Goal: Task Accomplishment & Management: Manage account settings

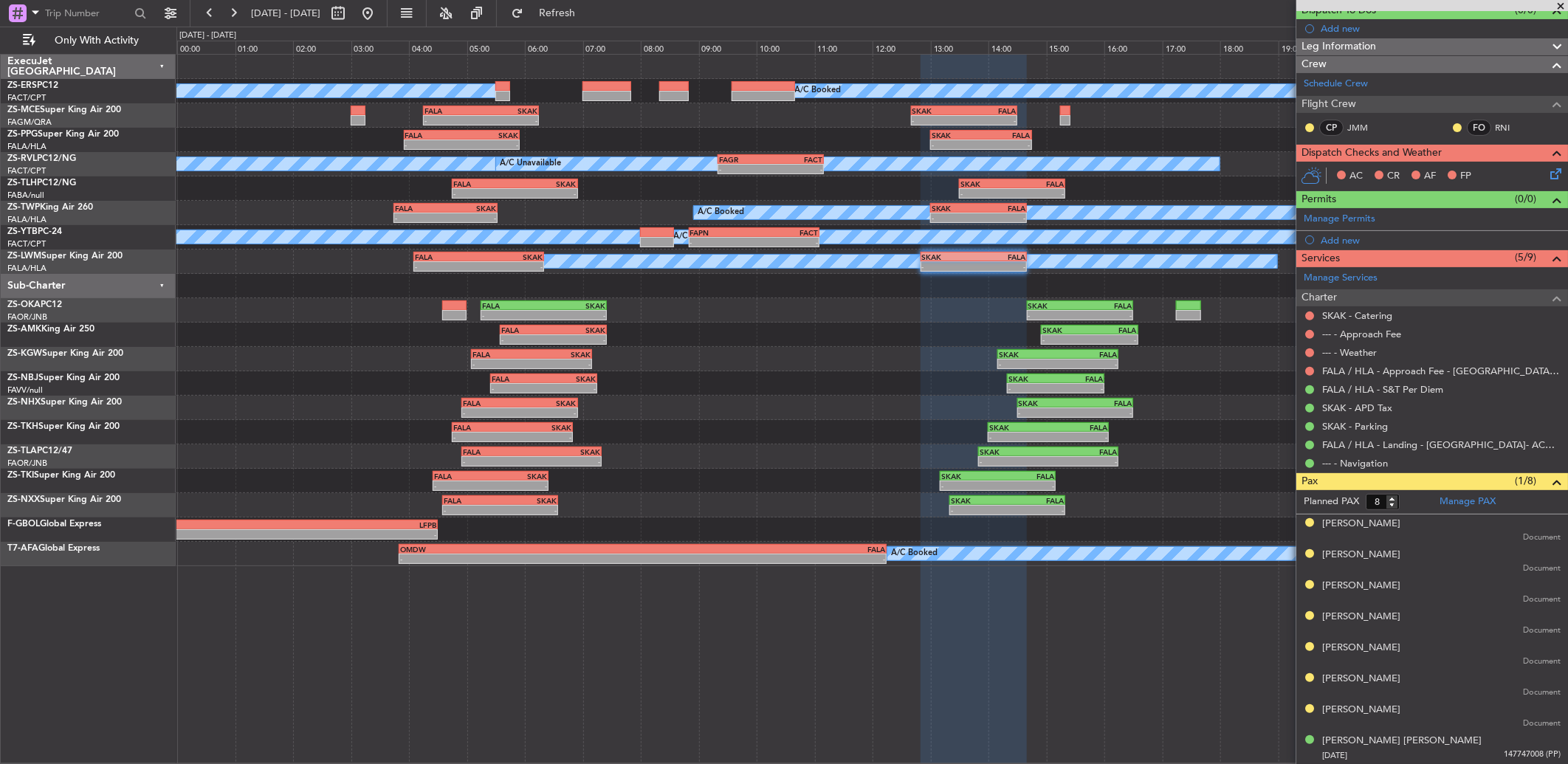
scroll to position [143, 0]
click at [1112, 370] on button at bounding box center [1310, 372] width 9 height 9
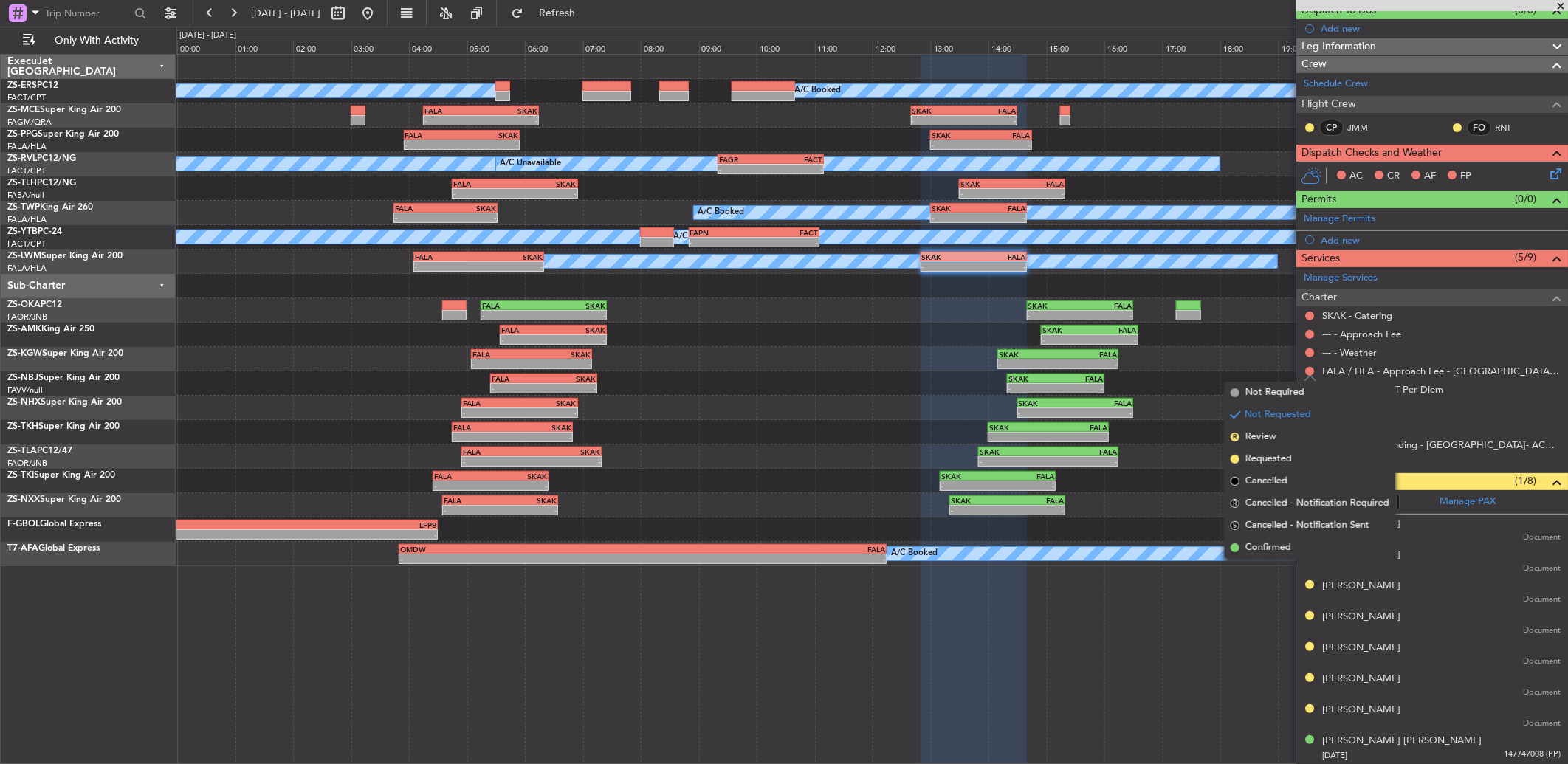
drag, startPoint x: 1271, startPoint y: 540, endPoint x: 1273, endPoint y: 533, distance: 7.3
click at [1112, 507] on span "Confirmed" at bounding box center [1268, 547] width 46 height 15
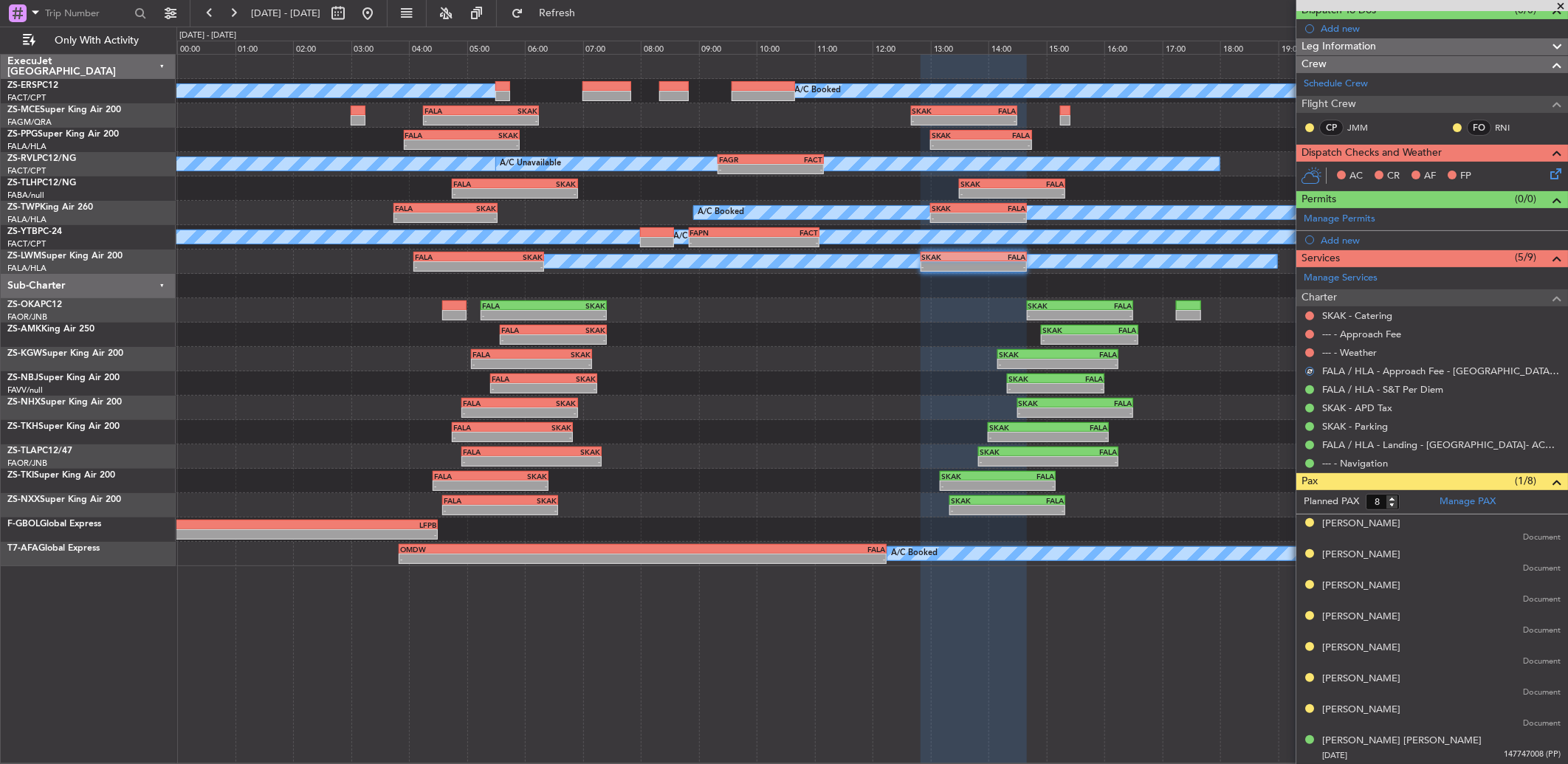
click at [1112, 352] on div "--- - Weather" at bounding box center [1431, 352] width 271 height 18
click at [1112, 352] on button at bounding box center [1310, 353] width 9 height 9
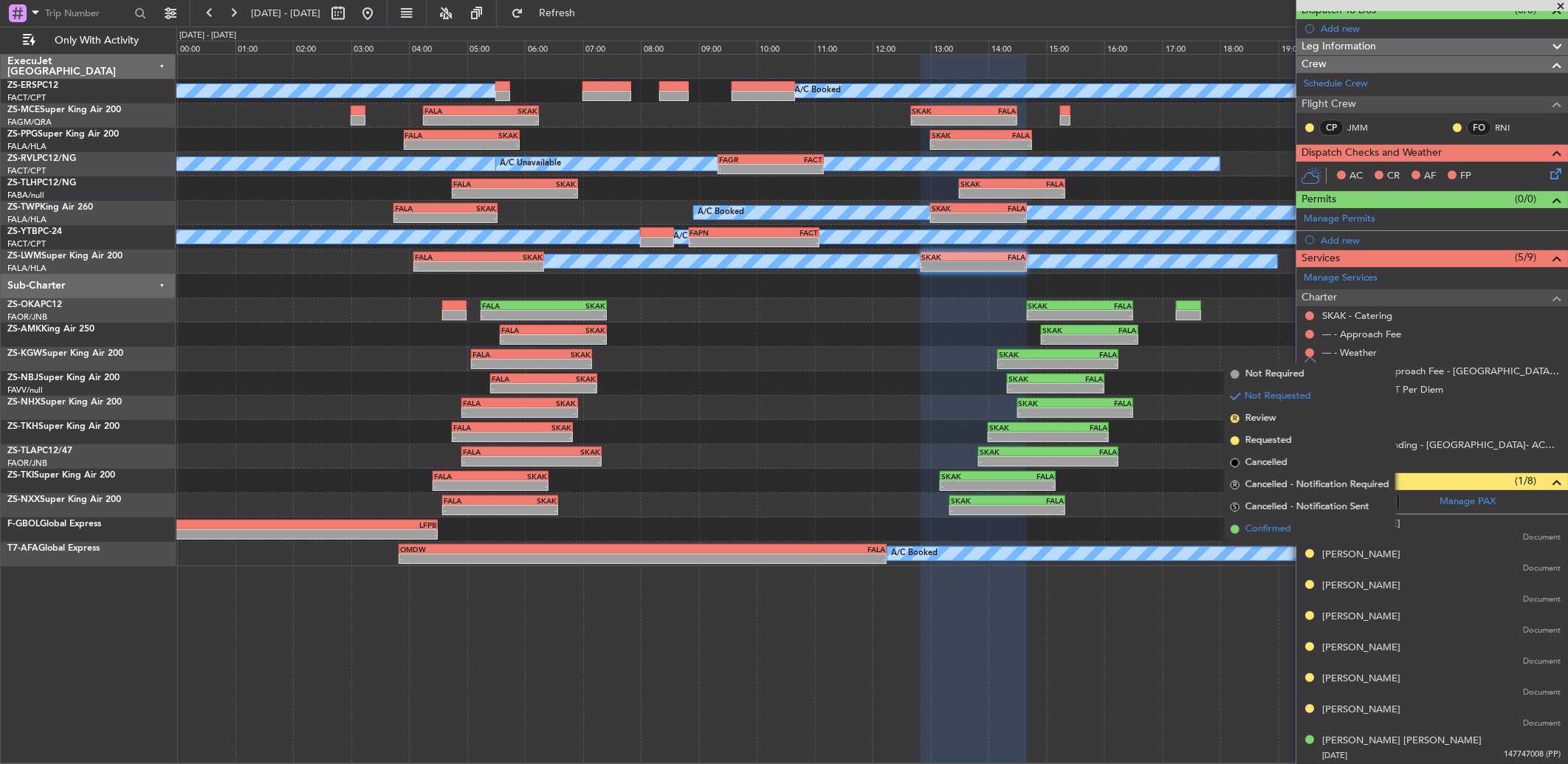
click at [1112, 507] on li "Confirmed" at bounding box center [1310, 529] width 170 height 22
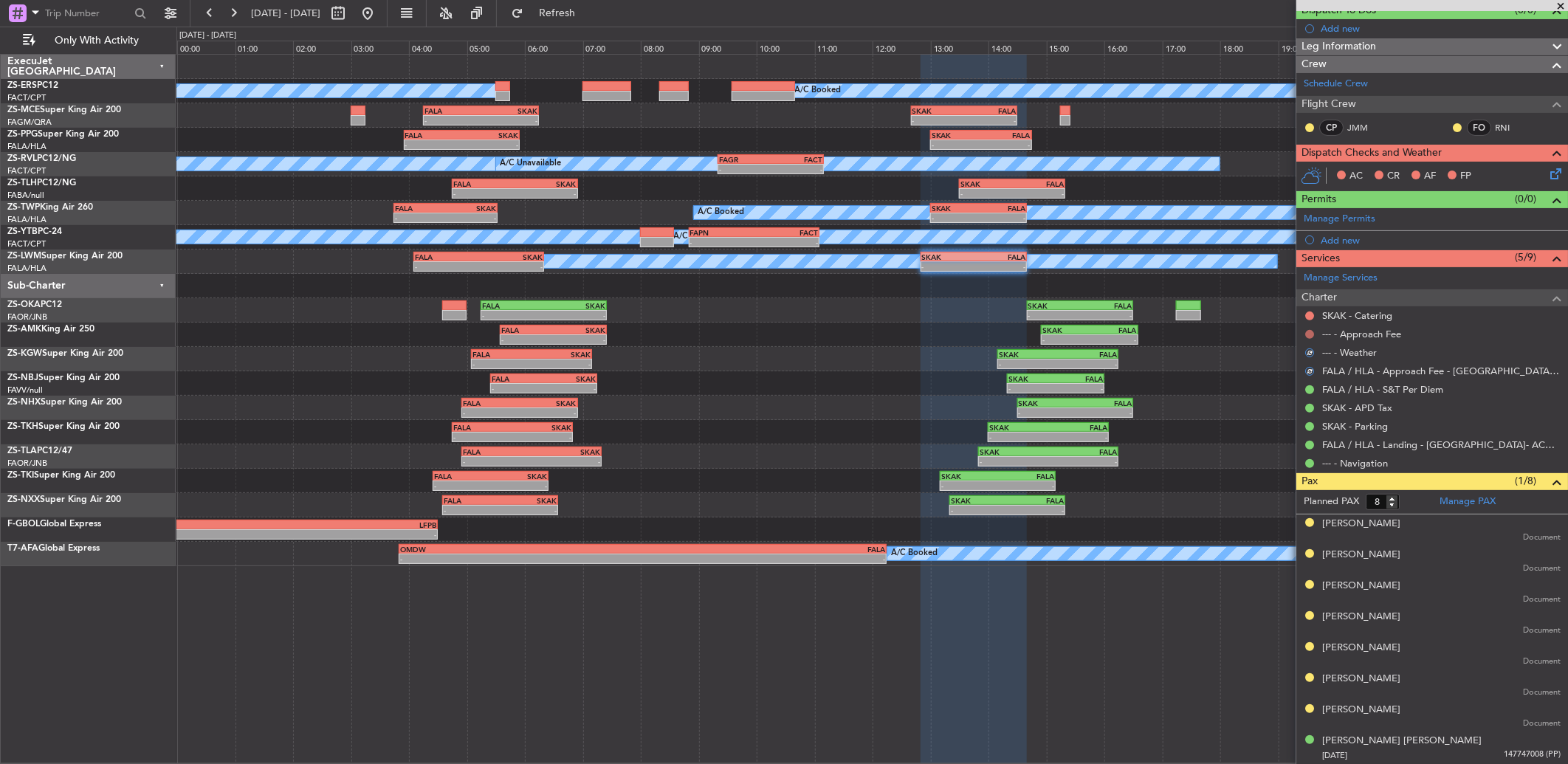
click at [1112, 336] on button at bounding box center [1310, 334] width 9 height 9
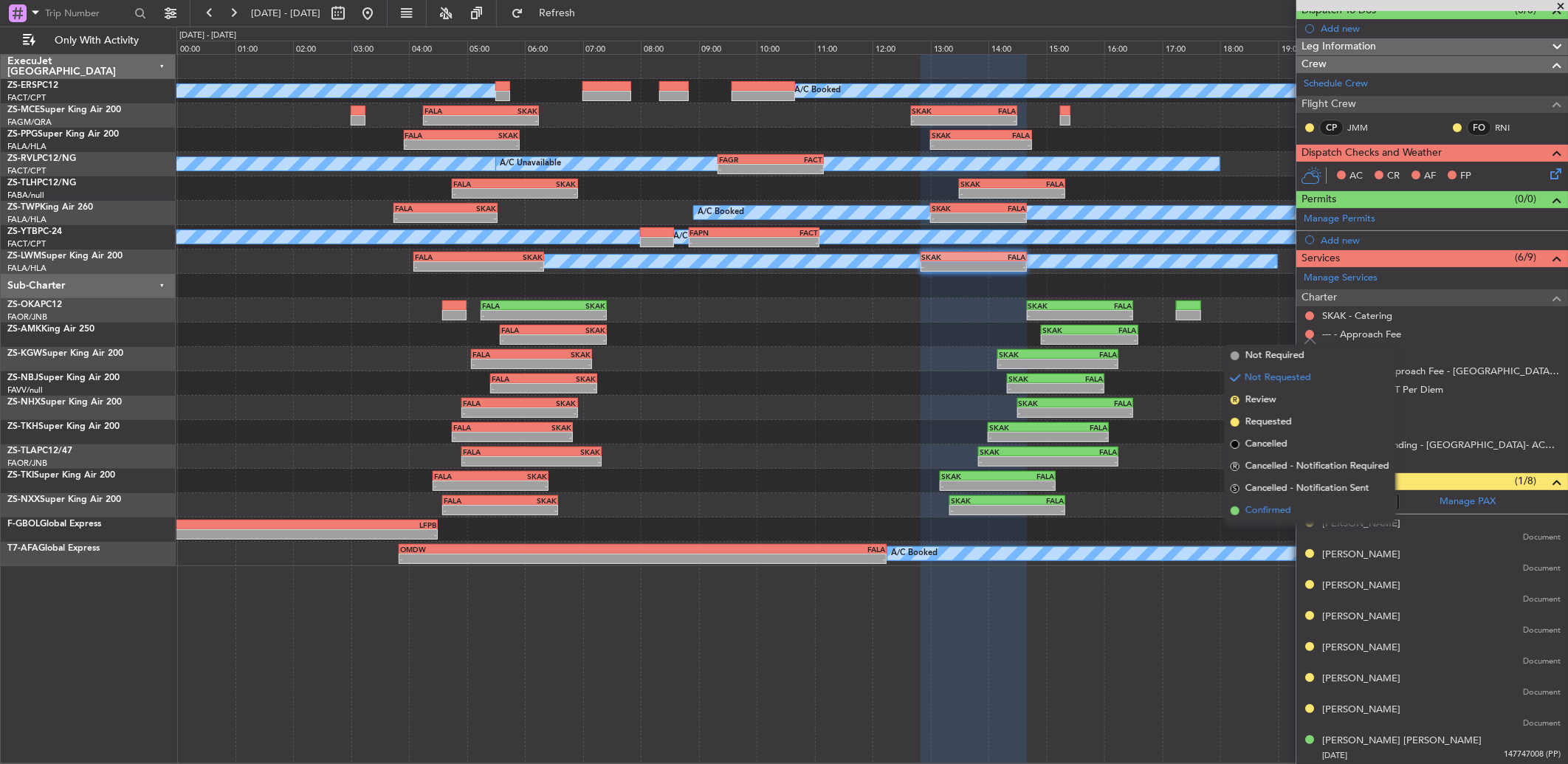
click at [1112, 506] on li "Confirmed" at bounding box center [1310, 511] width 170 height 22
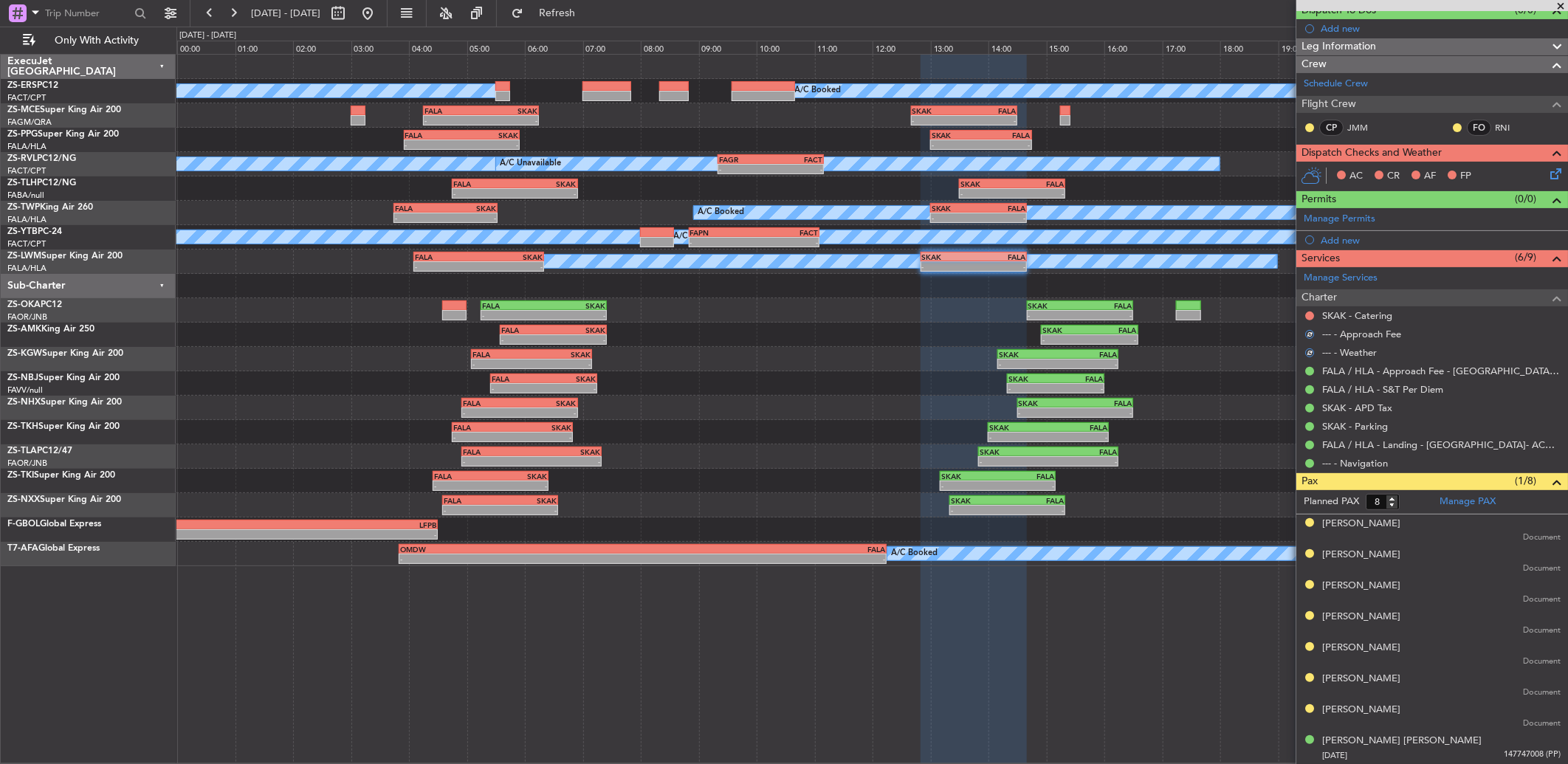
click at [1112, 310] on div at bounding box center [1310, 316] width 12 height 12
click at [1112, 315] on button at bounding box center [1310, 316] width 9 height 9
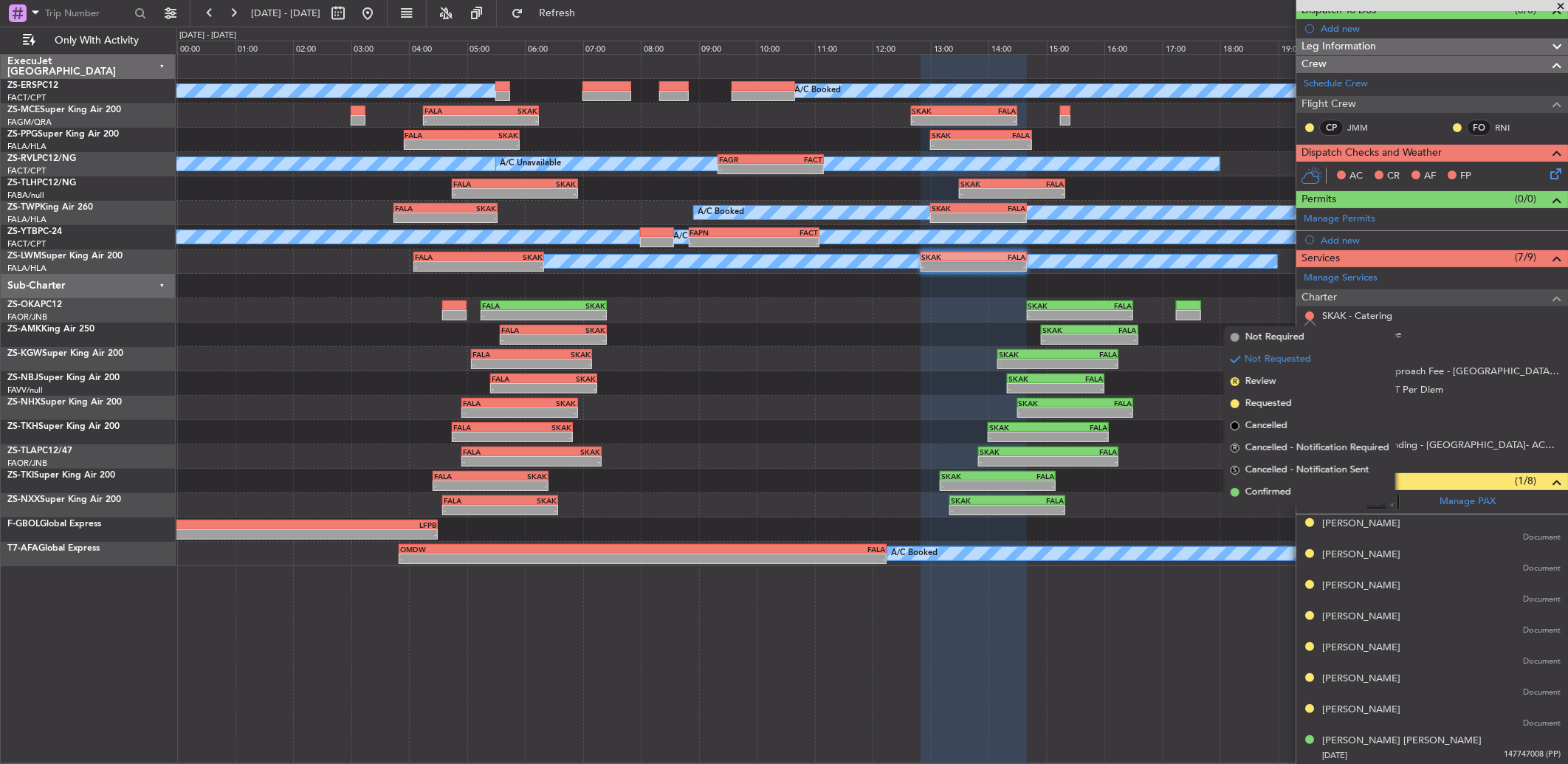
click at [1112, 495] on span "Confirmed" at bounding box center [1268, 493] width 46 height 15
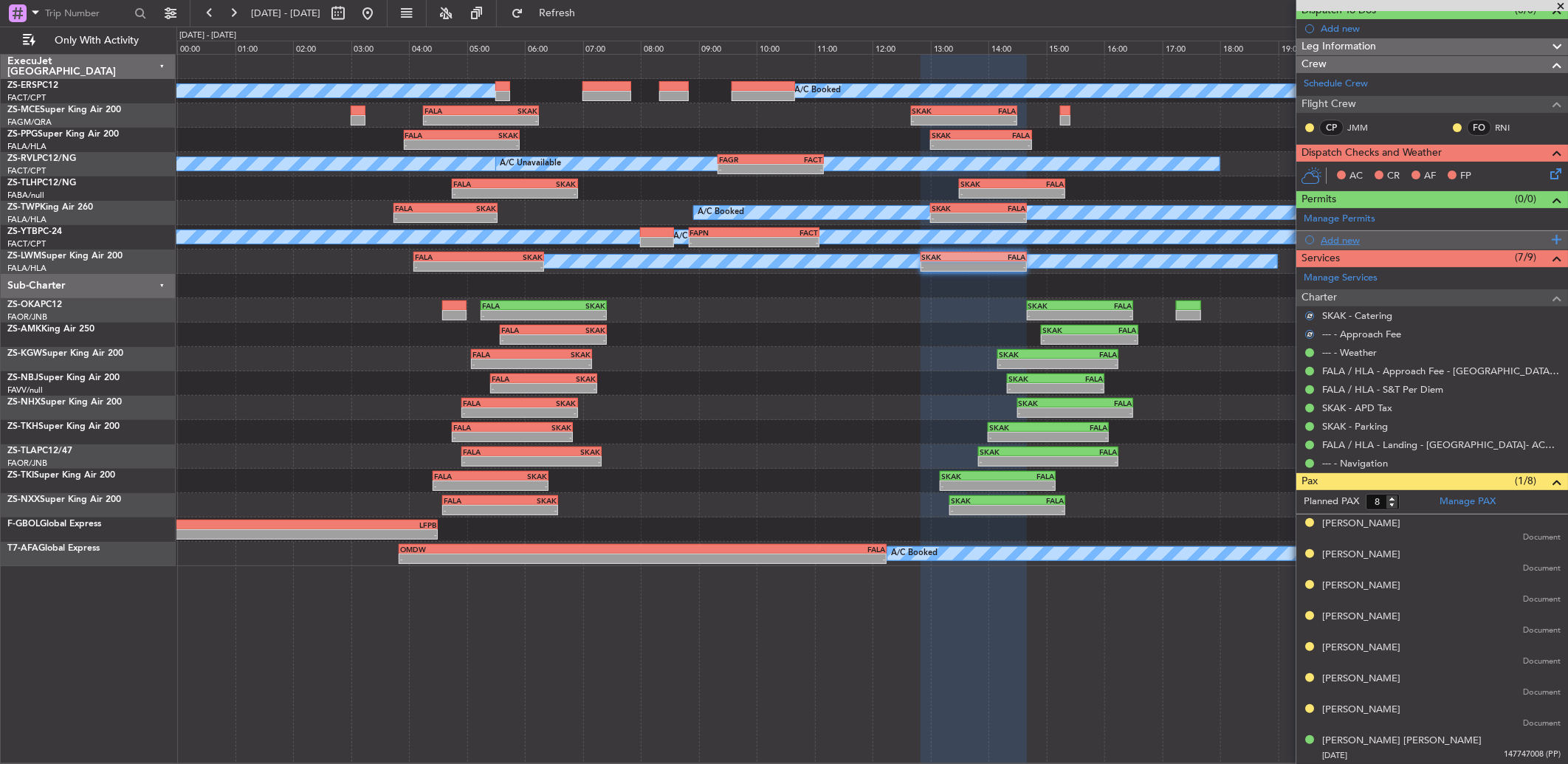
scroll to position [0, 0]
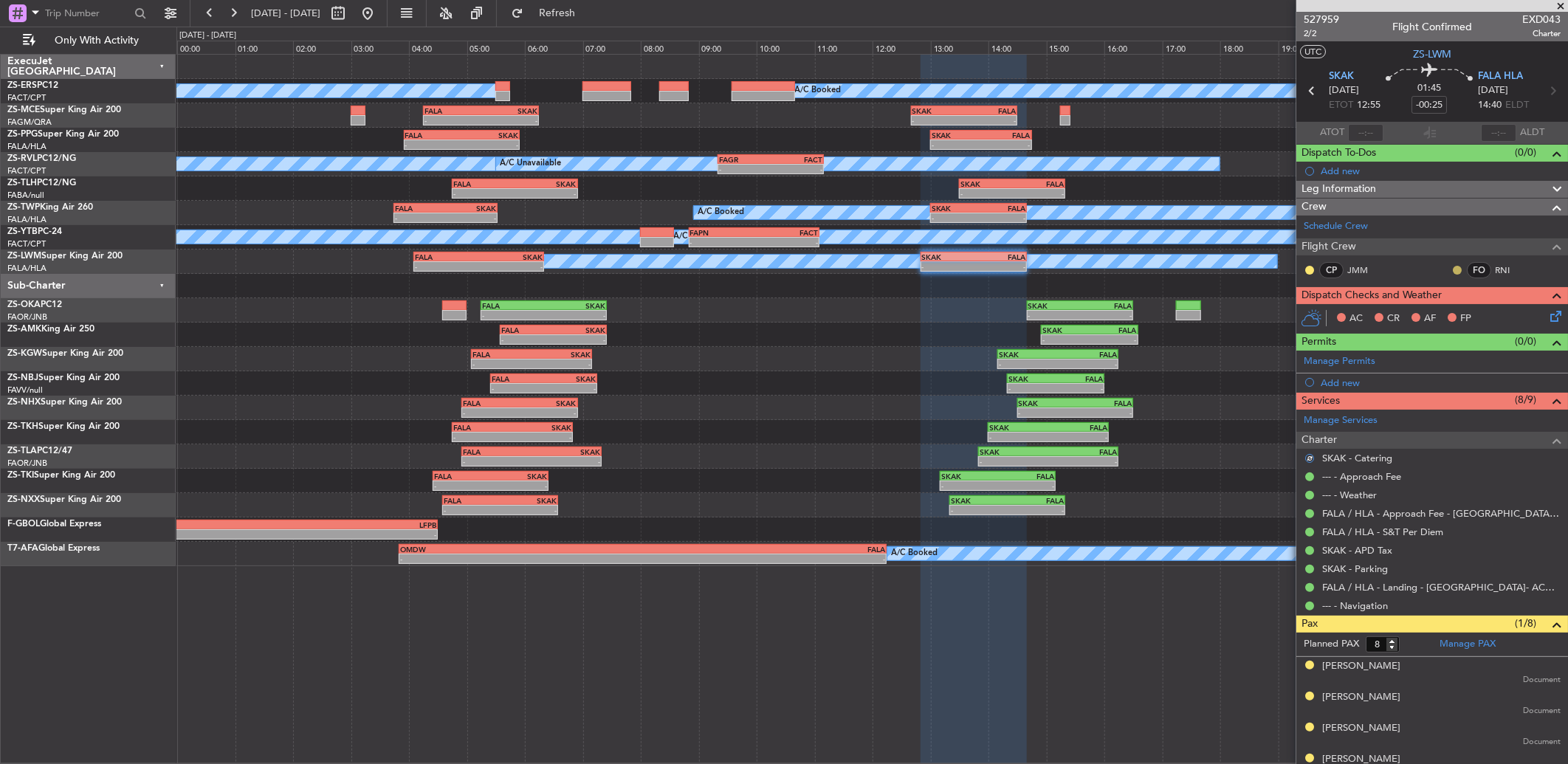
click at [1112, 273] on button at bounding box center [1457, 271] width 9 height 9
click at [1112, 315] on span "Acknowledged" at bounding box center [1449, 312] width 65 height 15
click at [1112, 269] on button at bounding box center [1310, 271] width 9 height 9
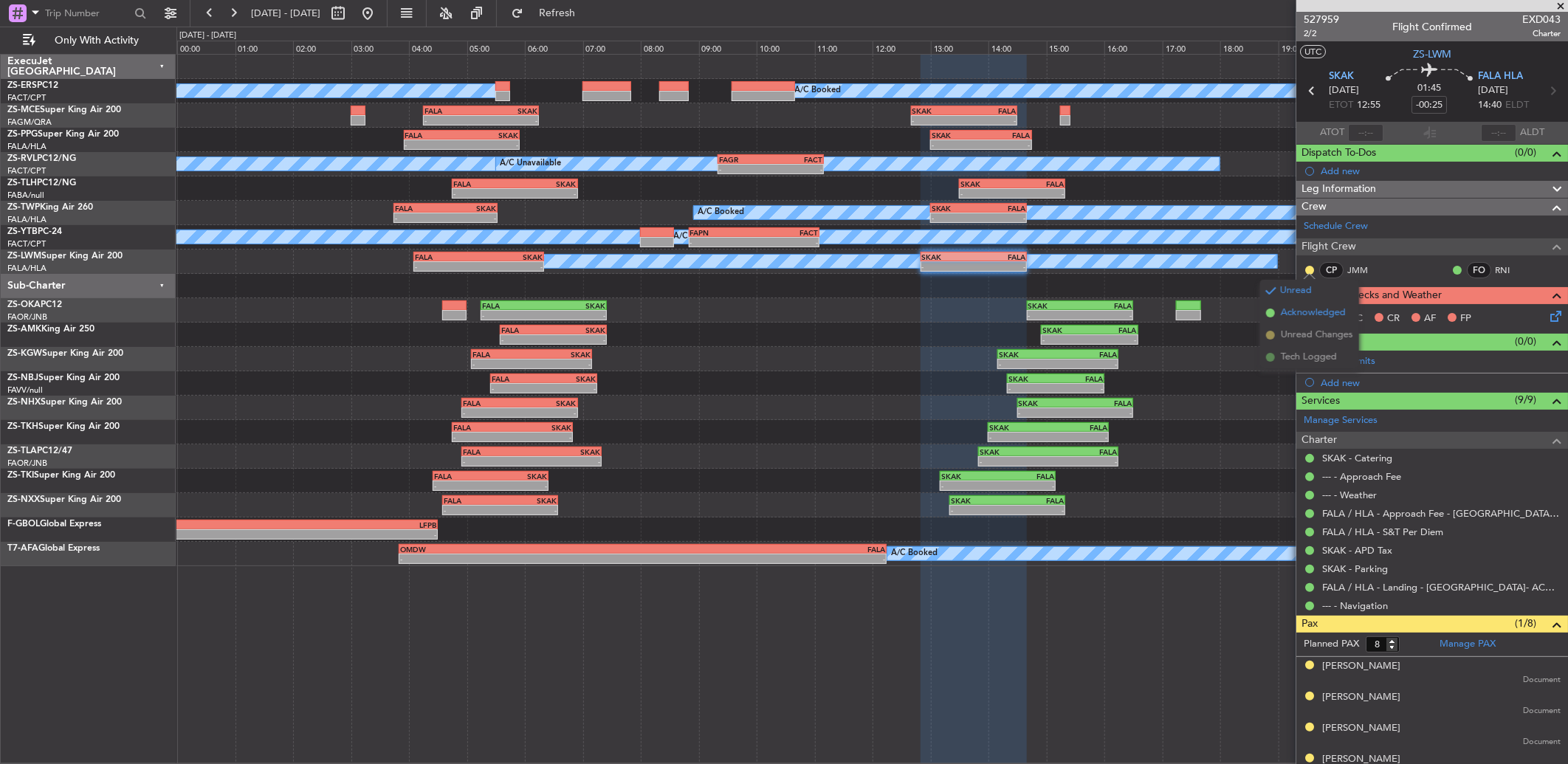
click at [1112, 310] on span "Acknowledged" at bounding box center [1313, 312] width 65 height 15
click at [1112, 315] on icon at bounding box center [1553, 314] width 12 height 12
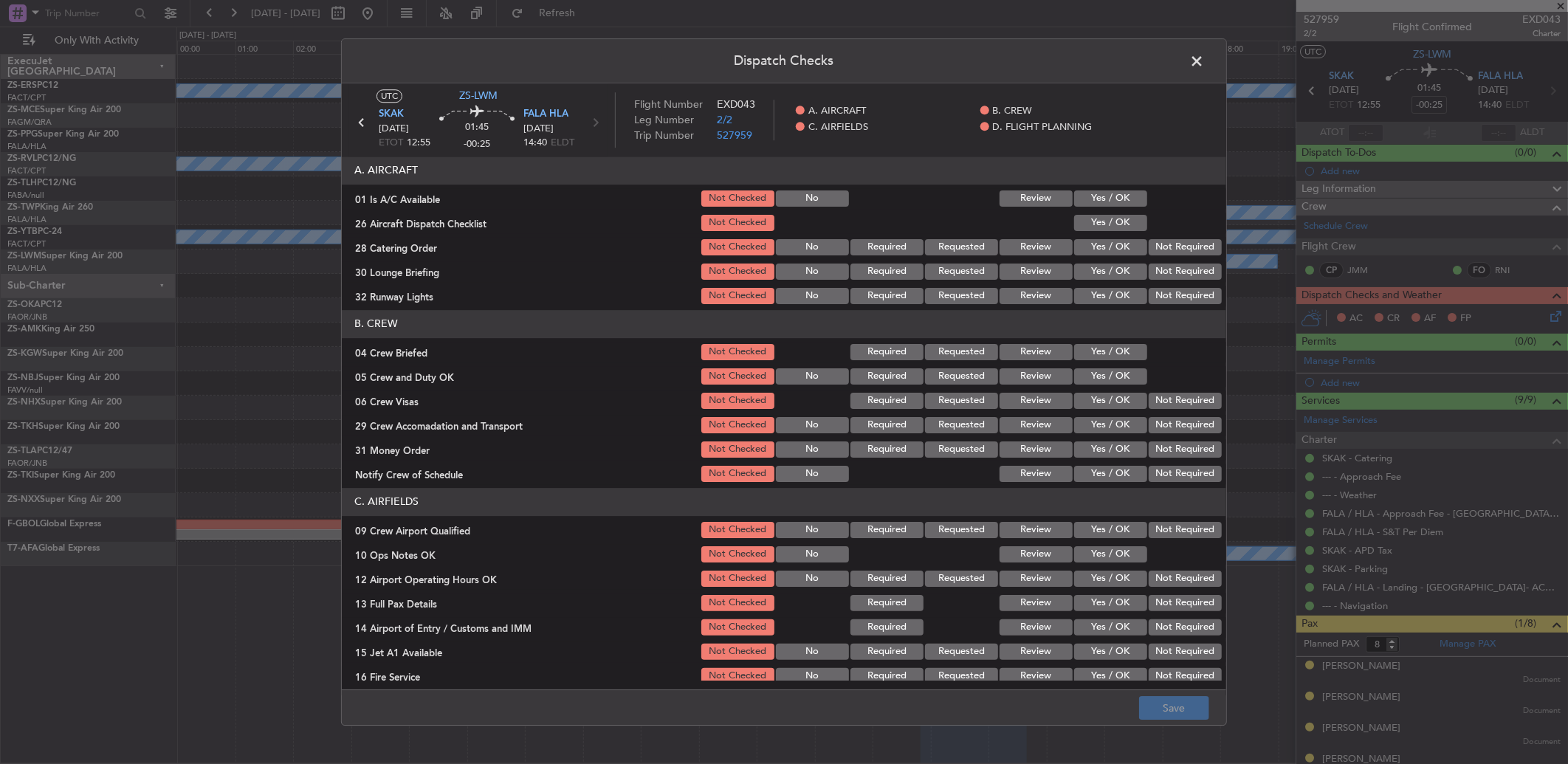
drag, startPoint x: 1108, startPoint y: 208, endPoint x: 1115, endPoint y: 220, distance: 13.9
click at [1112, 209] on section "A. AIRCRAFT 01 Is A/C Available Not Checked No Review Yes / OK 26 Aircraft Disp…" at bounding box center [784, 231] width 884 height 150
drag, startPoint x: 1115, startPoint y: 220, endPoint x: 1116, endPoint y: 237, distance: 17.0
click at [1112, 233] on section "A. AIRCRAFT 01 Is A/C Available Not Checked No Review Yes / OK 26 Aircraft Disp…" at bounding box center [784, 231] width 884 height 150
click at [1110, 208] on div "Yes / OK" at bounding box center [1109, 198] width 75 height 21
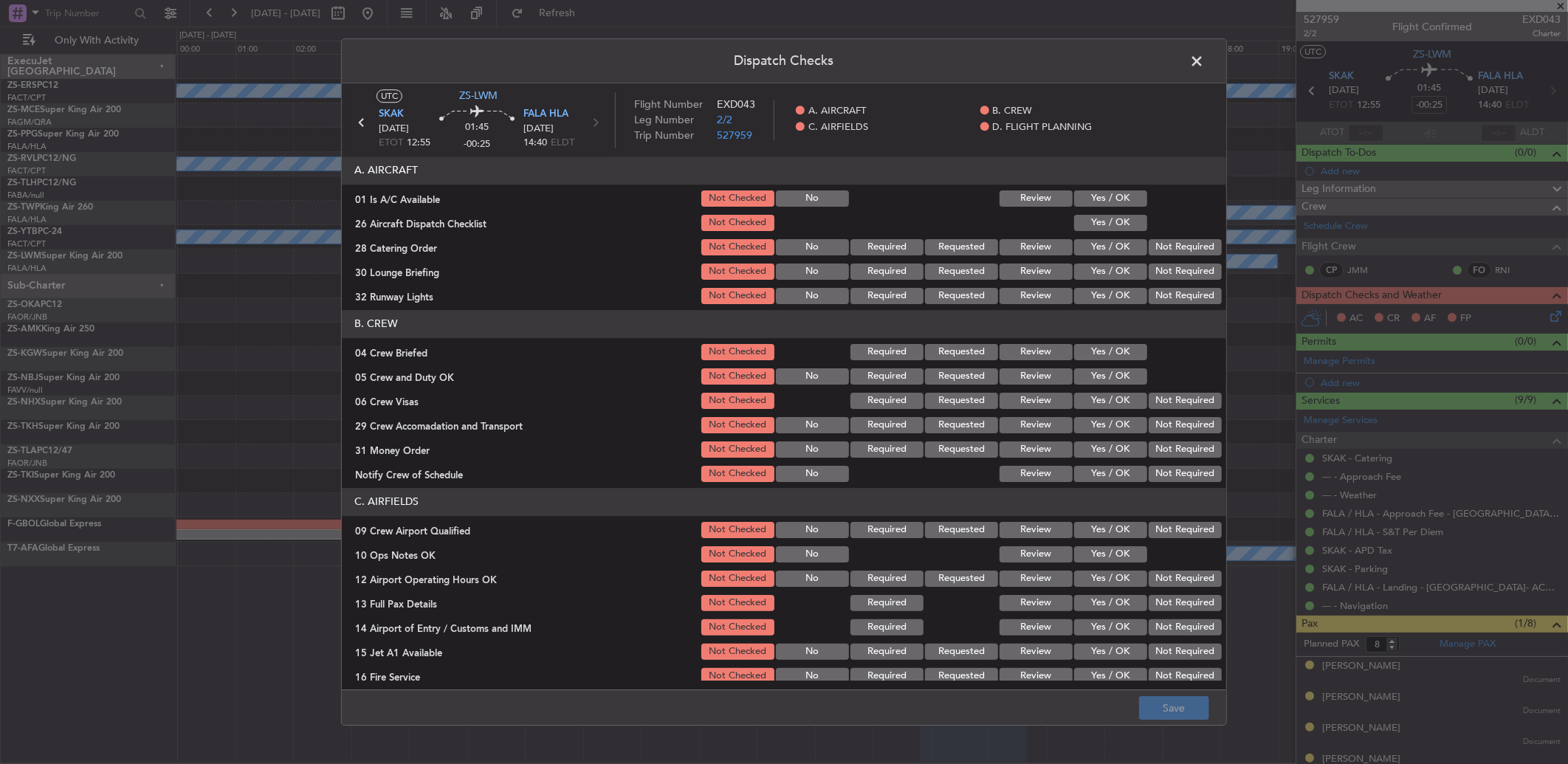
click at [1108, 196] on button "Yes / OK" at bounding box center [1111, 198] width 73 height 17
click at [1111, 219] on button "Yes / OK" at bounding box center [1111, 223] width 73 height 17
click at [1112, 233] on section "A. AIRCRAFT 01 Is A/C Available Not Checked No Review Yes / OK 26 Aircraft Disp…" at bounding box center [784, 231] width 884 height 150
drag, startPoint x: 1150, startPoint y: 237, endPoint x: 1150, endPoint y: 249, distance: 12.0
click at [1112, 247] on button "Not Required" at bounding box center [1185, 247] width 73 height 17
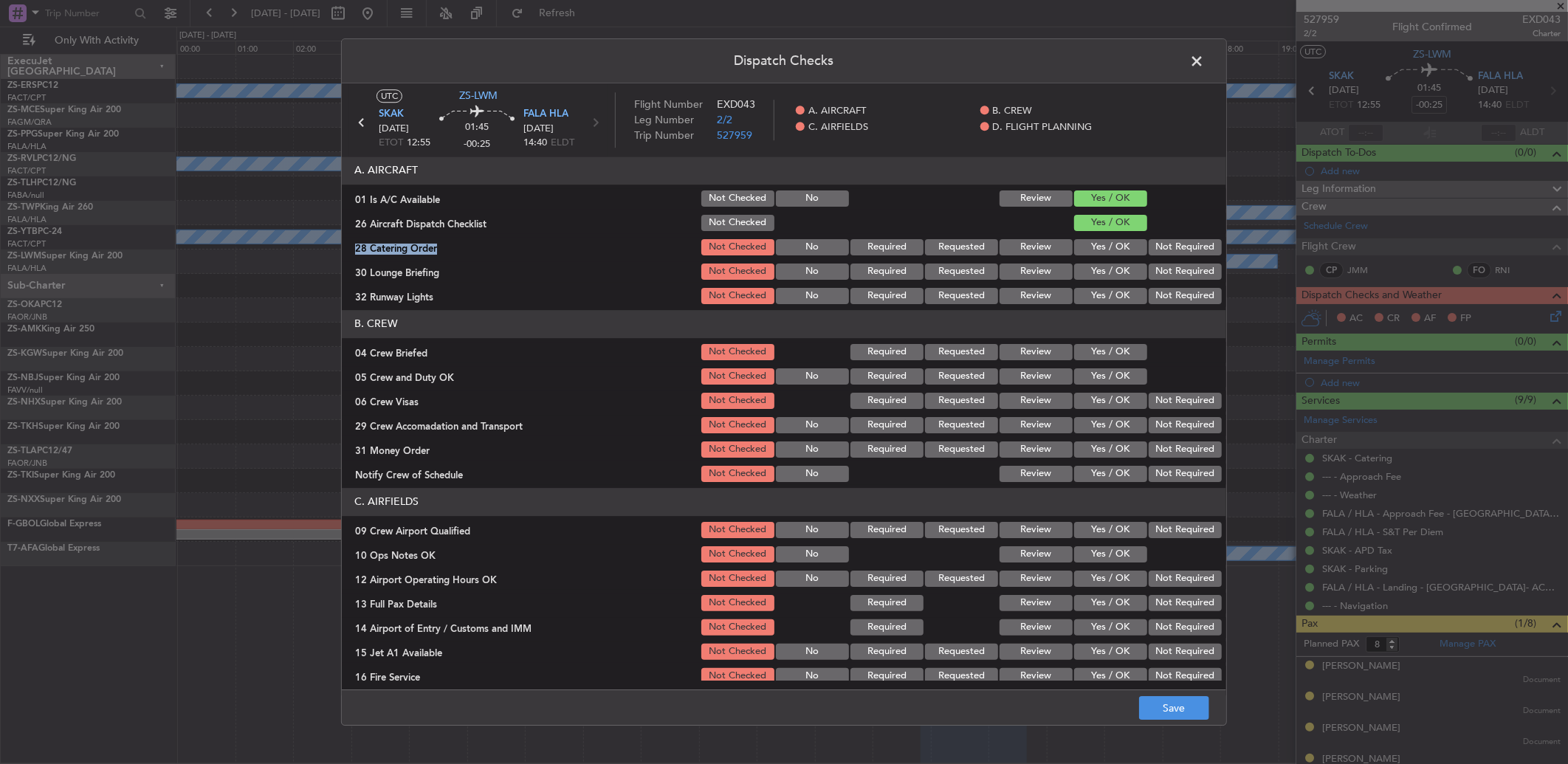
click at [1112, 250] on button "Not Required" at bounding box center [1185, 247] width 73 height 17
drag, startPoint x: 1150, startPoint y: 251, endPoint x: 1152, endPoint y: 263, distance: 12.2
click at [1112, 264] on button "Not Required" at bounding box center [1185, 271] width 73 height 17
click at [1112, 273] on button "Not Required" at bounding box center [1185, 271] width 73 height 17
click at [1112, 306] on article "A. AIRCRAFT 01 Is A/C Available Not Checked No Review Yes / OK 26 Aircraft Disp…" at bounding box center [784, 419] width 884 height 525
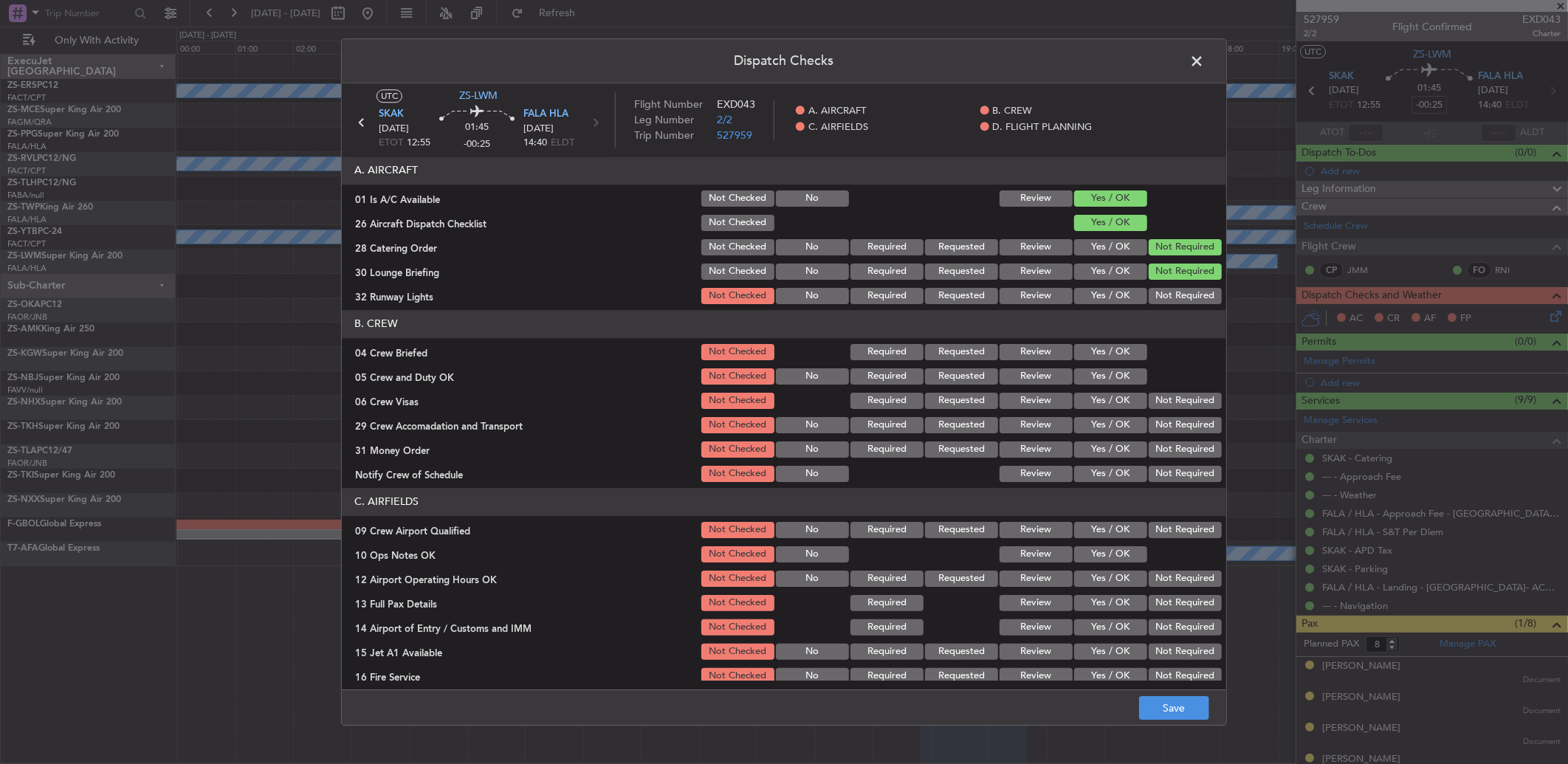
click at [1112, 292] on button "Not Required" at bounding box center [1185, 296] width 73 height 17
click at [1112, 353] on button "Yes / OK" at bounding box center [1111, 352] width 73 height 17
click at [1112, 372] on button "Yes / OK" at bounding box center [1111, 377] width 73 height 17
click at [1112, 374] on button "Yes / OK" at bounding box center [1111, 377] width 73 height 17
click at [1112, 388] on section "B. CREW 04 Crew Briefed Not Checked Required Requested Review Yes / OK 05 Crew …" at bounding box center [784, 397] width 884 height 174
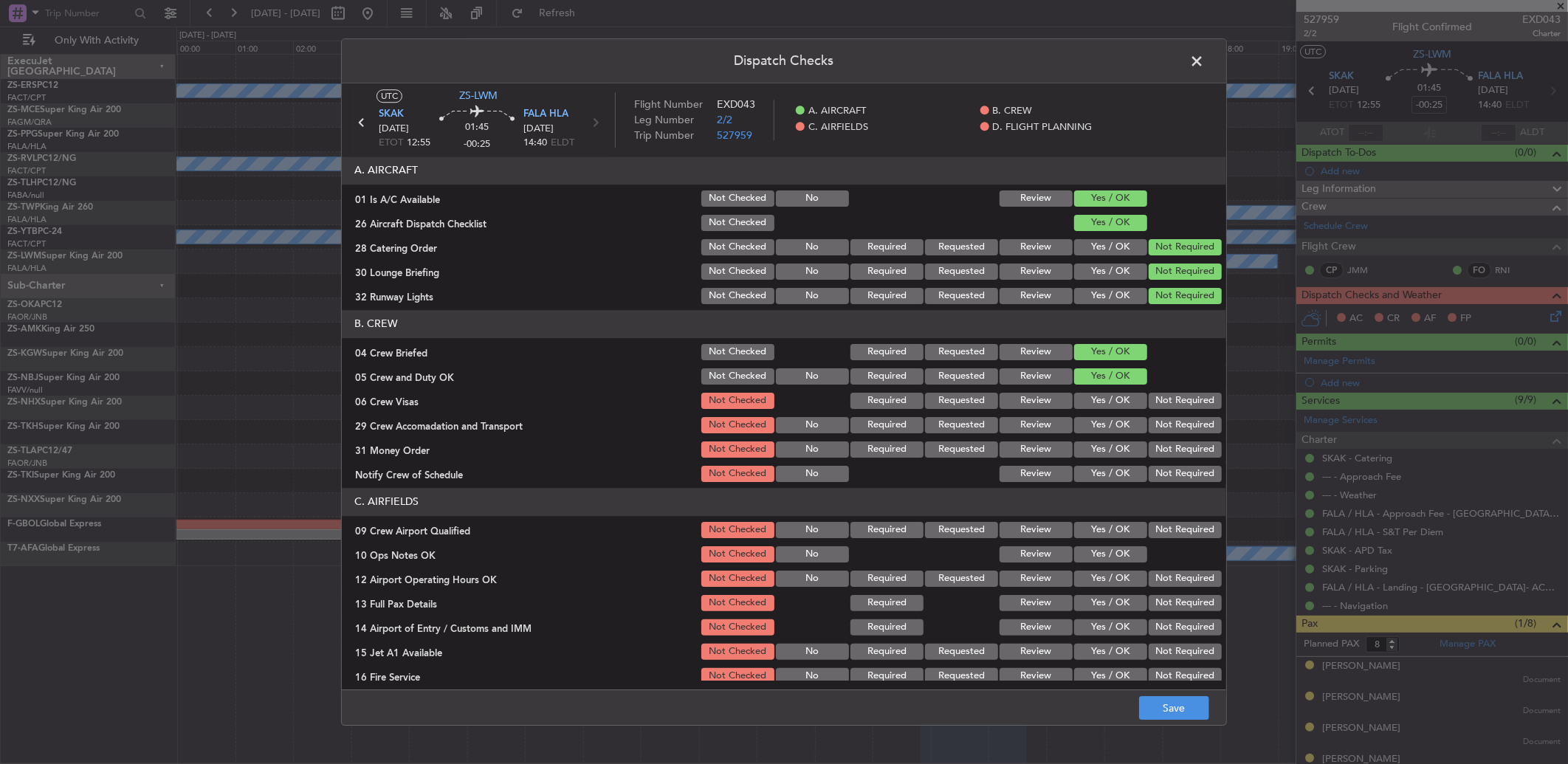
click at [1112, 395] on button "Not Required" at bounding box center [1185, 401] width 73 height 17
click at [1112, 401] on button "Not Required" at bounding box center [1185, 401] width 73 height 17
drag, startPoint x: 1154, startPoint y: 422, endPoint x: 1164, endPoint y: 430, distance: 12.8
click at [1112, 428] on button "Not Required" at bounding box center [1185, 426] width 73 height 17
drag, startPoint x: 1164, startPoint y: 431, endPoint x: 1164, endPoint y: 443, distance: 12.0
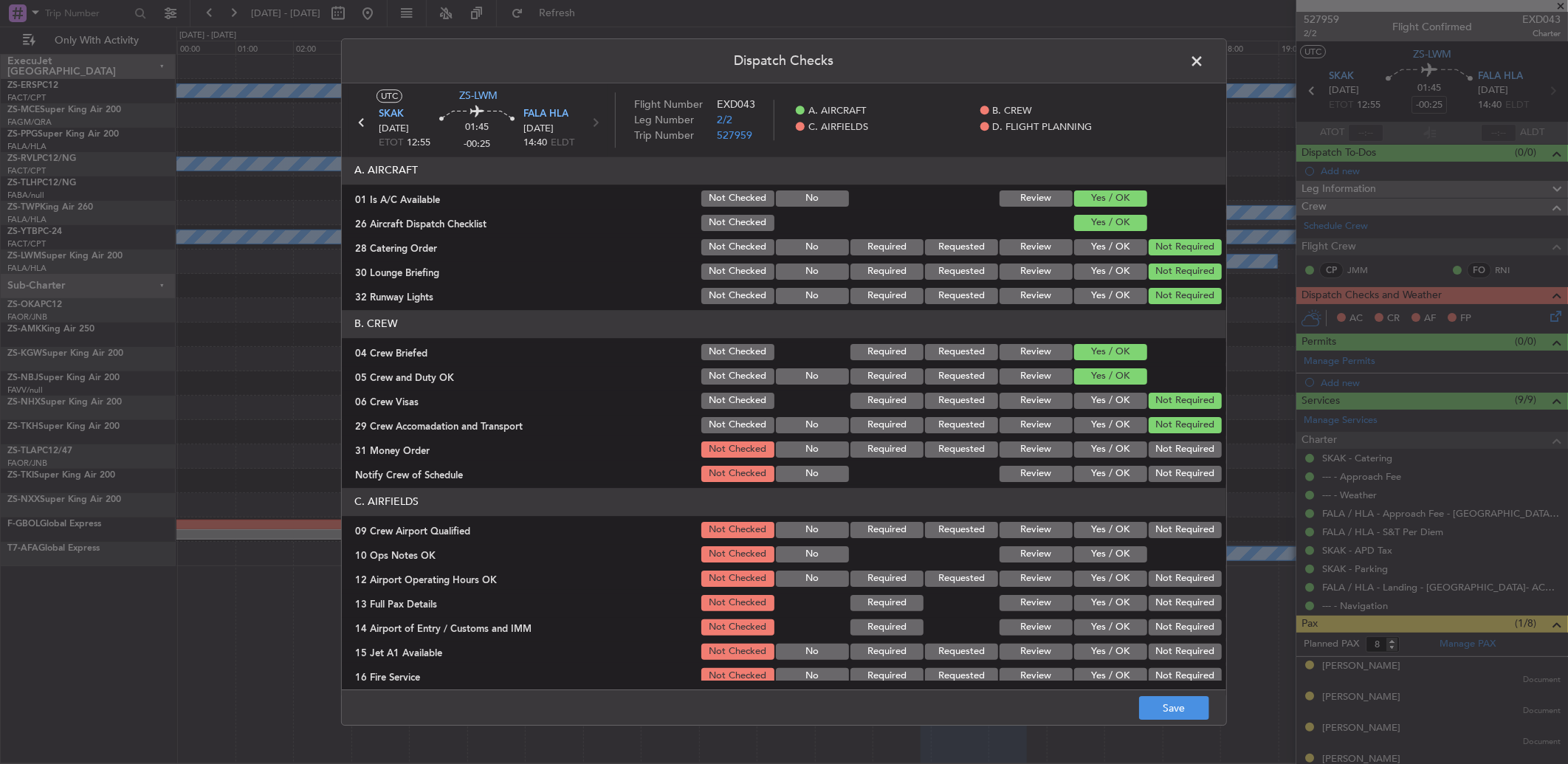
click at [1112, 436] on section "B. CREW 04 Crew Briefed Not Checked Required Requested Review Yes / OK 05 Crew …" at bounding box center [784, 397] width 884 height 174
click at [1112, 451] on button "Not Required" at bounding box center [1185, 450] width 73 height 17
drag, startPoint x: 1166, startPoint y: 453, endPoint x: 1171, endPoint y: 463, distance: 11.2
click at [1112, 461] on section "B. CREW 04 Crew Briefed Not Checked Required Requested Review Yes / OK 05 Crew …" at bounding box center [784, 397] width 884 height 174
click at [1112, 480] on button "Not Required" at bounding box center [1185, 474] width 73 height 17
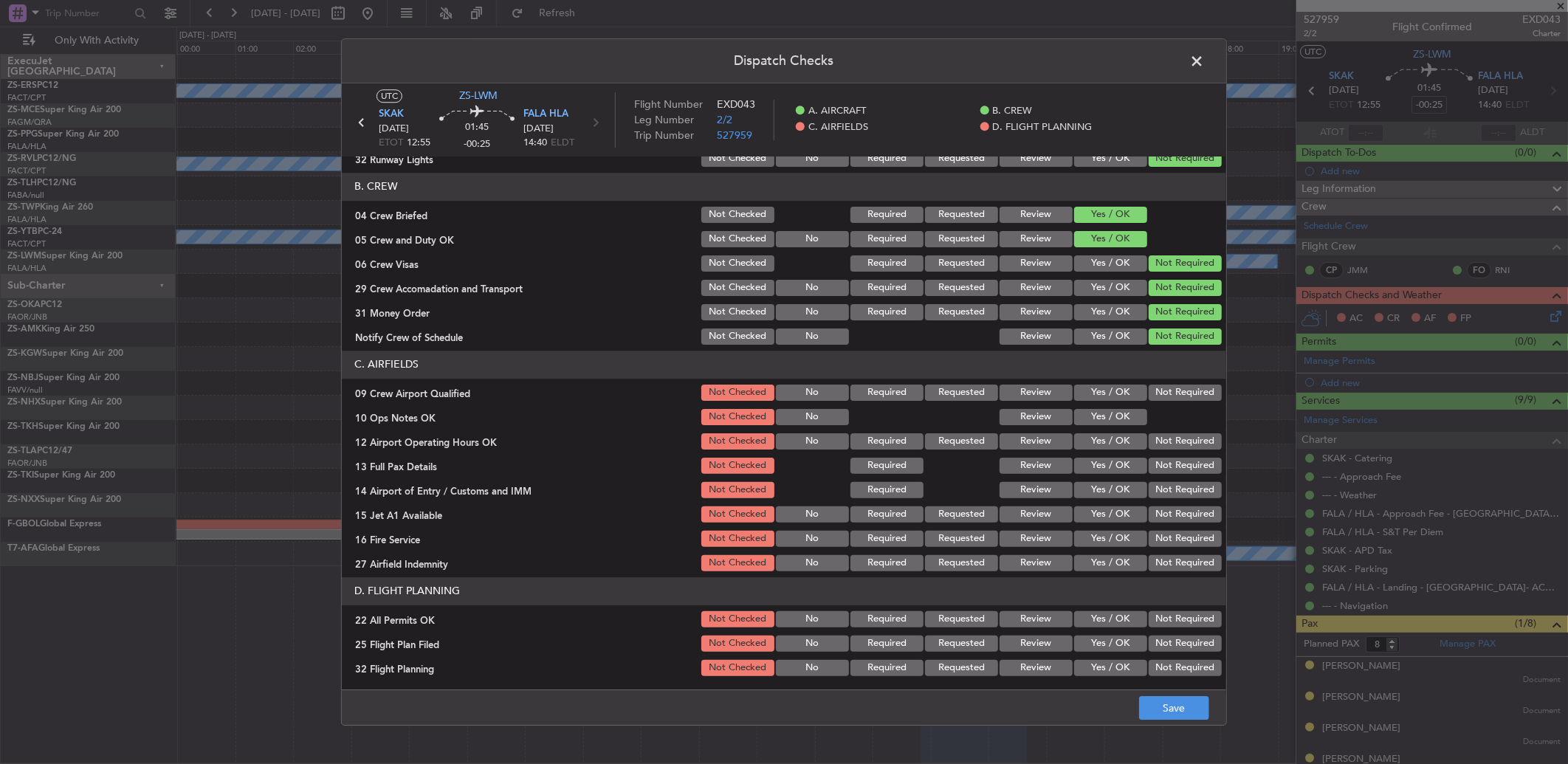
scroll to position [138, 0]
drag, startPoint x: 1156, startPoint y: 386, endPoint x: 1153, endPoint y: 397, distance: 11.4
click at [1112, 386] on button "Not Required" at bounding box center [1185, 392] width 73 height 17
click at [1112, 418] on div at bounding box center [1184, 417] width 75 height 21
drag, startPoint x: 1125, startPoint y: 416, endPoint x: 1148, endPoint y: 430, distance: 26.9
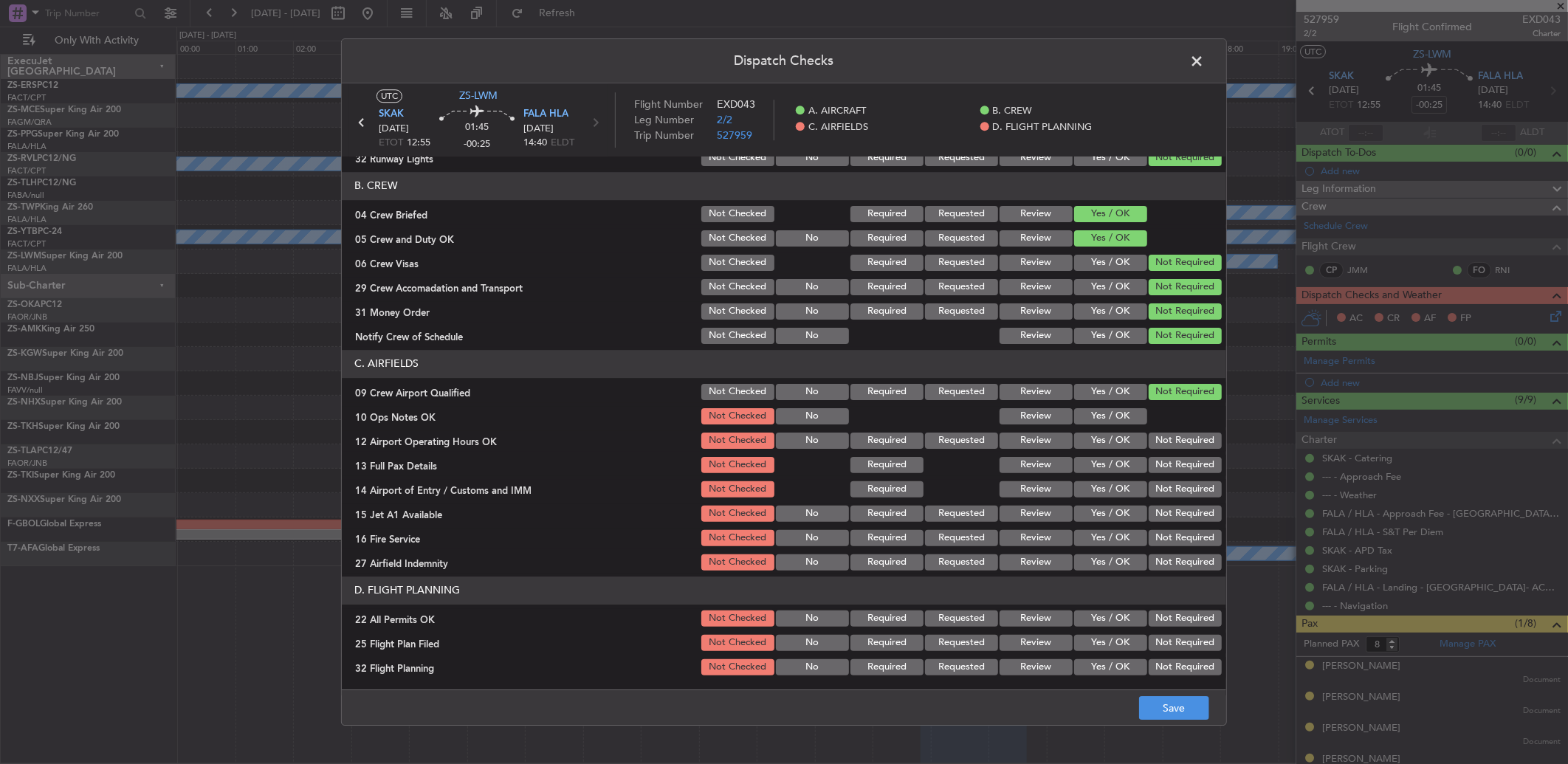
click at [1112, 416] on button "Yes / OK" at bounding box center [1111, 416] width 73 height 17
drag, startPoint x: 1153, startPoint y: 431, endPoint x: 1154, endPoint y: 439, distance: 8.1
click at [1112, 436] on div "Not Required" at bounding box center [1184, 441] width 75 height 21
click at [1112, 445] on button "Not Required" at bounding box center [1185, 440] width 73 height 17
drag, startPoint x: 1155, startPoint y: 446, endPoint x: 1155, endPoint y: 459, distance: 13.0
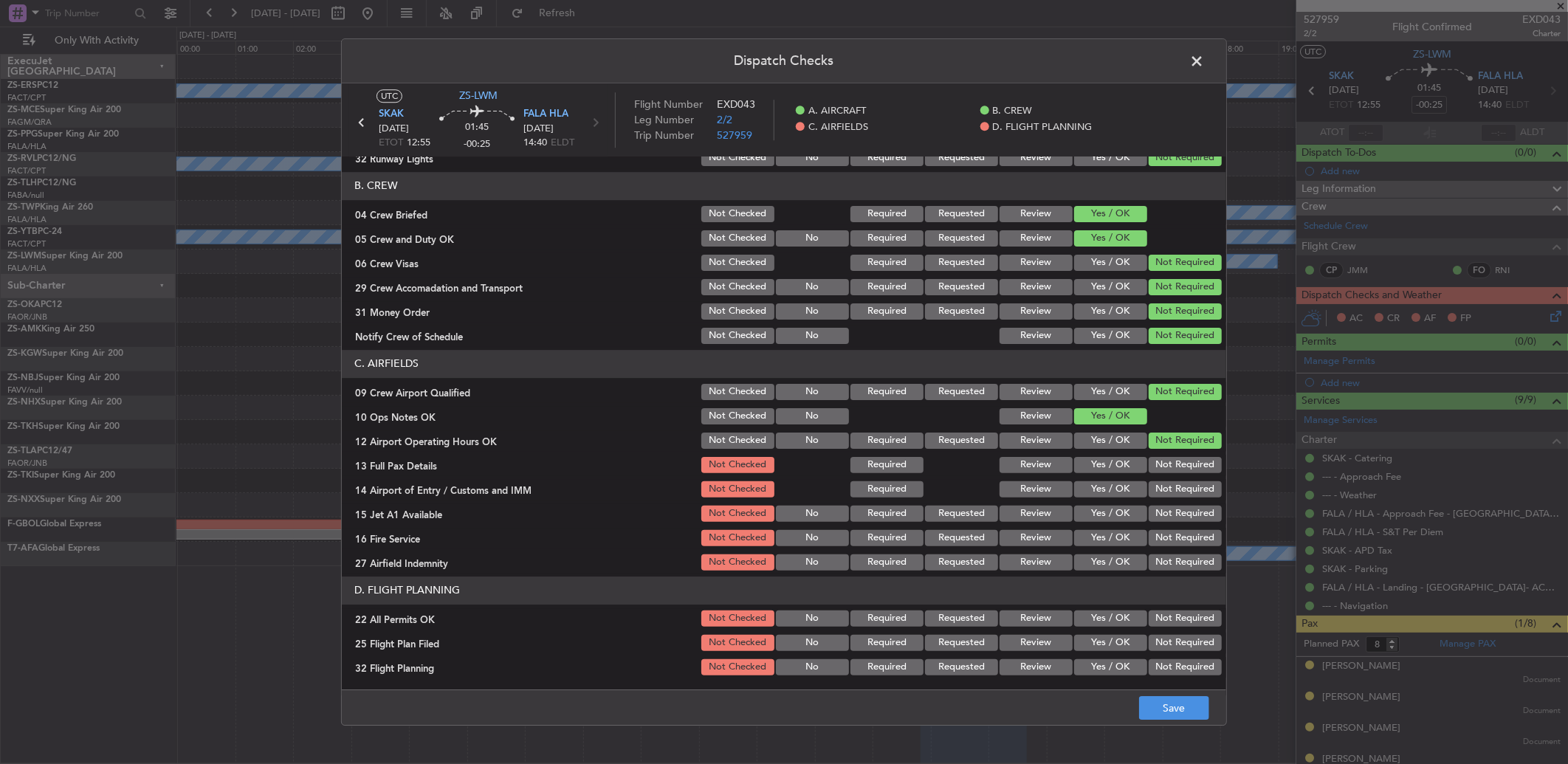
click at [1112, 447] on button "Not Required" at bounding box center [1185, 440] width 73 height 17
click at [1112, 462] on section "C. AIRFIELDS 09 Crew Airport Qualified Not Checked No Required Requested Review…" at bounding box center [784, 461] width 884 height 223
click at [1112, 464] on button "Not Required" at bounding box center [1185, 465] width 73 height 17
drag, startPoint x: 1159, startPoint y: 470, endPoint x: 1156, endPoint y: 480, distance: 10.4
click at [1112, 476] on section "C. AIRFIELDS 09 Crew Airport Qualified Not Checked No Required Requested Review…" at bounding box center [784, 461] width 884 height 223
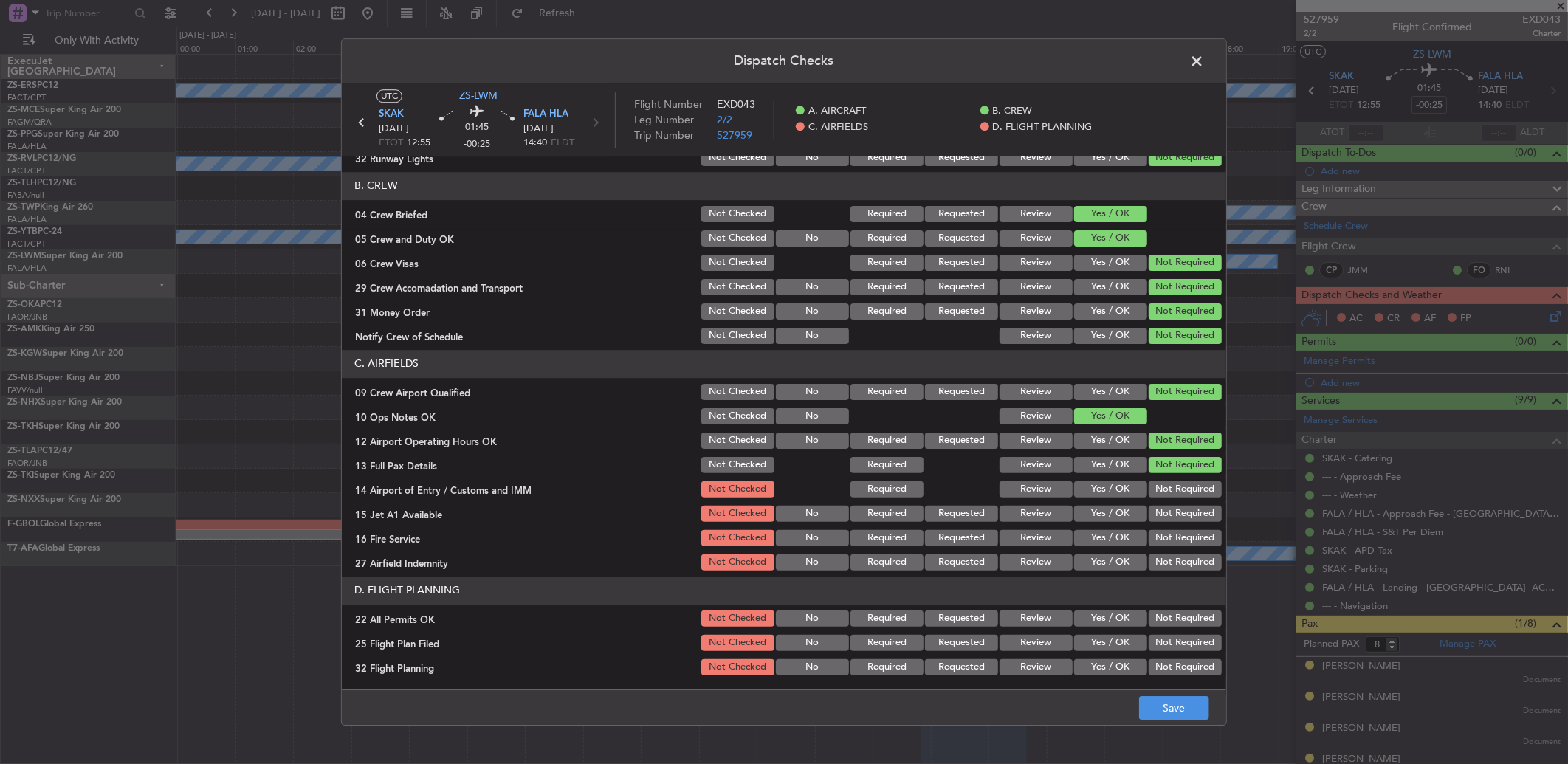
click at [1112, 496] on button "Not Required" at bounding box center [1185, 489] width 73 height 17
click at [1112, 497] on div "Not Required" at bounding box center [1184, 490] width 75 height 21
click at [1112, 507] on div "Not Required" at bounding box center [1184, 514] width 75 height 21
click at [1112, 507] on button "Not Required" at bounding box center [1185, 513] width 73 height 17
click at [1112, 507] on button "Not Required" at bounding box center [1185, 538] width 73 height 17
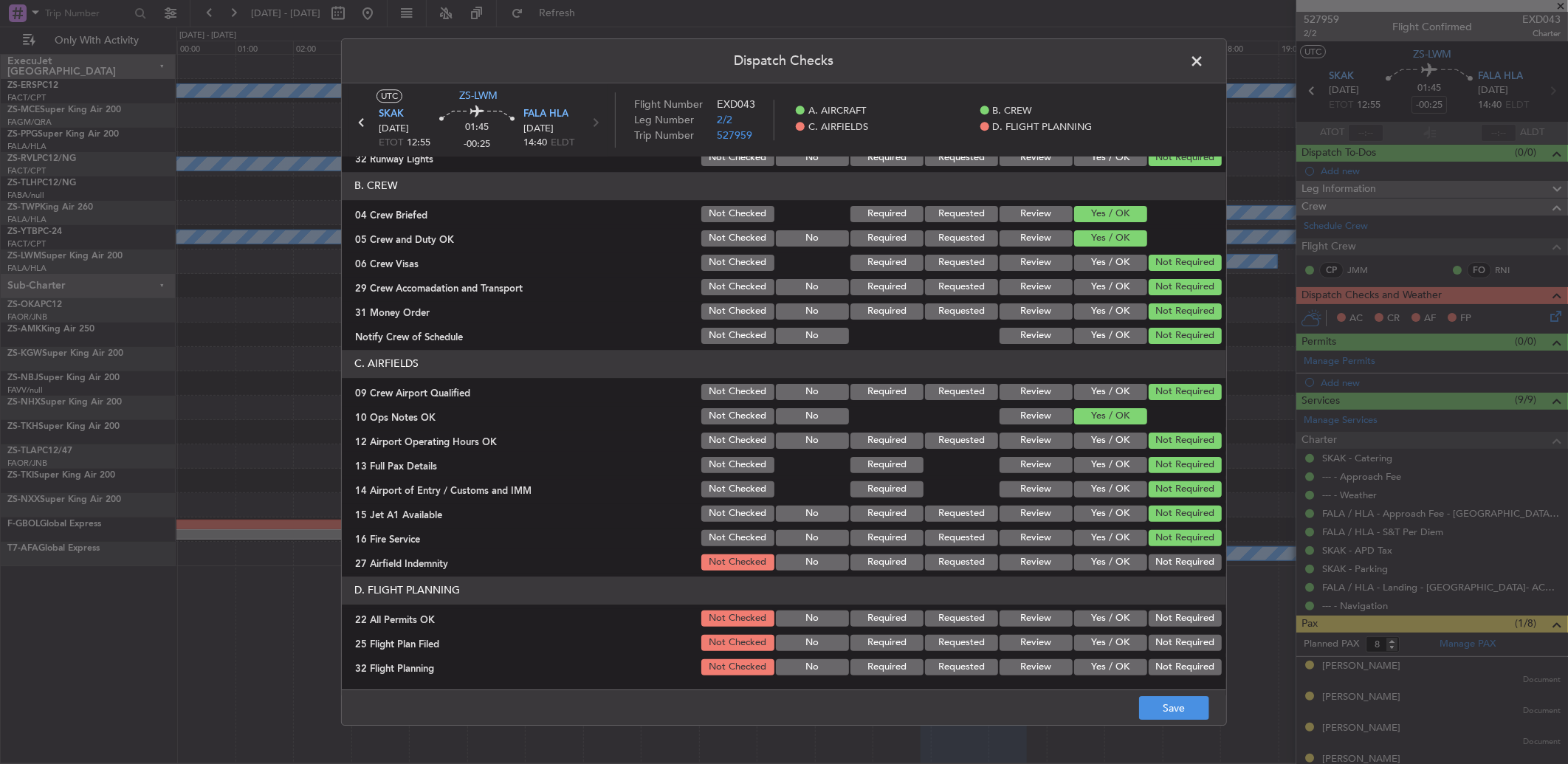
drag, startPoint x: 1152, startPoint y: 564, endPoint x: 1150, endPoint y: 573, distance: 9.2
click at [1112, 507] on button "Not Required" at bounding box center [1185, 562] width 73 height 17
click at [1112, 507] on div "Not Required" at bounding box center [1184, 619] width 75 height 21
click at [1112, 507] on button "Not Required" at bounding box center [1185, 619] width 73 height 17
click at [1028, 507] on button "Review" at bounding box center [1036, 643] width 73 height 17
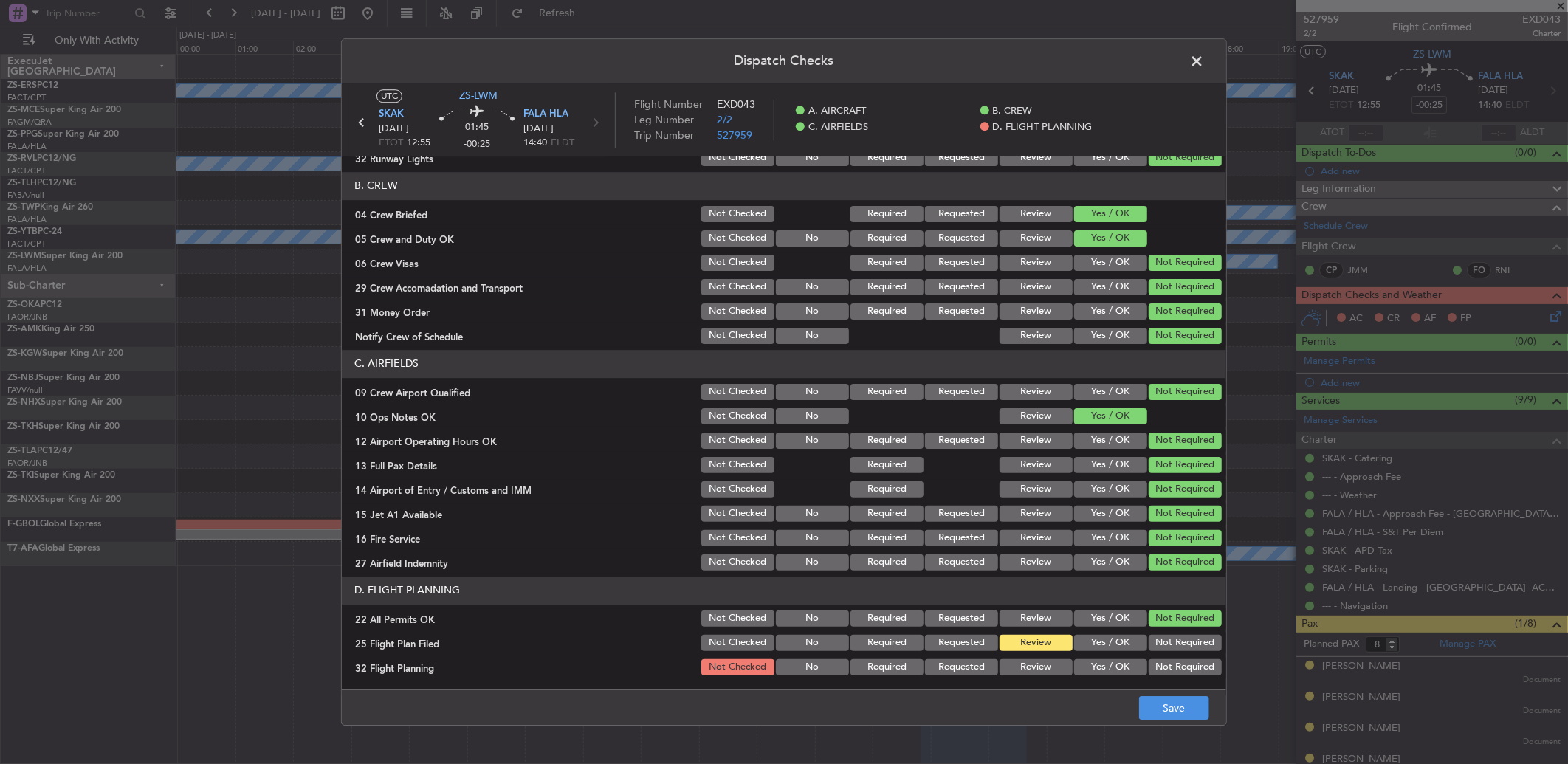
drag, startPoint x: 1030, startPoint y: 653, endPoint x: 1030, endPoint y: 661, distance: 8.0
click at [1030, 507] on section "D. FLIGHT PLANNING 22 All Permits OK Not Checked No Required Requested Review Y…" at bounding box center [784, 627] width 884 height 101
click at [1030, 507] on button "Review" at bounding box center [1036, 667] width 73 height 17
click at [1112, 507] on button "Save" at bounding box center [1174, 707] width 70 height 23
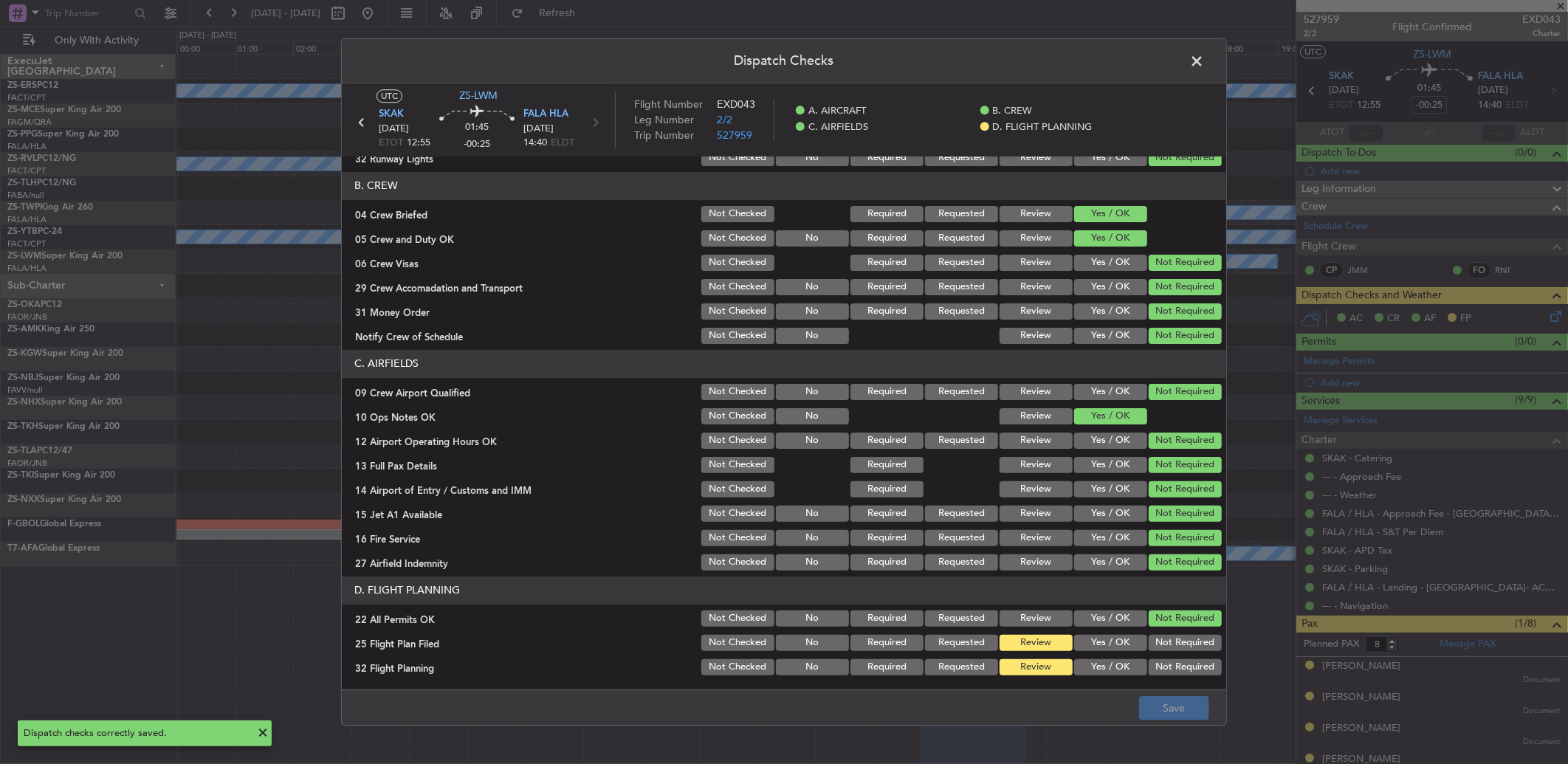
drag, startPoint x: 1190, startPoint y: 64, endPoint x: 1176, endPoint y: 76, distance: 18.4
click at [1112, 64] on span at bounding box center [1204, 65] width 0 height 30
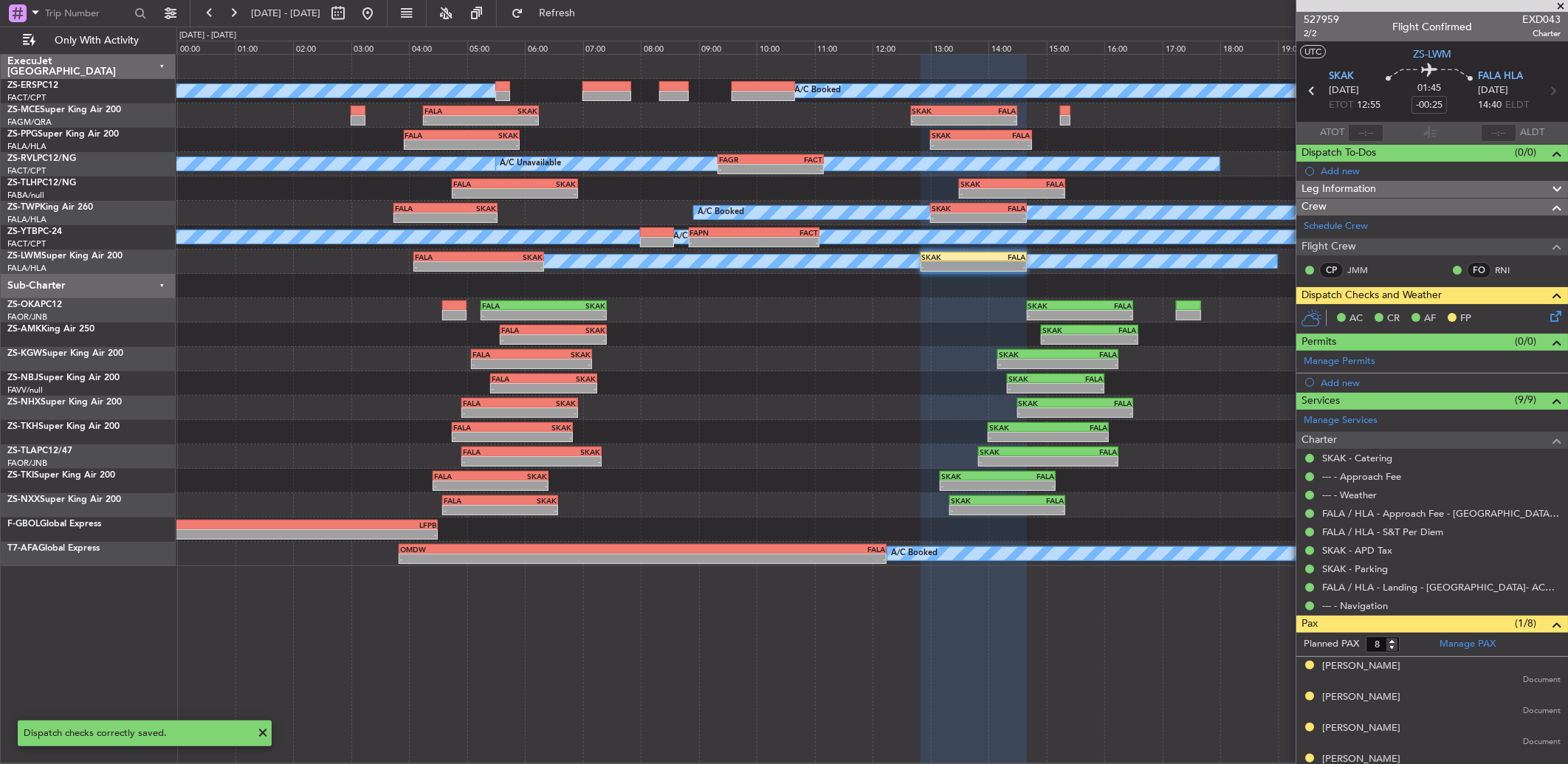
click at [1112, 90] on icon at bounding box center [1311, 90] width 19 height 19
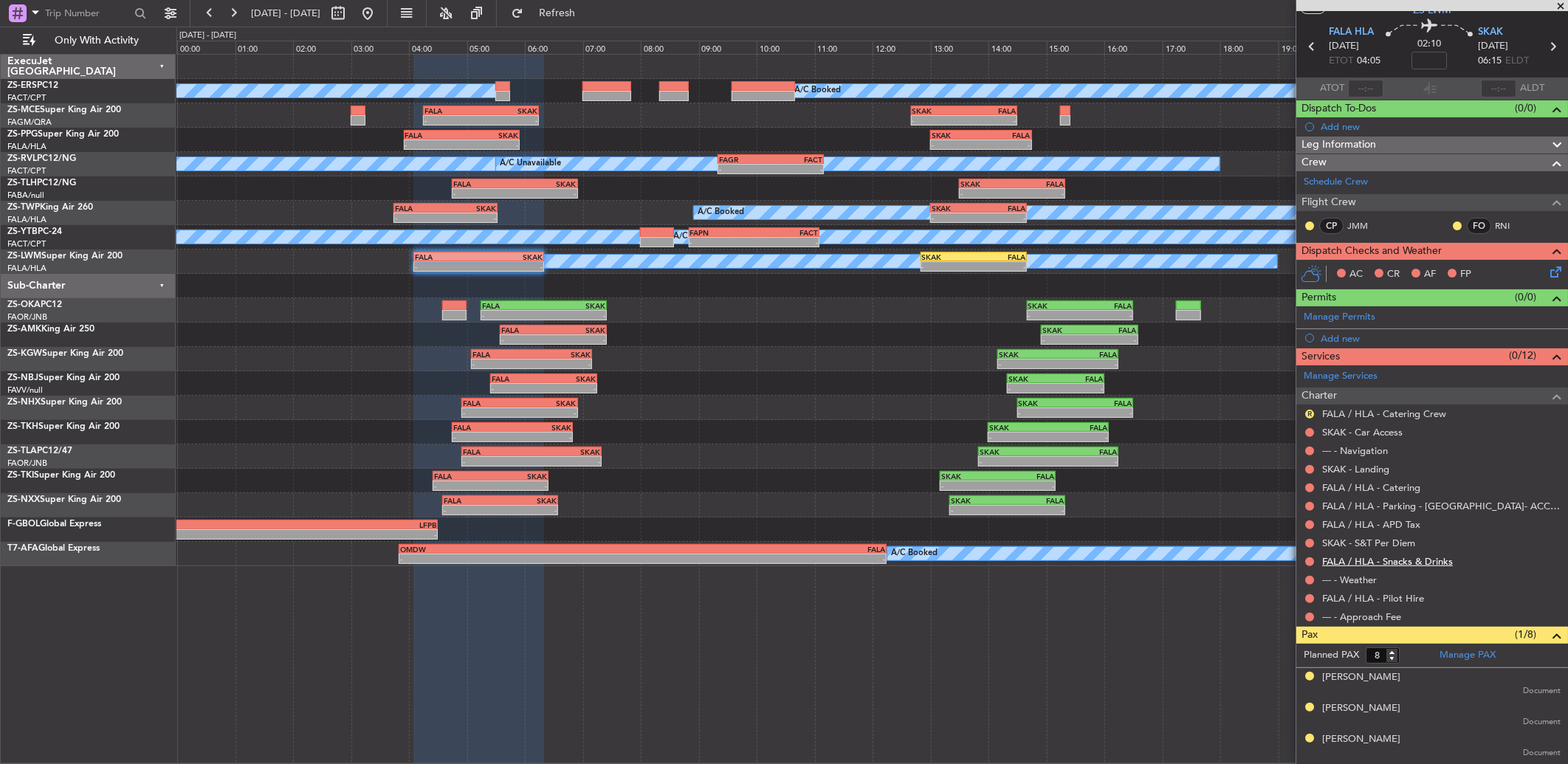
scroll to position [0, 0]
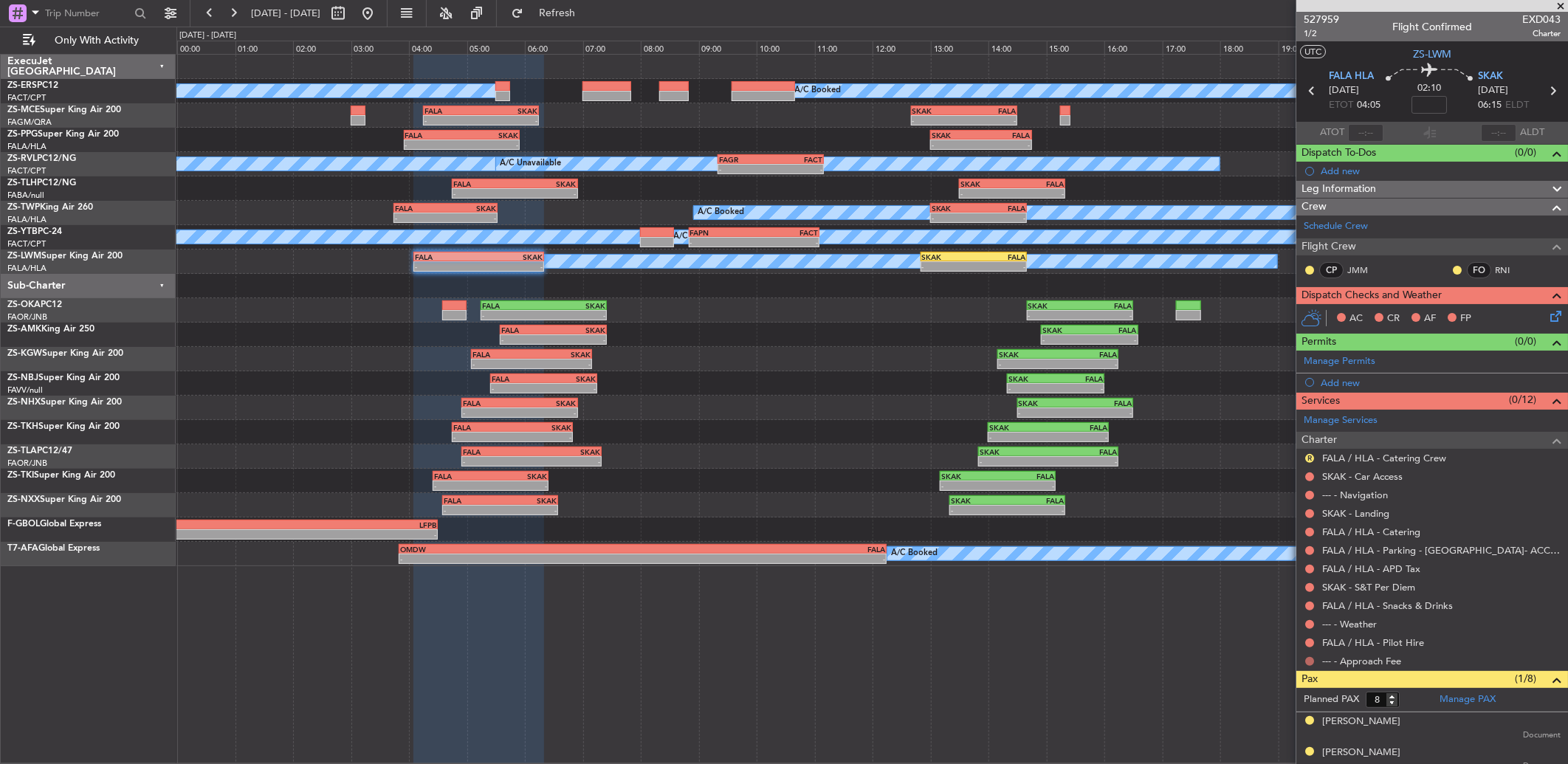
click at [1112, 507] on button at bounding box center [1310, 661] width 9 height 9
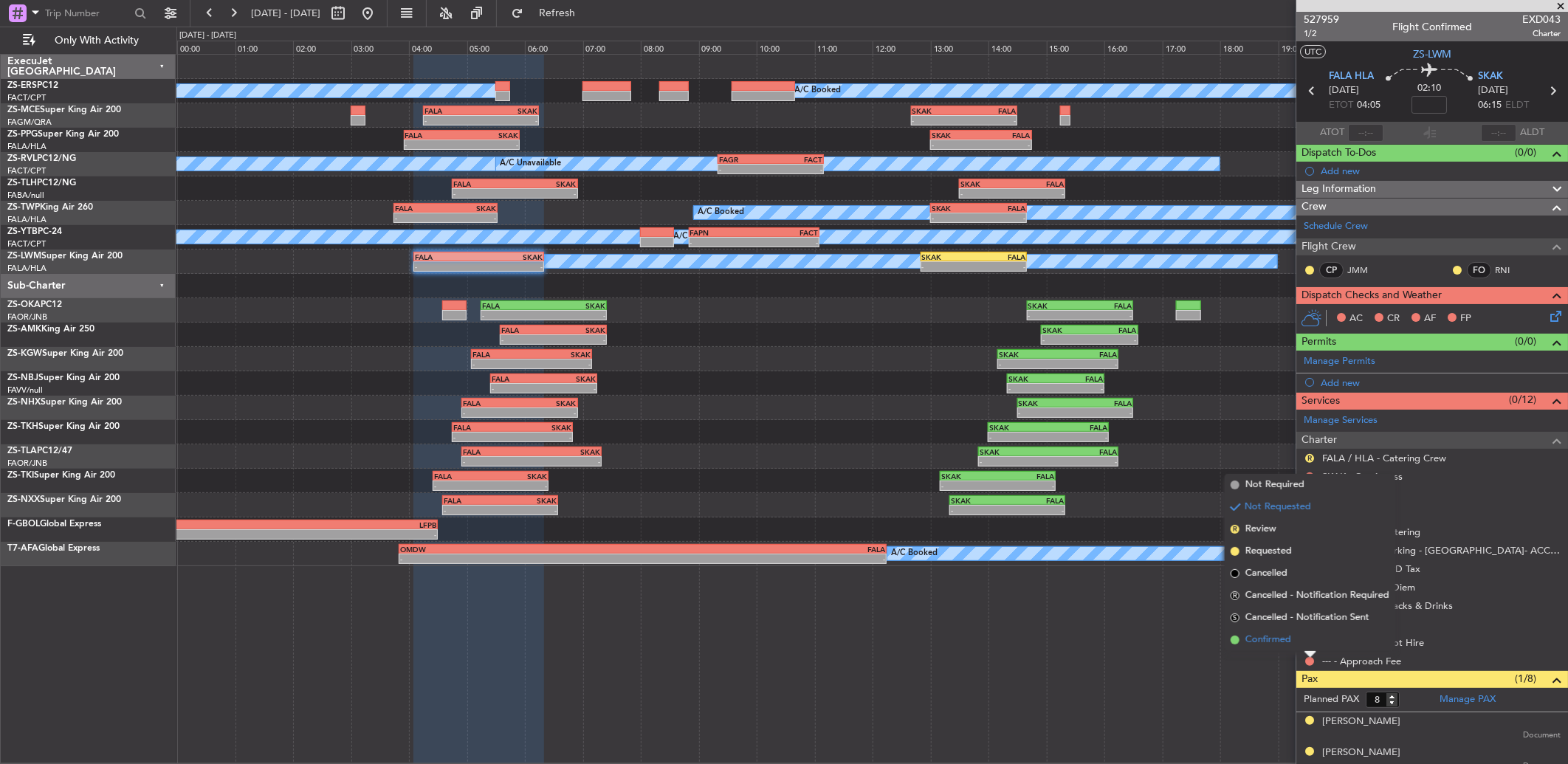
click at [1112, 507] on li "Confirmed" at bounding box center [1310, 640] width 170 height 22
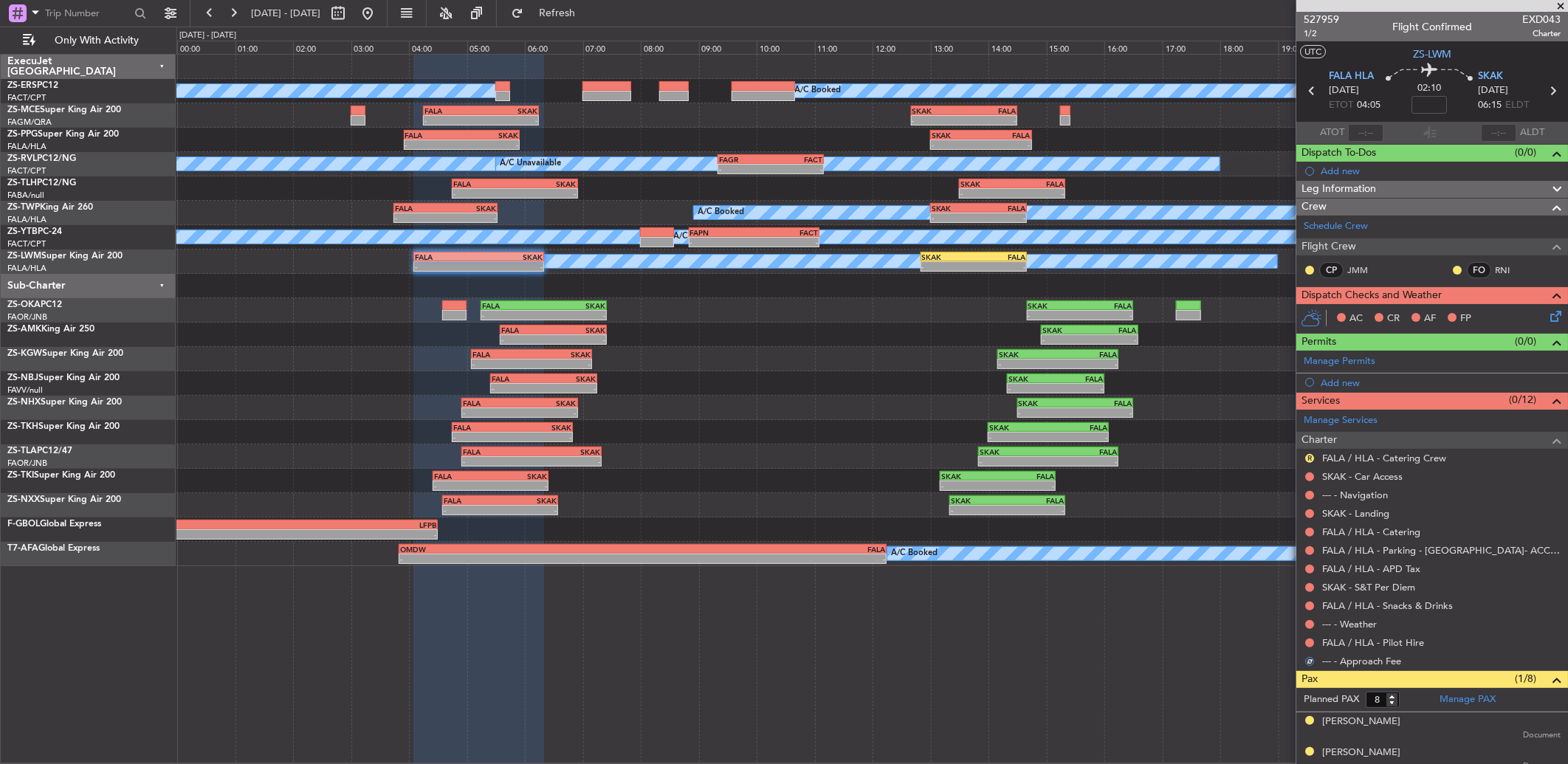
click at [1112, 507] on div at bounding box center [1310, 643] width 12 height 12
click at [1112, 507] on button at bounding box center [1310, 643] width 9 height 9
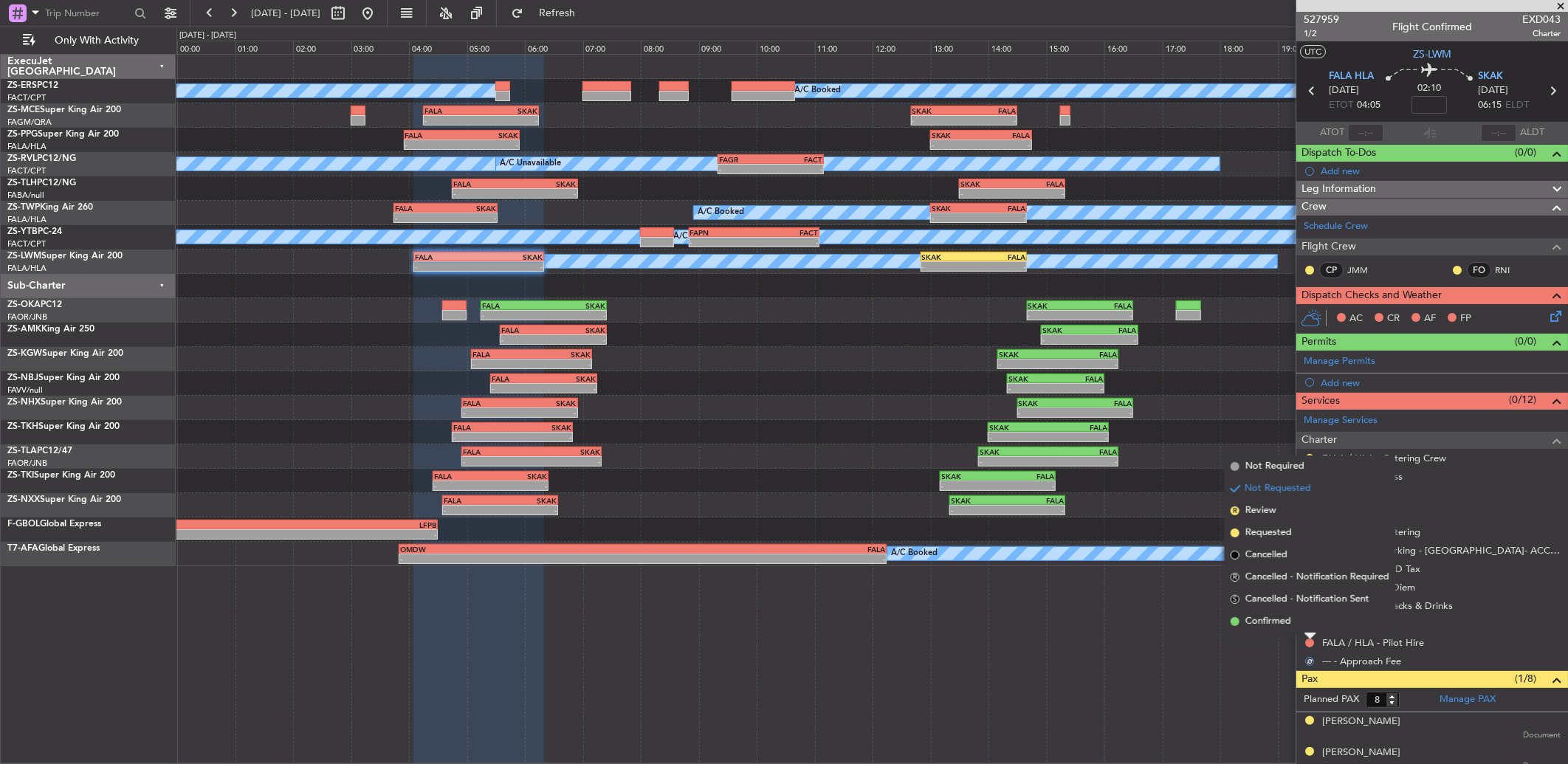
click at [1112, 507] on li "Confirmed" at bounding box center [1310, 621] width 170 height 22
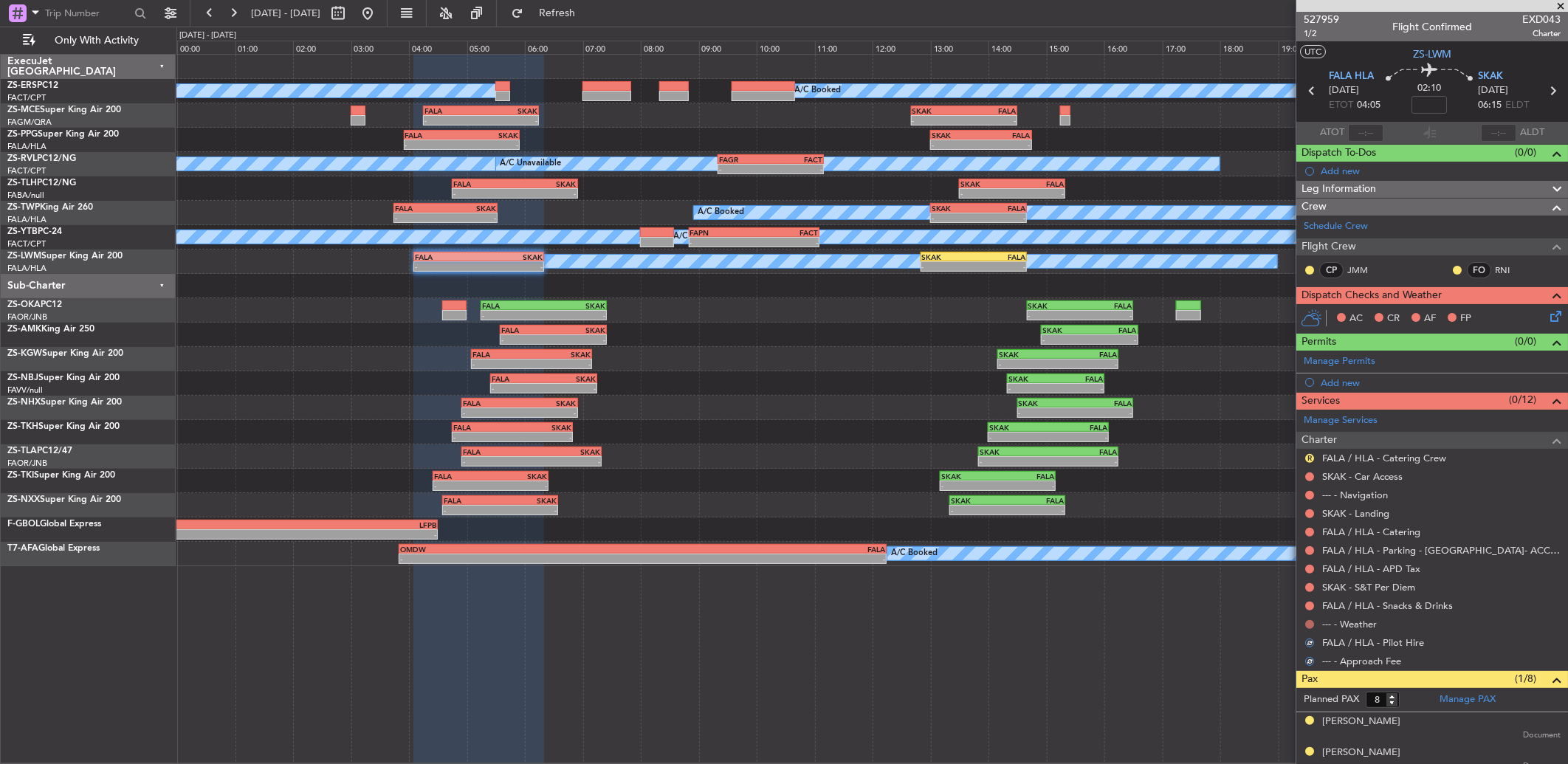
click at [1112, 507] on div "--- - Weather" at bounding box center [1431, 624] width 271 height 18
click at [1112, 507] on button at bounding box center [1310, 625] width 9 height 9
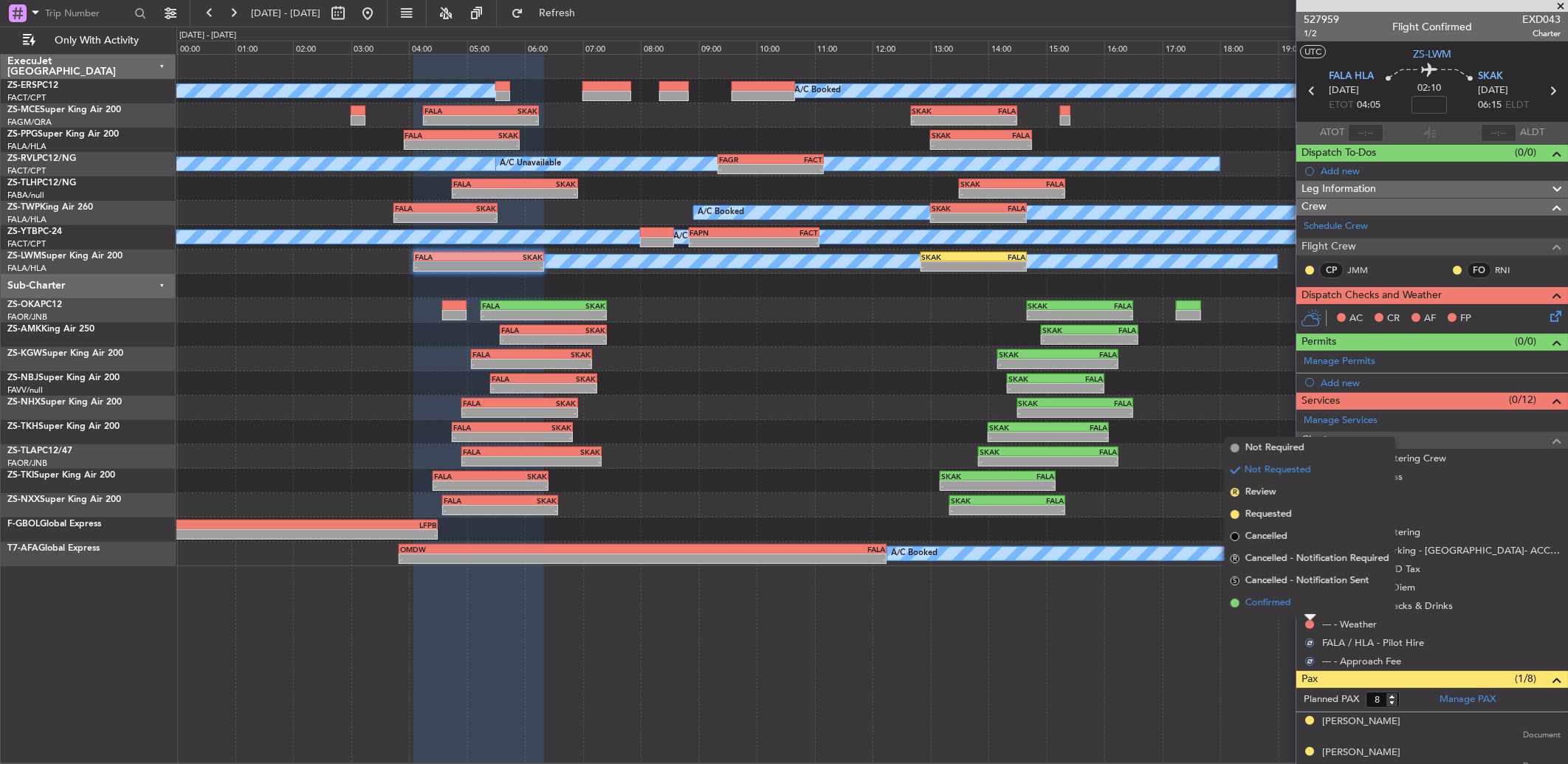
click at [1112, 507] on li "Confirmed" at bounding box center [1310, 603] width 170 height 22
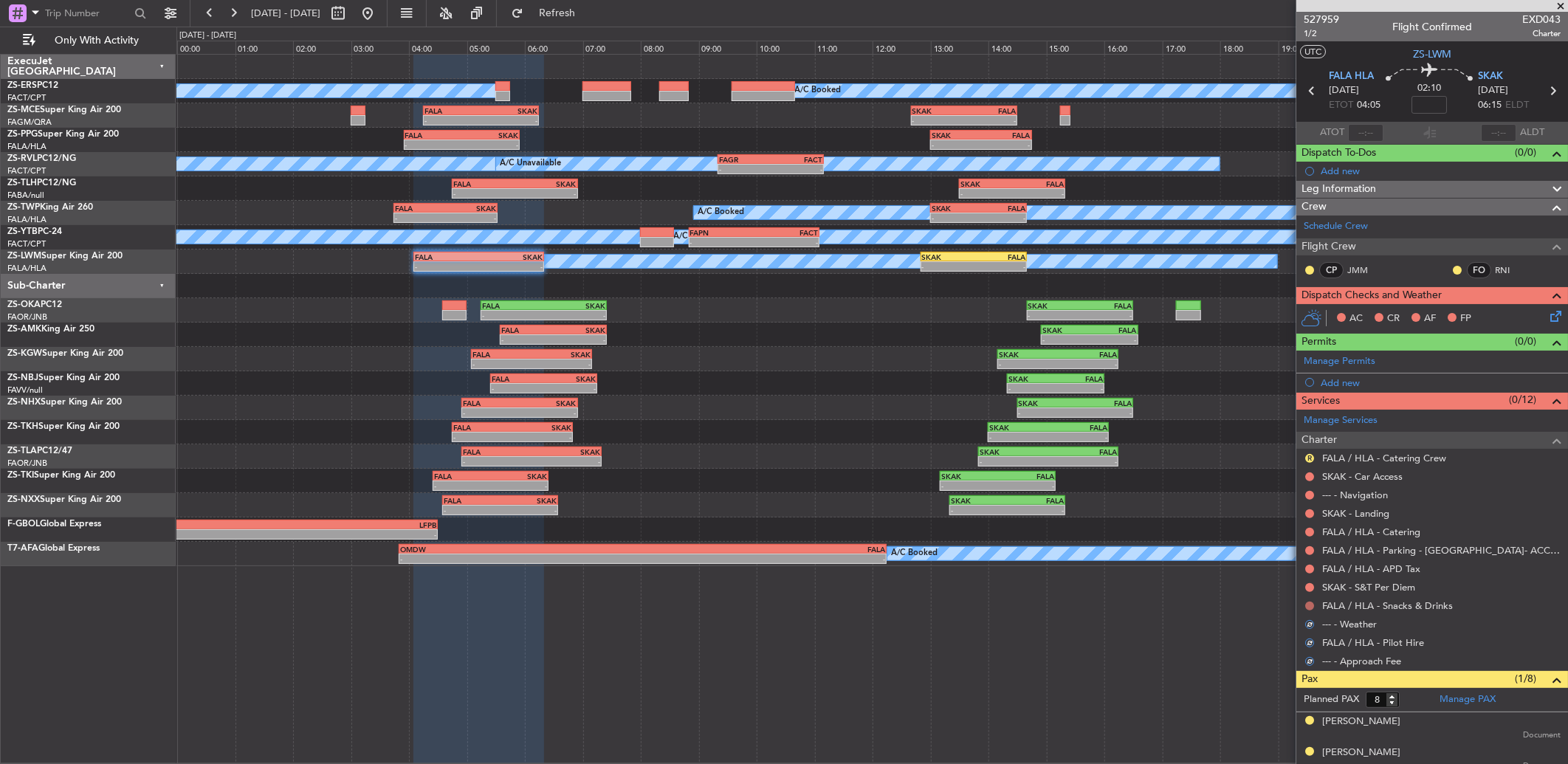
click at [1112, 507] on button at bounding box center [1310, 607] width 9 height 9
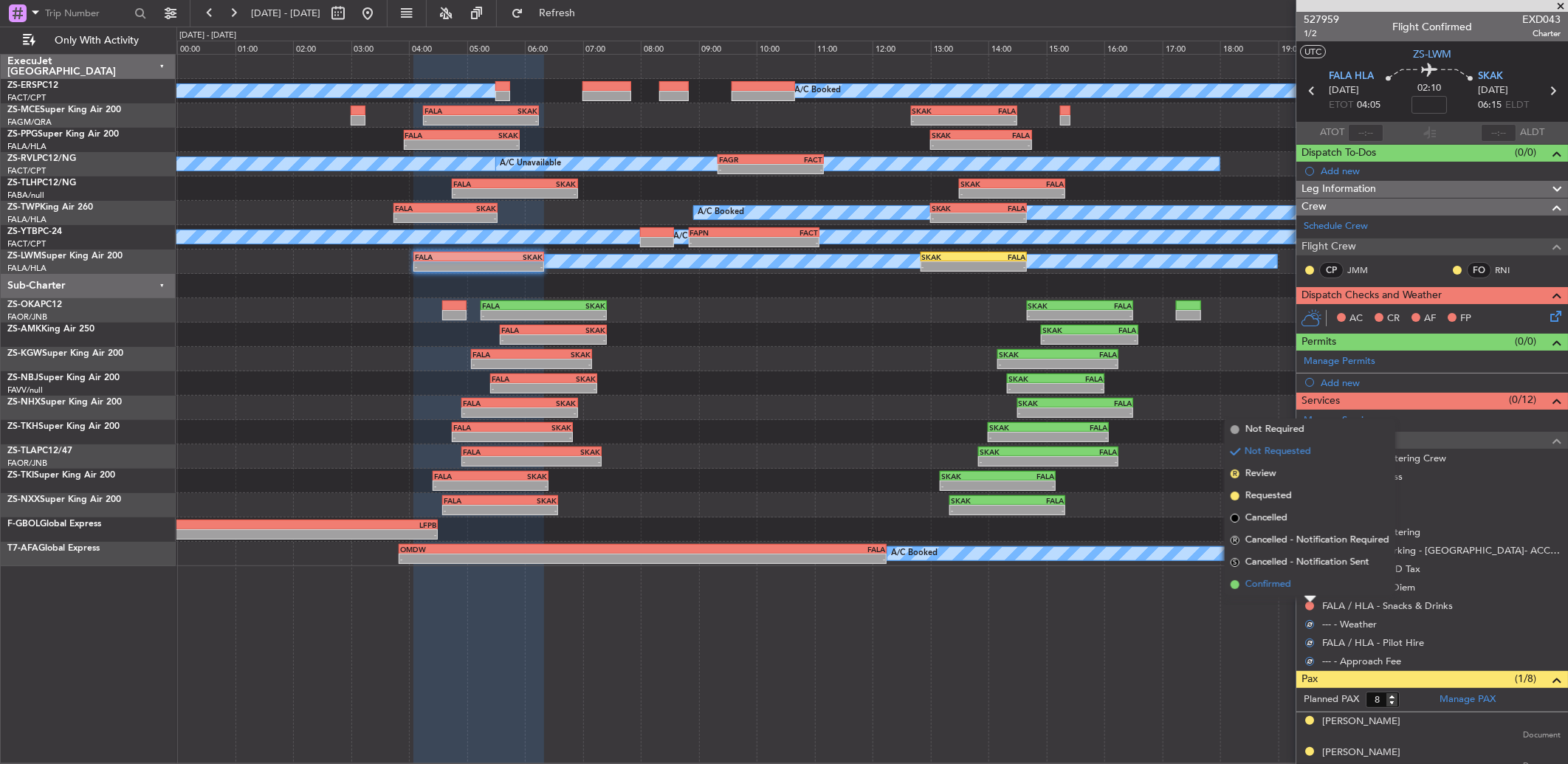
click at [1112, 507] on li "Confirmed" at bounding box center [1310, 585] width 170 height 22
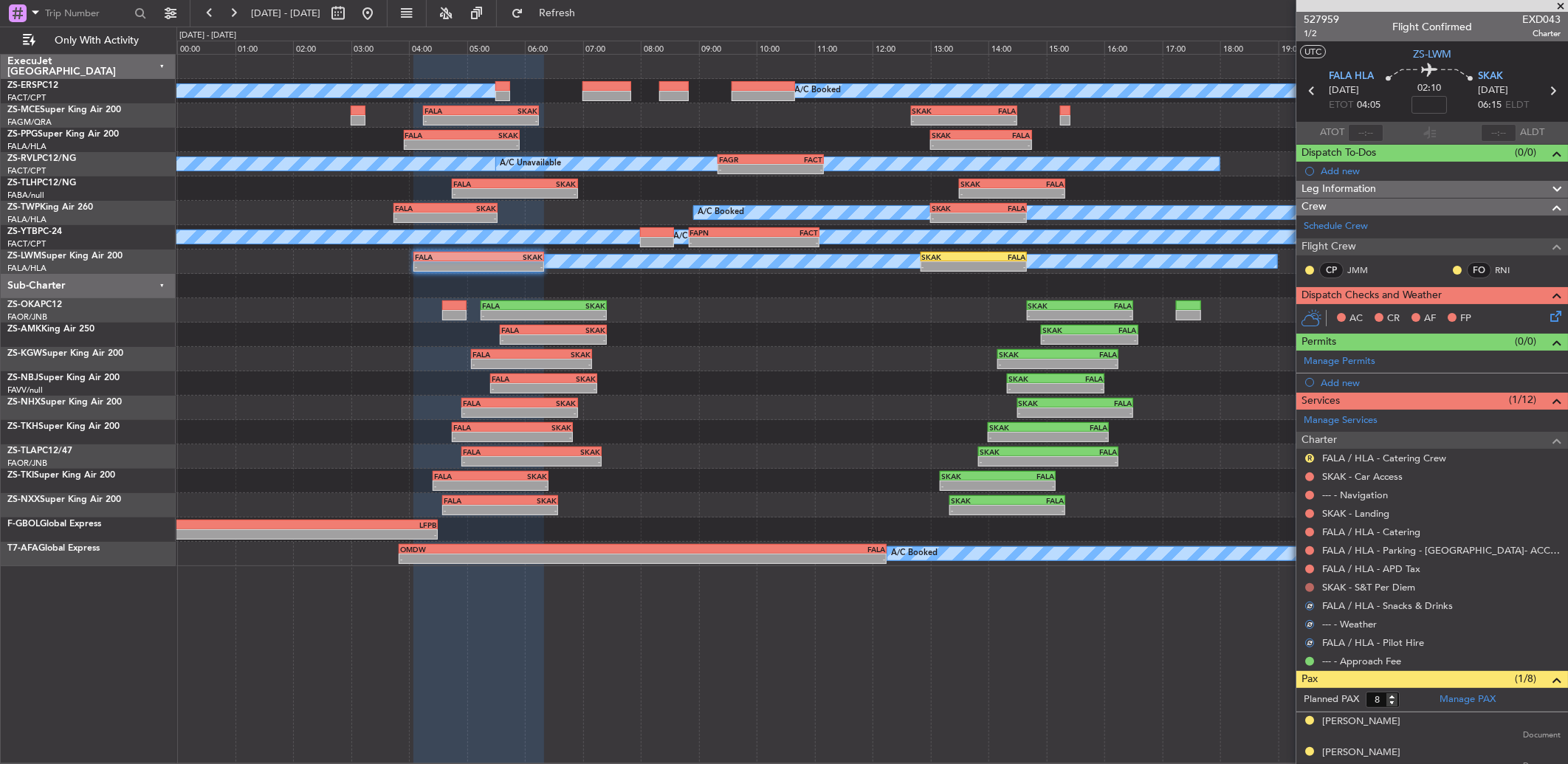
click at [1112, 507] on button at bounding box center [1310, 588] width 9 height 9
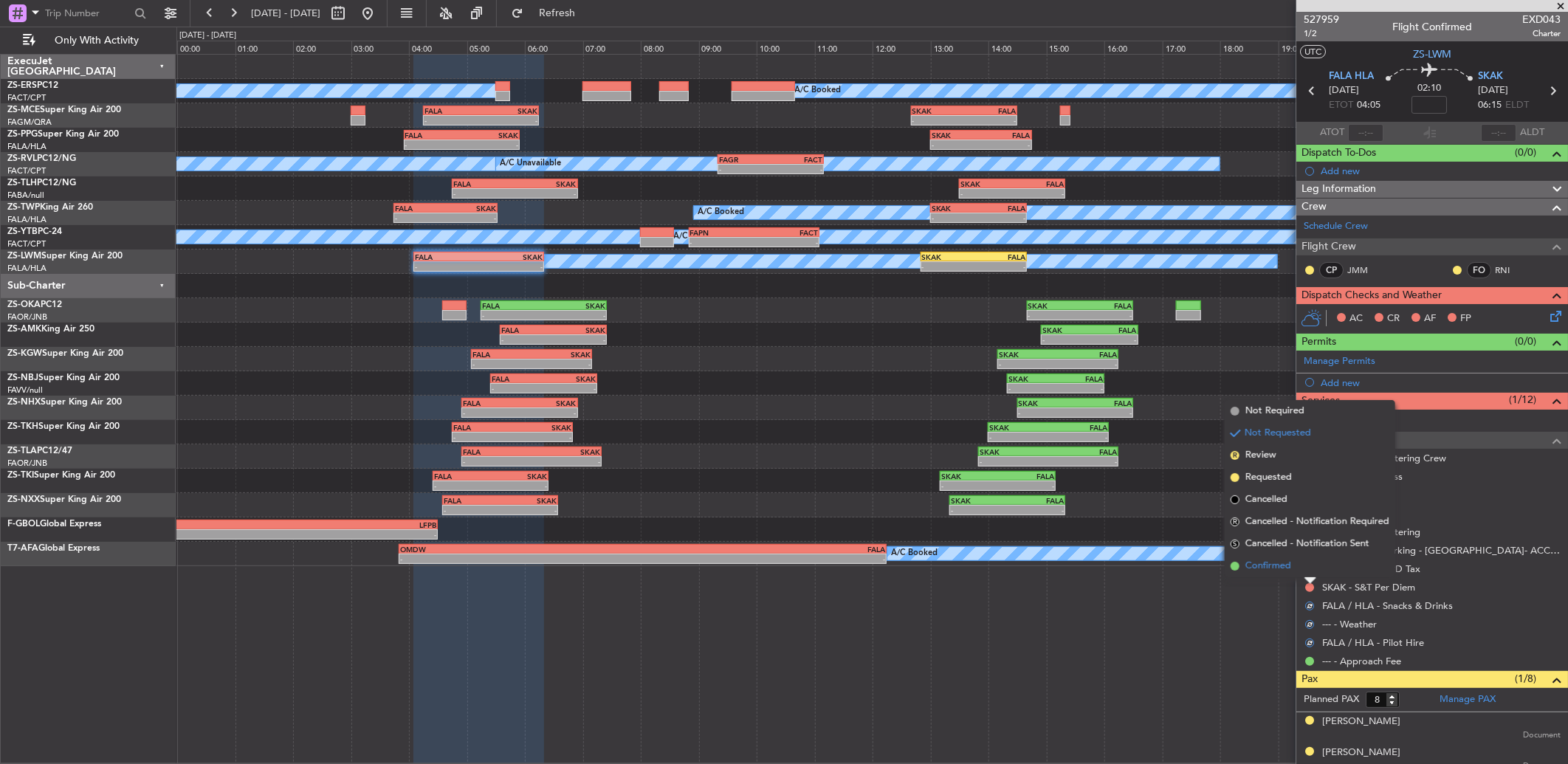
click at [1112, 507] on li "Confirmed" at bounding box center [1310, 566] width 170 height 22
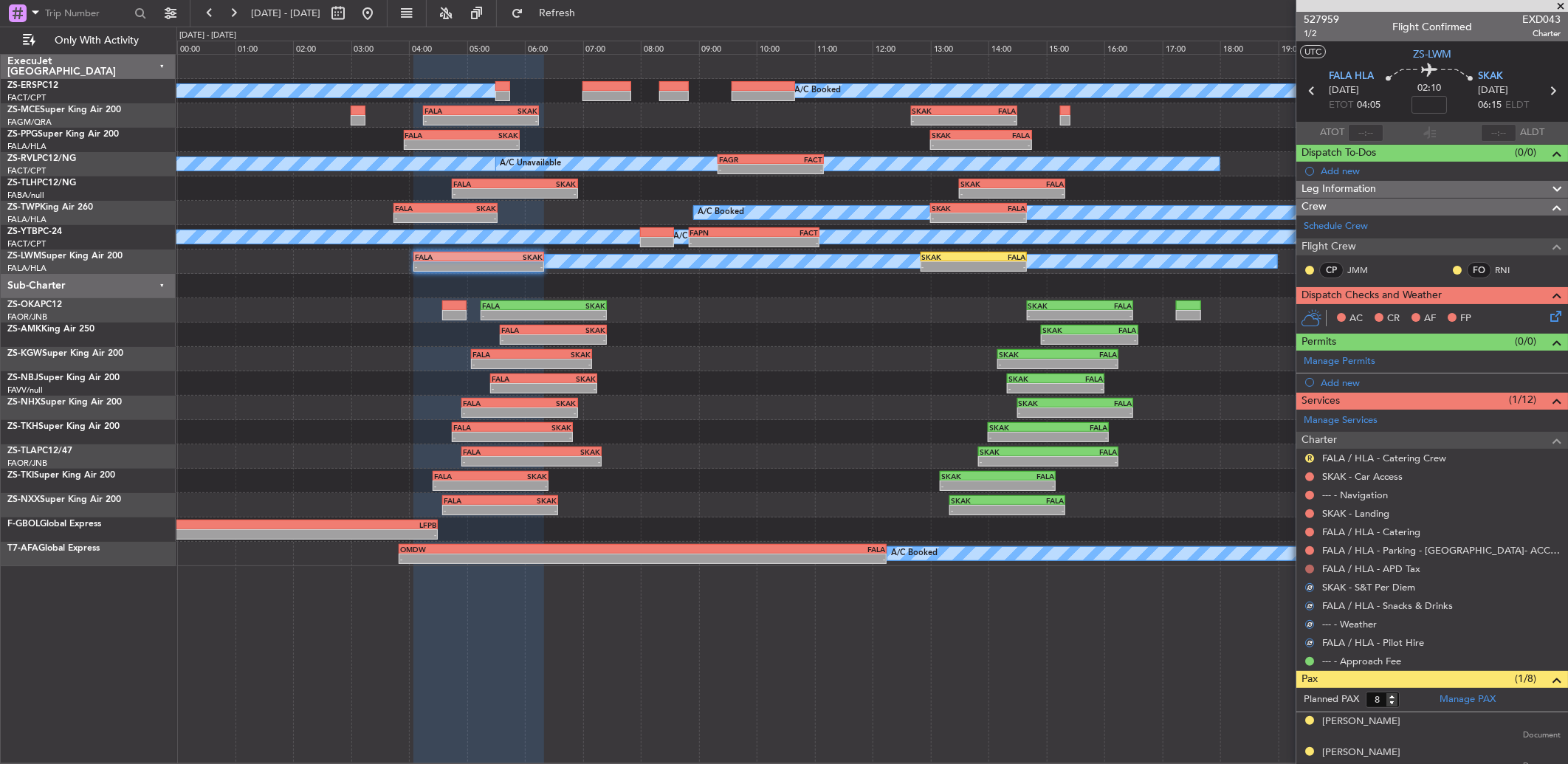
click at [1112, 507] on button at bounding box center [1310, 569] width 9 height 9
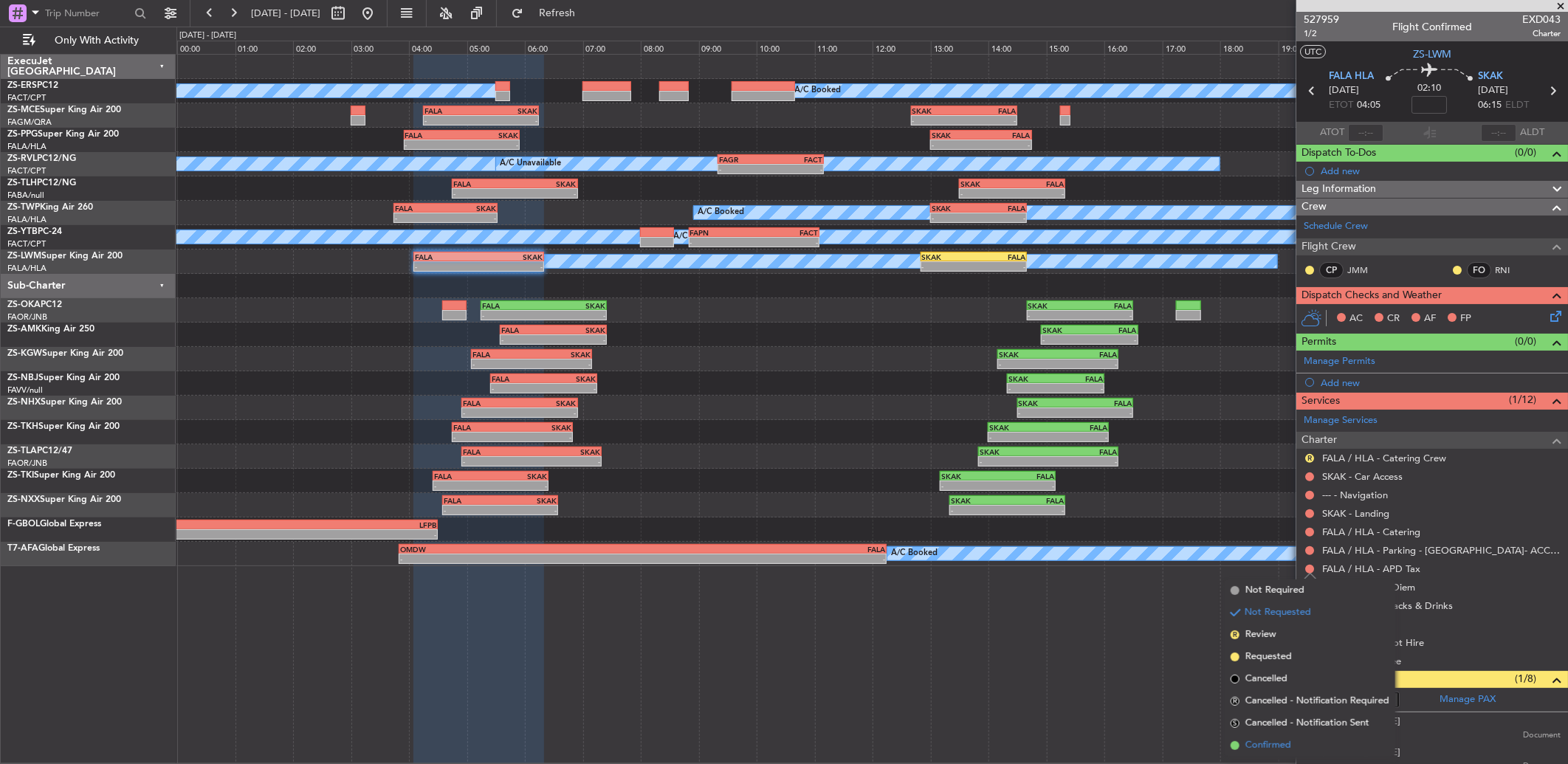
click at [1112, 507] on span "Confirmed" at bounding box center [1268, 746] width 46 height 15
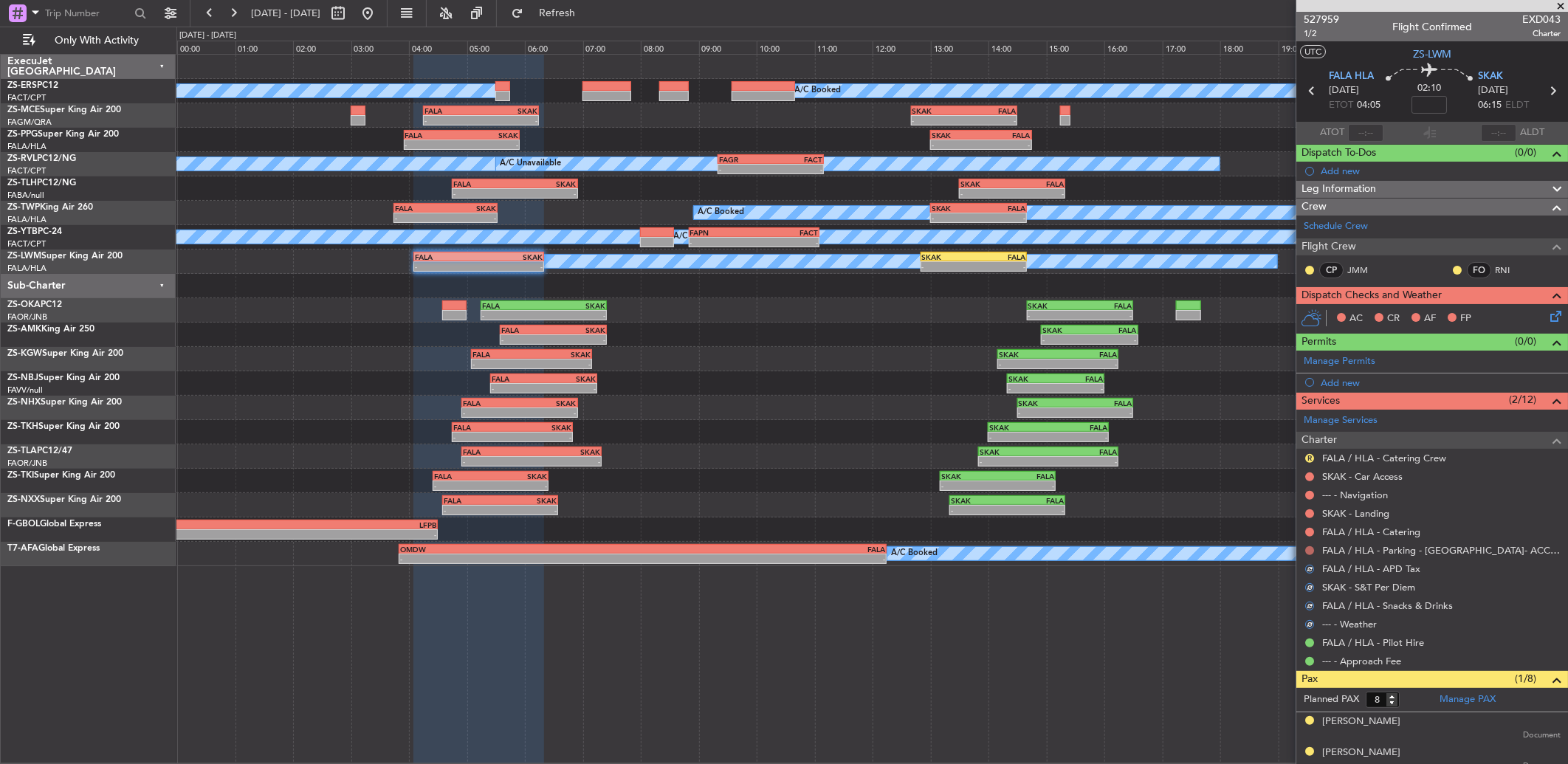
click at [1112, 507] on button at bounding box center [1310, 551] width 9 height 9
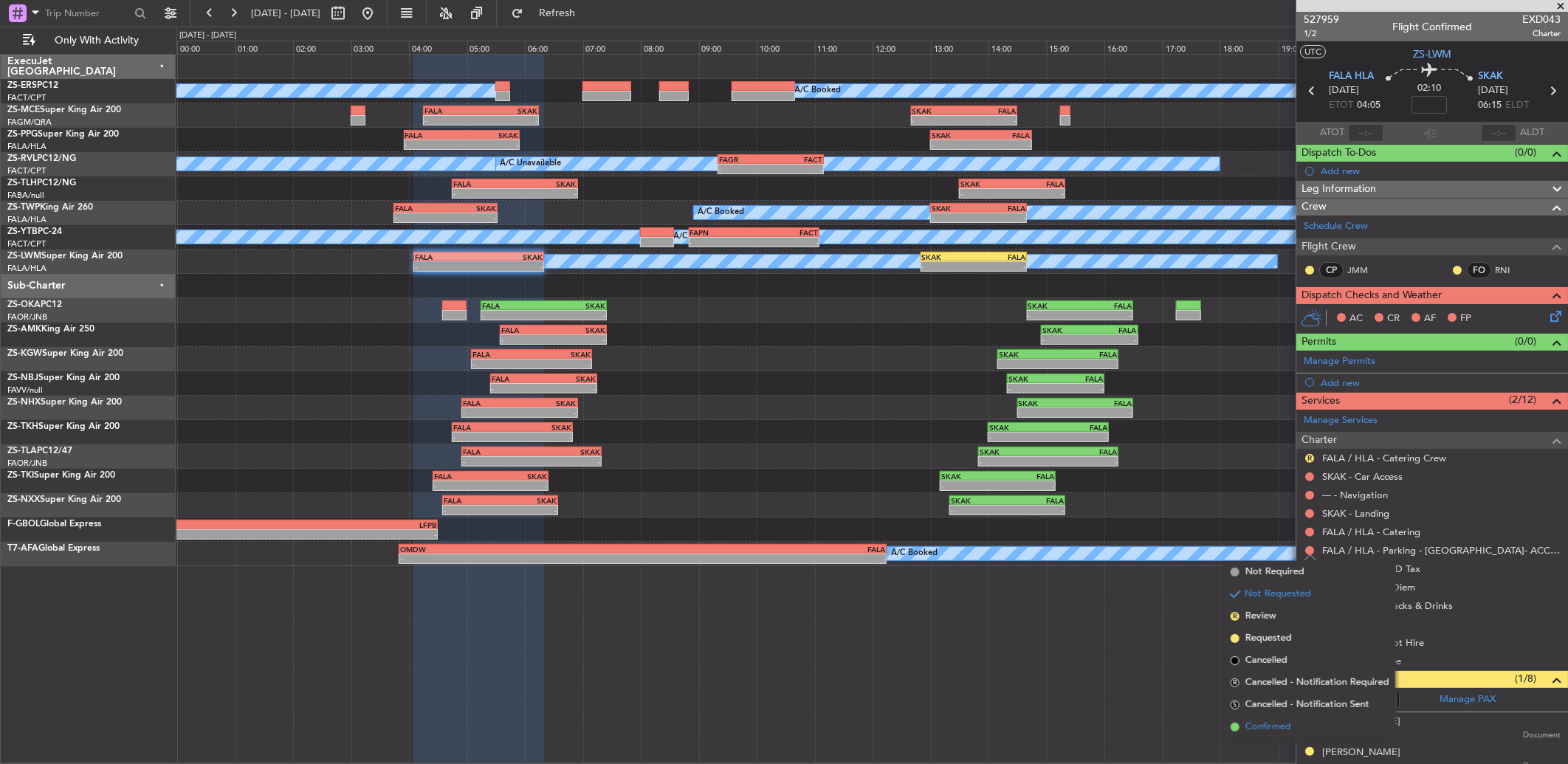
click at [1112, 507] on li "Confirmed" at bounding box center [1310, 727] width 170 height 22
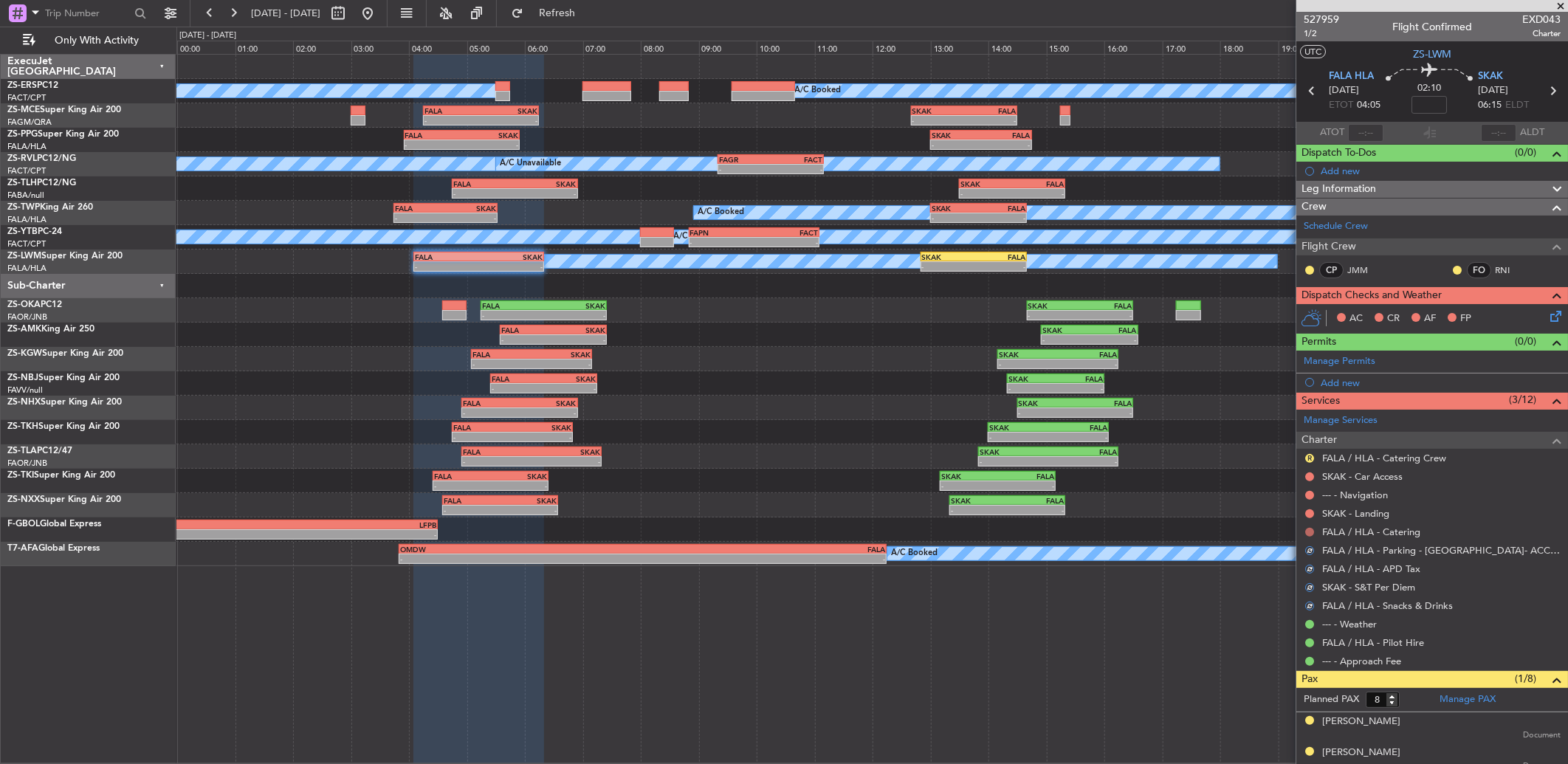
click at [1112, 507] on button at bounding box center [1310, 533] width 9 height 9
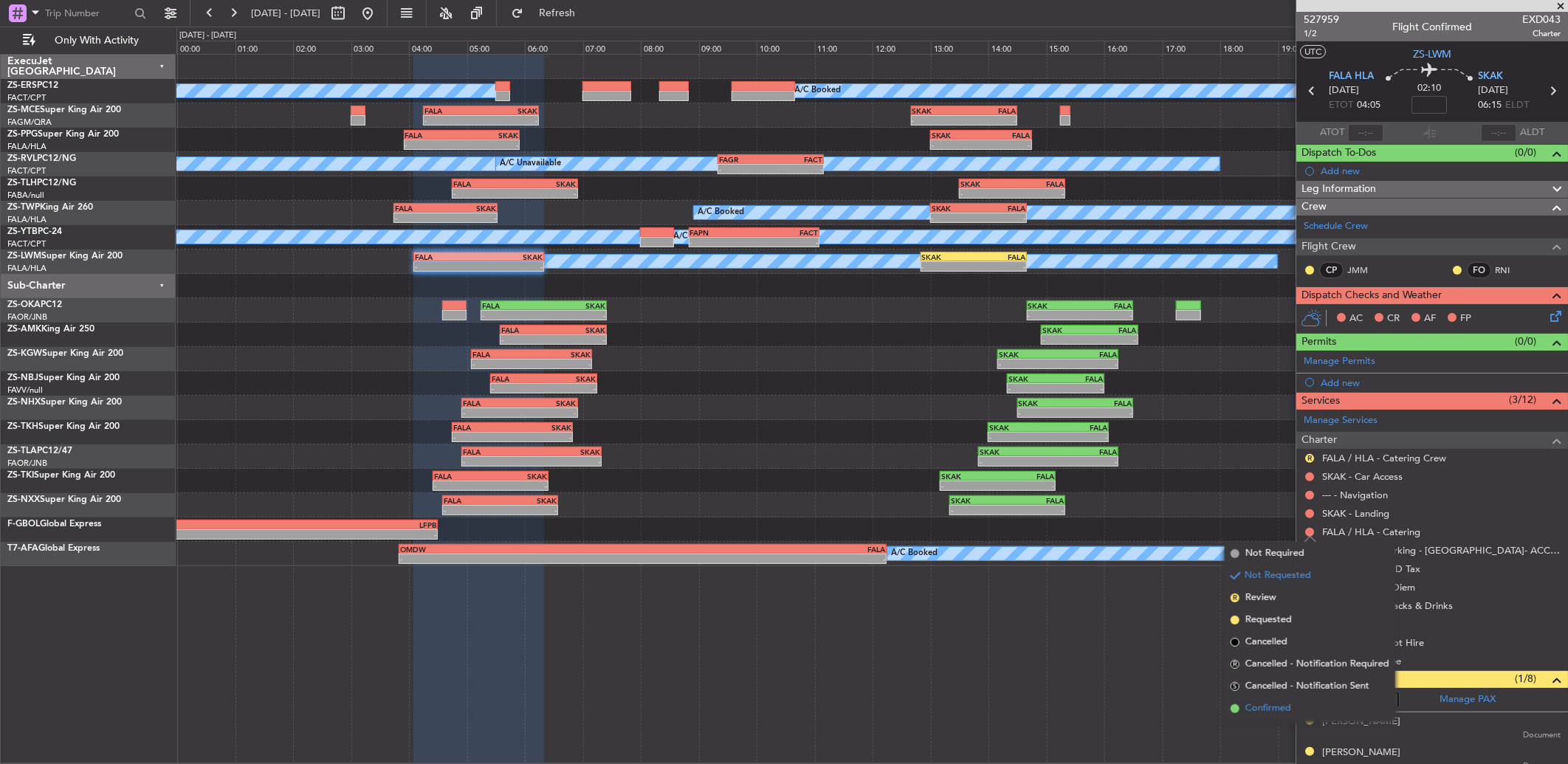
click at [1112, 507] on span "Confirmed" at bounding box center [1268, 708] width 46 height 15
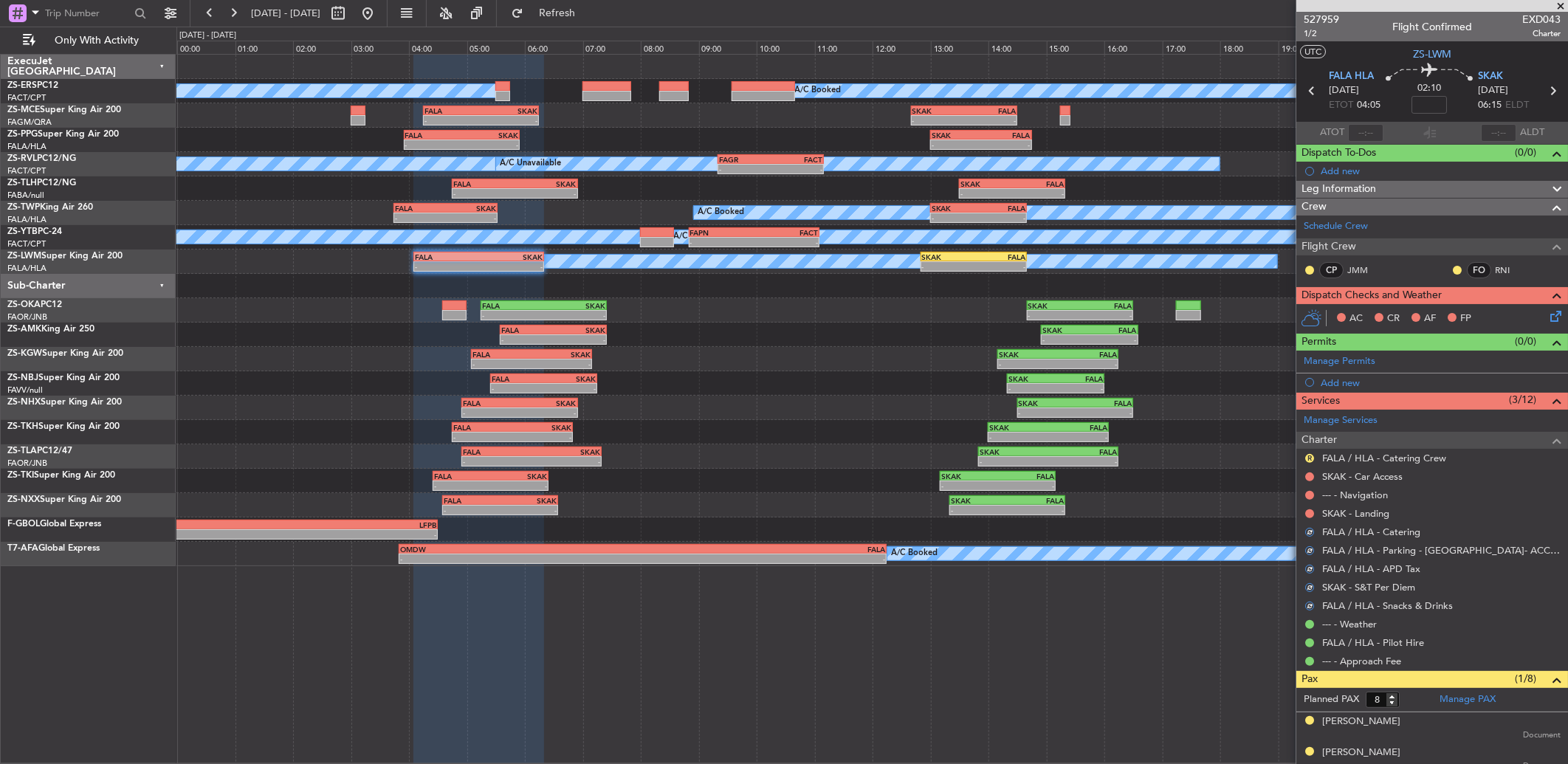
click at [1112, 507] on mat-tooltip-component "Not Requested" at bounding box center [1310, 538] width 83 height 39
click at [1112, 507] on div at bounding box center [1310, 514] width 12 height 12
click at [1112, 507] on button at bounding box center [1310, 514] width 9 height 9
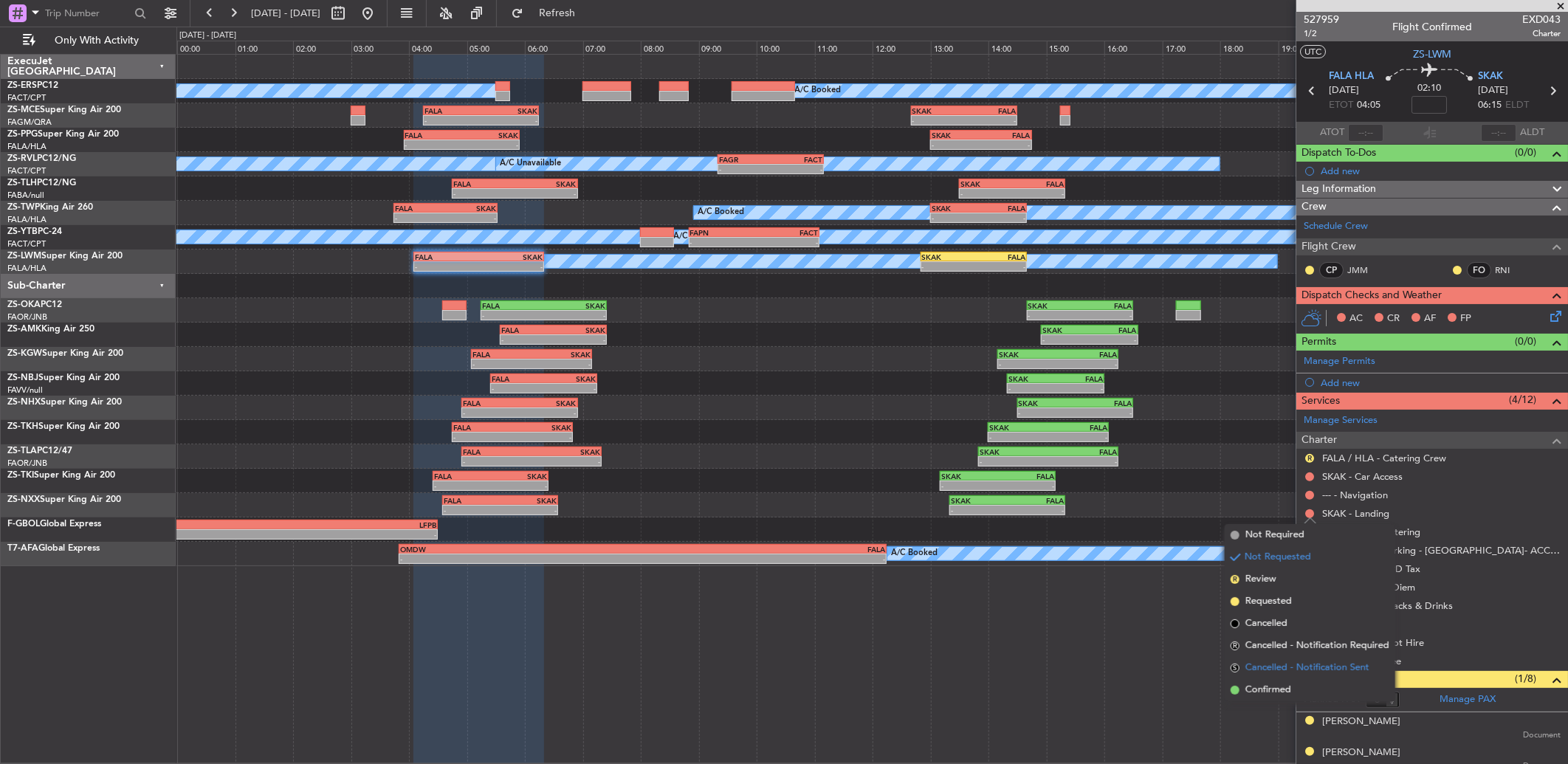
click at [1112, 507] on li "S Cancelled - Notification Sent" at bounding box center [1310, 667] width 170 height 22
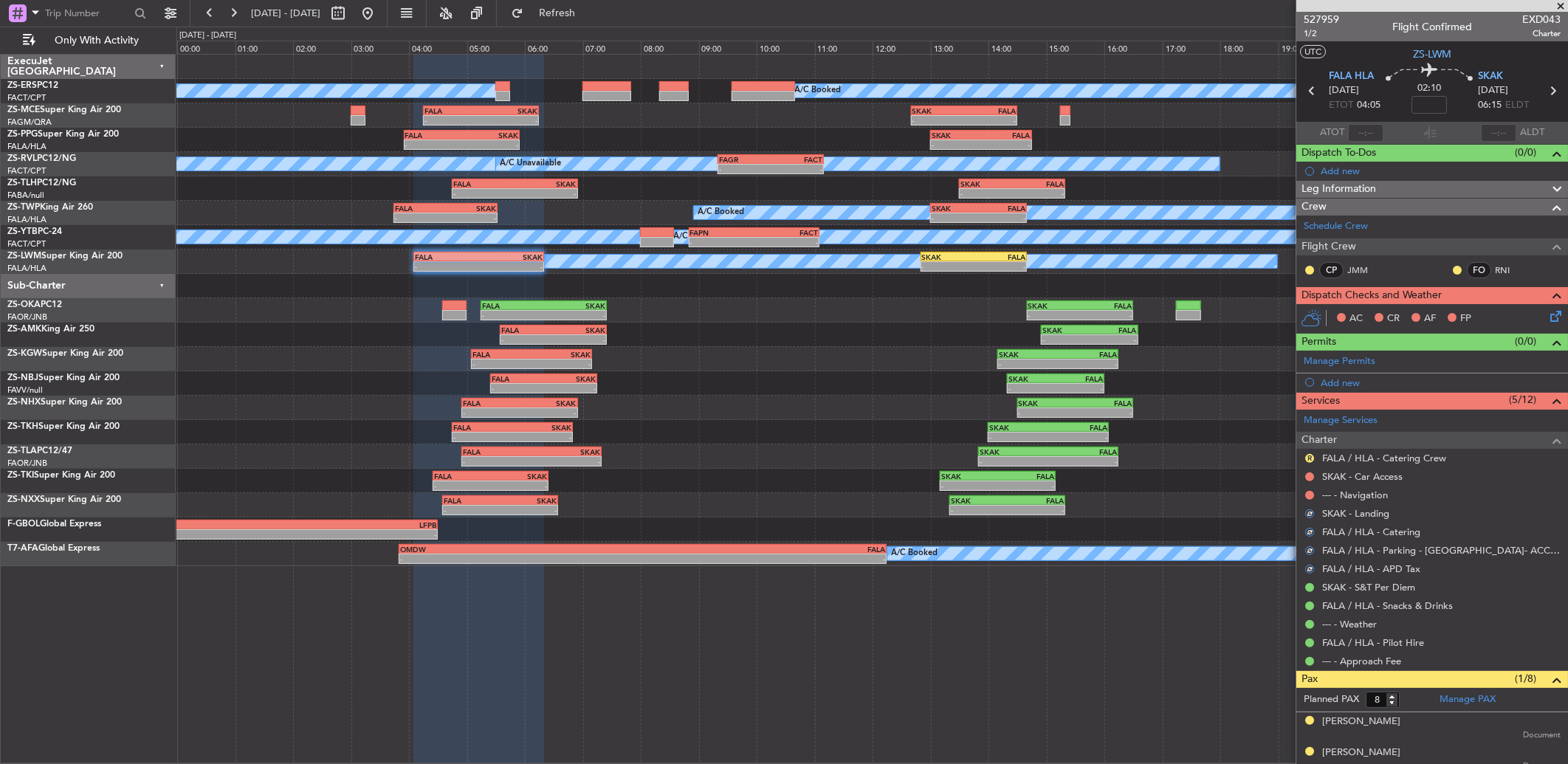
click at [1112, 498] on div at bounding box center [1310, 496] width 12 height 12
click at [1112, 490] on nimbus-traffic-light at bounding box center [1310, 496] width 12 height 12
click at [1112, 495] on button at bounding box center [1310, 495] width 9 height 9
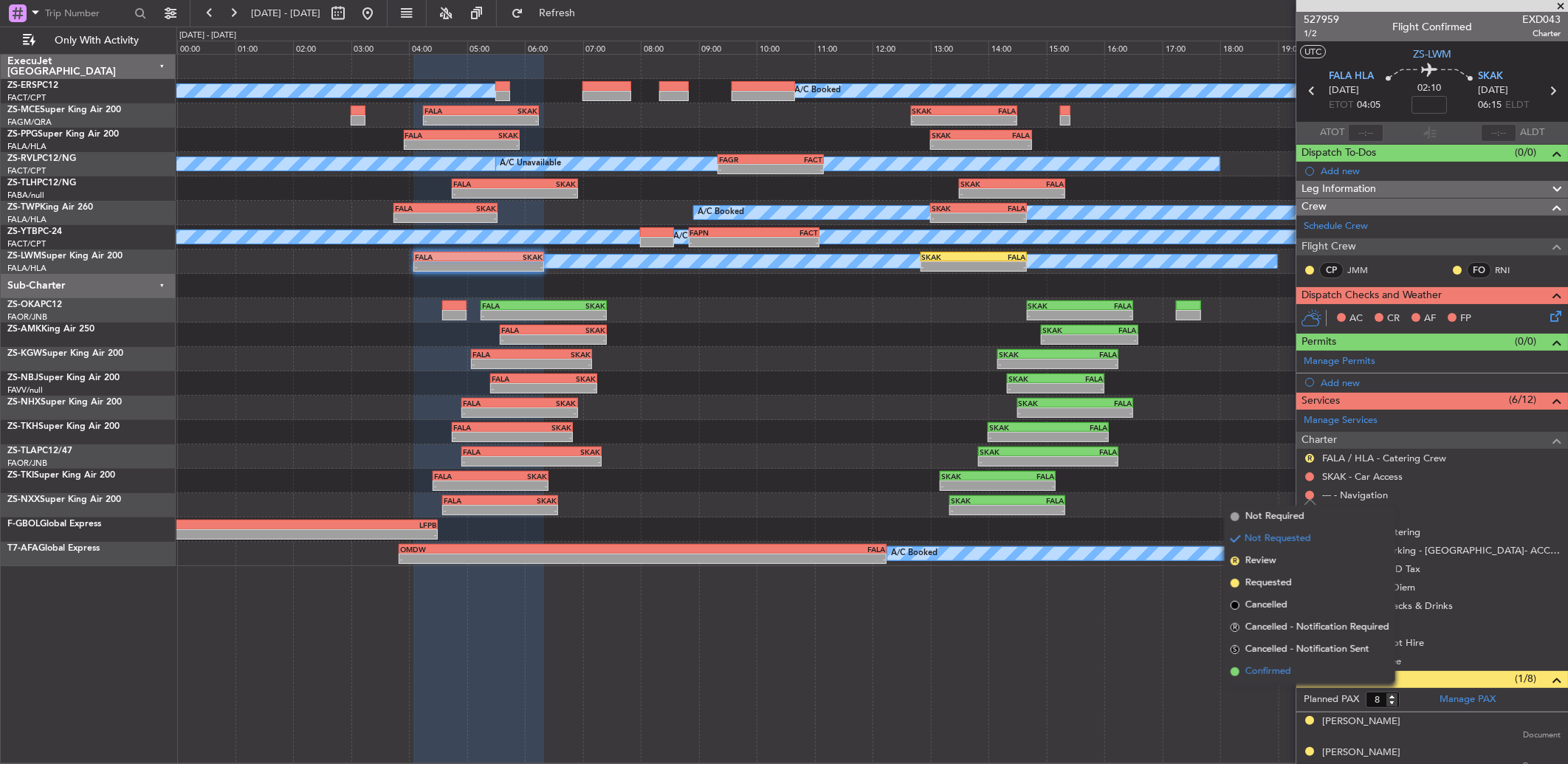
click at [1112, 507] on li "Confirmed" at bounding box center [1310, 672] width 170 height 22
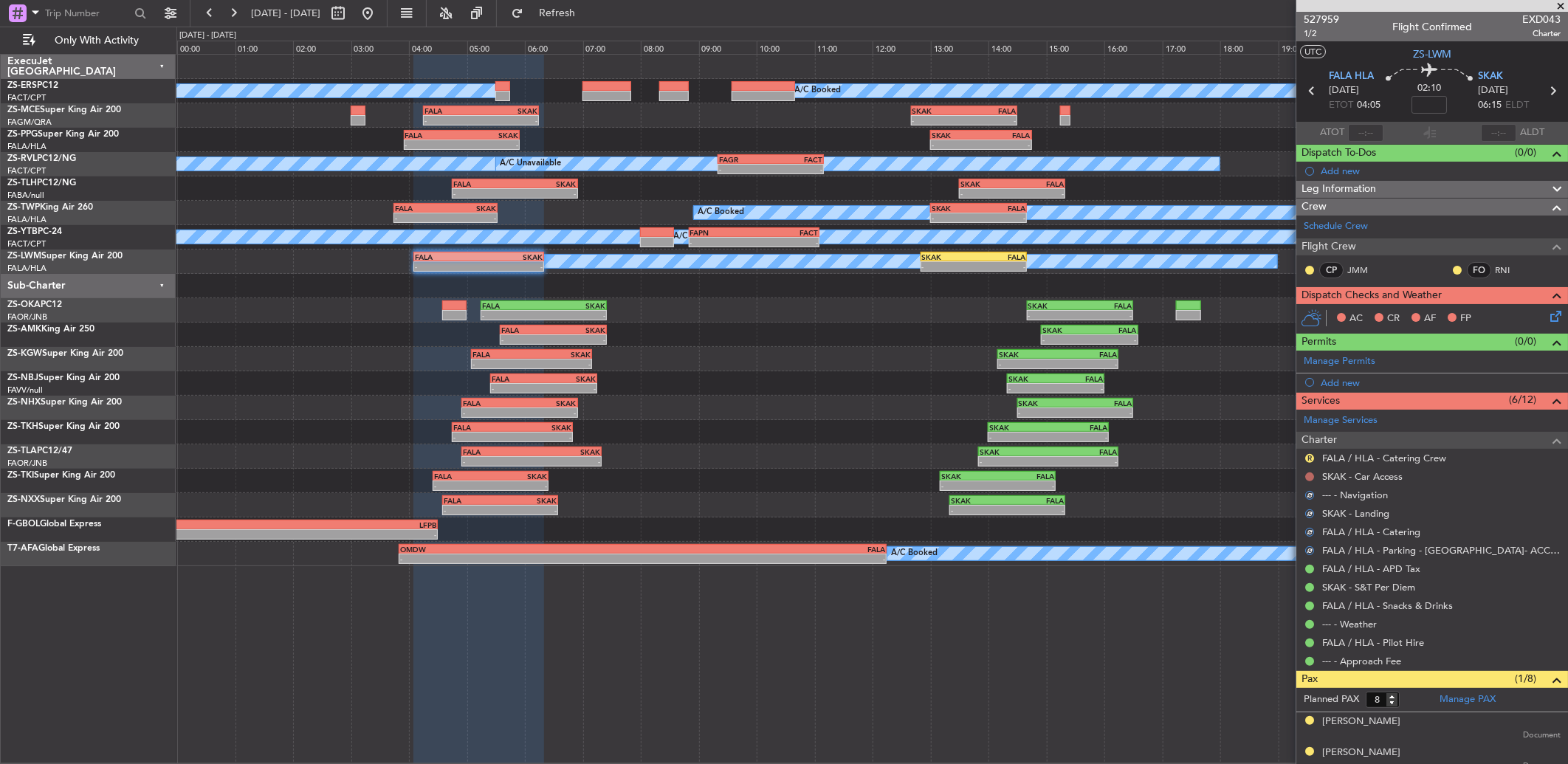
click at [1112, 478] on button at bounding box center [1310, 477] width 9 height 9
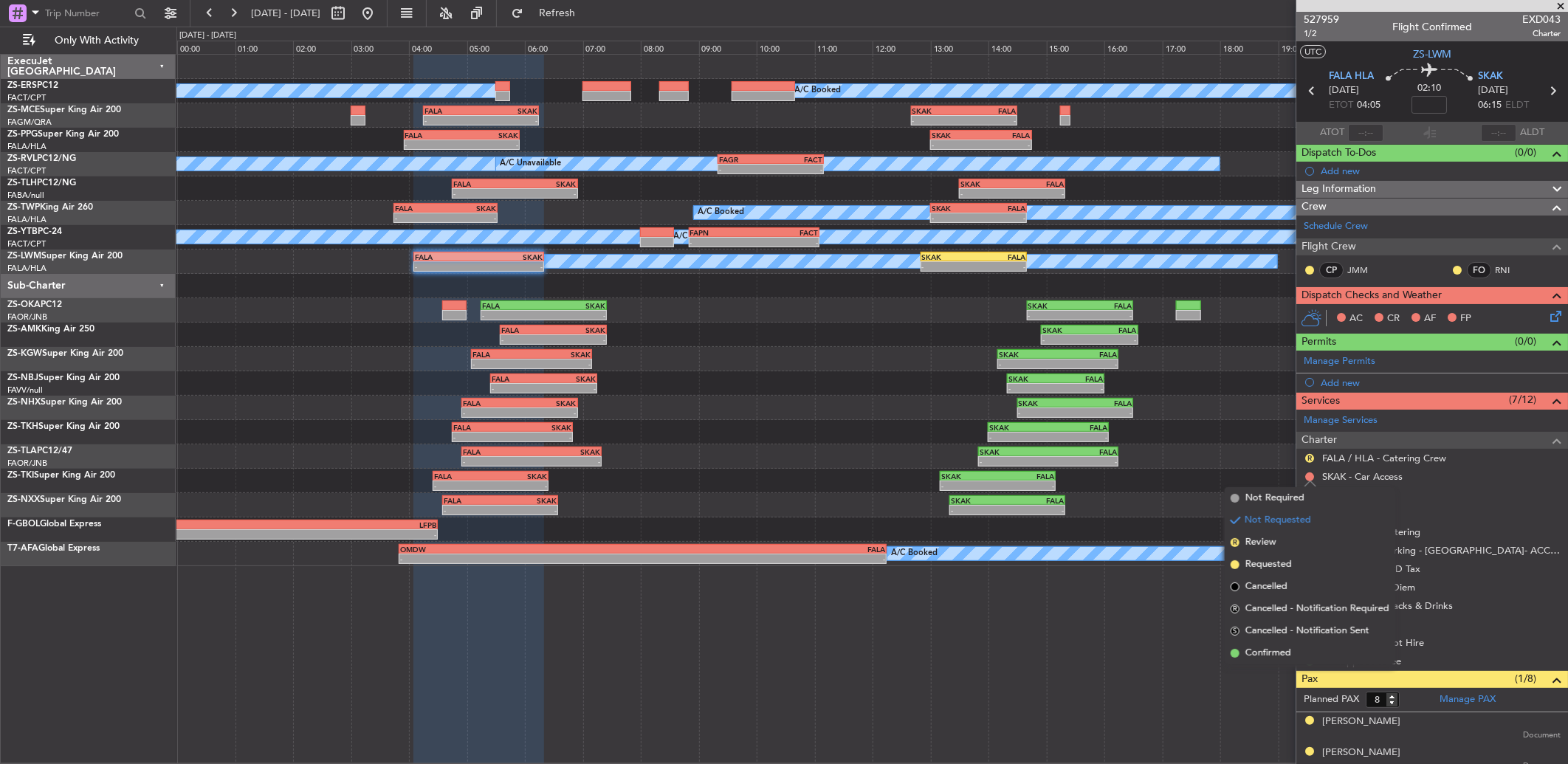
drag, startPoint x: 1311, startPoint y: 653, endPoint x: 1304, endPoint y: 608, distance: 45.5
click at [1112, 507] on li "Confirmed" at bounding box center [1310, 653] width 170 height 22
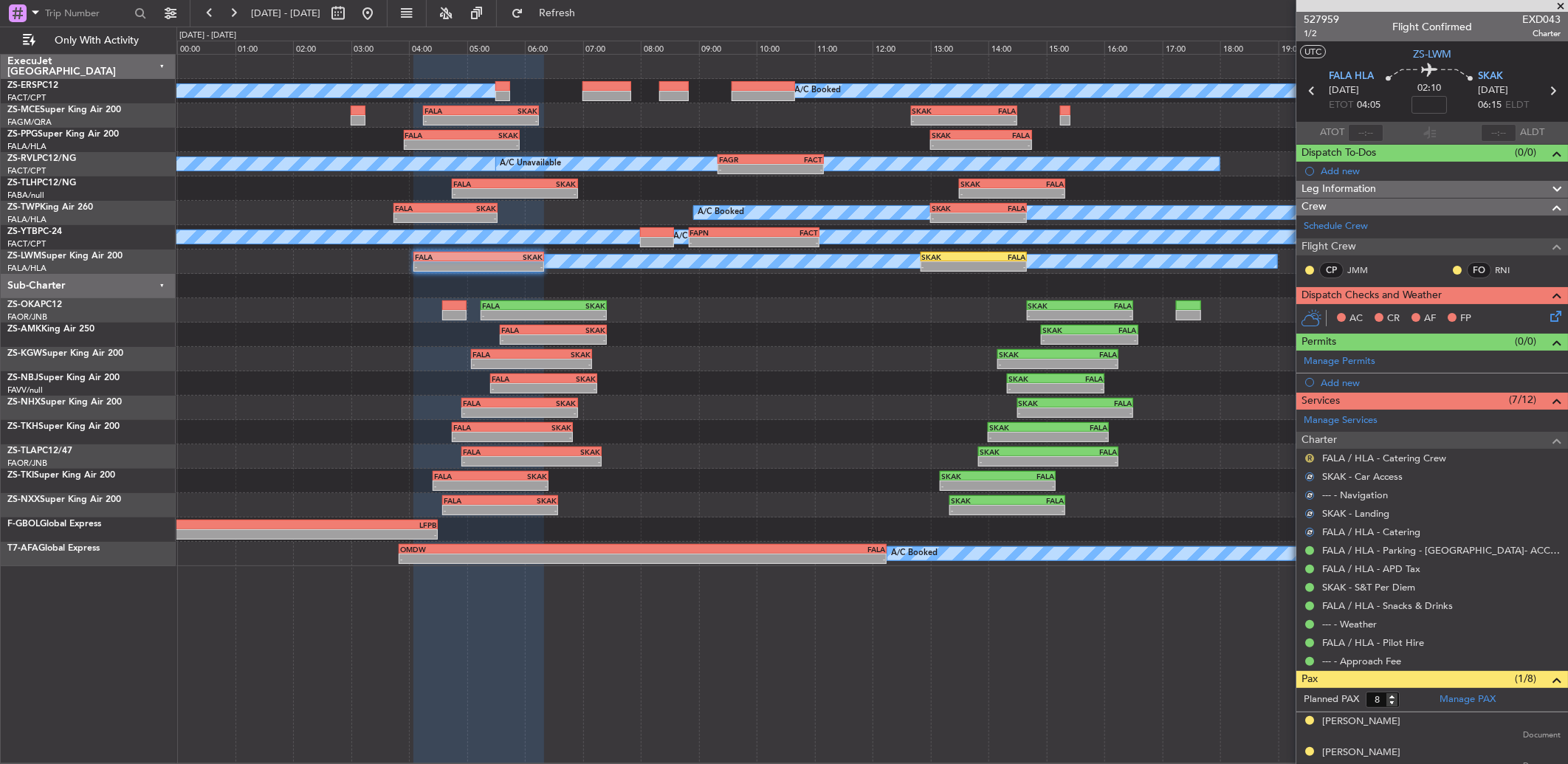
click at [1112, 461] on button "R" at bounding box center [1310, 459] width 9 height 9
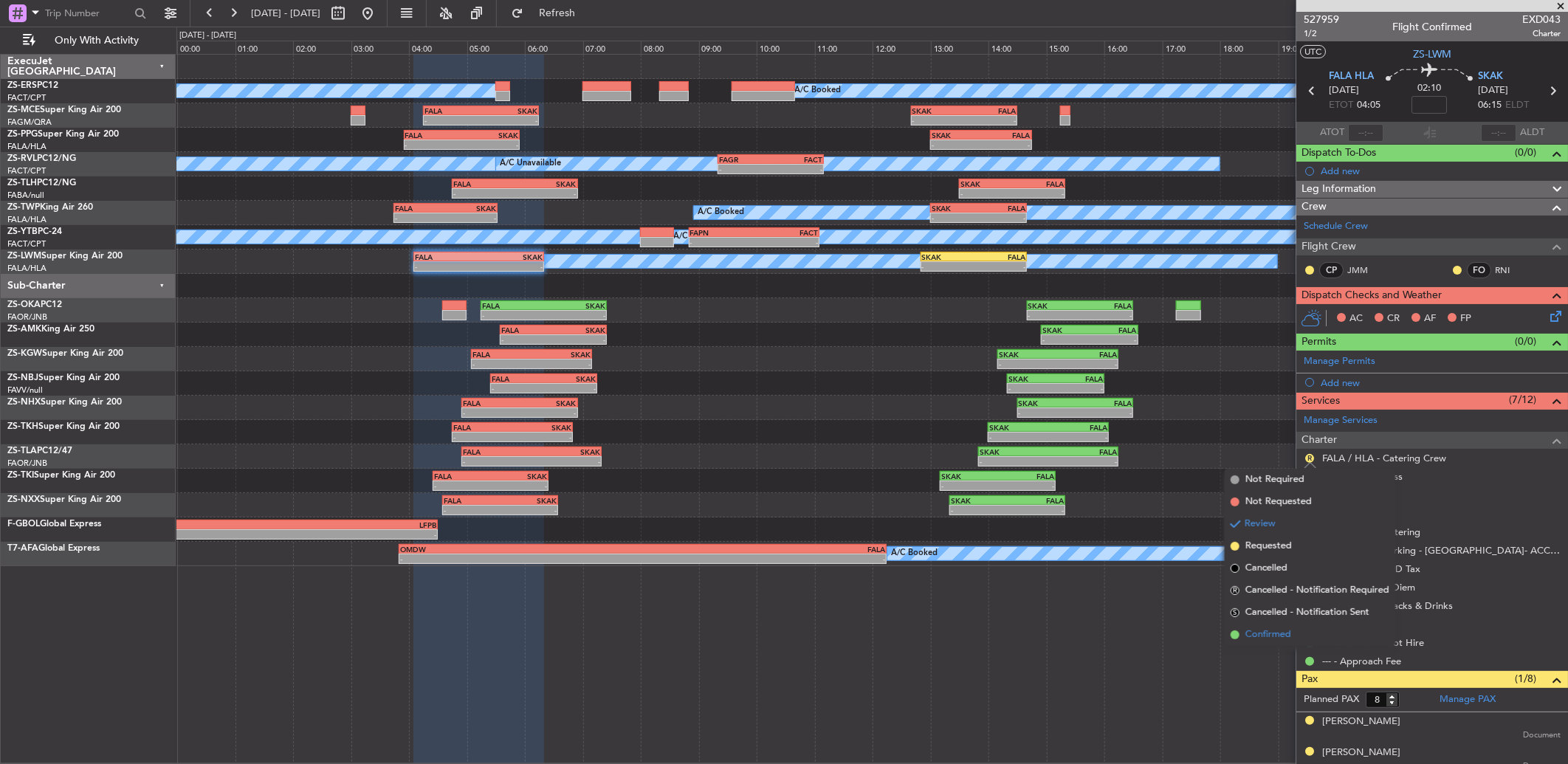
click at [1112, 507] on span "Confirmed" at bounding box center [1268, 634] width 46 height 15
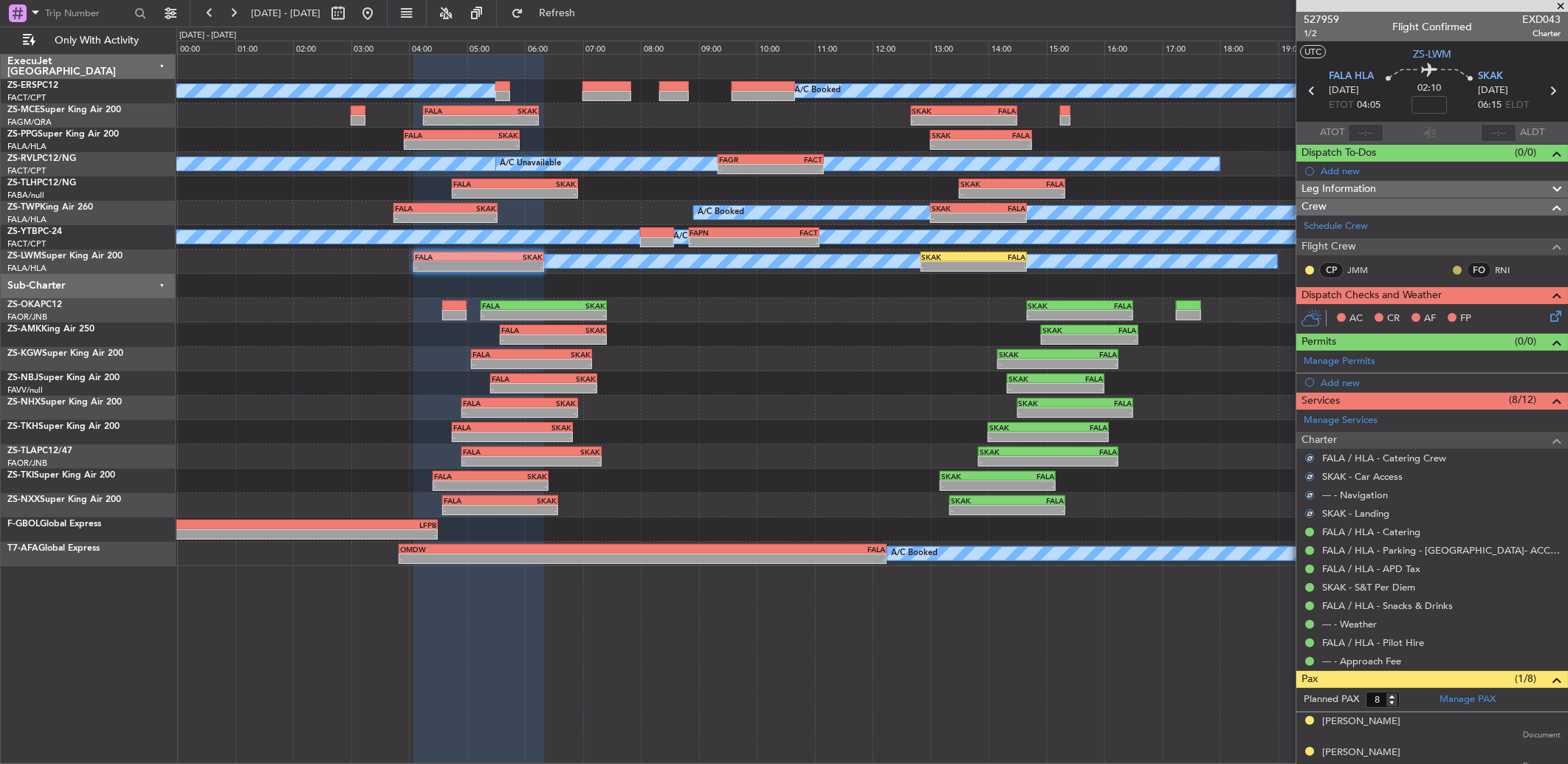
click at [1112, 271] on button at bounding box center [1457, 271] width 9 height 9
drag, startPoint x: 1428, startPoint y: 311, endPoint x: 1418, endPoint y: 309, distance: 10.2
click at [1112, 311] on span "Acknowledged" at bounding box center [1449, 312] width 65 height 15
click at [1112, 271] on button at bounding box center [1310, 271] width 9 height 9
click at [1112, 310] on span "Acknowledged" at bounding box center [1313, 312] width 65 height 15
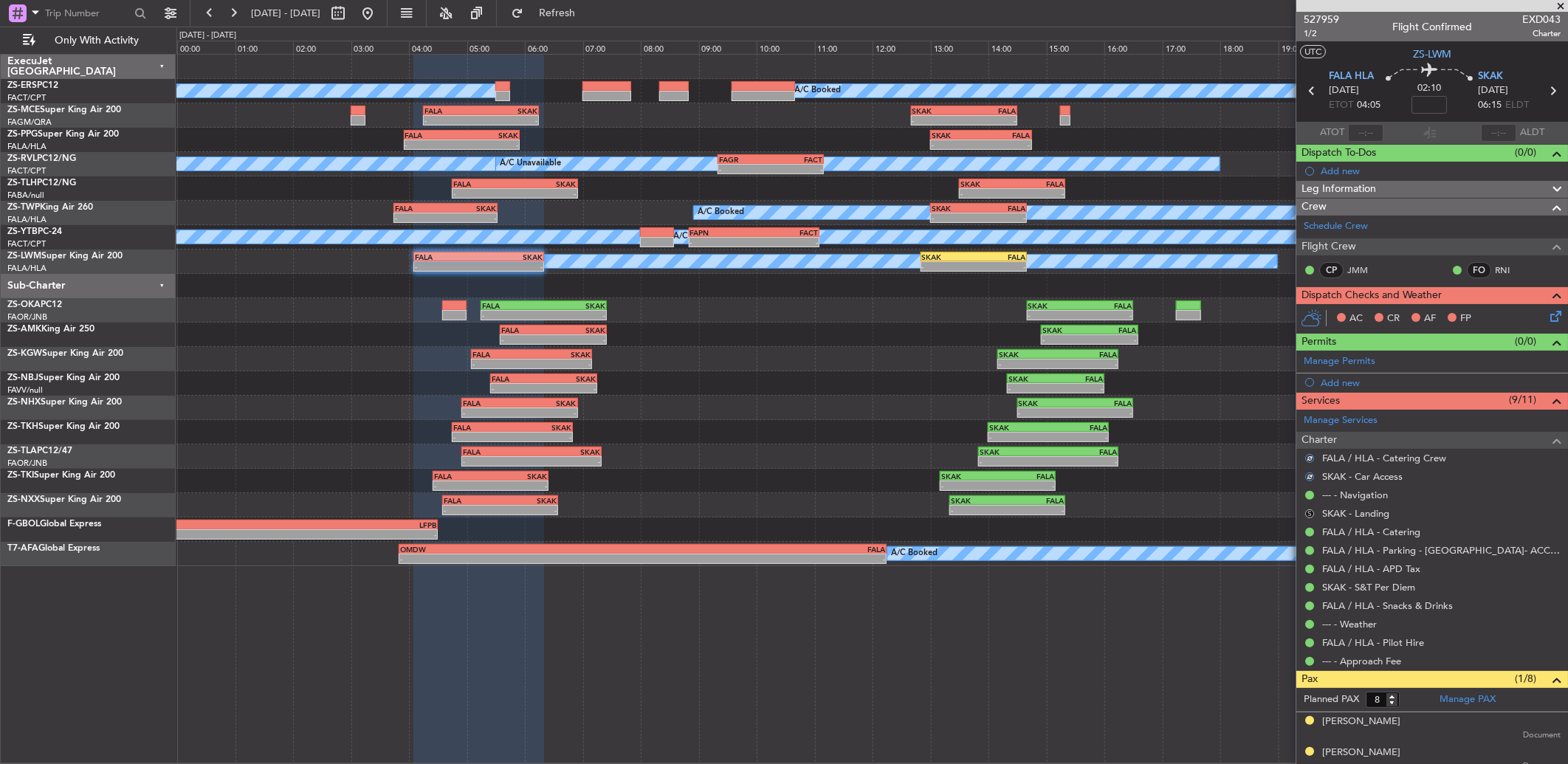
click at [1112, 507] on button "S" at bounding box center [1310, 514] width 9 height 9
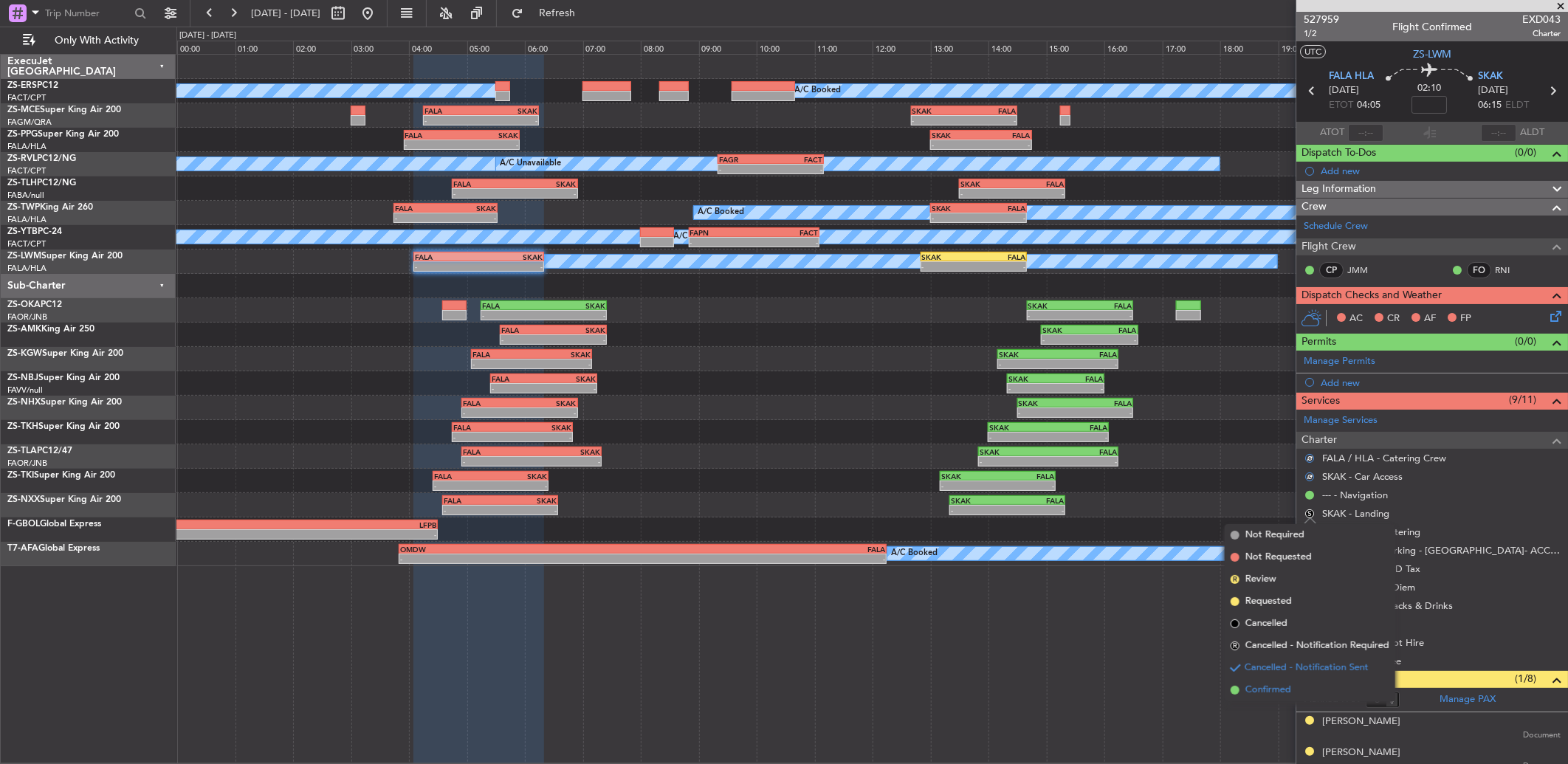
click at [1112, 507] on span "Confirmed" at bounding box center [1268, 690] width 46 height 15
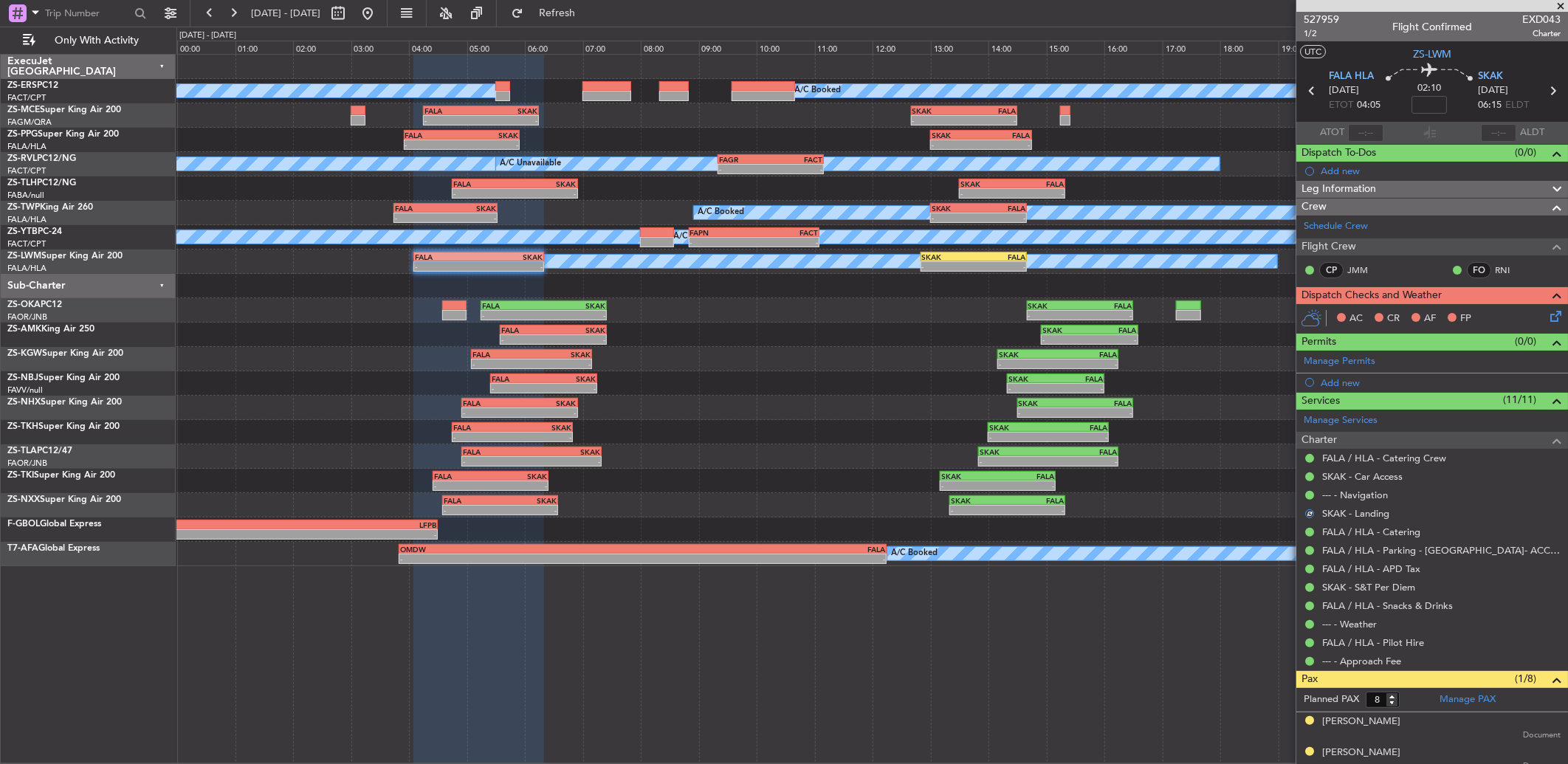
click at [1112, 320] on icon at bounding box center [1553, 314] width 12 height 12
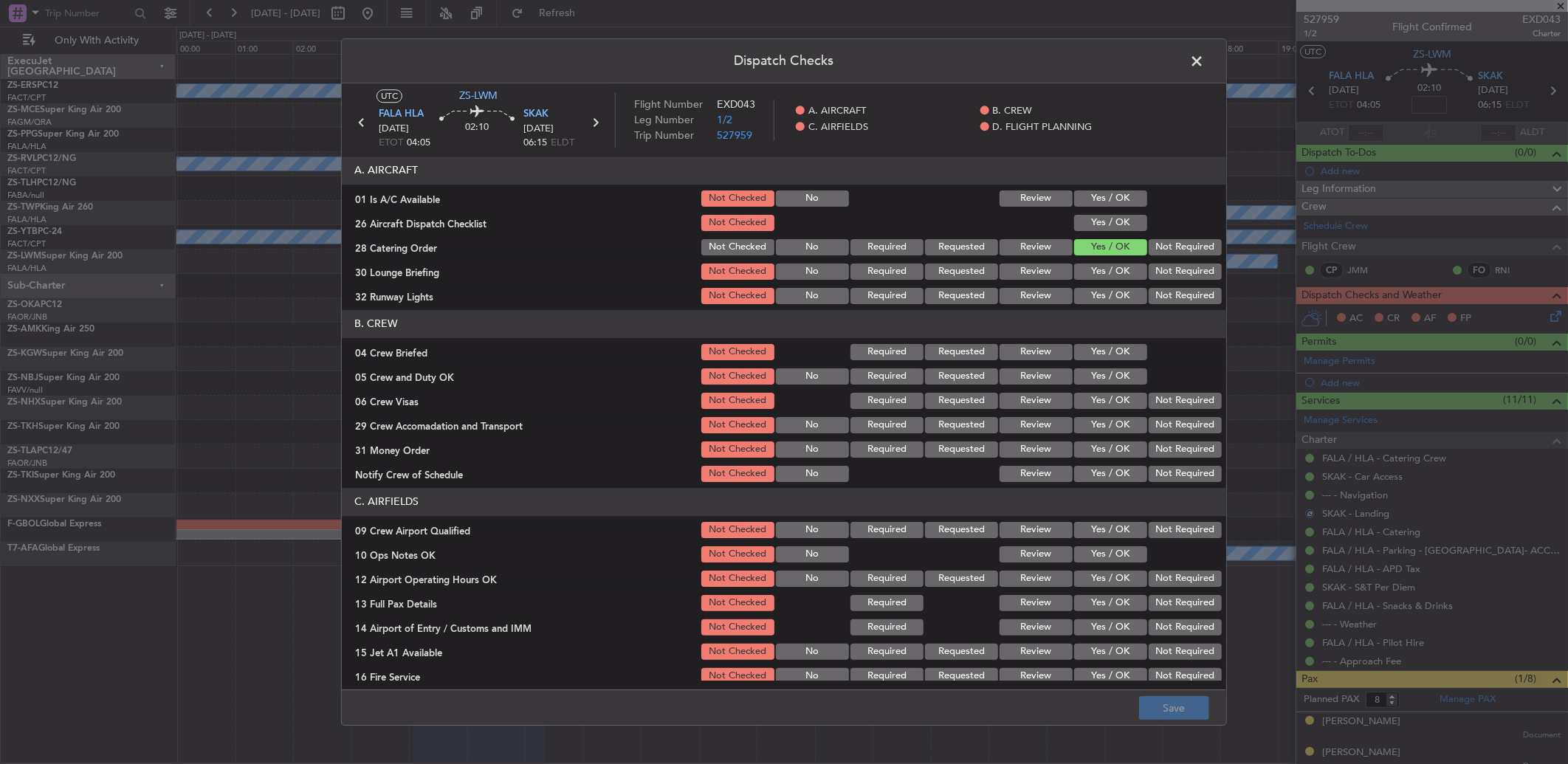
click at [1108, 196] on button "Yes / OK" at bounding box center [1111, 198] width 73 height 17
click at [1096, 218] on button "Yes / OK" at bounding box center [1111, 223] width 73 height 17
click at [1098, 268] on button "Yes / OK" at bounding box center [1111, 271] width 73 height 17
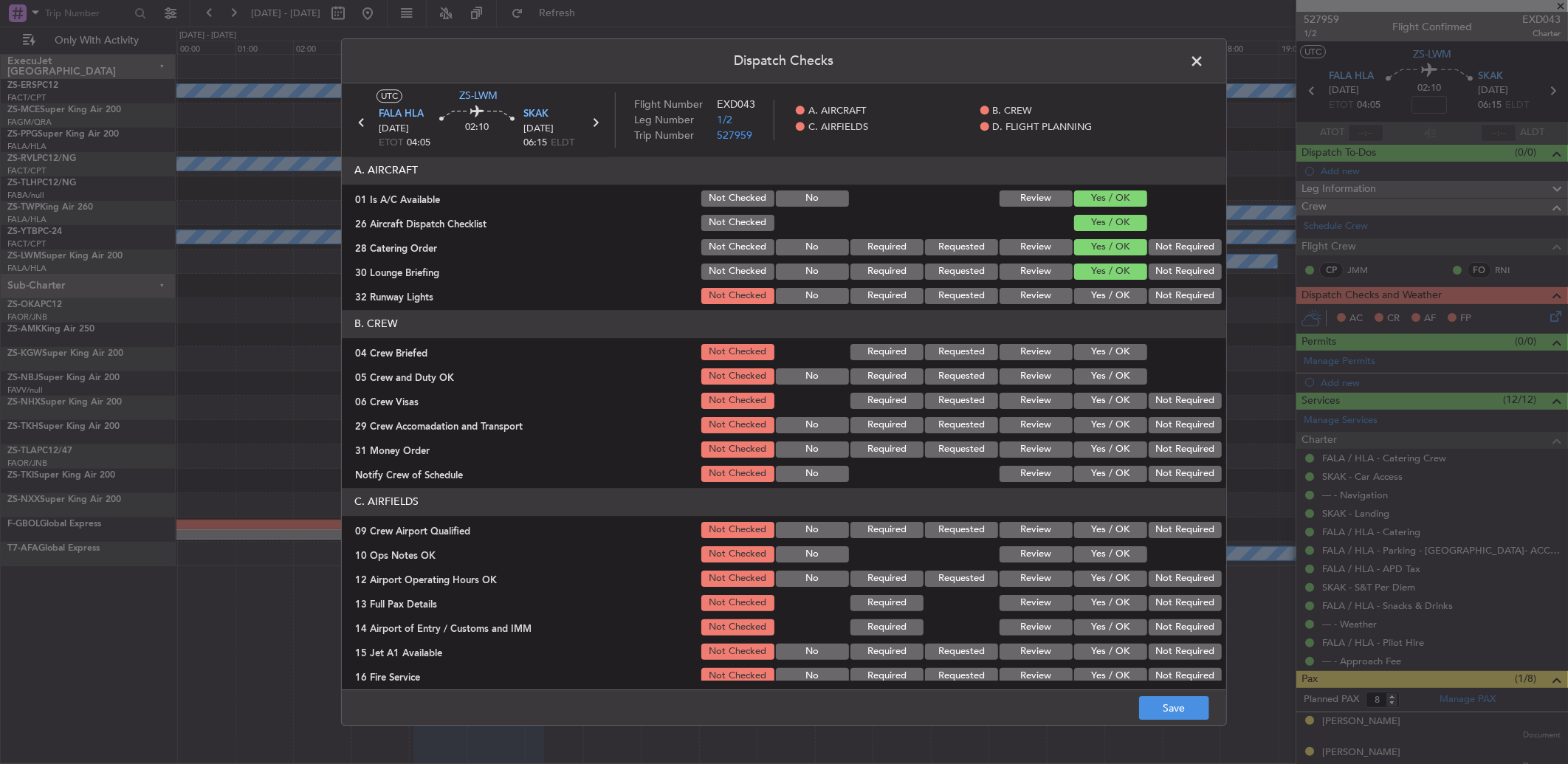
click at [1098, 296] on button "Yes / OK" at bounding box center [1111, 296] width 73 height 17
click at [1007, 348] on button "Review" at bounding box center [1036, 352] width 73 height 17
click at [1111, 377] on button "Yes / OK" at bounding box center [1111, 377] width 73 height 17
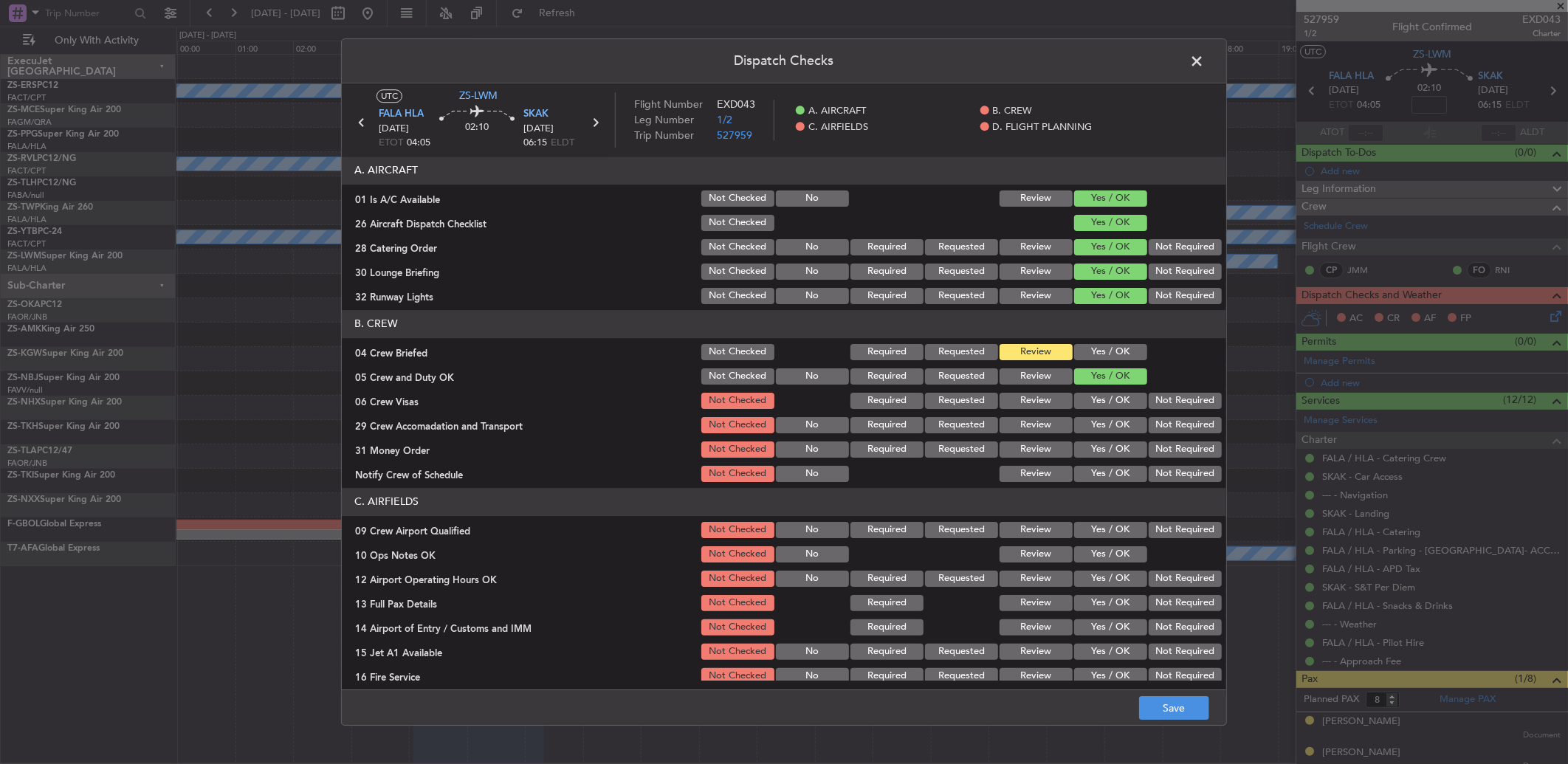
scroll to position [138, 0]
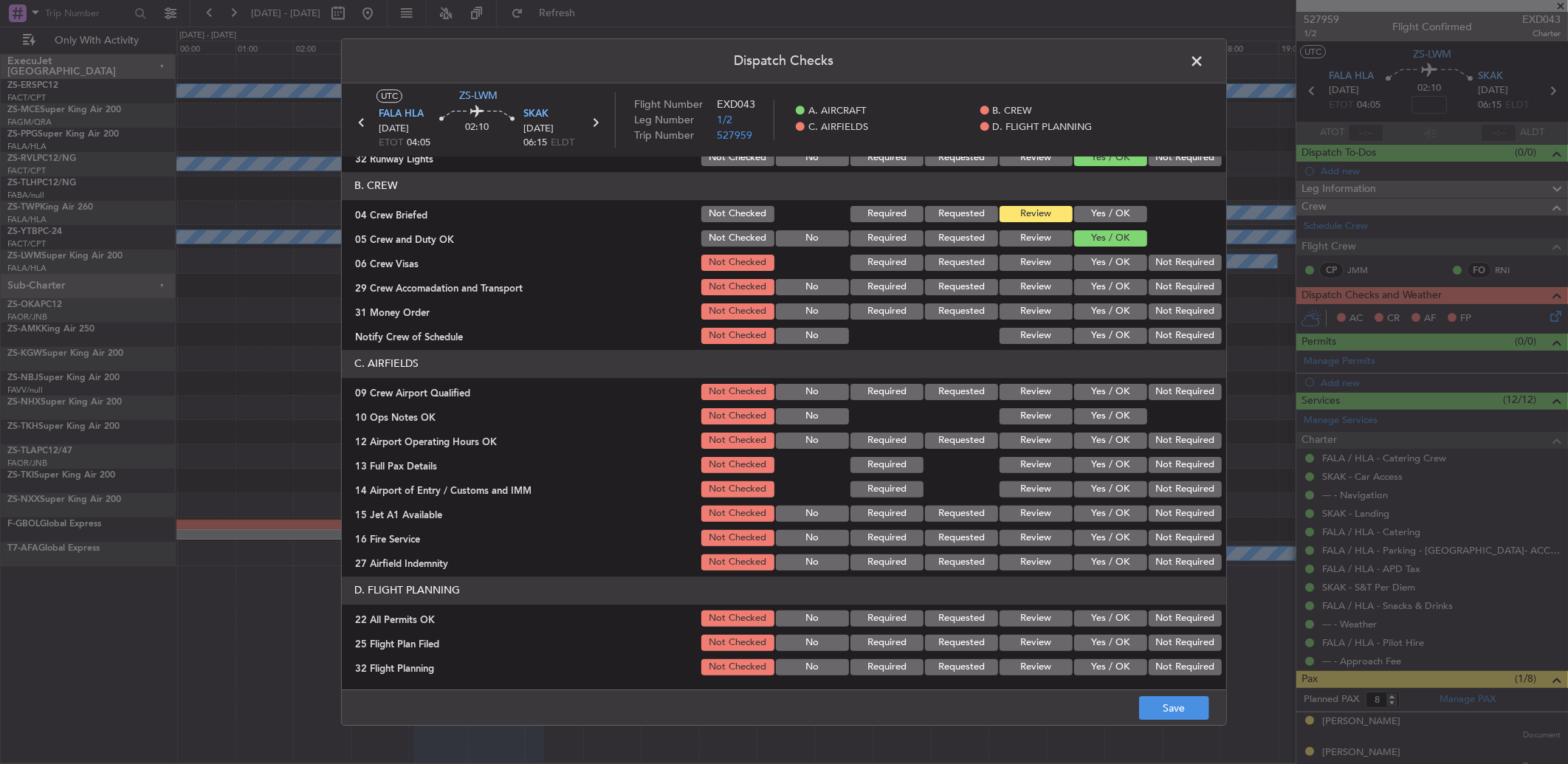
drag, startPoint x: 1152, startPoint y: 258, endPoint x: 1153, endPoint y: 267, distance: 9.1
click at [1112, 258] on button "Not Required" at bounding box center [1185, 263] width 73 height 17
click at [1101, 285] on button "Yes / OK" at bounding box center [1111, 287] width 73 height 17
click at [1039, 305] on button "Review" at bounding box center [1036, 312] width 73 height 17
click at [1079, 331] on button "Yes / OK" at bounding box center [1111, 336] width 73 height 17
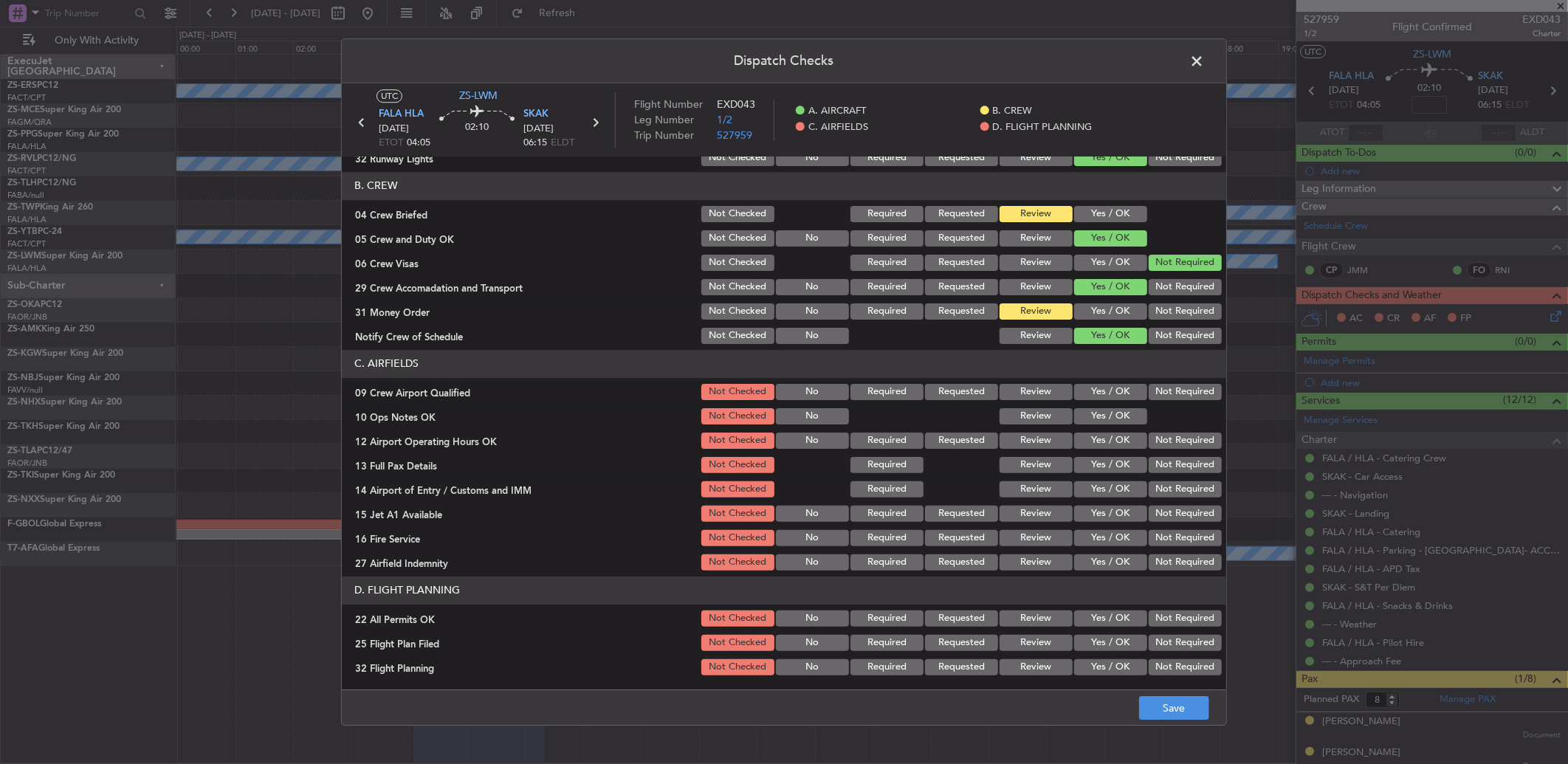
click at [1112, 386] on button "Yes / OK" at bounding box center [1111, 392] width 73 height 17
click at [1111, 408] on div "Yes / OK" at bounding box center [1109, 417] width 75 height 21
click at [1111, 416] on button "Yes / OK" at bounding box center [1111, 416] width 73 height 17
click at [1112, 439] on button "Not Required" at bounding box center [1185, 440] width 73 height 17
click at [1104, 444] on button "Yes / OK" at bounding box center [1111, 440] width 73 height 17
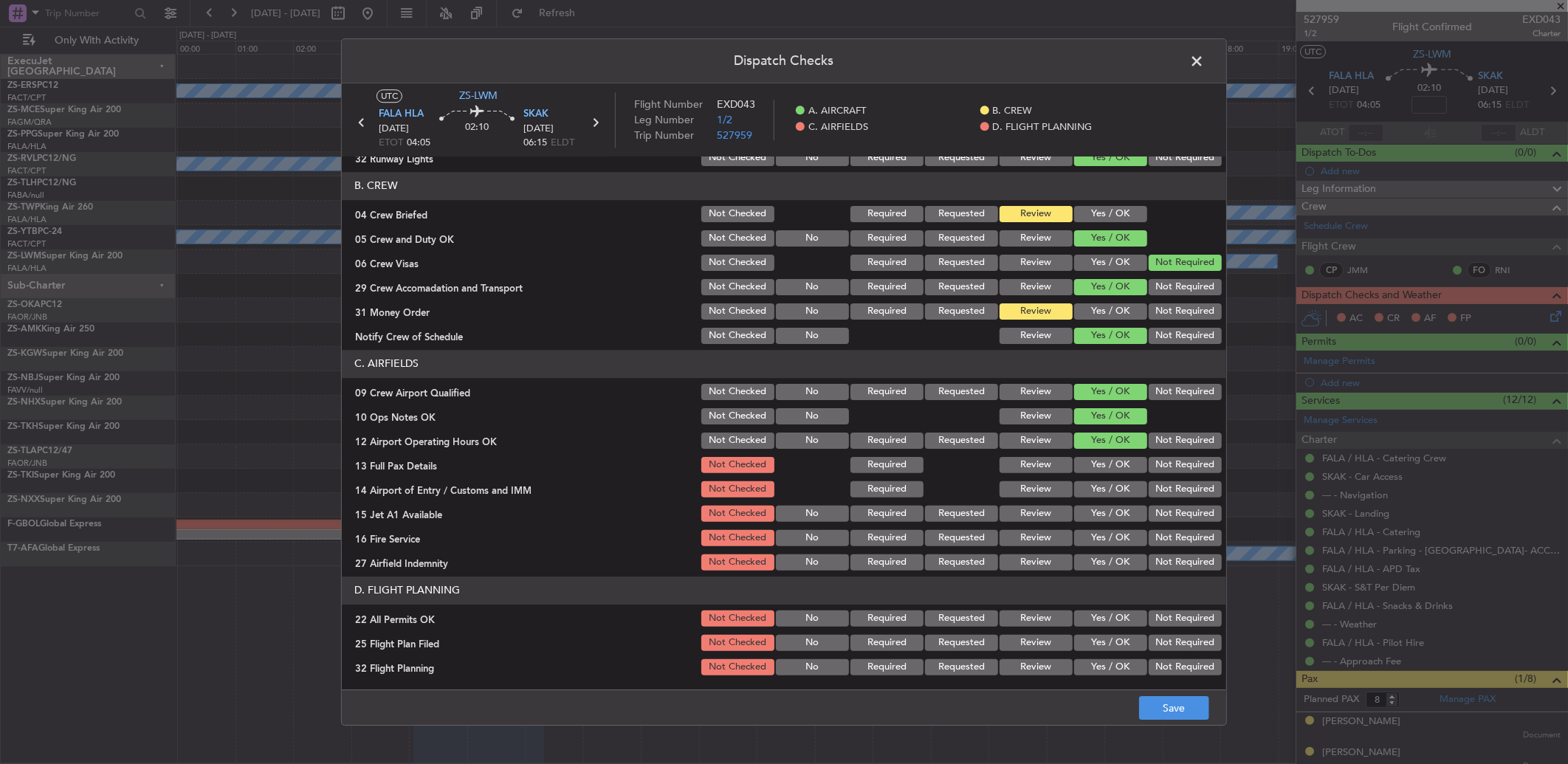
click at [1101, 463] on button "Yes / OK" at bounding box center [1111, 465] width 73 height 17
click at [1112, 487] on button "Not Required" at bounding box center [1185, 489] width 73 height 17
click at [1112, 507] on button "Not Required" at bounding box center [1185, 513] width 73 height 17
click at [1098, 507] on button "Yes / OK" at bounding box center [1111, 538] width 73 height 17
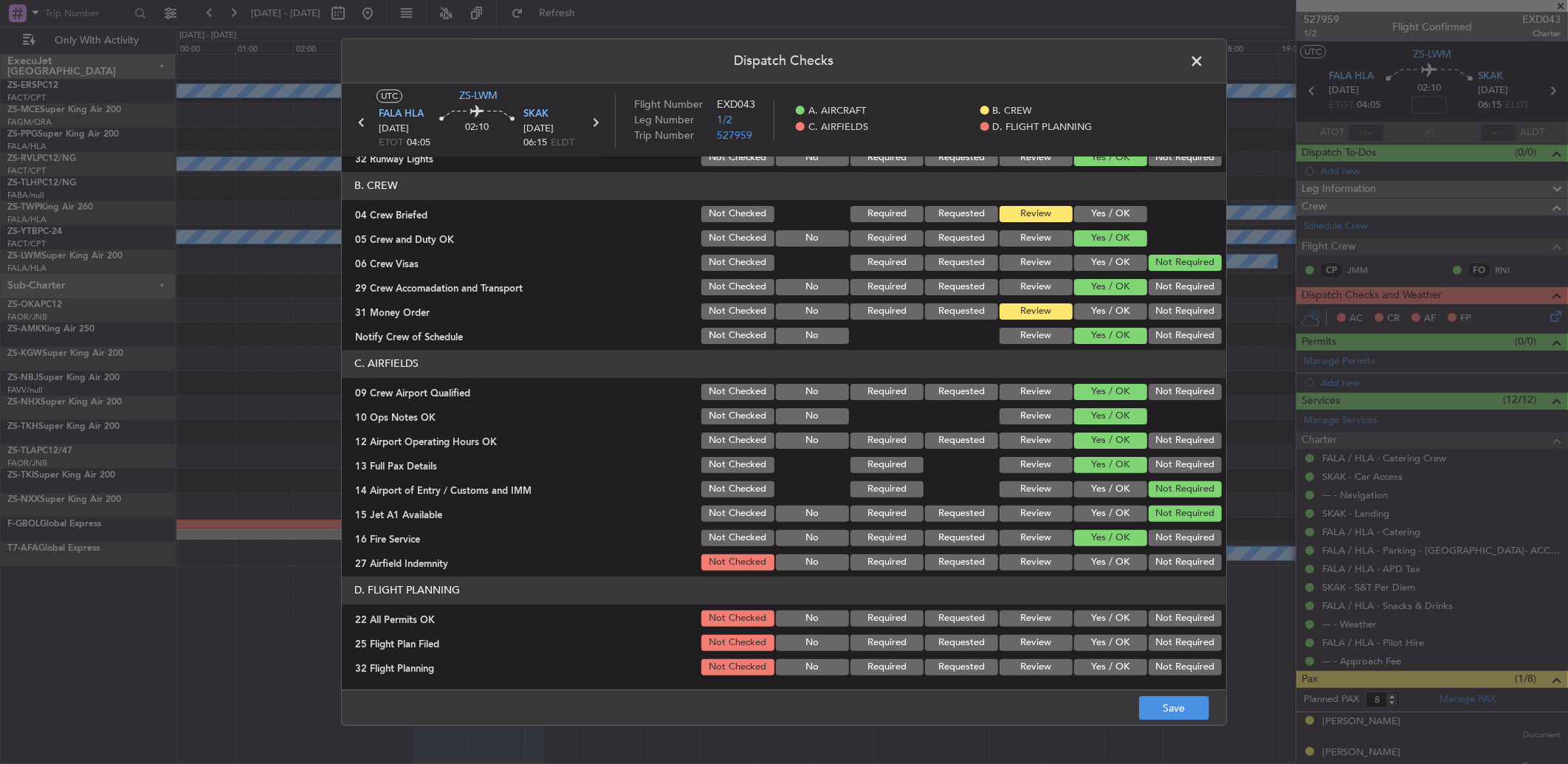
click at [1031, 507] on div "Review" at bounding box center [1035, 563] width 75 height 21
click at [1028, 507] on button "Review" at bounding box center [1036, 562] width 73 height 17
click at [1112, 507] on button "Not Required" at bounding box center [1185, 619] width 73 height 17
click at [1038, 507] on button "Review" at bounding box center [1036, 643] width 73 height 17
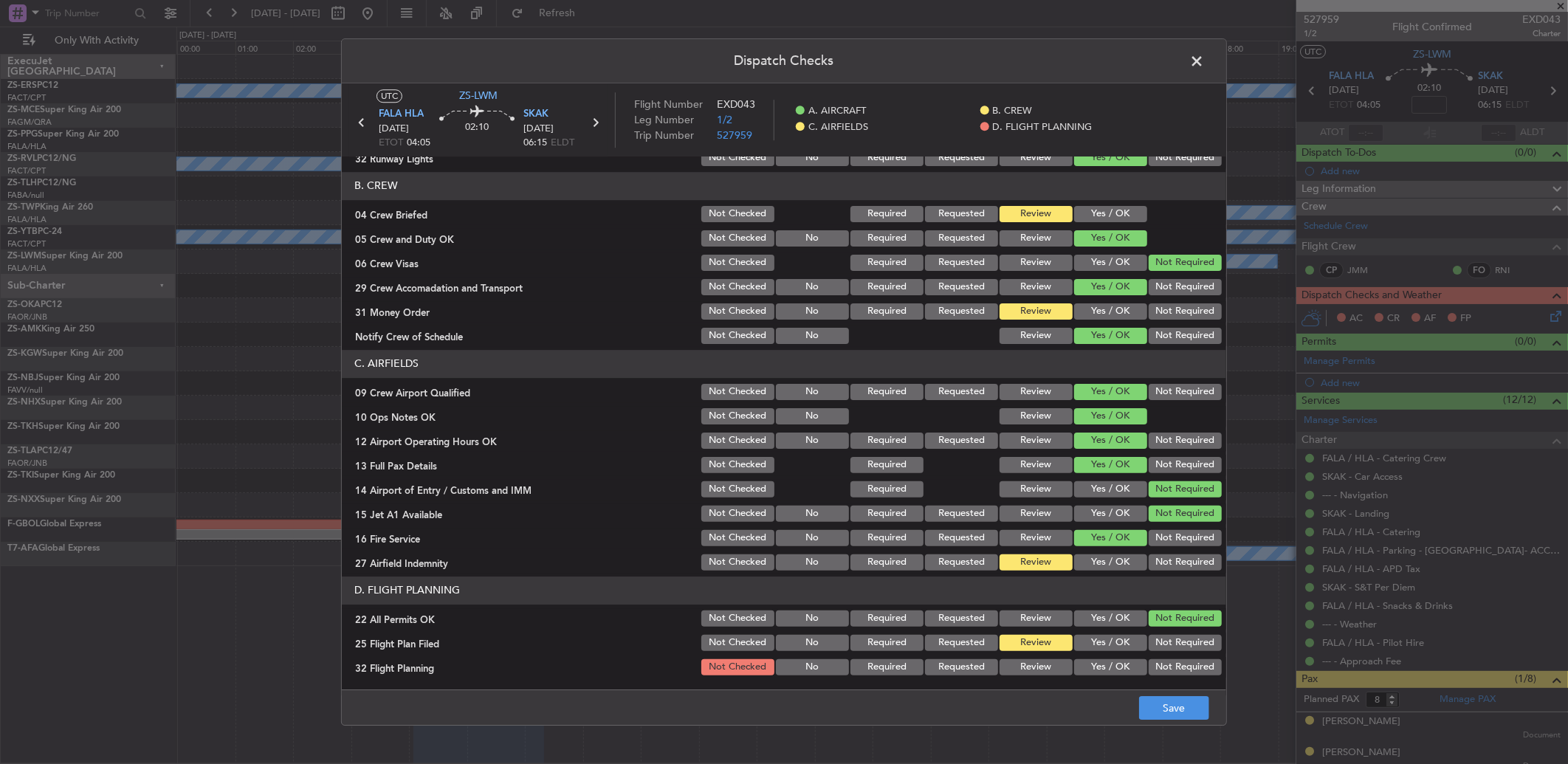
click at [1081, 507] on header "D. FLIGHT PLANNING" at bounding box center [784, 591] width 884 height 28
click at [1104, 507] on button "Yes / OK" at bounding box center [1111, 562] width 73 height 17
click at [999, 507] on button "Review" at bounding box center [1036, 667] width 73 height 17
click at [1112, 507] on button "Save" at bounding box center [1174, 707] width 70 height 23
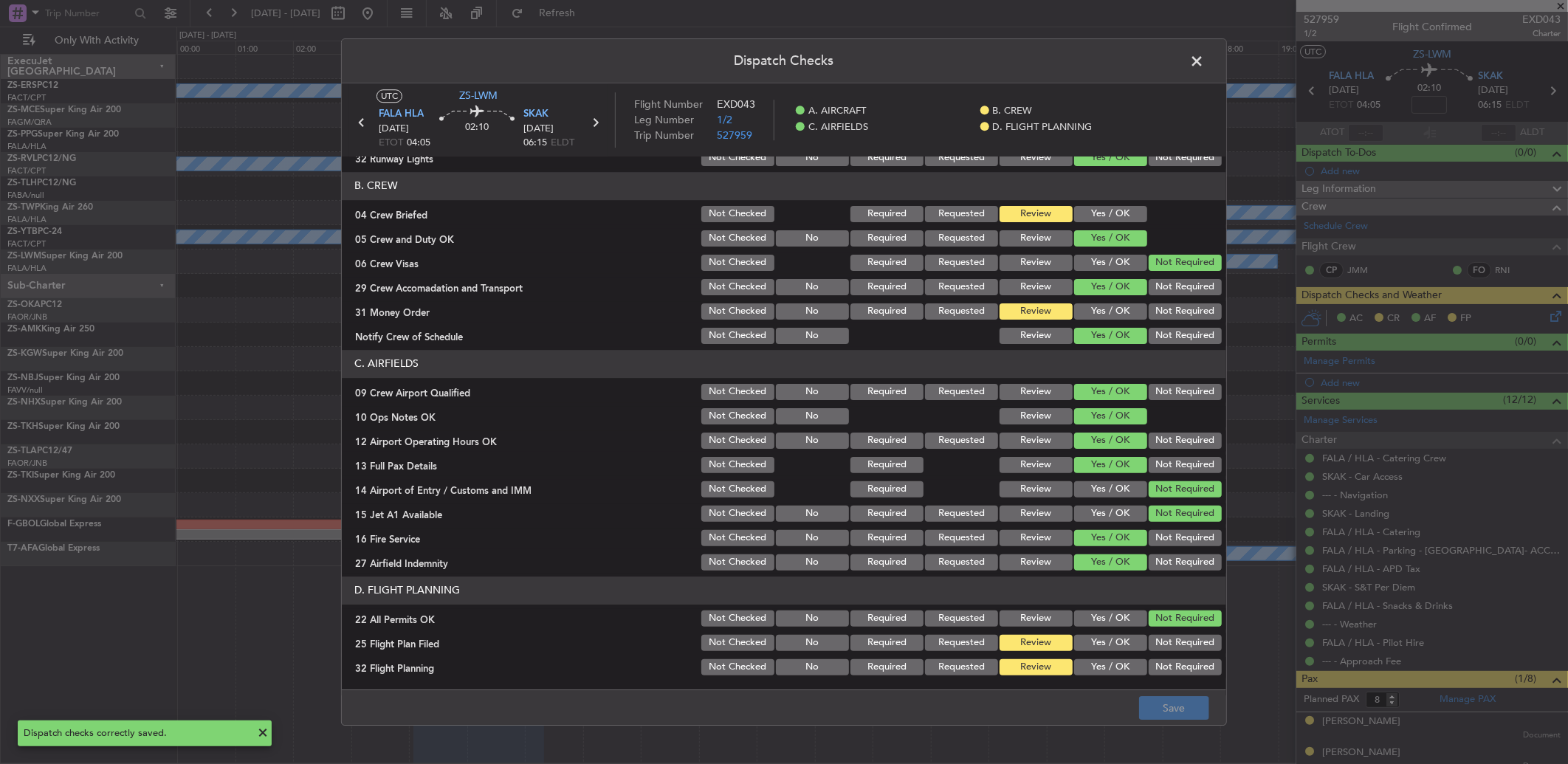
click at [1112, 64] on span at bounding box center [1204, 65] width 0 height 30
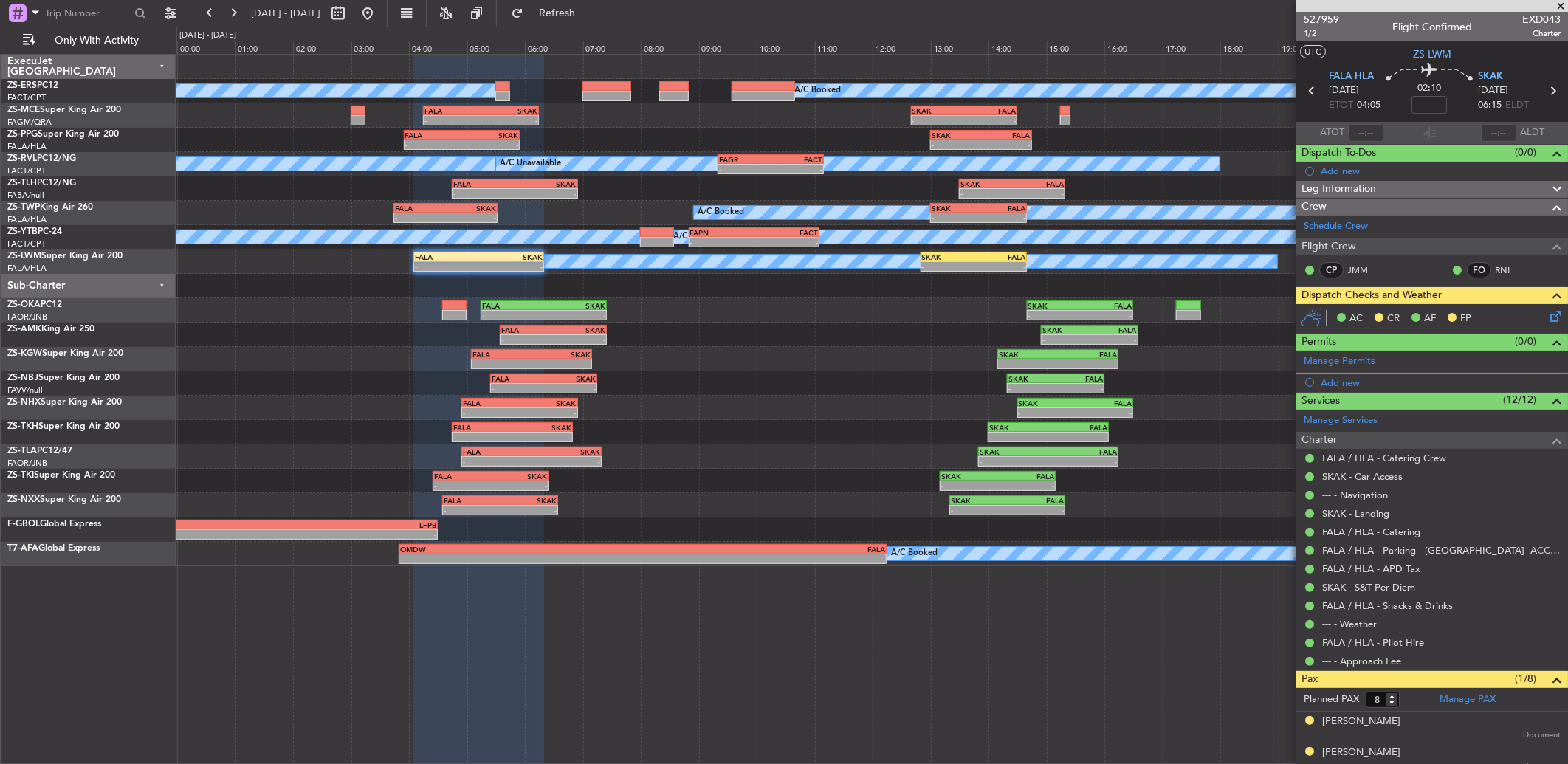
click at [1112, 313] on icon at bounding box center [1553, 314] width 12 height 12
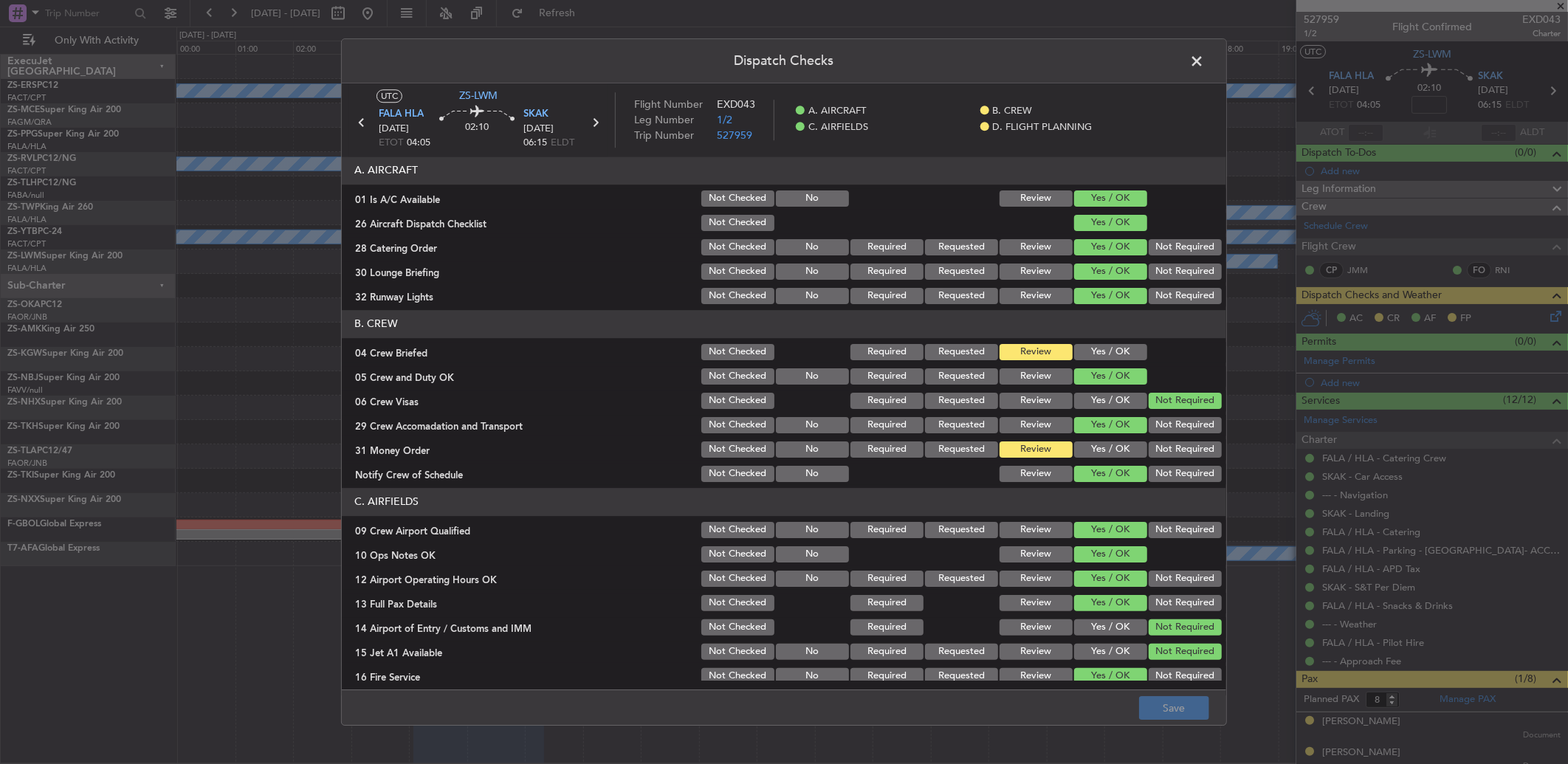
click at [1112, 57] on span at bounding box center [1204, 65] width 0 height 30
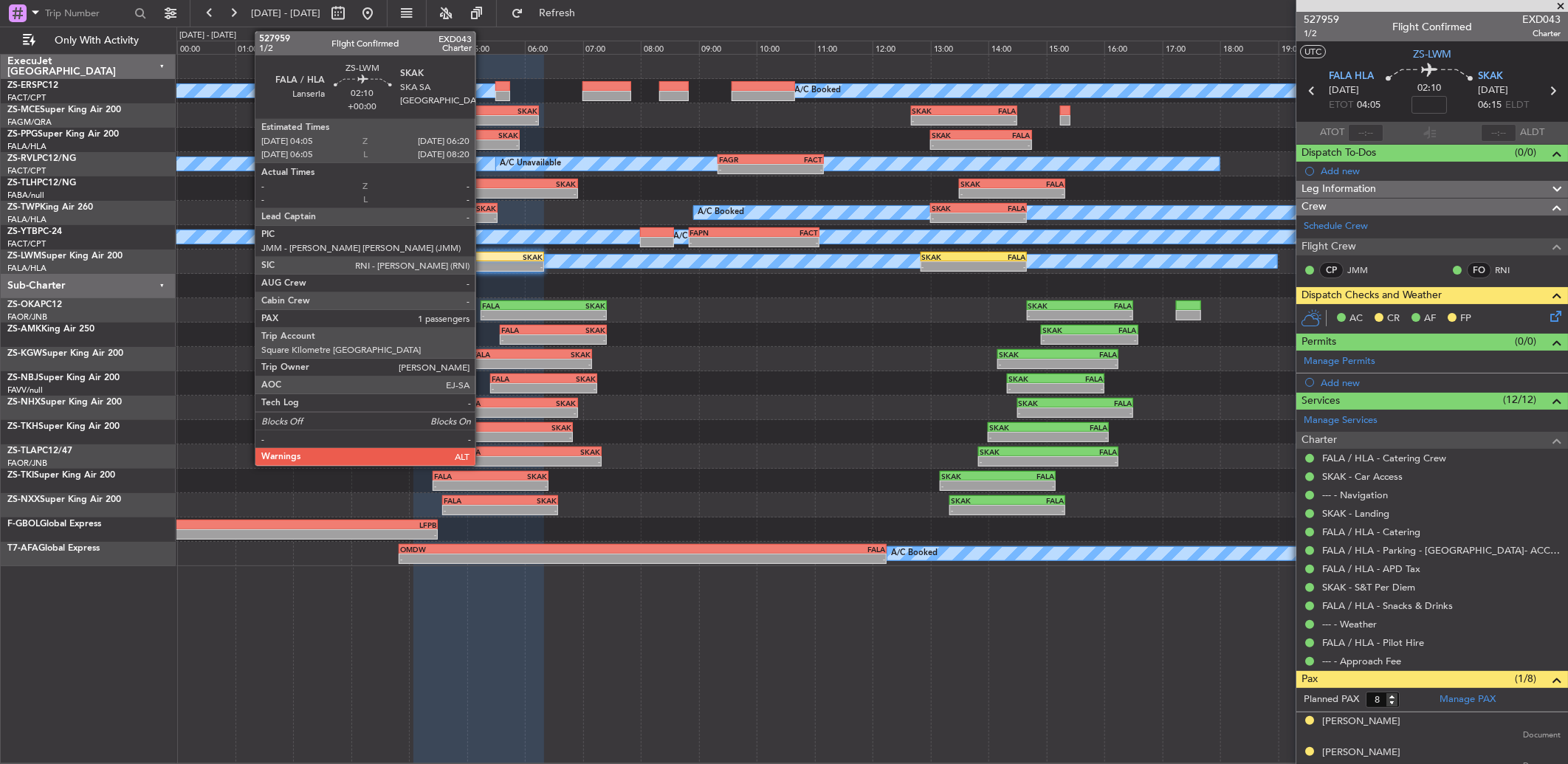
click at [483, 269] on div "-" at bounding box center [510, 266] width 64 height 9
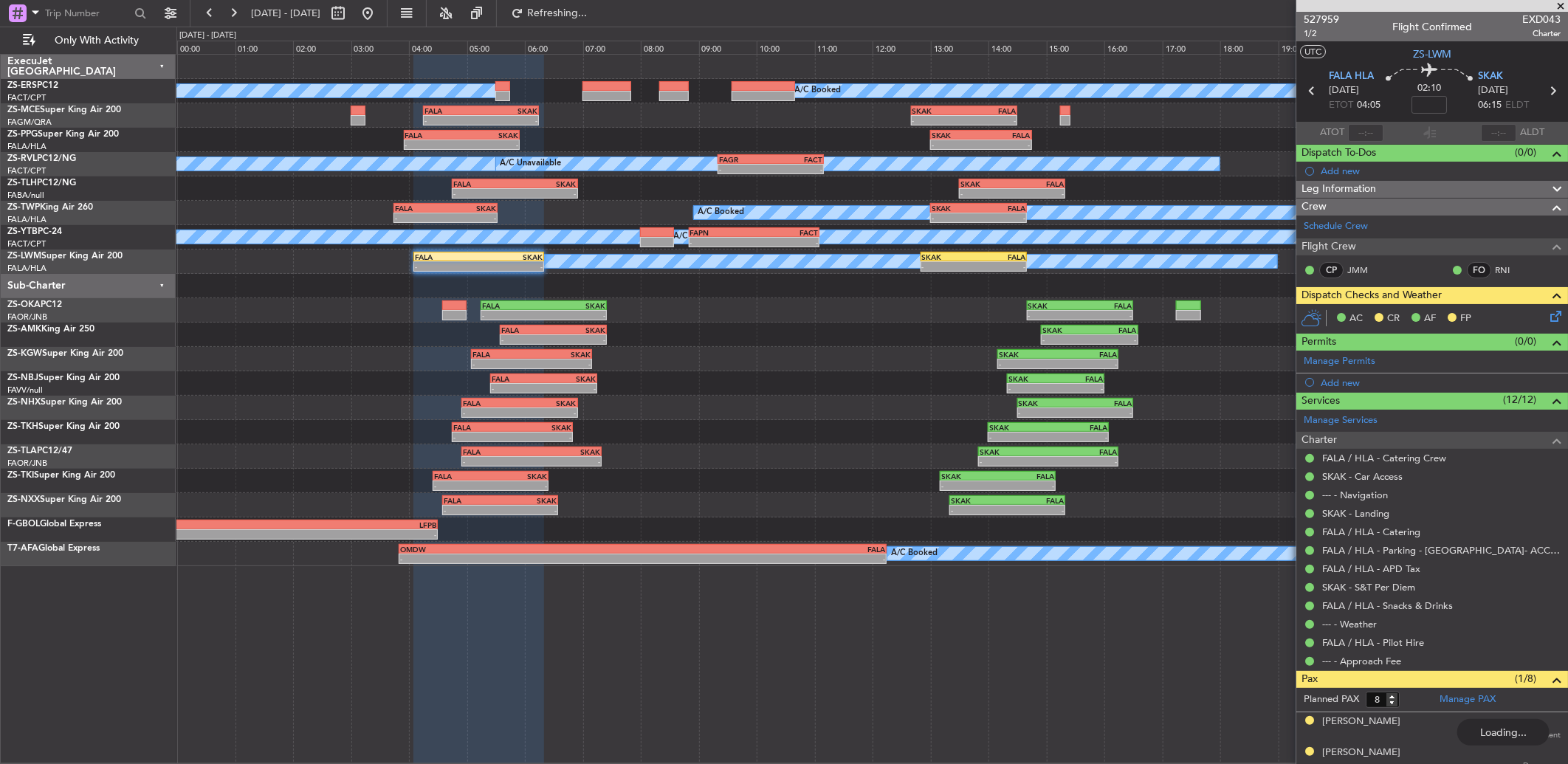
click at [1112, 315] on icon at bounding box center [1553, 314] width 12 height 12
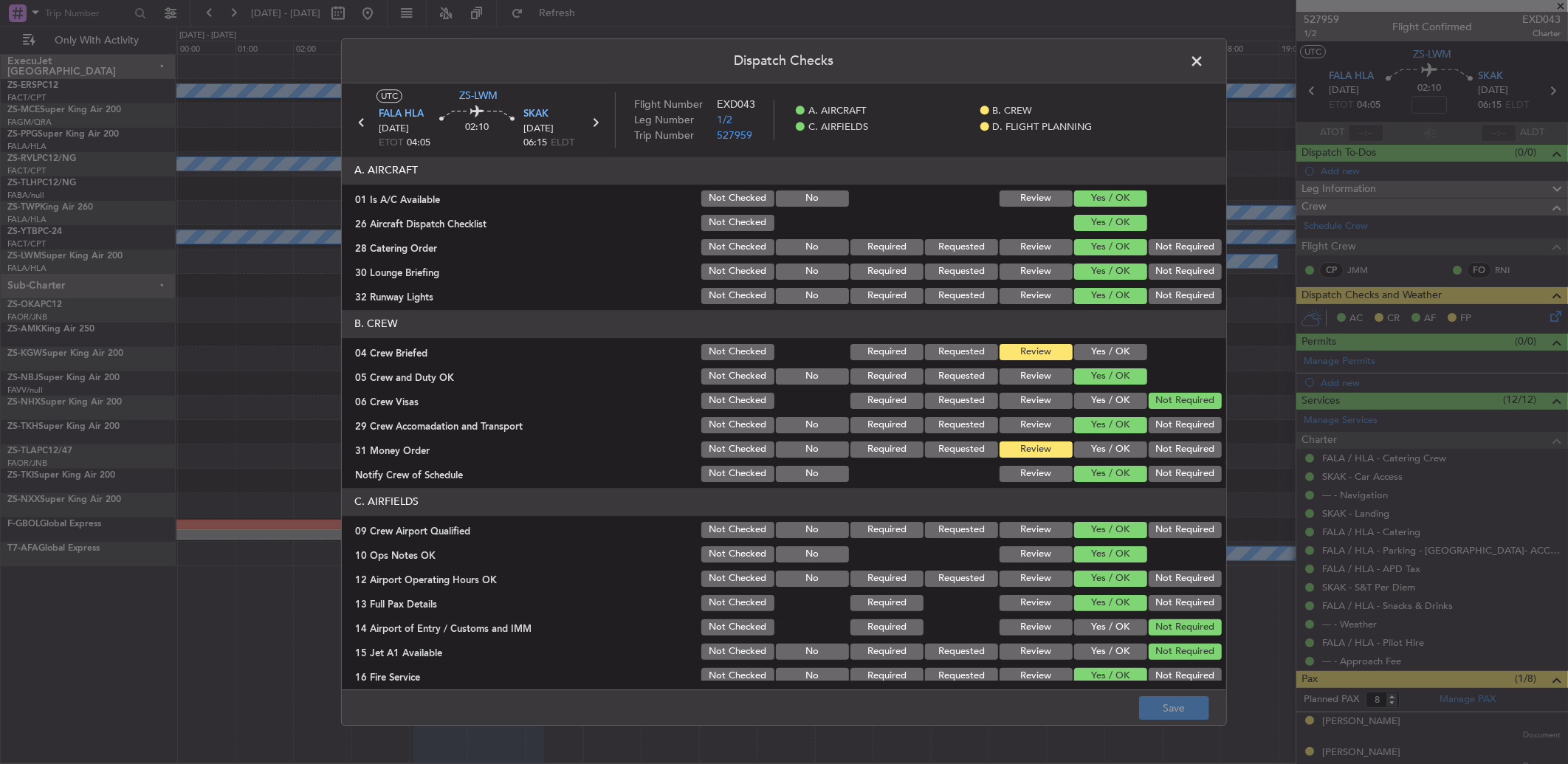
click at [1074, 452] on button "Yes / OK" at bounding box center [1111, 450] width 73 height 17
click at [1101, 349] on button "Yes / OK" at bounding box center [1111, 352] width 73 height 17
click at [1112, 51] on span at bounding box center [1204, 65] width 0 height 30
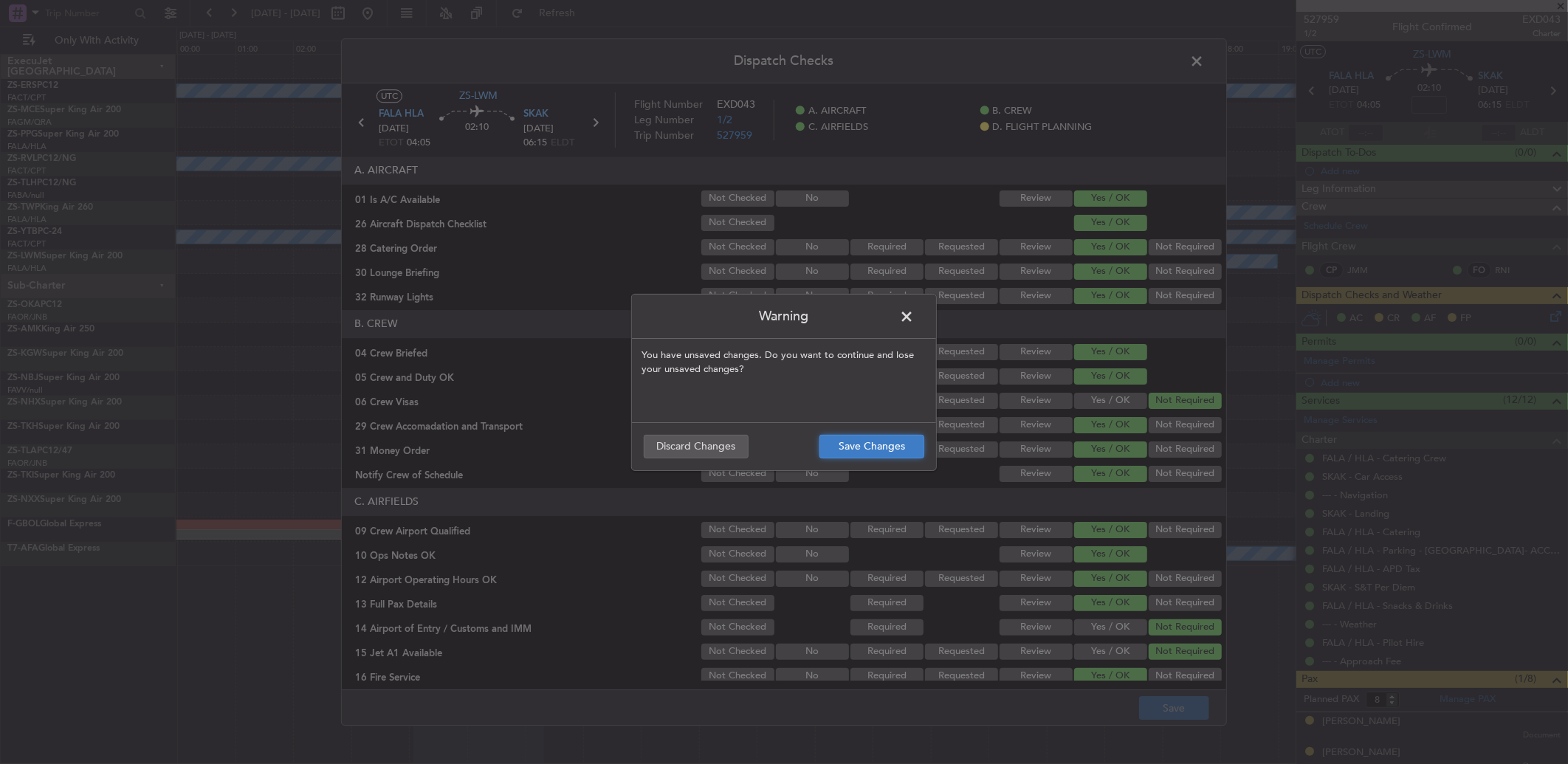
click at [882, 445] on button "Save Changes" at bounding box center [871, 446] width 105 height 23
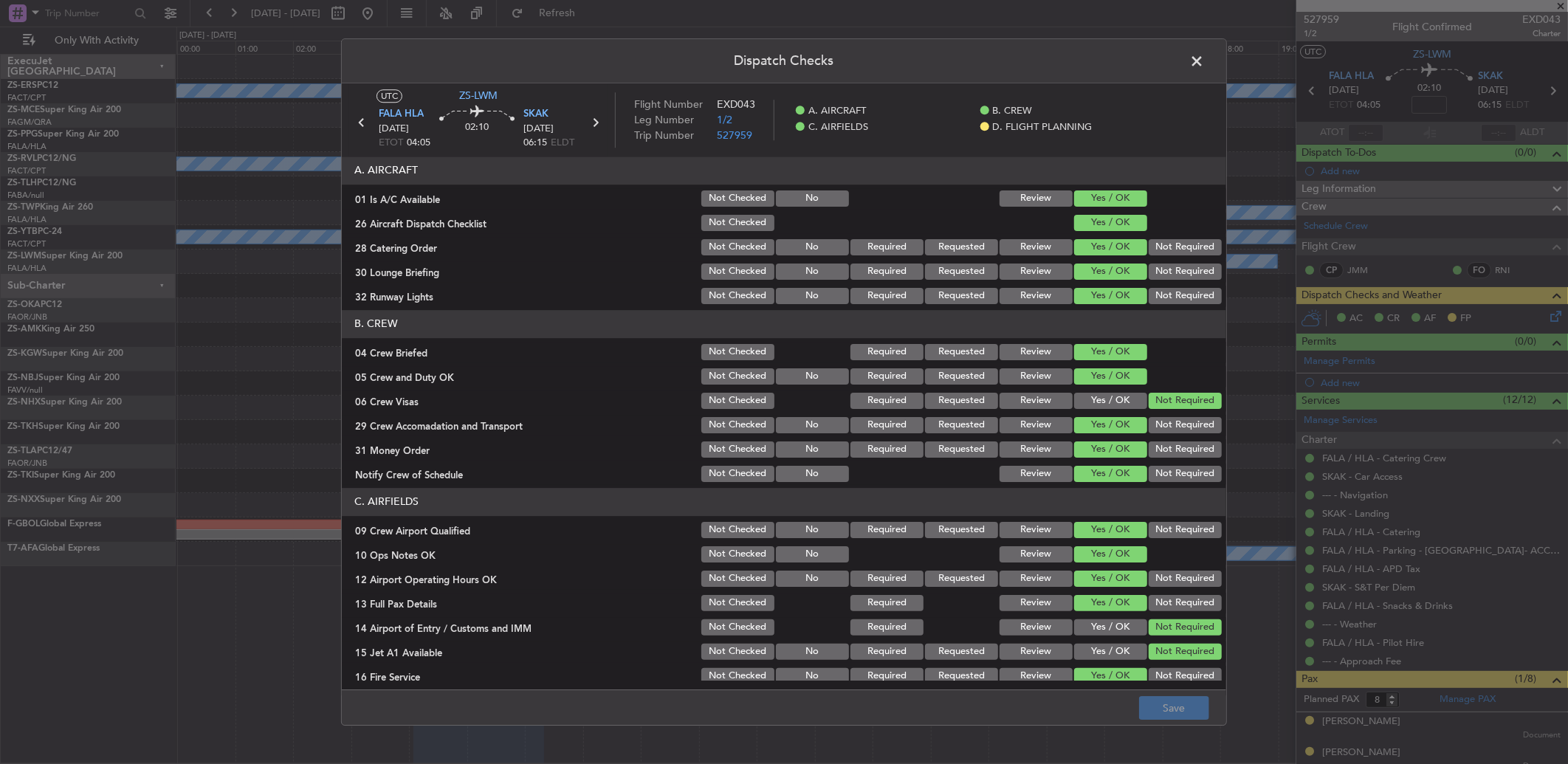
click at [1112, 61] on span at bounding box center [1204, 65] width 0 height 30
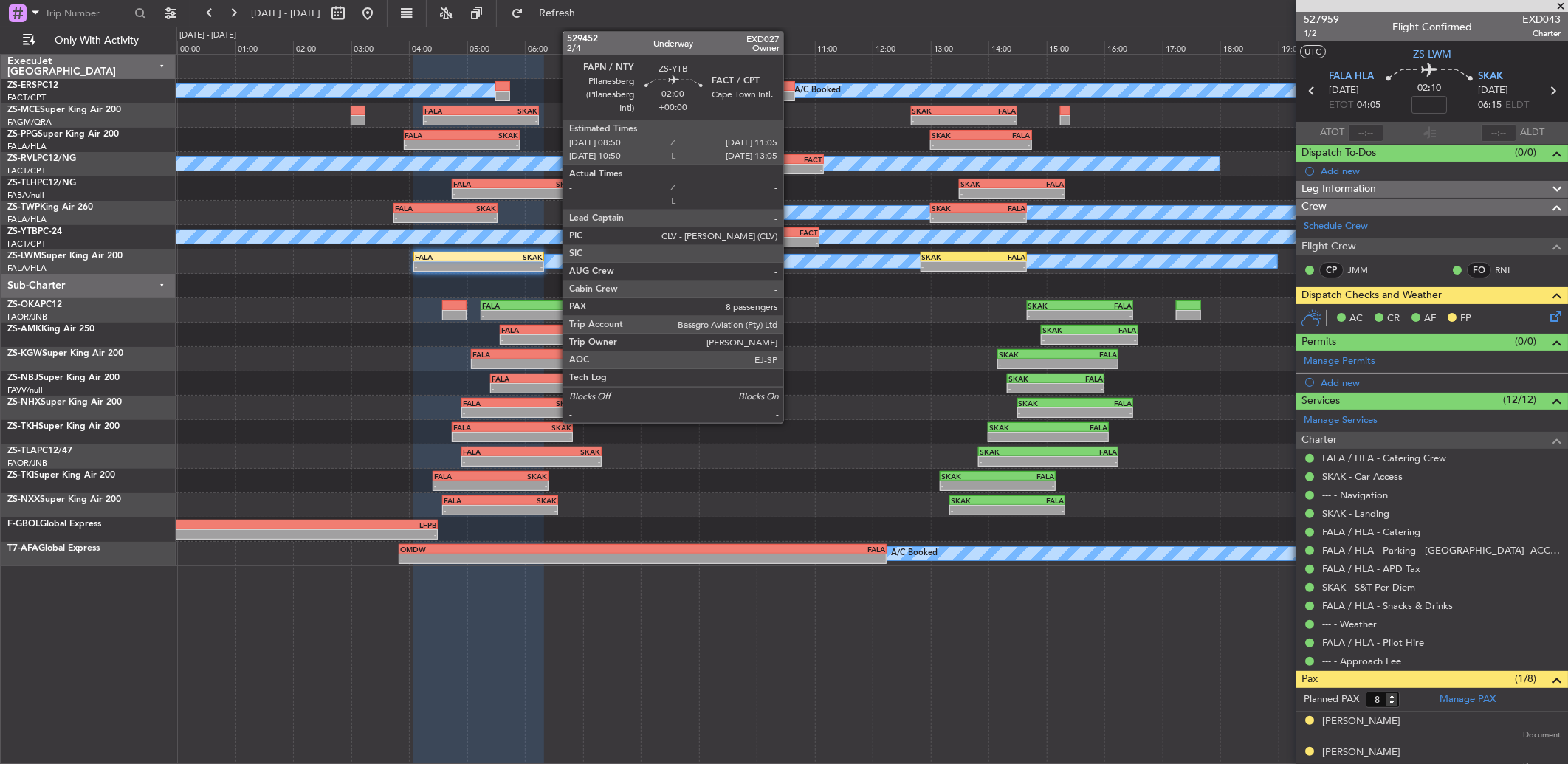
click at [791, 238] on div "-" at bounding box center [786, 242] width 64 height 9
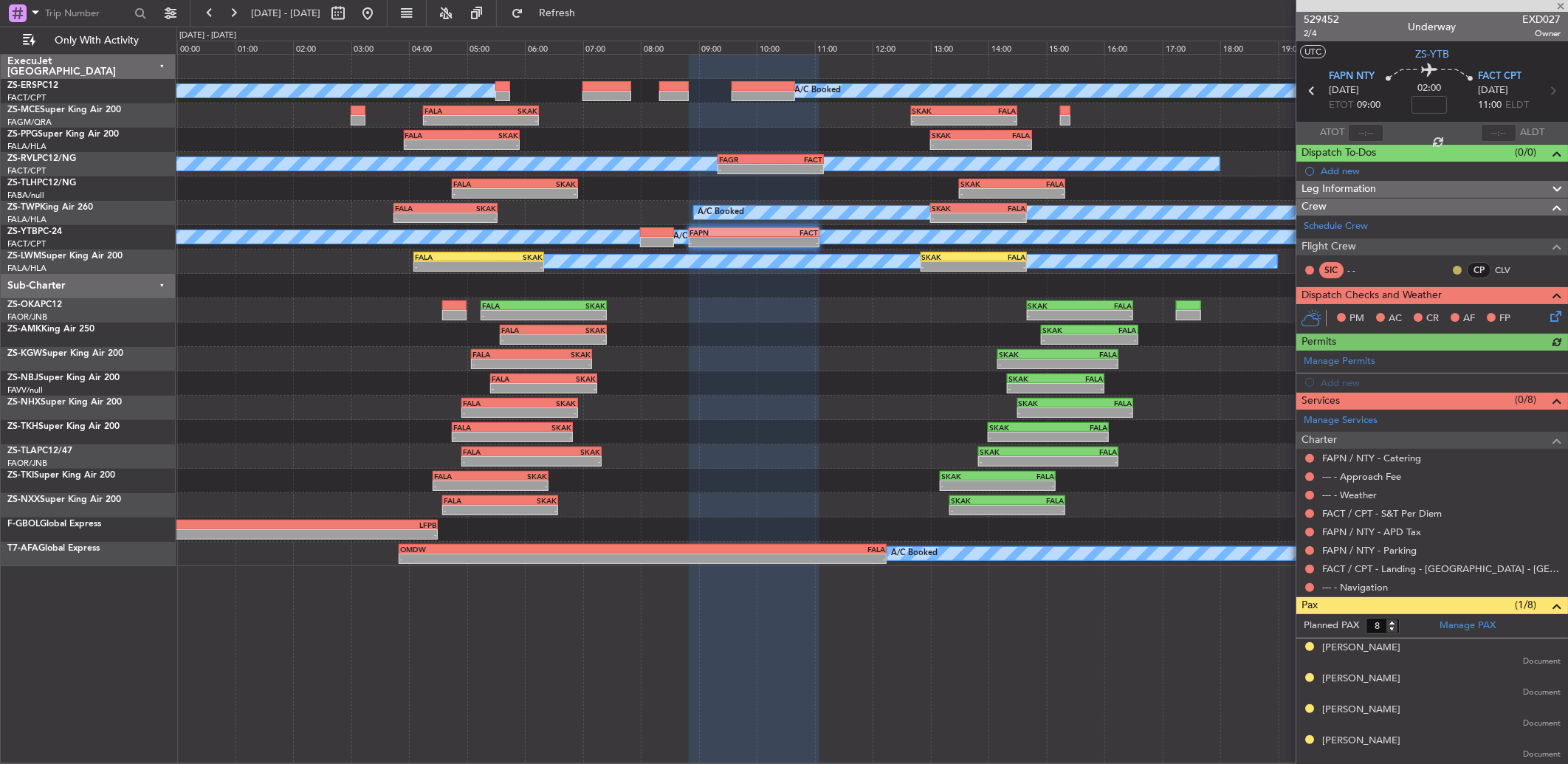
click at [1112, 271] on button at bounding box center [1457, 271] width 9 height 9
click at [1112, 320] on li "Acknowledged" at bounding box center [1445, 312] width 99 height 22
click at [1112, 507] on button at bounding box center [1310, 588] width 9 height 9
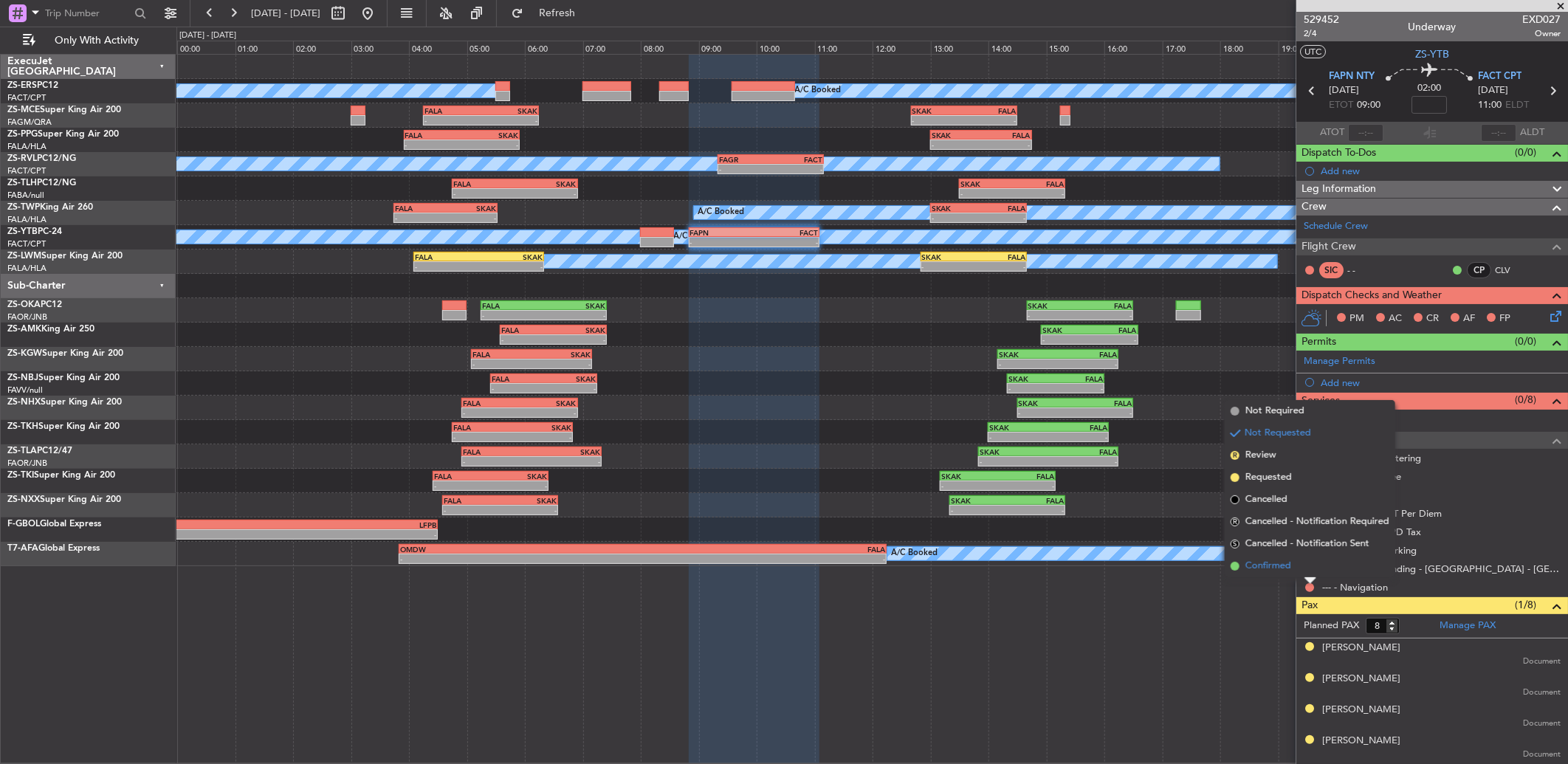
click at [1112, 507] on li "Confirmed" at bounding box center [1310, 566] width 170 height 22
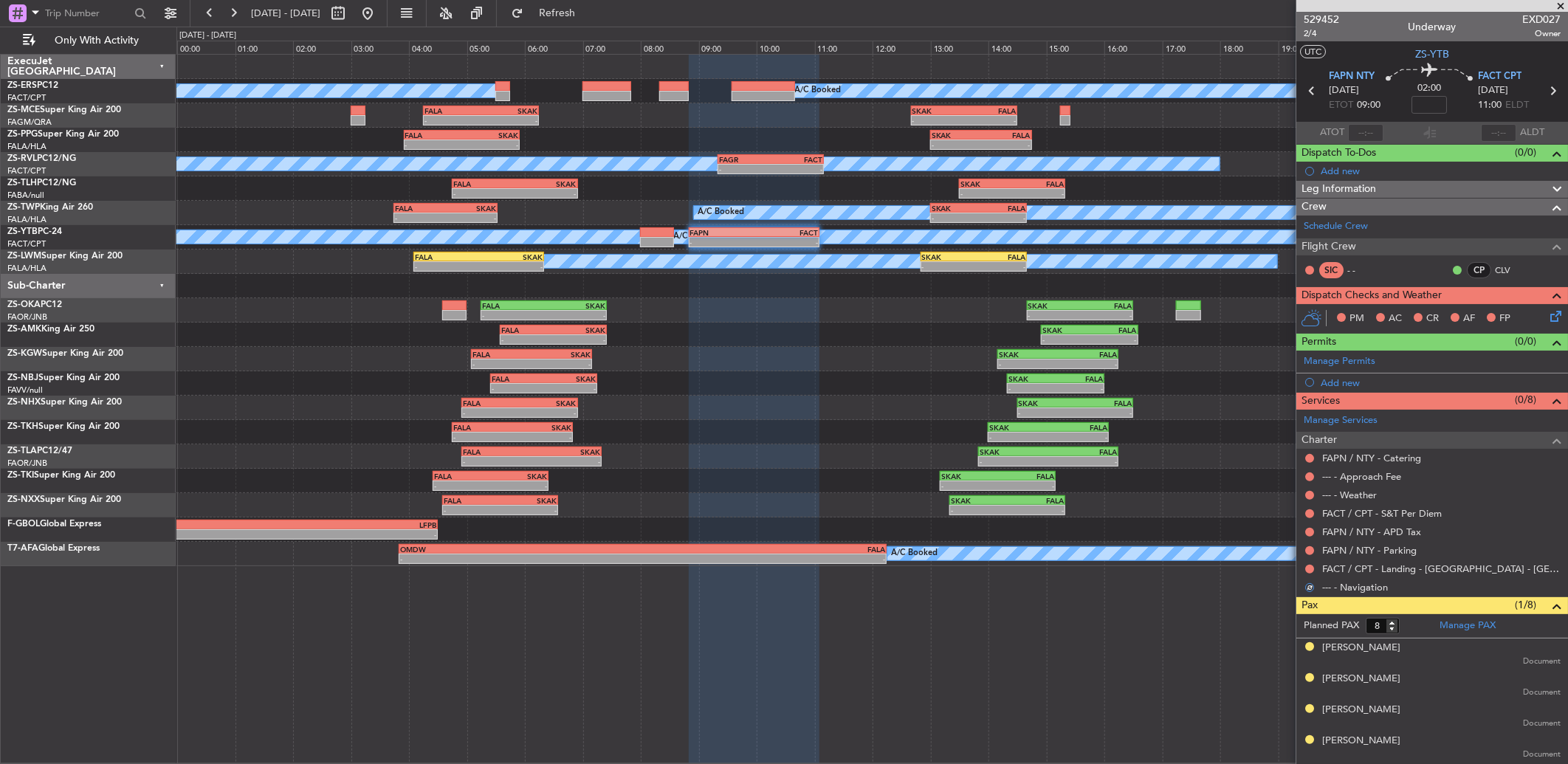
click at [1112, 507] on button at bounding box center [1310, 569] width 9 height 9
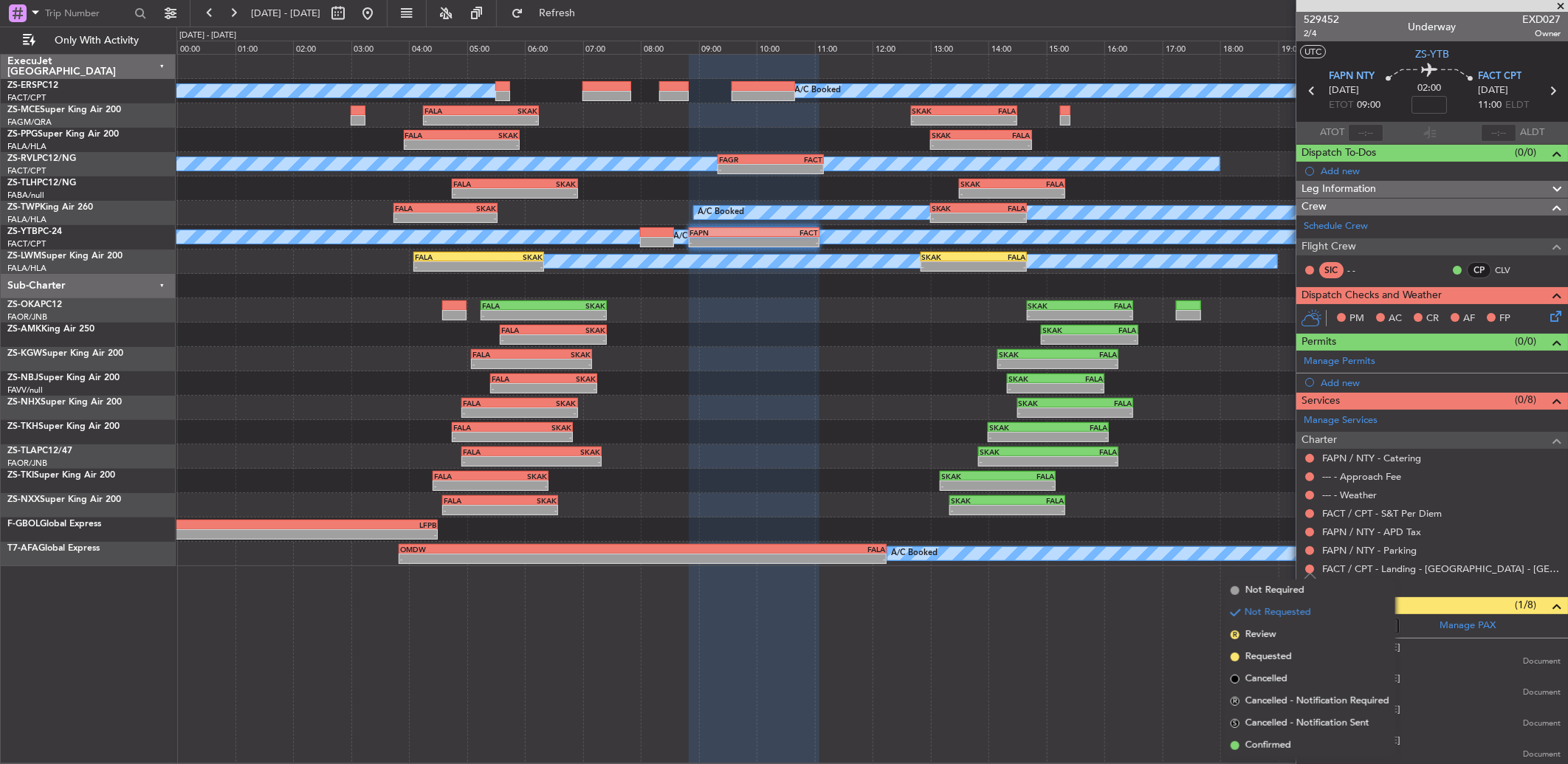
click at [1112, 507] on li "Confirmed" at bounding box center [1310, 746] width 170 height 22
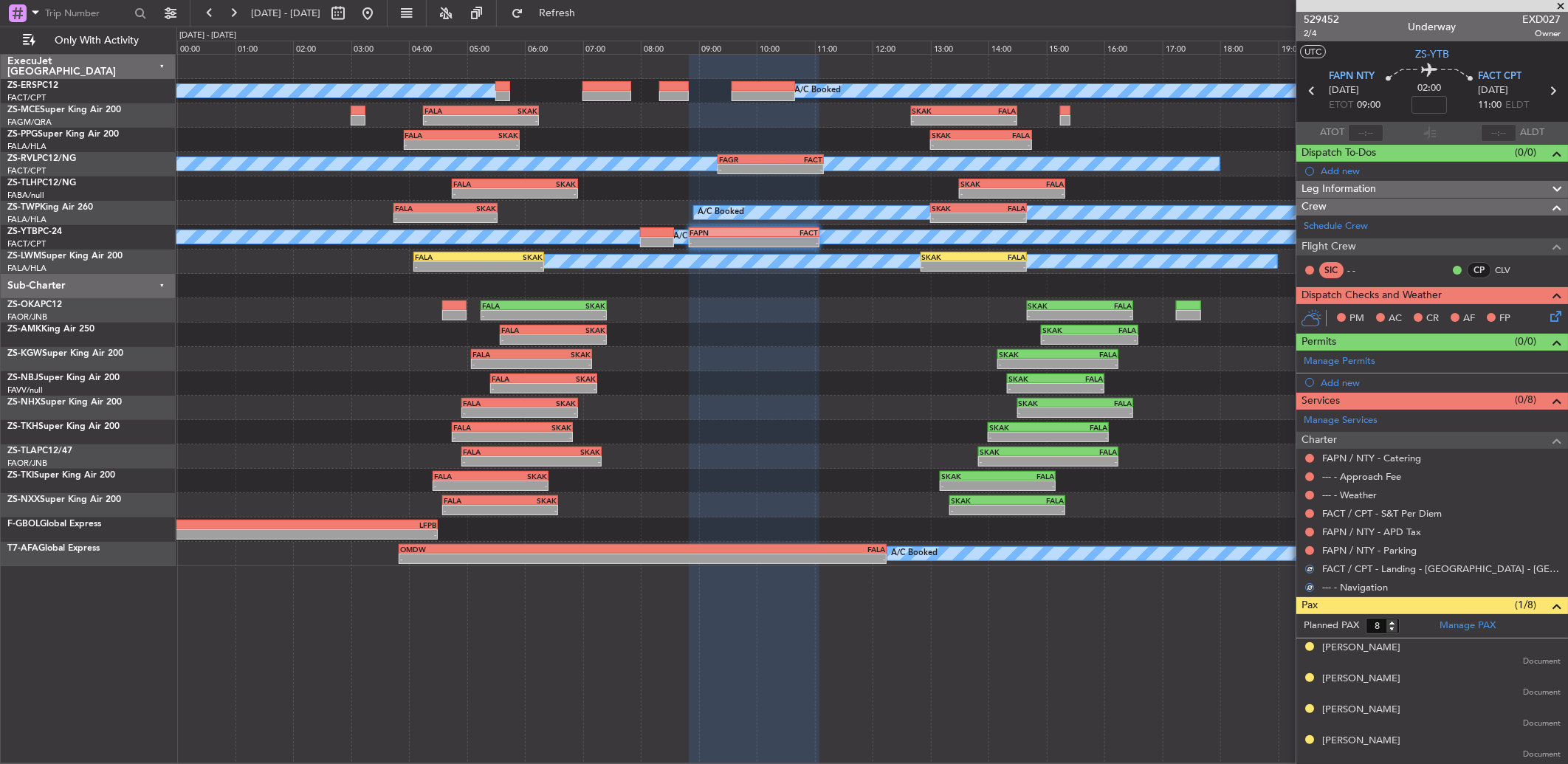
click at [1112, 507] on div "FAPN / NTY - Parking" at bounding box center [1431, 550] width 271 height 18
click at [1112, 507] on button at bounding box center [1310, 551] width 9 height 9
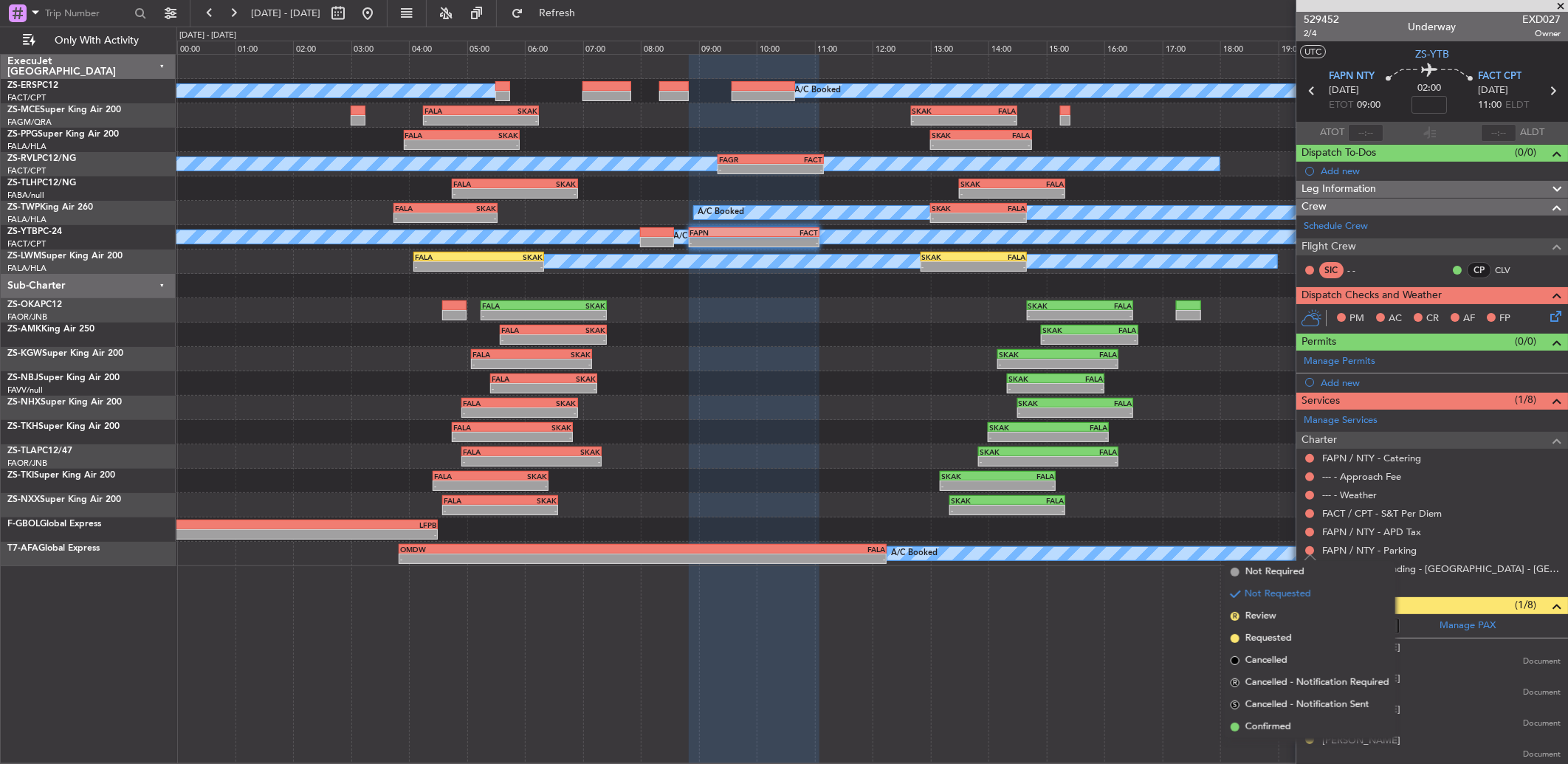
drag, startPoint x: 1271, startPoint y: 725, endPoint x: 1257, endPoint y: 621, distance: 104.9
click at [1112, 507] on span "Confirmed" at bounding box center [1268, 727] width 46 height 15
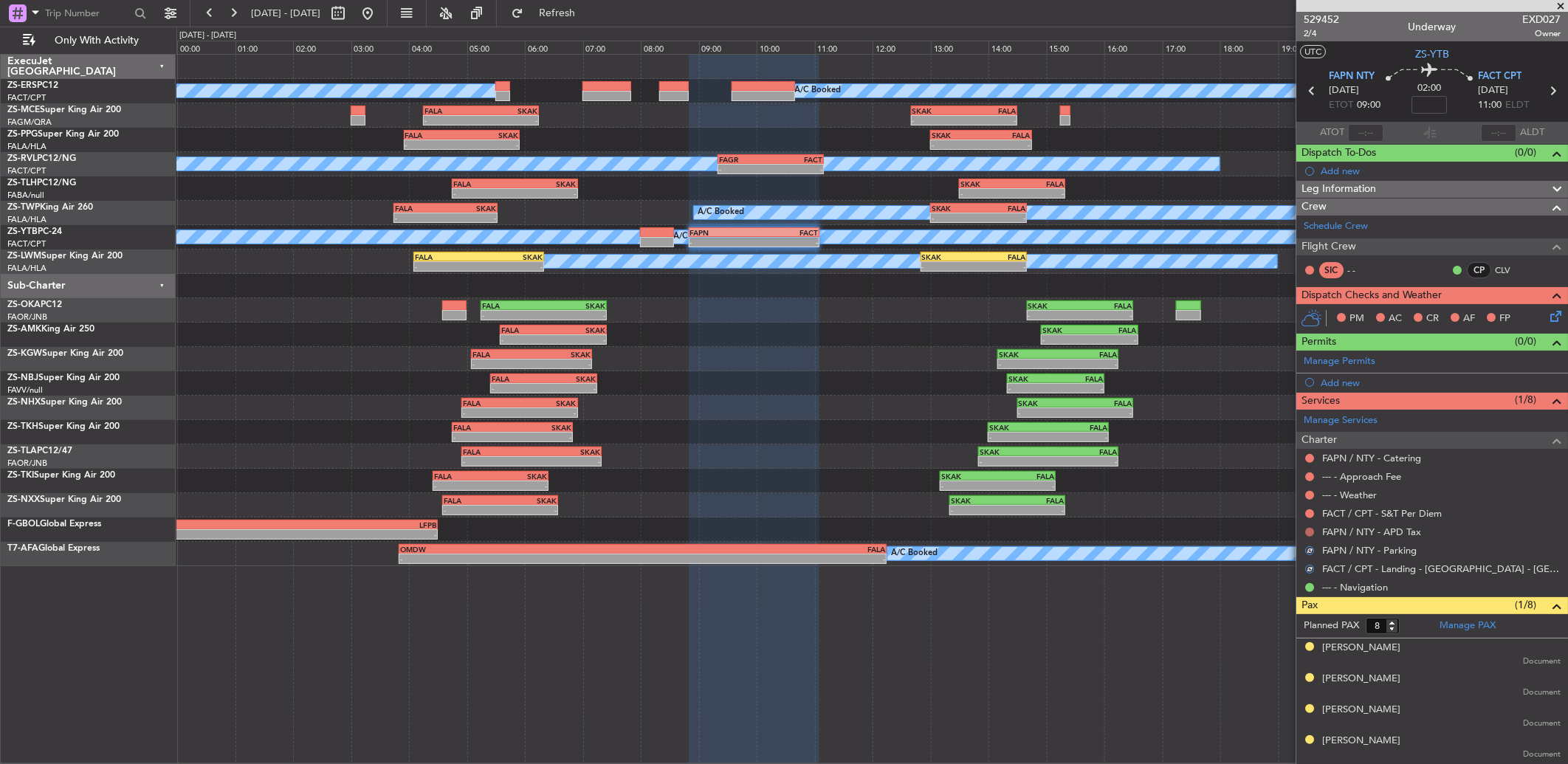
click at [1112, 507] on button at bounding box center [1310, 533] width 9 height 9
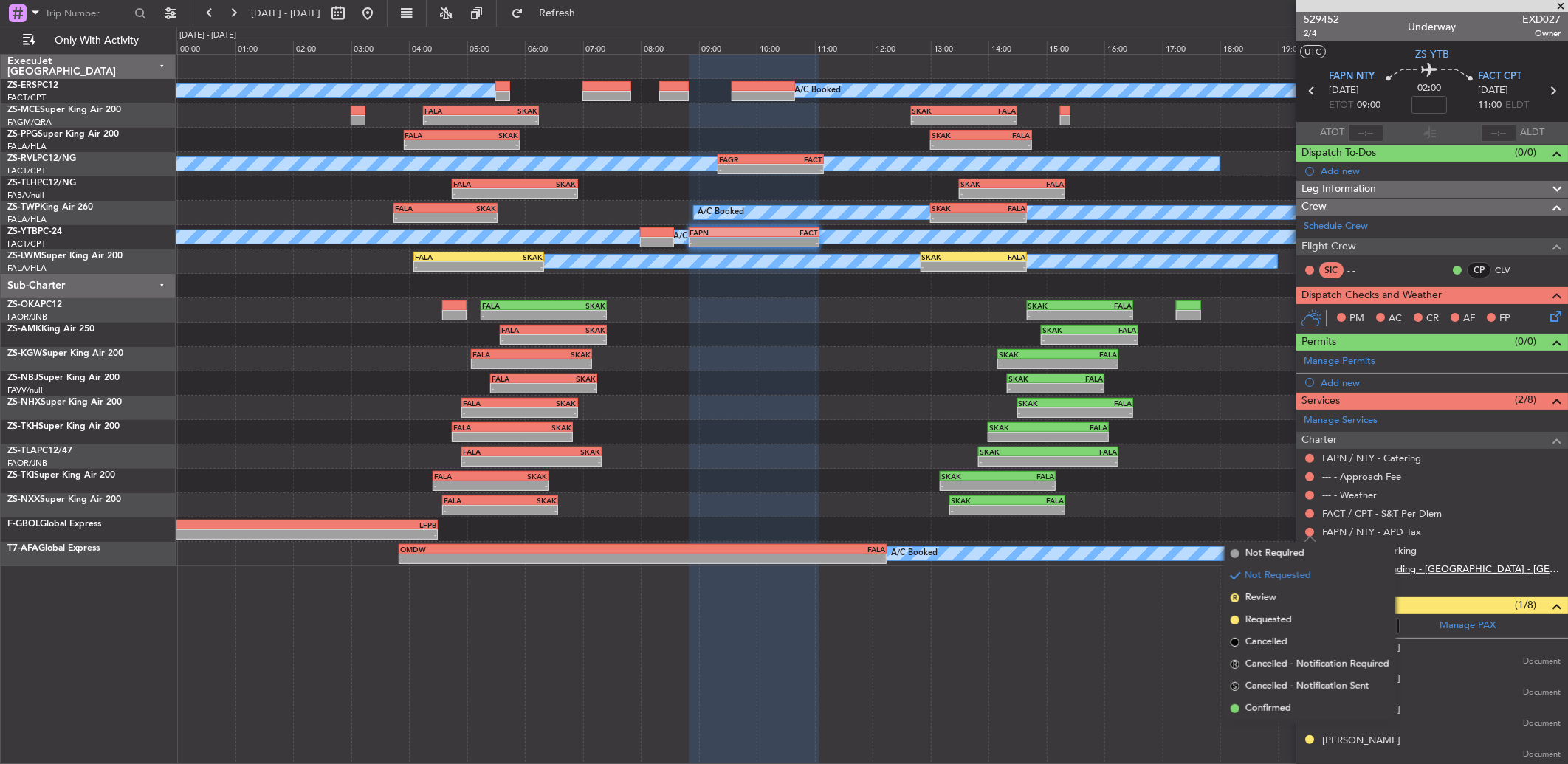
drag, startPoint x: 1293, startPoint y: 706, endPoint x: 1323, endPoint y: 572, distance: 137.3
click at [1112, 507] on li "Confirmed" at bounding box center [1310, 708] width 170 height 22
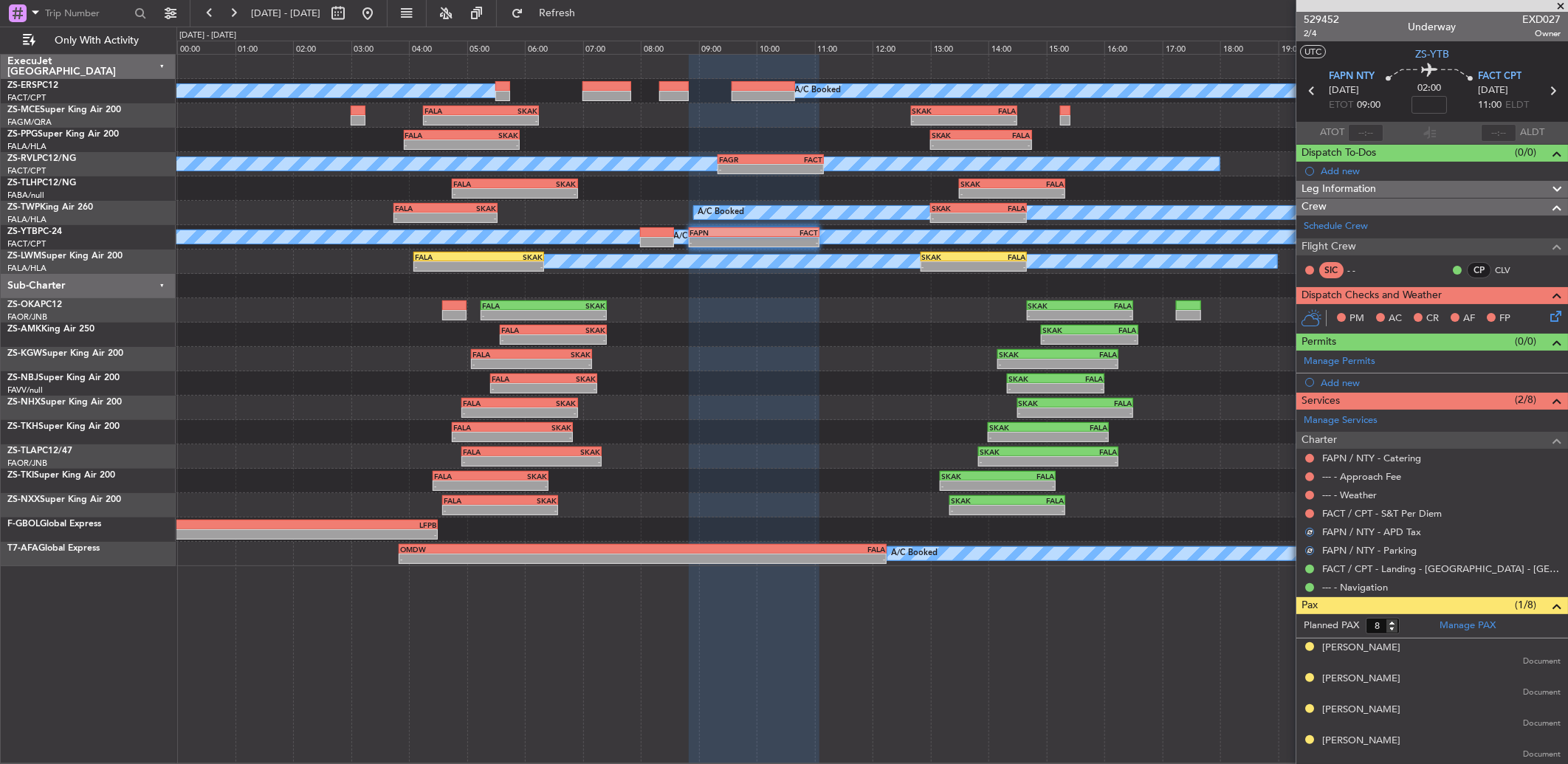
click at [1112, 506] on div "FACT / CPT - S&T Per Diem" at bounding box center [1431, 513] width 271 height 18
click at [1112, 507] on button at bounding box center [1310, 514] width 9 height 9
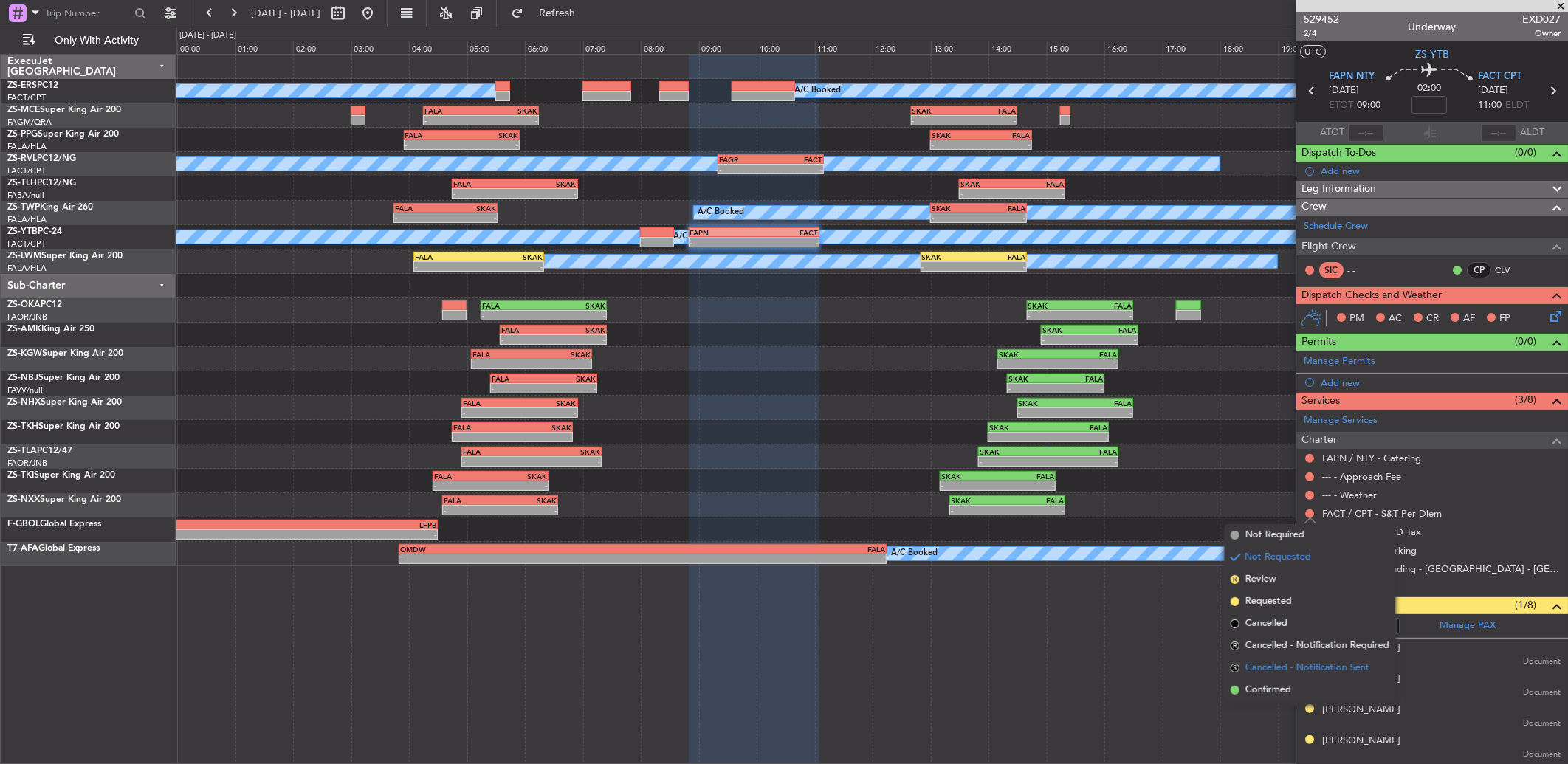
click at [1112, 507] on li "S Cancelled - Notification Sent" at bounding box center [1310, 667] width 170 height 22
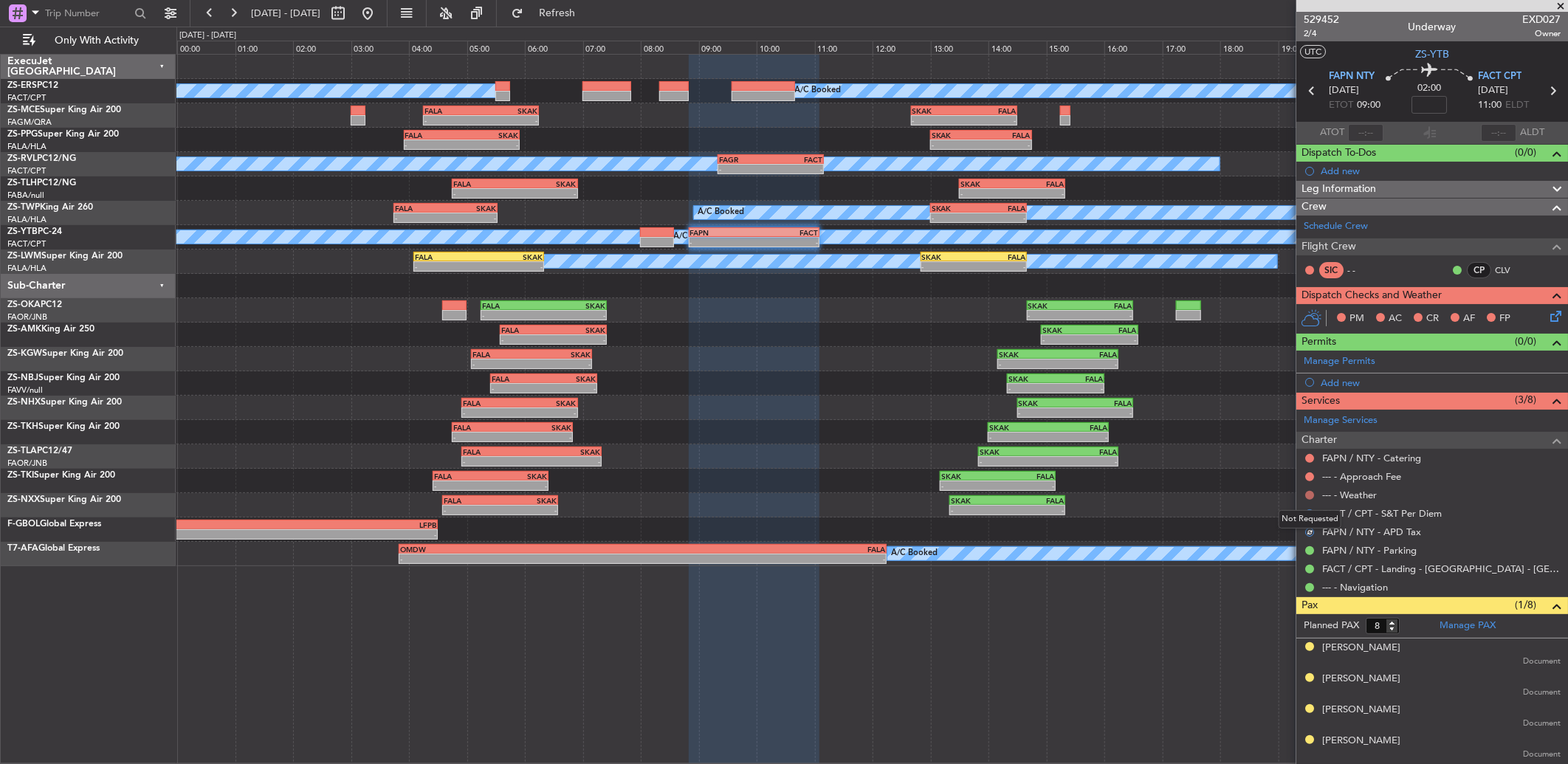
click at [1112, 493] on button at bounding box center [1310, 495] width 9 height 9
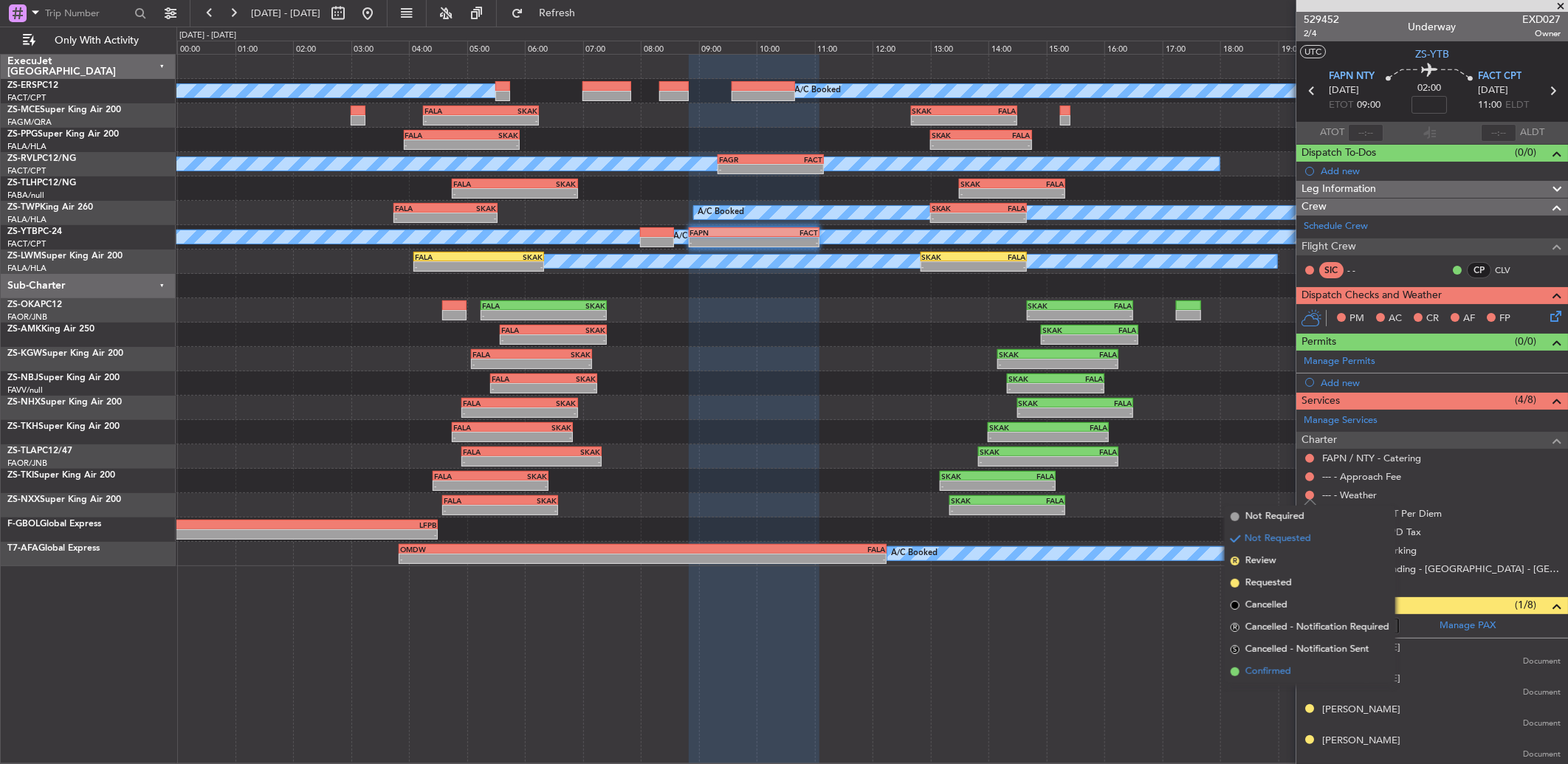
click at [1112, 507] on li "Confirmed" at bounding box center [1310, 672] width 170 height 22
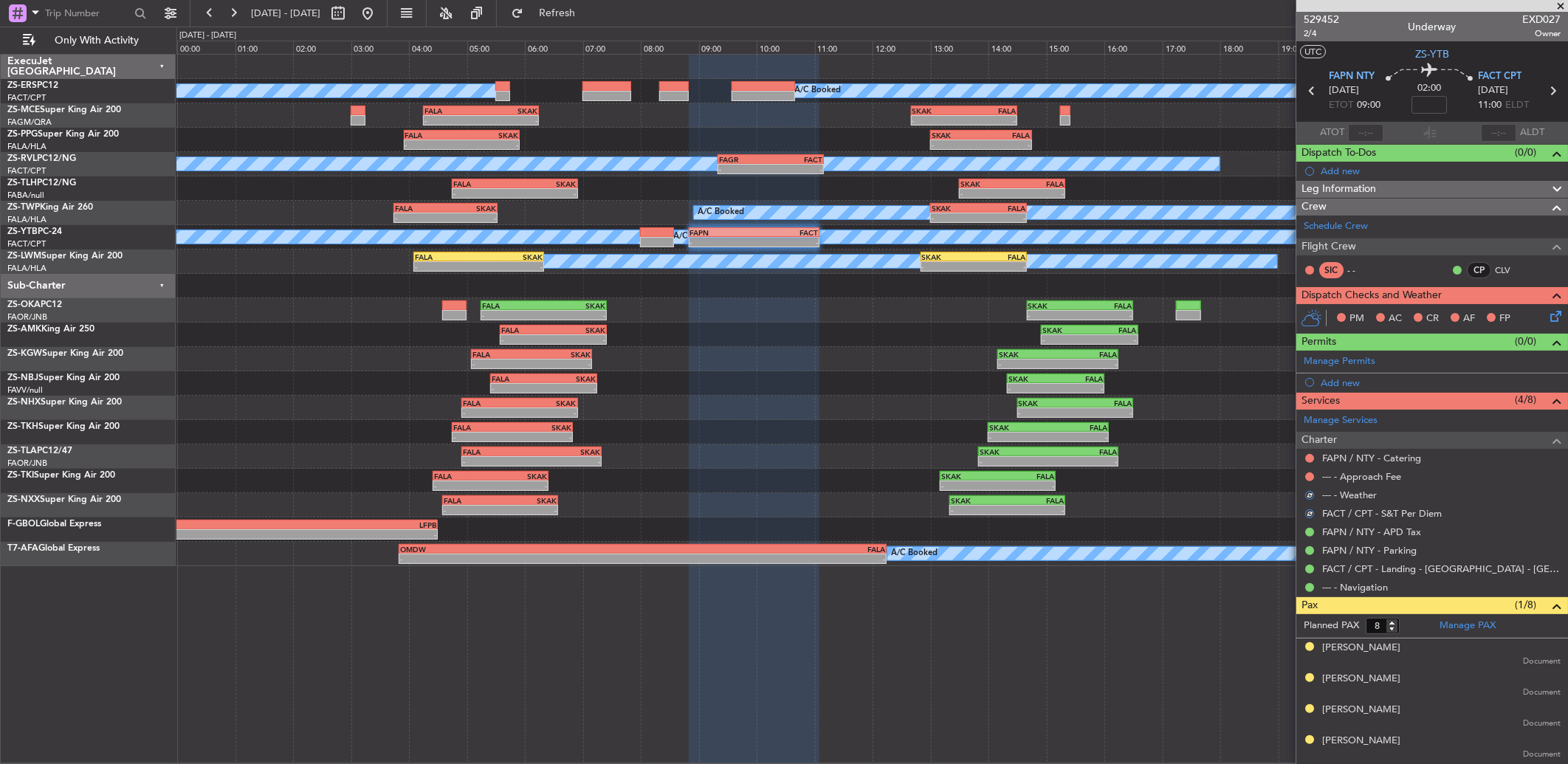
click at [1112, 482] on div at bounding box center [1310, 478] width 12 height 12
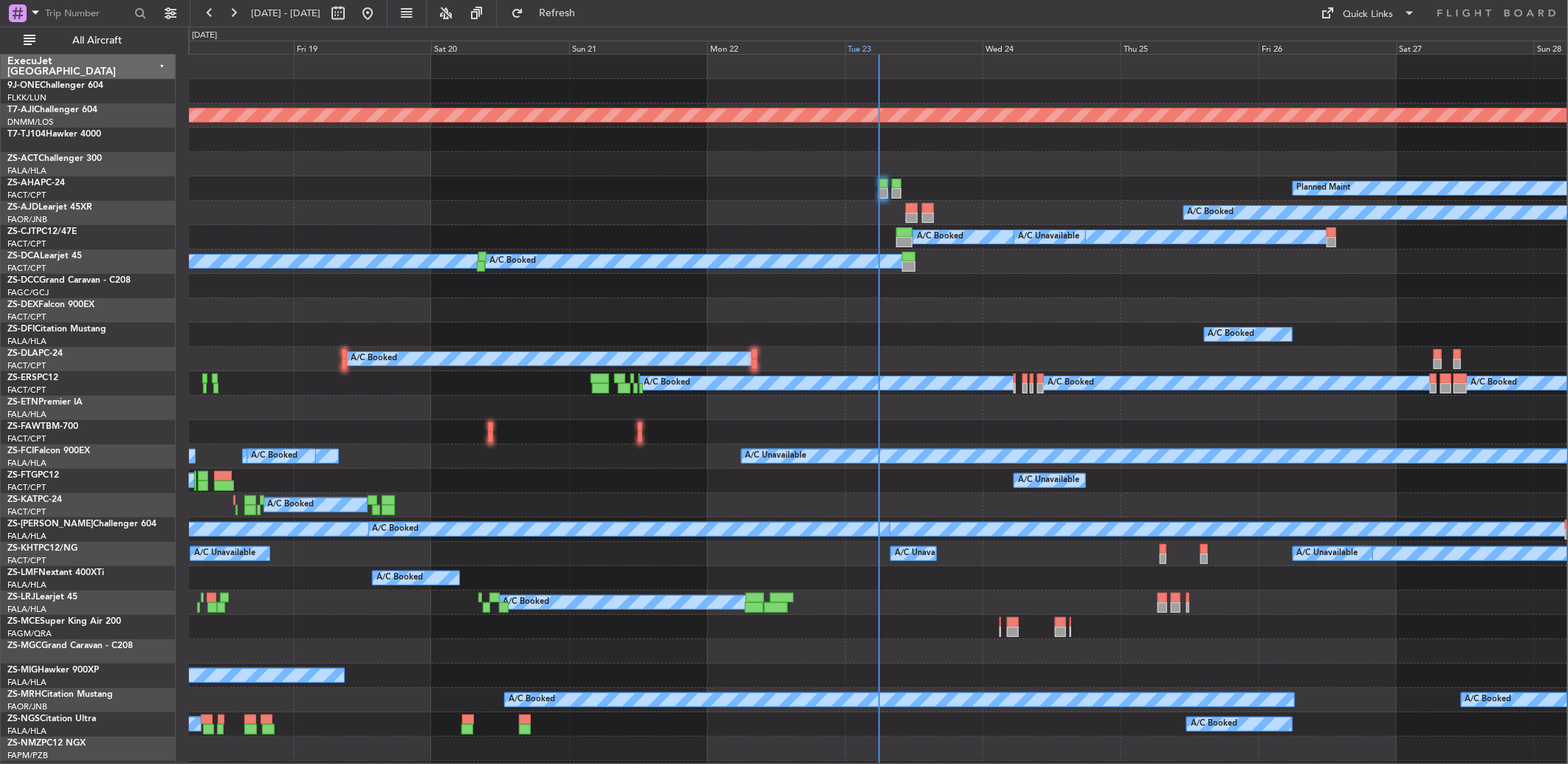
click at [872, 44] on div "Tue 23" at bounding box center [914, 47] width 138 height 13
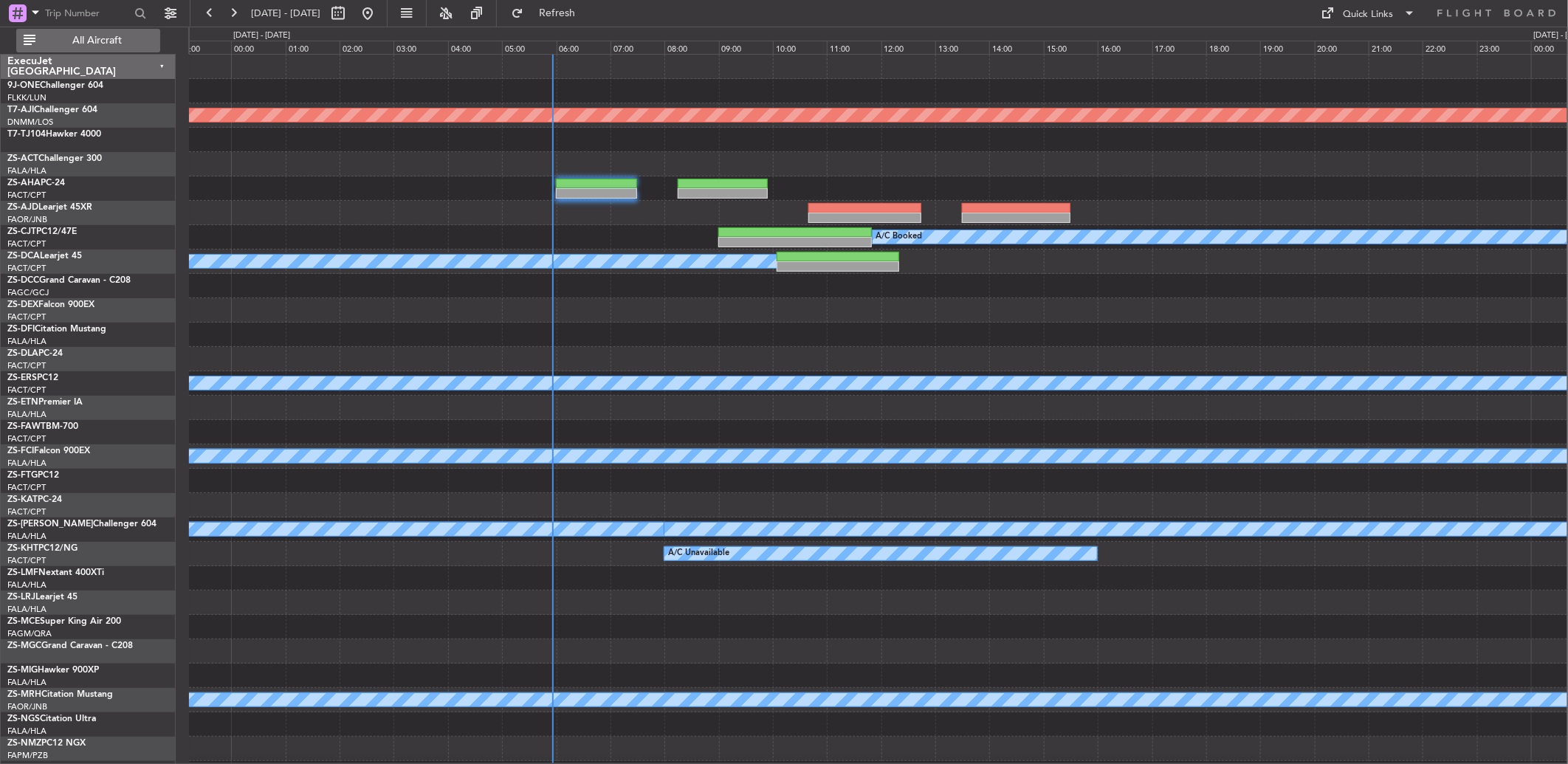
click at [85, 36] on span "All Aircraft" at bounding box center [97, 41] width 117 height 10
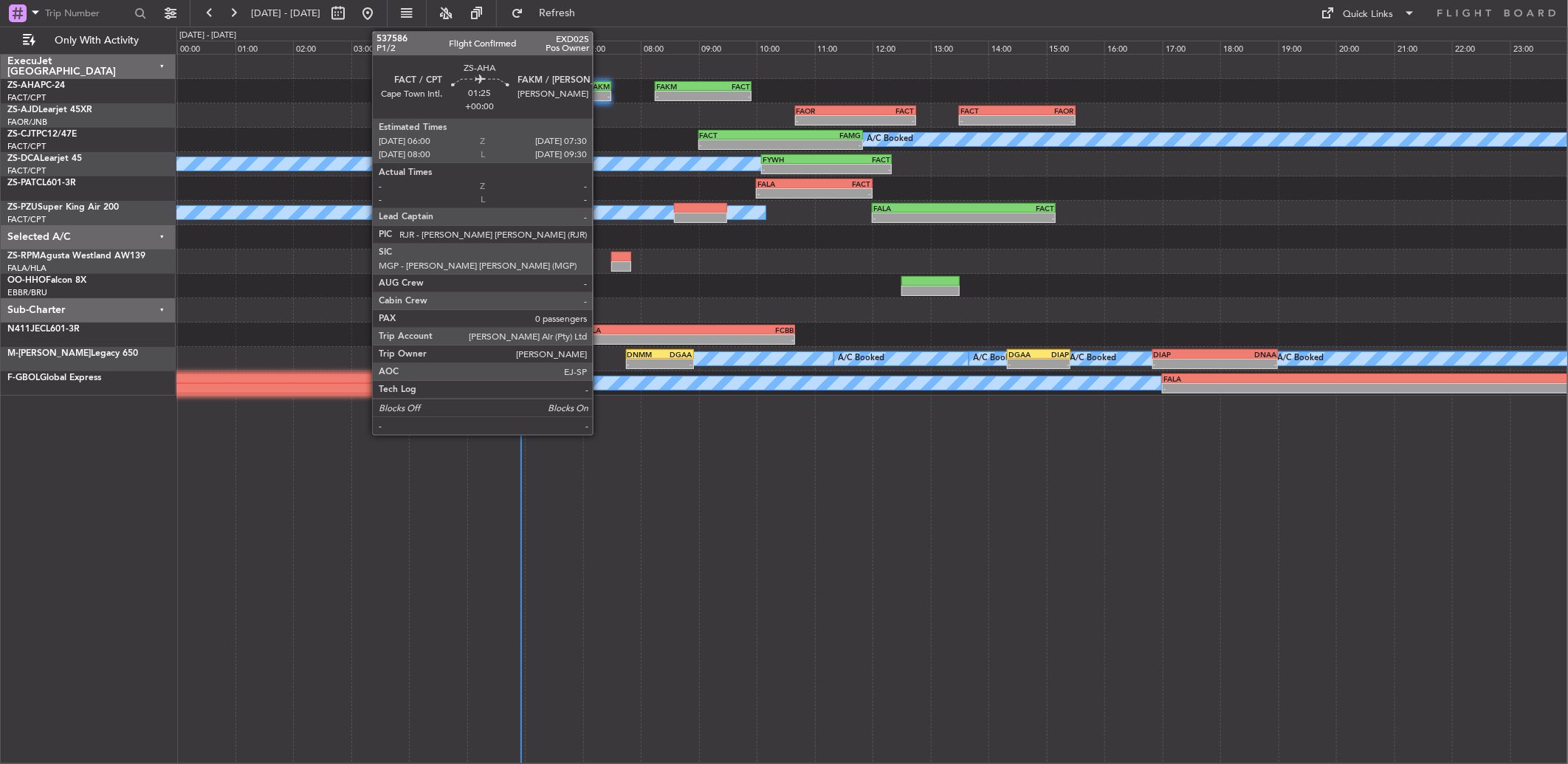
click at [600, 85] on div "FAKM" at bounding box center [589, 86] width 42 height 9
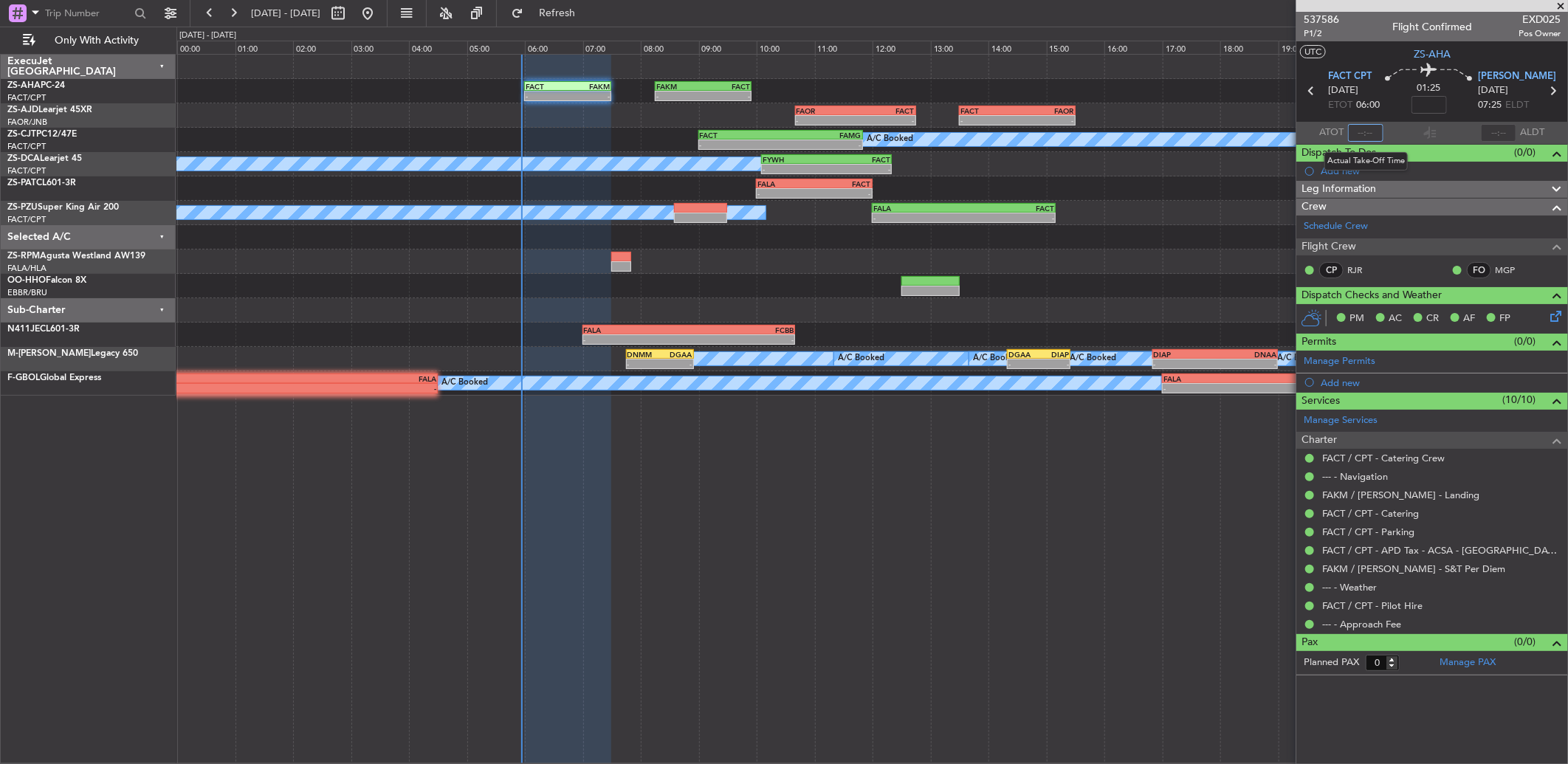
click at [1367, 134] on input "text" at bounding box center [1365, 133] width 36 height 17
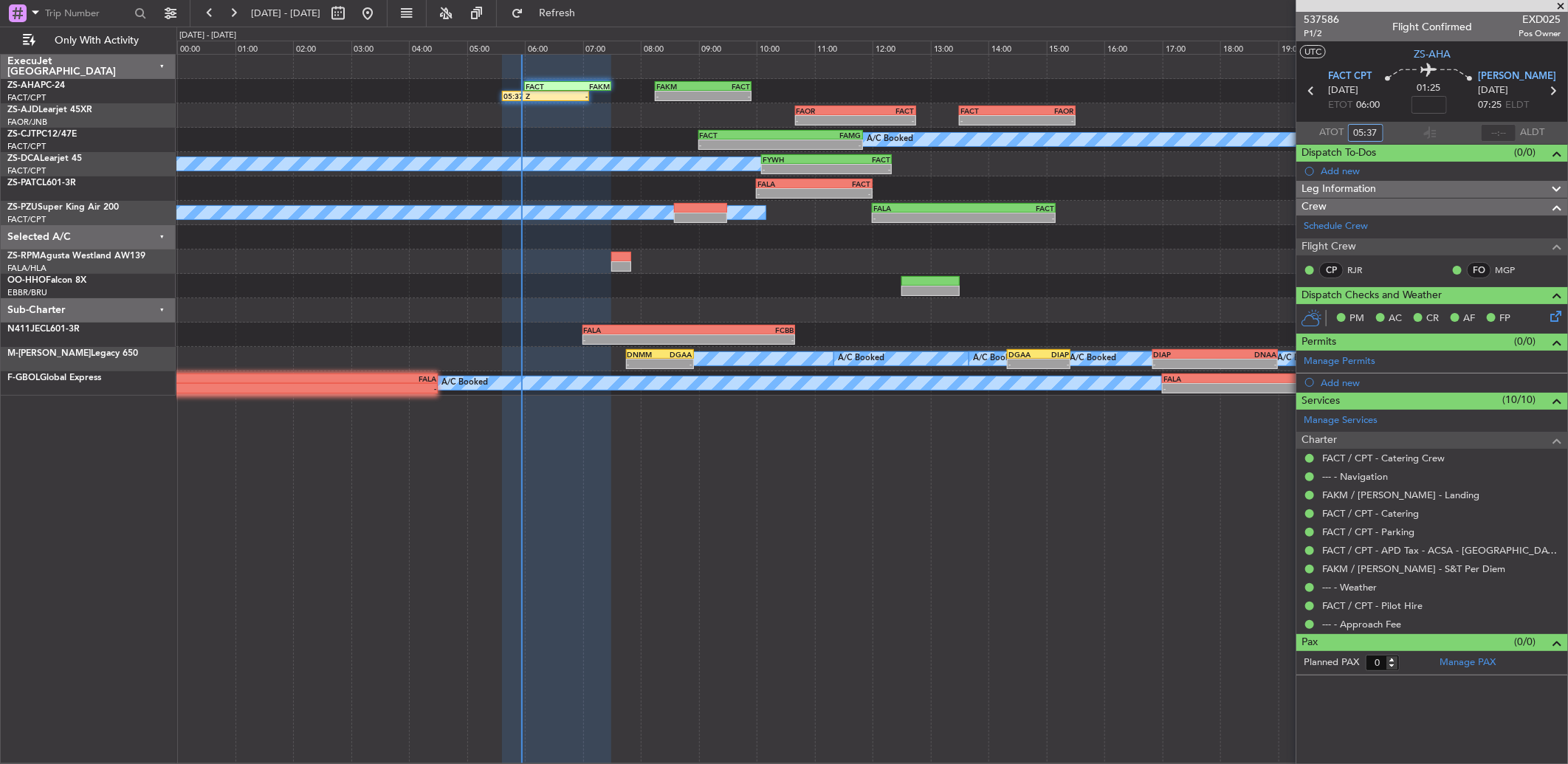
type input "05:37"
click at [230, 17] on button at bounding box center [233, 13] width 23 height 23
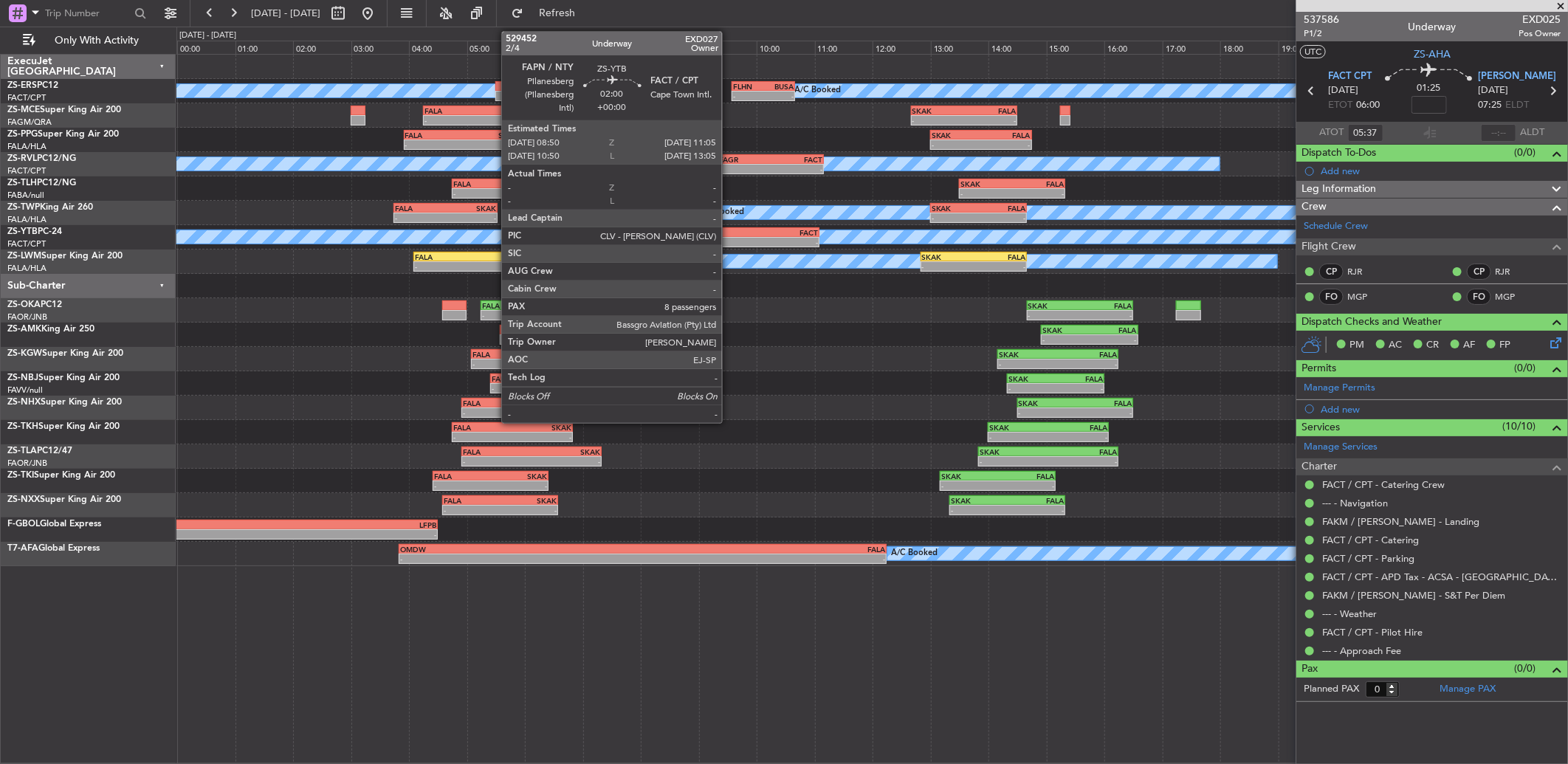
click at [731, 238] on div "-" at bounding box center [723, 242] width 64 height 9
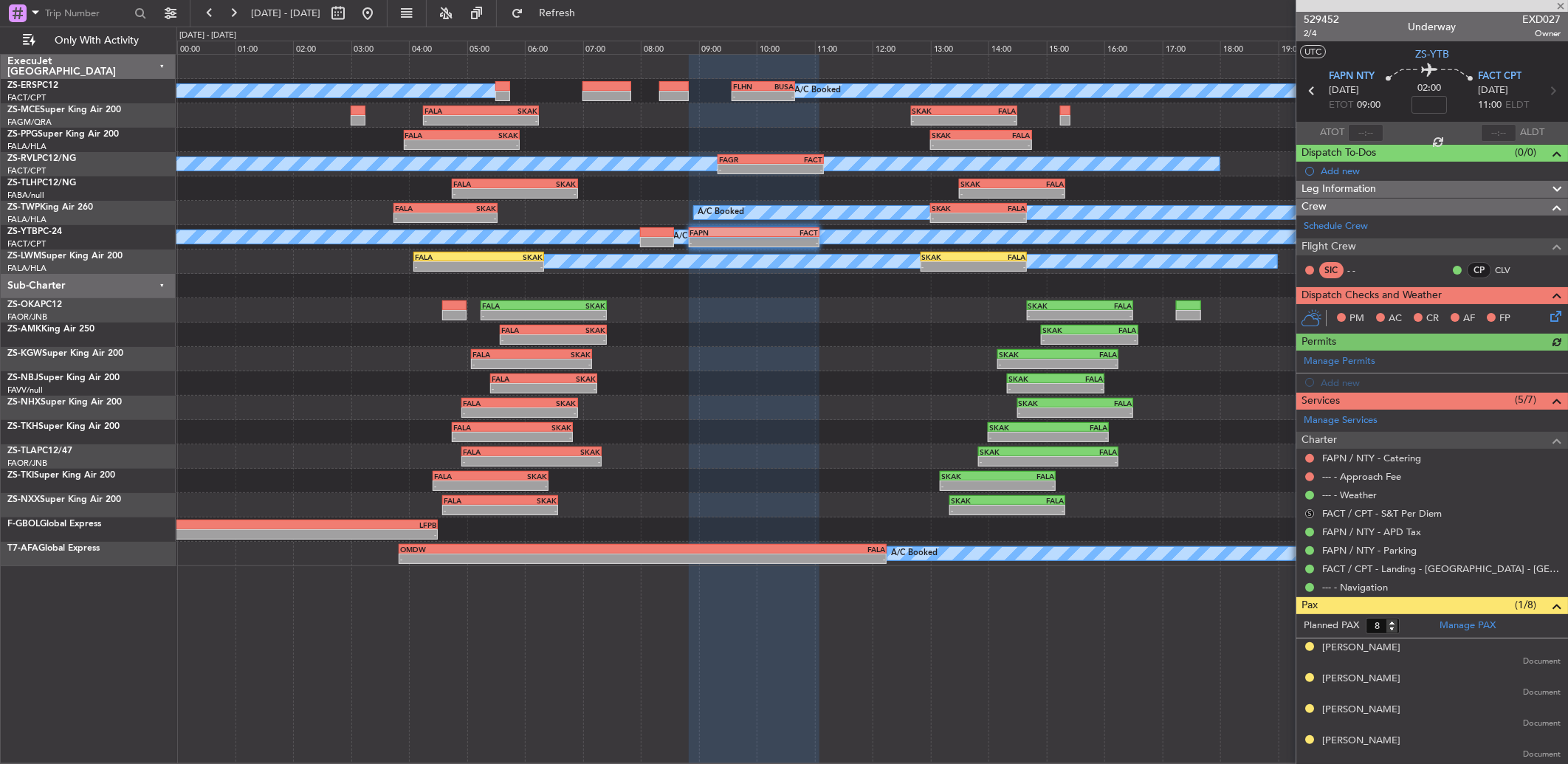
click at [1307, 515] on button "S" at bounding box center [1310, 514] width 9 height 9
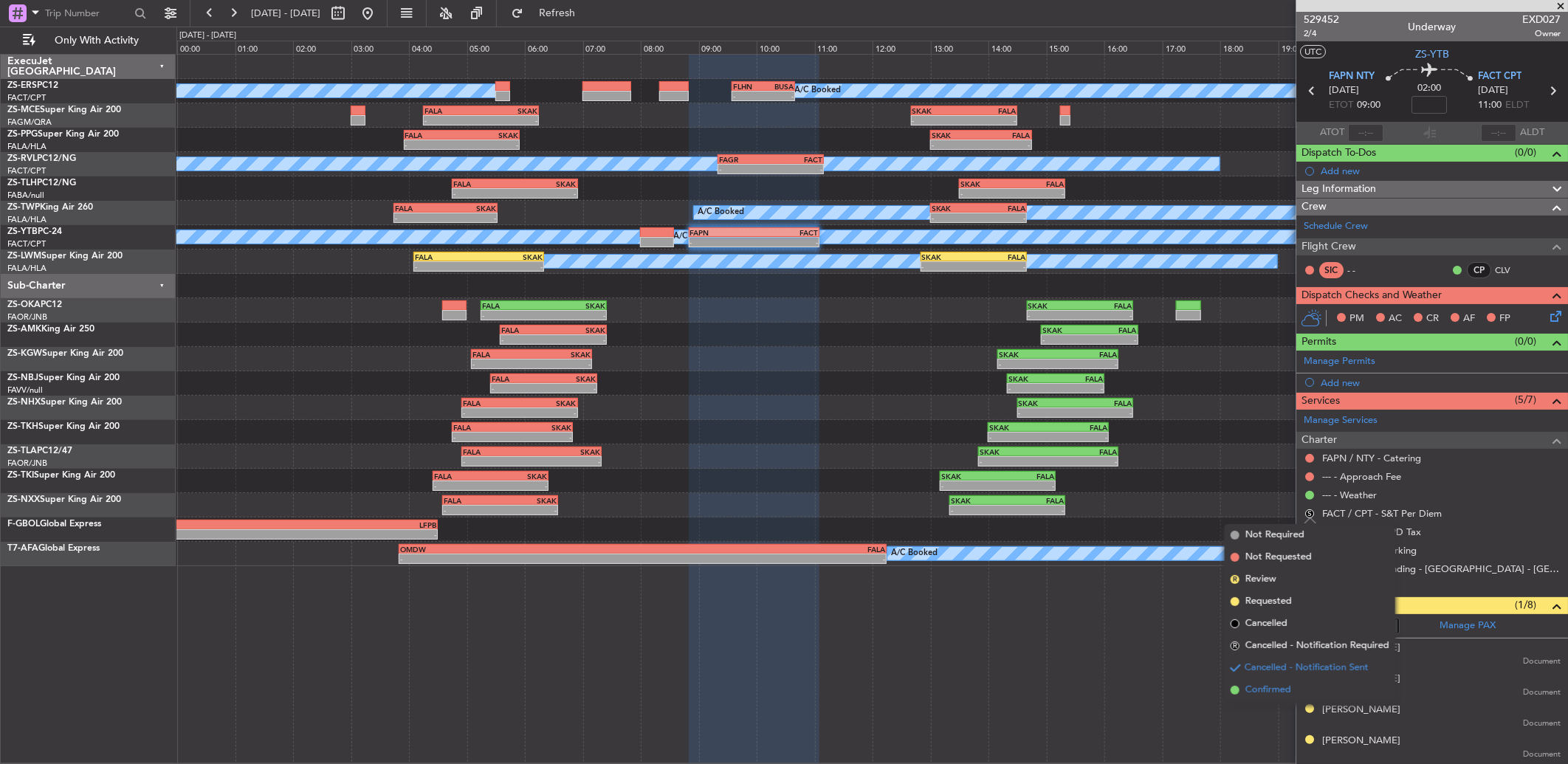
click at [1260, 685] on span "Confirmed" at bounding box center [1268, 690] width 46 height 15
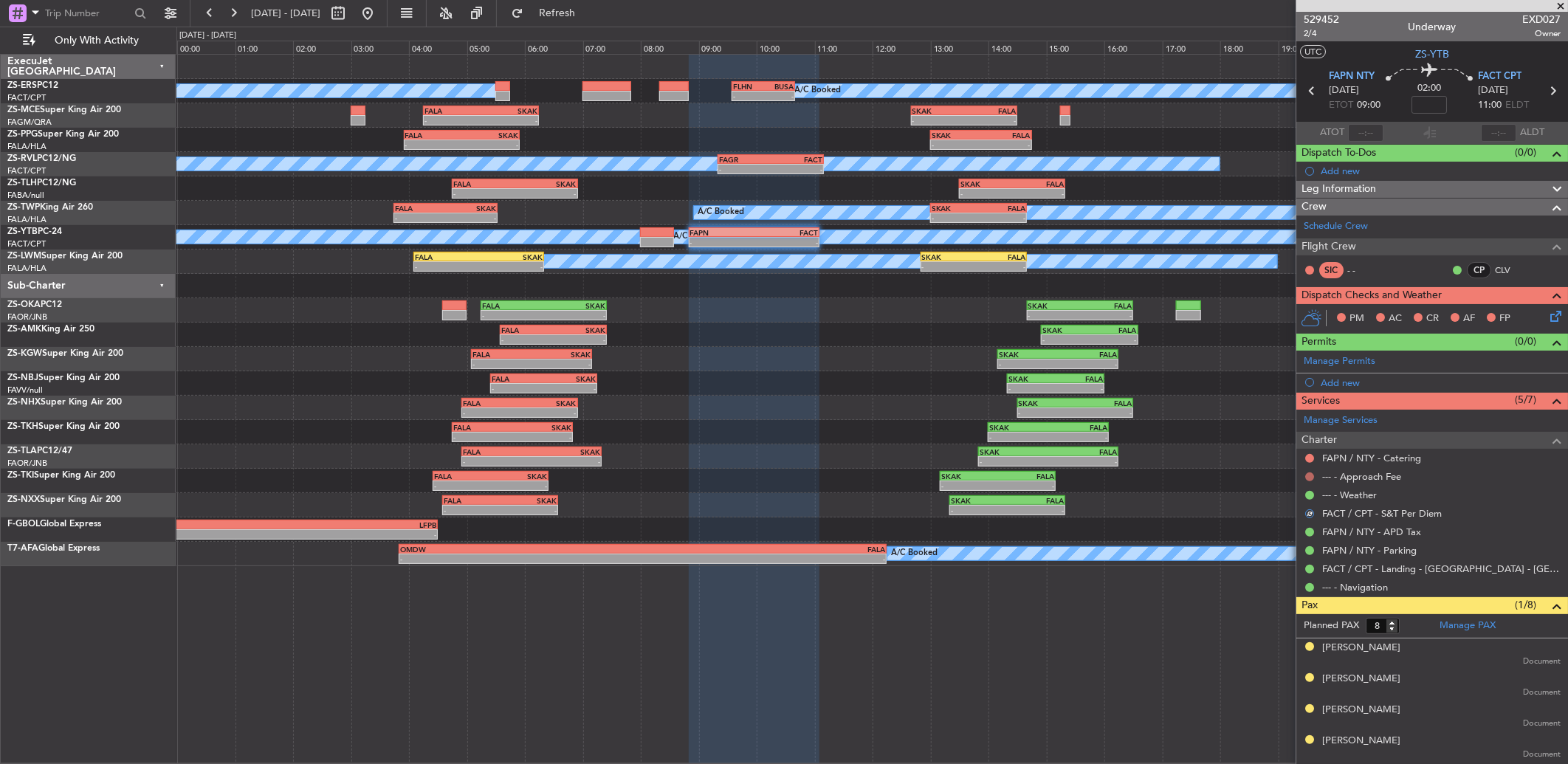
click at [1310, 476] on button at bounding box center [1310, 477] width 9 height 9
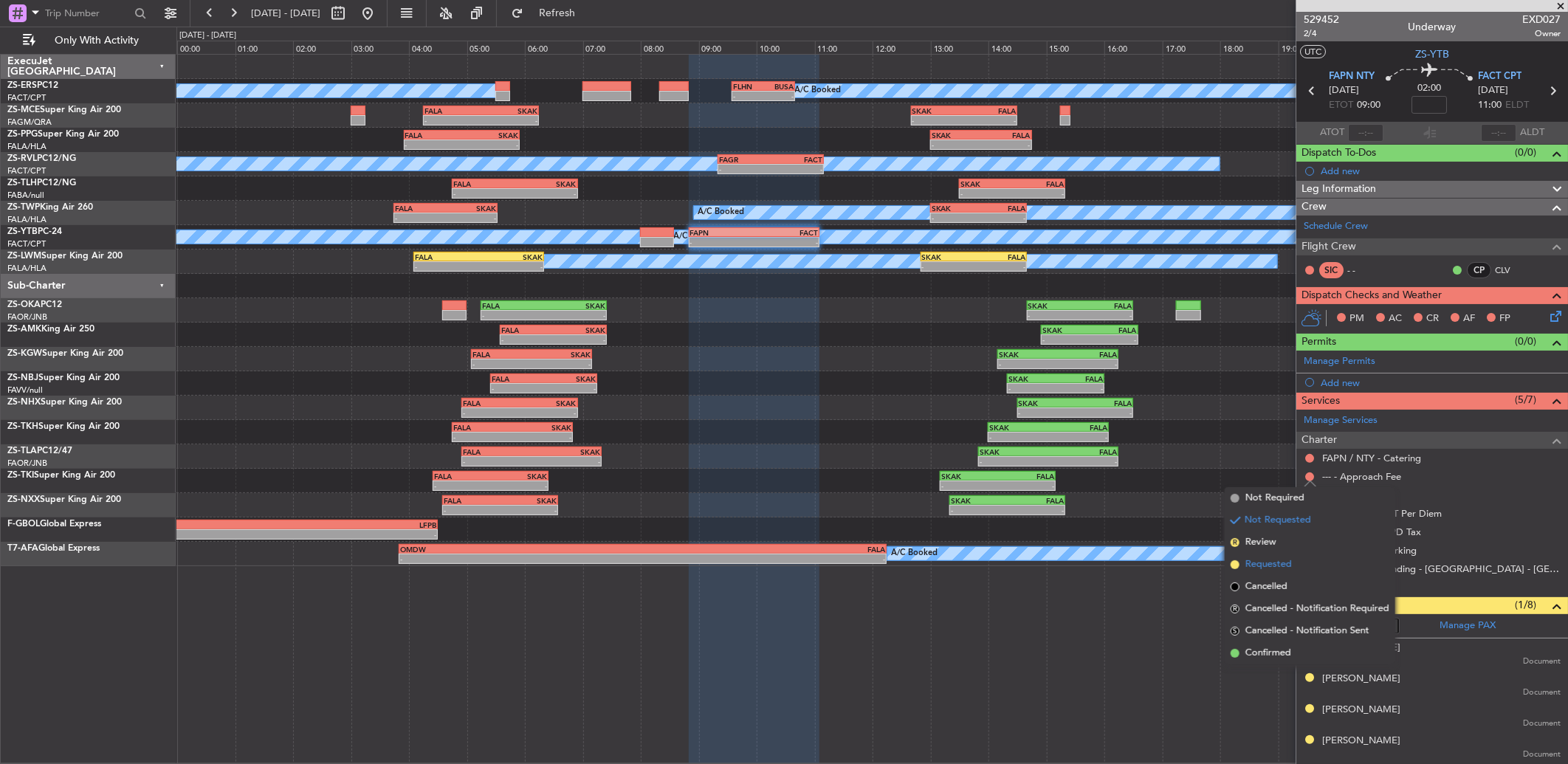
drag, startPoint x: 1278, startPoint y: 648, endPoint x: 1275, endPoint y: 570, distance: 78.1
click at [1278, 639] on ul "Not Required Not Requested R Review Requested Cancelled R Cancelled - Notificat…" at bounding box center [1310, 576] width 170 height 178
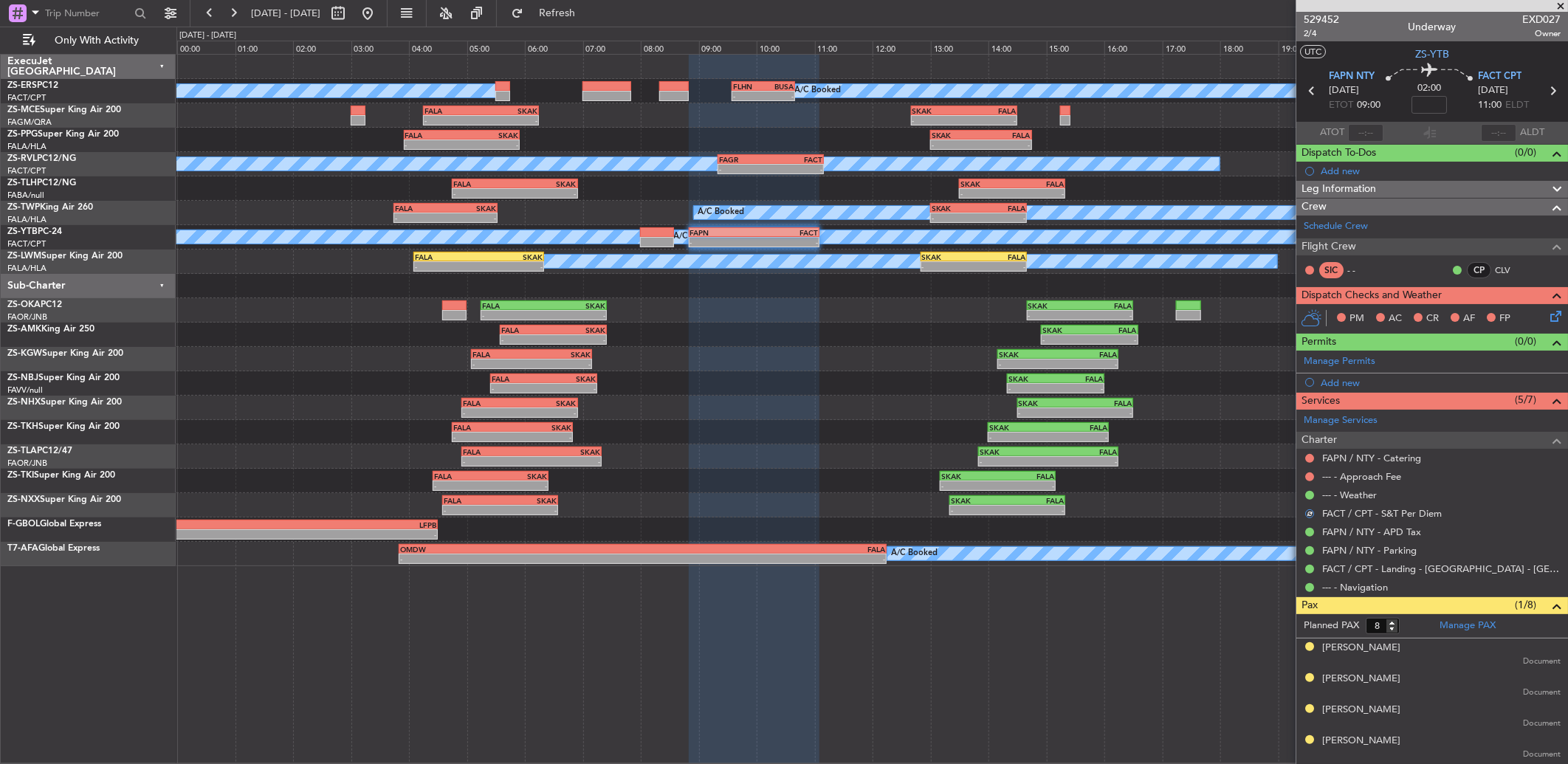
click at [1311, 473] on div "Not Requested" at bounding box center [1311, 473] width 0 height 0
click at [1311, 475] on button at bounding box center [1310, 477] width 9 height 9
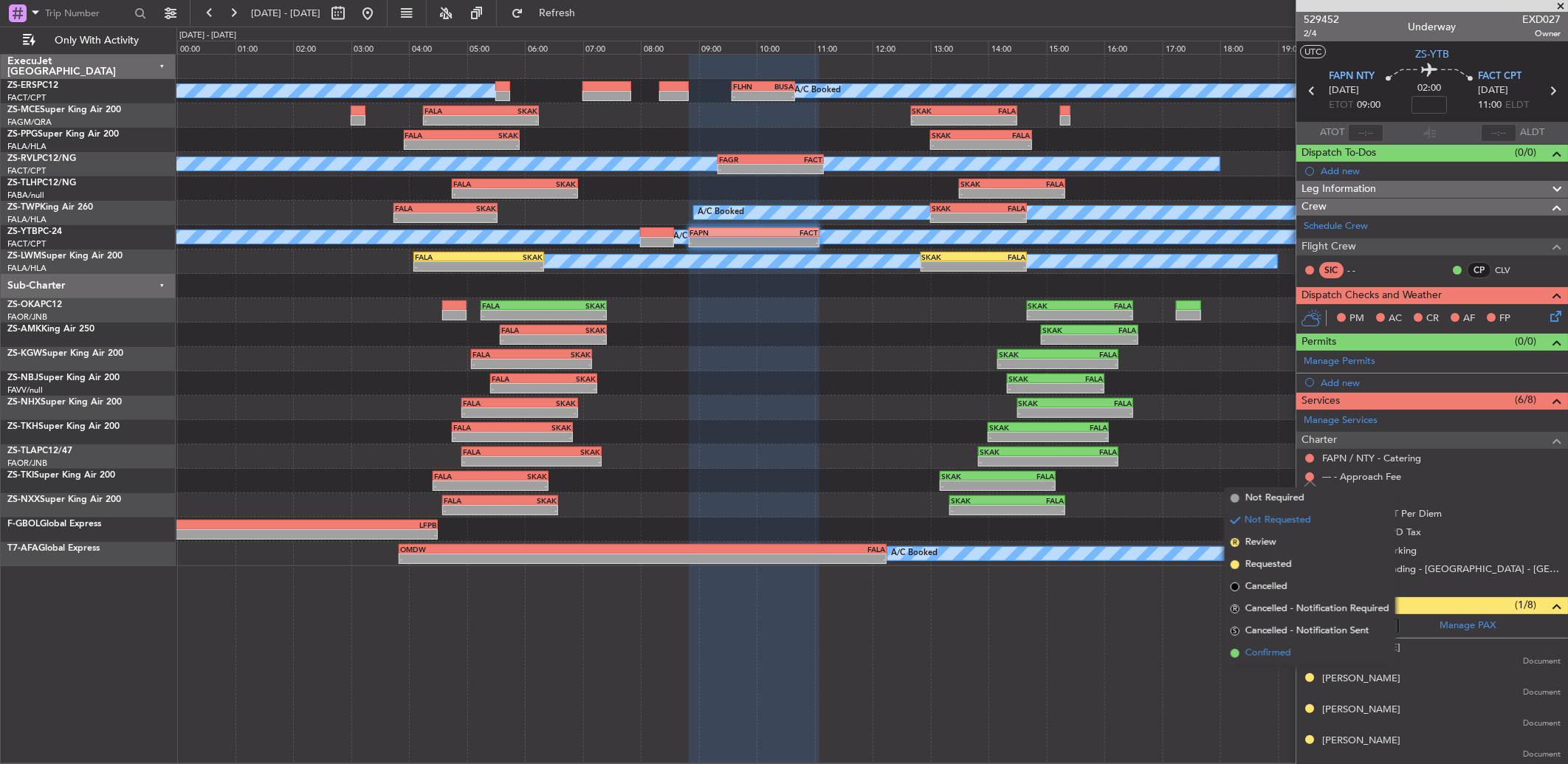
click at [1286, 645] on li "Confirmed" at bounding box center [1310, 653] width 170 height 22
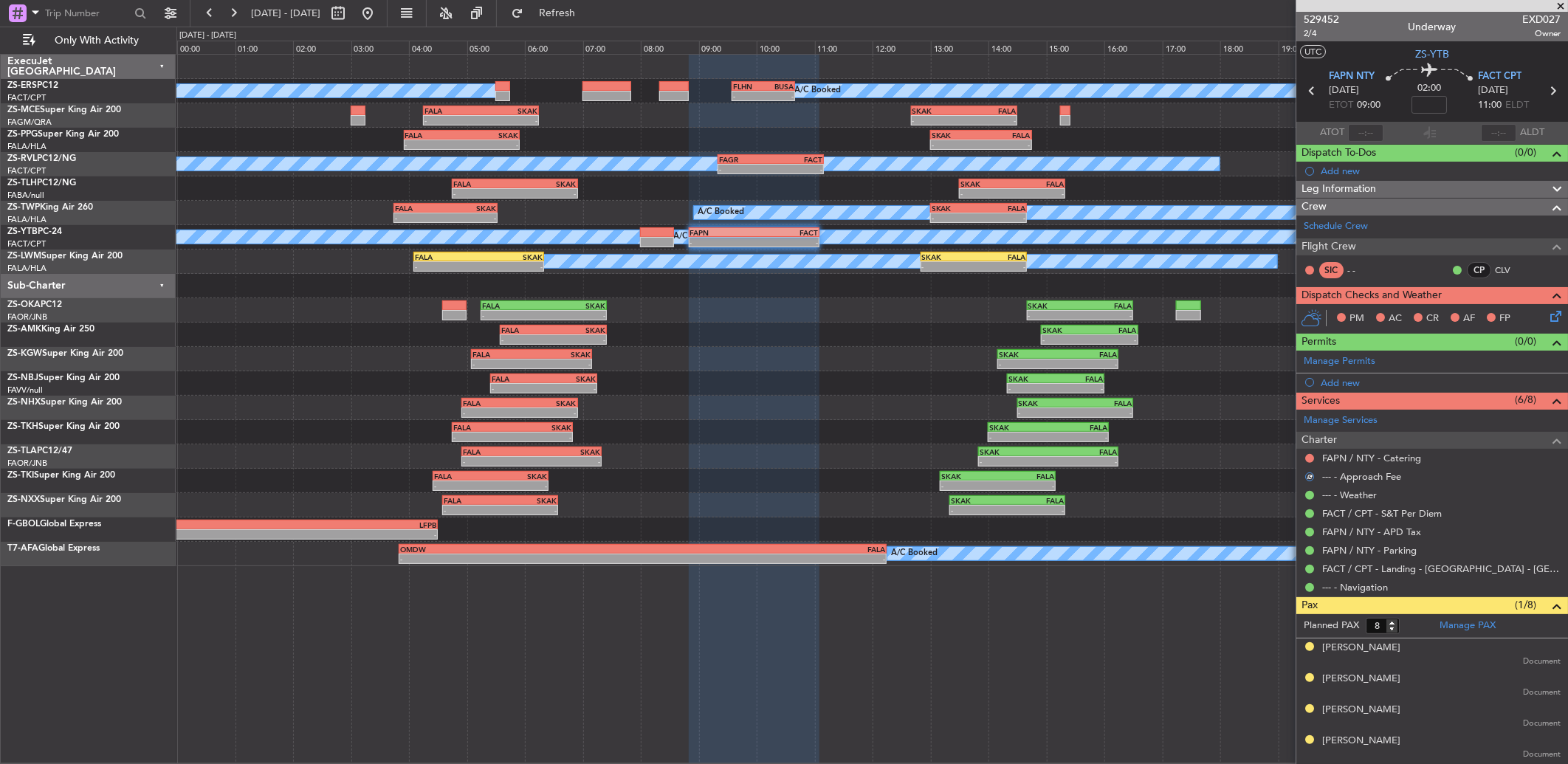
click at [1314, 459] on div at bounding box center [1310, 459] width 12 height 12
click at [1309, 457] on button at bounding box center [1310, 459] width 9 height 9
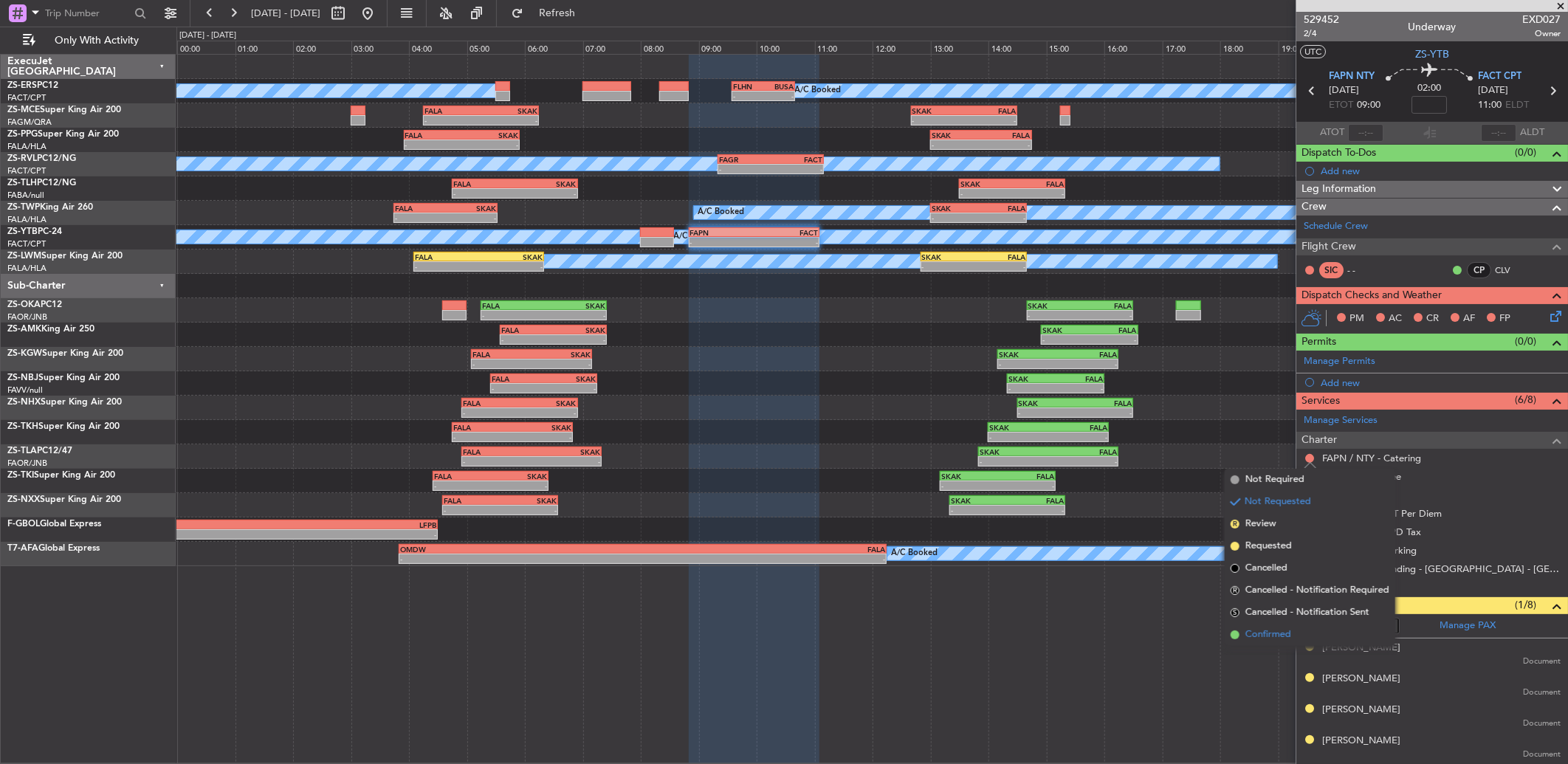
click at [1278, 627] on li "Confirmed" at bounding box center [1310, 634] width 170 height 22
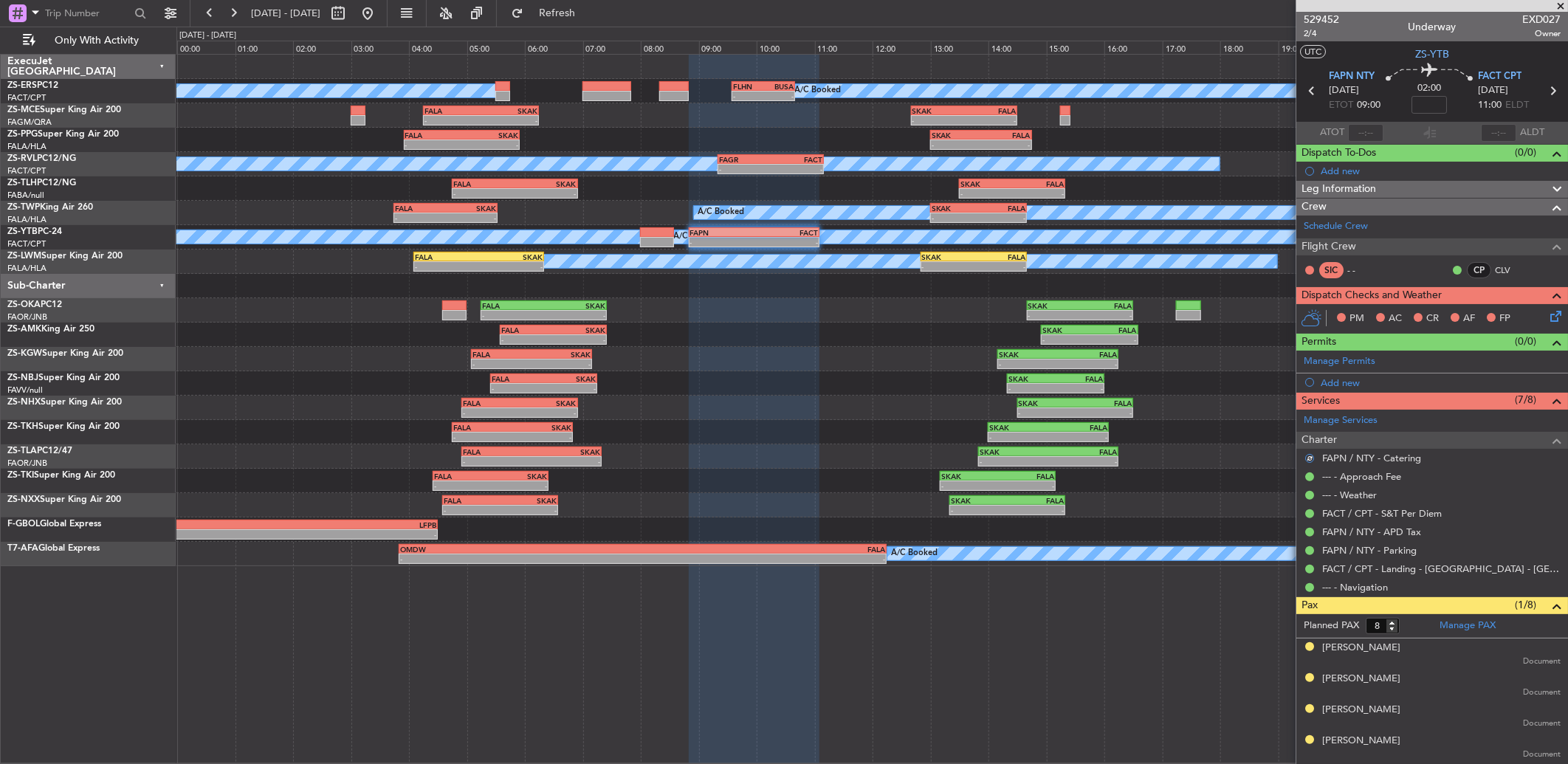
click at [1547, 315] on icon at bounding box center [1553, 314] width 12 height 12
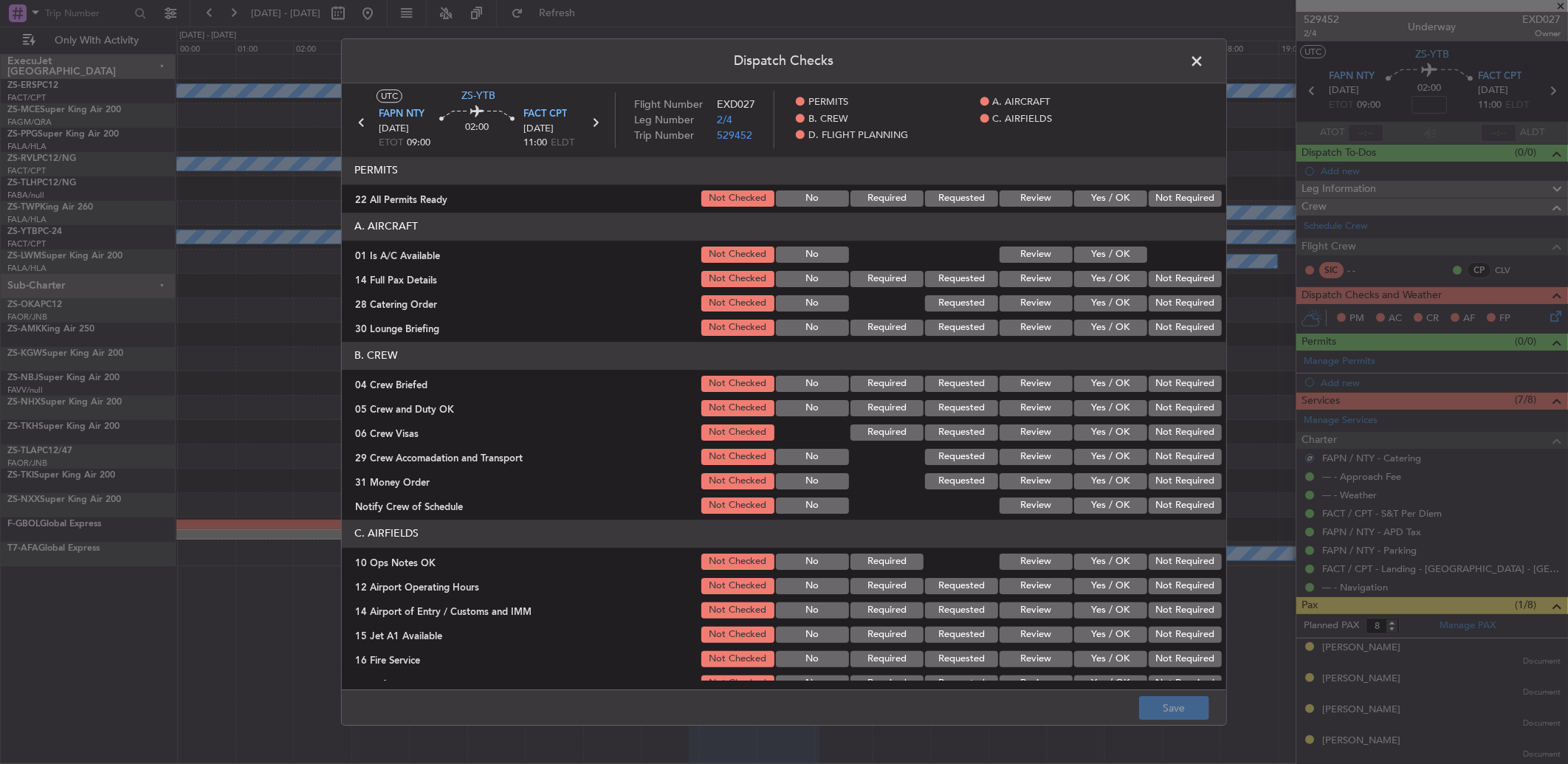
click at [1163, 203] on button "Not Required" at bounding box center [1185, 198] width 73 height 17
click at [1124, 254] on button "Yes / OK" at bounding box center [1111, 254] width 73 height 17
click at [1164, 282] on button "Not Required" at bounding box center [1185, 279] width 73 height 17
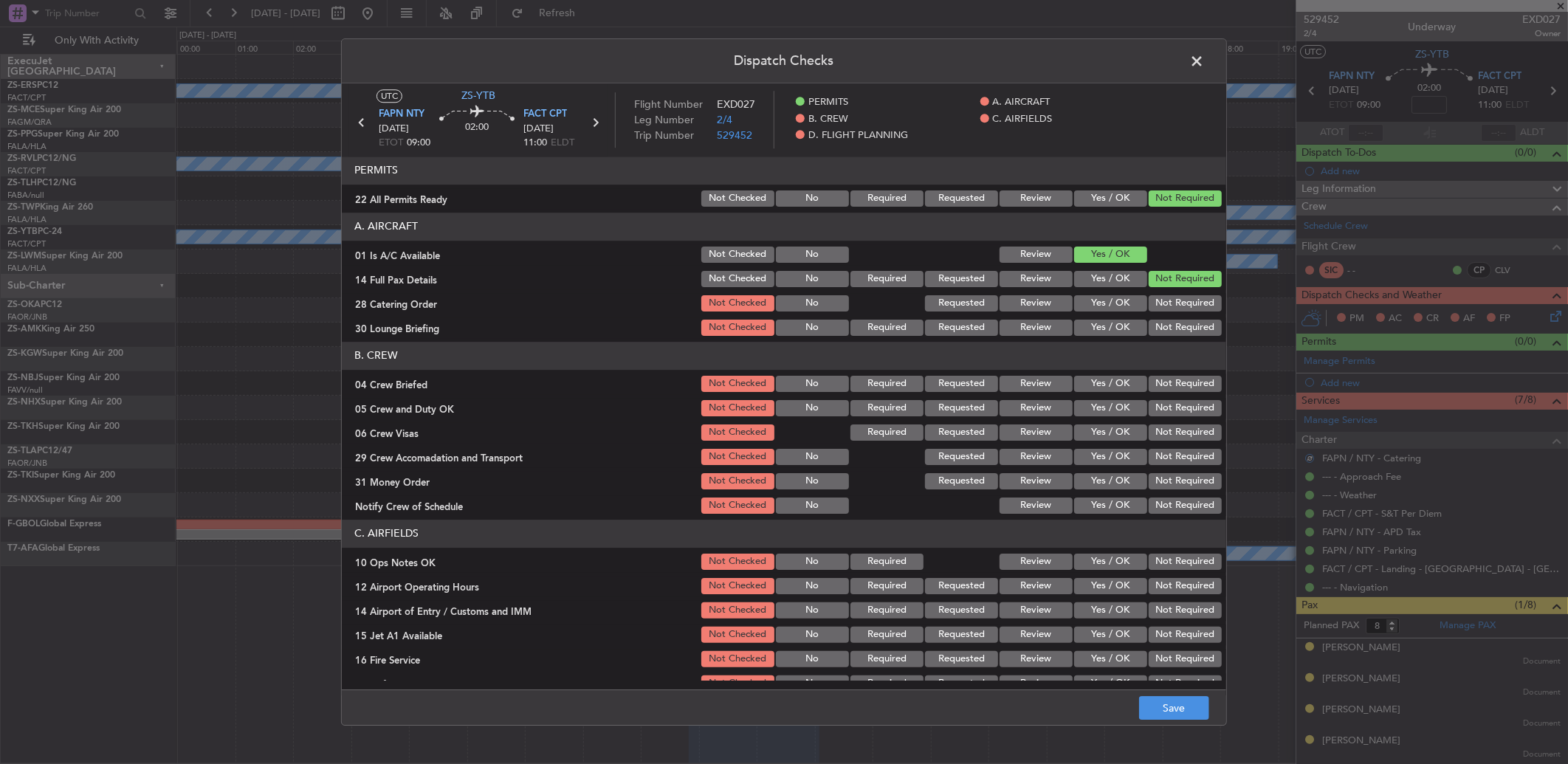
drag, startPoint x: 1163, startPoint y: 286, endPoint x: 1159, endPoint y: 308, distance: 22.4
click at [1164, 296] on section "A. AIRCRAFT 01 Is A/C Available Not Checked No Review Yes / OK 14 Full Pax Deta…" at bounding box center [784, 275] width 884 height 125
click at [1160, 310] on button "Not Required" at bounding box center [1185, 304] width 73 height 17
click at [1164, 313] on div "Not Required" at bounding box center [1184, 304] width 75 height 21
click at [1164, 319] on div "Not Required" at bounding box center [1184, 328] width 75 height 21
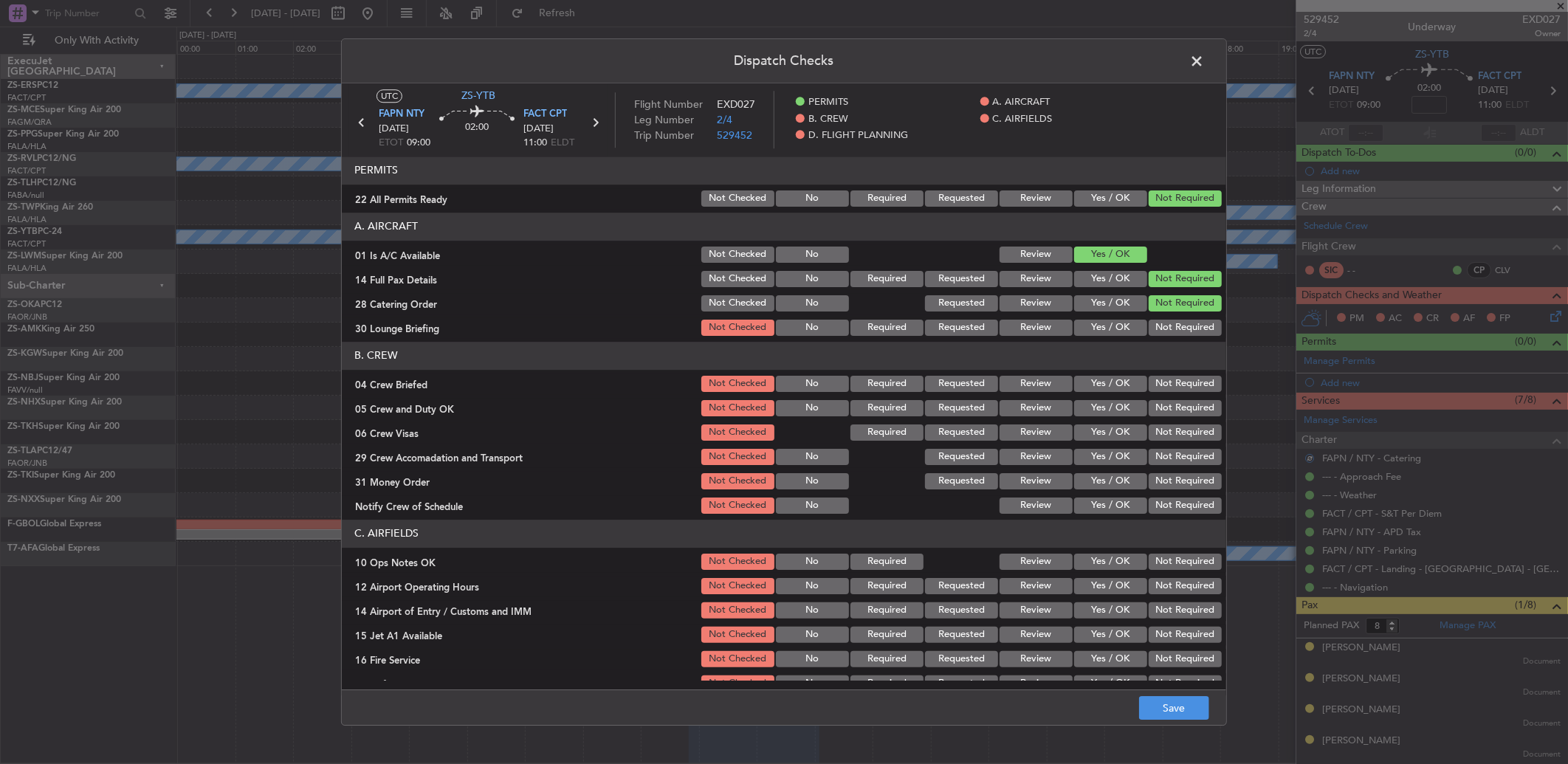
click at [1161, 325] on button "Not Required" at bounding box center [1185, 328] width 73 height 17
click at [1154, 395] on section "B. CREW 04 Crew Briefed Not Checked No Required Requested Review Yes / OK Not R…" at bounding box center [784, 429] width 884 height 174
drag, startPoint x: 1150, startPoint y: 374, endPoint x: 1151, endPoint y: 399, distance: 25.0
click at [1151, 374] on div "Not Required" at bounding box center [1184, 384] width 75 height 21
click at [1151, 399] on div "Not Required" at bounding box center [1184, 408] width 75 height 21
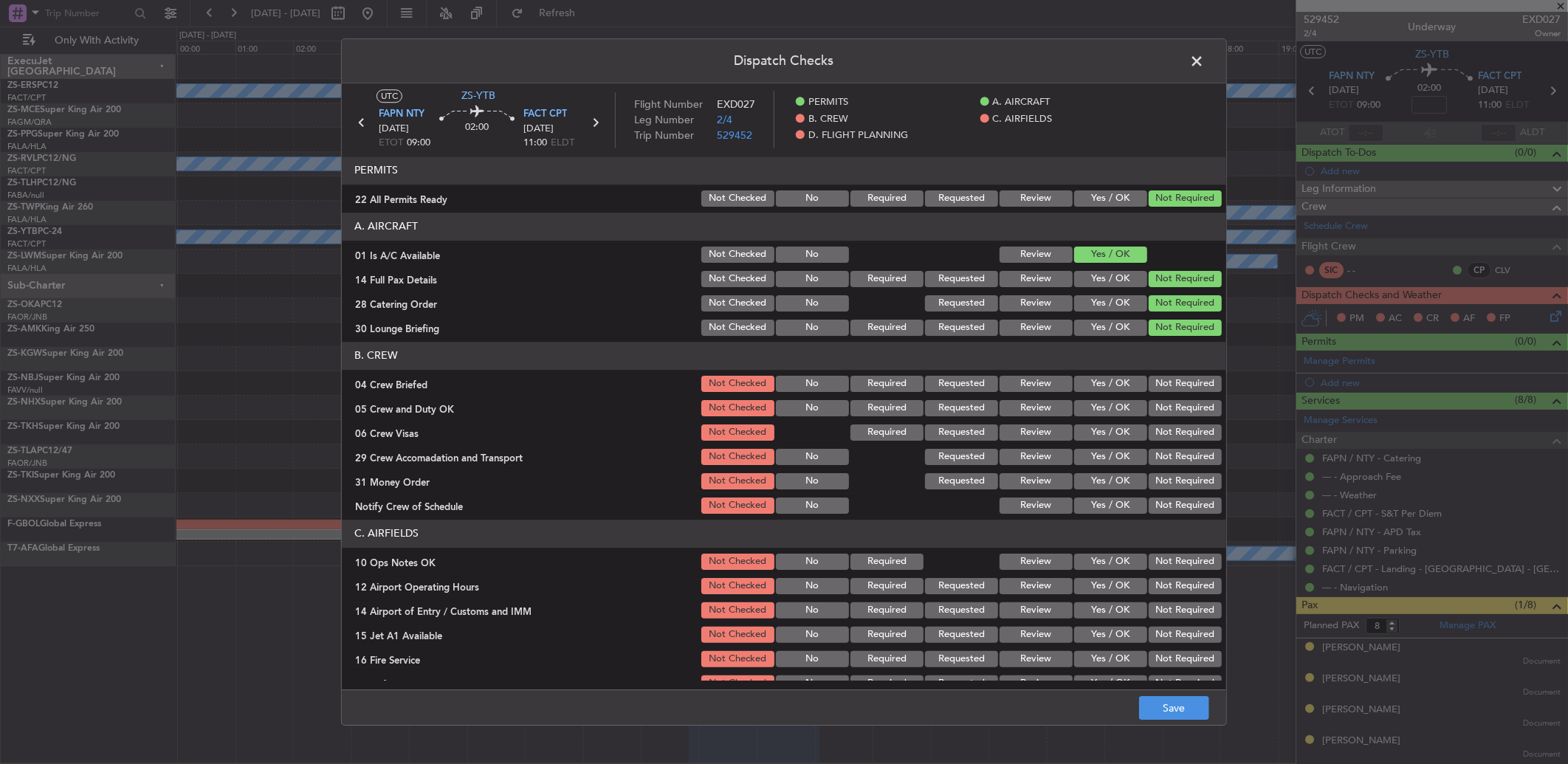
click at [1149, 384] on button "Not Required" at bounding box center [1185, 384] width 73 height 17
click at [1145, 406] on section "B. CREW 04 Crew Briefed Not Checked No Required Requested Review Yes / OK Not R…" at bounding box center [784, 429] width 884 height 174
click at [1149, 406] on button "Not Required" at bounding box center [1185, 408] width 73 height 17
click at [1145, 419] on section "B. CREW 04 Crew Briefed Not Checked No Required Requested Review Yes / OK Not R…" at bounding box center [784, 429] width 884 height 174
click at [1149, 425] on div "Not Required" at bounding box center [1184, 433] width 75 height 21
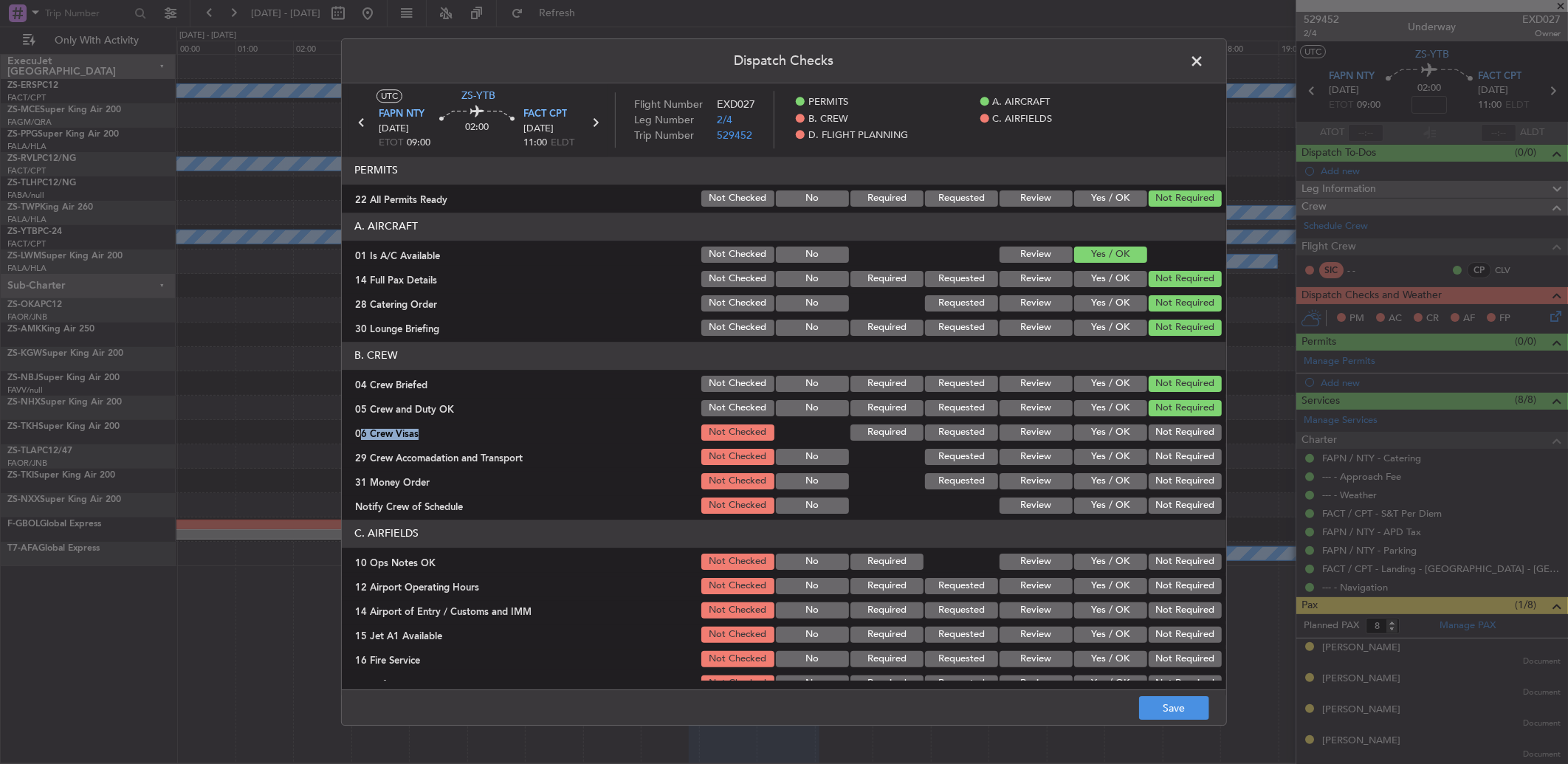
click at [1162, 440] on button "Not Required" at bounding box center [1185, 432] width 73 height 17
drag, startPoint x: 1156, startPoint y: 443, endPoint x: 1153, endPoint y: 476, distance: 33.1
click at [1153, 476] on button "Not Required" at bounding box center [1185, 481] width 73 height 17
click at [1157, 453] on button "Not Required" at bounding box center [1185, 457] width 73 height 17
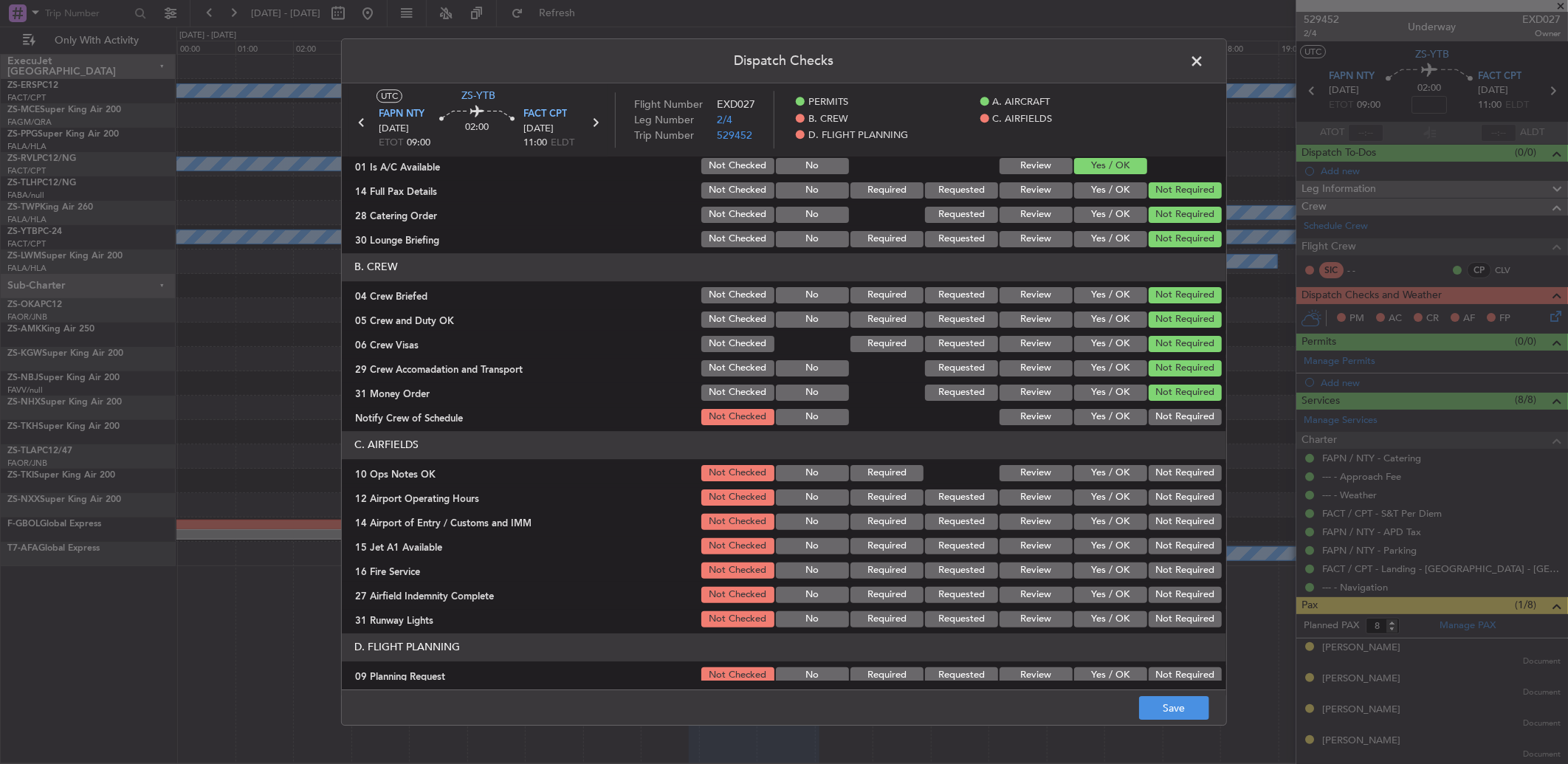
scroll to position [121, 0]
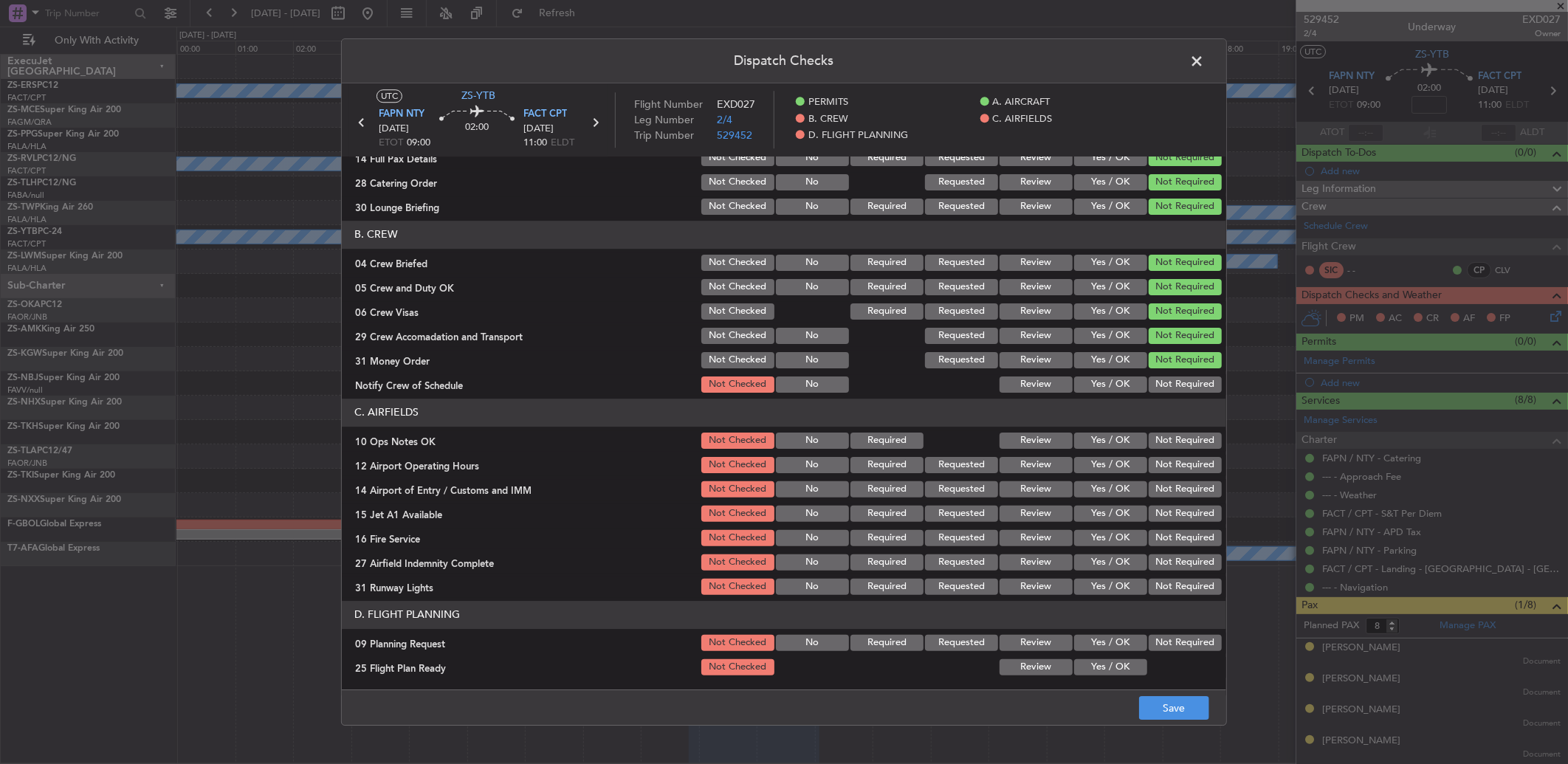
click at [1159, 377] on button "Not Required" at bounding box center [1185, 385] width 73 height 17
click at [1157, 438] on button "Not Required" at bounding box center [1185, 440] width 73 height 17
click at [1149, 462] on button "Not Required" at bounding box center [1185, 465] width 73 height 17
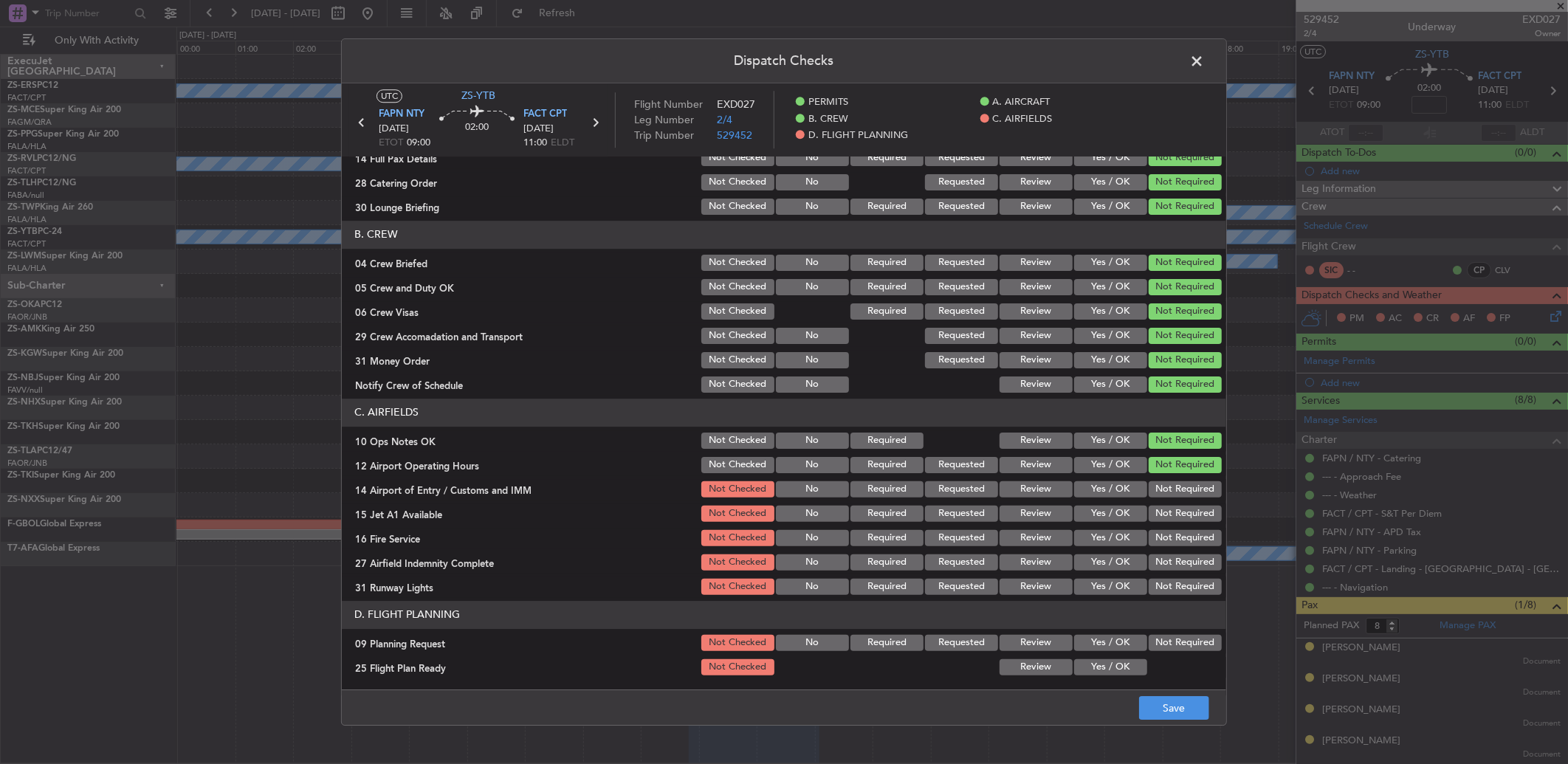
click at [1149, 463] on button "Not Required" at bounding box center [1185, 465] width 73 height 17
click at [1155, 491] on button "Not Required" at bounding box center [1185, 489] width 73 height 17
click at [1164, 515] on button "Not Required" at bounding box center [1185, 513] width 73 height 17
click at [1169, 543] on button "Not Required" at bounding box center [1185, 538] width 73 height 17
click at [1166, 560] on button "Not Required" at bounding box center [1185, 562] width 73 height 17
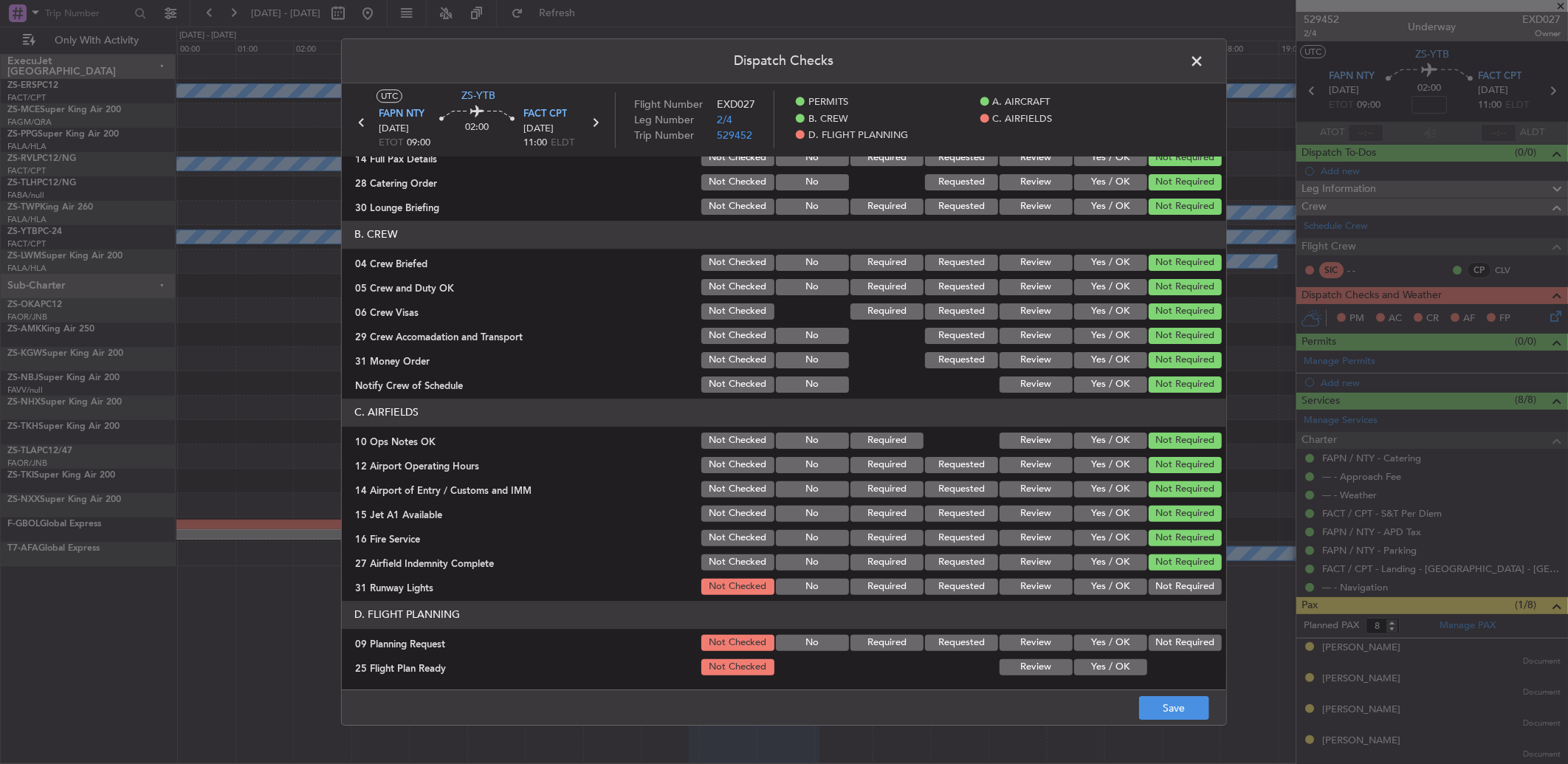
click at [1168, 584] on button "Not Required" at bounding box center [1185, 586] width 73 height 17
click at [1159, 645] on button "Not Required" at bounding box center [1185, 643] width 73 height 17
click at [1024, 668] on button "Review" at bounding box center [1036, 667] width 73 height 17
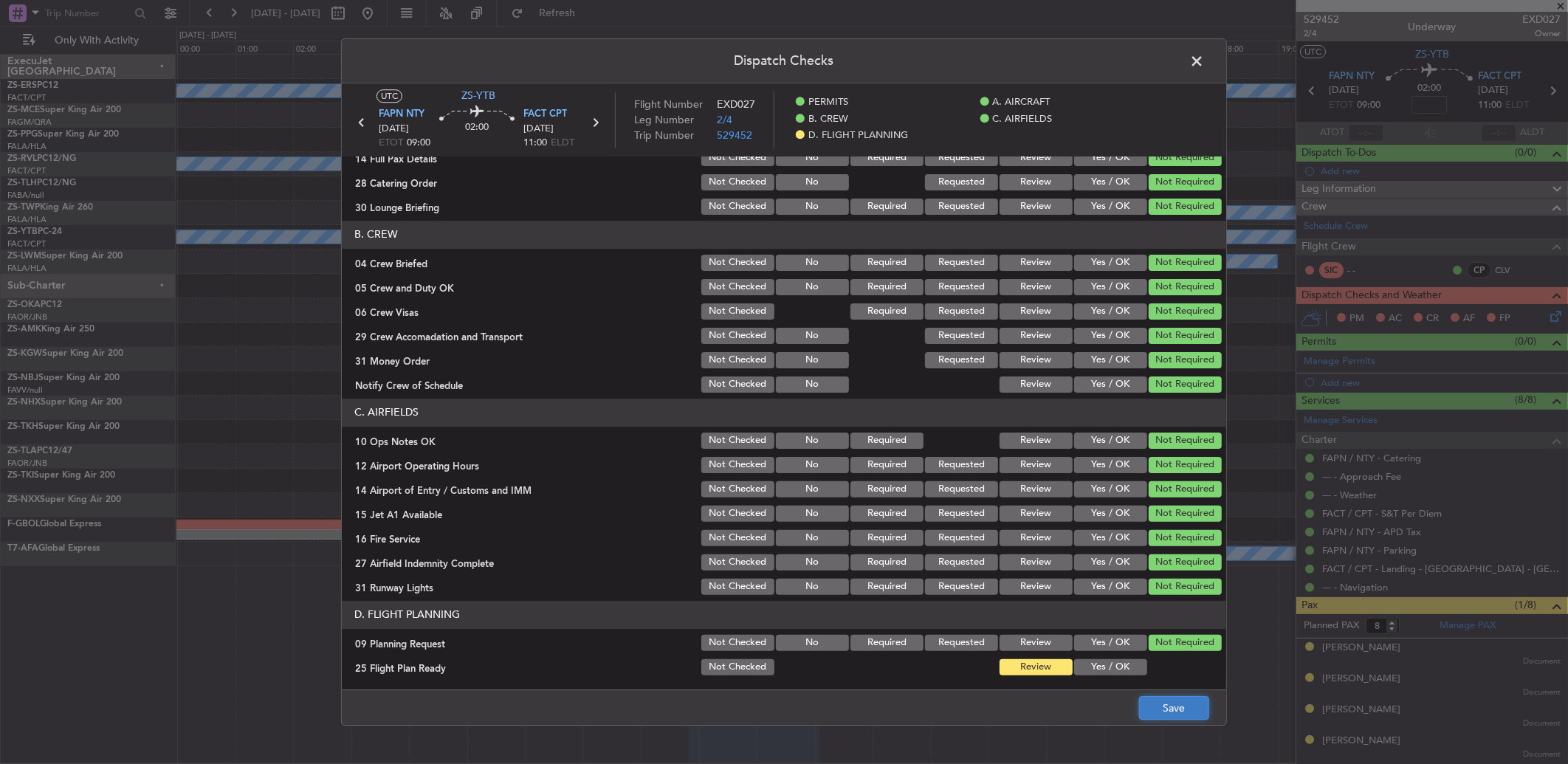
click at [1178, 714] on button "Save" at bounding box center [1174, 707] width 70 height 23
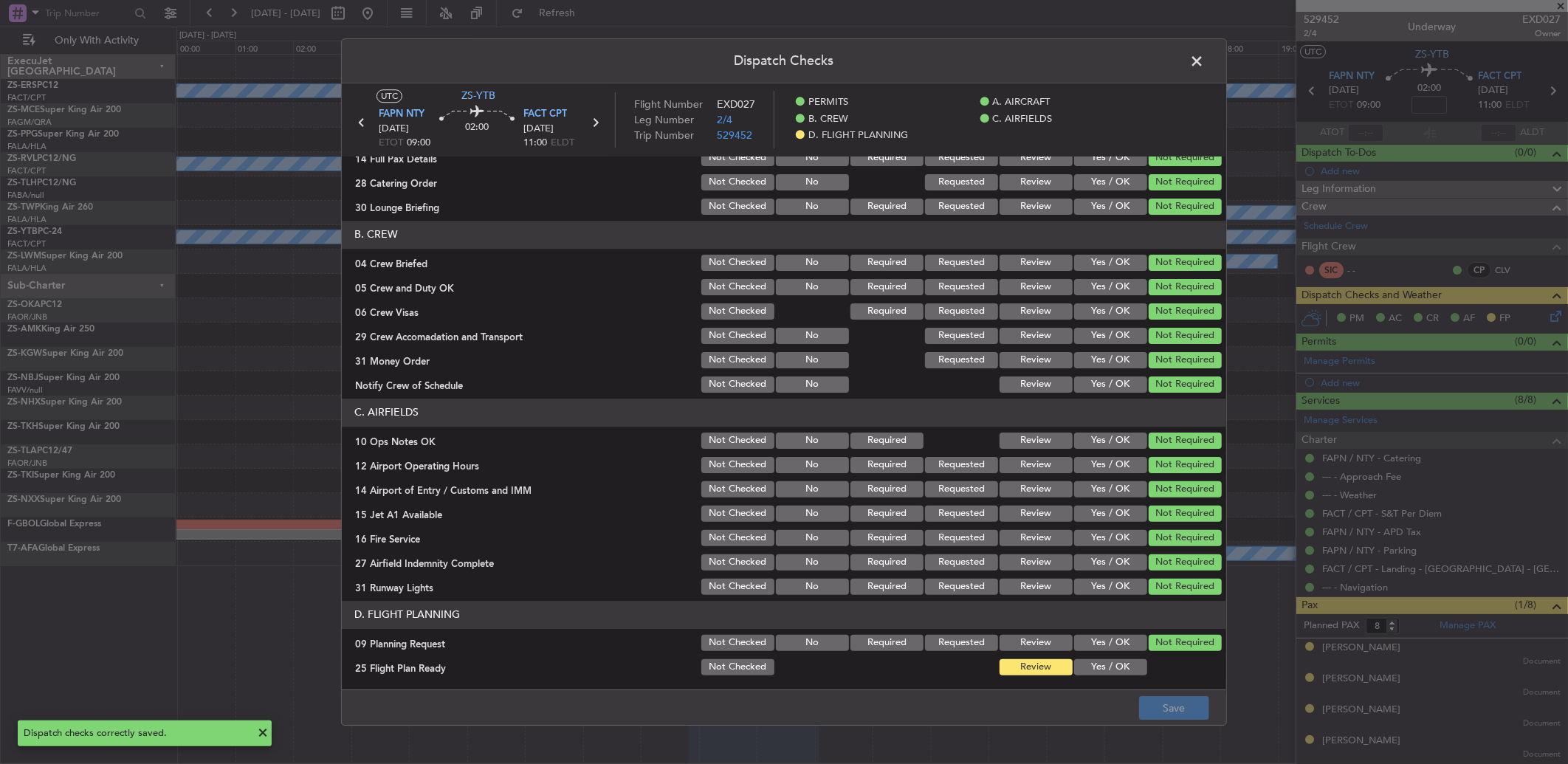
click at [1204, 62] on span at bounding box center [1204, 65] width 0 height 30
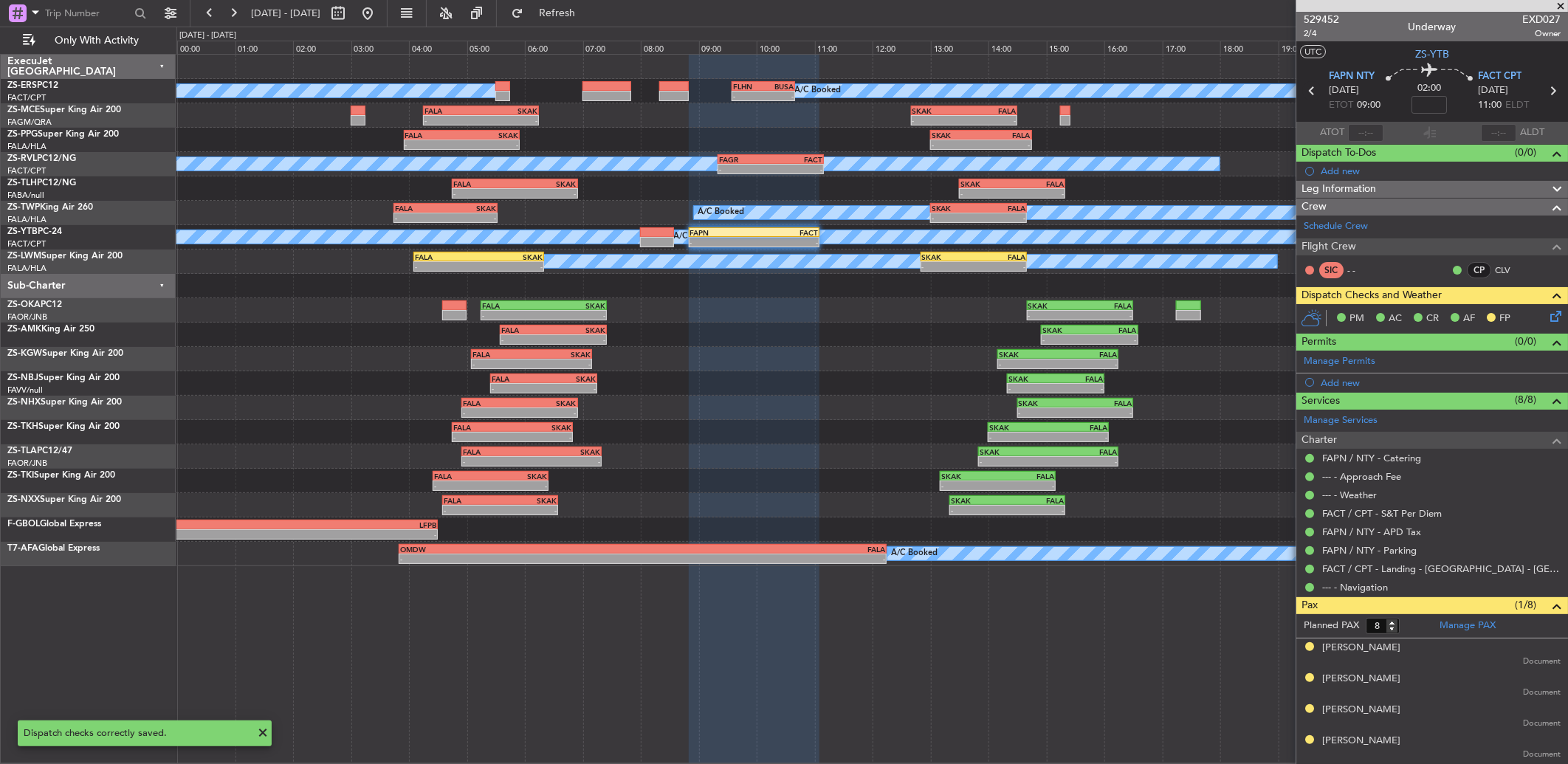
click at [1307, 87] on icon at bounding box center [1311, 90] width 19 height 19
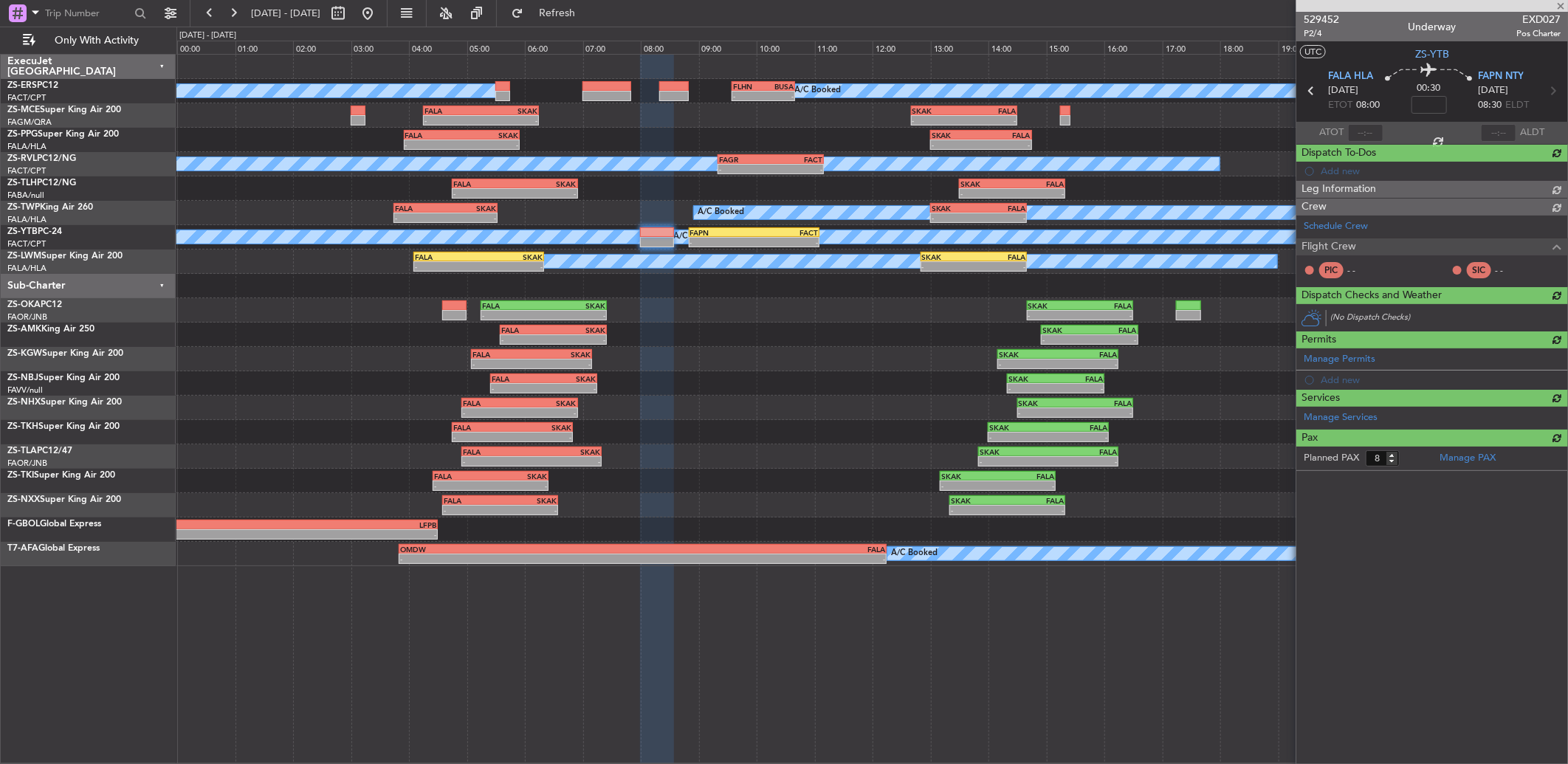
type input "0"
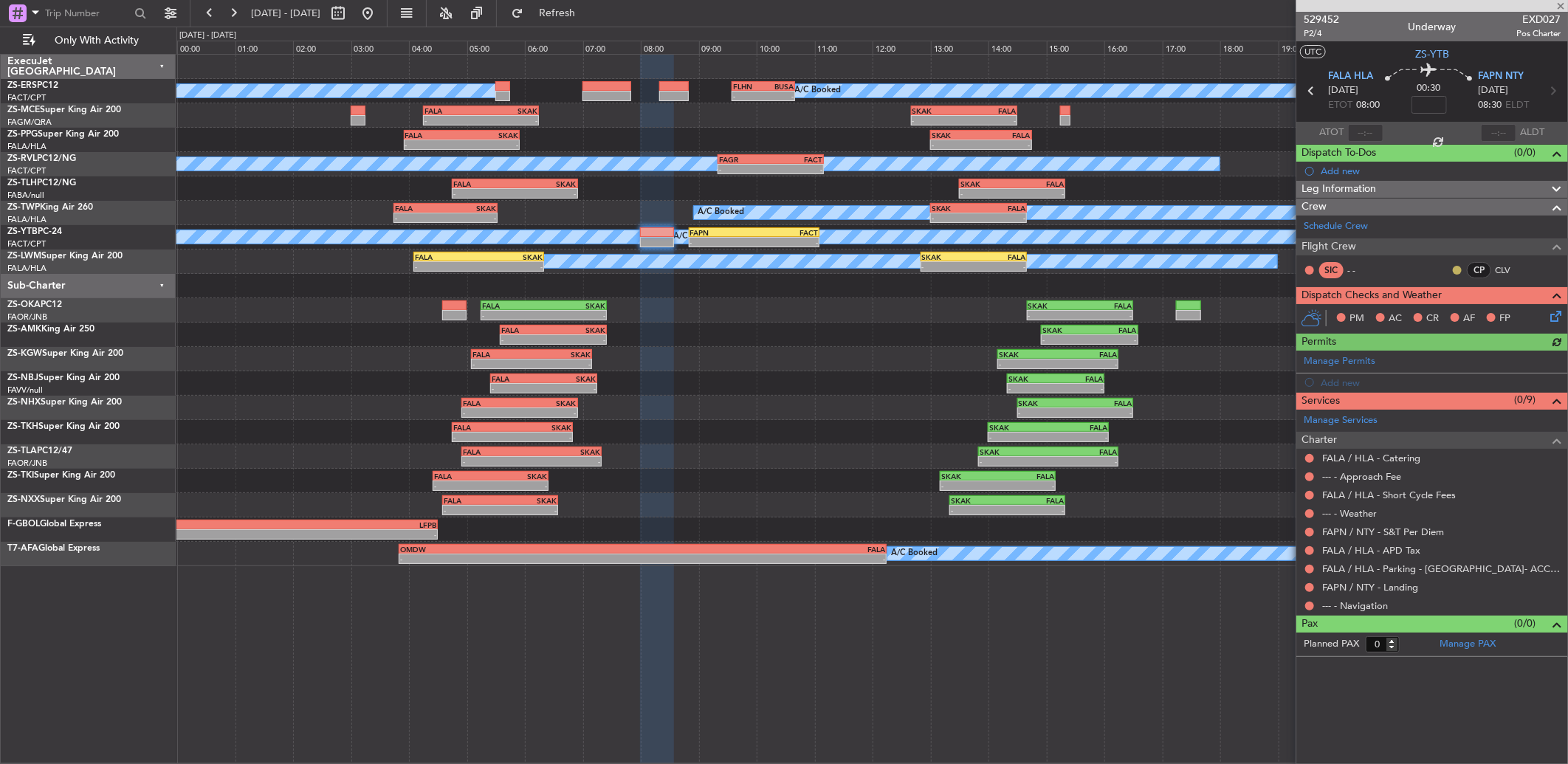
click at [1454, 271] on button at bounding box center [1457, 271] width 9 height 9
click at [1431, 307] on span "Acknowledged" at bounding box center [1460, 312] width 65 height 15
click at [1305, 604] on button at bounding box center [1310, 607] width 9 height 9
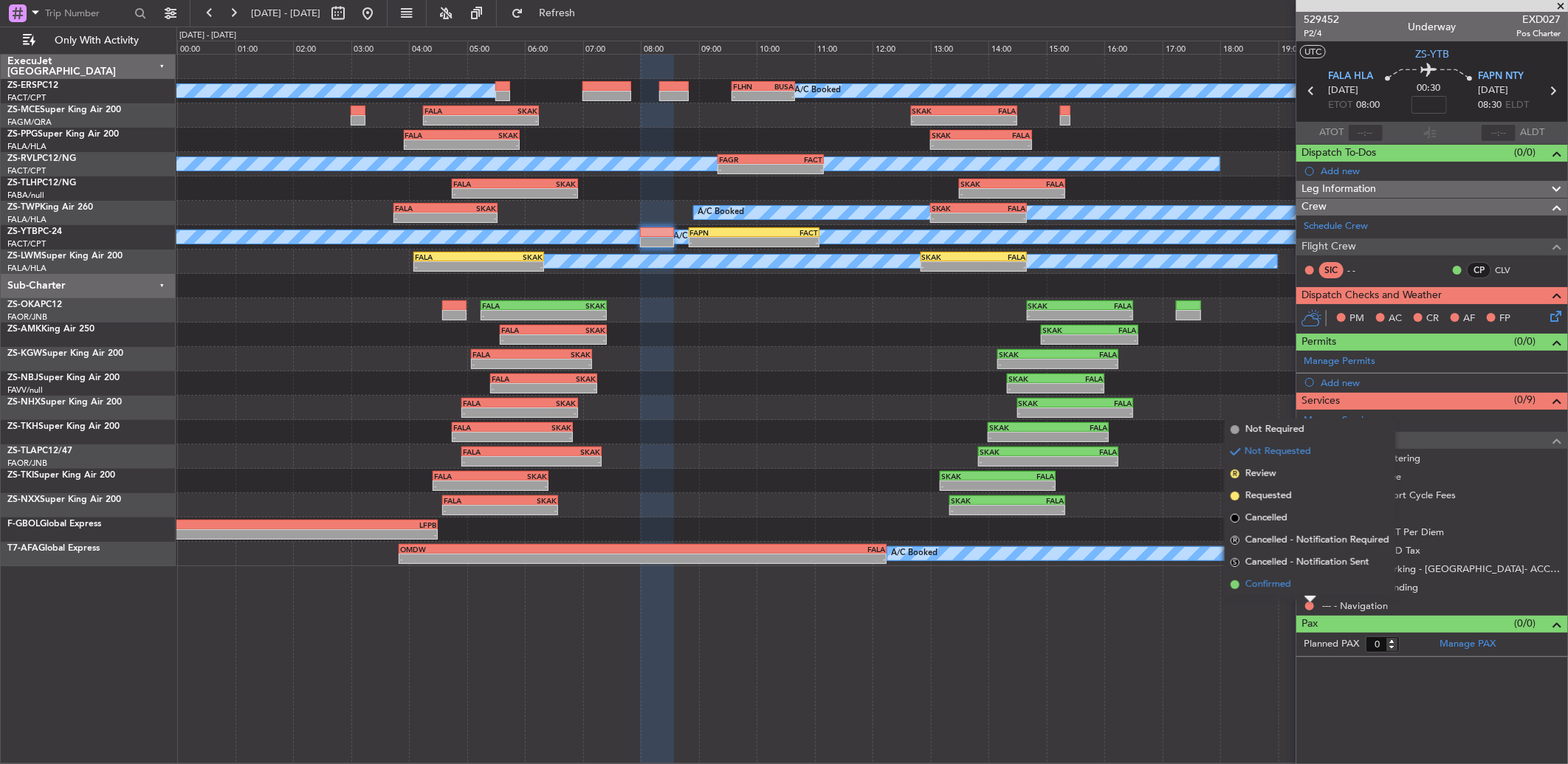
click at [1304, 584] on li "Confirmed" at bounding box center [1310, 585] width 170 height 22
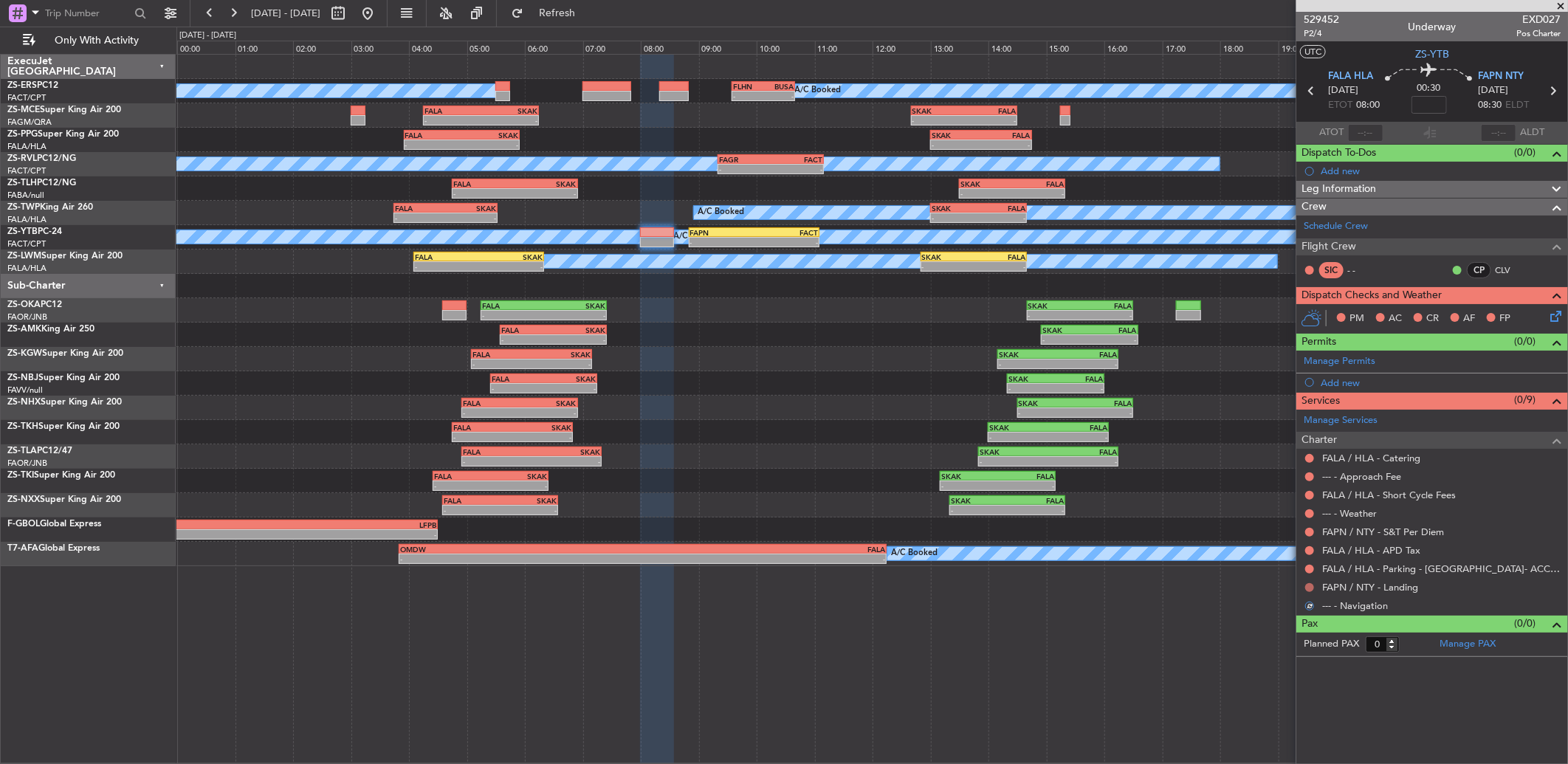
click at [1311, 588] on button at bounding box center [1310, 588] width 9 height 9
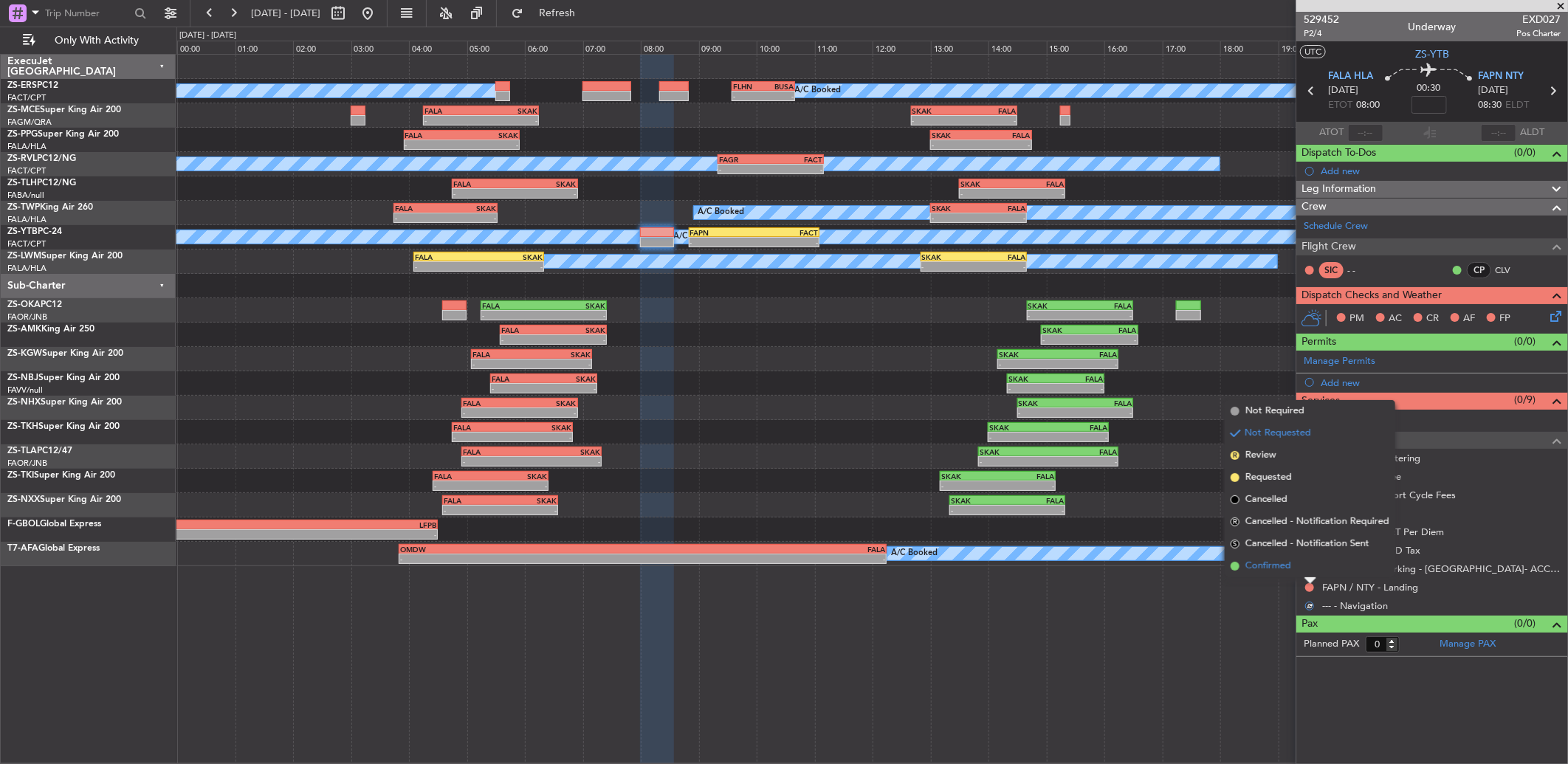
click at [1310, 569] on li "Confirmed" at bounding box center [1310, 566] width 170 height 22
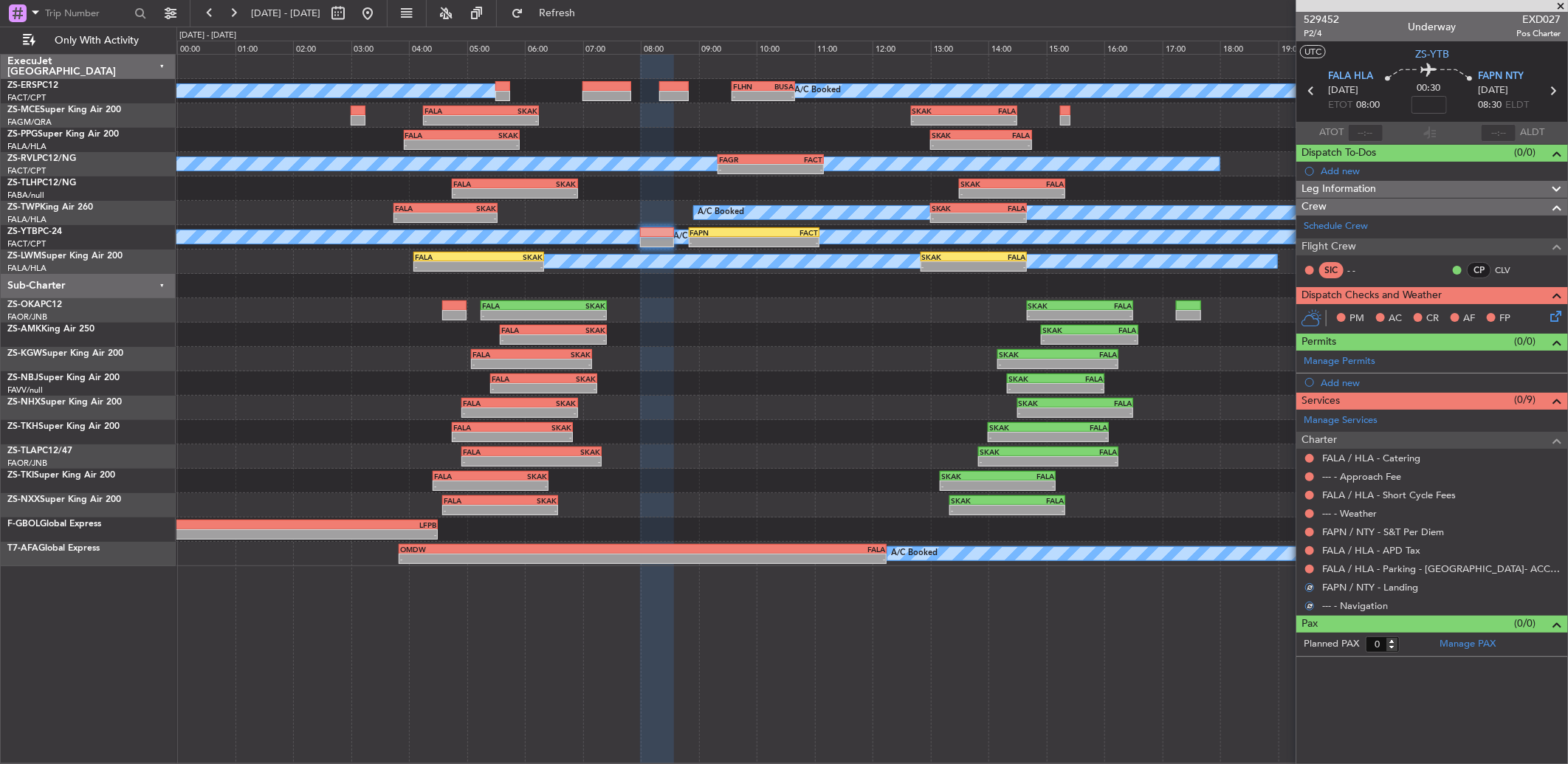
click at [1310, 569] on button at bounding box center [1310, 569] width 9 height 9
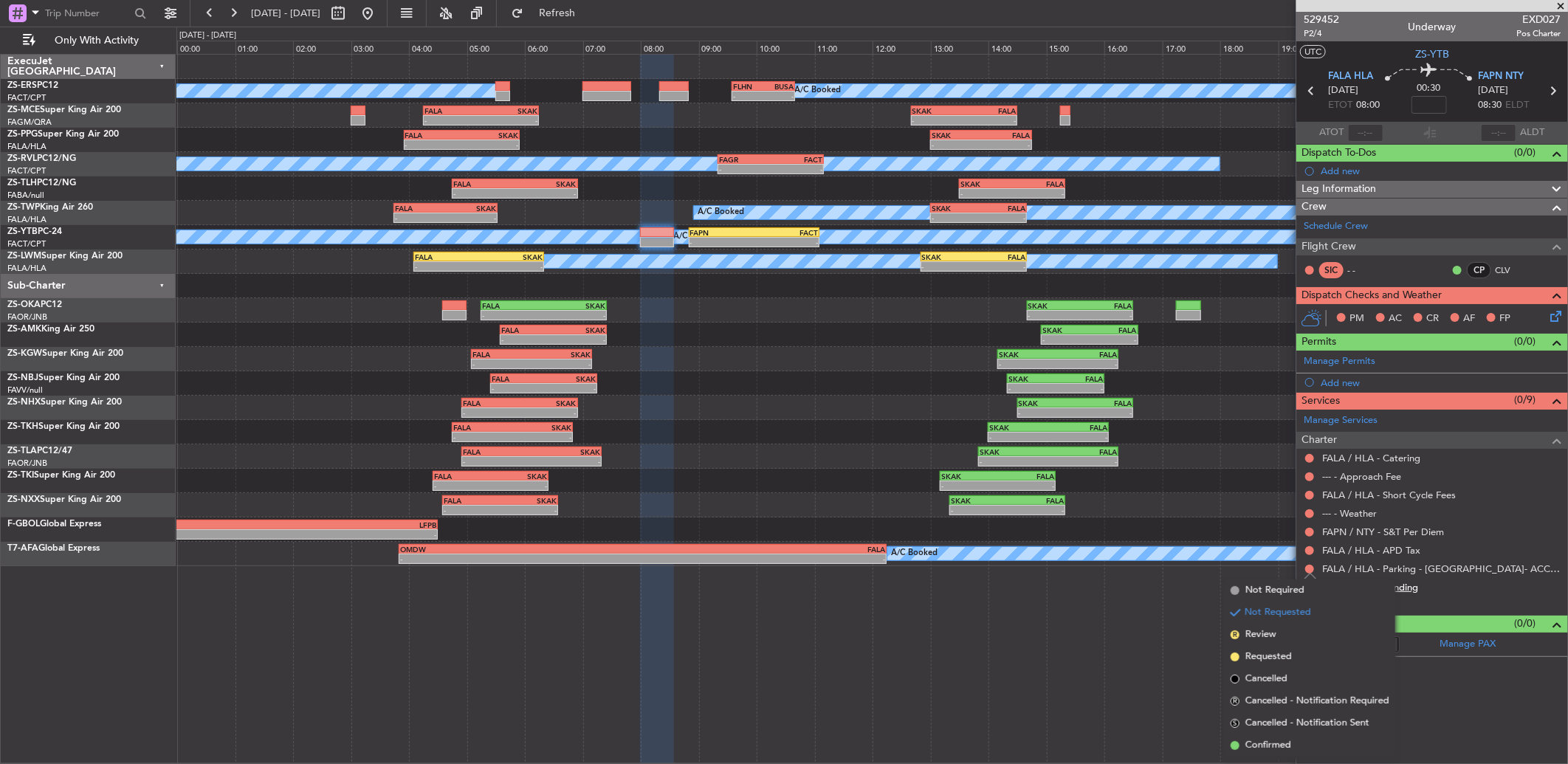
click at [1301, 742] on li "Confirmed" at bounding box center [1310, 746] width 170 height 22
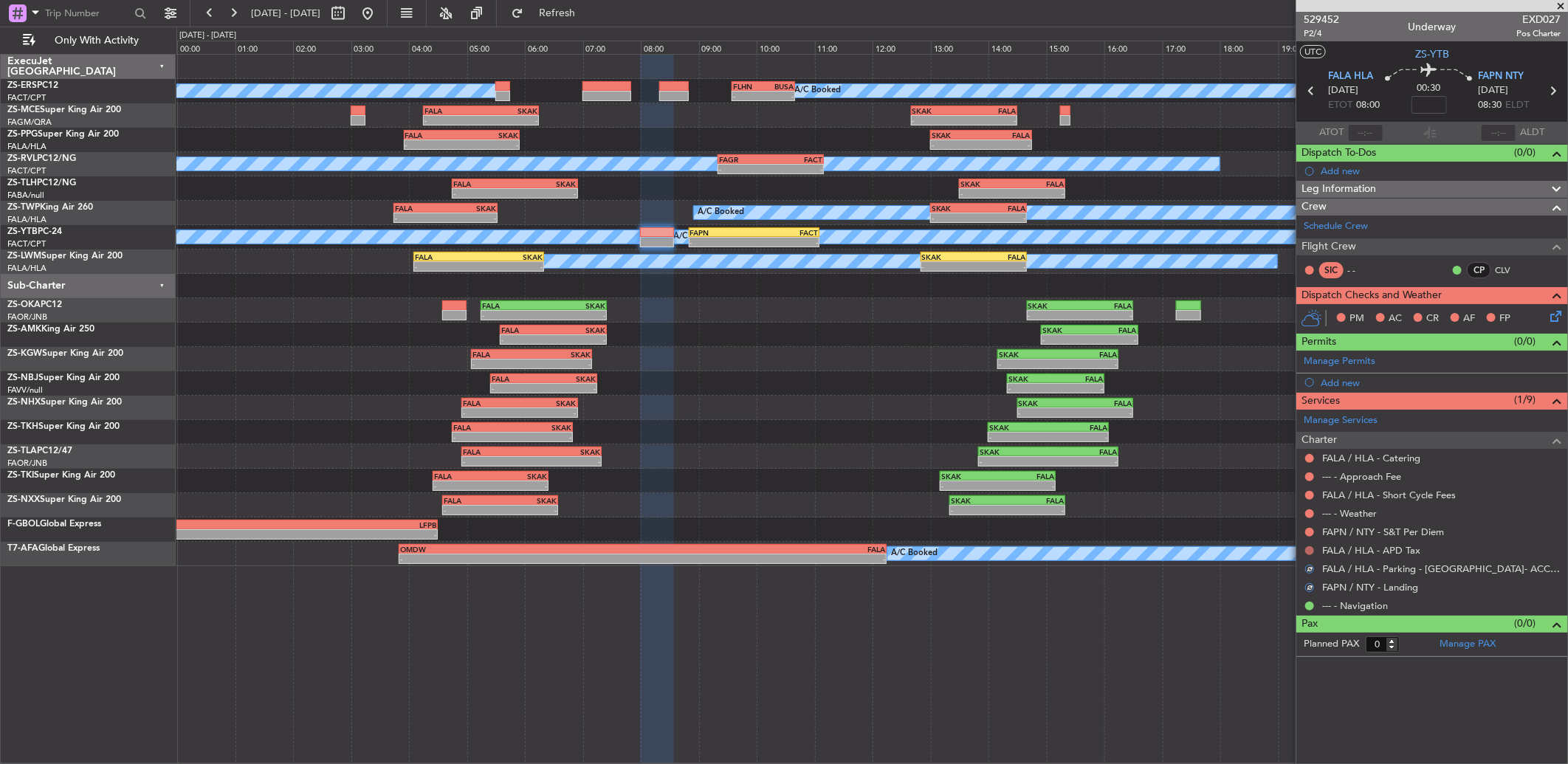
click at [1311, 551] on button at bounding box center [1310, 551] width 9 height 9
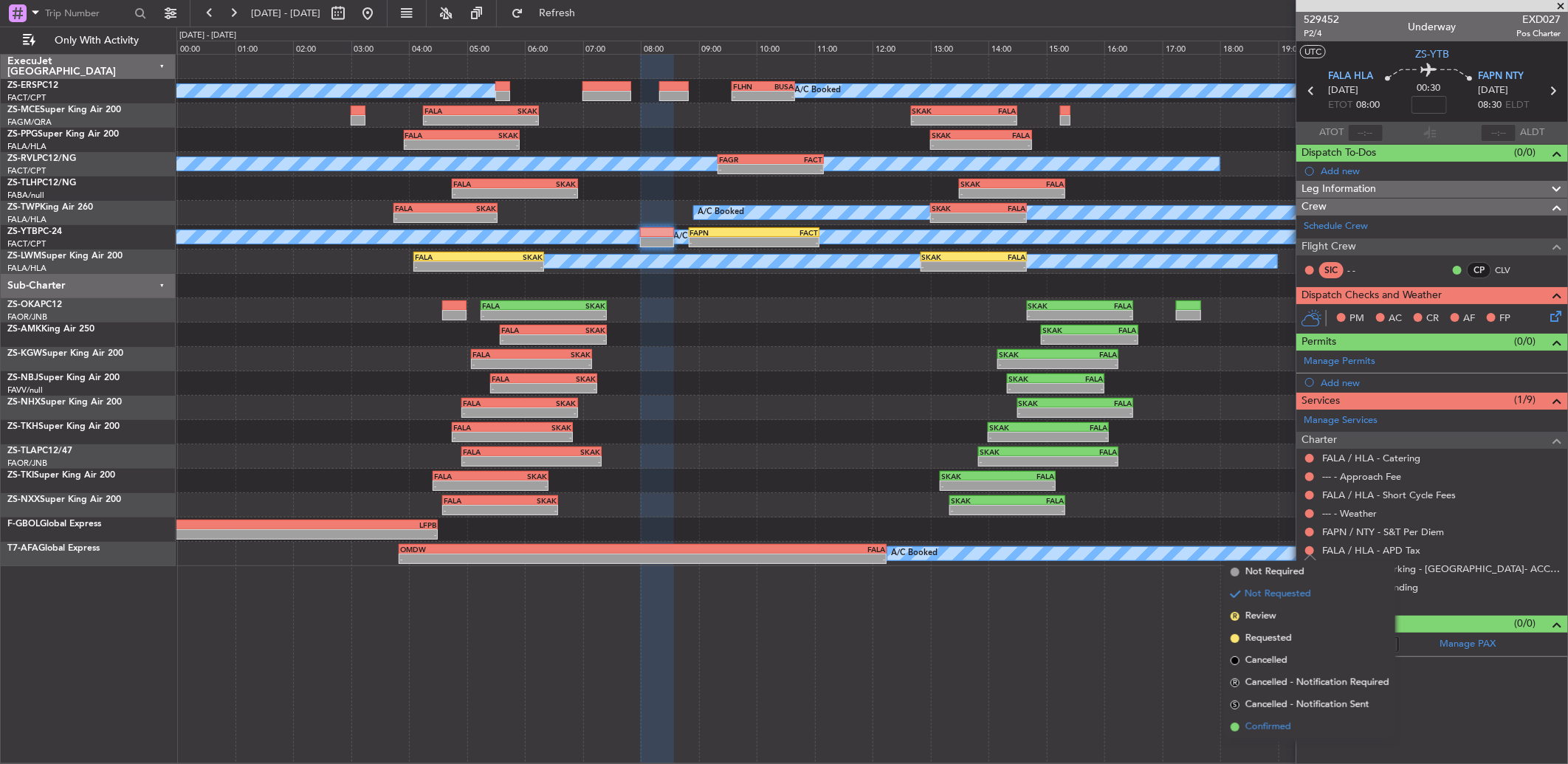
click at [1292, 726] on li "Confirmed" at bounding box center [1310, 727] width 170 height 22
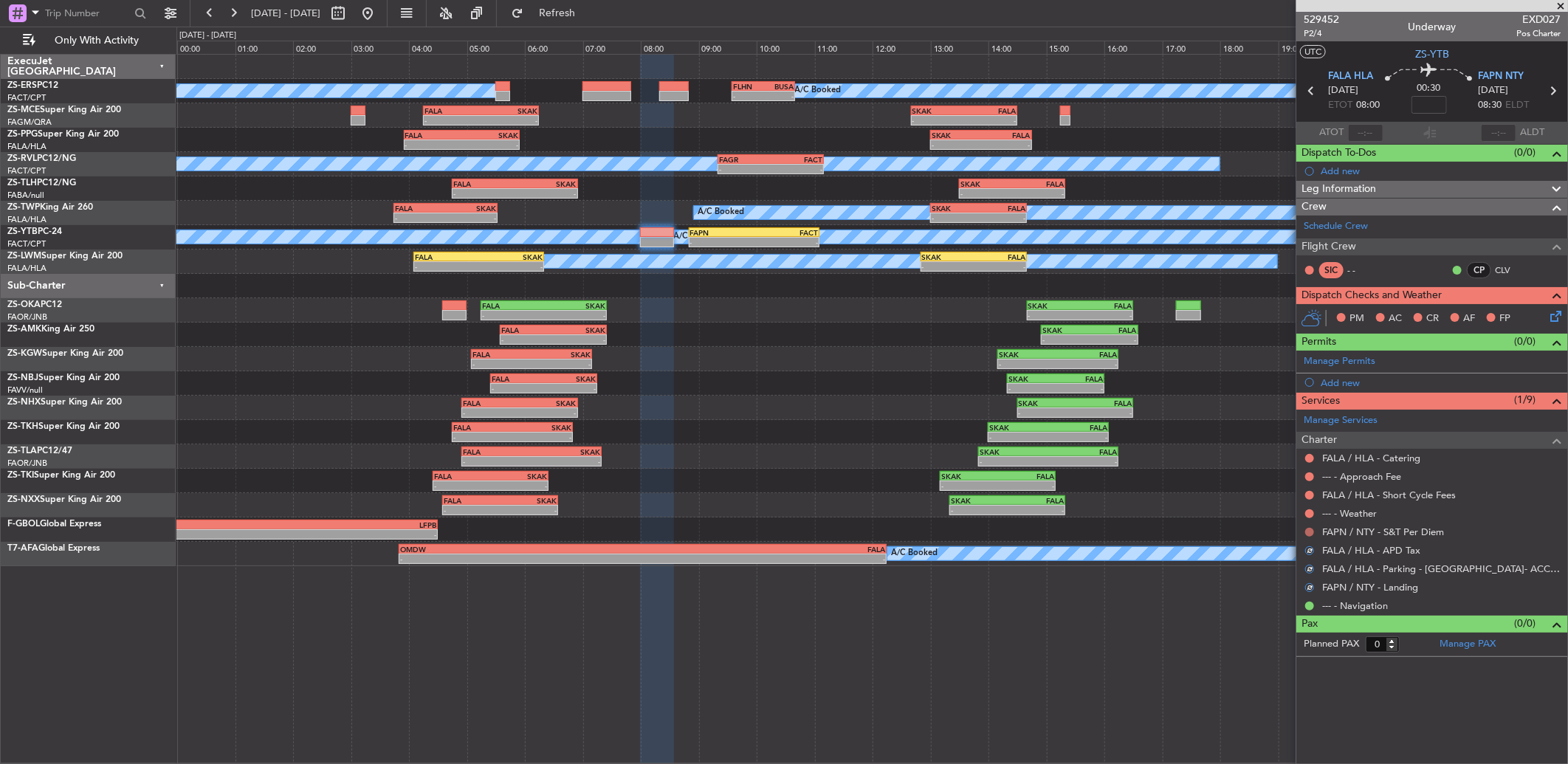
click at [1311, 533] on button at bounding box center [1310, 533] width 9 height 9
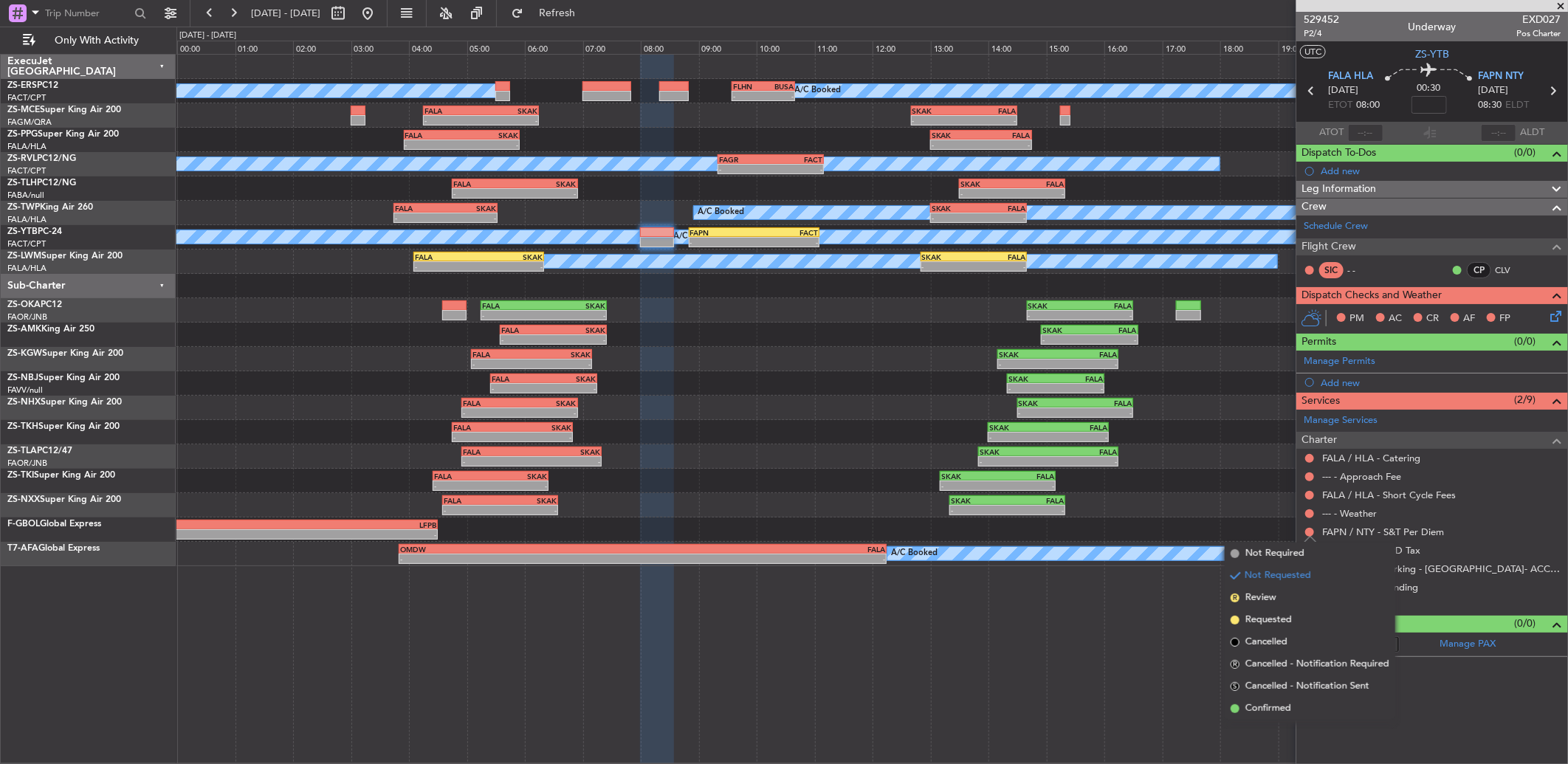
drag, startPoint x: 1263, startPoint y: 700, endPoint x: 1294, endPoint y: 523, distance: 179.7
click at [1263, 698] on li "Confirmed" at bounding box center [1310, 708] width 170 height 22
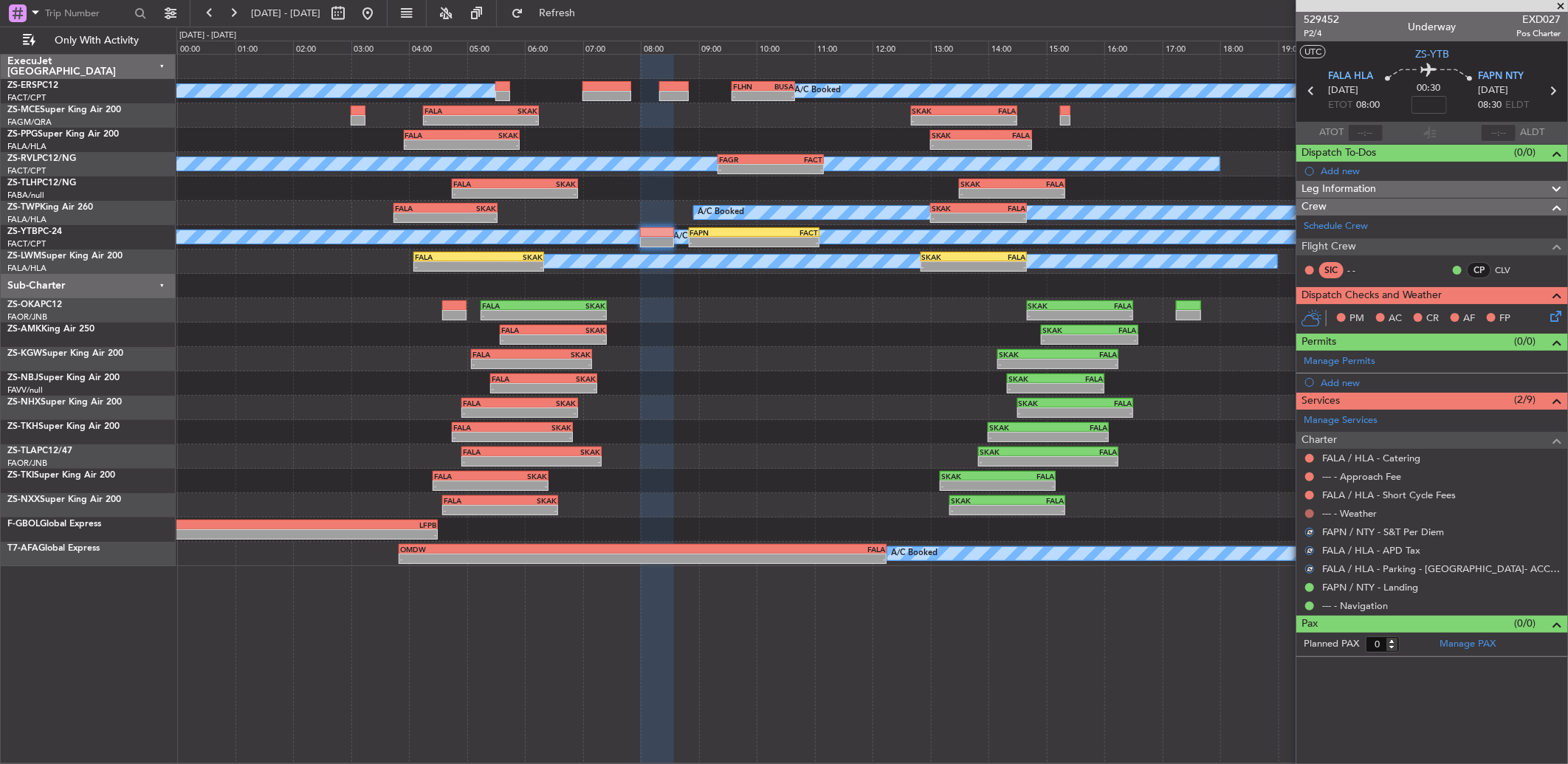
click at [1312, 515] on button at bounding box center [1310, 514] width 9 height 9
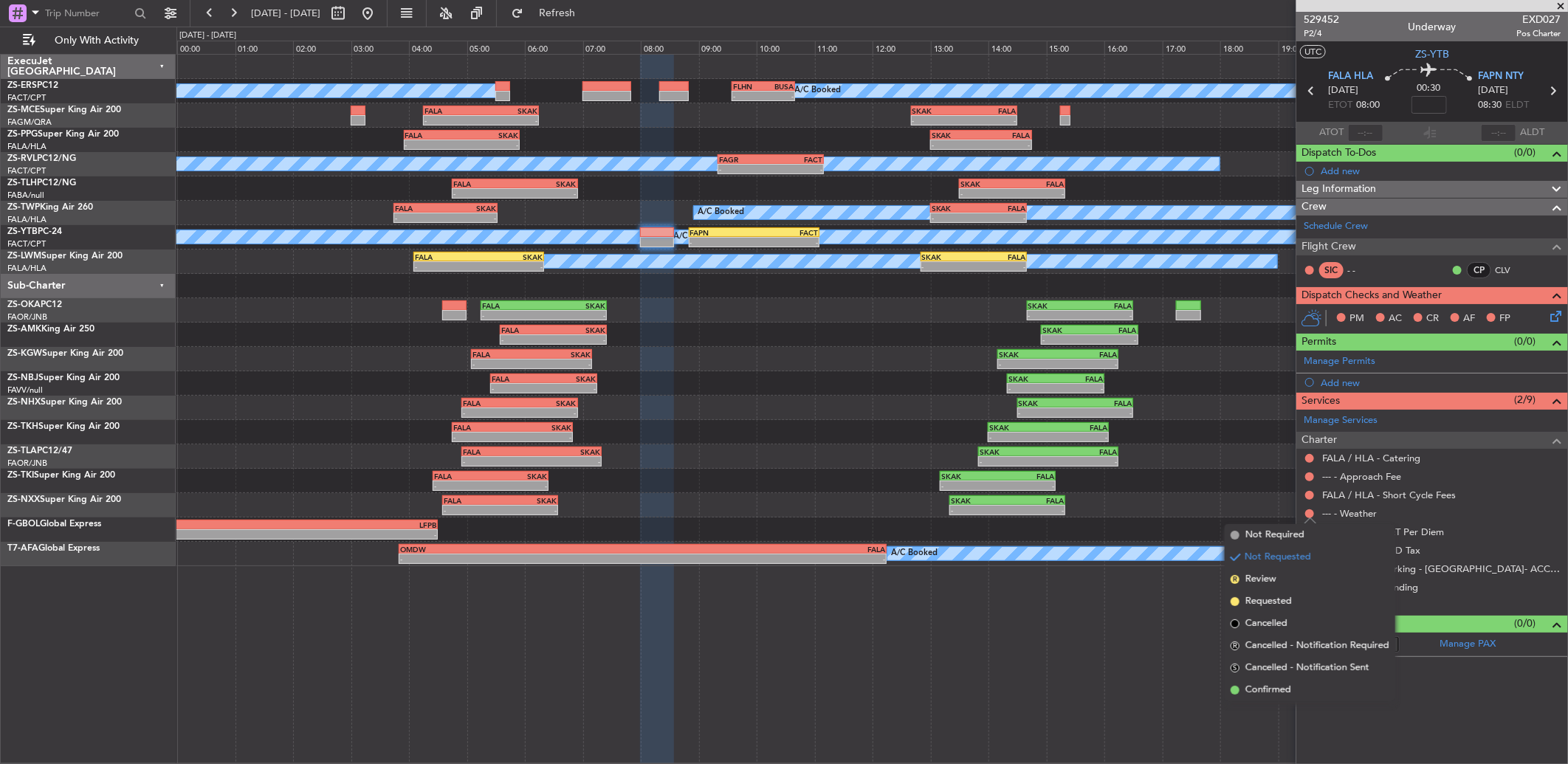
click at [1281, 681] on li "Confirmed" at bounding box center [1310, 690] width 170 height 22
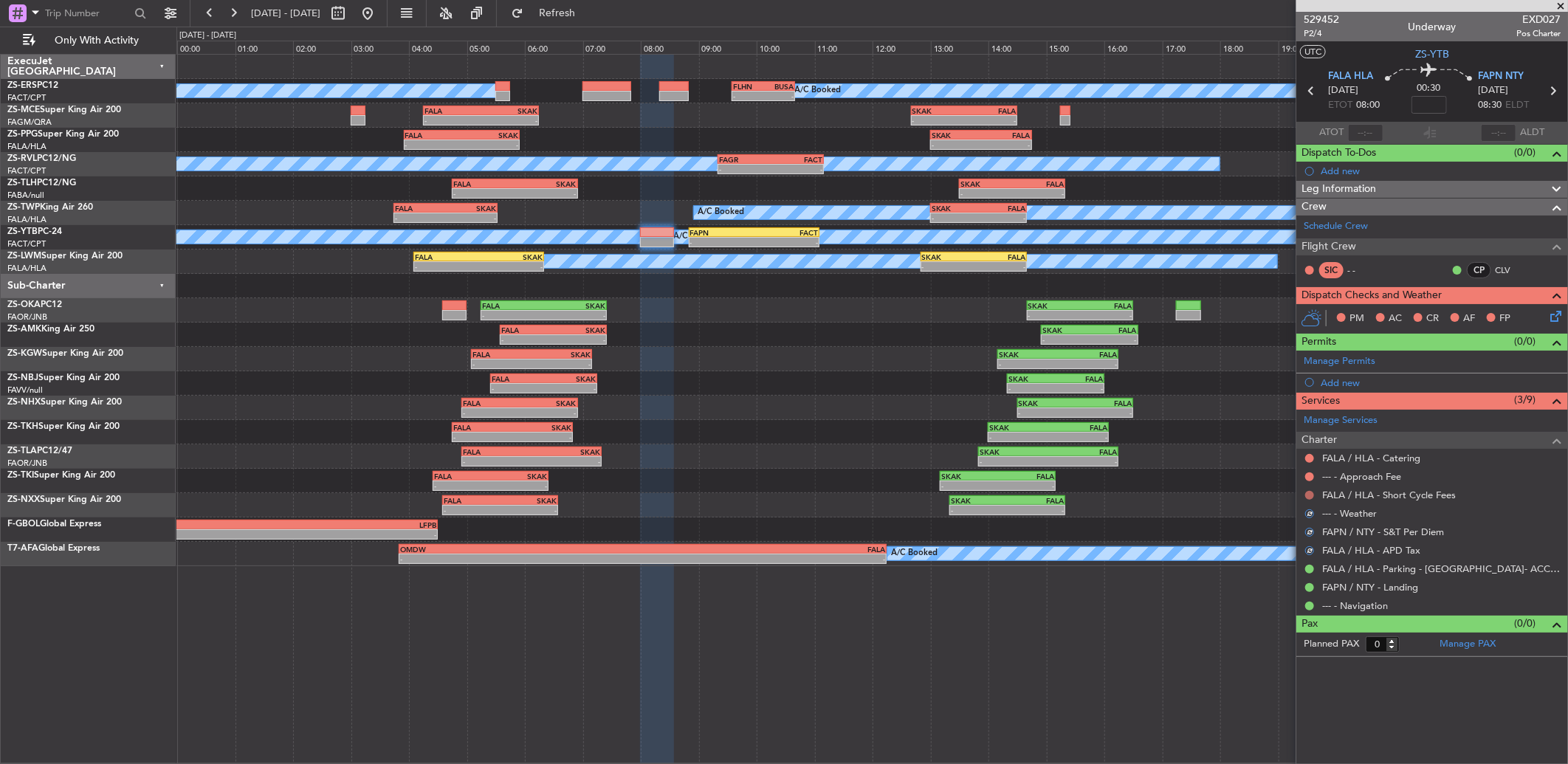
click at [1306, 496] on button at bounding box center [1310, 495] width 9 height 9
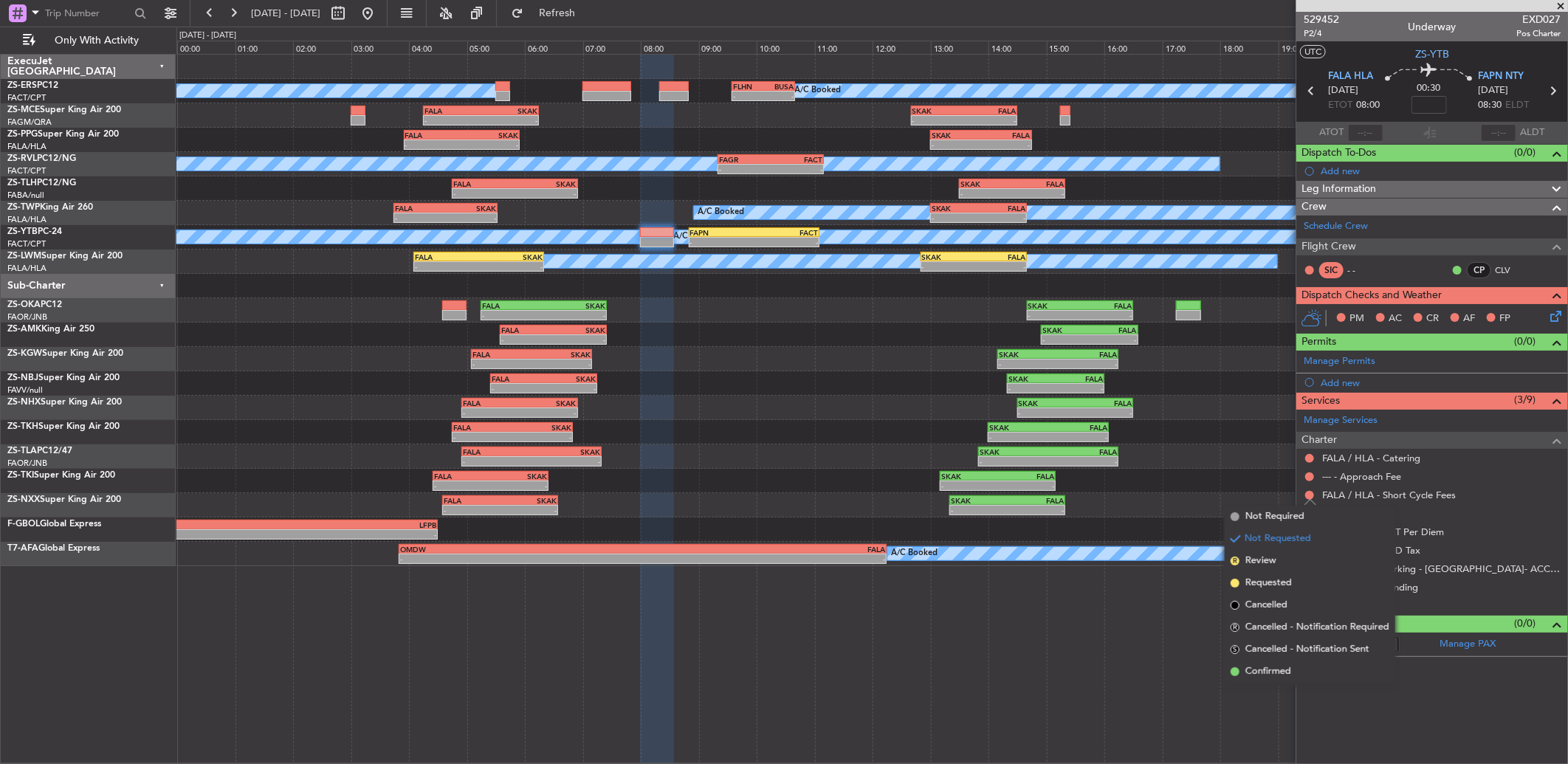
drag, startPoint x: 1290, startPoint y: 667, endPoint x: 1292, endPoint y: 569, distance: 98.0
click at [1288, 667] on span "Confirmed" at bounding box center [1268, 672] width 46 height 15
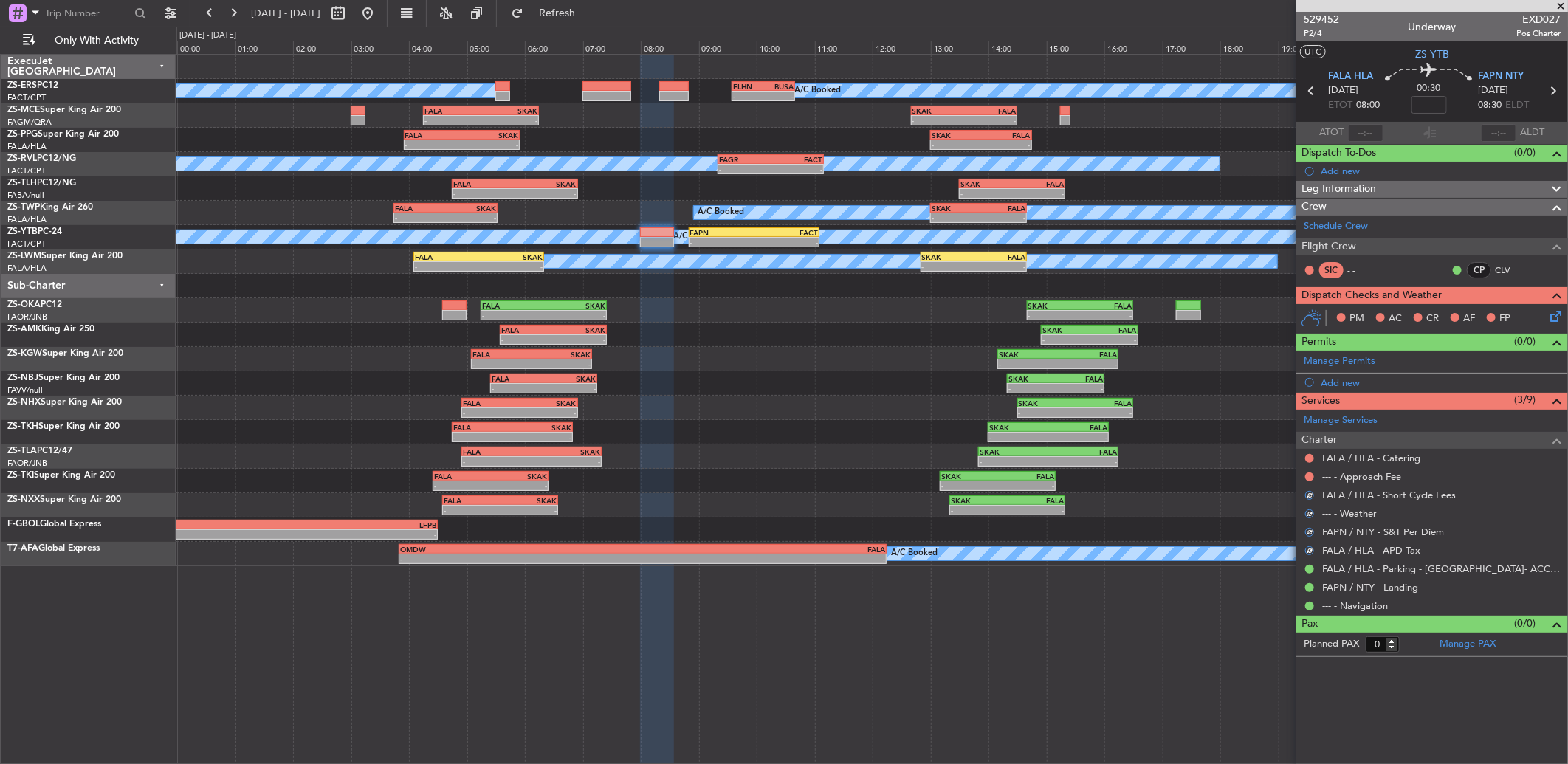
click at [1309, 478] on button at bounding box center [1310, 477] width 9 height 9
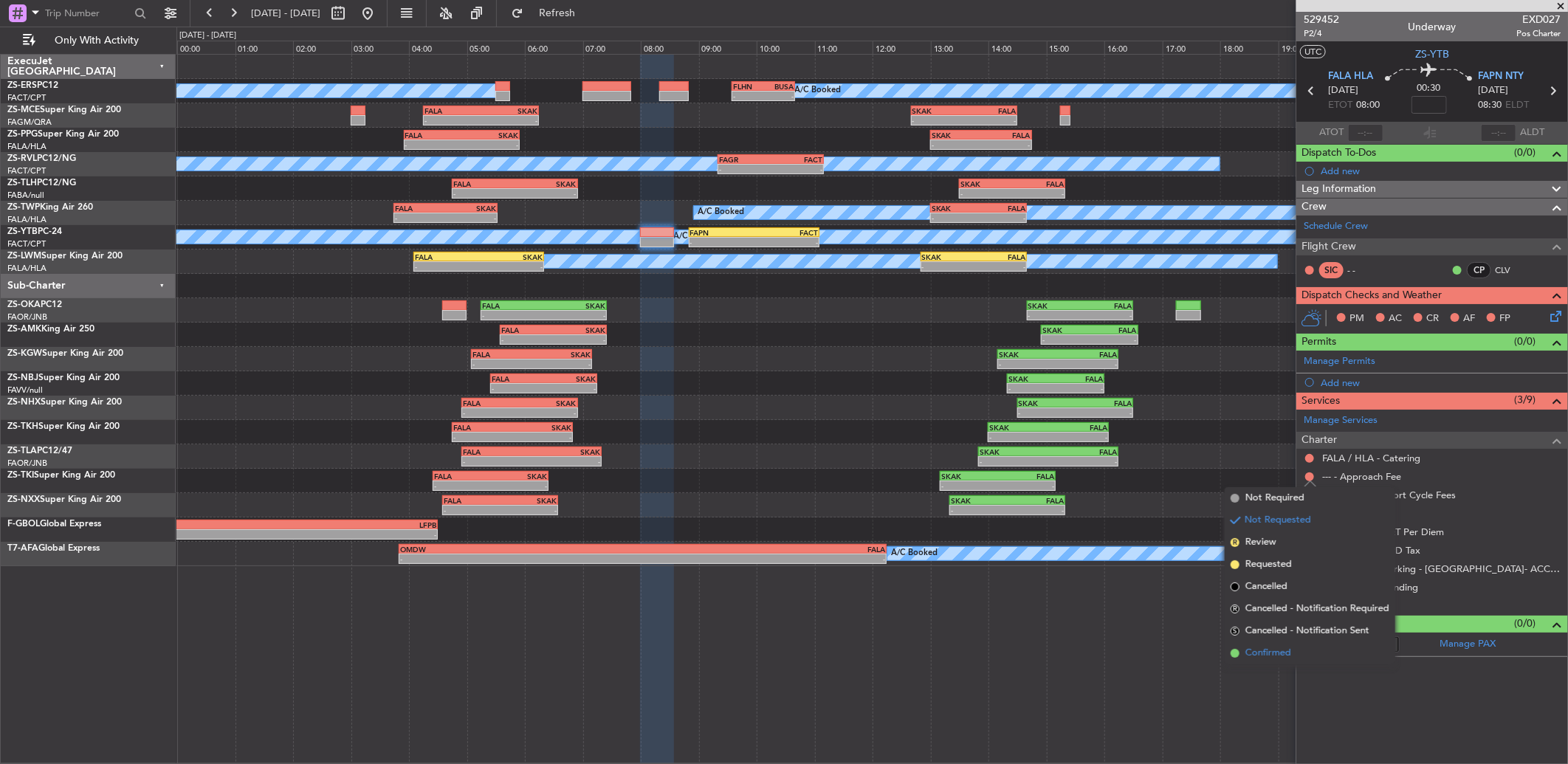
click at [1291, 644] on li "Confirmed" at bounding box center [1310, 653] width 170 height 22
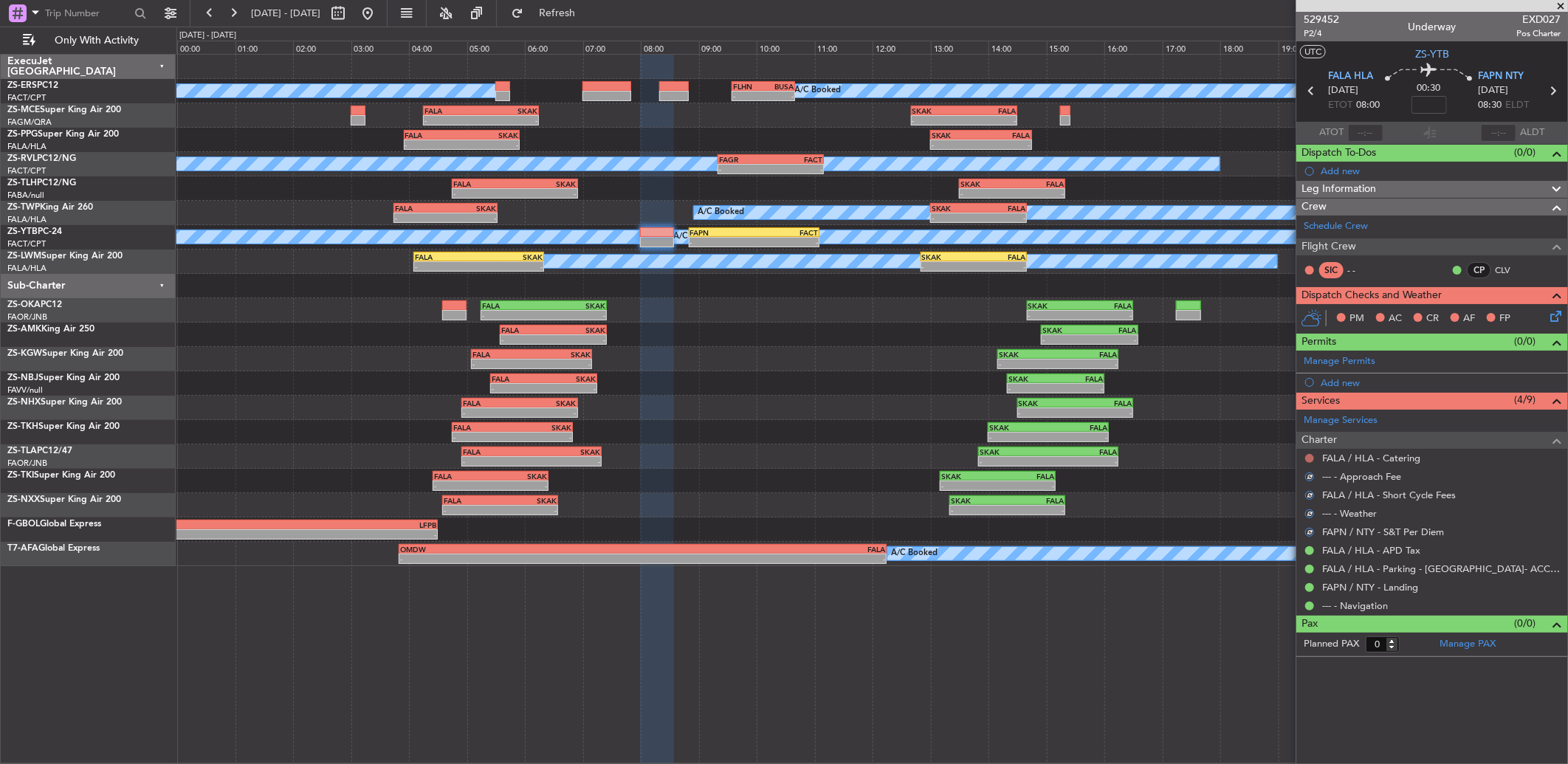
click at [1306, 459] on button at bounding box center [1310, 459] width 9 height 9
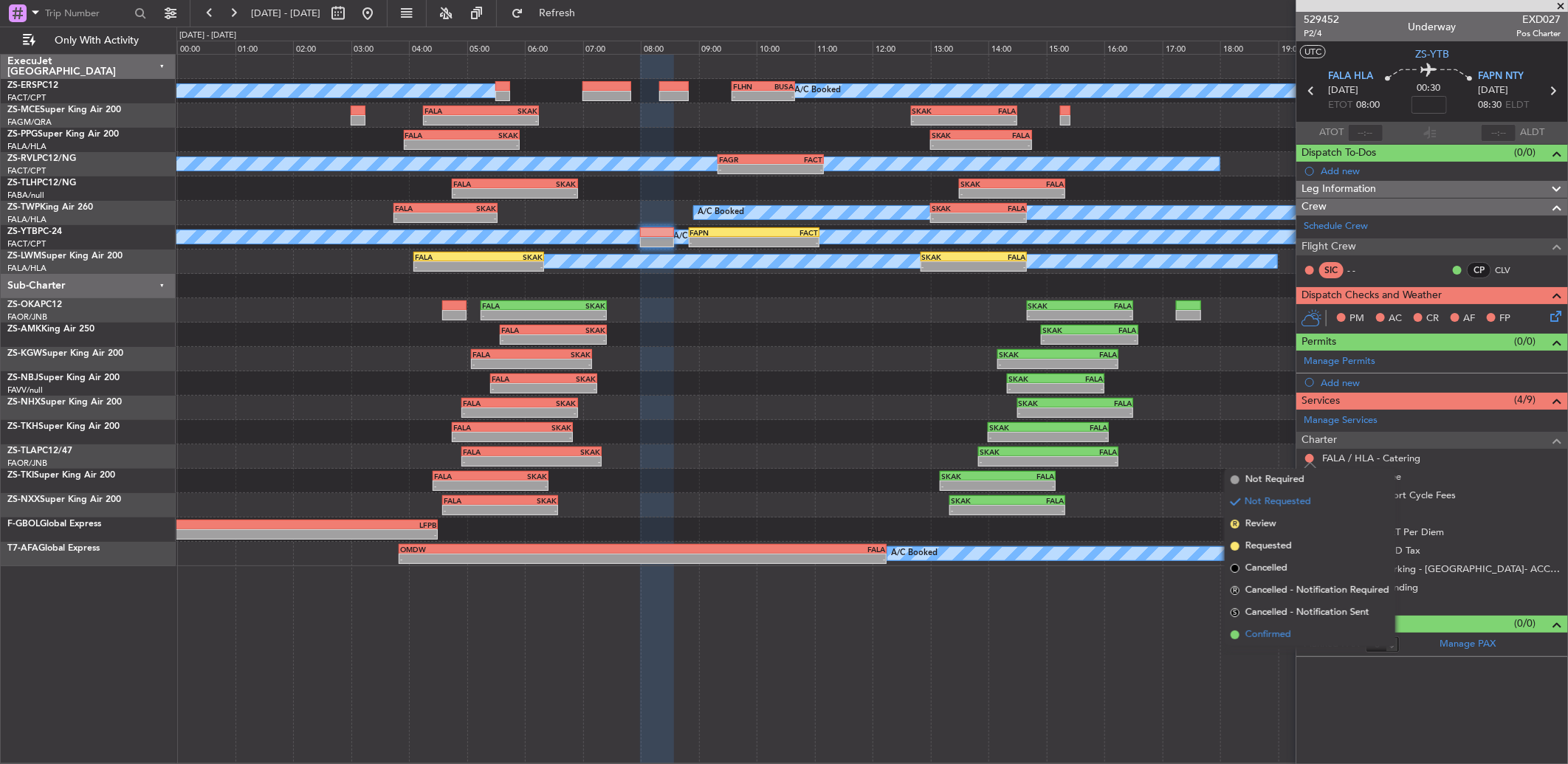
click at [1270, 637] on span "Confirmed" at bounding box center [1268, 634] width 46 height 15
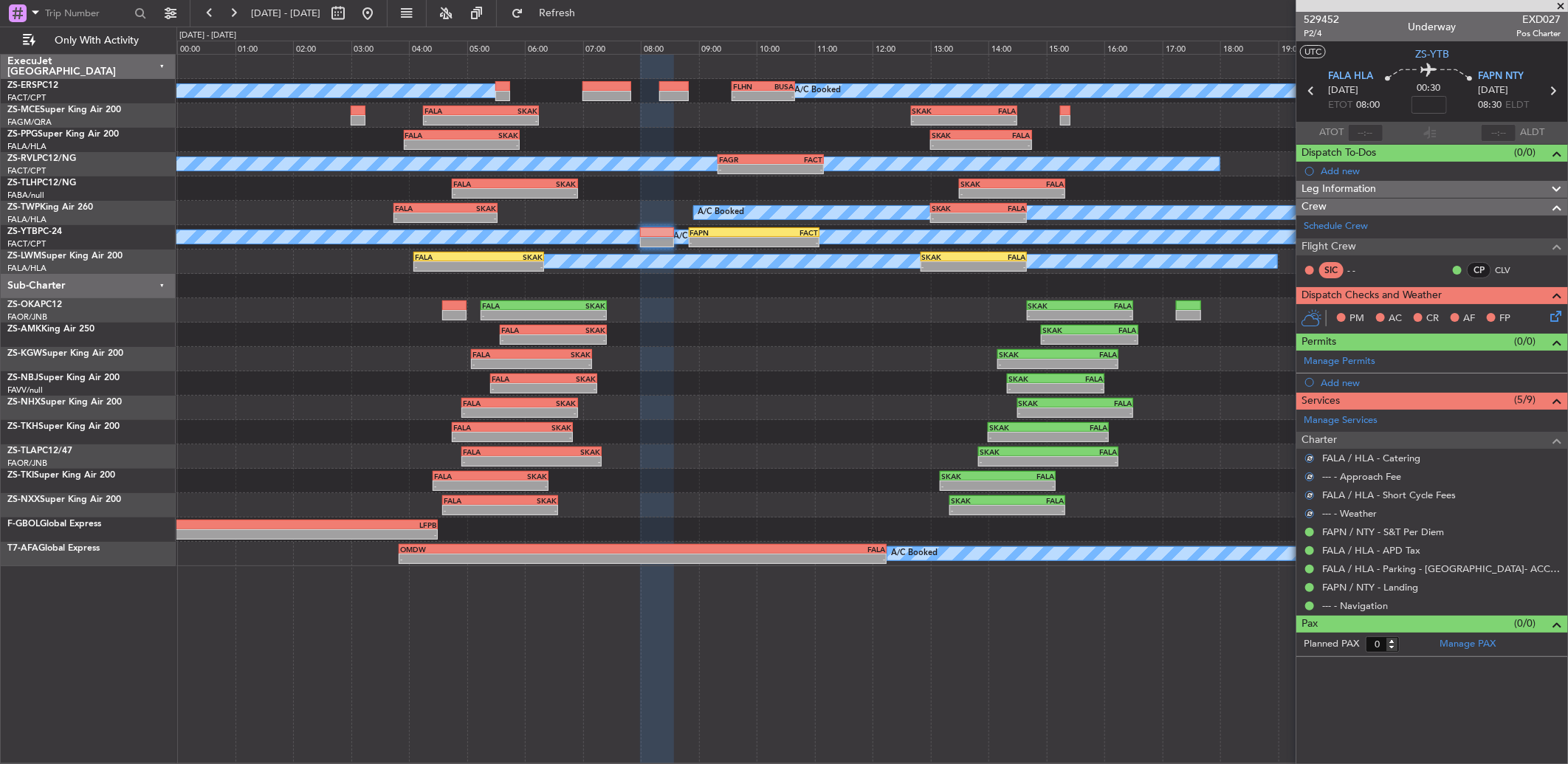
click at [1553, 316] on icon at bounding box center [1553, 314] width 12 height 12
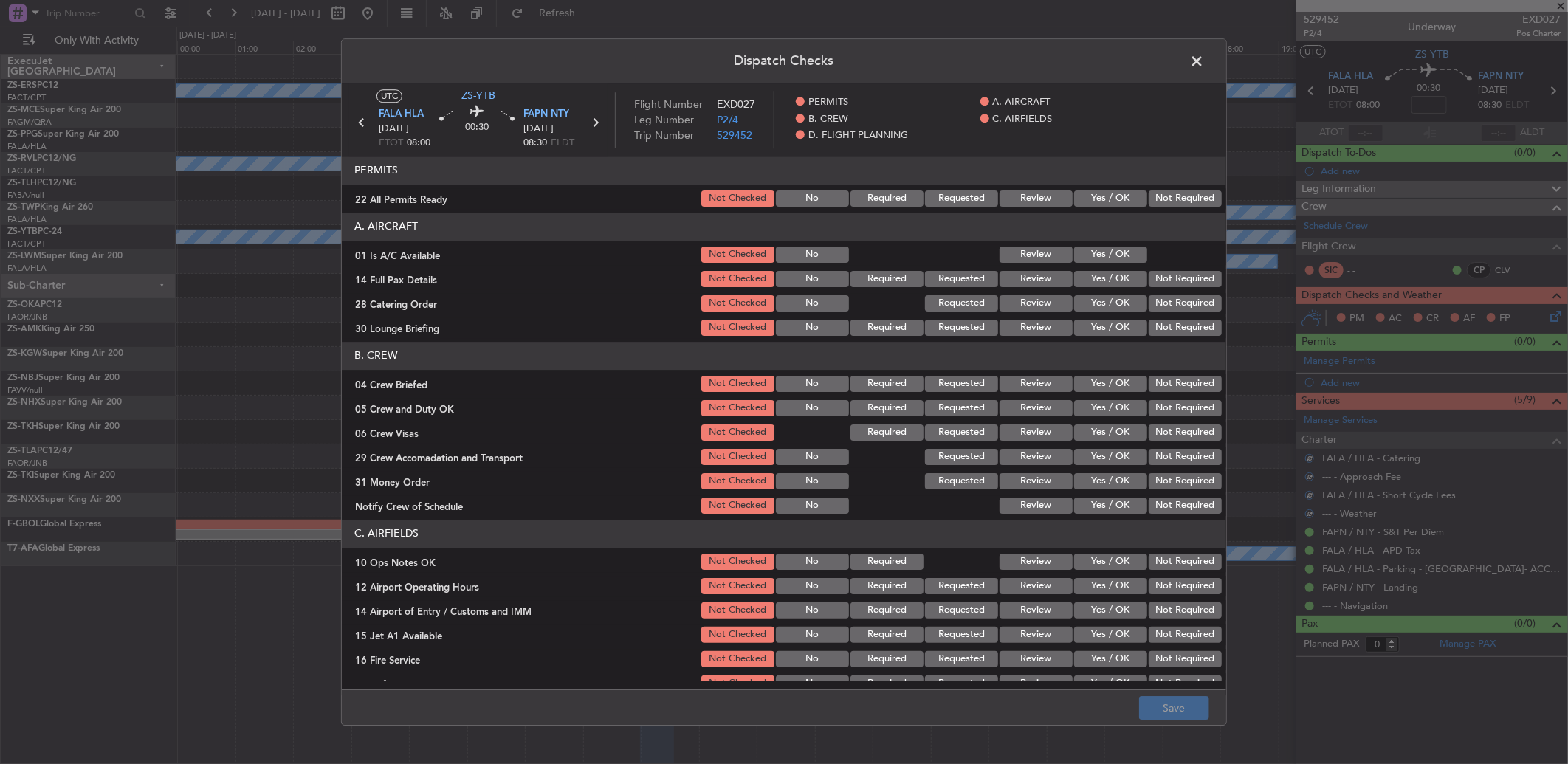
click at [1149, 193] on button "Not Required" at bounding box center [1185, 198] width 73 height 17
drag, startPoint x: 1095, startPoint y: 251, endPoint x: 1164, endPoint y: 285, distance: 76.9
click at [1096, 251] on button "Yes / OK" at bounding box center [1111, 254] width 73 height 17
click at [1172, 274] on button "Not Required" at bounding box center [1185, 279] width 73 height 17
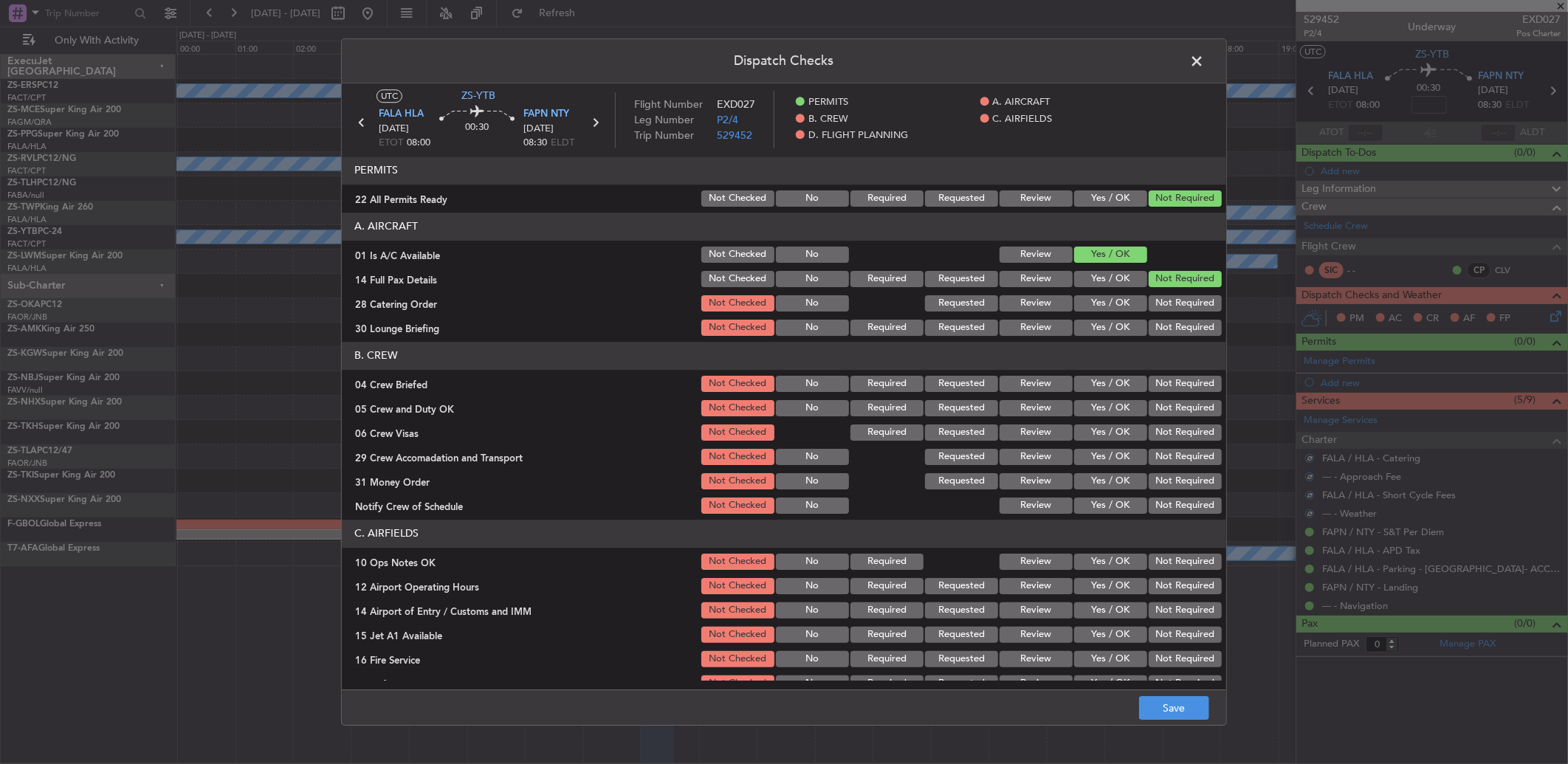
drag, startPoint x: 1159, startPoint y: 293, endPoint x: 1157, endPoint y: 303, distance: 10.2
click at [1159, 298] on div "Not Required" at bounding box center [1184, 304] width 75 height 21
click at [1157, 303] on button "Not Required" at bounding box center [1185, 304] width 73 height 17
click at [1155, 330] on button "Not Required" at bounding box center [1185, 328] width 73 height 17
click at [1160, 384] on button "Not Required" at bounding box center [1185, 384] width 73 height 17
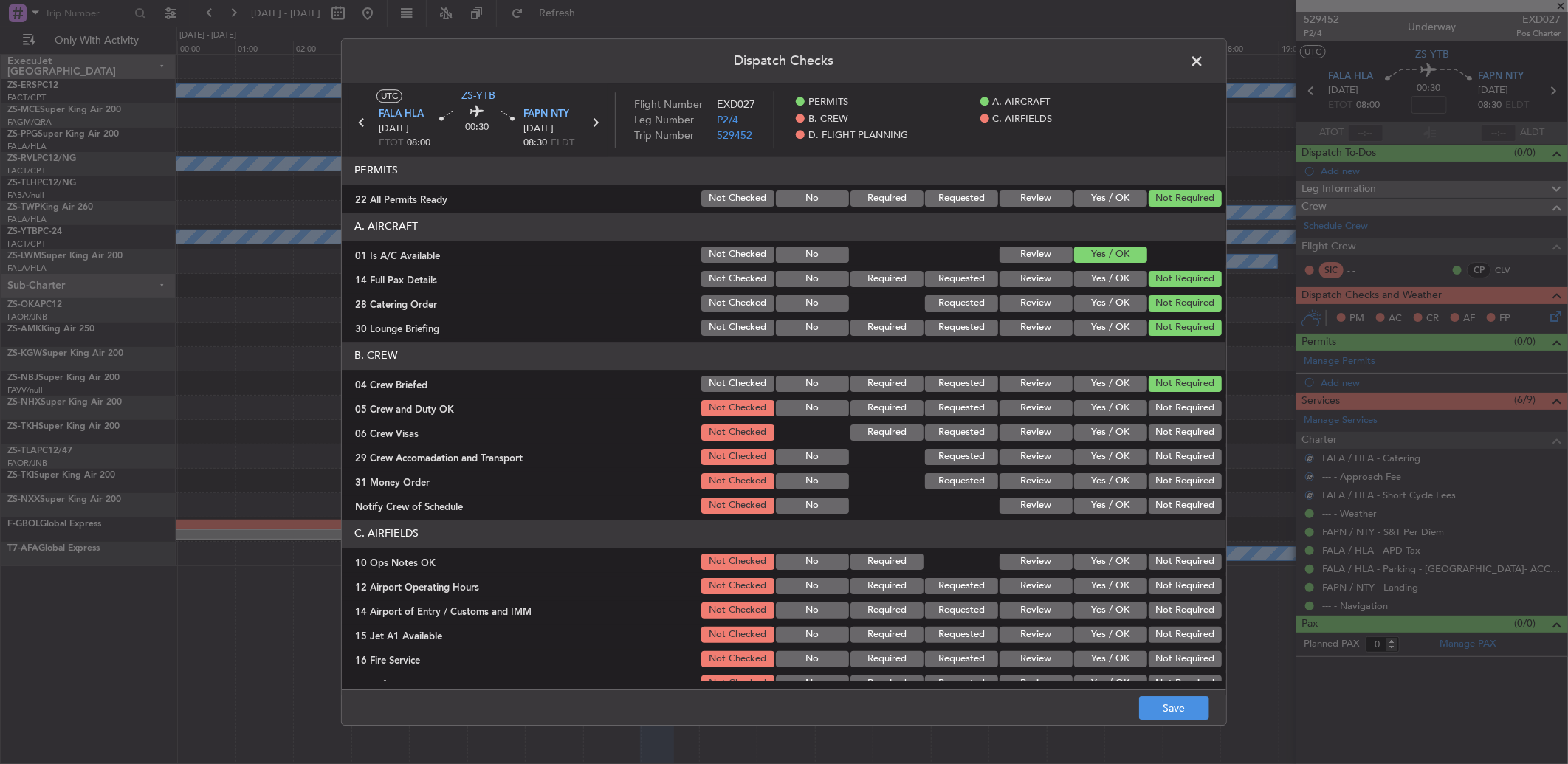
click at [1168, 403] on div "Not Required" at bounding box center [1184, 408] width 75 height 21
click at [1164, 413] on button "Not Required" at bounding box center [1185, 408] width 73 height 17
click at [1100, 269] on div "Yes / OK" at bounding box center [1109, 279] width 75 height 21
click at [1101, 275] on button "Yes / OK" at bounding box center [1111, 279] width 73 height 17
click at [1105, 379] on button "Yes / OK" at bounding box center [1111, 384] width 73 height 17
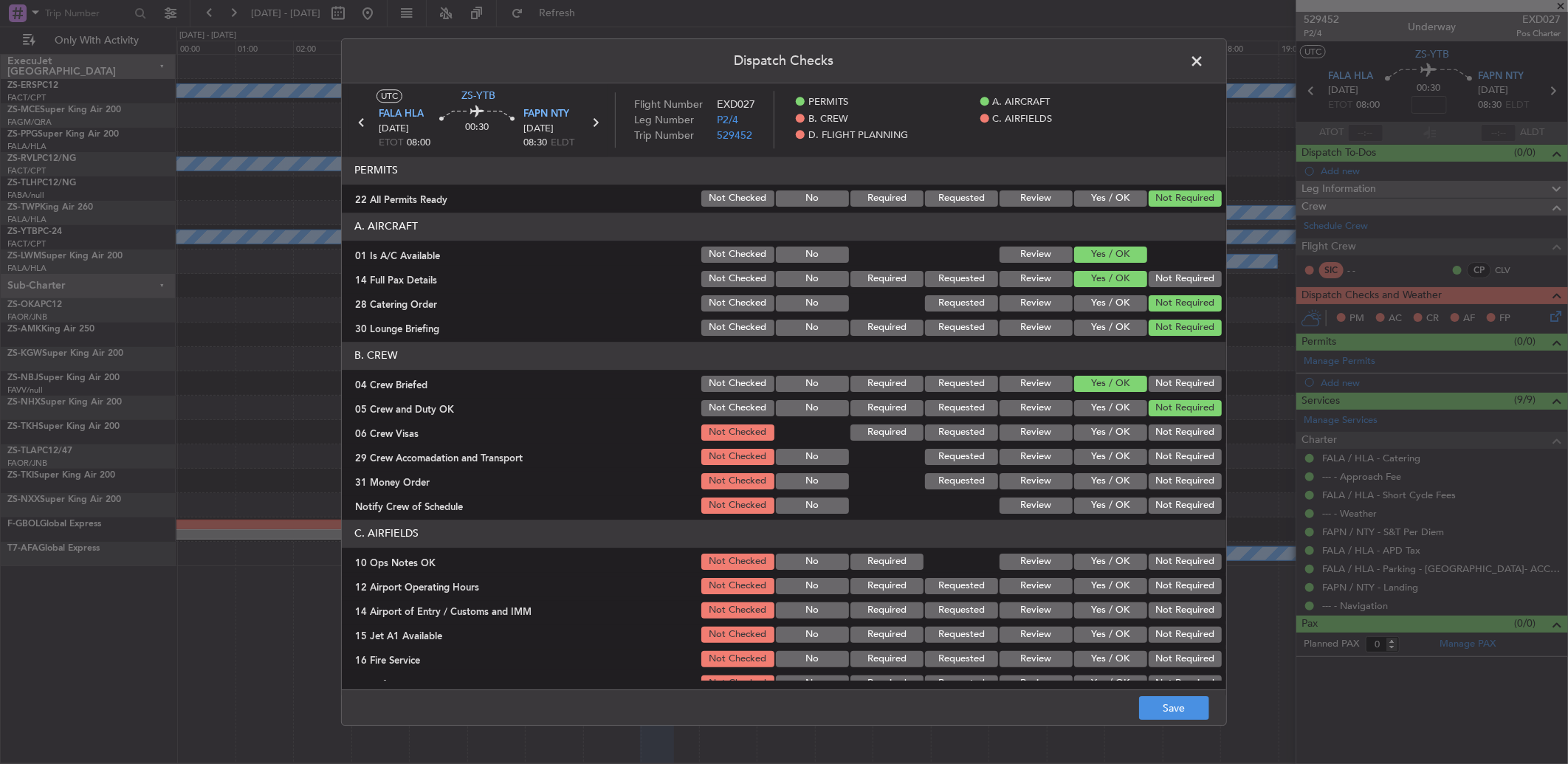
click at [1095, 402] on button "Yes / OK" at bounding box center [1111, 408] width 73 height 17
click at [1178, 433] on button "Not Required" at bounding box center [1185, 432] width 73 height 17
click at [1101, 453] on button "Yes / OK" at bounding box center [1111, 457] width 73 height 17
click at [1191, 453] on button "Not Required" at bounding box center [1185, 457] width 73 height 17
click at [1171, 482] on button "Not Required" at bounding box center [1185, 481] width 73 height 17
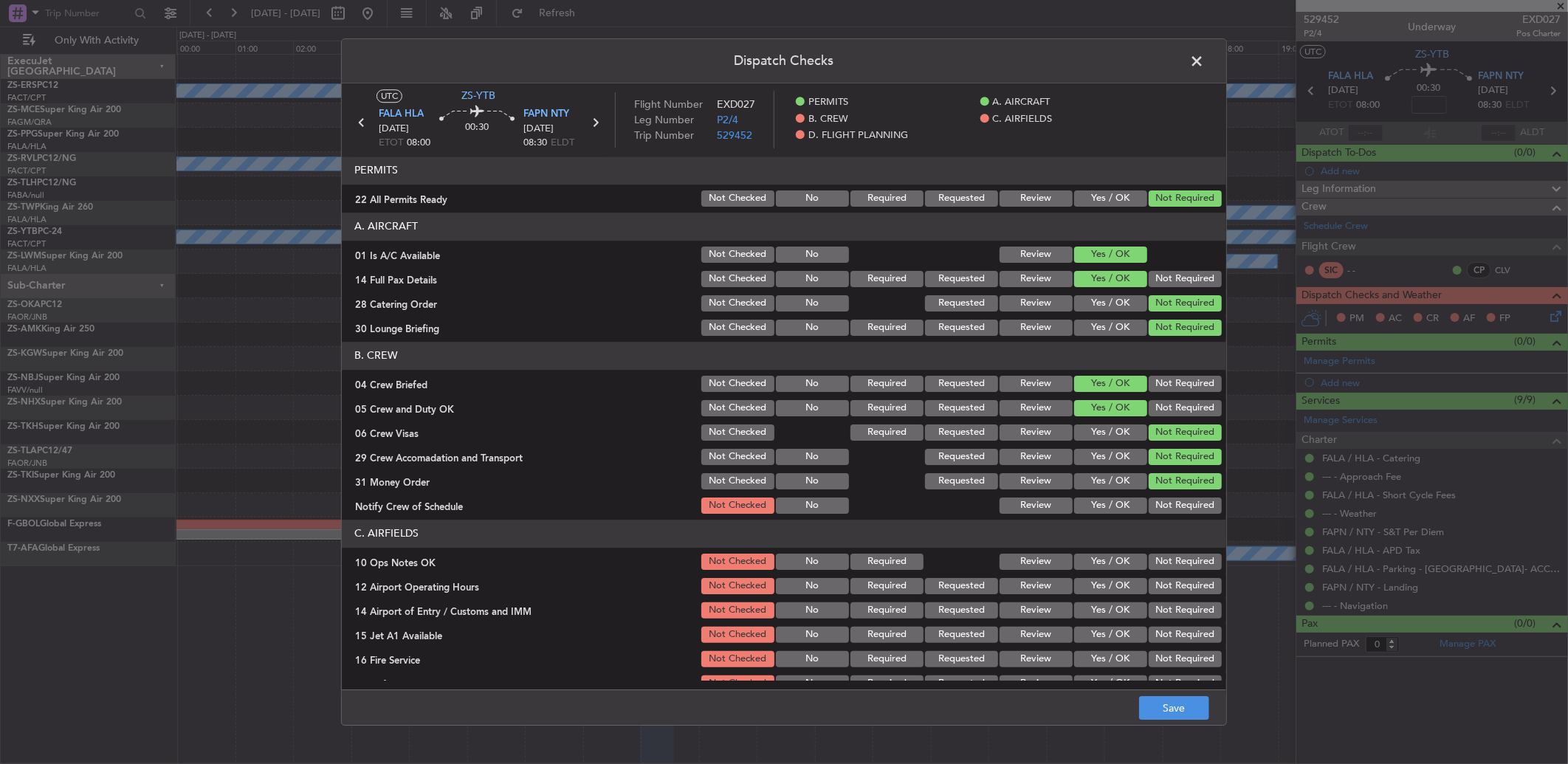
click at [1125, 513] on button "Yes / OK" at bounding box center [1111, 506] width 73 height 17
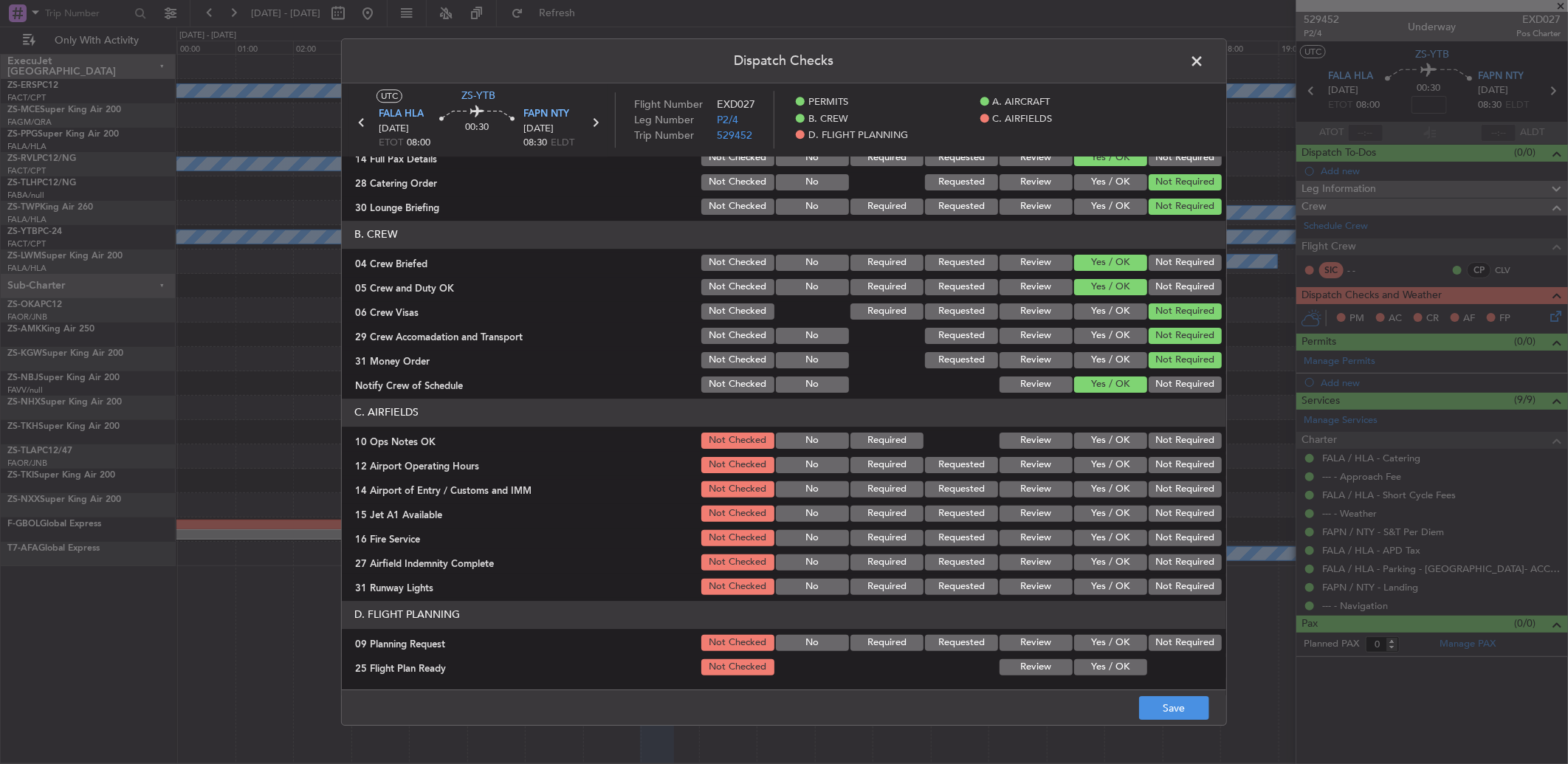
click at [1108, 442] on button "Yes / OK" at bounding box center [1111, 440] width 73 height 17
click at [1105, 463] on button "Yes / OK" at bounding box center [1111, 465] width 73 height 17
click at [1149, 487] on button "Not Required" at bounding box center [1185, 489] width 73 height 17
click at [1089, 511] on button "Yes / OK" at bounding box center [1111, 513] width 73 height 17
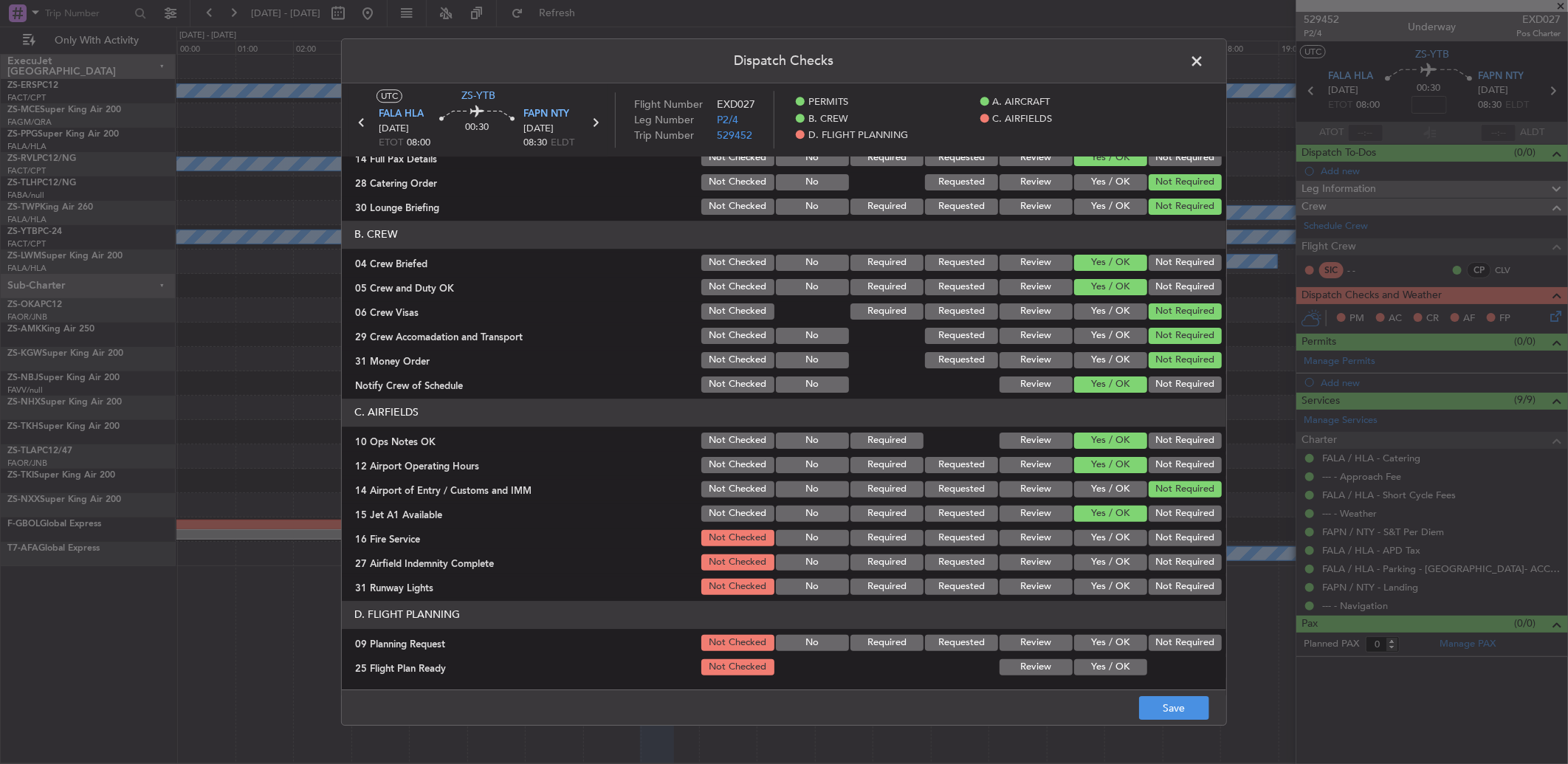
click at [1098, 530] on button "Yes / OK" at bounding box center [1111, 538] width 73 height 17
click at [1184, 565] on button "Not Required" at bounding box center [1185, 562] width 73 height 17
click at [1171, 584] on button "Not Required" at bounding box center [1185, 586] width 73 height 17
click at [1112, 588] on button "Yes / OK" at bounding box center [1111, 586] width 73 height 17
click at [1152, 638] on button "Not Required" at bounding box center [1185, 643] width 73 height 17
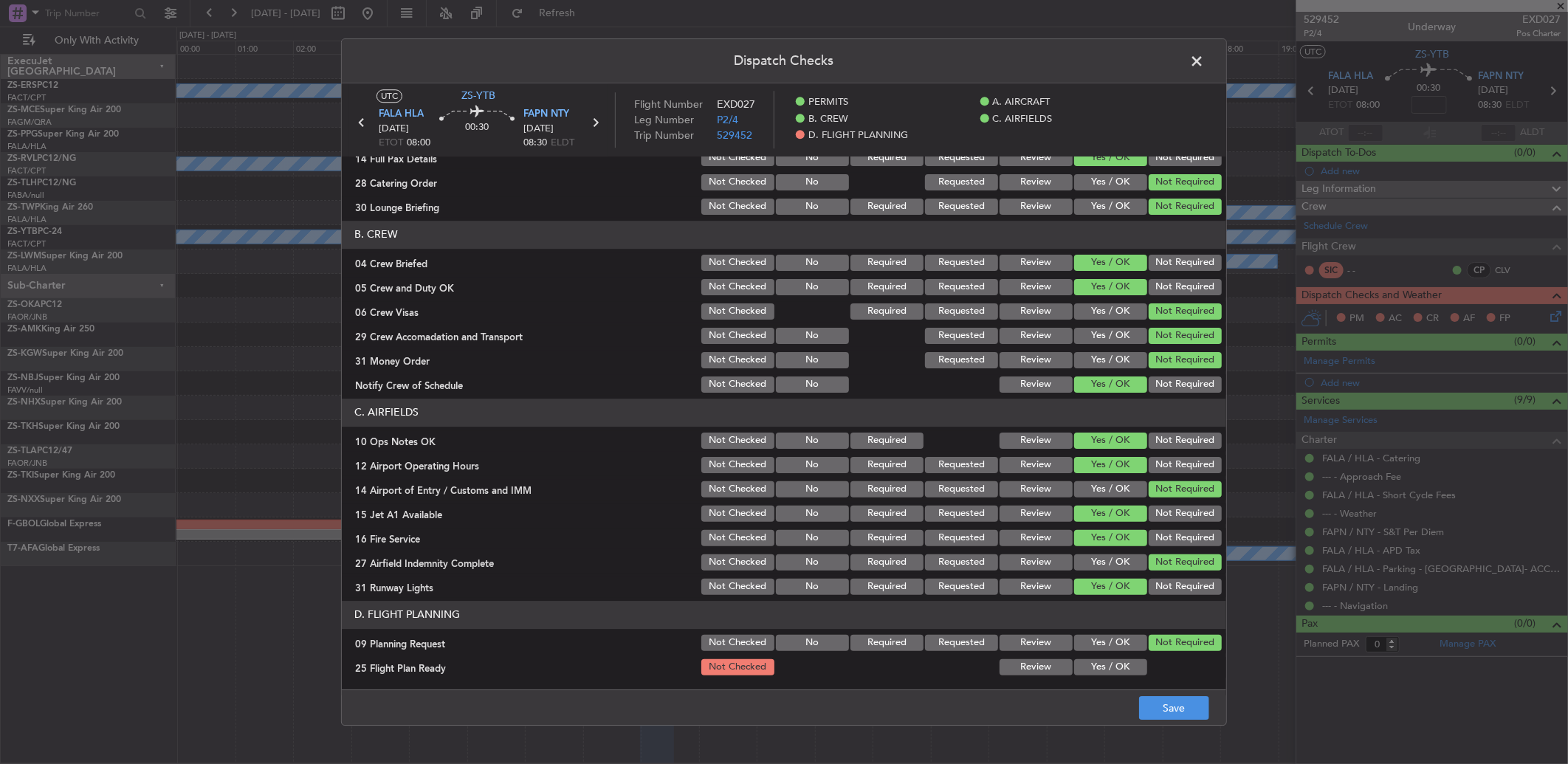
click at [1020, 662] on button "Review" at bounding box center [1036, 667] width 73 height 17
drag, startPoint x: 1204, startPoint y: 720, endPoint x: 1191, endPoint y: 713, distance: 14.8
click at [1202, 720] on footer "Save" at bounding box center [784, 707] width 884 height 36
click at [1191, 713] on button "Save" at bounding box center [1174, 707] width 70 height 23
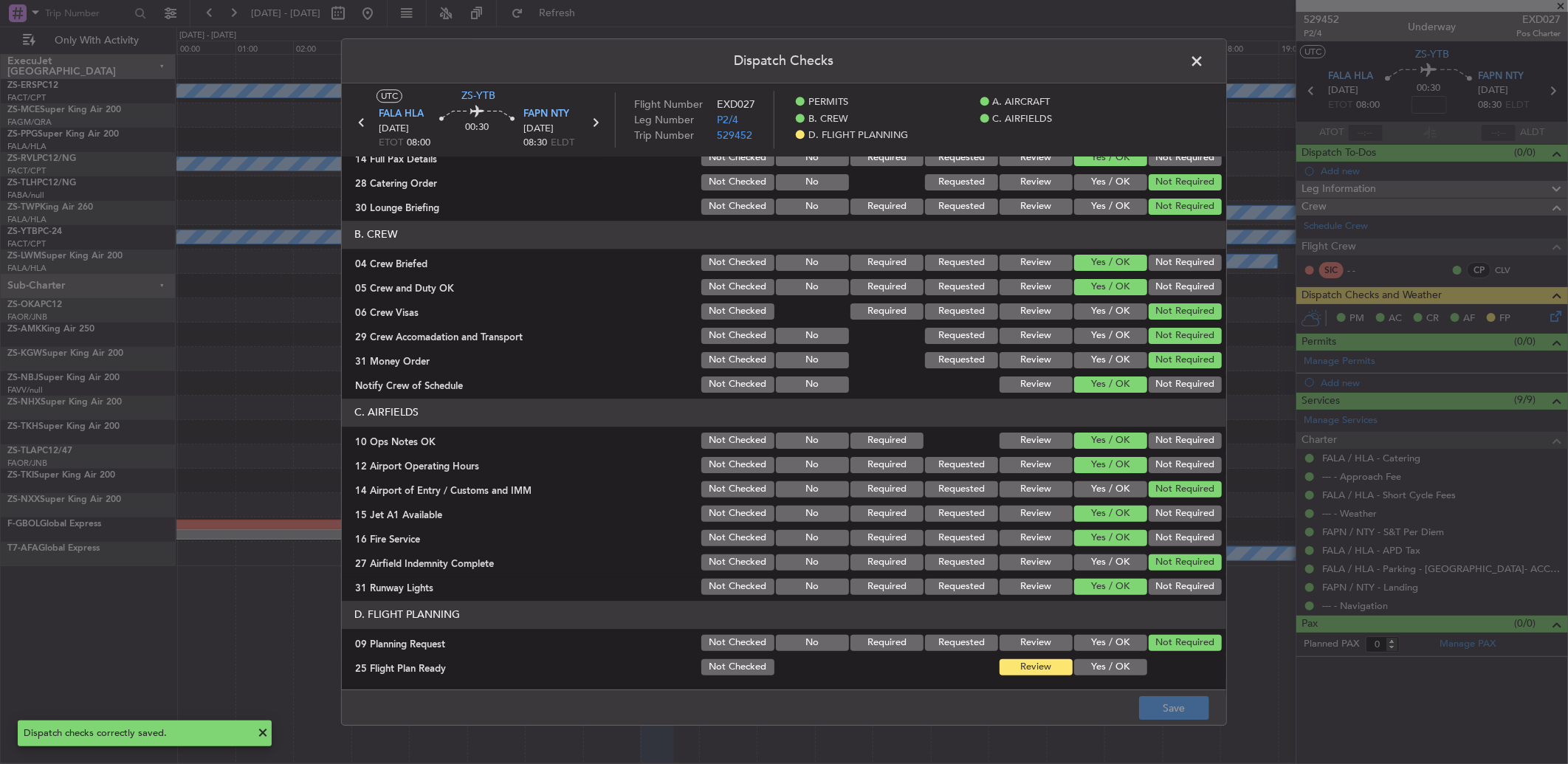
click at [1204, 66] on span at bounding box center [1204, 65] width 0 height 30
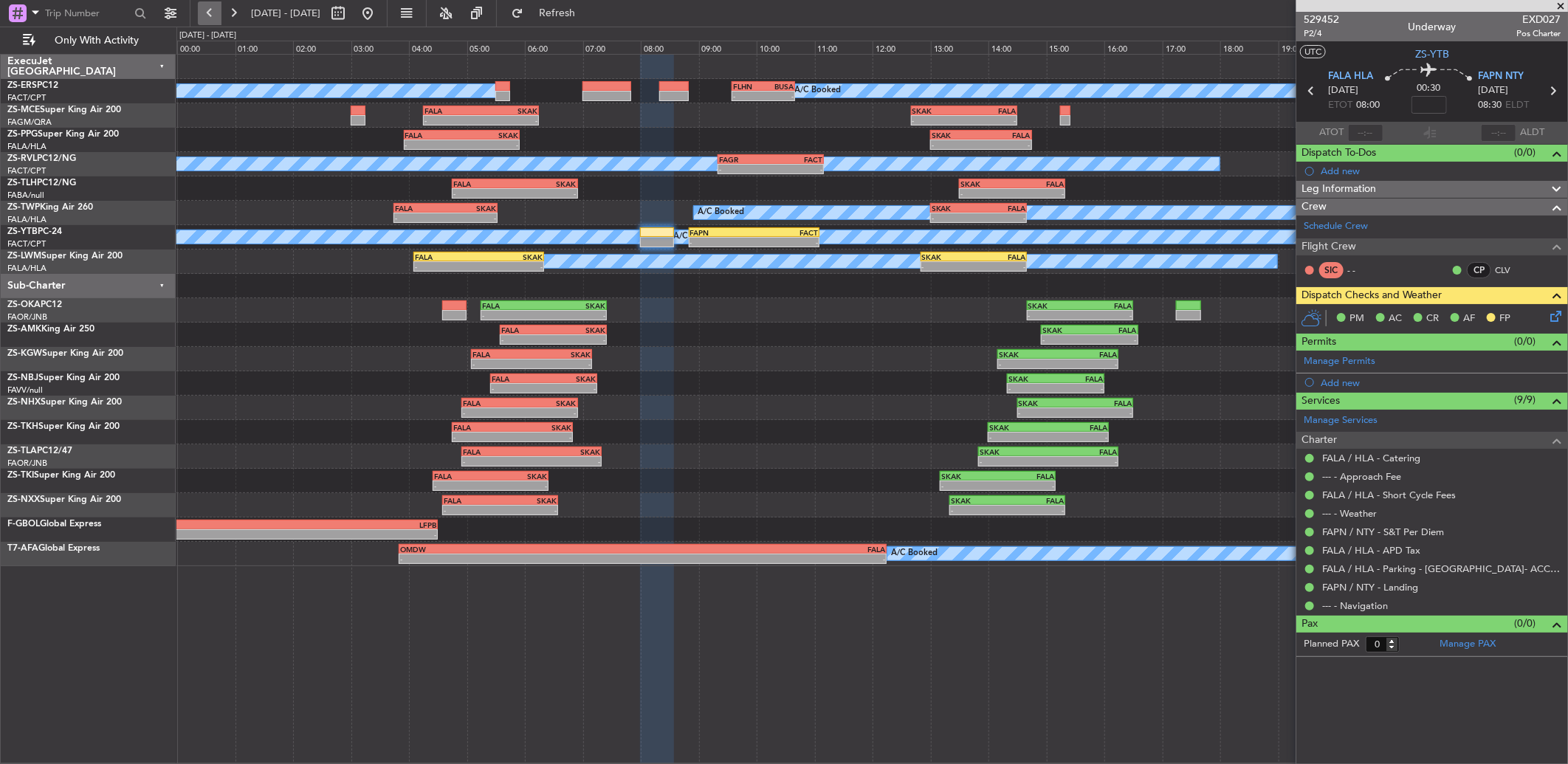
click at [202, 16] on button at bounding box center [209, 13] width 23 height 23
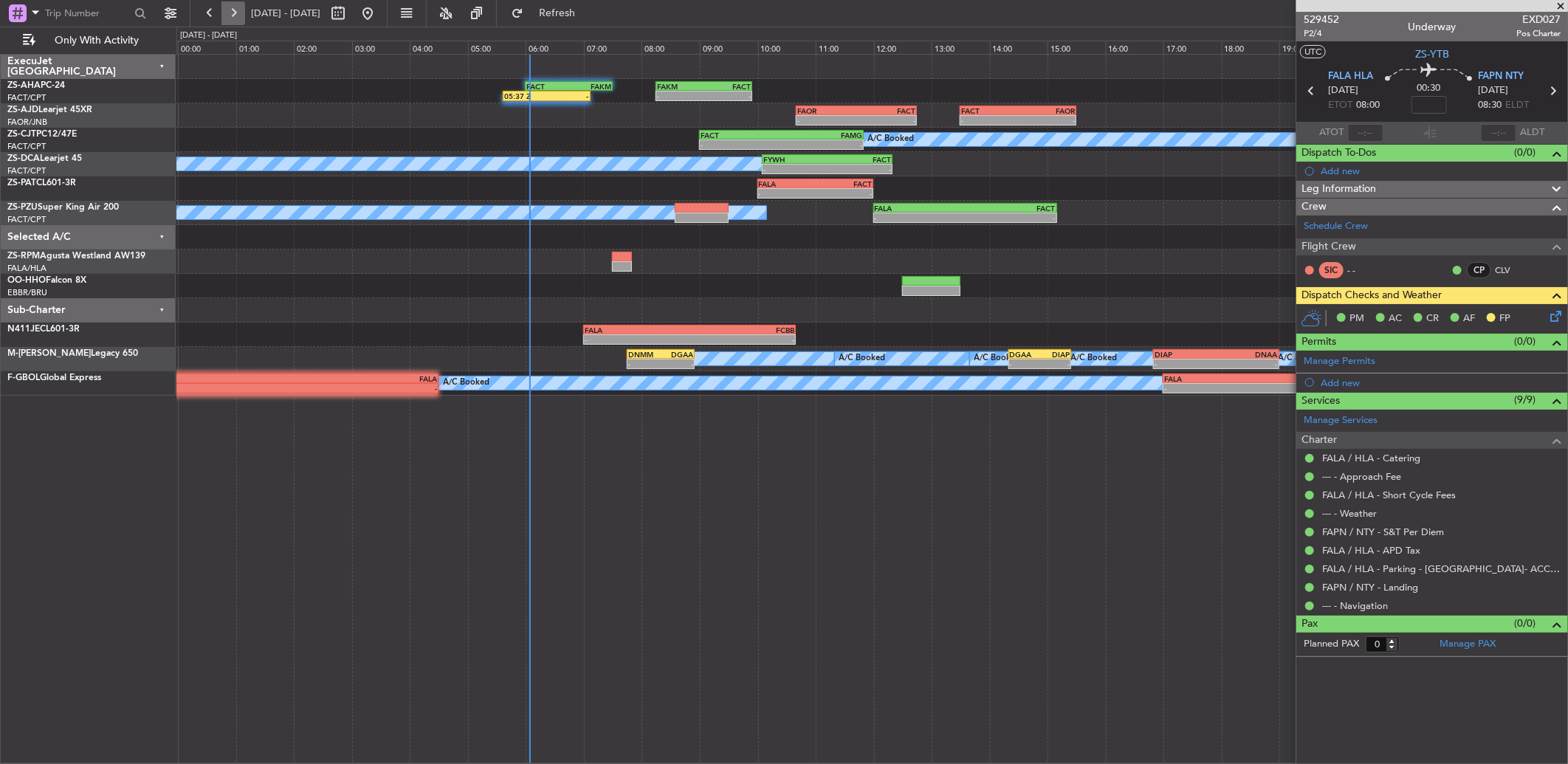
click at [234, 16] on button at bounding box center [233, 13] width 23 height 23
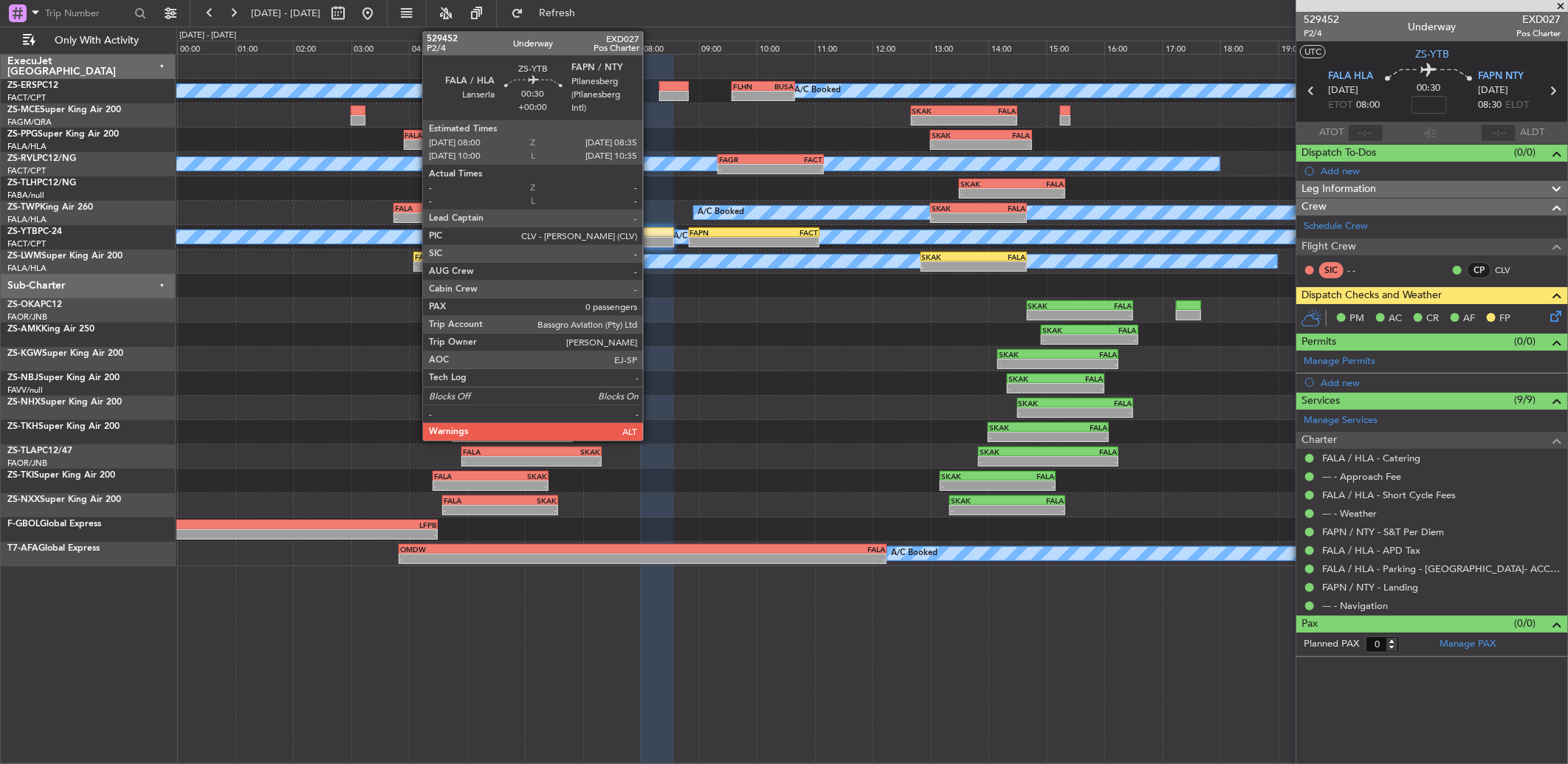
click at [651, 240] on div at bounding box center [657, 242] width 34 height 10
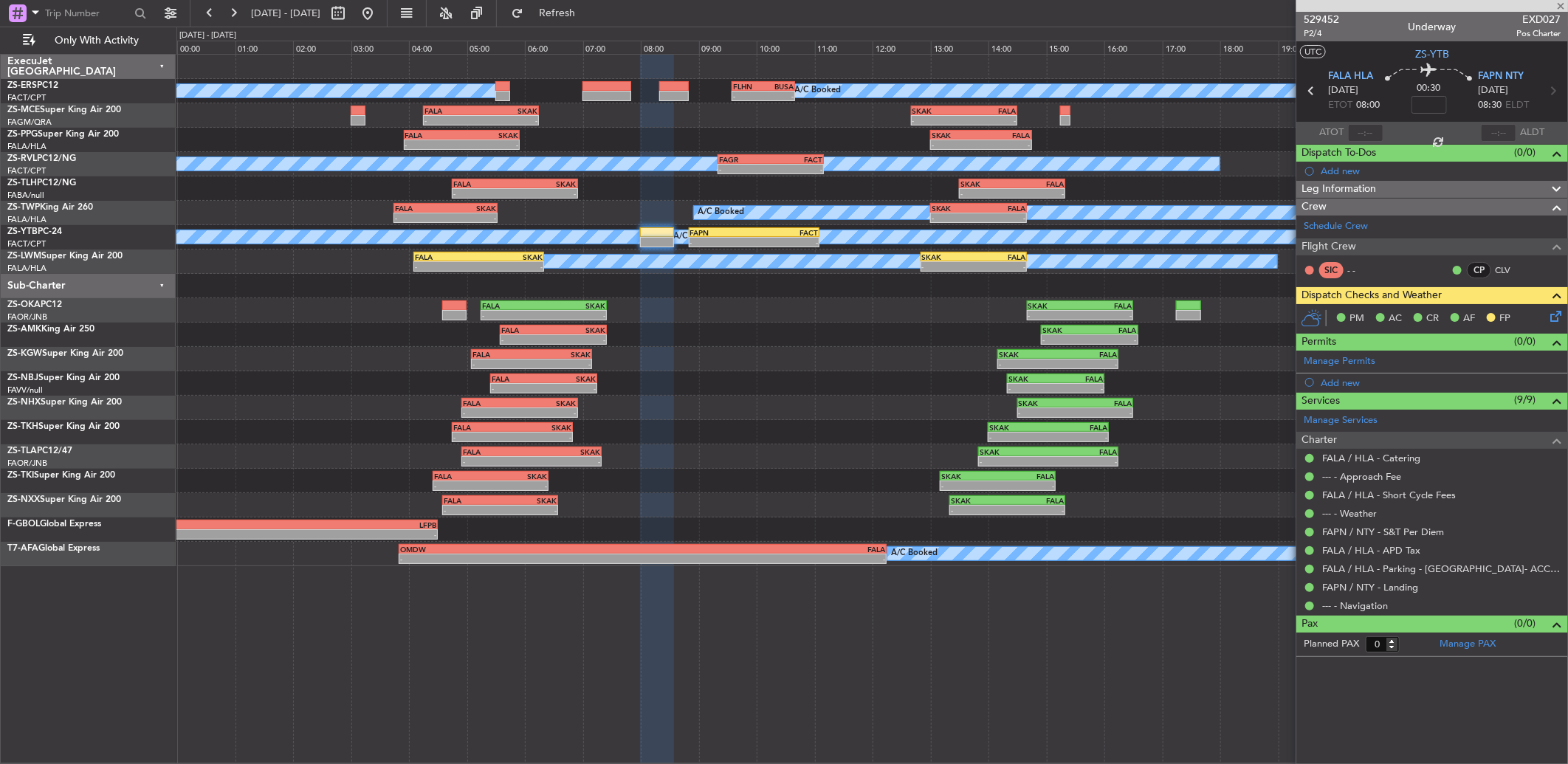
click at [651, 238] on div at bounding box center [657, 242] width 34 height 10
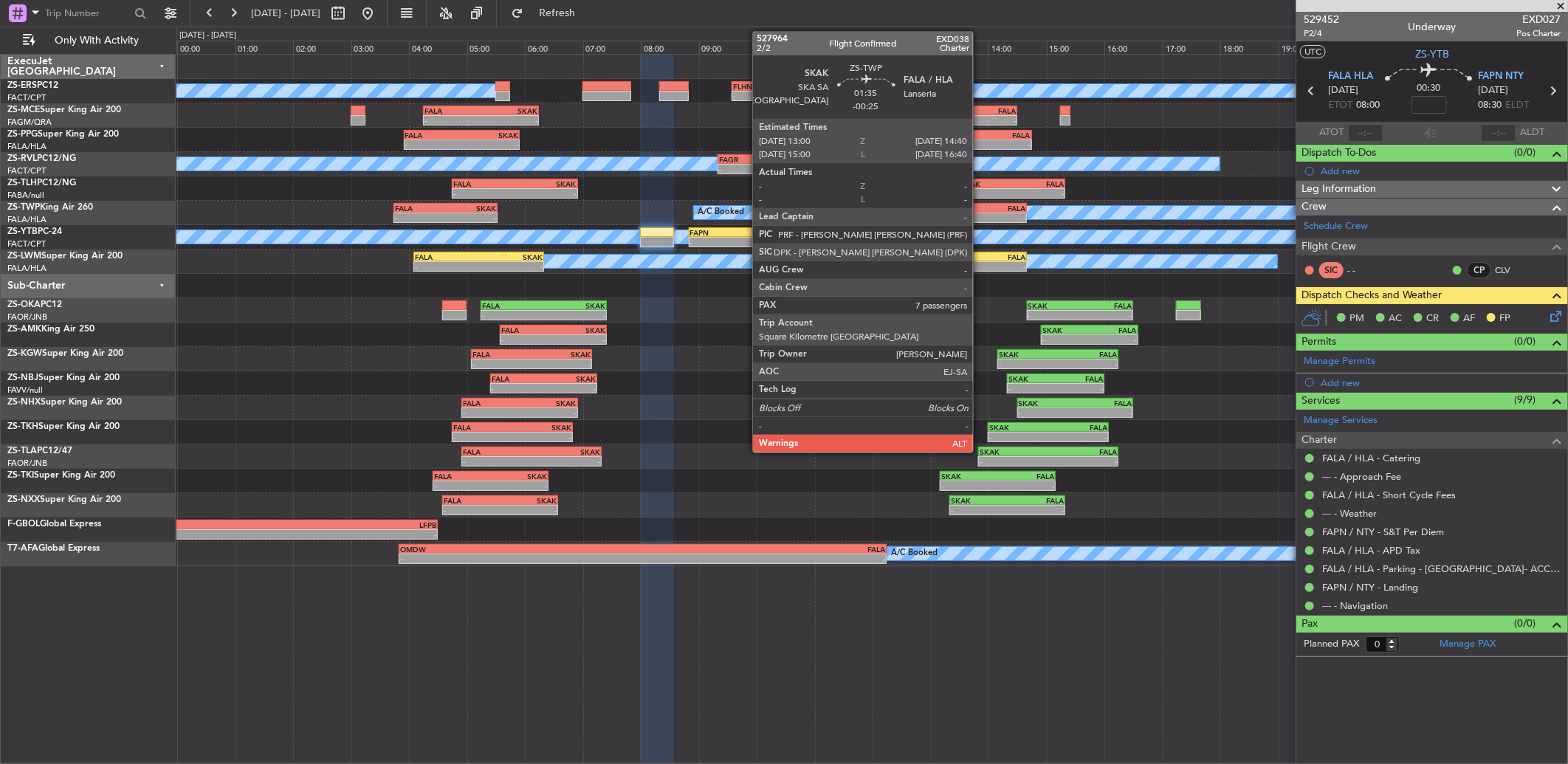
click at [980, 210] on div "FALA" at bounding box center [1002, 208] width 47 height 9
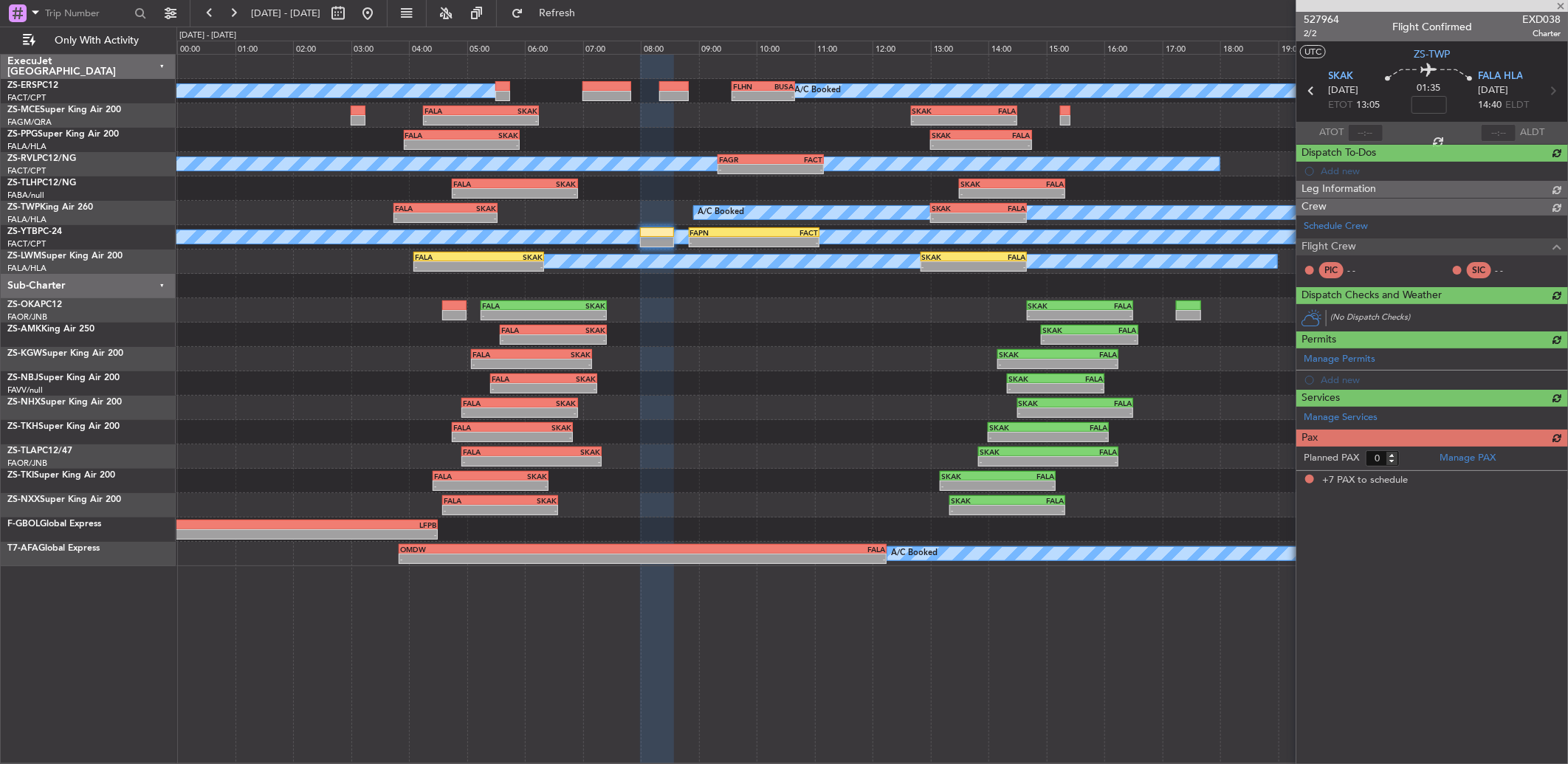
type input "-00:25"
type input "7"
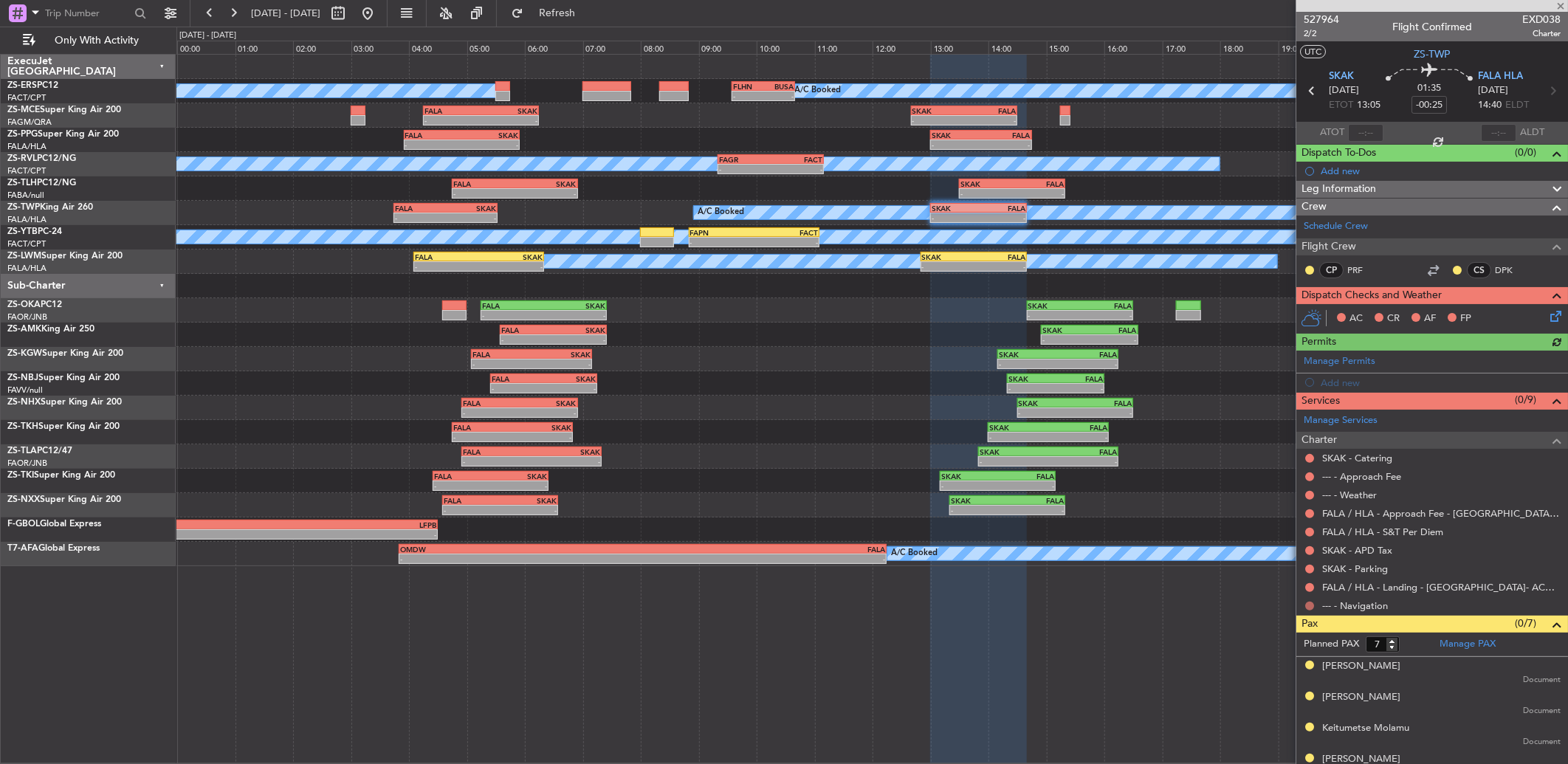
click at [1311, 603] on button at bounding box center [1310, 607] width 9 height 9
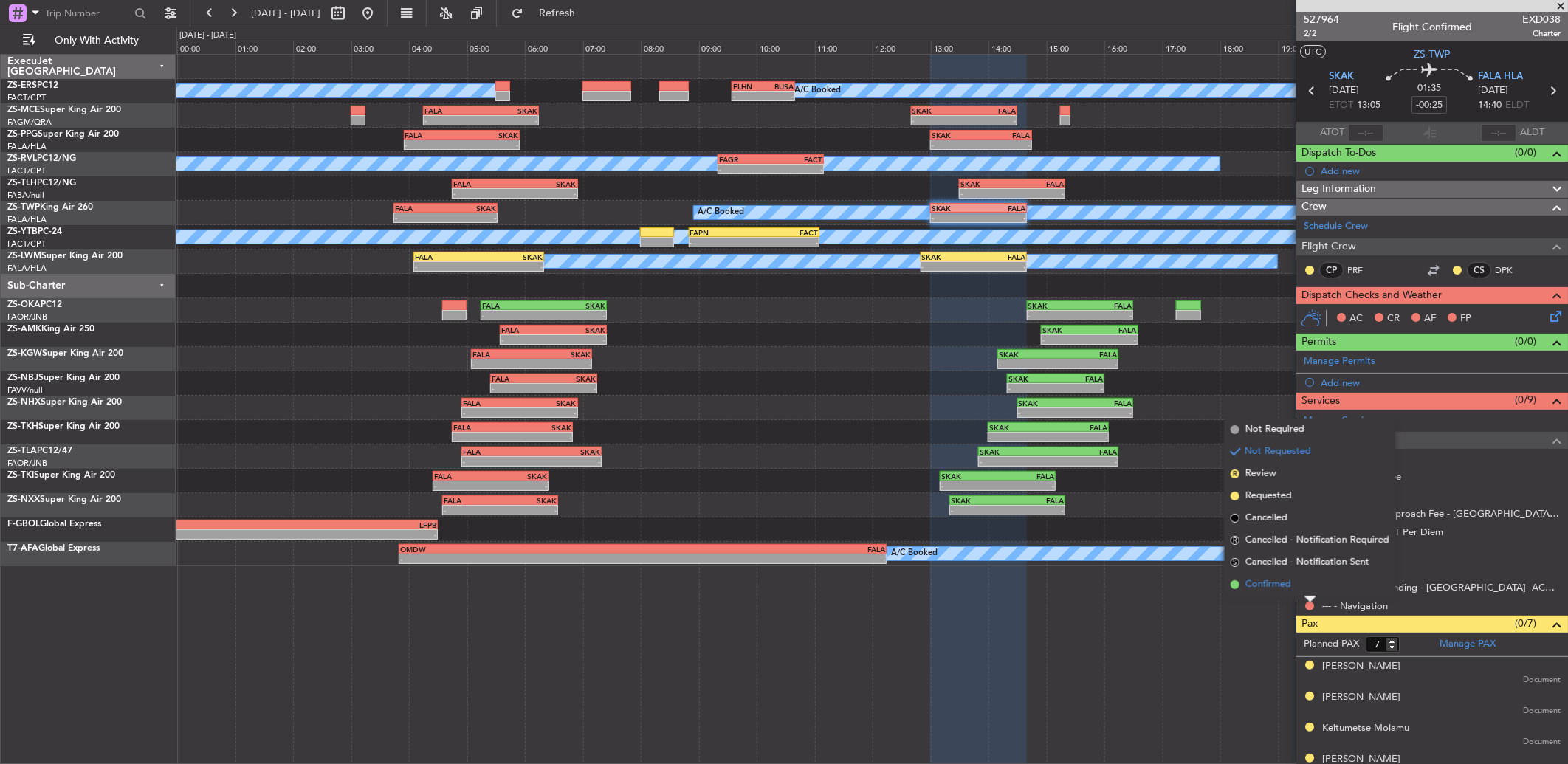
click at [1304, 584] on li "Confirmed" at bounding box center [1310, 585] width 170 height 22
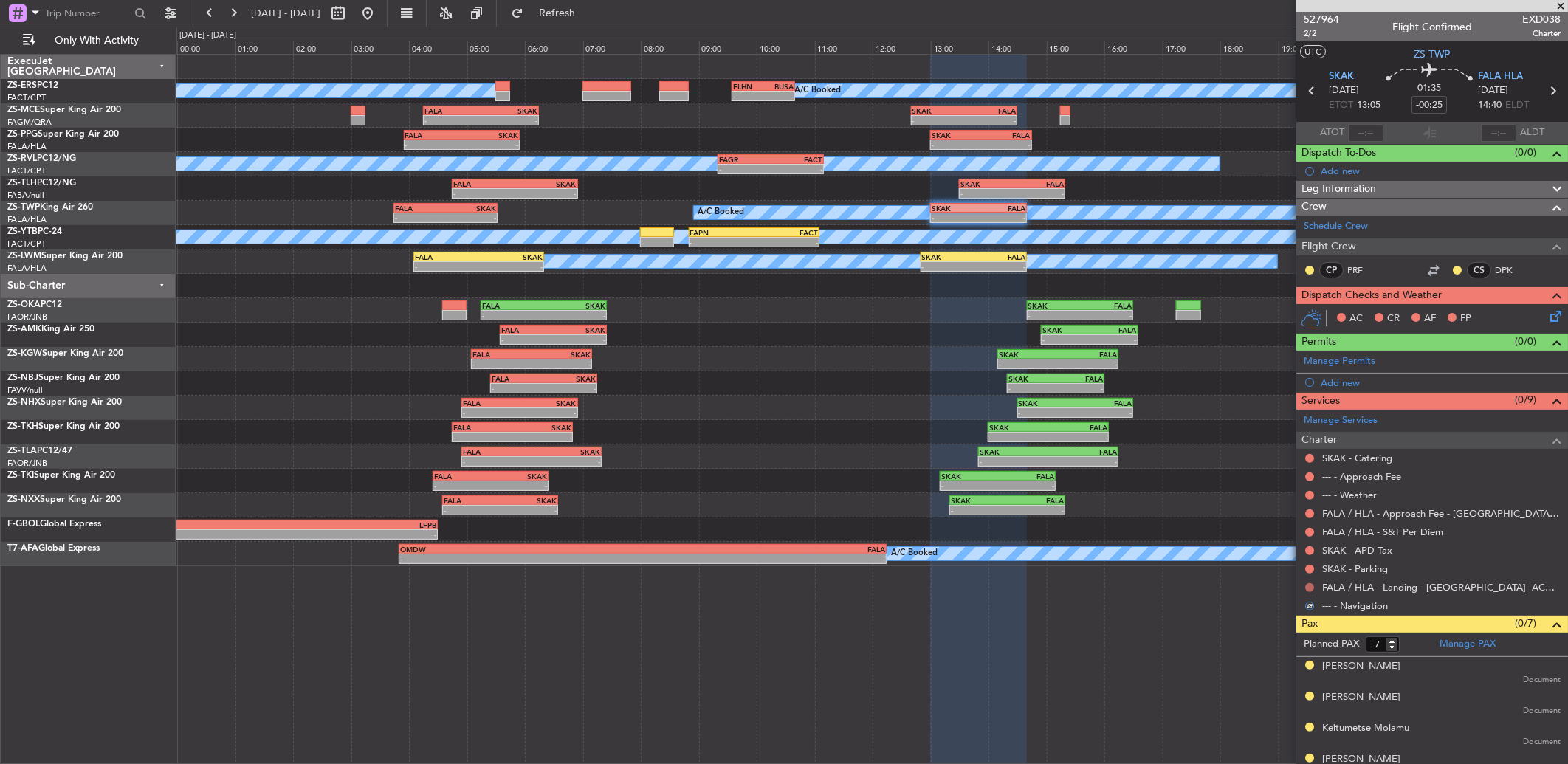
click at [1305, 587] on button at bounding box center [1310, 588] width 9 height 9
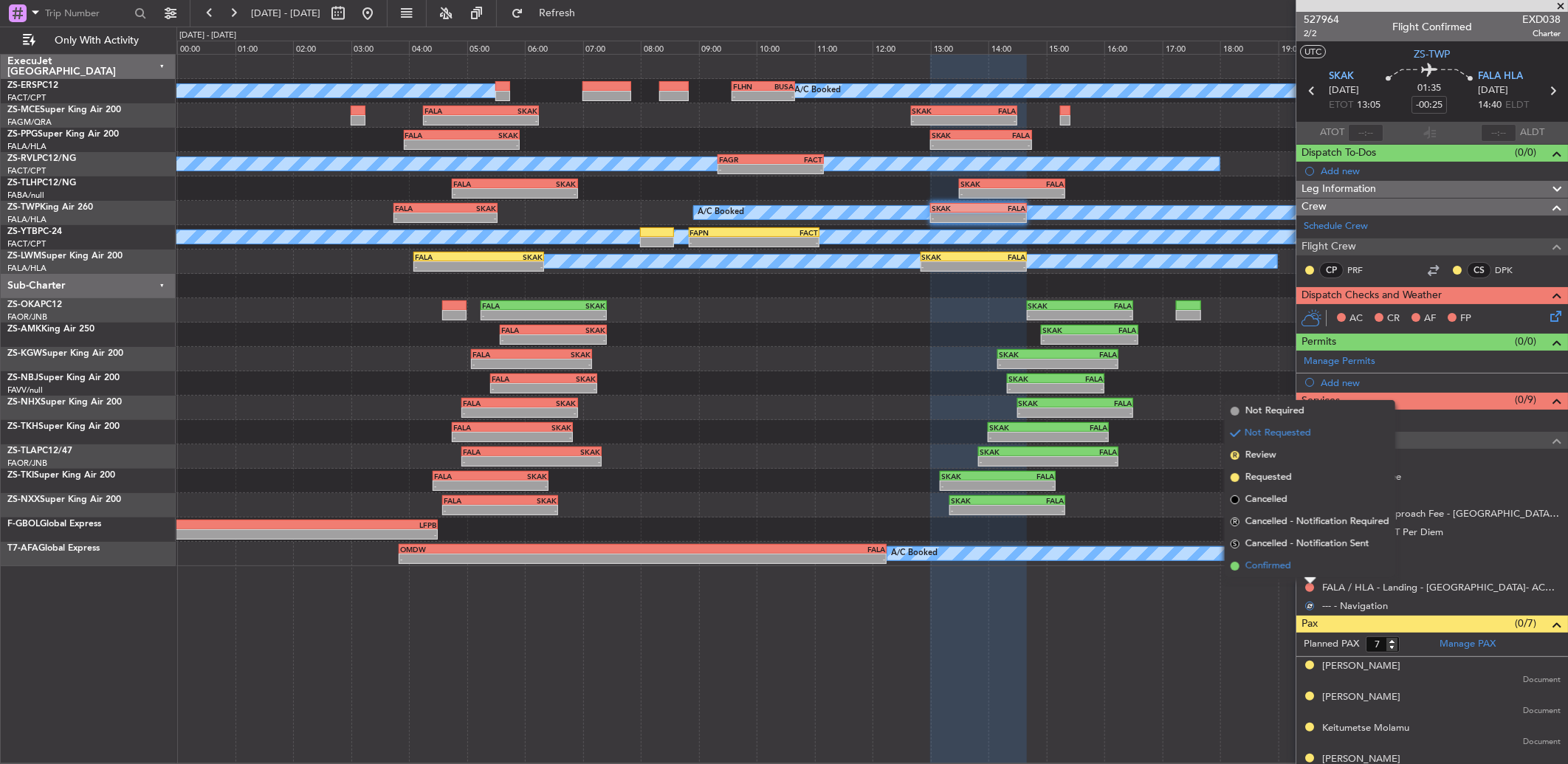
click at [1304, 569] on li "Confirmed" at bounding box center [1310, 566] width 170 height 22
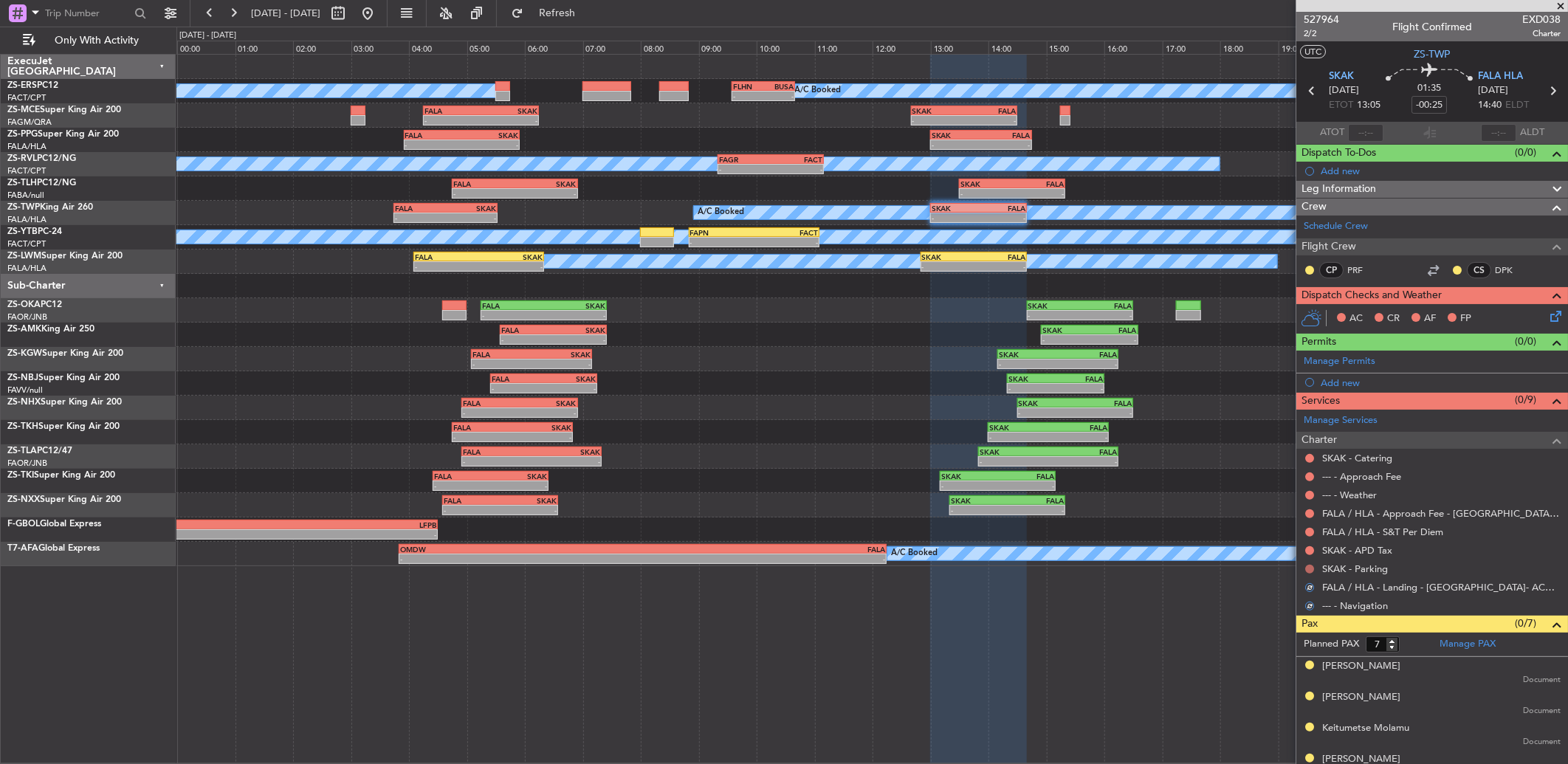
click at [1312, 567] on button at bounding box center [1310, 569] width 9 height 9
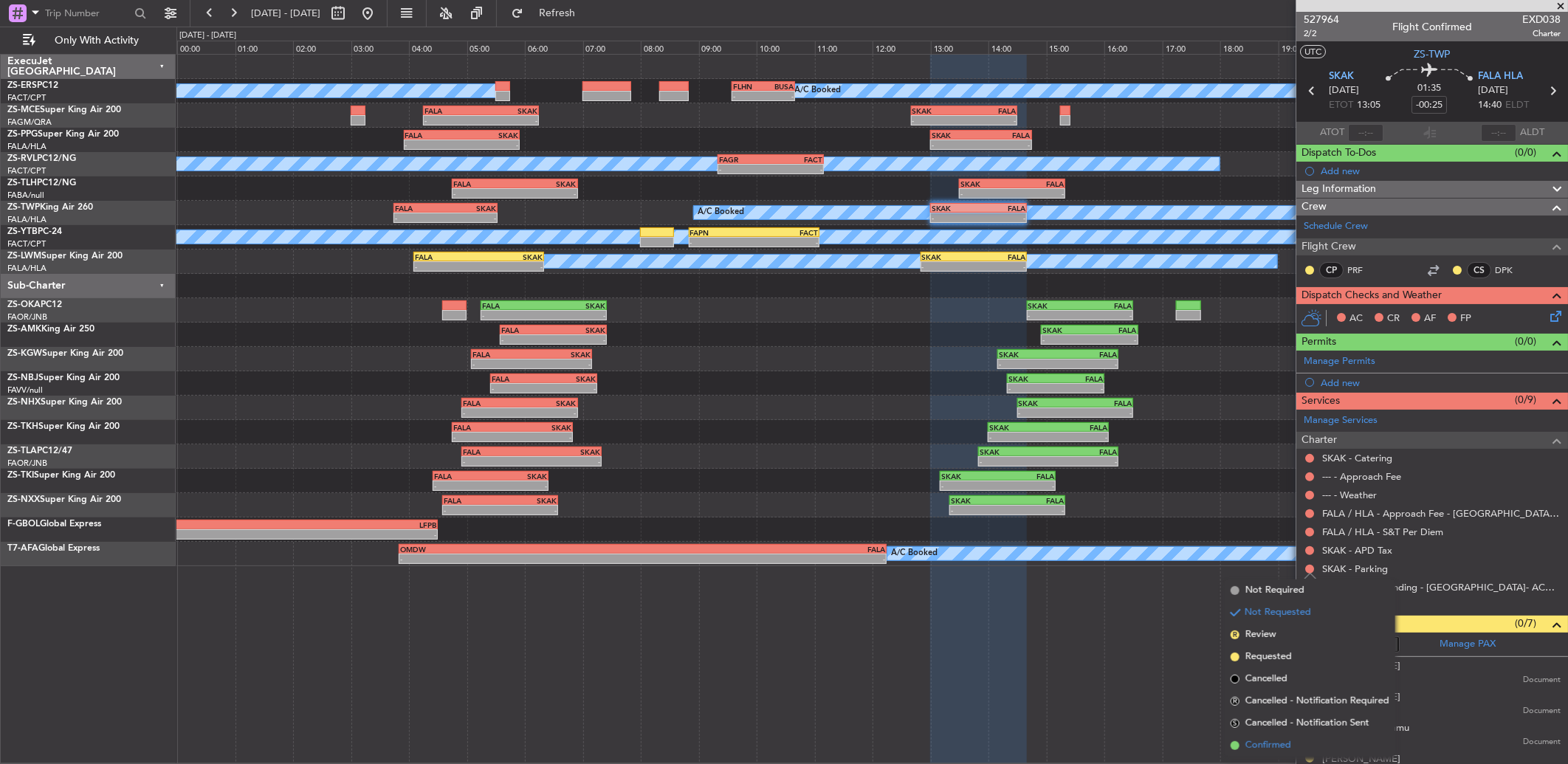
click at [1274, 742] on span "Confirmed" at bounding box center [1268, 746] width 46 height 15
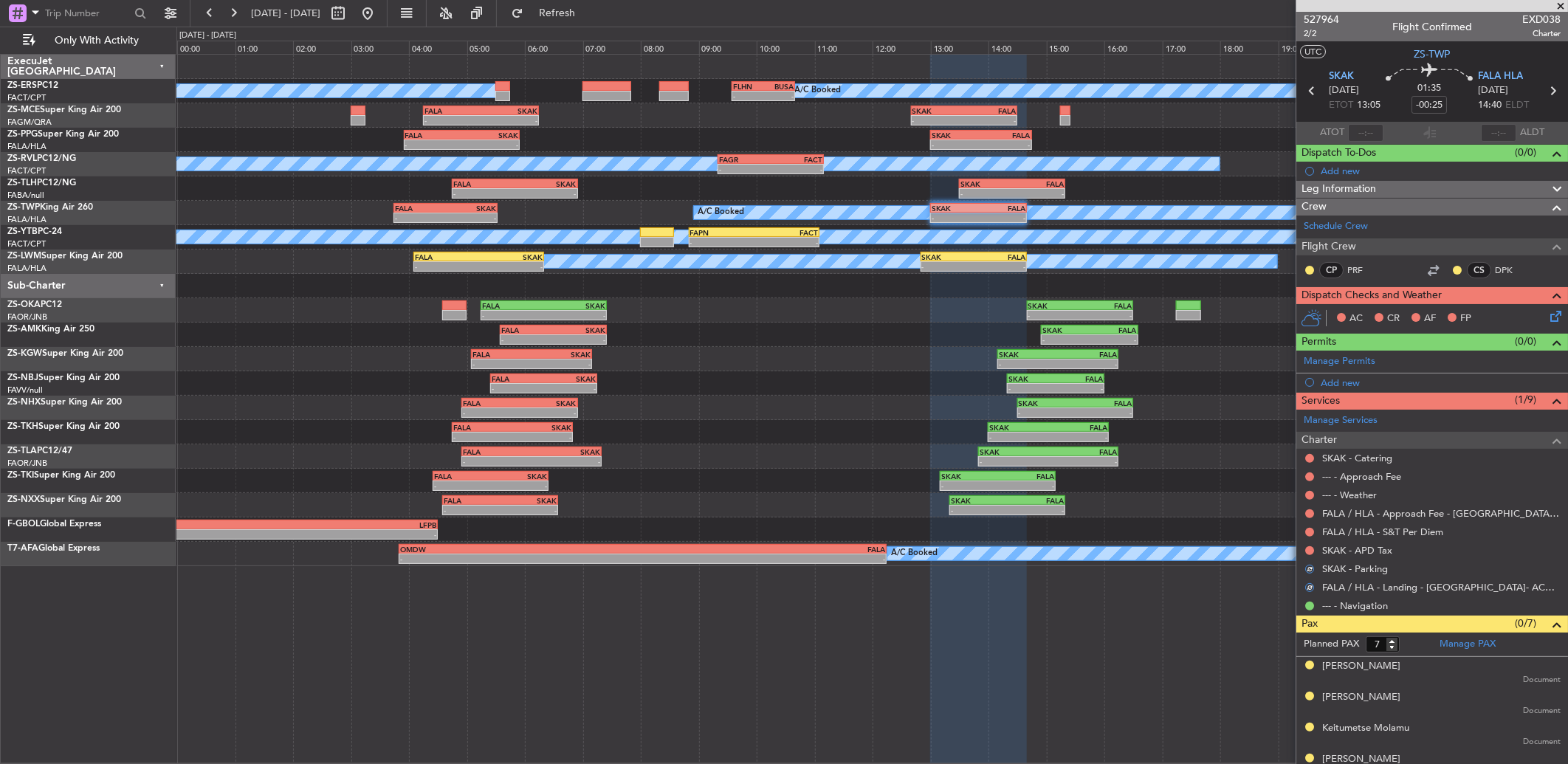
click at [1314, 549] on div at bounding box center [1310, 551] width 12 height 12
click at [1309, 549] on button at bounding box center [1310, 551] width 9 height 9
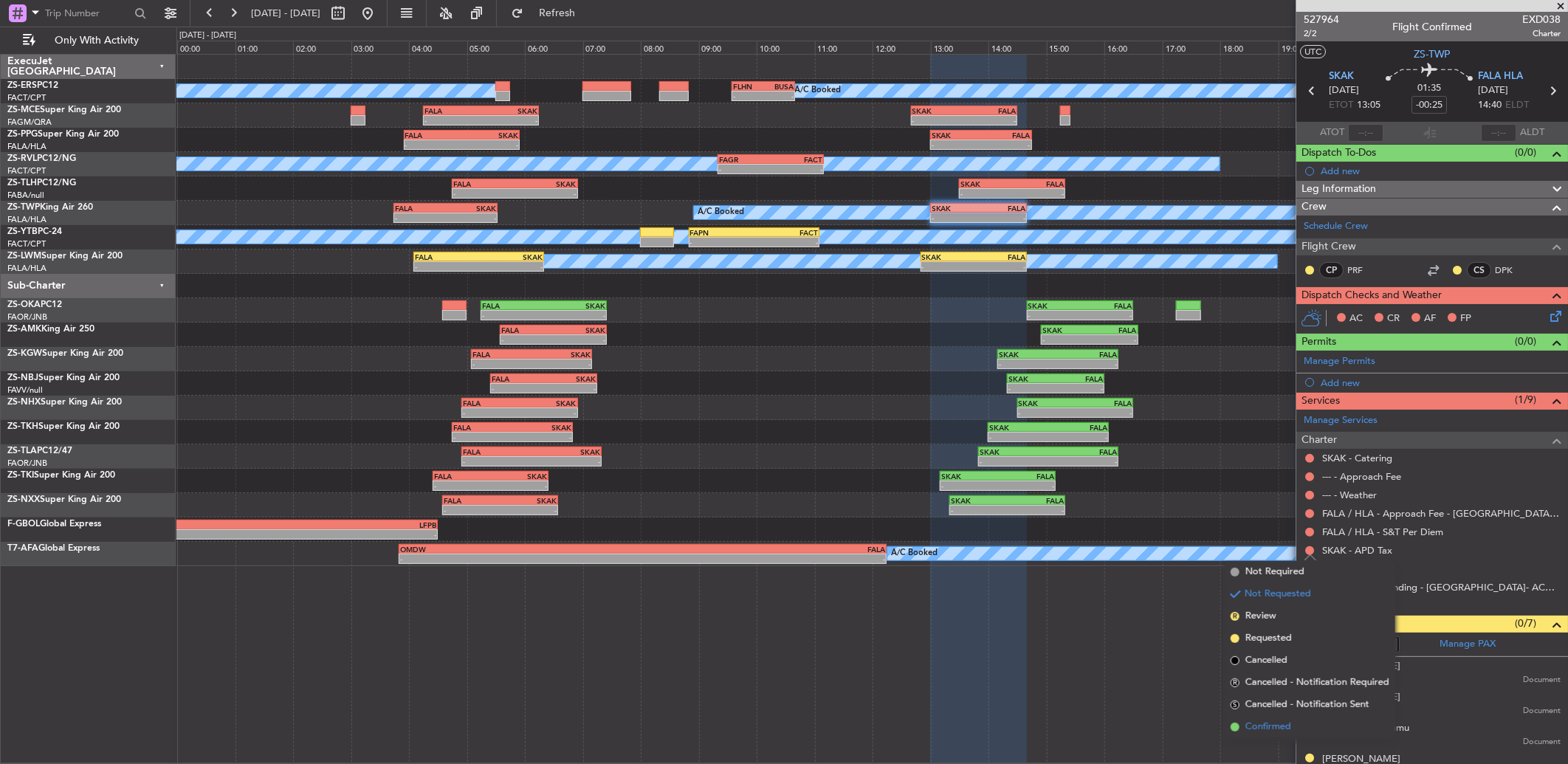
click at [1297, 720] on li "Confirmed" at bounding box center [1310, 727] width 170 height 22
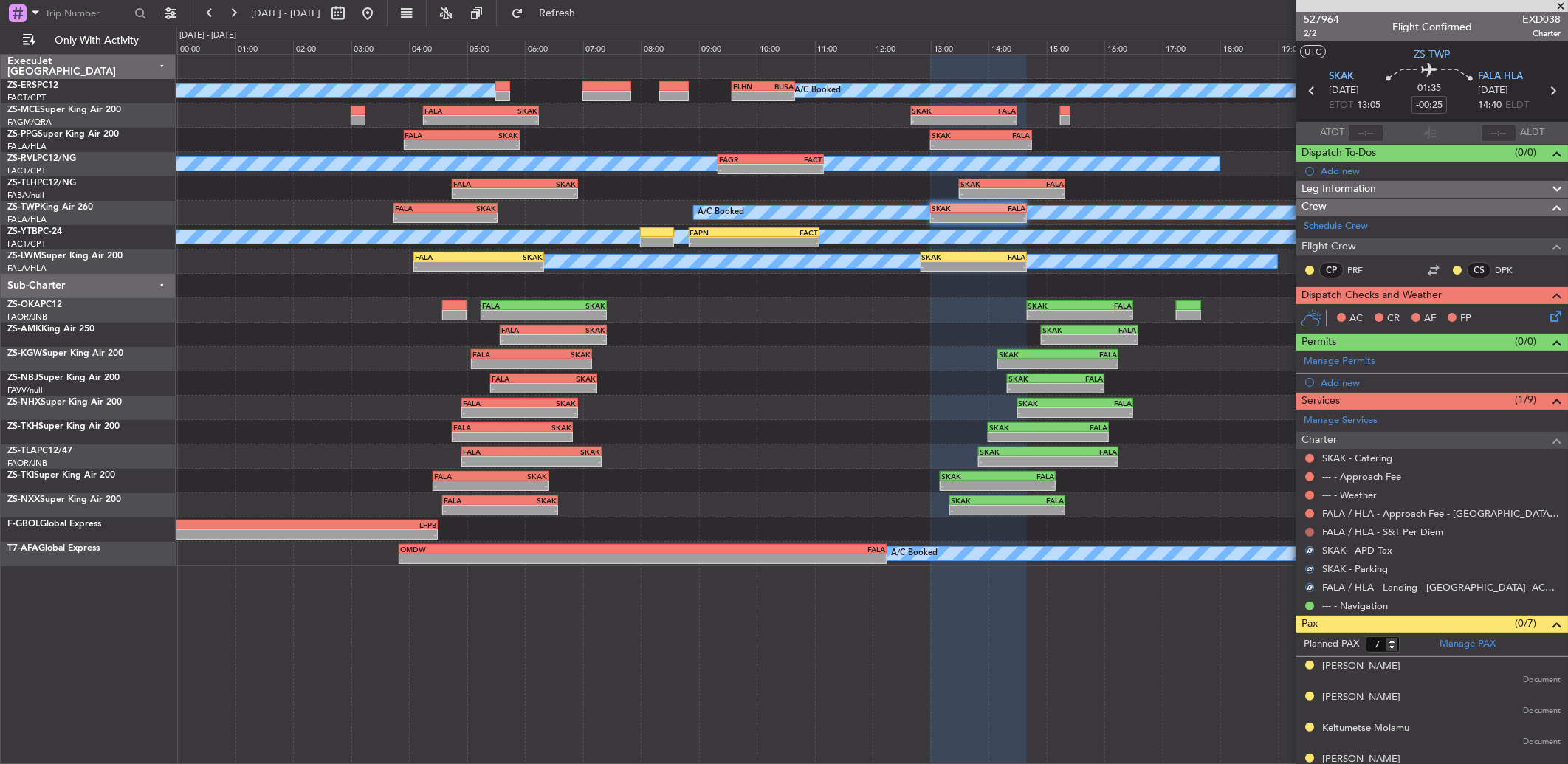
click at [1309, 535] on button at bounding box center [1310, 533] width 9 height 9
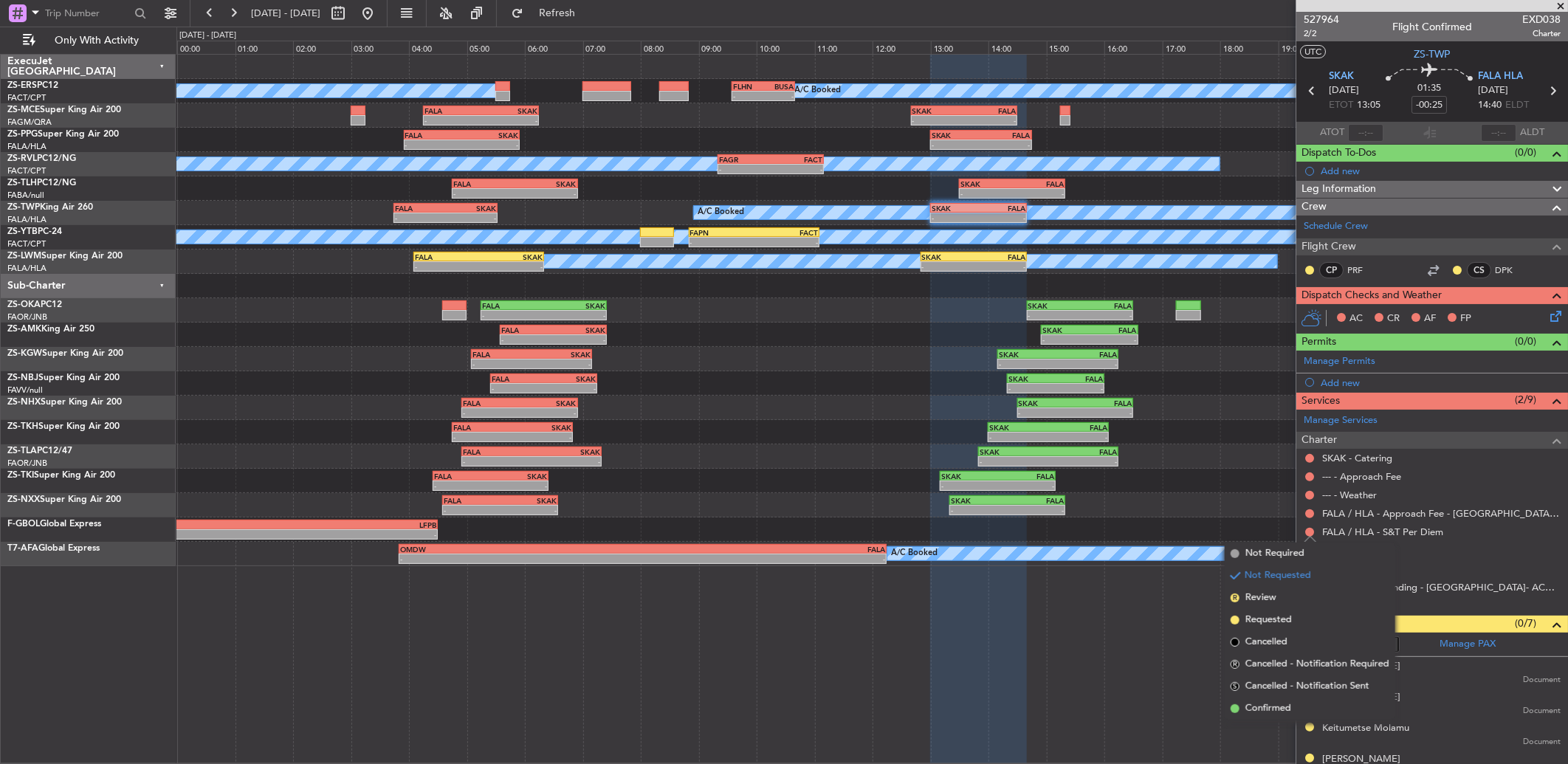
drag, startPoint x: 1279, startPoint y: 703, endPoint x: 1346, endPoint y: 564, distance: 154.3
click at [1279, 700] on li "Confirmed" at bounding box center [1310, 708] width 170 height 22
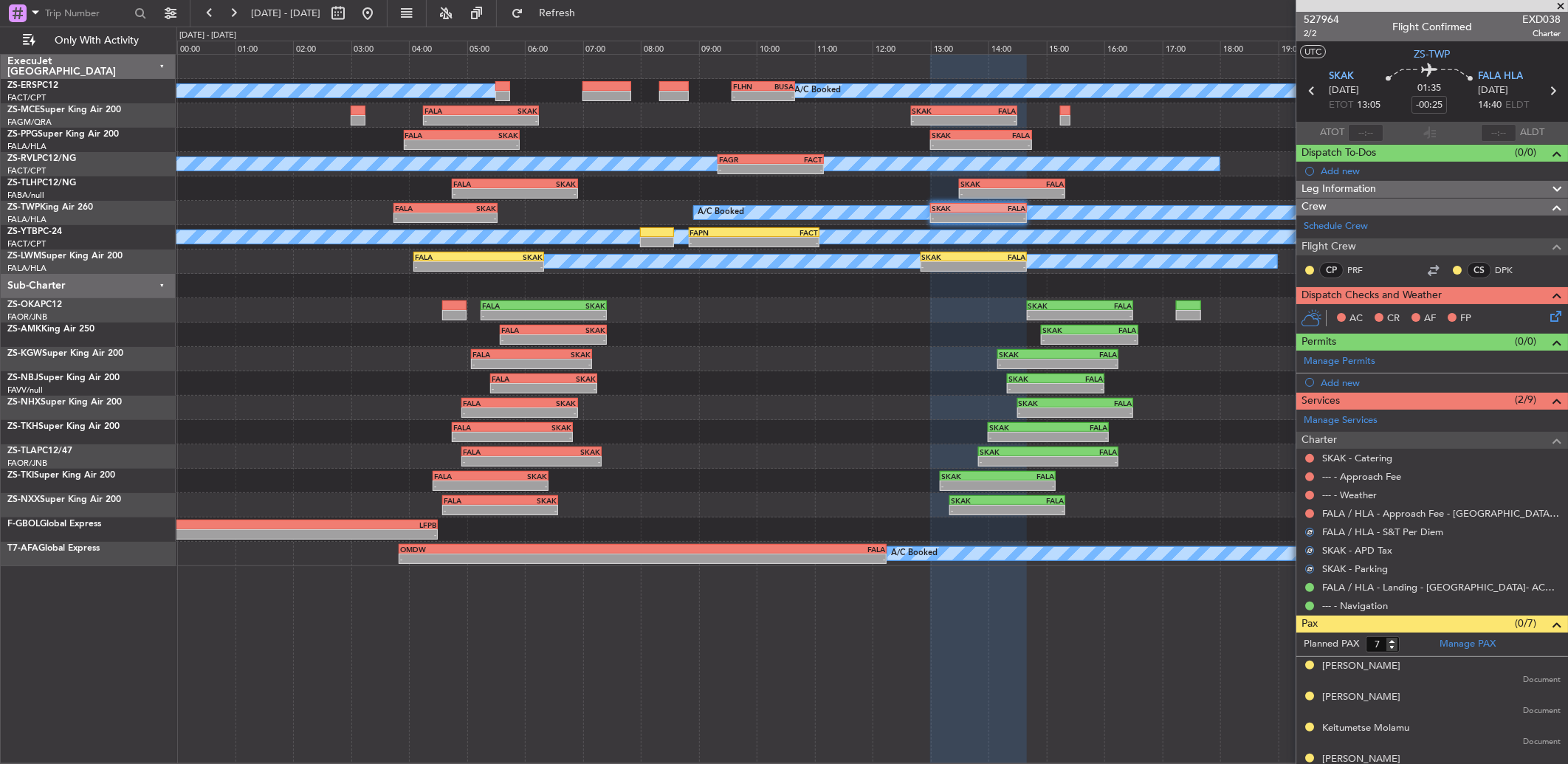
click at [1304, 511] on nimbus-traffic-light at bounding box center [1310, 514] width 12 height 12
click at [1314, 514] on button at bounding box center [1310, 514] width 9 height 9
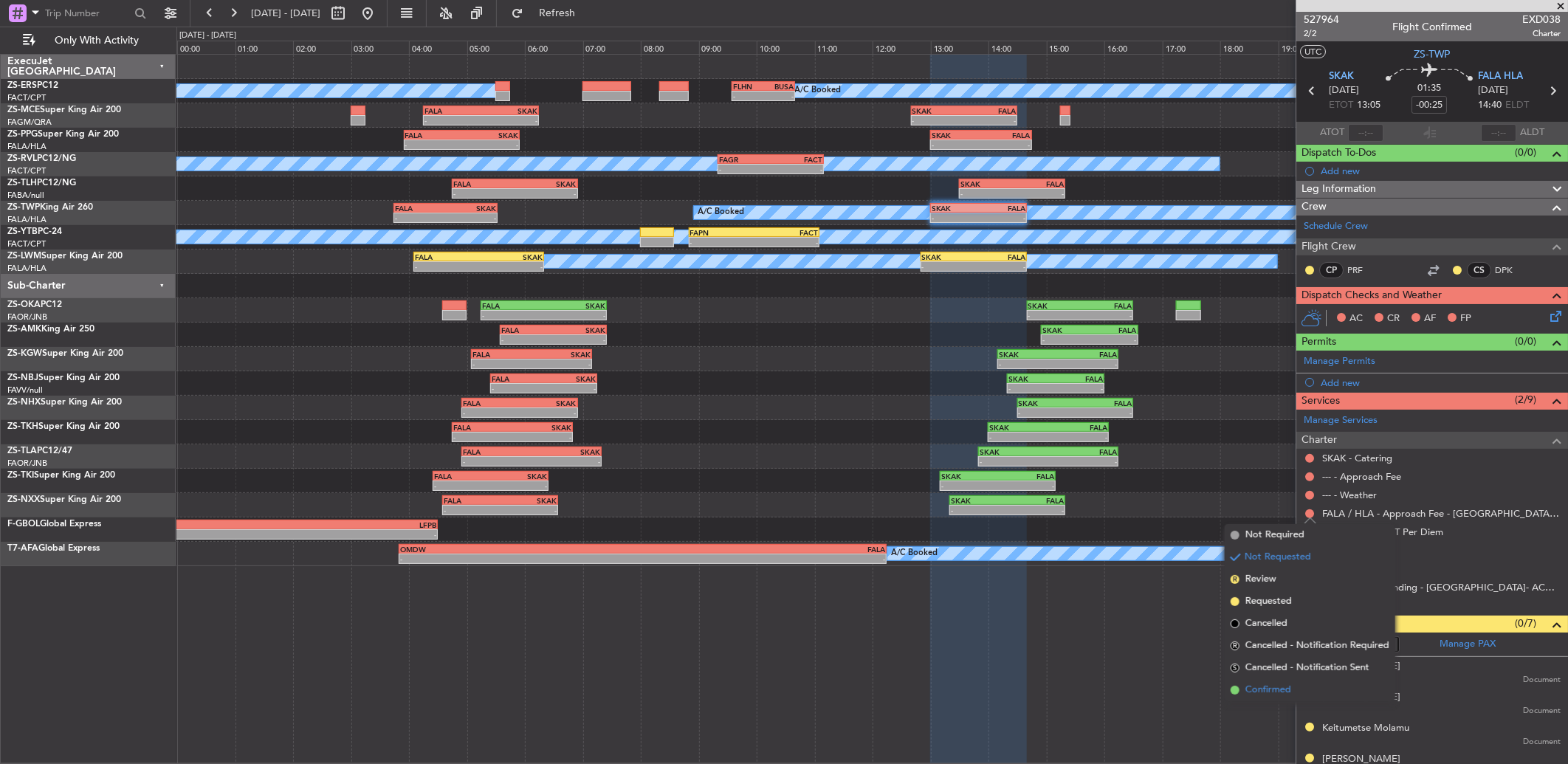
click at [1281, 680] on li "Confirmed" at bounding box center [1310, 690] width 170 height 22
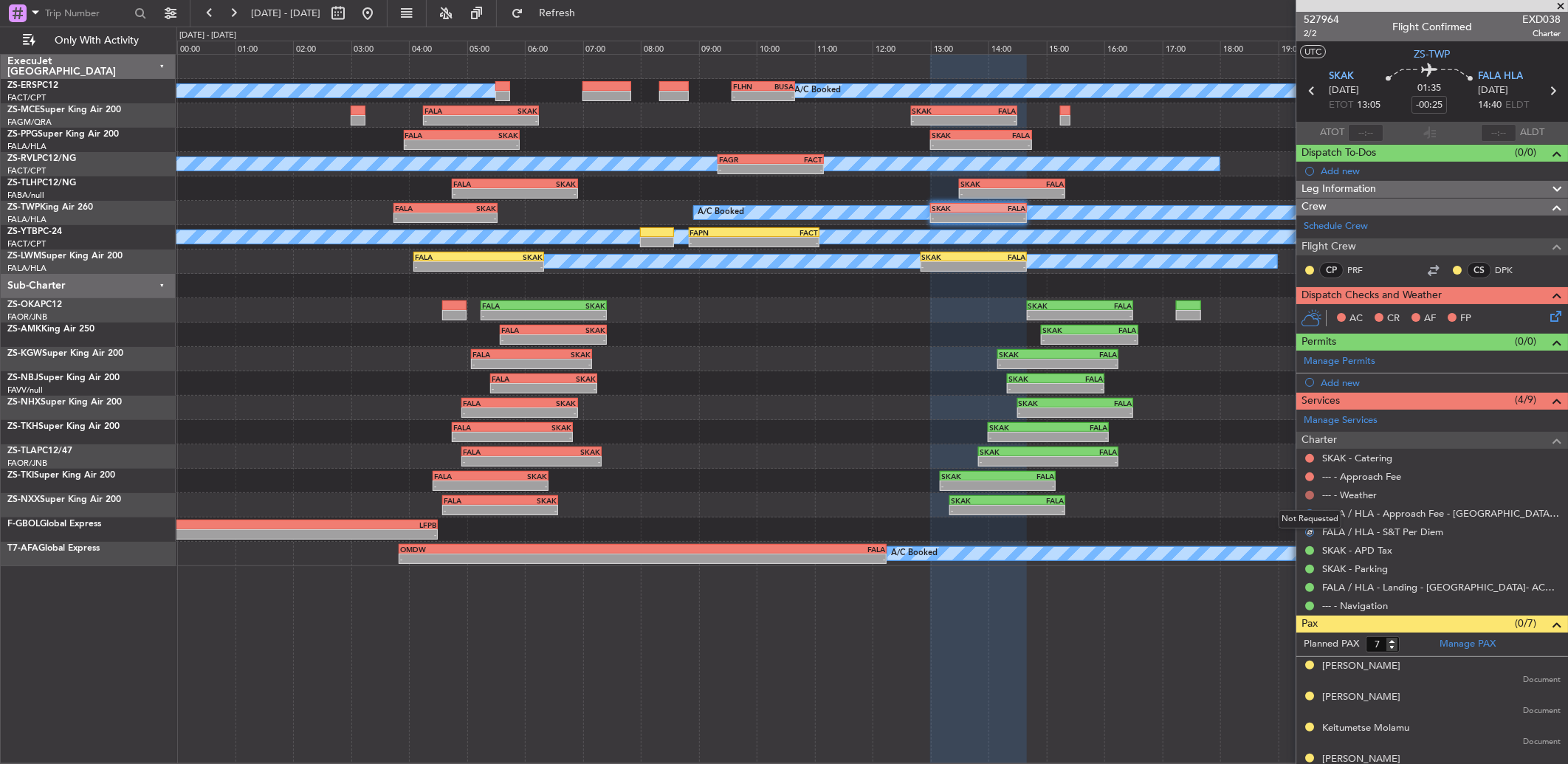
click at [1306, 493] on button at bounding box center [1310, 495] width 9 height 9
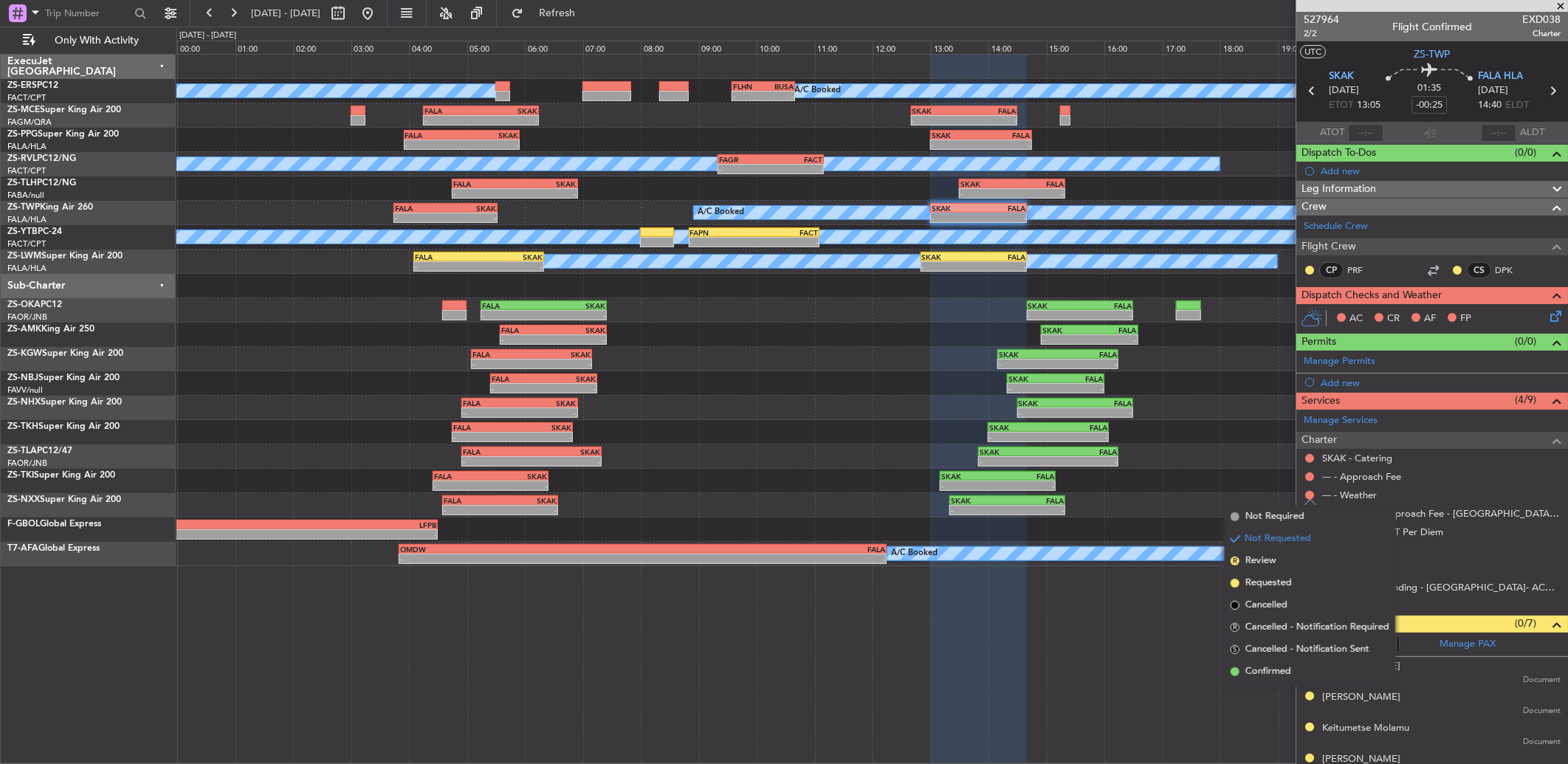
click at [1281, 670] on span "Confirmed" at bounding box center [1268, 672] width 46 height 15
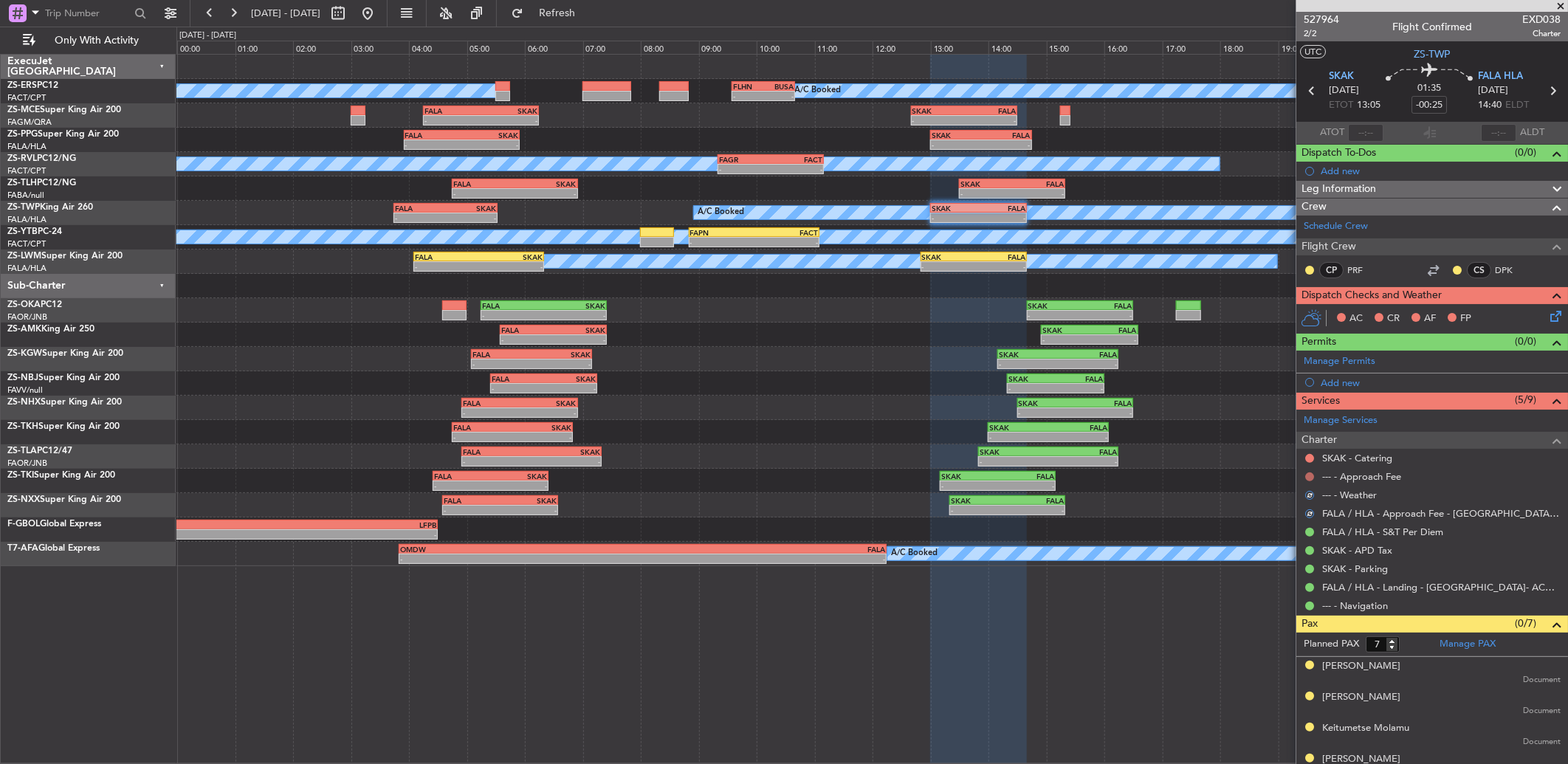
click at [1311, 479] on button at bounding box center [1310, 477] width 9 height 9
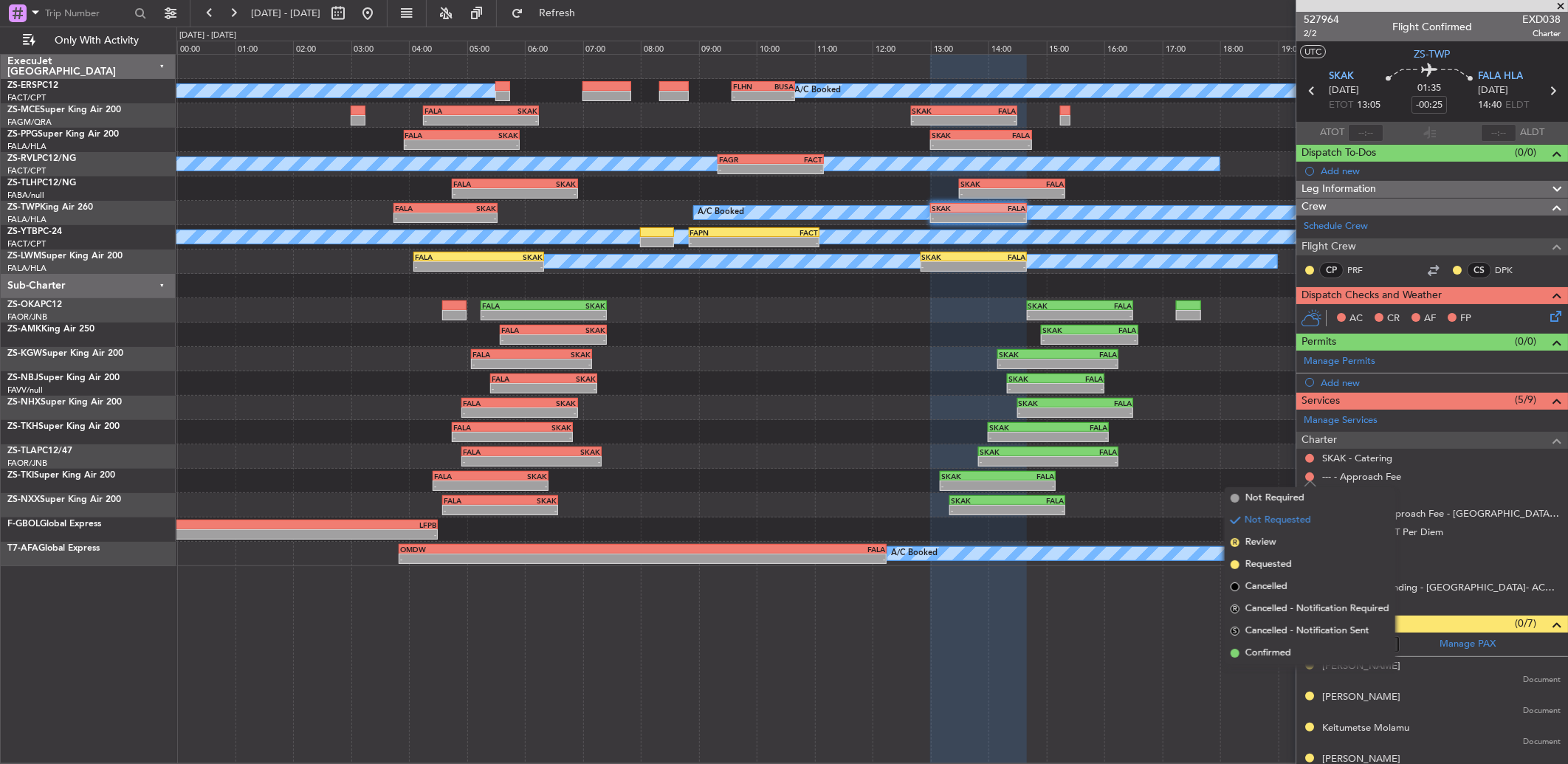
drag, startPoint x: 1270, startPoint y: 650, endPoint x: 1261, endPoint y: 630, distance: 21.9
click at [1268, 650] on span "Confirmed" at bounding box center [1268, 653] width 46 height 15
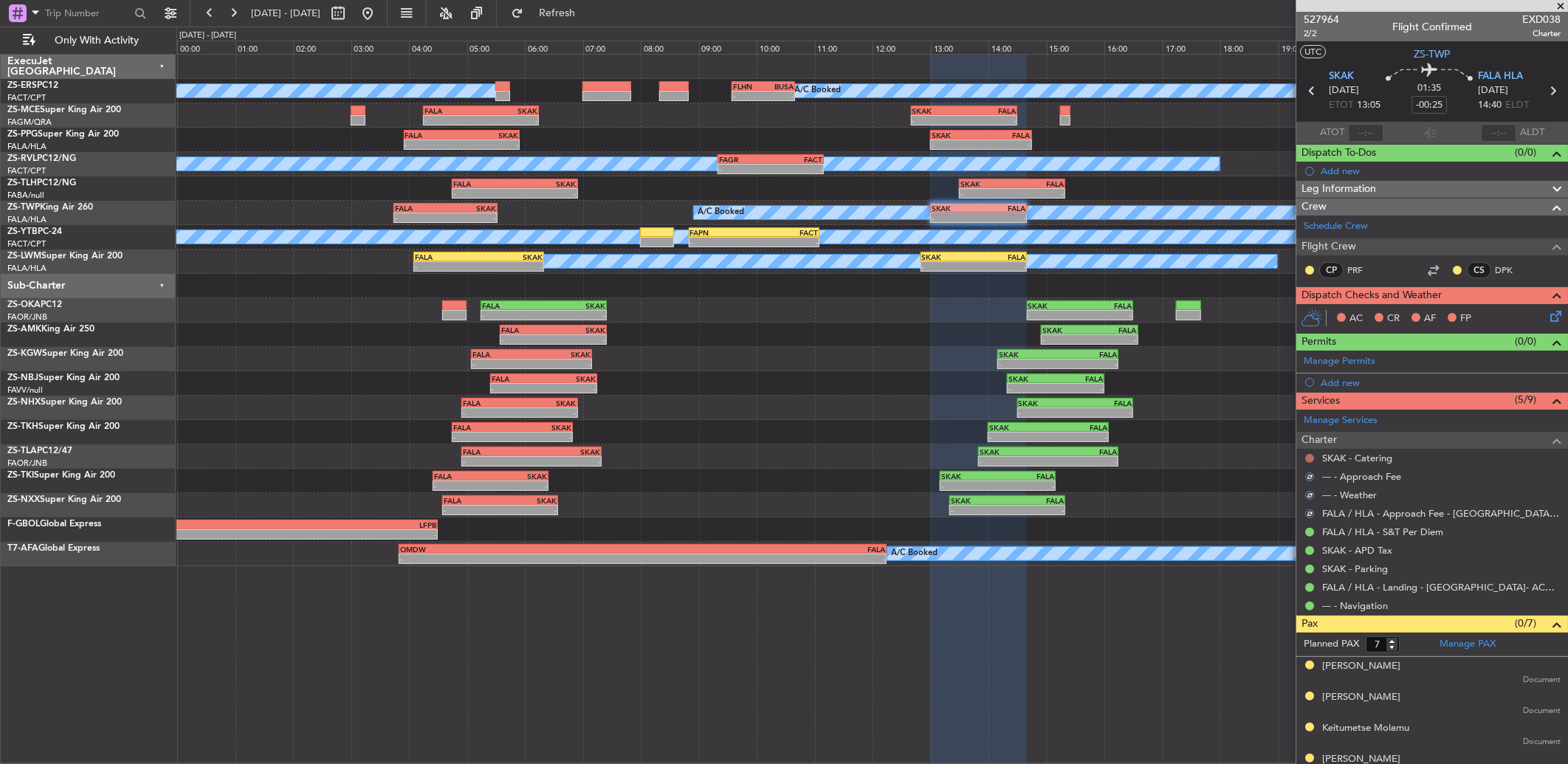
click at [1310, 459] on button at bounding box center [1310, 459] width 9 height 9
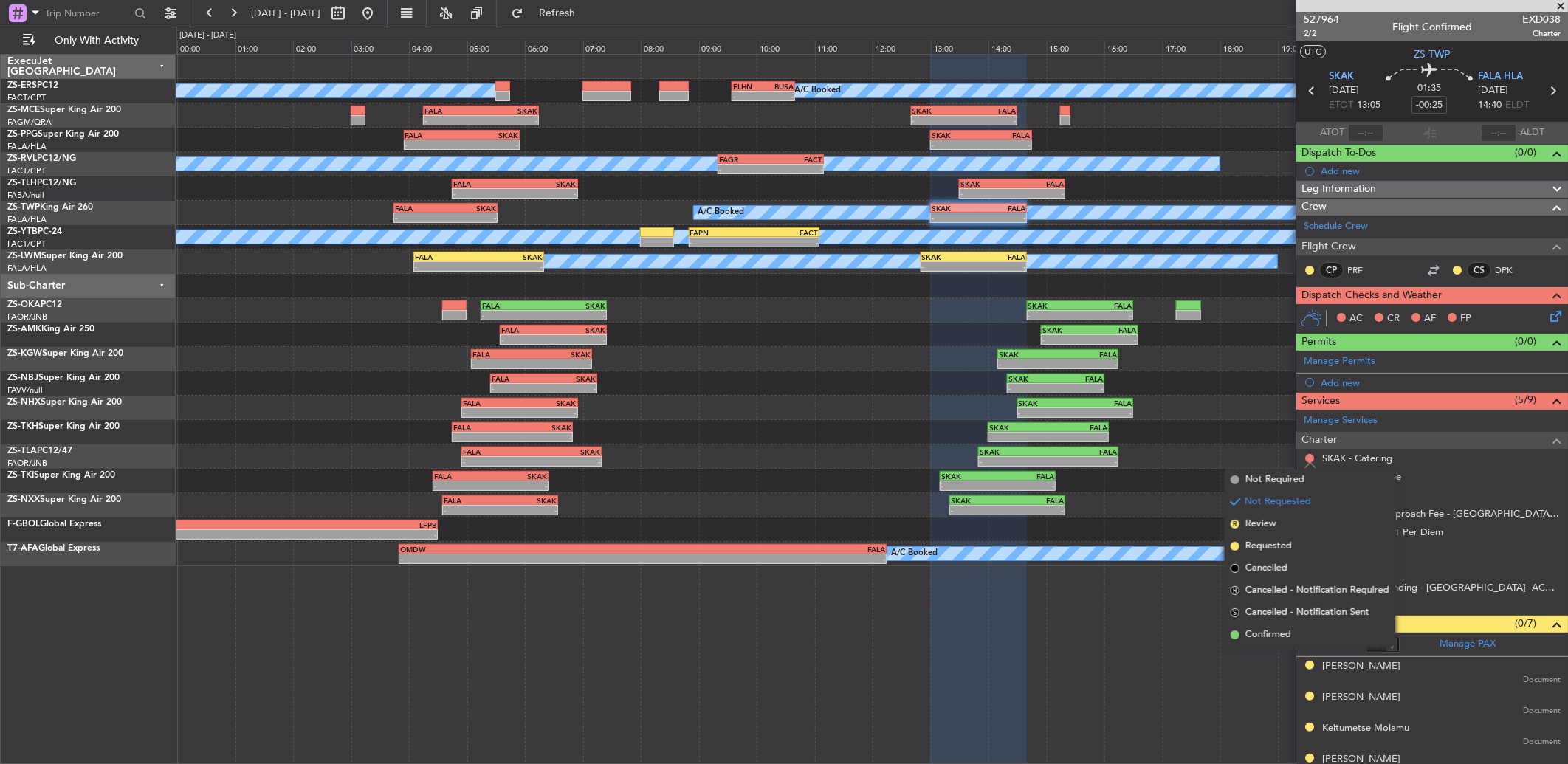
click at [1296, 629] on li "Confirmed" at bounding box center [1310, 634] width 170 height 22
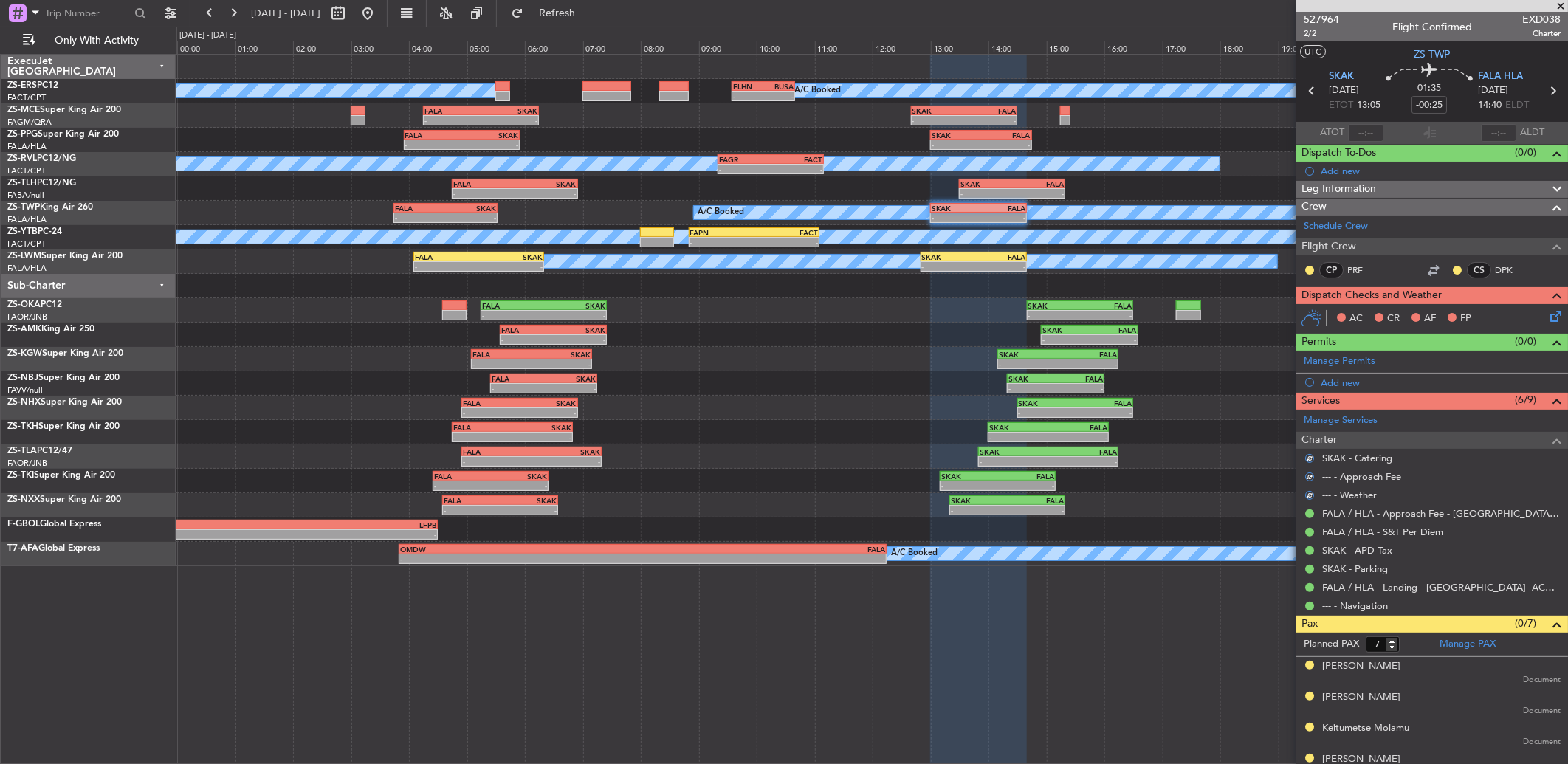
click at [1549, 316] on icon at bounding box center [1553, 314] width 12 height 12
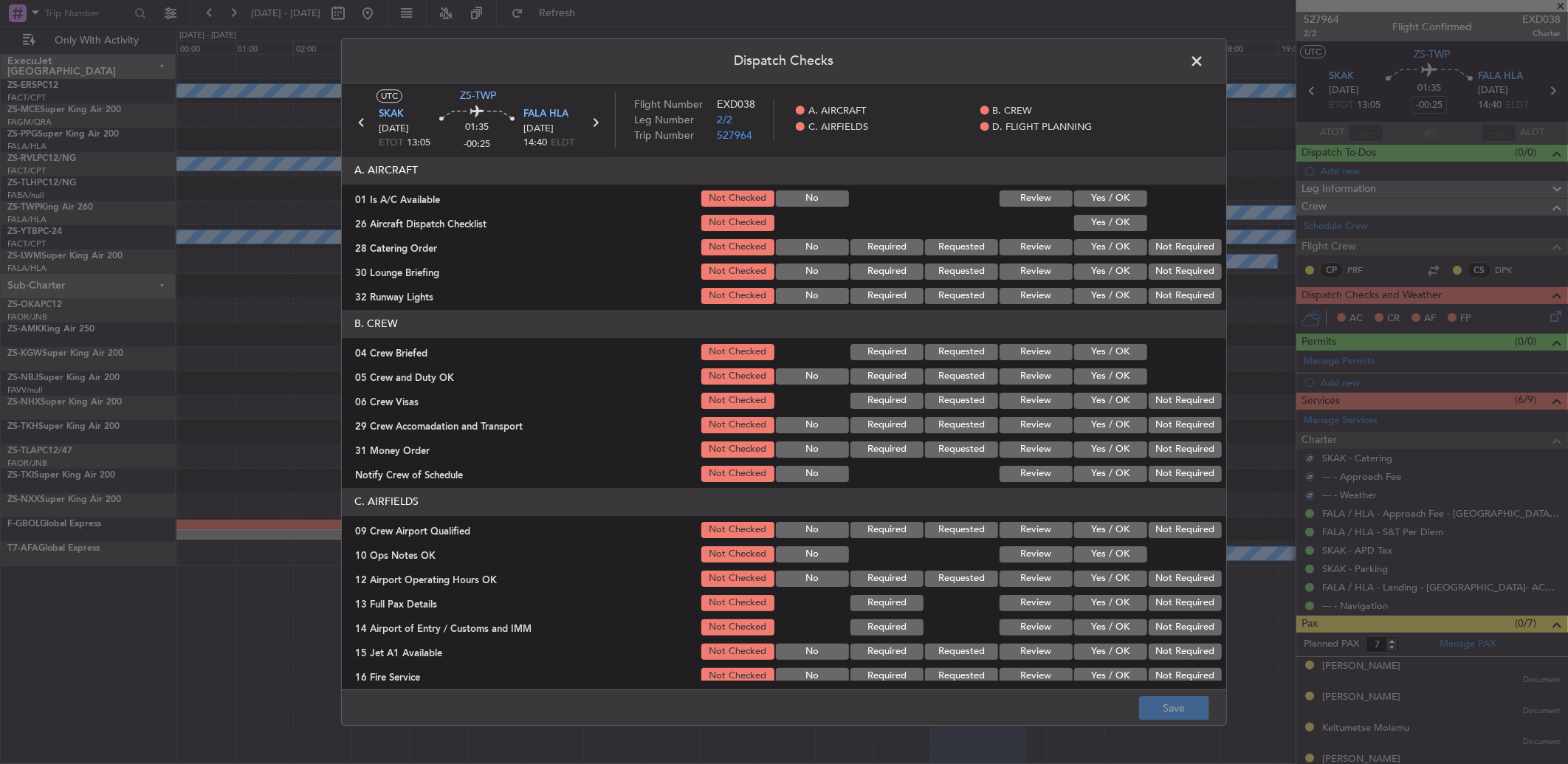
click at [1122, 197] on button "Yes / OK" at bounding box center [1111, 198] width 73 height 17
click at [1125, 223] on button "Yes / OK" at bounding box center [1111, 223] width 73 height 17
click at [1159, 248] on button "Not Required" at bounding box center [1185, 247] width 73 height 17
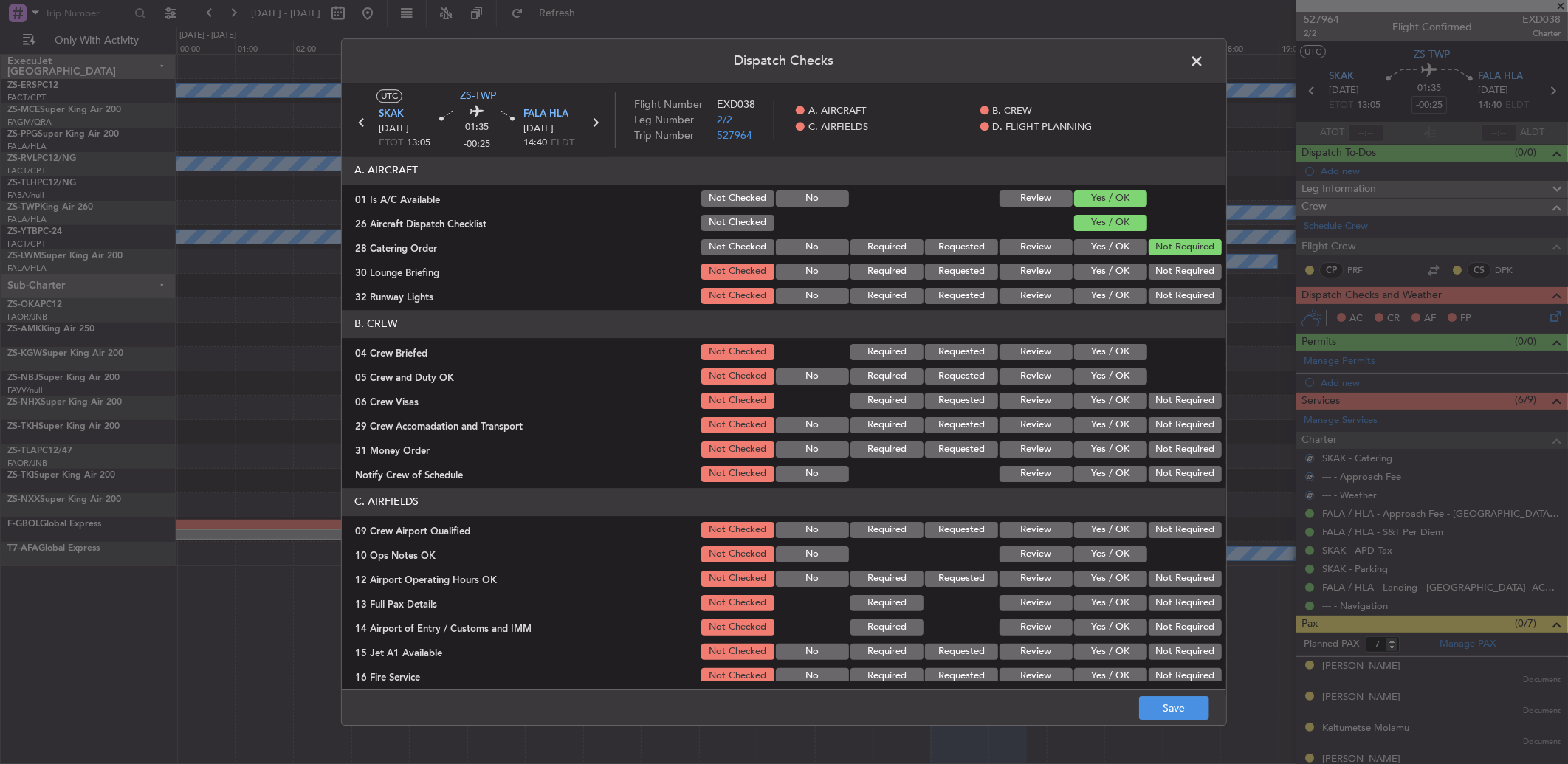
click at [1166, 268] on button "Not Required" at bounding box center [1185, 271] width 73 height 17
drag, startPoint x: 1164, startPoint y: 276, endPoint x: 1164, endPoint y: 285, distance: 9.0
click at [1164, 276] on button "Not Required" at bounding box center [1185, 271] width 73 height 17
click at [1164, 285] on div "Not Required" at bounding box center [1184, 296] width 75 height 21
click at [1161, 294] on button "Not Required" at bounding box center [1185, 296] width 73 height 17
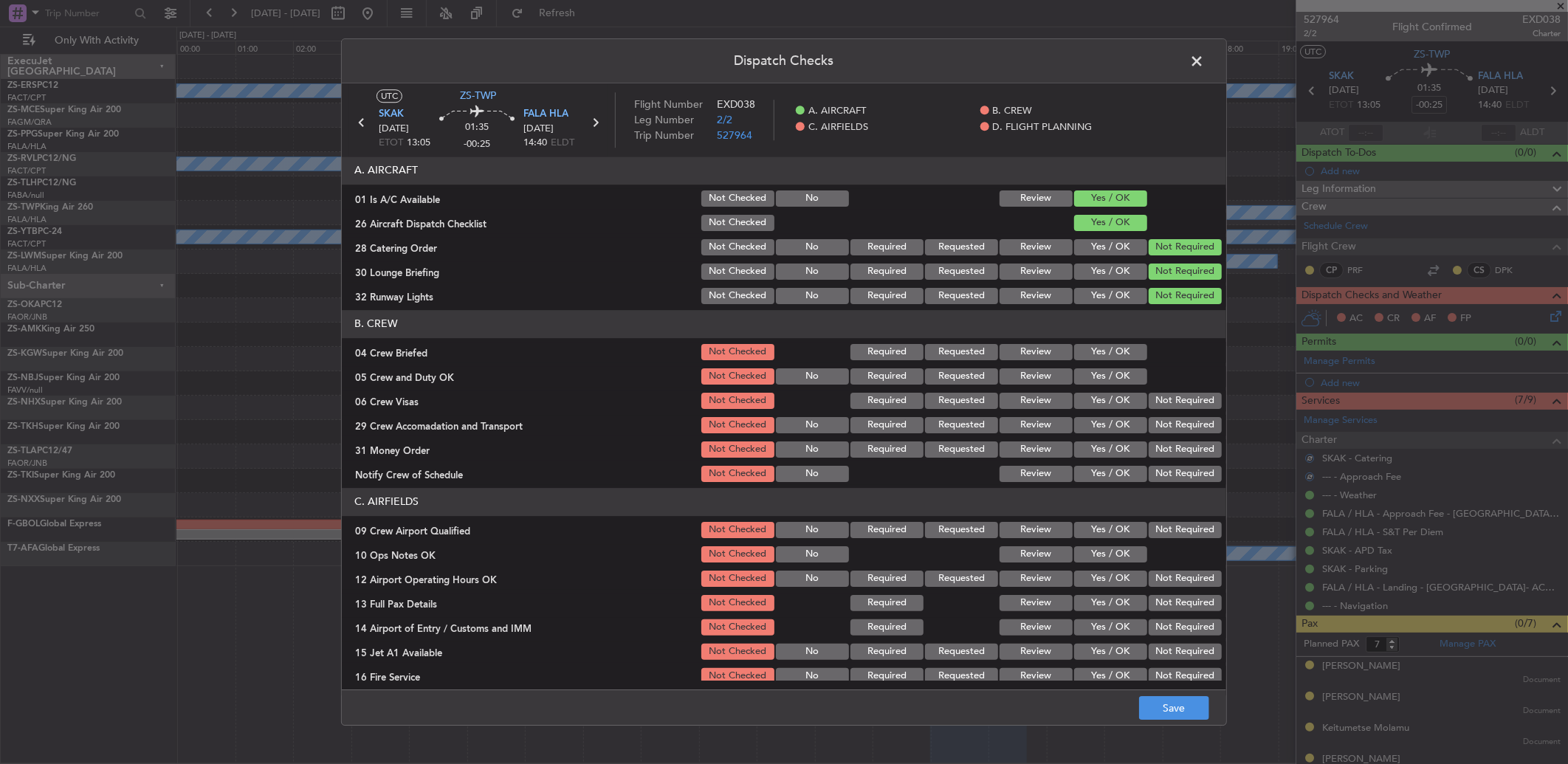
click at [1117, 355] on button "Yes / OK" at bounding box center [1111, 352] width 73 height 17
click at [1105, 380] on button "Yes / OK" at bounding box center [1111, 377] width 73 height 17
click at [1160, 404] on button "Not Required" at bounding box center [1185, 401] width 73 height 17
click at [1161, 411] on div "Not Required" at bounding box center [1184, 401] width 75 height 21
click at [1159, 432] on button "Not Required" at bounding box center [1185, 426] width 73 height 17
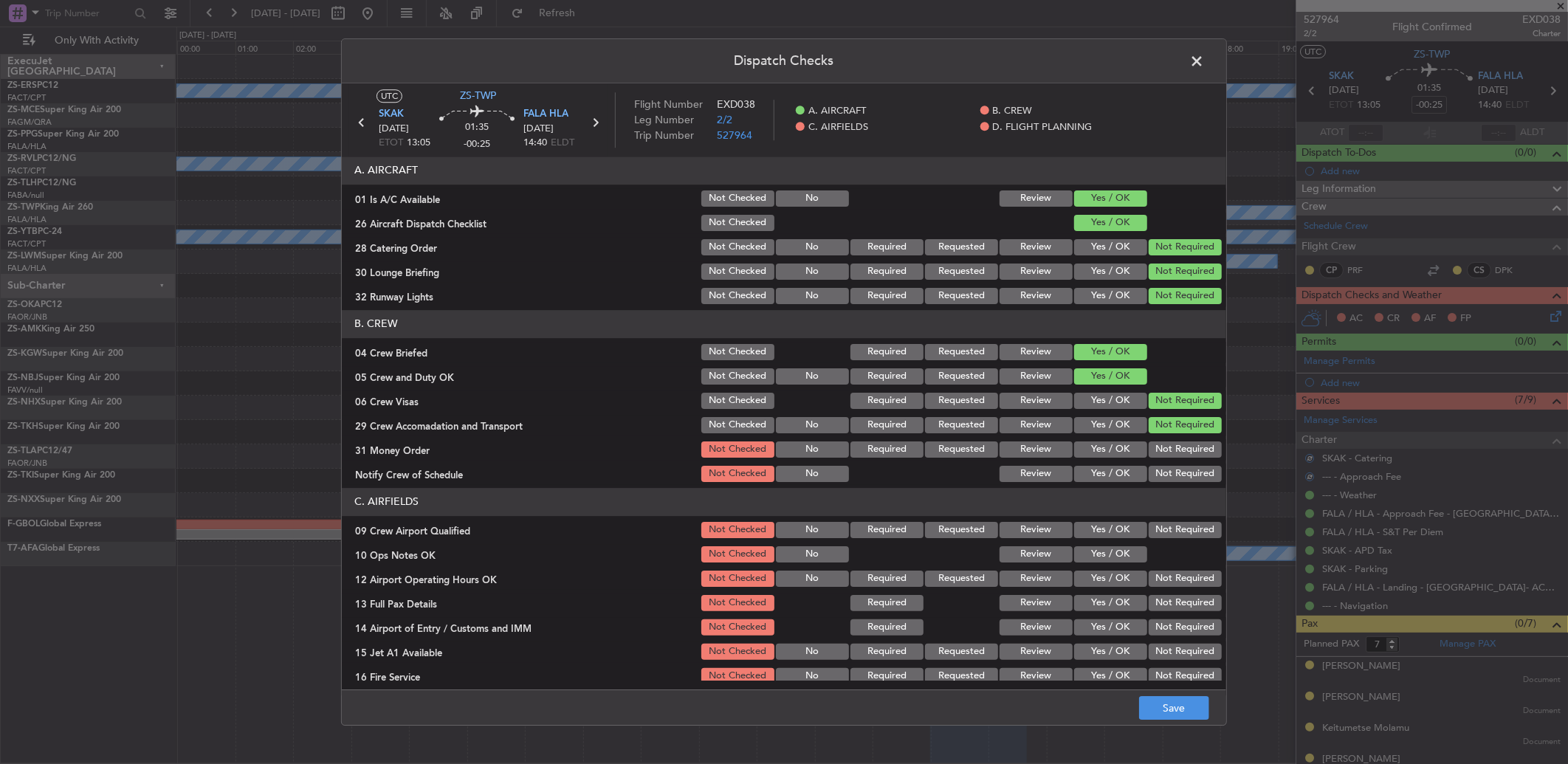
click at [1154, 448] on button "Not Required" at bounding box center [1185, 450] width 73 height 17
click at [1150, 483] on div "Not Required" at bounding box center [1184, 474] width 75 height 21
click at [1162, 481] on button "Not Required" at bounding box center [1185, 474] width 73 height 17
click at [1171, 526] on button "Not Required" at bounding box center [1185, 530] width 73 height 17
drag, startPoint x: 1078, startPoint y: 551, endPoint x: 1196, endPoint y: 577, distance: 120.8
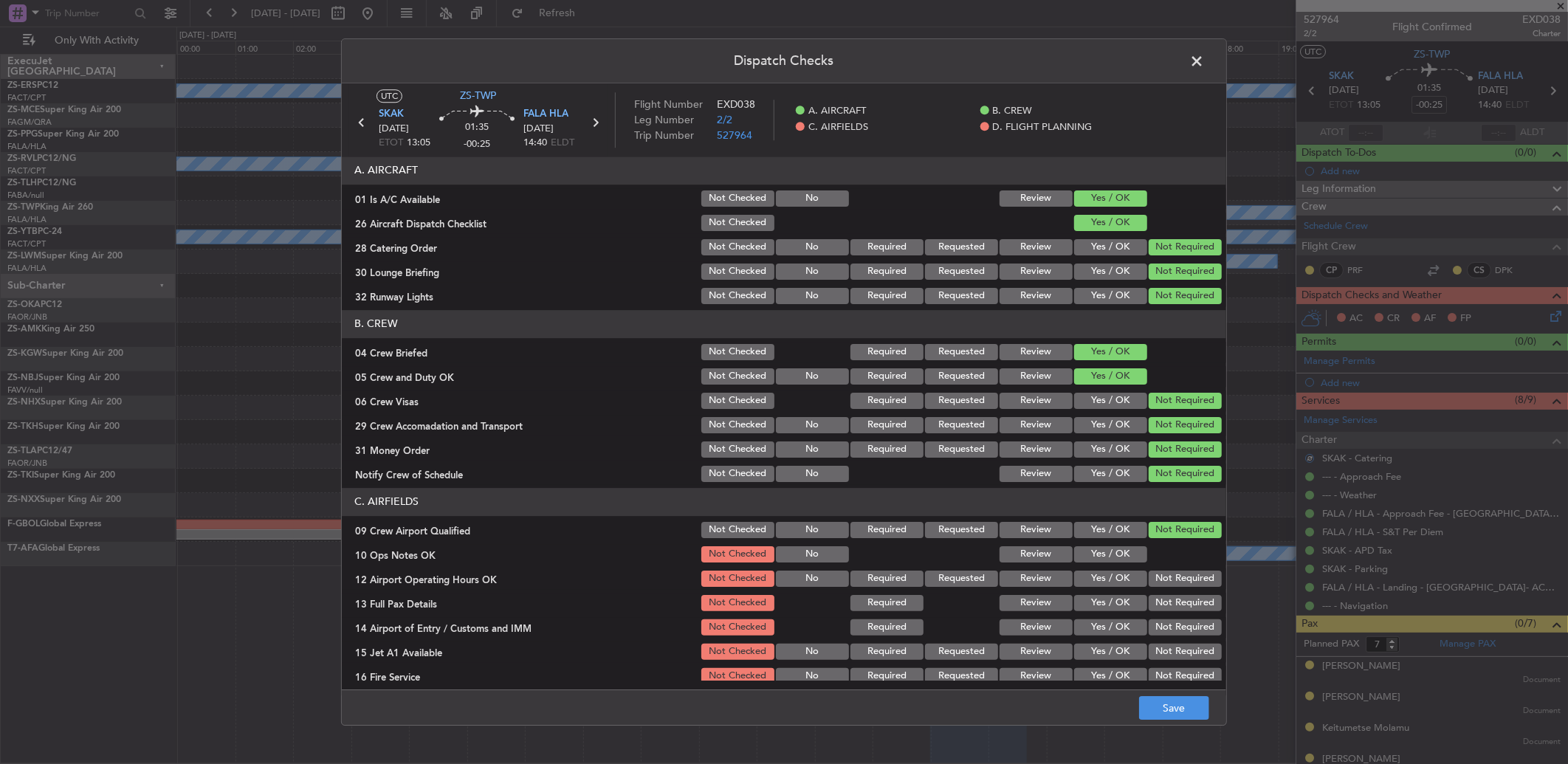
click at [1078, 551] on button "Yes / OK" at bounding box center [1111, 554] width 73 height 17
click at [1211, 580] on div "12 Airport Operating Hours OK Not Checked No Required Requested Review Yes / OK…" at bounding box center [784, 580] width 884 height 21
click at [1194, 584] on button "Not Required" at bounding box center [1185, 579] width 73 height 17
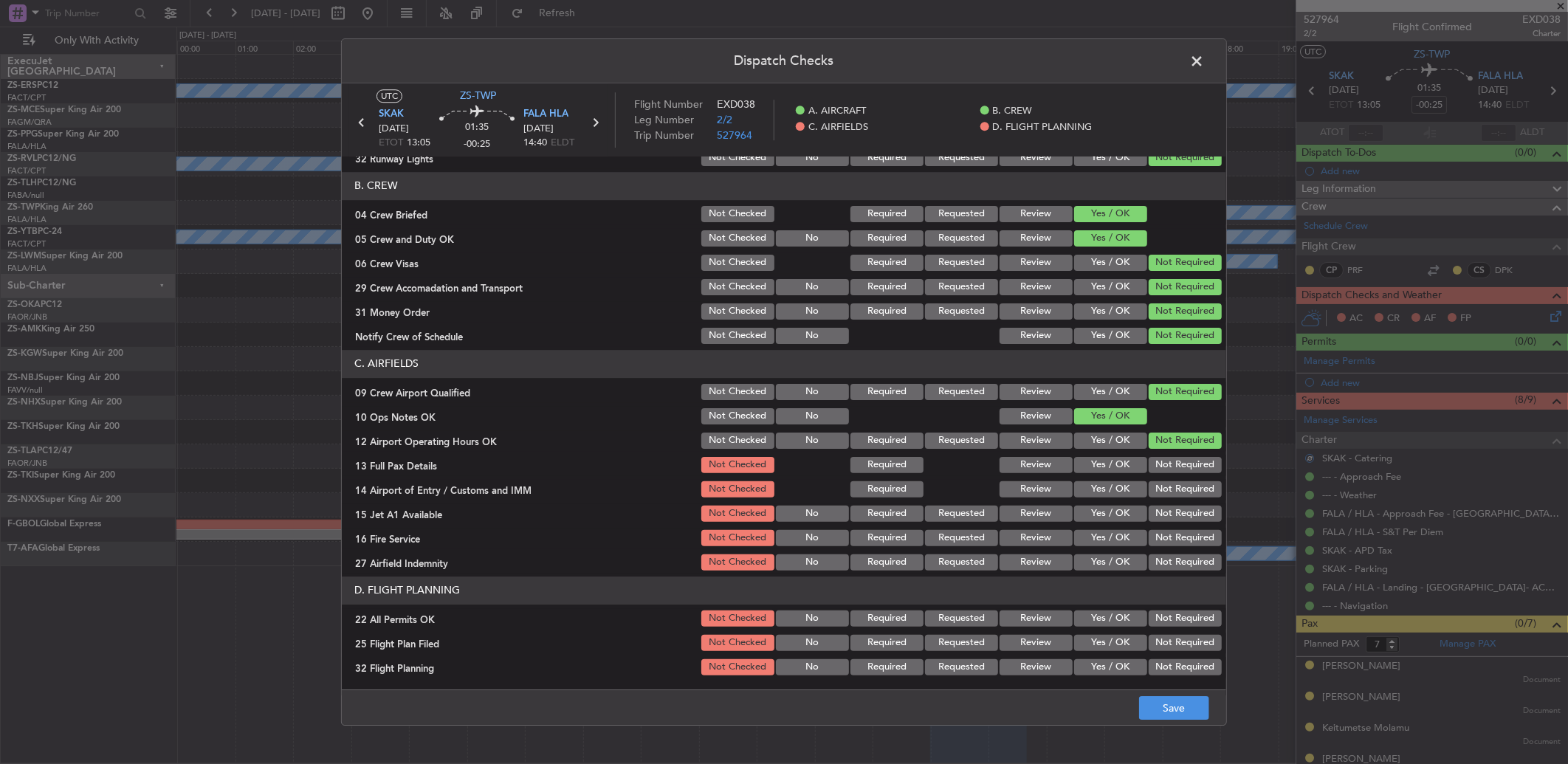
click at [1175, 473] on div "Not Required" at bounding box center [1184, 466] width 75 height 21
click at [1171, 468] on button "Not Required" at bounding box center [1185, 465] width 73 height 17
click at [1168, 506] on button "Not Required" at bounding box center [1185, 513] width 73 height 17
click at [1171, 487] on button "Not Required" at bounding box center [1185, 489] width 73 height 17
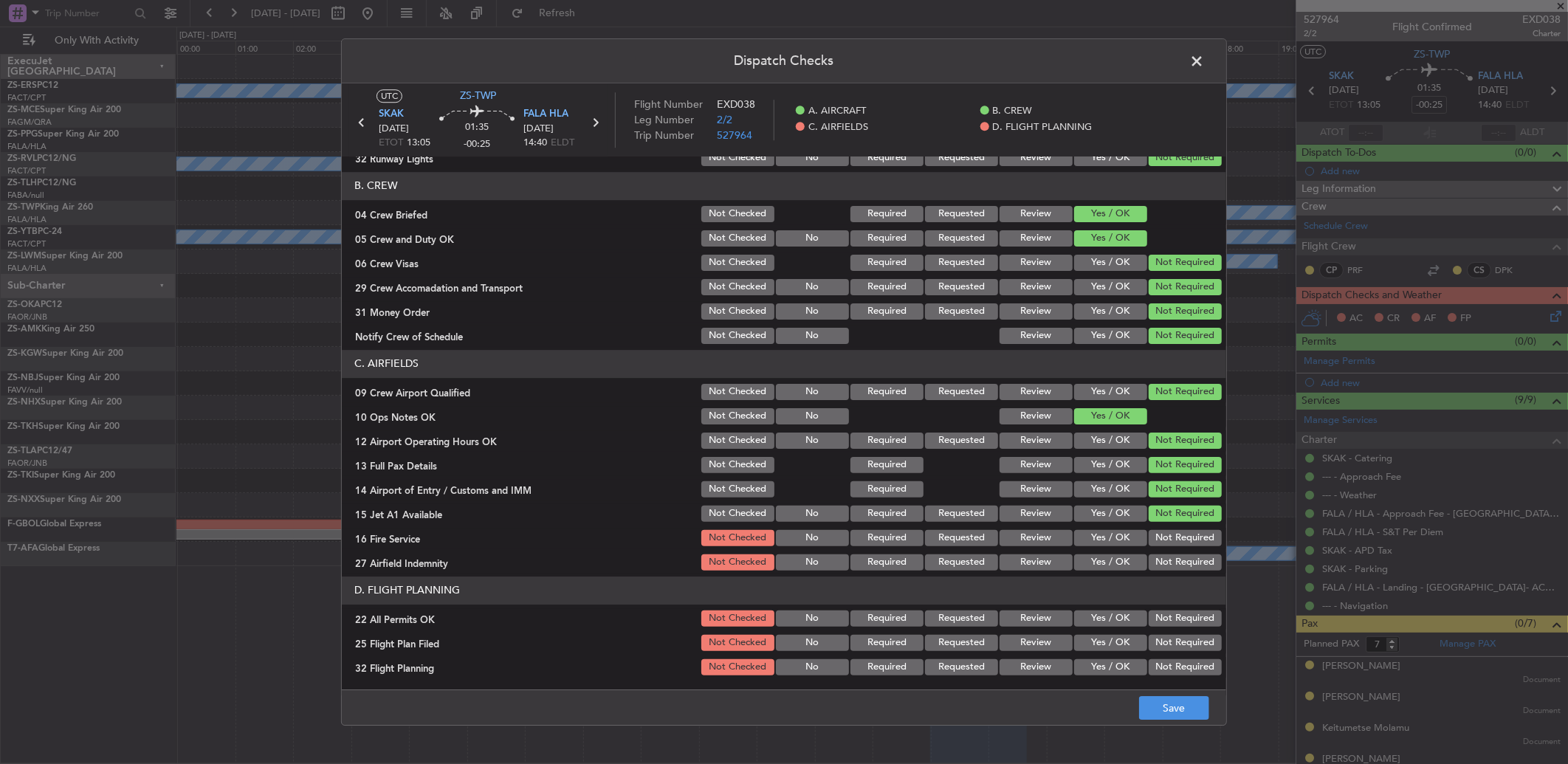
click at [1181, 519] on button "Not Required" at bounding box center [1185, 513] width 73 height 17
click at [1176, 539] on button "Not Required" at bounding box center [1185, 538] width 73 height 17
click at [1164, 563] on button "Not Required" at bounding box center [1185, 562] width 73 height 17
click at [1174, 624] on button "Not Required" at bounding box center [1185, 619] width 73 height 17
click at [1008, 640] on button "Review" at bounding box center [1036, 643] width 73 height 17
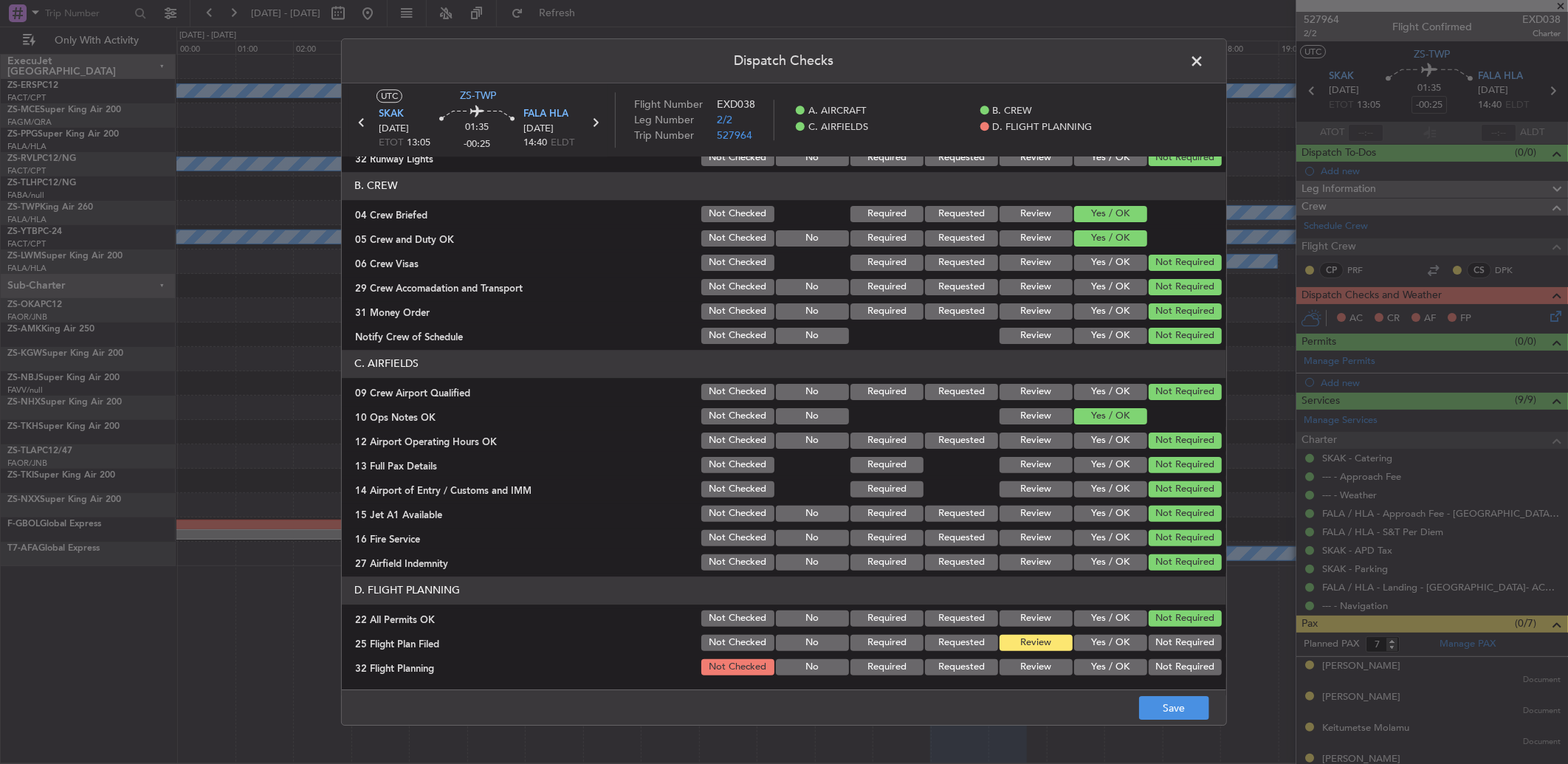
drag, startPoint x: 1017, startPoint y: 669, endPoint x: 1071, endPoint y: 696, distance: 60.4
click at [1017, 670] on button "Review" at bounding box center [1036, 667] width 73 height 17
click at [1176, 711] on button "Save" at bounding box center [1174, 707] width 70 height 23
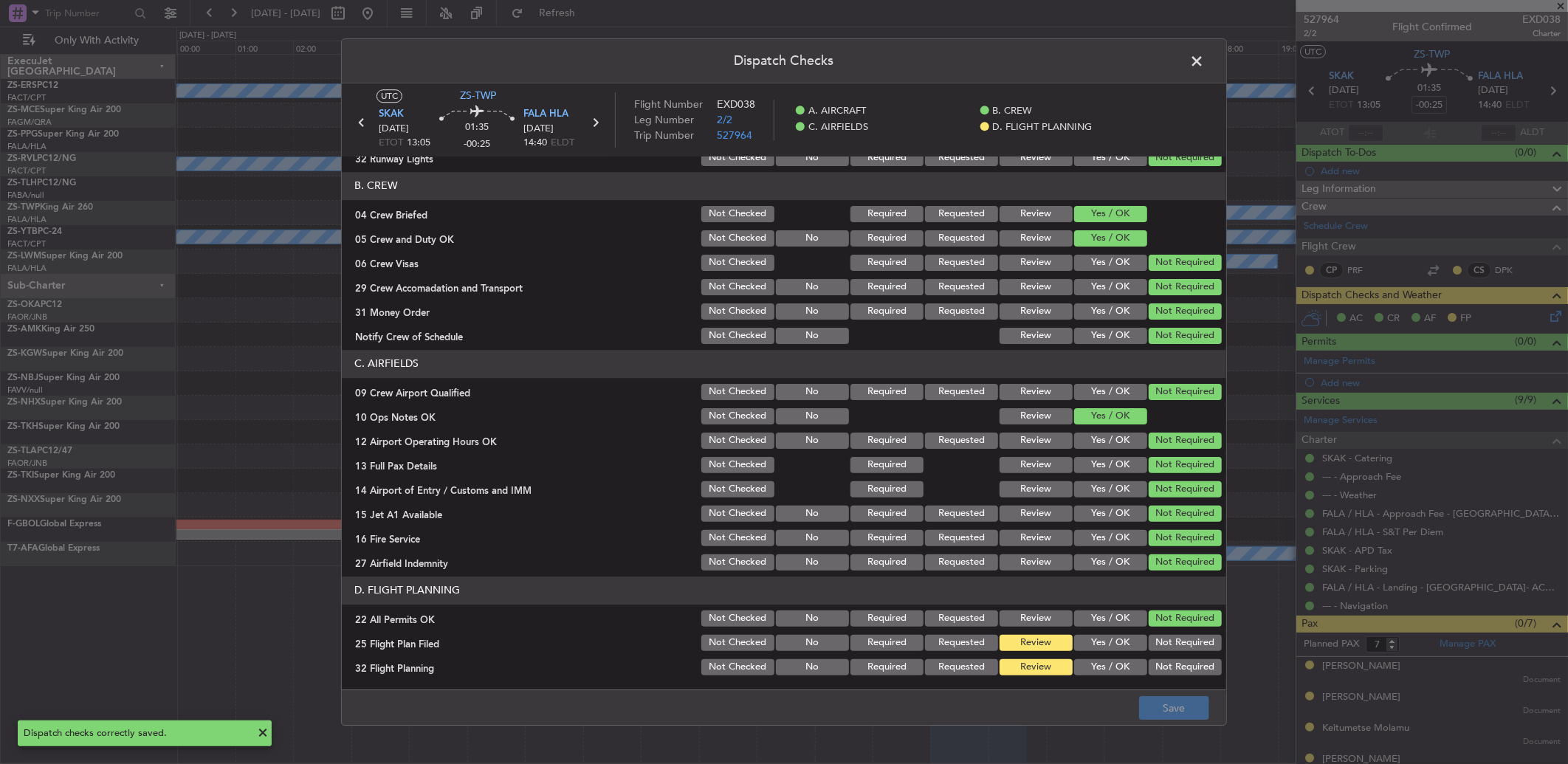
click at [1204, 61] on span at bounding box center [1204, 65] width 0 height 30
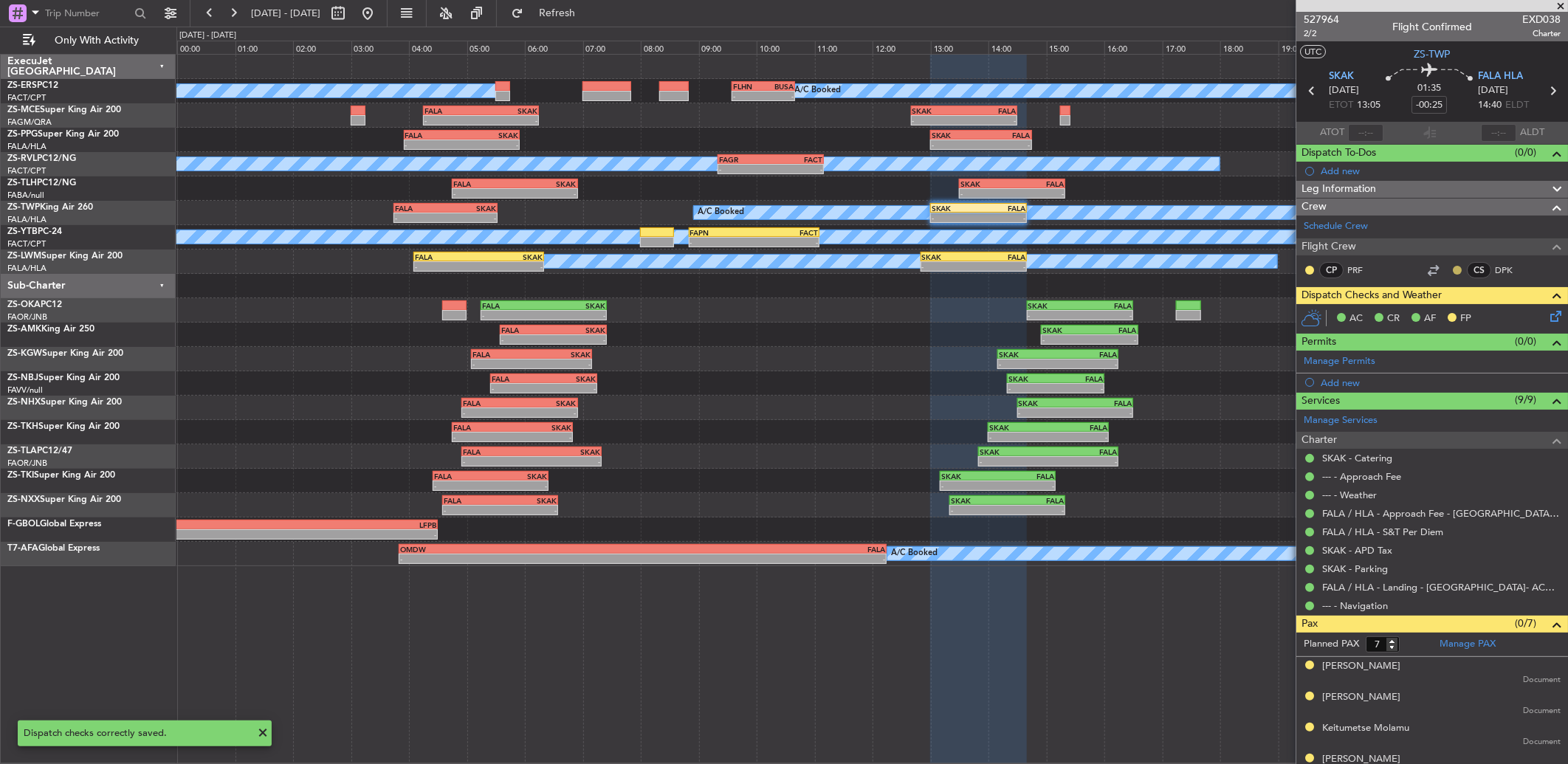
click at [1452, 271] on button at bounding box center [1457, 271] width 9 height 9
click at [1434, 306] on span "Acknowledged" at bounding box center [1449, 312] width 65 height 15
click at [1312, 268] on button at bounding box center [1310, 271] width 9 height 9
click at [1304, 312] on span "Acknowledged" at bounding box center [1313, 312] width 65 height 15
click at [1309, 92] on icon at bounding box center [1311, 90] width 19 height 19
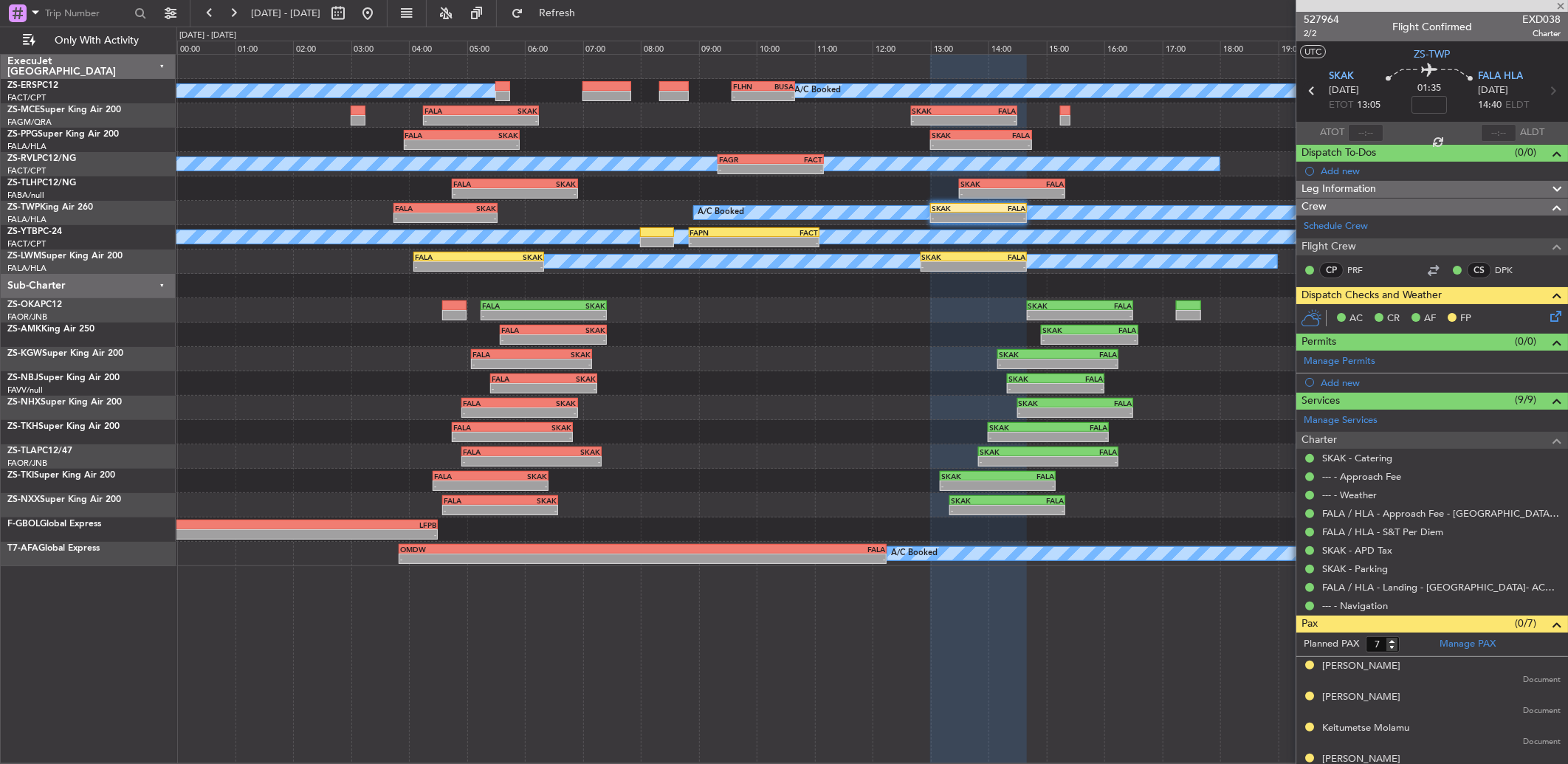
type input "5"
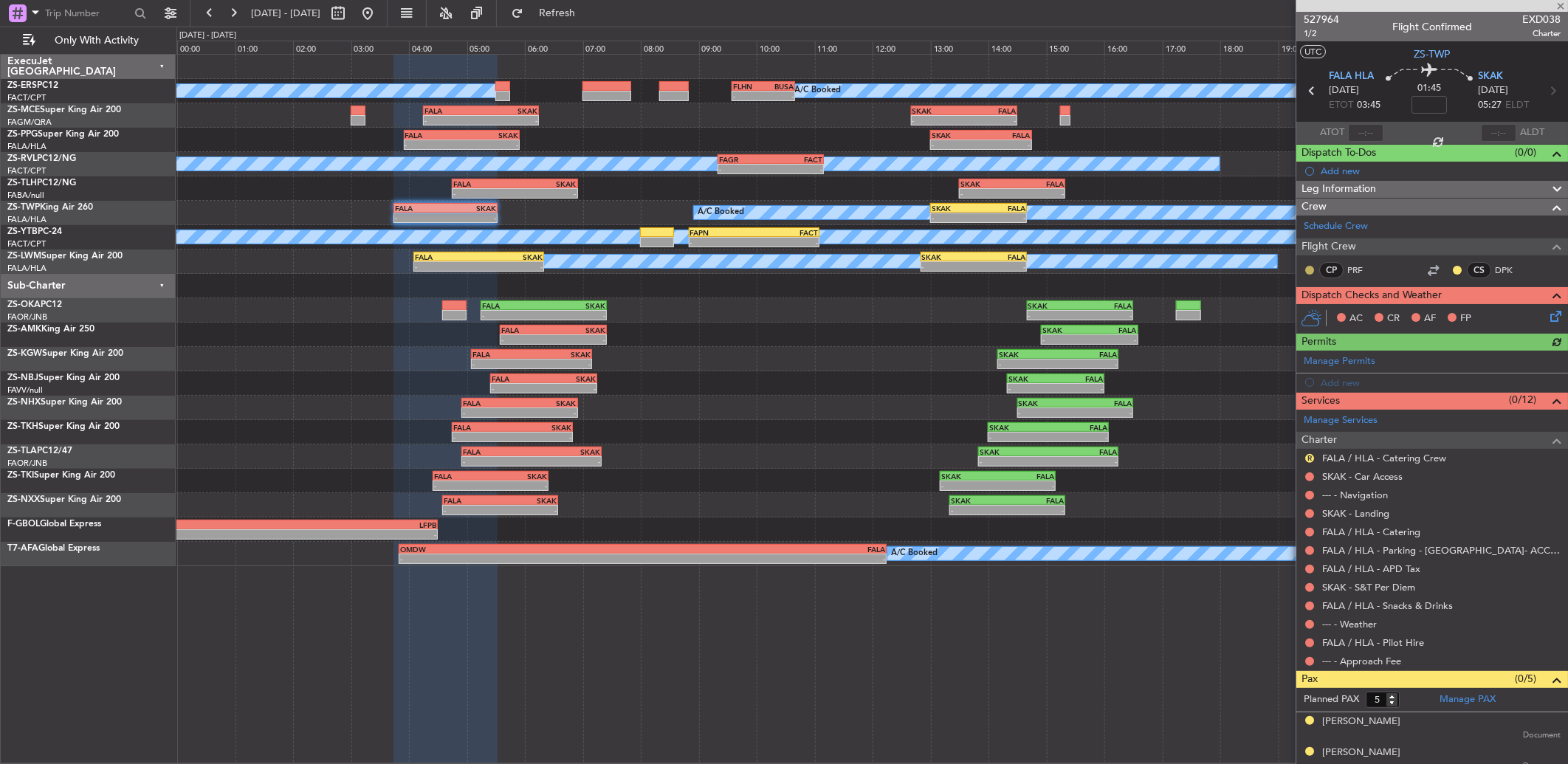
click at [1311, 267] on button at bounding box center [1310, 271] width 9 height 9
click at [1327, 312] on span "Acknowledged" at bounding box center [1313, 312] width 65 height 15
click at [1452, 266] on button at bounding box center [1457, 271] width 9 height 9
click at [1311, 660] on button at bounding box center [1310, 661] width 9 height 9
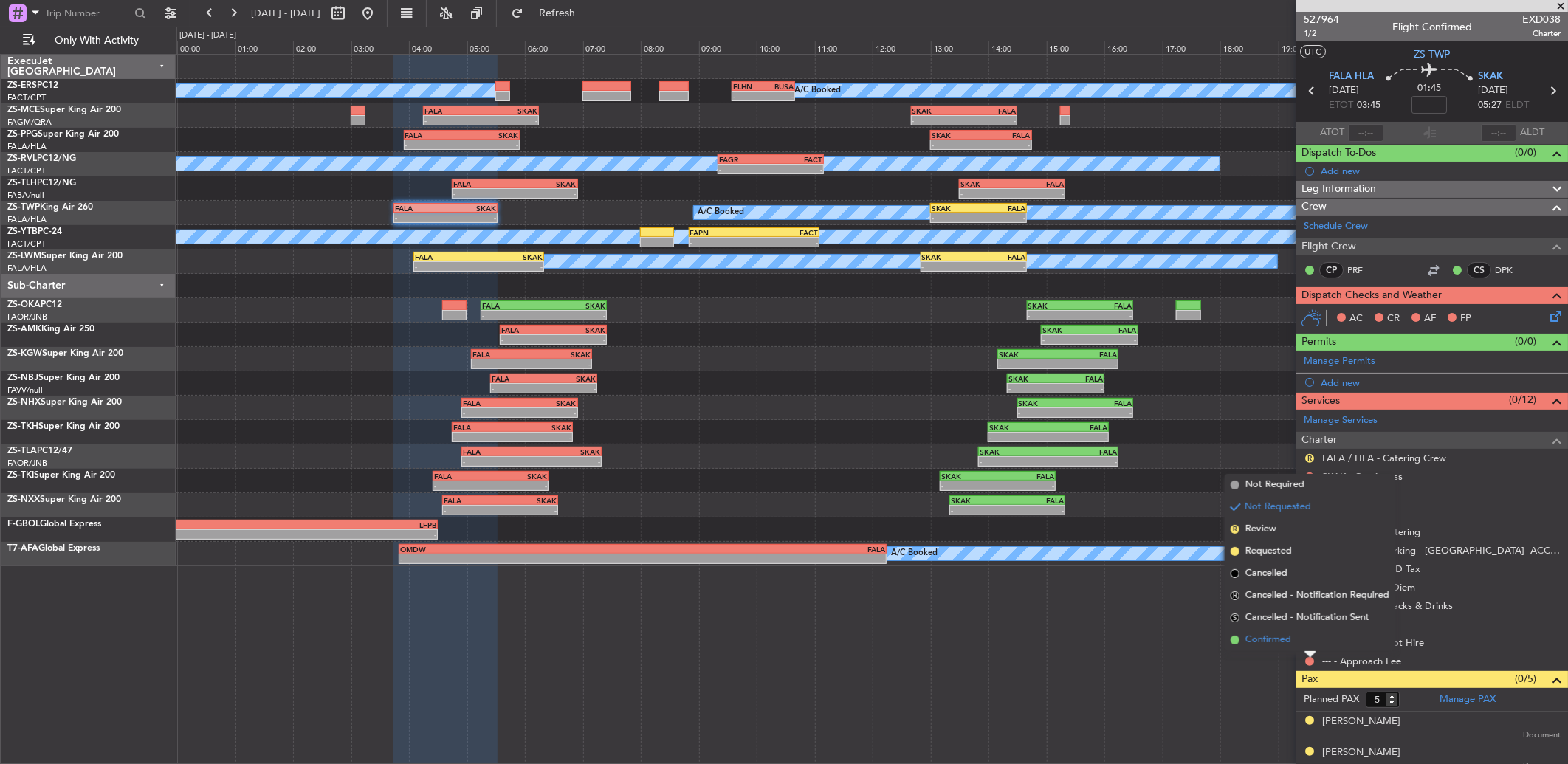
click at [1306, 644] on li "Confirmed" at bounding box center [1310, 640] width 170 height 22
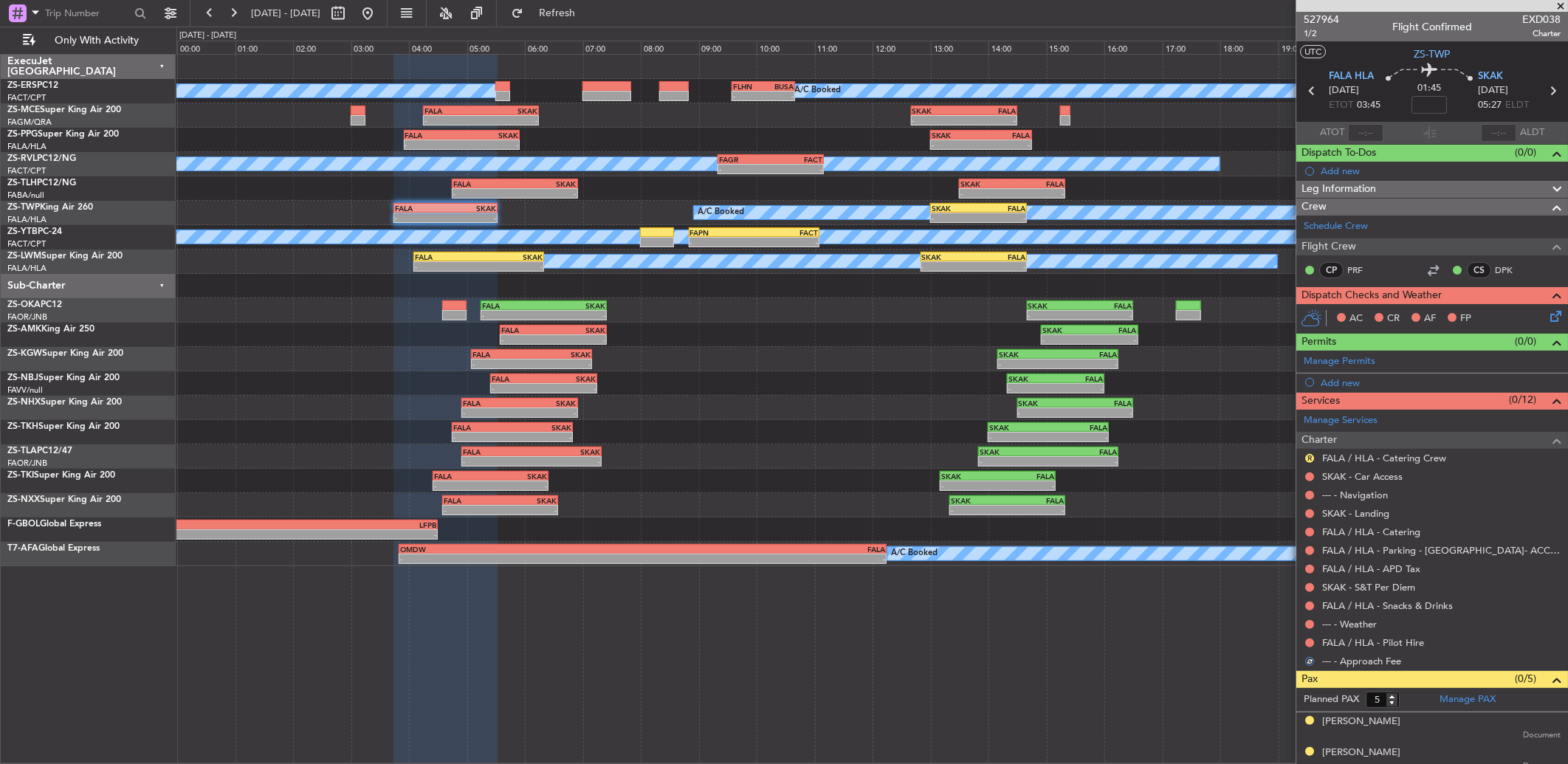
click at [1310, 637] on div at bounding box center [1310, 643] width 12 height 12
click at [1306, 640] on button at bounding box center [1310, 643] width 9 height 9
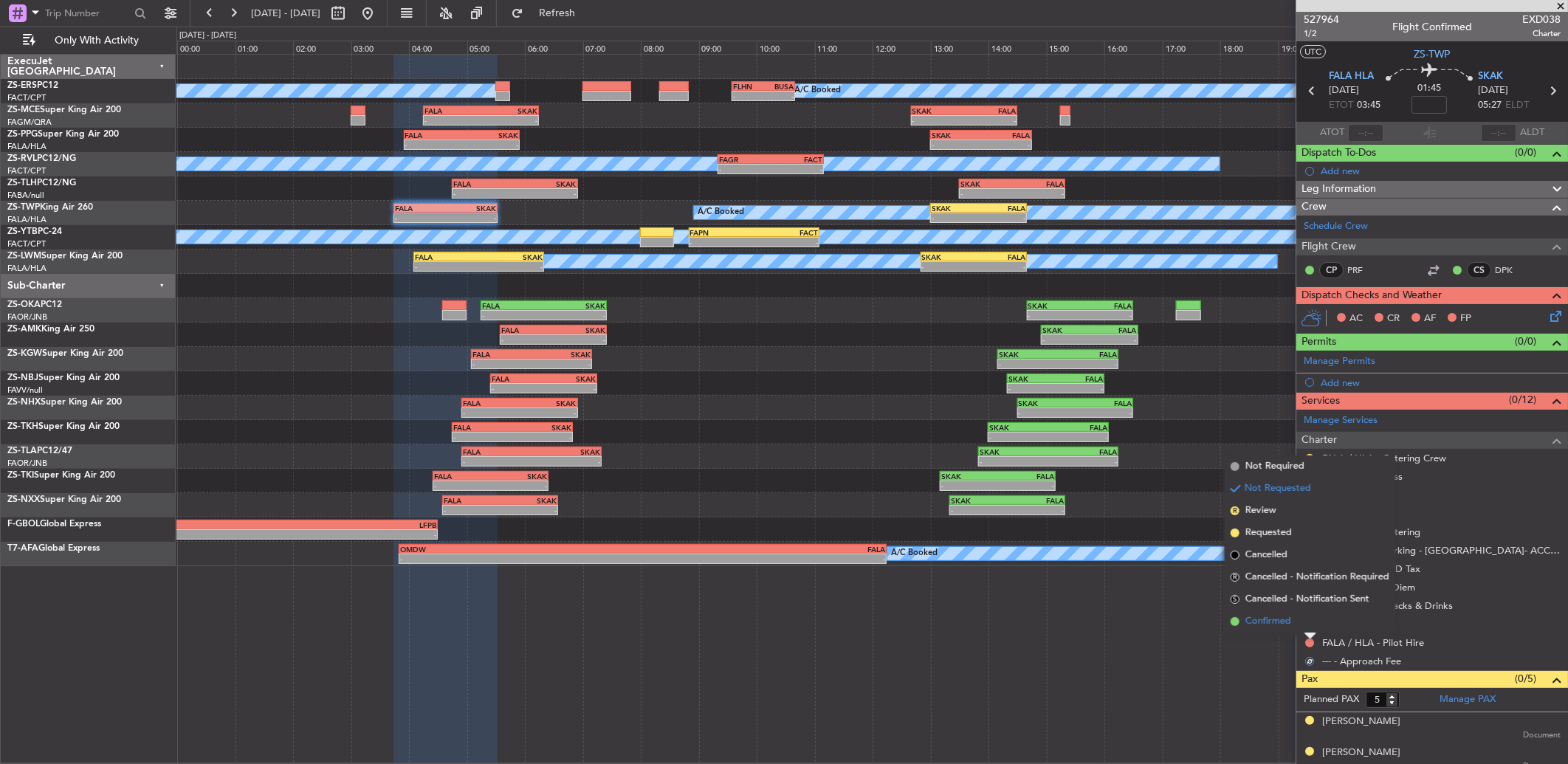
click at [1317, 625] on li "Confirmed" at bounding box center [1310, 621] width 170 height 22
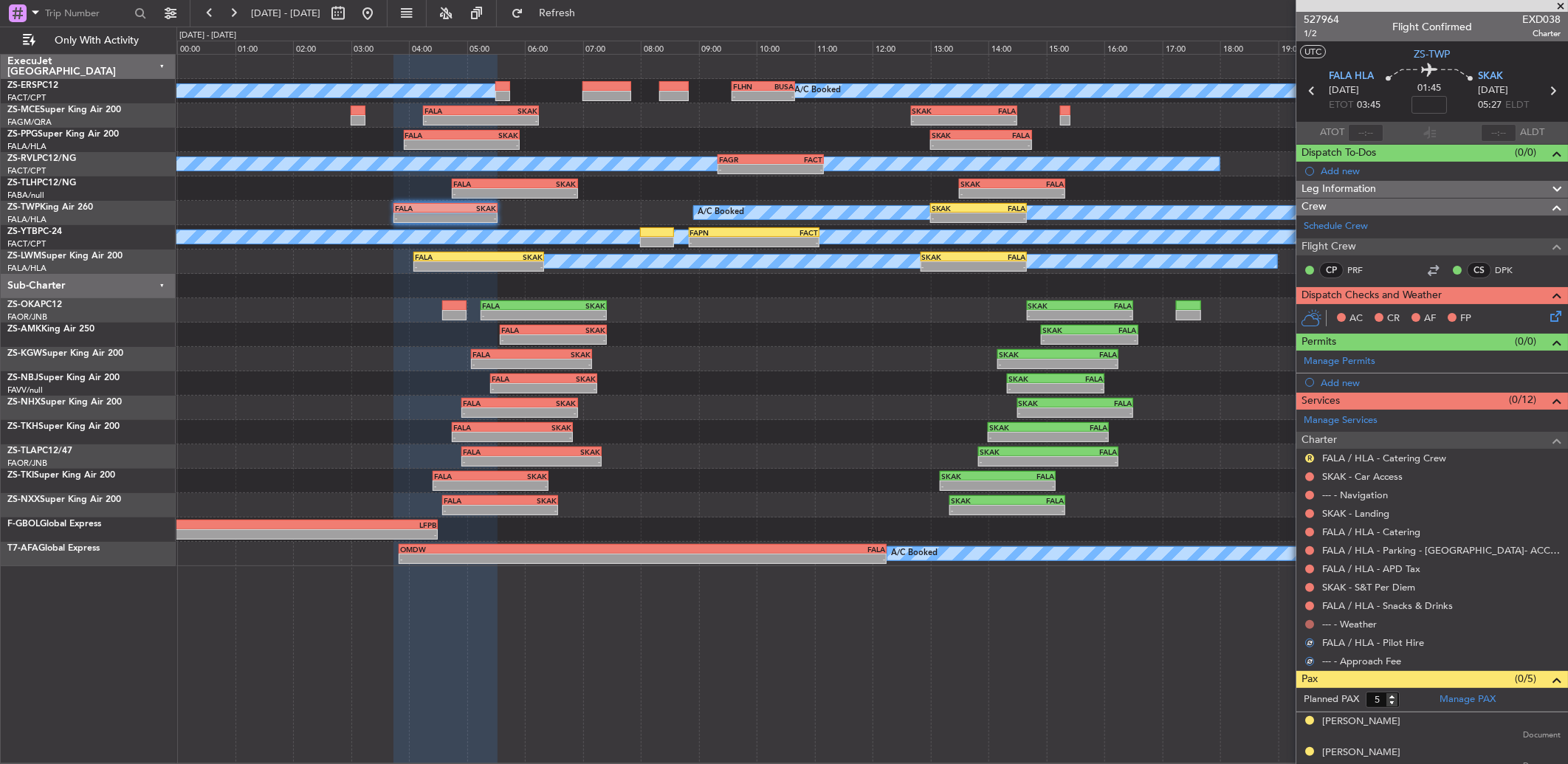
click at [1308, 625] on button at bounding box center [1310, 625] width 9 height 9
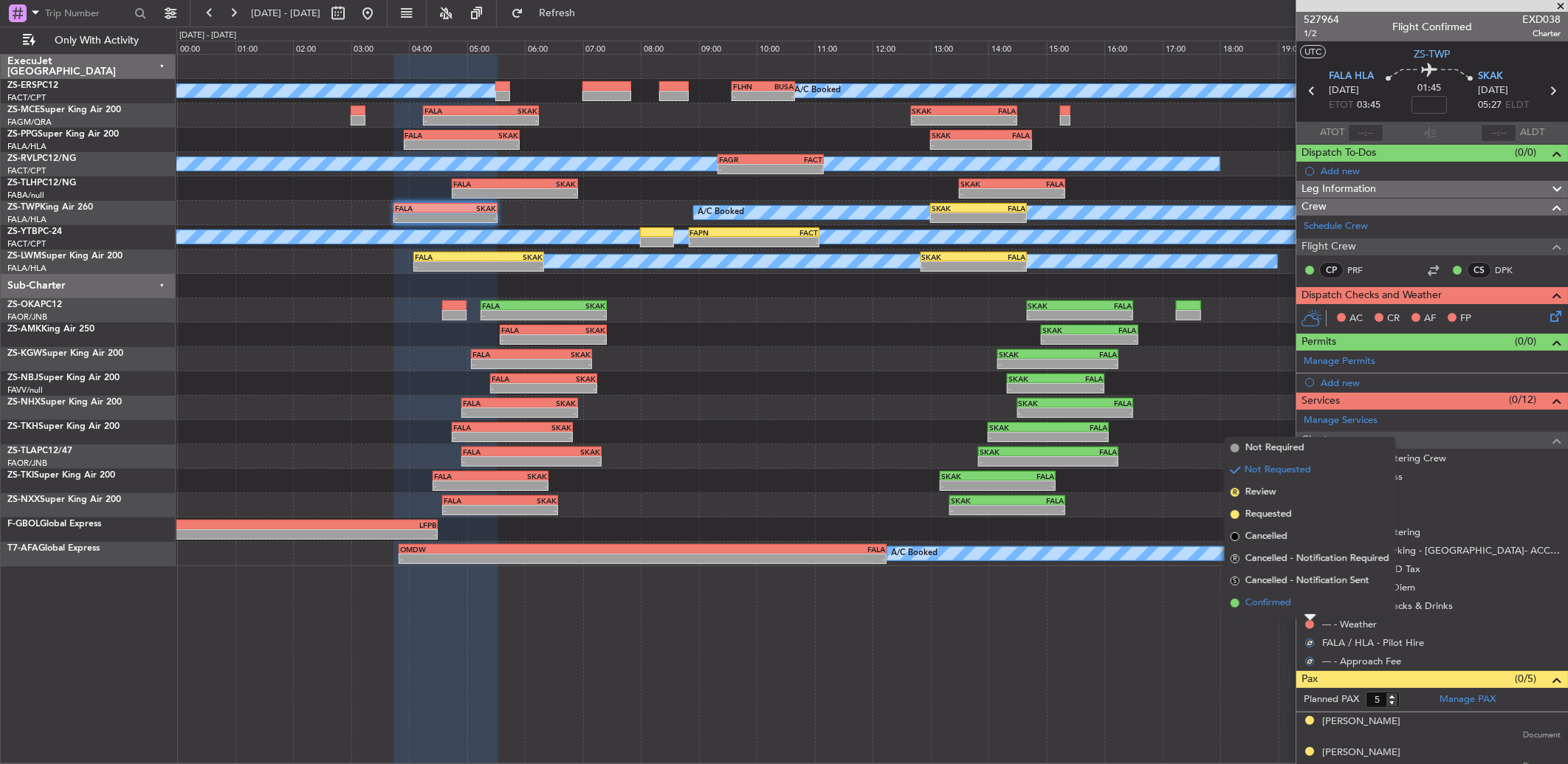
click at [1304, 606] on li "Confirmed" at bounding box center [1310, 603] width 170 height 22
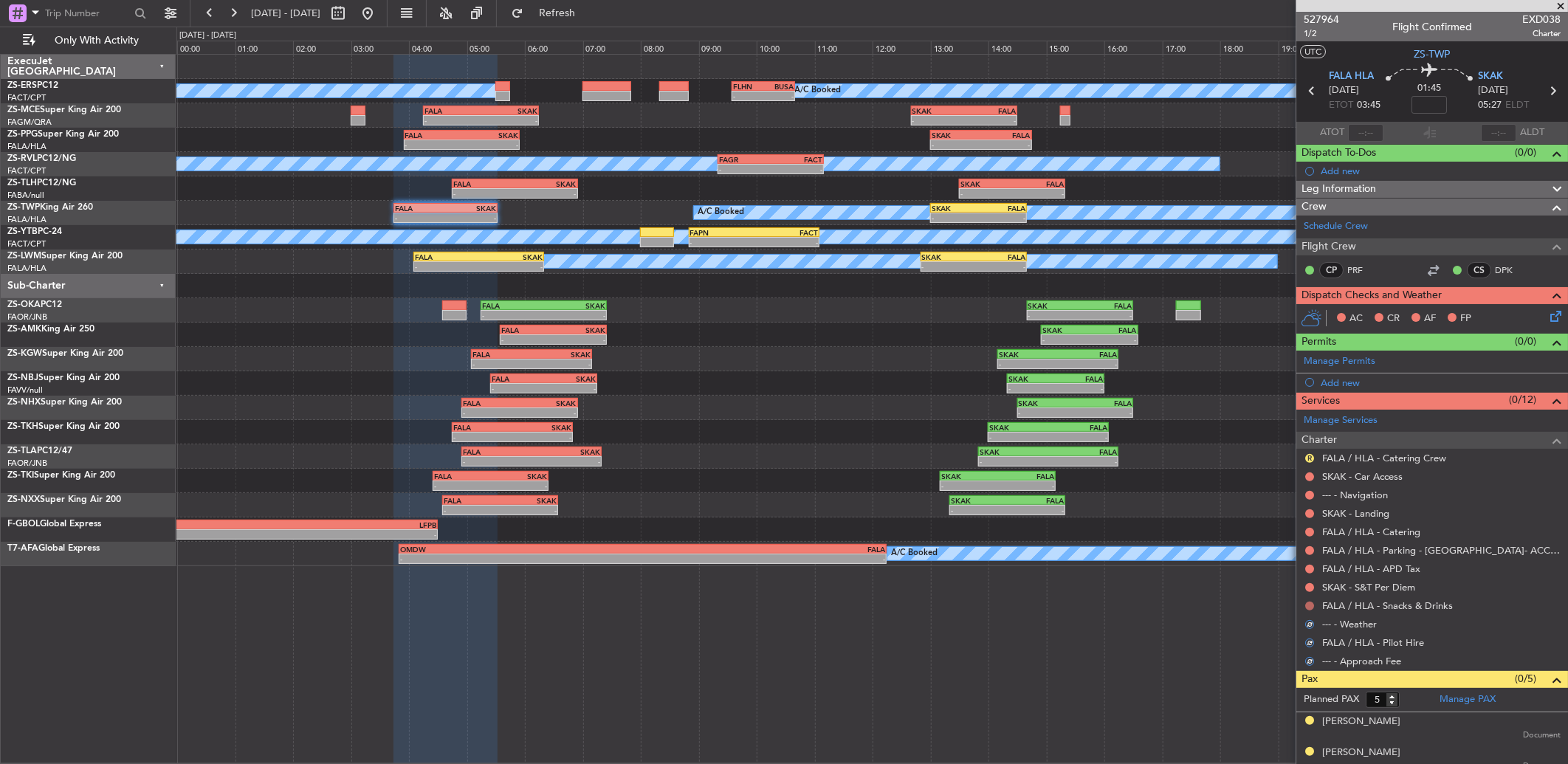
click at [1309, 606] on button at bounding box center [1310, 607] width 9 height 9
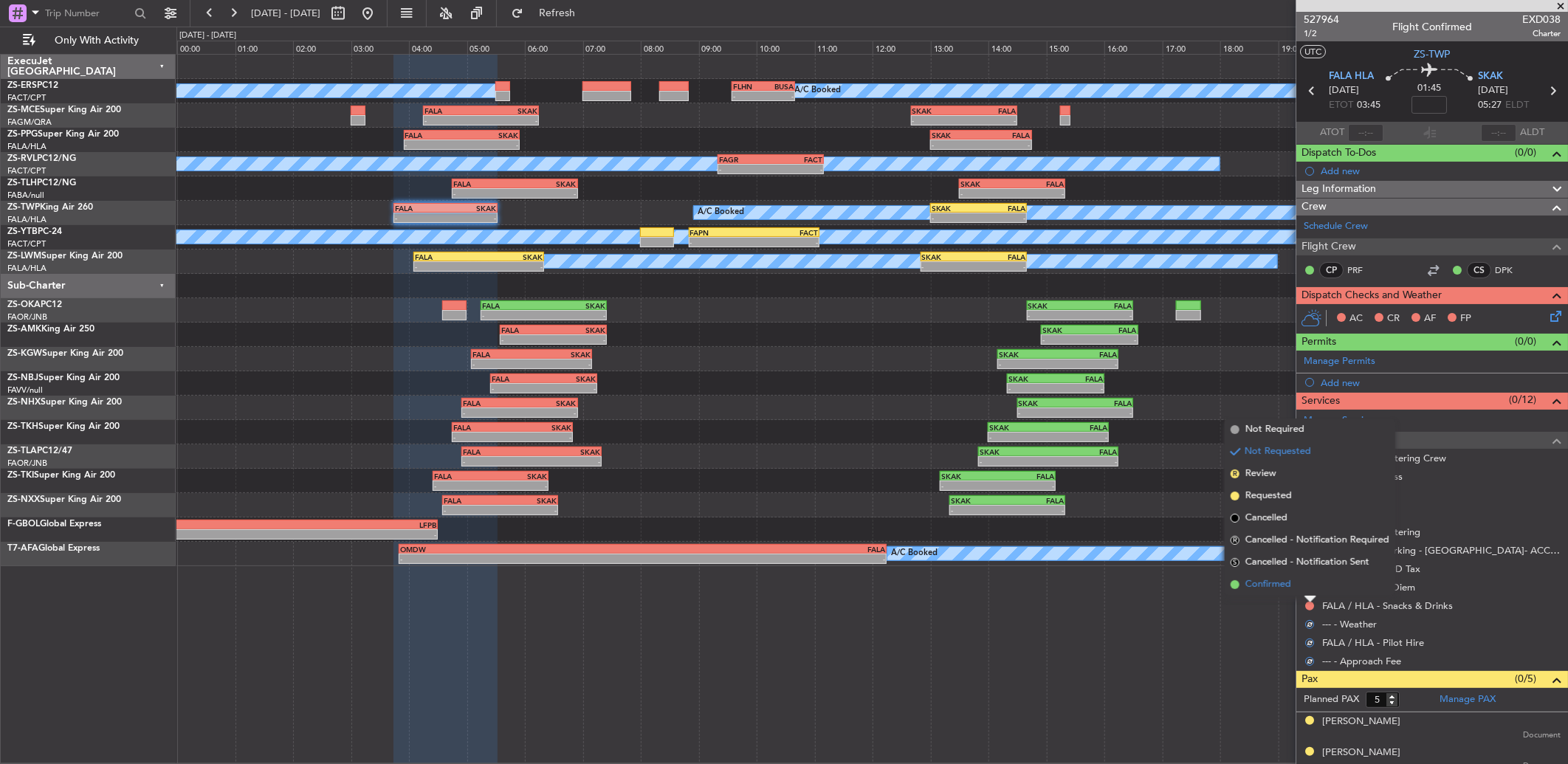
click at [1311, 586] on li "Confirmed" at bounding box center [1310, 585] width 170 height 22
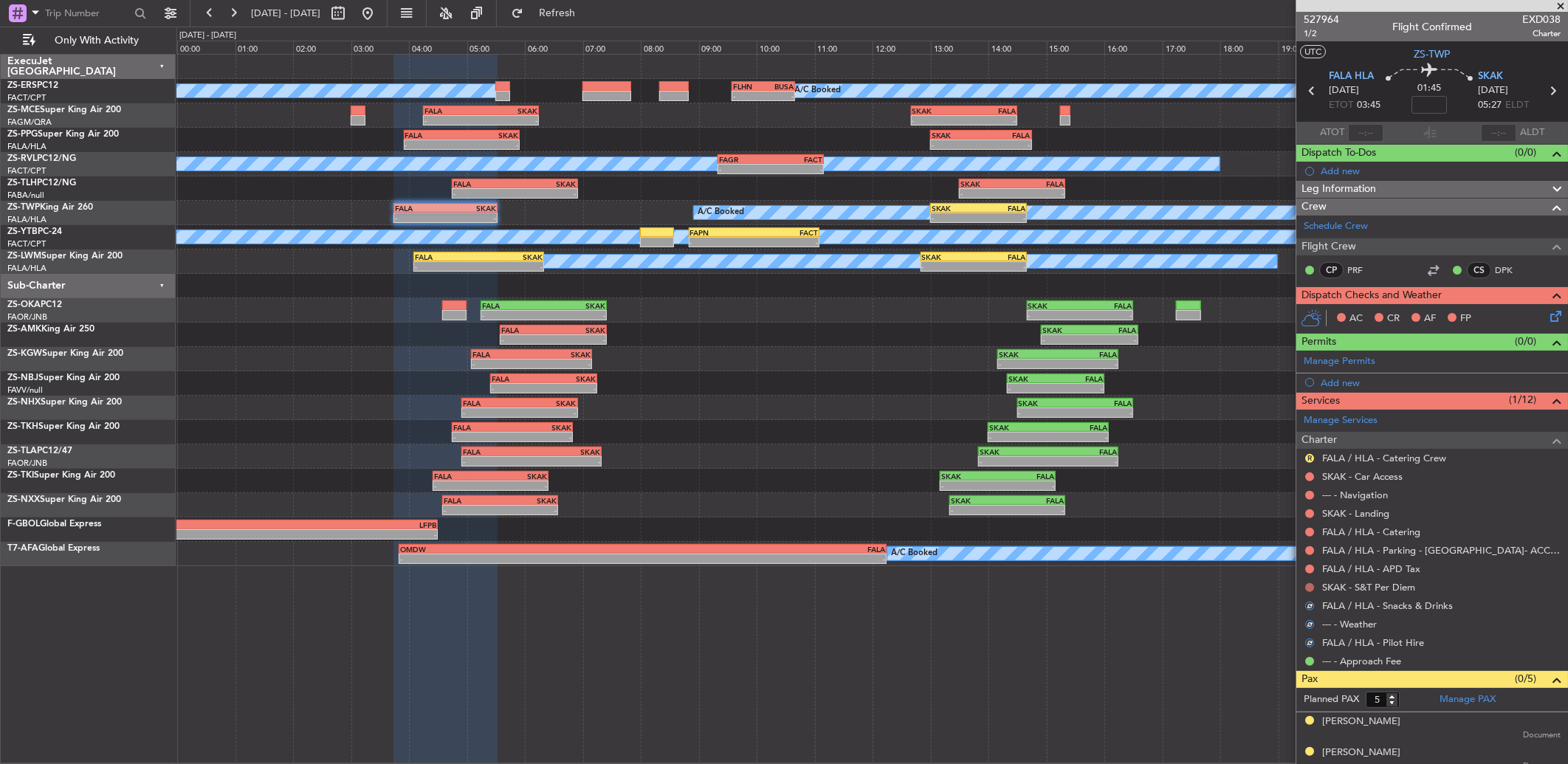
click at [1311, 586] on button at bounding box center [1310, 588] width 9 height 9
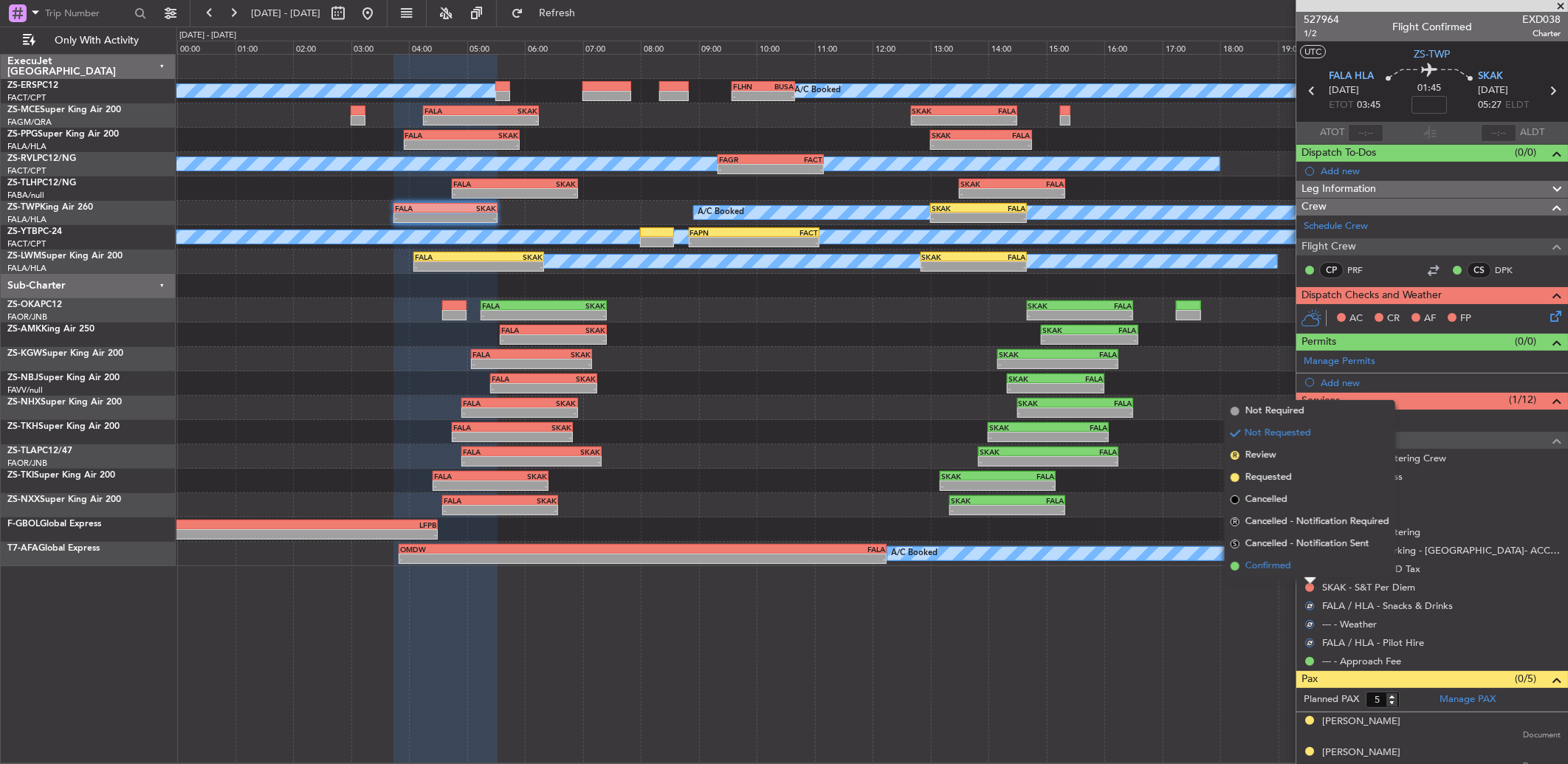
click at [1306, 569] on li "Confirmed" at bounding box center [1310, 566] width 170 height 22
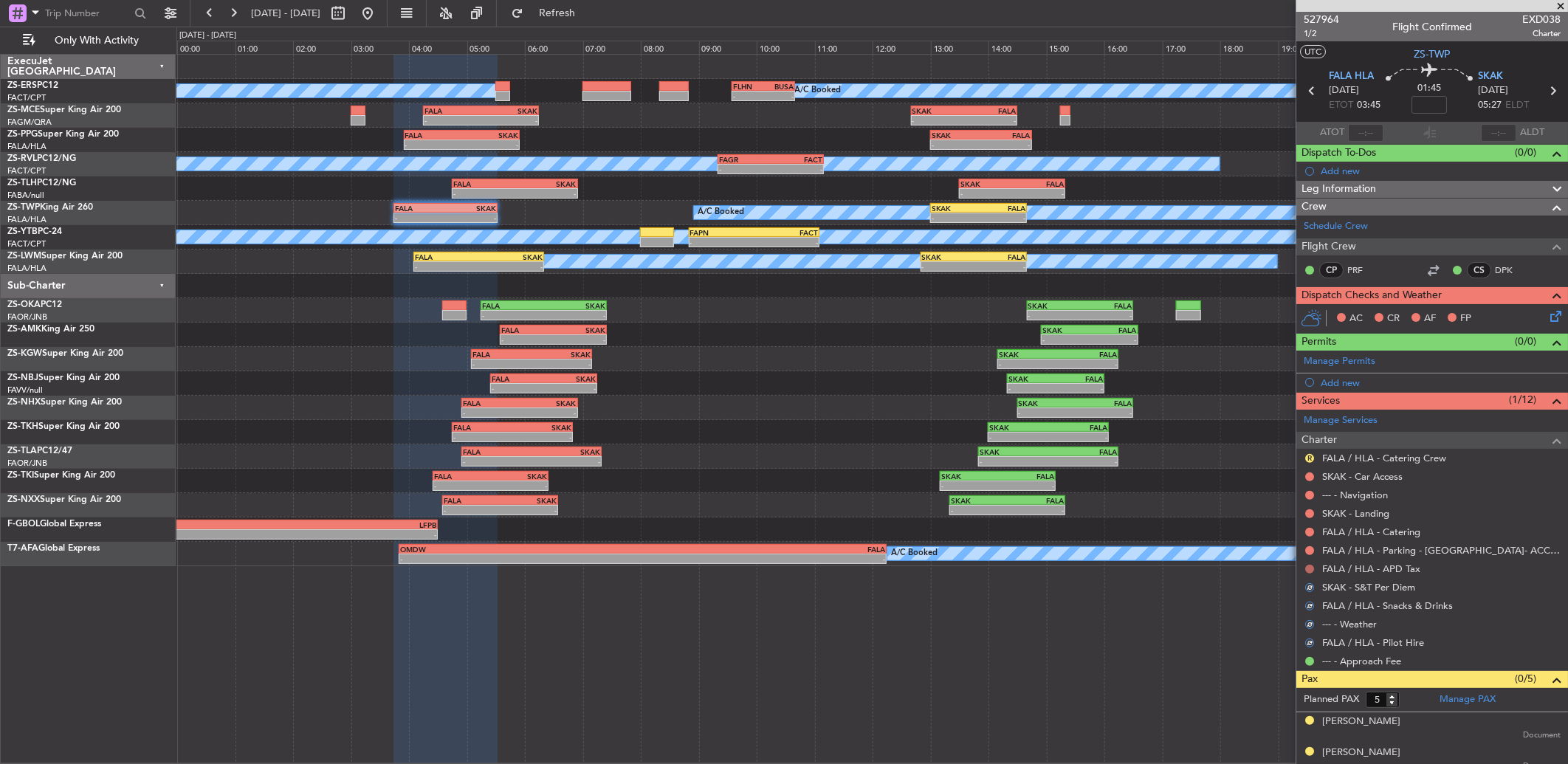
click at [1310, 569] on button at bounding box center [1310, 569] width 9 height 9
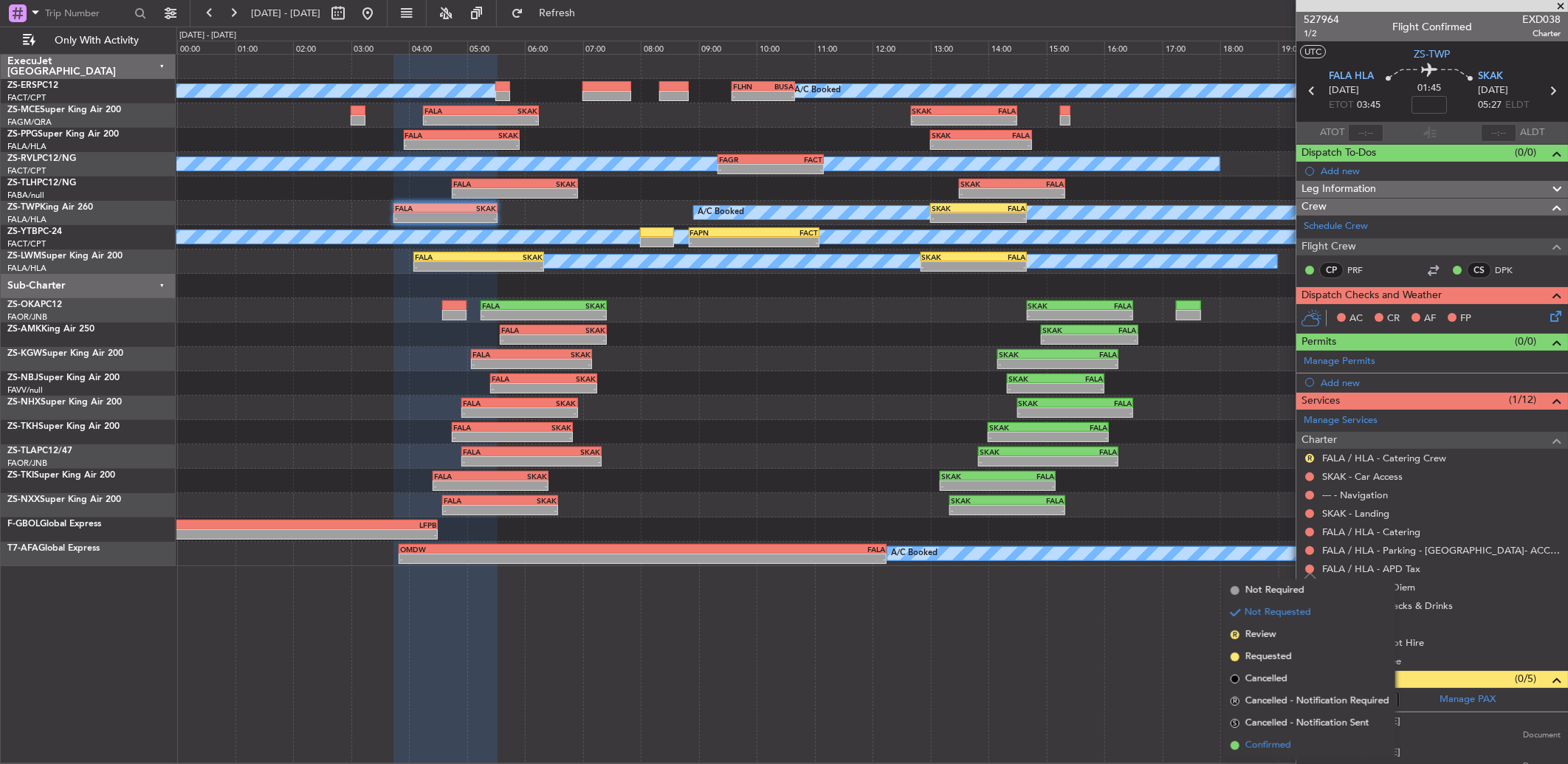
click at [1264, 739] on span "Confirmed" at bounding box center [1268, 746] width 46 height 15
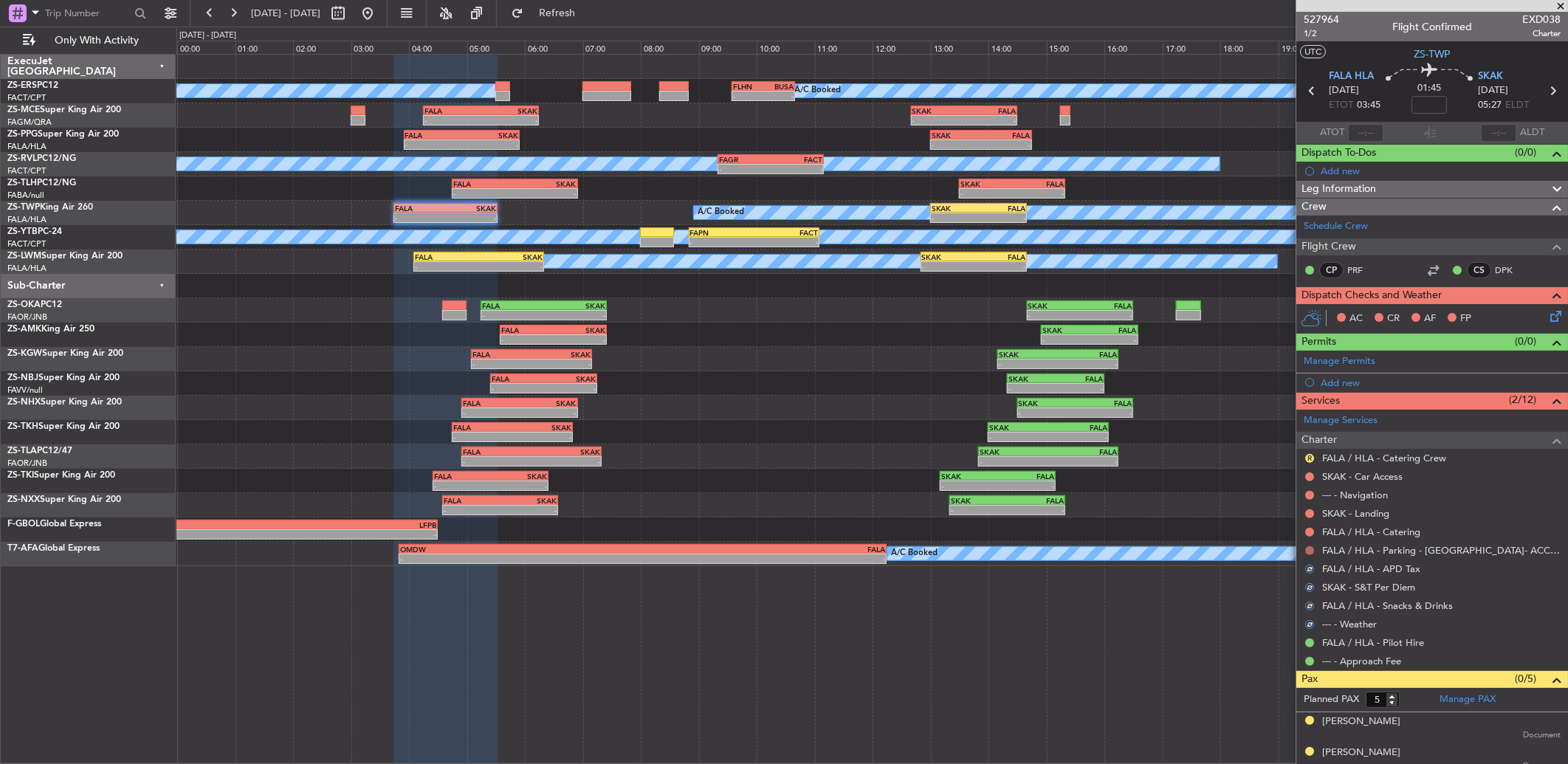
click at [1310, 547] on button at bounding box center [1310, 551] width 9 height 9
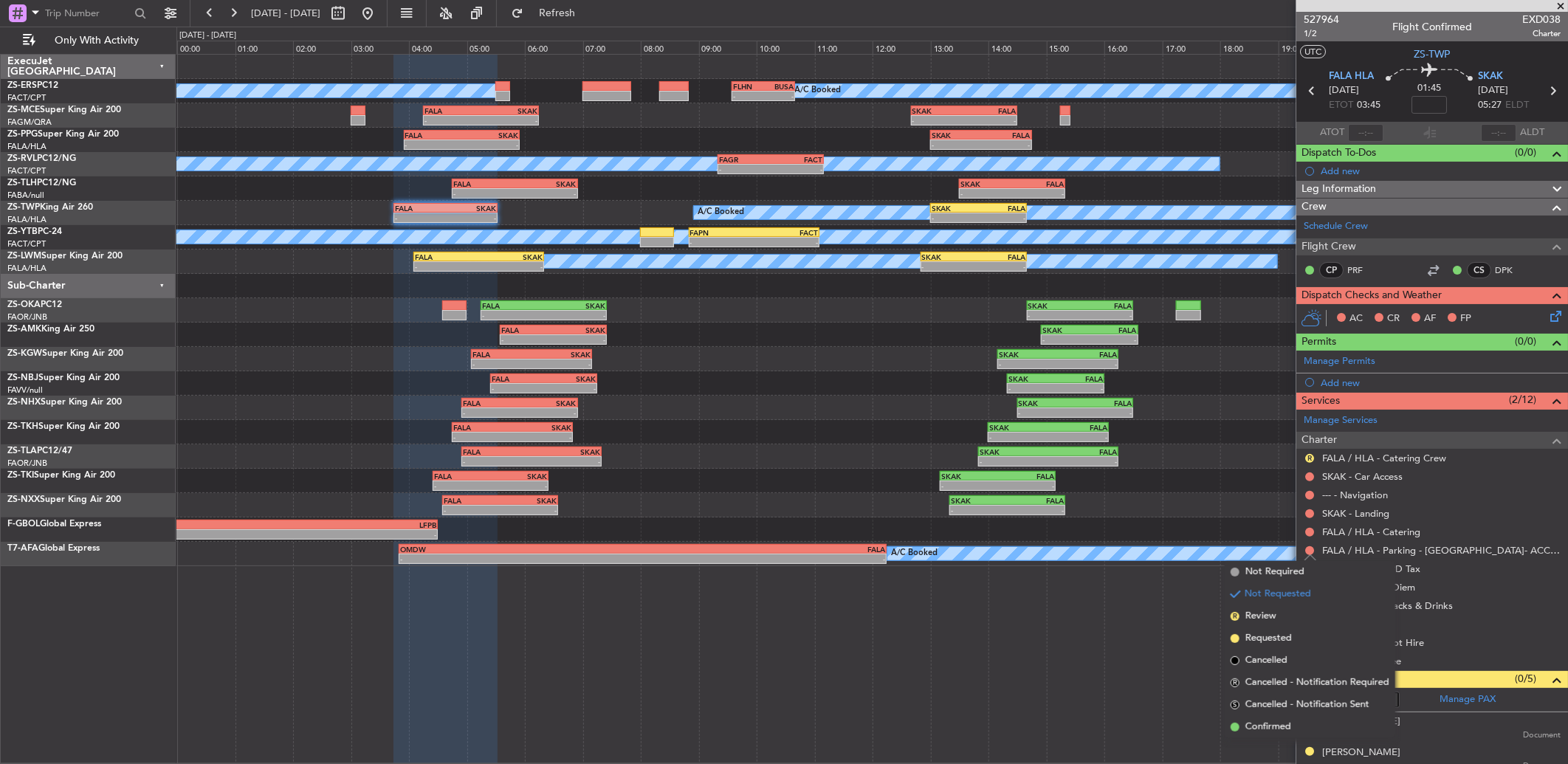
click at [1277, 725] on span "Confirmed" at bounding box center [1268, 727] width 46 height 15
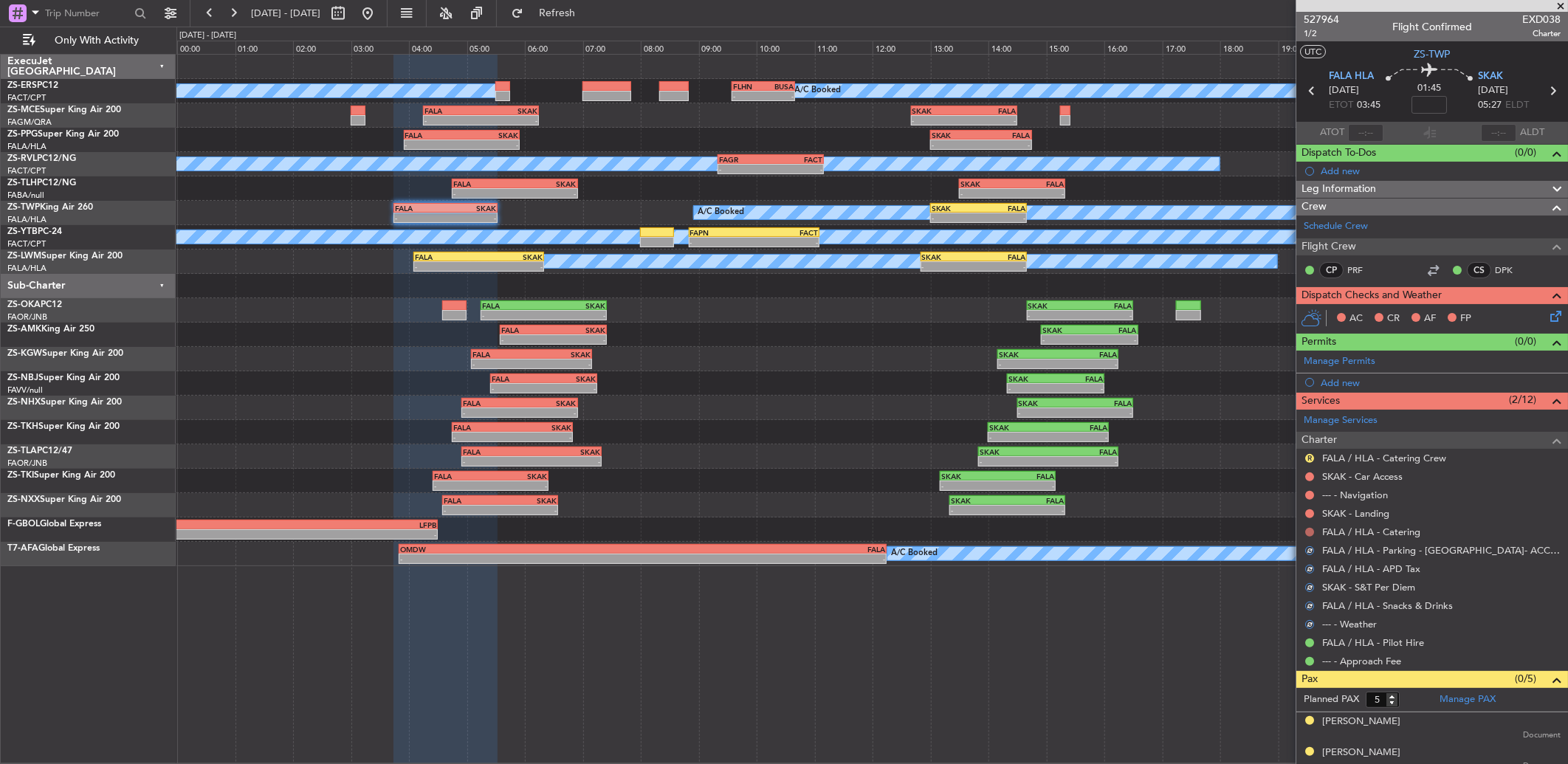
click at [1311, 533] on button at bounding box center [1310, 533] width 9 height 9
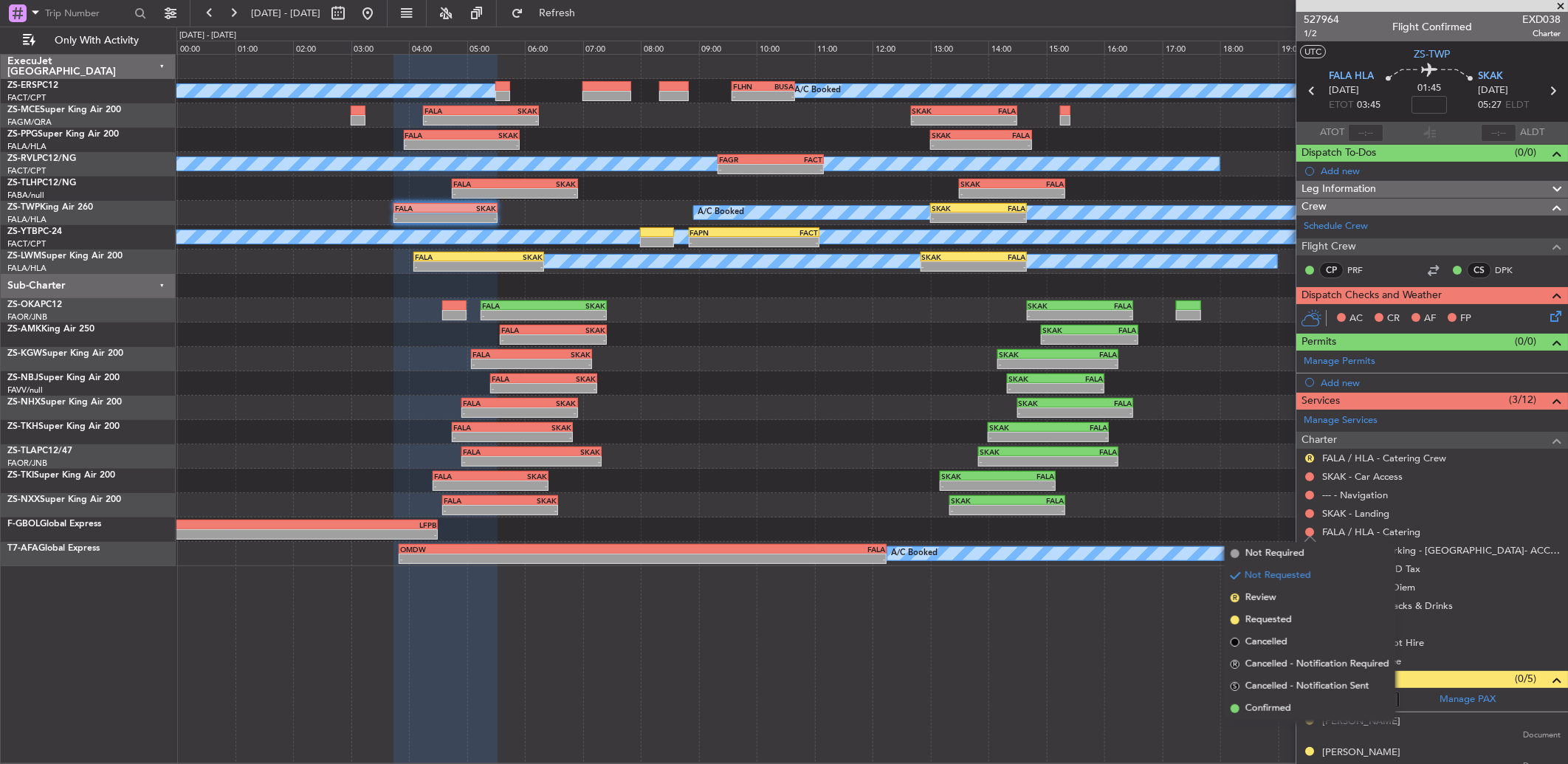
drag, startPoint x: 1265, startPoint y: 706, endPoint x: 1365, endPoint y: 578, distance: 162.4
click at [1265, 706] on span "Confirmed" at bounding box center [1268, 708] width 46 height 15
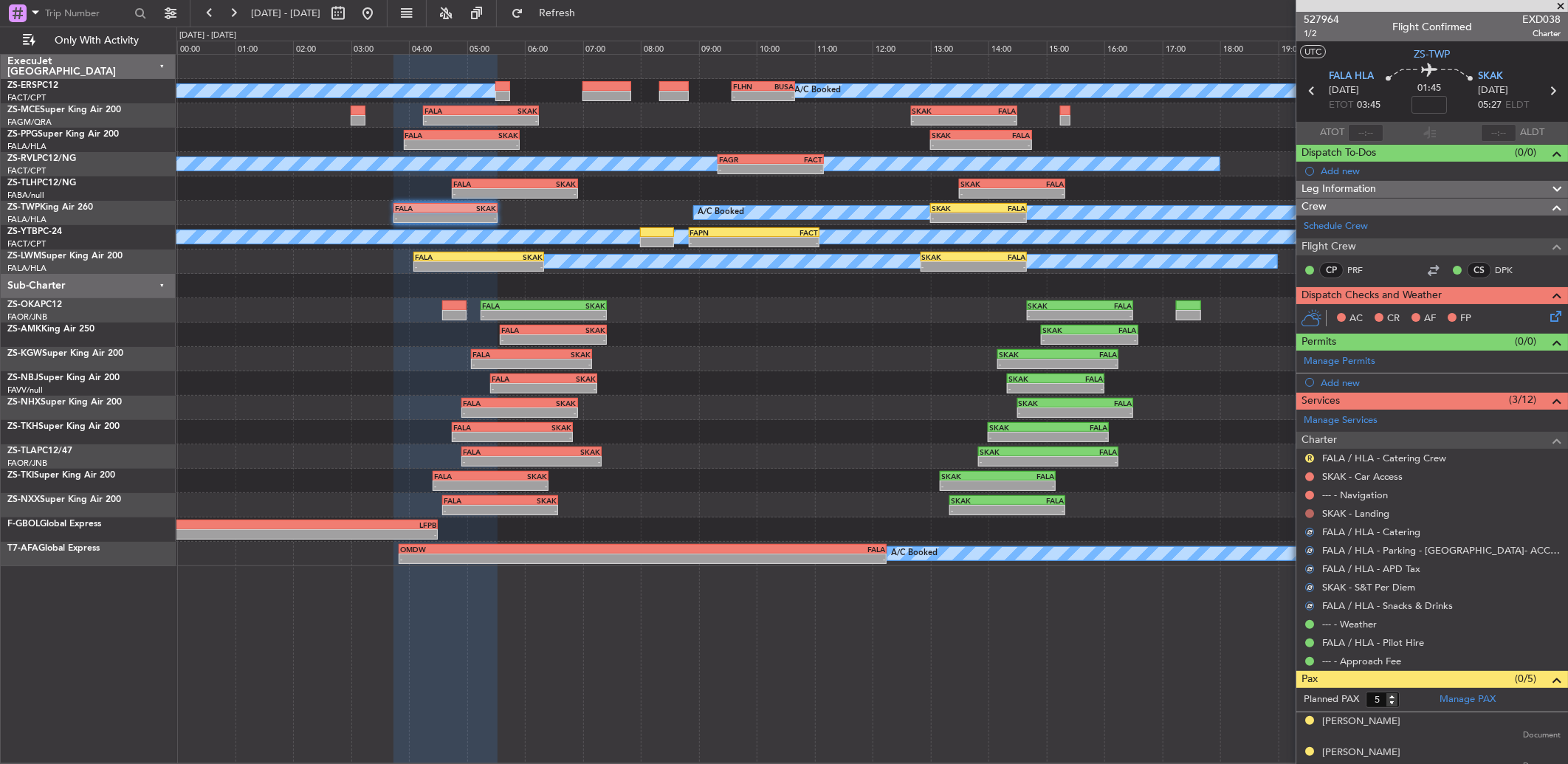
click at [1310, 514] on button at bounding box center [1310, 514] width 9 height 9
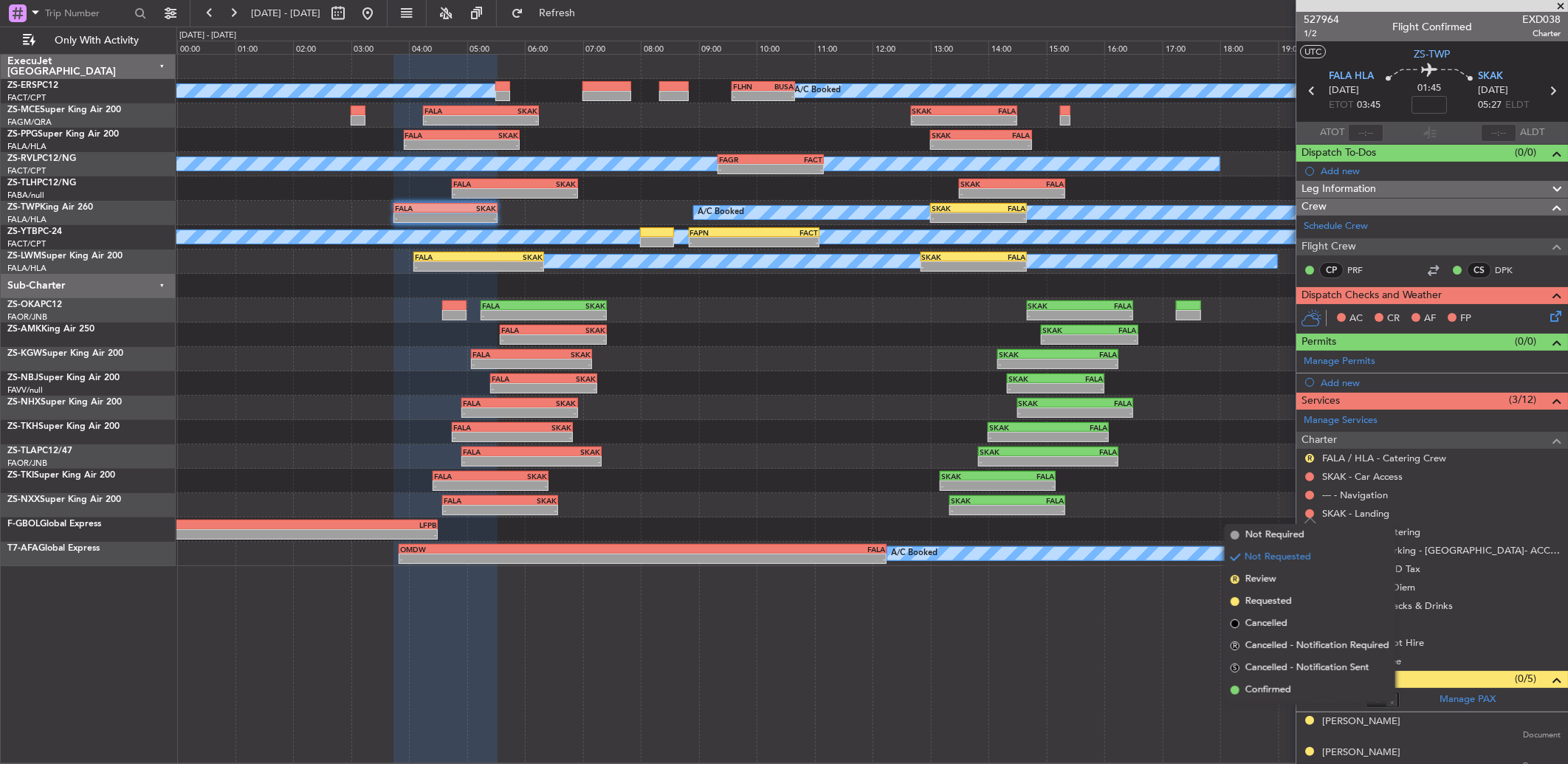
click at [1252, 690] on span "Confirmed" at bounding box center [1268, 690] width 46 height 15
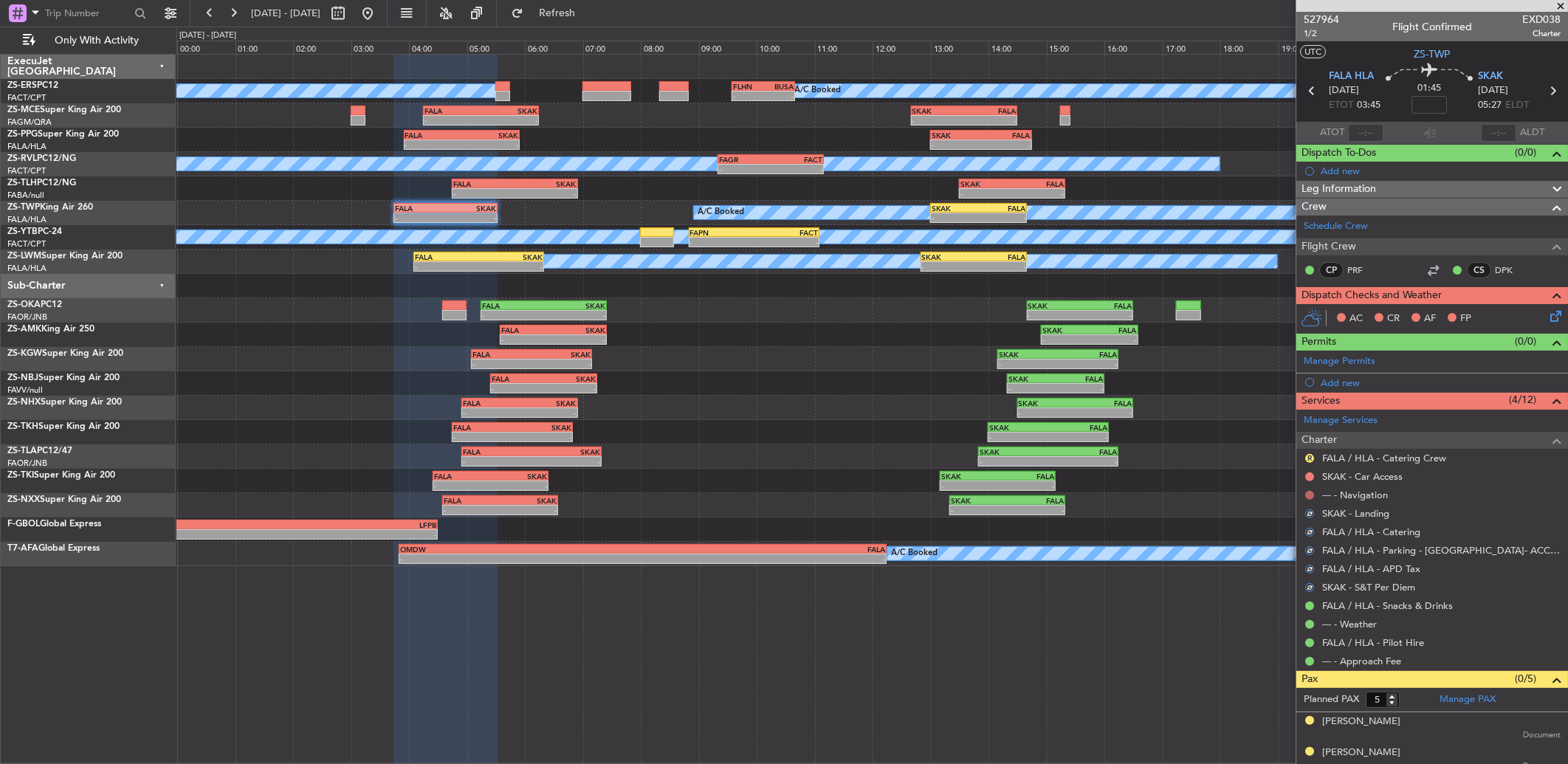
click at [1309, 493] on button at bounding box center [1310, 495] width 9 height 9
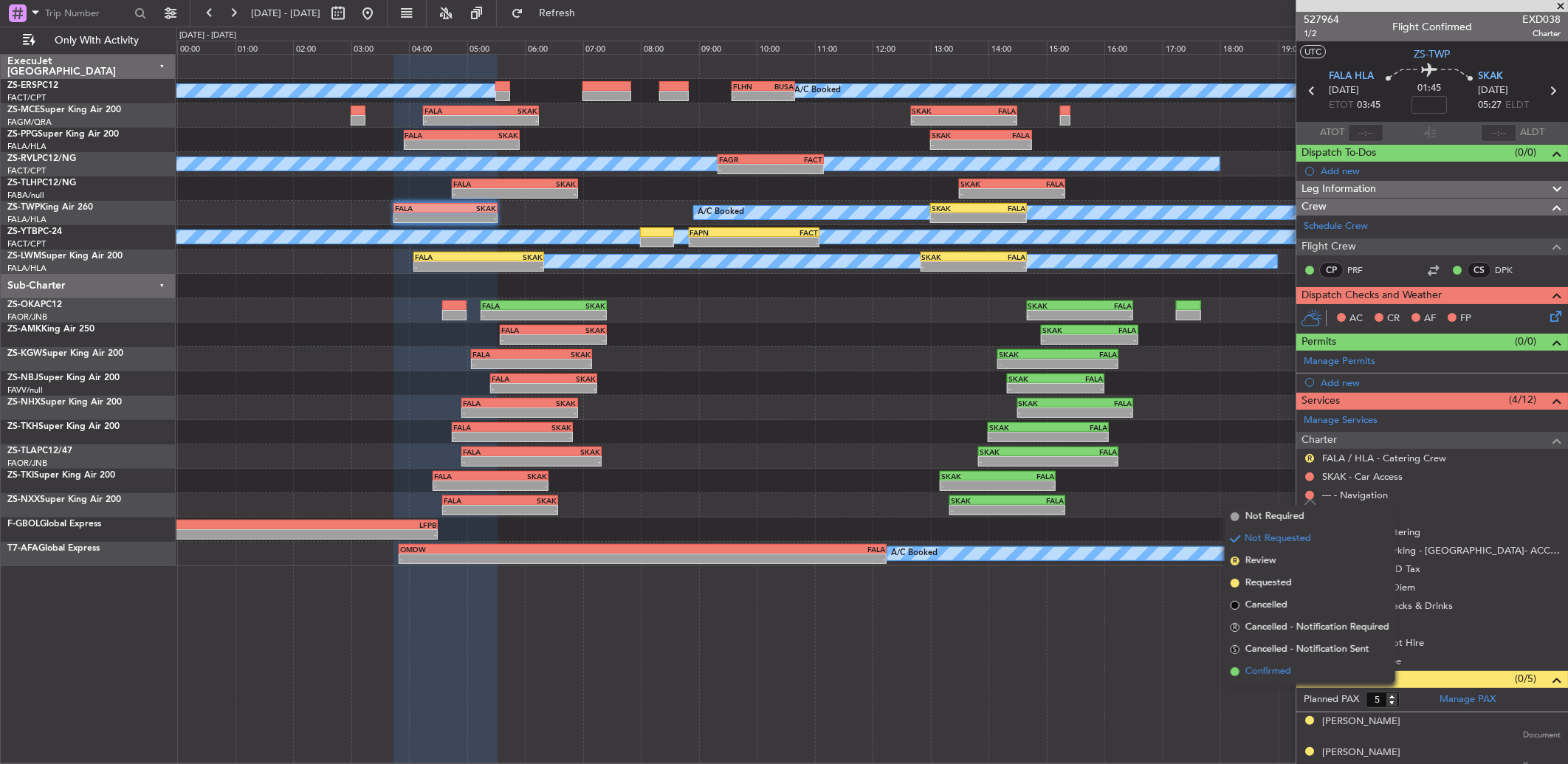
click at [1279, 672] on span "Confirmed" at bounding box center [1268, 672] width 46 height 15
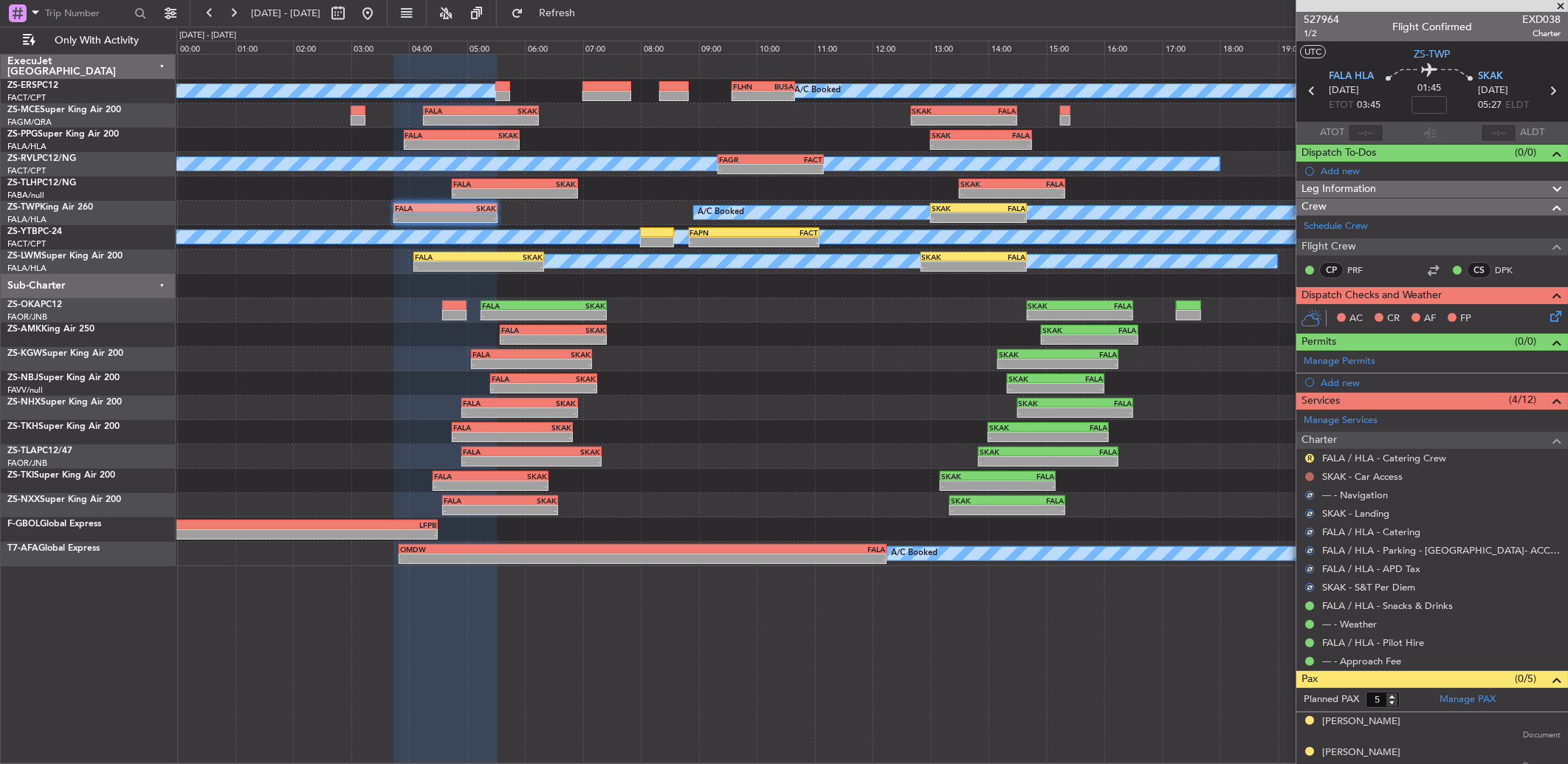
click at [1311, 475] on button at bounding box center [1310, 477] width 9 height 9
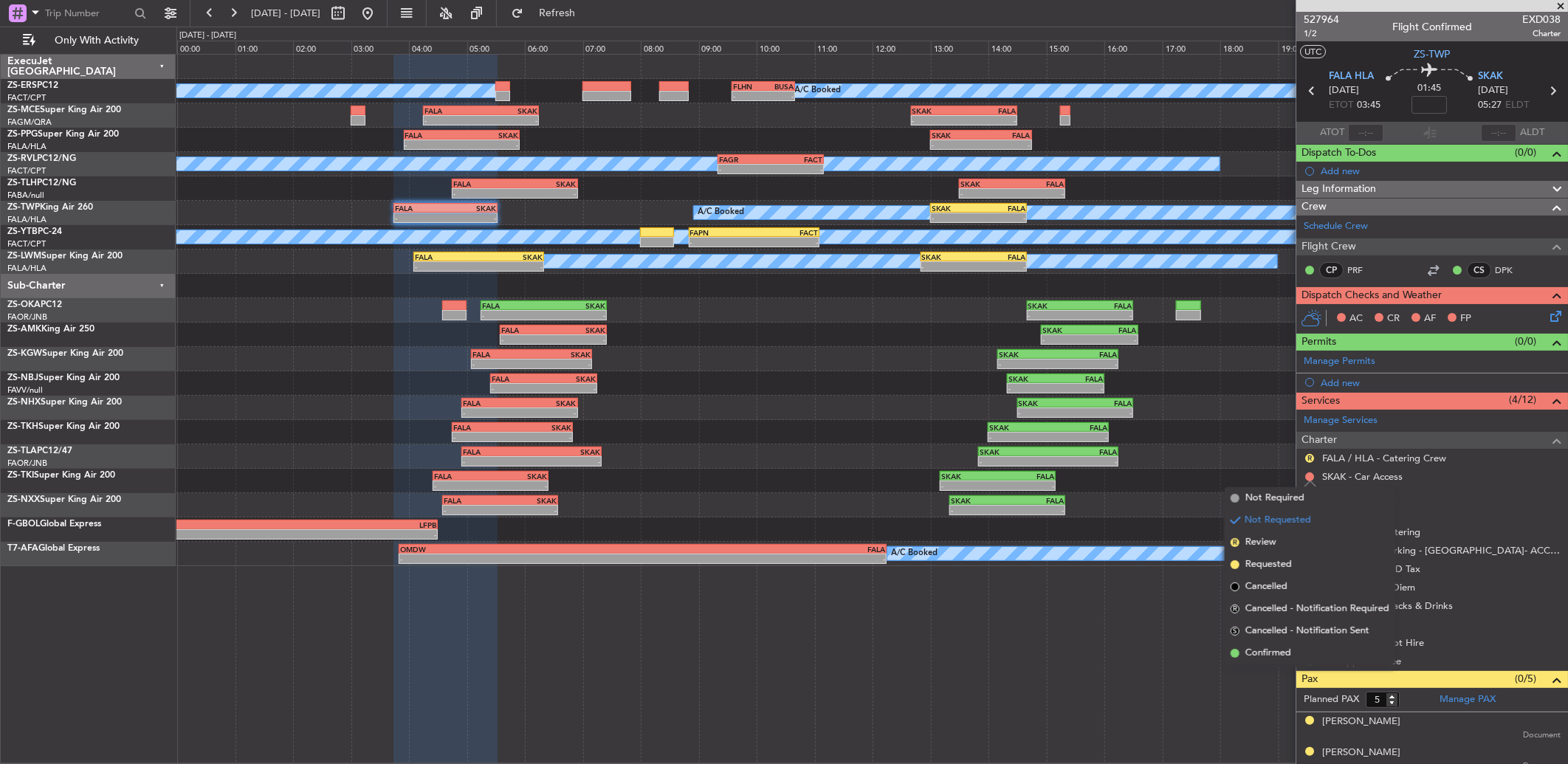
drag, startPoint x: 1286, startPoint y: 653, endPoint x: 1370, endPoint y: 517, distance: 159.8
click at [1286, 652] on span "Confirmed" at bounding box center [1268, 653] width 46 height 15
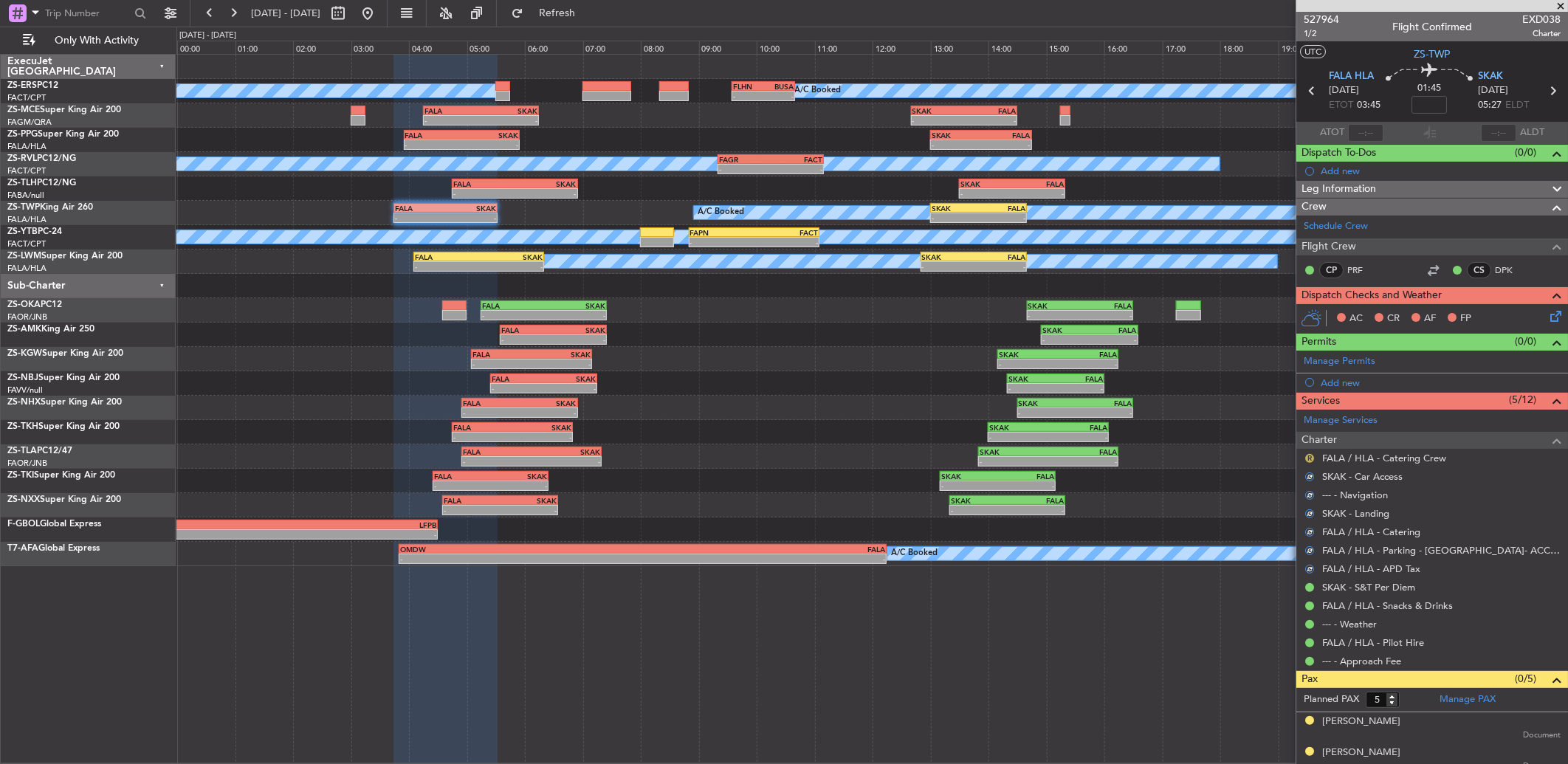
click at [1309, 456] on button "R" at bounding box center [1310, 459] width 9 height 9
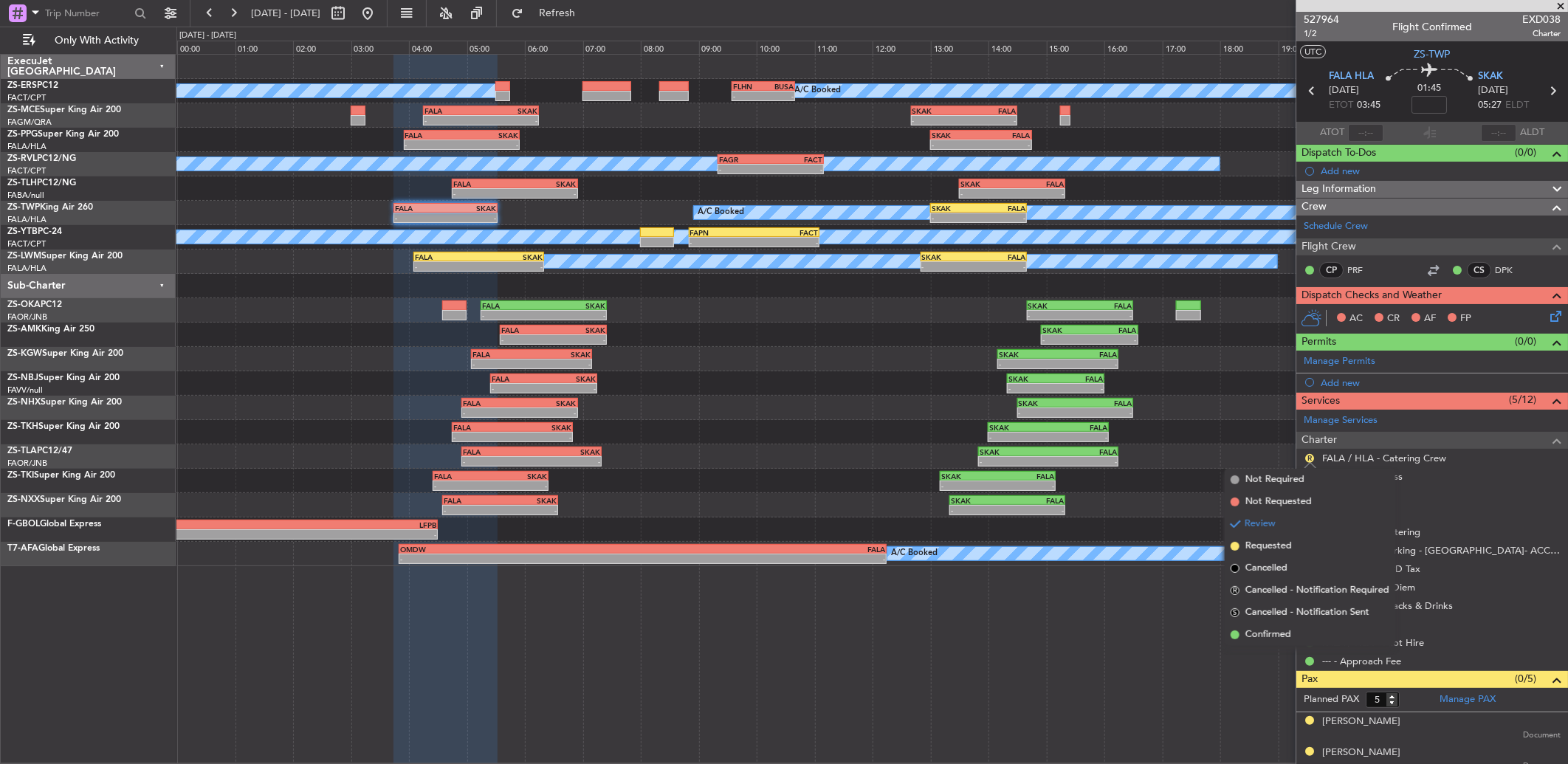
click at [1240, 629] on li "Confirmed" at bounding box center [1310, 634] width 170 height 22
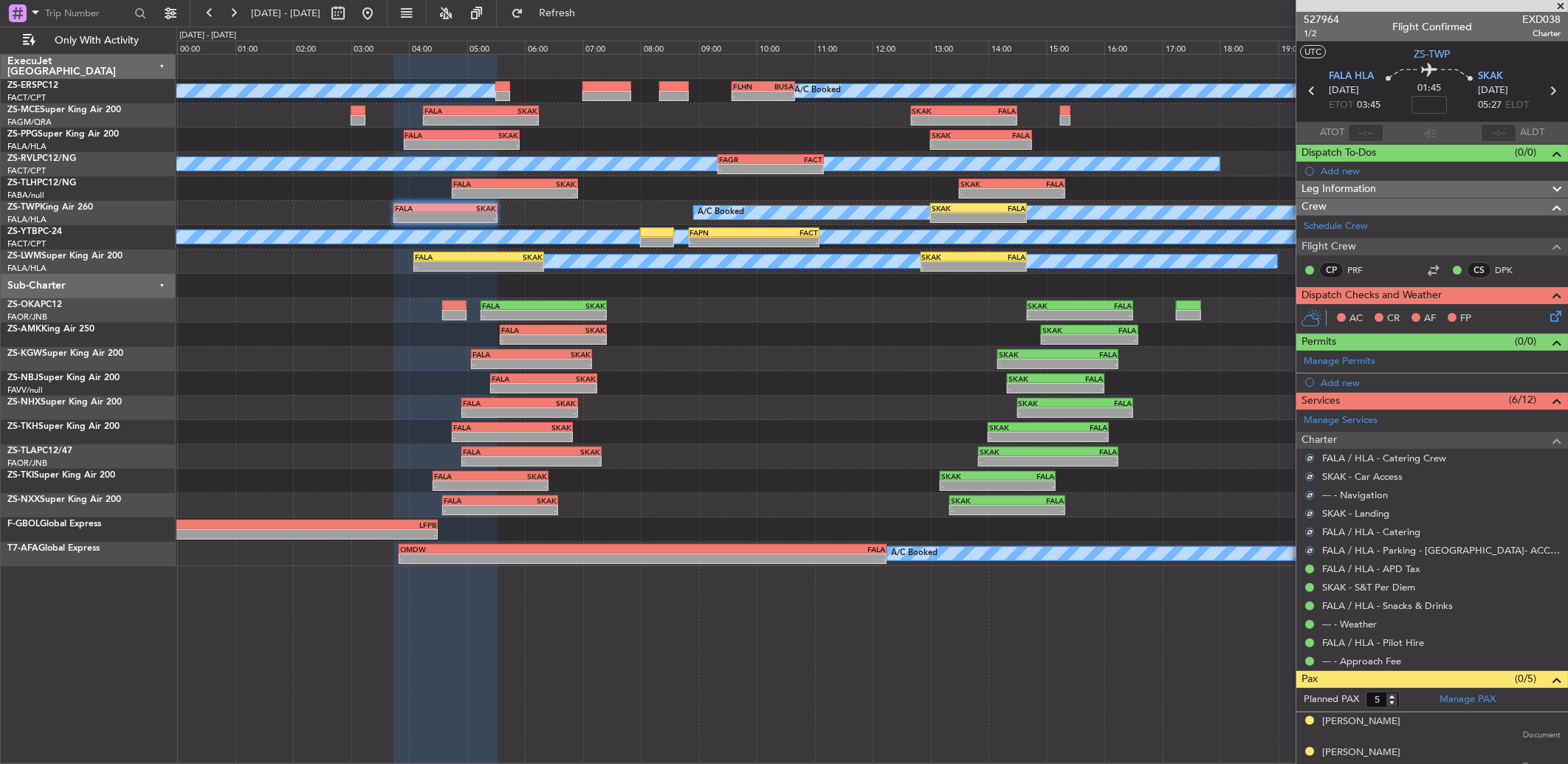
click at [1547, 319] on icon at bounding box center [1553, 314] width 12 height 12
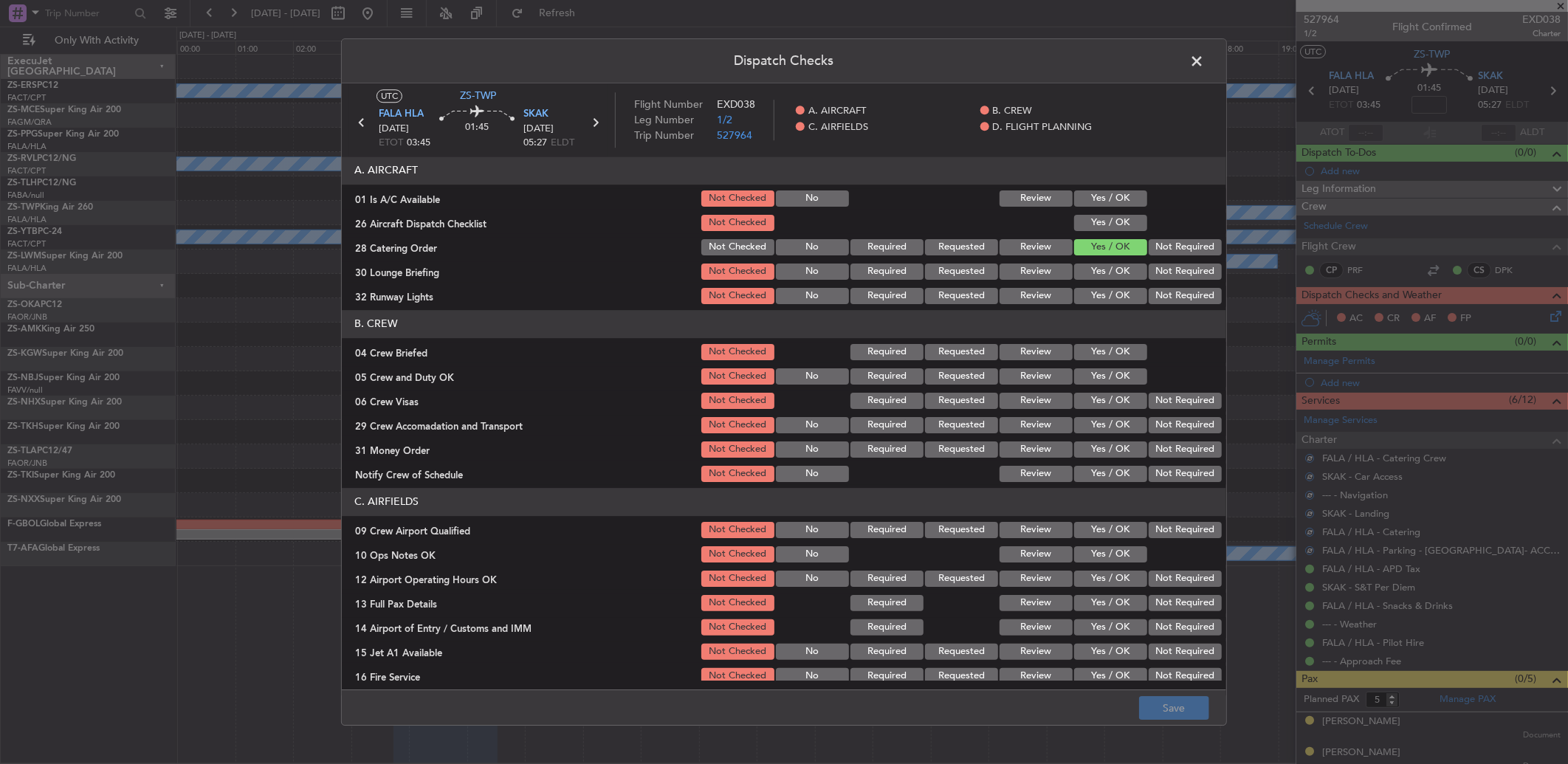
drag, startPoint x: 1107, startPoint y: 204, endPoint x: 1104, endPoint y: 216, distance: 12.4
click at [1108, 204] on button "Yes / OK" at bounding box center [1111, 198] width 73 height 17
click at [1104, 216] on button "Yes / OK" at bounding box center [1111, 223] width 73 height 17
click at [1102, 279] on button "Yes / OK" at bounding box center [1111, 271] width 73 height 17
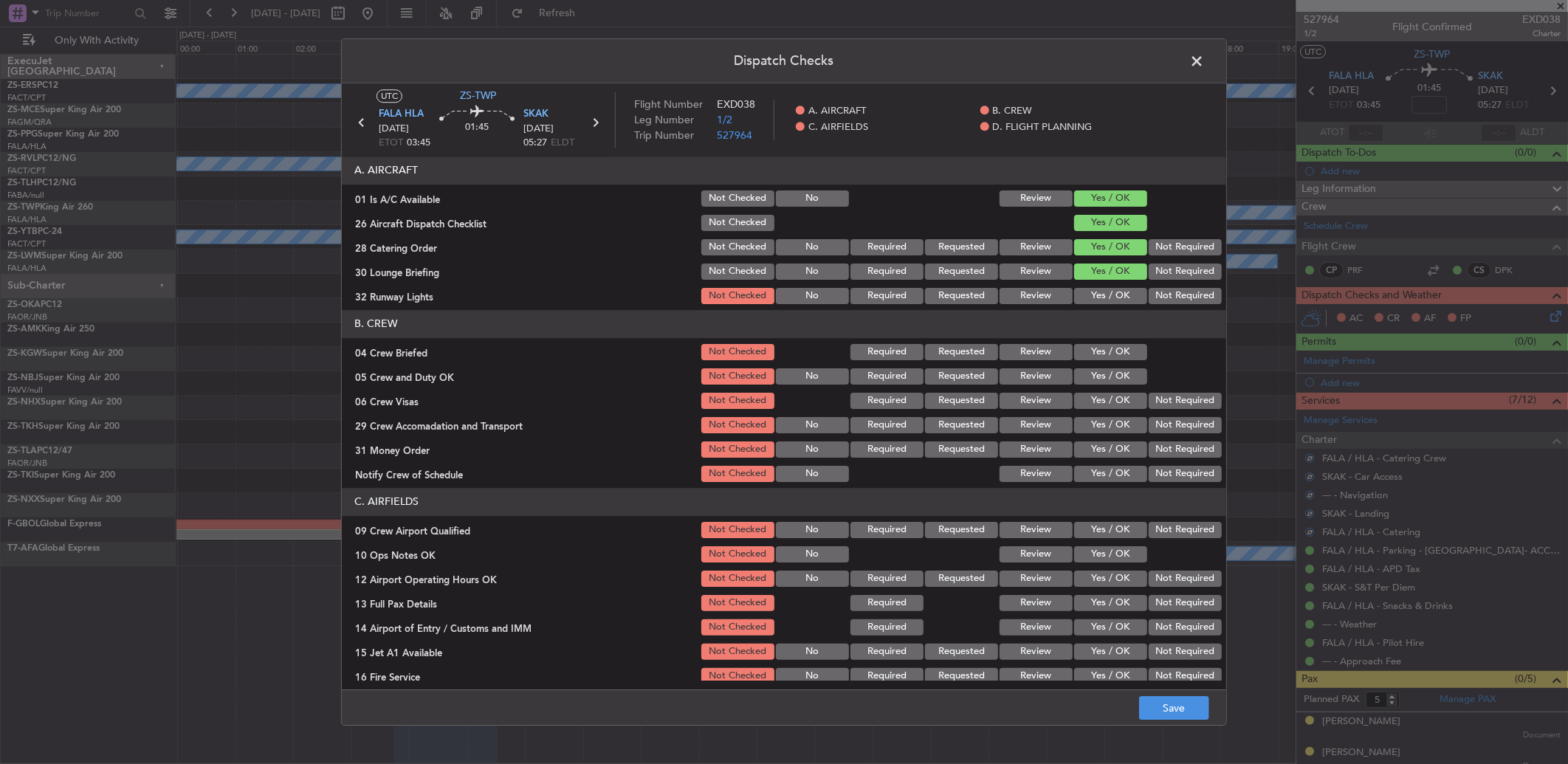
click at [1101, 300] on button "Yes / OK" at bounding box center [1111, 296] width 73 height 17
click at [1039, 355] on button "Review" at bounding box center [1036, 352] width 73 height 17
click at [1126, 372] on button "Yes / OK" at bounding box center [1111, 377] width 73 height 17
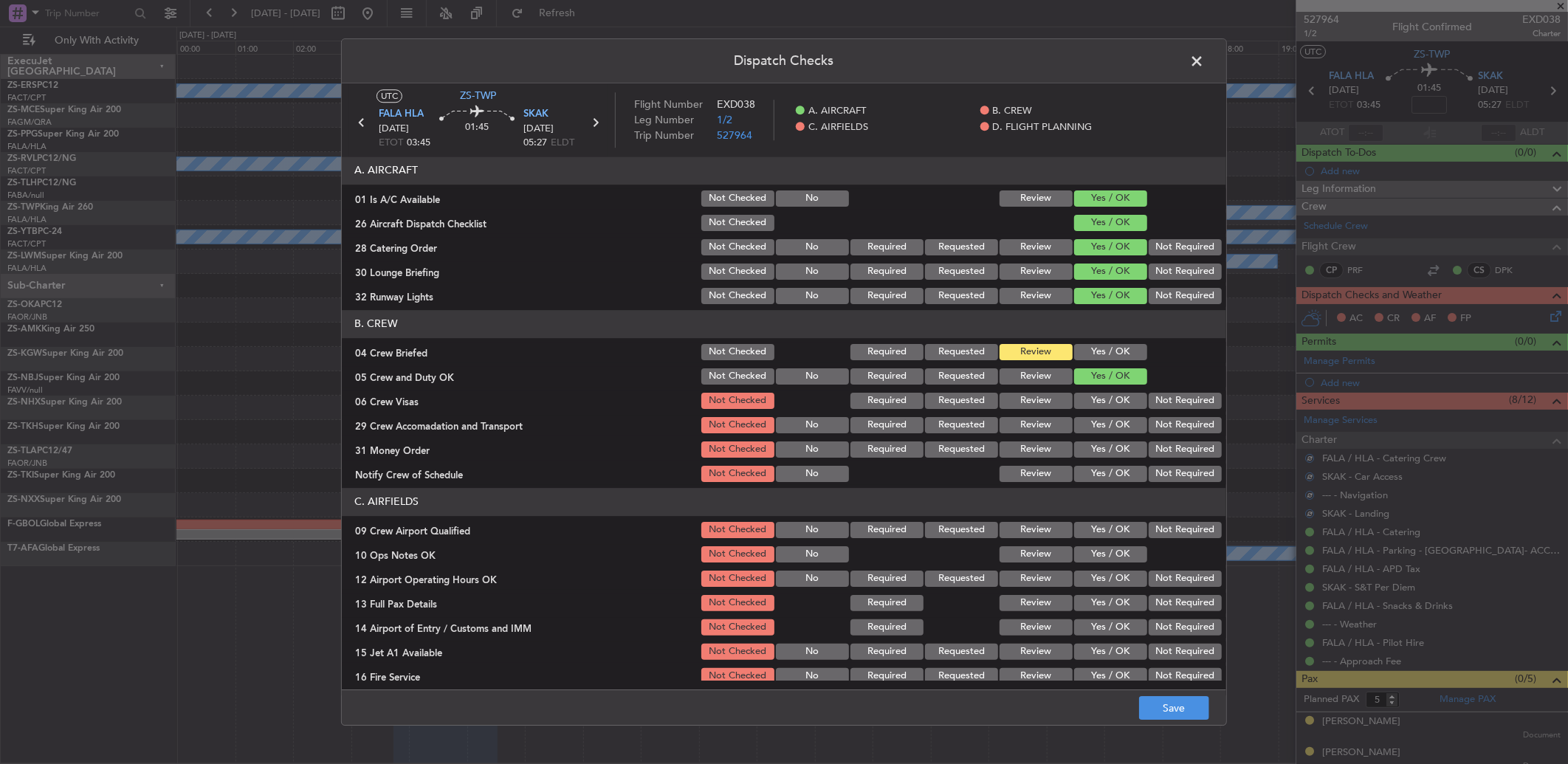
click at [1126, 404] on button "Yes / OK" at bounding box center [1111, 401] width 73 height 17
click at [1159, 397] on button "Not Required" at bounding box center [1185, 401] width 73 height 17
click at [1149, 424] on button "Not Required" at bounding box center [1185, 426] width 73 height 17
click at [1042, 447] on button "Review" at bounding box center [1036, 450] width 73 height 17
click at [1094, 481] on button "Yes / OK" at bounding box center [1111, 474] width 73 height 17
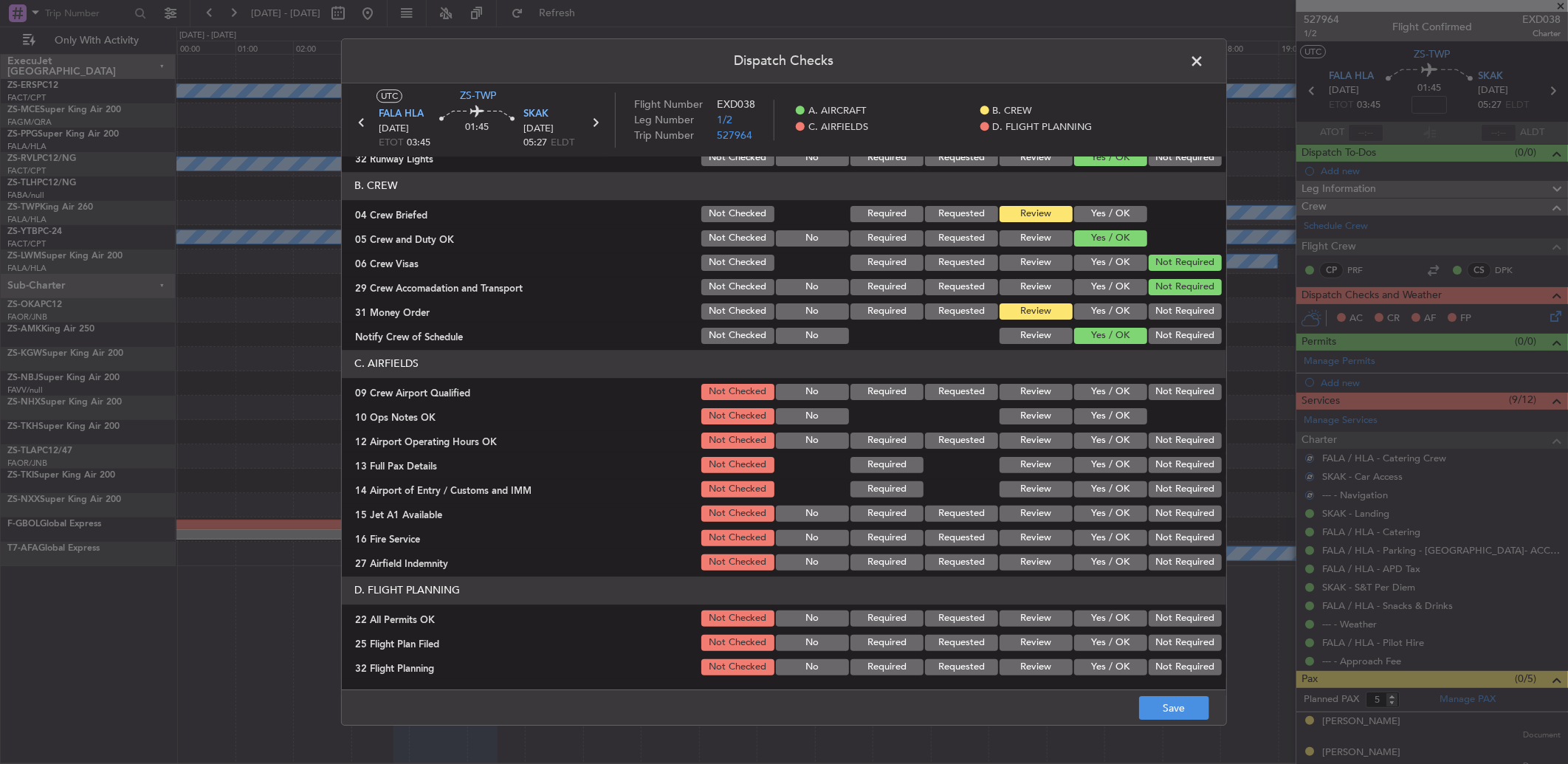
click at [1110, 388] on button "Yes / OK" at bounding box center [1111, 392] width 73 height 17
click at [1107, 412] on button "Yes / OK" at bounding box center [1111, 416] width 73 height 17
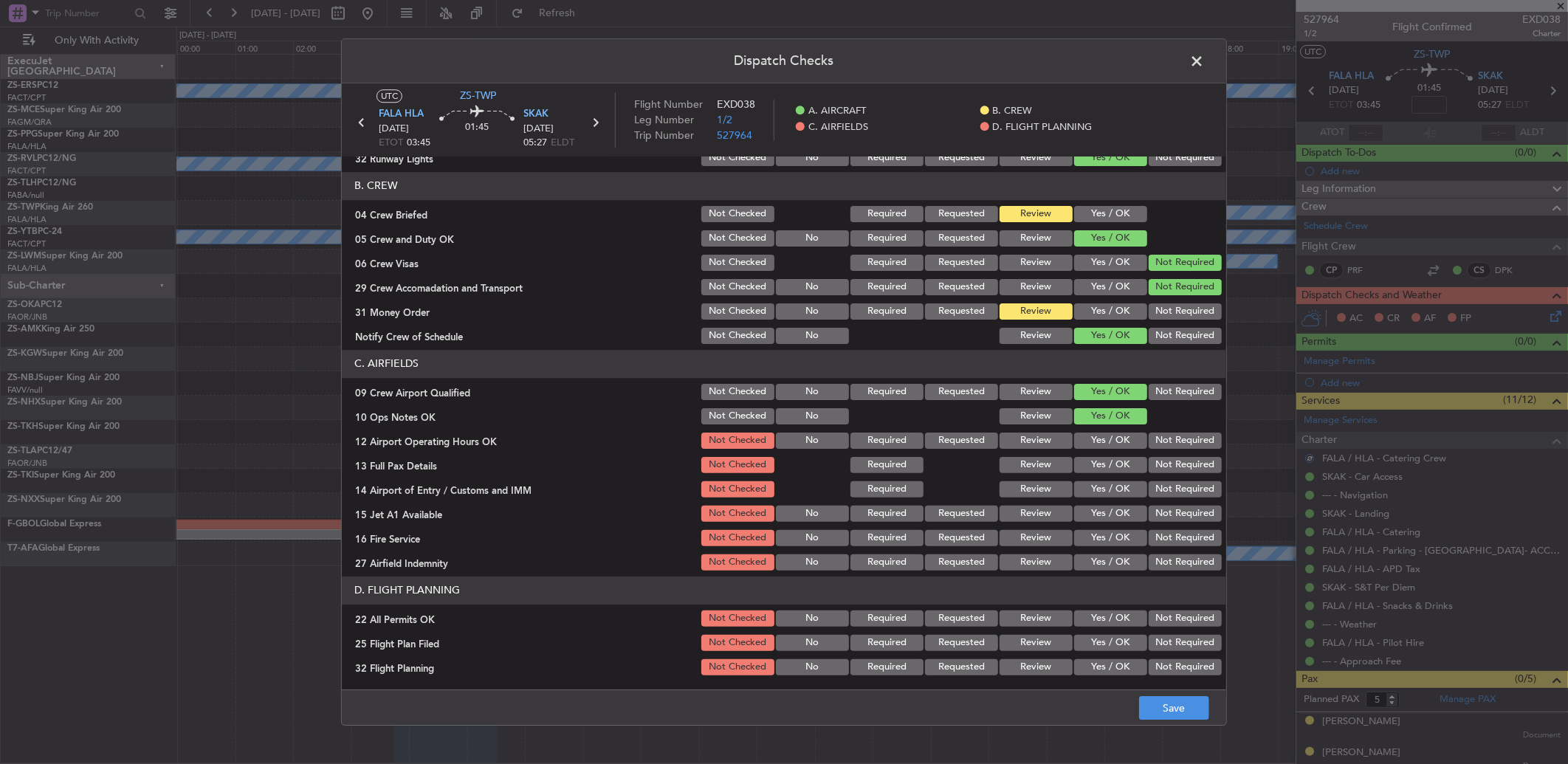
click at [1104, 440] on button "Yes / OK" at bounding box center [1111, 440] width 73 height 17
click at [1100, 461] on button "Yes / OK" at bounding box center [1111, 465] width 73 height 17
click at [1159, 481] on button "Not Required" at bounding box center [1185, 489] width 73 height 17
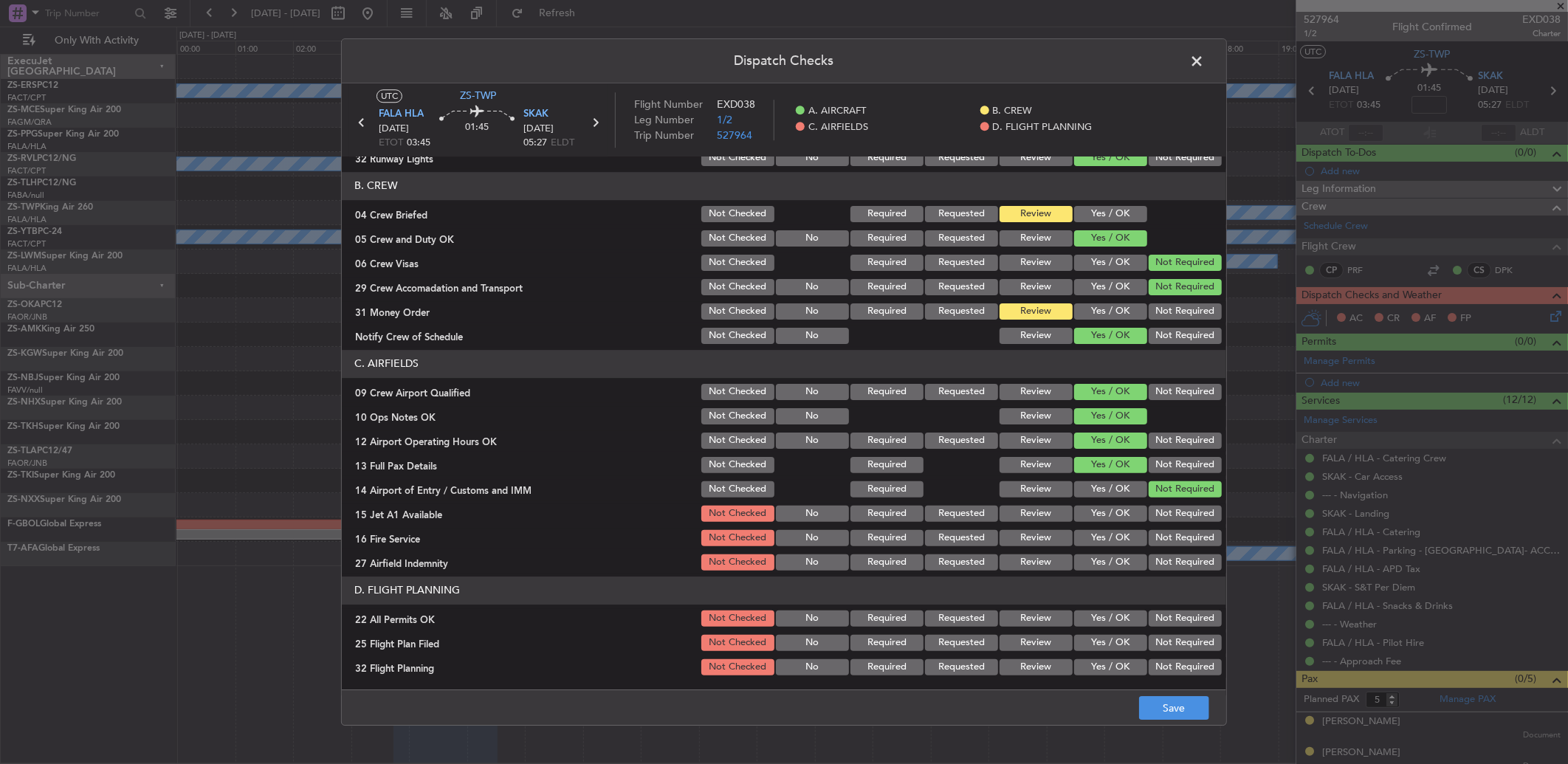
click at [1115, 514] on button "Yes / OK" at bounding box center [1111, 513] width 73 height 17
click at [1152, 535] on button "Not Required" at bounding box center [1185, 538] width 73 height 17
click at [1083, 554] on button "Yes / OK" at bounding box center [1111, 562] width 73 height 17
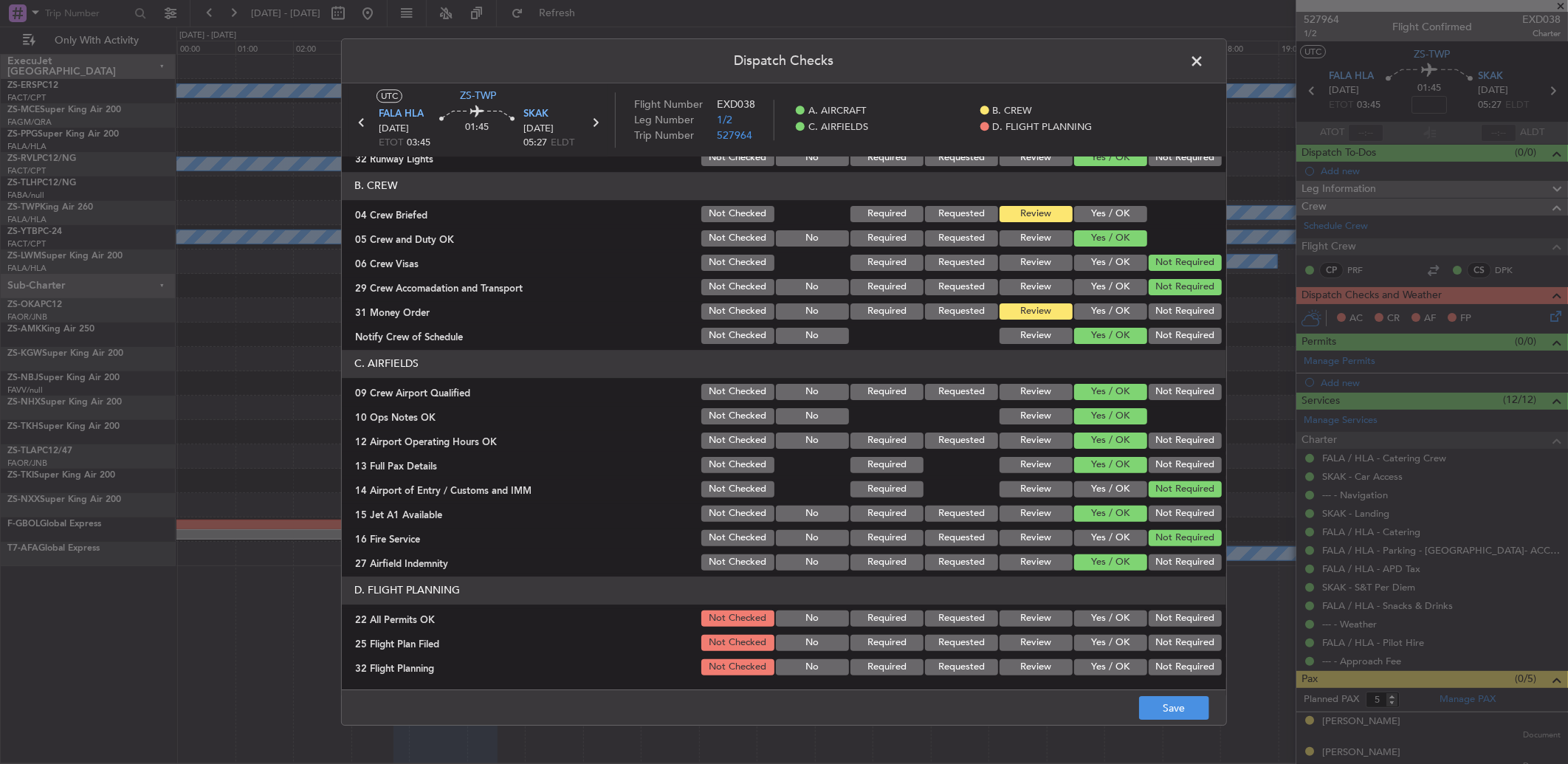
click at [1151, 615] on button "Not Required" at bounding box center [1185, 619] width 73 height 17
click at [1007, 643] on button "Review" at bounding box center [1036, 643] width 73 height 17
click at [1013, 662] on button "Review" at bounding box center [1036, 667] width 73 height 17
click at [1193, 714] on button "Save" at bounding box center [1174, 707] width 70 height 23
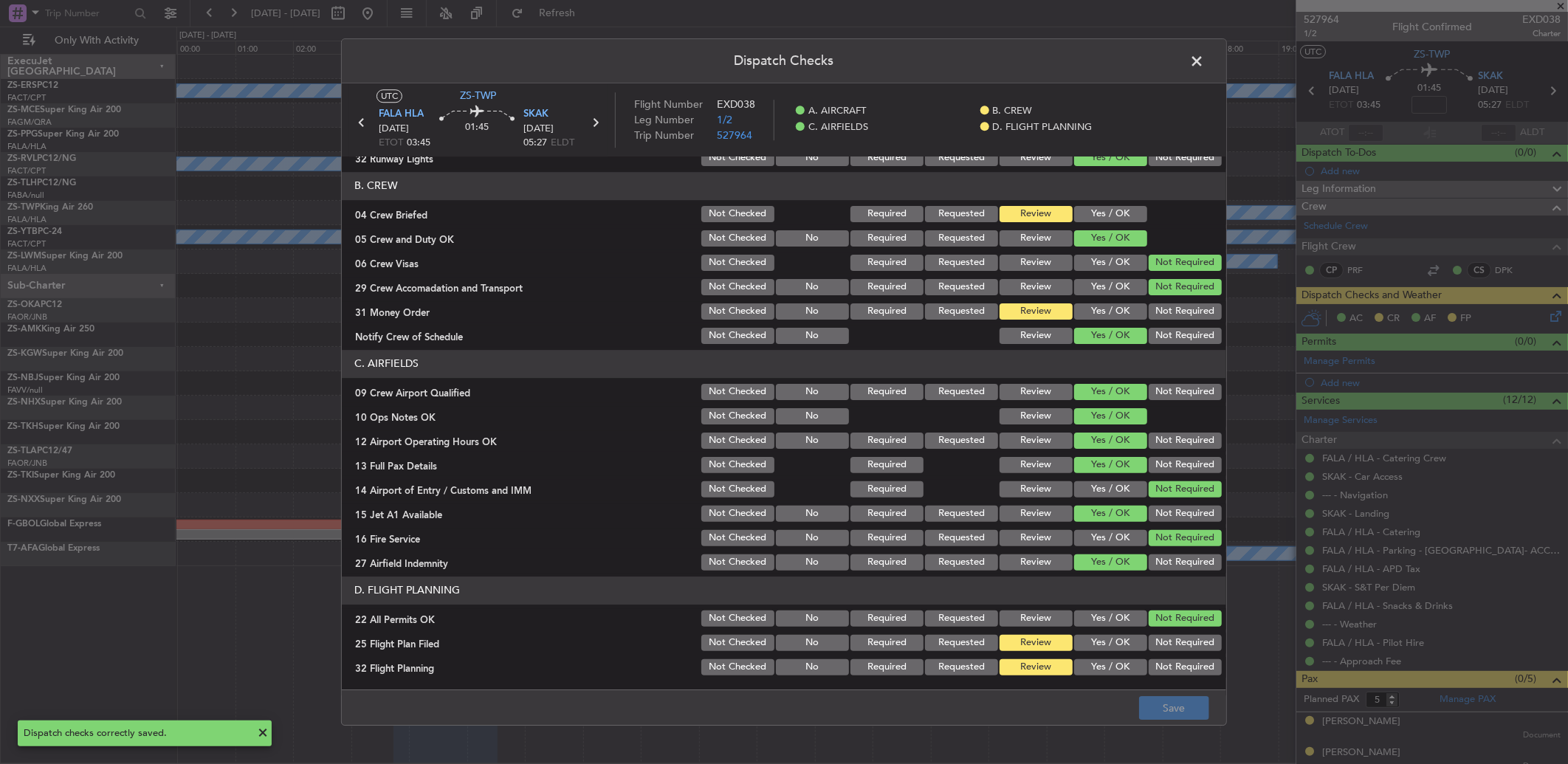
click at [1204, 59] on span at bounding box center [1204, 65] width 0 height 30
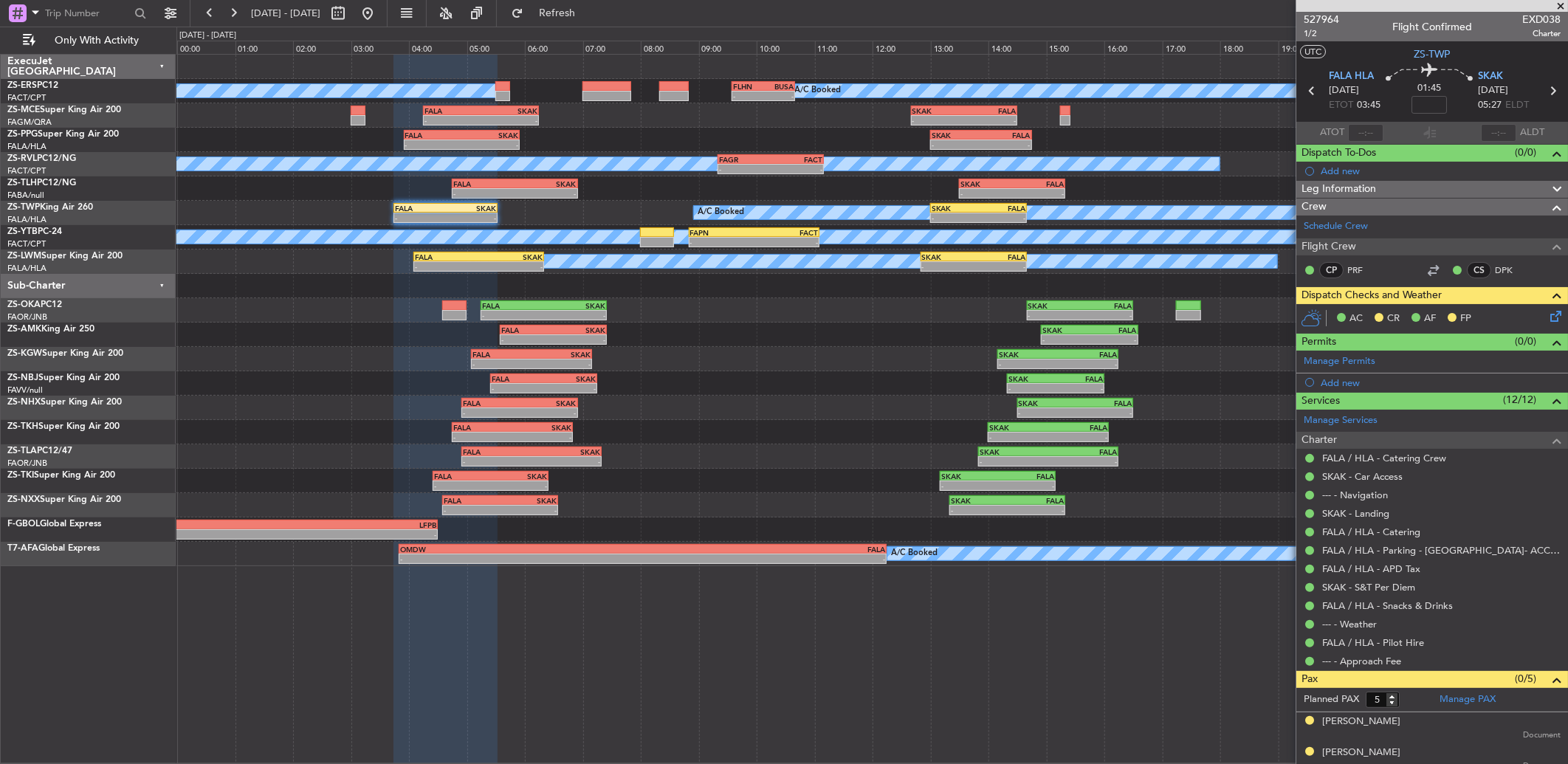
click at [1547, 320] on icon at bounding box center [1553, 314] width 12 height 12
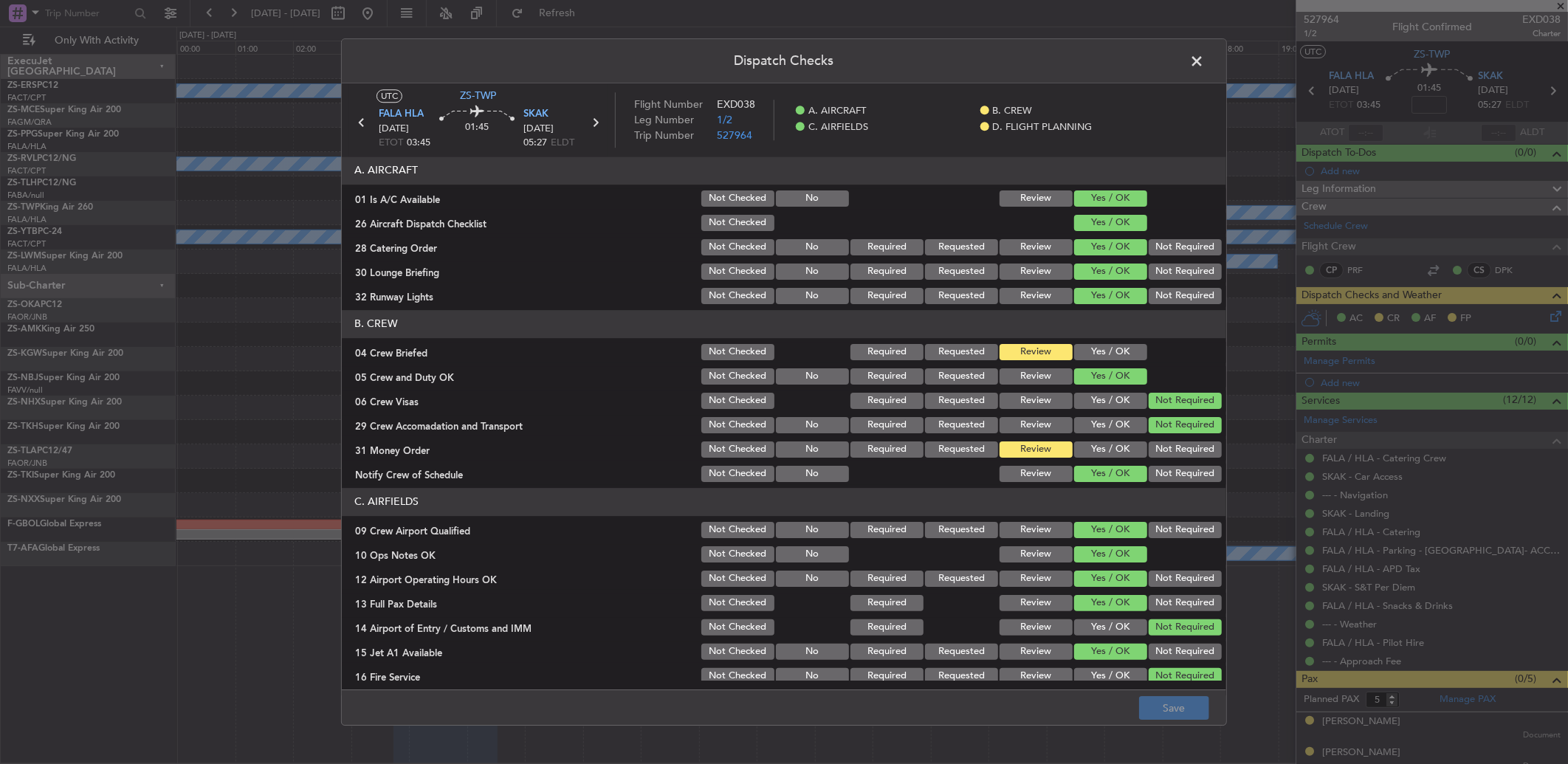
click at [1120, 452] on button "Yes / OK" at bounding box center [1111, 450] width 73 height 17
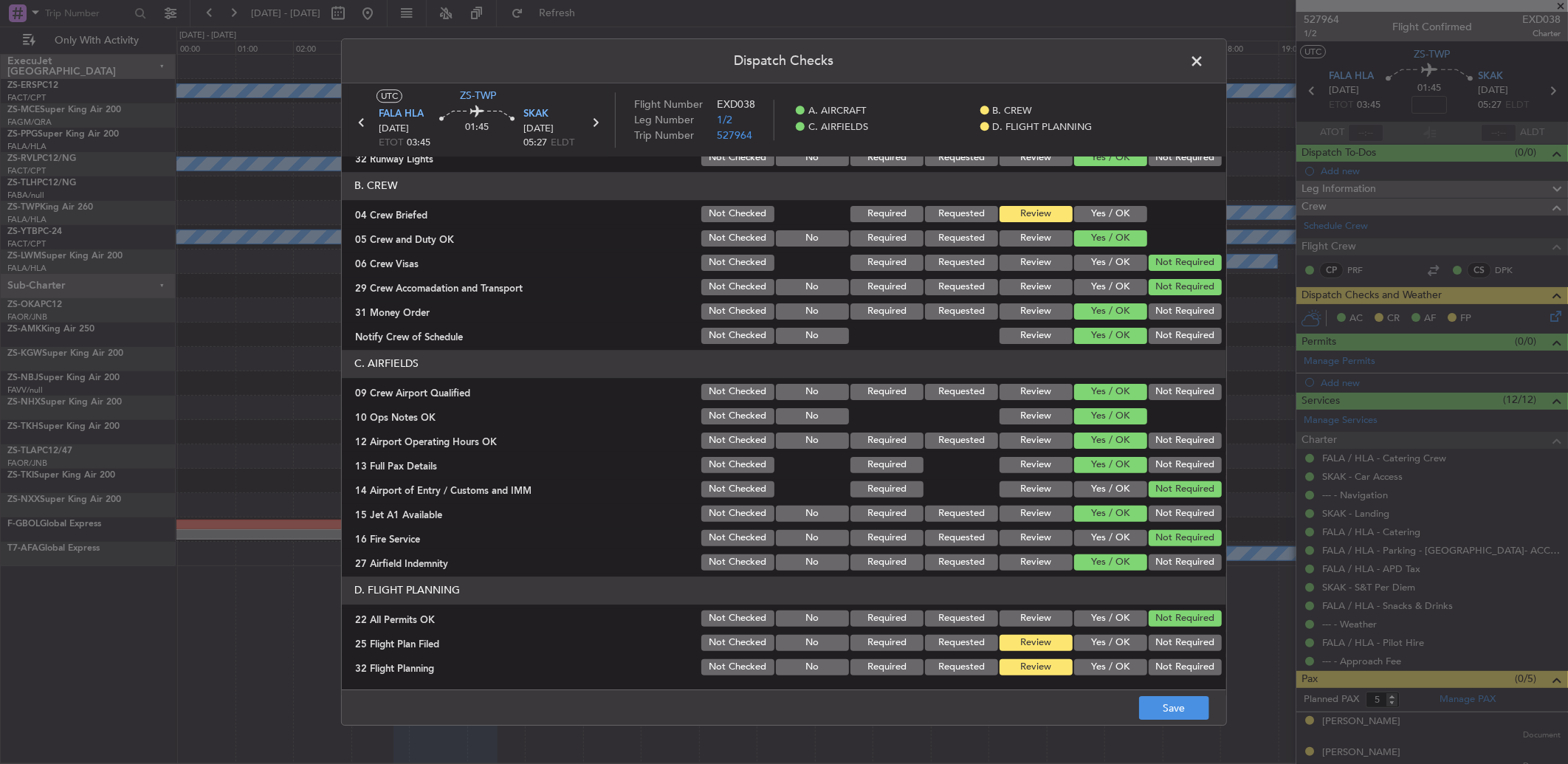
click at [1204, 59] on span at bounding box center [1204, 65] width 0 height 30
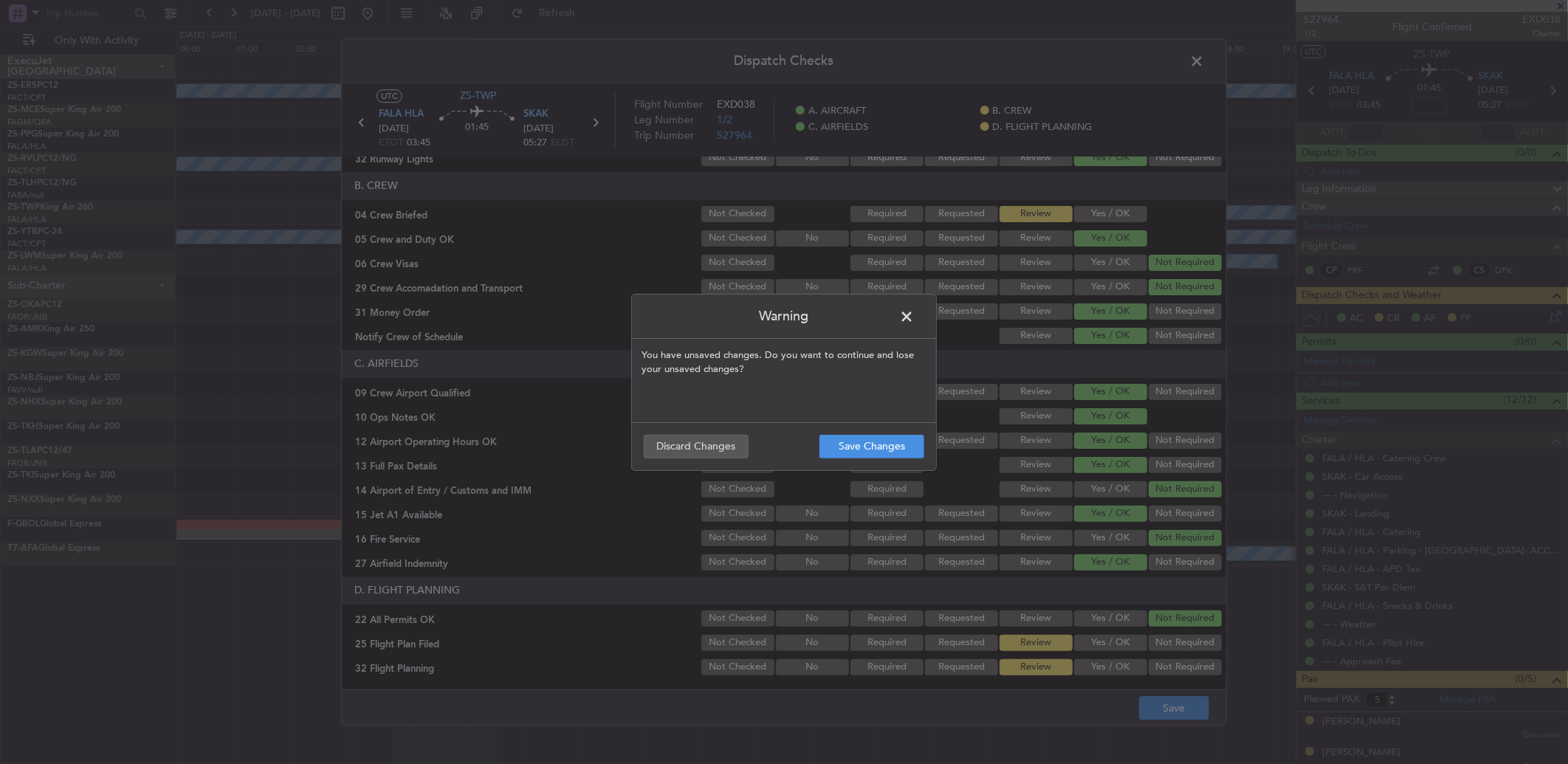
click at [914, 315] on span at bounding box center [914, 320] width 0 height 30
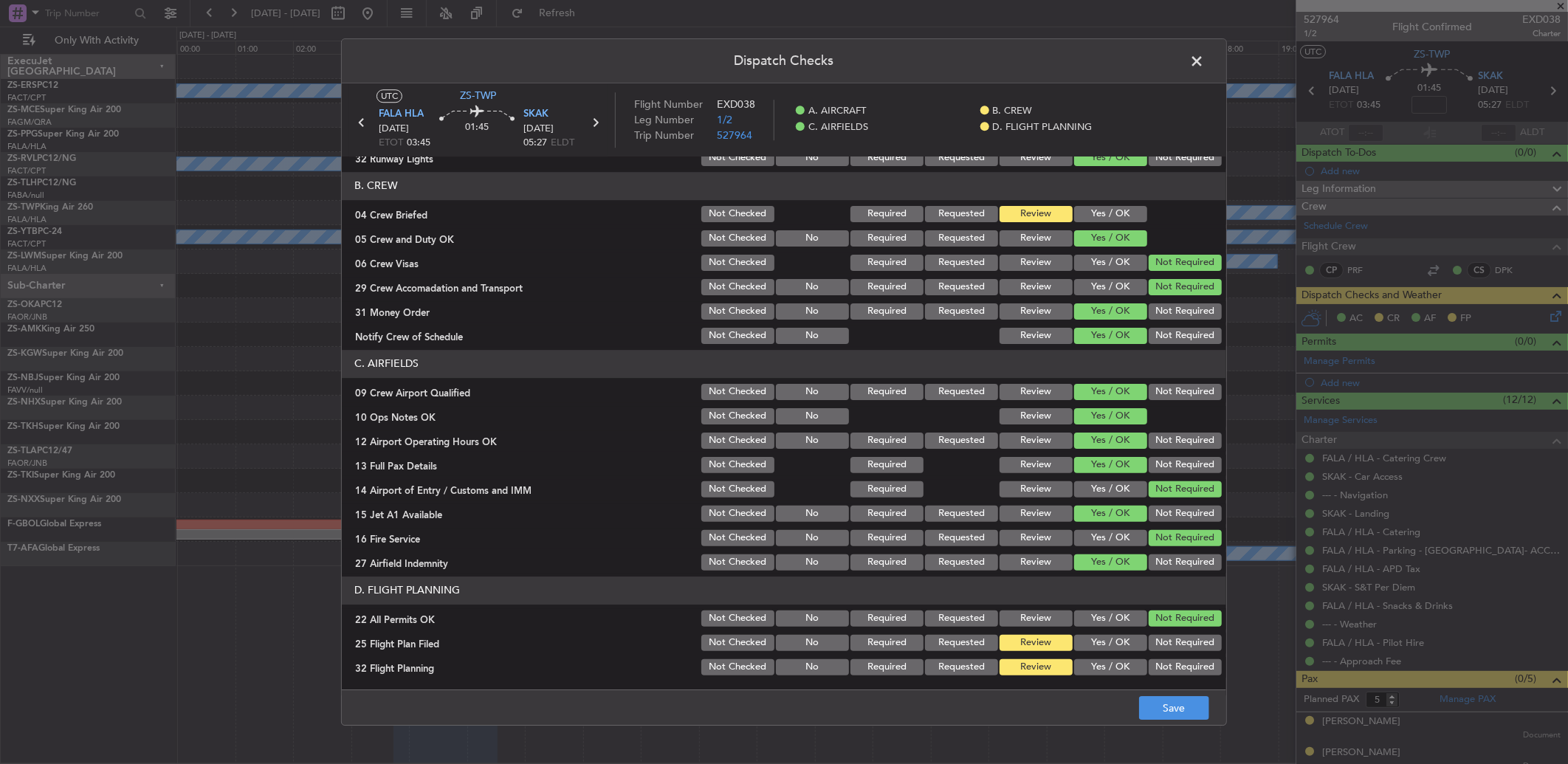
click at [1113, 216] on button "Yes / OK" at bounding box center [1111, 214] width 73 height 17
click at [1163, 706] on button "Save" at bounding box center [1174, 707] width 70 height 23
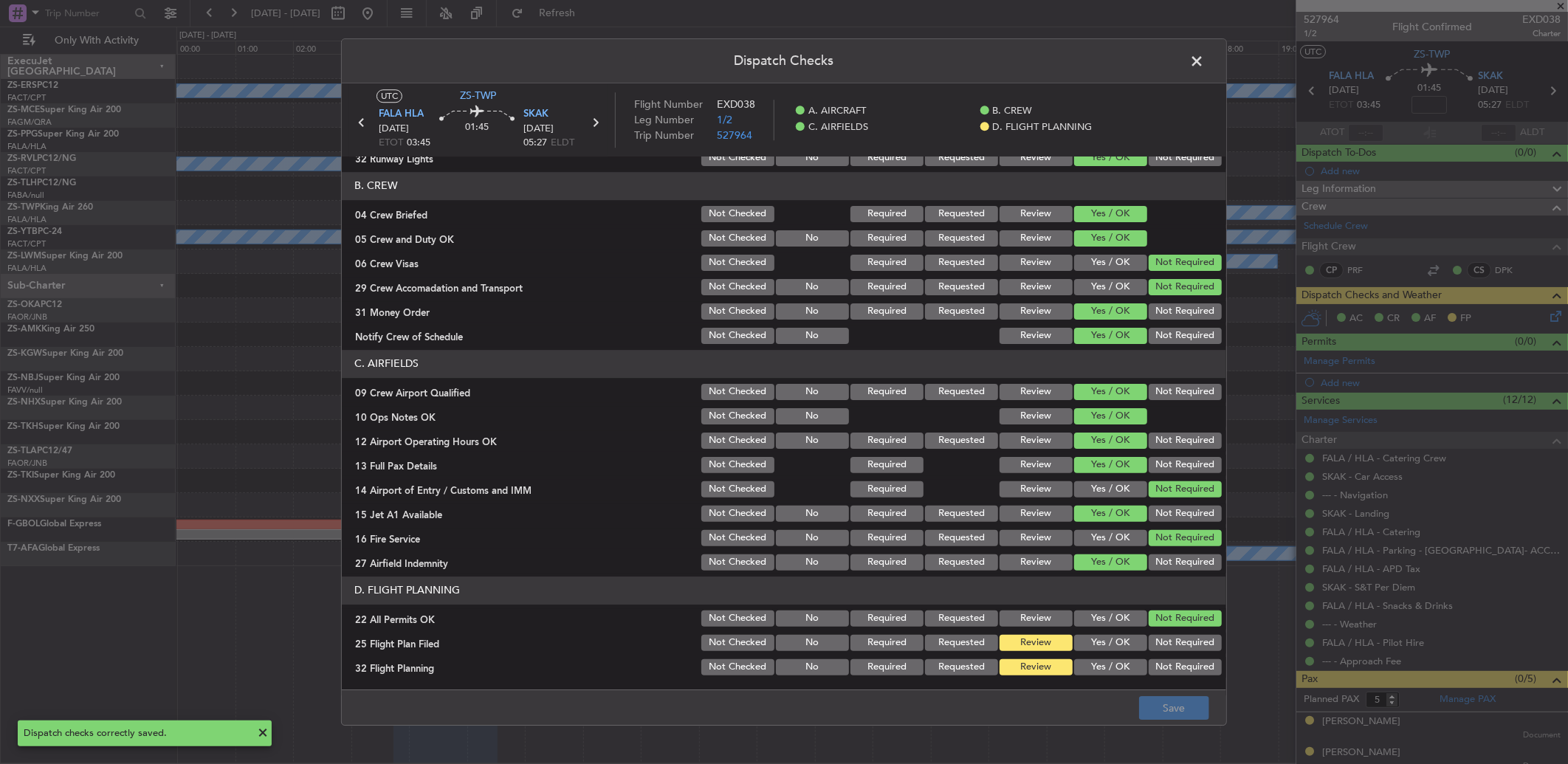
click at [1204, 63] on span at bounding box center [1204, 65] width 0 height 30
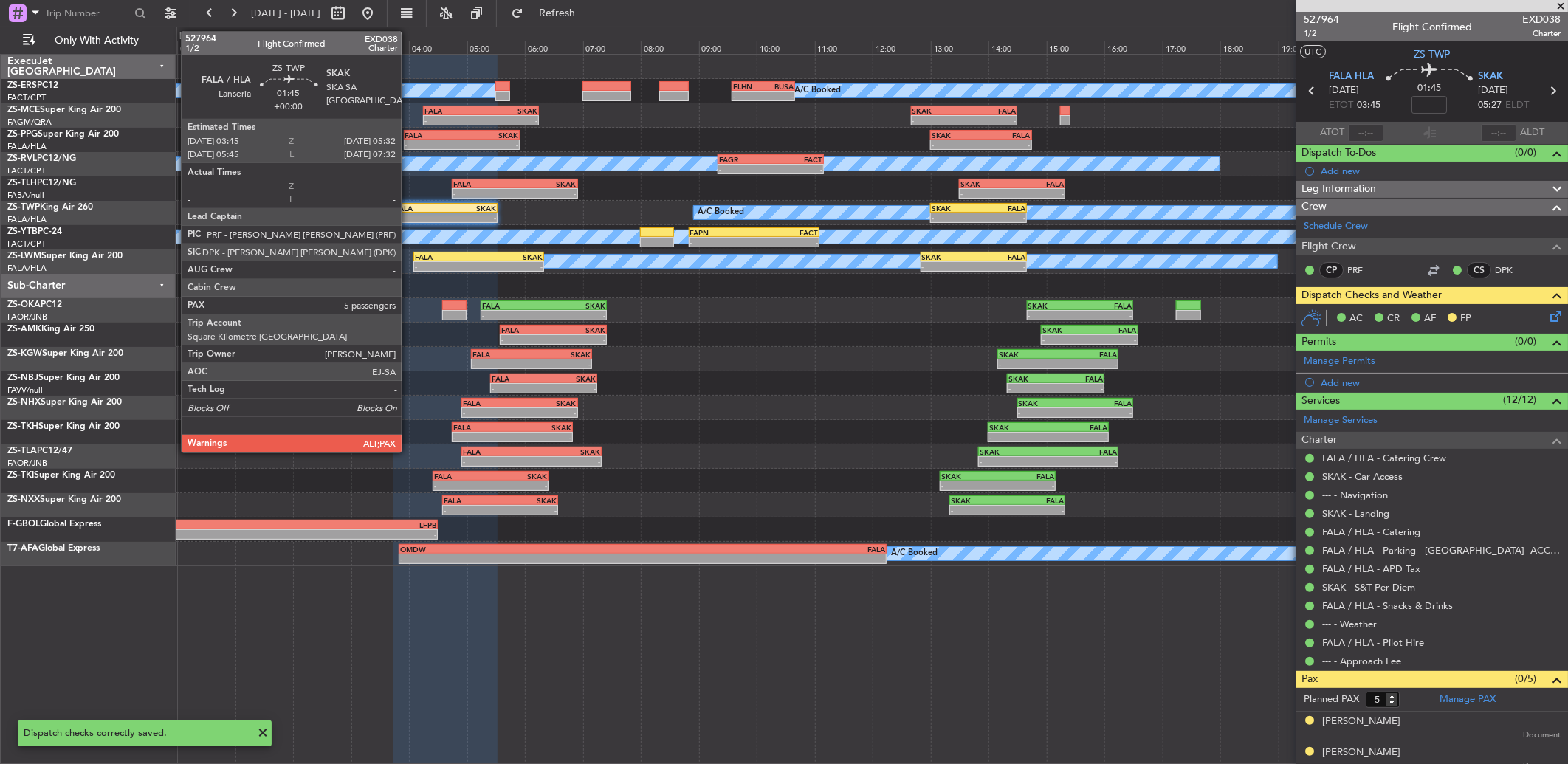
click at [409, 212] on div "03:45 Z" at bounding box center [420, 217] width 50 height 9
click at [410, 212] on div "03:45 Z" at bounding box center [420, 217] width 50 height 9
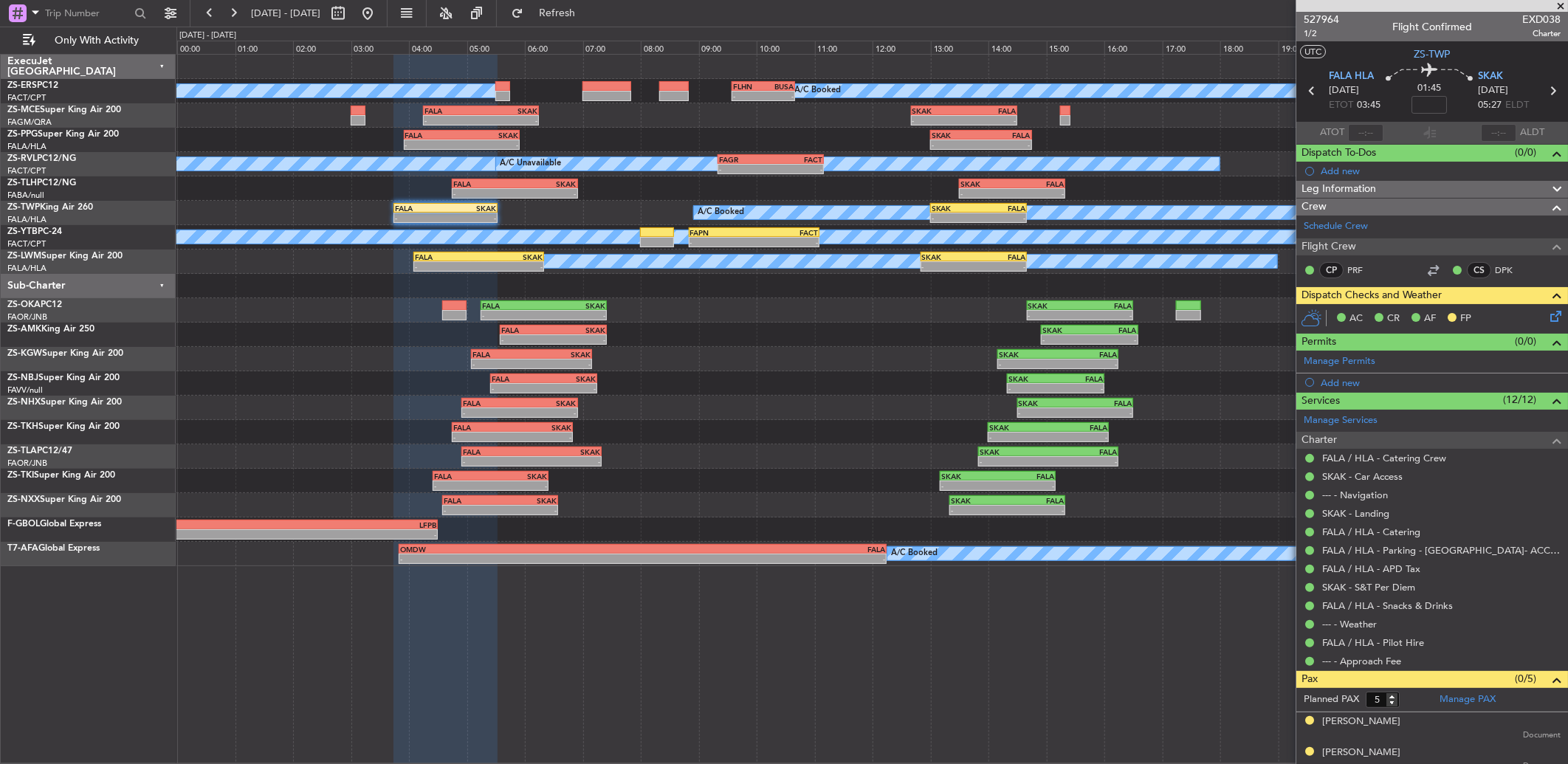
click at [1547, 318] on icon at bounding box center [1553, 314] width 12 height 12
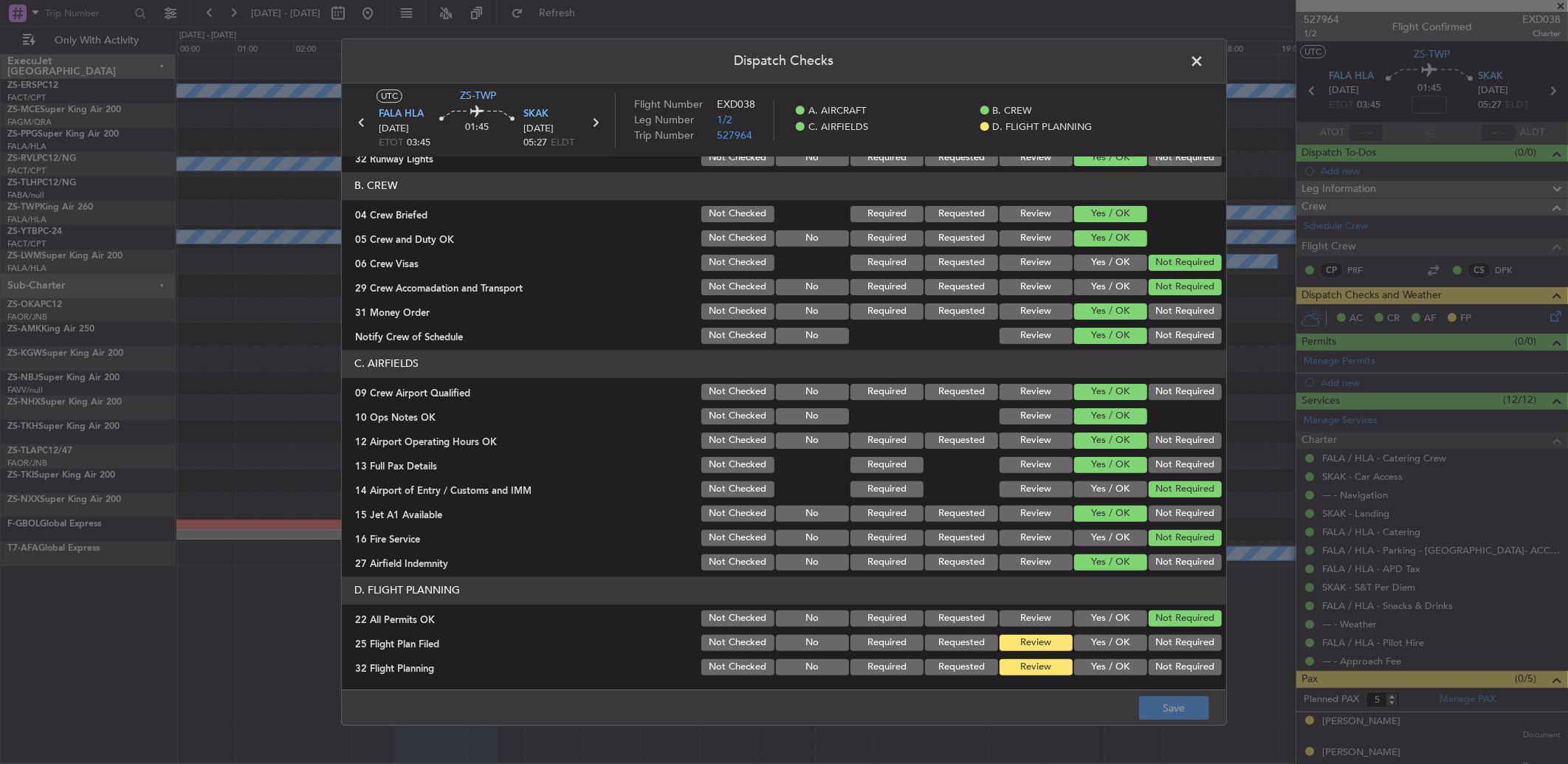
click at [1204, 70] on span at bounding box center [1204, 65] width 0 height 30
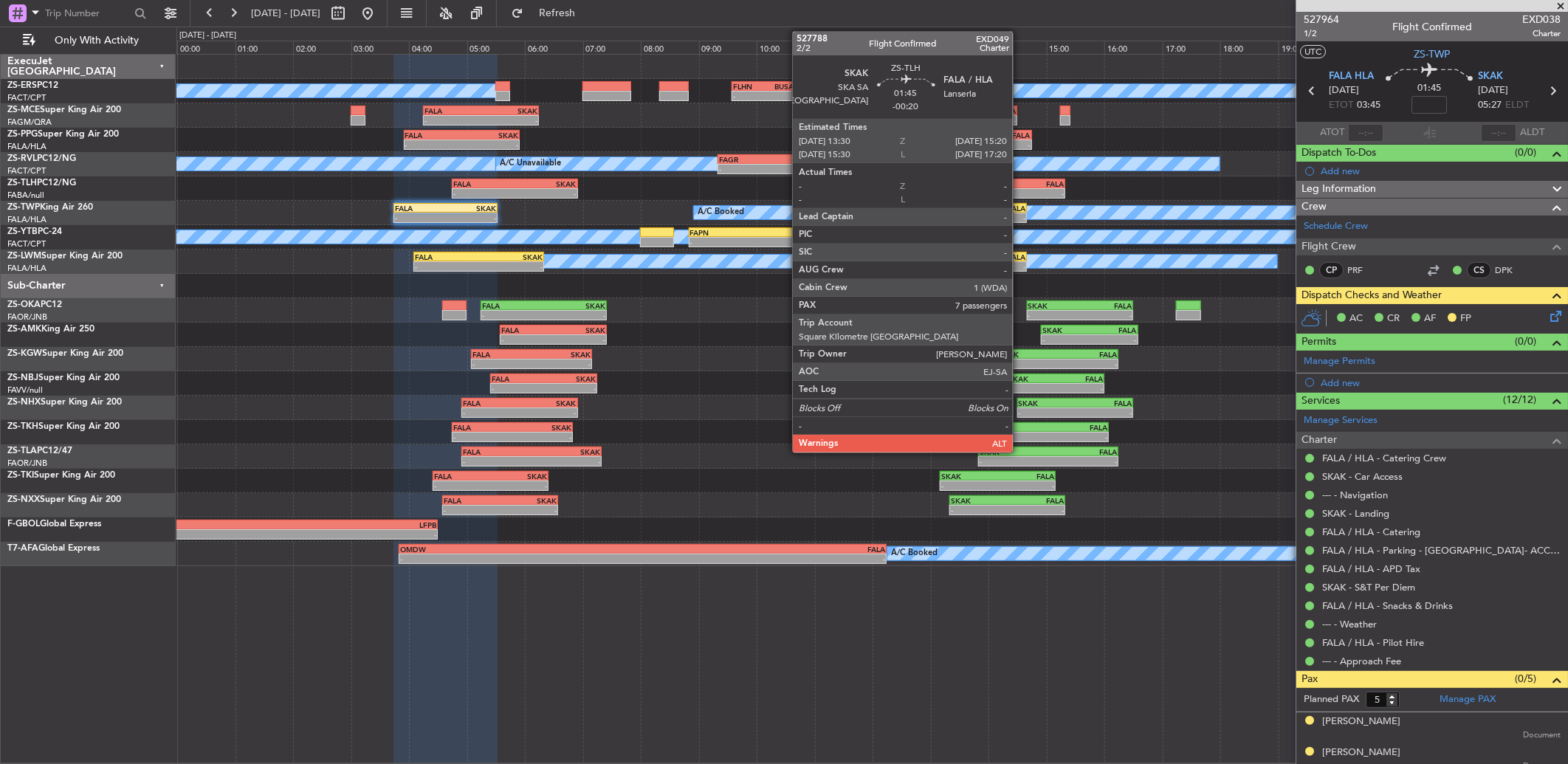
click at [1020, 183] on div "FALA" at bounding box center [1038, 184] width 51 height 9
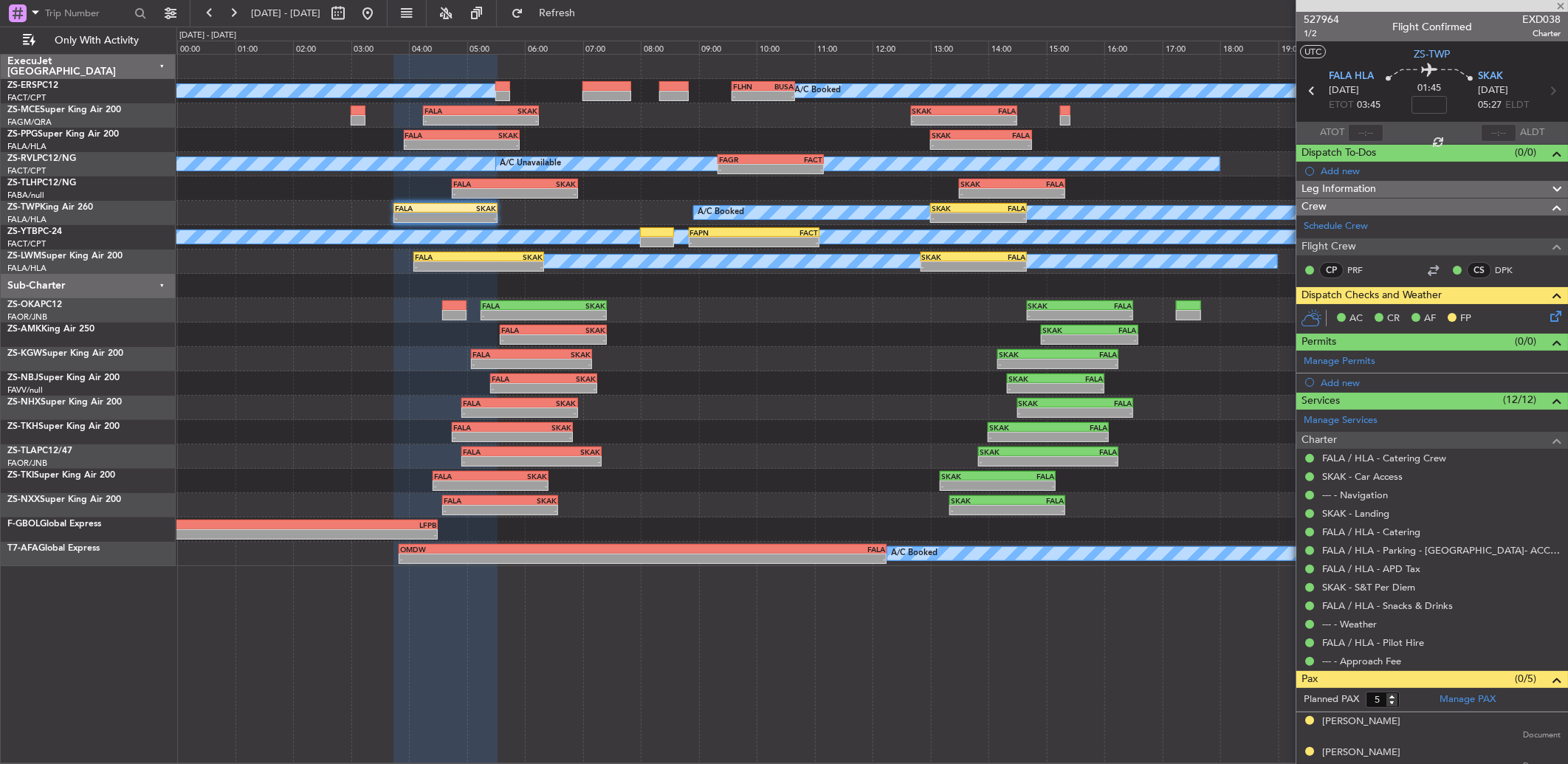
type input "-00:20"
type input "7"
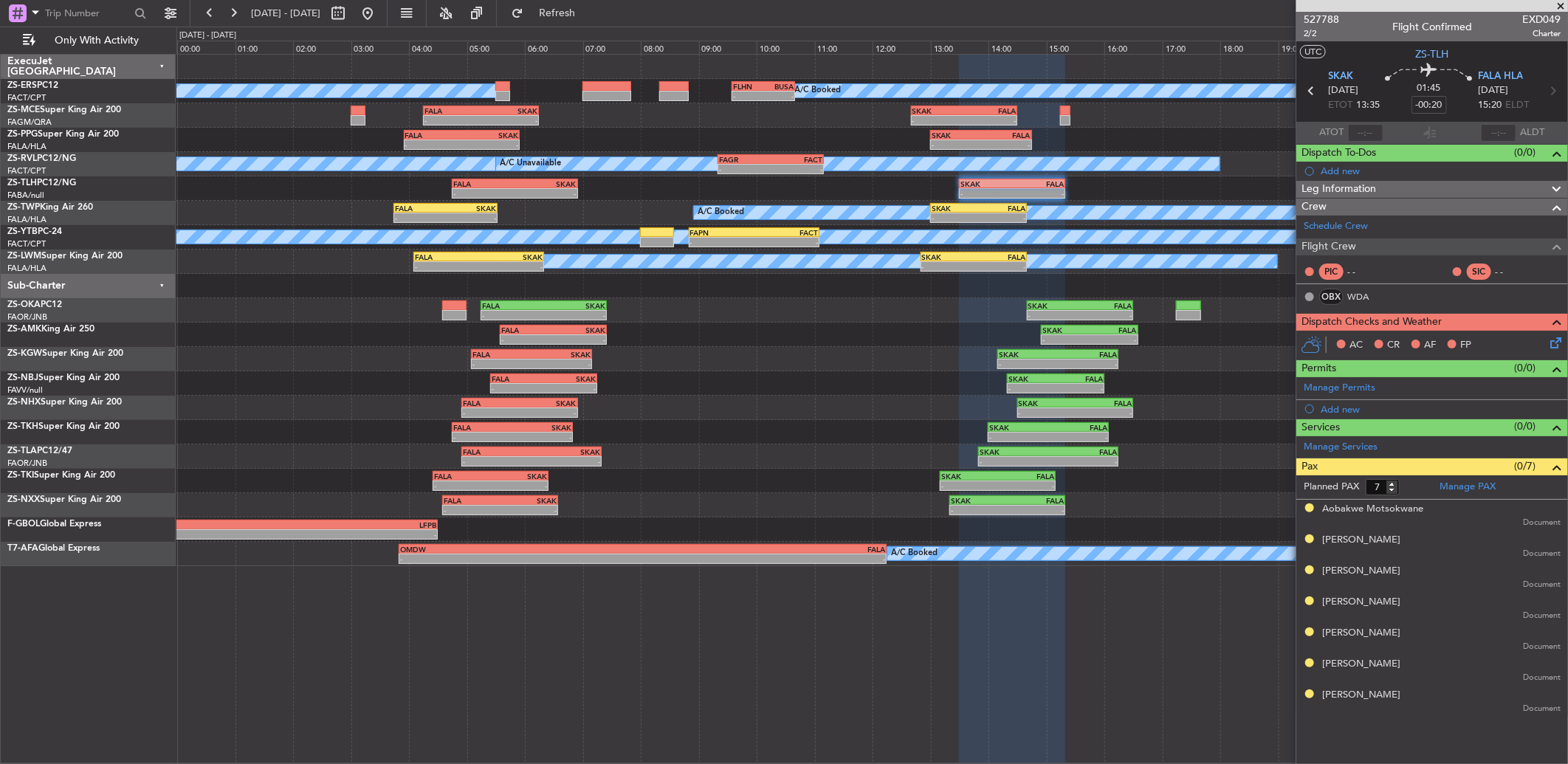
click at [1555, 341] on icon at bounding box center [1553, 340] width 12 height 12
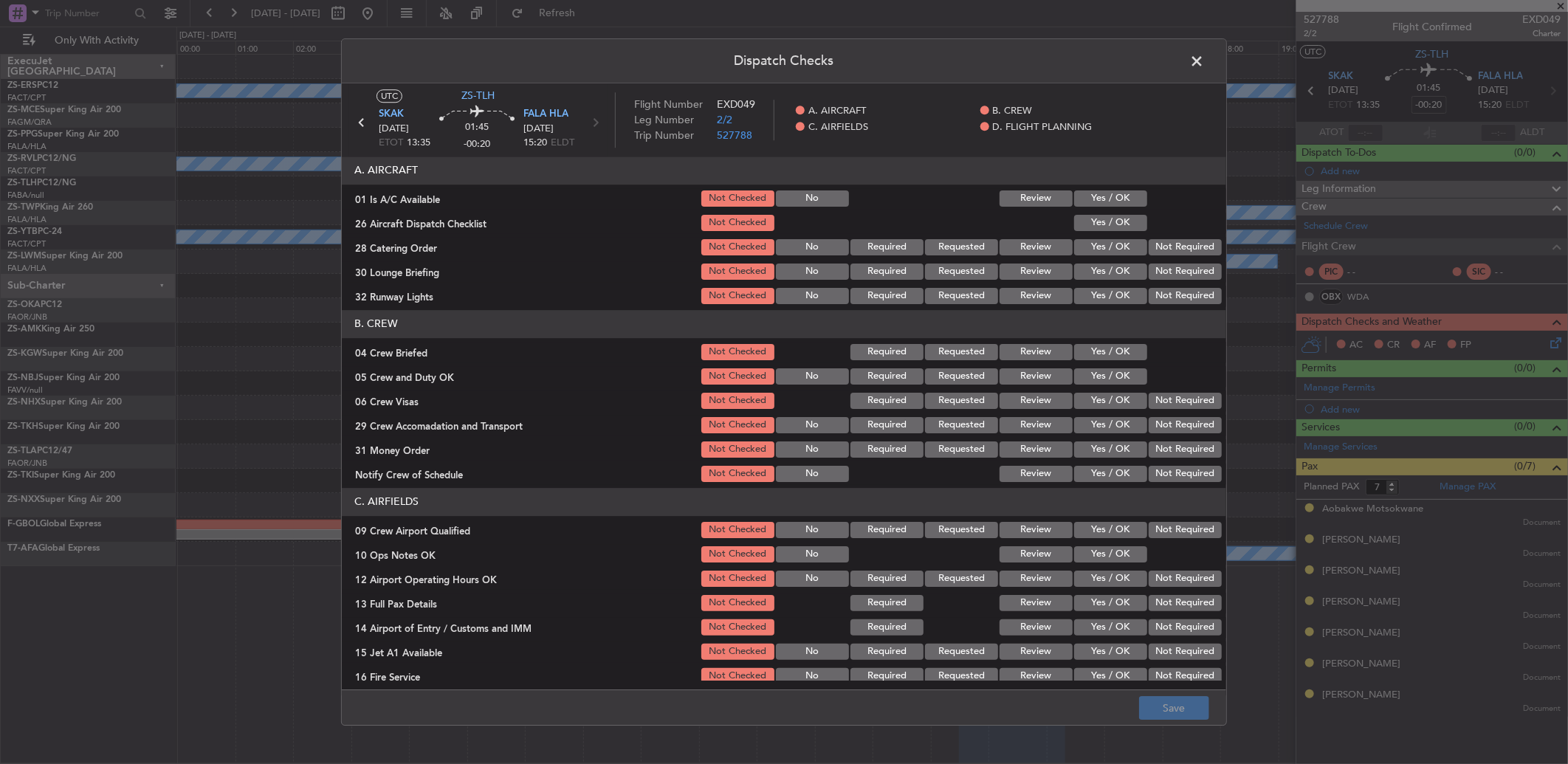
click at [1111, 201] on button "Yes / OK" at bounding box center [1111, 198] width 73 height 17
click at [1098, 224] on button "Yes / OK" at bounding box center [1111, 223] width 73 height 17
click at [1152, 245] on button "Not Required" at bounding box center [1185, 247] width 73 height 17
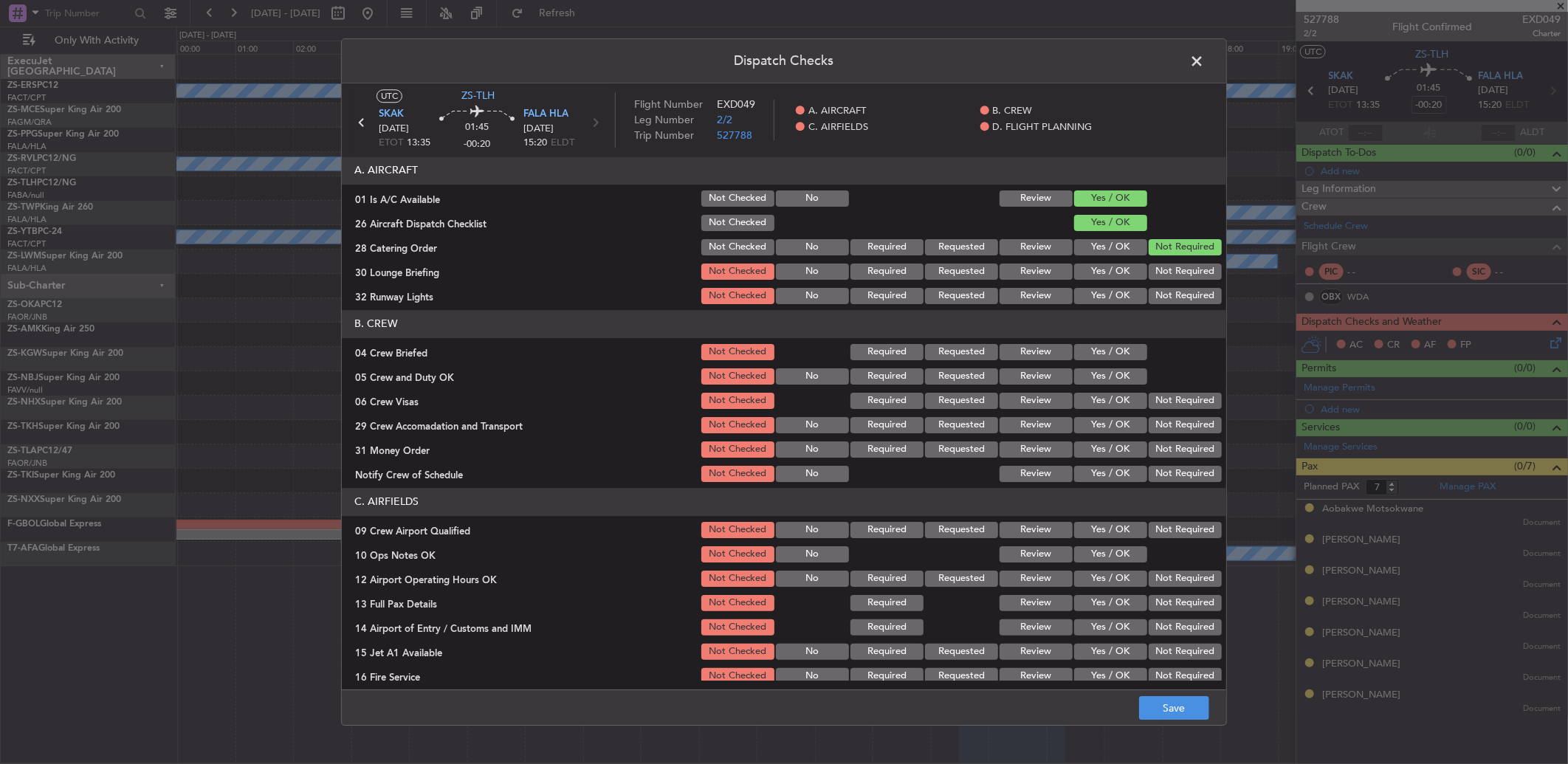
click at [1149, 267] on button "Not Required" at bounding box center [1185, 271] width 73 height 17
click at [1149, 271] on button "Not Required" at bounding box center [1185, 271] width 73 height 17
click at [1150, 291] on button "Not Required" at bounding box center [1185, 296] width 73 height 17
click at [1149, 296] on button "Not Required" at bounding box center [1185, 296] width 73 height 17
drag, startPoint x: 1107, startPoint y: 351, endPoint x: 1094, endPoint y: 365, distance: 19.1
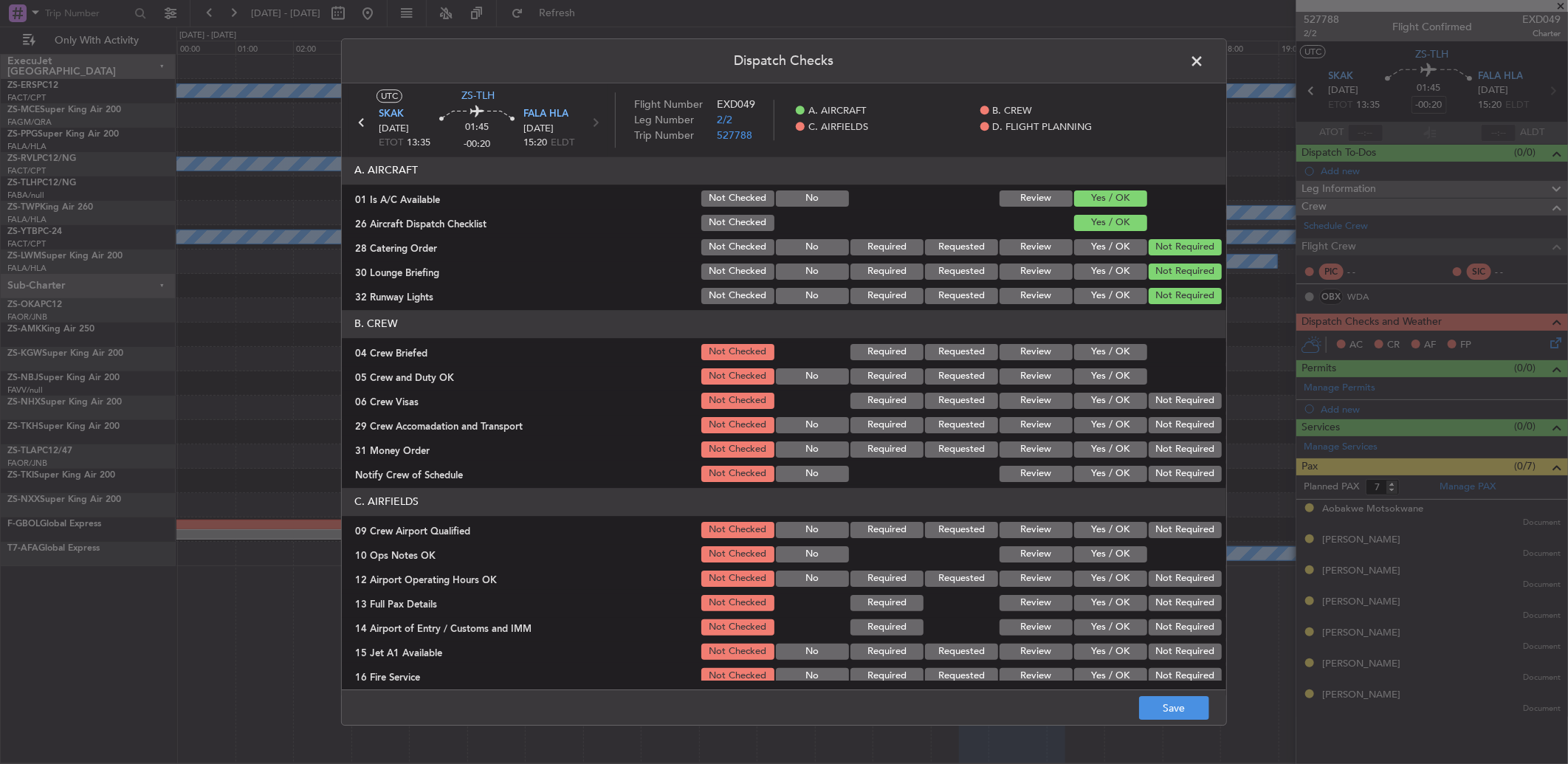
click at [1107, 350] on button "Yes / OK" at bounding box center [1111, 352] width 73 height 17
click at [1096, 381] on button "Yes / OK" at bounding box center [1111, 377] width 73 height 17
click at [1189, 399] on button "Not Required" at bounding box center [1185, 401] width 73 height 17
click at [1185, 439] on div "Not Required" at bounding box center [1184, 450] width 75 height 21
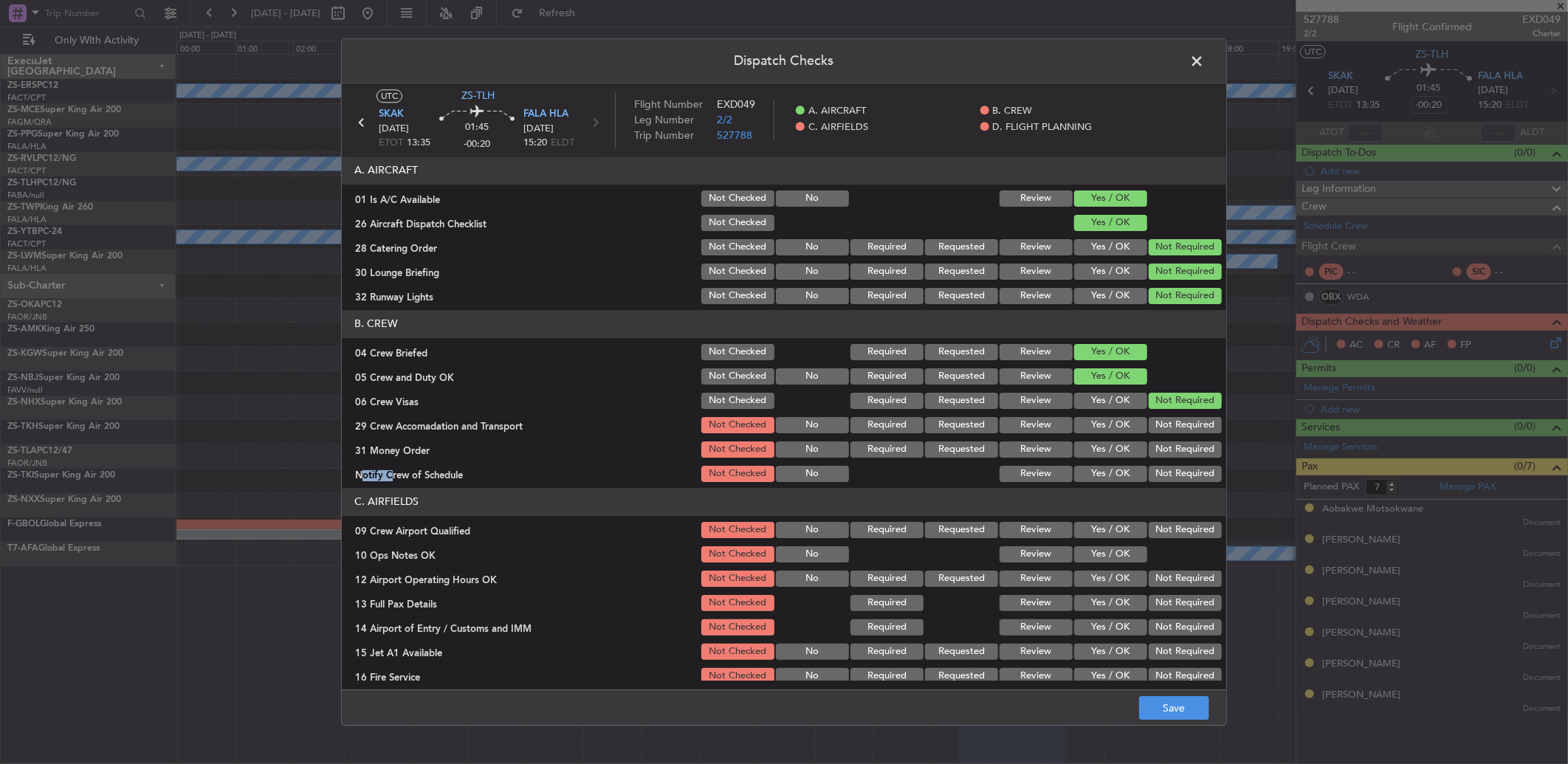
click at [1184, 439] on div "Not Required" at bounding box center [1184, 450] width 75 height 21
drag, startPoint x: 1184, startPoint y: 439, endPoint x: 1162, endPoint y: 434, distance: 22.6
click at [1164, 431] on button "Not Required" at bounding box center [1185, 426] width 73 height 17
click at [1166, 440] on div "Not Required" at bounding box center [1184, 450] width 75 height 21
click at [1159, 459] on div "Not Required" at bounding box center [1184, 450] width 75 height 21
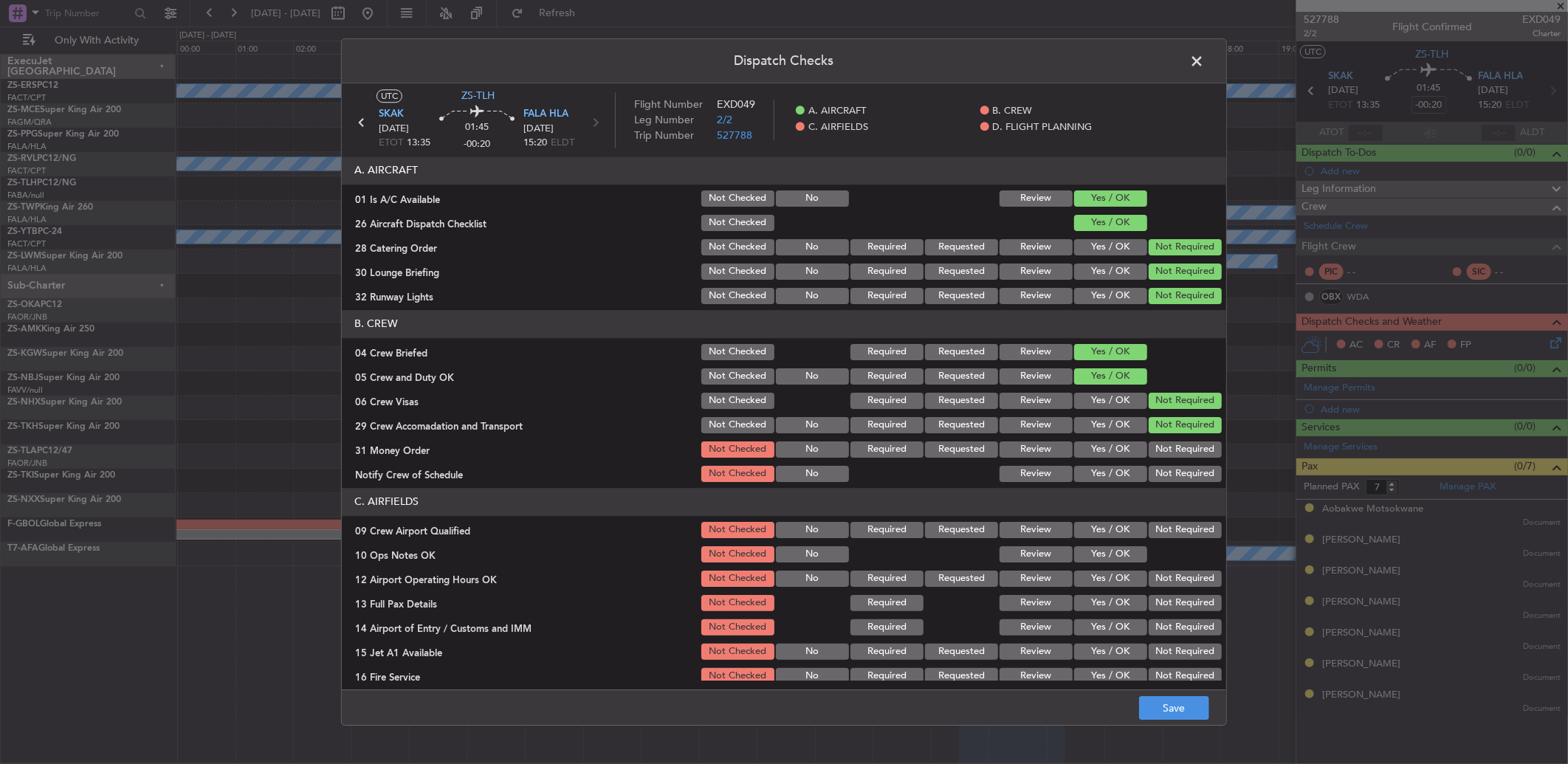
drag, startPoint x: 1163, startPoint y: 446, endPoint x: 1150, endPoint y: 463, distance: 21.4
click at [1167, 446] on button "Not Required" at bounding box center [1185, 450] width 73 height 17
click at [1153, 464] on div "Not Required" at bounding box center [1184, 474] width 75 height 21
click at [1154, 476] on button "Not Required" at bounding box center [1185, 474] width 73 height 17
click at [1164, 523] on button "Not Required" at bounding box center [1185, 530] width 73 height 17
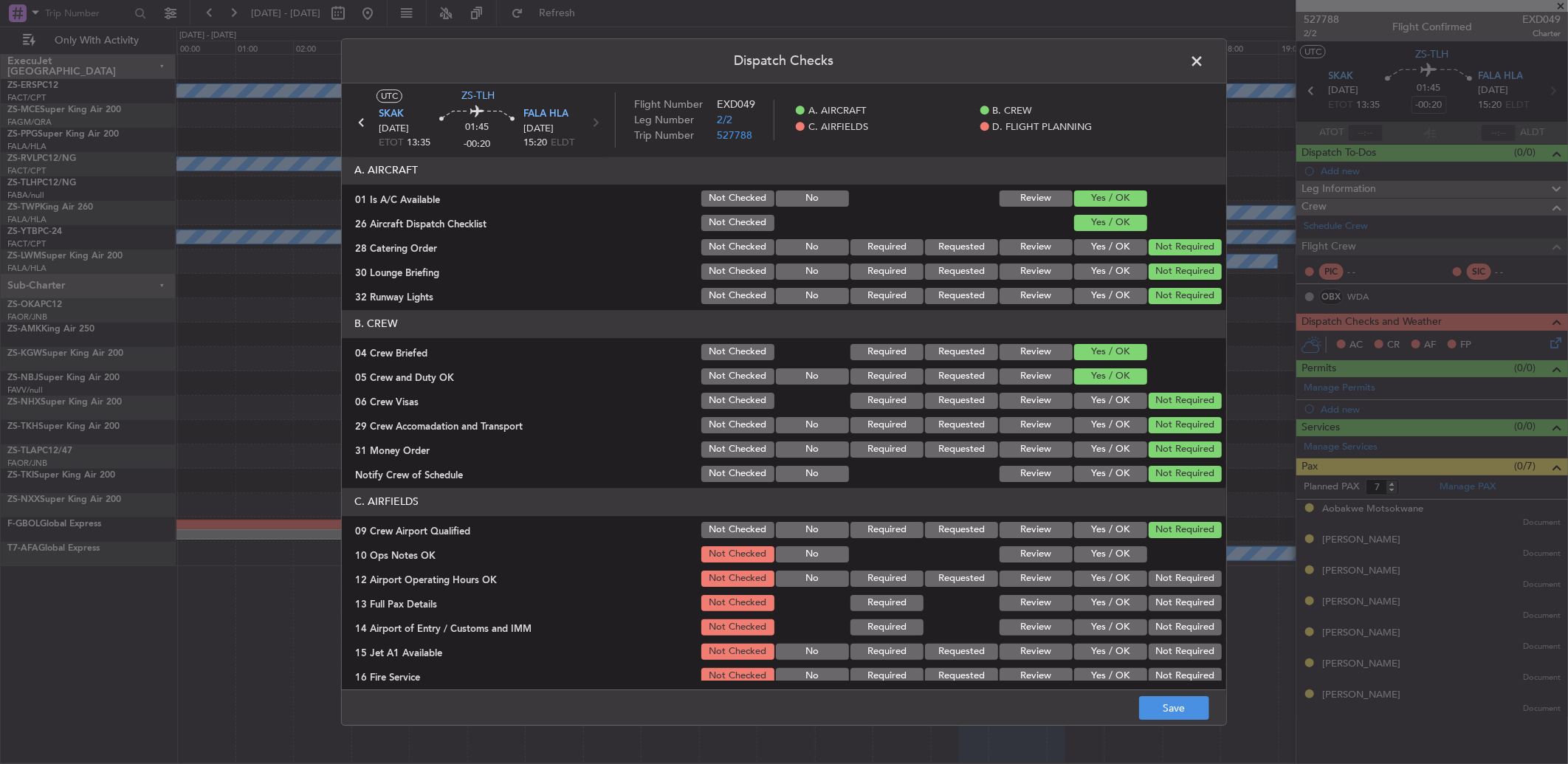
click at [1112, 564] on div "Yes / OK" at bounding box center [1109, 555] width 75 height 21
click at [1117, 550] on button "Yes / OK" at bounding box center [1111, 554] width 73 height 17
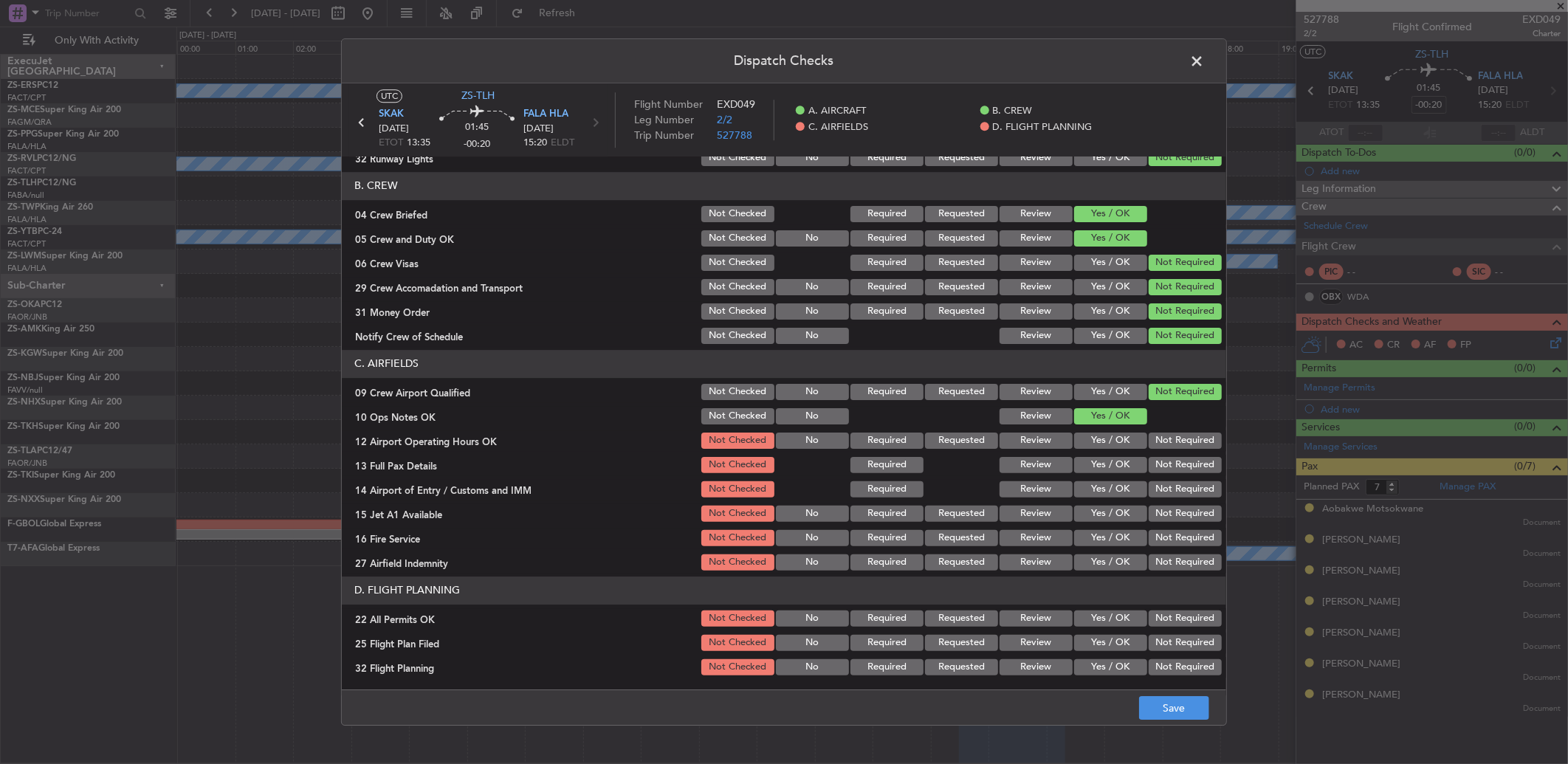
click at [1176, 440] on button "Not Required" at bounding box center [1185, 440] width 73 height 17
click at [1174, 460] on section "C. AIRFIELDS 09 Crew Airport Qualified Not Checked No Required Requested Review…" at bounding box center [784, 461] width 884 height 223
drag, startPoint x: 1174, startPoint y: 460, endPoint x: 1176, endPoint y: 470, distance: 10.2
click at [1174, 463] on button "Not Required" at bounding box center [1185, 465] width 73 height 17
click at [1176, 470] on button "Not Required" at bounding box center [1185, 465] width 73 height 17
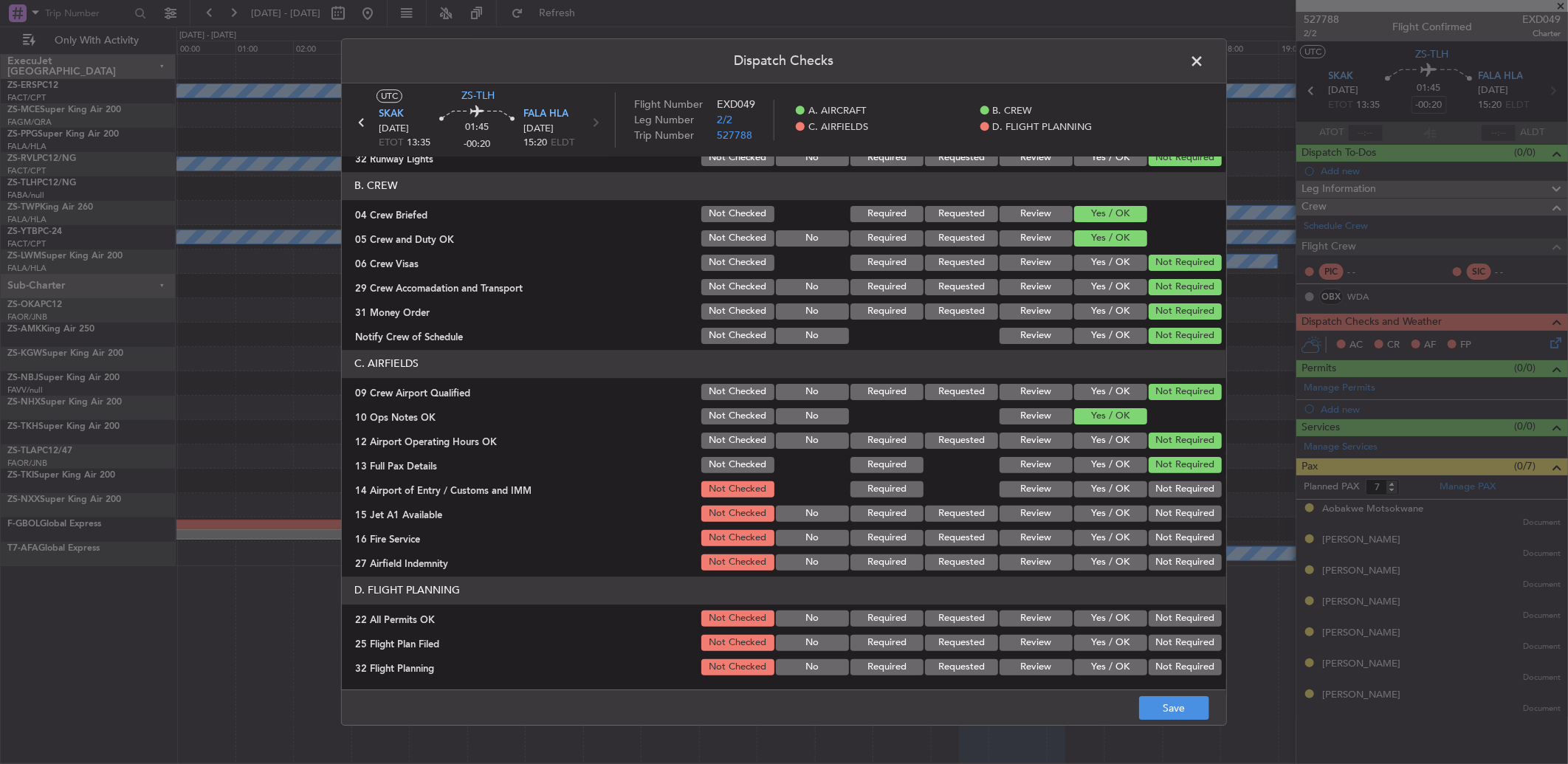
click at [1170, 498] on div "Not Required" at bounding box center [1184, 490] width 75 height 21
click at [1170, 489] on button "Not Required" at bounding box center [1185, 489] width 73 height 17
click at [1174, 489] on button "Not Required" at bounding box center [1185, 489] width 73 height 17
click at [1176, 513] on button "Not Required" at bounding box center [1185, 513] width 73 height 17
drag, startPoint x: 1179, startPoint y: 534, endPoint x: 1174, endPoint y: 542, distance: 9.4
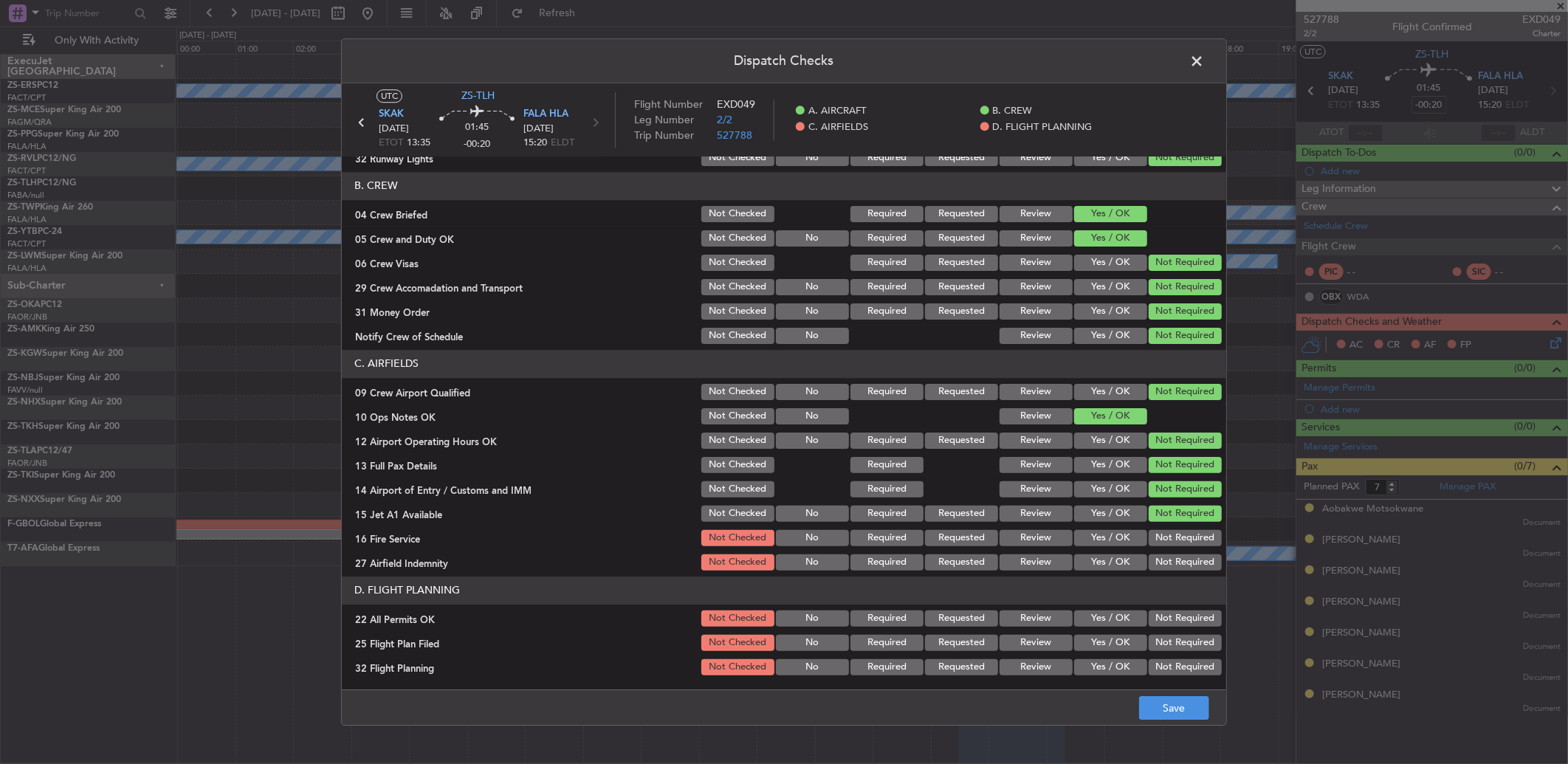
click at [1179, 535] on button "Not Required" at bounding box center [1185, 538] width 73 height 17
click at [1174, 554] on button "Not Required" at bounding box center [1185, 562] width 73 height 17
click at [1170, 624] on button "Not Required" at bounding box center [1185, 619] width 73 height 17
click at [1082, 636] on button "Yes / OK" at bounding box center [1111, 643] width 73 height 17
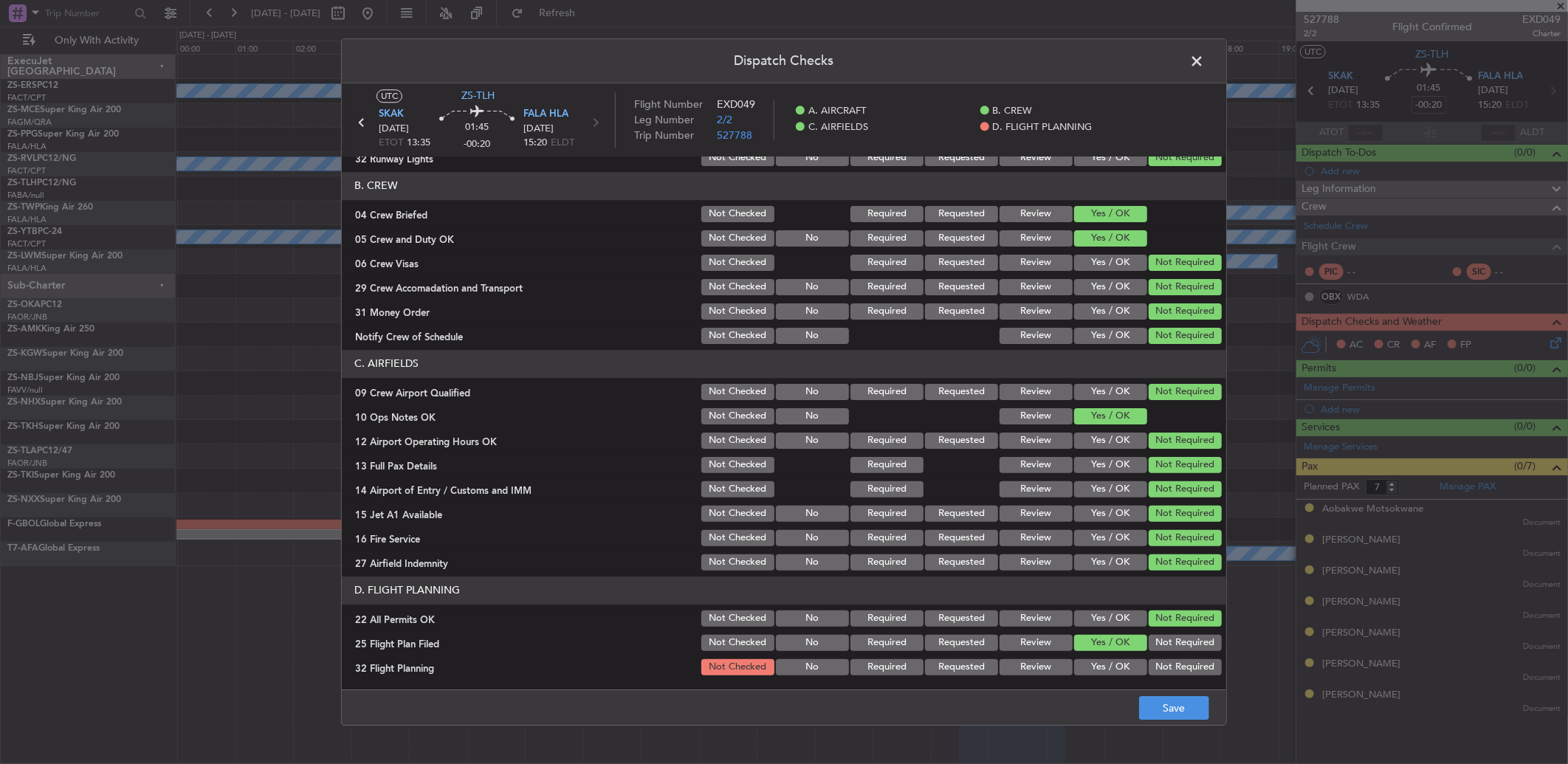
drag, startPoint x: 1087, startPoint y: 667, endPoint x: 1105, endPoint y: 695, distance: 33.3
click at [1087, 671] on button "Yes / OK" at bounding box center [1111, 667] width 73 height 17
click at [1166, 703] on button "Save" at bounding box center [1174, 707] width 70 height 23
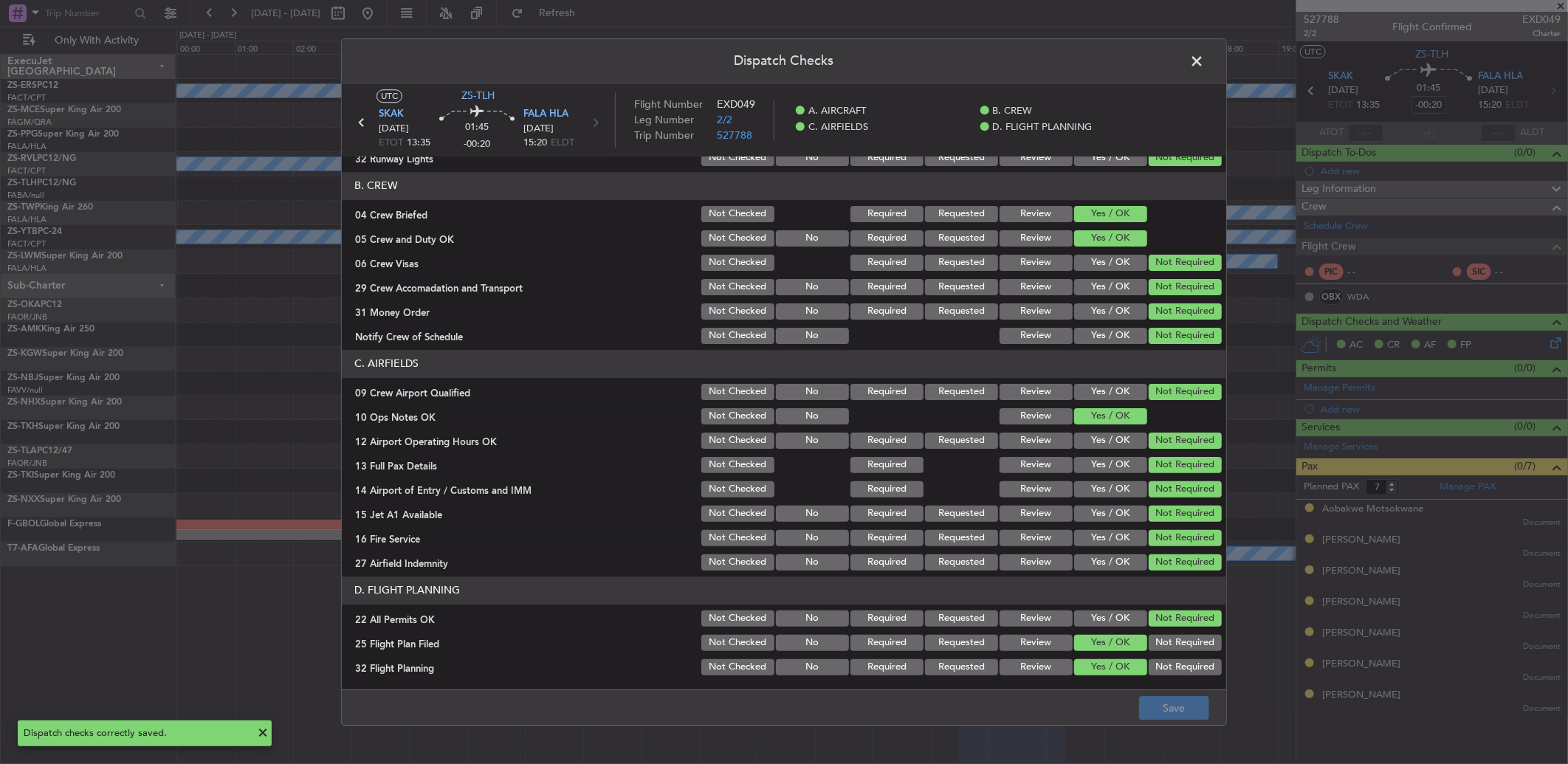
click at [1204, 62] on span at bounding box center [1204, 65] width 0 height 30
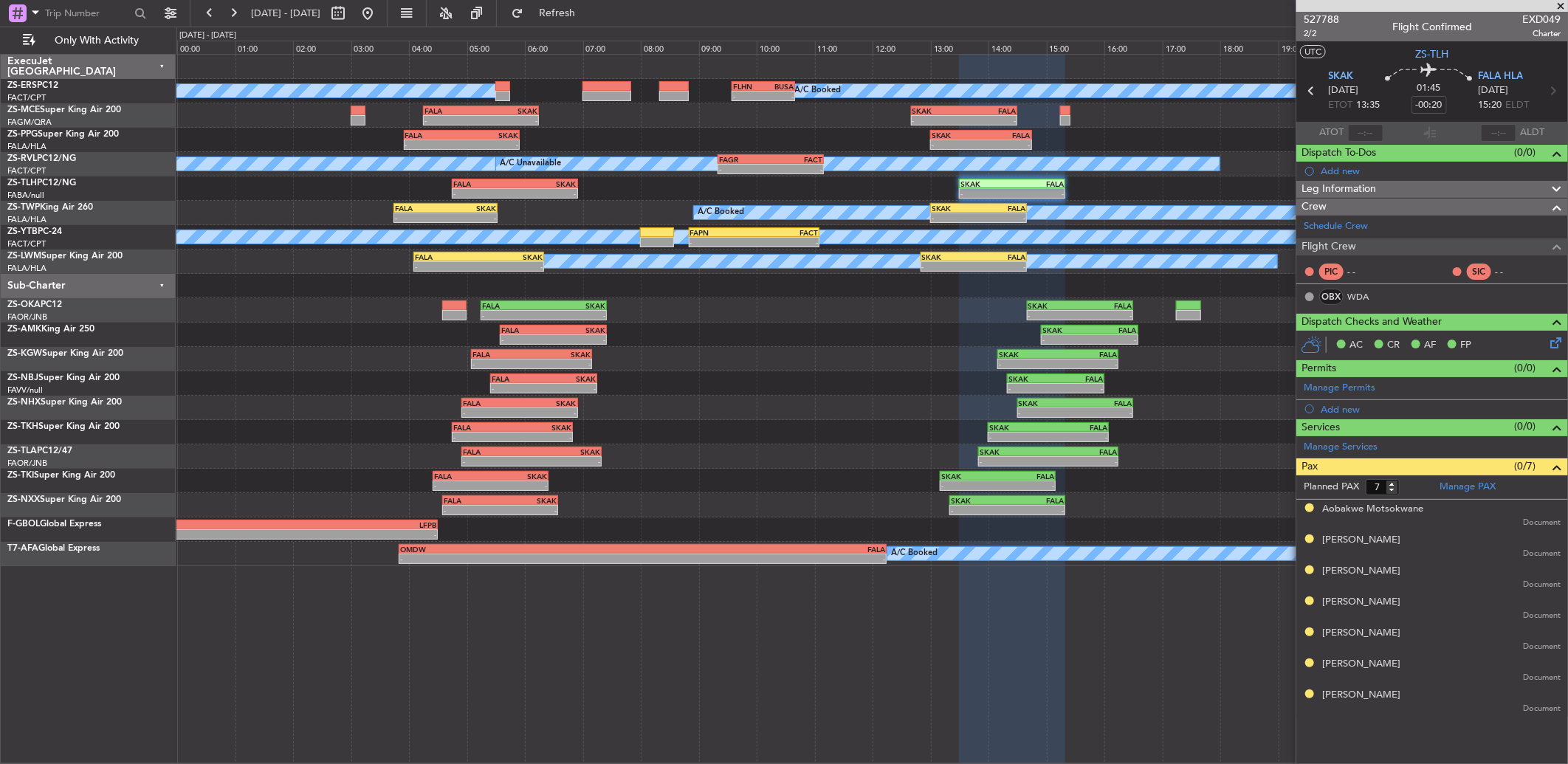
click at [1309, 87] on icon at bounding box center [1311, 90] width 19 height 19
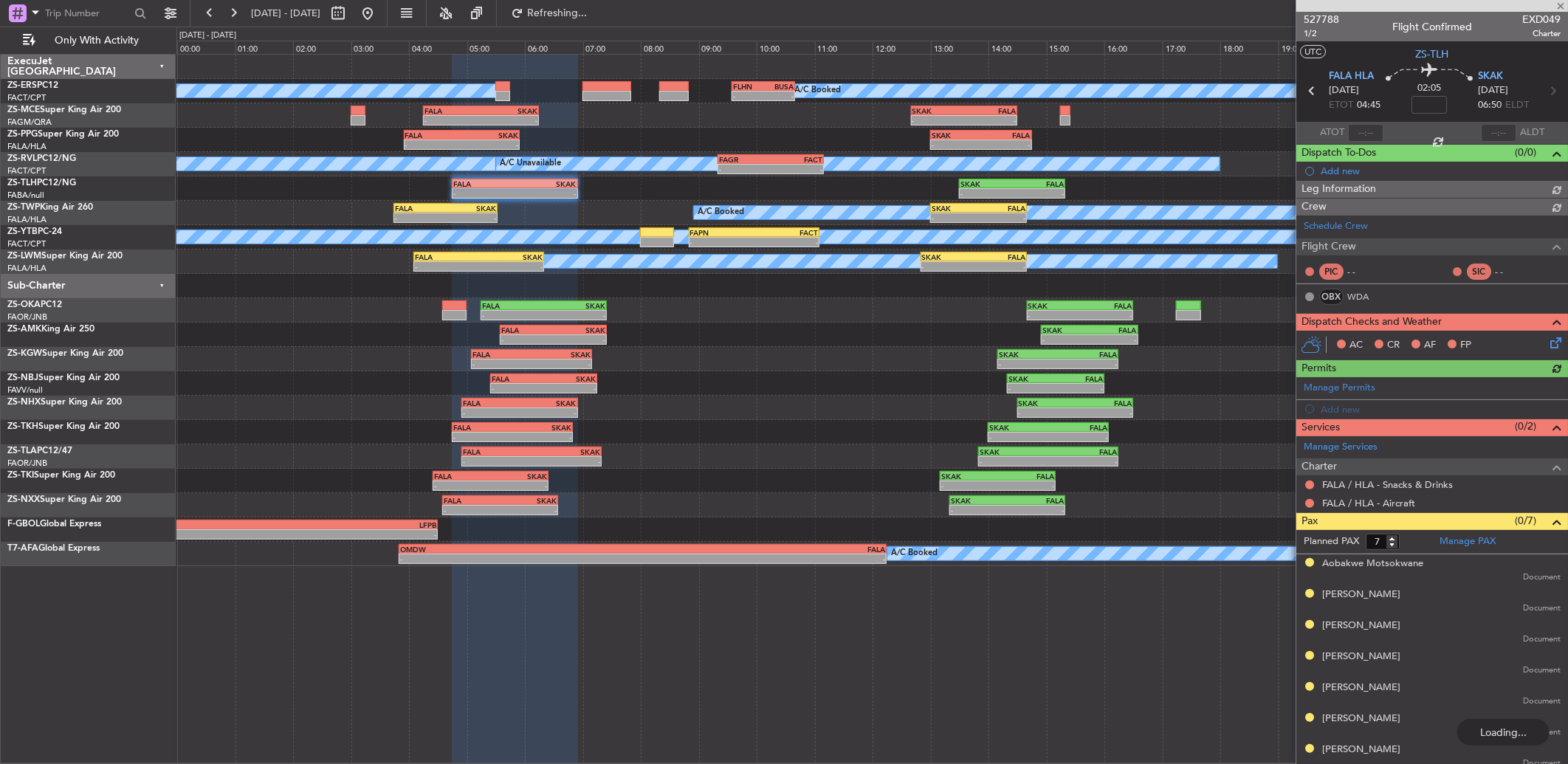
click at [1308, 506] on button at bounding box center [1310, 504] width 9 height 9
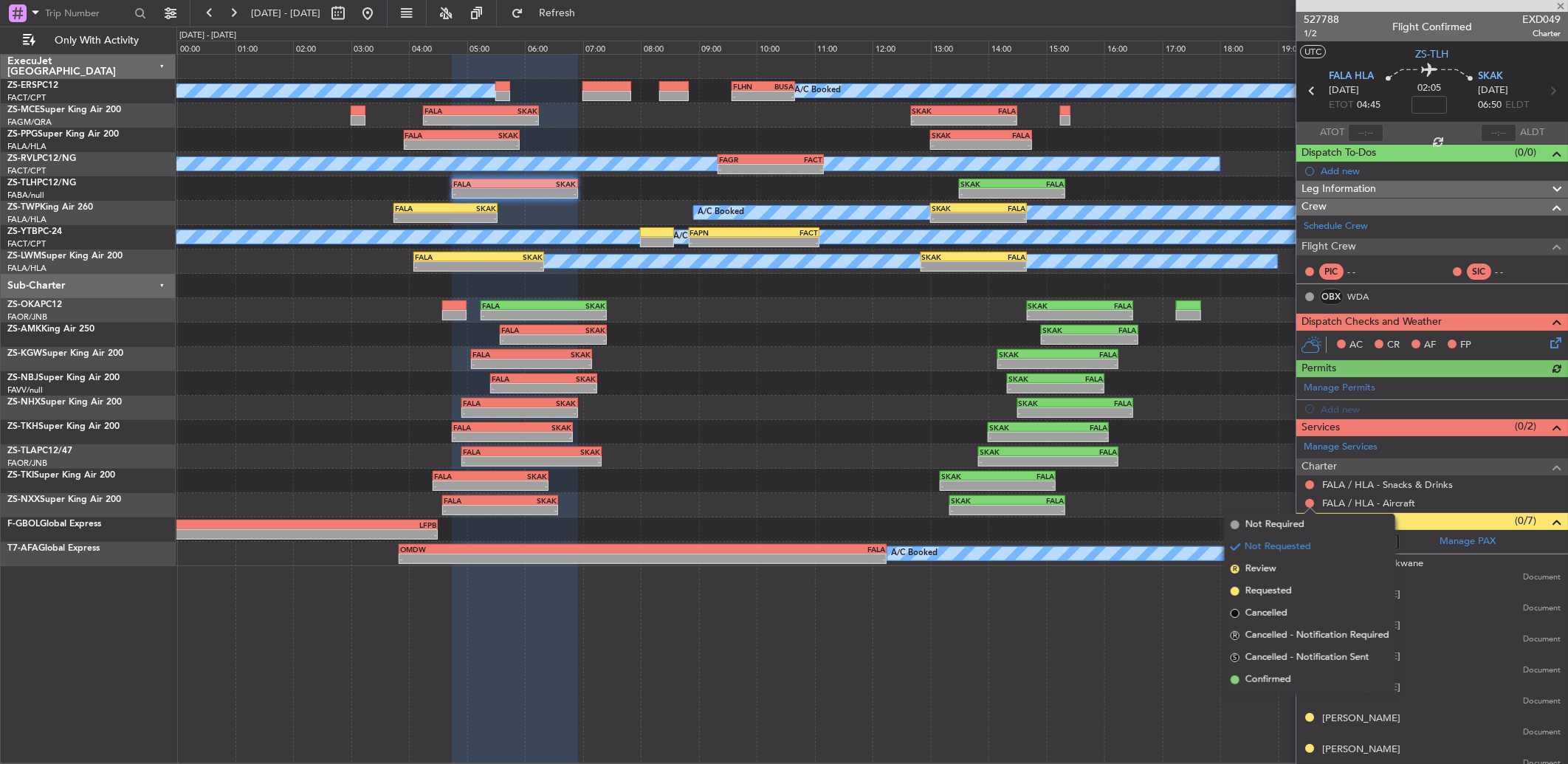
click at [1282, 680] on span "Confirmed" at bounding box center [1268, 680] width 46 height 15
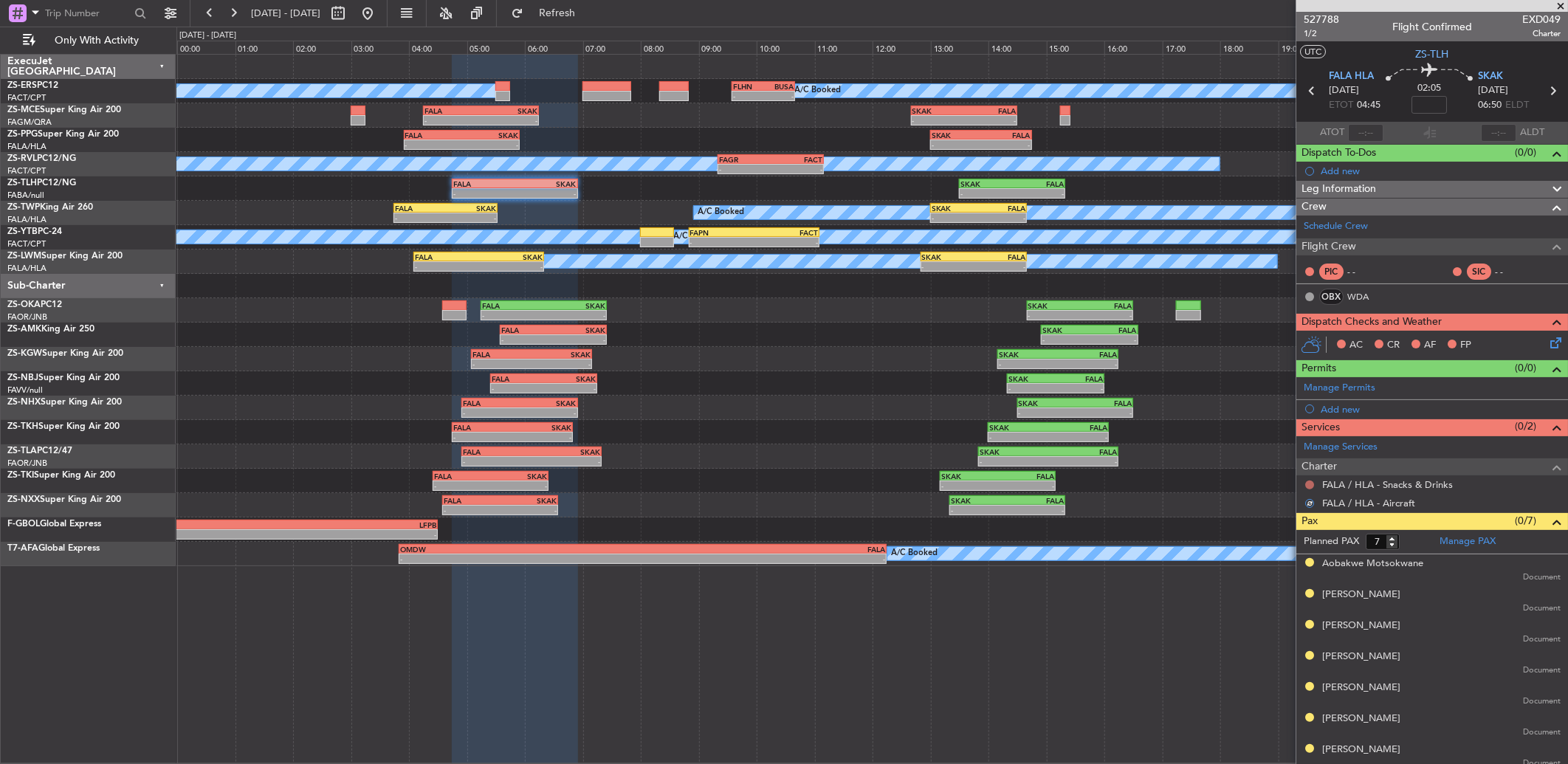
click at [1309, 486] on button at bounding box center [1310, 486] width 9 height 9
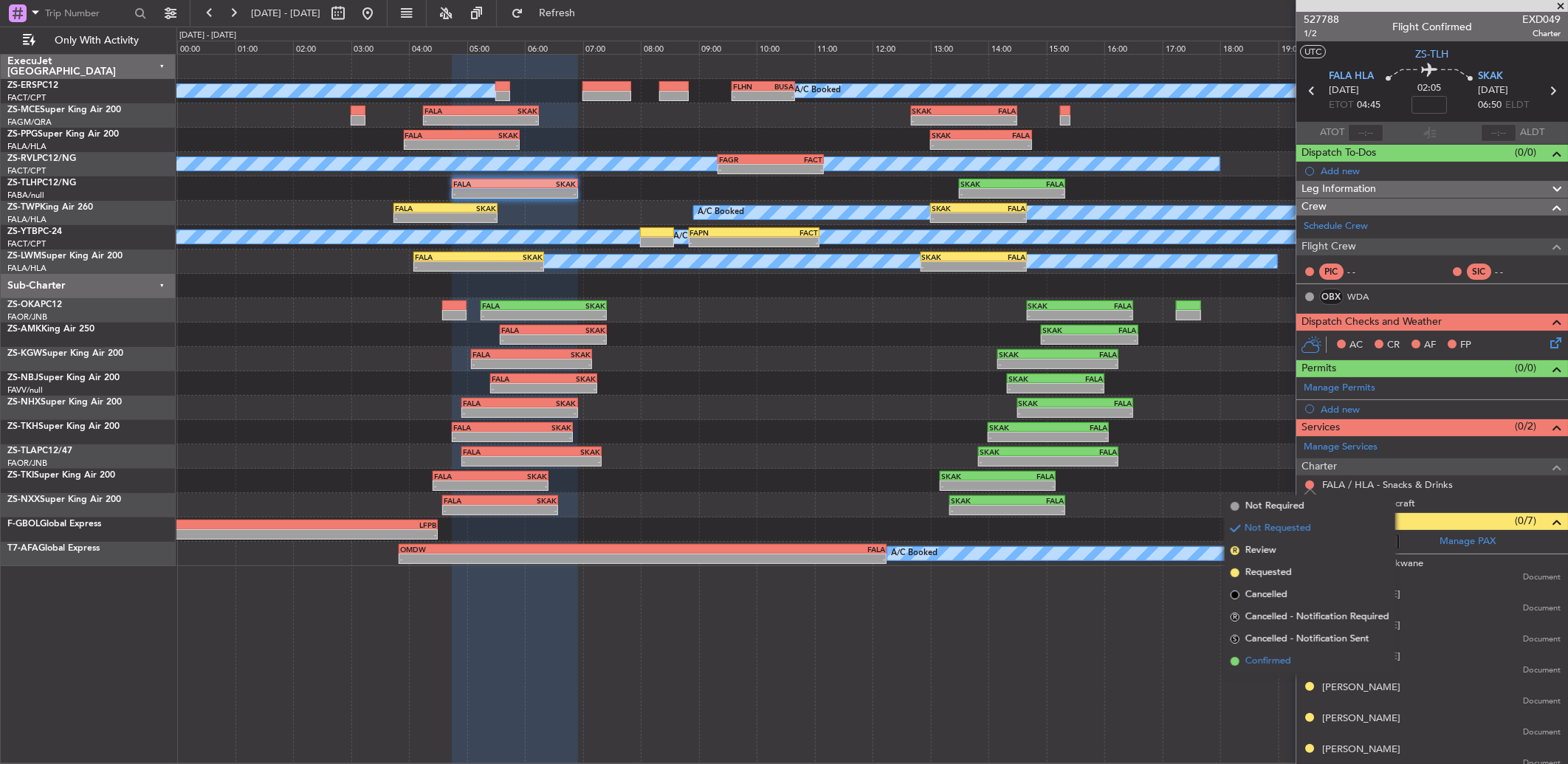
click at [1267, 662] on span "Confirmed" at bounding box center [1268, 661] width 46 height 15
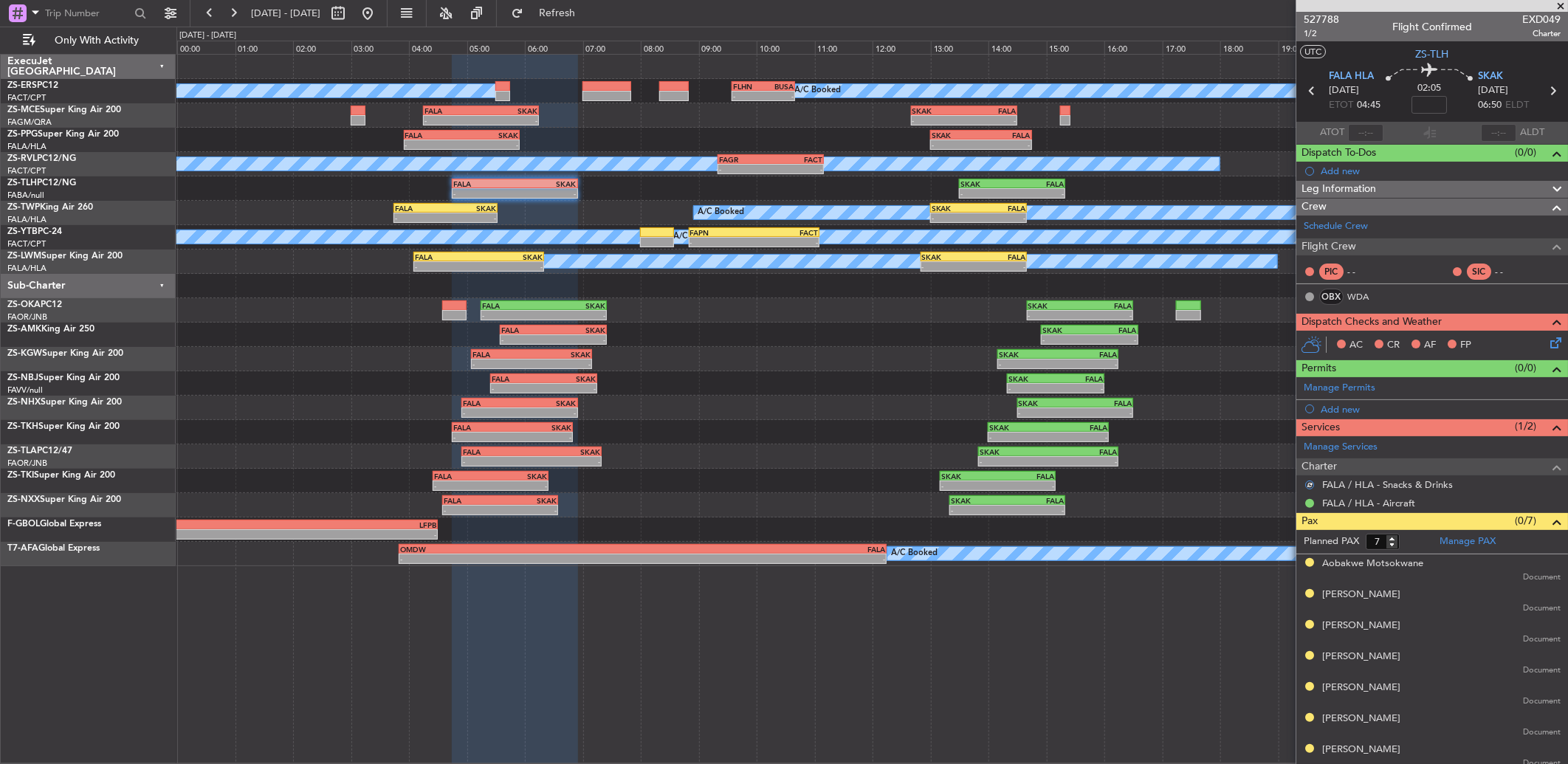
click at [1547, 338] on icon at bounding box center [1553, 340] width 12 height 12
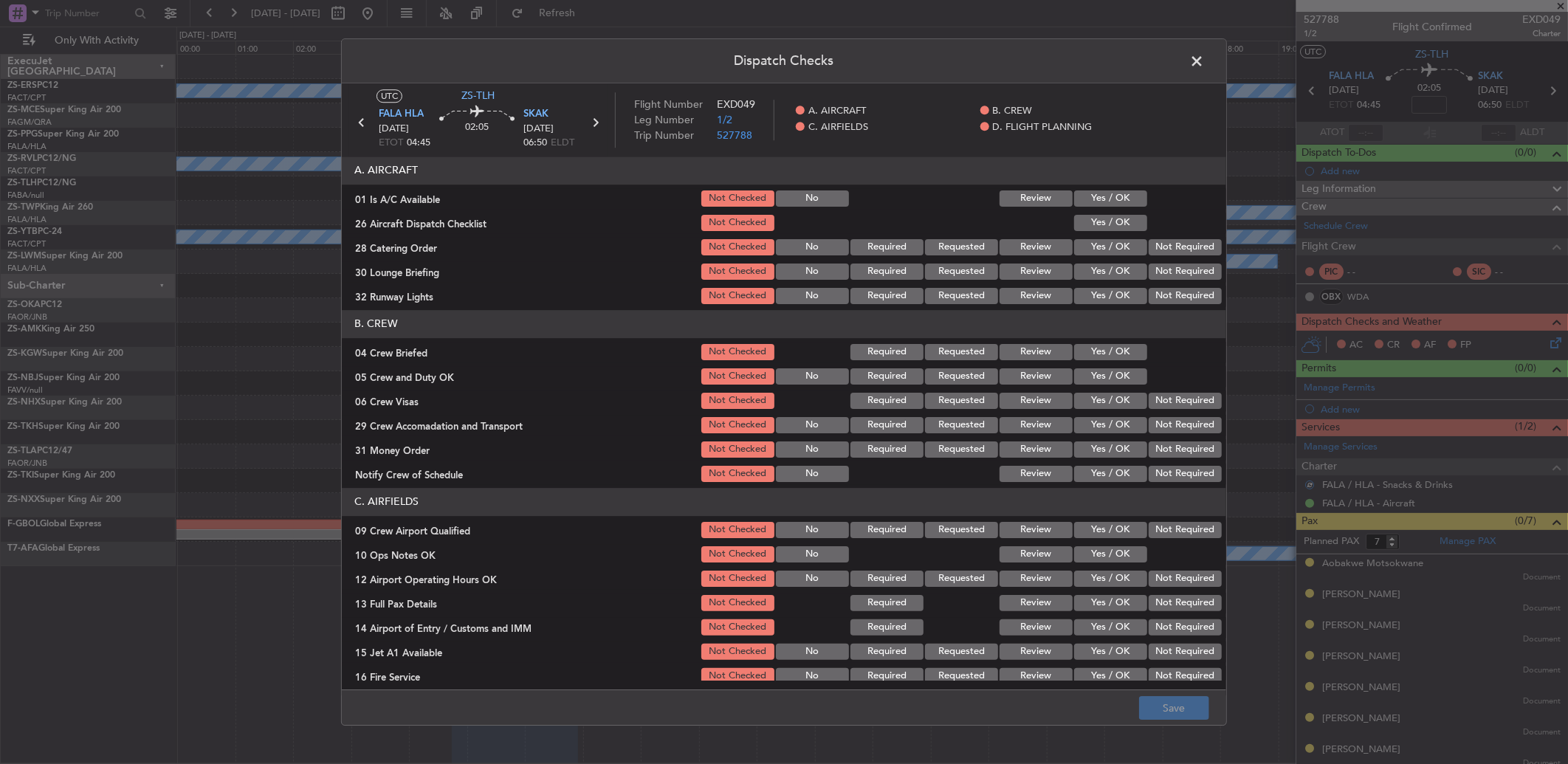
drag, startPoint x: 1107, startPoint y: 194, endPoint x: 1111, endPoint y: 219, distance: 25.3
click at [1109, 194] on button "Yes / OK" at bounding box center [1111, 198] width 73 height 17
click at [1113, 220] on button "Yes / OK" at bounding box center [1111, 223] width 73 height 17
drag, startPoint x: 1160, startPoint y: 237, endPoint x: 1162, endPoint y: 260, distance: 23.1
click at [1164, 239] on div "Not Required" at bounding box center [1184, 247] width 75 height 21
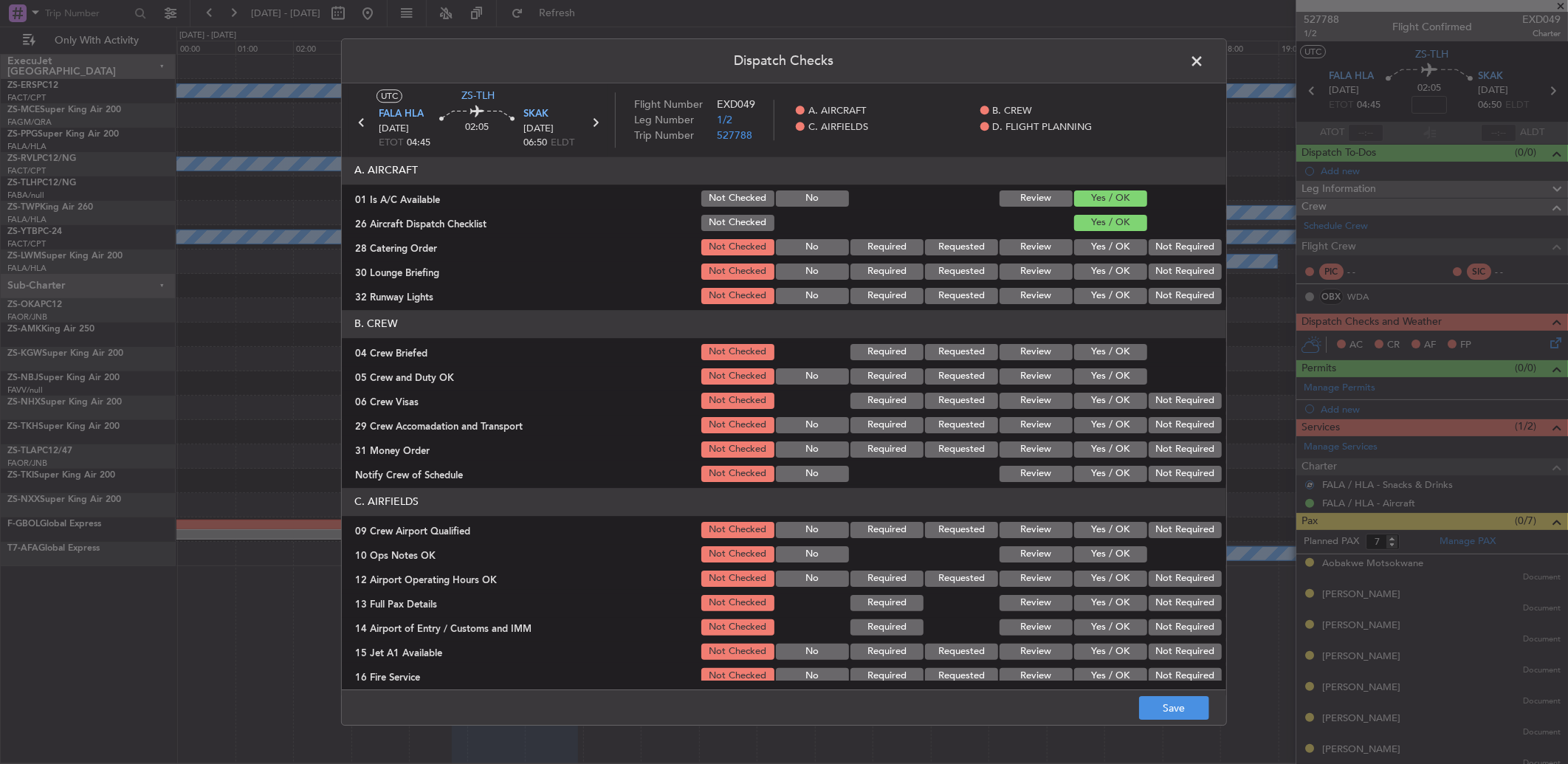
click at [1162, 261] on div "Not Required" at bounding box center [1184, 271] width 75 height 21
click at [1157, 248] on button "Not Required" at bounding box center [1185, 247] width 73 height 17
click at [1159, 274] on button "Not Required" at bounding box center [1185, 271] width 73 height 17
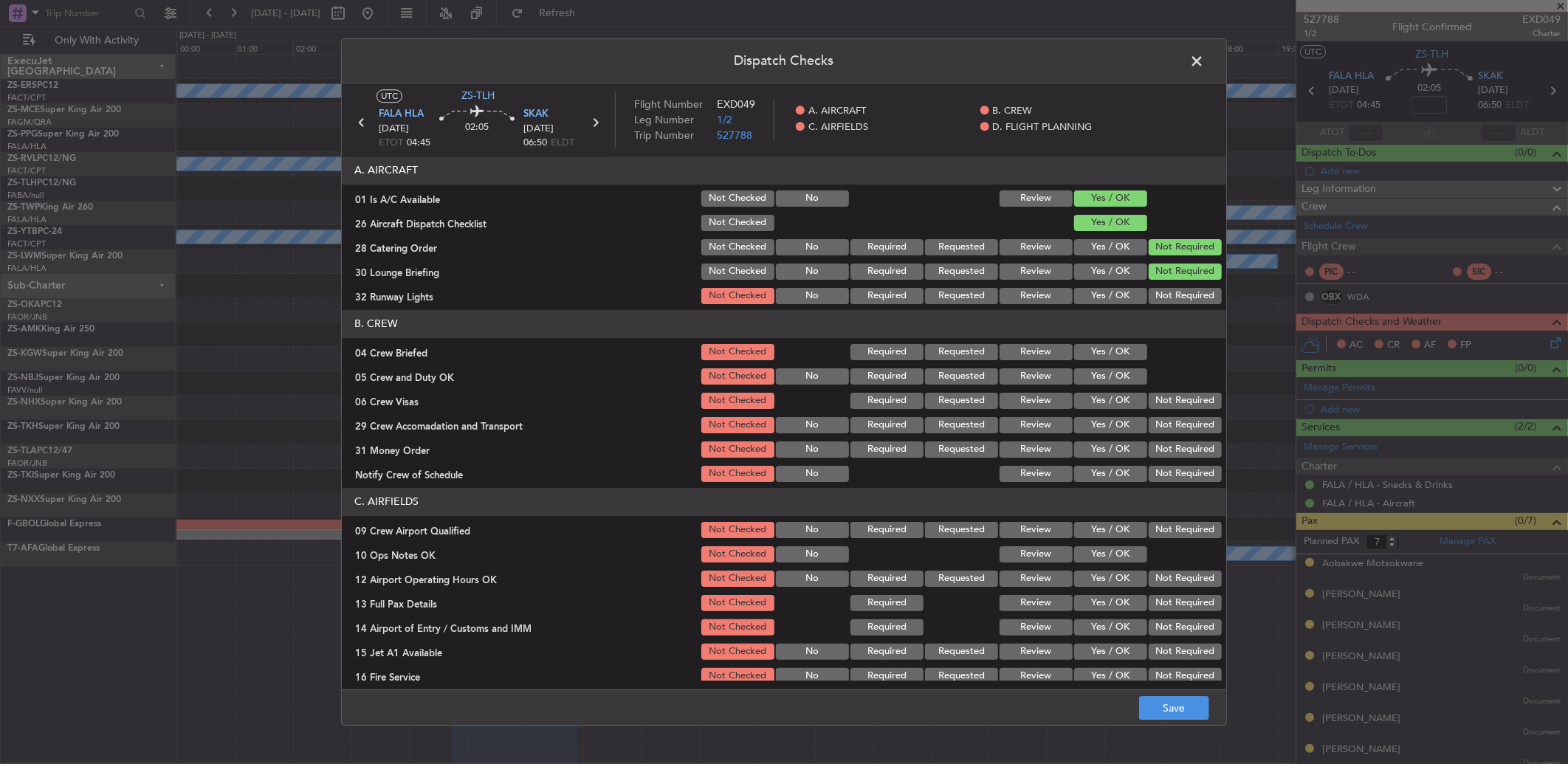
click at [1158, 279] on button "Not Required" at bounding box center [1185, 271] width 73 height 17
click at [1154, 301] on button "Not Required" at bounding box center [1185, 296] width 73 height 17
drag, startPoint x: 1111, startPoint y: 349, endPoint x: 1112, endPoint y: 370, distance: 21.0
click at [1112, 349] on button "Yes / OK" at bounding box center [1111, 352] width 73 height 17
click at [1111, 362] on div "Yes / OK" at bounding box center [1109, 352] width 75 height 21
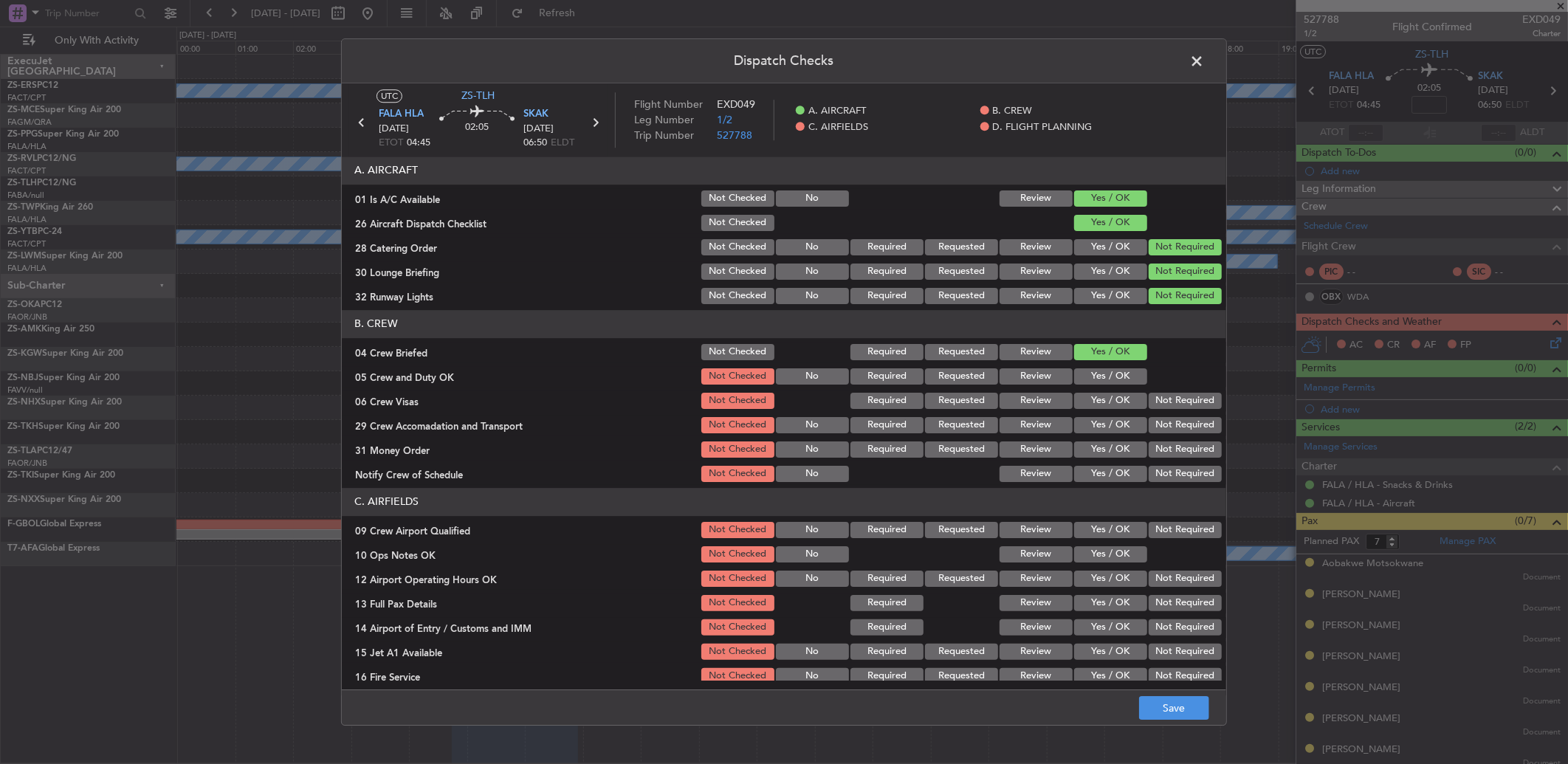
click at [1119, 371] on button "Yes / OK" at bounding box center [1111, 377] width 73 height 17
click at [1146, 384] on div at bounding box center [1184, 377] width 75 height 21
click at [1154, 394] on button "Not Required" at bounding box center [1185, 401] width 73 height 17
click at [1158, 426] on button "Not Required" at bounding box center [1185, 426] width 73 height 17
click at [1158, 428] on button "Not Required" at bounding box center [1185, 426] width 73 height 17
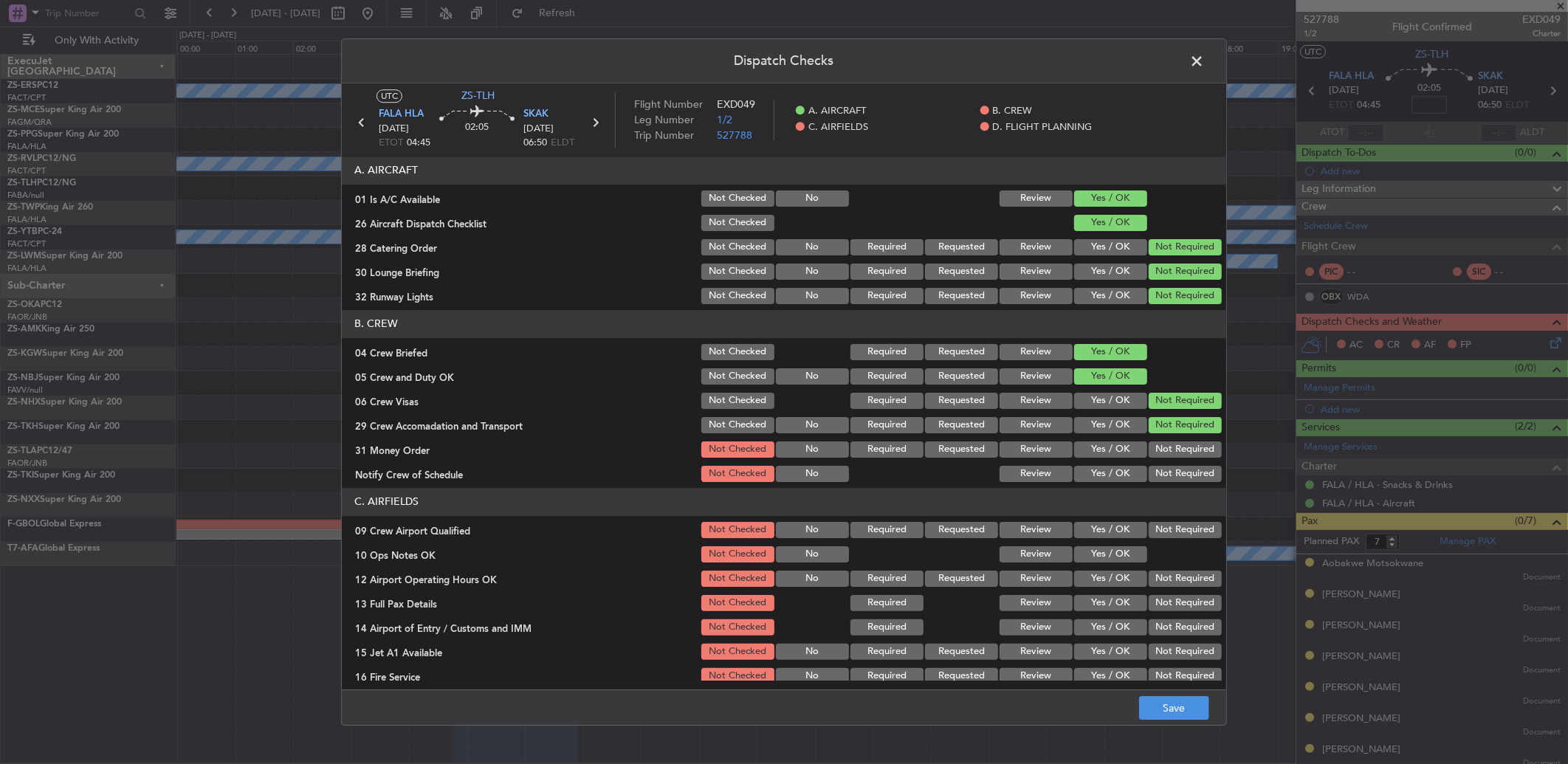
click at [1156, 452] on button "Not Required" at bounding box center [1185, 450] width 73 height 17
click at [1159, 464] on section "B. CREW 04 Crew Briefed Not Checked Required Requested Review Yes / OK 05 Crew …" at bounding box center [784, 397] width 884 height 174
drag, startPoint x: 1153, startPoint y: 466, endPoint x: 1147, endPoint y: 481, distance: 16.2
click at [1153, 466] on button "Not Required" at bounding box center [1185, 474] width 73 height 17
drag, startPoint x: 1155, startPoint y: 532, endPoint x: 1142, endPoint y: 532, distance: 13.0
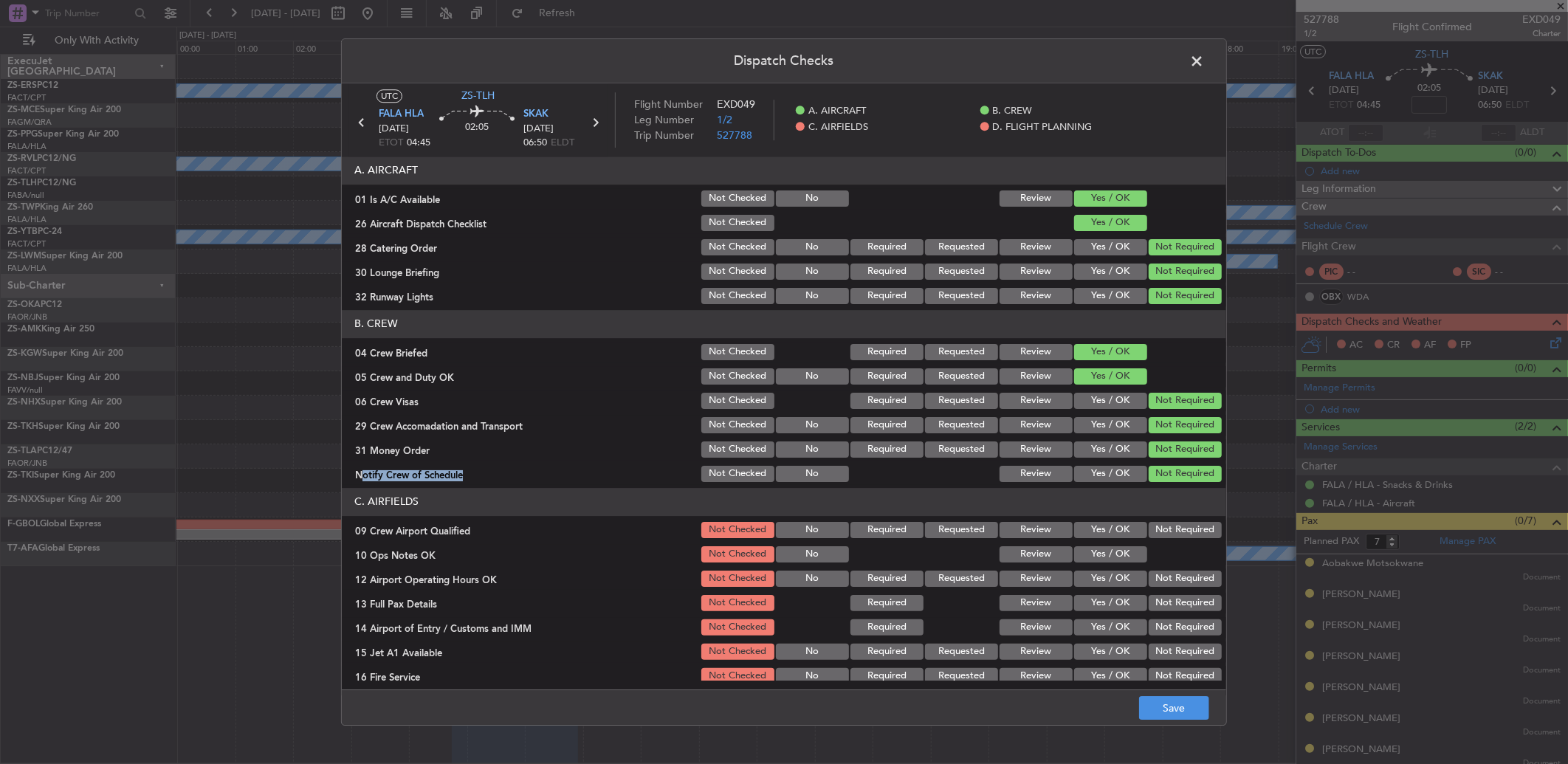
click at [1156, 532] on button "Not Required" at bounding box center [1185, 530] width 73 height 17
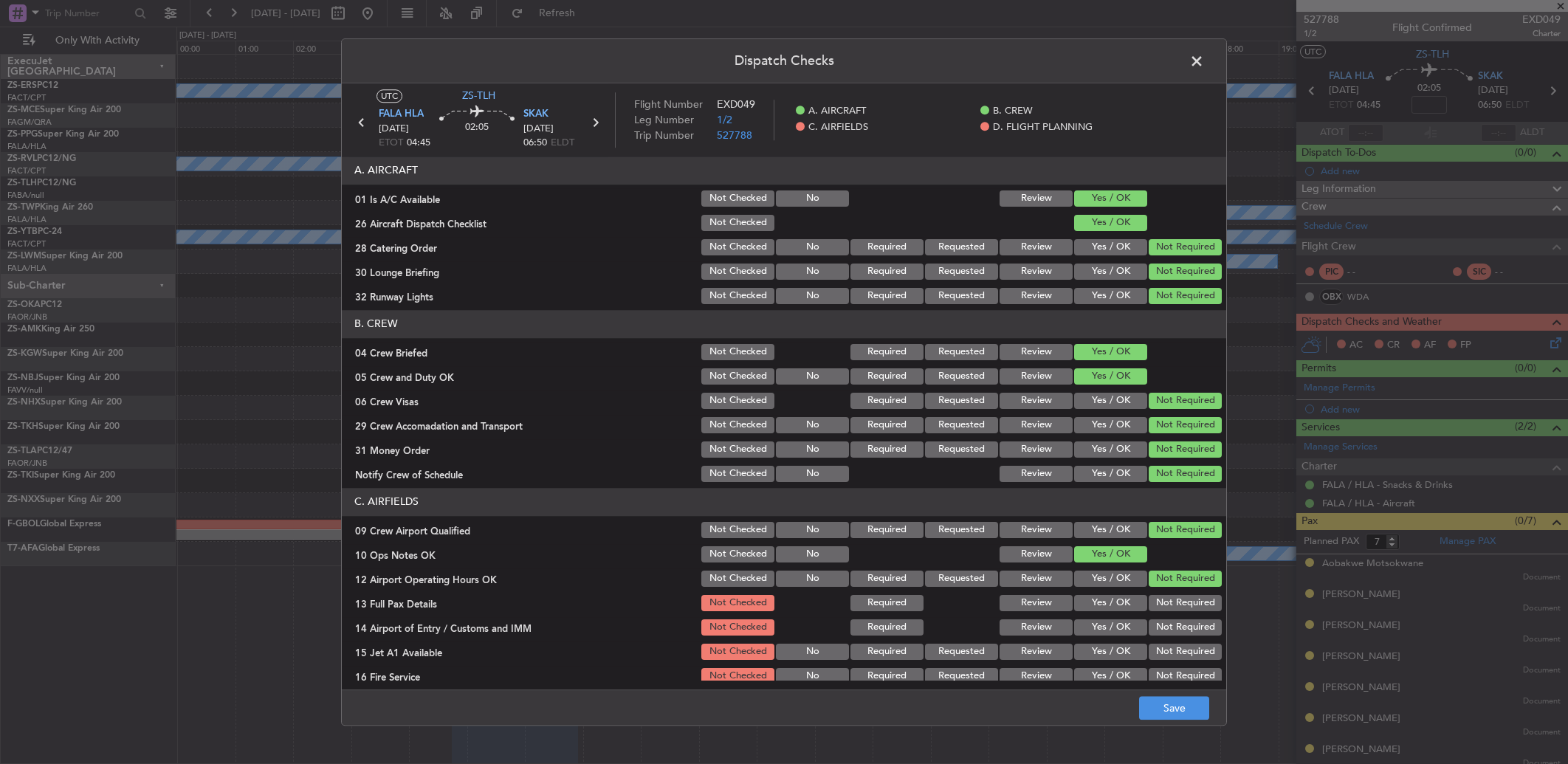
click at [1164, 592] on section "C. AIRFIELDS 09 Crew Airport Qualified Not Checked No Required Requested Review…" at bounding box center [784, 600] width 884 height 223
click at [1159, 615] on section "C. AIRFIELDS 09 Crew Airport Qualified Not Checked No Required Requested Review…" at bounding box center [784, 600] width 884 height 223
drag, startPoint x: 1159, startPoint y: 615, endPoint x: 1155, endPoint y: 603, distance: 12.6
click at [1155, 603] on button "Not Required" at bounding box center [1185, 603] width 73 height 17
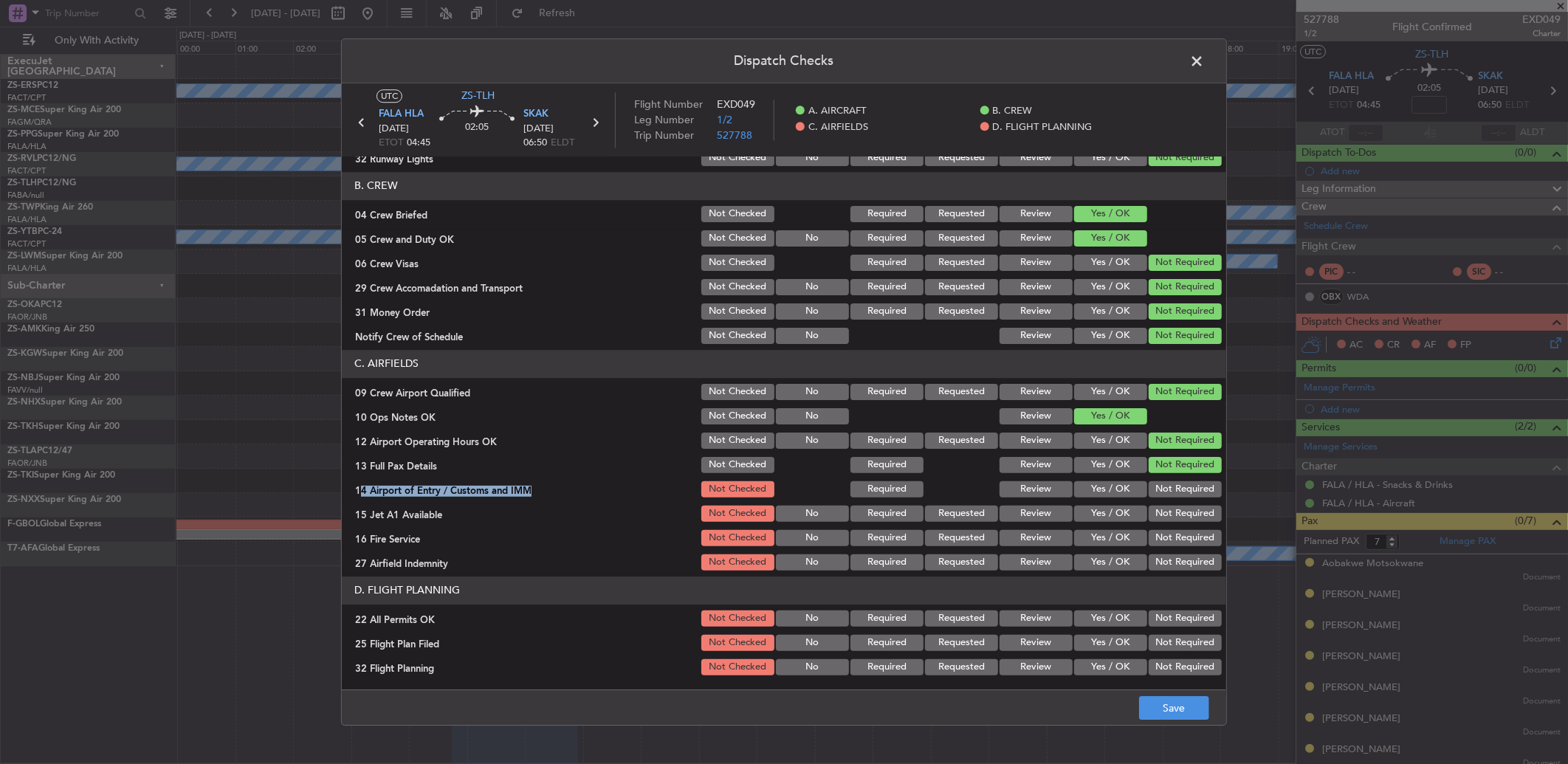
click at [1152, 479] on div "Not Required" at bounding box center [1184, 490] width 75 height 21
drag, startPoint x: 1151, startPoint y: 488, endPoint x: 1158, endPoint y: 502, distance: 15.7
click at [1153, 488] on button "Not Required" at bounding box center [1185, 489] width 73 height 17
click at [1167, 512] on button "Not Required" at bounding box center [1185, 513] width 73 height 17
drag, startPoint x: 1163, startPoint y: 533, endPoint x: 1158, endPoint y: 542, distance: 10.3
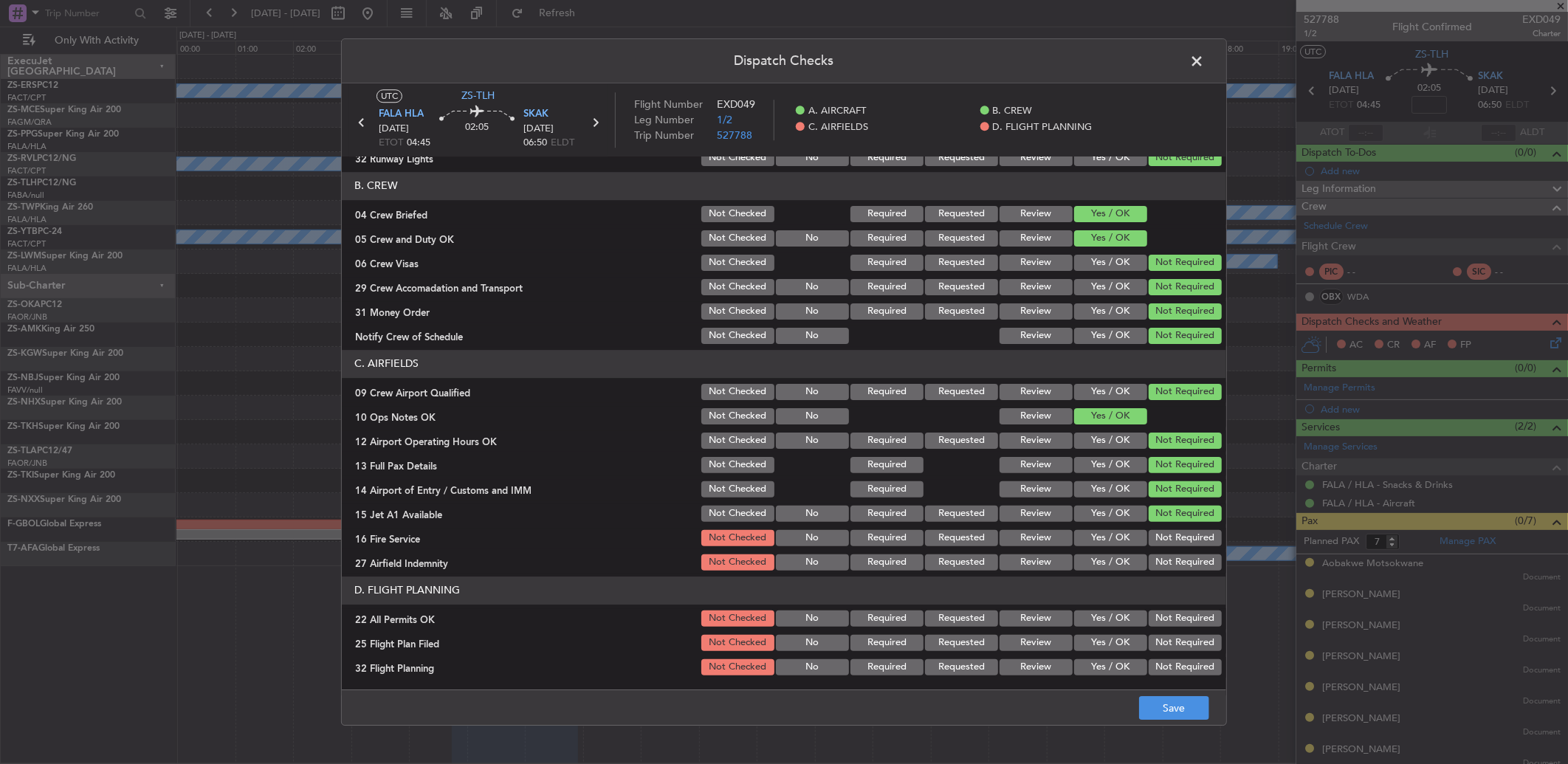
click at [1164, 533] on button "Not Required" at bounding box center [1185, 538] width 73 height 17
click at [1160, 542] on button "Not Required" at bounding box center [1185, 538] width 73 height 17
click at [1164, 564] on button "Not Required" at bounding box center [1185, 562] width 73 height 17
click at [1174, 611] on button "Not Required" at bounding box center [1185, 619] width 73 height 17
drag, startPoint x: 1088, startPoint y: 645, endPoint x: 1093, endPoint y: 663, distance: 18.7
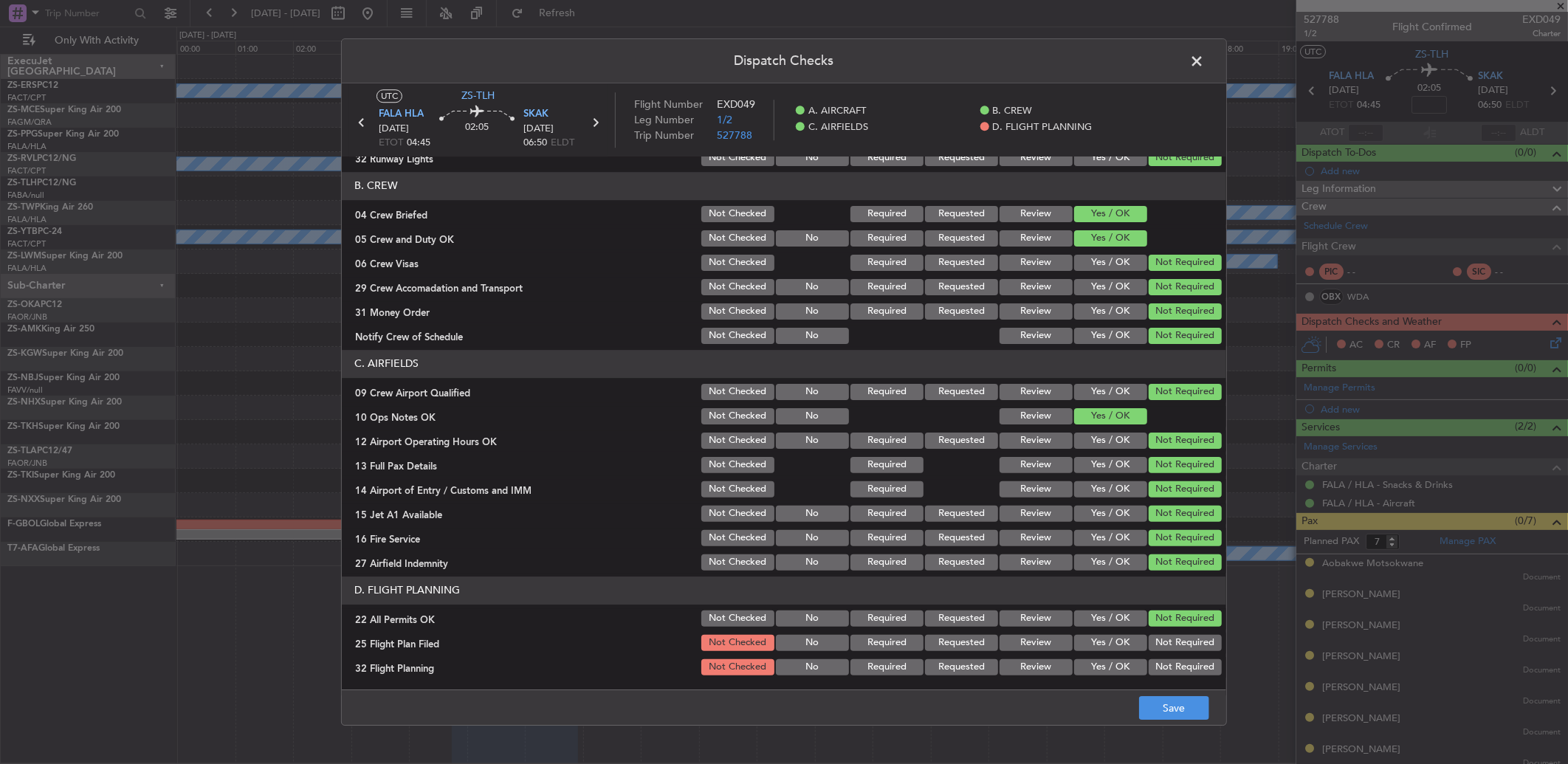
click at [1091, 645] on button "Yes / OK" at bounding box center [1111, 643] width 73 height 17
click at [1096, 666] on button "Yes / OK" at bounding box center [1111, 667] width 73 height 17
click at [1158, 690] on footer "Save" at bounding box center [784, 707] width 884 height 36
click at [1169, 710] on button "Save" at bounding box center [1174, 707] width 70 height 23
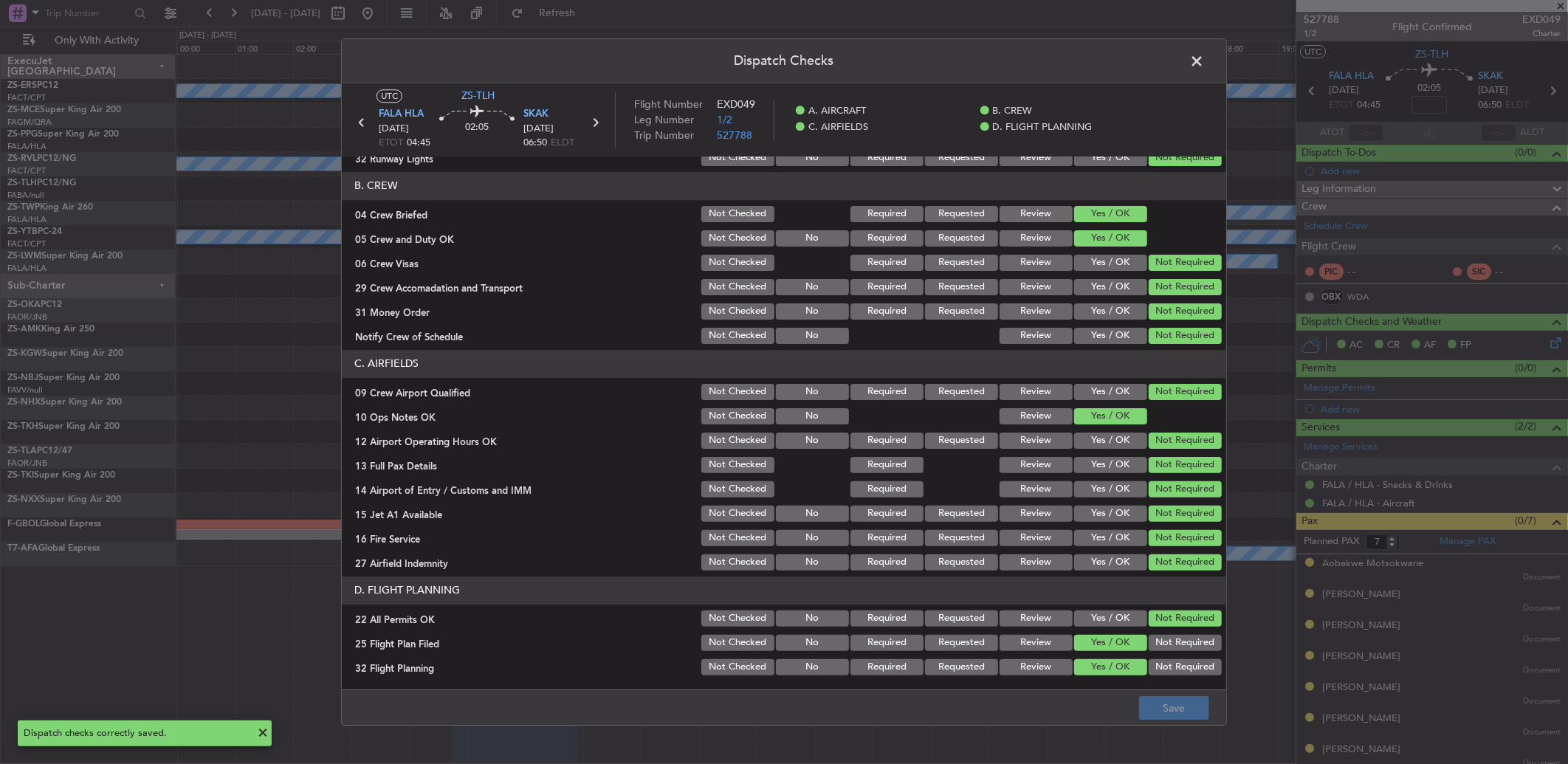
click at [1204, 61] on span at bounding box center [1204, 65] width 0 height 30
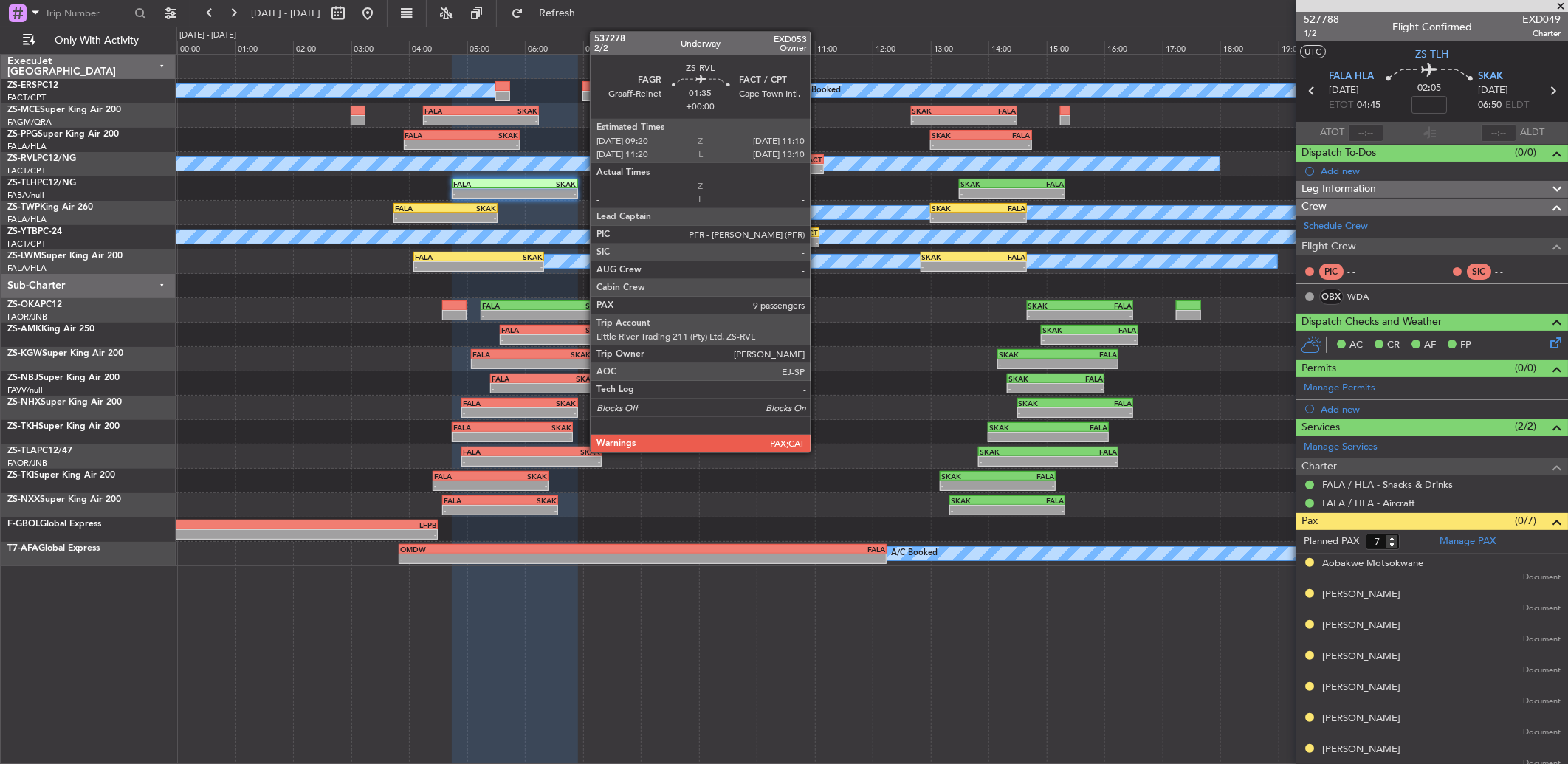
click at [805, 161] on div "FACT" at bounding box center [796, 159] width 51 height 9
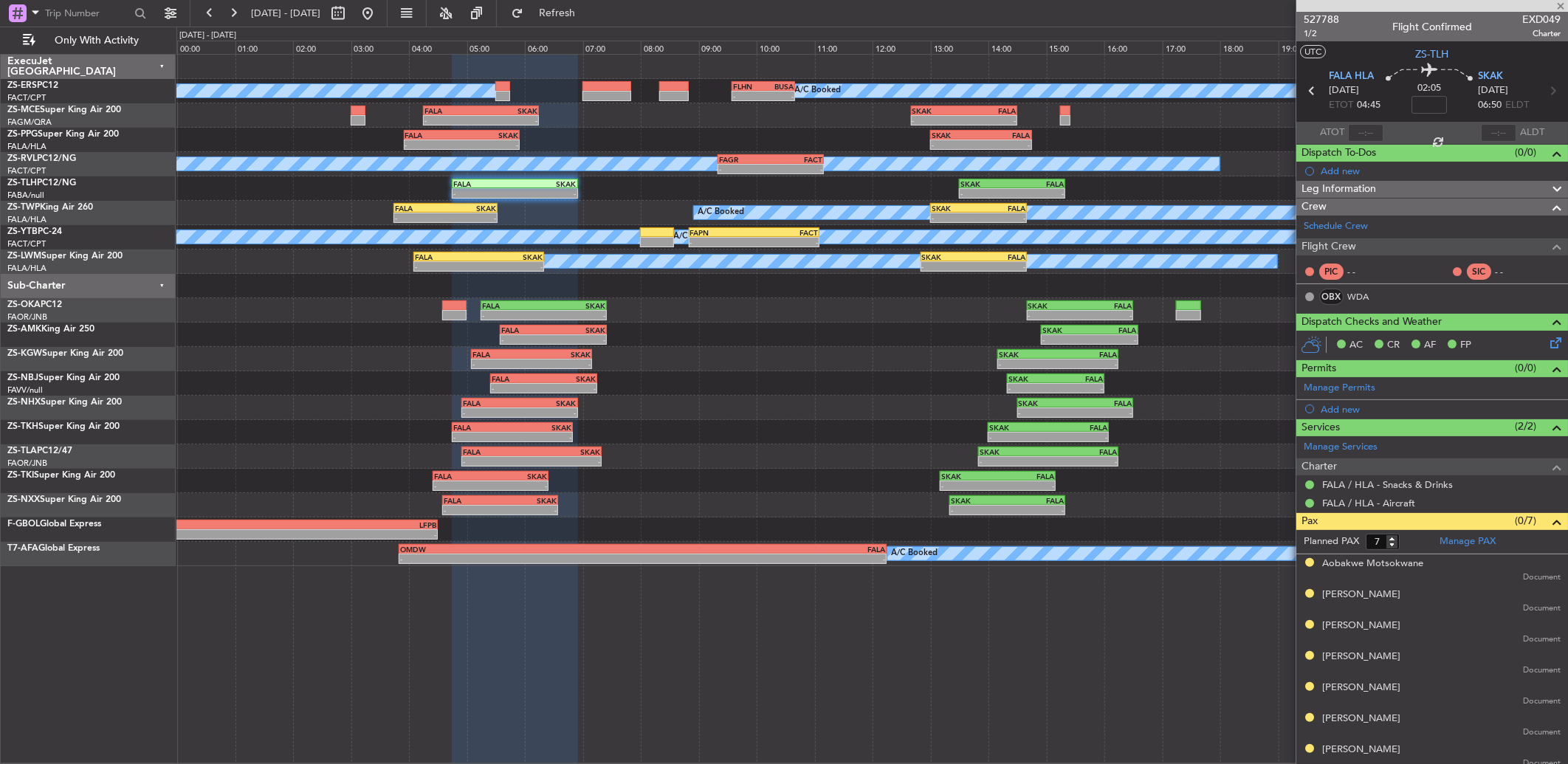
type input "9"
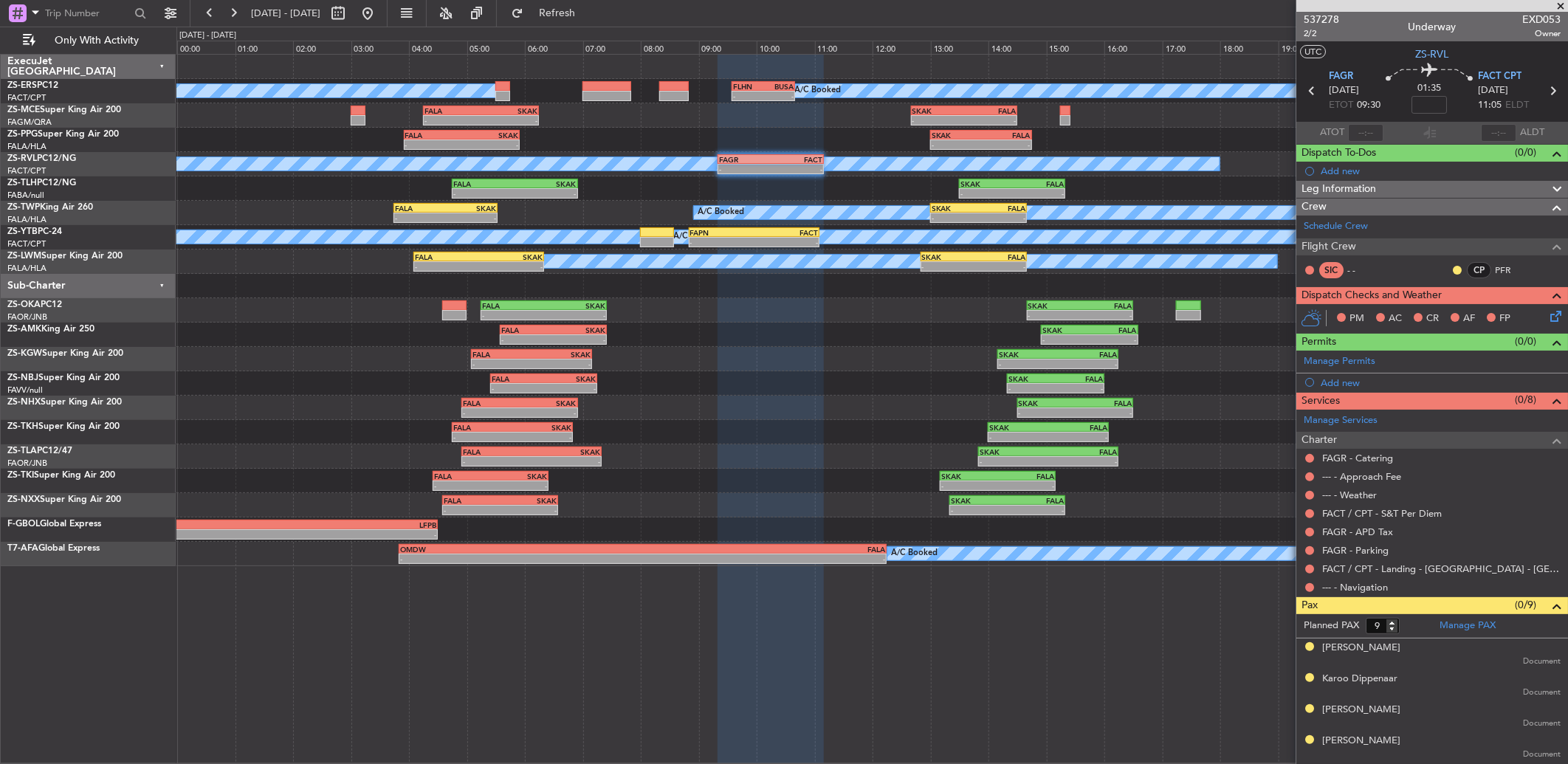
drag, startPoint x: 1444, startPoint y: 271, endPoint x: 1442, endPoint y: 281, distance: 10.2
click at [1452, 271] on button at bounding box center [1457, 271] width 9 height 9
click at [1466, 315] on span "Acknowledged" at bounding box center [1449, 312] width 65 height 15
click at [1547, 314] on icon at bounding box center [1553, 314] width 12 height 12
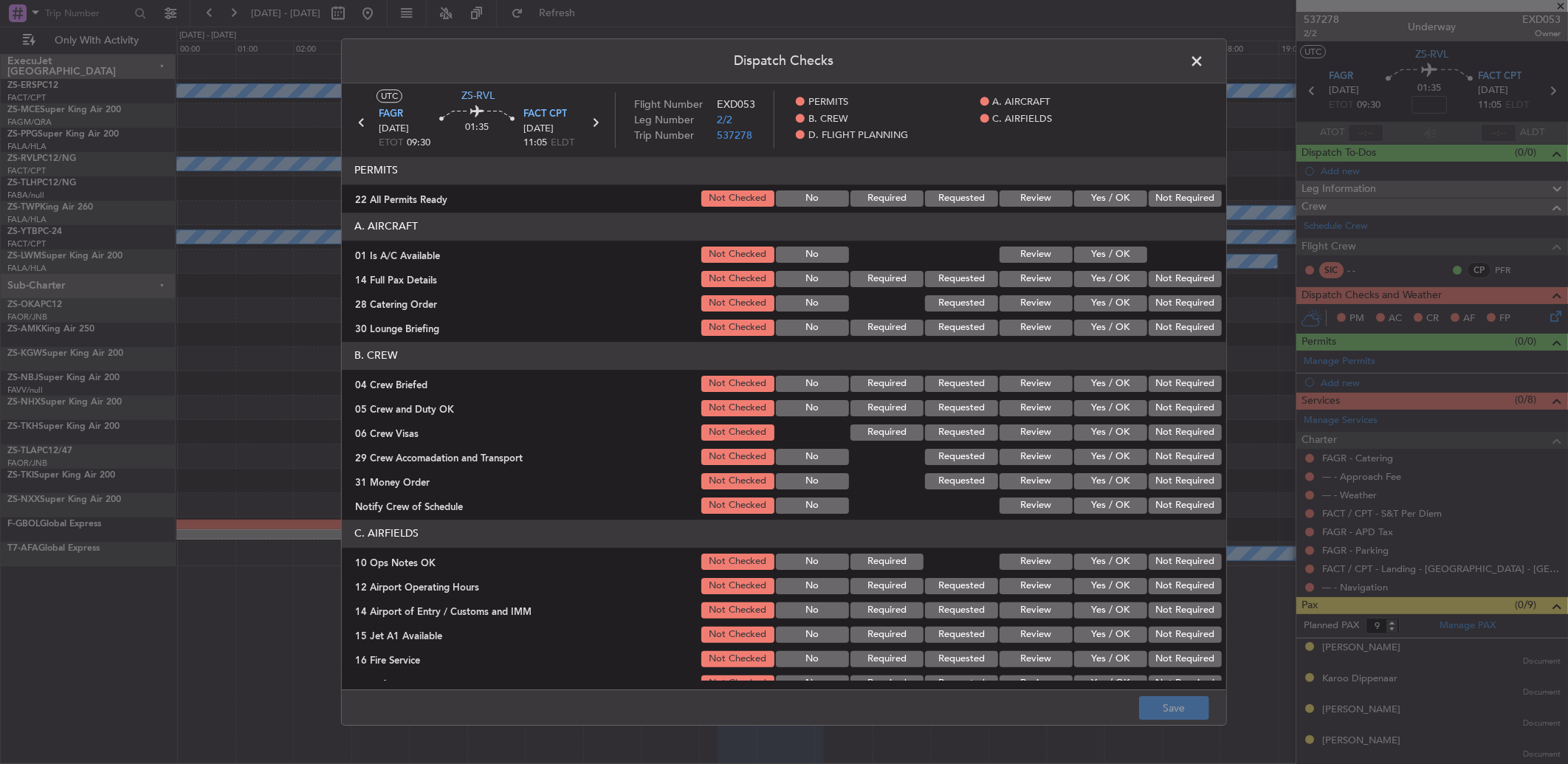
click at [1174, 197] on button "Not Required" at bounding box center [1185, 198] width 73 height 17
click at [1094, 252] on button "Yes / OK" at bounding box center [1111, 254] width 73 height 17
click at [1149, 276] on button "Not Required" at bounding box center [1185, 279] width 73 height 17
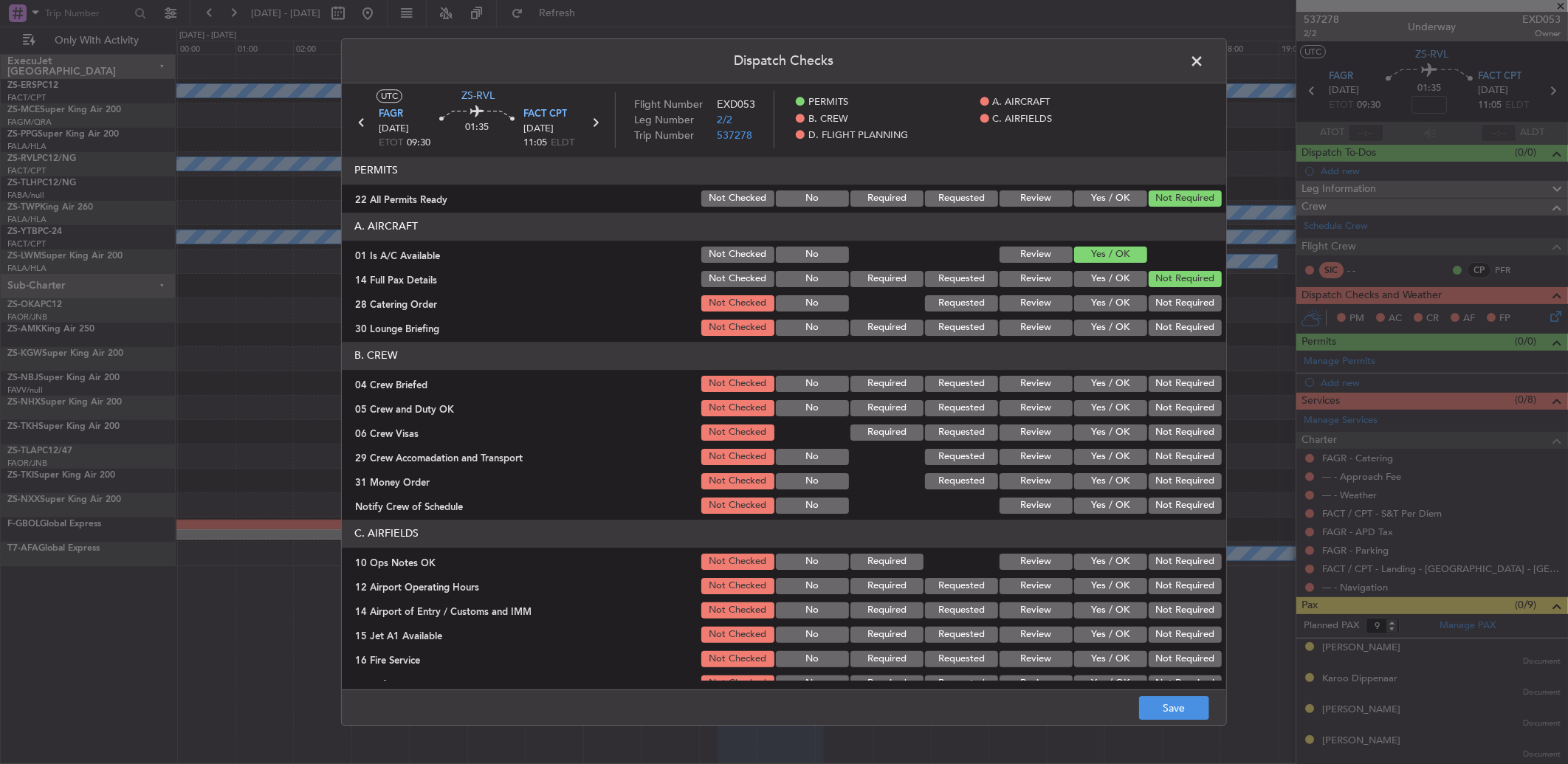
click at [1156, 303] on div "Not Required" at bounding box center [1184, 304] width 75 height 21
click at [1154, 308] on button "Not Required" at bounding box center [1185, 304] width 73 height 17
click at [1149, 328] on button "Not Required" at bounding box center [1185, 328] width 73 height 17
click at [1172, 384] on button "Not Required" at bounding box center [1185, 384] width 73 height 17
click at [1169, 399] on section "B. CREW 04 Crew Briefed Not Checked No Required Requested Review Yes / OK Not R…" at bounding box center [784, 429] width 884 height 174
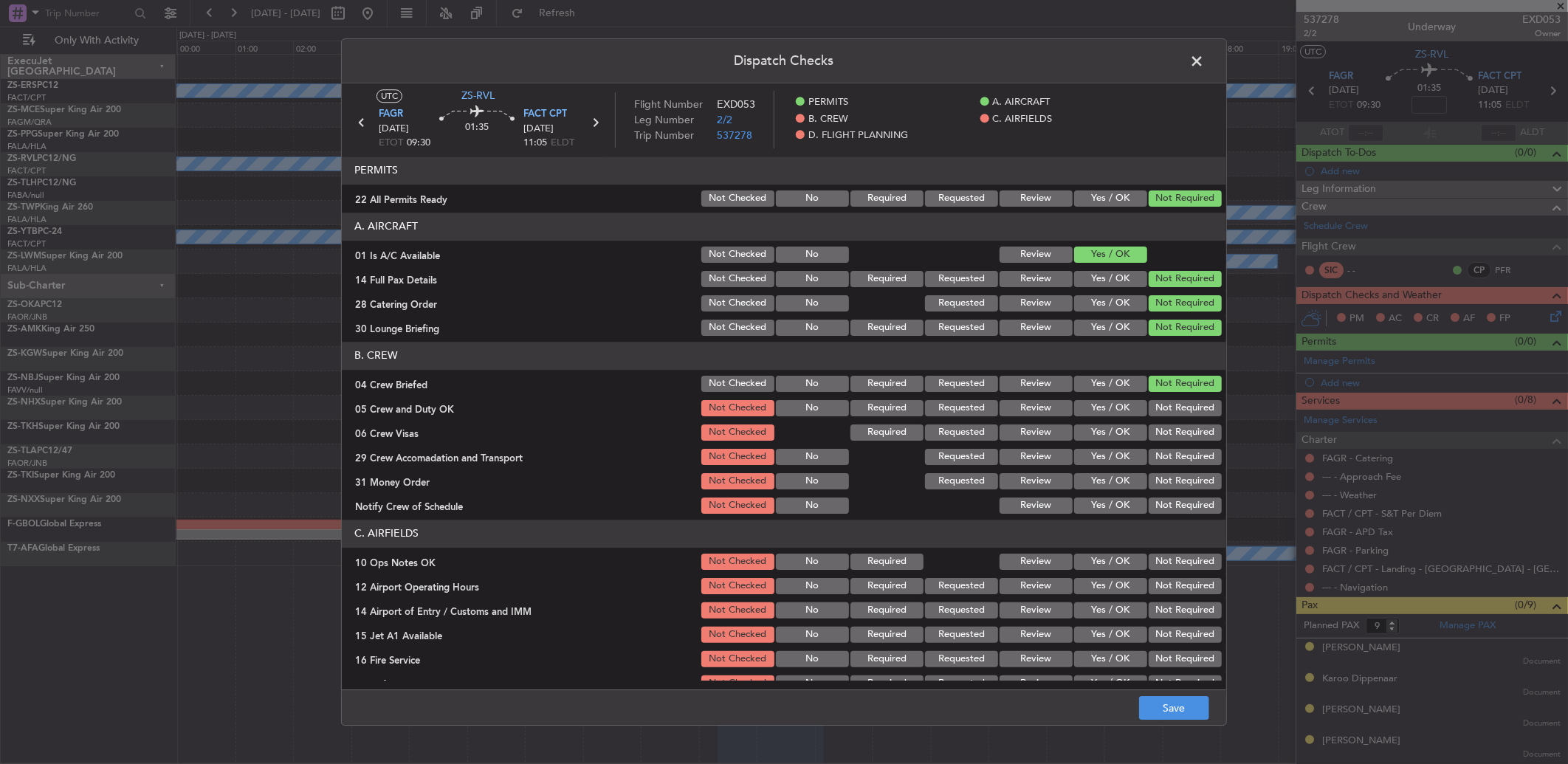
drag, startPoint x: 1169, startPoint y: 413, endPoint x: 1163, endPoint y: 426, distance: 14.3
click at [1169, 416] on button "Not Required" at bounding box center [1185, 408] width 73 height 17
click at [1163, 426] on div "Not Required" at bounding box center [1184, 433] width 75 height 21
click at [1163, 436] on button "Not Required" at bounding box center [1185, 432] width 73 height 17
drag, startPoint x: 1162, startPoint y: 440, endPoint x: 1168, endPoint y: 459, distance: 19.9
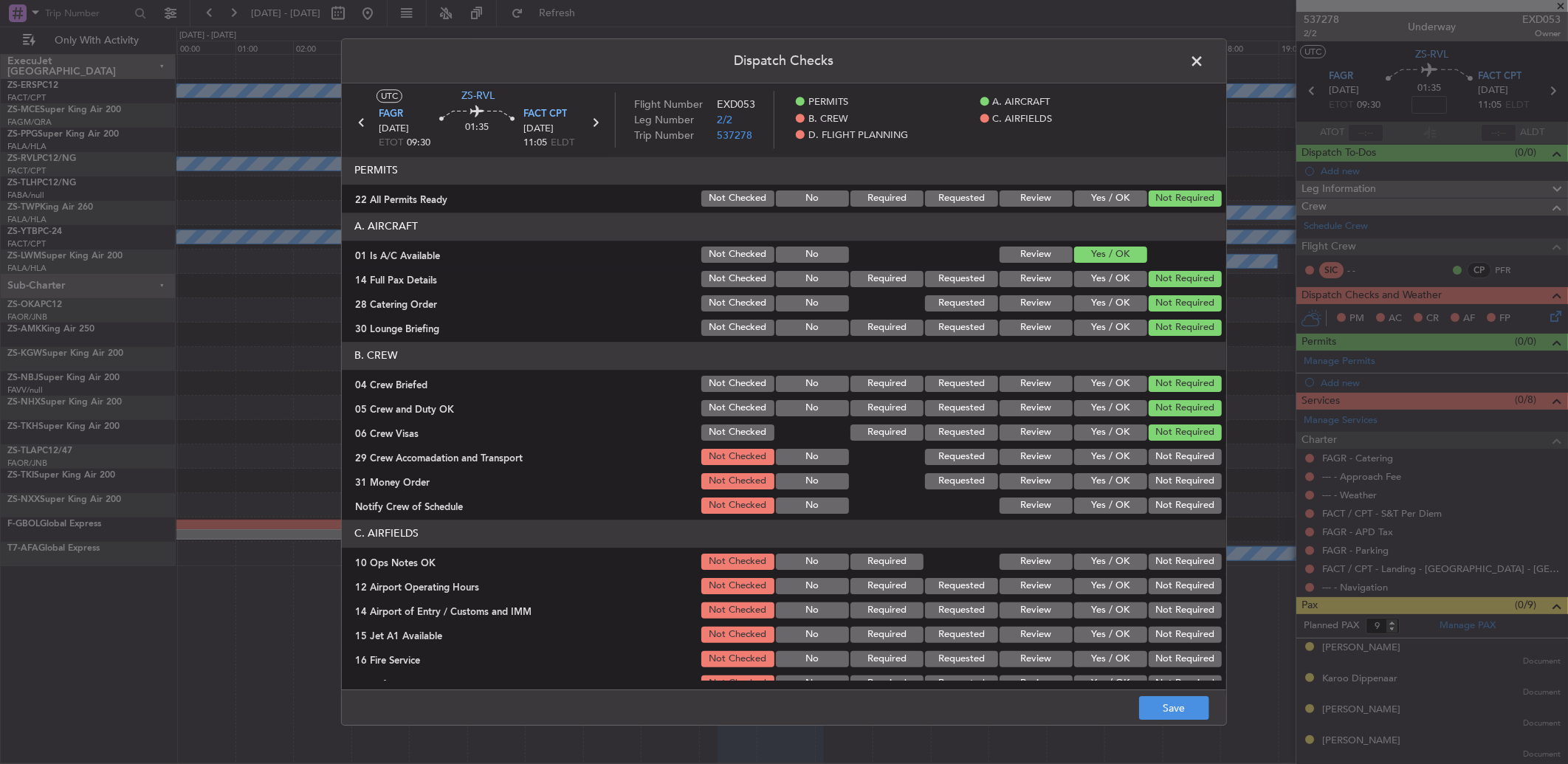
click at [1168, 452] on section "B. CREW 04 Crew Briefed Not Checked No Required Requested Review Yes / OK Not R…" at bounding box center [784, 429] width 884 height 174
click at [1171, 461] on button "Not Required" at bounding box center [1185, 457] width 73 height 17
click at [1176, 474] on section "B. CREW 04 Crew Briefed Not Checked No Required Requested Review Yes / OK Not R…" at bounding box center [784, 429] width 884 height 174
drag, startPoint x: 1176, startPoint y: 476, endPoint x: 1174, endPoint y: 491, distance: 15.1
click at [1176, 483] on button "Not Required" at bounding box center [1185, 481] width 73 height 17
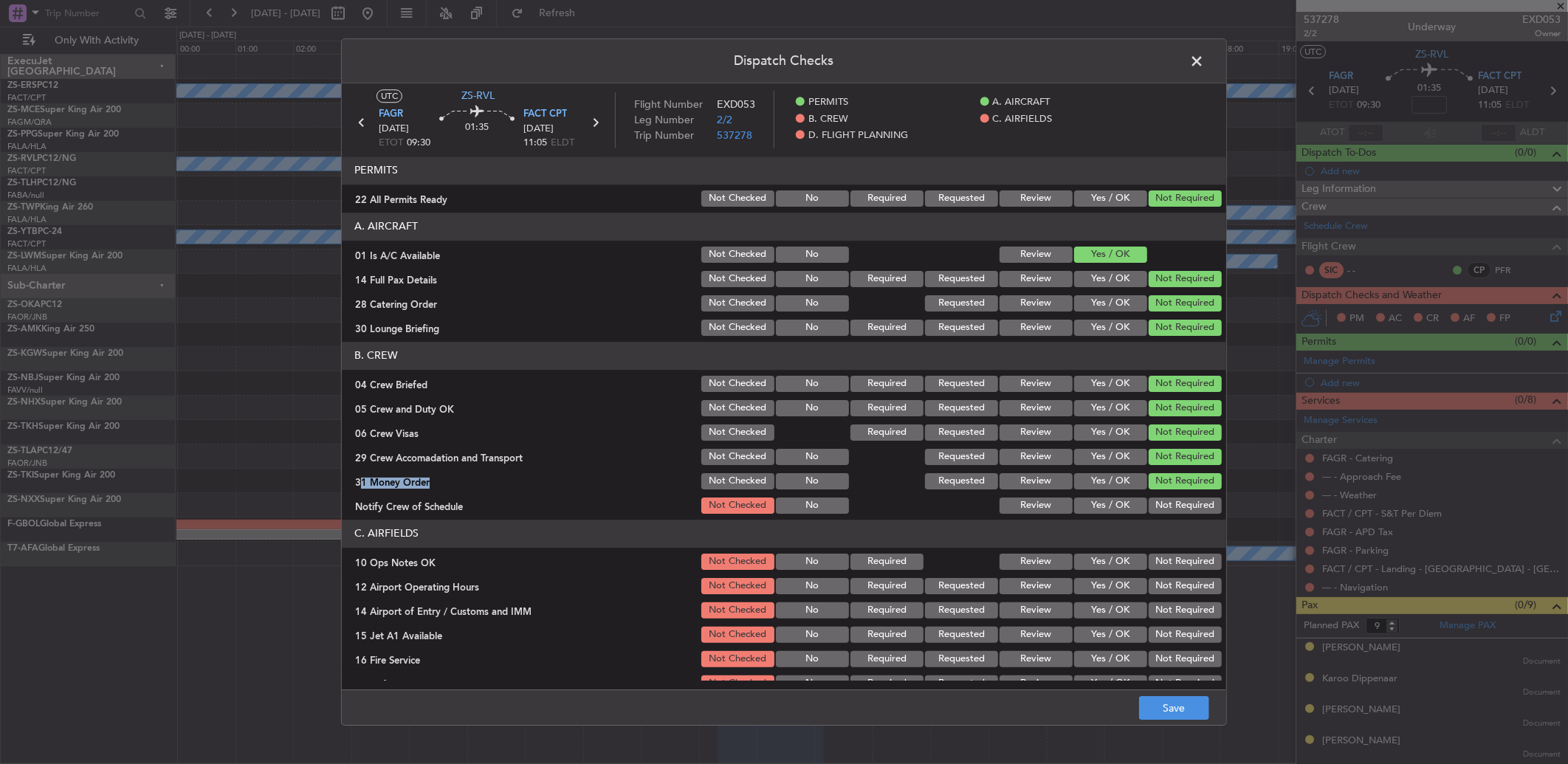
click at [1174, 506] on button "Not Required" at bounding box center [1185, 506] width 73 height 17
drag, startPoint x: 1172, startPoint y: 512, endPoint x: 1172, endPoint y: 584, distance: 72.0
click at [1172, 514] on div "Not Required" at bounding box center [1184, 506] width 75 height 21
click at [1166, 564] on button "Not Required" at bounding box center [1185, 562] width 73 height 17
drag, startPoint x: 1164, startPoint y: 569, endPoint x: 1169, endPoint y: 587, distance: 18.7
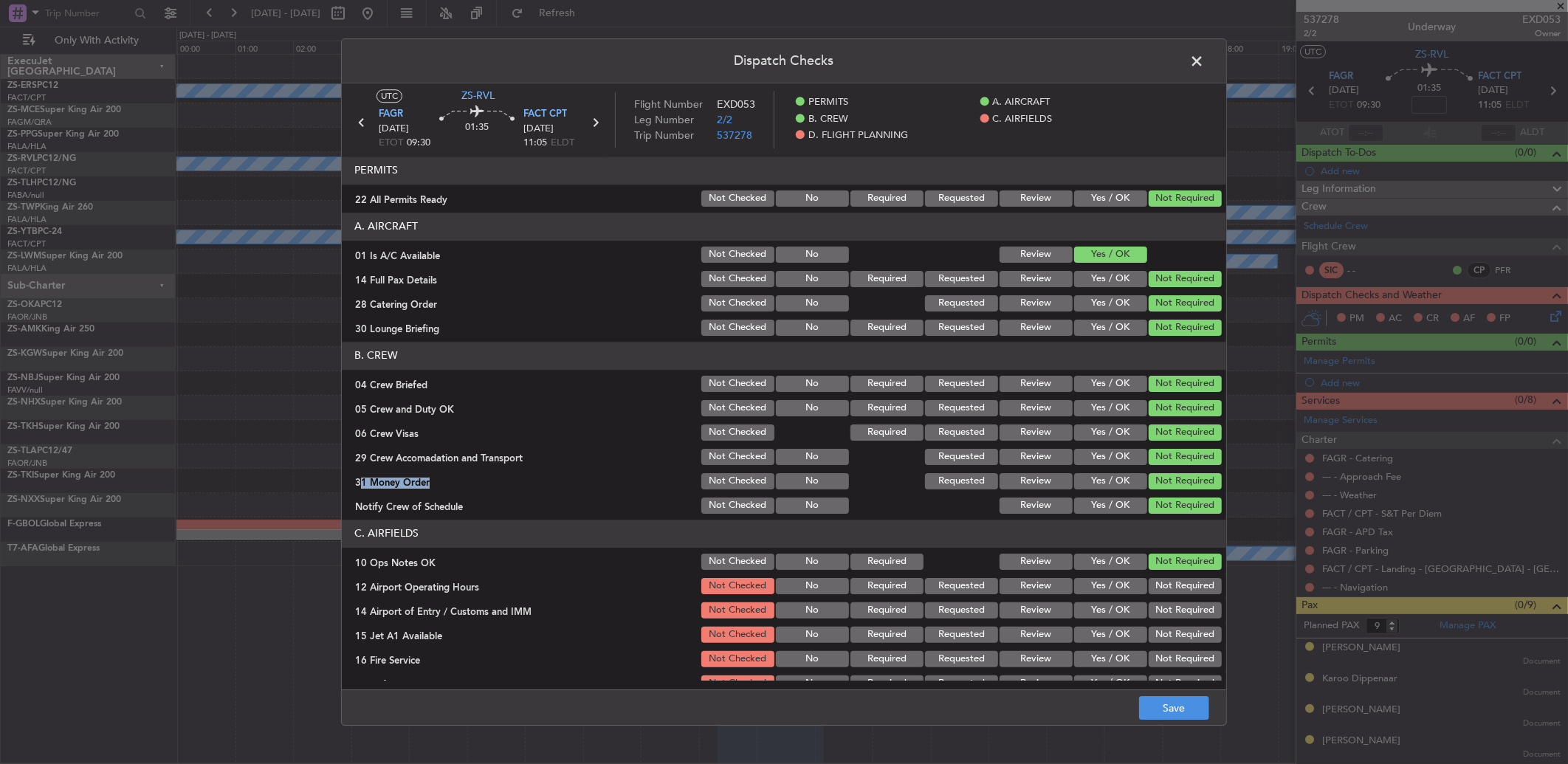
click at [1169, 577] on section "C. AIRFIELDS 10 Ops Notes OK Not Checked No Required Review Yes / OK Not Requir…" at bounding box center [784, 620] width 884 height 198
click at [1169, 589] on button "Not Required" at bounding box center [1185, 586] width 73 height 17
drag, startPoint x: 1170, startPoint y: 593, endPoint x: 1169, endPoint y: 612, distance: 19.0
click at [1170, 594] on div "Not Required" at bounding box center [1184, 586] width 75 height 21
drag, startPoint x: 1169, startPoint y: 612, endPoint x: 1172, endPoint y: 623, distance: 11.4
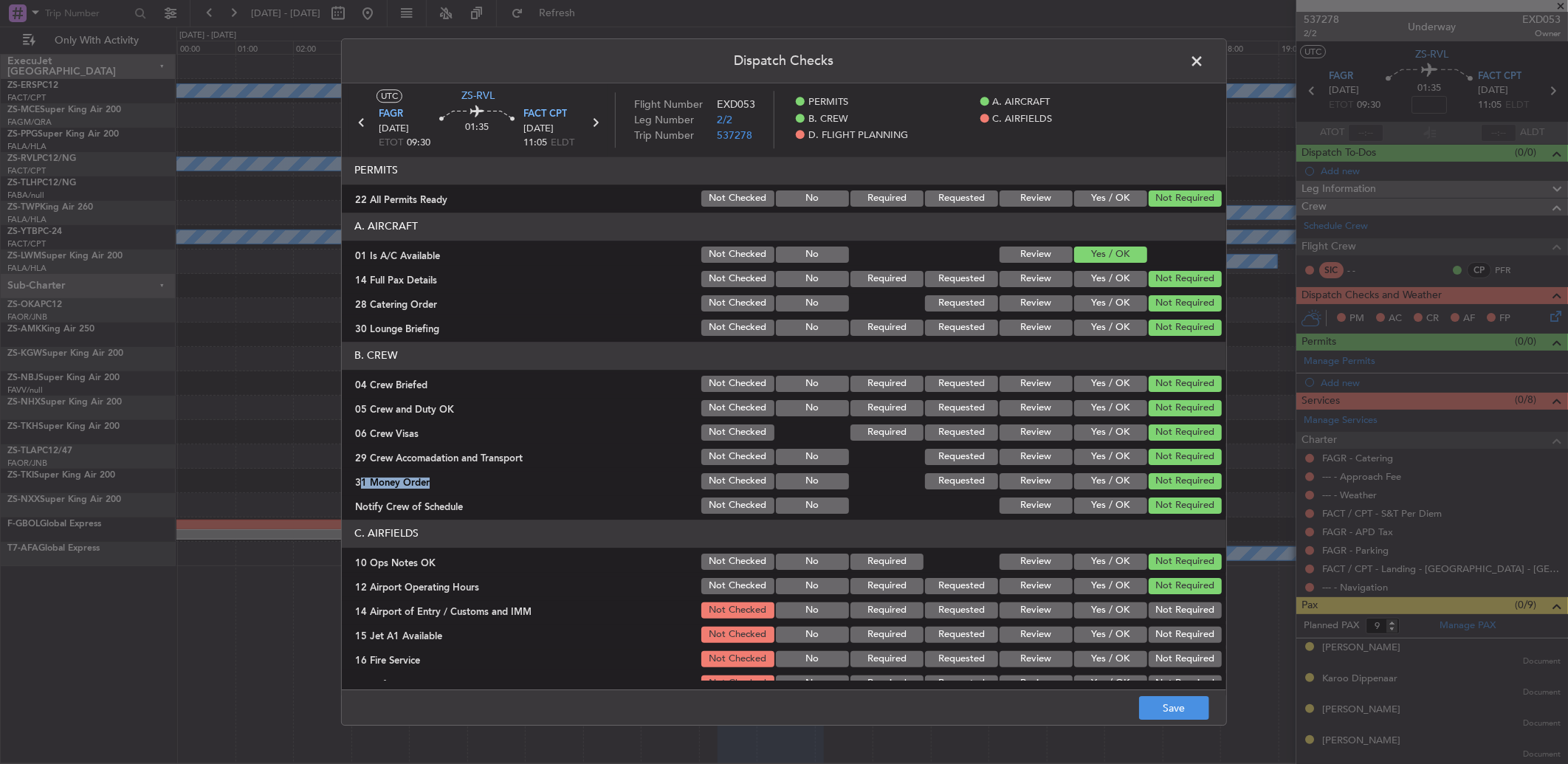
click at [1172, 623] on section "C. AIRFIELDS 10 Ops Notes OK Not Checked No Required Review Yes / OK Not Requir…" at bounding box center [784, 620] width 884 height 198
drag, startPoint x: 1171, startPoint y: 615, endPoint x: 1171, endPoint y: 627, distance: 12.0
click at [1172, 618] on button "Not Required" at bounding box center [1185, 611] width 73 height 17
click at [1174, 635] on button "Not Required" at bounding box center [1185, 635] width 73 height 17
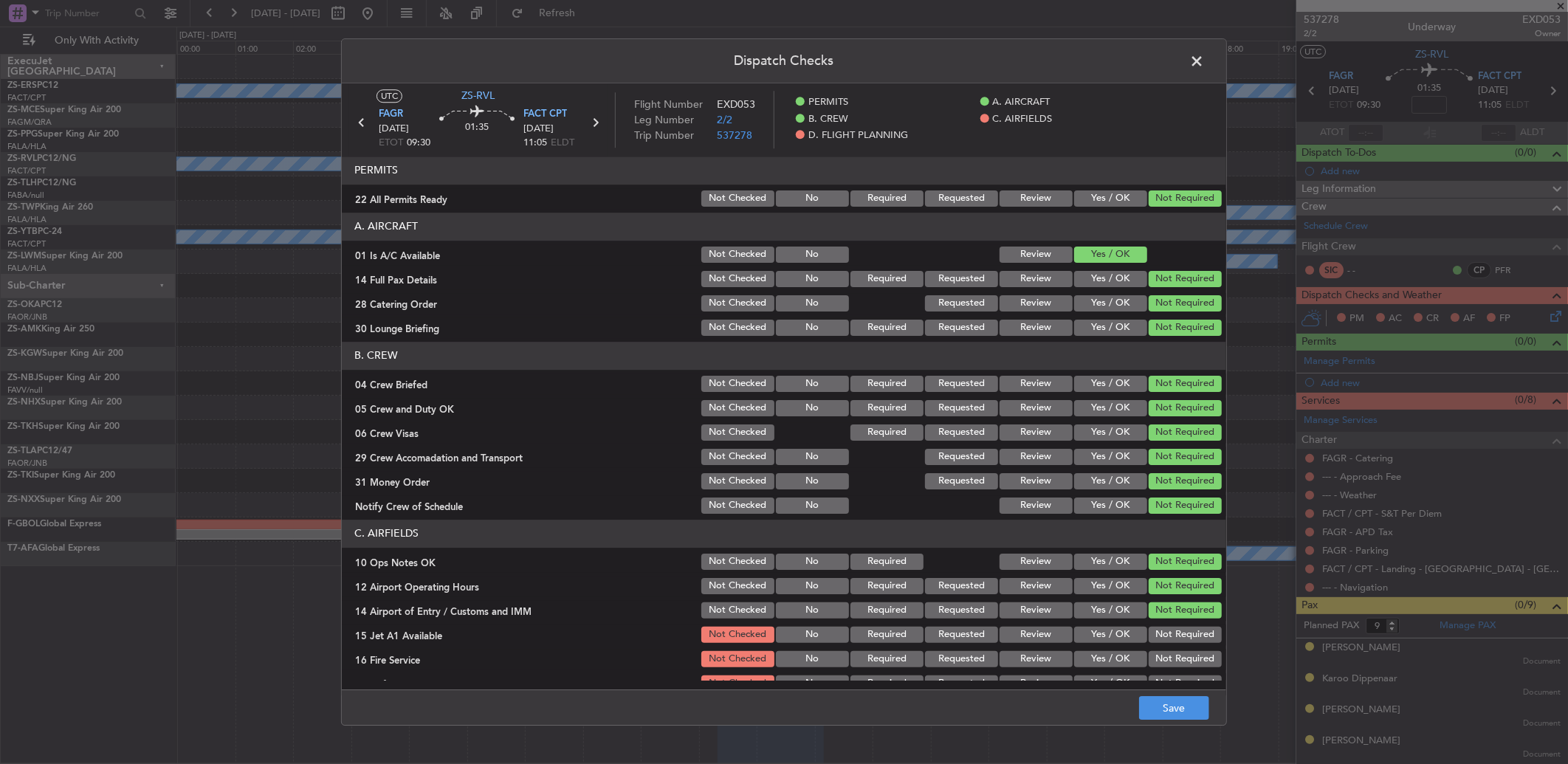
click at [1169, 638] on button "Not Required" at bounding box center [1185, 635] width 73 height 17
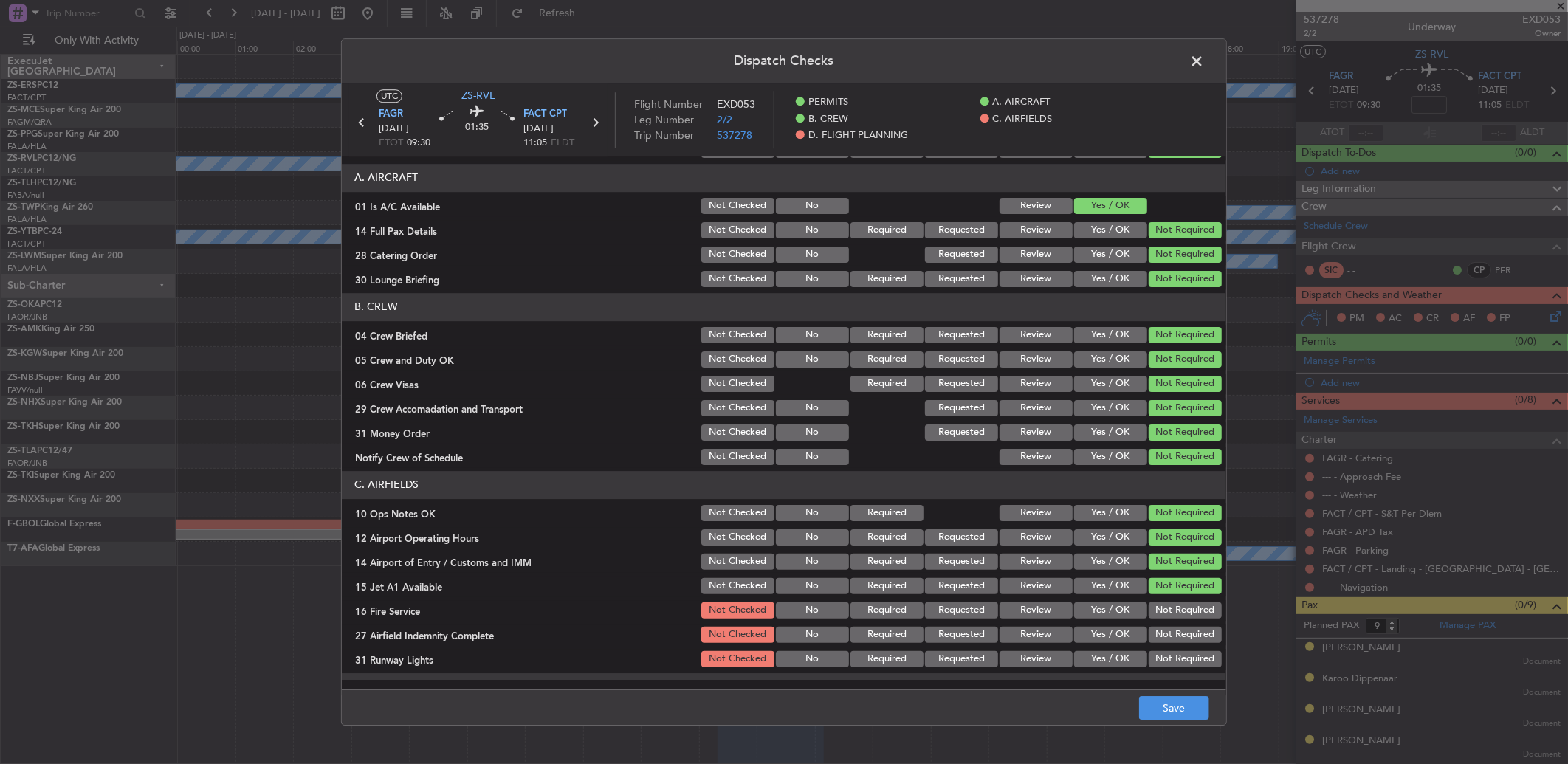
scroll to position [121, 0]
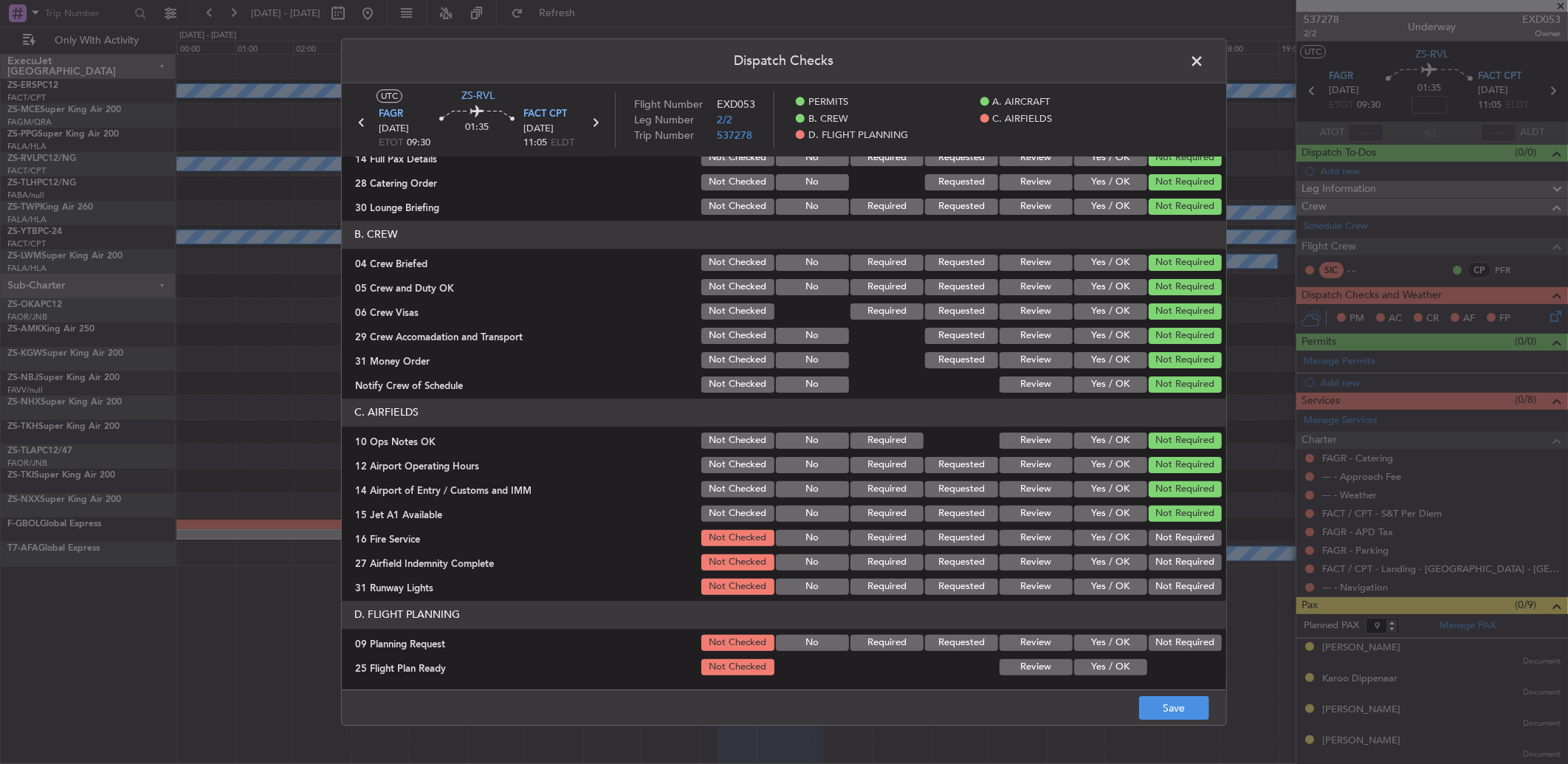
click at [1169, 550] on section "C. AIRFIELDS 10 Ops Notes OK Not Checked No Required Review Yes / OK Not Requir…" at bounding box center [784, 498] width 884 height 198
drag, startPoint x: 1167, startPoint y: 535, endPoint x: 1164, endPoint y: 564, distance: 29.2
click at [1168, 540] on button "Not Required" at bounding box center [1185, 538] width 73 height 17
click at [1164, 564] on button "Not Required" at bounding box center [1185, 562] width 73 height 17
click at [1169, 584] on section "C. AIRFIELDS 10 Ops Notes OK Not Checked No Required Review Yes / OK Not Requir…" at bounding box center [784, 498] width 884 height 198
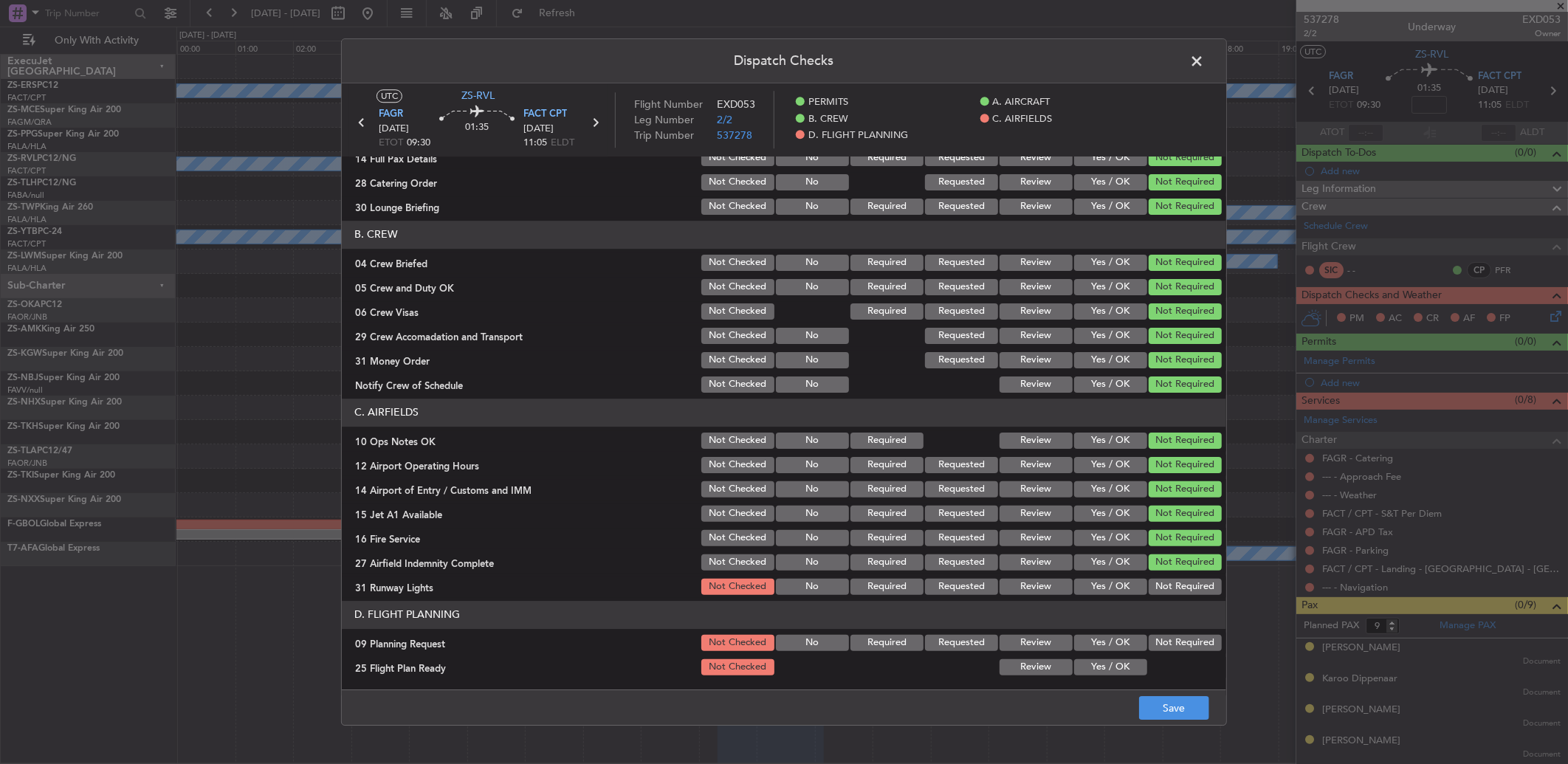
click at [1168, 593] on button "Not Required" at bounding box center [1185, 586] width 73 height 17
click at [1169, 640] on button "Not Required" at bounding box center [1185, 643] width 73 height 17
drag, startPoint x: 1117, startPoint y: 667, endPoint x: 1131, endPoint y: 685, distance: 22.8
click at [1116, 667] on button "Yes / OK" at bounding box center [1111, 667] width 73 height 17
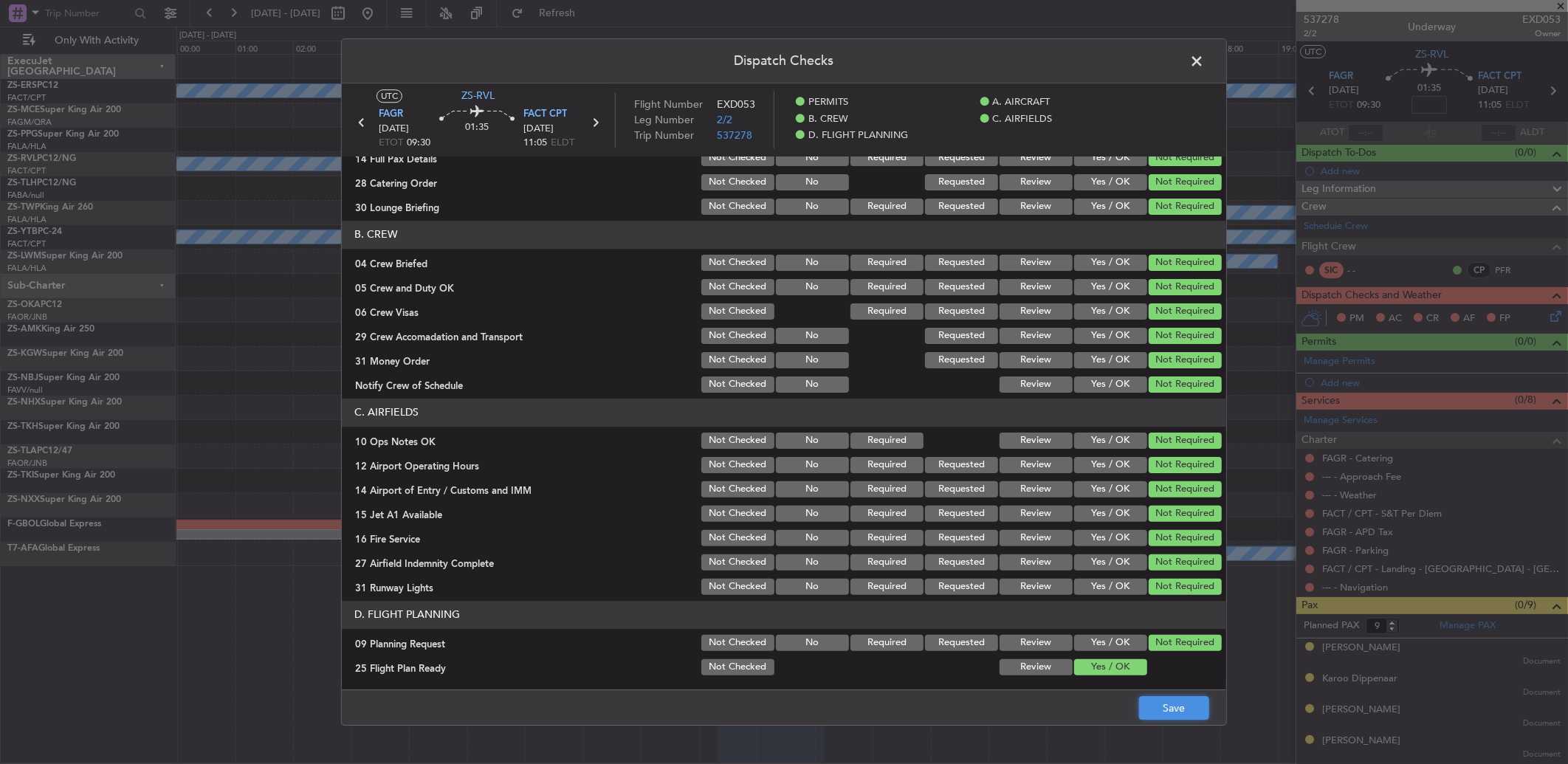
click at [1163, 703] on button "Save" at bounding box center [1174, 707] width 70 height 23
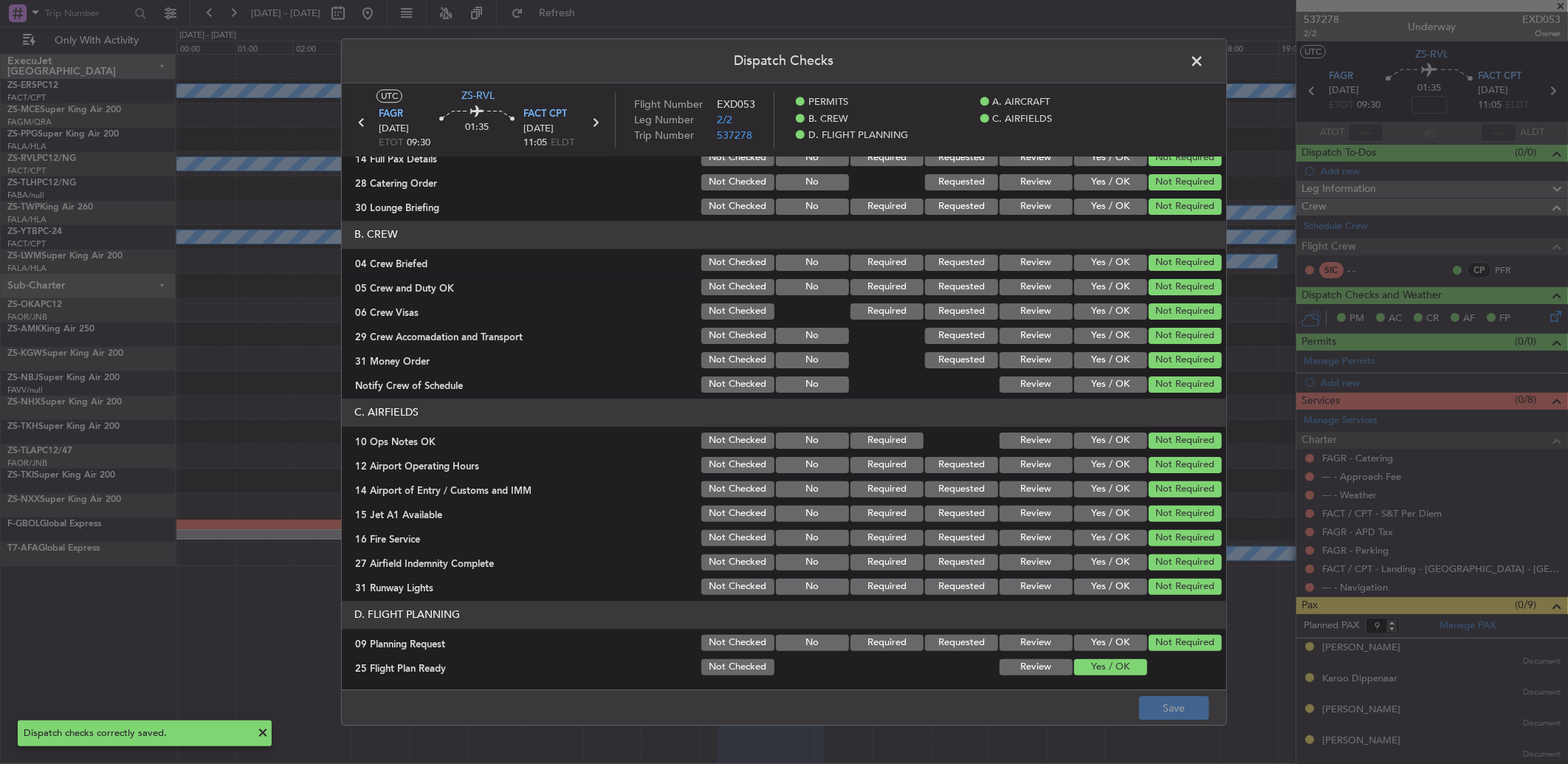
click at [1204, 57] on span at bounding box center [1204, 65] width 0 height 30
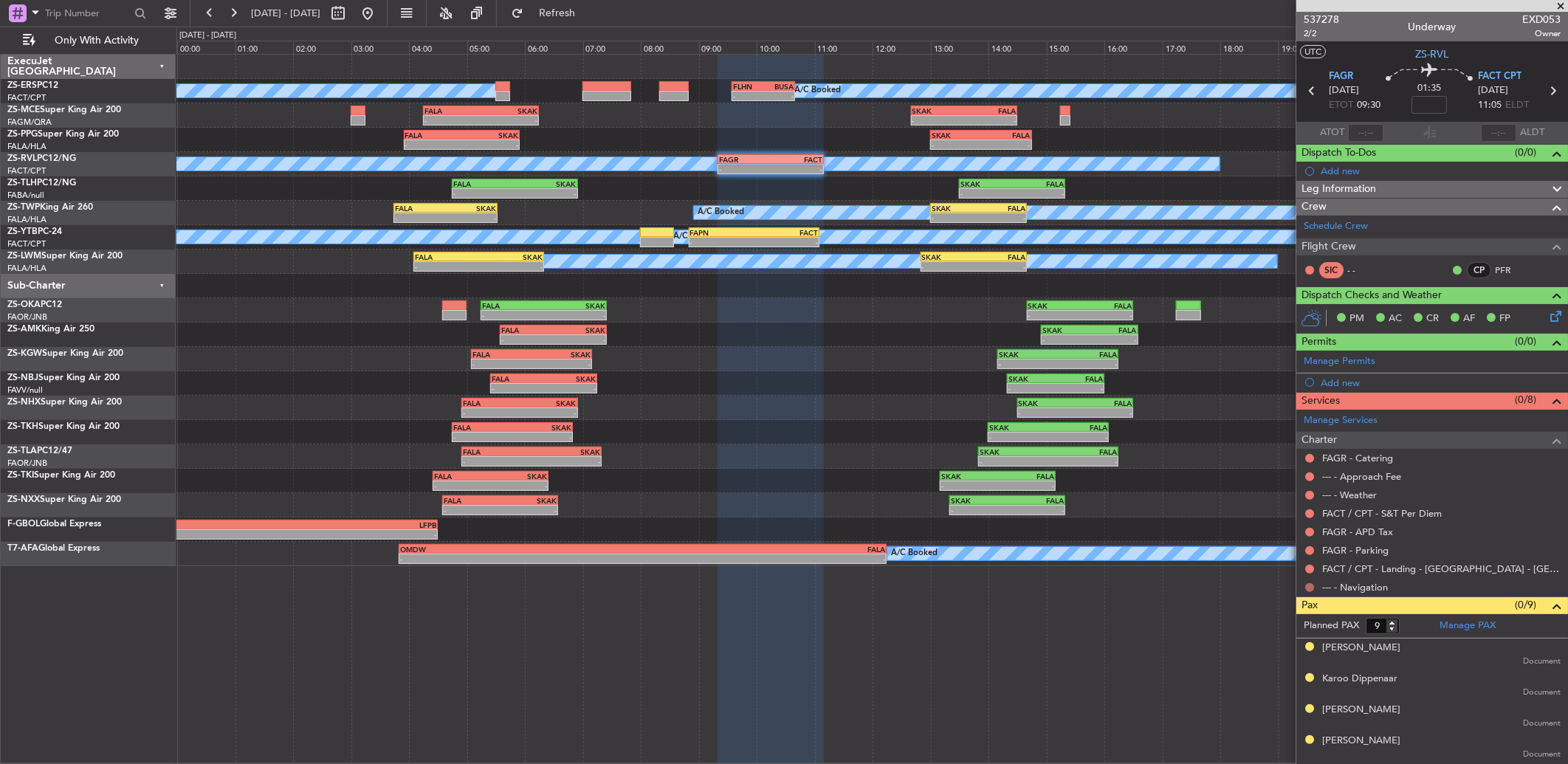
click at [1311, 588] on button at bounding box center [1310, 588] width 9 height 9
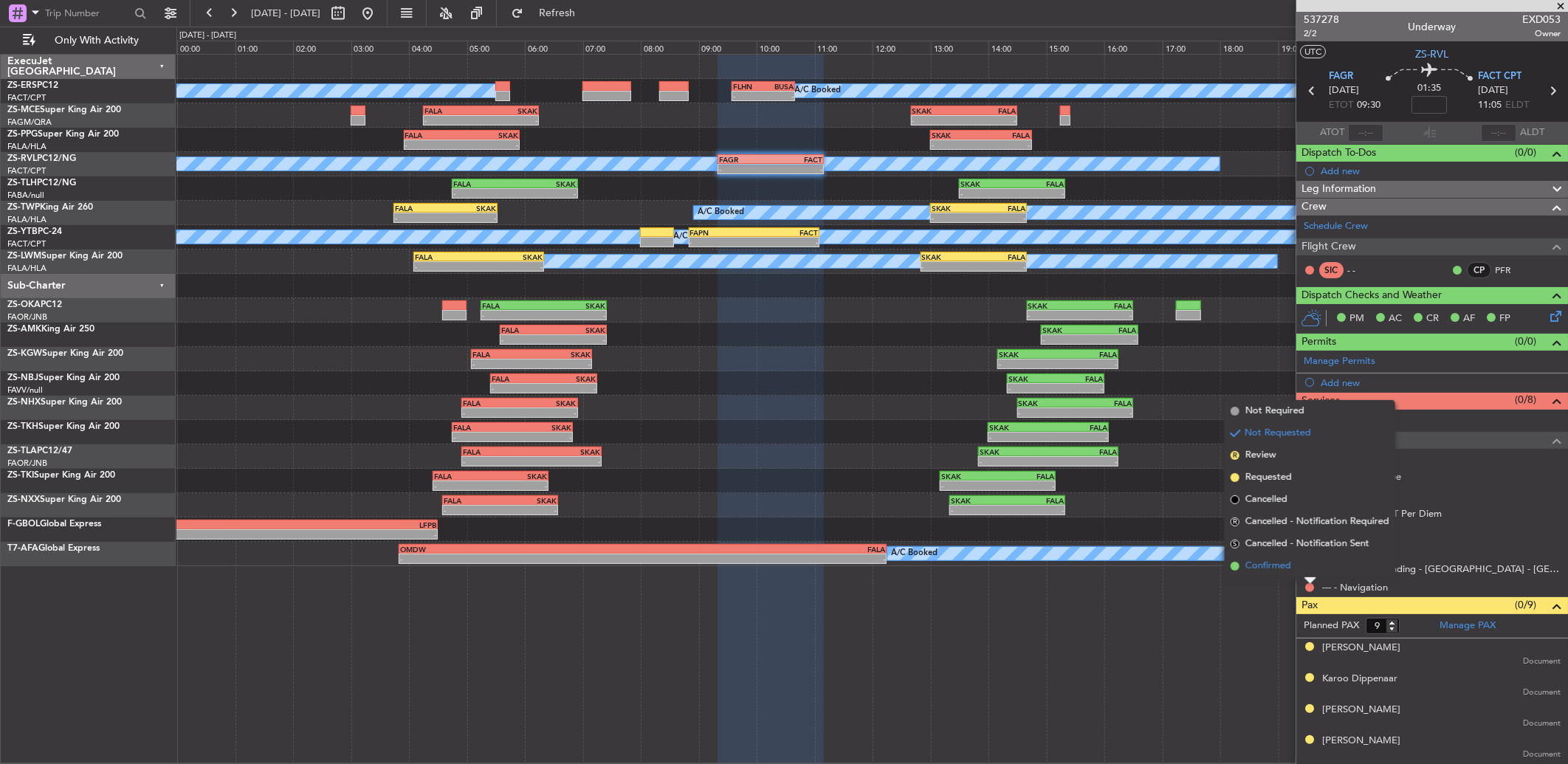
click at [1303, 566] on li "Confirmed" at bounding box center [1310, 566] width 170 height 22
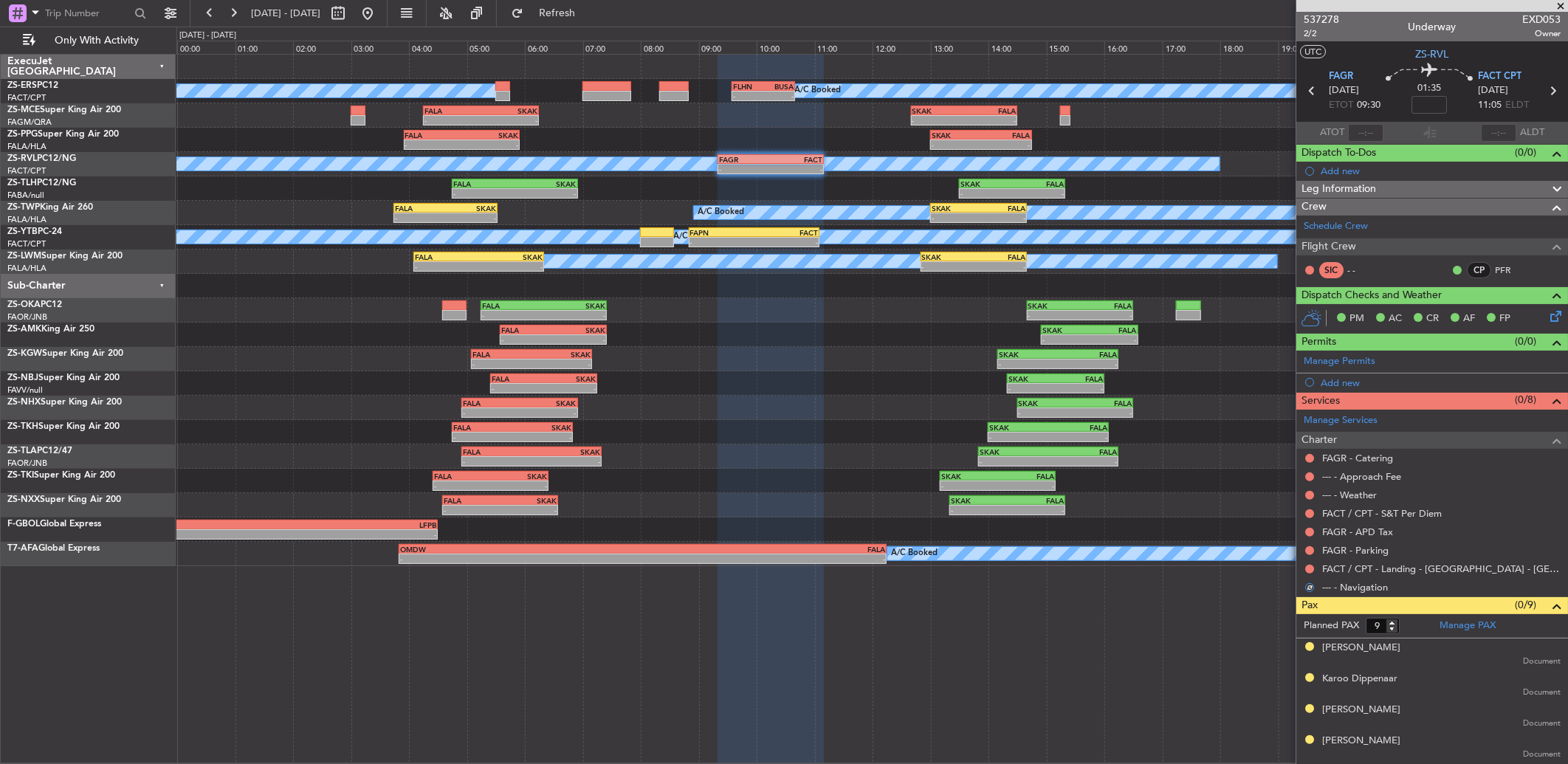
click at [1314, 566] on div at bounding box center [1310, 570] width 12 height 12
click at [1310, 567] on button at bounding box center [1310, 569] width 9 height 9
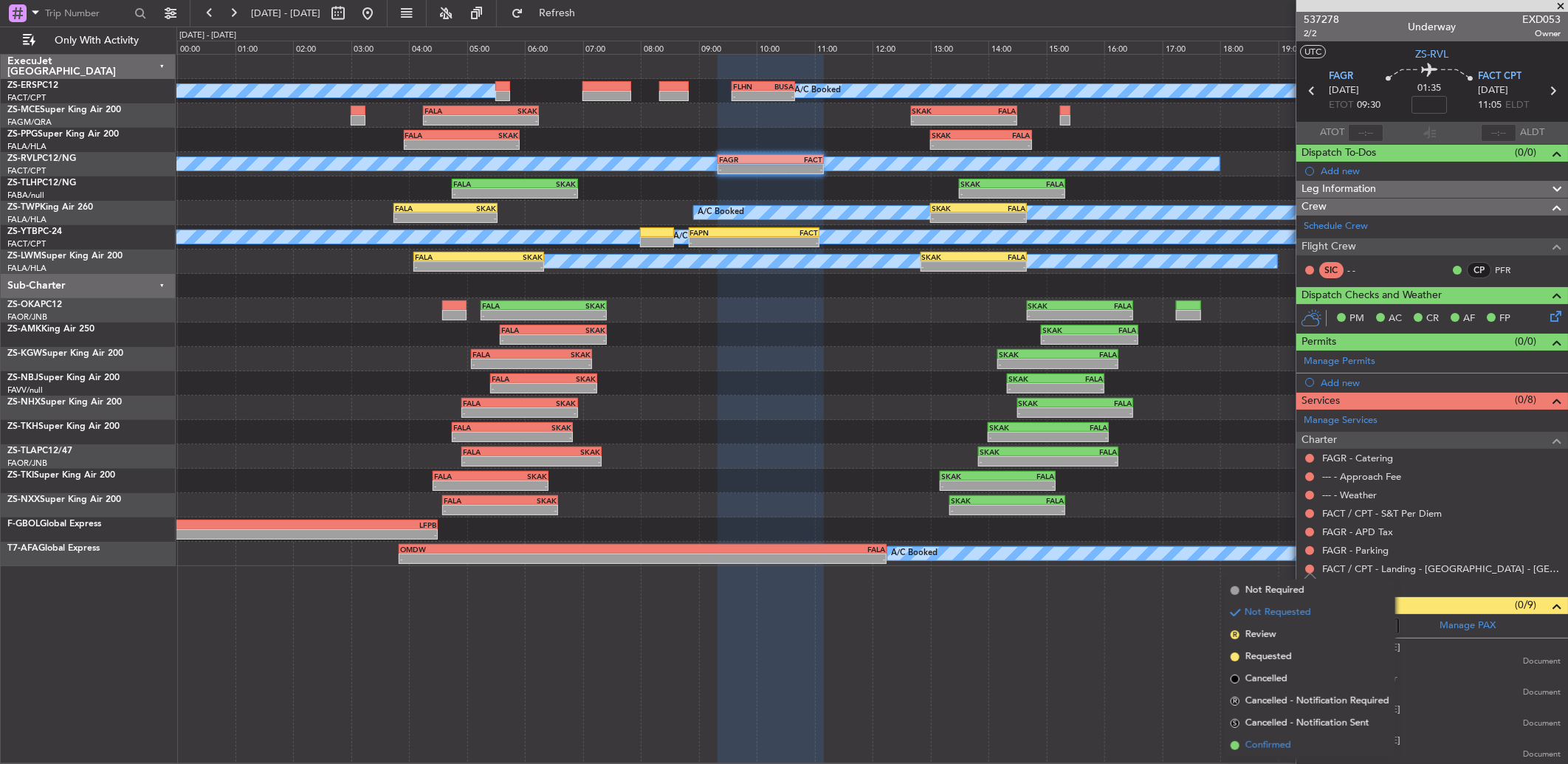
click at [1284, 735] on li "Confirmed" at bounding box center [1310, 746] width 170 height 22
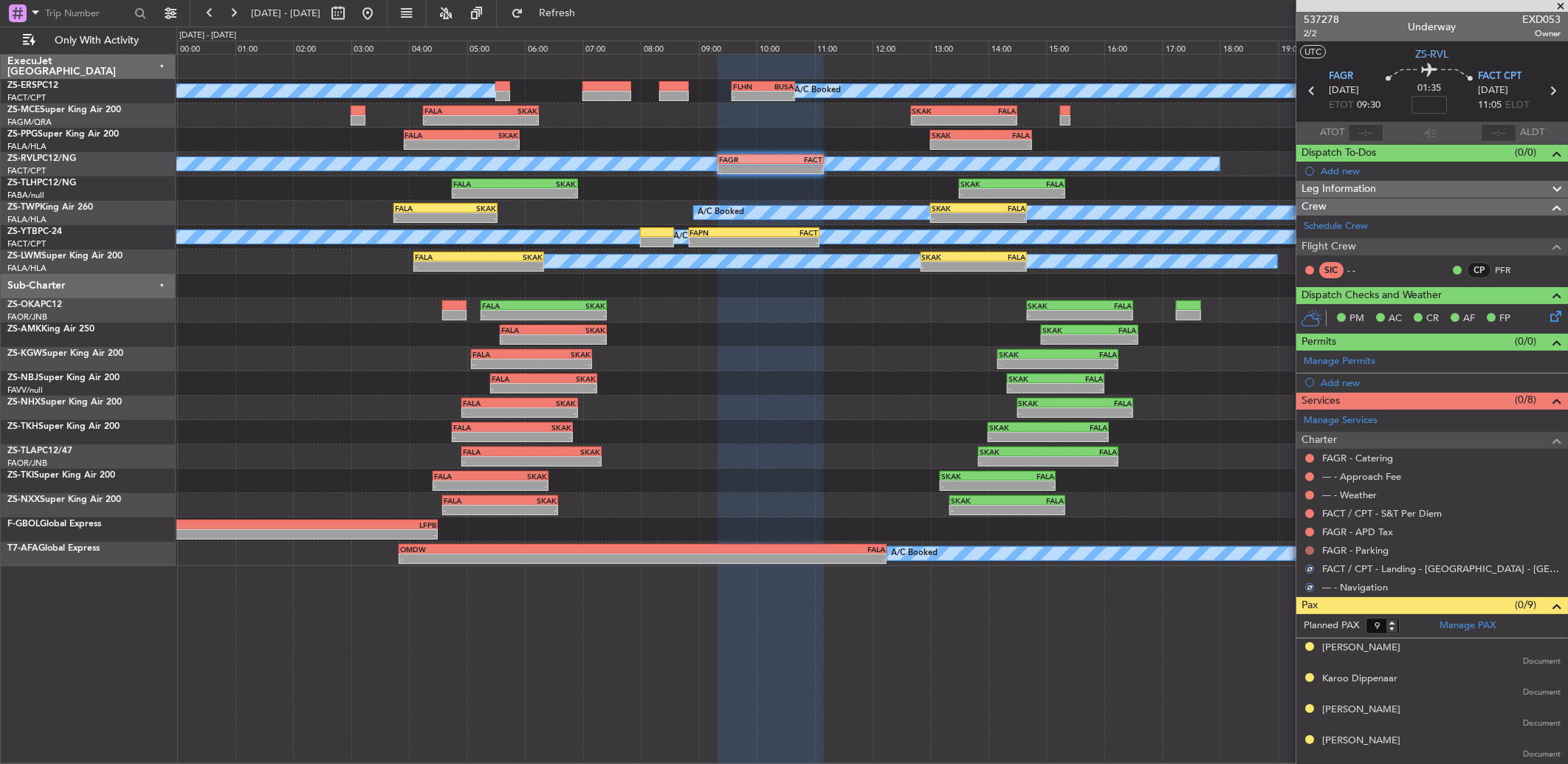
click at [1311, 545] on div at bounding box center [1310, 551] width 12 height 12
click at [1311, 555] on mat-tooltip-component "Not Requested" at bounding box center [1310, 574] width 83 height 39
click at [1311, 551] on button at bounding box center [1310, 551] width 9 height 9
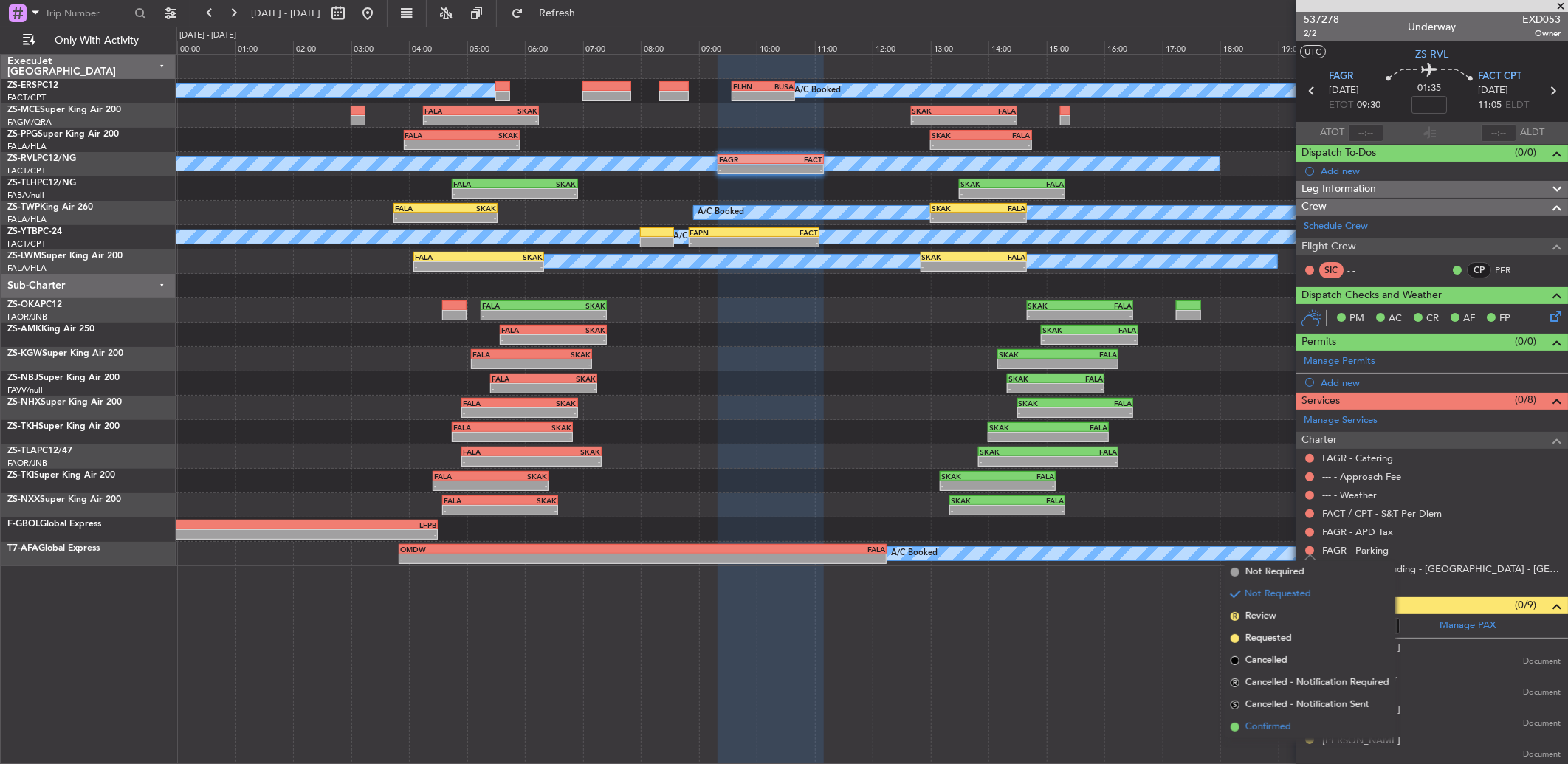
click at [1296, 720] on li "Confirmed" at bounding box center [1310, 727] width 170 height 22
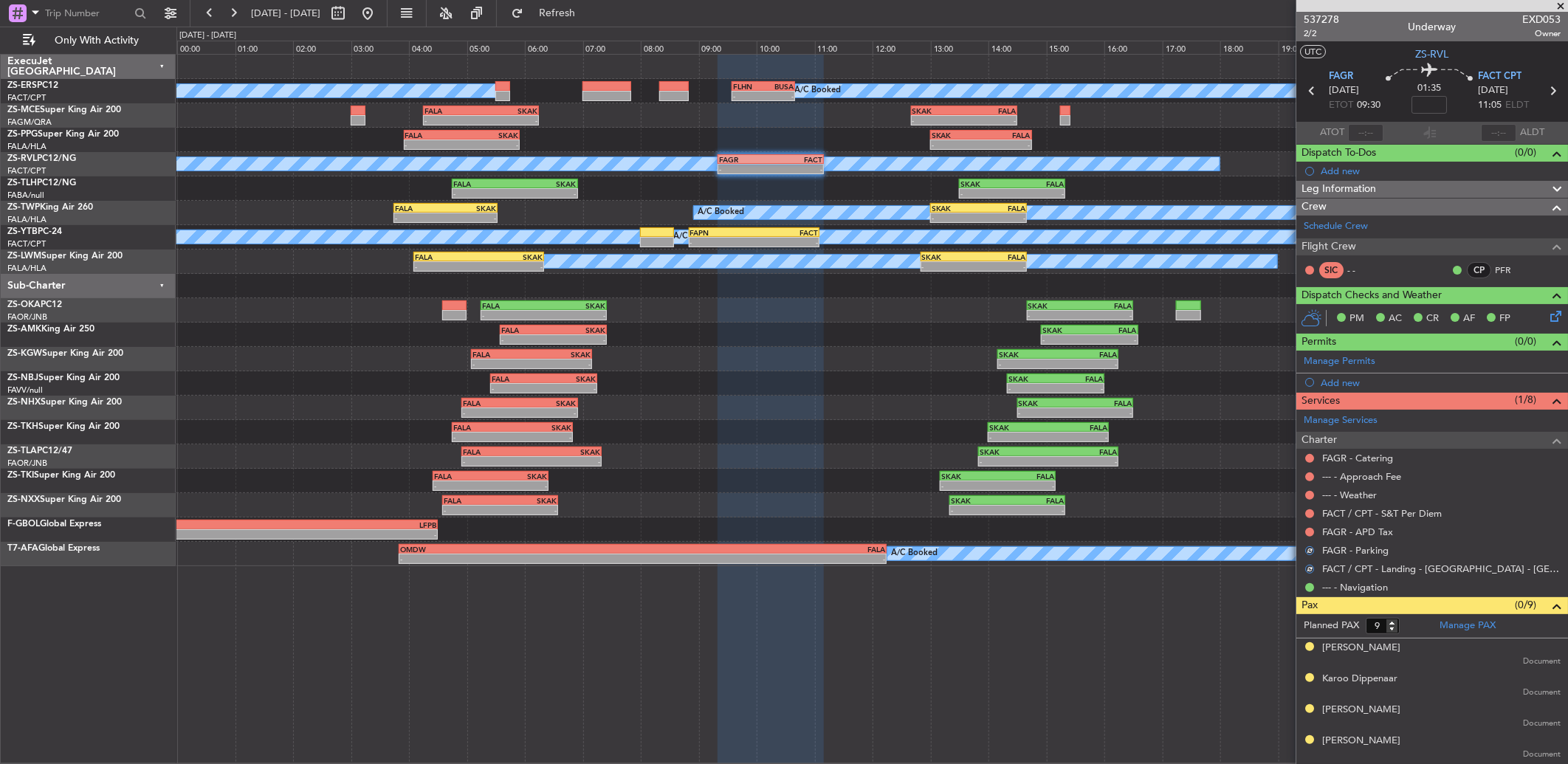
click at [1311, 529] on div "Not Requested" at bounding box center [1311, 529] width 0 height 0
click at [1311, 530] on button at bounding box center [1310, 533] width 9 height 9
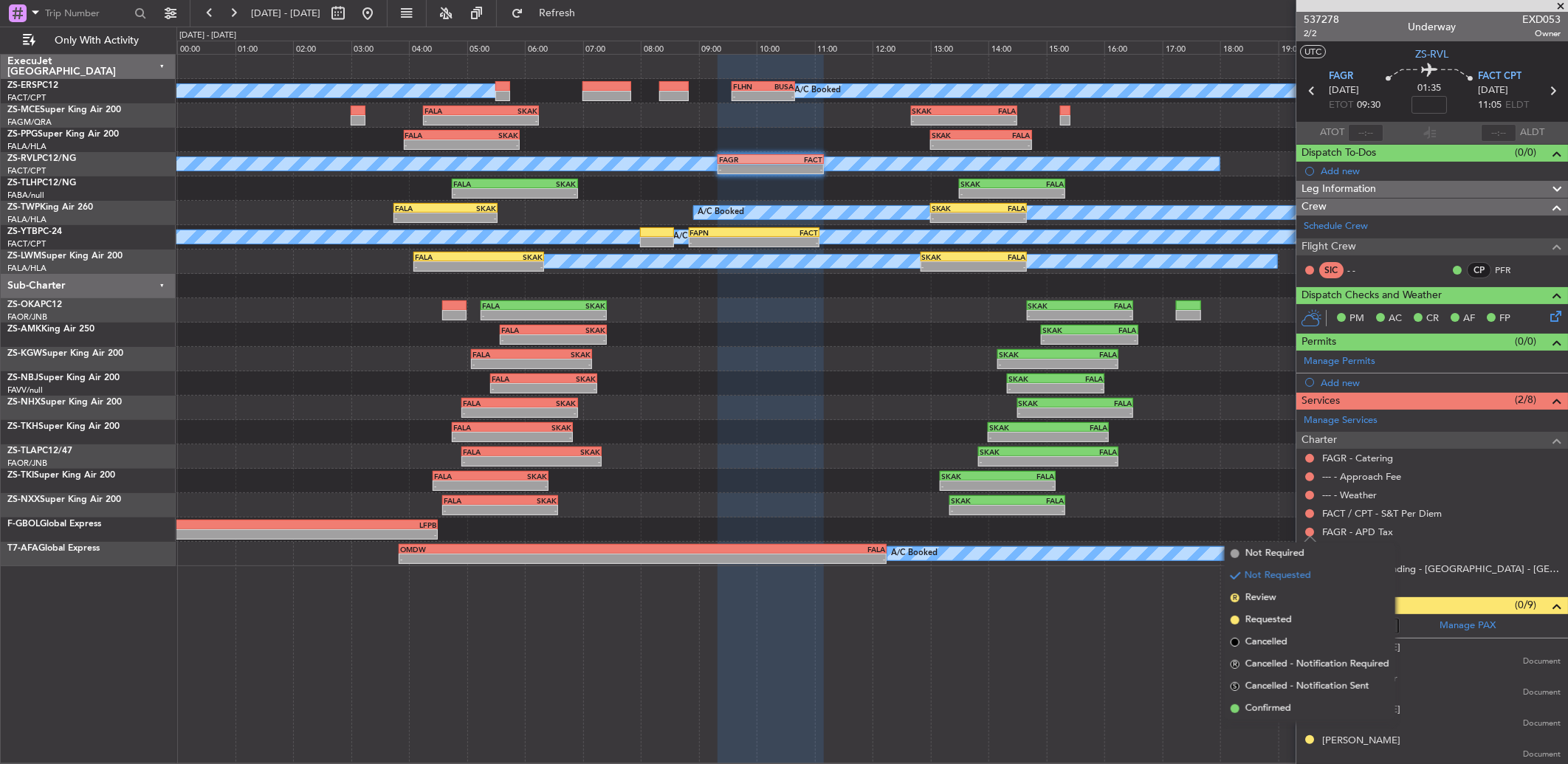
click at [1293, 711] on li "Confirmed" at bounding box center [1310, 708] width 170 height 22
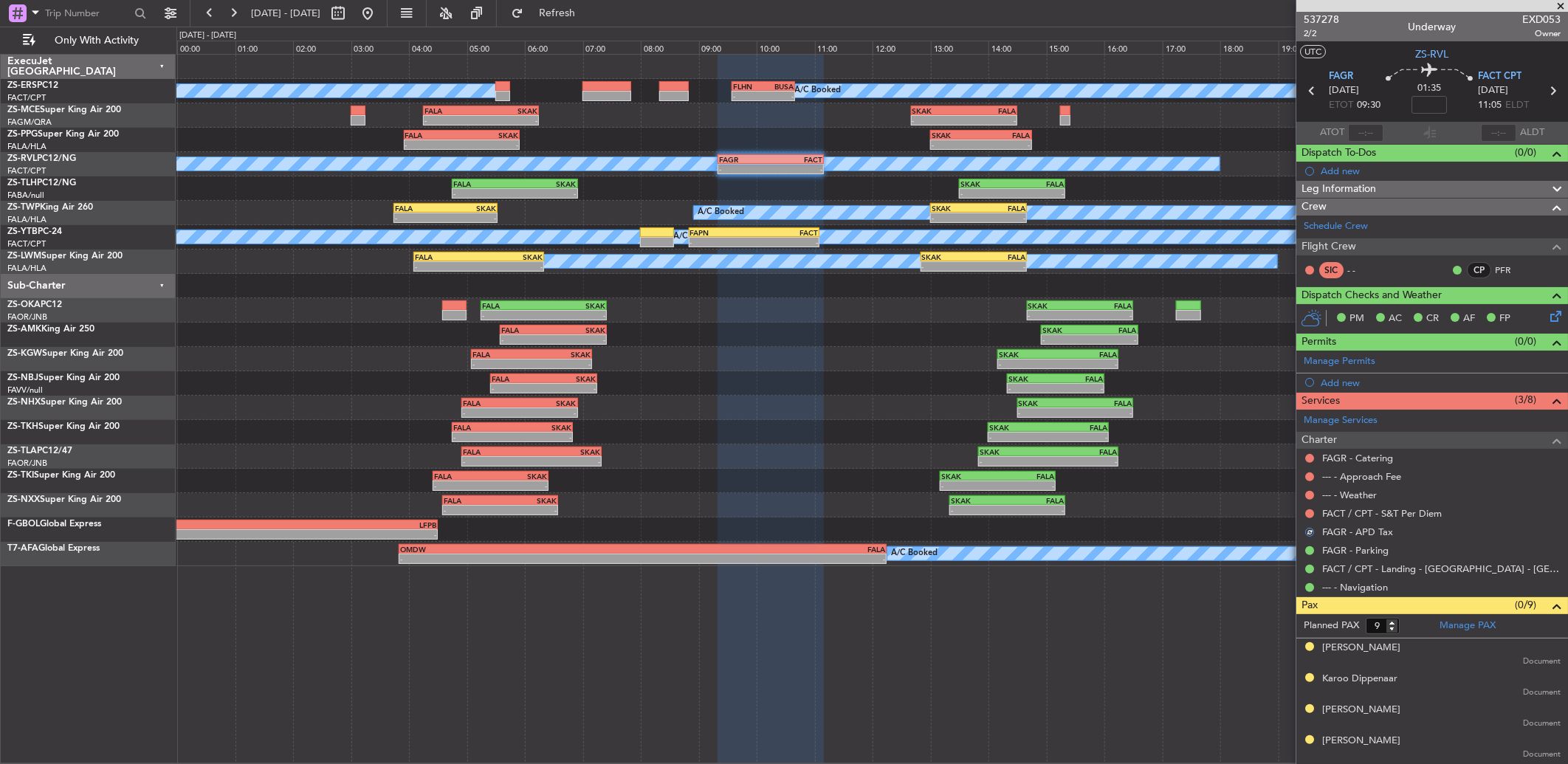
drag, startPoint x: 1309, startPoint y: 512, endPoint x: 1305, endPoint y: 539, distance: 27.3
click at [1310, 512] on button at bounding box center [1310, 514] width 9 height 9
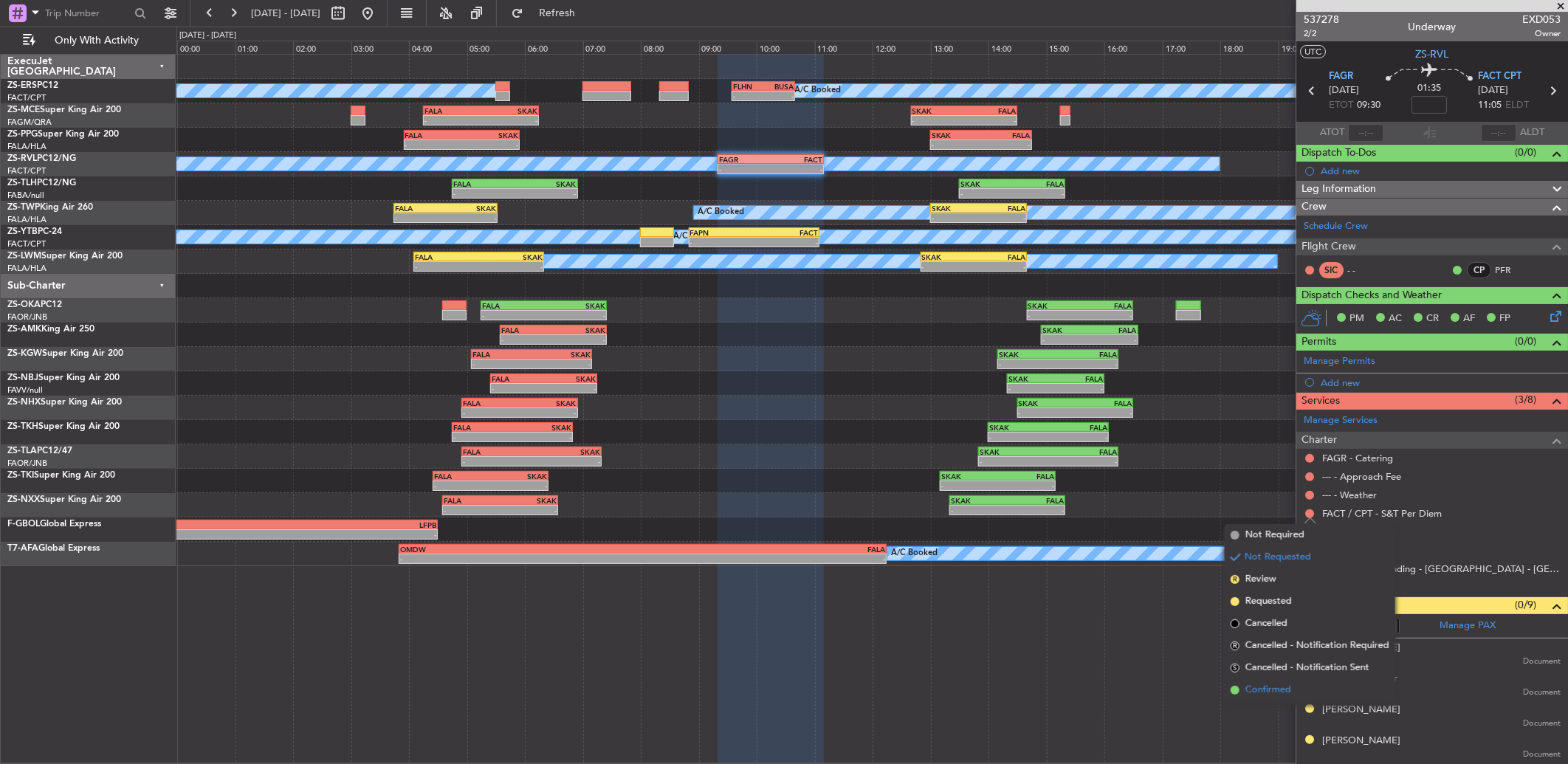
click at [1268, 691] on span "Confirmed" at bounding box center [1268, 690] width 46 height 15
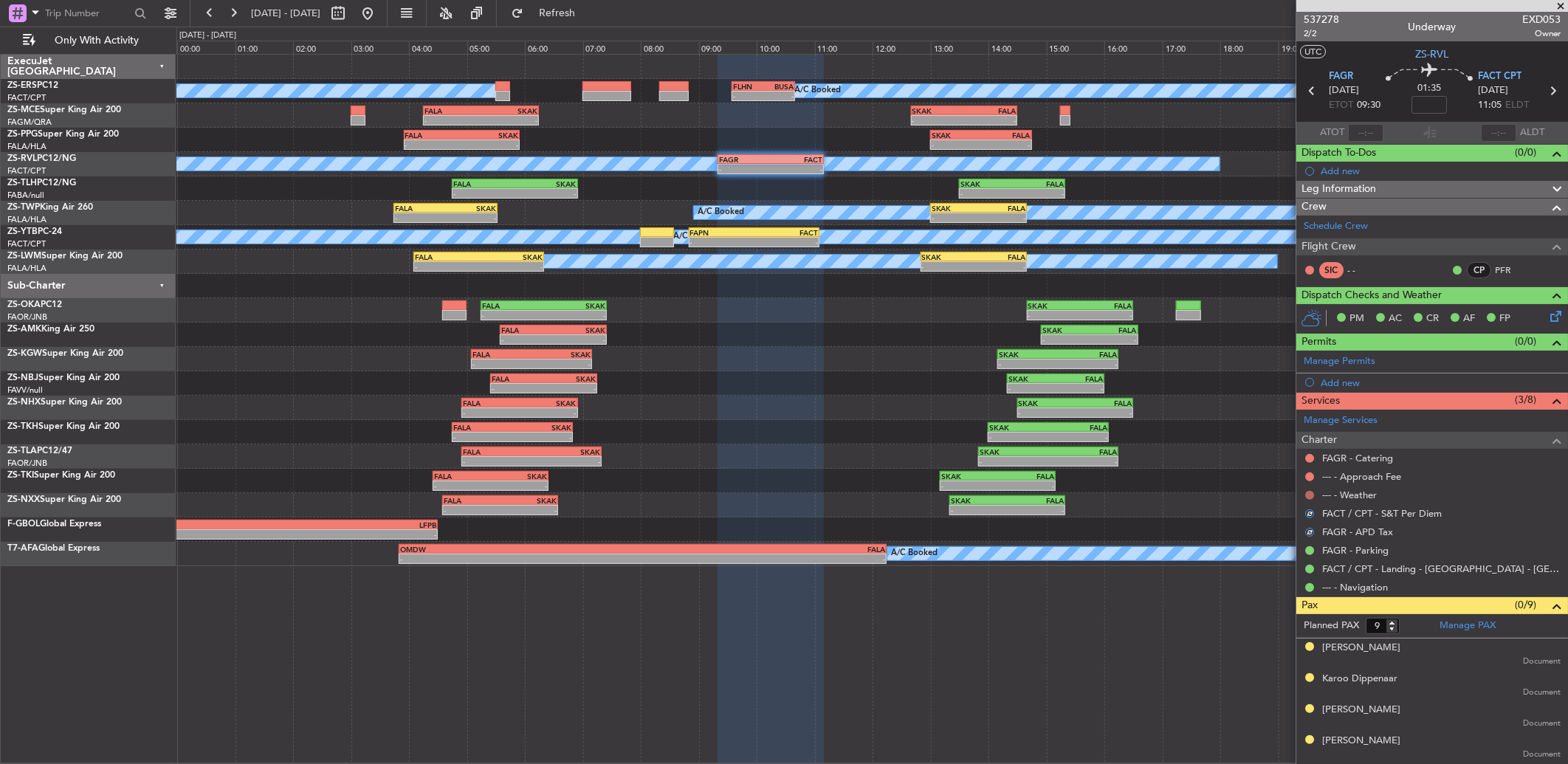
click at [1311, 493] on button at bounding box center [1310, 495] width 9 height 9
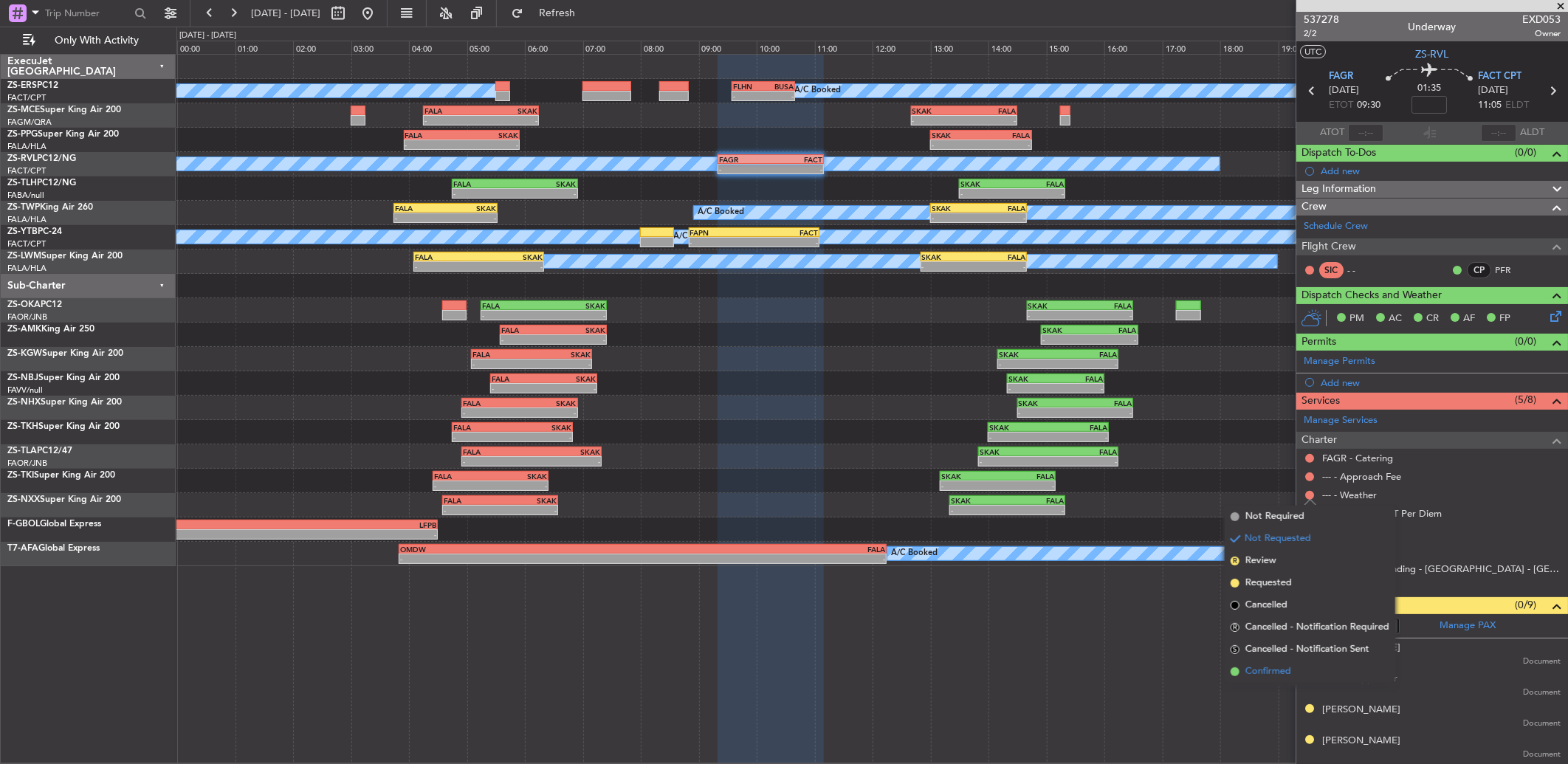
click at [1267, 668] on span "Confirmed" at bounding box center [1268, 672] width 46 height 15
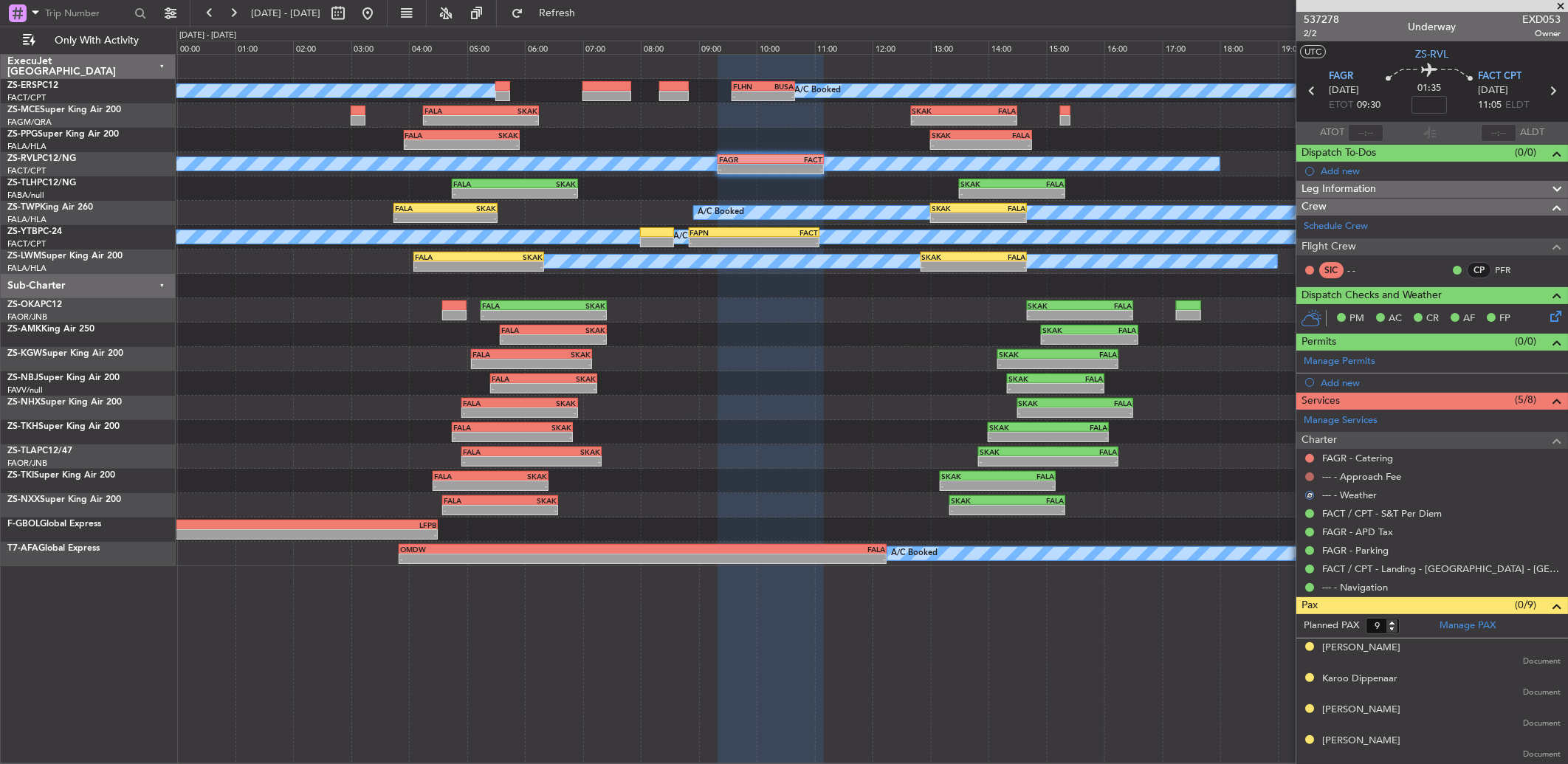
click at [1311, 476] on button at bounding box center [1310, 477] width 9 height 9
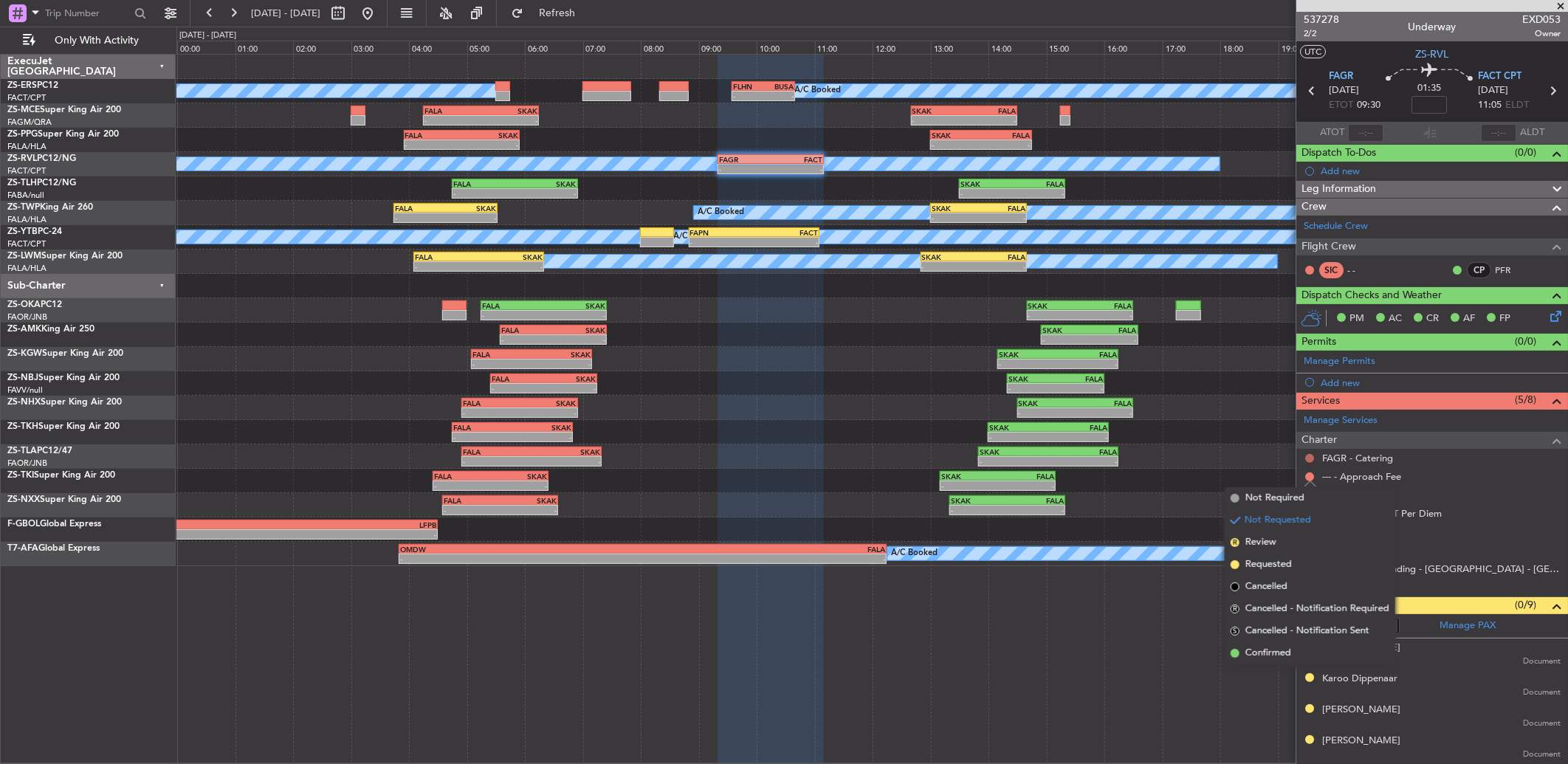
drag, startPoint x: 1275, startPoint y: 654, endPoint x: 1307, endPoint y: 461, distance: 195.6
click at [1275, 652] on span "Confirmed" at bounding box center [1268, 653] width 46 height 15
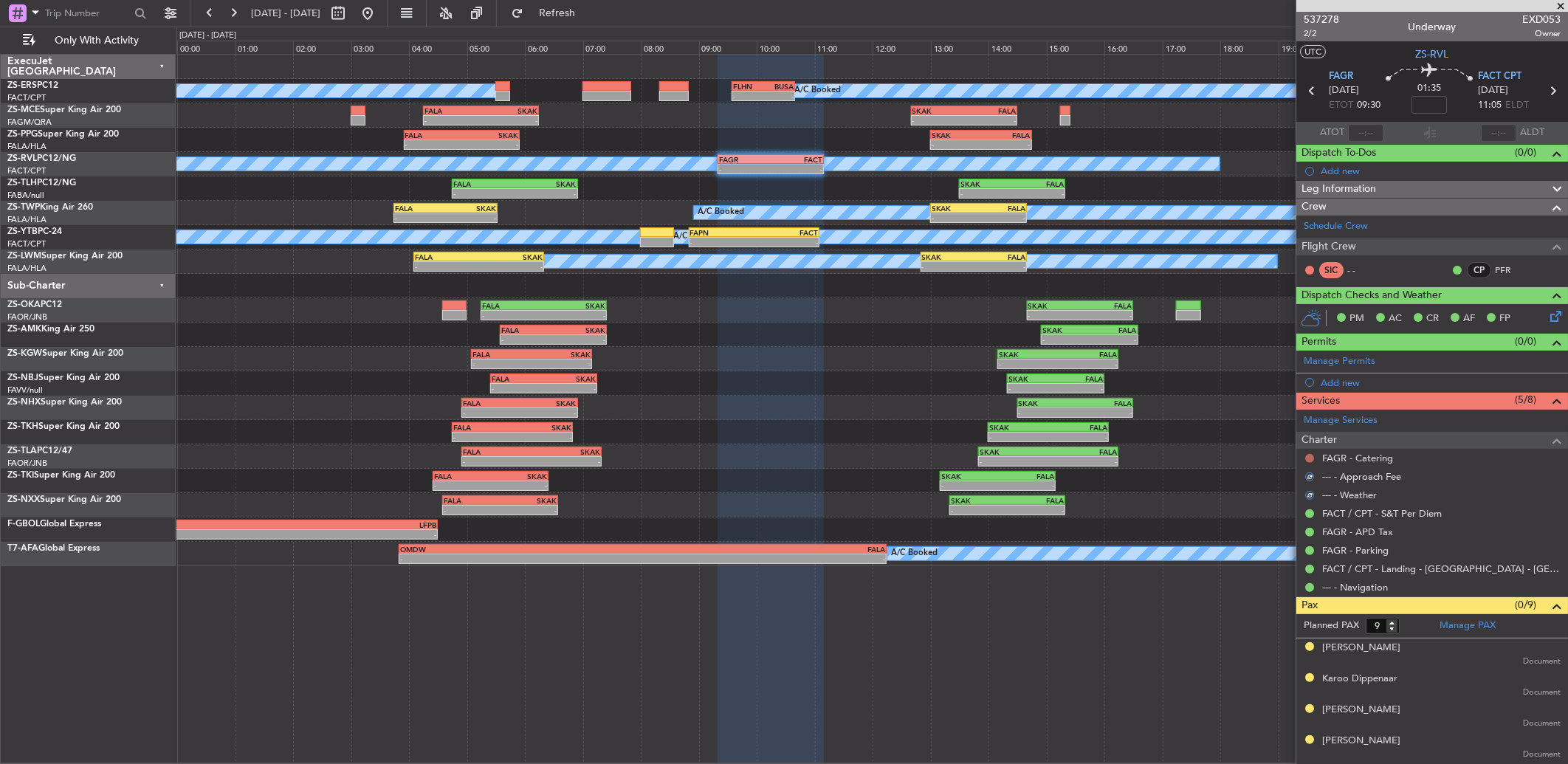
click at [1311, 457] on button at bounding box center [1310, 459] width 9 height 9
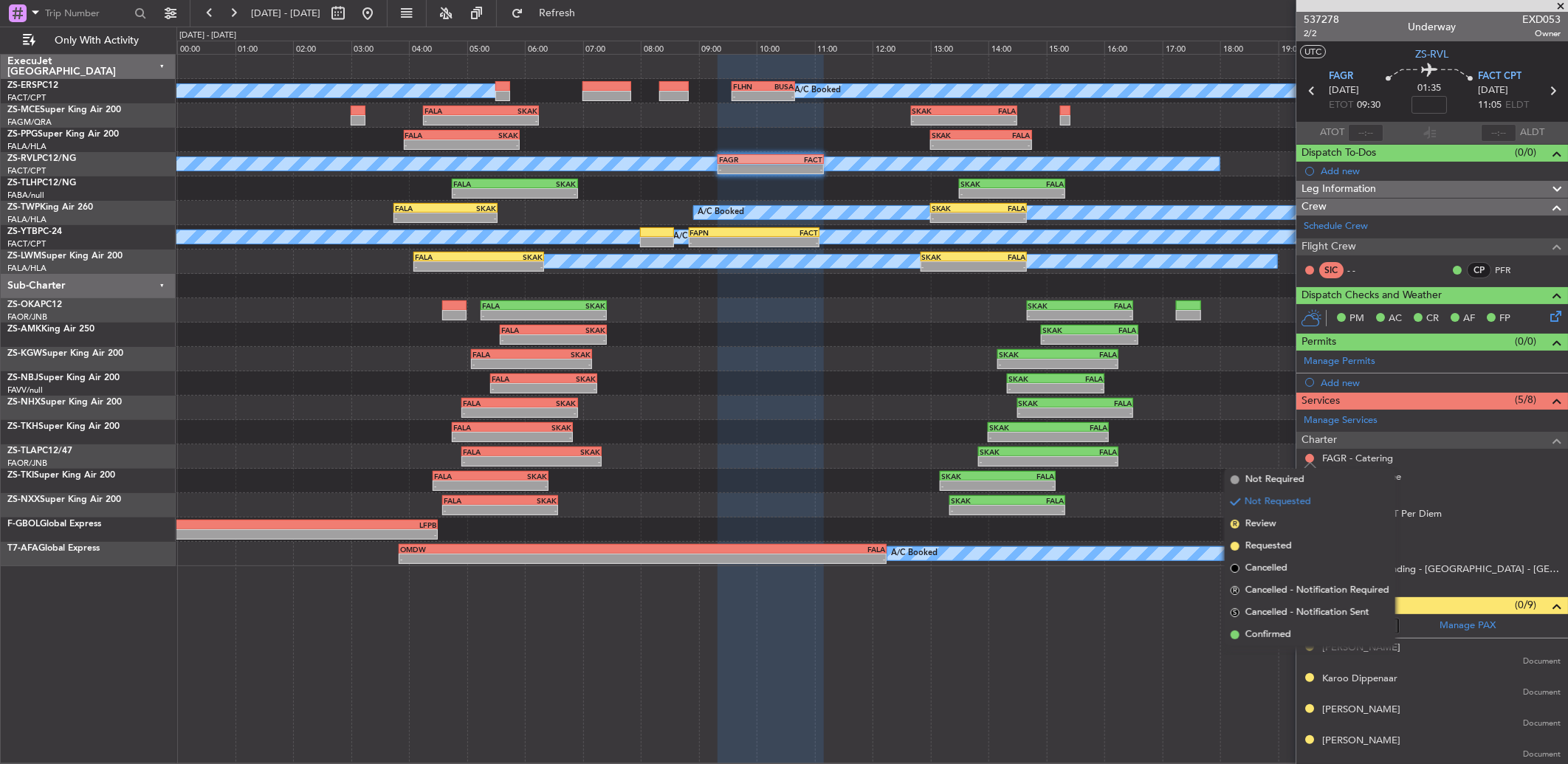
click at [1262, 629] on span "Confirmed" at bounding box center [1268, 634] width 46 height 15
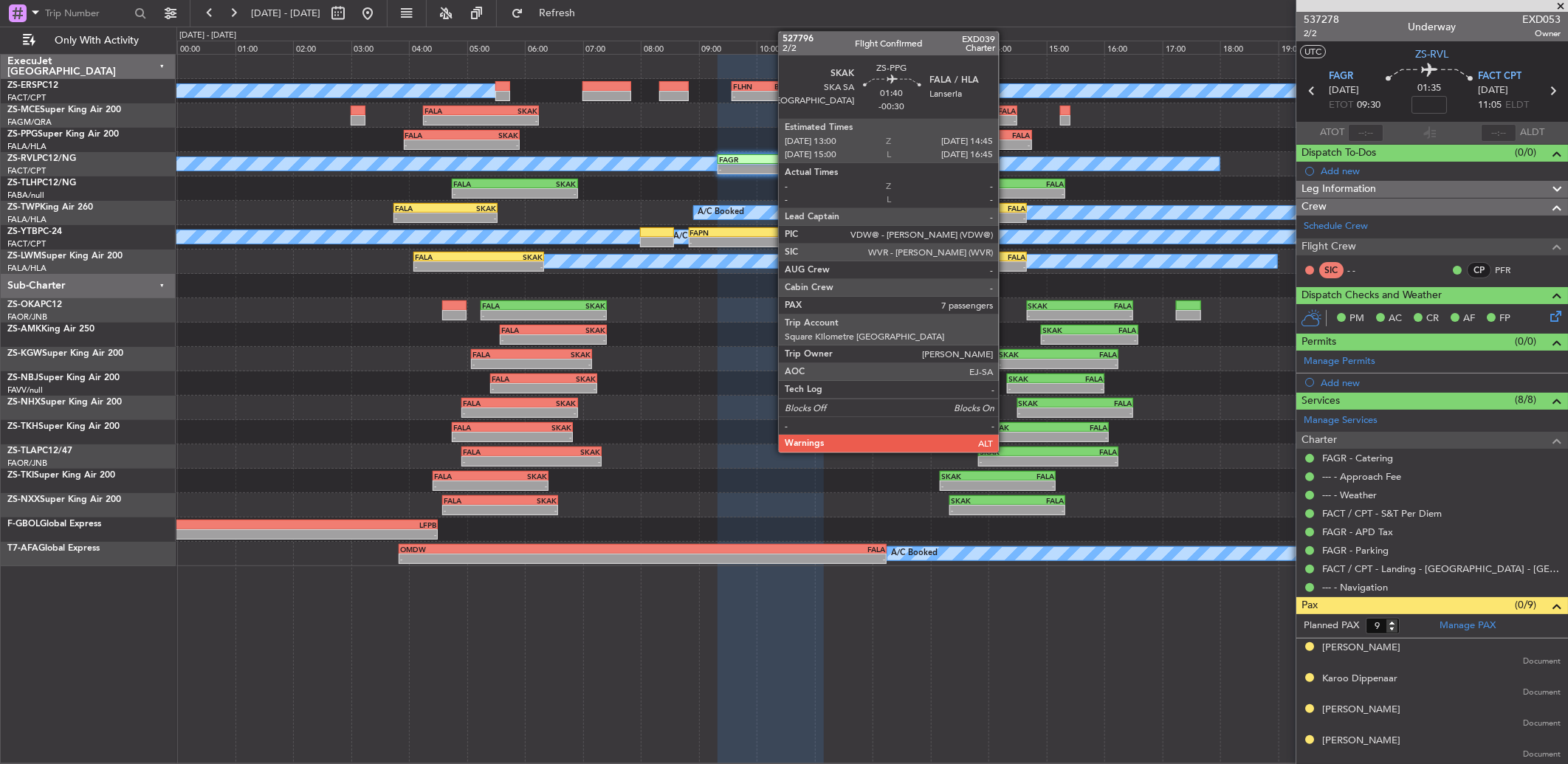
click at [1009, 144] on div "-" at bounding box center [1005, 144] width 50 height 9
type input "-00:30"
type input "7"
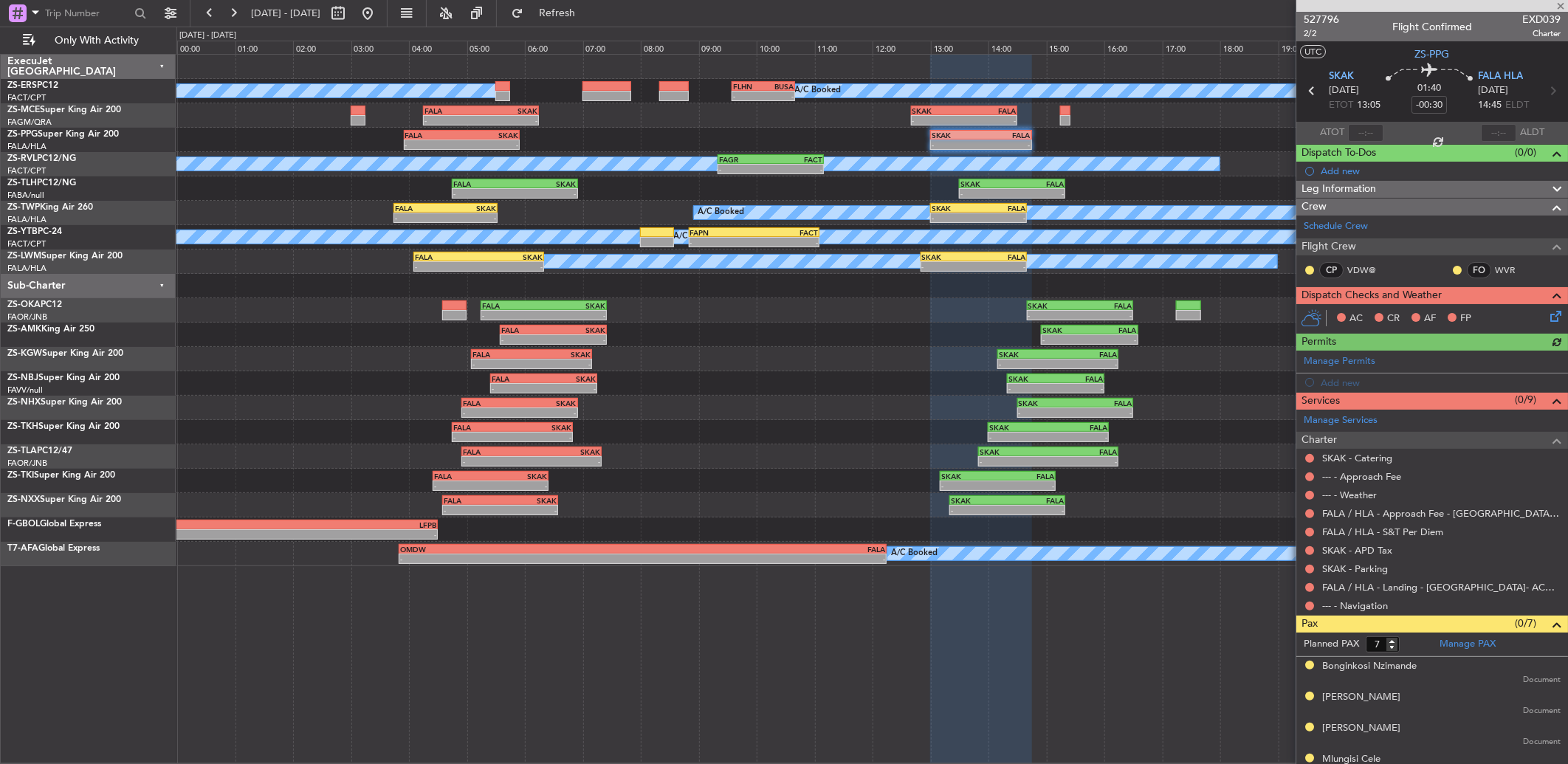
click at [1311, 610] on div at bounding box center [1310, 607] width 12 height 12
click at [1309, 602] on button at bounding box center [1310, 607] width 9 height 9
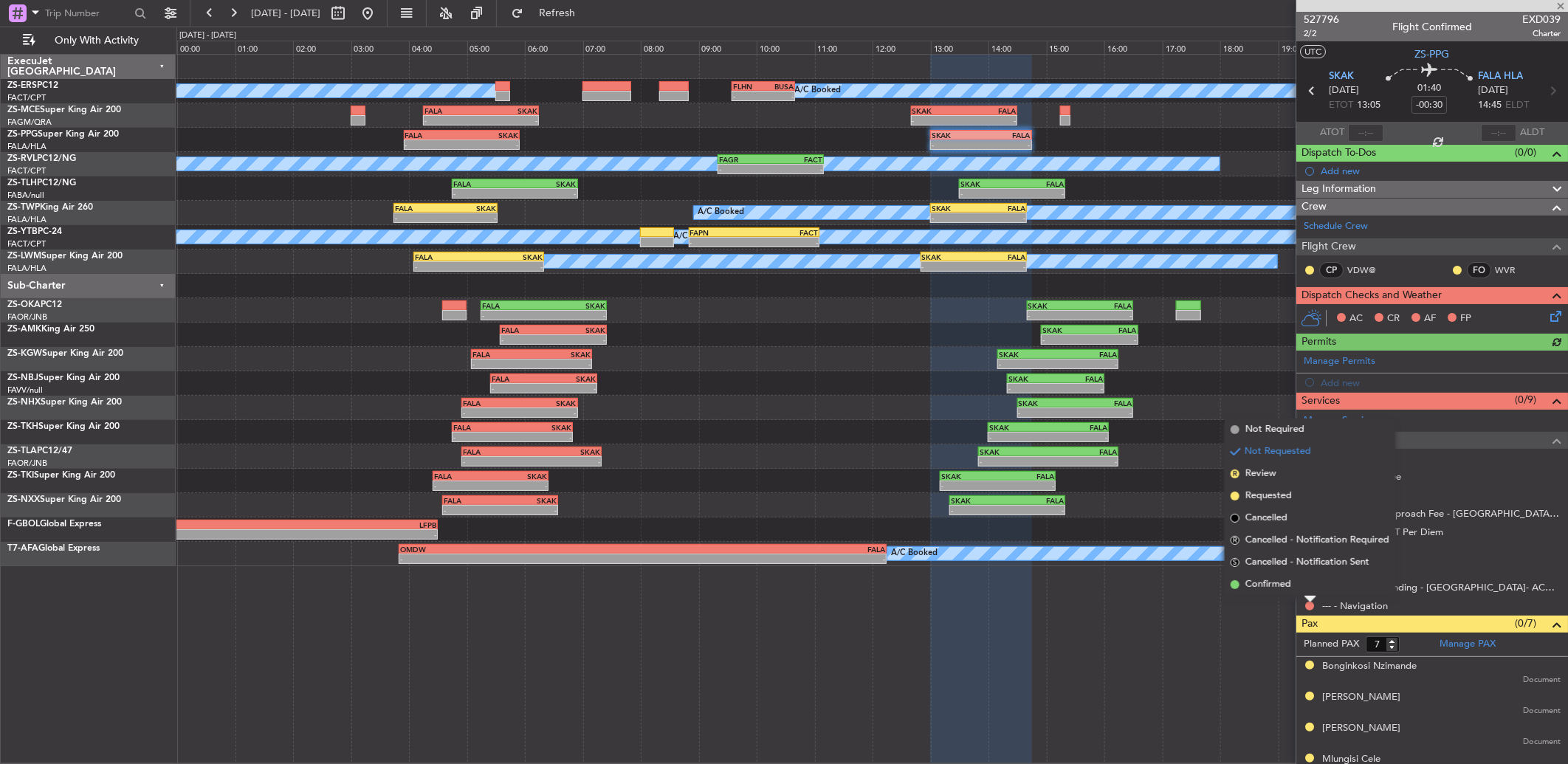
click at [1304, 576] on li "Confirmed" at bounding box center [1310, 585] width 170 height 22
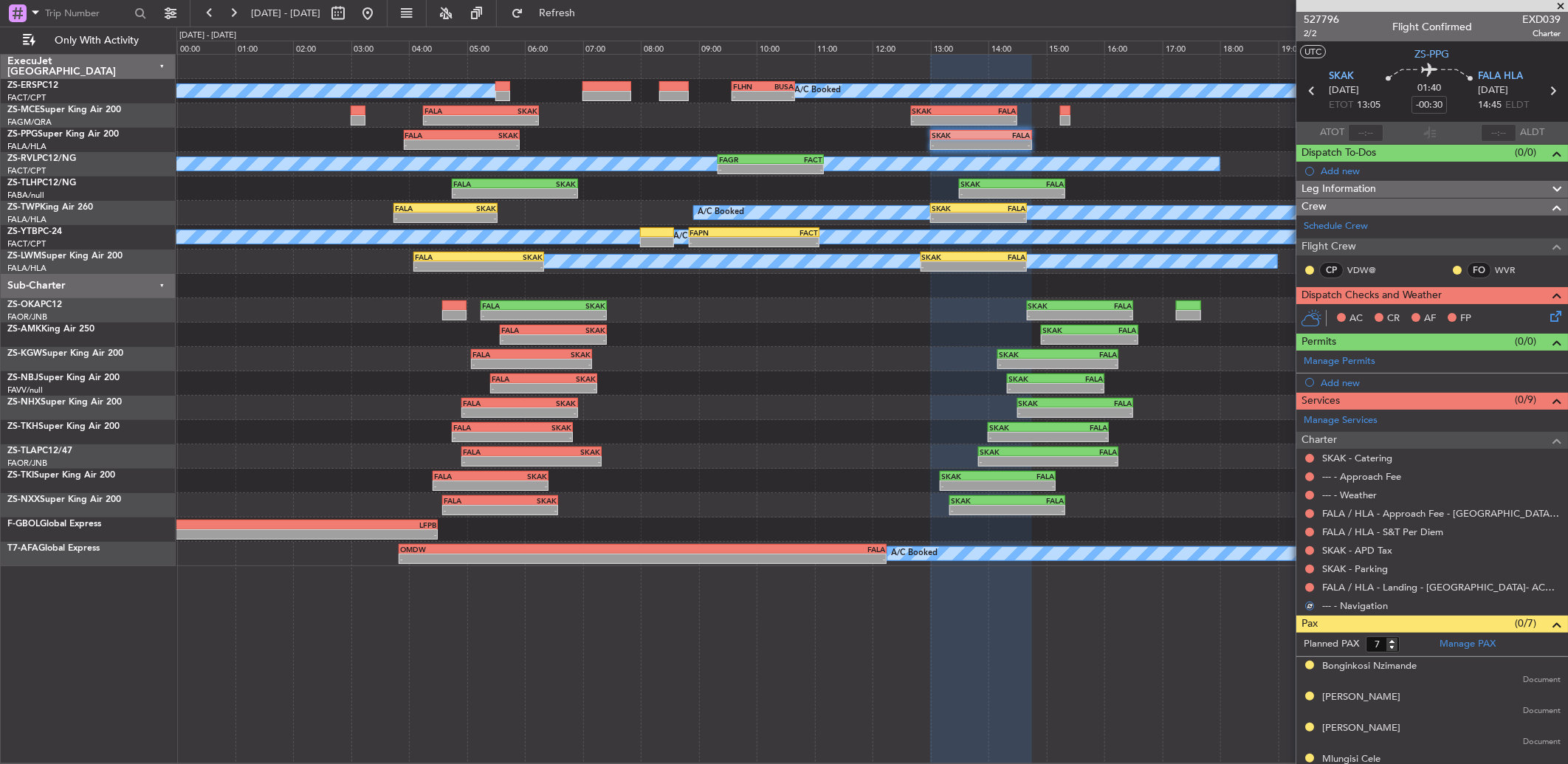
click at [1311, 580] on div "FALA / HLA - Landing - [GEOGRAPHIC_DATA]- ACC # 1800" at bounding box center [1431, 587] width 271 height 18
click at [1311, 591] on button at bounding box center [1310, 588] width 9 height 9
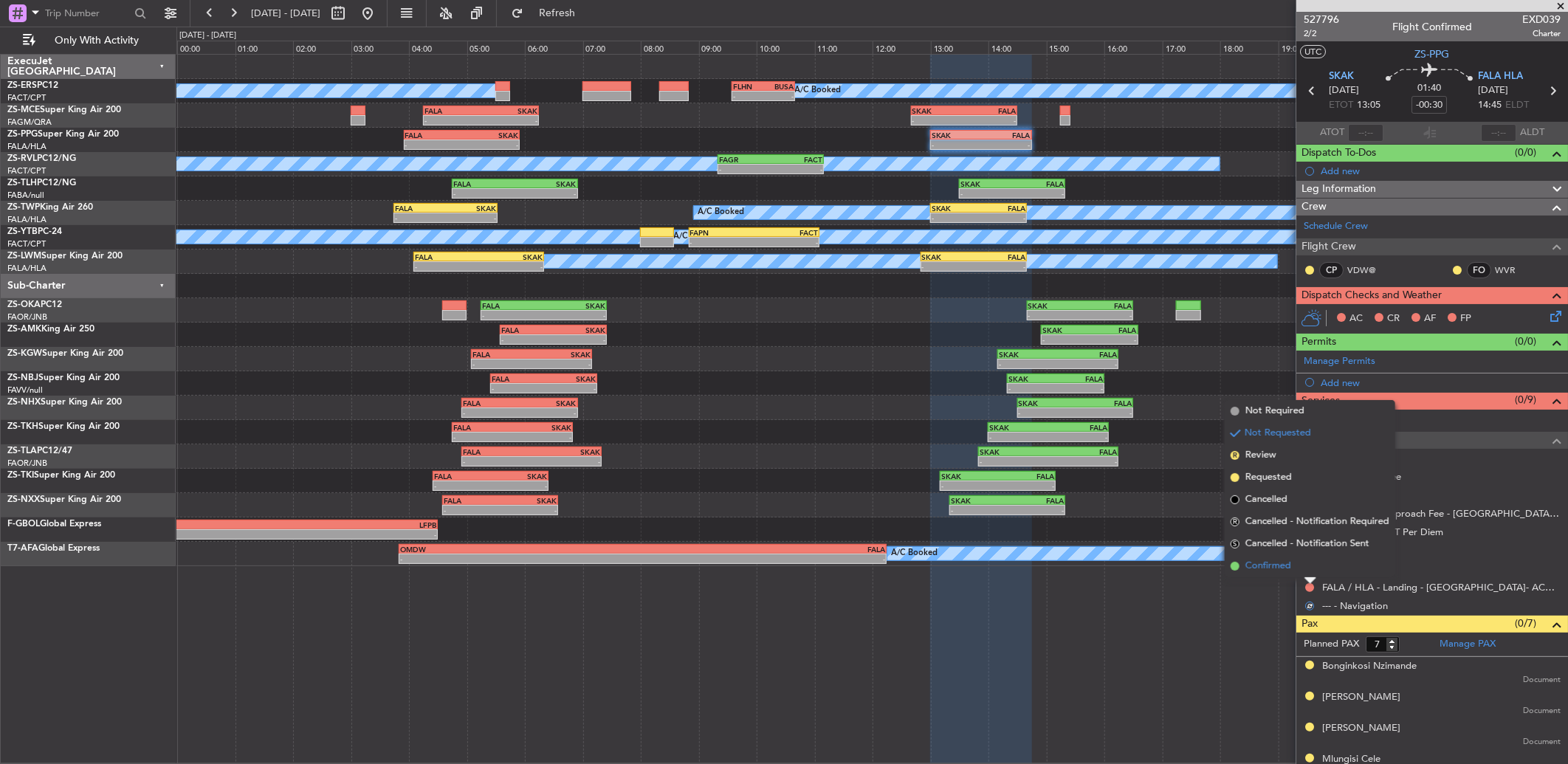
click at [1308, 571] on li "Confirmed" at bounding box center [1310, 566] width 170 height 22
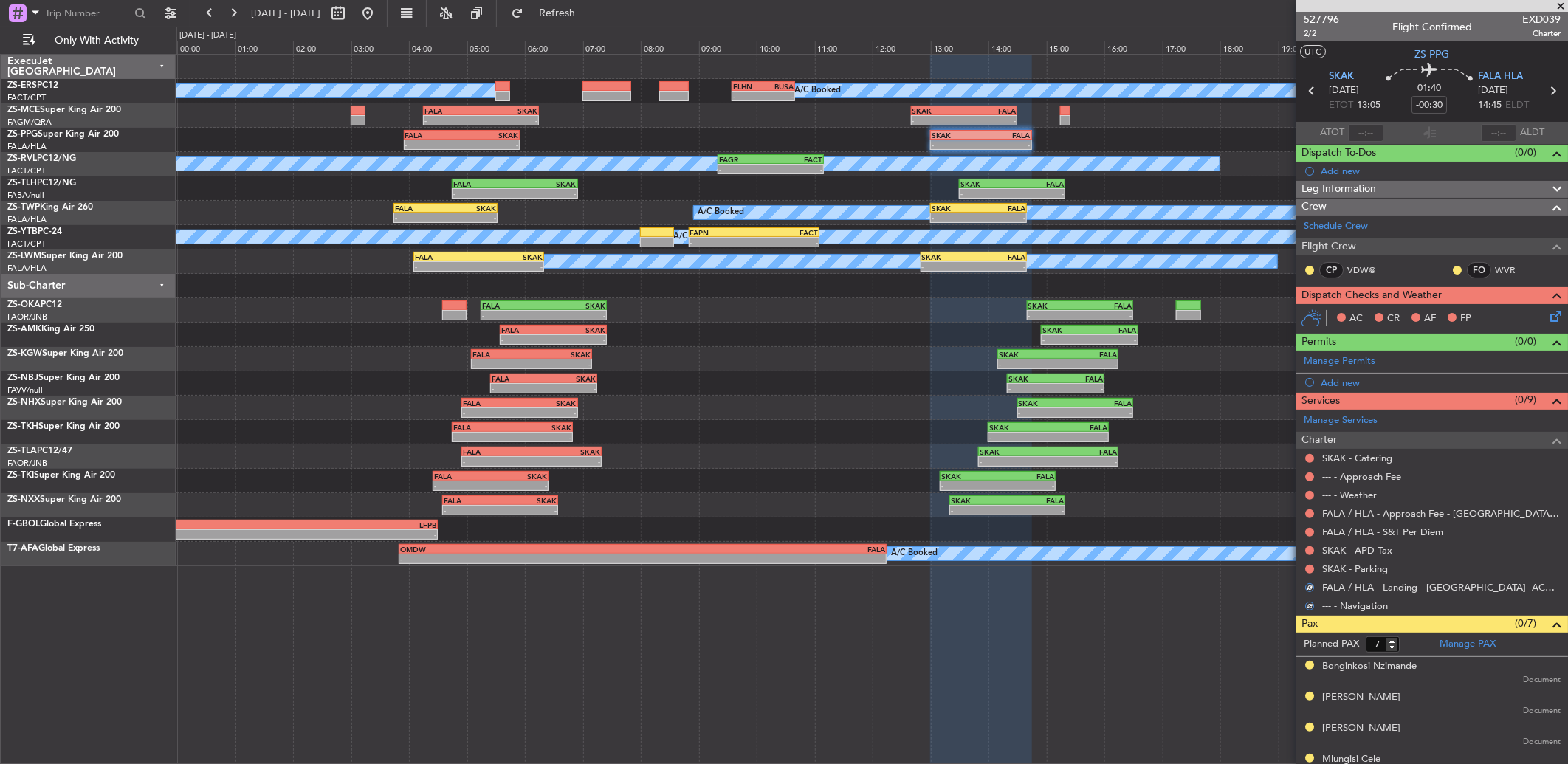
click at [1308, 571] on button at bounding box center [1310, 569] width 9 height 9
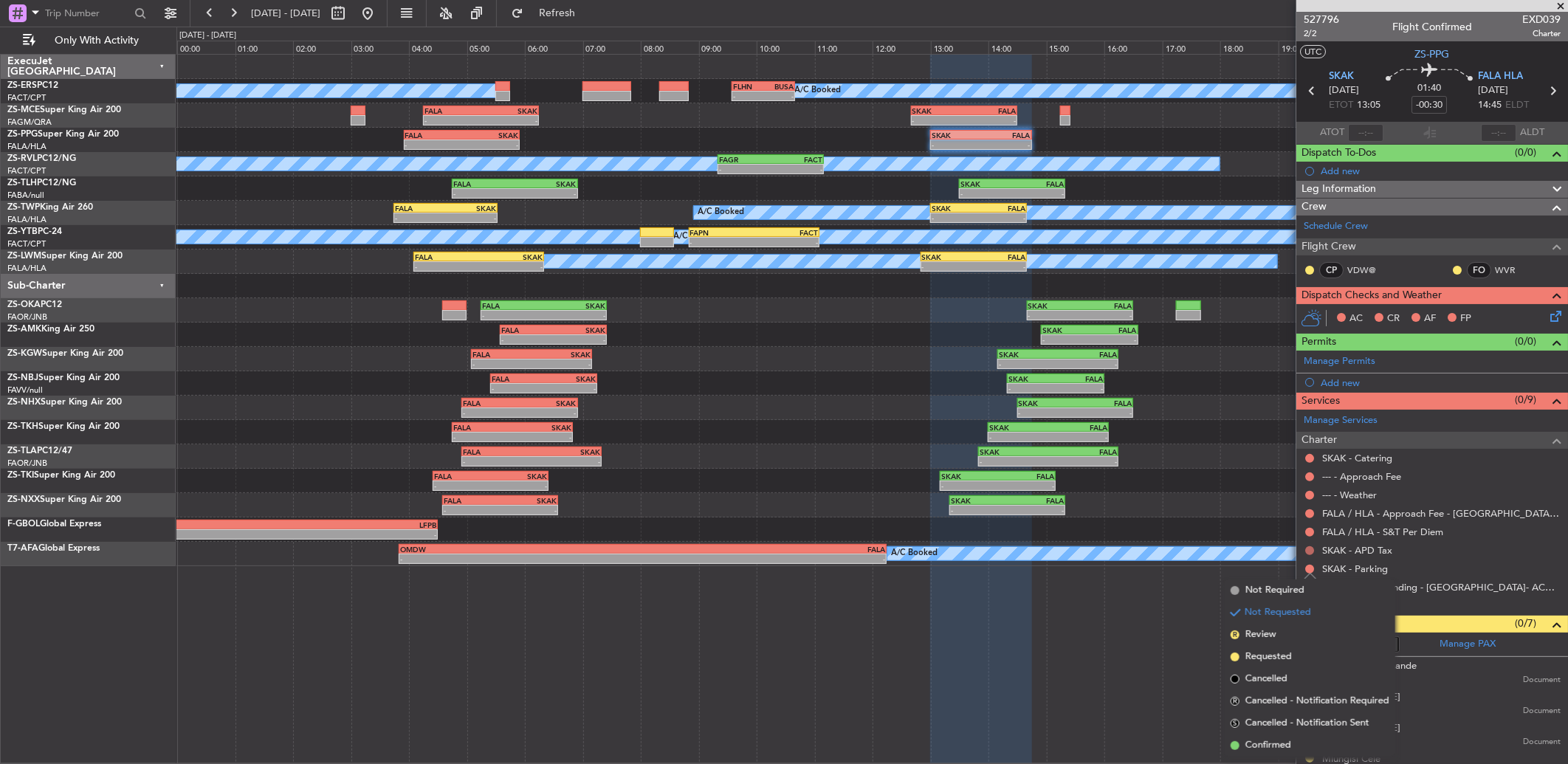
drag, startPoint x: 1330, startPoint y: 740, endPoint x: 1311, endPoint y: 554, distance: 187.0
click at [1329, 740] on li "Confirmed" at bounding box center [1310, 746] width 170 height 22
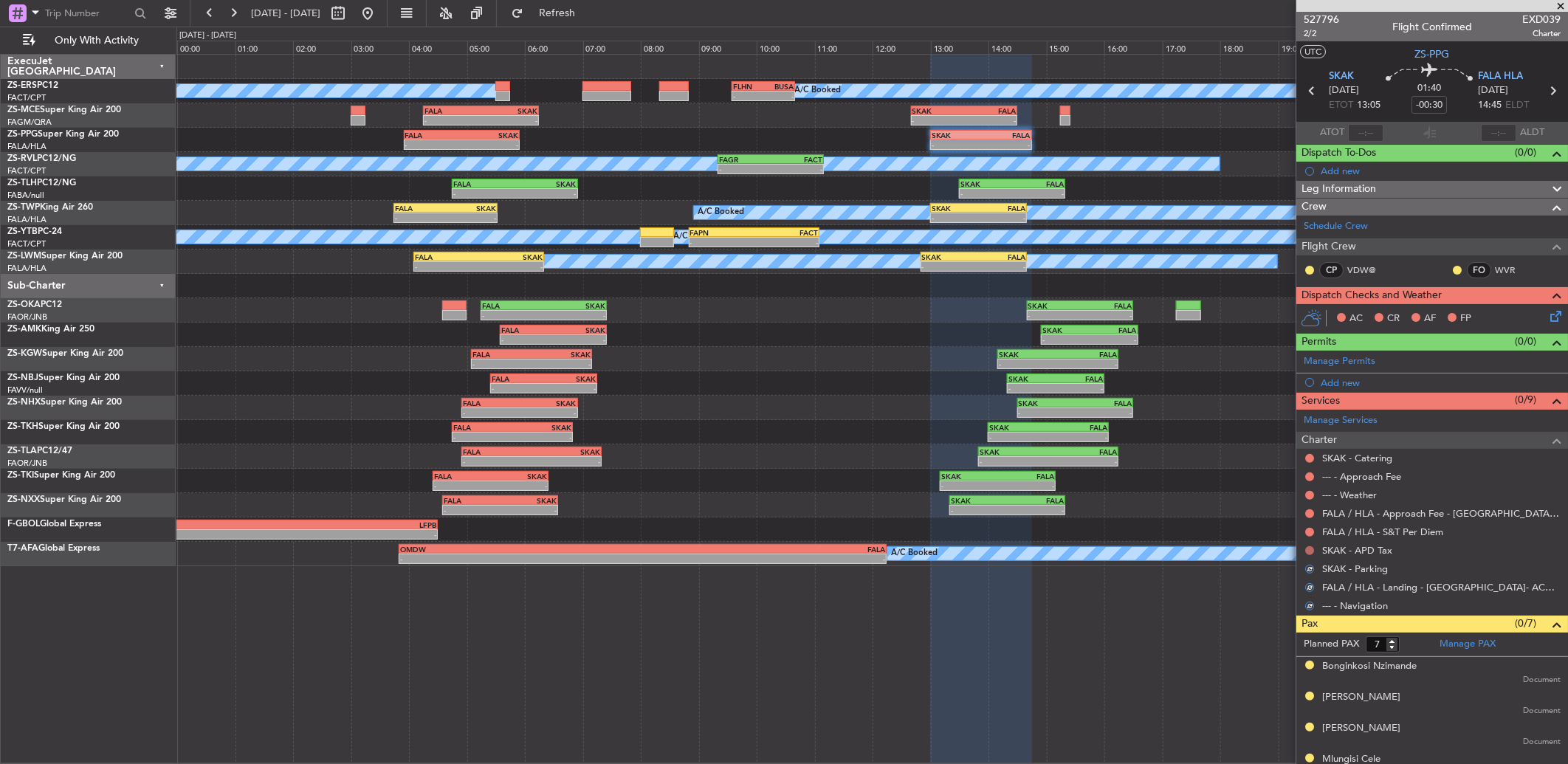
drag, startPoint x: 1304, startPoint y: 545, endPoint x: 1307, endPoint y: 553, distance: 8.5
click at [1304, 545] on nimbus-traffic-light at bounding box center [1310, 551] width 12 height 12
click at [1311, 549] on button at bounding box center [1310, 551] width 9 height 9
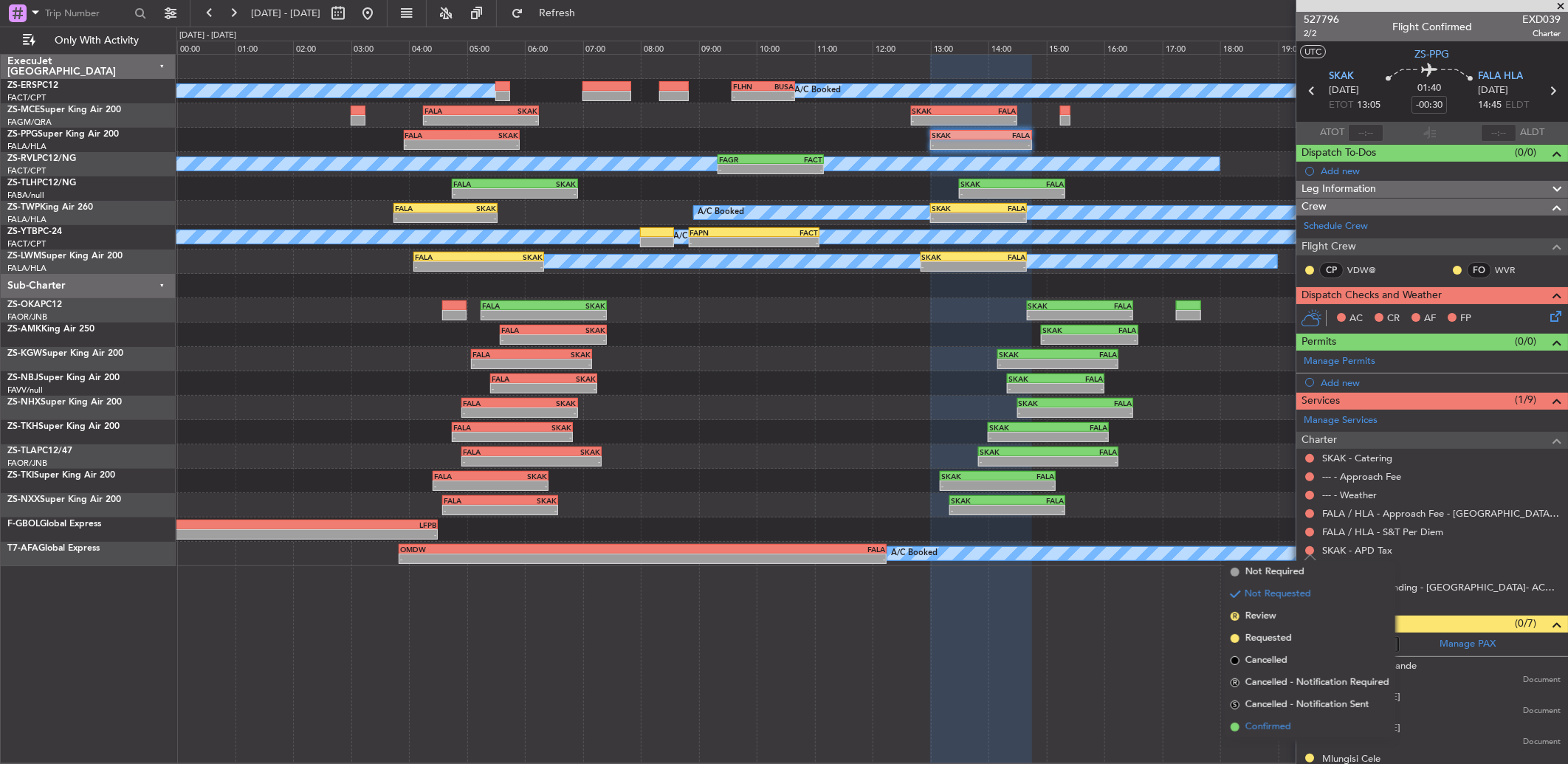
click at [1264, 722] on span "Confirmed" at bounding box center [1268, 727] width 46 height 15
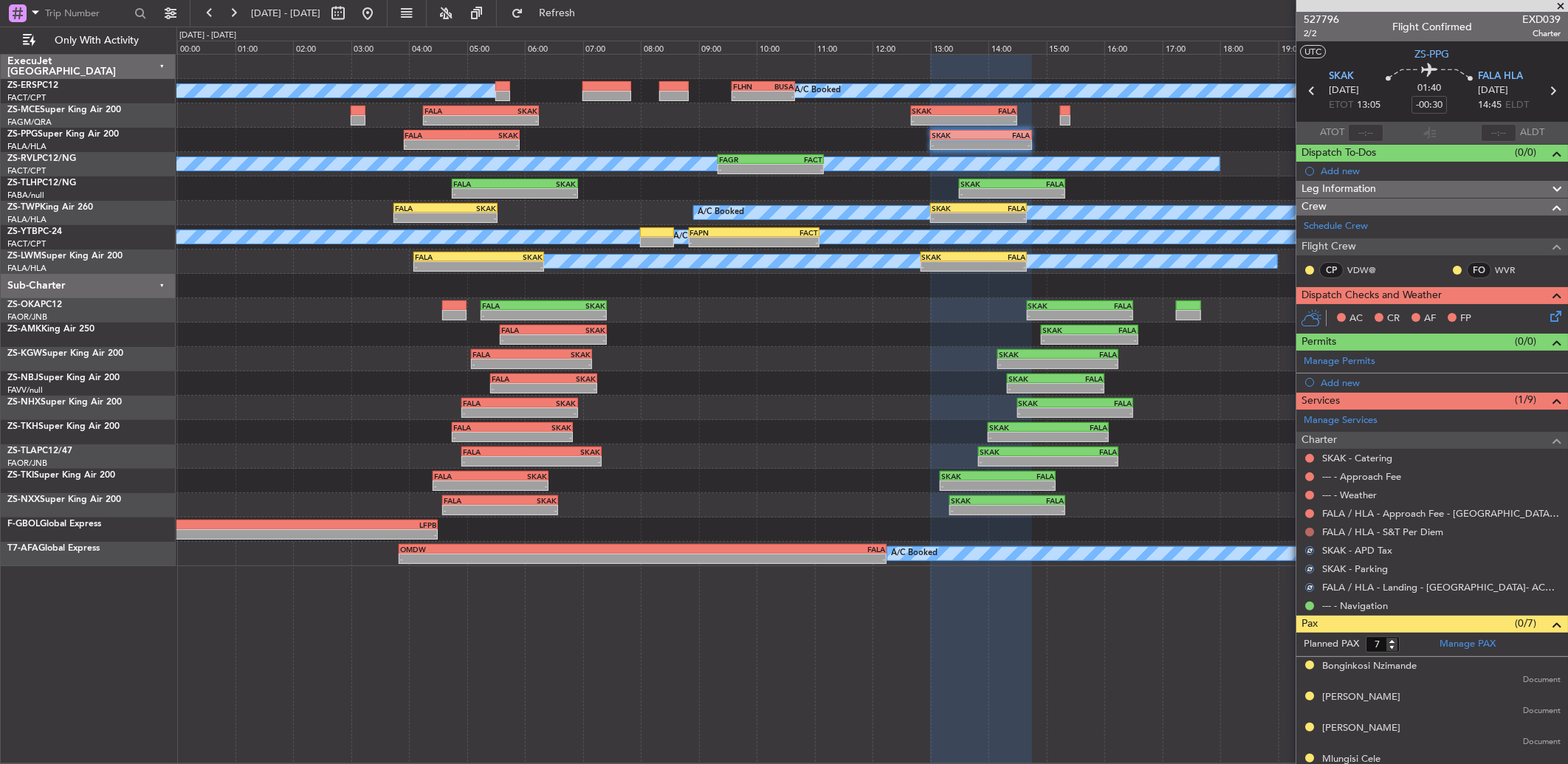
click at [1310, 534] on button at bounding box center [1310, 533] width 9 height 9
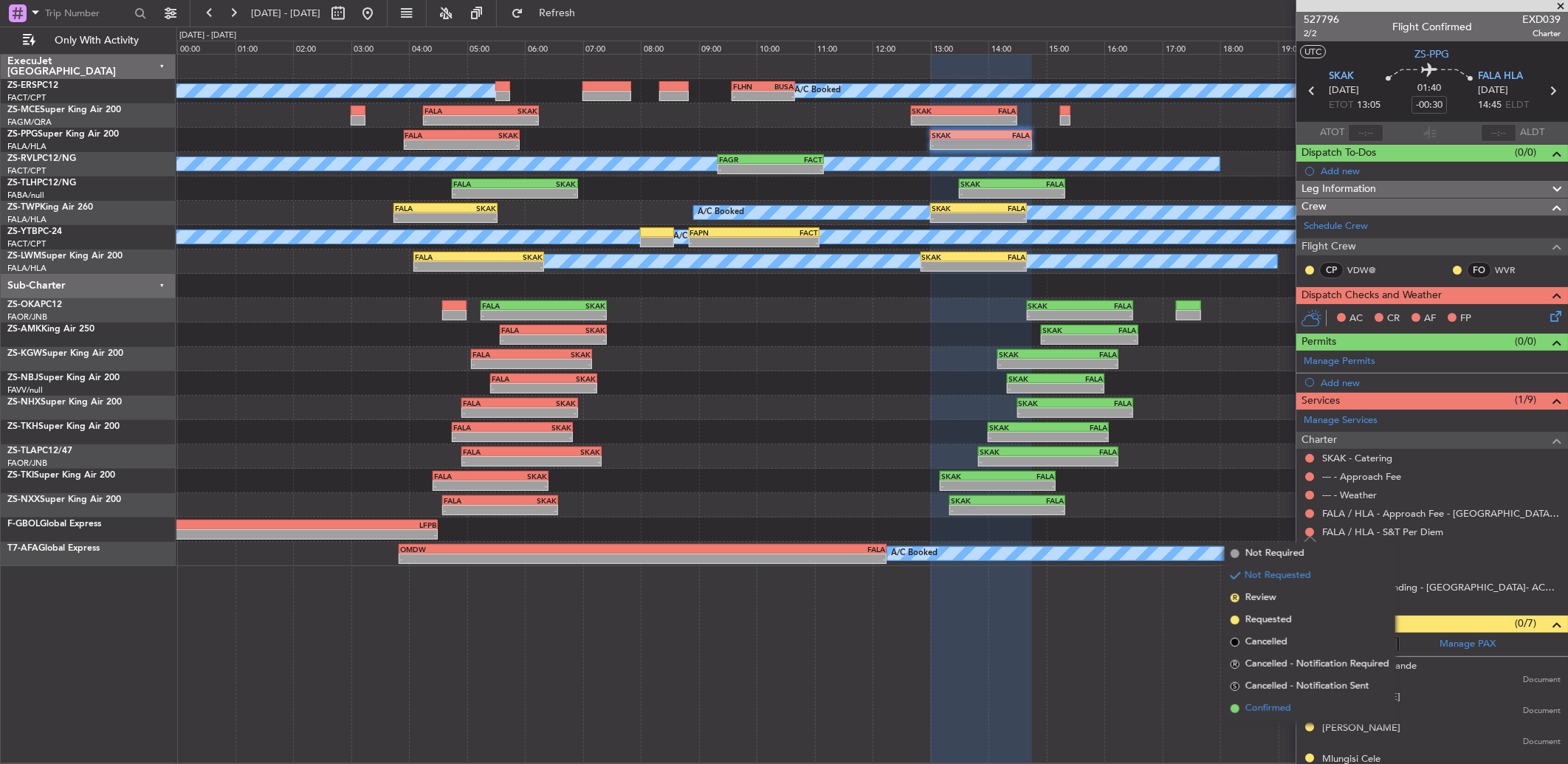
click at [1263, 711] on span "Confirmed" at bounding box center [1268, 708] width 46 height 15
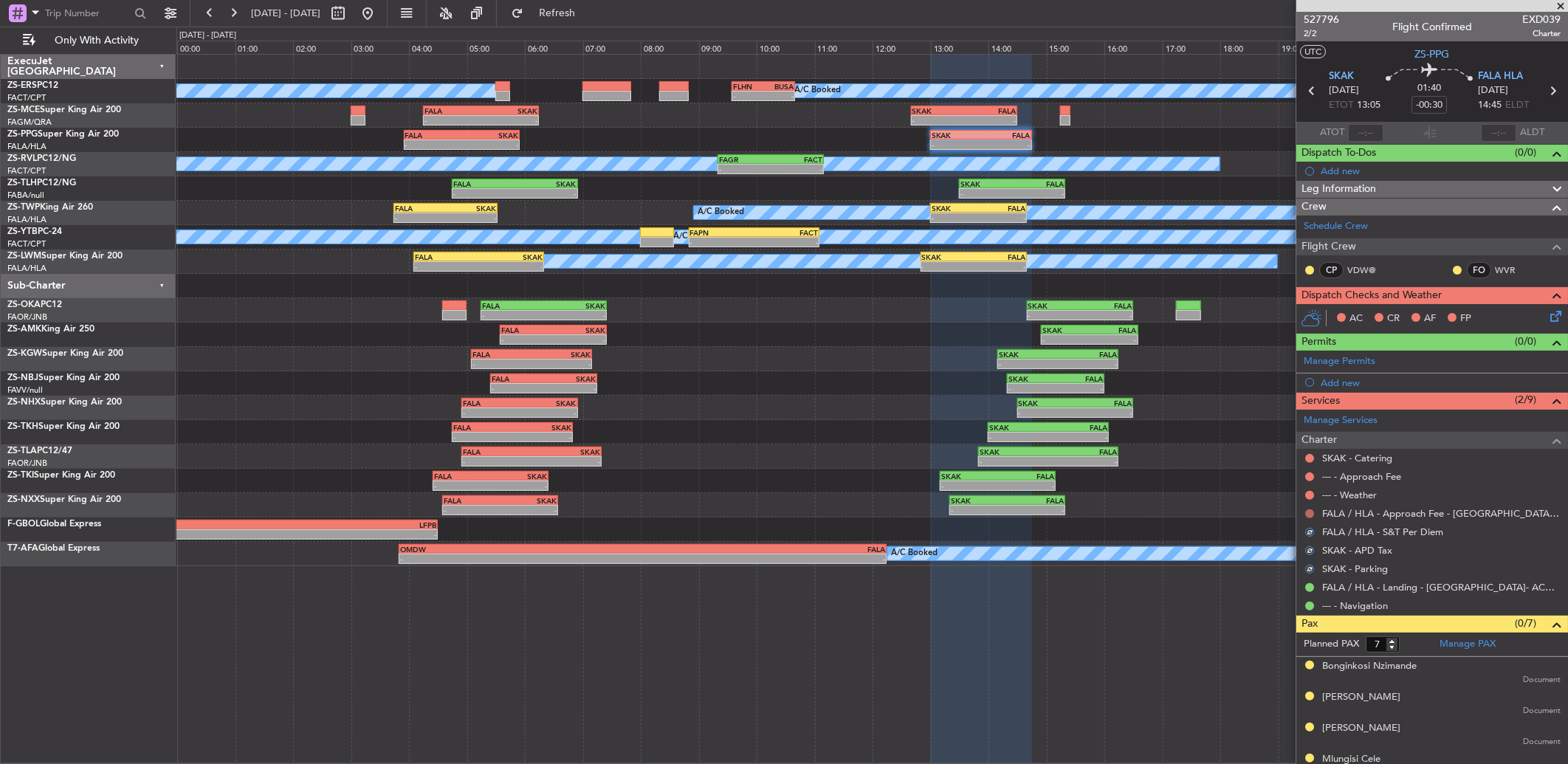
click at [1308, 514] on button at bounding box center [1310, 514] width 9 height 9
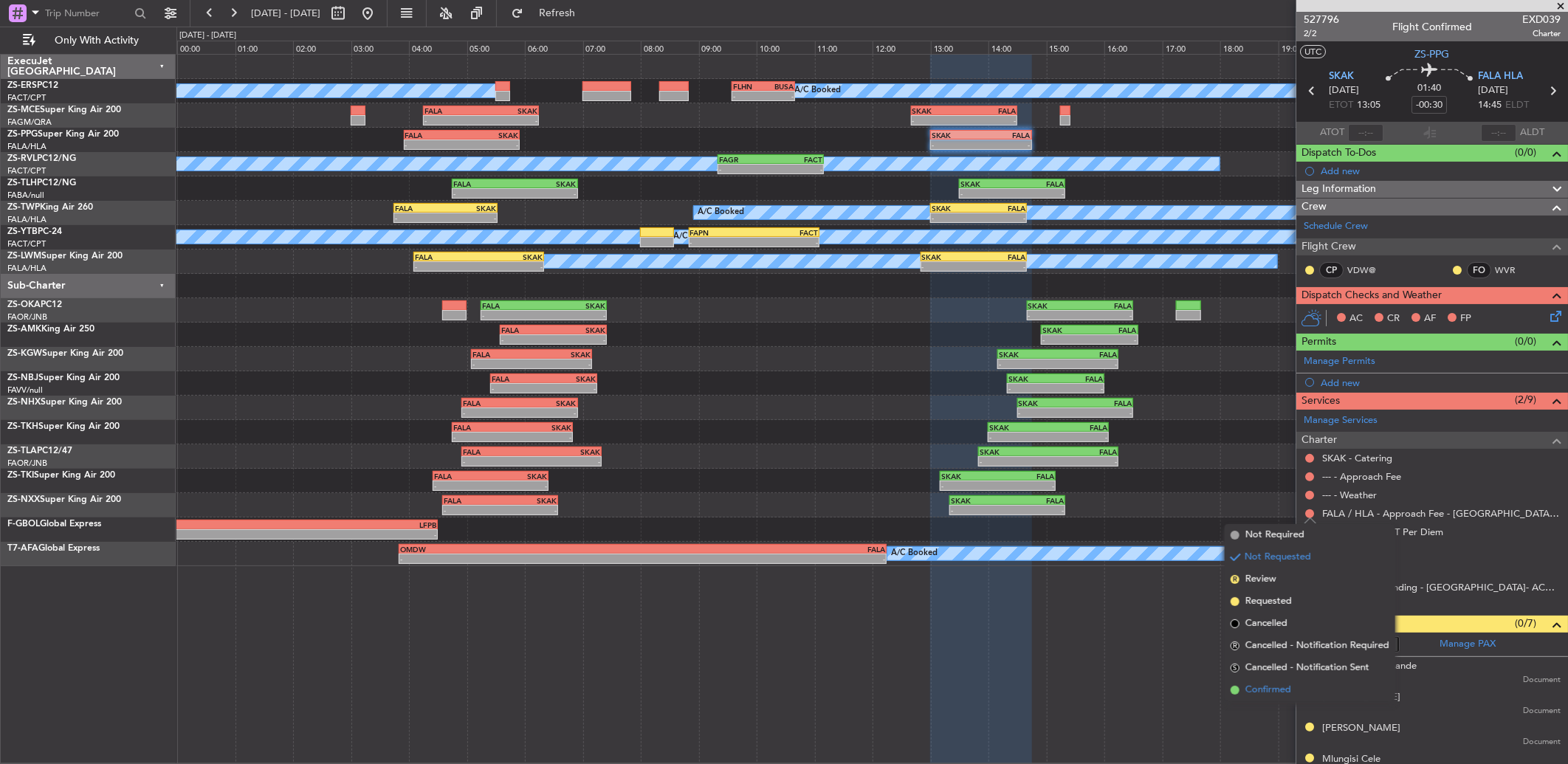
click at [1276, 681] on li "Confirmed" at bounding box center [1310, 690] width 170 height 22
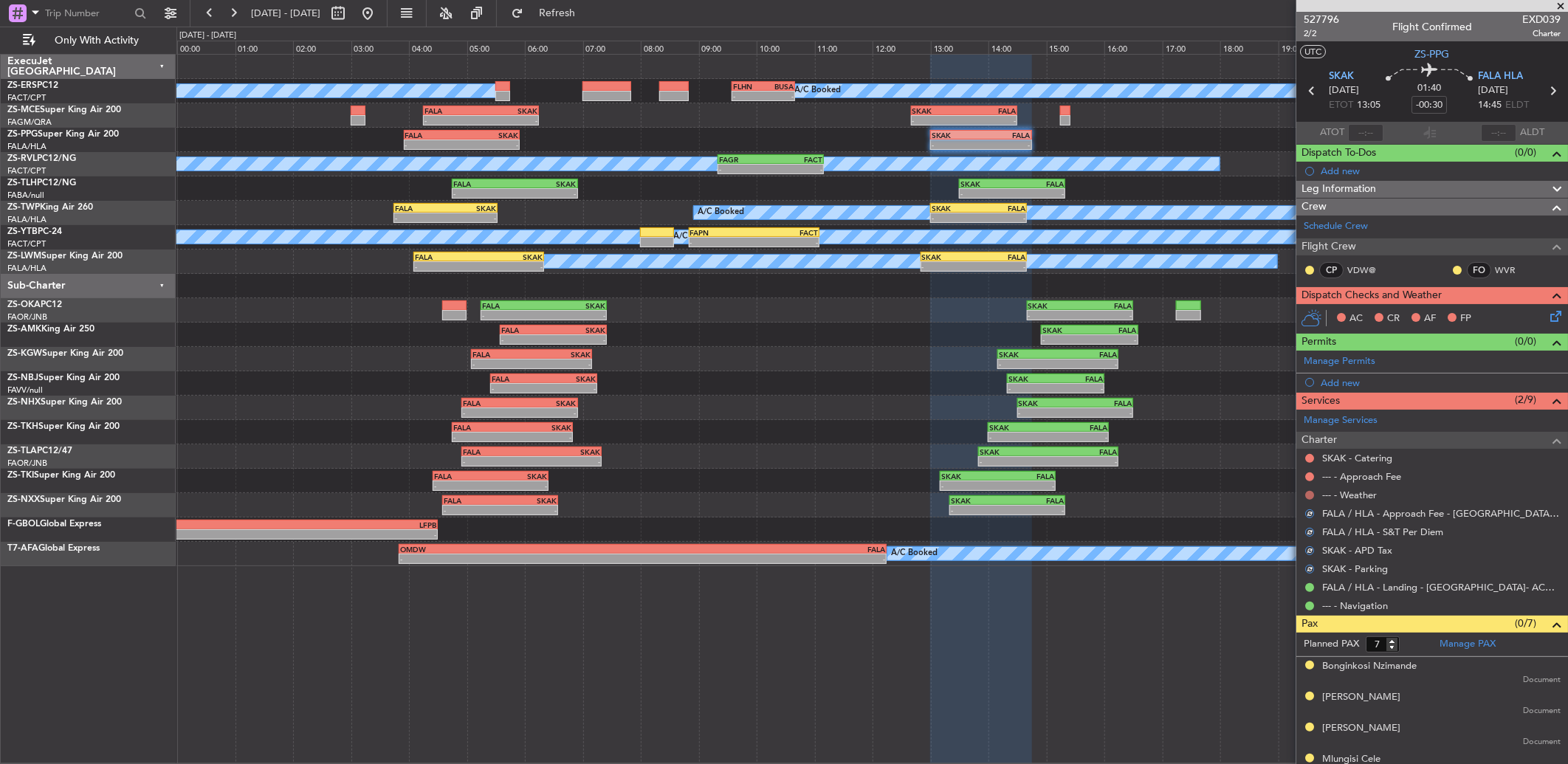
click at [1308, 493] on button at bounding box center [1310, 495] width 9 height 9
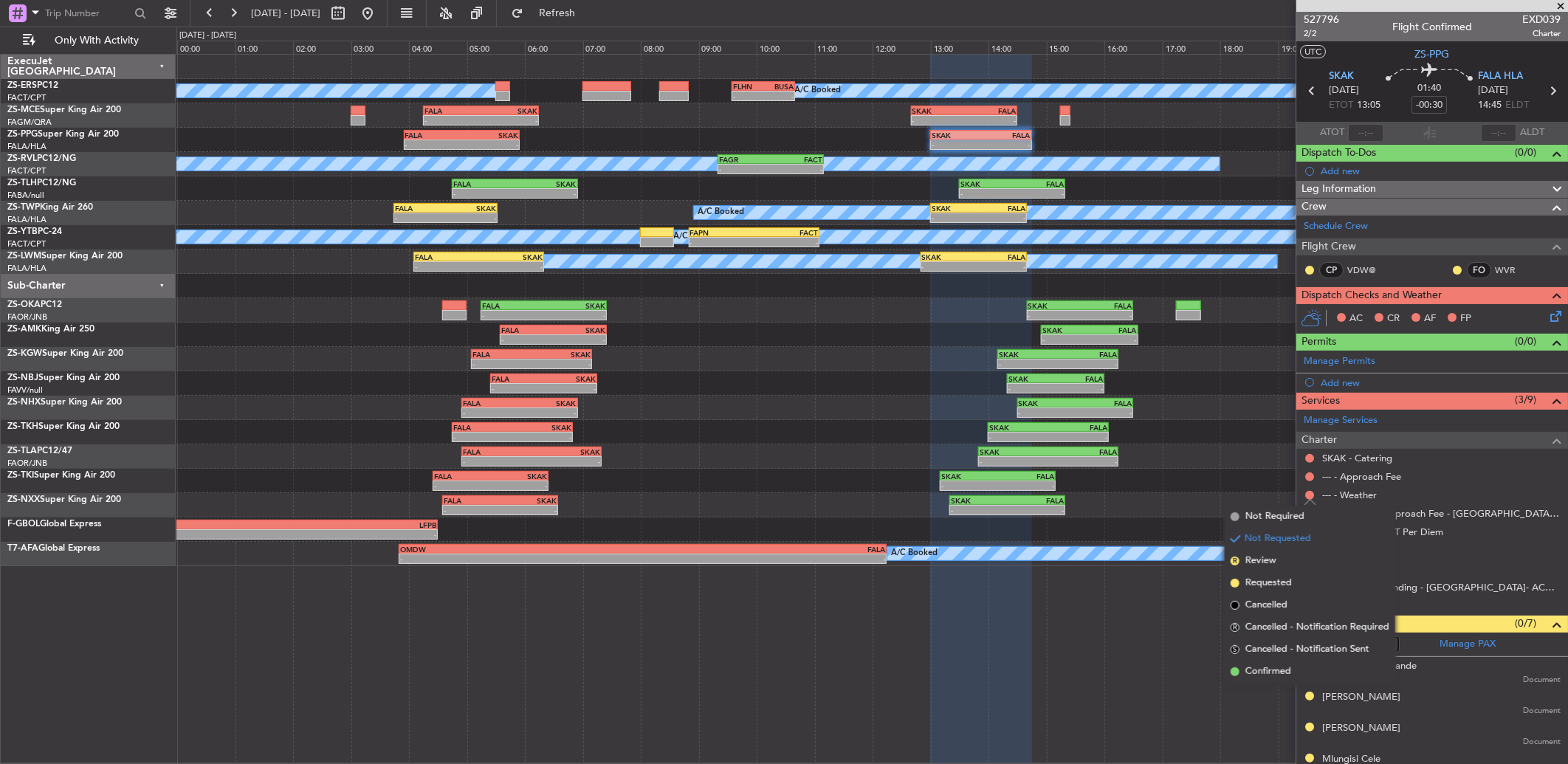
drag, startPoint x: 1286, startPoint y: 665, endPoint x: 1311, endPoint y: 542, distance: 125.5
click at [1285, 665] on span "Confirmed" at bounding box center [1268, 672] width 46 height 15
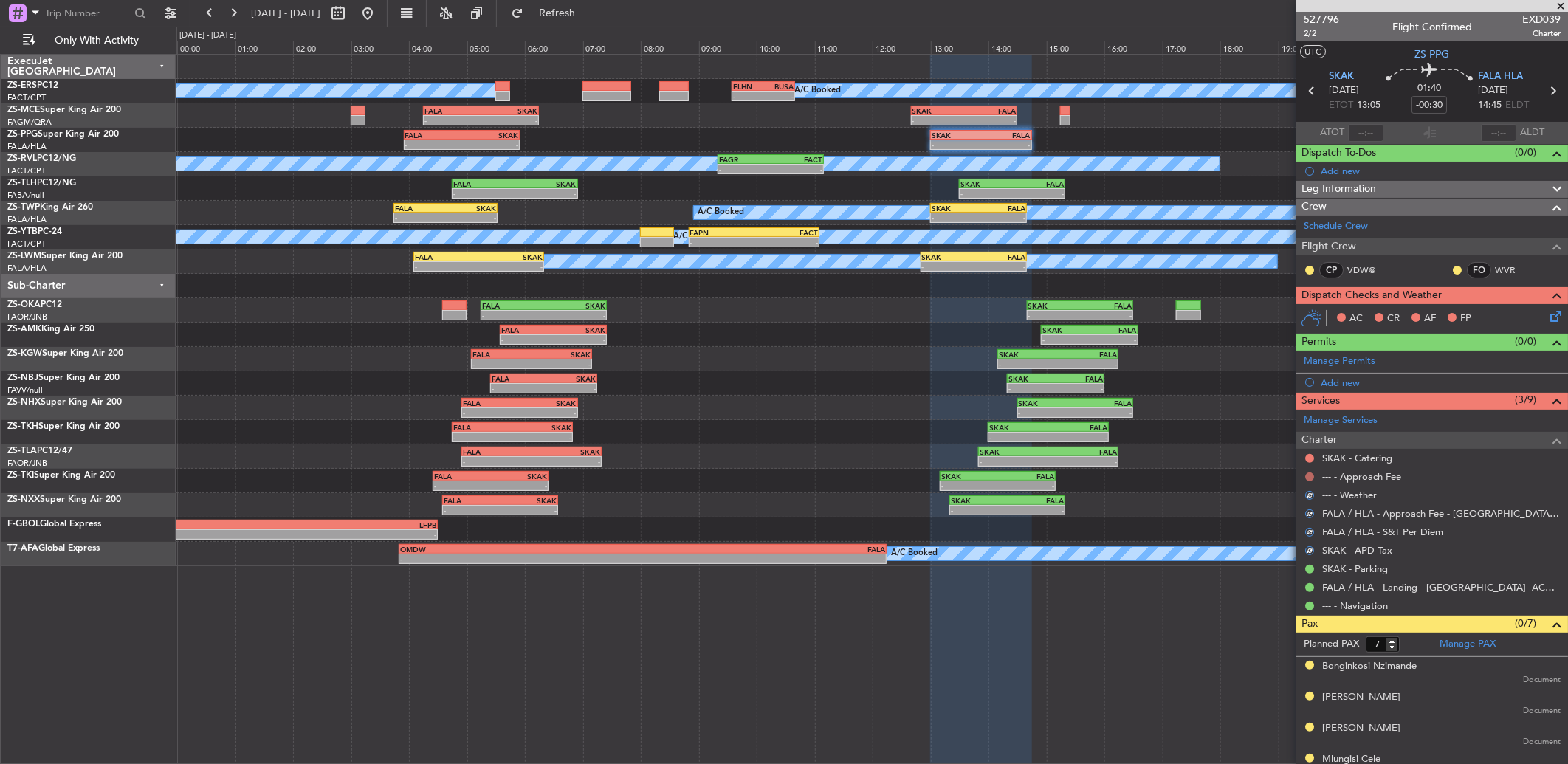
click at [1311, 481] on mat-tooltip-component "Not Requested" at bounding box center [1310, 500] width 83 height 39
click at [1309, 476] on button at bounding box center [1310, 477] width 9 height 9
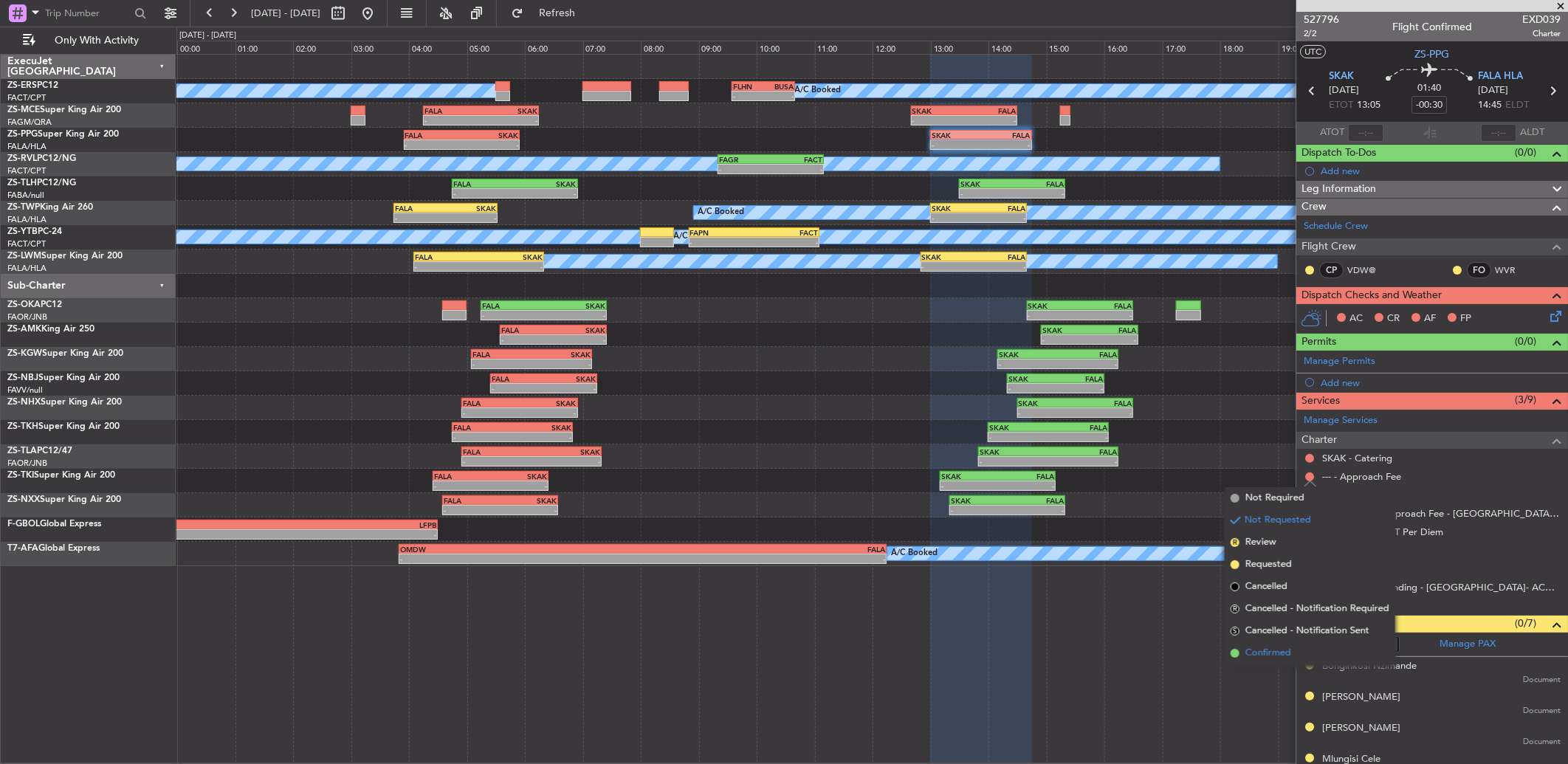
click at [1311, 647] on li "Confirmed" at bounding box center [1310, 653] width 170 height 22
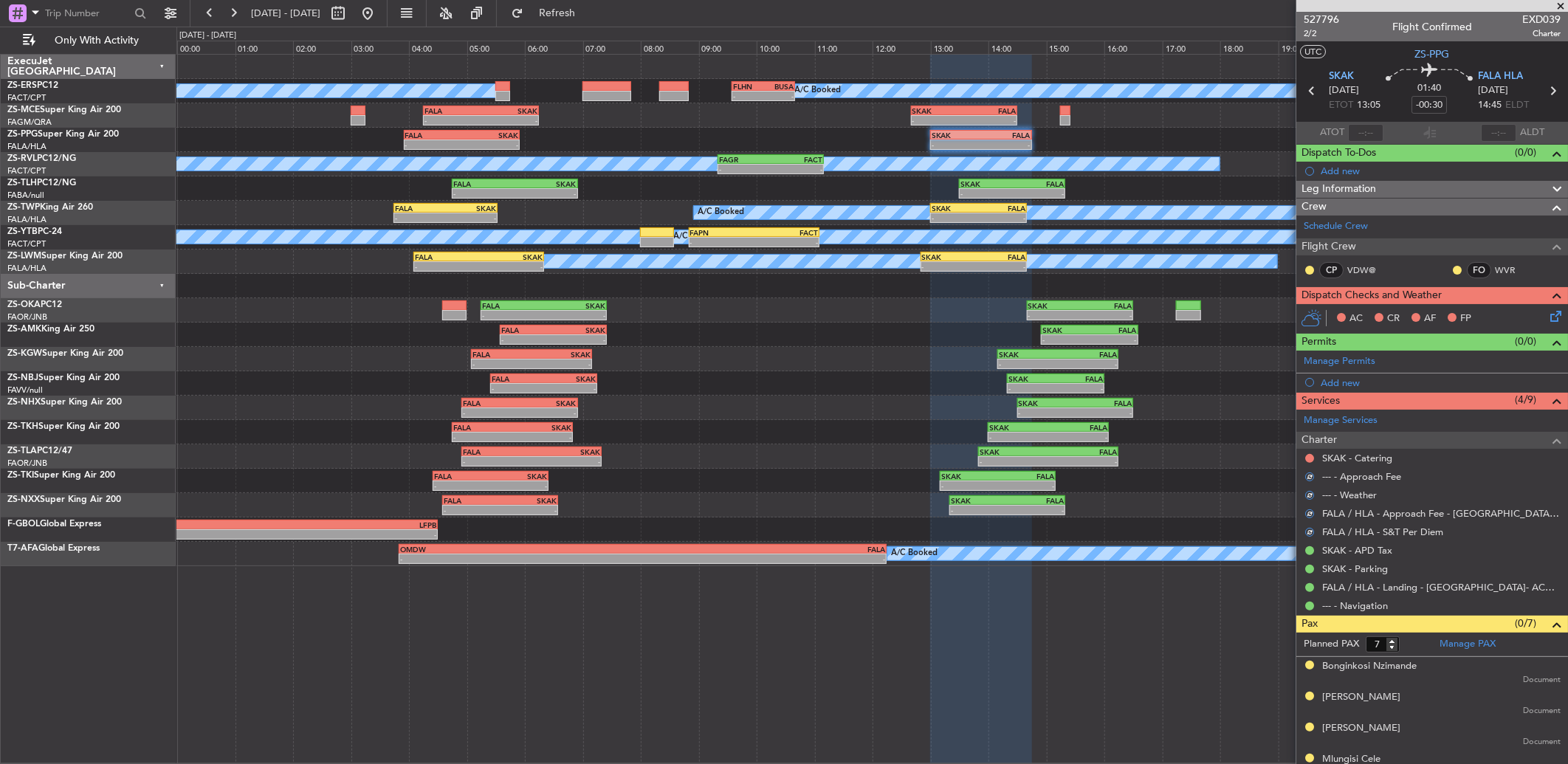
drag, startPoint x: 1307, startPoint y: 457, endPoint x: 1307, endPoint y: 482, distance: 25.0
click at [1308, 457] on button at bounding box center [1310, 459] width 9 height 9
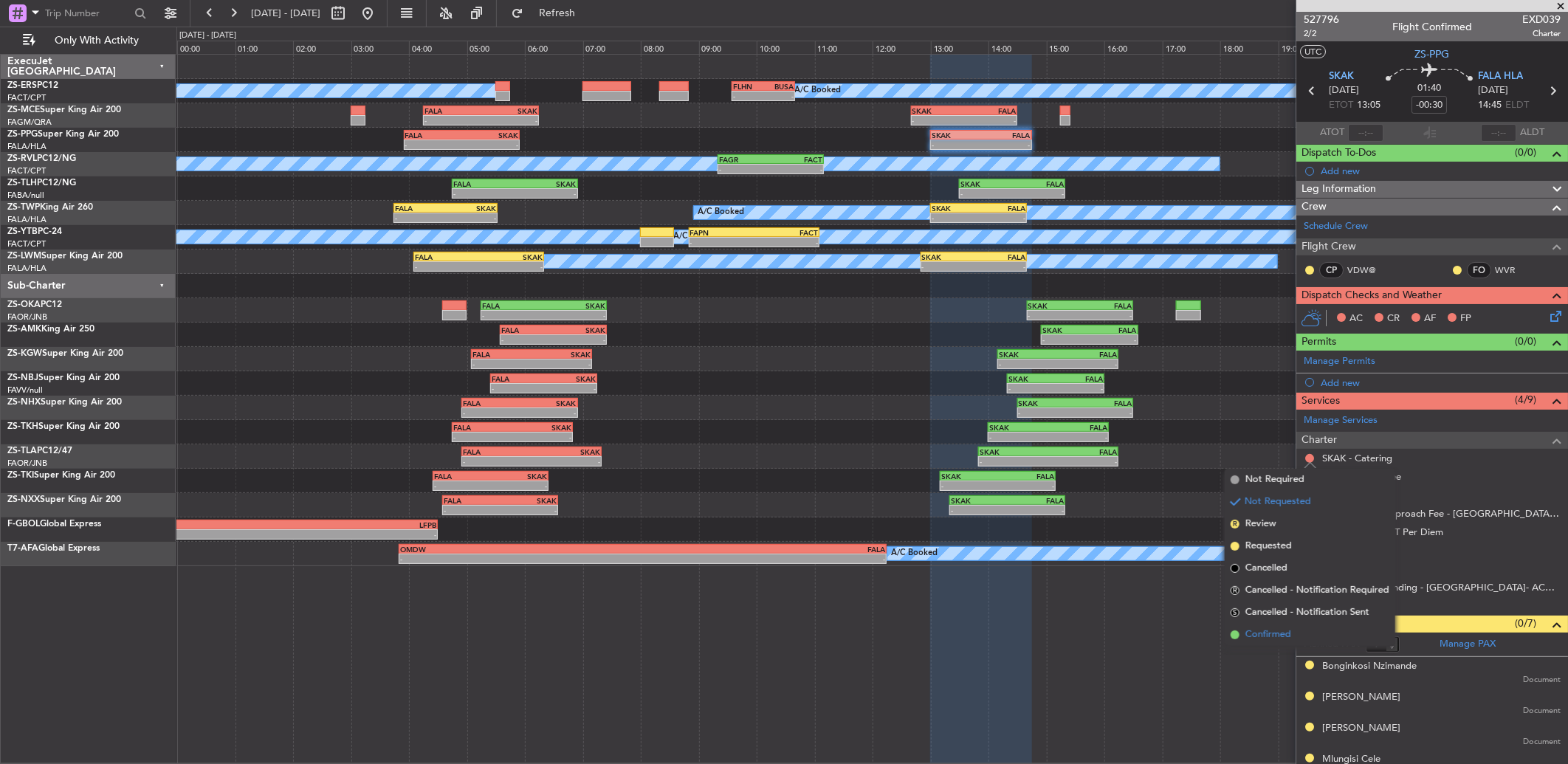
click at [1288, 624] on li "Confirmed" at bounding box center [1310, 634] width 170 height 22
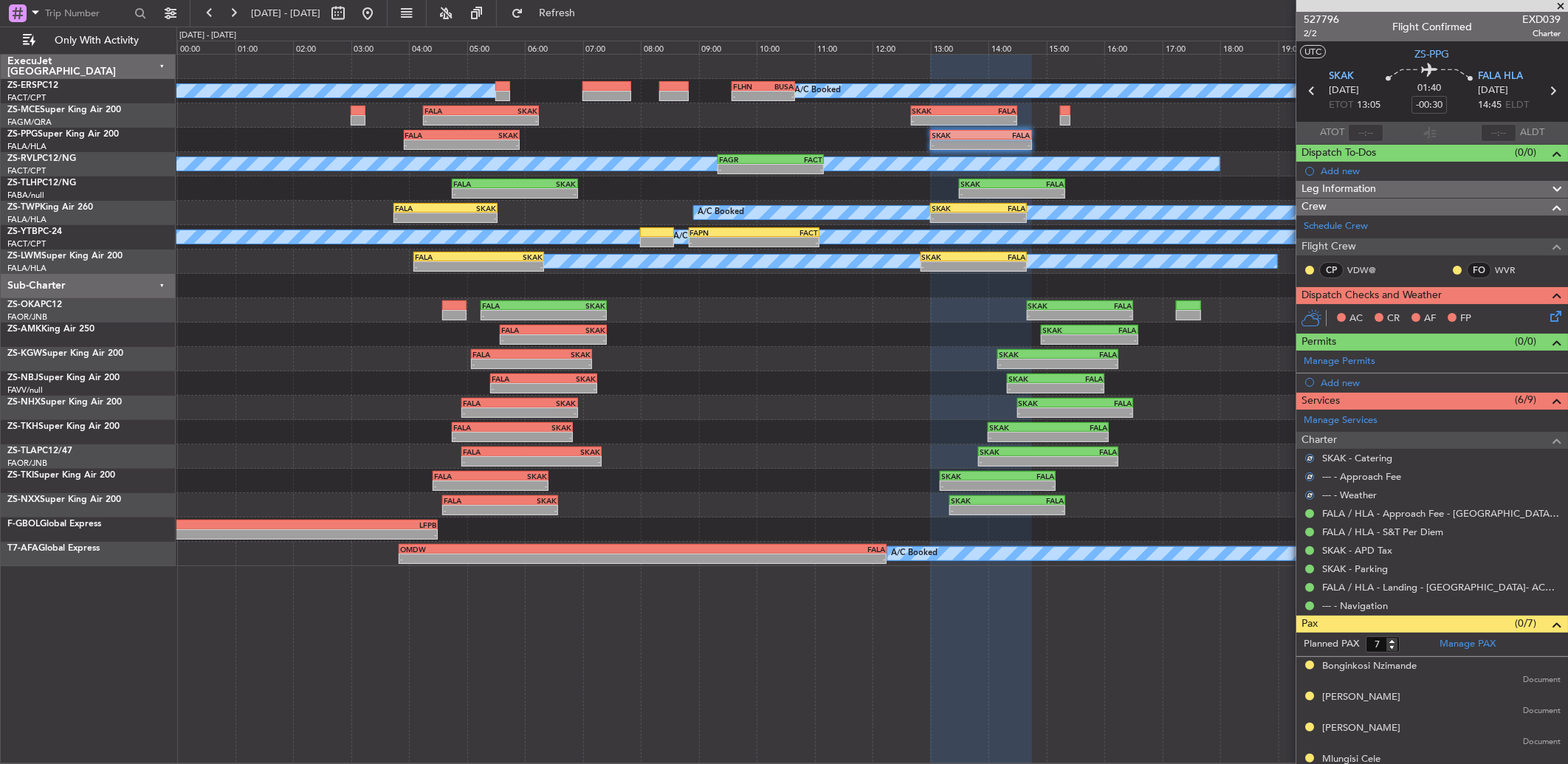
click at [1444, 274] on mat-tooltip-component "Unread" at bounding box center [1445, 293] width 54 height 39
click at [1452, 271] on button at bounding box center [1457, 271] width 9 height 9
click at [1413, 307] on li "Acknowledged" at bounding box center [1445, 312] width 99 height 22
click at [1308, 267] on button at bounding box center [1310, 271] width 9 height 9
click at [1308, 308] on span "Acknowledged" at bounding box center [1313, 312] width 65 height 15
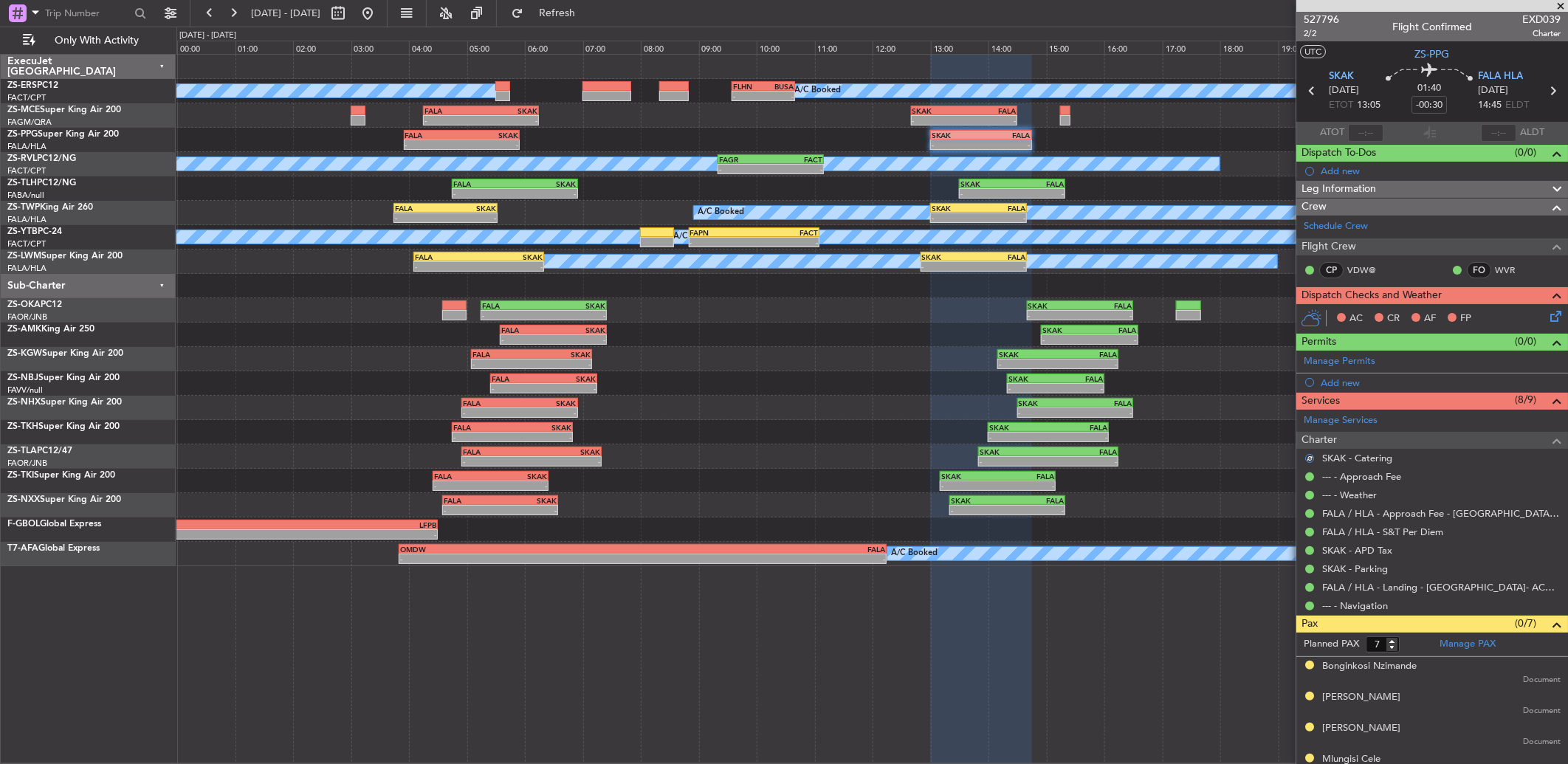
click at [1547, 311] on icon at bounding box center [1553, 314] width 12 height 12
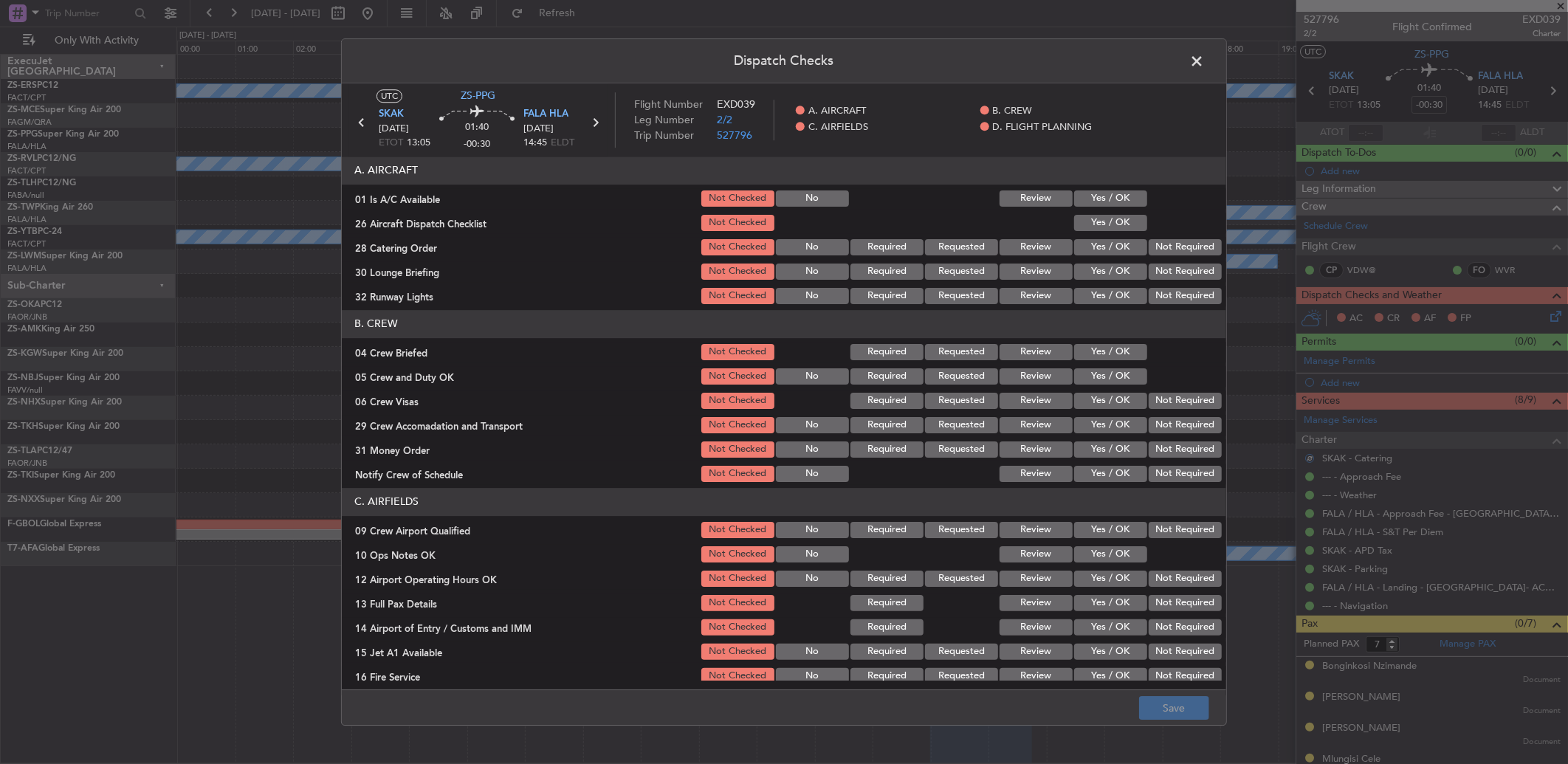
click at [1125, 201] on button "Yes / OK" at bounding box center [1111, 198] width 73 height 17
drag, startPoint x: 1124, startPoint y: 214, endPoint x: 1184, endPoint y: 263, distance: 77.5
click at [1126, 214] on div "Yes / OK" at bounding box center [1109, 223] width 75 height 21
click at [1112, 222] on button "Yes / OK" at bounding box center [1111, 223] width 73 height 17
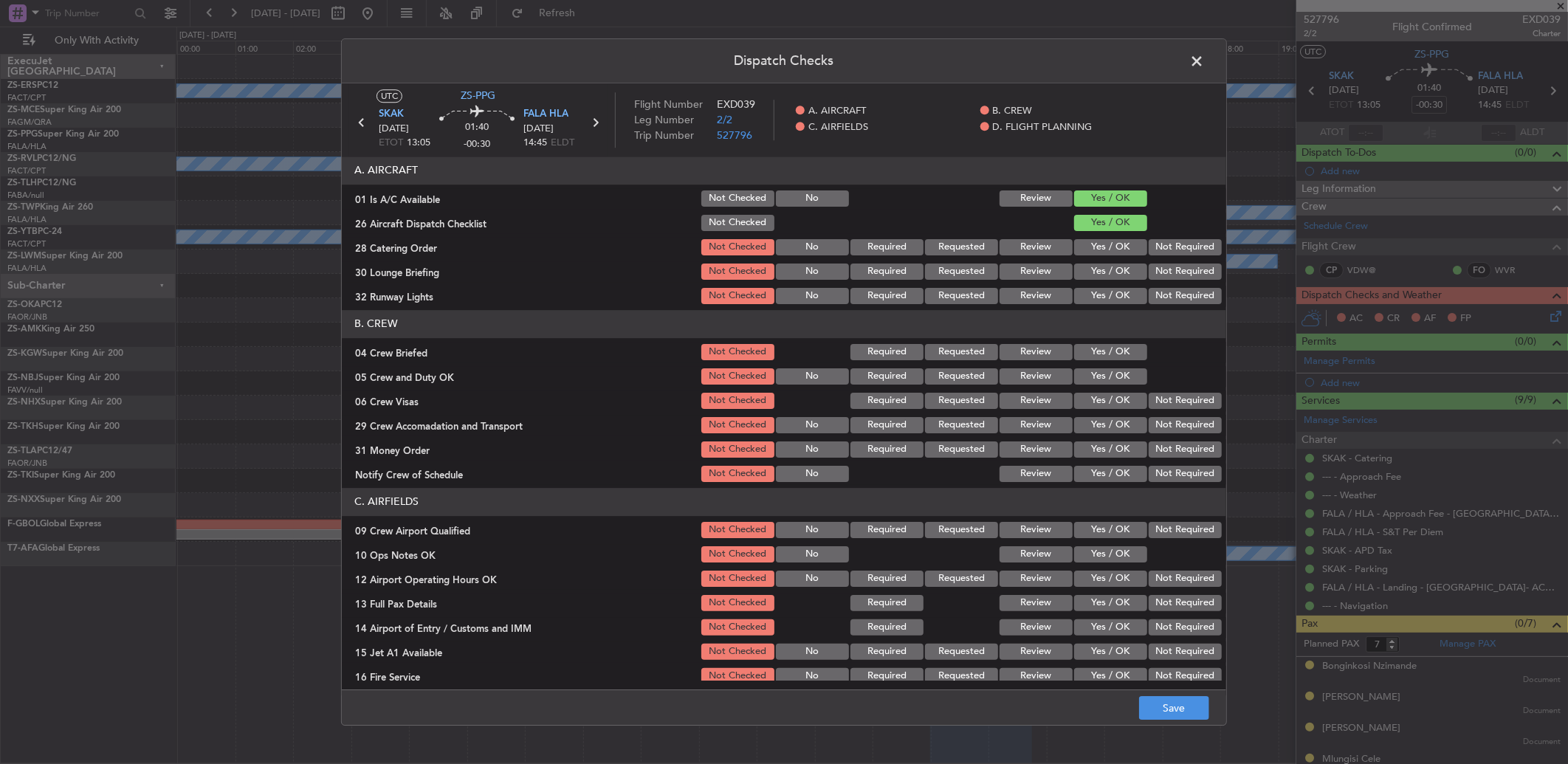
drag, startPoint x: 1167, startPoint y: 249, endPoint x: 1166, endPoint y: 266, distance: 17.0
click at [1171, 249] on button "Not Required" at bounding box center [1185, 247] width 73 height 17
click at [1166, 266] on button "Not Required" at bounding box center [1185, 271] width 73 height 17
click at [1164, 285] on section "A. AIRCRAFT 01 Is A/C Available Not Checked No Review Yes / OK 26 Aircraft Disp…" at bounding box center [784, 231] width 884 height 150
click at [1148, 316] on header "B. CREW" at bounding box center [784, 324] width 884 height 28
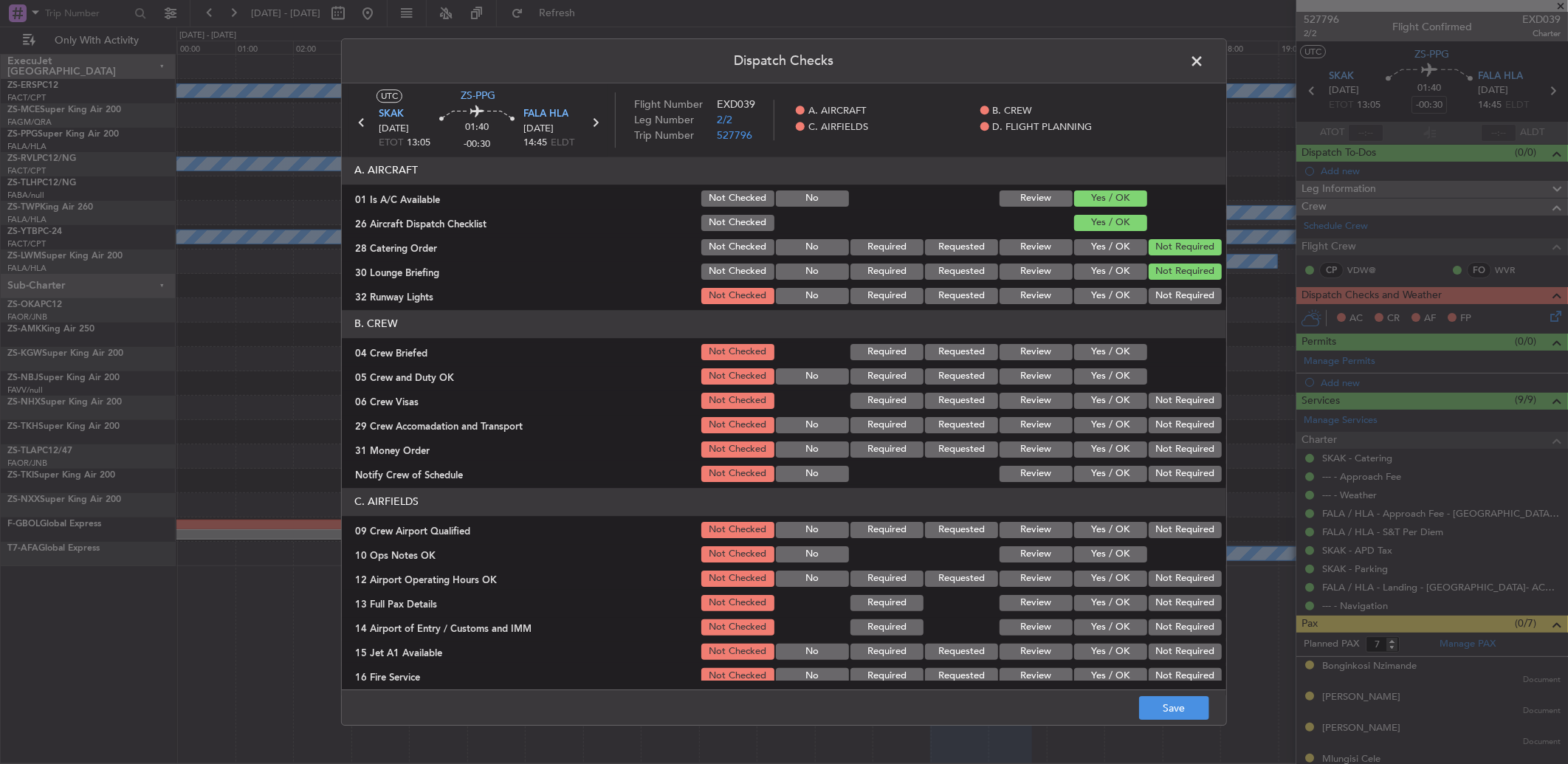
click at [1158, 297] on button "Not Required" at bounding box center [1185, 296] width 73 height 17
click at [1101, 350] on button "Yes / OK" at bounding box center [1111, 352] width 73 height 17
click at [1104, 365] on section "B. CREW 04 Crew Briefed Not Checked Required Requested Review Yes / OK 05 Crew …" at bounding box center [784, 397] width 884 height 174
click at [1111, 373] on button "Yes / OK" at bounding box center [1111, 377] width 73 height 17
click at [1191, 407] on button "Not Required" at bounding box center [1185, 401] width 73 height 17
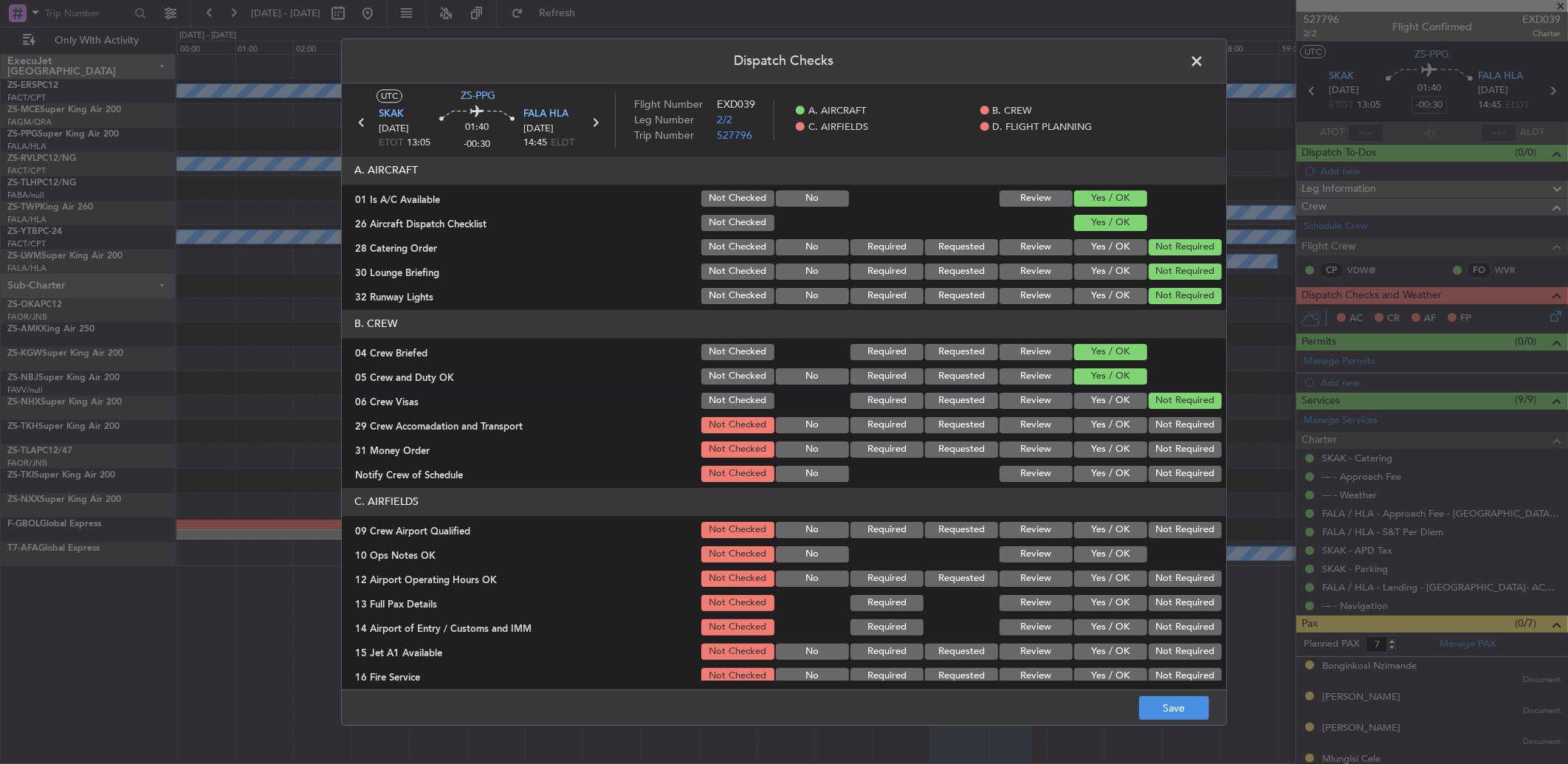
click at [1193, 426] on button "Not Required" at bounding box center [1185, 426] width 73 height 17
click at [1198, 438] on section "B. CREW 04 Crew Briefed Not Checked Required Requested Review Yes / OK 05 Crew …" at bounding box center [784, 397] width 884 height 174
click at [1192, 452] on button "Not Required" at bounding box center [1185, 450] width 73 height 17
click at [1191, 475] on button "Not Required" at bounding box center [1185, 474] width 73 height 17
click at [1174, 528] on button "Not Required" at bounding box center [1185, 530] width 73 height 17
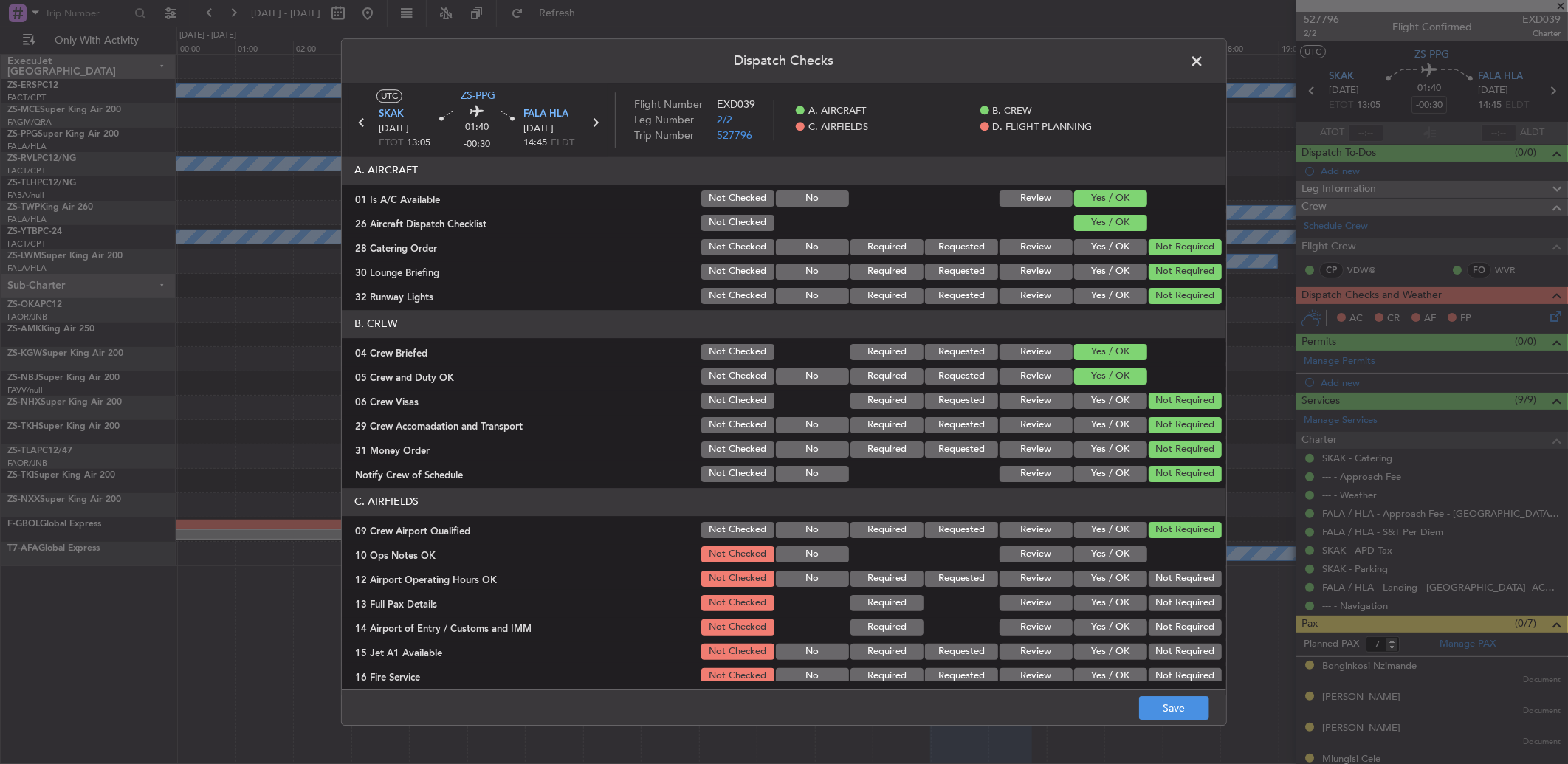
click at [1078, 560] on button "Yes / OK" at bounding box center [1111, 554] width 73 height 17
click at [1166, 585] on button "Not Required" at bounding box center [1185, 579] width 73 height 17
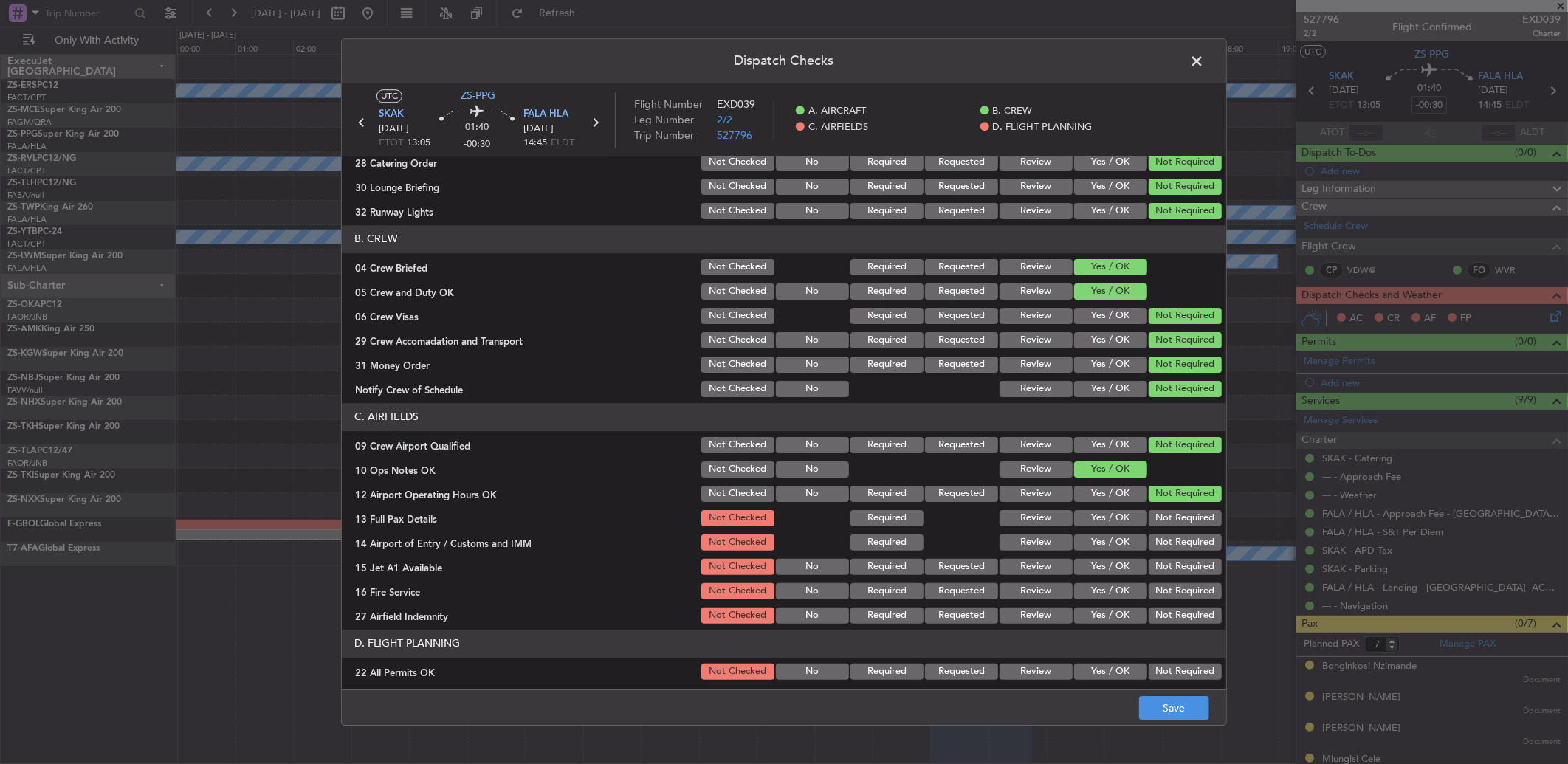
scroll to position [138, 0]
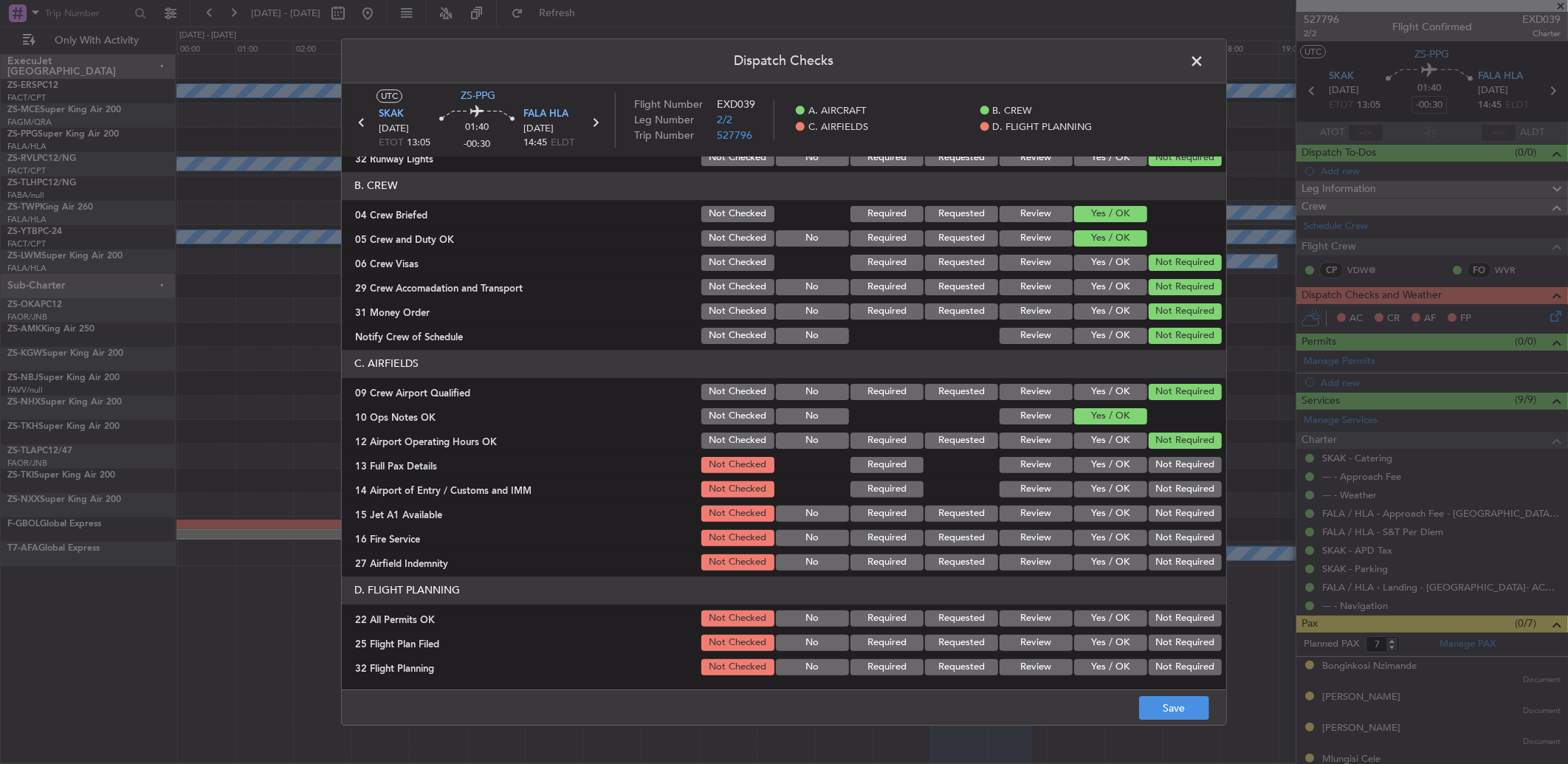
click at [1167, 472] on div "Not Required" at bounding box center [1184, 466] width 75 height 21
click at [1163, 461] on button "Not Required" at bounding box center [1185, 465] width 73 height 17
click at [1171, 476] on section "C. AIRFIELDS 09 Crew Airport Qualified Not Checked No Required Requested Review…" at bounding box center [784, 461] width 884 height 223
click at [1176, 493] on button "Not Required" at bounding box center [1185, 489] width 73 height 17
click at [1178, 532] on button "Not Required" at bounding box center [1185, 538] width 73 height 17
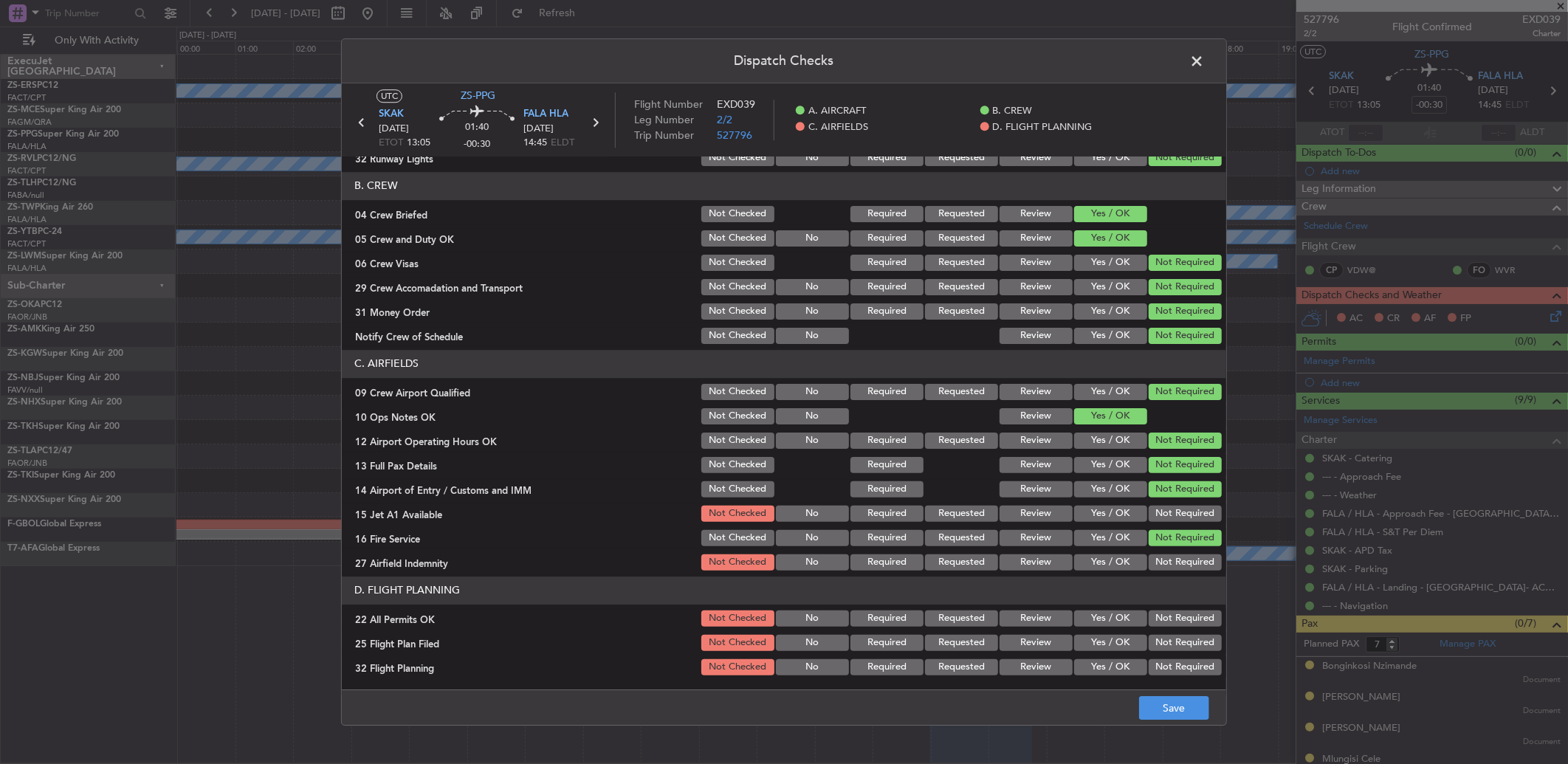
click at [1169, 518] on button "Not Required" at bounding box center [1185, 513] width 73 height 17
click at [1181, 560] on button "Not Required" at bounding box center [1185, 562] width 73 height 17
click at [1161, 613] on button "Not Required" at bounding box center [1185, 619] width 73 height 17
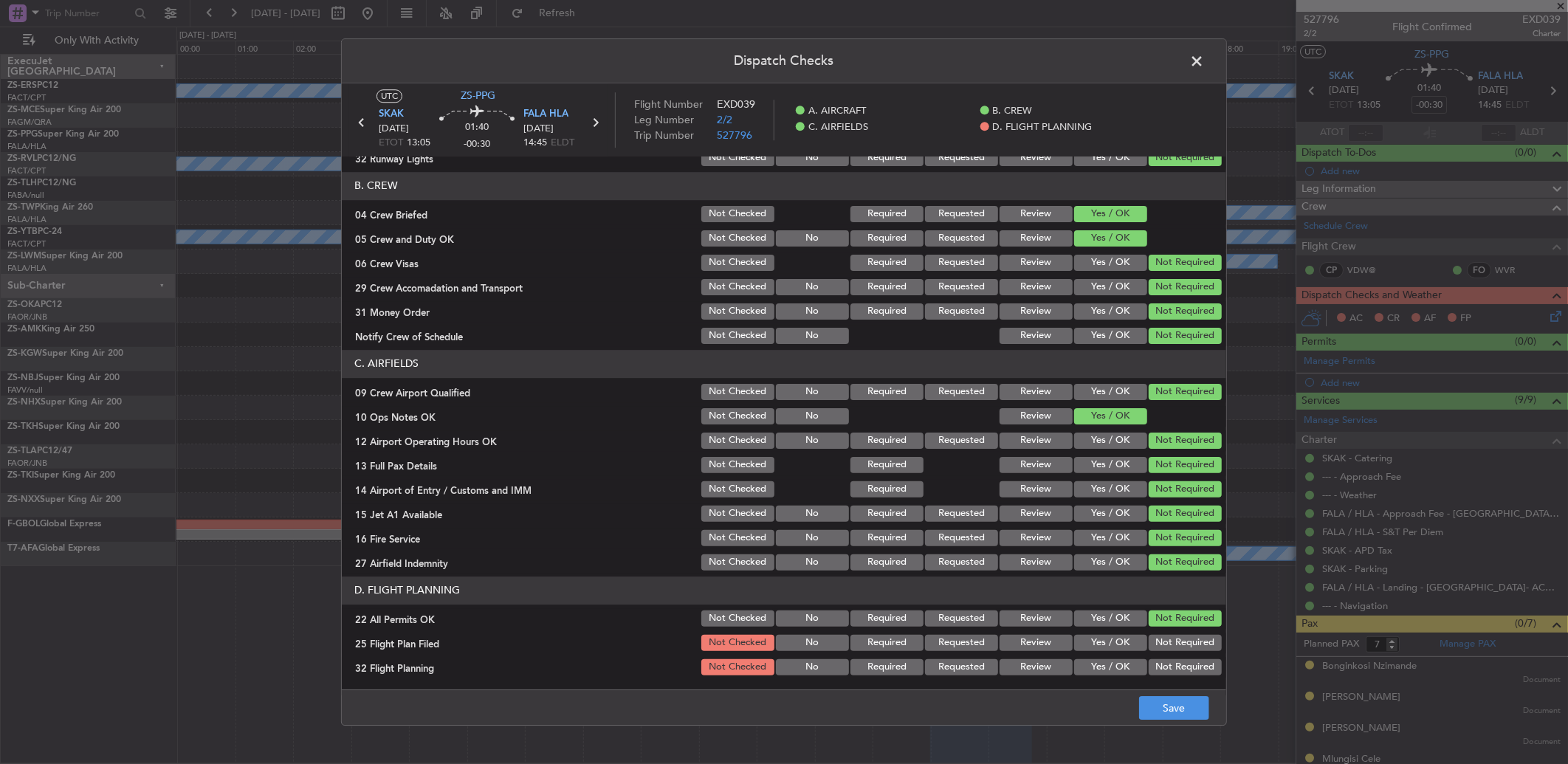
drag, startPoint x: 1002, startPoint y: 643, endPoint x: 1008, endPoint y: 657, distance: 15.2
click at [1004, 643] on button "Review" at bounding box center [1036, 643] width 73 height 17
click at [1010, 657] on div "Review" at bounding box center [1035, 667] width 75 height 21
click at [1019, 662] on button "Review" at bounding box center [1036, 667] width 73 height 17
click at [360, 124] on icon at bounding box center [362, 123] width 19 height 19
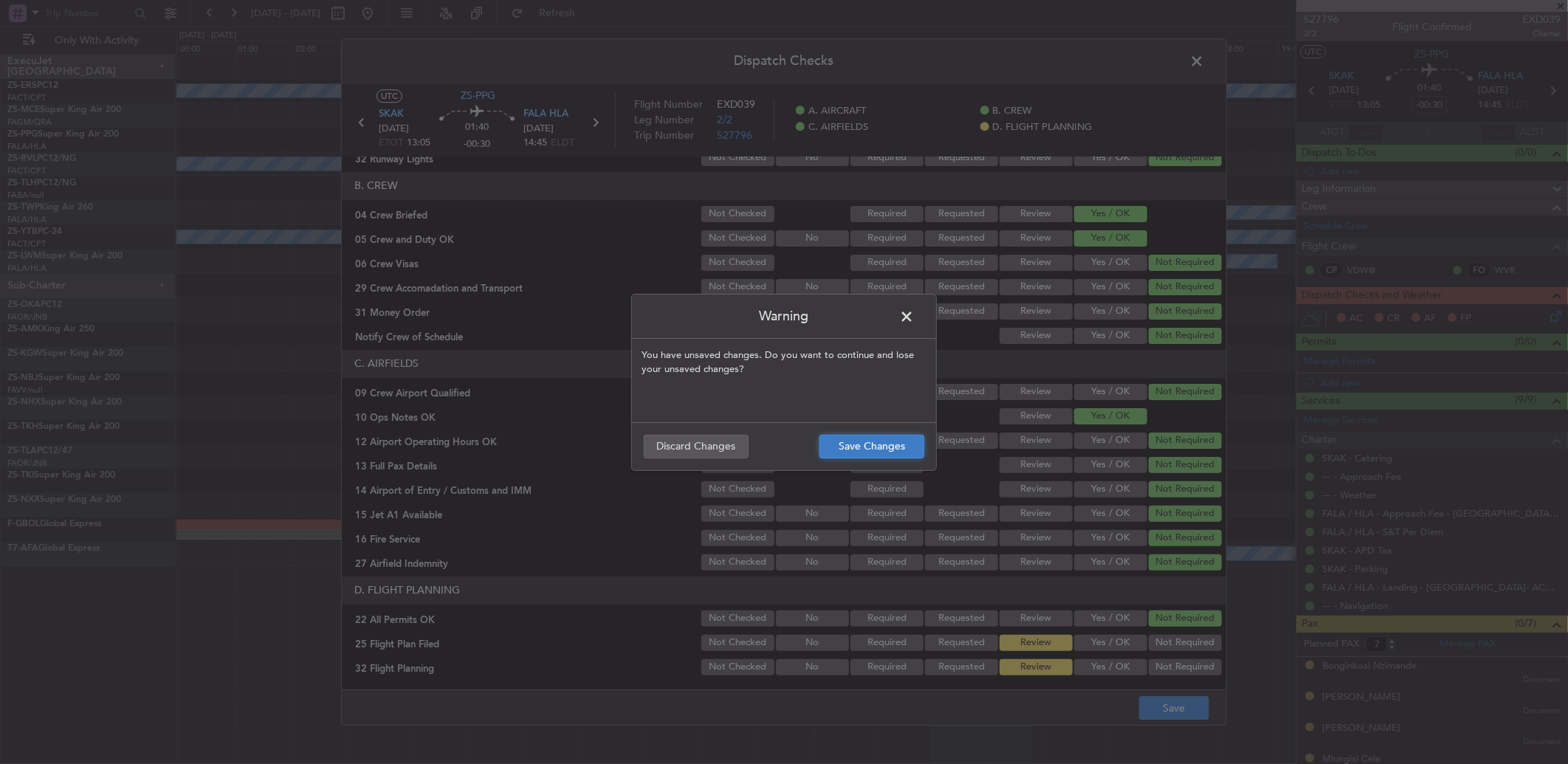
click at [904, 437] on button "Save Changes" at bounding box center [871, 446] width 105 height 23
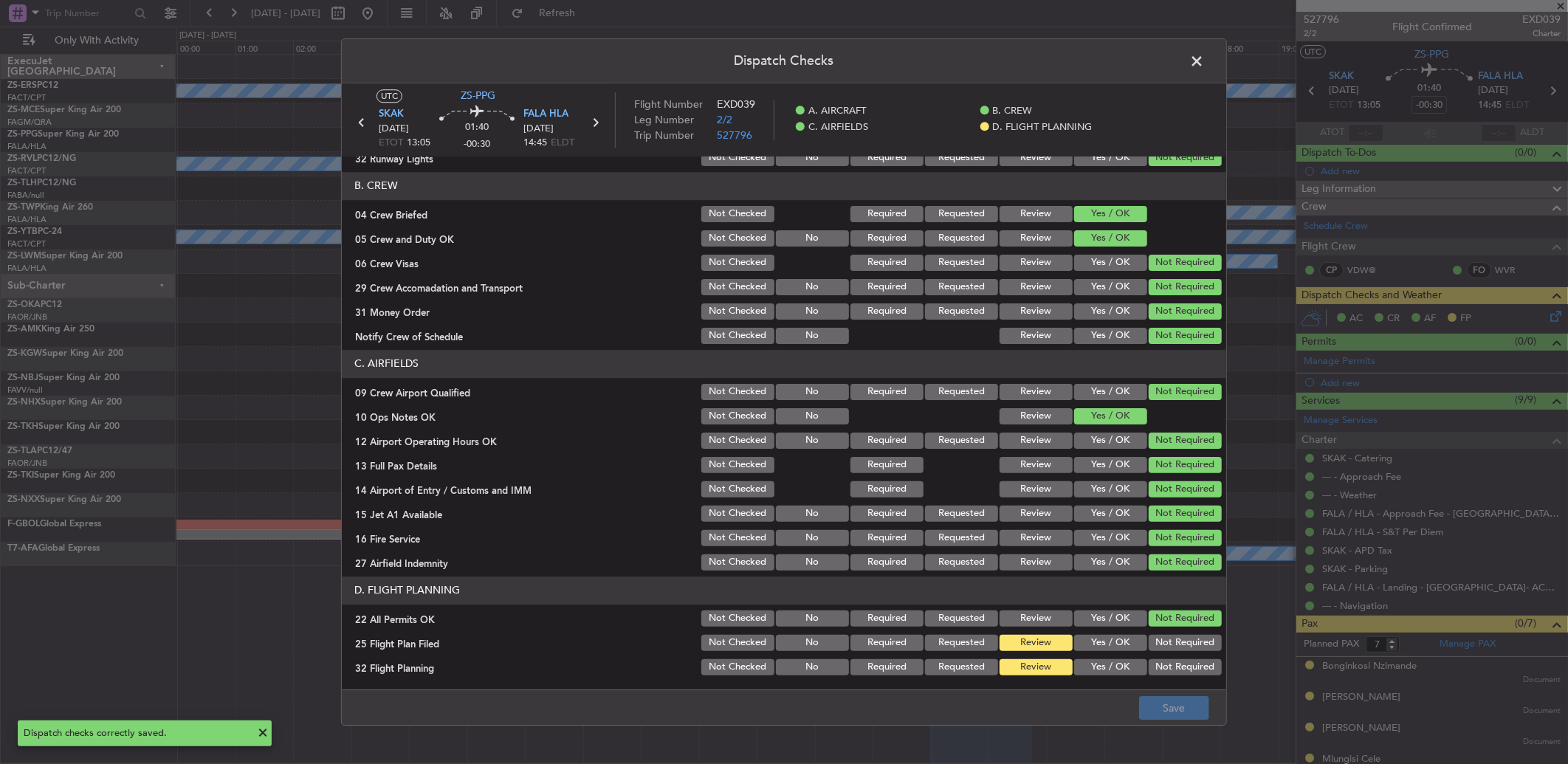
click at [357, 120] on icon at bounding box center [362, 123] width 19 height 19
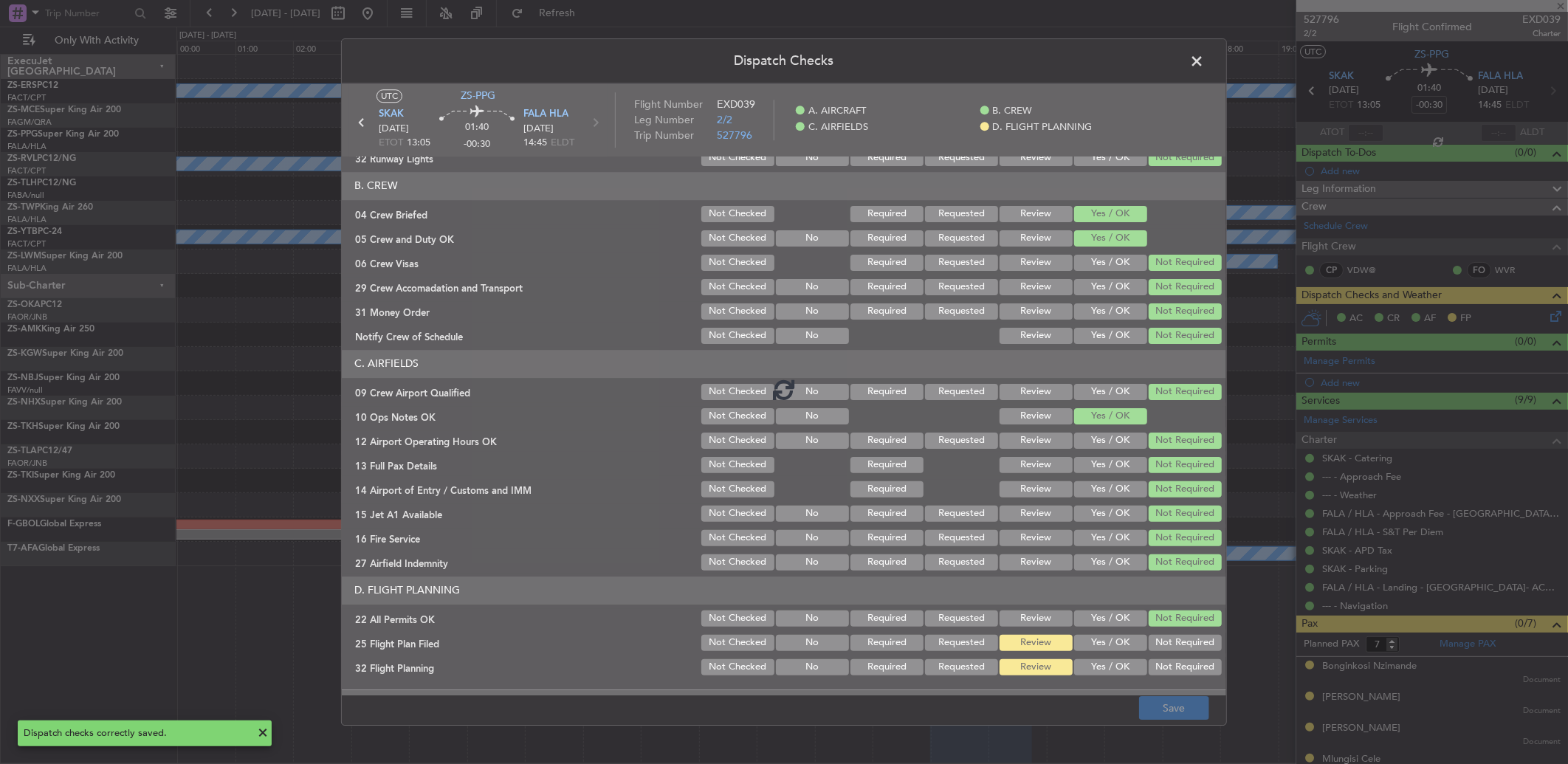
type input "-00:15"
type input "6"
type input "-00:15"
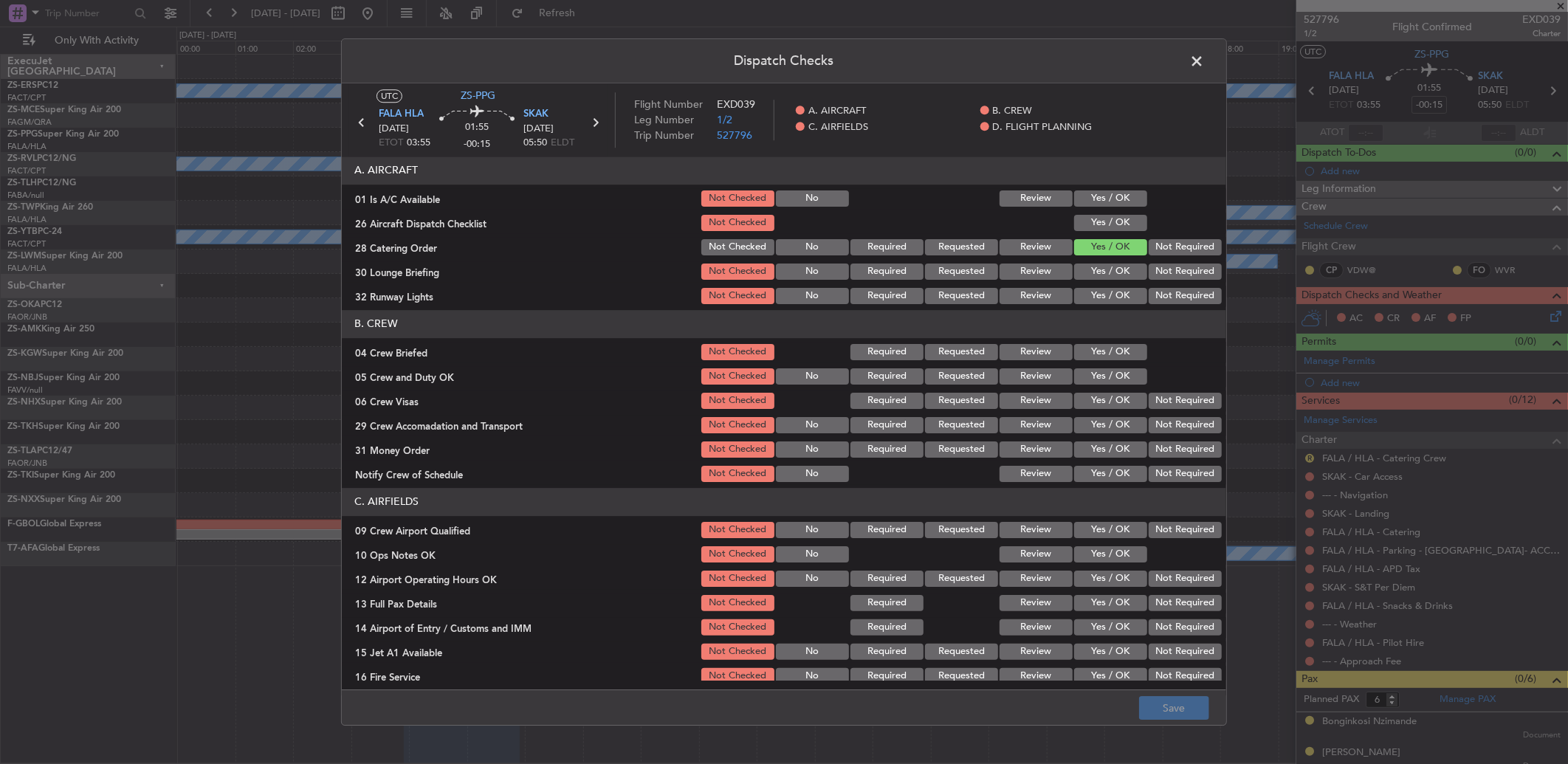
click at [1112, 198] on button "Yes / OK" at bounding box center [1111, 198] width 73 height 17
click at [1105, 242] on button "Yes / OK" at bounding box center [1111, 247] width 73 height 17
click at [1105, 224] on button "Yes / OK" at bounding box center [1111, 223] width 73 height 17
drag, startPoint x: 1103, startPoint y: 267, endPoint x: 1105, endPoint y: 275, distance: 8.2
click at [1104, 267] on button "Yes / OK" at bounding box center [1111, 271] width 73 height 17
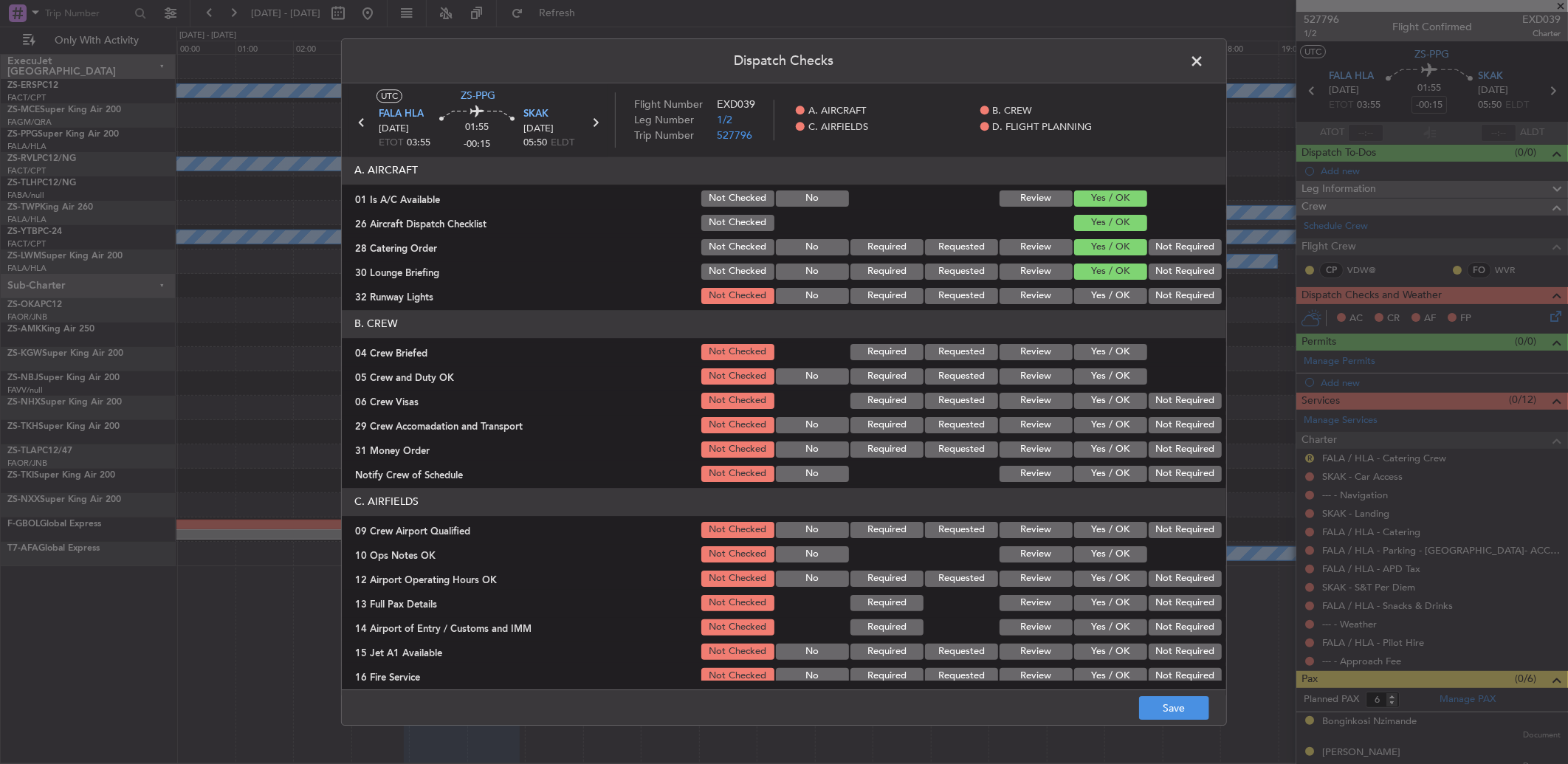
click at [1094, 304] on button "Yes / OK" at bounding box center [1111, 296] width 73 height 17
click at [1017, 356] on button "Review" at bounding box center [1036, 352] width 73 height 17
click at [1119, 378] on button "Yes / OK" at bounding box center [1111, 377] width 73 height 17
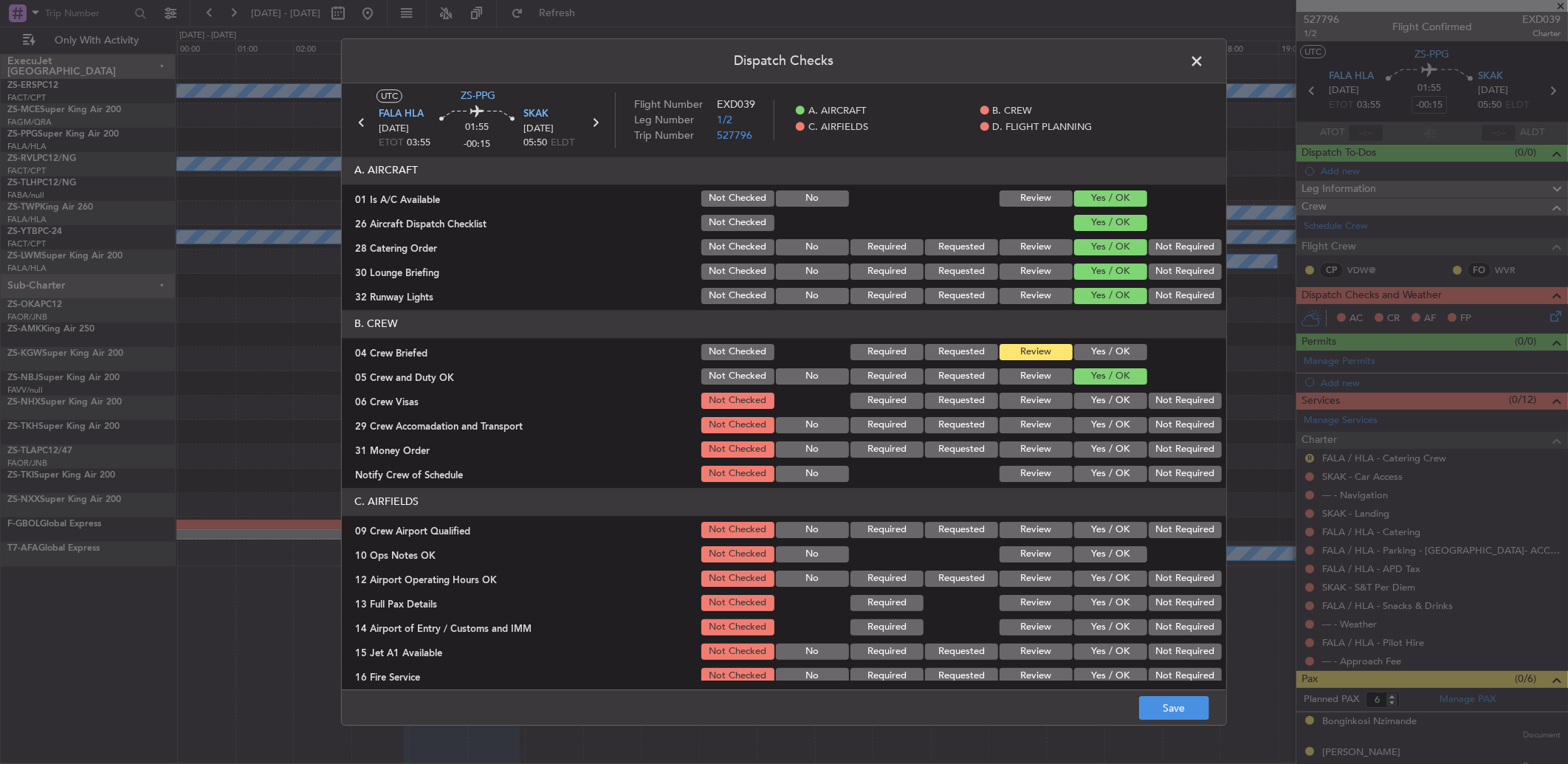
click at [1152, 399] on button "Not Required" at bounding box center [1185, 401] width 73 height 17
click at [1123, 425] on button "Yes / OK" at bounding box center [1111, 426] width 73 height 17
click at [1171, 447] on button "Not Required" at bounding box center [1185, 450] width 73 height 17
click at [1020, 452] on button "Review" at bounding box center [1036, 450] width 73 height 17
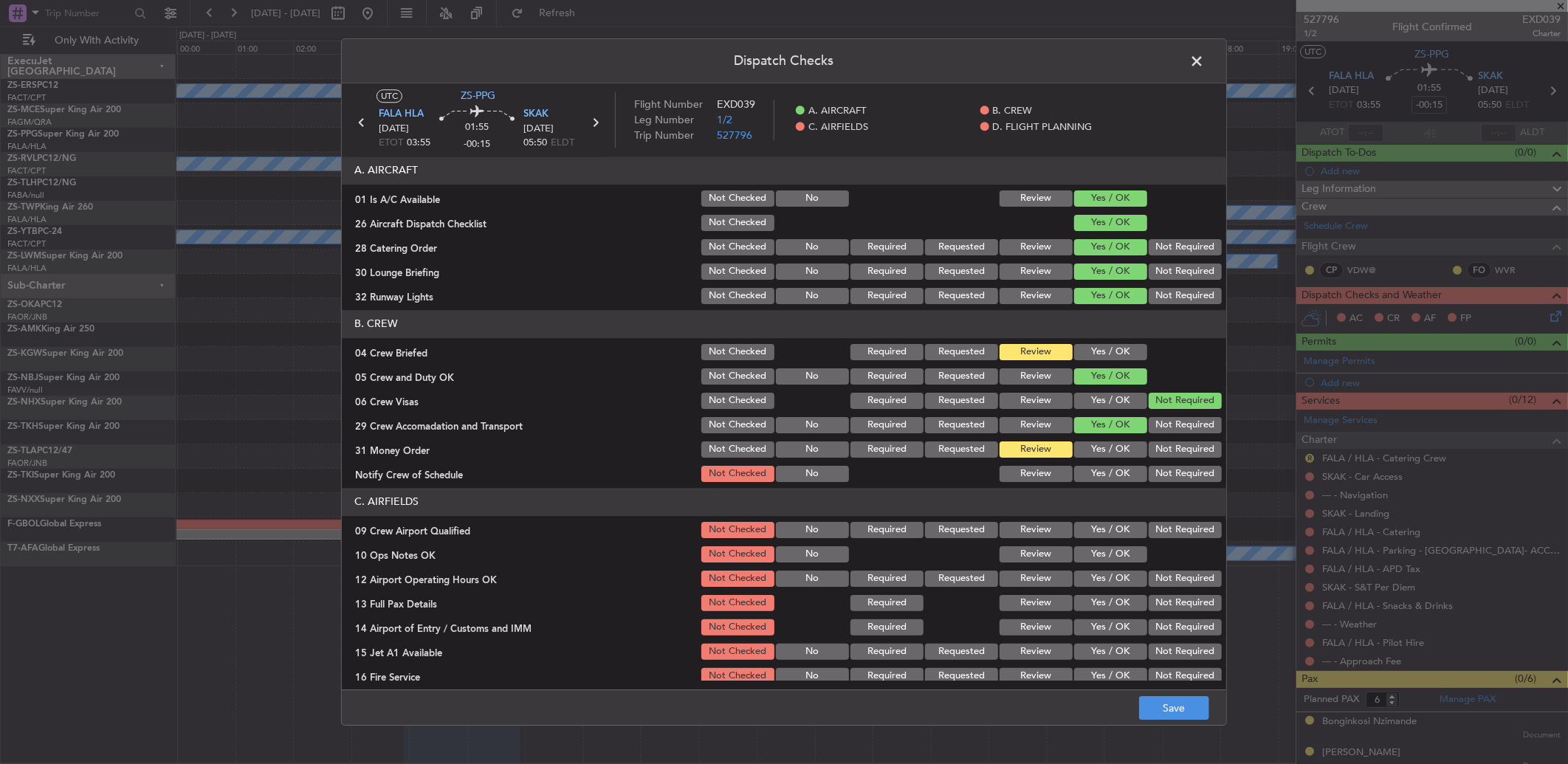
click at [1104, 446] on button "Yes / OK" at bounding box center [1111, 450] width 73 height 17
click at [1111, 474] on button "Yes / OK" at bounding box center [1111, 474] width 73 height 17
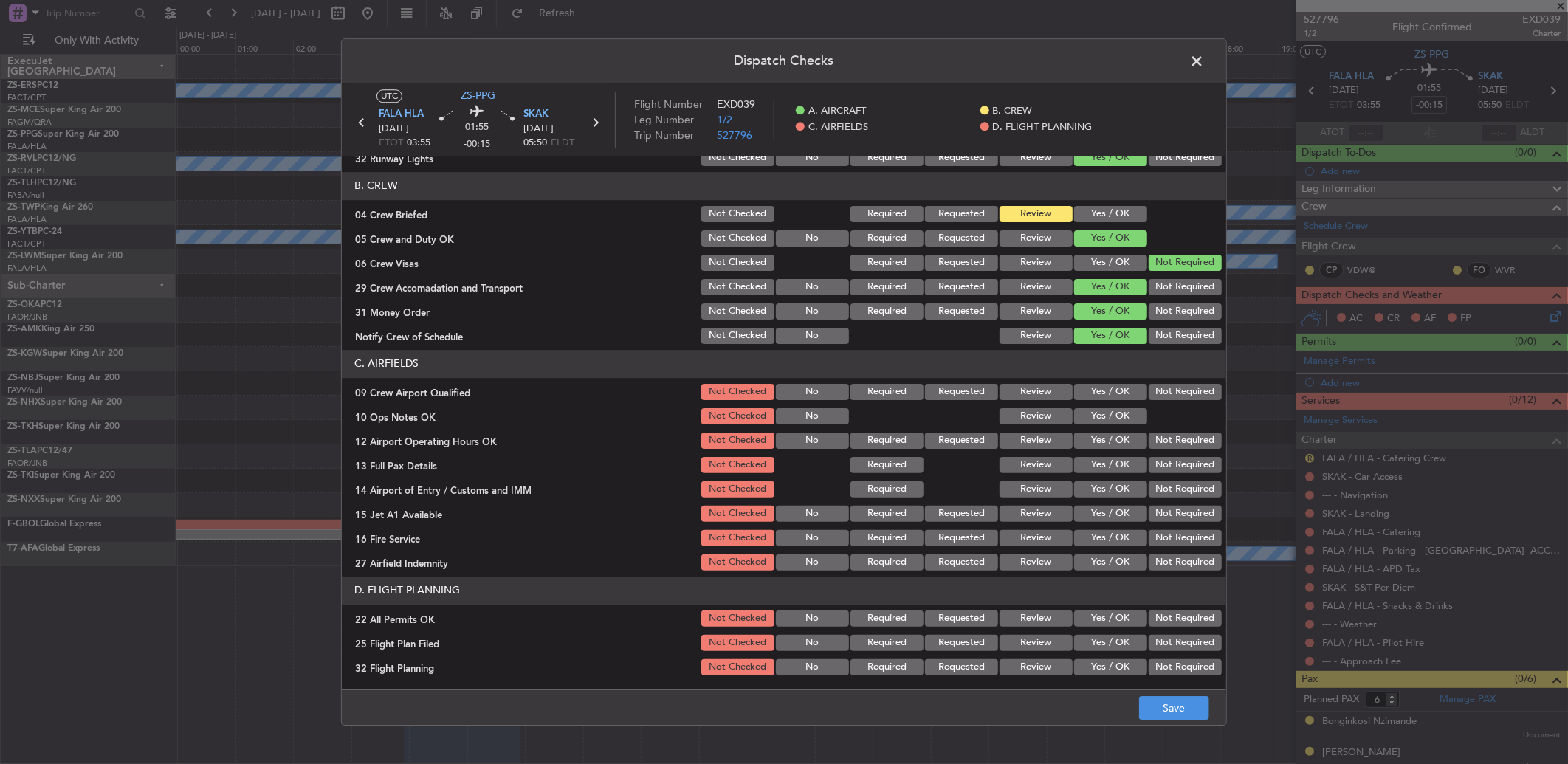
click at [1075, 382] on div "Yes / OK" at bounding box center [1109, 392] width 75 height 21
click at [1079, 412] on button "Yes / OK" at bounding box center [1111, 416] width 73 height 17
click at [1086, 389] on button "Yes / OK" at bounding box center [1111, 392] width 73 height 17
click at [1111, 440] on button "Yes / OK" at bounding box center [1111, 440] width 73 height 17
drag, startPoint x: 1091, startPoint y: 464, endPoint x: 1093, endPoint y: 483, distance: 19.1
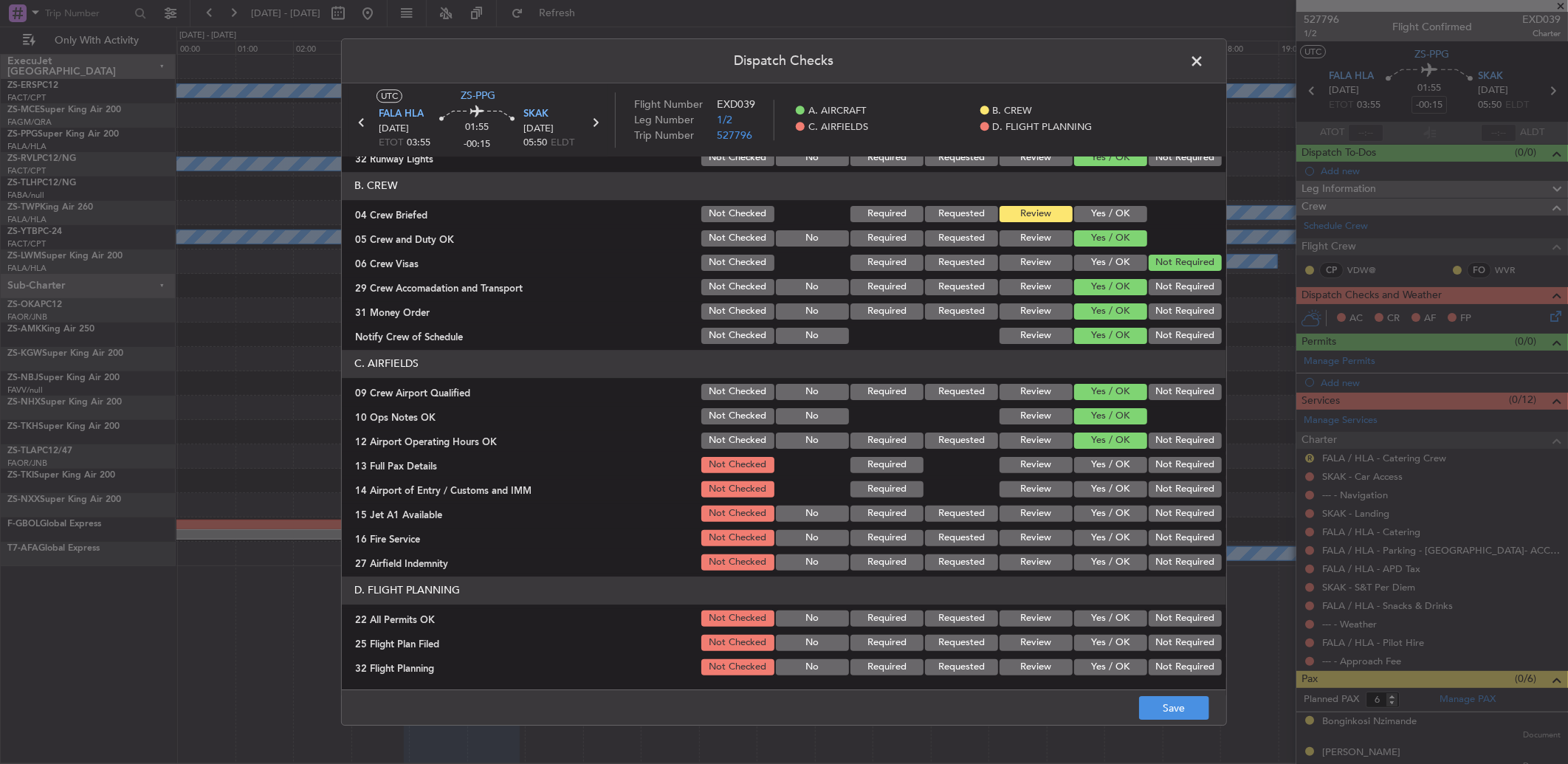
click at [1093, 464] on button "Yes / OK" at bounding box center [1111, 465] width 73 height 17
click at [1154, 486] on button "Not Required" at bounding box center [1185, 489] width 73 height 17
click at [1093, 506] on button "Yes / OK" at bounding box center [1111, 513] width 73 height 17
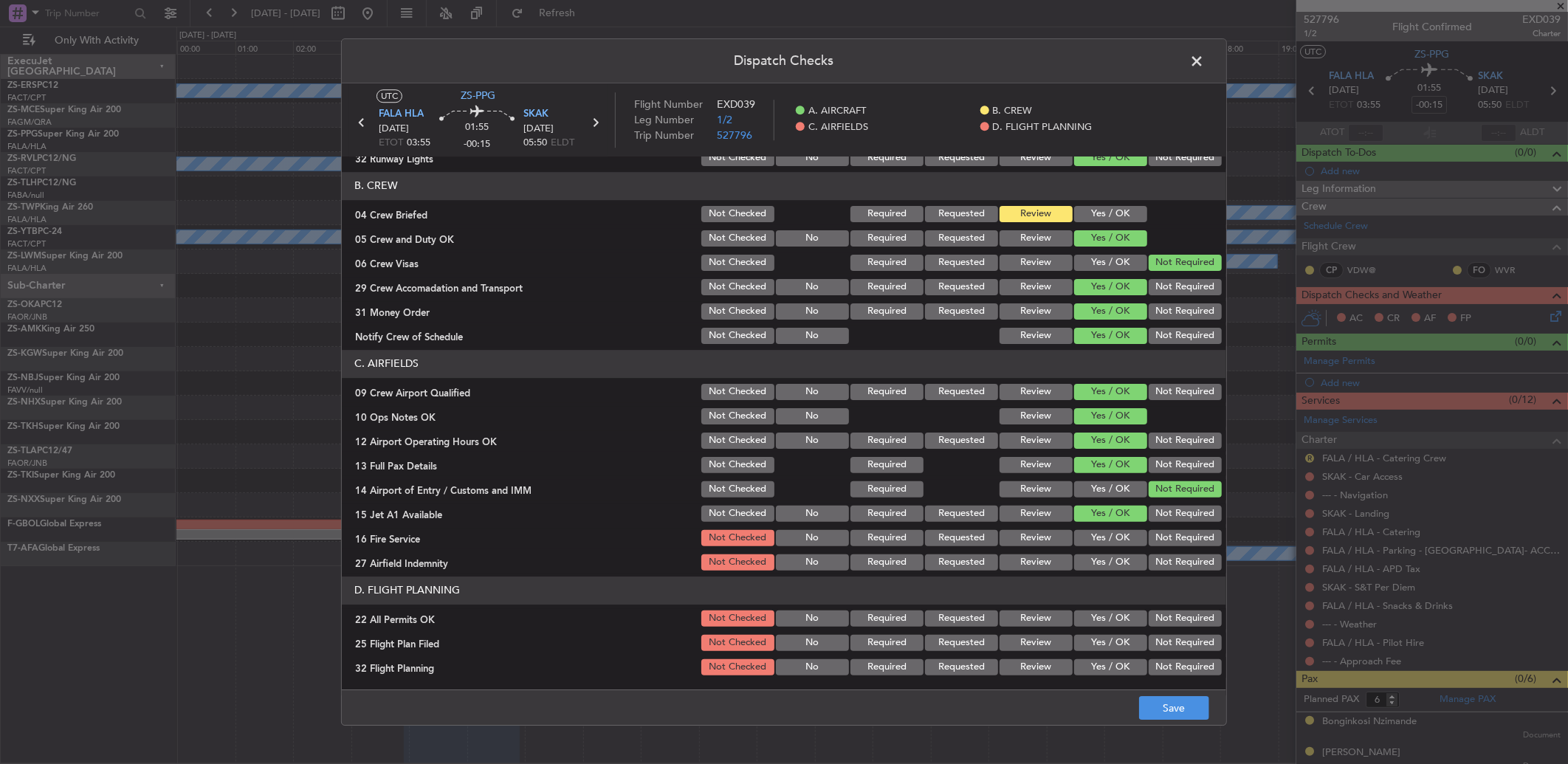
click at [1101, 546] on div "Yes / OK" at bounding box center [1109, 539] width 75 height 21
click at [1192, 530] on button "Not Required" at bounding box center [1185, 538] width 73 height 17
click at [1097, 564] on button "Yes / OK" at bounding box center [1111, 562] width 73 height 17
click at [1164, 616] on button "Not Required" at bounding box center [1185, 619] width 73 height 17
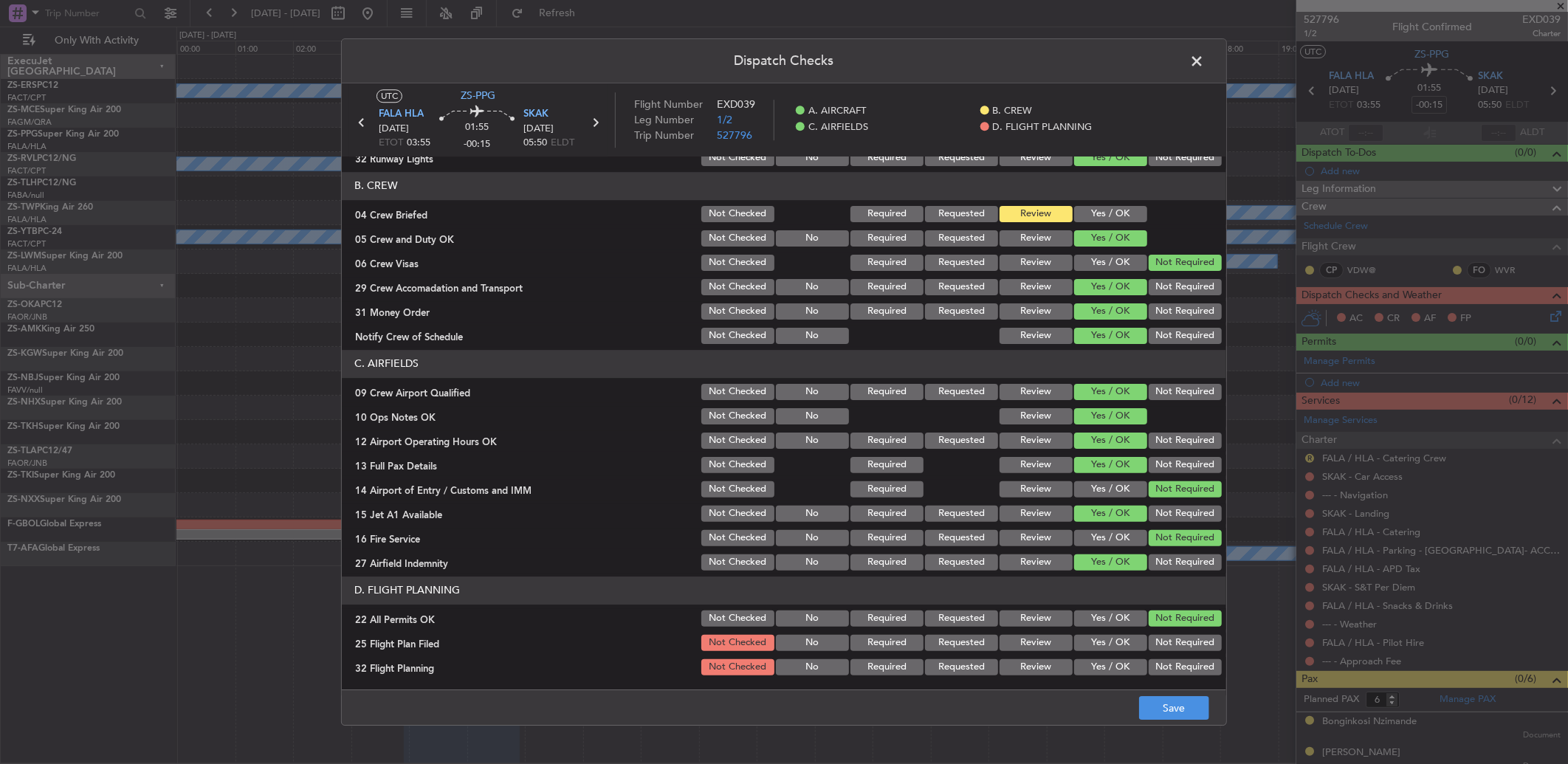
drag, startPoint x: 1051, startPoint y: 637, endPoint x: 1007, endPoint y: 682, distance: 62.9
click at [1050, 639] on button "Review" at bounding box center [1036, 643] width 73 height 17
click at [1008, 682] on main "UTC ZS-PPG FALA HLA 24/09/2025 ETOT 03:55 01:55 -00:15 SKAK 24/09/2025 05:50 EL…" at bounding box center [784, 390] width 884 height 613
drag, startPoint x: 1020, startPoint y: 657, endPoint x: 1072, endPoint y: 681, distance: 57.3
click at [1023, 657] on div "Review" at bounding box center [1035, 667] width 75 height 21
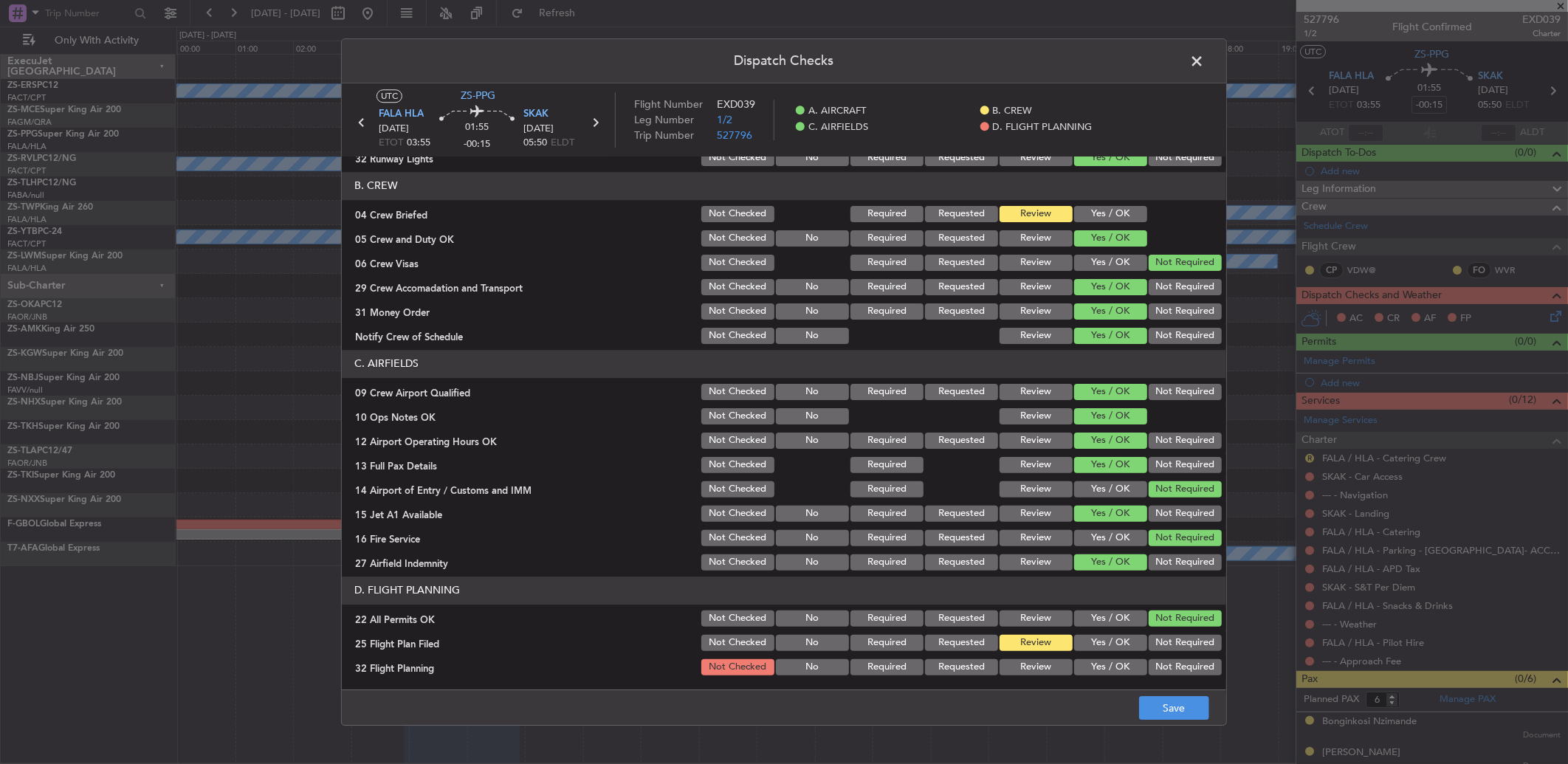
click at [1016, 671] on button "Review" at bounding box center [1036, 667] width 73 height 17
click at [1174, 706] on button "Save" at bounding box center [1174, 707] width 70 height 23
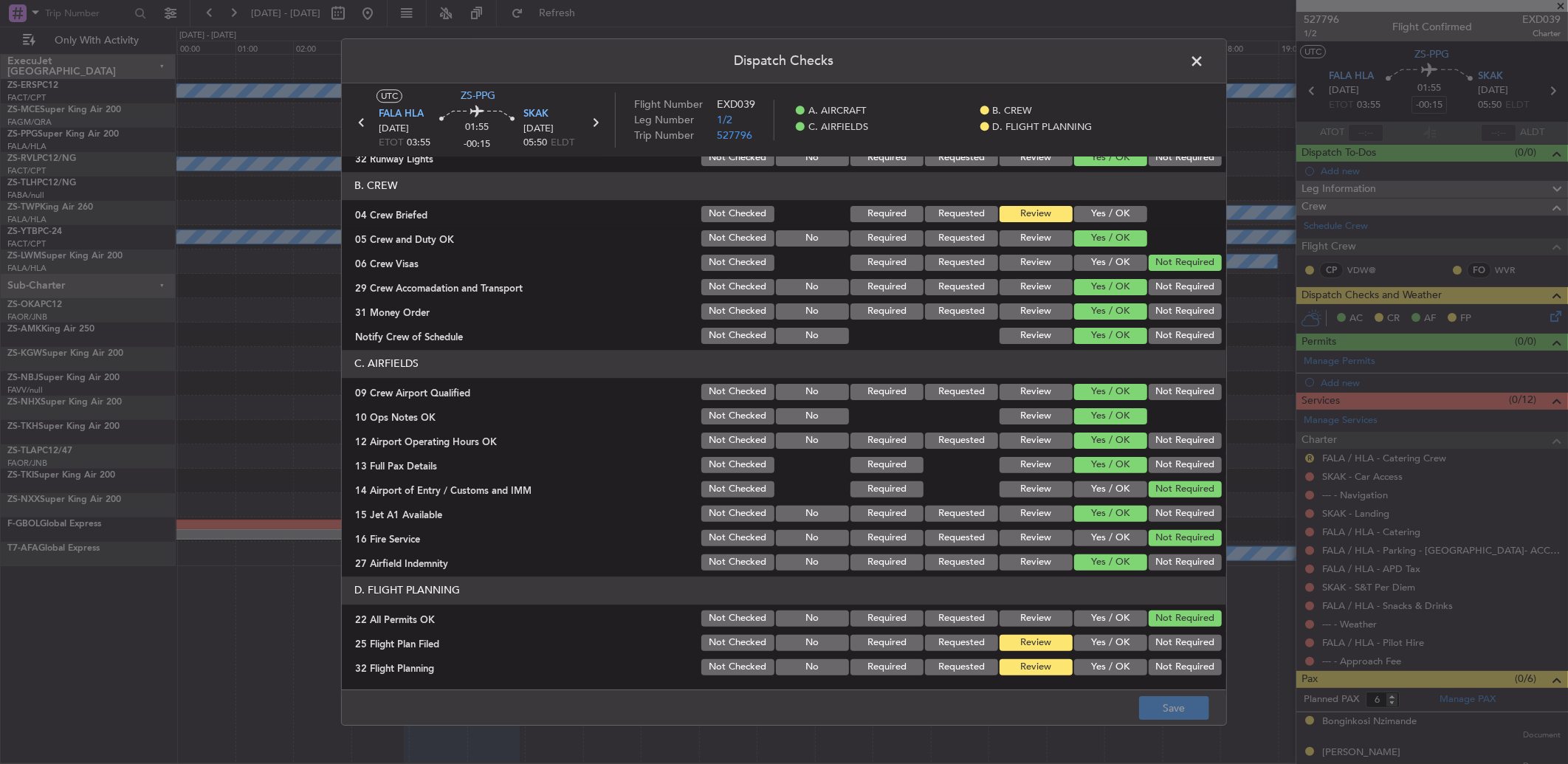
click at [1204, 55] on span at bounding box center [1204, 65] width 0 height 30
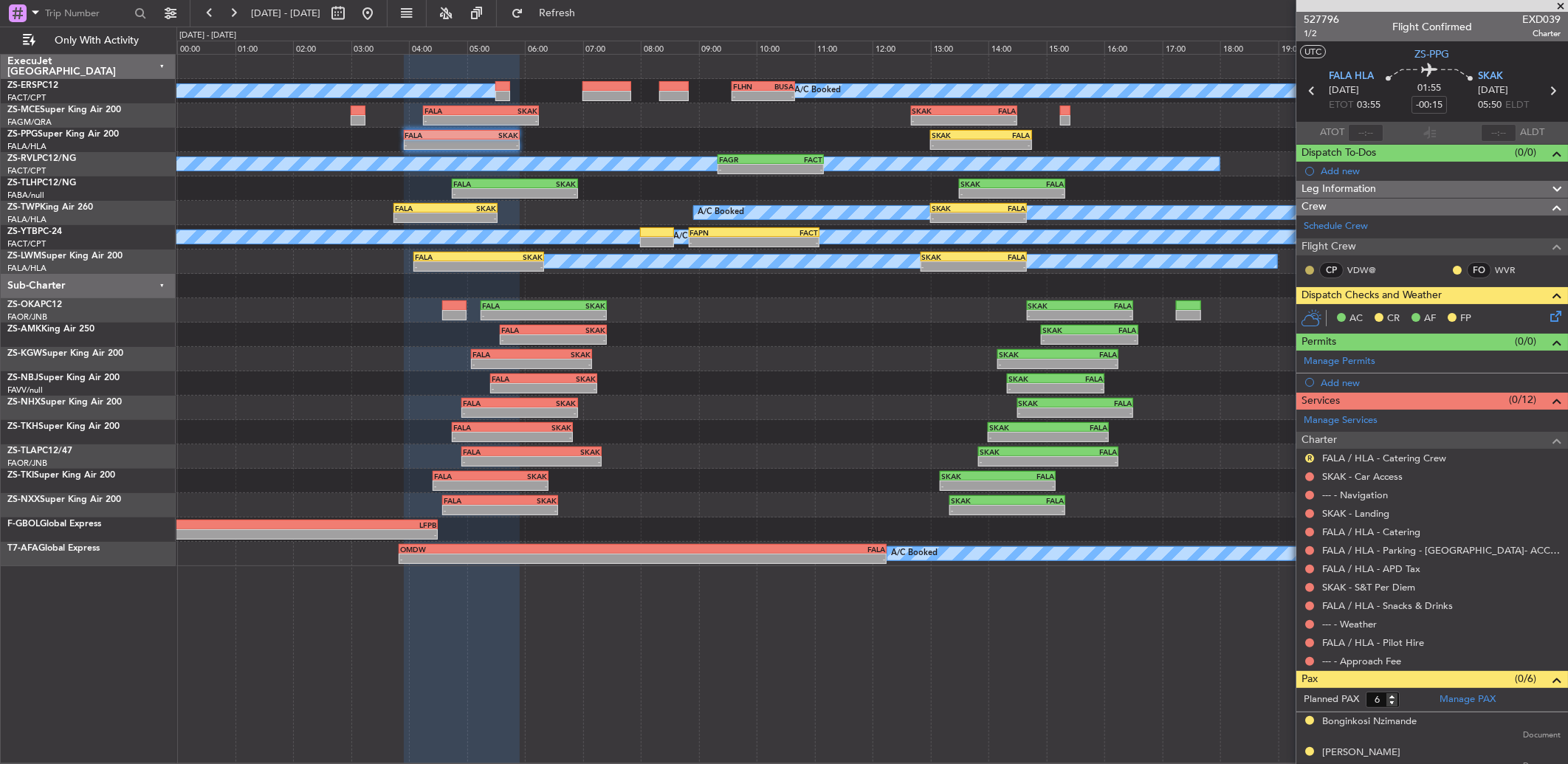
click at [1309, 268] on button at bounding box center [1310, 271] width 9 height 9
click at [1276, 312] on li "Acknowledged" at bounding box center [1310, 312] width 99 height 22
click at [1452, 268] on button at bounding box center [1457, 271] width 9 height 9
drag, startPoint x: 1435, startPoint y: 307, endPoint x: 1463, endPoint y: 283, distance: 36.9
click at [1436, 307] on span "Acknowledged" at bounding box center [1449, 312] width 65 height 15
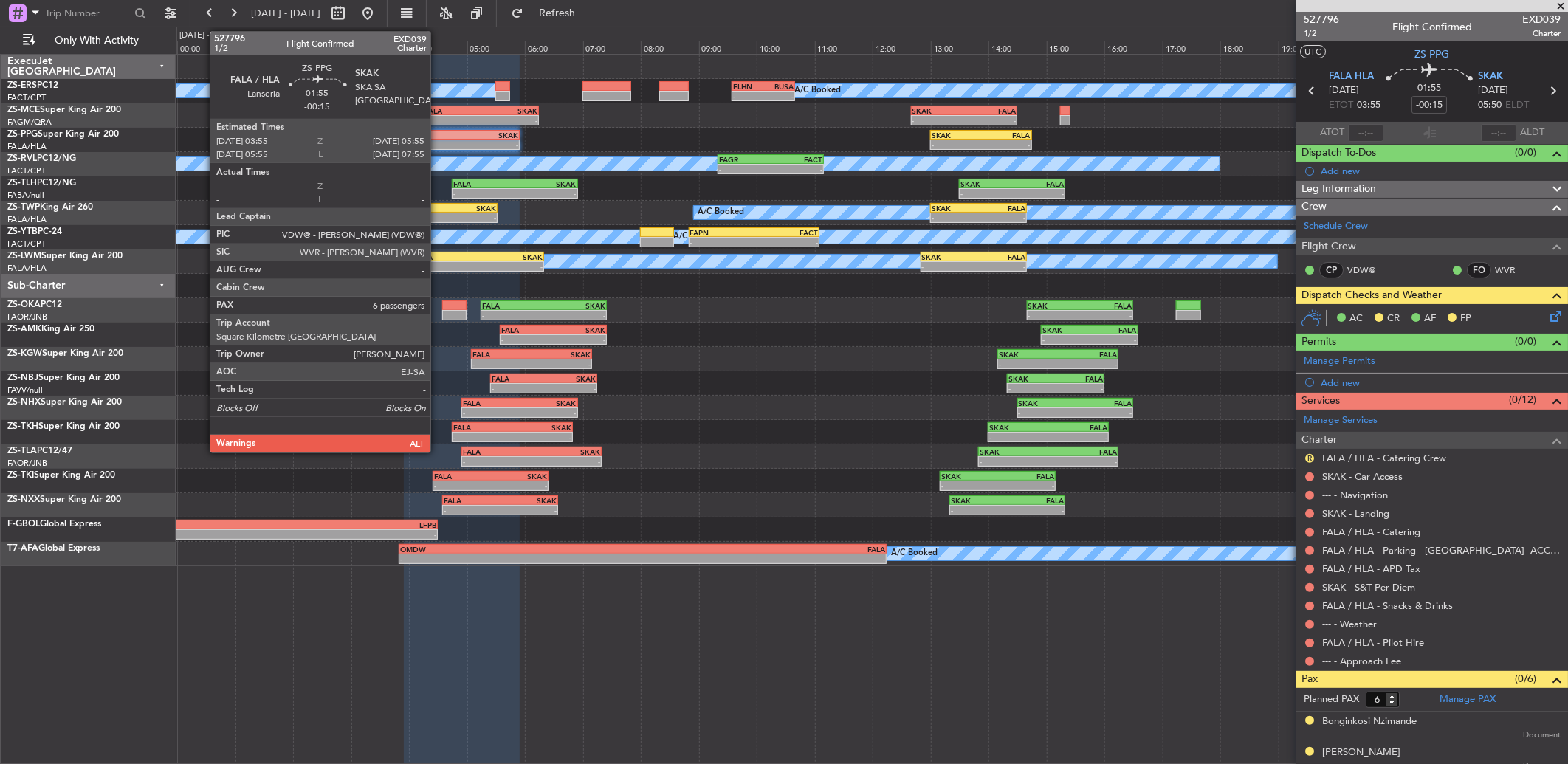
click at [437, 135] on div "FALA" at bounding box center [433, 135] width 57 height 9
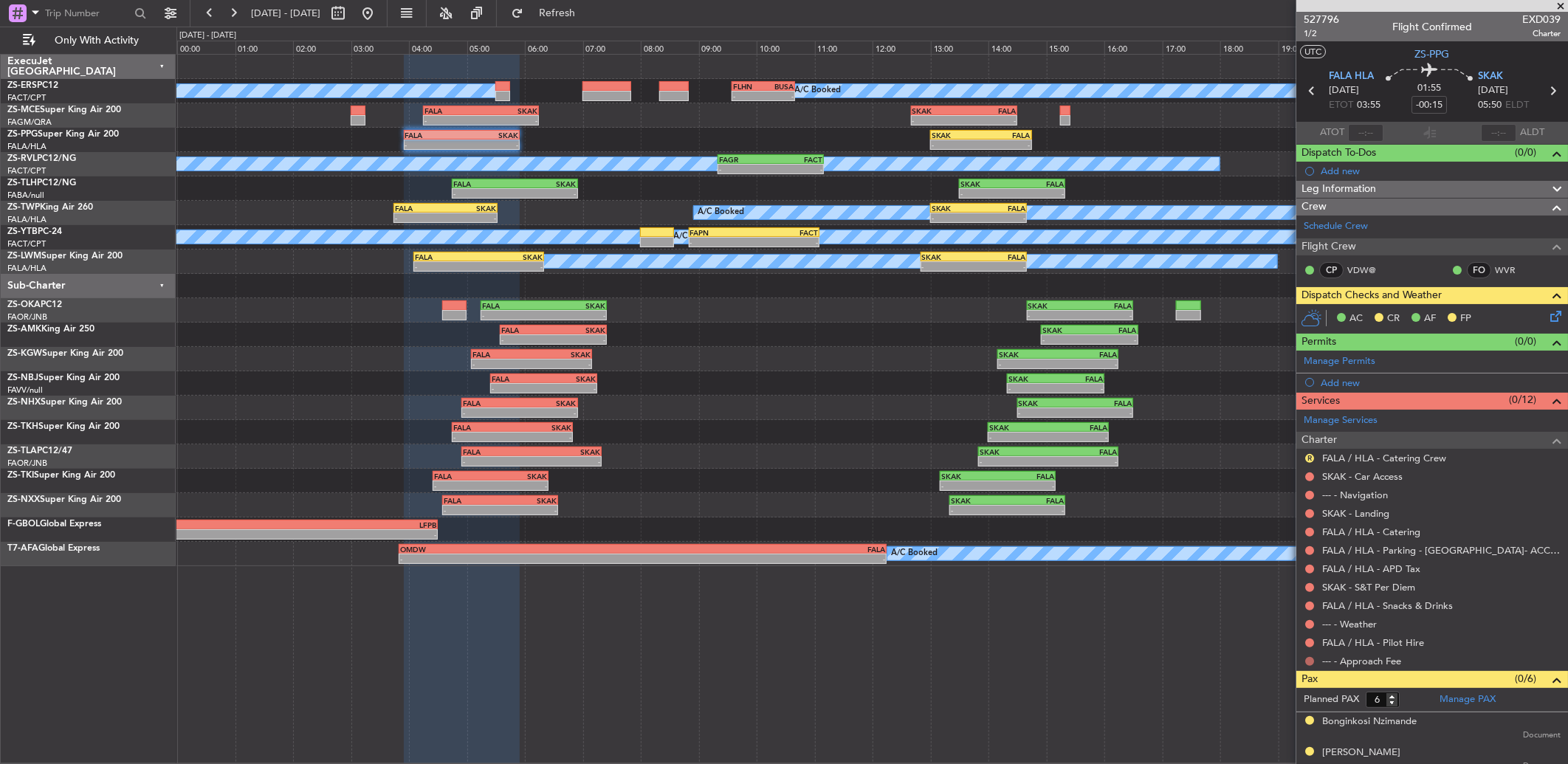
click at [1309, 663] on button at bounding box center [1310, 661] width 9 height 9
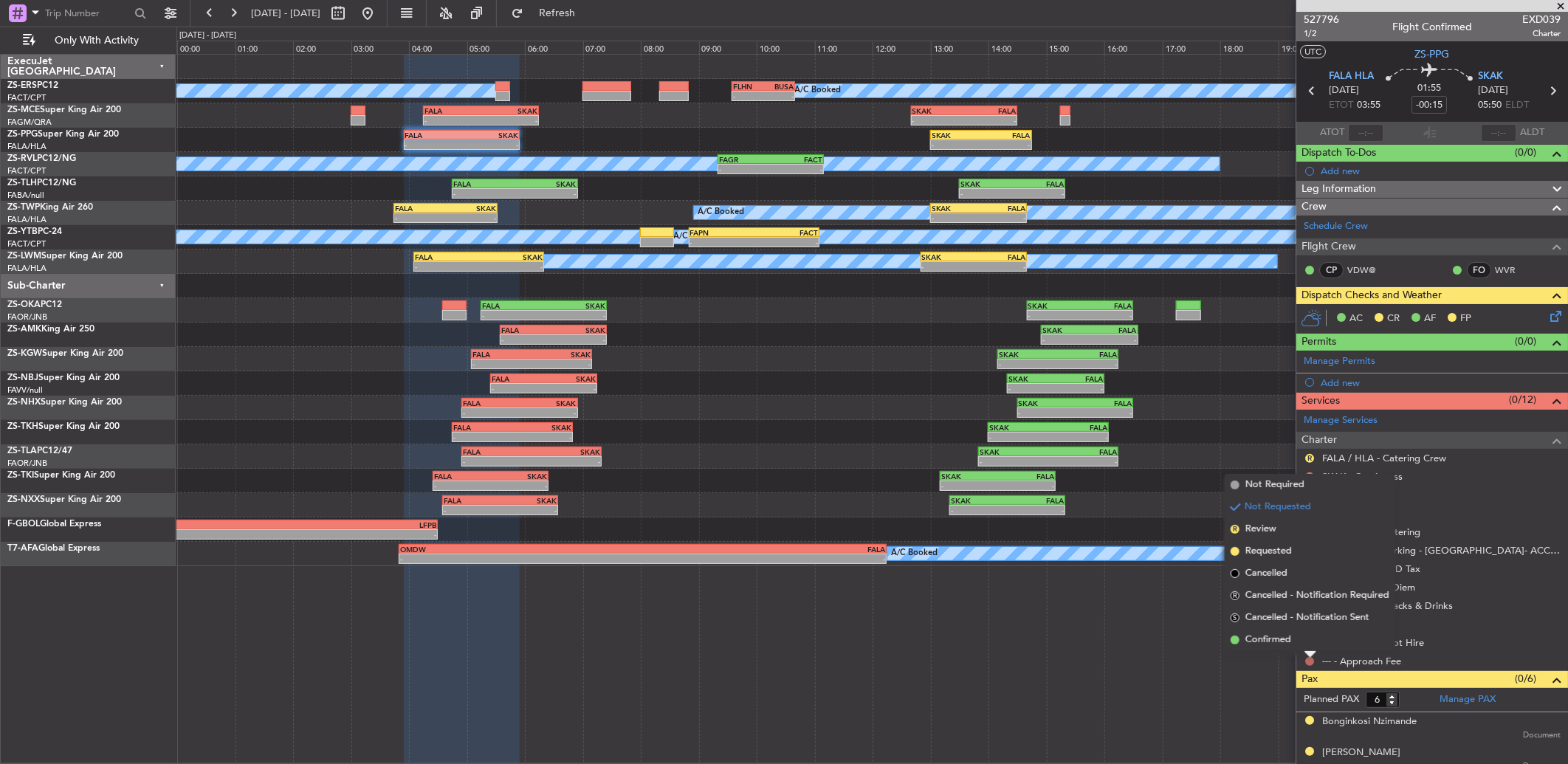
click at [1308, 661] on button at bounding box center [1310, 661] width 9 height 9
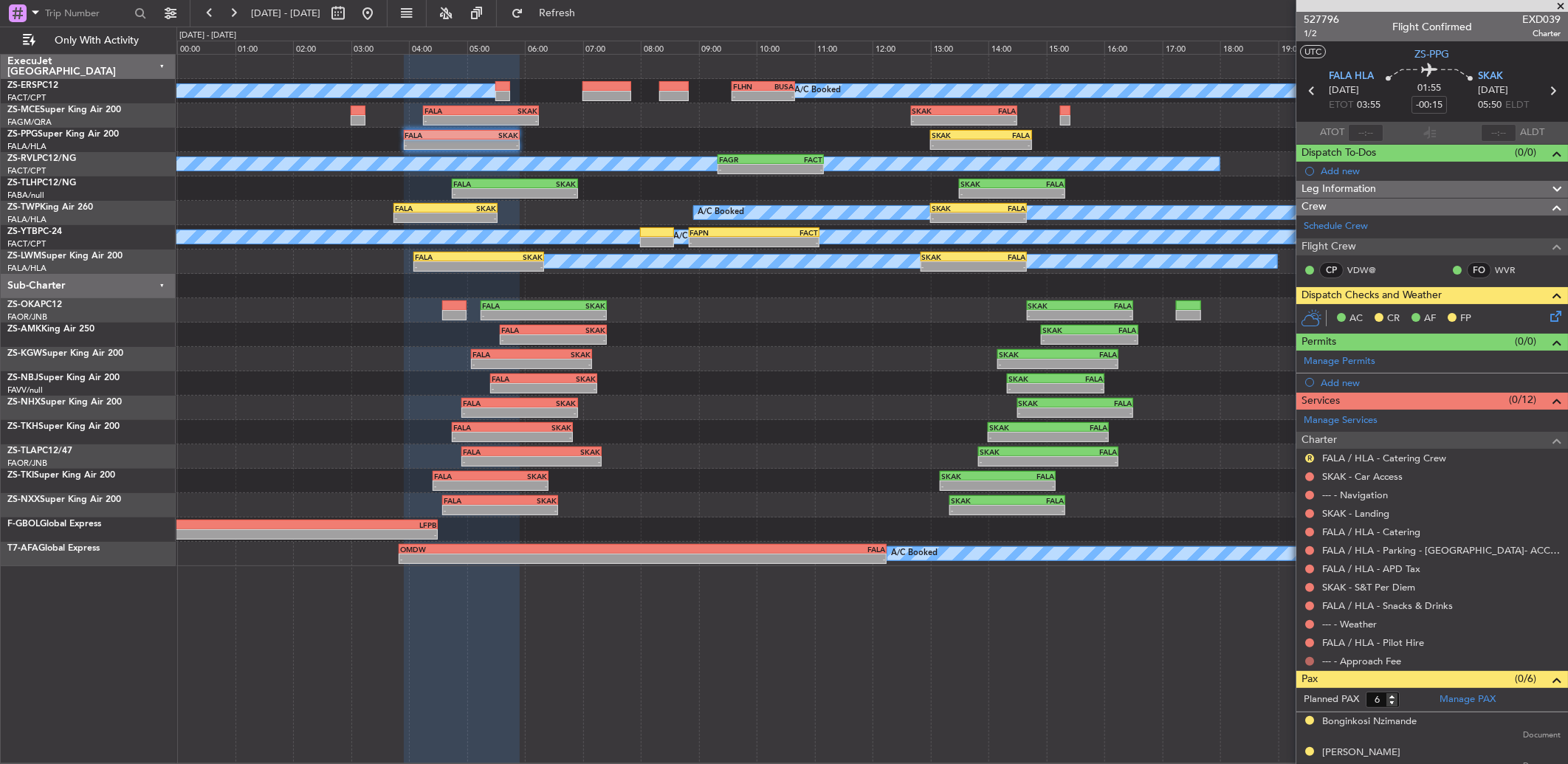
click at [1306, 659] on button at bounding box center [1310, 661] width 9 height 9
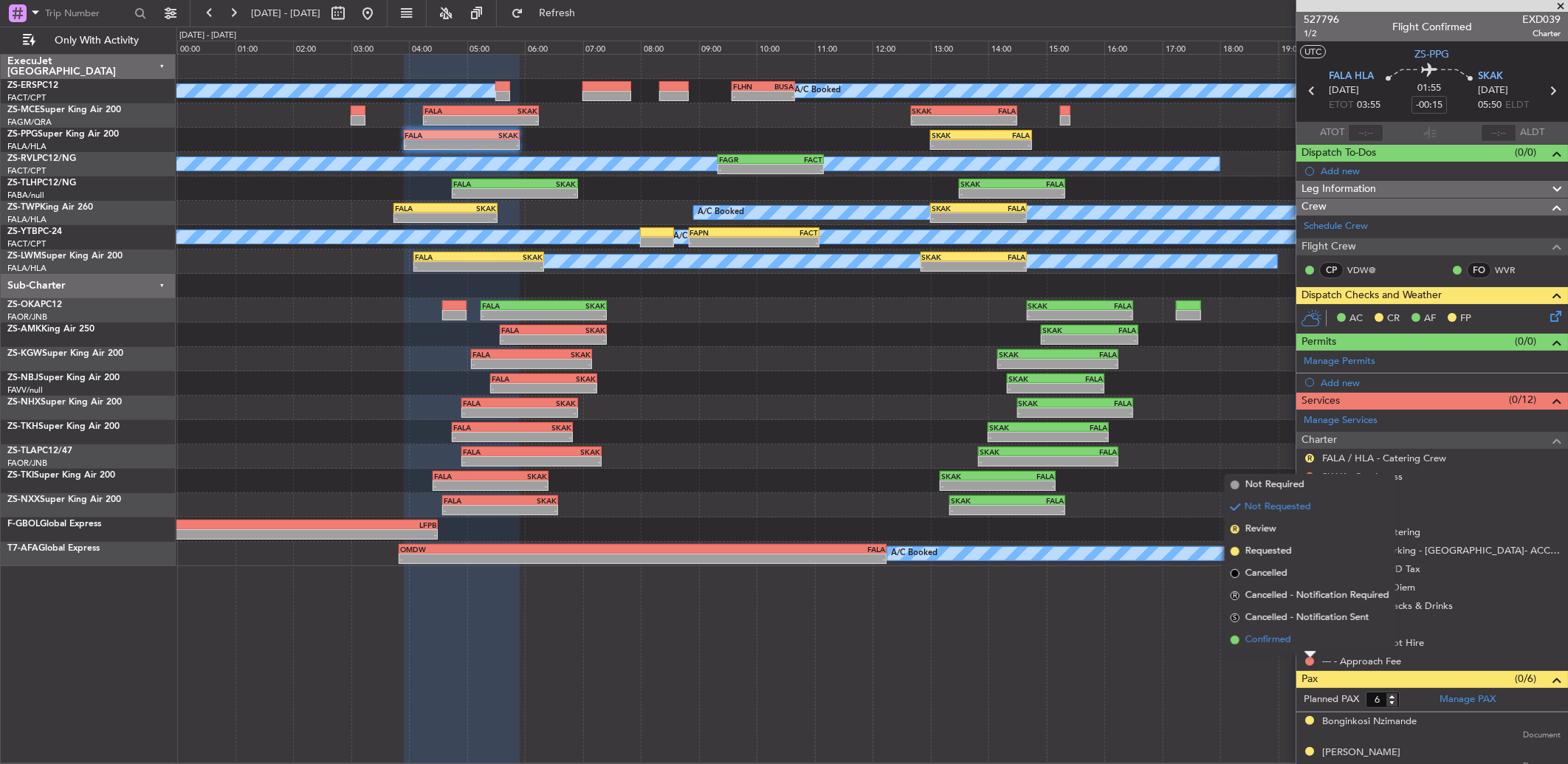
click at [1300, 647] on li "Confirmed" at bounding box center [1310, 640] width 170 height 22
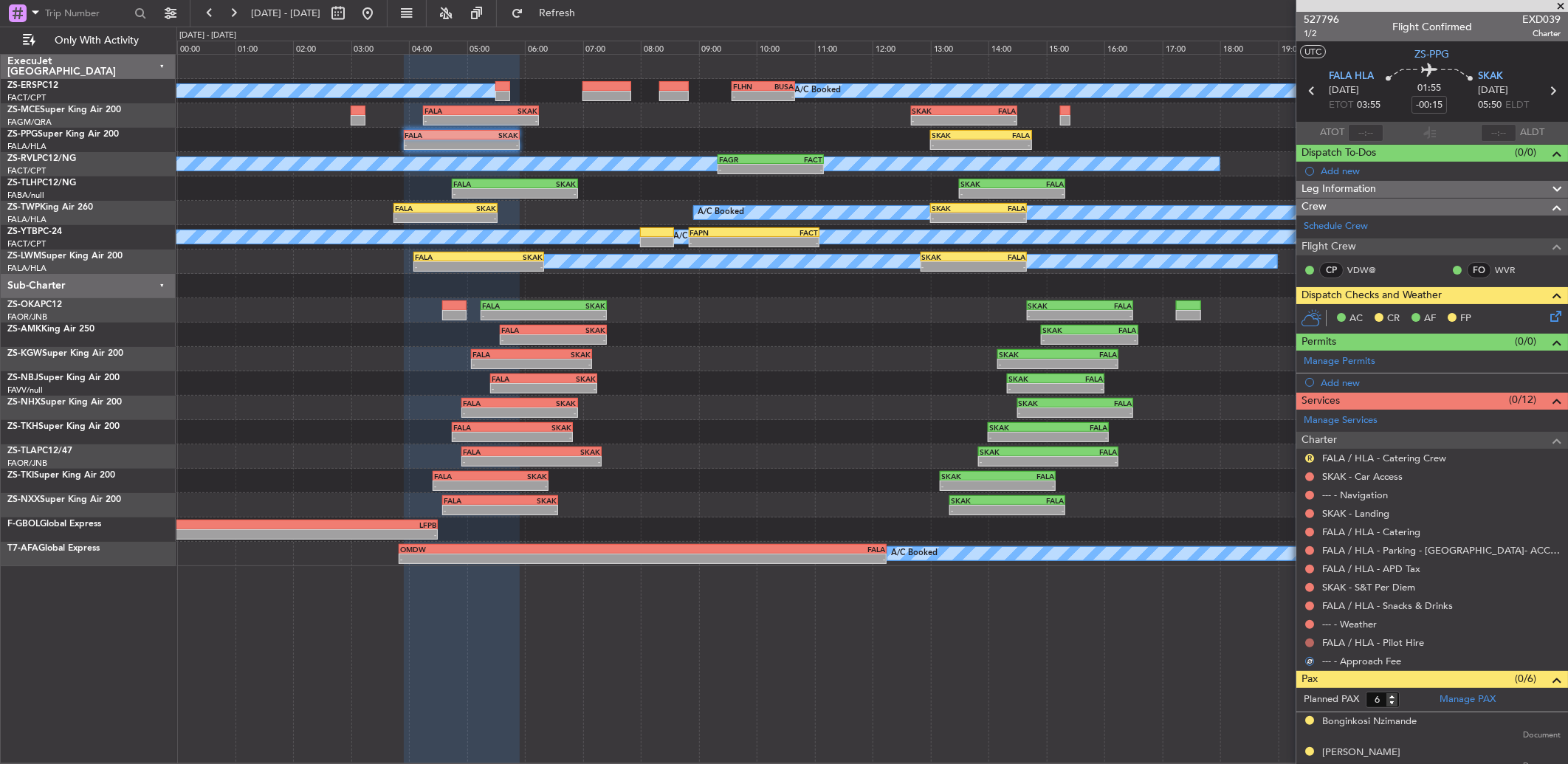
click at [1314, 640] on div at bounding box center [1310, 643] width 12 height 12
click at [1311, 639] on button at bounding box center [1310, 643] width 9 height 9
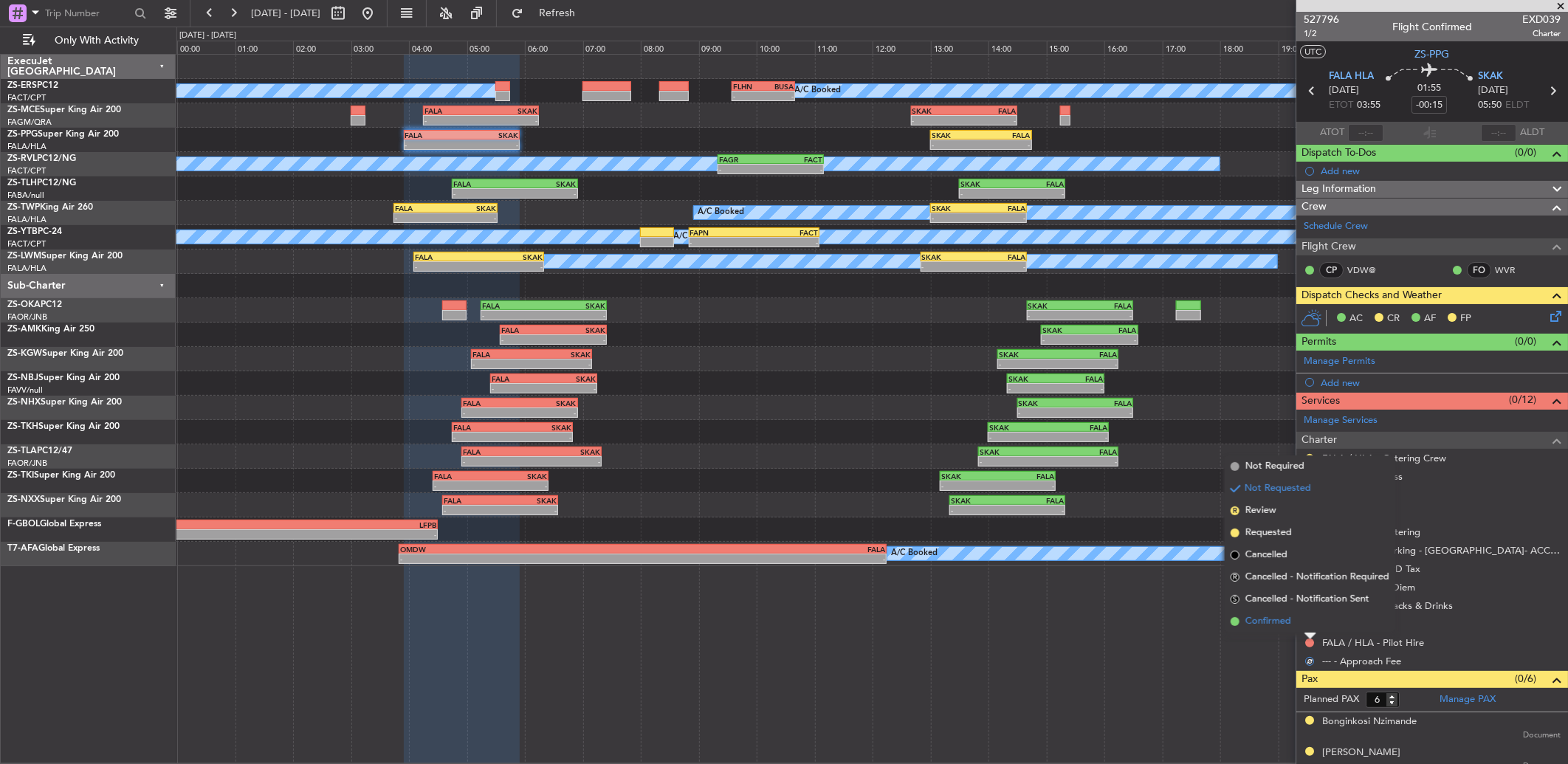
click at [1301, 621] on li "Confirmed" at bounding box center [1310, 621] width 170 height 22
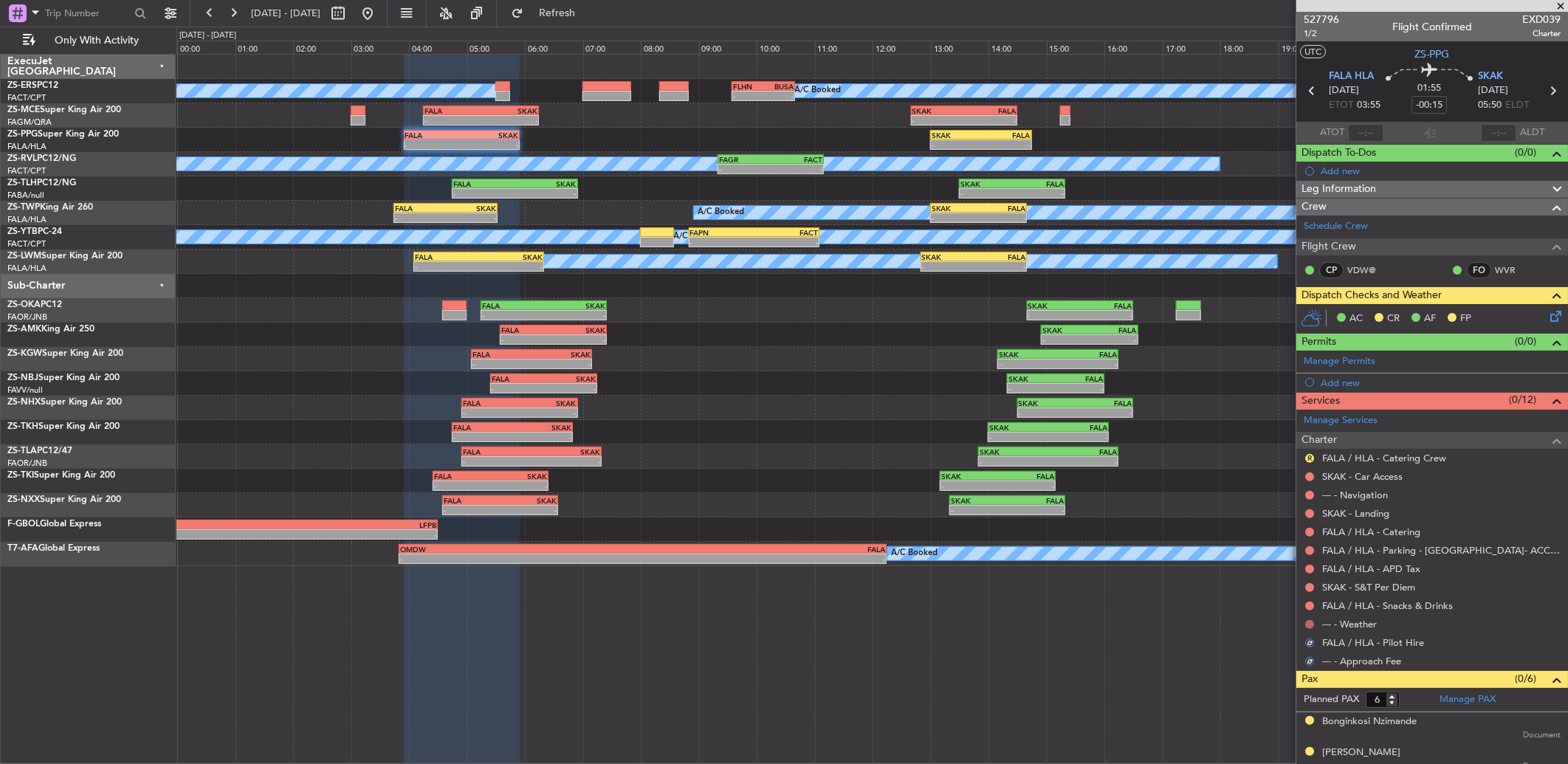
click at [1308, 623] on button at bounding box center [1310, 625] width 9 height 9
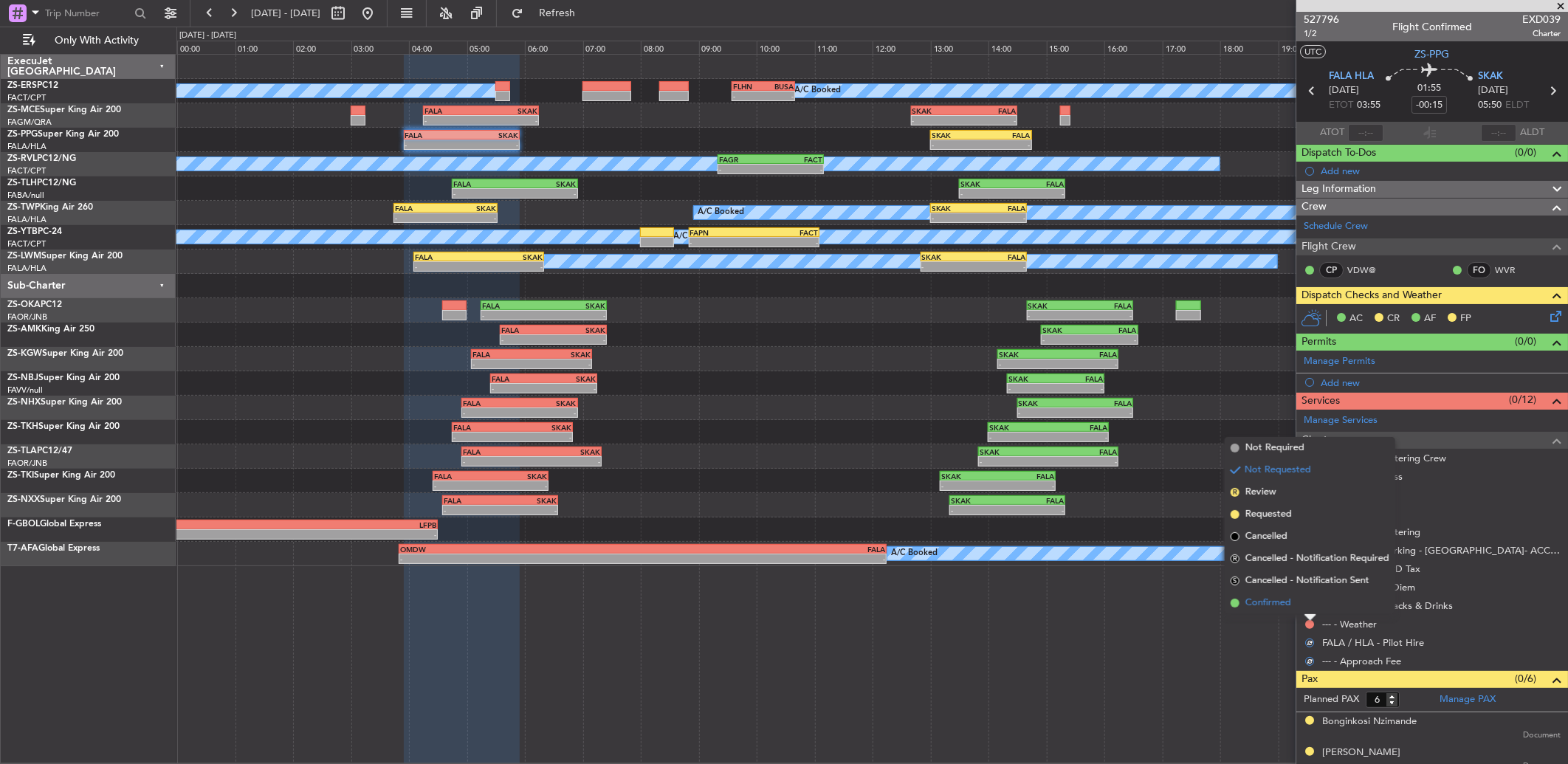
click at [1301, 604] on li "Confirmed" at bounding box center [1310, 603] width 170 height 22
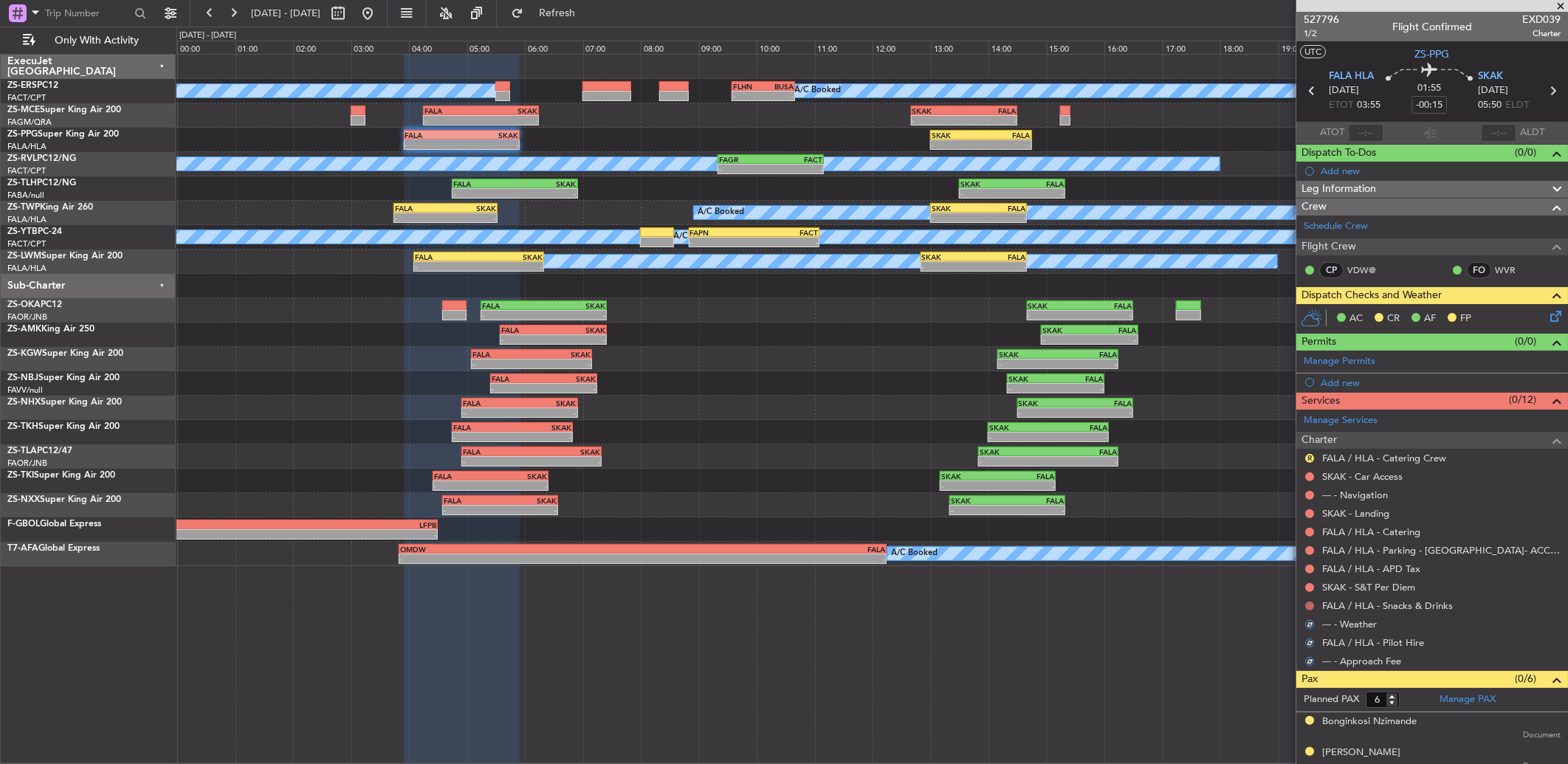
click at [1305, 607] on button at bounding box center [1310, 607] width 9 height 9
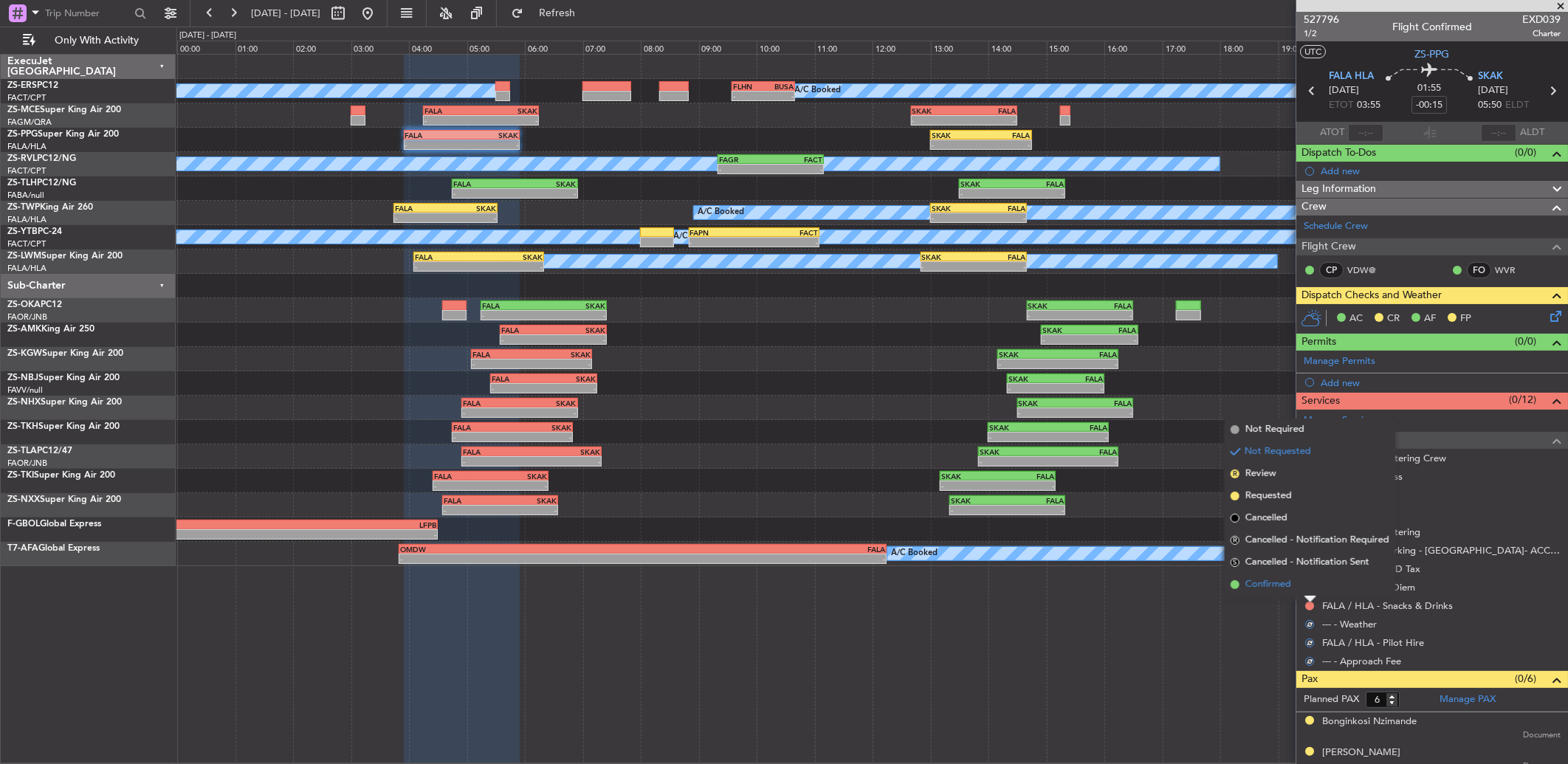
click at [1311, 592] on li "Confirmed" at bounding box center [1310, 585] width 170 height 22
click at [1311, 589] on button at bounding box center [1310, 588] width 9 height 9
click at [1309, 572] on li "Confirmed" at bounding box center [1310, 566] width 170 height 22
click at [1308, 569] on button at bounding box center [1310, 569] width 9 height 9
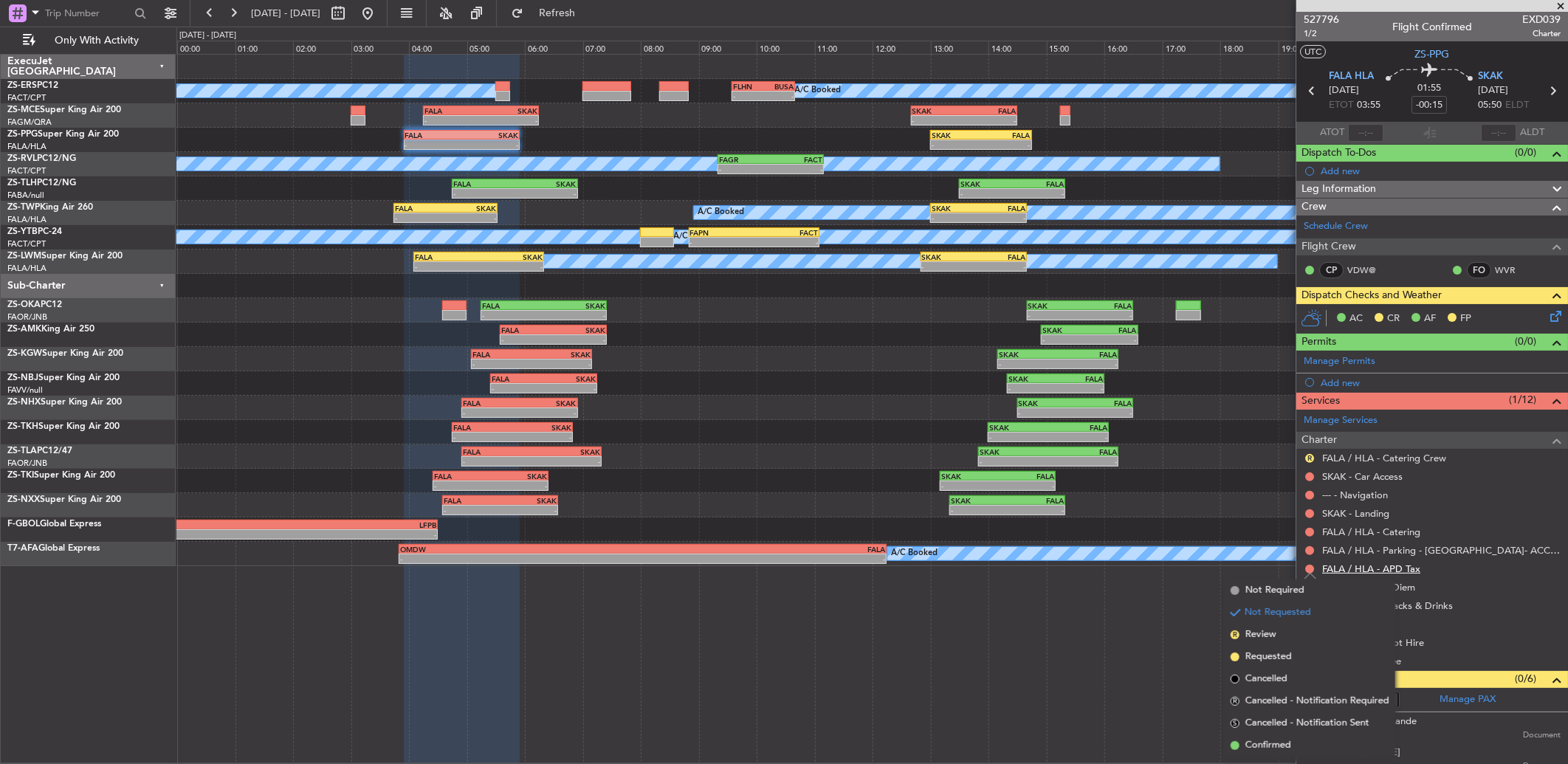
click at [1300, 739] on li "Confirmed" at bounding box center [1310, 746] width 170 height 22
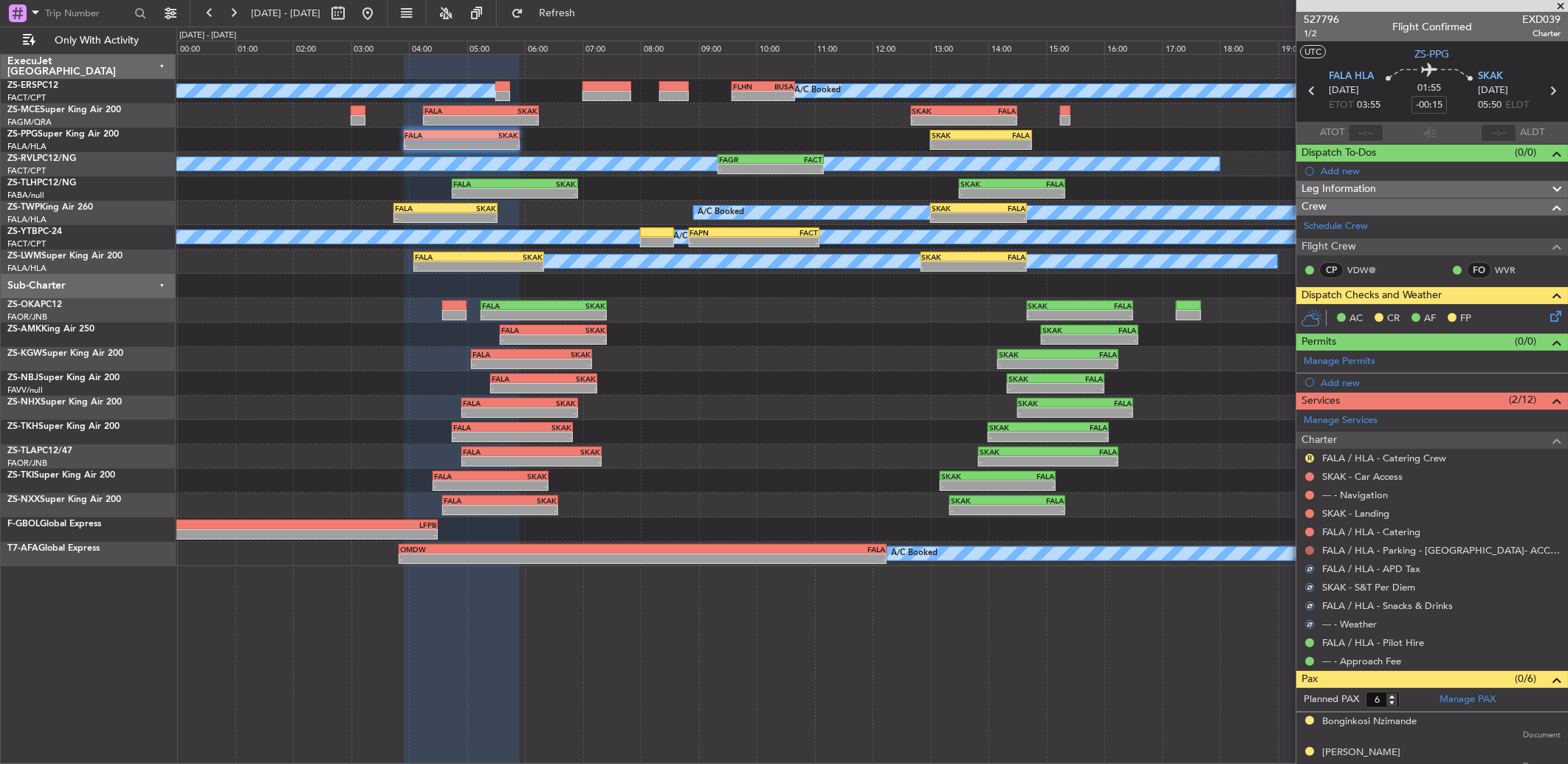
click at [1312, 549] on button at bounding box center [1310, 551] width 9 height 9
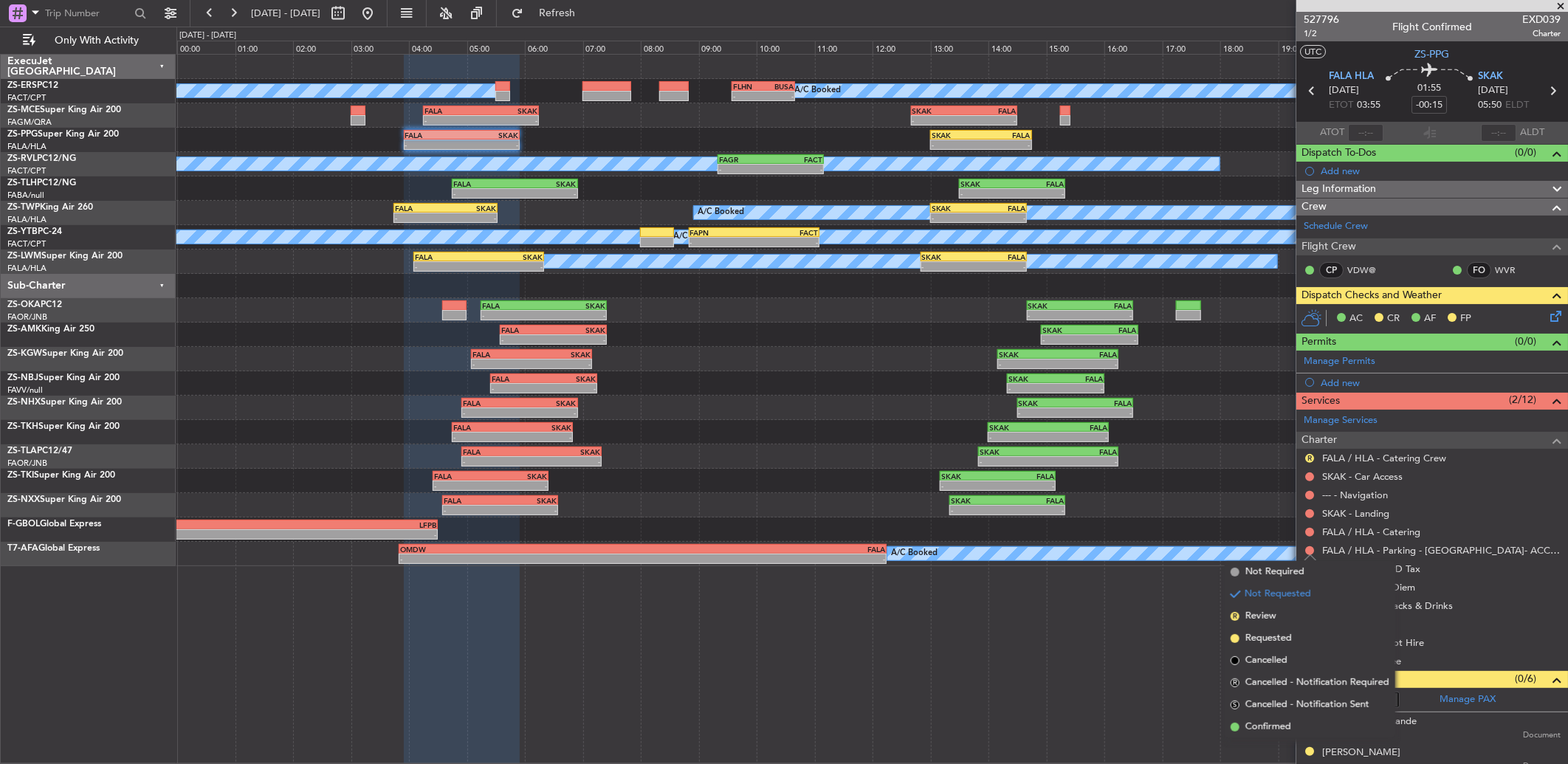
click at [1267, 727] on span "Confirmed" at bounding box center [1268, 727] width 46 height 15
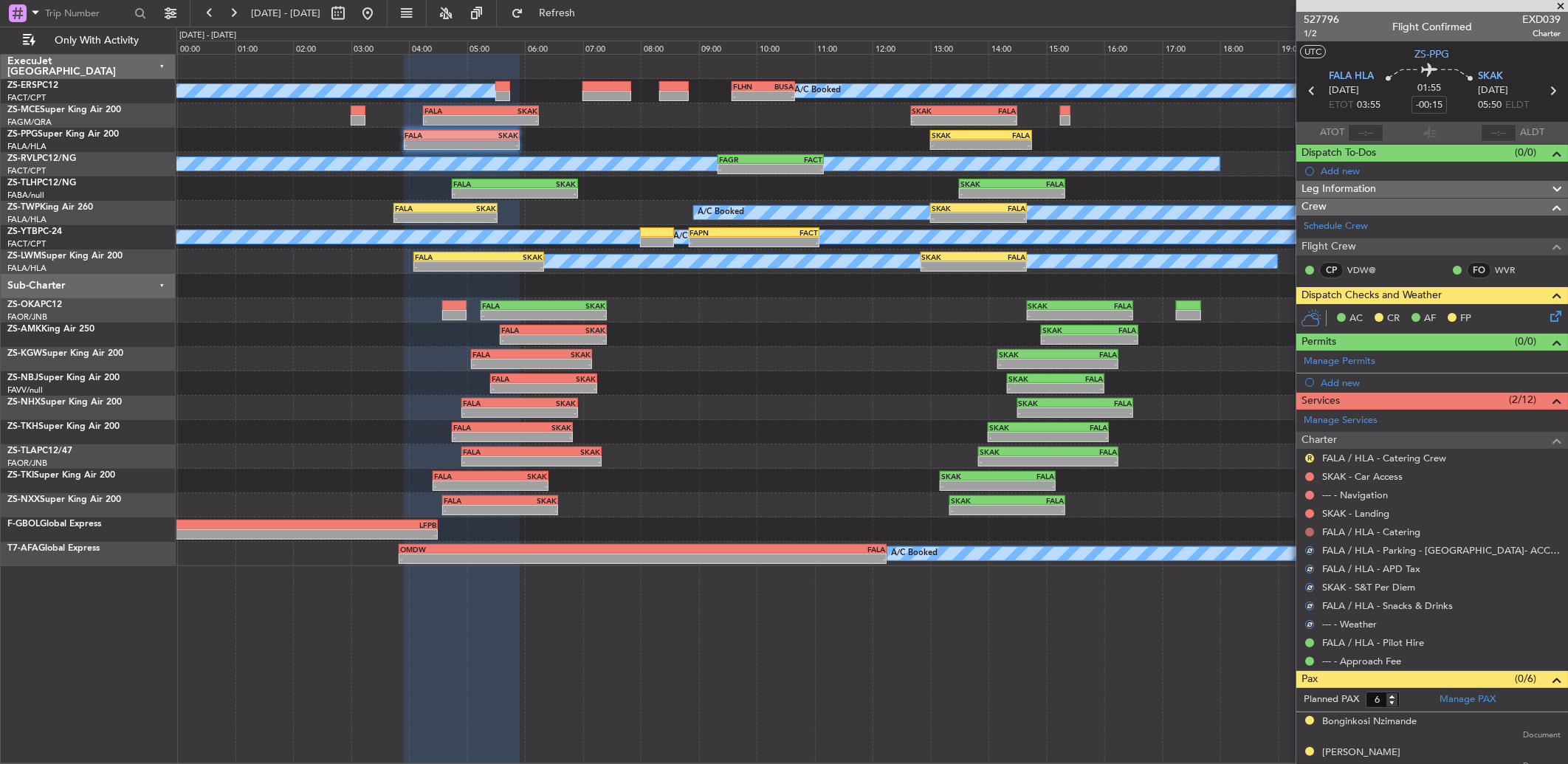
click at [1312, 530] on button at bounding box center [1310, 533] width 9 height 9
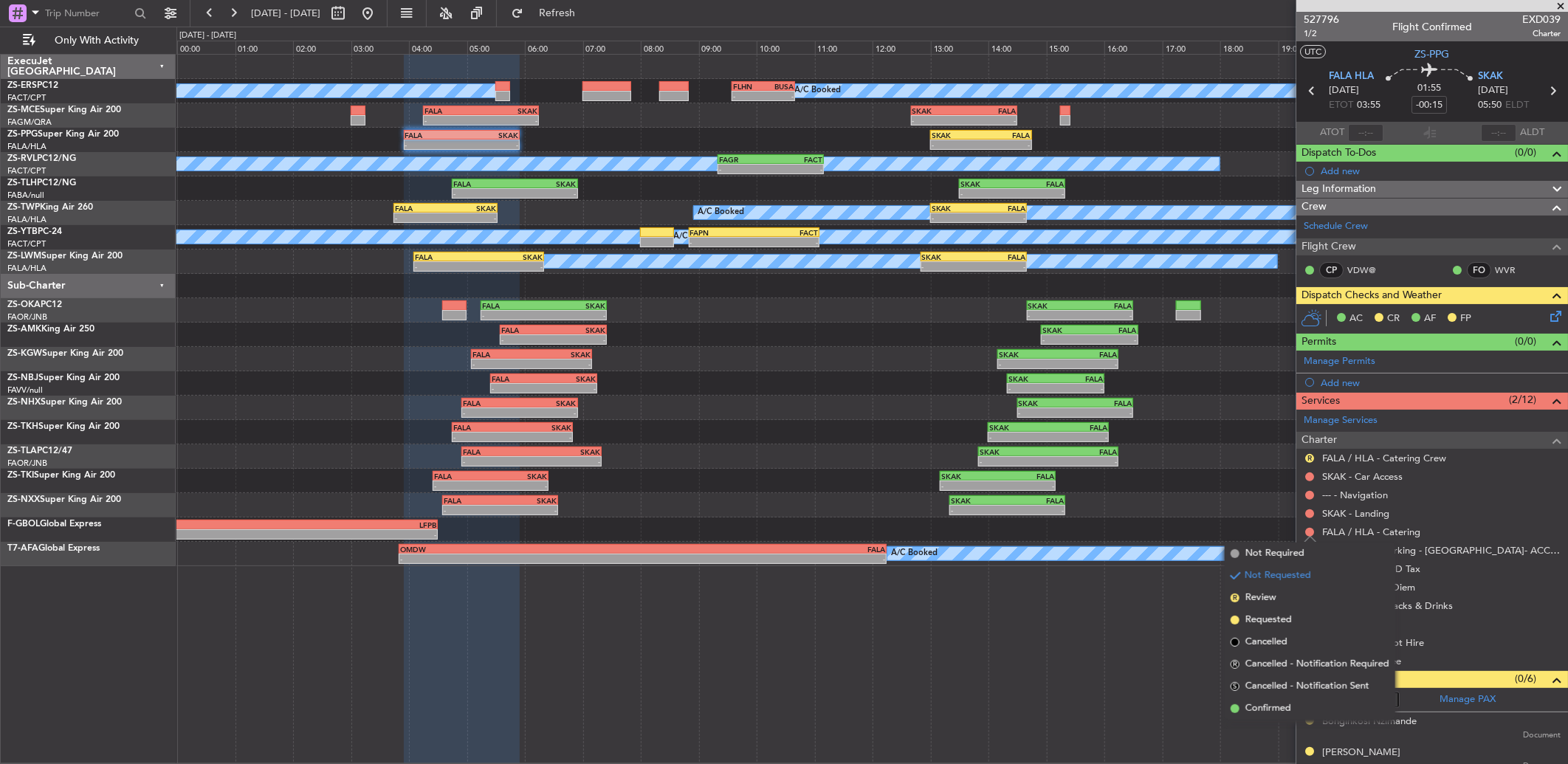
drag, startPoint x: 1274, startPoint y: 695, endPoint x: 1279, endPoint y: 618, distance: 77.2
click at [1275, 694] on li "S Cancelled - Notification Sent" at bounding box center [1310, 687] width 170 height 22
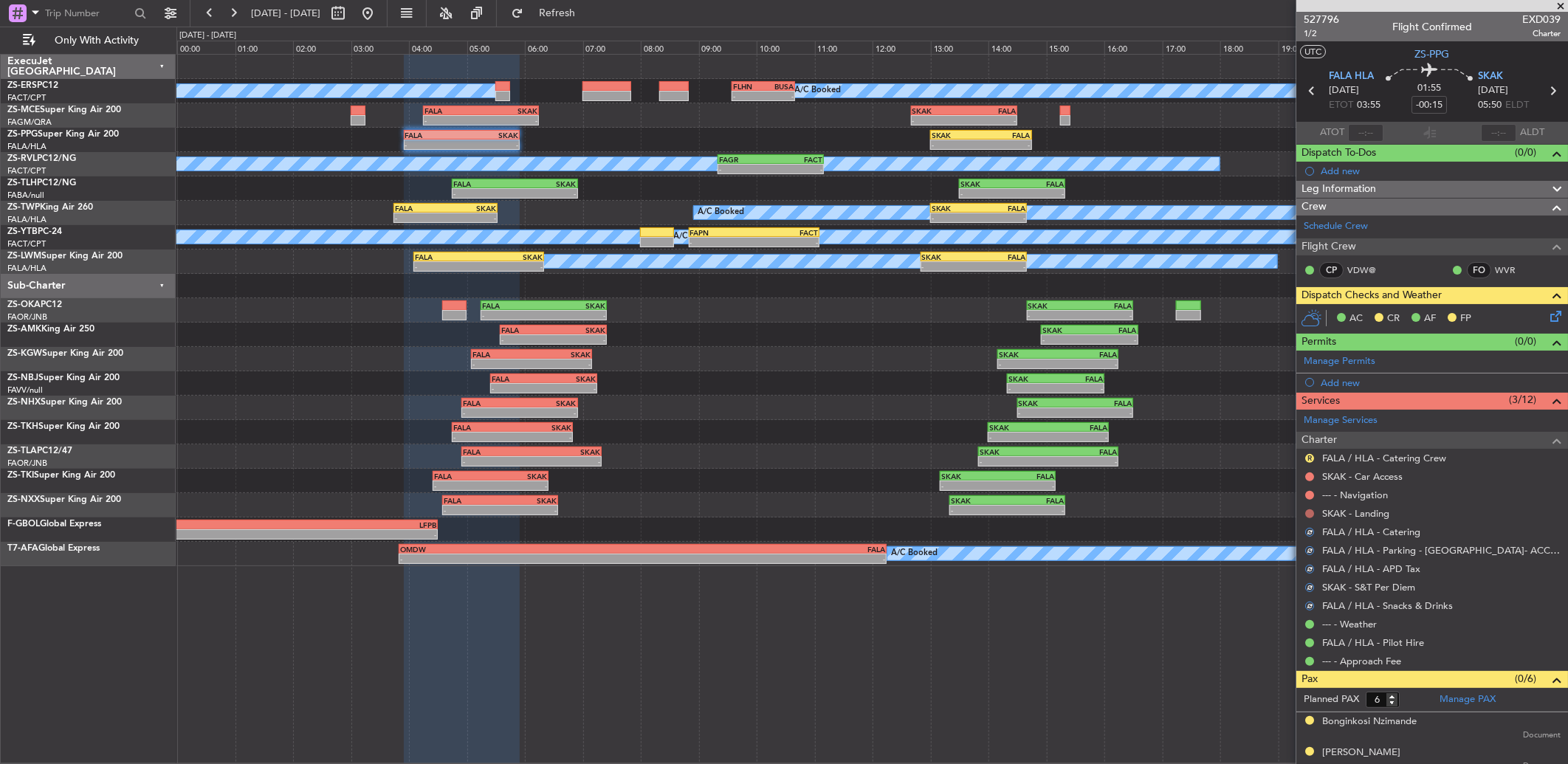
click at [1311, 513] on button at bounding box center [1310, 514] width 9 height 9
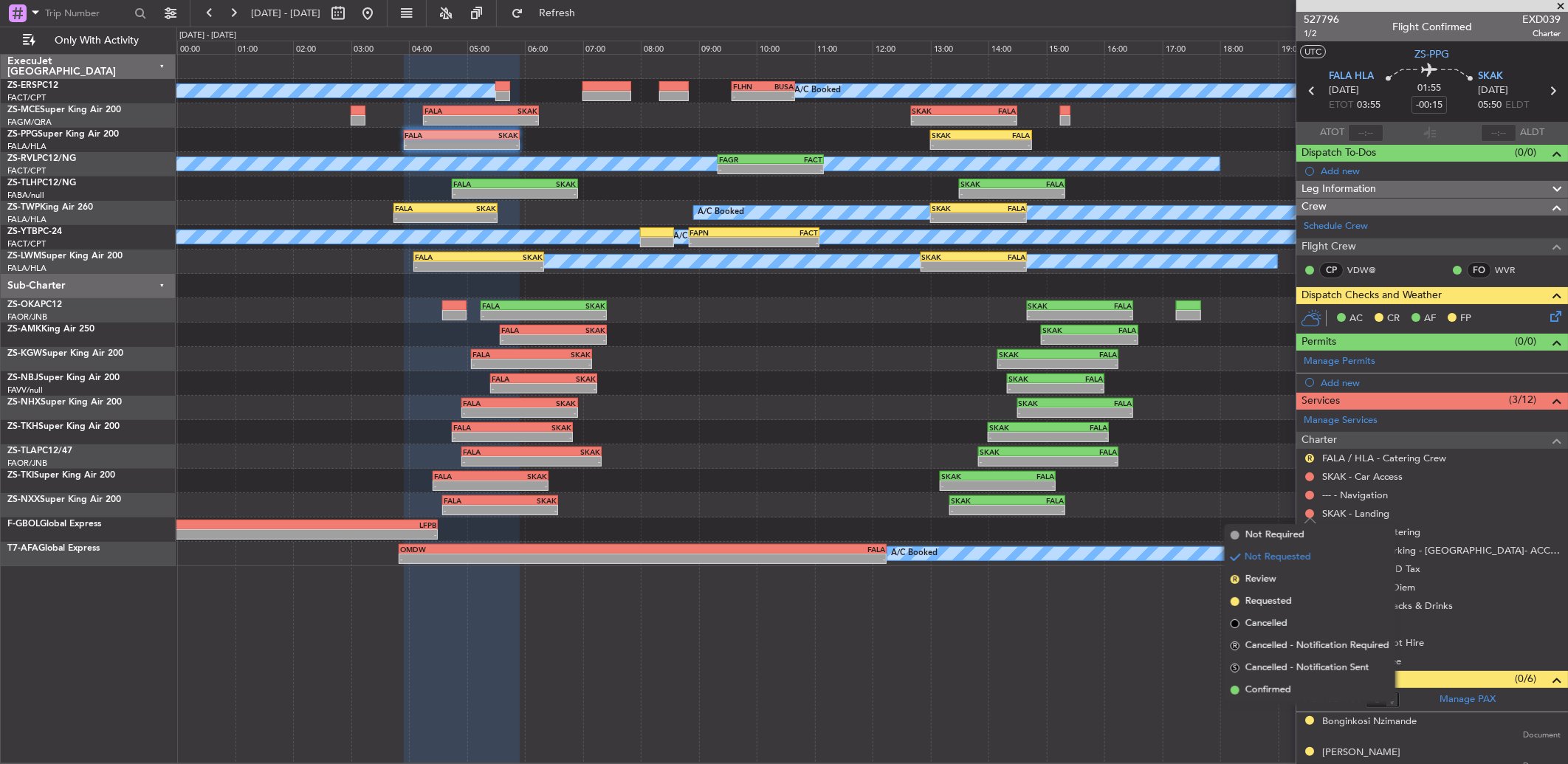
drag, startPoint x: 1279, startPoint y: 690, endPoint x: 1306, endPoint y: 537, distance: 155.4
click at [1280, 690] on span "Confirmed" at bounding box center [1268, 690] width 46 height 15
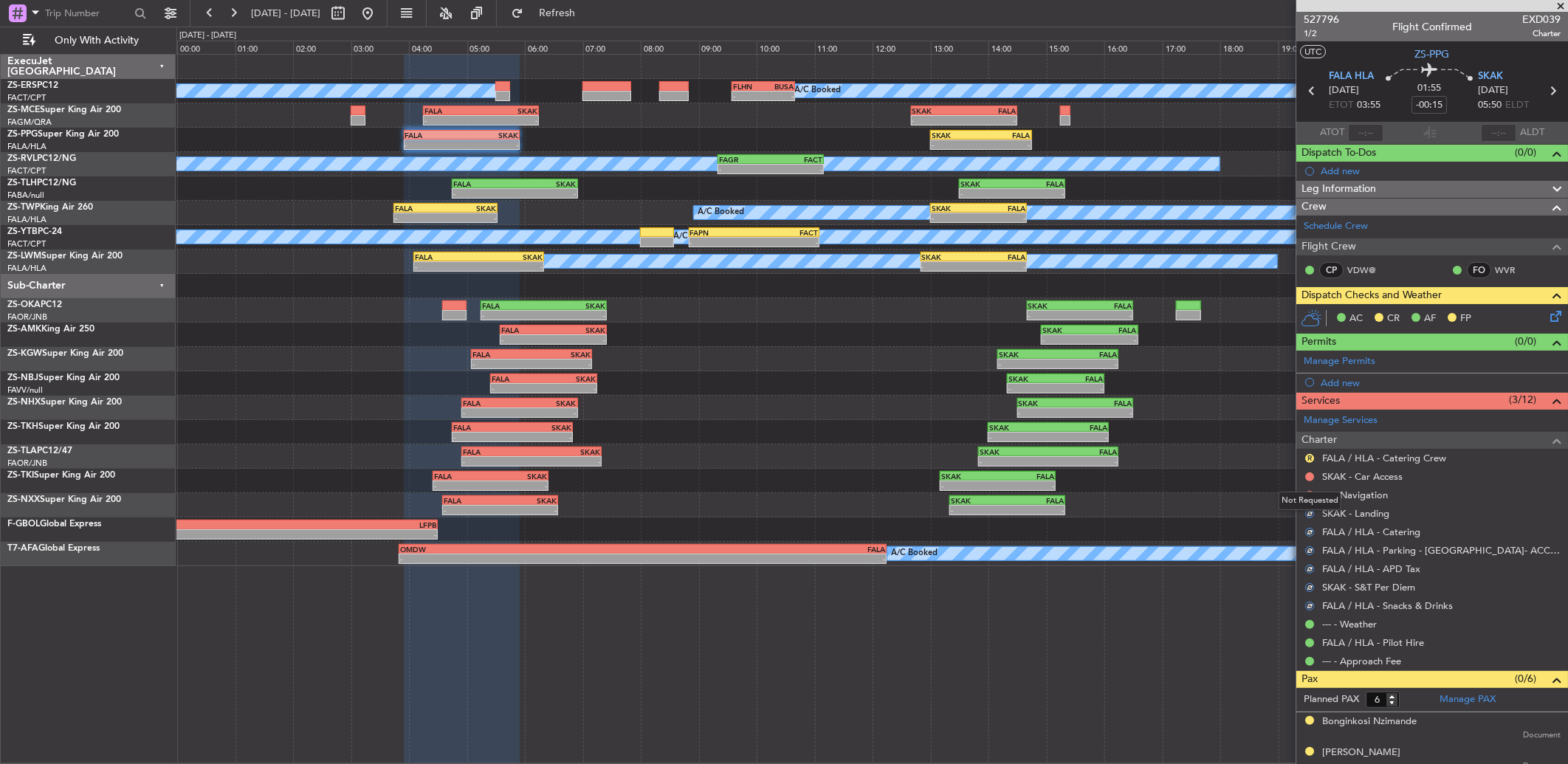
click at [1307, 493] on div "Not Requested" at bounding box center [1310, 500] width 63 height 18
drag, startPoint x: 1308, startPoint y: 493, endPoint x: 1308, endPoint y: 503, distance: 10.0
click at [1310, 493] on button at bounding box center [1310, 495] width 9 height 9
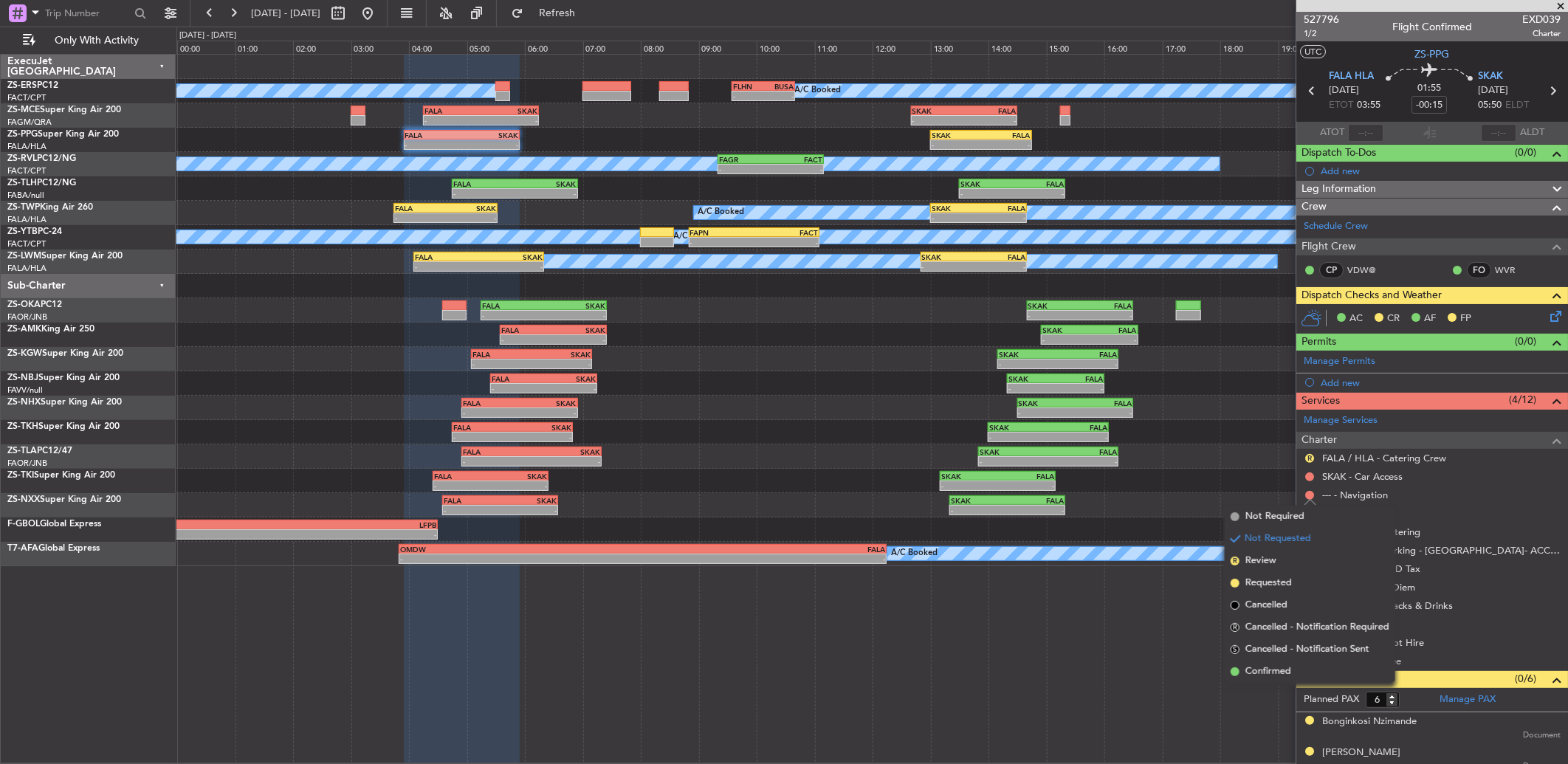
click at [1255, 667] on span "Confirmed" at bounding box center [1268, 672] width 46 height 15
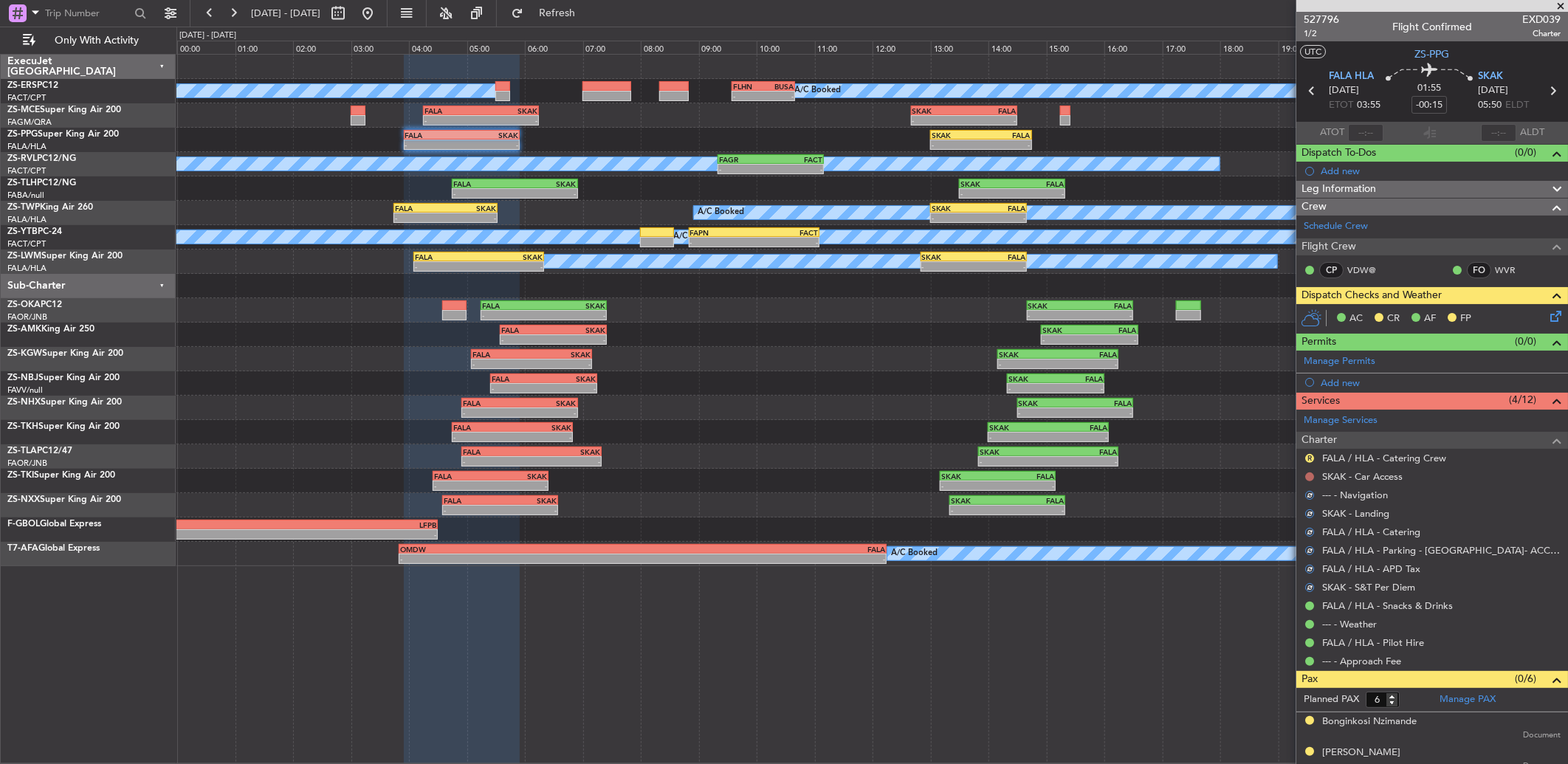
click at [1311, 472] on button at bounding box center [1310, 477] width 9 height 9
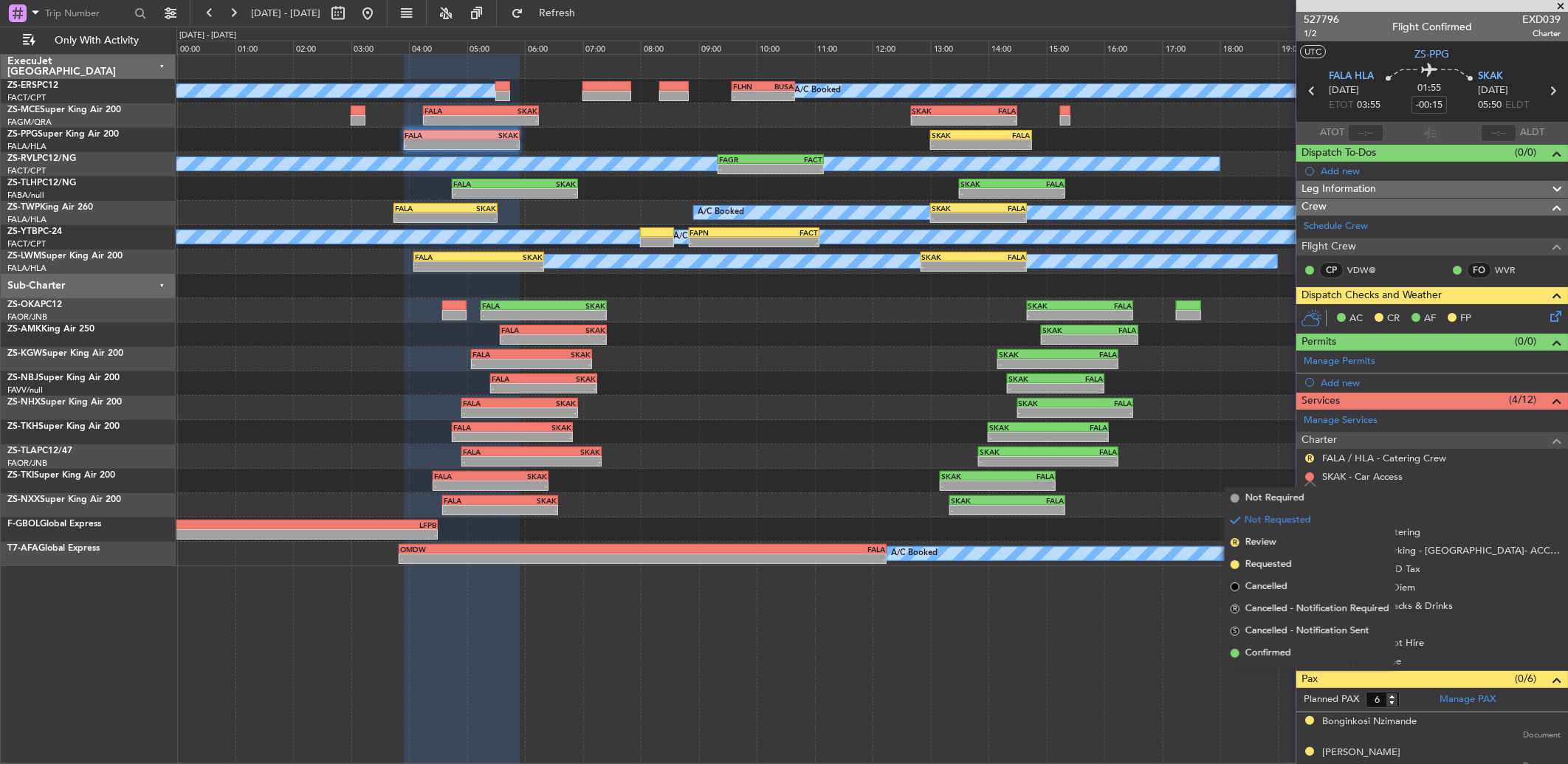
click at [1263, 653] on span "Confirmed" at bounding box center [1268, 653] width 46 height 15
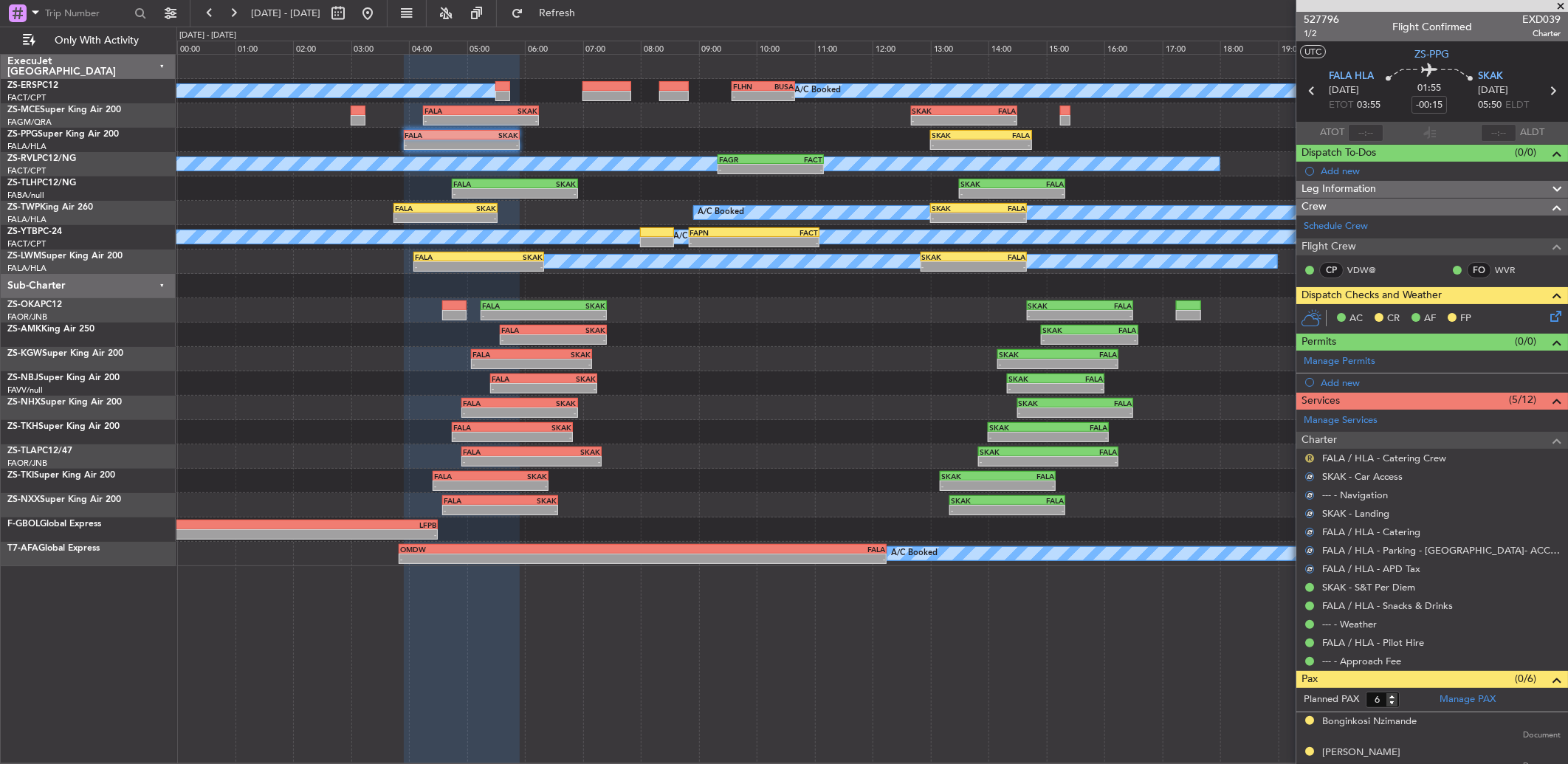
click at [1306, 459] on button "R" at bounding box center [1310, 459] width 9 height 9
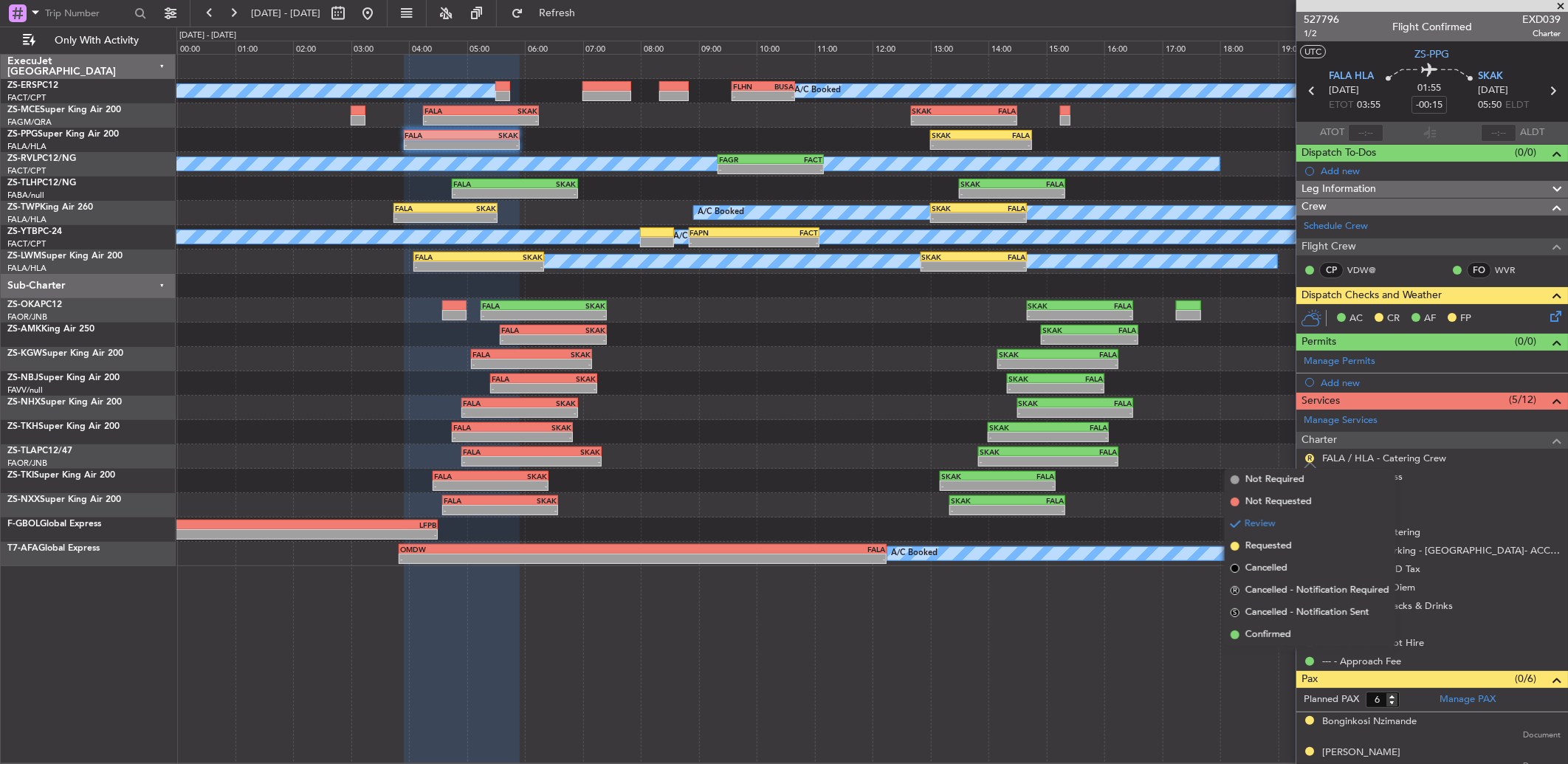
click at [1289, 639] on span "Confirmed" at bounding box center [1268, 634] width 46 height 15
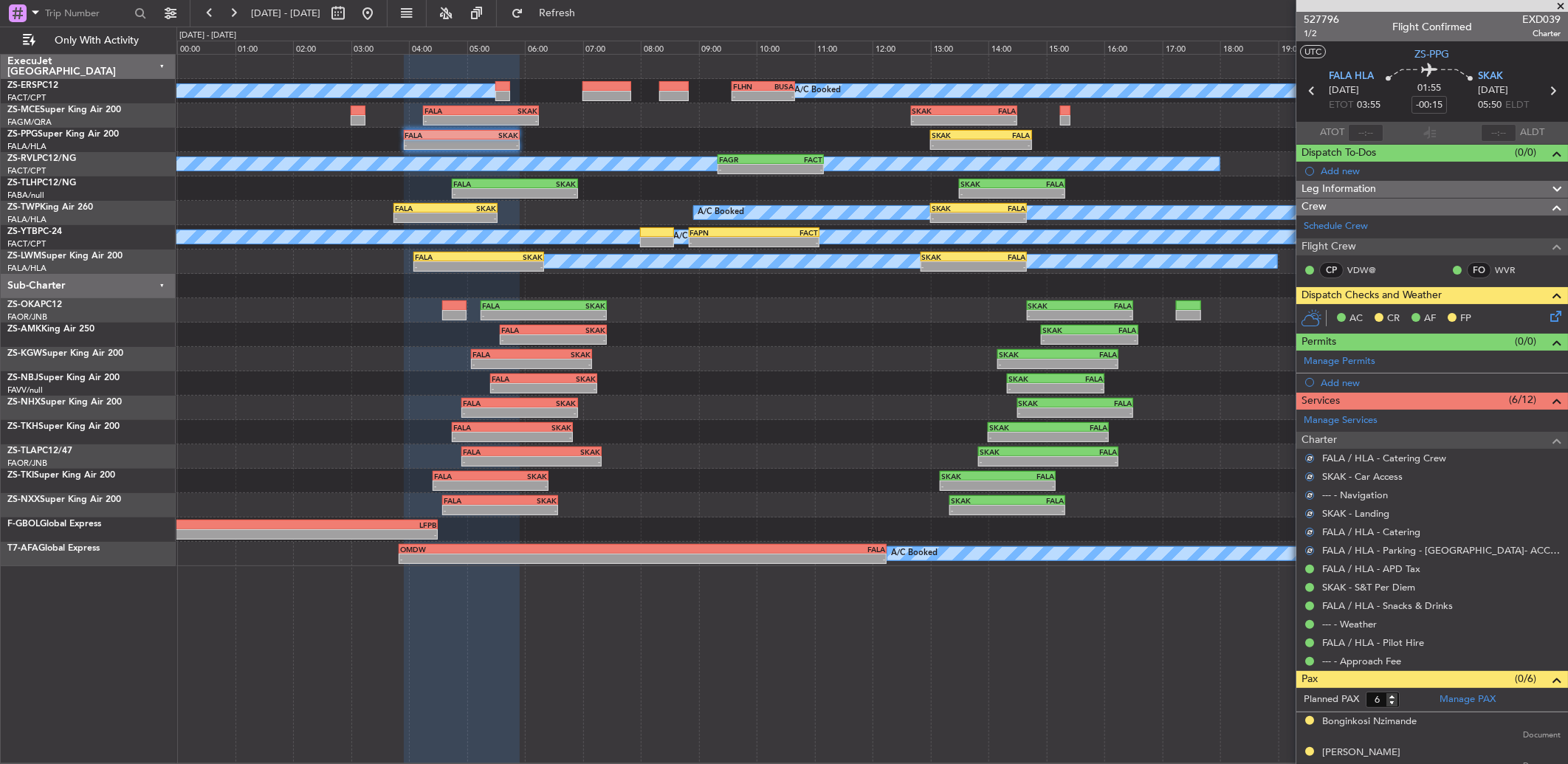
click at [1548, 316] on icon at bounding box center [1553, 314] width 12 height 12
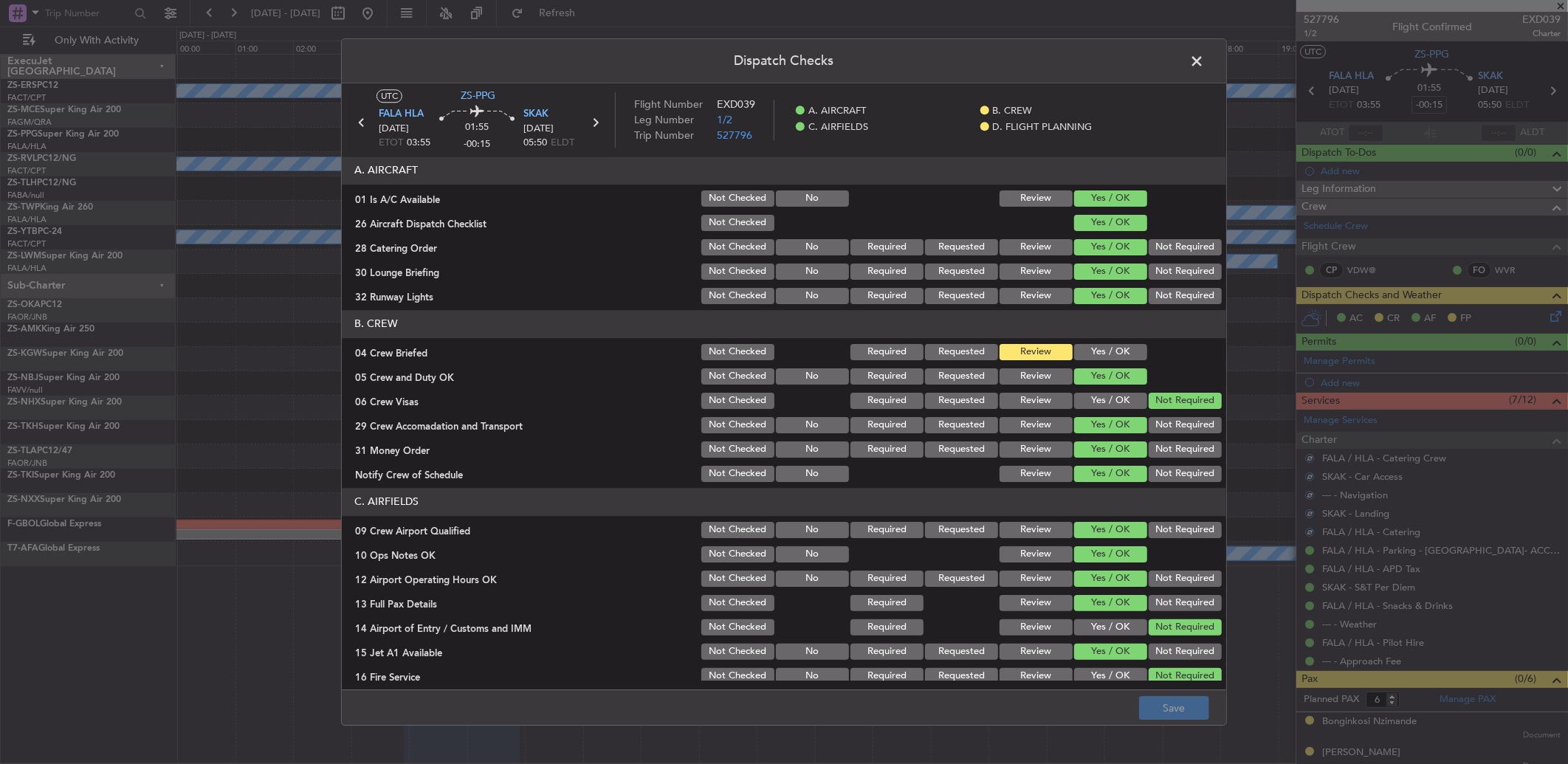
click at [1074, 354] on button "Yes / OK" at bounding box center [1111, 352] width 73 height 17
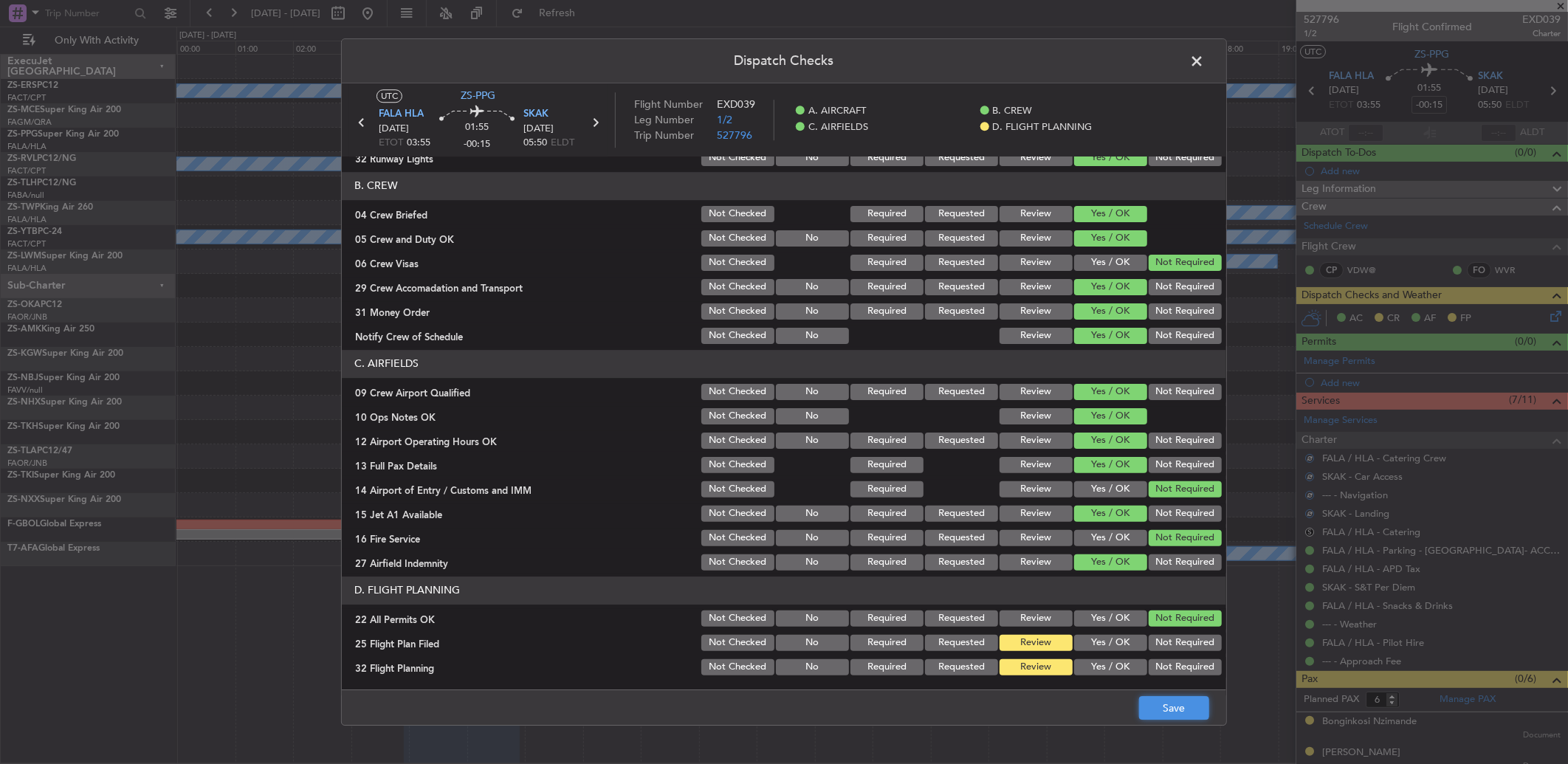
click at [1170, 714] on button "Save" at bounding box center [1174, 707] width 70 height 23
click at [1204, 55] on span at bounding box center [1204, 65] width 0 height 30
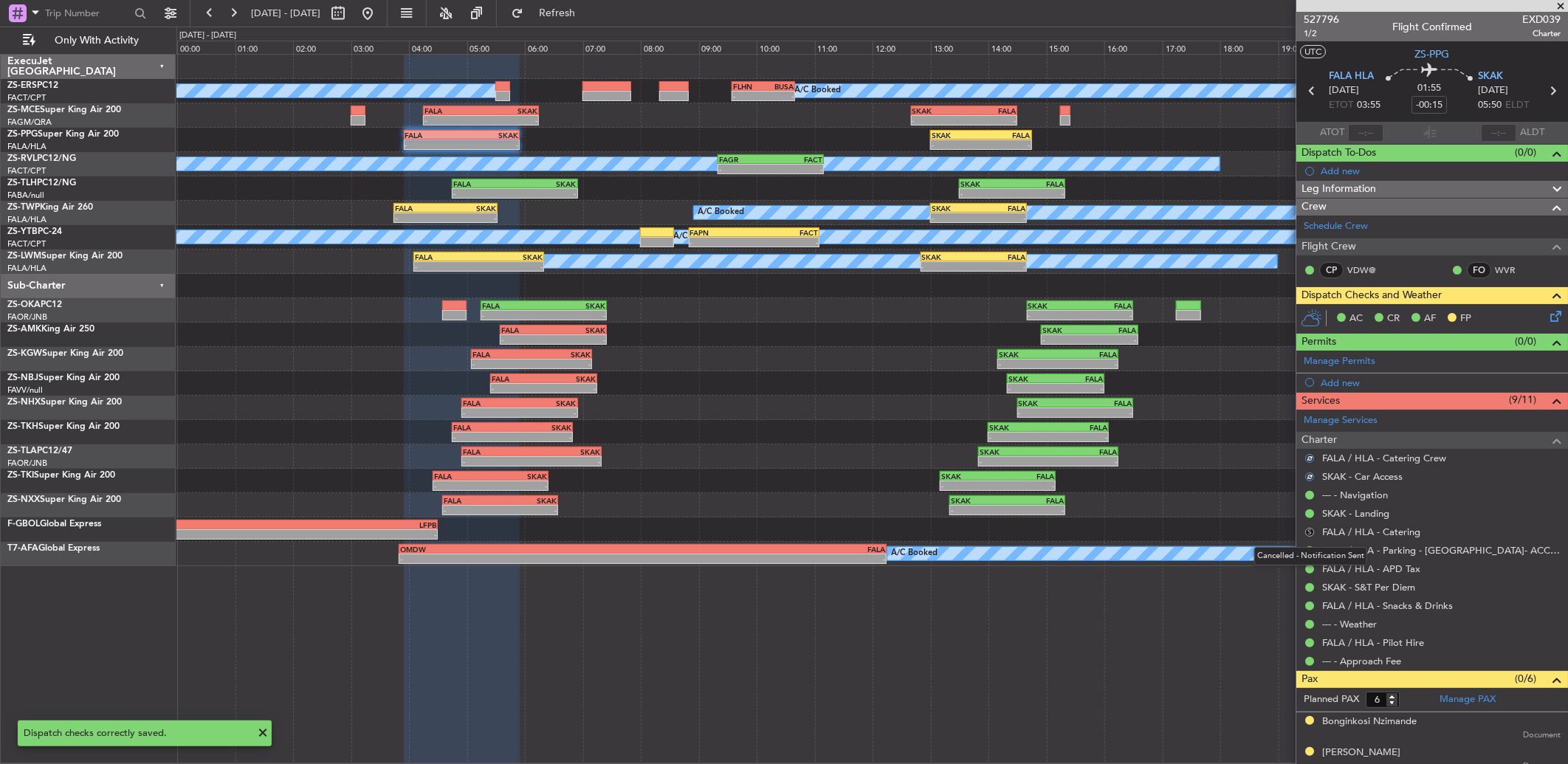
click at [1314, 532] on button "S" at bounding box center [1310, 533] width 9 height 9
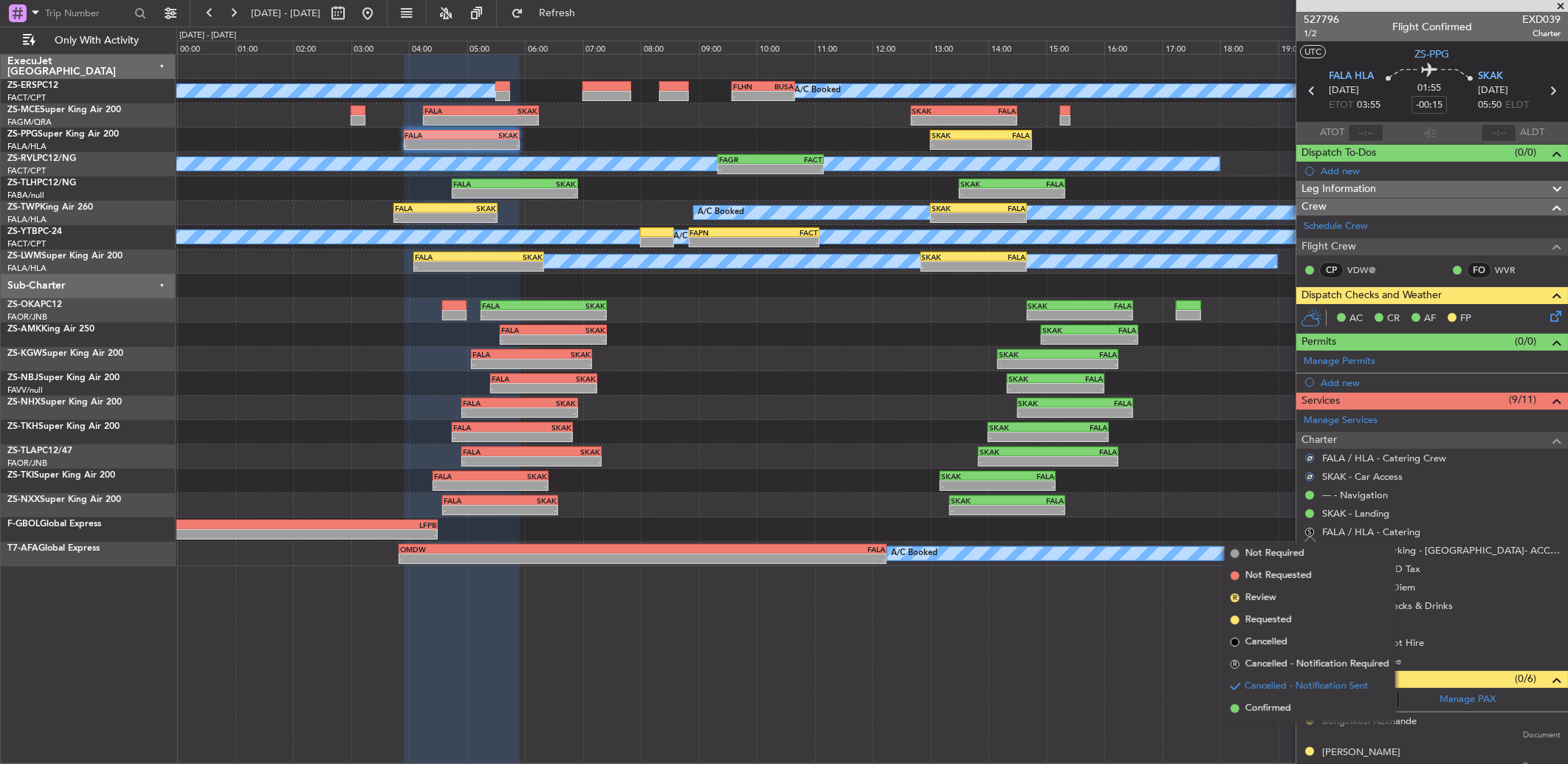
click at [1284, 706] on span "Confirmed" at bounding box center [1268, 708] width 46 height 15
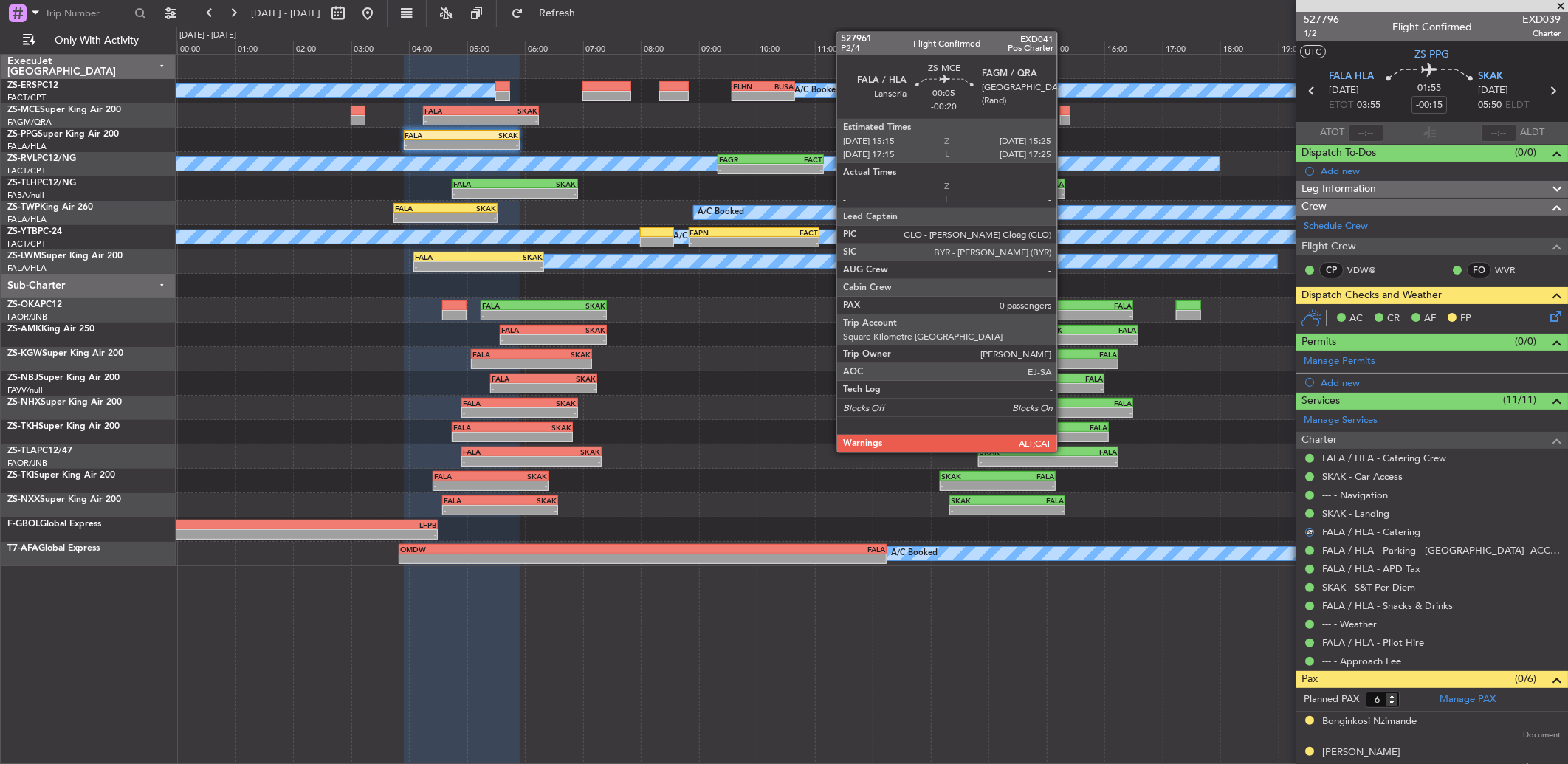
click at [1064, 115] on div at bounding box center [1065, 120] width 10 height 10
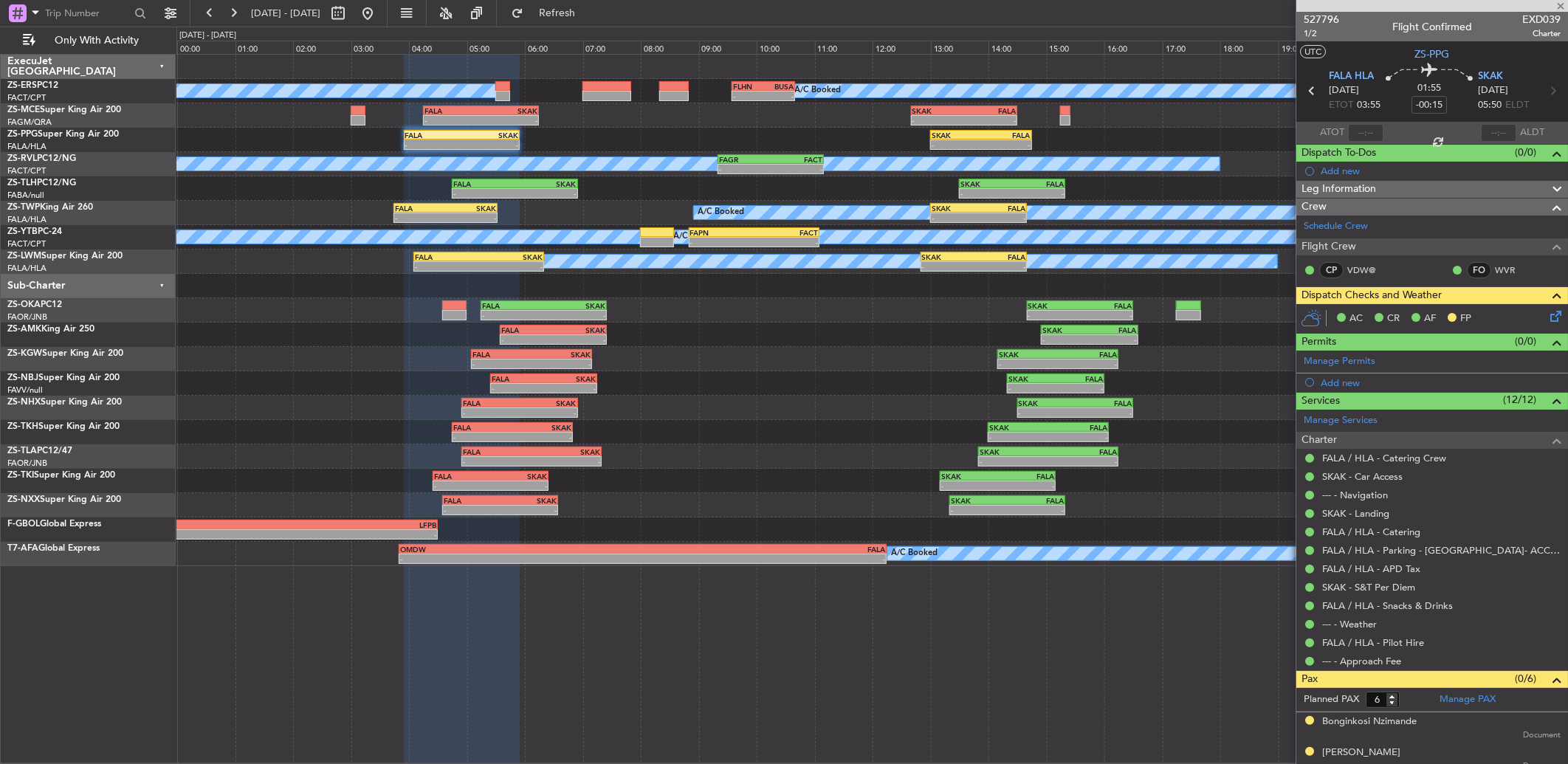
type input "-00:20"
type input "0"
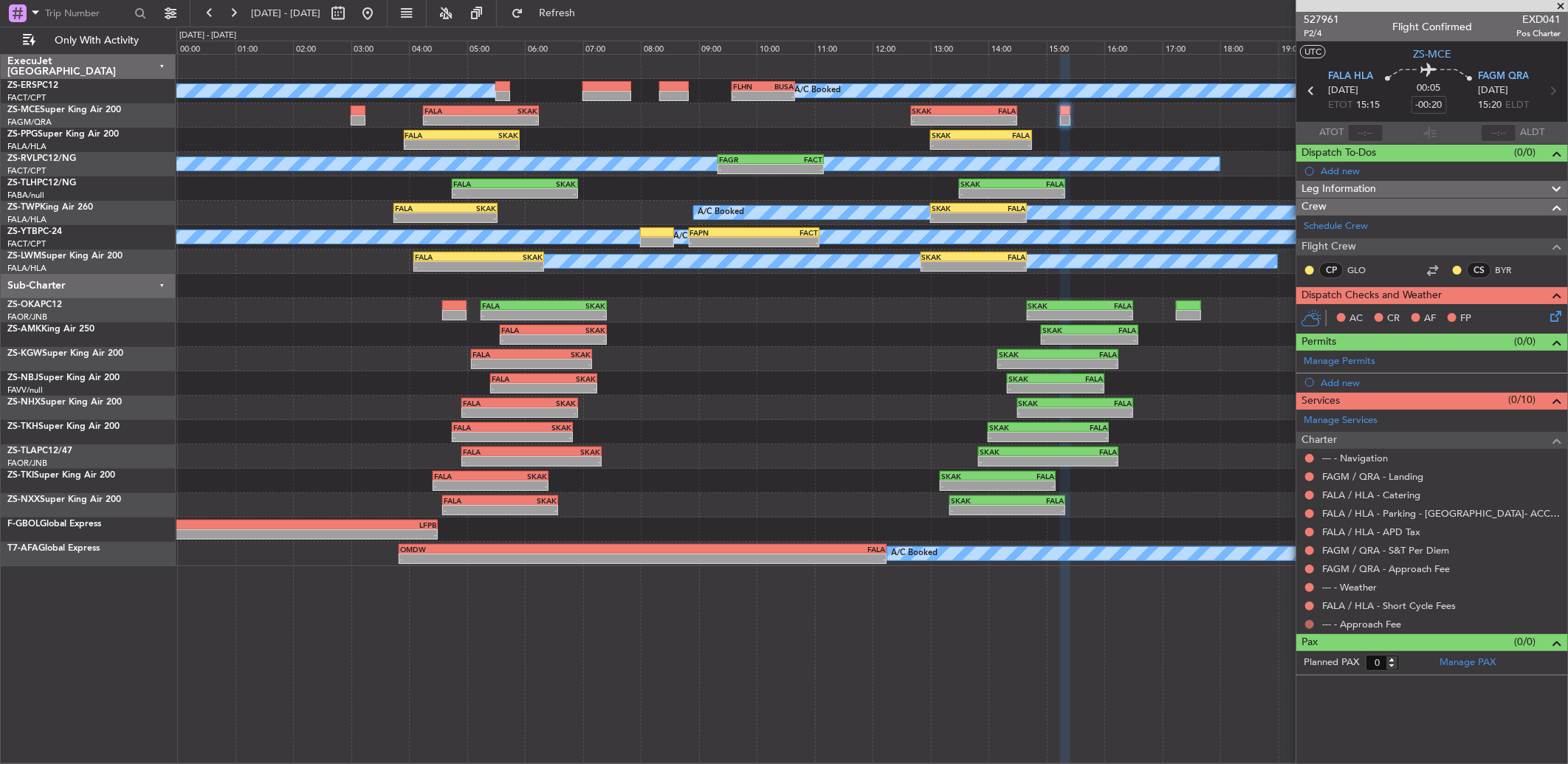
click at [1308, 625] on button at bounding box center [1310, 625] width 9 height 9
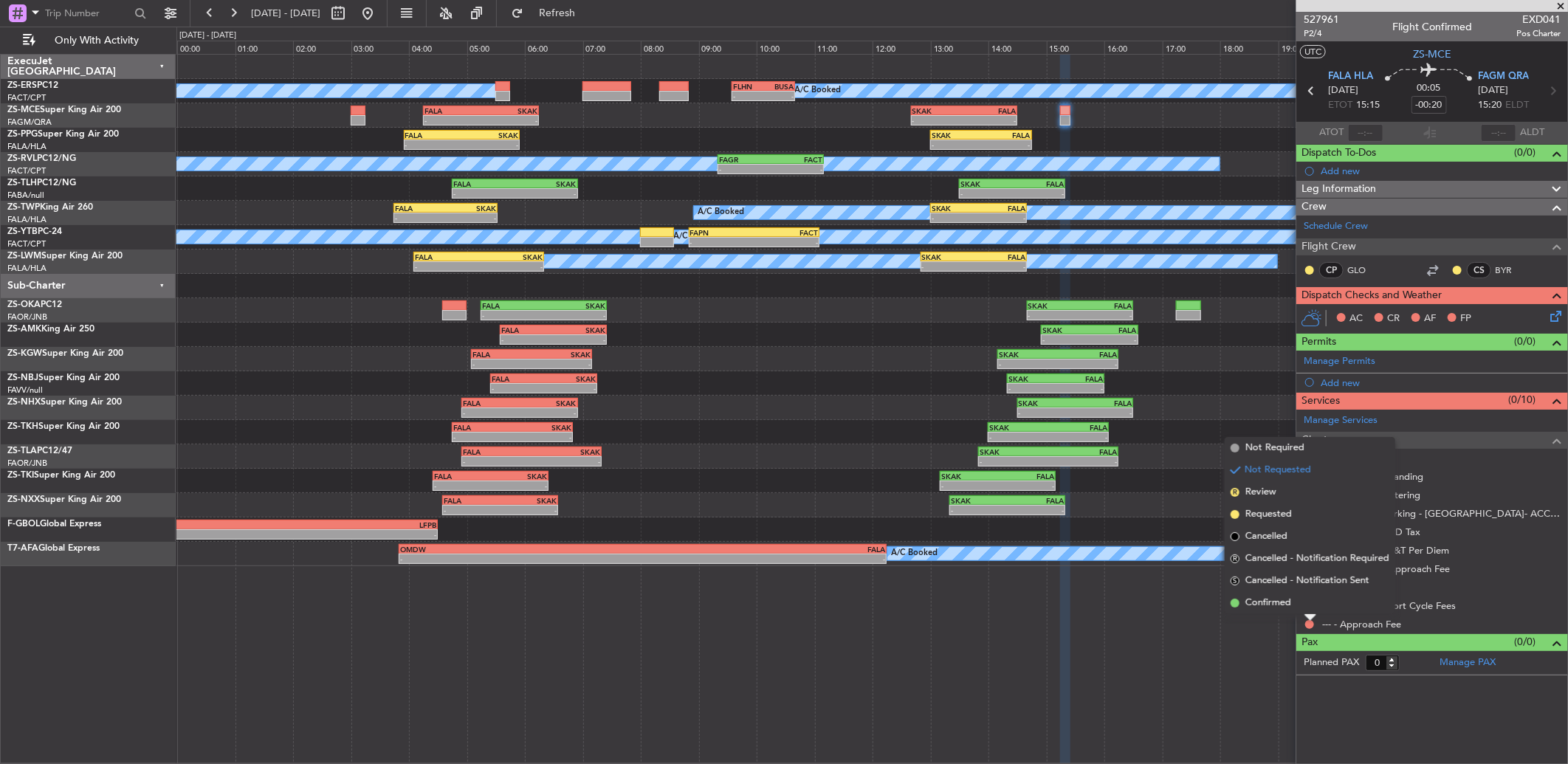
click at [1312, 603] on li "Confirmed" at bounding box center [1310, 603] width 170 height 22
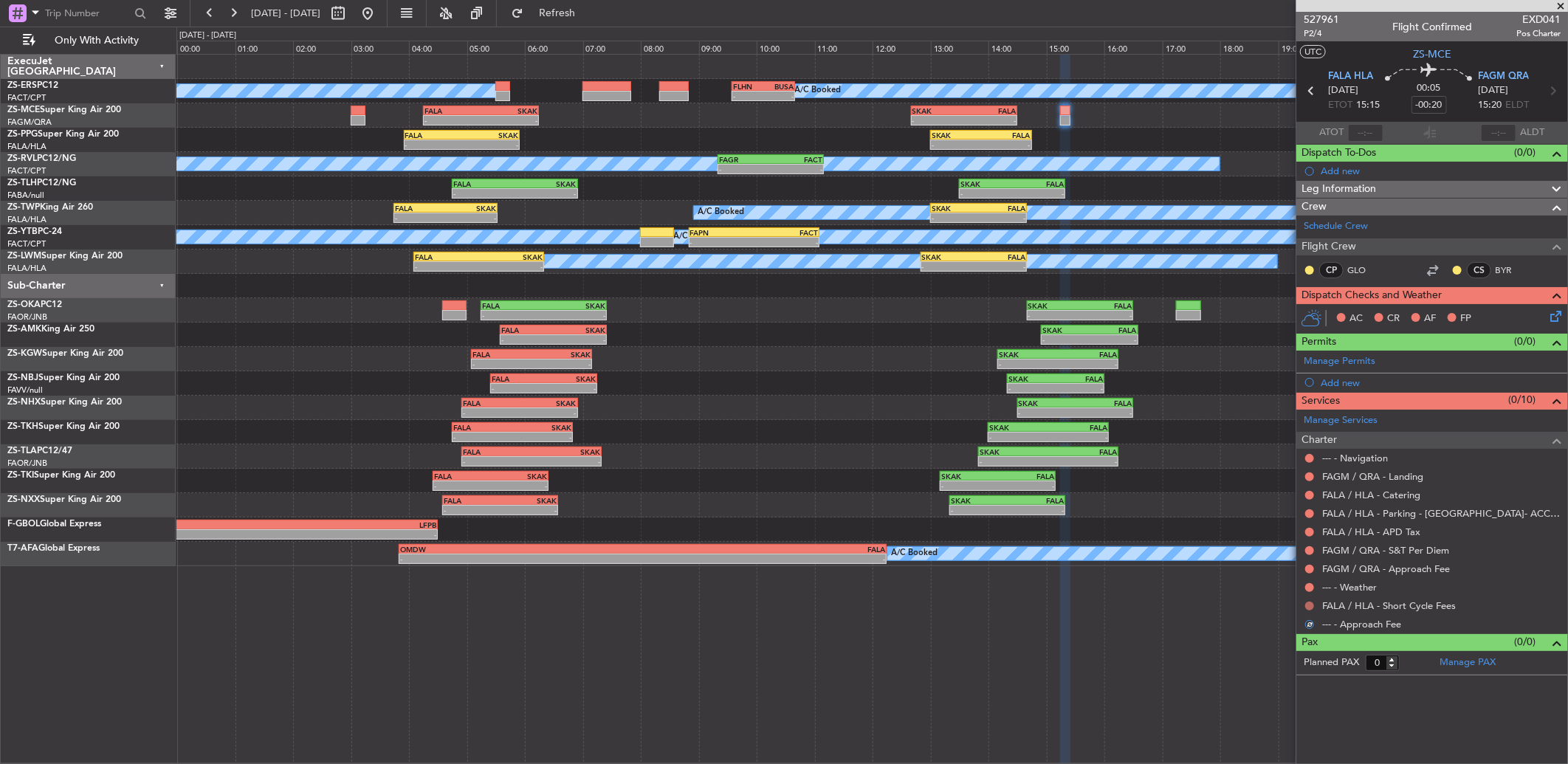
click at [1312, 603] on button at bounding box center [1310, 607] width 9 height 9
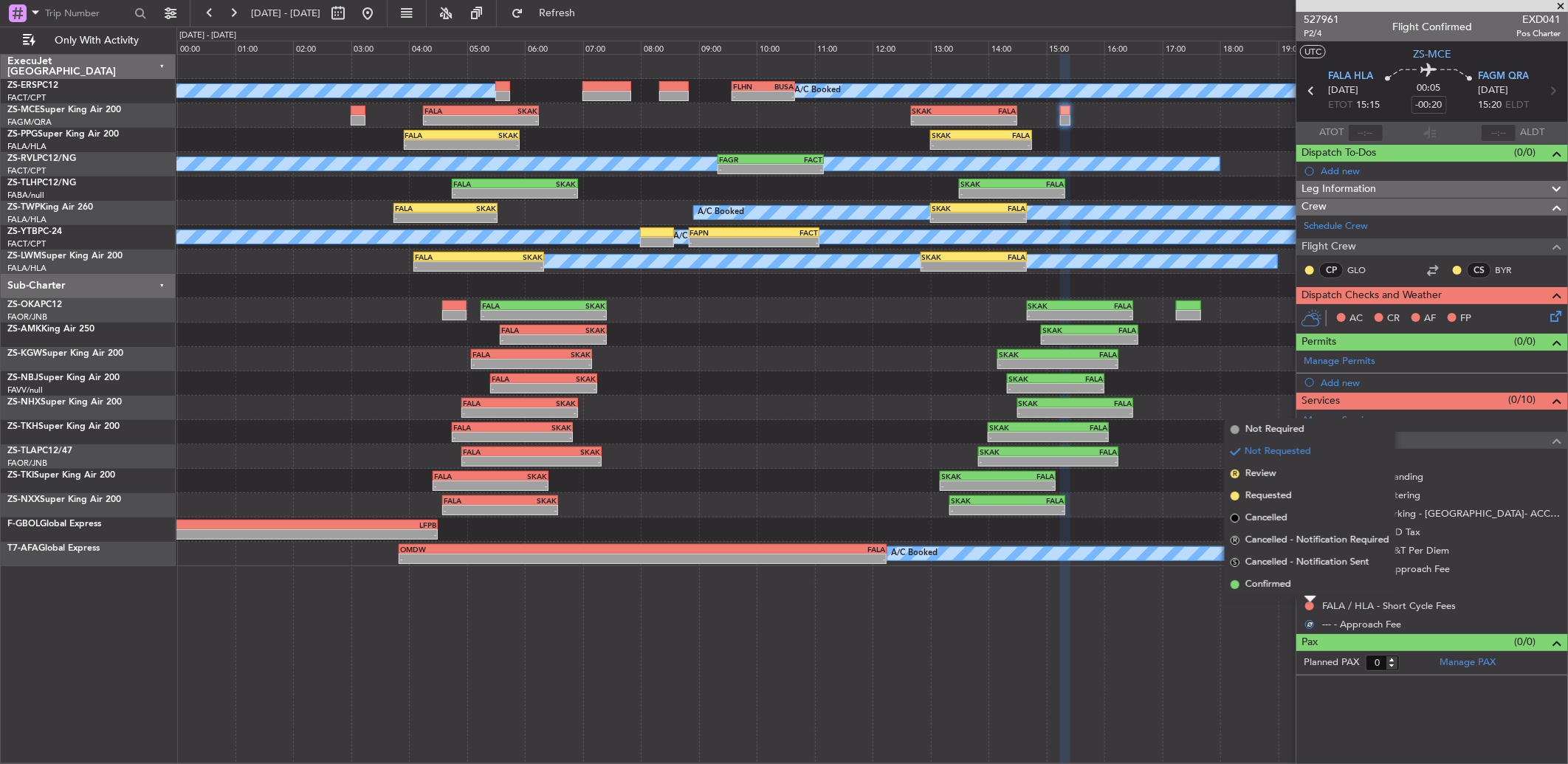
click at [1309, 584] on li "Confirmed" at bounding box center [1310, 585] width 170 height 22
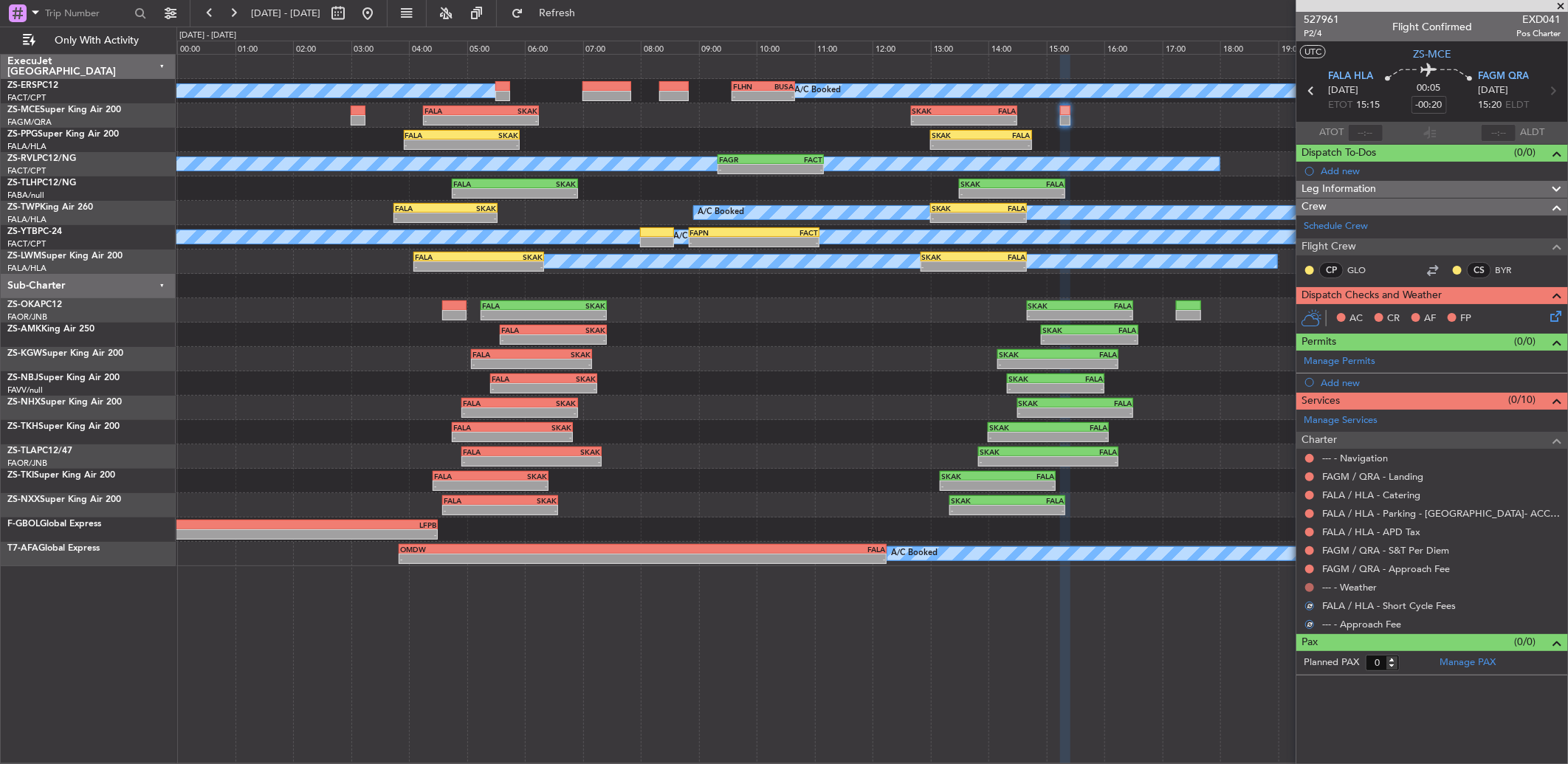
click at [1308, 587] on button at bounding box center [1310, 588] width 9 height 9
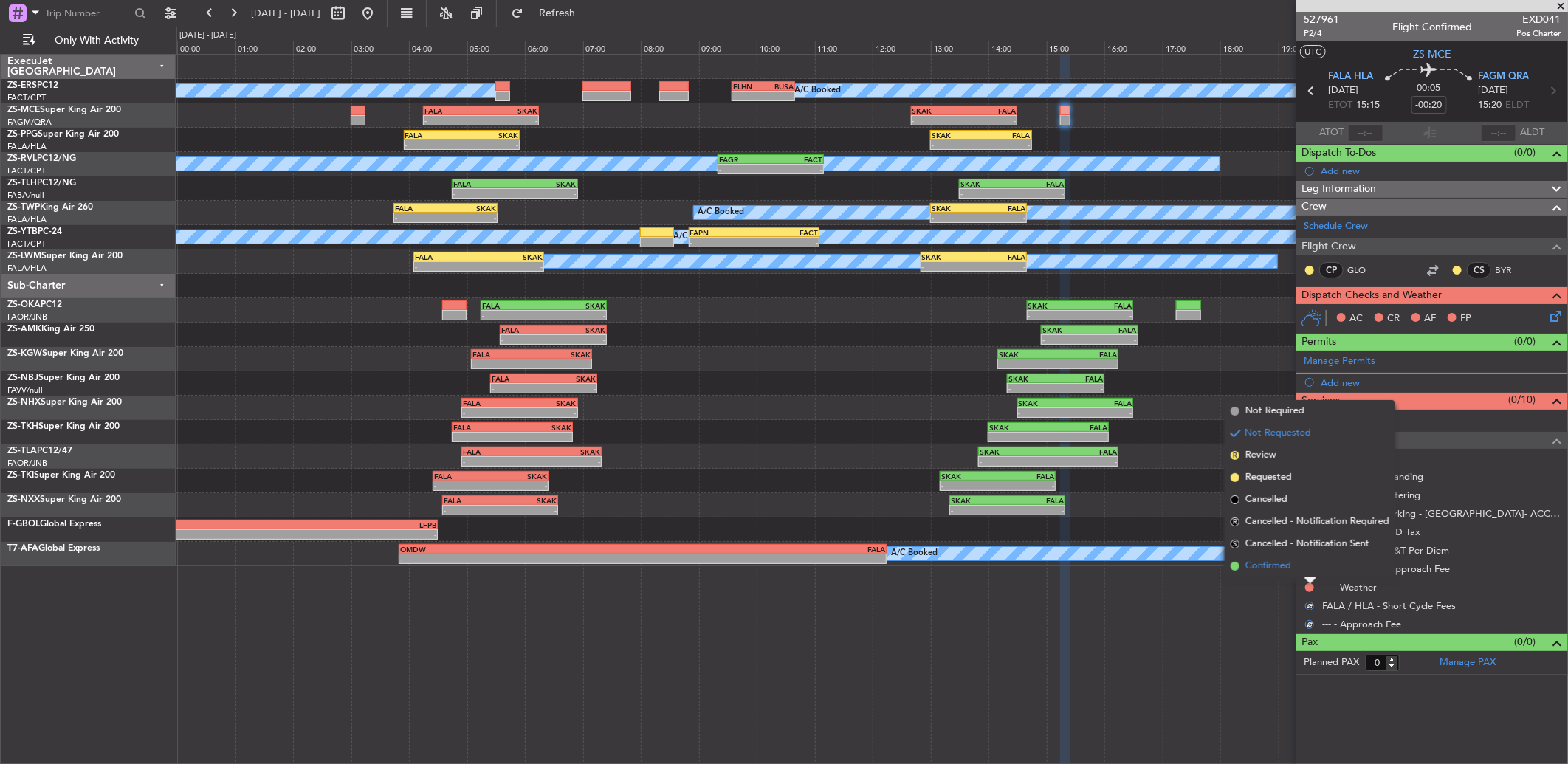
click at [1308, 567] on li "Confirmed" at bounding box center [1310, 566] width 170 height 22
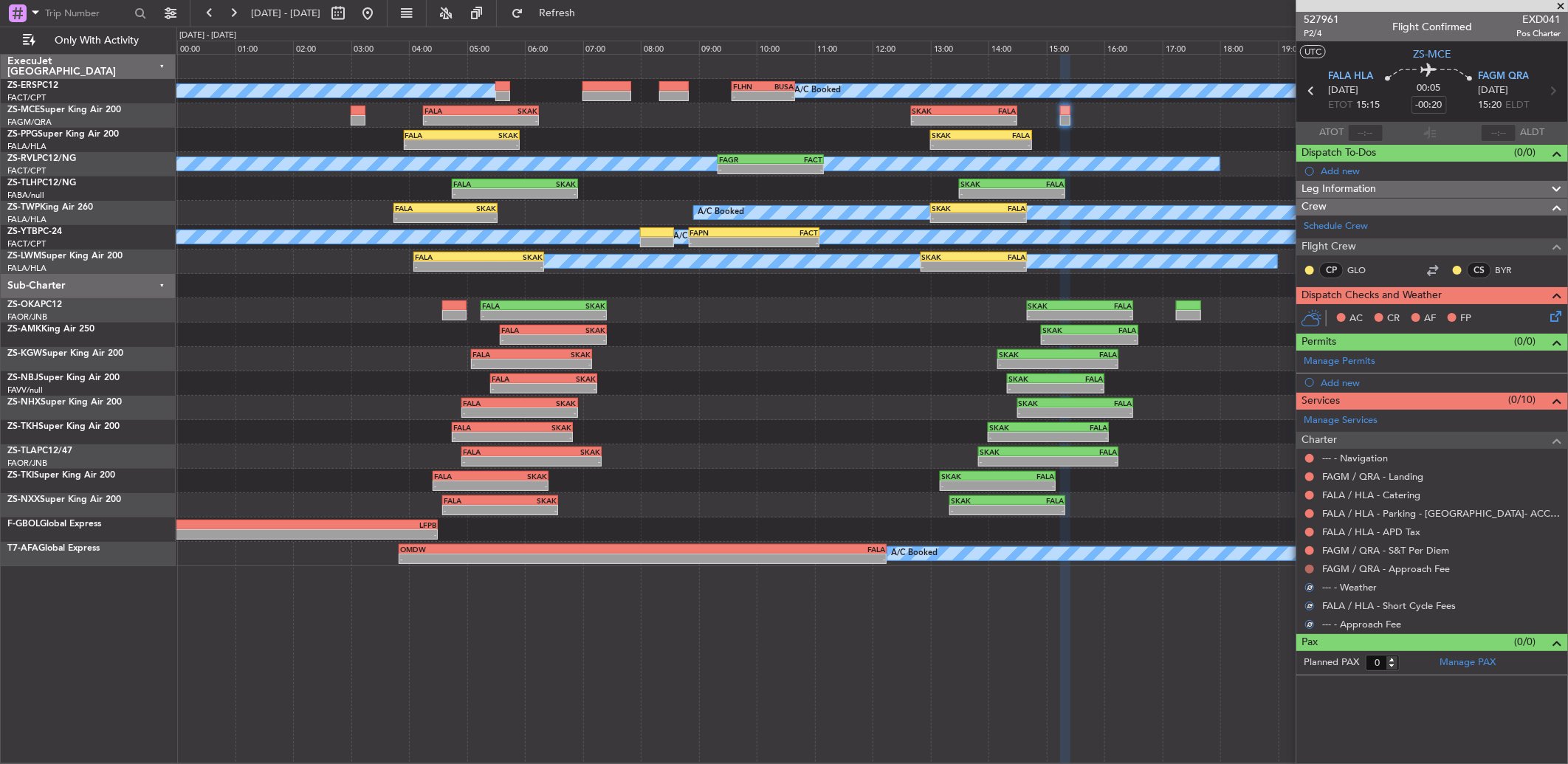
click at [1310, 567] on button at bounding box center [1310, 569] width 9 height 9
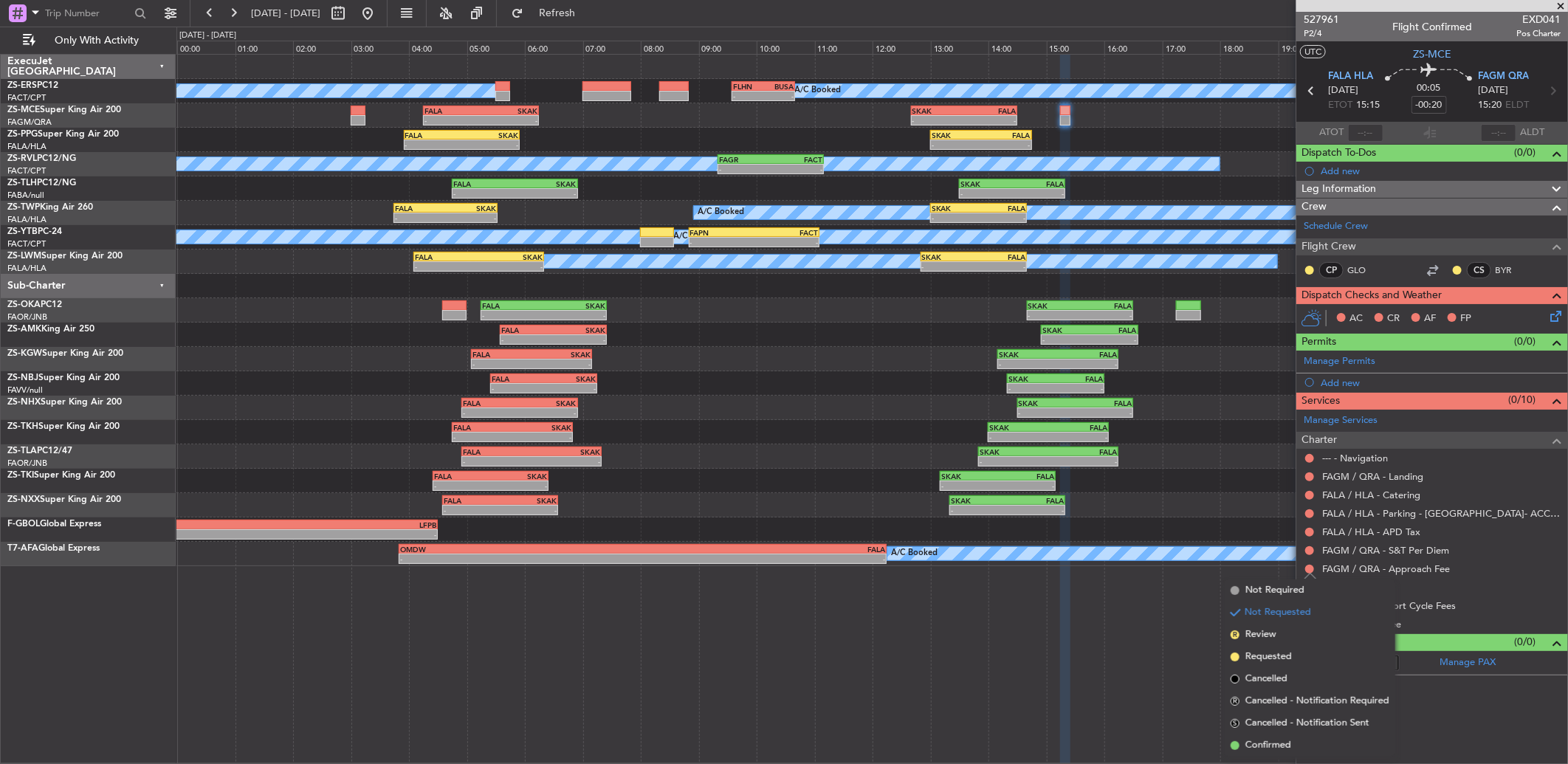
click at [1271, 737] on li "Confirmed" at bounding box center [1310, 746] width 170 height 22
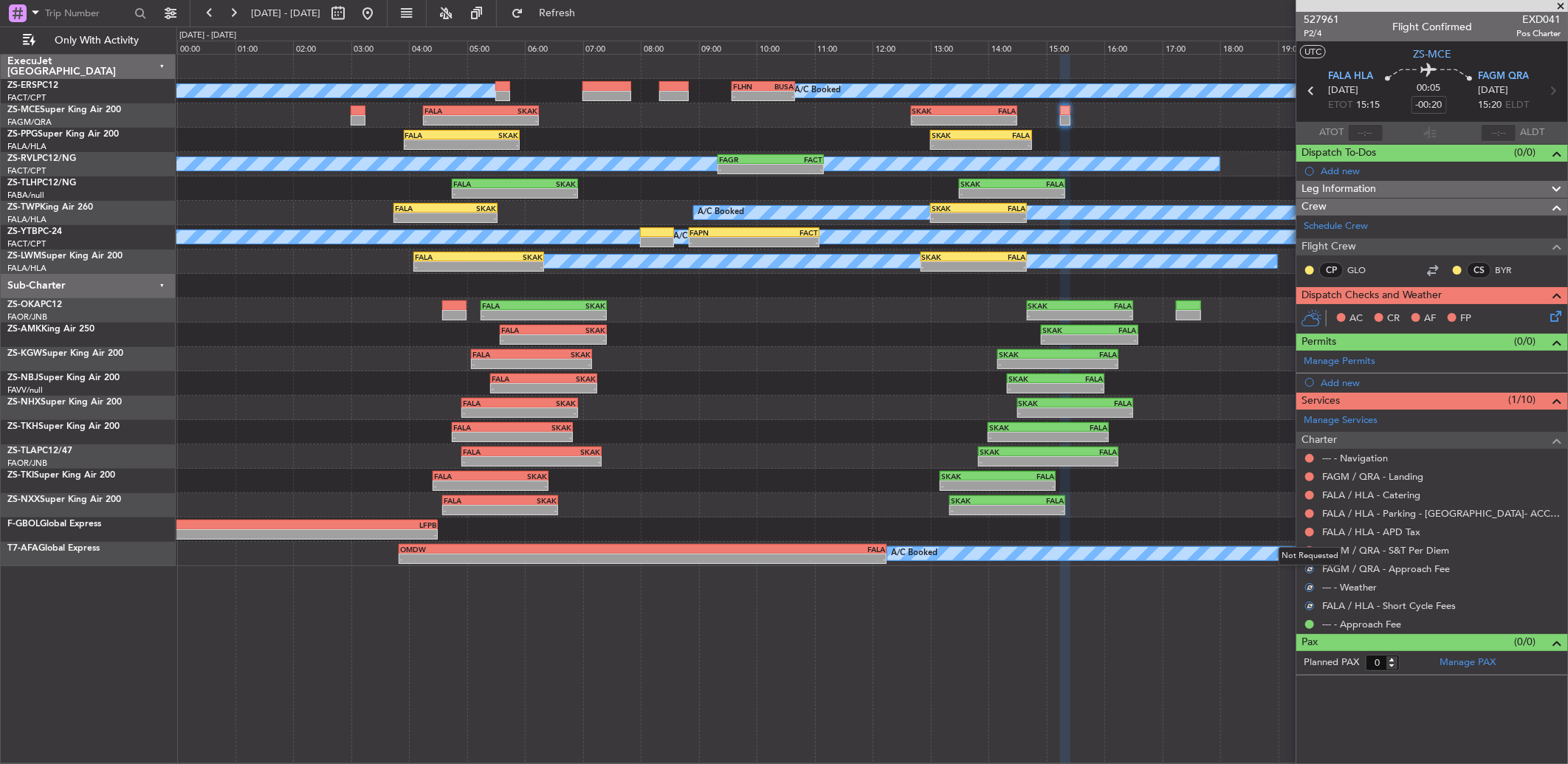
click at [1307, 552] on div "Not Requested" at bounding box center [1310, 556] width 63 height 18
click at [1311, 548] on button at bounding box center [1310, 551] width 9 height 9
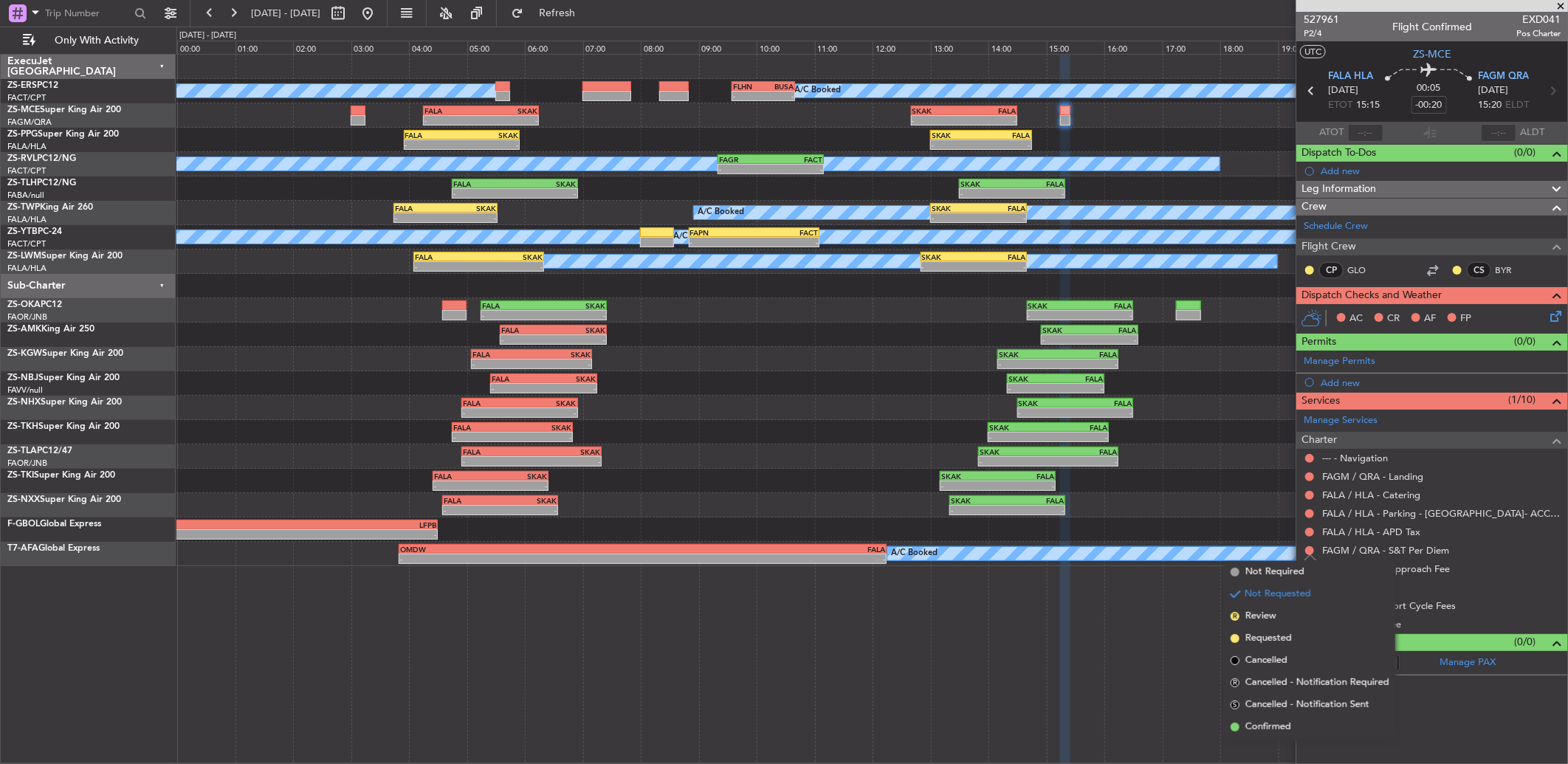
click at [1270, 721] on span "Confirmed" at bounding box center [1268, 727] width 46 height 15
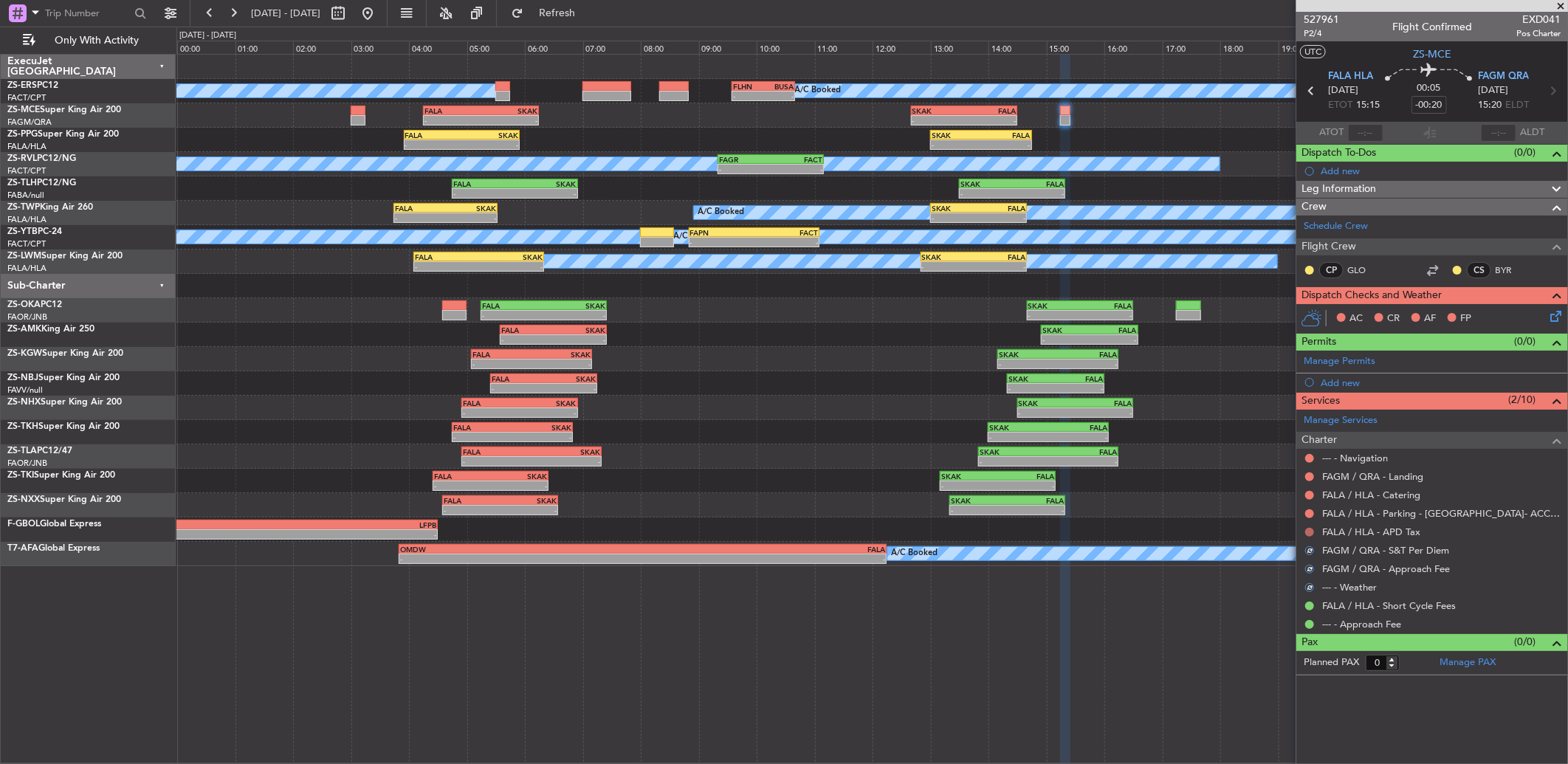
click at [1309, 533] on button at bounding box center [1310, 533] width 9 height 9
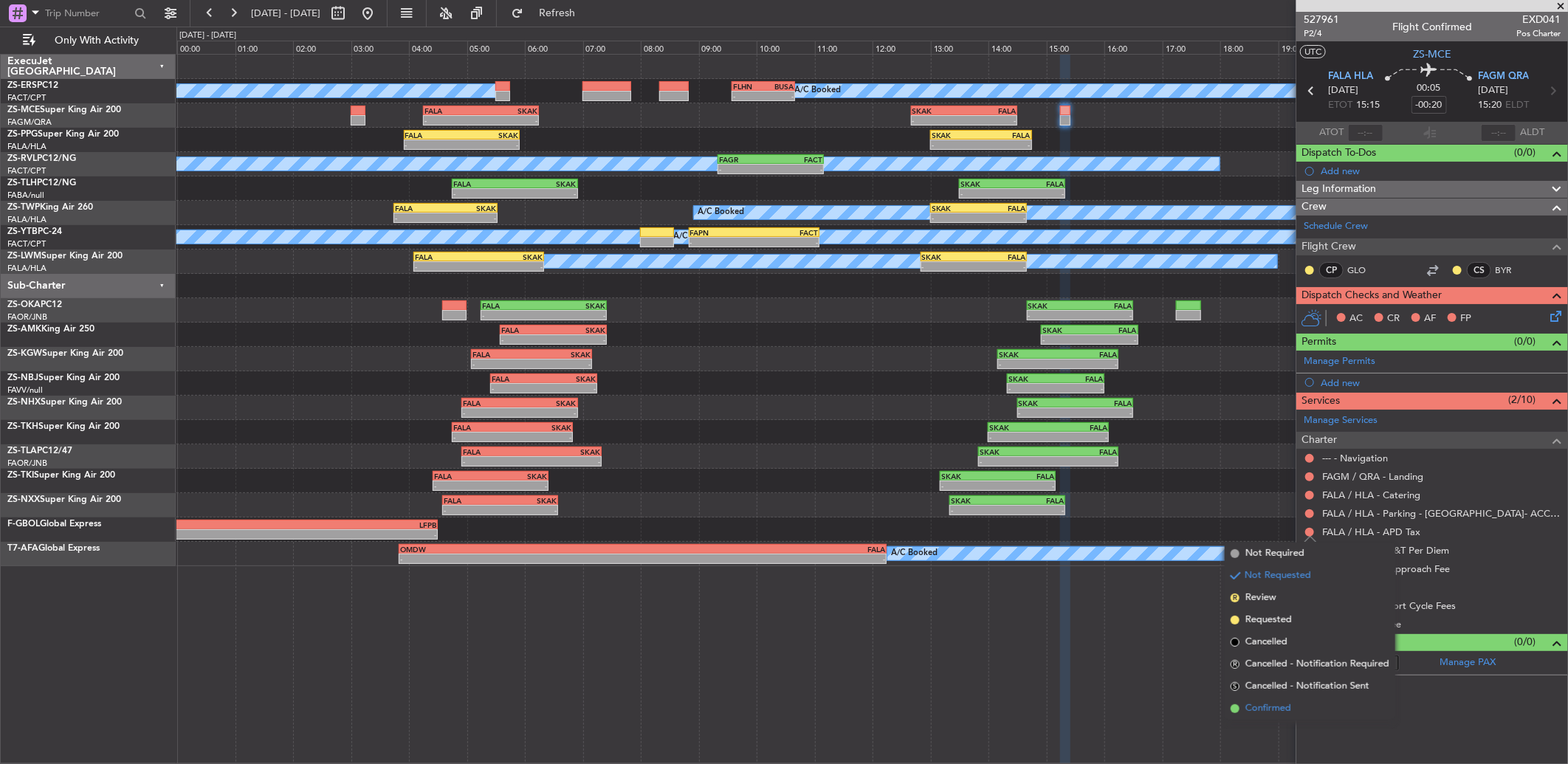
click at [1293, 706] on li "Confirmed" at bounding box center [1310, 708] width 170 height 22
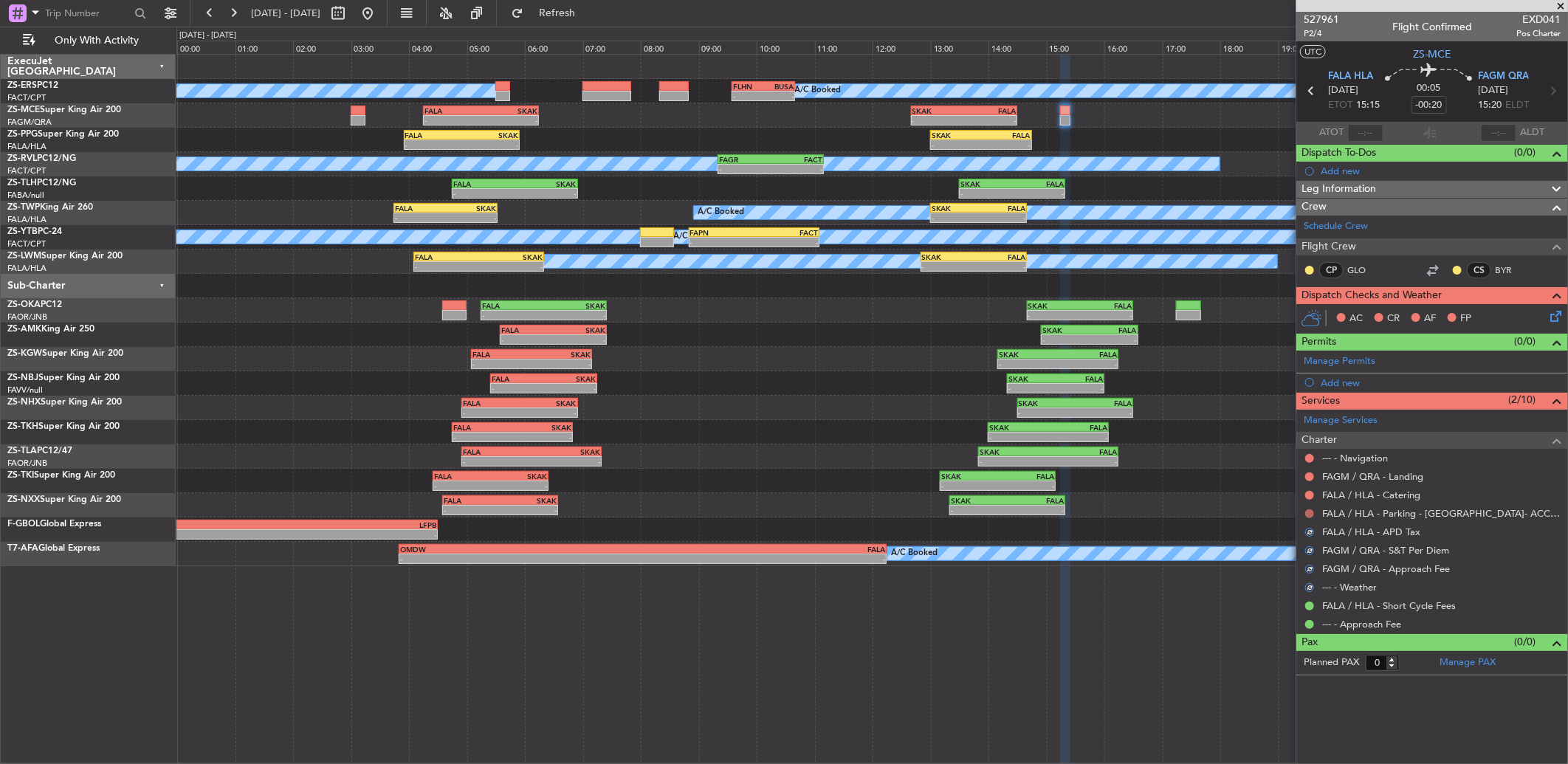
click at [1311, 517] on button at bounding box center [1310, 514] width 9 height 9
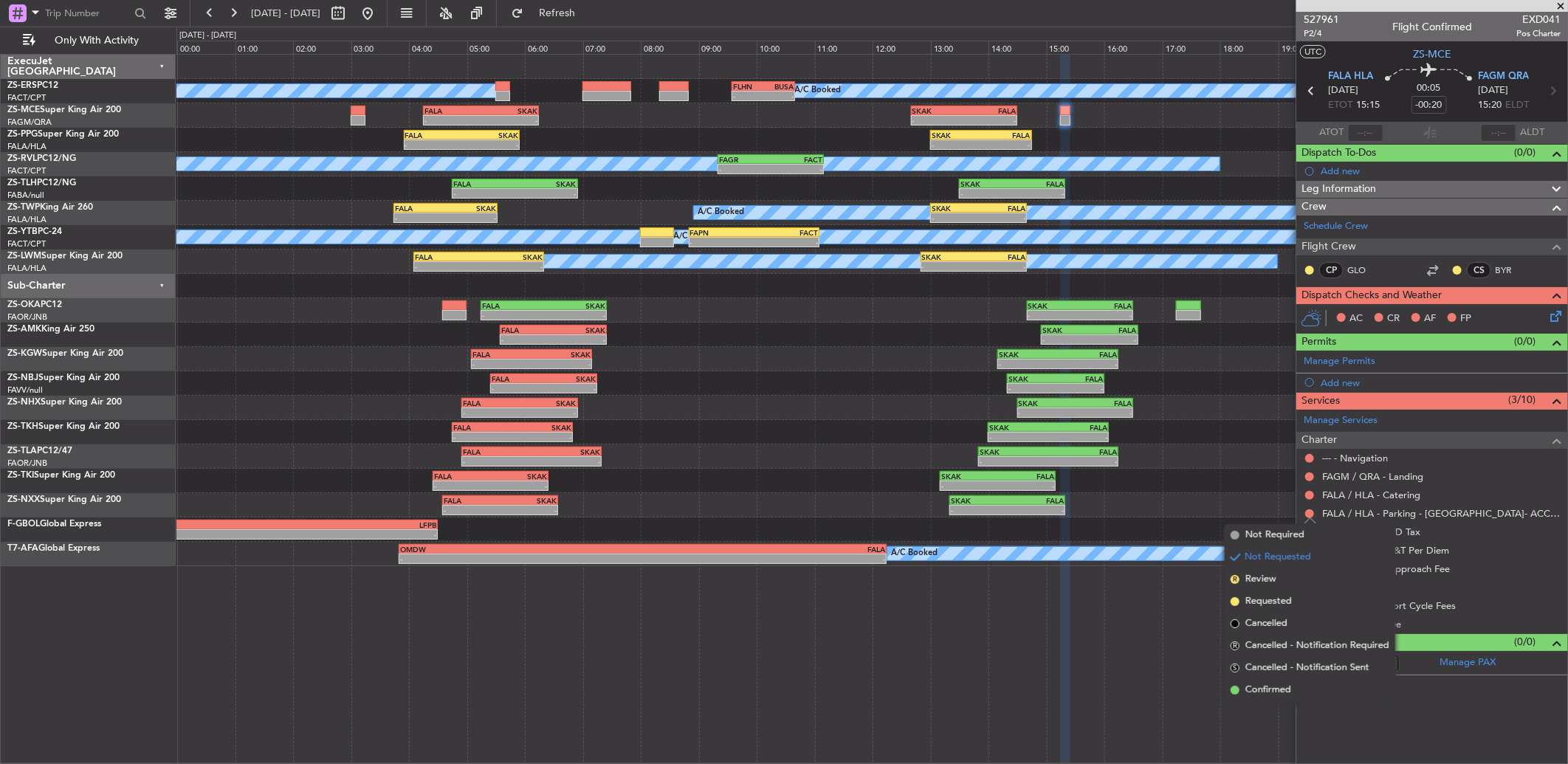
drag, startPoint x: 1298, startPoint y: 700, endPoint x: 1300, endPoint y: 671, distance: 29.1
click at [1298, 699] on li "Confirmed" at bounding box center [1310, 690] width 170 height 22
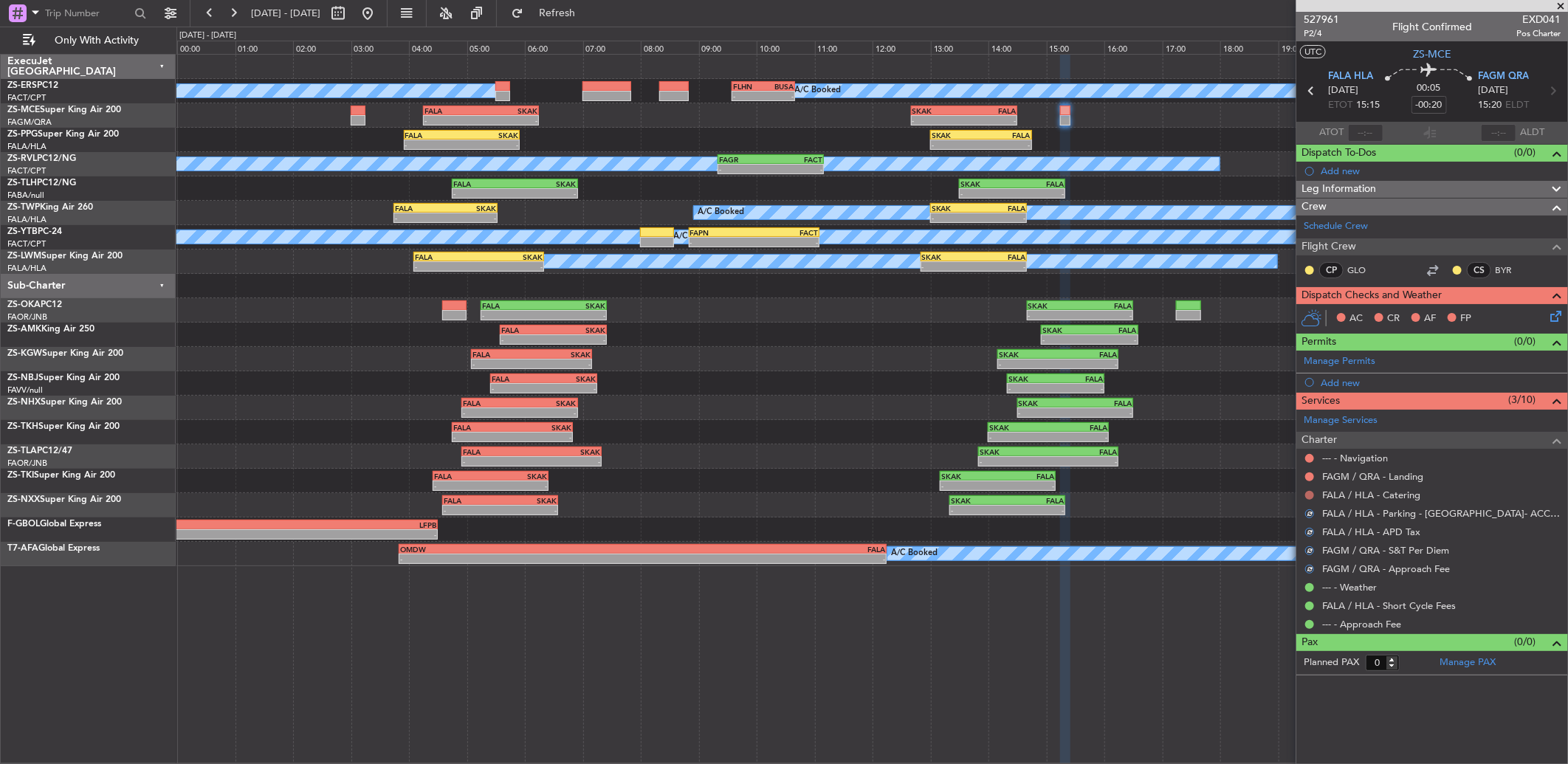
click at [1306, 491] on button at bounding box center [1310, 495] width 9 height 9
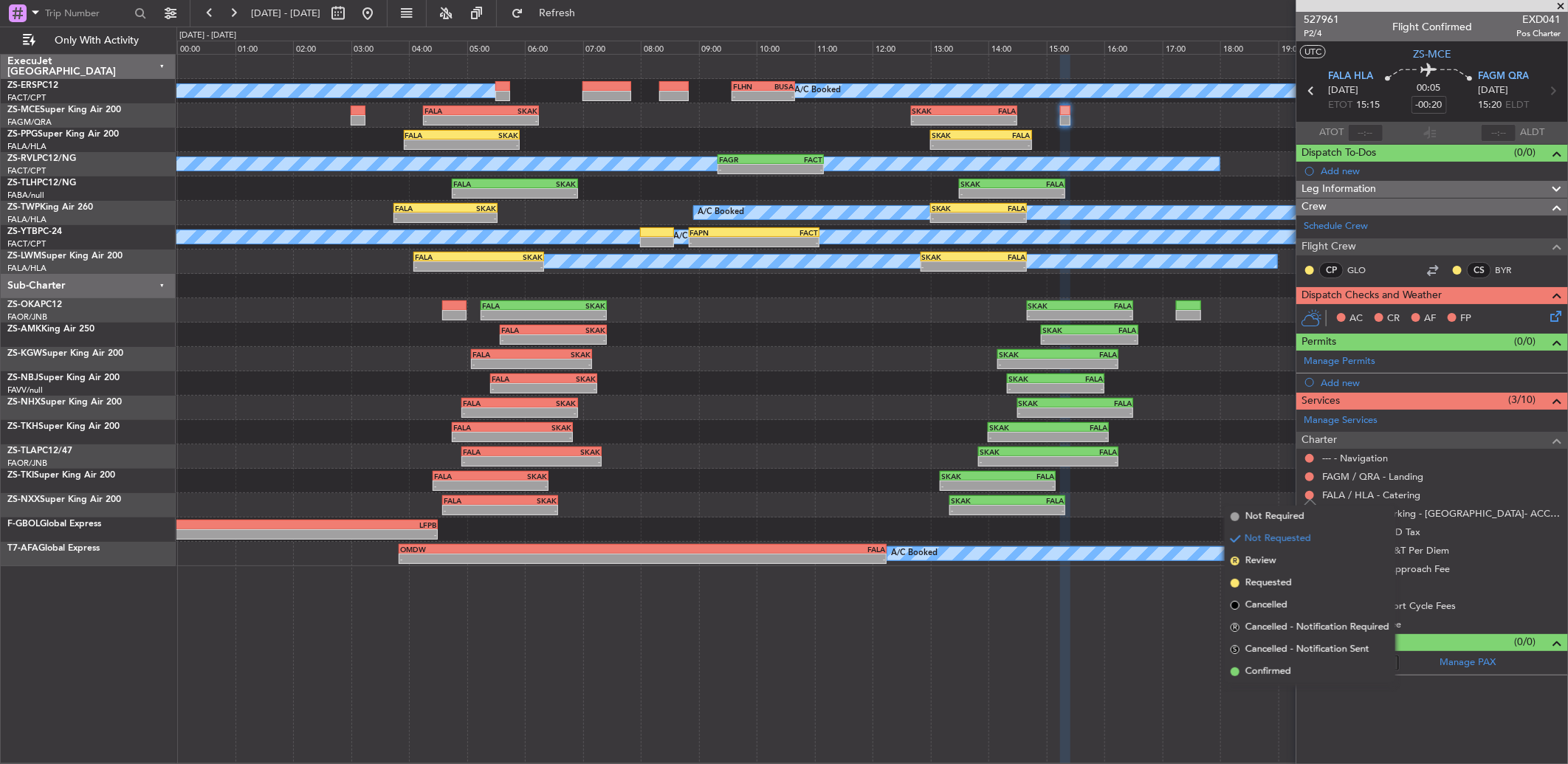
drag, startPoint x: 1291, startPoint y: 668, endPoint x: 1297, endPoint y: 601, distance: 67.3
click at [1289, 667] on li "Confirmed" at bounding box center [1310, 672] width 170 height 22
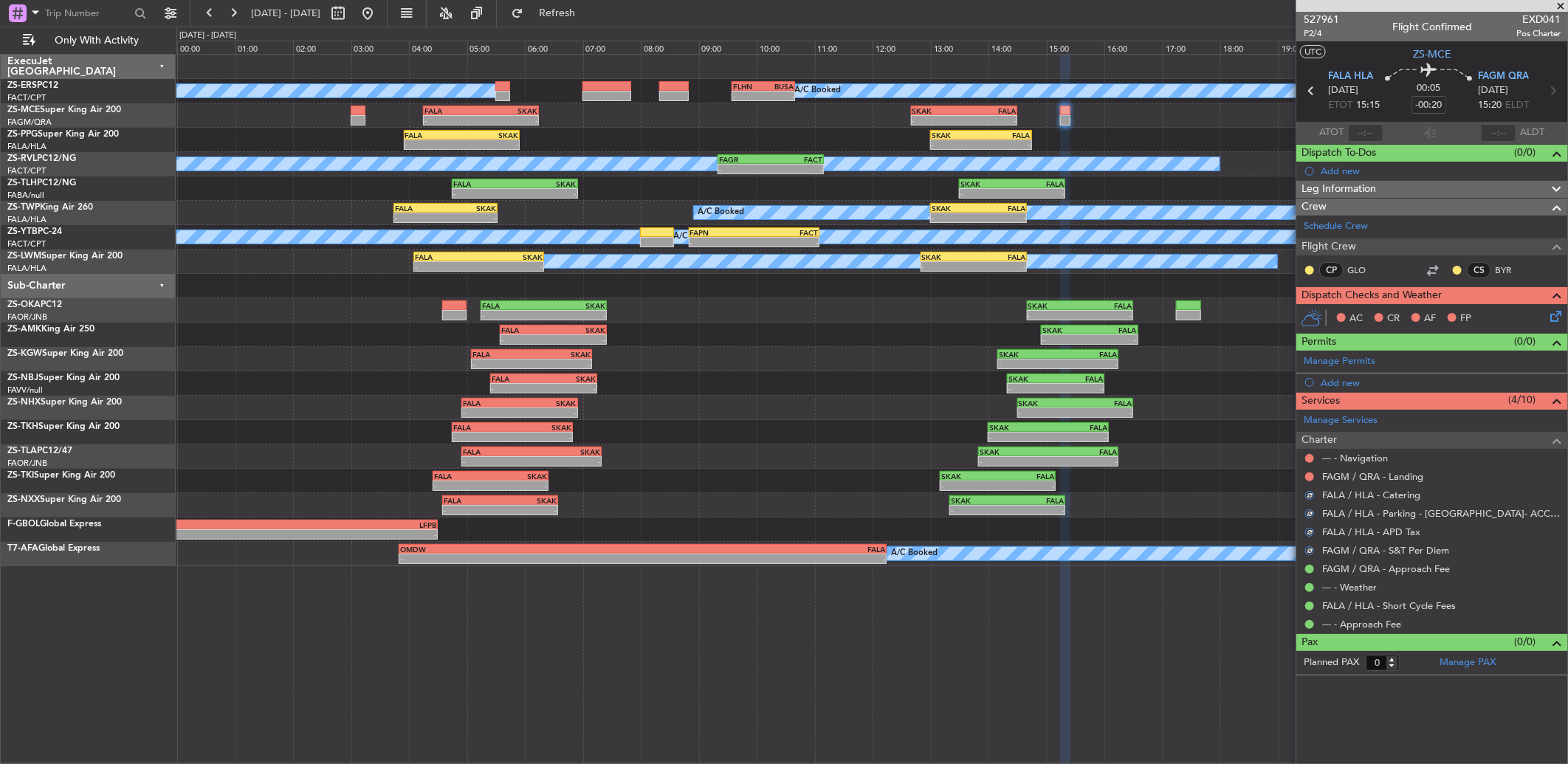
click at [1309, 481] on mat-tooltip-component "Not Requested" at bounding box center [1310, 500] width 83 height 39
click at [1309, 478] on button at bounding box center [1310, 477] width 9 height 9
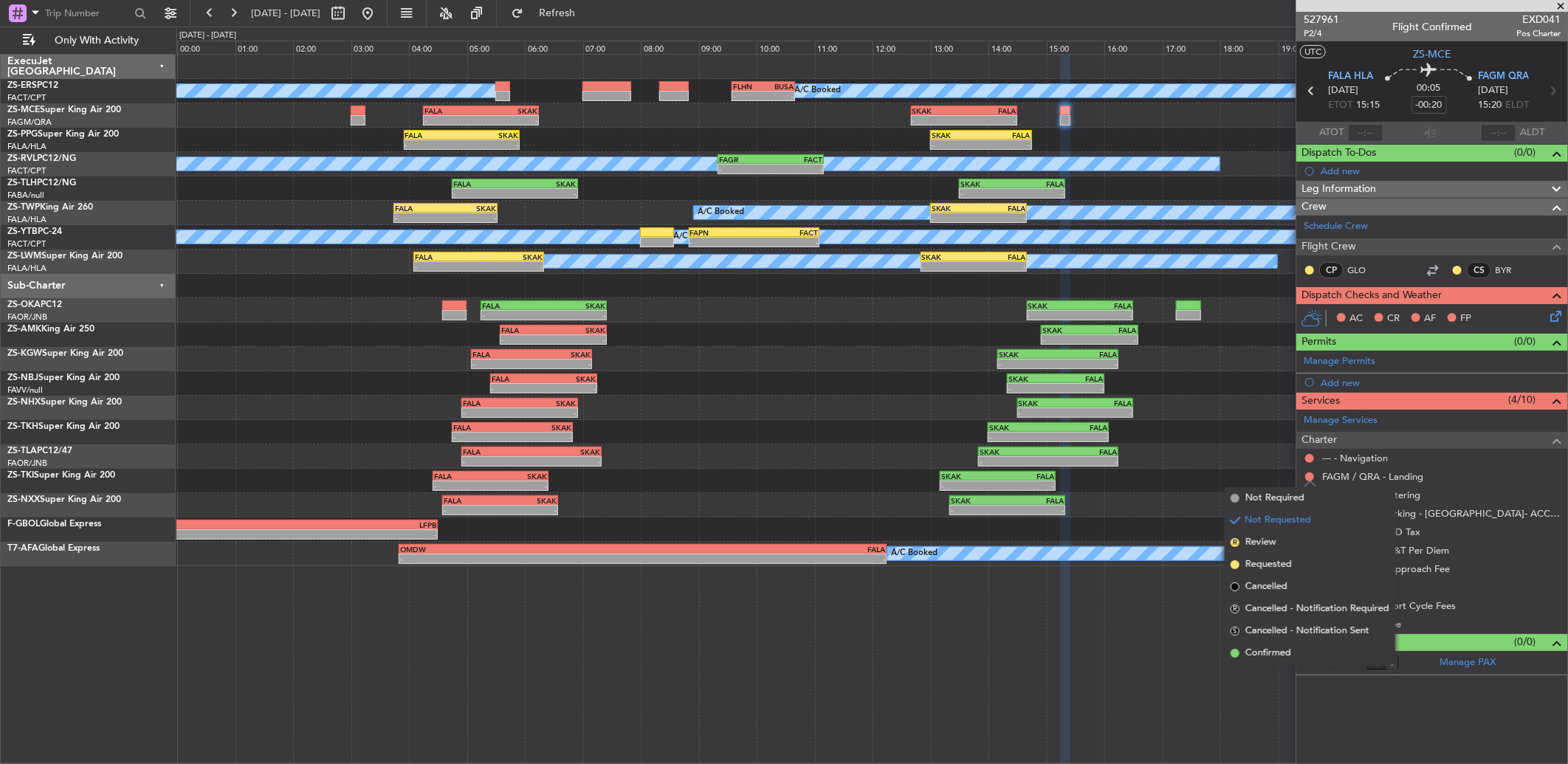
drag, startPoint x: 1311, startPoint y: 647, endPoint x: 1310, endPoint y: 640, distance: 7.1
click at [1311, 642] on li "Confirmed" at bounding box center [1310, 653] width 170 height 22
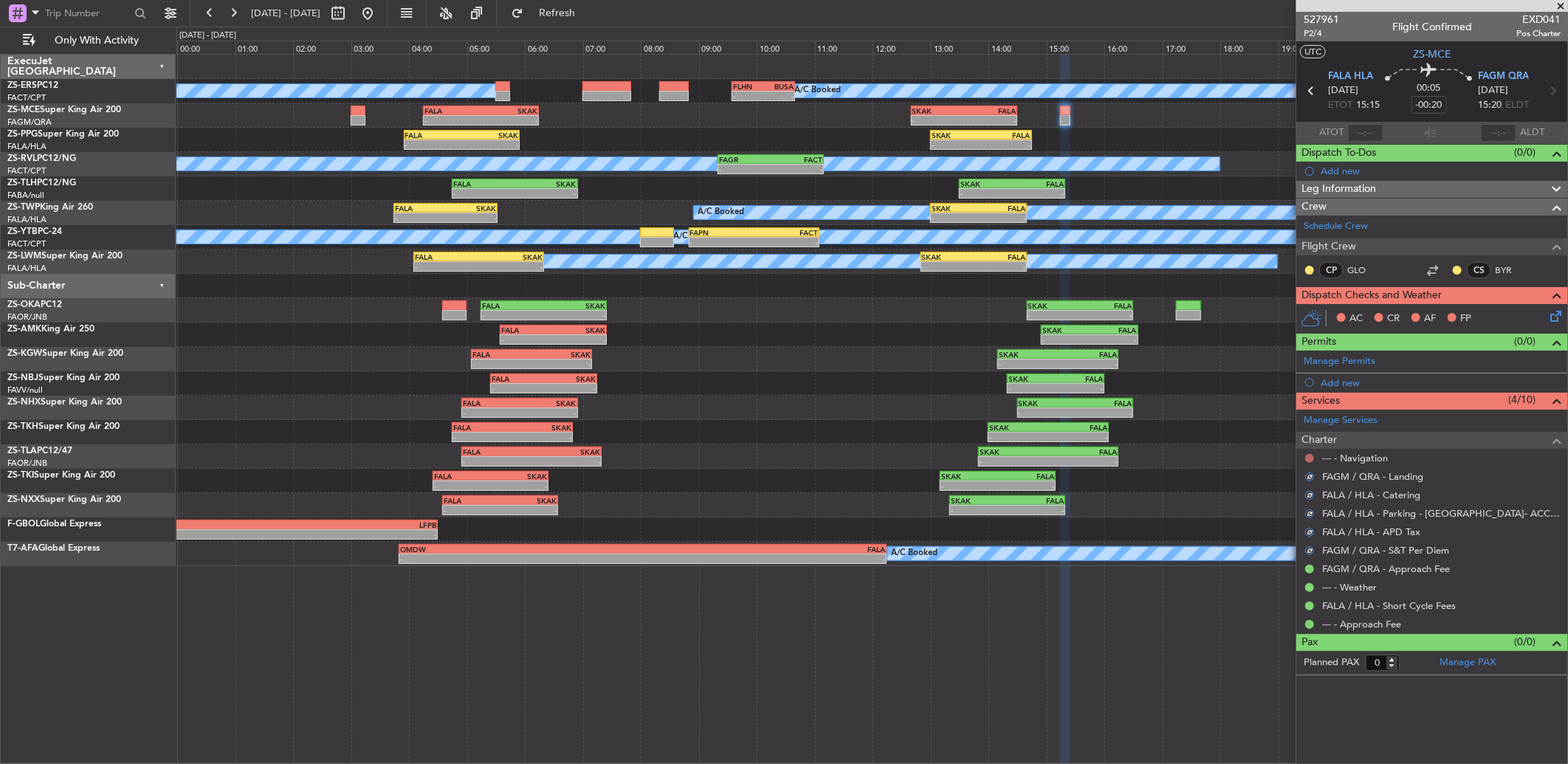
click at [1306, 457] on button at bounding box center [1310, 459] width 9 height 9
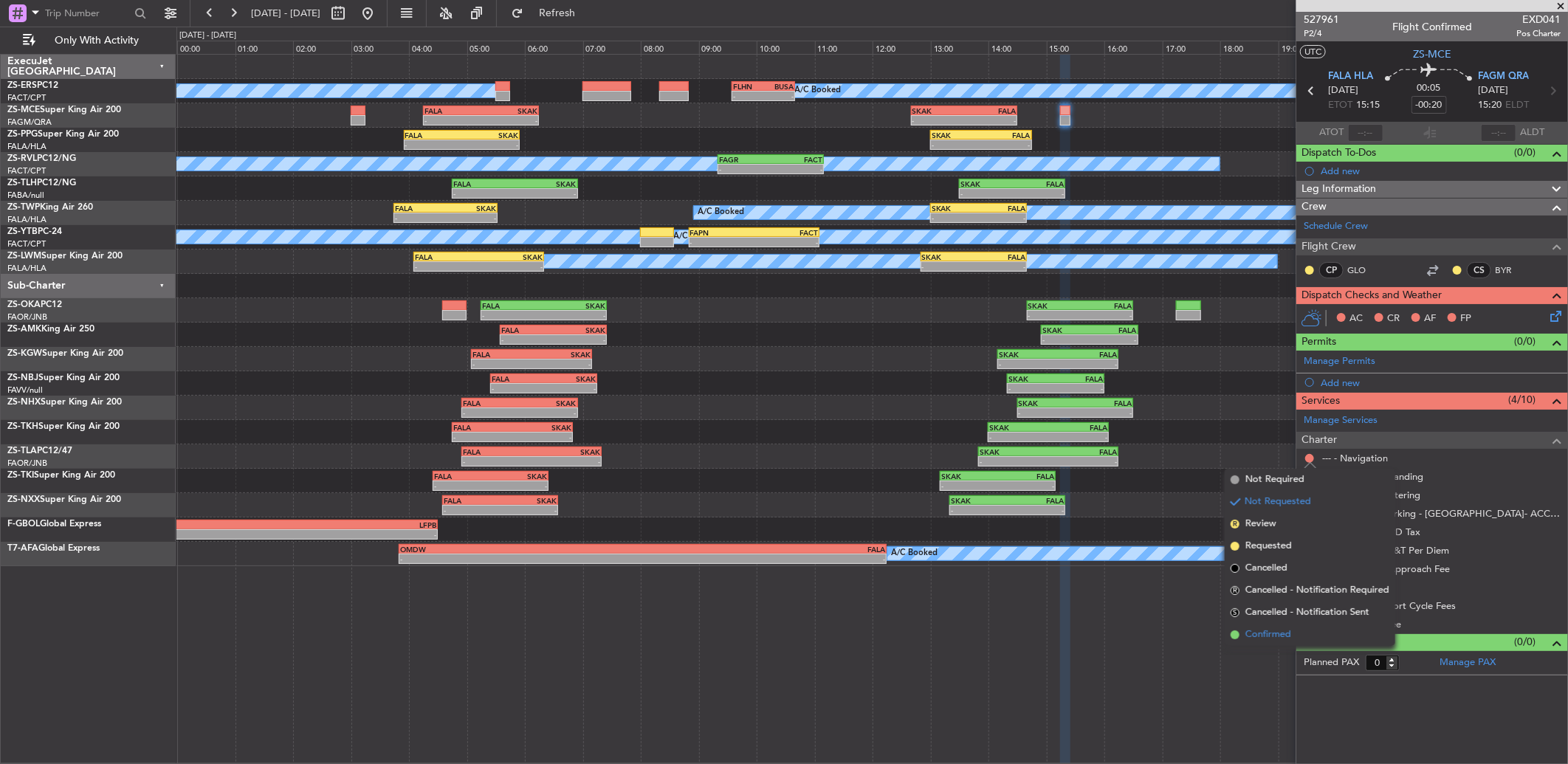
click at [1320, 644] on li "Confirmed" at bounding box center [1310, 634] width 170 height 22
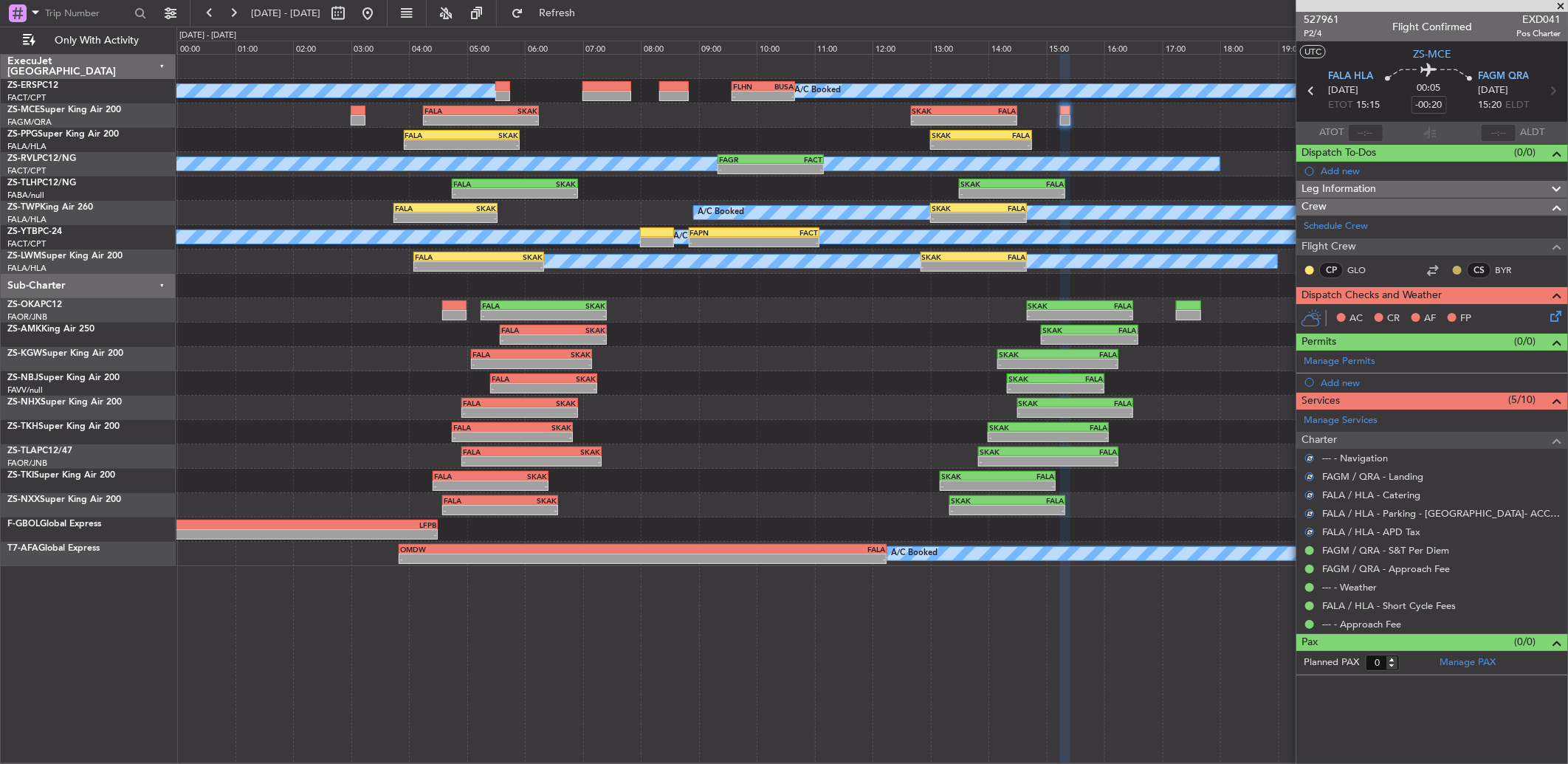
click at [1458, 269] on button at bounding box center [1457, 271] width 9 height 9
click at [1306, 271] on button at bounding box center [1310, 271] width 9 height 9
click at [1303, 311] on span "Acknowledged" at bounding box center [1313, 312] width 65 height 15
click at [1554, 320] on icon at bounding box center [1553, 314] width 12 height 12
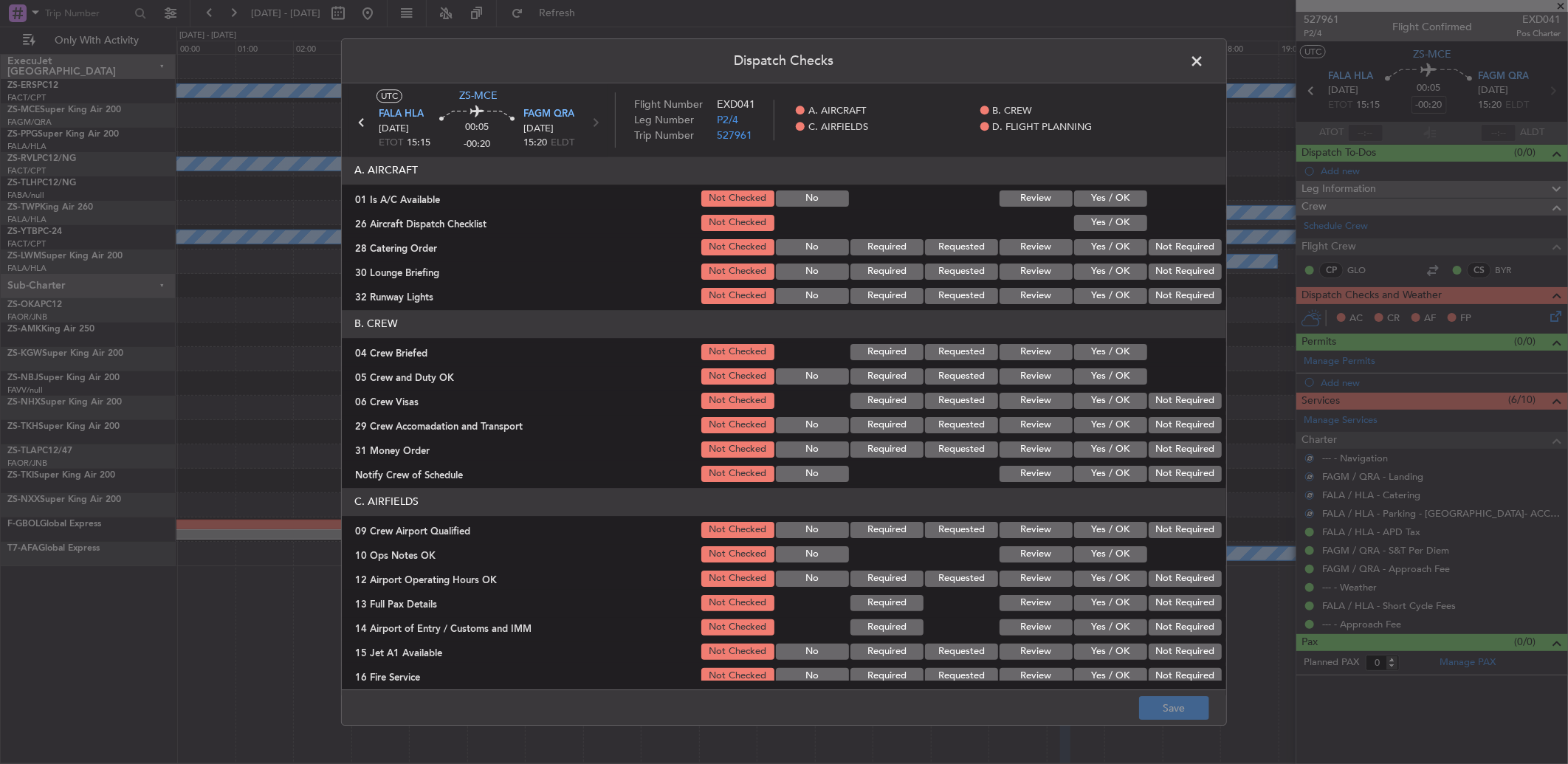
click at [1119, 203] on button "Yes / OK" at bounding box center [1111, 198] width 73 height 17
click at [1118, 223] on button "Yes / OK" at bounding box center [1111, 223] width 73 height 17
click at [1167, 242] on button "Not Required" at bounding box center [1185, 247] width 73 height 17
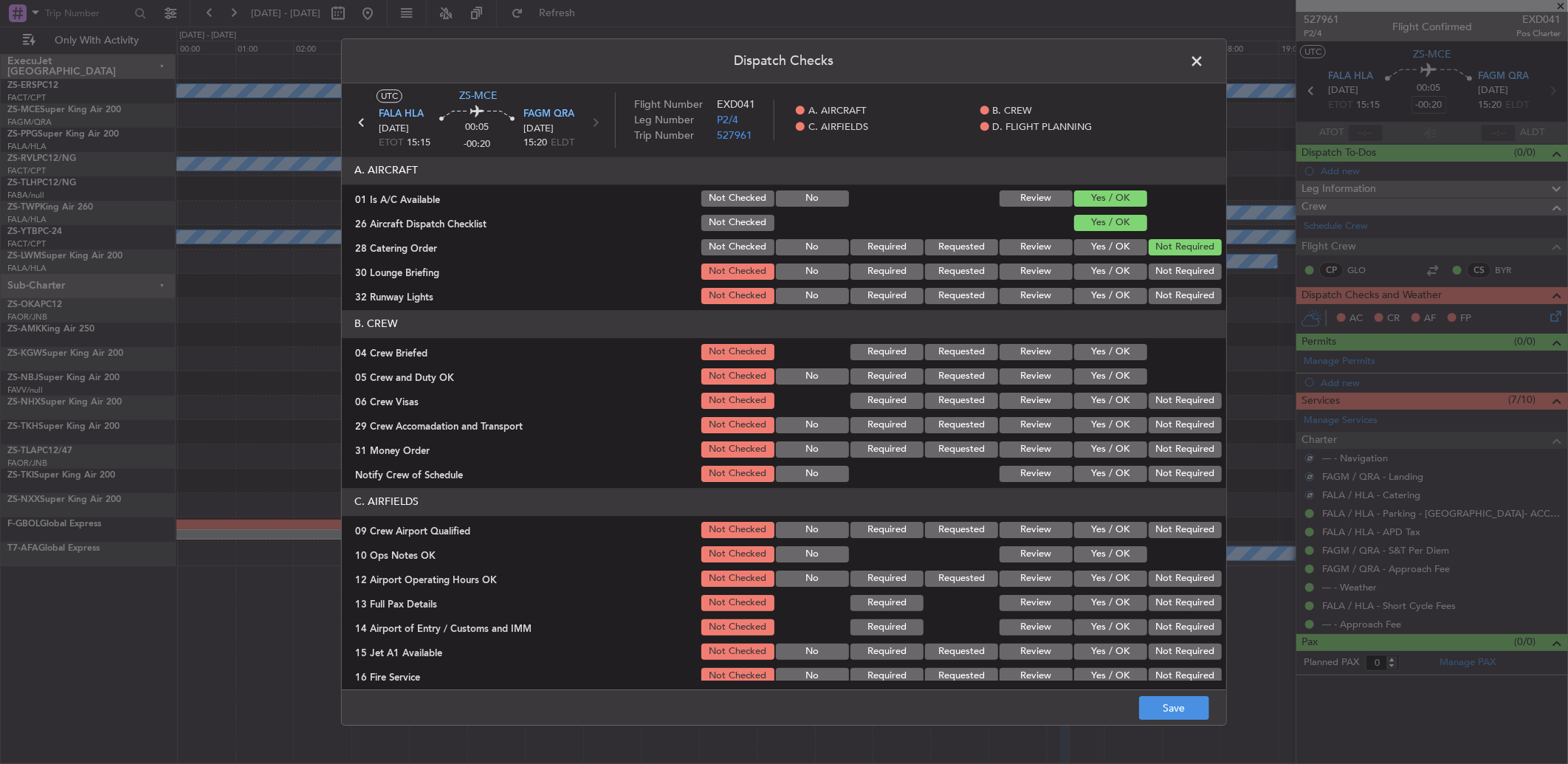
drag, startPoint x: 1164, startPoint y: 260, endPoint x: 1158, endPoint y: 271, distance: 12.5
click at [1159, 271] on section "A. AIRCRAFT 01 Is A/C Available Not Checked No Review Yes / OK 26 Aircraft Disp…" at bounding box center [784, 231] width 884 height 150
click at [1158, 271] on button "Not Required" at bounding box center [1185, 271] width 73 height 17
click at [1150, 300] on button "Not Required" at bounding box center [1185, 296] width 73 height 17
click at [1124, 351] on button "Yes / OK" at bounding box center [1111, 352] width 73 height 17
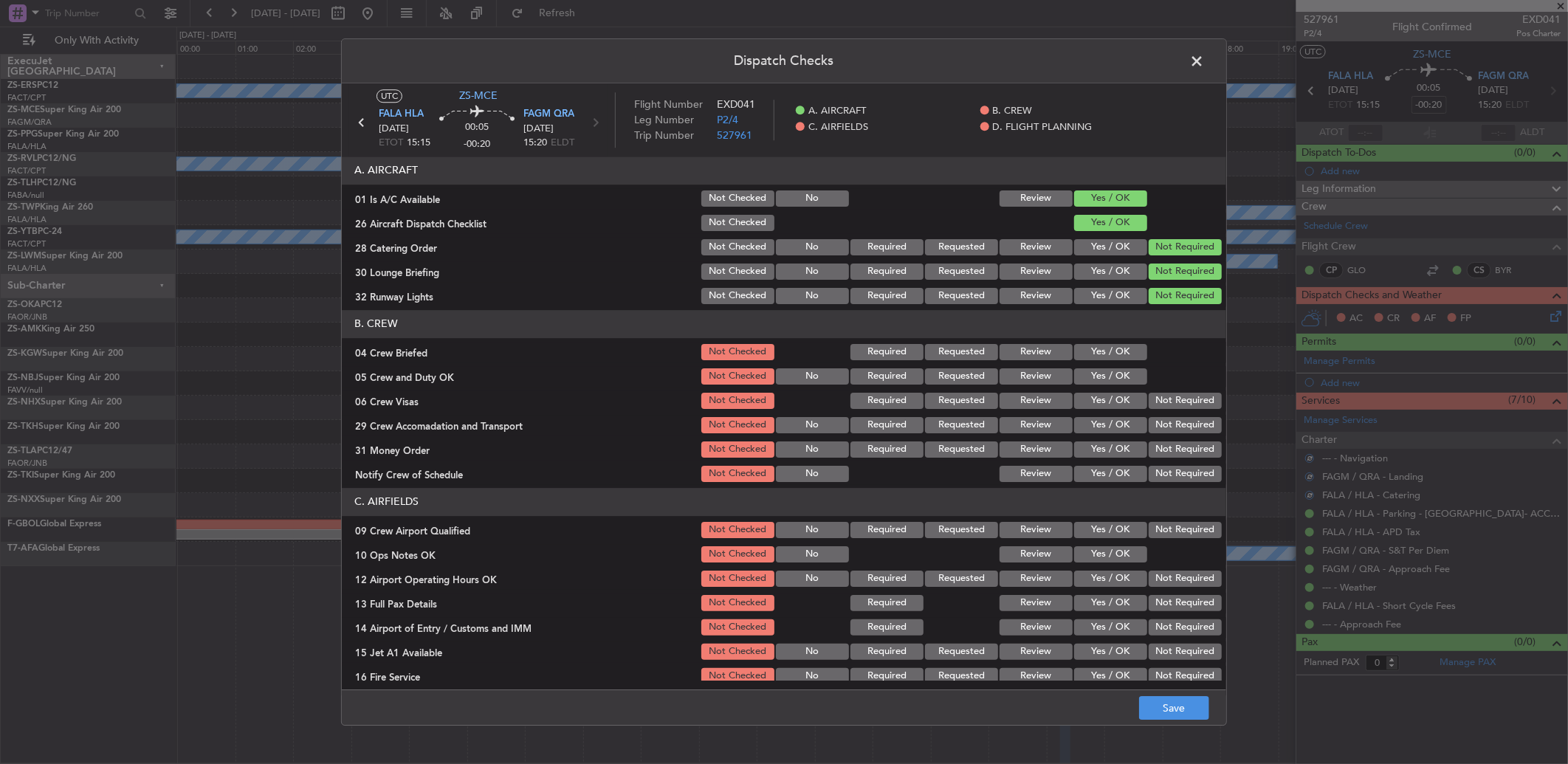
click at [1124, 377] on button "Yes / OK" at bounding box center [1111, 377] width 73 height 17
click at [1122, 382] on button "Yes / OK" at bounding box center [1111, 377] width 73 height 17
click at [1153, 415] on div "Not Required" at bounding box center [1184, 426] width 75 height 21
click at [1160, 400] on button "Not Required" at bounding box center [1185, 401] width 73 height 17
click at [1159, 419] on button "Not Required" at bounding box center [1185, 426] width 73 height 17
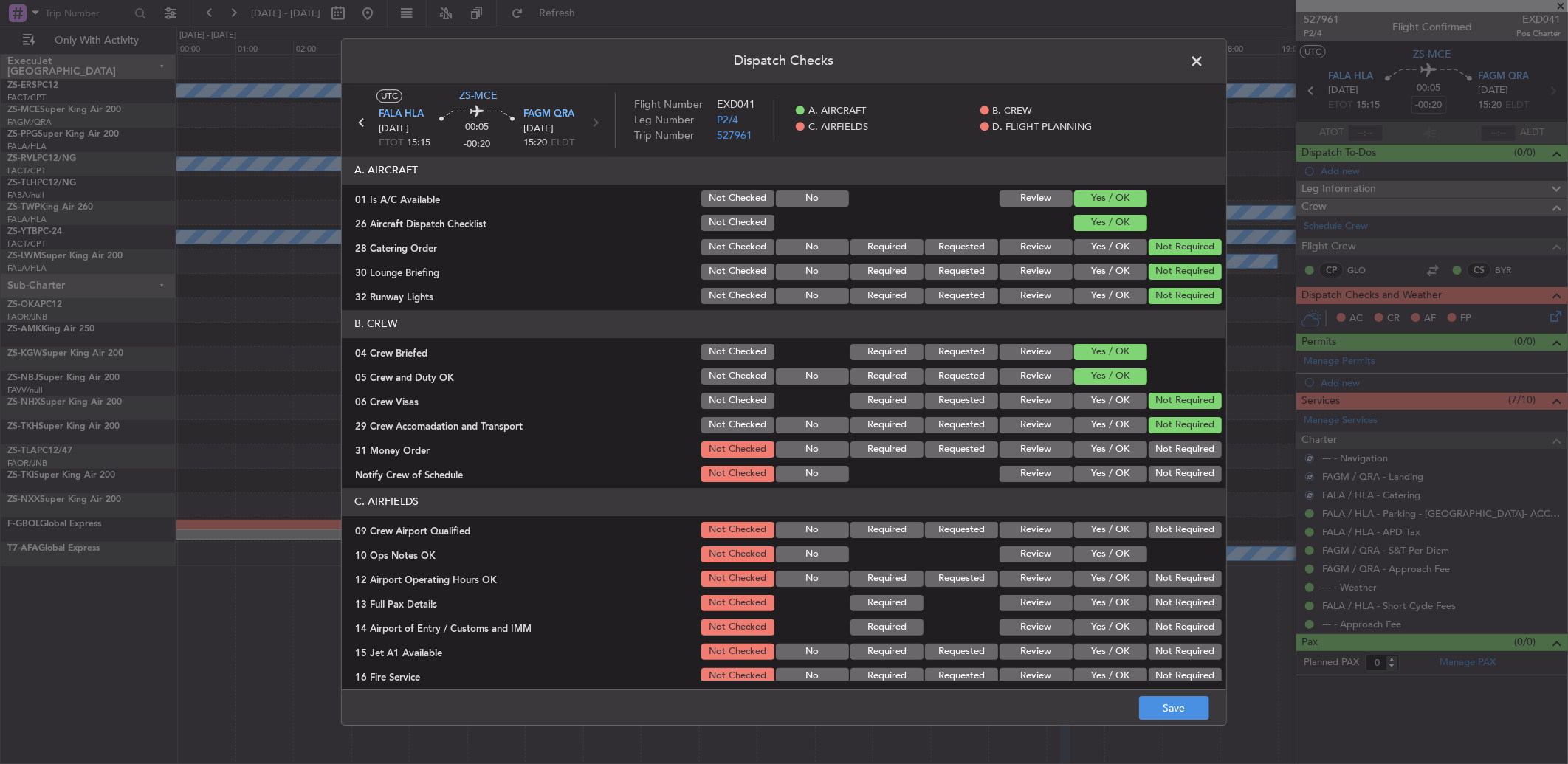
click at [1154, 429] on button "Not Required" at bounding box center [1185, 426] width 73 height 17
click at [1154, 452] on button "Not Required" at bounding box center [1185, 450] width 73 height 17
drag, startPoint x: 1152, startPoint y: 466, endPoint x: 1153, endPoint y: 486, distance: 20.0
click at [1152, 468] on div "Not Required" at bounding box center [1184, 474] width 75 height 21
drag, startPoint x: 1153, startPoint y: 486, endPoint x: 1154, endPoint y: 505, distance: 19.0
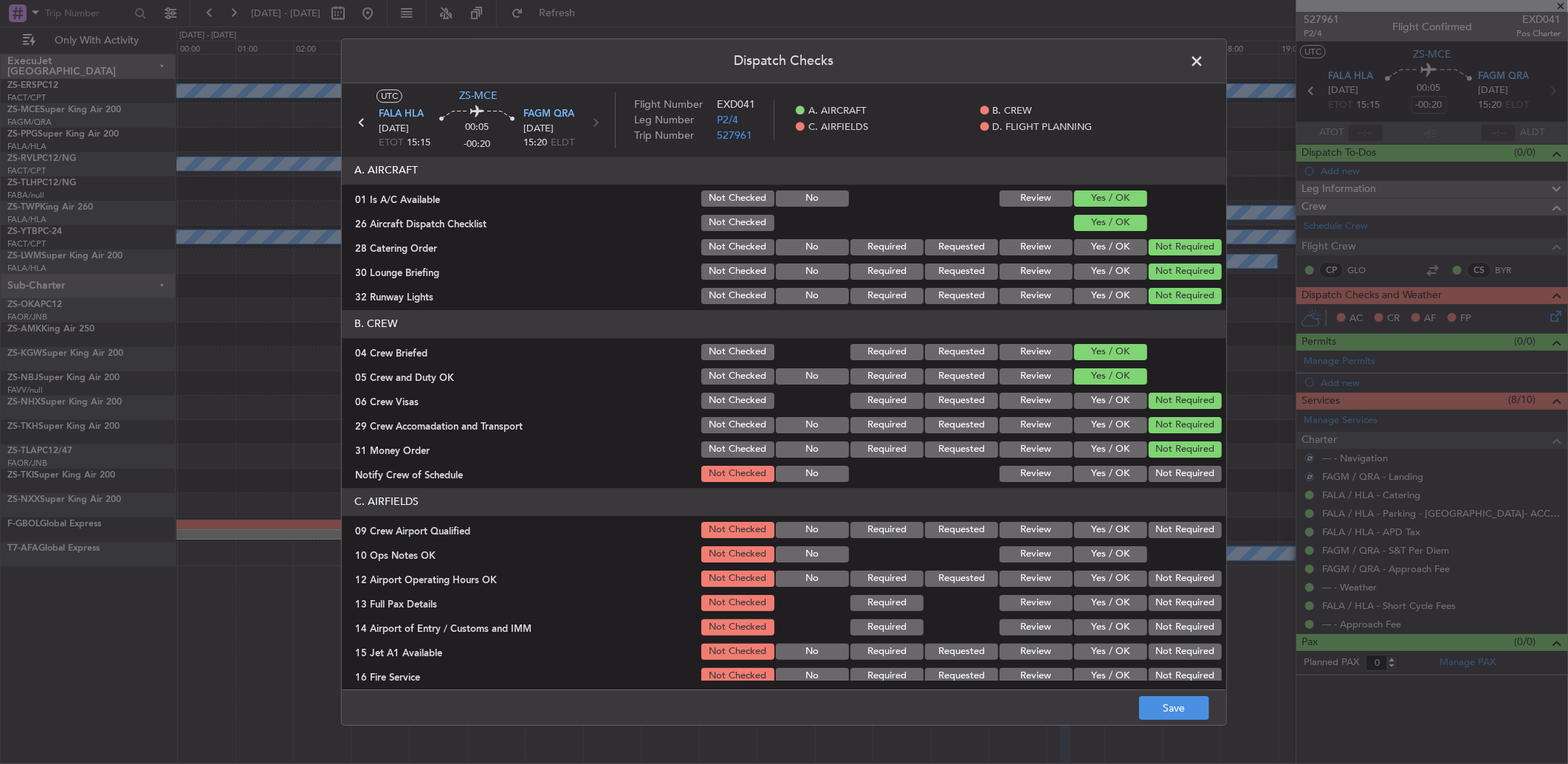
click at [1154, 487] on article "A. AIRCRAFT 01 Is A/C Available Not Checked No Review Yes / OK 26 Aircraft Disp…" at bounding box center [784, 419] width 884 height 525
drag, startPoint x: 1154, startPoint y: 470, endPoint x: 1154, endPoint y: 511, distance: 41.0
click at [1157, 472] on button "Not Required" at bounding box center [1185, 474] width 73 height 17
click at [1154, 525] on button "Not Required" at bounding box center [1185, 530] width 73 height 17
click at [1120, 558] on button "Yes / OK" at bounding box center [1111, 554] width 73 height 17
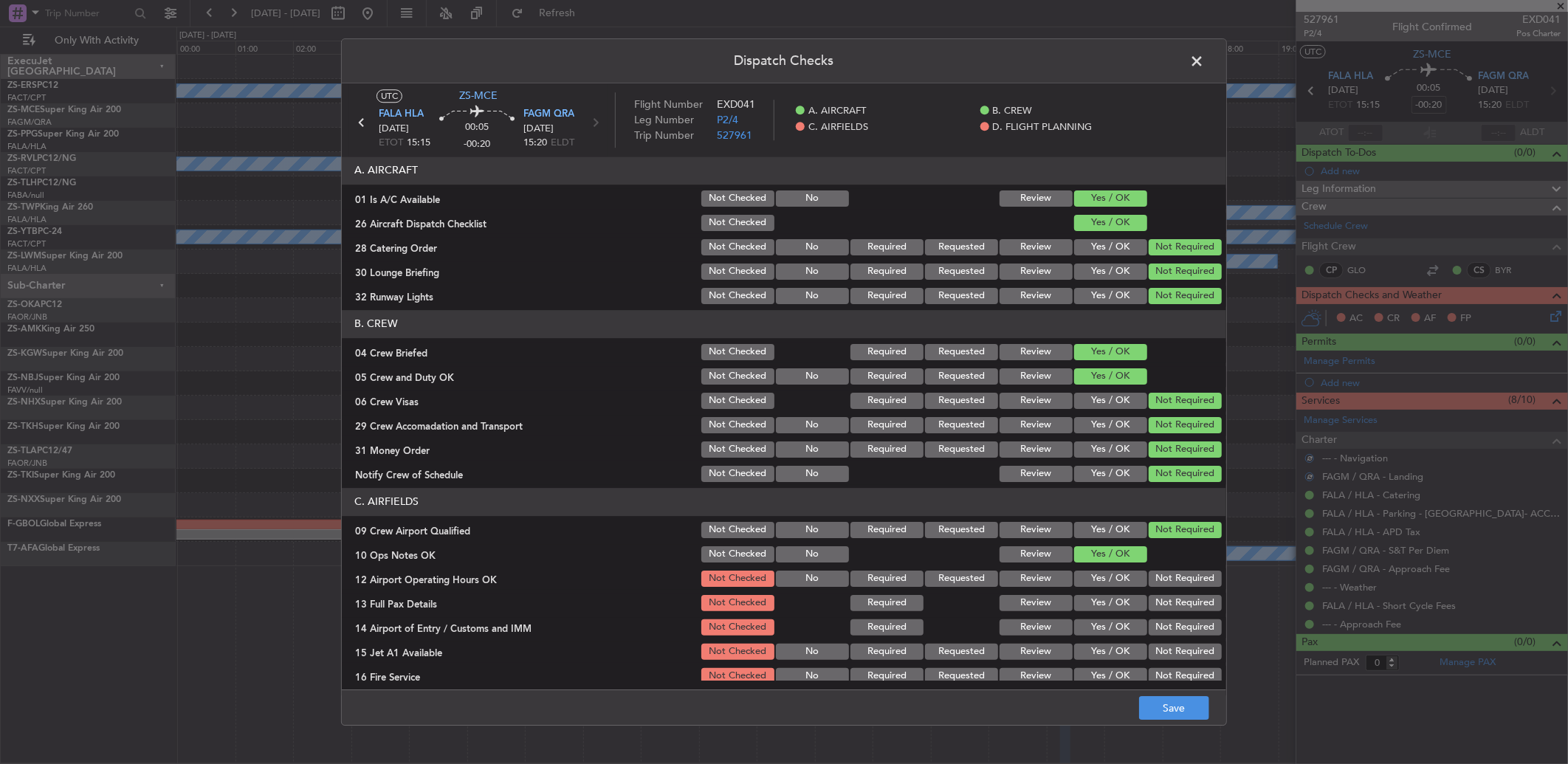
click at [1192, 580] on button "Not Required" at bounding box center [1185, 579] width 73 height 17
click at [1187, 593] on section "C. AIRFIELDS 09 Crew Airport Qualified Not Checked No Required Requested Review…" at bounding box center [784, 600] width 884 height 223
click at [1184, 602] on button "Not Required" at bounding box center [1185, 603] width 73 height 17
drag, startPoint x: 1178, startPoint y: 609, endPoint x: 1164, endPoint y: 640, distance: 34.0
click at [1174, 622] on section "C. AIRFIELDS 09 Crew Airport Qualified Not Checked No Required Requested Review…" at bounding box center [784, 600] width 884 height 223
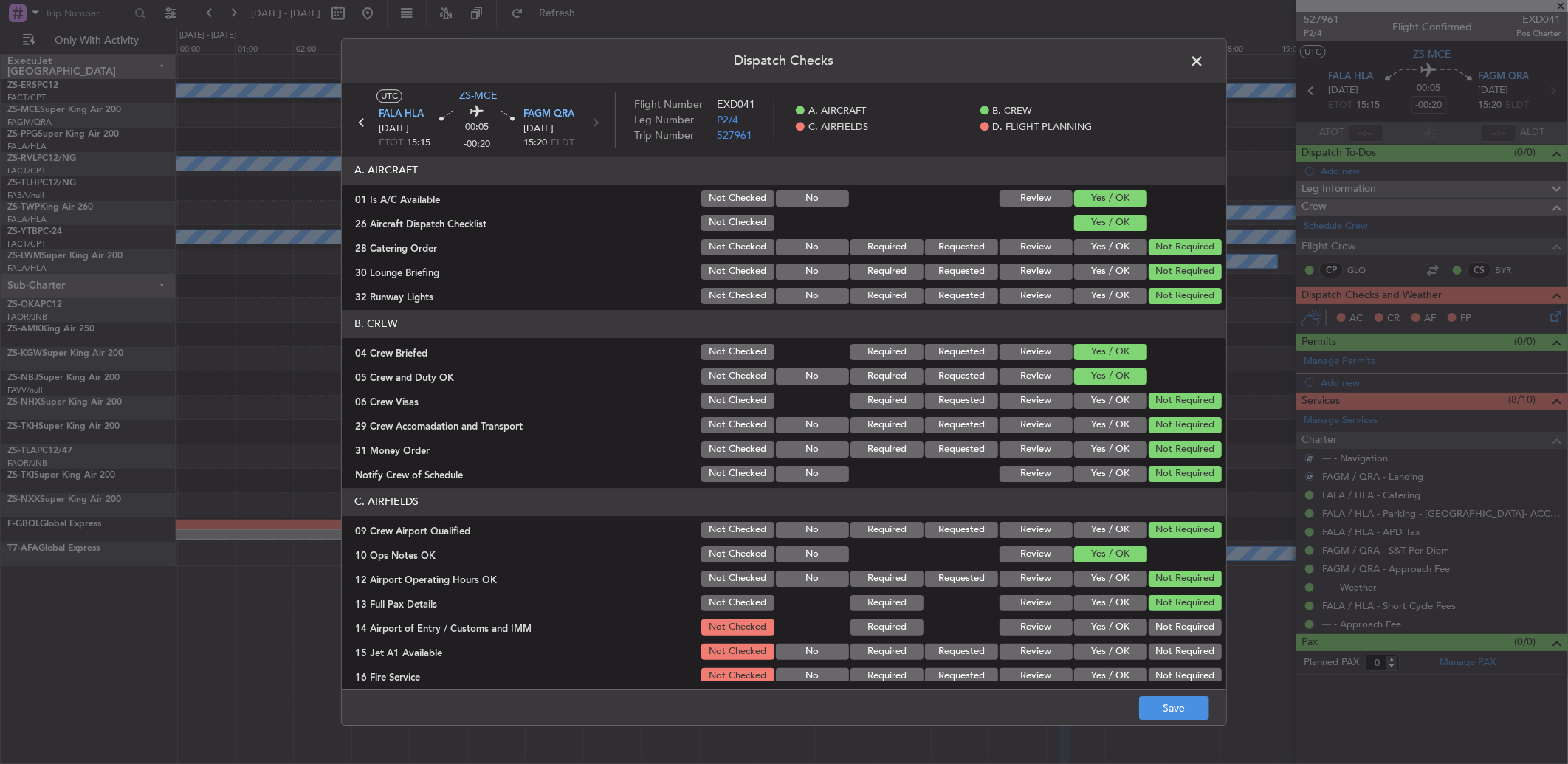
click at [1164, 642] on div "Not Required" at bounding box center [1184, 653] width 75 height 21
drag, startPoint x: 1164, startPoint y: 640, endPoint x: 1159, endPoint y: 633, distance: 8.6
click at [1159, 633] on button "Not Required" at bounding box center [1185, 627] width 73 height 17
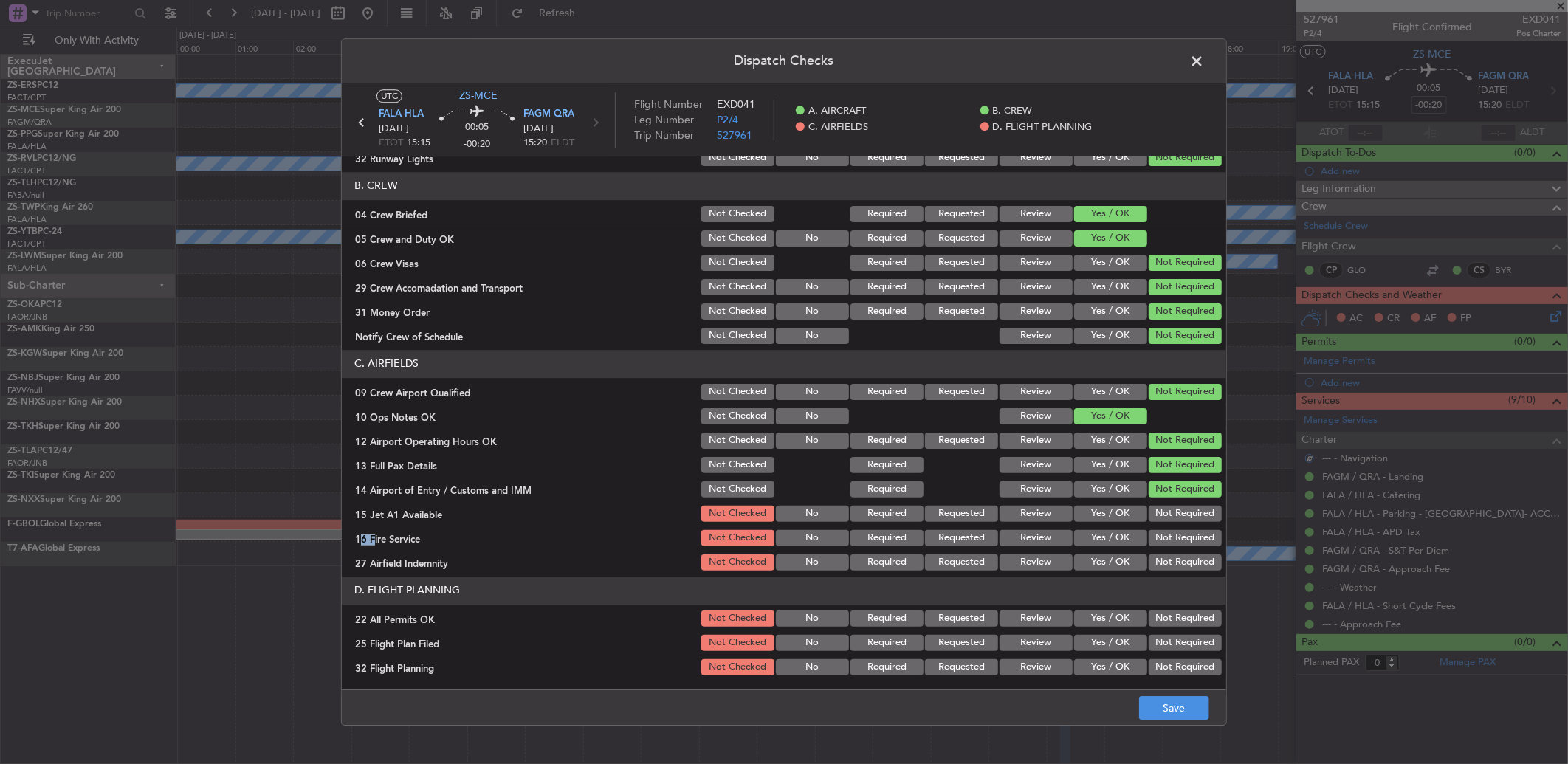
click at [1161, 515] on button "Not Required" at bounding box center [1185, 513] width 73 height 17
click at [1164, 523] on div "Not Required" at bounding box center [1184, 514] width 75 height 21
drag, startPoint x: 1164, startPoint y: 527, endPoint x: 1167, endPoint y: 542, distance: 15.3
click at [1167, 528] on div "Not Required" at bounding box center [1184, 539] width 75 height 21
click at [1169, 546] on div "Not Required" at bounding box center [1184, 539] width 75 height 21
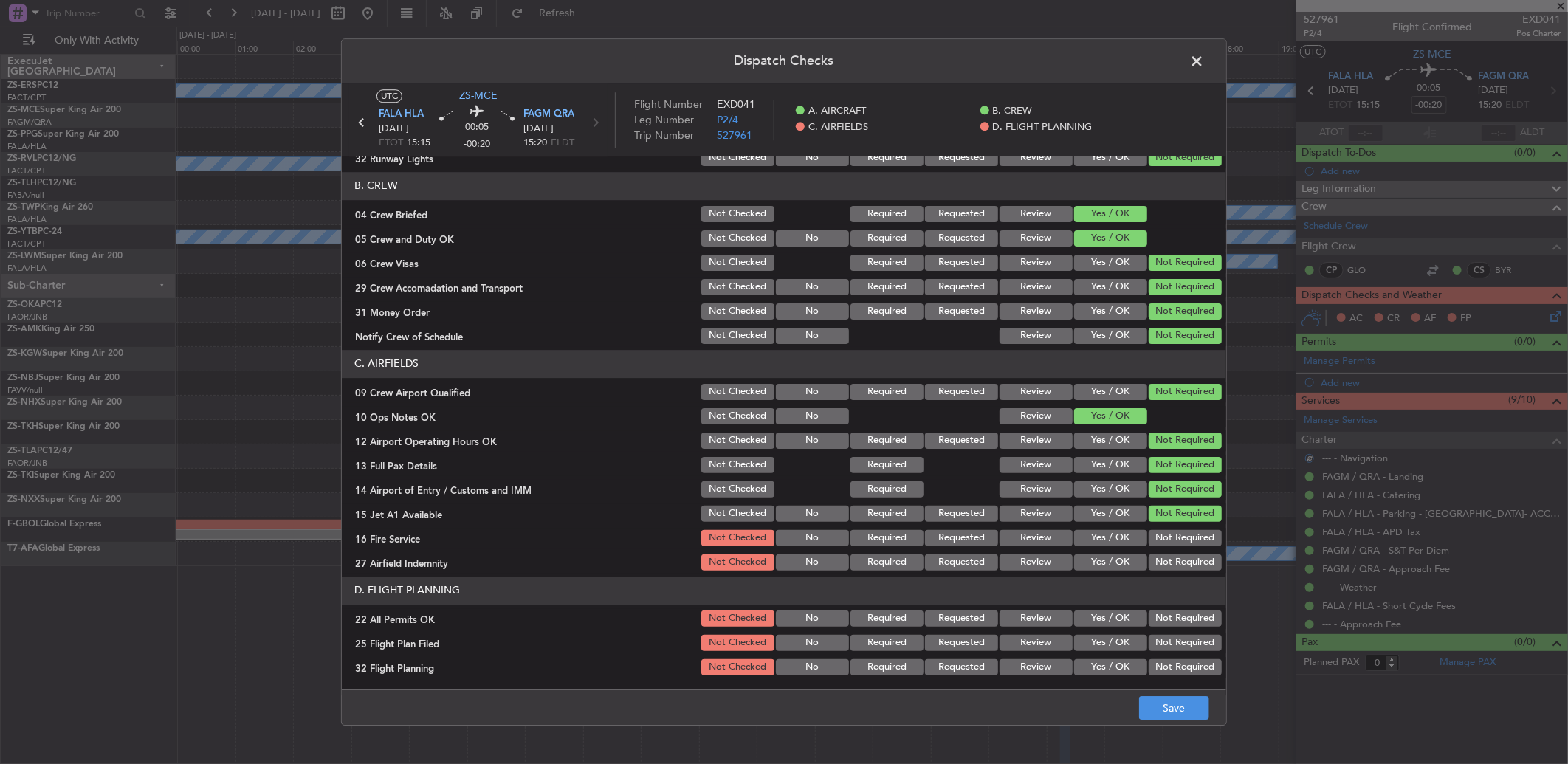
click at [1166, 564] on button "Not Required" at bounding box center [1185, 562] width 73 height 17
click at [1164, 539] on button "Not Required" at bounding box center [1185, 538] width 73 height 17
click at [1166, 618] on button "Not Required" at bounding box center [1185, 619] width 73 height 17
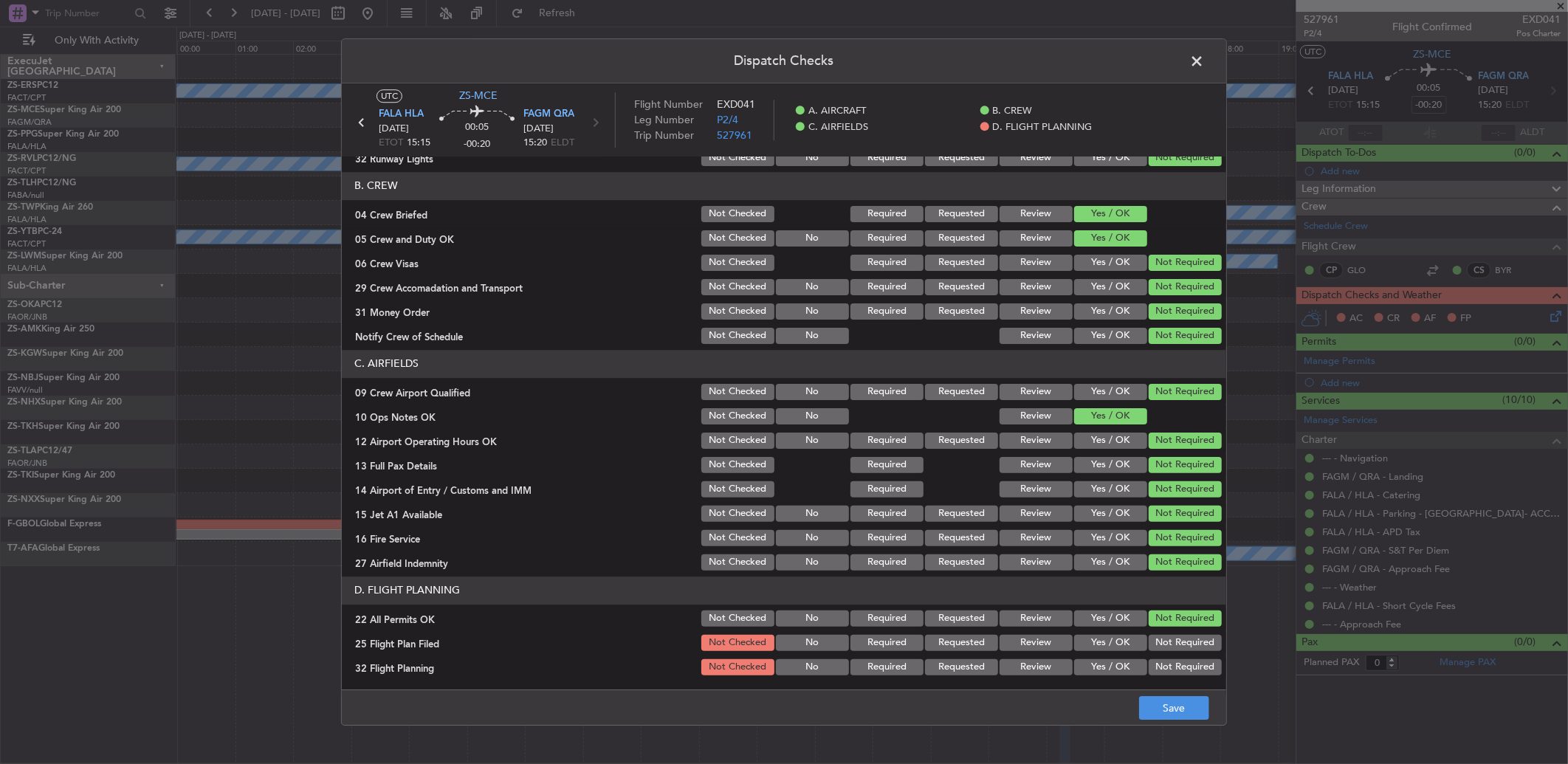
drag, startPoint x: 1021, startPoint y: 643, endPoint x: 1019, endPoint y: 654, distance: 11.2
click at [1022, 643] on button "Review" at bounding box center [1036, 643] width 73 height 17
click at [1022, 667] on button "Review" at bounding box center [1036, 667] width 73 height 17
click at [1155, 713] on button "Save" at bounding box center [1174, 707] width 70 height 23
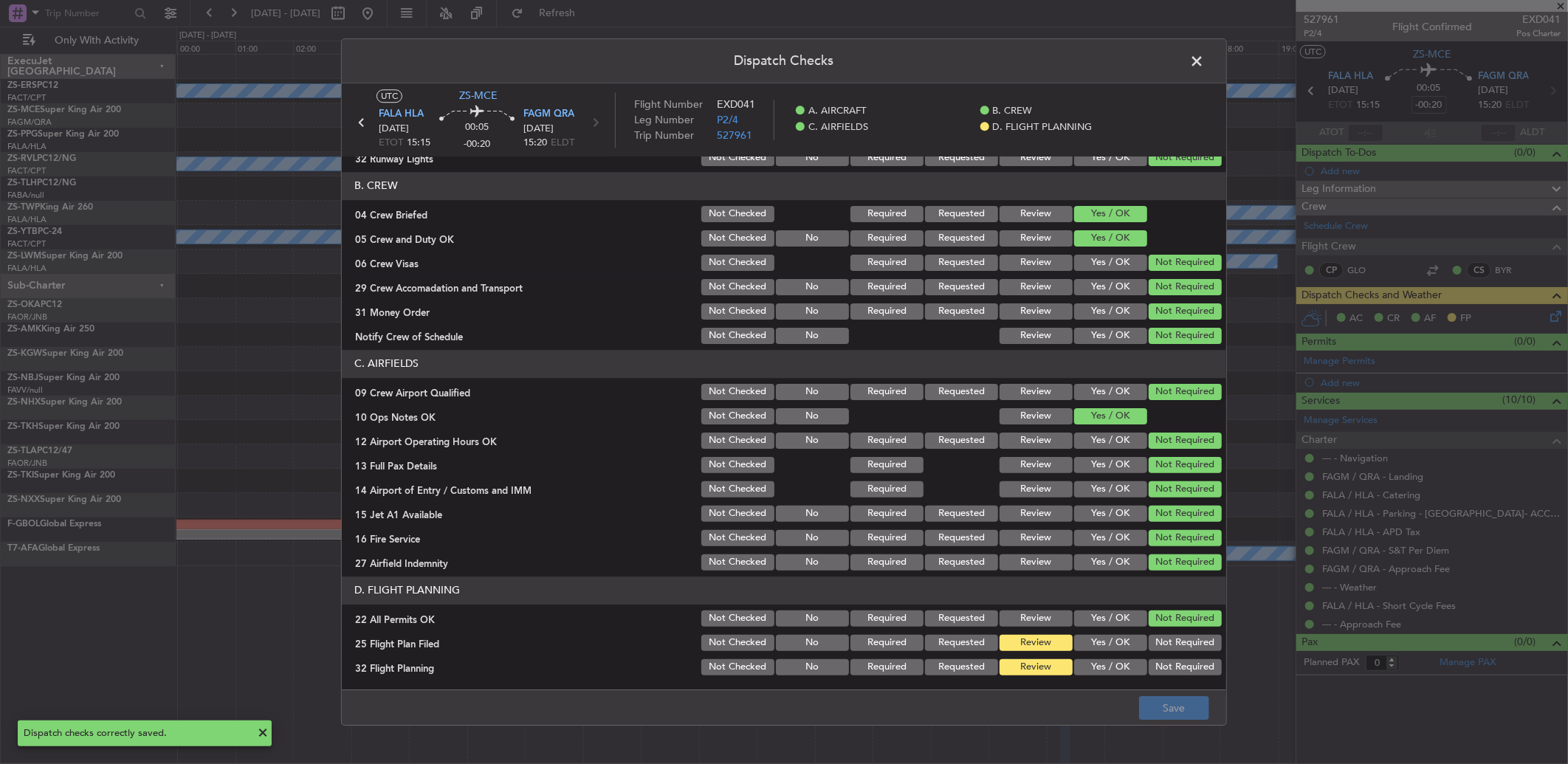
click at [1204, 61] on span at bounding box center [1204, 65] width 0 height 30
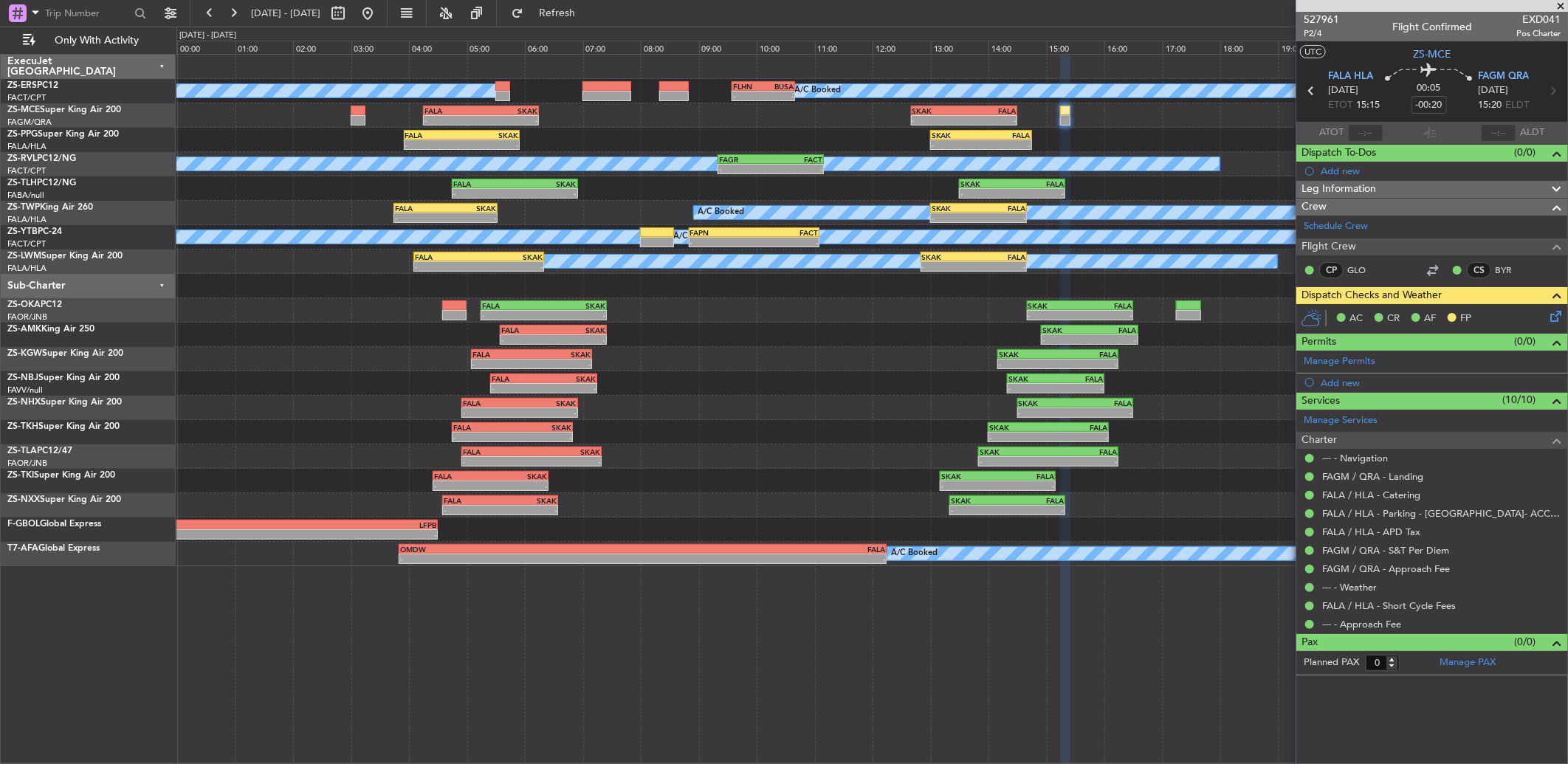
click at [1311, 90] on icon at bounding box center [1311, 90] width 19 height 19
type input "-00:15"
type input "7"
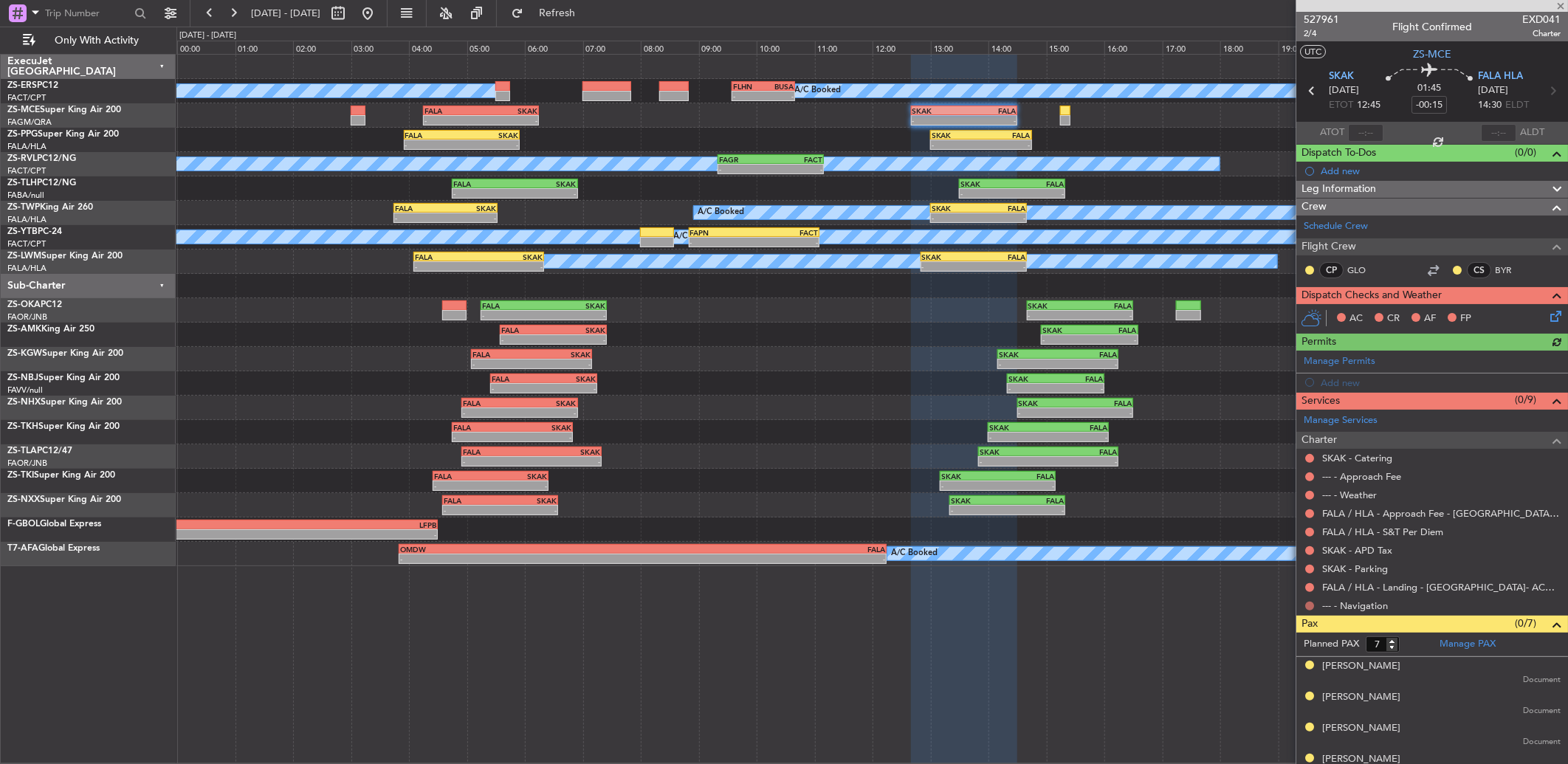
click at [1310, 607] on button at bounding box center [1310, 607] width 9 height 9
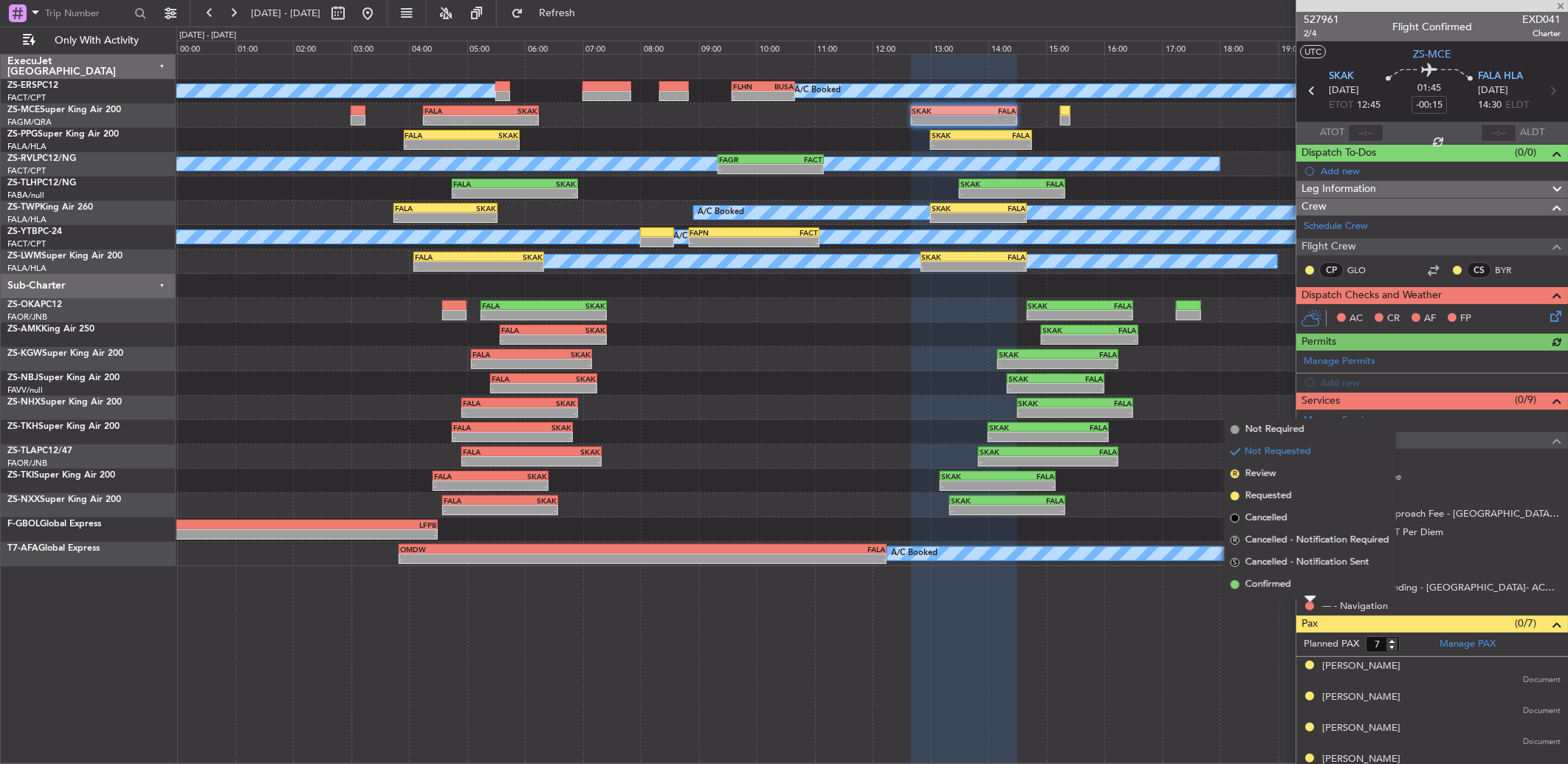
click at [1308, 582] on li "Confirmed" at bounding box center [1310, 585] width 170 height 22
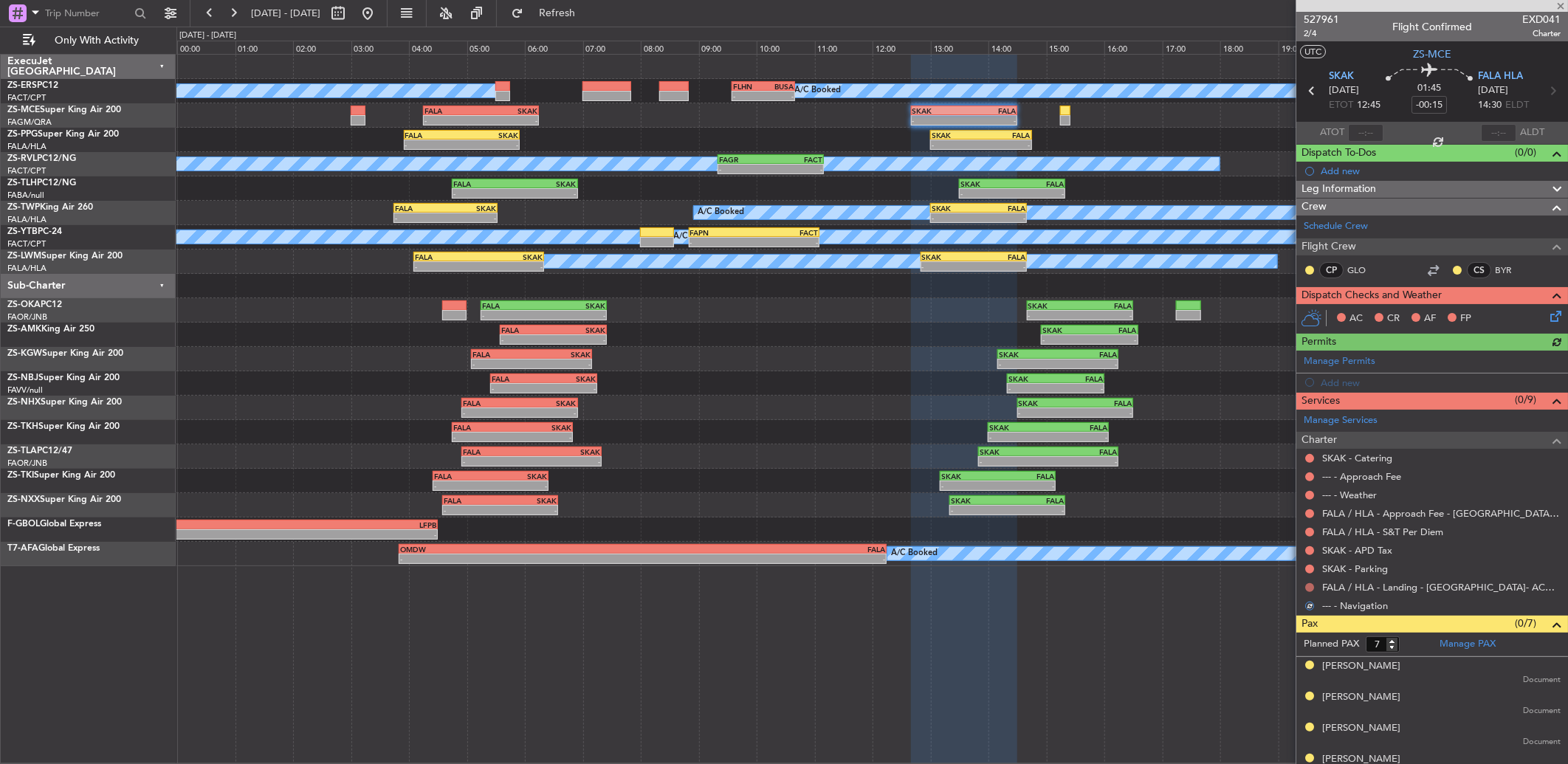
click at [1311, 584] on button at bounding box center [1310, 588] width 9 height 9
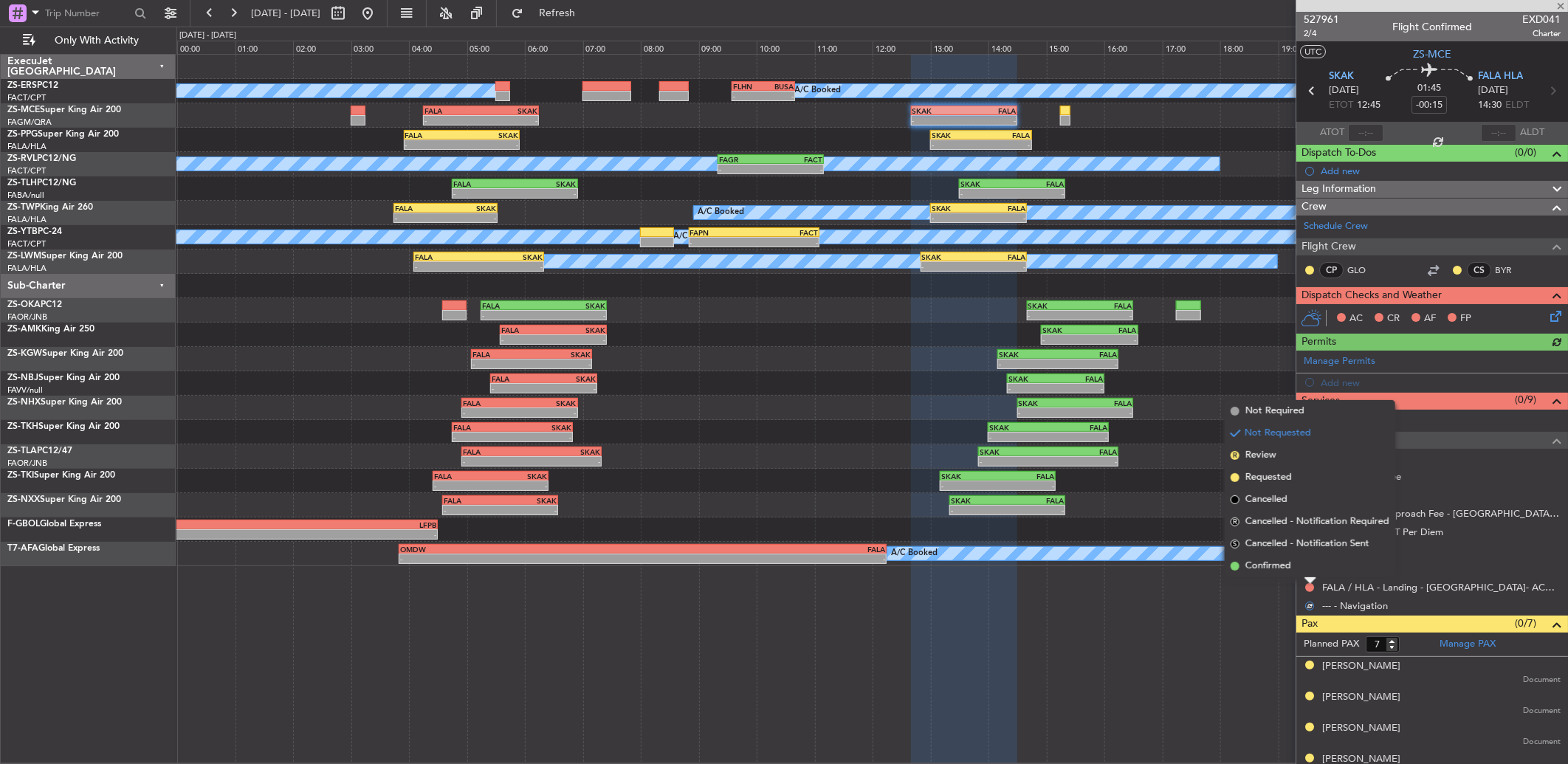
click at [1304, 566] on li "Confirmed" at bounding box center [1310, 566] width 170 height 22
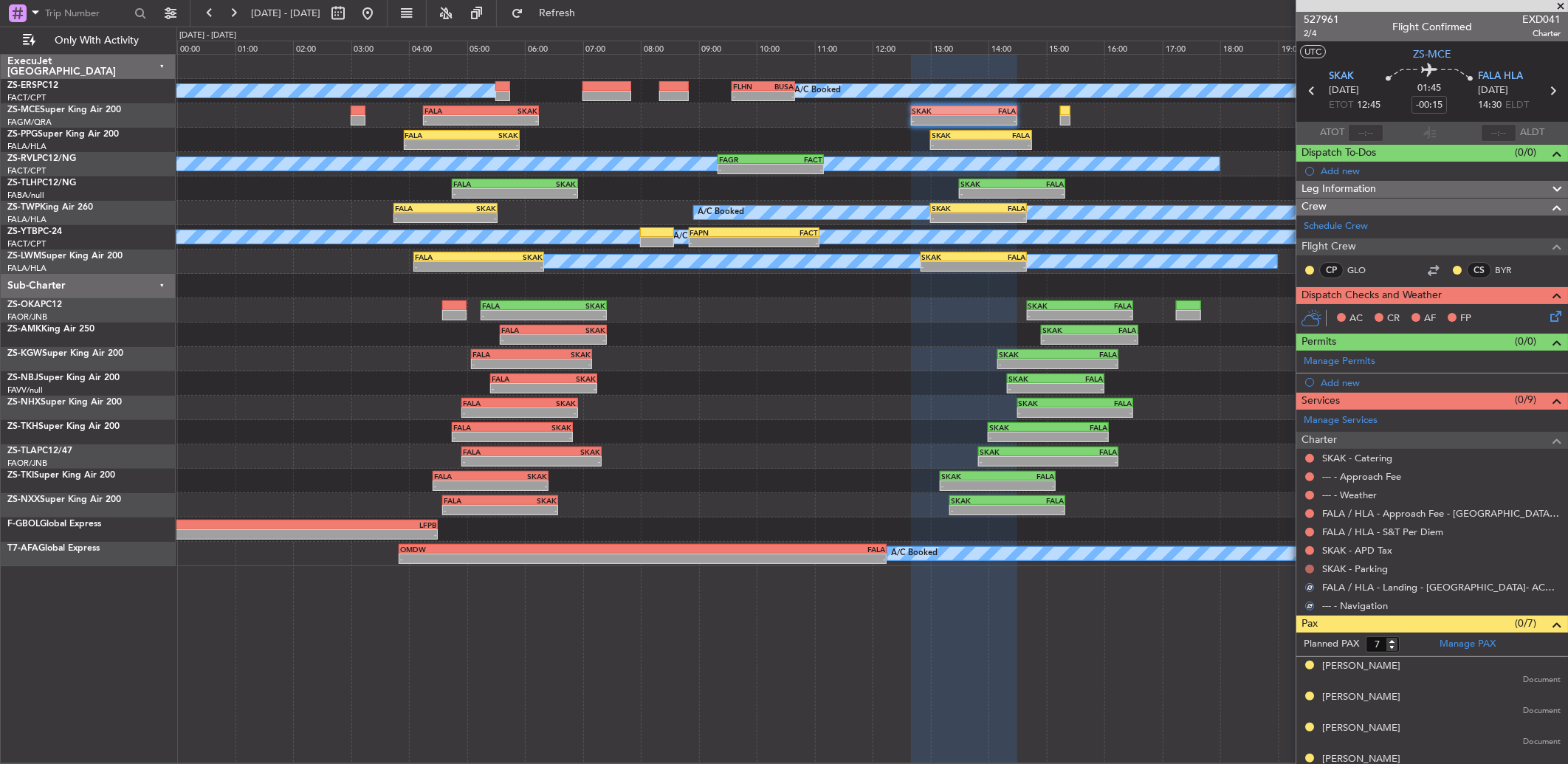
click at [1310, 567] on button at bounding box center [1310, 569] width 9 height 9
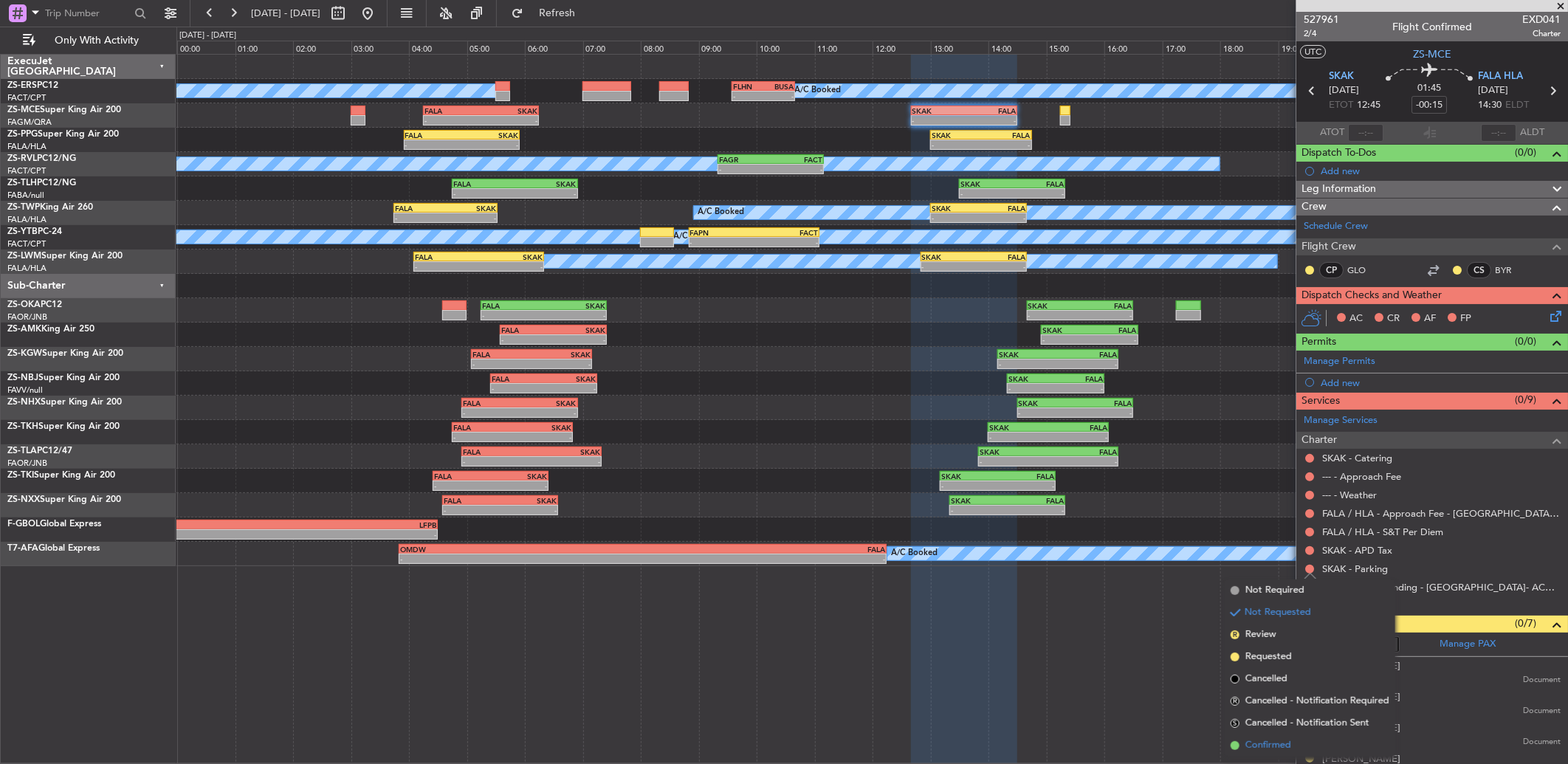
click at [1302, 741] on li "Confirmed" at bounding box center [1310, 746] width 170 height 22
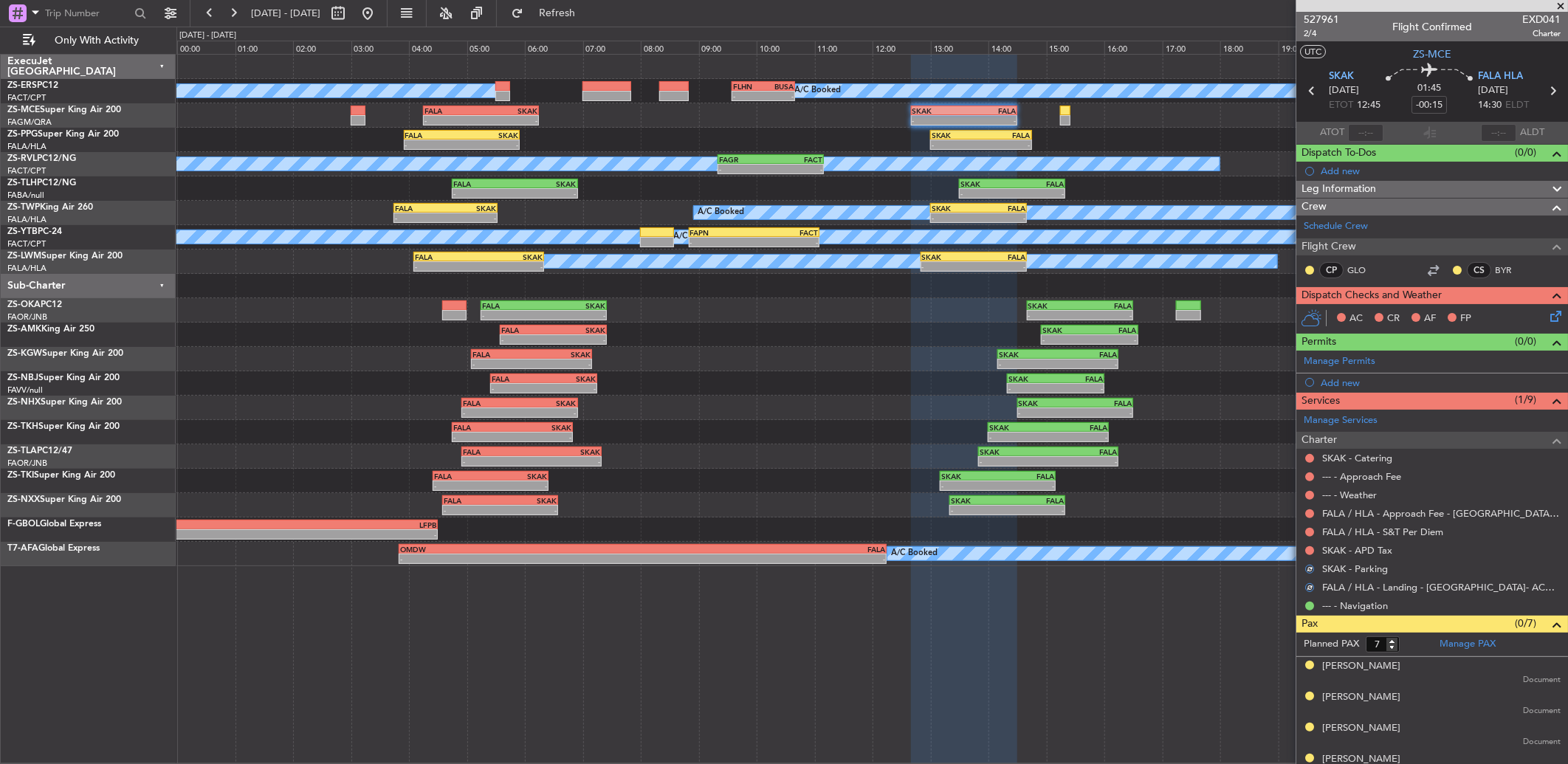
click at [1304, 550] on div at bounding box center [1310, 551] width 12 height 12
click at [1307, 550] on button at bounding box center [1310, 551] width 9 height 9
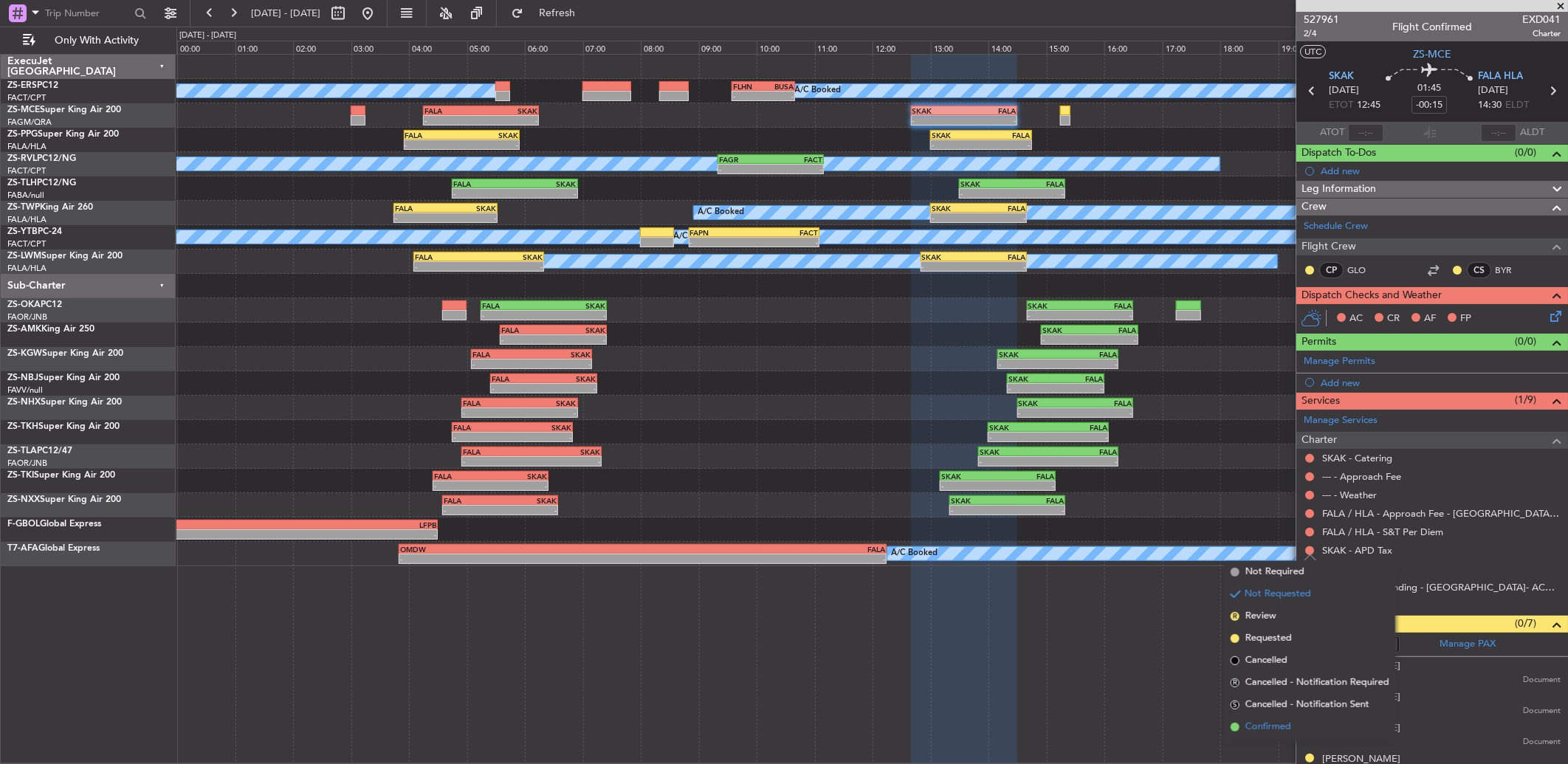
click at [1283, 720] on span "Confirmed" at bounding box center [1268, 727] width 46 height 15
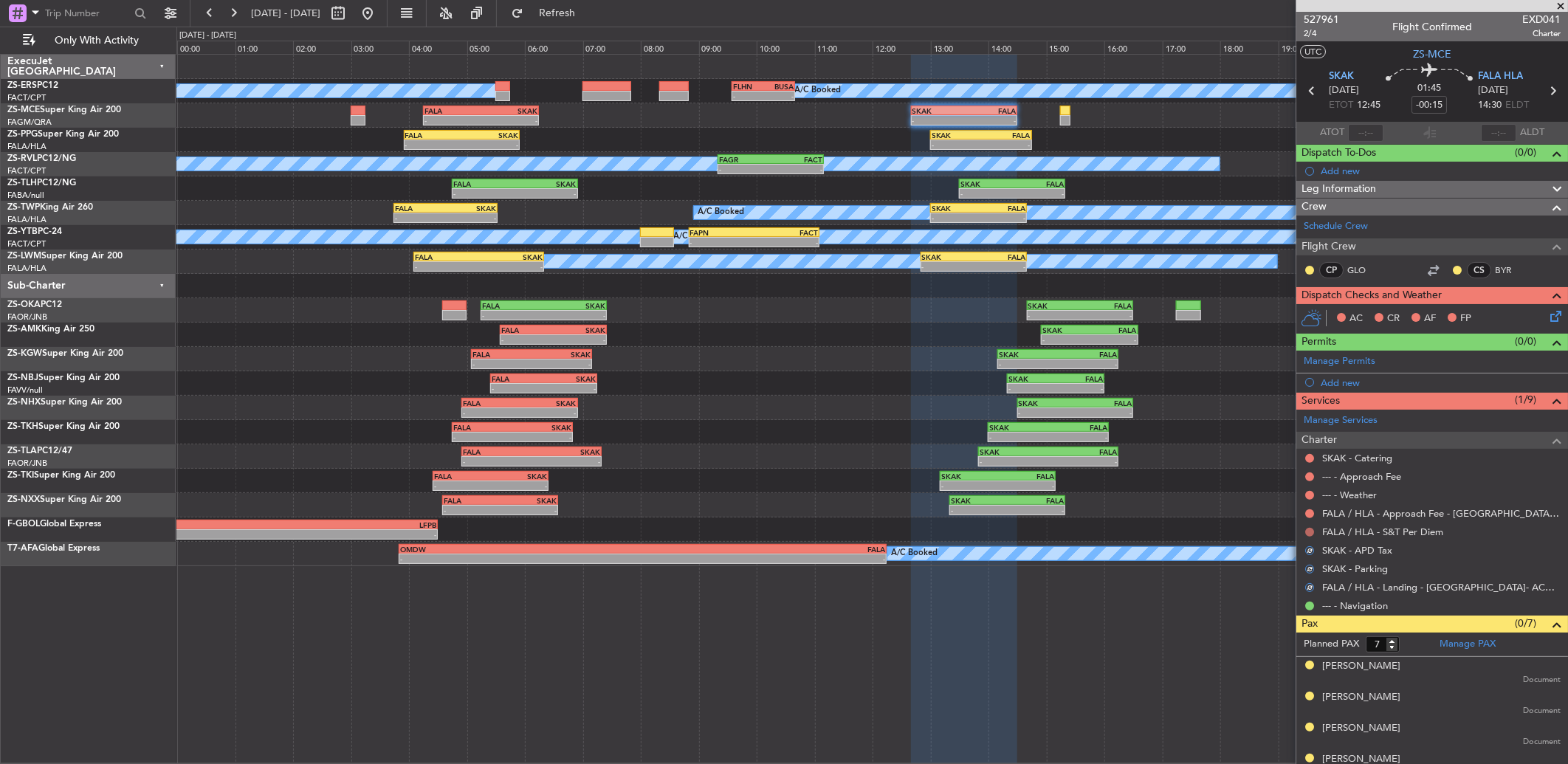
click at [1311, 530] on button at bounding box center [1310, 533] width 9 height 9
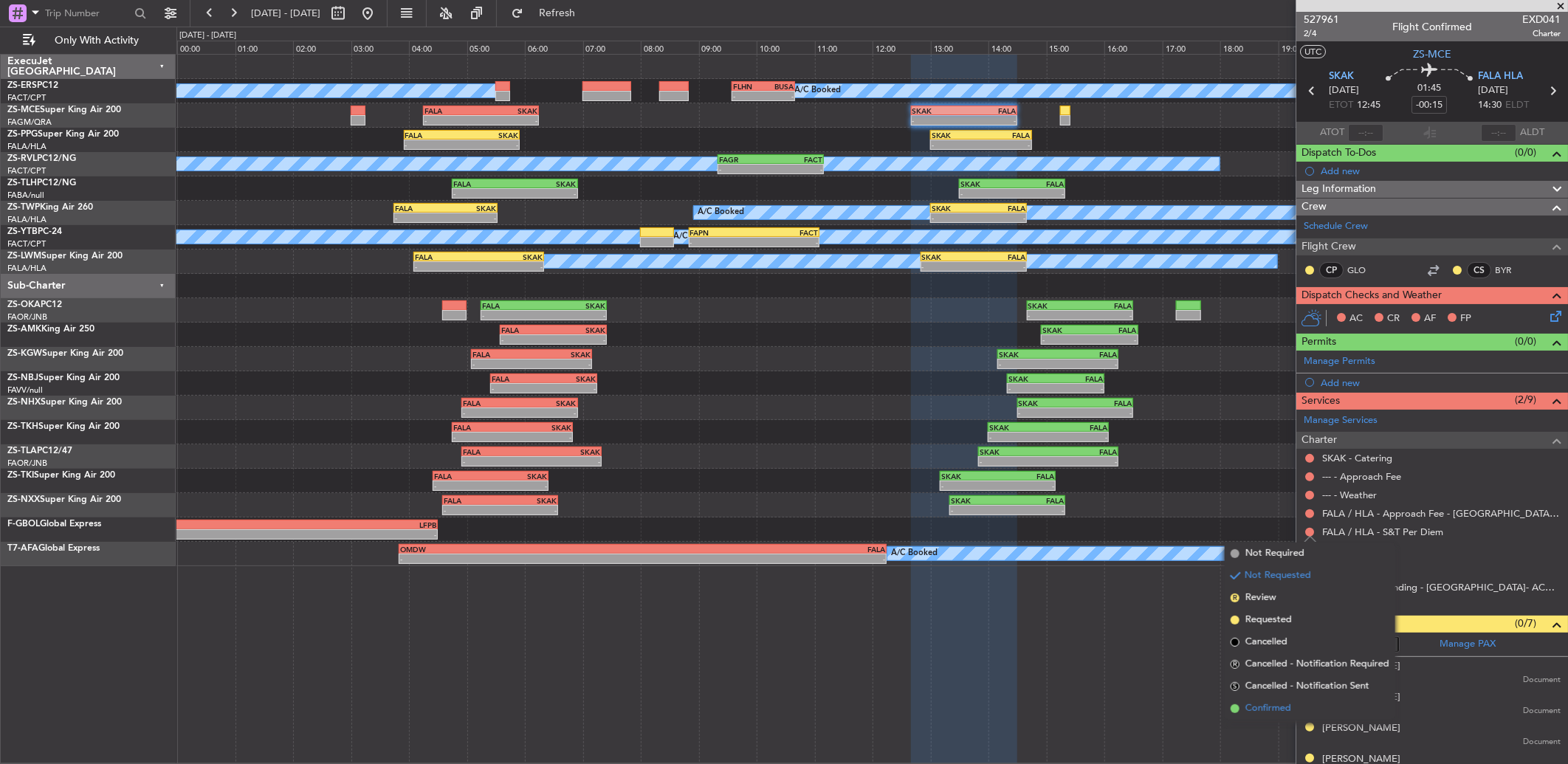
click at [1304, 701] on li "Confirmed" at bounding box center [1310, 708] width 170 height 22
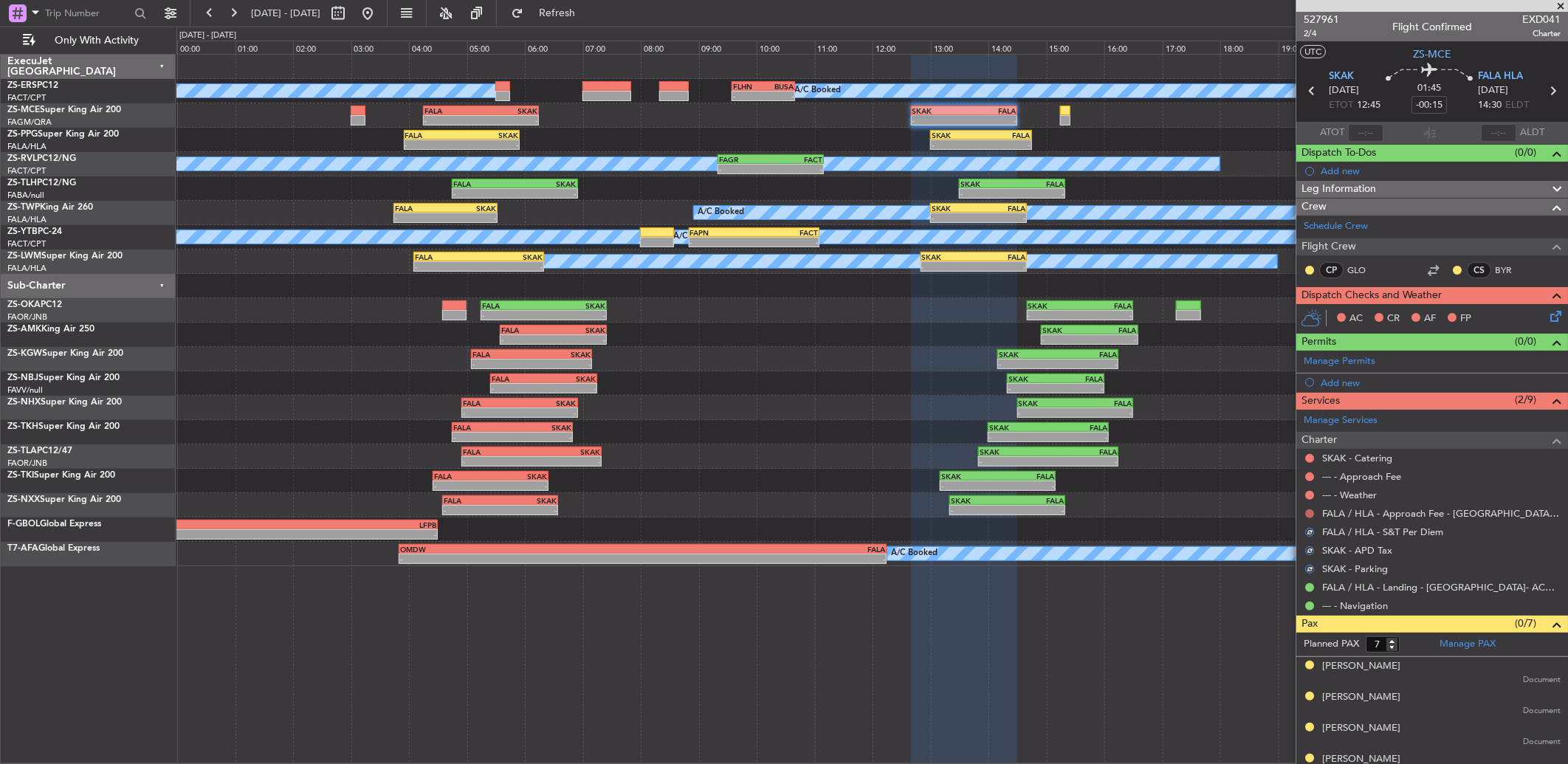
click at [1309, 513] on button at bounding box center [1310, 514] width 9 height 9
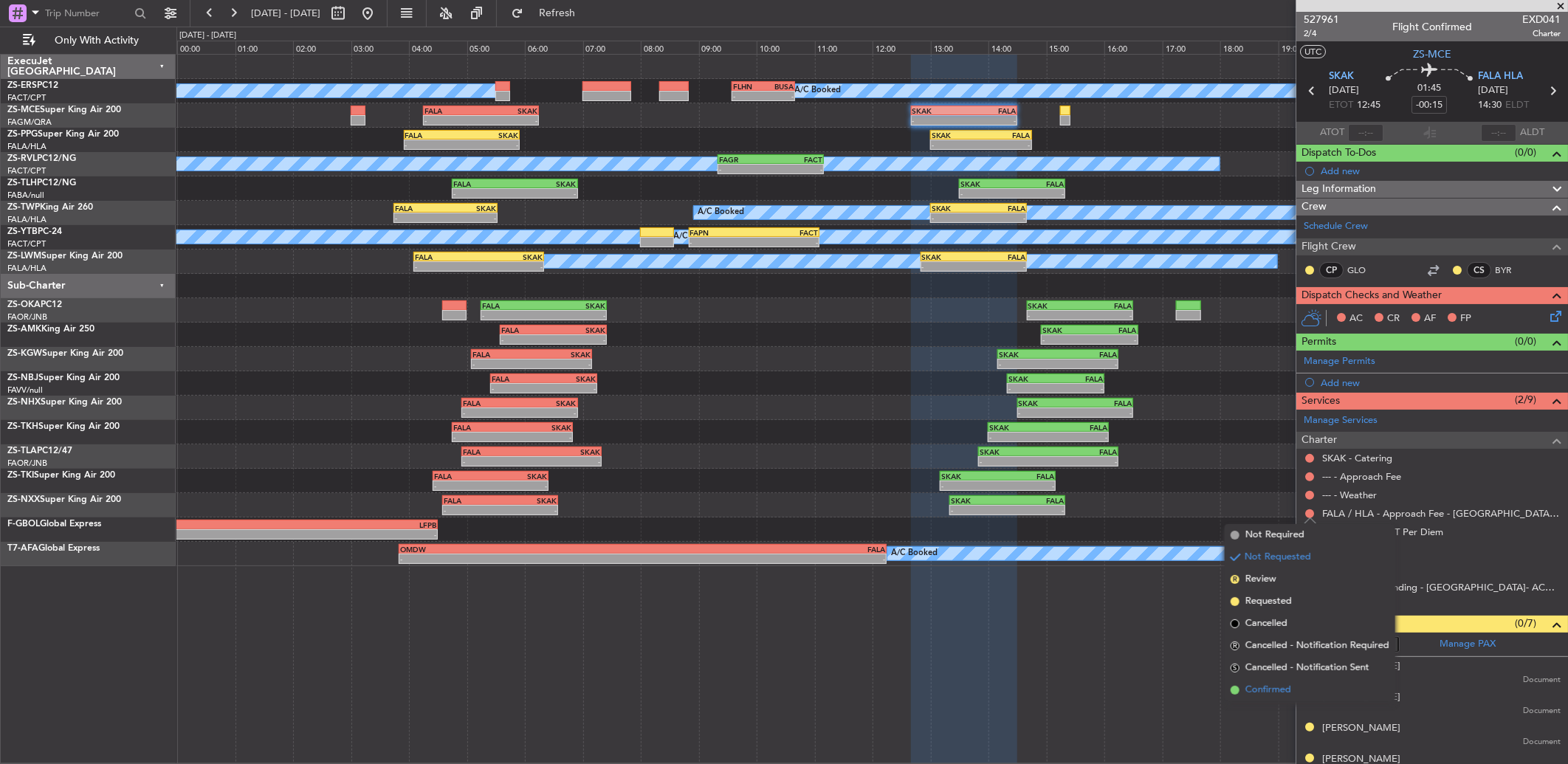
click at [1305, 685] on li "Confirmed" at bounding box center [1310, 690] width 170 height 22
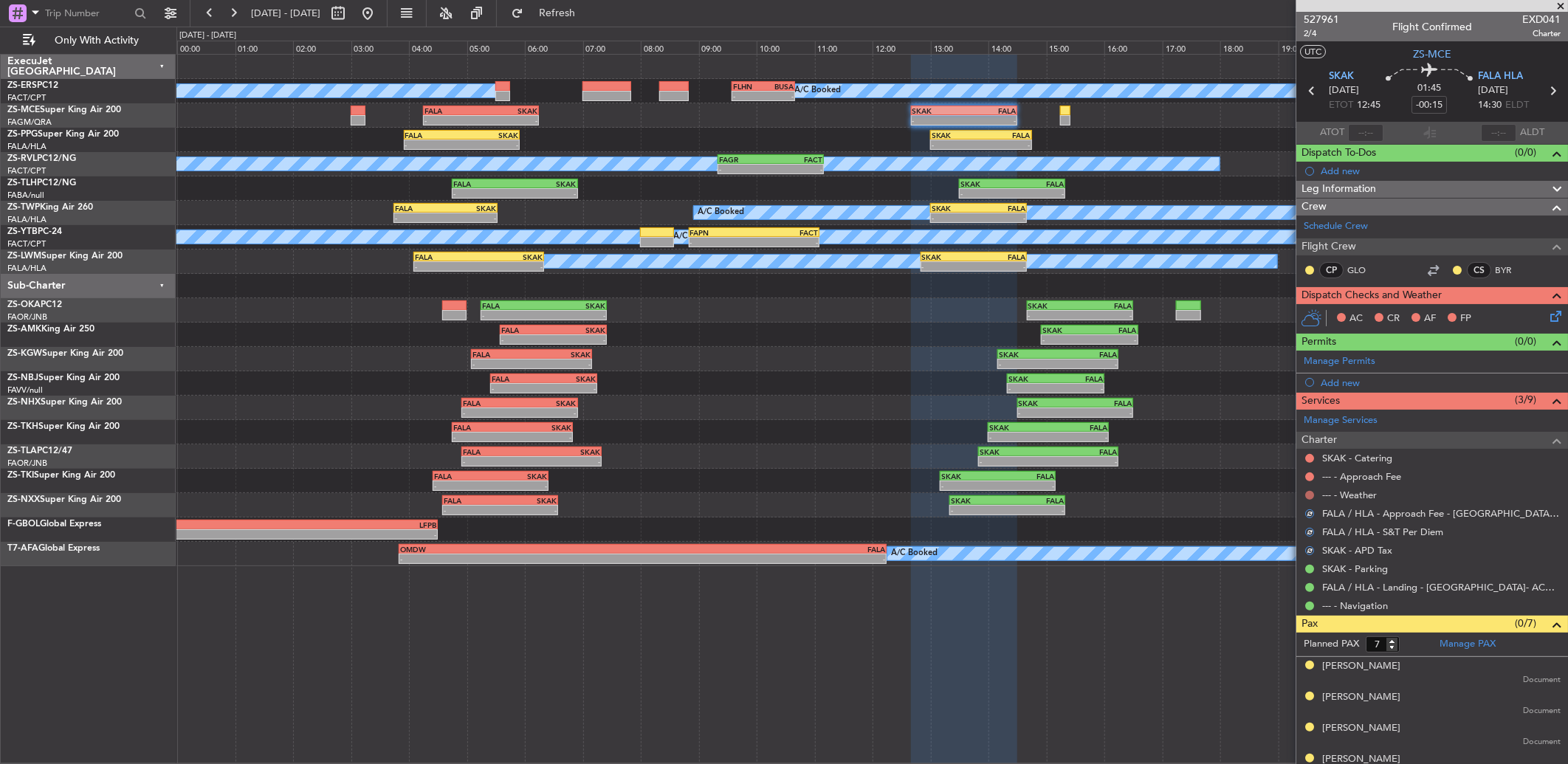
click at [1311, 492] on button at bounding box center [1310, 495] width 9 height 9
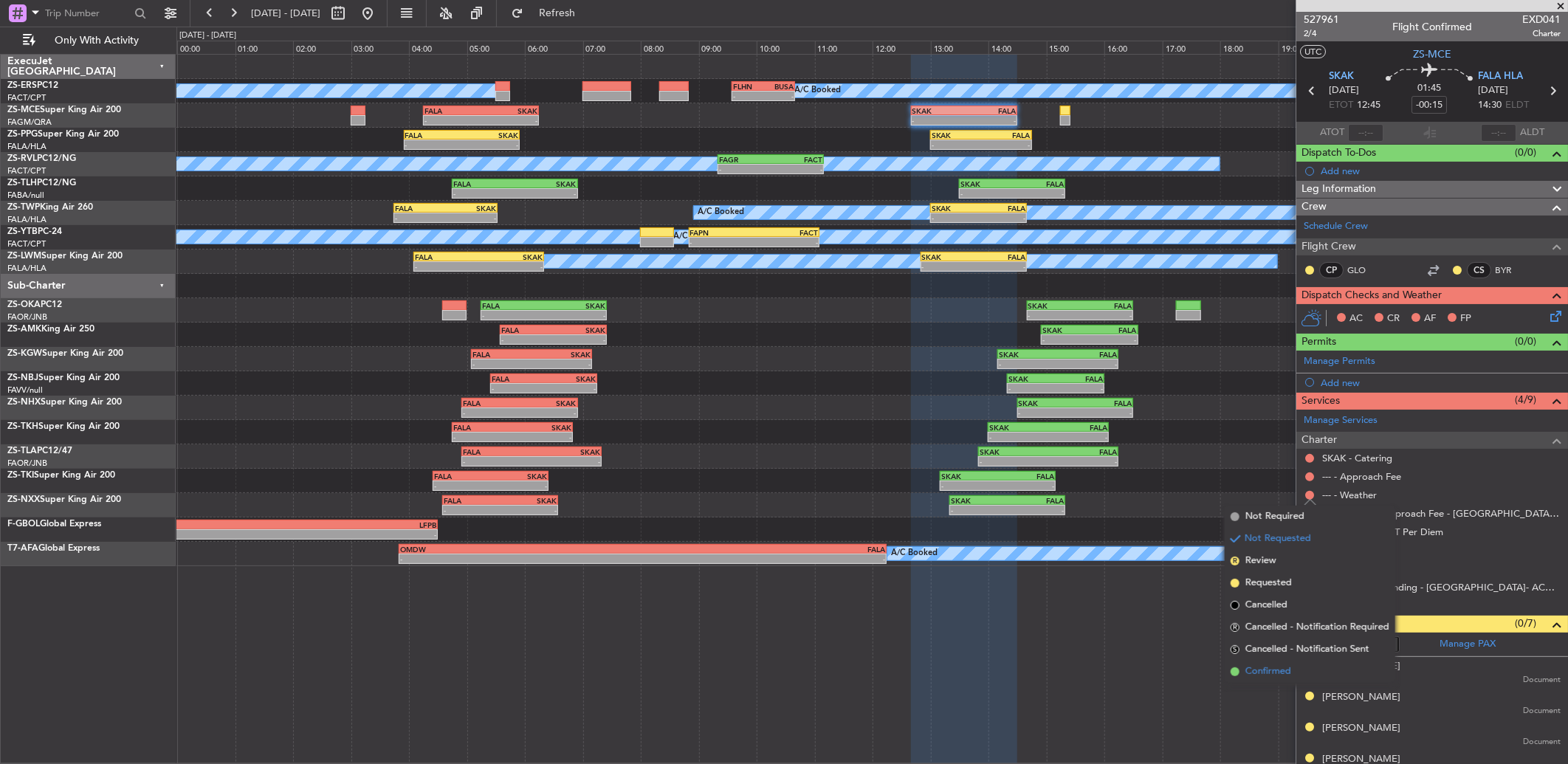
click at [1271, 669] on span "Confirmed" at bounding box center [1268, 672] width 46 height 15
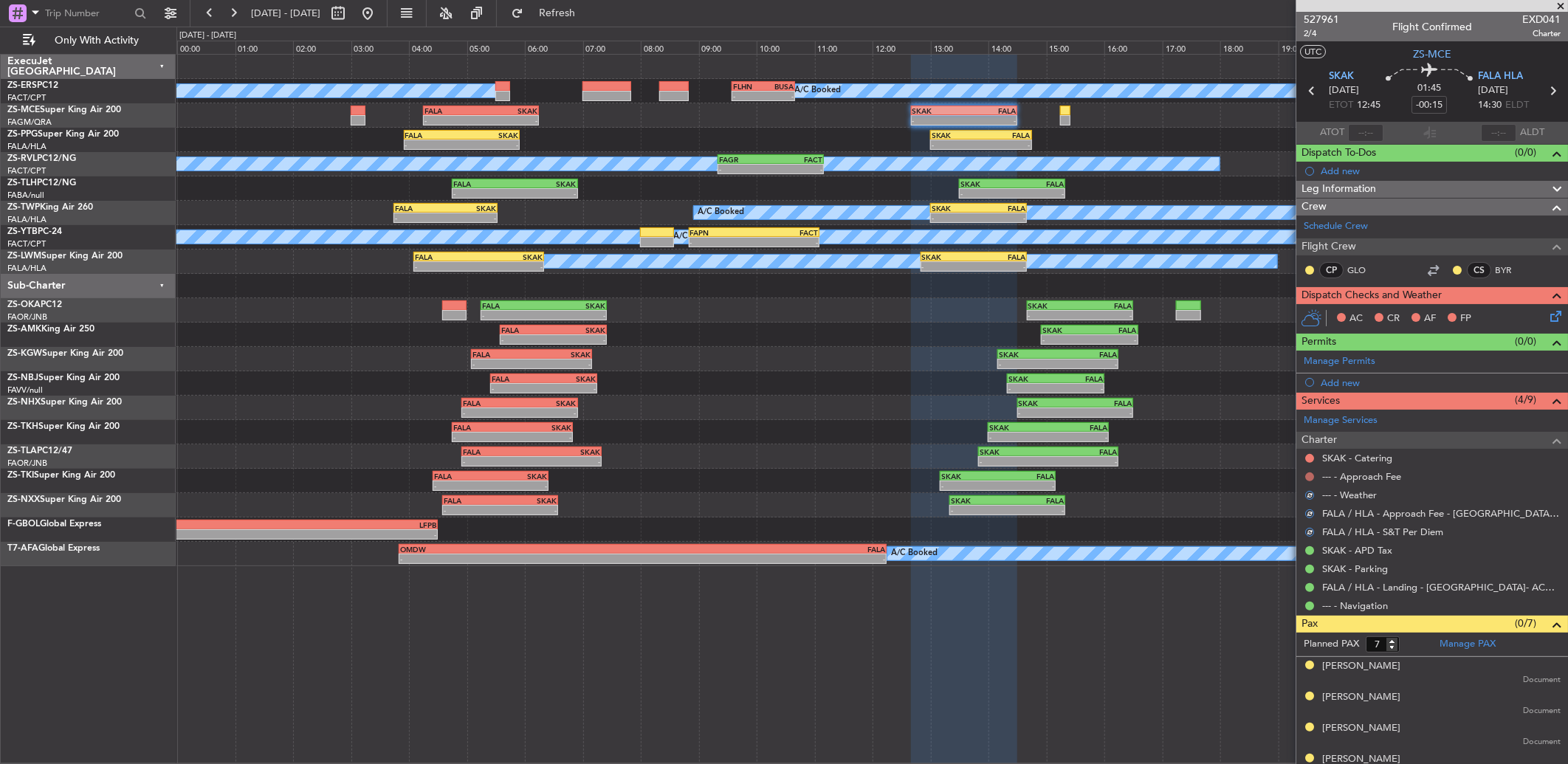
click at [1311, 477] on button at bounding box center [1310, 477] width 9 height 9
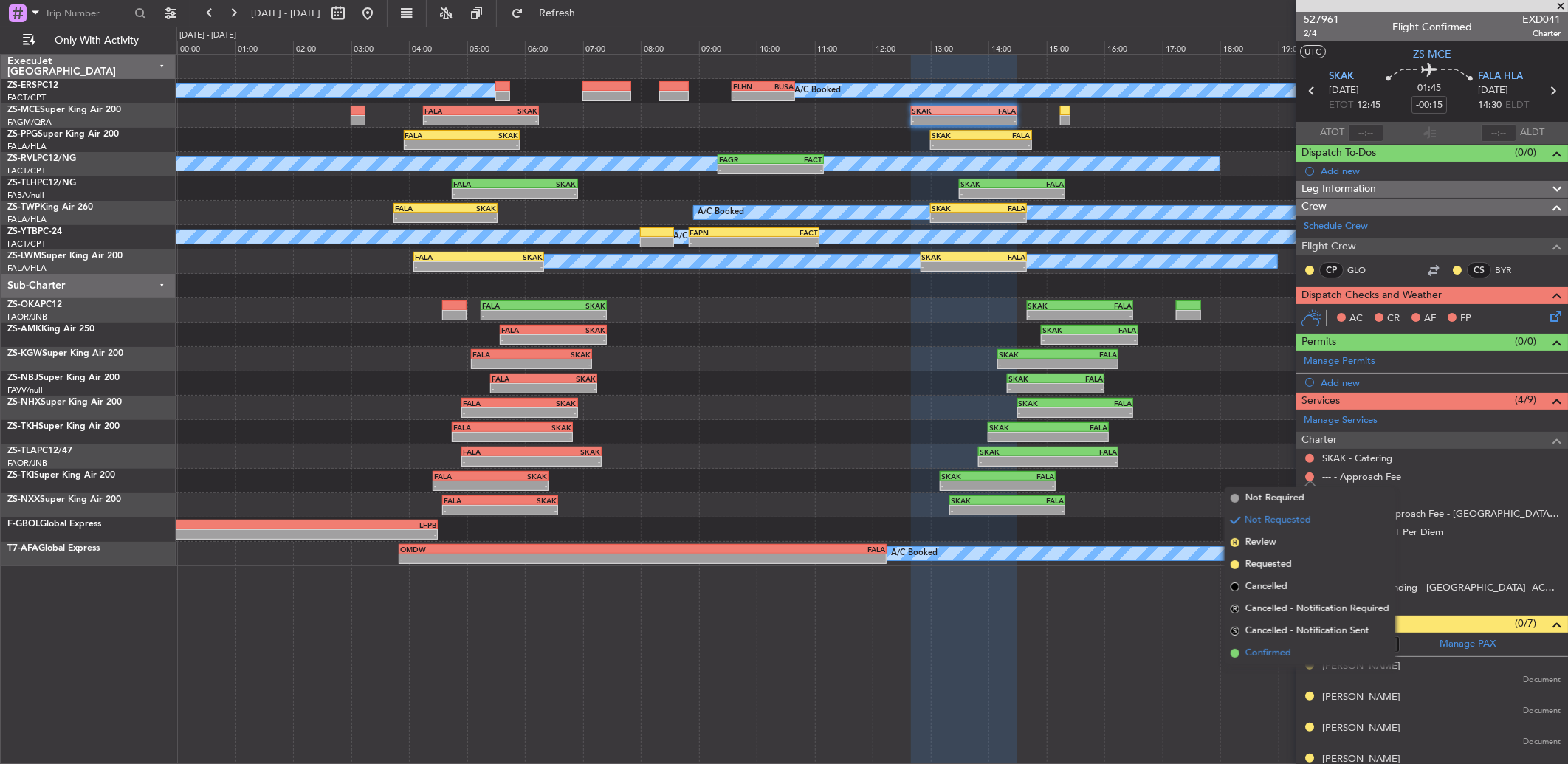
click at [1285, 651] on span "Confirmed" at bounding box center [1268, 653] width 46 height 15
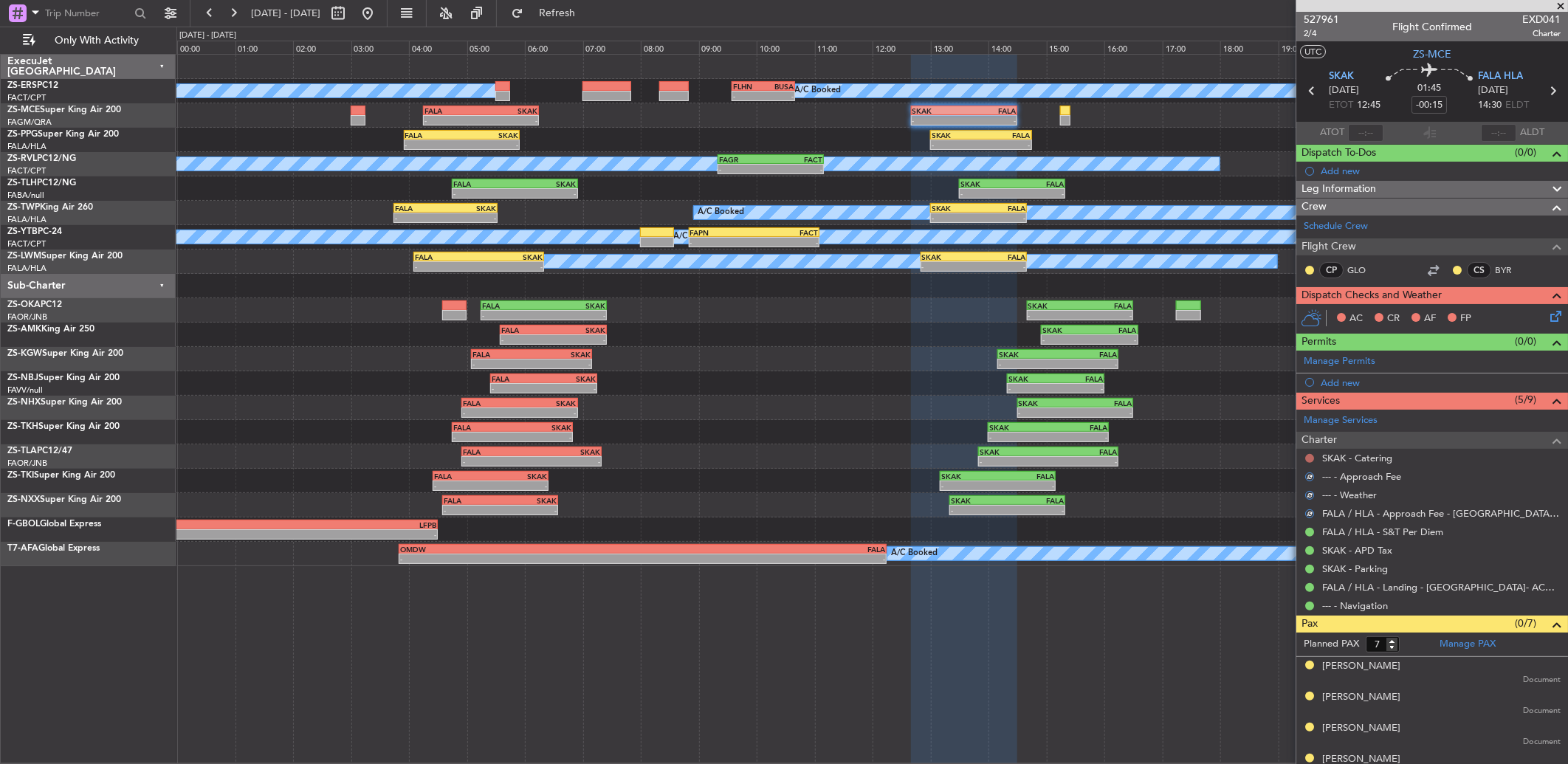
click at [1310, 458] on button at bounding box center [1310, 459] width 9 height 9
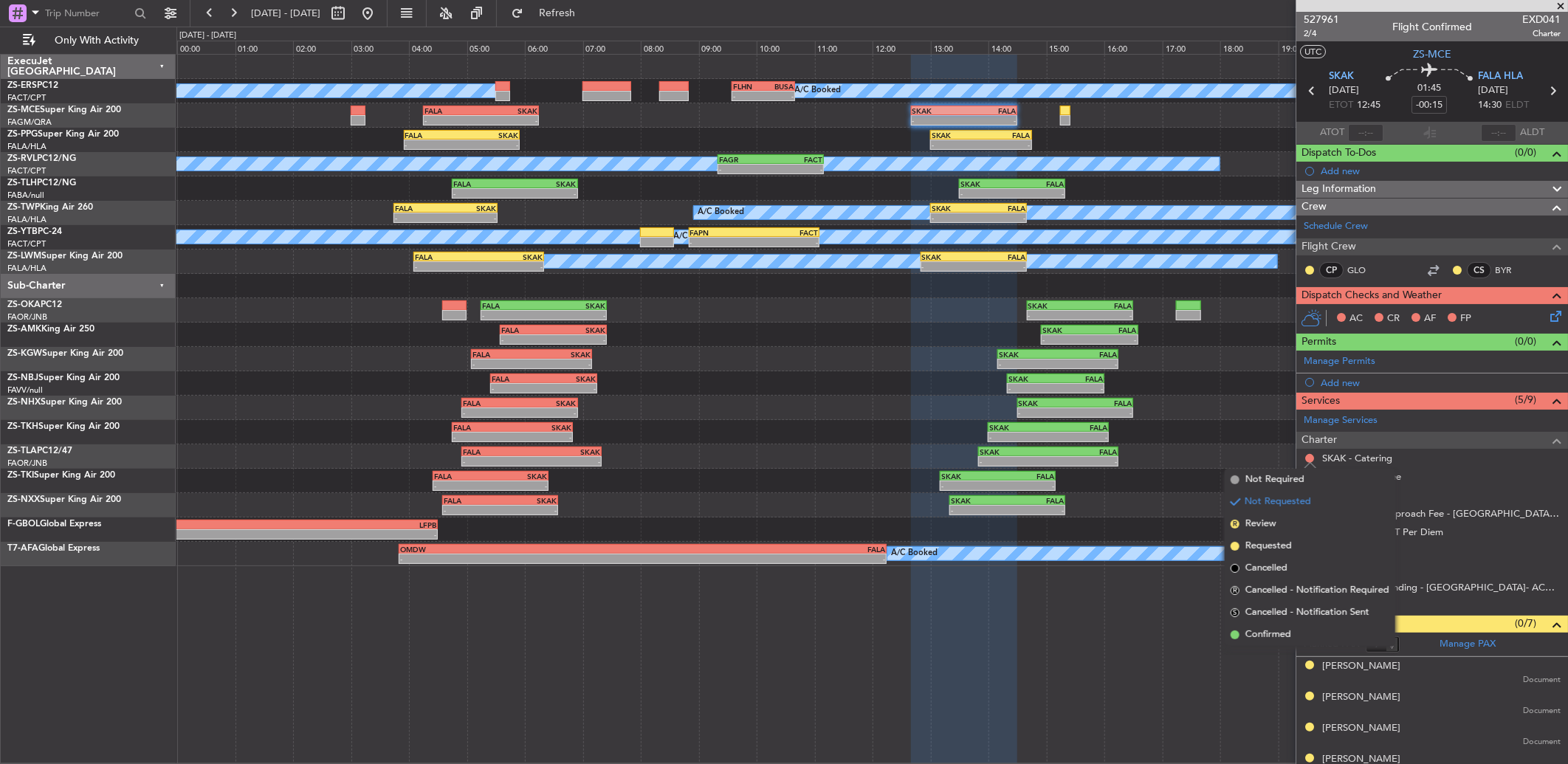
click at [1299, 632] on li "Confirmed" at bounding box center [1310, 634] width 170 height 22
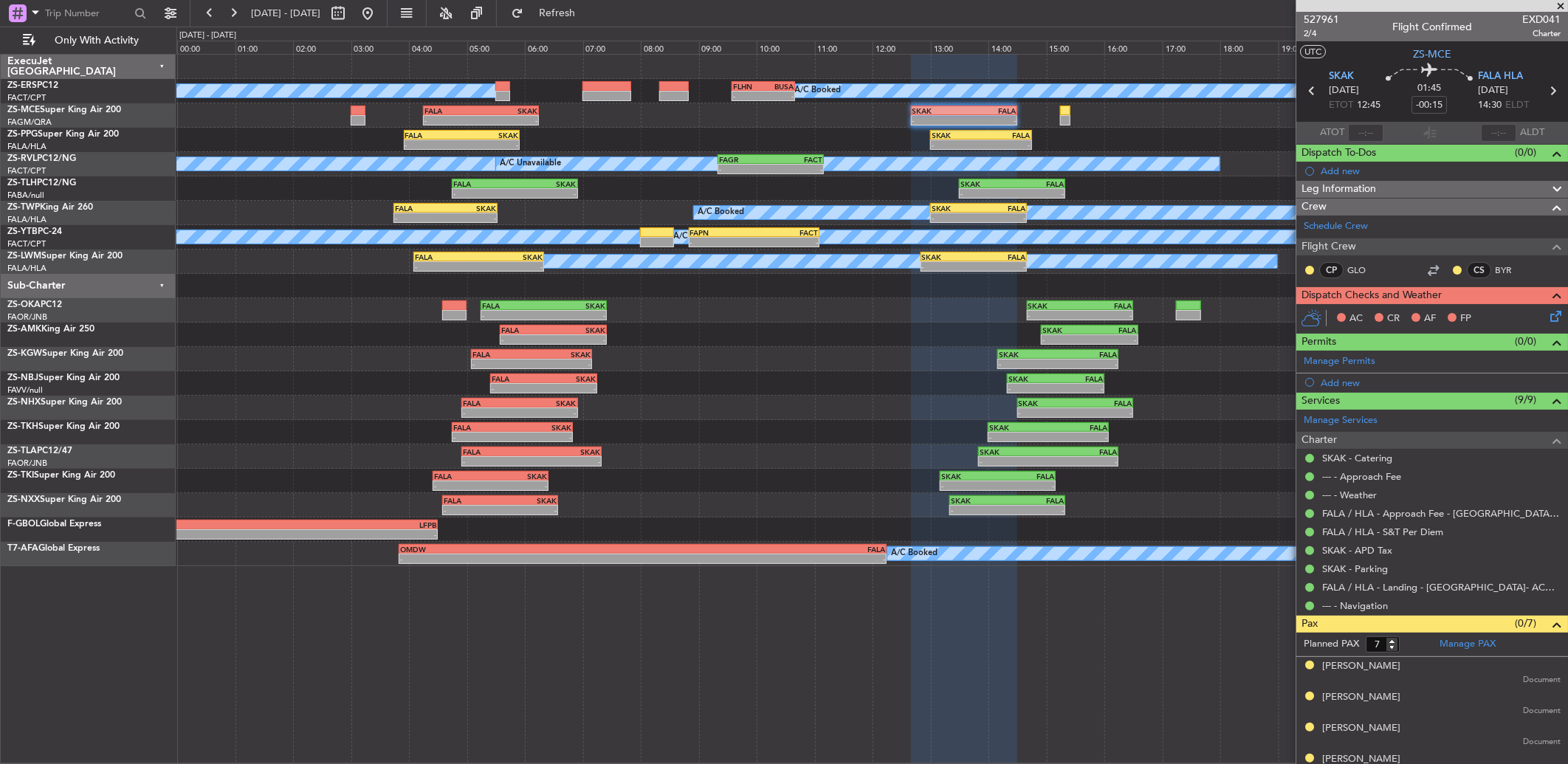
click at [1314, 271] on div at bounding box center [1310, 271] width 12 height 12
click at [1305, 268] on button at bounding box center [1310, 271] width 9 height 9
click at [1317, 304] on li "Acknowledged" at bounding box center [1310, 312] width 99 height 22
click at [1451, 270] on div at bounding box center [1458, 271] width 12 height 12
click at [1452, 271] on button at bounding box center [1457, 271] width 9 height 9
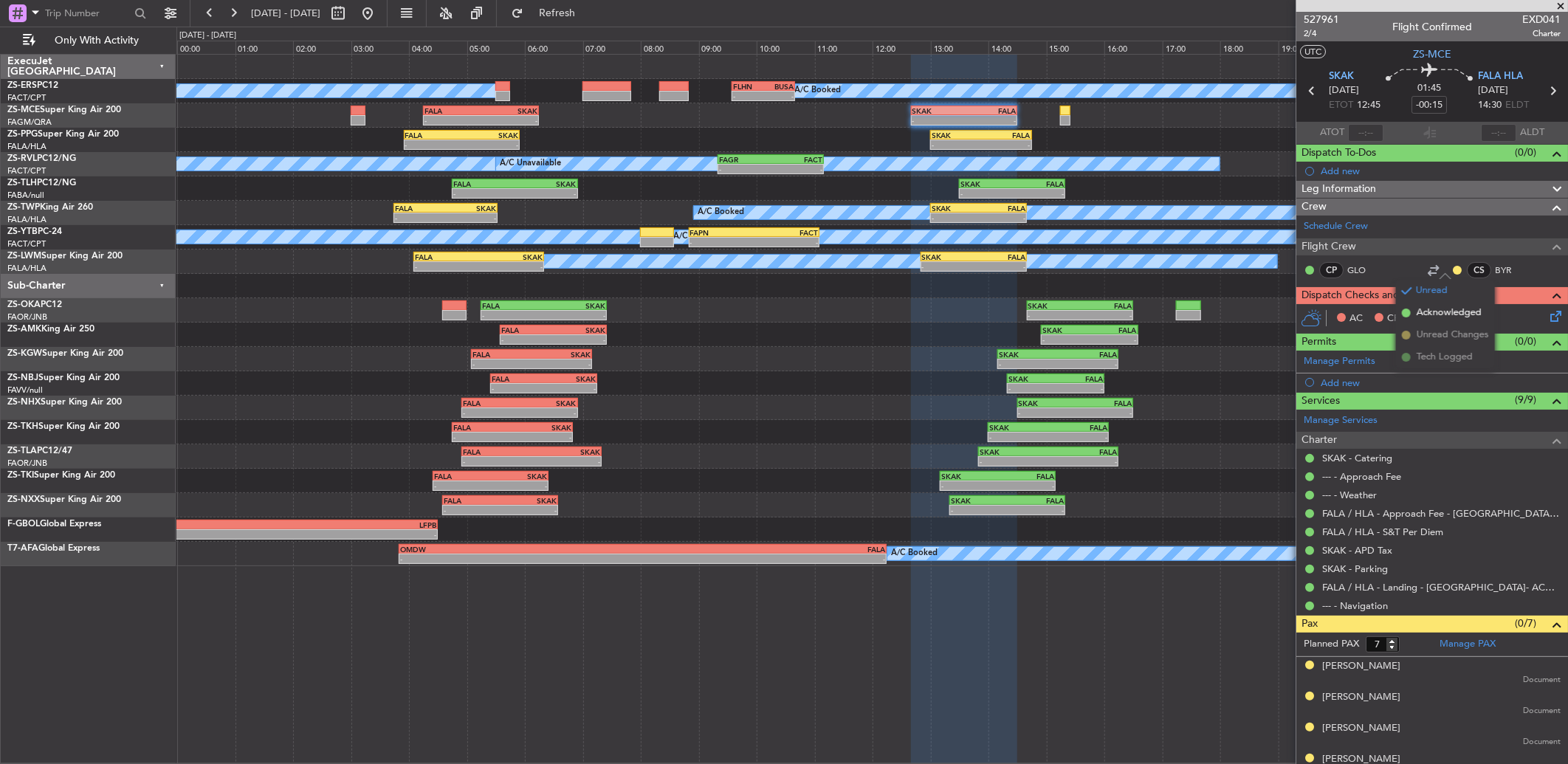
click at [1406, 309] on span at bounding box center [1406, 313] width 9 height 9
click at [1547, 320] on icon at bounding box center [1553, 314] width 12 height 12
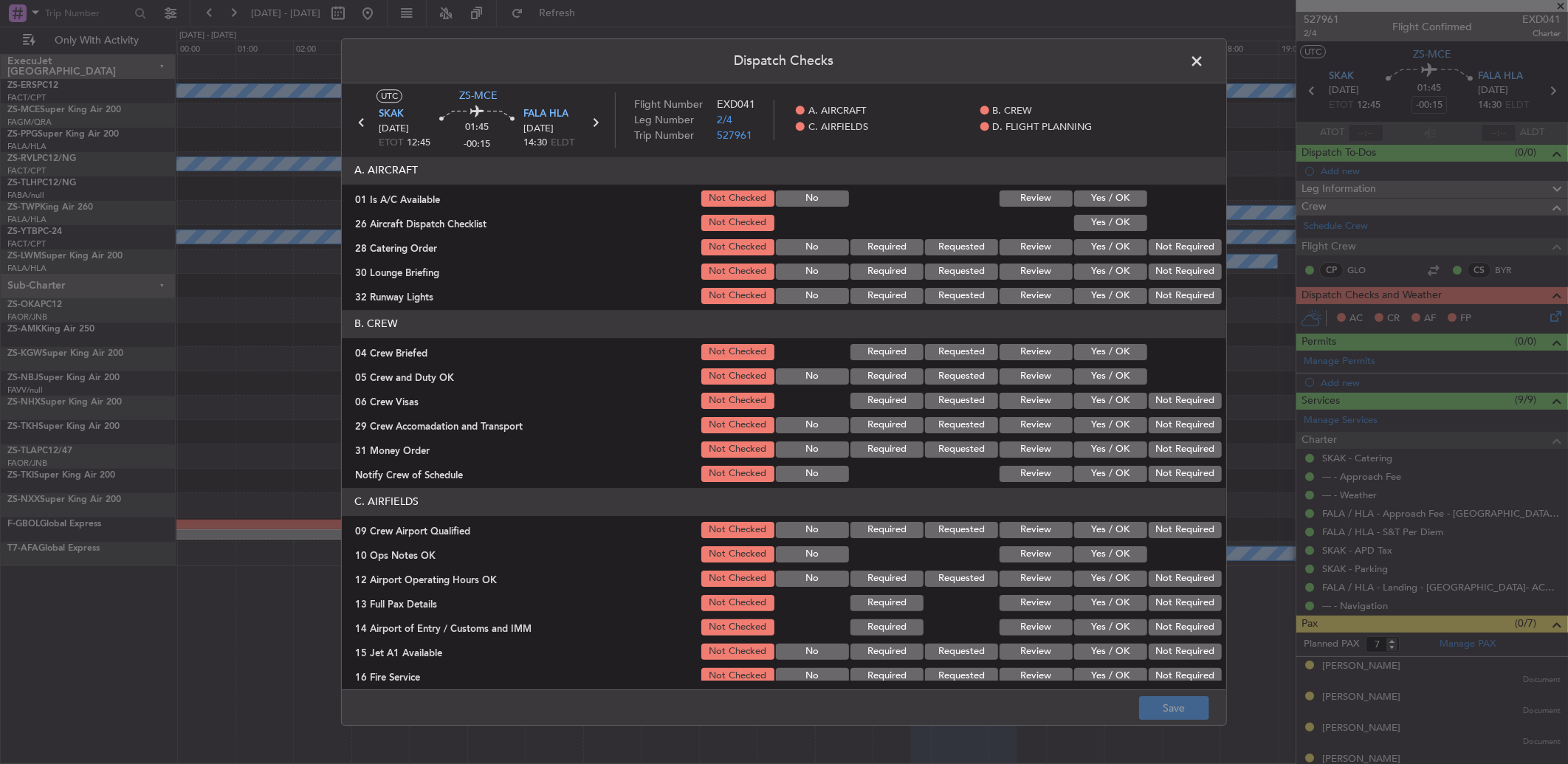
drag, startPoint x: 1098, startPoint y: 200, endPoint x: 1097, endPoint y: 214, distance: 14.0
click at [1101, 200] on button "Yes / OK" at bounding box center [1111, 198] width 73 height 17
click at [1101, 216] on button "Yes / OK" at bounding box center [1111, 223] width 73 height 17
click at [1158, 245] on button "Not Required" at bounding box center [1185, 247] width 73 height 17
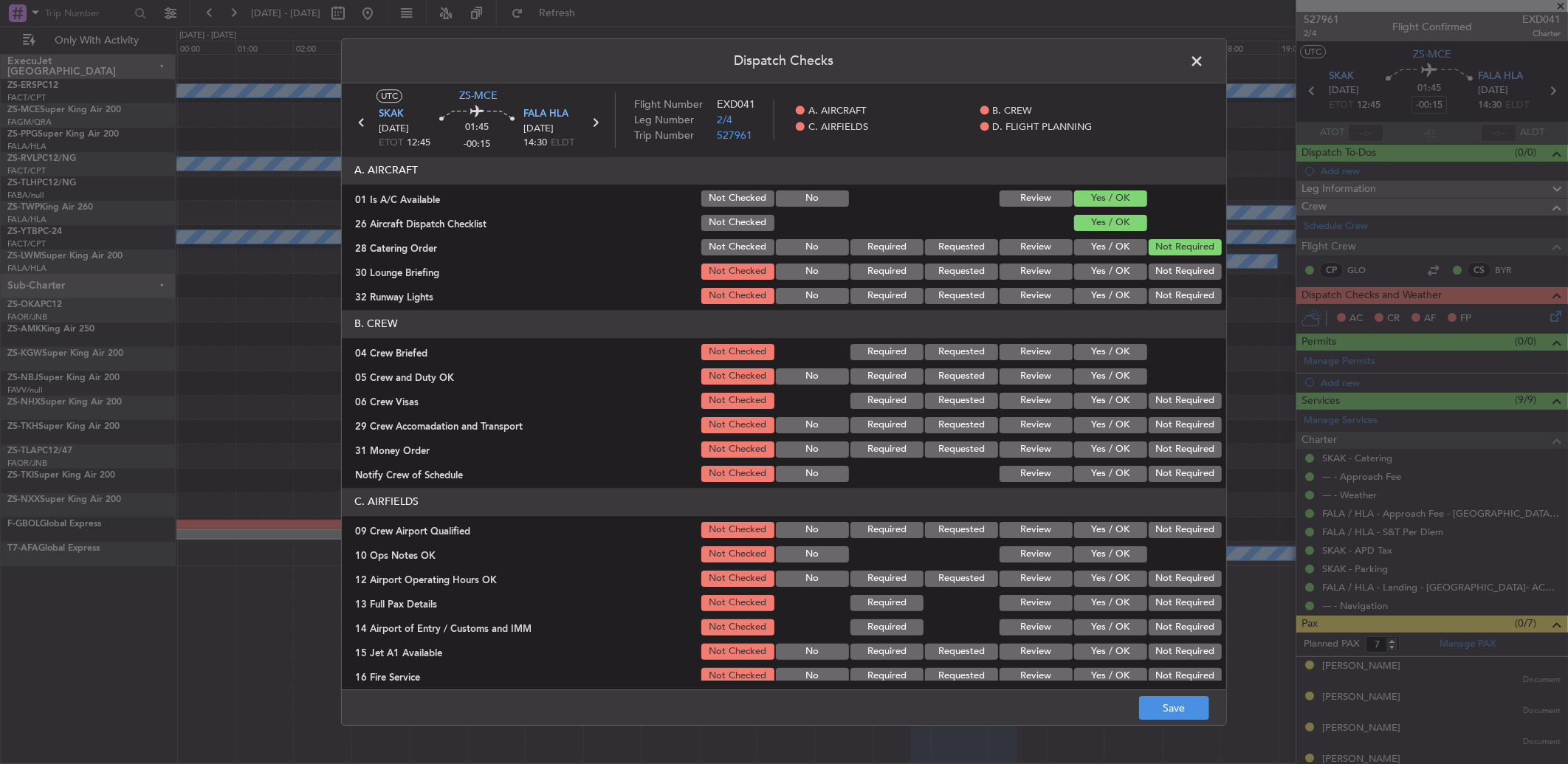
click at [1162, 277] on button "Not Required" at bounding box center [1185, 271] width 73 height 17
click at [1160, 281] on div "Not Required" at bounding box center [1184, 271] width 75 height 21
click at [1159, 291] on button "Not Required" at bounding box center [1185, 296] width 73 height 17
click at [1116, 345] on div "Yes / OK" at bounding box center [1109, 352] width 75 height 21
click at [1115, 359] on button "Yes / OK" at bounding box center [1111, 352] width 73 height 17
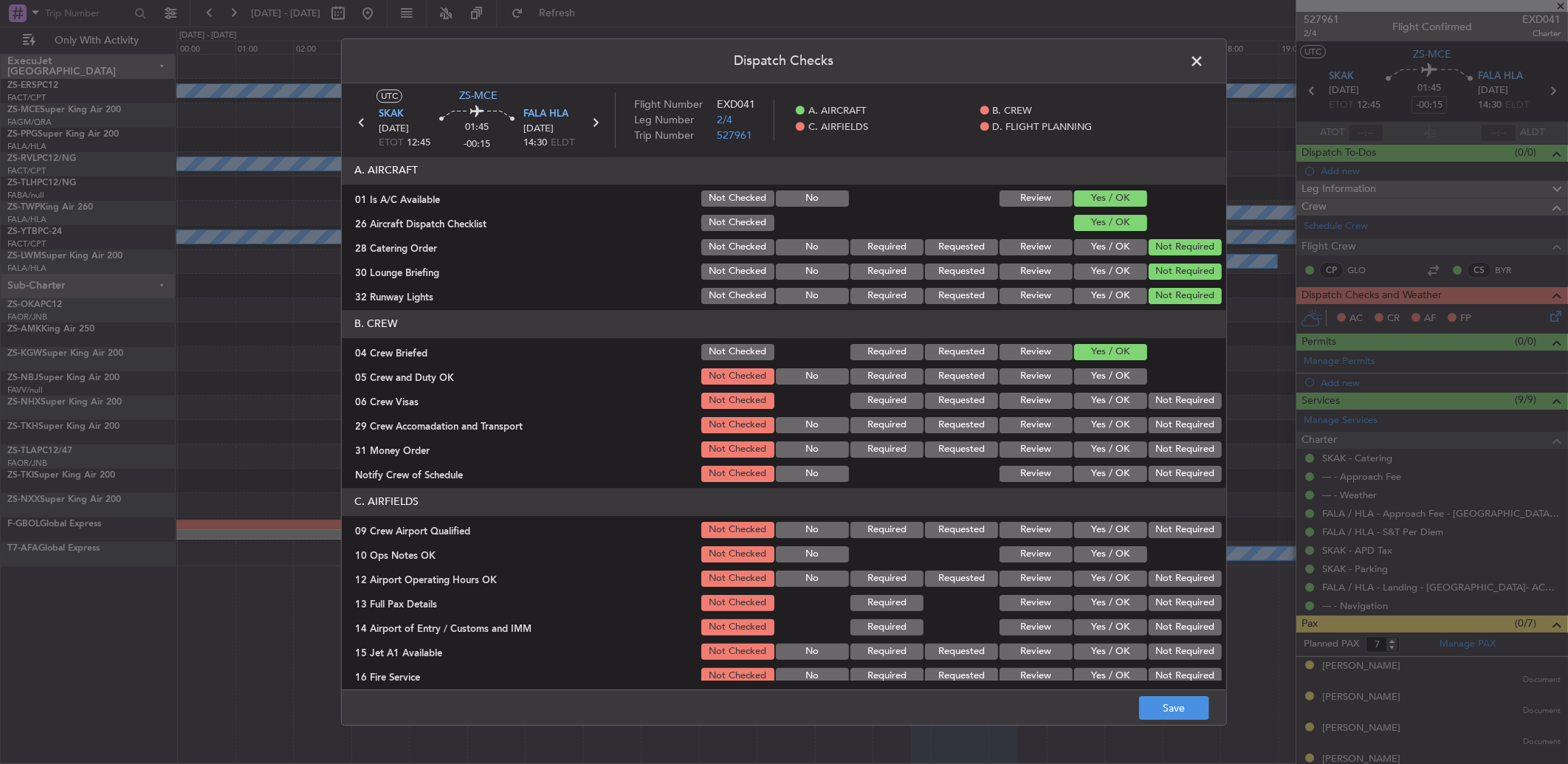
click at [1112, 384] on button "Yes / OK" at bounding box center [1111, 377] width 73 height 17
click at [1177, 408] on button "Not Required" at bounding box center [1185, 401] width 73 height 17
click at [1176, 417] on section "B. CREW 04 Crew Briefed Not Checked Required Requested Review Yes / OK 05 Crew …" at bounding box center [784, 397] width 884 height 174
drag, startPoint x: 1176, startPoint y: 418, endPoint x: 1176, endPoint y: 432, distance: 14.0
click at [1179, 426] on button "Not Required" at bounding box center [1185, 426] width 73 height 17
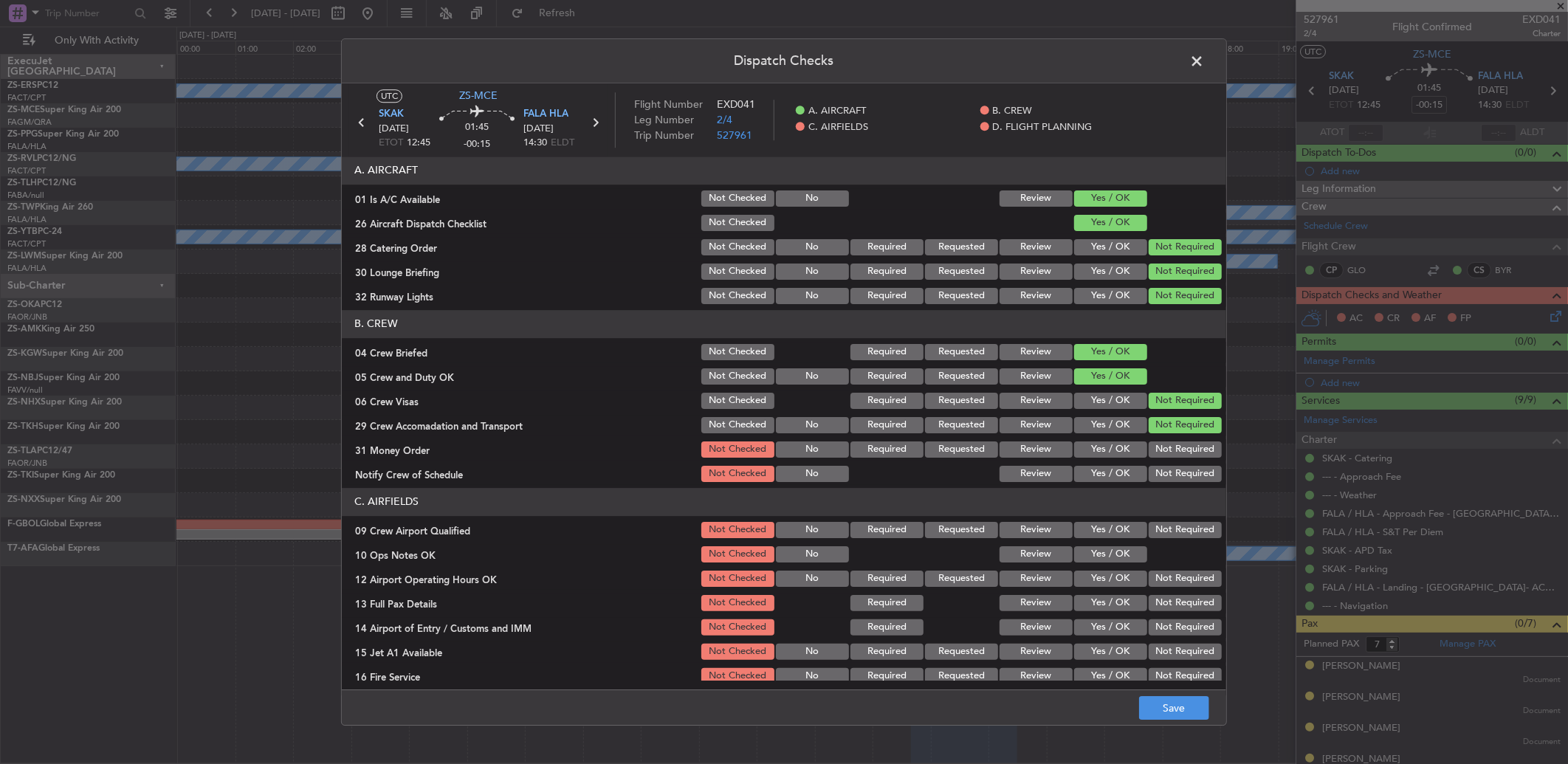
click at [1178, 432] on button "Not Required" at bounding box center [1185, 426] width 73 height 17
click at [1168, 458] on div "Not Required" at bounding box center [1184, 450] width 75 height 21
click at [1169, 471] on section "B. CREW 04 Crew Briefed Not Checked Required Requested Review Yes / OK 05 Crew …" at bounding box center [784, 397] width 884 height 174
click at [1158, 451] on button "Not Required" at bounding box center [1185, 450] width 73 height 17
click at [1170, 477] on button "Not Required" at bounding box center [1185, 474] width 73 height 17
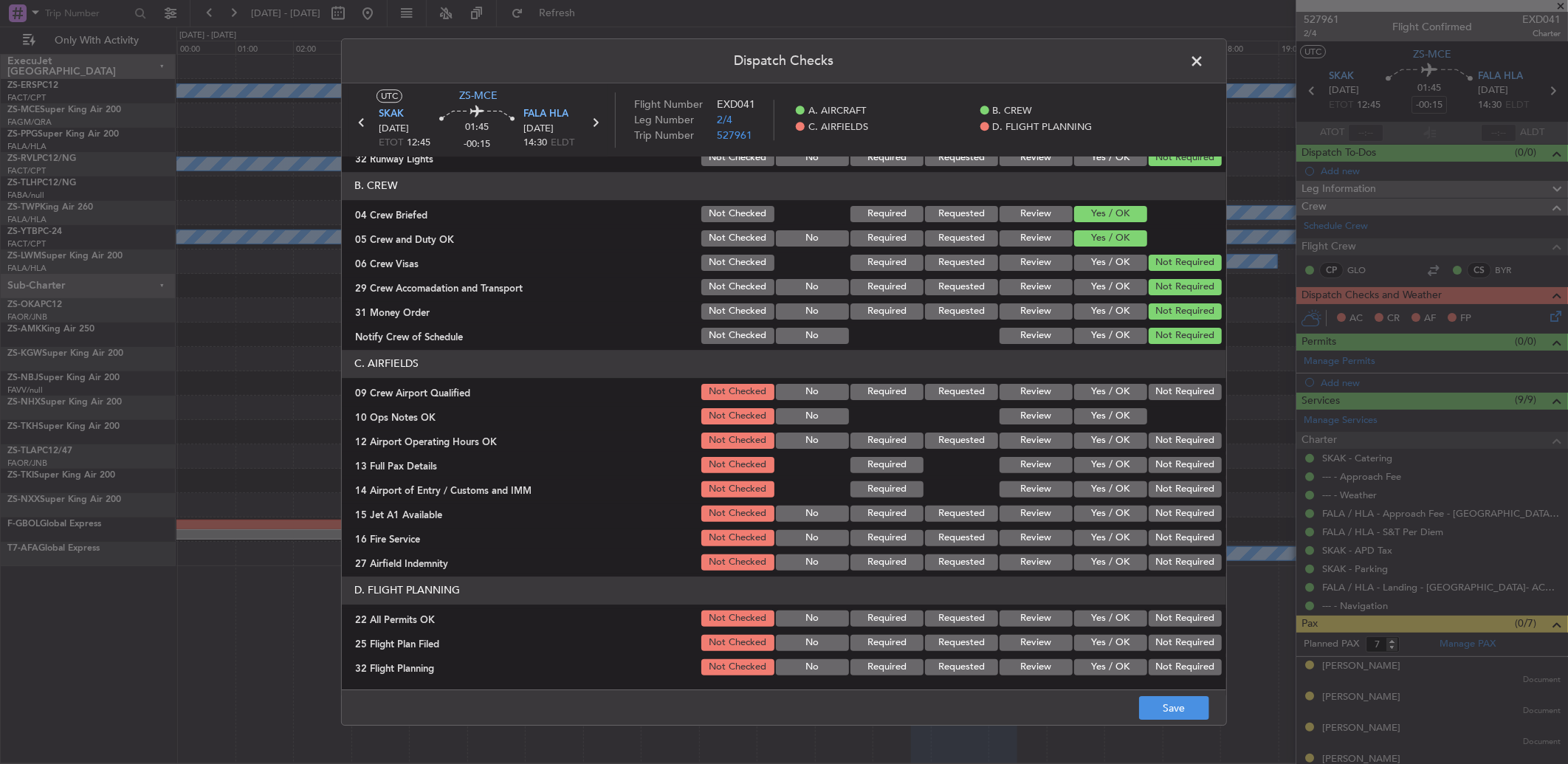
click at [1152, 392] on button "Not Required" at bounding box center [1185, 392] width 73 height 17
click at [1118, 419] on button "Yes / OK" at bounding box center [1111, 416] width 73 height 17
click at [1159, 439] on button "Not Required" at bounding box center [1185, 440] width 73 height 17
click at [1172, 466] on section "C. AIRFIELDS 09 Crew Airport Qualified Not Checked No Required Requested Review…" at bounding box center [784, 461] width 884 height 223
click at [1172, 475] on section "C. AIRFIELDS 09 Crew Airport Qualified Not Checked No Required Requested Review…" at bounding box center [784, 461] width 884 height 223
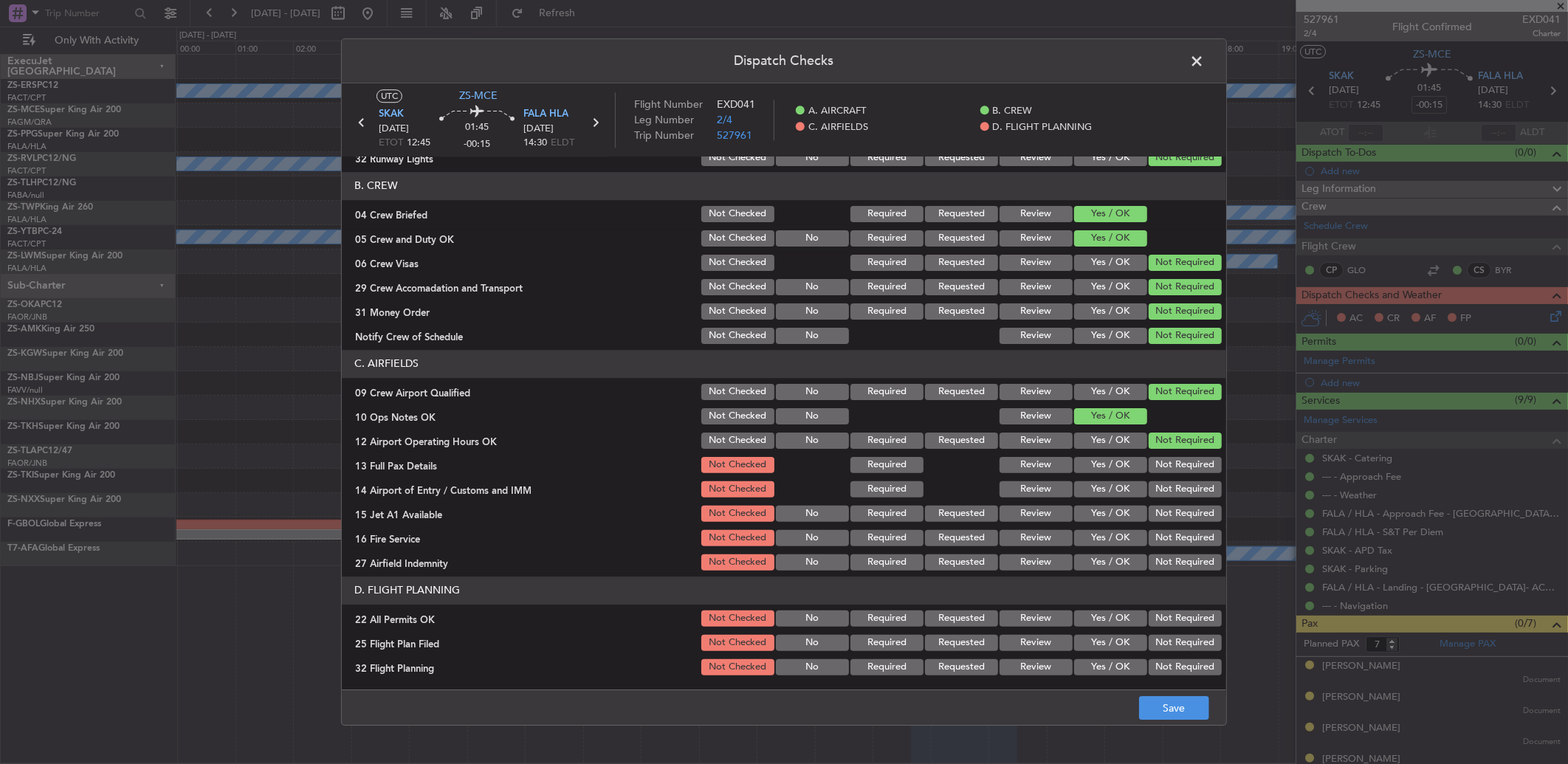
click at [1172, 476] on section "C. AIRFIELDS 09 Crew Airport Qualified Not Checked No Required Requested Review…" at bounding box center [784, 461] width 884 height 223
click at [1168, 469] on button "Not Required" at bounding box center [1185, 465] width 73 height 17
click at [1172, 485] on button "Not Required" at bounding box center [1185, 489] width 73 height 17
drag, startPoint x: 1171, startPoint y: 485, endPoint x: 1163, endPoint y: 492, distance: 10.6
click at [1171, 486] on button "Not Required" at bounding box center [1185, 489] width 73 height 17
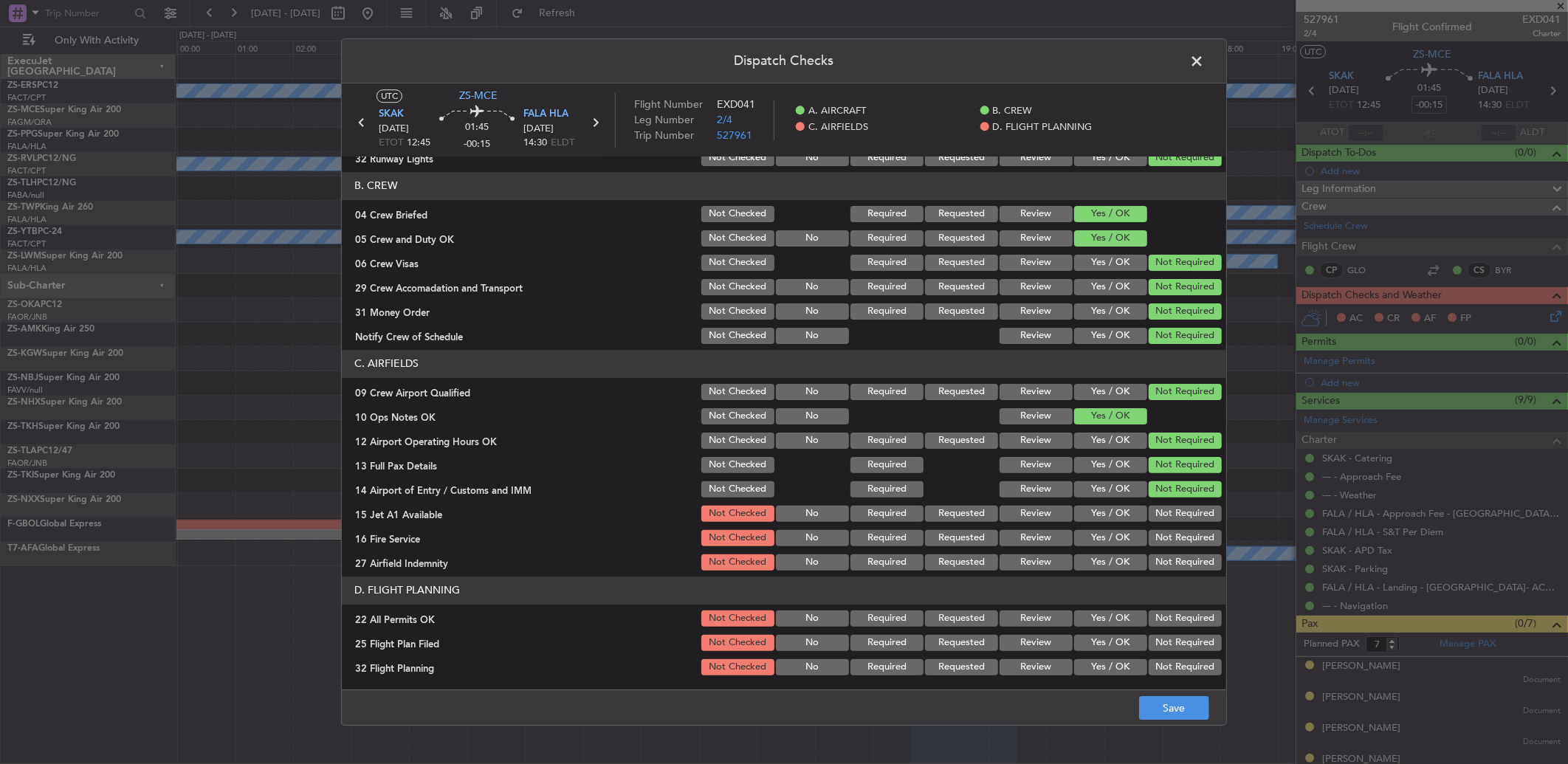
drag, startPoint x: 1163, startPoint y: 492, endPoint x: 1151, endPoint y: 506, distance: 18.4
click at [1164, 503] on section "C. AIRFIELDS 09 Crew Airport Qualified Not Checked No Required Requested Review…" at bounding box center [784, 461] width 884 height 223
click at [1153, 508] on button "Not Required" at bounding box center [1185, 513] width 73 height 17
click at [1150, 513] on button "Not Required" at bounding box center [1185, 513] width 73 height 17
click at [1149, 535] on button "Not Required" at bounding box center [1185, 538] width 73 height 17
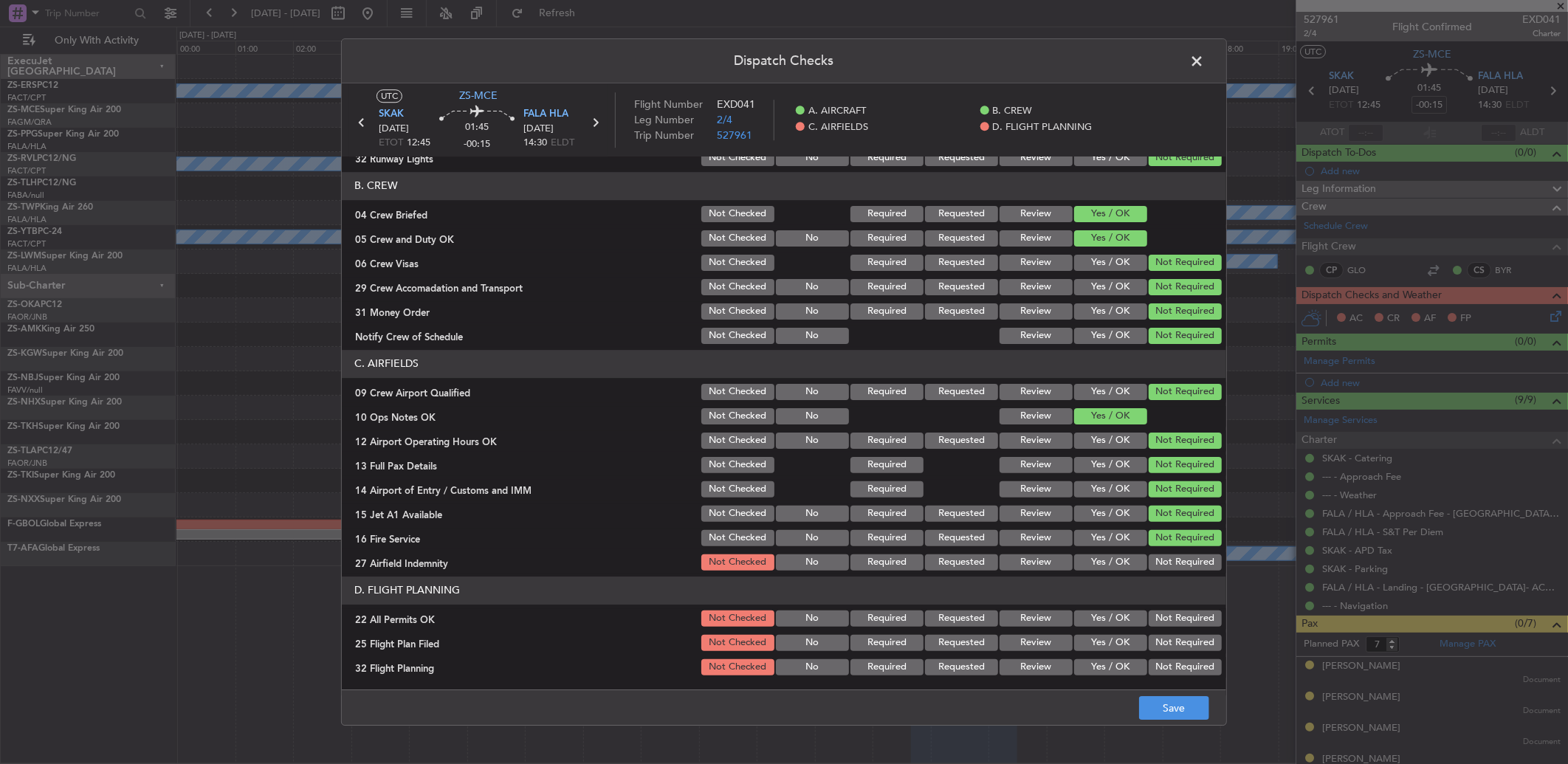
click at [1154, 555] on div "Not Required" at bounding box center [1184, 563] width 75 height 21
click at [1153, 564] on button "Not Required" at bounding box center [1185, 562] width 73 height 17
click at [1154, 608] on section "D. FLIGHT PLANNING 22 All Permits OK Not Checked No Required Requested Review Y…" at bounding box center [784, 627] width 884 height 101
click at [1149, 613] on button "Not Required" at bounding box center [1185, 619] width 73 height 17
drag, startPoint x: 1013, startPoint y: 640, endPoint x: 1026, endPoint y: 660, distance: 23.9
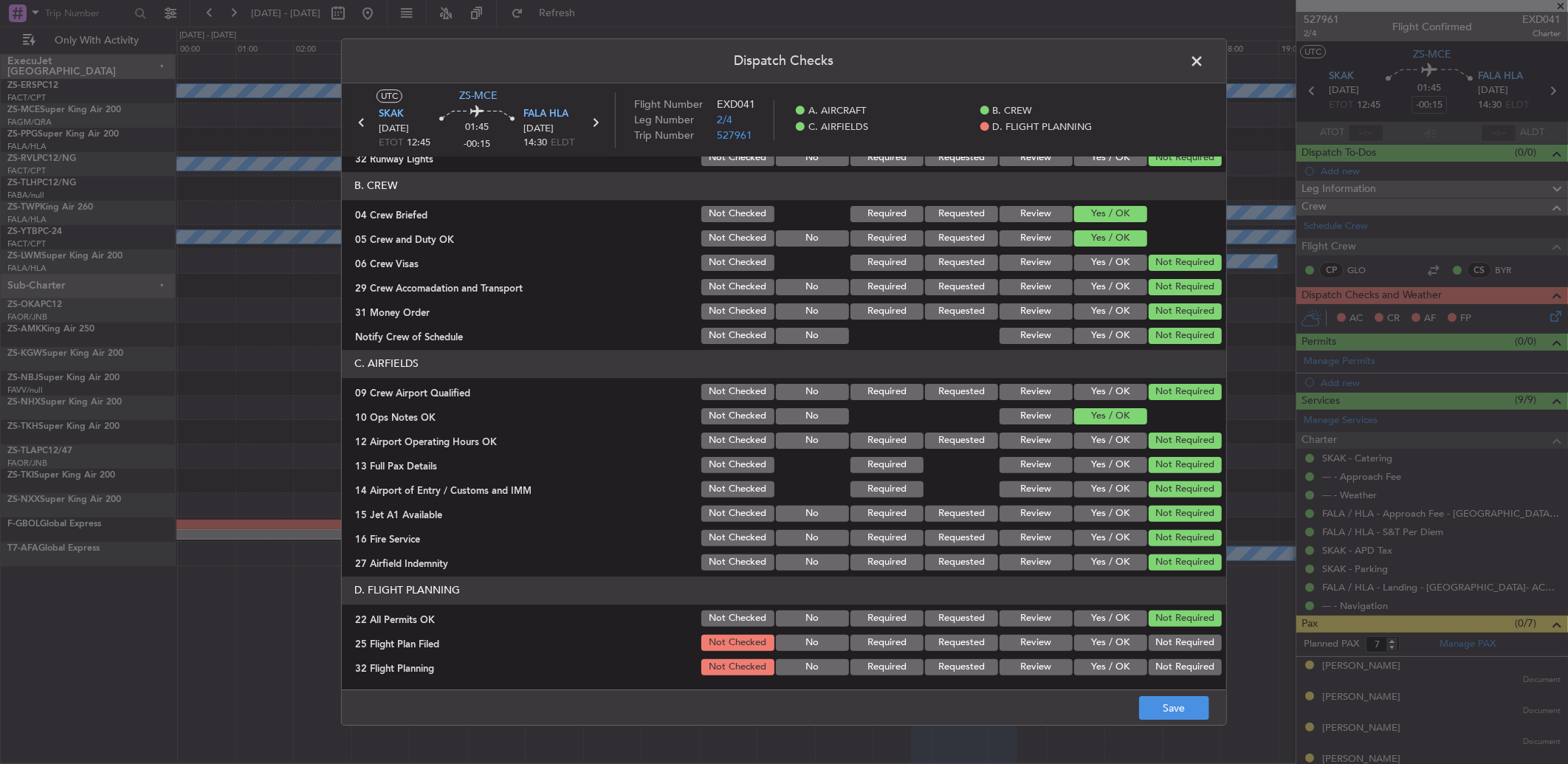
click at [1013, 641] on button "Review" at bounding box center [1036, 643] width 73 height 17
click at [1027, 666] on section "D. FLIGHT PLANNING 22 All Permits OK Not Checked No Required Requested Review Y…" at bounding box center [784, 627] width 884 height 101
drag, startPoint x: 1027, startPoint y: 667, endPoint x: 1045, endPoint y: 689, distance: 28.4
click at [1027, 668] on button "Review" at bounding box center [1036, 667] width 73 height 17
click at [1179, 707] on button "Save" at bounding box center [1174, 707] width 70 height 23
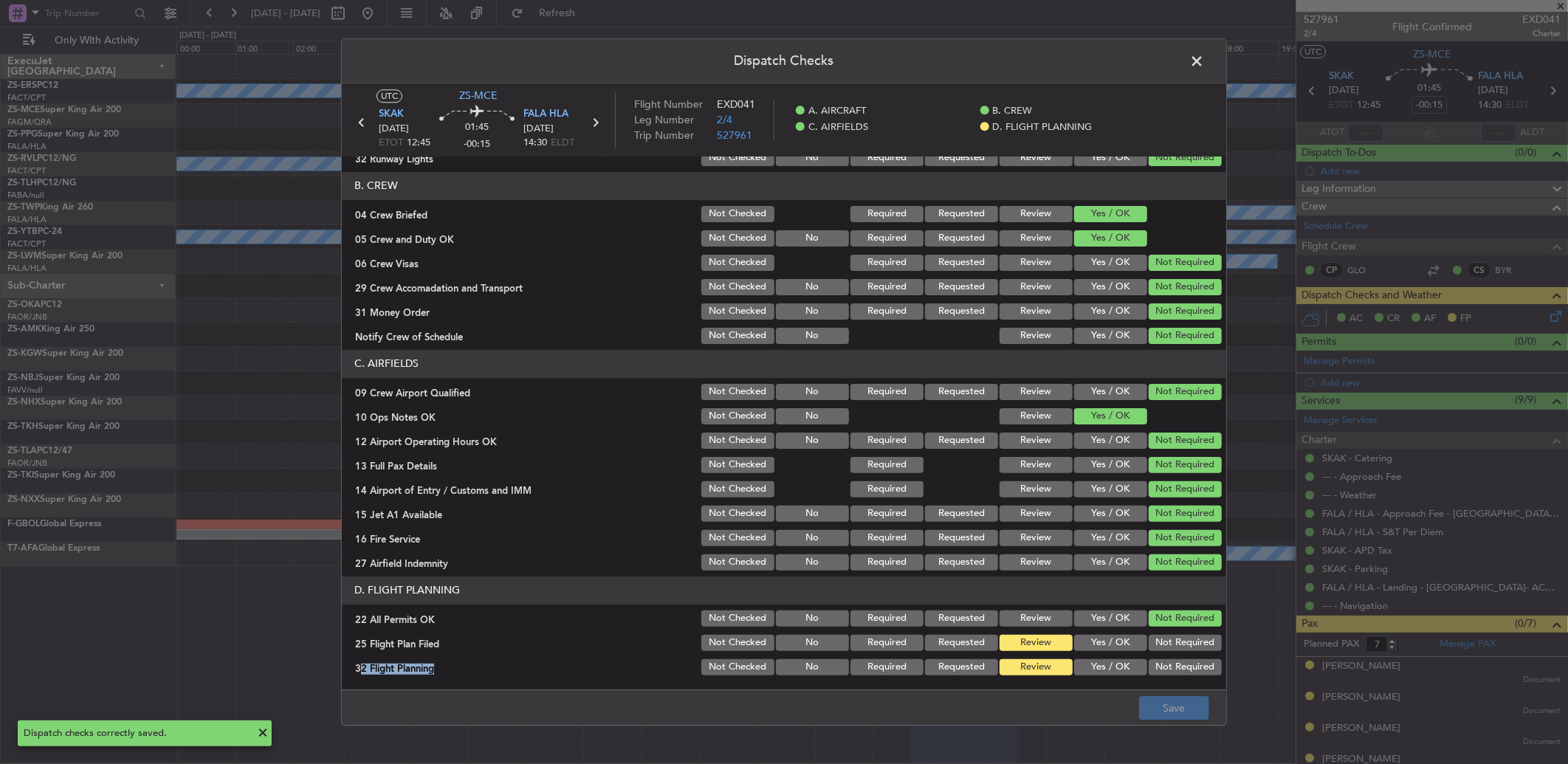
click at [1204, 63] on span at bounding box center [1204, 65] width 0 height 30
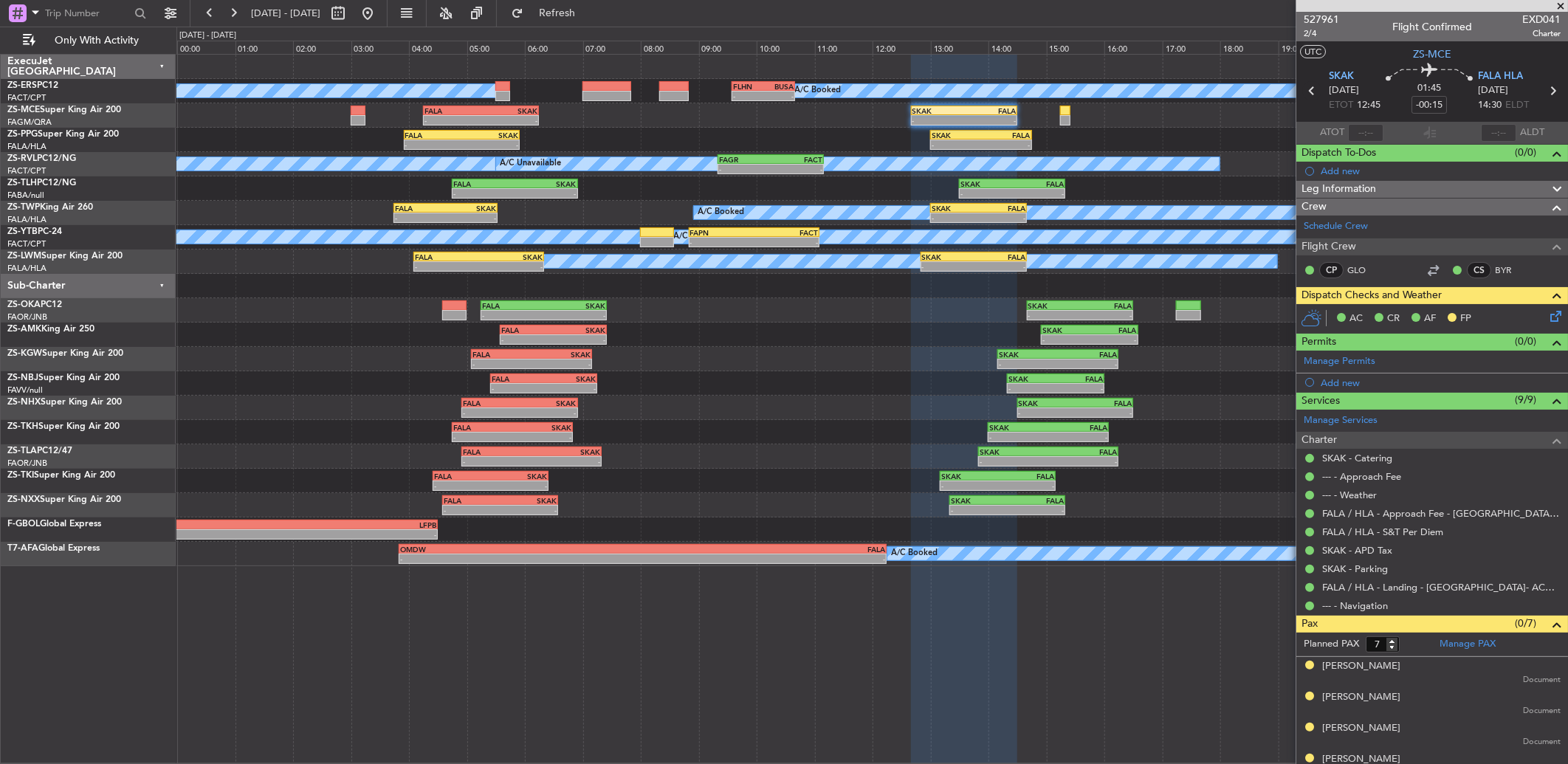
click at [1308, 90] on icon at bounding box center [1311, 90] width 19 height 19
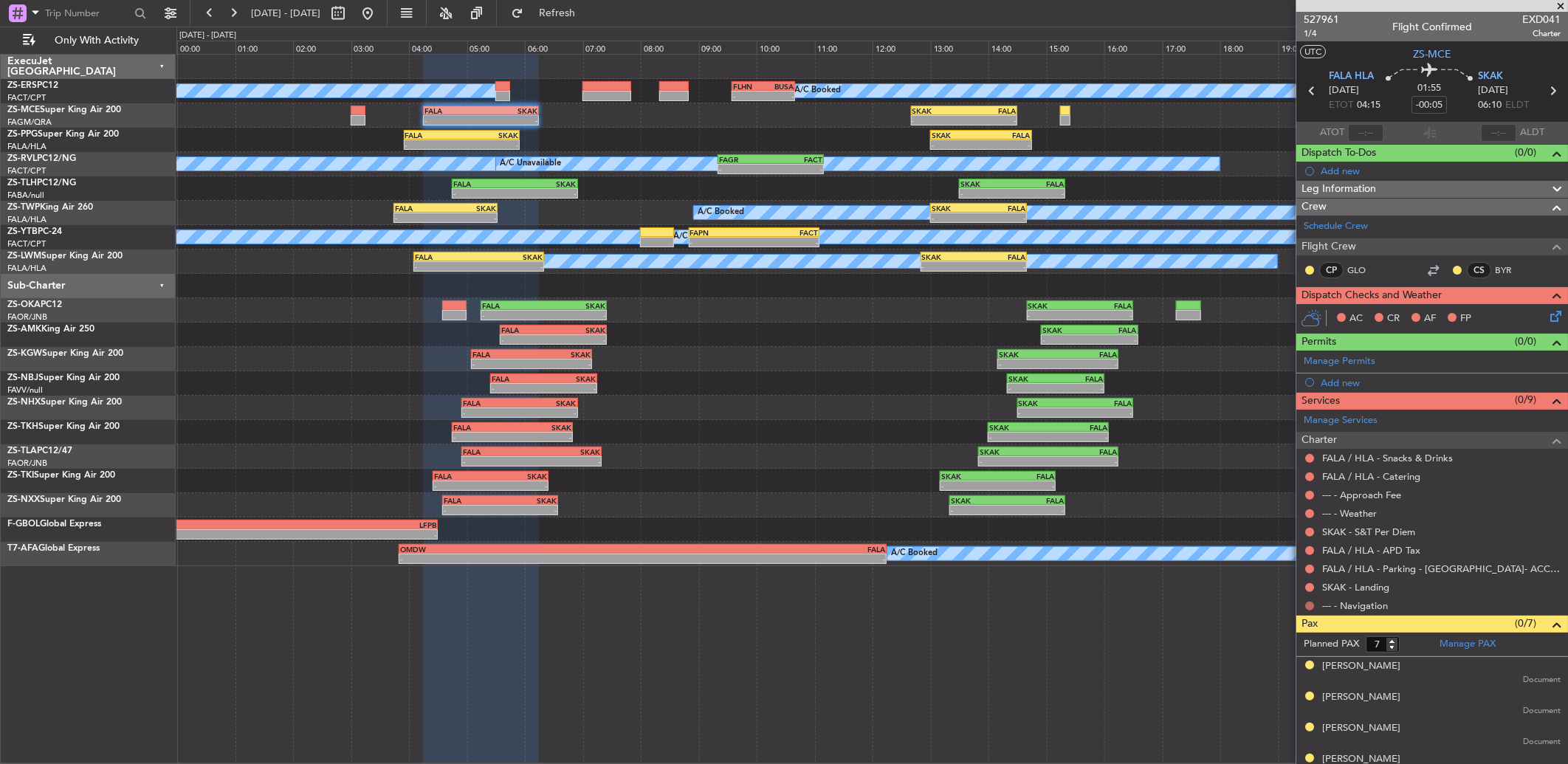
click at [1311, 606] on button at bounding box center [1310, 607] width 9 height 9
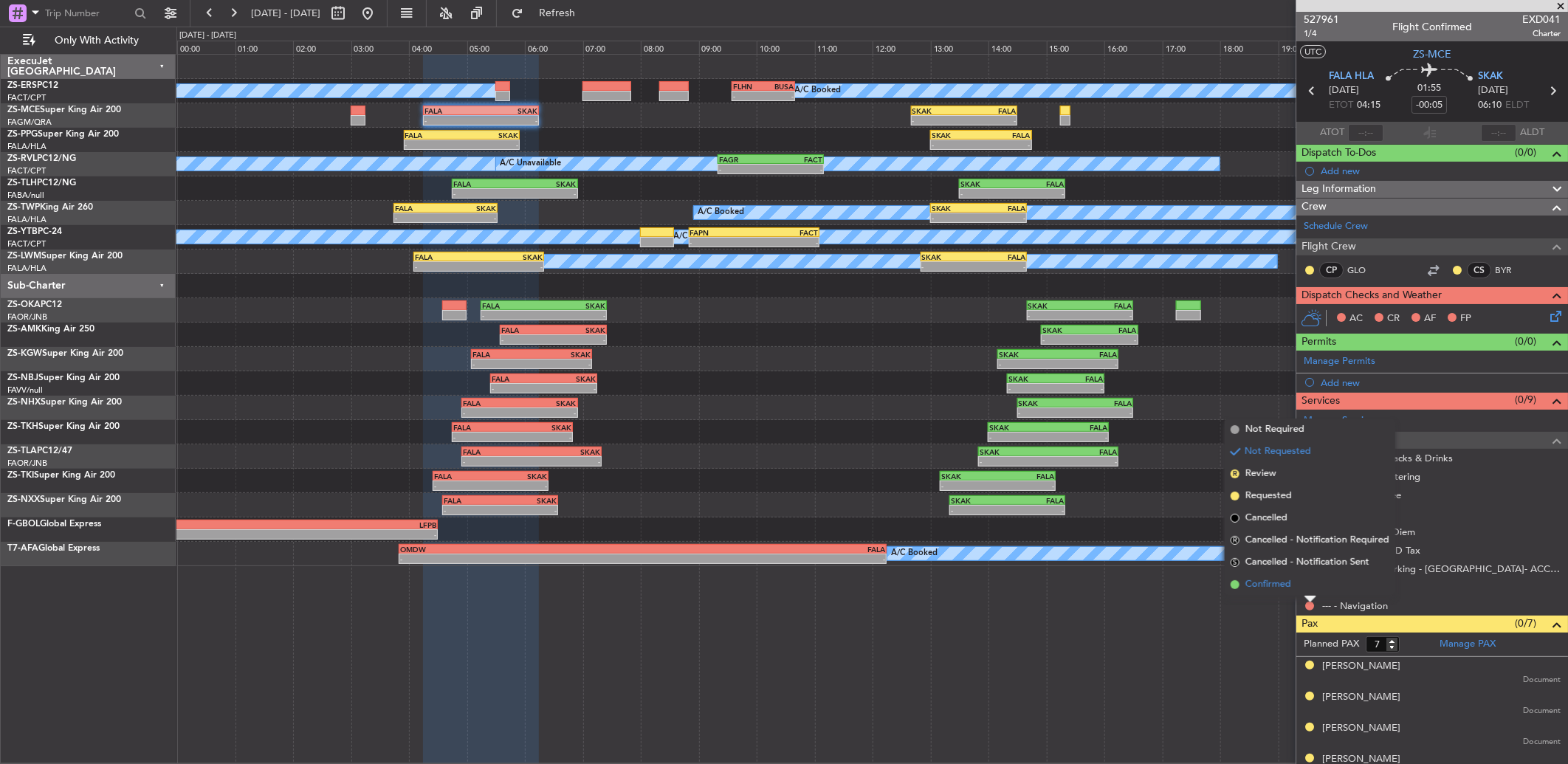
click at [1306, 587] on li "Confirmed" at bounding box center [1310, 585] width 170 height 22
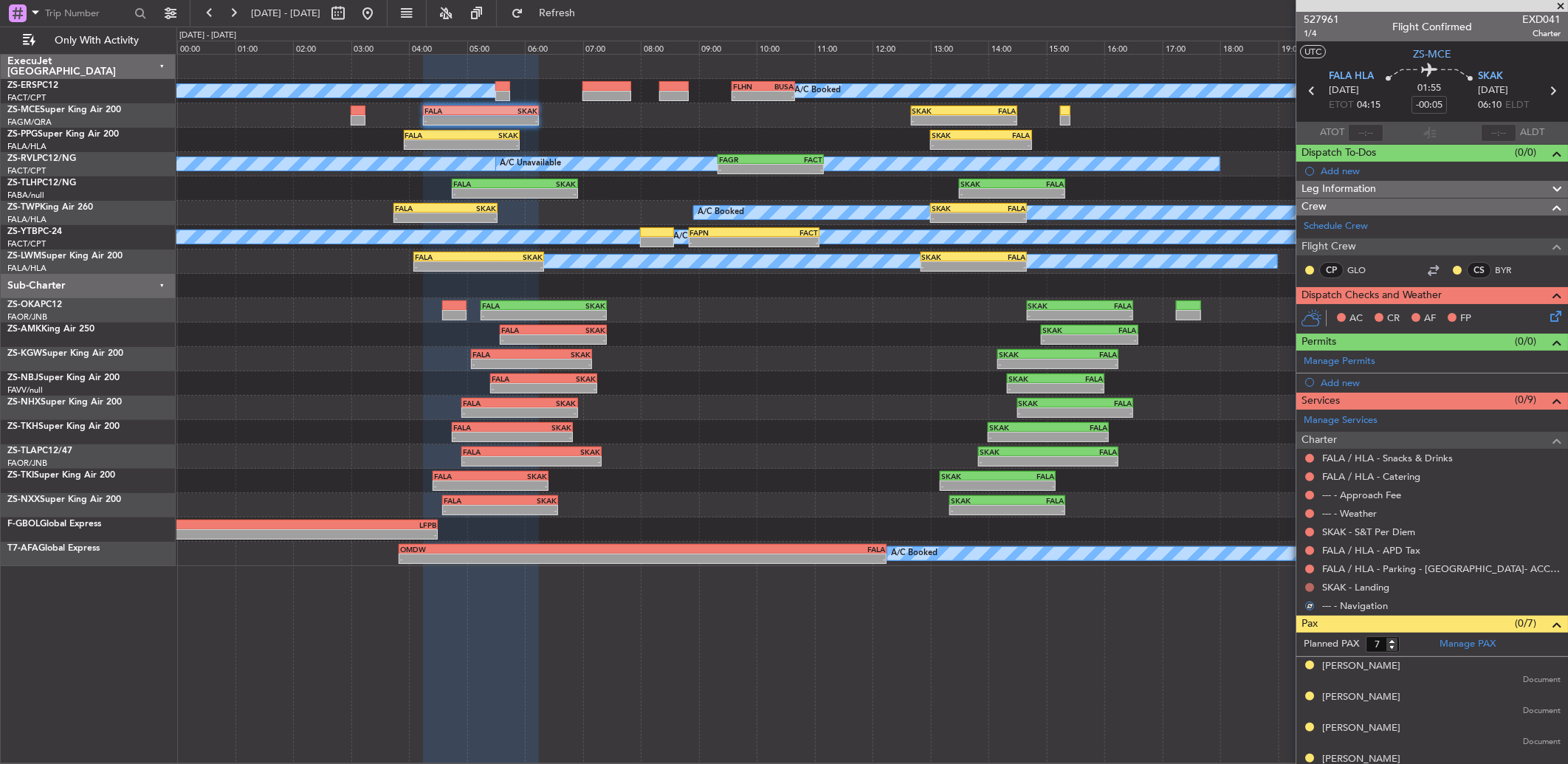
click at [1308, 587] on button at bounding box center [1310, 588] width 9 height 9
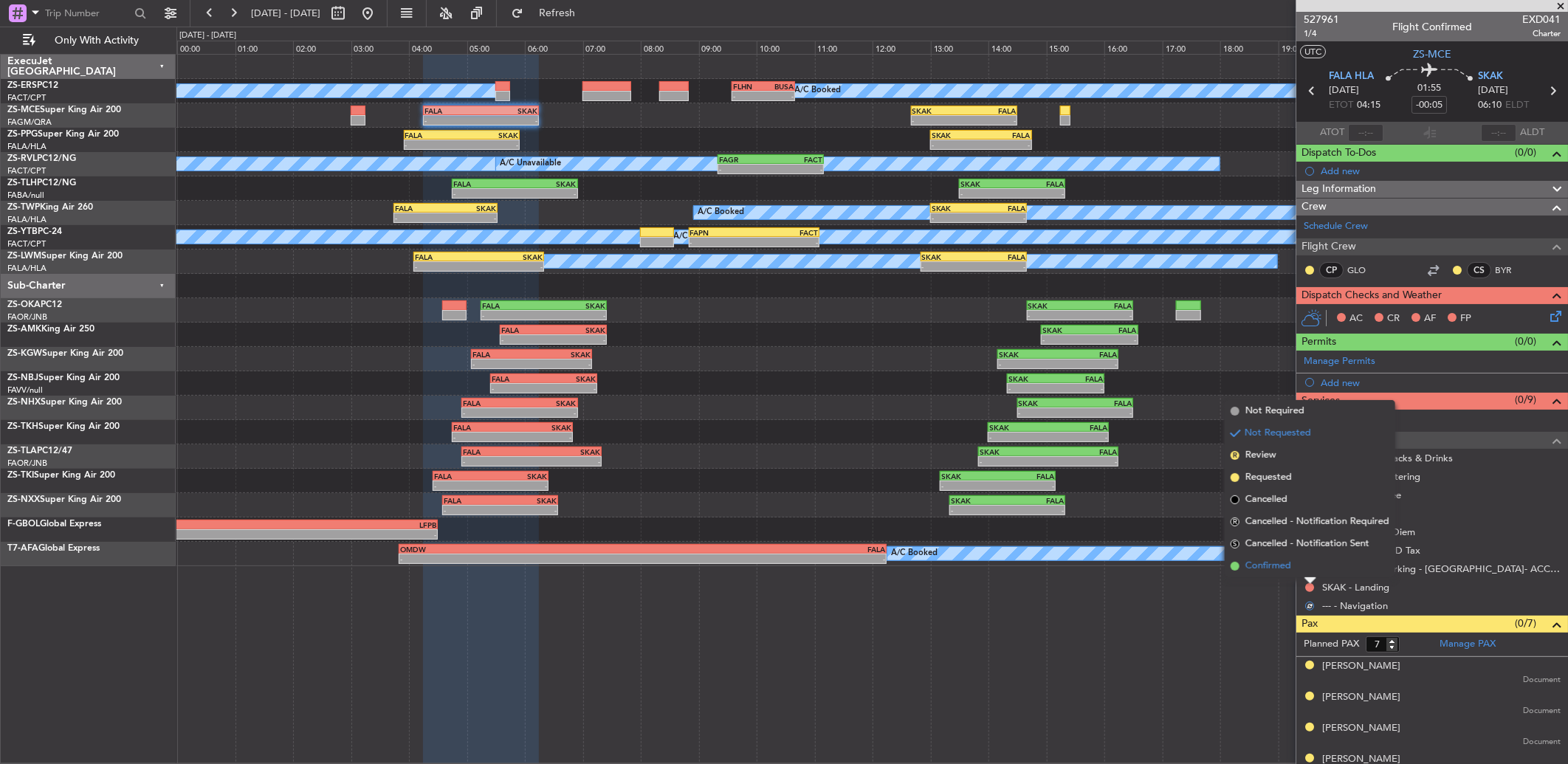
click at [1311, 570] on li "Confirmed" at bounding box center [1310, 566] width 170 height 22
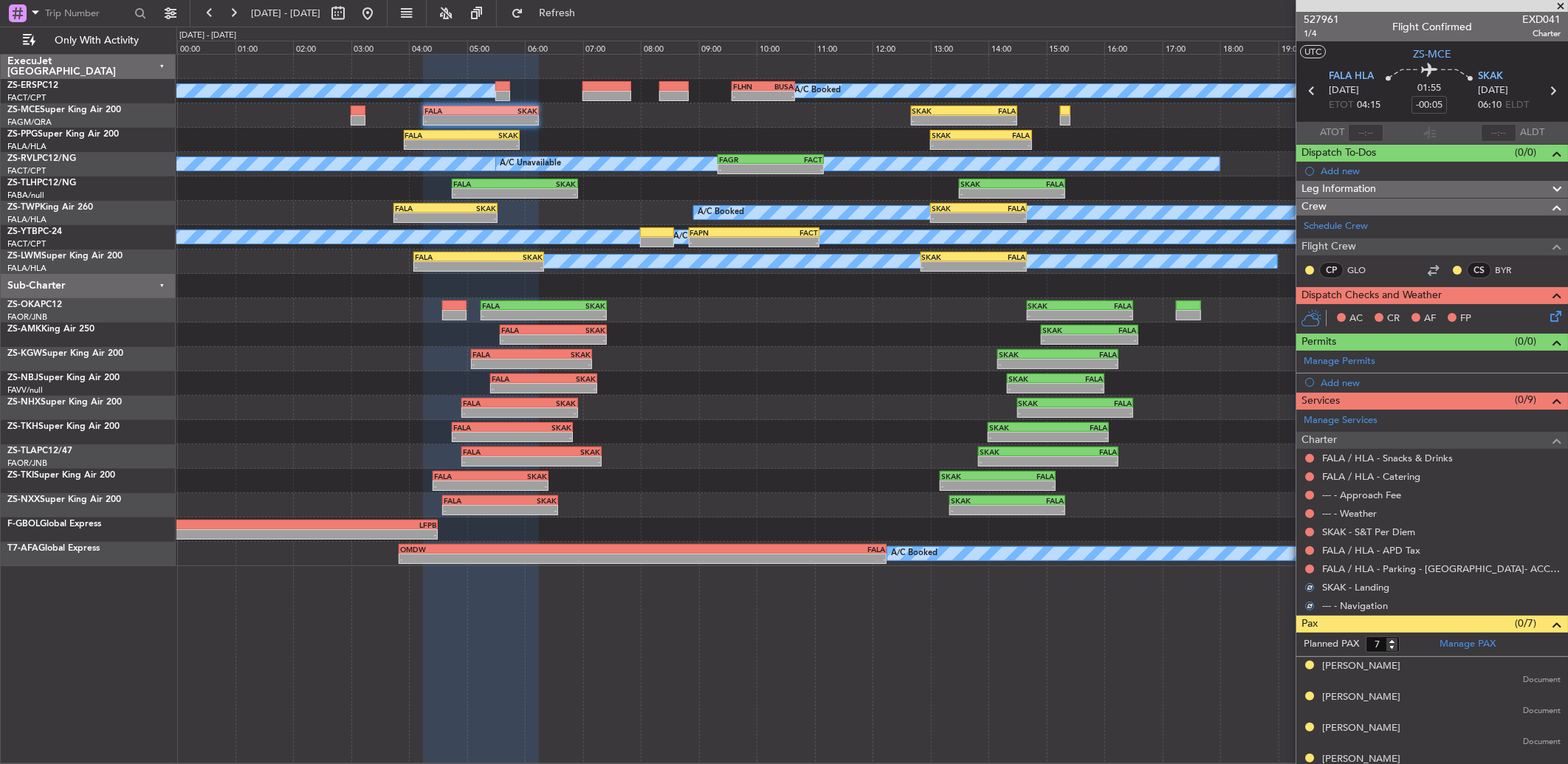
click at [1311, 570] on button at bounding box center [1310, 569] width 9 height 9
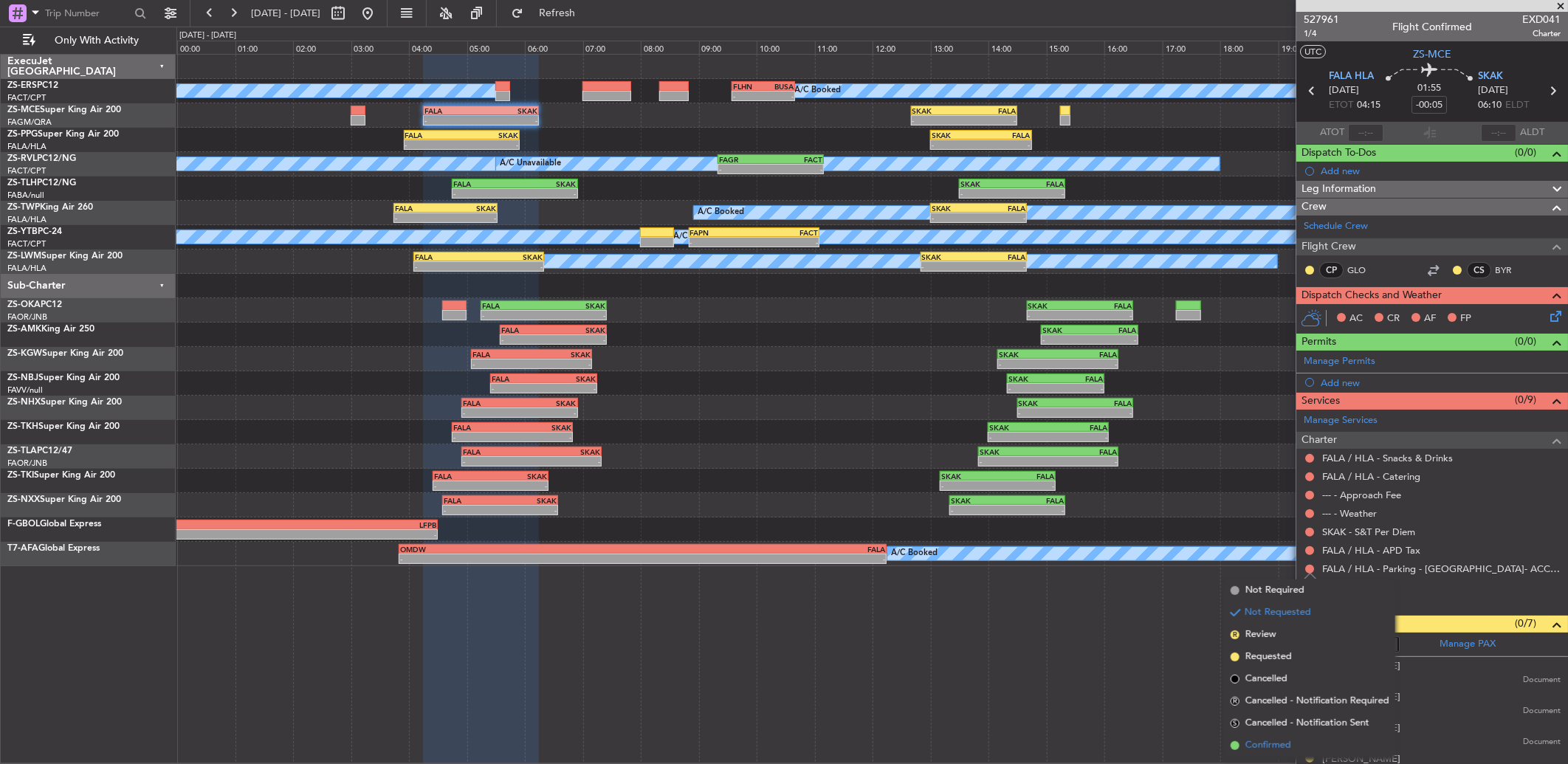
click at [1265, 740] on span "Confirmed" at bounding box center [1268, 746] width 46 height 15
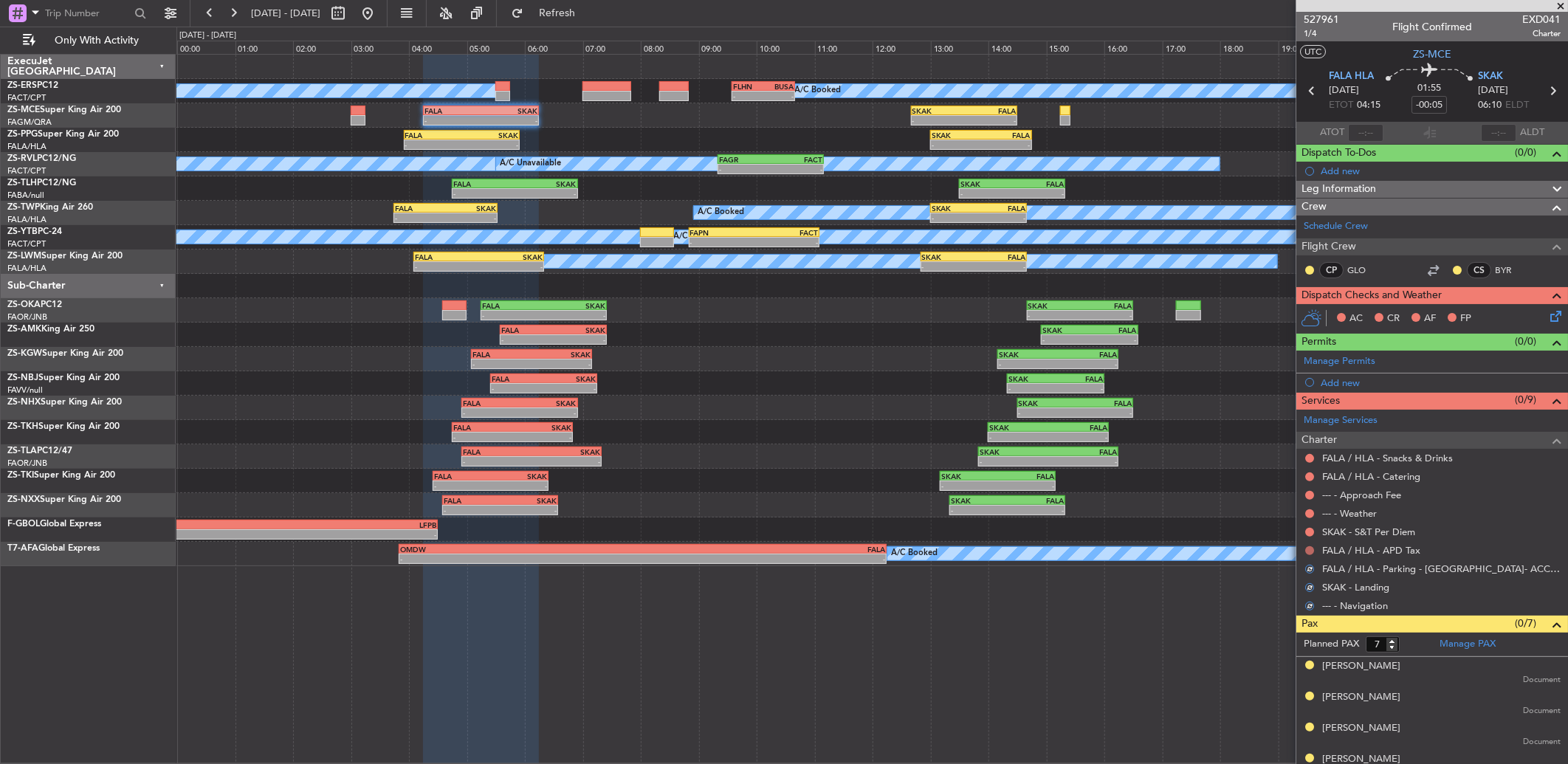
click at [1311, 548] on button at bounding box center [1310, 551] width 9 height 9
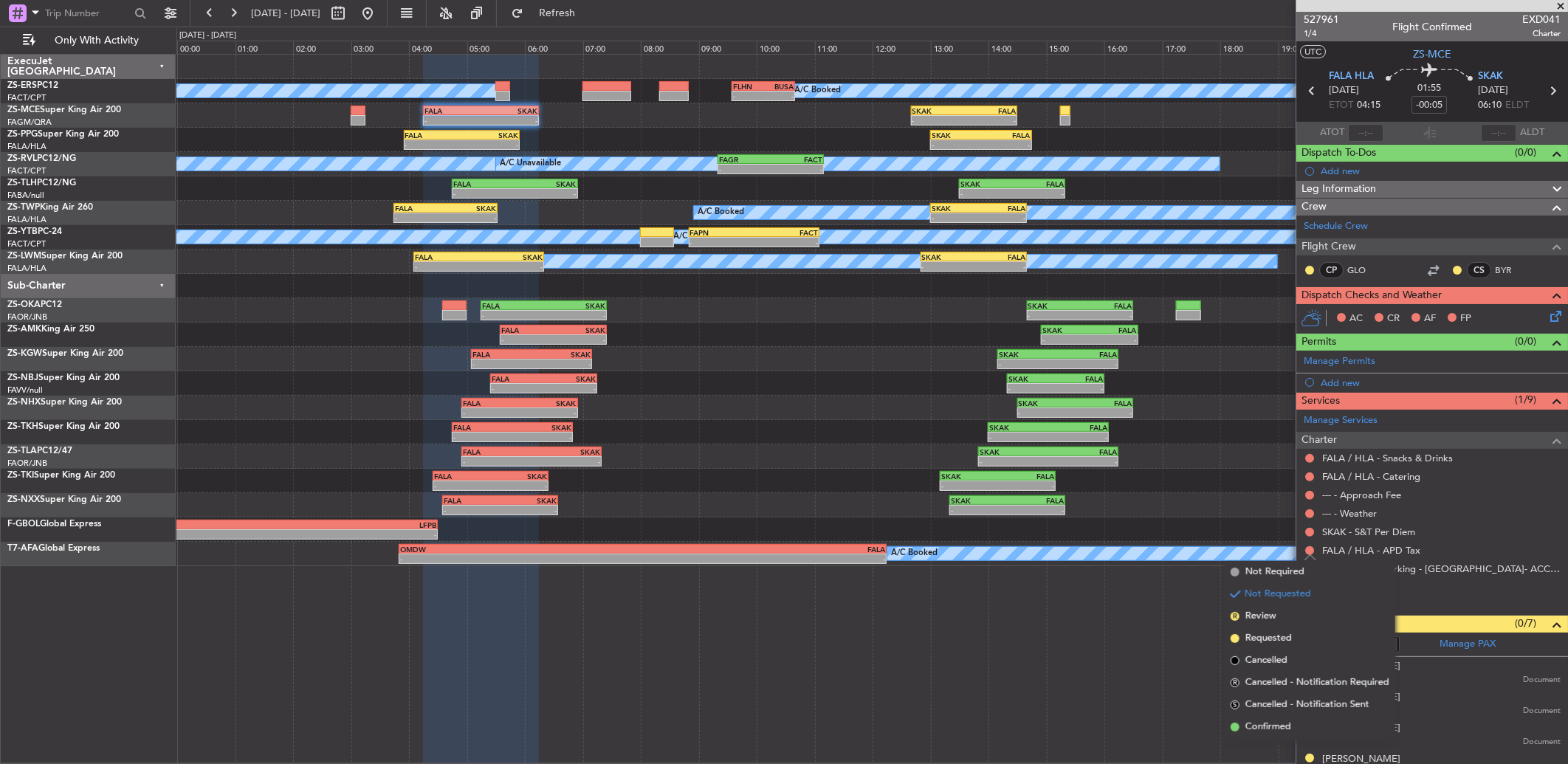
click at [1281, 722] on span "Confirmed" at bounding box center [1268, 727] width 46 height 15
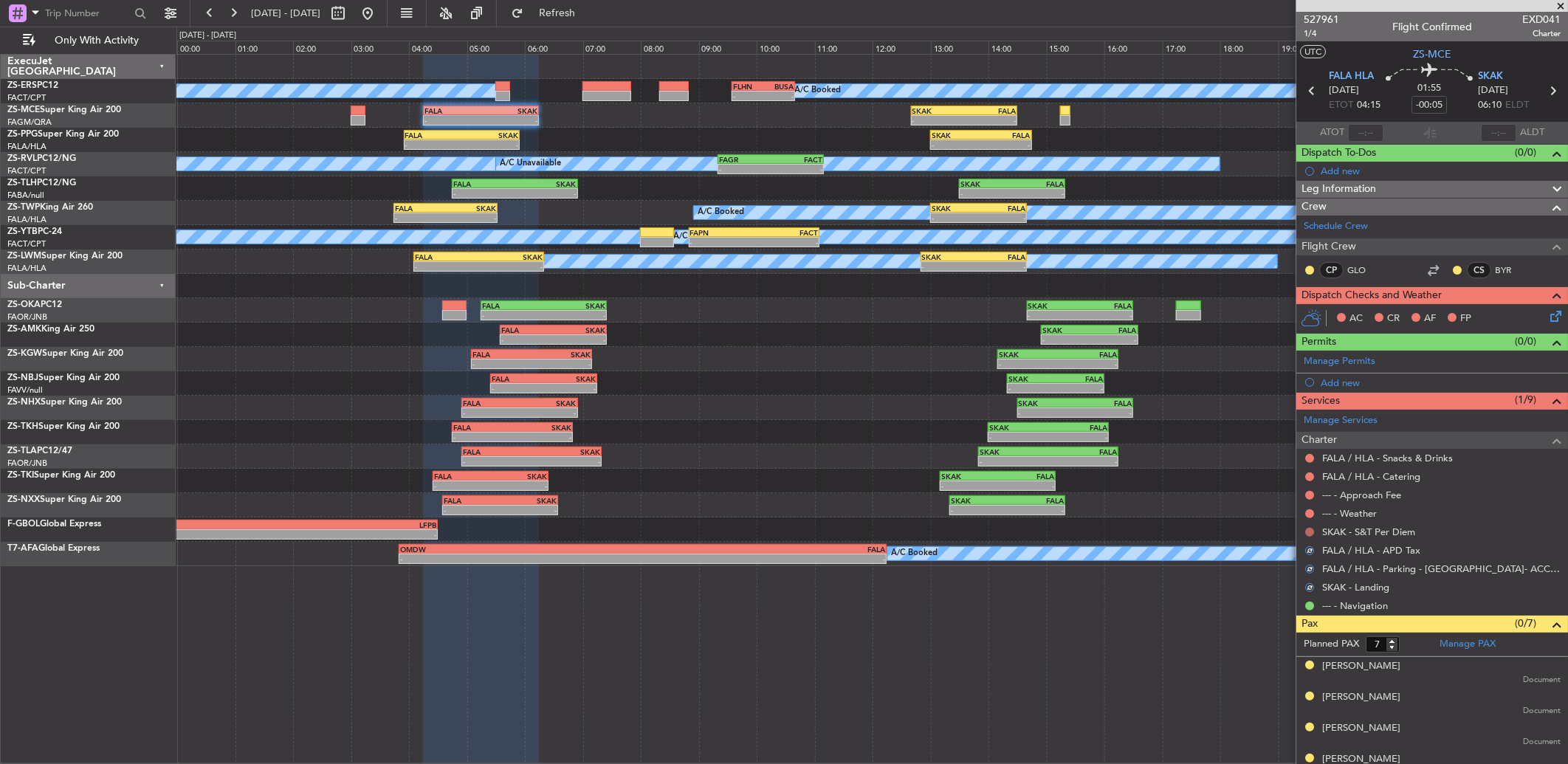
click at [1311, 533] on button at bounding box center [1310, 533] width 9 height 9
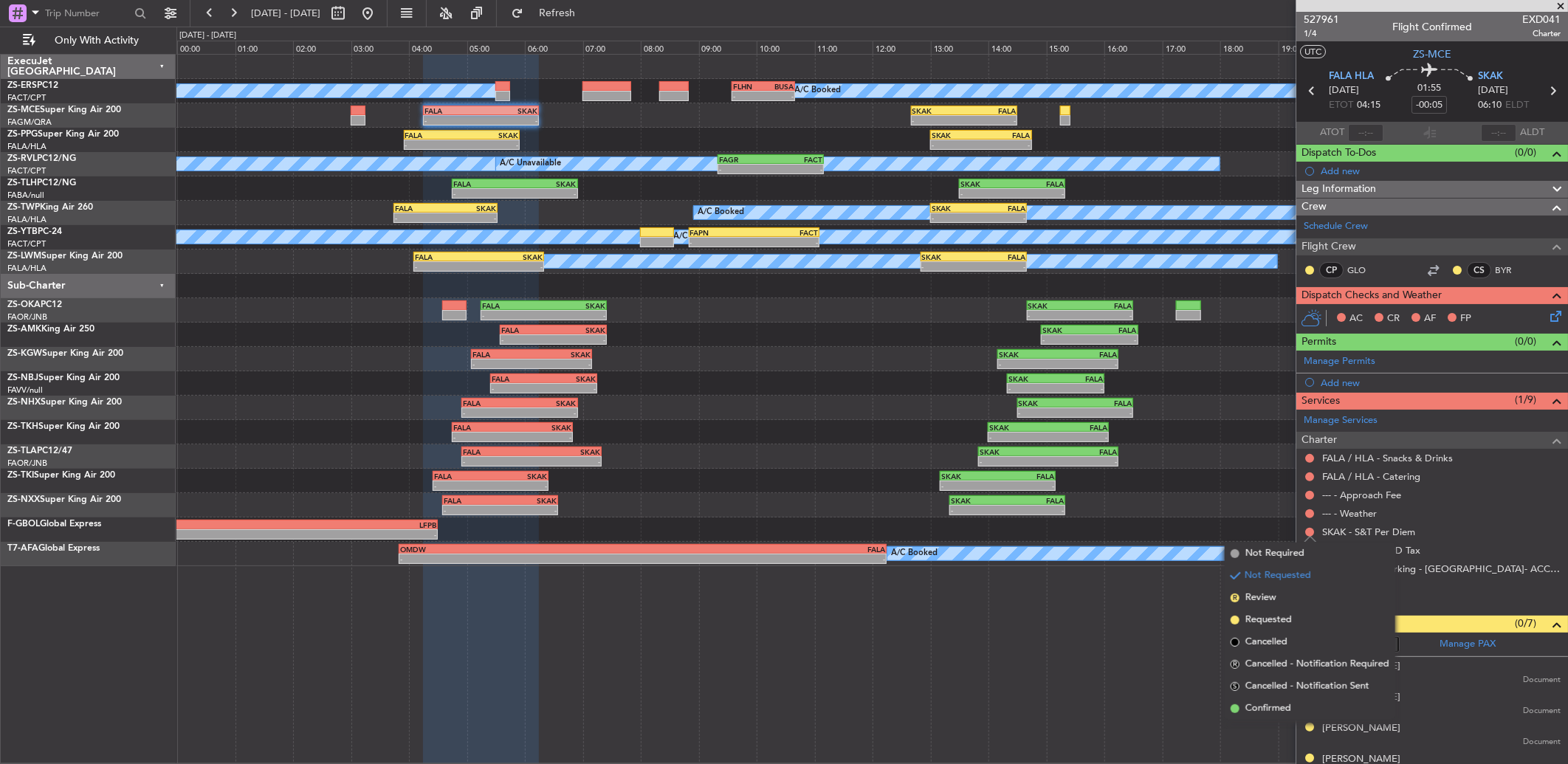
click at [1257, 710] on span "Confirmed" at bounding box center [1268, 708] width 46 height 15
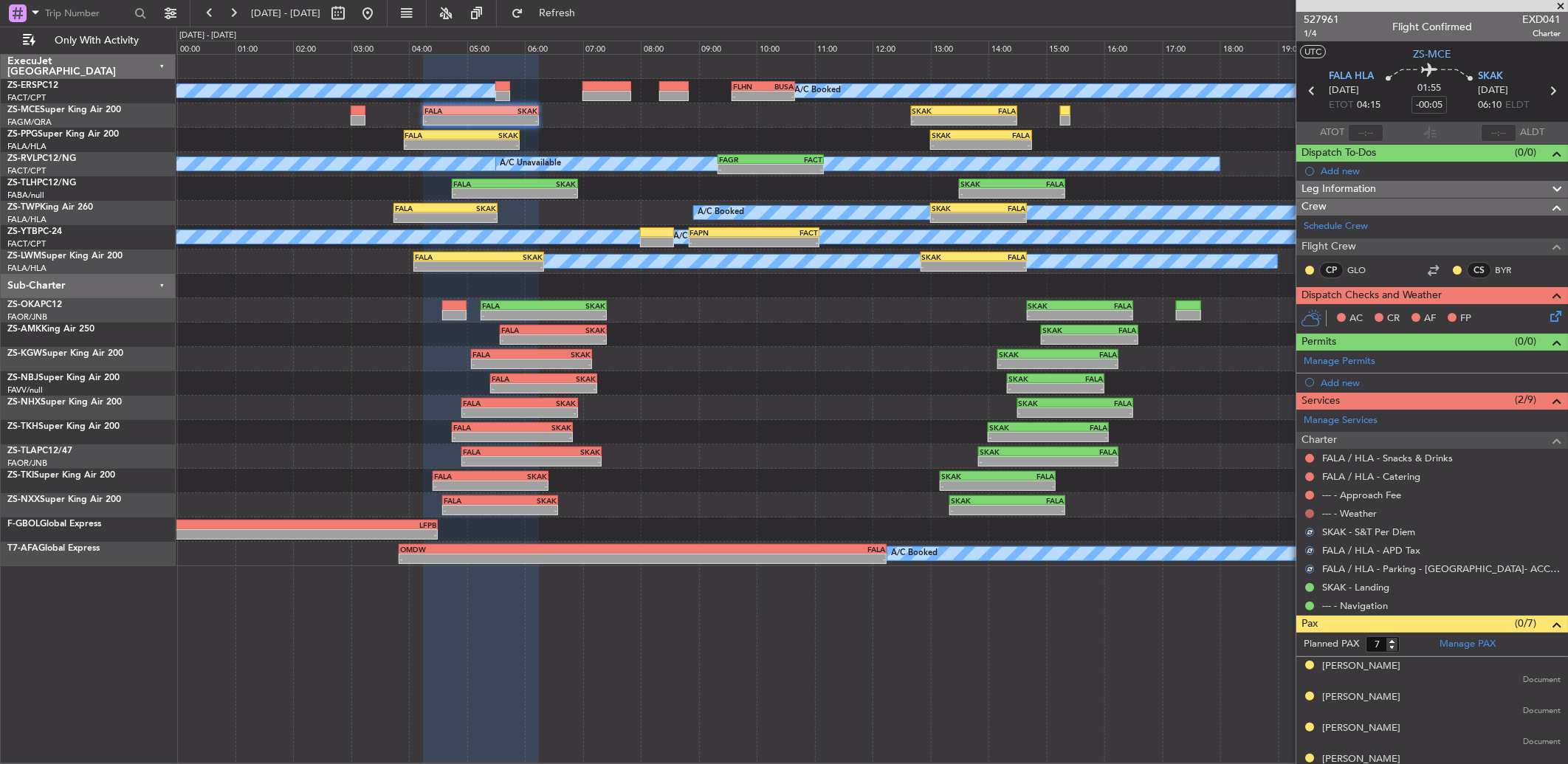
click at [1309, 511] on button at bounding box center [1310, 514] width 9 height 9
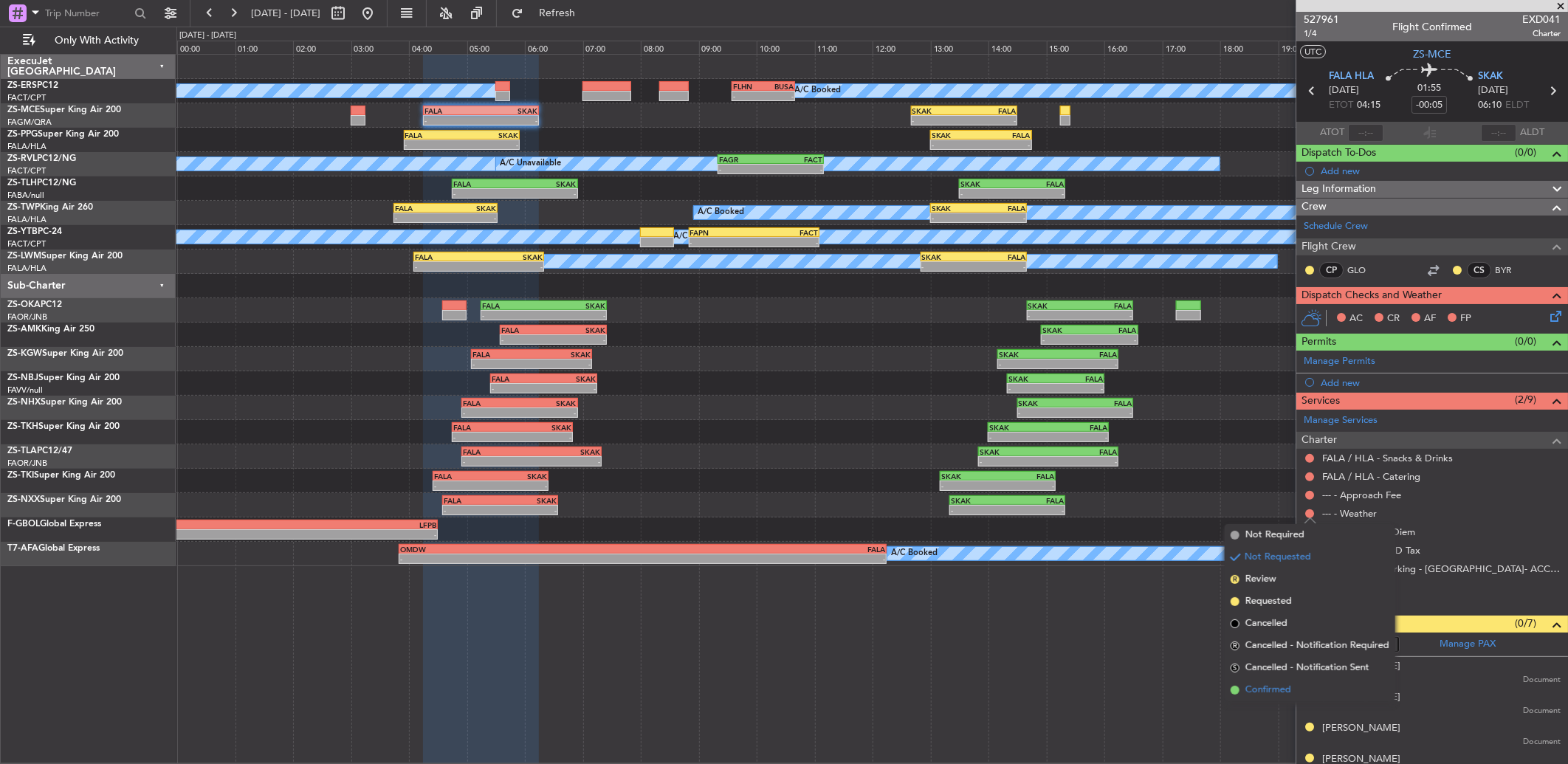
click at [1296, 693] on li "Confirmed" at bounding box center [1310, 690] width 170 height 22
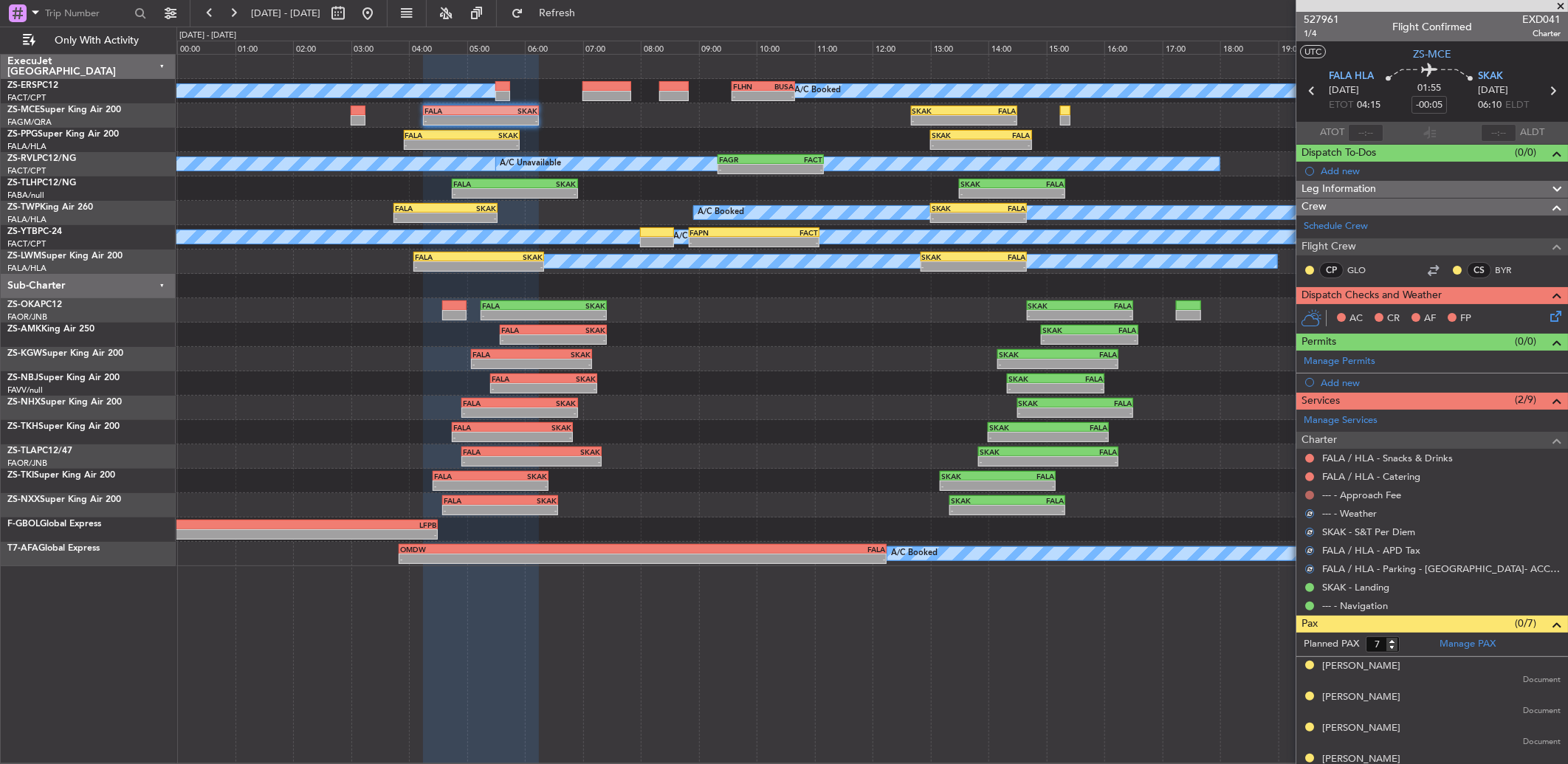
click at [1309, 497] on button at bounding box center [1310, 495] width 9 height 9
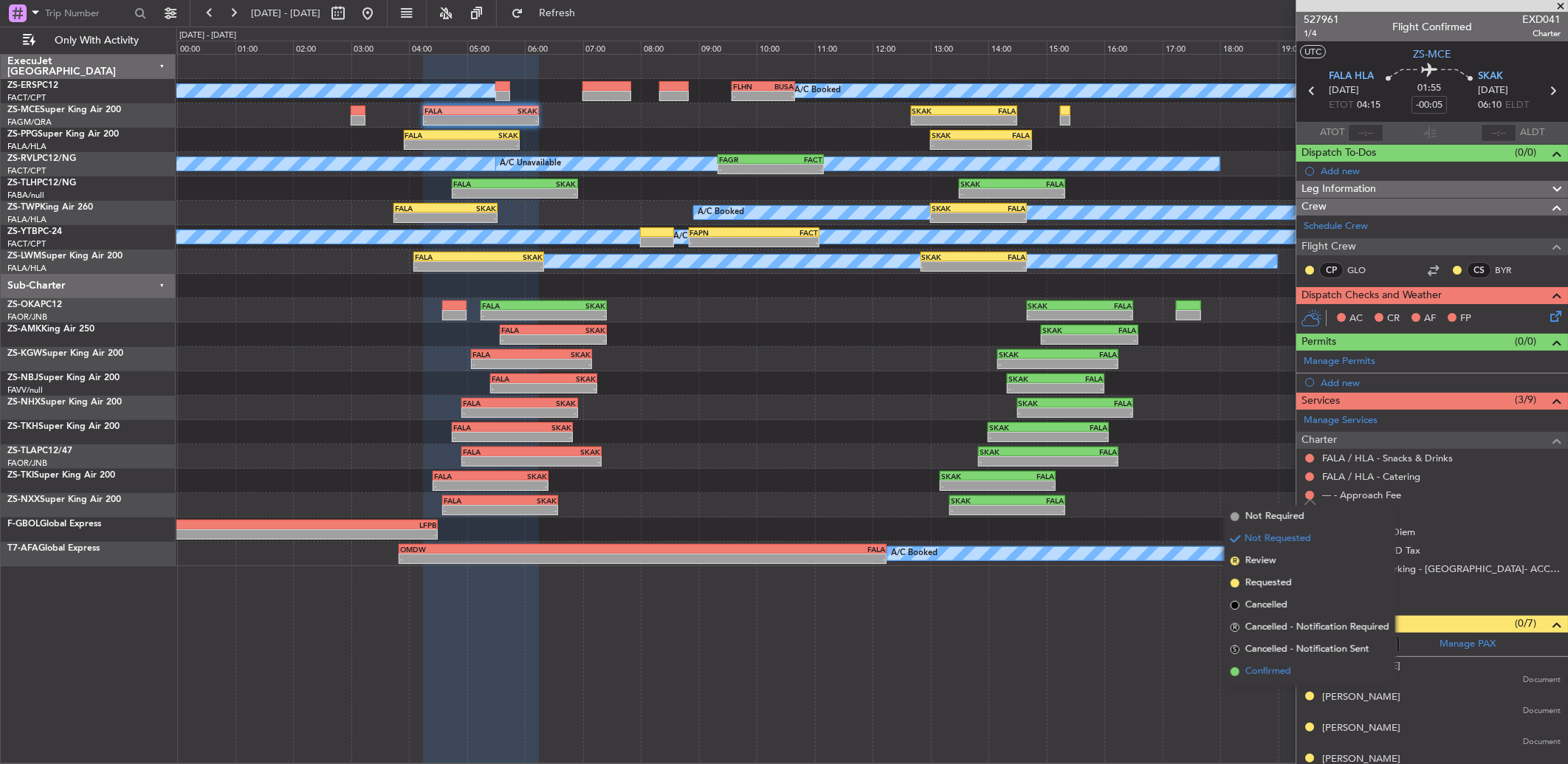
click at [1280, 675] on span "Confirmed" at bounding box center [1268, 672] width 46 height 15
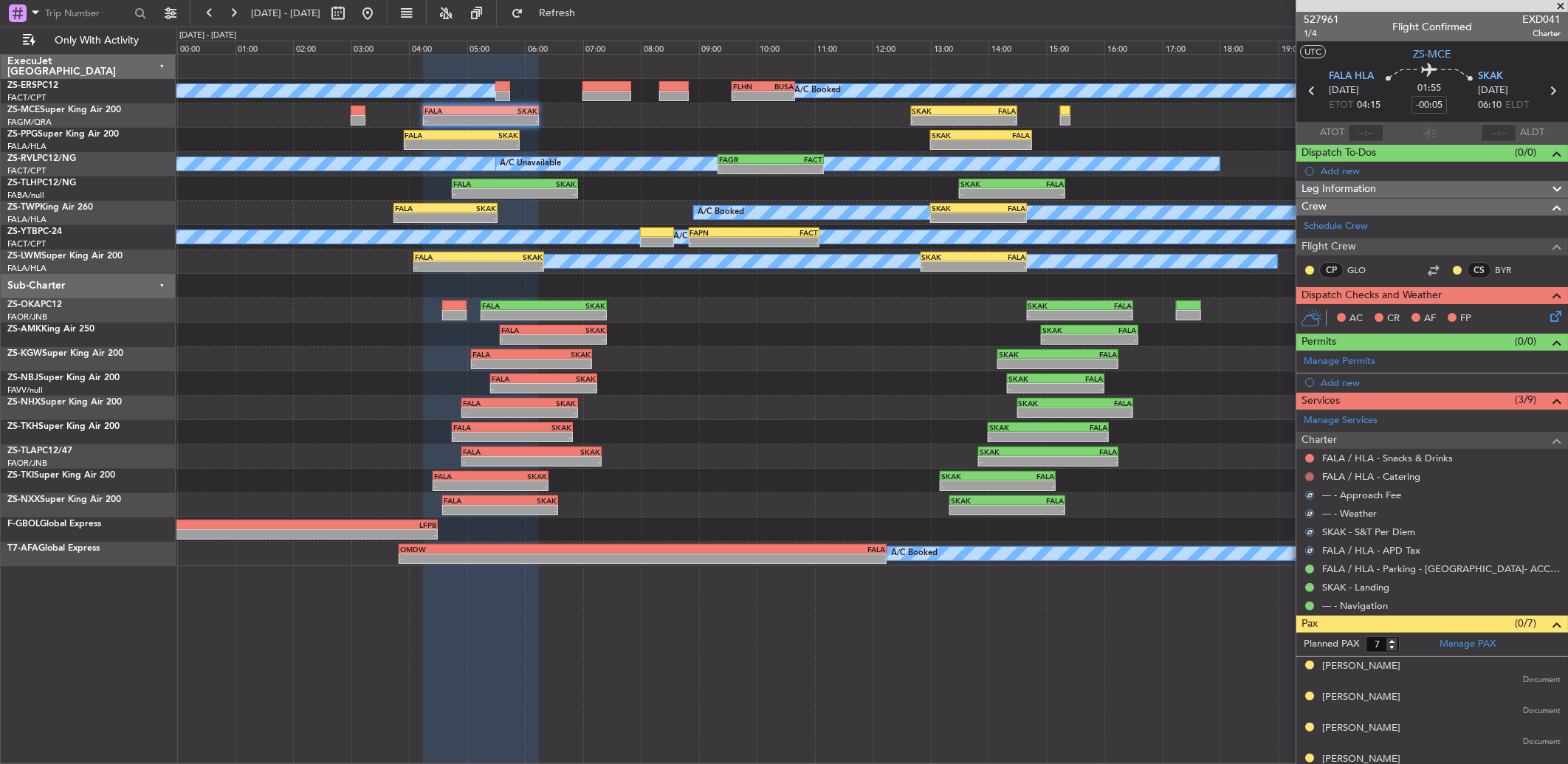
click at [1311, 477] on button at bounding box center [1310, 477] width 9 height 9
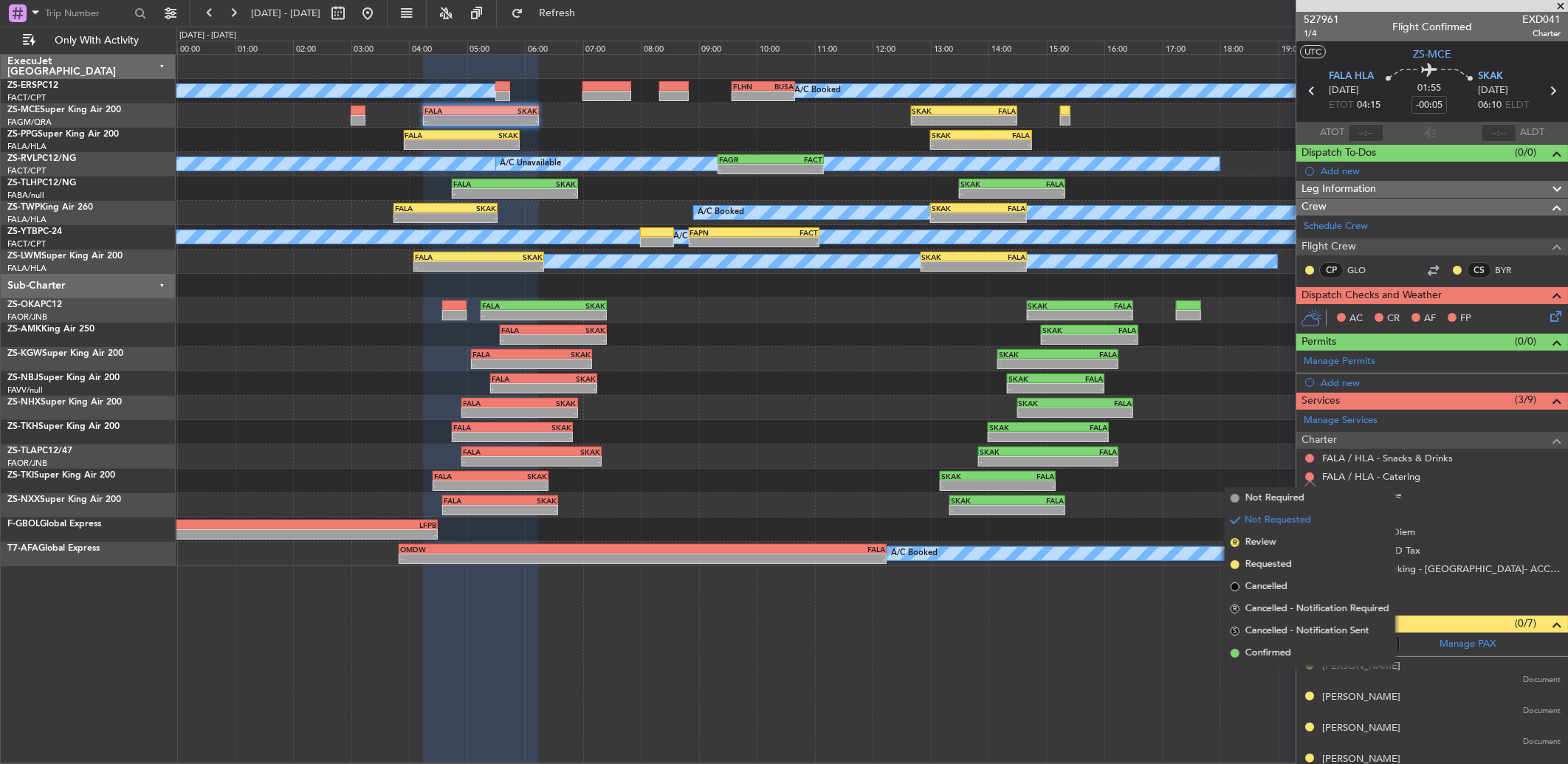
drag, startPoint x: 1286, startPoint y: 653, endPoint x: 1308, endPoint y: 526, distance: 128.9
click at [1286, 653] on span "Confirmed" at bounding box center [1268, 653] width 46 height 15
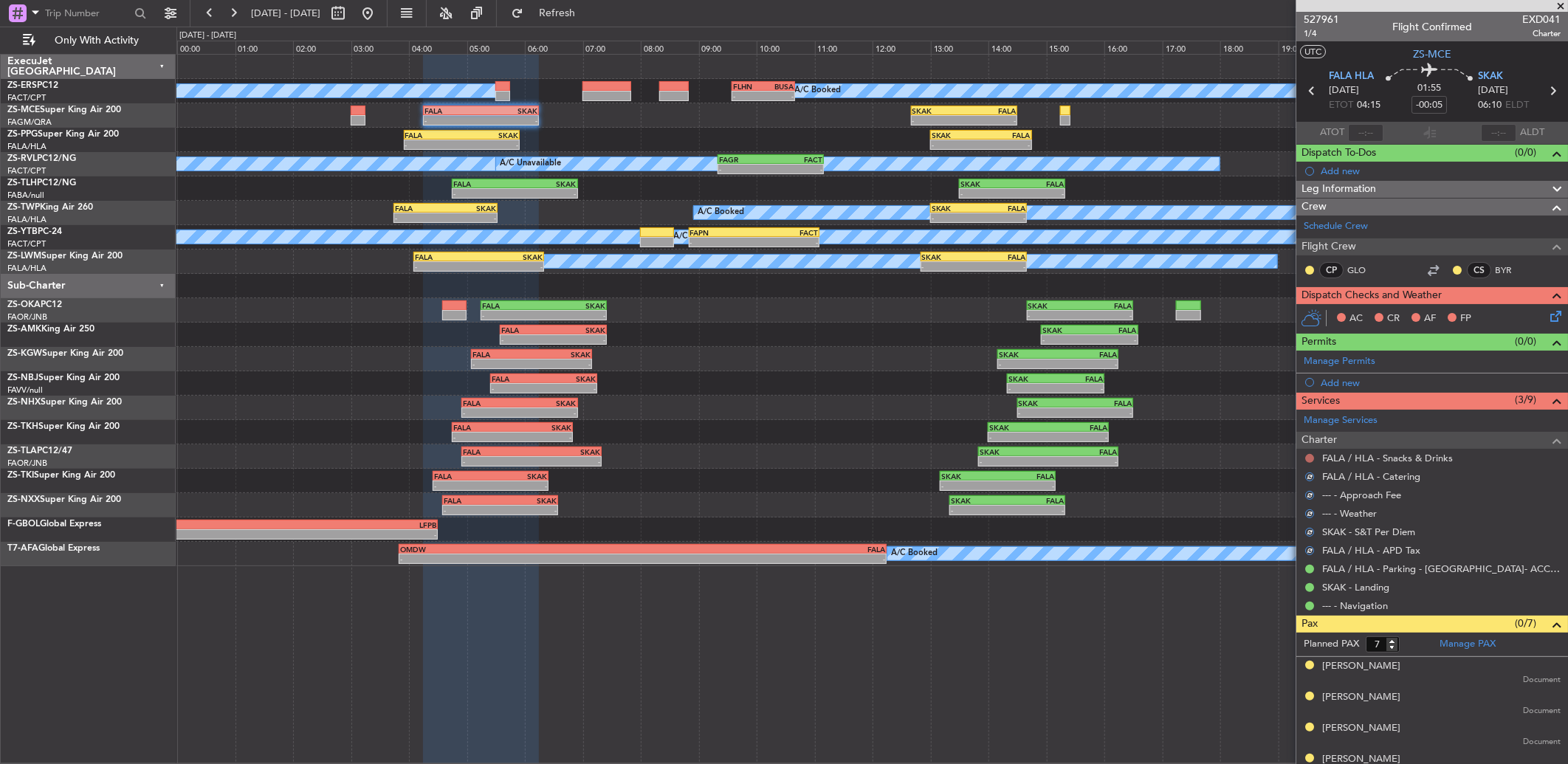
click at [1306, 454] on button at bounding box center [1310, 459] width 9 height 9
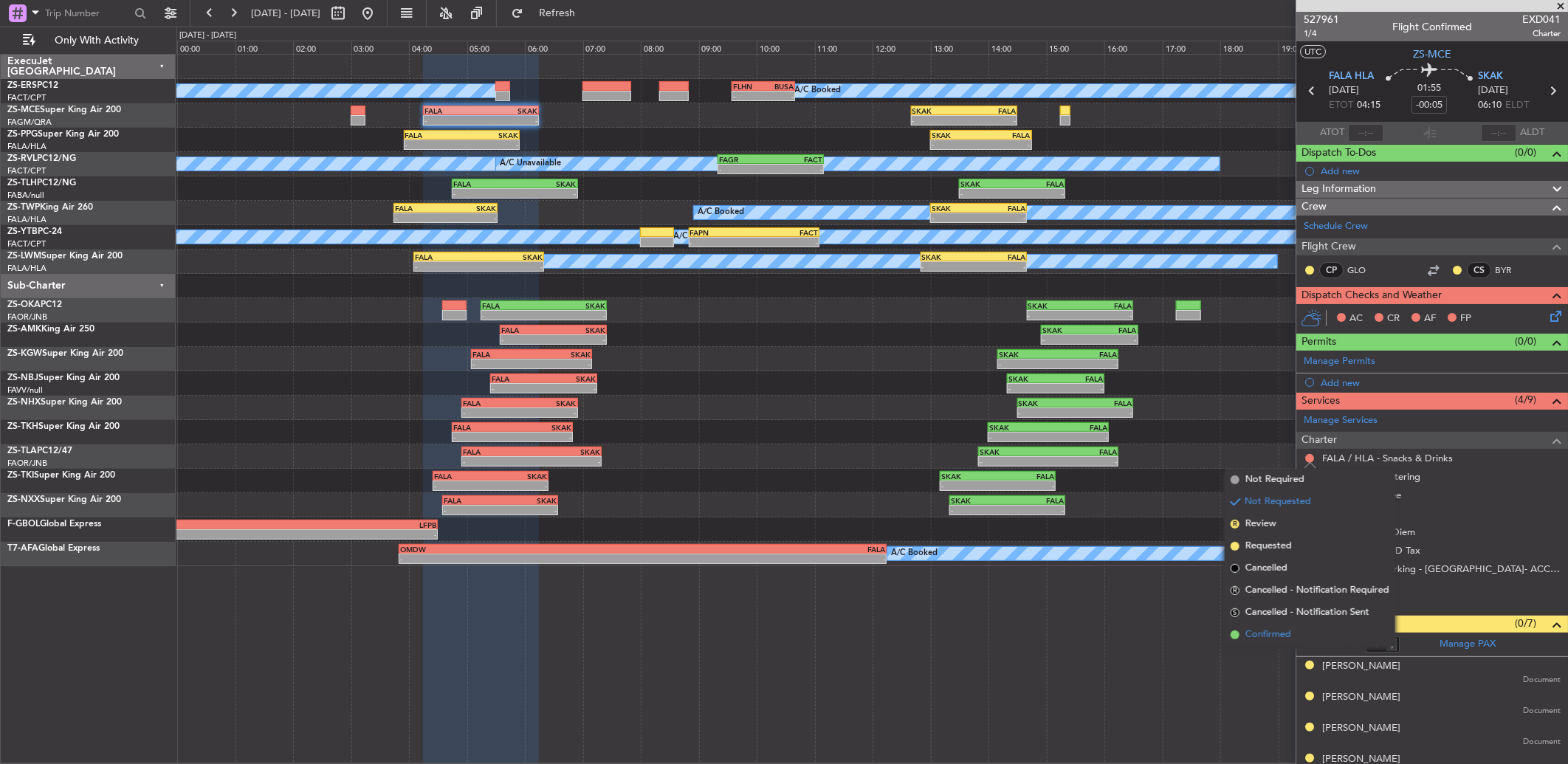
click at [1258, 633] on span "Confirmed" at bounding box center [1268, 634] width 46 height 15
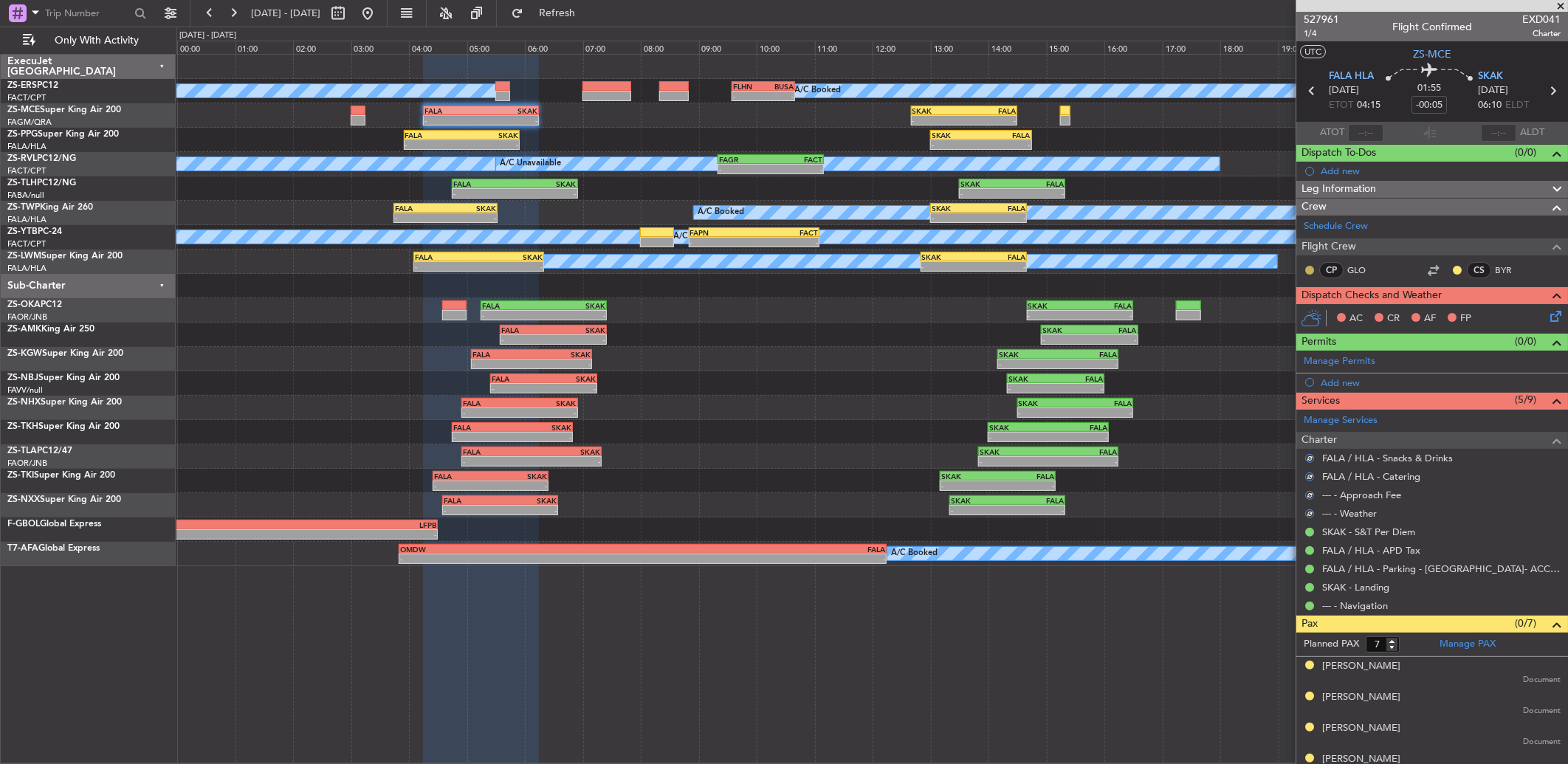
click at [1311, 269] on button at bounding box center [1310, 271] width 9 height 9
drag, startPoint x: 1301, startPoint y: 305, endPoint x: 1326, endPoint y: 301, distance: 25.3
click at [1302, 305] on span "Acknowledged" at bounding box center [1313, 312] width 65 height 15
click at [1452, 271] on button at bounding box center [1457, 271] width 9 height 9
click at [1426, 305] on li "Acknowledged" at bounding box center [1445, 312] width 99 height 22
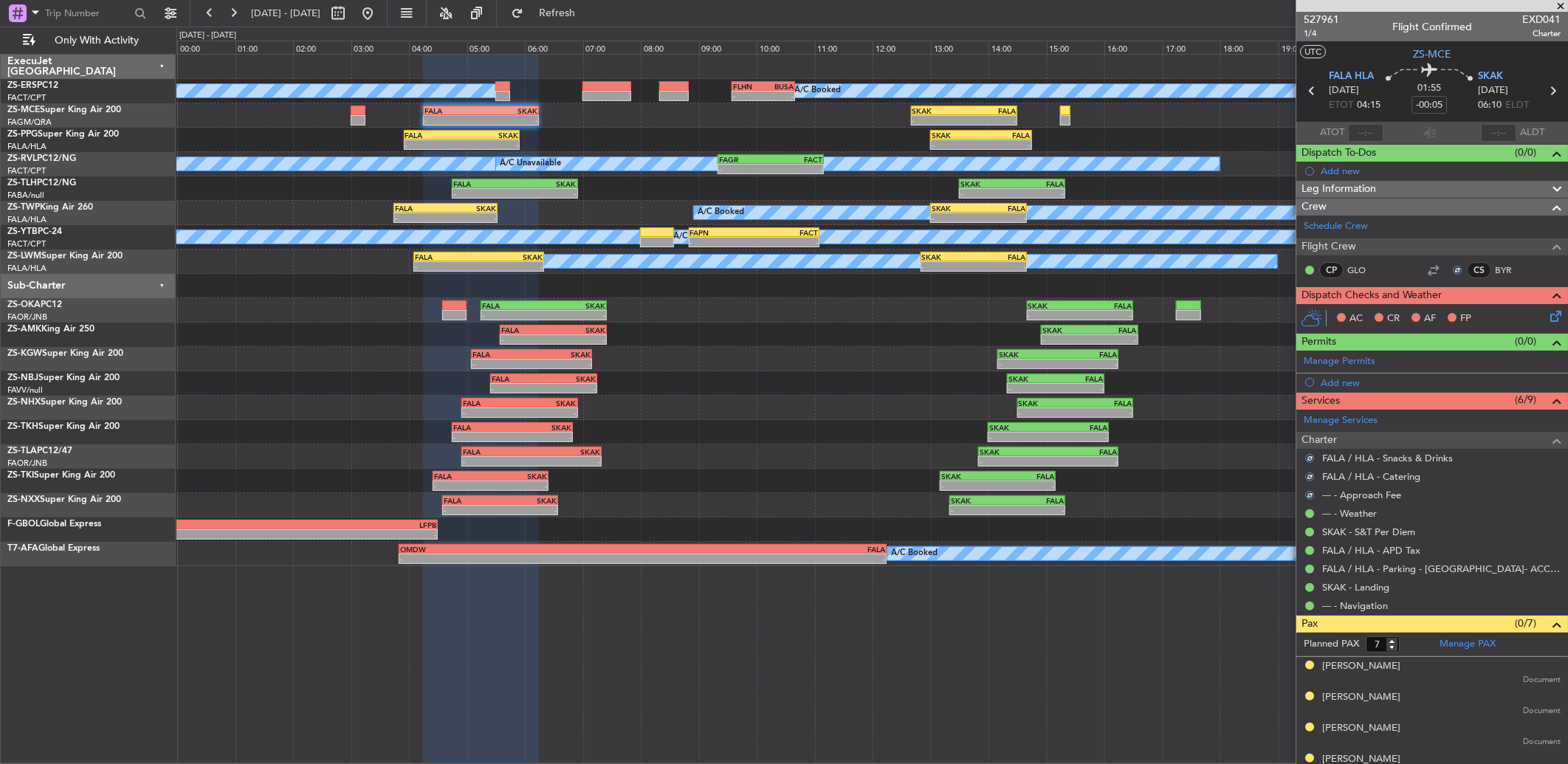
click at [1547, 314] on icon at bounding box center [1553, 314] width 12 height 12
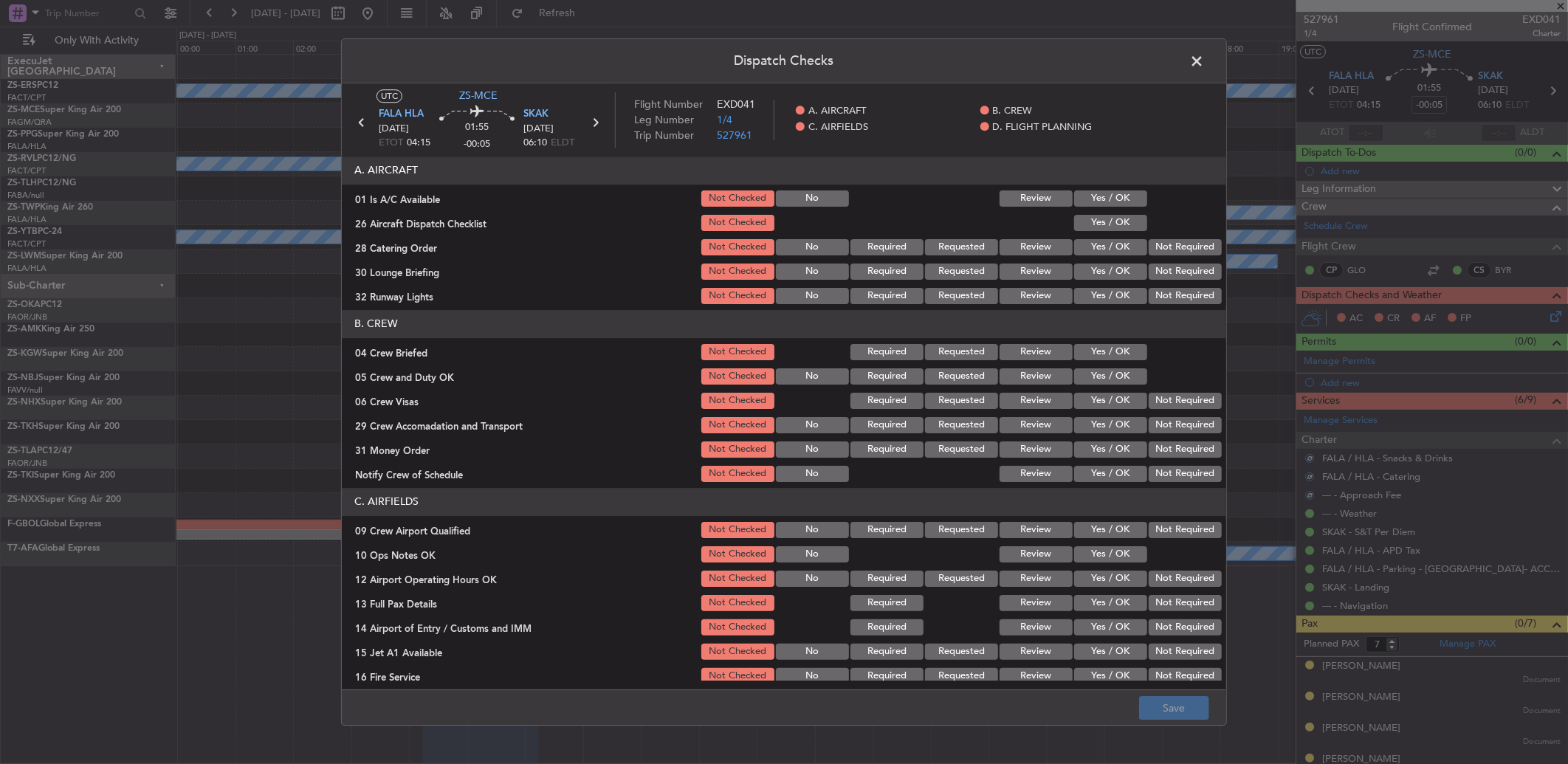
click at [1104, 200] on button "Yes / OK" at bounding box center [1111, 198] width 73 height 17
click at [1111, 222] on button "Yes / OK" at bounding box center [1111, 223] width 73 height 17
click at [1098, 251] on button "Yes / OK" at bounding box center [1111, 247] width 73 height 17
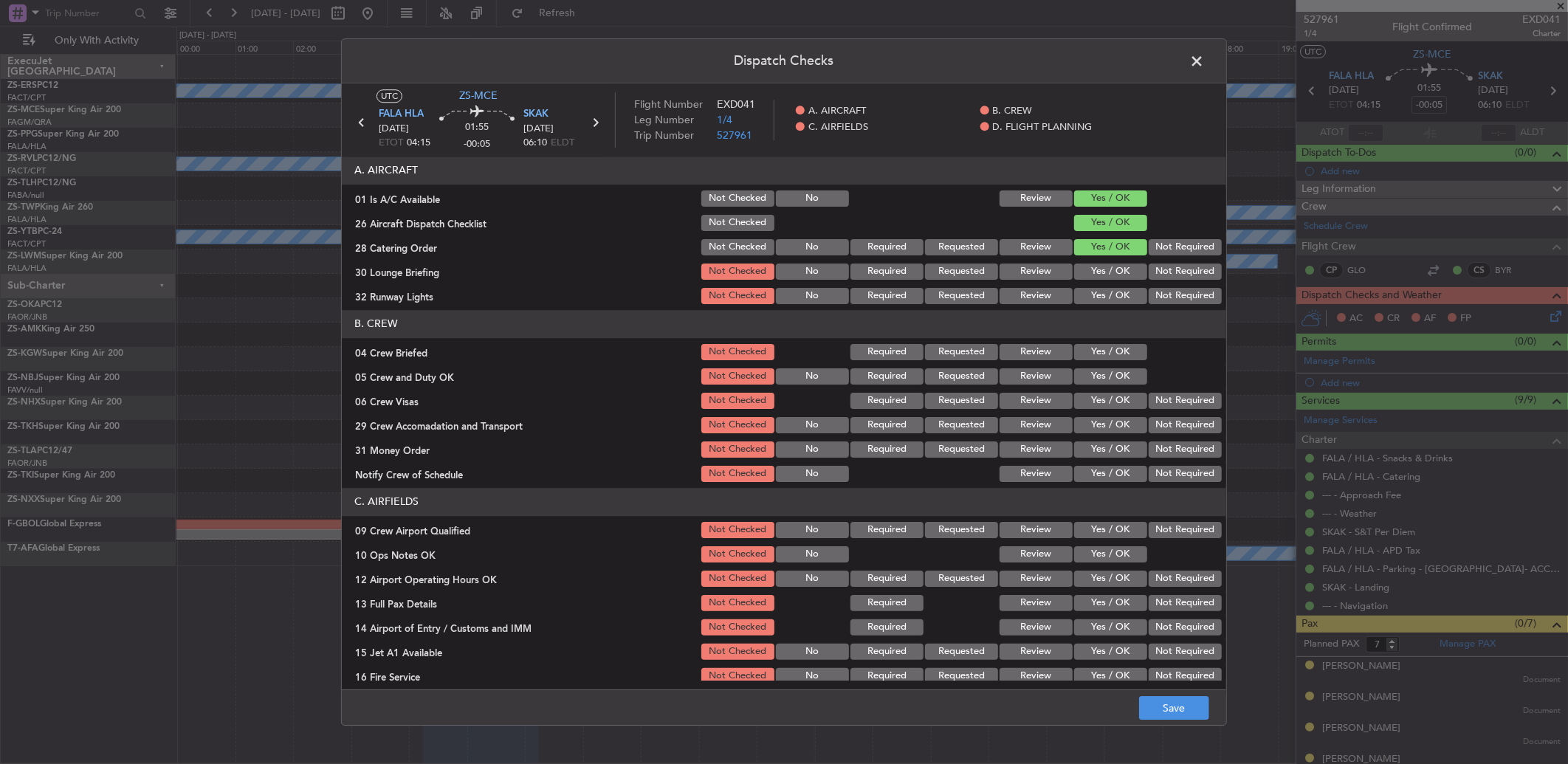
drag, startPoint x: 1102, startPoint y: 270, endPoint x: 1120, endPoint y: 315, distance: 48.5
click at [1104, 269] on button "Yes / OK" at bounding box center [1111, 271] width 73 height 17
click at [1100, 293] on button "Yes / OK" at bounding box center [1111, 296] width 73 height 17
click at [1031, 357] on button "Review" at bounding box center [1036, 352] width 73 height 17
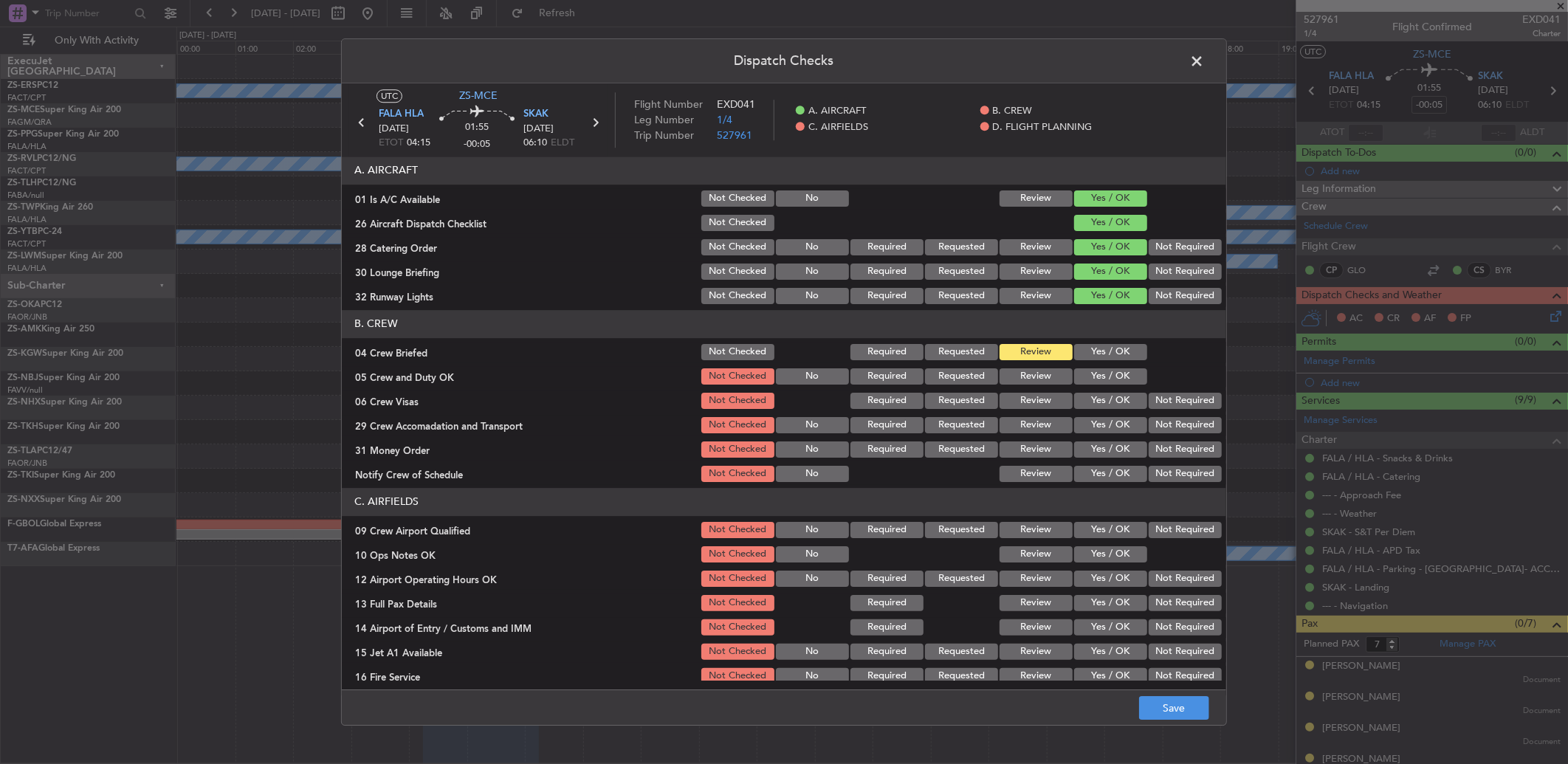
click at [1086, 377] on button "Yes / OK" at bounding box center [1111, 377] width 73 height 17
click at [1163, 404] on button "Not Required" at bounding box center [1185, 401] width 73 height 17
click at [1098, 426] on button "Yes / OK" at bounding box center [1111, 426] width 73 height 17
click at [1093, 452] on button "Yes / OK" at bounding box center [1111, 450] width 73 height 17
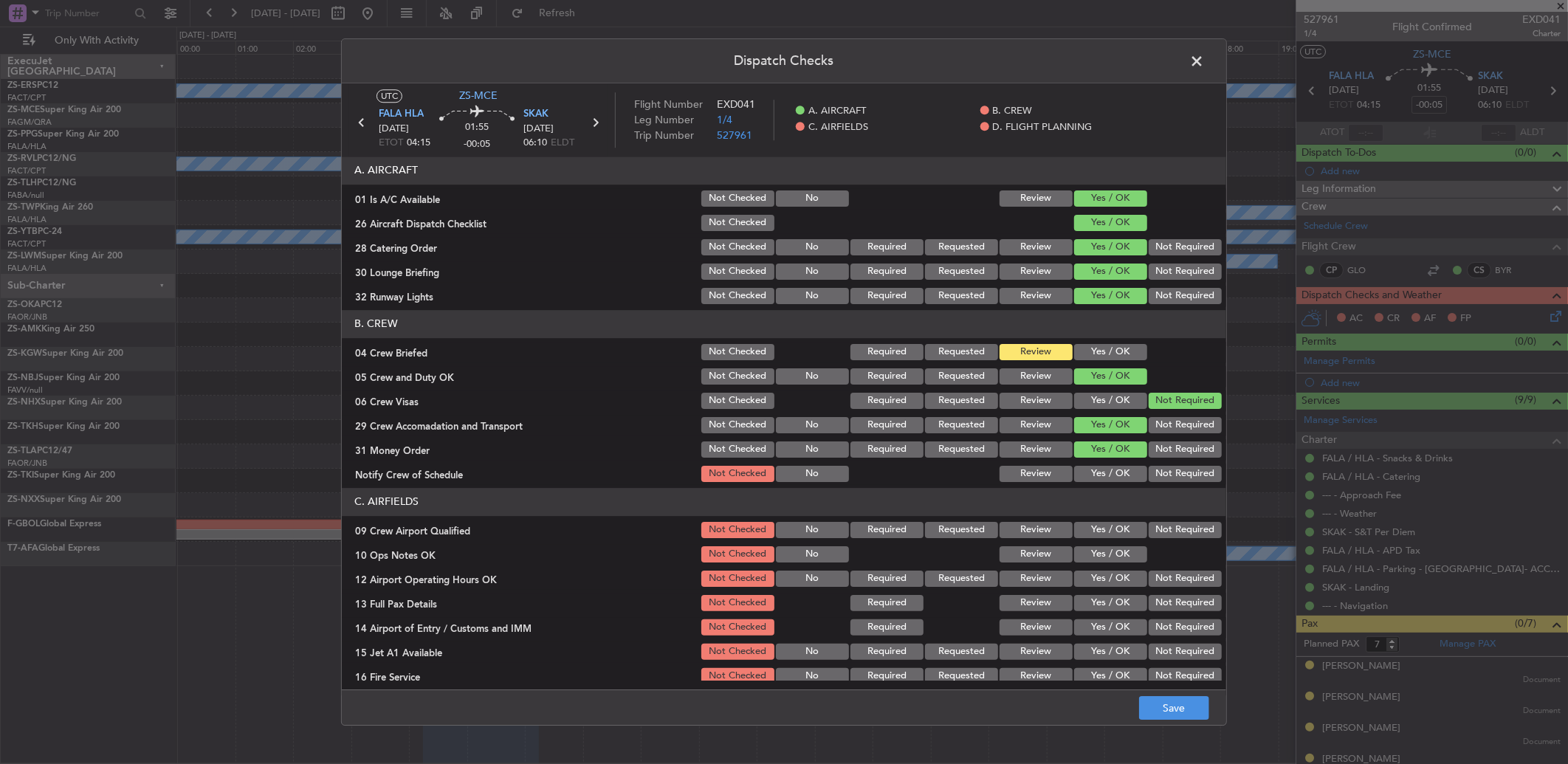
click at [1101, 467] on button "Yes / OK" at bounding box center [1111, 474] width 73 height 17
click at [1103, 530] on button "Yes / OK" at bounding box center [1111, 530] width 73 height 17
click at [1096, 546] on button "Yes / OK" at bounding box center [1111, 554] width 73 height 17
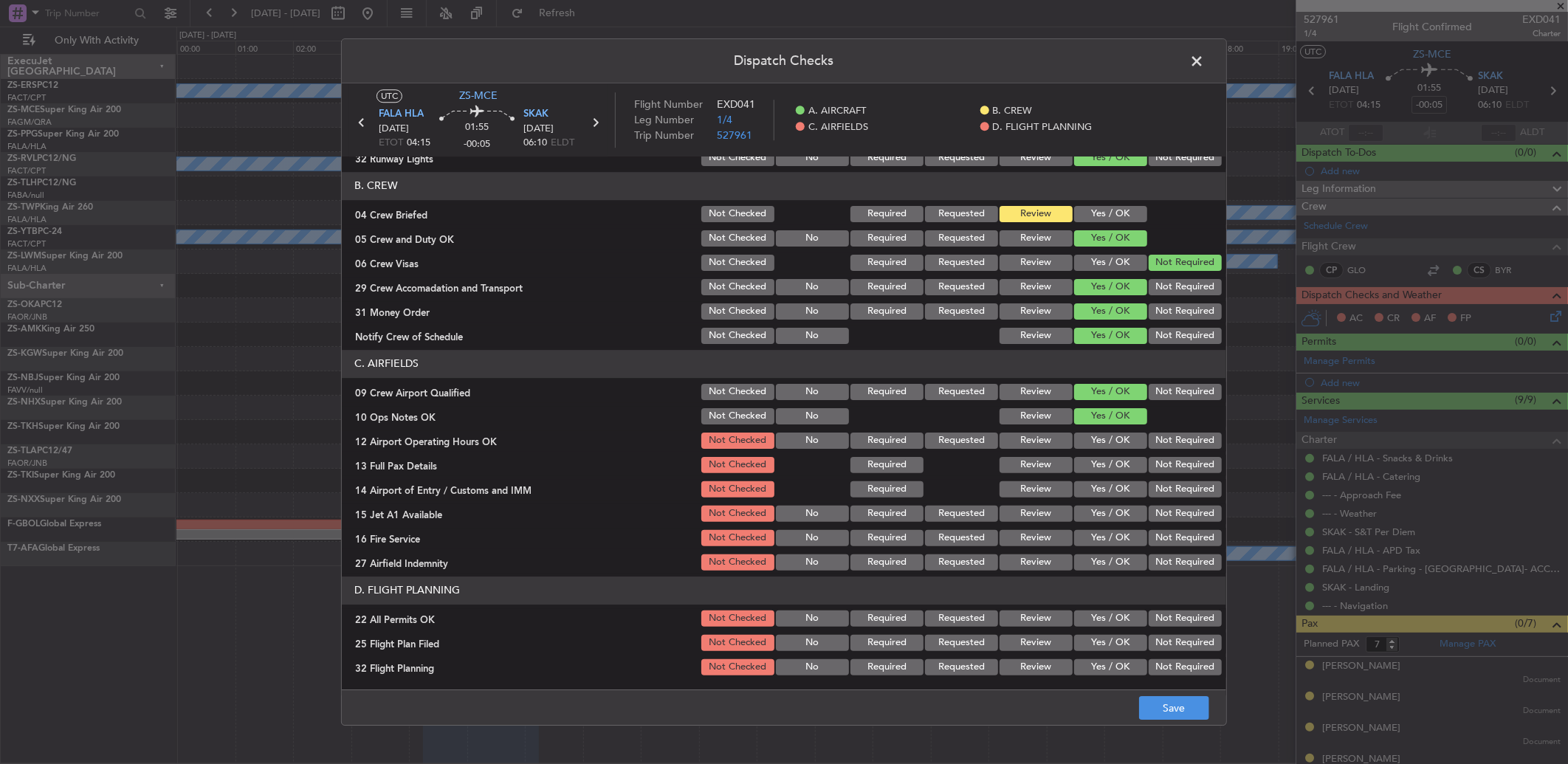
click at [1102, 440] on button "Yes / OK" at bounding box center [1111, 440] width 73 height 17
click at [1087, 470] on button "Yes / OK" at bounding box center [1111, 465] width 73 height 17
click at [1157, 493] on button "Not Required" at bounding box center [1185, 489] width 73 height 17
drag, startPoint x: 1086, startPoint y: 506, endPoint x: 1095, endPoint y: 534, distance: 29.4
click at [1088, 506] on button "Yes / OK" at bounding box center [1111, 513] width 73 height 17
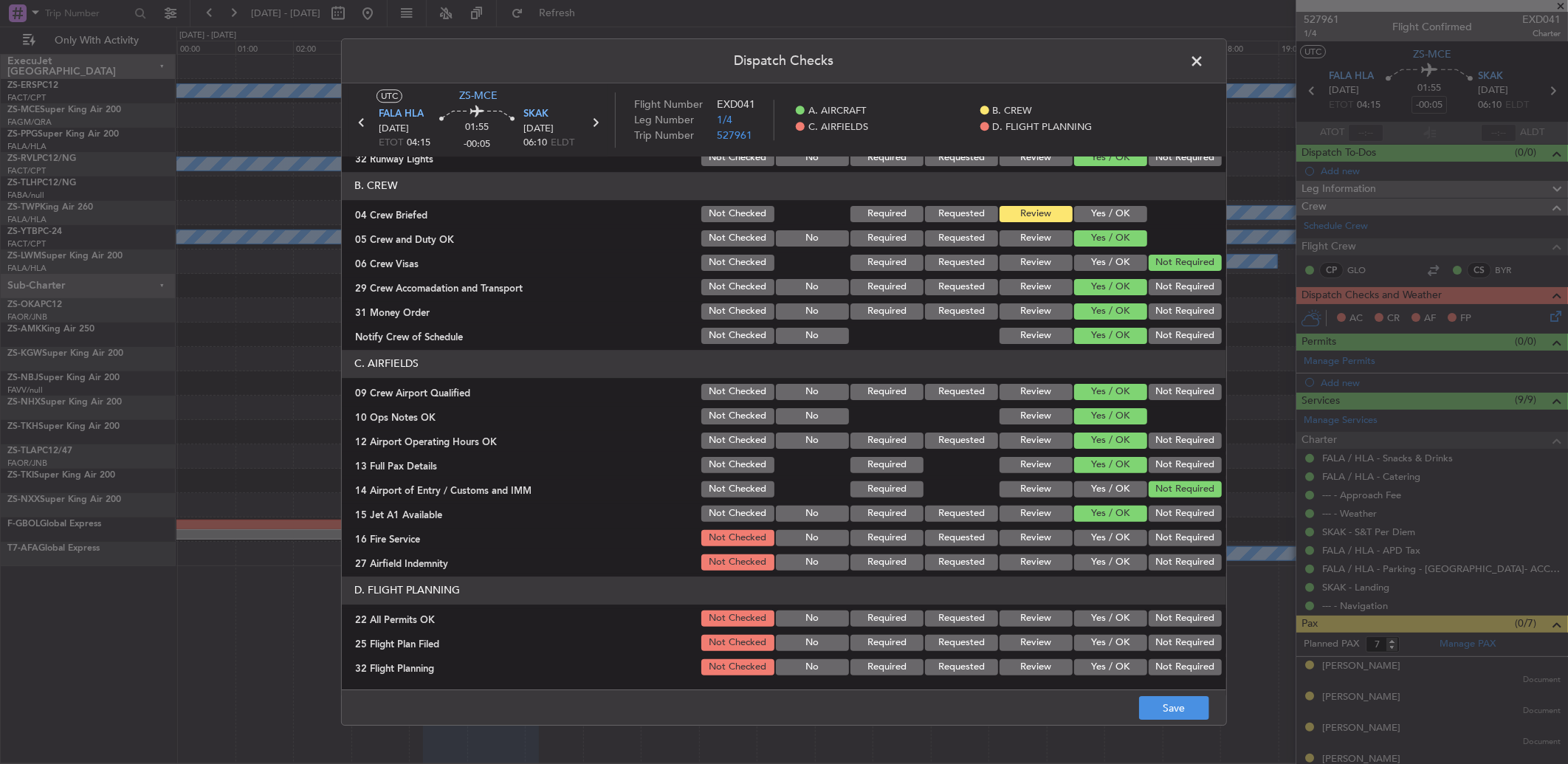
click at [1098, 539] on button "Yes / OK" at bounding box center [1111, 538] width 73 height 17
click at [1158, 543] on button "Not Required" at bounding box center [1185, 538] width 73 height 17
click at [1105, 566] on button "Yes / OK" at bounding box center [1111, 562] width 73 height 17
click at [1164, 618] on button "Not Required" at bounding box center [1185, 619] width 73 height 17
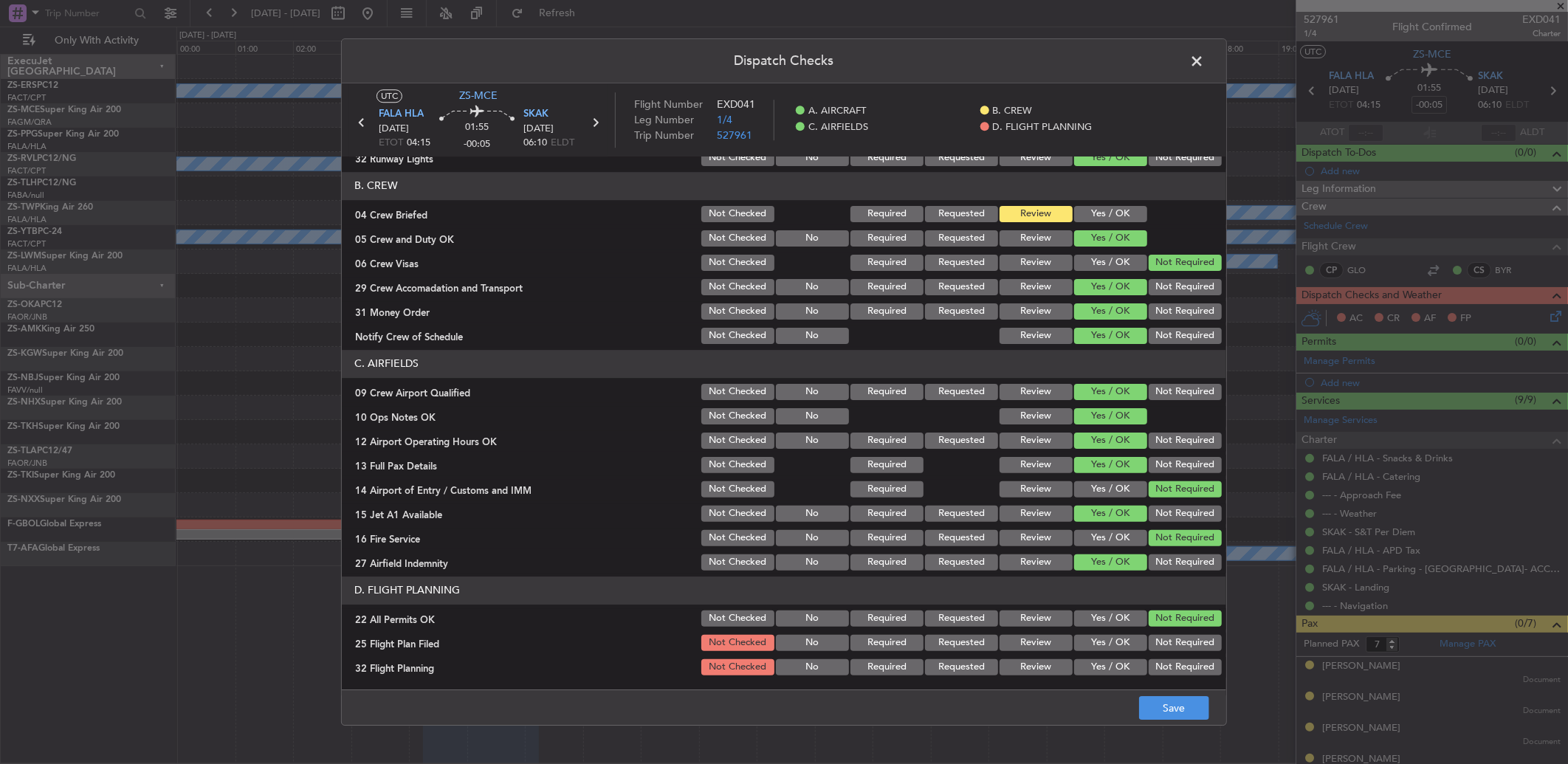
click at [1052, 638] on button "Review" at bounding box center [1036, 643] width 73 height 17
click at [999, 674] on button "Review" at bounding box center [1036, 667] width 73 height 17
click at [1200, 718] on button "Save" at bounding box center [1174, 707] width 70 height 23
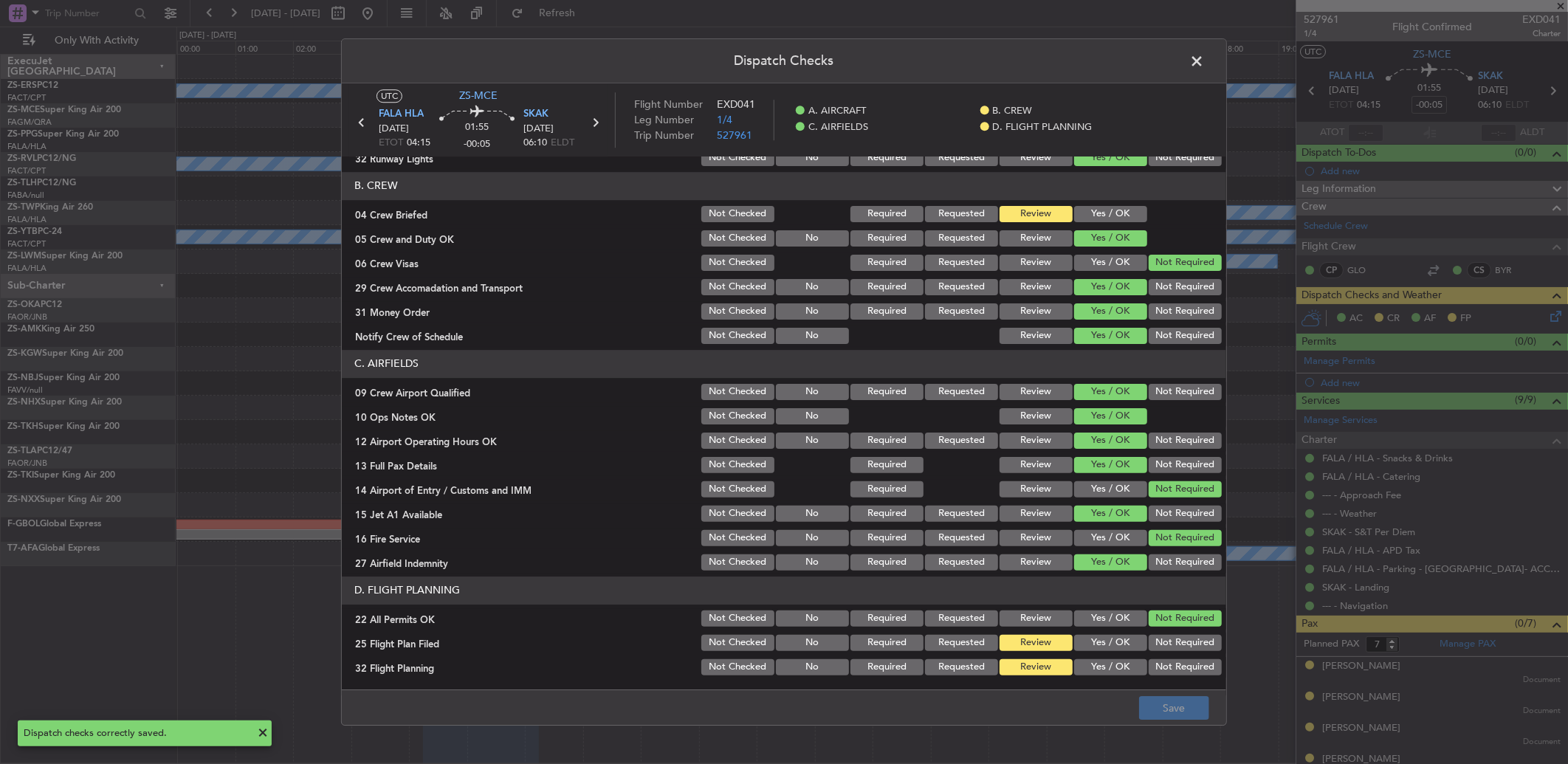
click at [1204, 65] on span at bounding box center [1204, 65] width 0 height 30
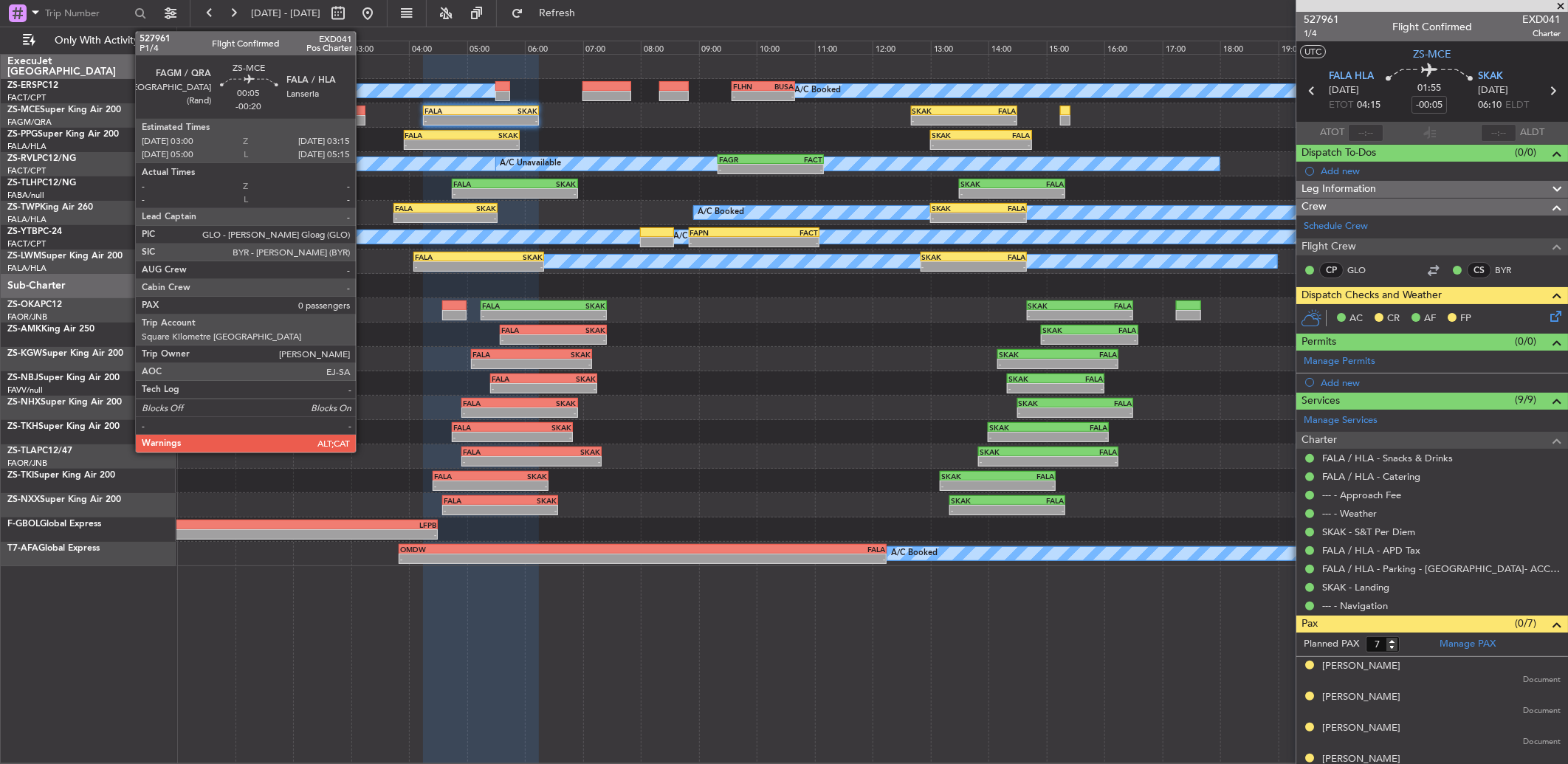
click at [364, 107] on div at bounding box center [357, 111] width 15 height 10
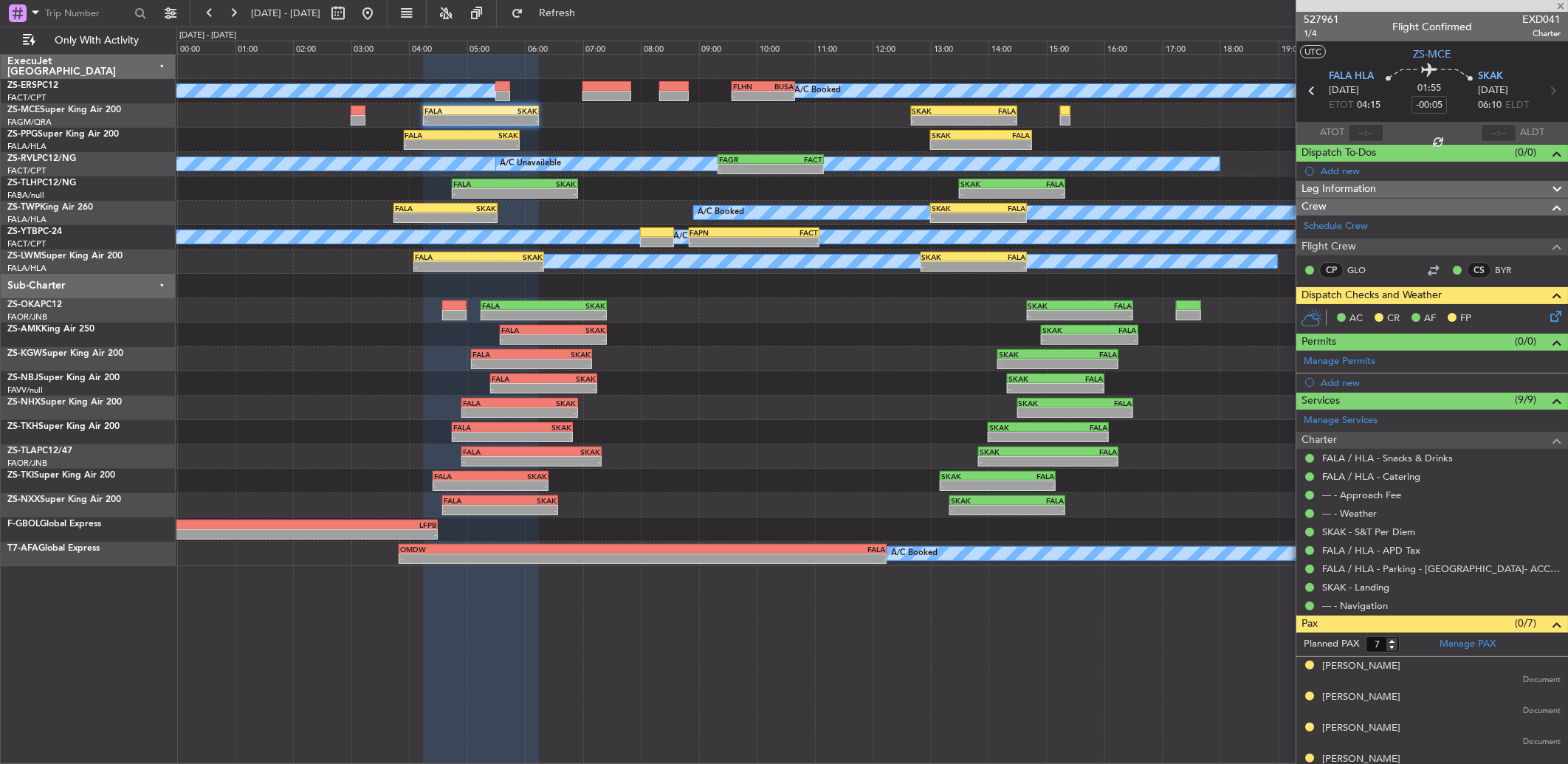
type input "-00:20"
type input "0"
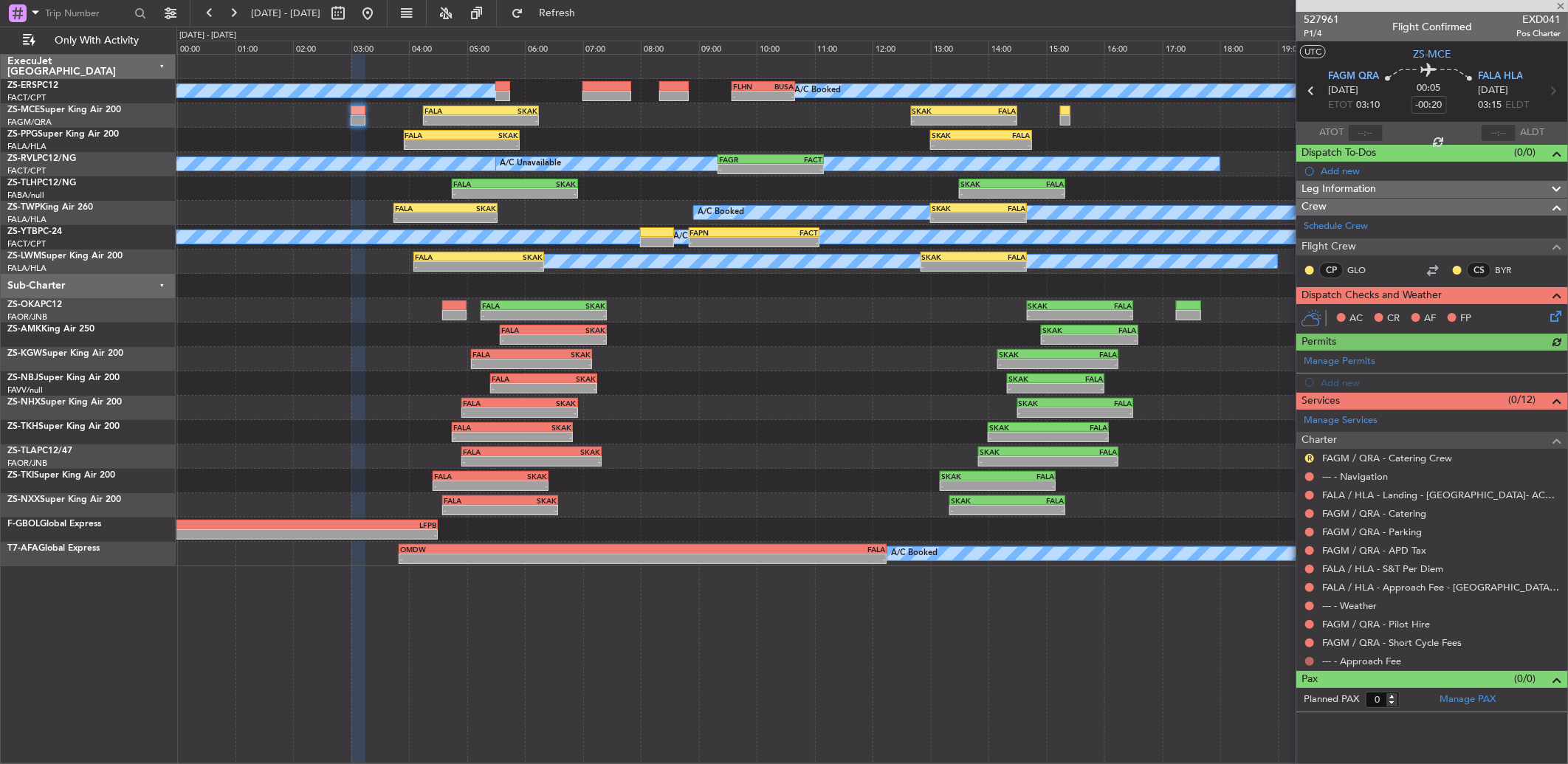
click at [1305, 662] on button at bounding box center [1310, 661] width 9 height 9
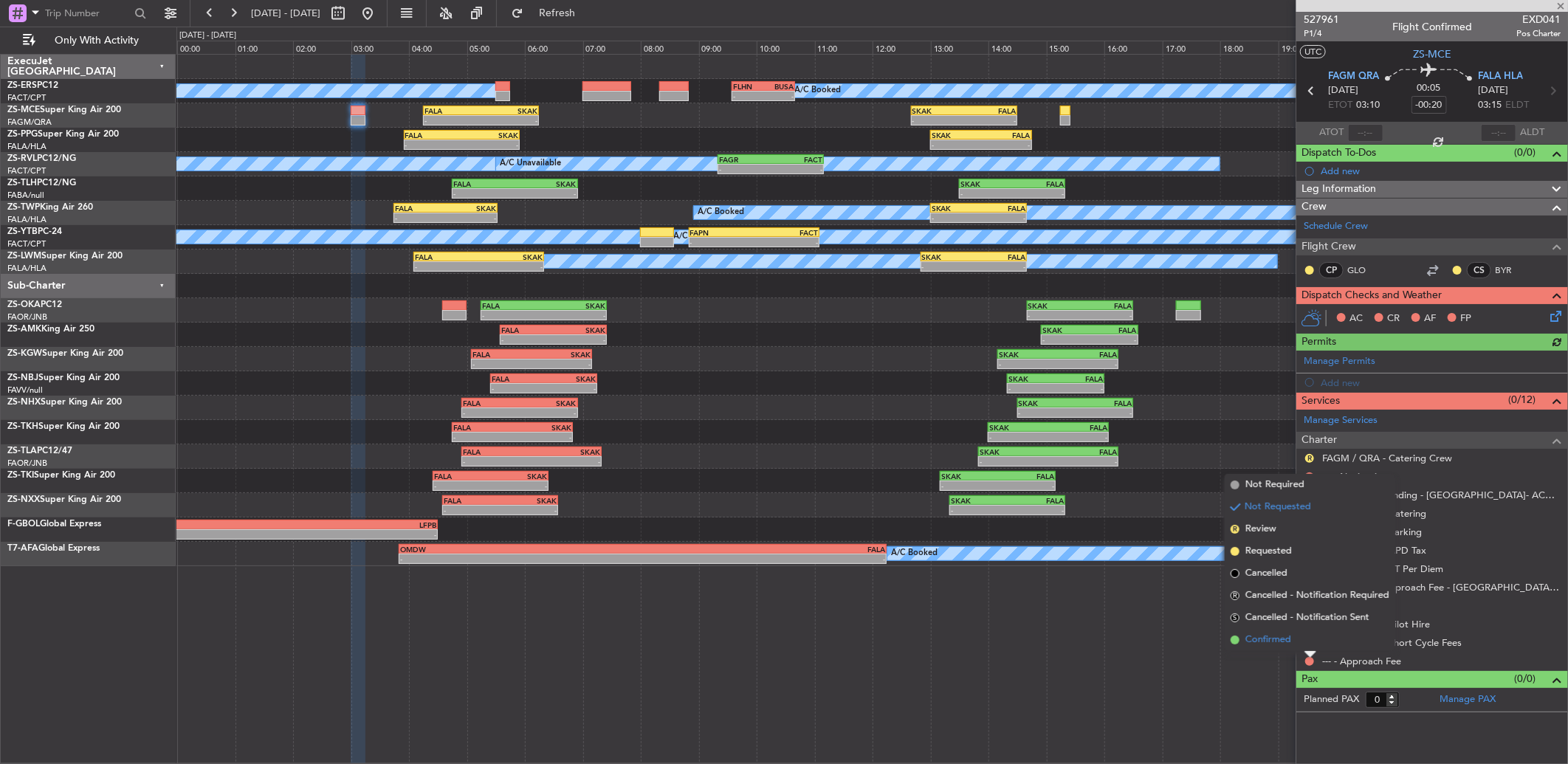
click at [1301, 639] on li "Confirmed" at bounding box center [1310, 640] width 170 height 22
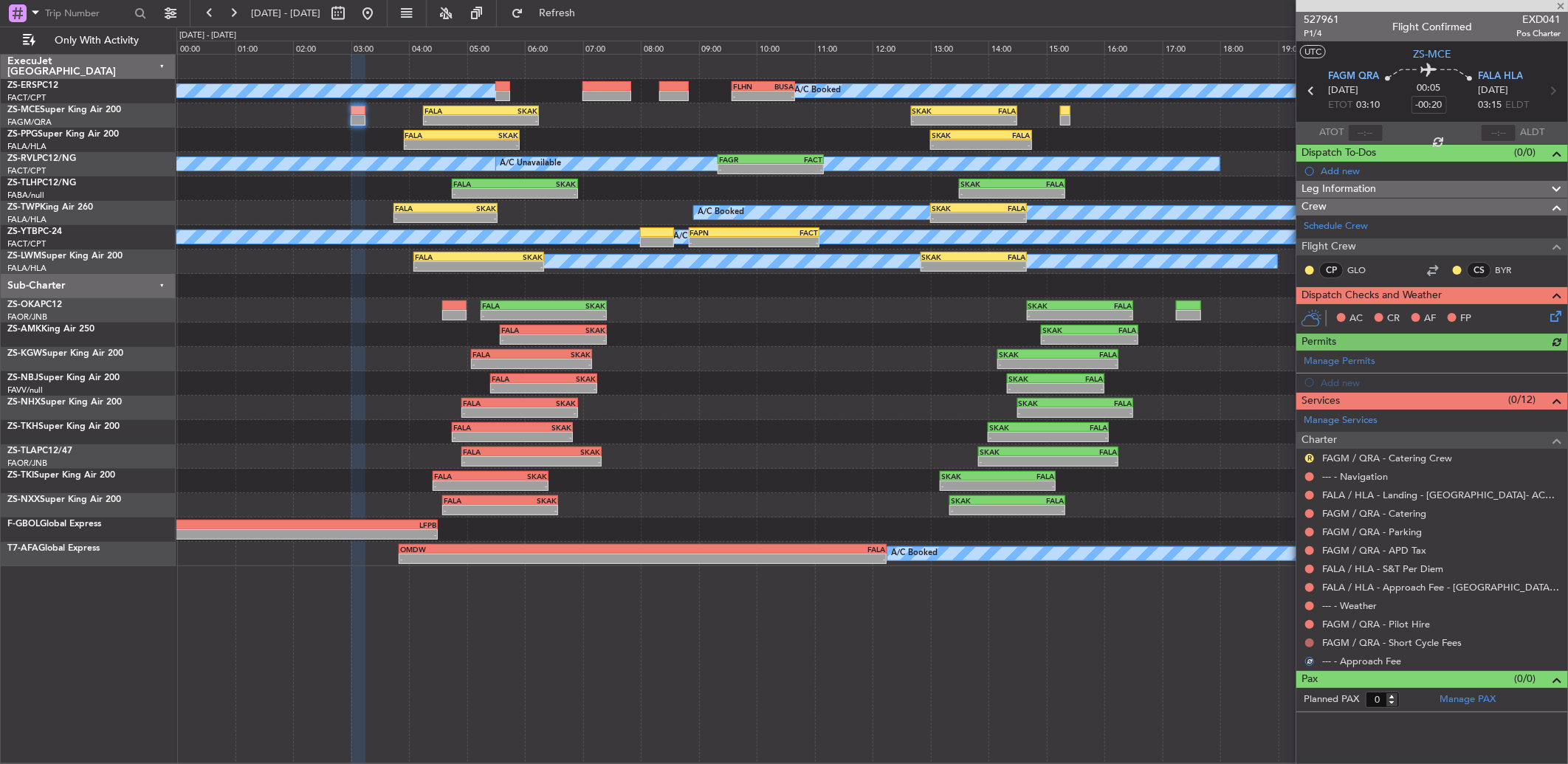
click at [1309, 643] on button at bounding box center [1310, 643] width 9 height 9
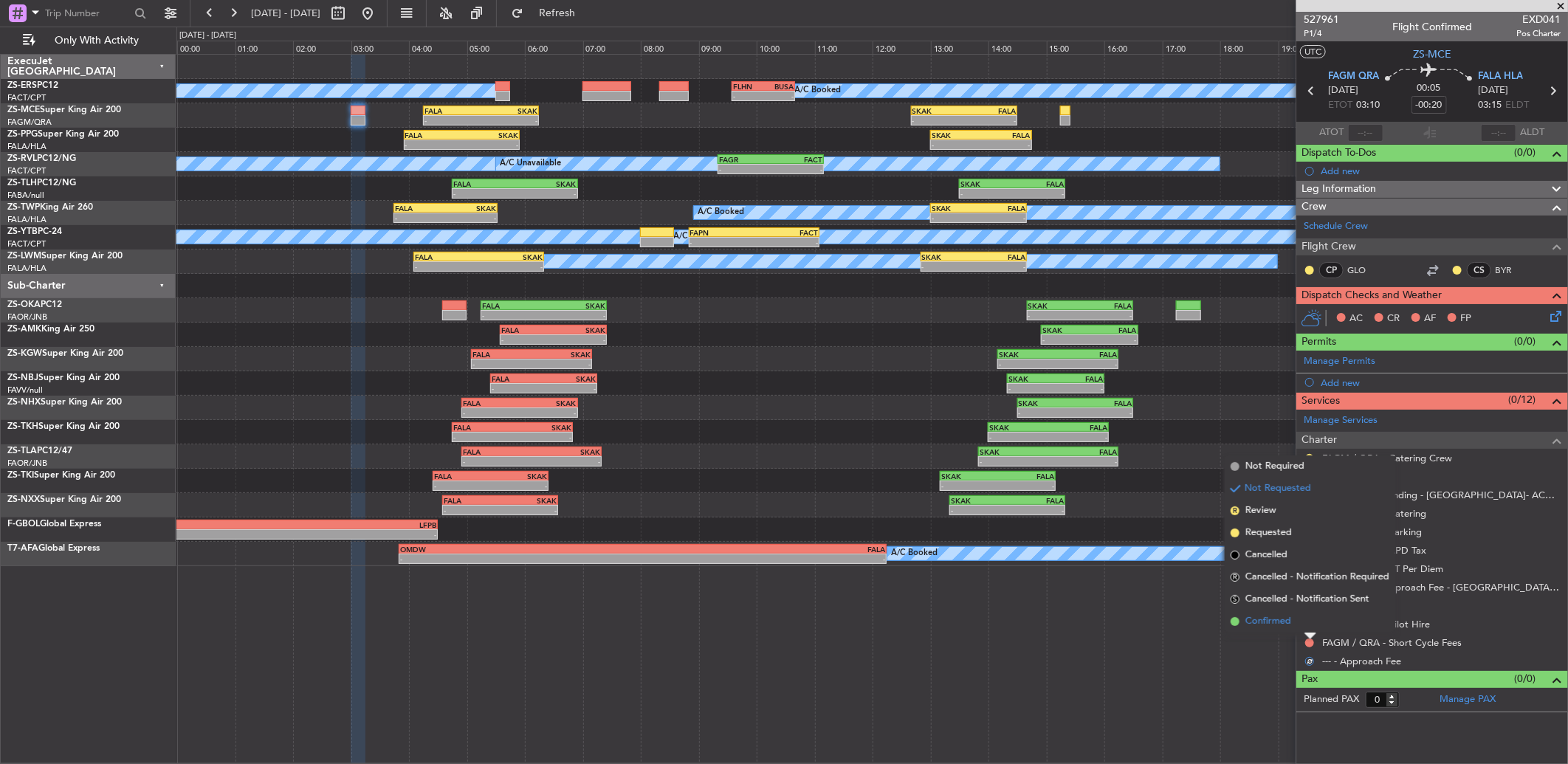
click at [1306, 620] on li "Confirmed" at bounding box center [1310, 621] width 170 height 22
click at [1306, 620] on button at bounding box center [1310, 625] width 9 height 9
click at [1308, 606] on li "Confirmed" at bounding box center [1310, 603] width 170 height 22
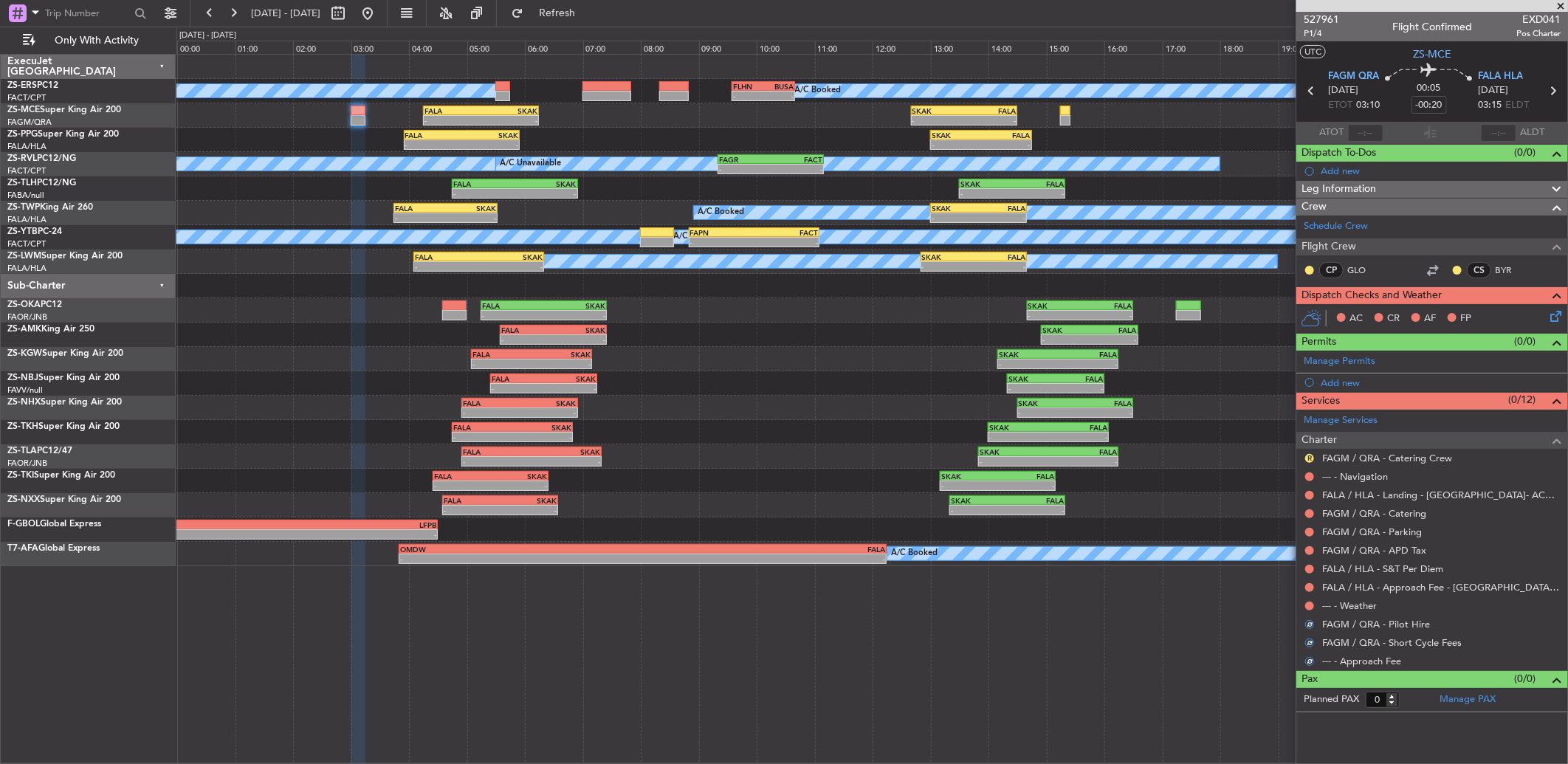
click at [1308, 606] on button at bounding box center [1310, 607] width 9 height 9
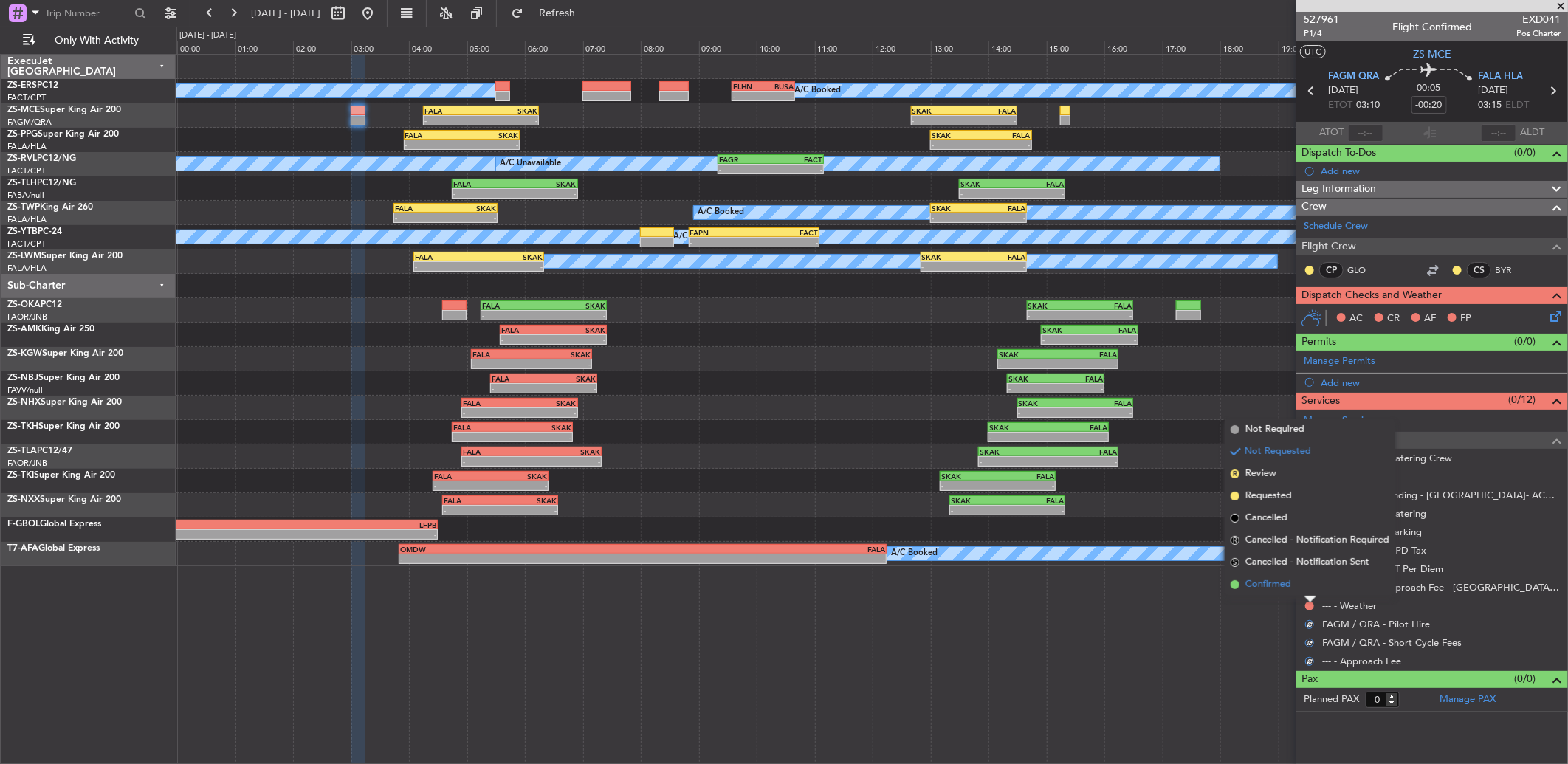
click at [1304, 586] on li "Confirmed" at bounding box center [1310, 585] width 170 height 22
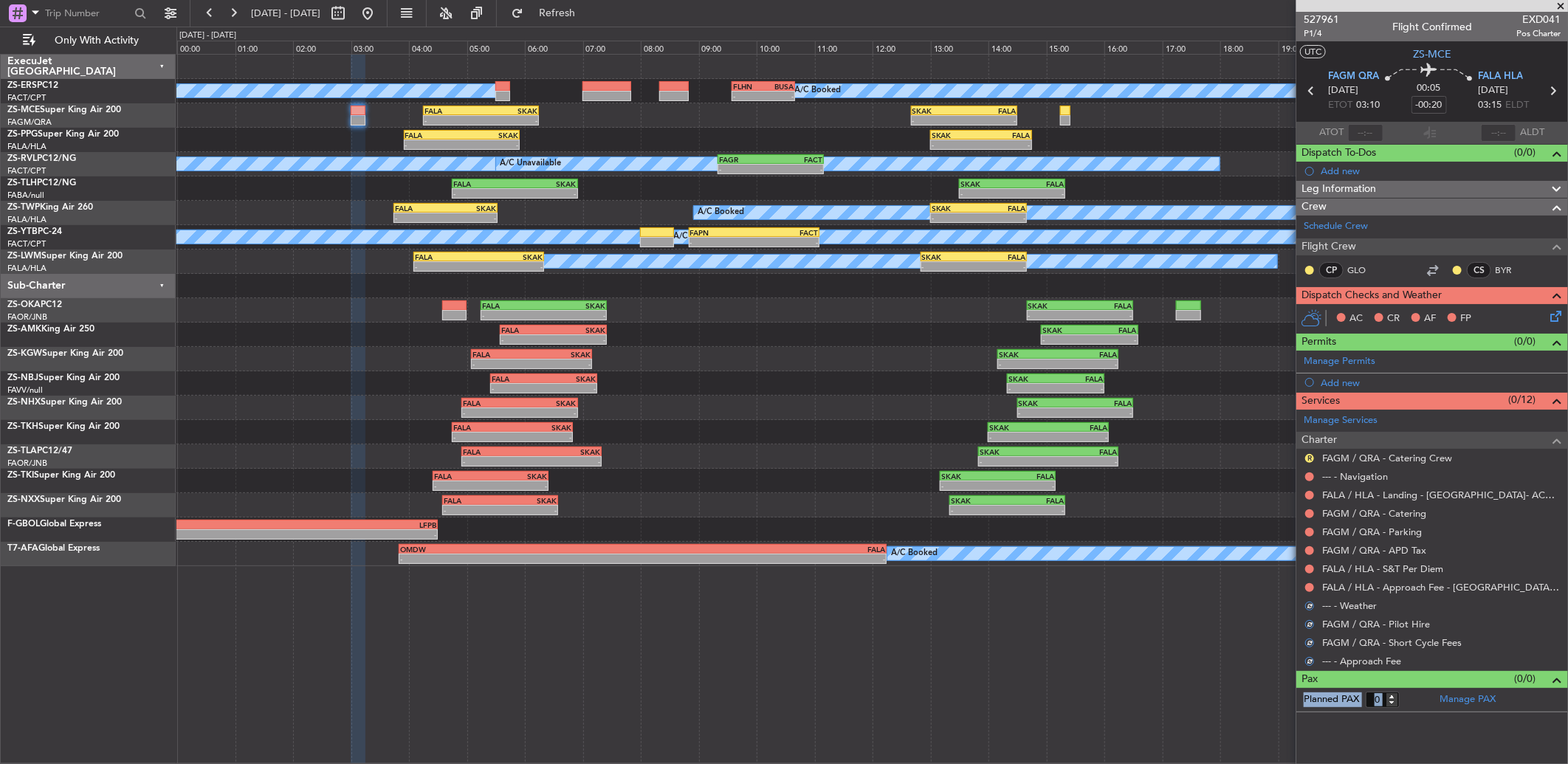
click at [1316, 592] on div "FALA / HLA - Approach Fee - [GEOGRAPHIC_DATA]- ACC # 1800" at bounding box center [1431, 587] width 271 height 18
click at [1315, 588] on div at bounding box center [1310, 588] width 12 height 12
click at [1311, 586] on button at bounding box center [1310, 588] width 9 height 9
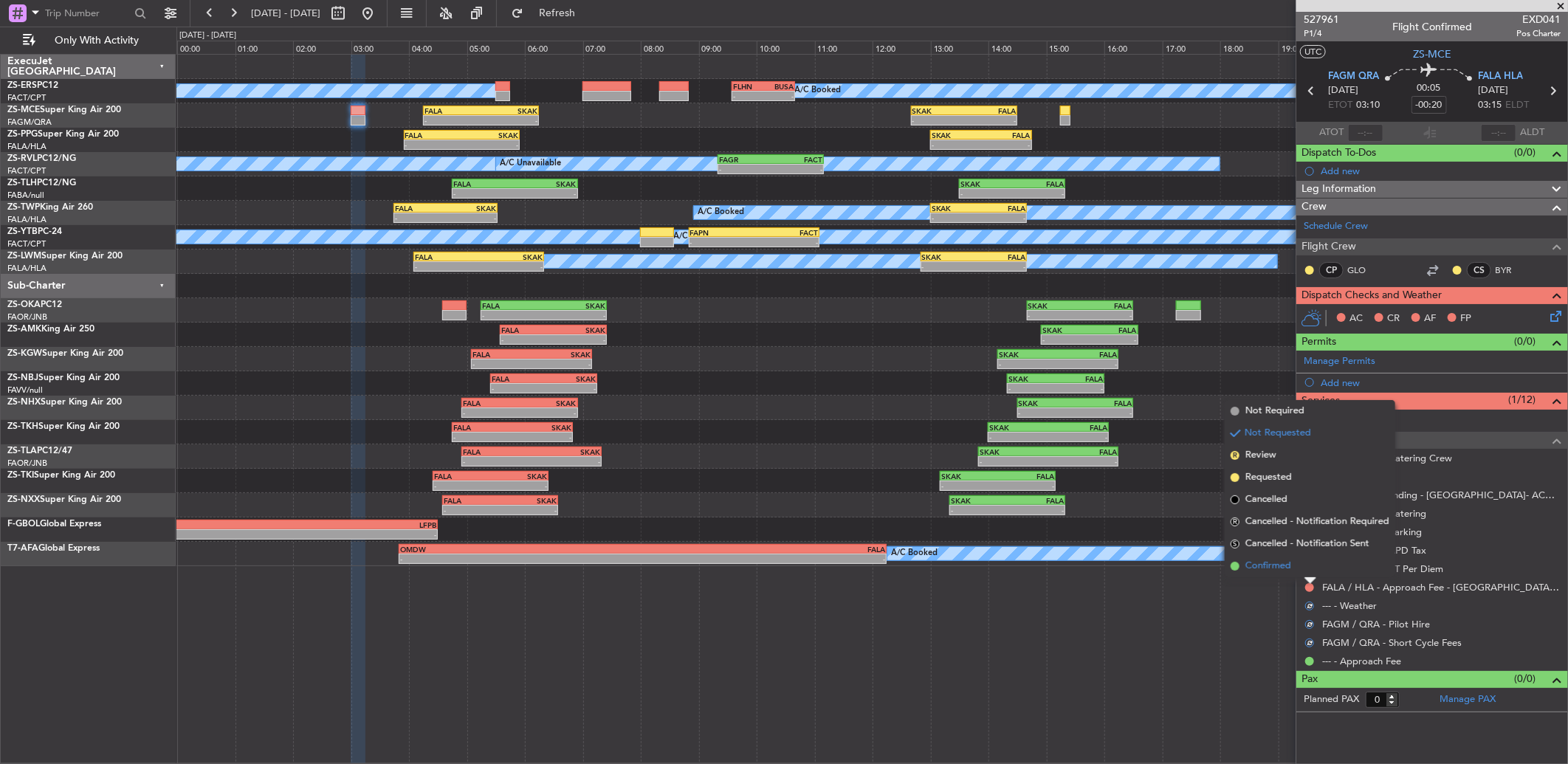
click at [1309, 566] on li "Confirmed" at bounding box center [1310, 566] width 170 height 22
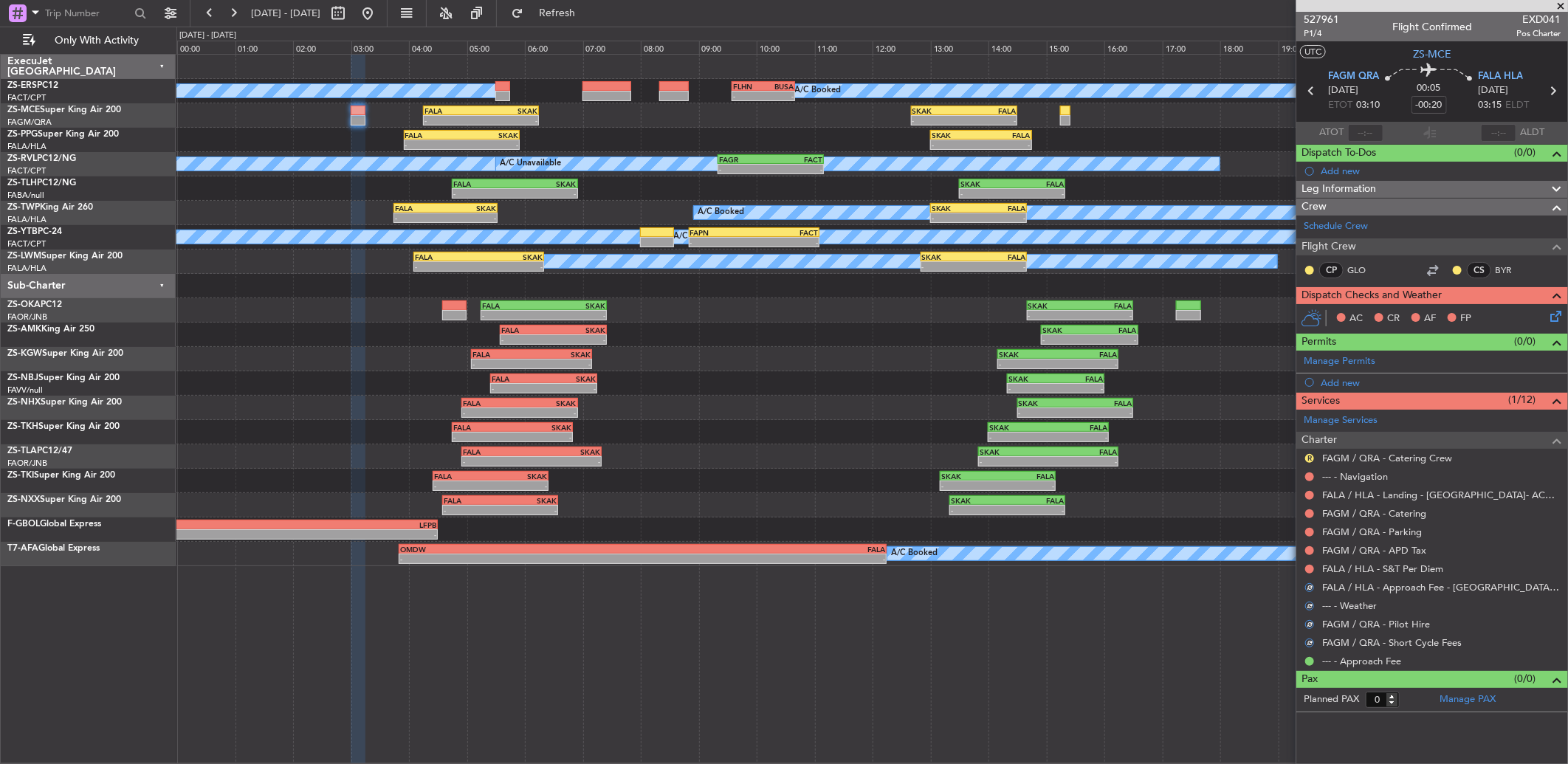
click at [1309, 566] on button at bounding box center [1310, 569] width 9 height 9
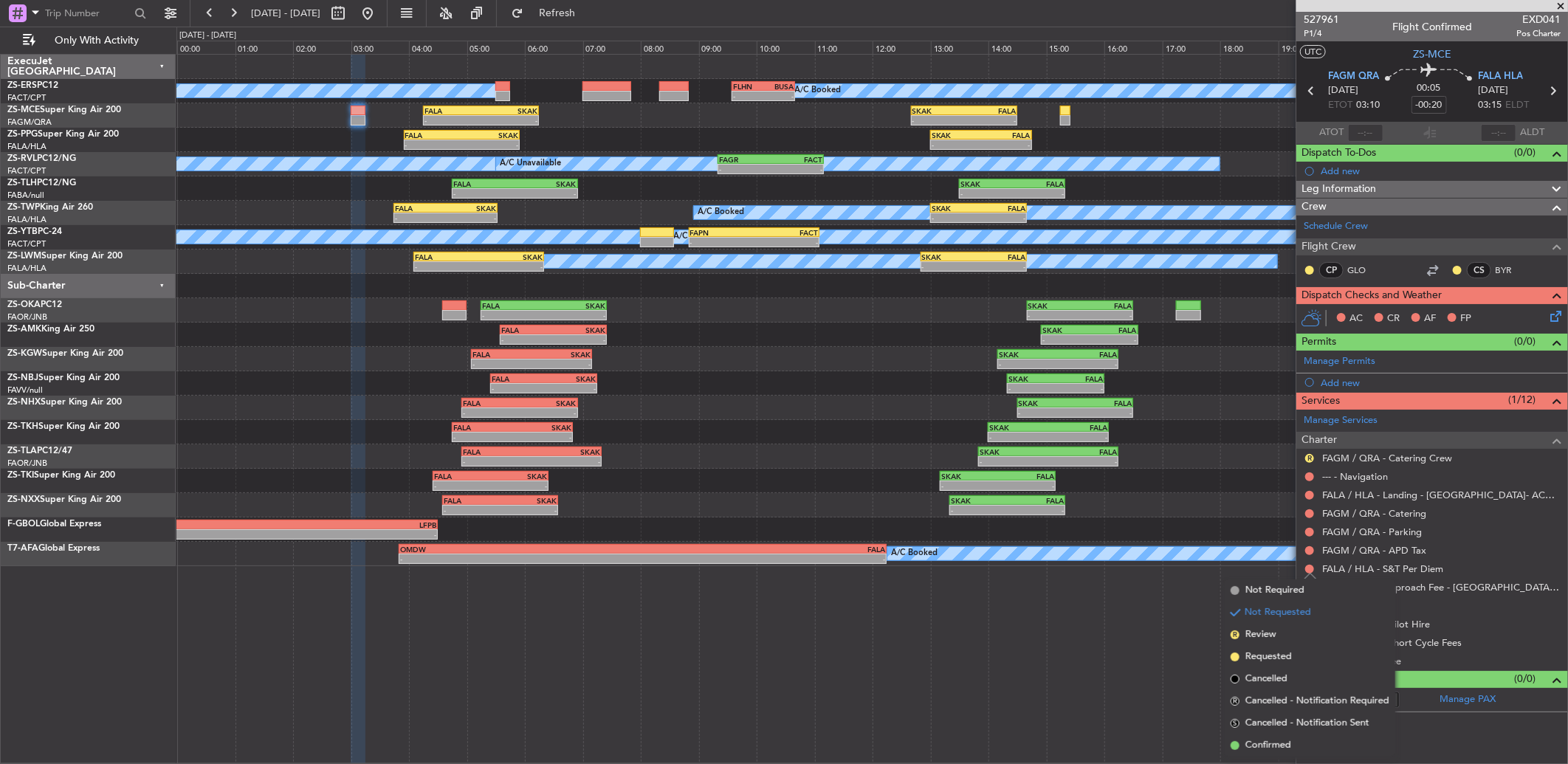
click at [1283, 735] on li "Confirmed" at bounding box center [1310, 746] width 170 height 22
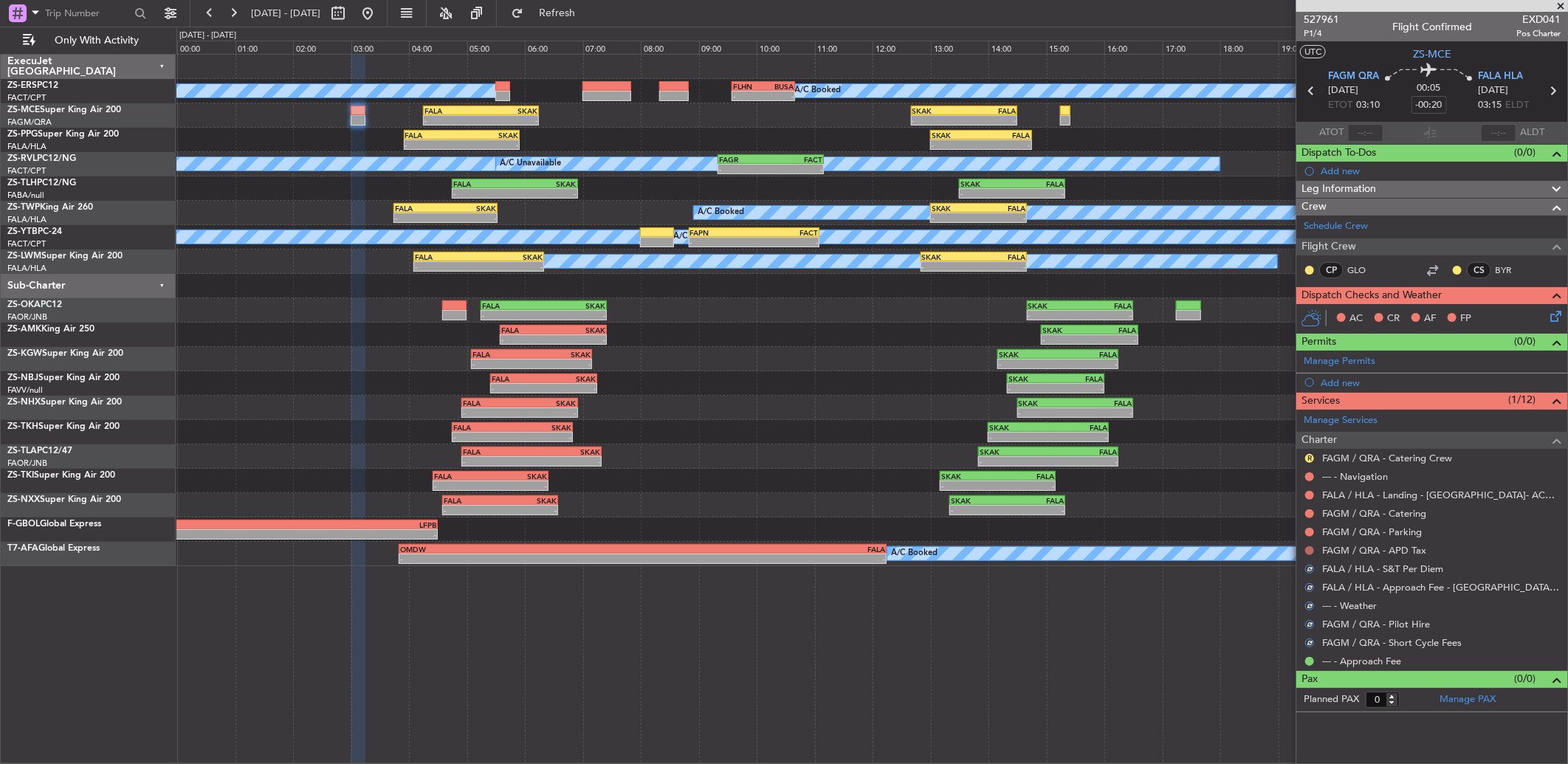
click at [1310, 546] on button at bounding box center [1310, 551] width 9 height 9
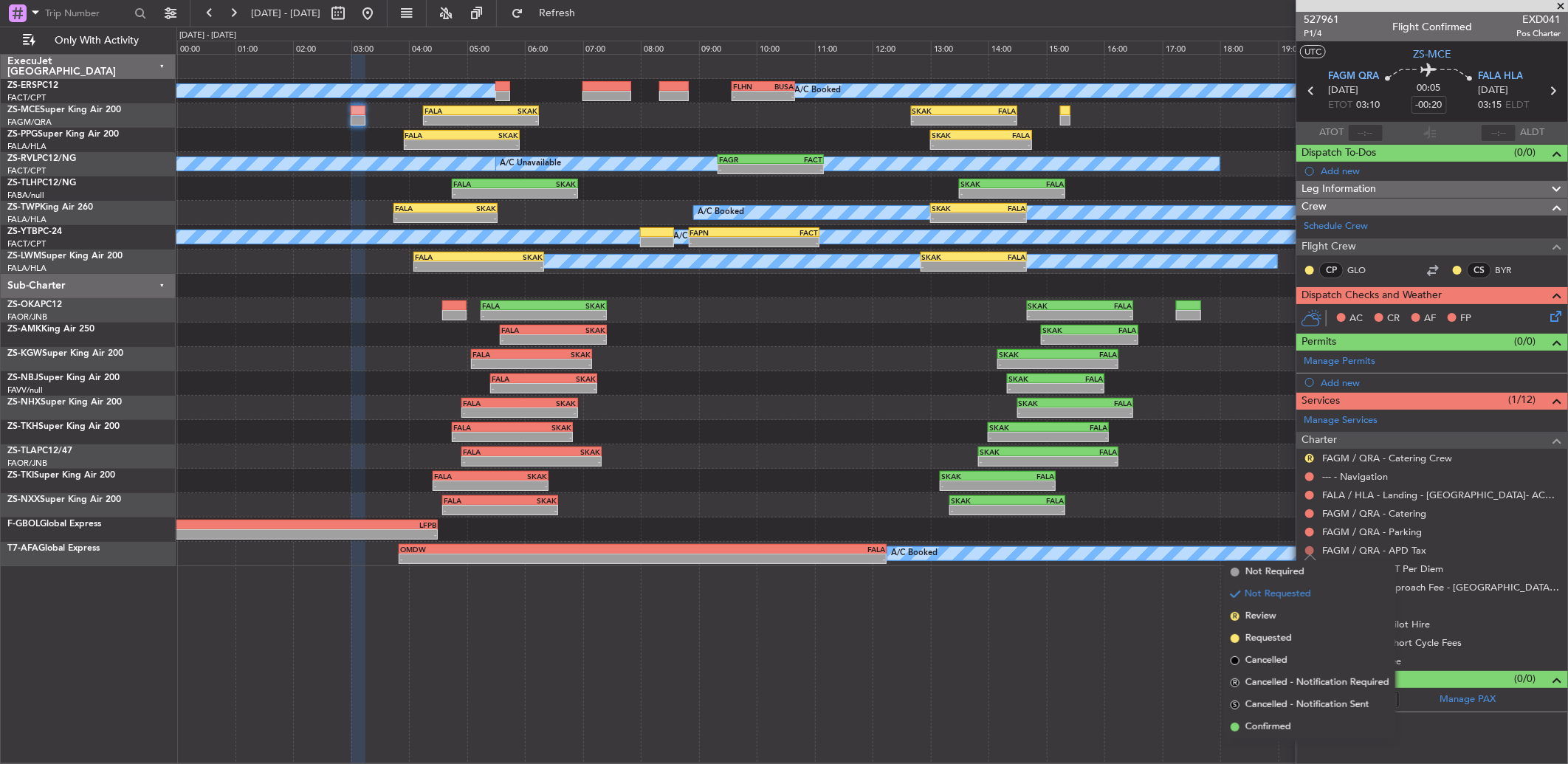
click at [1311, 551] on button at bounding box center [1310, 551] width 9 height 9
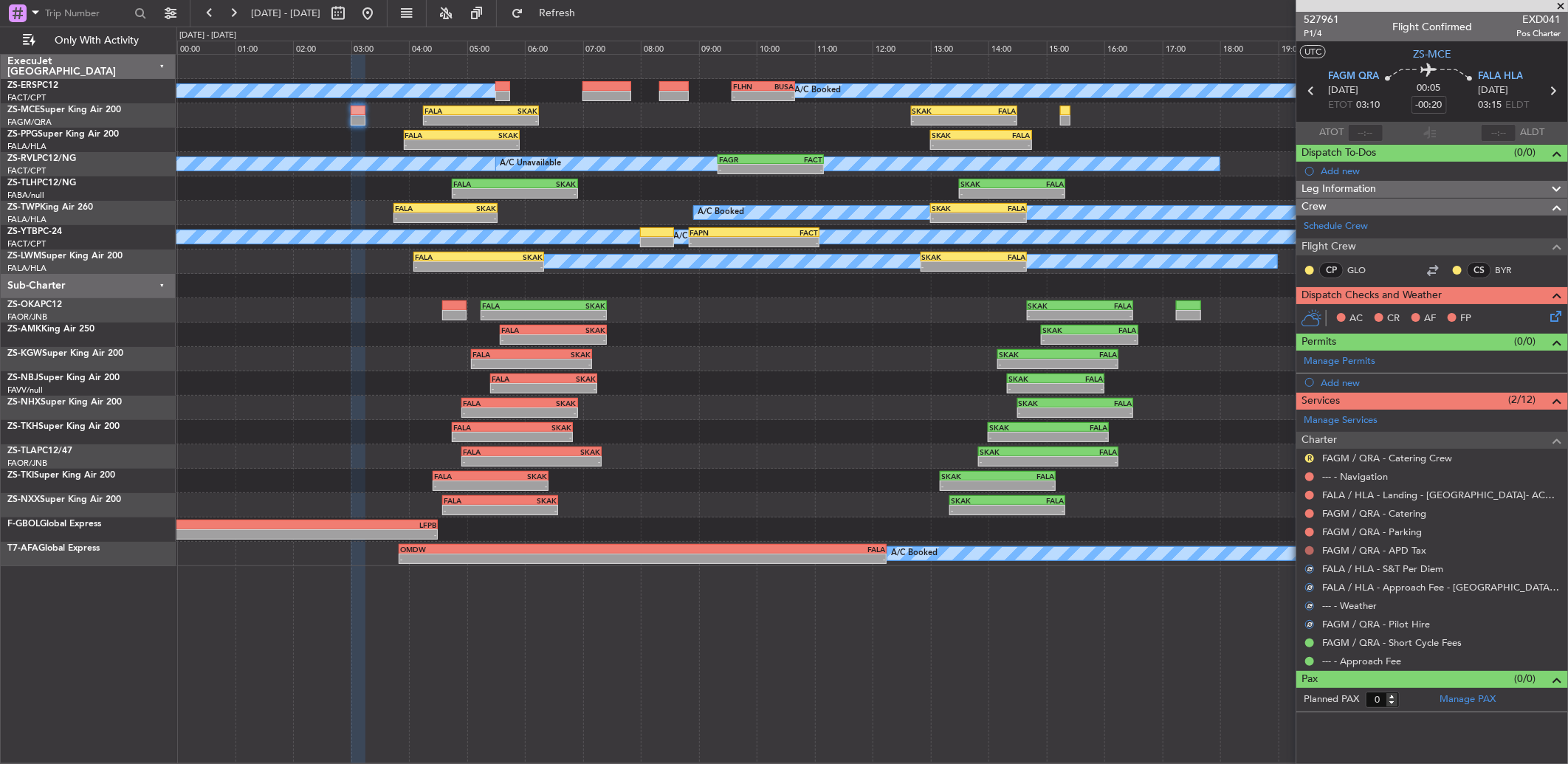
click at [1305, 549] on button at bounding box center [1310, 551] width 9 height 9
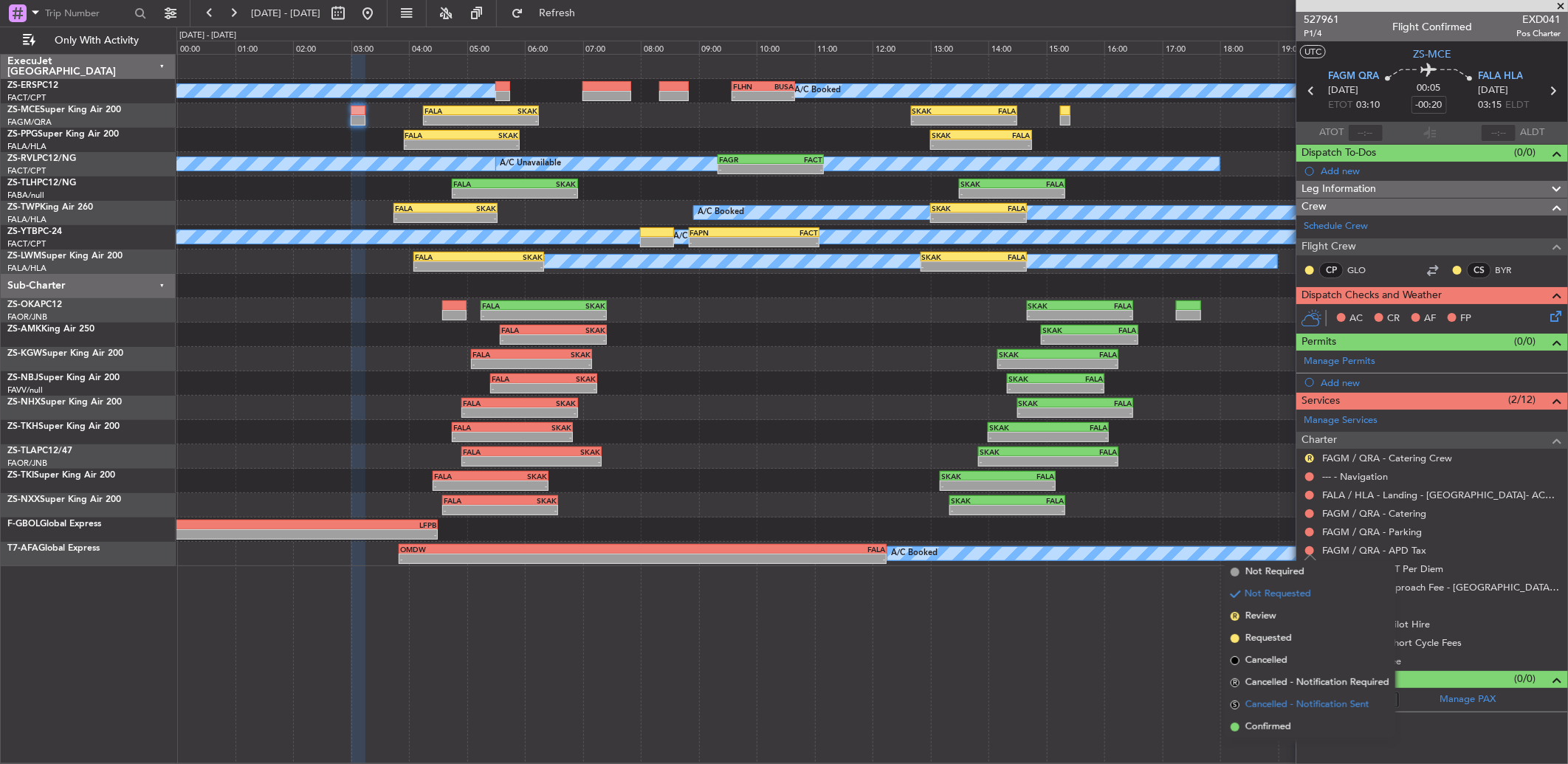
click at [1259, 712] on span "Cancelled - Notification Sent" at bounding box center [1307, 705] width 124 height 15
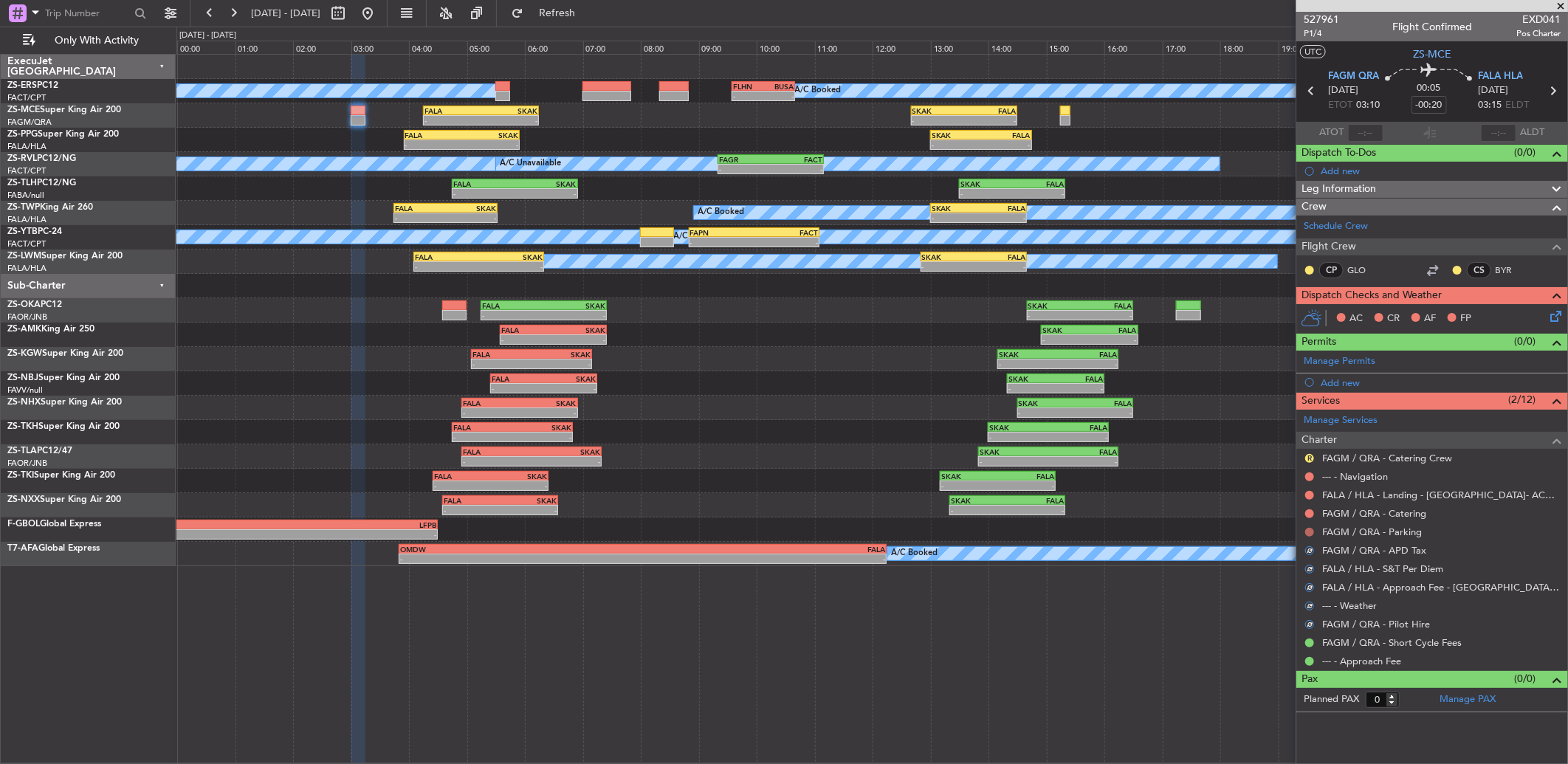
click at [1305, 530] on button at bounding box center [1310, 533] width 9 height 9
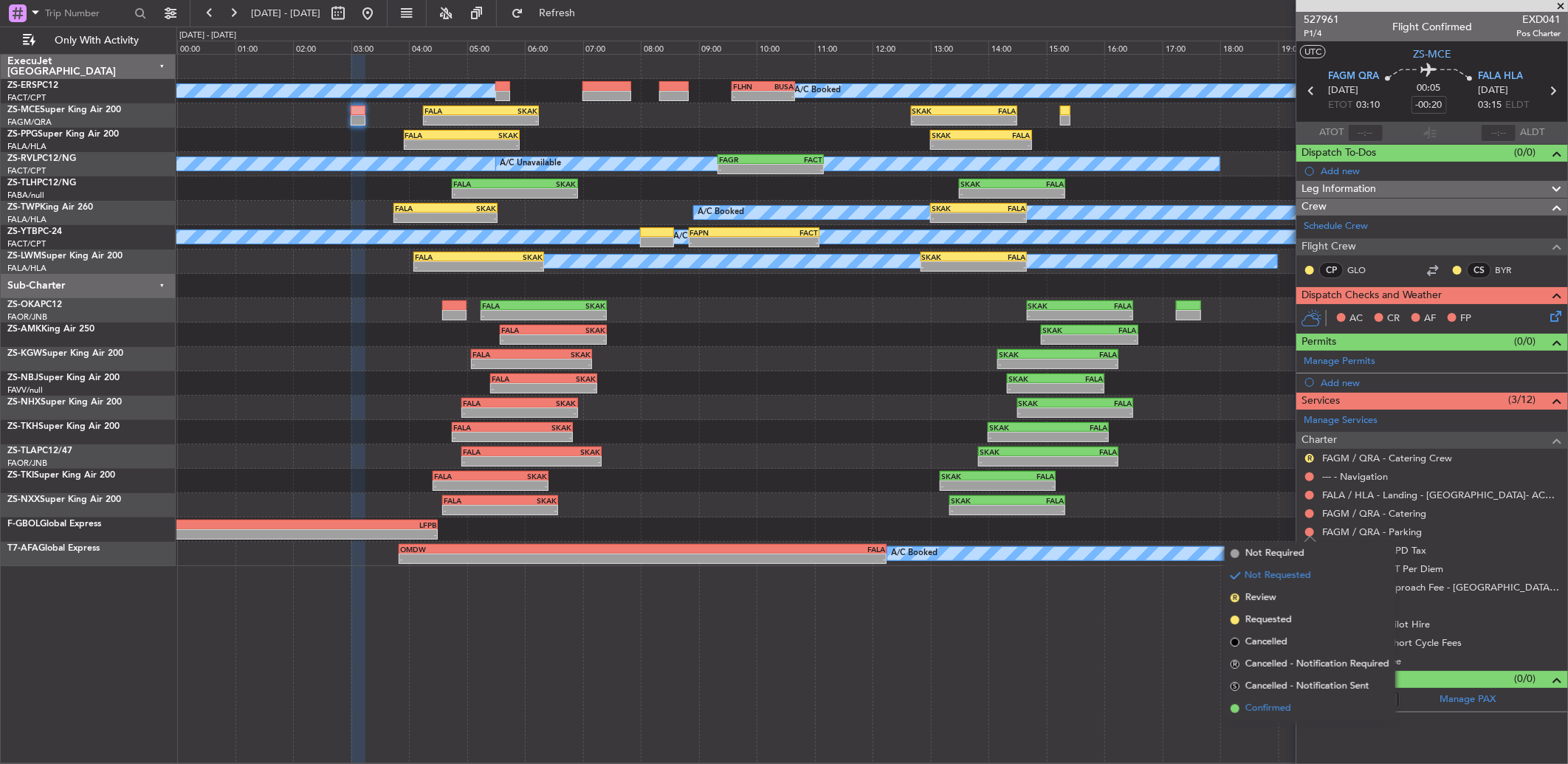
click at [1296, 706] on li "Confirmed" at bounding box center [1310, 708] width 170 height 22
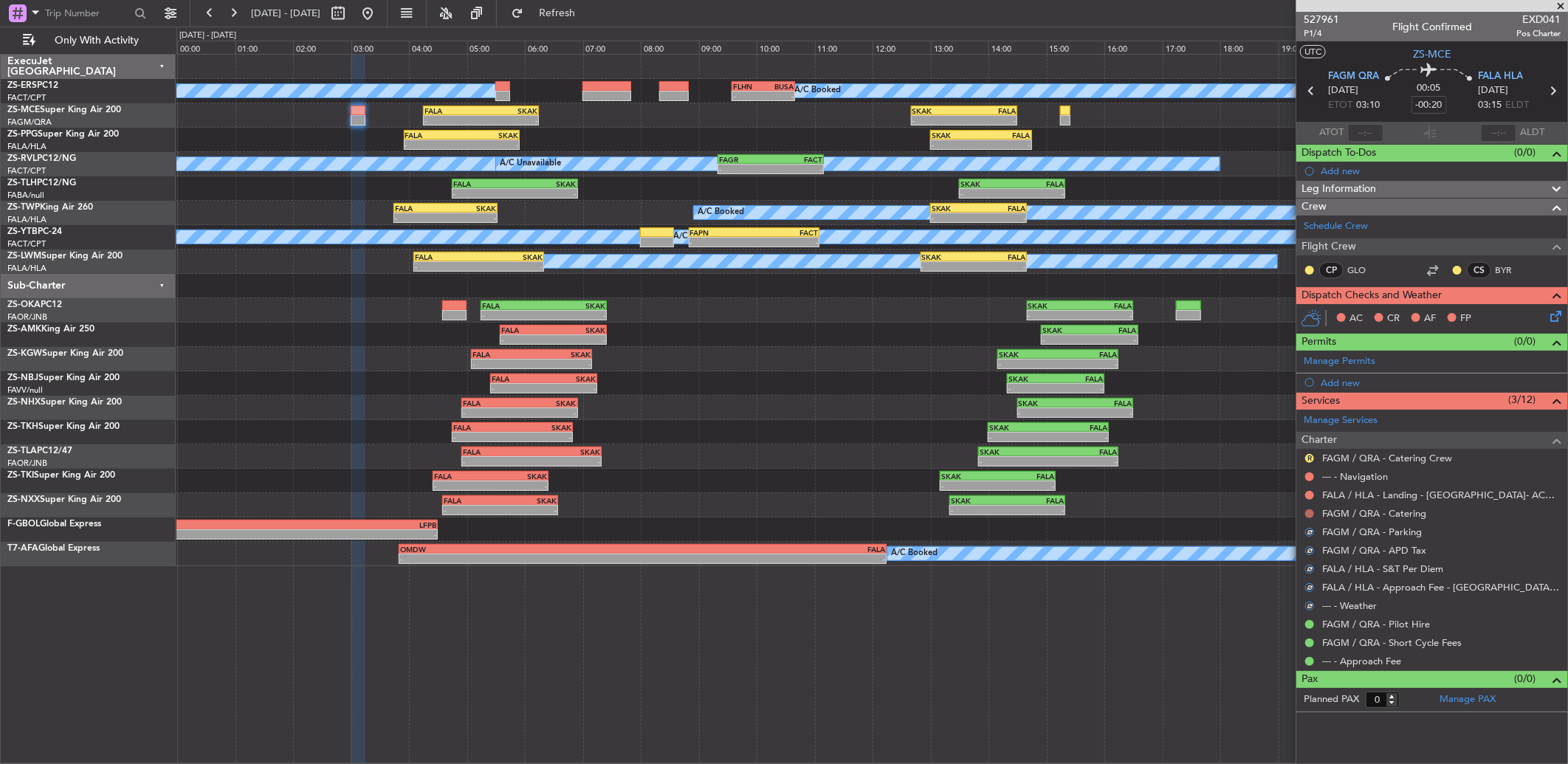
click at [1305, 514] on button at bounding box center [1310, 514] width 9 height 9
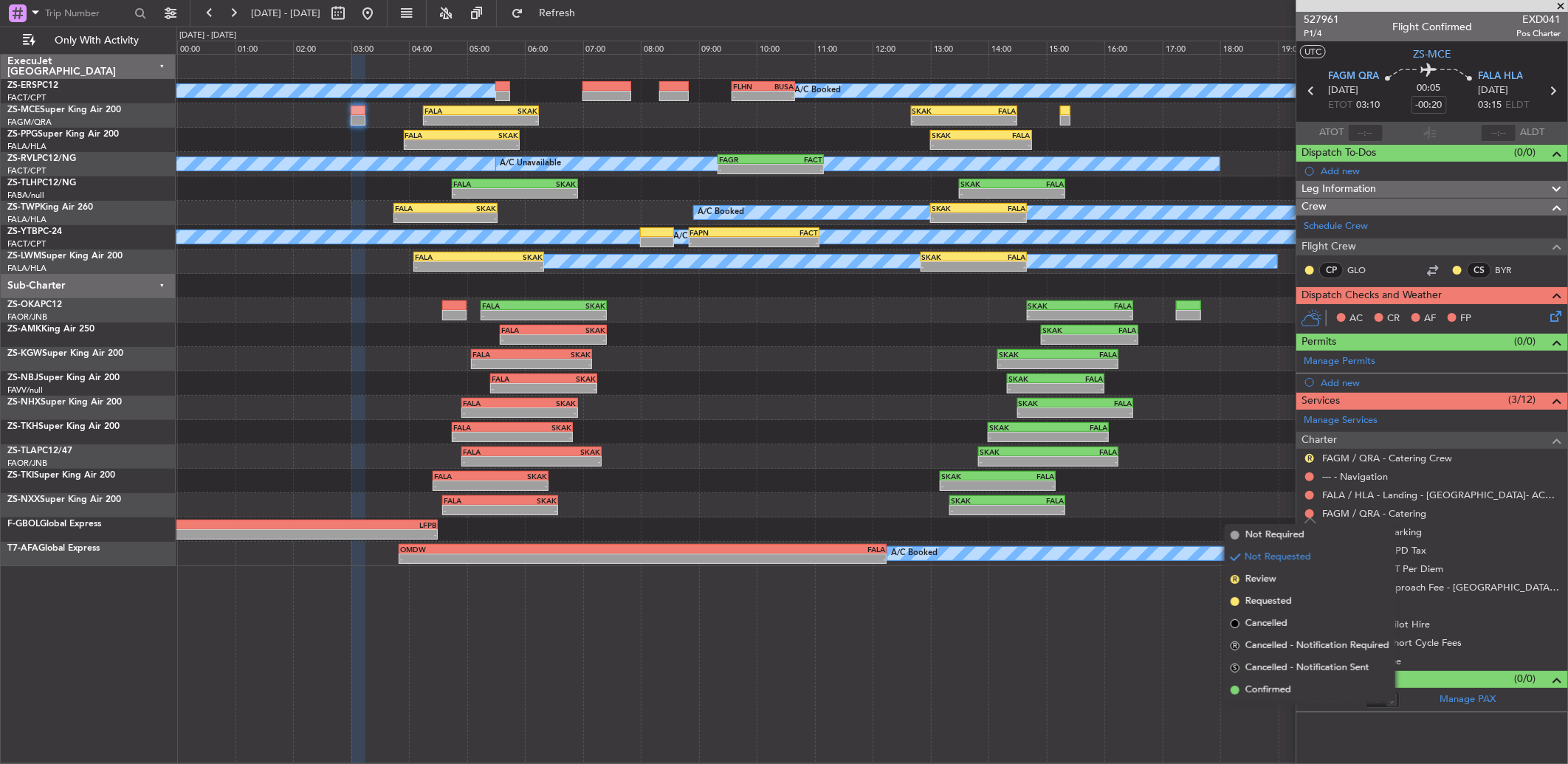
click at [1275, 685] on span "Confirmed" at bounding box center [1268, 690] width 46 height 15
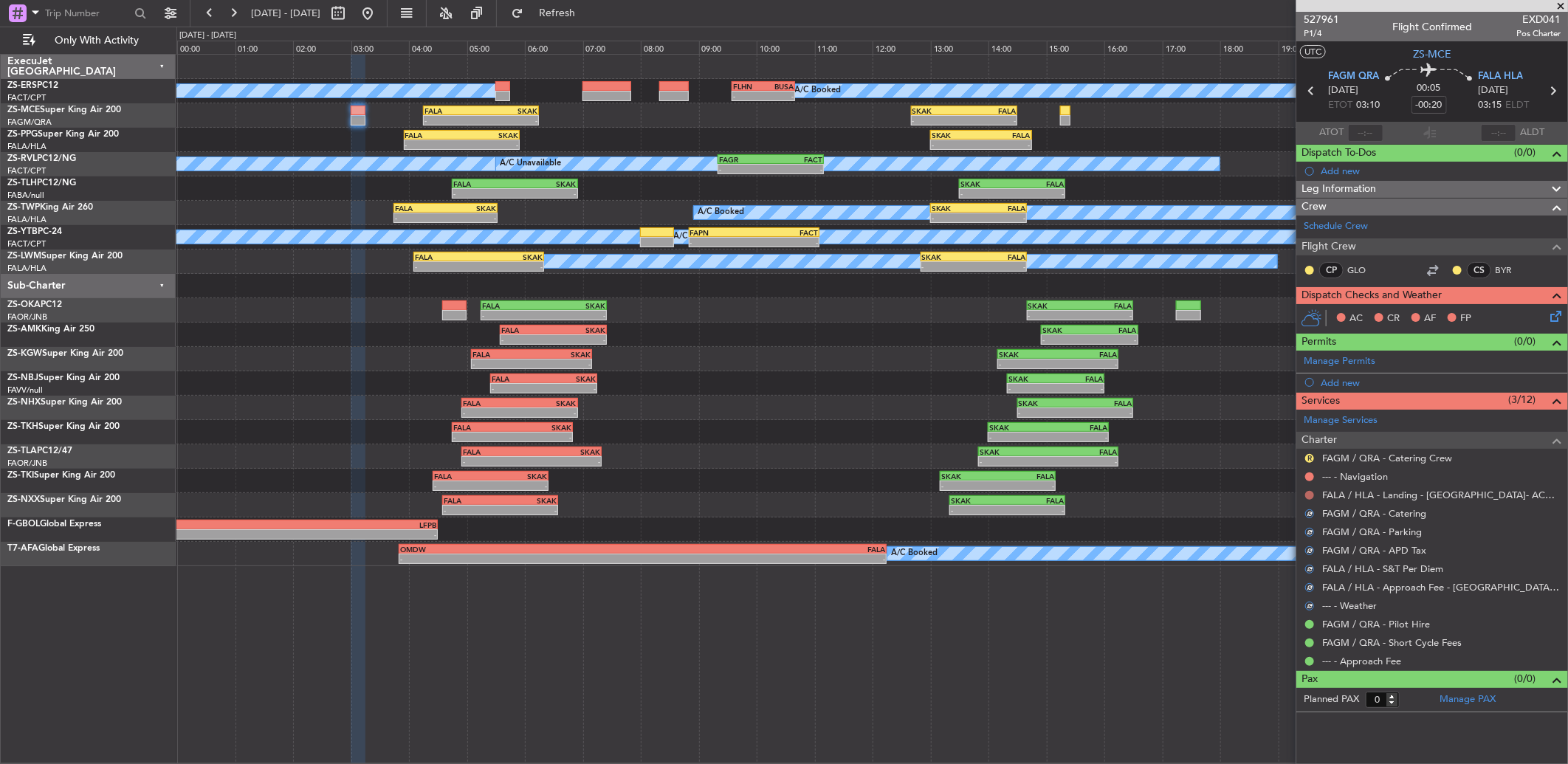
click at [1309, 495] on button at bounding box center [1310, 495] width 9 height 9
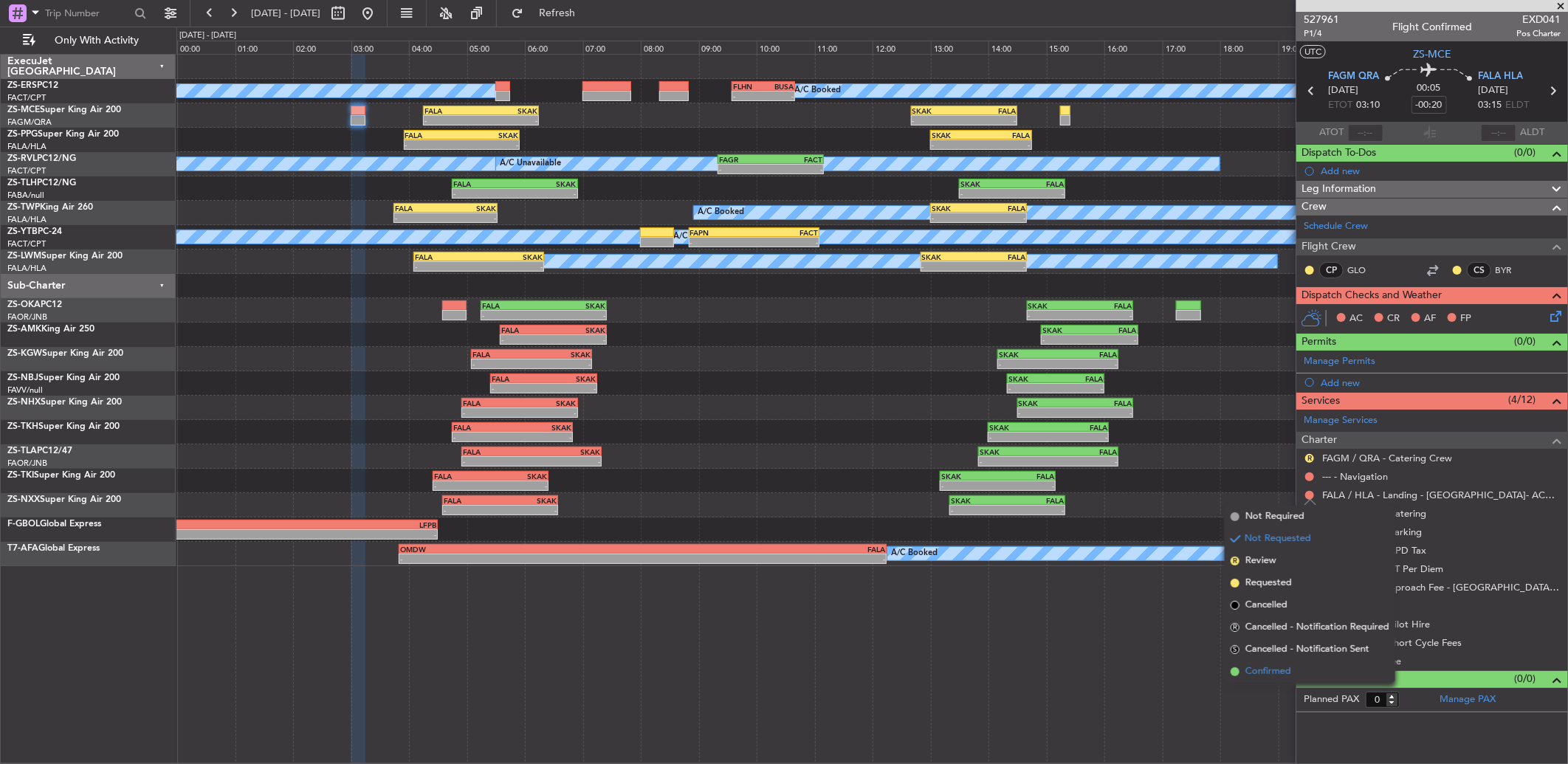
click at [1276, 667] on span "Confirmed" at bounding box center [1268, 672] width 46 height 15
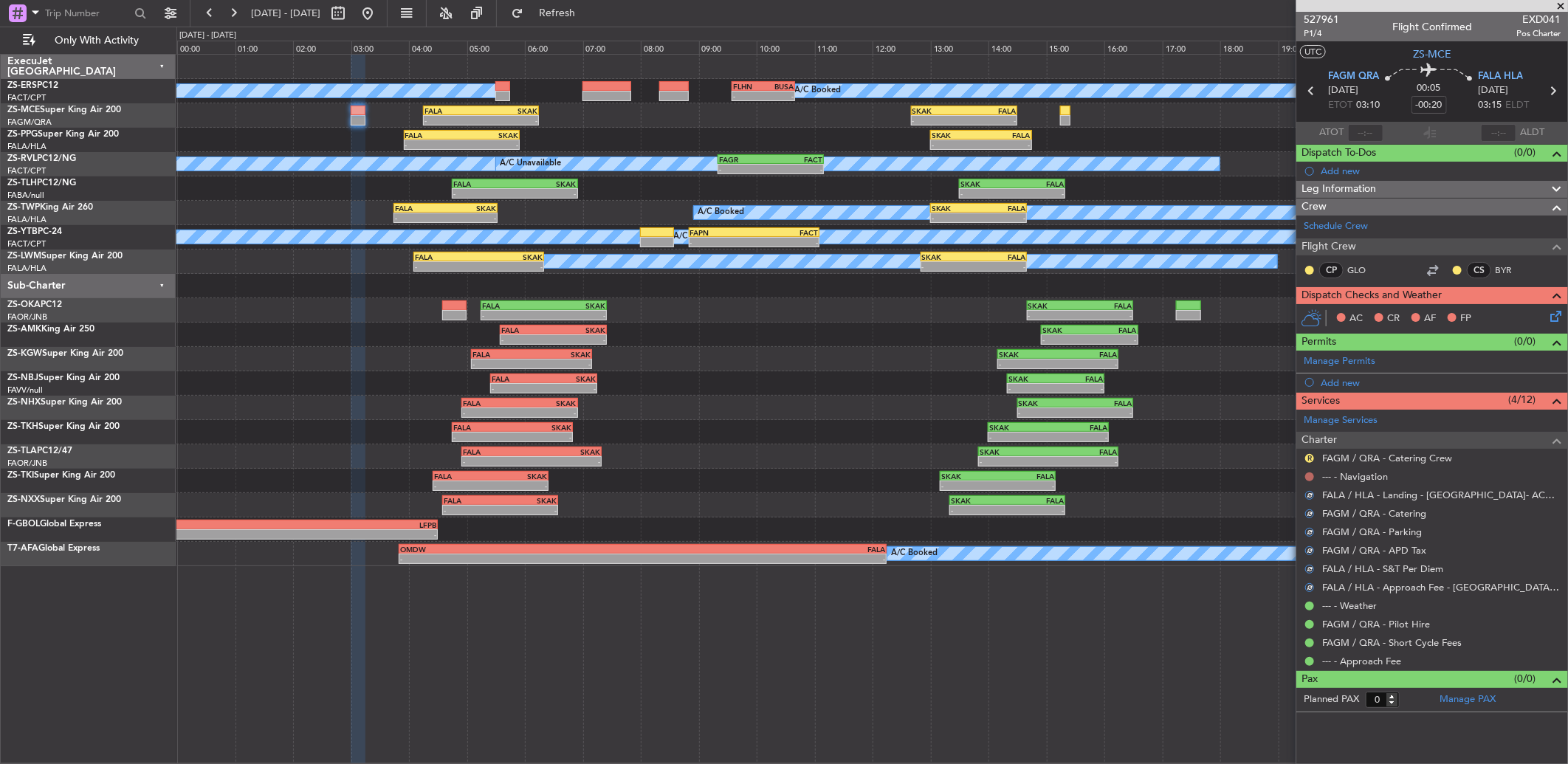
click at [1305, 479] on button at bounding box center [1310, 477] width 9 height 9
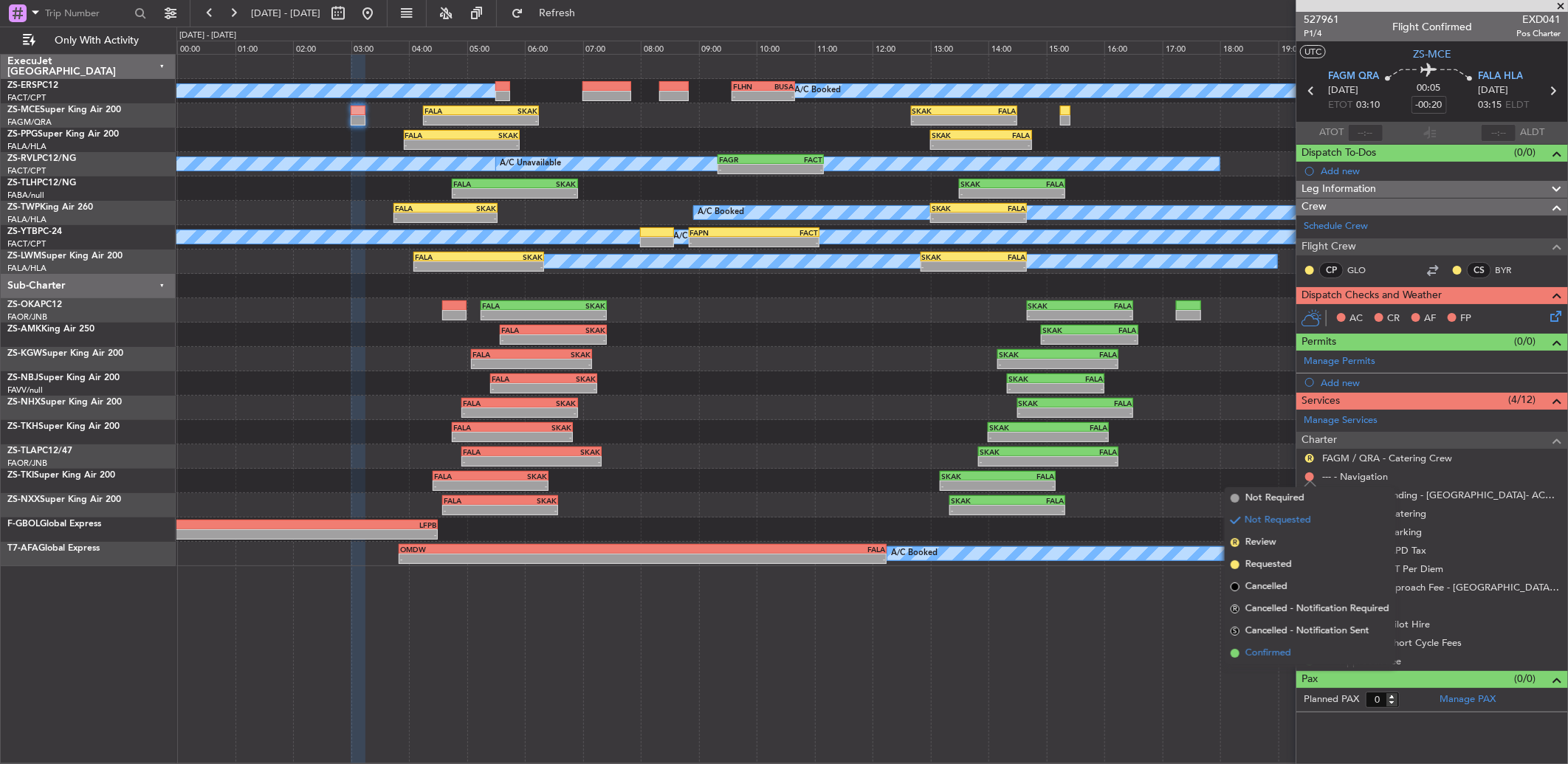
click at [1267, 651] on span "Confirmed" at bounding box center [1268, 653] width 46 height 15
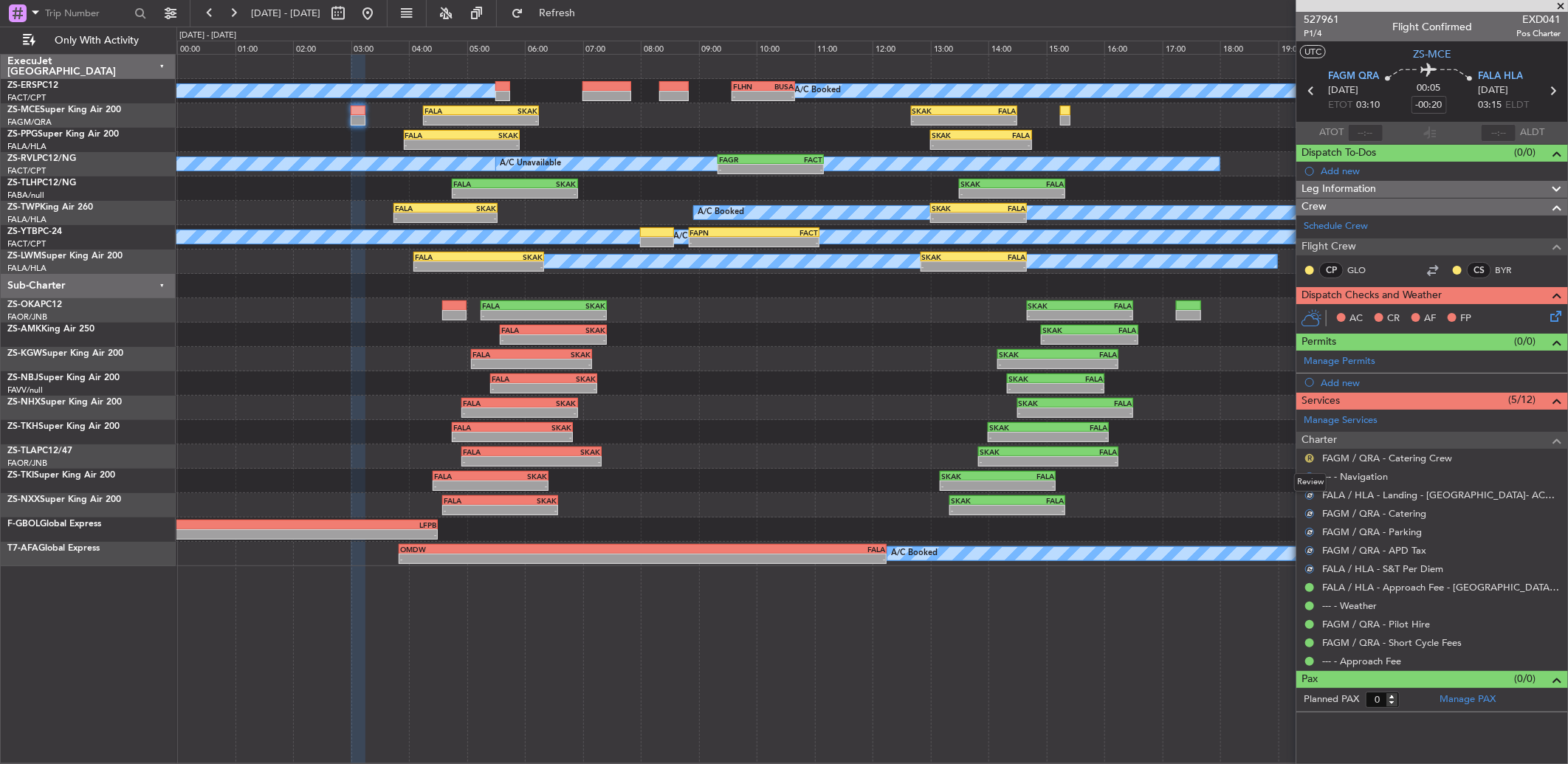
click at [1309, 457] on button "R" at bounding box center [1310, 459] width 9 height 9
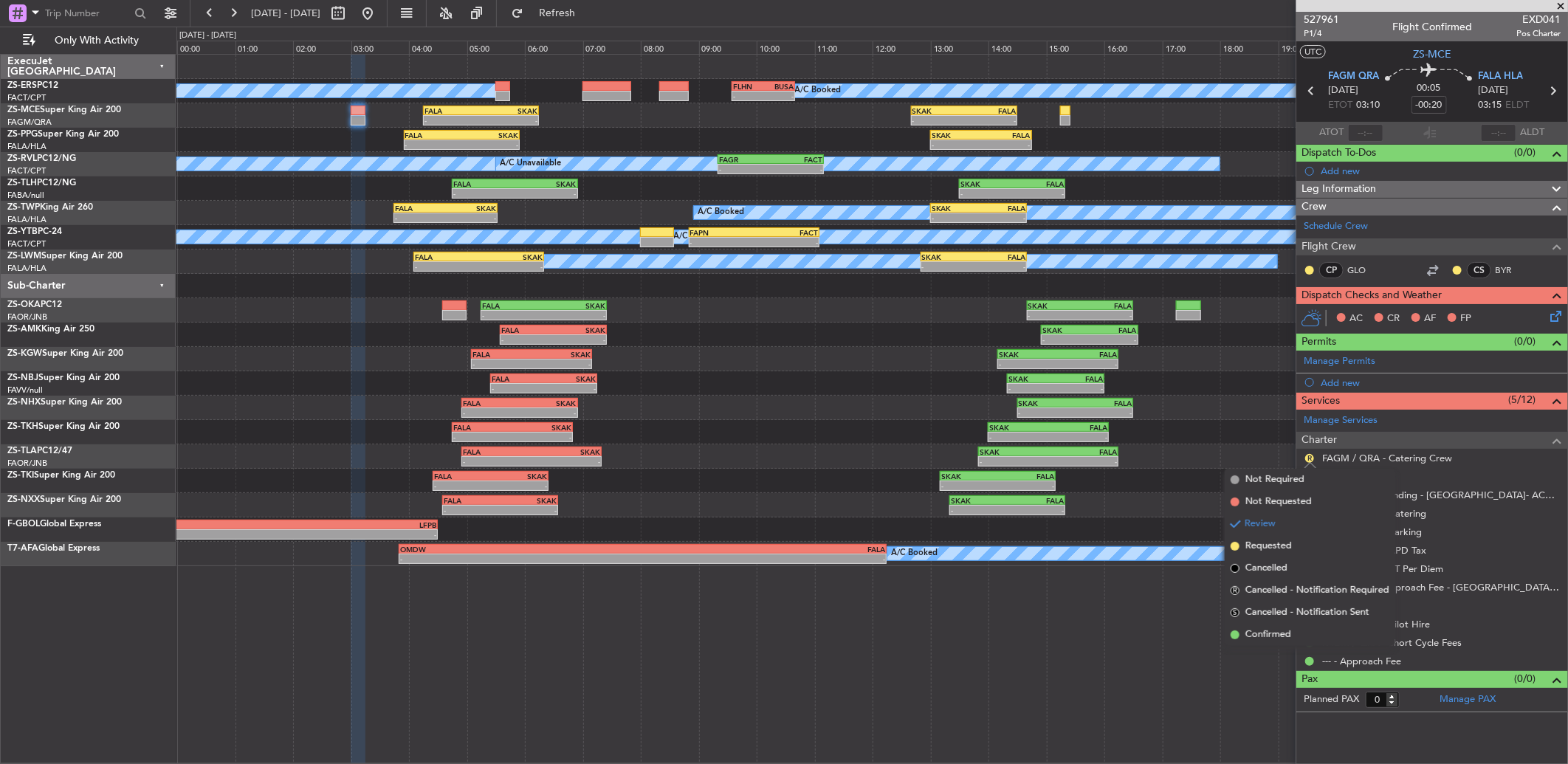
click at [1274, 627] on span "Confirmed" at bounding box center [1268, 634] width 46 height 15
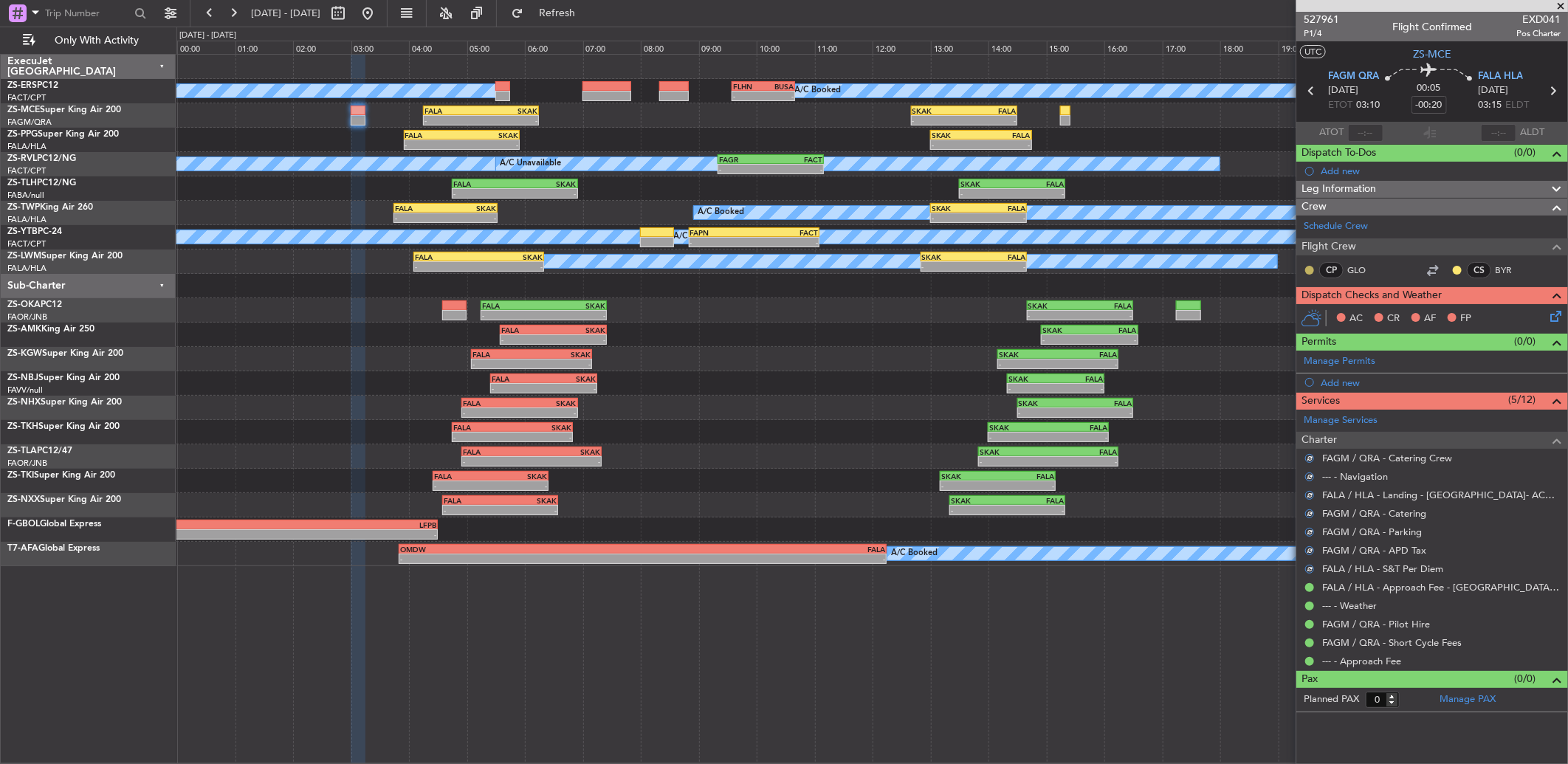
click at [1311, 273] on button at bounding box center [1310, 271] width 9 height 9
click at [1326, 314] on span "Acknowledged" at bounding box center [1313, 312] width 65 height 15
click at [1452, 266] on div at bounding box center [1458, 271] width 12 height 12
click at [1458, 273] on button at bounding box center [1457, 271] width 9 height 9
click at [1462, 313] on span "Acknowledged" at bounding box center [1460, 312] width 65 height 15
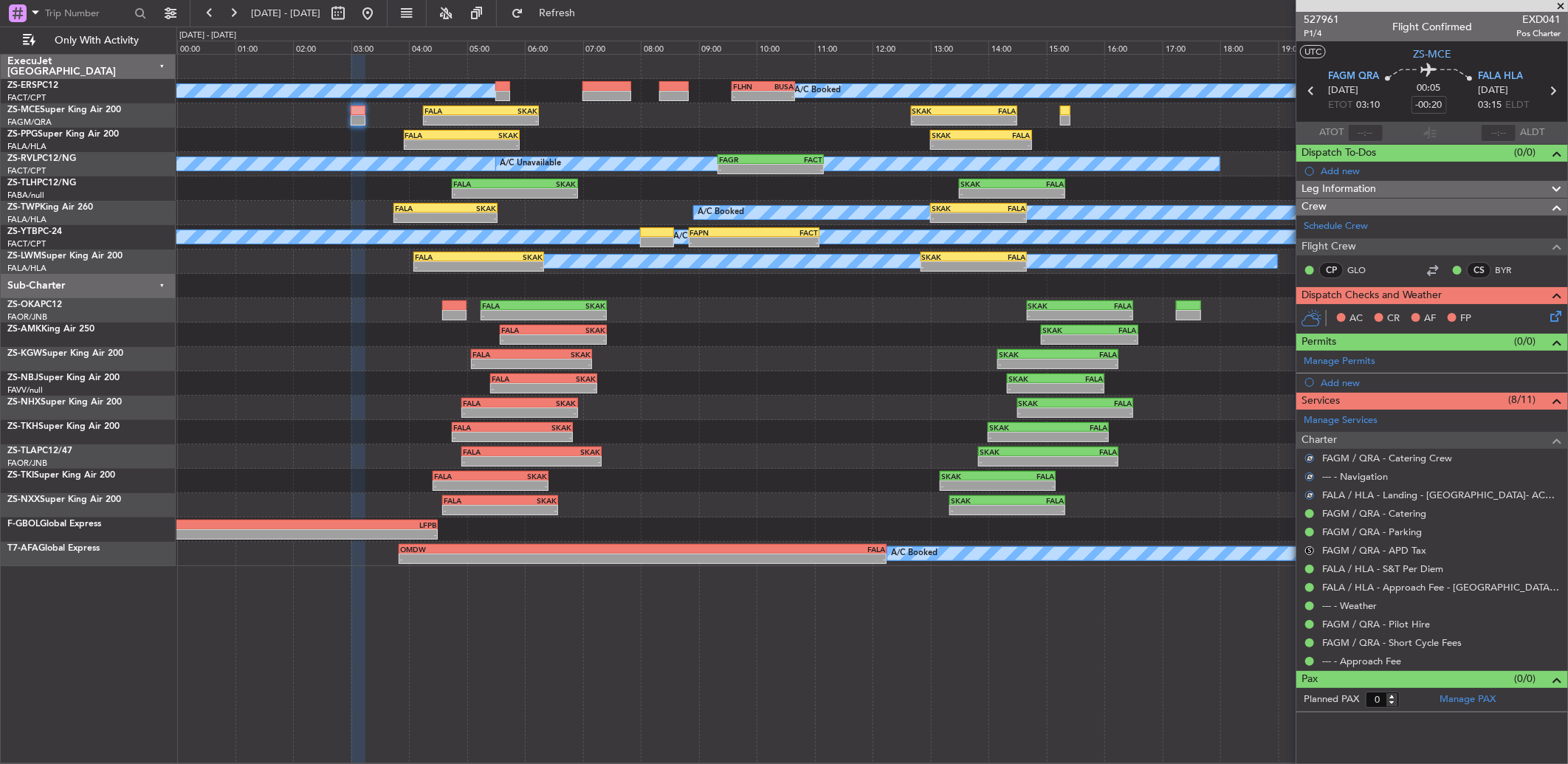
click at [1312, 550] on button "S" at bounding box center [1310, 551] width 9 height 9
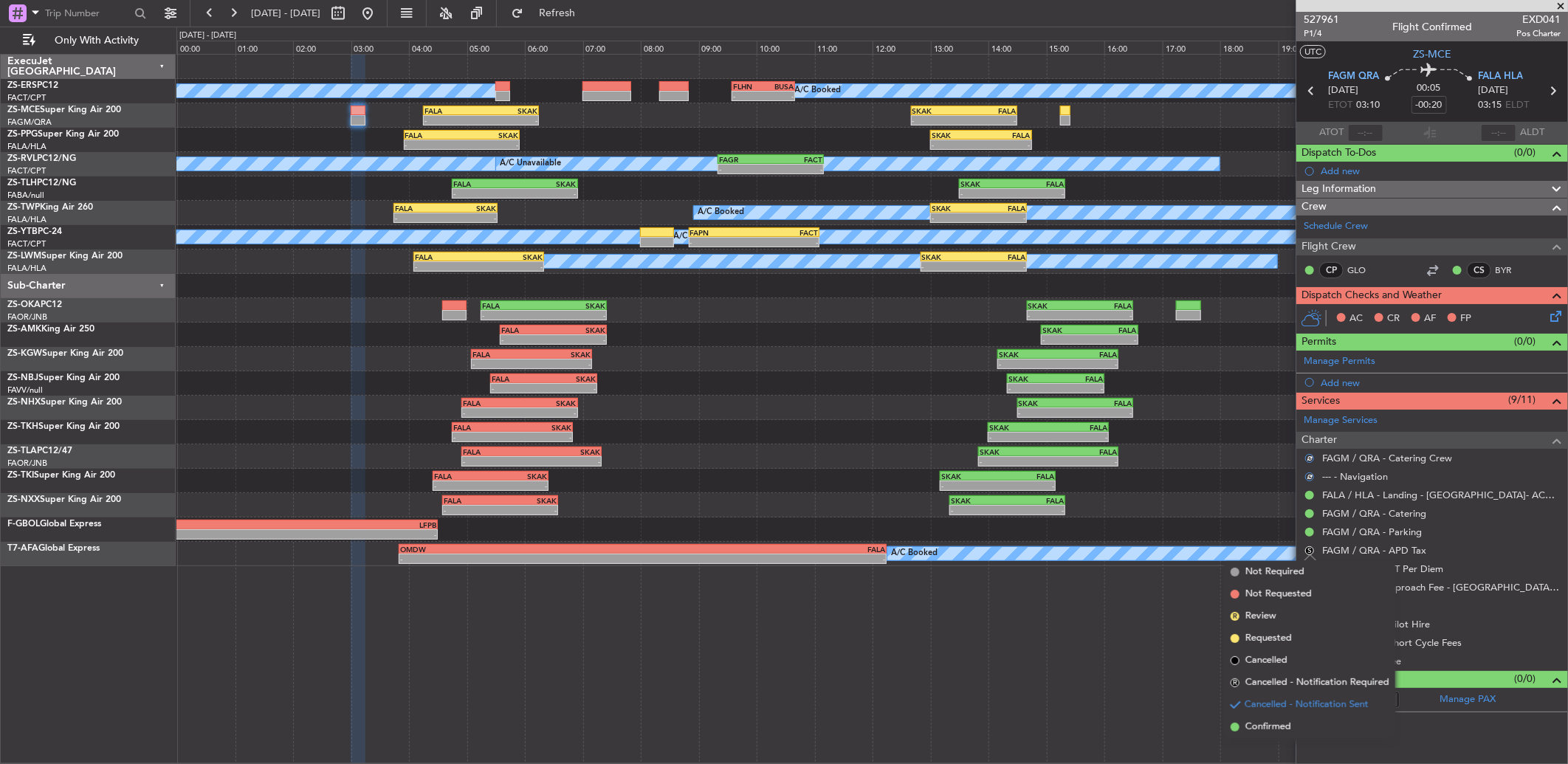
click at [1266, 727] on span "Confirmed" at bounding box center [1268, 727] width 46 height 15
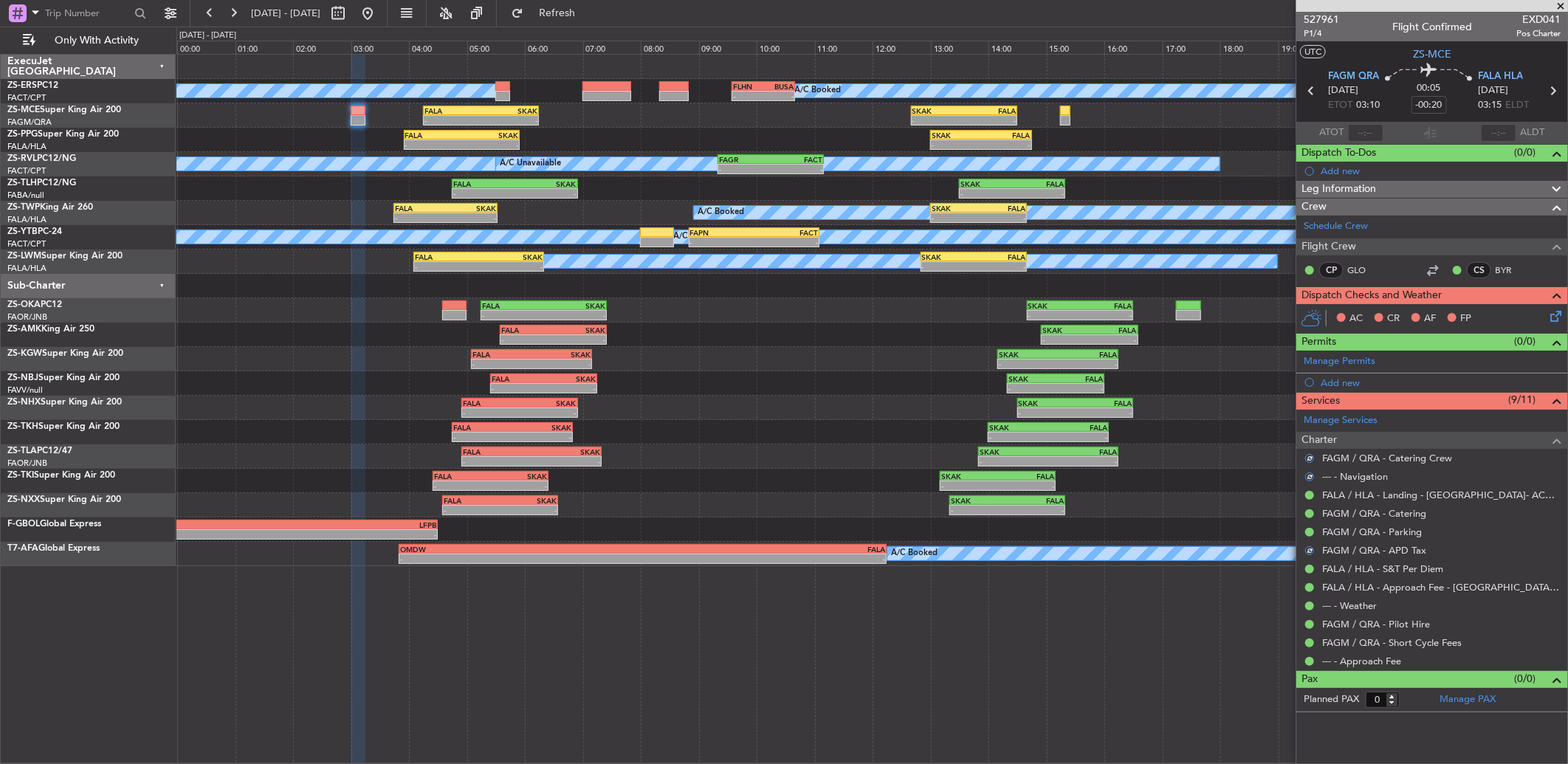
click at [1555, 313] on icon at bounding box center [1553, 314] width 12 height 12
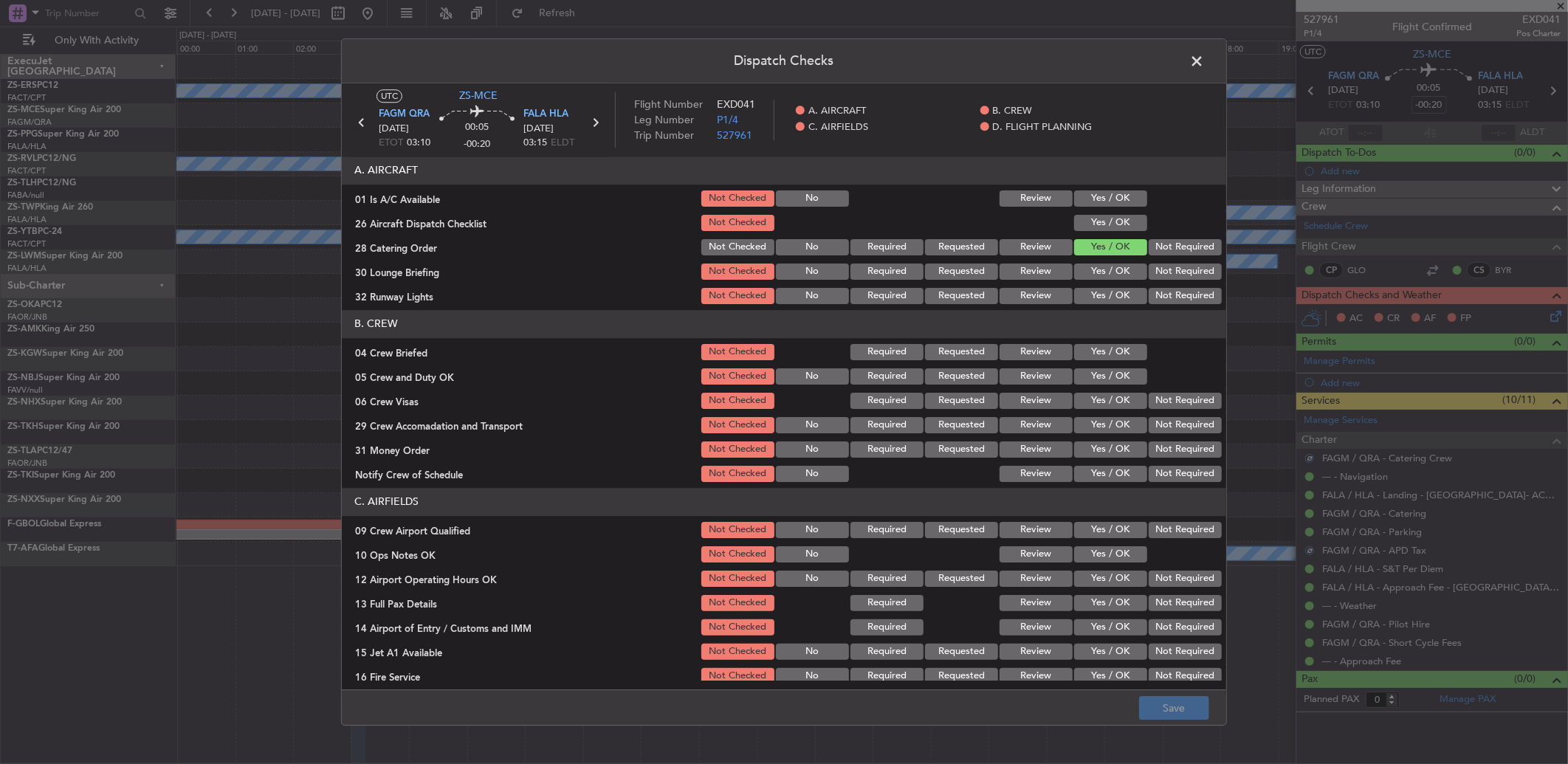
click at [1091, 204] on button "Yes / OK" at bounding box center [1111, 198] width 73 height 17
click at [1091, 227] on button "Yes / OK" at bounding box center [1111, 223] width 73 height 17
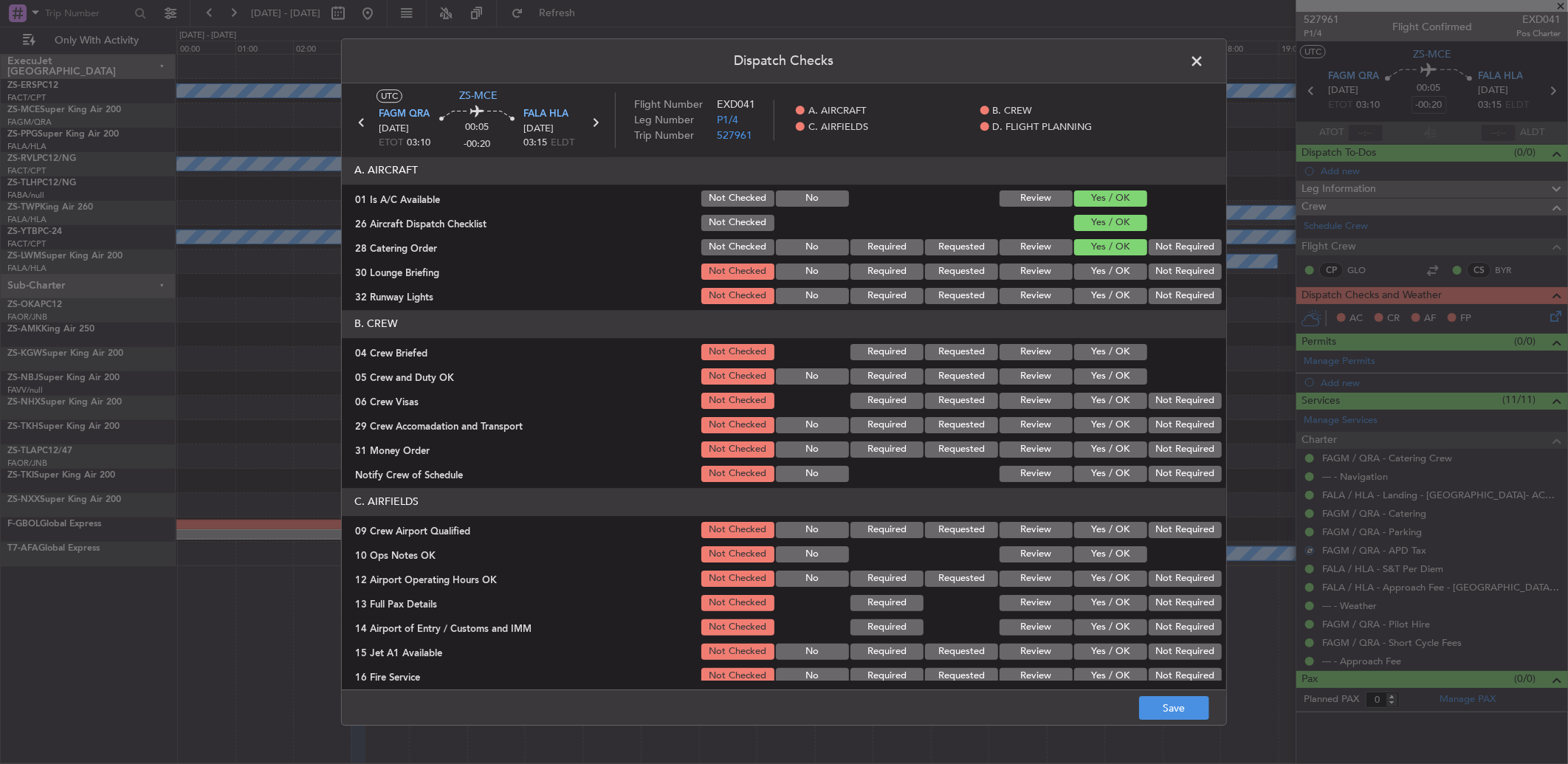
drag, startPoint x: 1088, startPoint y: 274, endPoint x: 1096, endPoint y: 298, distance: 25.3
click at [1088, 275] on button "Yes / OK" at bounding box center [1111, 271] width 73 height 17
click at [1096, 298] on button "Yes / OK" at bounding box center [1111, 296] width 73 height 17
click at [1037, 349] on button "Review" at bounding box center [1036, 352] width 73 height 17
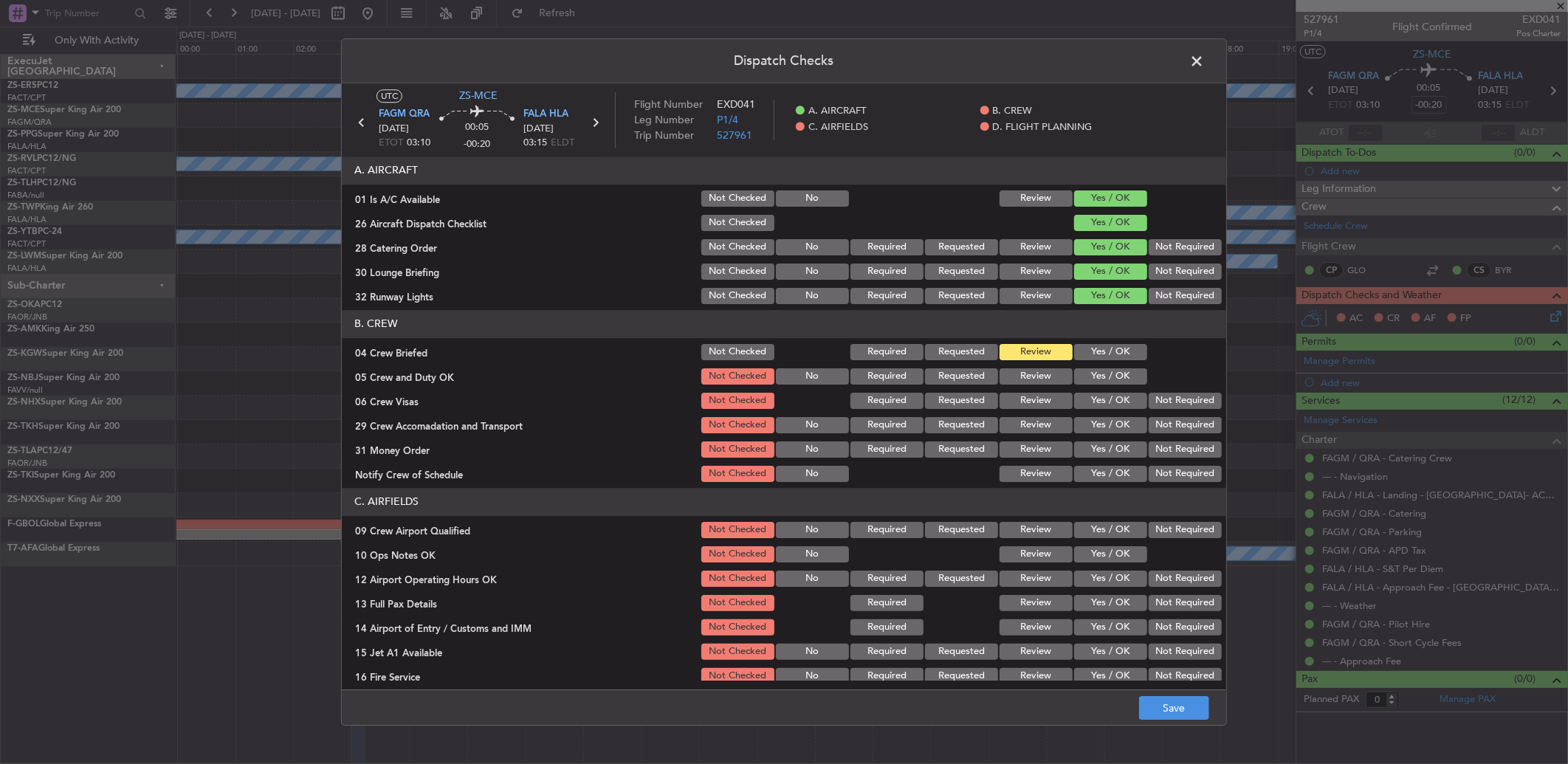
click at [1087, 379] on button "Yes / OK" at bounding box center [1111, 377] width 73 height 17
click at [1175, 402] on button "Not Required" at bounding box center [1185, 401] width 73 height 17
click at [1164, 418] on button "Not Required" at bounding box center [1185, 426] width 73 height 17
click at [1124, 429] on button "Yes / OK" at bounding box center [1111, 426] width 73 height 17
click at [1090, 452] on button "Yes / OK" at bounding box center [1111, 450] width 73 height 17
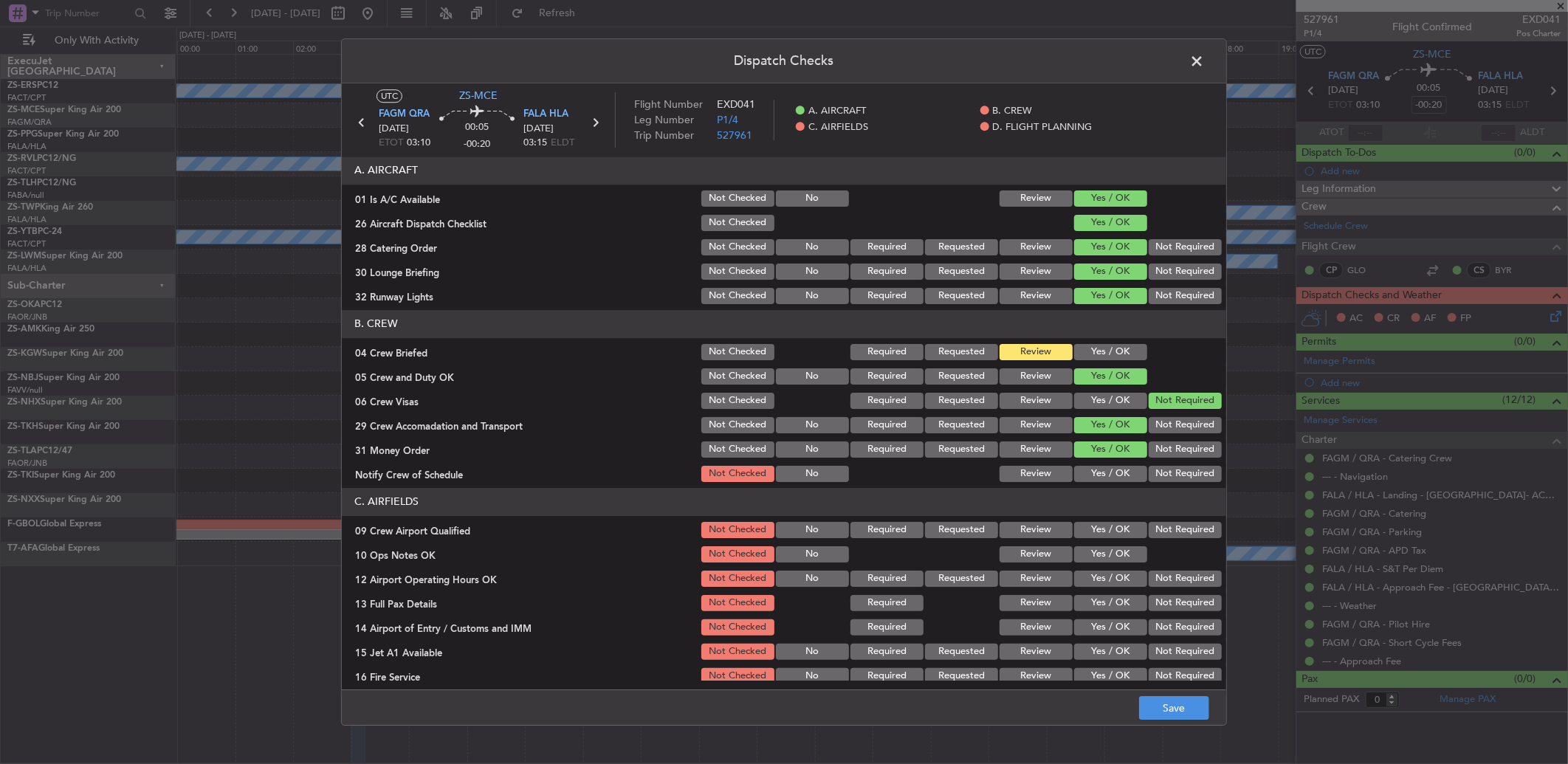
click at [1096, 478] on button "Yes / OK" at bounding box center [1111, 474] width 73 height 17
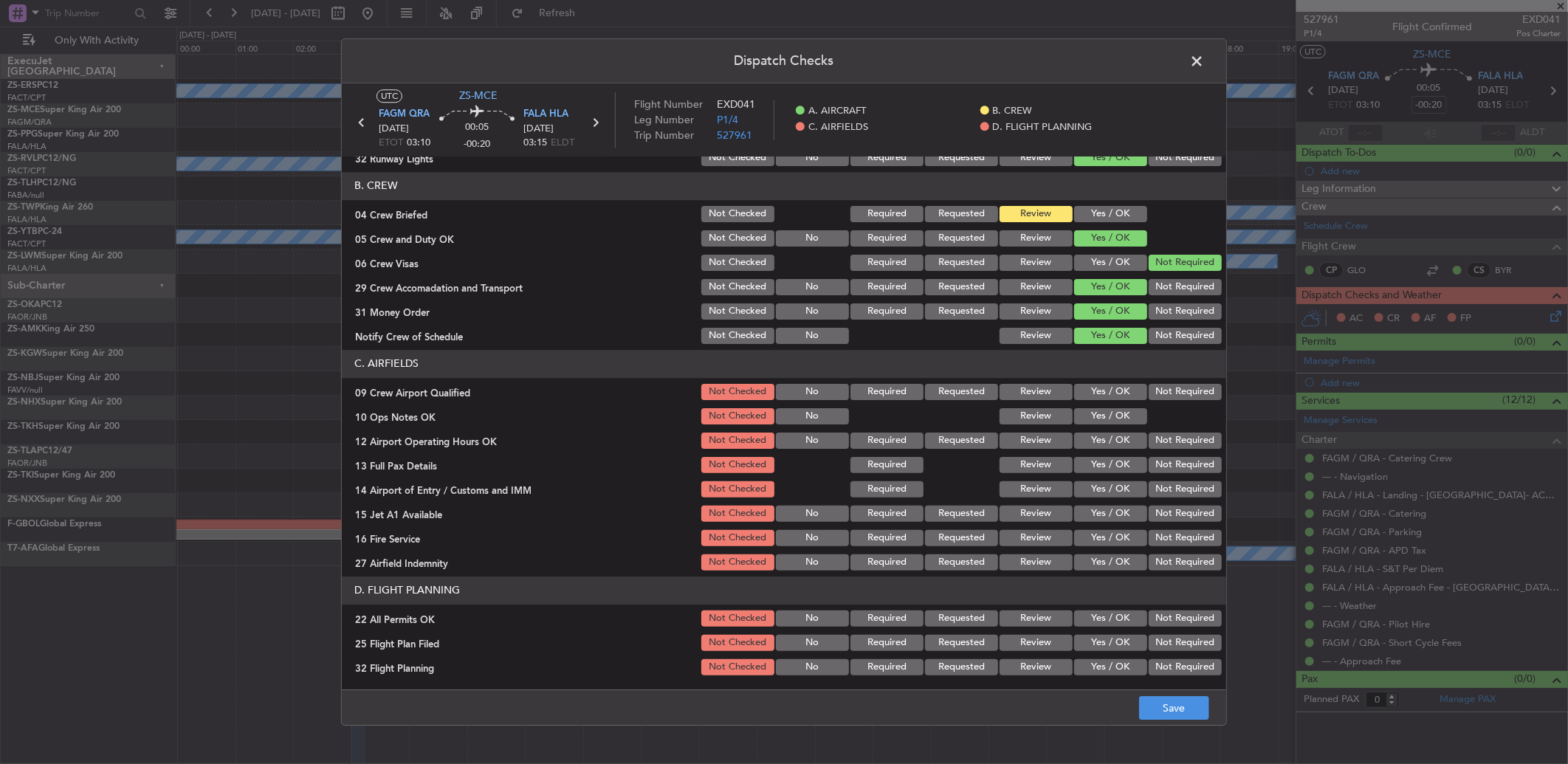
click at [1035, 394] on button "Review" at bounding box center [1036, 392] width 73 height 17
click at [1086, 414] on button "Yes / OK" at bounding box center [1111, 416] width 73 height 17
click at [1092, 444] on button "Yes / OK" at bounding box center [1111, 440] width 73 height 17
click at [1104, 462] on button "Yes / OK" at bounding box center [1111, 465] width 73 height 17
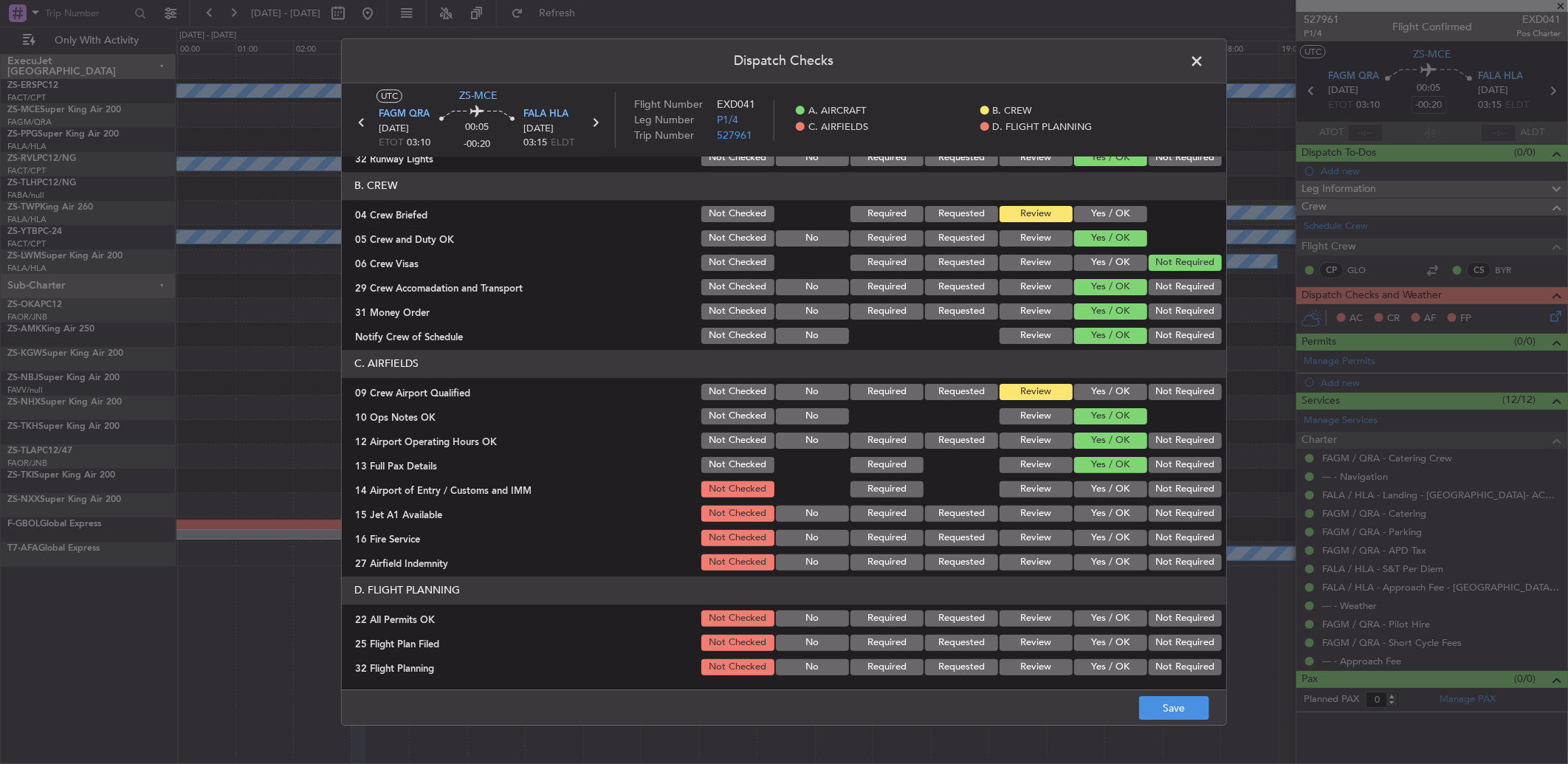
click at [1184, 496] on button "Not Required" at bounding box center [1185, 489] width 73 height 17
click at [1101, 517] on button "Yes / OK" at bounding box center [1111, 513] width 73 height 17
click at [1154, 540] on button "Not Required" at bounding box center [1185, 538] width 73 height 17
click at [1124, 560] on button "Yes / OK" at bounding box center [1111, 562] width 73 height 17
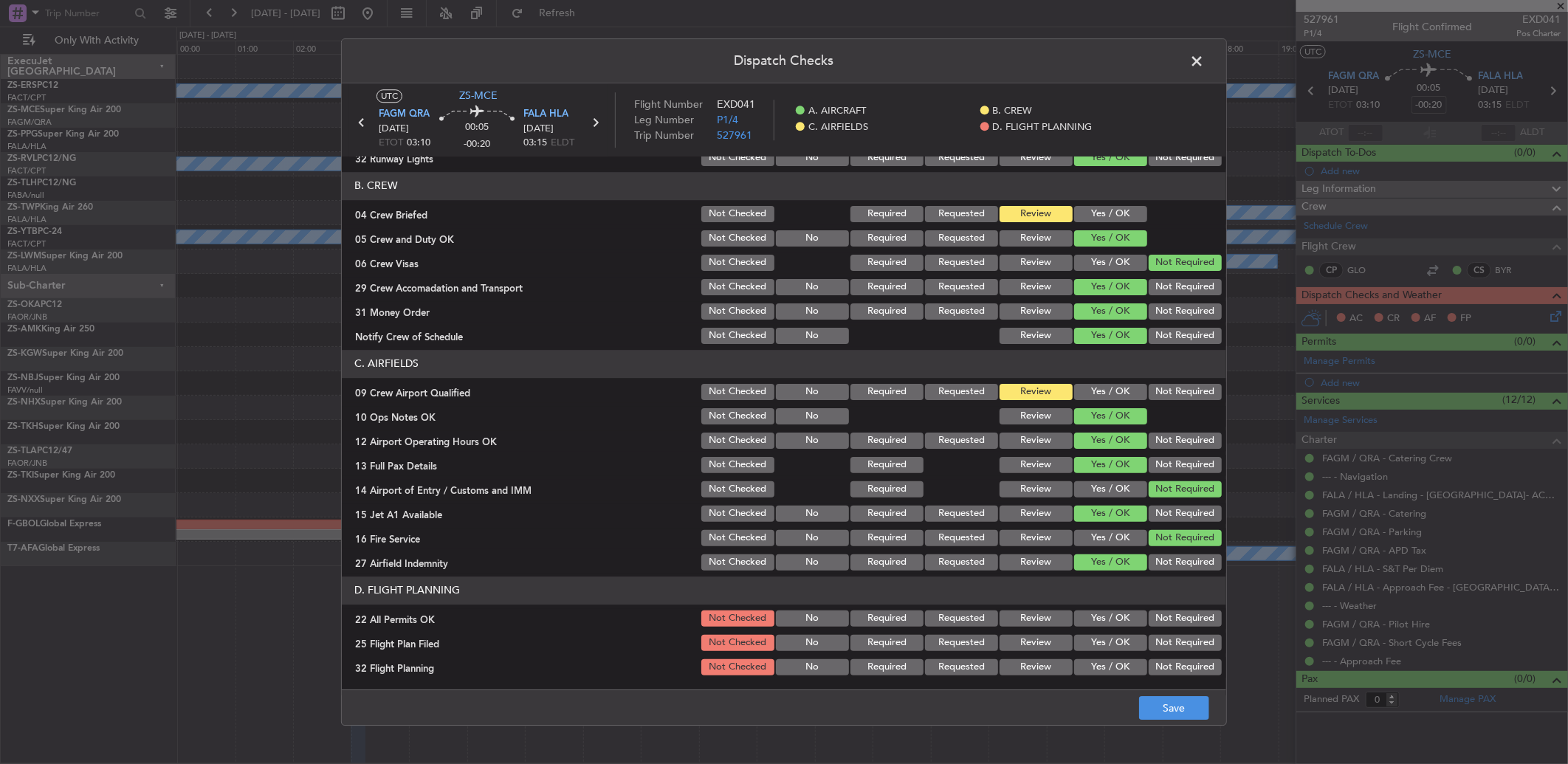
click at [1193, 624] on button "Not Required" at bounding box center [1185, 619] width 73 height 17
click at [1018, 644] on button "Review" at bounding box center [1036, 643] width 73 height 17
drag, startPoint x: 1029, startPoint y: 666, endPoint x: 1098, endPoint y: 680, distance: 70.4
click at [1030, 666] on button "Review" at bounding box center [1036, 667] width 73 height 17
click at [1085, 389] on button "Yes / OK" at bounding box center [1111, 392] width 73 height 17
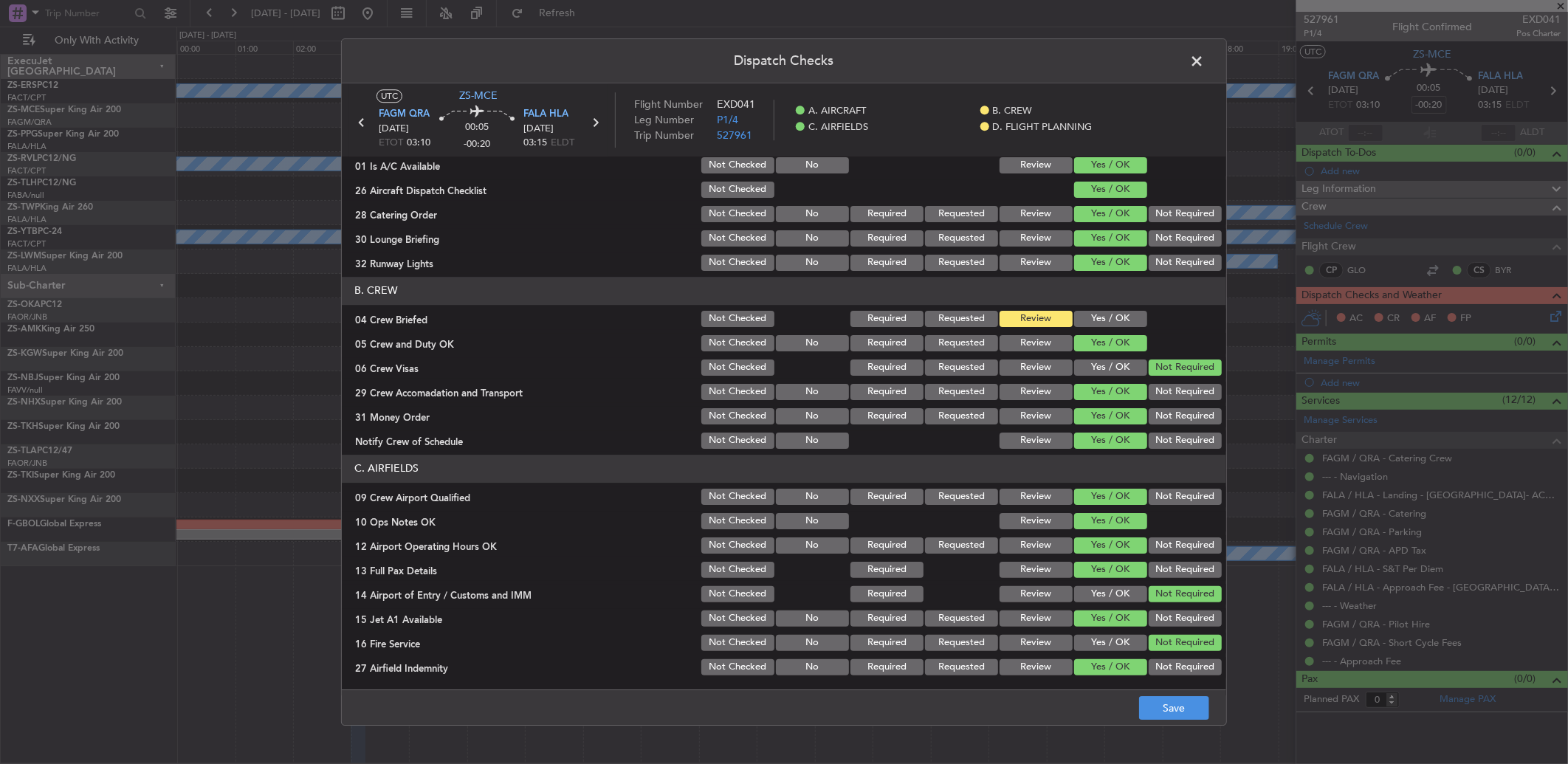
scroll to position [0, 0]
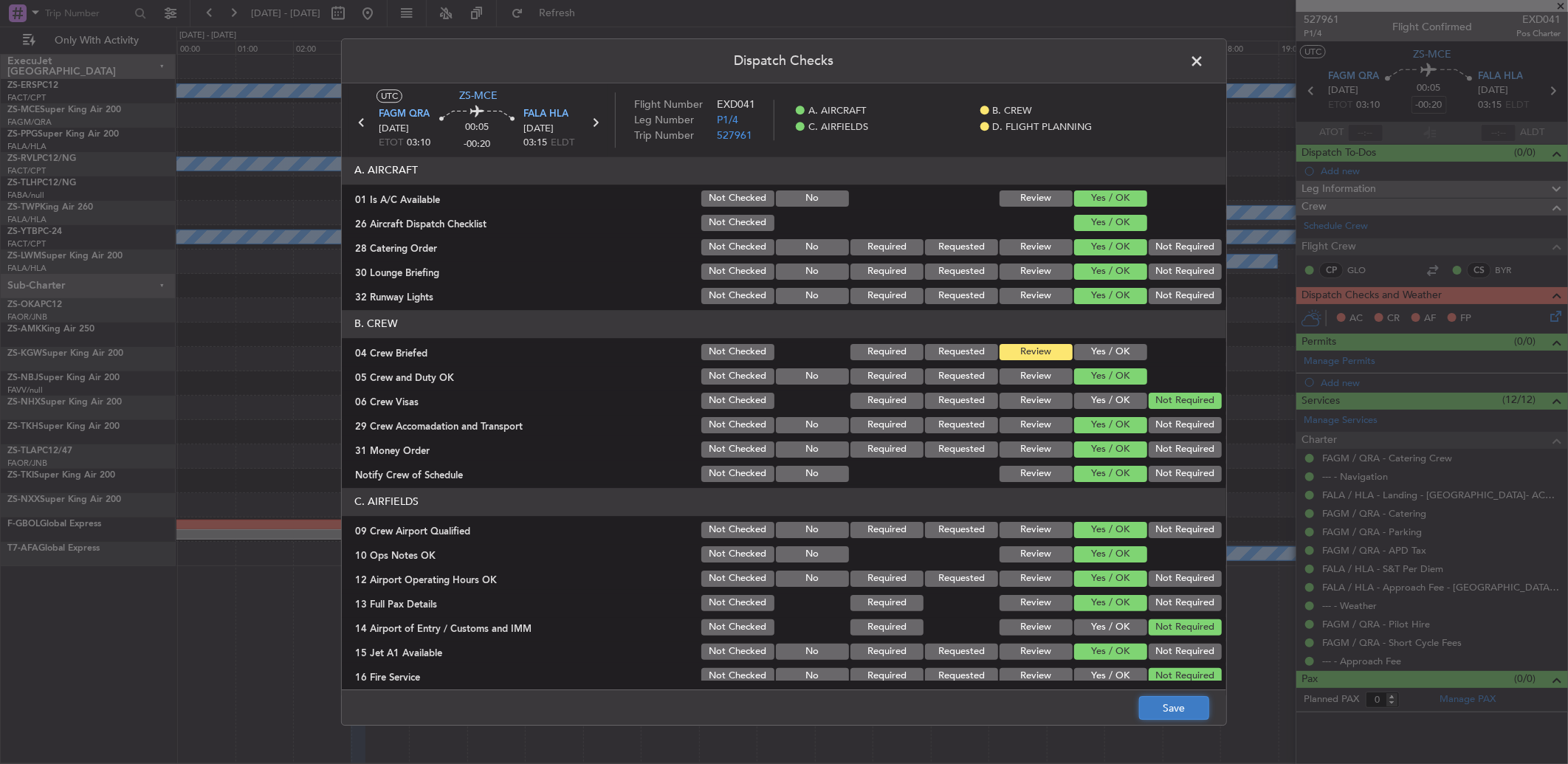
click at [1152, 714] on button "Save" at bounding box center [1174, 707] width 70 height 23
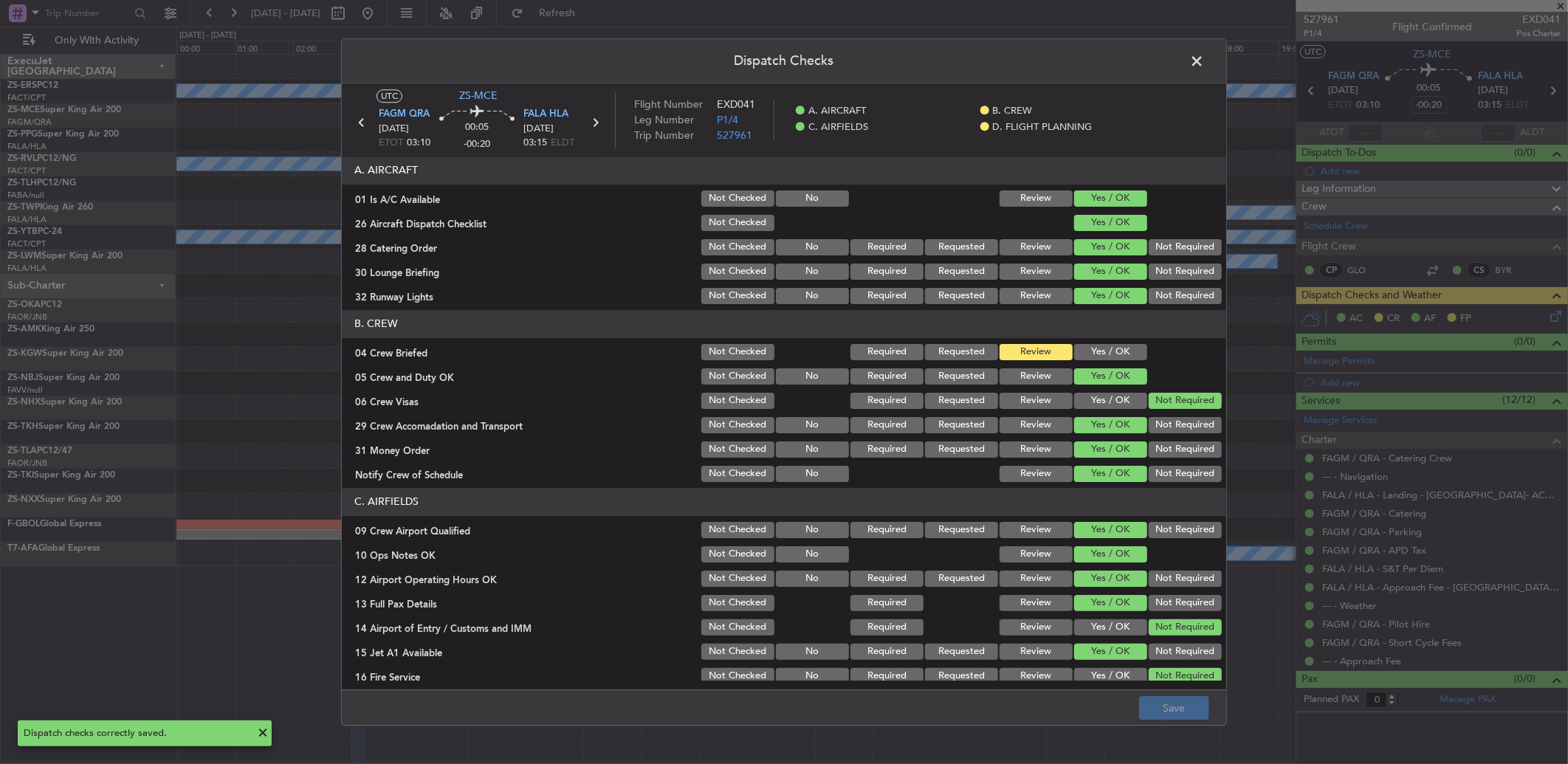
click at [1204, 63] on span at bounding box center [1204, 65] width 0 height 30
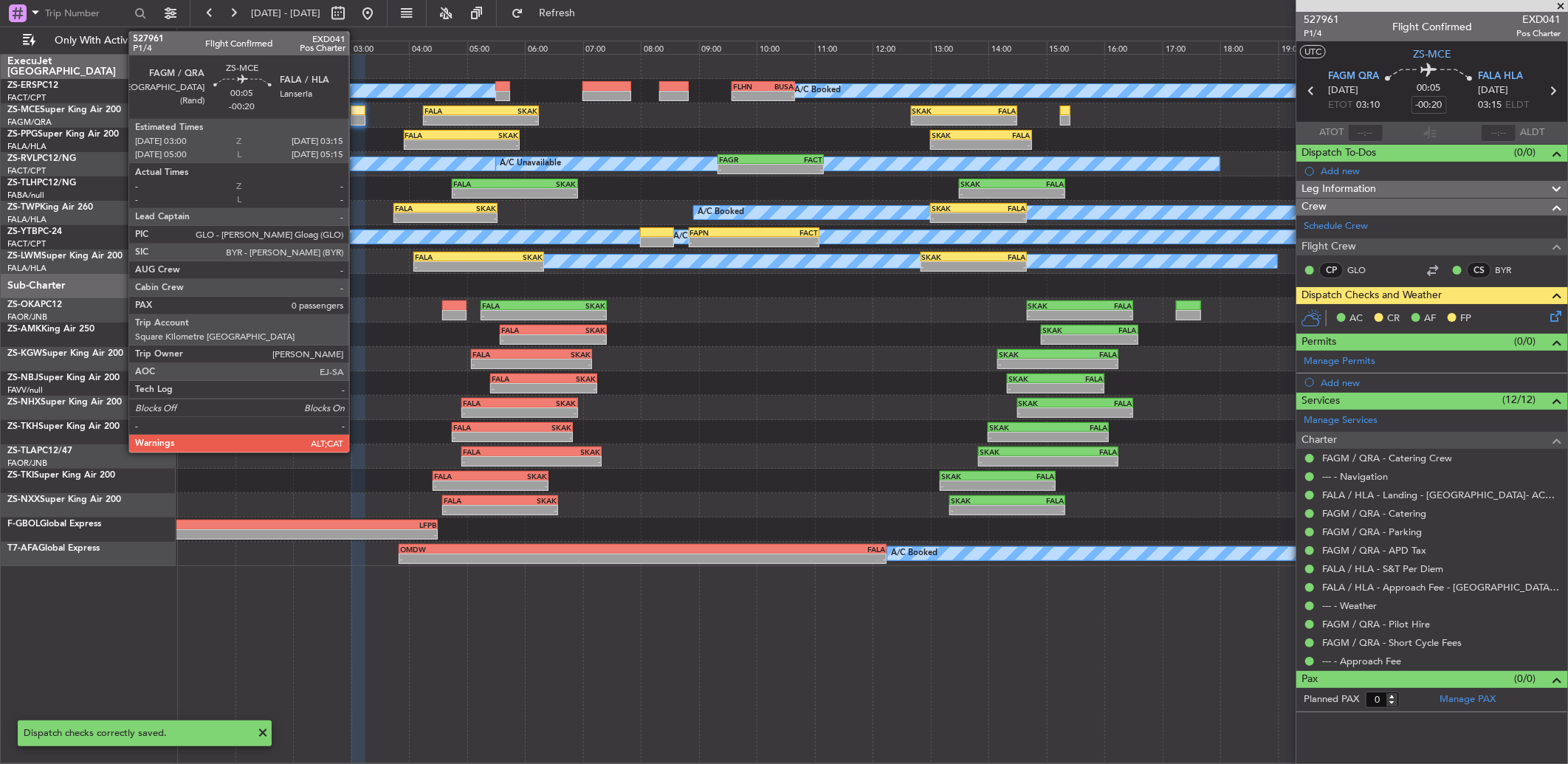
click at [357, 124] on div at bounding box center [357, 120] width 15 height 10
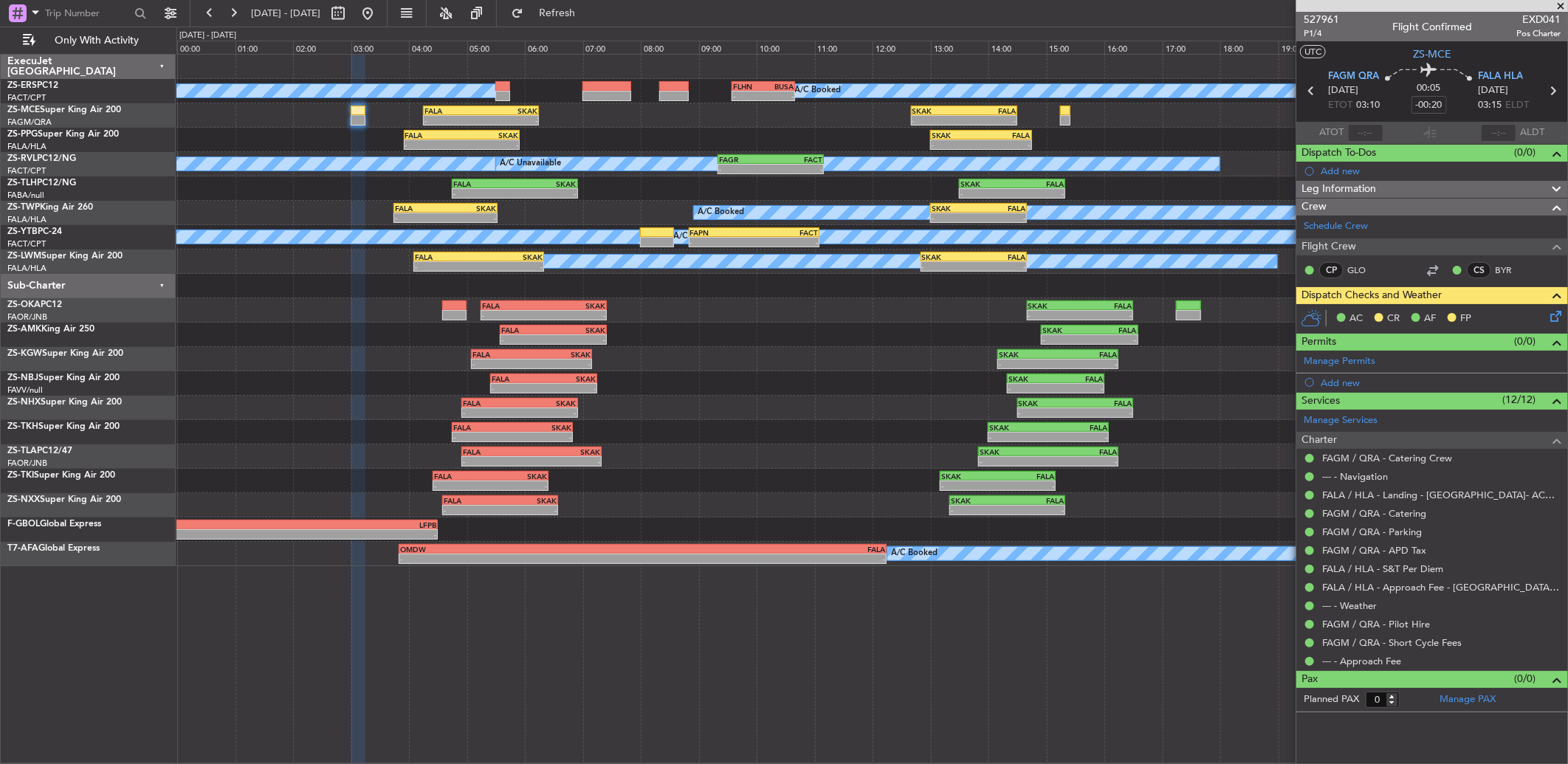
click at [1551, 318] on icon at bounding box center [1553, 314] width 12 height 12
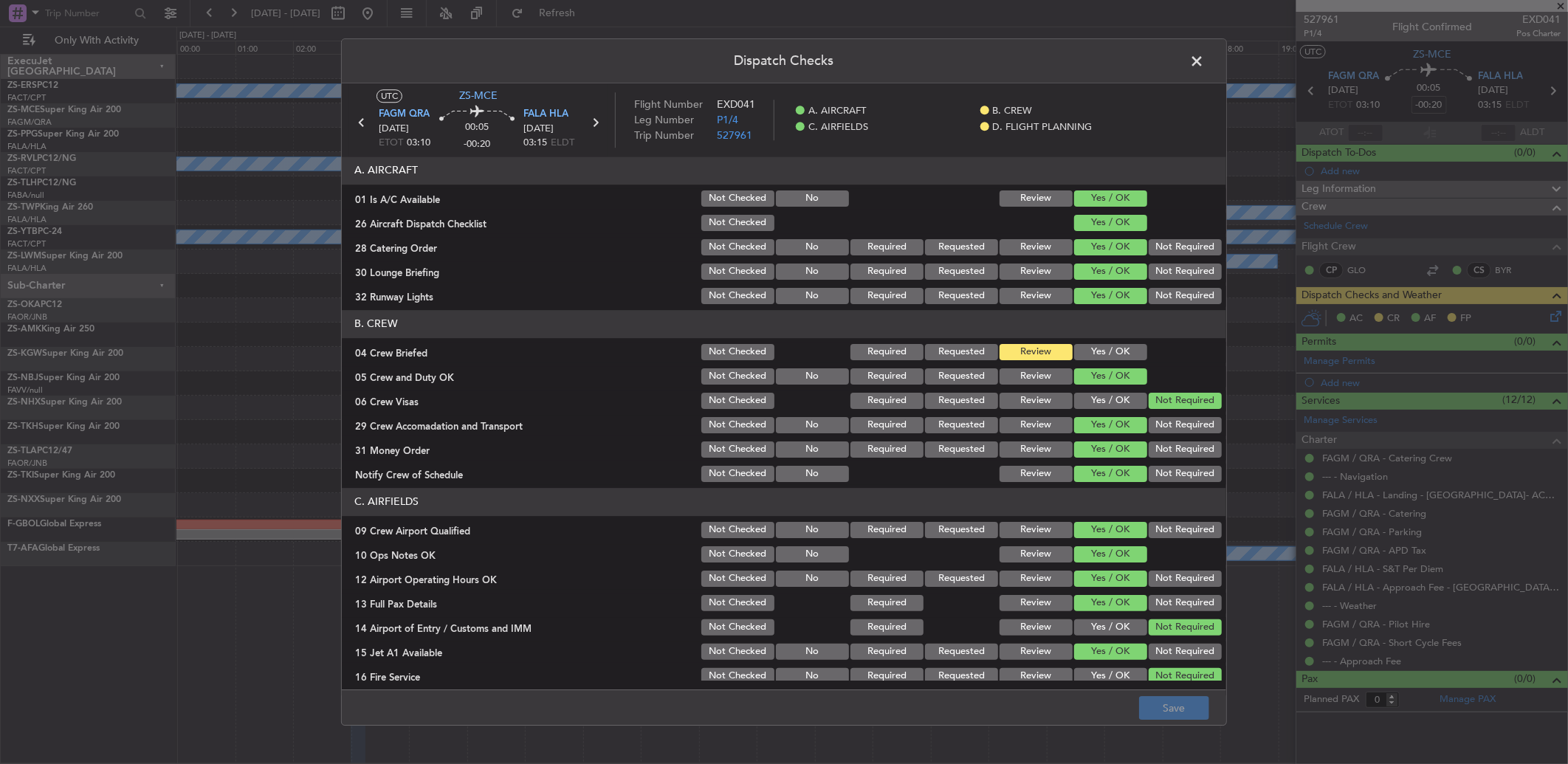
click at [1204, 57] on span at bounding box center [1204, 65] width 0 height 30
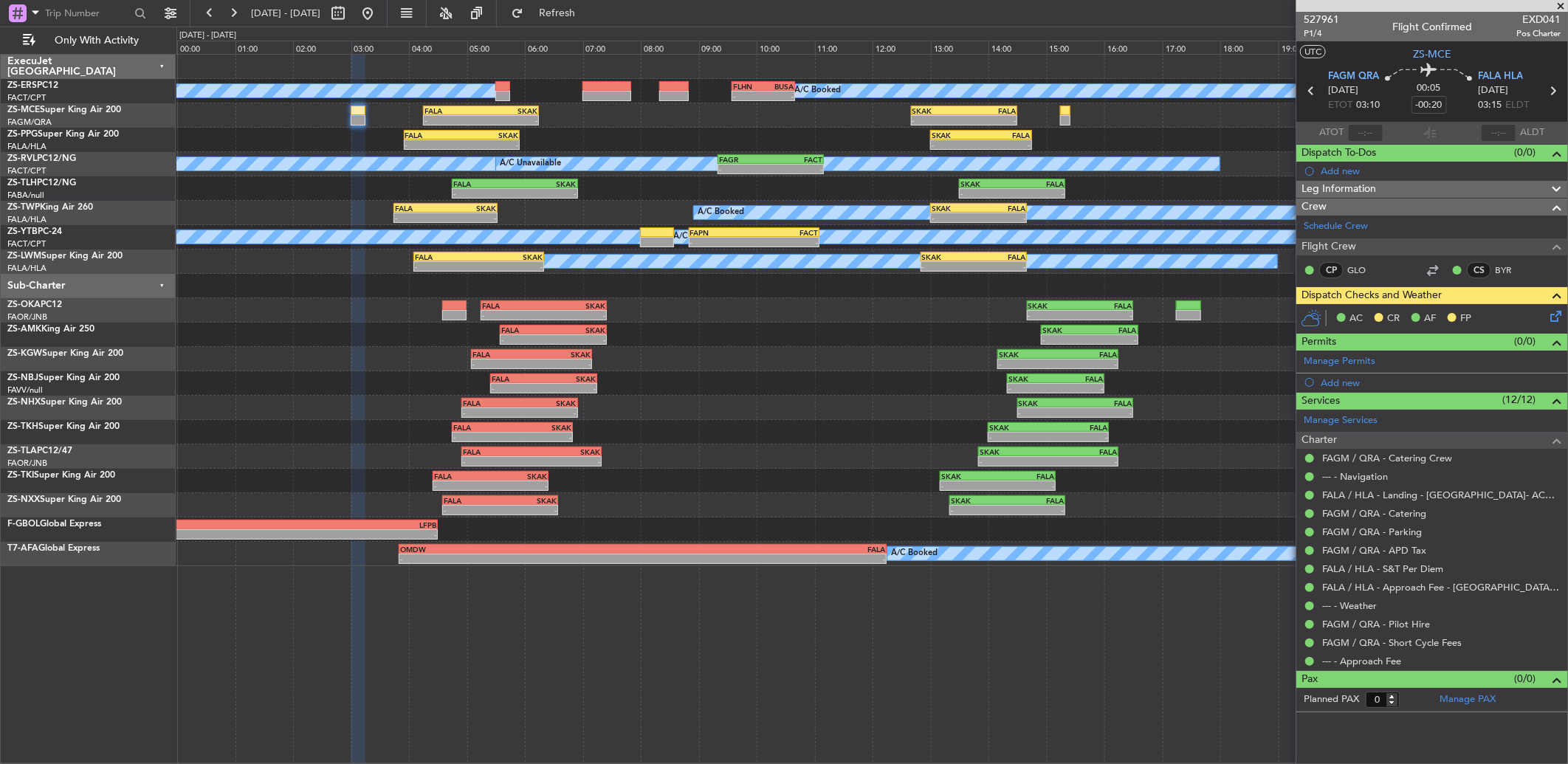
click at [1552, 318] on icon at bounding box center [1553, 314] width 12 height 12
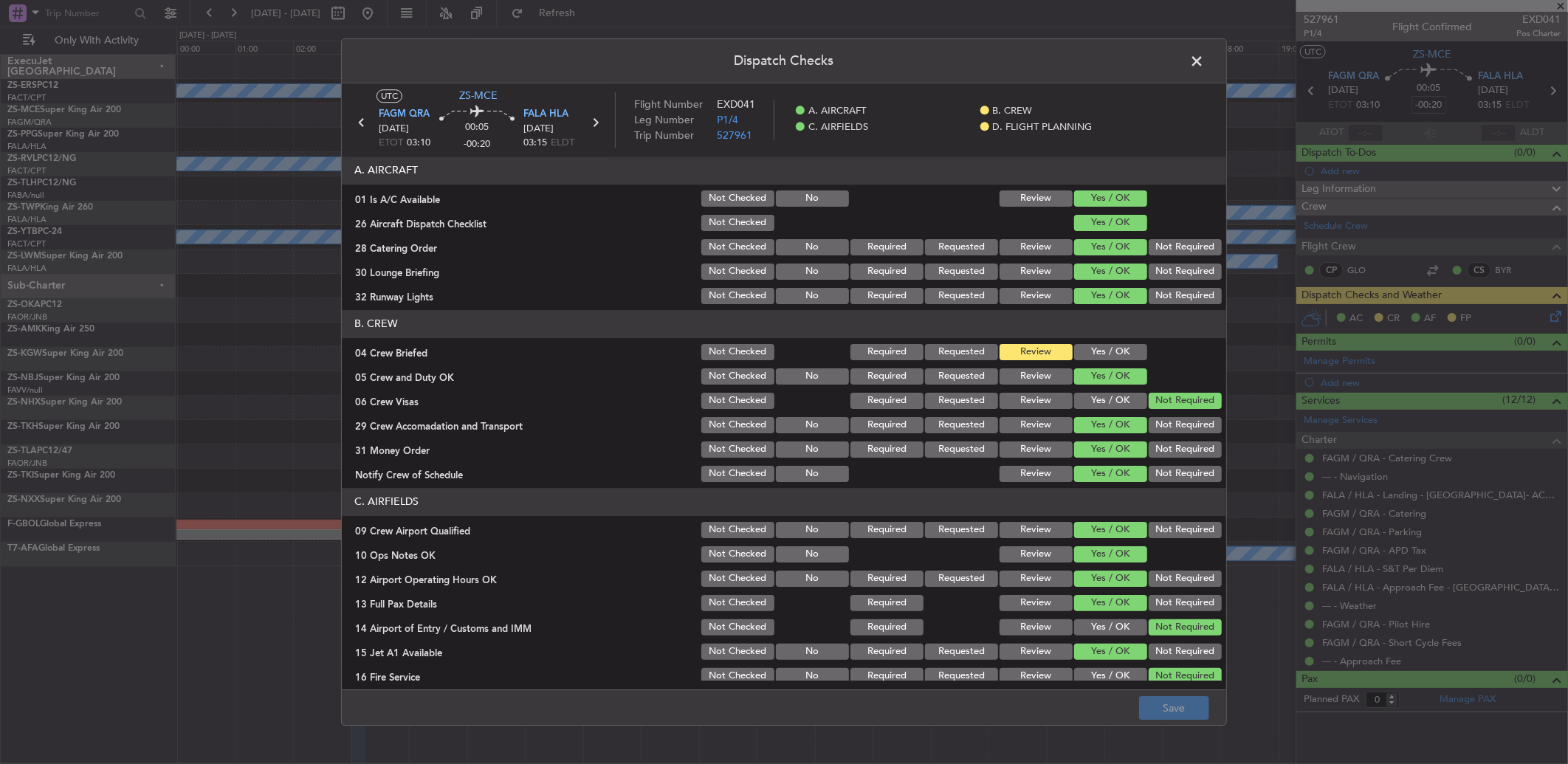
click at [1077, 347] on button "Yes / OK" at bounding box center [1111, 352] width 73 height 17
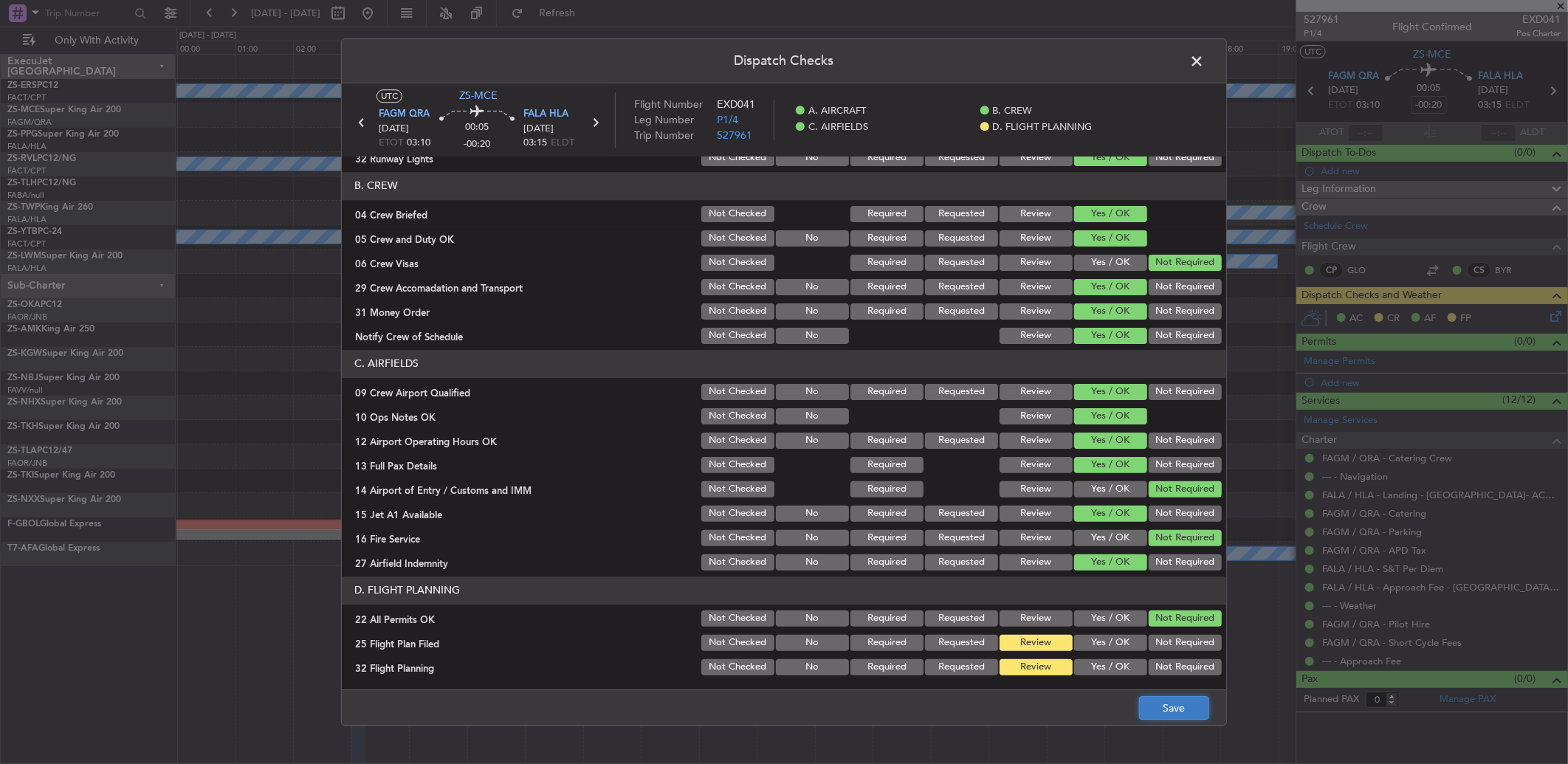
click at [1191, 714] on button "Save" at bounding box center [1174, 707] width 70 height 23
click at [1204, 56] on span at bounding box center [1204, 65] width 0 height 30
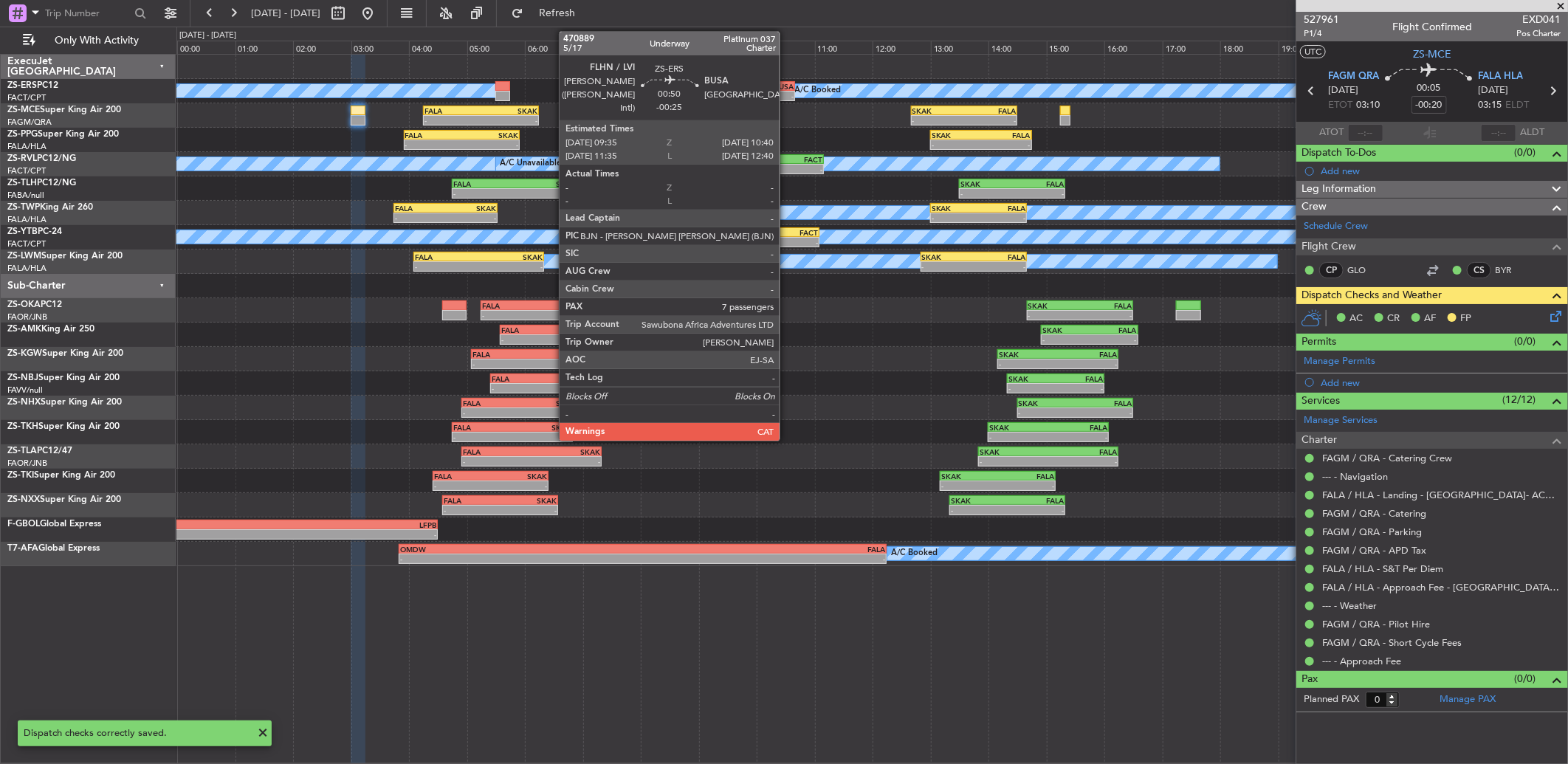
click at [787, 87] on div "BUSA" at bounding box center [778, 86] width 30 height 9
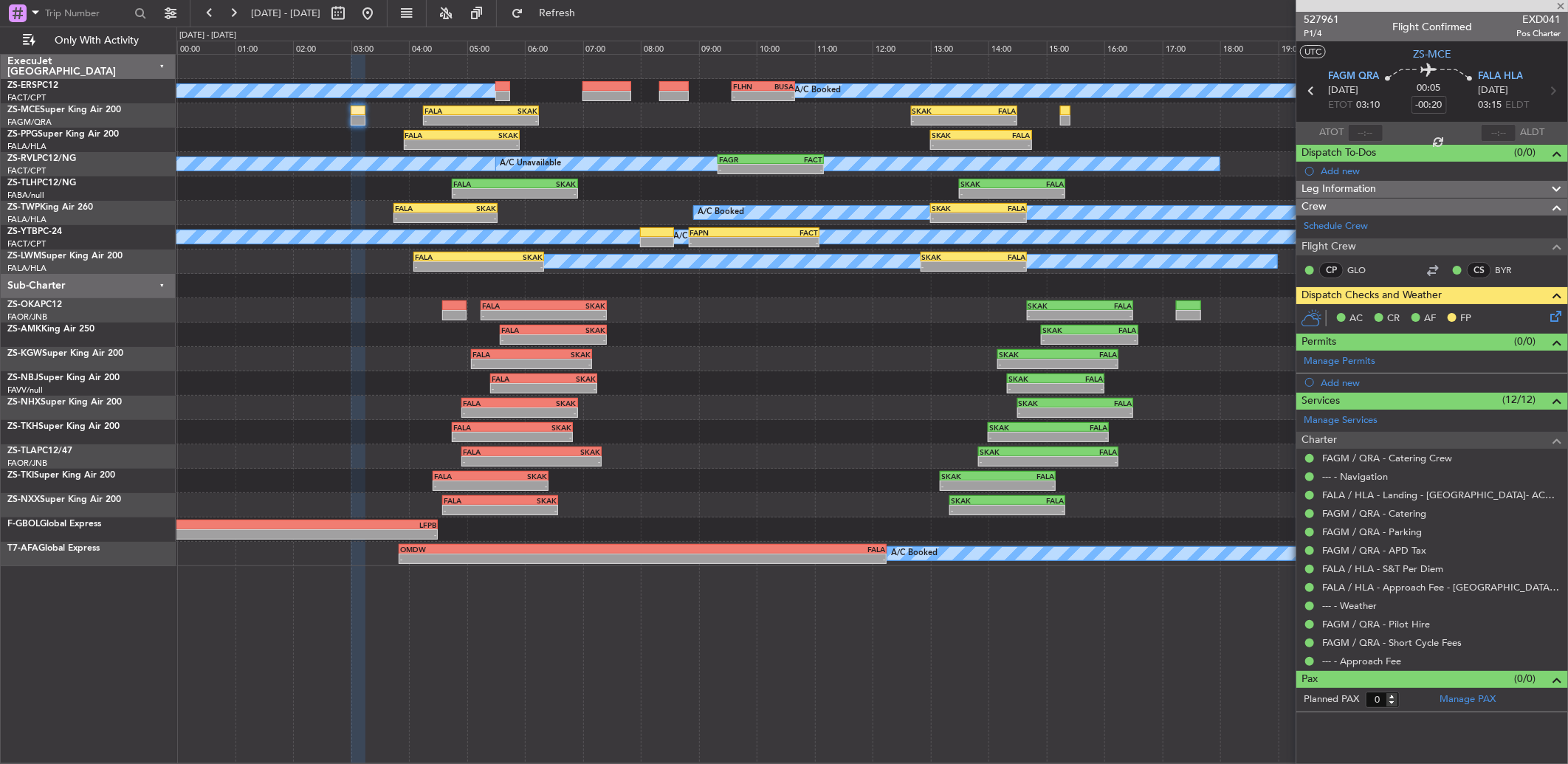
type input "-00:25"
type input "7"
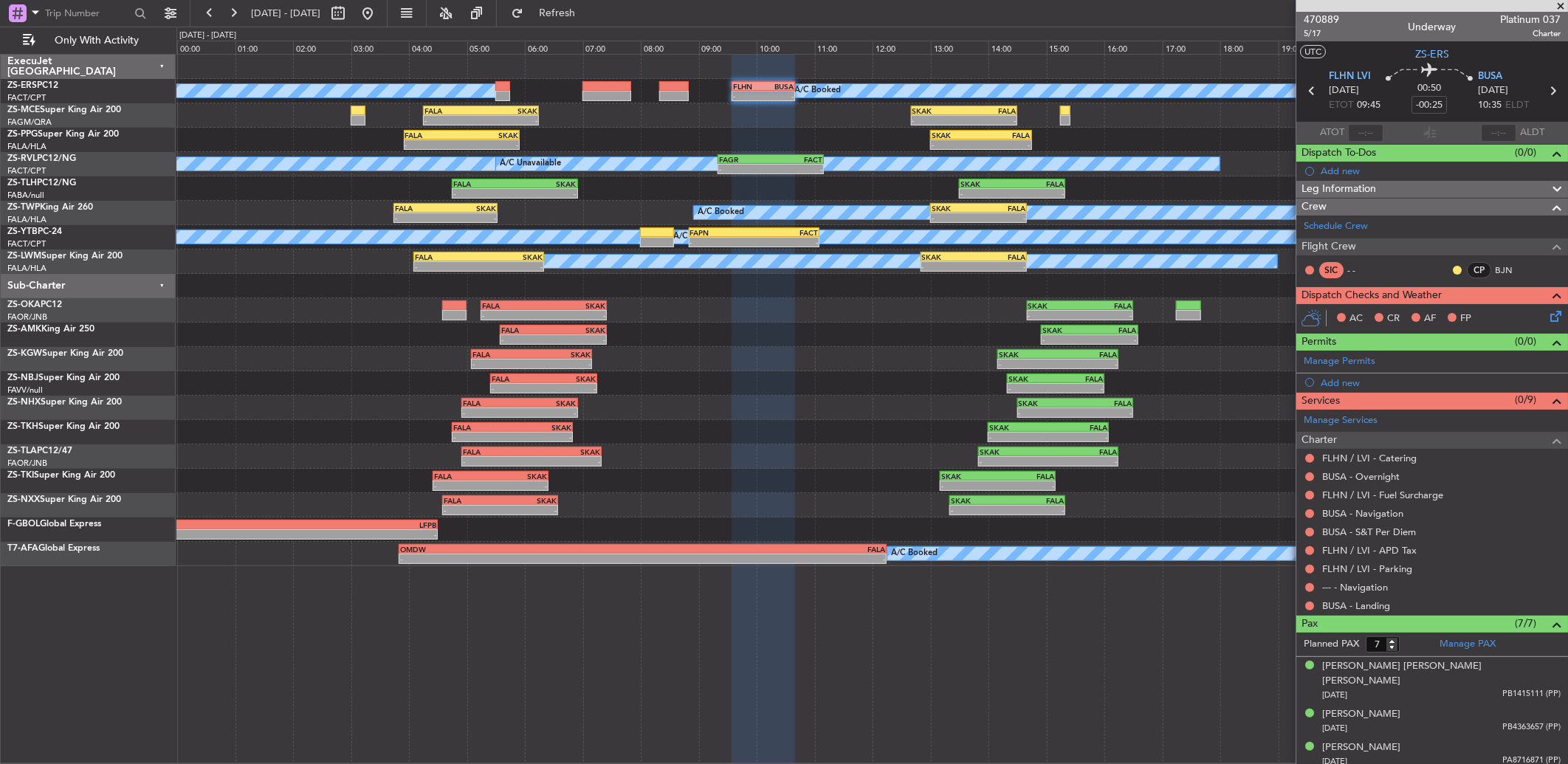
click at [1451, 271] on div at bounding box center [1458, 271] width 12 height 12
click at [1452, 269] on button at bounding box center [1457, 271] width 9 height 9
click at [1430, 310] on span "Acknowledged" at bounding box center [1449, 312] width 65 height 15
click at [1304, 604] on div at bounding box center [1310, 607] width 12 height 12
click at [1309, 602] on button at bounding box center [1310, 607] width 9 height 9
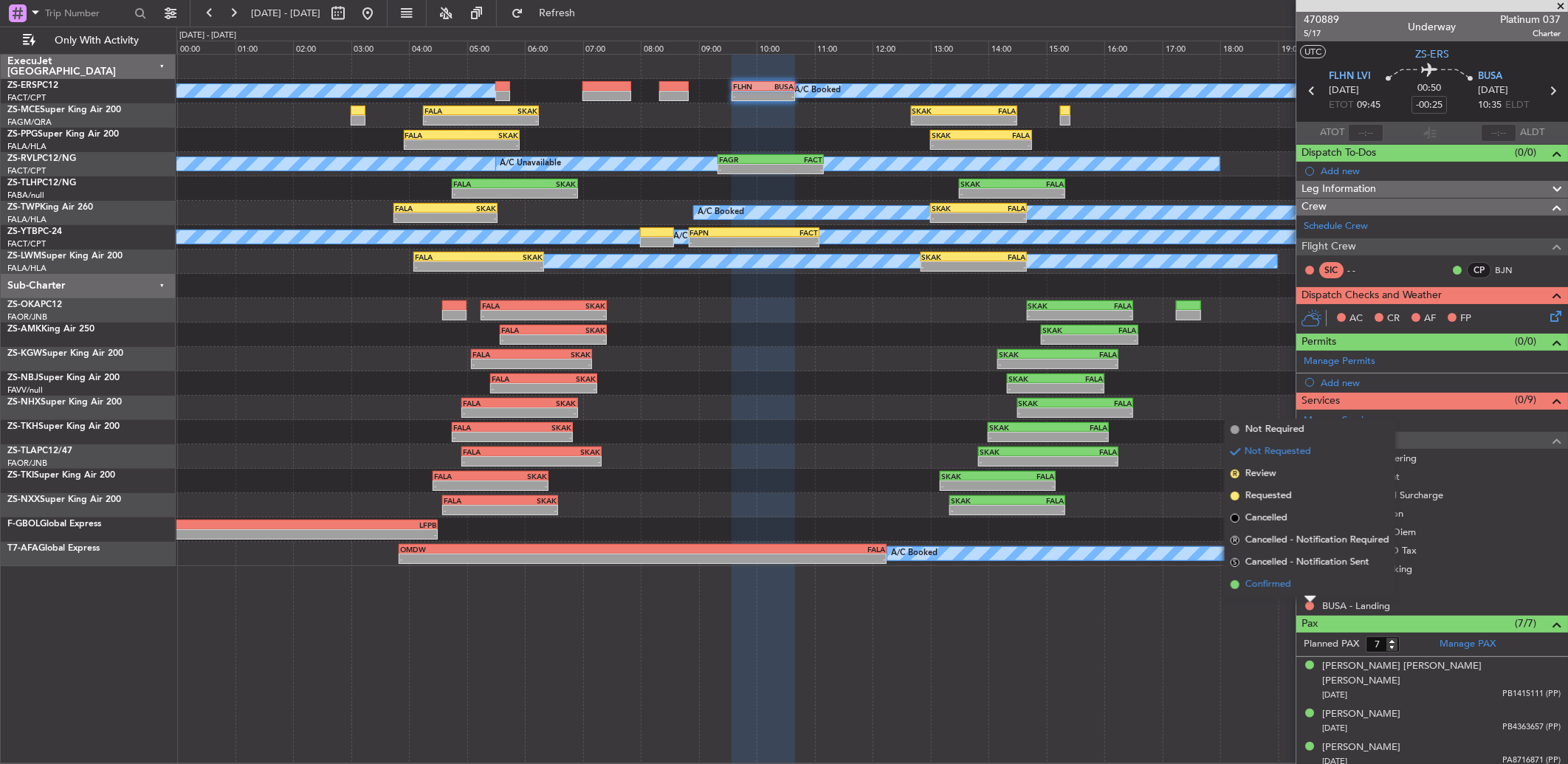
click at [1302, 580] on li "Confirmed" at bounding box center [1310, 585] width 170 height 22
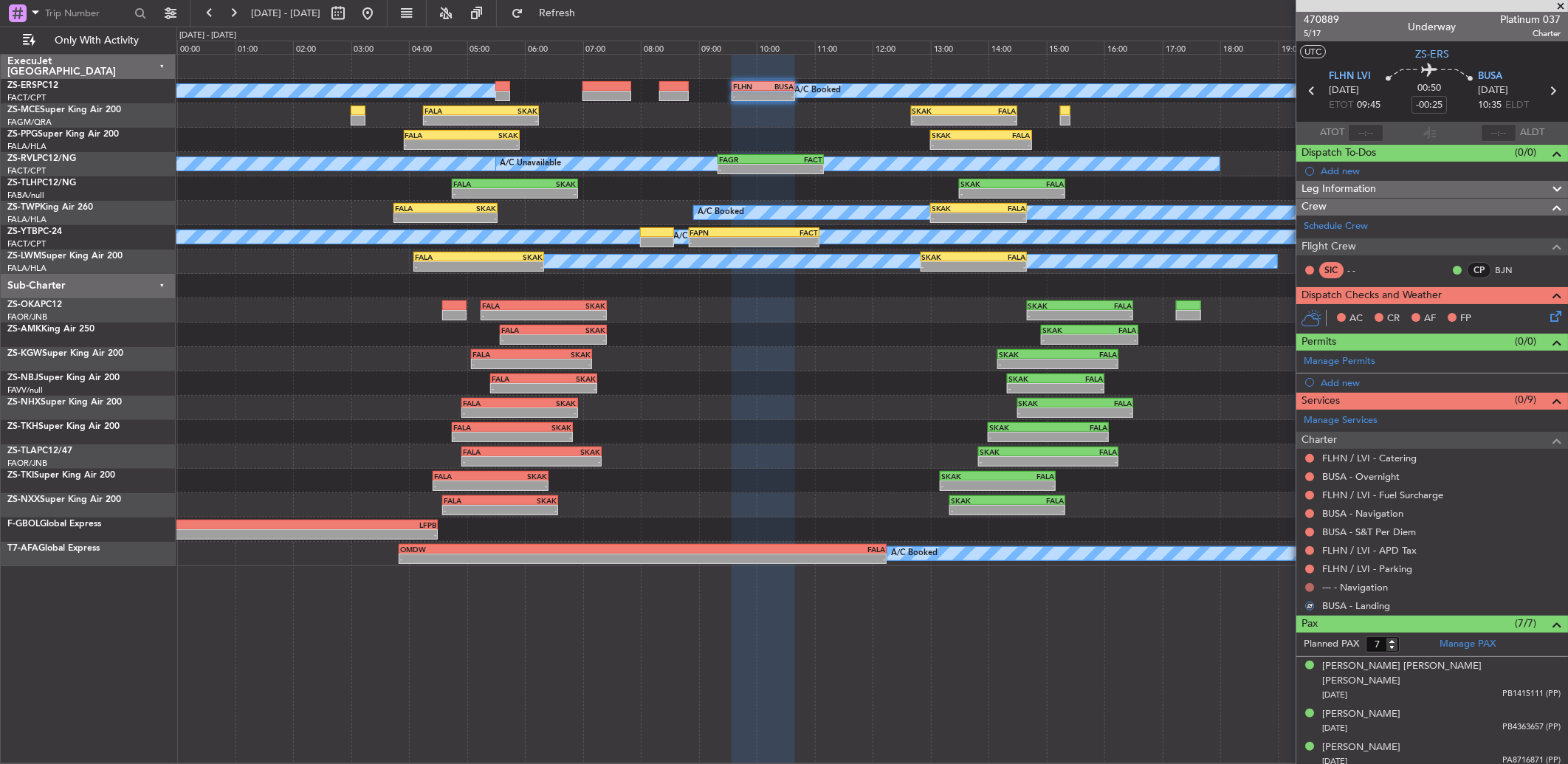
click at [1308, 589] on button at bounding box center [1310, 588] width 9 height 9
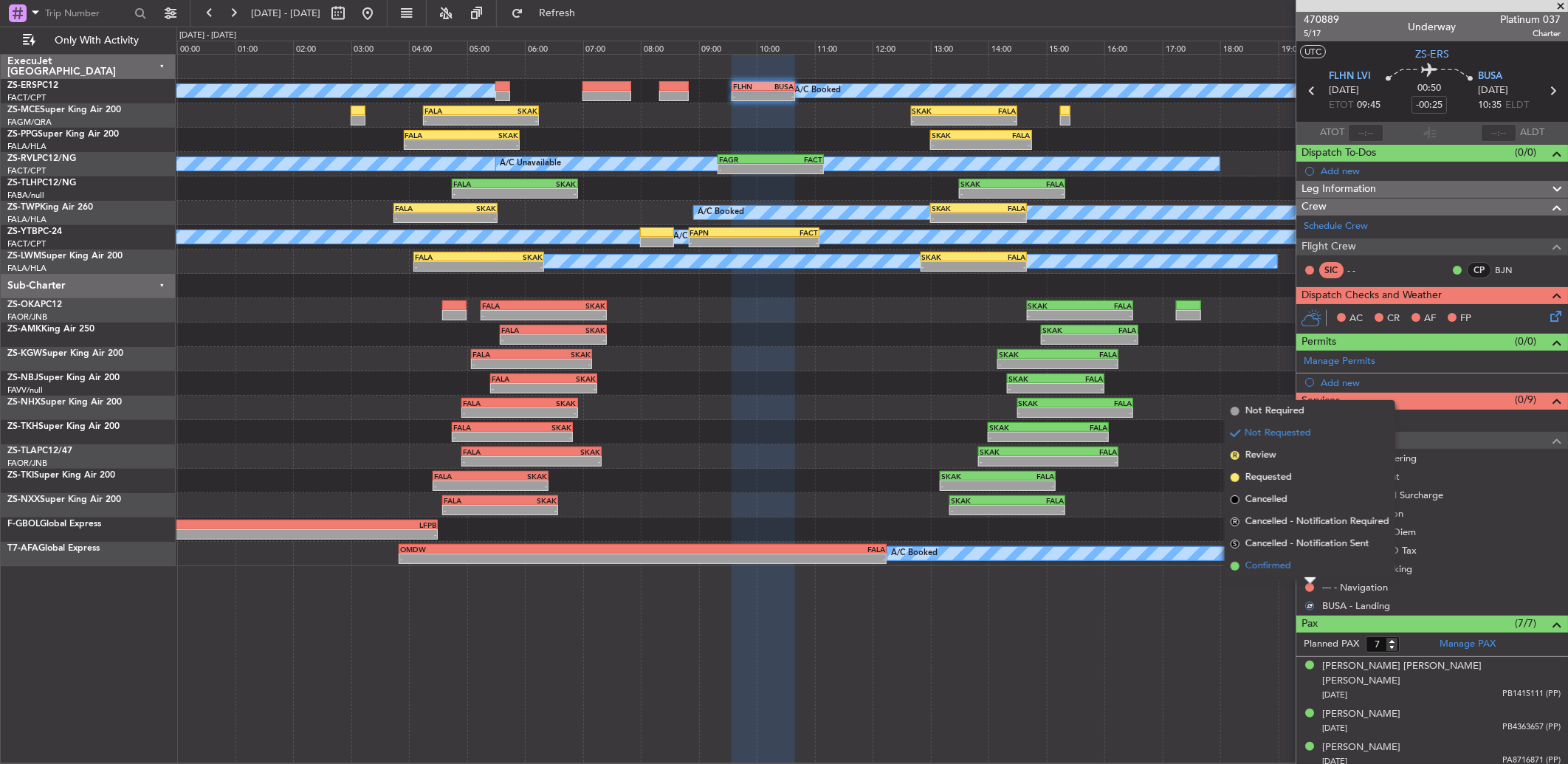
click at [1310, 564] on li "Confirmed" at bounding box center [1310, 566] width 170 height 22
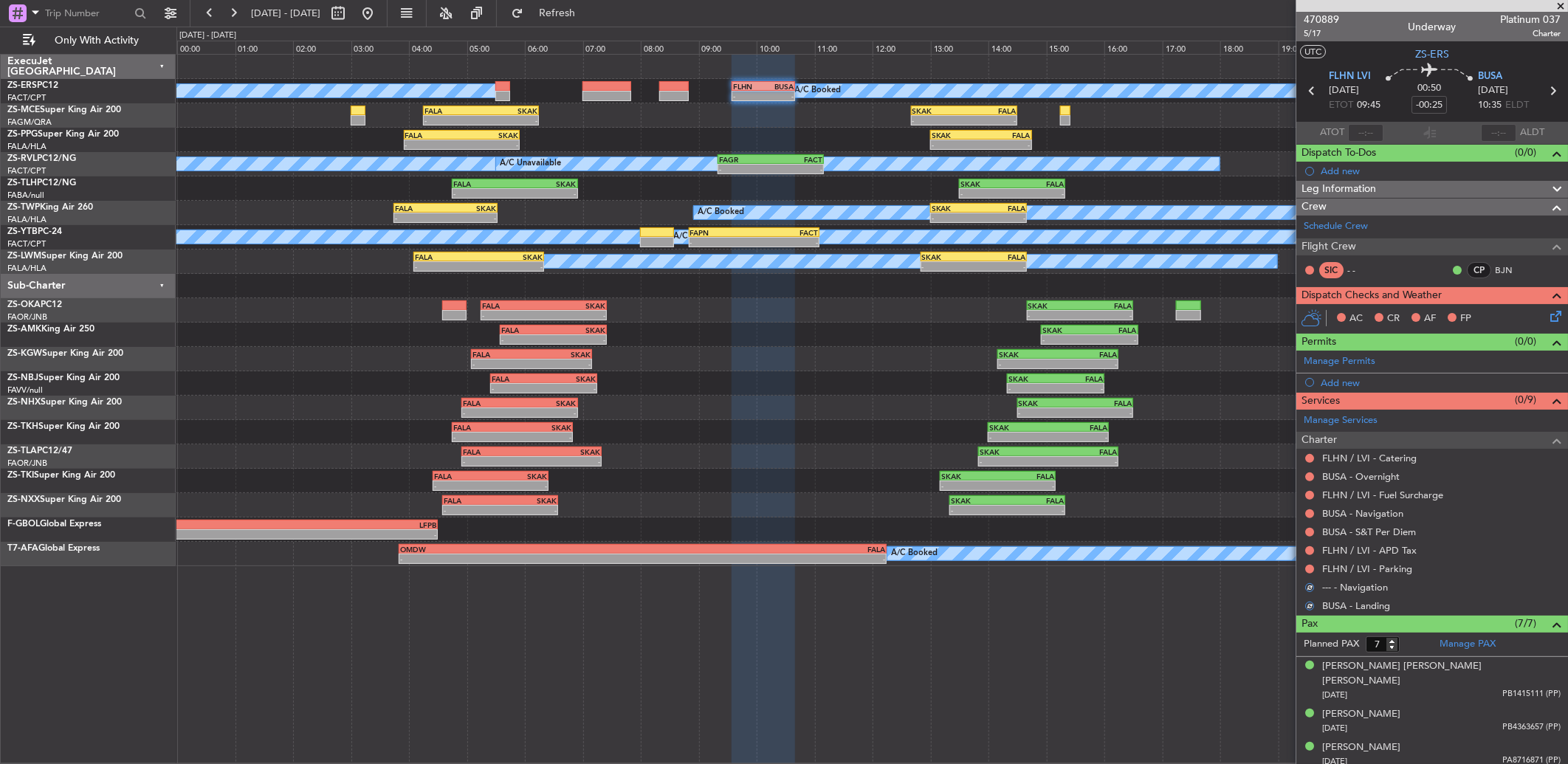
click at [1310, 565] on button at bounding box center [1310, 569] width 9 height 9
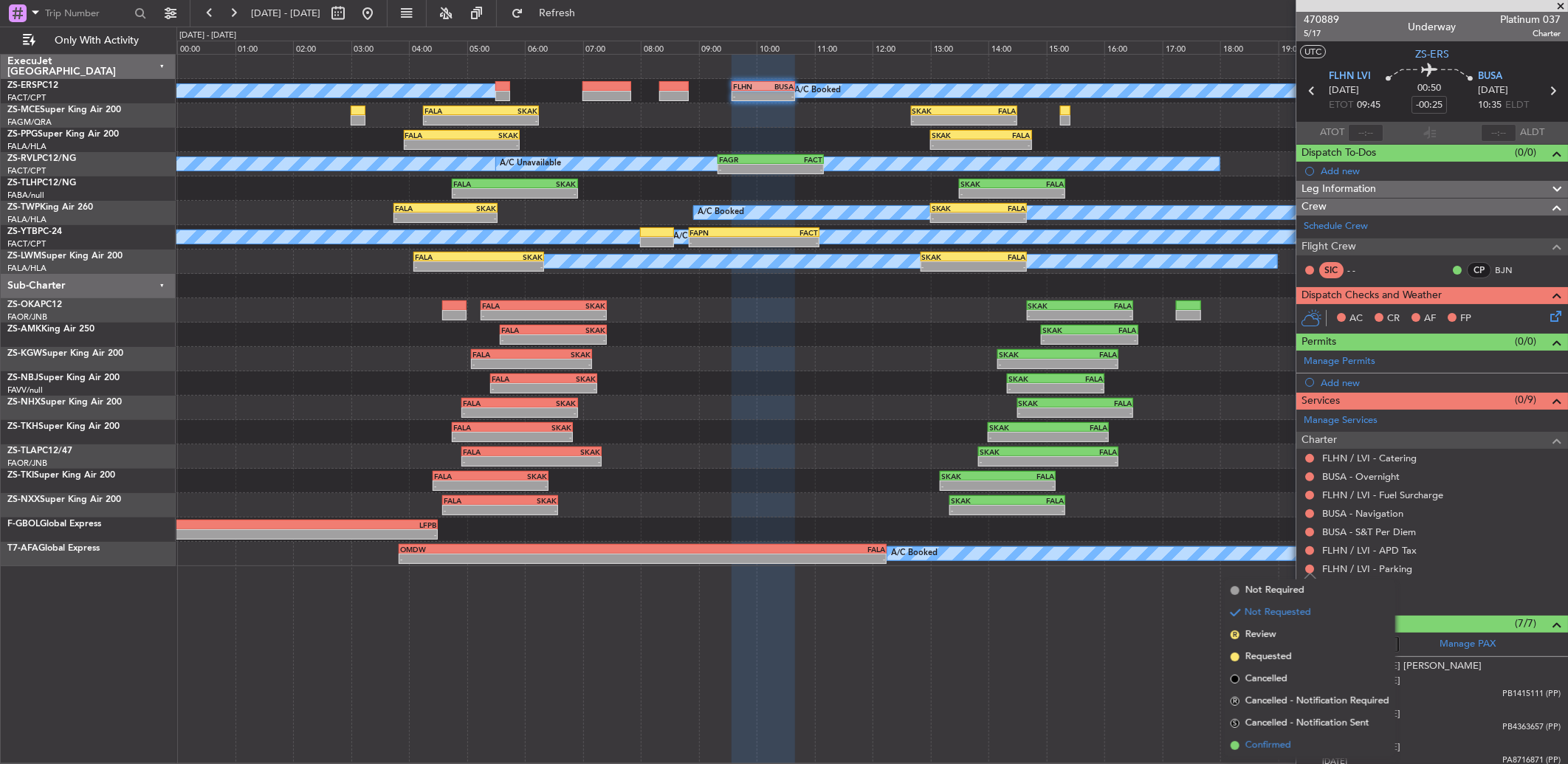
click at [1298, 741] on li "Confirmed" at bounding box center [1310, 746] width 170 height 22
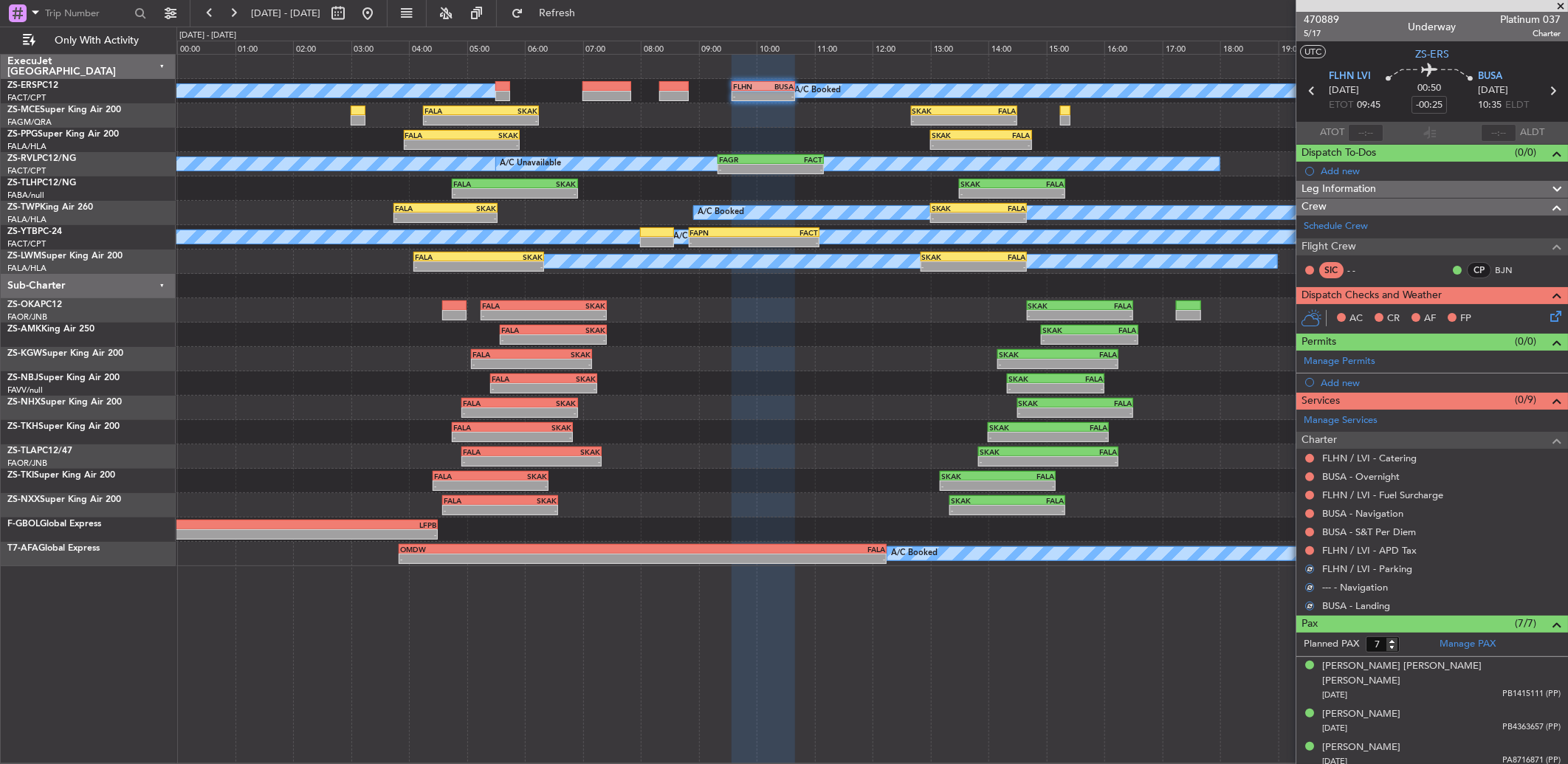
drag, startPoint x: 1310, startPoint y: 547, endPoint x: 1295, endPoint y: 589, distance: 44.6
click at [1311, 547] on button at bounding box center [1310, 551] width 9 height 9
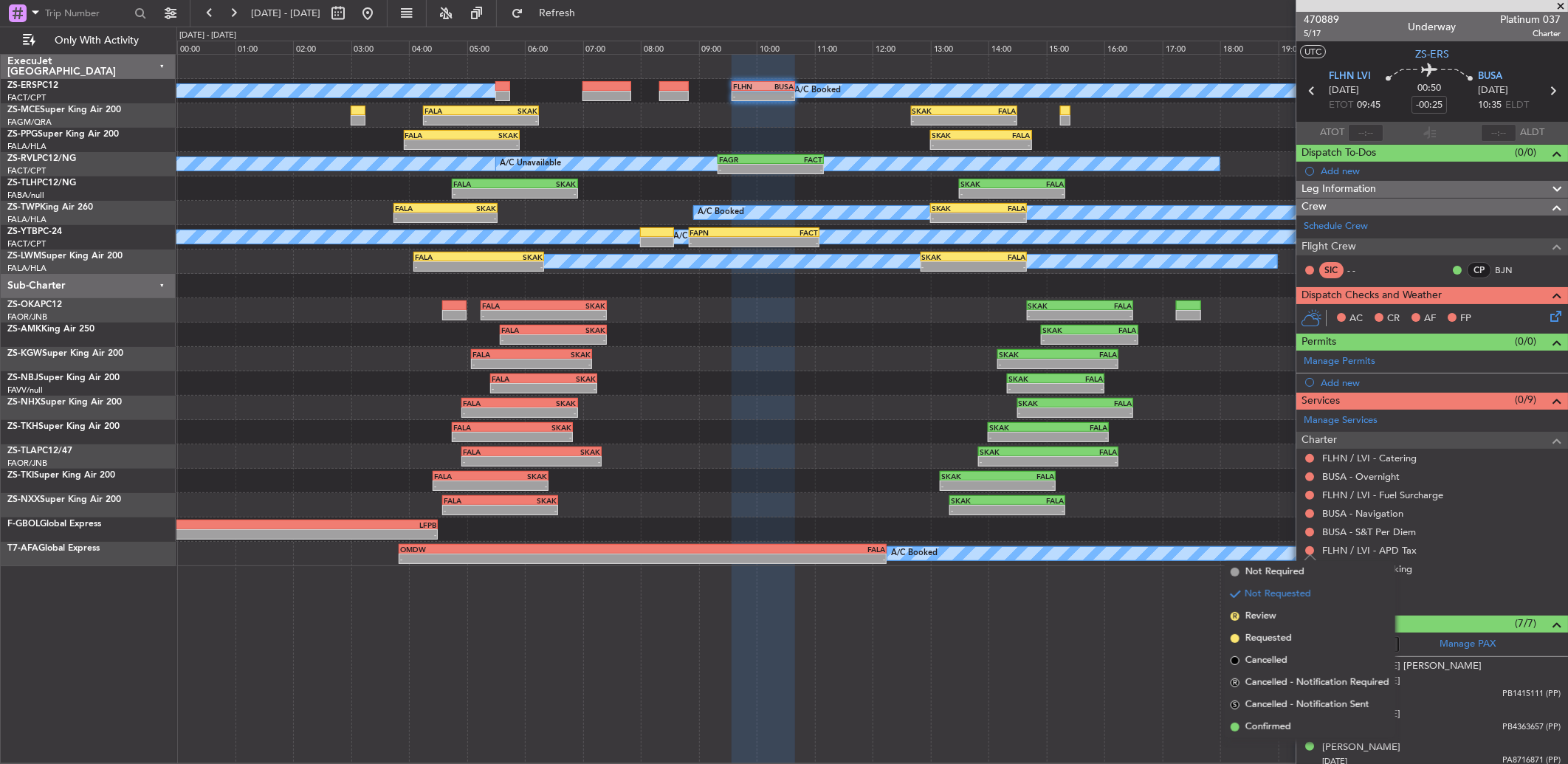
click at [1282, 730] on span "Confirmed" at bounding box center [1268, 727] width 46 height 15
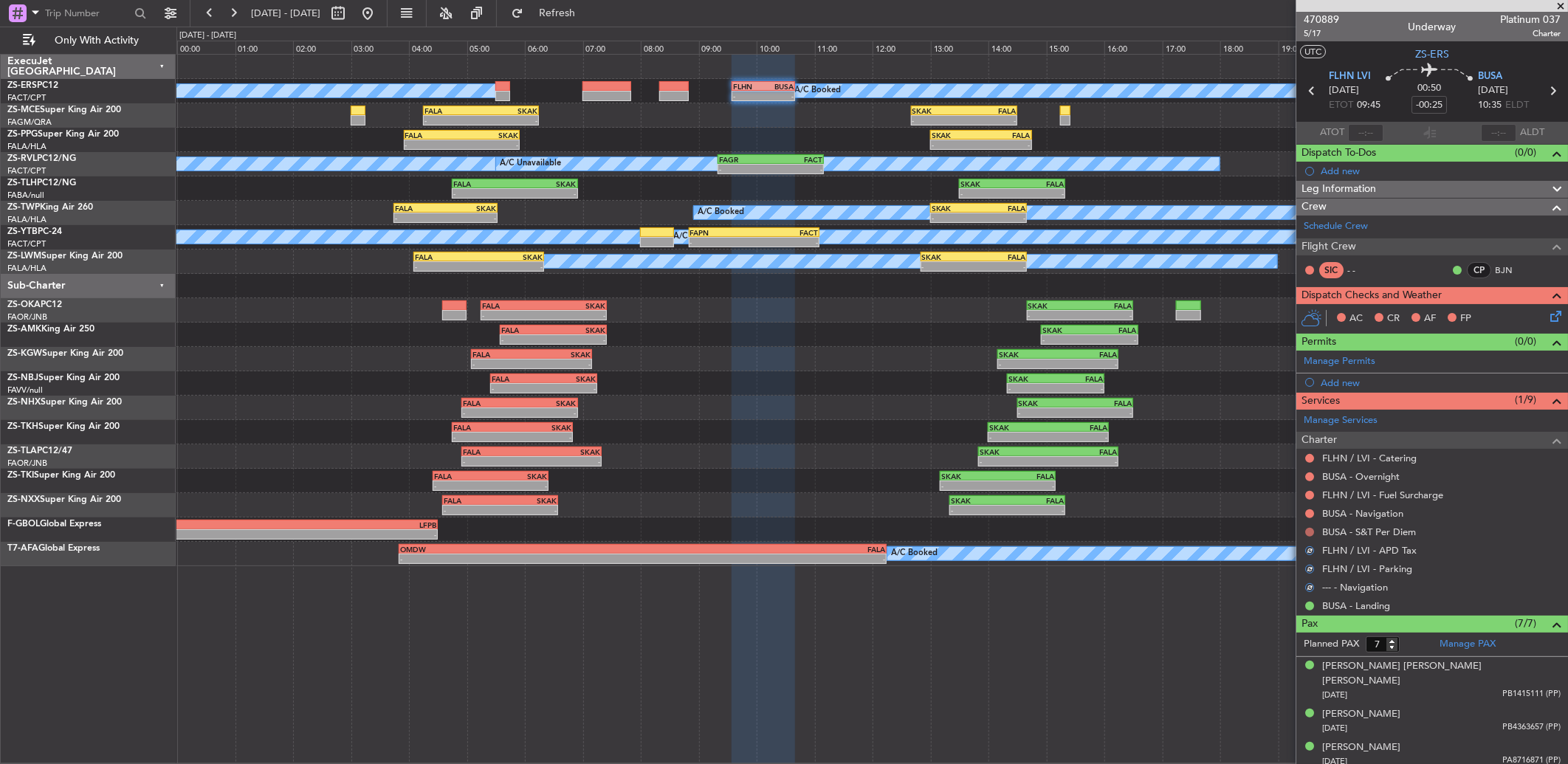
click at [1311, 533] on button at bounding box center [1310, 533] width 9 height 9
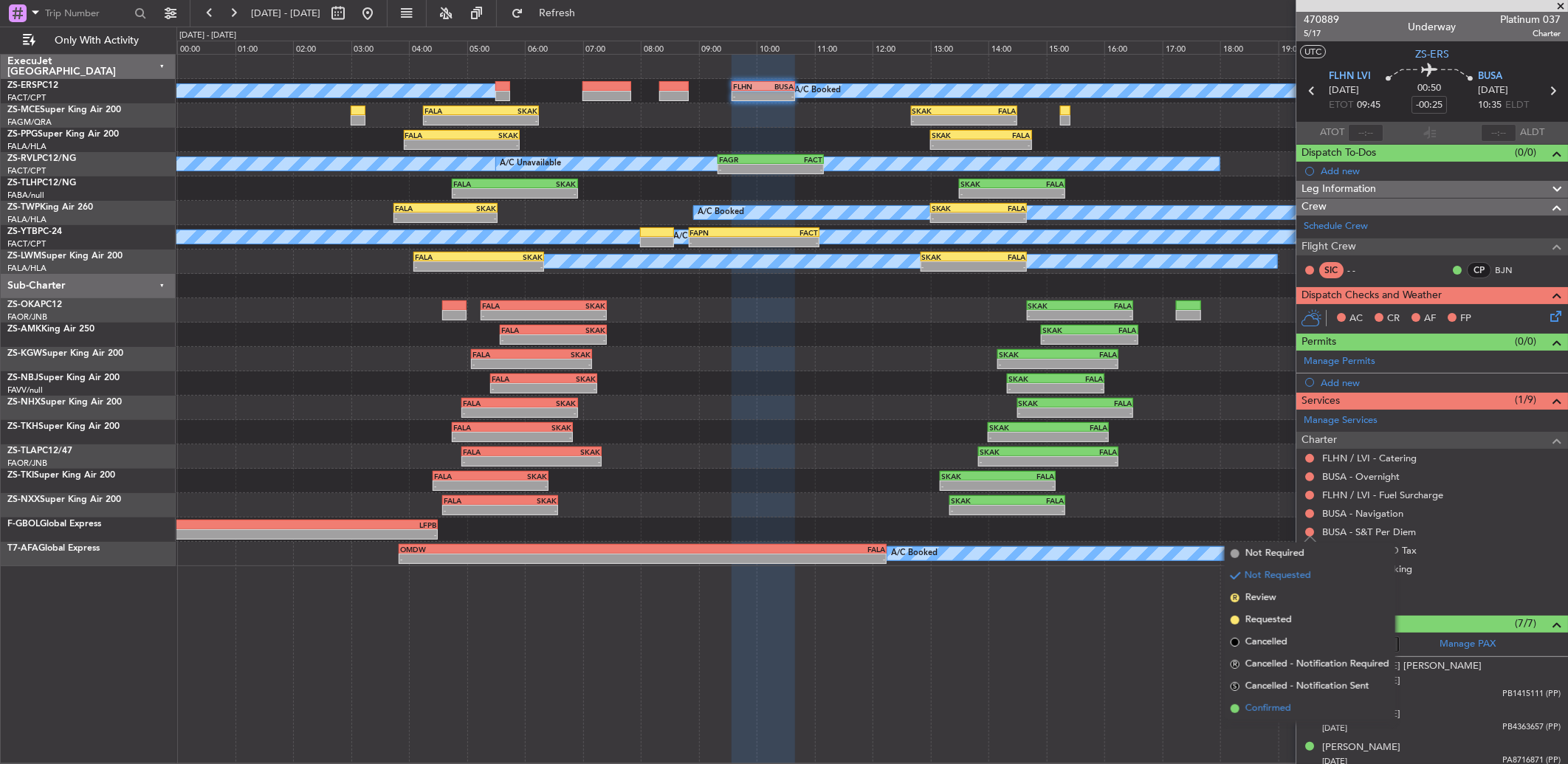
click at [1292, 704] on li "Confirmed" at bounding box center [1310, 708] width 170 height 22
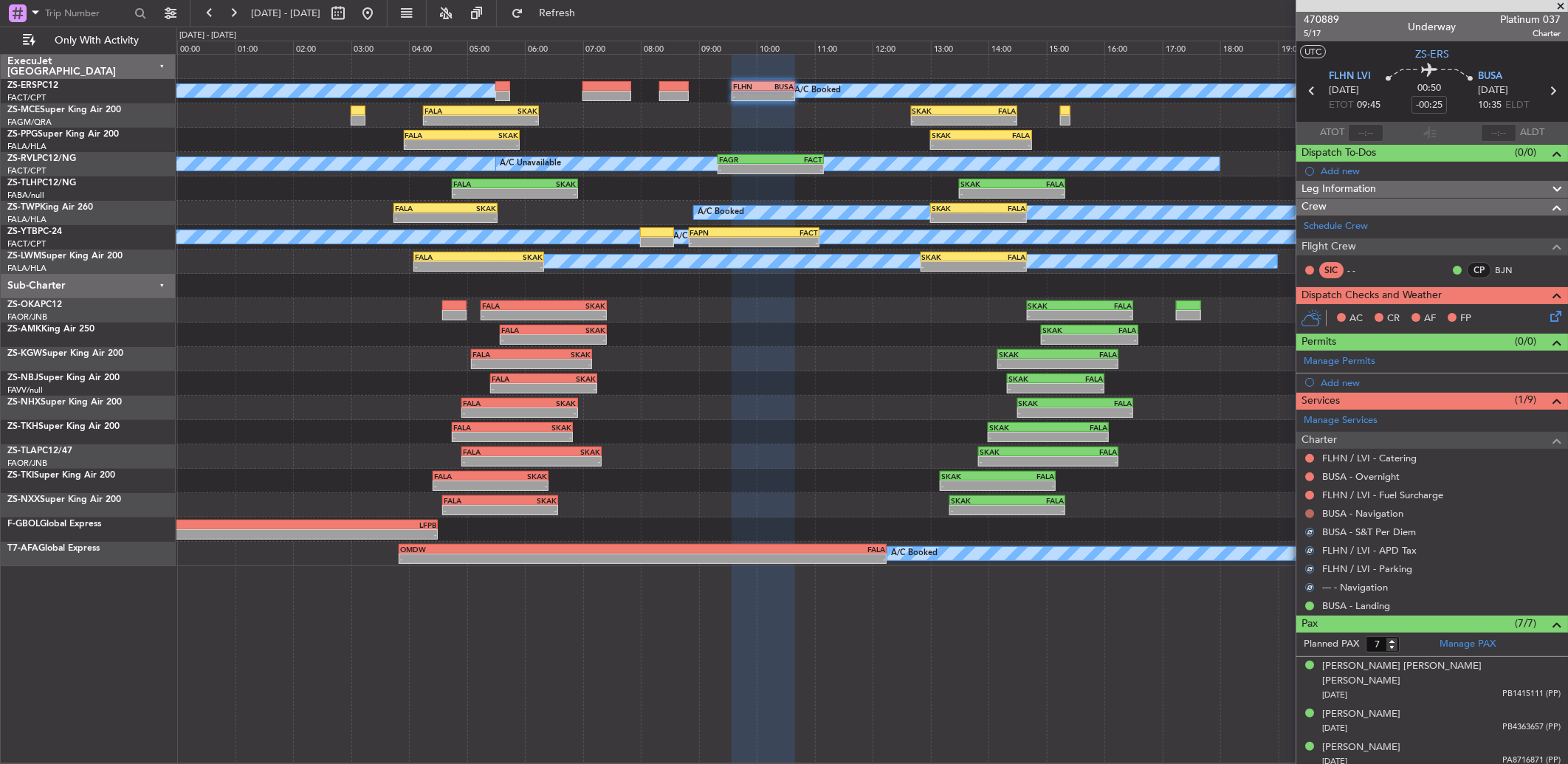
click at [1308, 513] on button at bounding box center [1310, 514] width 9 height 9
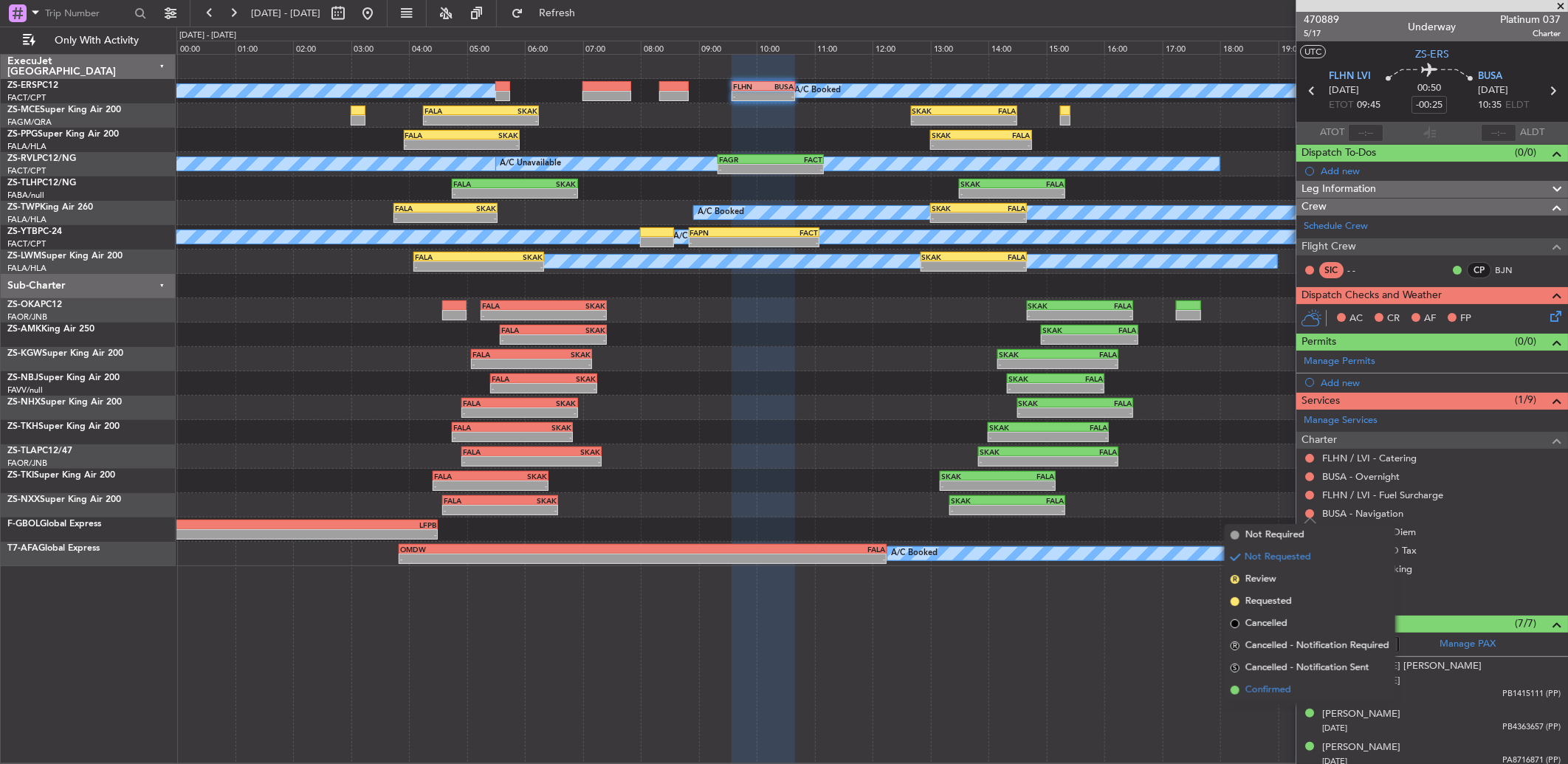
click at [1306, 686] on li "Confirmed" at bounding box center [1310, 690] width 170 height 22
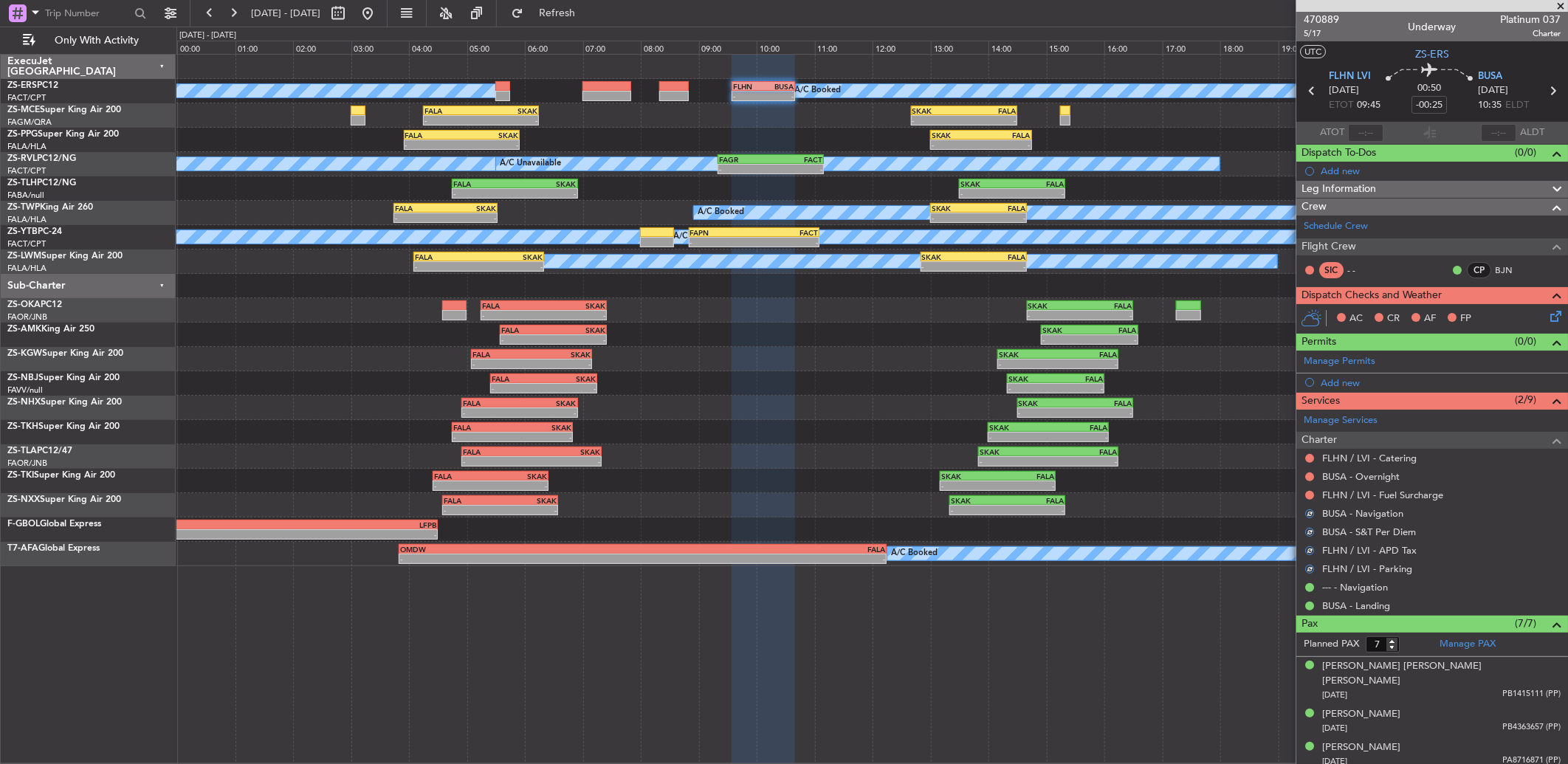
drag, startPoint x: 1306, startPoint y: 492, endPoint x: 1306, endPoint y: 503, distance: 11.0
click at [1308, 492] on button at bounding box center [1310, 495] width 9 height 9
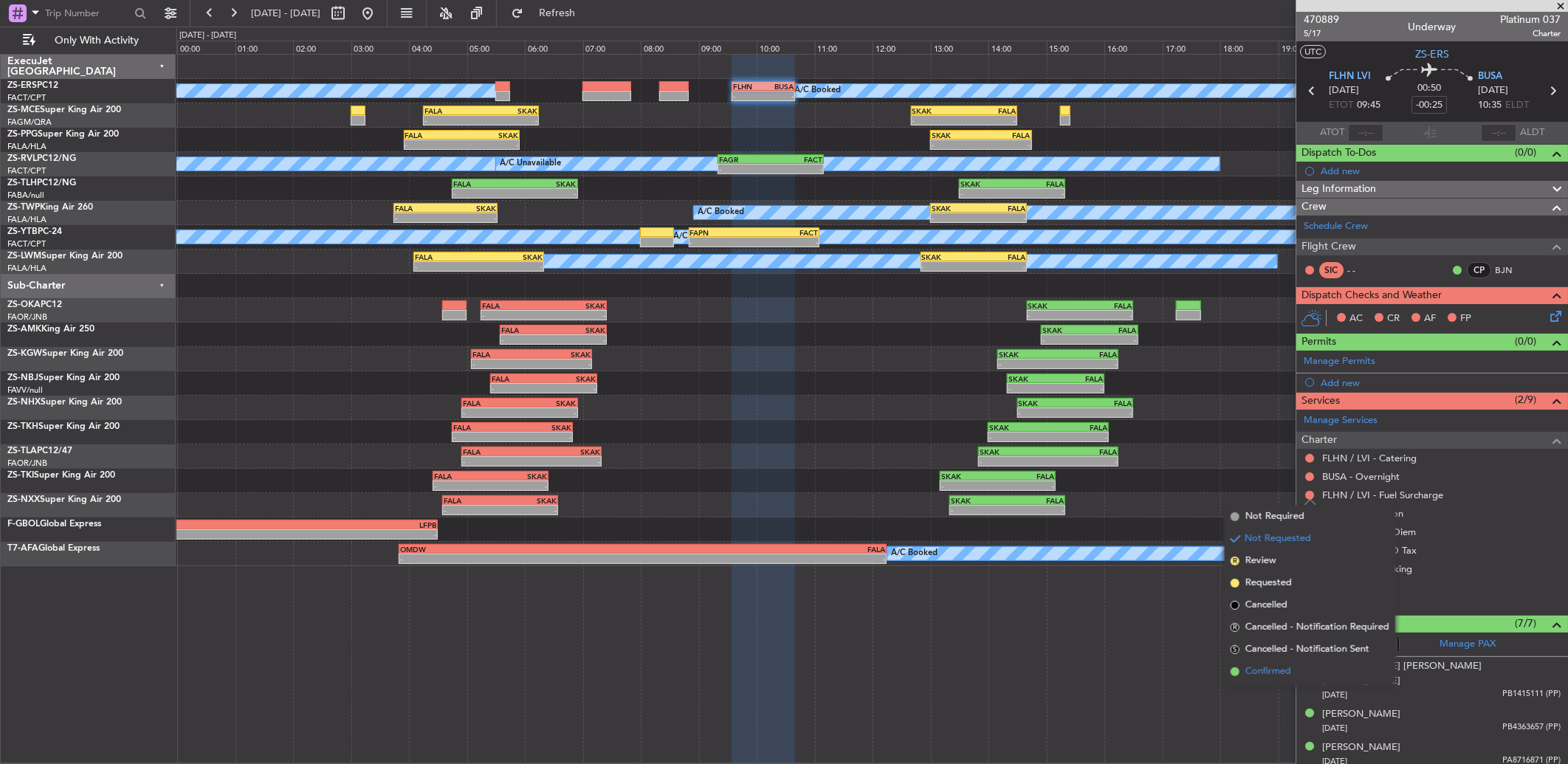
click at [1289, 667] on span "Confirmed" at bounding box center [1268, 672] width 46 height 15
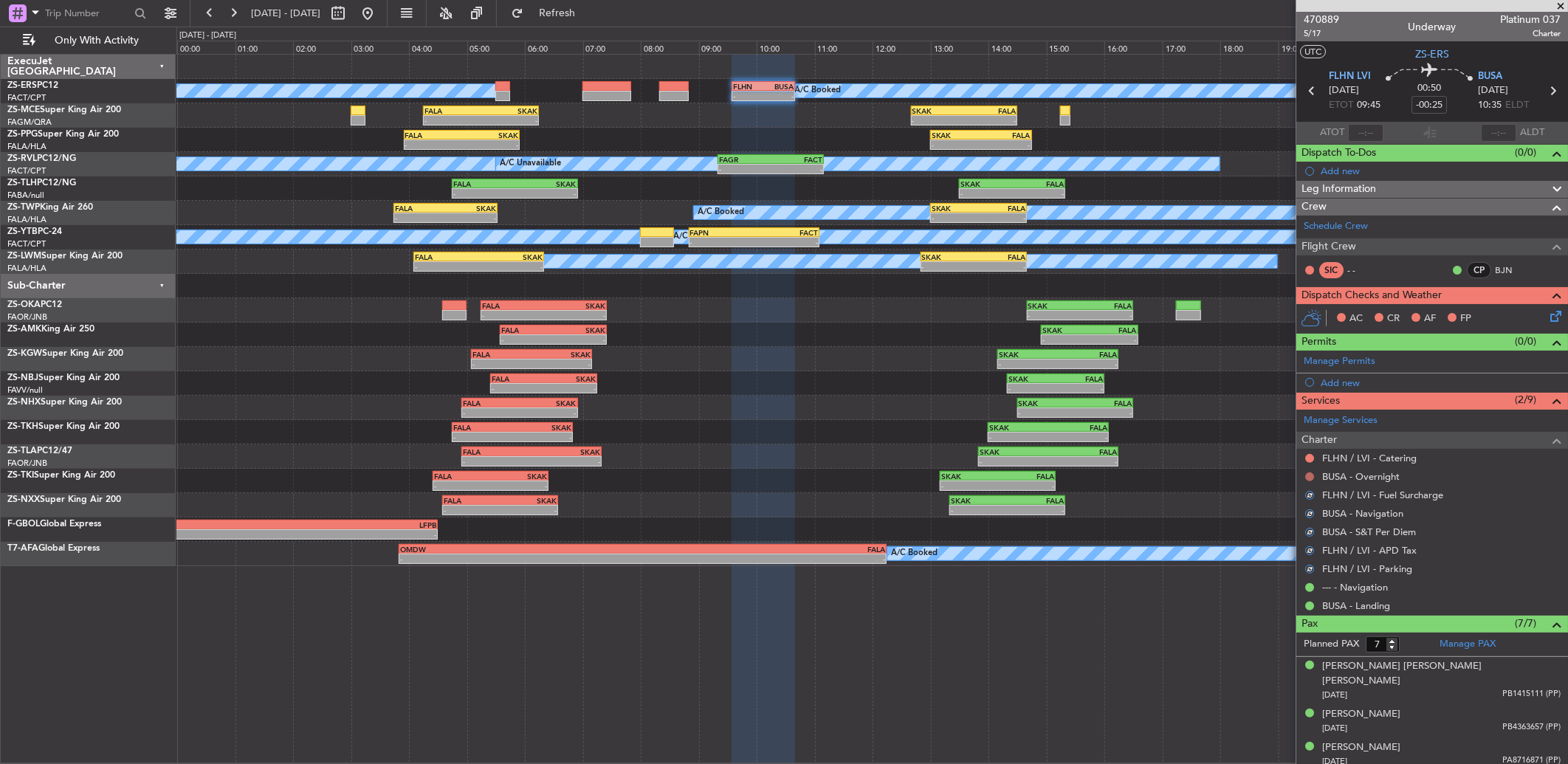
click at [1308, 474] on button at bounding box center [1310, 477] width 9 height 9
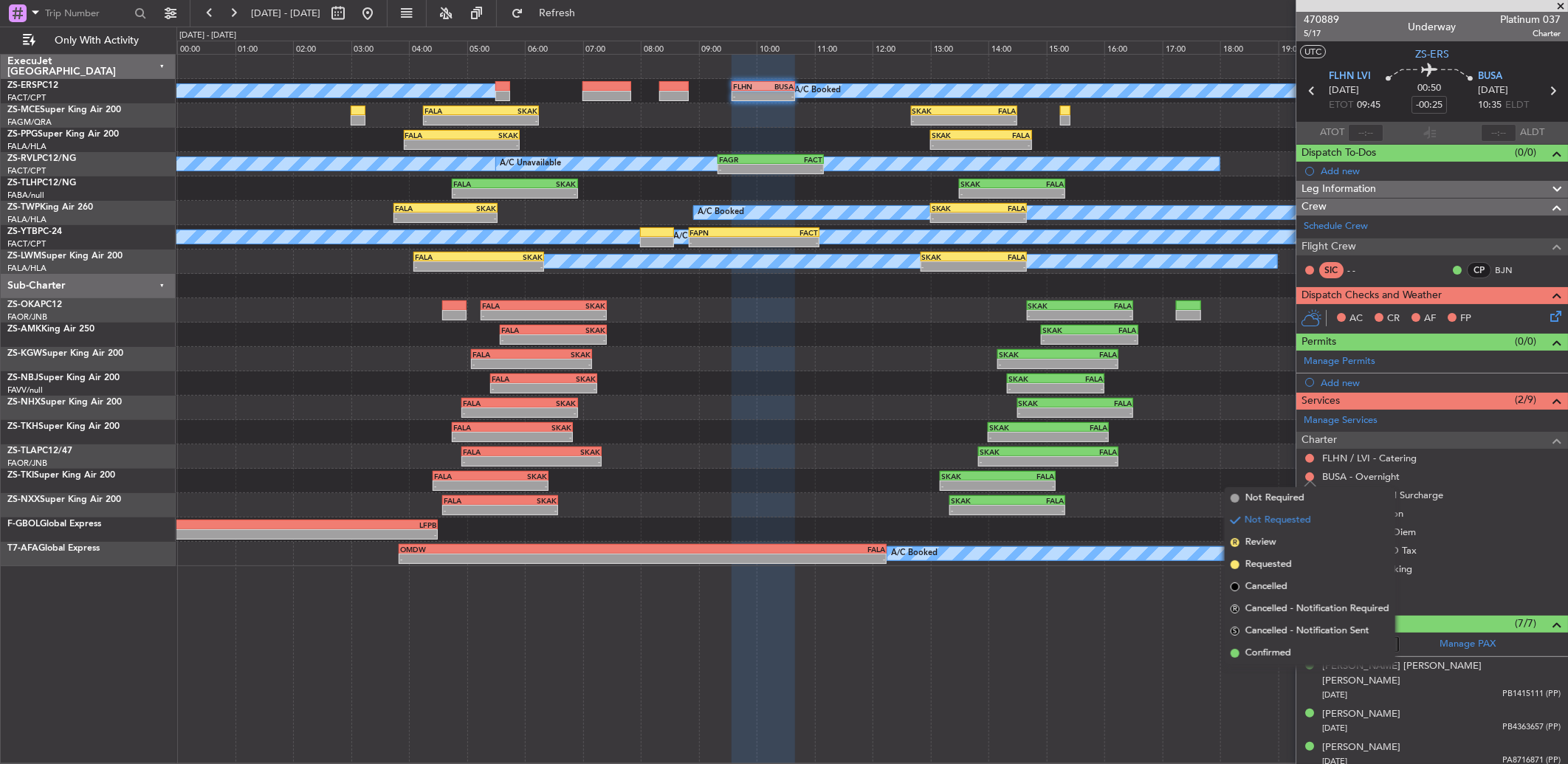
click at [1298, 647] on li "Confirmed" at bounding box center [1310, 653] width 170 height 22
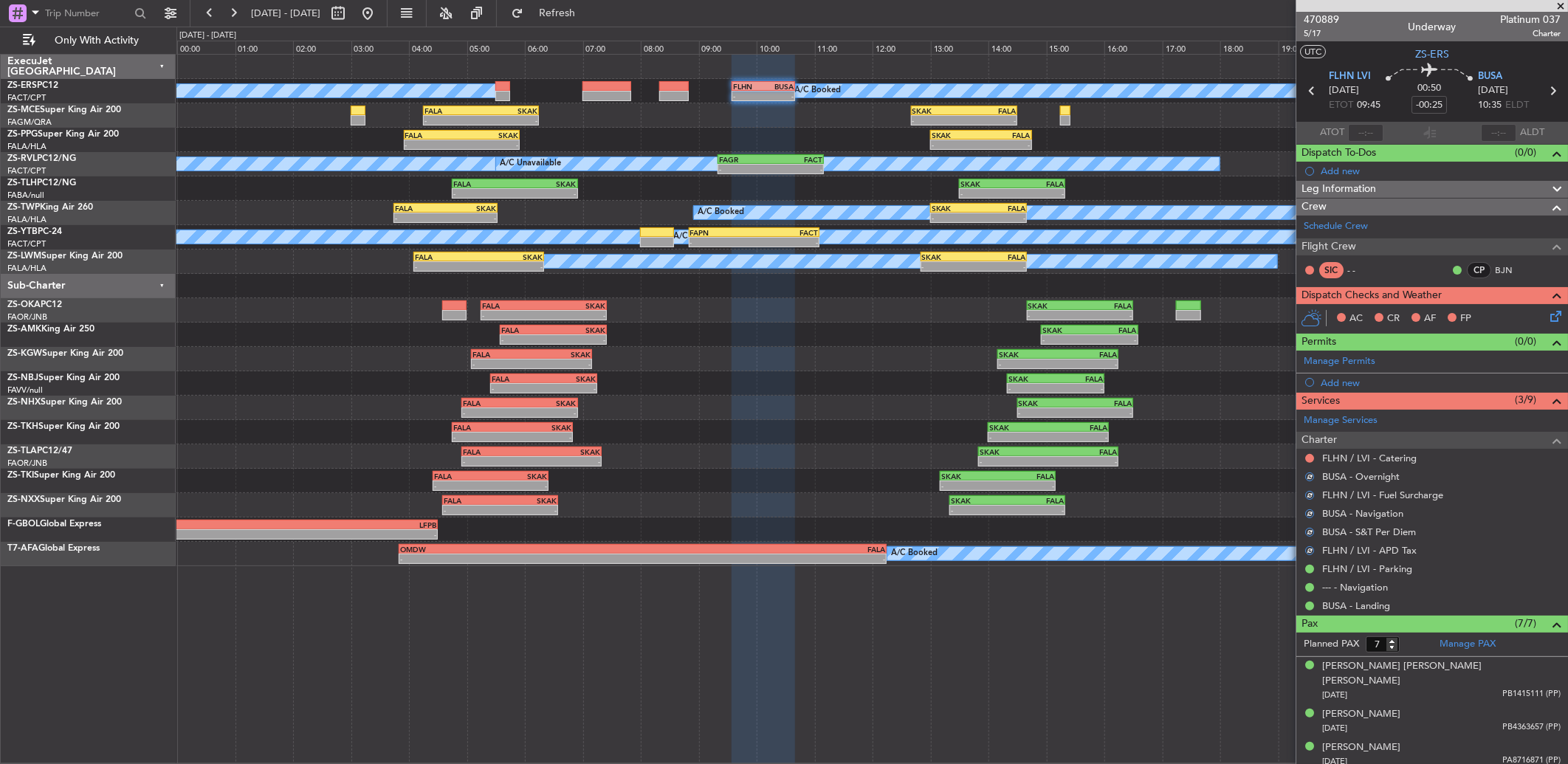
click at [1314, 461] on div at bounding box center [1310, 459] width 12 height 12
click at [1306, 458] on button at bounding box center [1310, 459] width 9 height 9
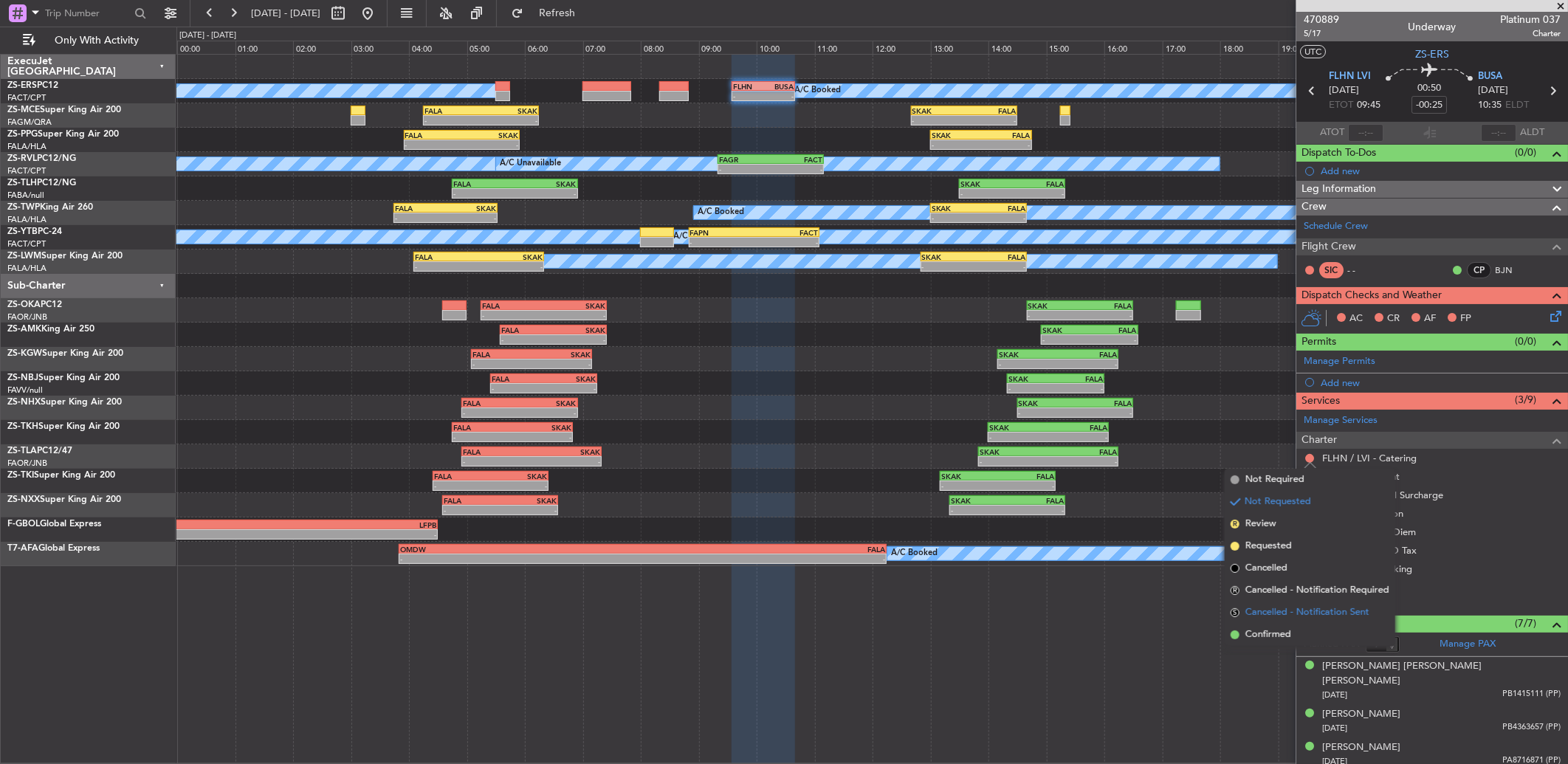
click at [1304, 614] on span "Cancelled - Notification Sent" at bounding box center [1307, 613] width 124 height 15
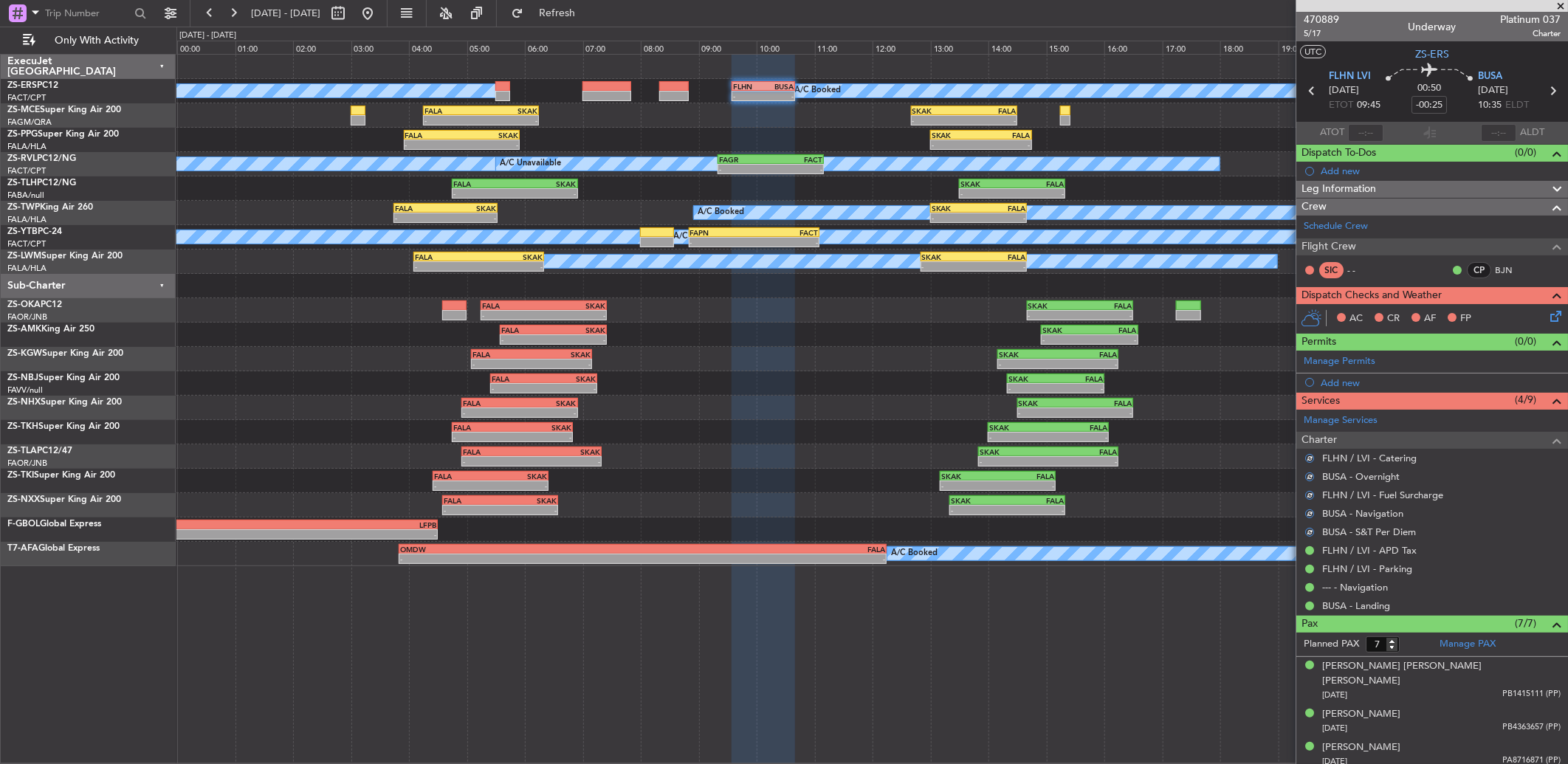
click at [1547, 318] on icon at bounding box center [1553, 314] width 12 height 12
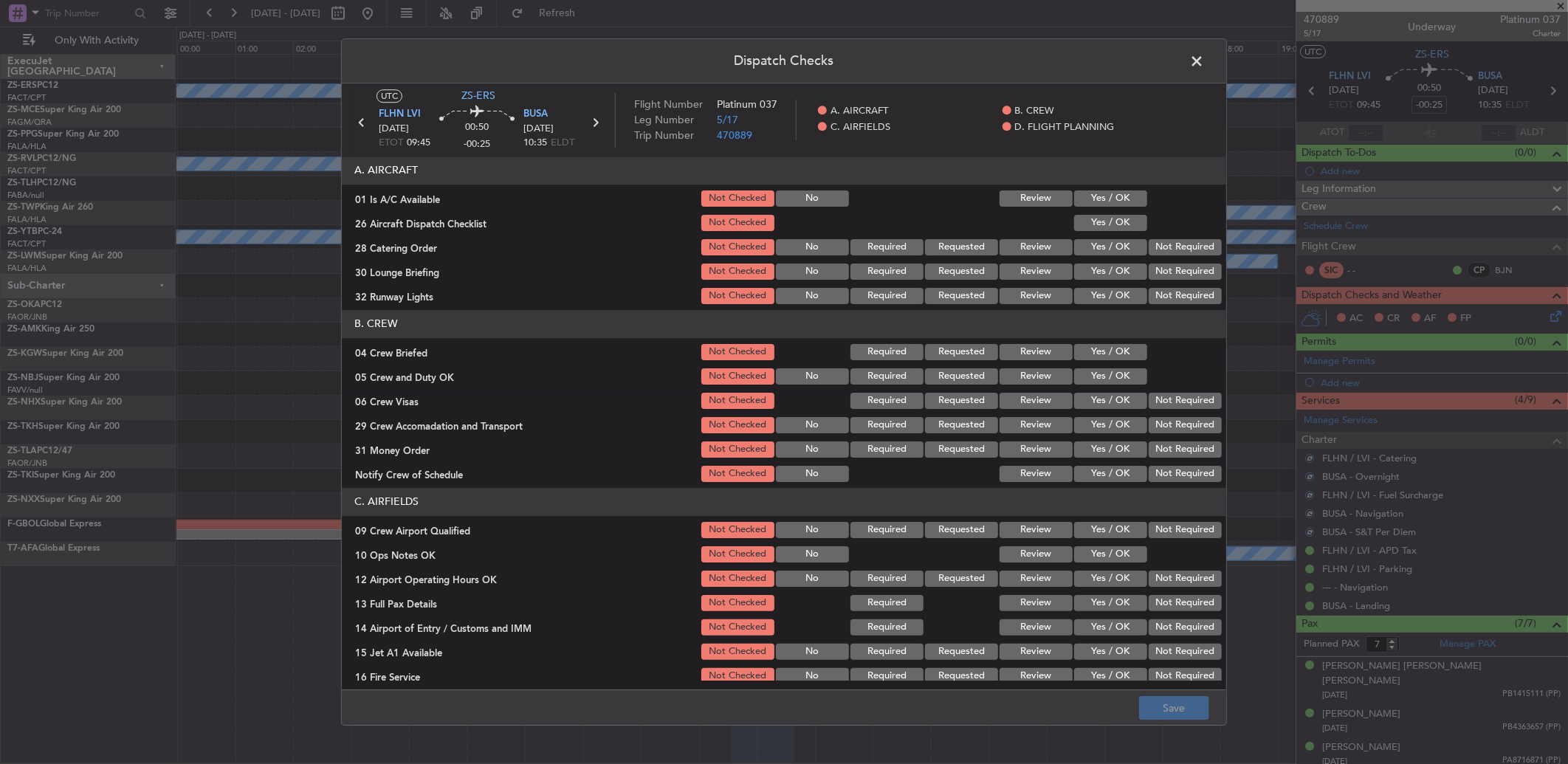
click at [1092, 194] on button "Yes / OK" at bounding box center [1111, 198] width 73 height 17
click at [1096, 216] on div "Yes / OK" at bounding box center [1109, 223] width 75 height 21
click at [1101, 227] on button "Yes / OK" at bounding box center [1111, 223] width 73 height 17
click at [1150, 246] on button "Not Required" at bounding box center [1185, 247] width 73 height 17
click at [1155, 270] on section "A. AIRCRAFT 01 Is A/C Available Not Checked No Review Yes / OK 26 Aircraft Disp…" at bounding box center [784, 231] width 884 height 150
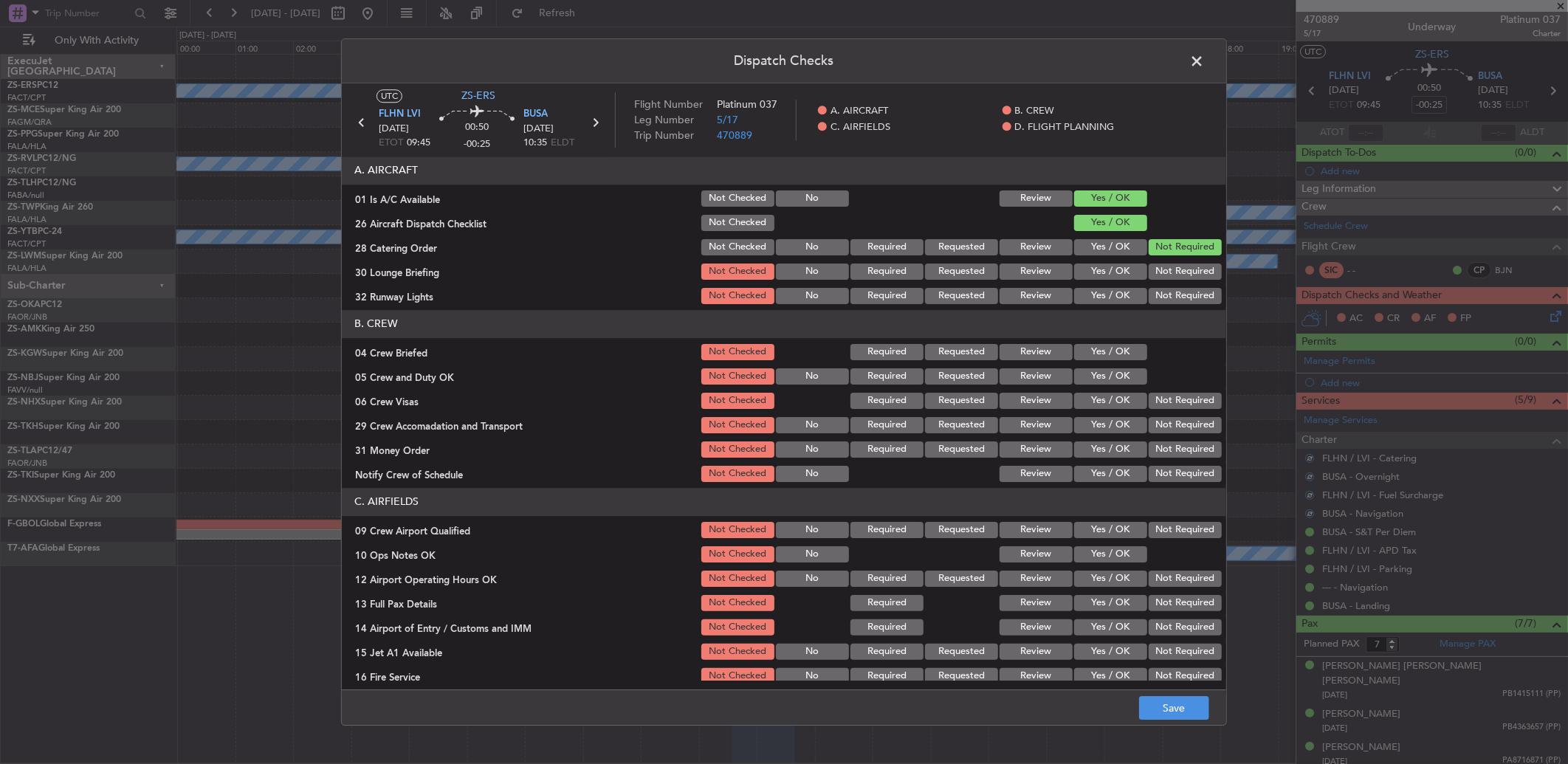
click at [1158, 285] on section "A. AIRCRAFT 01 Is A/C Available Not Checked No Review Yes / OK 26 Aircraft Disp…" at bounding box center [784, 231] width 884 height 150
click at [1162, 305] on div "Not Required" at bounding box center [1184, 296] width 75 height 21
click at [1149, 277] on button "Not Required" at bounding box center [1185, 271] width 73 height 17
click at [1155, 282] on section "A. AIRCRAFT 01 Is A/C Available Not Checked No Review Yes / OK 26 Aircraft Disp…" at bounding box center [784, 231] width 884 height 150
click at [1156, 296] on button "Not Required" at bounding box center [1185, 296] width 73 height 17
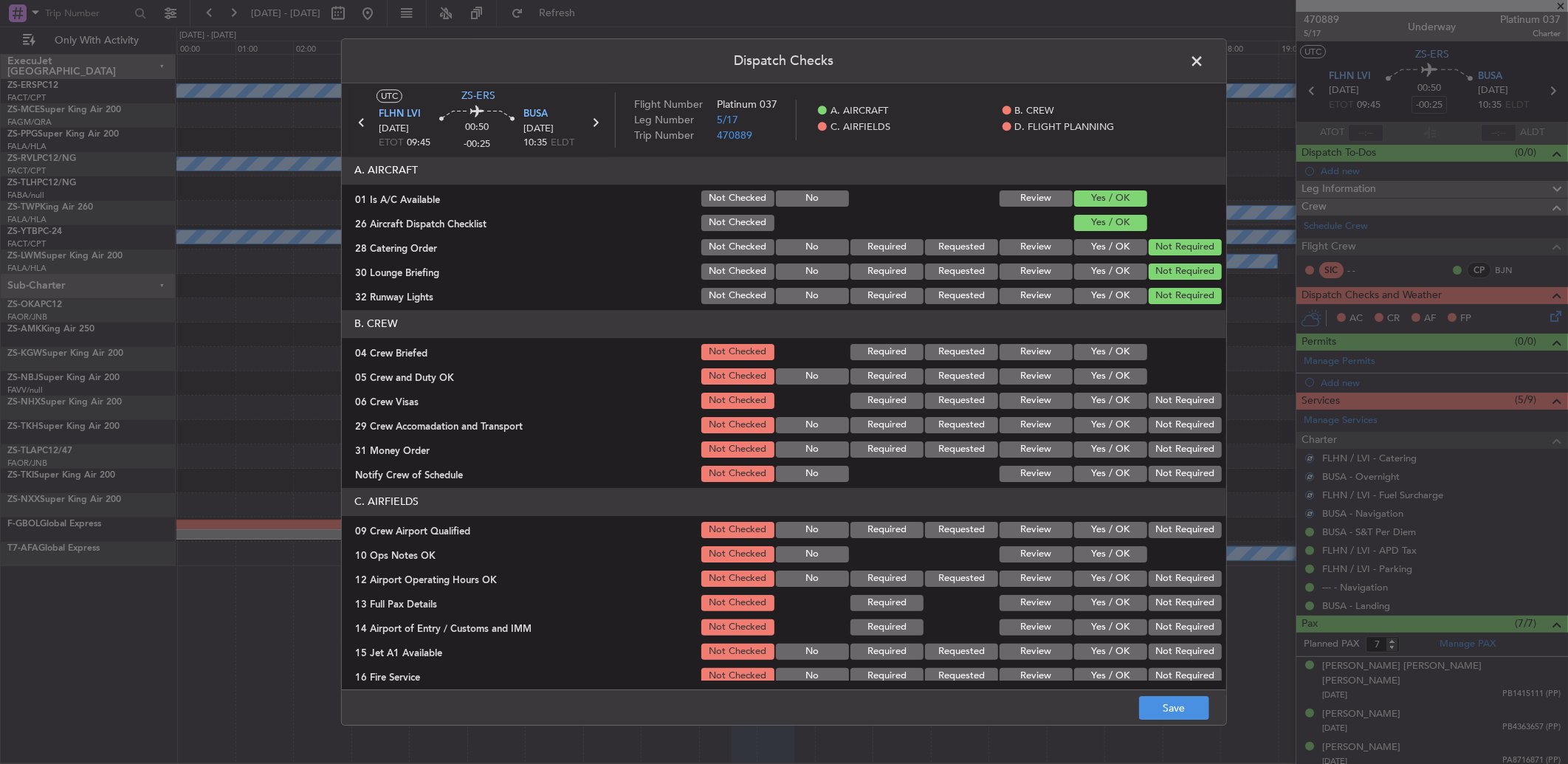
click at [1122, 336] on header "B. CREW" at bounding box center [784, 324] width 884 height 28
click at [1122, 354] on button "Yes / OK" at bounding box center [1111, 352] width 73 height 17
click at [1127, 379] on button "Yes / OK" at bounding box center [1111, 377] width 73 height 17
click at [1155, 412] on section "B. CREW 04 Crew Briefed Not Checked Required Requested Review Yes / OK 05 Crew …" at bounding box center [784, 397] width 884 height 174
click at [1152, 398] on button "Not Required" at bounding box center [1185, 401] width 73 height 17
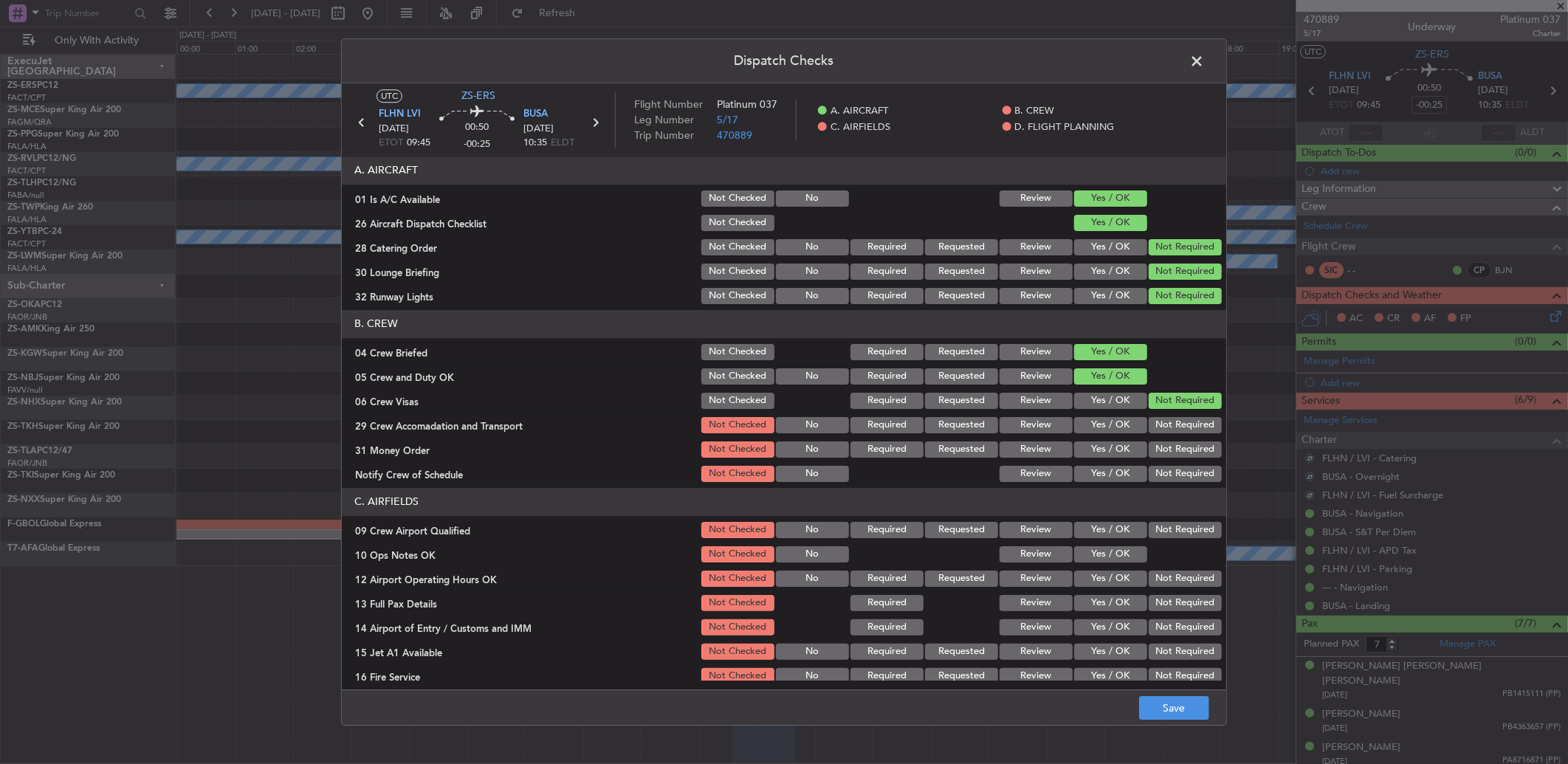
click at [1159, 421] on button "Not Required" at bounding box center [1185, 426] width 73 height 17
drag, startPoint x: 1157, startPoint y: 441, endPoint x: 1156, endPoint y: 448, distance: 7.1
click at [1157, 444] on section "B. CREW 04 Crew Briefed Not Checked Required Requested Review Yes / OK 05 Crew …" at bounding box center [784, 397] width 884 height 174
click at [1154, 462] on section "B. CREW 04 Crew Briefed Not Checked Required Requested Review Yes / OK 05 Crew …" at bounding box center [784, 397] width 884 height 174
drag, startPoint x: 1152, startPoint y: 446, endPoint x: 1154, endPoint y: 472, distance: 26.1
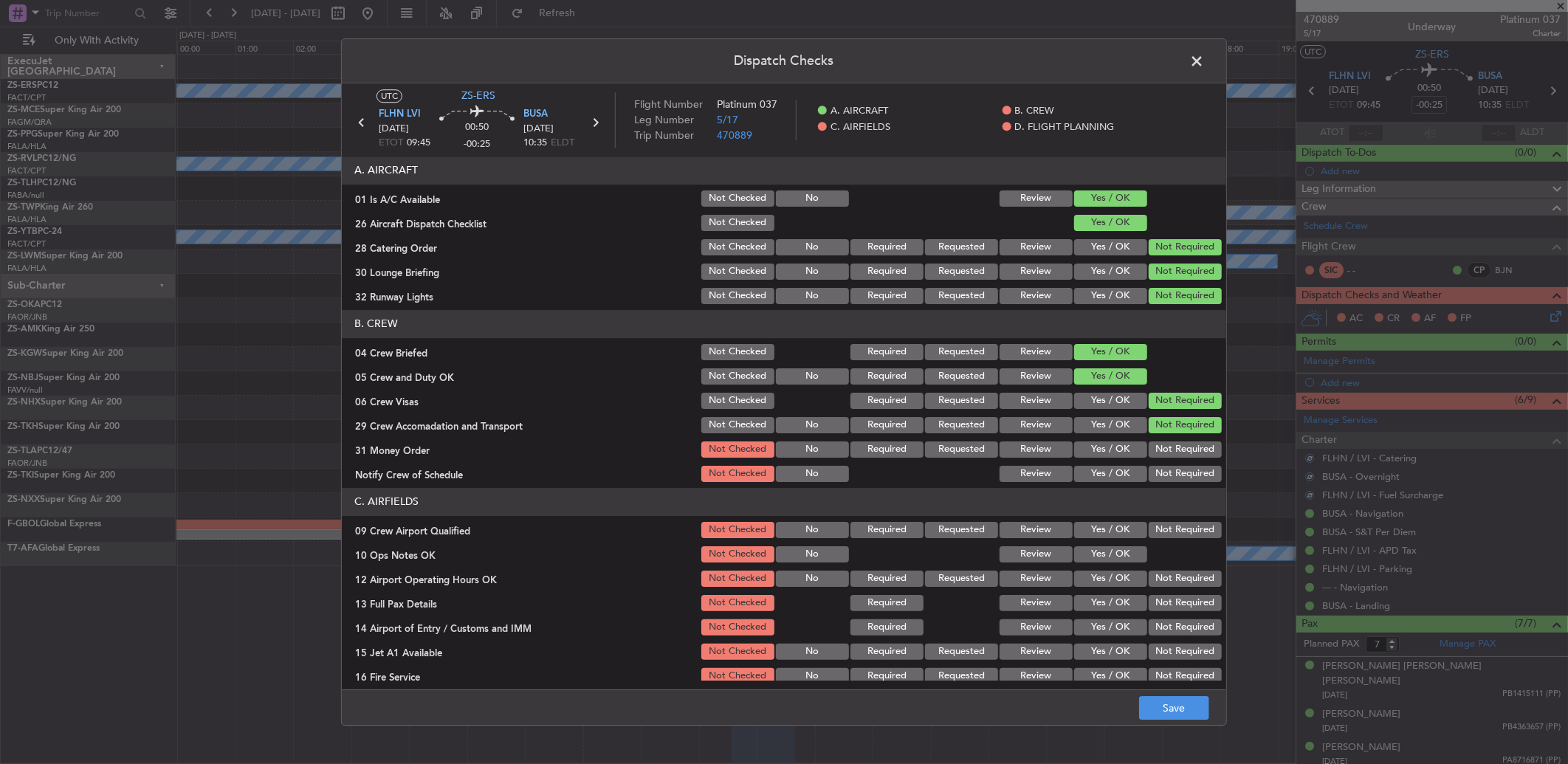
click at [1152, 447] on button "Not Required" at bounding box center [1185, 450] width 73 height 17
drag, startPoint x: 1154, startPoint y: 472, endPoint x: 1154, endPoint y: 482, distance: 10.0
click at [1154, 472] on button "Not Required" at bounding box center [1185, 474] width 73 height 17
click at [1164, 523] on button "Not Required" at bounding box center [1185, 530] width 73 height 17
click at [1124, 557] on button "Yes / OK" at bounding box center [1111, 554] width 73 height 17
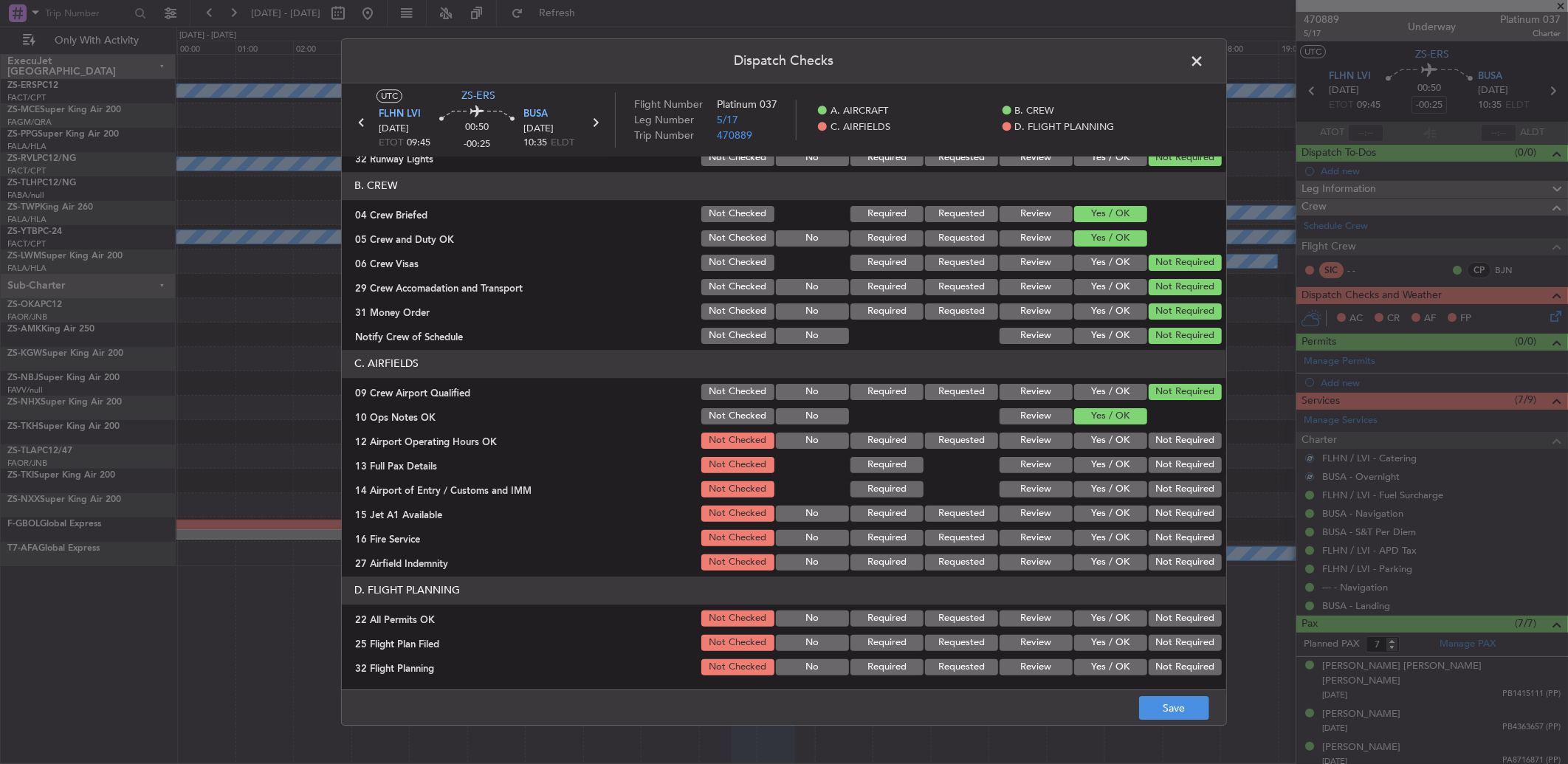
click at [1169, 446] on button "Not Required" at bounding box center [1185, 440] width 73 height 17
click at [1166, 491] on button "Not Required" at bounding box center [1185, 489] width 73 height 17
click at [1158, 452] on section "C. AIRFIELDS 09 Crew Airport Qualified Not Checked No Required Requested Review…" at bounding box center [784, 461] width 884 height 223
drag, startPoint x: 1158, startPoint y: 453, endPoint x: 1158, endPoint y: 467, distance: 14.0
click at [1158, 467] on button "Not Required" at bounding box center [1185, 465] width 73 height 17
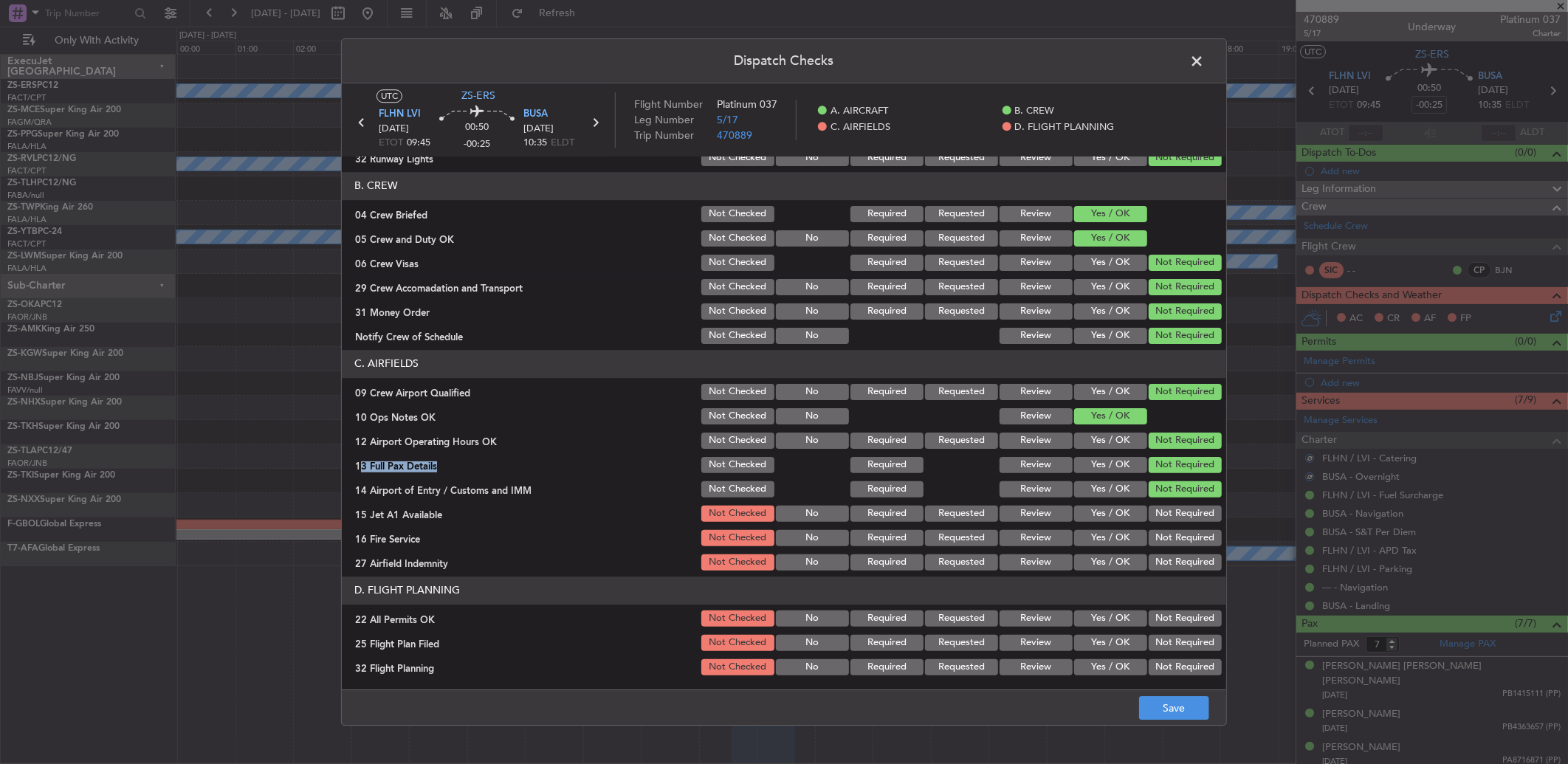
click at [1164, 511] on button "Not Required" at bounding box center [1185, 513] width 73 height 17
click at [1169, 530] on section "C. AIRFIELDS 09 Crew Airport Qualified Not Checked No Required Requested Review…" at bounding box center [784, 461] width 884 height 223
click at [1171, 540] on button "Not Required" at bounding box center [1185, 538] width 73 height 17
click at [1171, 554] on section "C. AIRFIELDS 09 Crew Airport Qualified Not Checked No Required Requested Review…" at bounding box center [784, 461] width 884 height 223
click at [1171, 564] on button "Not Required" at bounding box center [1185, 562] width 73 height 17
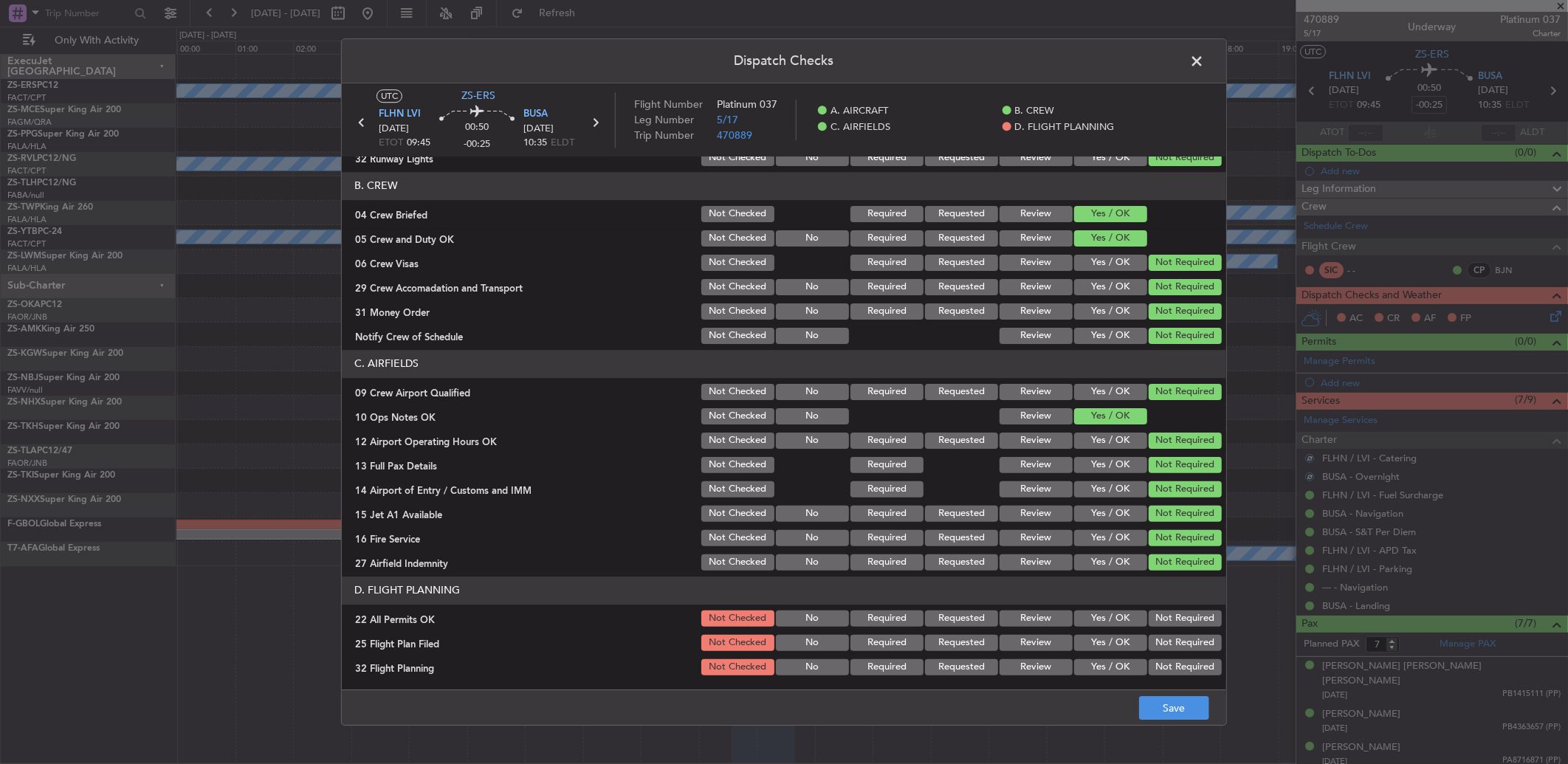
drag, startPoint x: 1154, startPoint y: 613, endPoint x: 1143, endPoint y: 633, distance: 22.8
click at [1155, 623] on button "Not Required" at bounding box center [1185, 619] width 73 height 17
click at [1117, 647] on button "Yes / OK" at bounding box center [1111, 643] width 73 height 17
drag, startPoint x: 1122, startPoint y: 667, endPoint x: 1125, endPoint y: 674, distance: 7.6
click at [1125, 668] on button "Yes / OK" at bounding box center [1111, 667] width 73 height 17
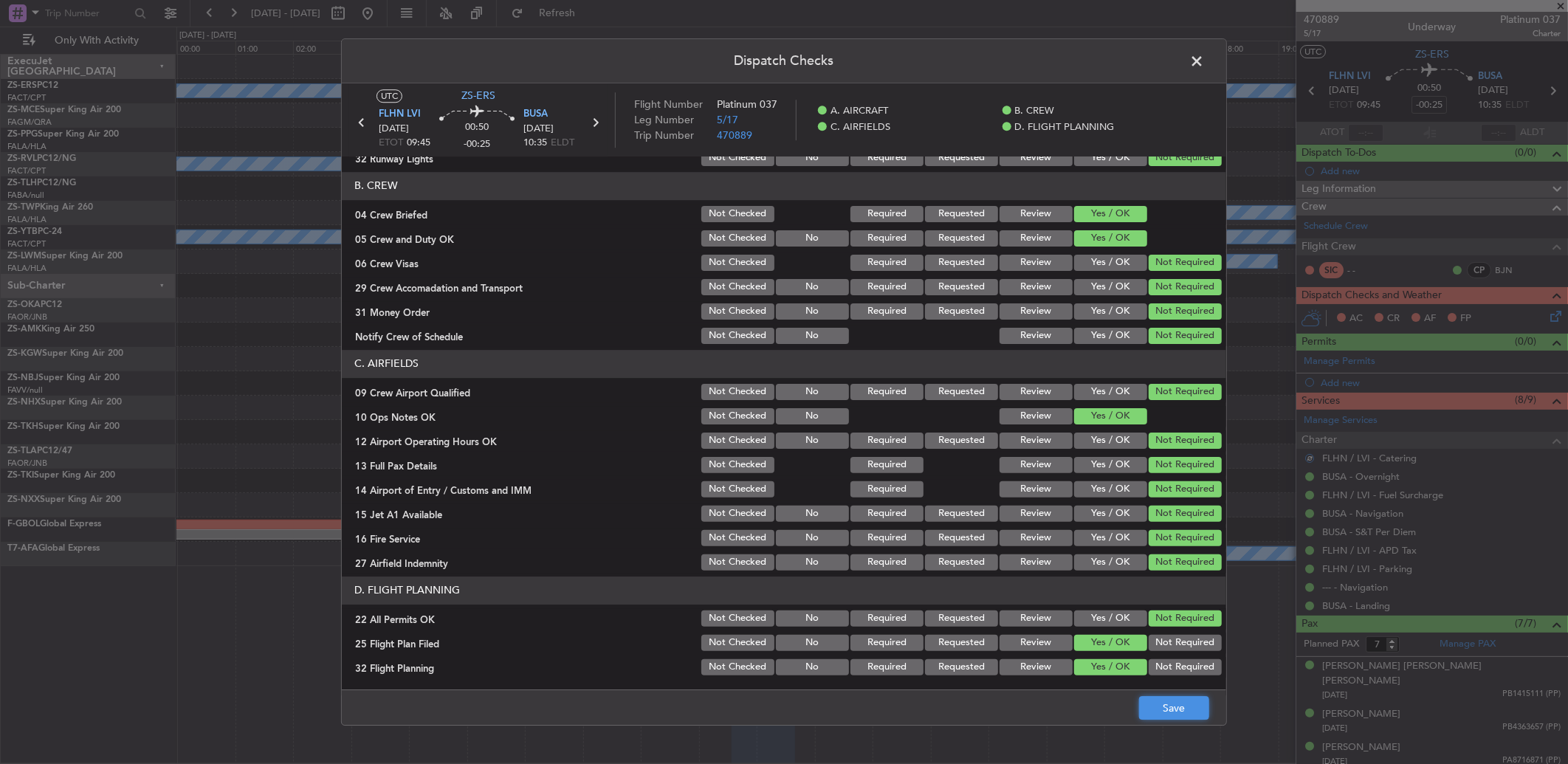
click at [1189, 720] on button "Save" at bounding box center [1174, 707] width 70 height 23
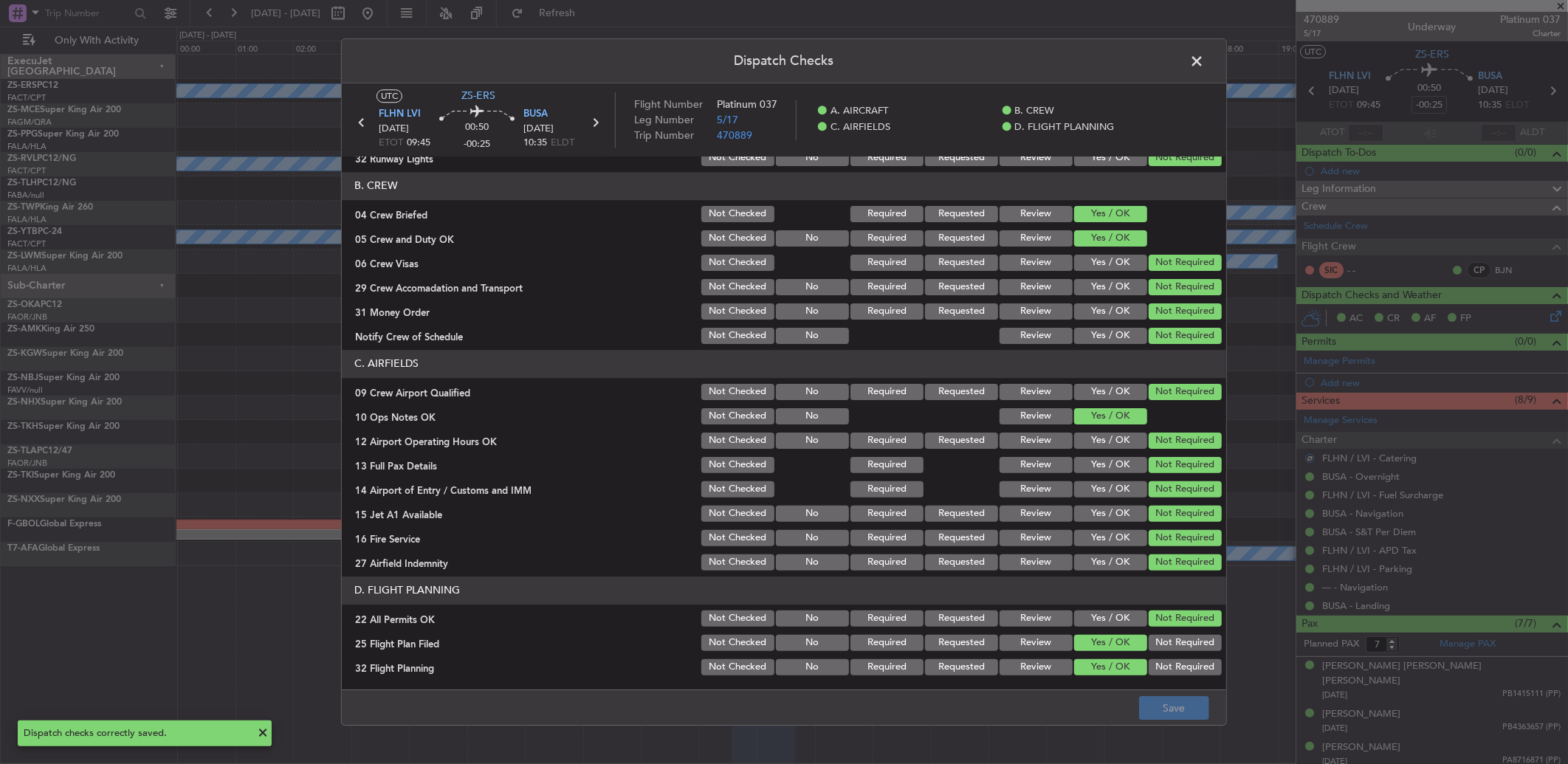
click at [1204, 57] on span at bounding box center [1204, 65] width 0 height 30
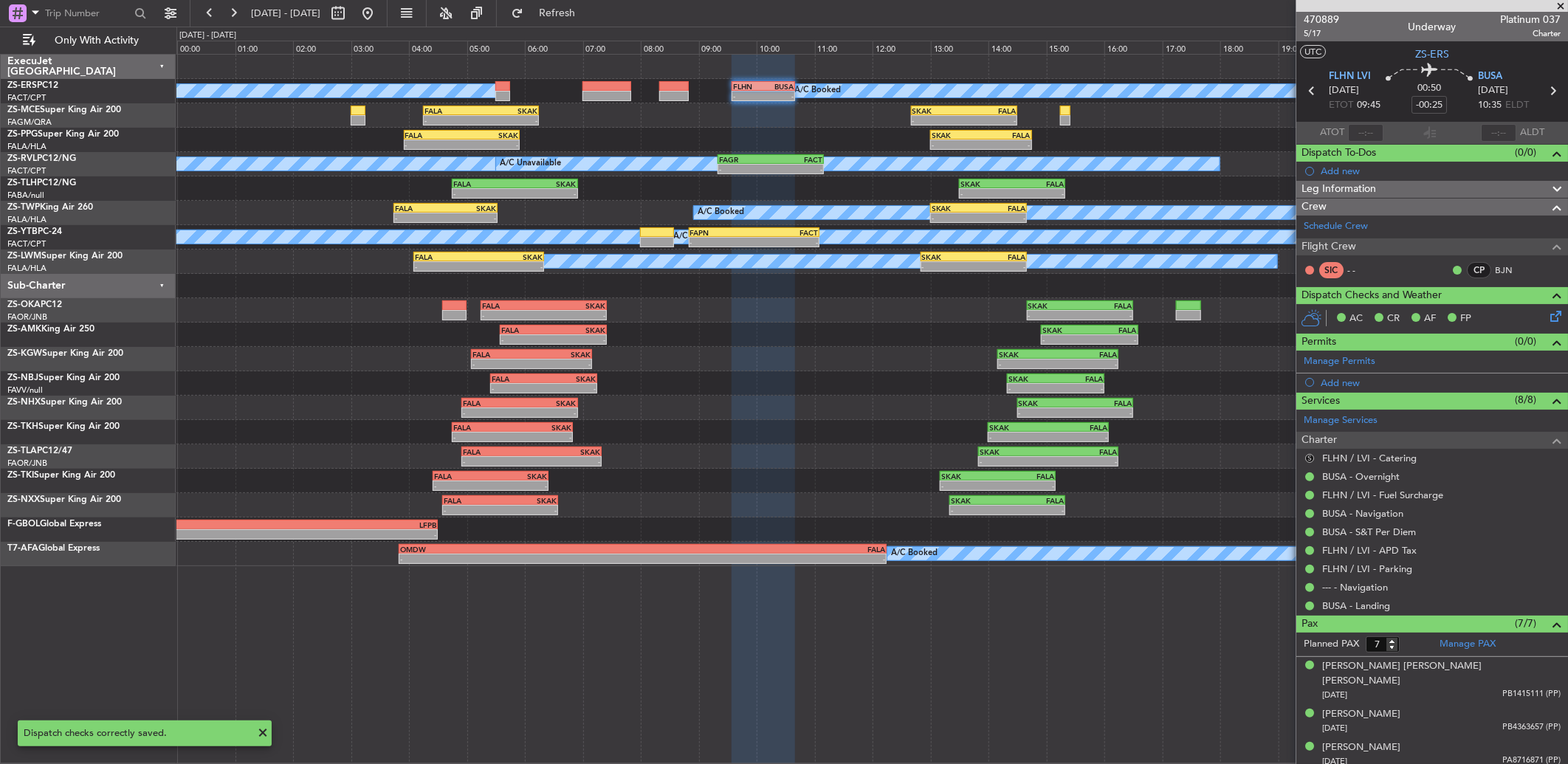
click at [1305, 459] on button "S" at bounding box center [1310, 459] width 9 height 9
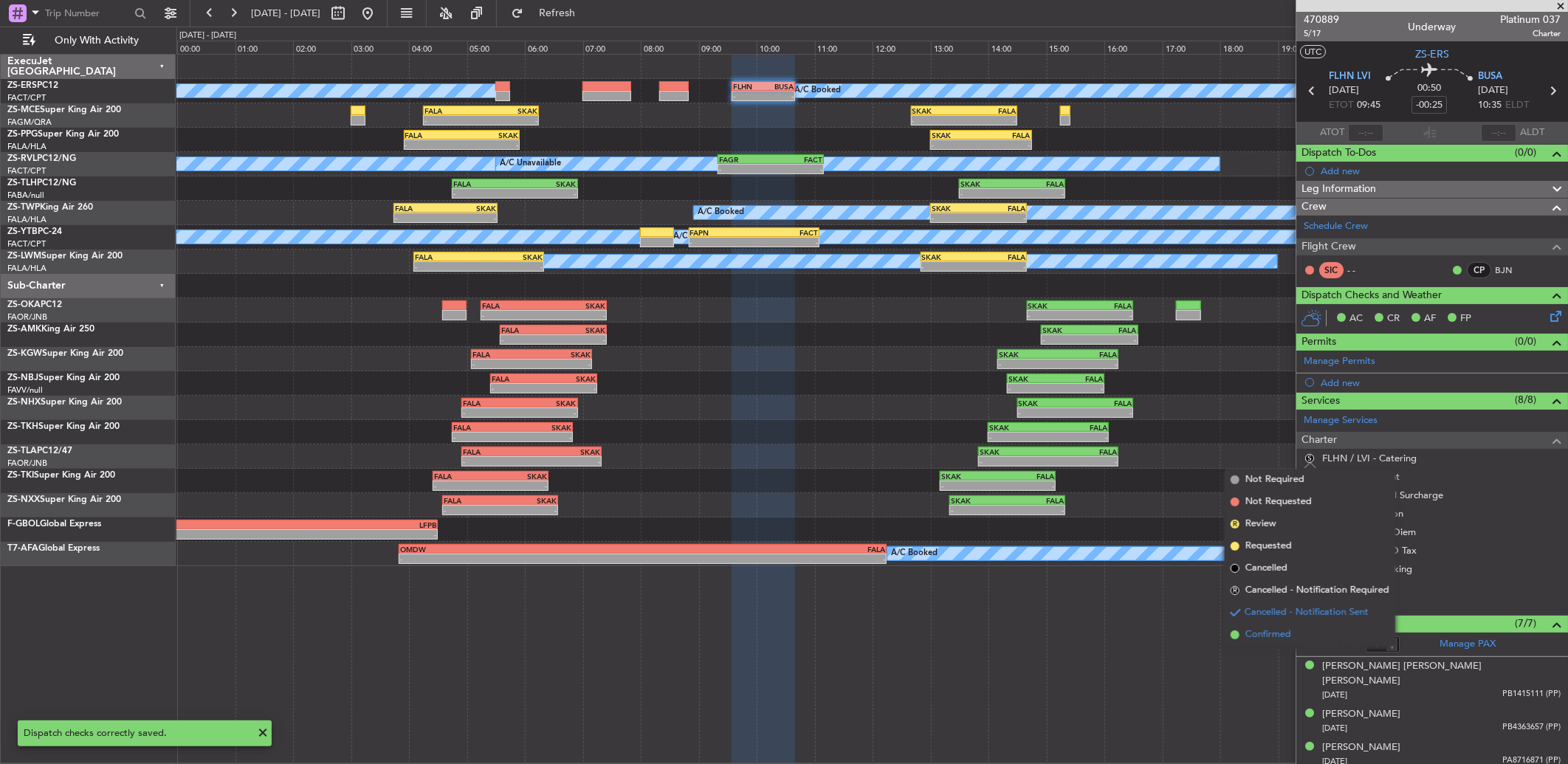
click at [1283, 640] on span "Confirmed" at bounding box center [1268, 634] width 46 height 15
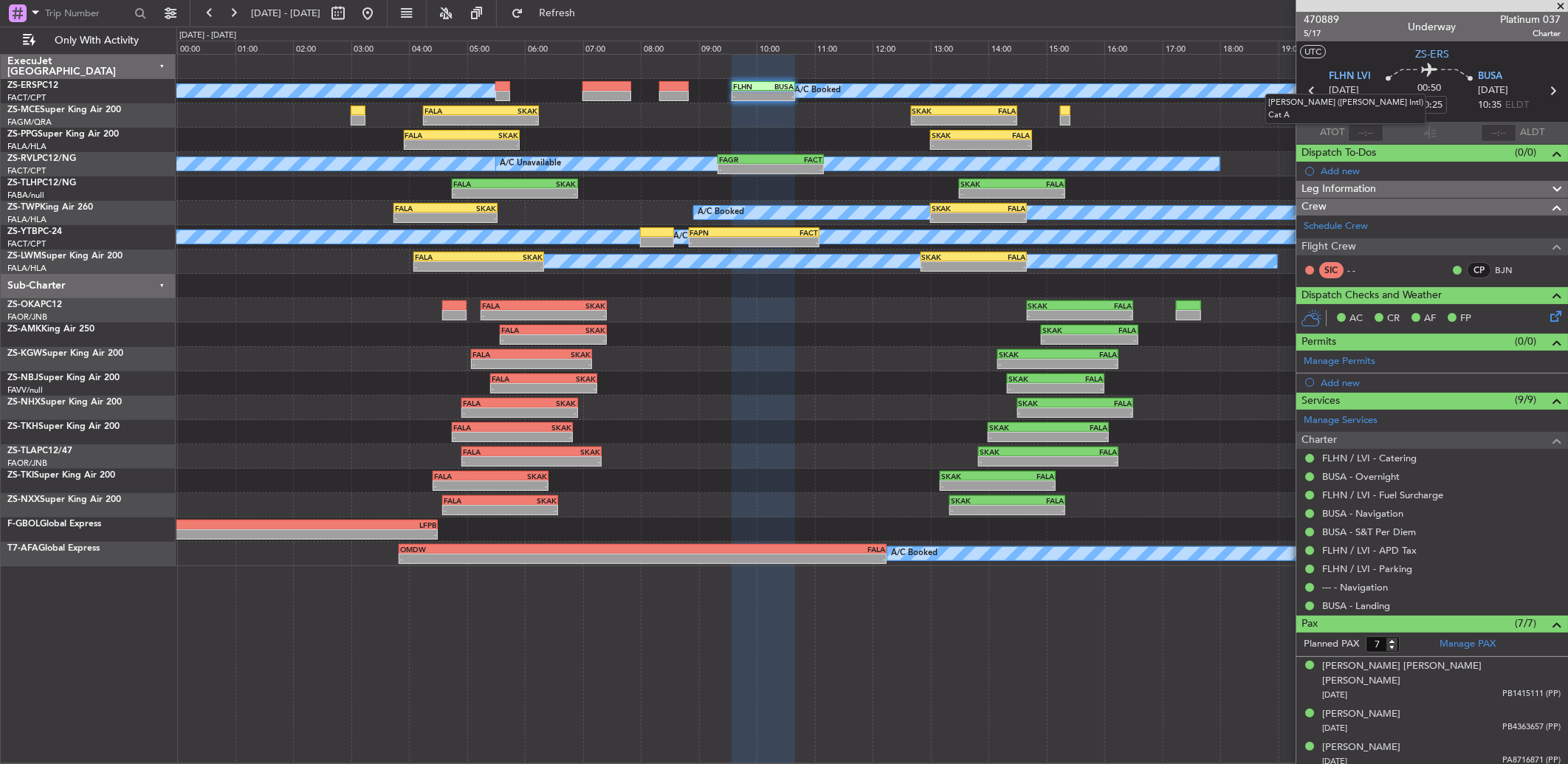
click at [1307, 87] on mat-tooltip-component "[PERSON_NAME] ([PERSON_NAME] Intl) Cat A" at bounding box center [1345, 109] width 182 height 51
drag, startPoint x: 1307, startPoint y: 87, endPoint x: 1306, endPoint y: 97, distance: 10.0
click at [1306, 105] on section "FLHN LVI [DATE] ETOT 09:45 00:50 -00:25 BUSA [DATE] 10:35 ELDT" at bounding box center [1431, 92] width 271 height 58
click at [1307, 90] on icon at bounding box center [1311, 90] width 19 height 19
type input "-00:15"
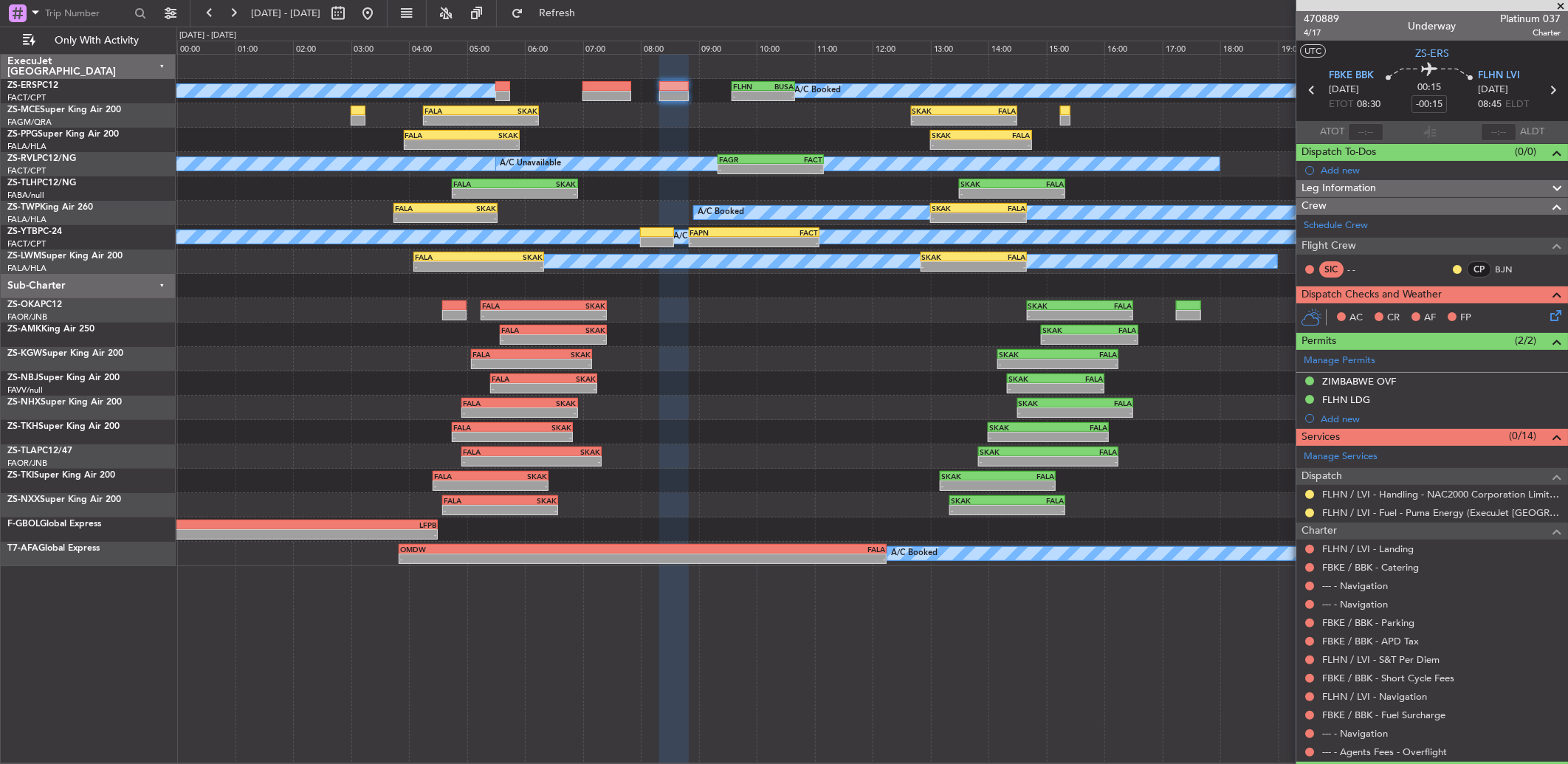
scroll to position [0, 0]
click at [1310, 754] on button at bounding box center [1310, 754] width 9 height 9
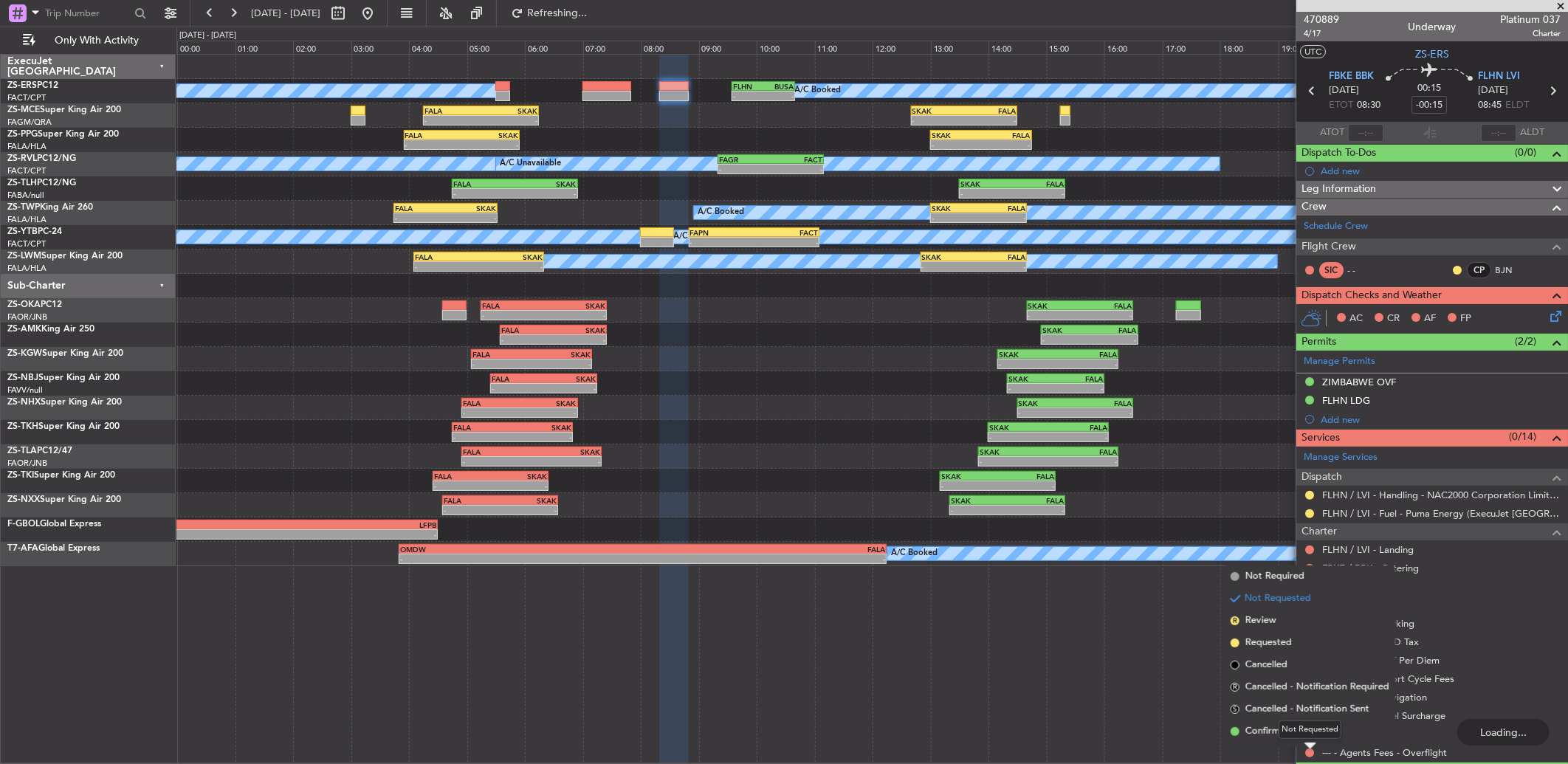
click at [1305, 734] on div "Not Requested" at bounding box center [1310, 729] width 63 height 18
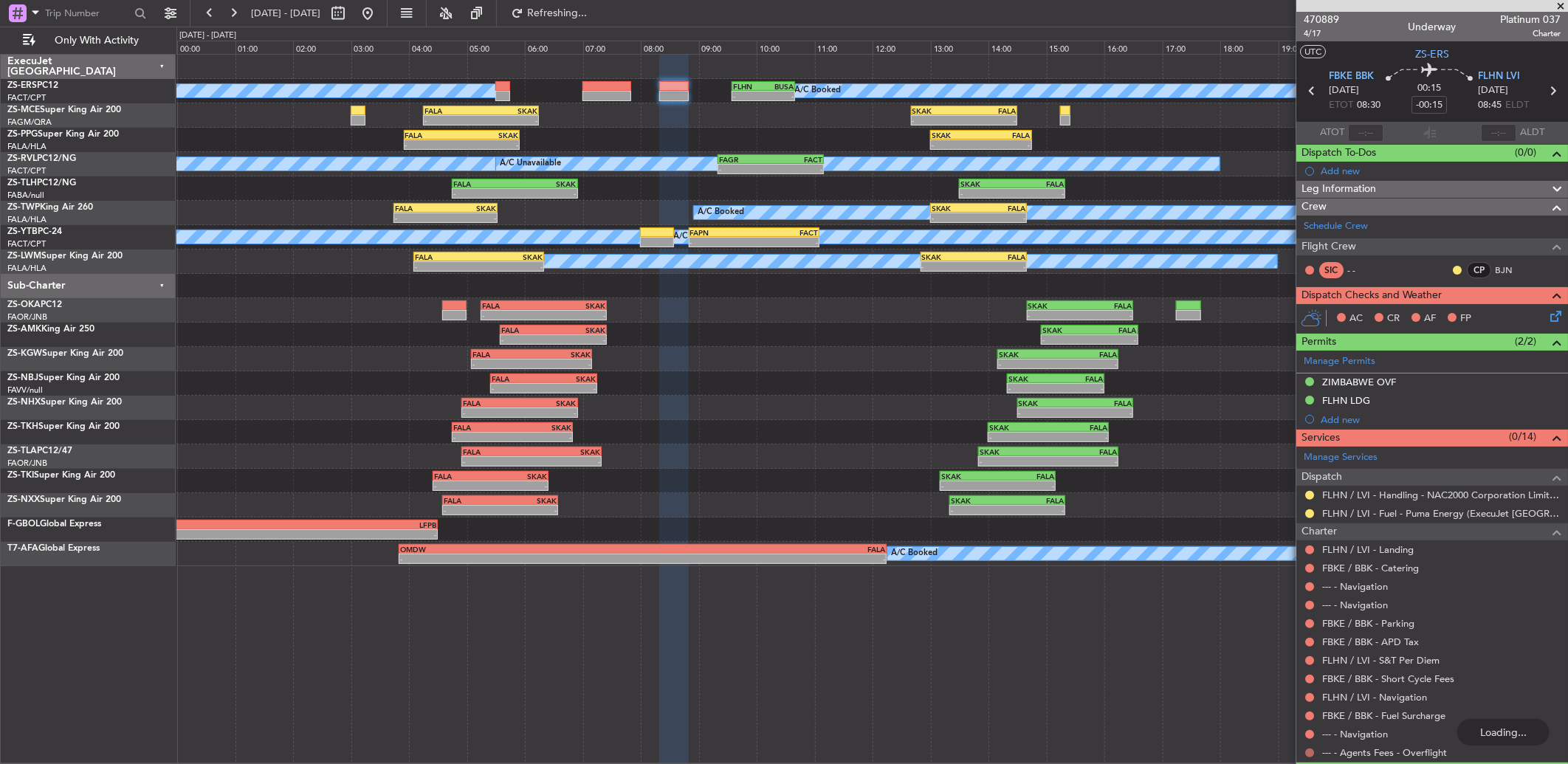
click at [1308, 754] on button at bounding box center [1310, 754] width 9 height 9
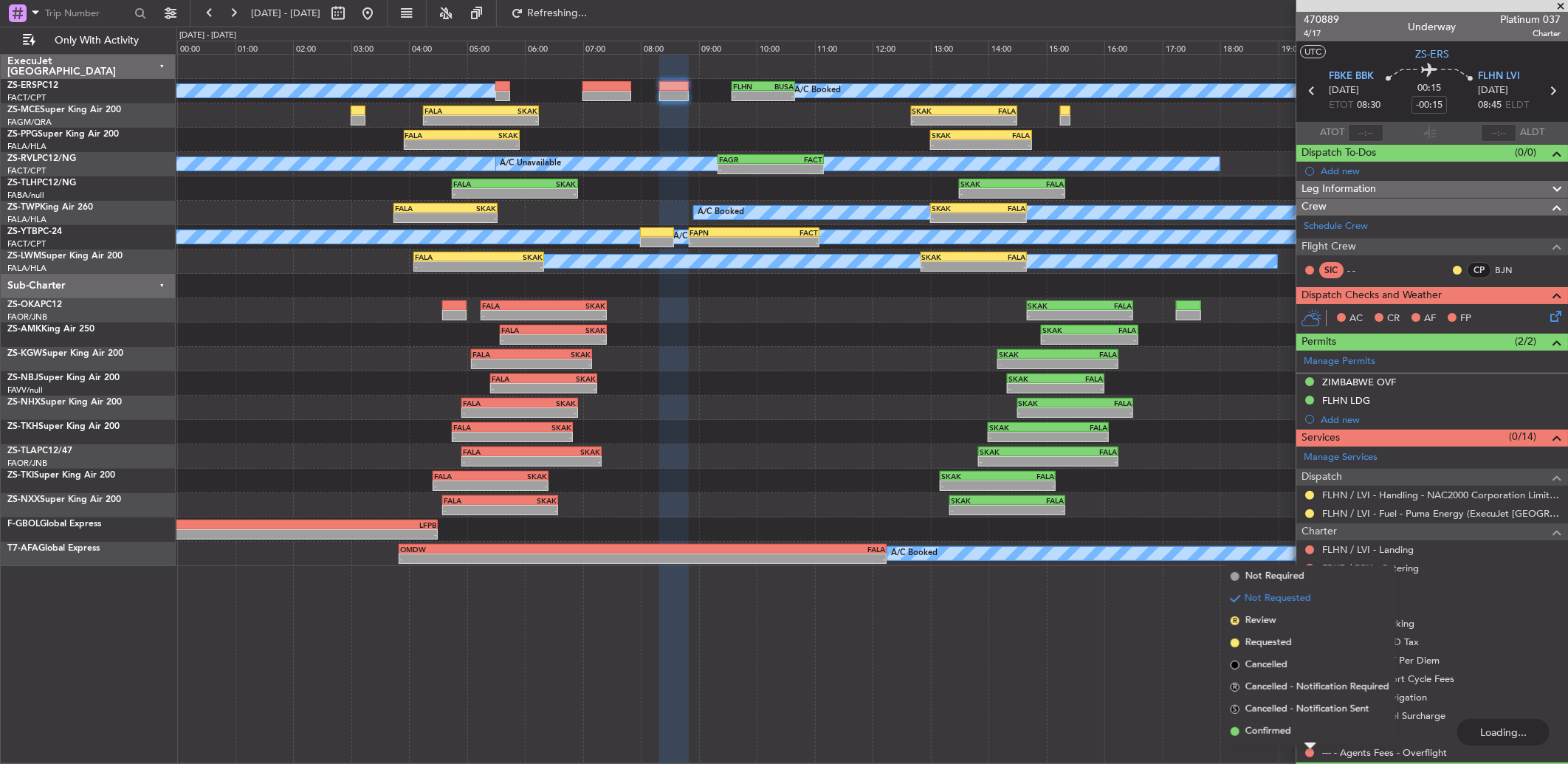
drag, startPoint x: 1273, startPoint y: 734, endPoint x: 1295, endPoint y: 727, distance: 23.1
click at [1275, 734] on span "Confirmed" at bounding box center [1268, 732] width 46 height 15
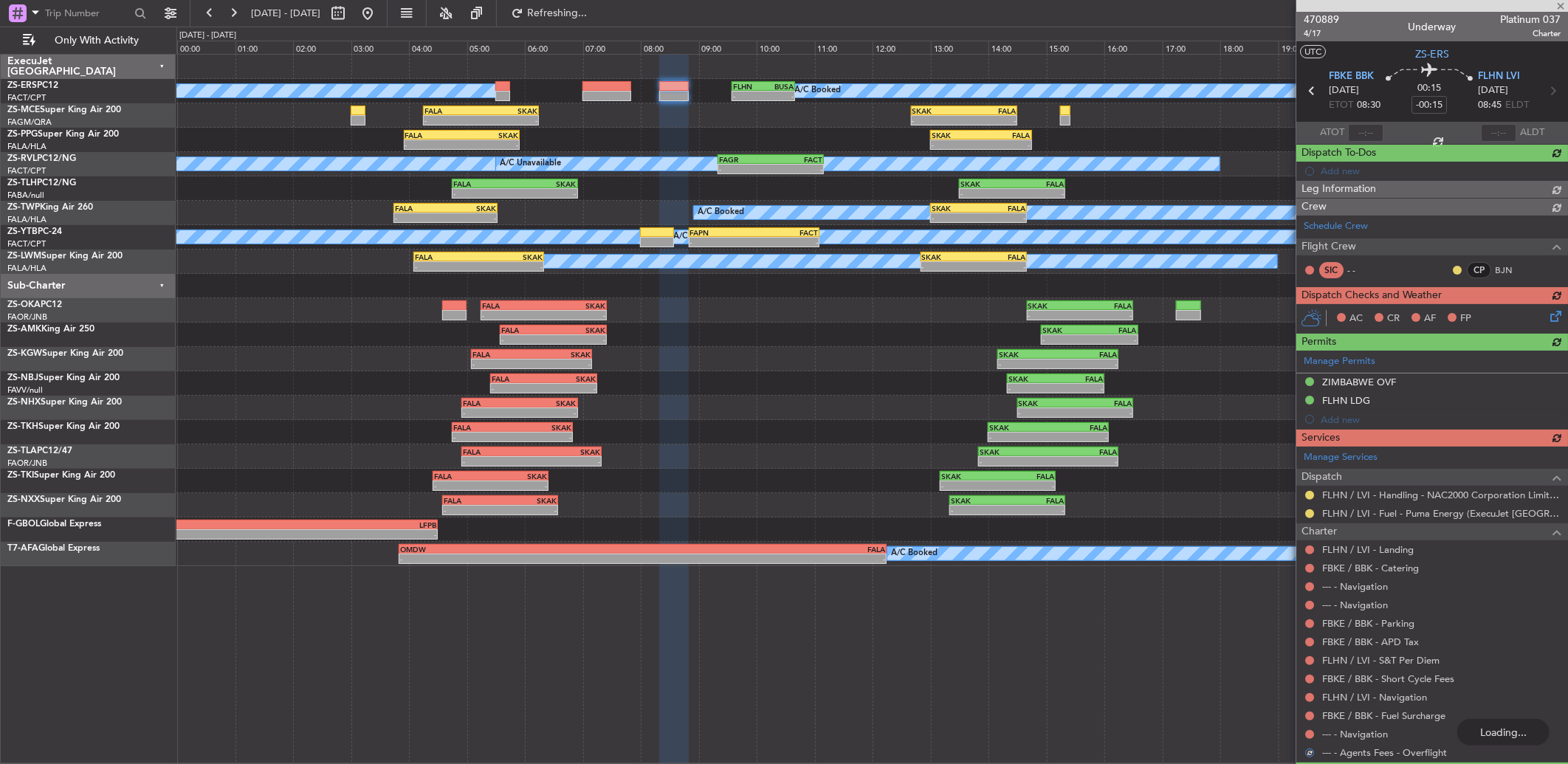
click at [1312, 734] on div "Manage Services Dispatch FLHN / LVI - Handling - NAC2000 Corporation Limited - …" at bounding box center [1431, 605] width 271 height 316
click at [1311, 735] on div "Manage Services Dispatch FLHN / LVI - Handling - NAC2000 Corporation Limited - …" at bounding box center [1431, 605] width 271 height 316
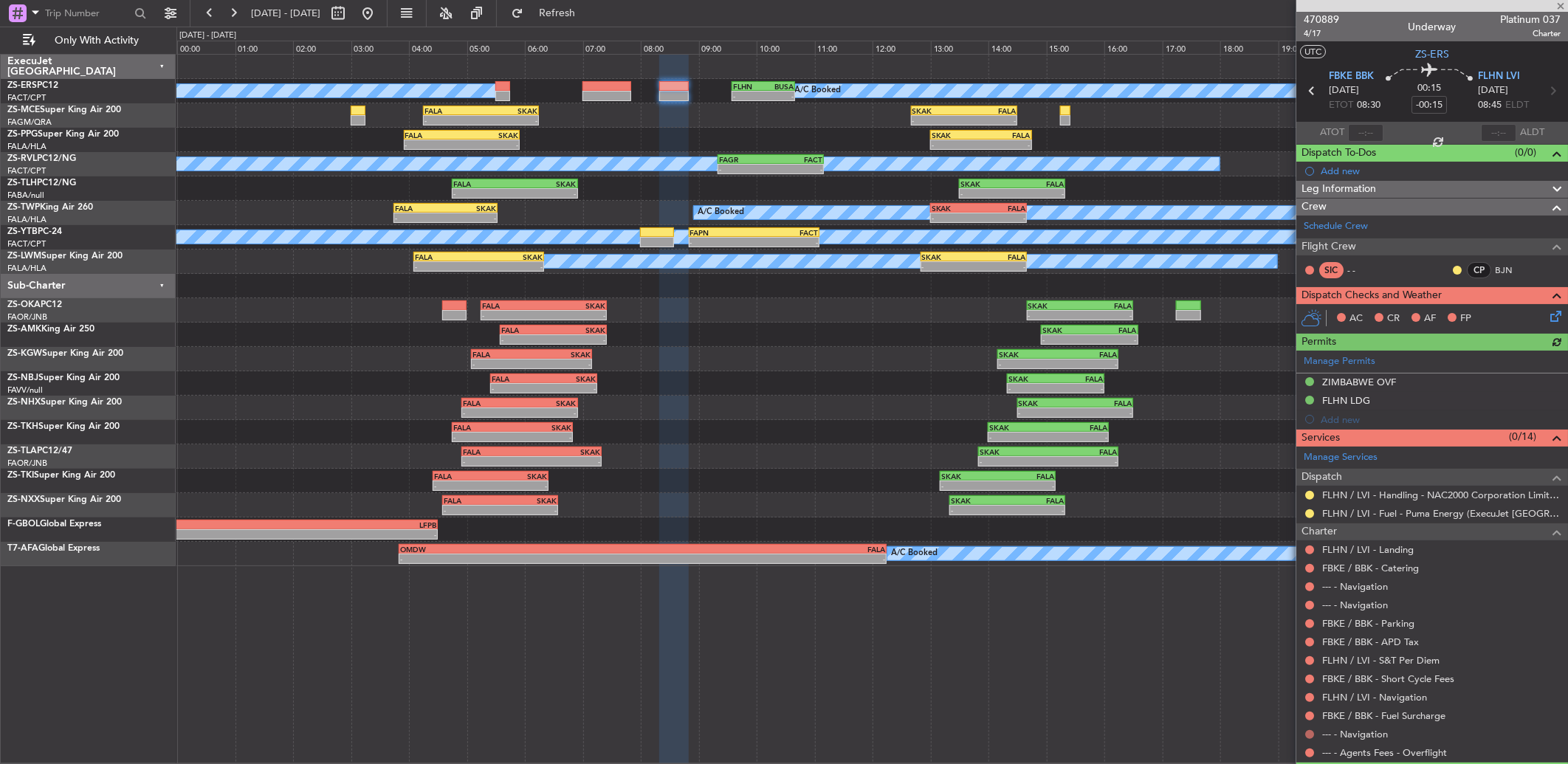
click at [1309, 735] on button at bounding box center [1310, 734] width 9 height 9
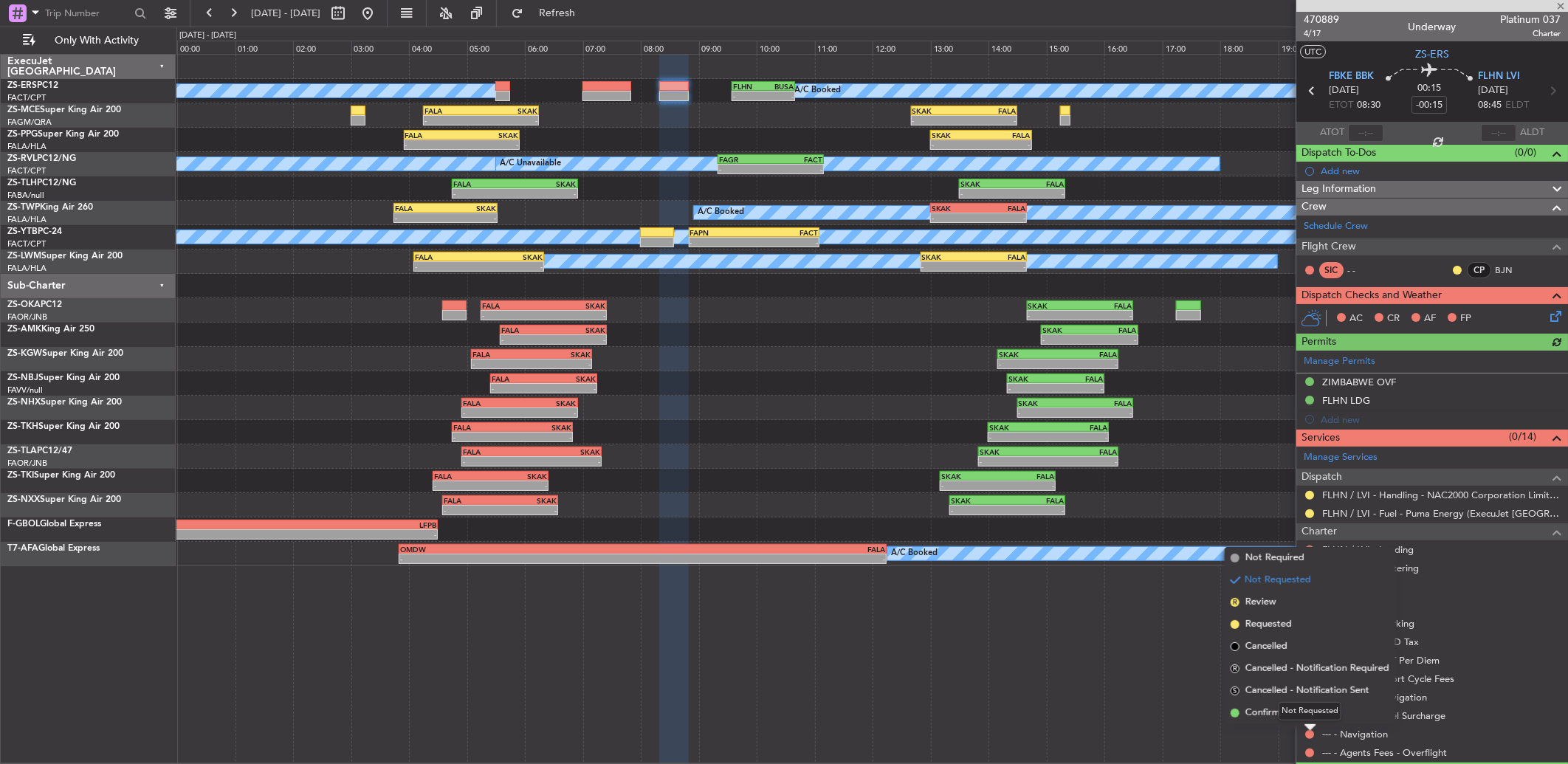
click at [1302, 717] on div "Not Requested" at bounding box center [1310, 711] width 63 height 18
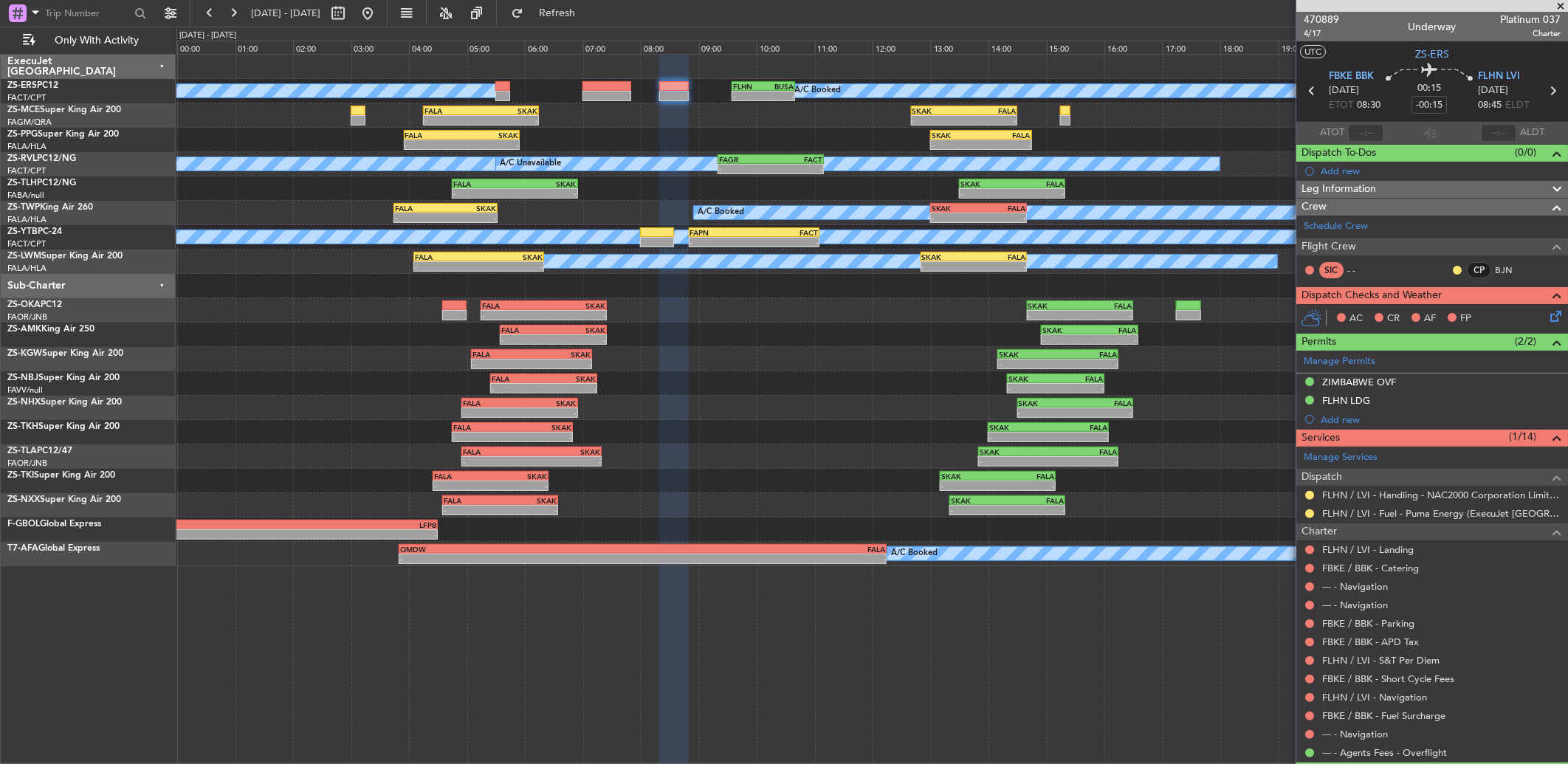
drag, startPoint x: 1311, startPoint y: 734, endPoint x: 1305, endPoint y: 728, distance: 8.5
click at [1312, 735] on button at bounding box center [1310, 734] width 9 height 9
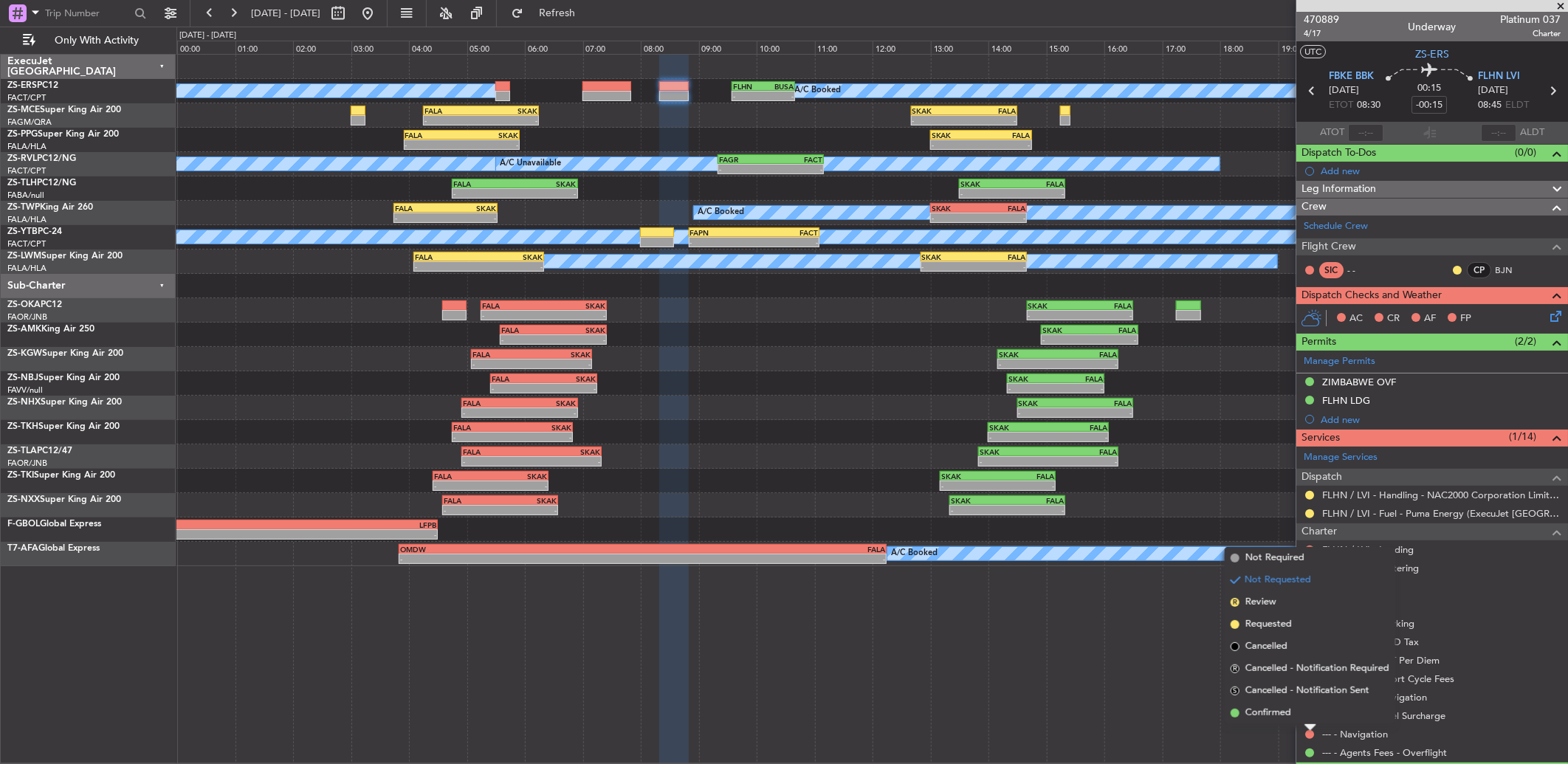
drag, startPoint x: 1253, startPoint y: 709, endPoint x: 1274, endPoint y: 707, distance: 21.1
click at [1256, 709] on span "Confirmed" at bounding box center [1268, 713] width 46 height 15
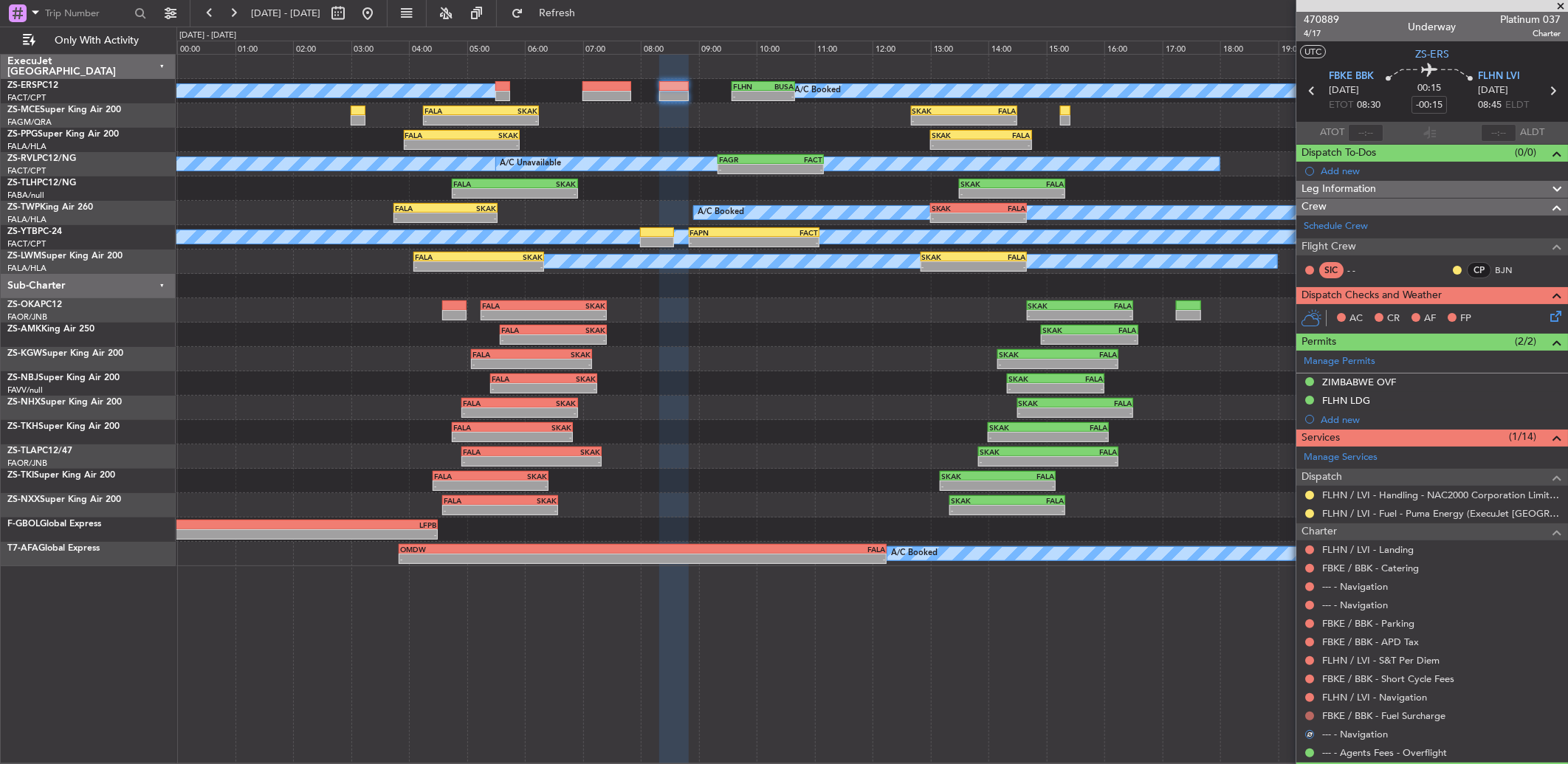
click at [1309, 714] on button at bounding box center [1310, 716] width 9 height 9
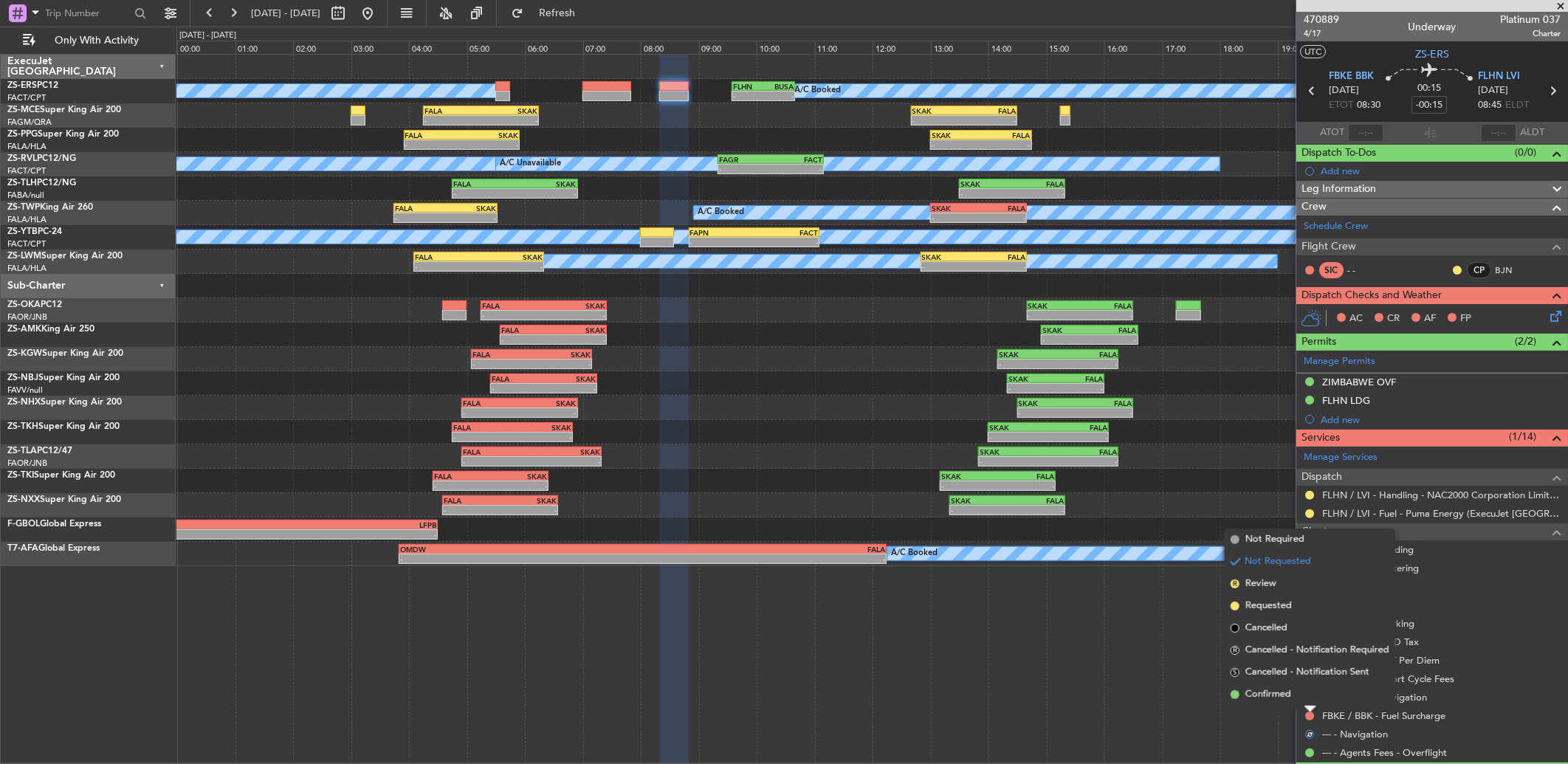
click at [1303, 698] on div "Not Requested" at bounding box center [1310, 693] width 63 height 18
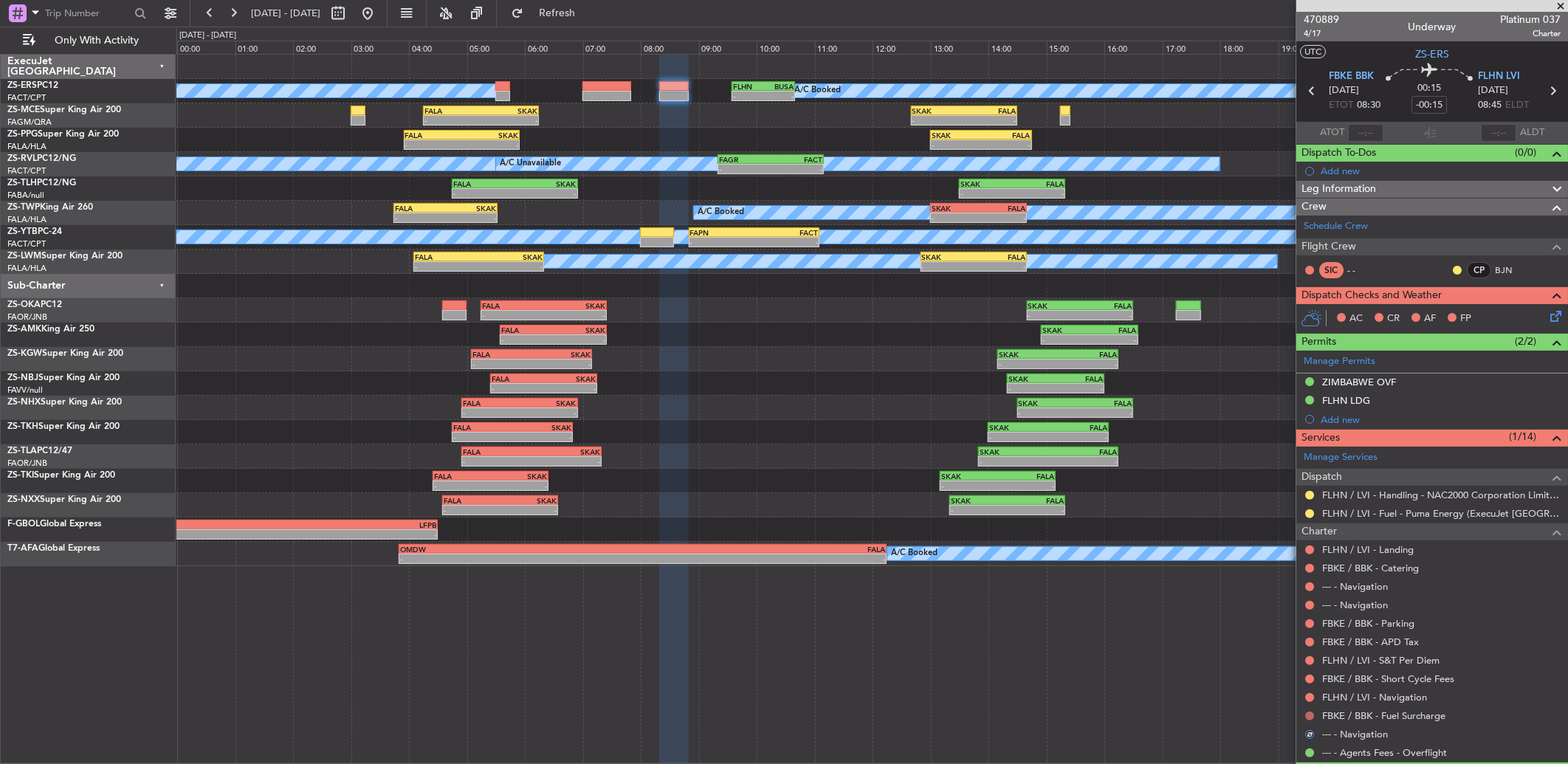
click at [1309, 717] on button at bounding box center [1310, 716] width 9 height 9
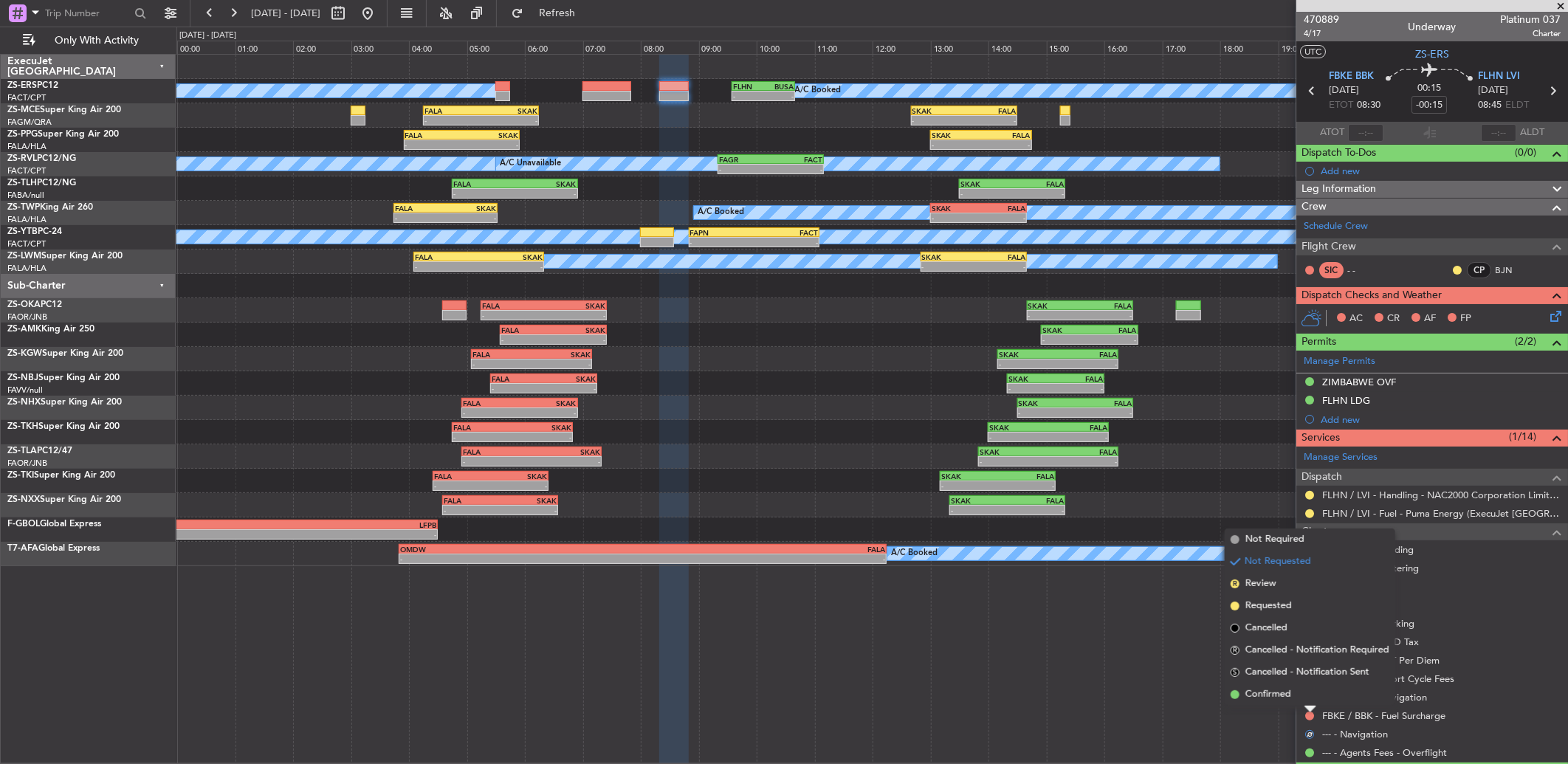
drag, startPoint x: 1278, startPoint y: 692, endPoint x: 1293, endPoint y: 691, distance: 15.0
click at [1280, 692] on span "Confirmed" at bounding box center [1268, 694] width 46 height 15
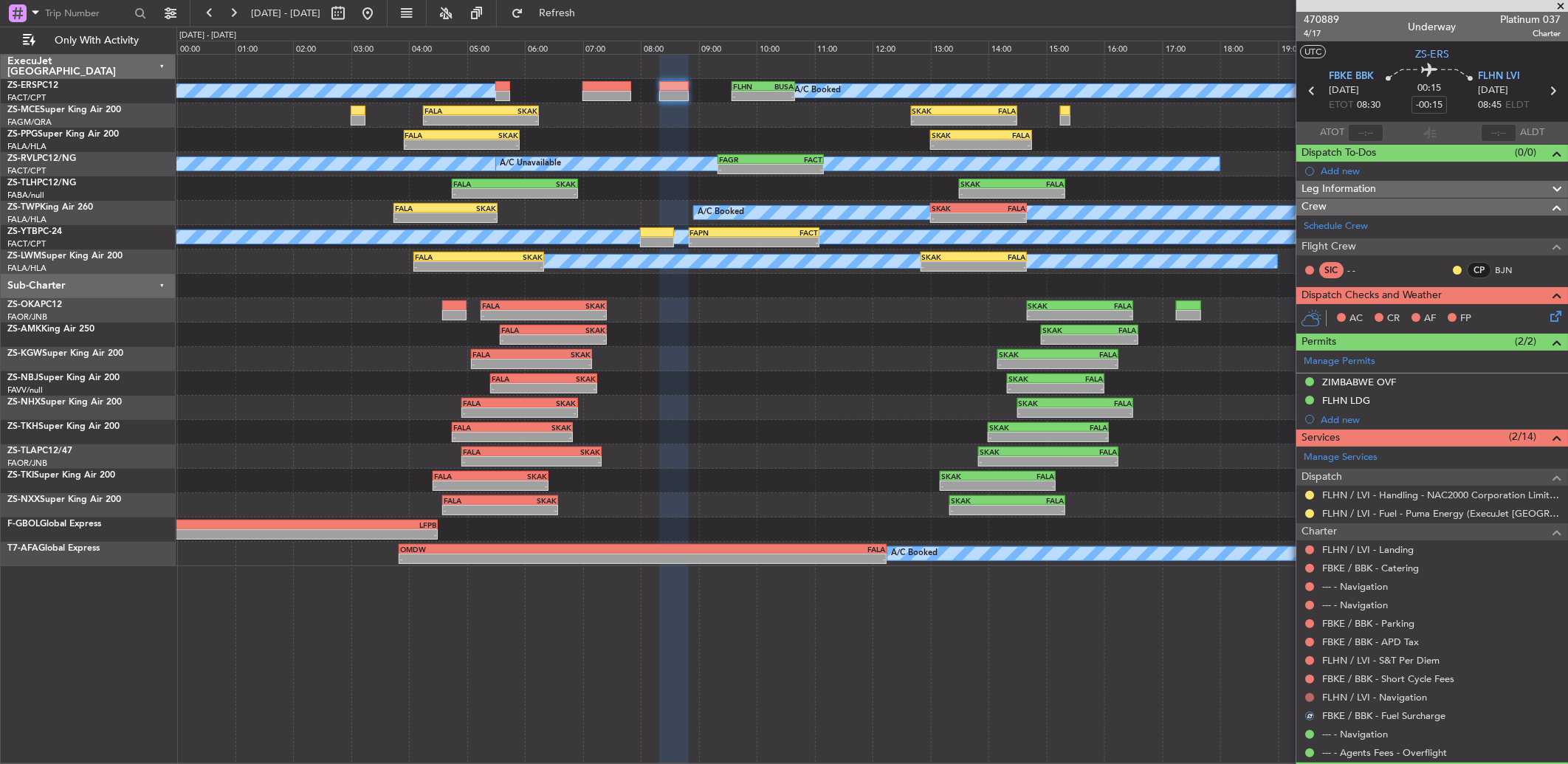
click at [1311, 700] on button at bounding box center [1310, 698] width 9 height 9
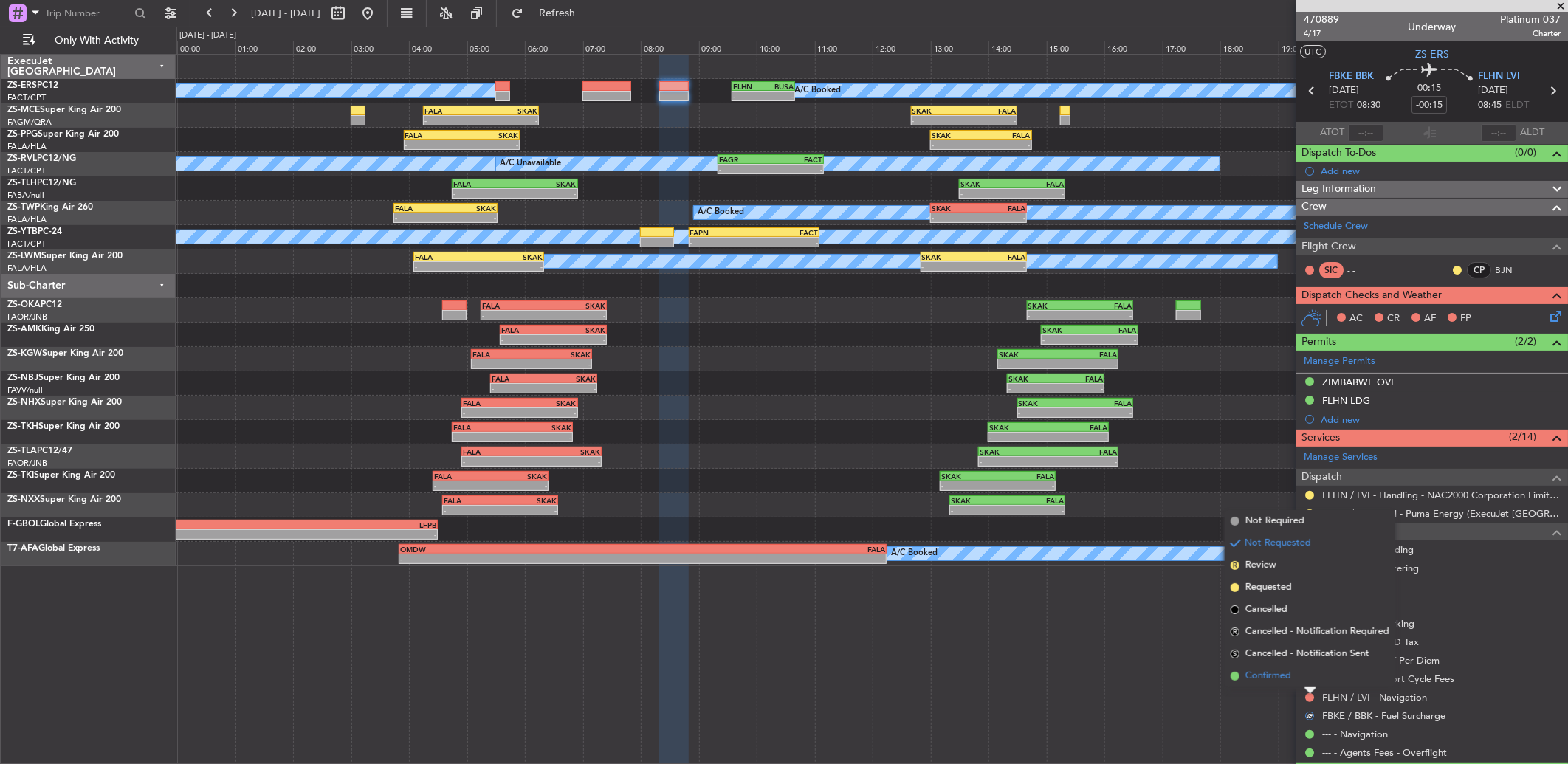
click at [1287, 674] on span "Confirmed" at bounding box center [1268, 676] width 46 height 15
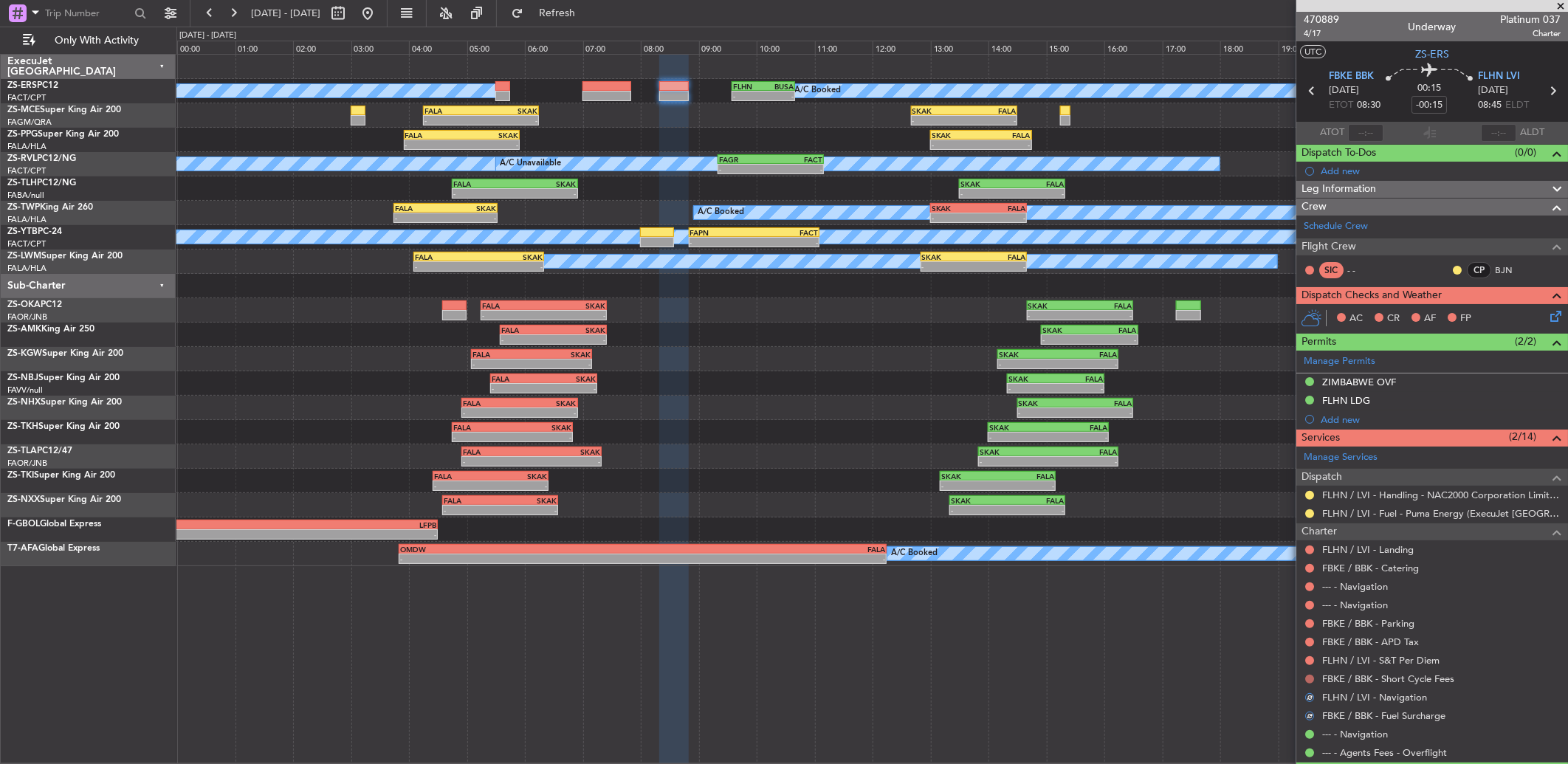
click at [1309, 680] on button at bounding box center [1310, 680] width 9 height 9
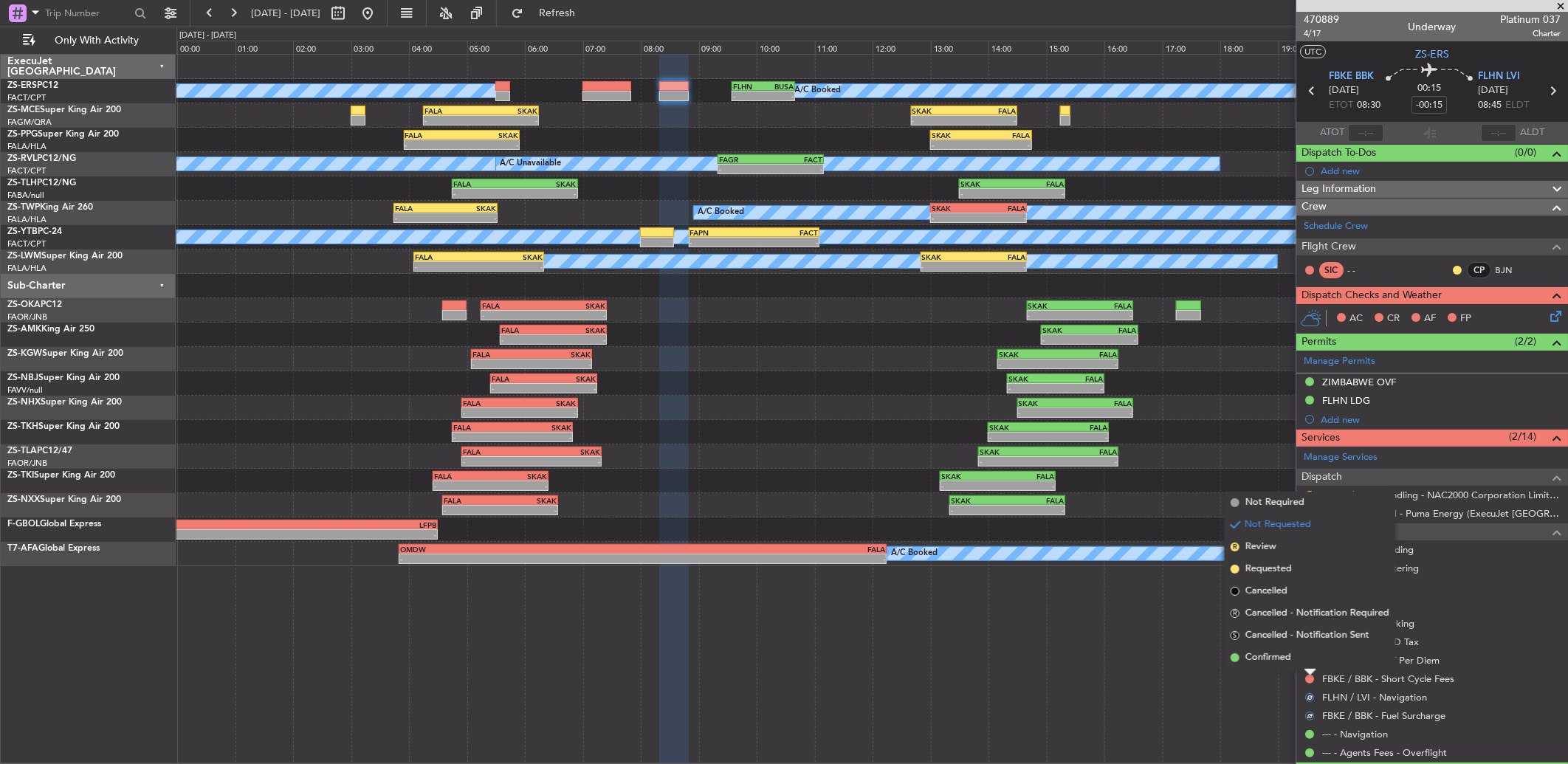
drag, startPoint x: 1296, startPoint y: 657, endPoint x: 1306, endPoint y: 661, distance: 10.8
click at [1300, 658] on li "Confirmed" at bounding box center [1310, 658] width 170 height 22
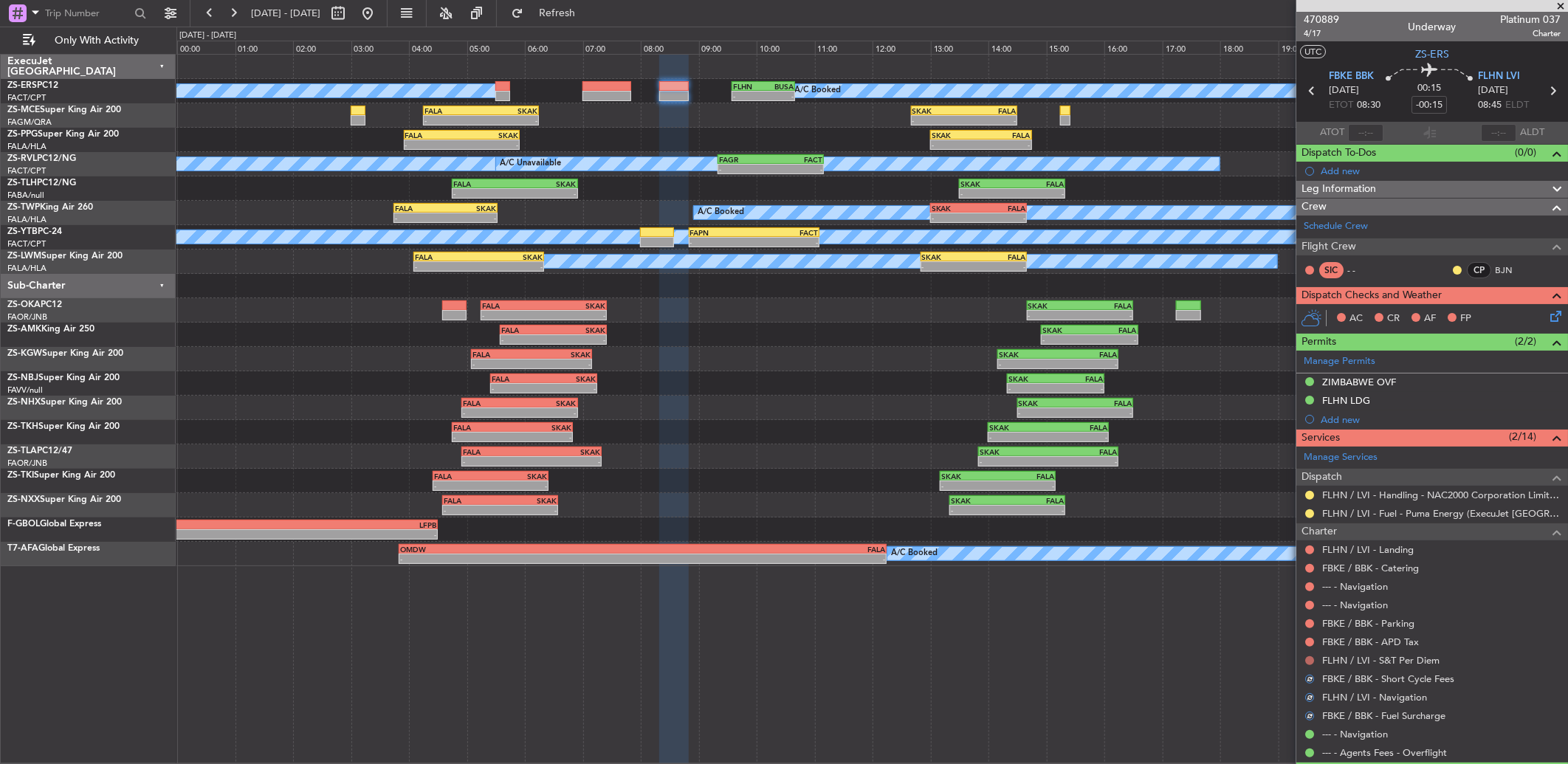
click at [1312, 662] on button at bounding box center [1310, 661] width 9 height 9
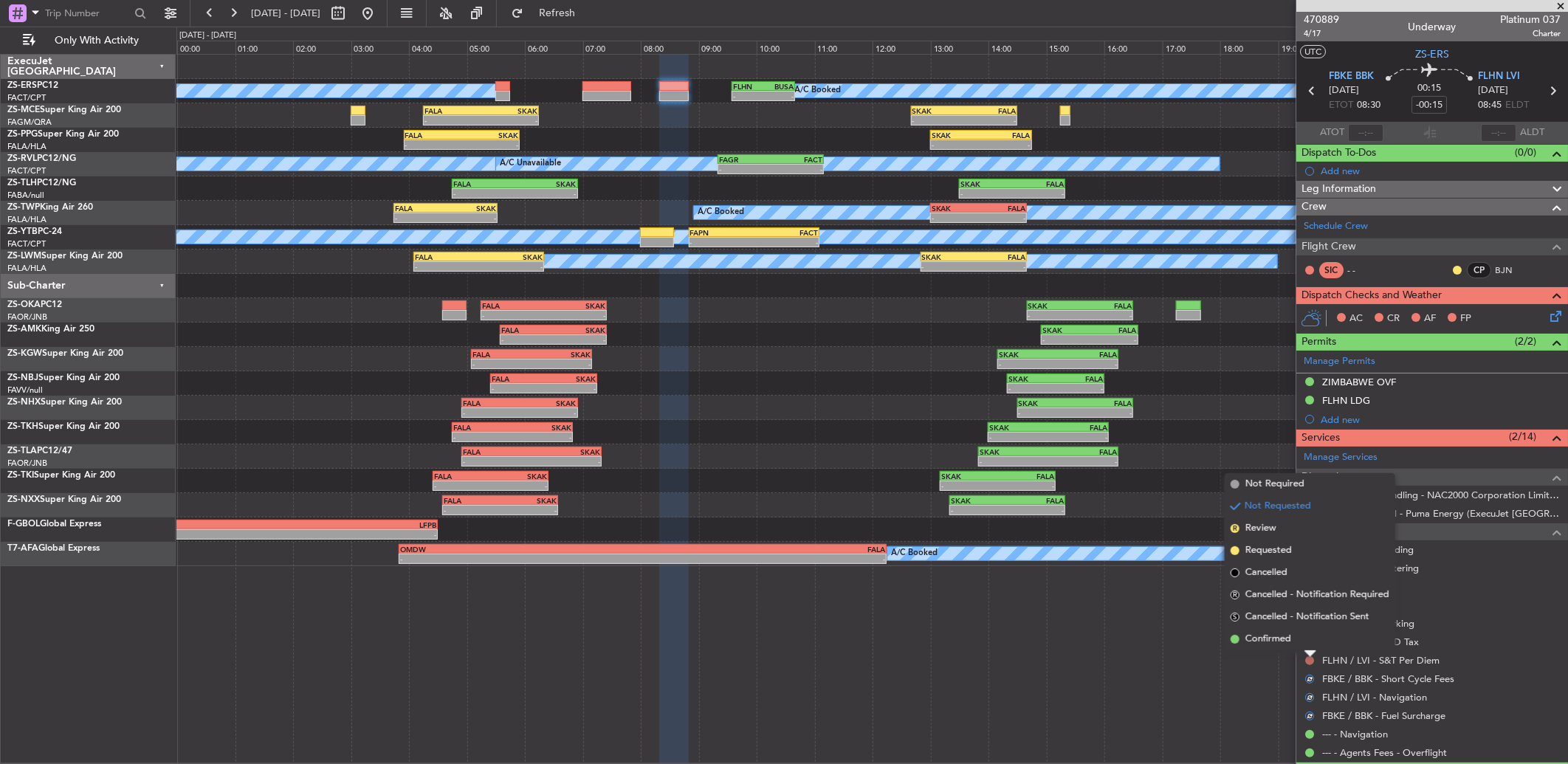
click at [1307, 659] on button at bounding box center [1310, 661] width 9 height 9
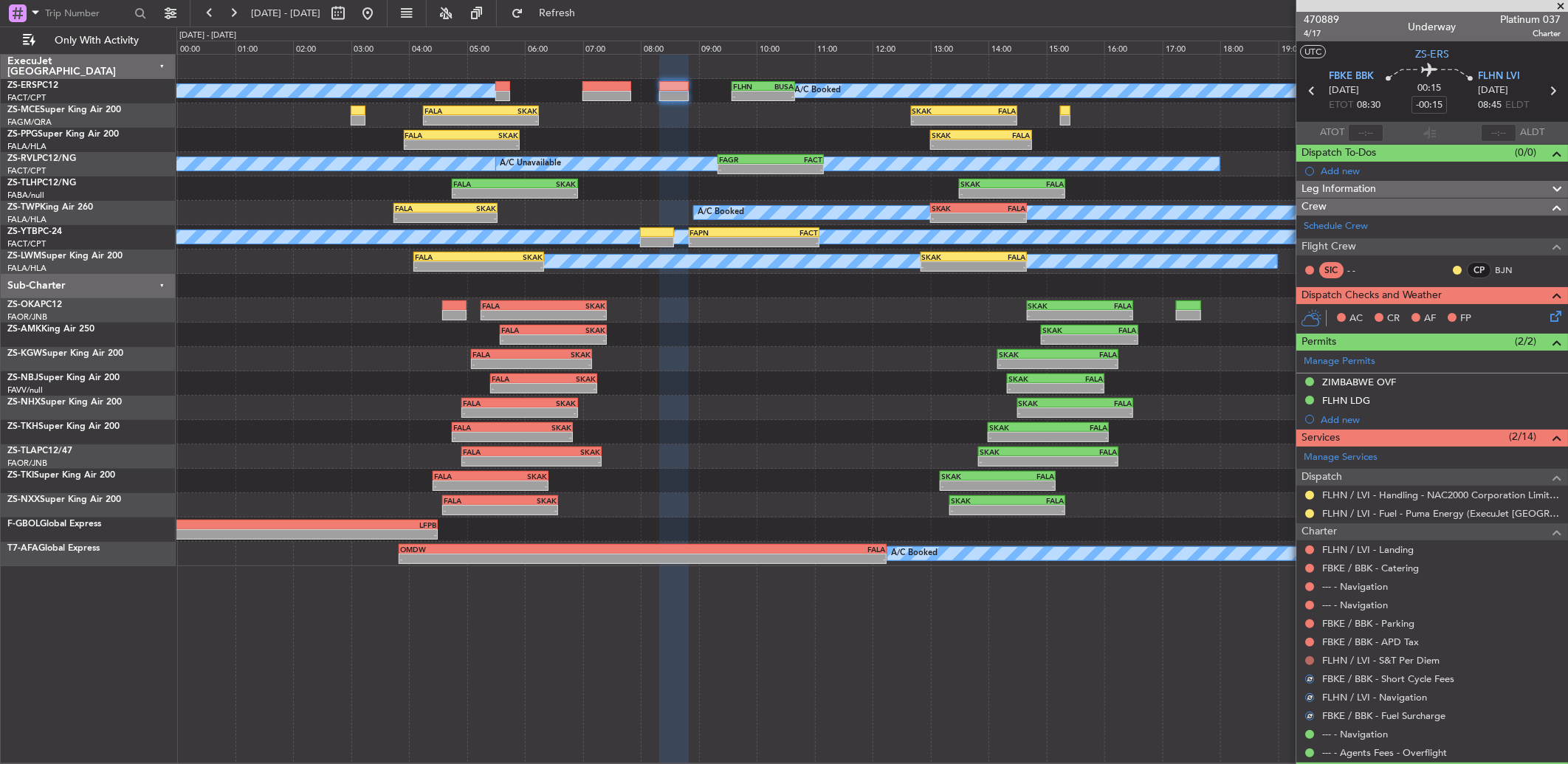
click at [1311, 660] on button at bounding box center [1310, 661] width 9 height 9
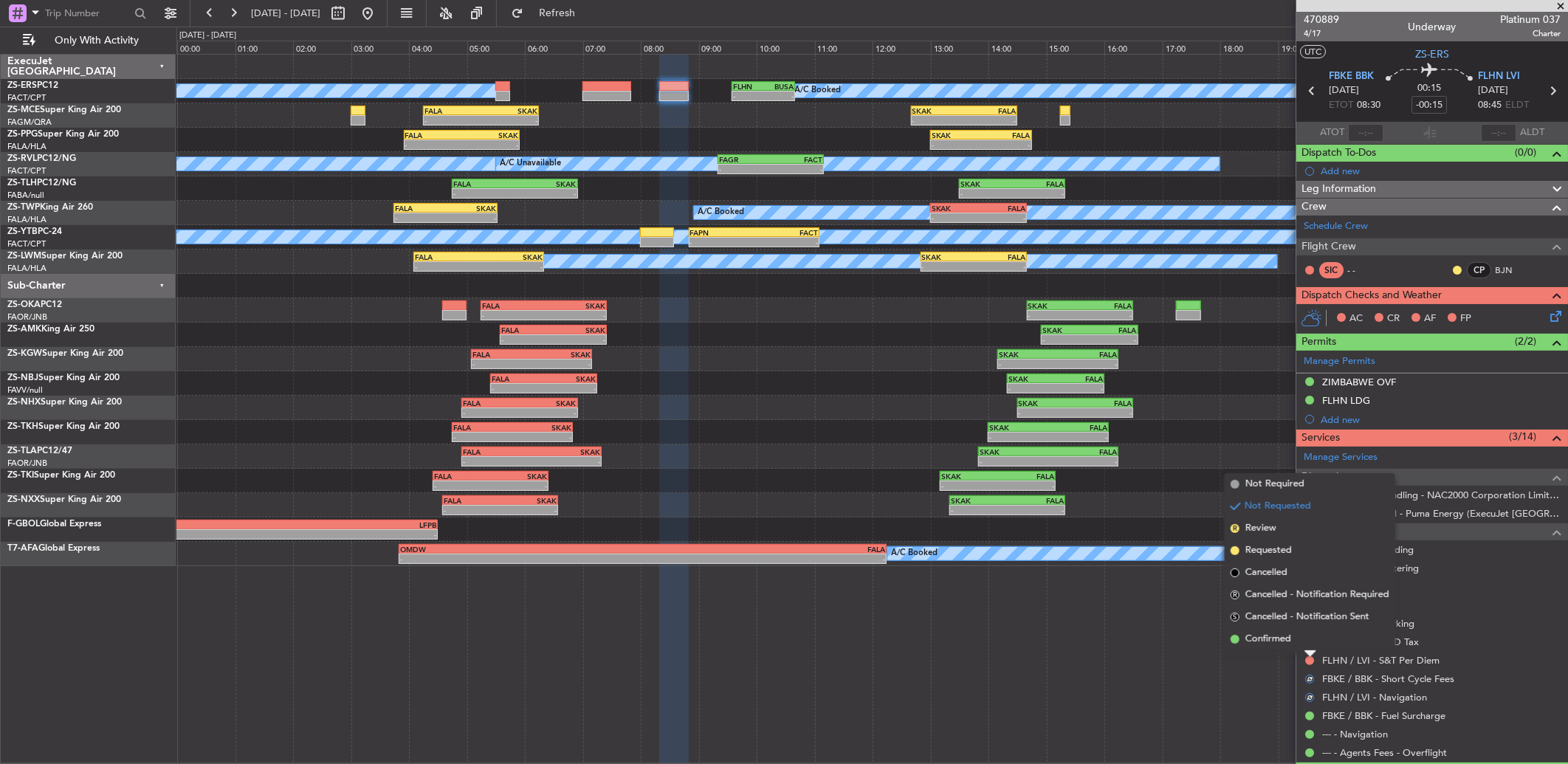
drag, startPoint x: 1297, startPoint y: 641, endPoint x: 1308, endPoint y: 648, distance: 13.0
click at [1299, 641] on li "Confirmed" at bounding box center [1310, 639] width 170 height 22
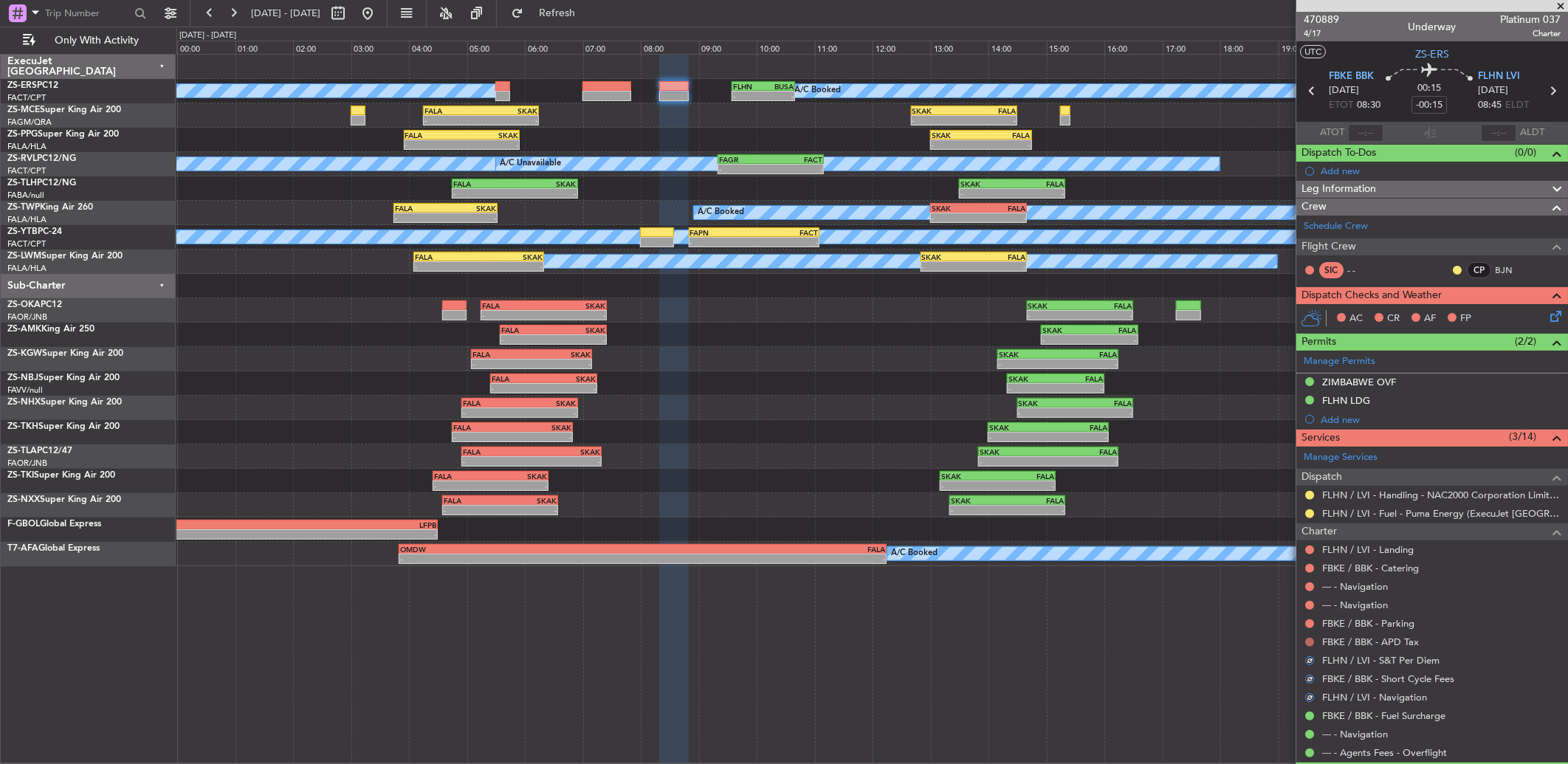
click at [1308, 642] on button at bounding box center [1310, 642] width 9 height 9
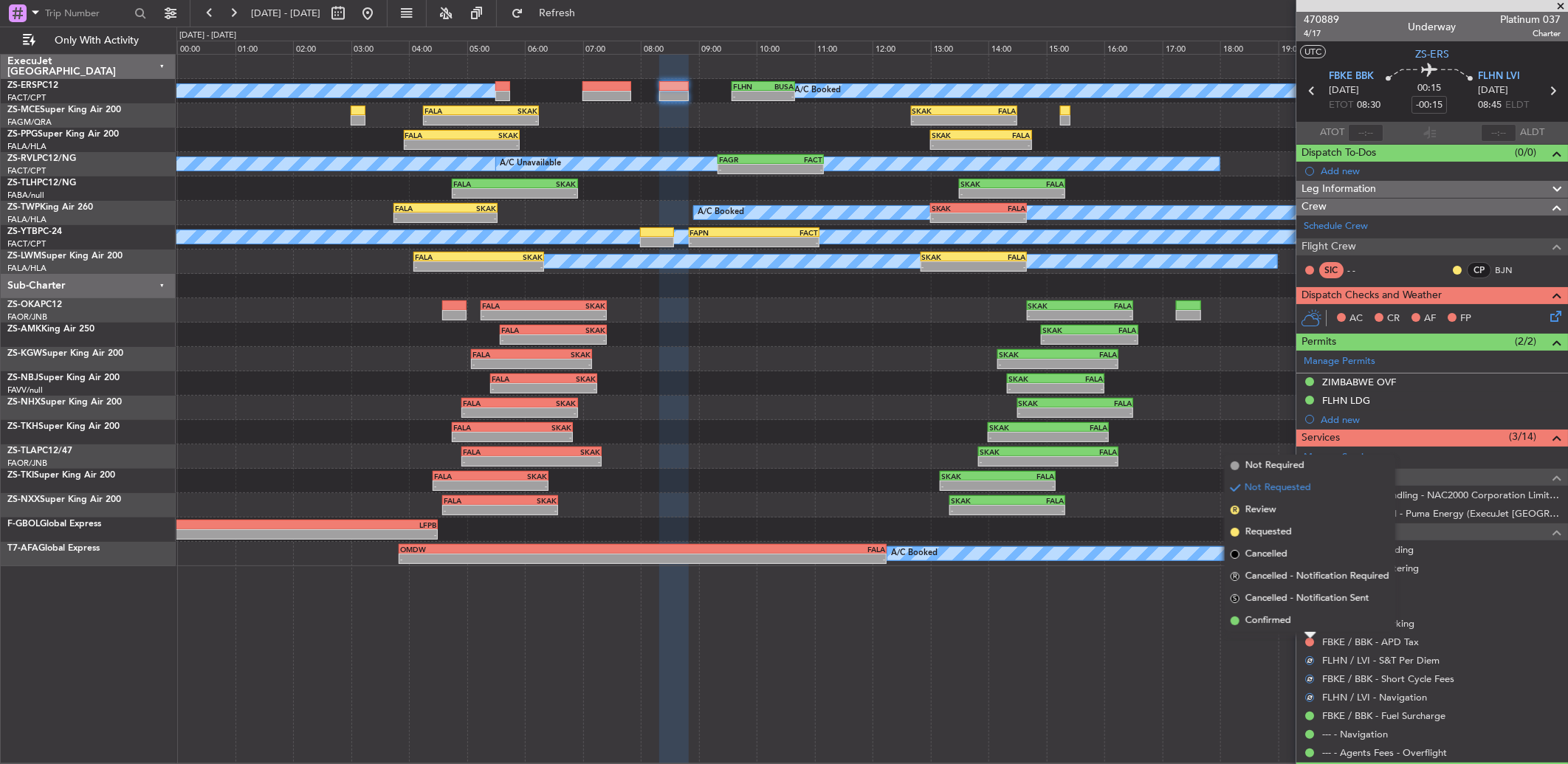
drag, startPoint x: 1297, startPoint y: 625, endPoint x: 1306, endPoint y: 628, distance: 9.5
click at [1299, 626] on li "Confirmed" at bounding box center [1310, 620] width 170 height 22
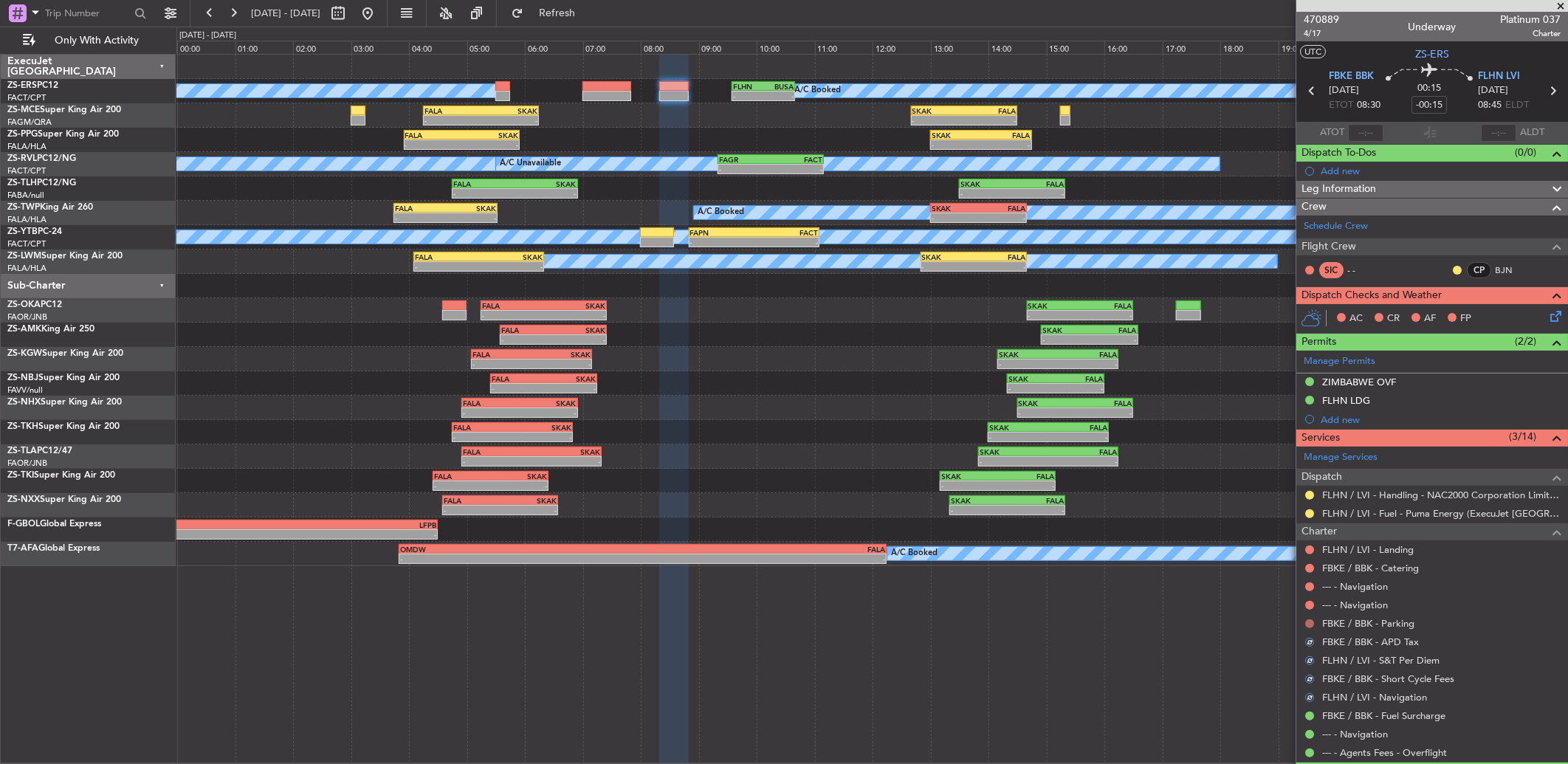
click at [1309, 620] on button at bounding box center [1310, 624] width 9 height 9
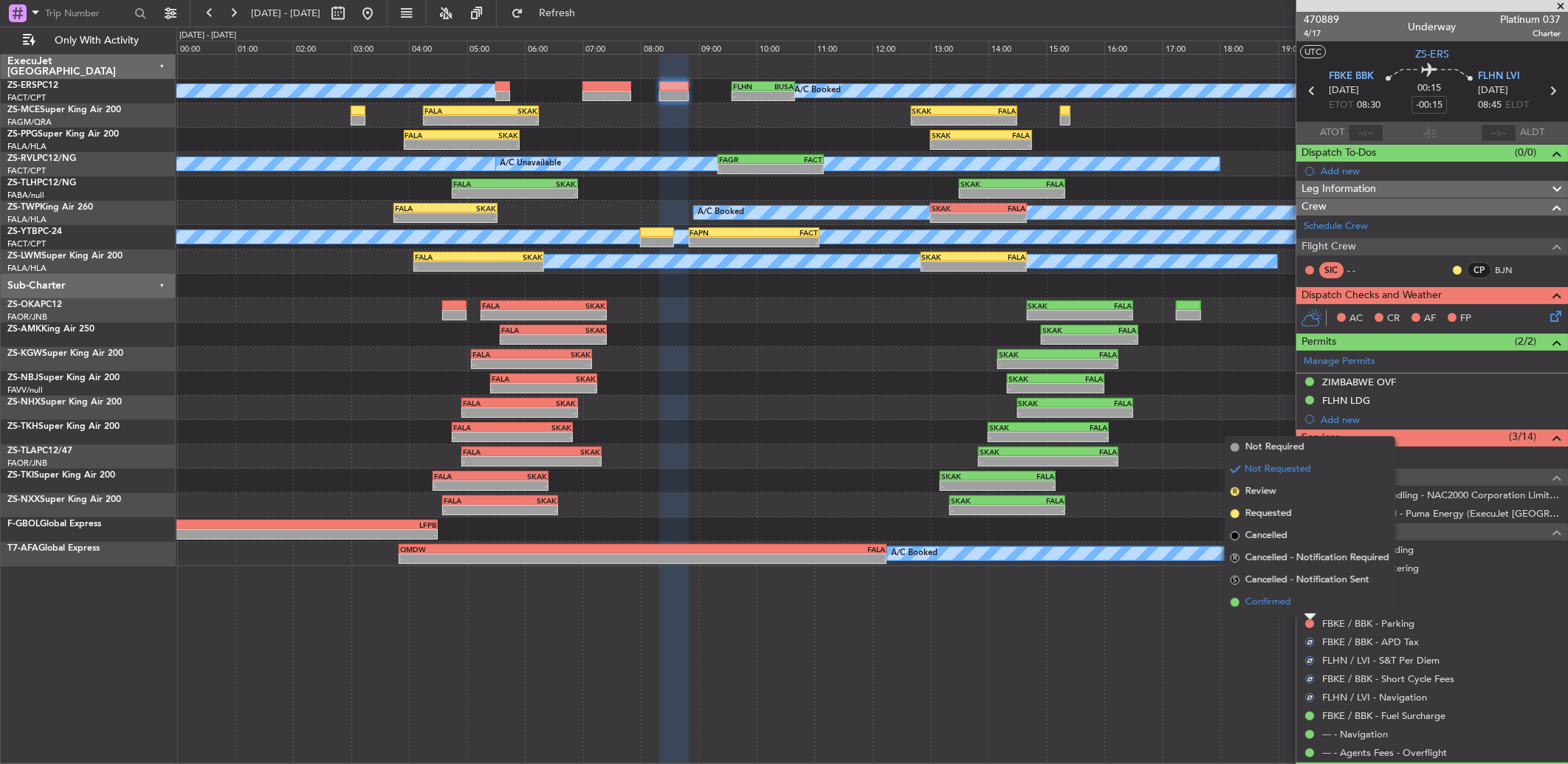
click at [1296, 603] on li "Confirmed" at bounding box center [1310, 602] width 170 height 22
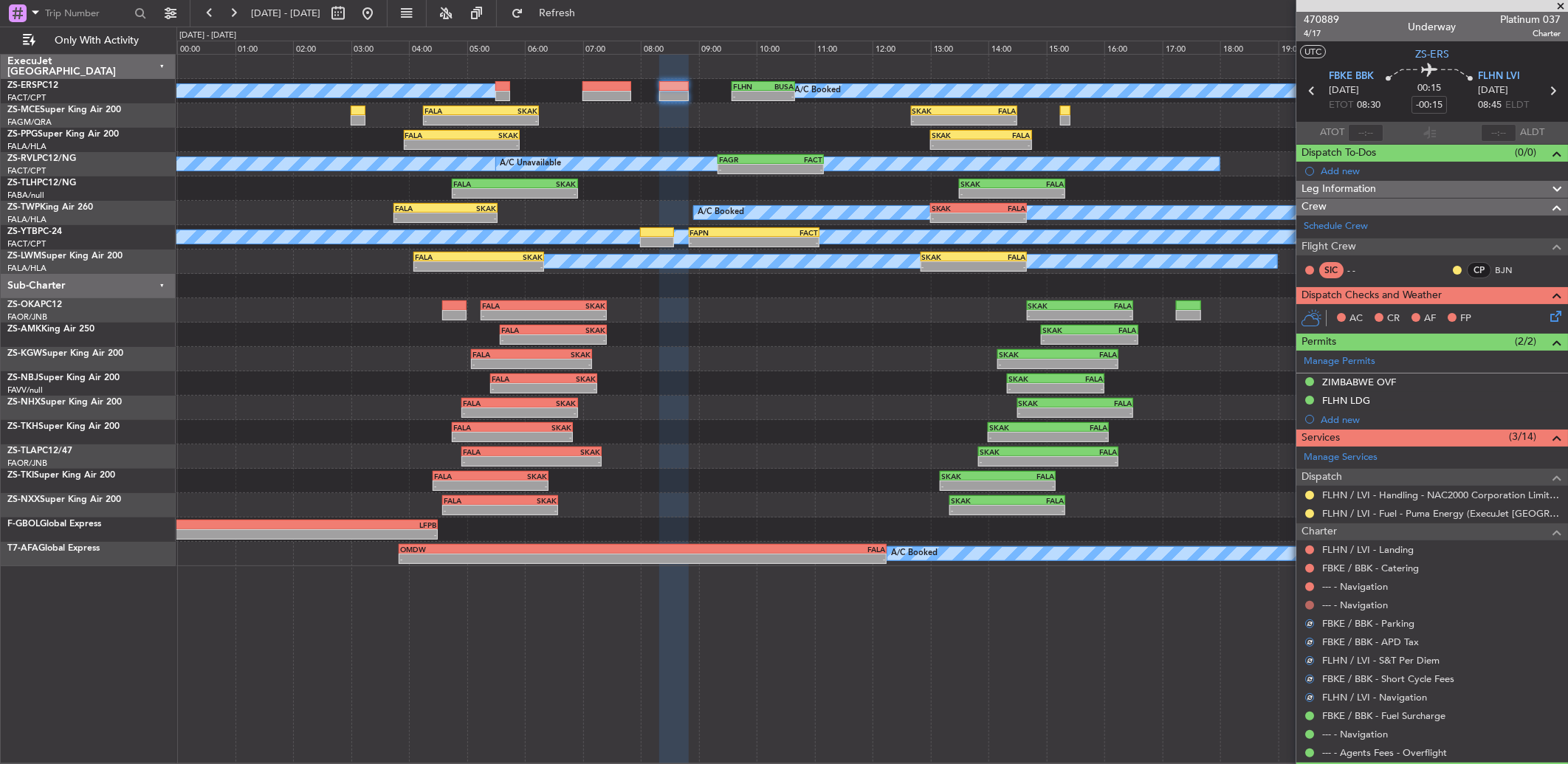
click at [1310, 606] on button at bounding box center [1310, 606] width 9 height 9
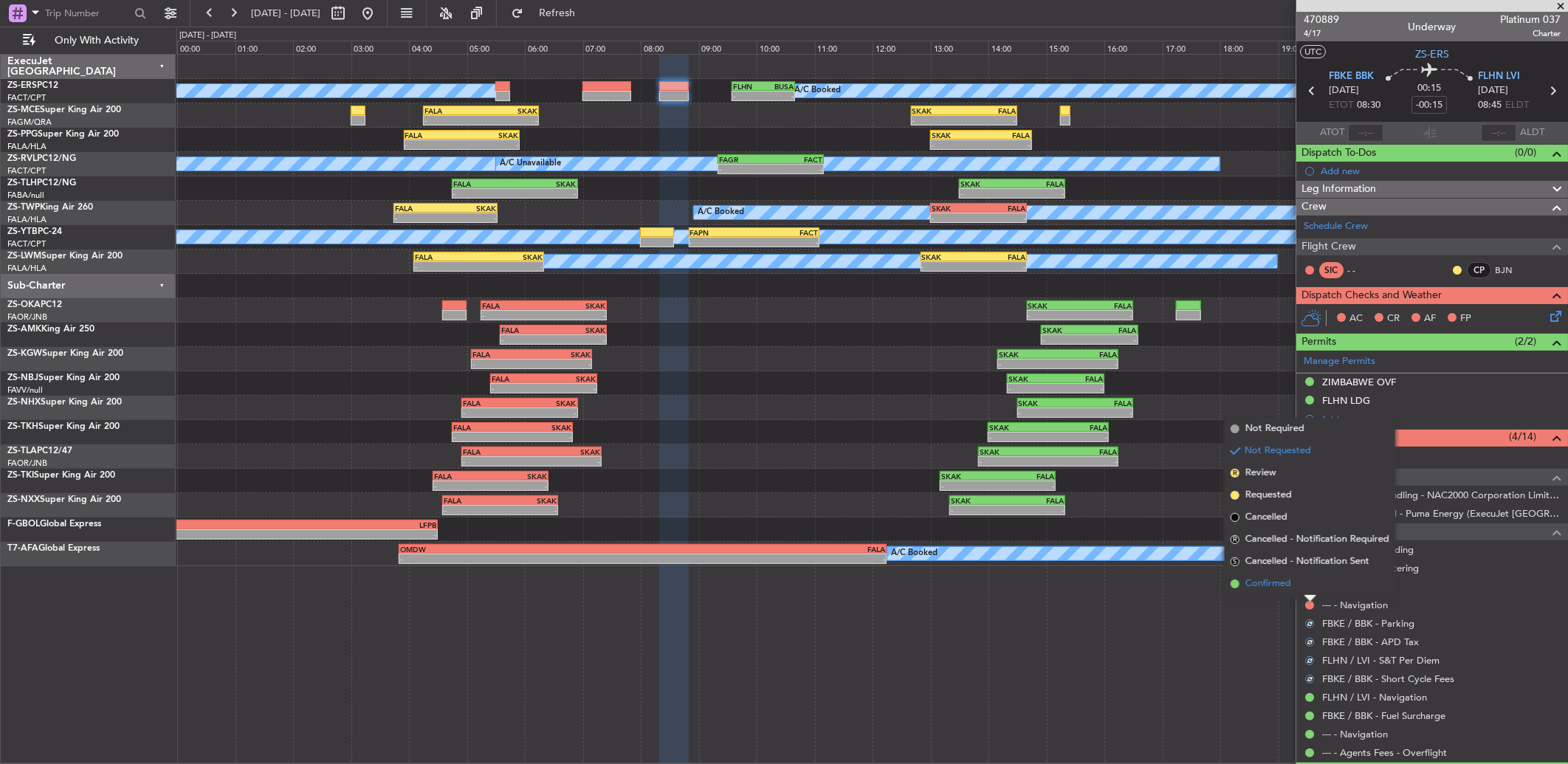
click at [1296, 587] on li "Confirmed" at bounding box center [1310, 584] width 170 height 22
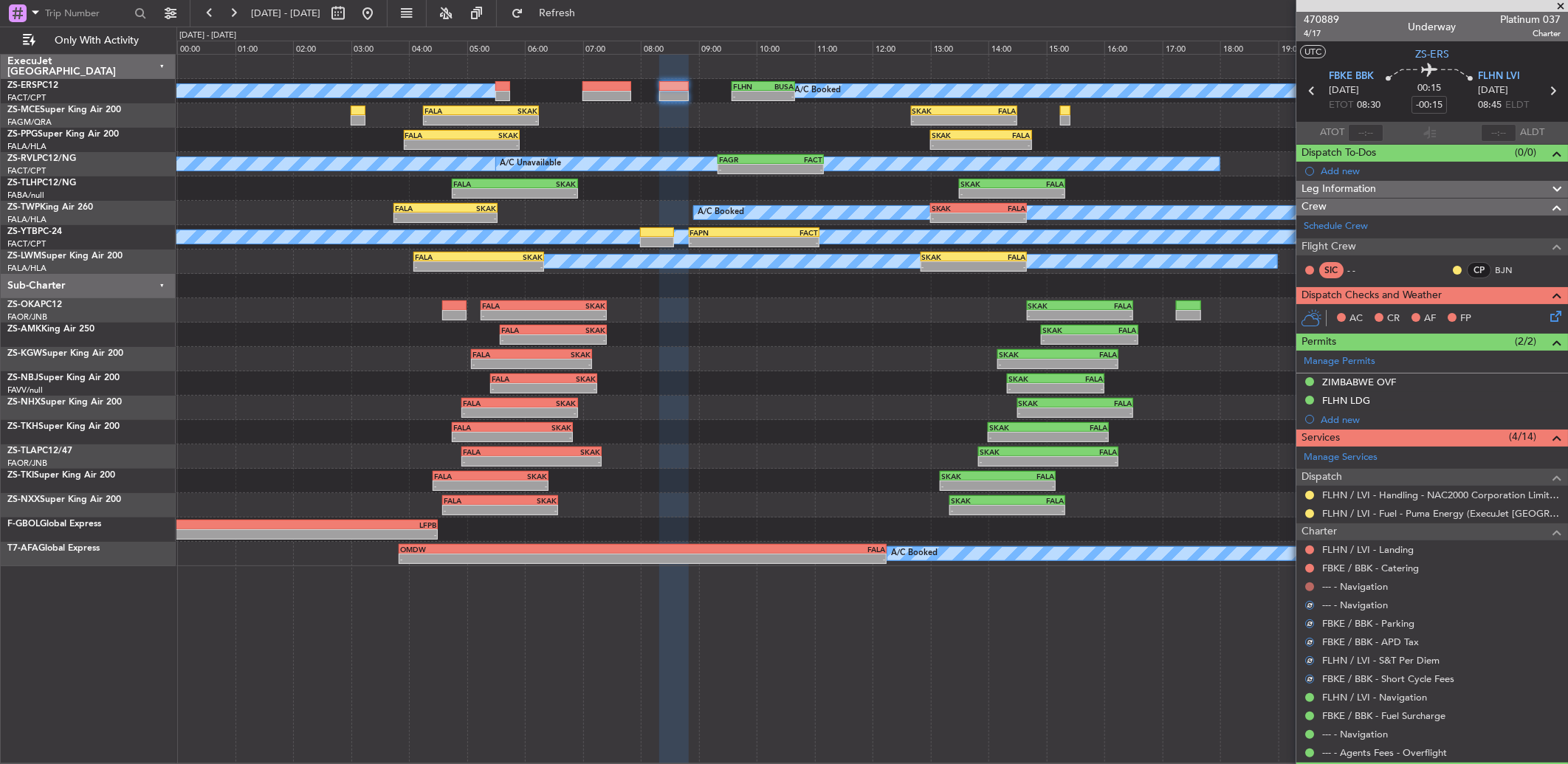
click at [1309, 584] on button at bounding box center [1310, 587] width 9 height 9
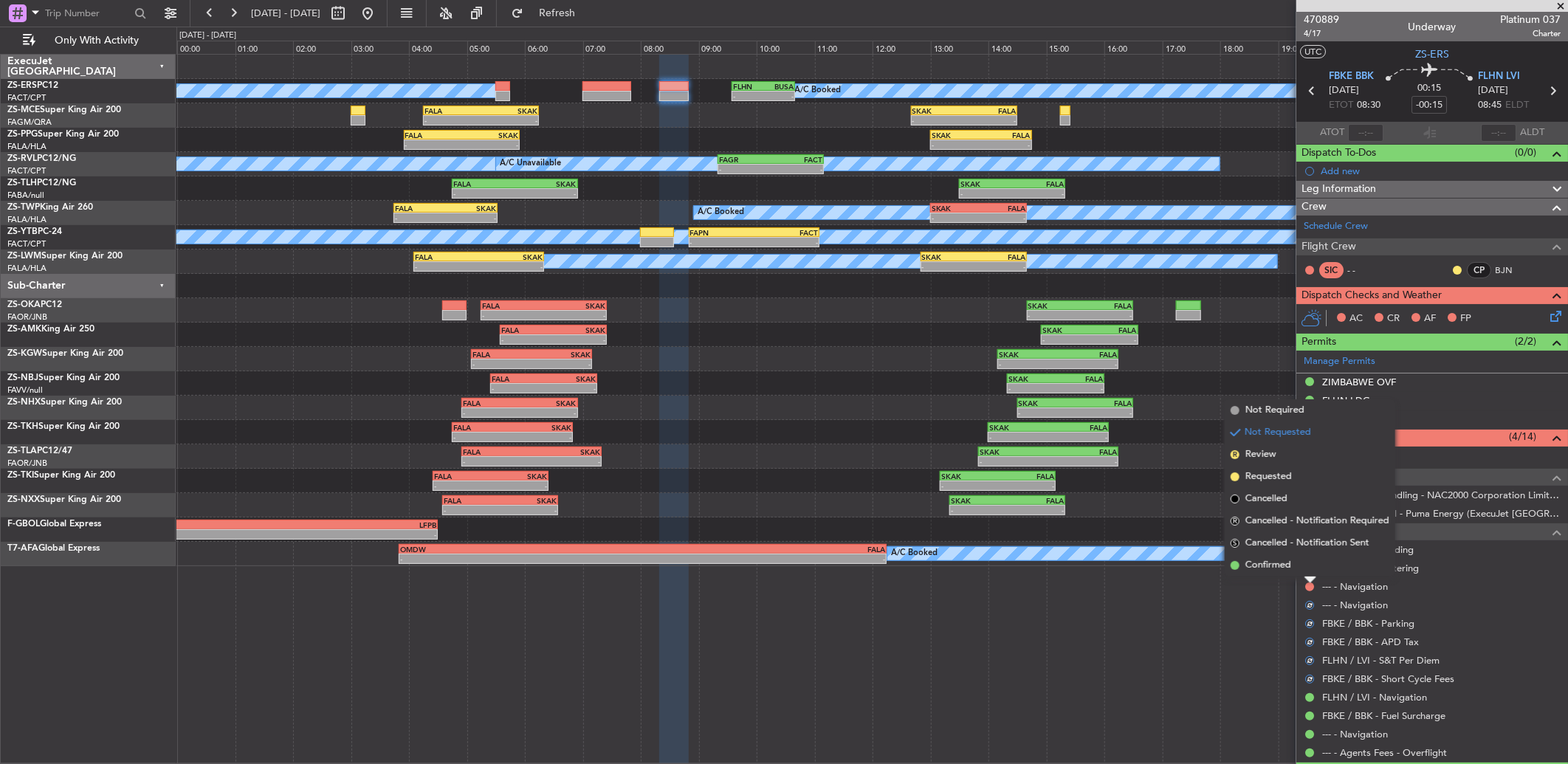
click at [1301, 569] on li "Confirmed" at bounding box center [1310, 565] width 170 height 22
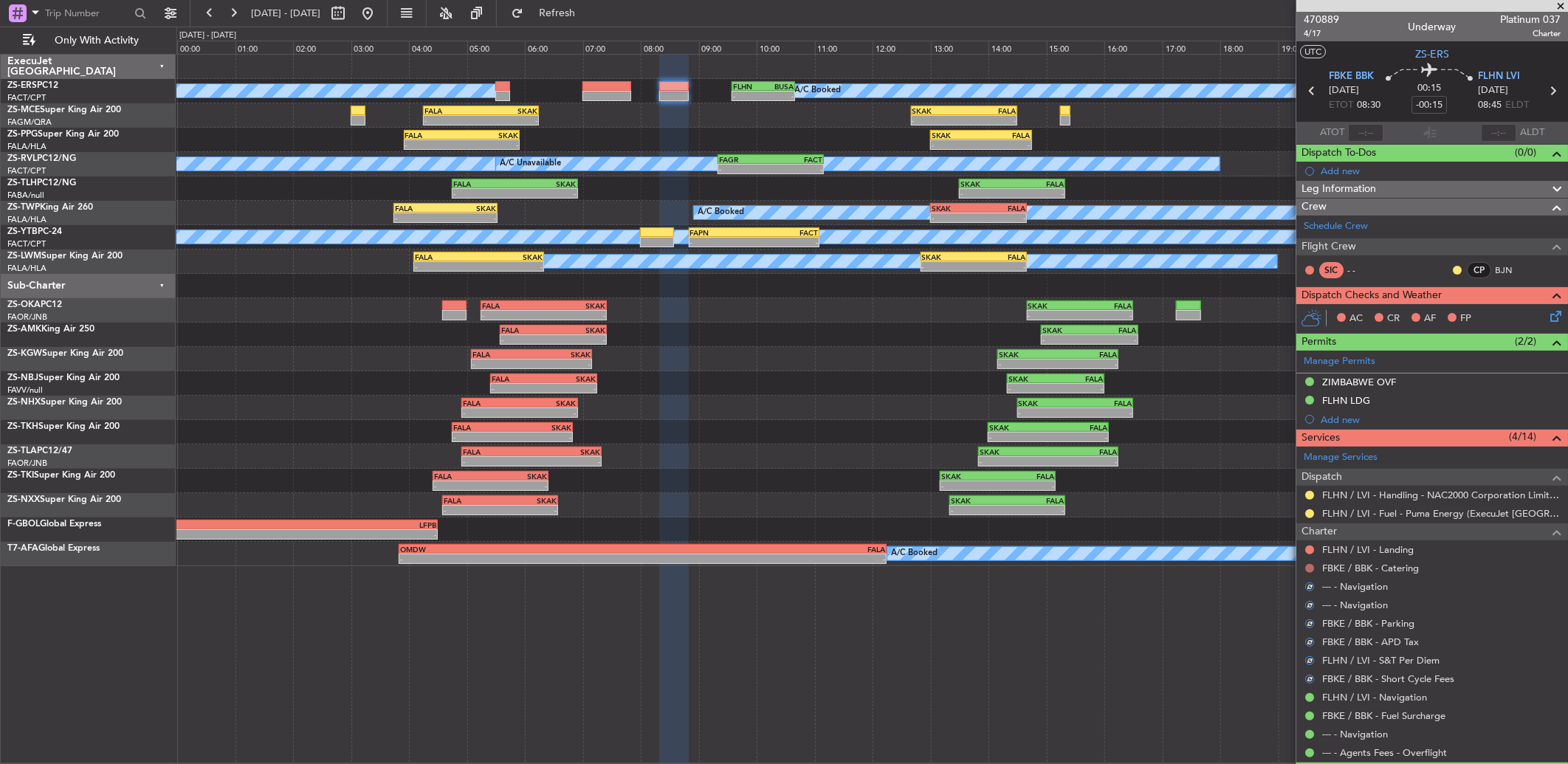
click at [1308, 567] on button at bounding box center [1310, 568] width 9 height 9
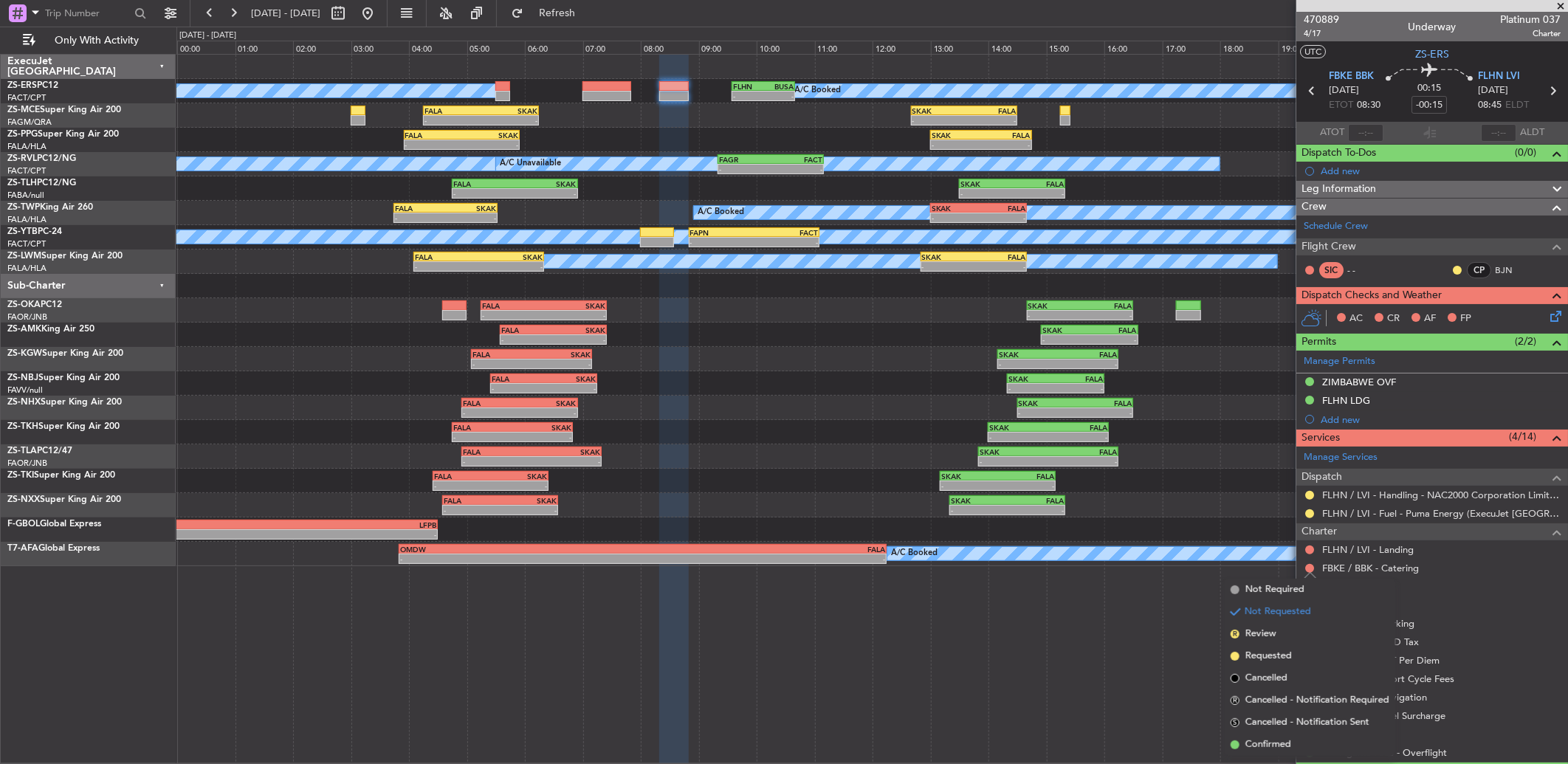
drag, startPoint x: 1310, startPoint y: 735, endPoint x: 1311, endPoint y: 604, distance: 131.0
click at [1311, 727] on ul "Not Required Not Requested R Review Requested Cancelled R Cancelled - Notificat…" at bounding box center [1310, 667] width 170 height 178
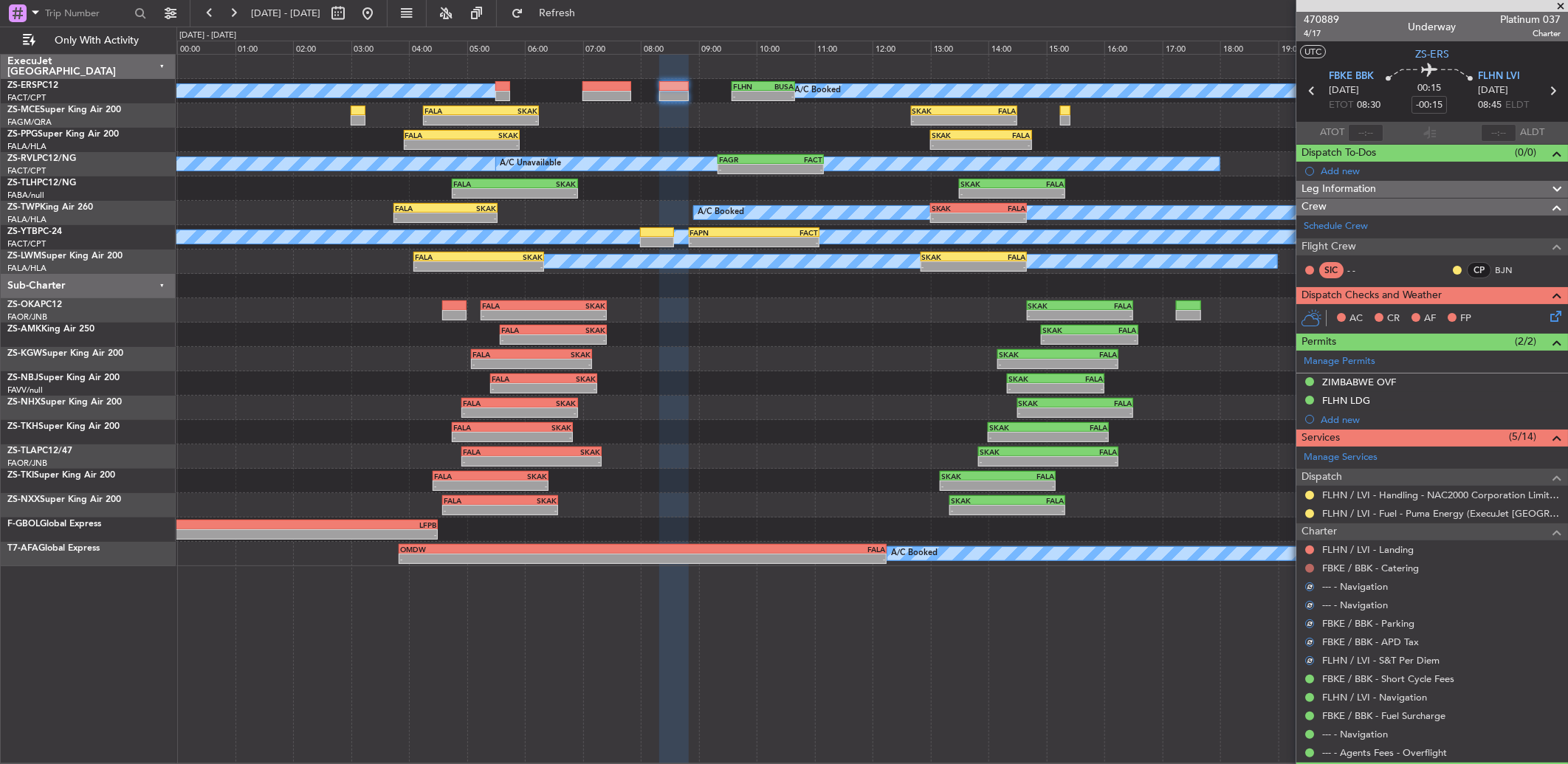
click at [1311, 564] on button at bounding box center [1310, 568] width 9 height 9
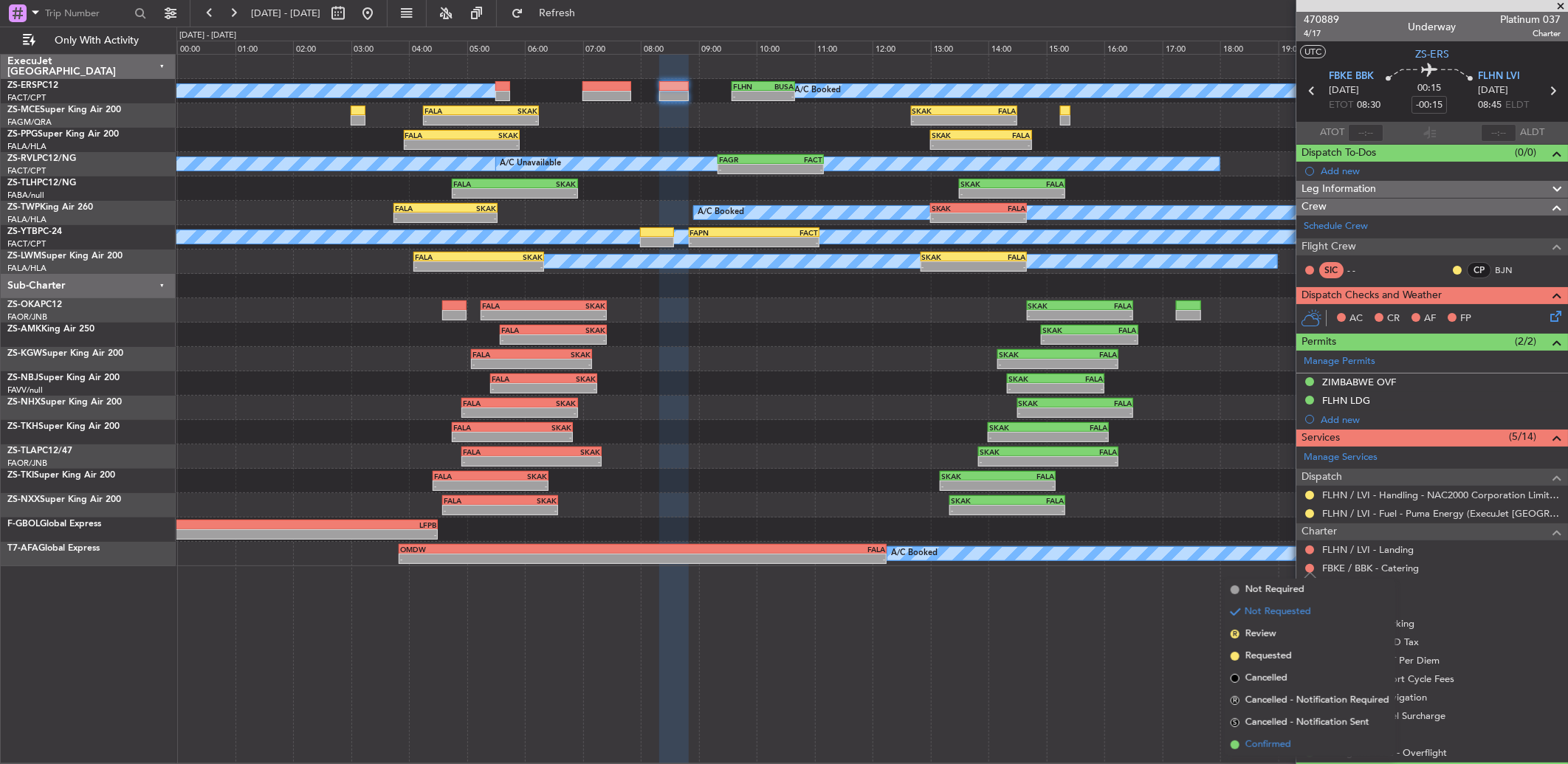
click at [1322, 734] on li "Confirmed" at bounding box center [1310, 745] width 170 height 22
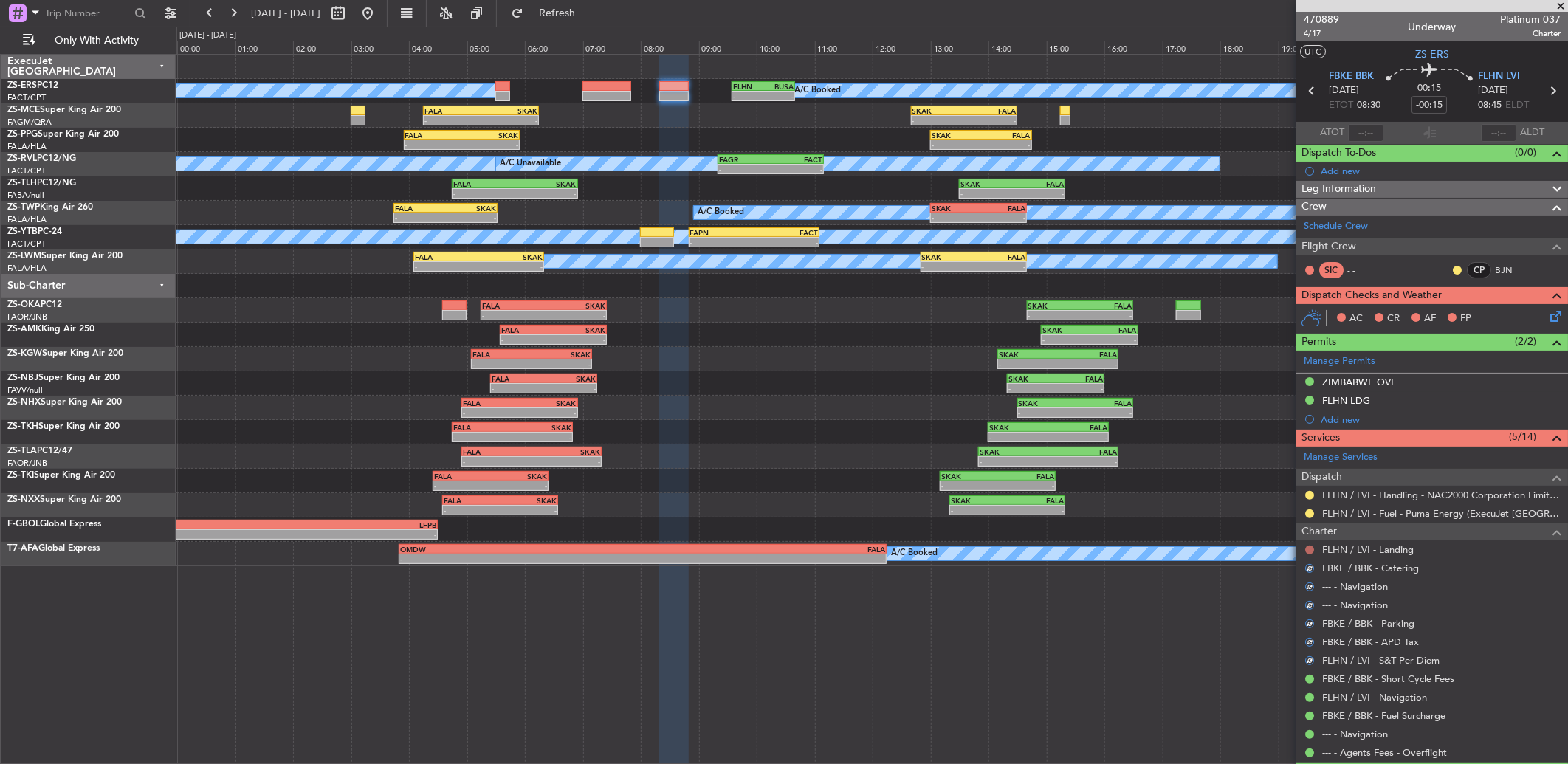
click at [1311, 553] on button at bounding box center [1310, 550] width 9 height 9
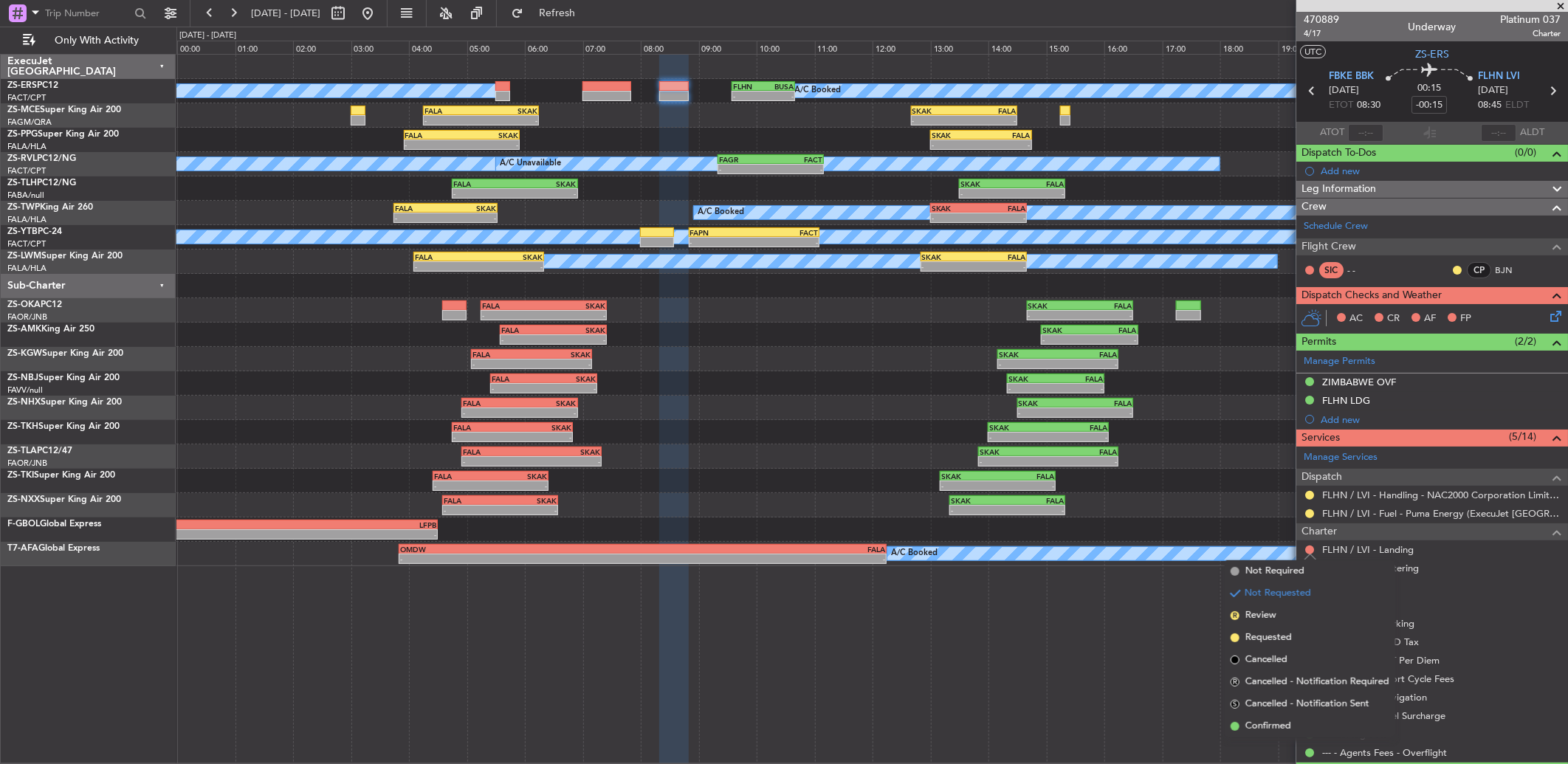
click at [1311, 729] on li "Confirmed" at bounding box center [1310, 726] width 170 height 22
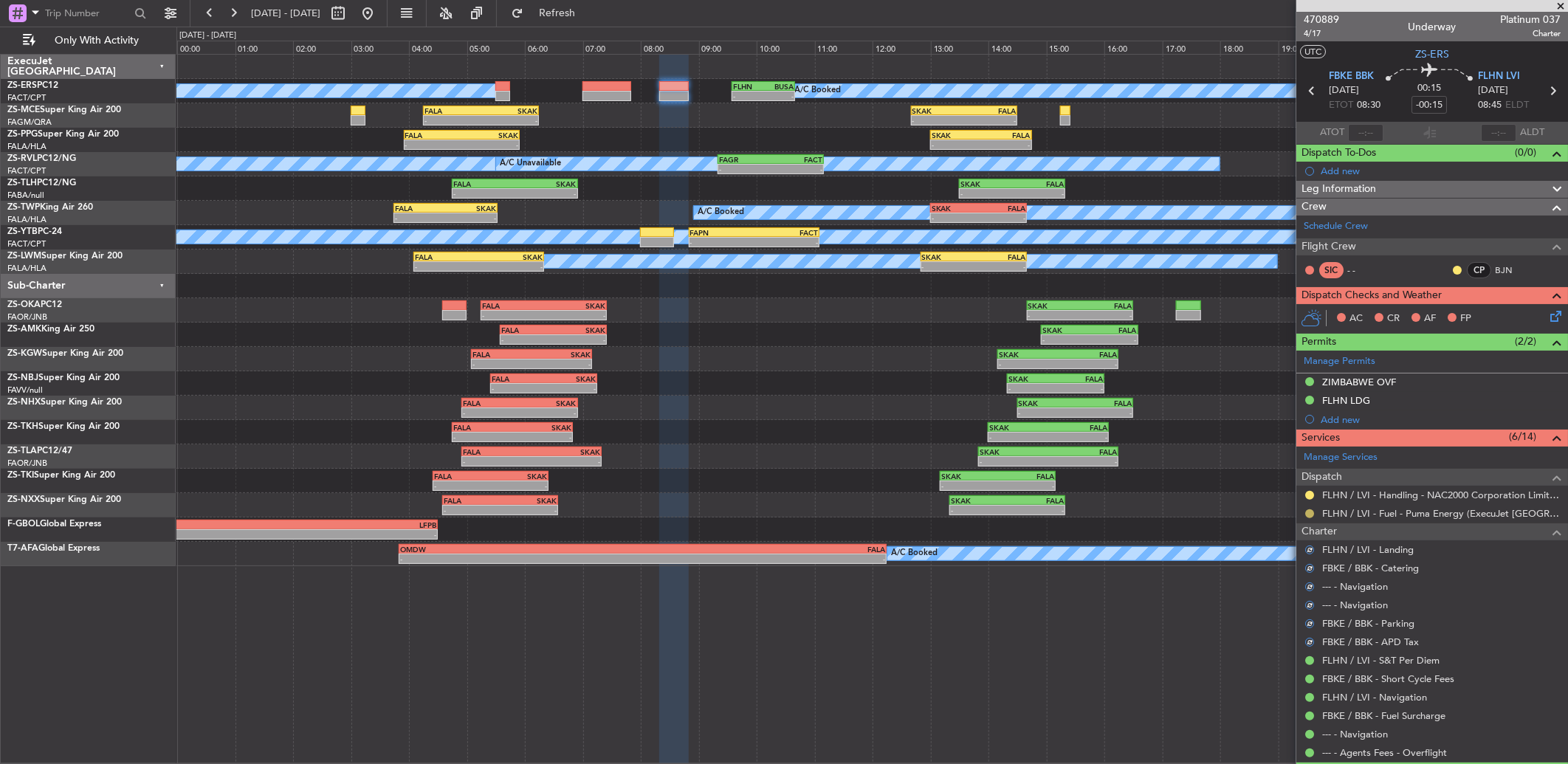
click at [1307, 512] on button at bounding box center [1310, 514] width 9 height 9
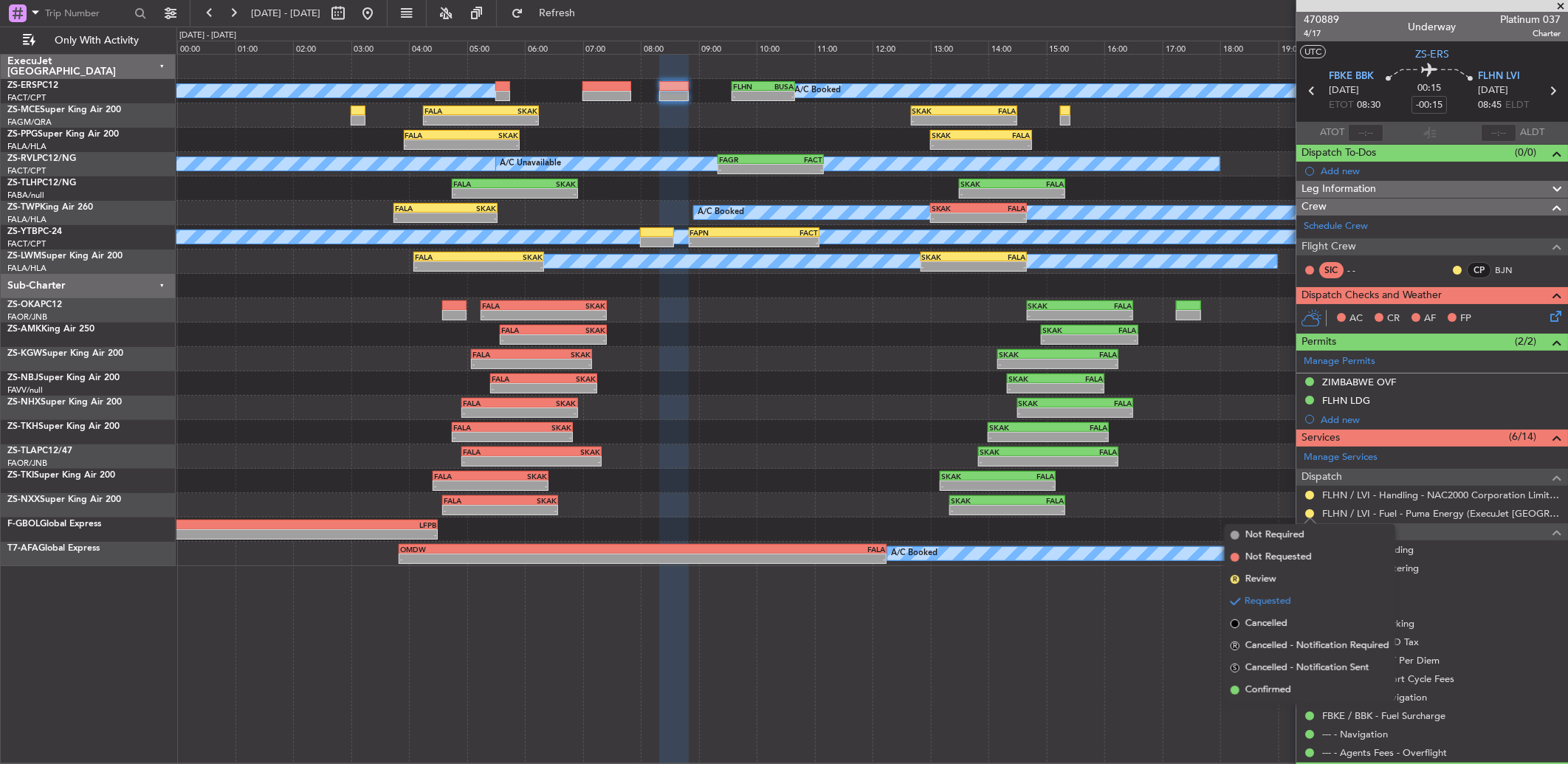
click at [1278, 690] on span "Confirmed" at bounding box center [1268, 690] width 46 height 15
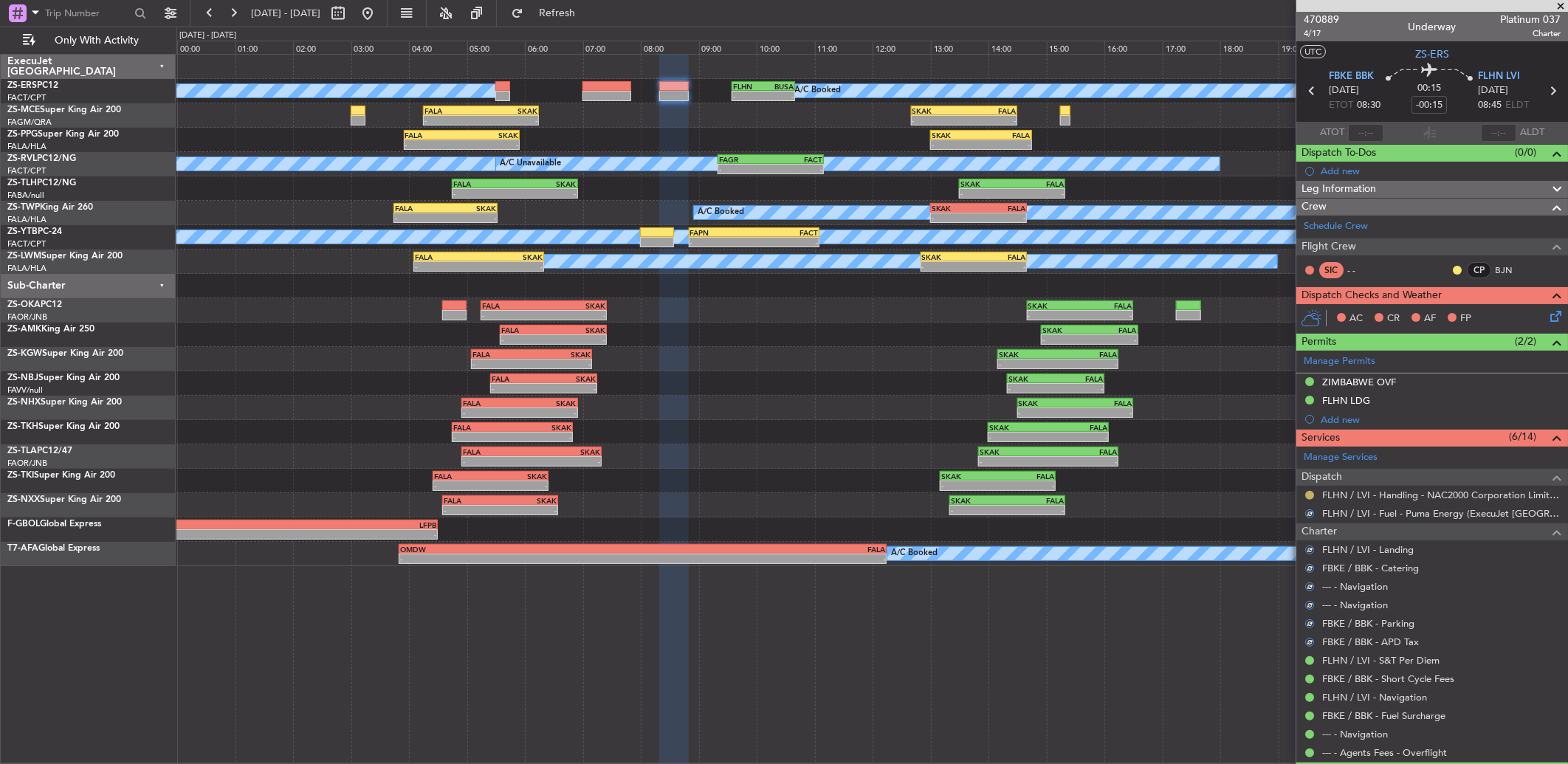
click at [1305, 495] on button at bounding box center [1310, 495] width 9 height 9
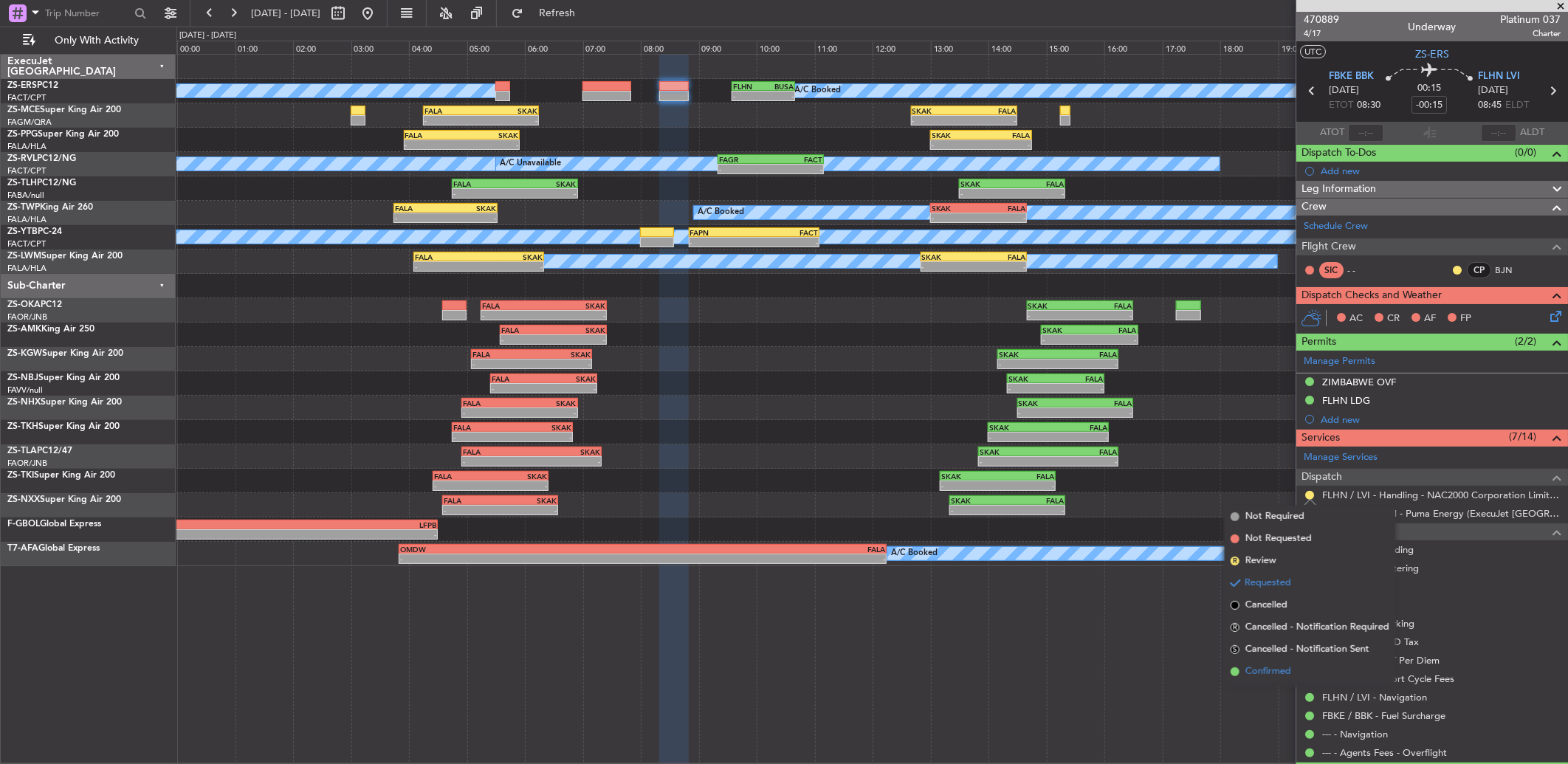
click at [1280, 670] on span "Confirmed" at bounding box center [1268, 672] width 46 height 15
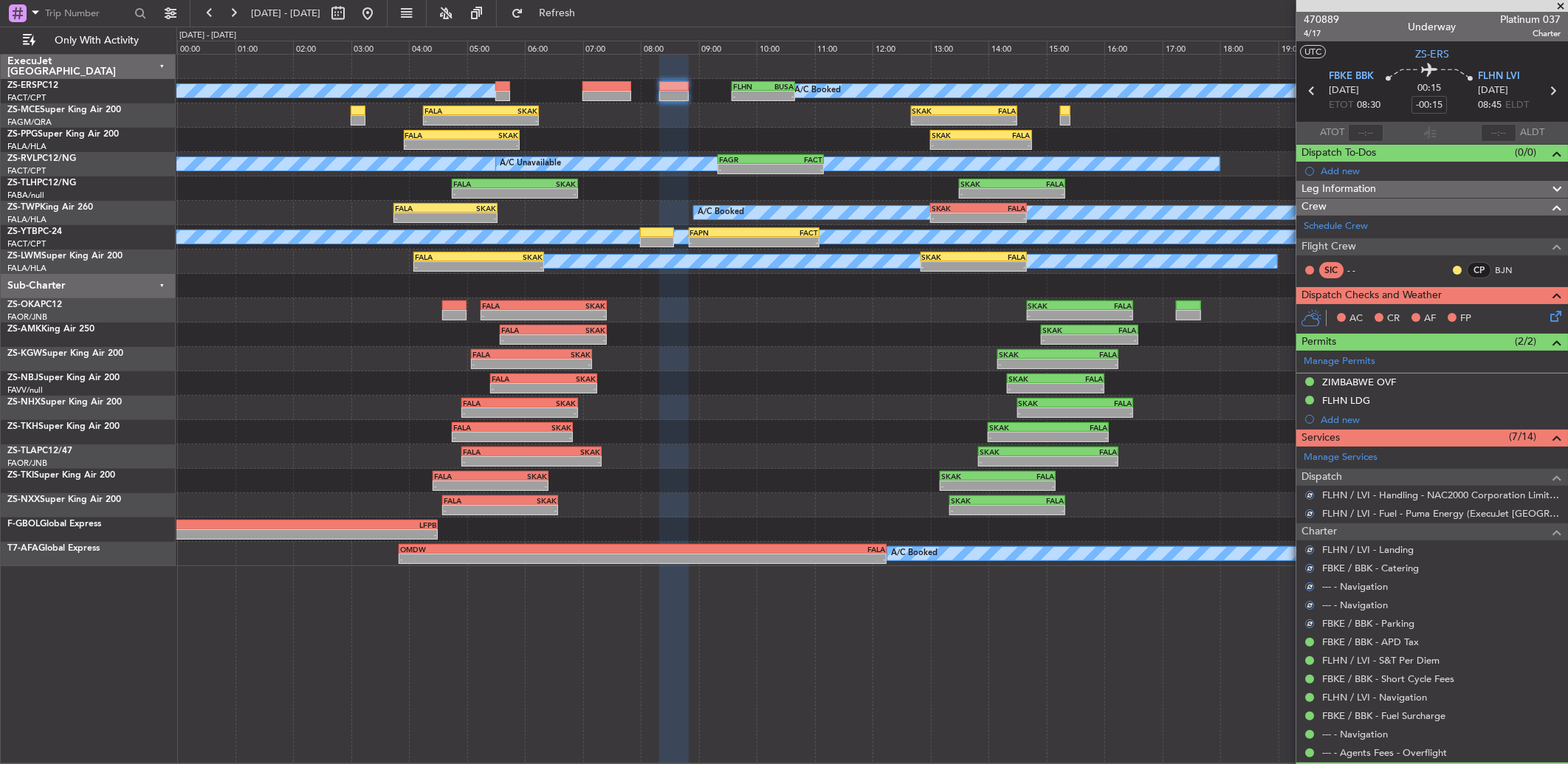
click at [1547, 315] on icon at bounding box center [1553, 314] width 12 height 12
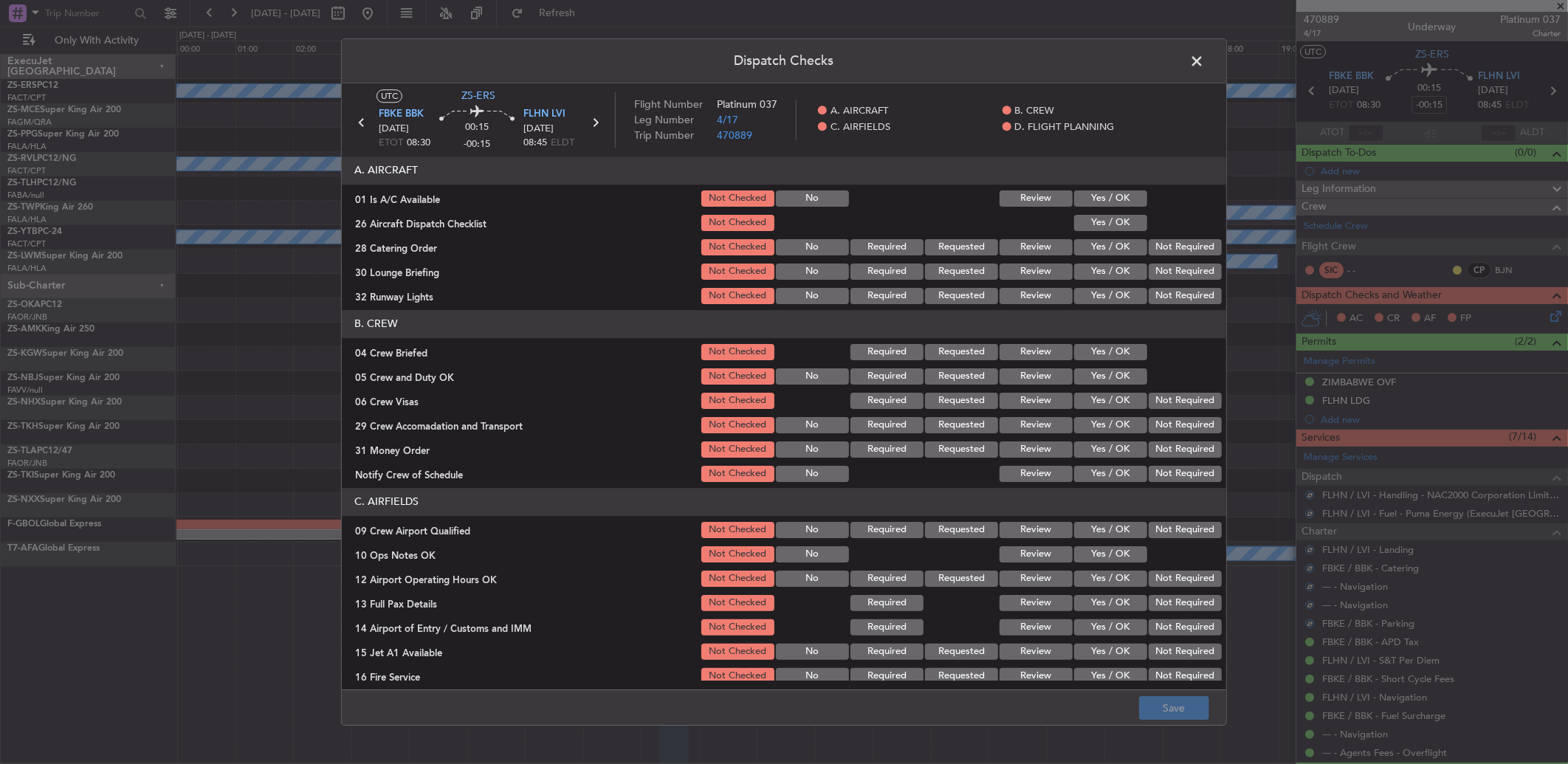
click at [1116, 194] on button "Yes / OK" at bounding box center [1111, 198] width 73 height 17
click at [1111, 217] on button "Yes / OK" at bounding box center [1111, 223] width 73 height 17
click at [1145, 240] on section "A. AIRCRAFT 01 Is A/C Available Not Checked No Review Yes / OK 26 Aircraft Disp…" at bounding box center [784, 231] width 884 height 150
click at [1150, 254] on button "Not Required" at bounding box center [1185, 247] width 73 height 17
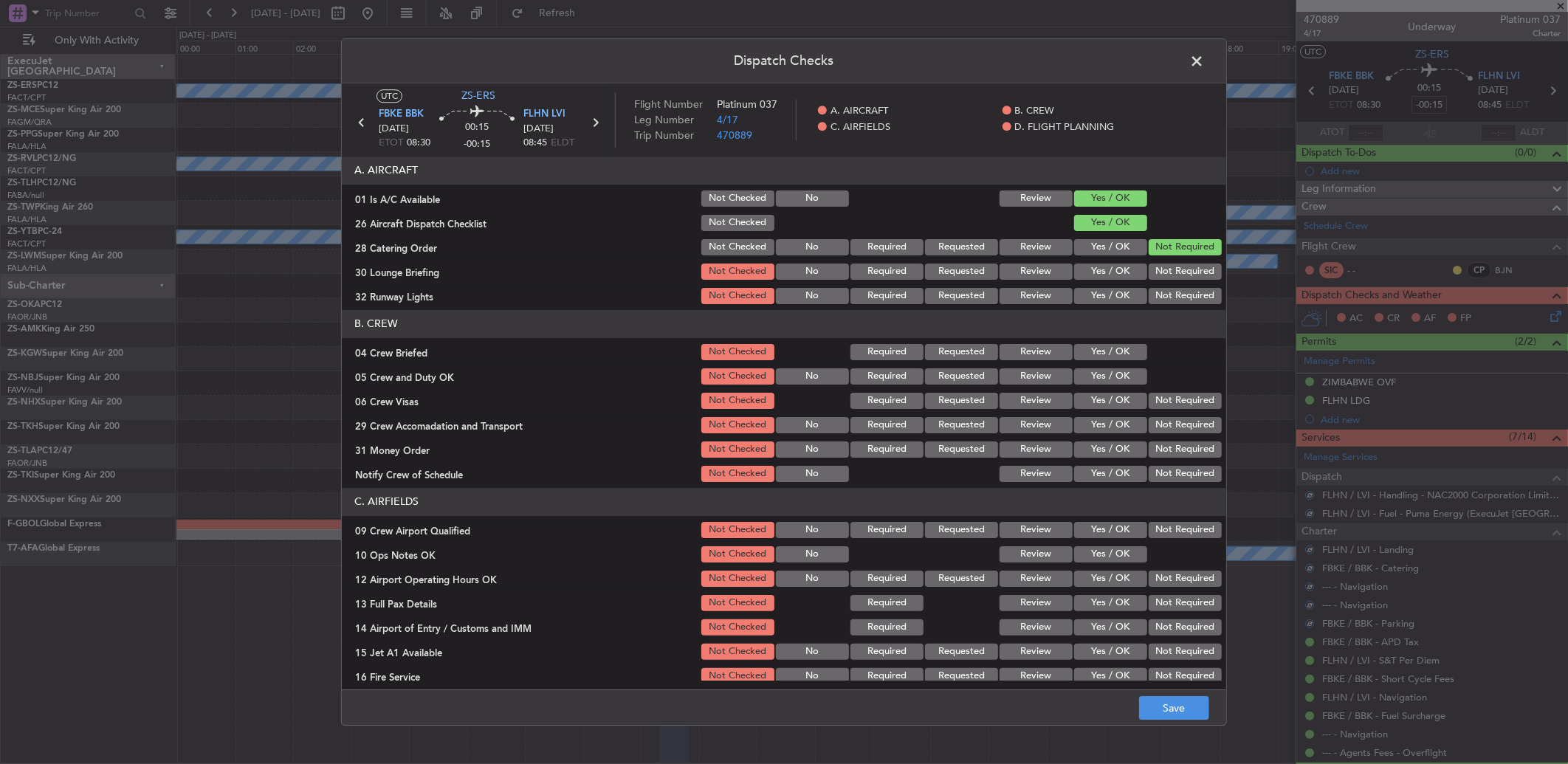
click at [1150, 261] on section "A. AIRCRAFT 01 Is A/C Available Not Checked No Review Yes / OK 26 Aircraft Disp…" at bounding box center [784, 231] width 884 height 150
click at [1153, 274] on button "Not Required" at bounding box center [1185, 271] width 73 height 17
drag, startPoint x: 1145, startPoint y: 274, endPoint x: 1146, endPoint y: 288, distance: 14.0
click at [1147, 281] on div "Not Required" at bounding box center [1184, 271] width 75 height 21
click at [1149, 297] on button "Not Required" at bounding box center [1185, 296] width 73 height 17
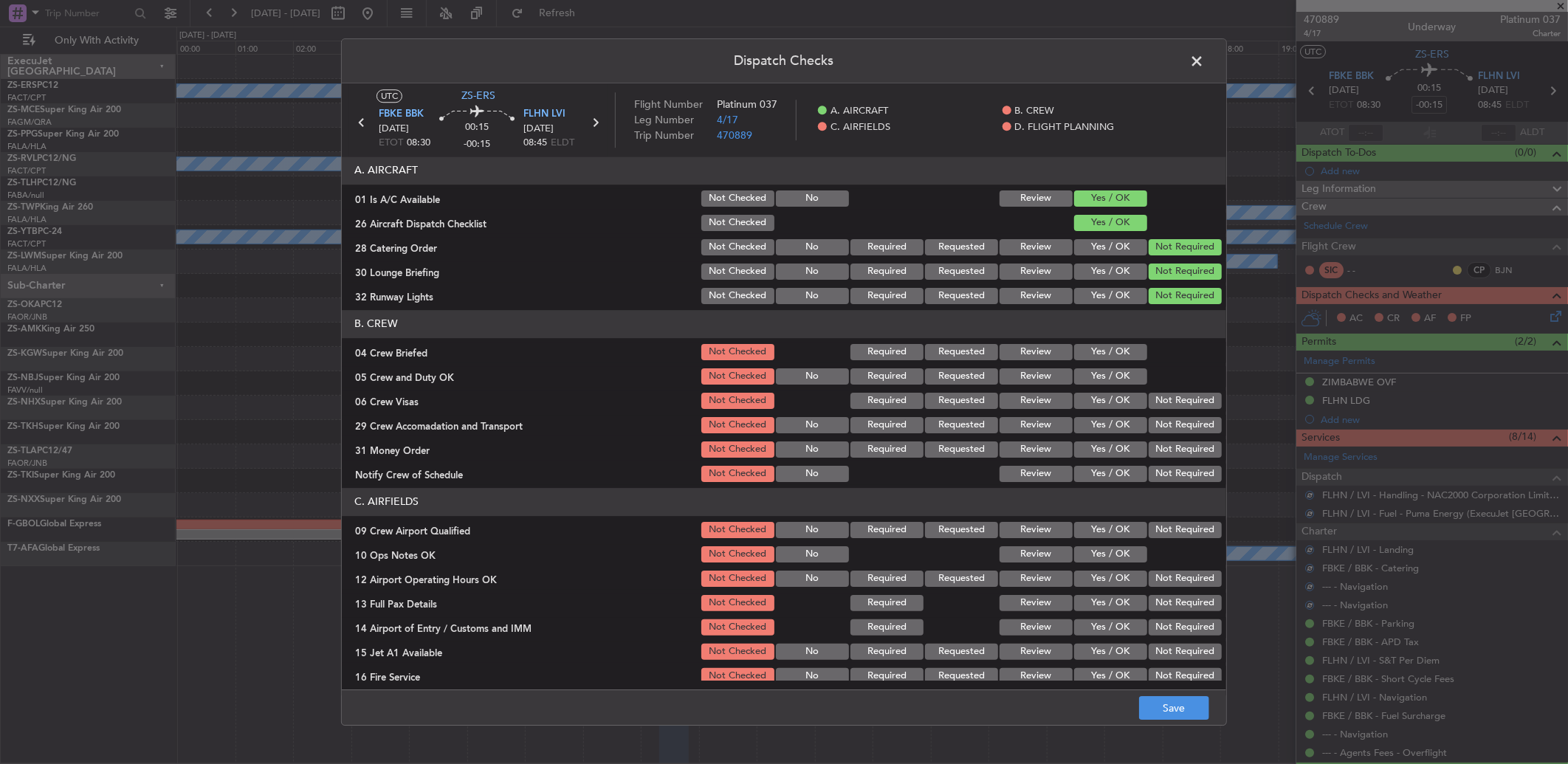
click at [1108, 362] on div "Yes / OK" at bounding box center [1109, 352] width 75 height 21
click at [1105, 350] on button "Yes / OK" at bounding box center [1111, 352] width 73 height 17
click at [1108, 358] on button "Yes / OK" at bounding box center [1111, 352] width 73 height 17
click at [1112, 369] on button "Yes / OK" at bounding box center [1111, 377] width 73 height 17
click at [1144, 388] on section "B. CREW 04 Crew Briefed Not Checked Required Requested Review Yes / OK 05 Crew …" at bounding box center [784, 397] width 884 height 174
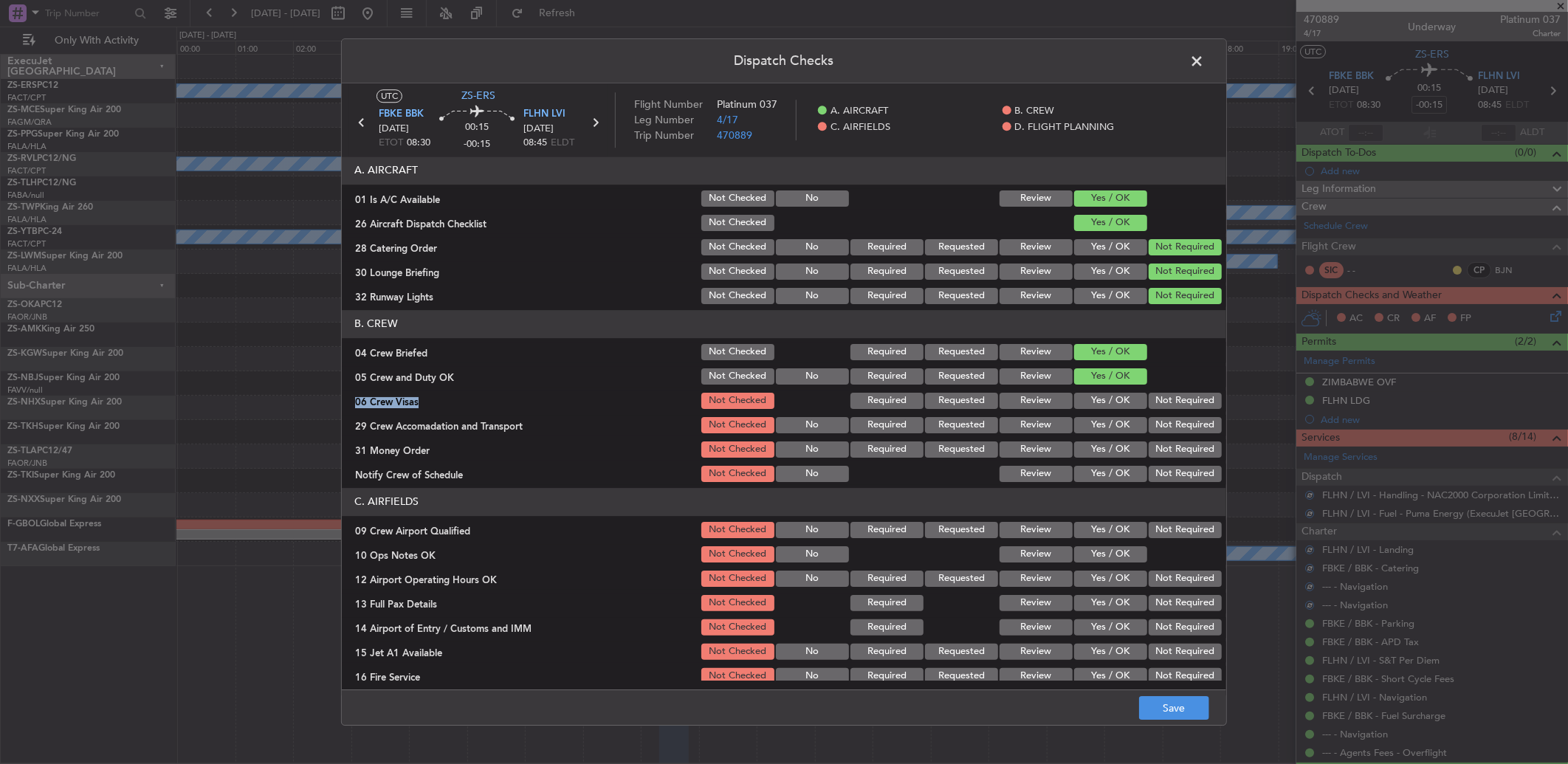
drag, startPoint x: 1159, startPoint y: 418, endPoint x: 1150, endPoint y: 419, distance: 9.1
click at [1151, 404] on button "Not Required" at bounding box center [1185, 401] width 73 height 17
click at [1150, 425] on button "Not Required" at bounding box center [1185, 426] width 73 height 17
click at [1153, 429] on button "Not Required" at bounding box center [1185, 426] width 73 height 17
click at [1154, 458] on div "Not Required" at bounding box center [1184, 450] width 75 height 21
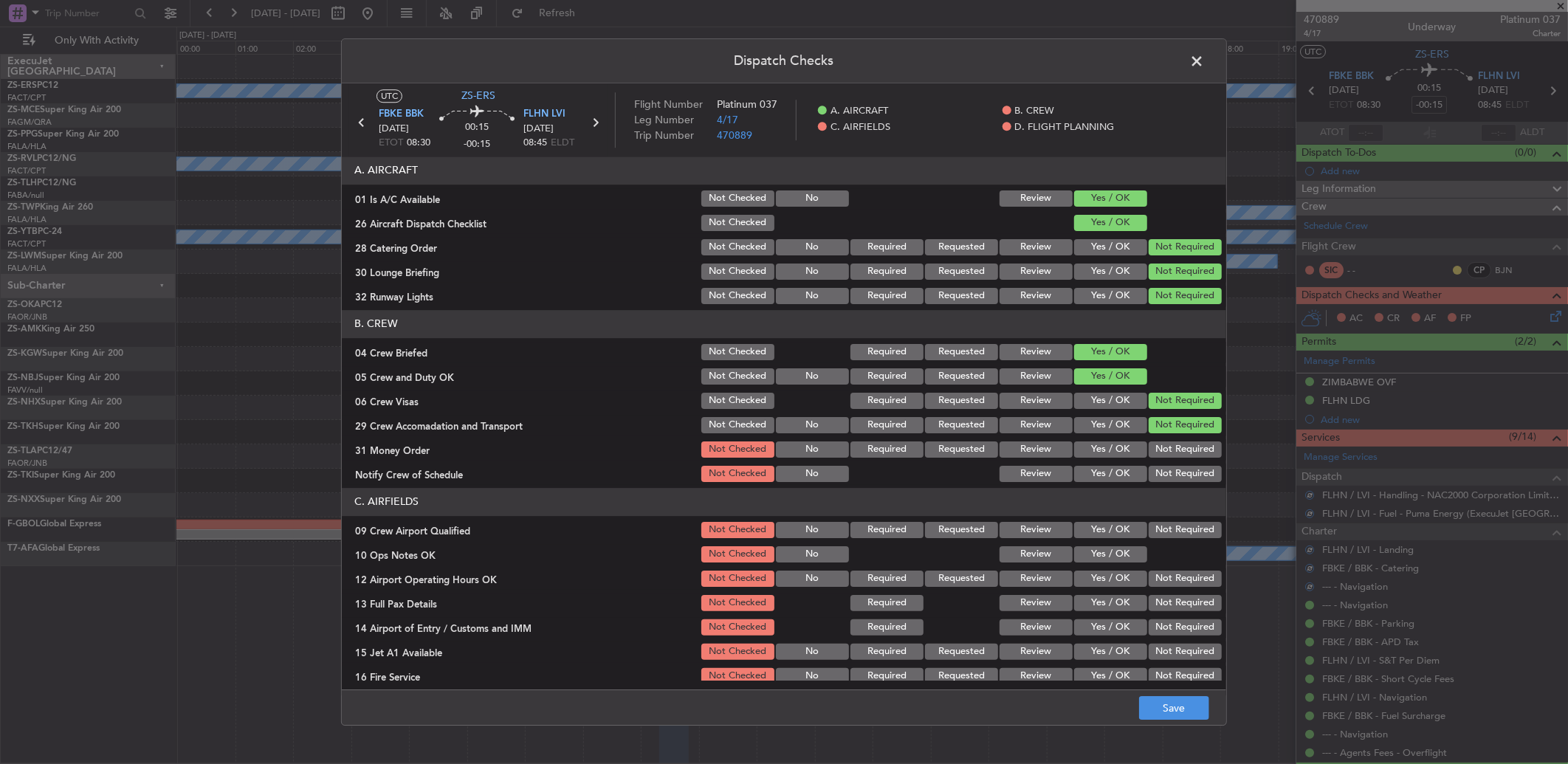
drag, startPoint x: 1153, startPoint y: 452, endPoint x: 1154, endPoint y: 475, distance: 23.0
click at [1154, 452] on button "Not Required" at bounding box center [1185, 450] width 73 height 17
click at [1154, 478] on button "Not Required" at bounding box center [1185, 474] width 73 height 17
click at [1160, 525] on button "Not Required" at bounding box center [1185, 530] width 73 height 17
click at [1101, 552] on button "Yes / OK" at bounding box center [1111, 554] width 73 height 17
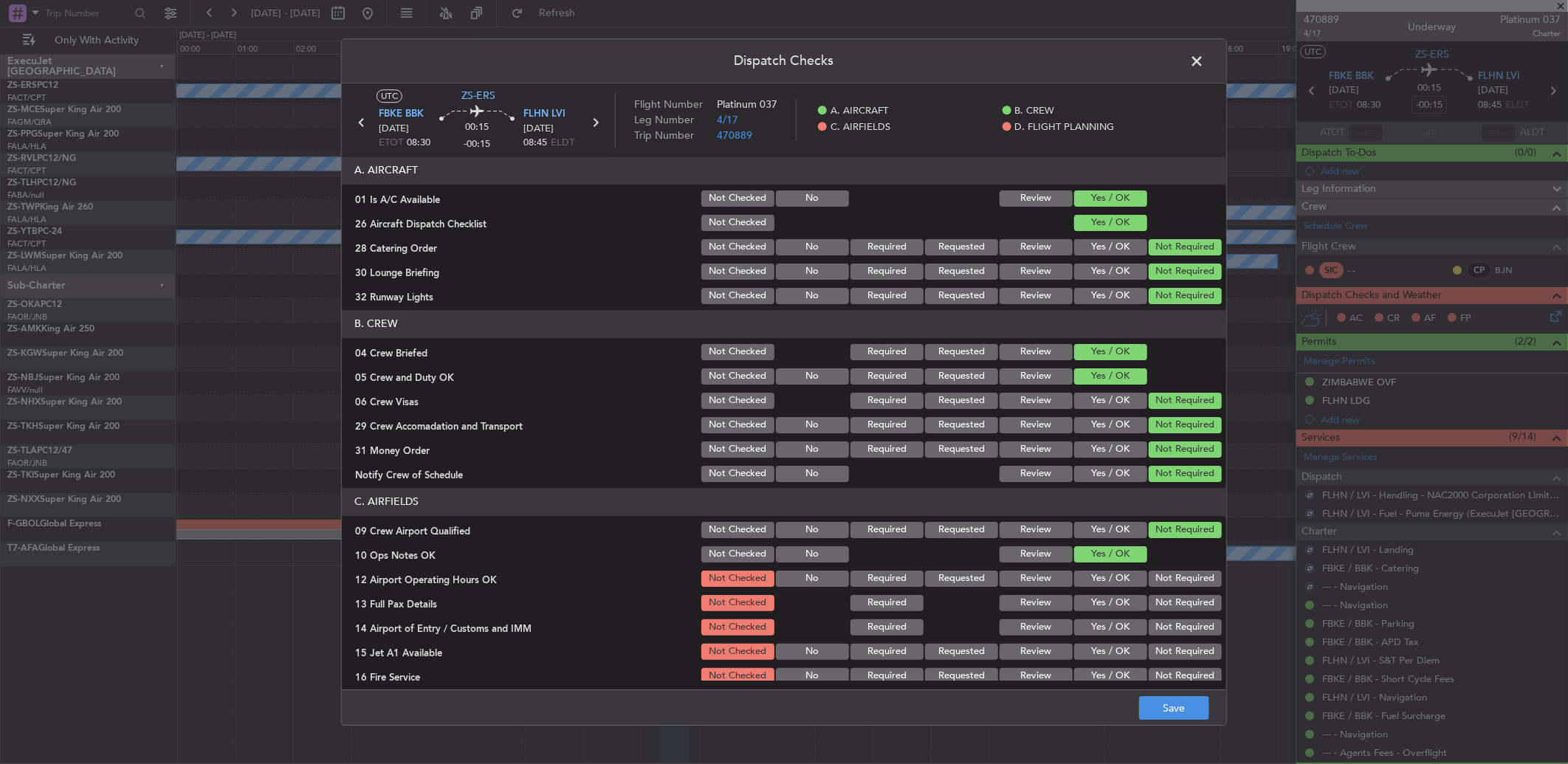
click at [1156, 582] on button "Not Required" at bounding box center [1185, 579] width 73 height 17
click at [1160, 604] on button "Not Required" at bounding box center [1185, 603] width 73 height 17
click at [1160, 611] on div "Not Required" at bounding box center [1184, 604] width 75 height 21
click at [1163, 628] on button "Not Required" at bounding box center [1185, 627] width 73 height 17
click at [1164, 636] on div "Not Required" at bounding box center [1184, 628] width 75 height 21
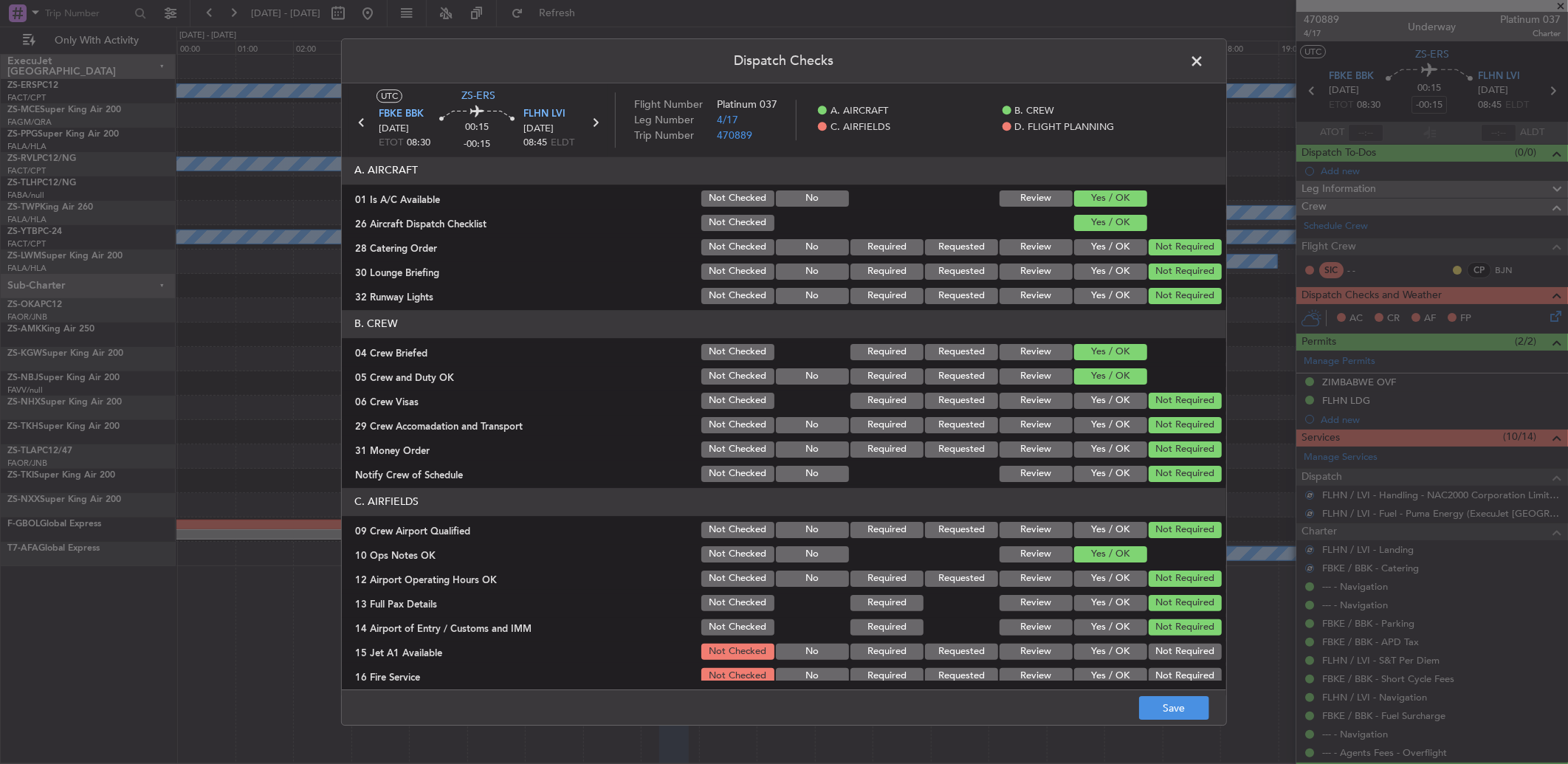
click at [1167, 647] on div "Not Required" at bounding box center [1184, 653] width 75 height 21
click at [1164, 655] on button "Not Required" at bounding box center [1185, 652] width 73 height 17
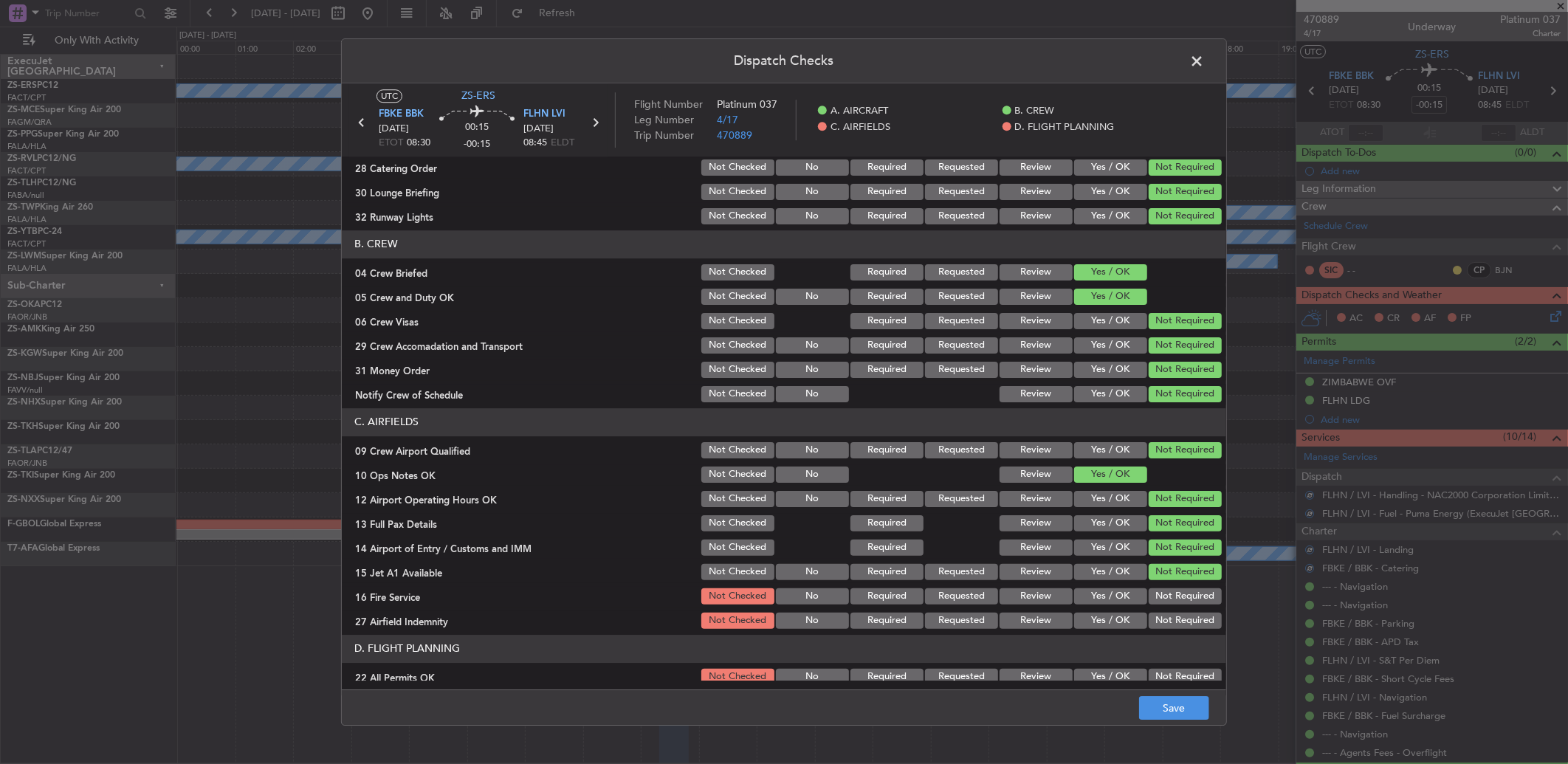
scroll to position [138, 0]
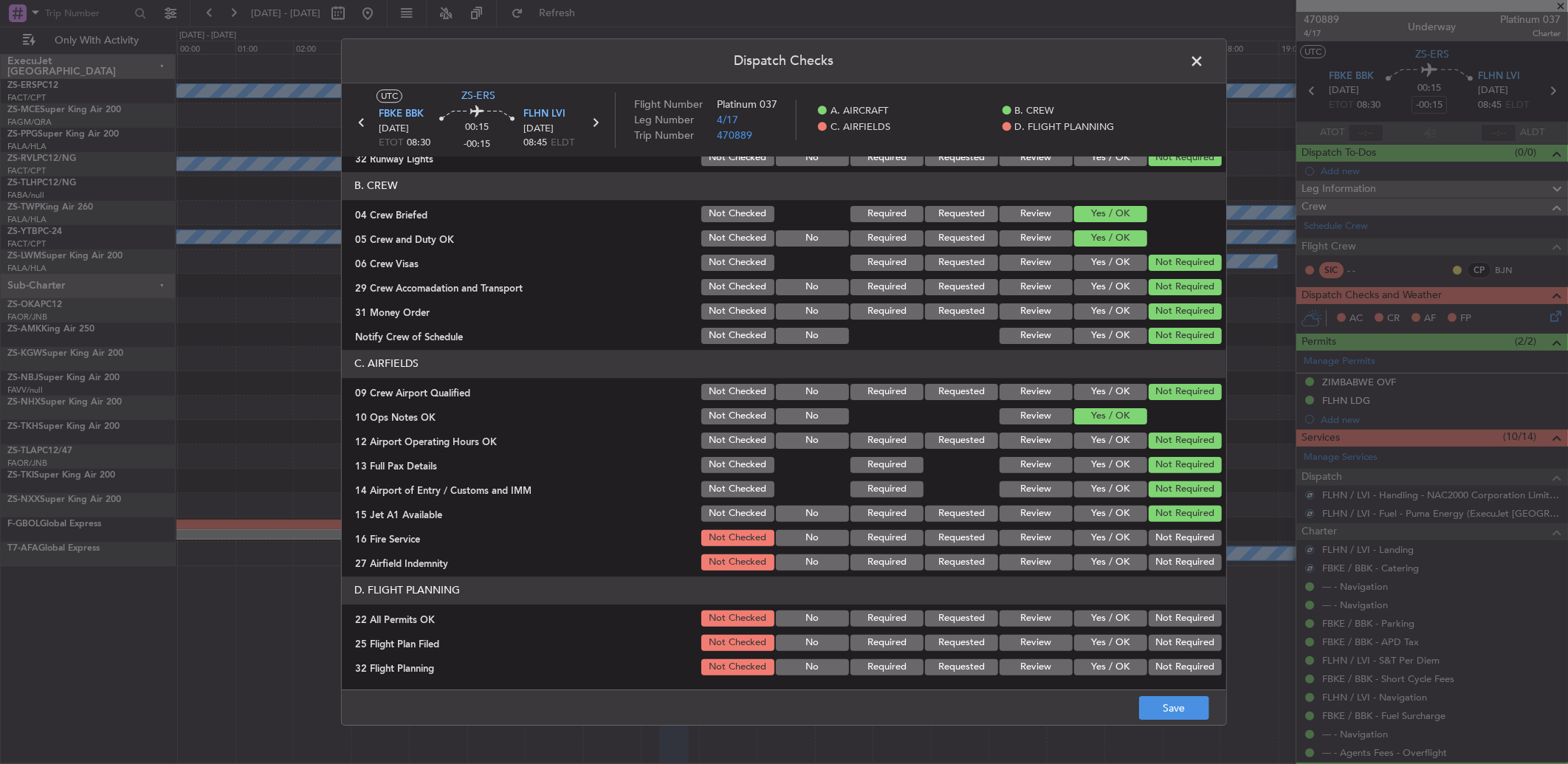
click at [1159, 539] on button "Not Required" at bounding box center [1185, 538] width 73 height 17
drag, startPoint x: 1164, startPoint y: 561, endPoint x: 1174, endPoint y: 592, distance: 32.6
click at [1167, 566] on button "Not Required" at bounding box center [1185, 562] width 73 height 17
click at [1167, 571] on div "Not Required" at bounding box center [1184, 563] width 75 height 21
click at [1171, 611] on button "Not Required" at bounding box center [1185, 619] width 73 height 17
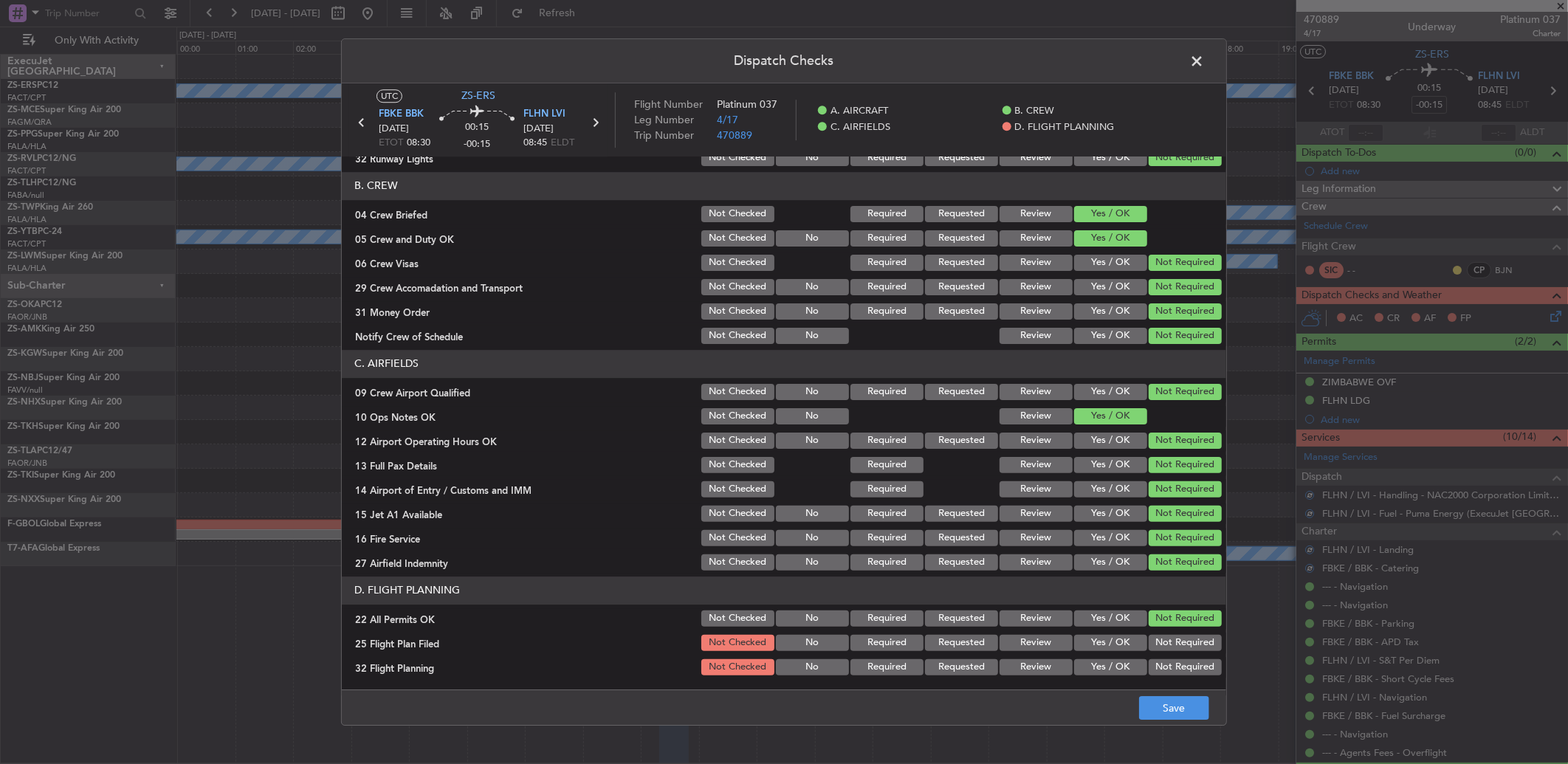
click at [1048, 644] on button "Review" at bounding box center [1036, 643] width 73 height 17
drag, startPoint x: 1051, startPoint y: 662, endPoint x: 1059, endPoint y: 676, distance: 16.1
click at [1051, 662] on button "Review" at bounding box center [1036, 667] width 73 height 17
click at [1081, 639] on button "Yes / OK" at bounding box center [1111, 643] width 73 height 17
drag, startPoint x: 1085, startPoint y: 663, endPoint x: 1174, endPoint y: 681, distance: 90.8
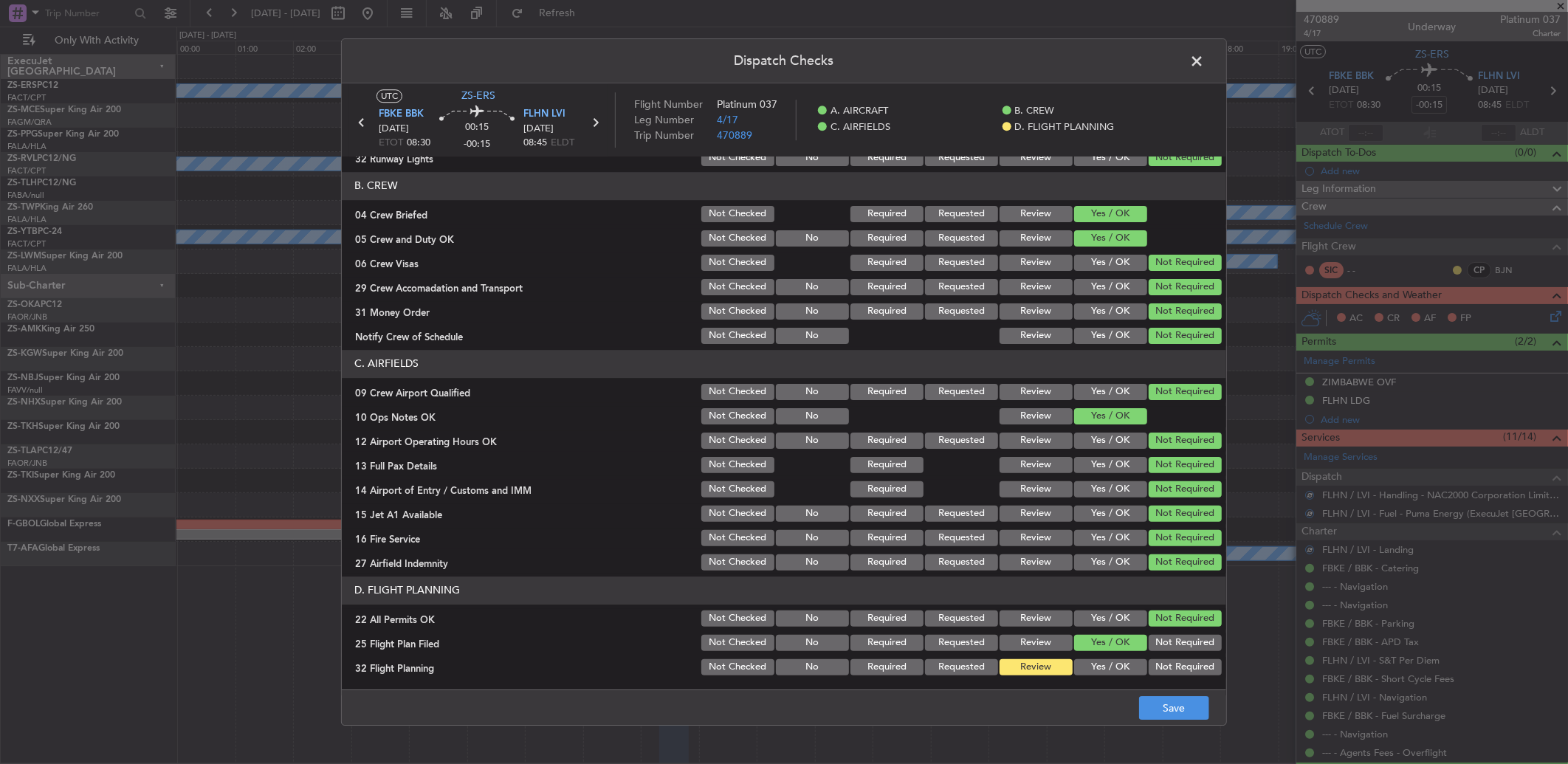
click at [1086, 663] on button "Yes / OK" at bounding box center [1111, 667] width 73 height 17
click at [1171, 686] on main "UTC ZS-ERS FBKE BBK [DATE] ETOT 08:30 00:15 -00:15 FLHN LVI [DATE] 08:45 ELDT F…" at bounding box center [784, 390] width 884 height 613
click at [1174, 699] on button "Save" at bounding box center [1174, 707] width 70 height 23
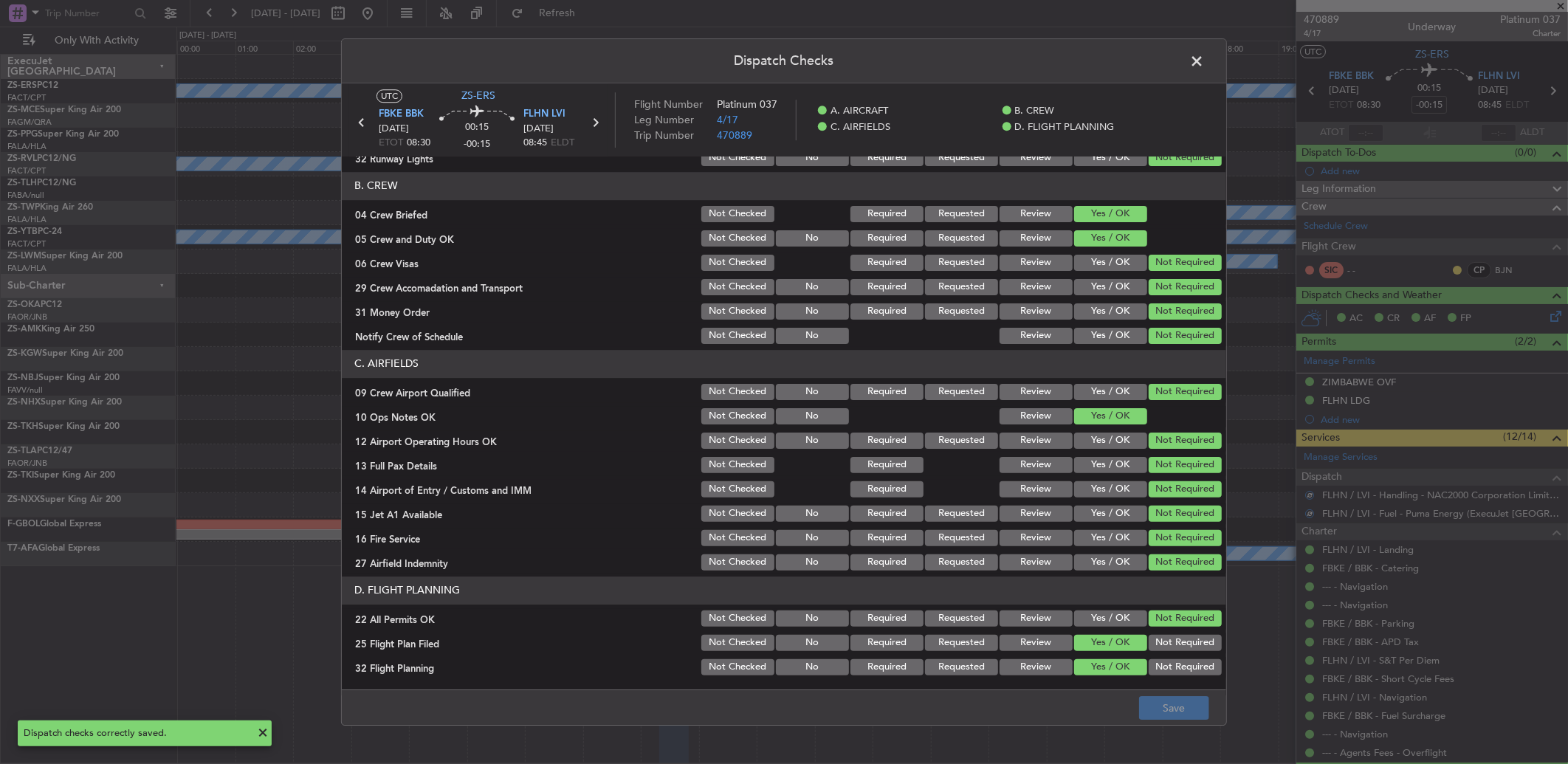
click at [1204, 62] on span at bounding box center [1204, 65] width 0 height 30
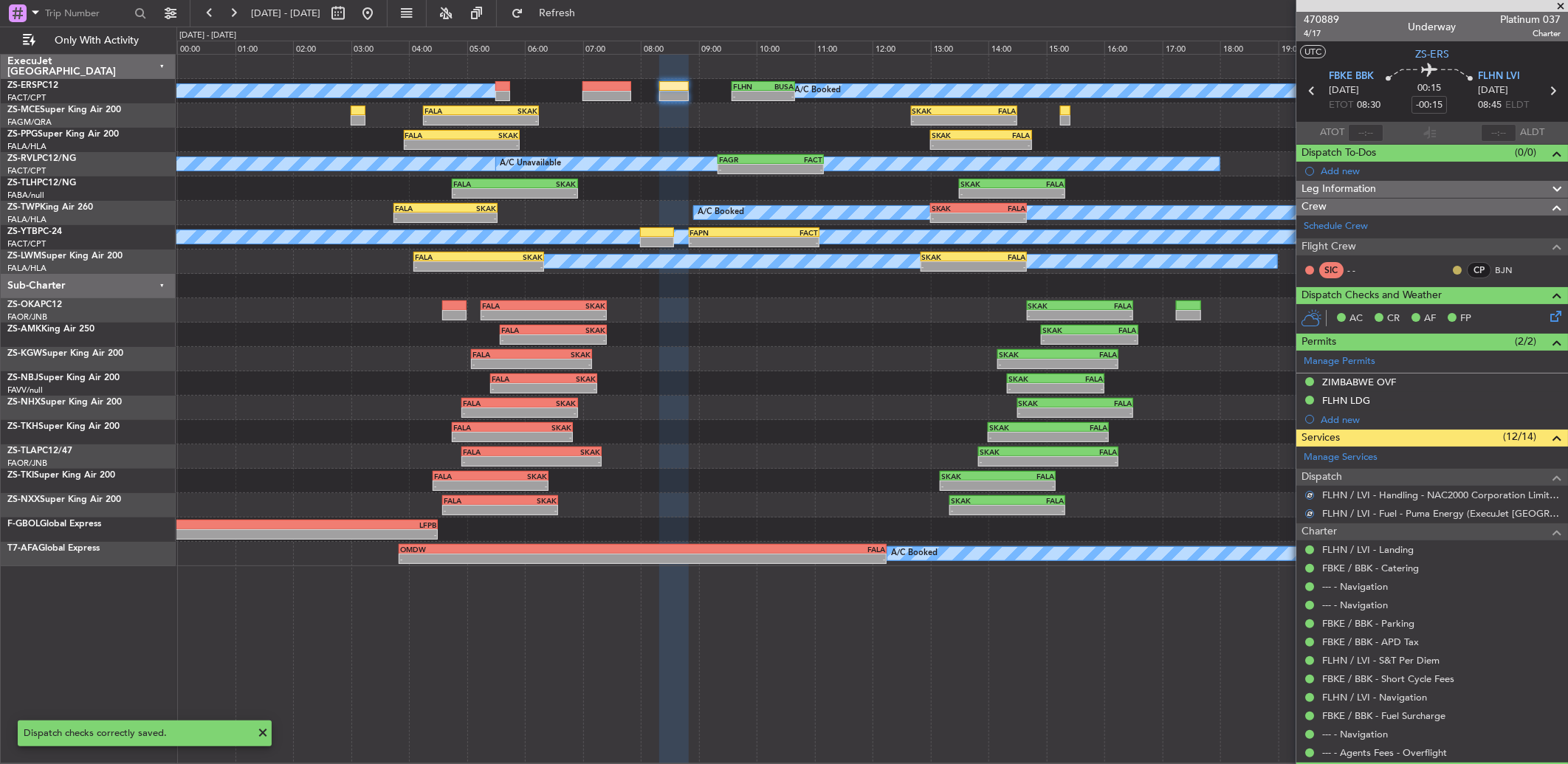
click at [1452, 266] on button at bounding box center [1457, 271] width 9 height 9
drag, startPoint x: 1428, startPoint y: 318, endPoint x: 1395, endPoint y: 314, distance: 33.2
click at [1428, 318] on span "Acknowledged" at bounding box center [1449, 312] width 65 height 15
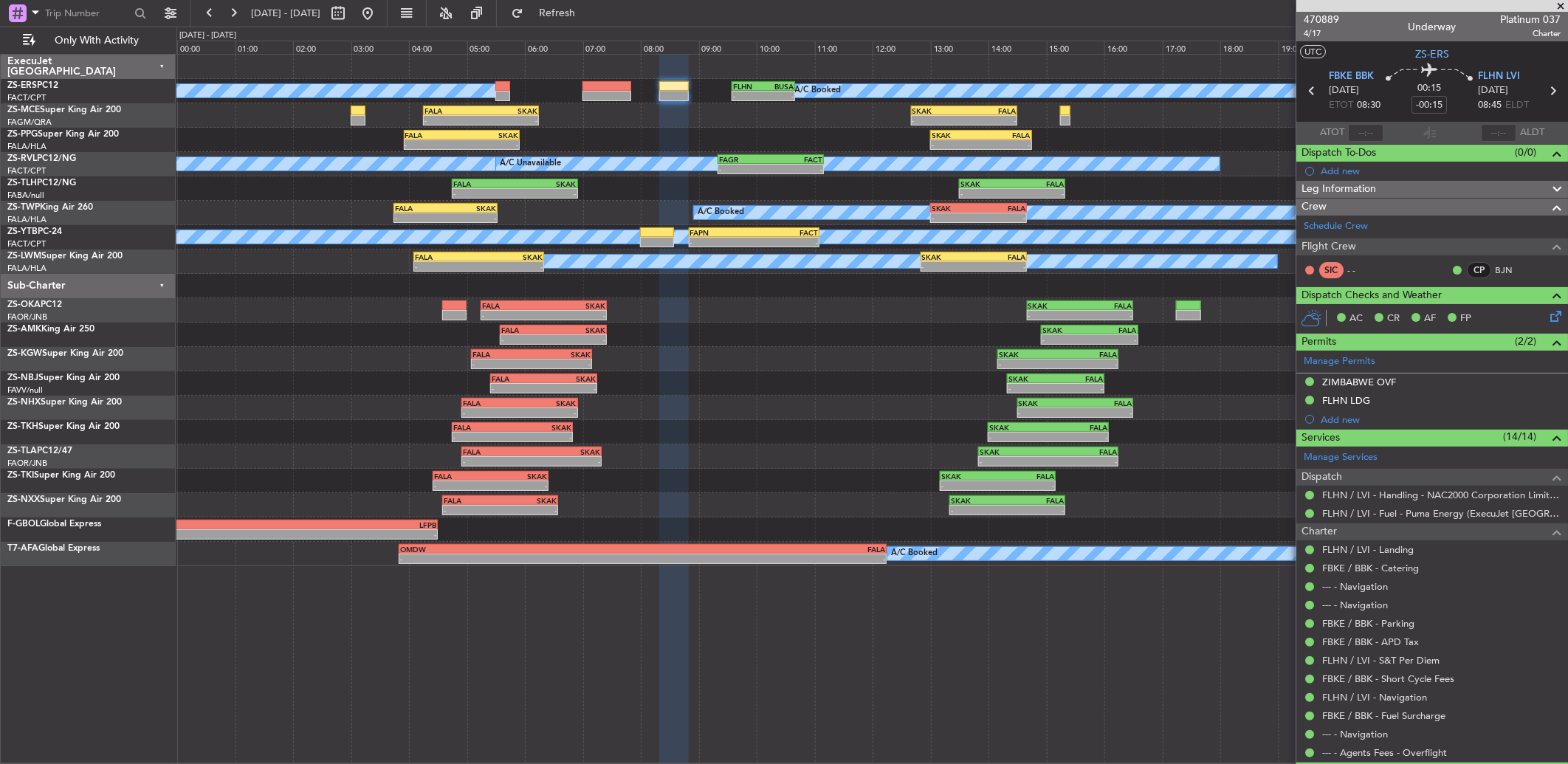
click at [1304, 90] on icon at bounding box center [1311, 90] width 19 height 19
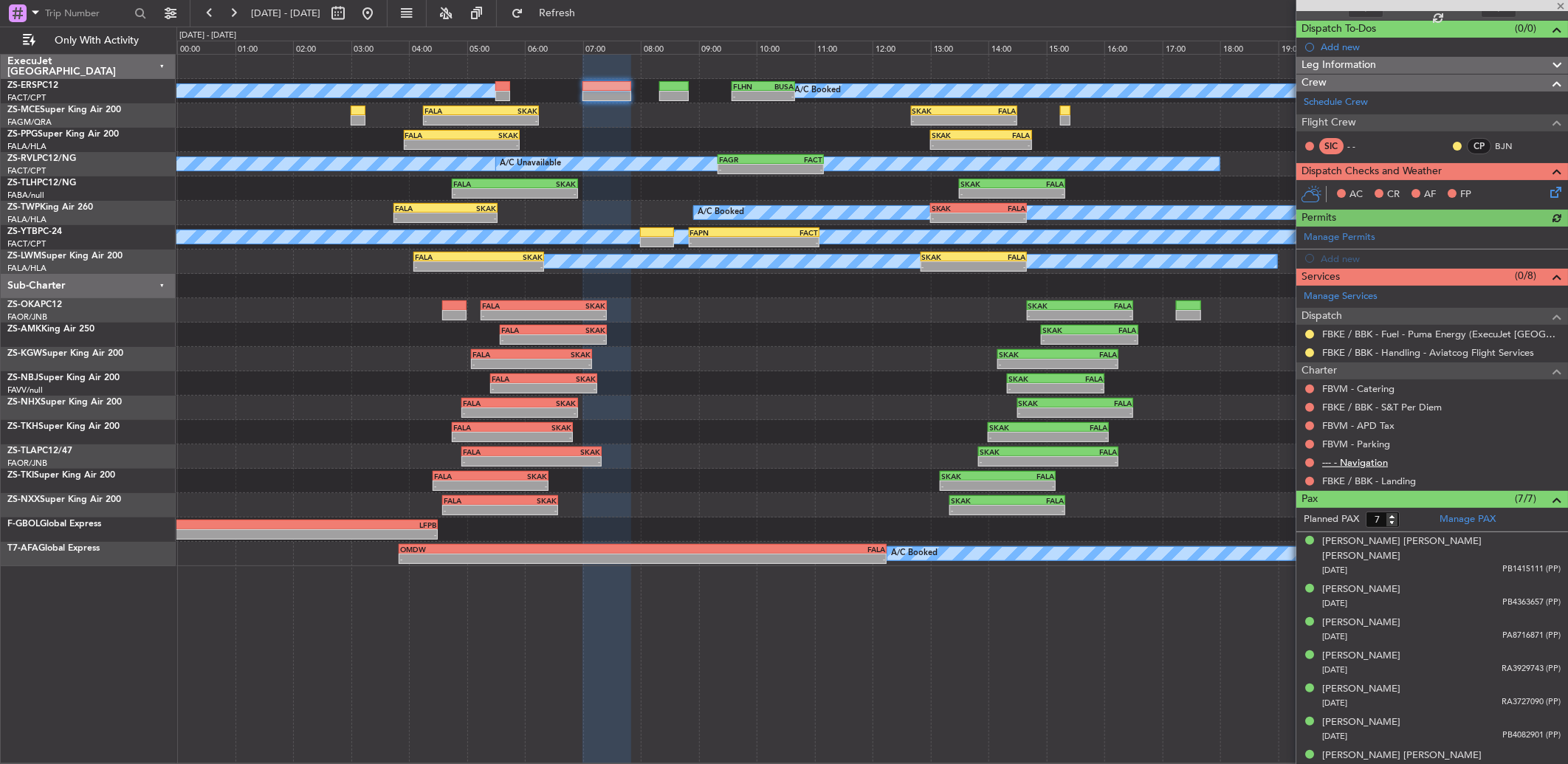
scroll to position [0, 0]
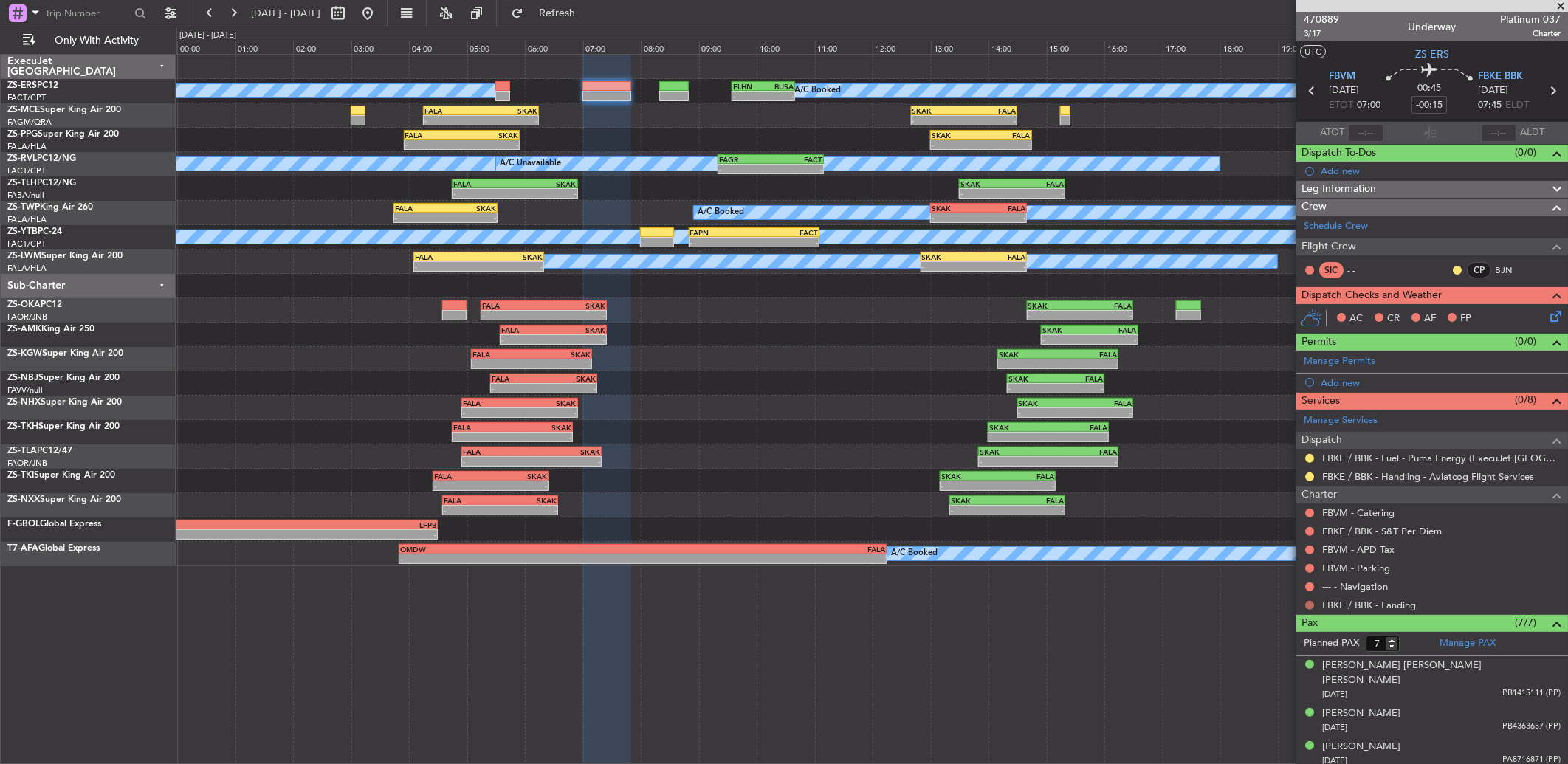
click at [1311, 603] on button at bounding box center [1310, 606] width 9 height 9
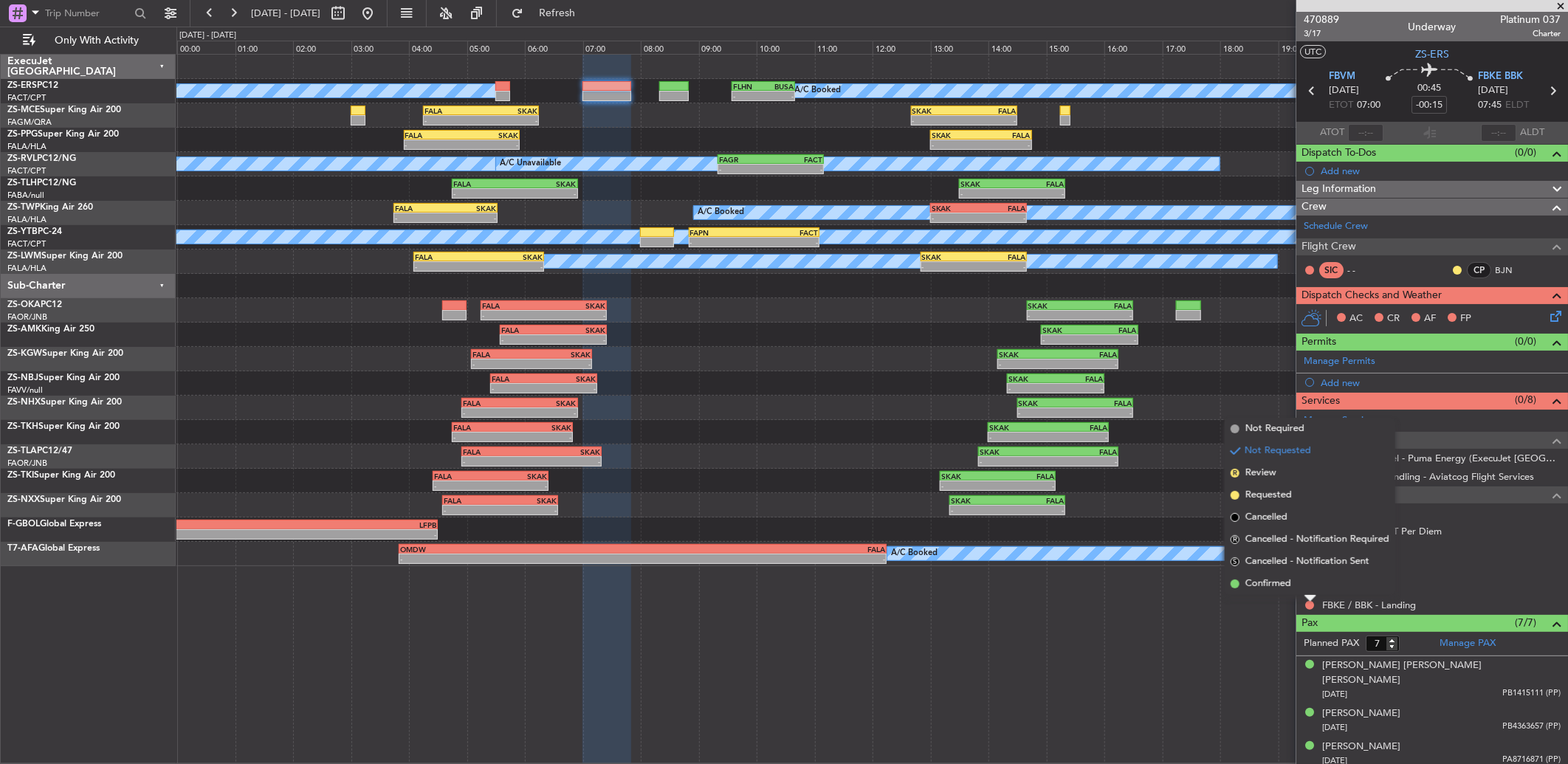
click at [1310, 588] on li "Confirmed" at bounding box center [1310, 584] width 170 height 22
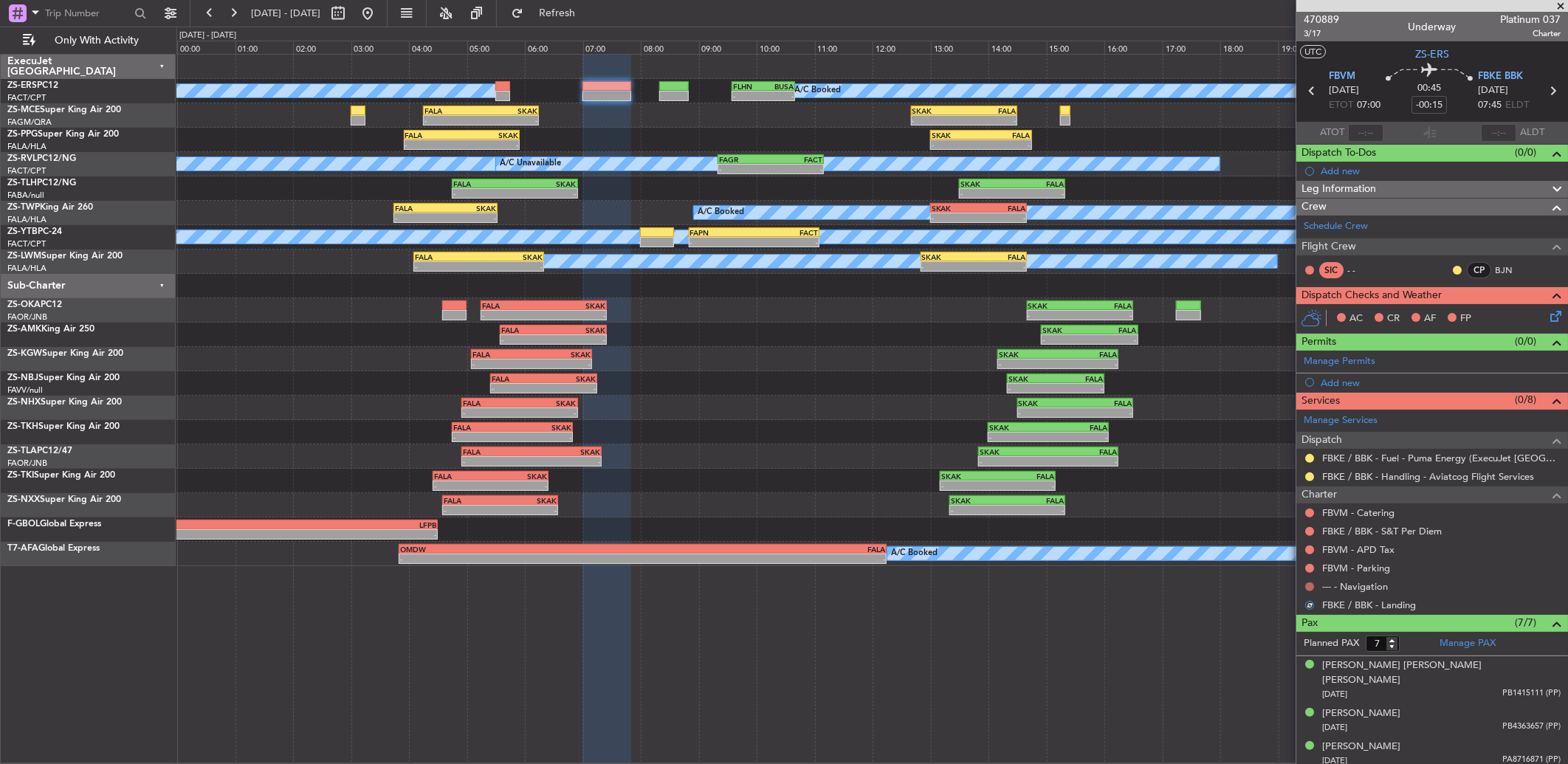
click at [1309, 584] on button at bounding box center [1310, 587] width 9 height 9
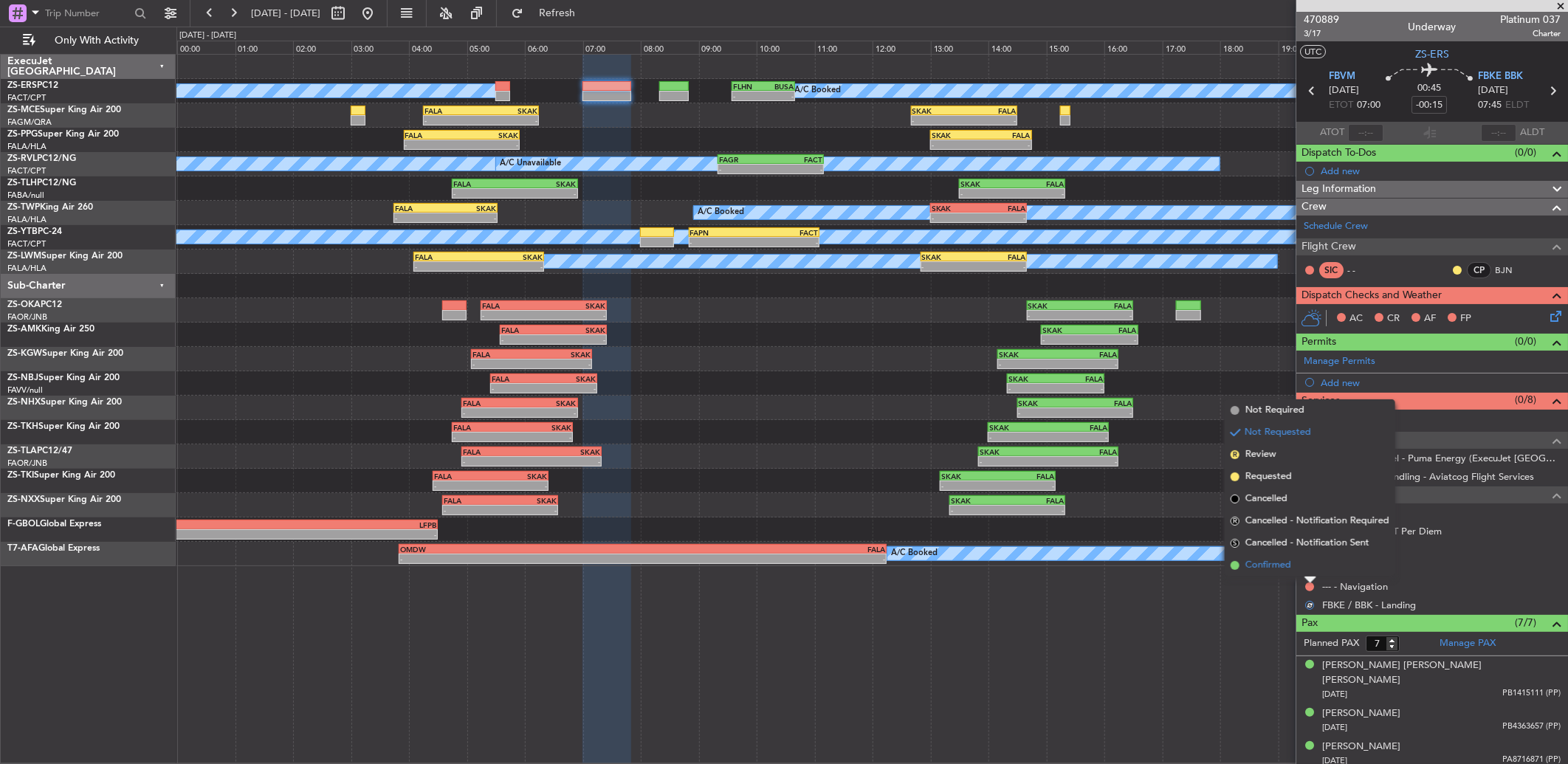
click at [1308, 573] on li "Confirmed" at bounding box center [1310, 565] width 170 height 22
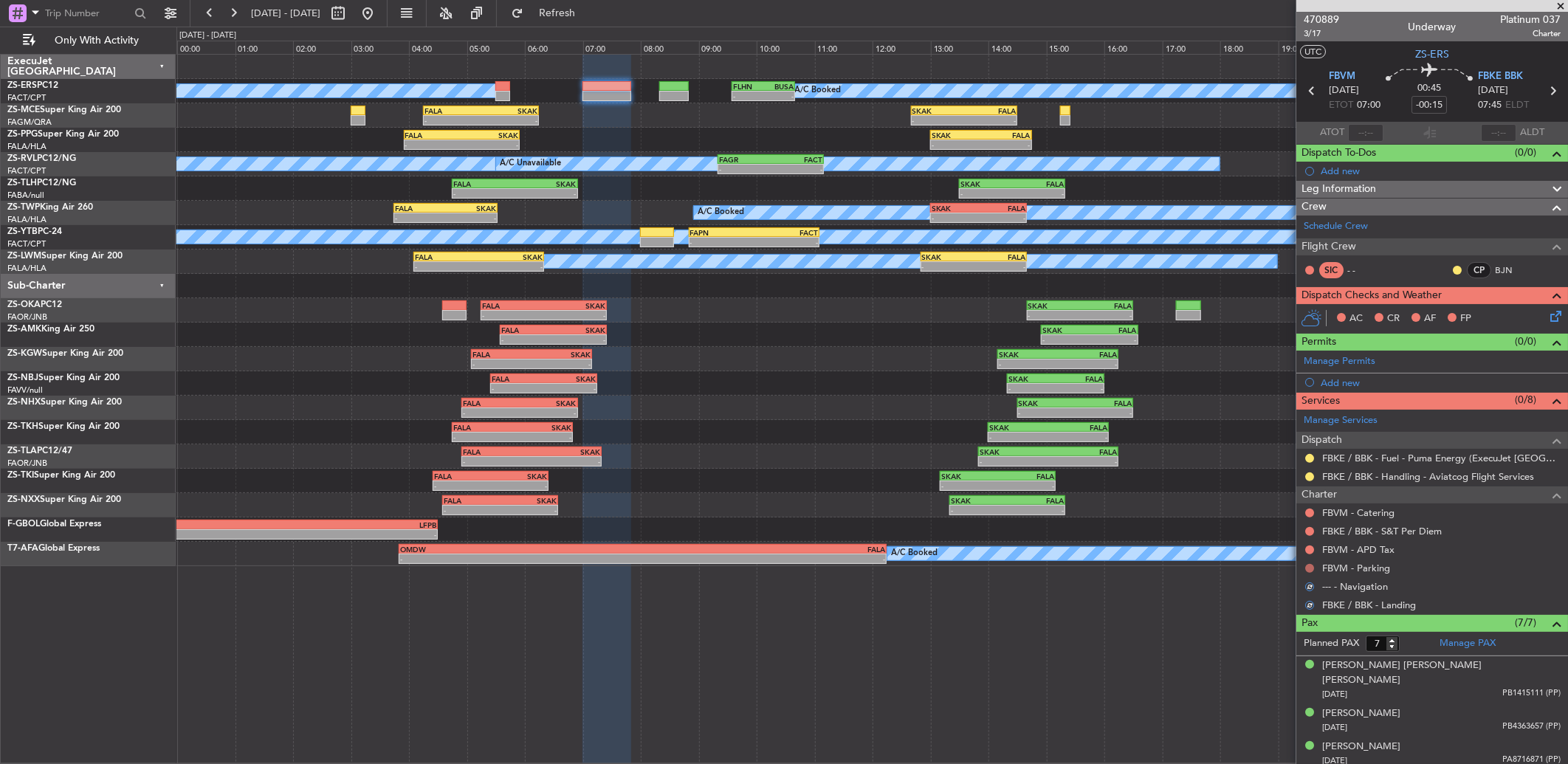
click at [1312, 567] on button at bounding box center [1310, 568] width 9 height 9
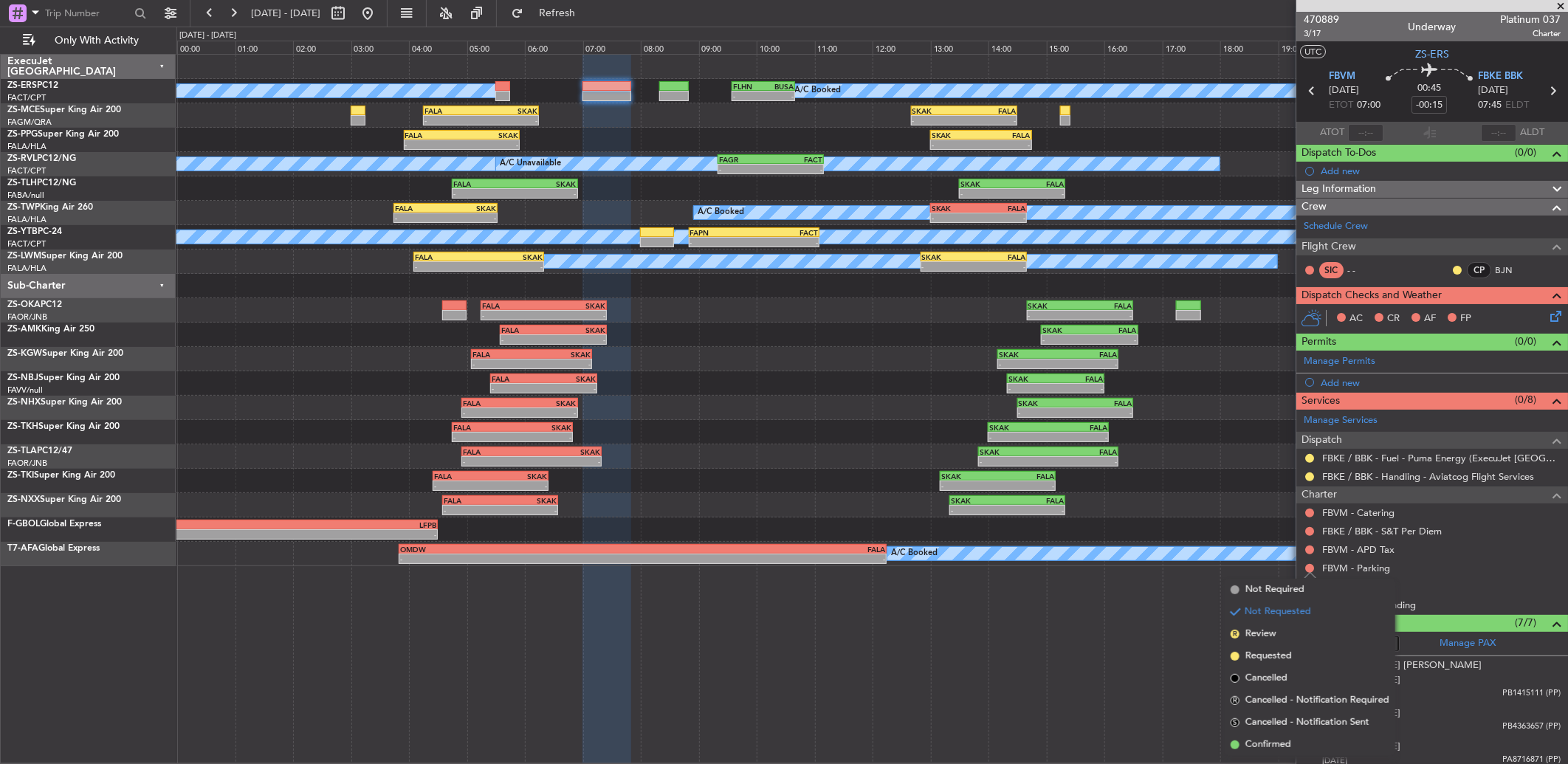
drag, startPoint x: 1285, startPoint y: 736, endPoint x: 1285, endPoint y: 695, distance: 41.0
click at [1285, 735] on li "Confirmed" at bounding box center [1310, 745] width 170 height 22
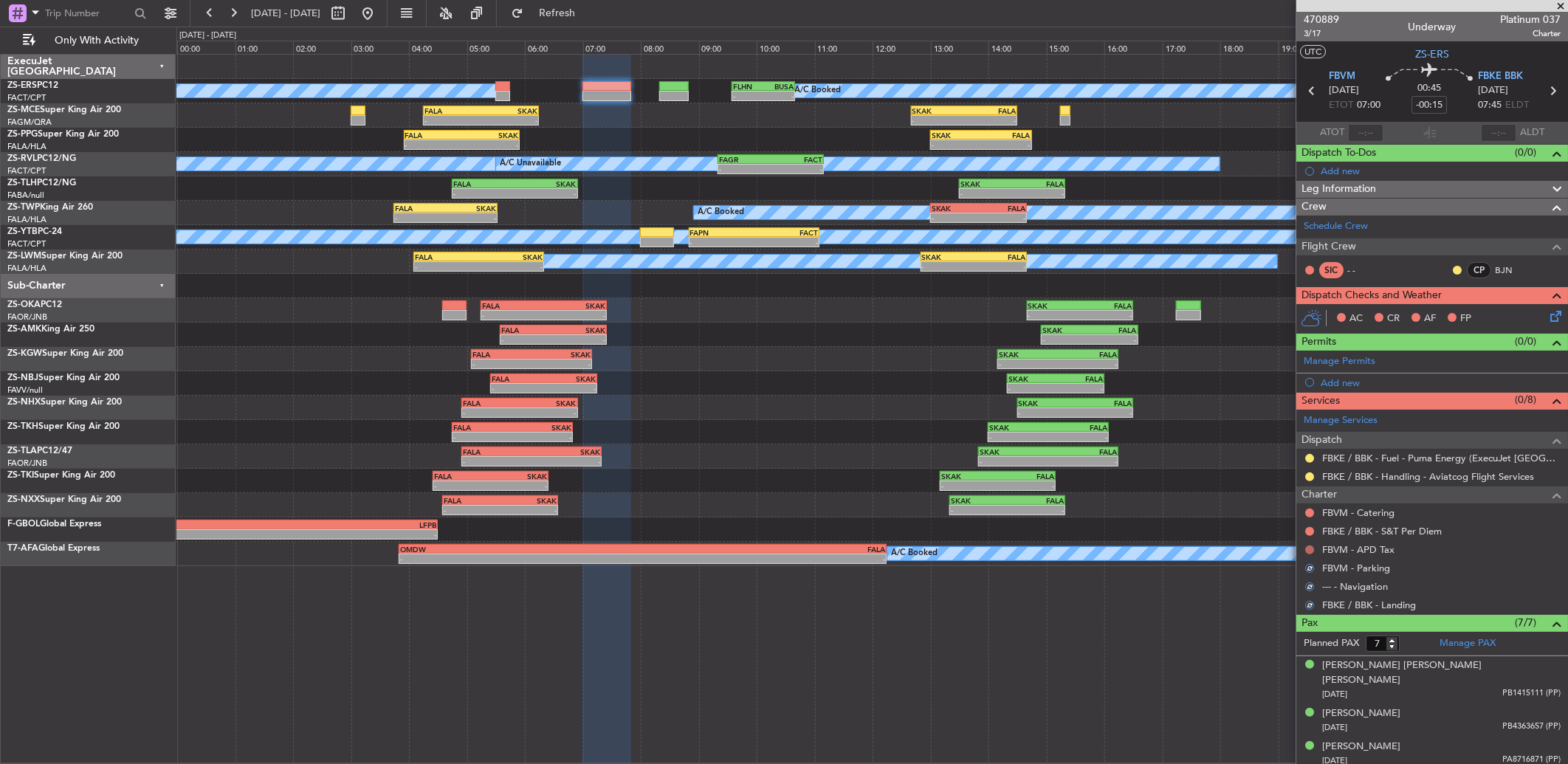
click at [1307, 549] on button at bounding box center [1310, 550] width 9 height 9
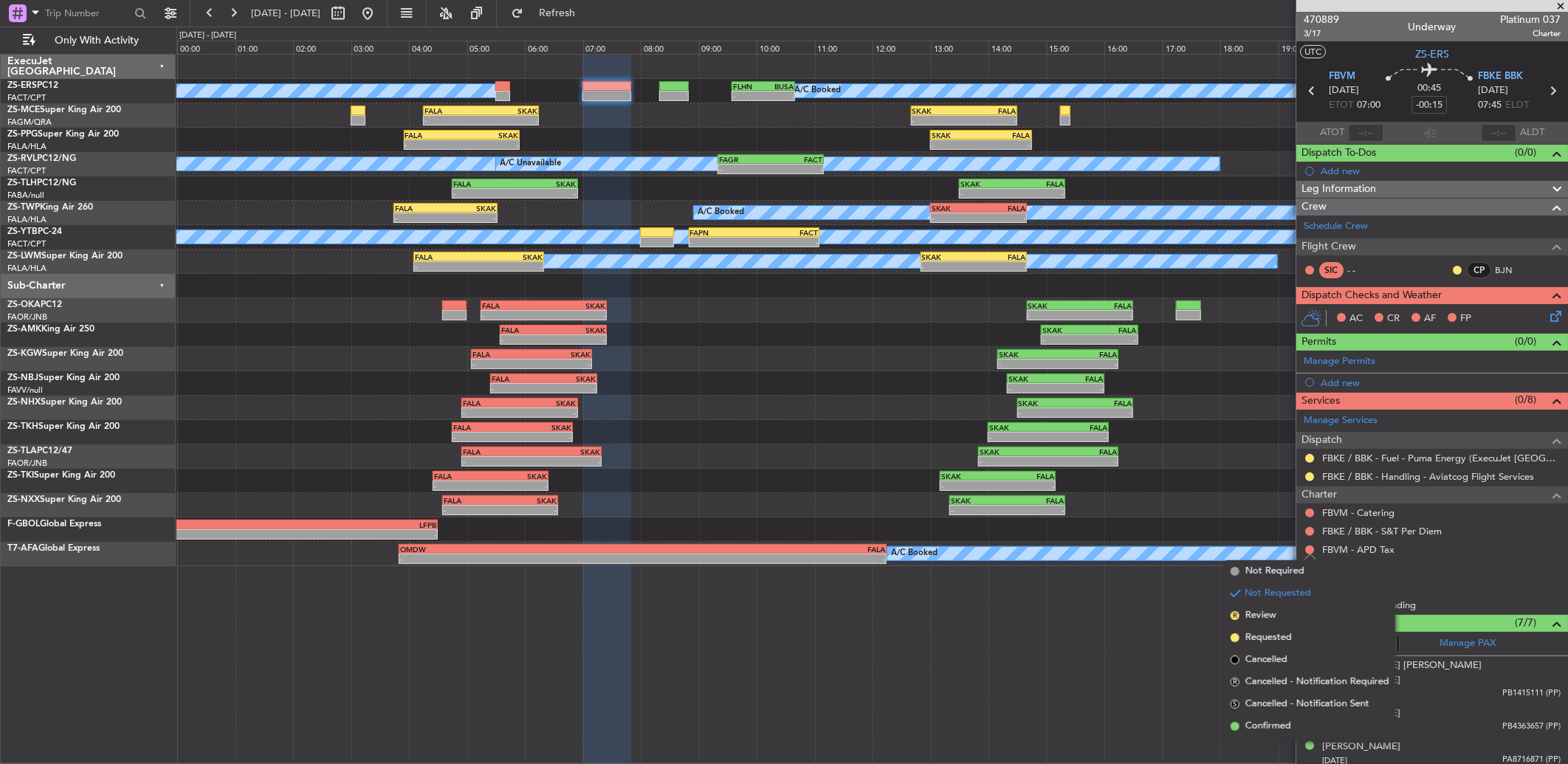
drag, startPoint x: 1272, startPoint y: 726, endPoint x: 1272, endPoint y: 701, distance: 25.0
click at [1272, 720] on span "Confirmed" at bounding box center [1268, 727] width 46 height 15
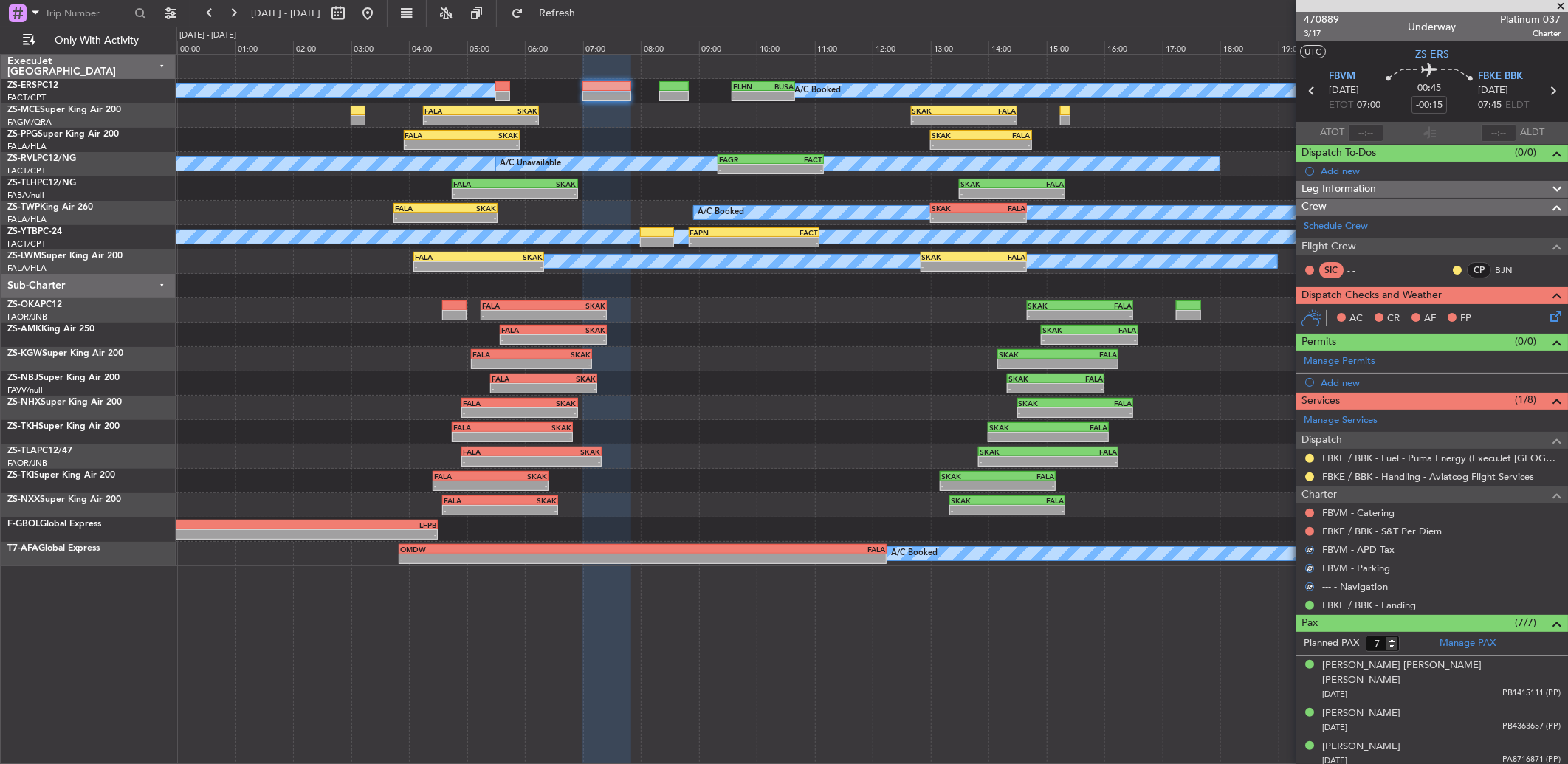
click at [1304, 530] on div at bounding box center [1310, 532] width 12 height 12
click at [1311, 536] on mat-tooltip-component "Not Requested" at bounding box center [1310, 555] width 83 height 39
click at [1307, 530] on button at bounding box center [1310, 532] width 9 height 9
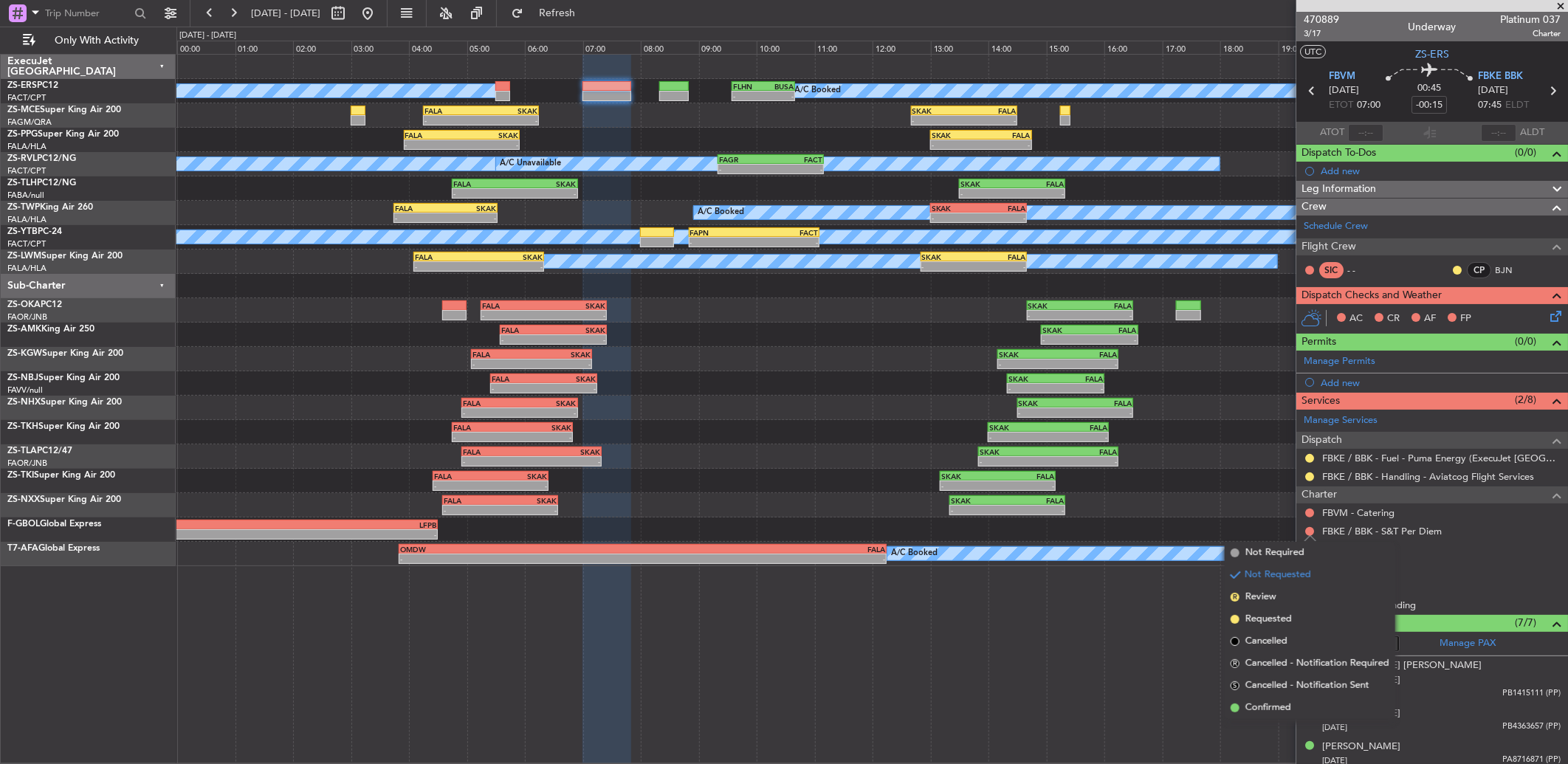
drag, startPoint x: 1279, startPoint y: 707, endPoint x: 1280, endPoint y: 661, distance: 46.0
click at [1279, 699] on li "Confirmed" at bounding box center [1310, 707] width 170 height 22
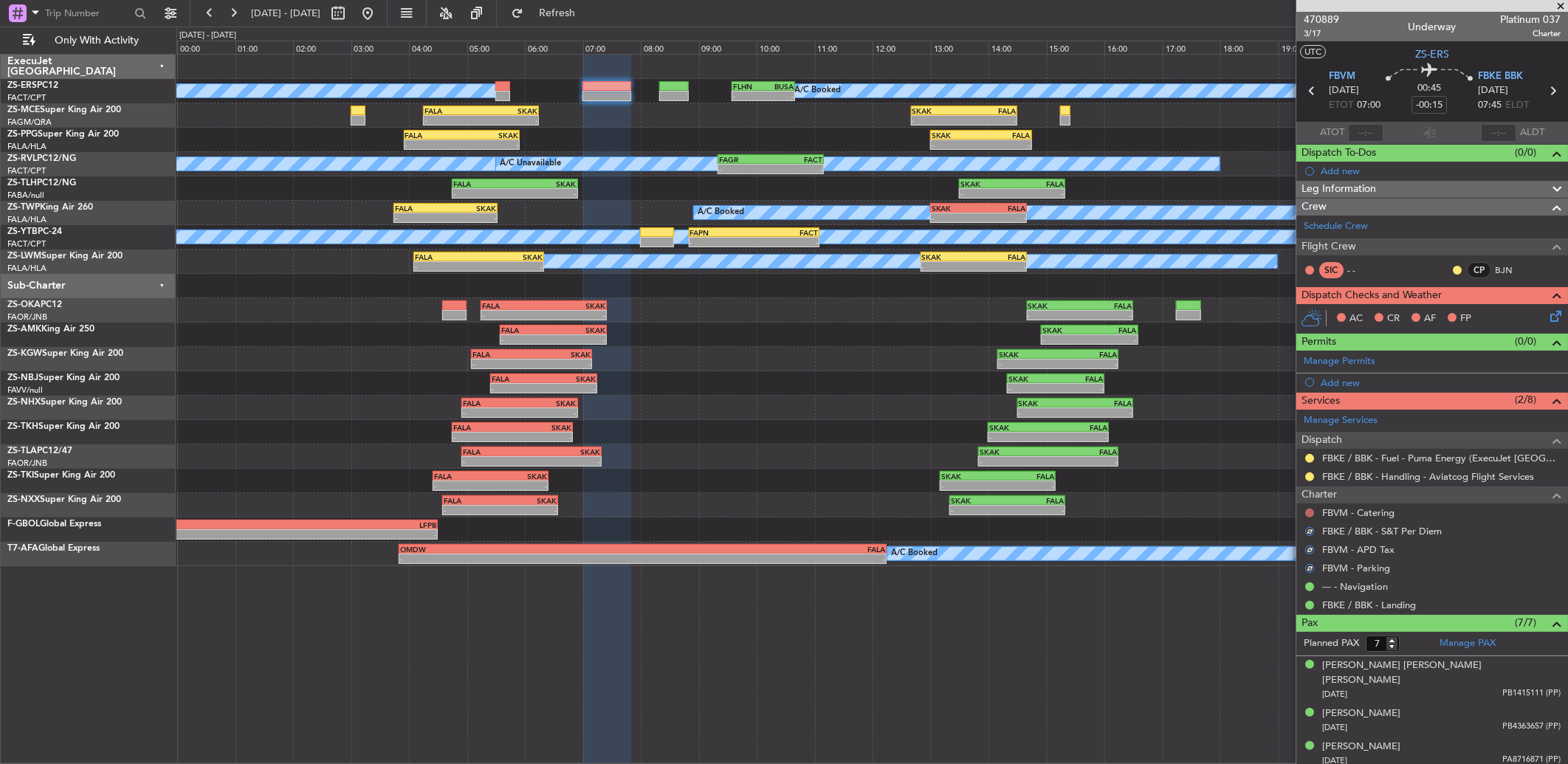
click at [1311, 515] on button at bounding box center [1310, 513] width 9 height 9
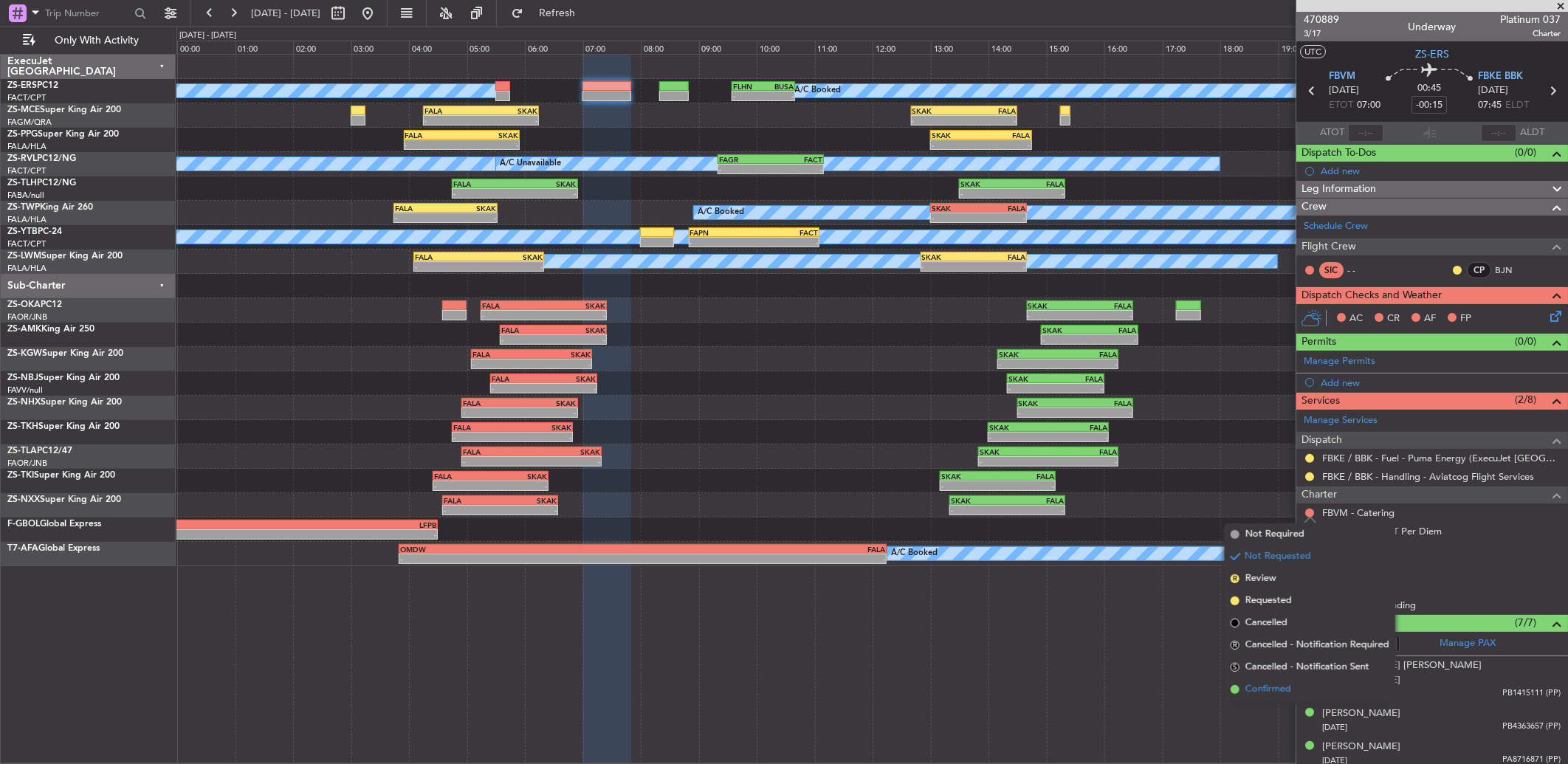
click at [1283, 682] on span "Confirmed" at bounding box center [1268, 689] width 46 height 15
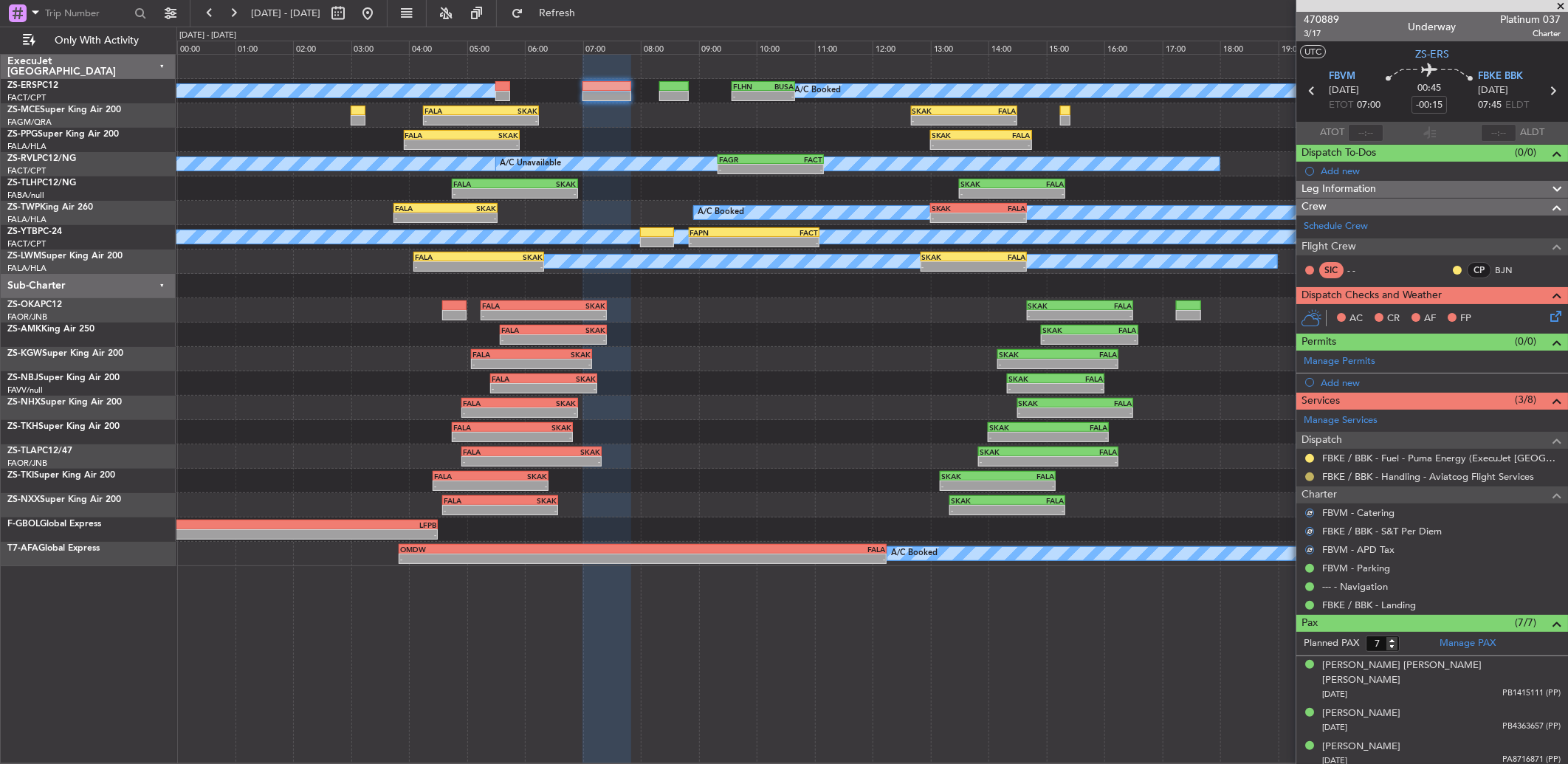
click at [1305, 479] on button at bounding box center [1310, 477] width 9 height 9
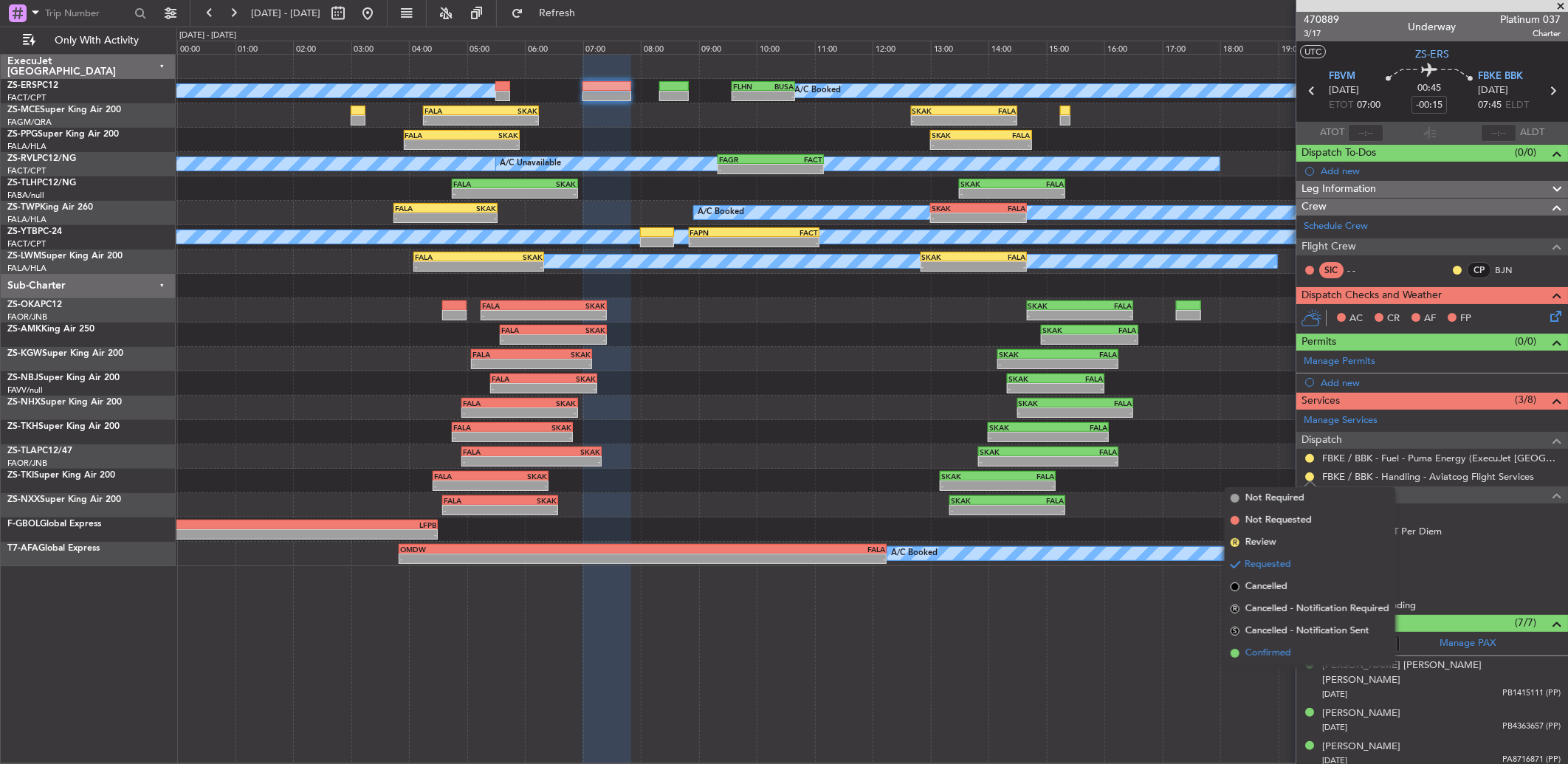
click at [1289, 659] on span "Confirmed" at bounding box center [1268, 653] width 46 height 15
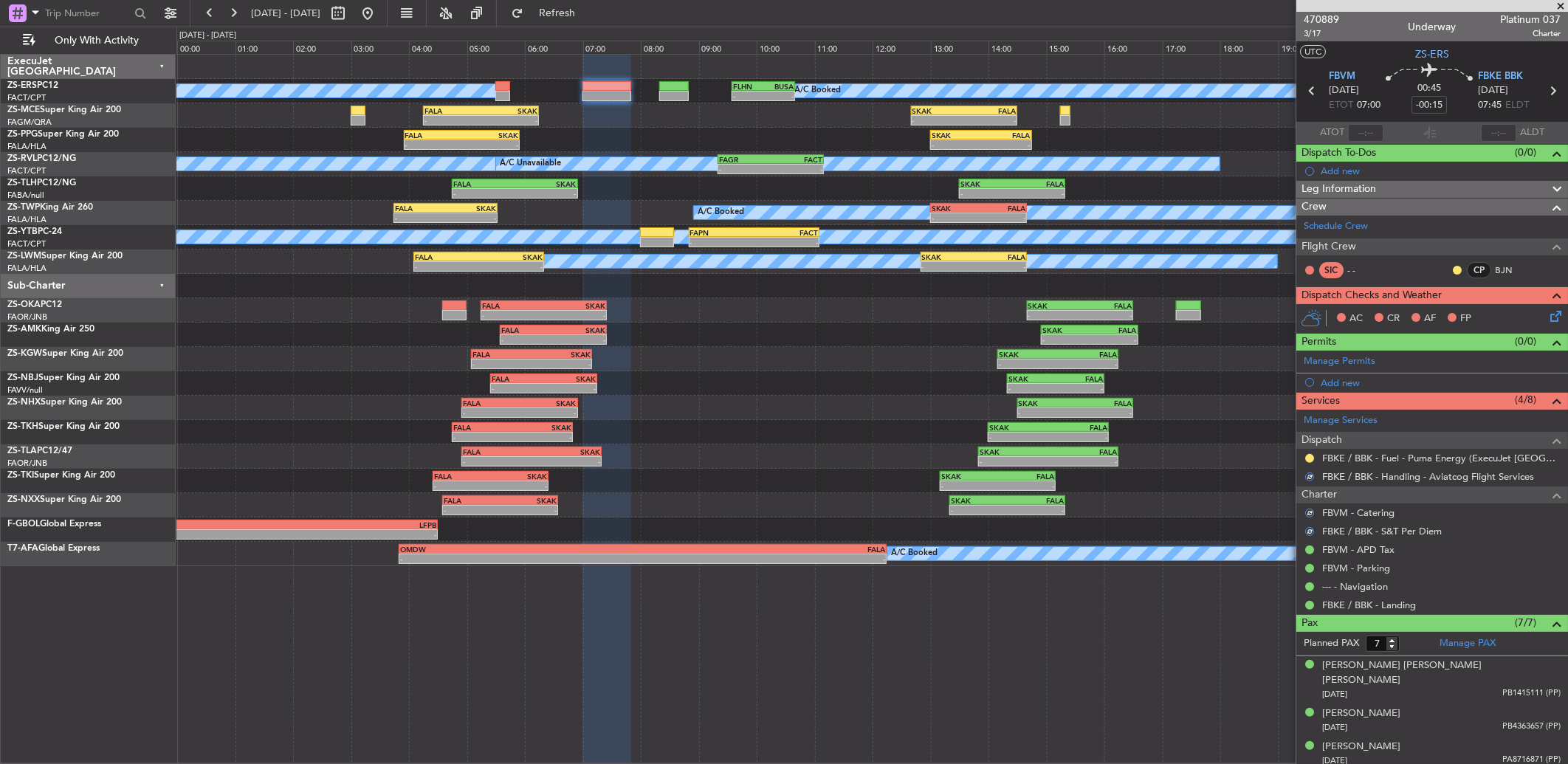
click at [1304, 456] on div at bounding box center [1310, 459] width 12 height 12
click at [1314, 456] on div at bounding box center [1310, 459] width 12 height 12
click at [1311, 452] on div at bounding box center [1310, 459] width 12 height 12
click at [1308, 455] on button at bounding box center [1310, 459] width 9 height 9
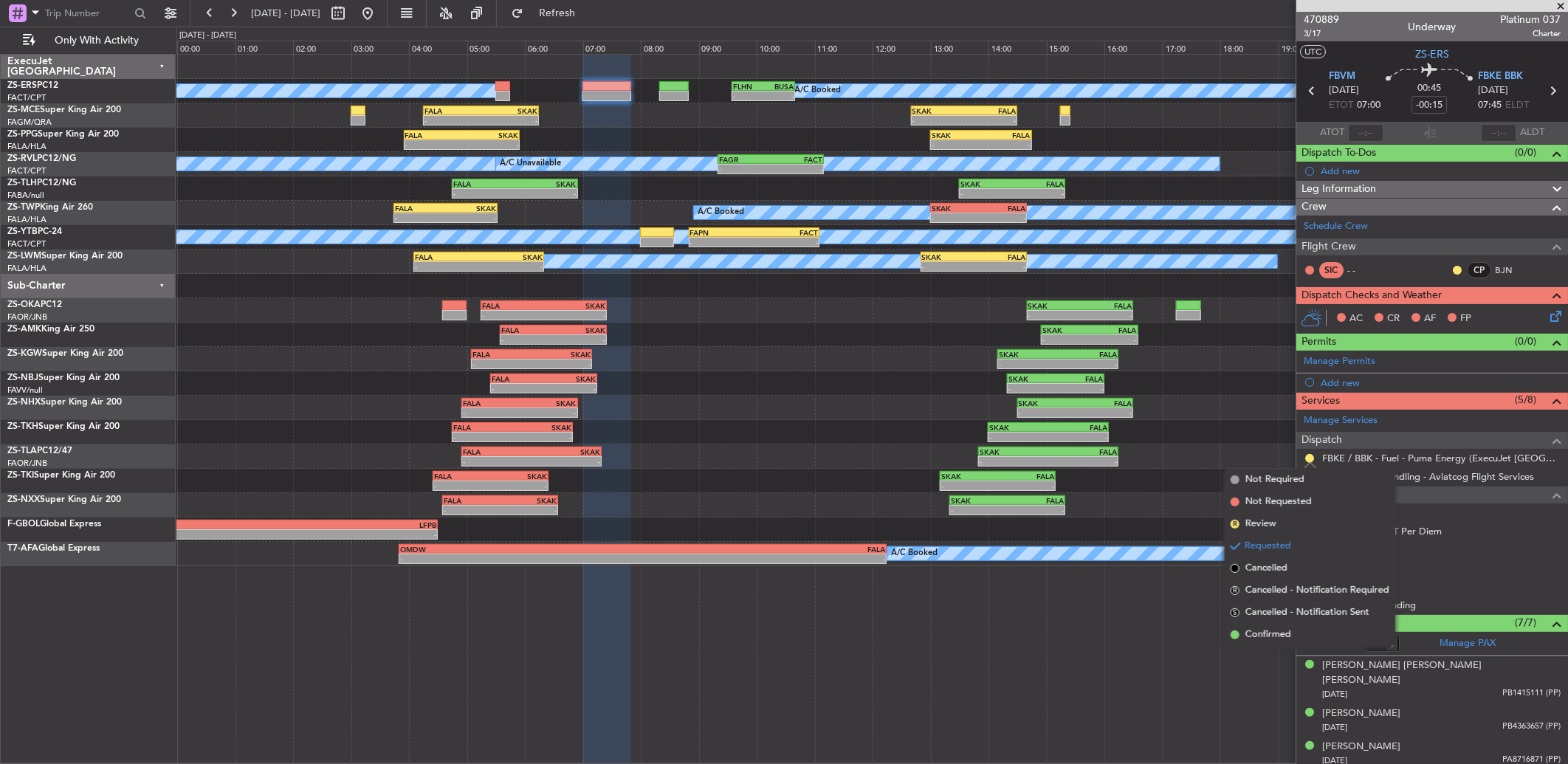
click at [1266, 624] on li "Confirmed" at bounding box center [1310, 634] width 170 height 22
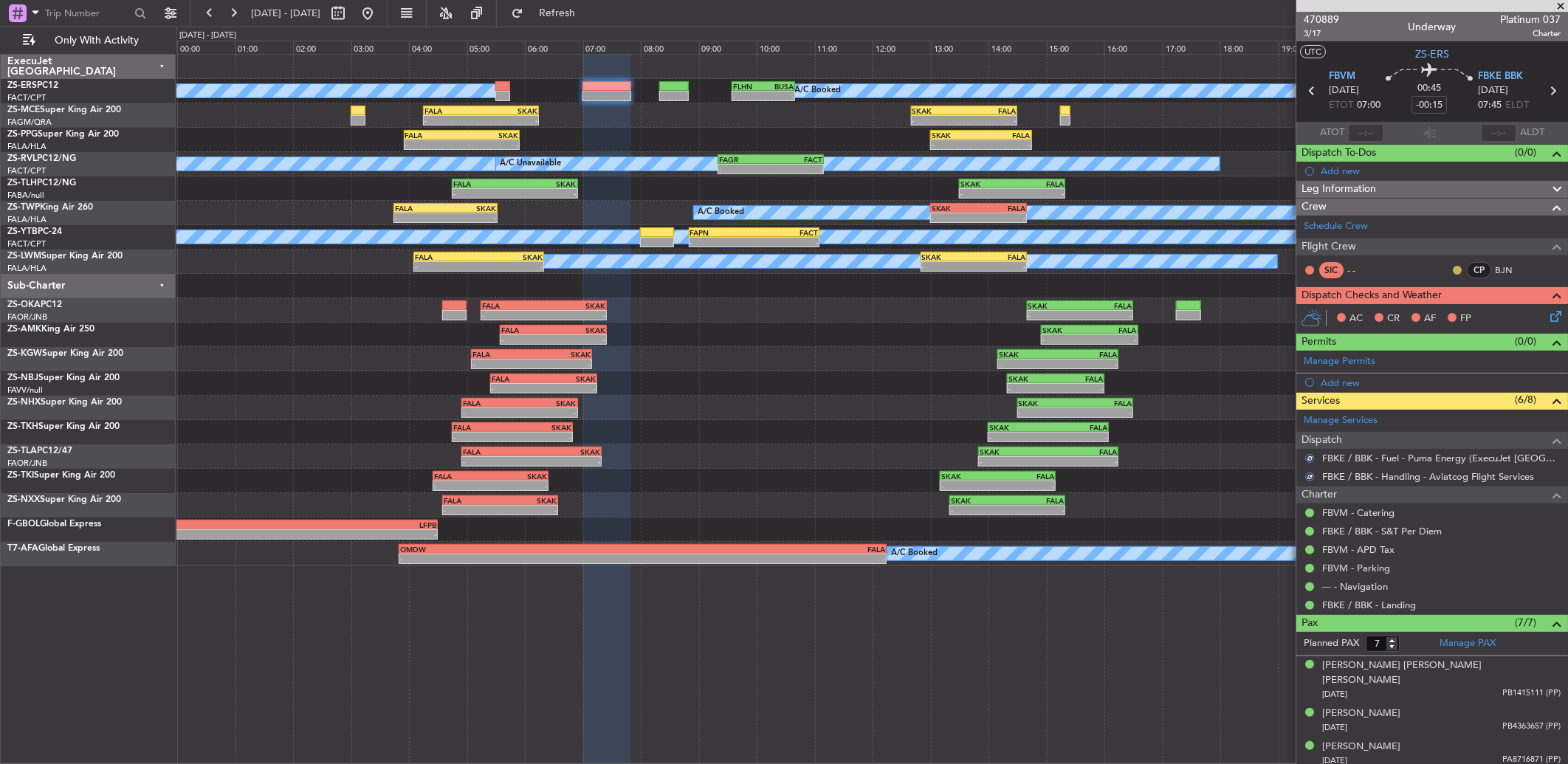
click at [1452, 271] on button at bounding box center [1457, 271] width 9 height 9
click at [1430, 310] on span "Acknowledged" at bounding box center [1449, 312] width 65 height 15
click at [1547, 318] on icon at bounding box center [1553, 314] width 12 height 12
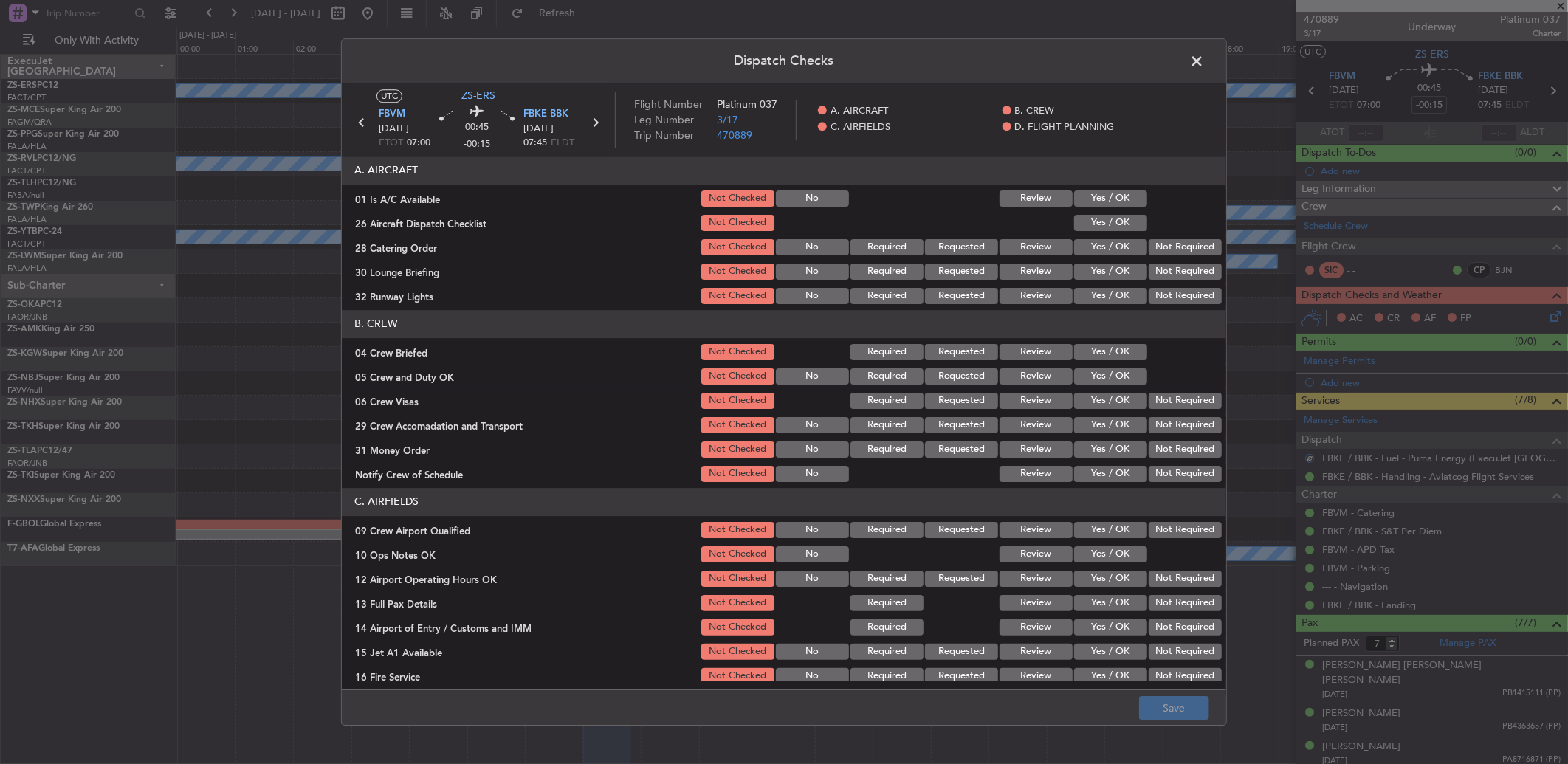
drag, startPoint x: 1131, startPoint y: 198, endPoint x: 1131, endPoint y: 215, distance: 17.0
click at [1135, 201] on div "01 Is A/C Available Not Checked No Review Yes / OK" at bounding box center [784, 198] width 884 height 21
click at [1131, 215] on button "Yes / OK" at bounding box center [1111, 223] width 73 height 17
click at [1120, 200] on button "Yes / OK" at bounding box center [1111, 198] width 73 height 17
click at [1164, 242] on button "Not Required" at bounding box center [1185, 247] width 73 height 17
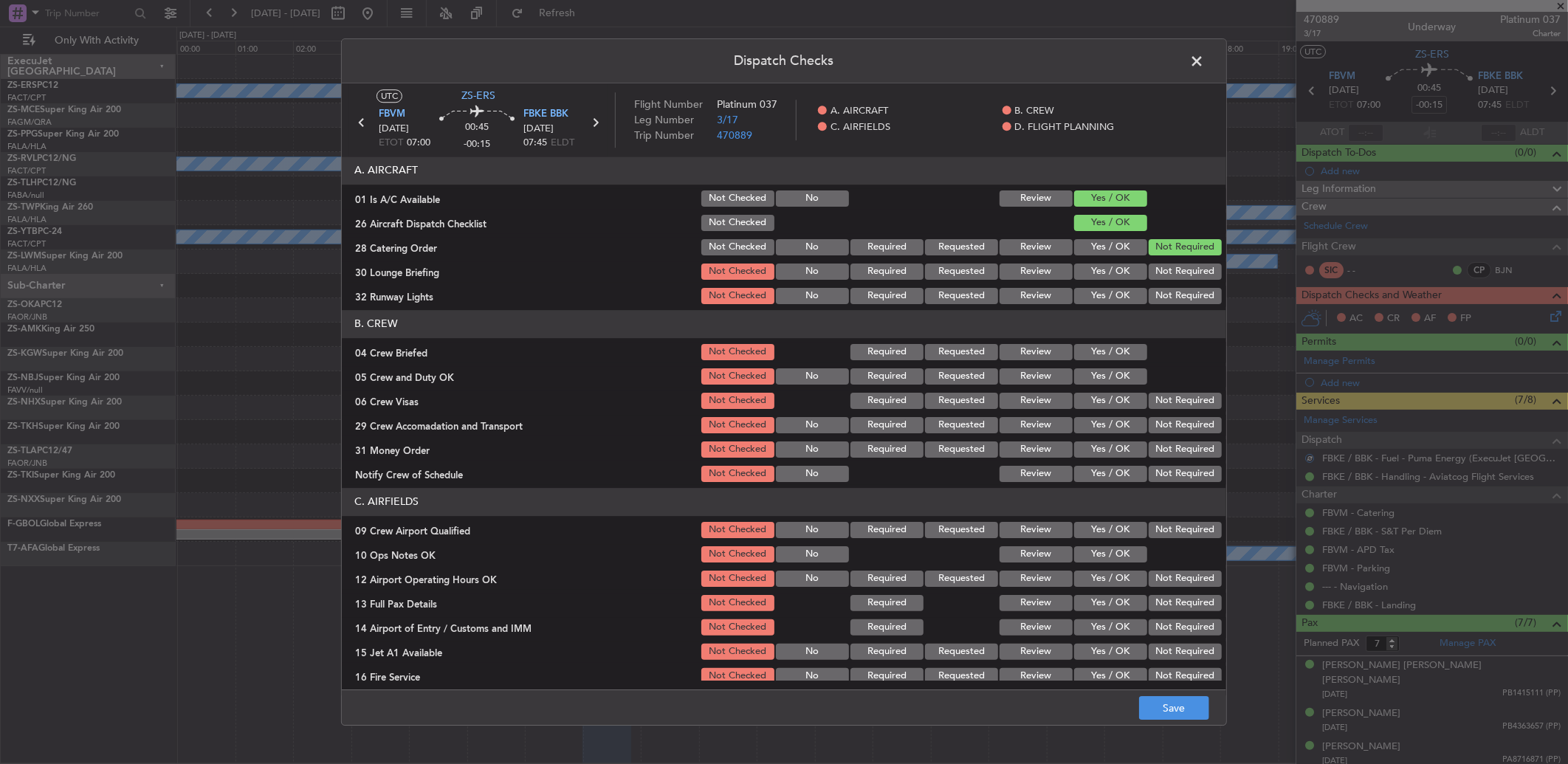
click at [1164, 278] on button "Not Required" at bounding box center [1185, 271] width 73 height 17
click at [1168, 281] on div "Not Required" at bounding box center [1184, 271] width 75 height 21
click at [1178, 290] on button "Not Required" at bounding box center [1185, 296] width 73 height 17
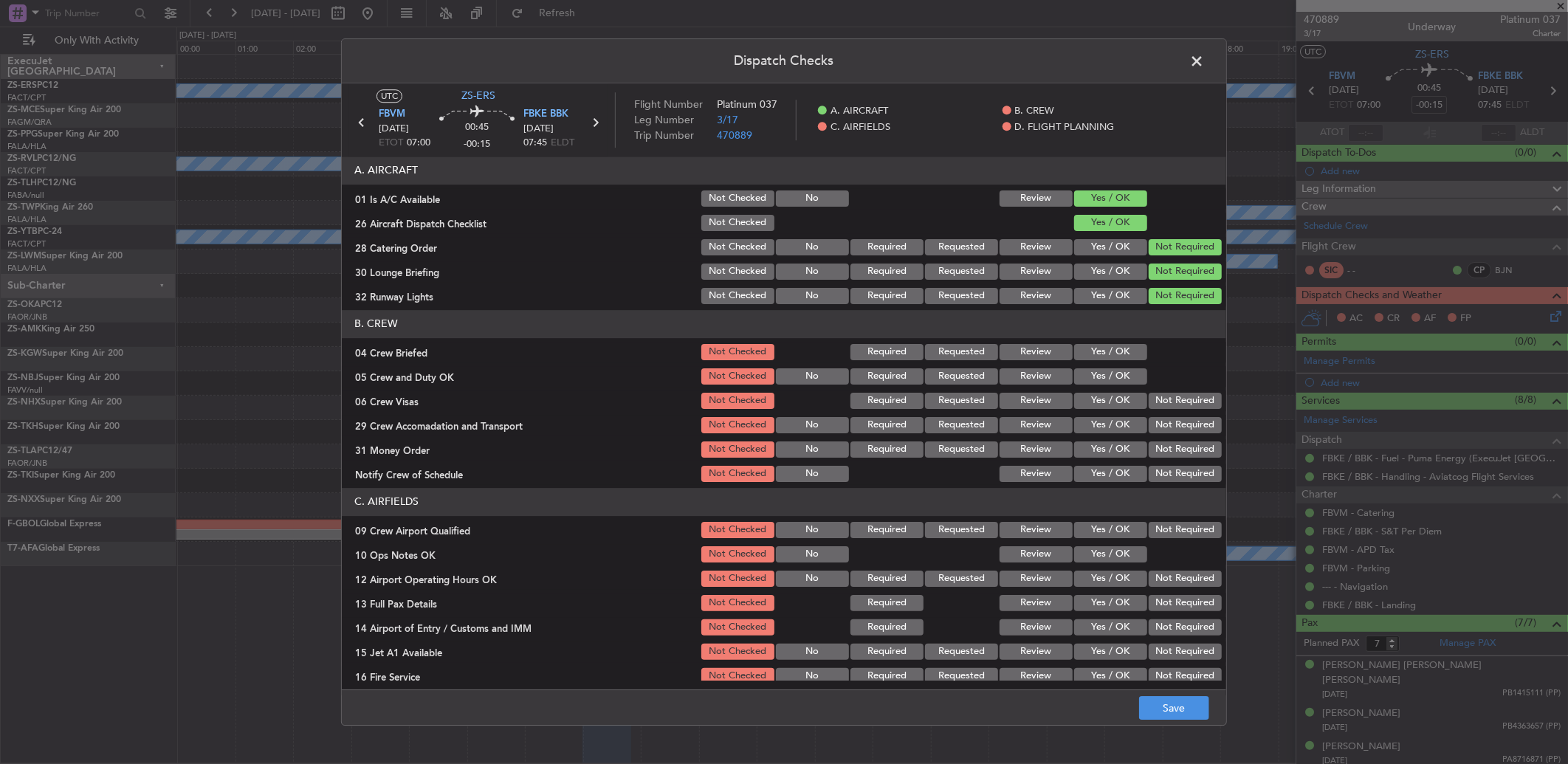
click at [1103, 342] on div "Yes / OK" at bounding box center [1109, 352] width 75 height 21
click at [1103, 352] on button "Yes / OK" at bounding box center [1111, 352] width 73 height 17
click at [1103, 362] on div "Yes / OK" at bounding box center [1109, 352] width 75 height 21
click at [1102, 381] on button "Yes / OK" at bounding box center [1111, 377] width 73 height 17
click at [1182, 400] on button "Not Required" at bounding box center [1185, 401] width 73 height 17
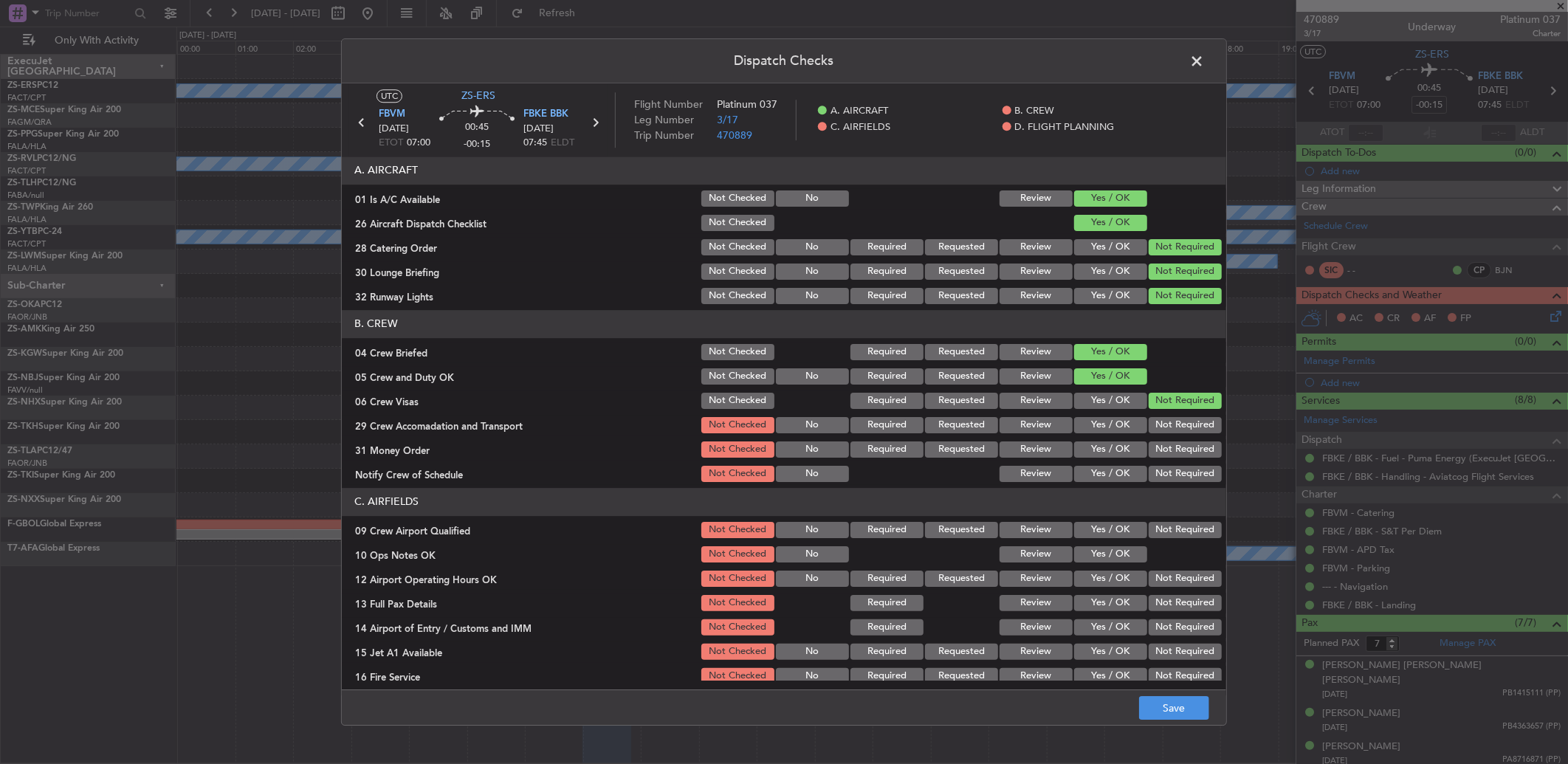
click at [1181, 423] on button "Not Required" at bounding box center [1185, 426] width 73 height 17
drag, startPoint x: 1181, startPoint y: 424, endPoint x: 1185, endPoint y: 439, distance: 15.5
click at [1183, 428] on button "Not Required" at bounding box center [1185, 426] width 73 height 17
drag, startPoint x: 1185, startPoint y: 439, endPoint x: 1186, endPoint y: 446, distance: 7.1
click at [1186, 445] on div "Not Required" at bounding box center [1184, 450] width 75 height 21
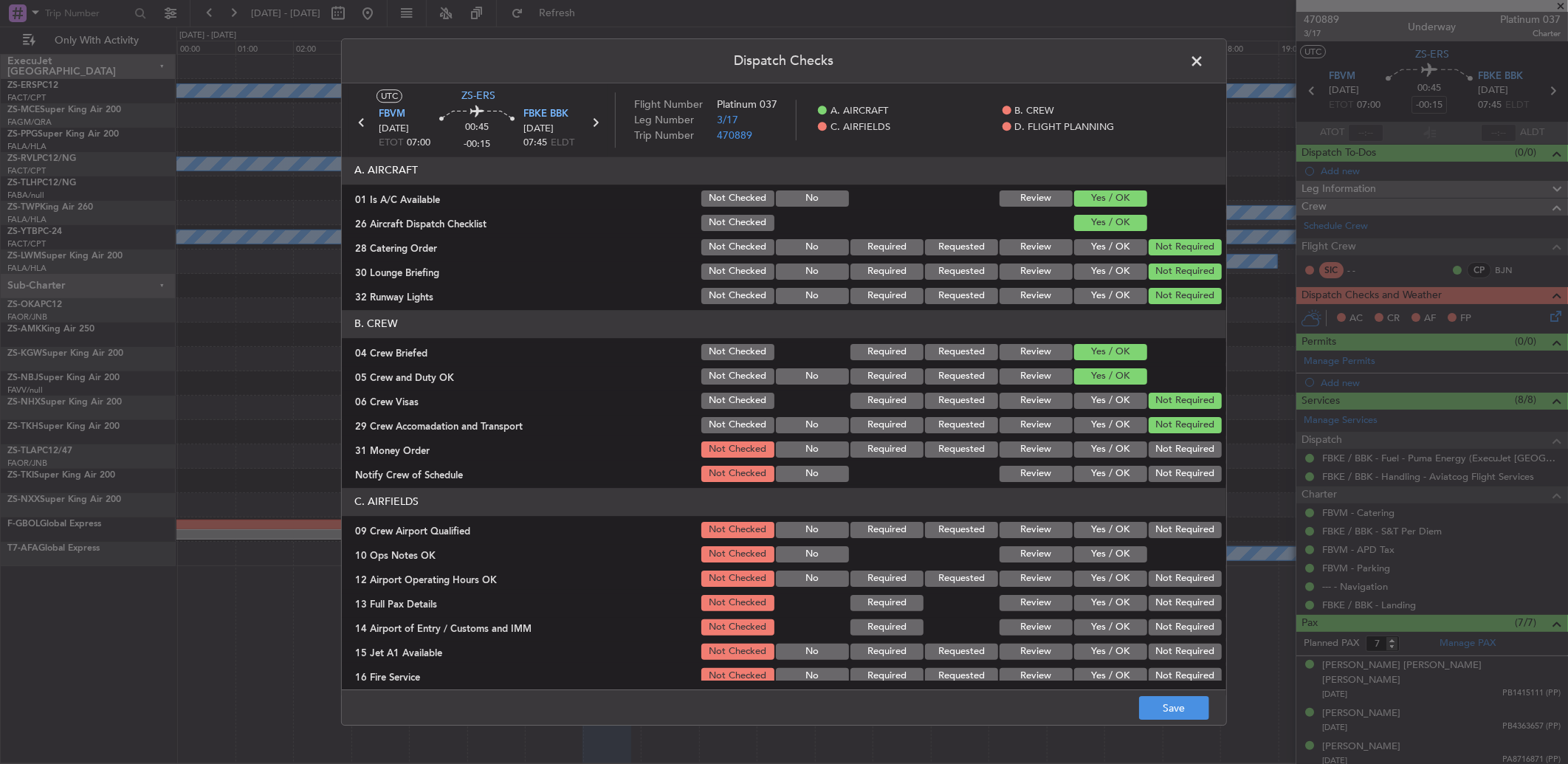
click at [1184, 453] on button "Not Required" at bounding box center [1185, 450] width 73 height 17
drag, startPoint x: 1181, startPoint y: 462, endPoint x: 1179, endPoint y: 473, distance: 11.2
click at [1179, 466] on section "B. CREW 04 Crew Briefed Not Checked Required Requested Review Yes / OK 05 Crew …" at bounding box center [784, 397] width 884 height 174
click at [1178, 479] on button "Not Required" at bounding box center [1185, 474] width 73 height 17
drag, startPoint x: 1150, startPoint y: 515, endPoint x: 1154, endPoint y: 533, distance: 18.4
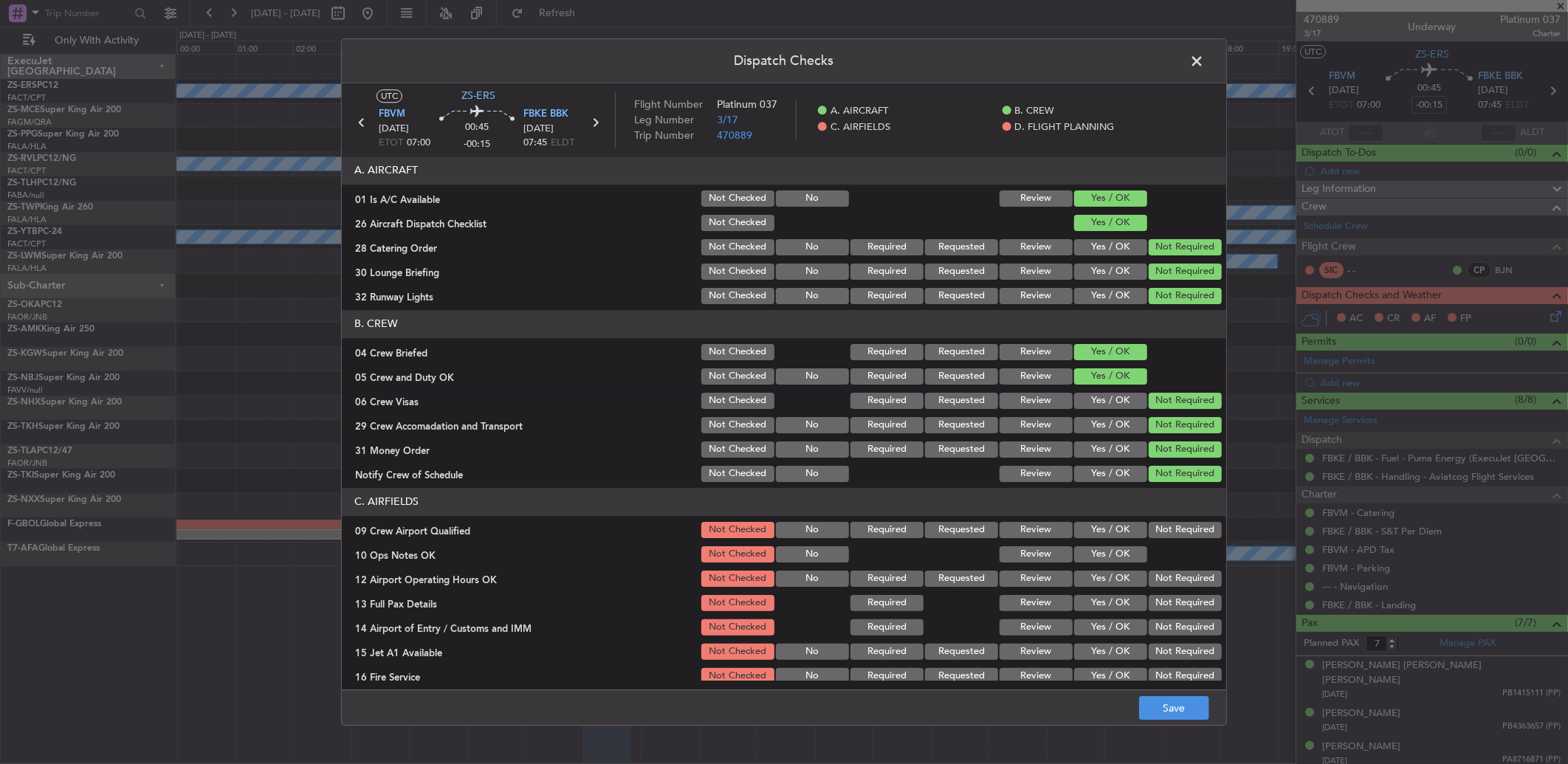
click at [1151, 519] on section "C. AIRFIELDS 09 Crew Airport Qualified Not Checked No Required Requested Review…" at bounding box center [784, 600] width 884 height 223
click at [1154, 533] on button "Not Required" at bounding box center [1185, 530] width 73 height 17
drag, startPoint x: 1037, startPoint y: 549, endPoint x: 1050, endPoint y: 553, distance: 13.6
click at [1038, 549] on button "Review" at bounding box center [1036, 554] width 73 height 17
click at [1086, 553] on button "Yes / OK" at bounding box center [1111, 554] width 73 height 17
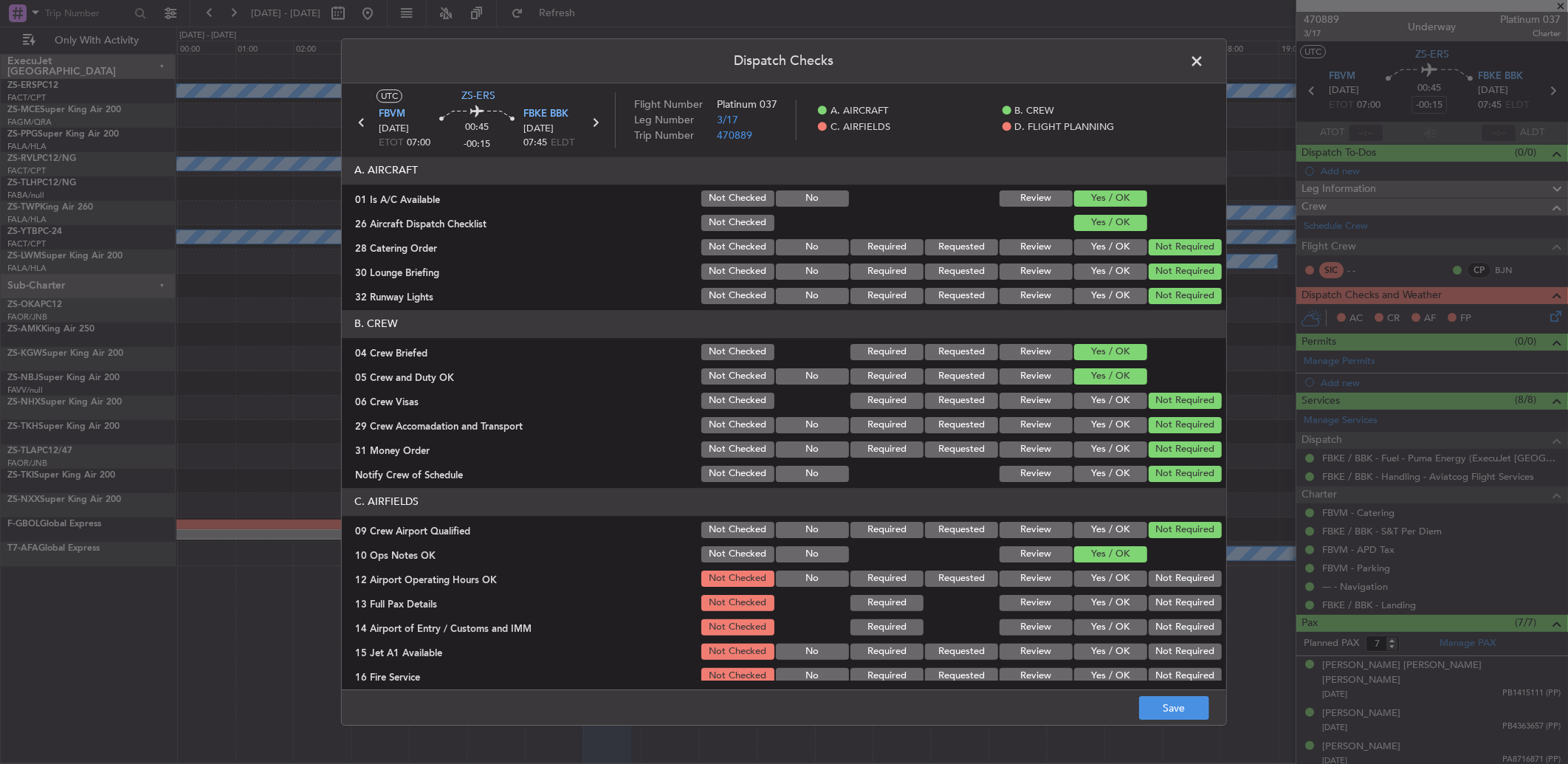
click at [1171, 584] on button "Not Required" at bounding box center [1185, 579] width 73 height 17
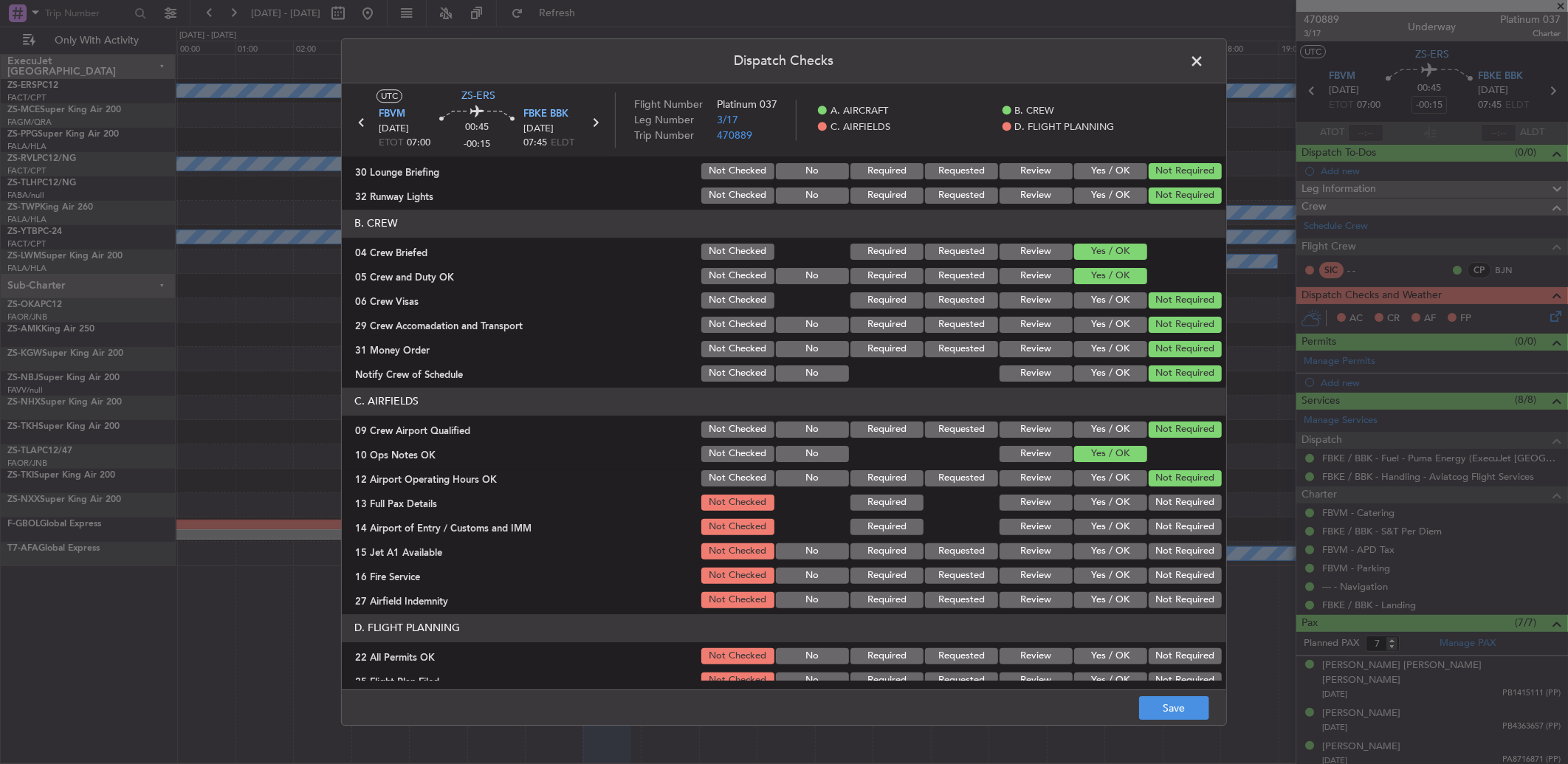
scroll to position [138, 0]
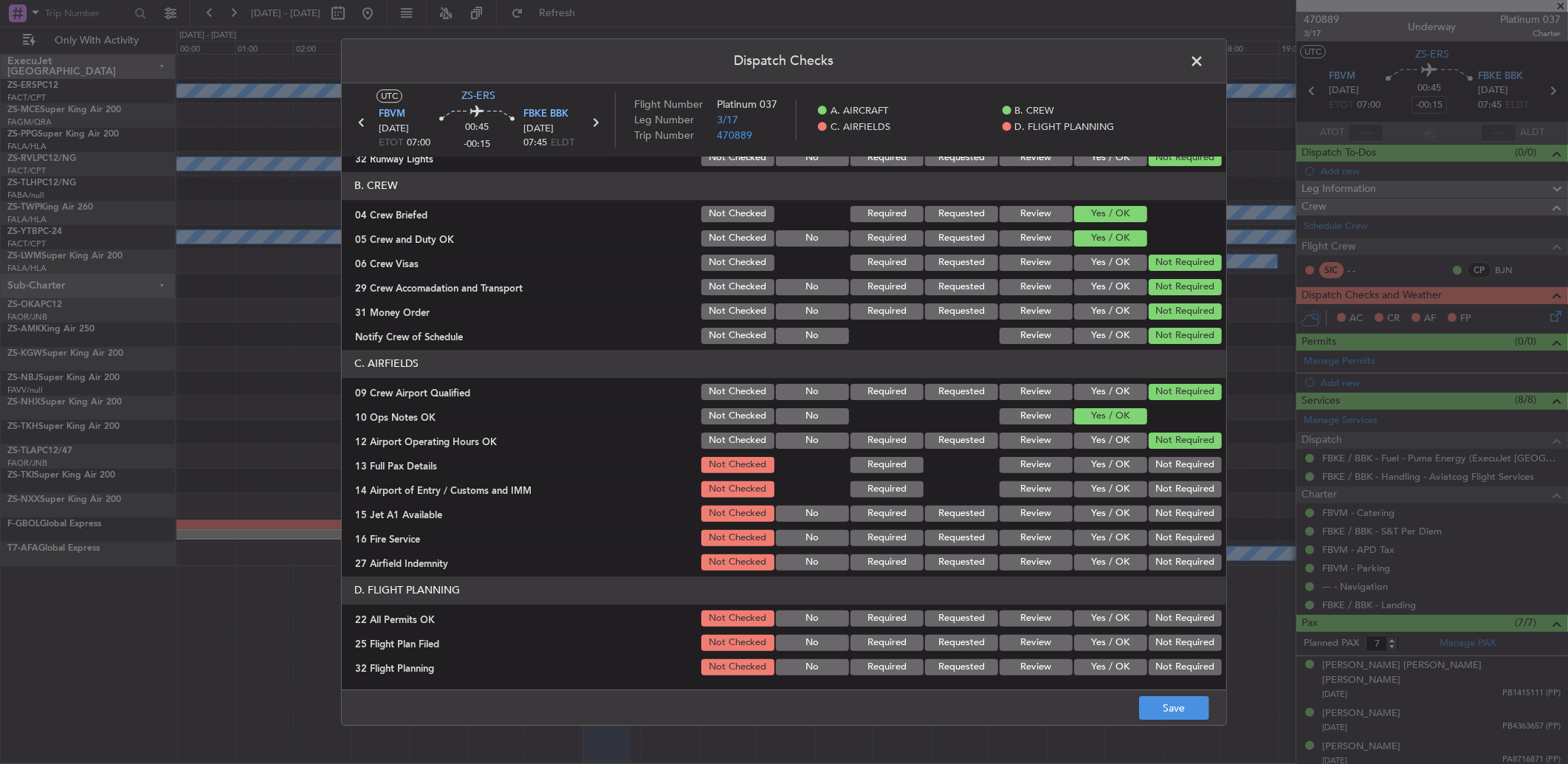
click at [1197, 468] on button "Not Required" at bounding box center [1185, 465] width 73 height 17
click at [1191, 481] on section "C. AIRFIELDS 09 Crew Airport Qualified Not Checked No Required Requested Review…" at bounding box center [784, 461] width 884 height 223
click at [1186, 496] on button "Not Required" at bounding box center [1185, 489] width 73 height 17
click at [1197, 510] on button "Not Required" at bounding box center [1185, 513] width 73 height 17
click at [1191, 512] on button "Not Required" at bounding box center [1185, 513] width 73 height 17
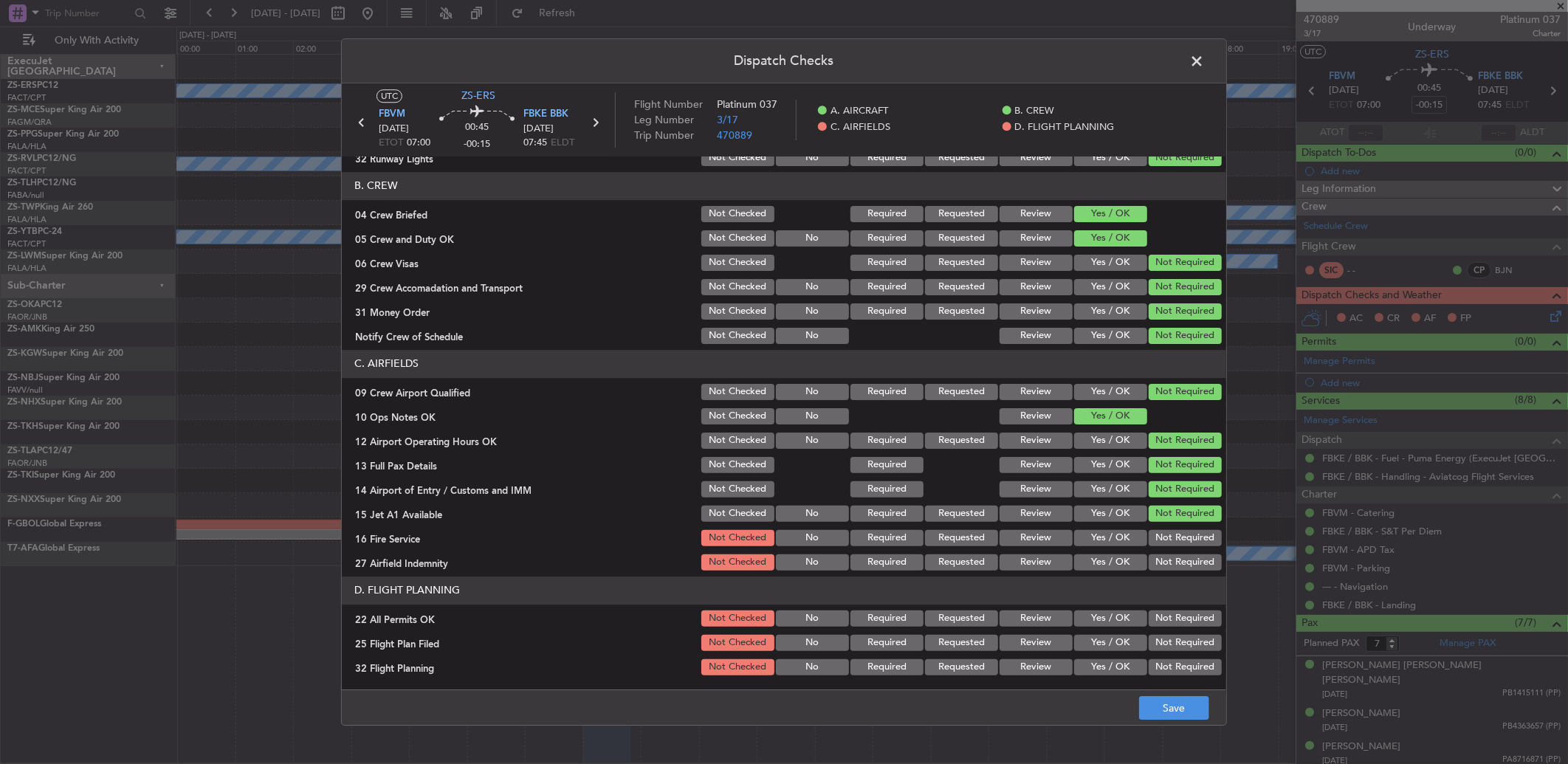
click at [1183, 537] on button "Not Required" at bounding box center [1185, 538] width 73 height 17
drag, startPoint x: 1179, startPoint y: 552, endPoint x: 1171, endPoint y: 564, distance: 14.4
click at [1179, 554] on div "Not Required" at bounding box center [1184, 563] width 75 height 21
drag, startPoint x: 1171, startPoint y: 564, endPoint x: 1164, endPoint y: 588, distance: 25.0
click at [1171, 569] on button "Not Required" at bounding box center [1185, 562] width 73 height 17
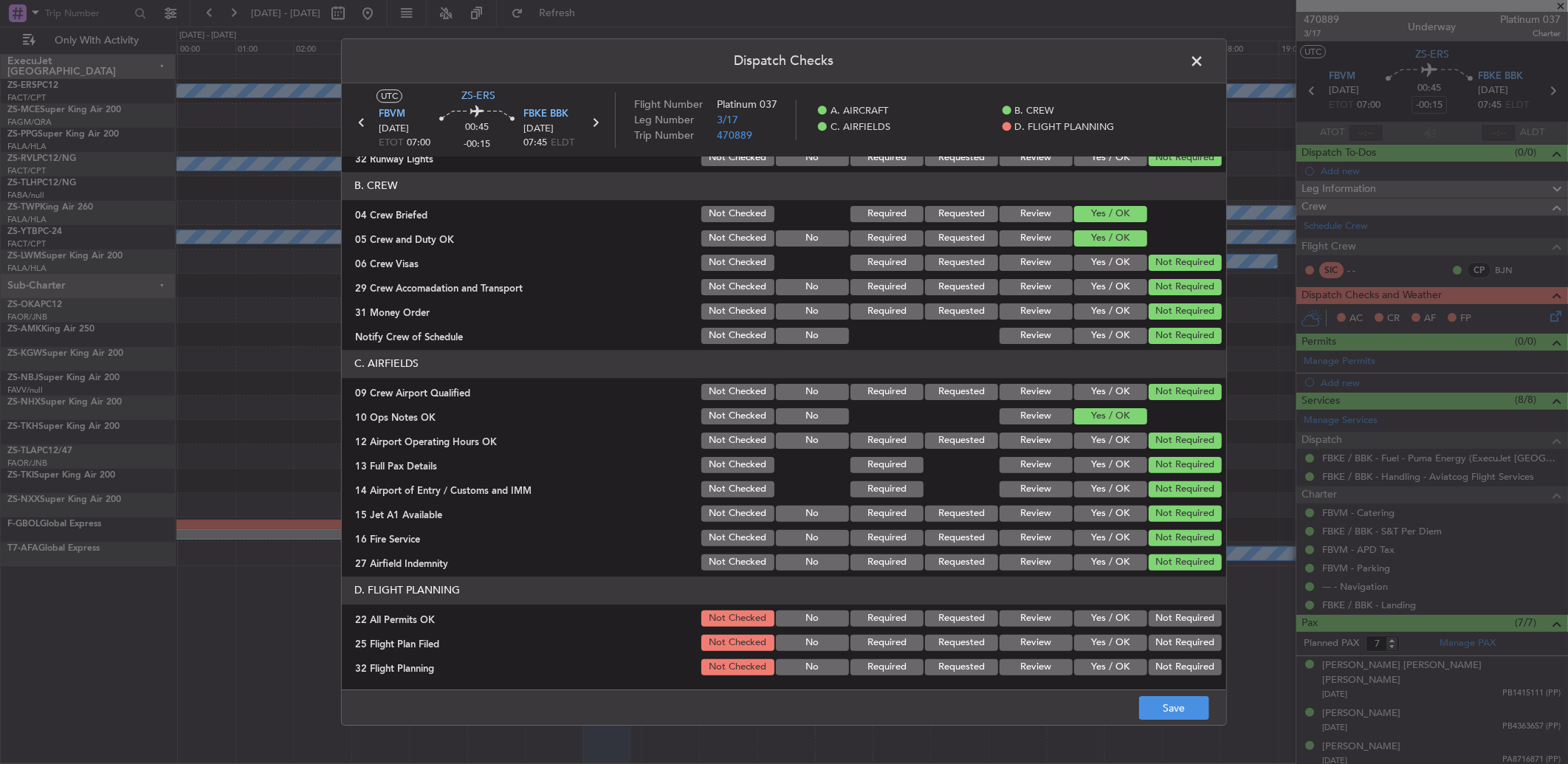
click at [1154, 608] on div "Not Required" at bounding box center [1184, 619] width 75 height 21
click at [1130, 636] on button "Yes / OK" at bounding box center [1111, 643] width 73 height 17
click at [1122, 641] on button "Yes / OK" at bounding box center [1111, 643] width 73 height 17
click at [1081, 667] on button "Yes / OK" at bounding box center [1111, 667] width 73 height 17
drag, startPoint x: 1161, startPoint y: 608, endPoint x: 1159, endPoint y: 638, distance: 30.1
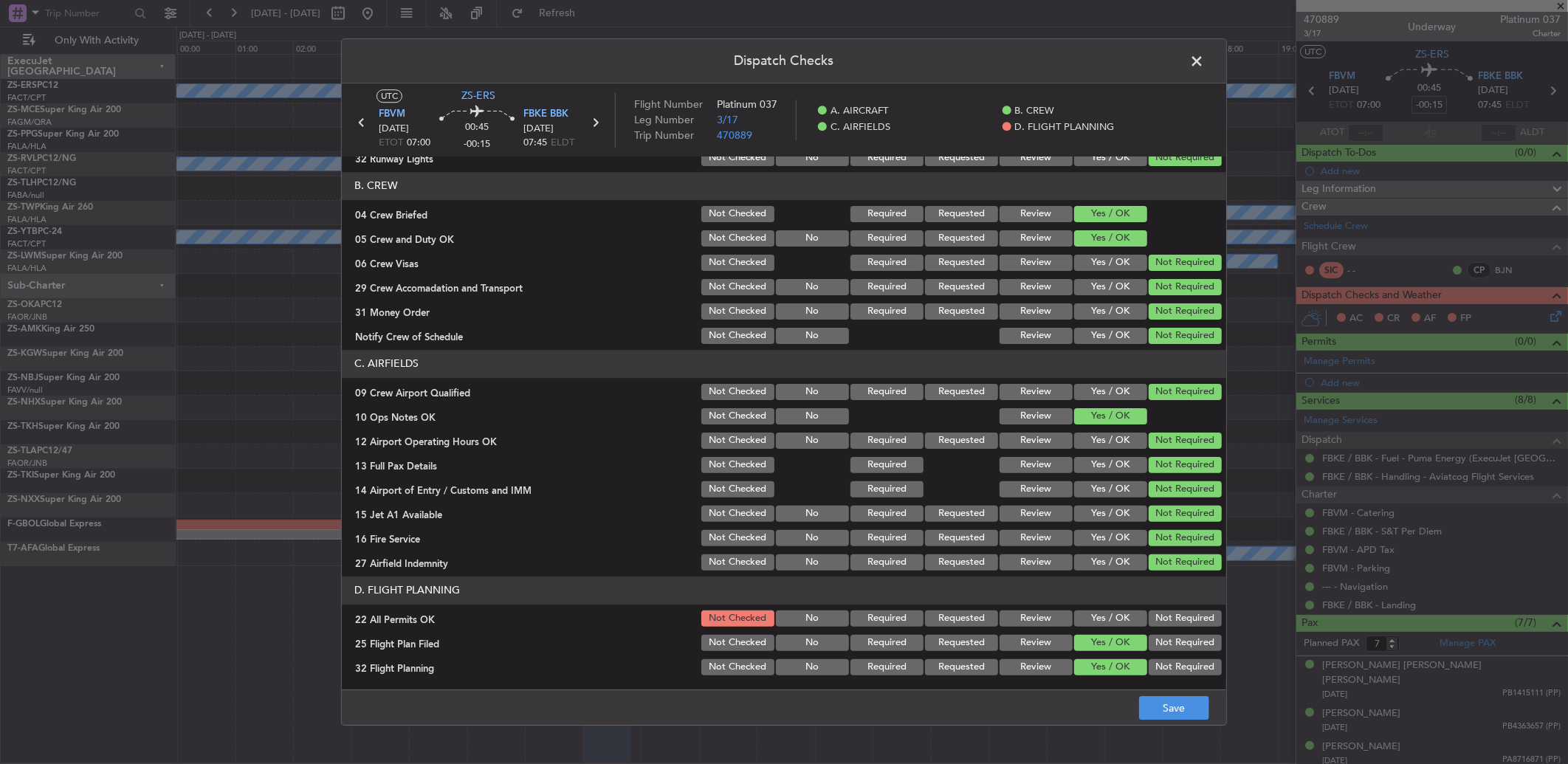
click at [1163, 609] on div "Not Required" at bounding box center [1184, 619] width 75 height 21
drag, startPoint x: 1155, startPoint y: 610, endPoint x: 1154, endPoint y: 626, distance: 16.0
click at [1156, 611] on button "Not Required" at bounding box center [1185, 619] width 73 height 17
click at [1155, 702] on button "Save" at bounding box center [1174, 707] width 70 height 23
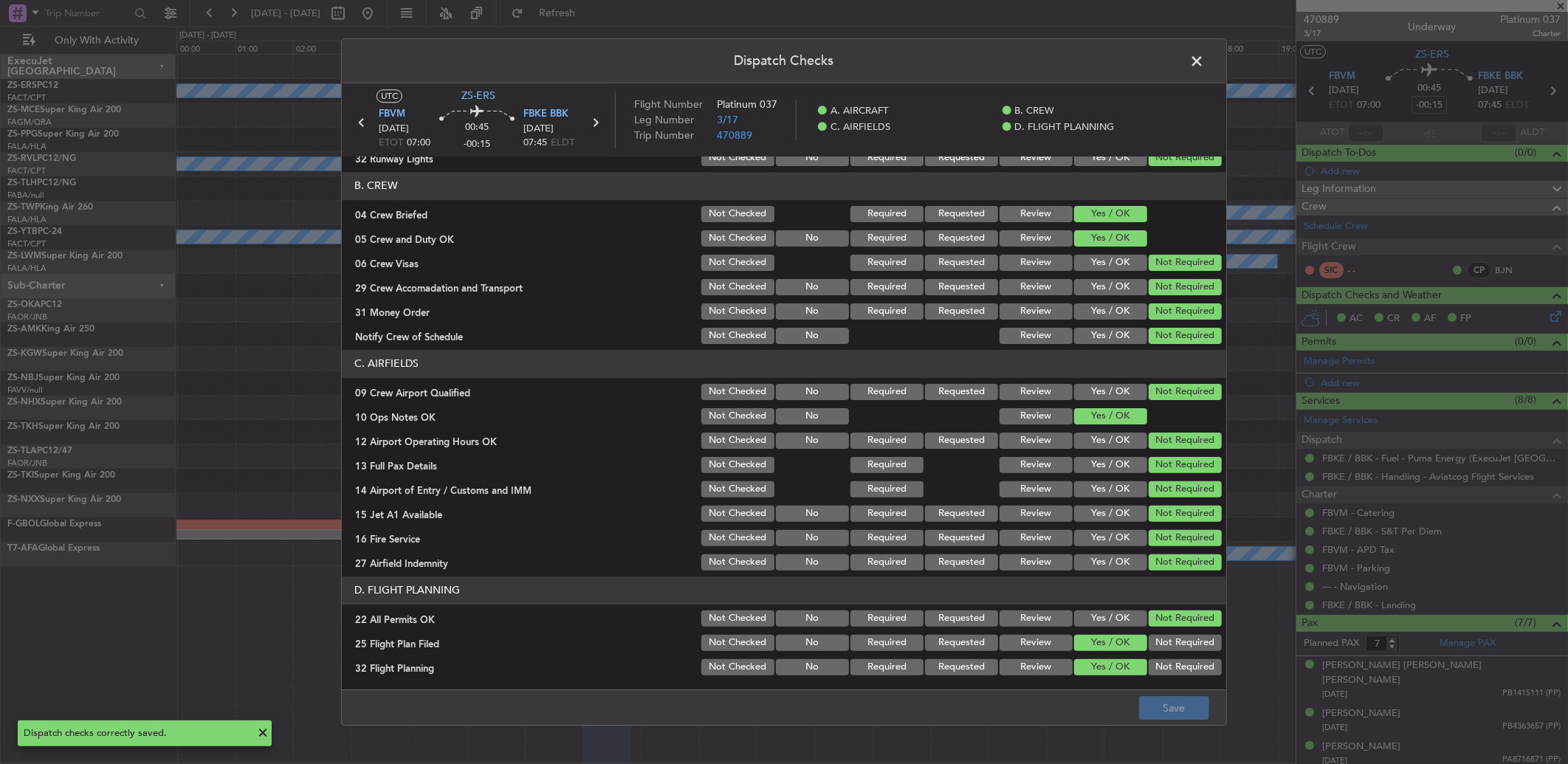
click at [1204, 57] on span at bounding box center [1204, 65] width 0 height 30
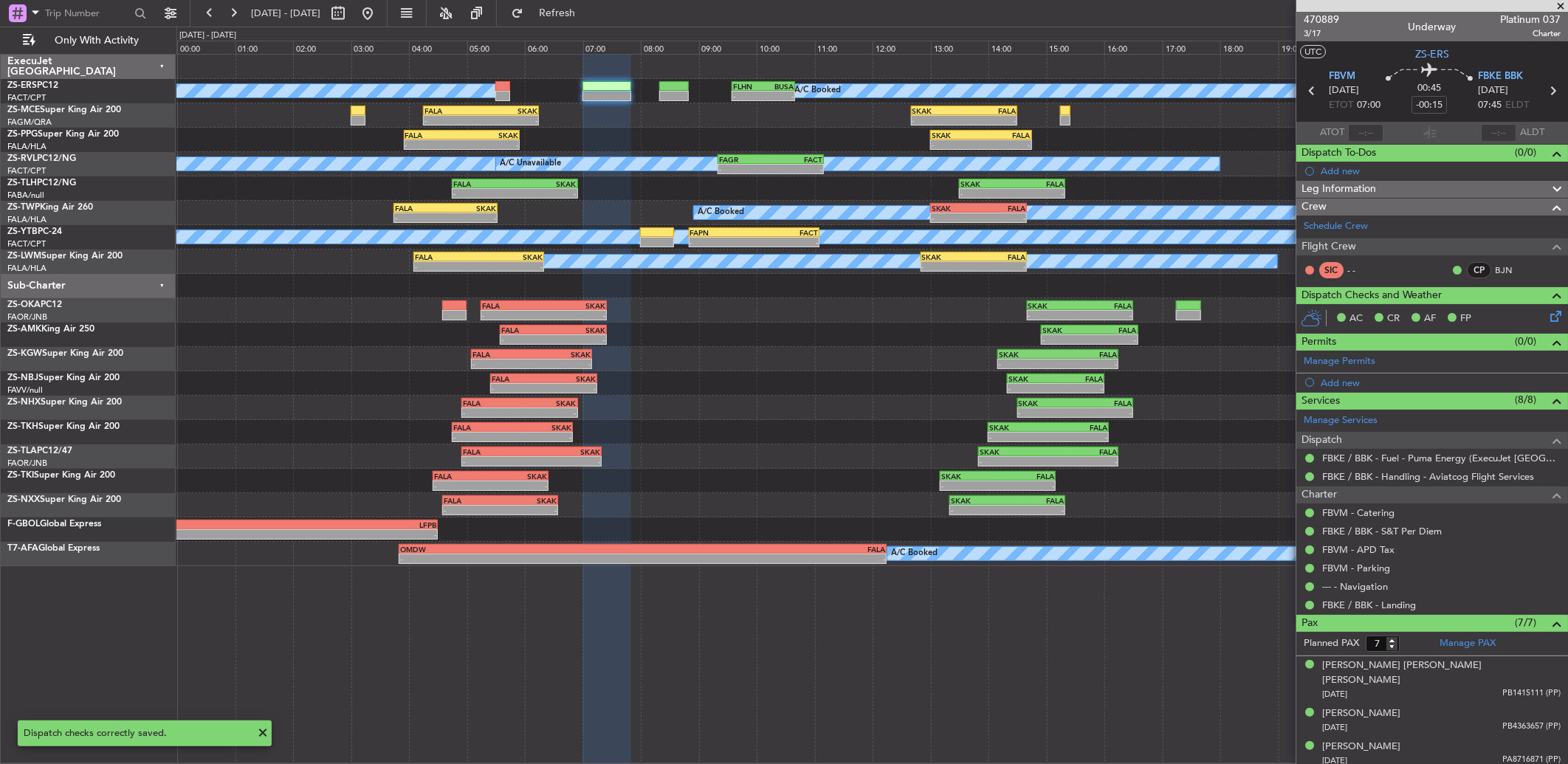
click at [1302, 85] on icon at bounding box center [1311, 90] width 19 height 19
click at [1311, 91] on icon at bounding box center [1311, 90] width 19 height 19
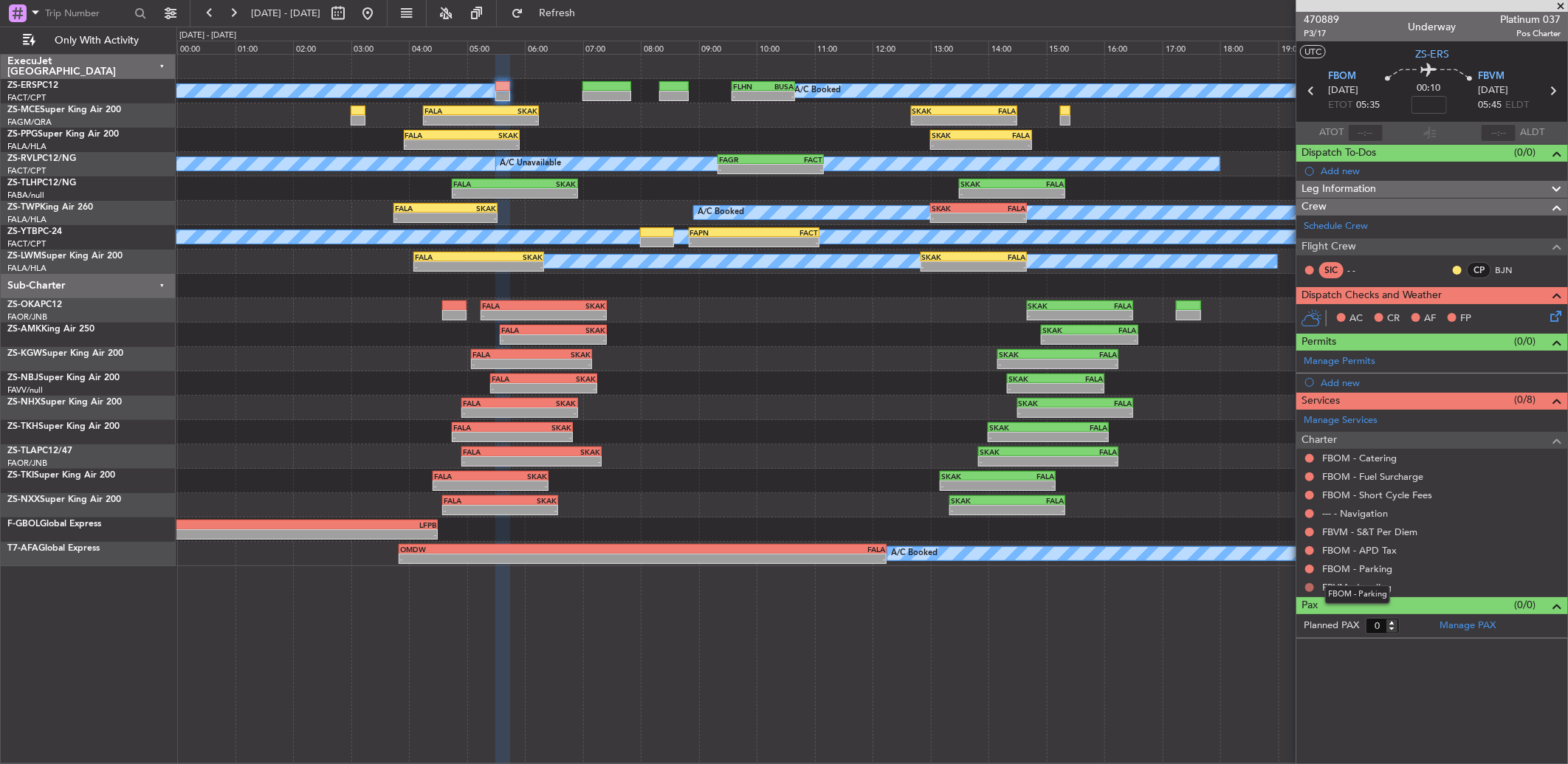
click at [1311, 587] on button at bounding box center [1310, 588] width 9 height 9
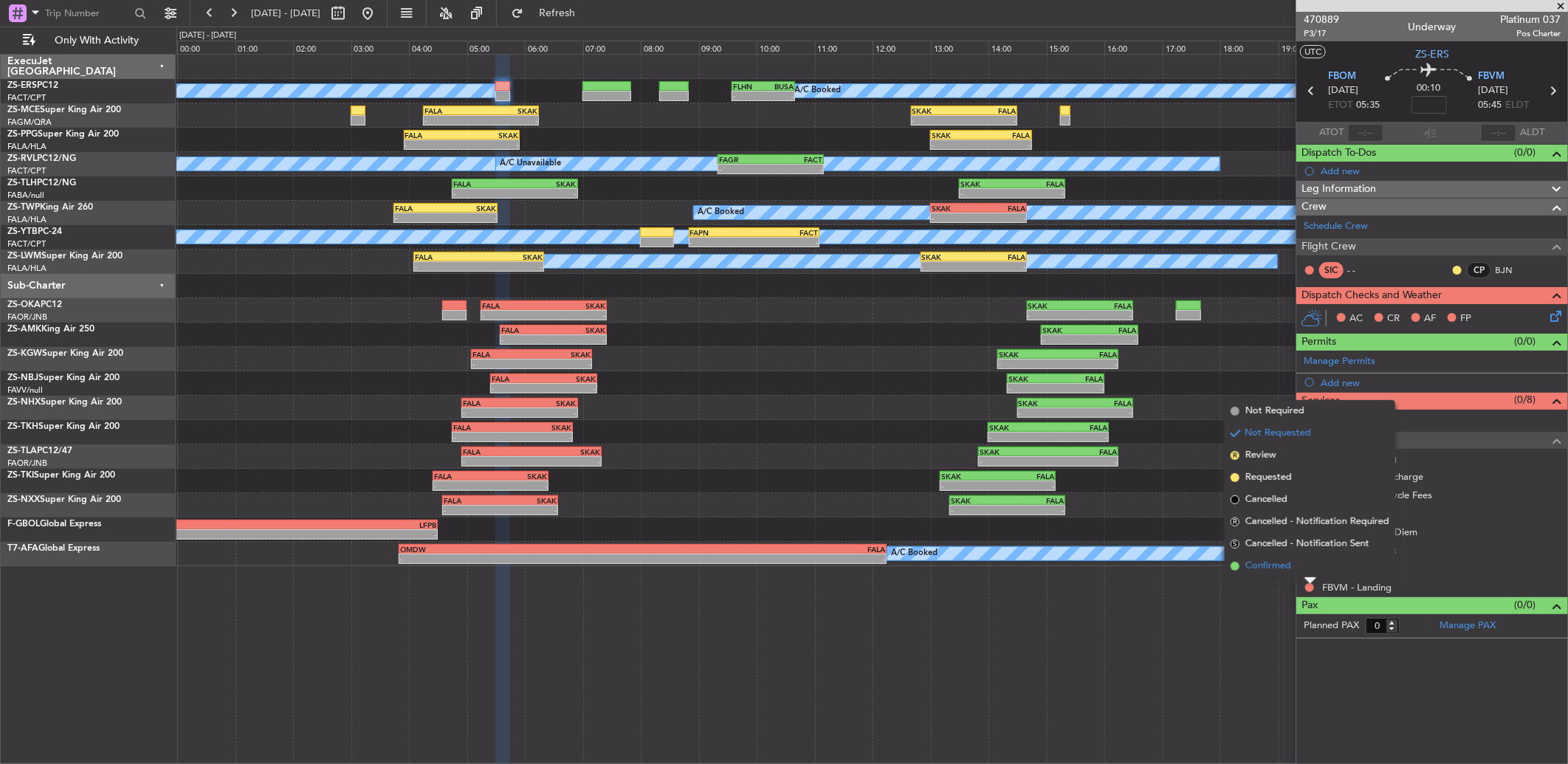
click at [1304, 573] on li "Confirmed" at bounding box center [1310, 566] width 170 height 22
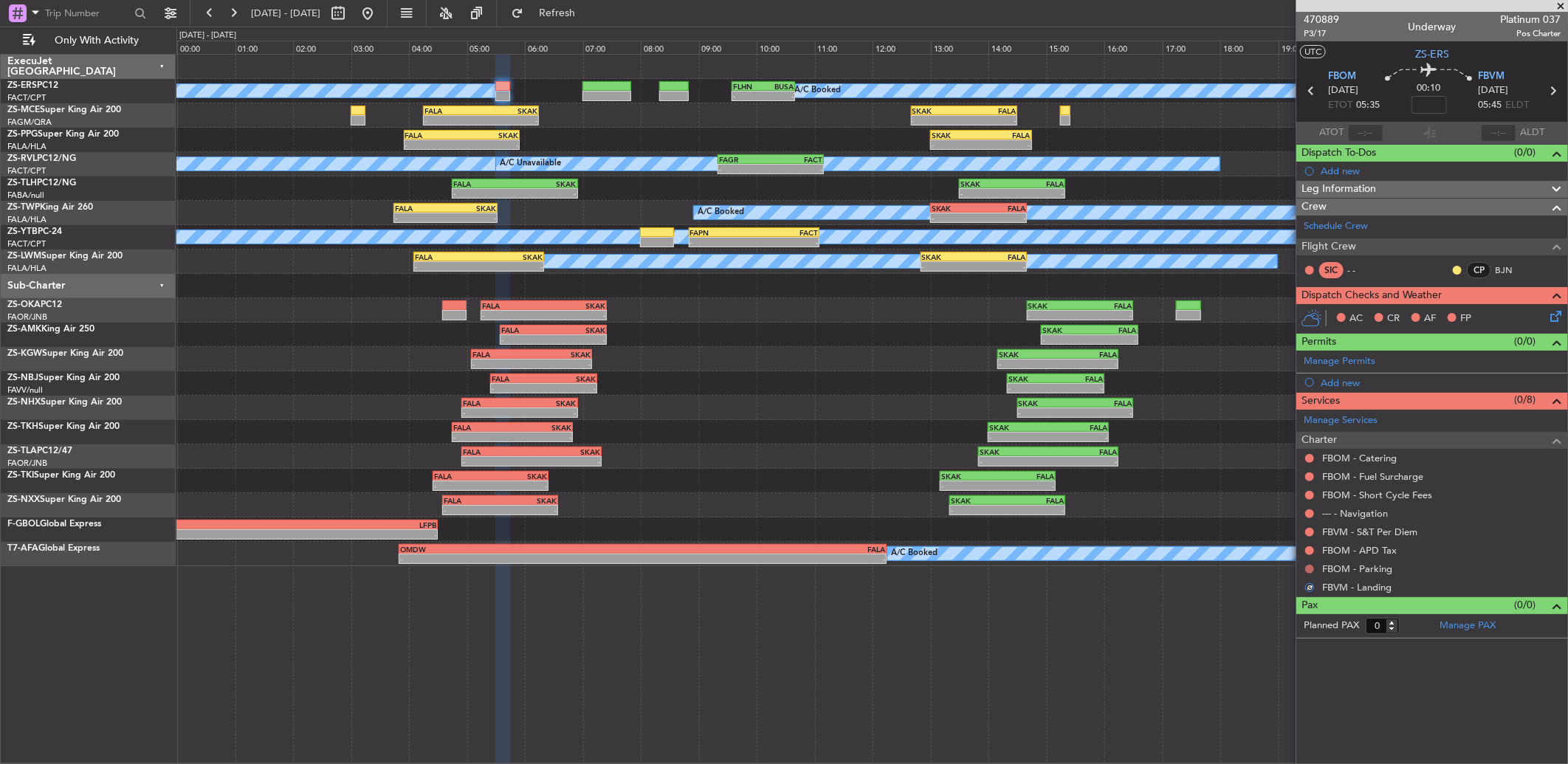
click at [1310, 571] on button at bounding box center [1310, 569] width 9 height 9
click at [1288, 727] on span "Cancelled - Notification Sent" at bounding box center [1307, 723] width 124 height 15
click at [1311, 550] on button at bounding box center [1310, 551] width 9 height 9
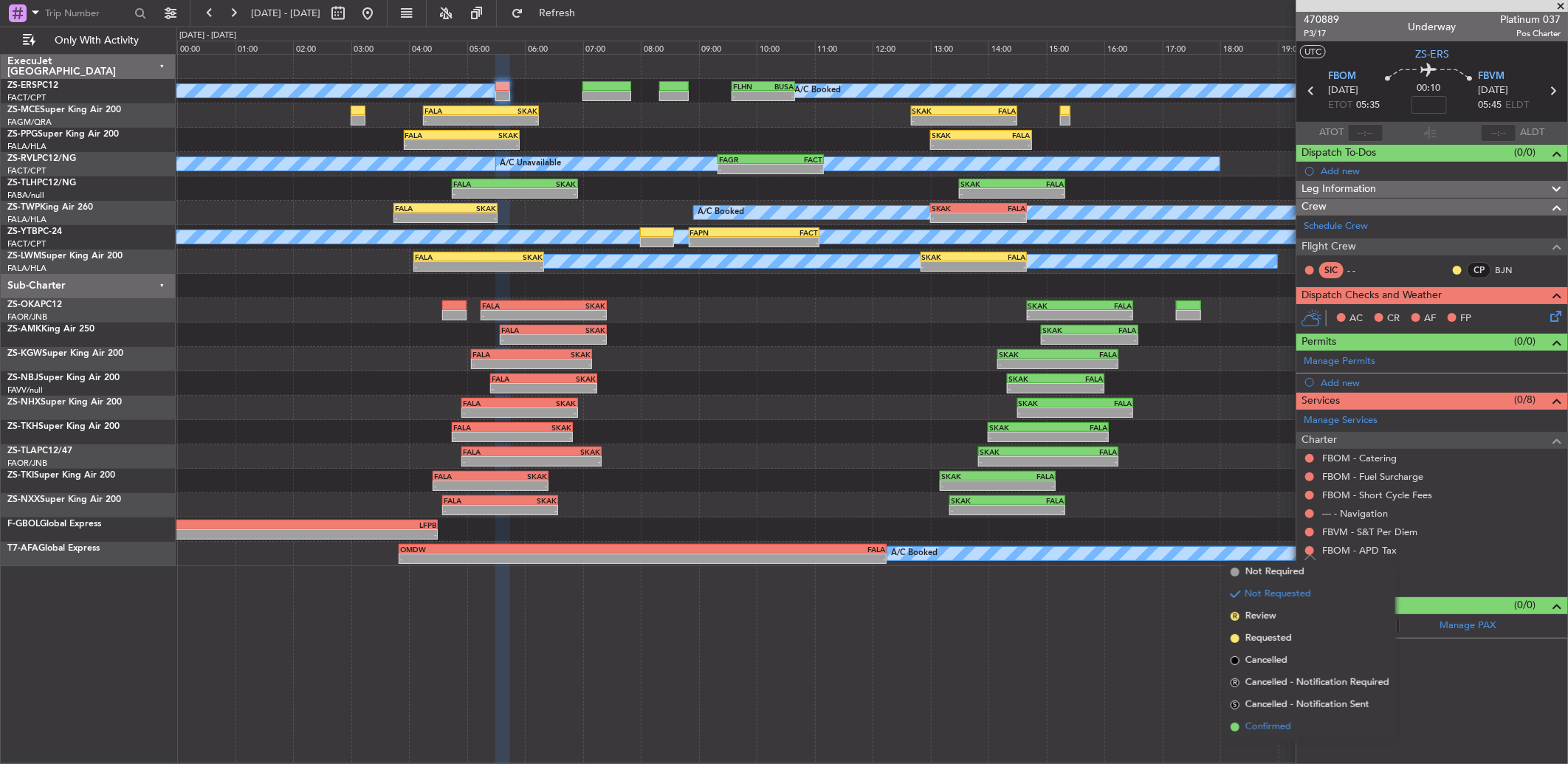
click at [1279, 726] on span "Confirmed" at bounding box center [1268, 727] width 46 height 15
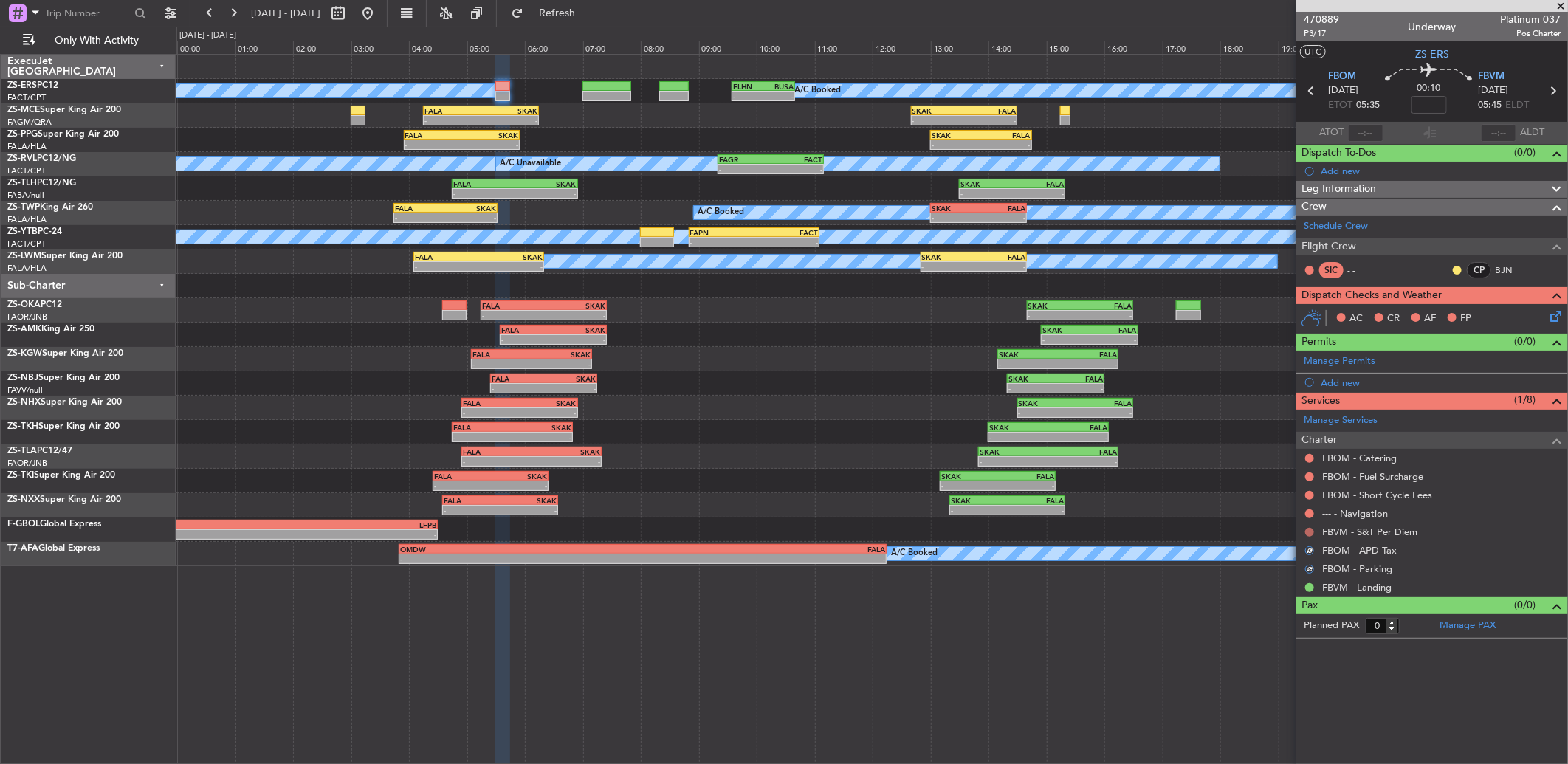
click at [1311, 533] on button at bounding box center [1310, 533] width 9 height 9
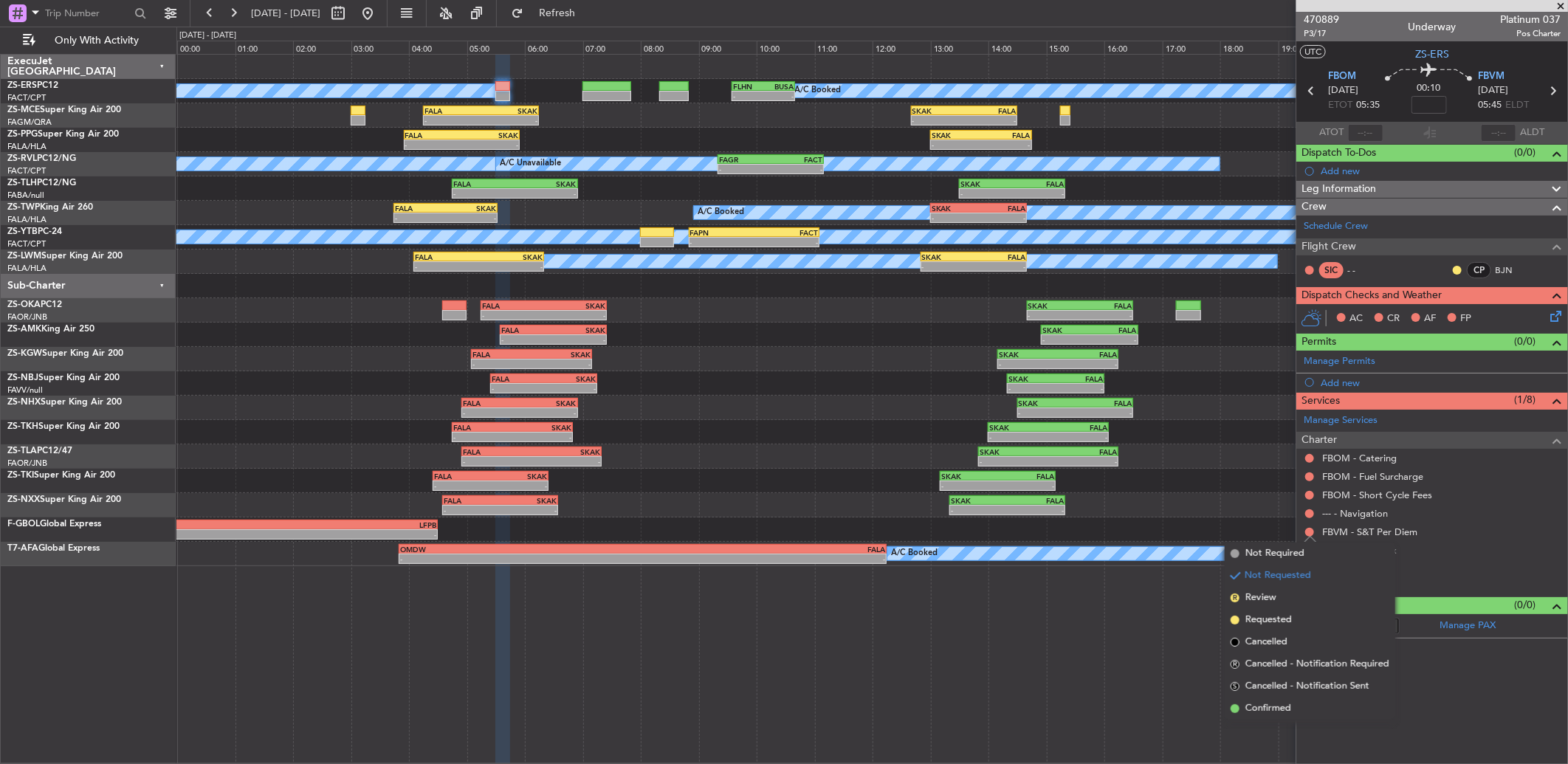
click at [1249, 707] on span "Confirmed" at bounding box center [1268, 708] width 46 height 15
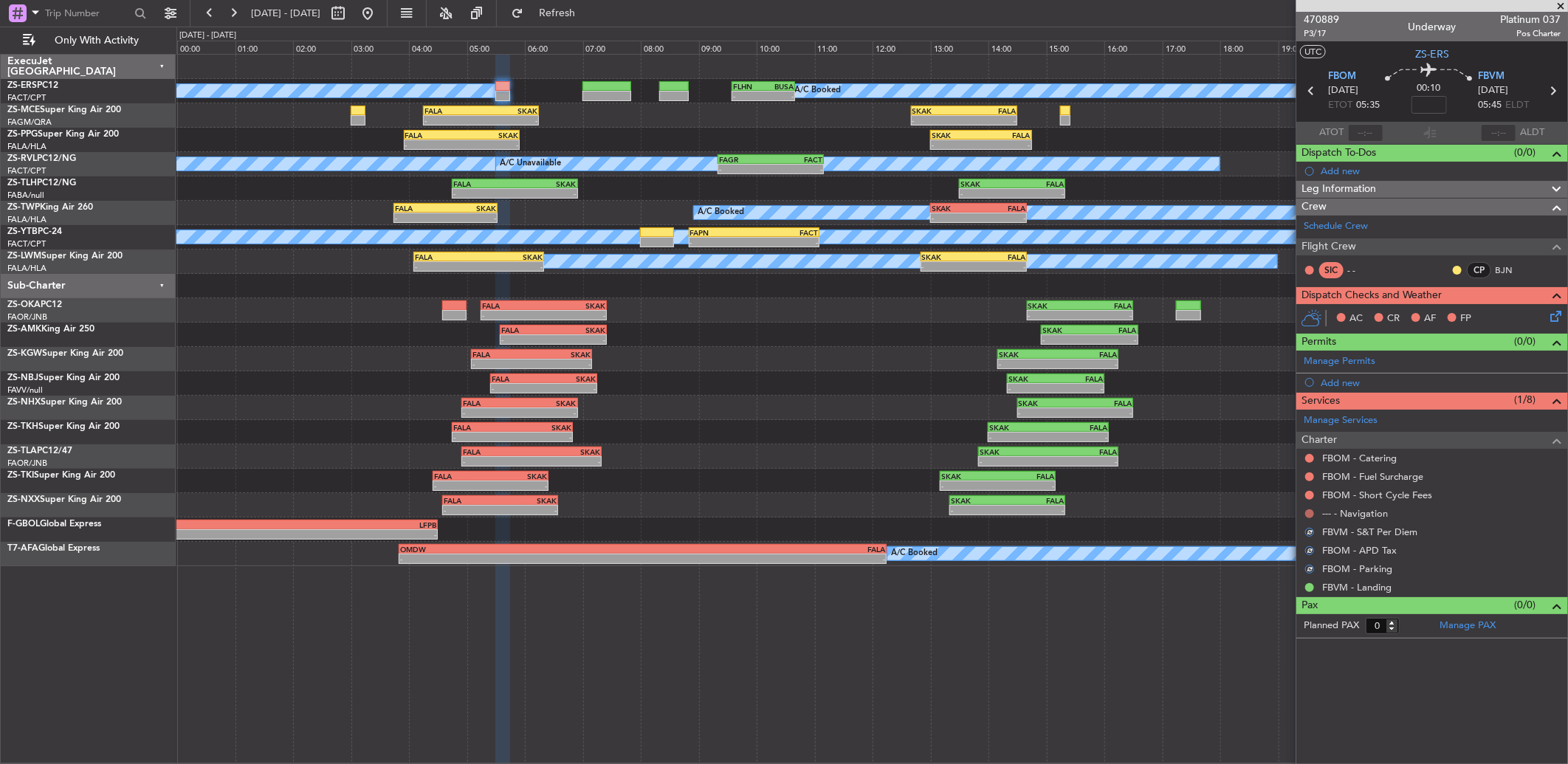
click at [1311, 513] on button at bounding box center [1310, 514] width 9 height 9
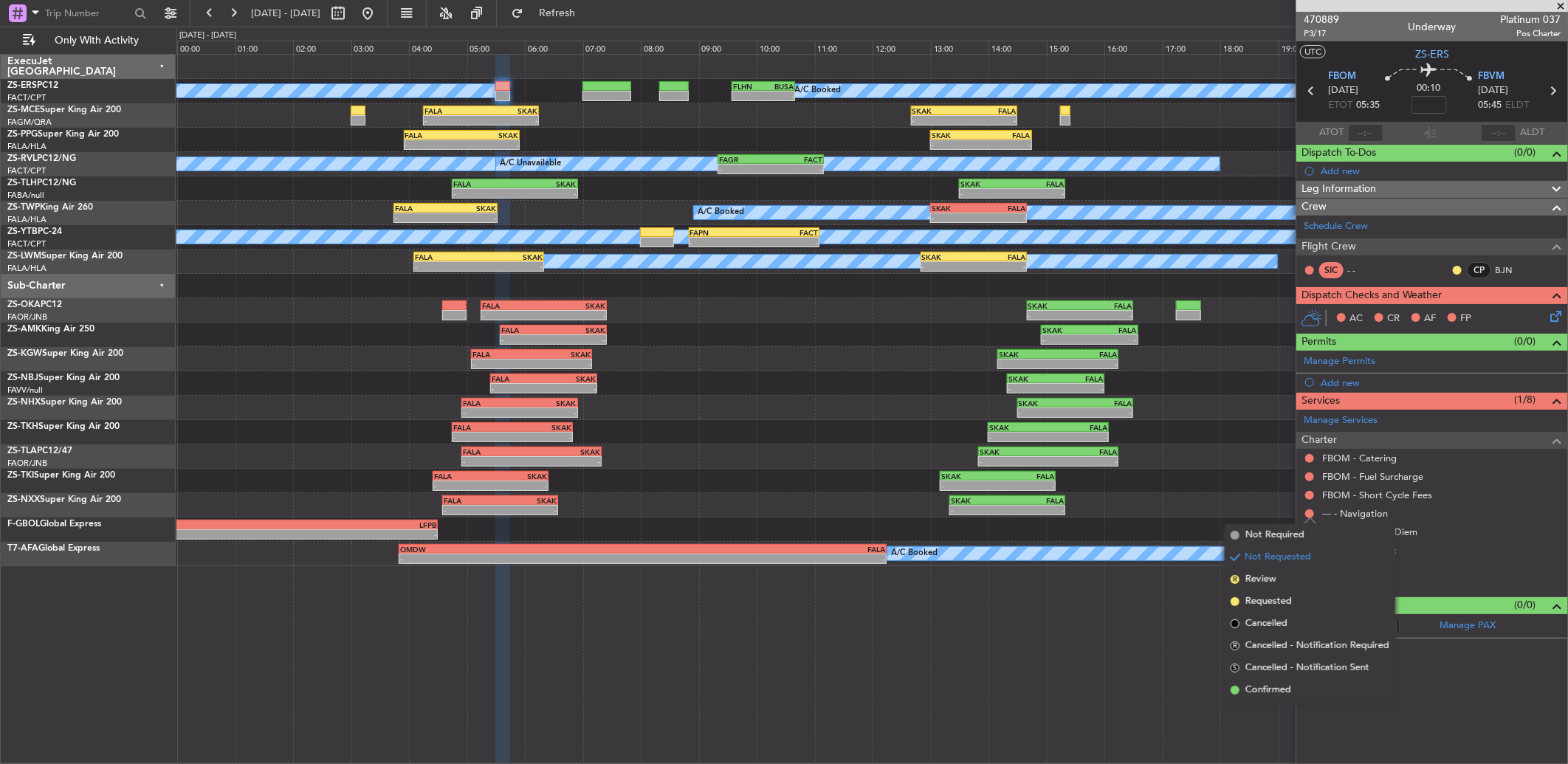
drag, startPoint x: 1278, startPoint y: 690, endPoint x: 1274, endPoint y: 683, distance: 8.1
click at [1275, 689] on span "Confirmed" at bounding box center [1268, 690] width 46 height 15
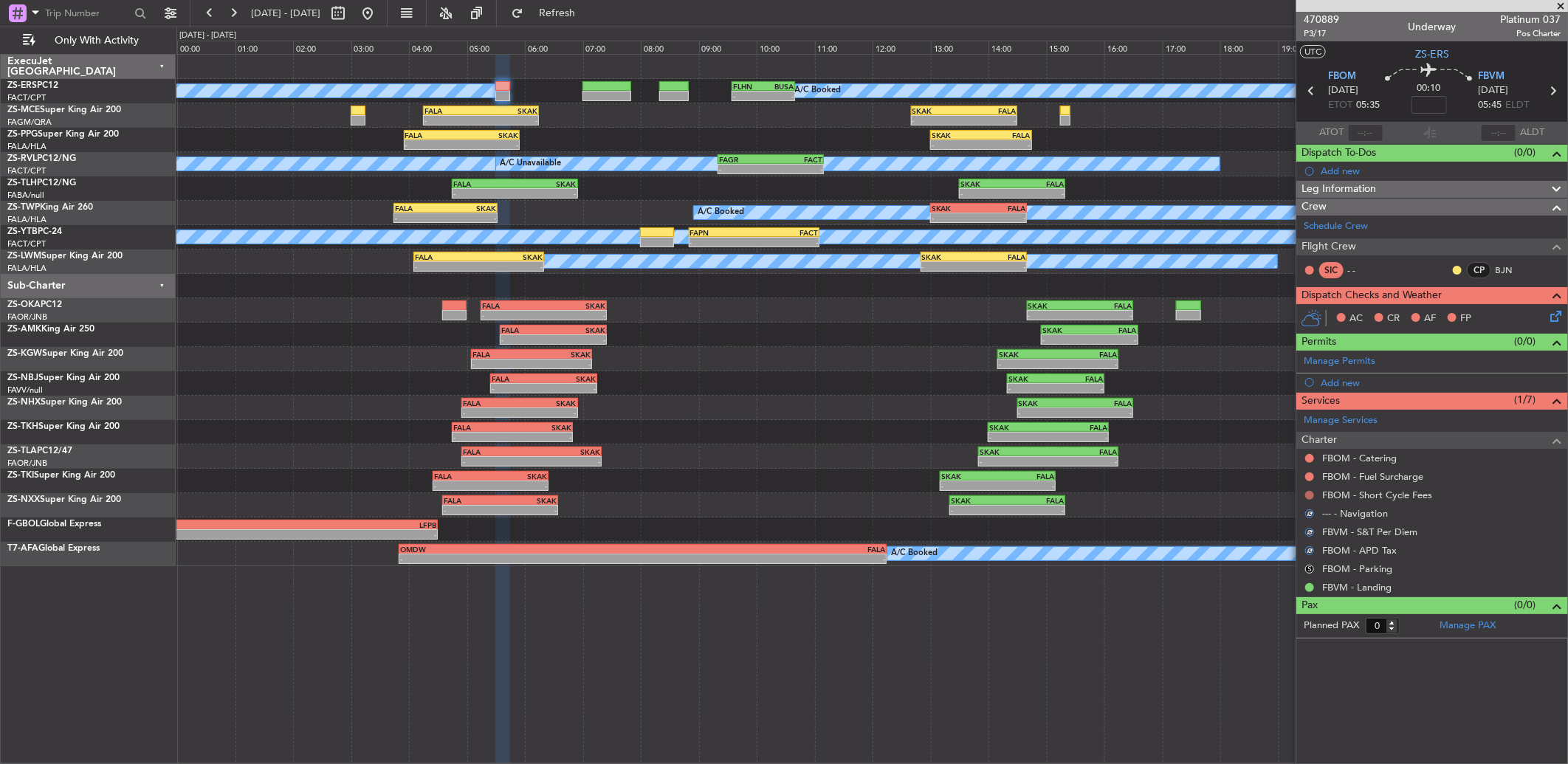
click at [1305, 495] on button at bounding box center [1310, 495] width 9 height 9
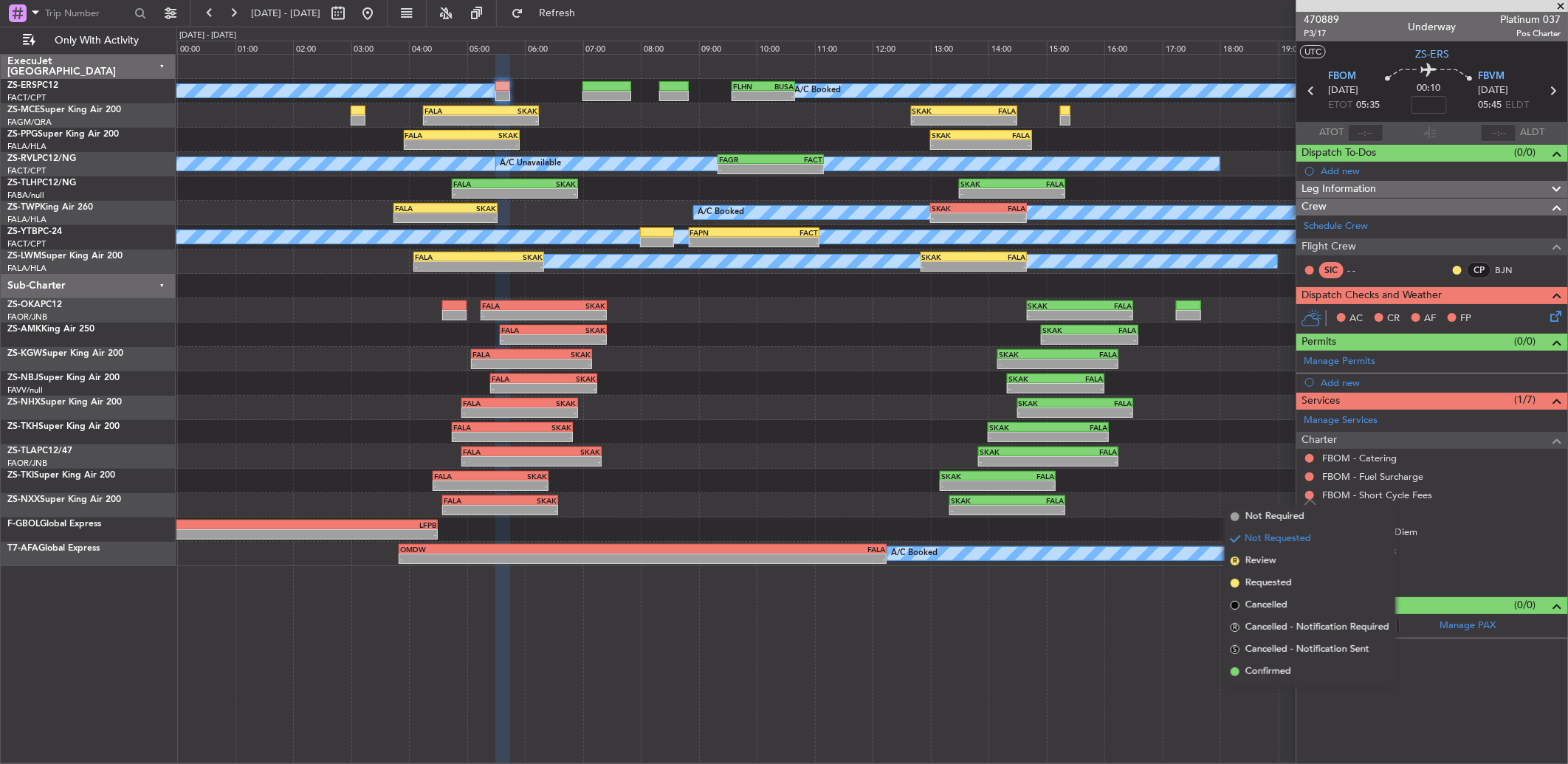
click at [1311, 663] on li "Confirmed" at bounding box center [1310, 672] width 170 height 22
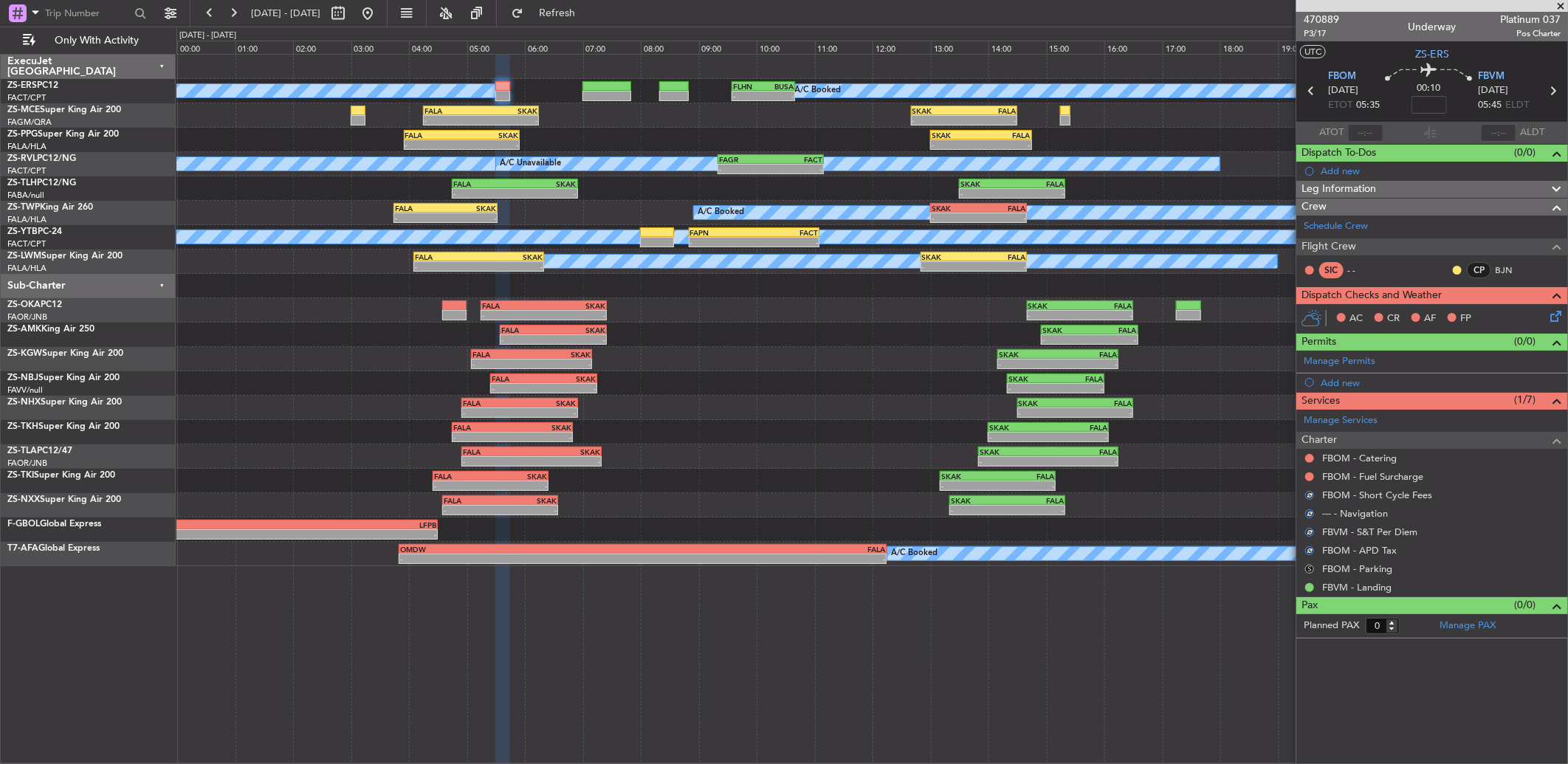
click at [1309, 566] on button "S" at bounding box center [1310, 569] width 9 height 9
click at [1275, 735] on li "Confirmed" at bounding box center [1310, 746] width 170 height 22
click at [1308, 478] on button at bounding box center [1310, 477] width 9 height 9
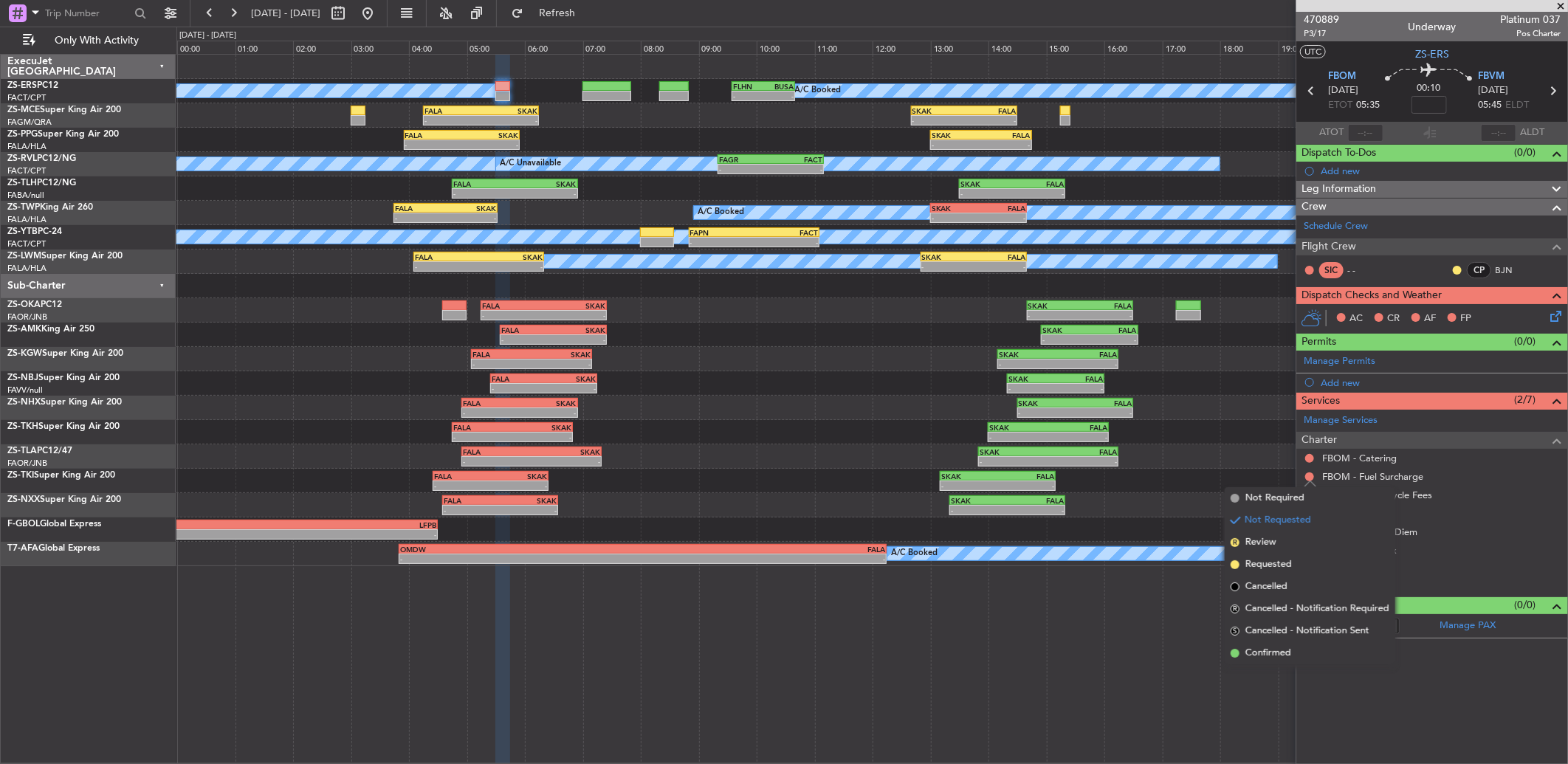
drag, startPoint x: 1295, startPoint y: 654, endPoint x: 1288, endPoint y: 458, distance: 196.1
click at [1292, 653] on li "Confirmed" at bounding box center [1310, 653] width 170 height 22
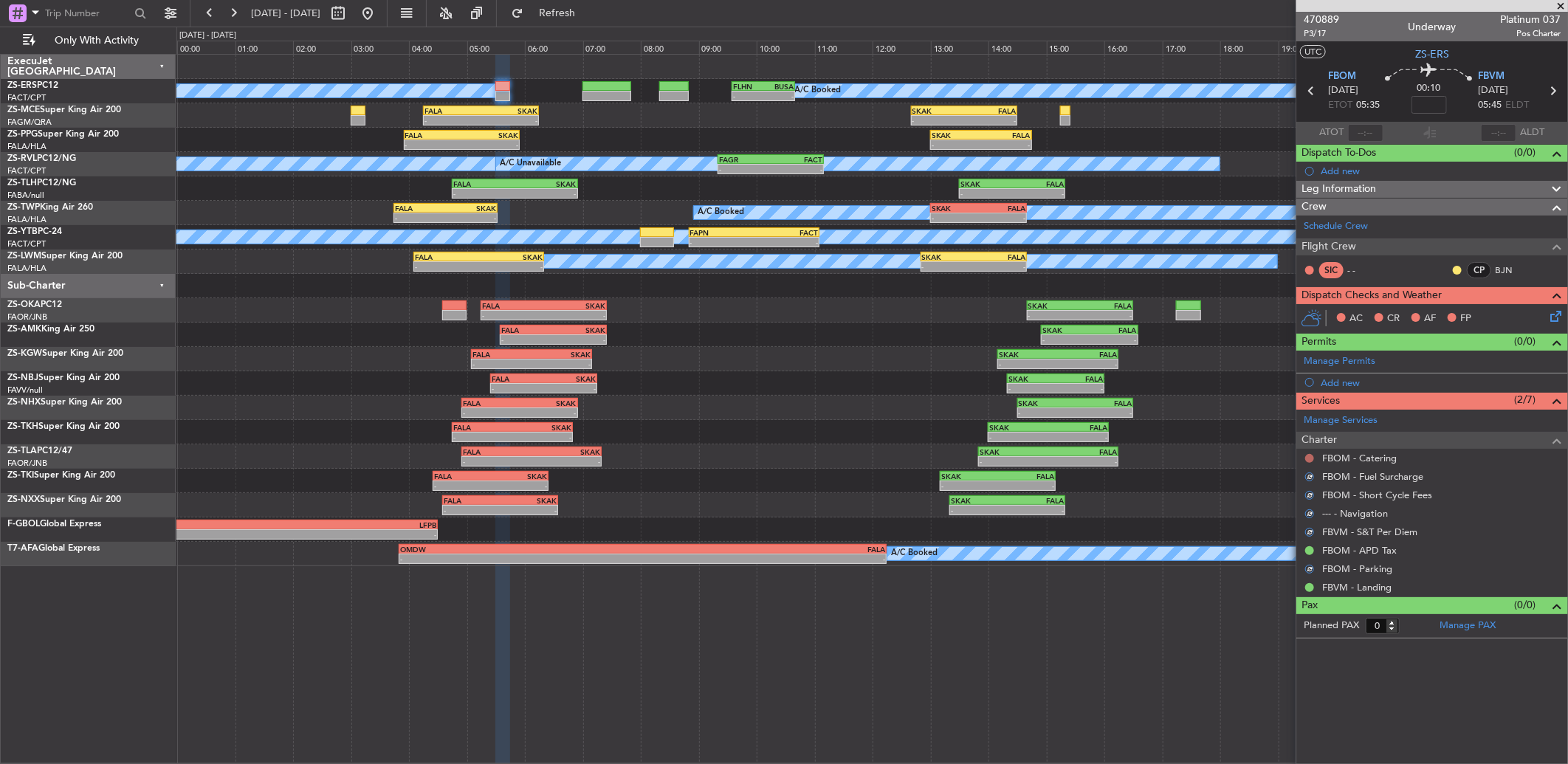
drag, startPoint x: 1309, startPoint y: 452, endPoint x: 1310, endPoint y: 460, distance: 8.1
click at [1310, 453] on div at bounding box center [1310, 459] width 12 height 12
click at [1307, 461] on button at bounding box center [1310, 459] width 9 height 9
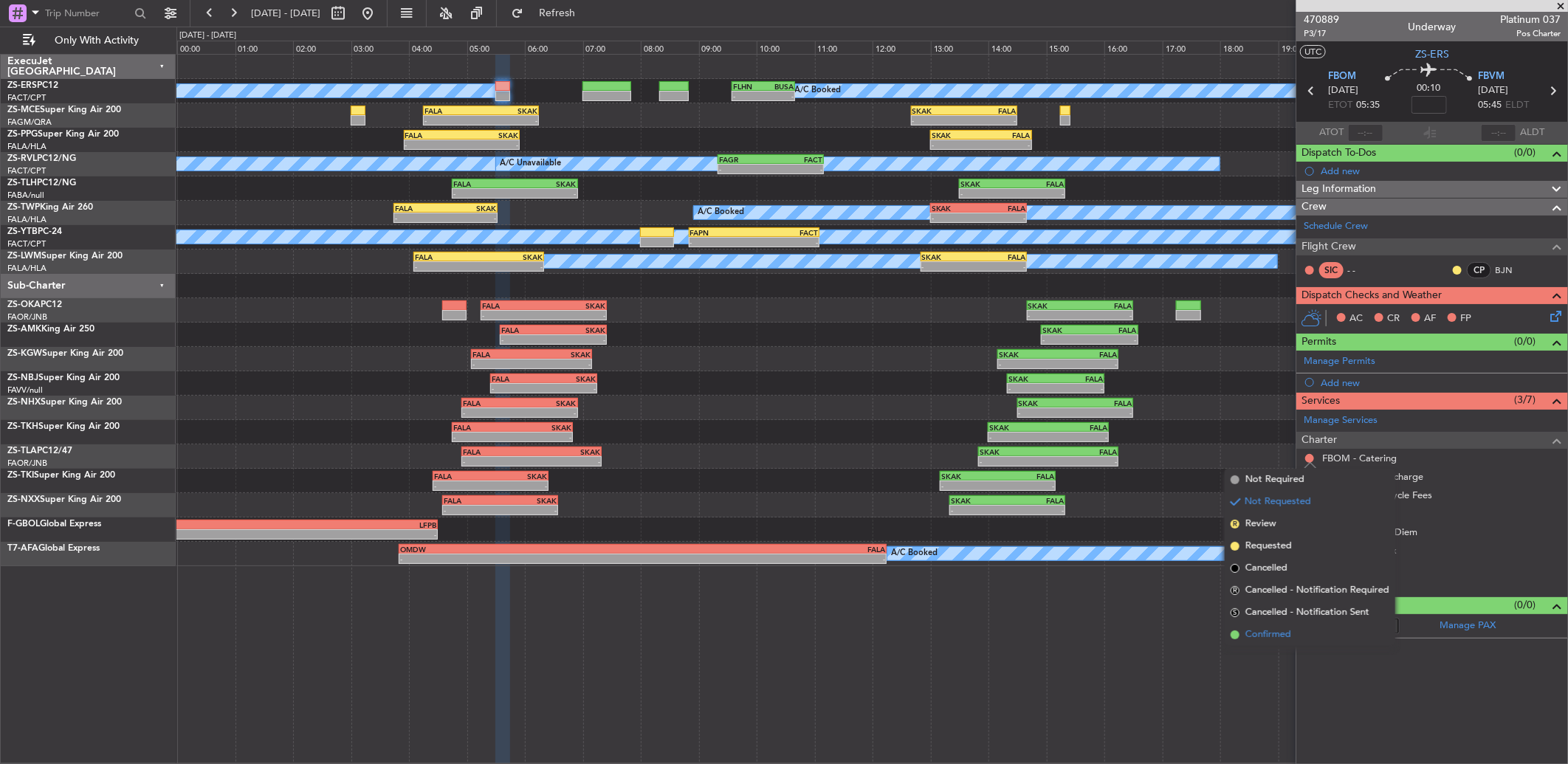
click at [1302, 629] on li "Confirmed" at bounding box center [1310, 634] width 170 height 22
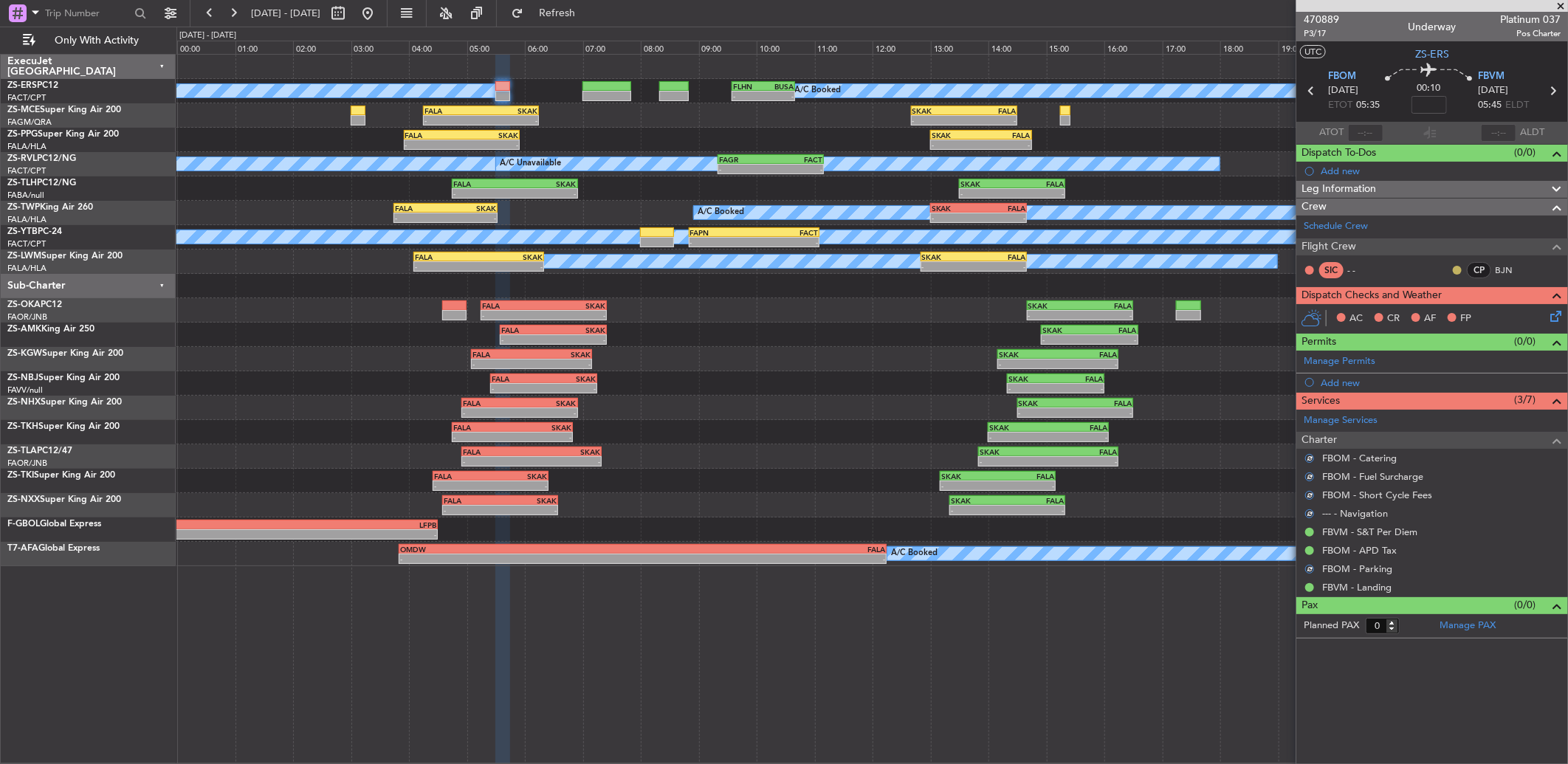
click at [1455, 266] on button at bounding box center [1457, 271] width 9 height 9
click at [1454, 302] on li "Acknowledged" at bounding box center [1458, 312] width 99 height 22
click at [1551, 318] on icon at bounding box center [1553, 314] width 12 height 12
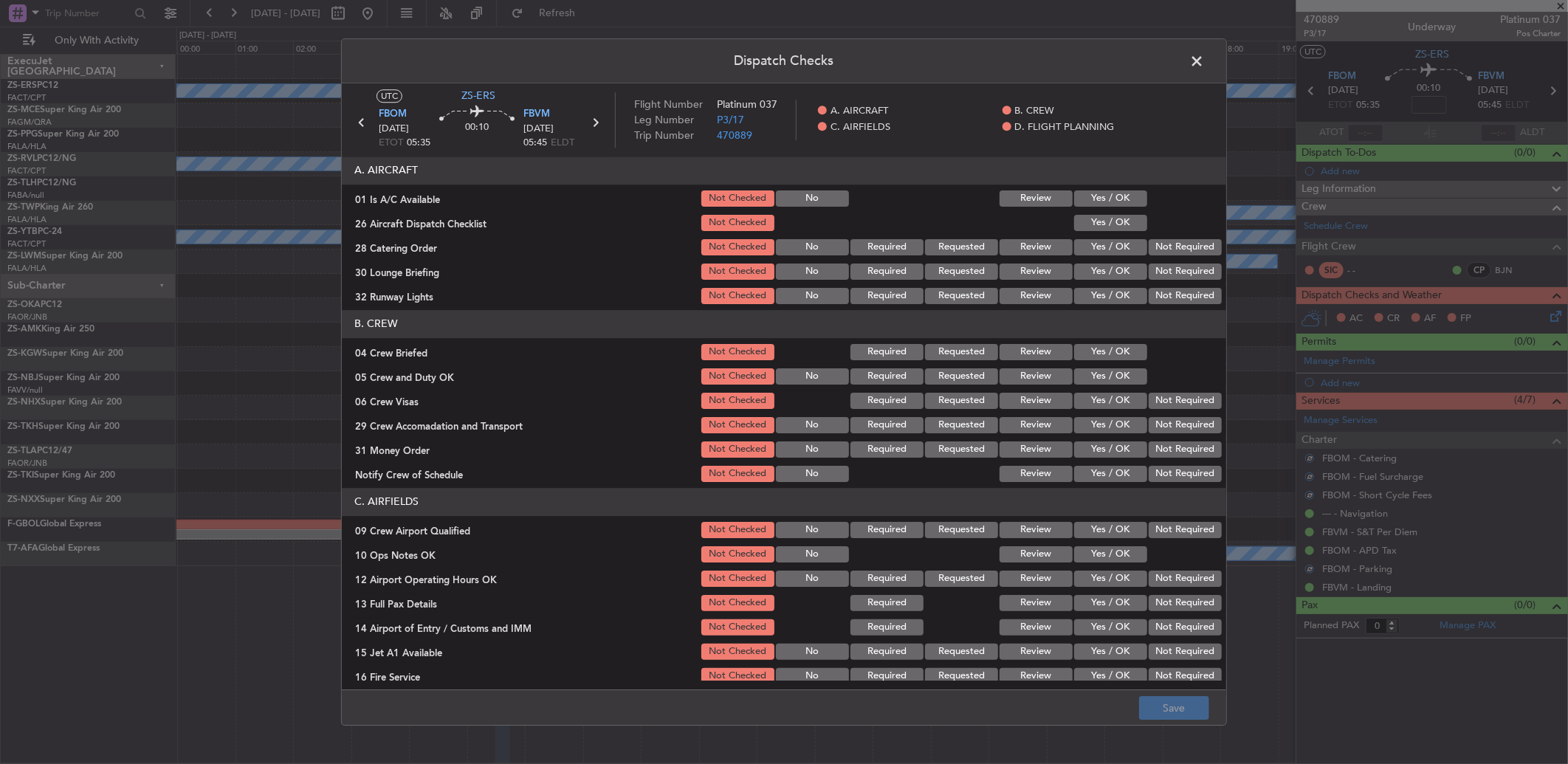
click at [1082, 208] on div "Yes / OK" at bounding box center [1109, 198] width 75 height 21
click at [1098, 201] on button "Yes / OK" at bounding box center [1111, 198] width 73 height 17
click at [1103, 225] on button "Yes / OK" at bounding box center [1111, 223] width 73 height 17
click at [1154, 237] on div "Not Required" at bounding box center [1184, 247] width 75 height 21
click at [1156, 253] on button "Not Required" at bounding box center [1185, 247] width 73 height 17
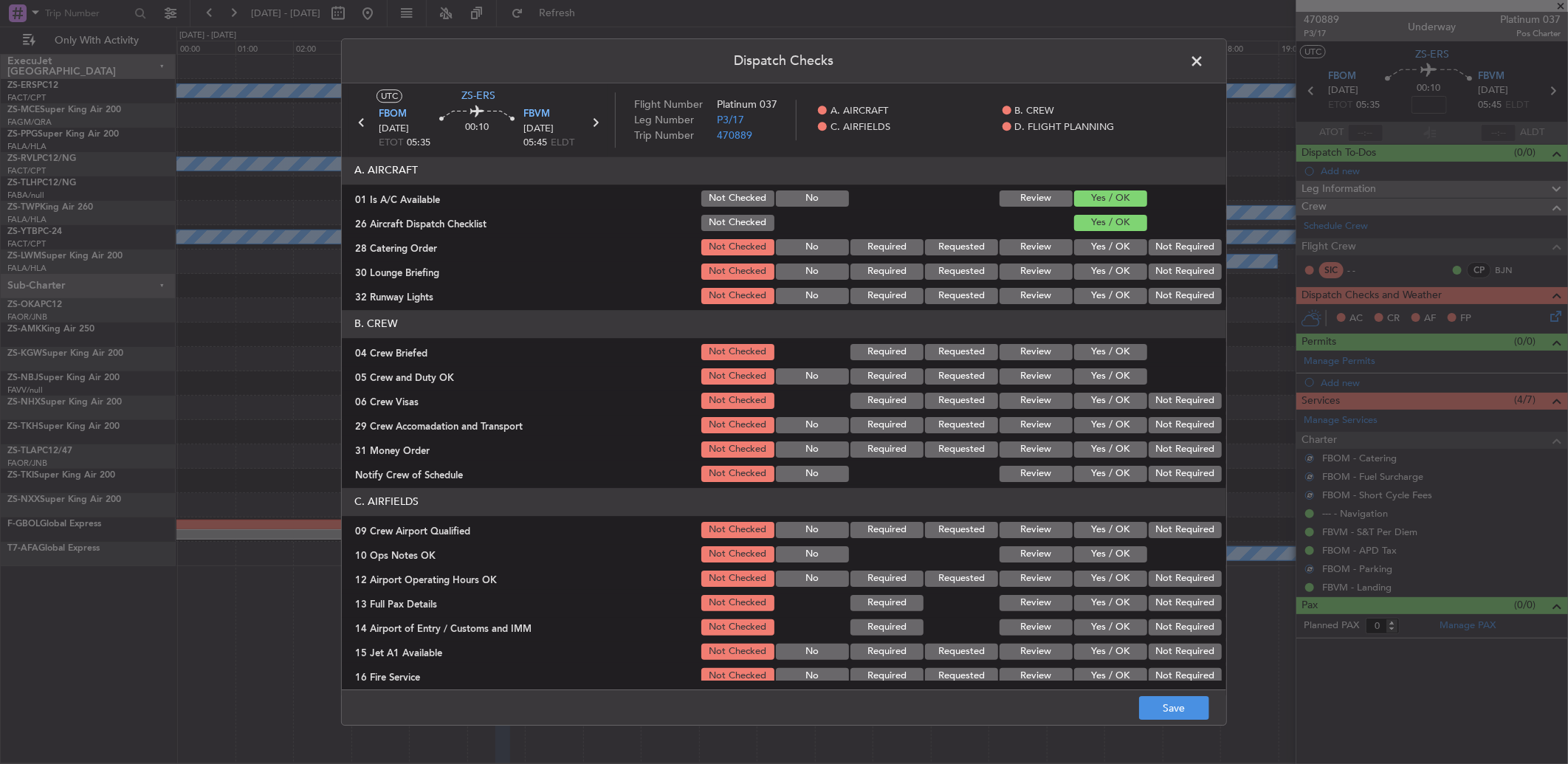
click at [1156, 270] on div "Not Required" at bounding box center [1184, 271] width 75 height 21
drag, startPoint x: 1155, startPoint y: 278, endPoint x: 1154, endPoint y: 298, distance: 20.0
click at [1155, 285] on section "A. AIRCRAFT 01 Is A/C Available Not Checked No Review Yes / OK 26 Aircraft Disp…" at bounding box center [784, 231] width 884 height 150
click at [1154, 275] on button "Not Required" at bounding box center [1185, 271] width 73 height 17
click at [1160, 300] on button "Not Required" at bounding box center [1185, 296] width 73 height 17
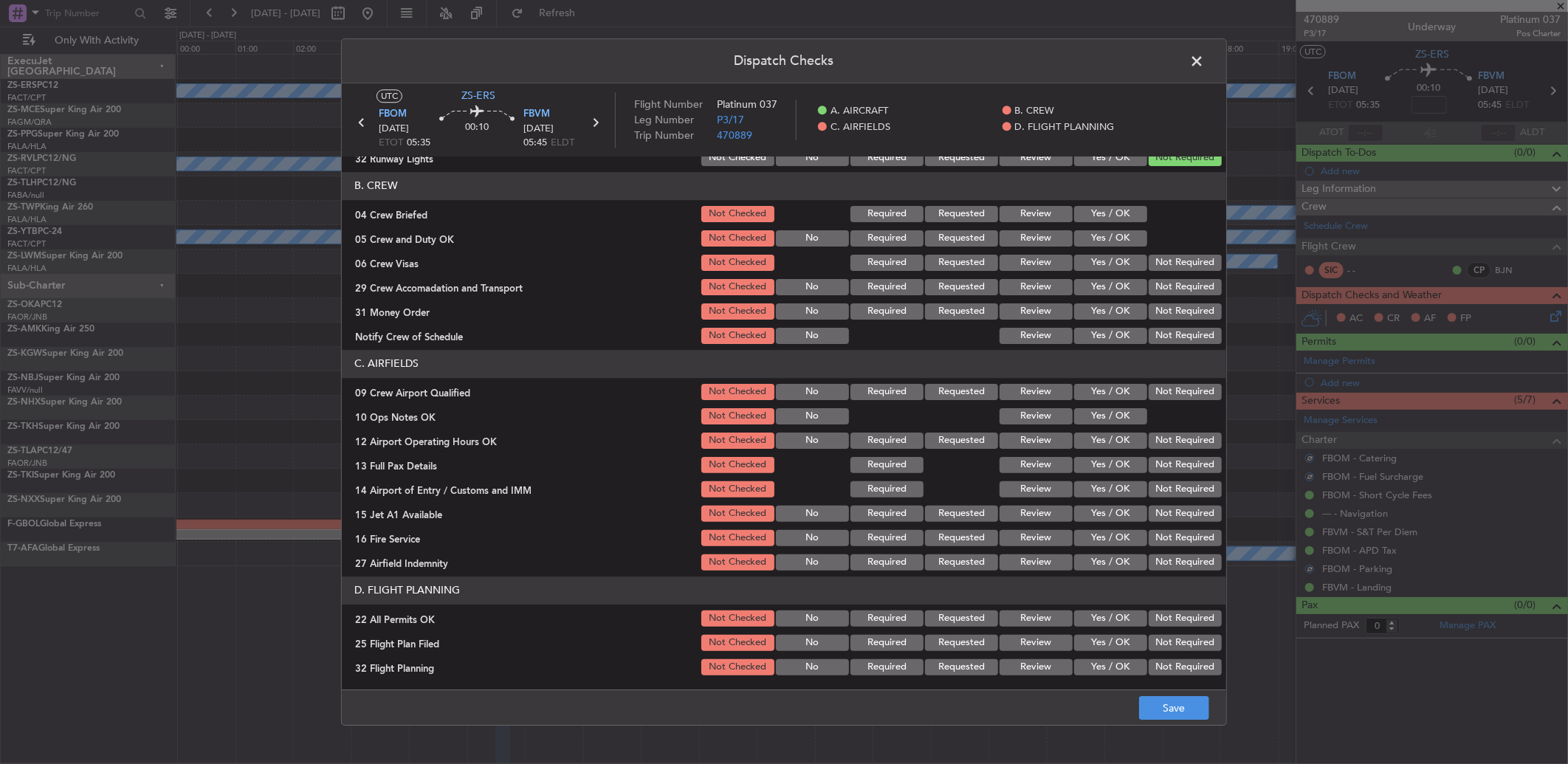
drag, startPoint x: 1109, startPoint y: 211, endPoint x: 1111, endPoint y: 218, distance: 7.3
click at [1111, 211] on button "Yes / OK" at bounding box center [1111, 214] width 73 height 17
click at [1111, 234] on button "Yes / OK" at bounding box center [1111, 238] width 73 height 17
drag, startPoint x: 1118, startPoint y: 245, endPoint x: 1176, endPoint y: 266, distance: 61.7
click at [1120, 245] on button "Yes / OK" at bounding box center [1111, 238] width 73 height 17
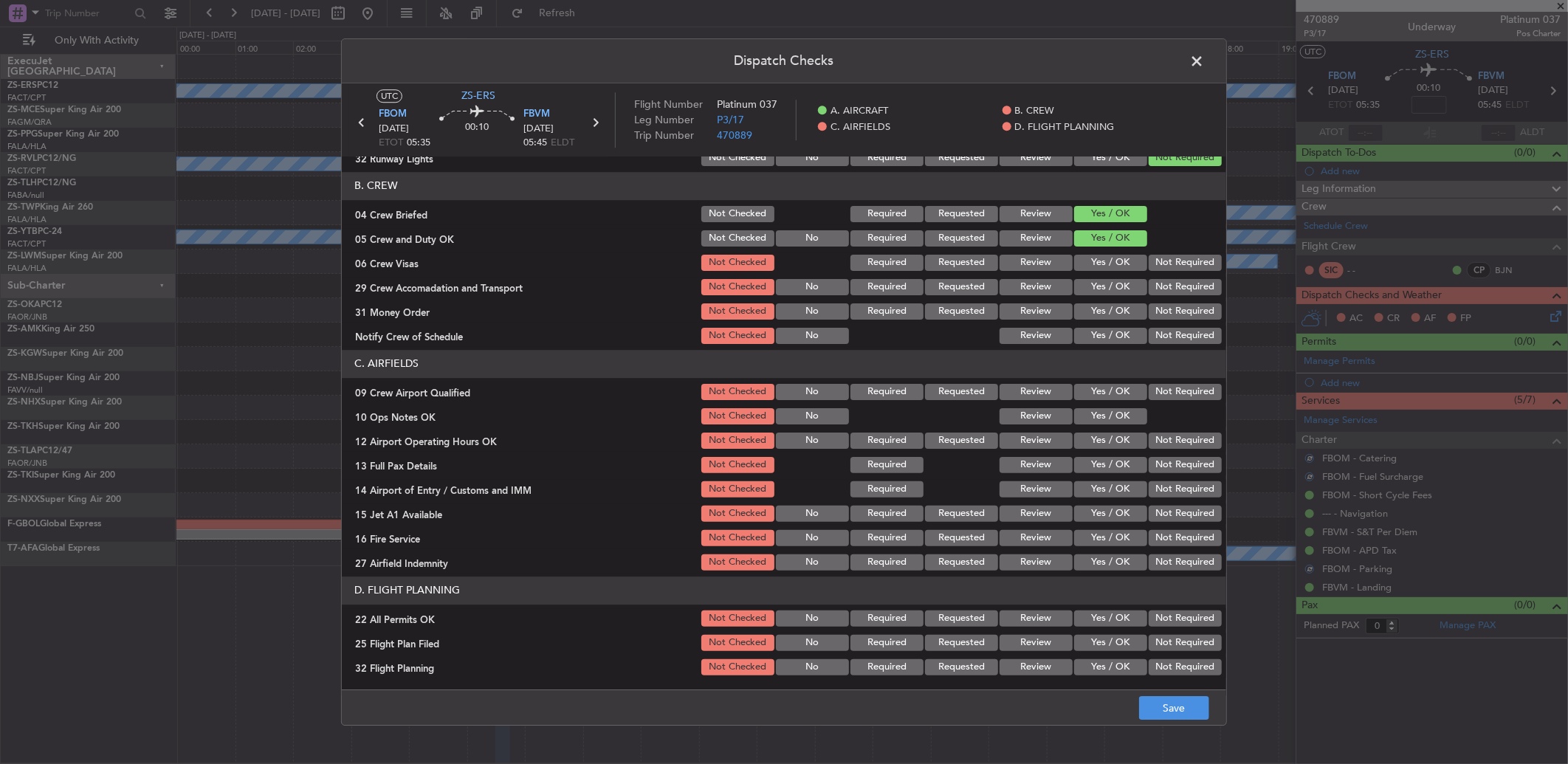
click at [1185, 275] on section "B. CREW 04 Crew Briefed Not Checked Required Requested Review Yes / OK 05 Crew …" at bounding box center [784, 259] width 884 height 174
click at [1171, 270] on button "Not Required" at bounding box center [1185, 263] width 73 height 17
drag, startPoint x: 1171, startPoint y: 263, endPoint x: 1174, endPoint y: 281, distance: 18.2
click at [1174, 263] on button "Not Required" at bounding box center [1185, 263] width 73 height 17
click at [1183, 309] on button "Not Required" at bounding box center [1185, 312] width 73 height 17
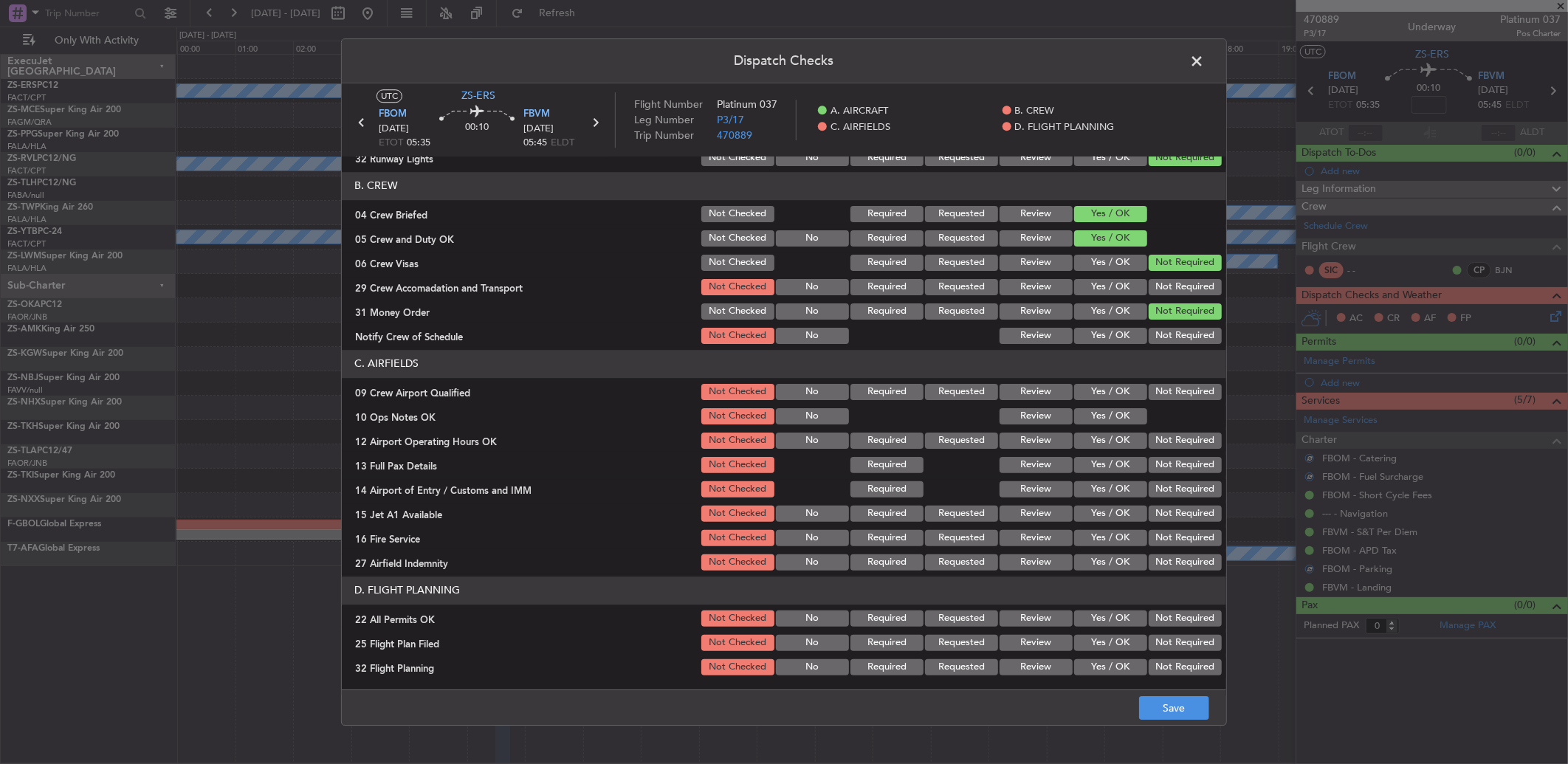
click at [1178, 281] on button "Not Required" at bounding box center [1185, 287] width 73 height 17
click at [1184, 348] on article "A. AIRCRAFT 01 Is A/C Available Not Checked No Review Yes / OK 26 Aircraft Disp…" at bounding box center [784, 419] width 884 height 525
click at [1168, 328] on button "Not Required" at bounding box center [1185, 336] width 73 height 17
click at [1178, 403] on section "C. AIRFIELDS 09 Crew Airport Qualified Not Checked No Required Requested Review…" at bounding box center [784, 461] width 884 height 223
drag, startPoint x: 1169, startPoint y: 392, endPoint x: 1137, endPoint y: 404, distance: 34.2
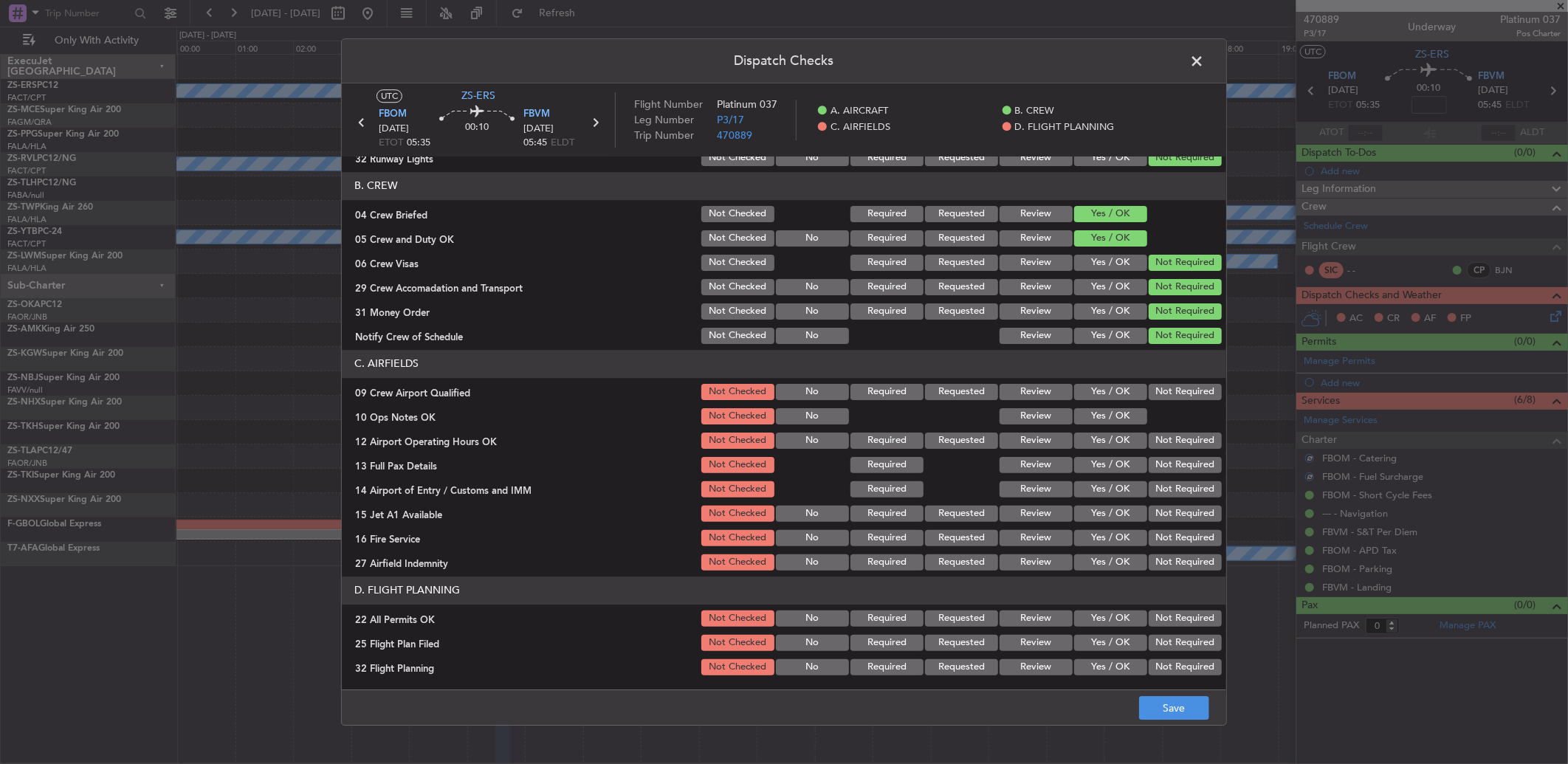
click at [1170, 392] on button "Not Required" at bounding box center [1185, 392] width 73 height 17
click at [1131, 410] on button "Yes / OK" at bounding box center [1111, 416] width 73 height 17
click at [1133, 421] on button "Yes / OK" at bounding box center [1111, 416] width 73 height 17
click at [1176, 446] on button "Not Required" at bounding box center [1185, 440] width 73 height 17
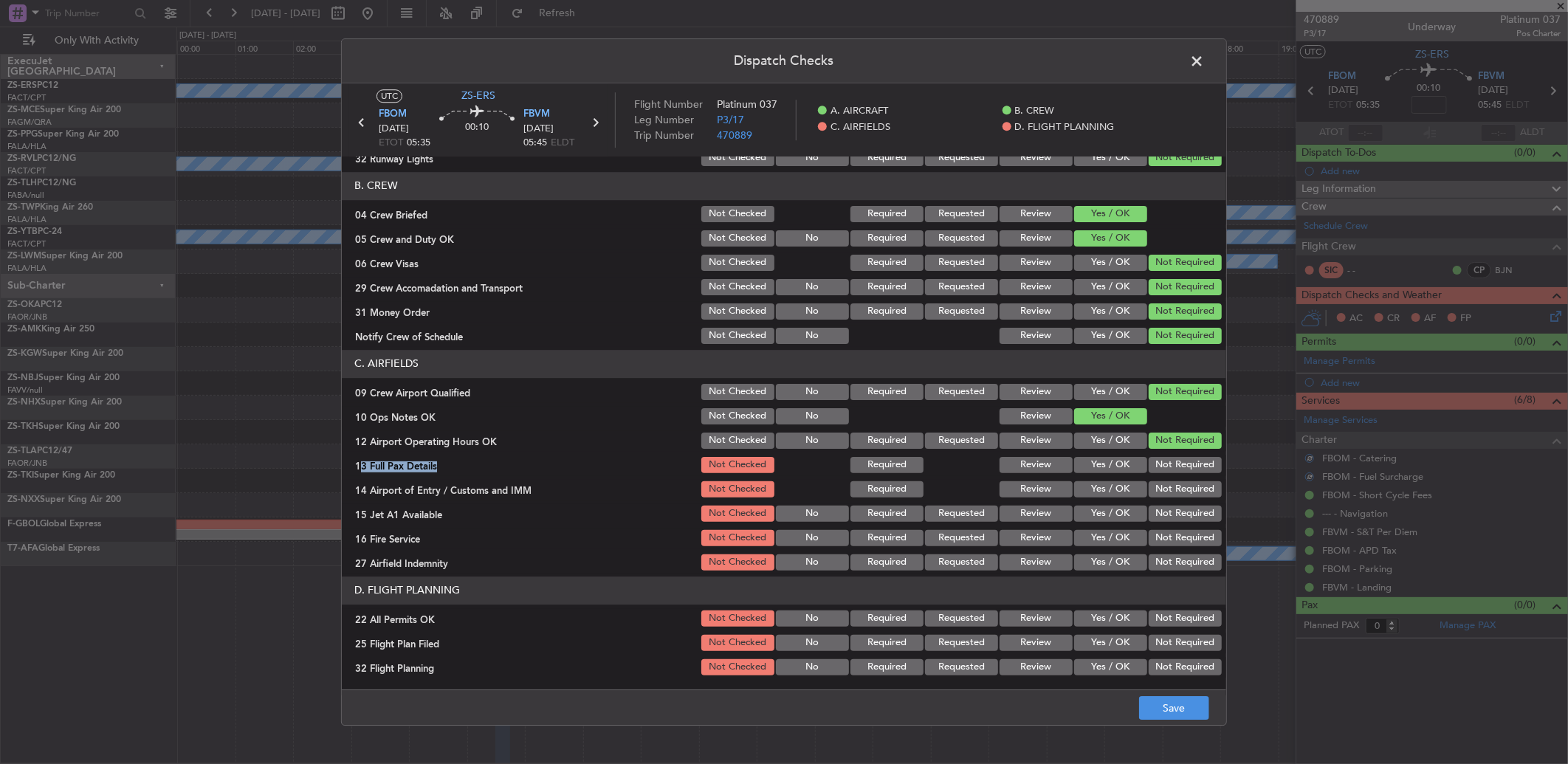
drag, startPoint x: 1175, startPoint y: 451, endPoint x: 1175, endPoint y: 459, distance: 8.0
click at [1175, 459] on section "C. AIRFIELDS 09 Crew Airport Qualified Not Checked No Required Requested Review…" at bounding box center [784, 461] width 884 height 223
click at [1171, 482] on button "Not Required" at bounding box center [1185, 489] width 73 height 17
click at [1163, 466] on button "Not Required" at bounding box center [1185, 465] width 73 height 17
click at [1164, 490] on button "Not Required" at bounding box center [1185, 489] width 73 height 17
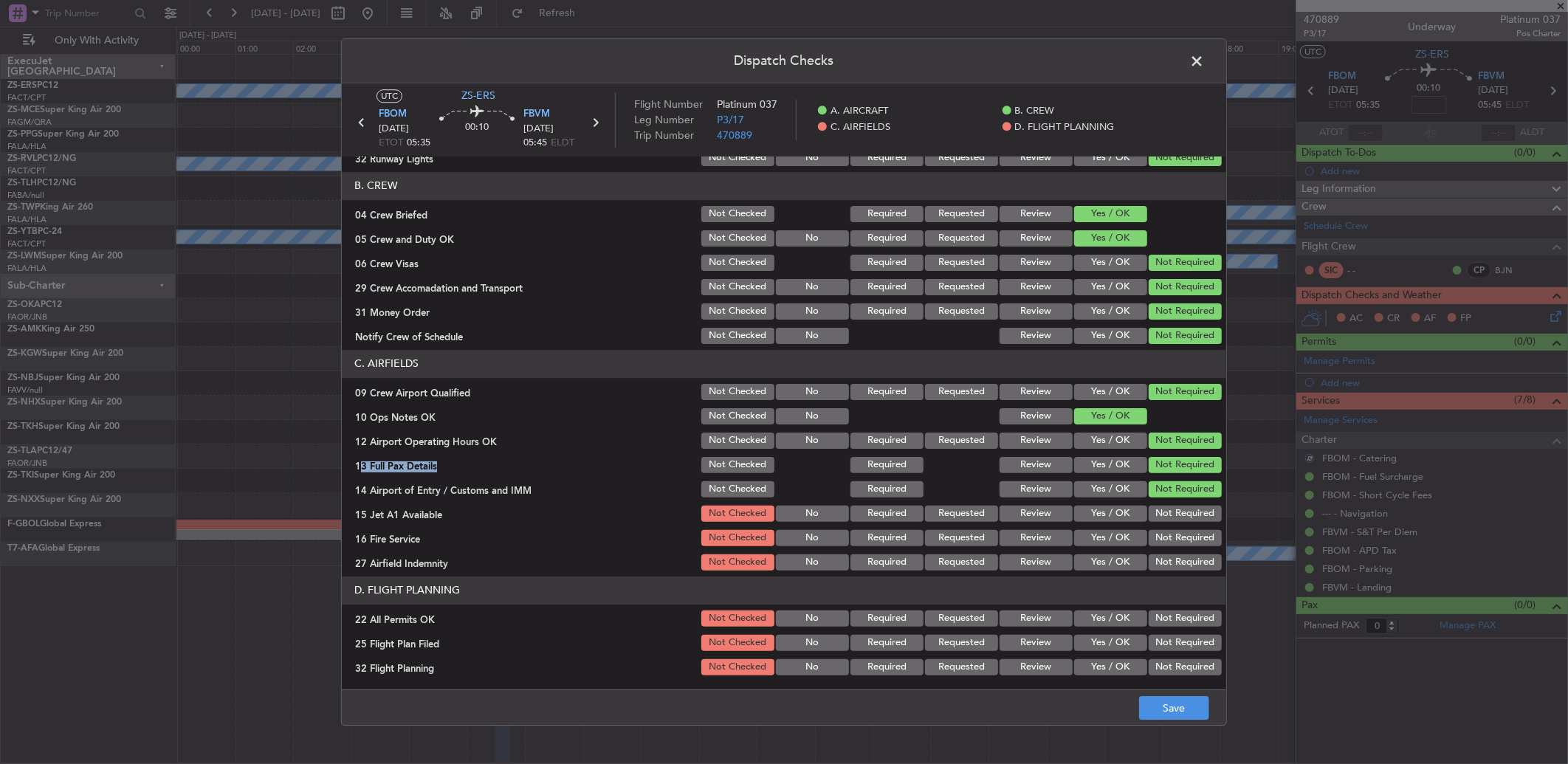
click at [1164, 507] on button "Not Required" at bounding box center [1185, 513] width 73 height 17
click at [1164, 517] on button "Not Required" at bounding box center [1185, 513] width 73 height 17
click at [1167, 539] on button "Not Required" at bounding box center [1185, 538] width 73 height 17
click at [1164, 554] on section "C. AIRFIELDS 09 Crew Airport Qualified Not Checked No Required Requested Review…" at bounding box center [784, 461] width 884 height 223
click at [1160, 572] on div "Not Required" at bounding box center [1184, 563] width 75 height 21
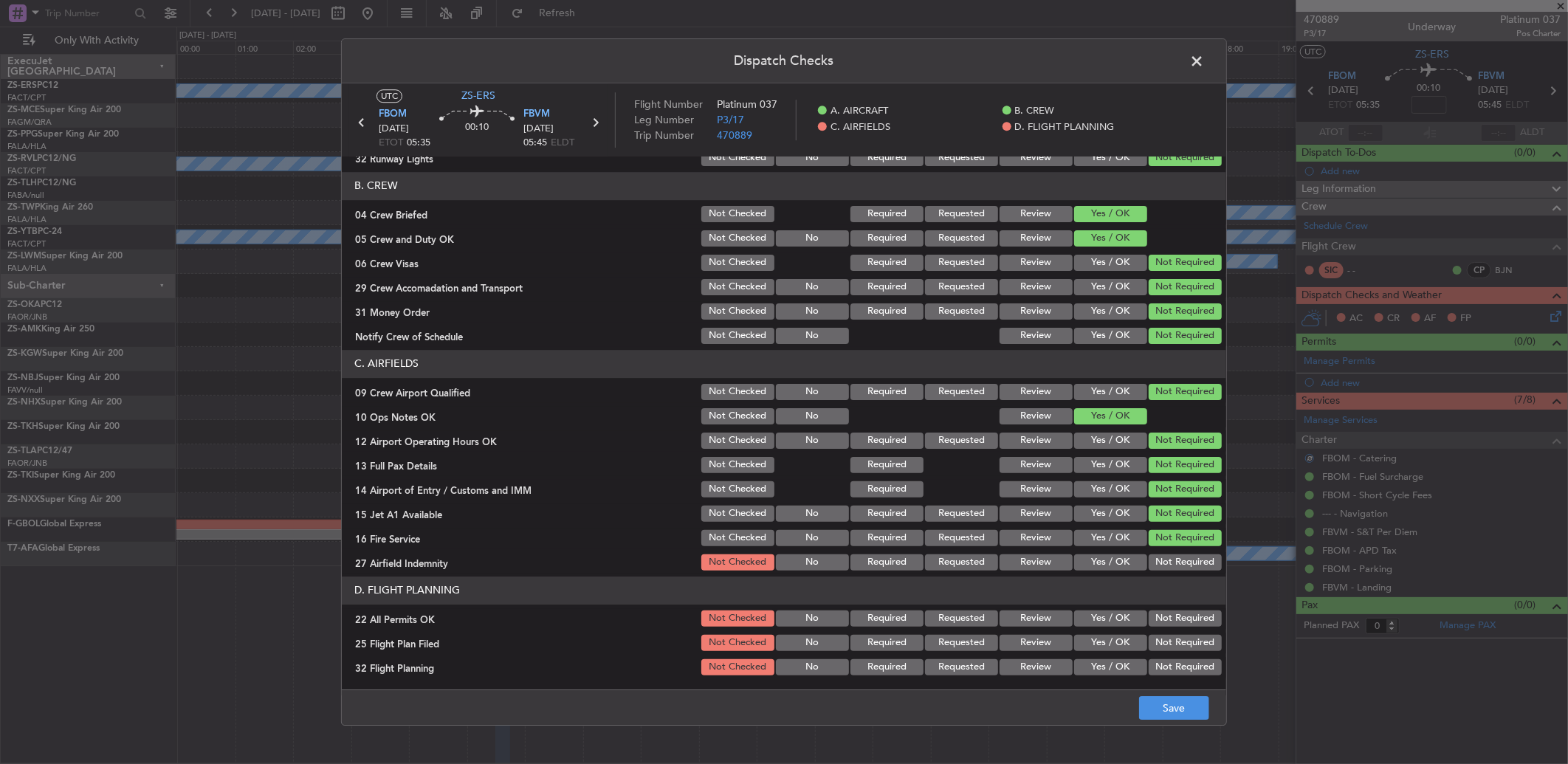
drag, startPoint x: 1159, startPoint y: 569, endPoint x: 1155, endPoint y: 553, distance: 16.5
click at [1160, 569] on button "Not Required" at bounding box center [1185, 562] width 73 height 17
drag, startPoint x: 1164, startPoint y: 613, endPoint x: 1155, endPoint y: 624, distance: 14.2
click at [1169, 613] on button "Not Required" at bounding box center [1185, 619] width 73 height 17
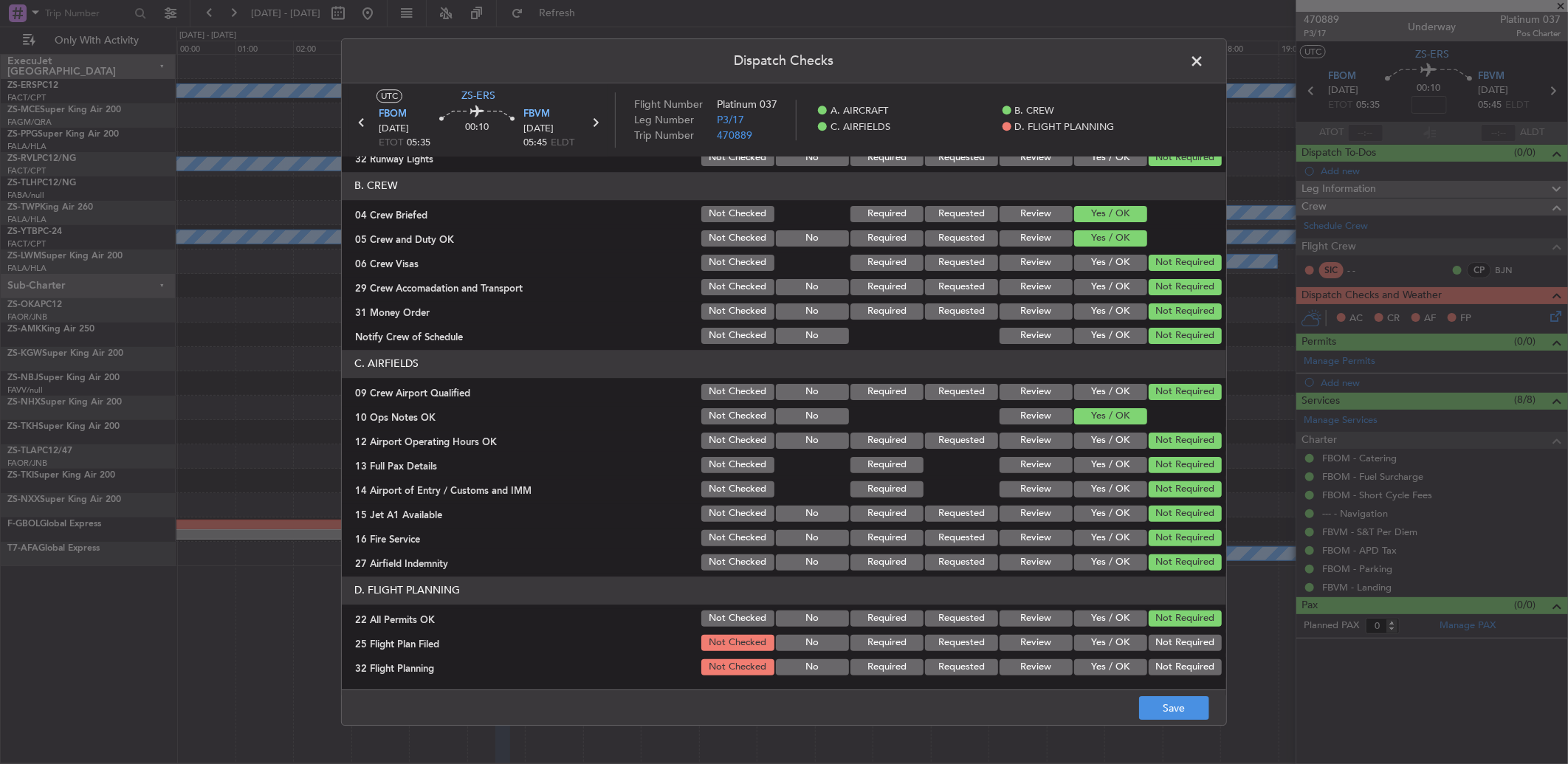
drag, startPoint x: 1073, startPoint y: 637, endPoint x: 1080, endPoint y: 647, distance: 12.2
click at [1075, 639] on button "Yes / OK" at bounding box center [1111, 643] width 73 height 17
click at [1087, 657] on section "D. FLIGHT PLANNING 22 All Permits OK Not Checked No Required Requested Review Y…" at bounding box center [784, 627] width 884 height 101
click at [1087, 662] on button "Yes / OK" at bounding box center [1111, 667] width 73 height 17
click at [1198, 706] on button "Save" at bounding box center [1174, 707] width 70 height 23
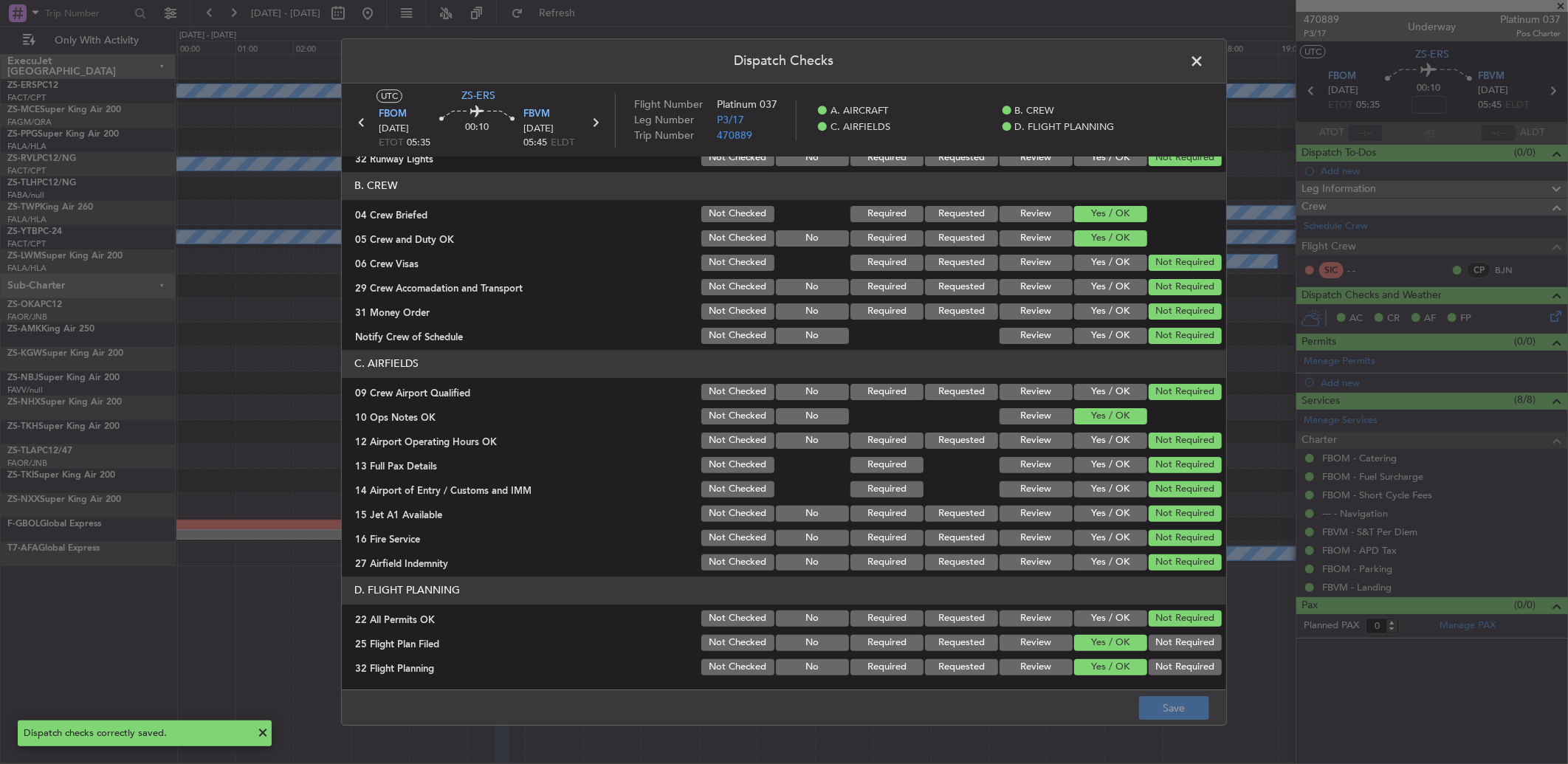
click at [1204, 64] on span at bounding box center [1204, 65] width 0 height 30
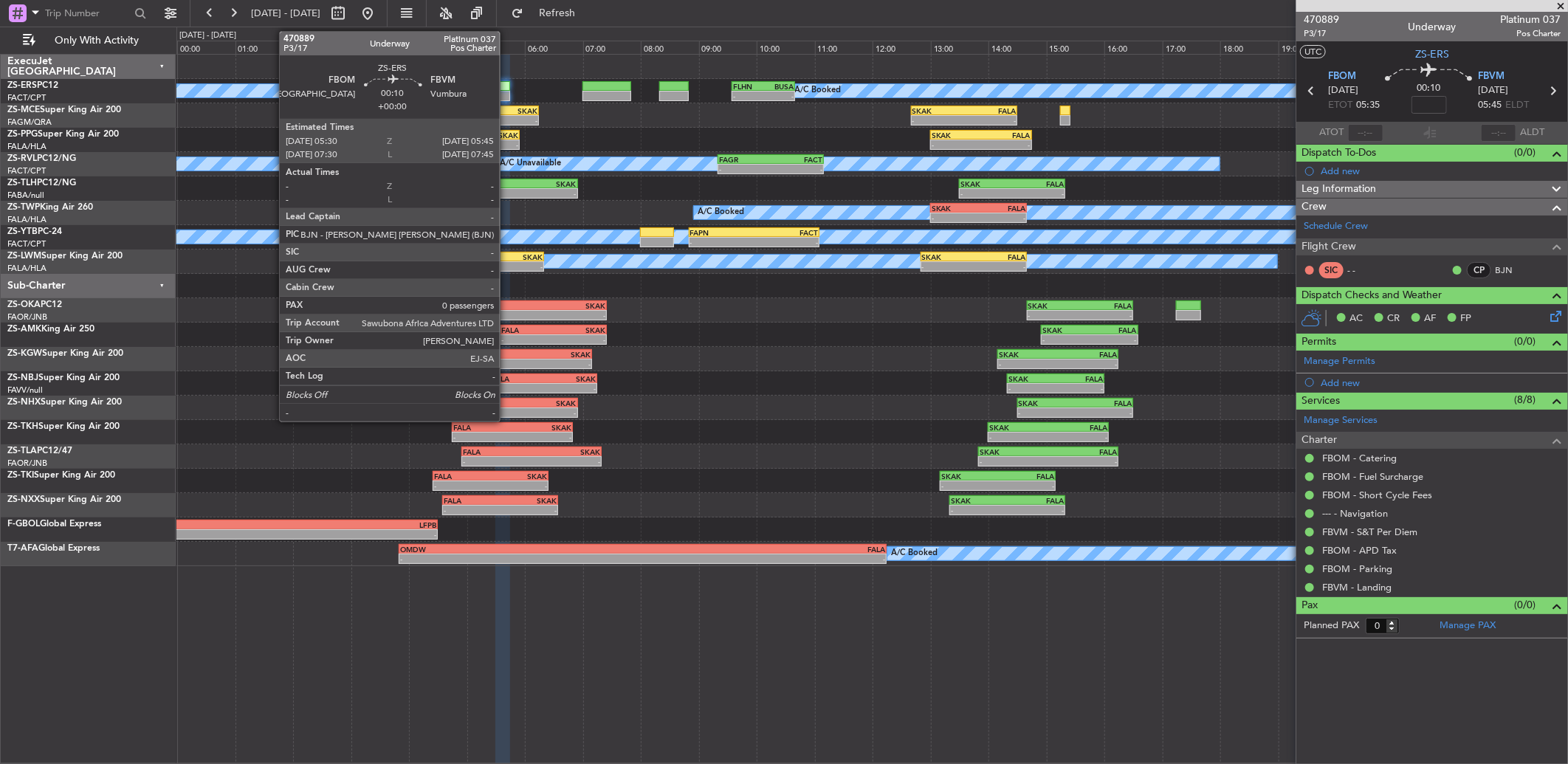
click at [507, 84] on div at bounding box center [503, 86] width 15 height 10
click at [506, 85] on div at bounding box center [503, 86] width 15 height 10
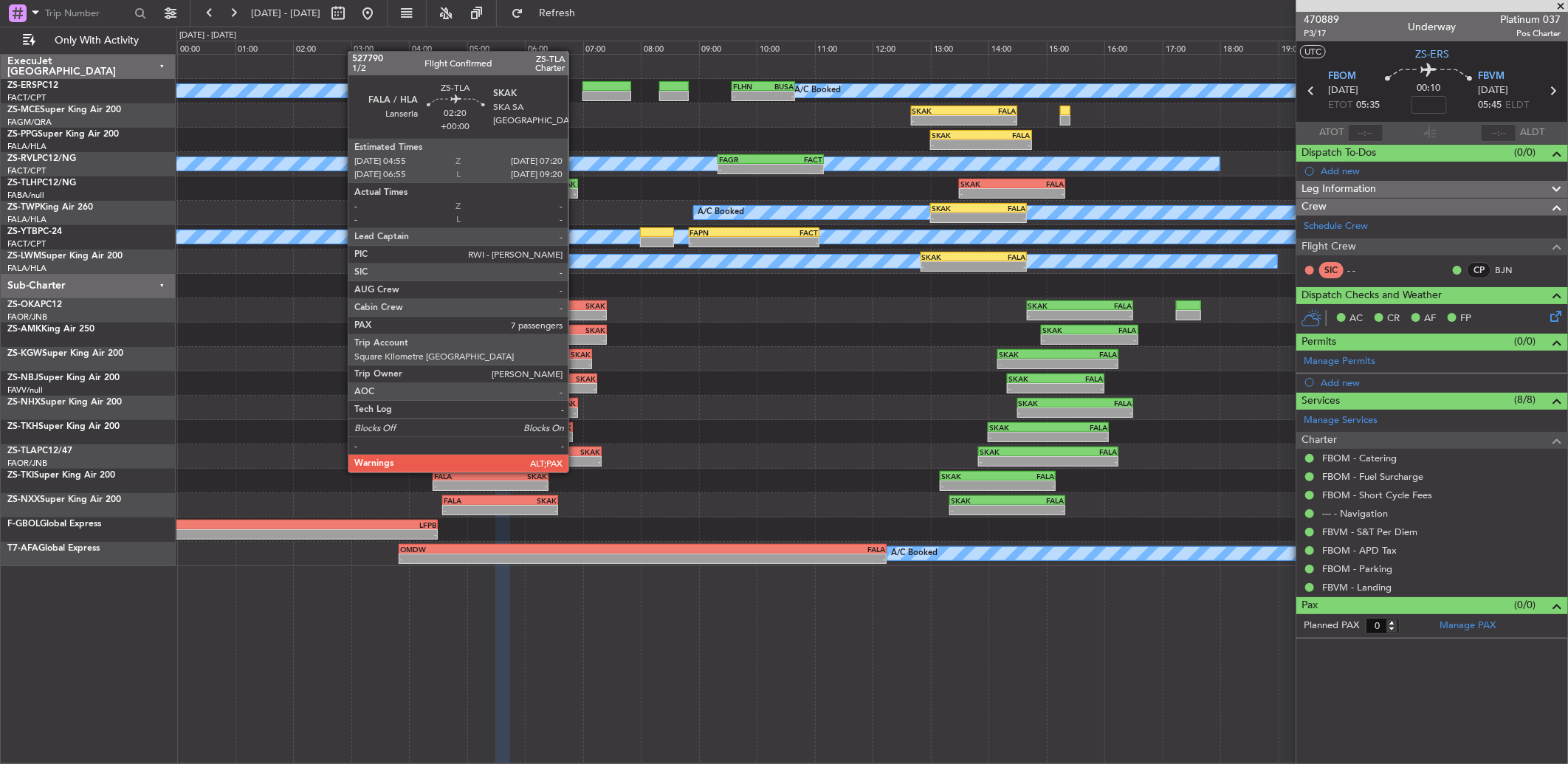
click at [576, 458] on div "-" at bounding box center [565, 461] width 69 height 9
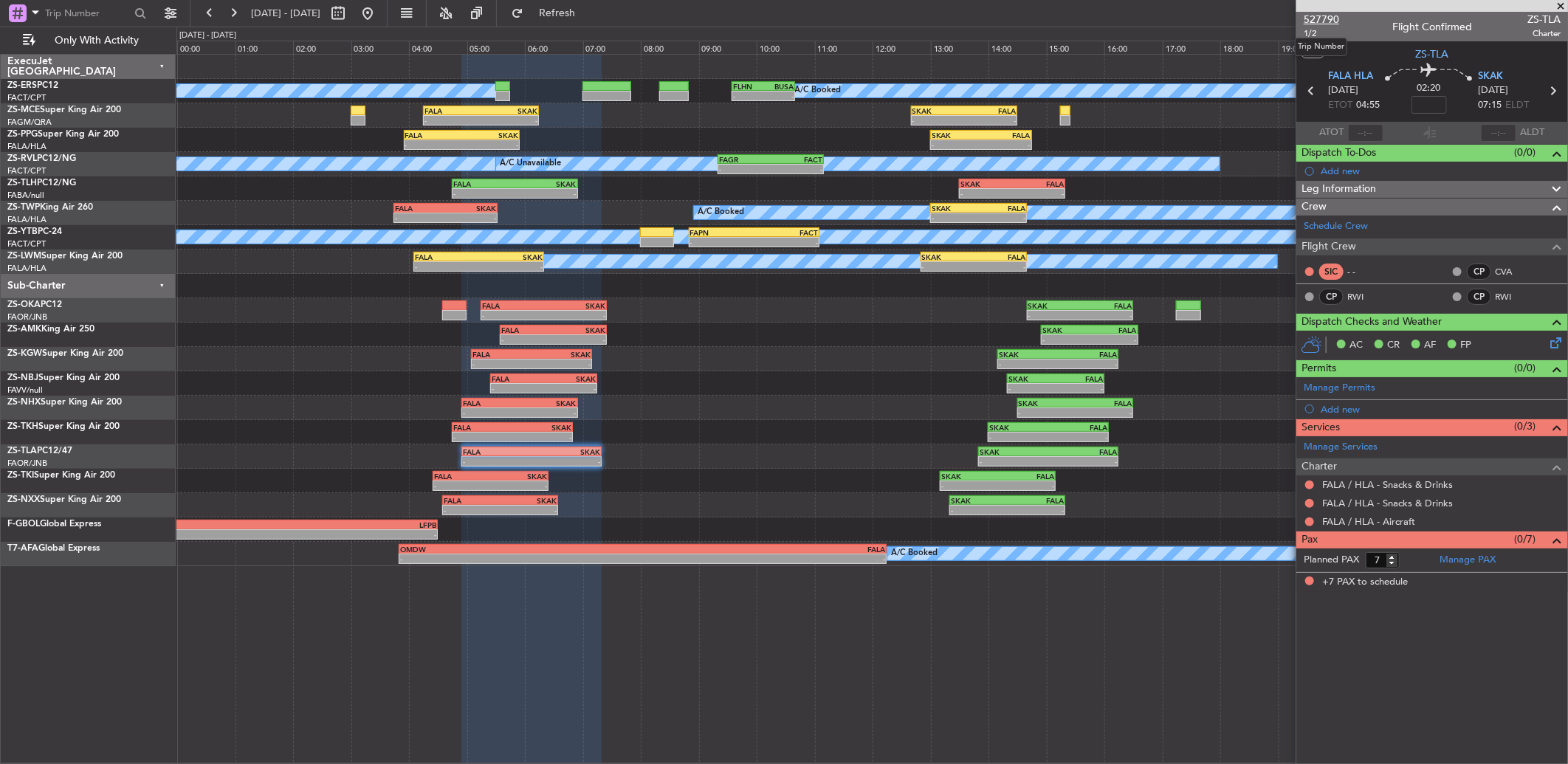
click at [1315, 17] on span "527790" at bounding box center [1321, 20] width 36 height 16
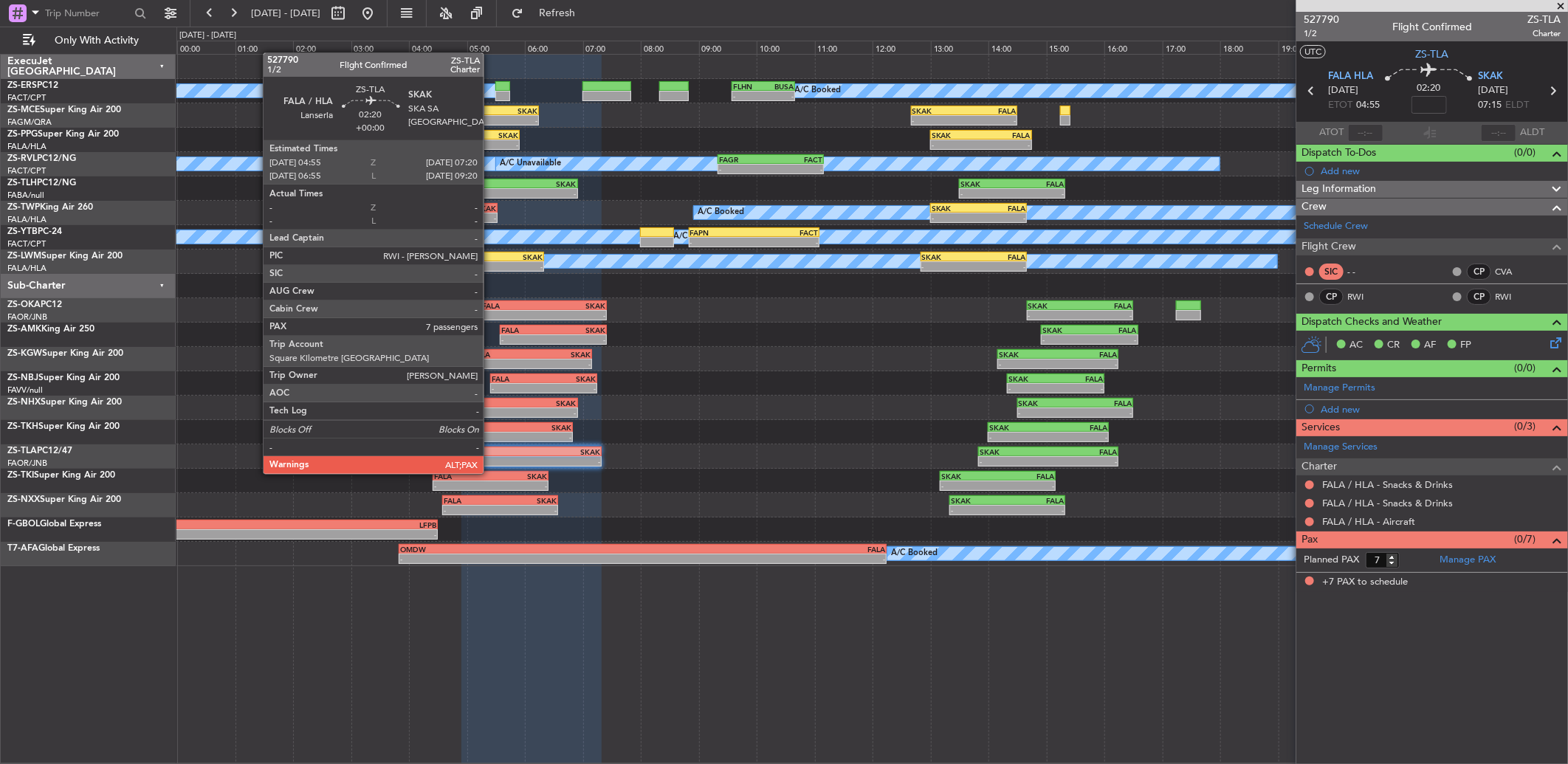
click at [490, 459] on div "-" at bounding box center [497, 461] width 69 height 9
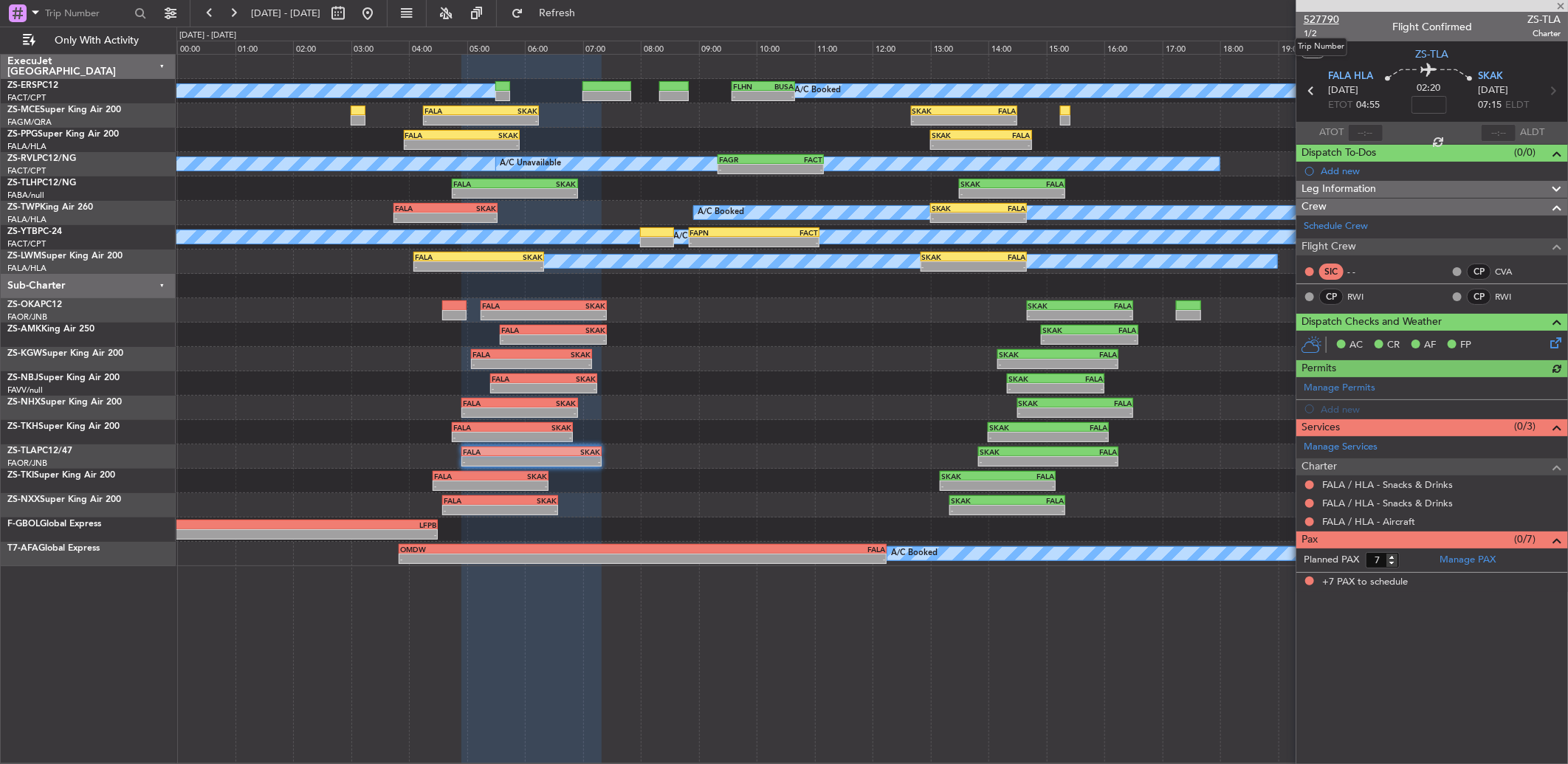
click at [1329, 20] on span "527790" at bounding box center [1321, 20] width 36 height 16
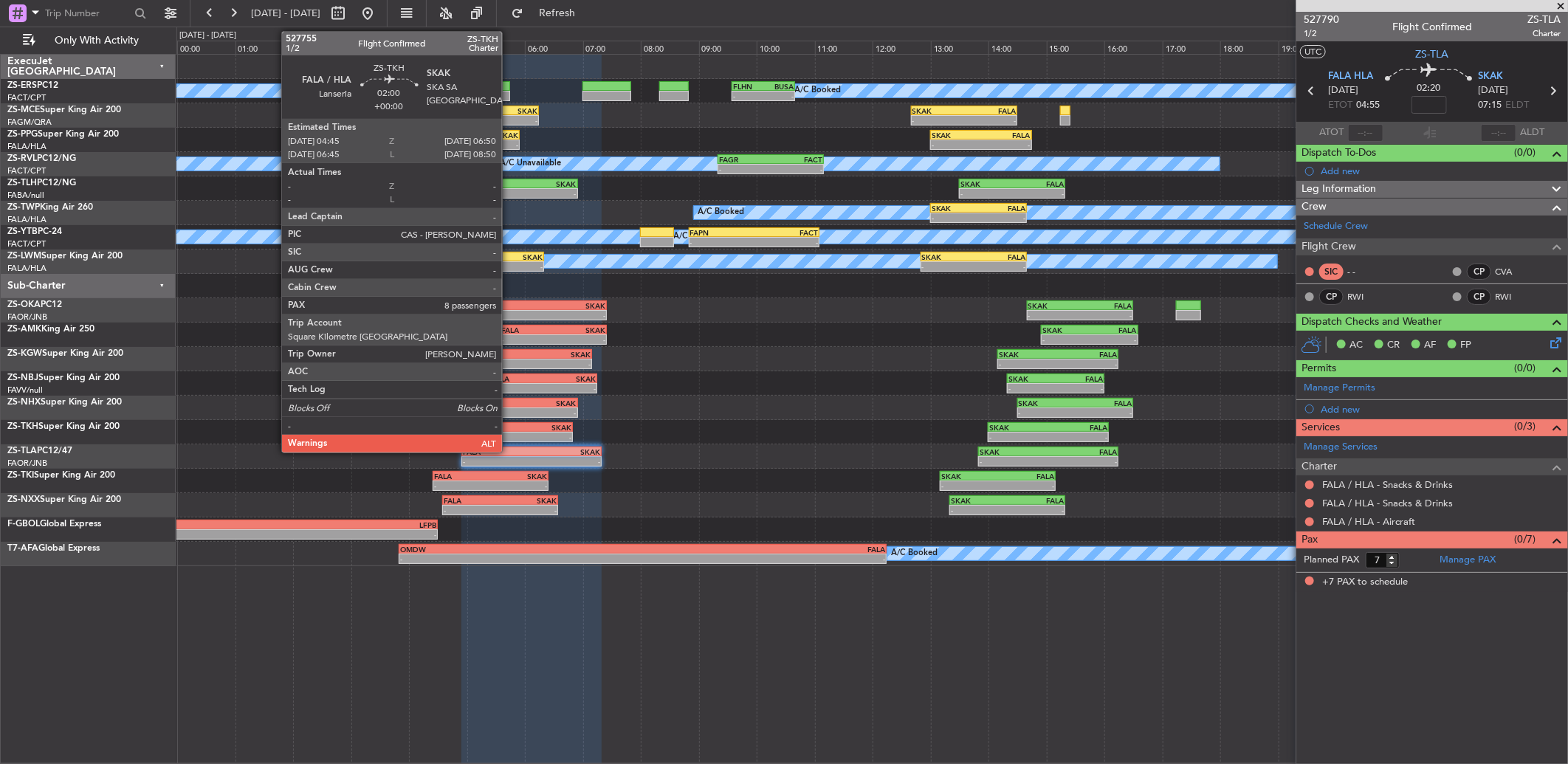
click at [510, 425] on div "FALA" at bounding box center [483, 427] width 59 height 9
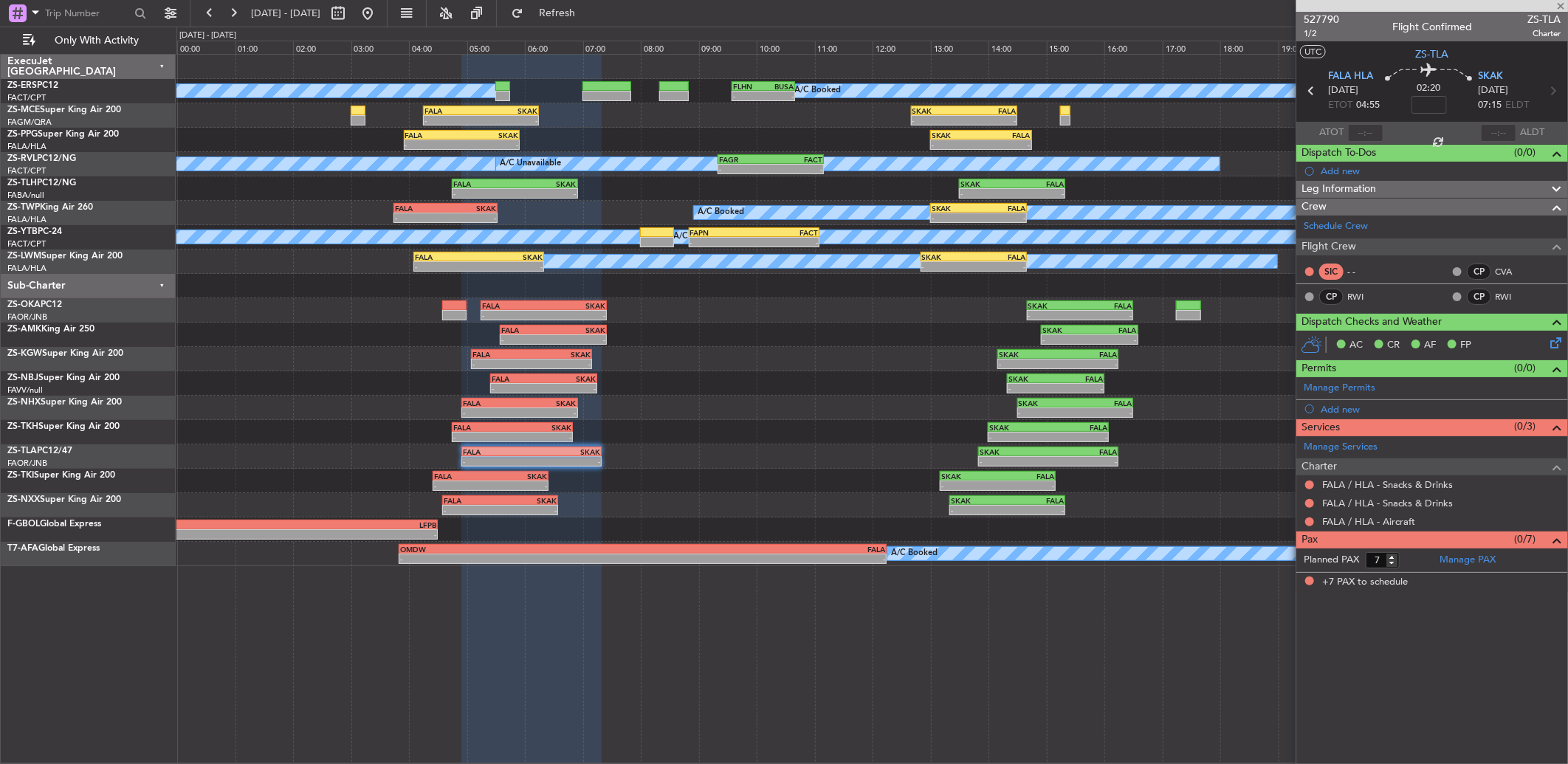
type input "8"
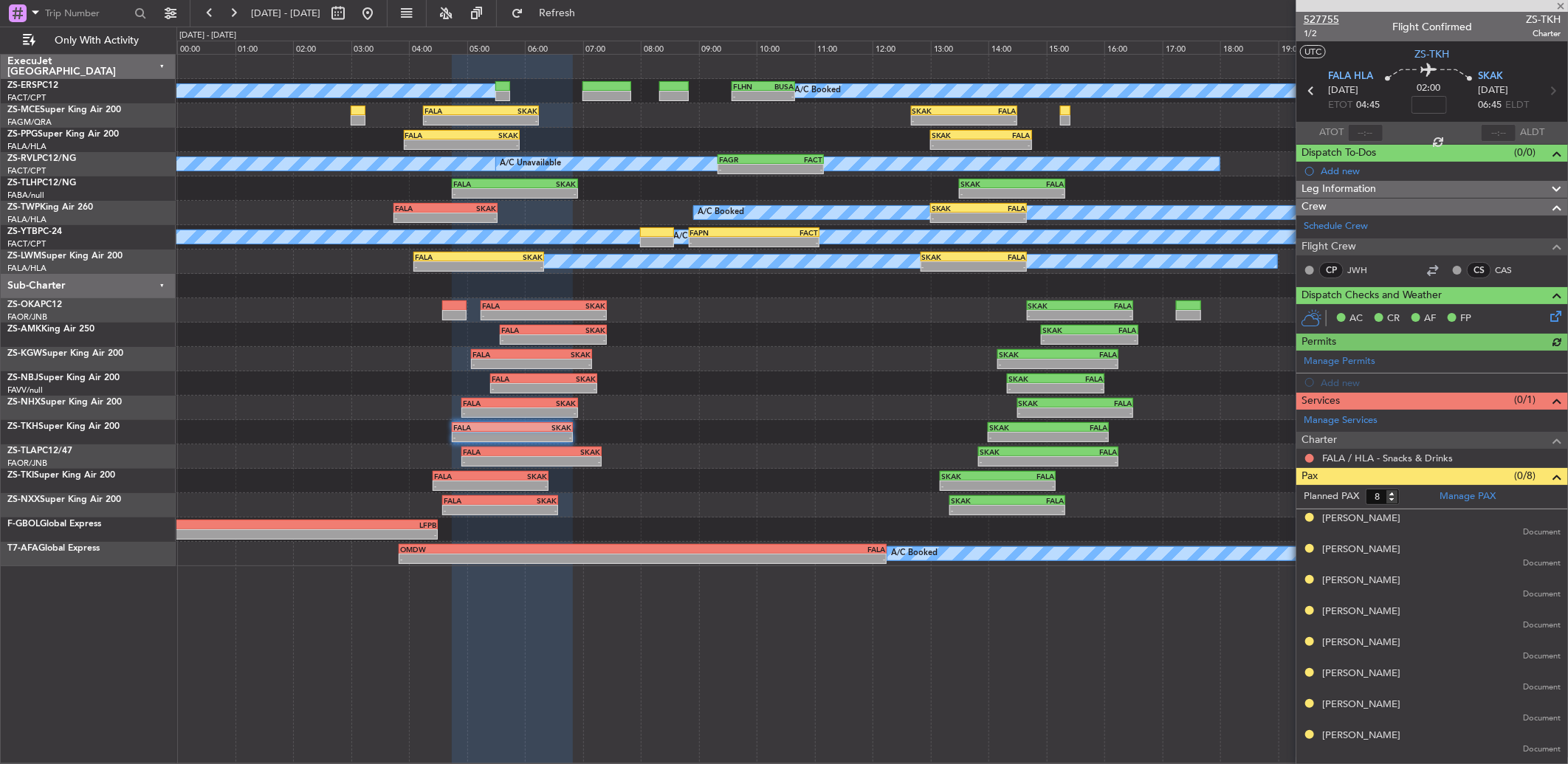
click at [1318, 17] on span "527755" at bounding box center [1321, 20] width 36 height 16
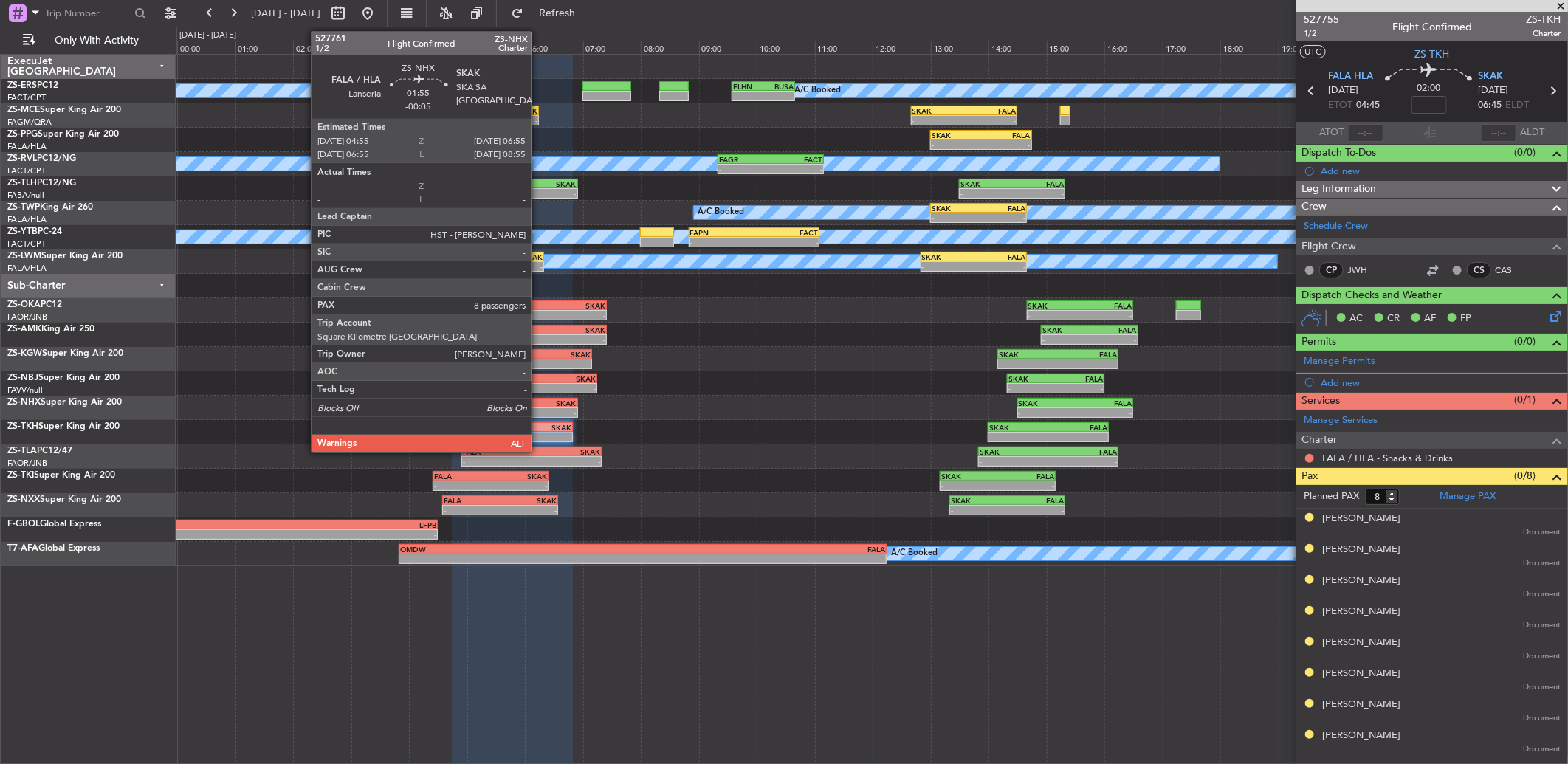
click at [539, 412] on div "-" at bounding box center [548, 412] width 57 height 9
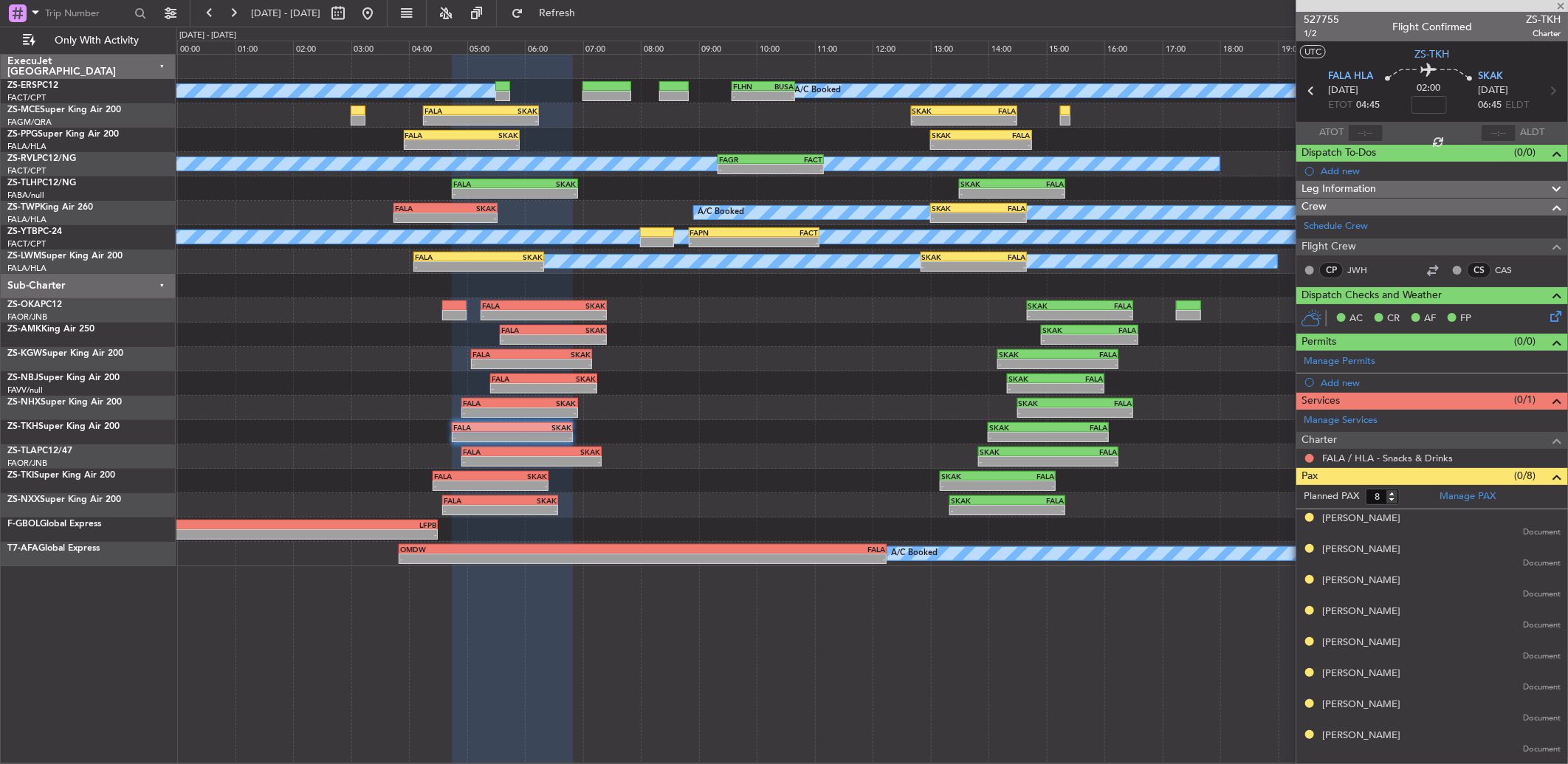
type input "-00:05"
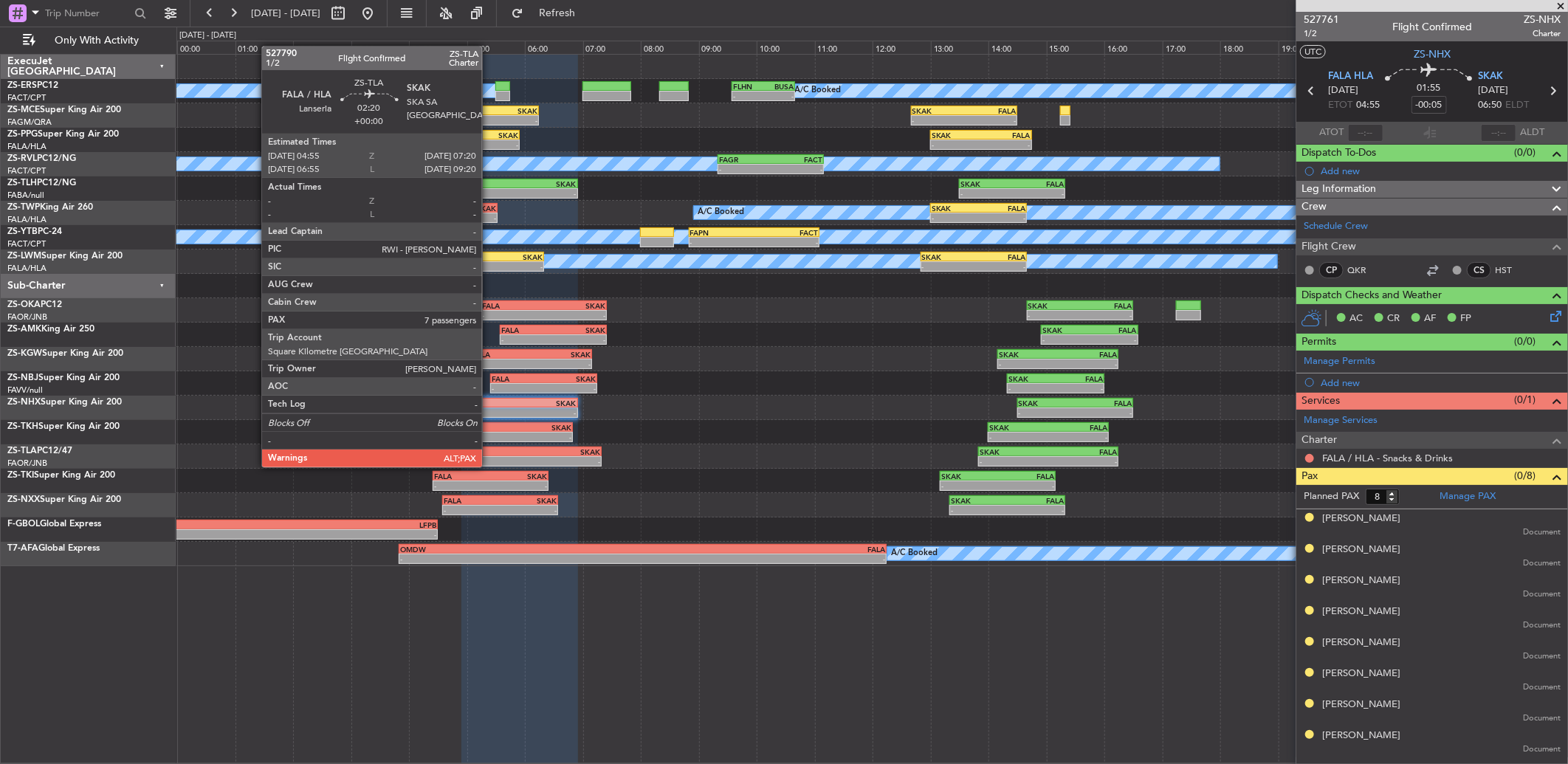
click at [490, 452] on div "FALA" at bounding box center [497, 452] width 69 height 9
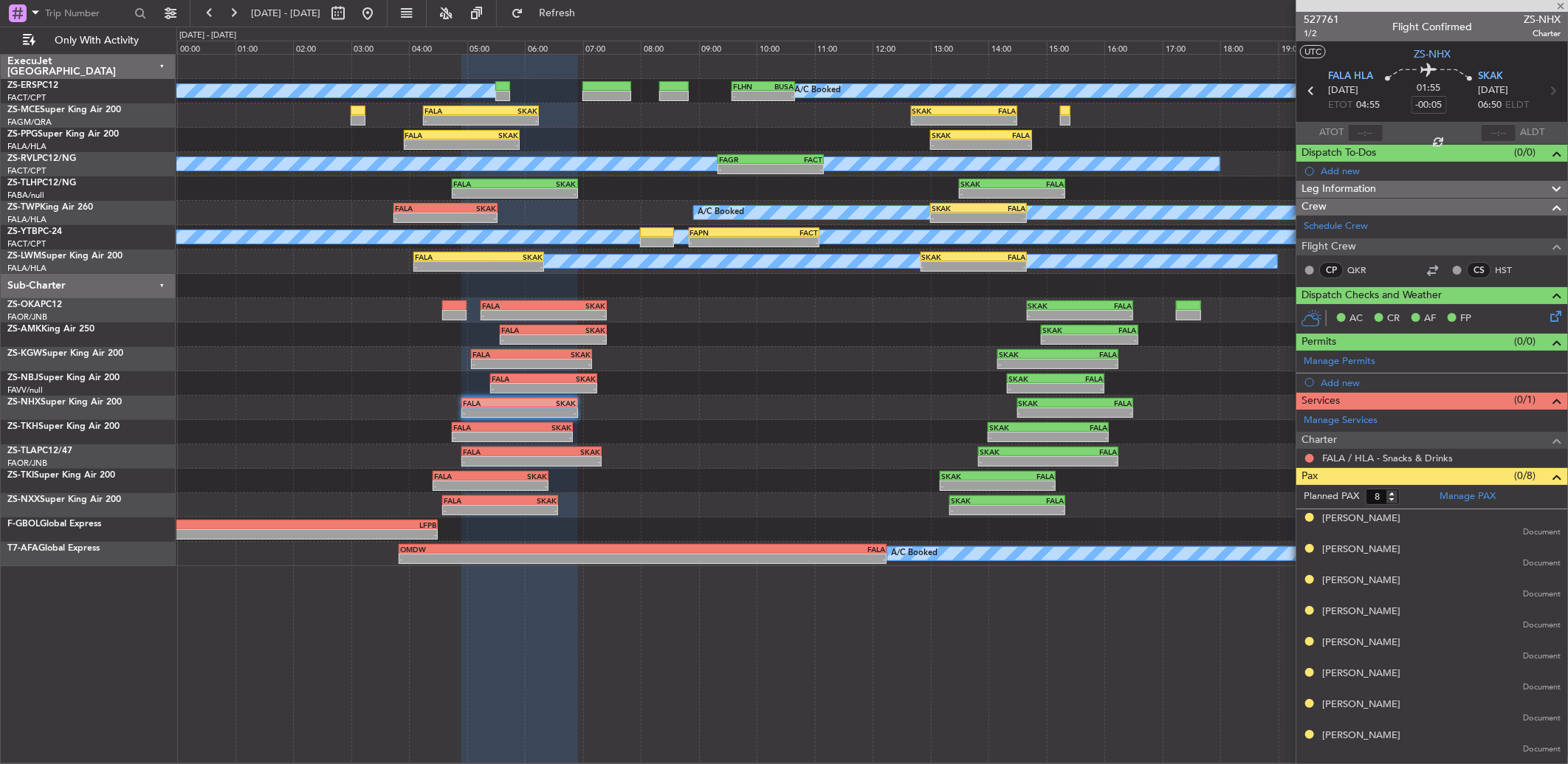
type input "7"
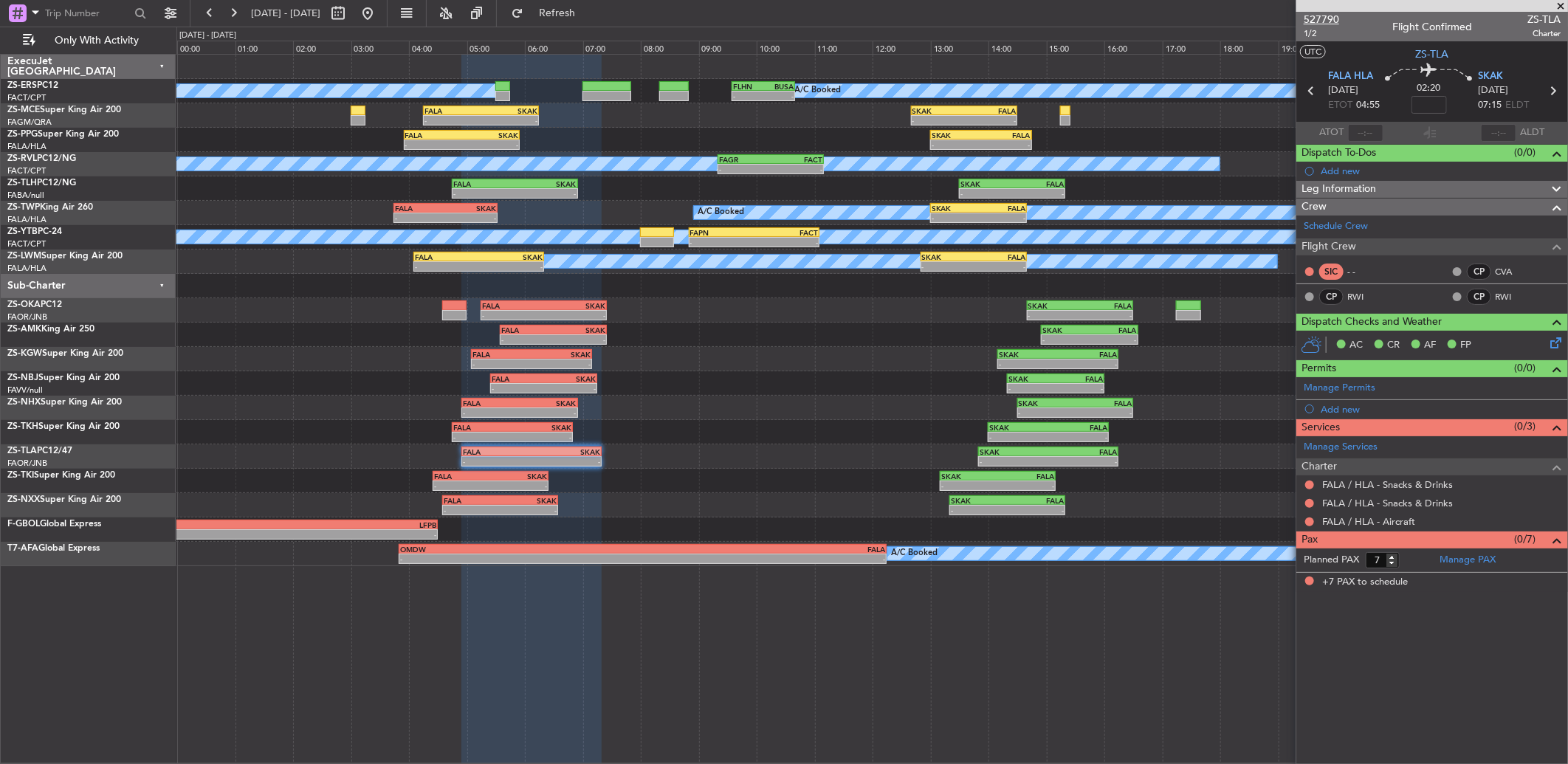
click at [1311, 17] on span "527790" at bounding box center [1321, 20] width 36 height 16
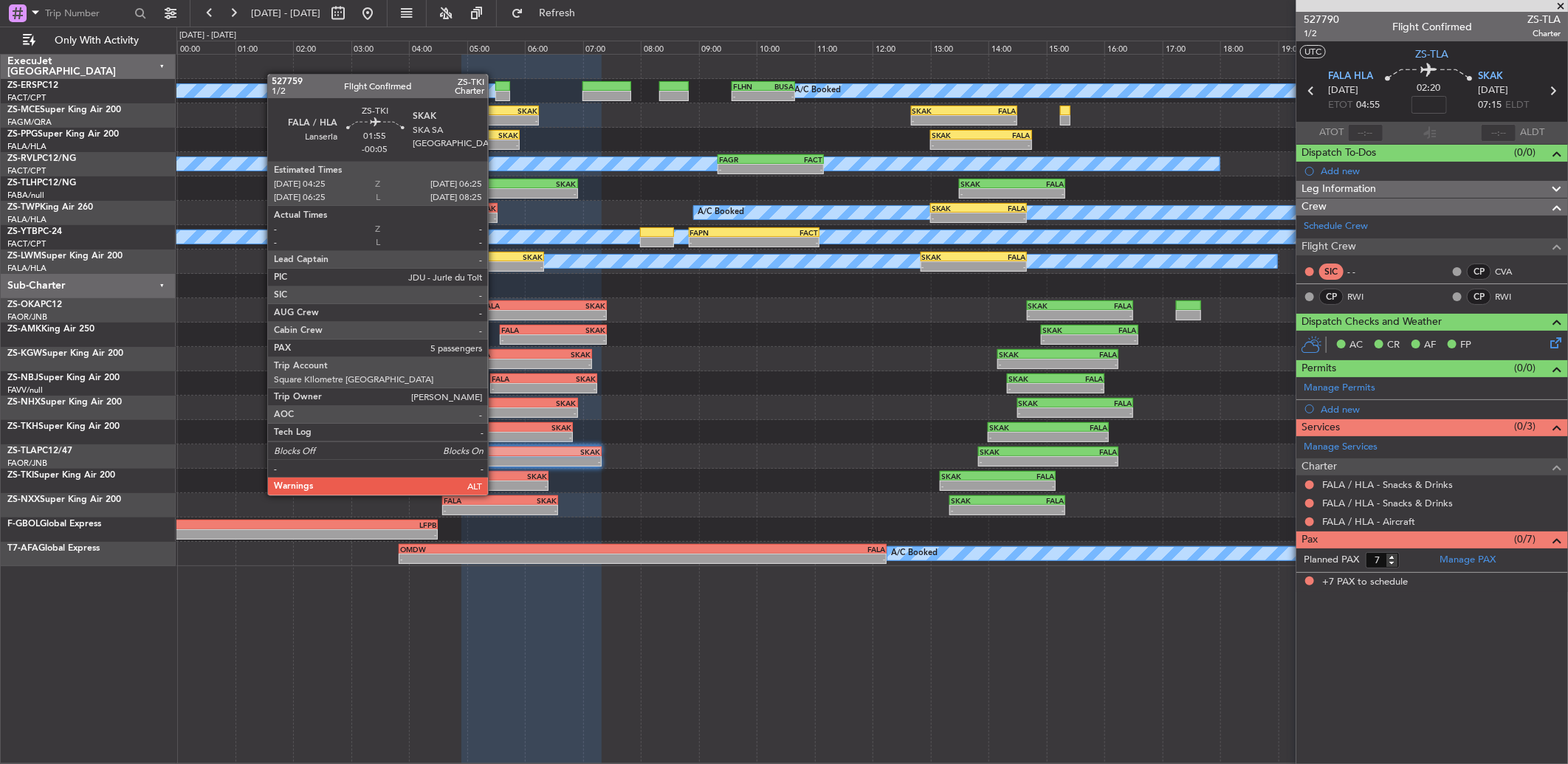
click at [496, 481] on div "-" at bounding box center [518, 486] width 57 height 9
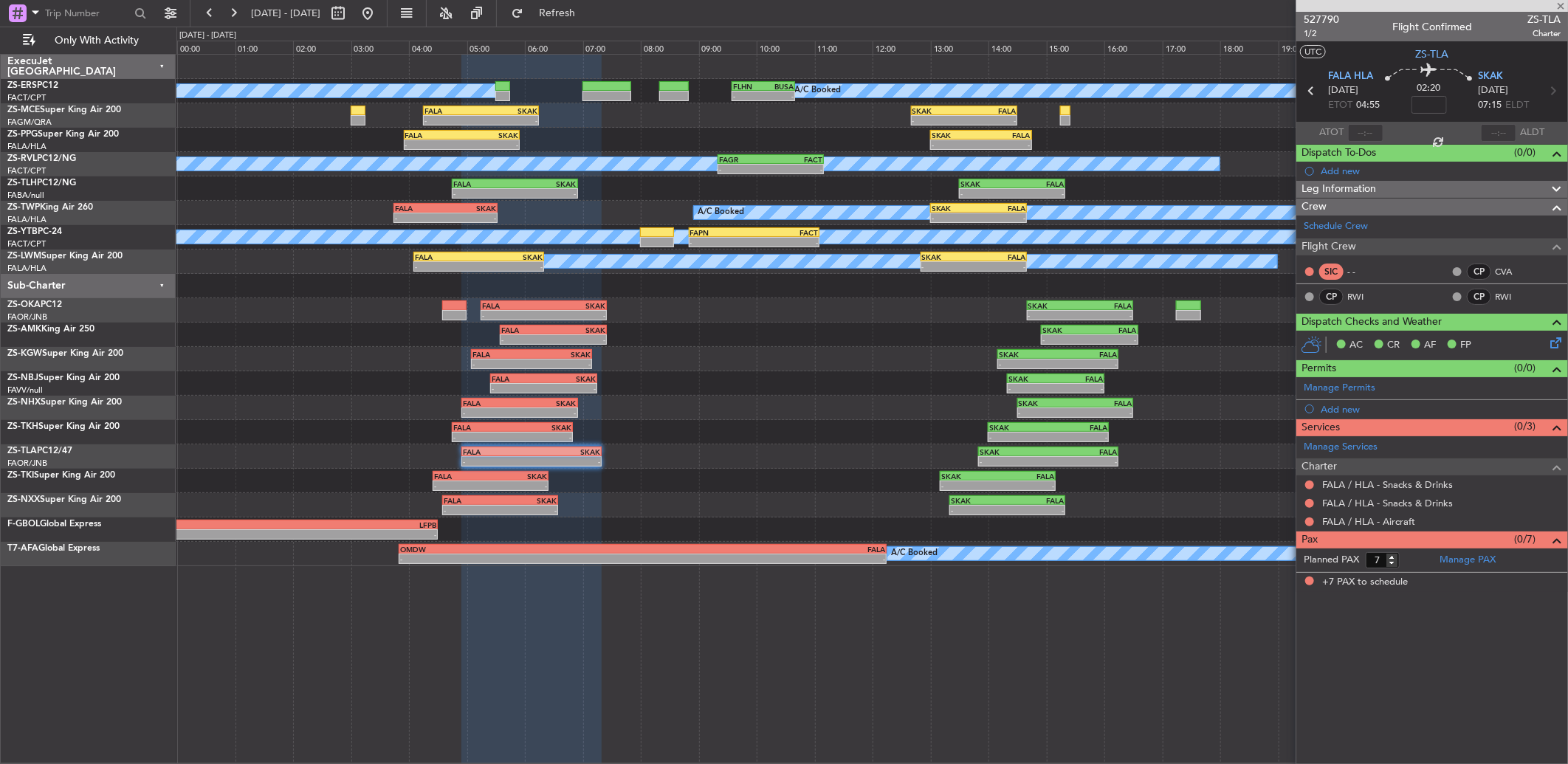
type input "-00:05"
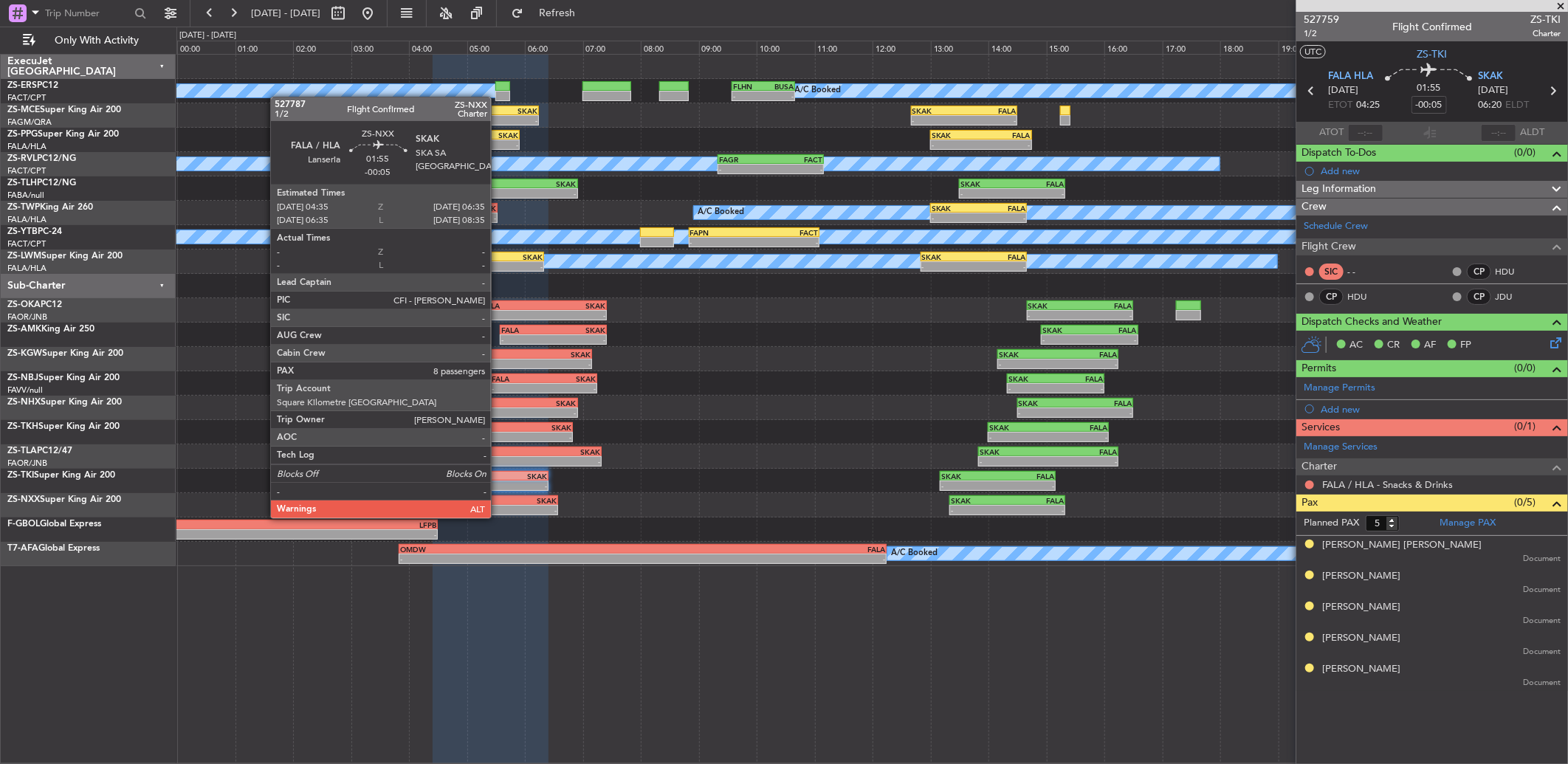
click at [498, 505] on div "04:35 Z" at bounding box center [471, 509] width 57 height 9
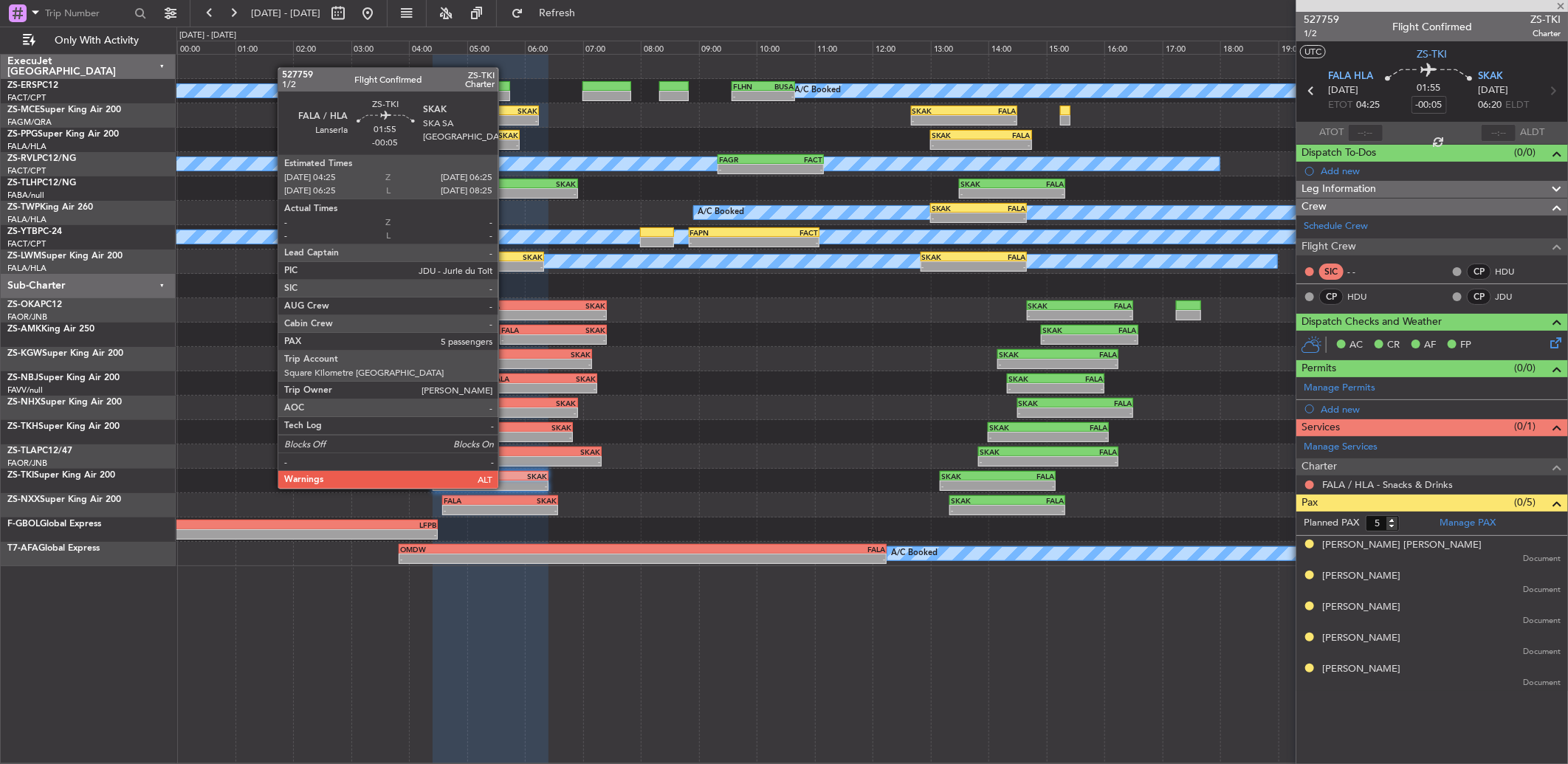
type input "8"
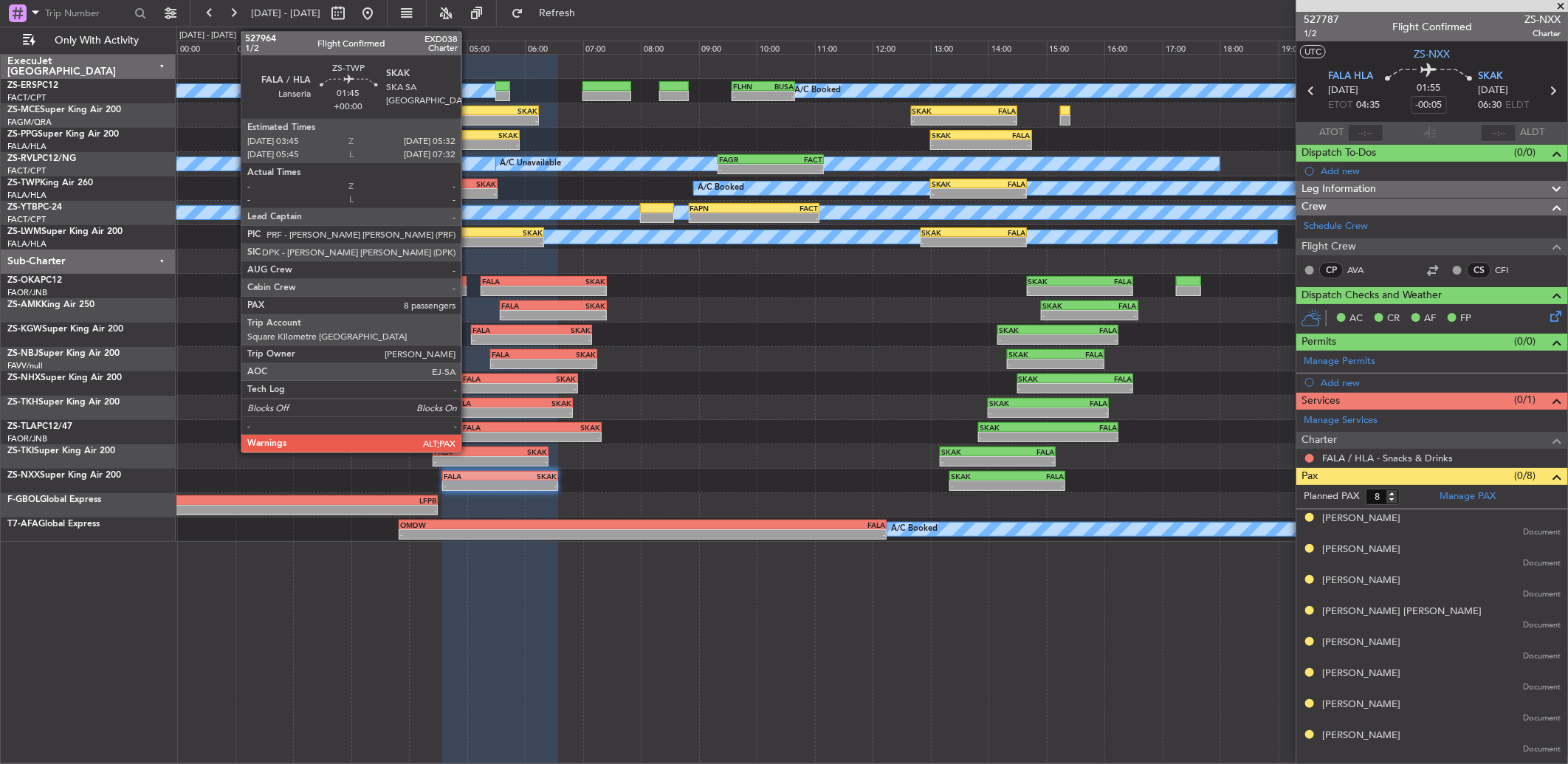
click at [469, 182] on div "SKAK" at bounding box center [471, 184] width 50 height 9
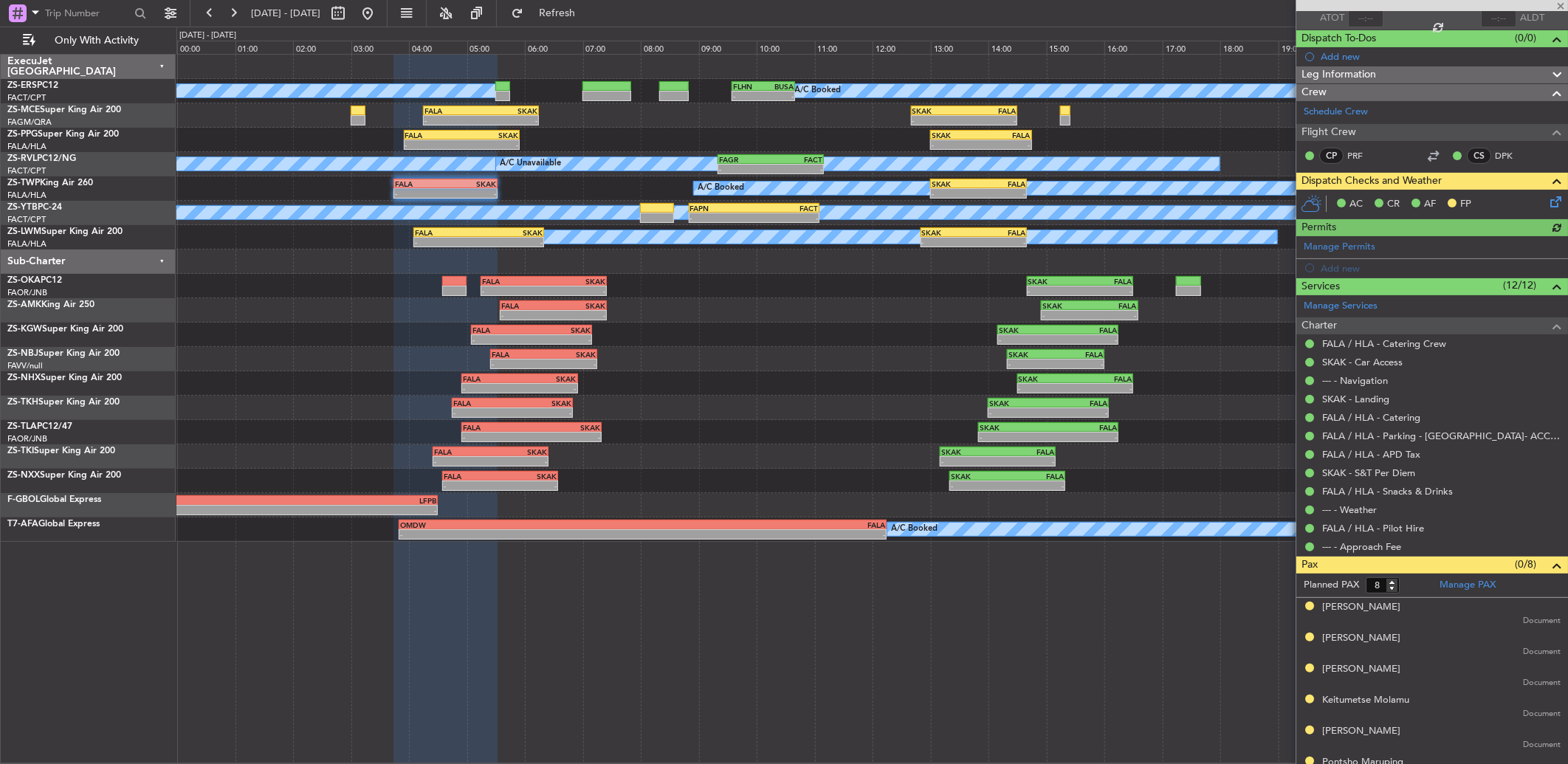
scroll to position [196, 0]
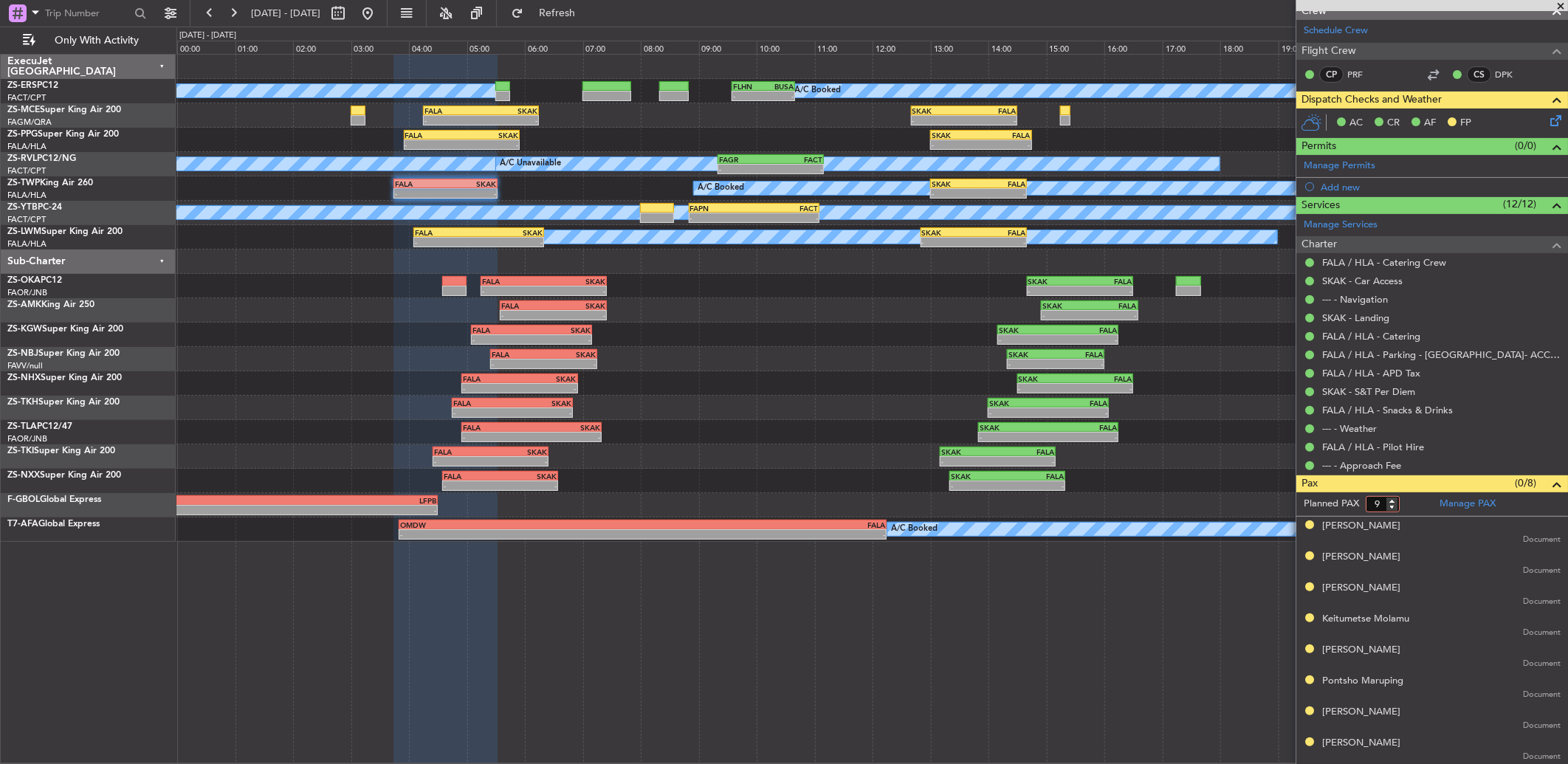
type input "9"
click at [1391, 500] on input "9" at bounding box center [1382, 504] width 34 height 17
click at [1418, 505] on form "Planned PAX 9" at bounding box center [1364, 504] width 136 height 23
type input "8"
click at [1392, 508] on input "8" at bounding box center [1382, 504] width 34 height 17
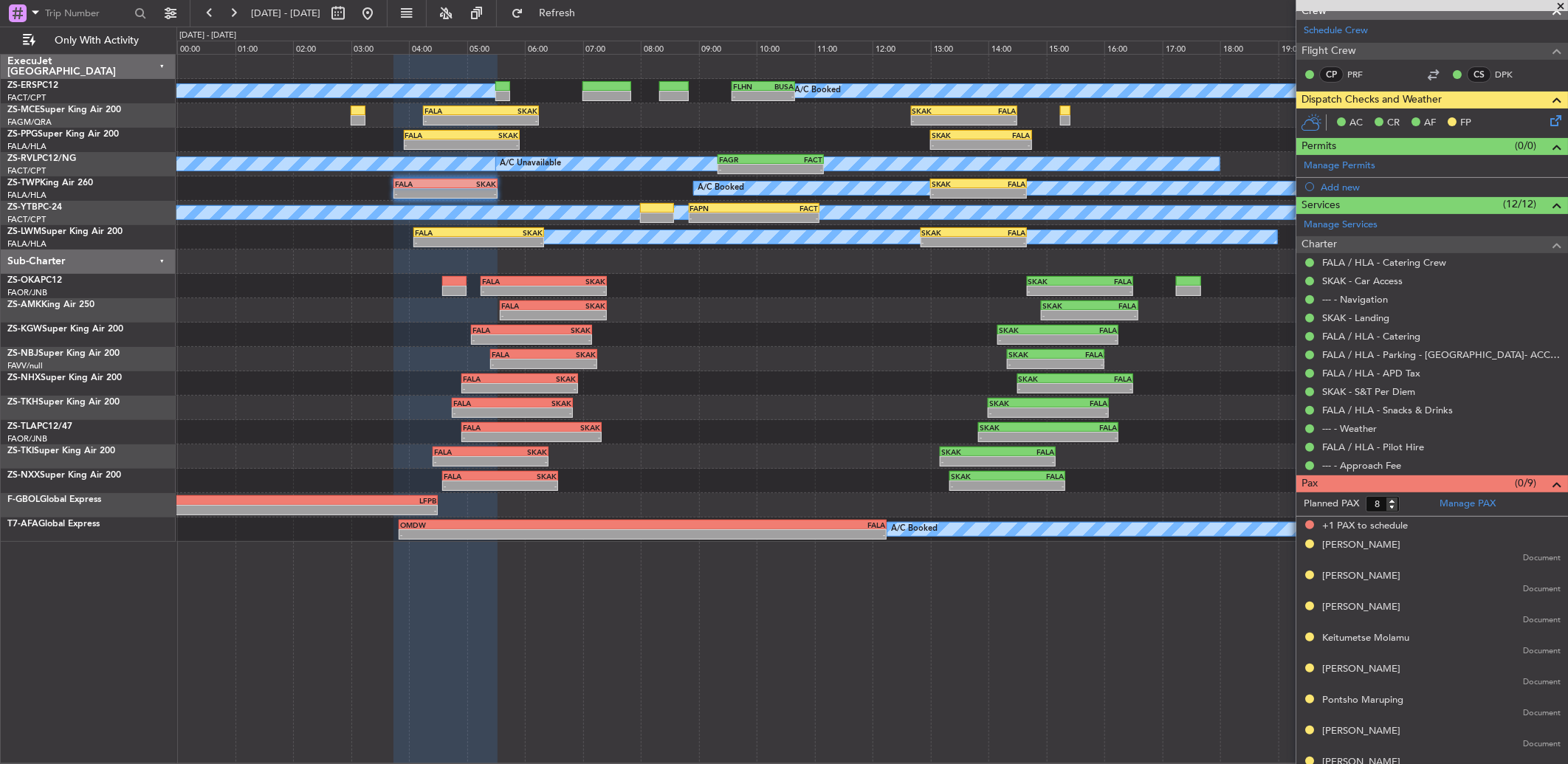
click at [1412, 508] on form "Planned PAX 8" at bounding box center [1364, 504] width 136 height 23
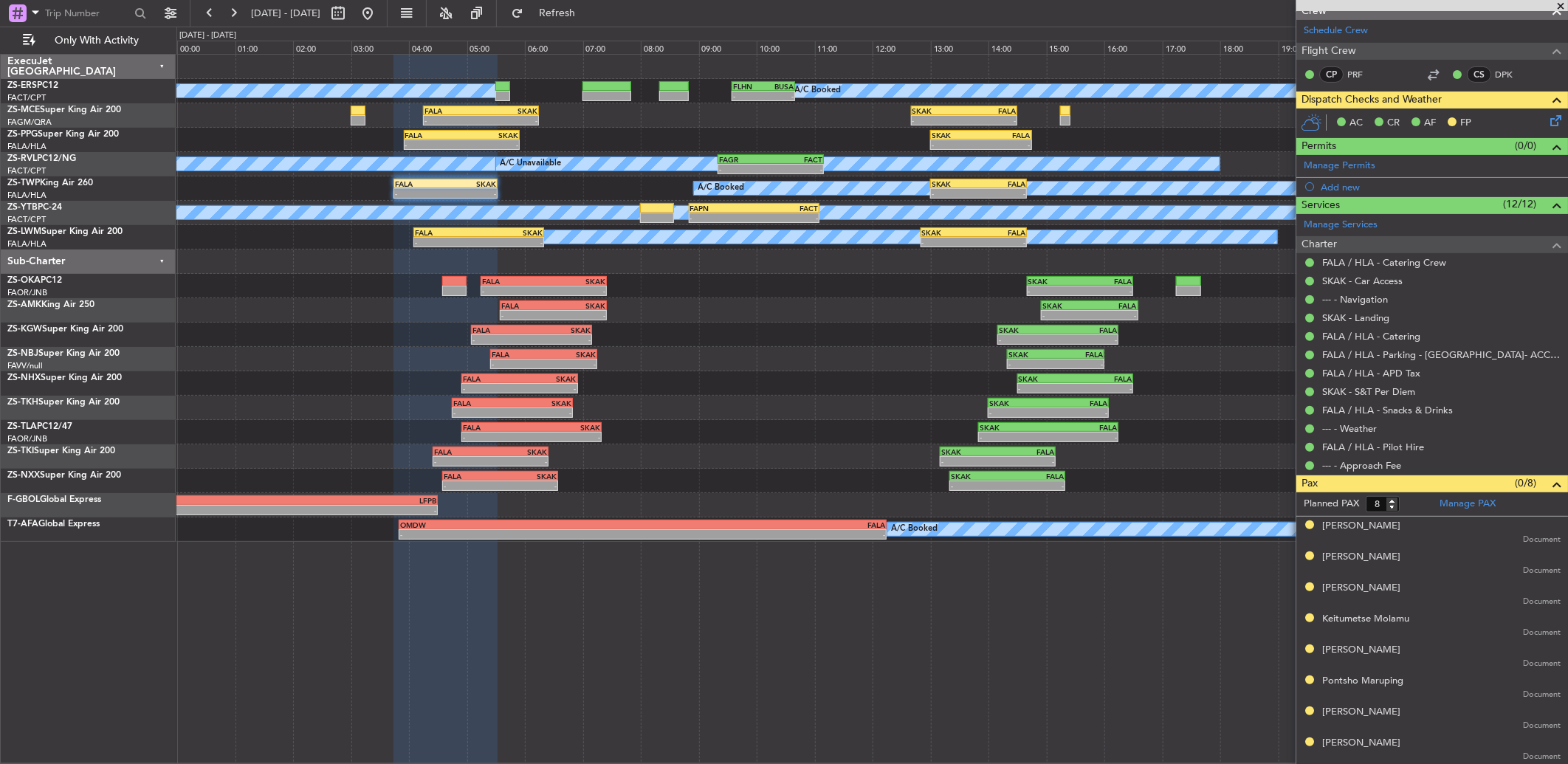
click at [1041, 653] on div "A/C Booked A/C Booked - - FLHN 09:35 Z BUSA 10:40 Z - - FALA 04:15 Z SKAK 06:15…" at bounding box center [872, 409] width 1391 height 711
click at [751, 300] on div "- - FALA 05:35 Z SKAK 07:25 Z - - SKAK 14:55 Z FALA 16:35 Z" at bounding box center [871, 311] width 1391 height 24
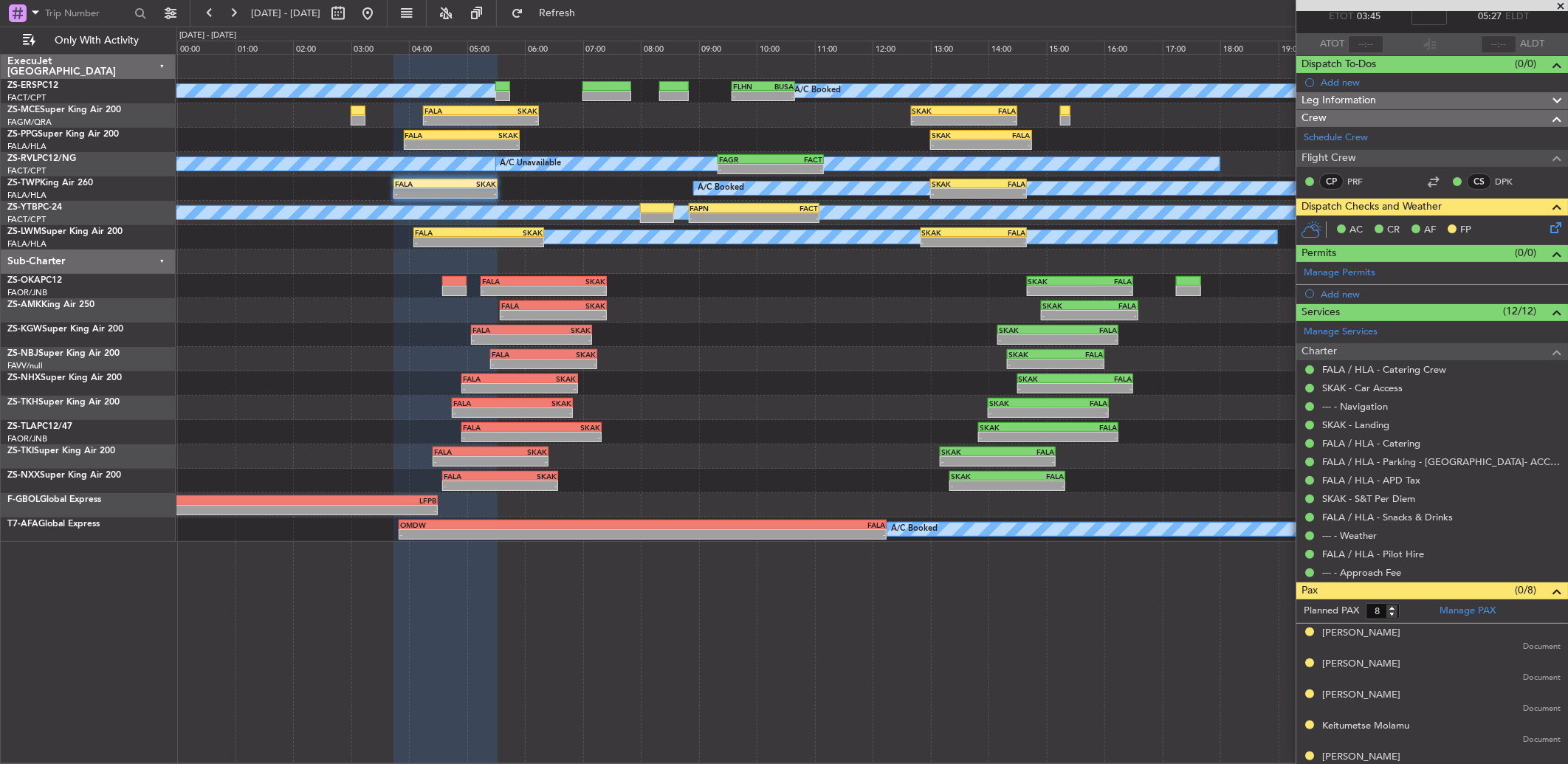
scroll to position [0, 0]
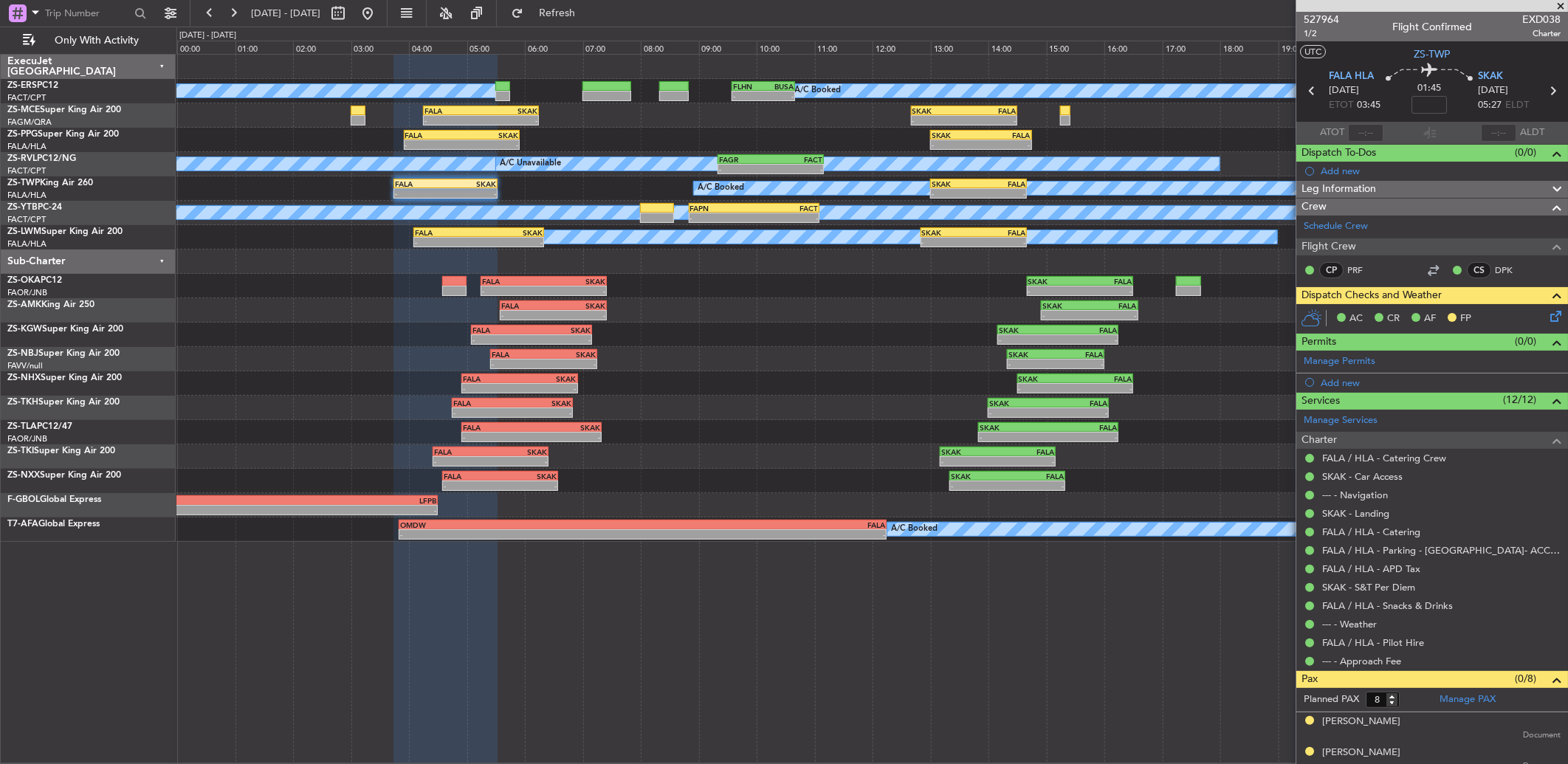
click at [1558, 6] on span at bounding box center [1560, 6] width 15 height 13
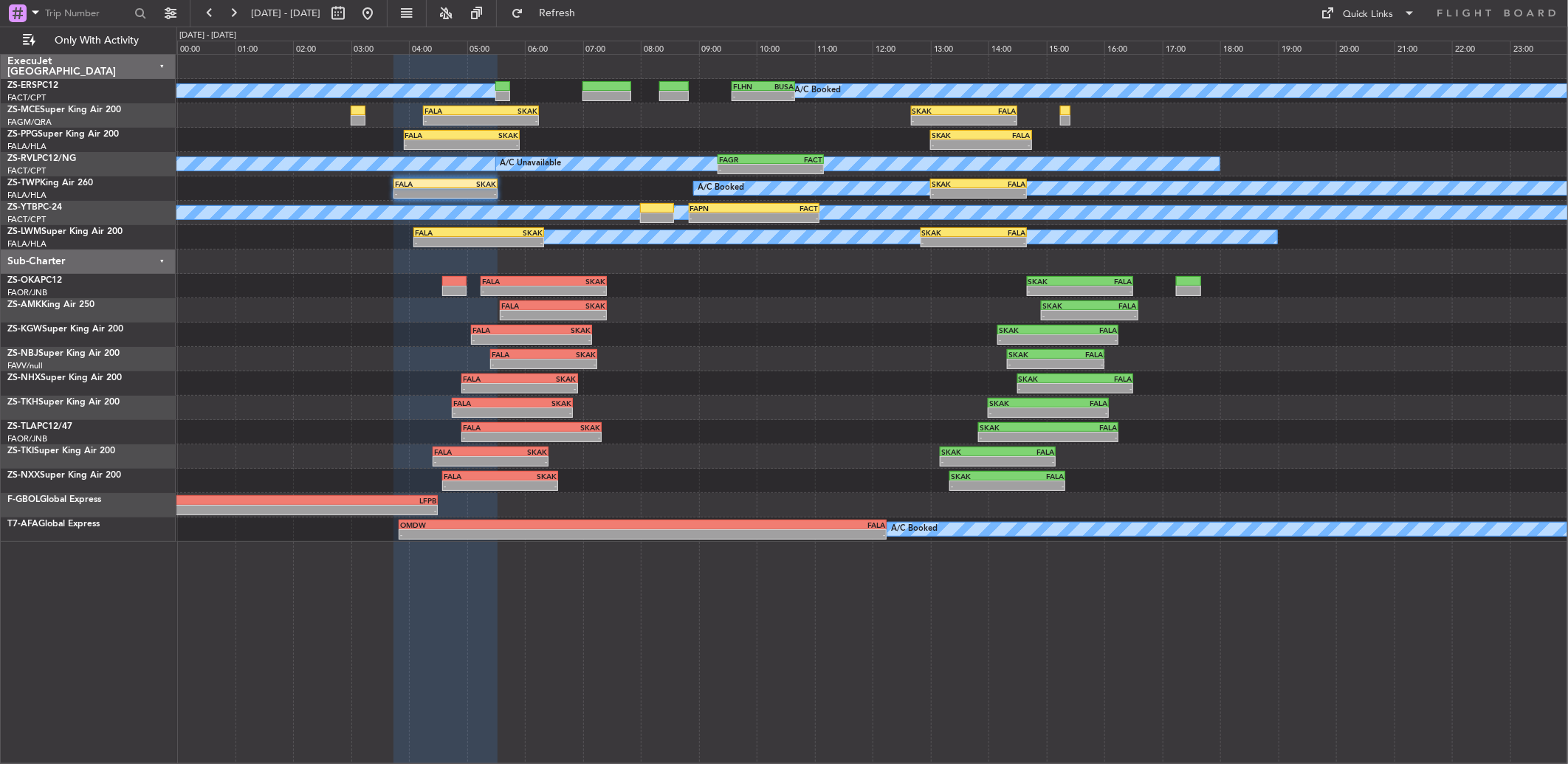
type input "0"
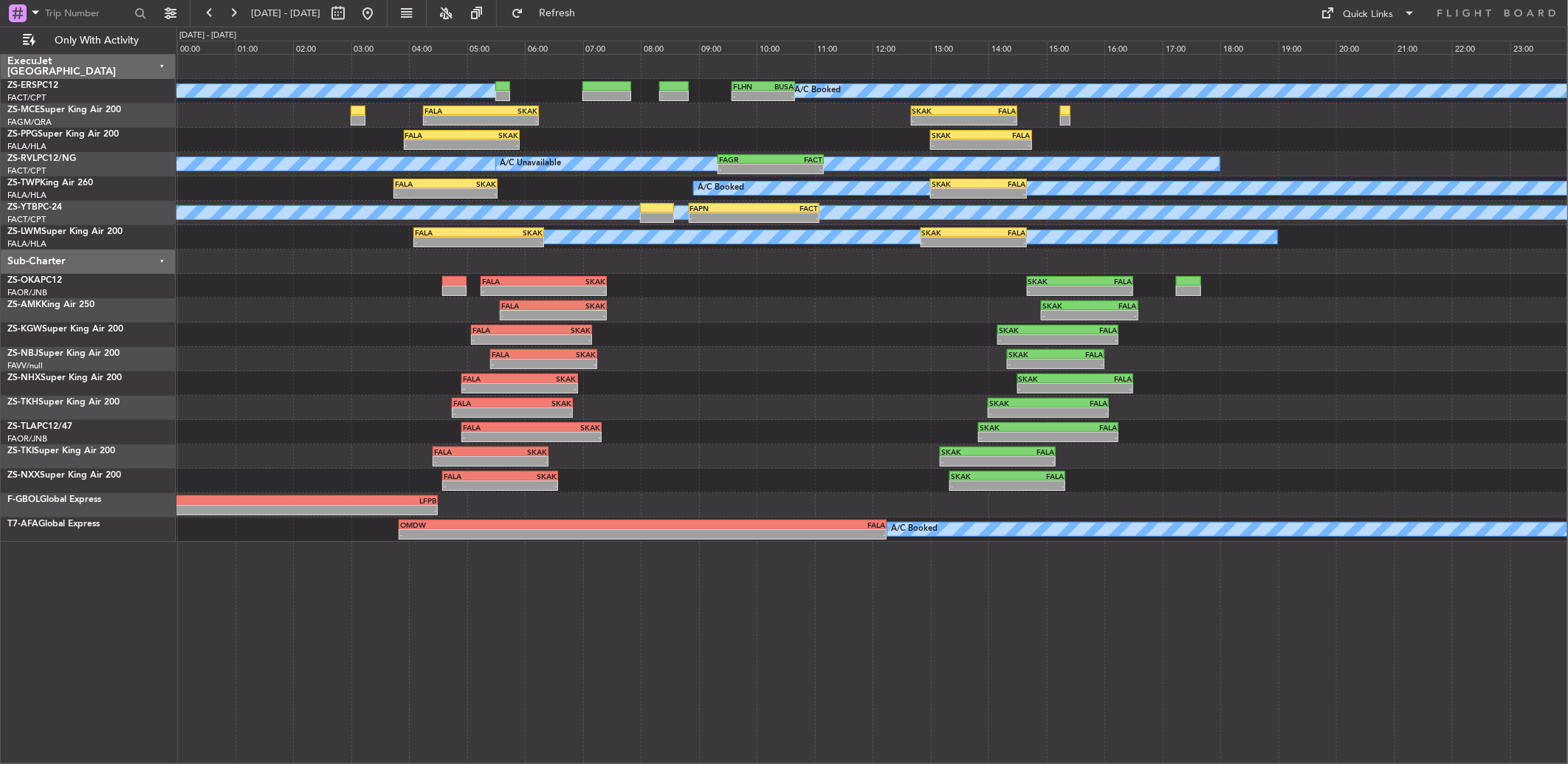
click at [557, 348] on div "- - FALA 05:25 Z SKAK 07:15 Z - - SKAK 14:20 Z FALA 16:00 Z" at bounding box center [871, 359] width 1391 height 24
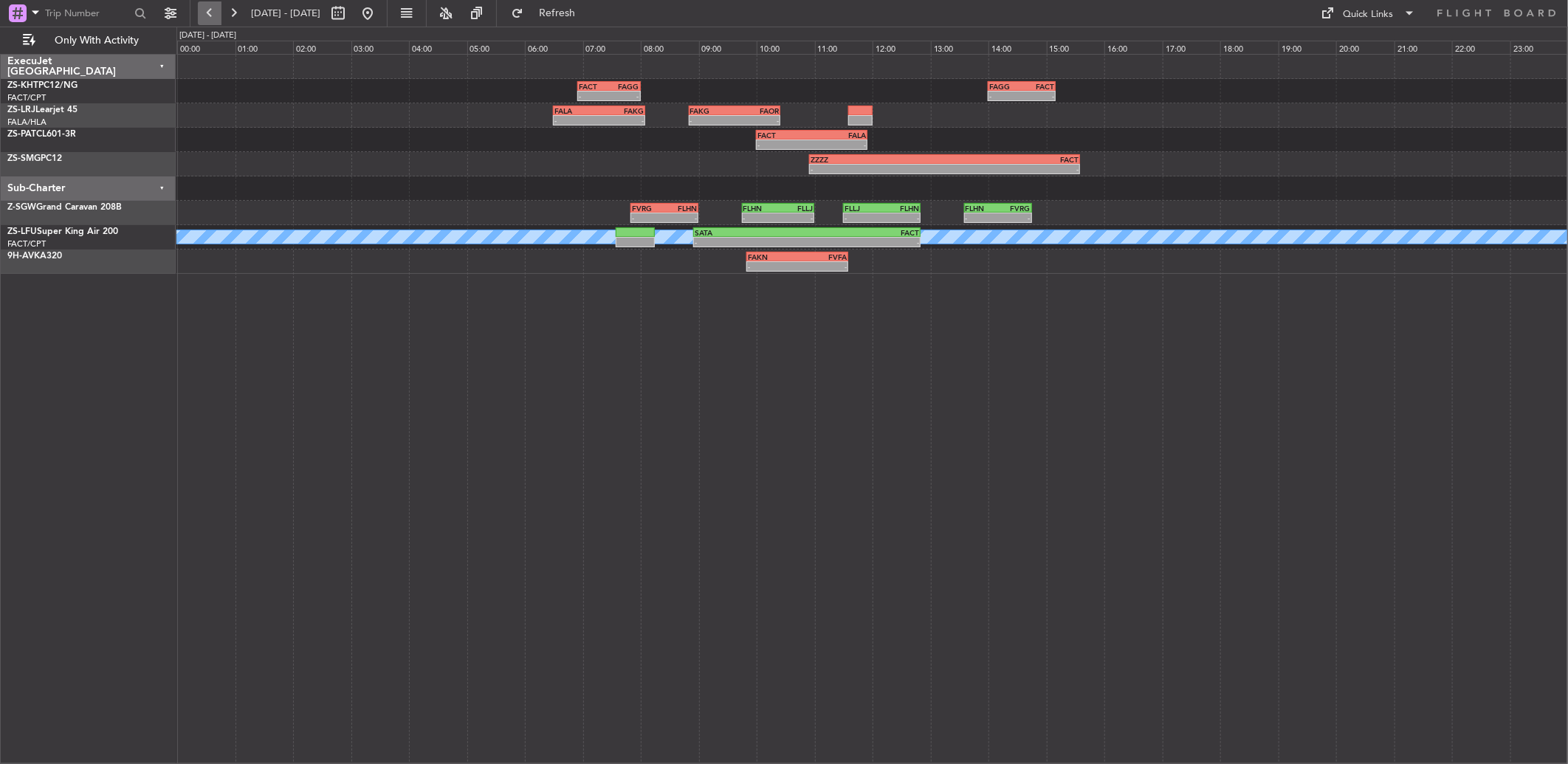
click at [212, 17] on button at bounding box center [209, 13] width 23 height 23
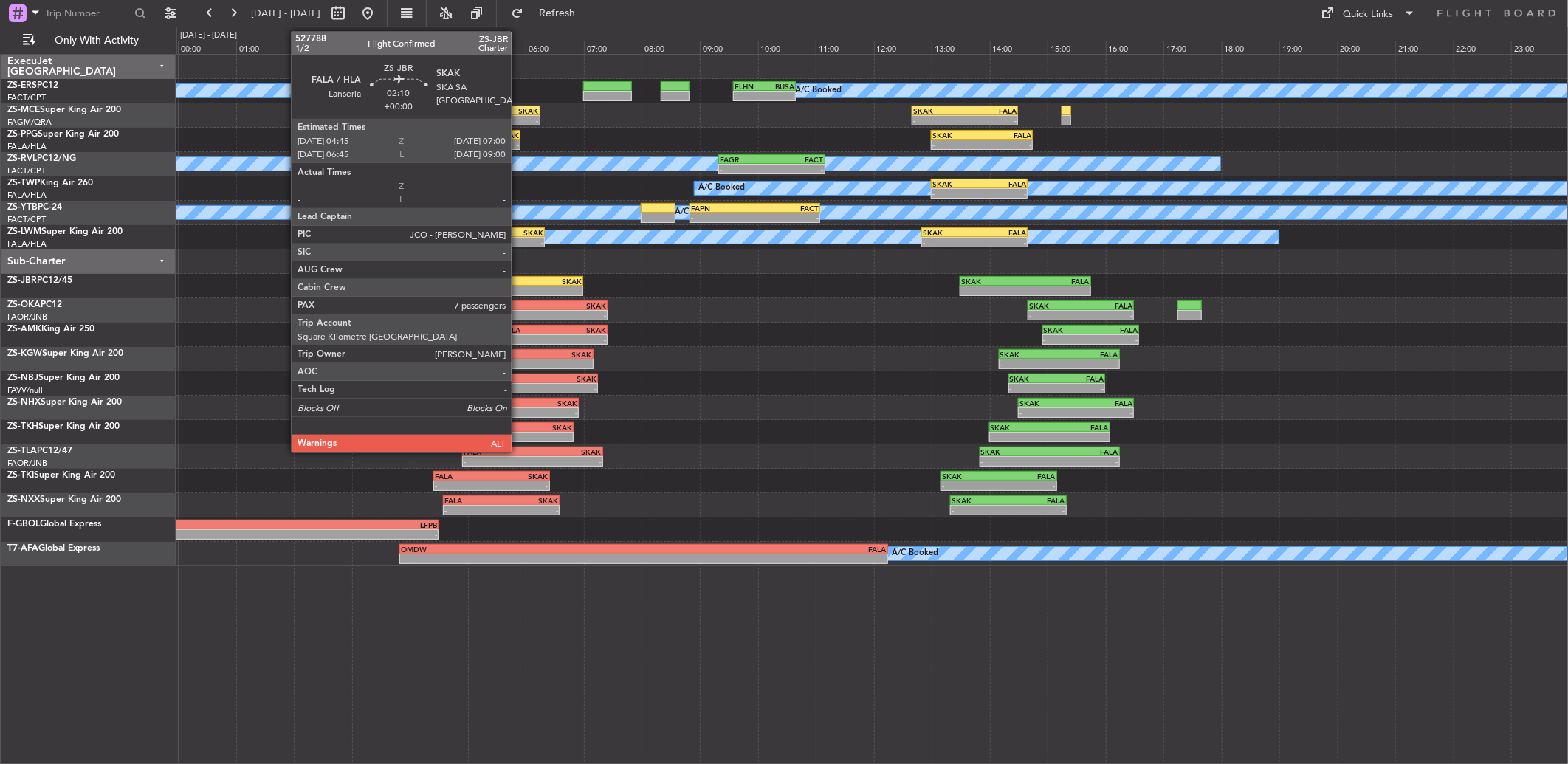
click at [519, 279] on div "SKAK" at bounding box center [550, 281] width 64 height 9
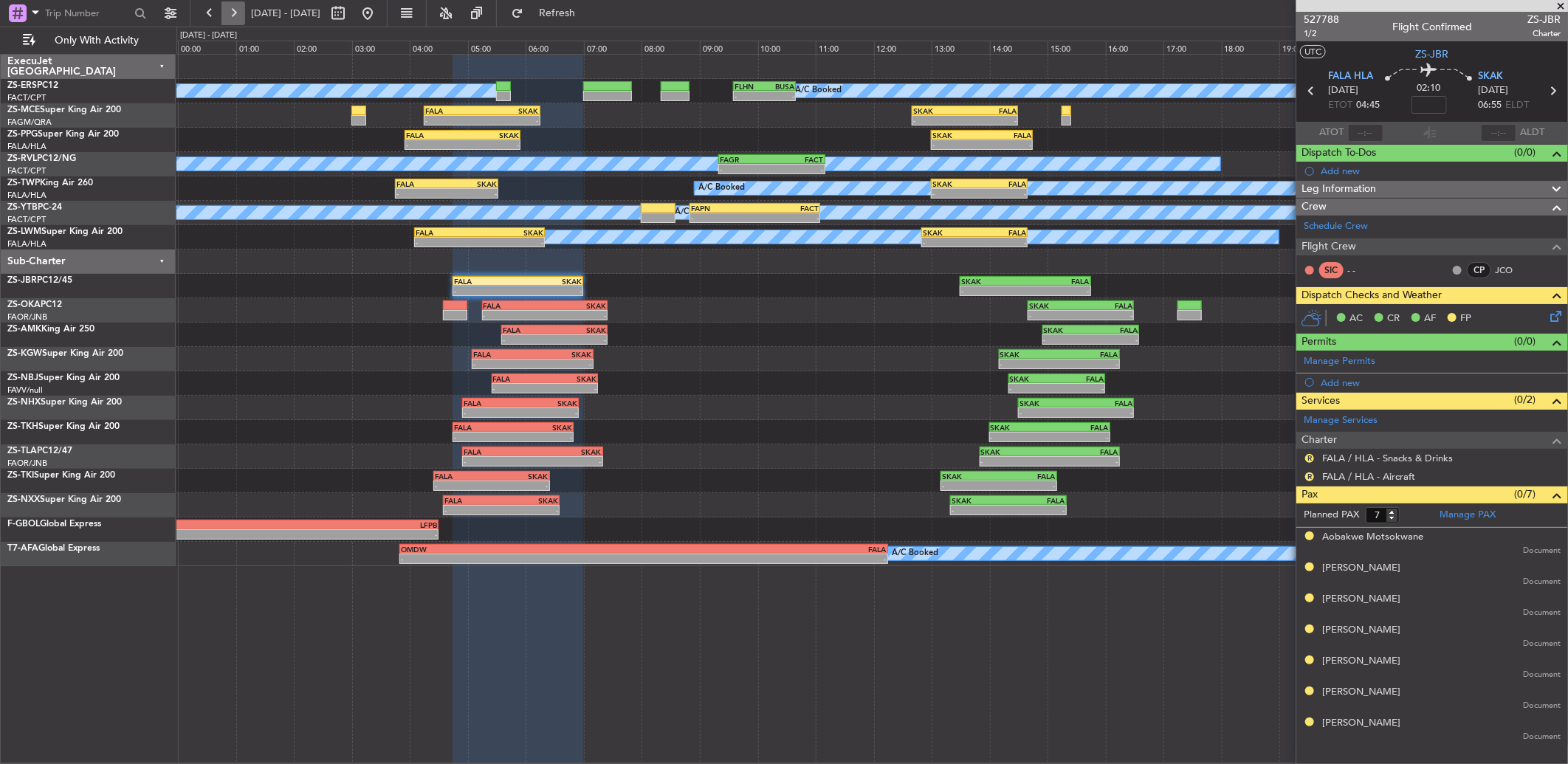
click at [233, 17] on button at bounding box center [233, 13] width 23 height 23
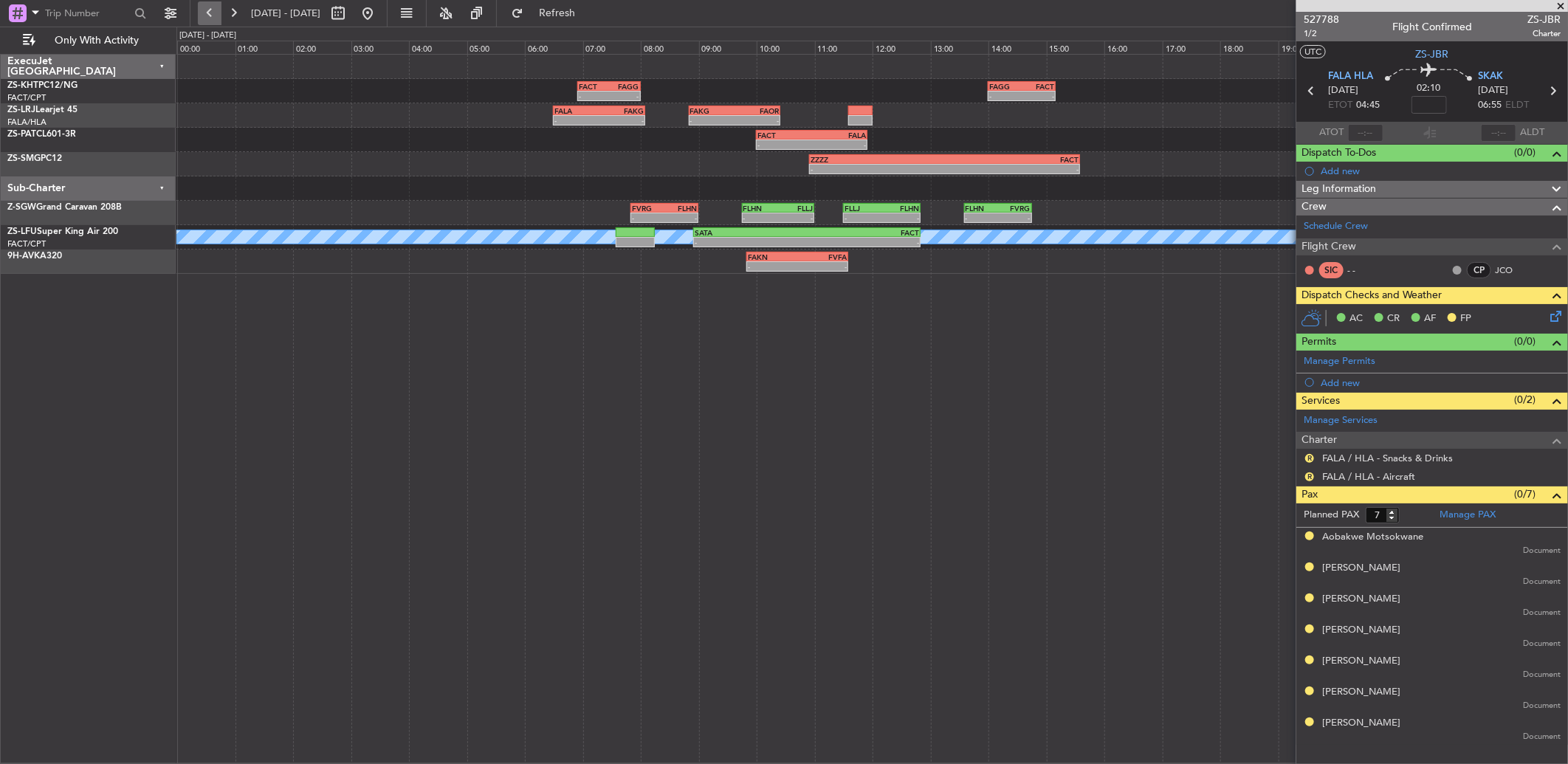
click at [203, 6] on button at bounding box center [209, 13] width 23 height 23
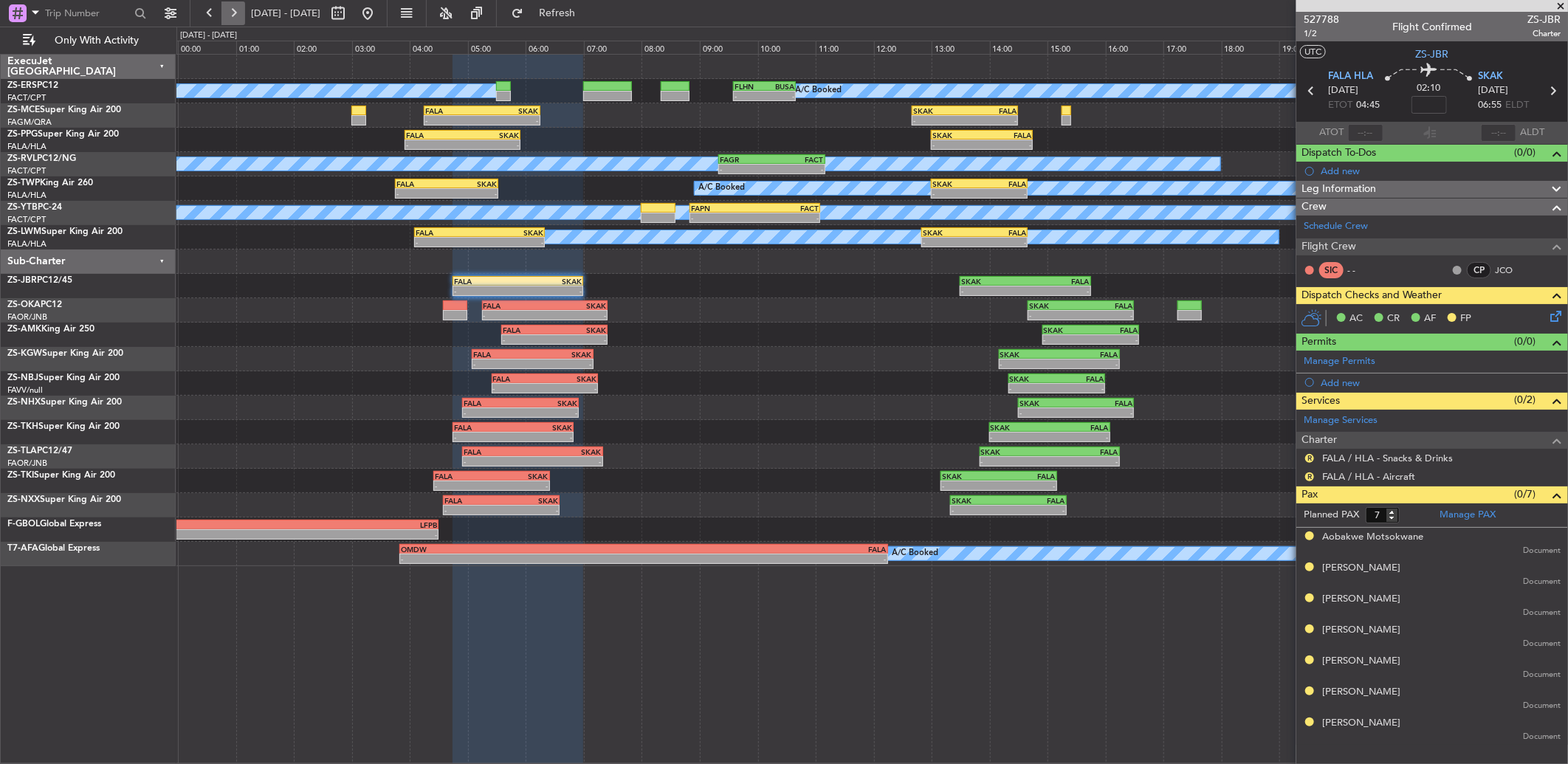
click at [235, 23] on button at bounding box center [233, 13] width 23 height 23
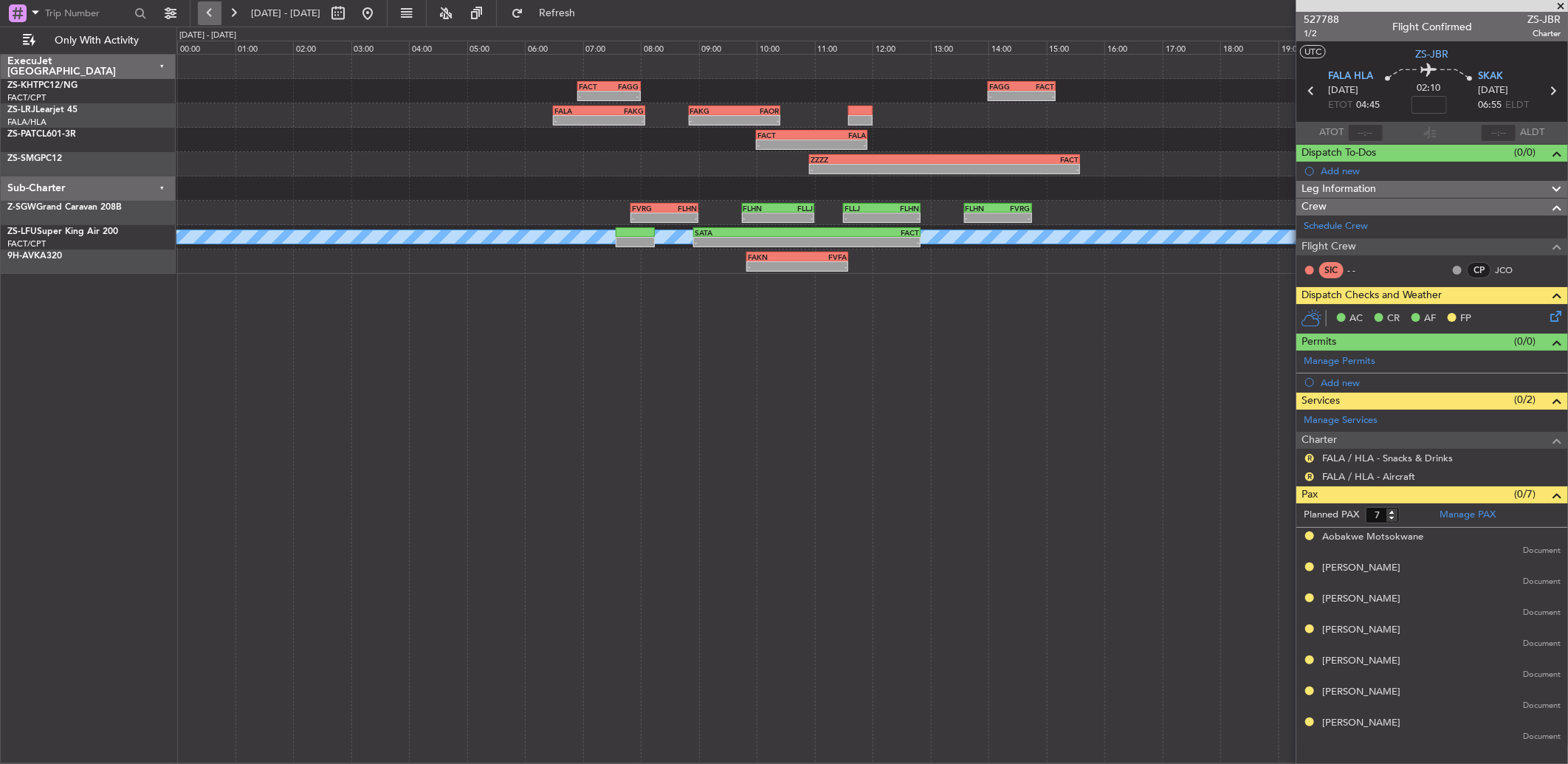
click at [216, 17] on button at bounding box center [209, 13] width 23 height 23
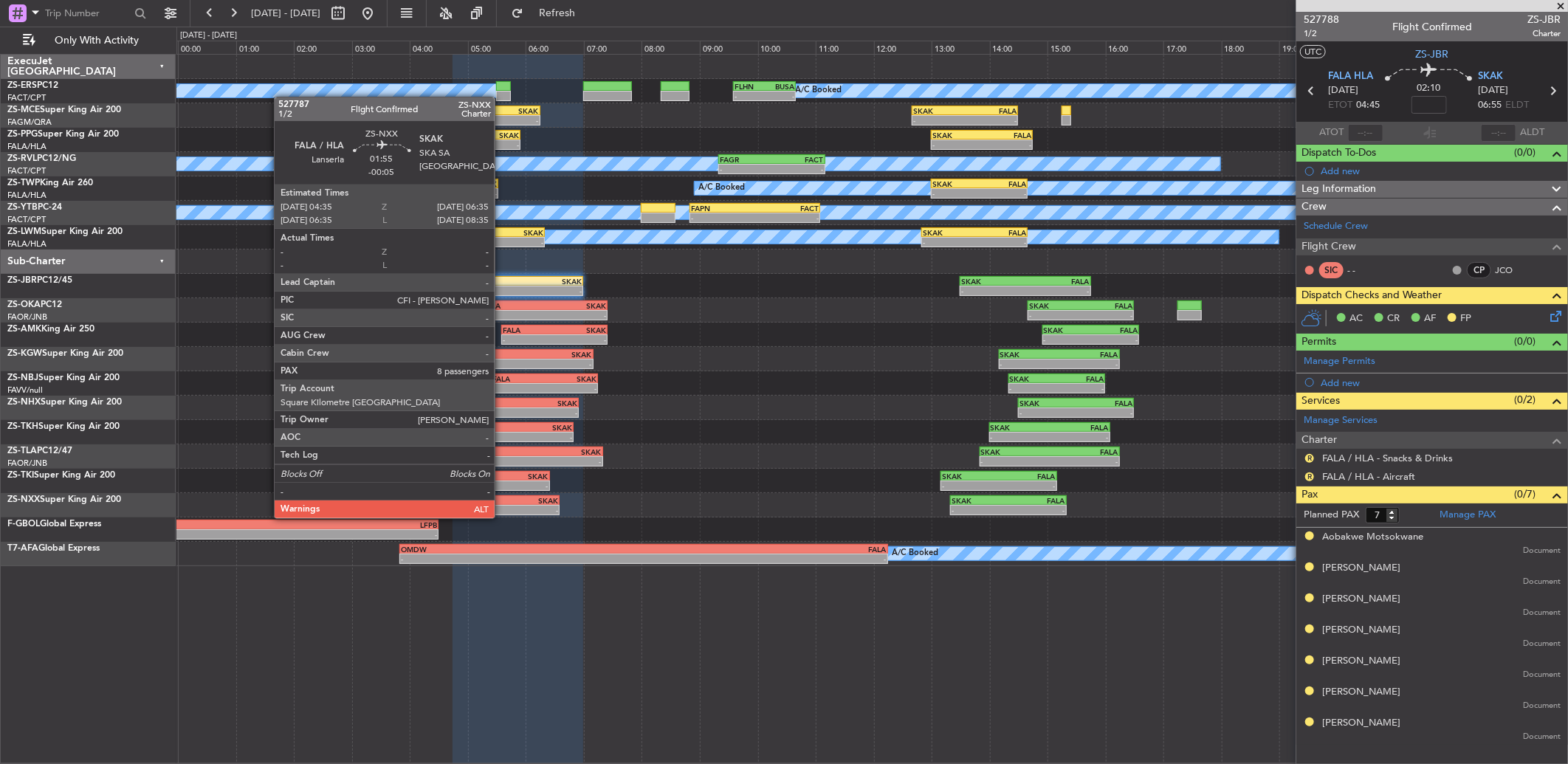
click at [502, 505] on div "06:35 Z" at bounding box center [529, 509] width 57 height 9
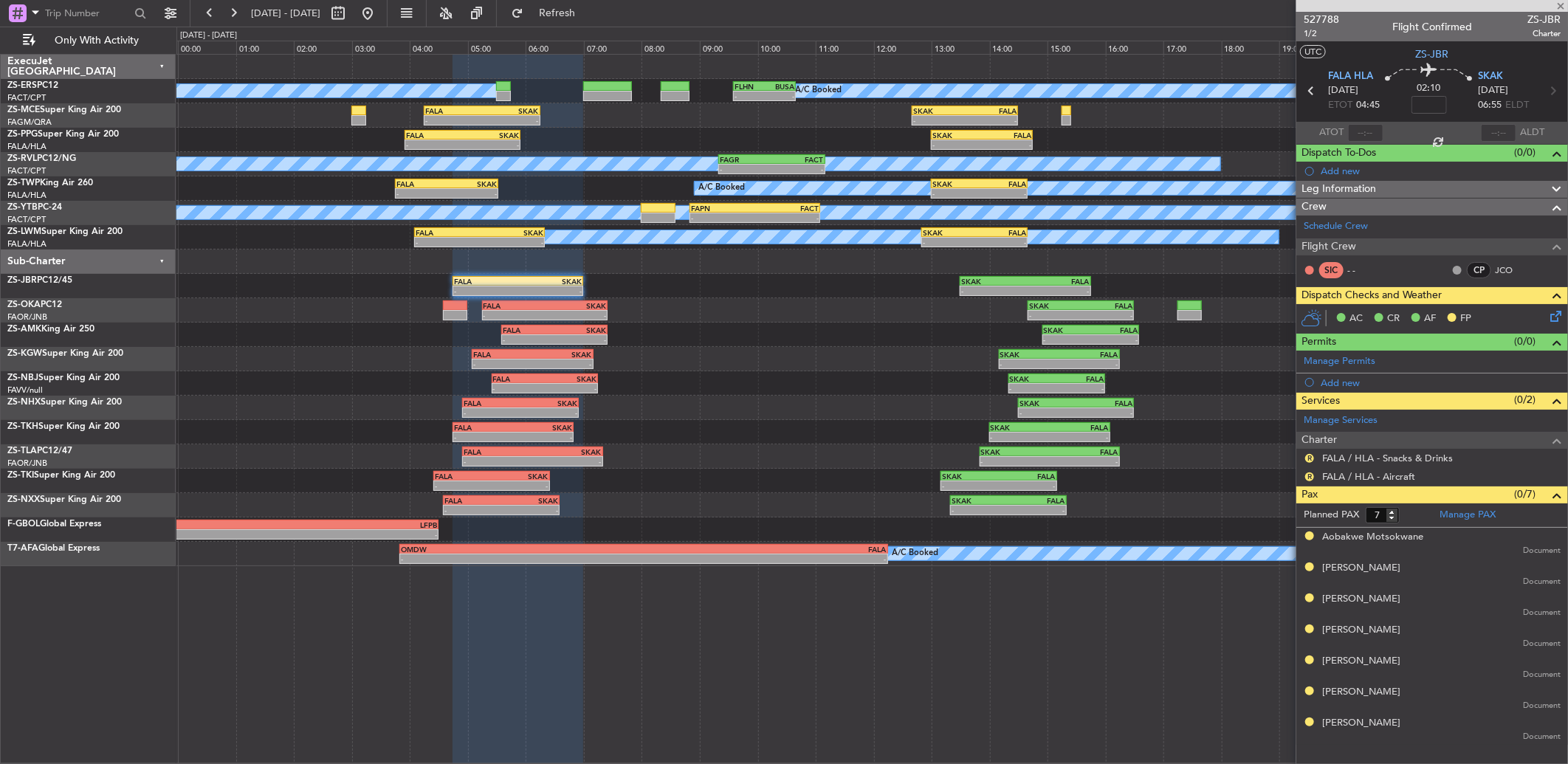
type input "-00:05"
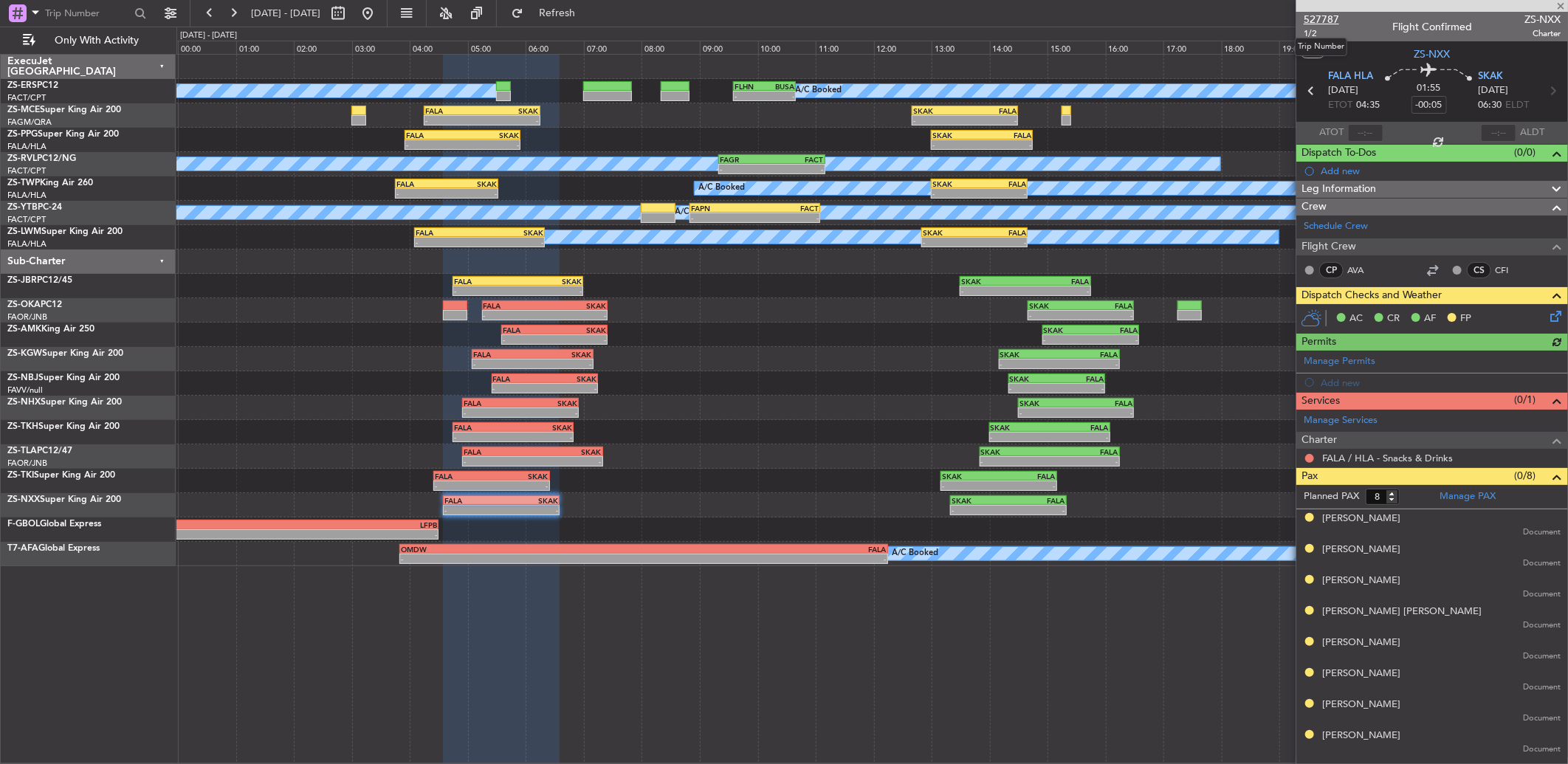
click at [1333, 20] on span "527787" at bounding box center [1321, 20] width 36 height 16
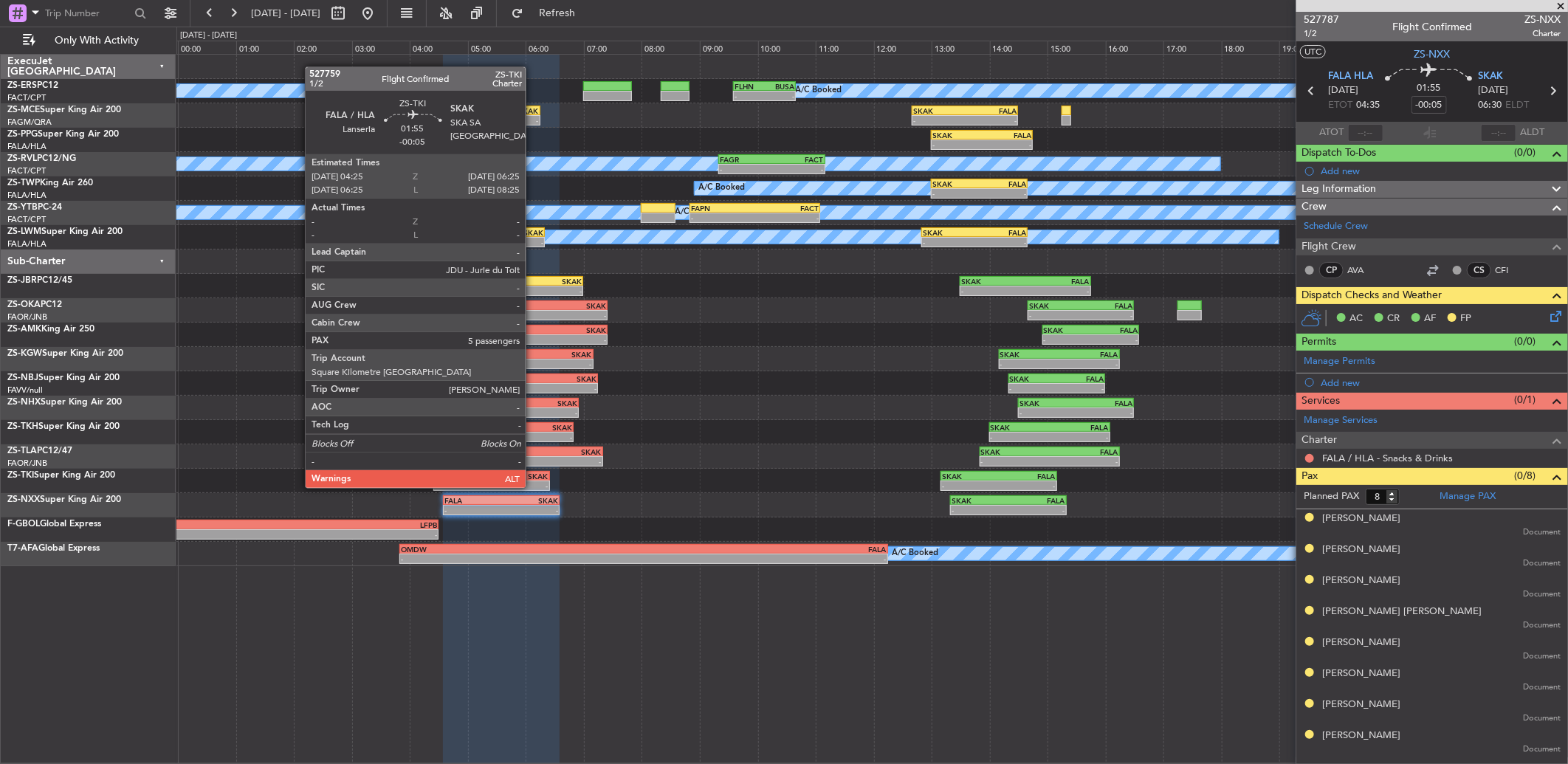
click at [531, 476] on div "SKAK" at bounding box center [519, 476] width 57 height 9
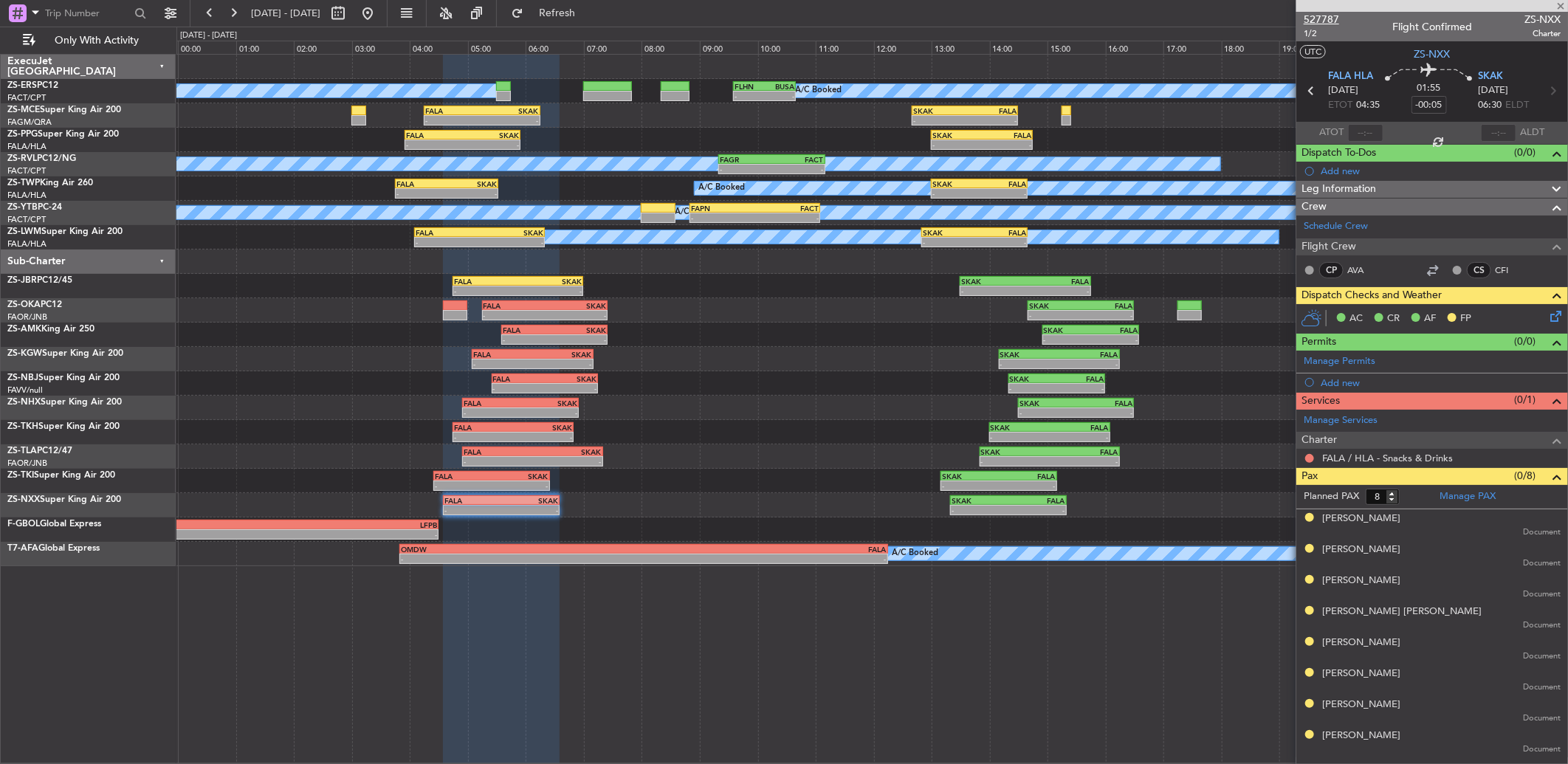
type input "5"
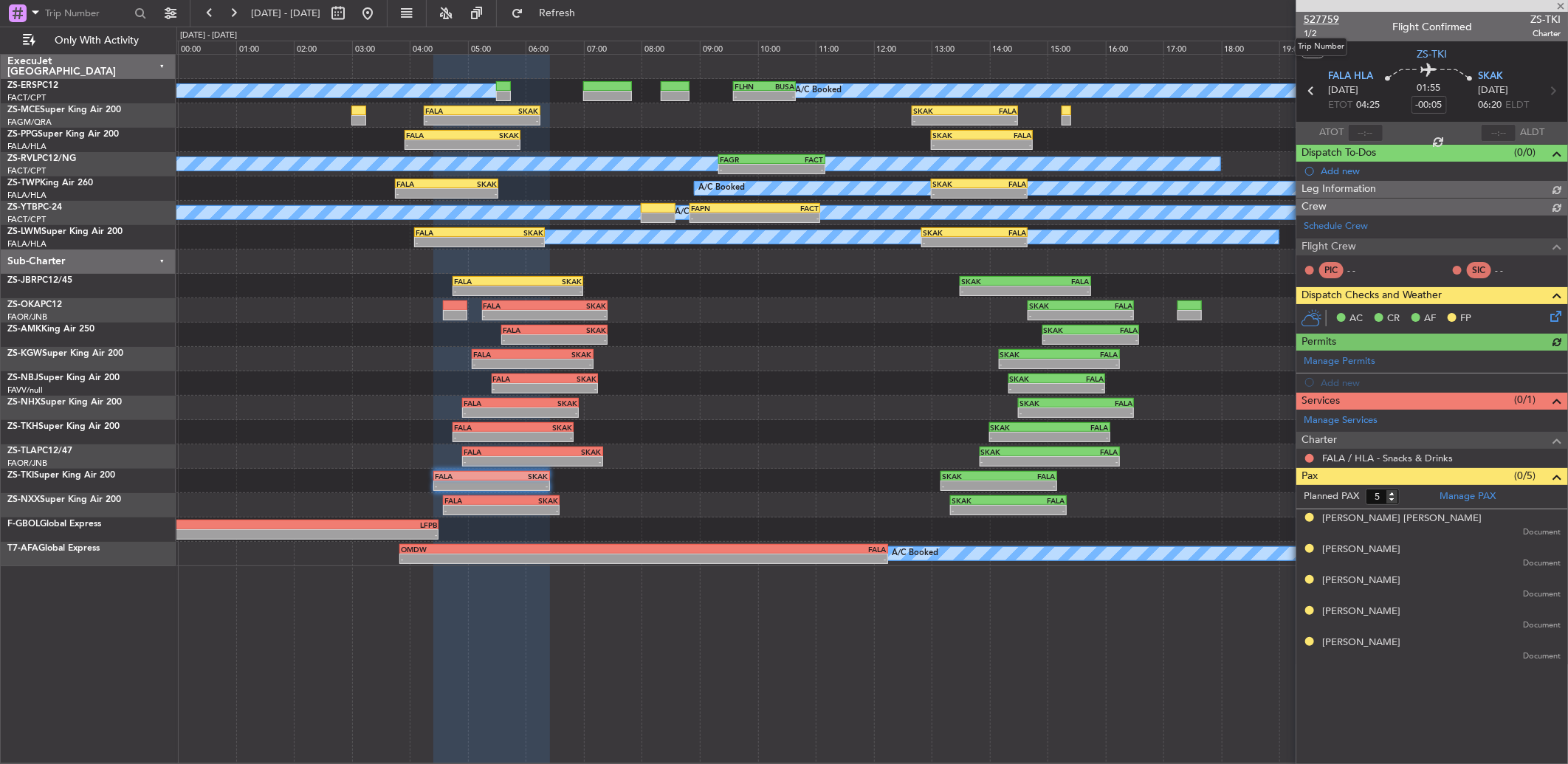
click at [1316, 22] on span "527759" at bounding box center [1321, 20] width 36 height 16
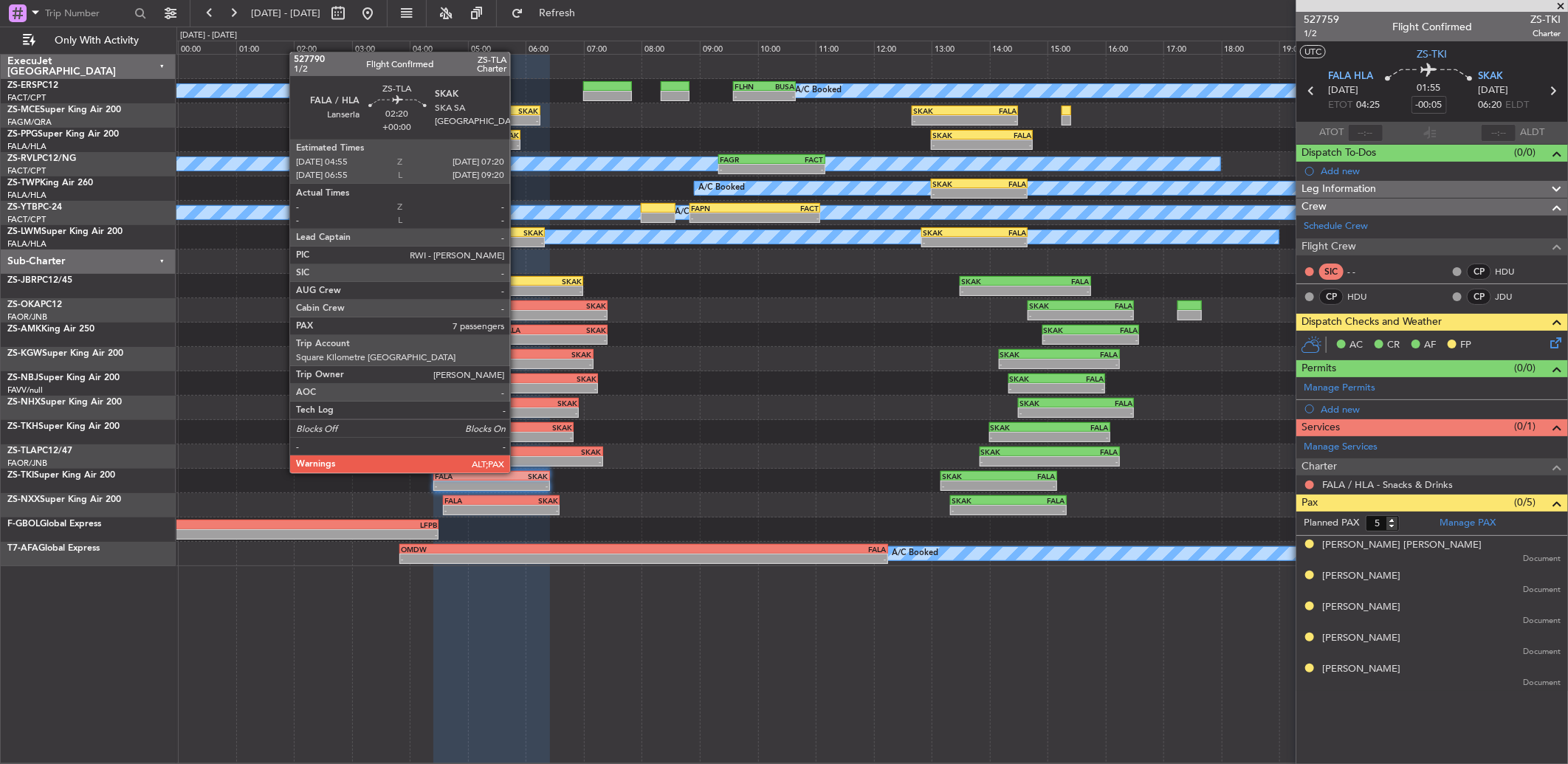
click at [525, 452] on div "FALA" at bounding box center [497, 452] width 69 height 9
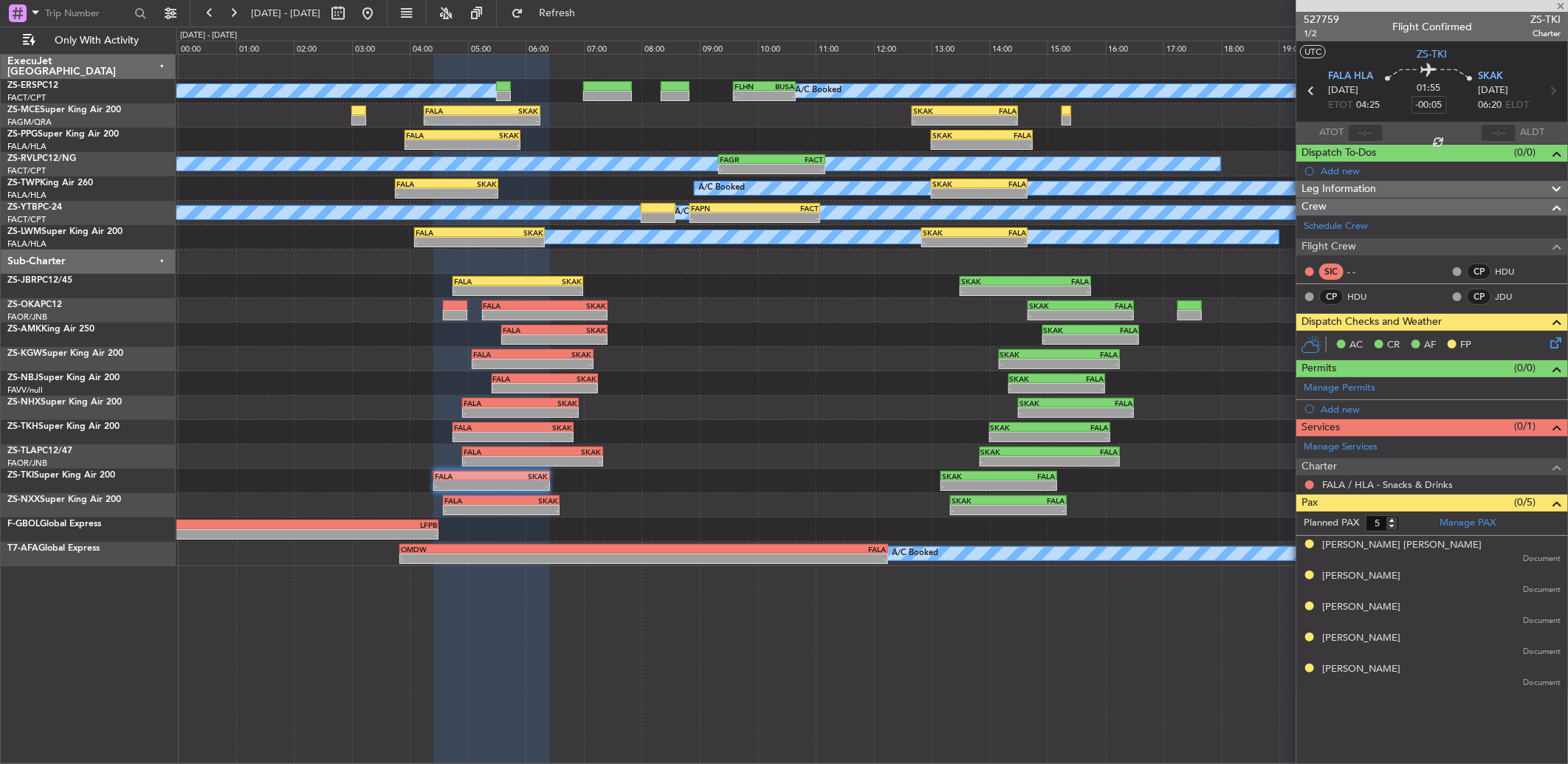
click at [536, 454] on div "SKAK" at bounding box center [566, 452] width 69 height 9
click at [565, 458] on div "-" at bounding box center [566, 461] width 69 height 9
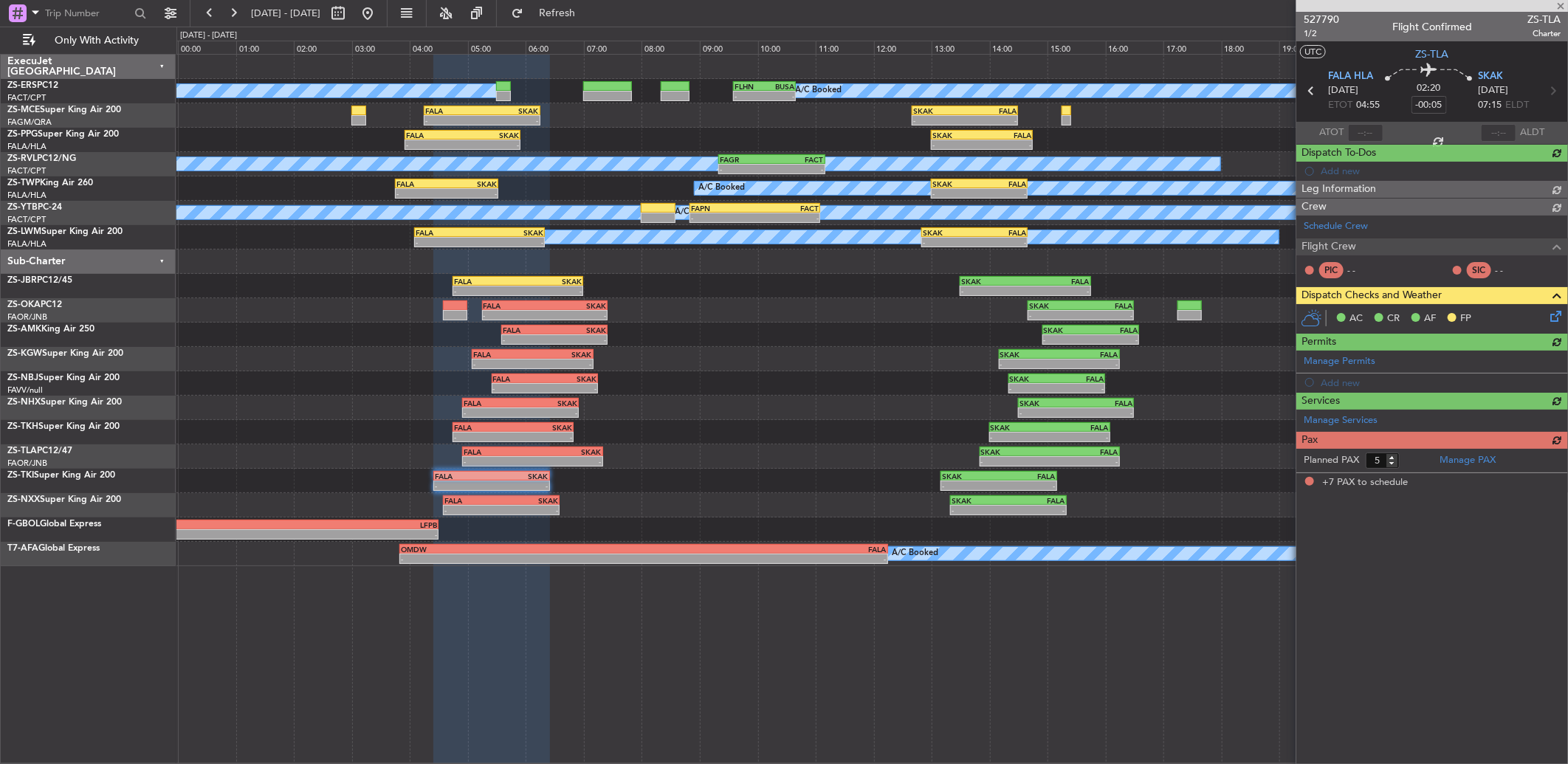
type input "7"
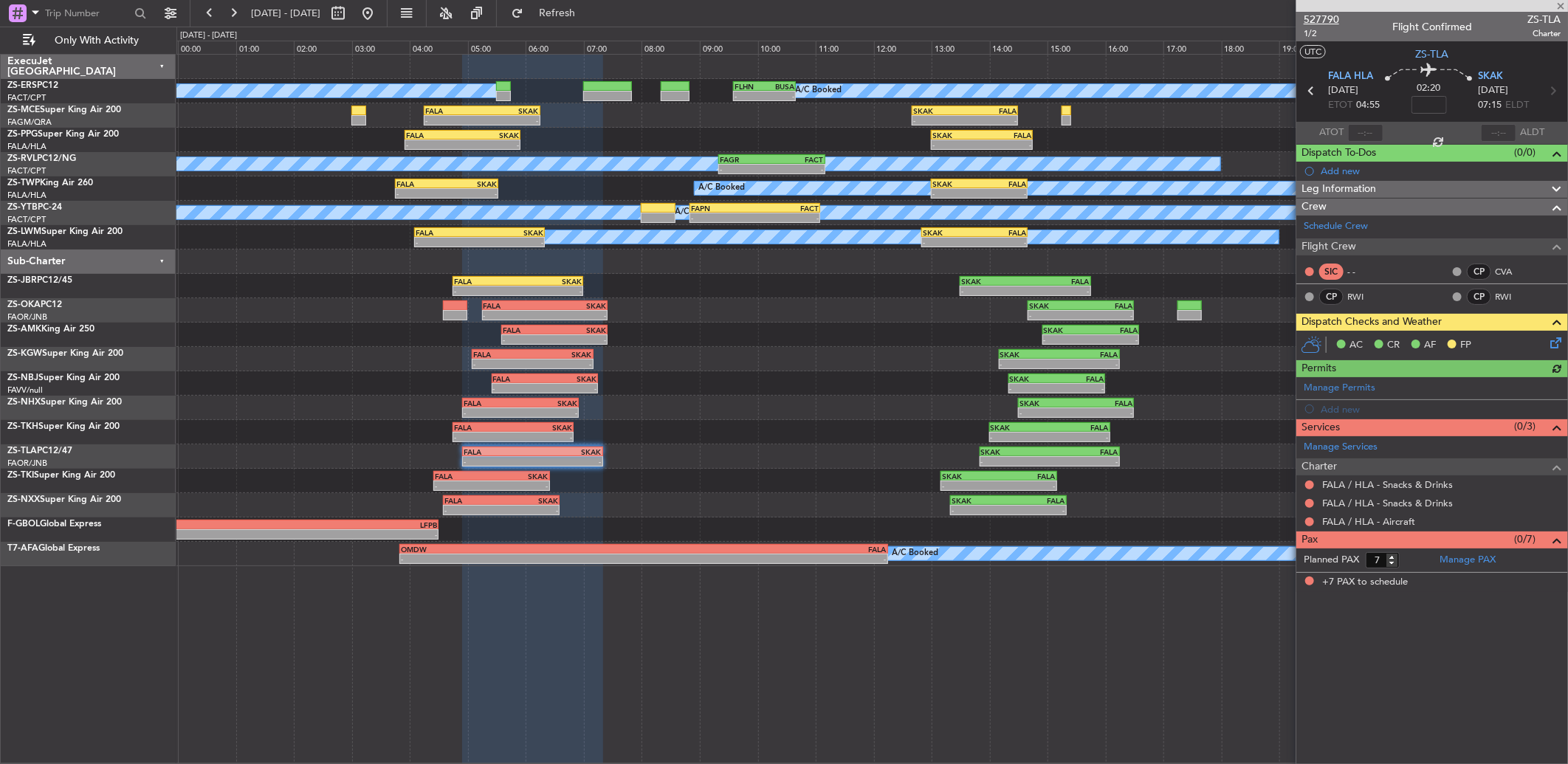
click at [1310, 19] on span "527790" at bounding box center [1321, 20] width 36 height 16
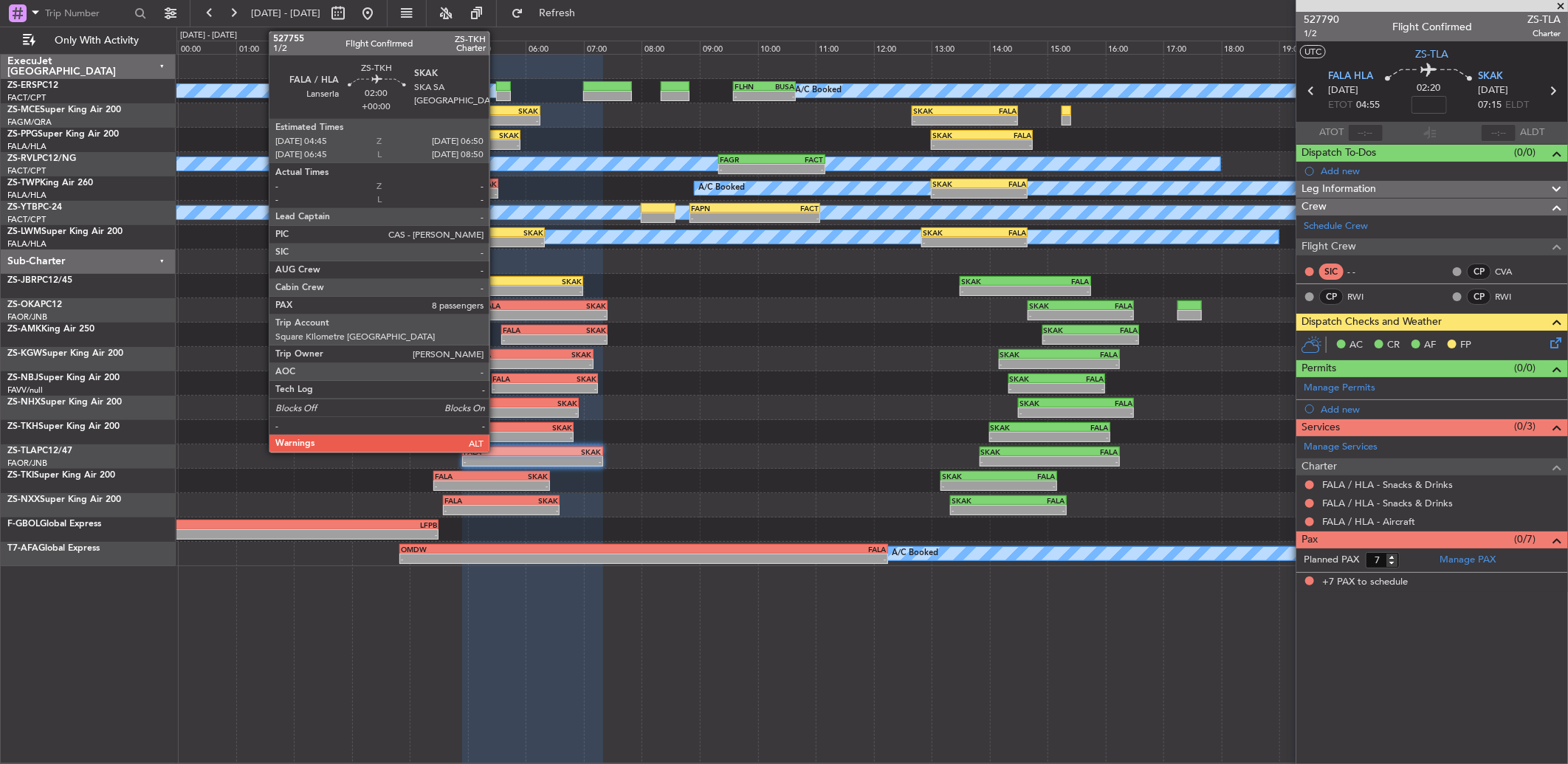
click at [497, 426] on div "FALA" at bounding box center [484, 427] width 59 height 9
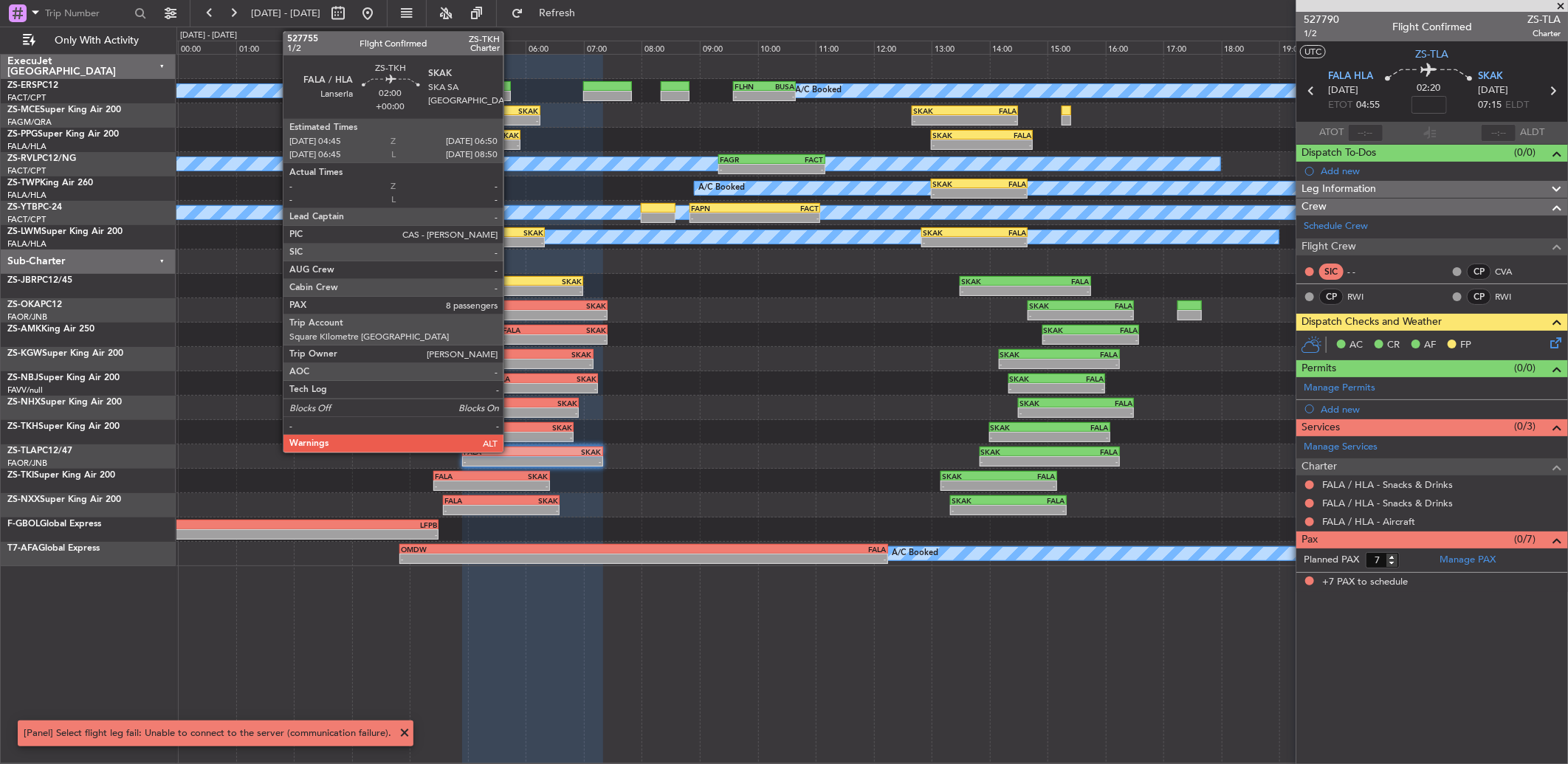
click at [510, 425] on div "FALA" at bounding box center [484, 427] width 59 height 9
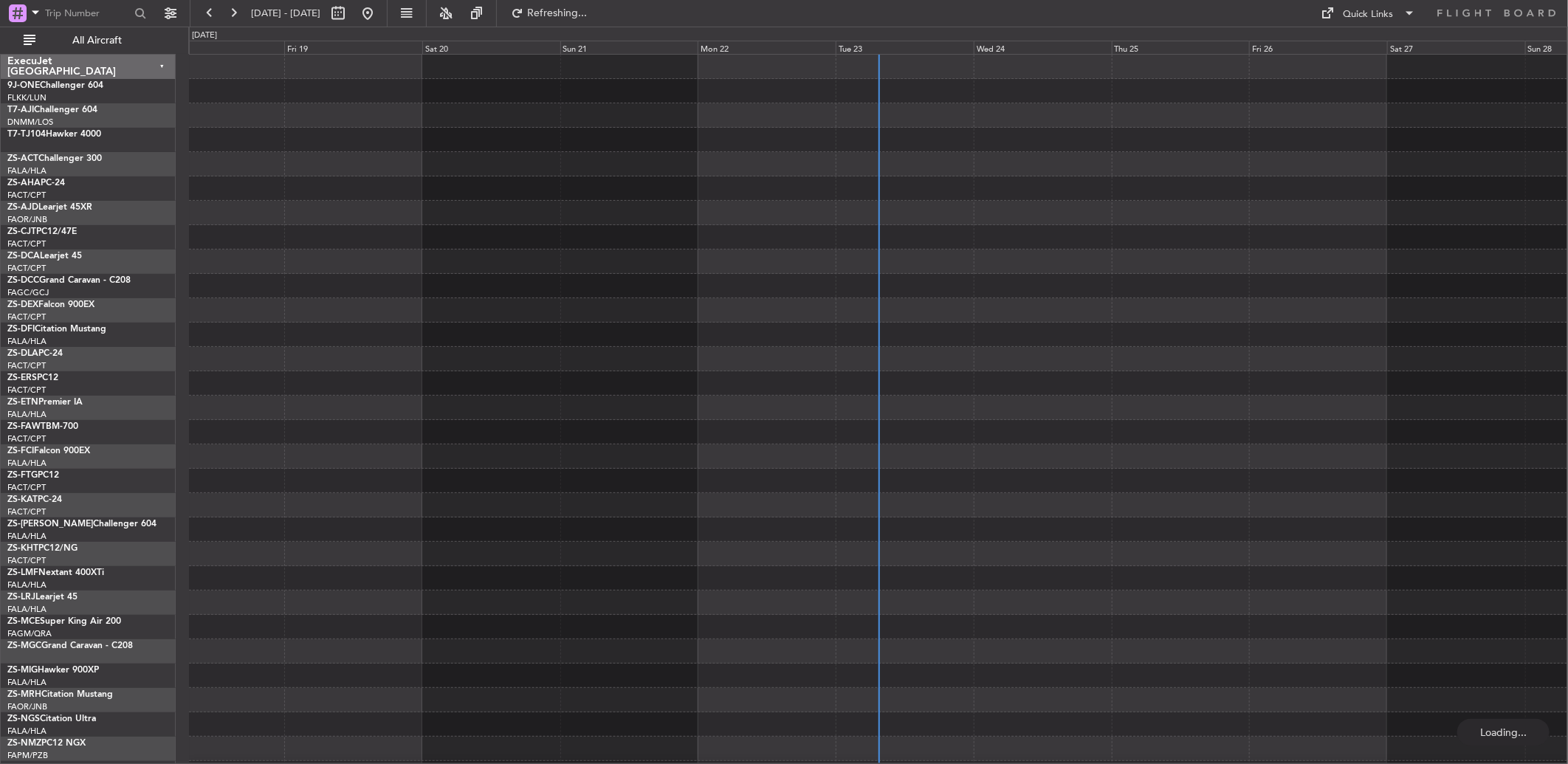
click at [92, 36] on span "All Aircraft" at bounding box center [97, 41] width 117 height 10
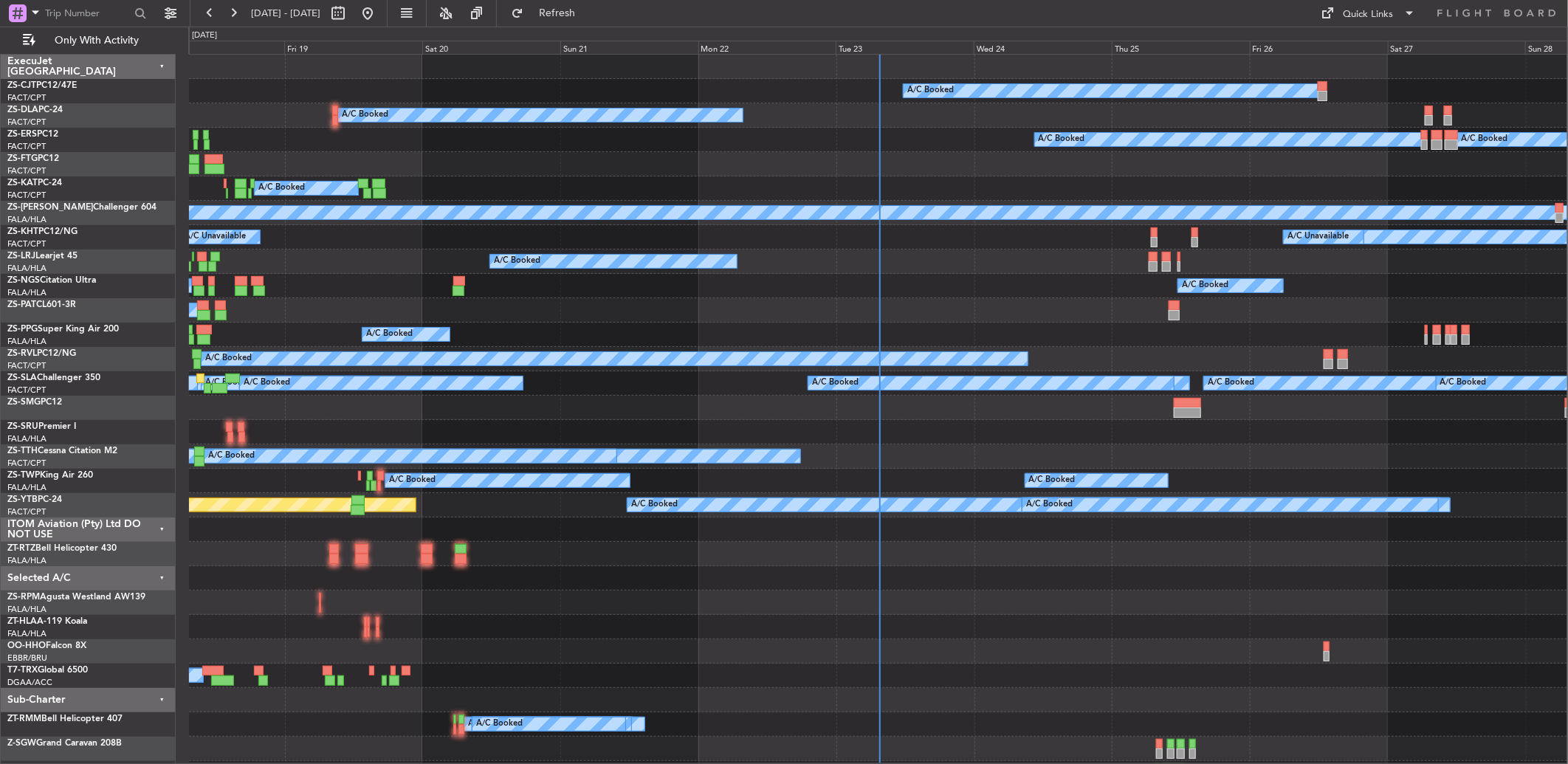
click at [851, 50] on div "Tue 23" at bounding box center [904, 47] width 138 height 13
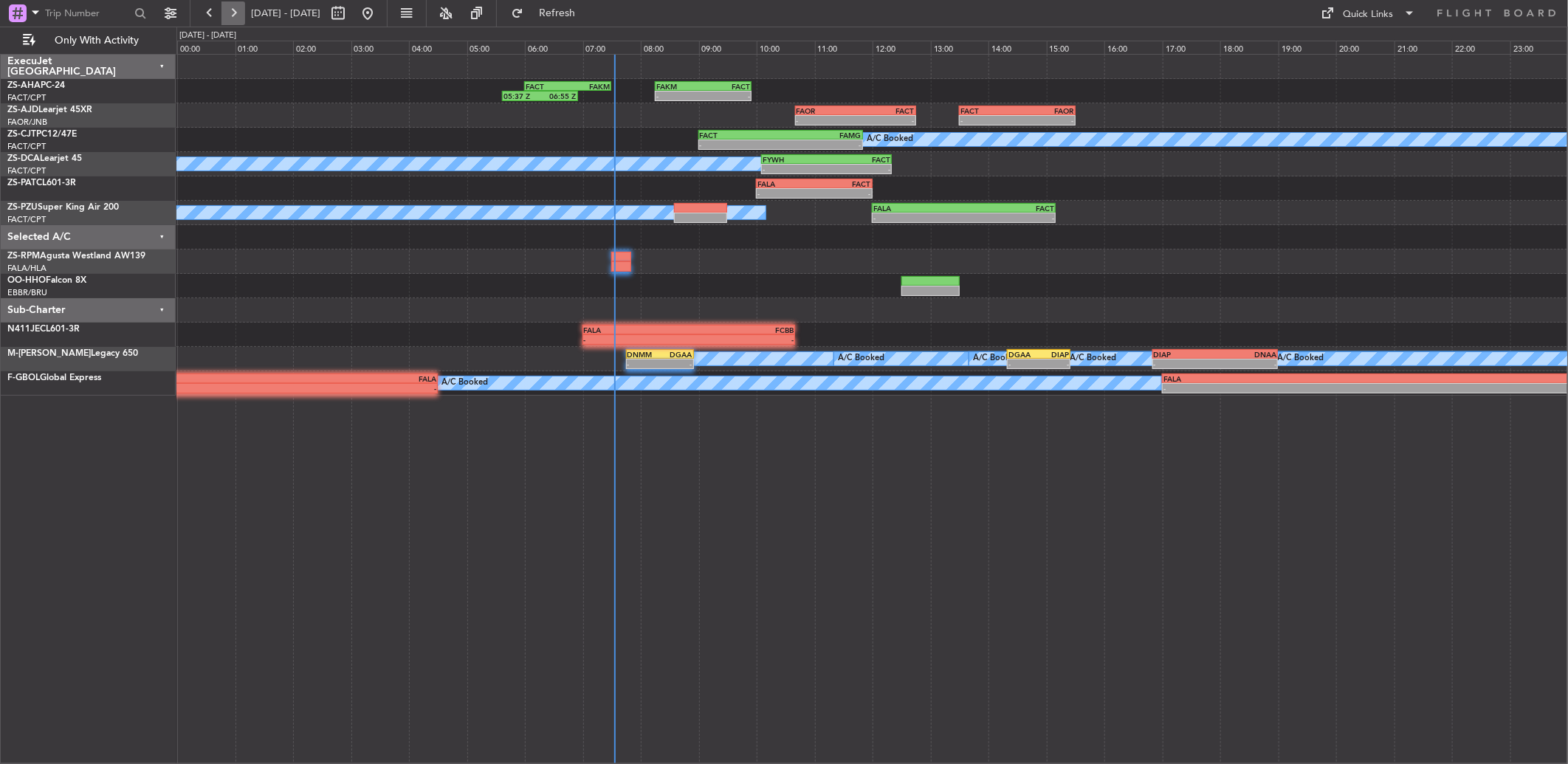
click at [232, 4] on button at bounding box center [233, 13] width 23 height 23
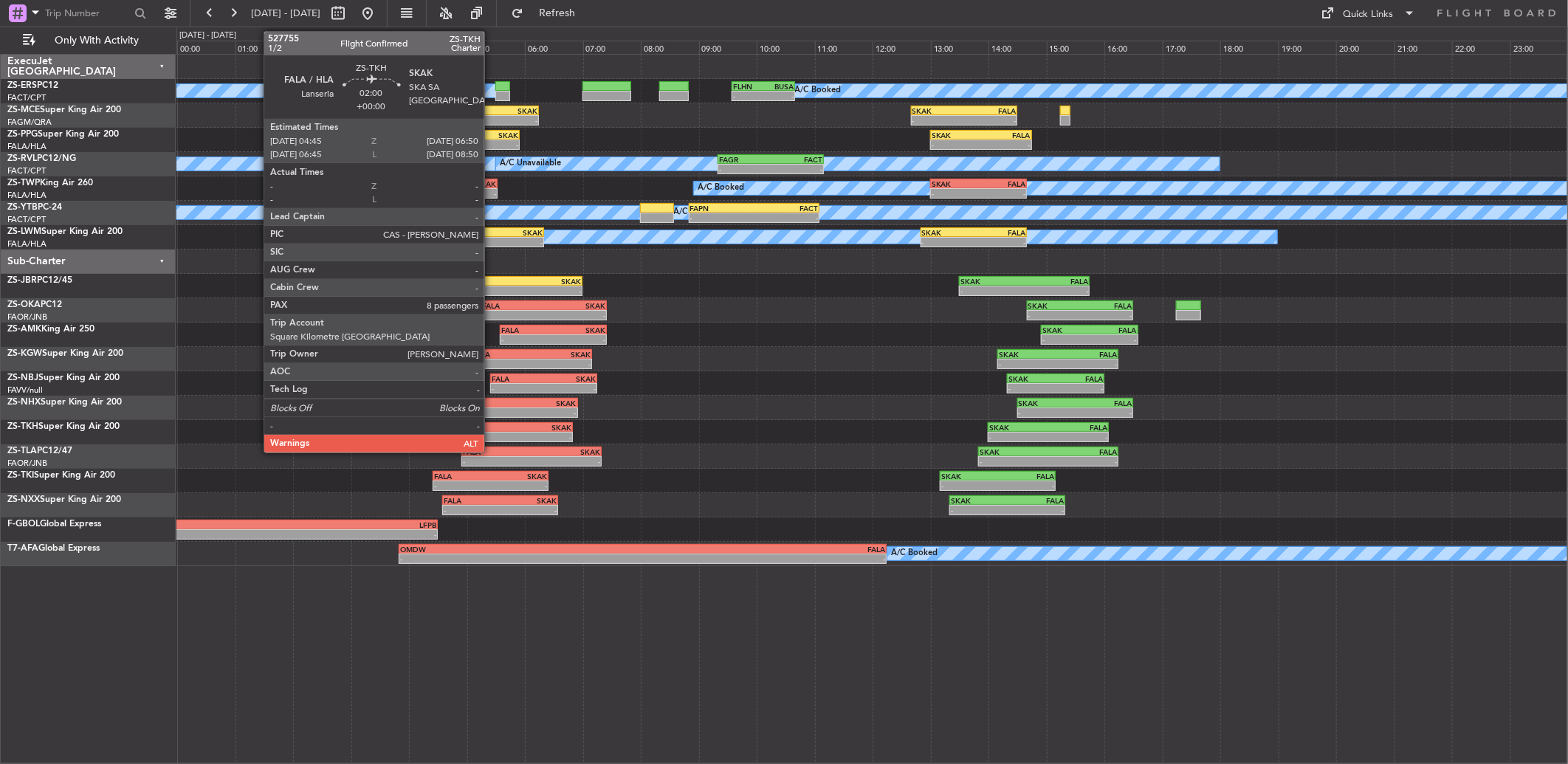
click at [491, 423] on div "FALA" at bounding box center [483, 427] width 59 height 9
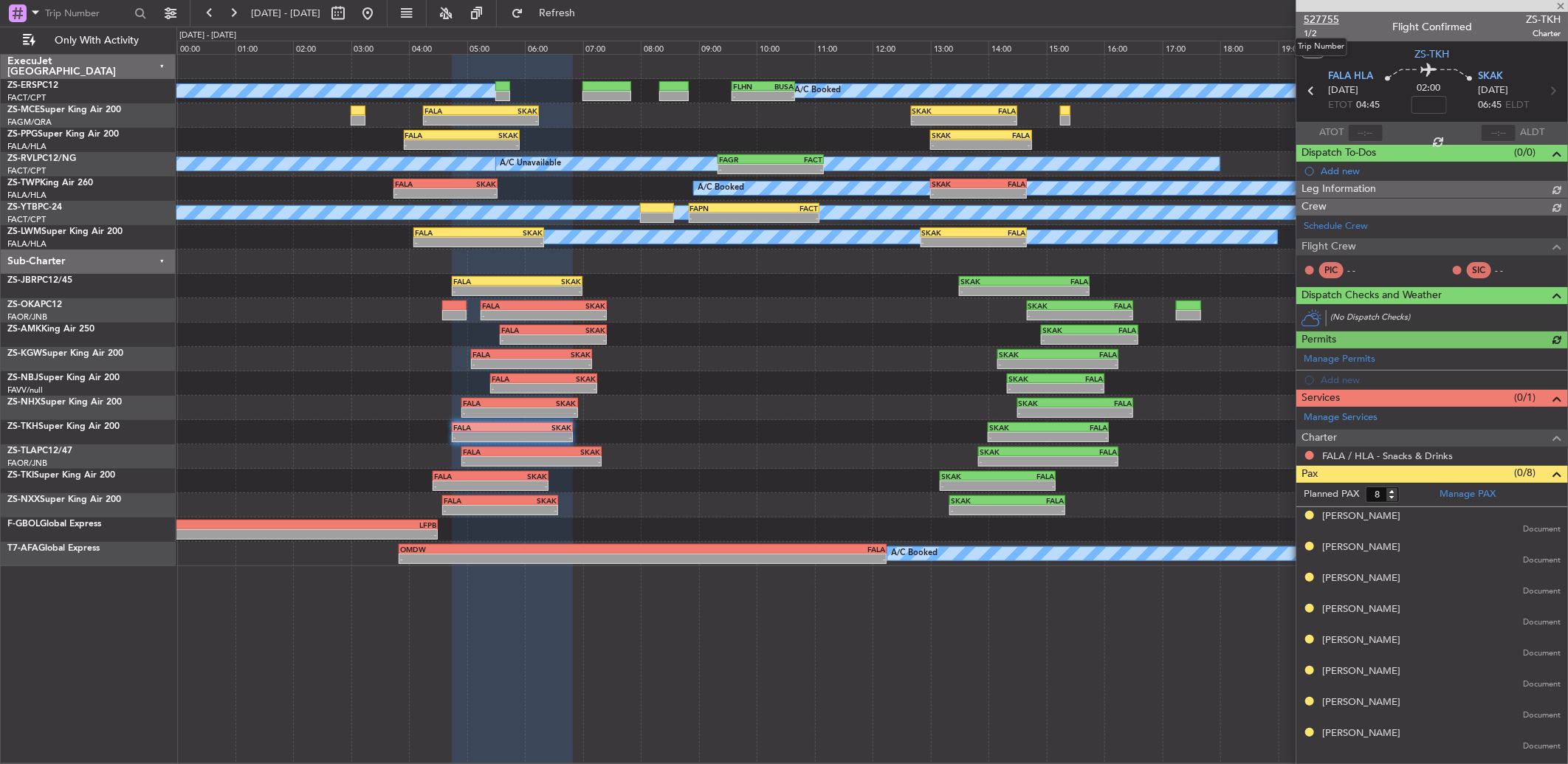
click at [1318, 12] on span "527755" at bounding box center [1321, 20] width 36 height 16
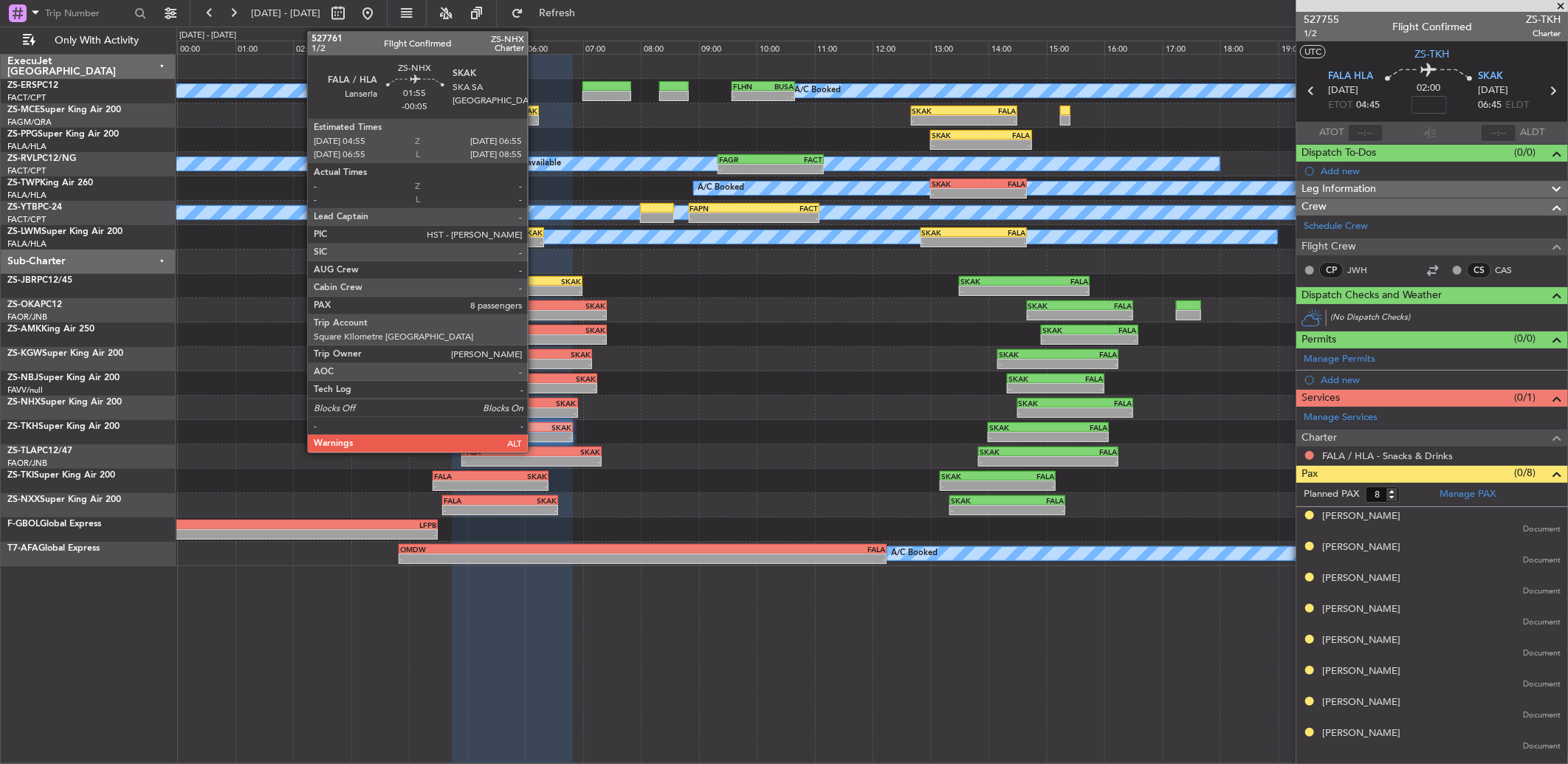
click at [534, 404] on div "SKAK" at bounding box center [548, 403] width 57 height 9
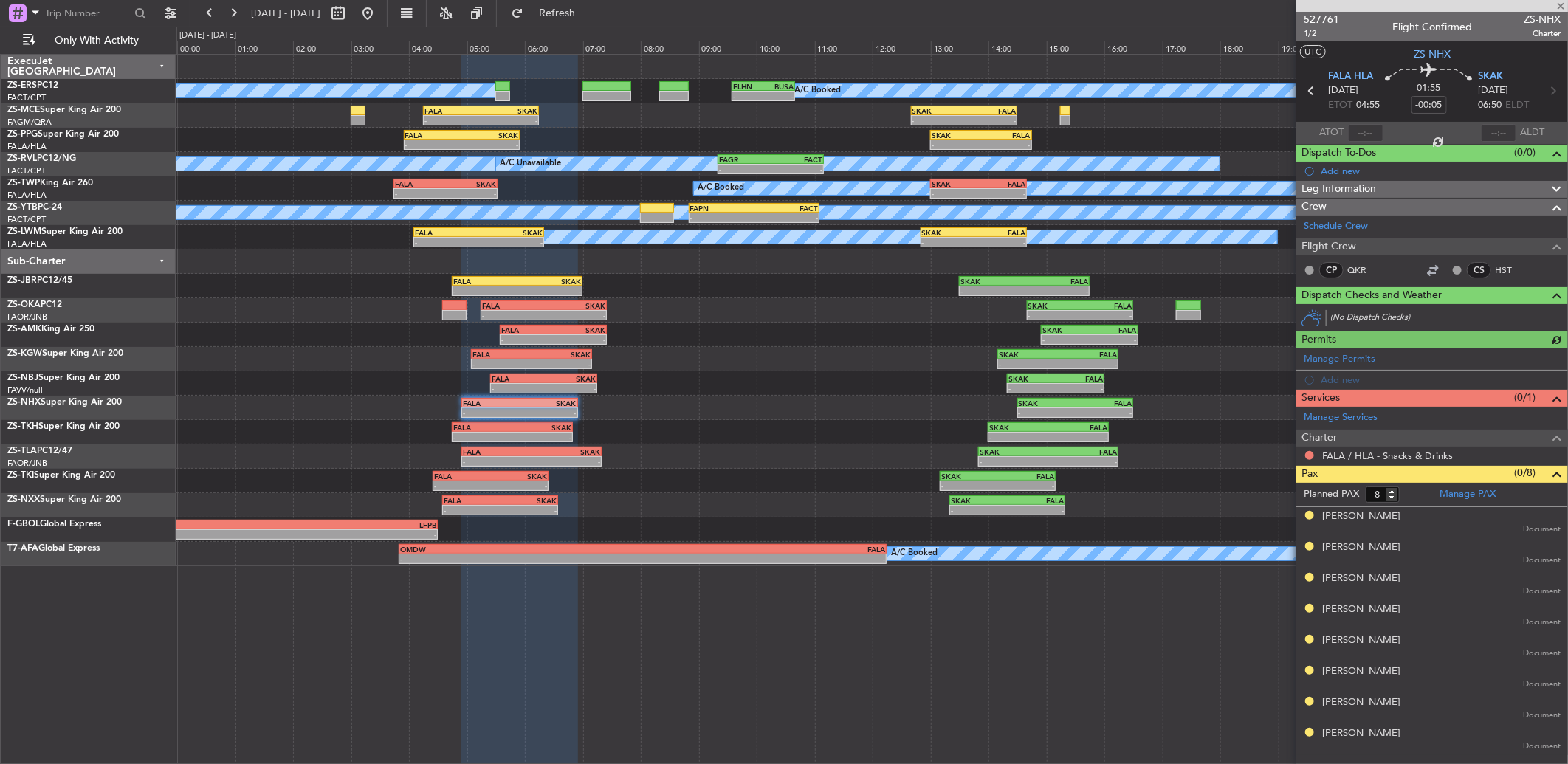
click at [1315, 13] on span "527761" at bounding box center [1321, 20] width 36 height 16
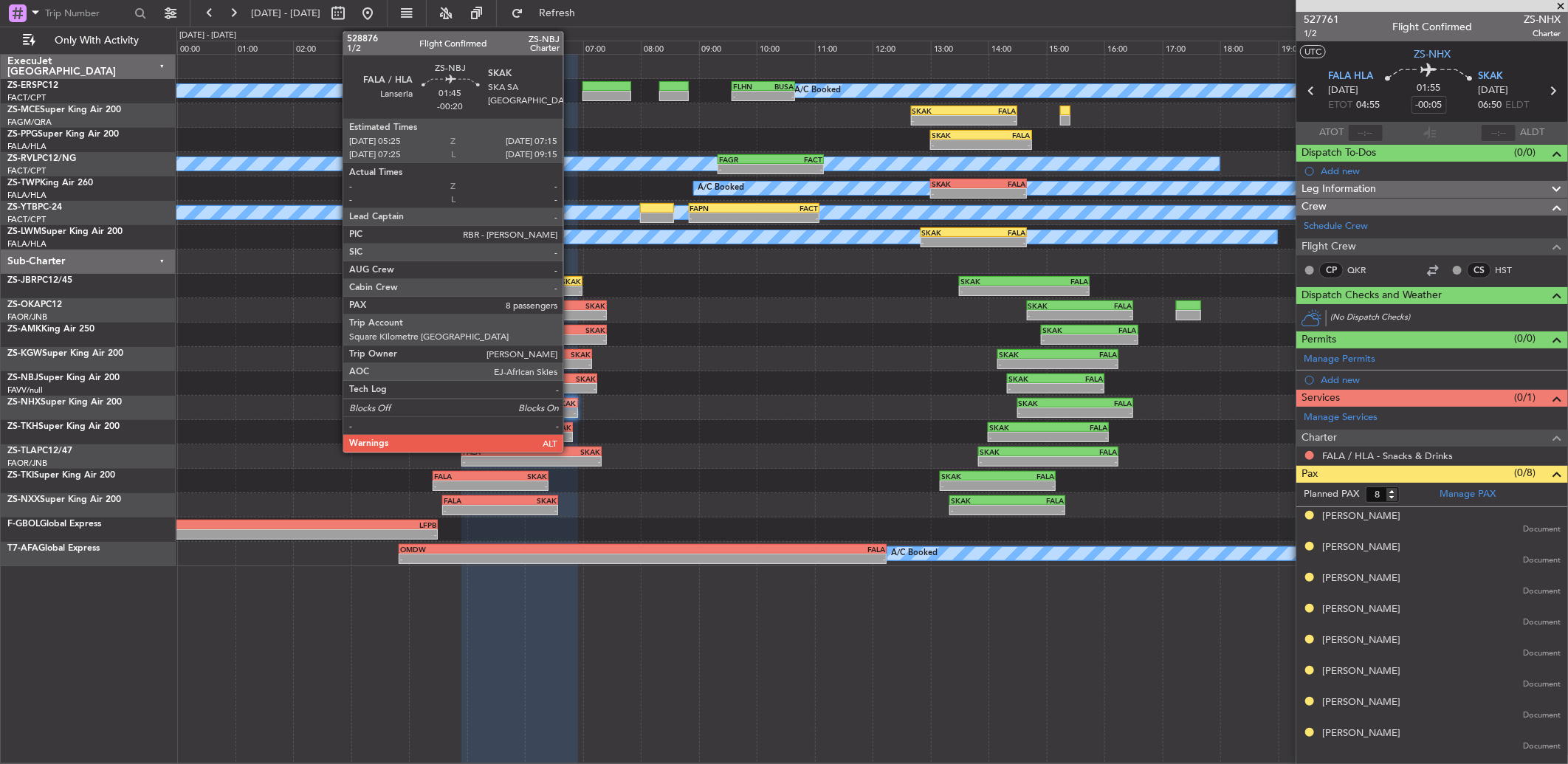
click at [569, 385] on div "-" at bounding box center [570, 388] width 51 height 9
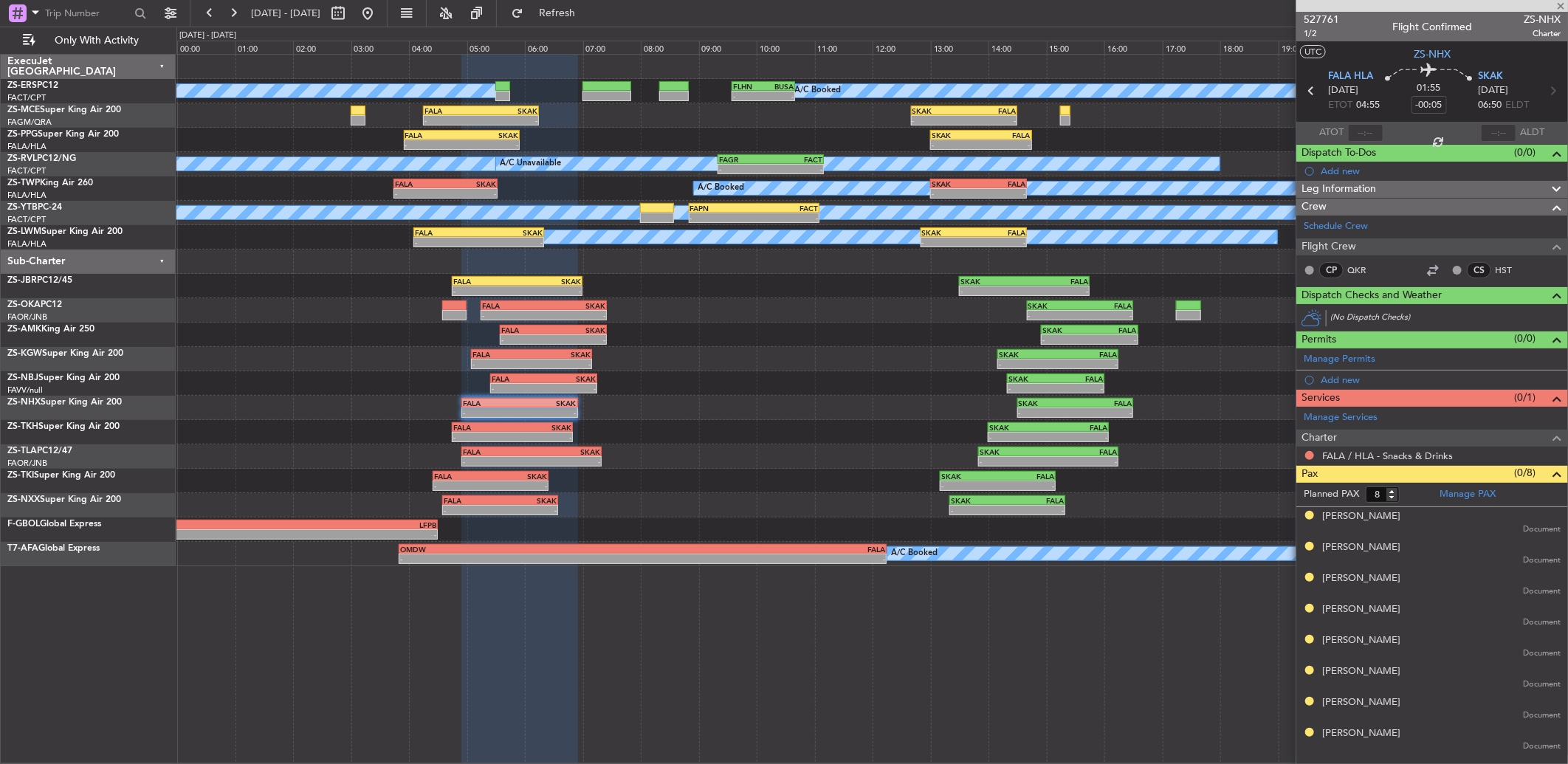
type input "-00:20"
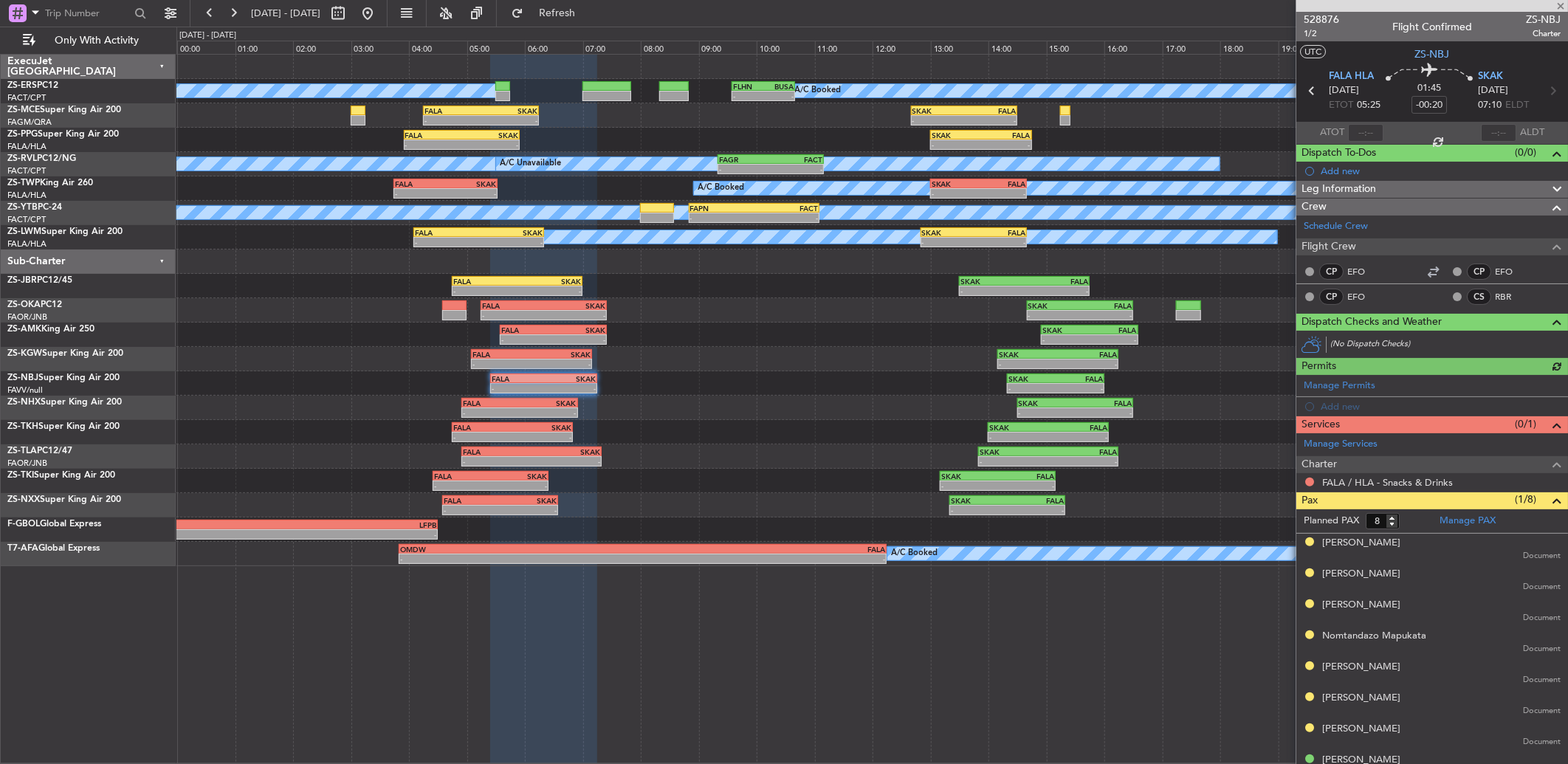
click at [1320, 16] on span "528876" at bounding box center [1321, 20] width 36 height 16
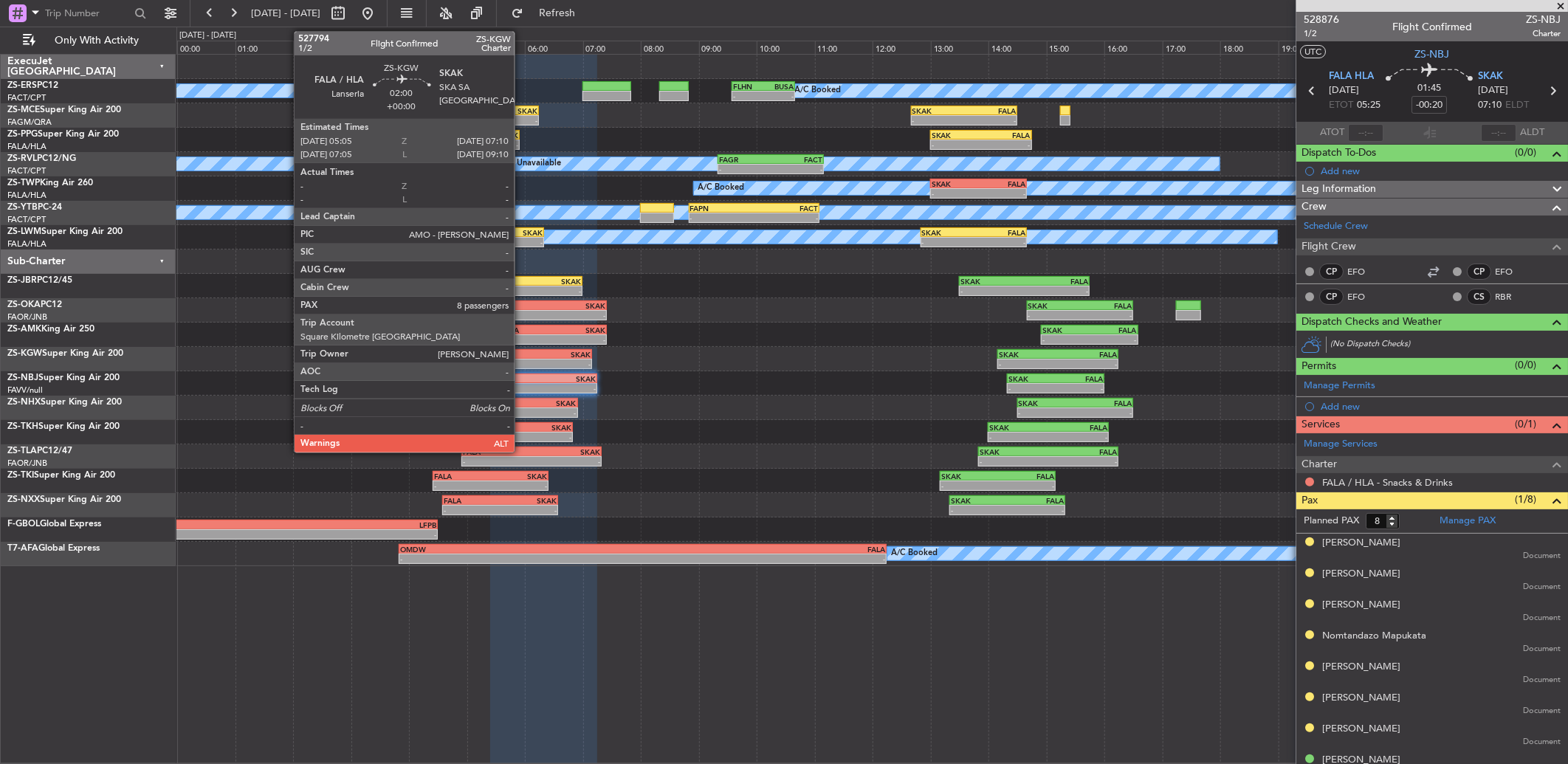
click at [523, 353] on div "FALA" at bounding box center [502, 354] width 59 height 9
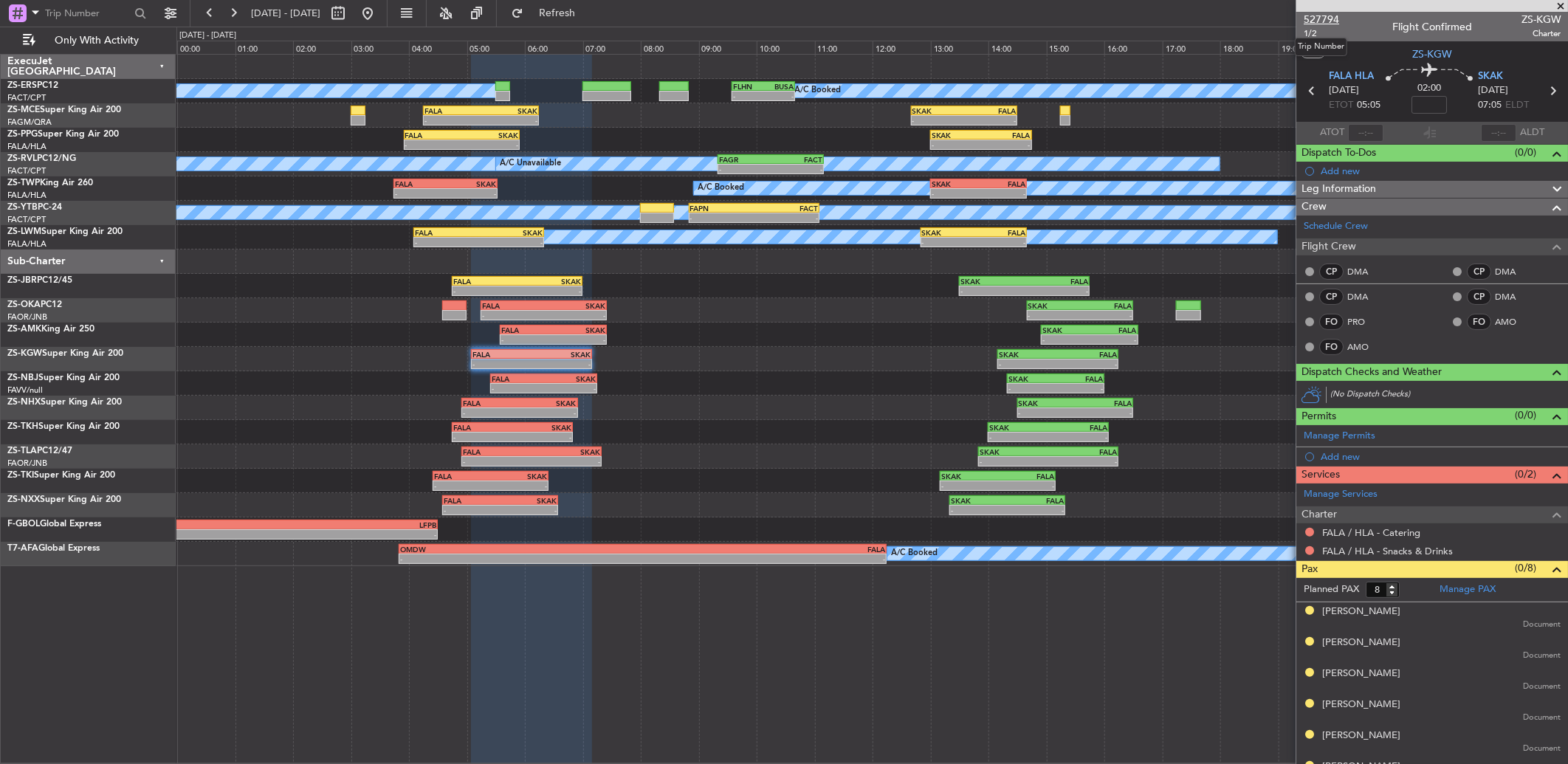
click at [1319, 17] on span "527794" at bounding box center [1321, 20] width 36 height 16
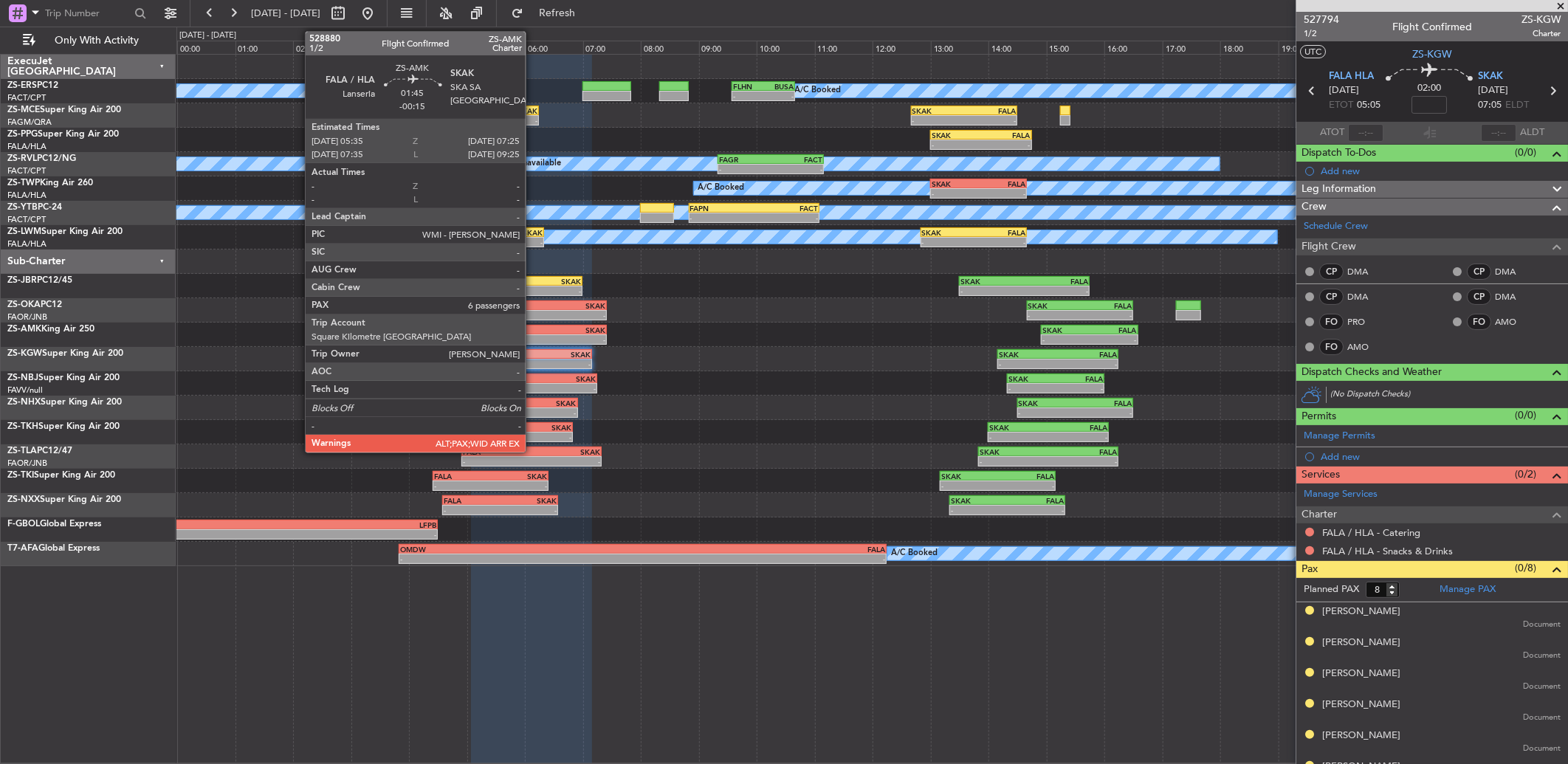
click at [533, 330] on div "FALA" at bounding box center [526, 330] width 51 height 9
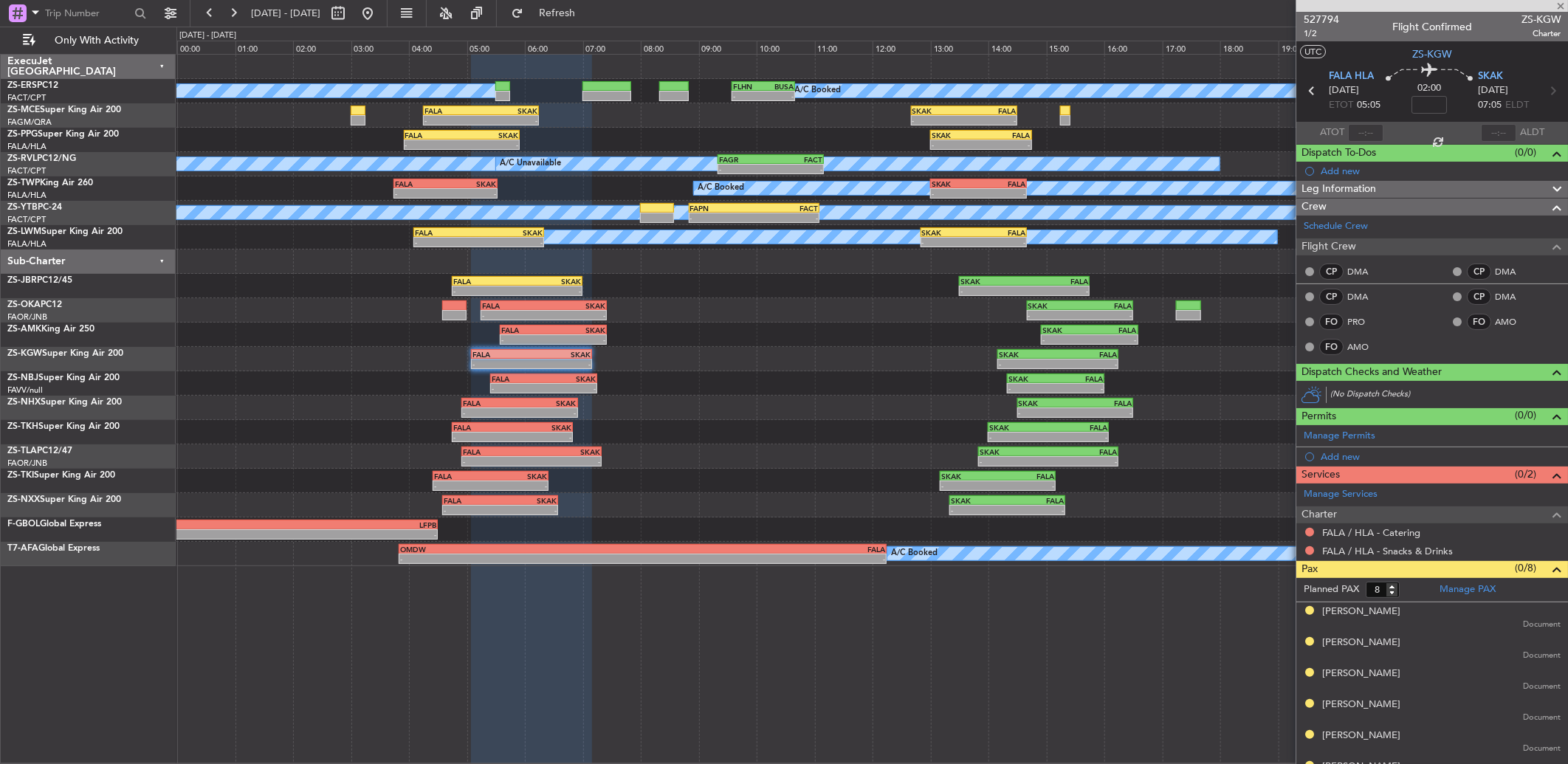
type input "-00:15"
type input "7"
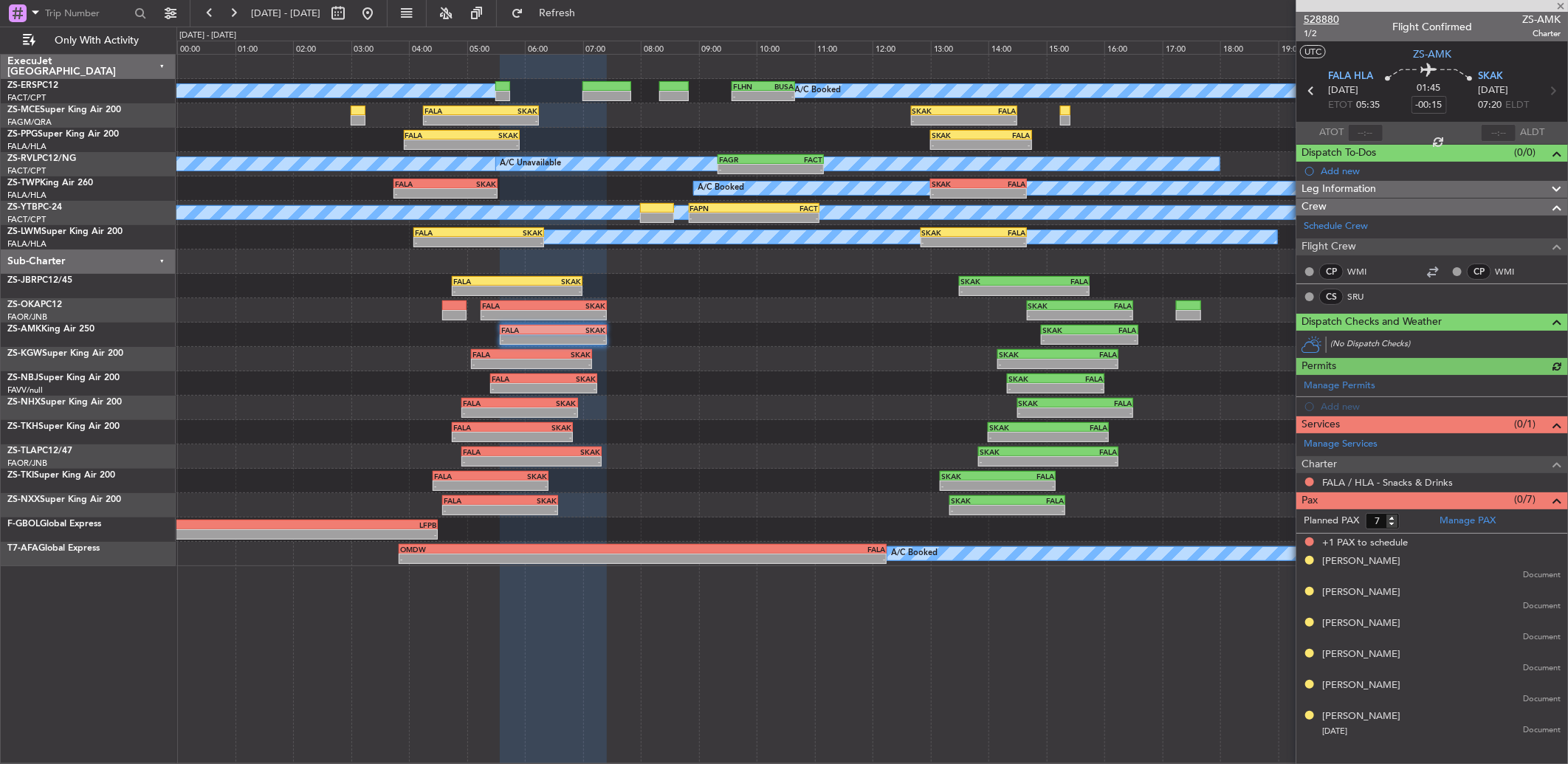
click at [1309, 17] on span "528880" at bounding box center [1321, 20] width 36 height 16
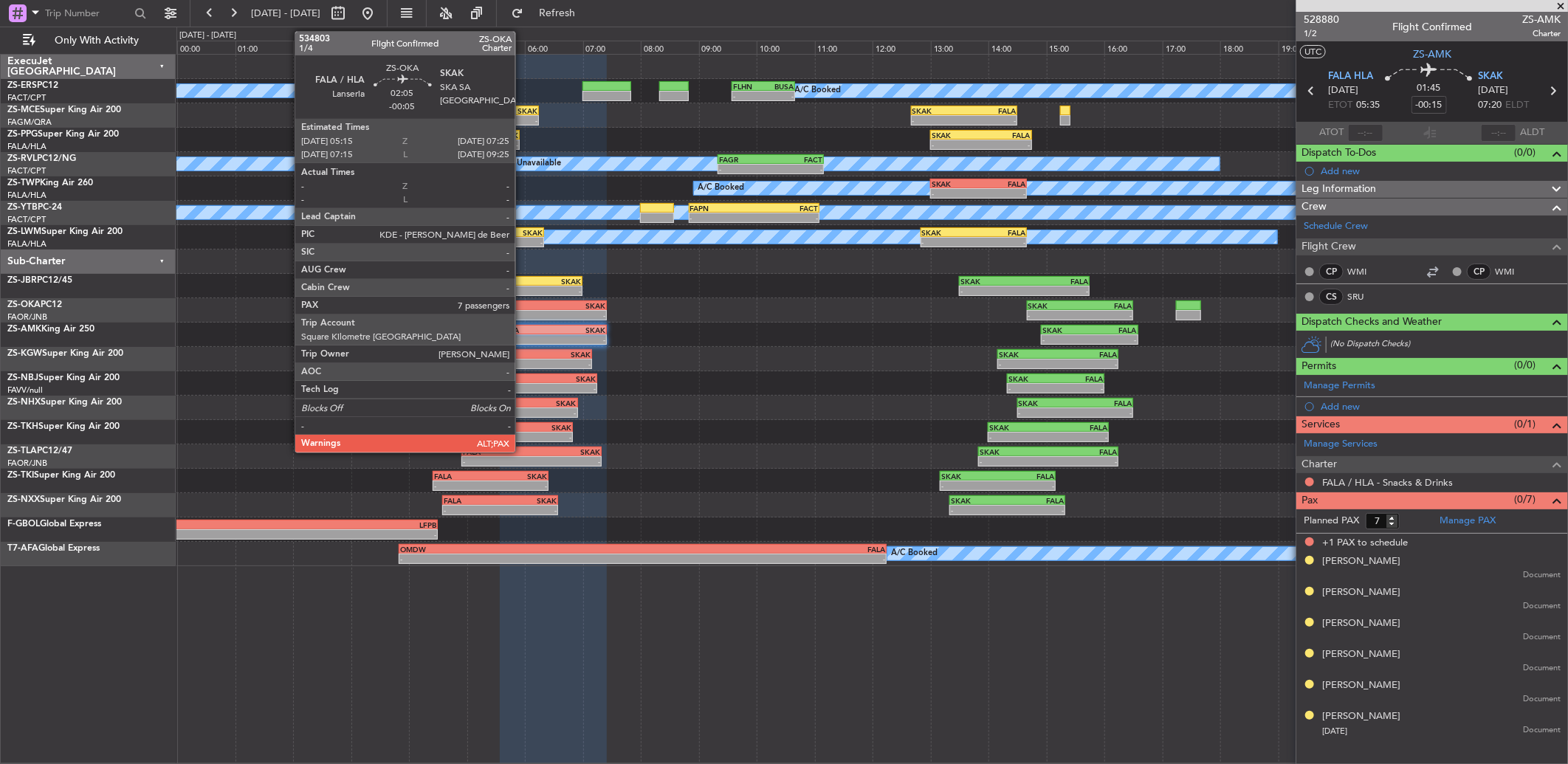
click at [523, 310] on div "- -" at bounding box center [544, 315] width 126 height 10
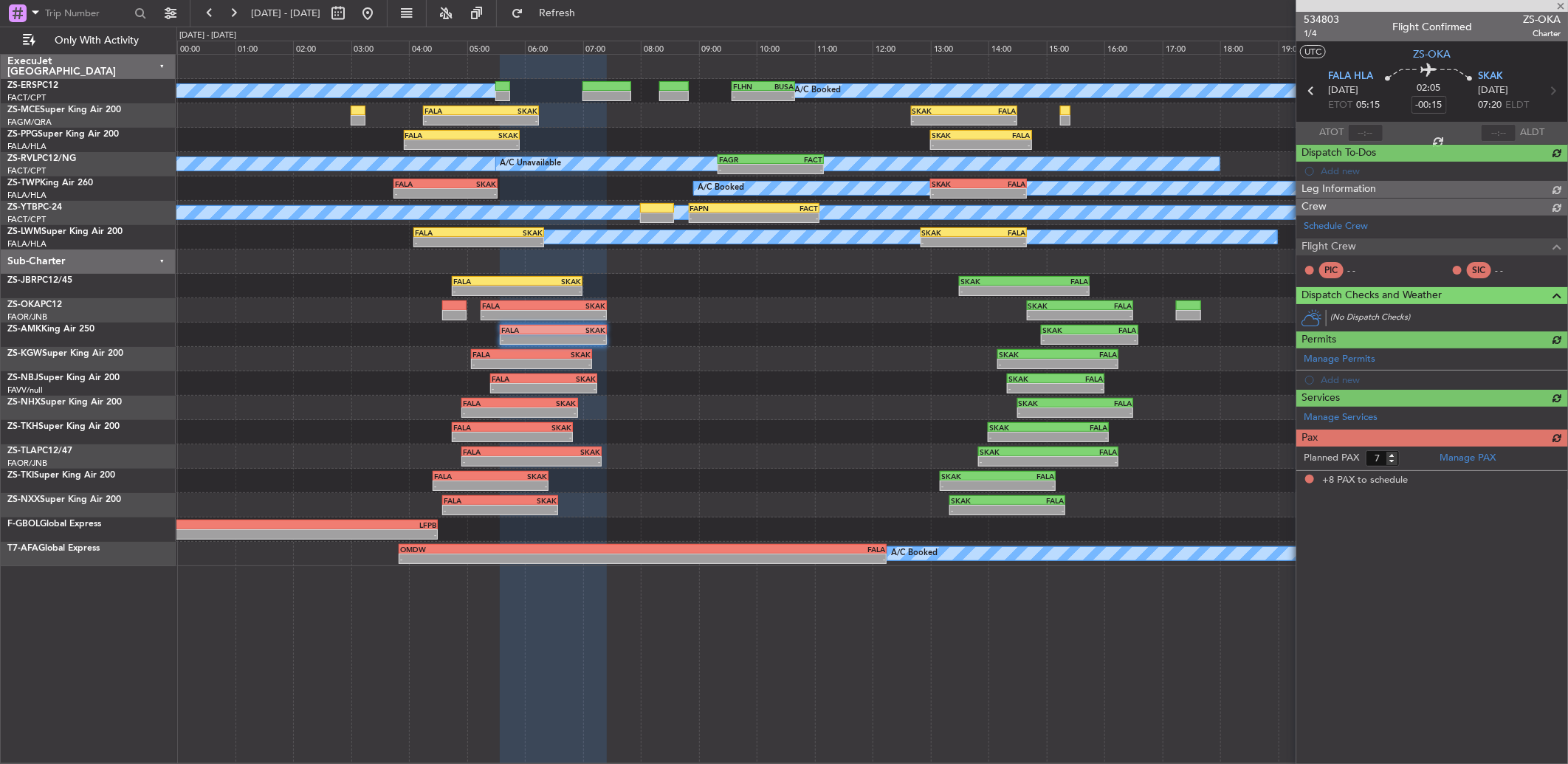
type input "-00:05"
type input "8"
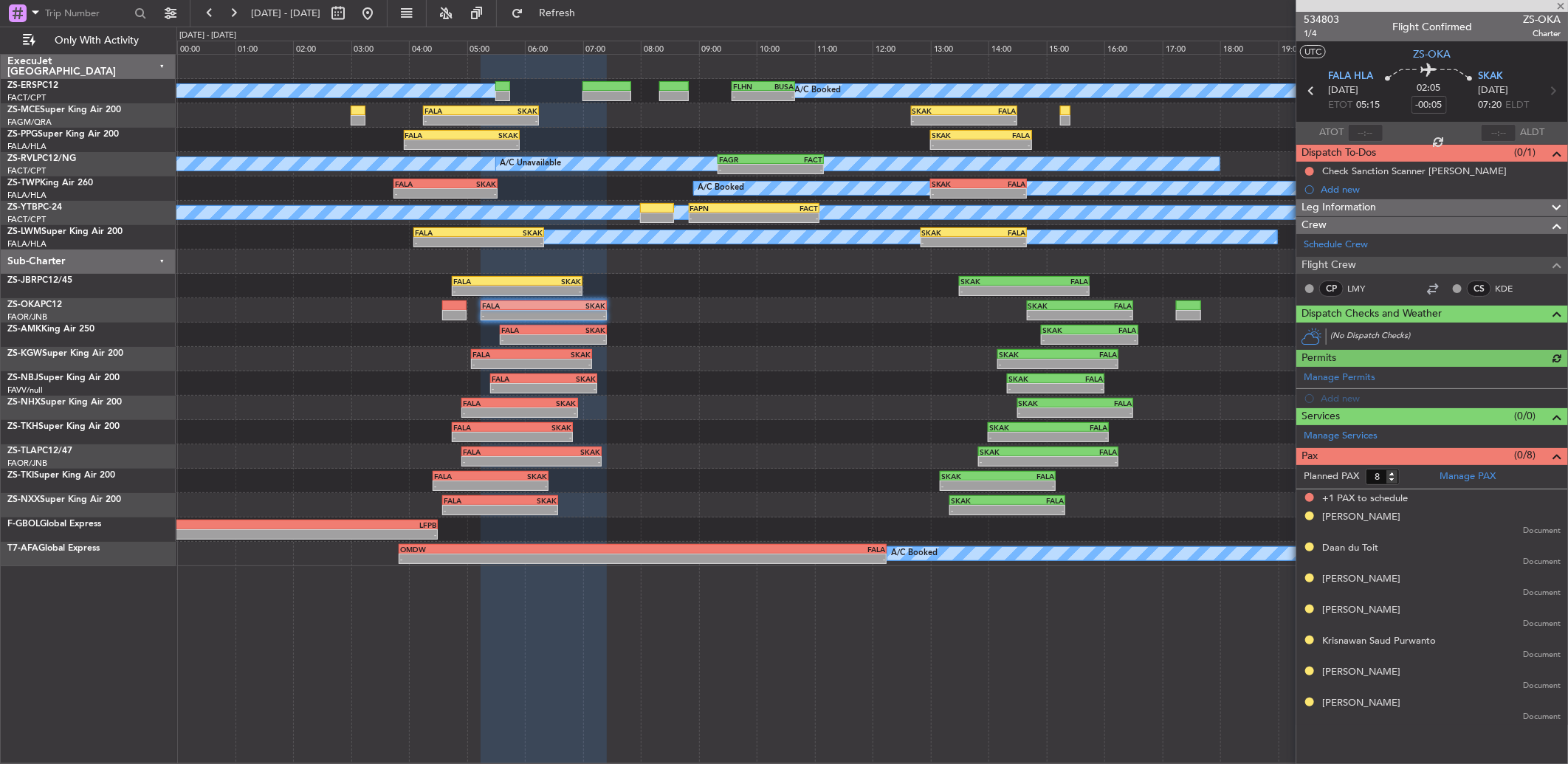
click at [1311, 9] on div at bounding box center [1431, 6] width 271 height 12
click at [1315, 17] on span "534803" at bounding box center [1321, 20] width 36 height 16
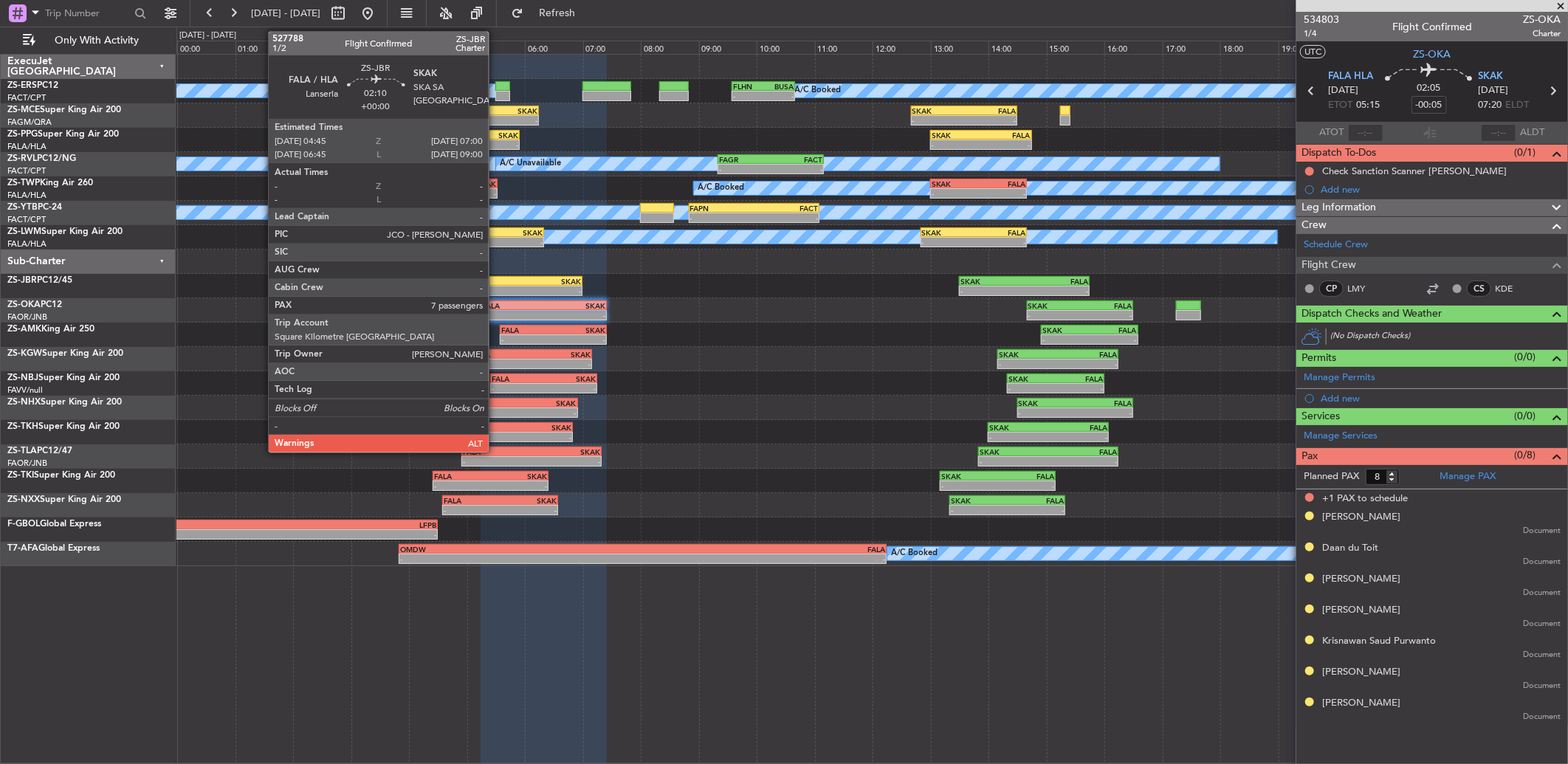
click at [496, 281] on div "FALA" at bounding box center [485, 281] width 64 height 9
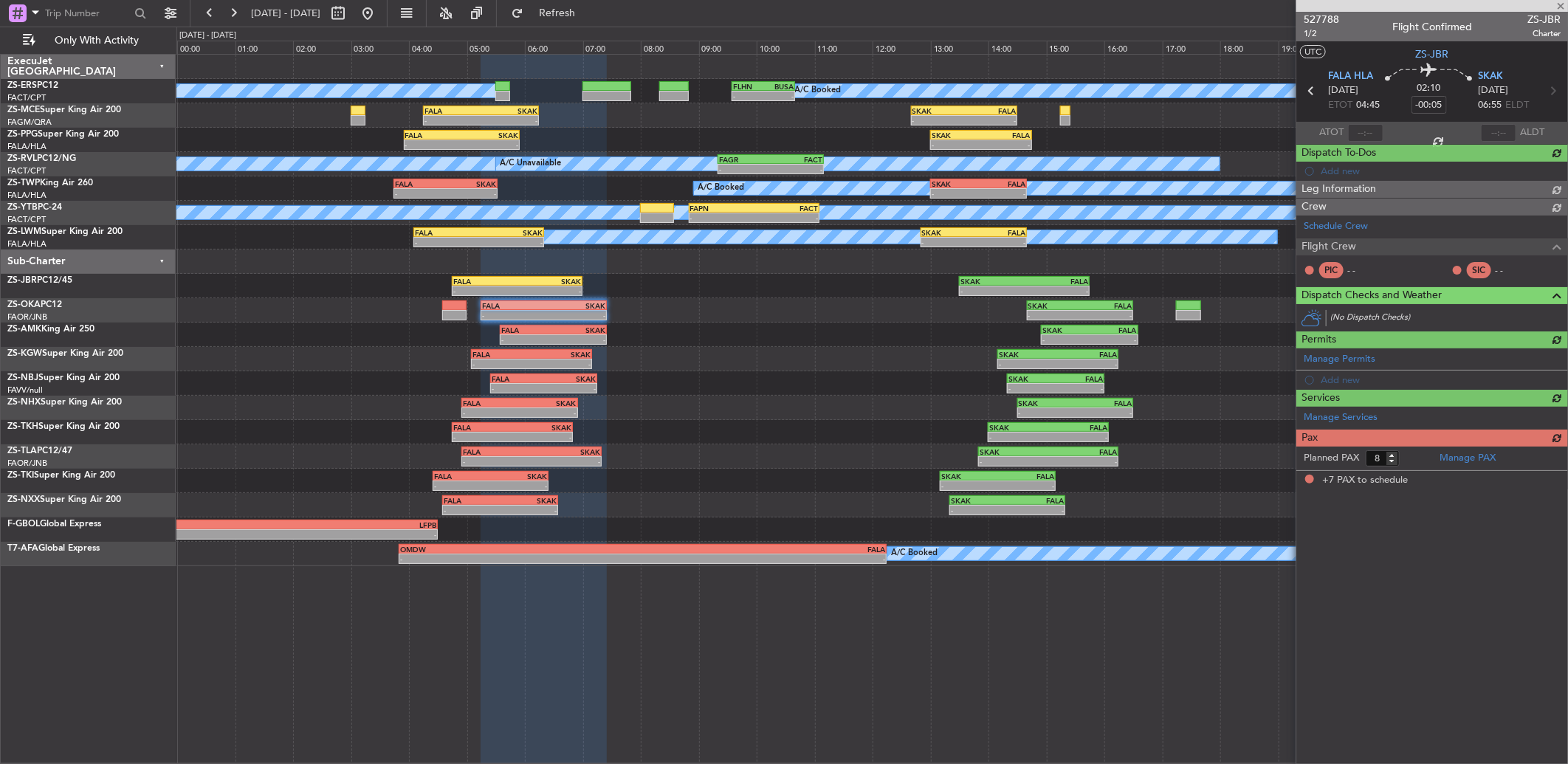
type input "7"
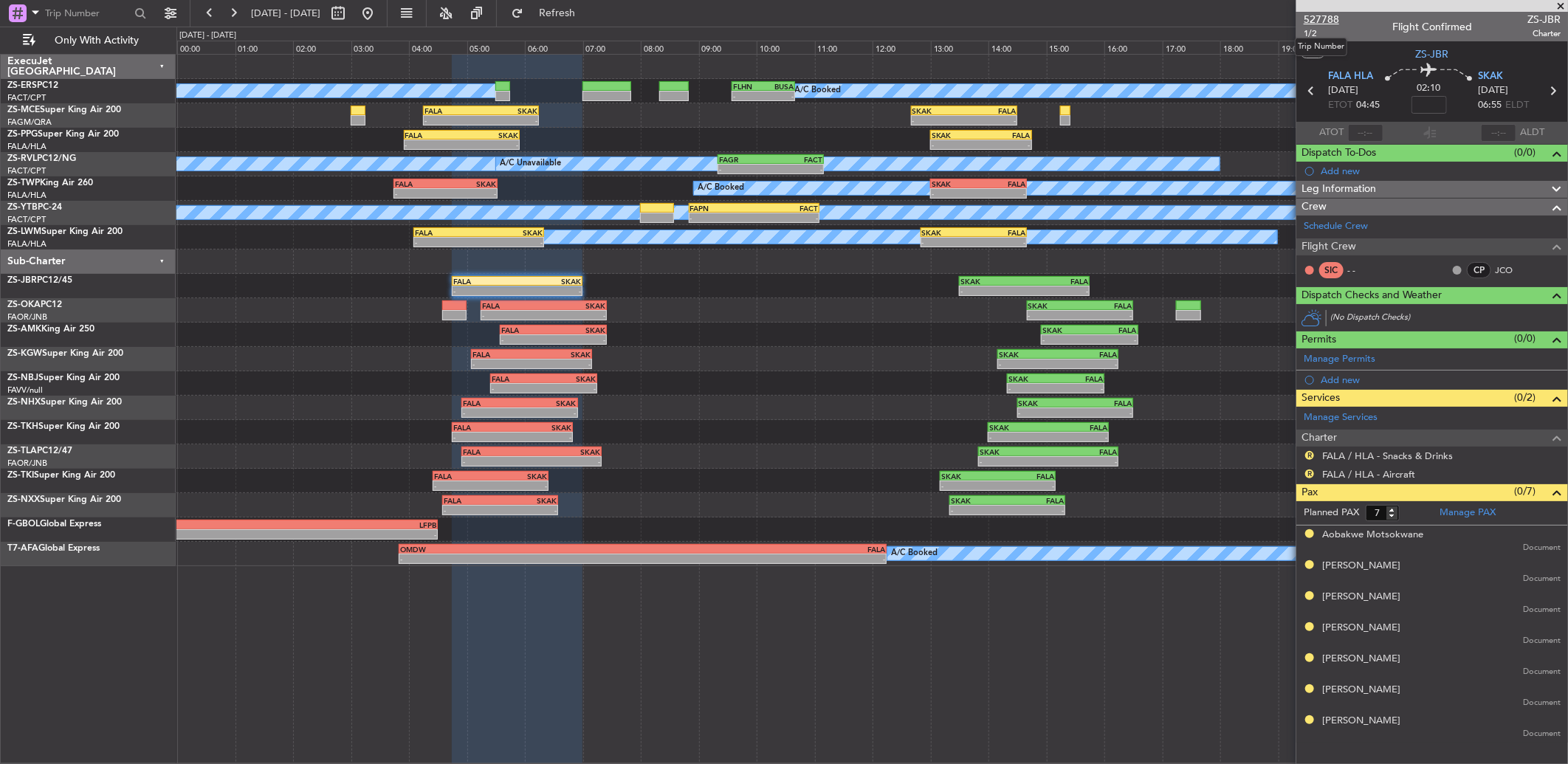
click at [1319, 12] on span "527788" at bounding box center [1321, 20] width 36 height 16
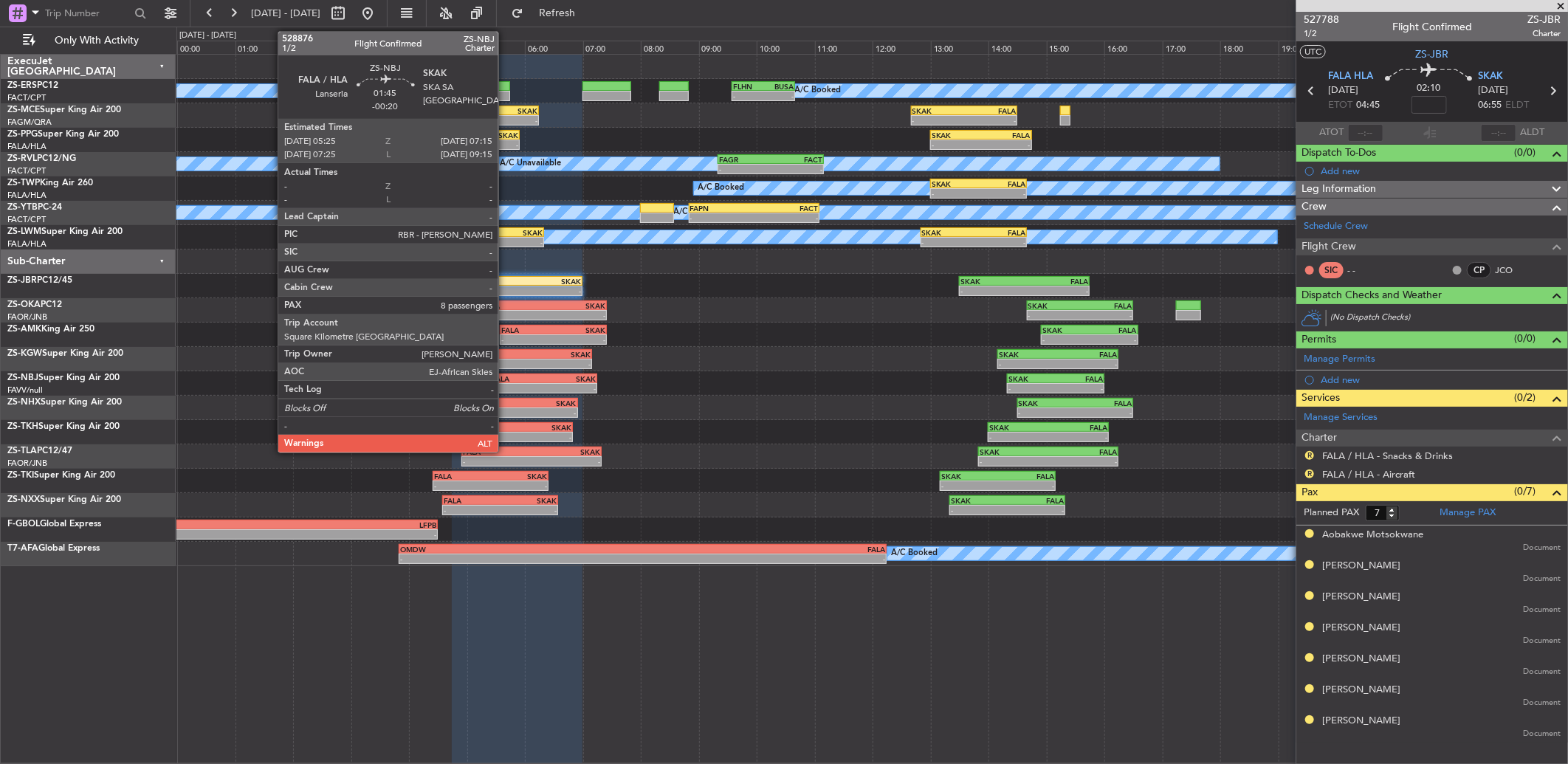
click at [505, 383] on div "05:25 Z" at bounding box center [517, 387] width 51 height 9
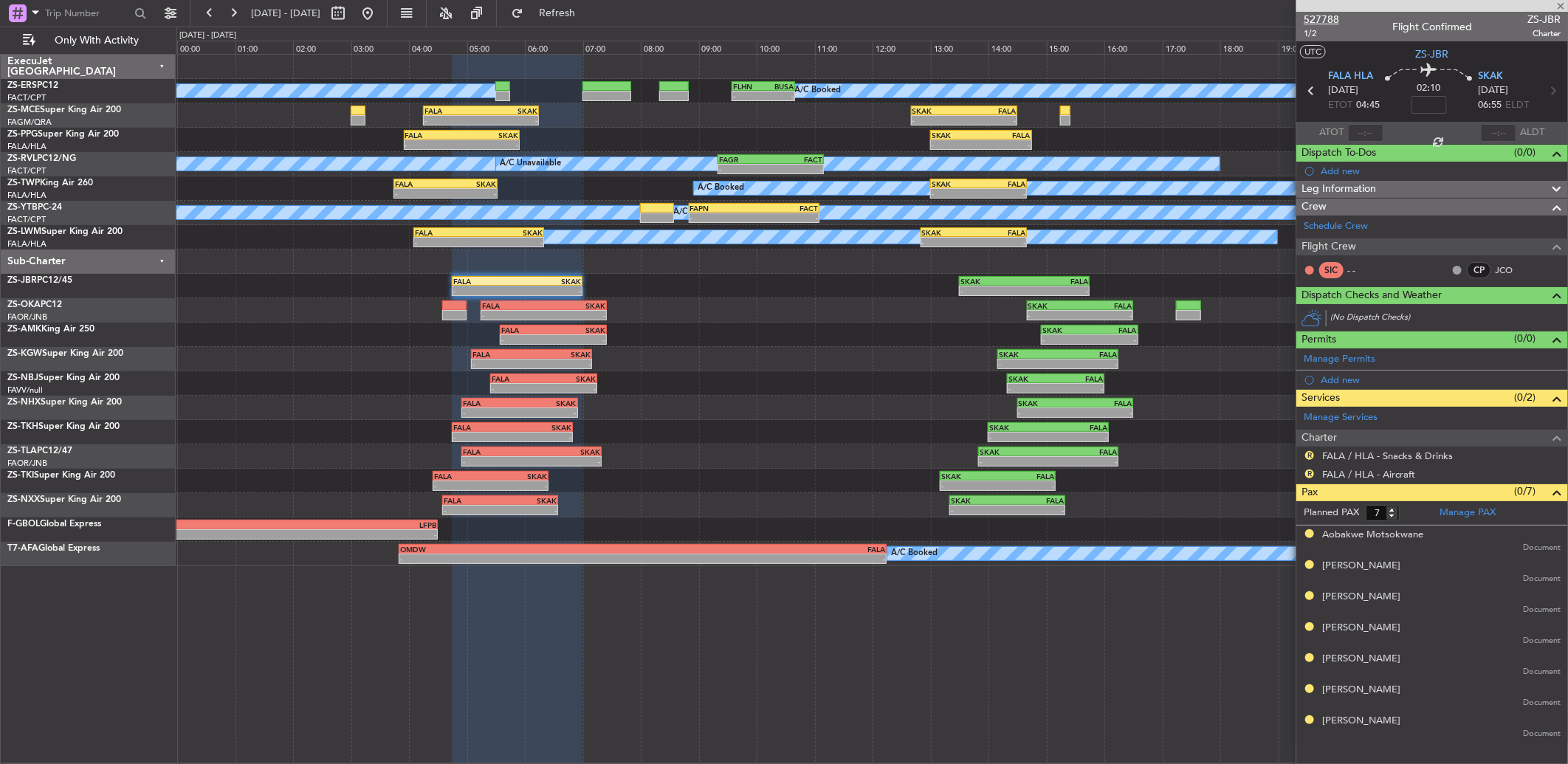
type input "-00:20"
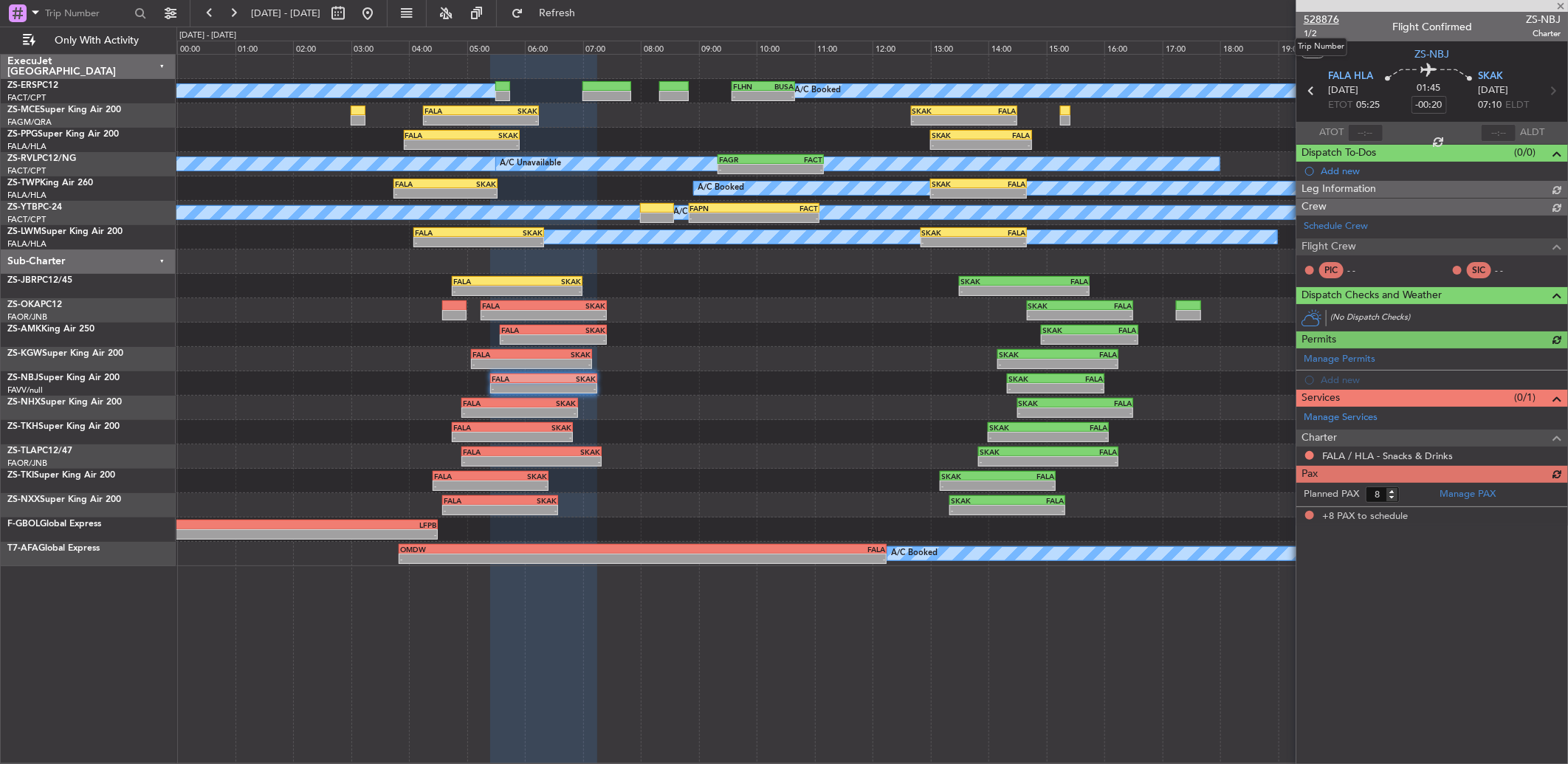
click at [1325, 18] on span "528876" at bounding box center [1321, 20] width 36 height 16
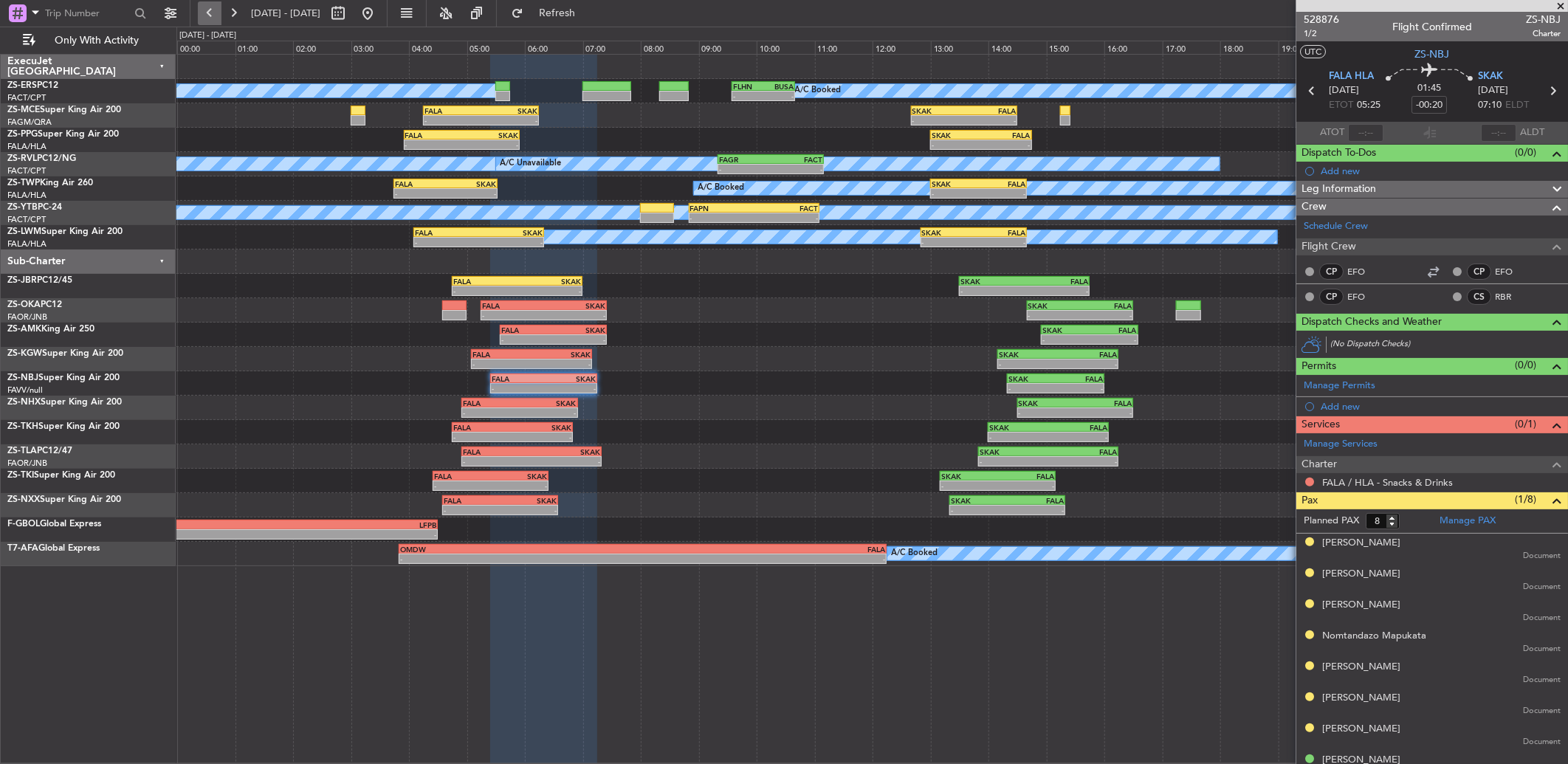
click at [216, 17] on button at bounding box center [209, 13] width 23 height 23
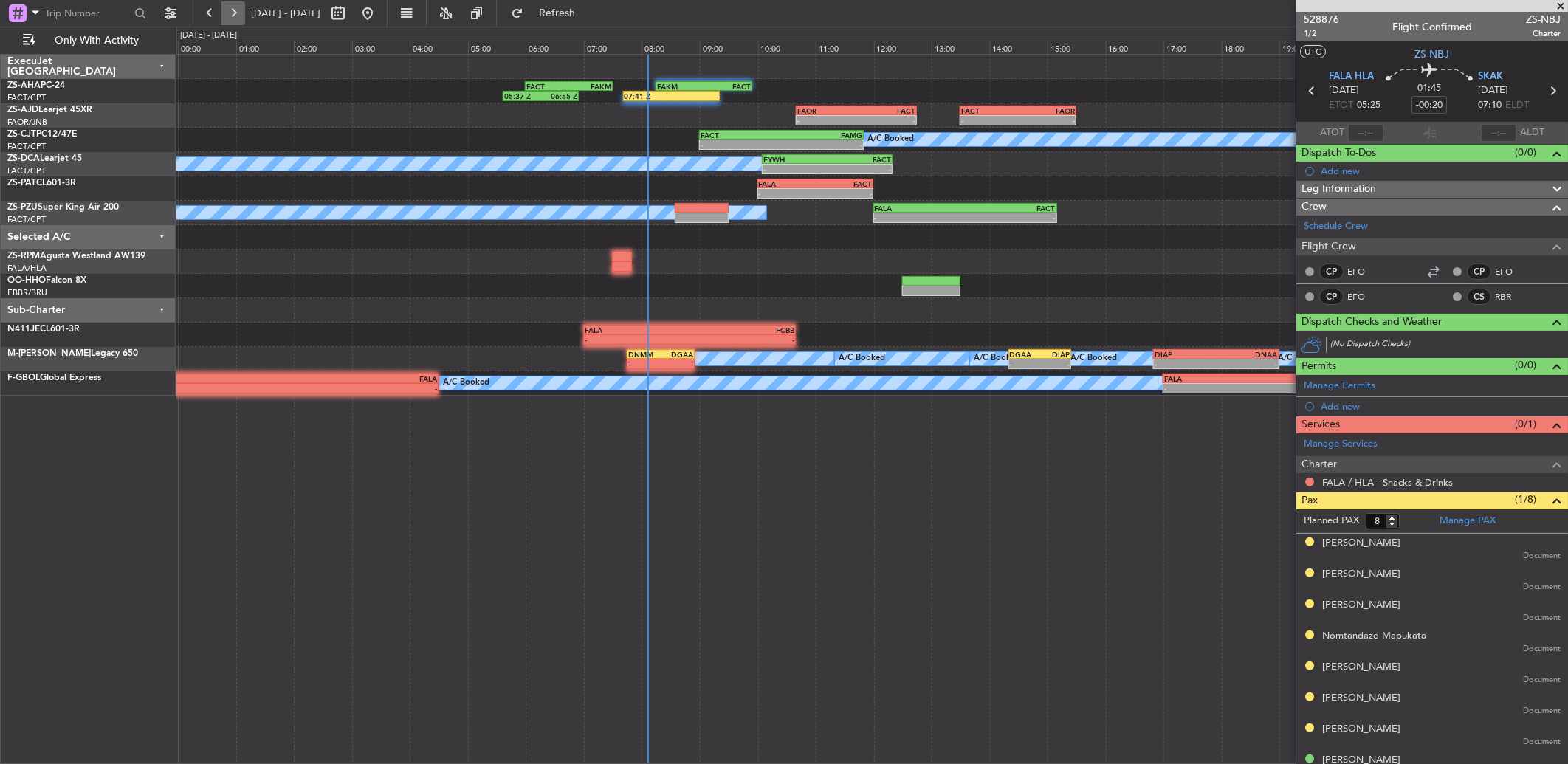
click at [230, 17] on button at bounding box center [233, 13] width 23 height 23
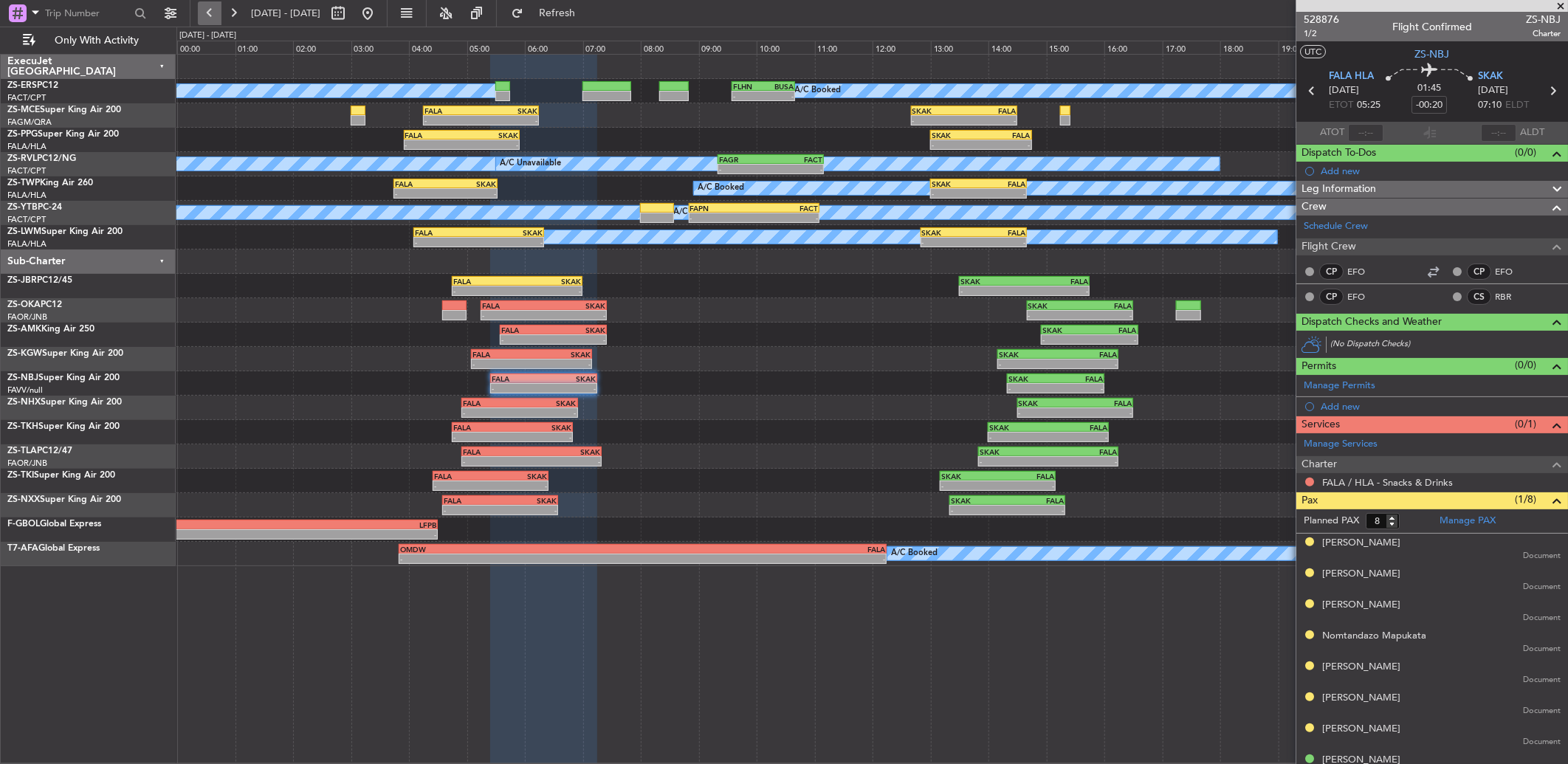
click at [212, 6] on button at bounding box center [209, 13] width 23 height 23
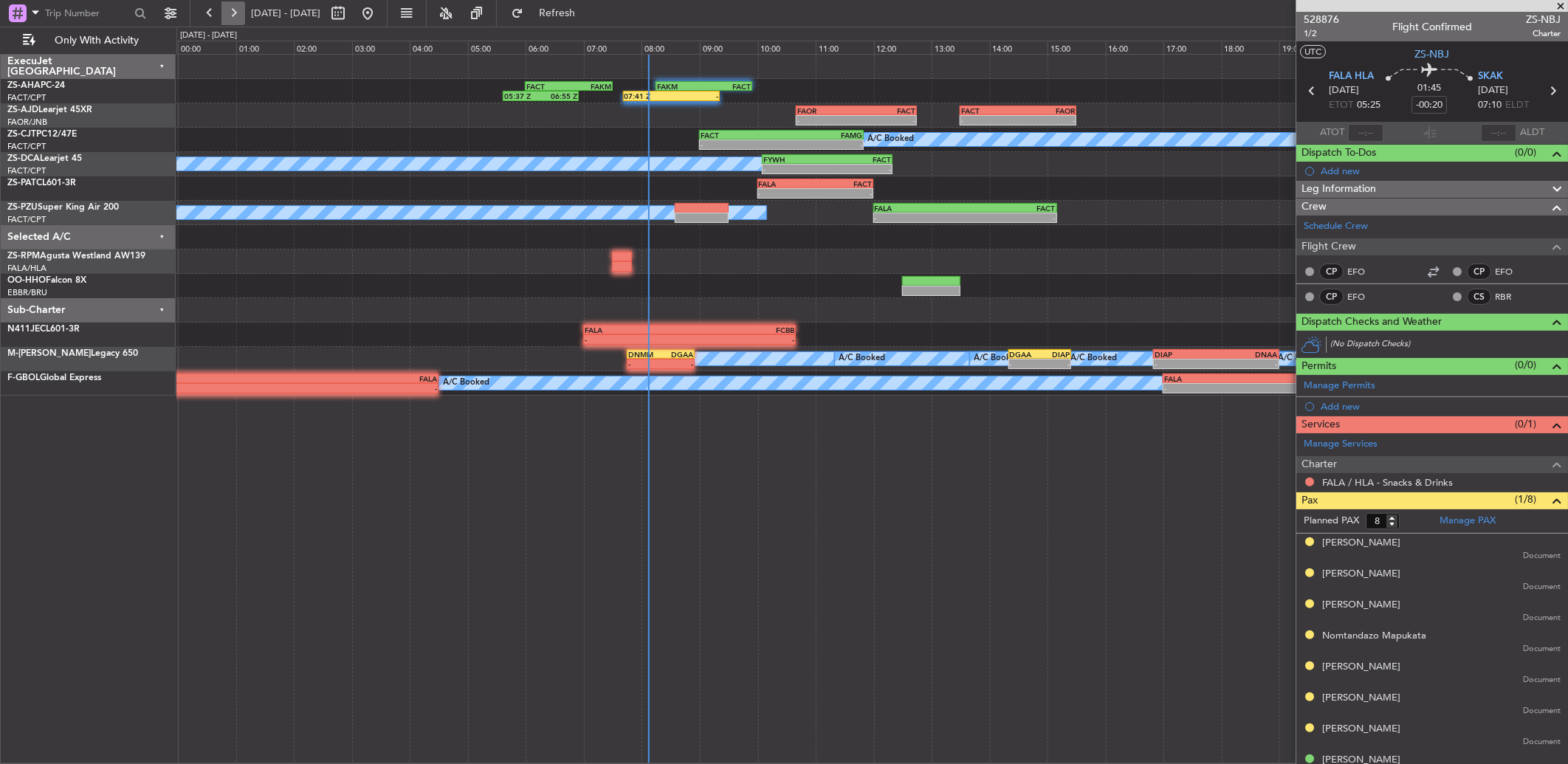
click at [226, 12] on button at bounding box center [233, 13] width 23 height 23
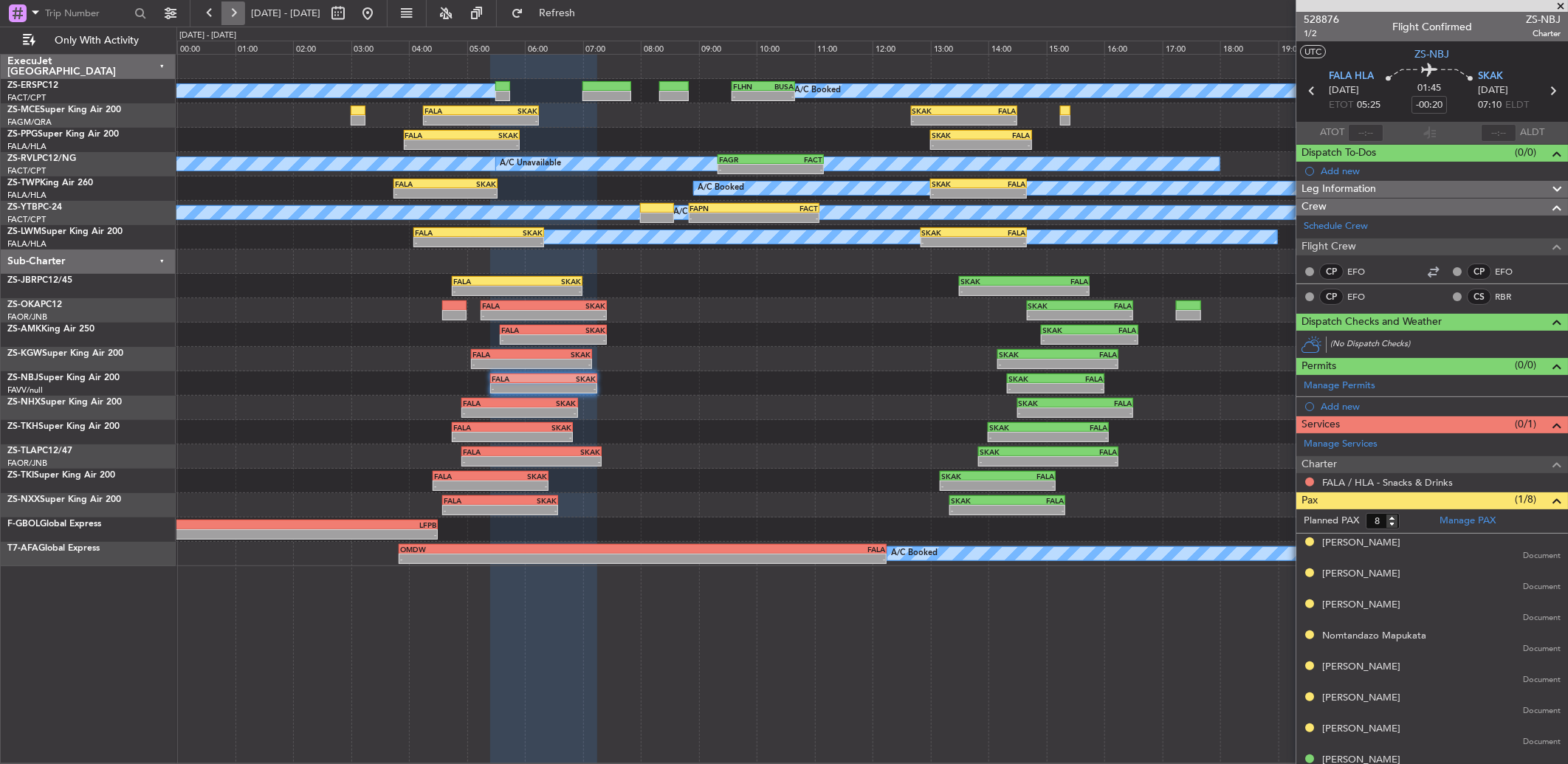
click at [233, 13] on button at bounding box center [233, 13] width 23 height 23
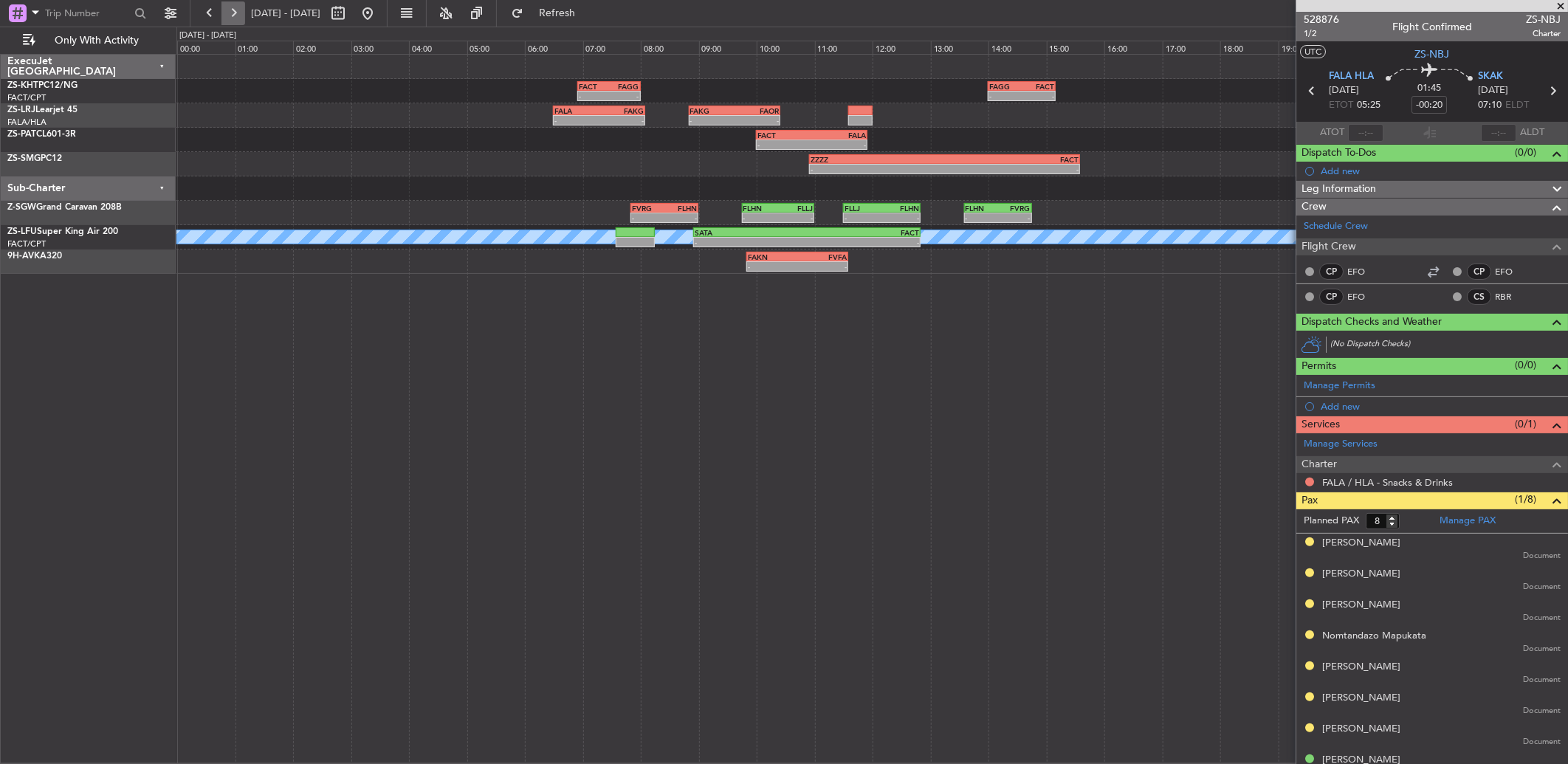
click at [235, 10] on button at bounding box center [233, 13] width 23 height 23
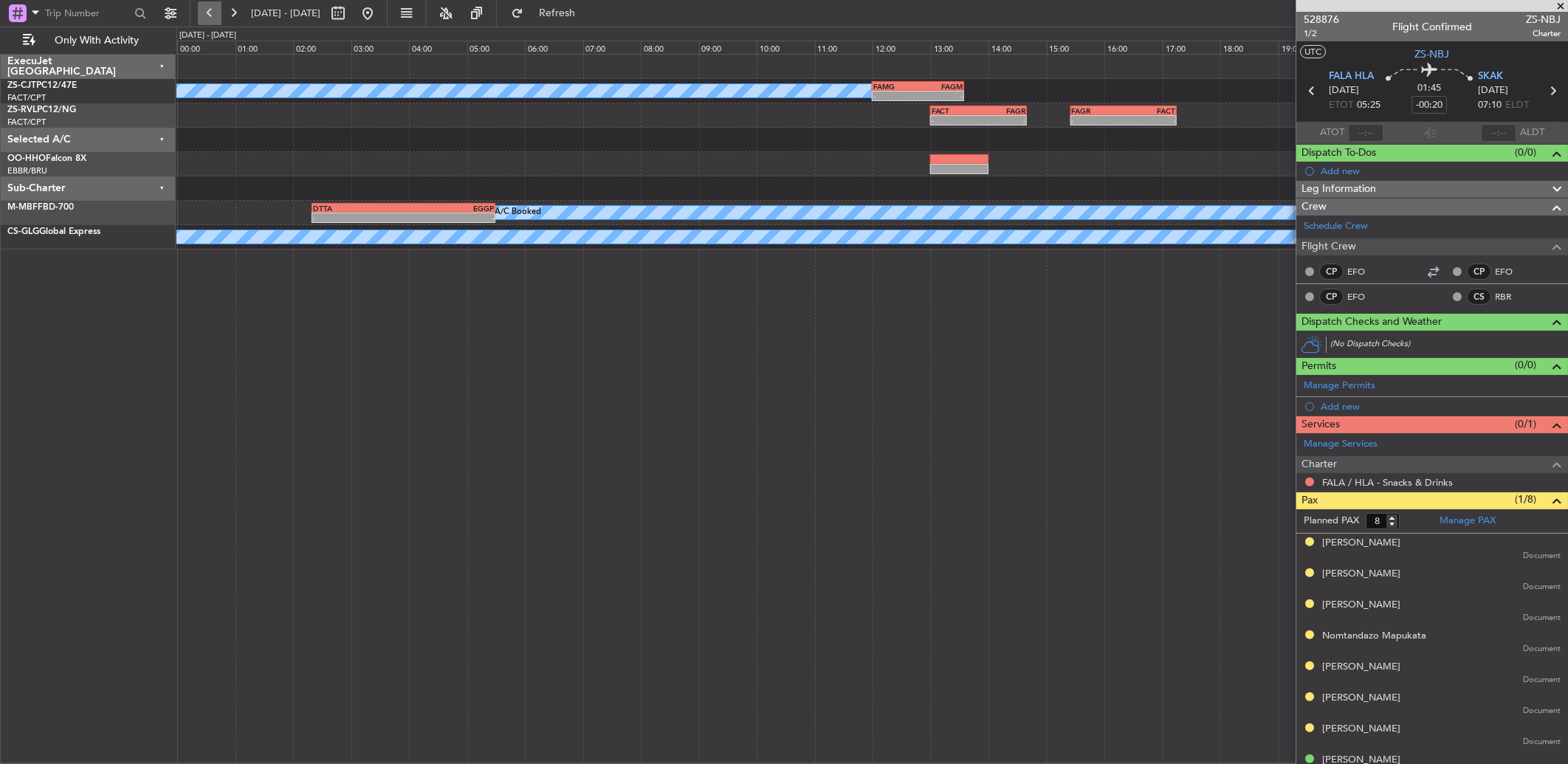
click at [207, 6] on button at bounding box center [209, 13] width 23 height 23
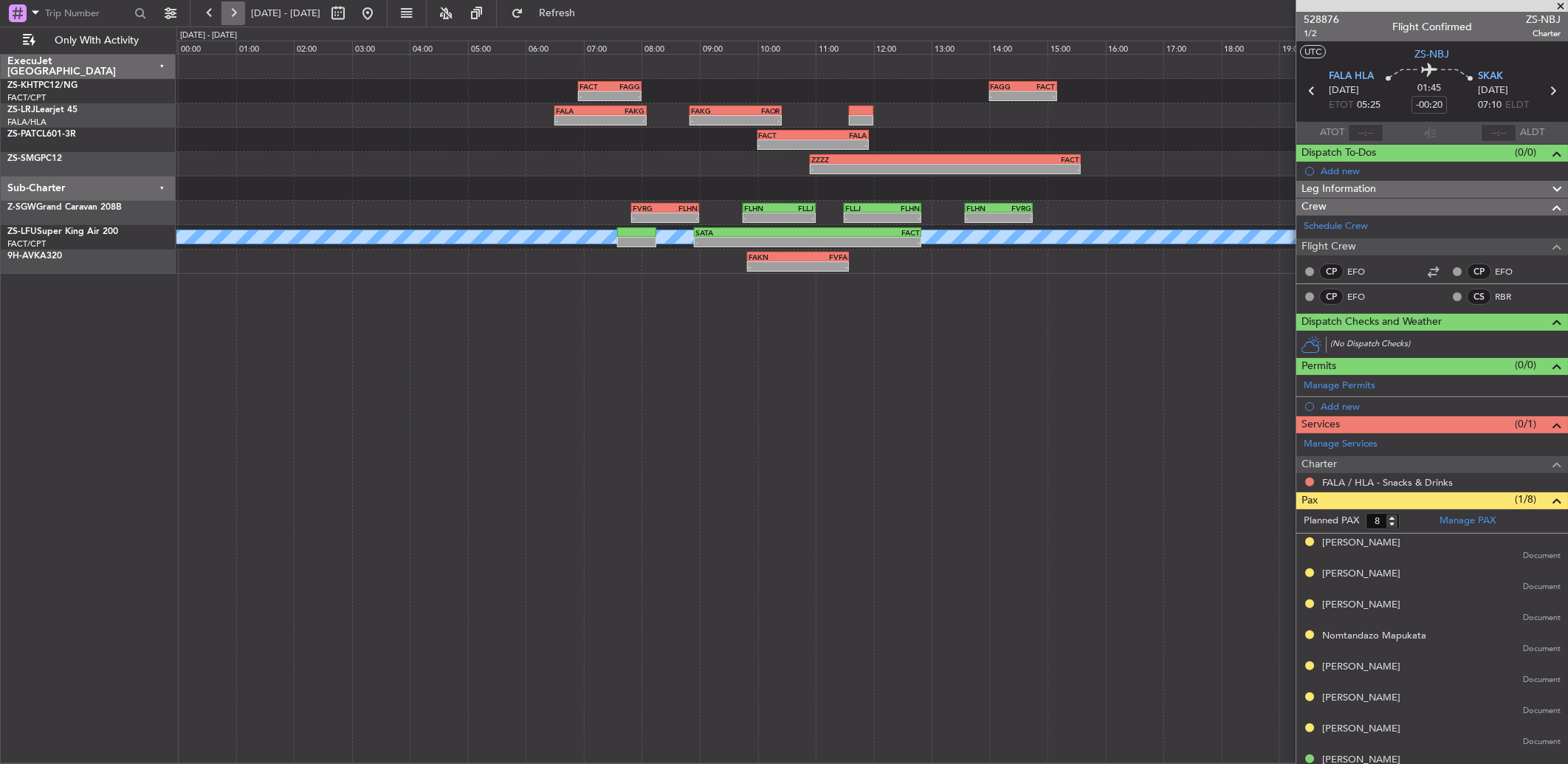
click at [235, 10] on button at bounding box center [233, 13] width 23 height 23
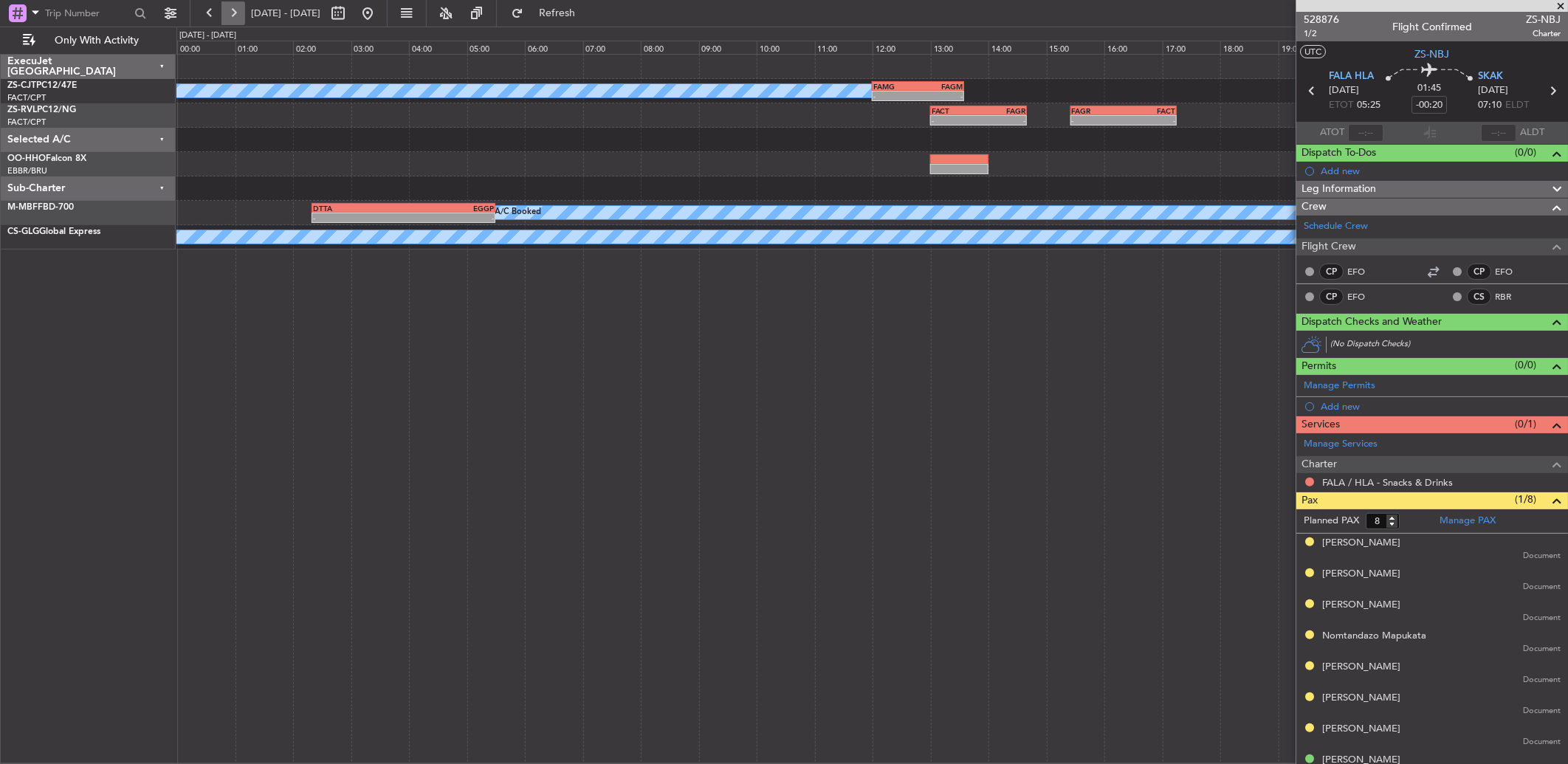
click at [235, 10] on button at bounding box center [233, 13] width 23 height 23
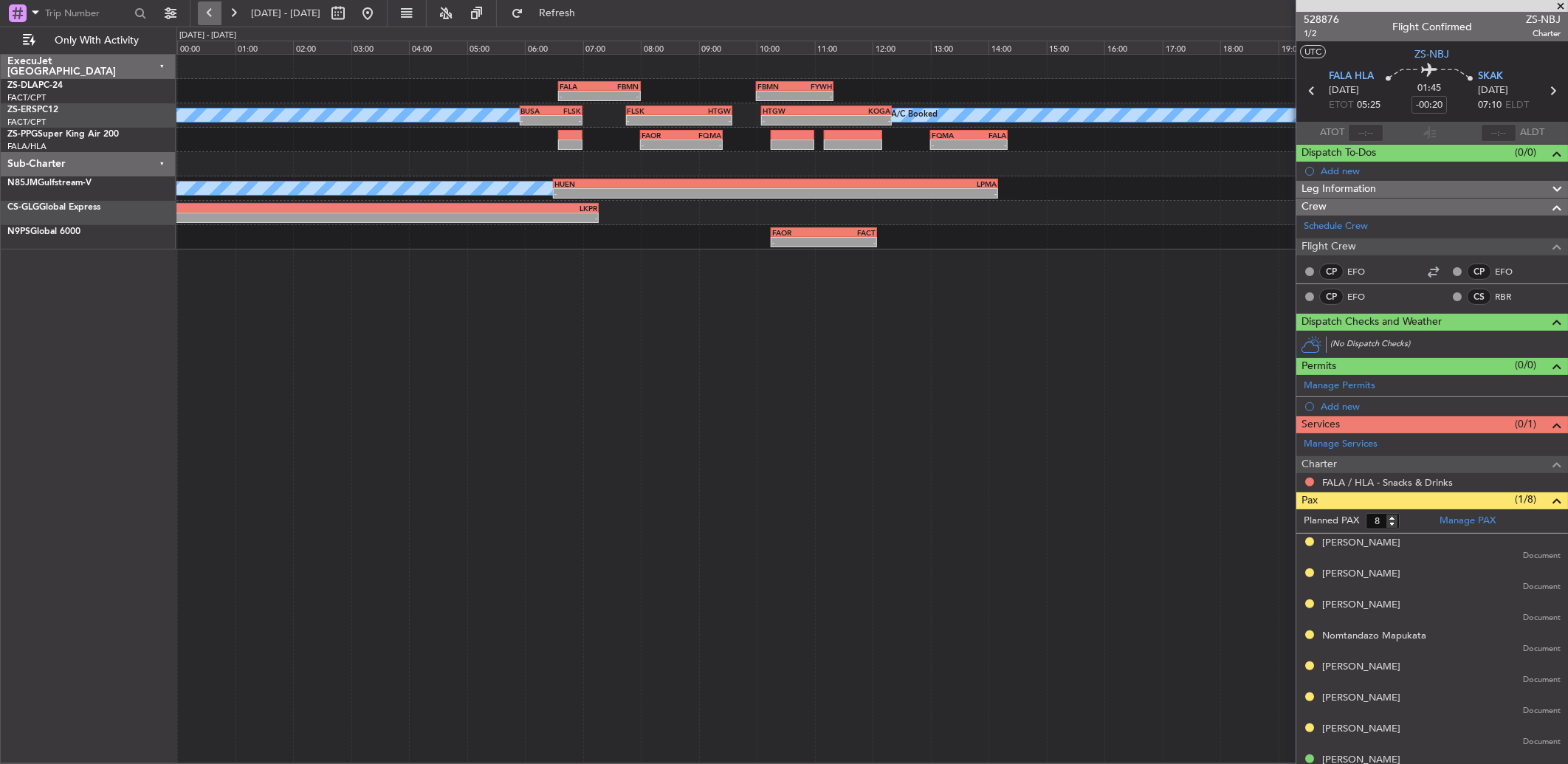
click at [215, 10] on button at bounding box center [209, 13] width 23 height 23
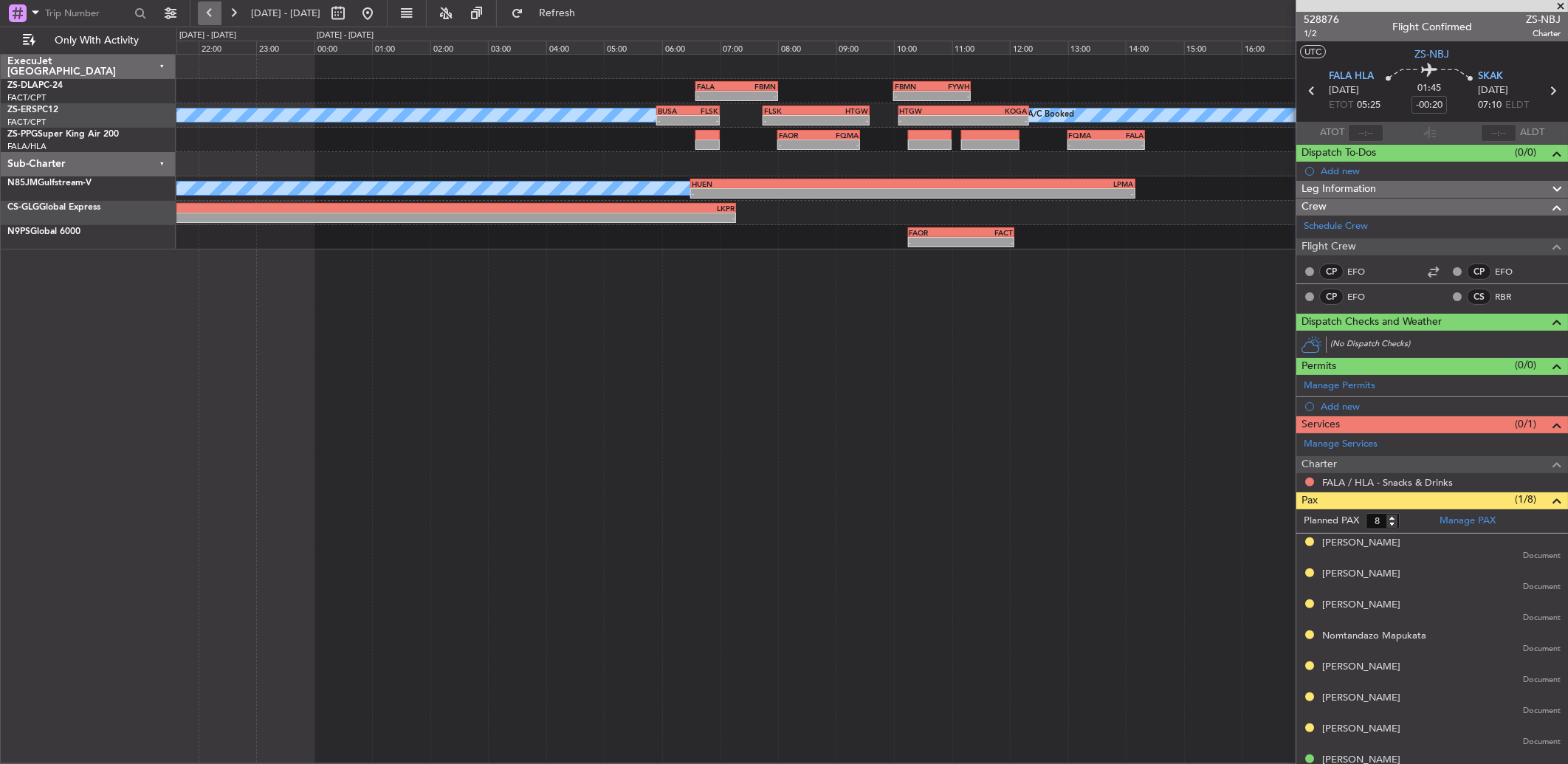
click at [215, 10] on button at bounding box center [209, 13] width 23 height 23
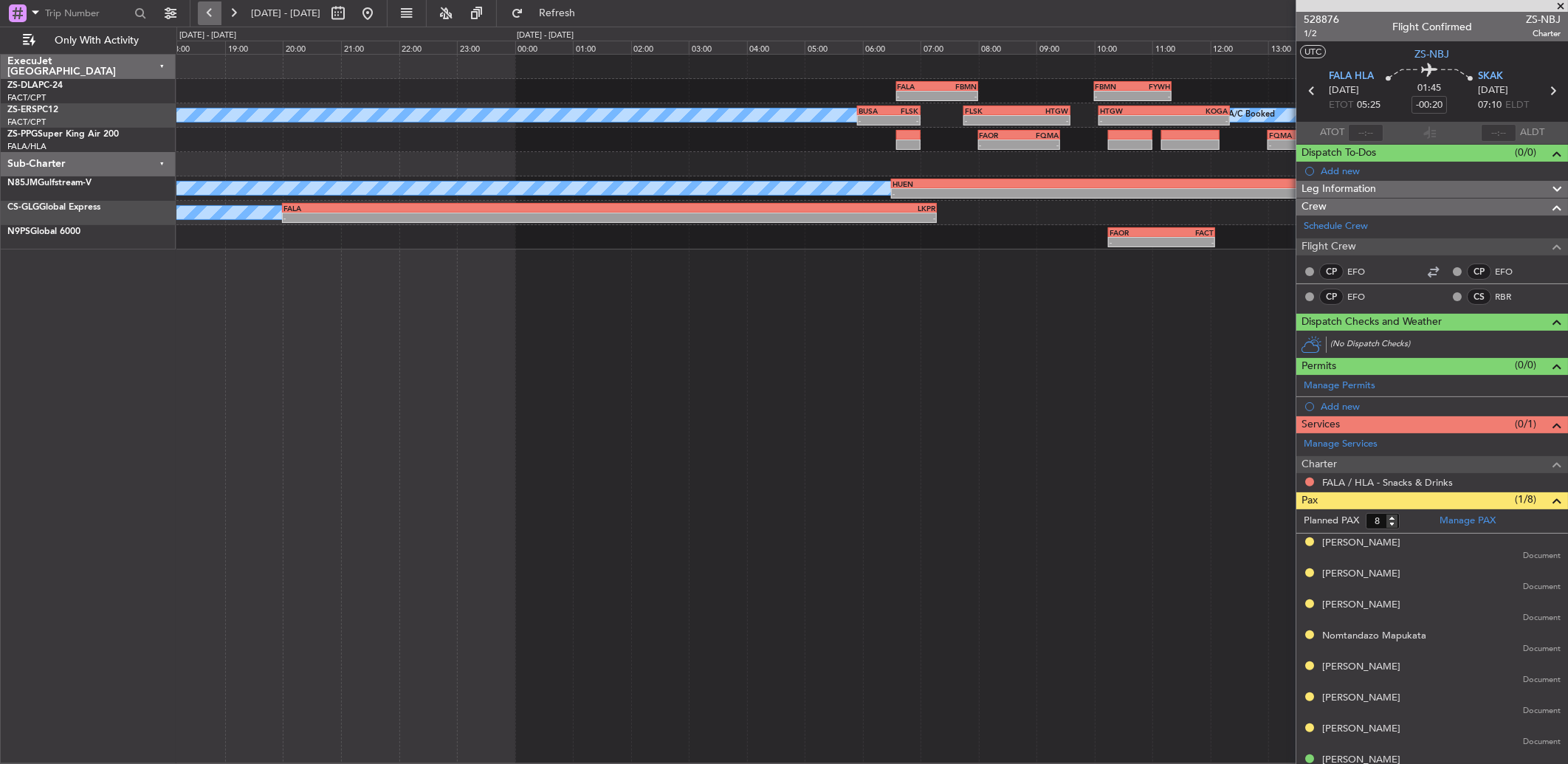
click at [215, 10] on button at bounding box center [209, 13] width 23 height 23
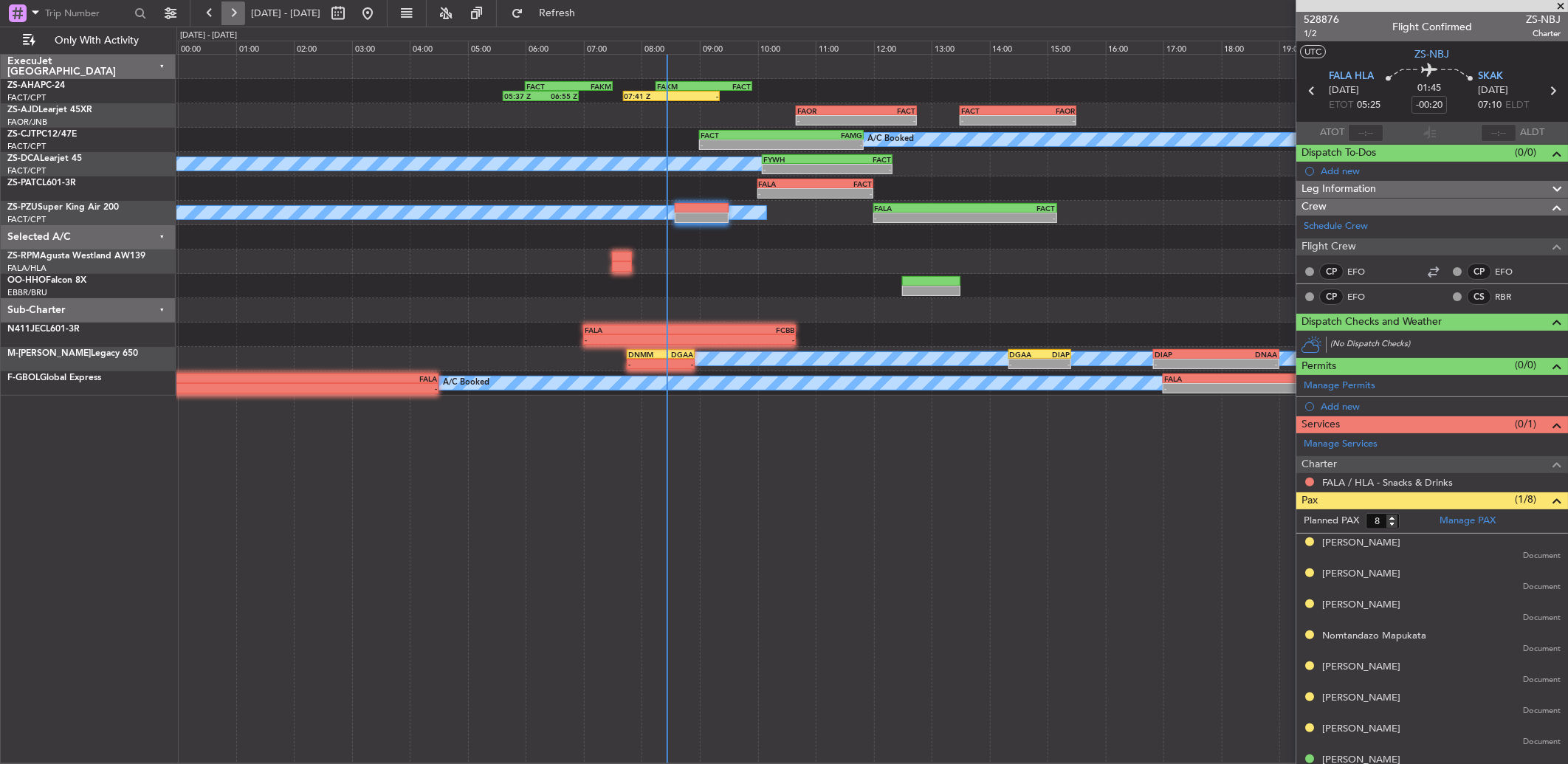
click at [231, 17] on button at bounding box center [233, 13] width 23 height 23
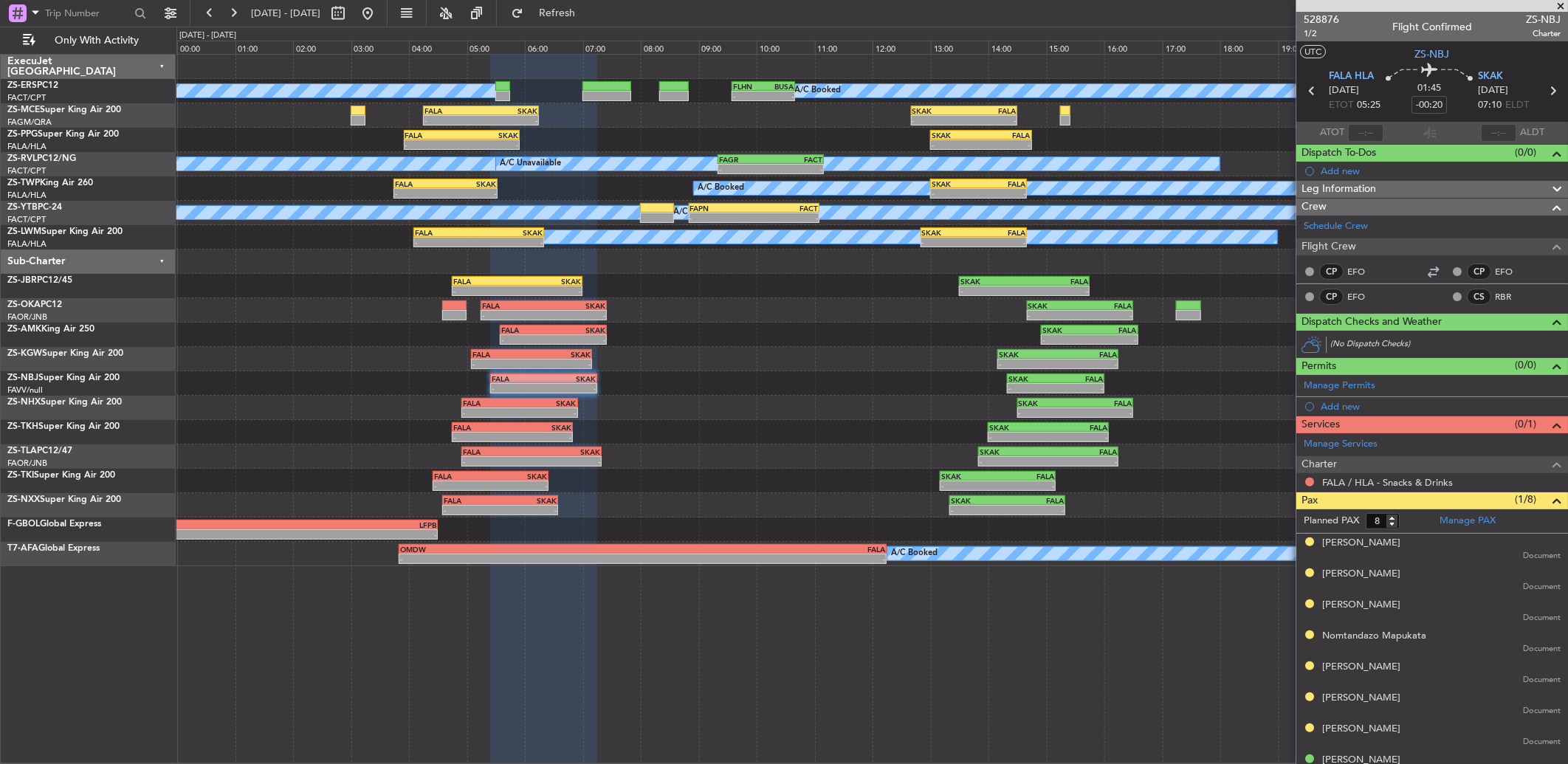
click at [350, 111] on div at bounding box center [357, 111] width 15 height 10
type input "0"
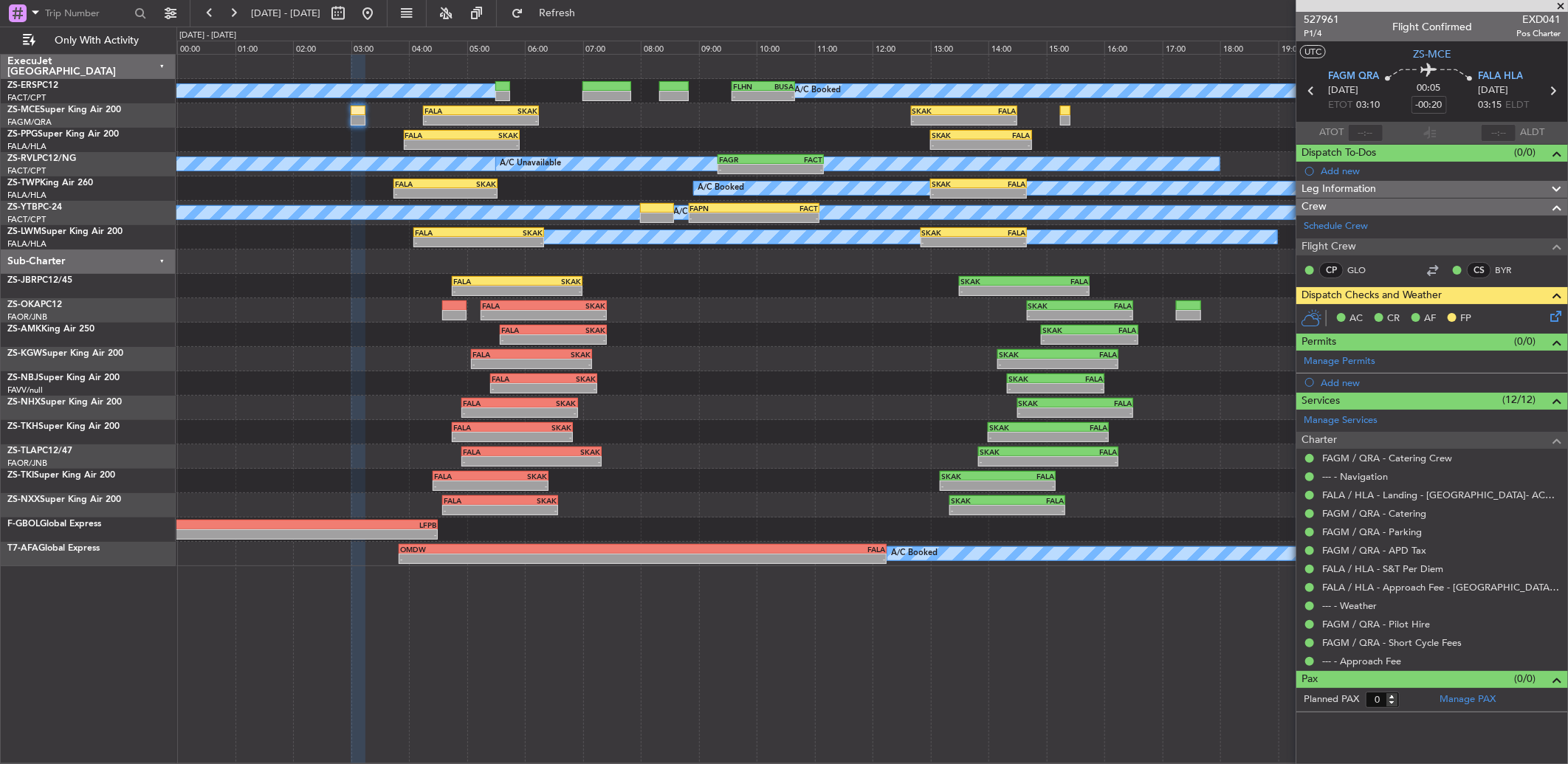
click at [1312, 10] on div at bounding box center [1431, 6] width 271 height 12
click at [1312, 17] on span "527961" at bounding box center [1321, 20] width 36 height 16
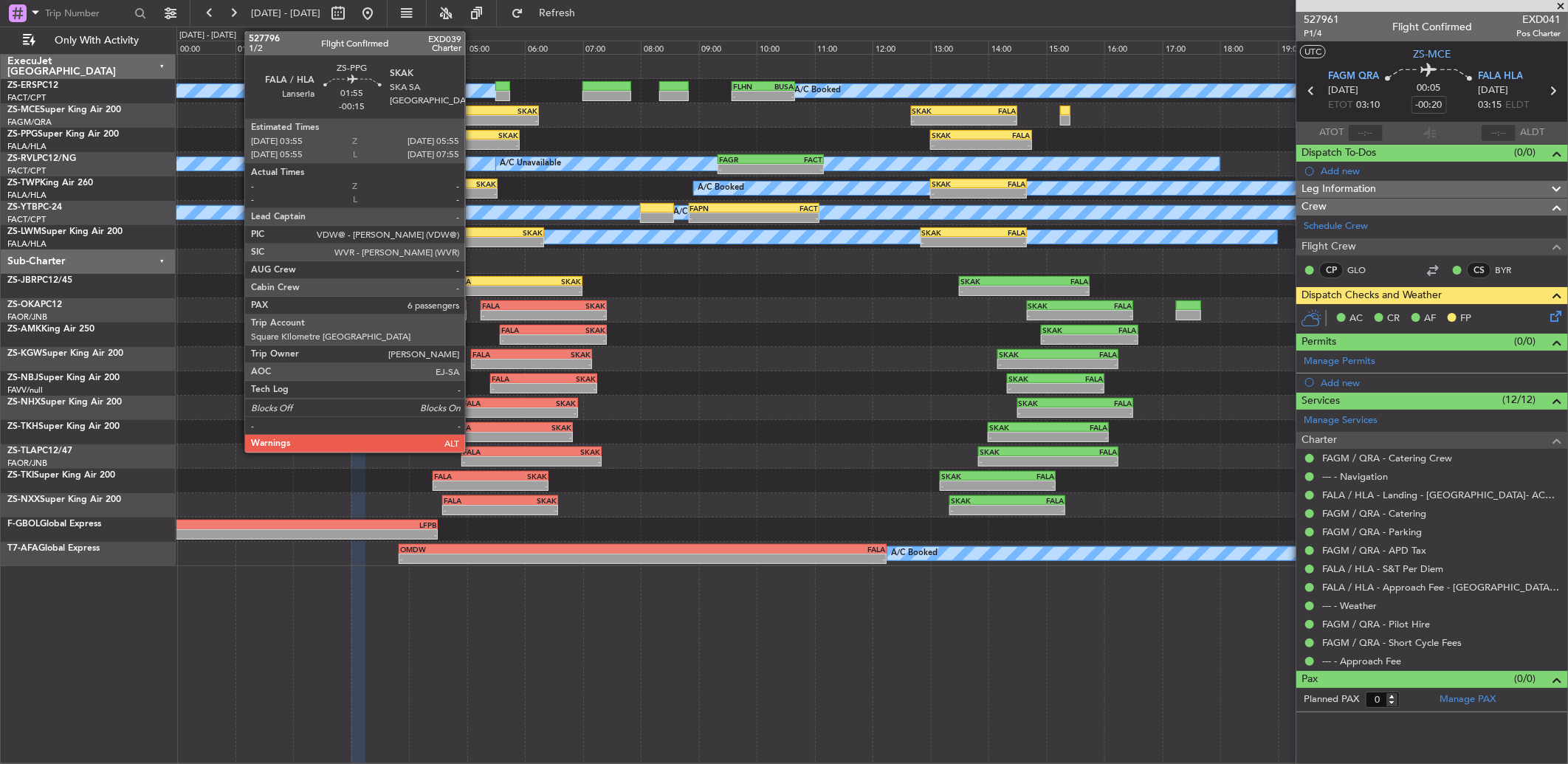
click at [472, 139] on div "- -" at bounding box center [462, 144] width 117 height 10
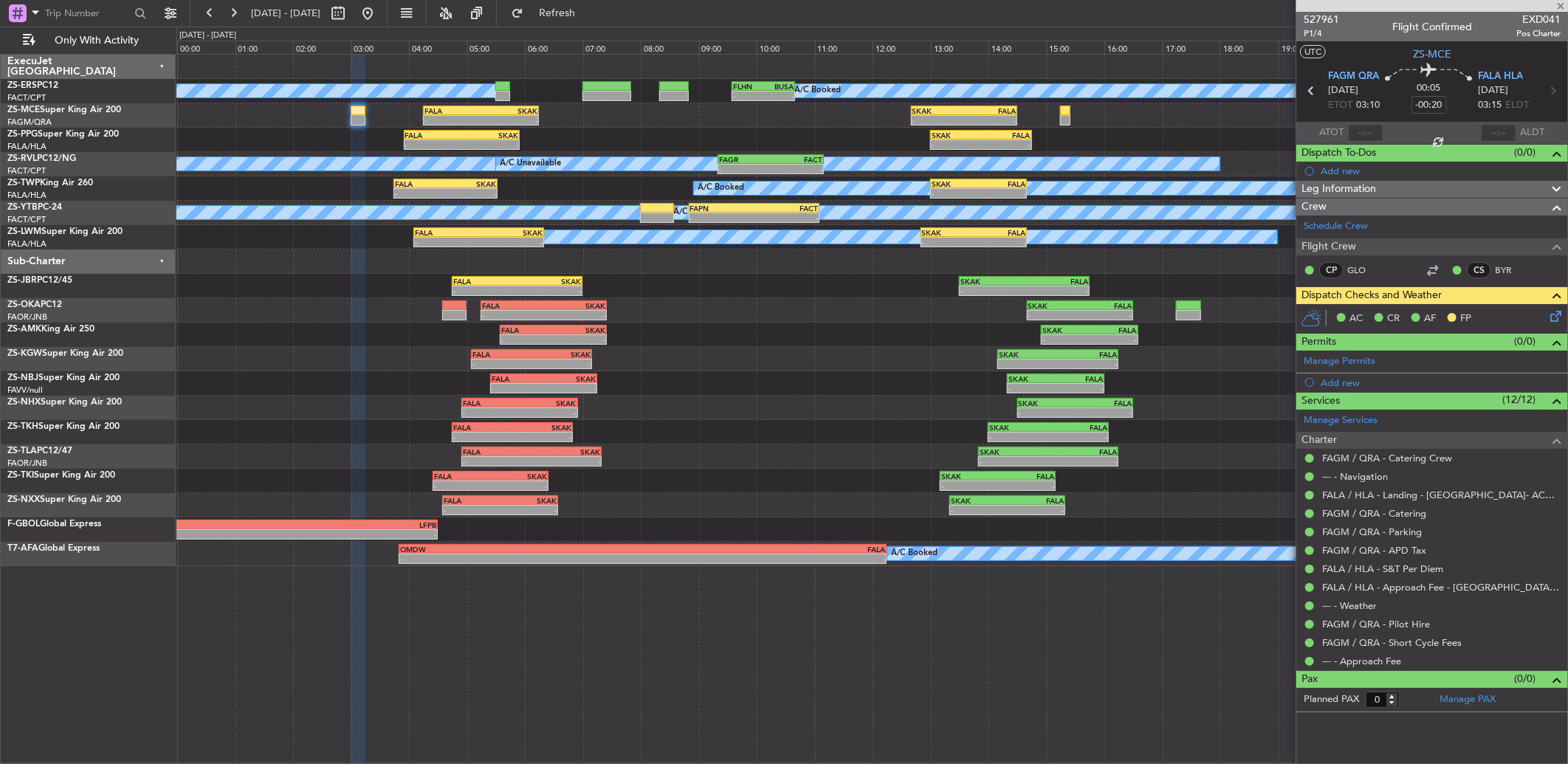
type input "-00:15"
type input "6"
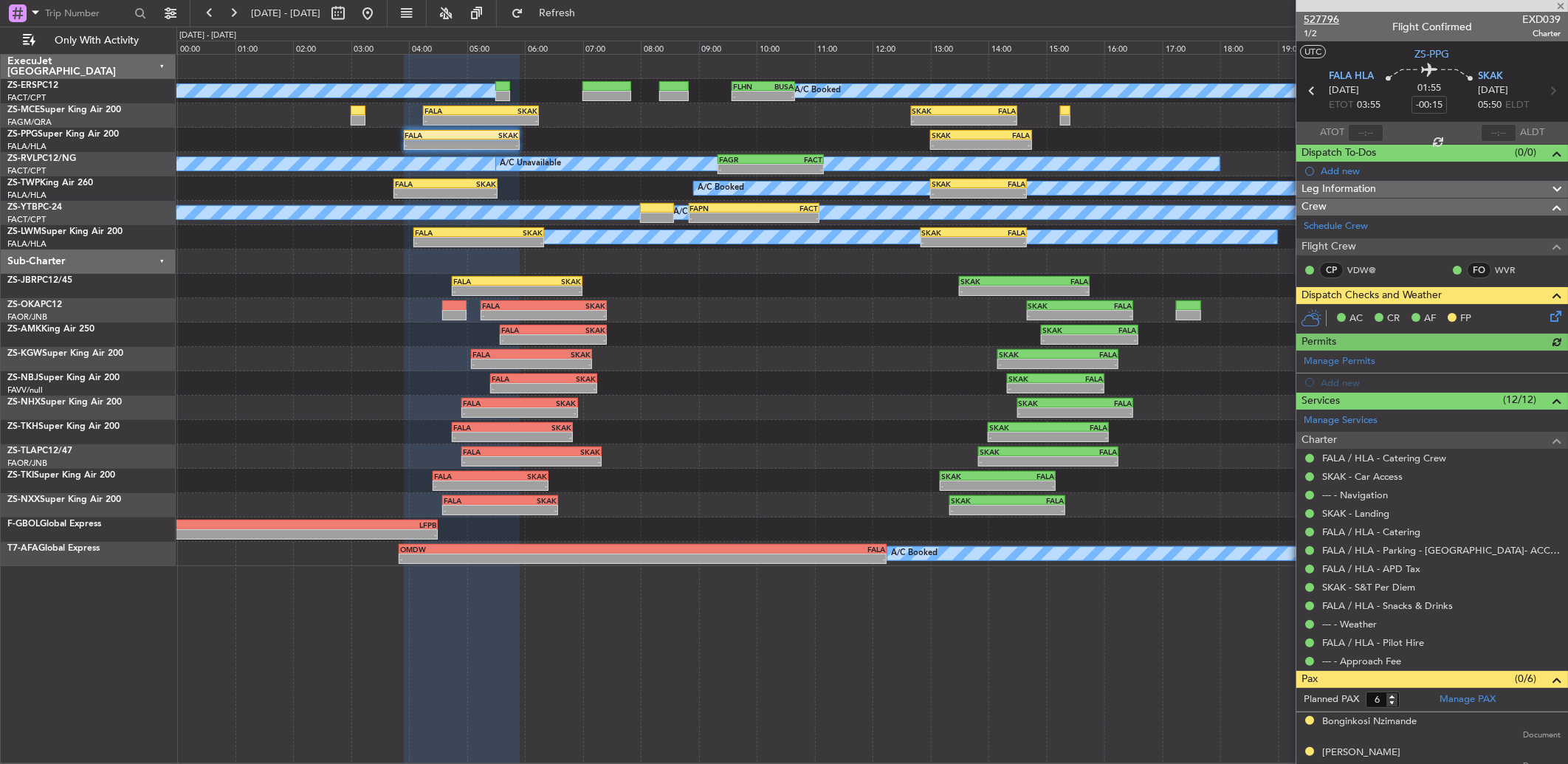
click at [1331, 17] on span "527796" at bounding box center [1321, 20] width 36 height 16
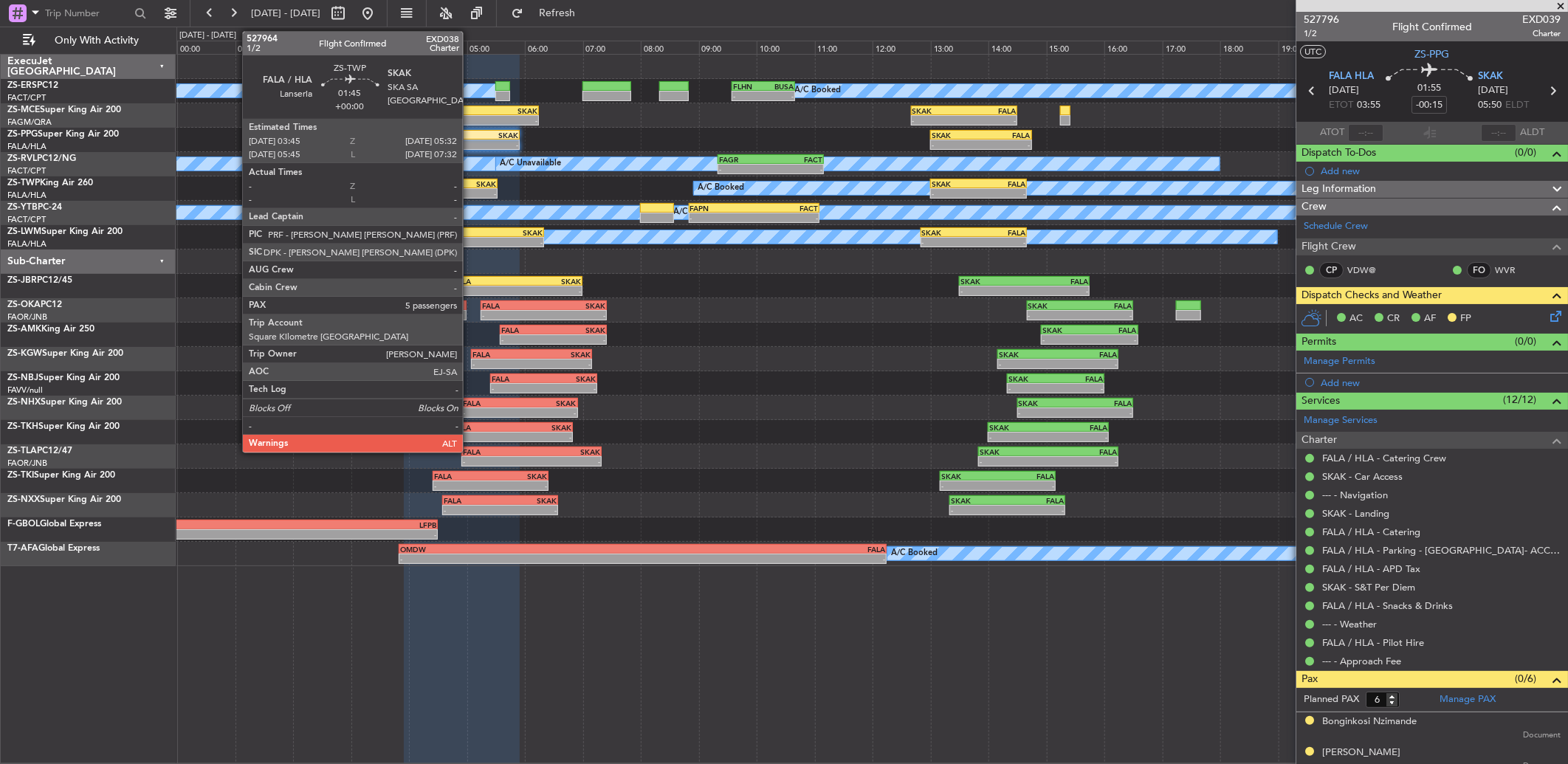
click at [470, 188] on div "05:32 Z" at bounding box center [471, 192] width 50 height 9
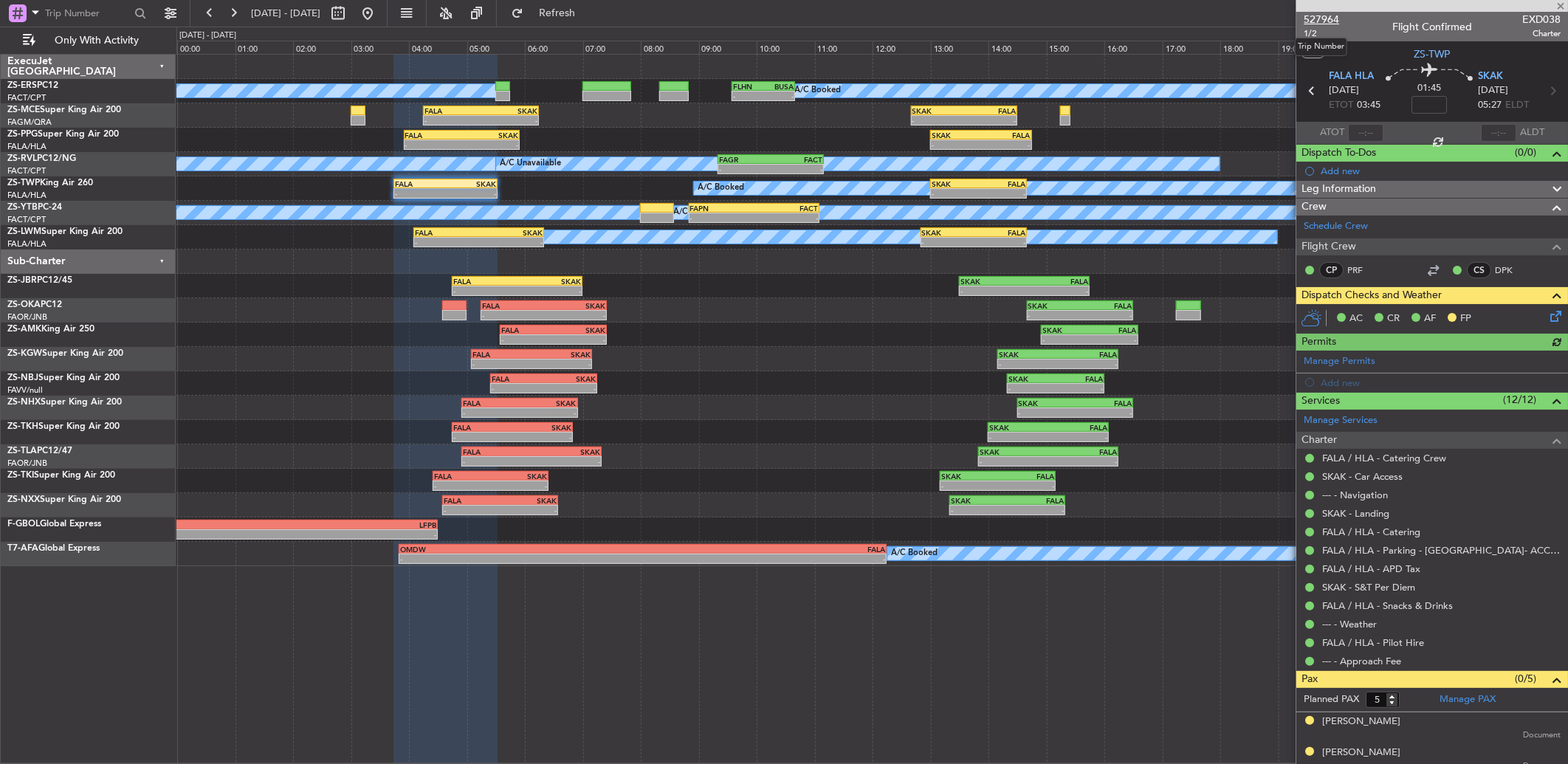
click at [1318, 17] on span "527964" at bounding box center [1321, 20] width 36 height 16
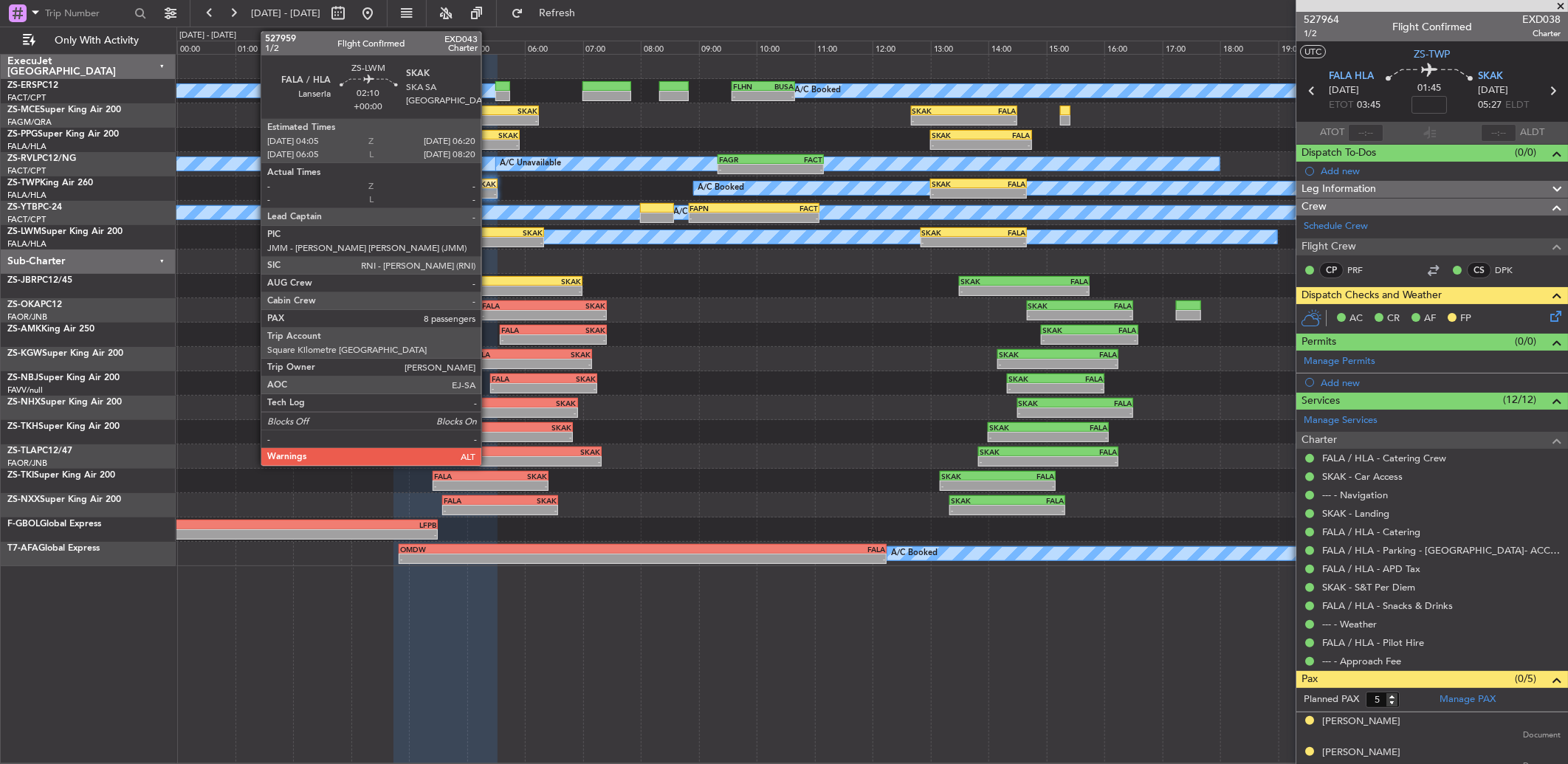
click at [489, 241] on div "-" at bounding box center [510, 242] width 64 height 9
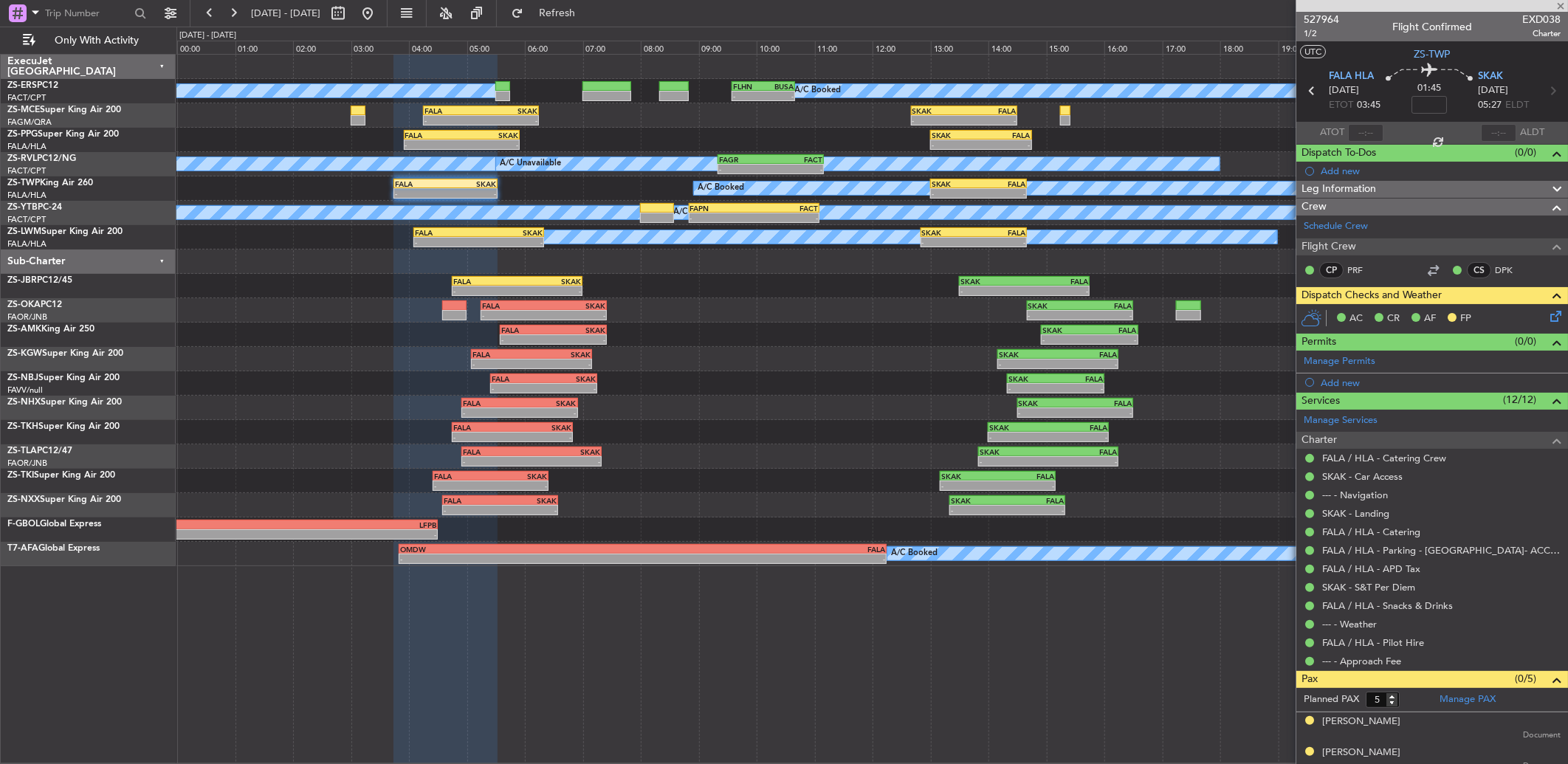
type input "8"
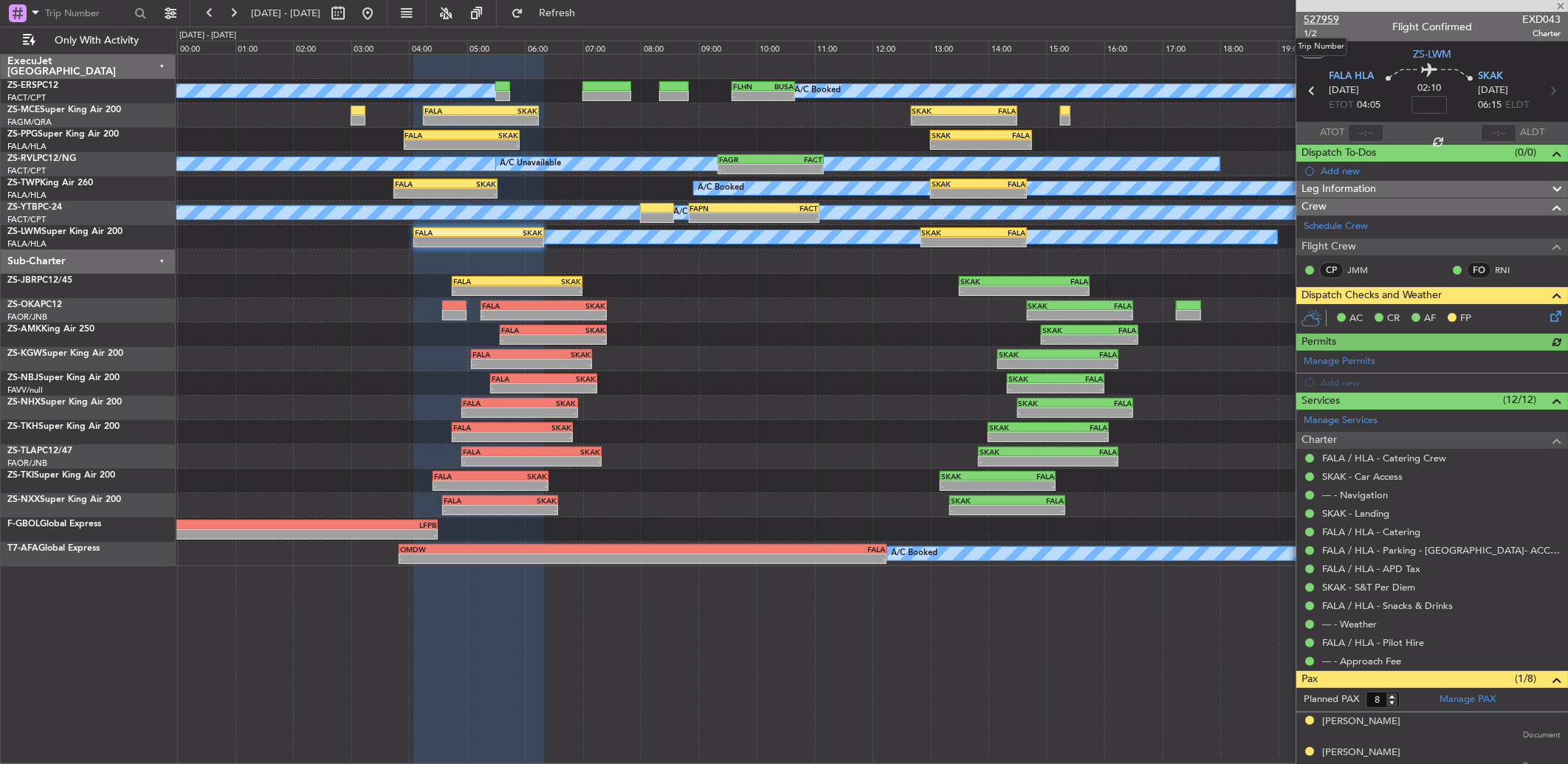
click at [1309, 17] on span "527959" at bounding box center [1321, 20] width 36 height 16
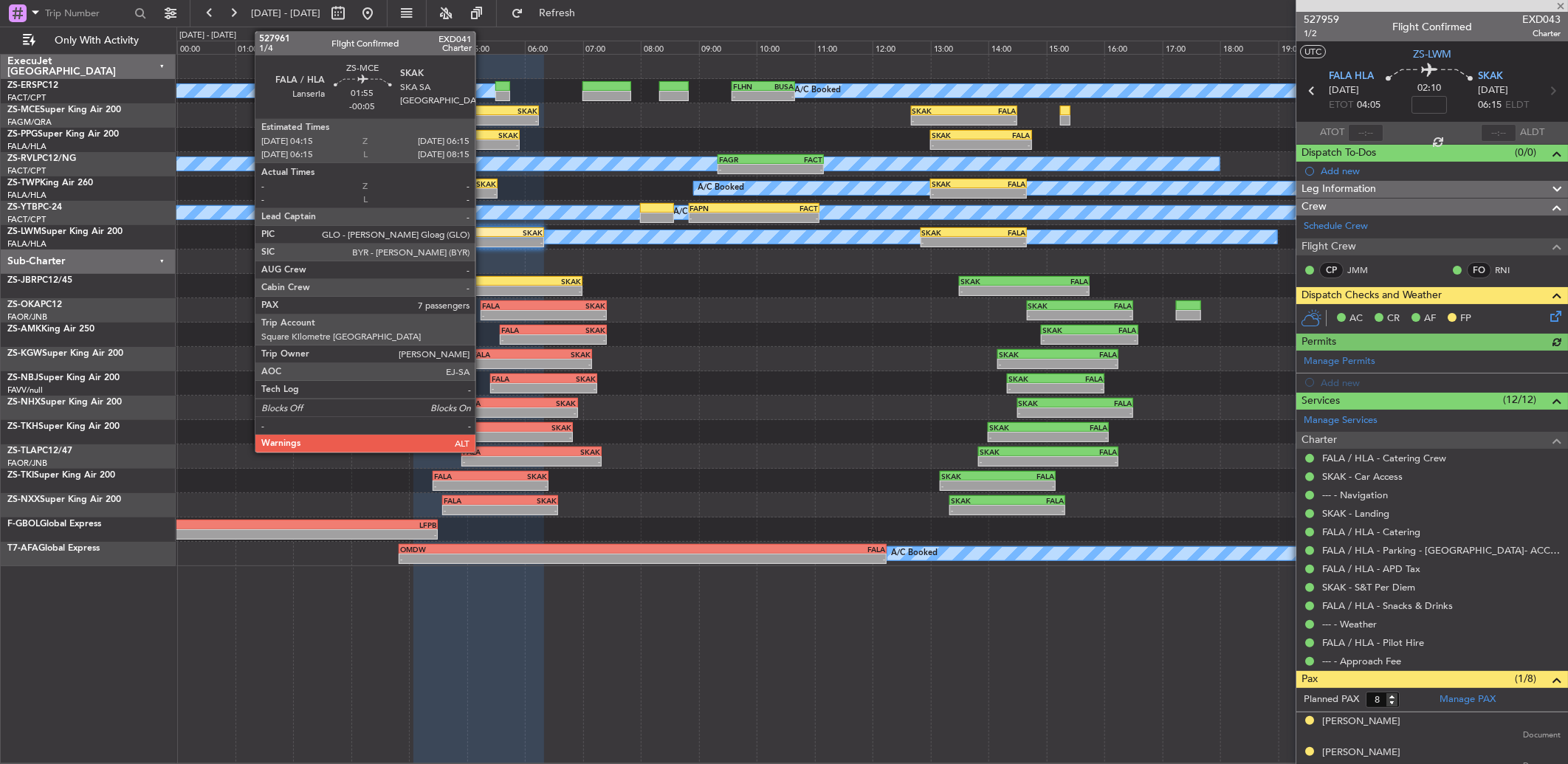
click at [483, 107] on div "SKAK" at bounding box center [509, 111] width 57 height 9
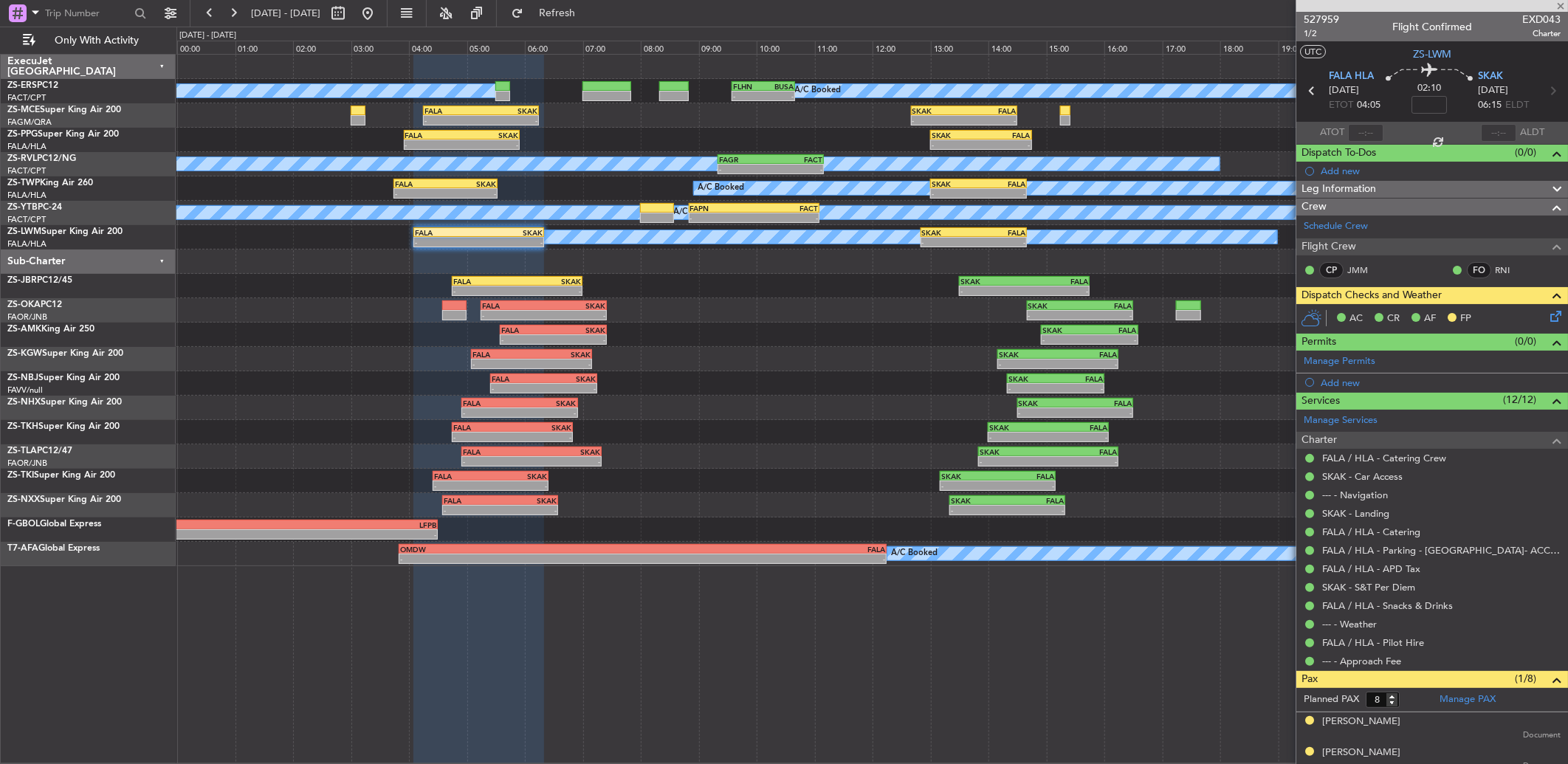
type input "-00:05"
type input "7"
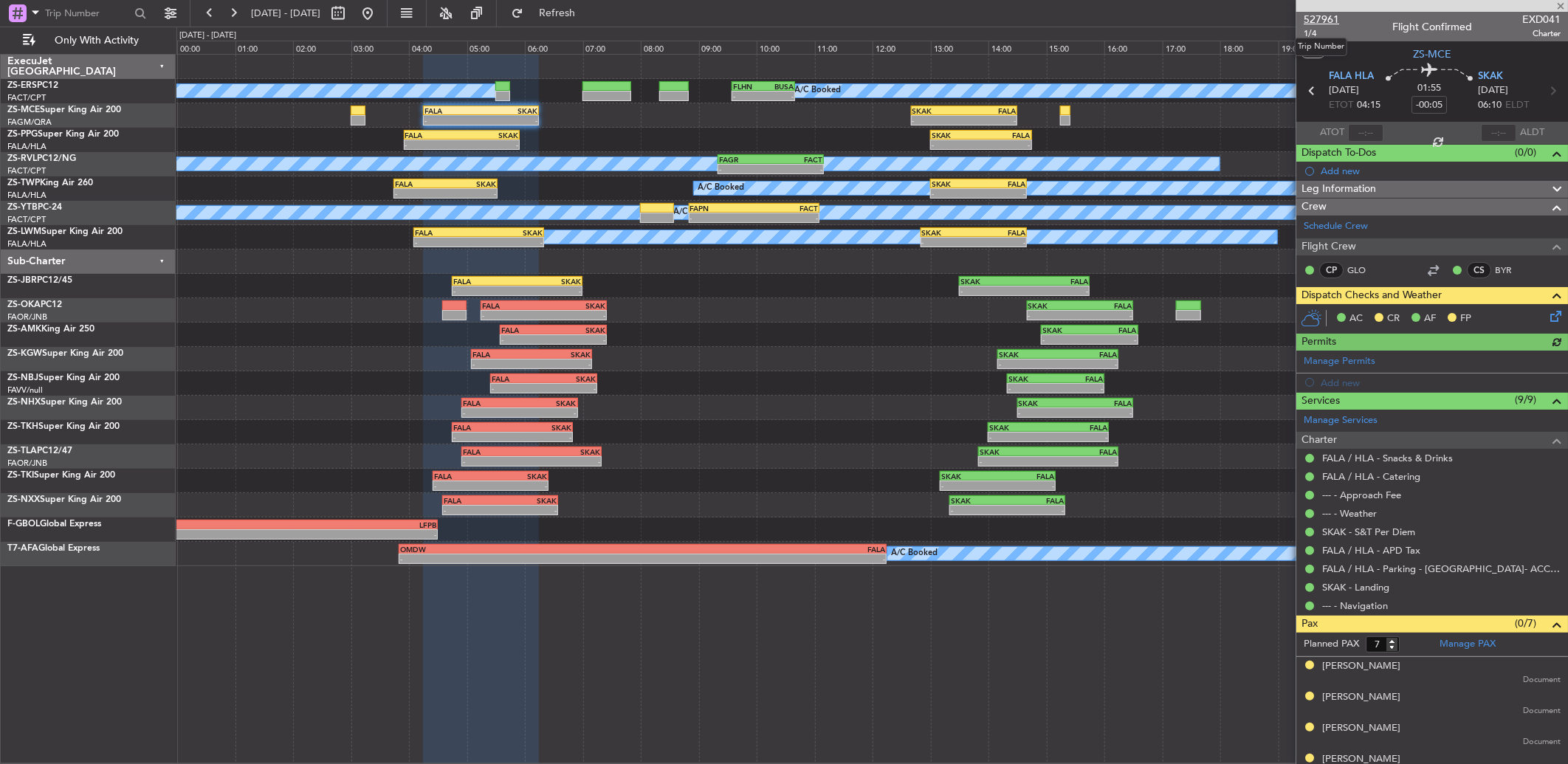
click at [1319, 15] on span "527961" at bounding box center [1321, 20] width 36 height 16
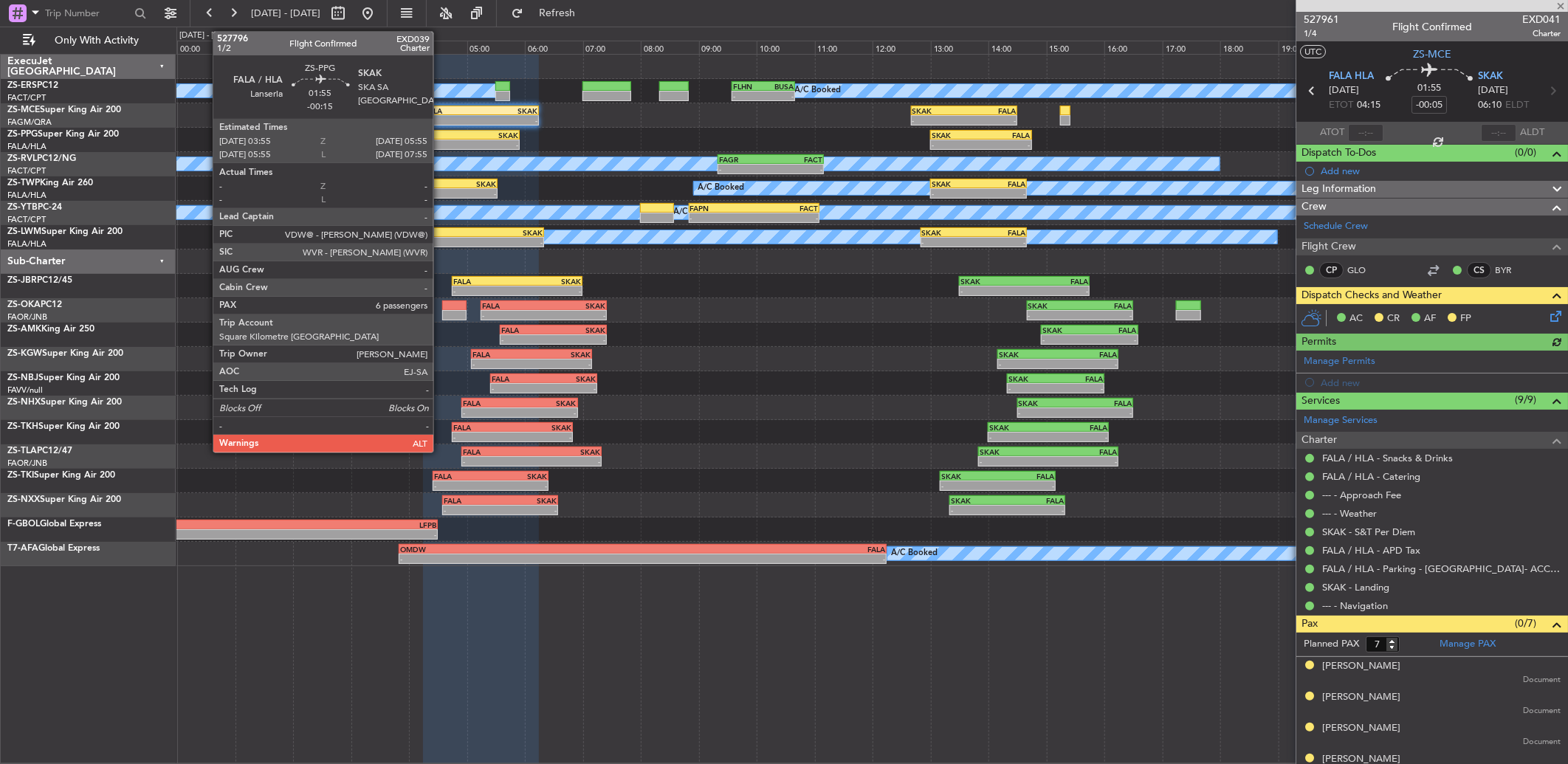
click at [444, 128] on div "- - FALA 03:55 Z SKAK 05:55 Z - - SKAK 13:00 Z FALA 14:45 Z" at bounding box center [871, 140] width 1391 height 24
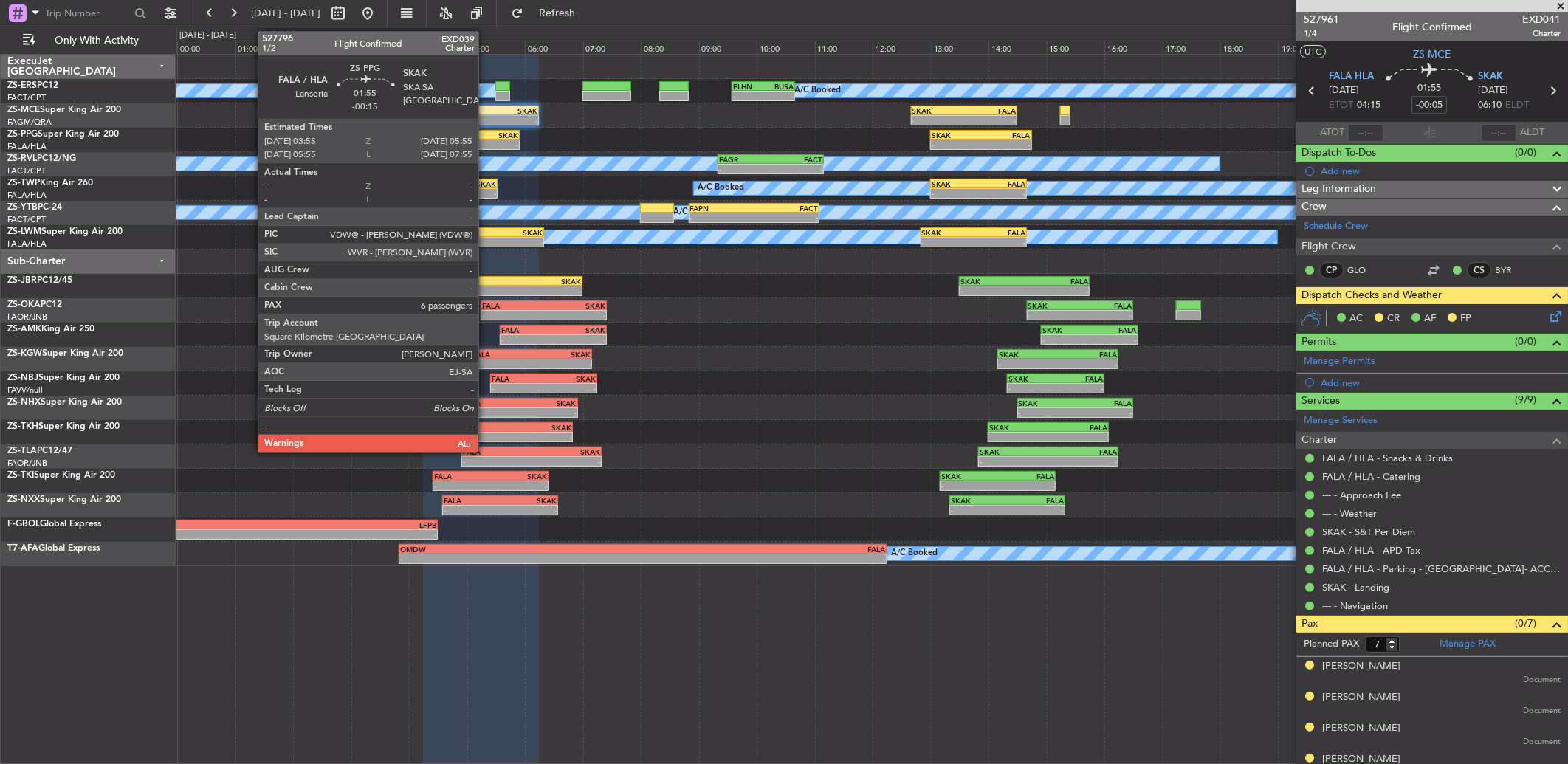
click at [485, 141] on div "-" at bounding box center [489, 144] width 57 height 9
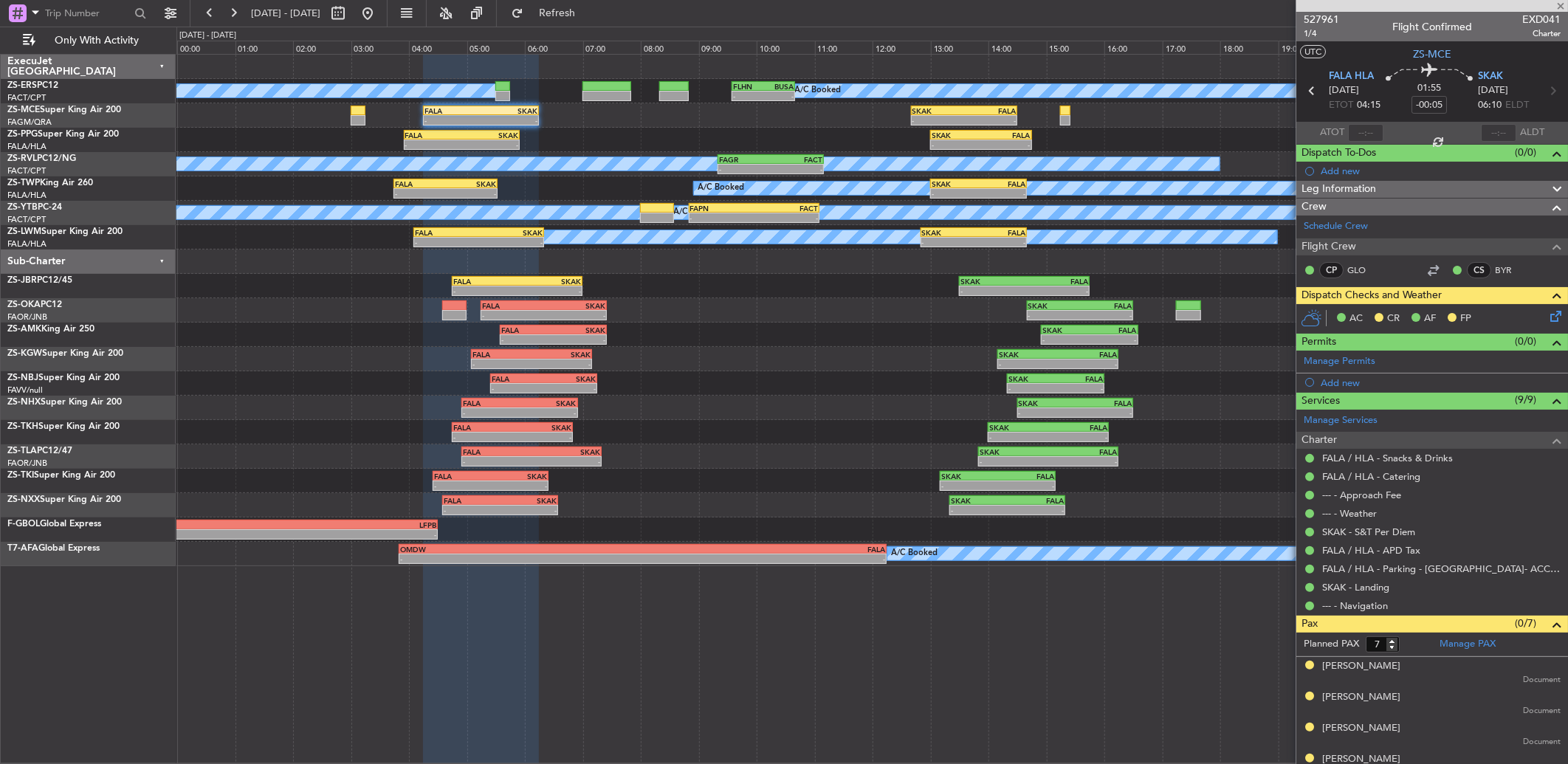
type input "-00:15"
type input "6"
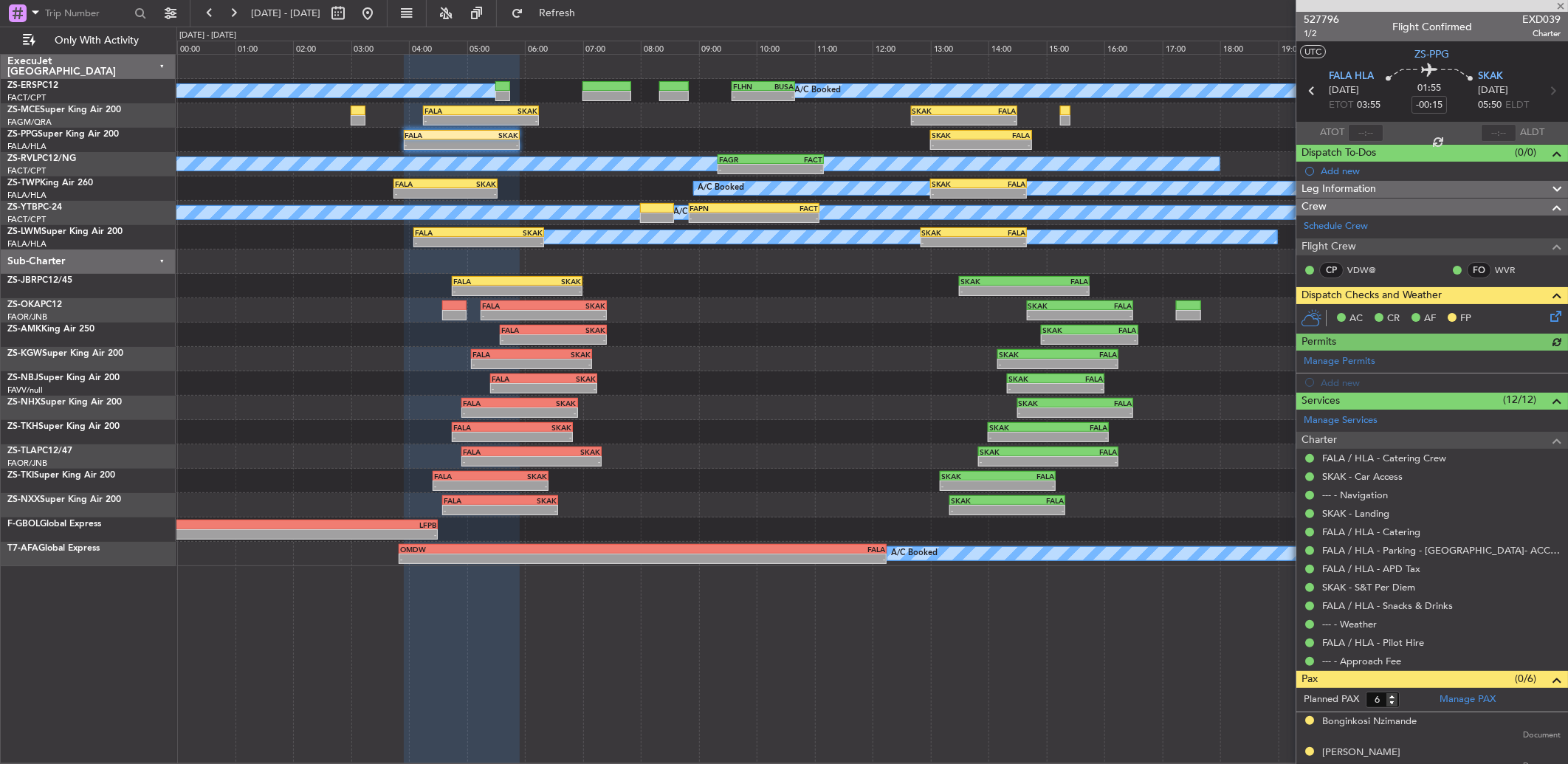
click at [1315, 13] on span "527796" at bounding box center [1321, 20] width 36 height 16
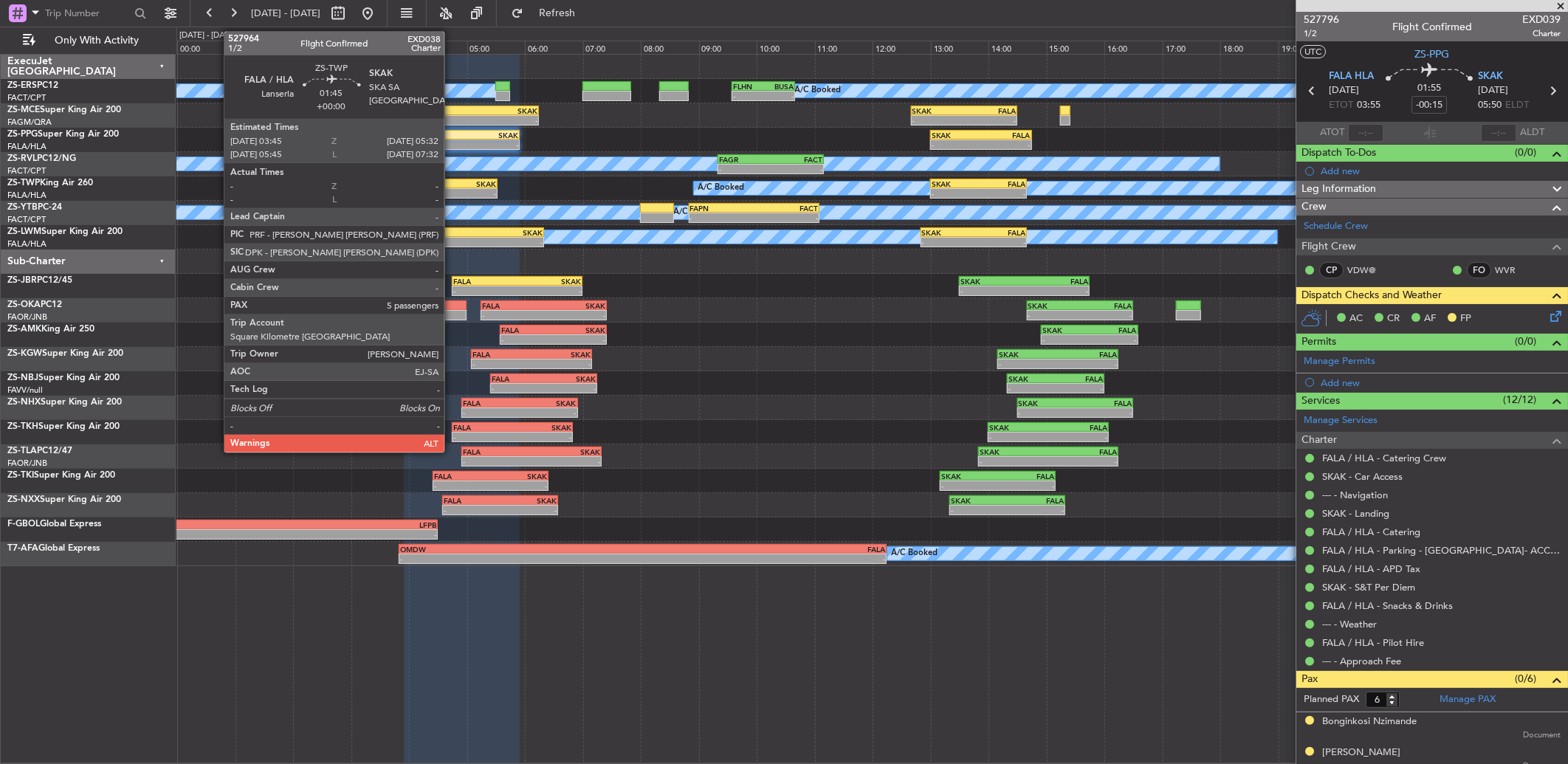
click at [452, 189] on div "-" at bounding box center [471, 193] width 50 height 9
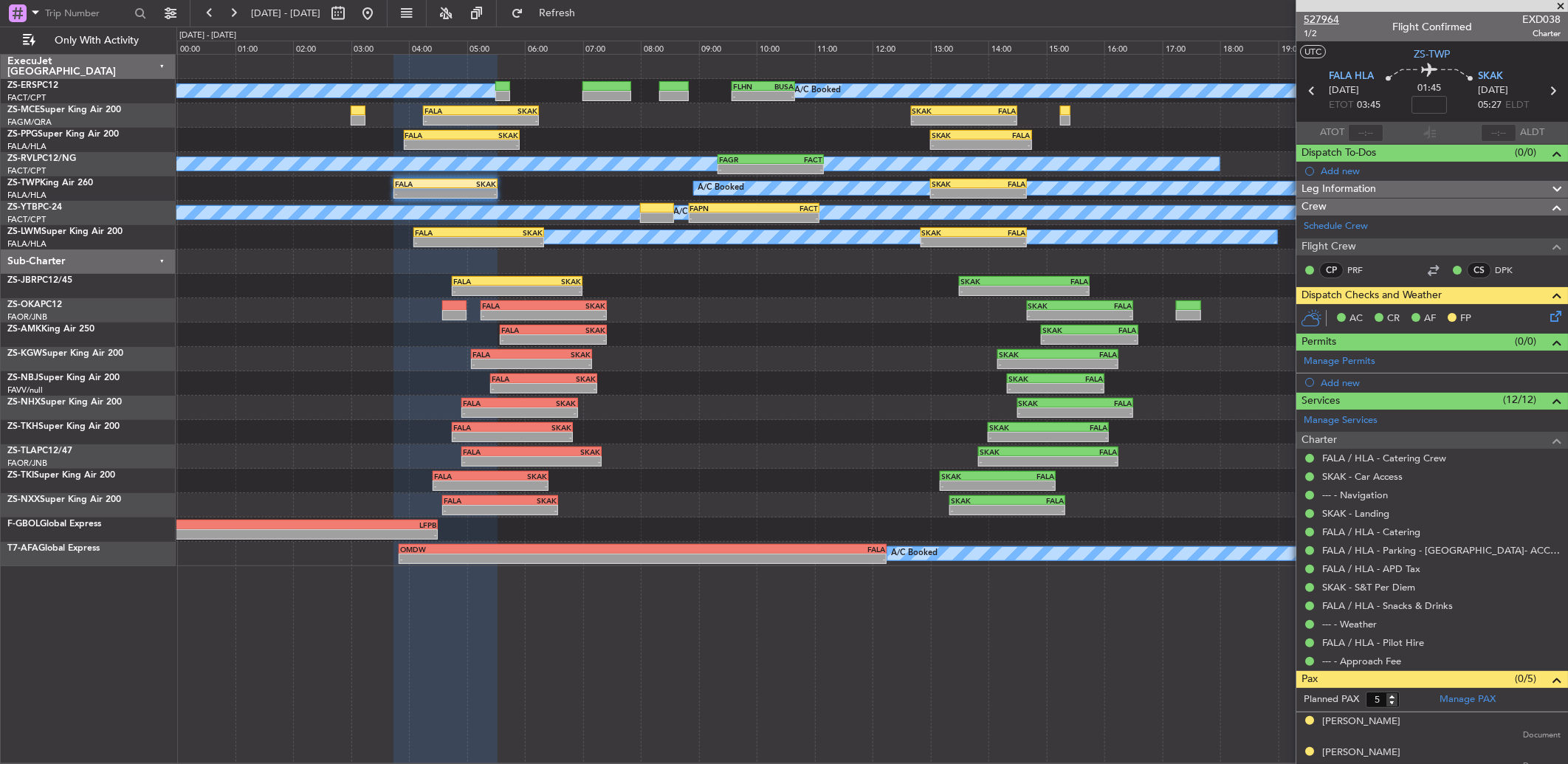
click at [1317, 23] on span "527964" at bounding box center [1321, 20] width 36 height 16
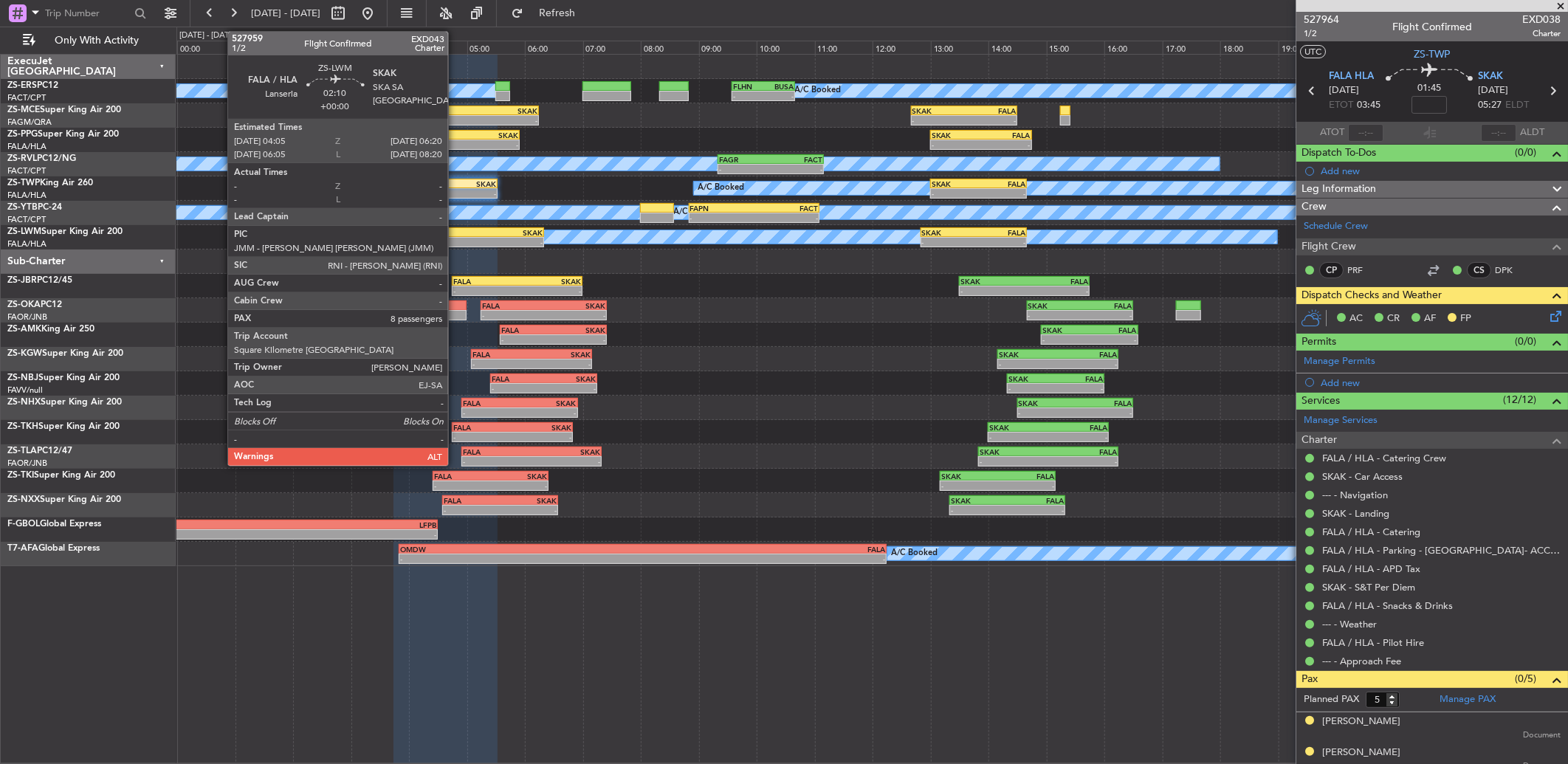
click at [451, 237] on div "04:05 Z" at bounding box center [447, 241] width 64 height 9
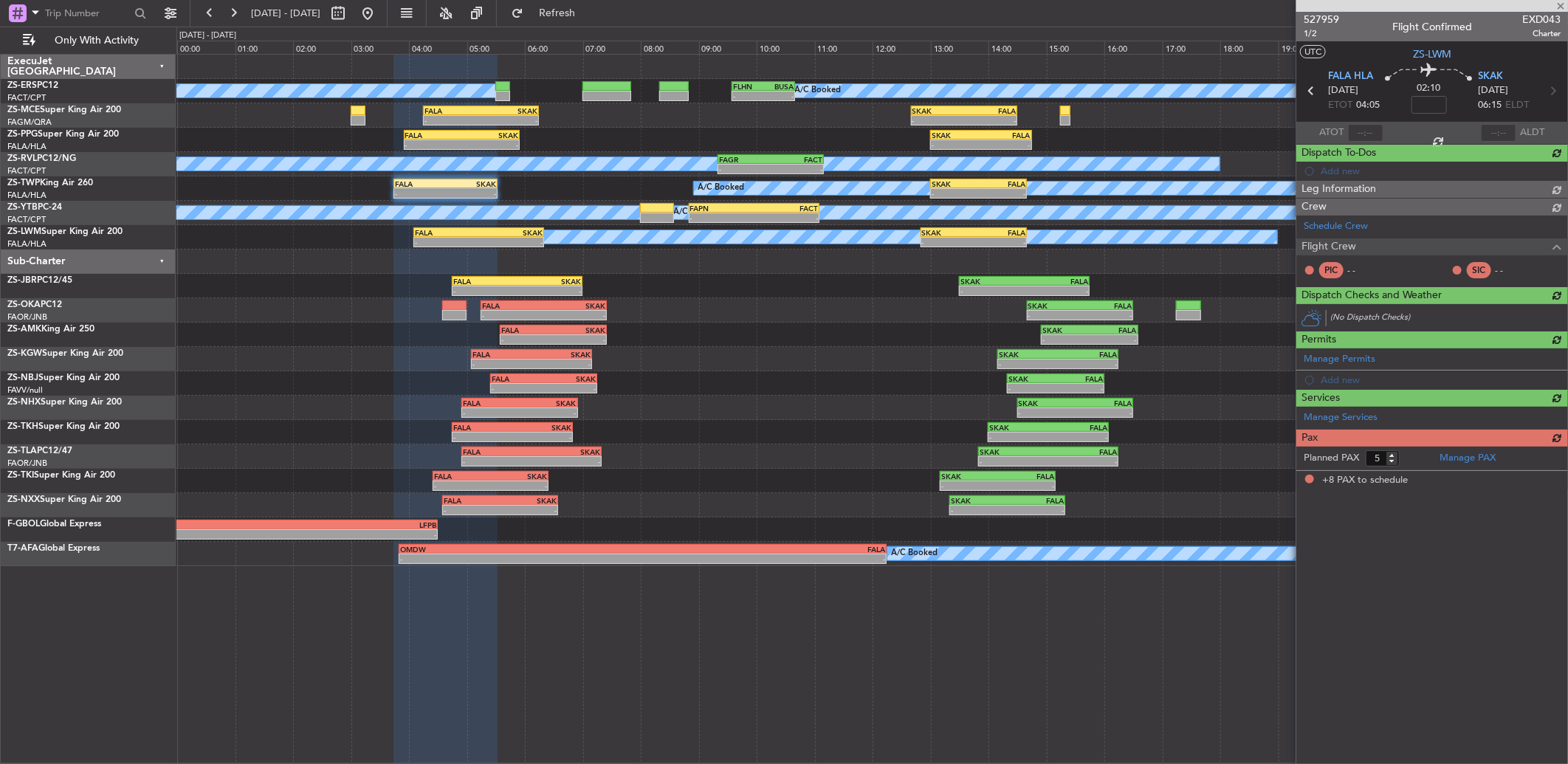
type input "8"
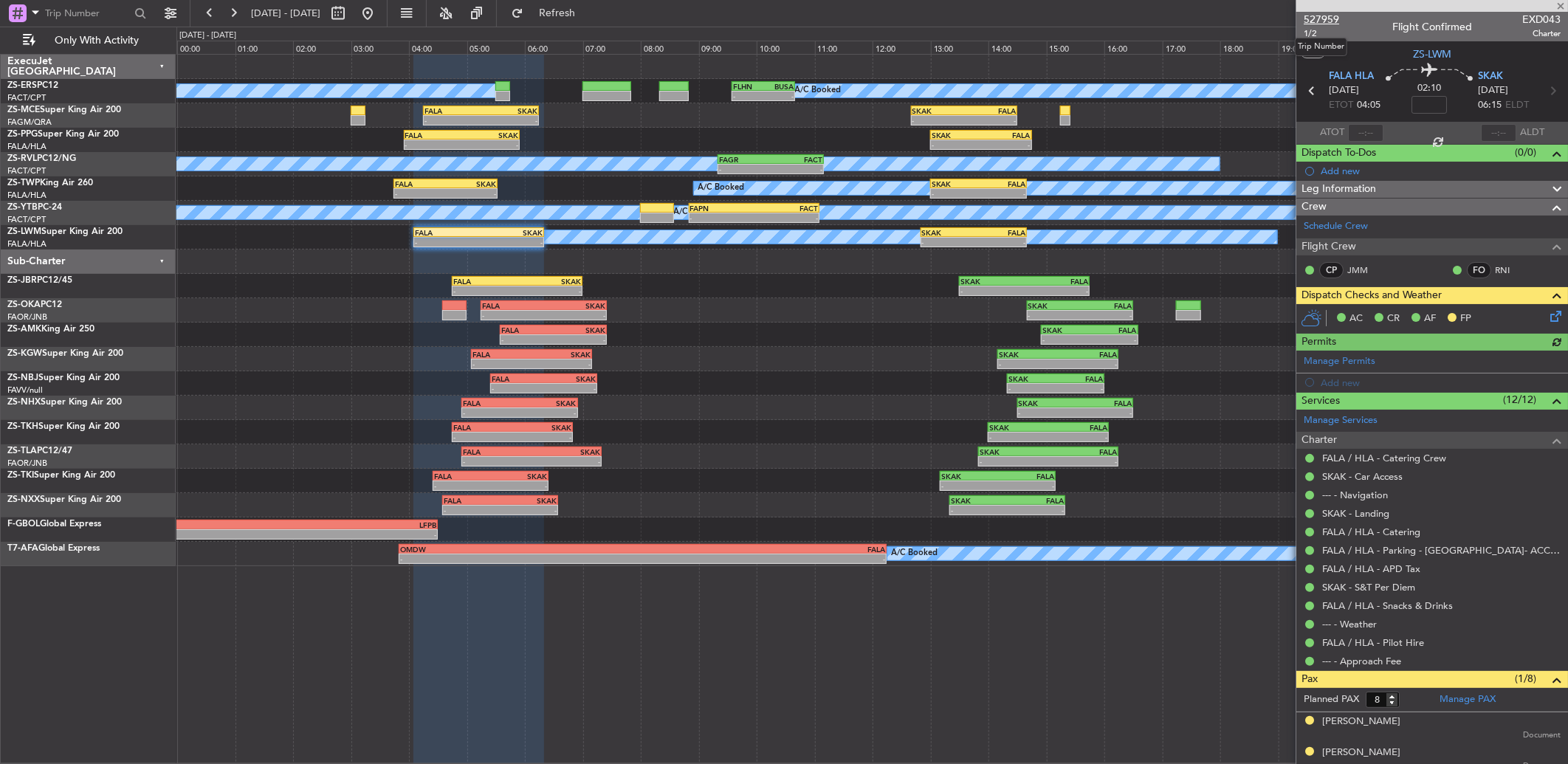
click at [1322, 18] on span "527959" at bounding box center [1321, 20] width 36 height 16
click at [227, 12] on button at bounding box center [233, 13] width 23 height 23
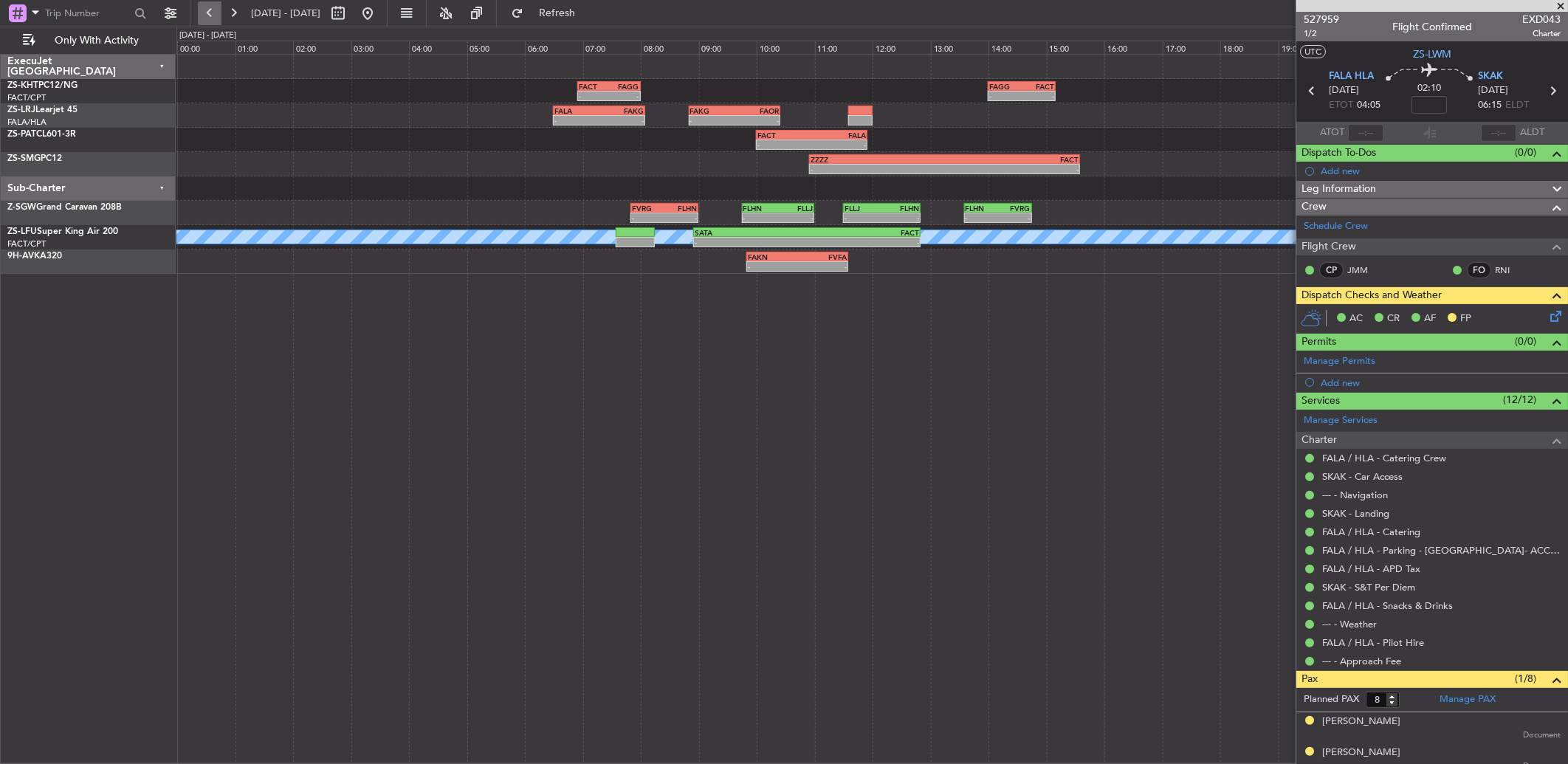
click at [201, 4] on button at bounding box center [209, 13] width 23 height 23
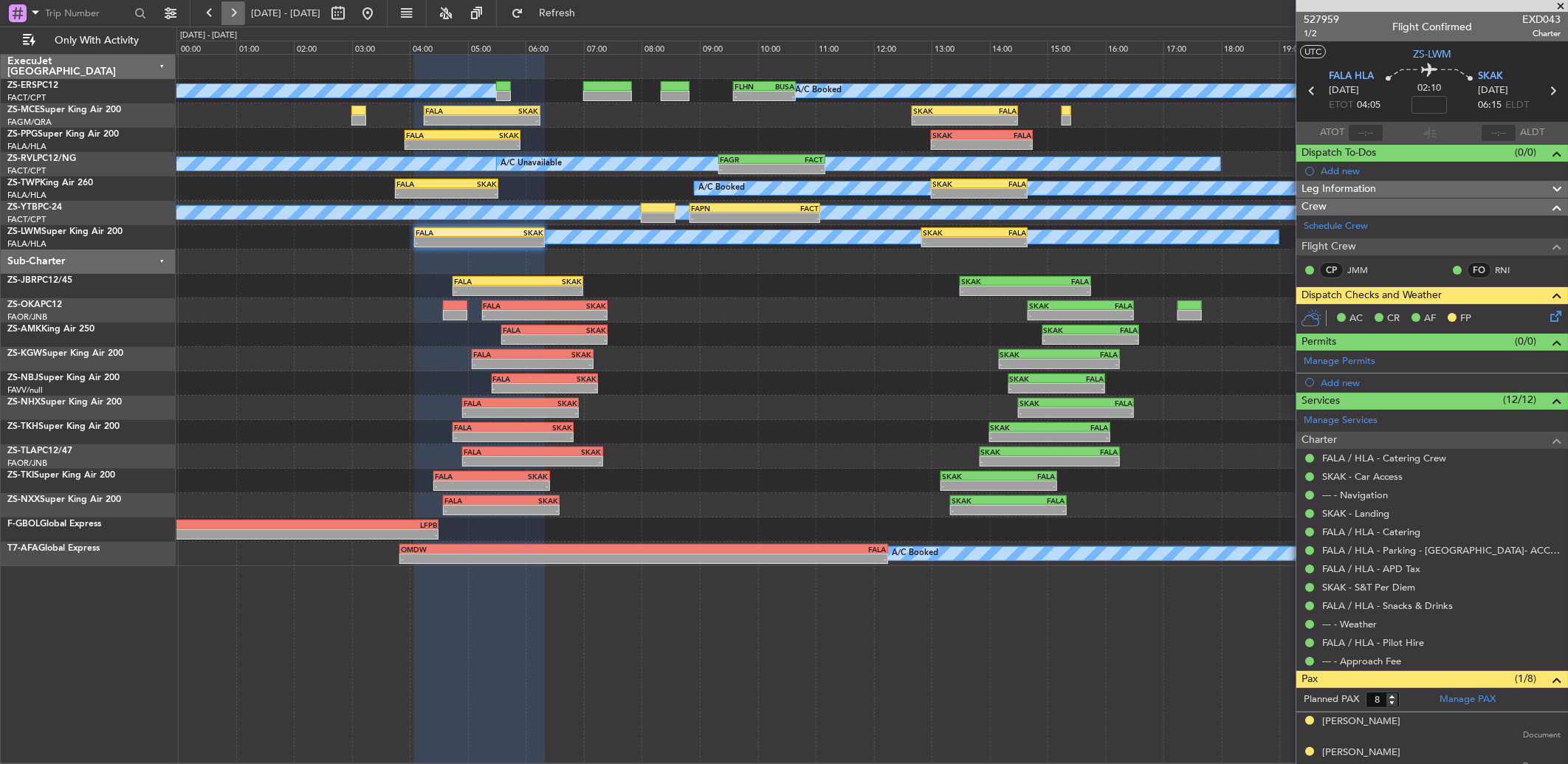
click at [226, 8] on button at bounding box center [233, 13] width 23 height 23
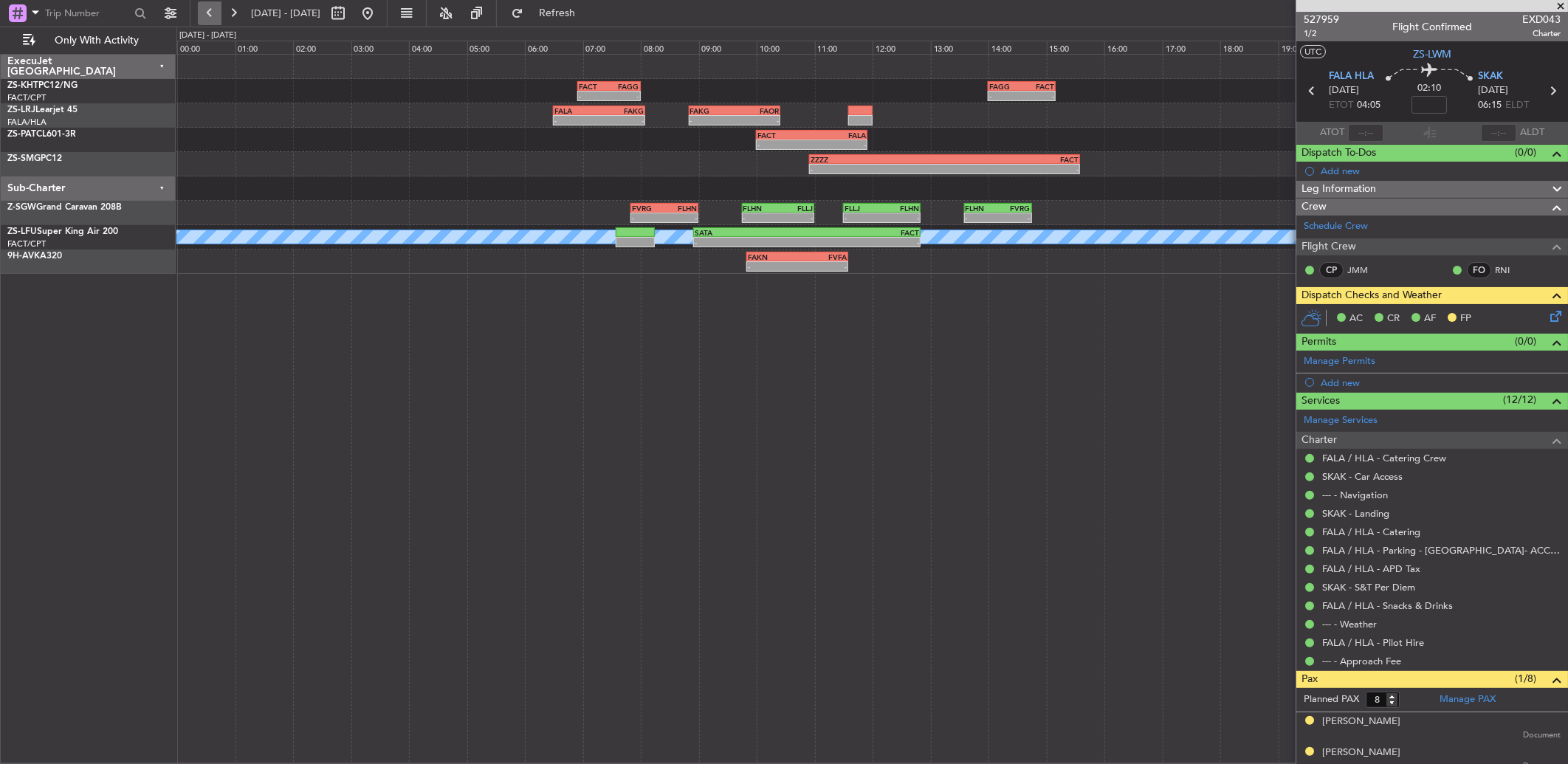
click at [205, 12] on button at bounding box center [209, 13] width 23 height 23
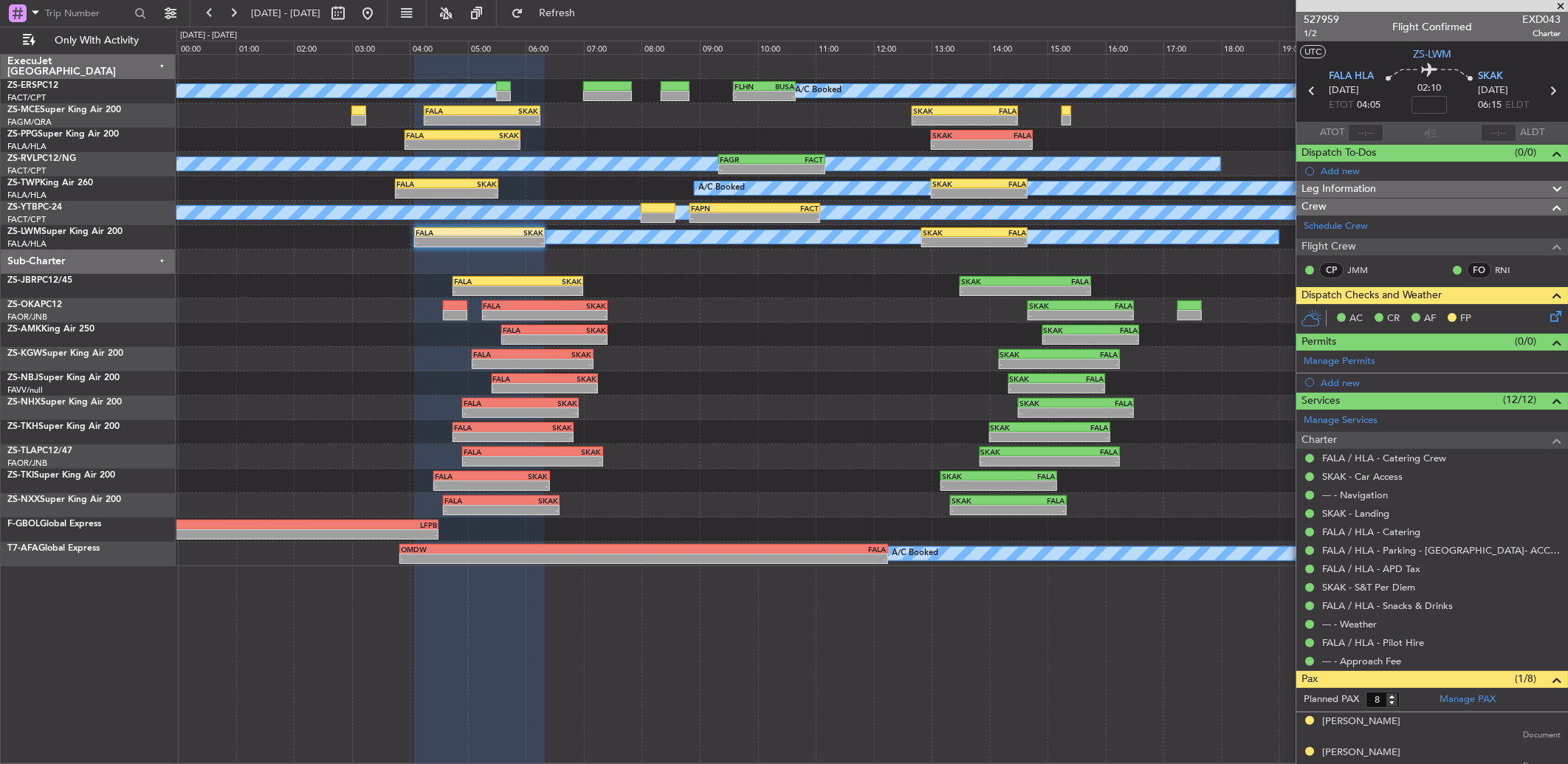
click at [1066, 639] on div "A/C Booked - - FLHN 09:35 Z BUSA 10:40 Z A/C Booked SKAK 12:40 Z FALA 14:30 Z -…" at bounding box center [872, 409] width 1391 height 711
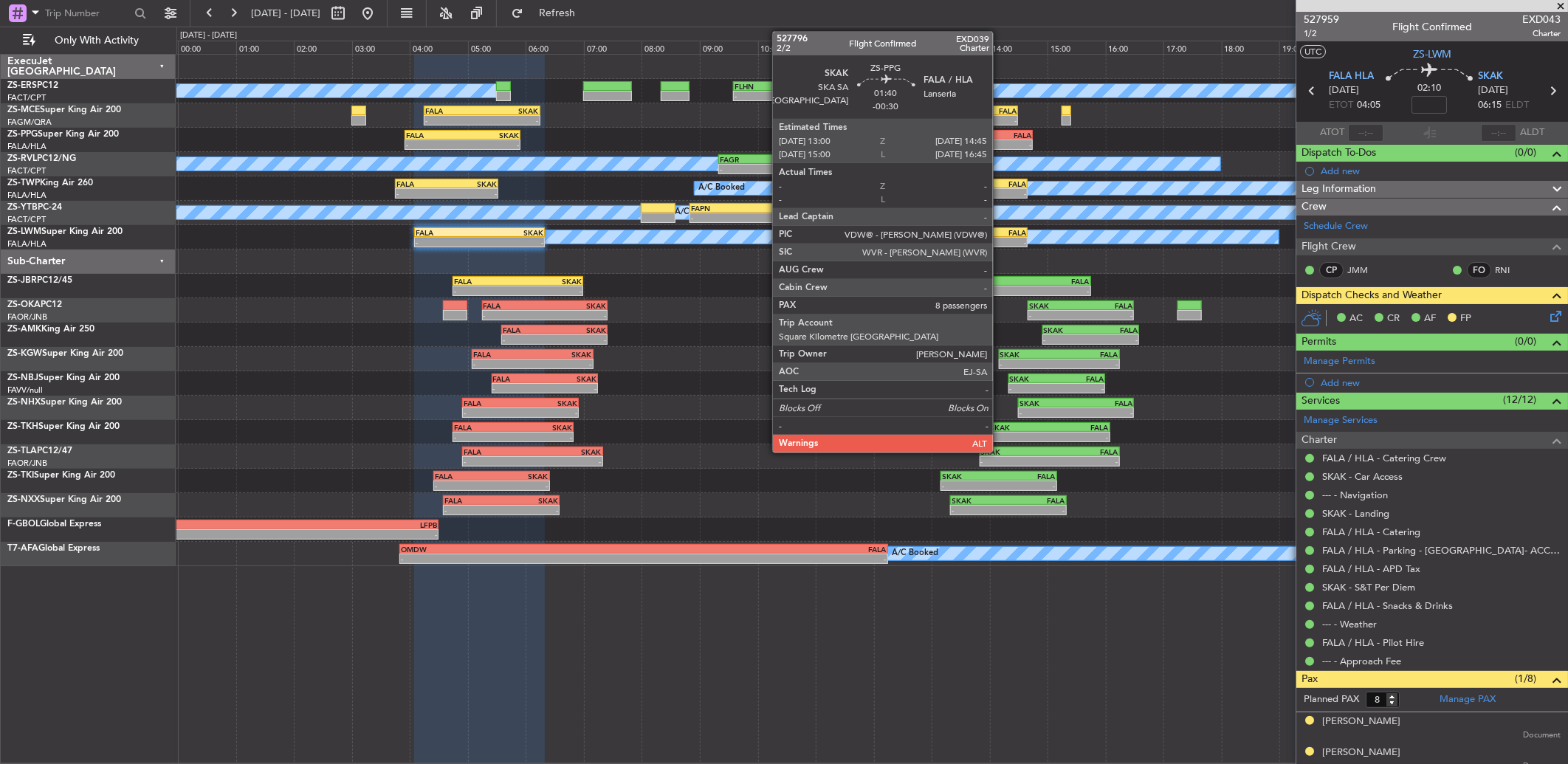
click at [1000, 142] on div "-" at bounding box center [1006, 144] width 50 height 9
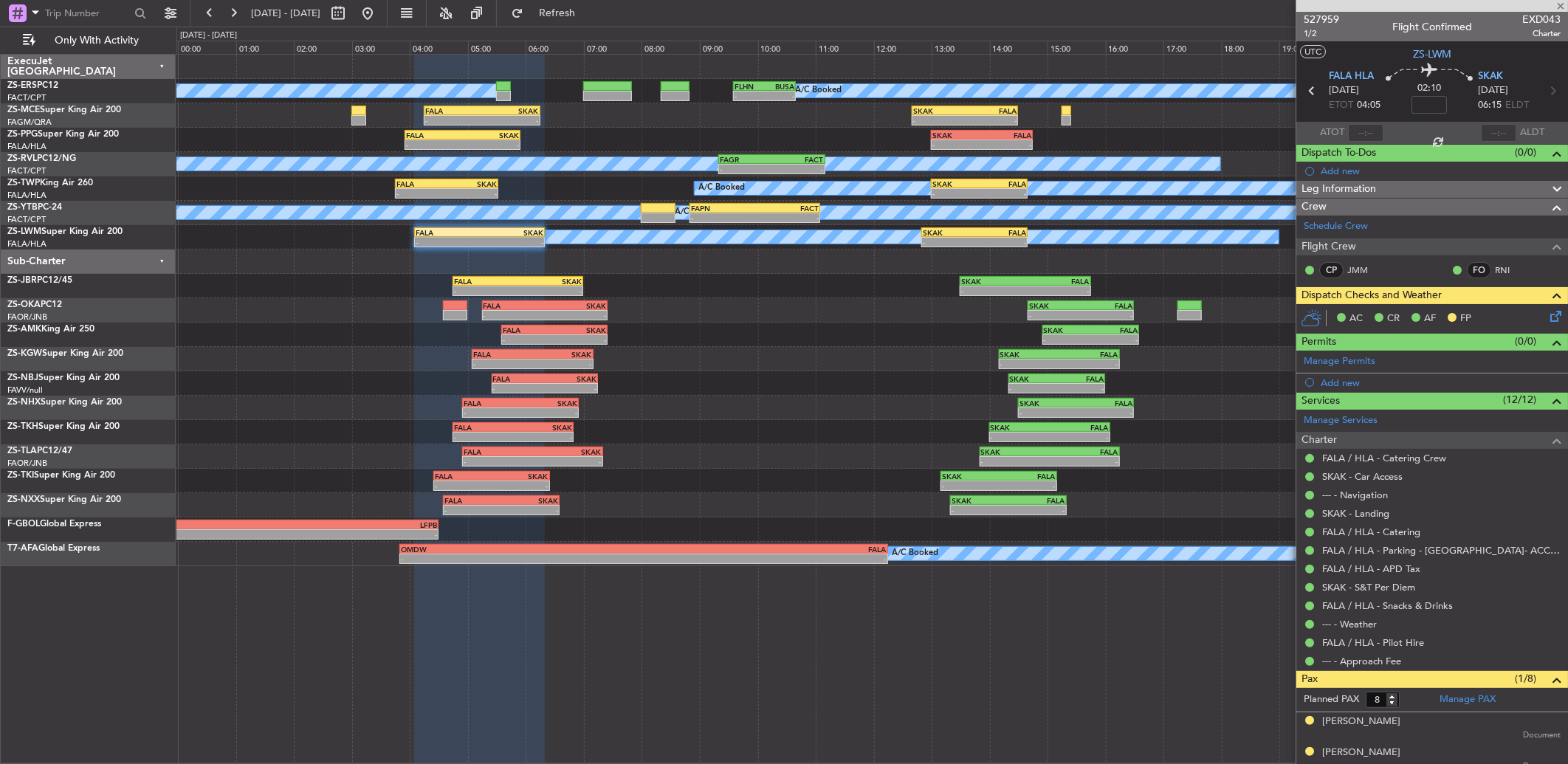
type input "-00:30"
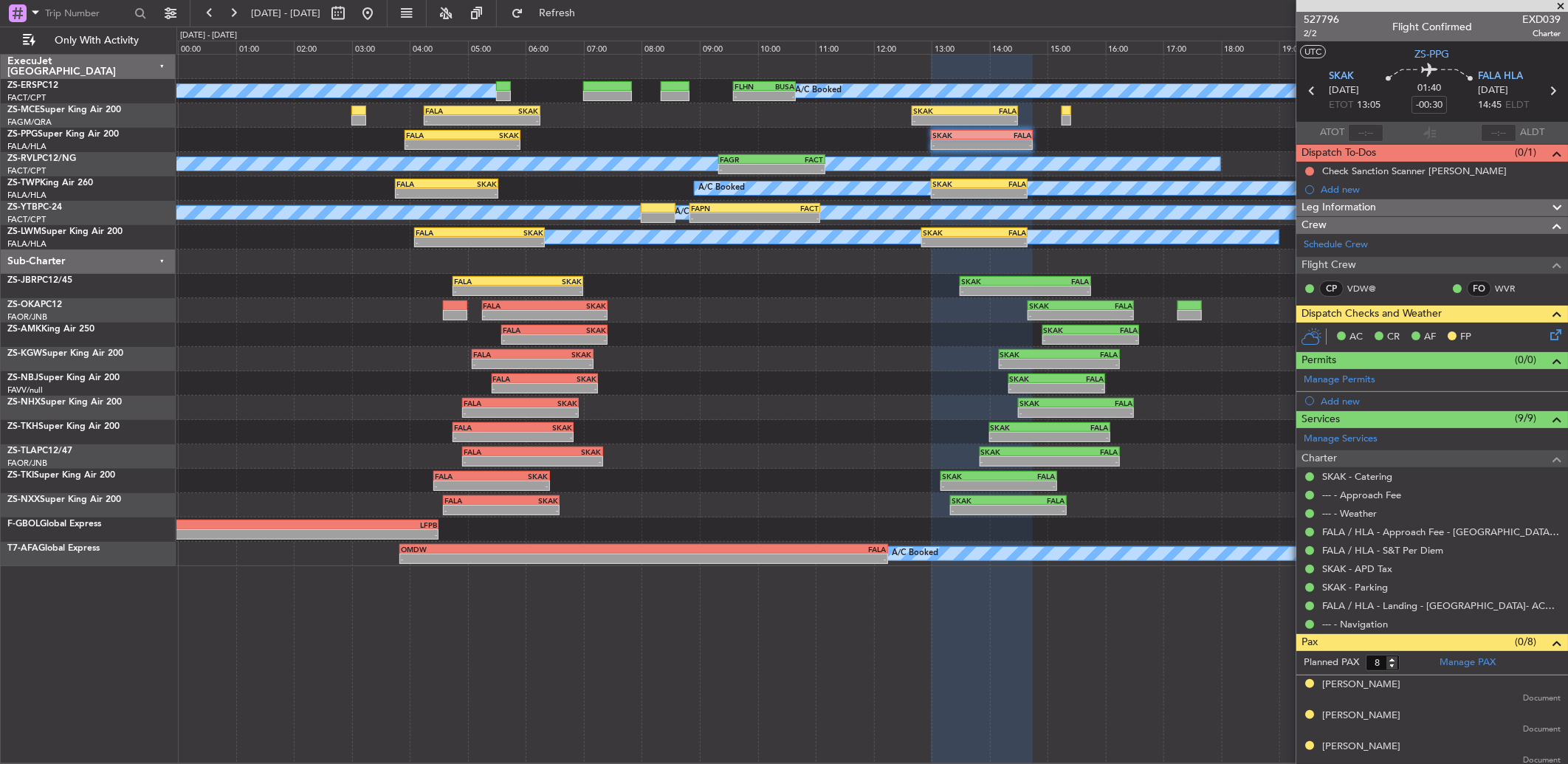
click at [962, 631] on div at bounding box center [981, 410] width 102 height 711
click at [1562, 0] on span at bounding box center [1560, 6] width 15 height 13
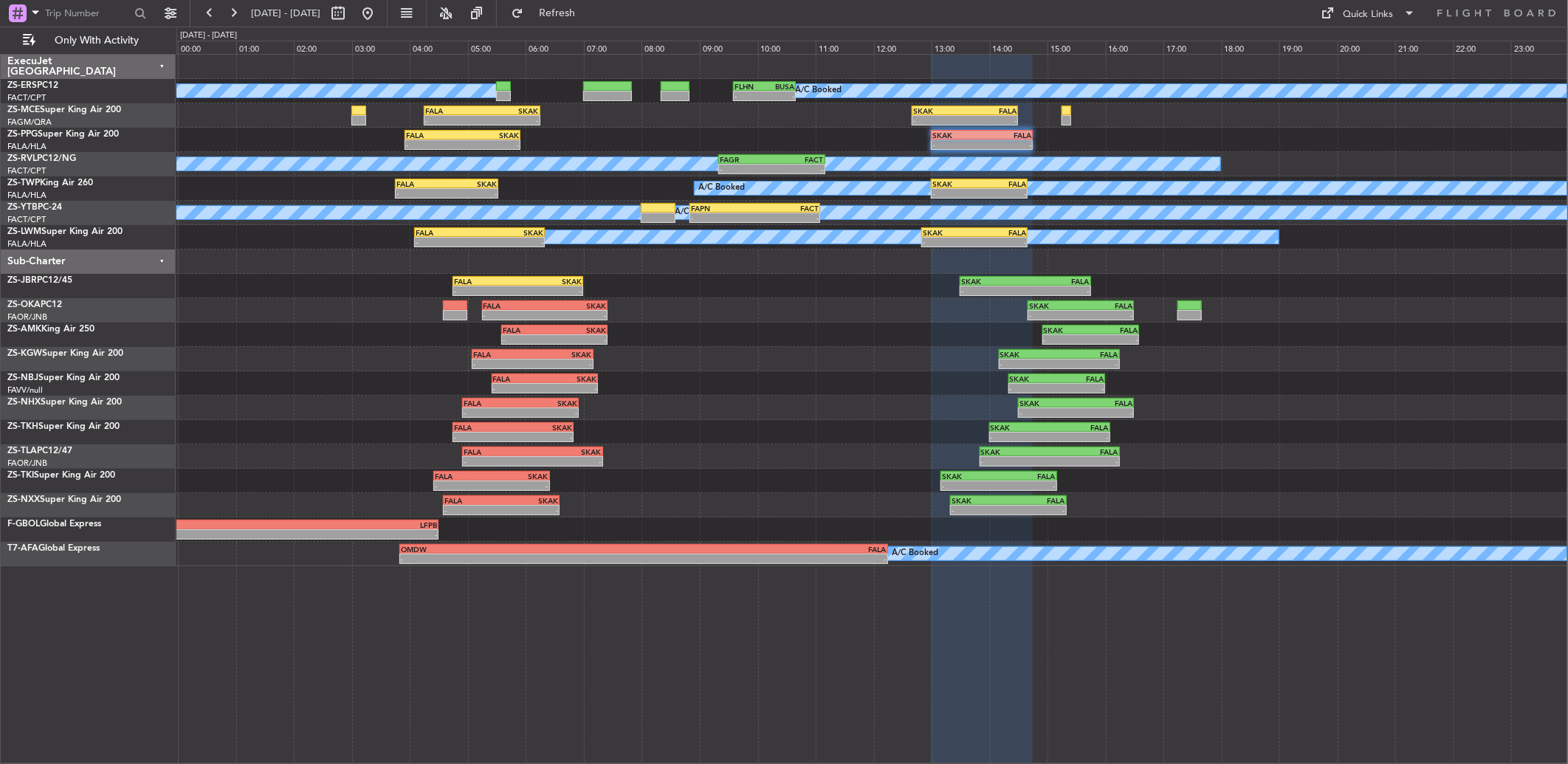
type input "0"
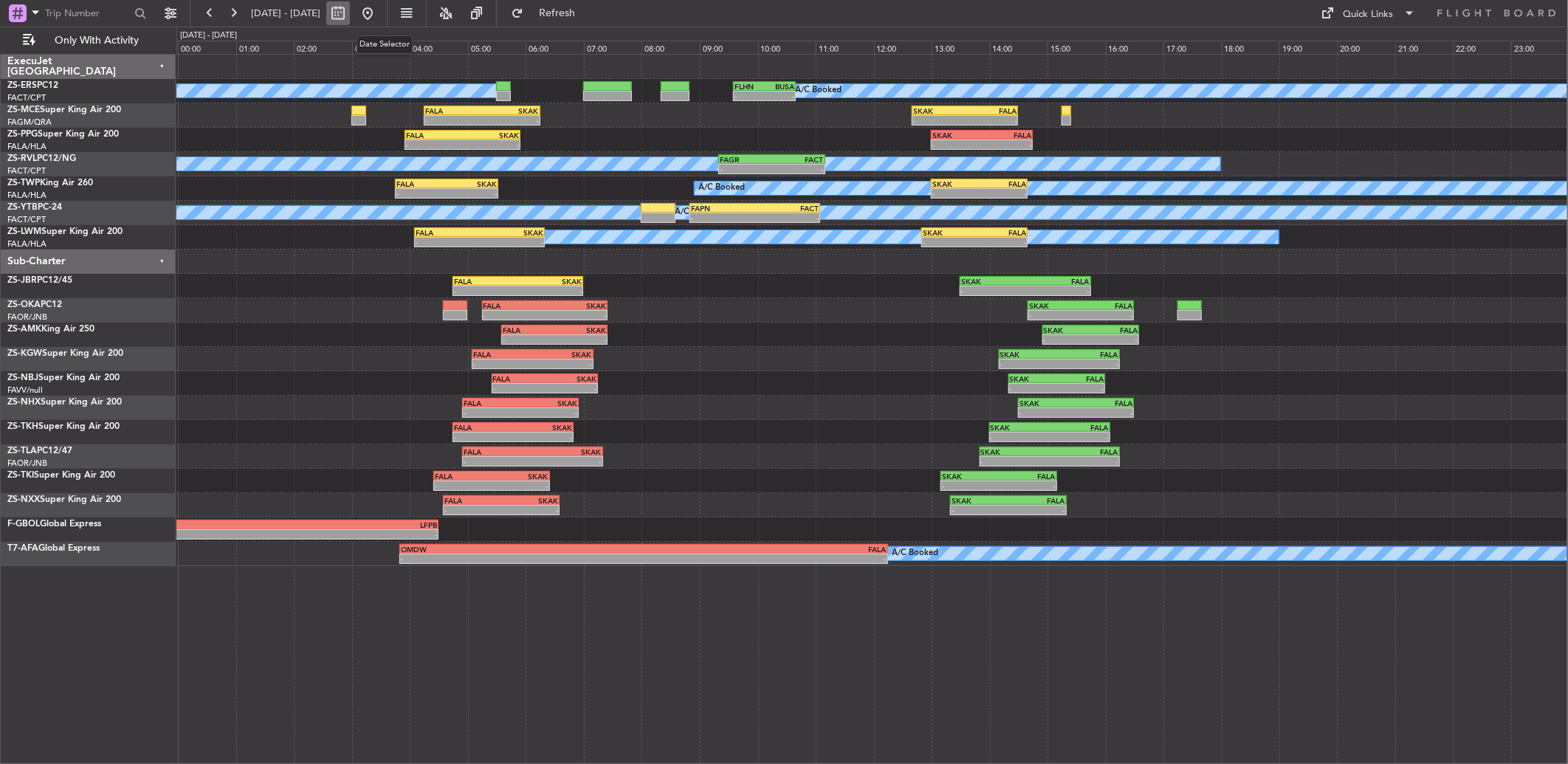
click at [350, 17] on button at bounding box center [337, 13] width 23 height 23
select select "9"
select select "2025"
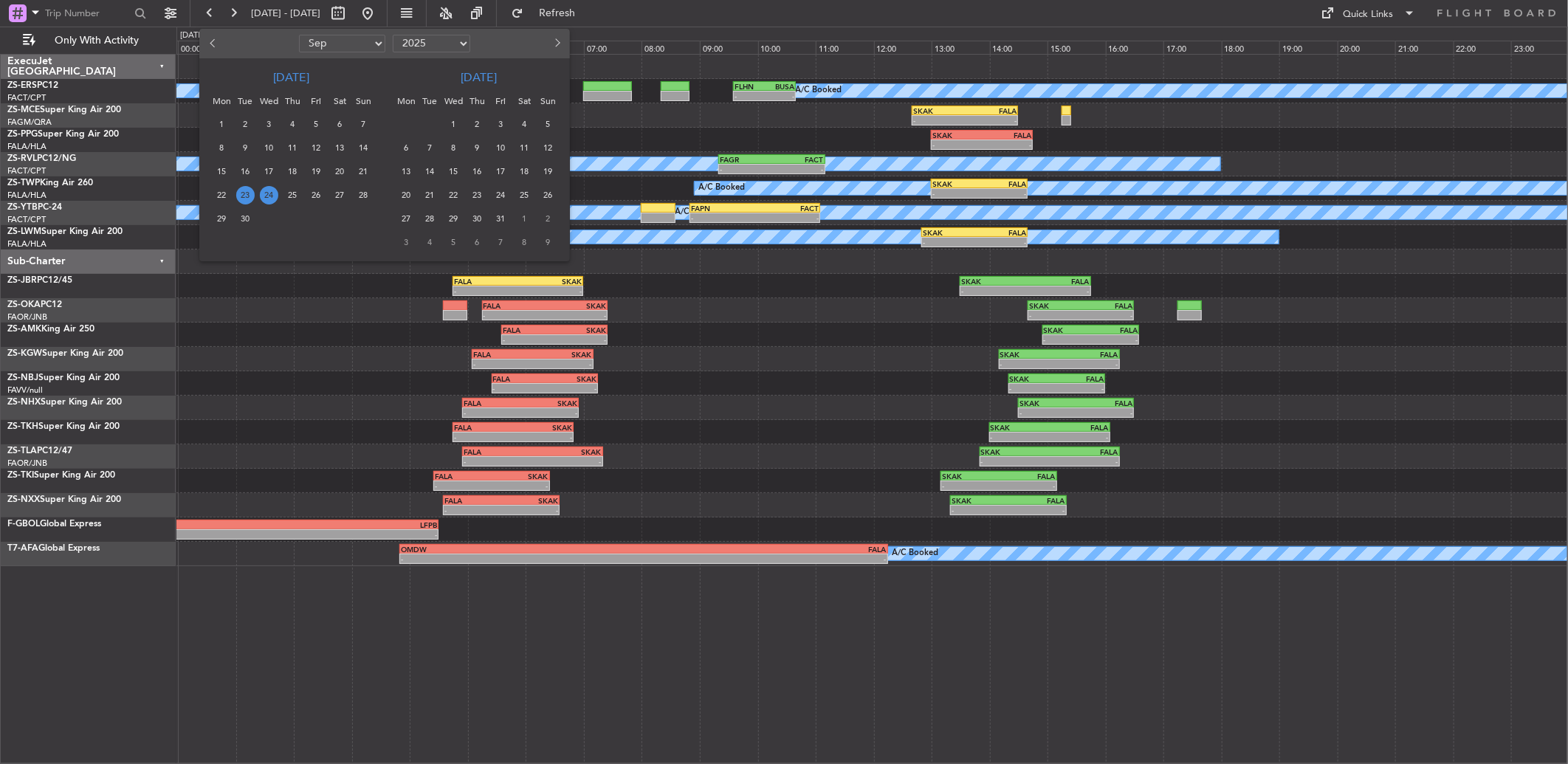
click at [457, 149] on span "8" at bounding box center [453, 148] width 18 height 18
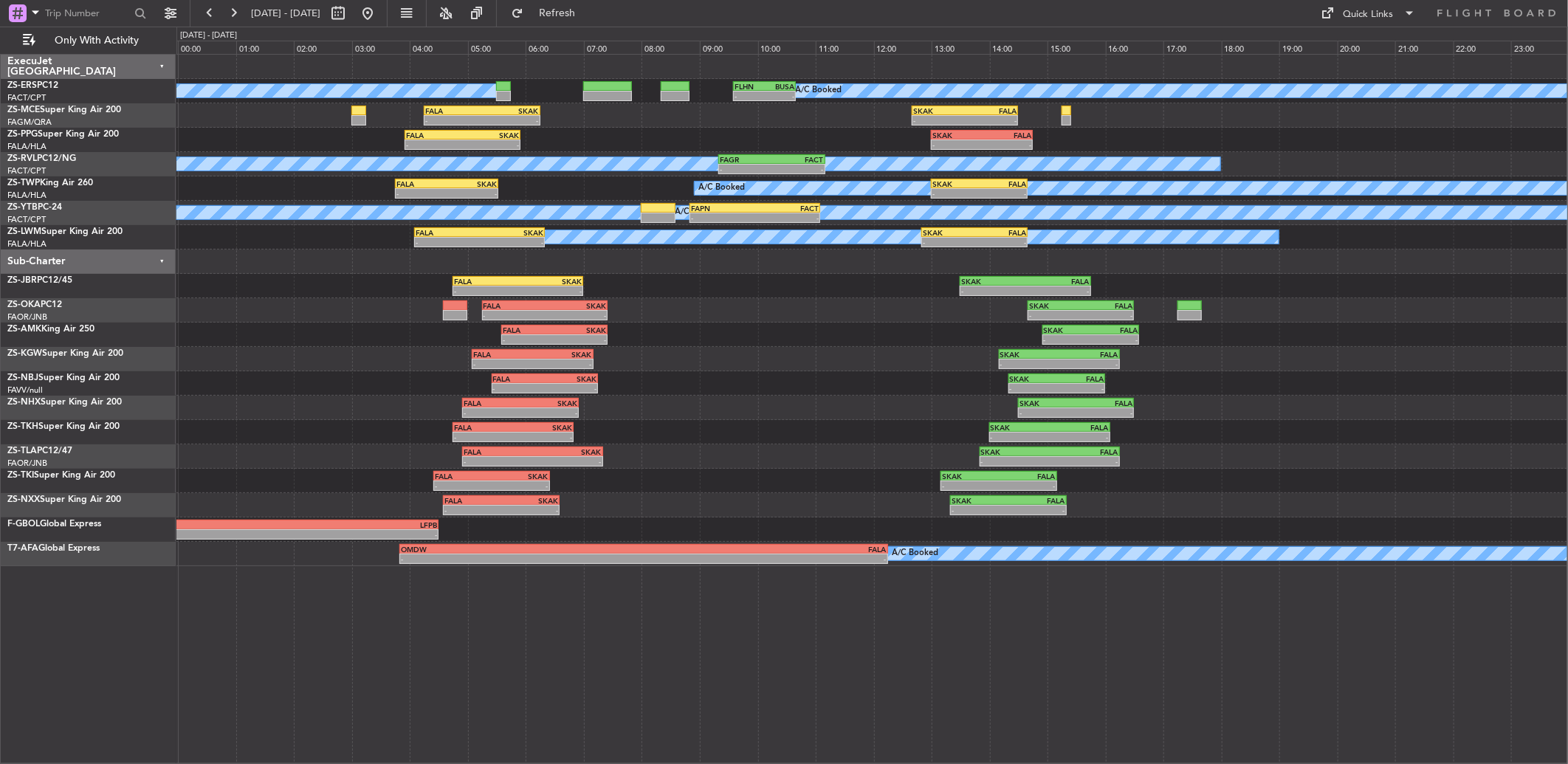
select select "10"
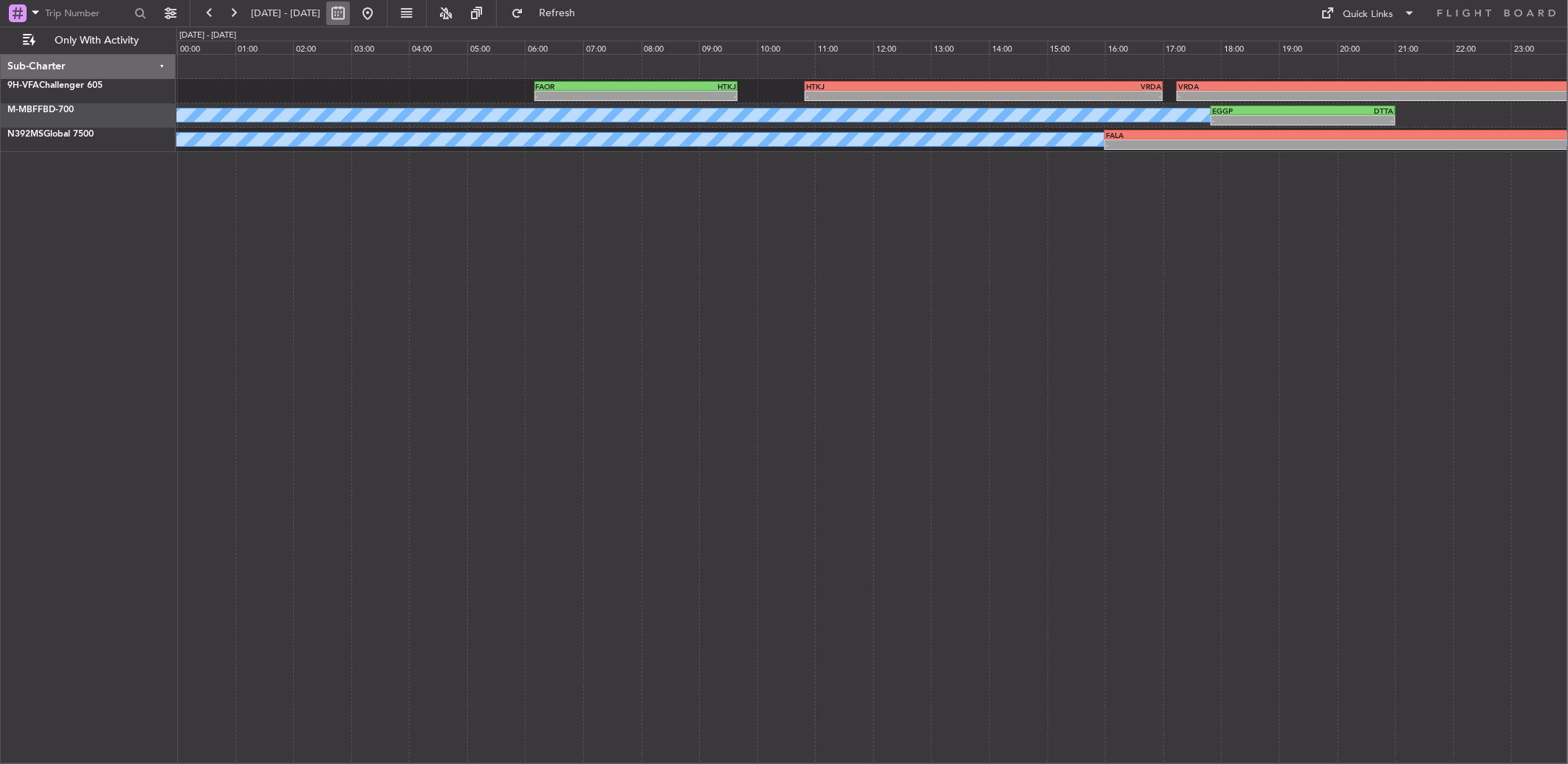
click at [350, 23] on button at bounding box center [337, 13] width 23 height 23
select select "10"
select select "2025"
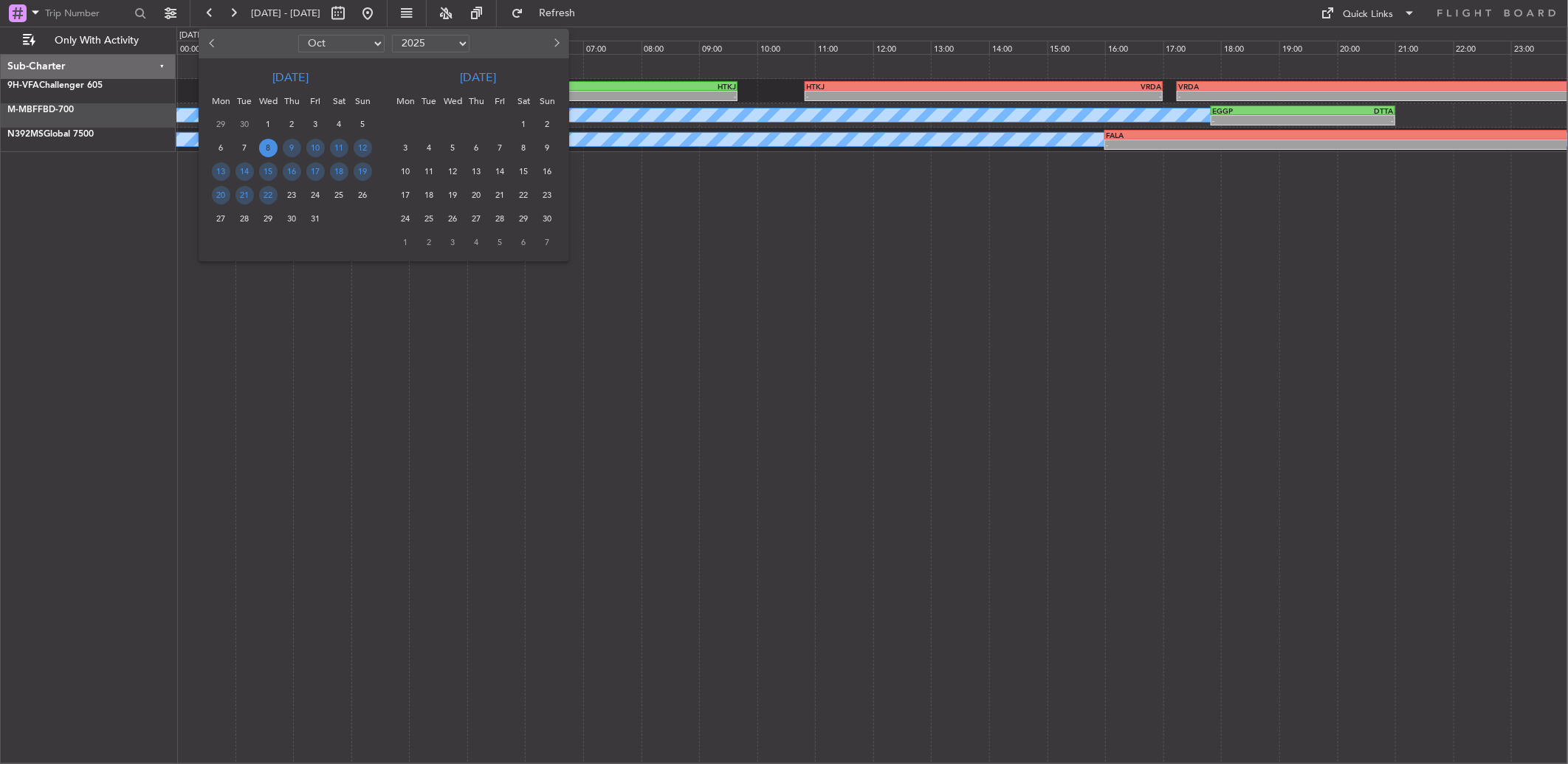
click at [210, 51] on button "Previous month" at bounding box center [212, 43] width 17 height 23
select select "9"
click at [1179, 387] on div at bounding box center [784, 382] width 1568 height 764
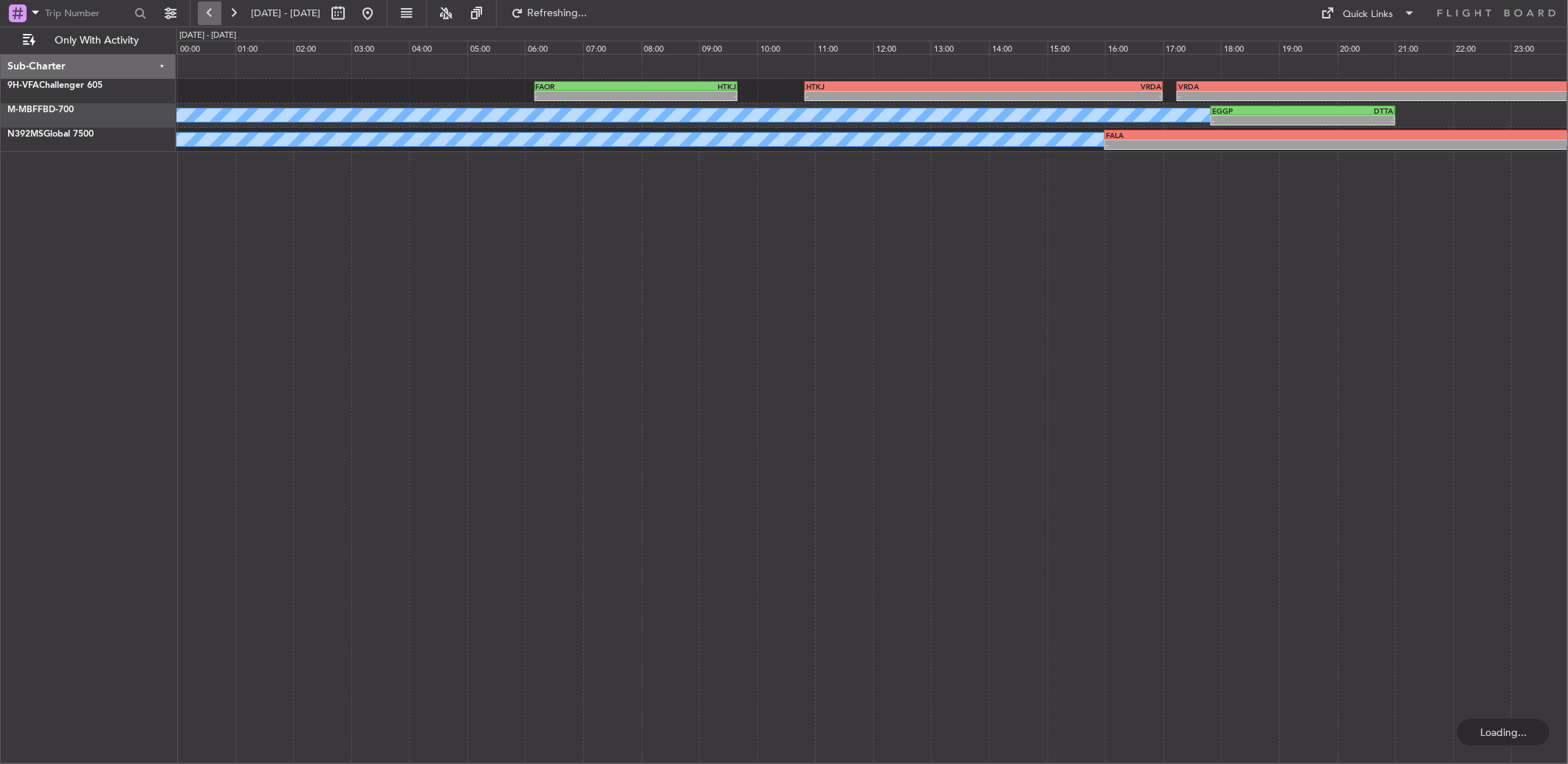
click at [215, 19] on button at bounding box center [209, 13] width 23 height 23
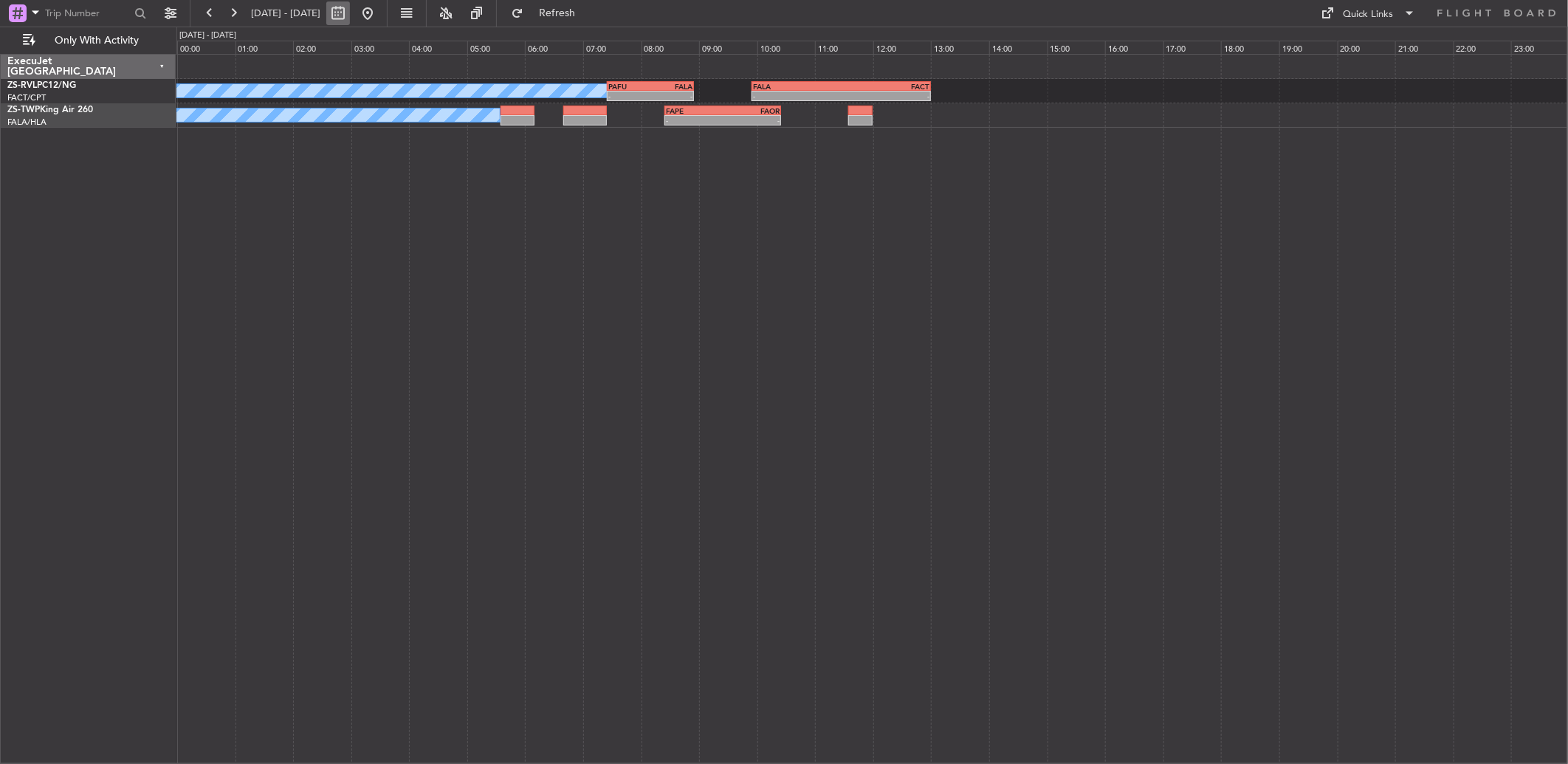
click at [350, 12] on button at bounding box center [337, 13] width 23 height 23
select select "10"
select select "2025"
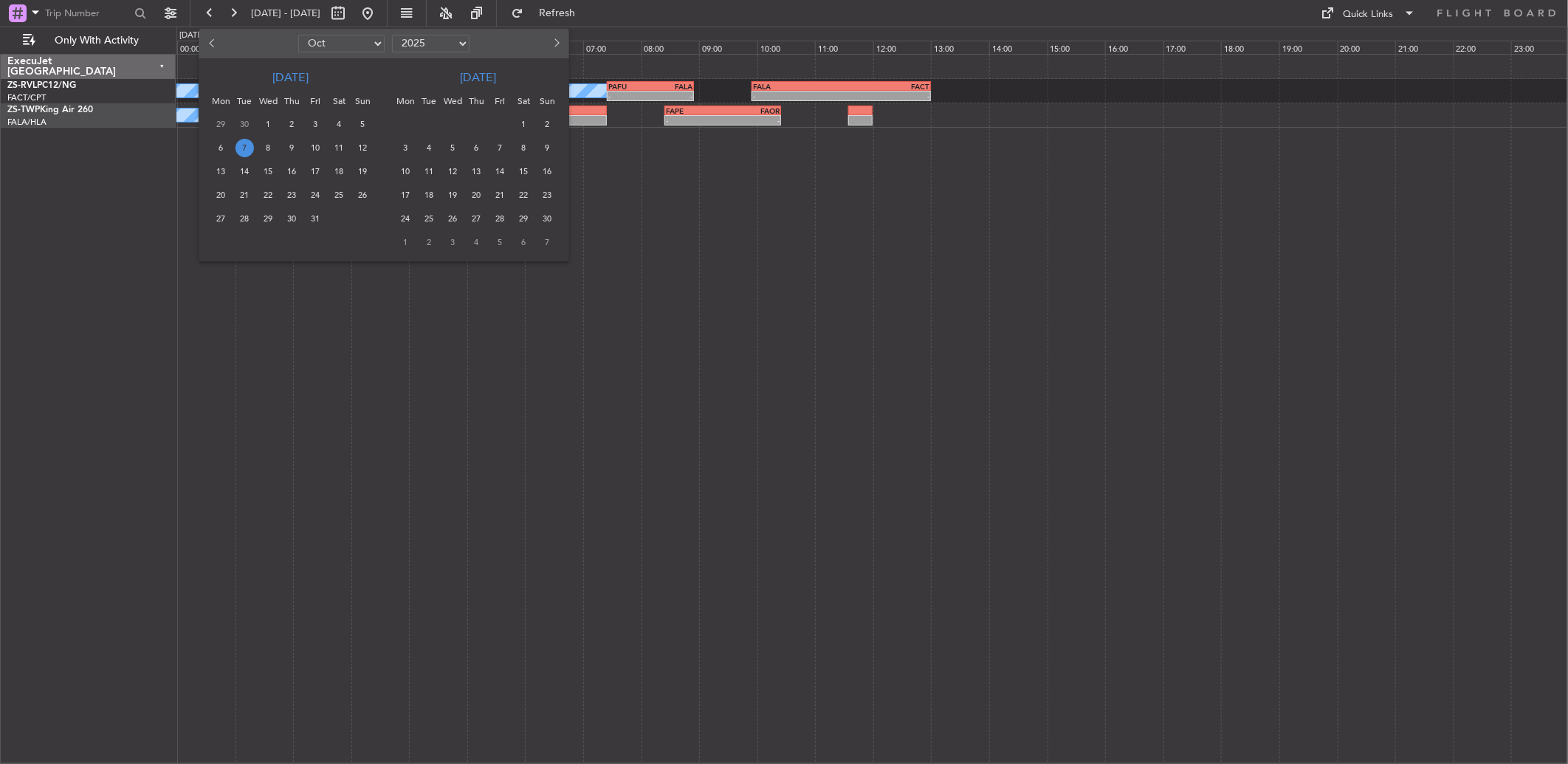
click at [212, 43] on span "Previous month" at bounding box center [213, 43] width 9 height 9
select select "9"
click at [246, 198] on span "23" at bounding box center [244, 195] width 18 height 18
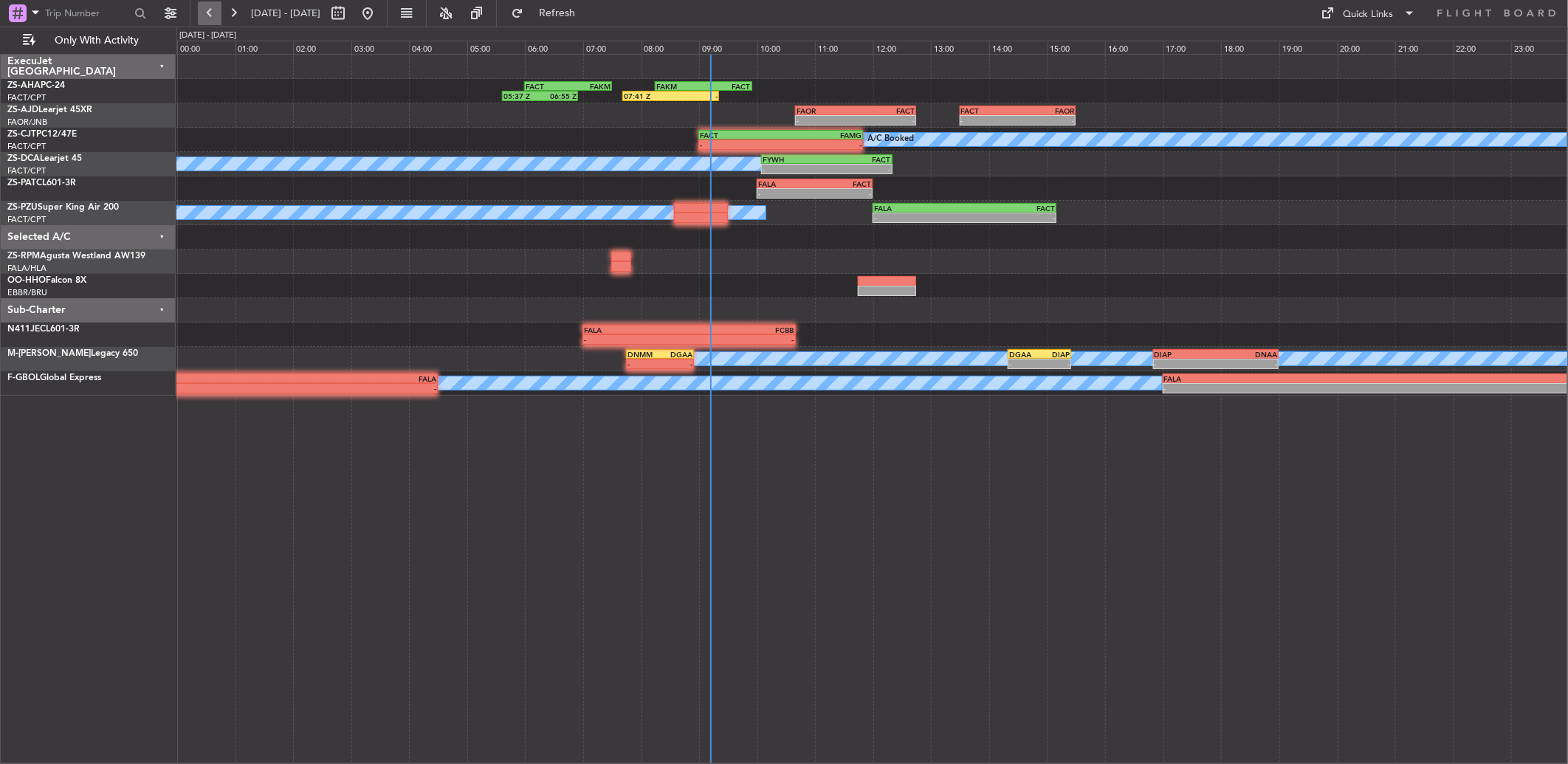
click at [202, 10] on button at bounding box center [209, 13] width 23 height 23
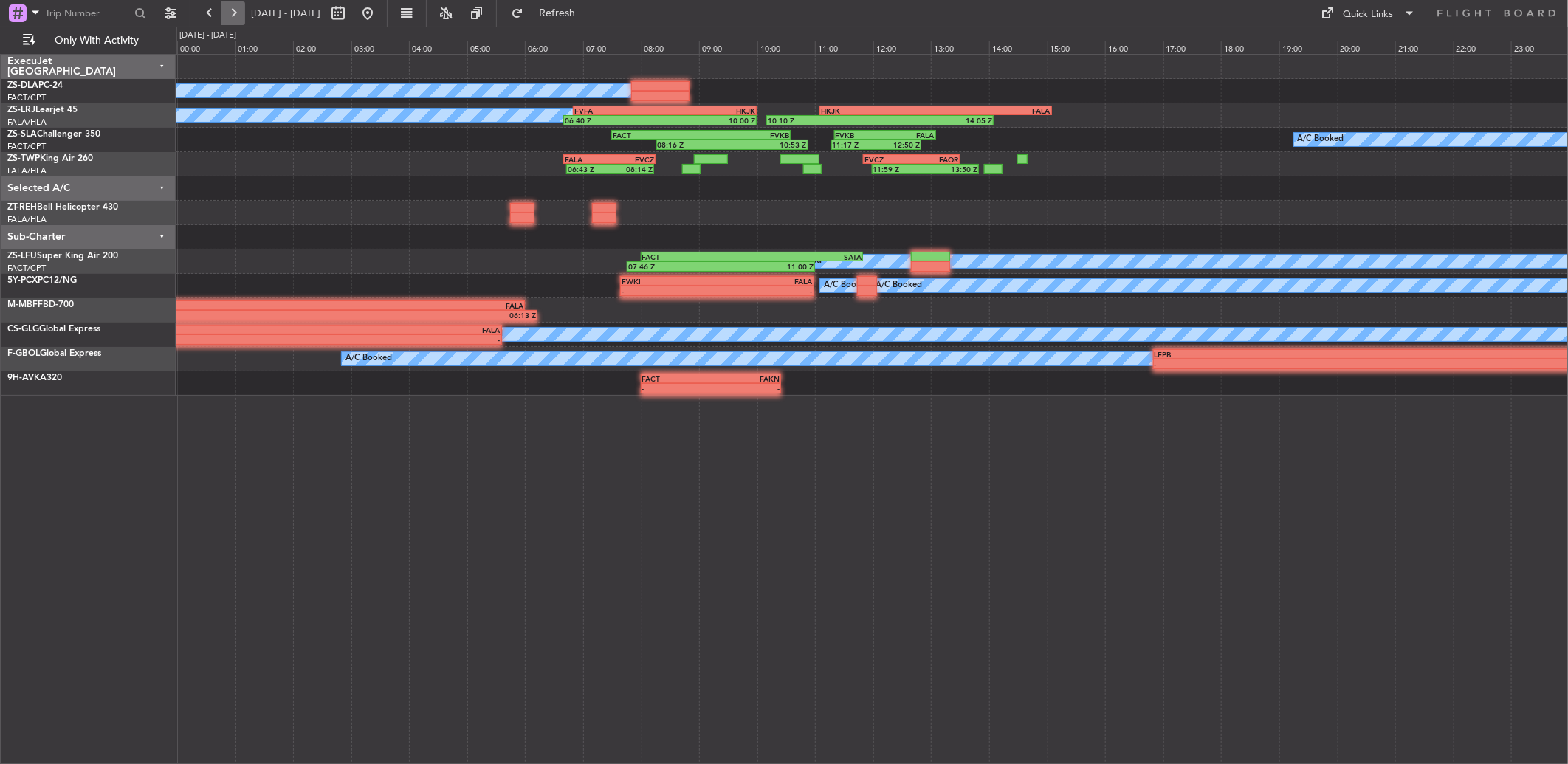
click at [223, 13] on button at bounding box center [233, 13] width 23 height 23
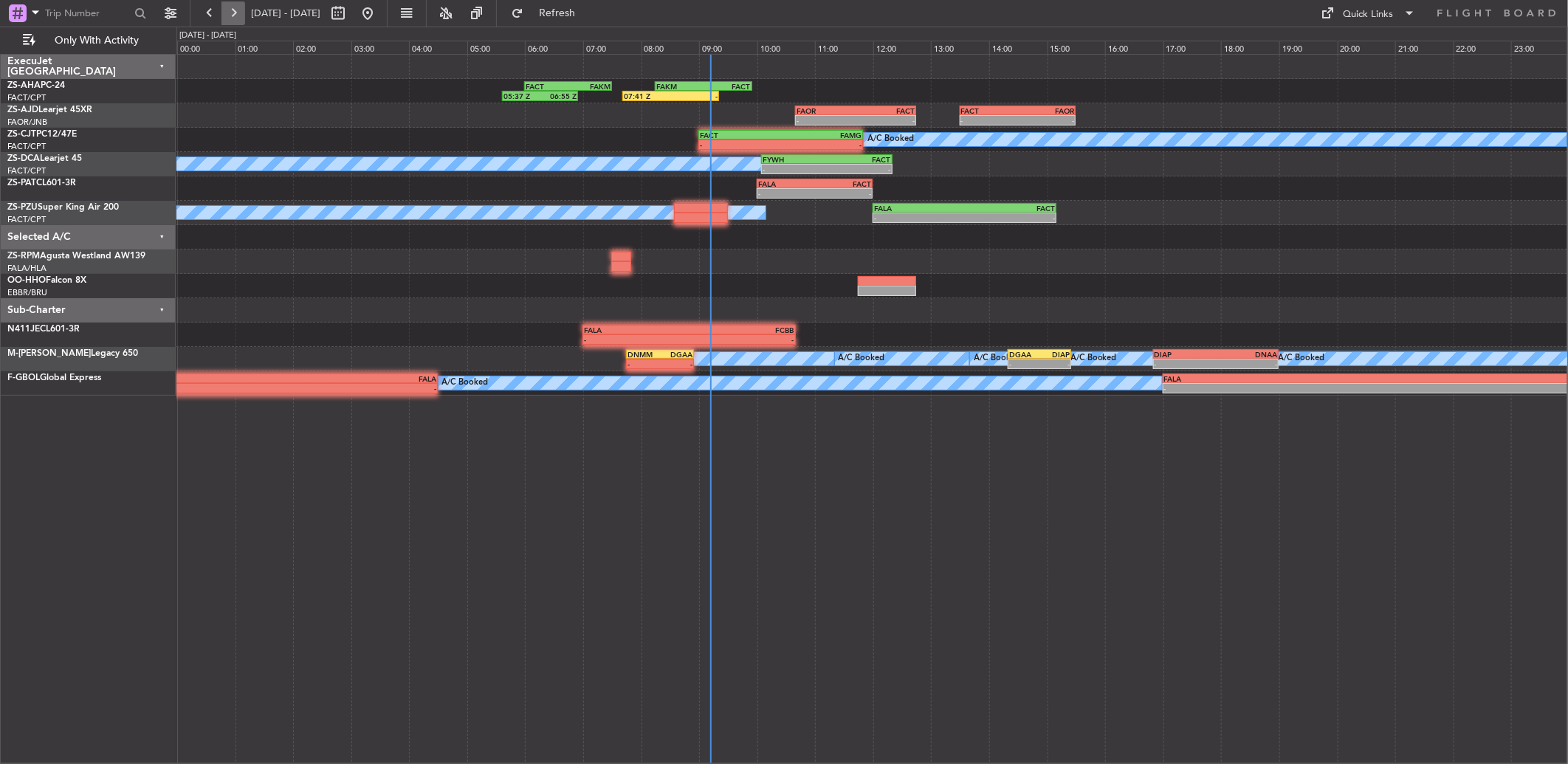
click at [242, 13] on button at bounding box center [233, 13] width 23 height 23
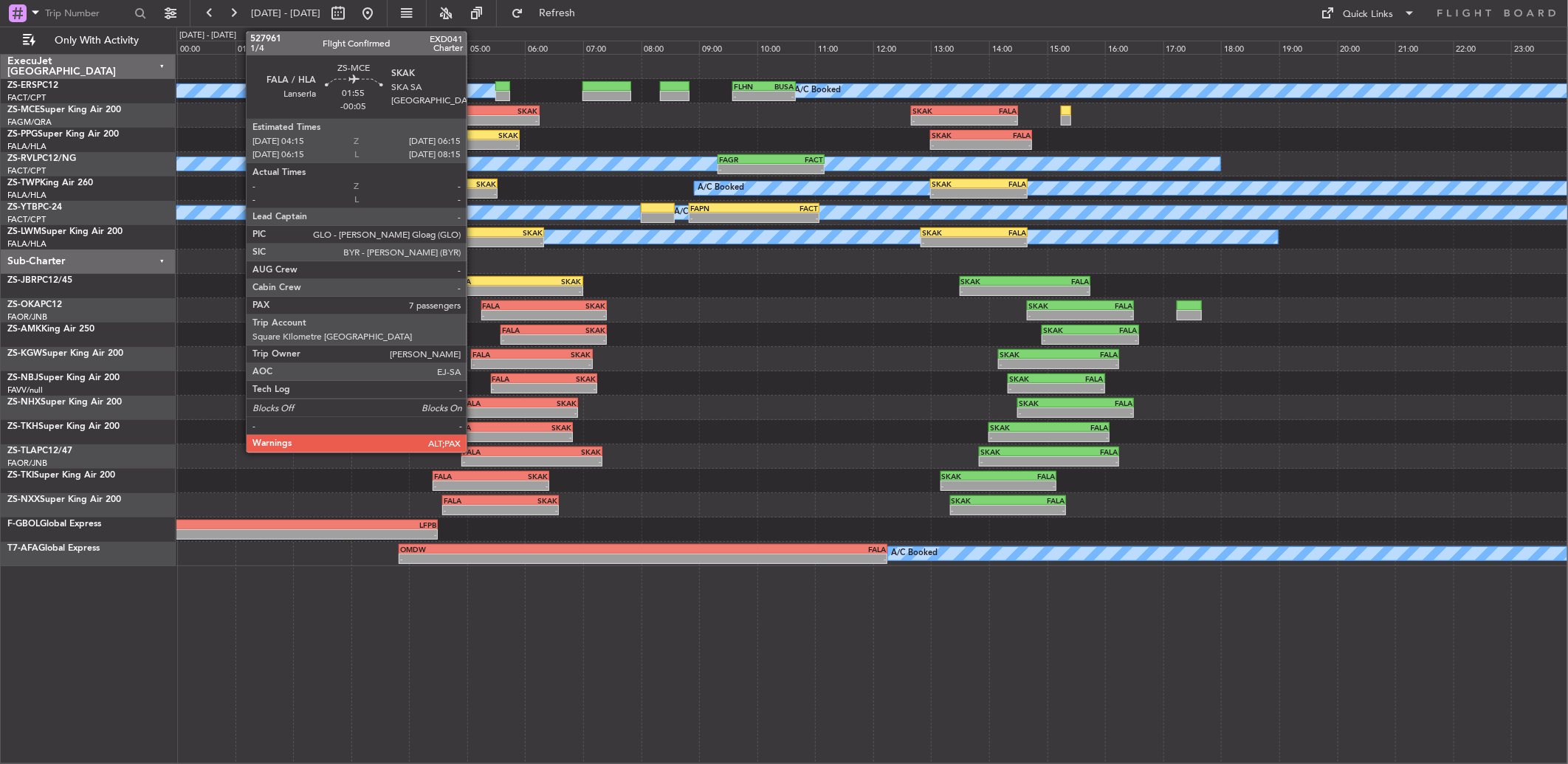
click at [474, 121] on div "-" at bounding box center [452, 120] width 57 height 9
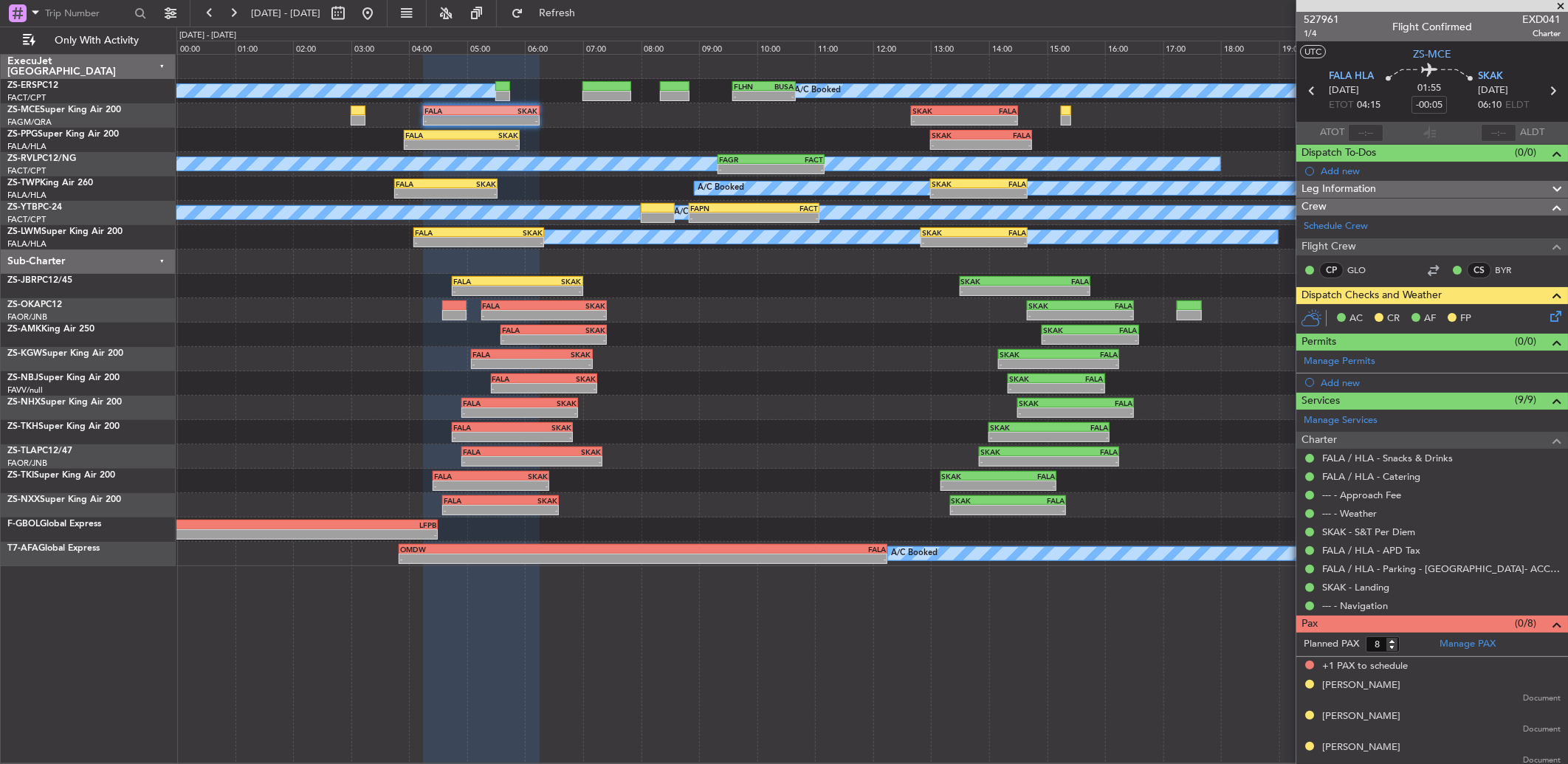
click at [1536, 326] on div "AC CR AF FP" at bounding box center [1439, 318] width 217 height 22
click at [1547, 320] on icon at bounding box center [1553, 314] width 12 height 12
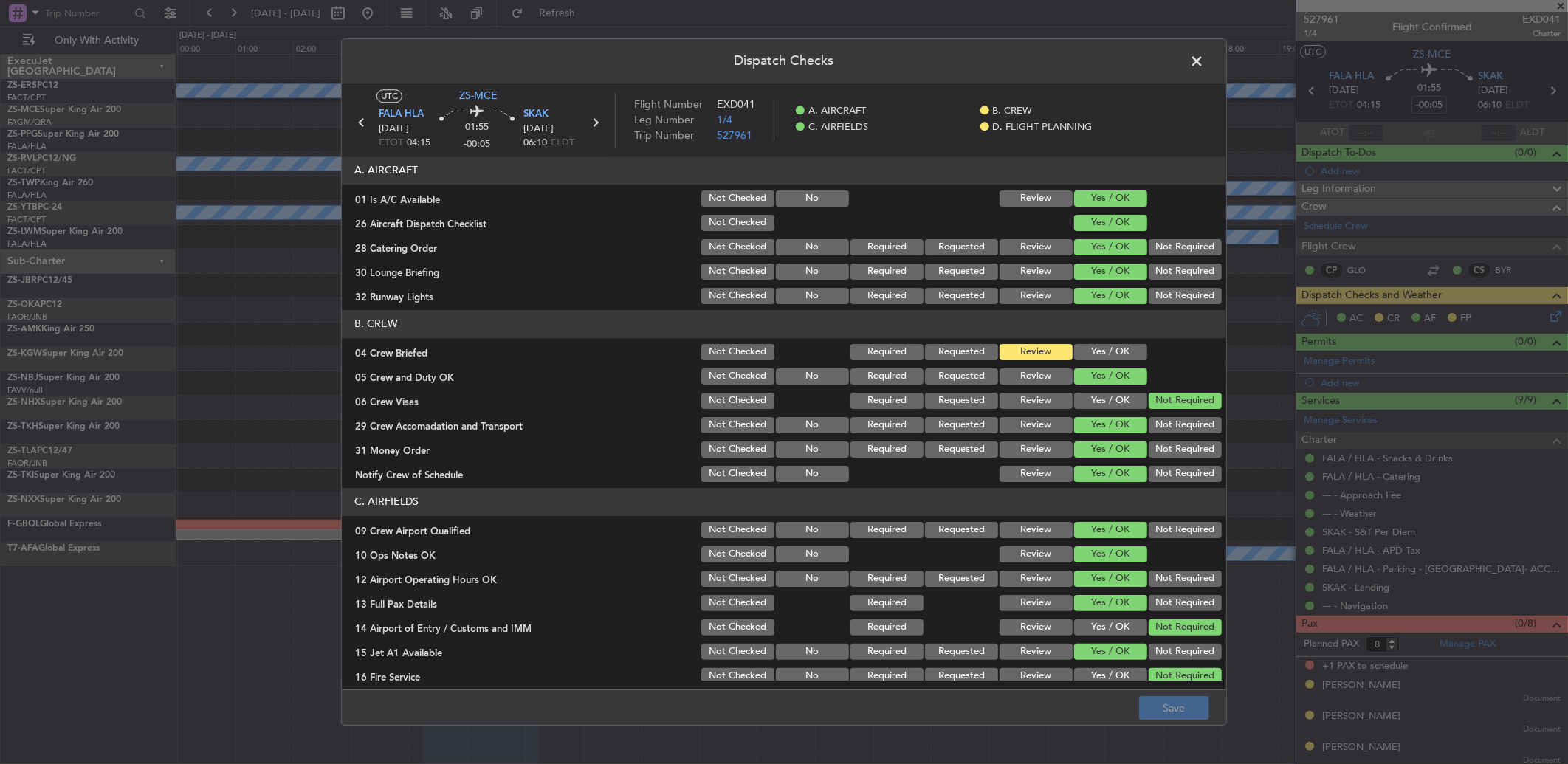
click at [1112, 353] on button "Yes / OK" at bounding box center [1111, 352] width 73 height 17
click at [1196, 711] on button "Save" at bounding box center [1174, 707] width 70 height 23
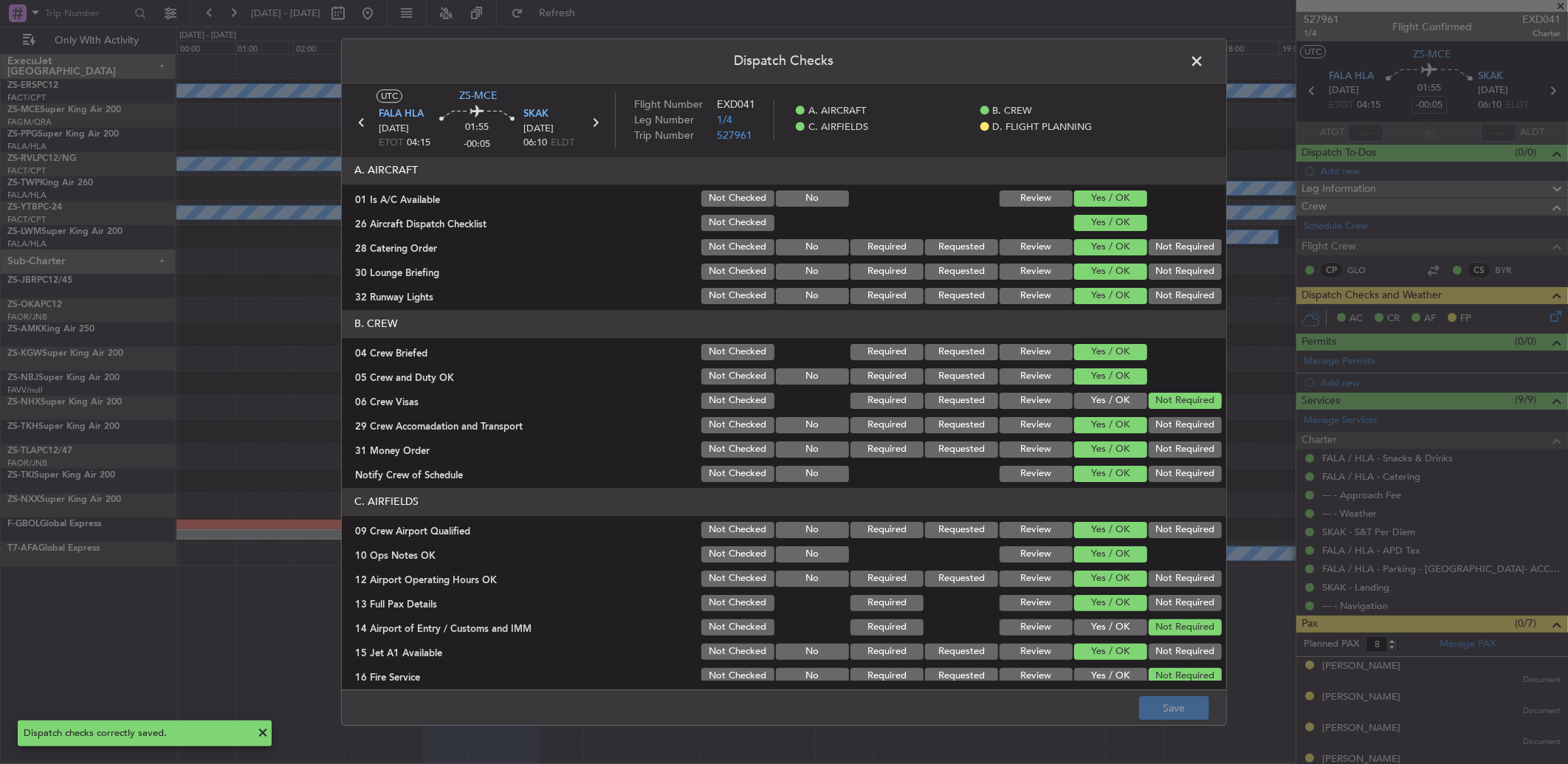
type input "7"
click at [1182, 60] on header "Dispatch Checks" at bounding box center [784, 61] width 884 height 44
click at [1204, 57] on span at bounding box center [1204, 65] width 0 height 30
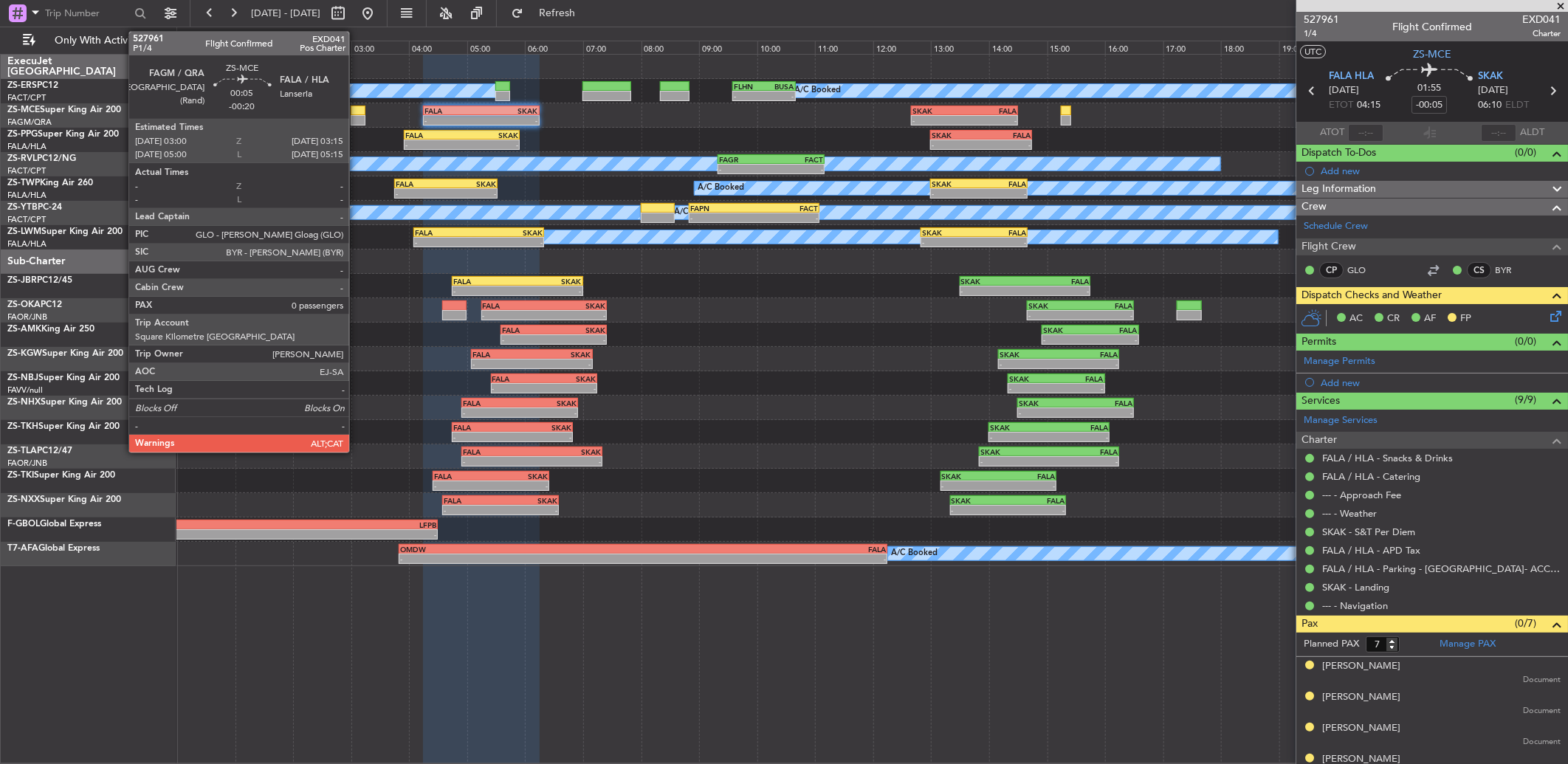
click at [357, 111] on div at bounding box center [357, 111] width 15 height 10
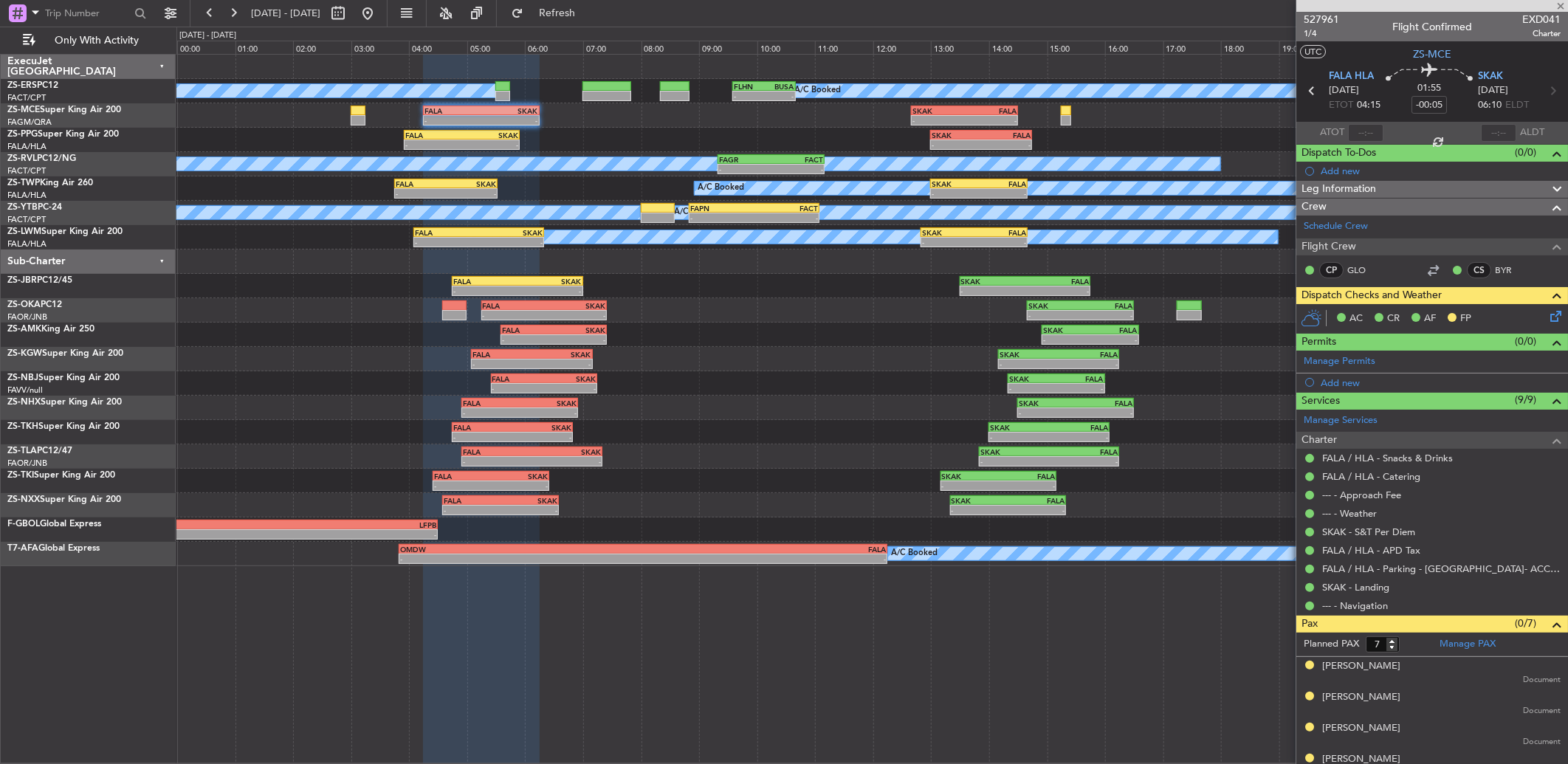
type input "-00:20"
type input "0"
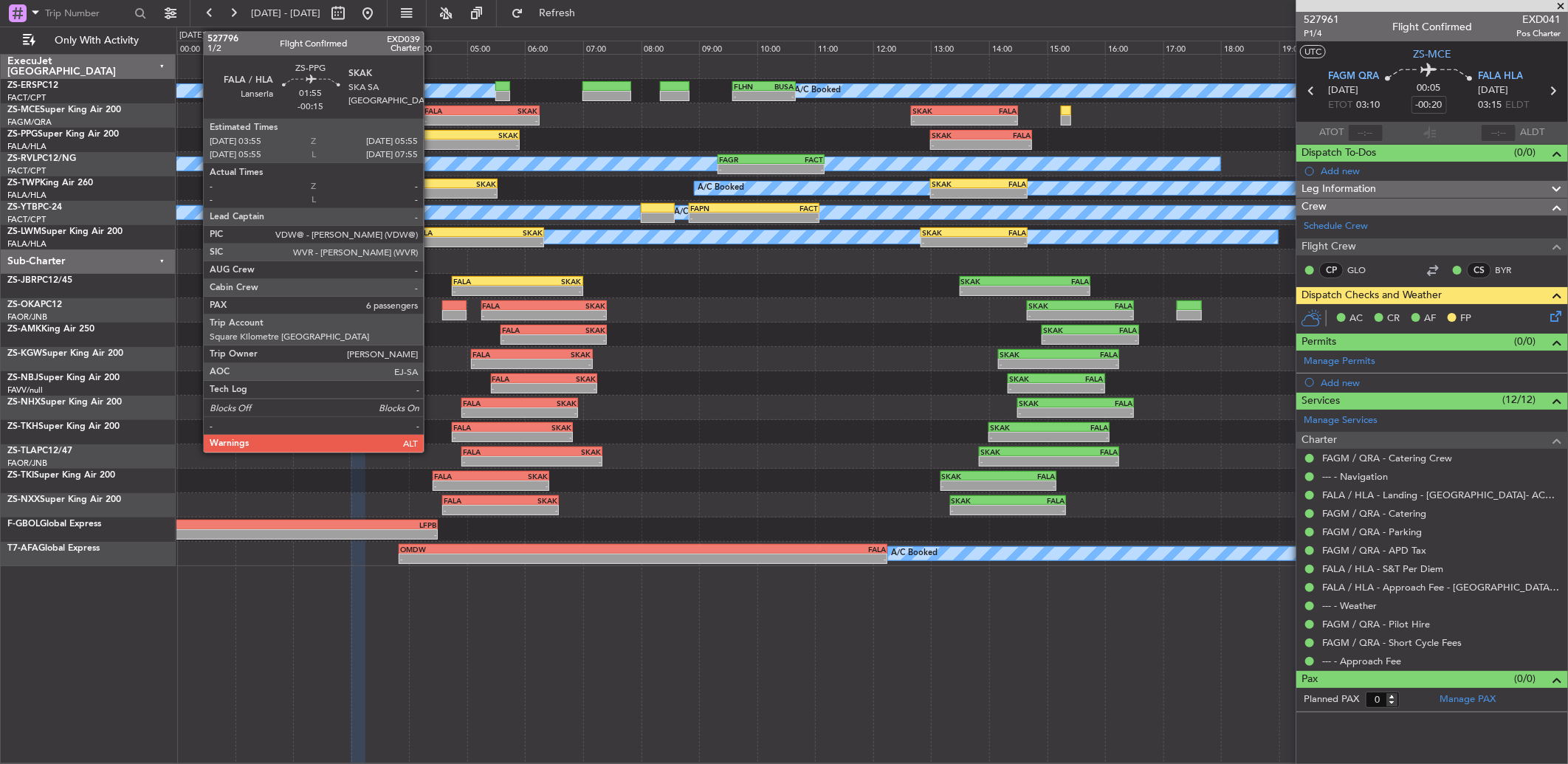
click at [431, 143] on div "-" at bounding box center [433, 144] width 57 height 9
type input "-00:15"
type input "6"
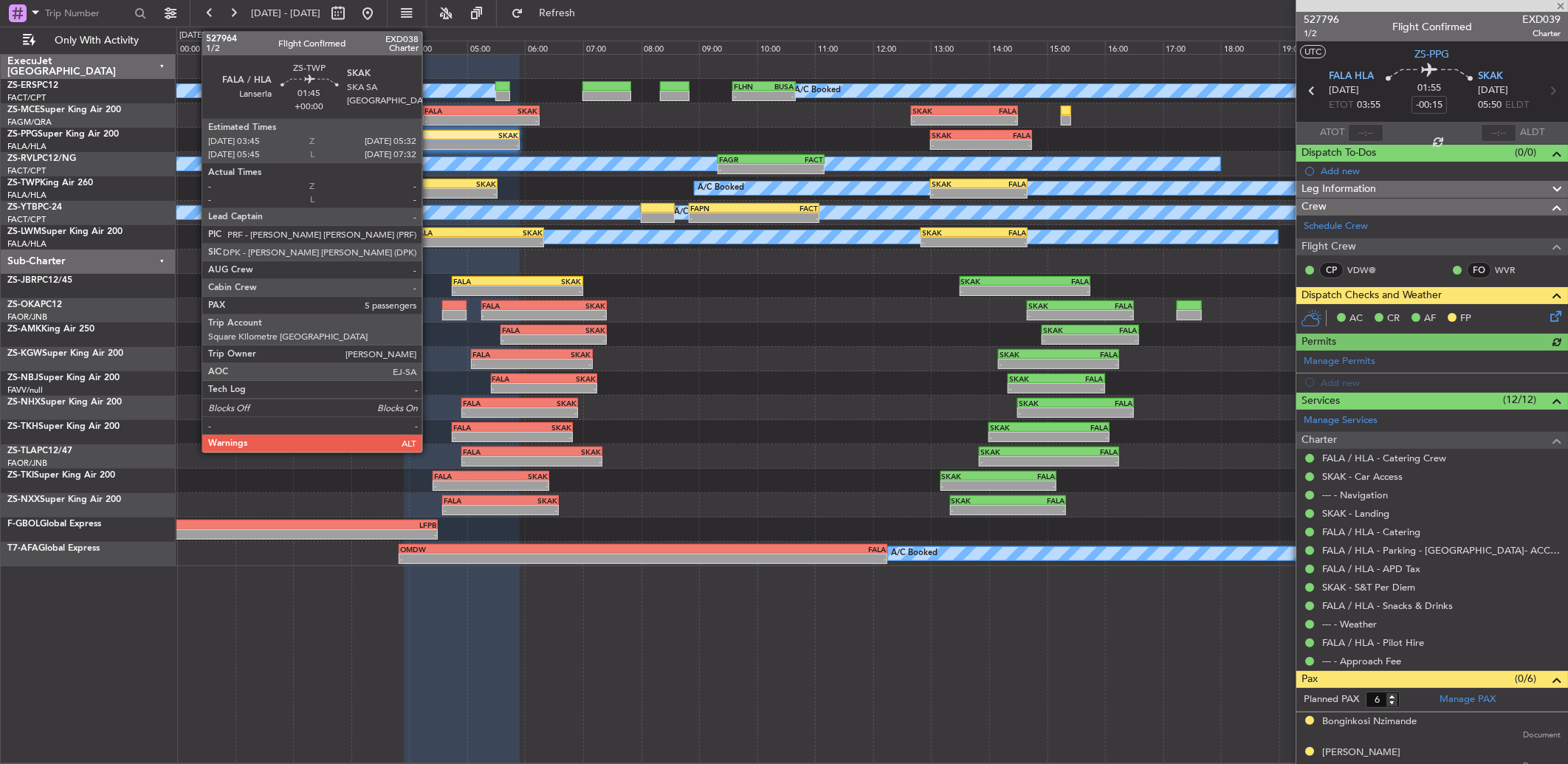
click at [430, 184] on div "FALA" at bounding box center [421, 184] width 50 height 9
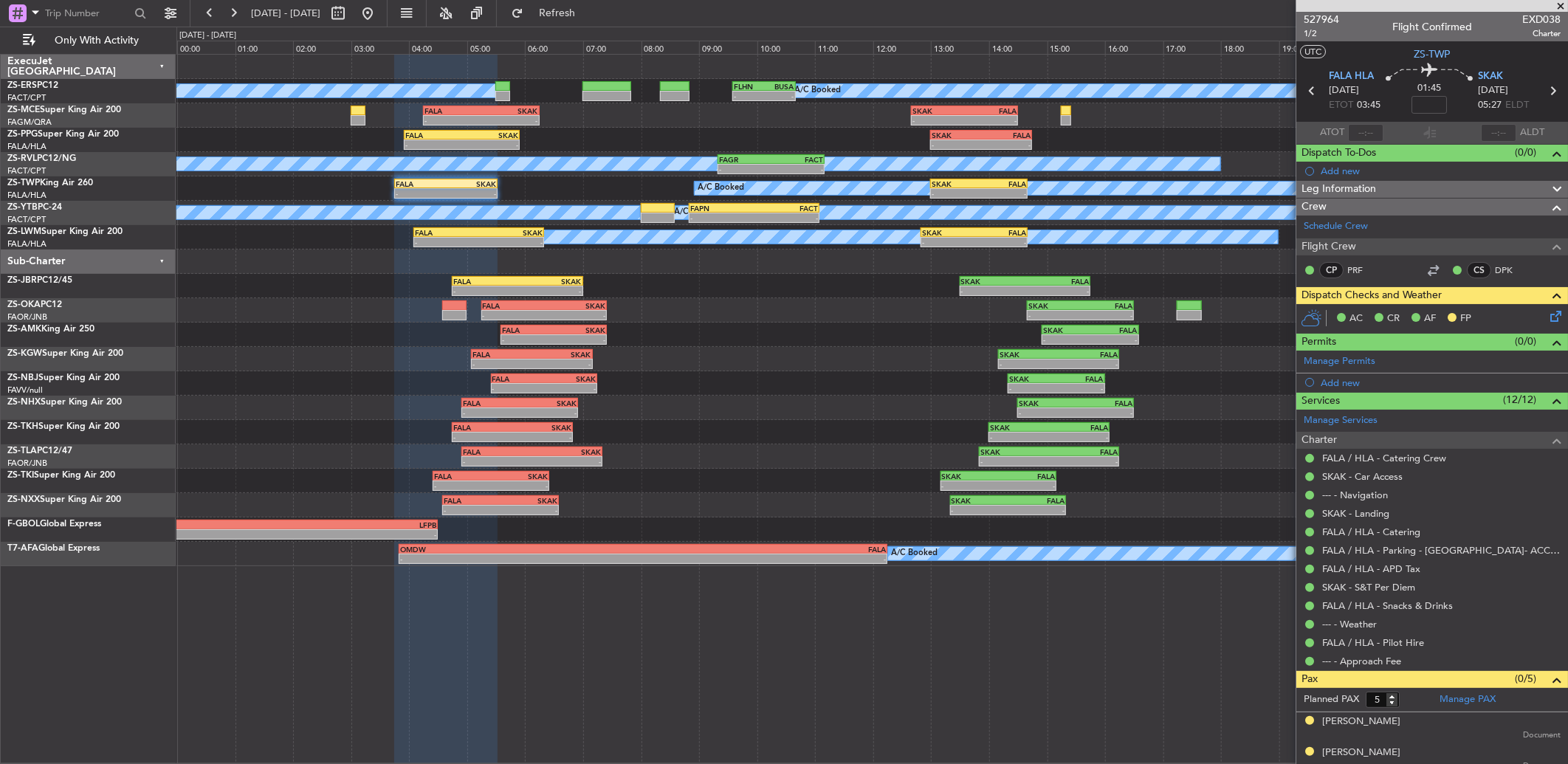
click at [1562, 10] on span at bounding box center [1560, 6] width 15 height 13
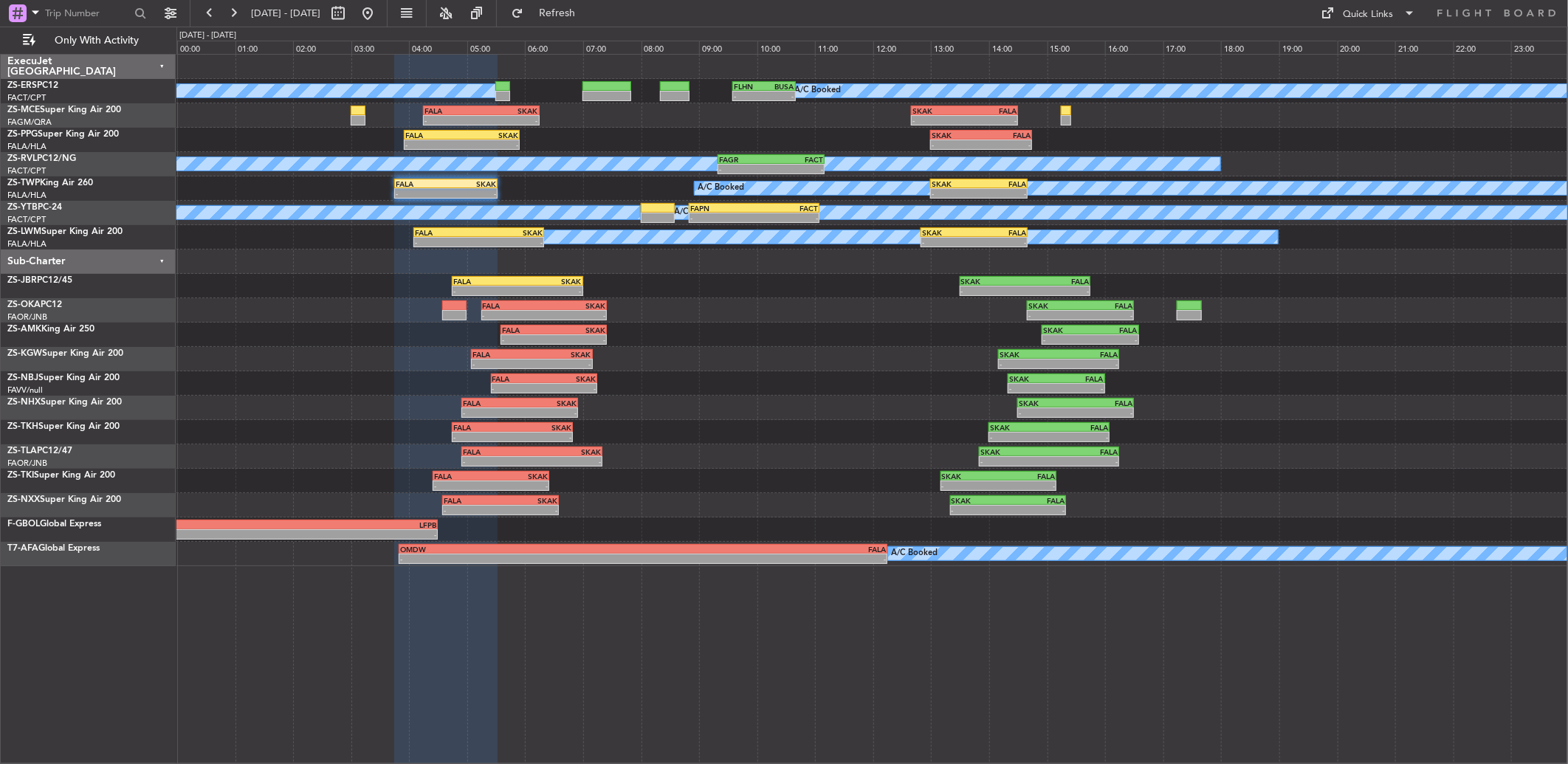
type input "0"
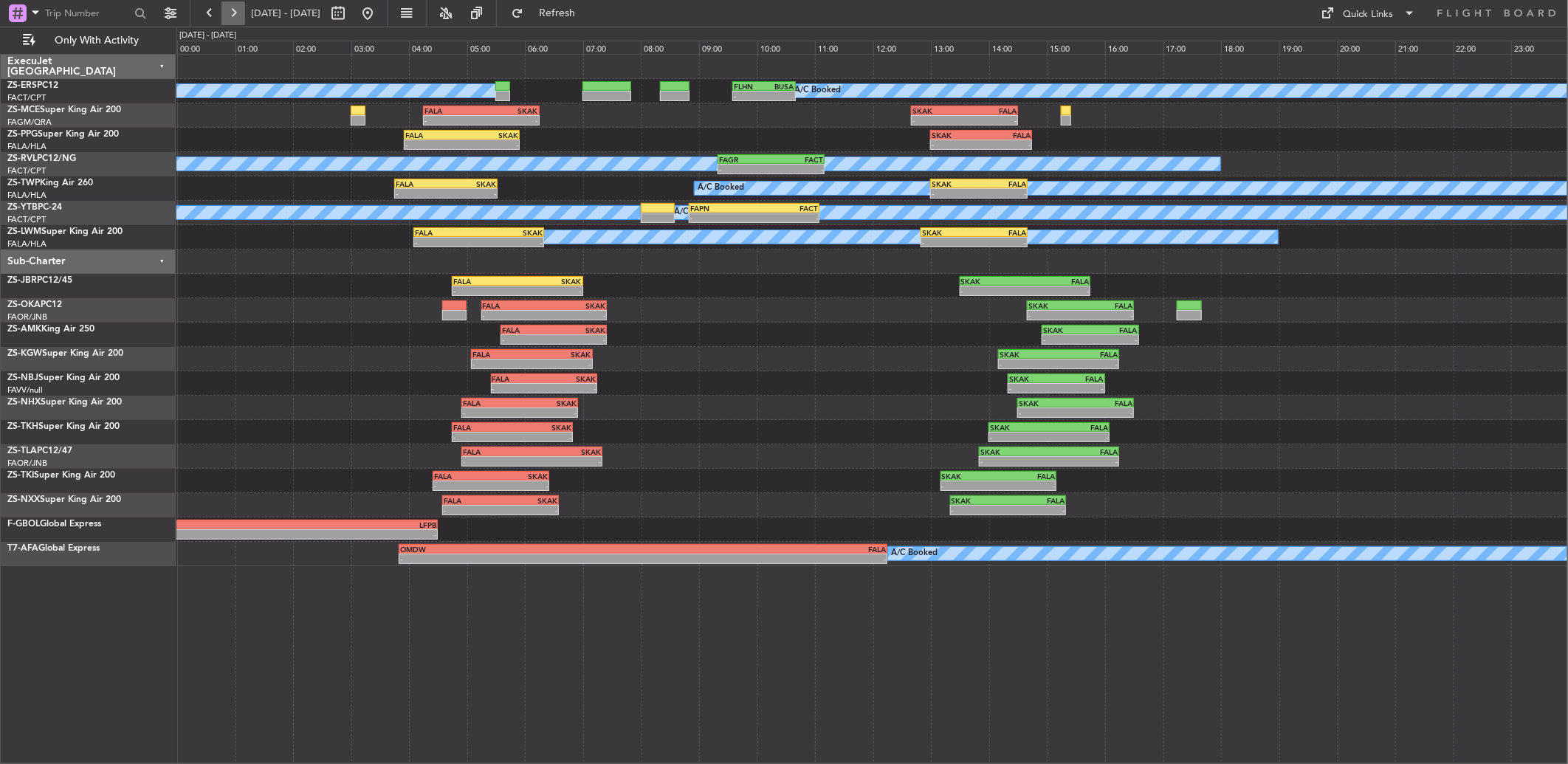
click at [232, 10] on button at bounding box center [233, 13] width 23 height 23
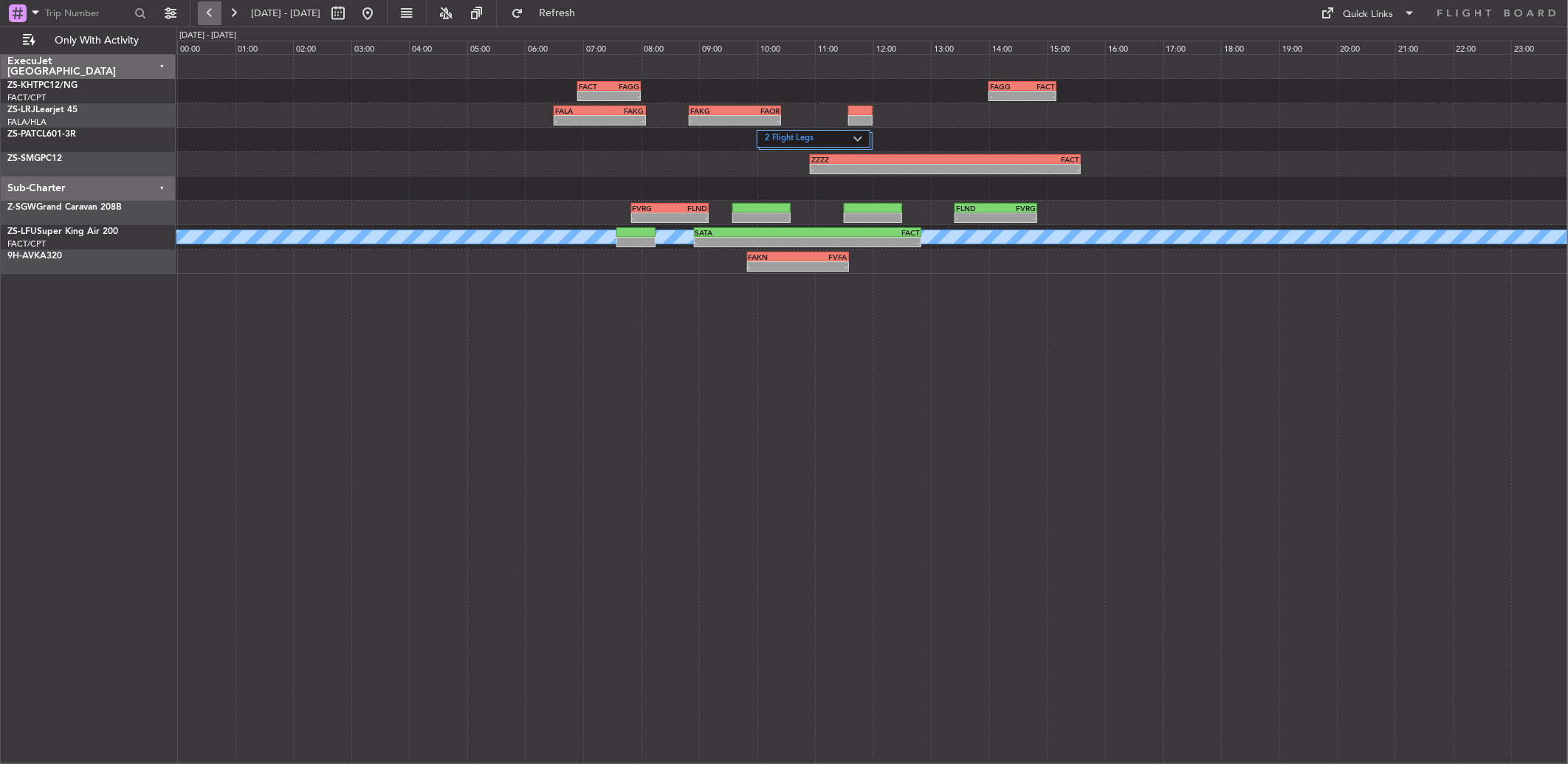
click at [208, 12] on button at bounding box center [209, 13] width 23 height 23
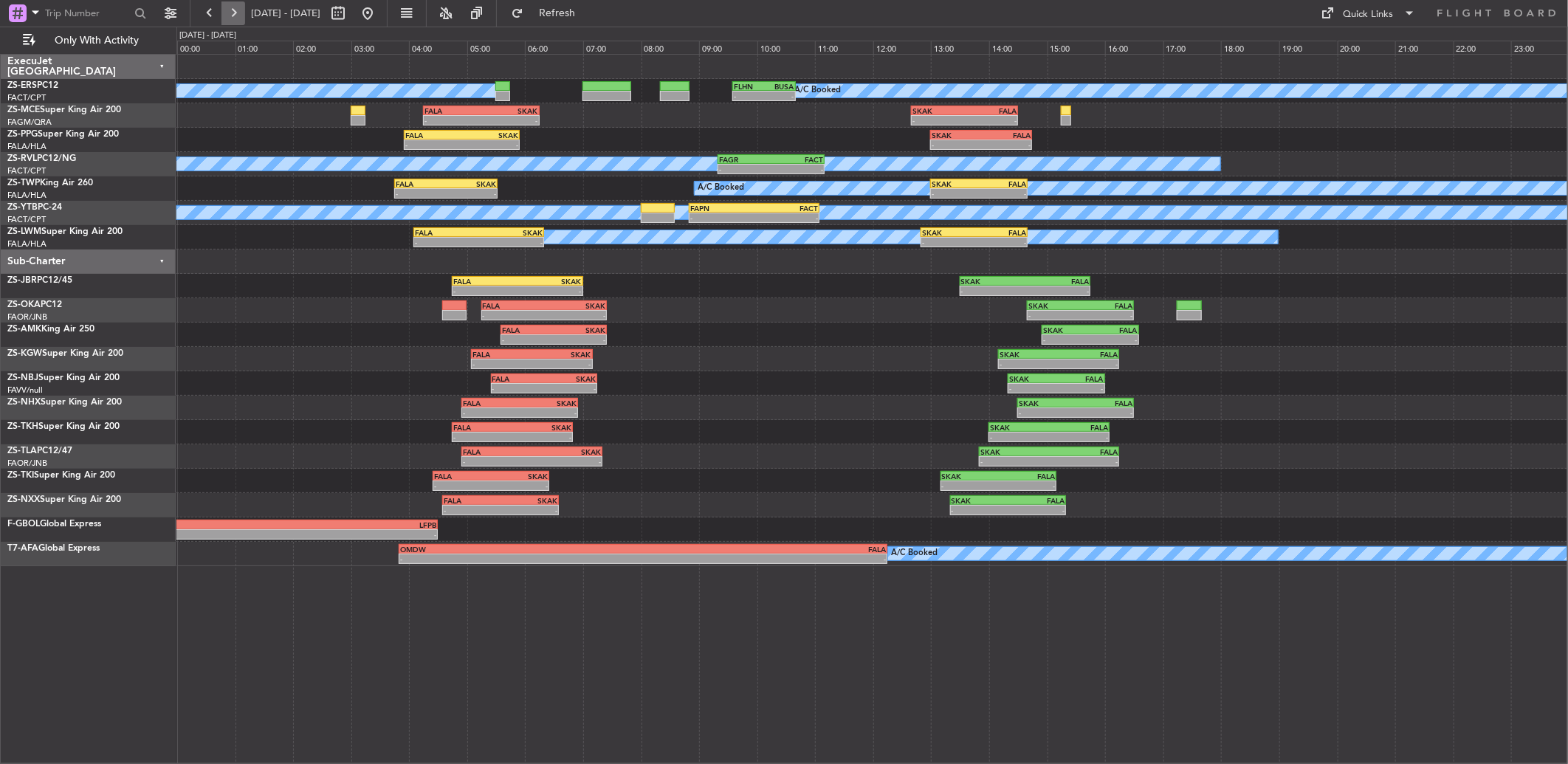
click at [240, 12] on button at bounding box center [233, 13] width 23 height 23
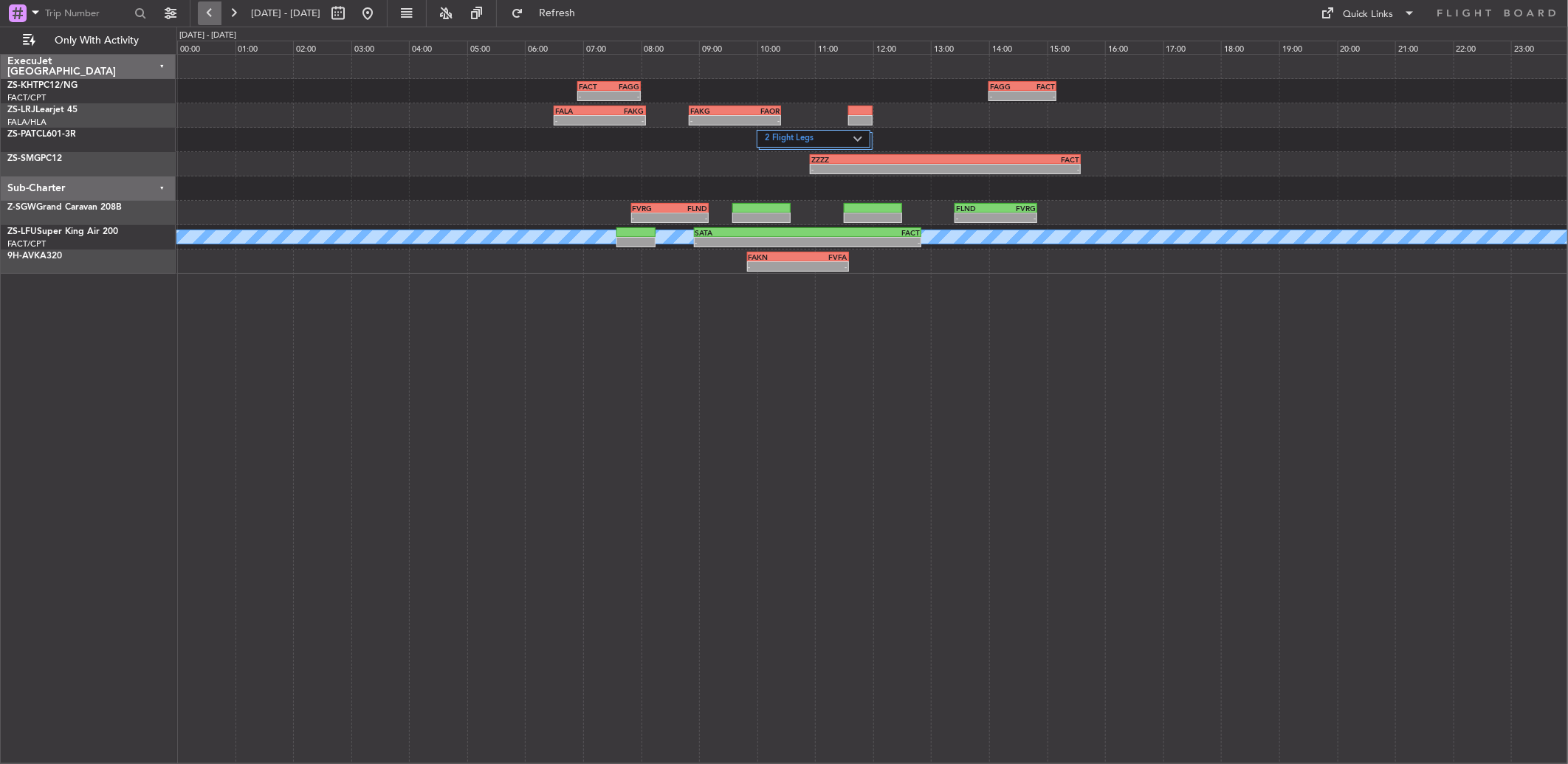
click at [211, 16] on button at bounding box center [209, 13] width 23 height 23
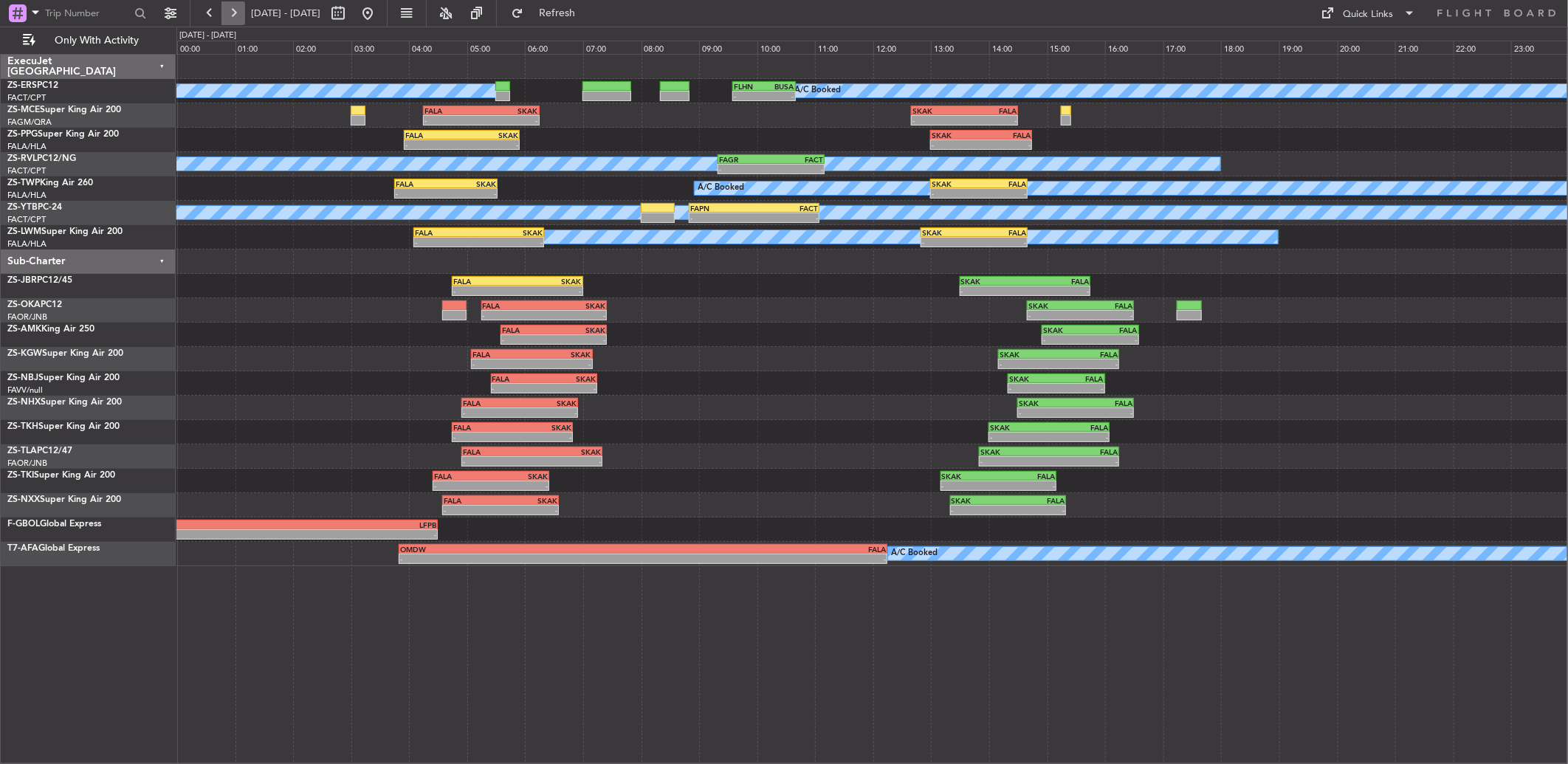
click at [237, 12] on button at bounding box center [233, 13] width 23 height 23
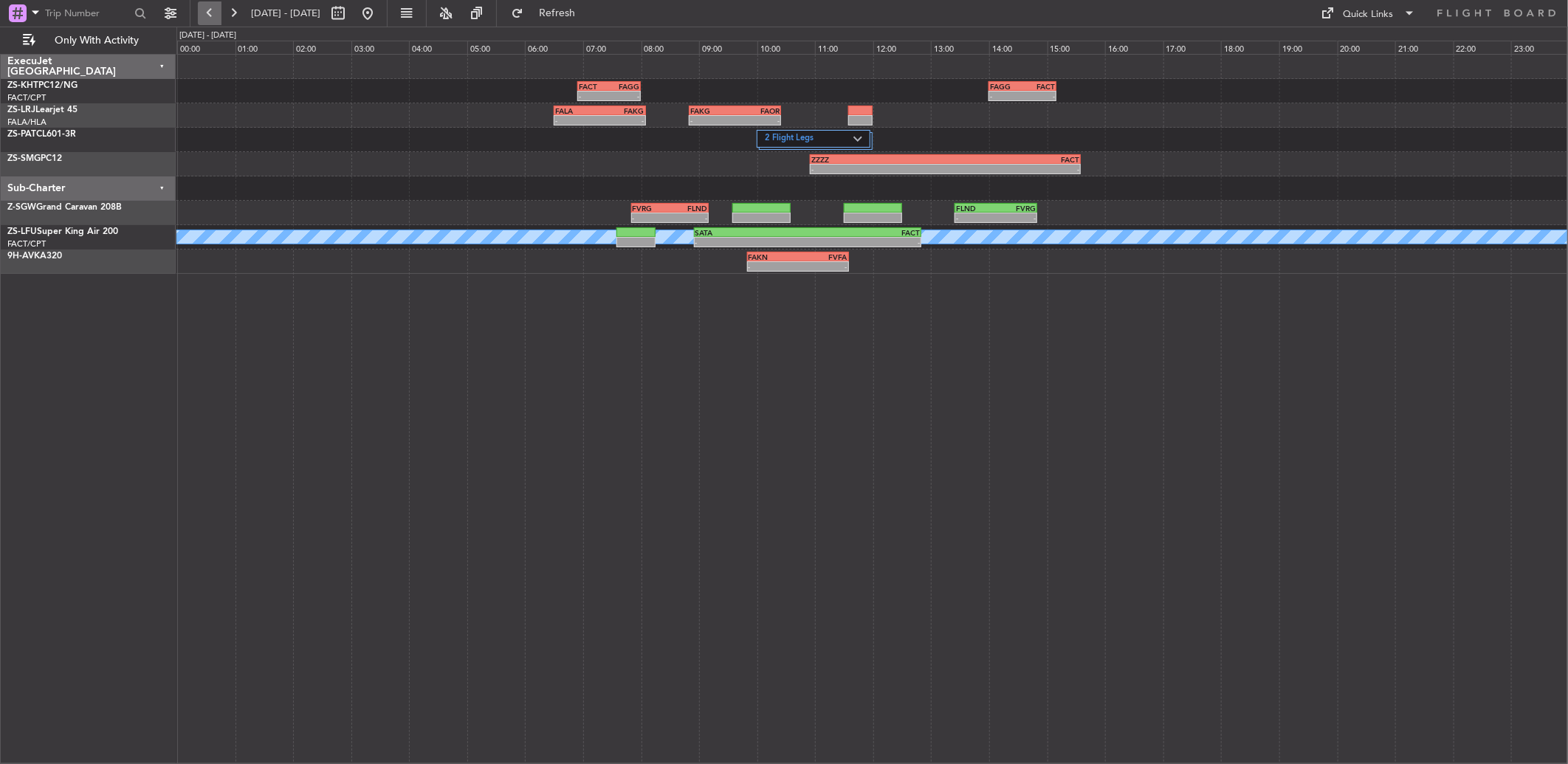
click at [215, 12] on button at bounding box center [209, 13] width 23 height 23
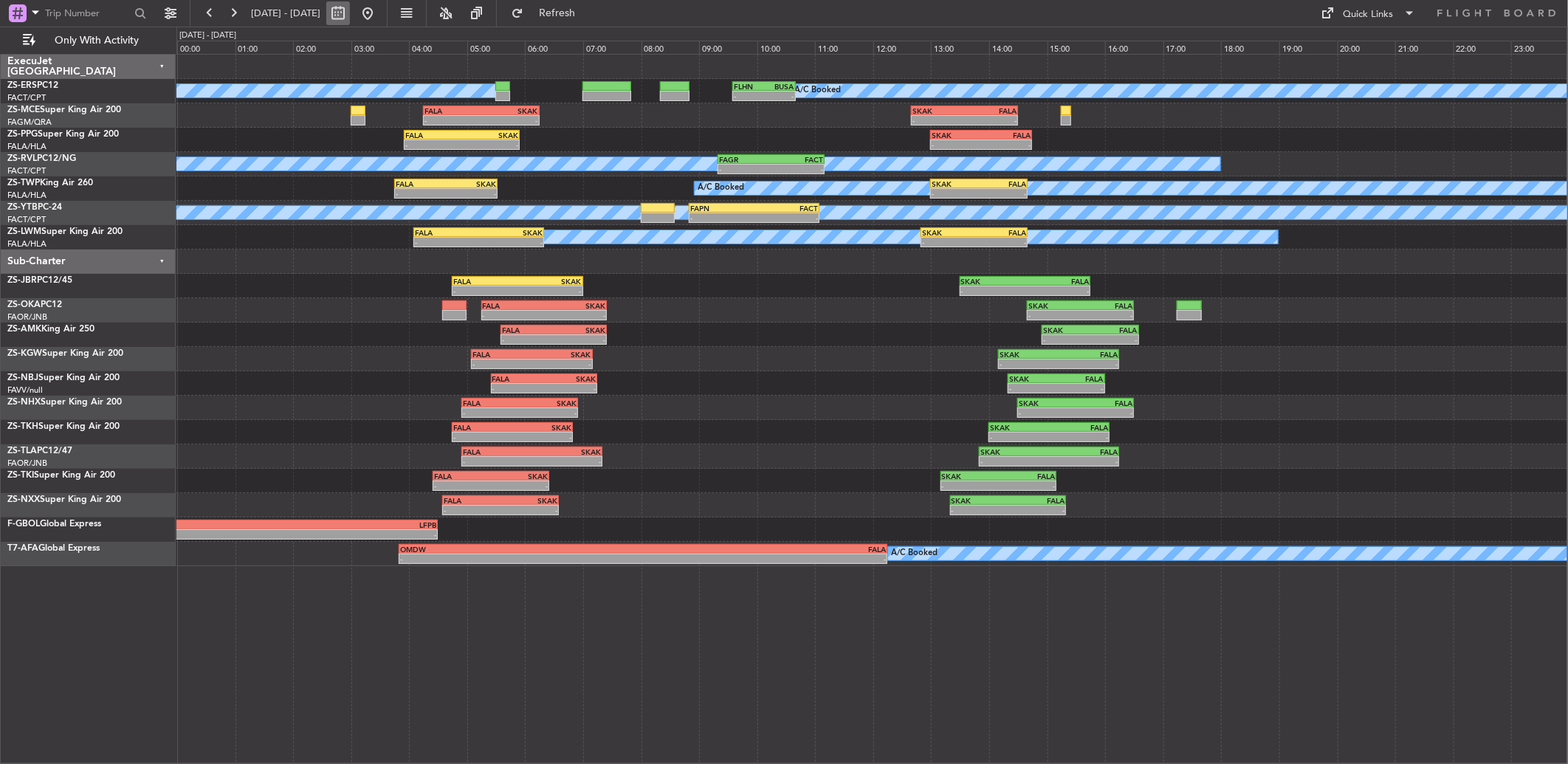
click at [350, 11] on button at bounding box center [337, 13] width 23 height 23
select select "9"
select select "2025"
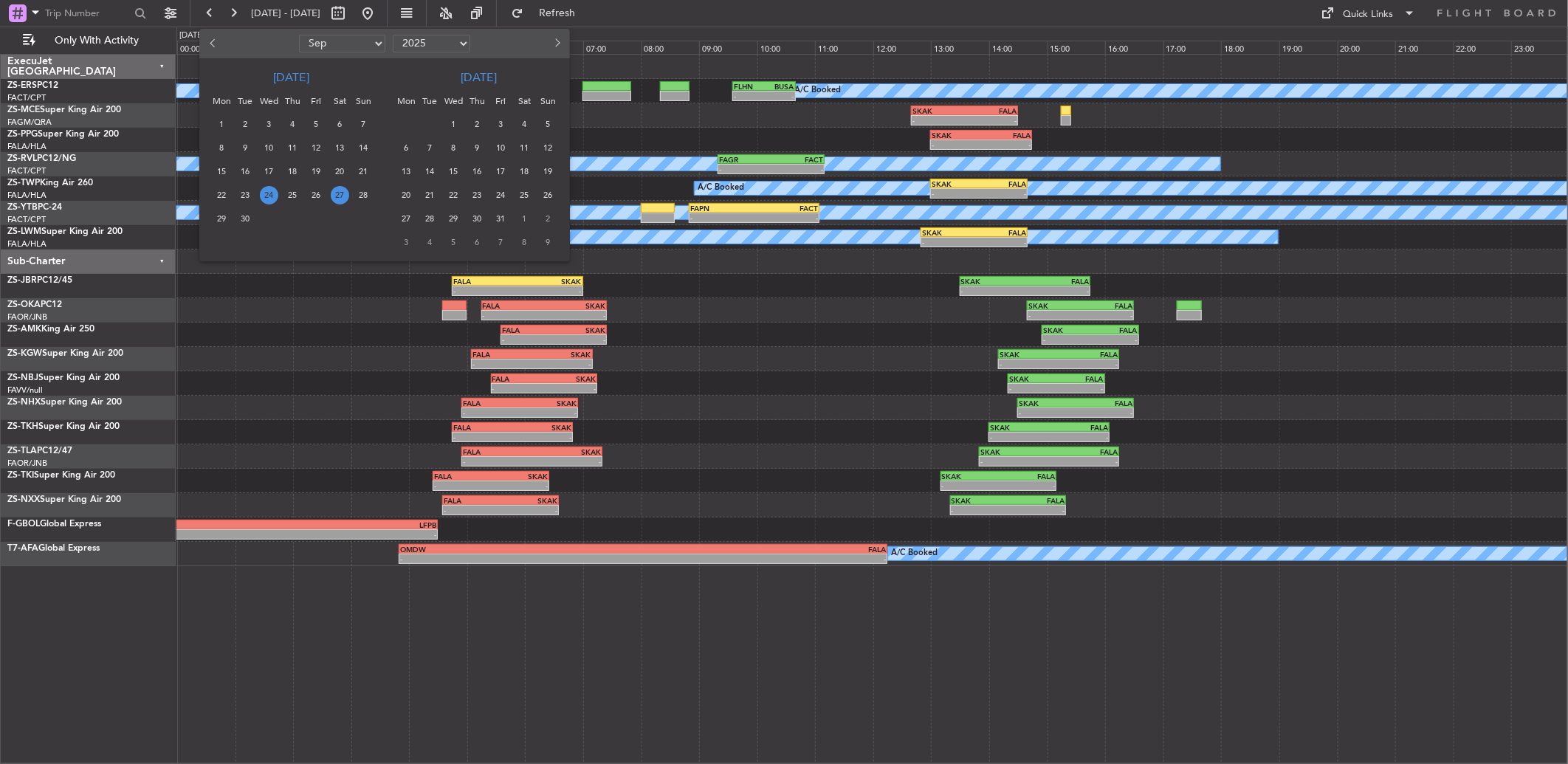
click at [337, 190] on span "27" at bounding box center [339, 195] width 18 height 18
click at [337, 190] on span "27" at bounding box center [339, 195] width 18 height 18
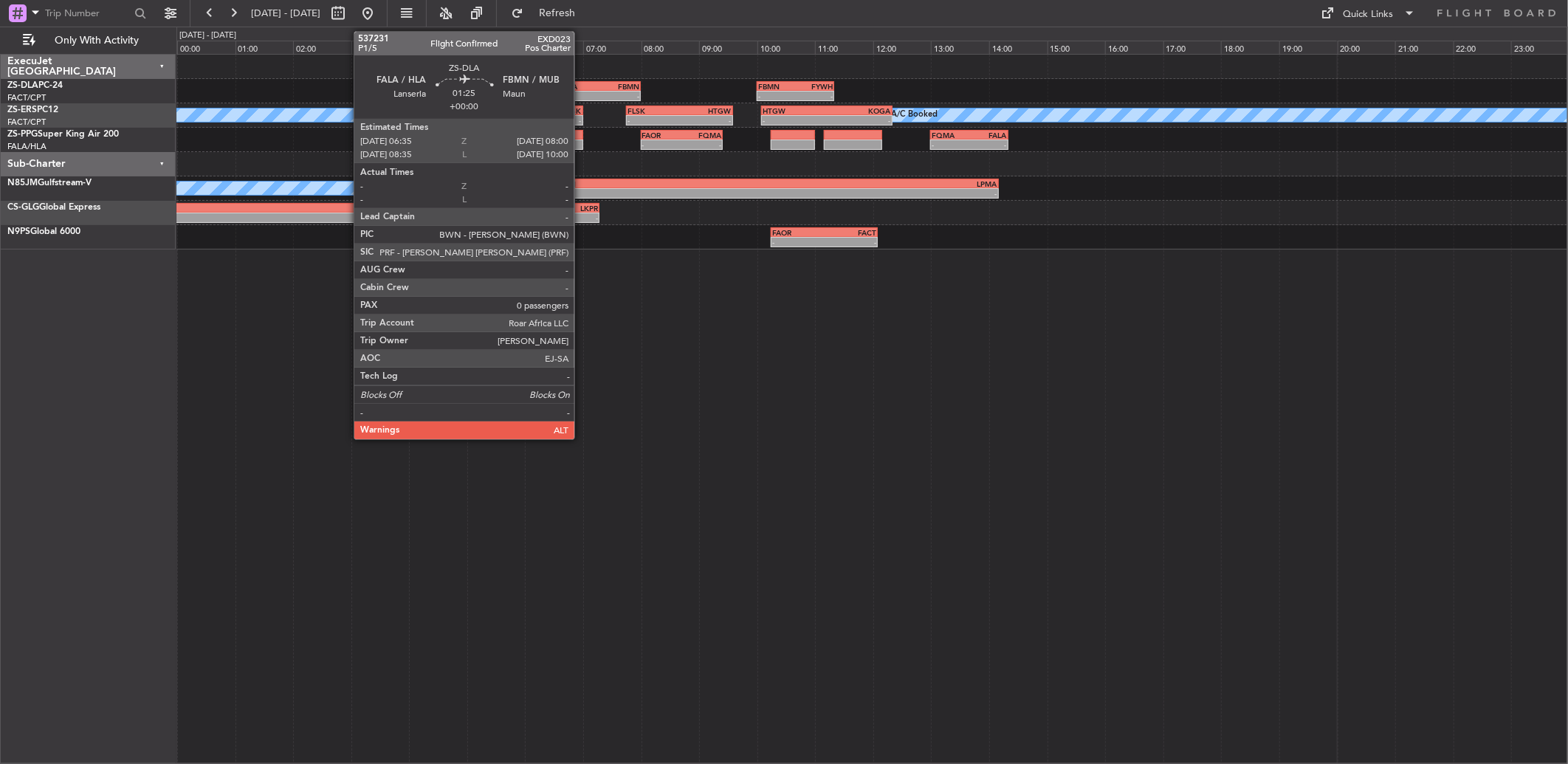
click at [582, 98] on div "-" at bounding box center [579, 96] width 40 height 9
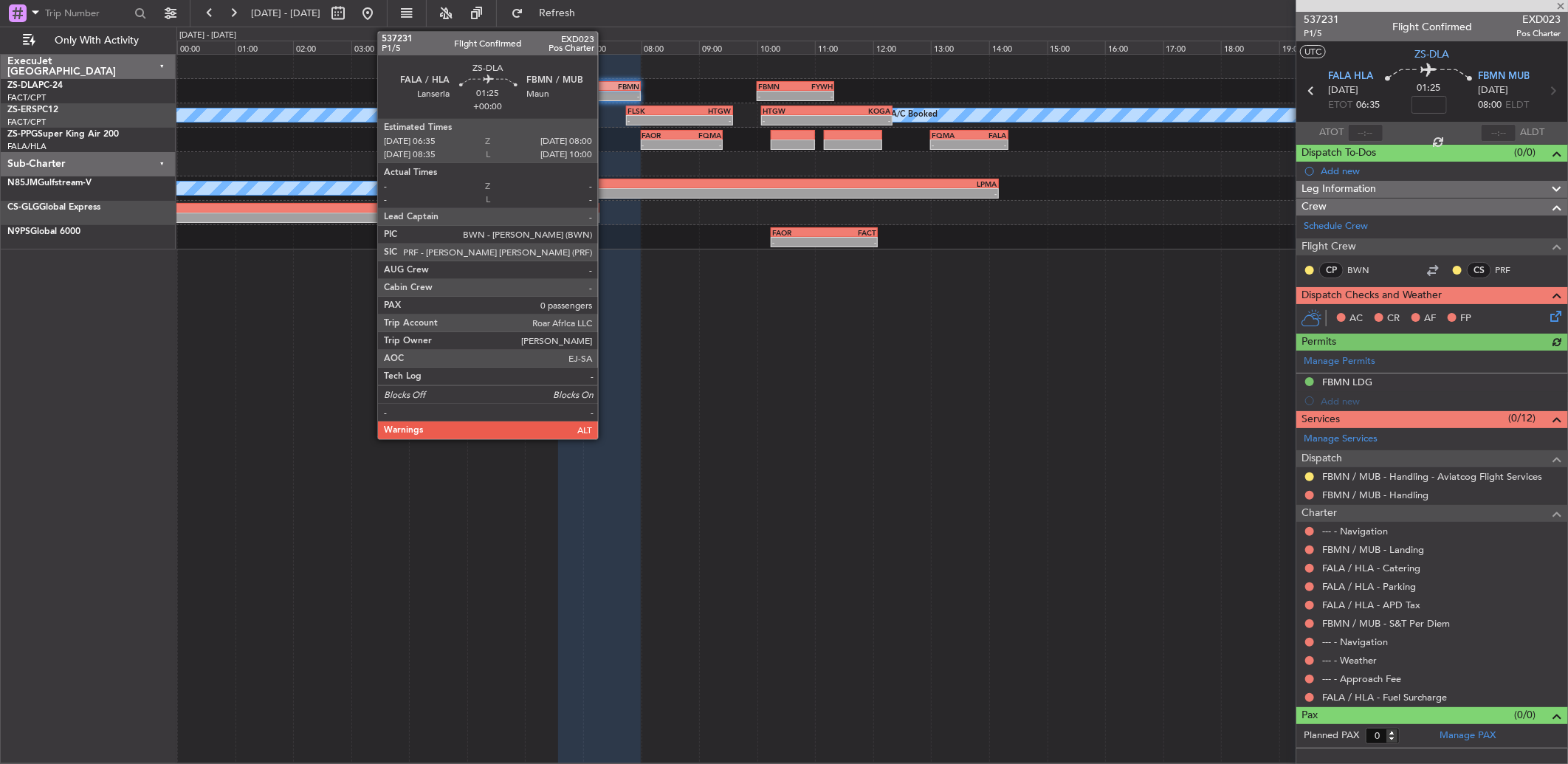
click at [605, 87] on div "FBMN" at bounding box center [619, 86] width 40 height 9
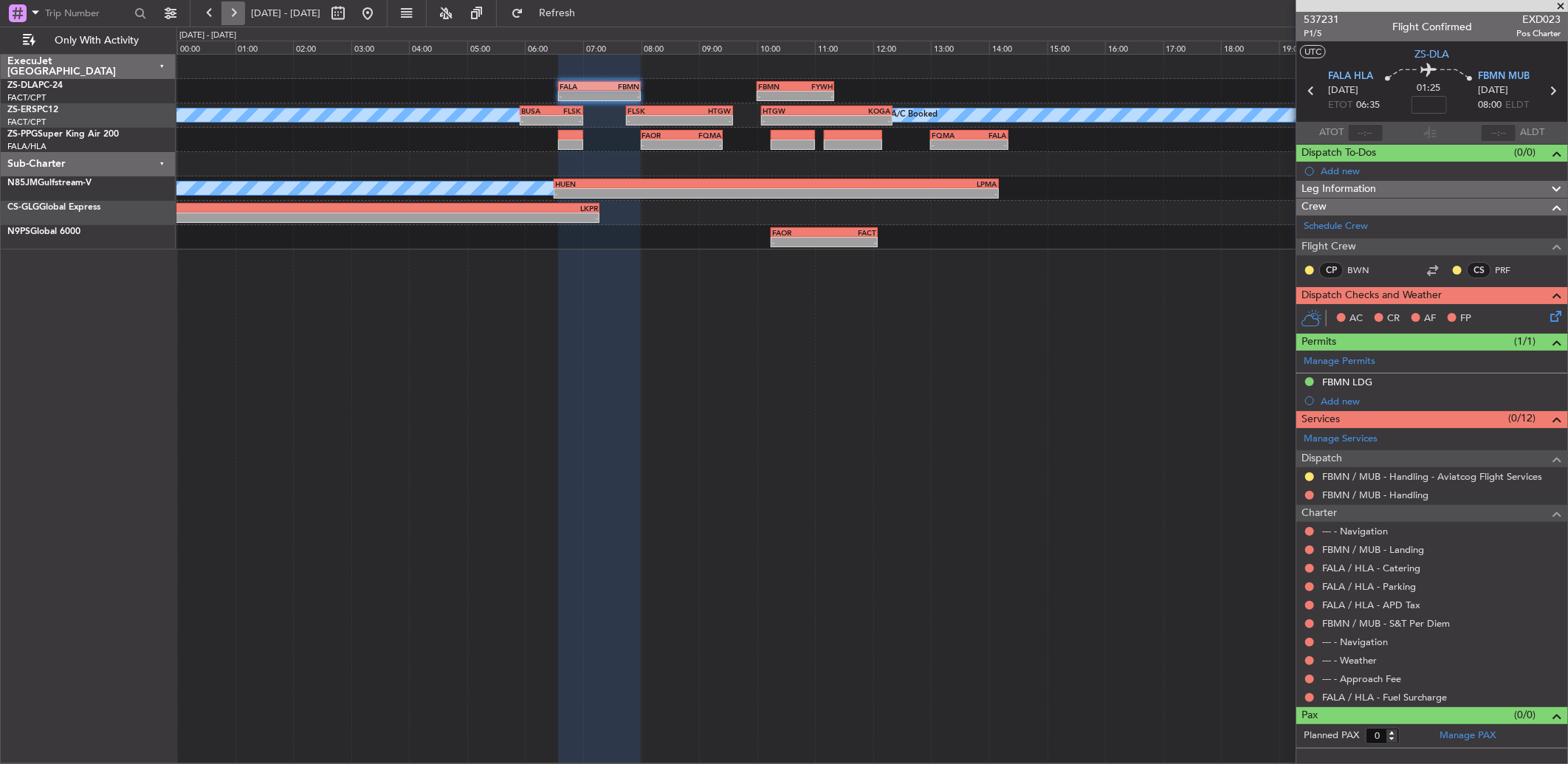
click at [226, 12] on button at bounding box center [233, 13] width 23 height 23
click at [227, 12] on button at bounding box center [233, 13] width 23 height 23
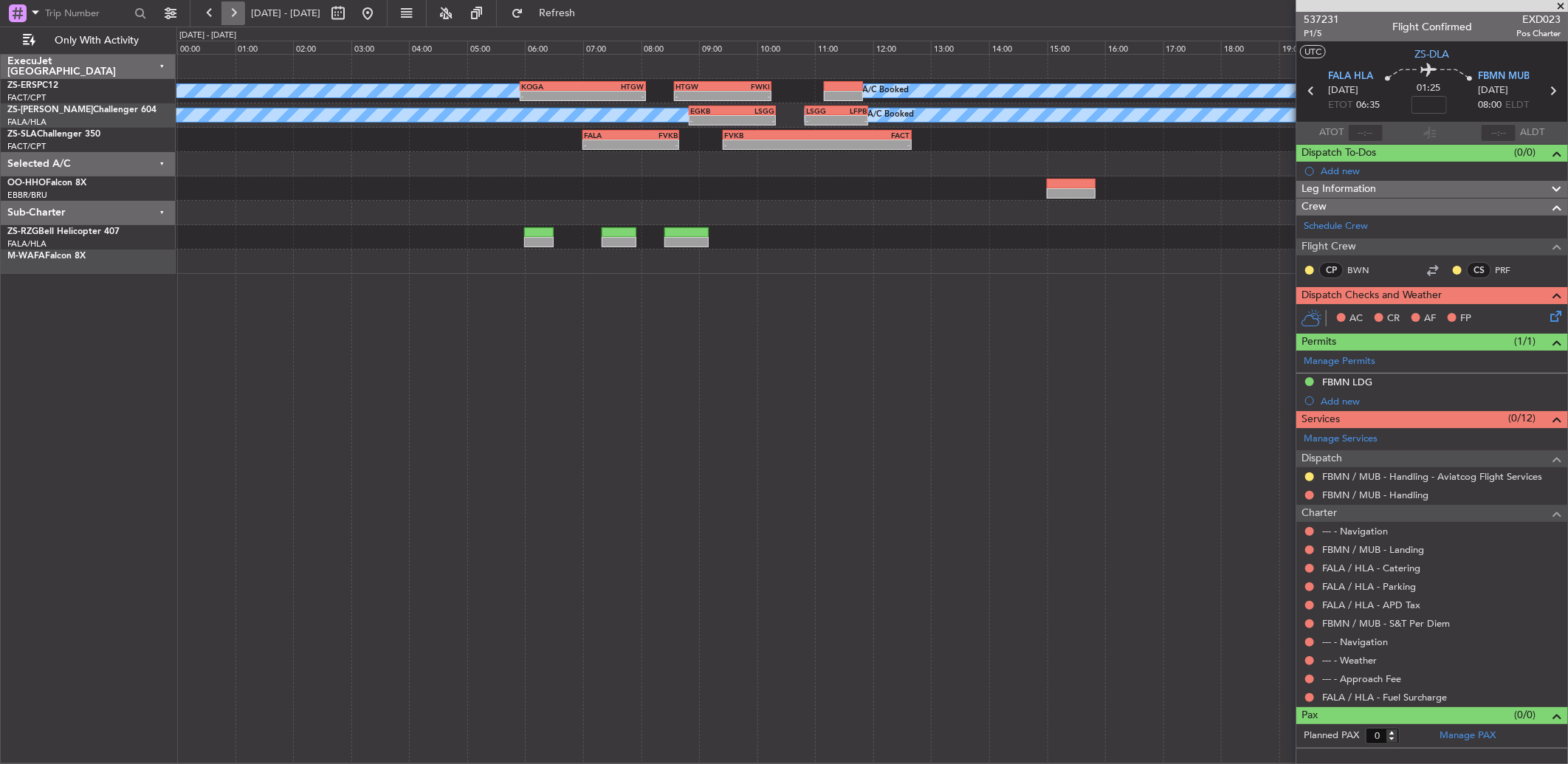
click at [237, 12] on button at bounding box center [233, 13] width 23 height 23
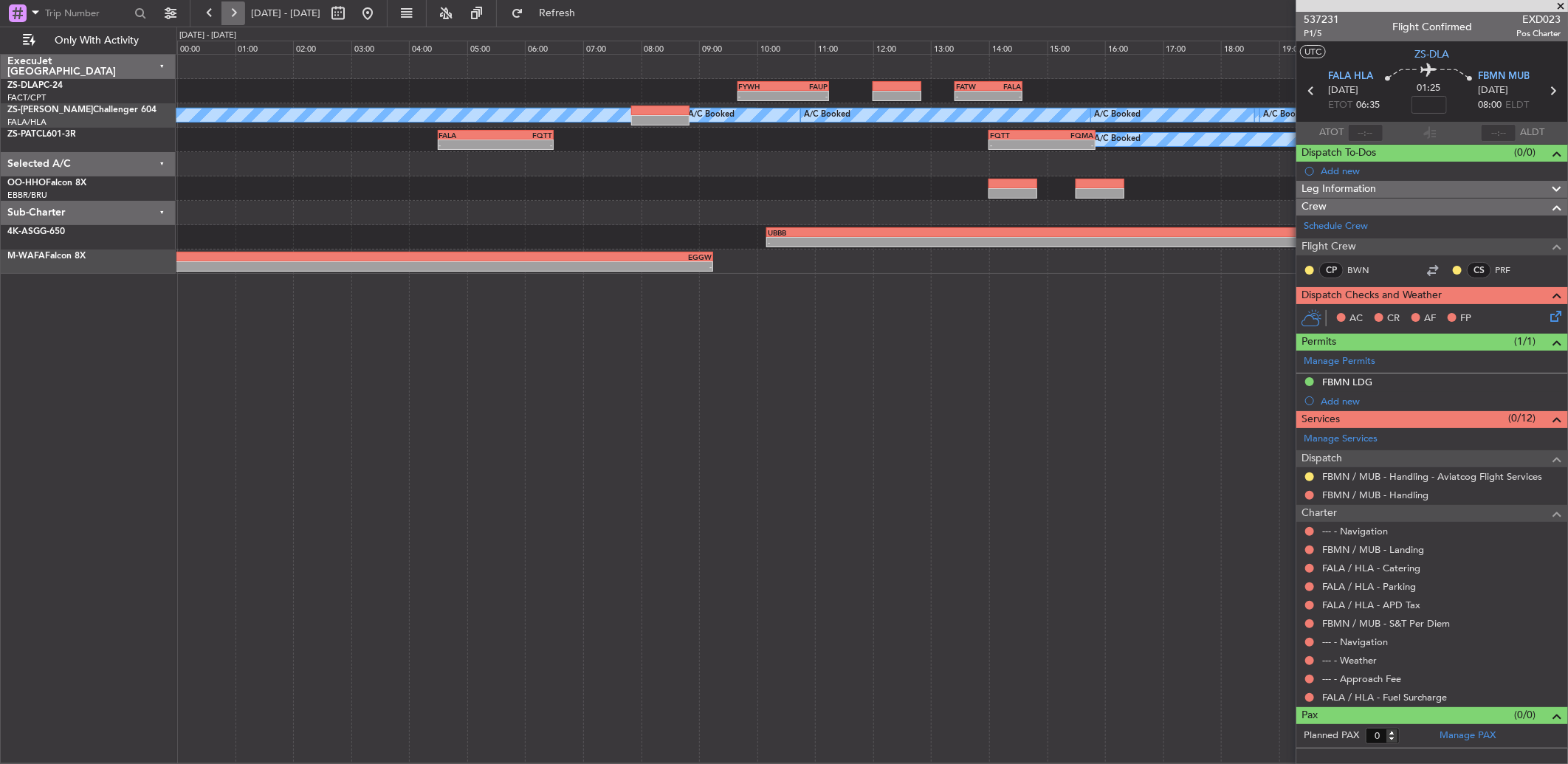
click at [232, 15] on button at bounding box center [233, 13] width 23 height 23
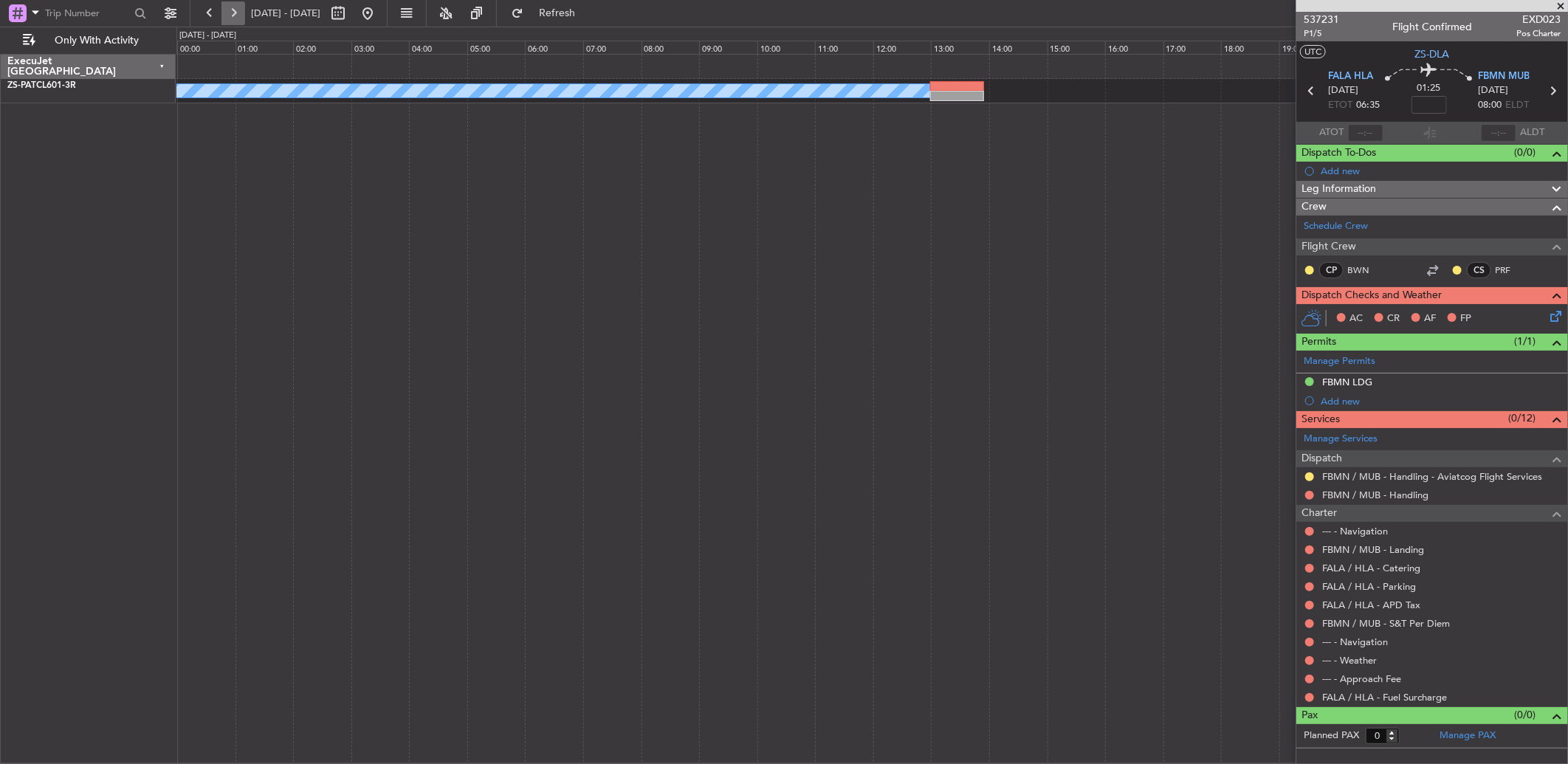
click at [232, 15] on button at bounding box center [233, 13] width 23 height 23
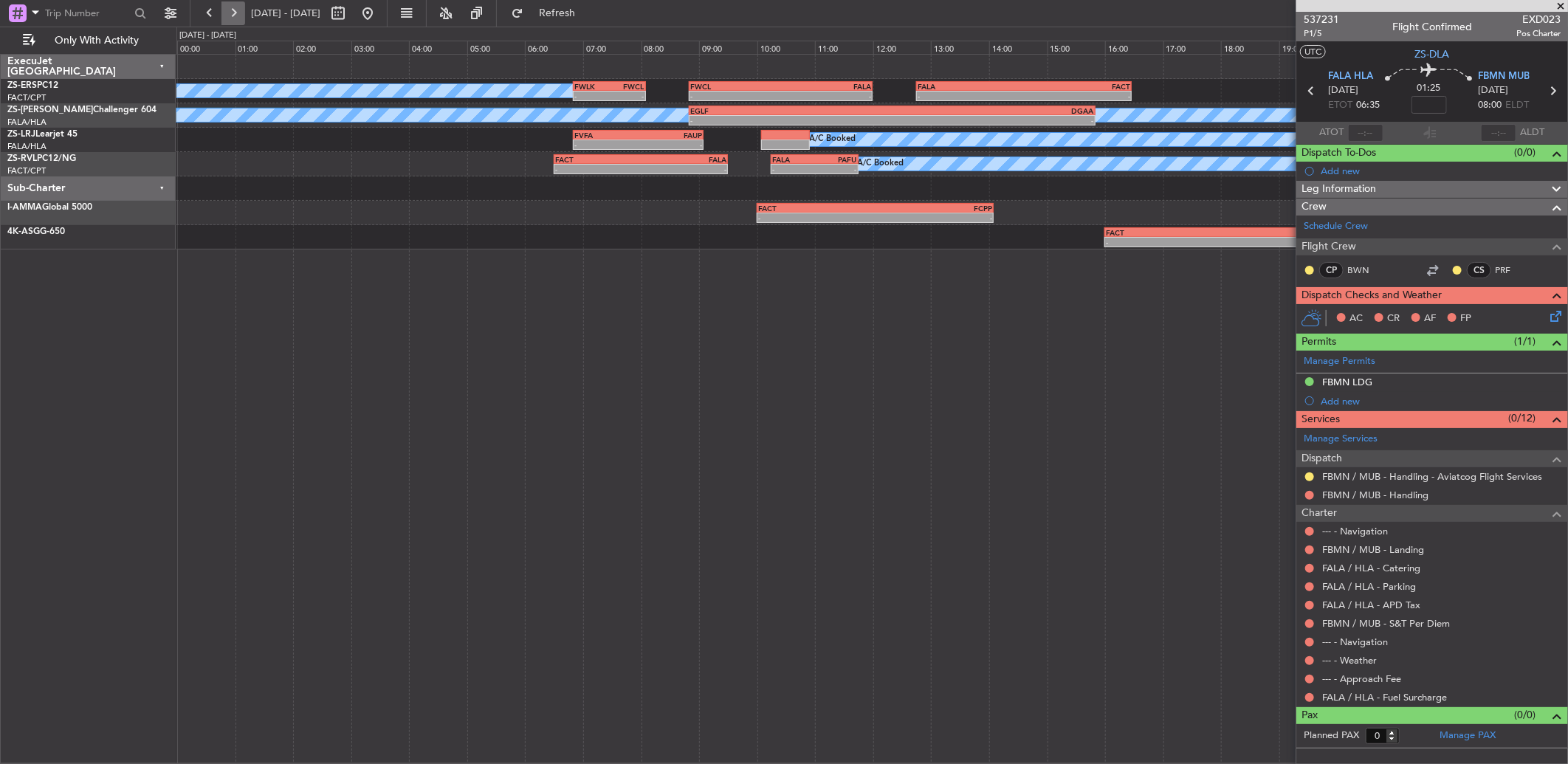
click at [232, 15] on button at bounding box center [233, 13] width 23 height 23
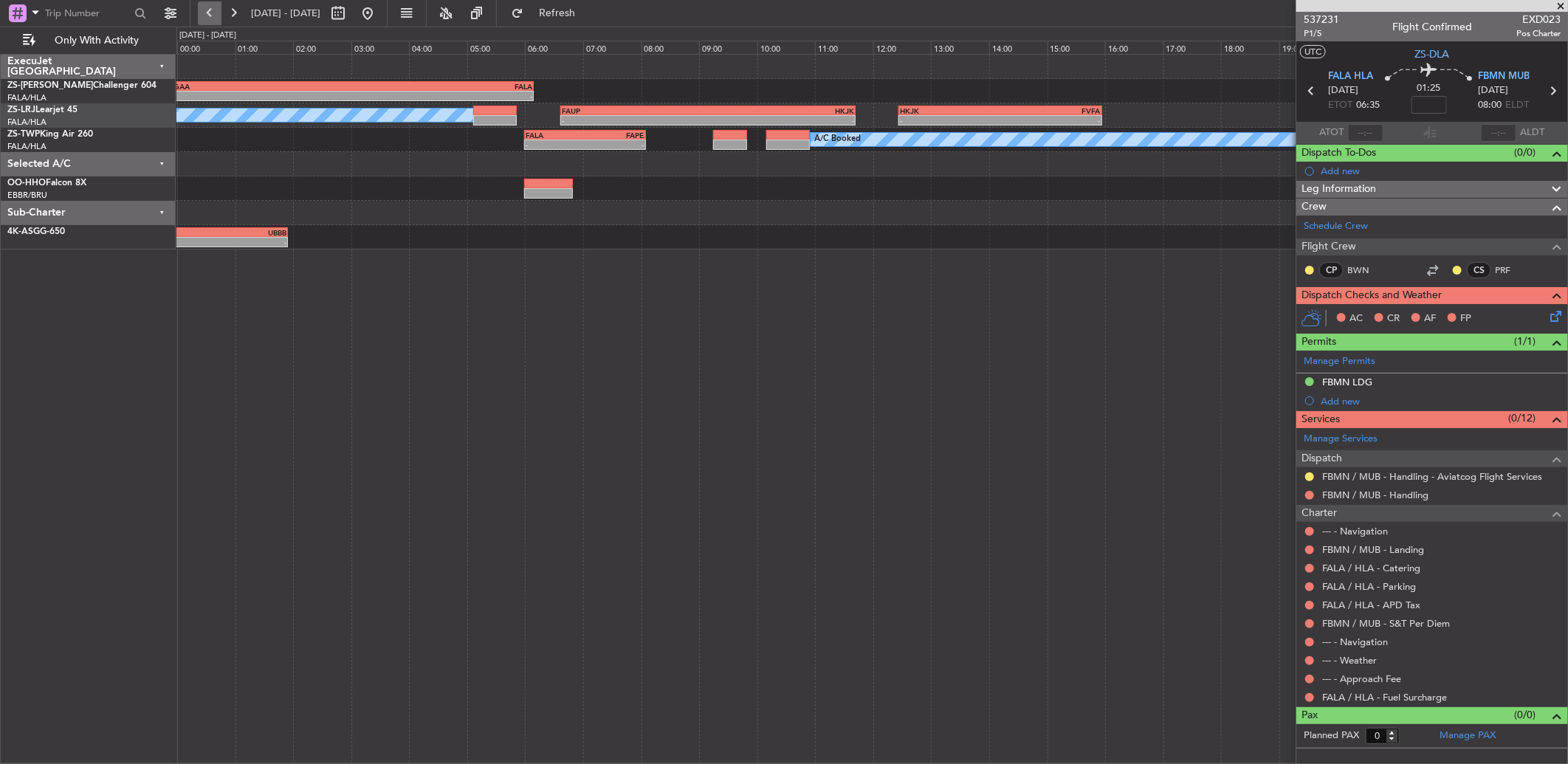
click at [212, 15] on button at bounding box center [209, 13] width 23 height 23
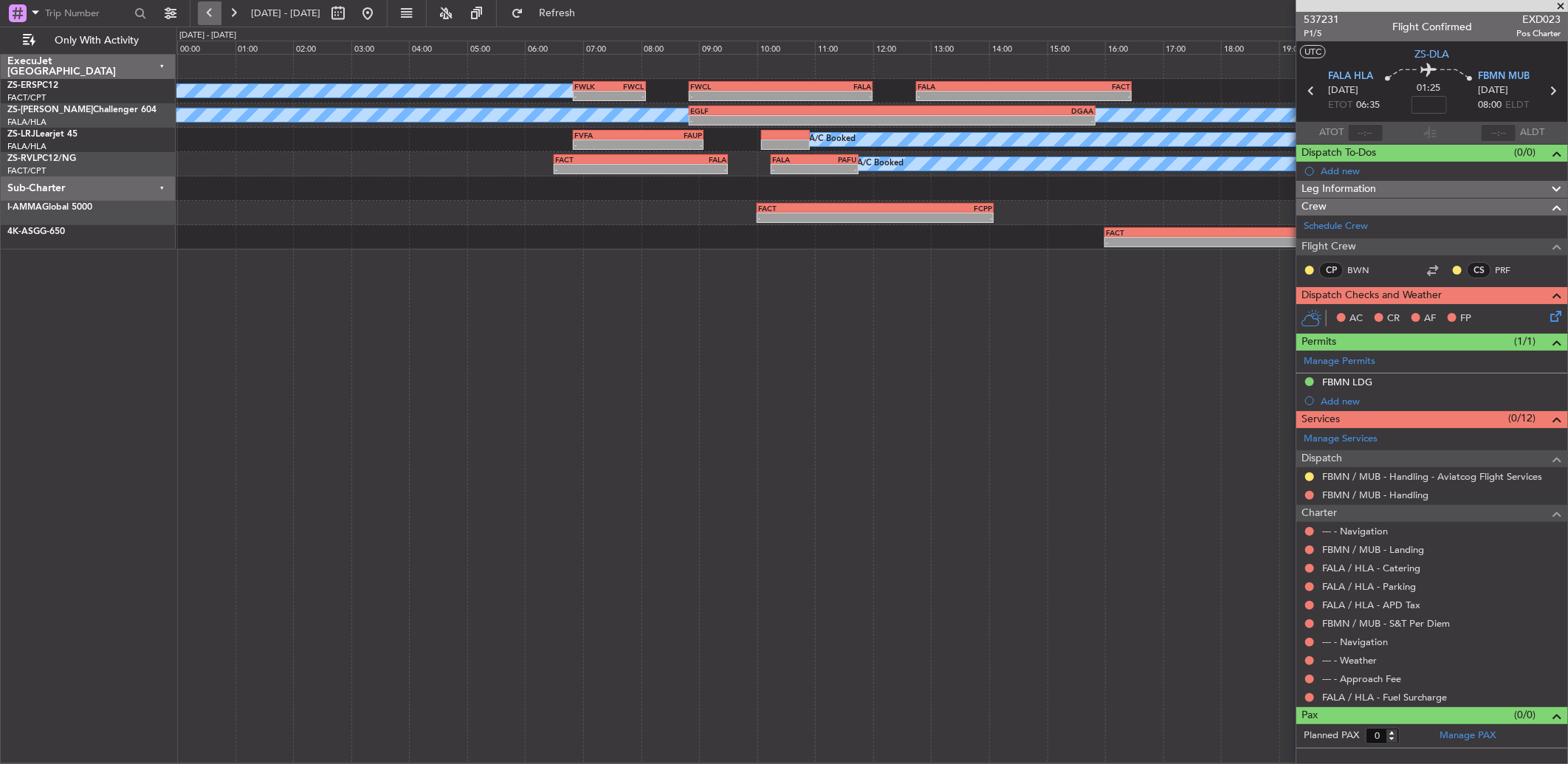
click at [210, 22] on button at bounding box center [209, 13] width 23 height 23
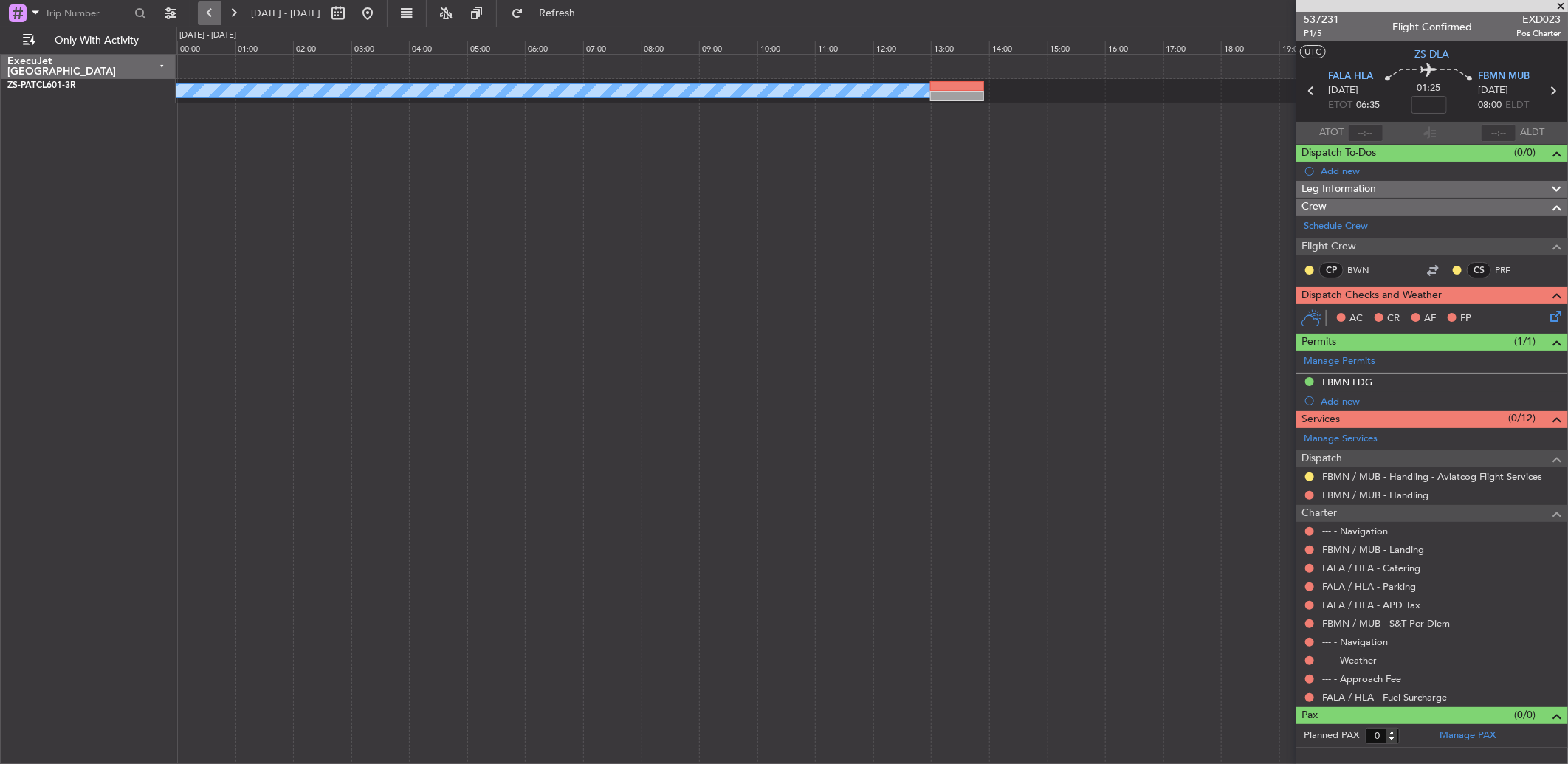
click at [210, 22] on button at bounding box center [209, 13] width 23 height 23
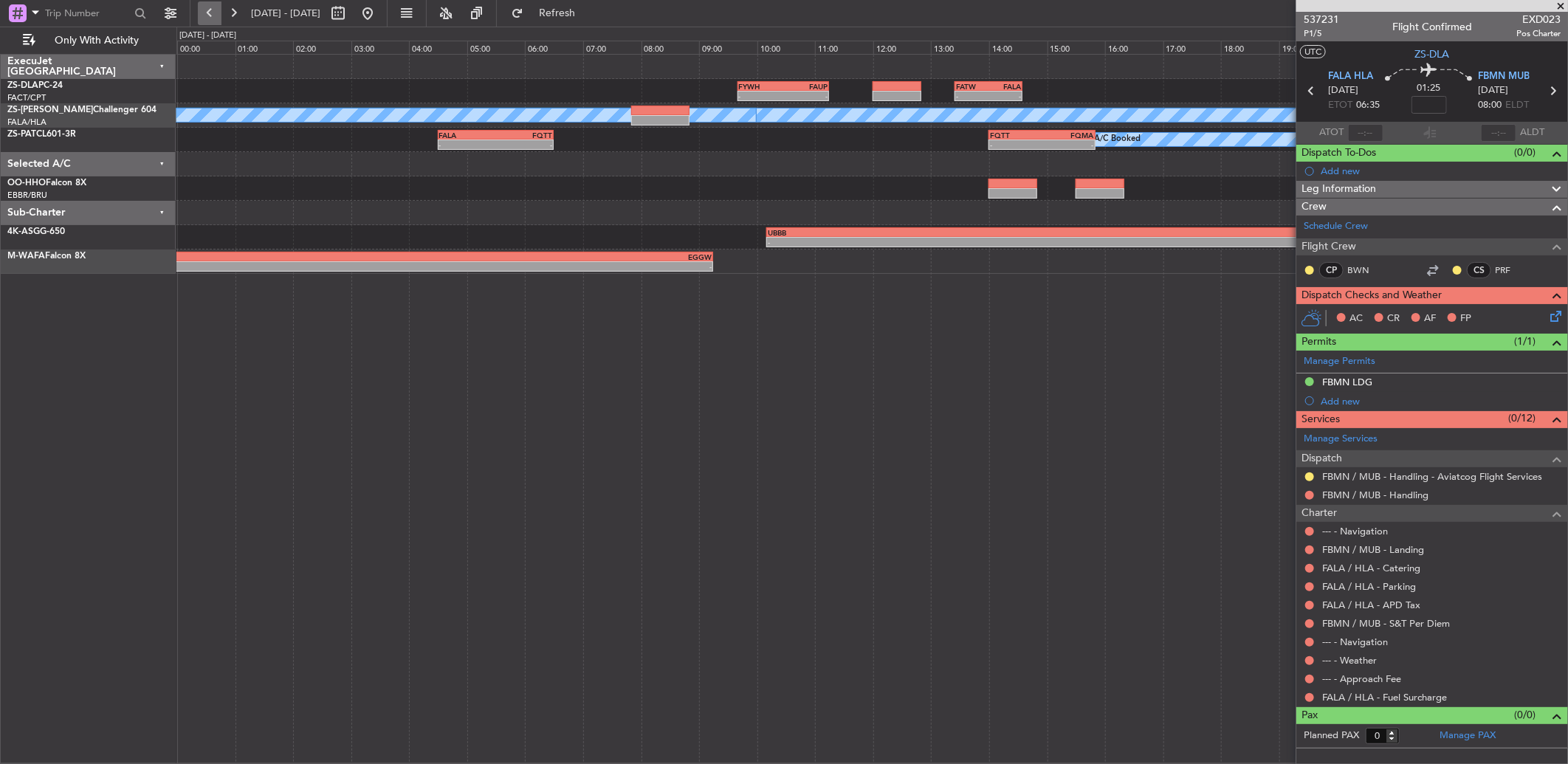
click at [210, 19] on button at bounding box center [209, 13] width 23 height 23
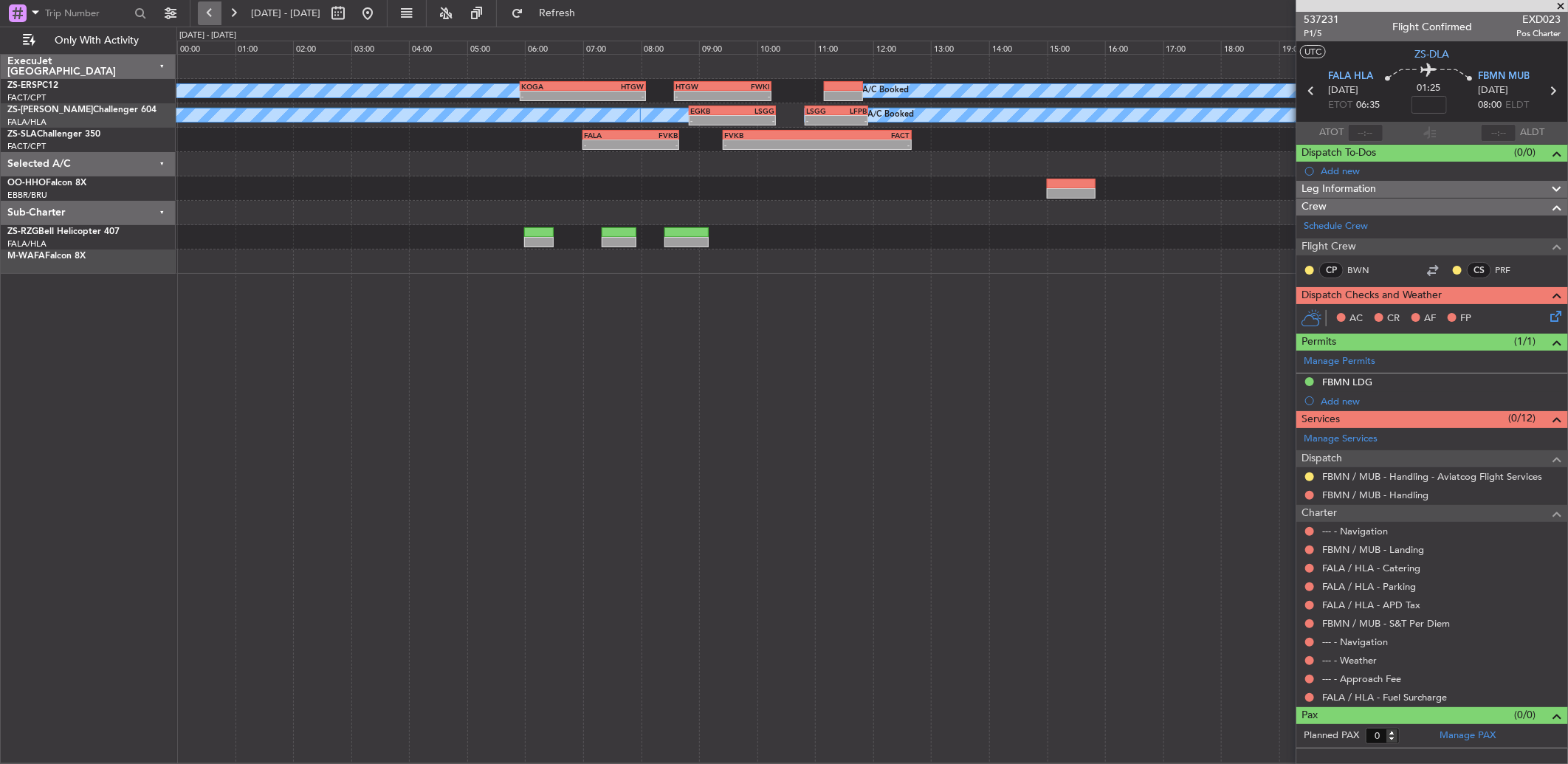
click at [211, 17] on button at bounding box center [209, 13] width 23 height 23
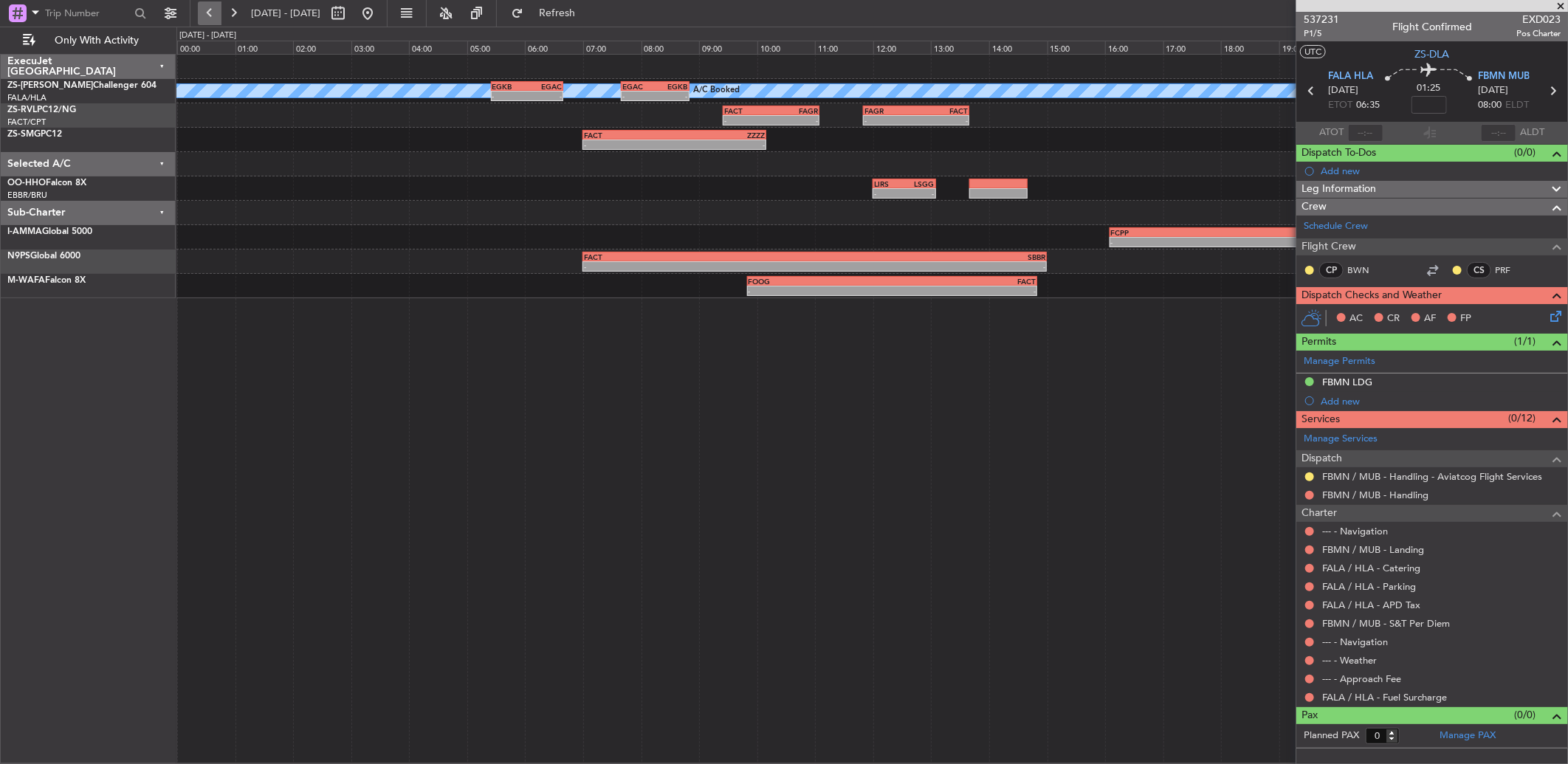
click at [211, 17] on button at bounding box center [209, 13] width 23 height 23
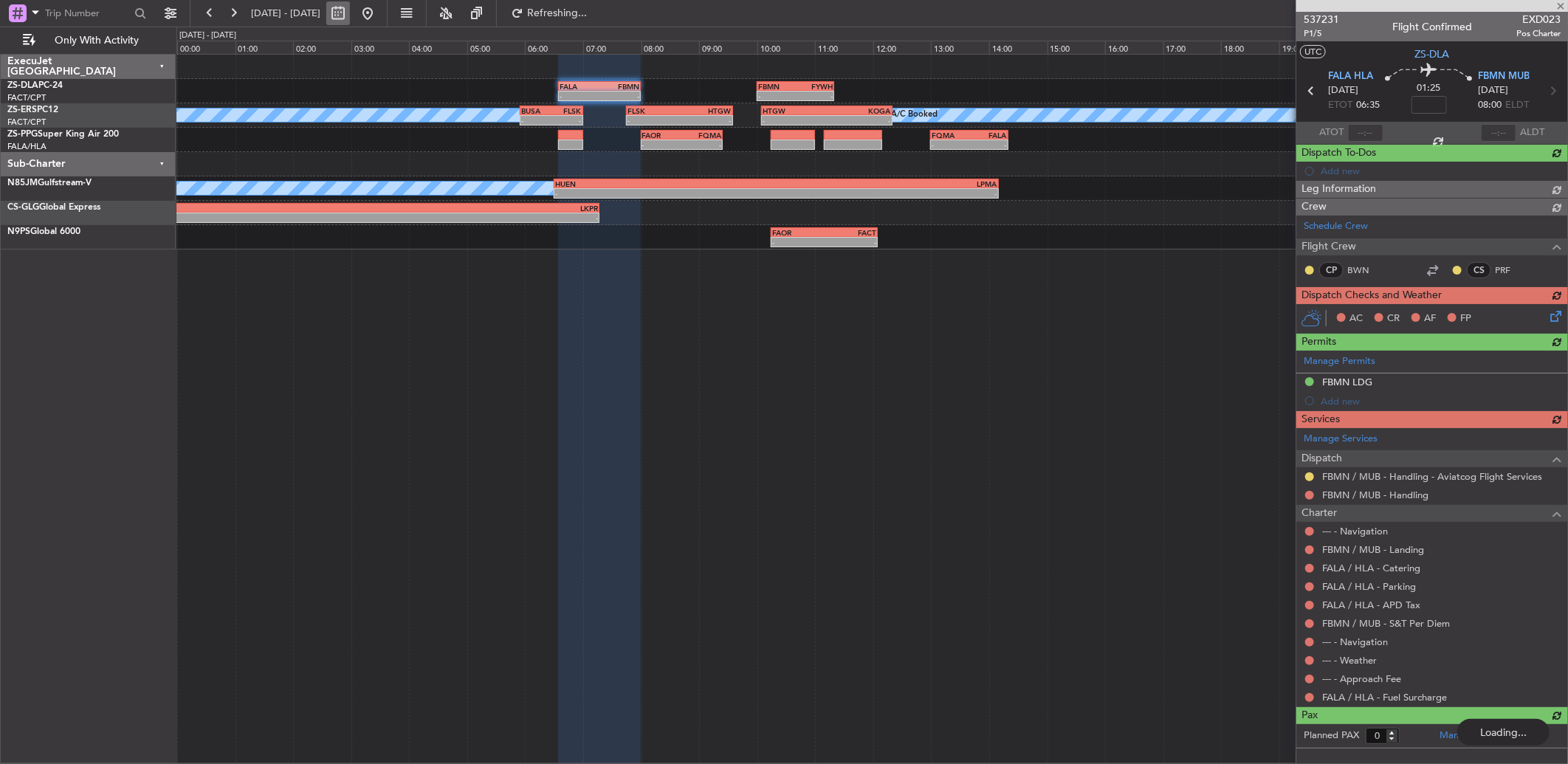
click at [350, 17] on button at bounding box center [337, 13] width 23 height 23
select select "9"
select select "2025"
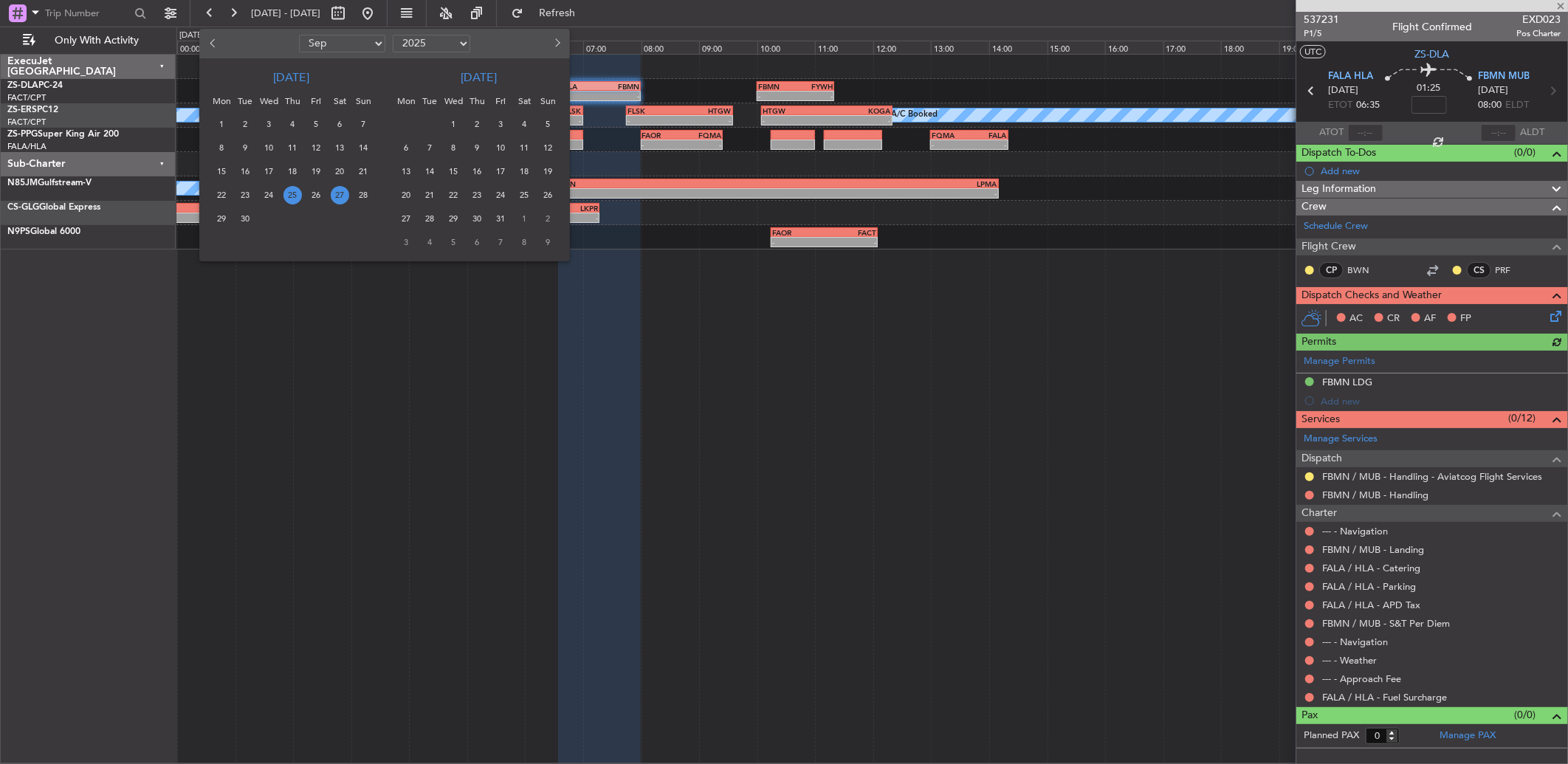
click at [299, 193] on span "25" at bounding box center [292, 195] width 18 height 18
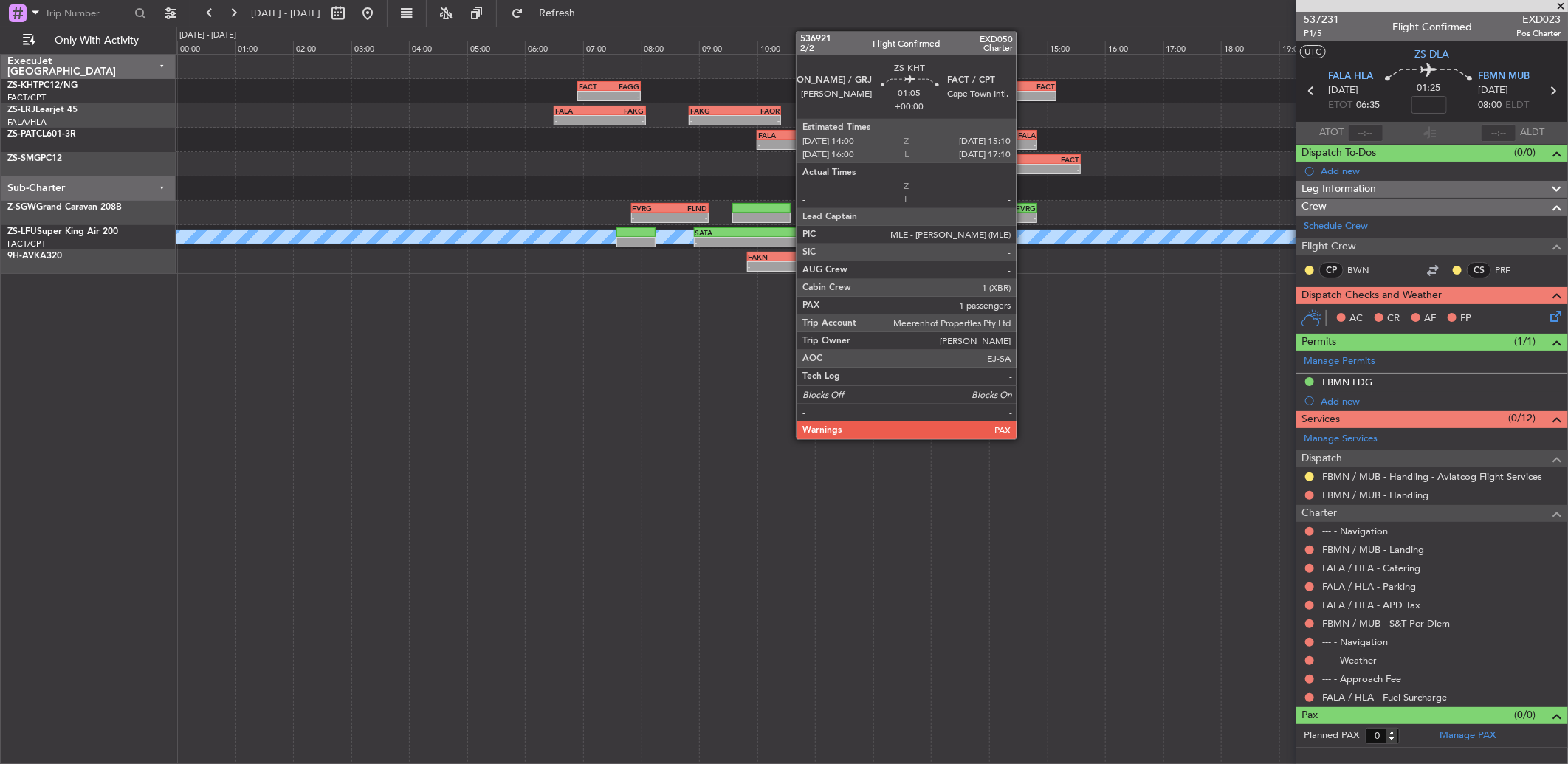
click at [1024, 85] on div "FACT" at bounding box center [1038, 86] width 32 height 9
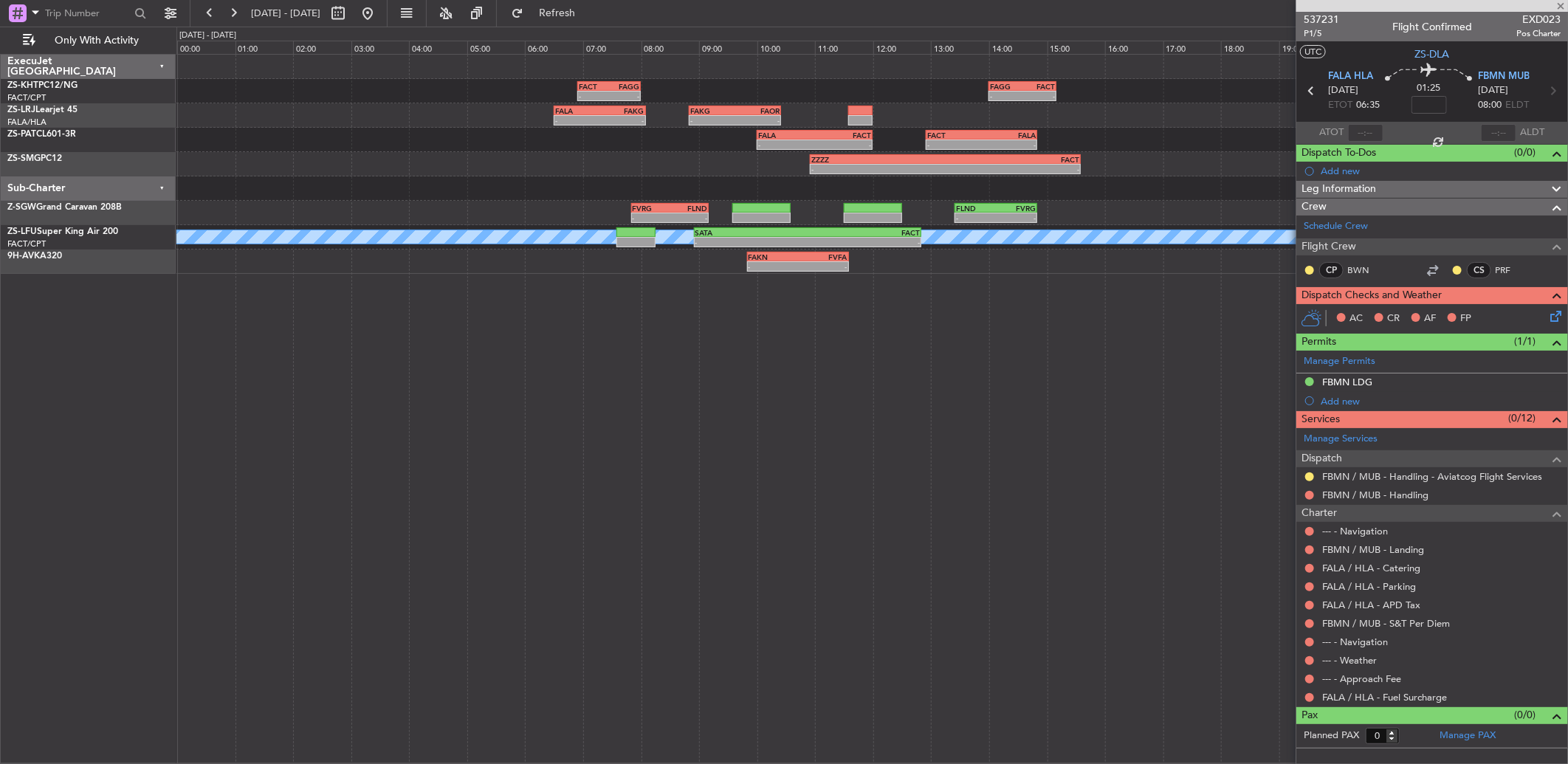
type input "3"
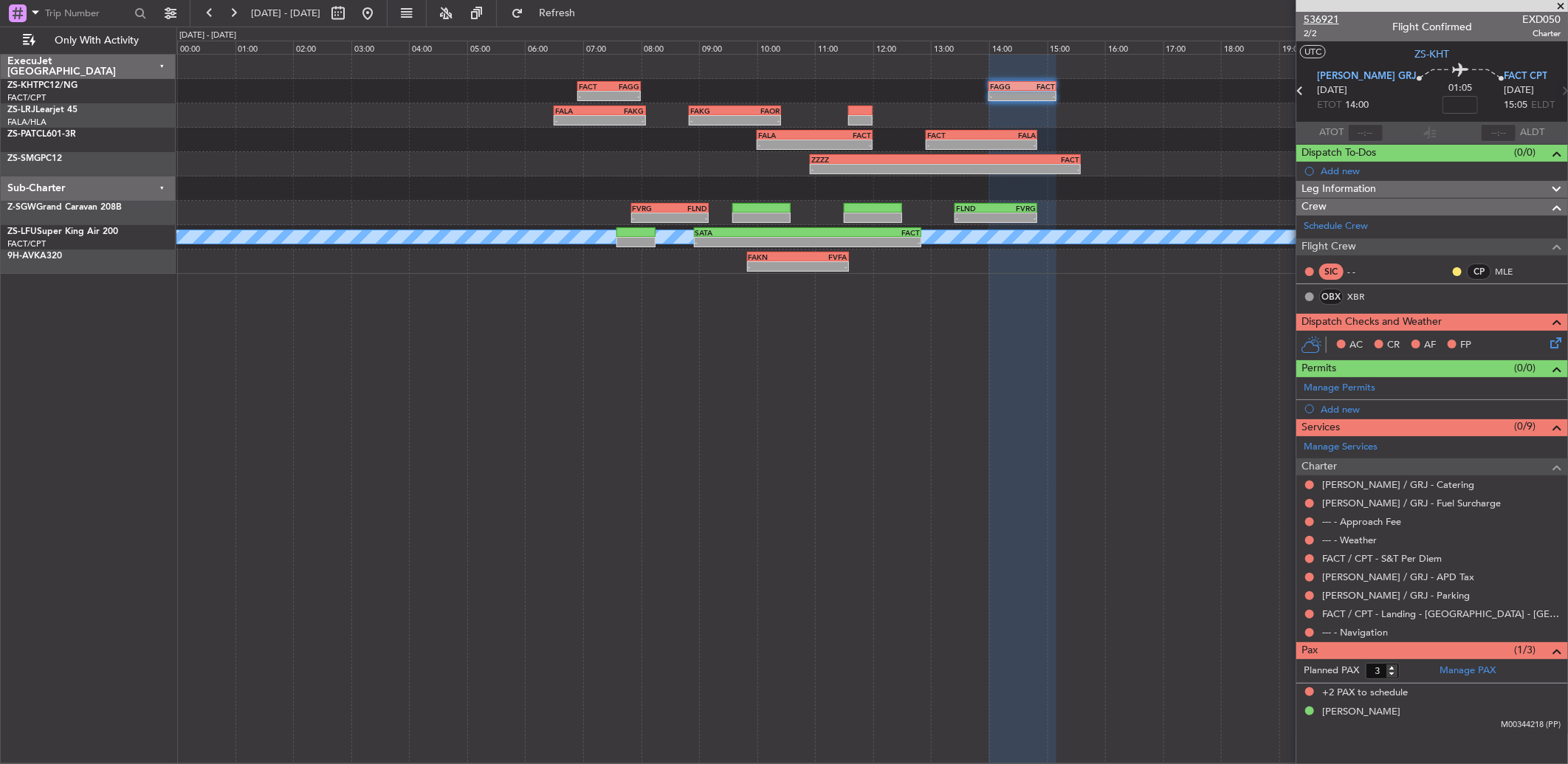
click at [1325, 12] on span "536921" at bounding box center [1321, 20] width 36 height 16
click at [1311, 19] on span "536921" at bounding box center [1321, 20] width 36 height 16
drag, startPoint x: 219, startPoint y: 21, endPoint x: 367, endPoint y: 90, distance: 163.3
click at [224, 25] on fb-range-datepicker "[DATE] - [DATE]" at bounding box center [288, 13] width 197 height 27
drag, startPoint x: 212, startPoint y: 12, endPoint x: 220, endPoint y: 23, distance: 13.6
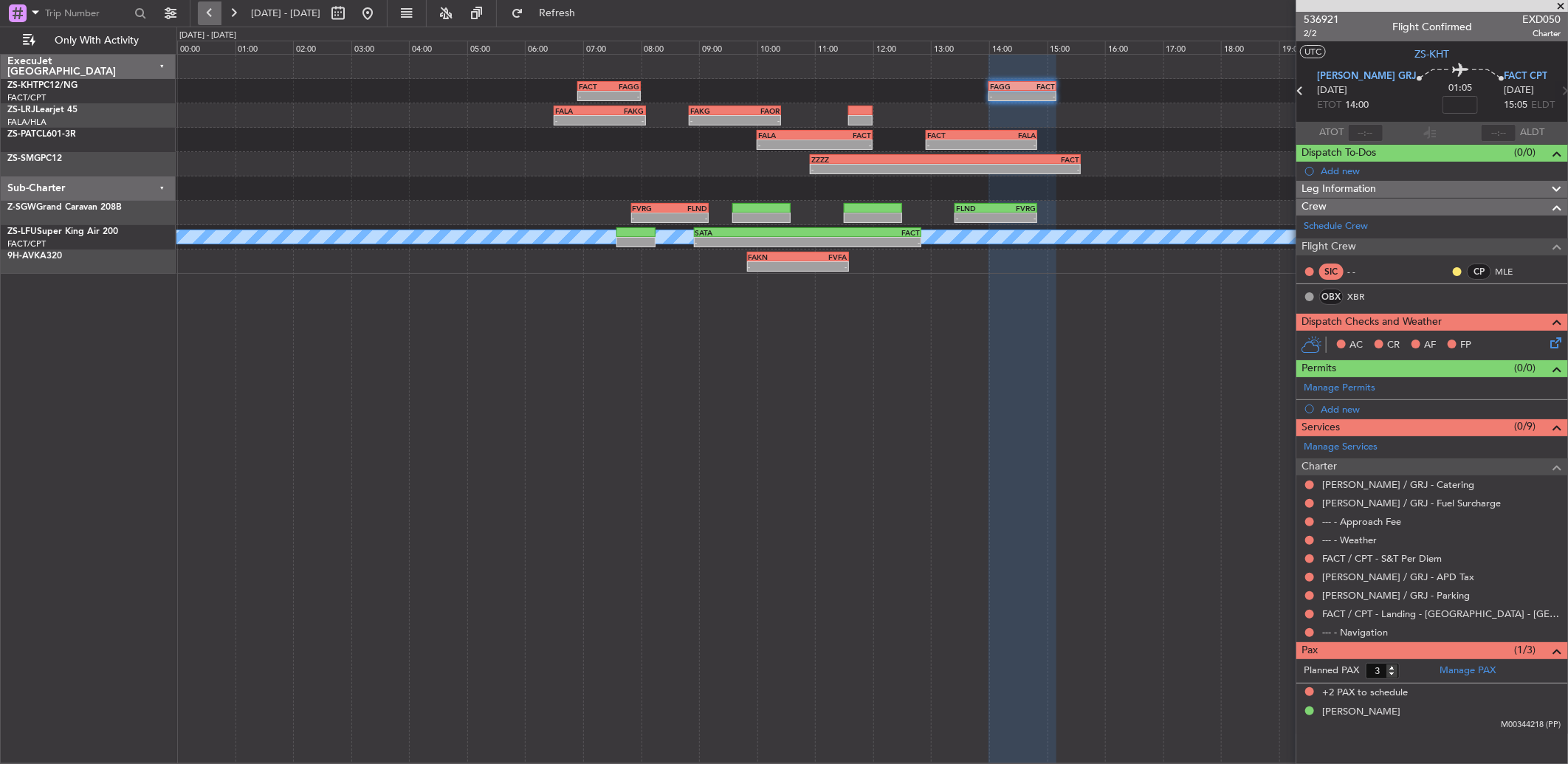
click at [217, 18] on button at bounding box center [209, 13] width 23 height 23
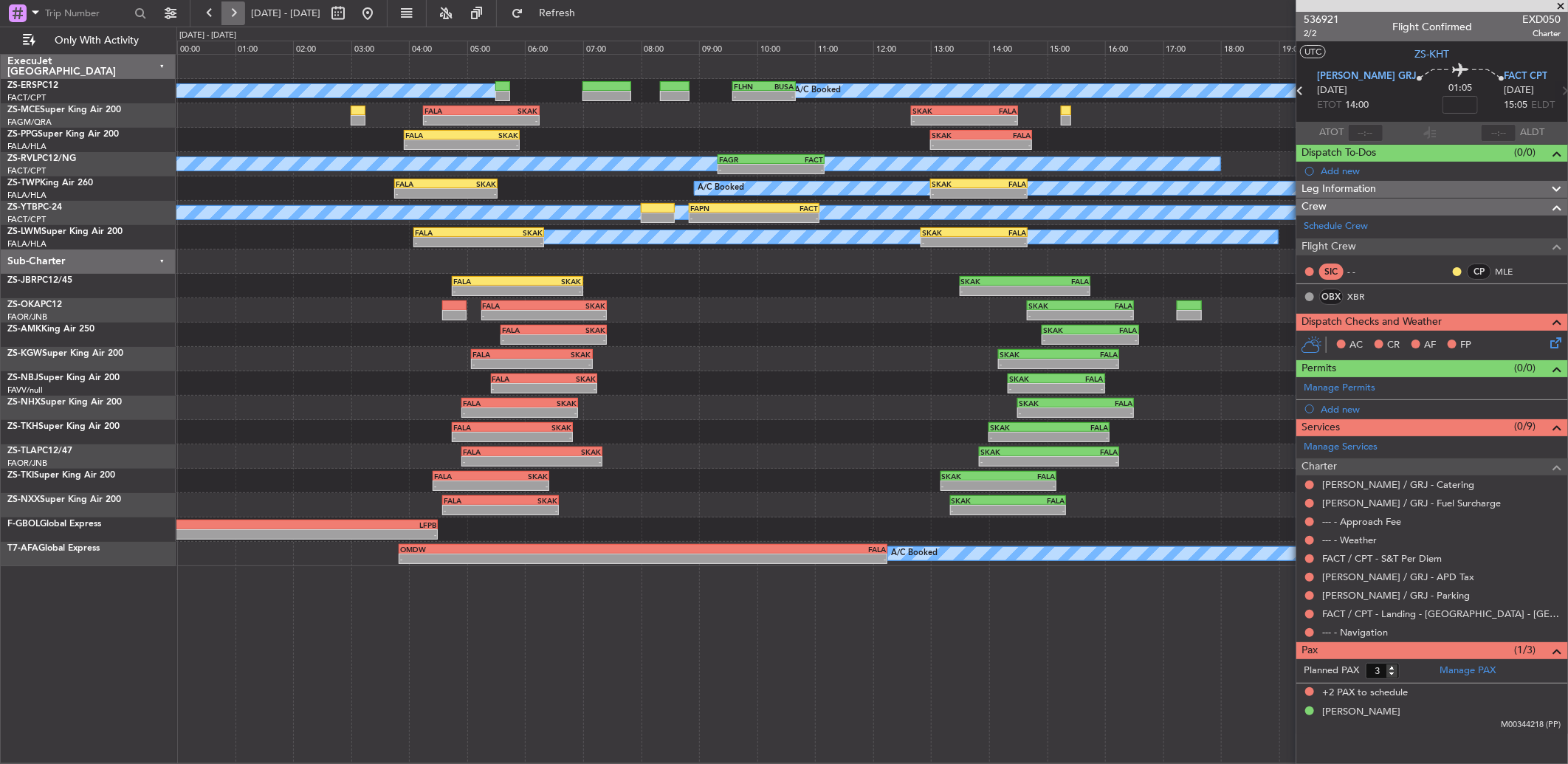
click at [237, 17] on button at bounding box center [233, 13] width 23 height 23
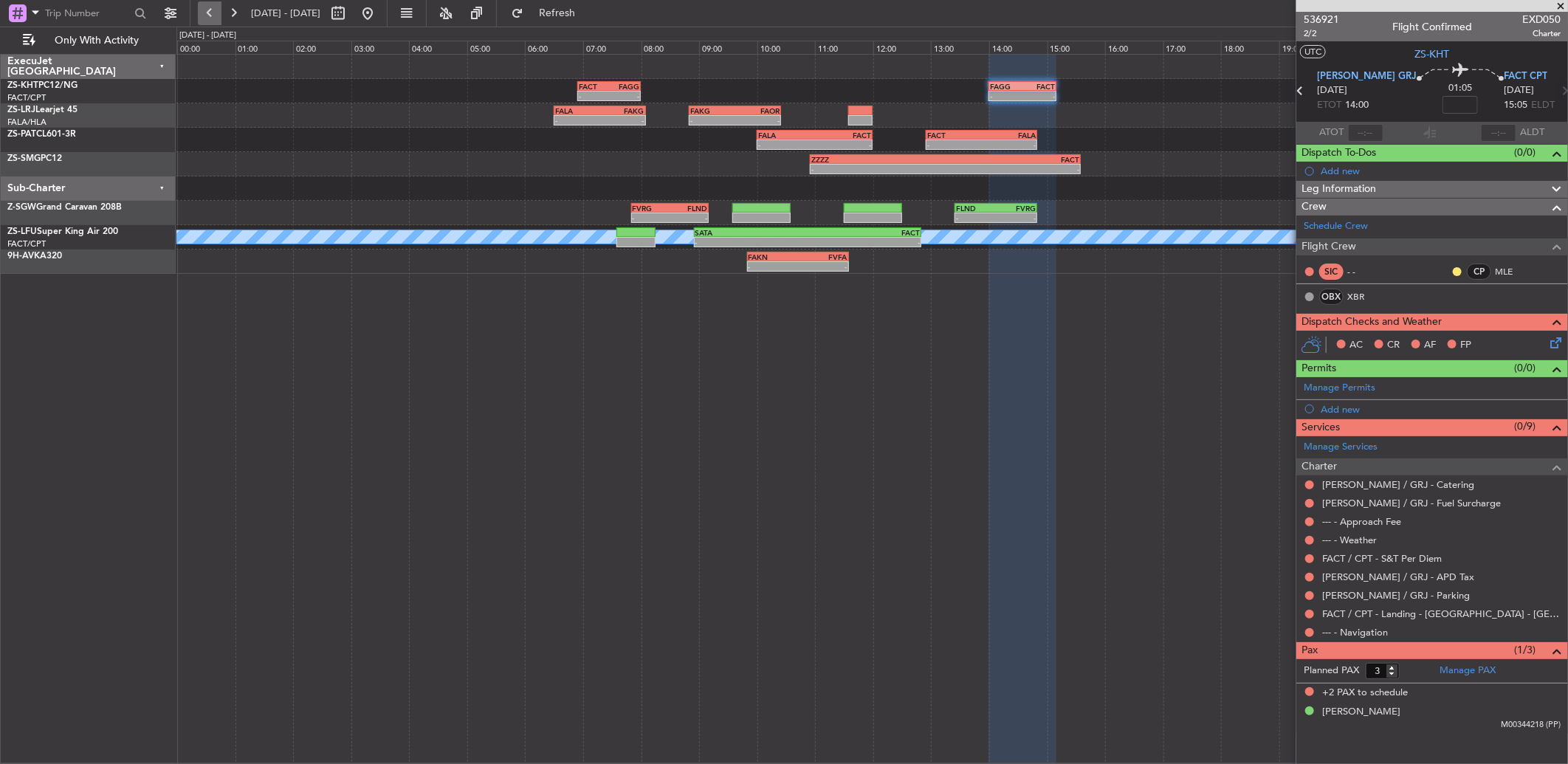
click at [204, 10] on button at bounding box center [209, 13] width 23 height 23
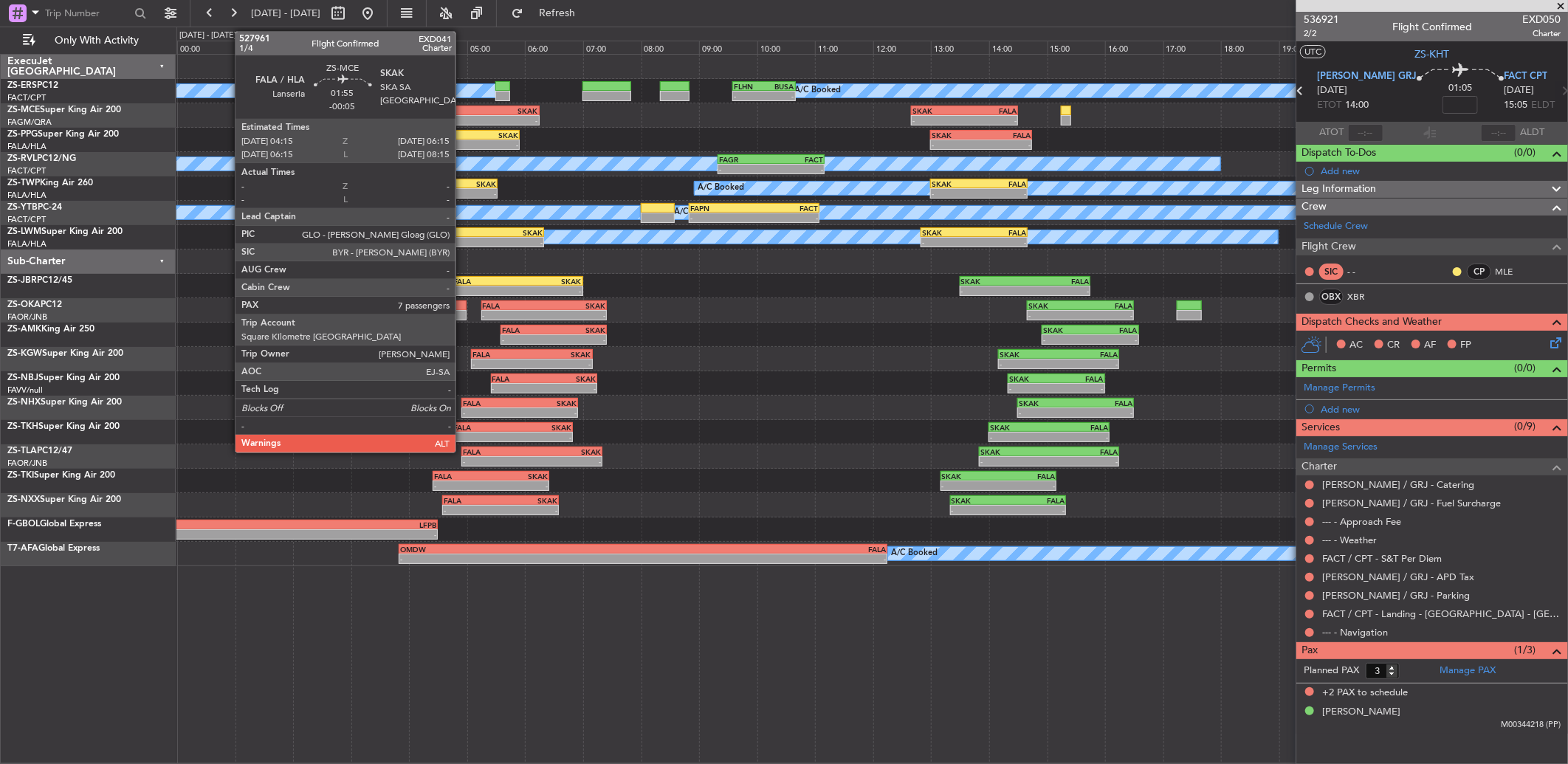
click at [463, 109] on div "FALA" at bounding box center [452, 111] width 57 height 9
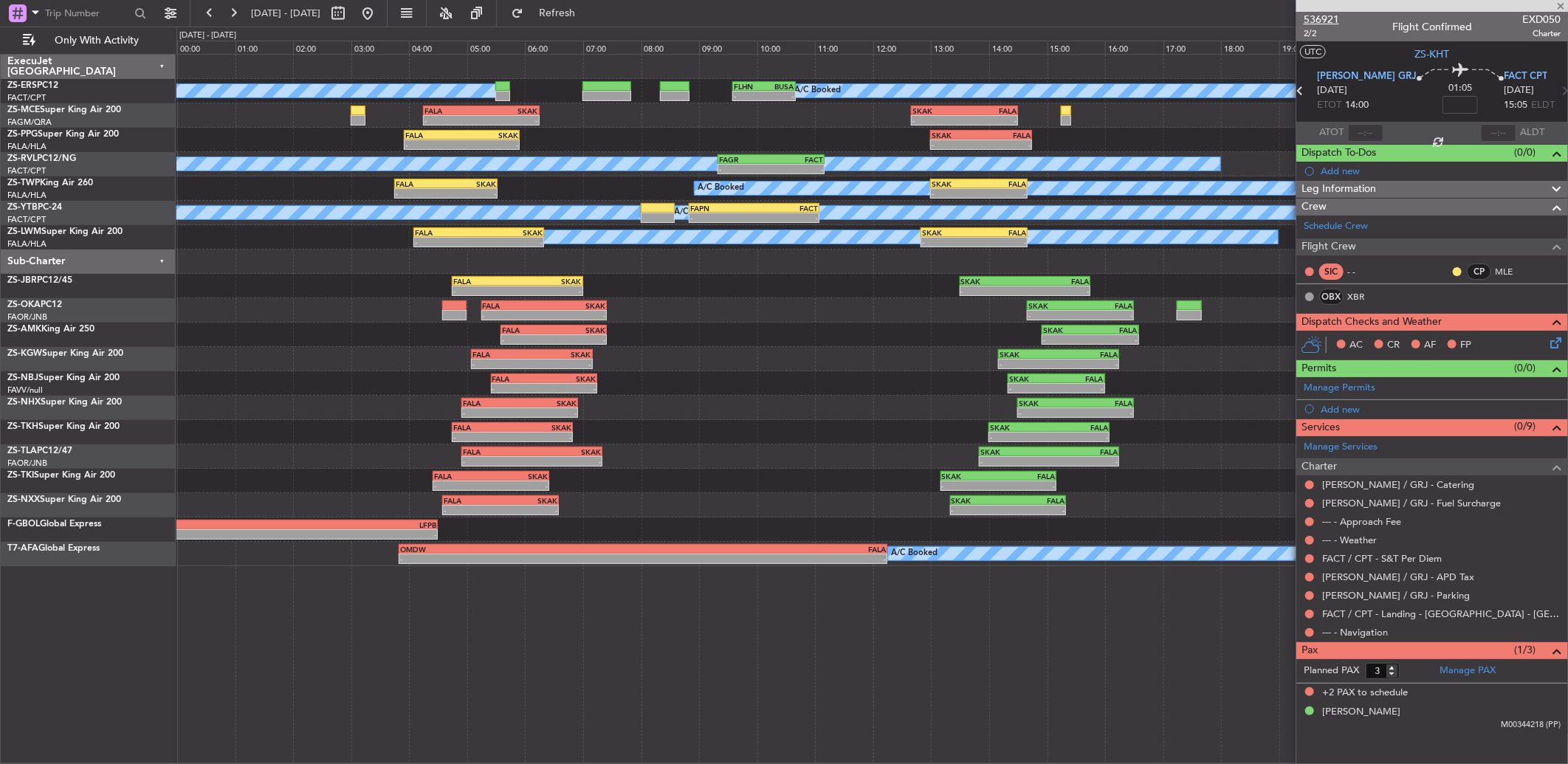
type input "-00:05"
type input "7"
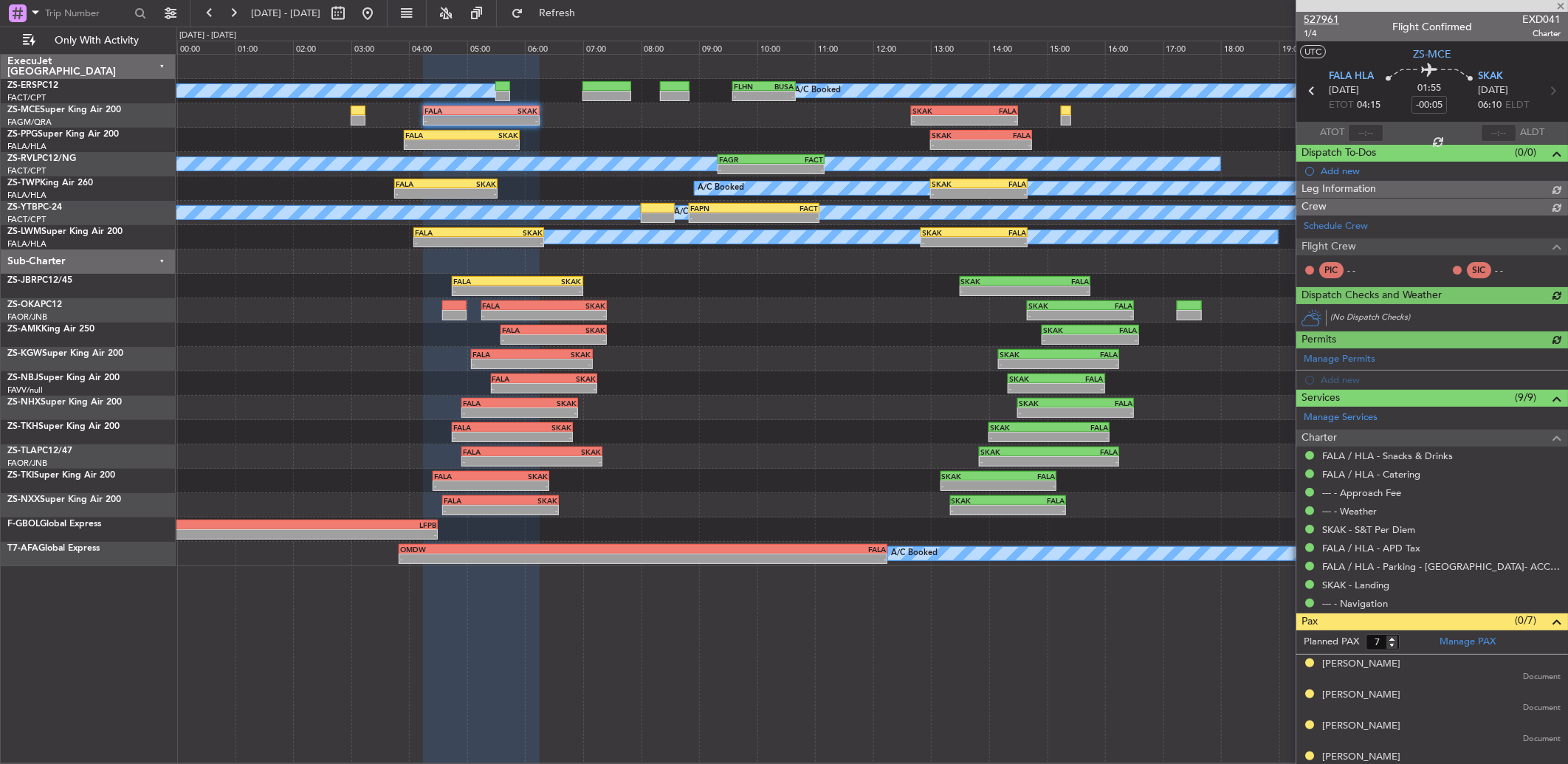
click at [1337, 12] on span "527961" at bounding box center [1321, 20] width 36 height 16
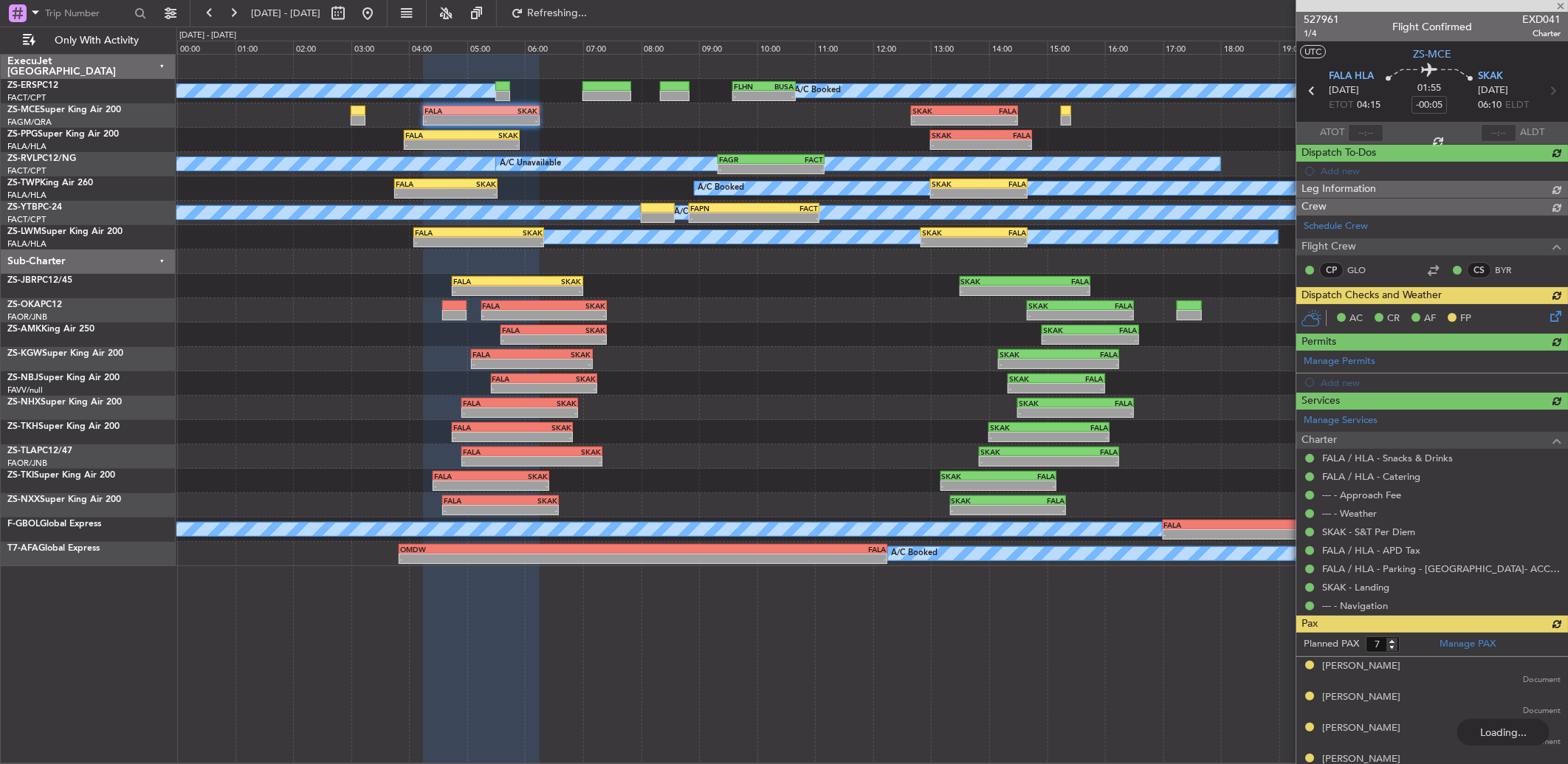
scroll to position [110, 0]
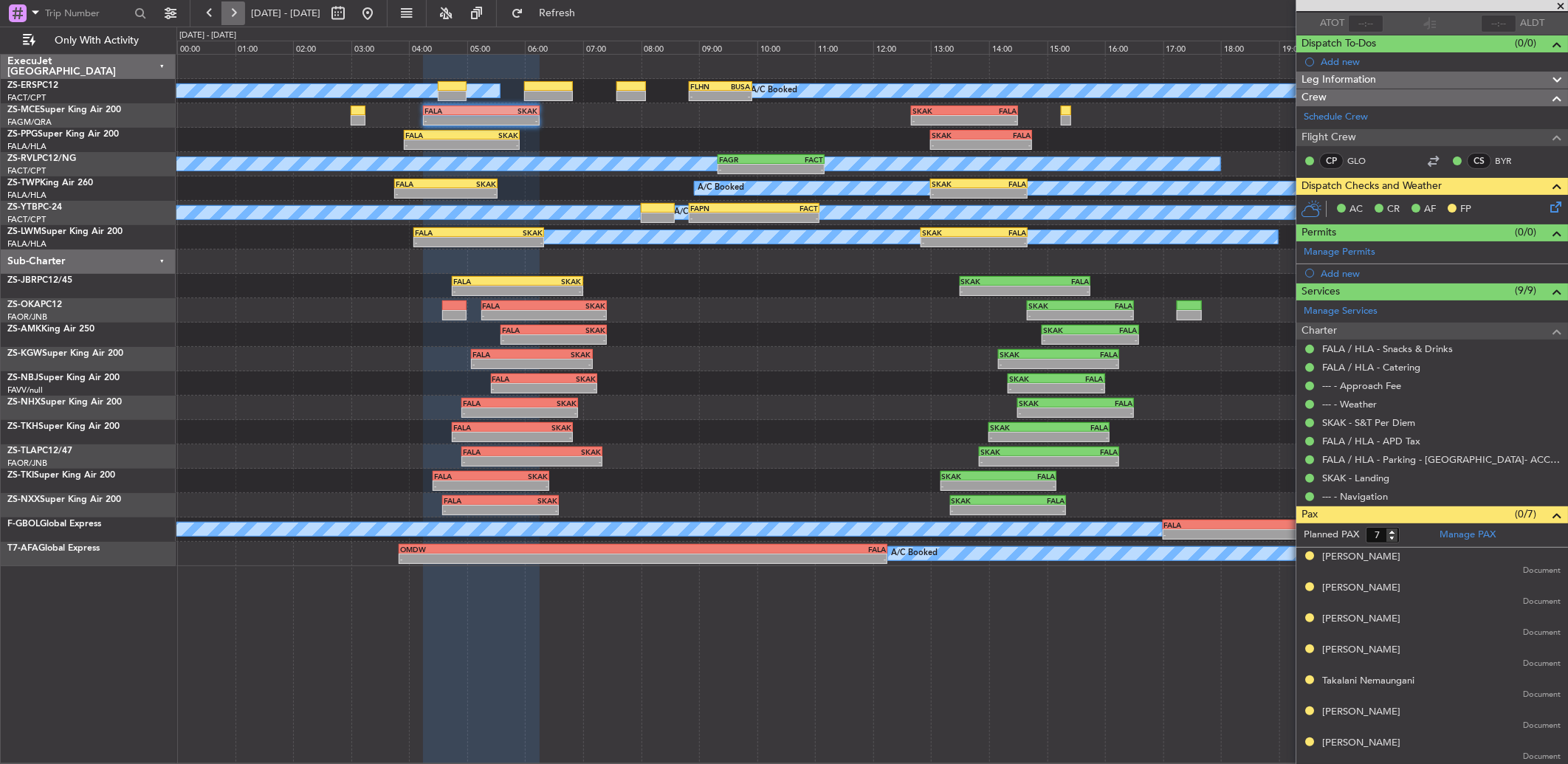
click at [224, 13] on button at bounding box center [233, 13] width 23 height 23
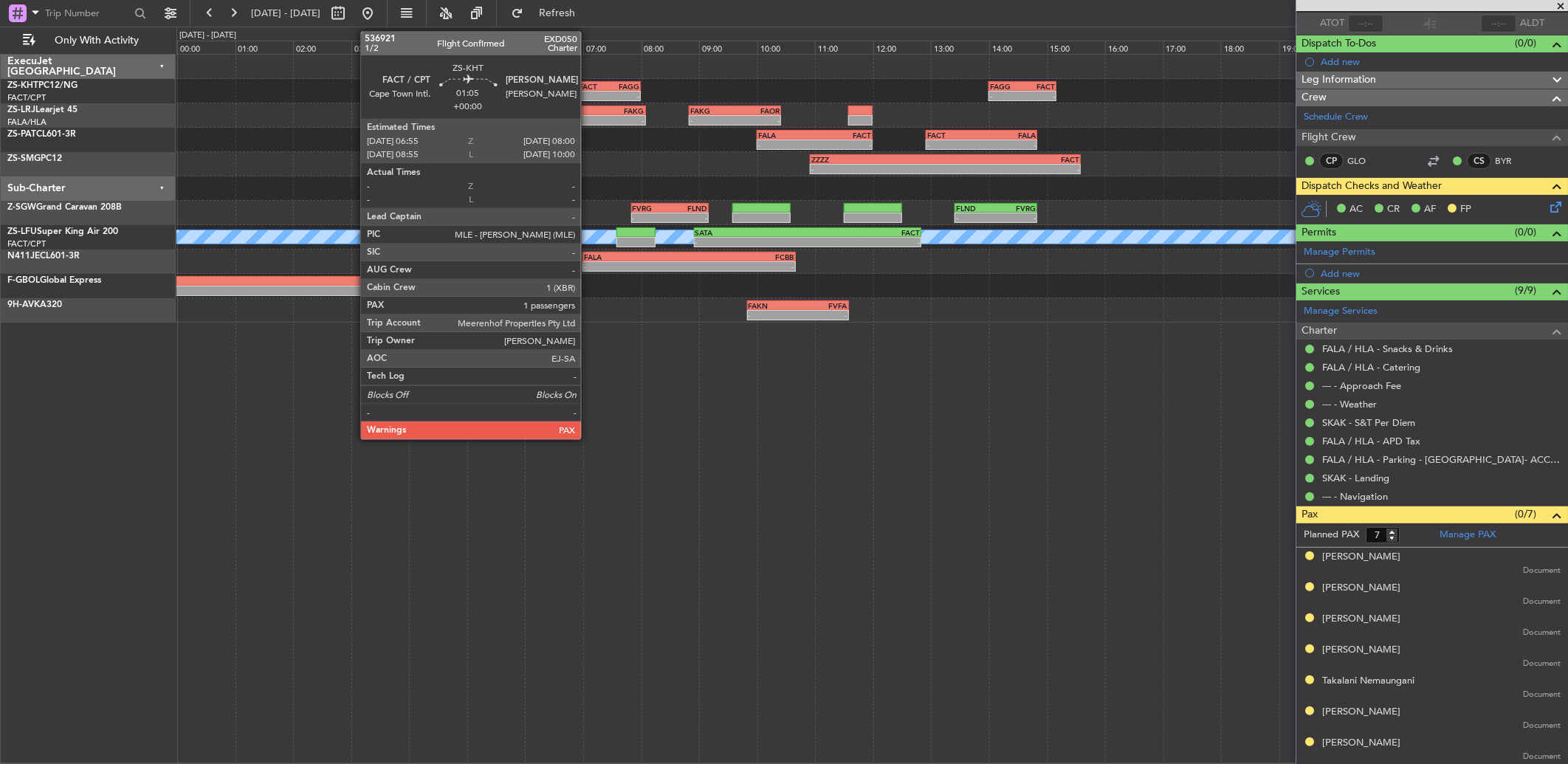
click at [588, 84] on div "FACT" at bounding box center [593, 86] width 30 height 9
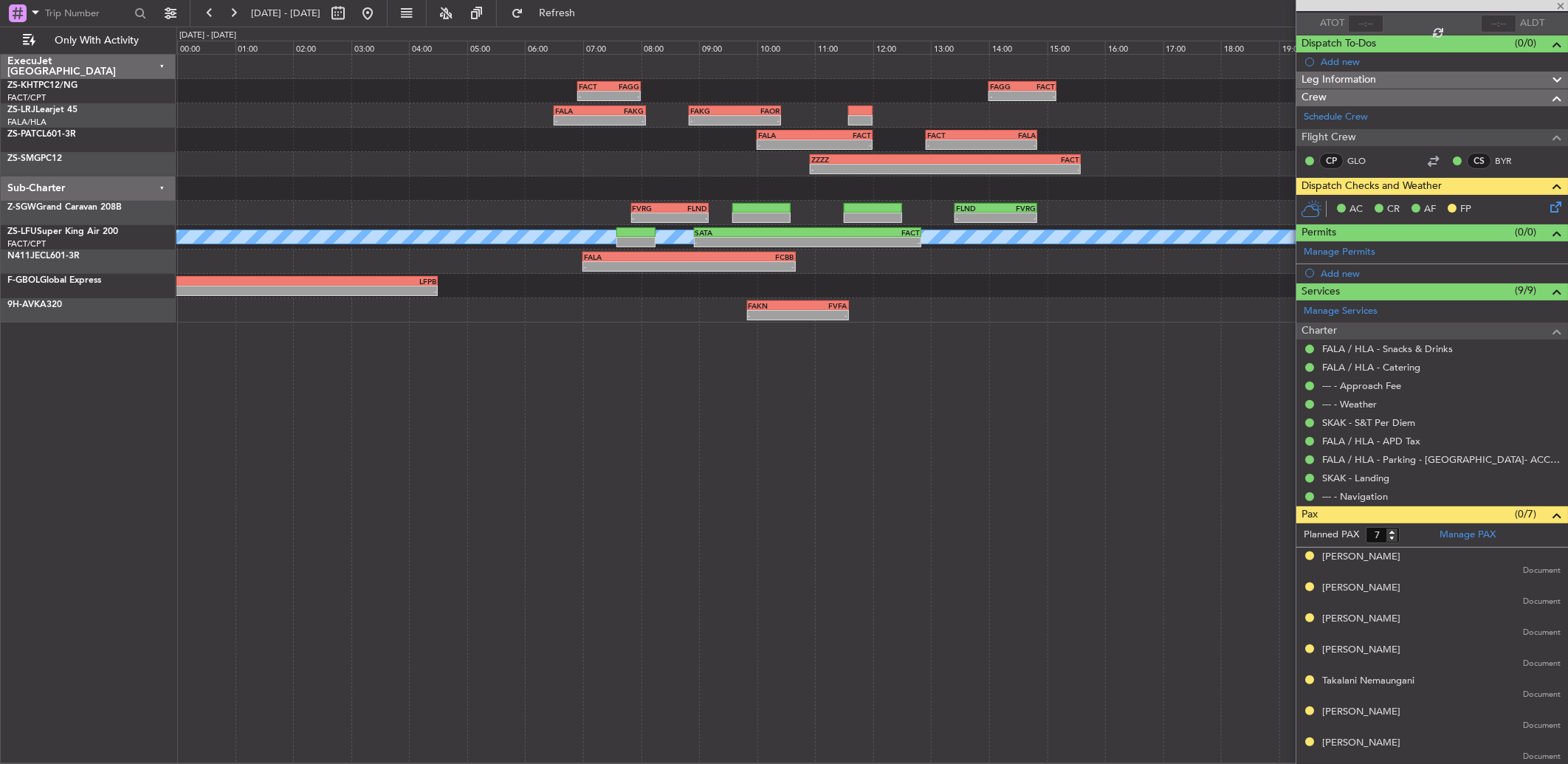
type input "3"
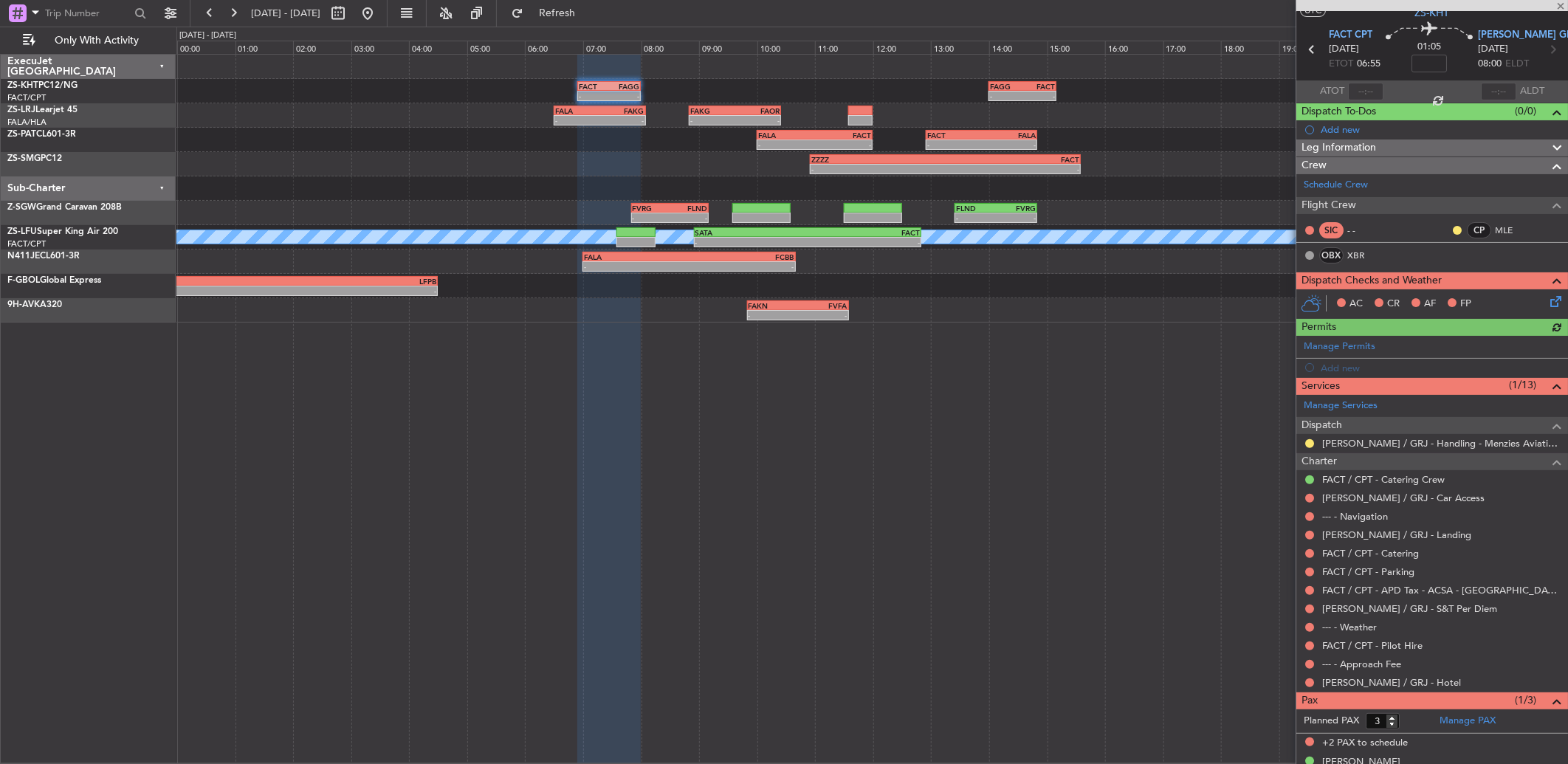
scroll to position [61, 0]
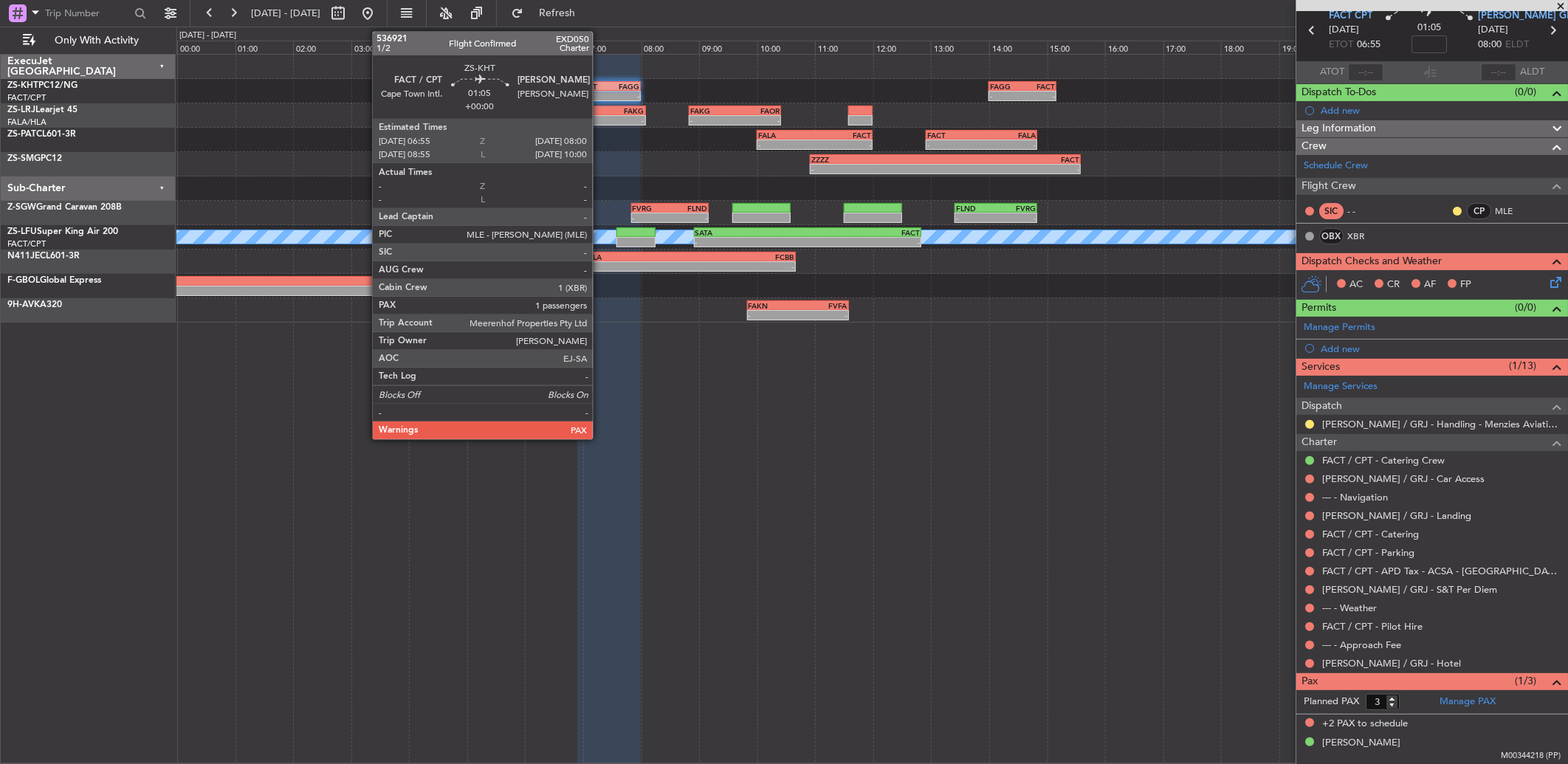
click at [600, 87] on div "FACT" at bounding box center [593, 86] width 30 height 9
click at [601, 87] on div "FACT" at bounding box center [593, 86] width 30 height 9
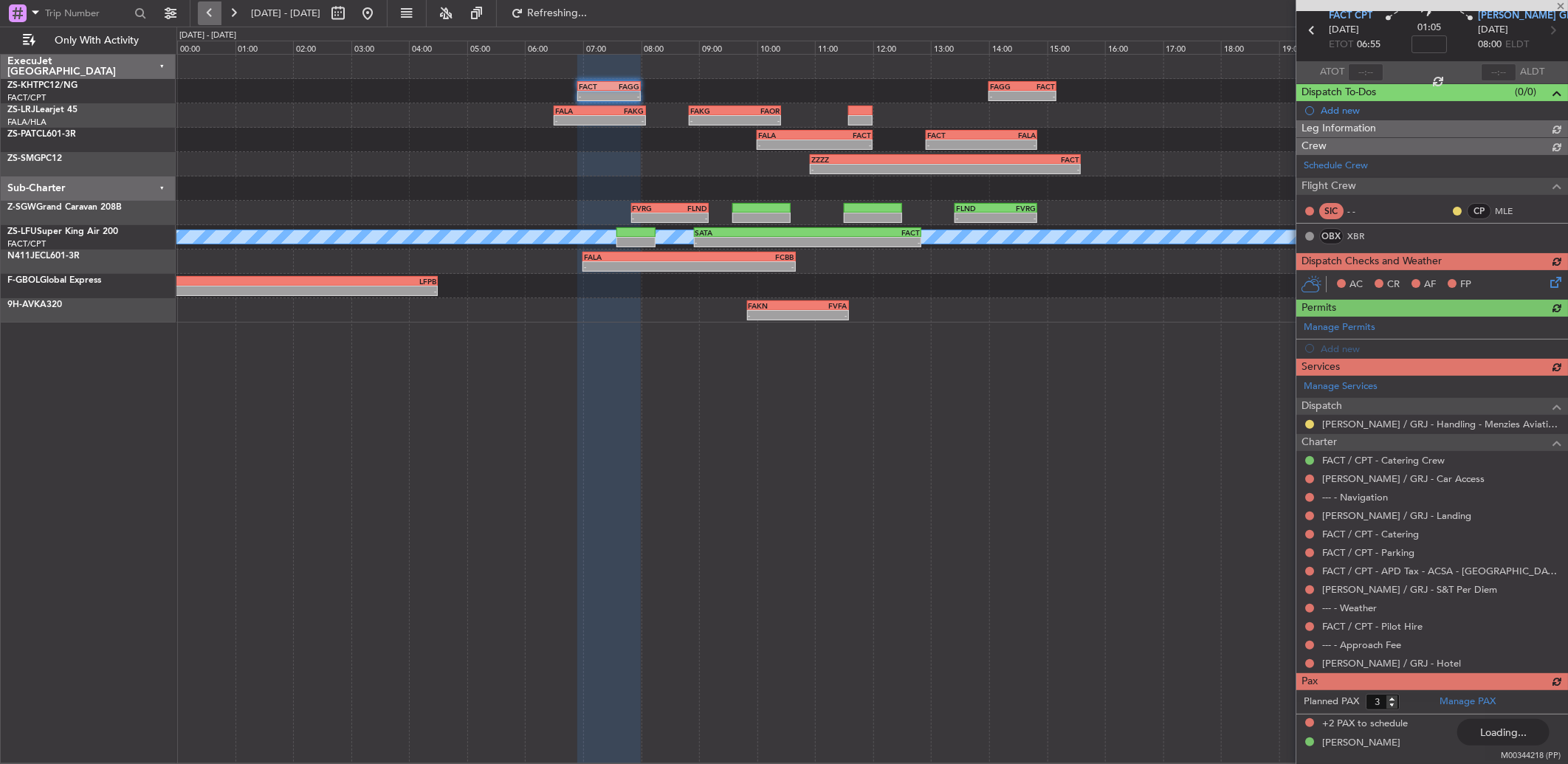
click at [208, 5] on button at bounding box center [209, 13] width 23 height 23
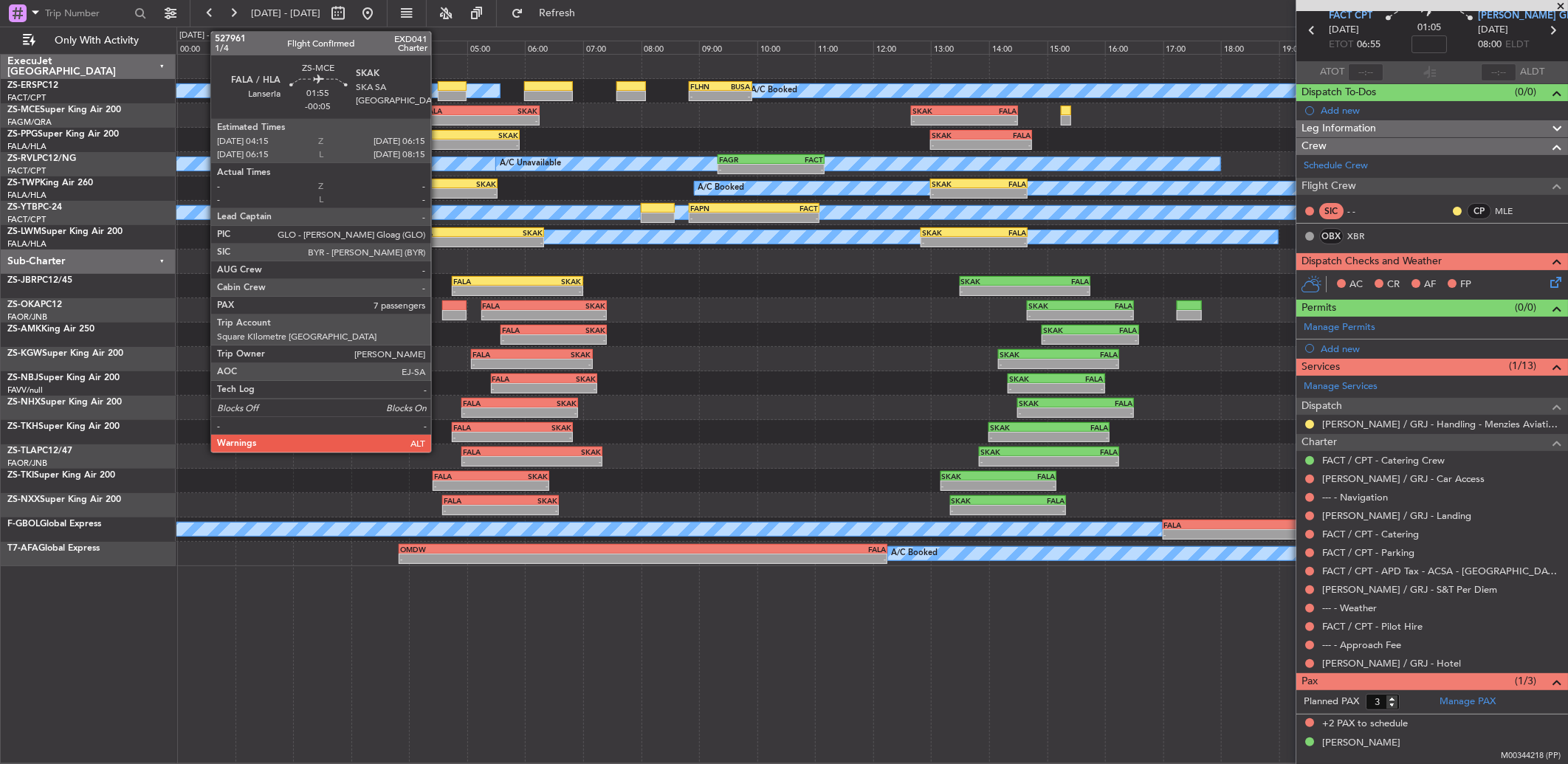
click at [438, 116] on div "-" at bounding box center [452, 120] width 57 height 9
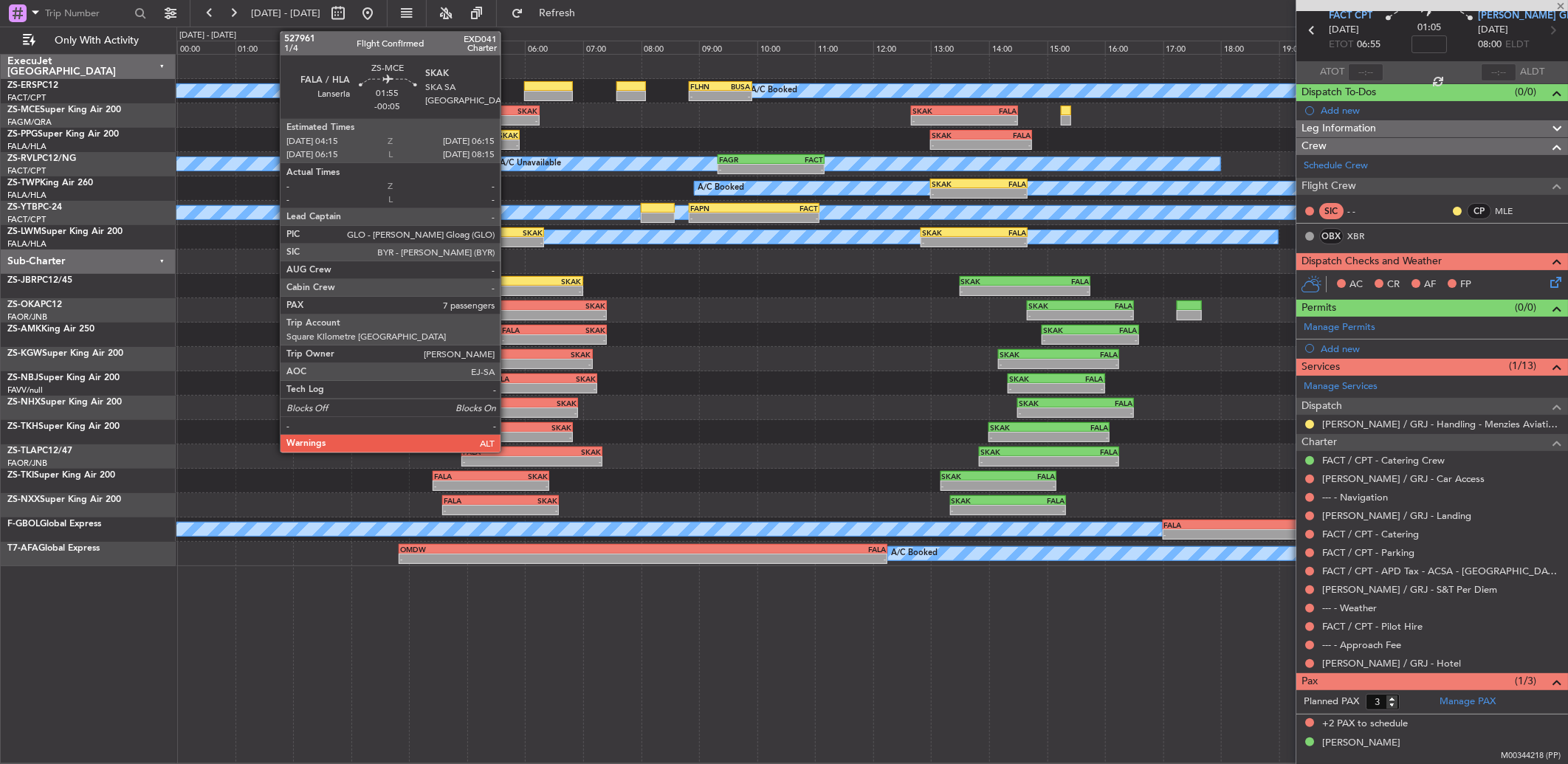
type input "-00:05"
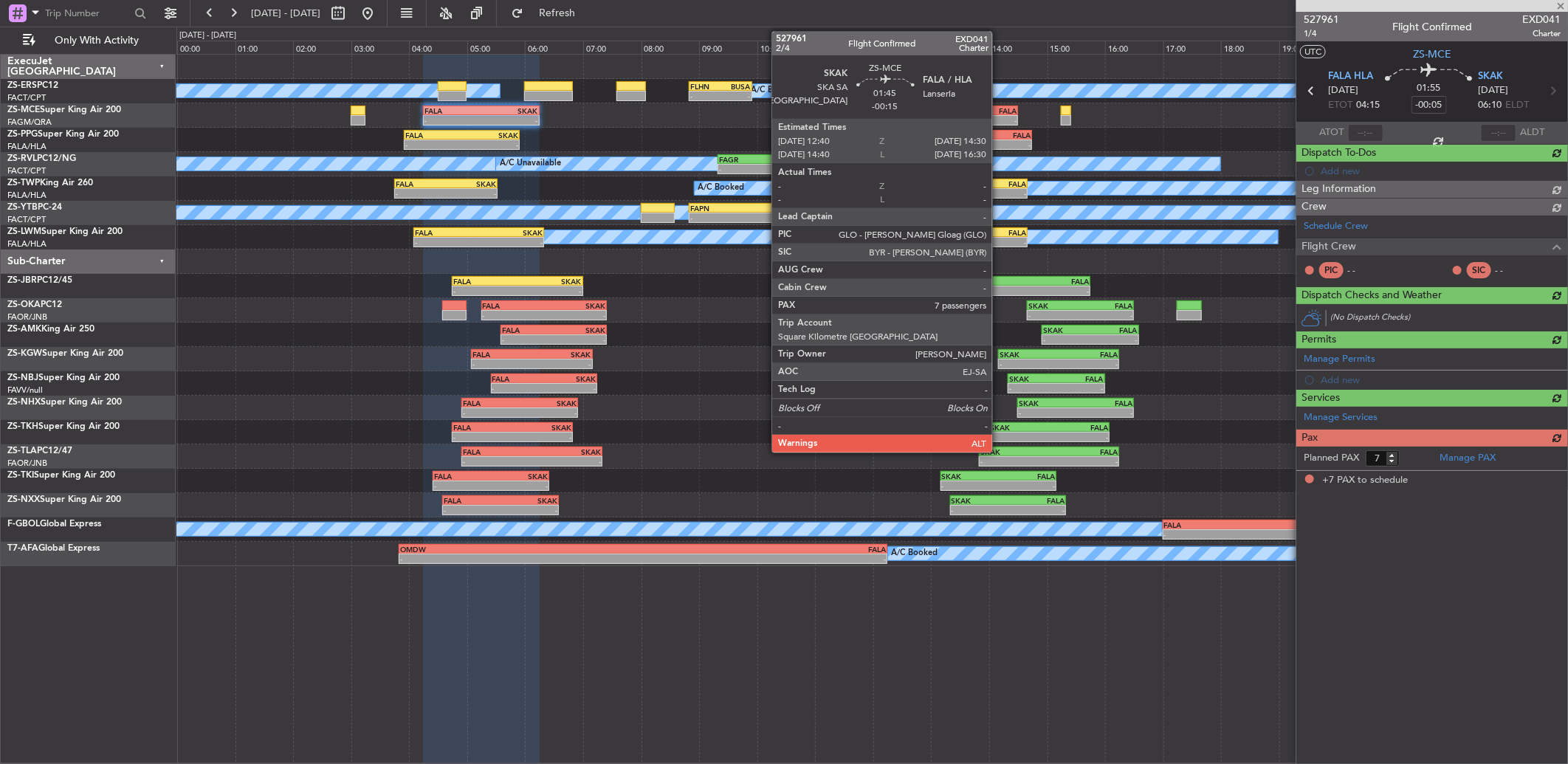
scroll to position [0, 0]
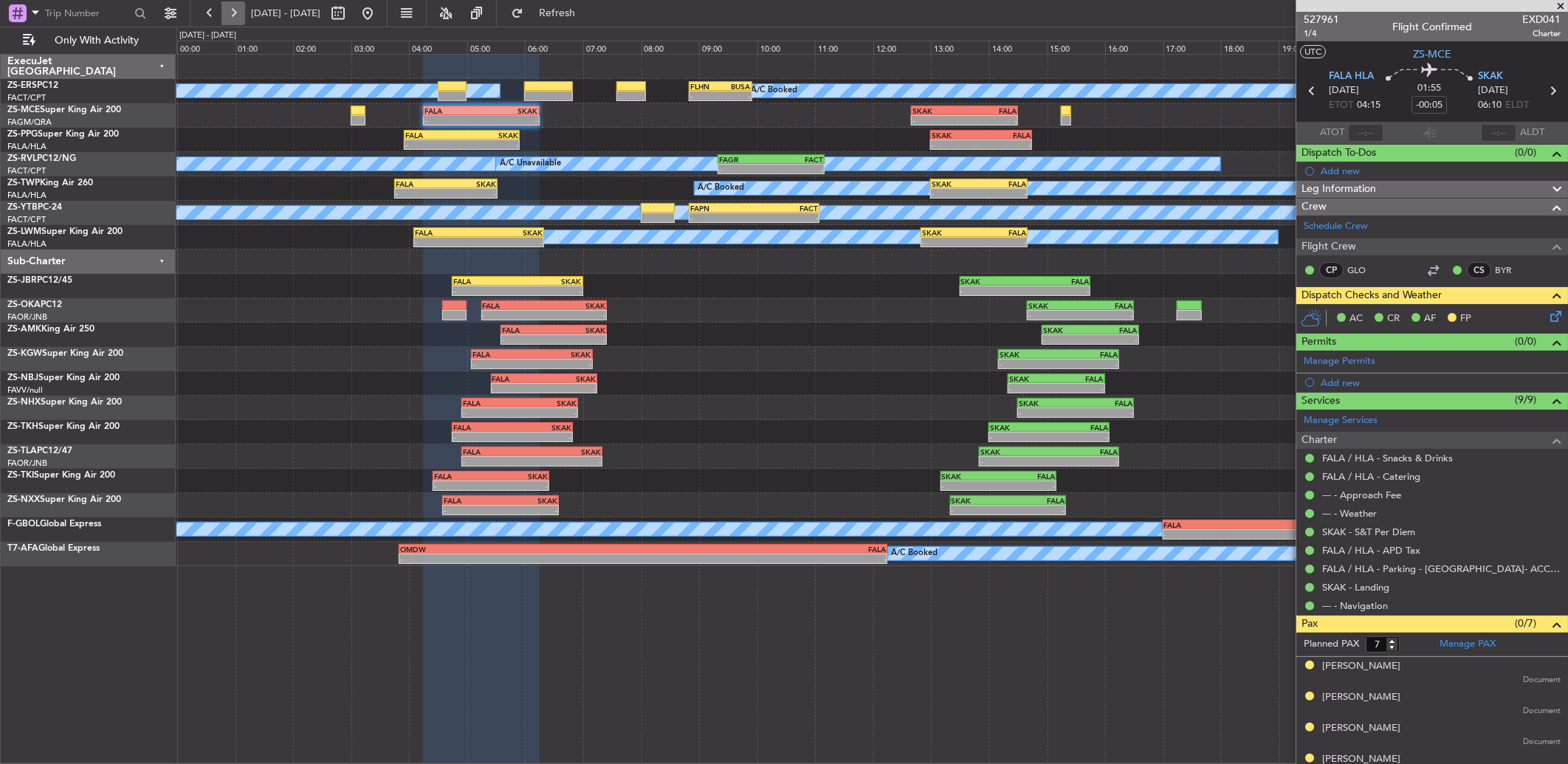
click at [234, 10] on button at bounding box center [233, 13] width 23 height 23
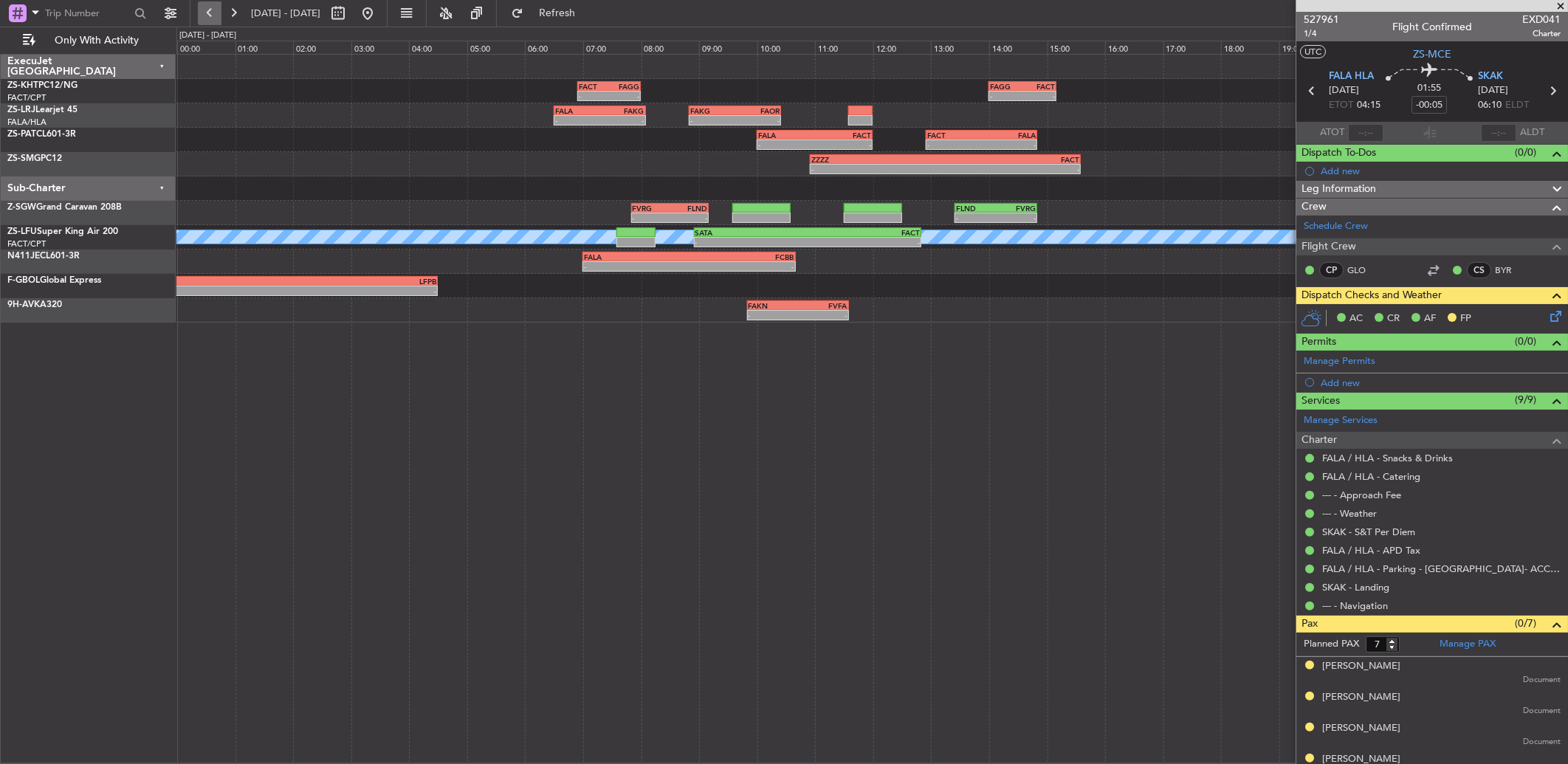
click at [207, 12] on button at bounding box center [209, 13] width 23 height 23
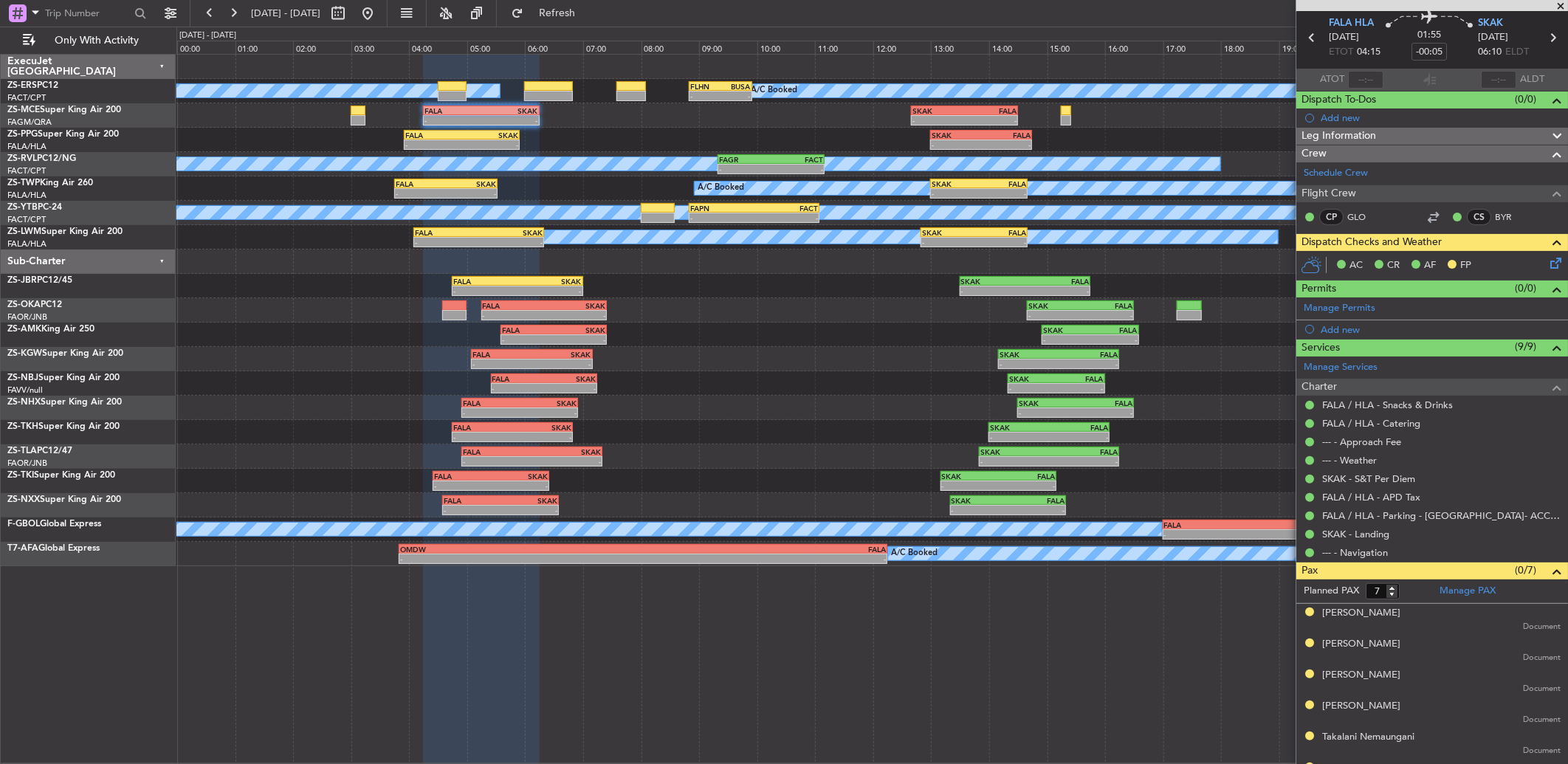
scroll to position [110, 0]
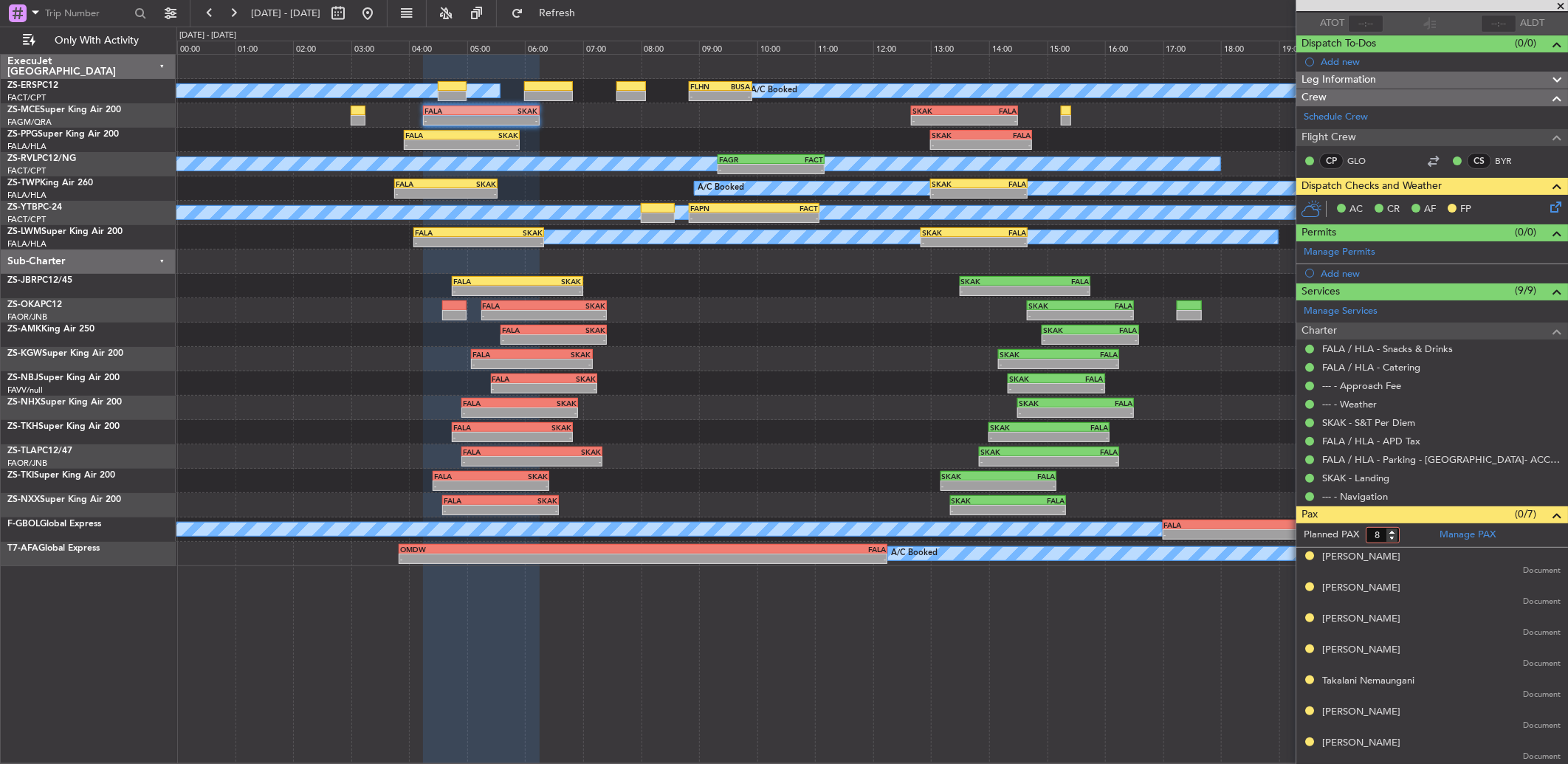
type input "8"
click at [1386, 530] on input "8" at bounding box center [1382, 535] width 34 height 17
click at [1401, 530] on form "Planned PAX 8" at bounding box center [1364, 535] width 136 height 23
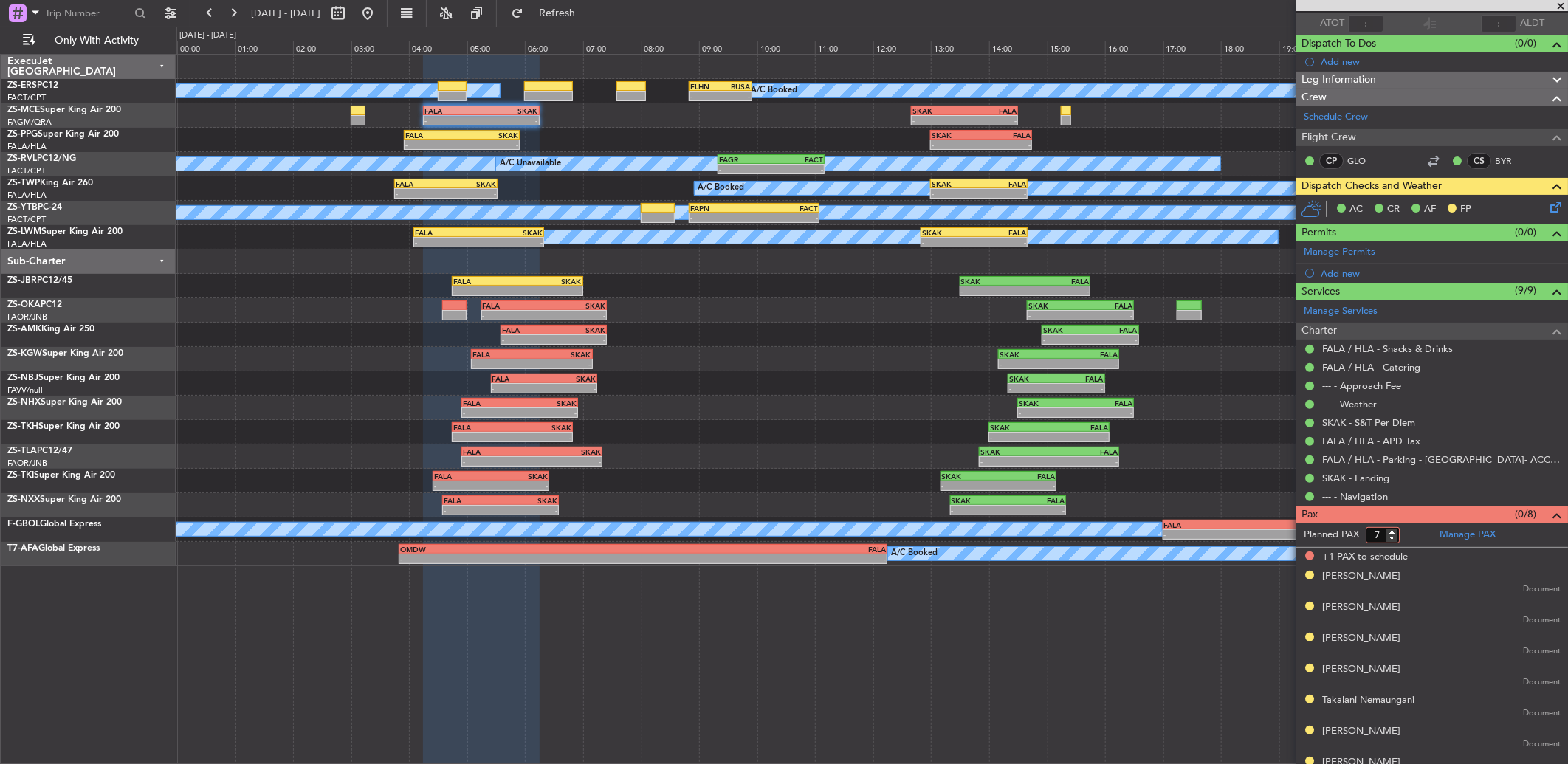
type input "7"
click at [1389, 539] on input "7" at bounding box center [1382, 535] width 34 height 17
click at [1408, 534] on form "Planned PAX 7" at bounding box center [1364, 535] width 136 height 23
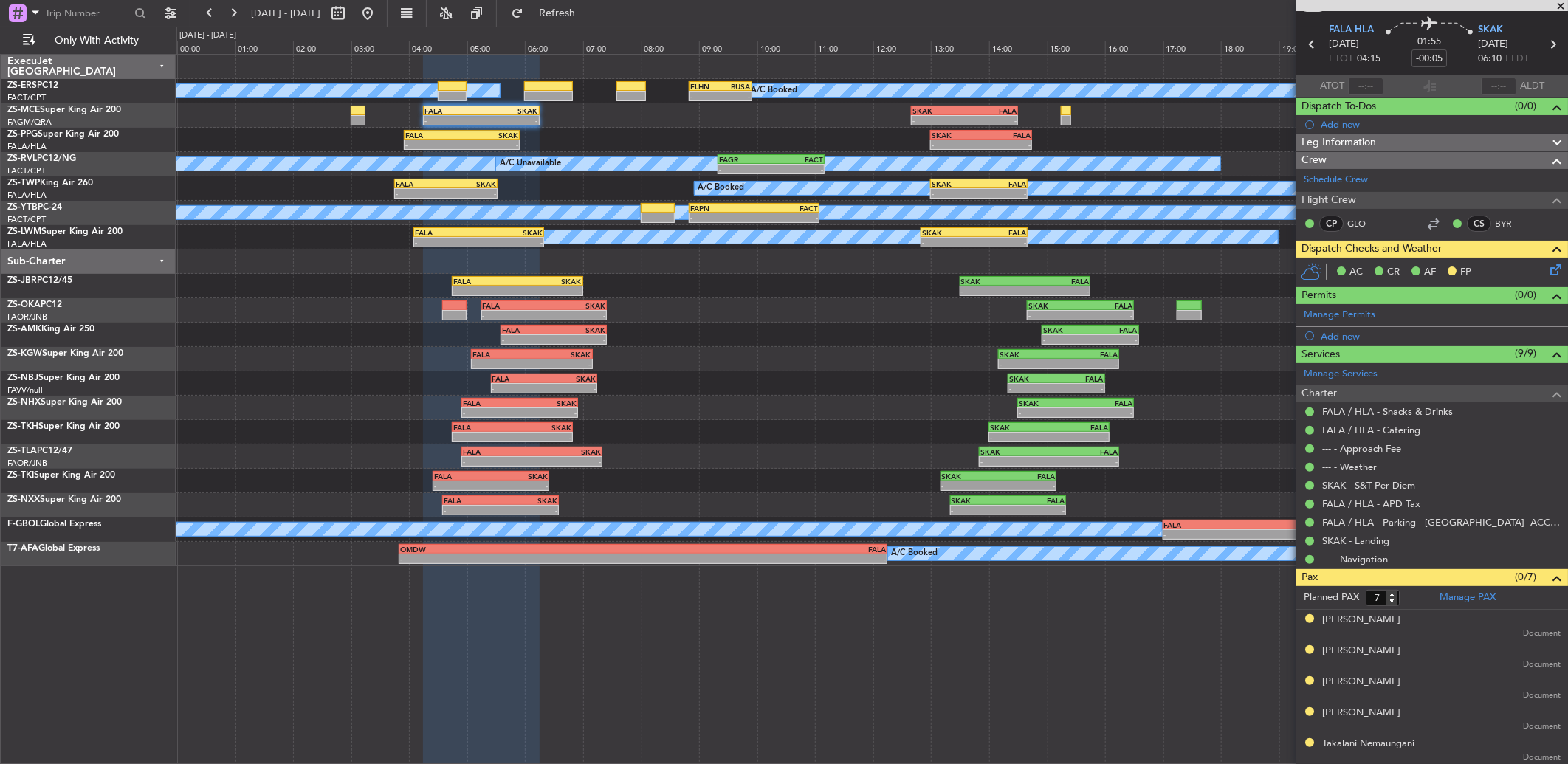
scroll to position [0, 0]
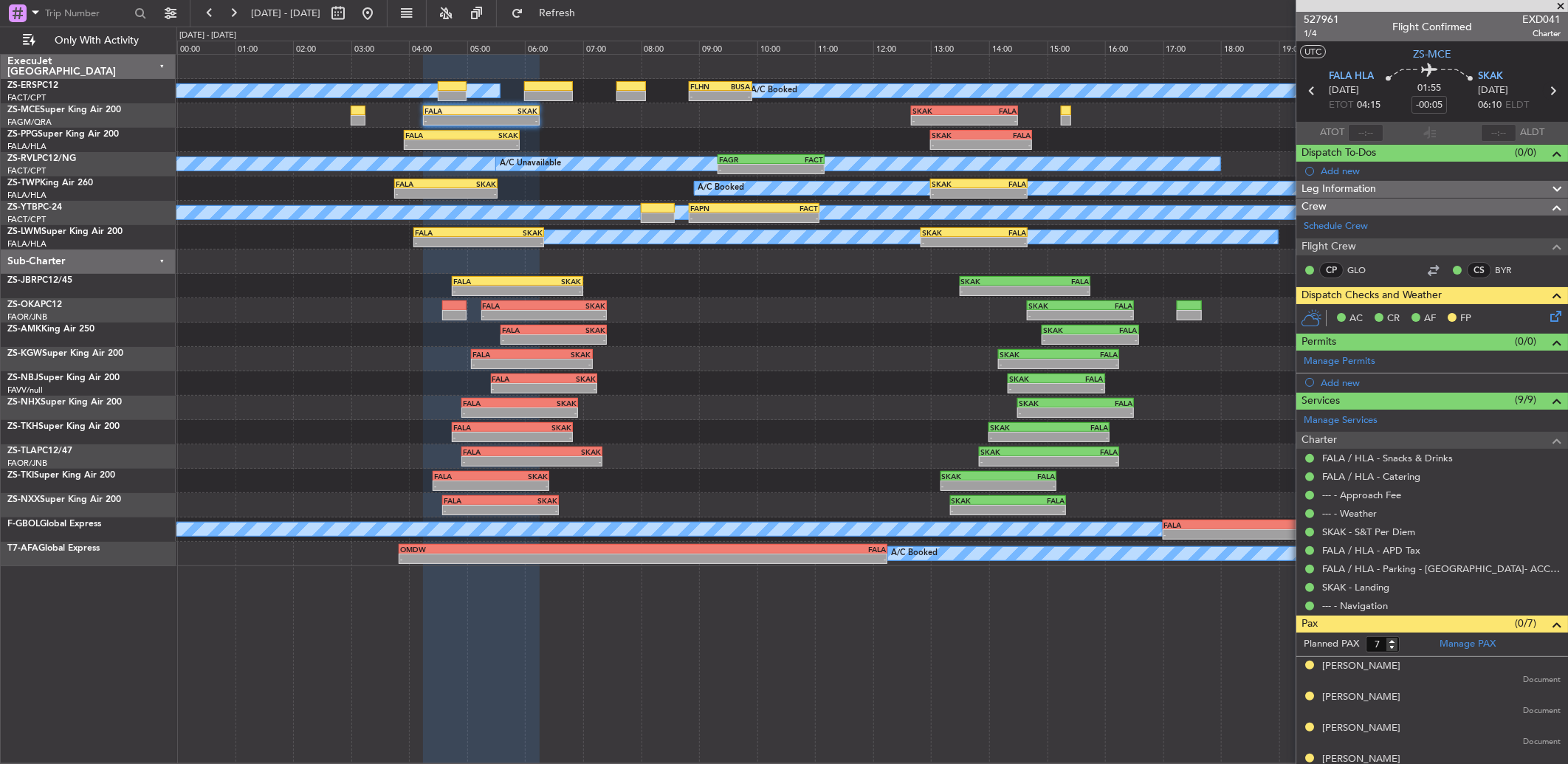
click at [1543, 93] on icon at bounding box center [1552, 90] width 19 height 19
type input "-00:15"
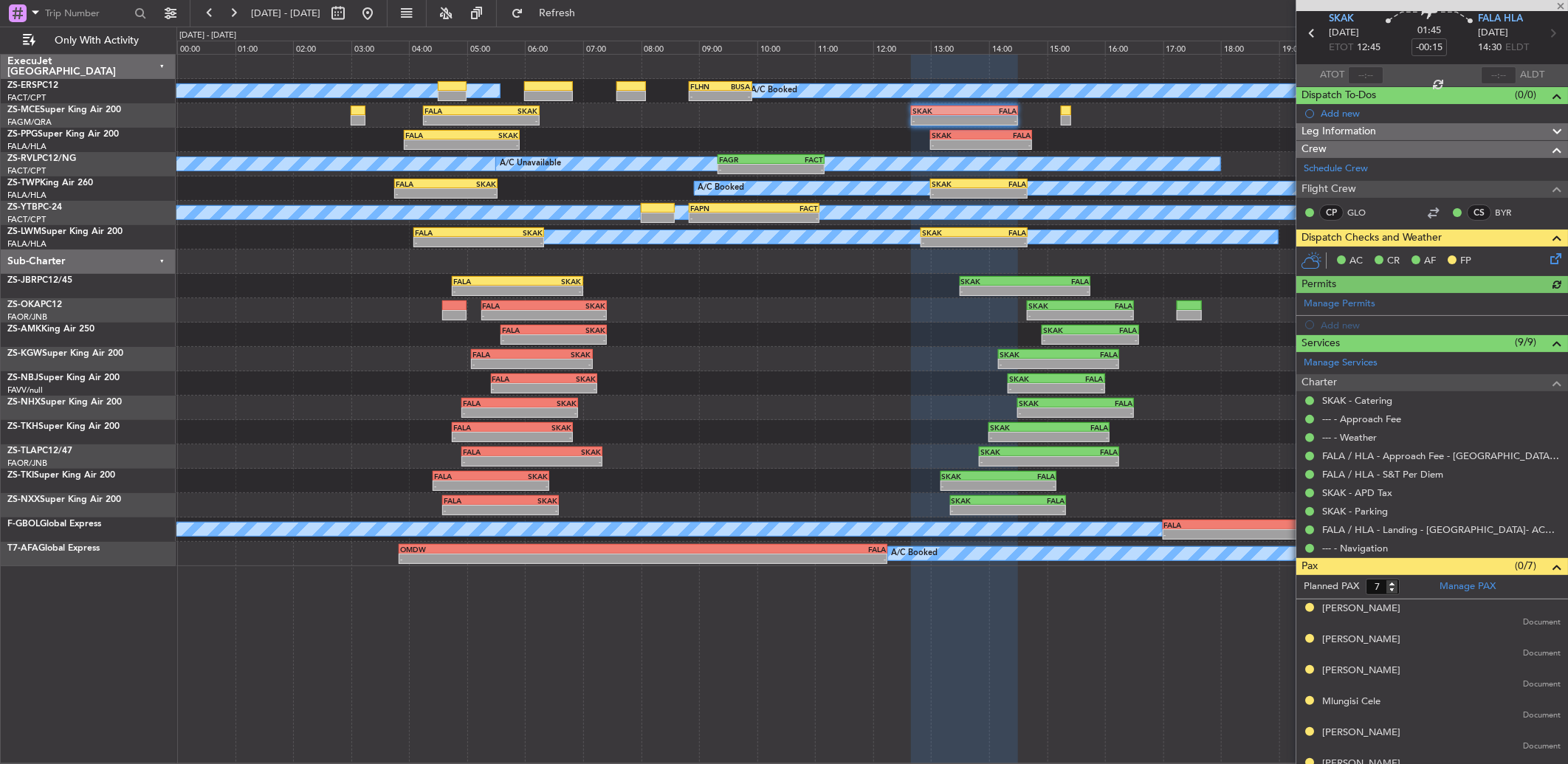
scroll to position [82, 0]
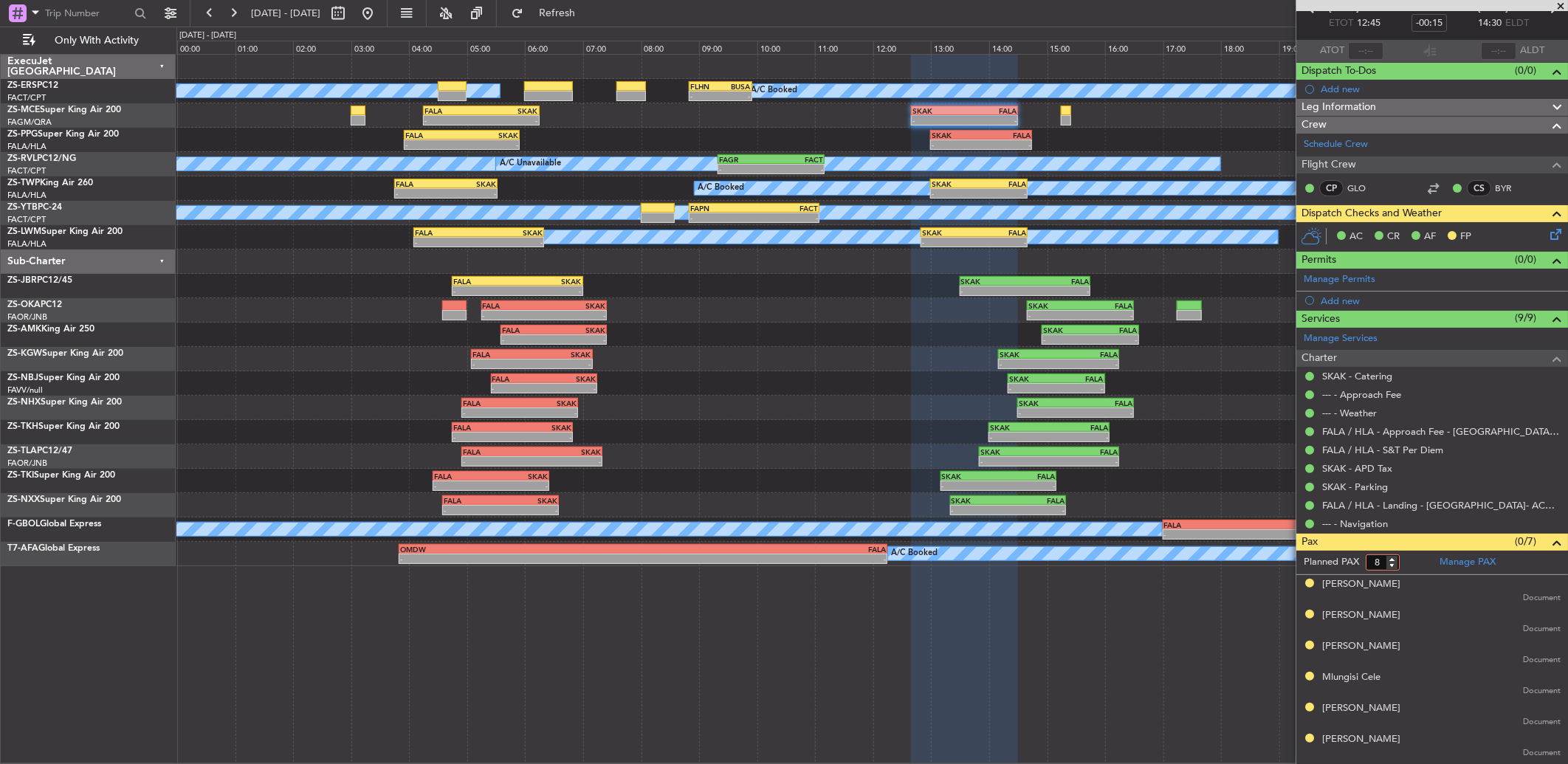
click at [1390, 559] on input "8" at bounding box center [1382, 562] width 34 height 17
type input "9"
click at [1398, 560] on input "9" at bounding box center [1382, 562] width 34 height 17
click at [1413, 560] on form "Planned PAX" at bounding box center [1364, 562] width 136 height 23
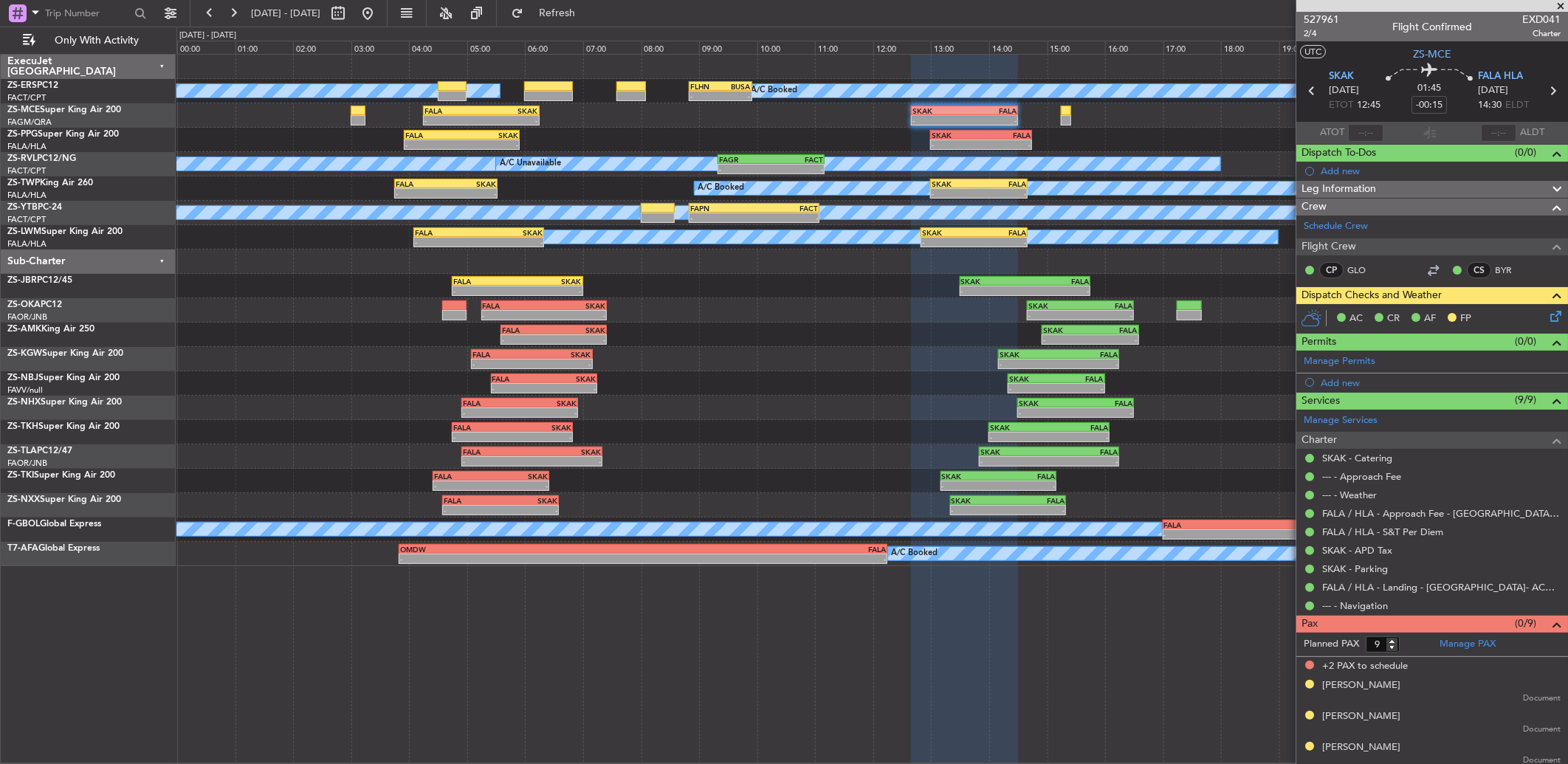
scroll to position [82, 0]
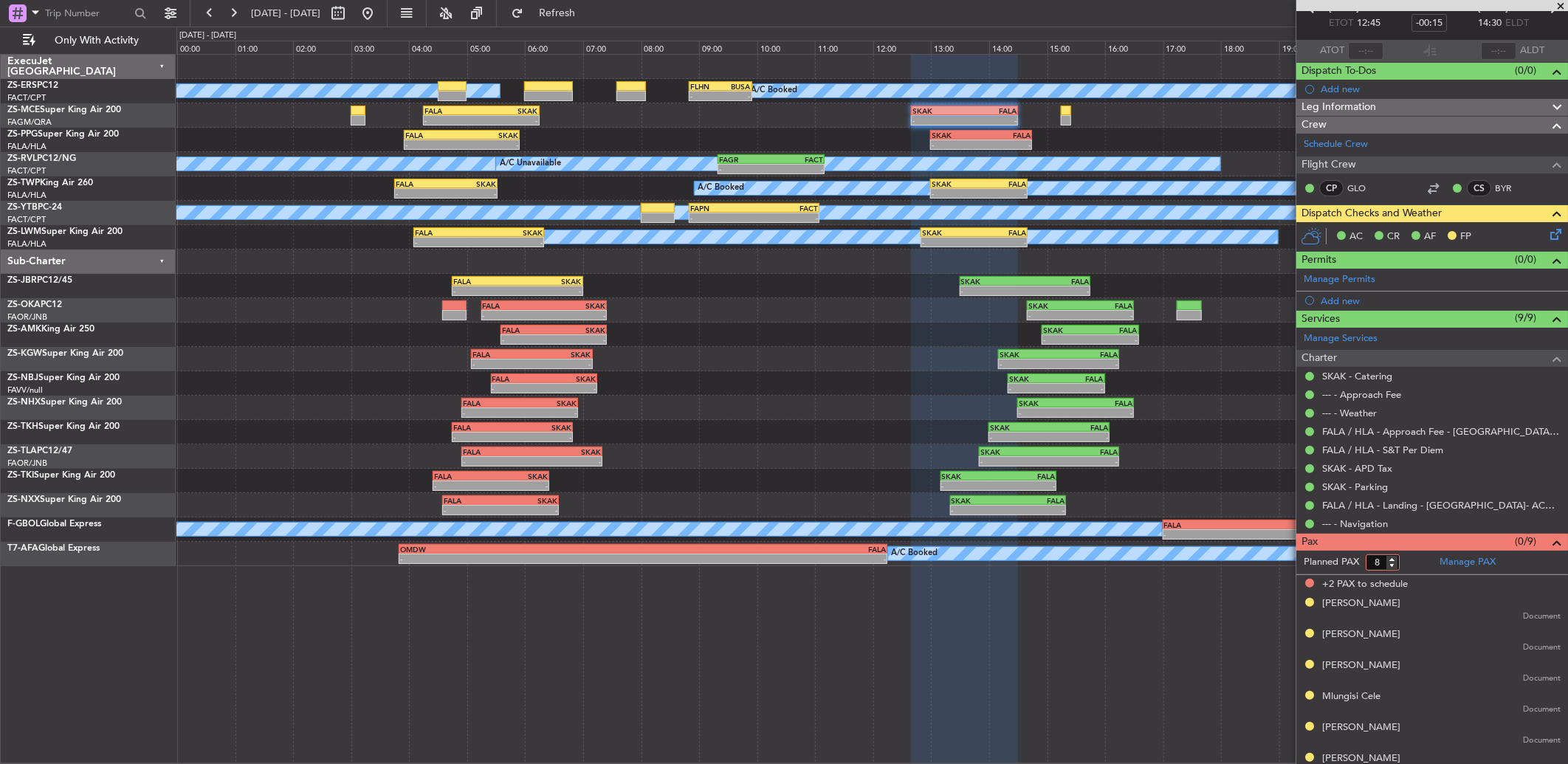
click at [1392, 564] on input "8" at bounding box center [1382, 562] width 34 height 17
type input "7"
click at [1392, 564] on input "7" at bounding box center [1382, 562] width 34 height 17
click at [1408, 561] on form "Planned PAX 7" at bounding box center [1364, 562] width 136 height 23
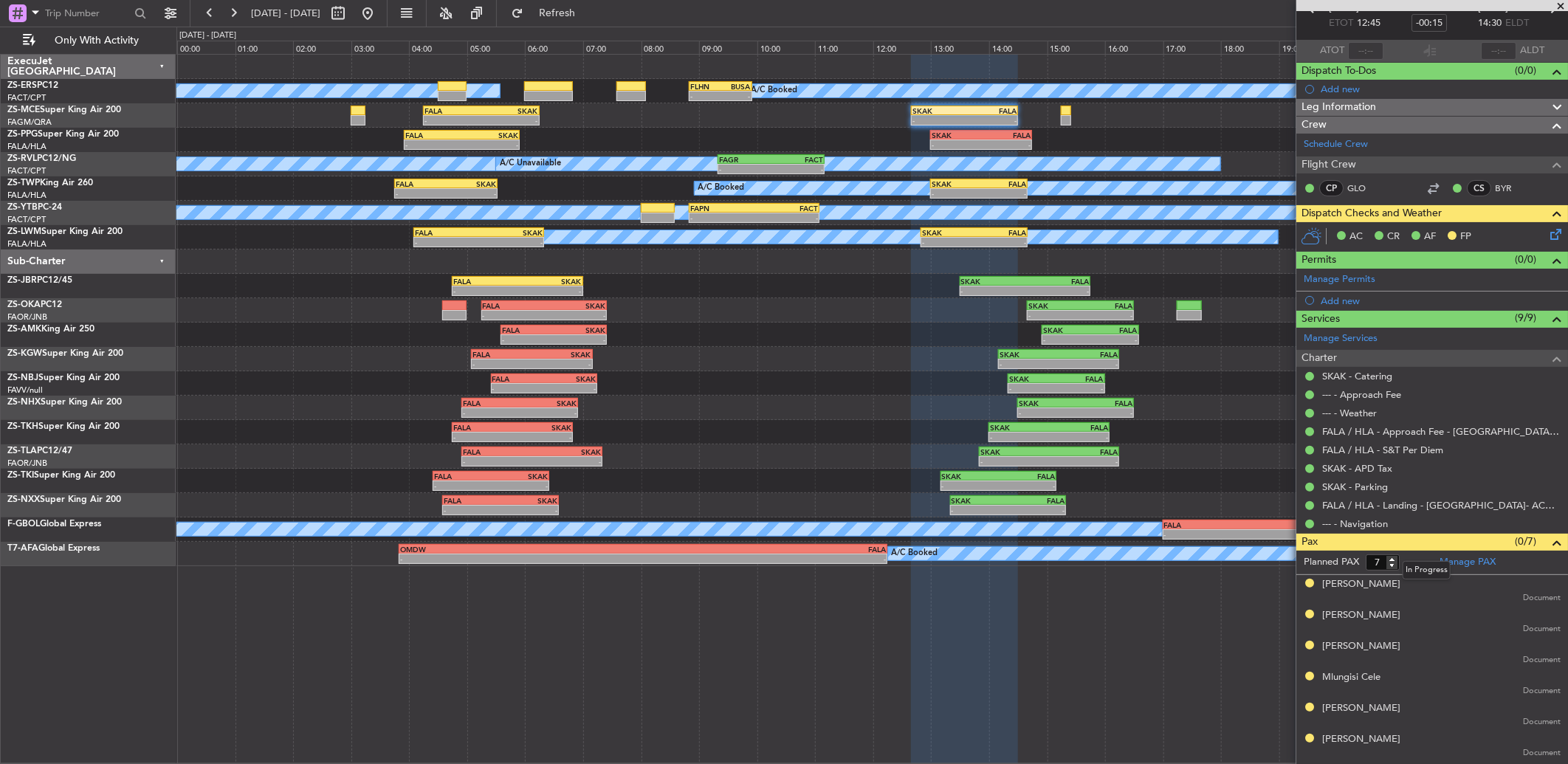
click at [1418, 553] on mat-tooltip-component "In Progress" at bounding box center [1426, 570] width 69 height 39
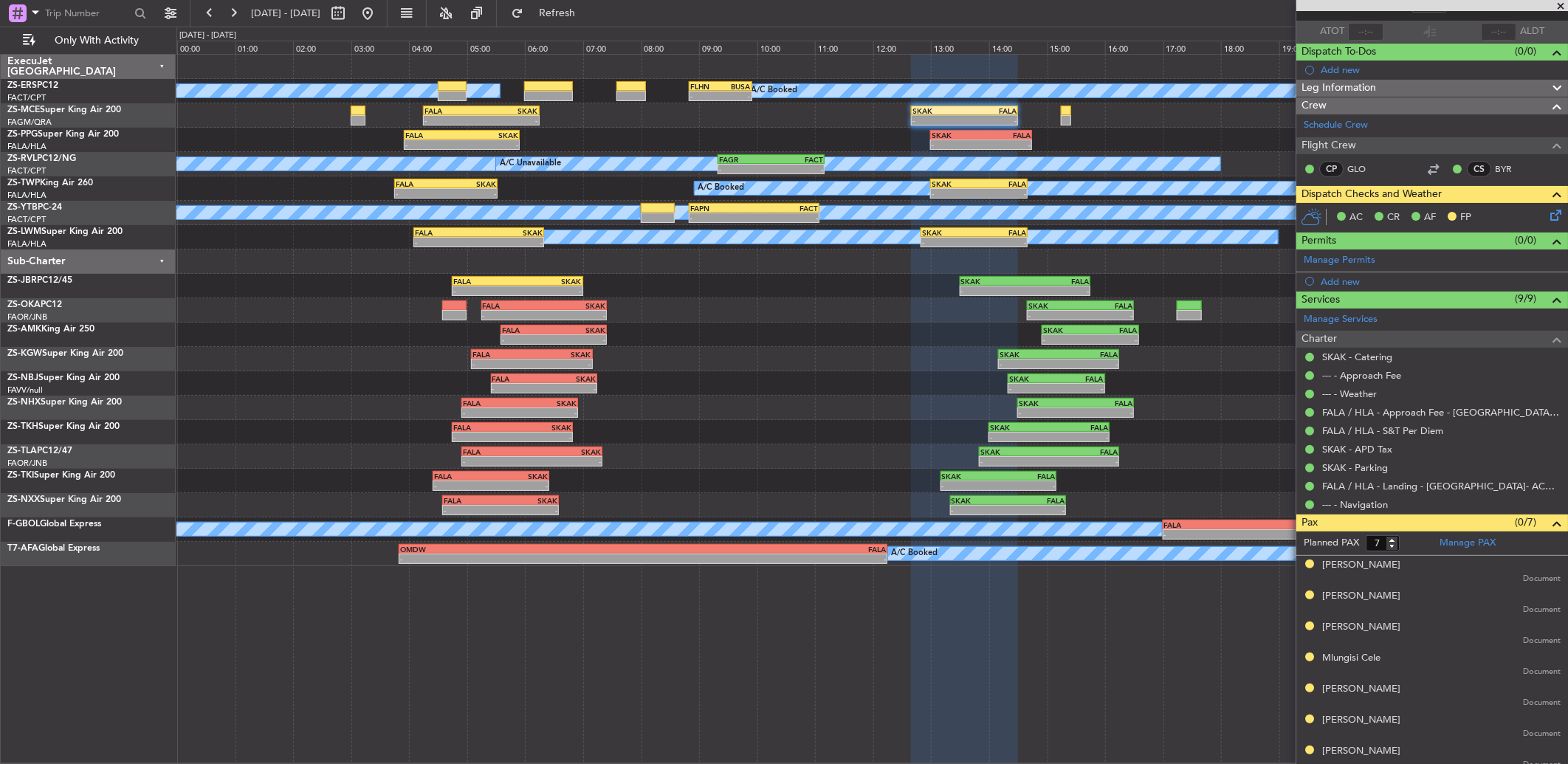
scroll to position [110, 0]
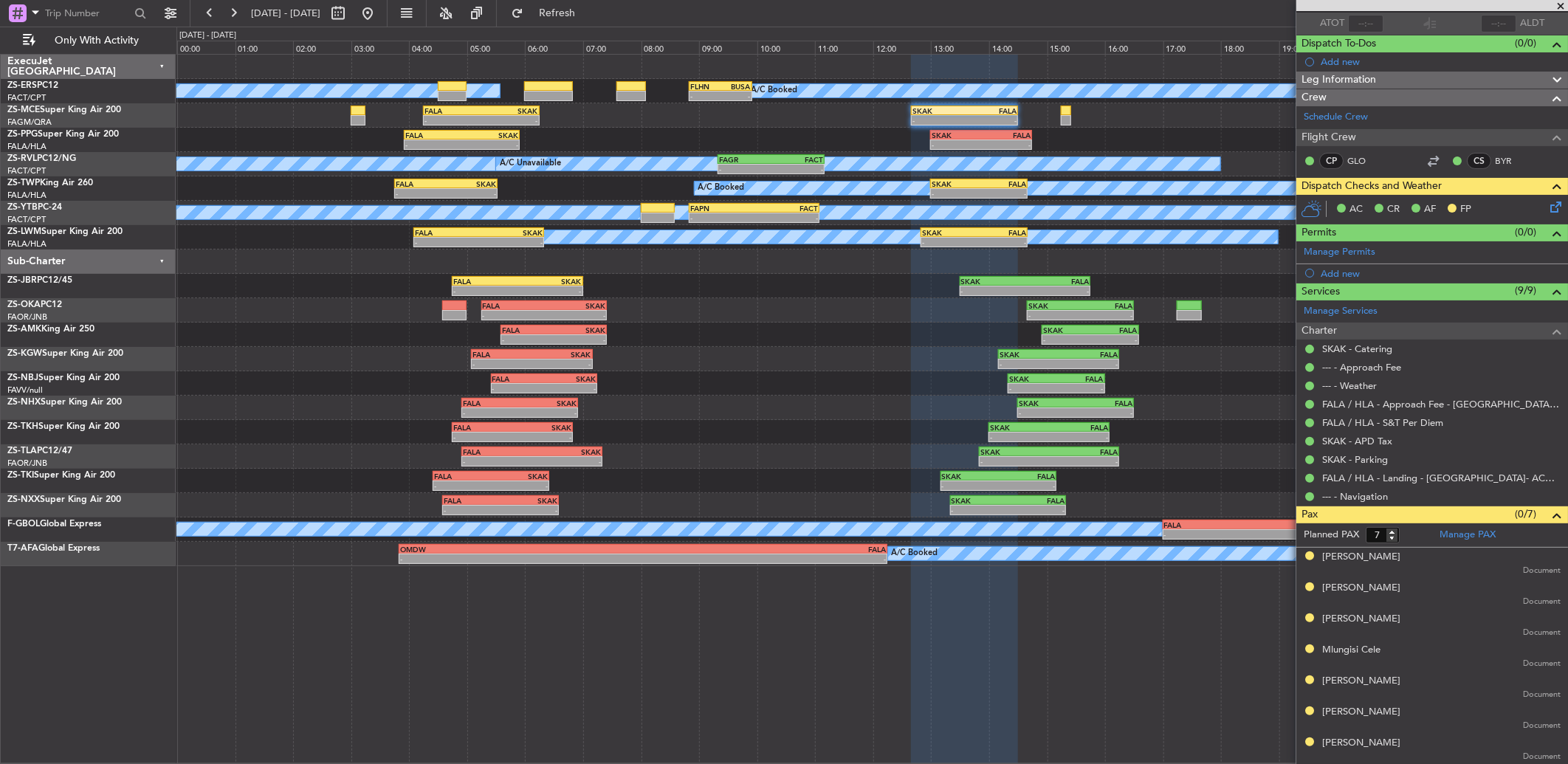
click at [1191, 681] on div "A/C Booked A/C Booked A/C Booked A/C Booked A/C Booked A/C Booked A/C Booked A/…" at bounding box center [872, 409] width 1391 height 711
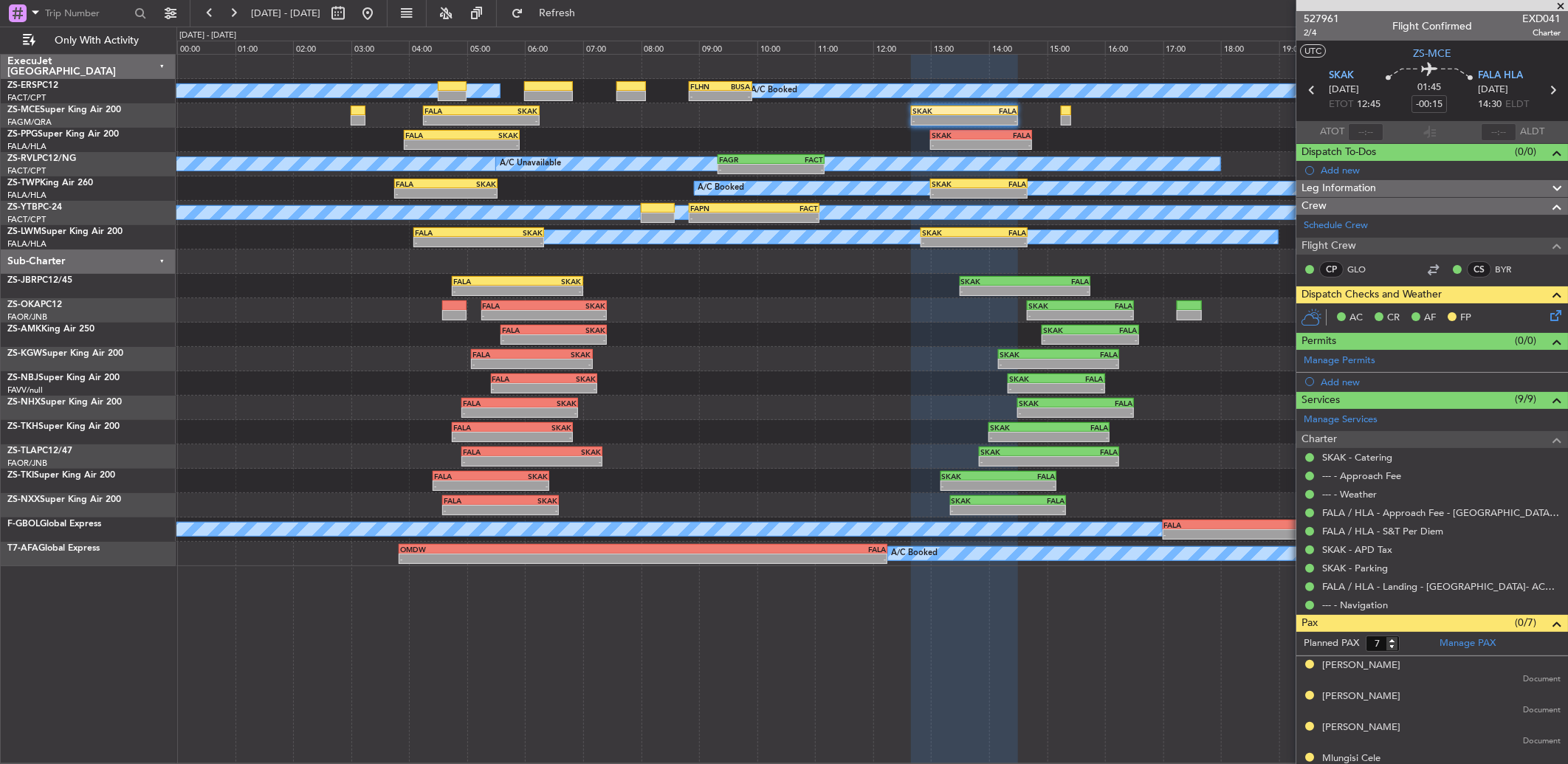
scroll to position [0, 0]
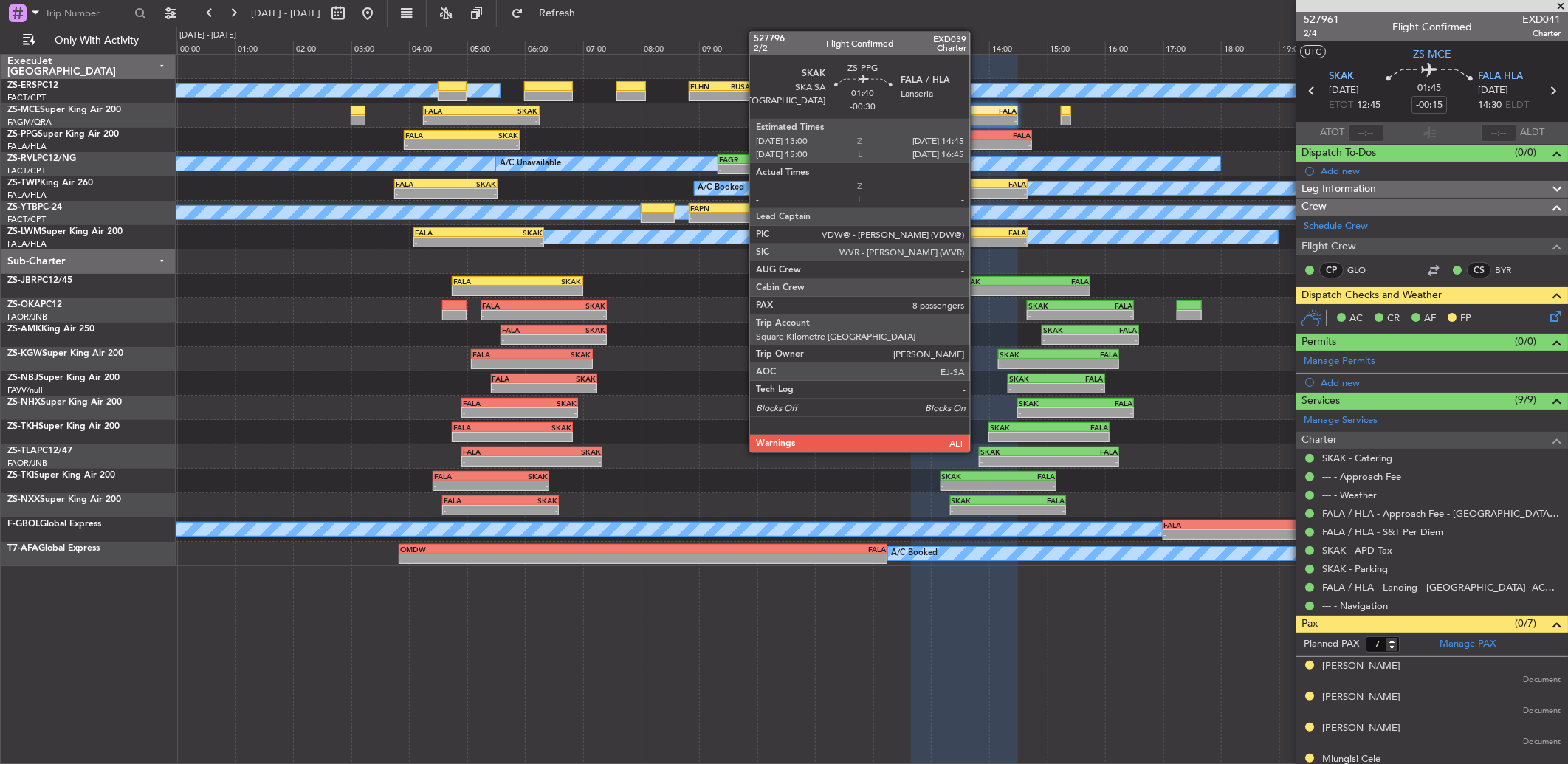
click at [977, 141] on div "-" at bounding box center [956, 144] width 50 height 9
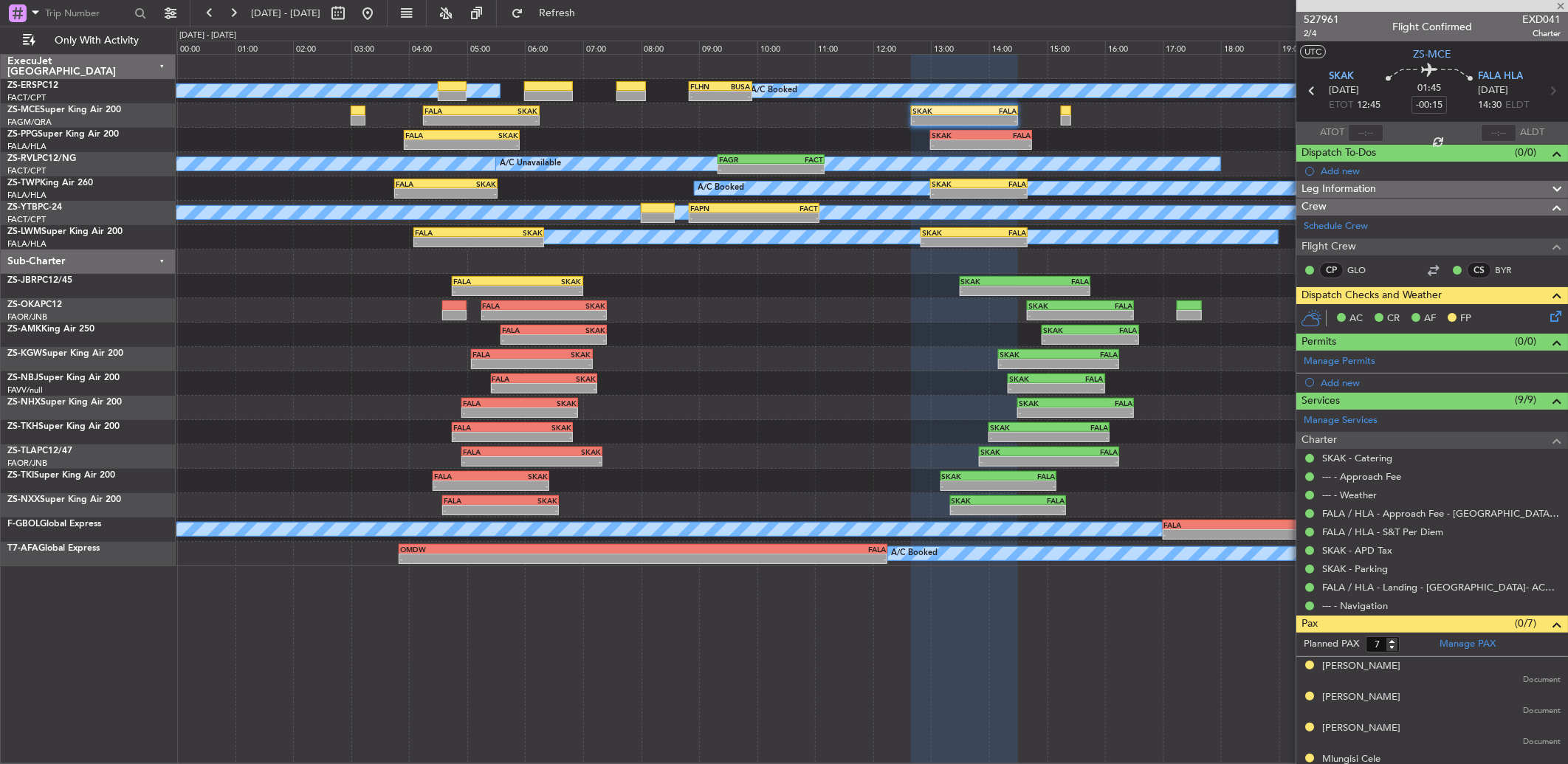
type input "-00:30"
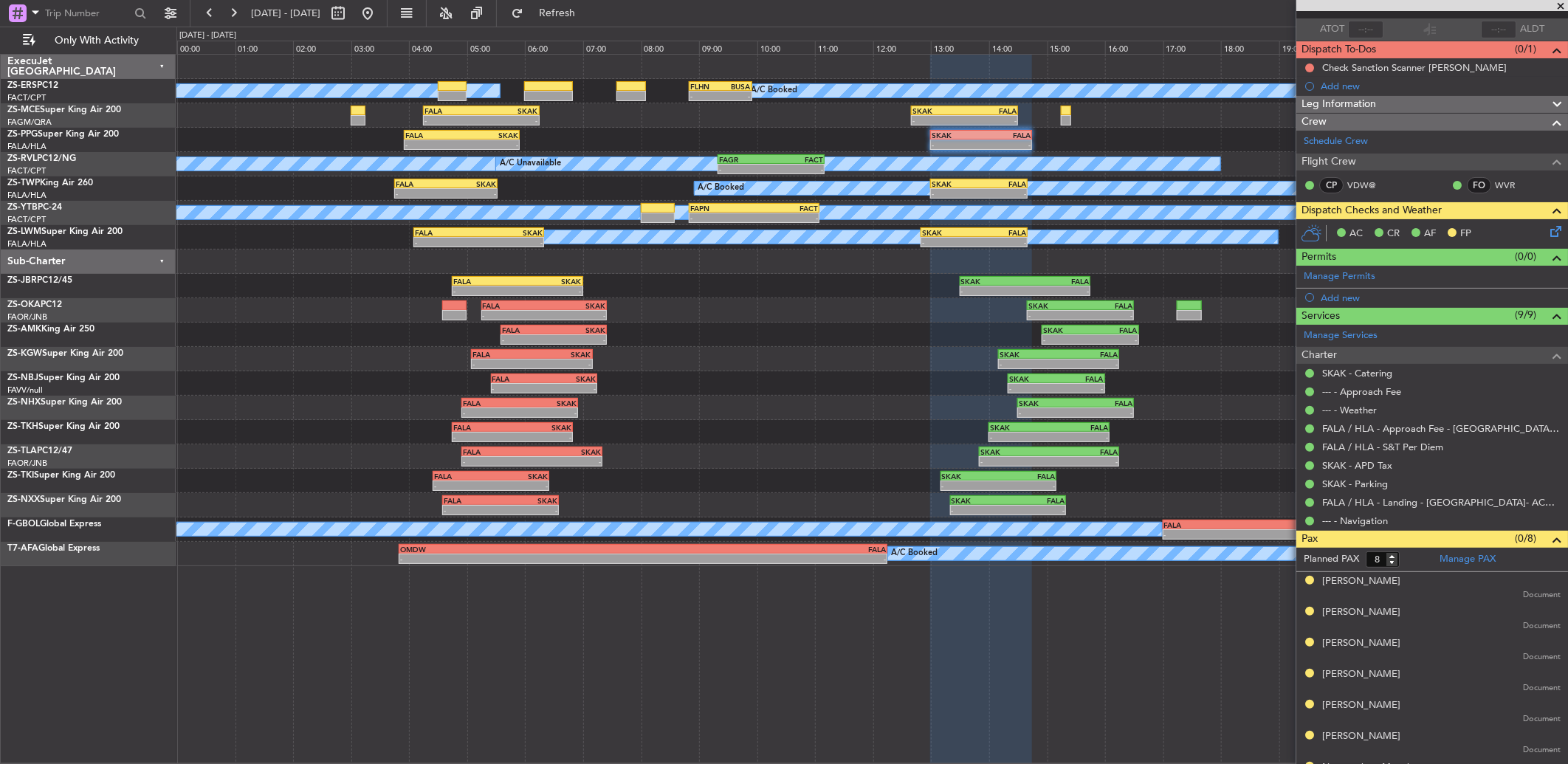
scroll to position [158, 0]
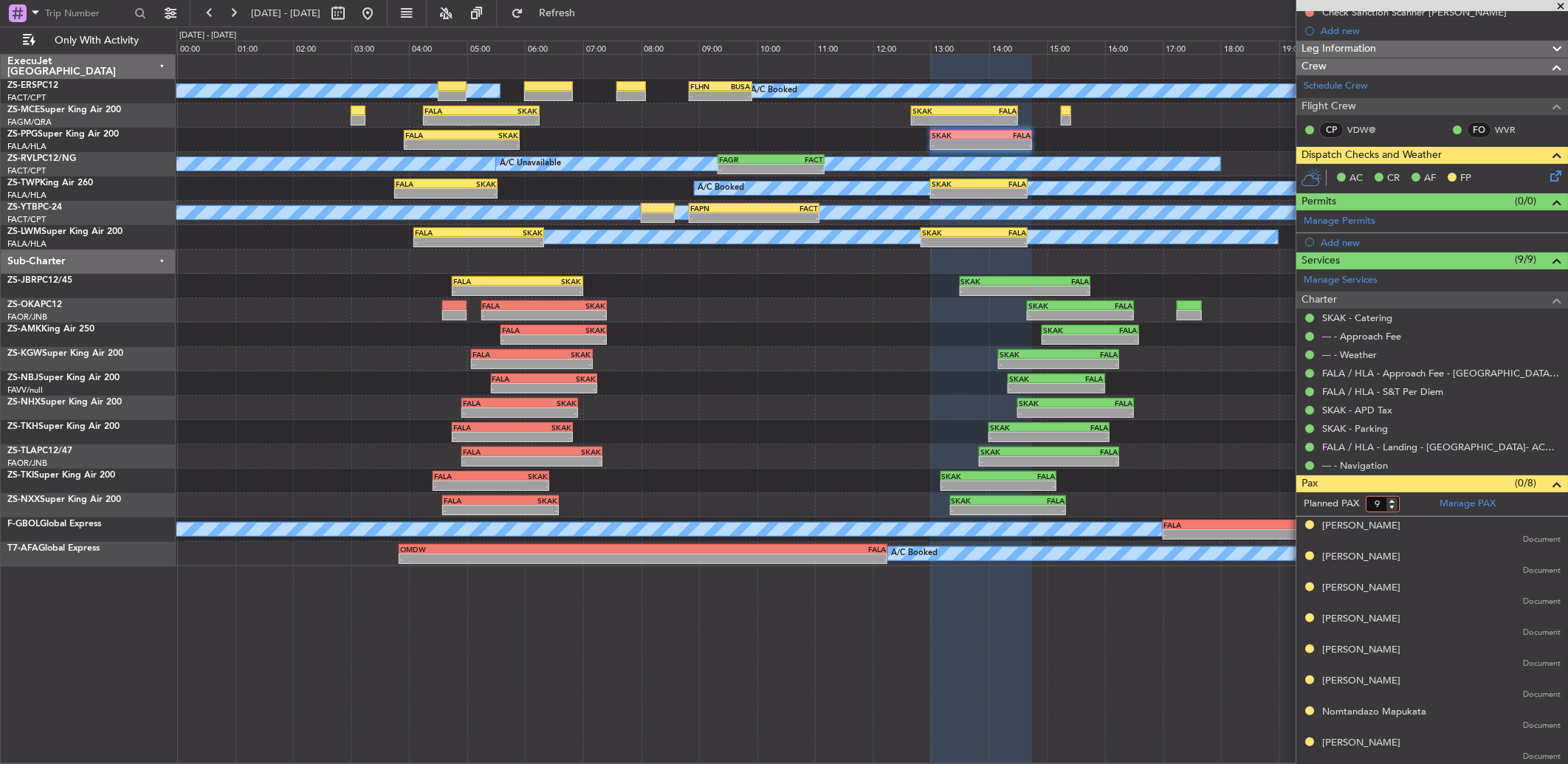
type input "9"
click at [1391, 502] on input "9" at bounding box center [1382, 504] width 34 height 17
click at [1423, 502] on form "Planned PAX 9" at bounding box center [1364, 504] width 136 height 23
type input "8"
click at [1396, 508] on input "8" at bounding box center [1382, 504] width 34 height 17
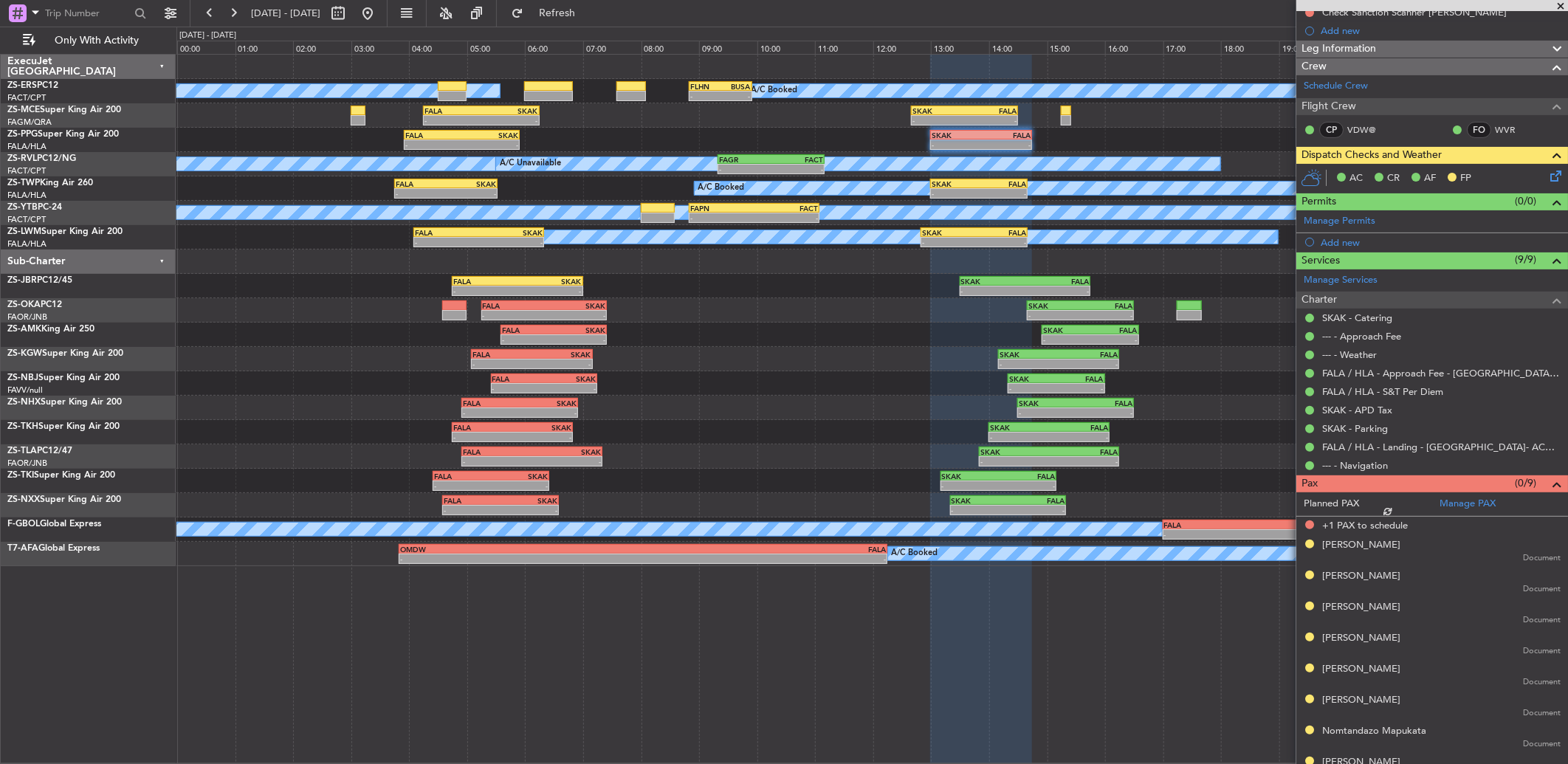
click at [1415, 500] on form "Planned PAX" at bounding box center [1364, 504] width 136 height 23
click at [1418, 506] on form "Planned PAX 8" at bounding box center [1364, 504] width 136 height 23
click at [1074, 633] on div "A/C Booked A/C Booked A/C Booked A/C Booked A/C Booked A/C Booked A/C Booked A/…" at bounding box center [872, 409] width 1391 height 711
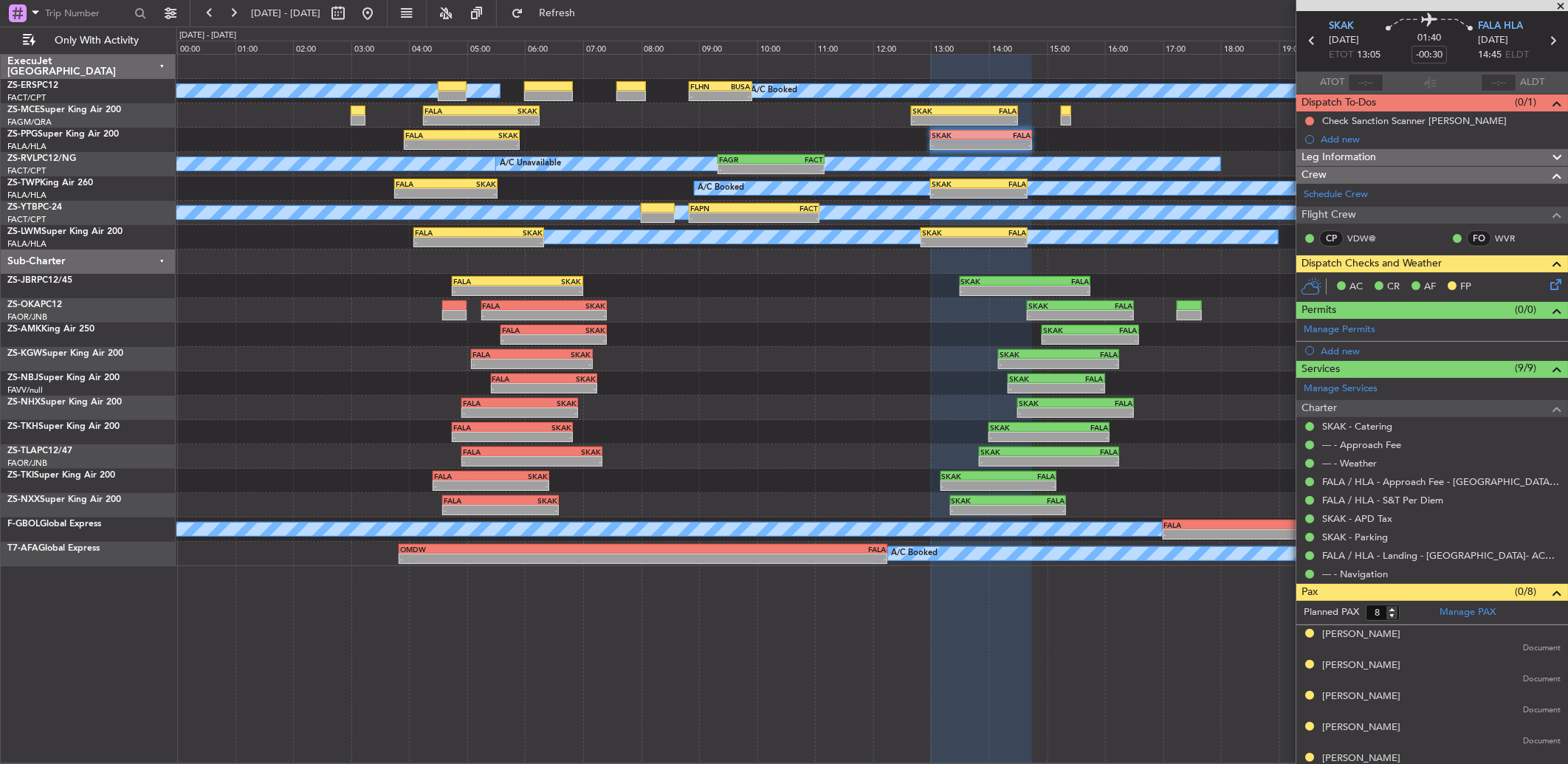
scroll to position [0, 0]
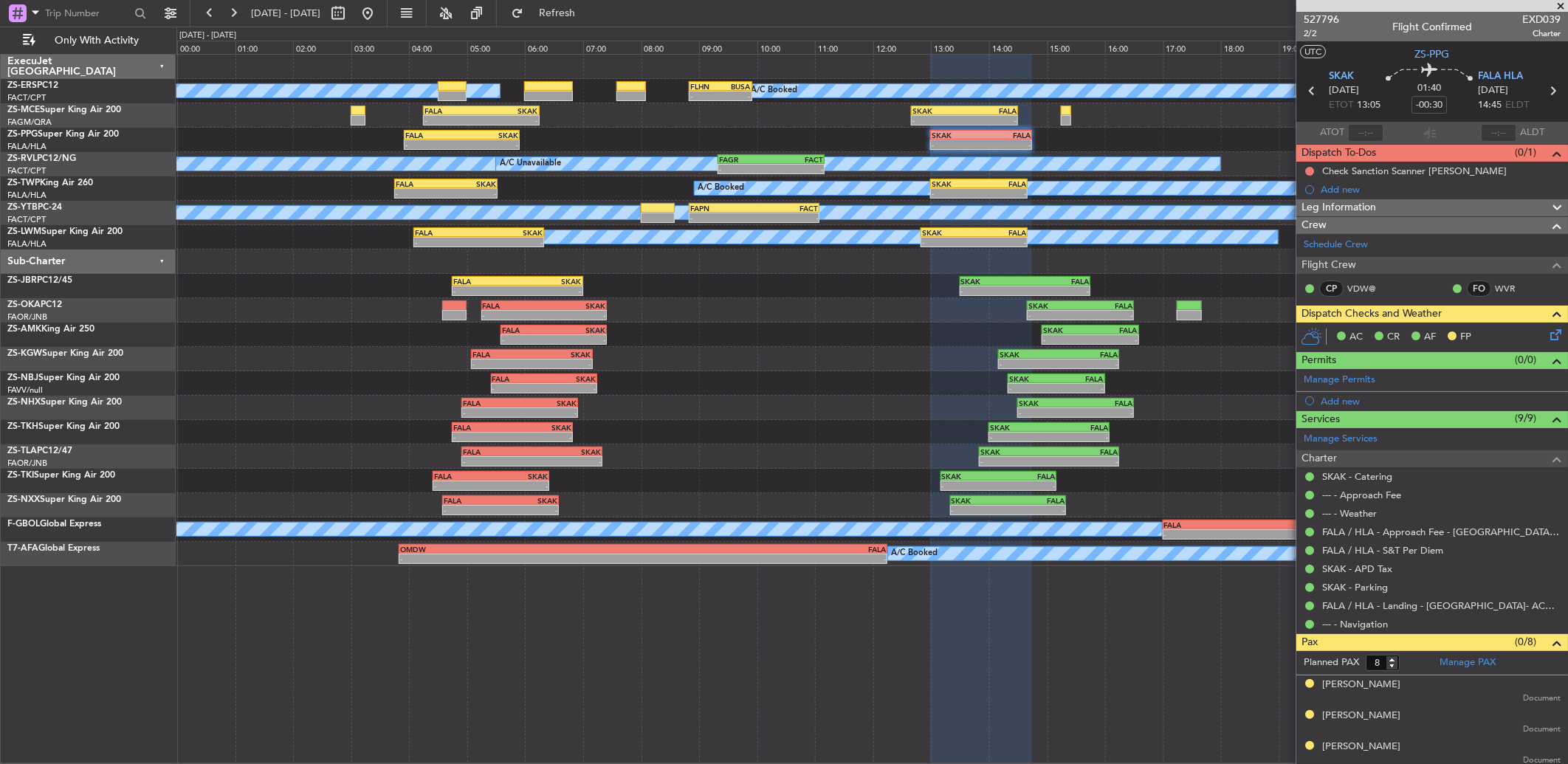
click at [979, 338] on div "- - FALA 05:35 Z SKAK 07:25 Z - - SKAK 14:55 Z FALA 16:35 Z" at bounding box center [871, 335] width 1391 height 24
click at [1227, 399] on div "- - FALA 04:55 Z SKAK 06:55 Z - - SKAK 14:30 Z FALA 16:30 Z" at bounding box center [871, 408] width 1391 height 24
click at [1562, 5] on span at bounding box center [1560, 6] width 15 height 13
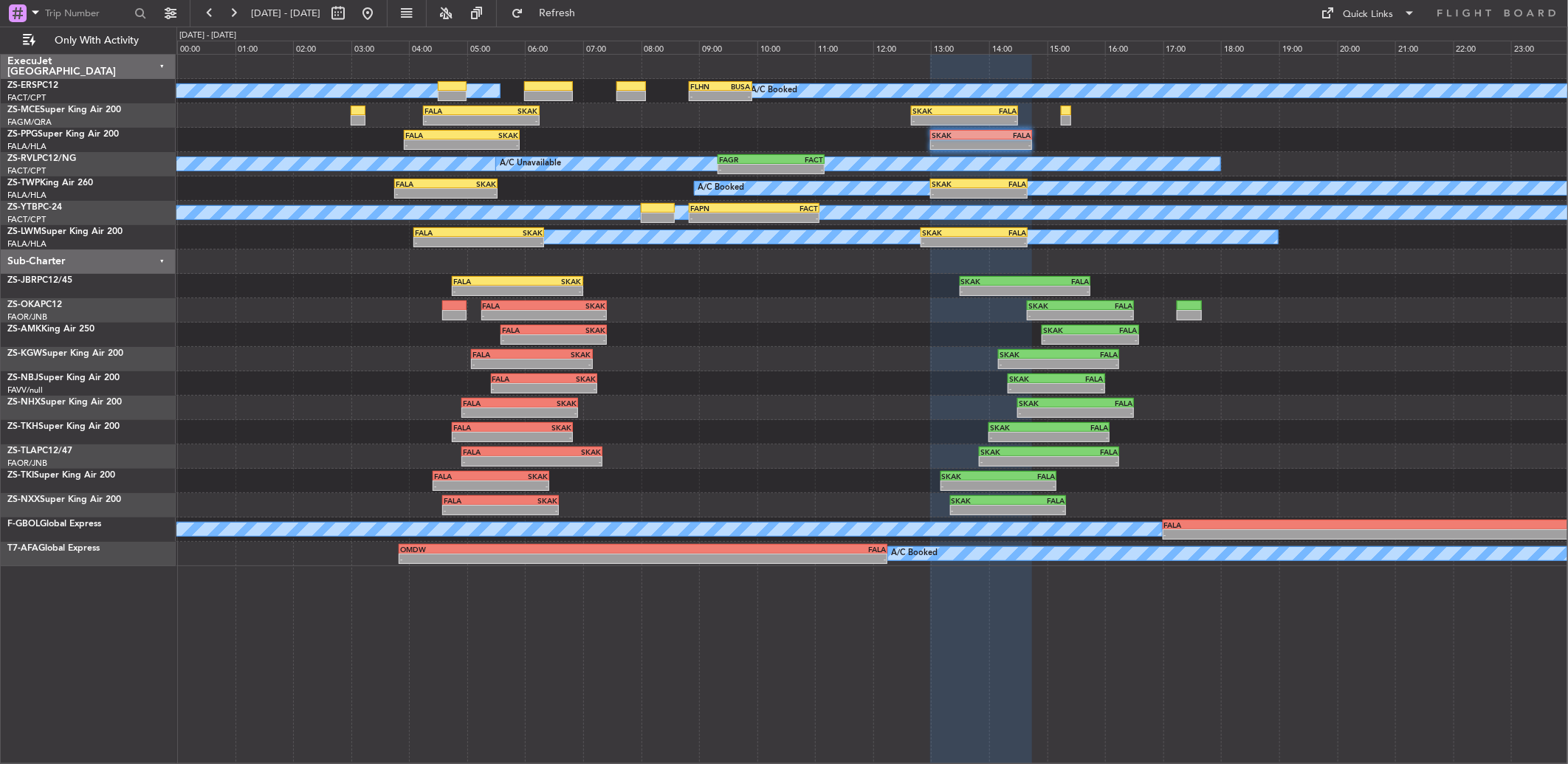
type input "0"
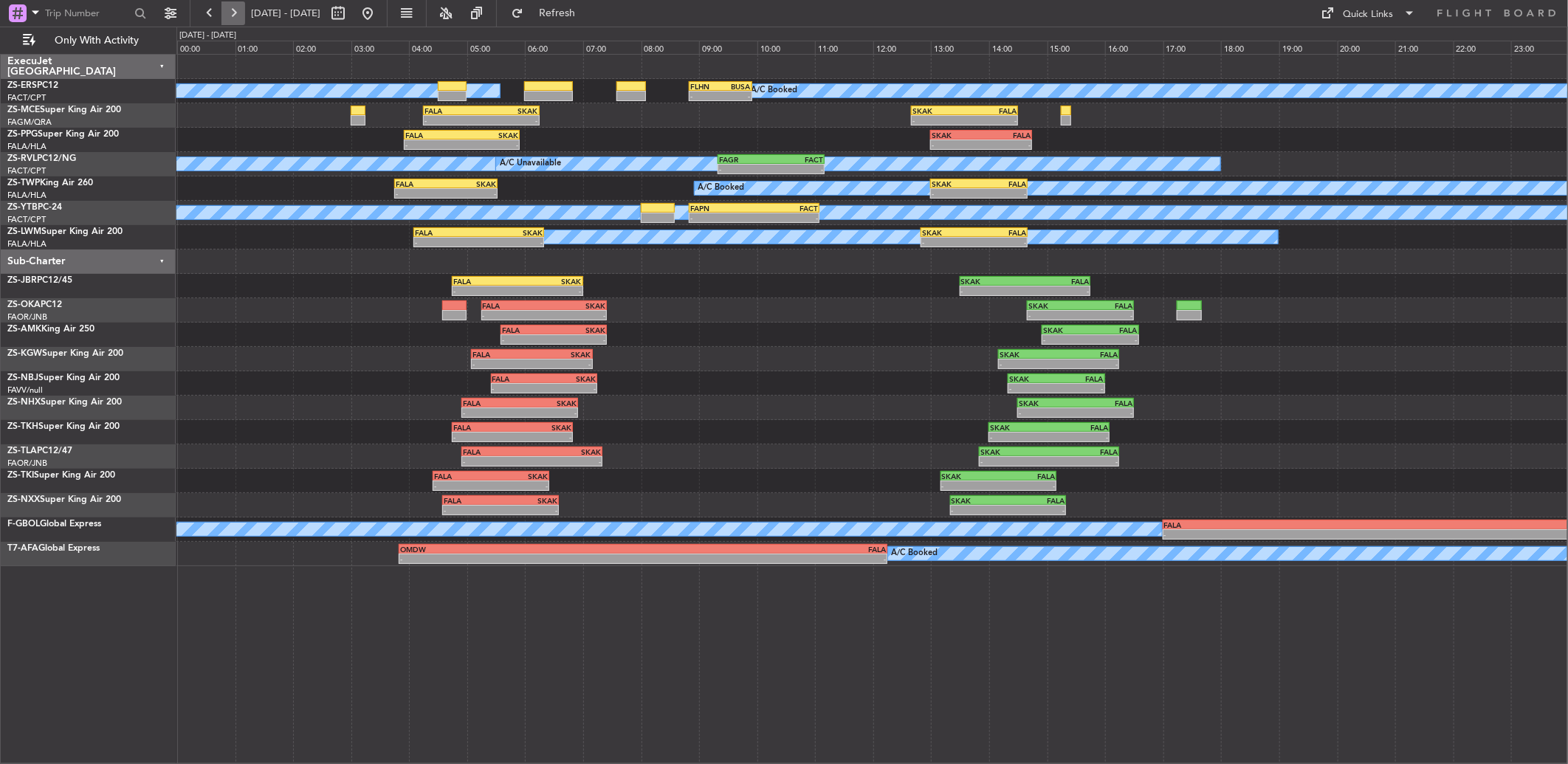
click at [231, 12] on button at bounding box center [233, 13] width 23 height 23
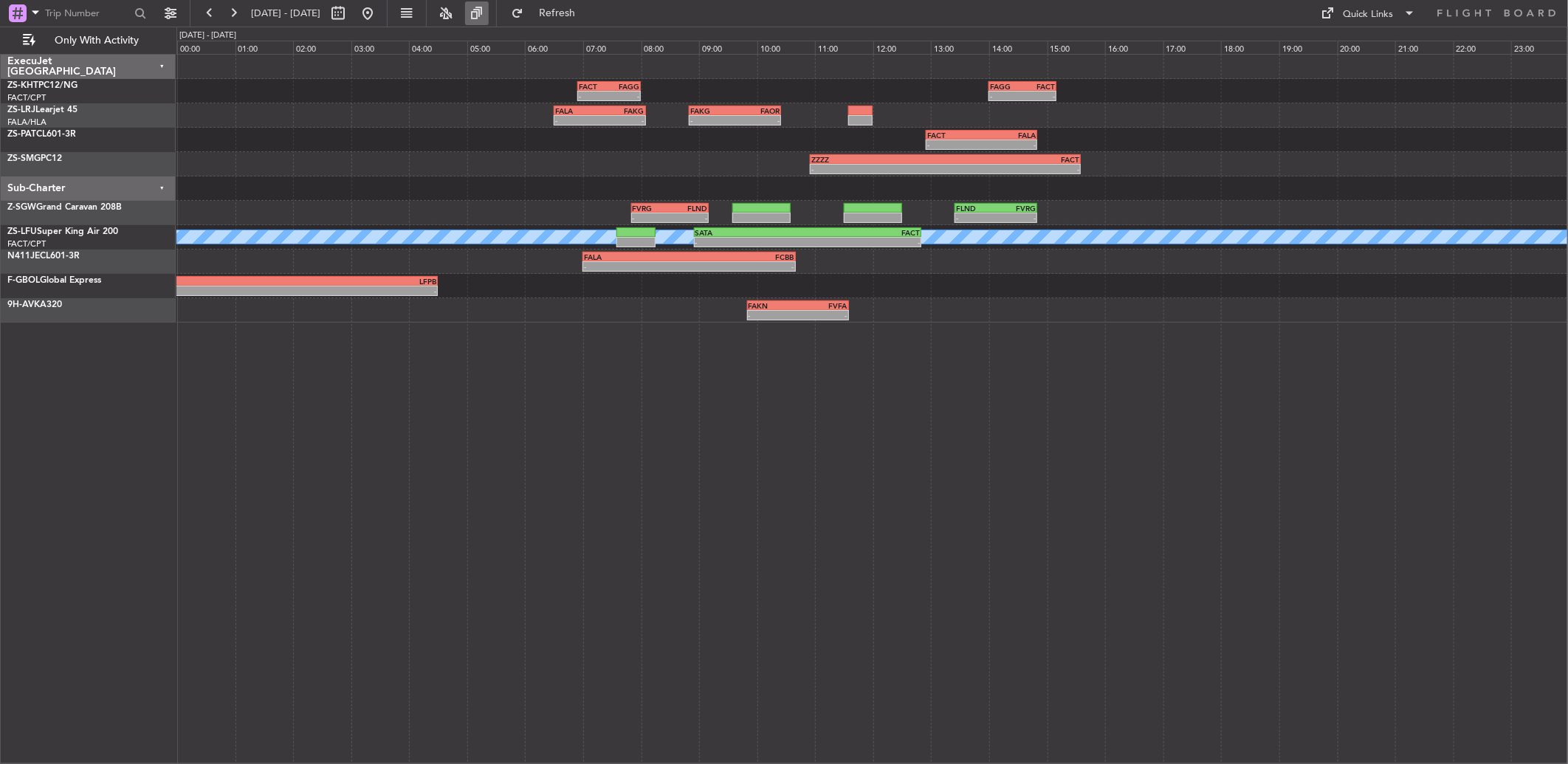
click at [489, 11] on button at bounding box center [477, 13] width 23 height 23
click at [489, 12] on button at bounding box center [477, 13] width 23 height 23
click at [559, 12] on button "Refresh" at bounding box center [549, 13] width 89 height 23
click at [457, 16] on button at bounding box center [445, 13] width 23 height 23
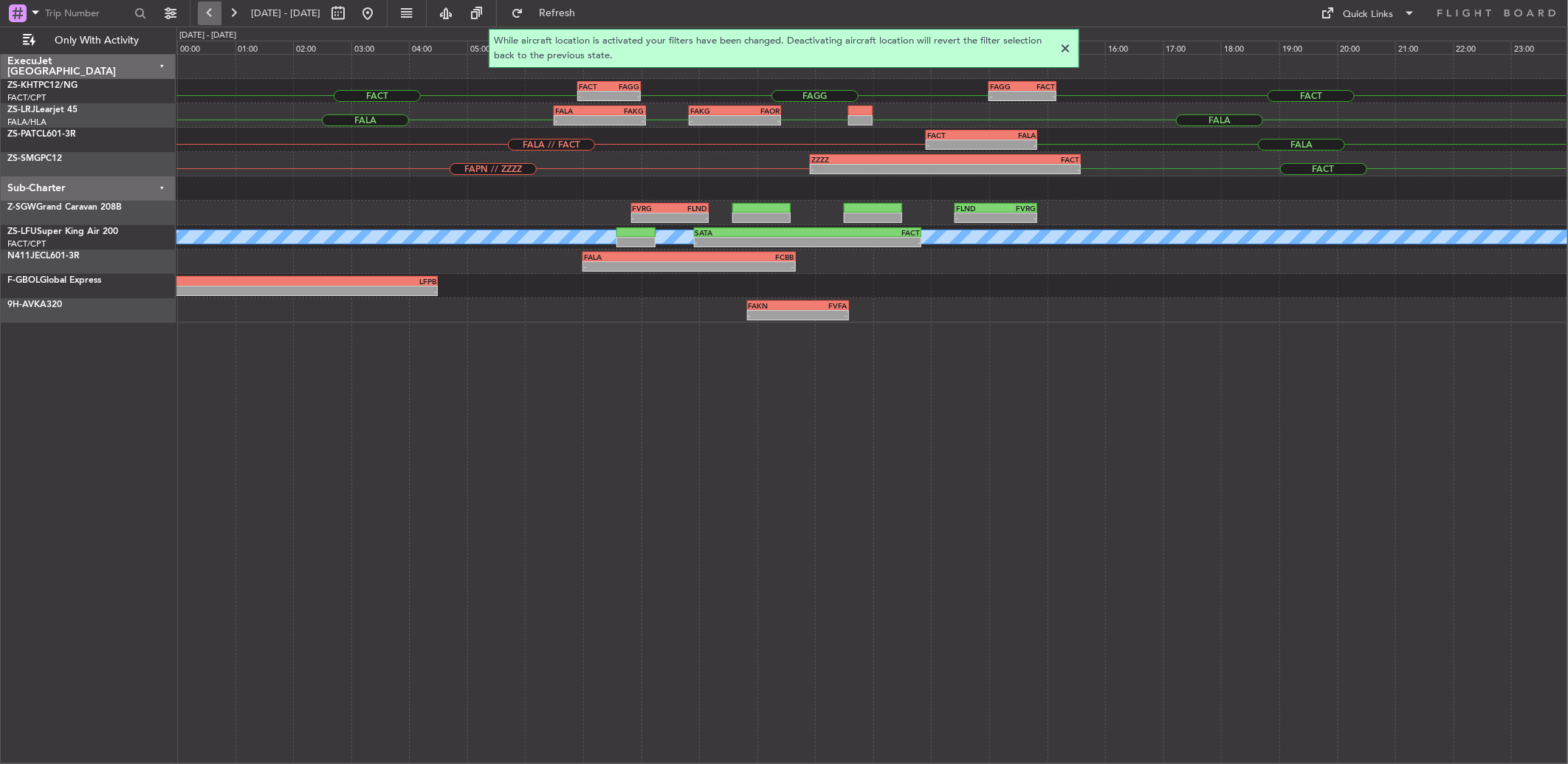
click at [204, 21] on button at bounding box center [209, 13] width 23 height 23
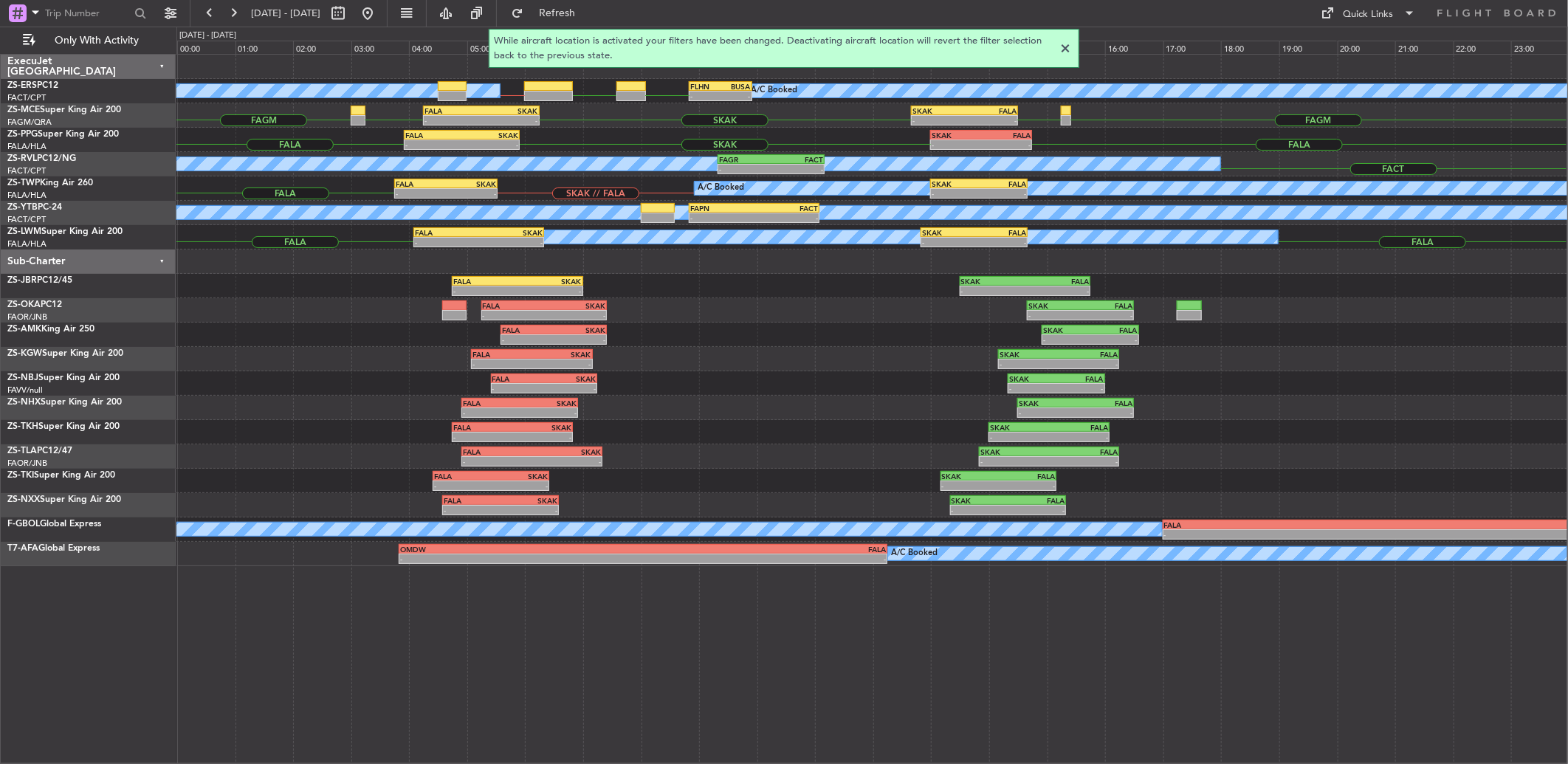
click at [1061, 46] on div at bounding box center [1065, 49] width 17 height 17
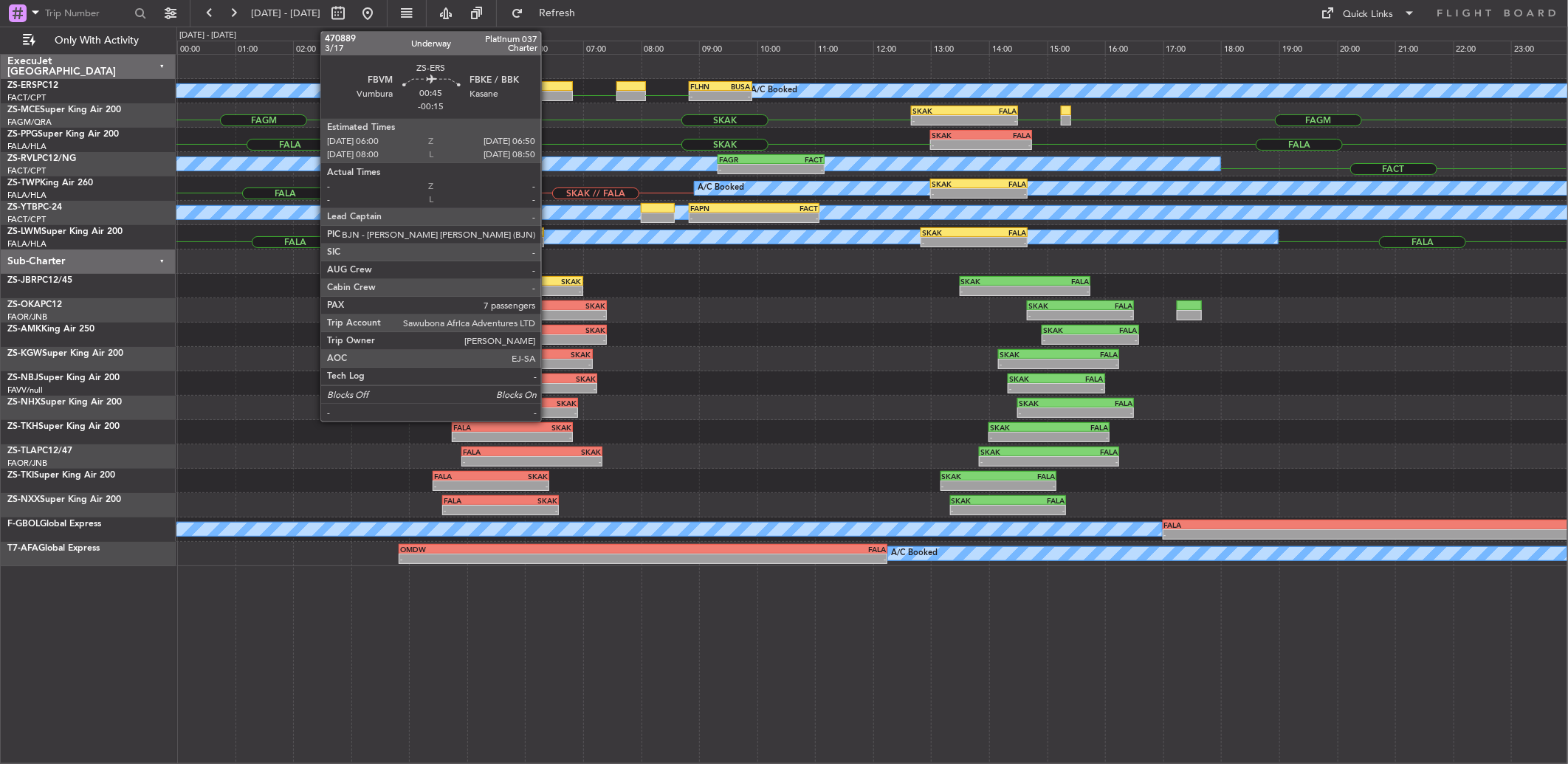
click at [549, 90] on div at bounding box center [549, 86] width 49 height 10
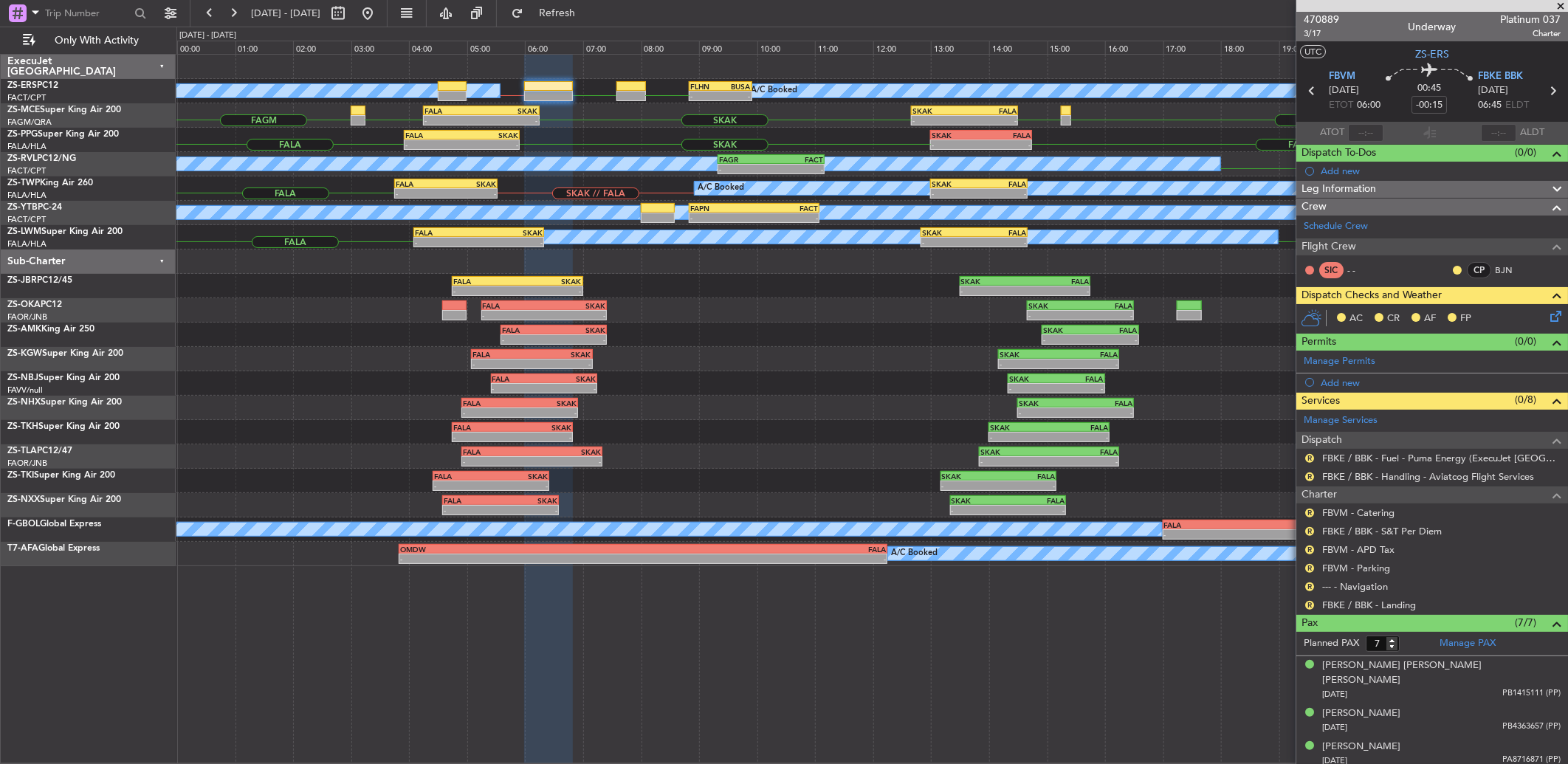
click at [1304, 602] on div "R" at bounding box center [1310, 606] width 12 height 12
click at [1314, 604] on button "R" at bounding box center [1310, 606] width 9 height 9
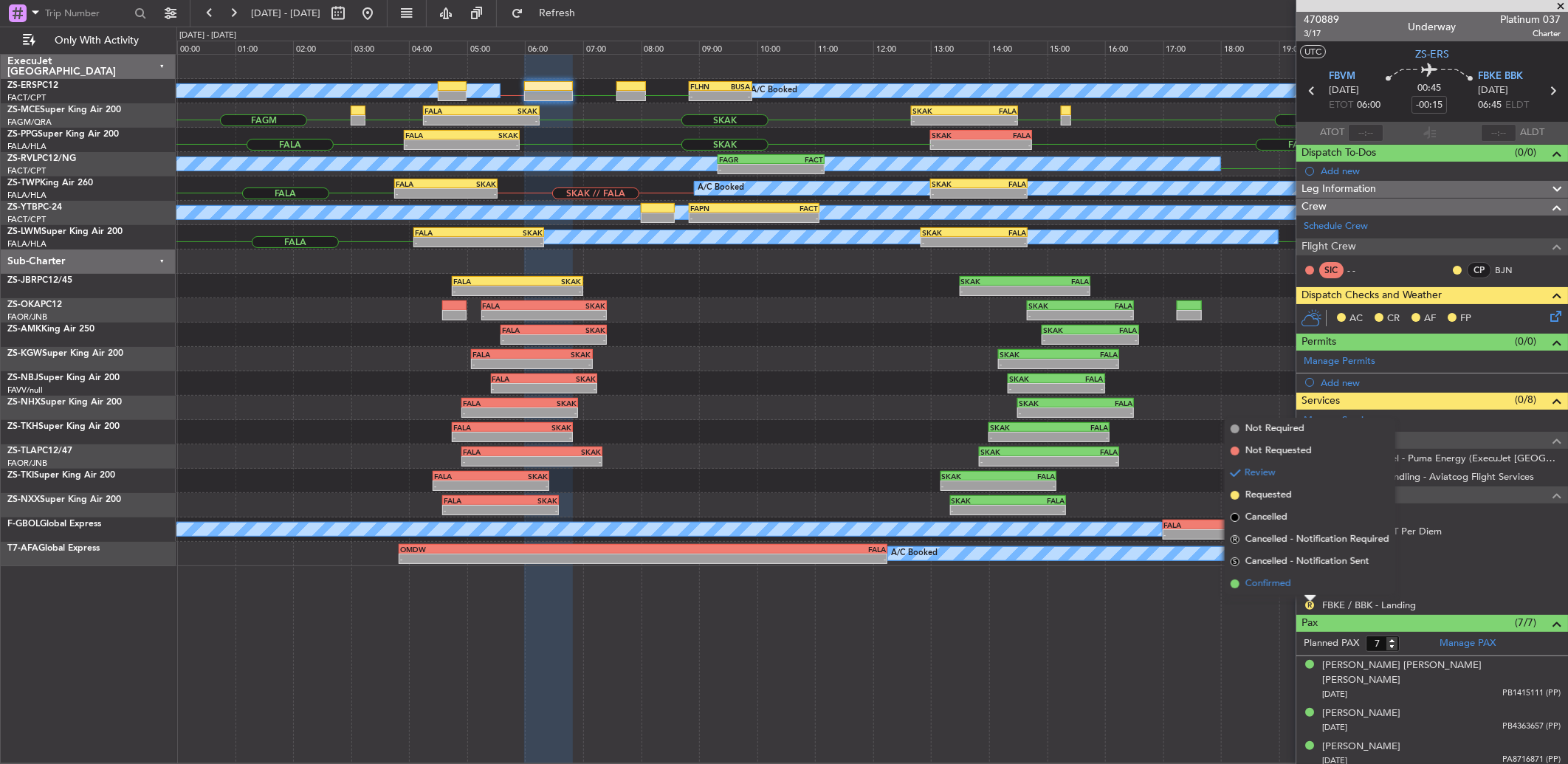
click at [1303, 587] on li "Confirmed" at bounding box center [1310, 584] width 170 height 22
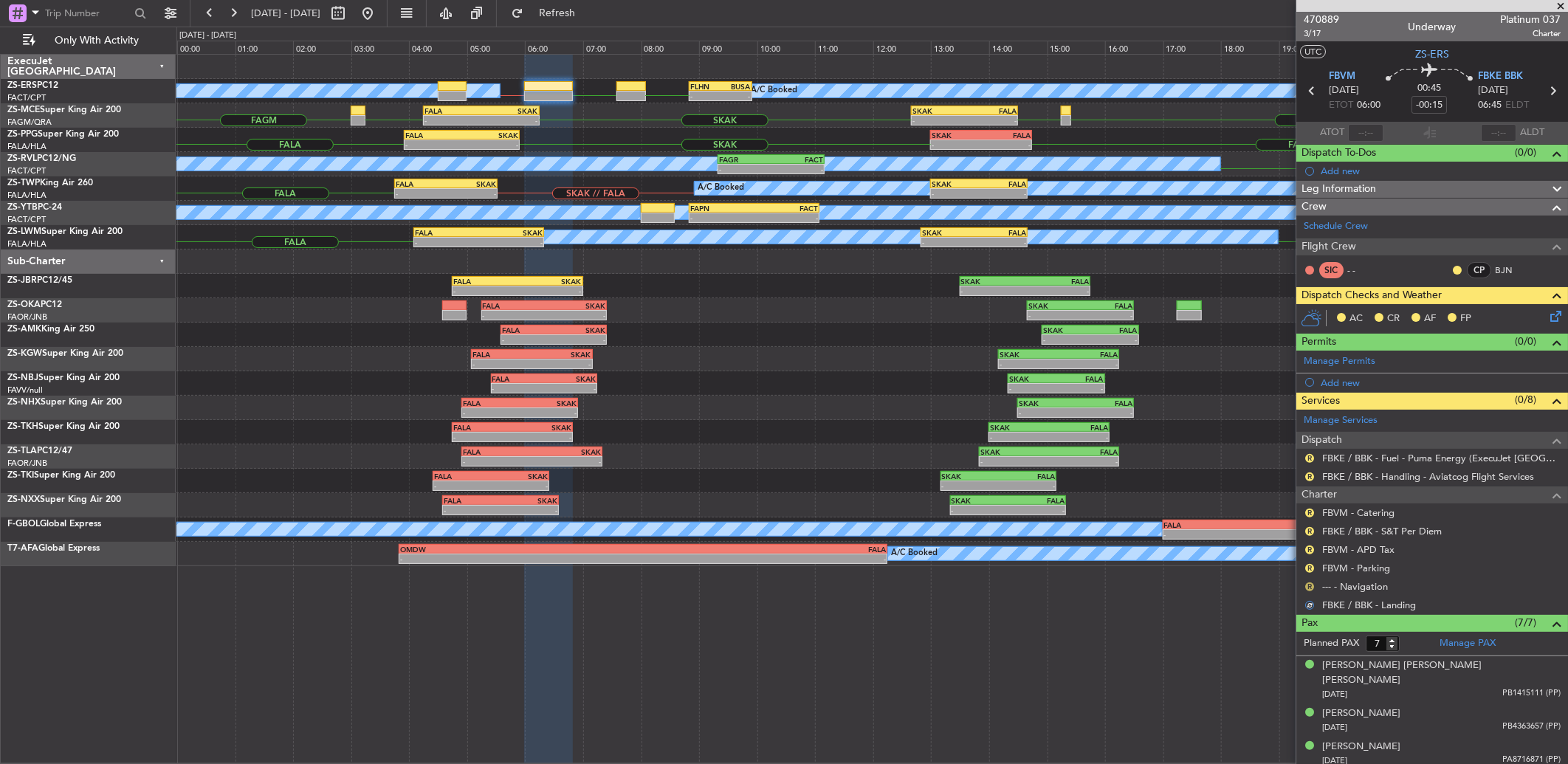
click at [1308, 587] on button "R" at bounding box center [1310, 587] width 9 height 9
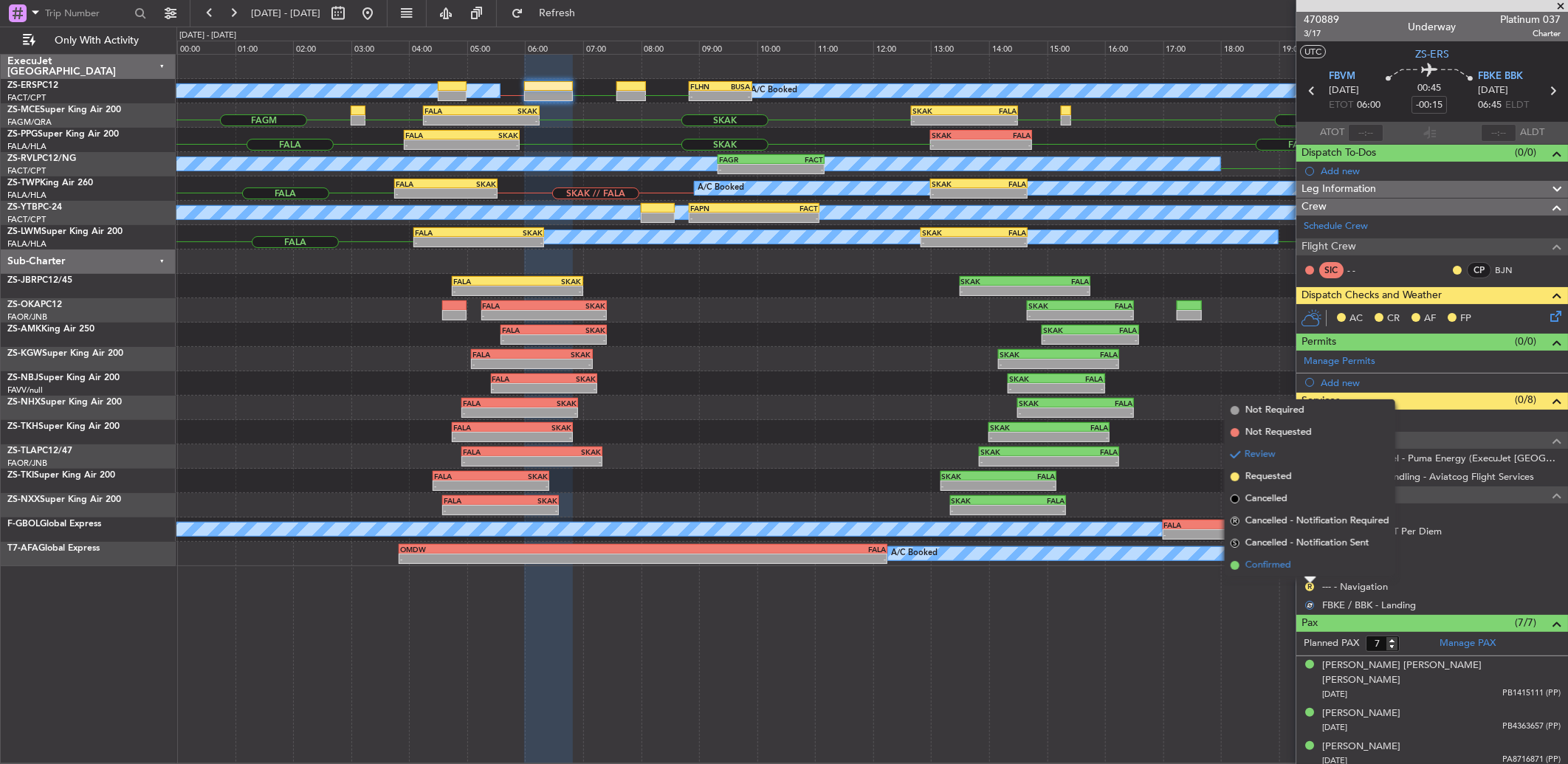
click at [1311, 569] on li "Confirmed" at bounding box center [1310, 565] width 170 height 22
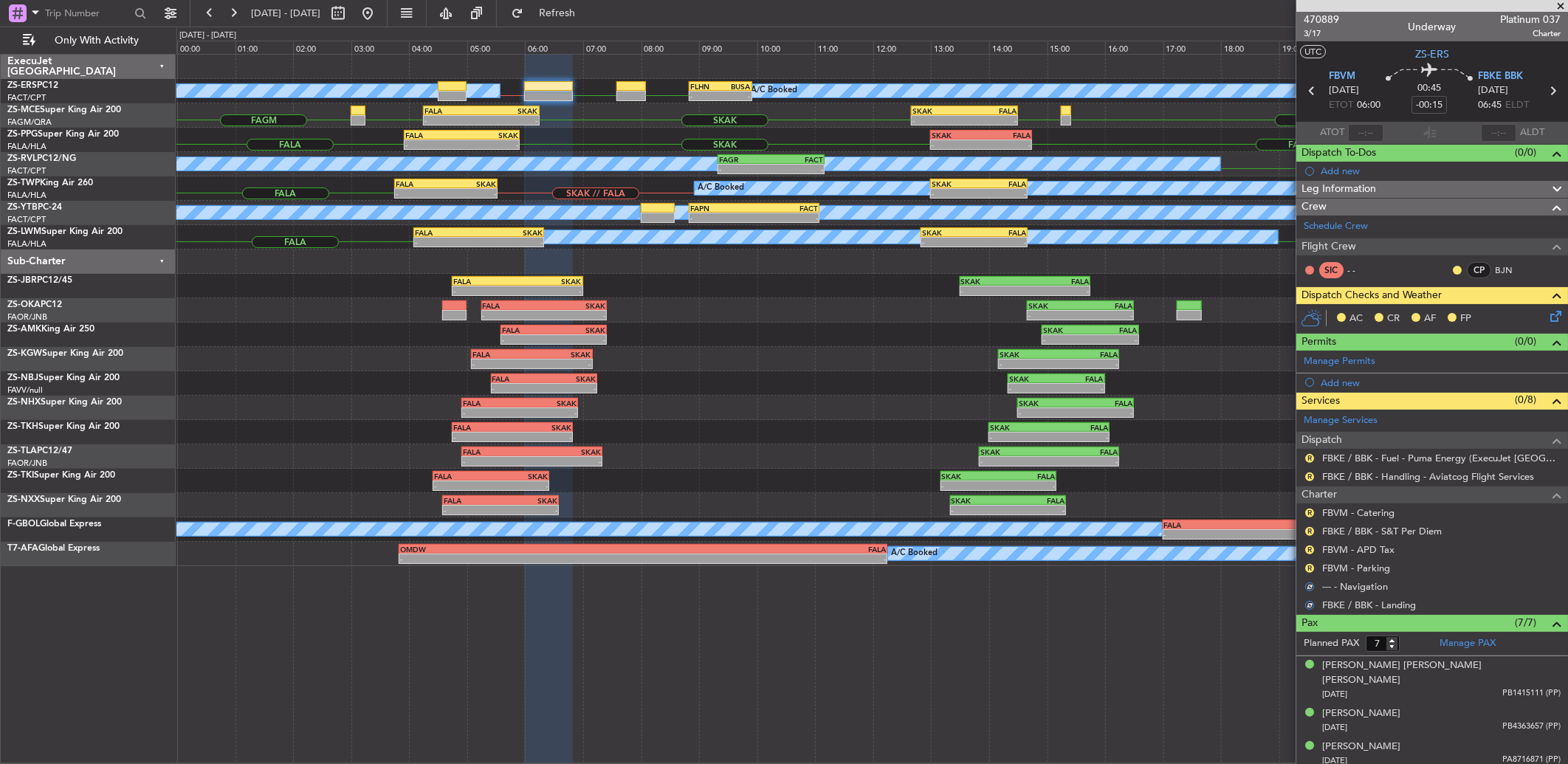
click at [1311, 569] on button "R" at bounding box center [1310, 568] width 9 height 9
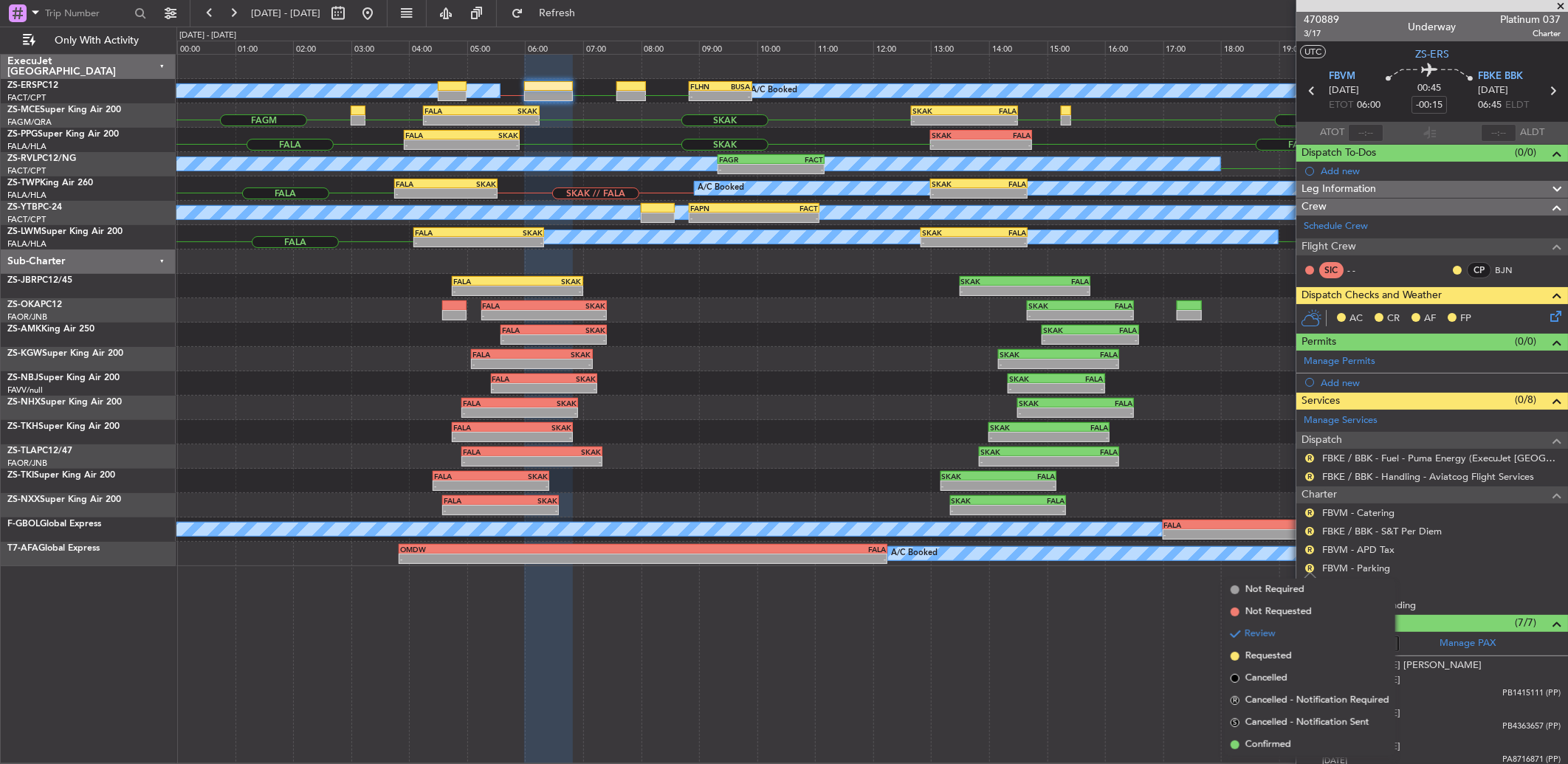
click at [1267, 736] on li "Confirmed" at bounding box center [1310, 745] width 170 height 22
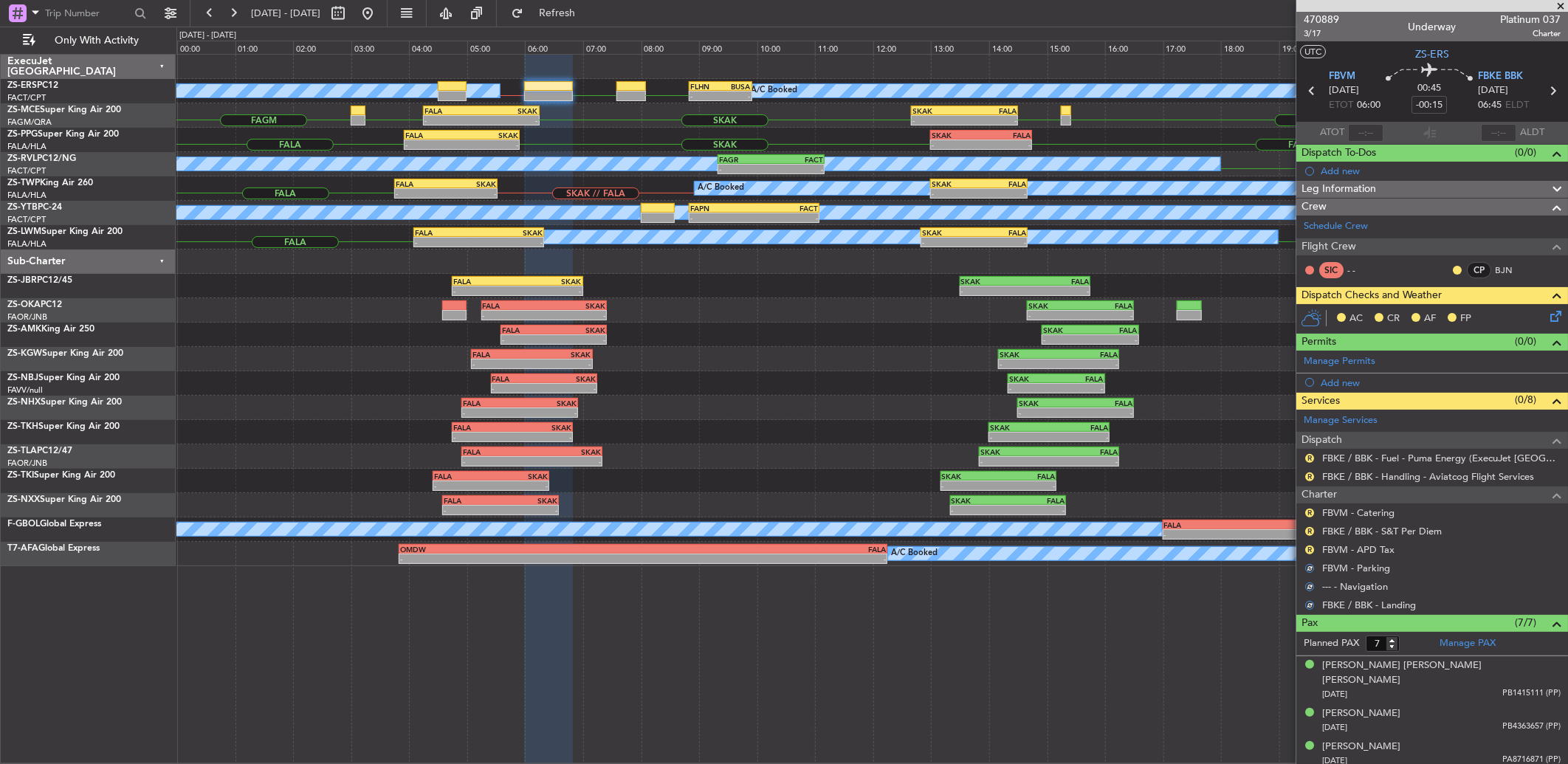
click at [1316, 550] on div "R" at bounding box center [1310, 551] width 12 height 12
click at [1310, 550] on button "R" at bounding box center [1310, 550] width 9 height 9
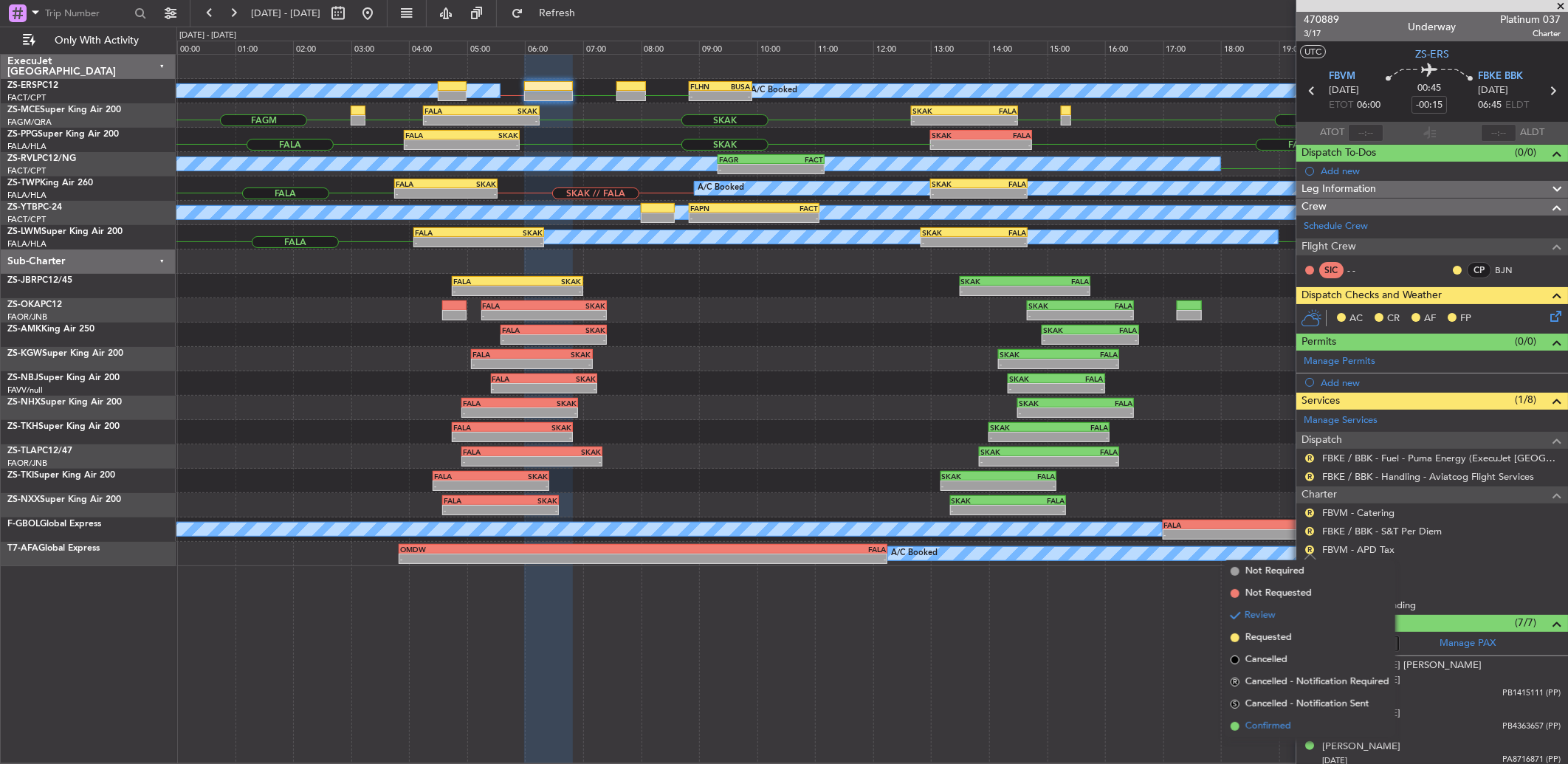
click at [1257, 727] on span "Confirmed" at bounding box center [1268, 727] width 46 height 15
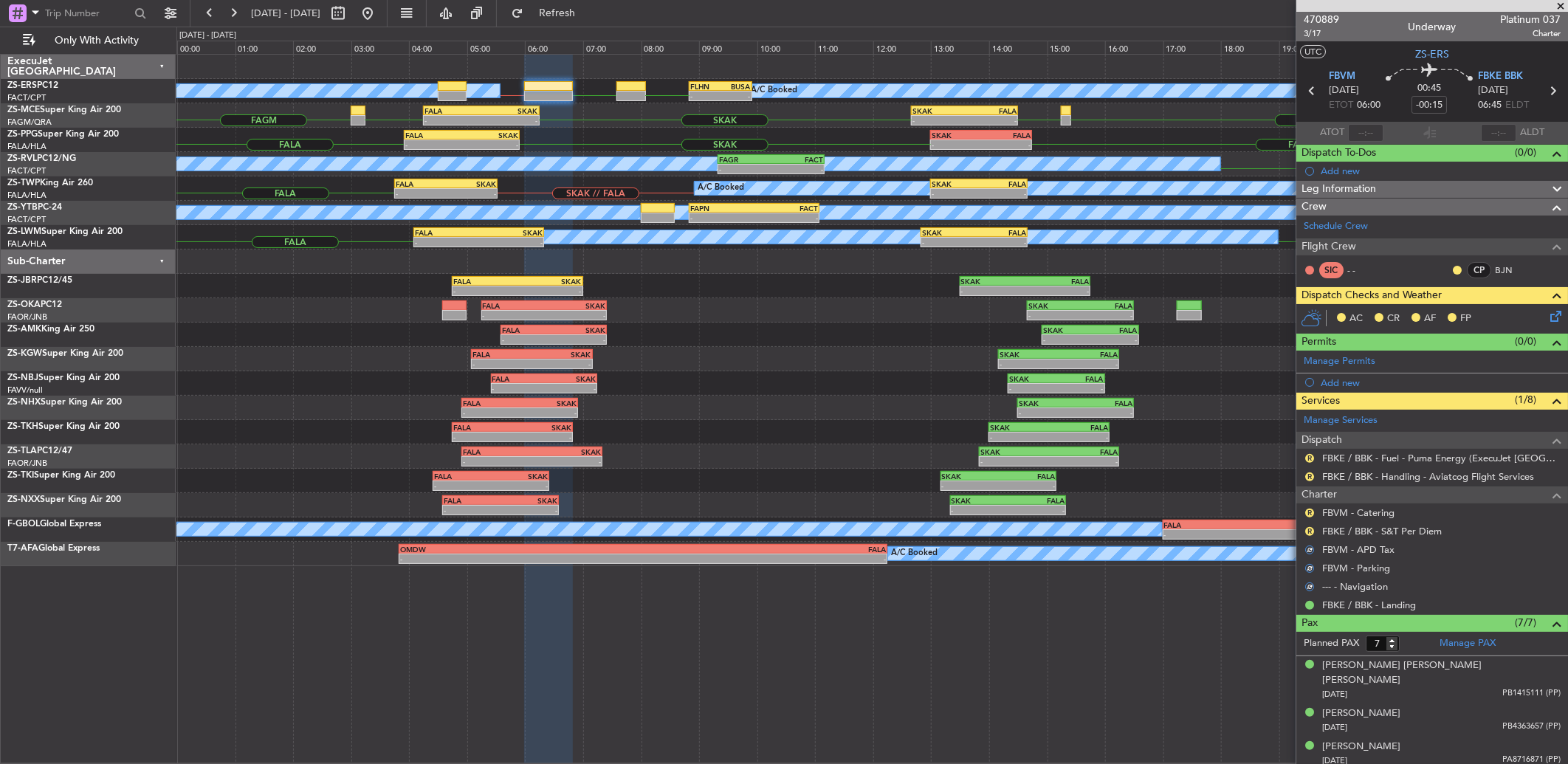
click at [1304, 535] on nimbus-traffic-light "R" at bounding box center [1310, 532] width 12 height 12
click at [1306, 535] on button "R" at bounding box center [1310, 532] width 9 height 9
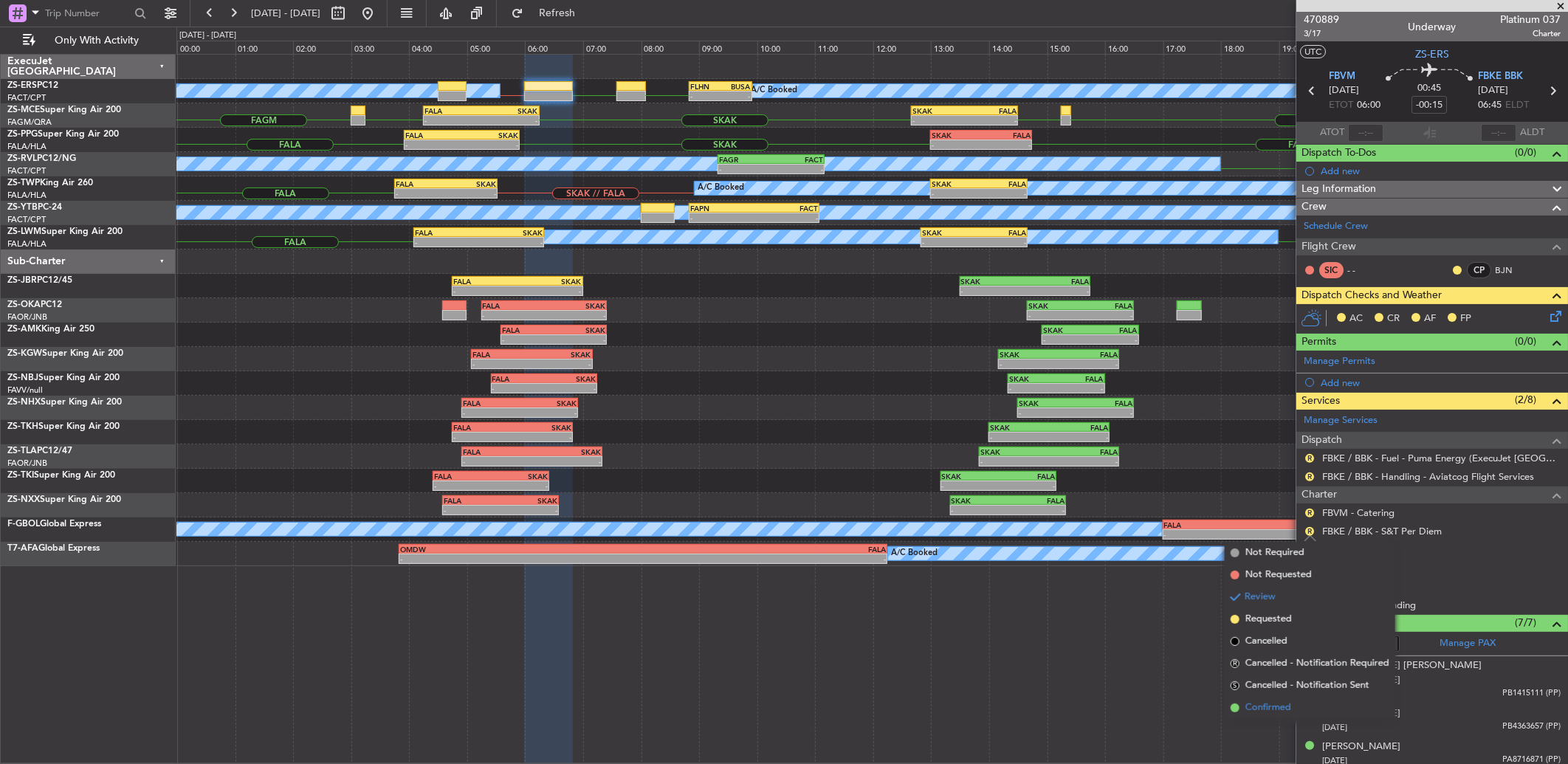
click at [1275, 700] on li "Confirmed" at bounding box center [1310, 707] width 170 height 22
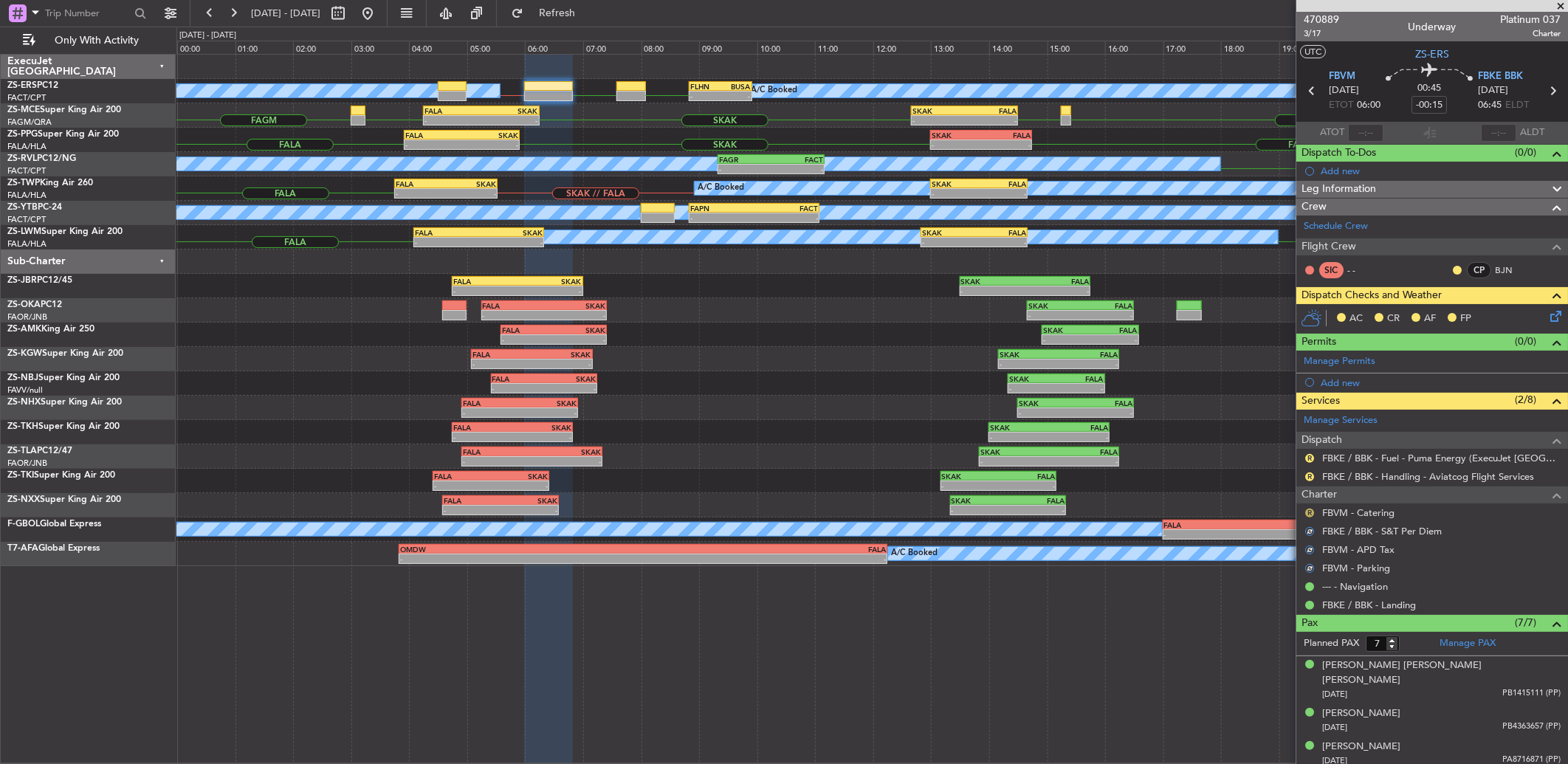
click at [1308, 511] on button "R" at bounding box center [1310, 513] width 9 height 9
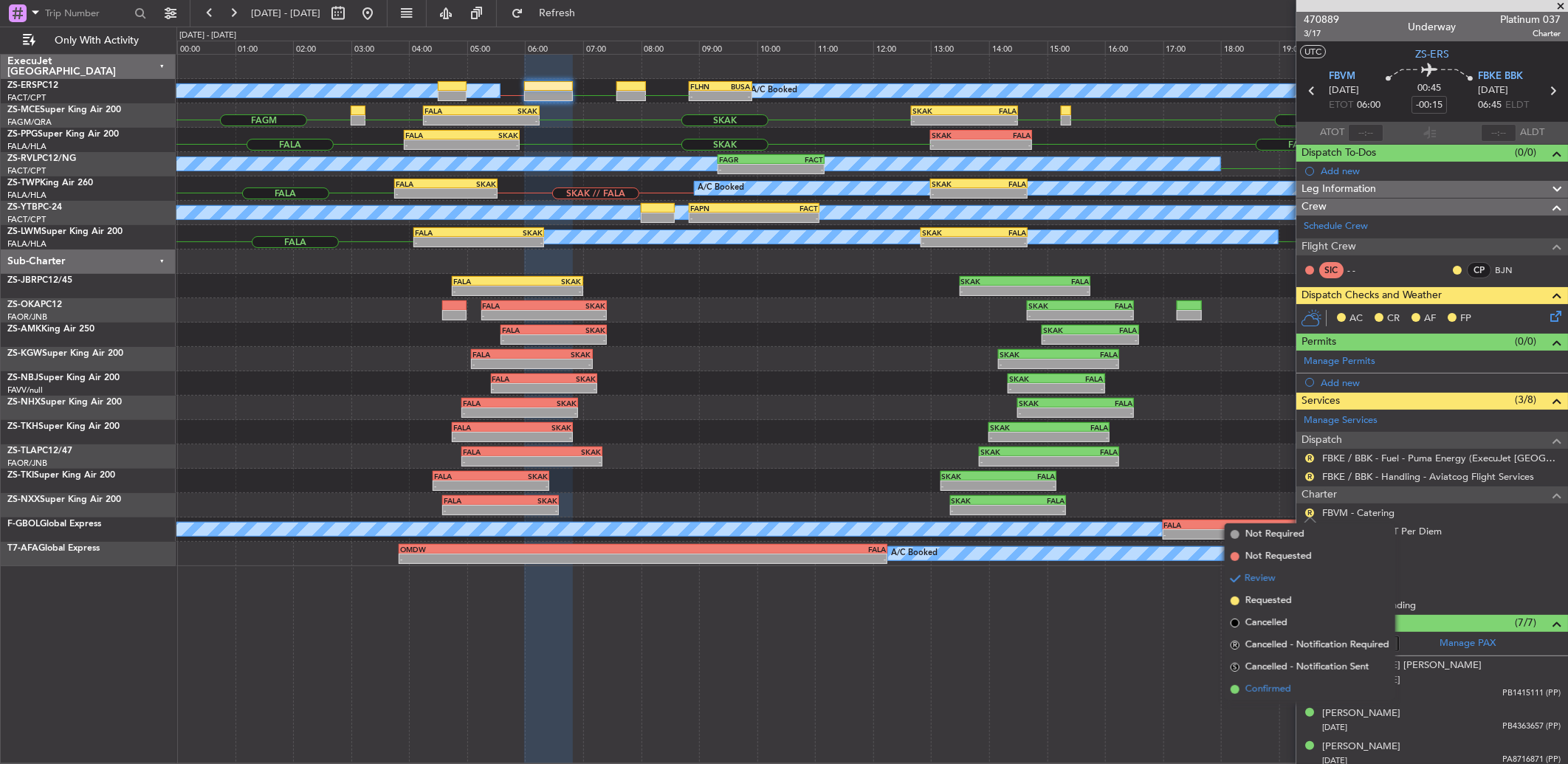
click at [1288, 689] on span "Confirmed" at bounding box center [1268, 689] width 46 height 15
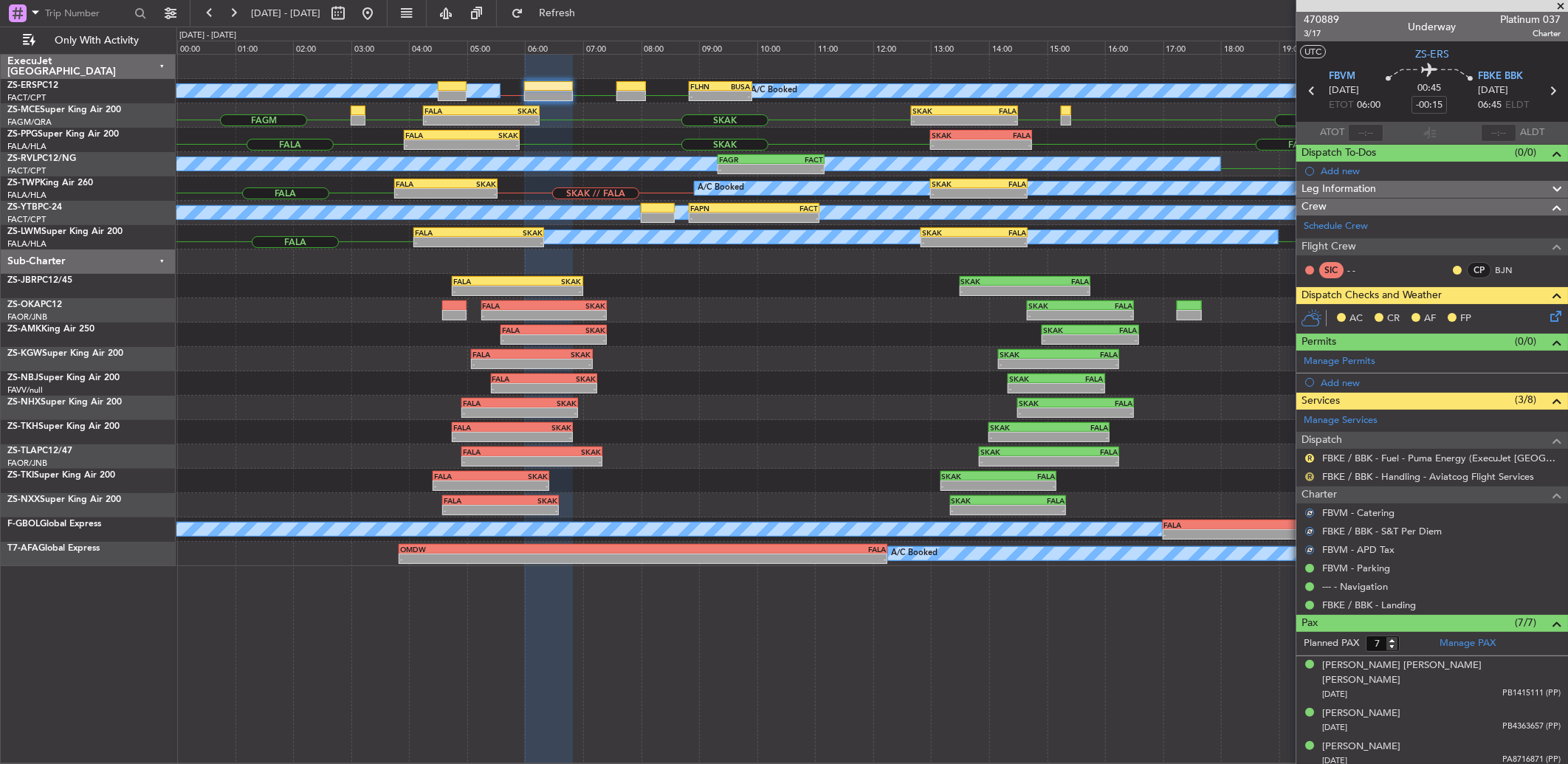
click at [1309, 474] on button "R" at bounding box center [1310, 477] width 9 height 9
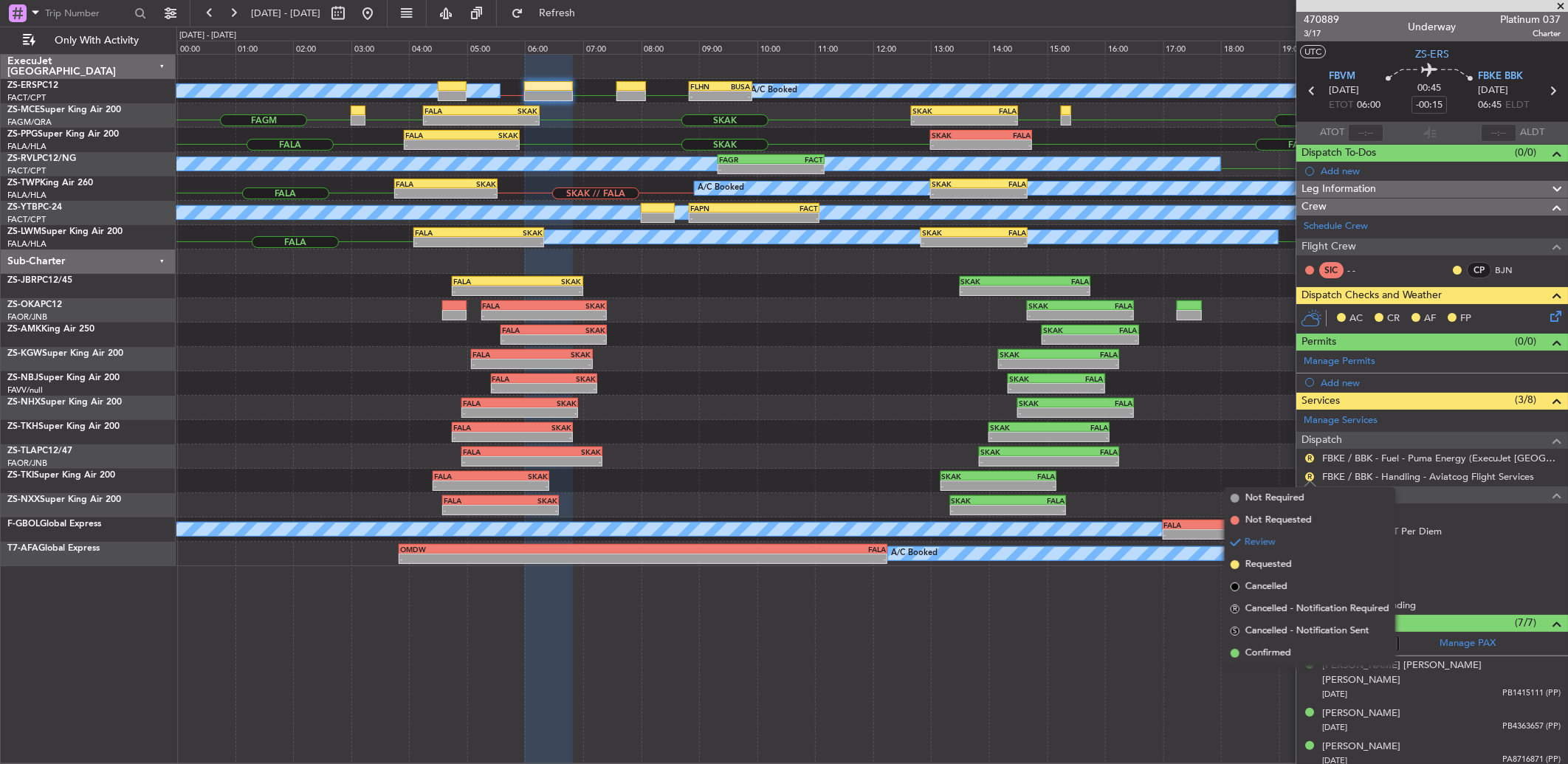
click at [1299, 642] on li "Confirmed" at bounding box center [1310, 653] width 170 height 22
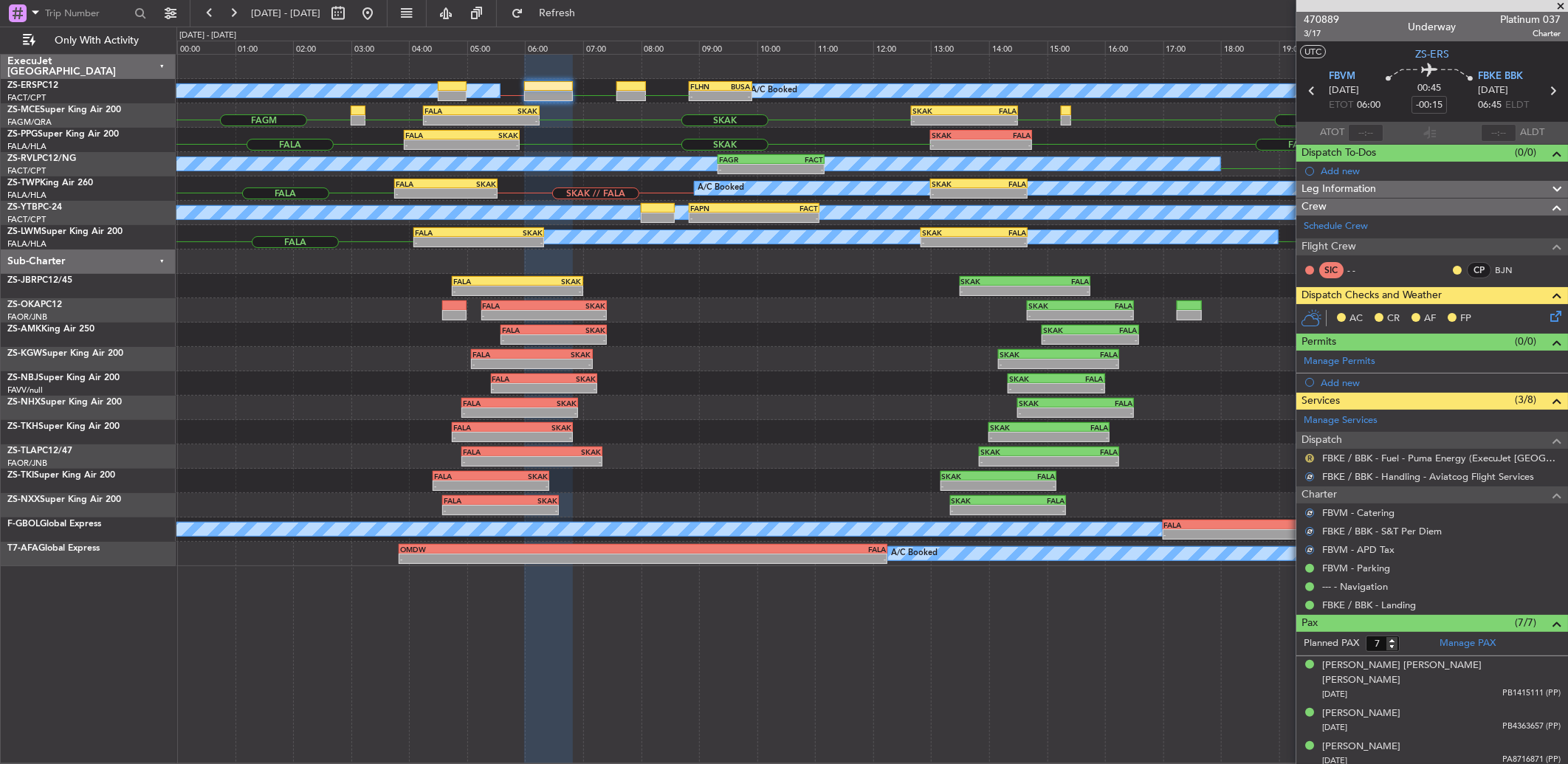
click at [1311, 459] on button "R" at bounding box center [1310, 459] width 9 height 9
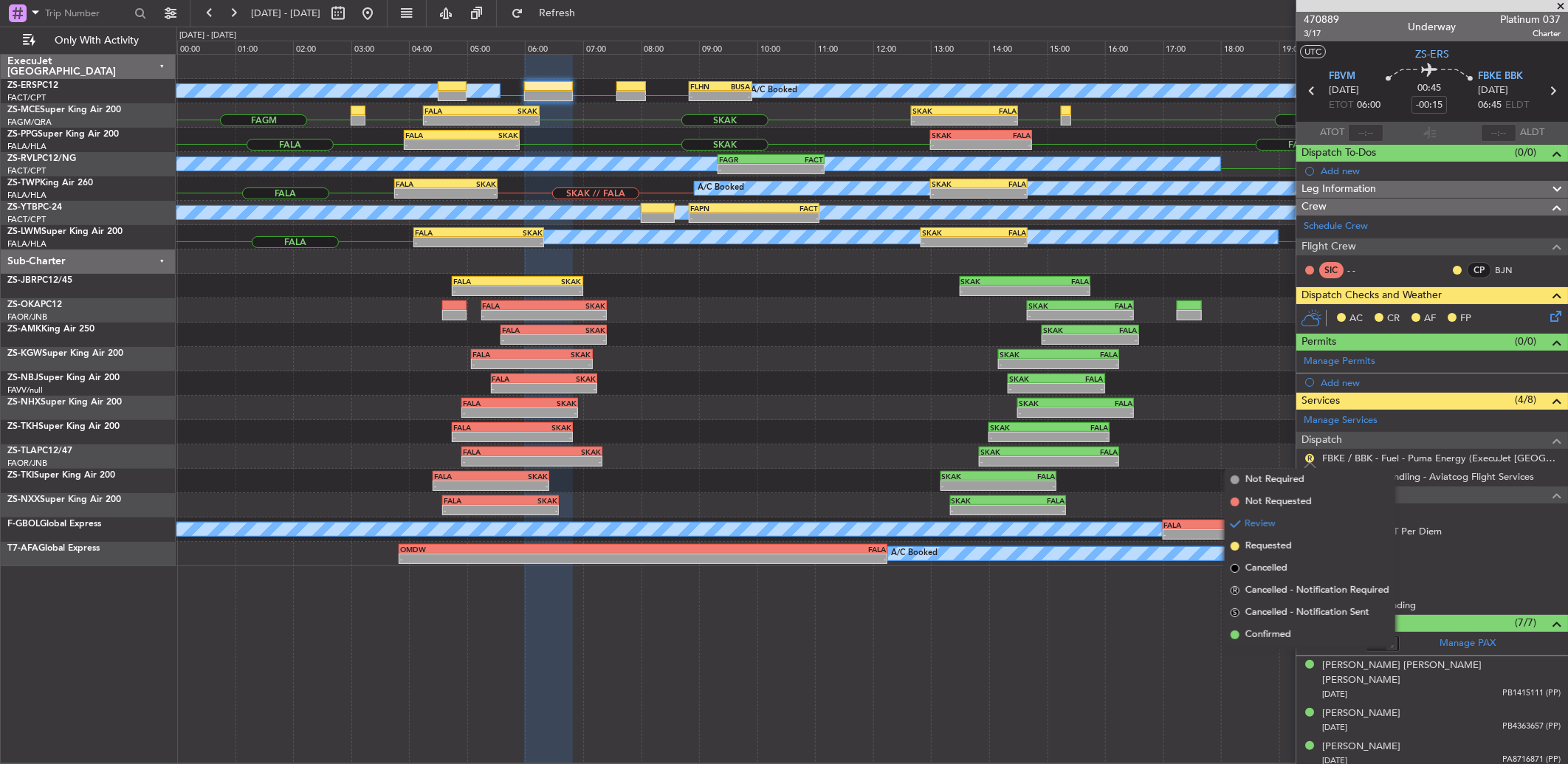
click at [1325, 626] on li "Confirmed" at bounding box center [1310, 634] width 170 height 22
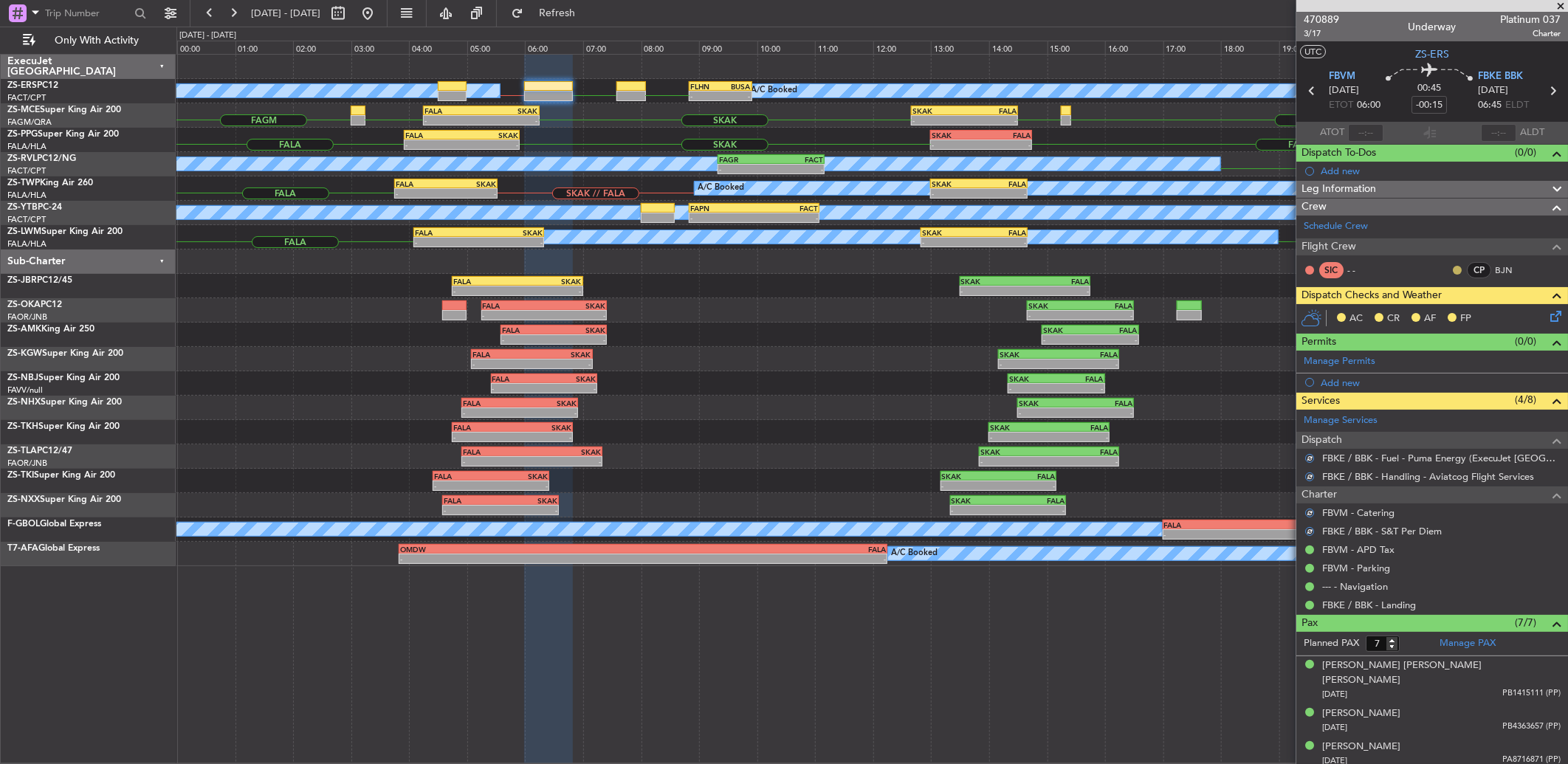
click at [1452, 270] on button at bounding box center [1457, 271] width 9 height 9
click at [1451, 307] on span "Acknowledged" at bounding box center [1449, 312] width 65 height 15
click at [1547, 312] on icon at bounding box center [1553, 314] width 12 height 12
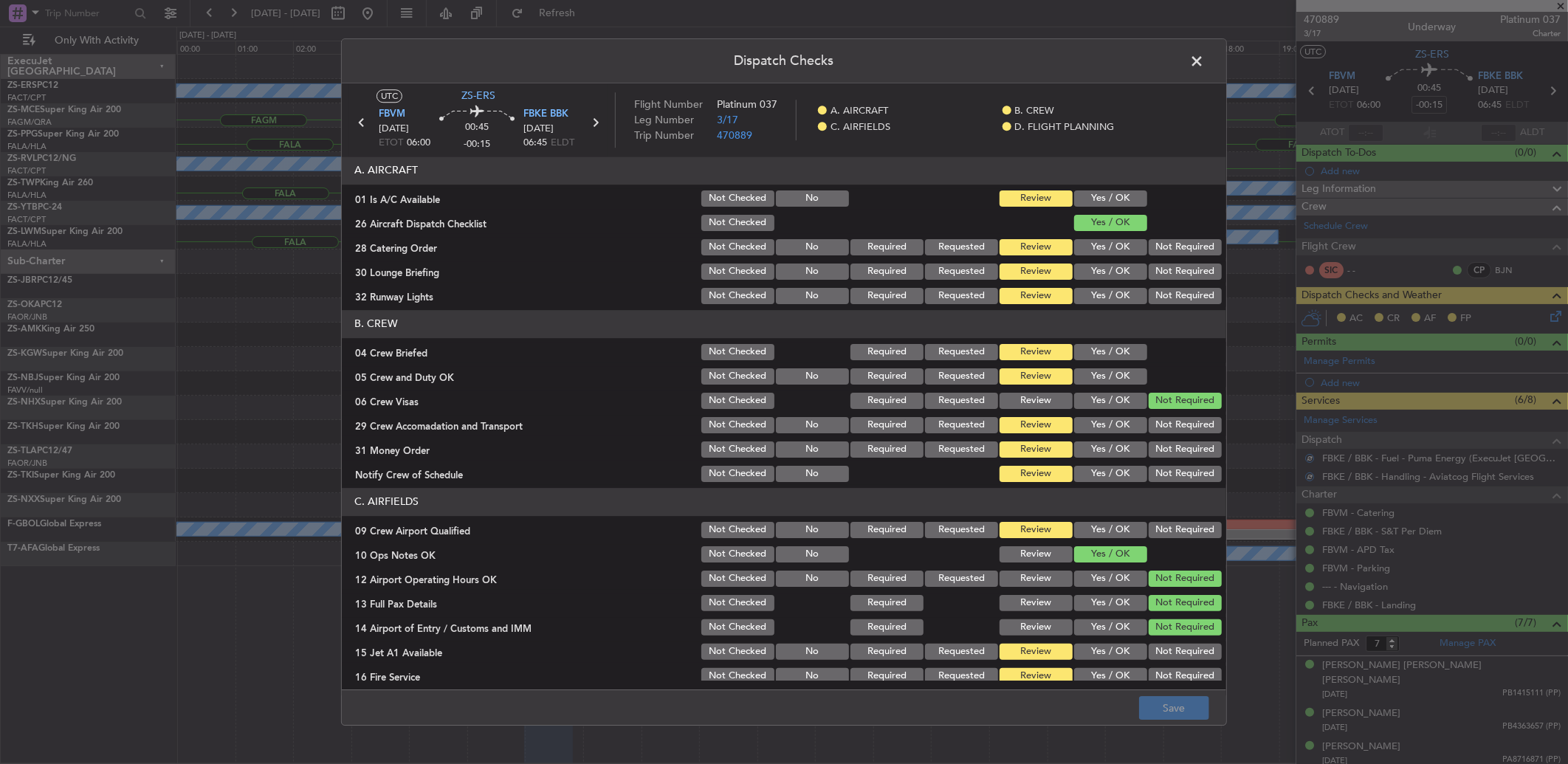
click at [1113, 198] on button "Yes / OK" at bounding box center [1111, 198] width 73 height 17
click at [1169, 242] on button "Not Required" at bounding box center [1185, 247] width 73 height 17
click at [1175, 265] on section "A. AIRCRAFT 01 Is A/C Available Not Checked No Review Yes / OK 26 Aircraft Disp…" at bounding box center [784, 231] width 884 height 150
click at [1171, 271] on button "Not Required" at bounding box center [1185, 271] width 73 height 17
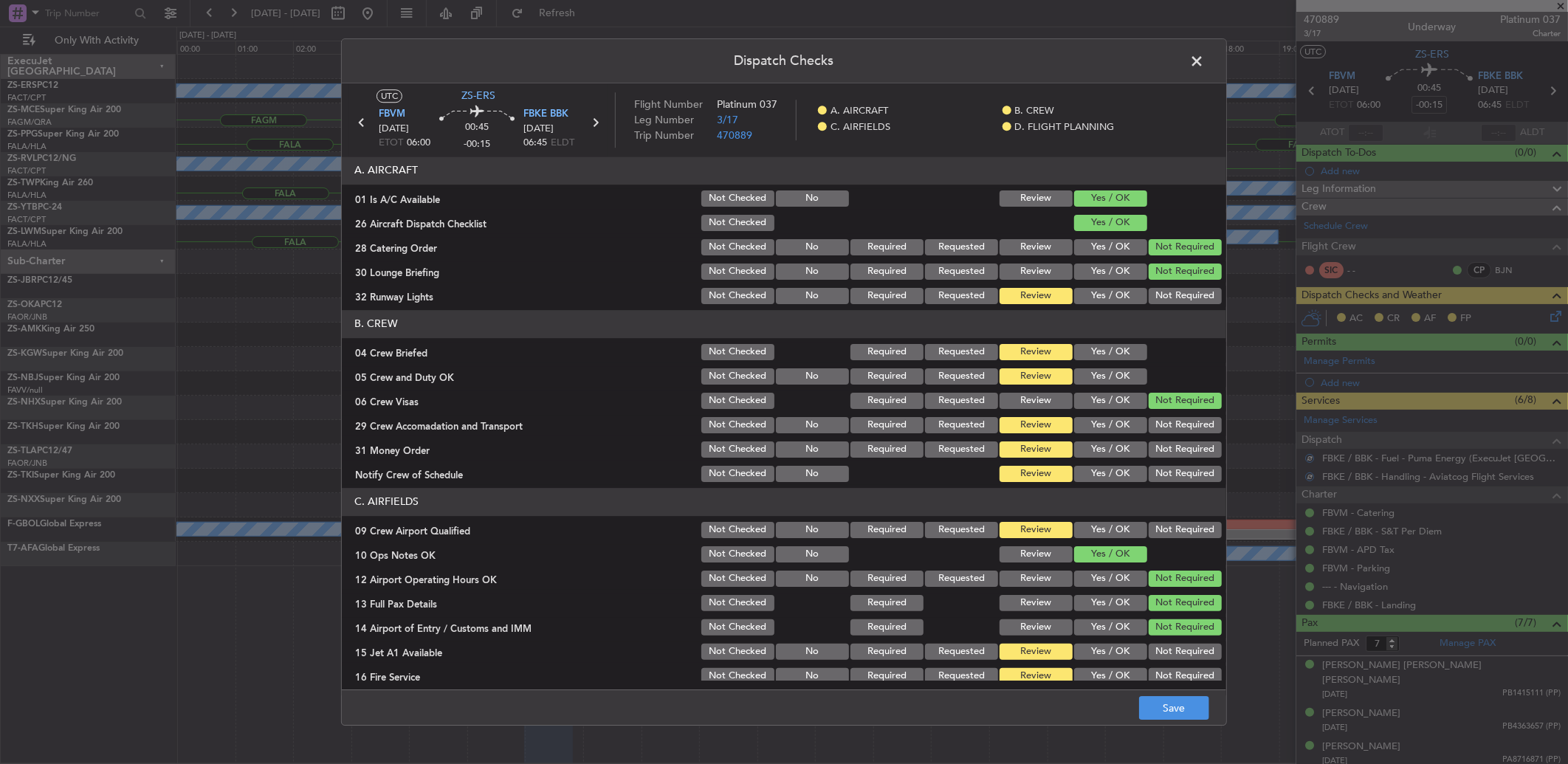
click at [1171, 285] on section "A. AIRCRAFT 01 Is A/C Available Not Checked No Review Yes / OK 26 Aircraft Disp…" at bounding box center [784, 231] width 884 height 150
click at [1169, 296] on button "Not Required" at bounding box center [1185, 296] width 73 height 17
click at [1125, 350] on button "Yes / OK" at bounding box center [1111, 352] width 73 height 17
click at [1125, 364] on section "B. CREW 04 Crew Briefed Not Checked Required Requested Review Yes / OK 05 Crew …" at bounding box center [784, 397] width 884 height 174
drag, startPoint x: 1125, startPoint y: 370, endPoint x: 1128, endPoint y: 385, distance: 15.3
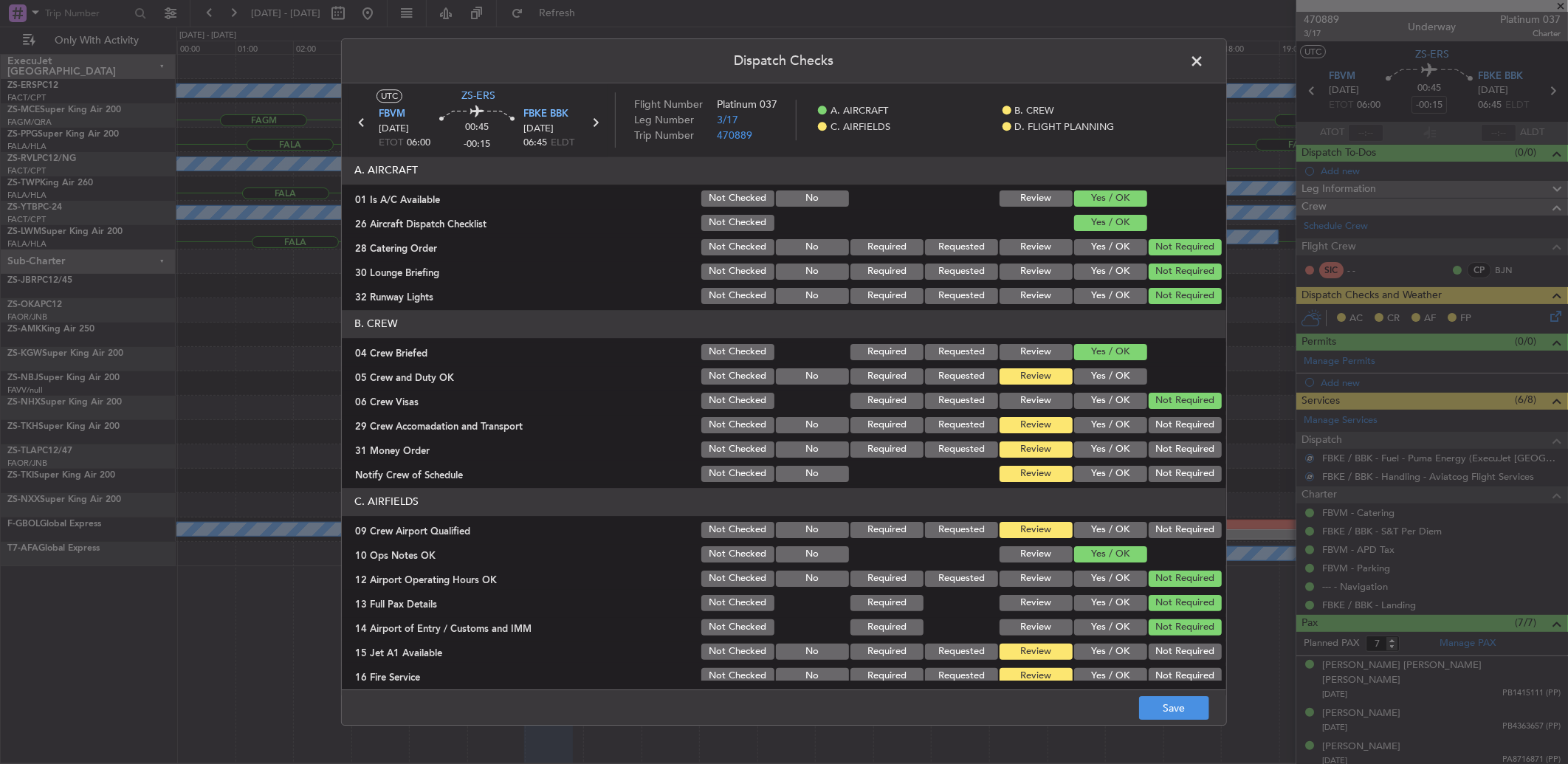
click at [1126, 374] on button "Yes / OK" at bounding box center [1111, 377] width 73 height 17
click at [1191, 424] on button "Not Required" at bounding box center [1185, 426] width 73 height 17
click at [1184, 443] on section "B. CREW 04 Crew Briefed Not Checked Required Requested Review Yes / OK 05 Crew …" at bounding box center [784, 397] width 884 height 174
click at [1181, 463] on section "B. CREW 04 Crew Briefed Not Checked Required Requested Review Yes / OK 05 Crew …" at bounding box center [784, 397] width 884 height 174
click at [1176, 488] on article "A. AIRCRAFT 01 Is A/C Available Not Checked No Review Yes / OK 26 Aircraft Disp…" at bounding box center [784, 419] width 884 height 525
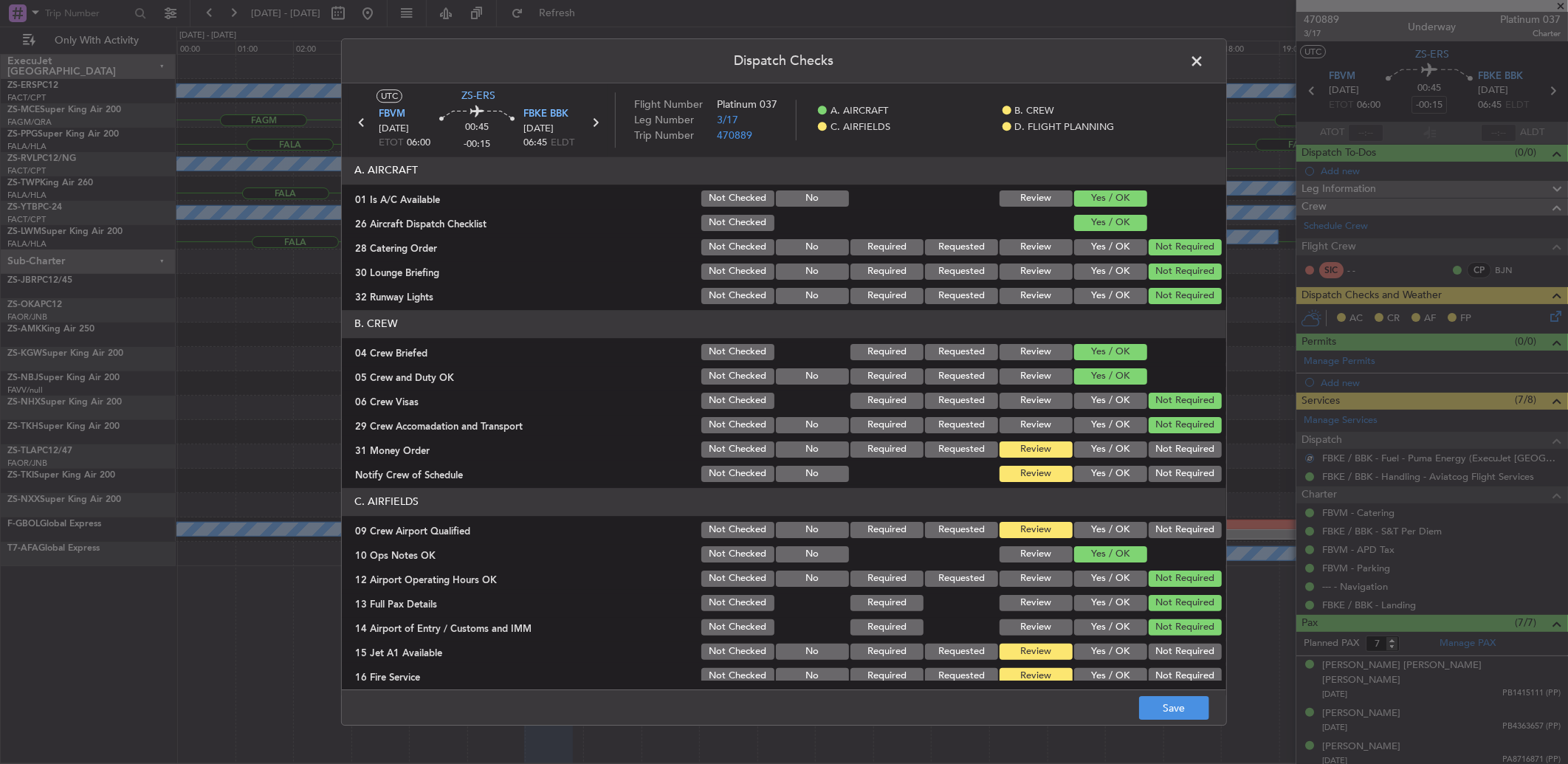
click at [1171, 447] on button "Not Required" at bounding box center [1185, 450] width 73 height 17
click at [1170, 472] on button "Not Required" at bounding box center [1185, 474] width 73 height 17
click at [1170, 477] on button "Not Required" at bounding box center [1185, 474] width 73 height 17
click at [1172, 533] on button "Not Required" at bounding box center [1185, 530] width 73 height 17
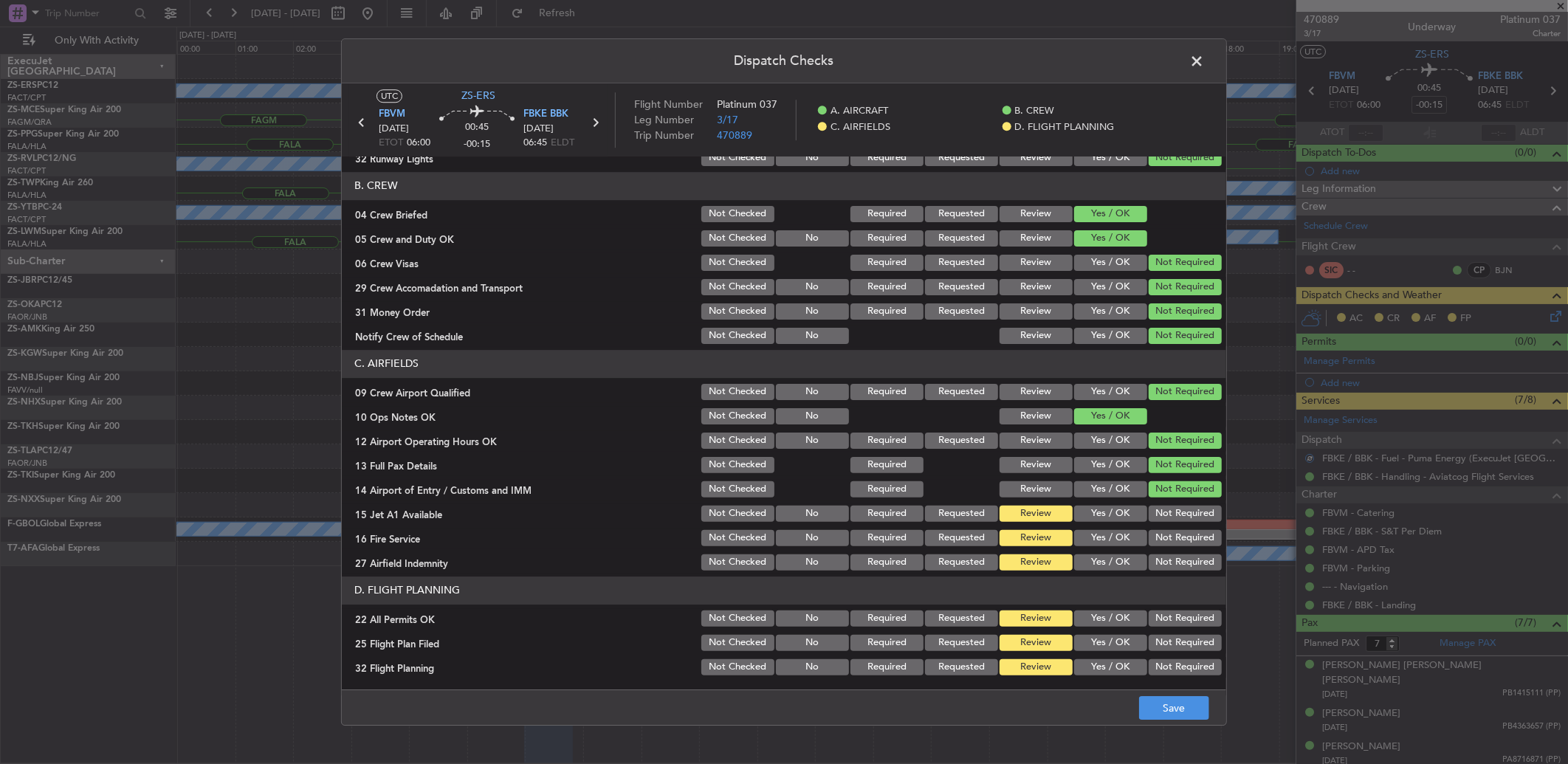
click at [1176, 513] on button "Not Required" at bounding box center [1185, 513] width 73 height 17
click at [1172, 535] on button "Not Required" at bounding box center [1185, 538] width 73 height 17
drag, startPoint x: 1172, startPoint y: 535, endPoint x: 1172, endPoint y: 549, distance: 14.0
click at [1172, 536] on button "Not Required" at bounding box center [1185, 538] width 73 height 17
click at [1172, 549] on section "C. AIRFIELDS 09 Crew Airport Qualified Not Checked No Required Requested Review…" at bounding box center [784, 461] width 884 height 223
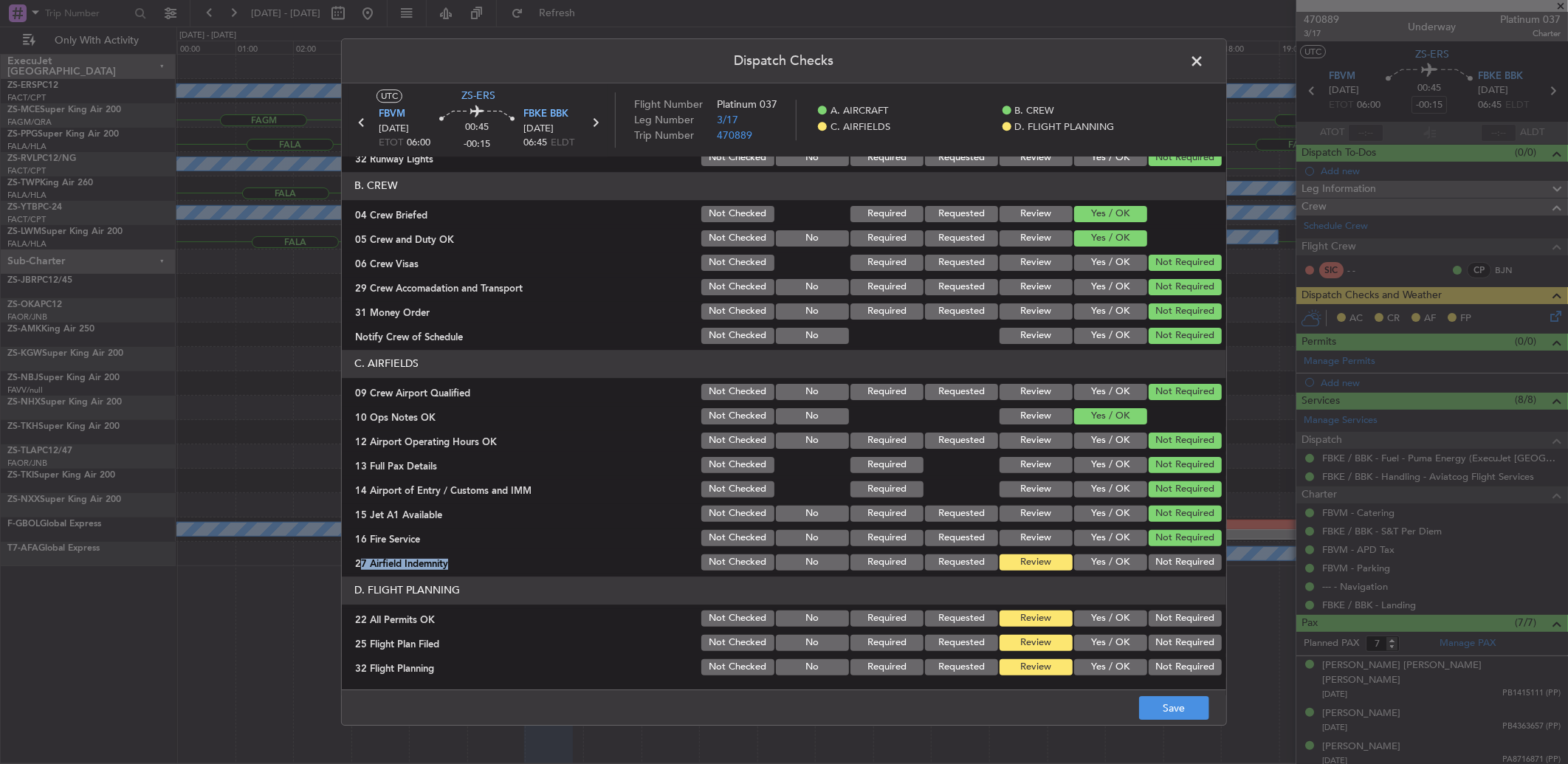
click at [1174, 554] on button "Not Required" at bounding box center [1185, 562] width 73 height 17
click at [1166, 615] on button "Not Required" at bounding box center [1185, 619] width 73 height 17
click at [1117, 647] on button "Yes / OK" at bounding box center [1111, 643] width 73 height 17
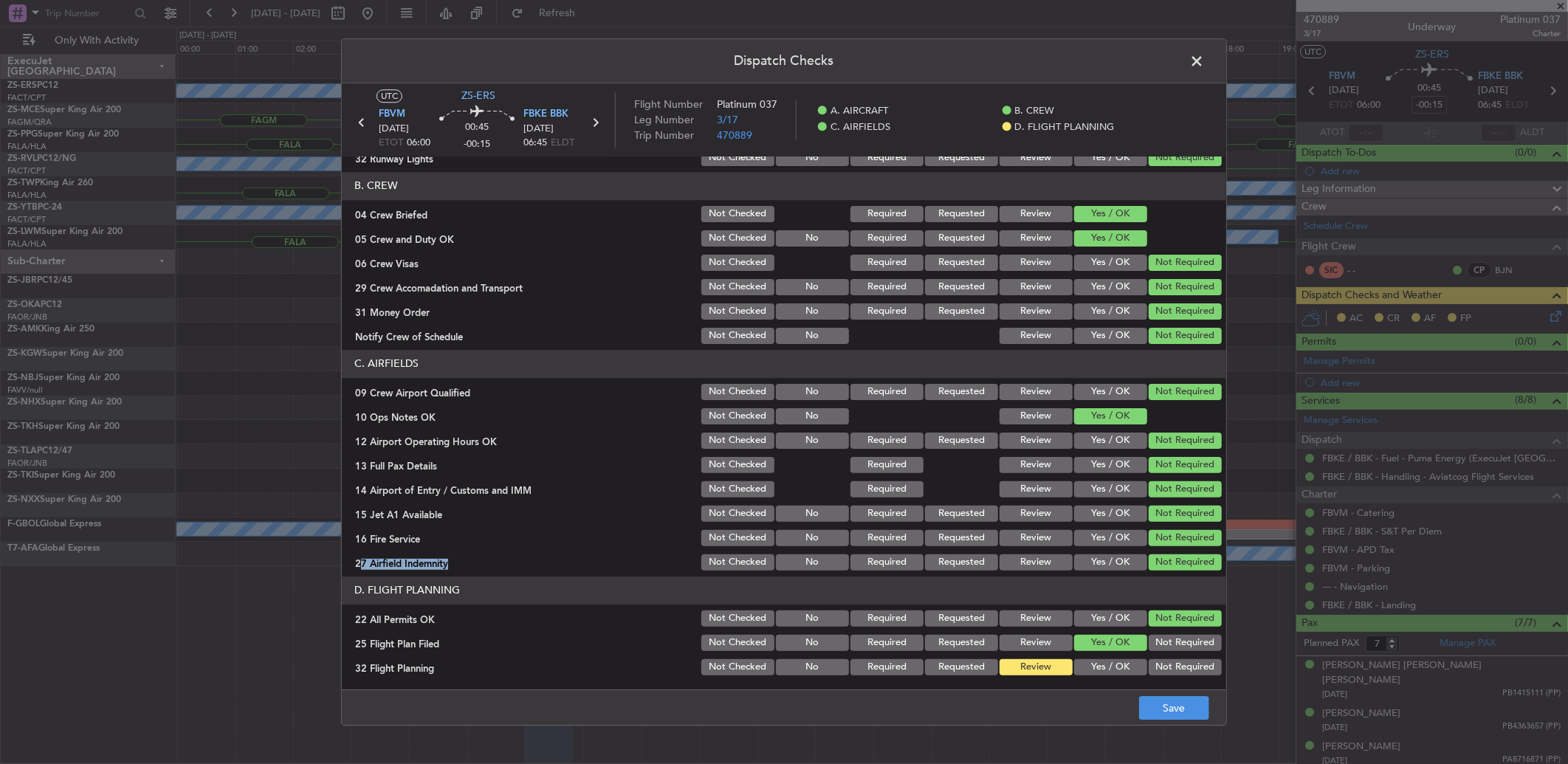
drag, startPoint x: 1117, startPoint y: 656, endPoint x: 1120, endPoint y: 667, distance: 11.4
click at [1119, 666] on div "Yes / OK" at bounding box center [1109, 667] width 75 height 21
click at [1120, 667] on button "Yes / OK" at bounding box center [1111, 667] width 73 height 17
click at [1146, 682] on main "UTC ZS-ERS FBVM 24/09/2025 ETOT 06:00 00:45 -00:15 FBKE BBK 24/09/2025 06:45 EL…" at bounding box center [784, 390] width 884 height 613
click at [1154, 696] on footer "Save" at bounding box center [784, 707] width 884 height 36
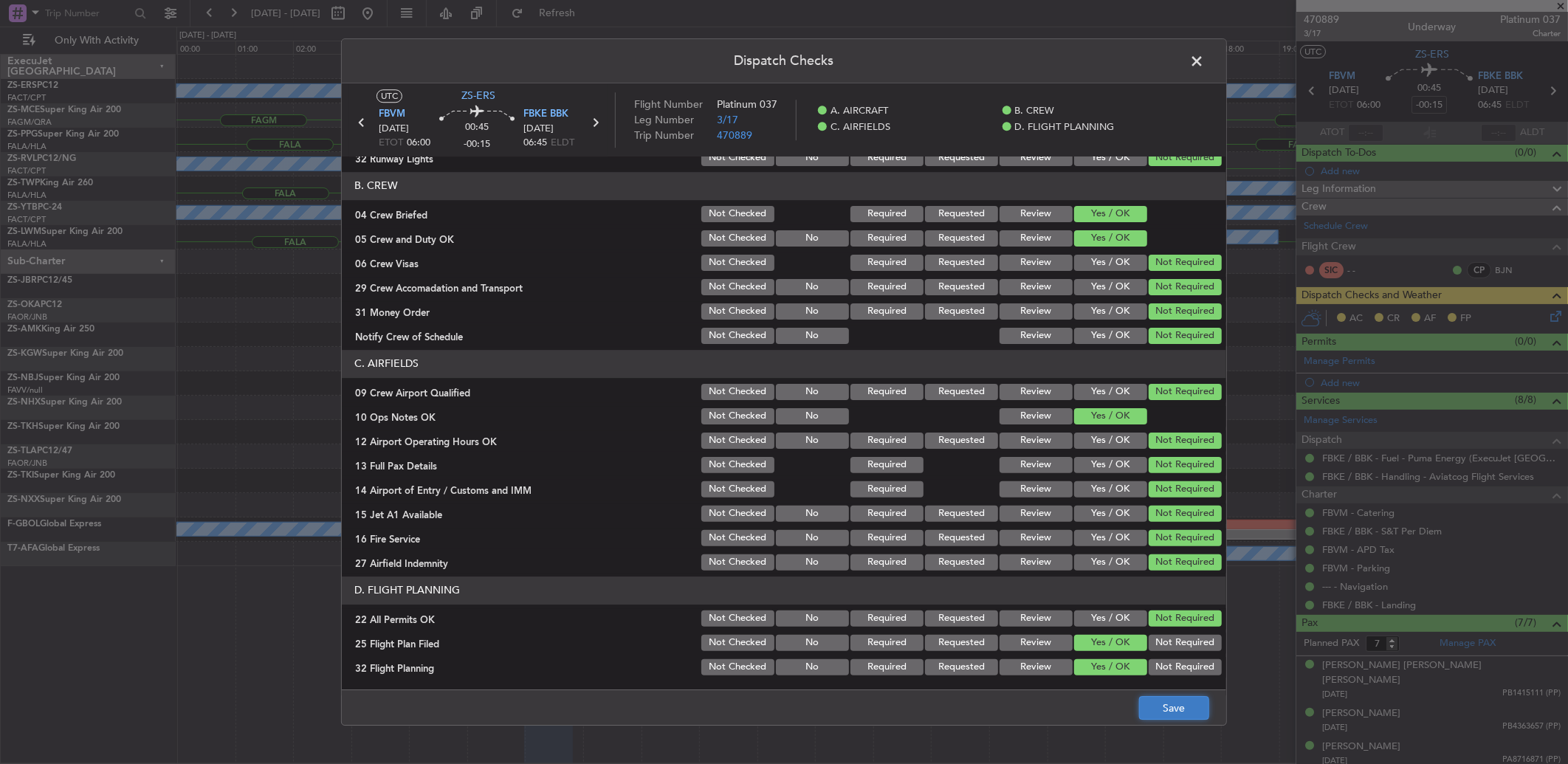
click at [1152, 707] on button "Save" at bounding box center [1174, 707] width 70 height 23
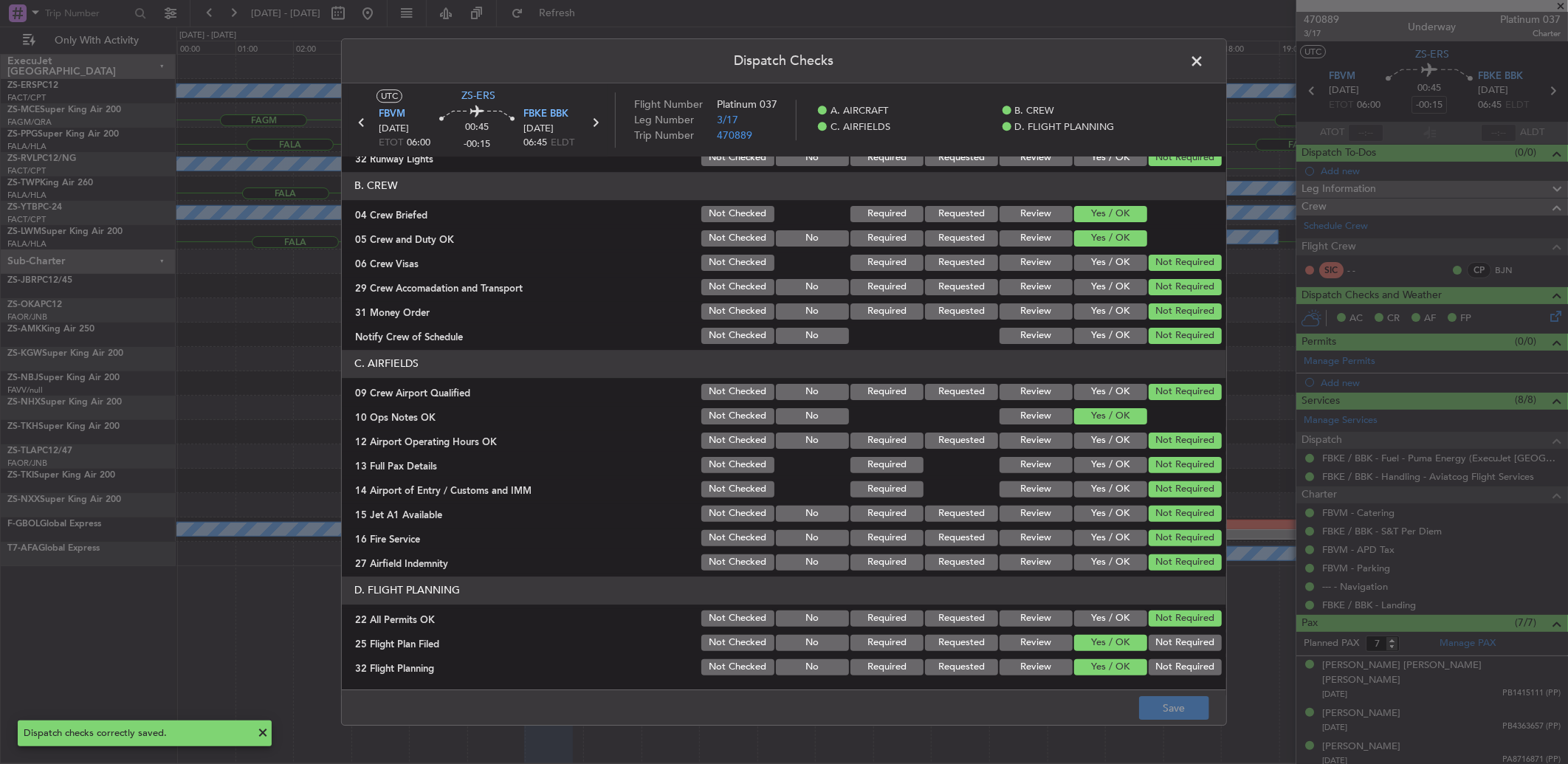
click at [1204, 57] on span at bounding box center [1204, 65] width 0 height 30
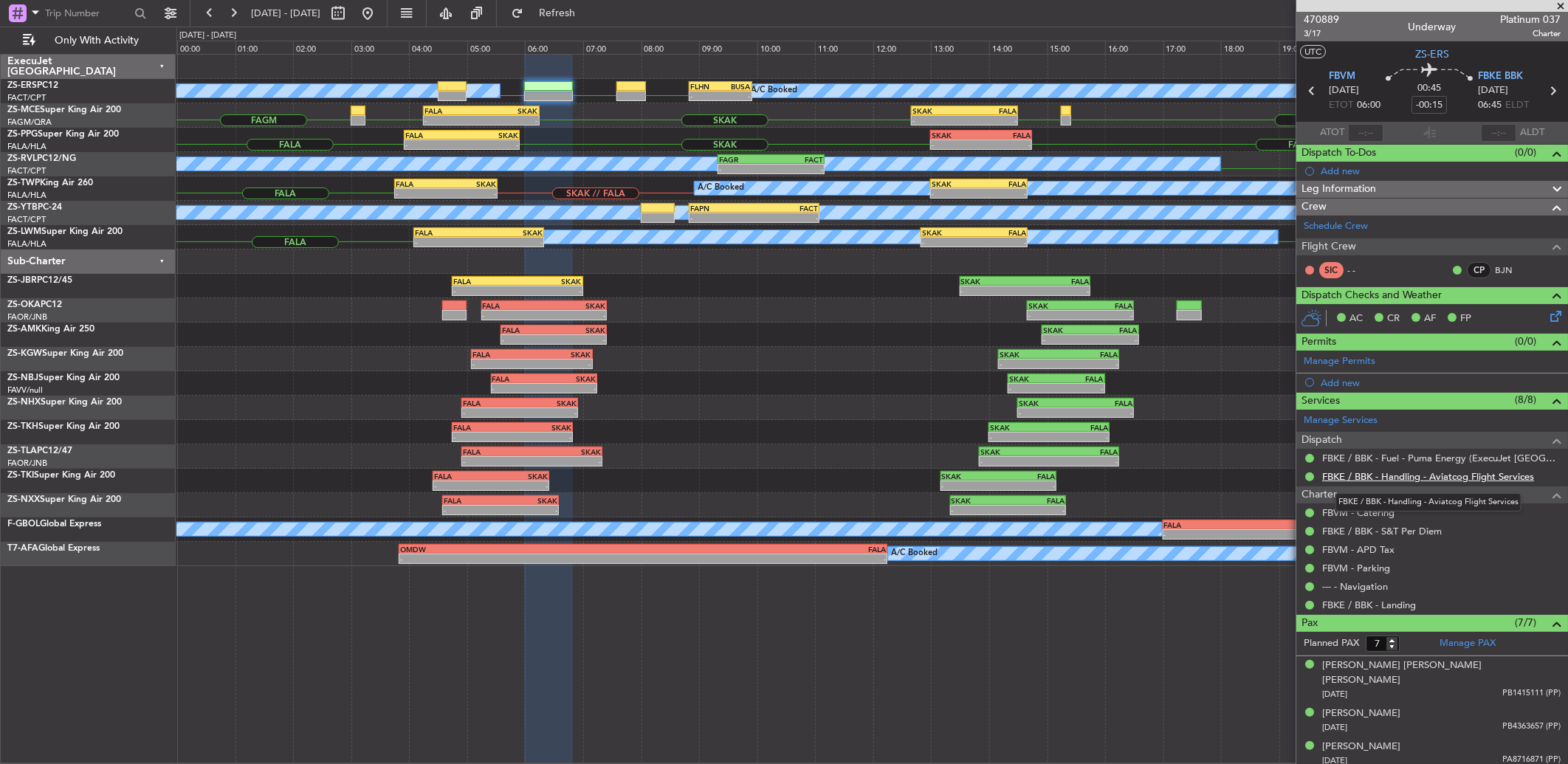
click at [1408, 480] on link "FBKE / BBK - Handling - Aviatcog Flight Services" at bounding box center [1428, 477] width 212 height 12
click at [1543, 91] on icon at bounding box center [1552, 90] width 19 height 19
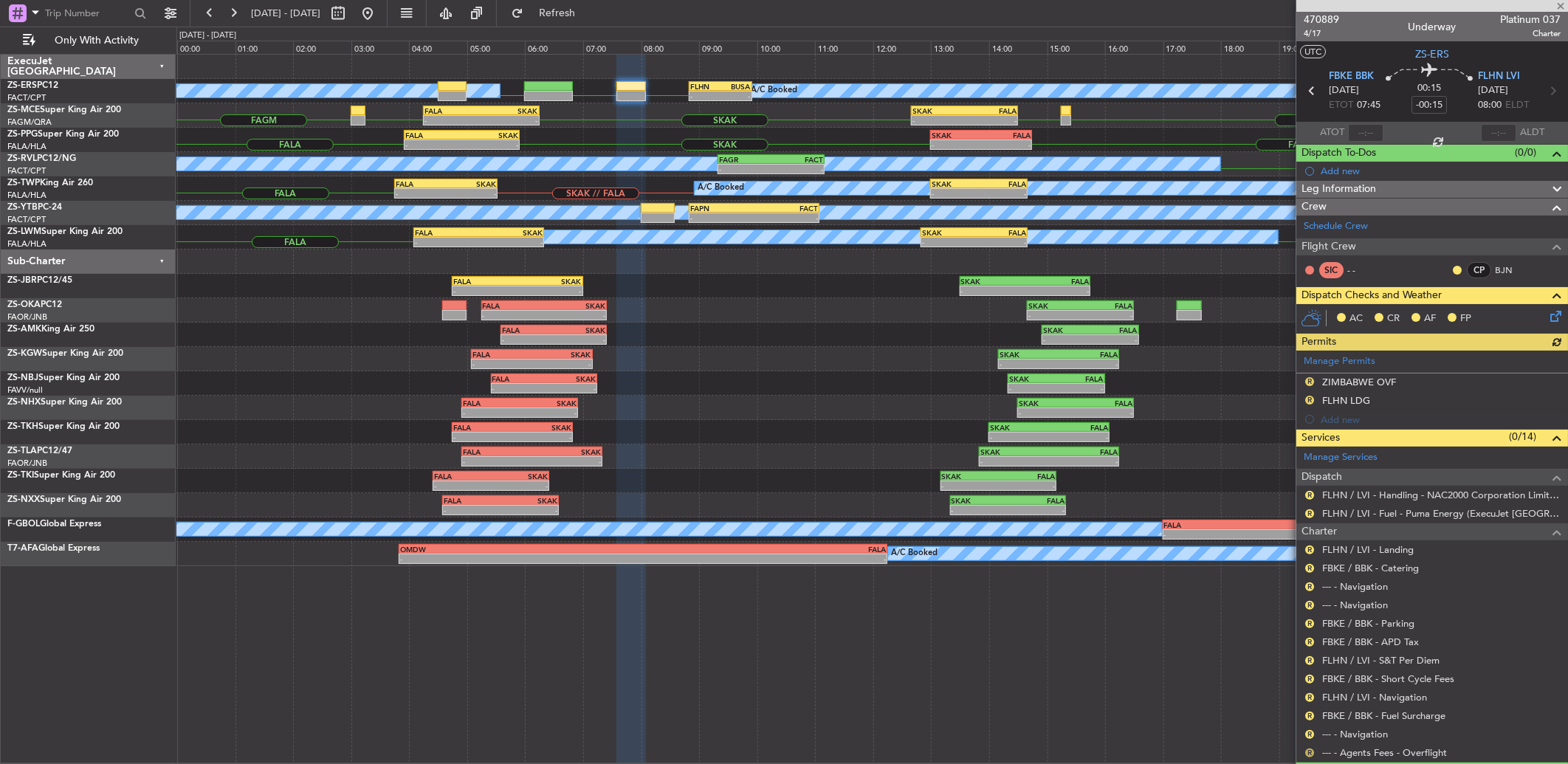
click at [1311, 754] on button "R" at bounding box center [1310, 754] width 9 height 9
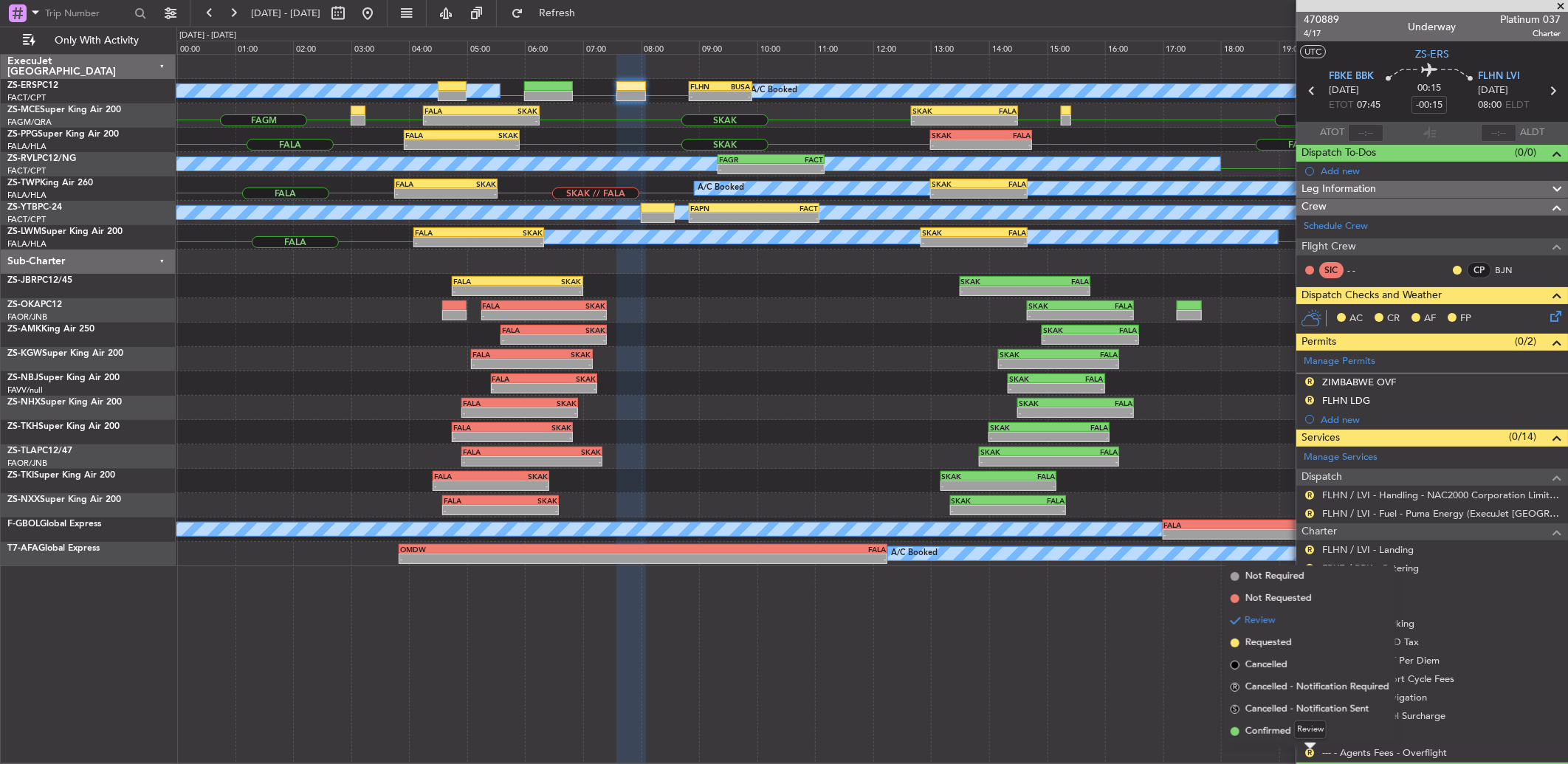
click at [1310, 728] on div "Review" at bounding box center [1310, 729] width 32 height 18
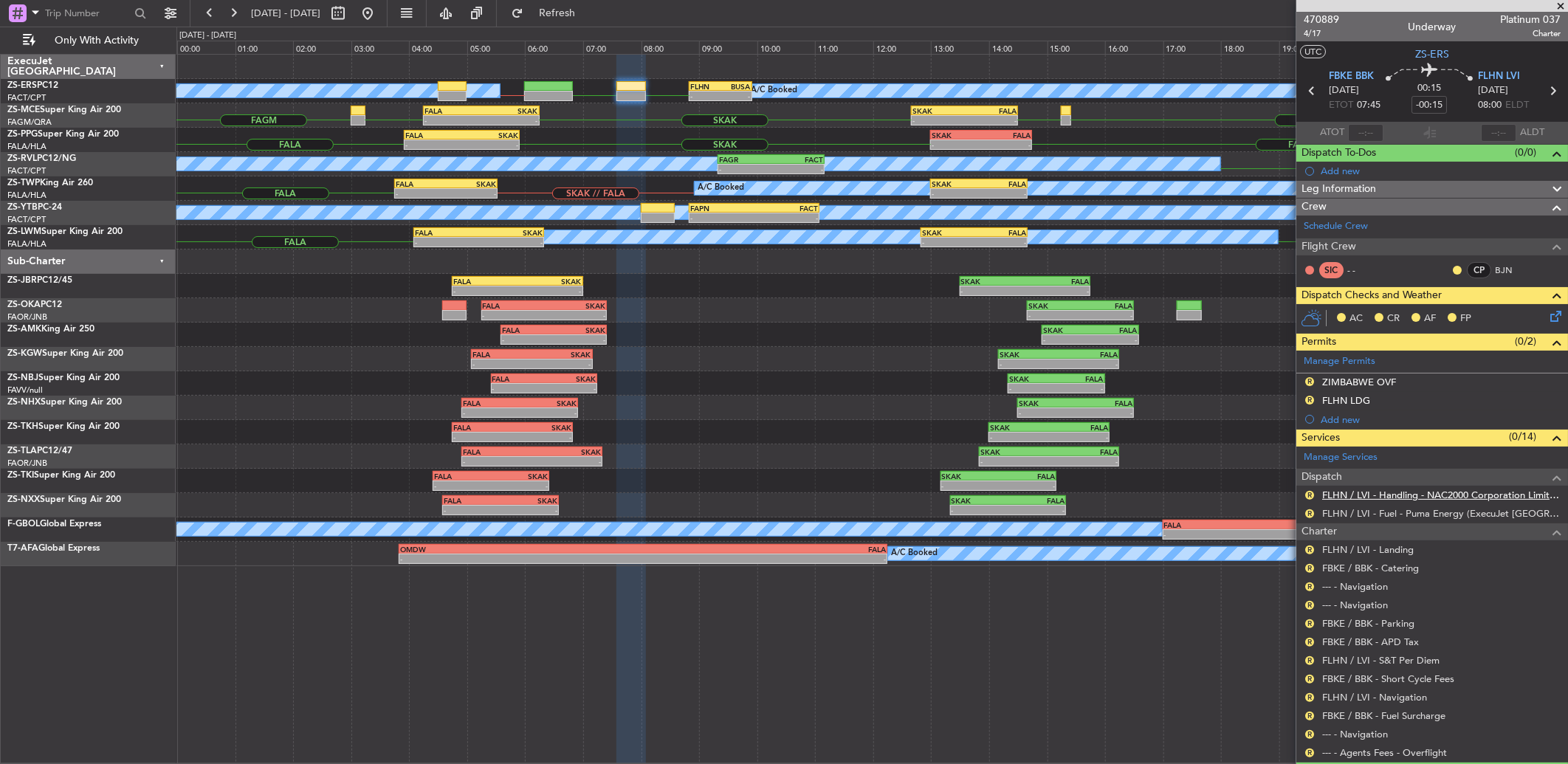
click at [1414, 499] on link "FLHN / LVI - Handling - NAC2000 Corporation Limited - FALA" at bounding box center [1441, 495] width 238 height 12
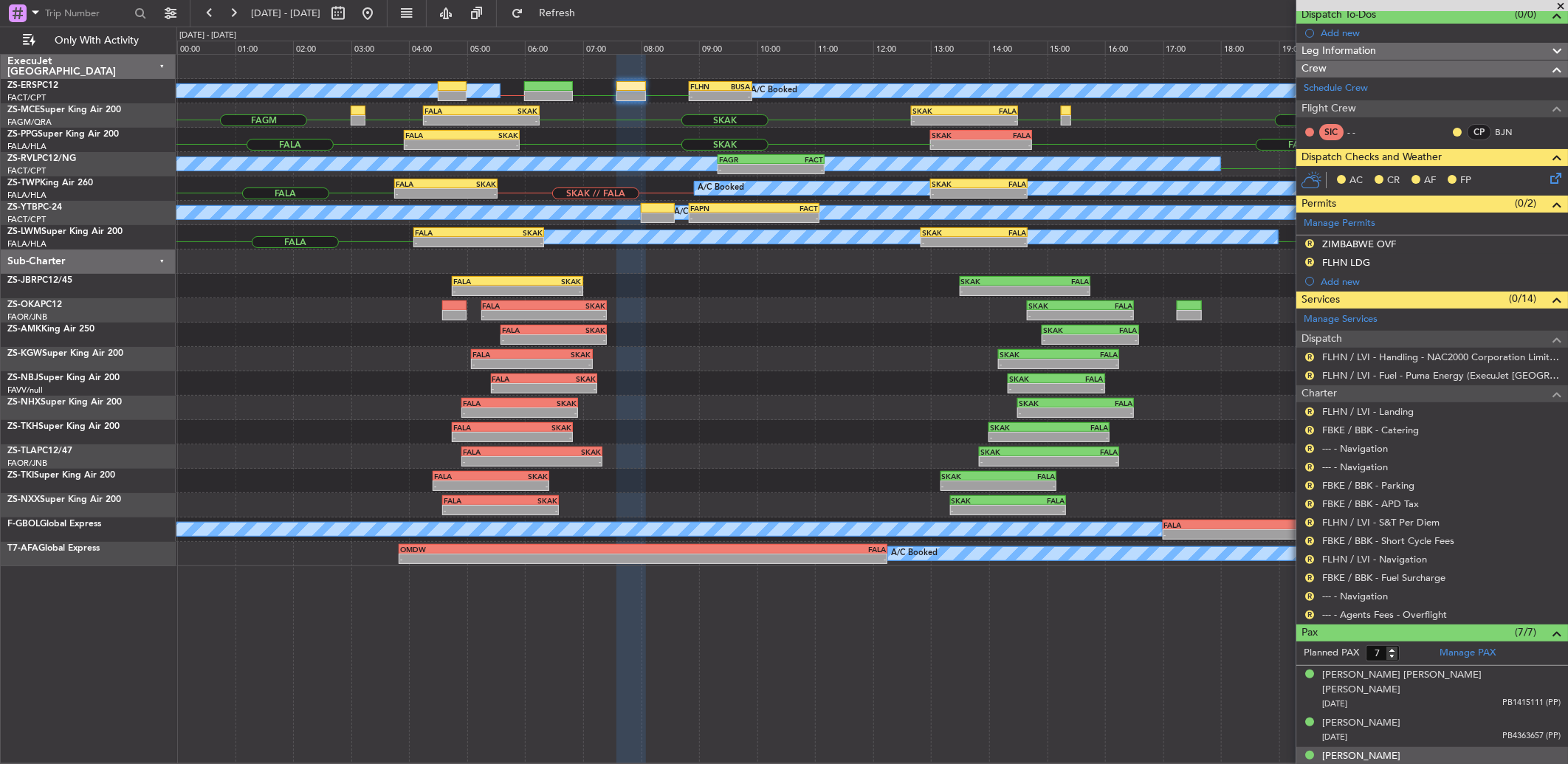
scroll to position [26, 0]
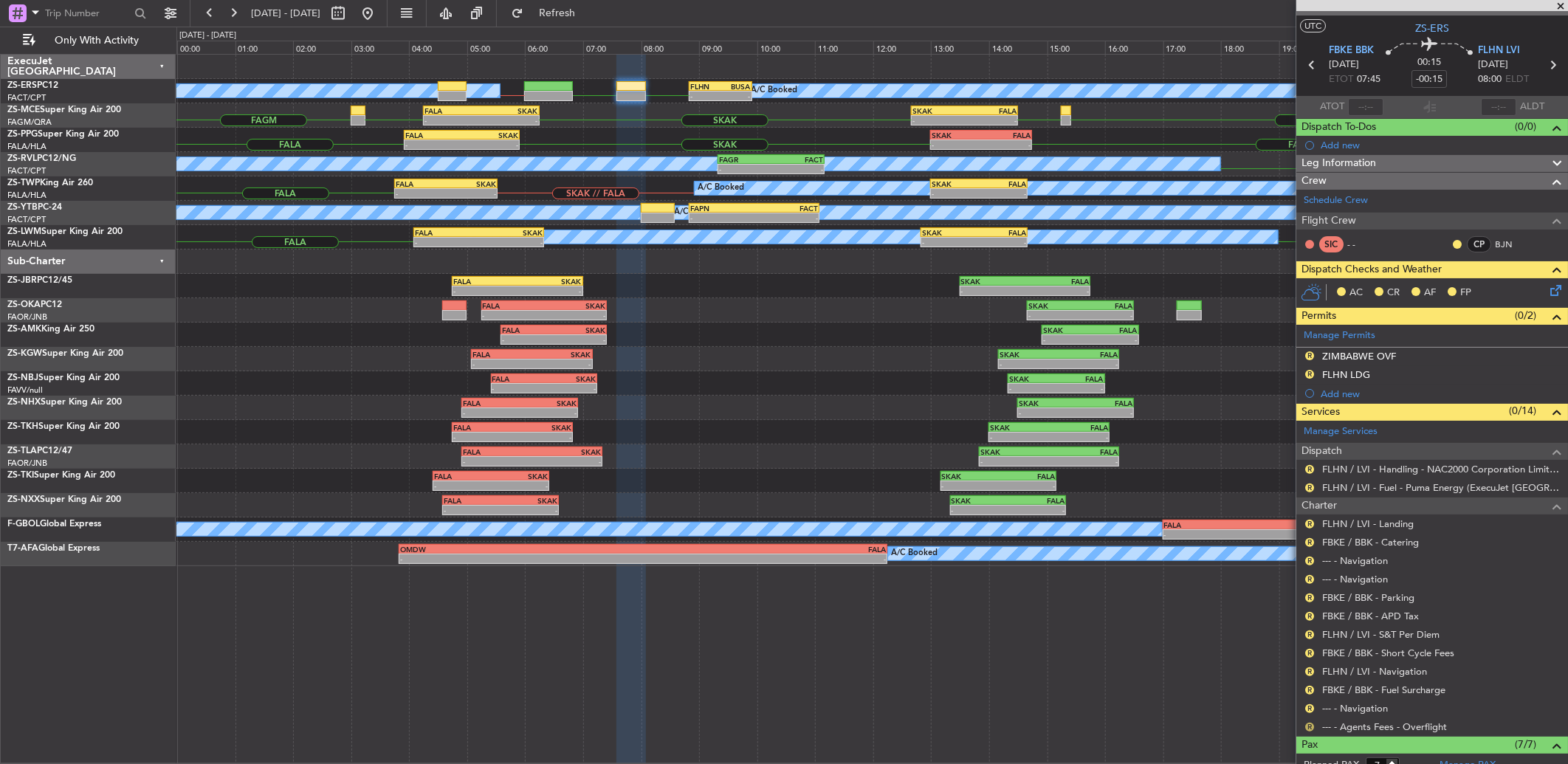
click at [1312, 725] on button "R" at bounding box center [1310, 727] width 9 height 9
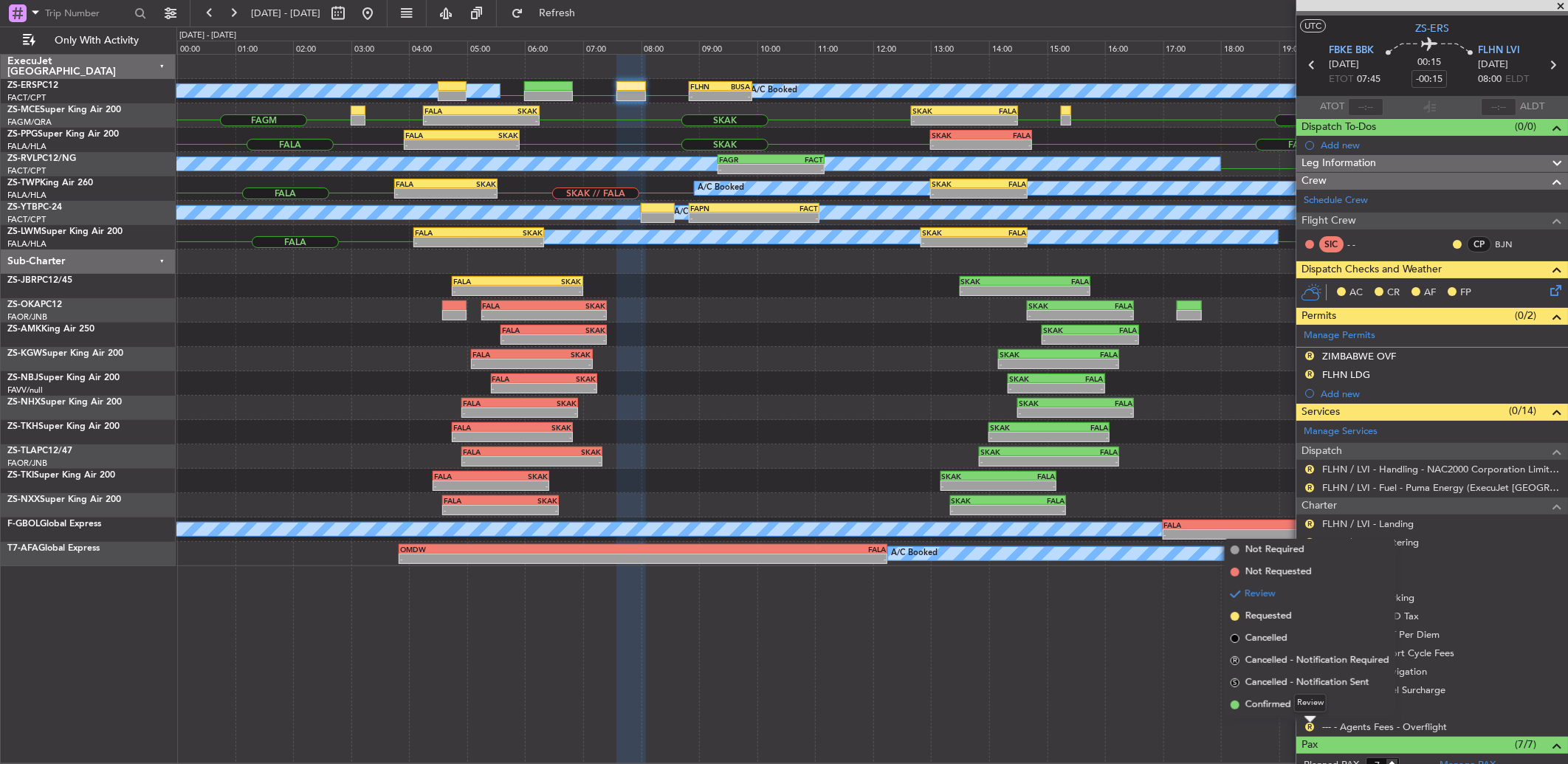
click at [1311, 715] on mat-tooltip-component "Review" at bounding box center [1310, 703] width 53 height 39
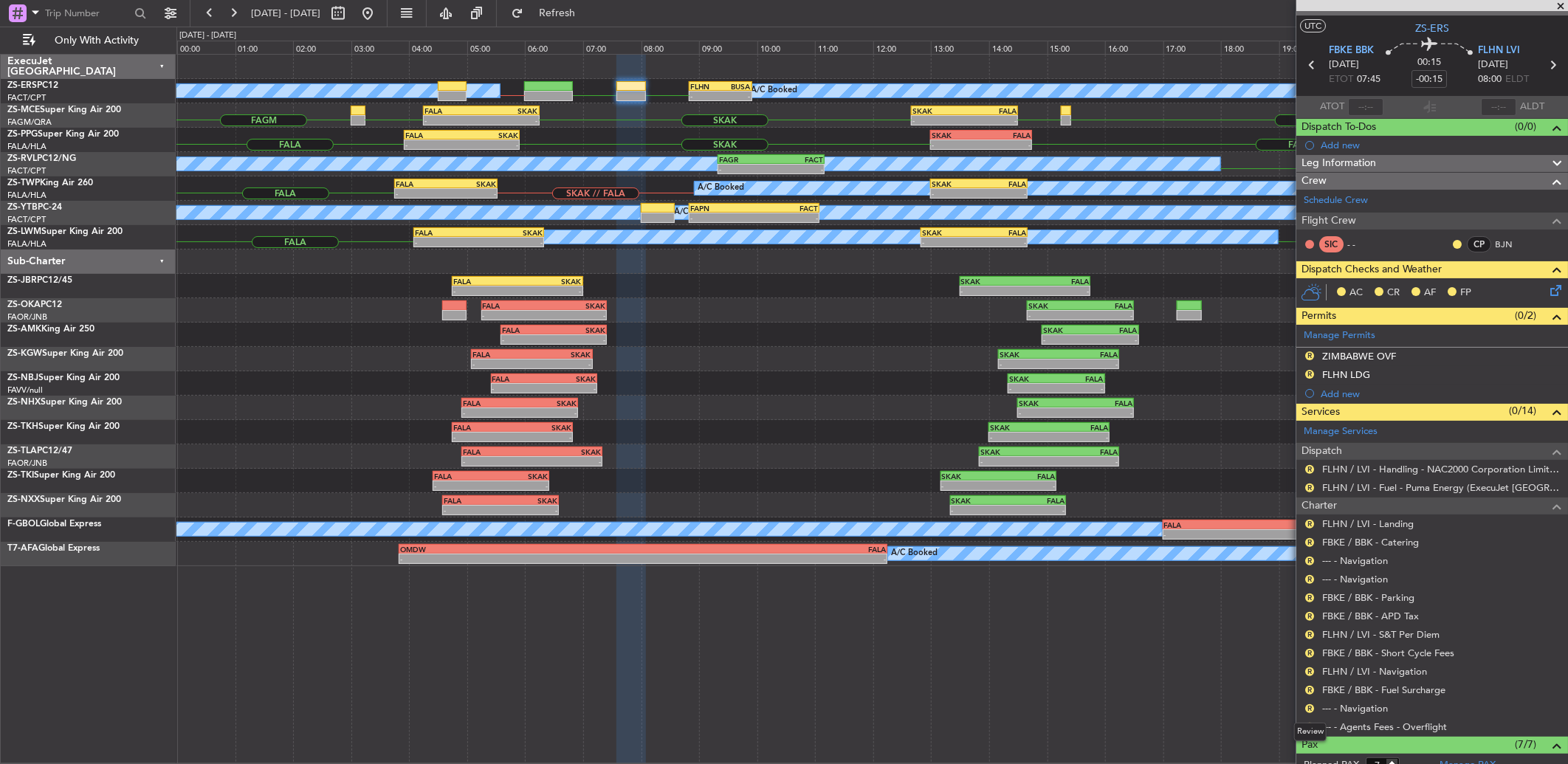
click at [1307, 722] on mat-tooltip-component "Review" at bounding box center [1310, 732] width 53 height 39
click at [1315, 725] on div "R" at bounding box center [1310, 727] width 12 height 12
click at [1310, 725] on button "R" at bounding box center [1310, 727] width 9 height 9
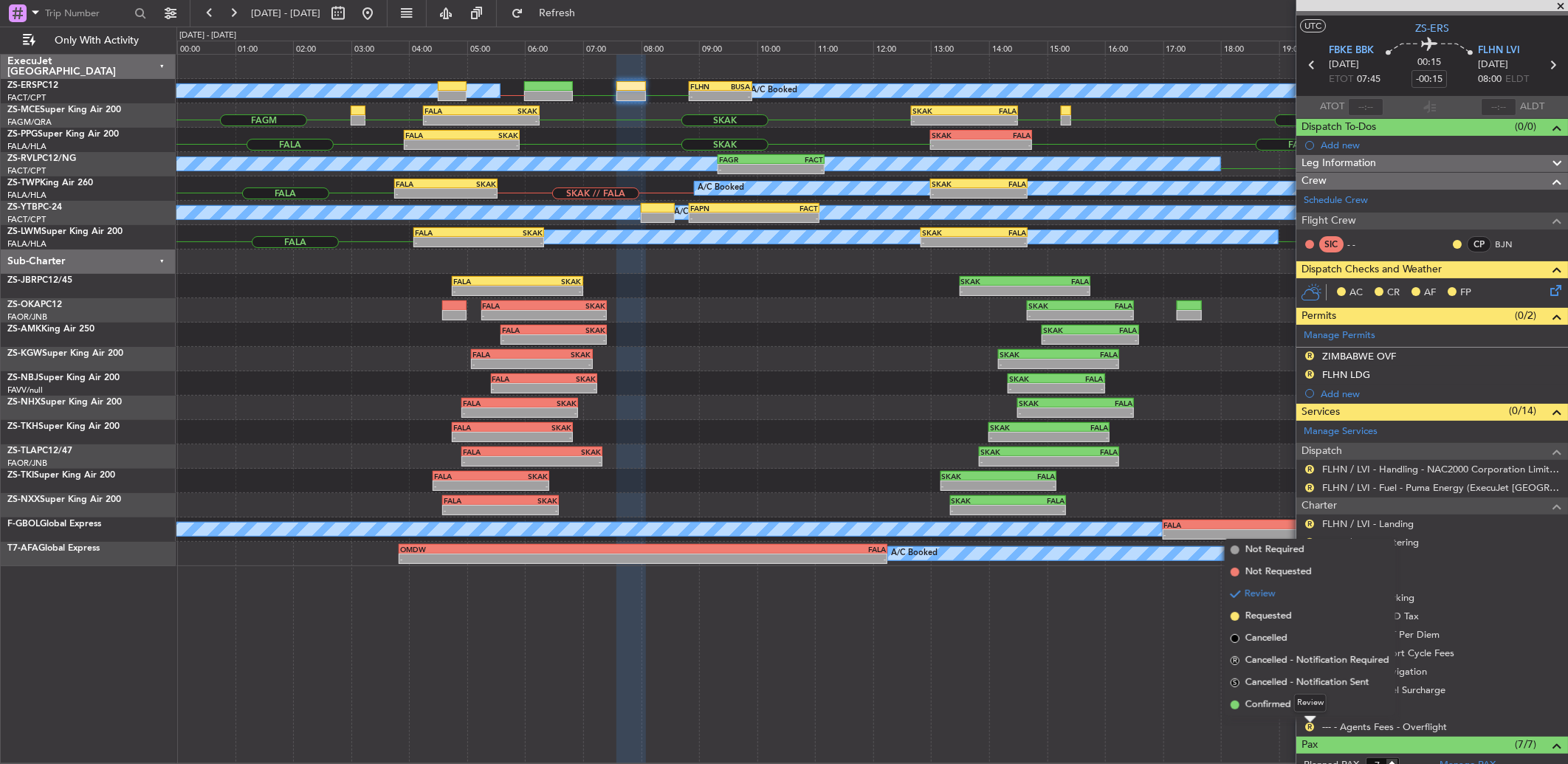
click at [1304, 711] on div "Review" at bounding box center [1310, 703] width 32 height 18
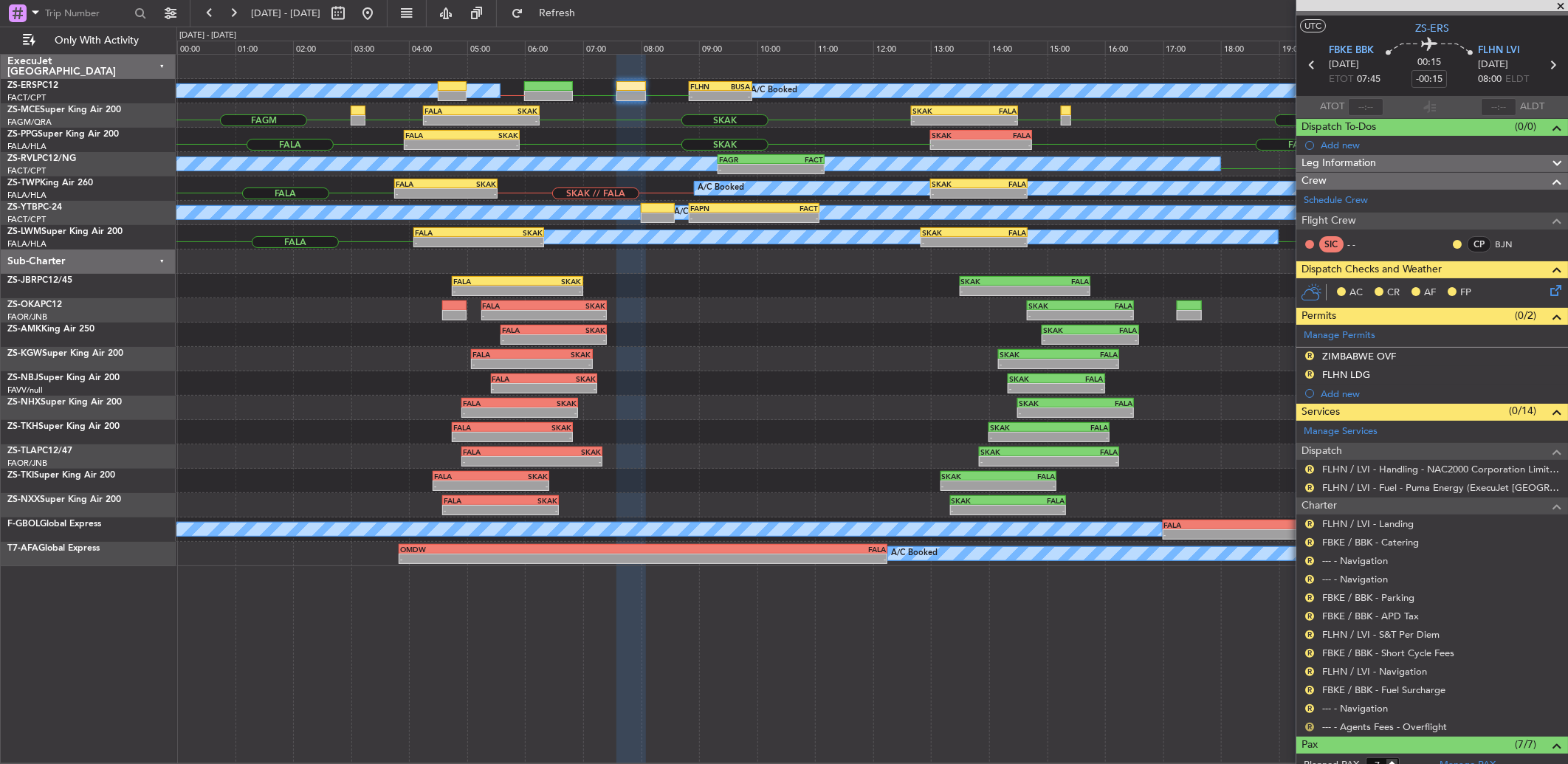
click at [1309, 727] on button "R" at bounding box center [1310, 727] width 9 height 9
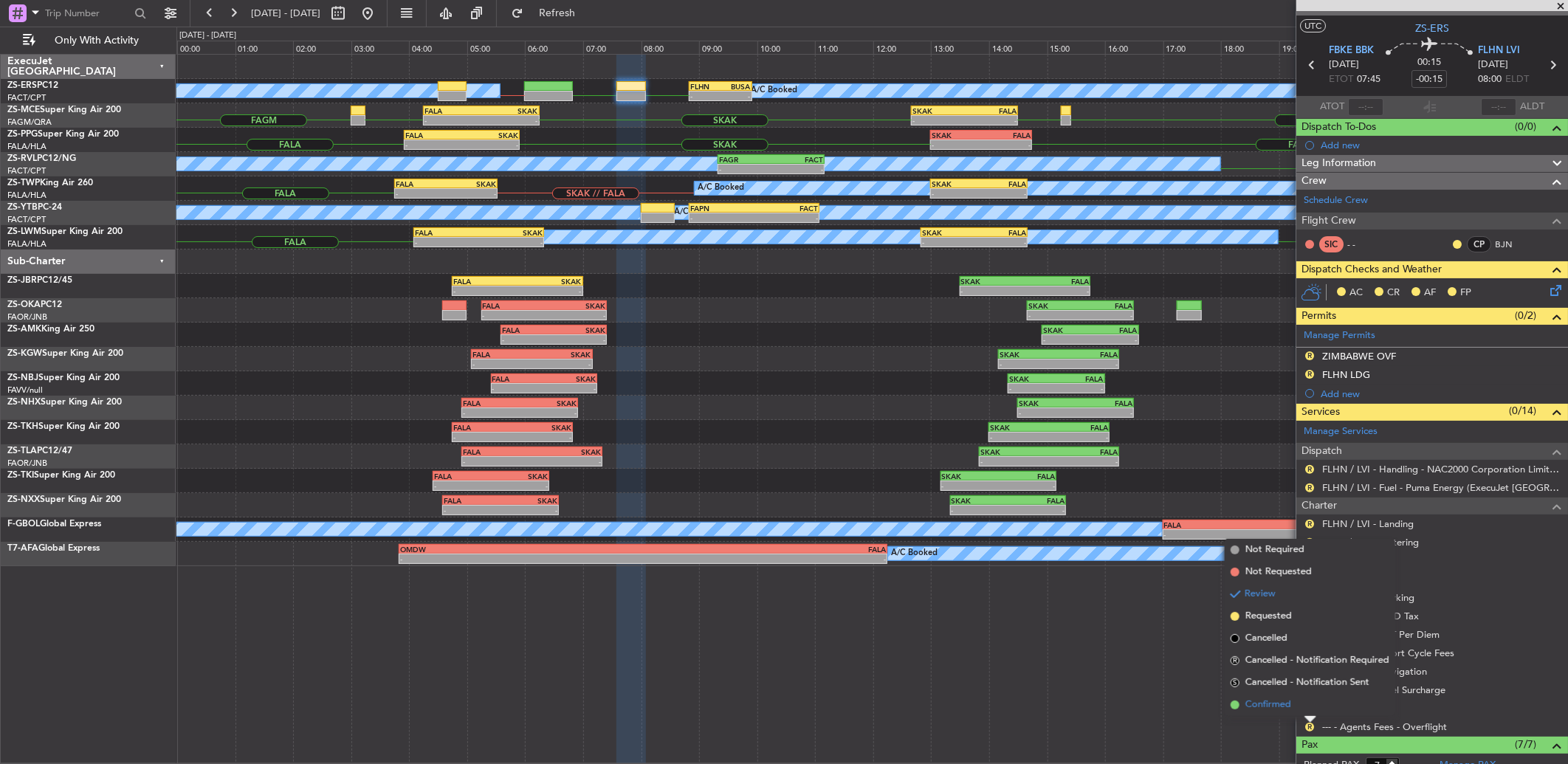
click at [1274, 700] on span "Confirmed" at bounding box center [1268, 705] width 46 height 15
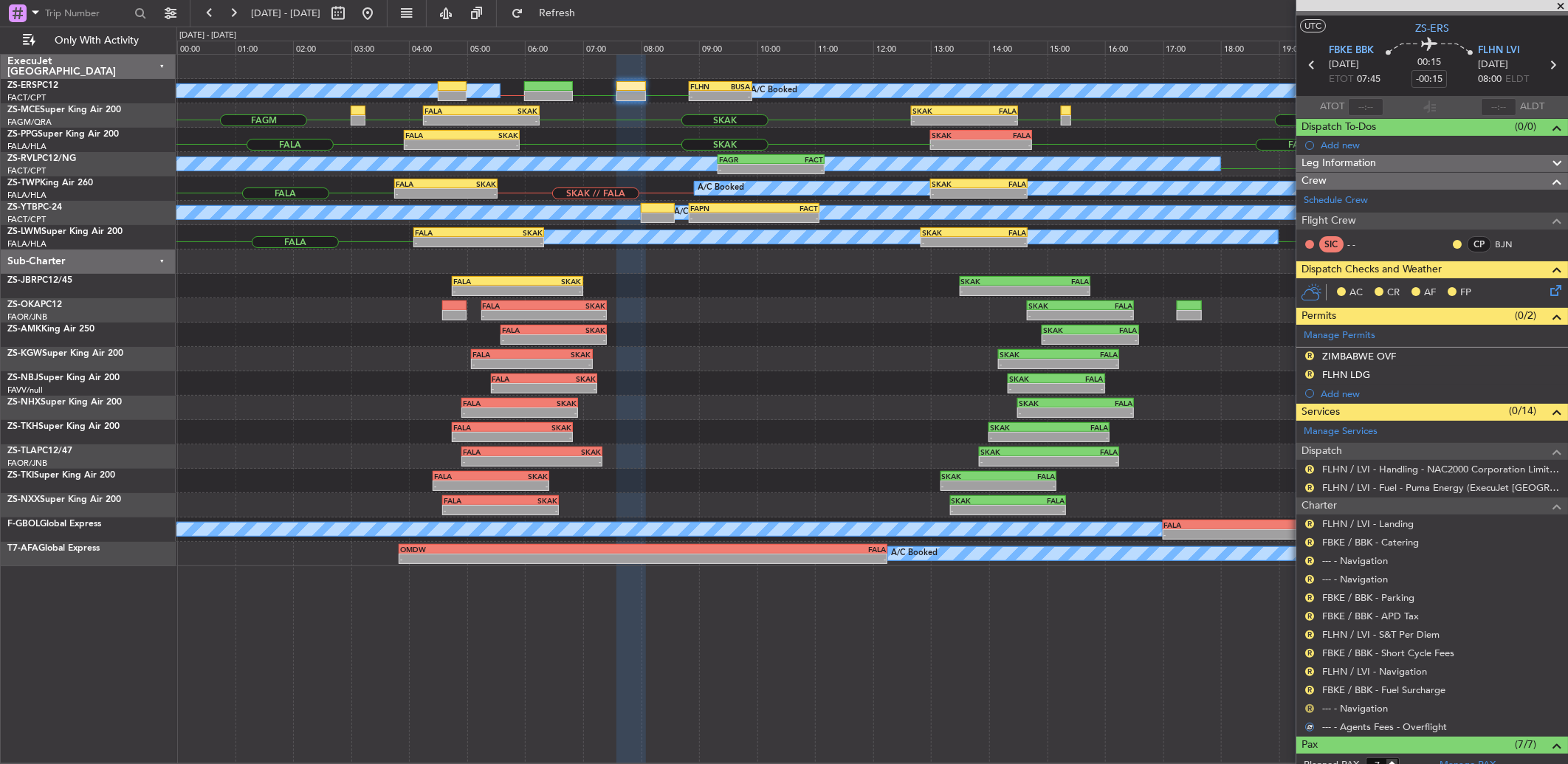
click at [1311, 709] on button "R" at bounding box center [1310, 709] width 9 height 9
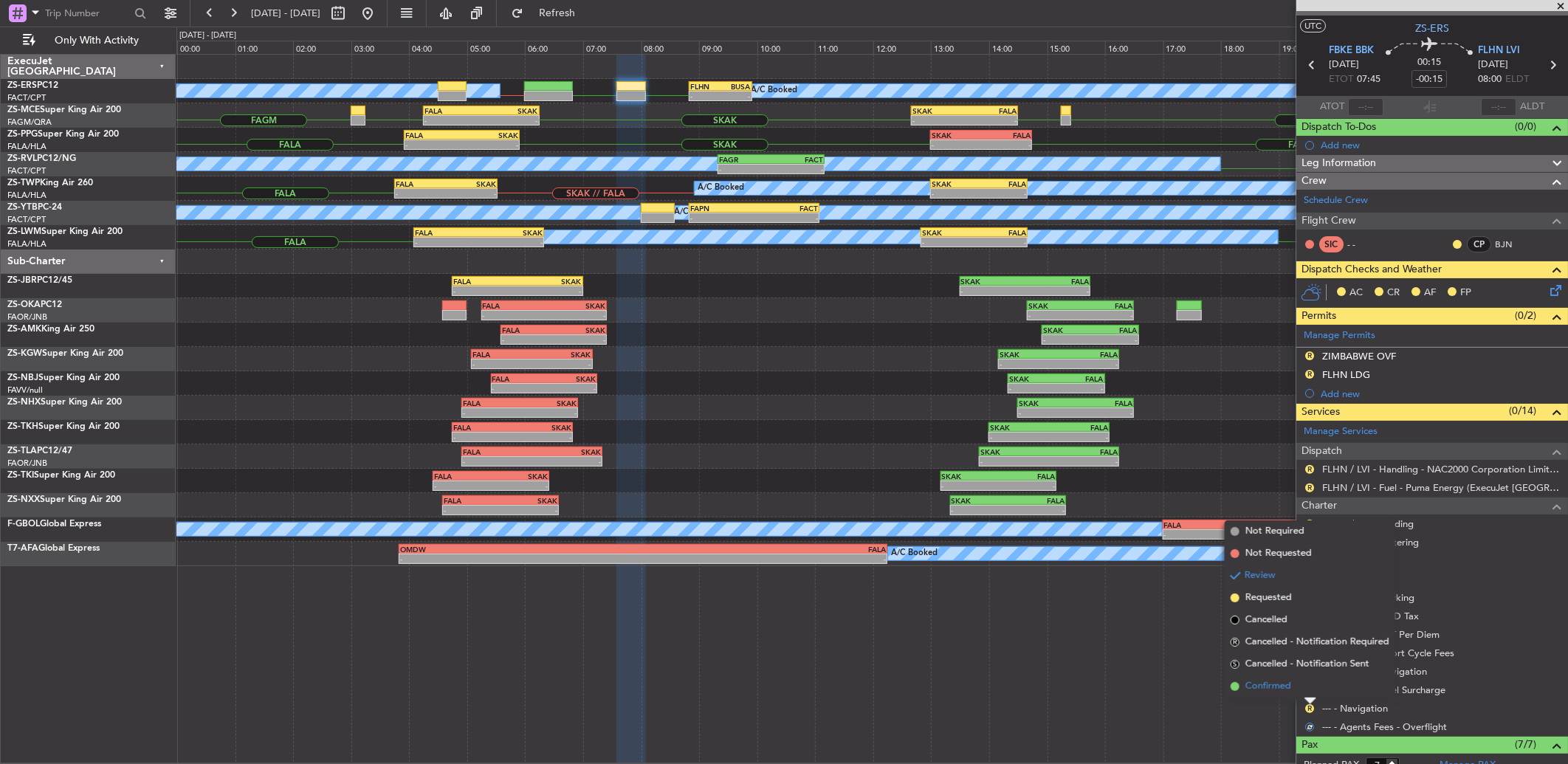
click at [1301, 688] on li "Confirmed" at bounding box center [1310, 687] width 170 height 22
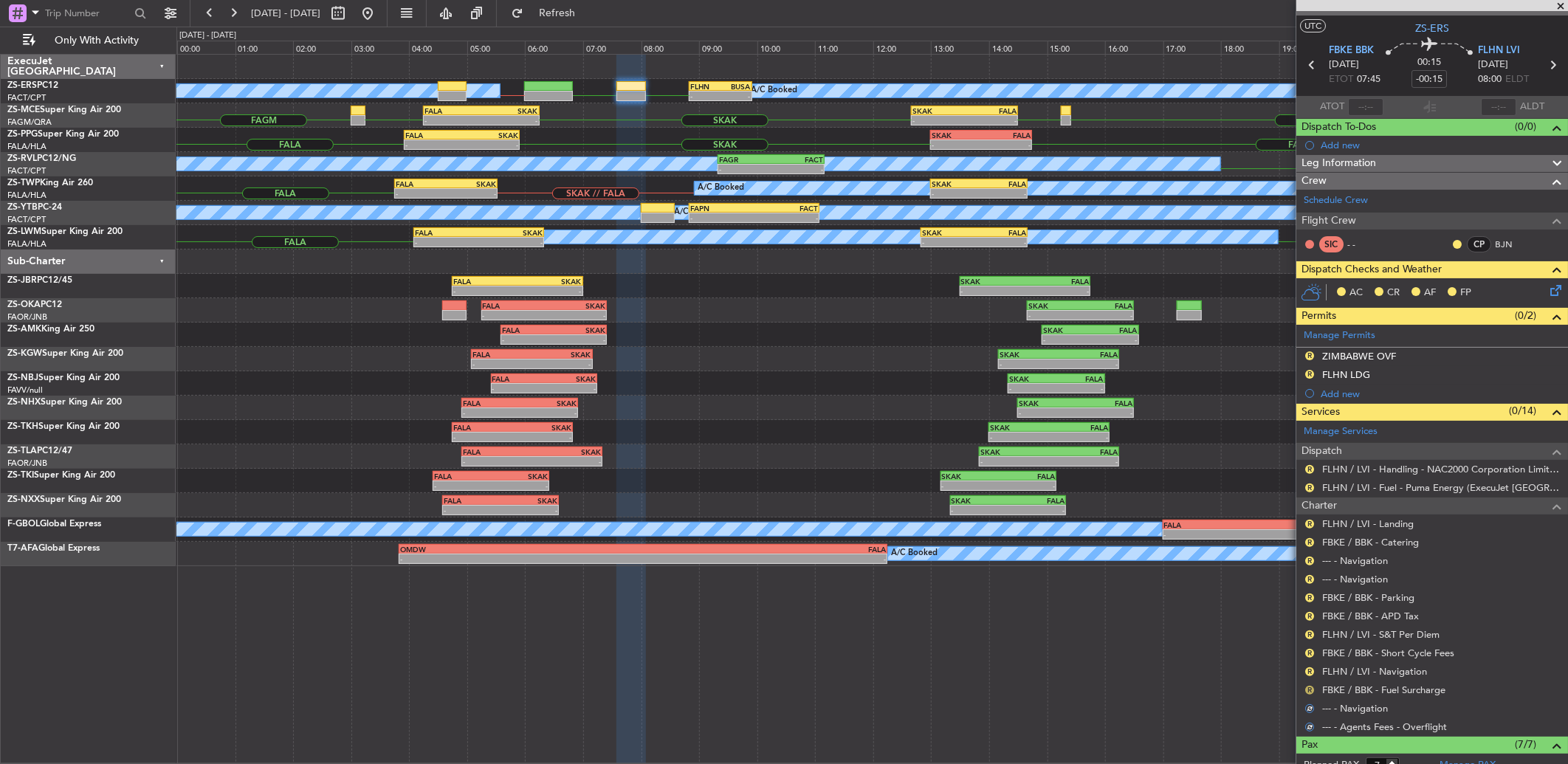
click at [1308, 688] on button "R" at bounding box center [1310, 691] width 9 height 9
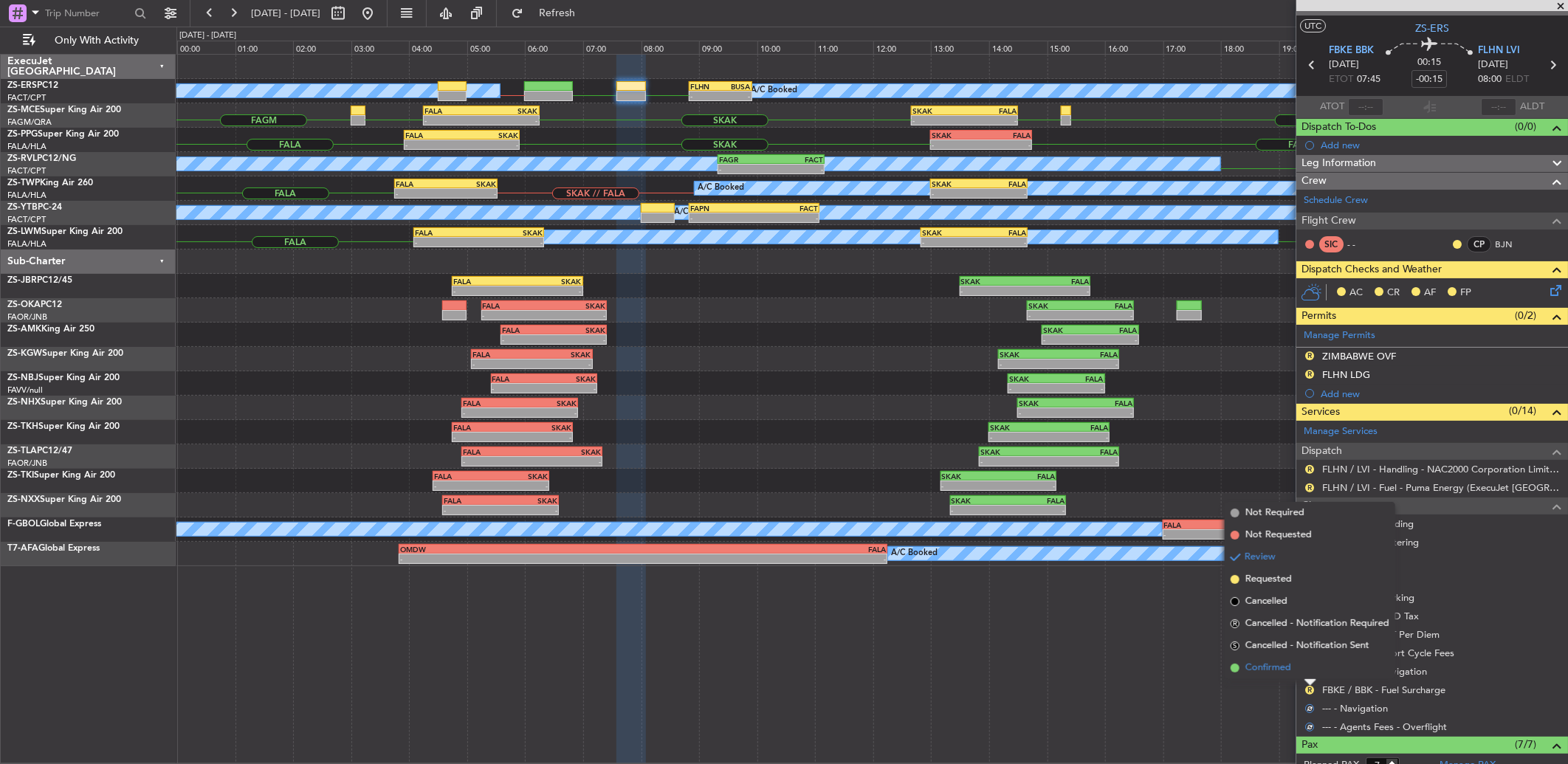
click at [1301, 667] on li "Confirmed" at bounding box center [1310, 667] width 170 height 22
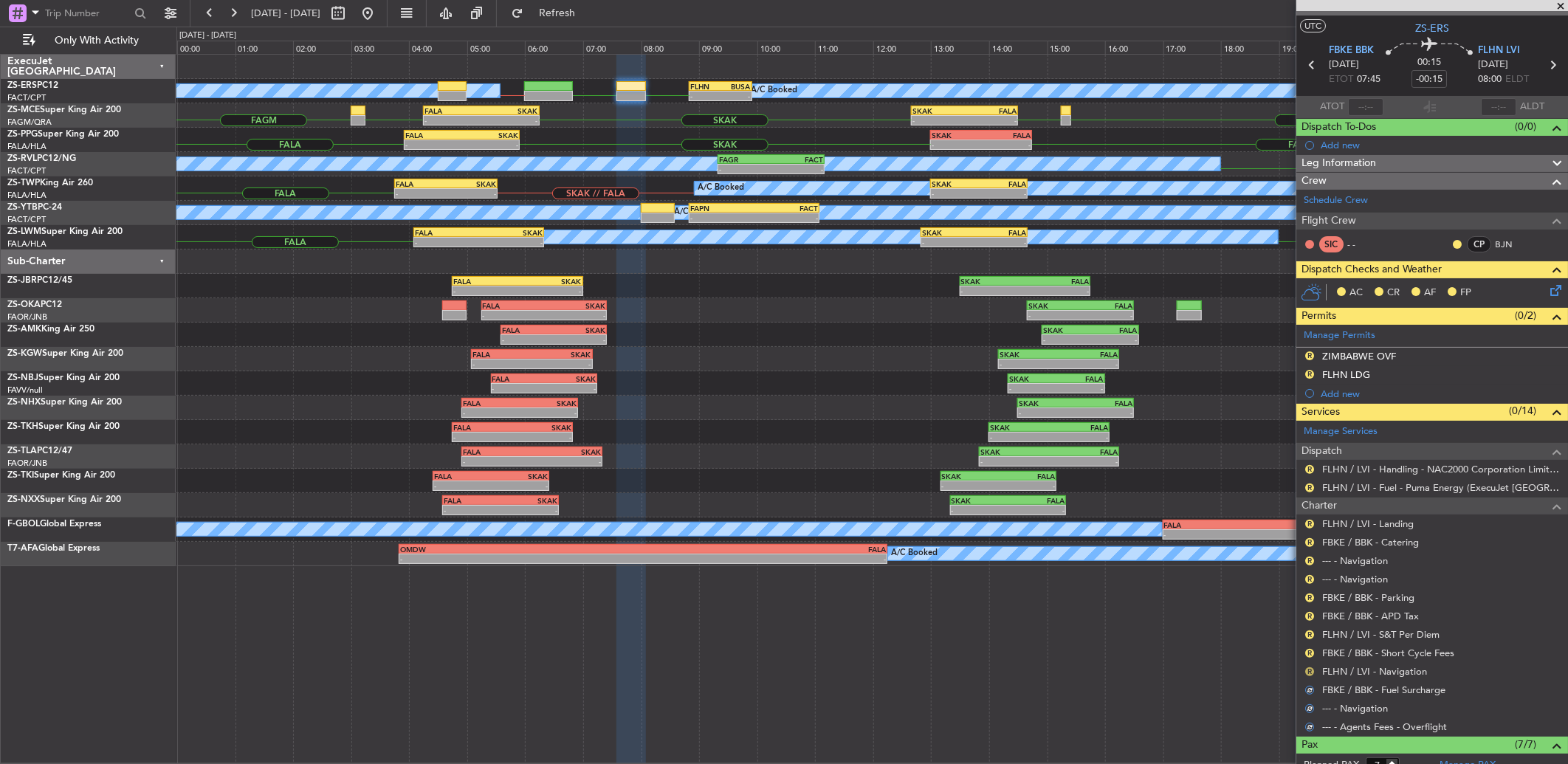
click at [1305, 672] on button "R" at bounding box center [1310, 672] width 9 height 9
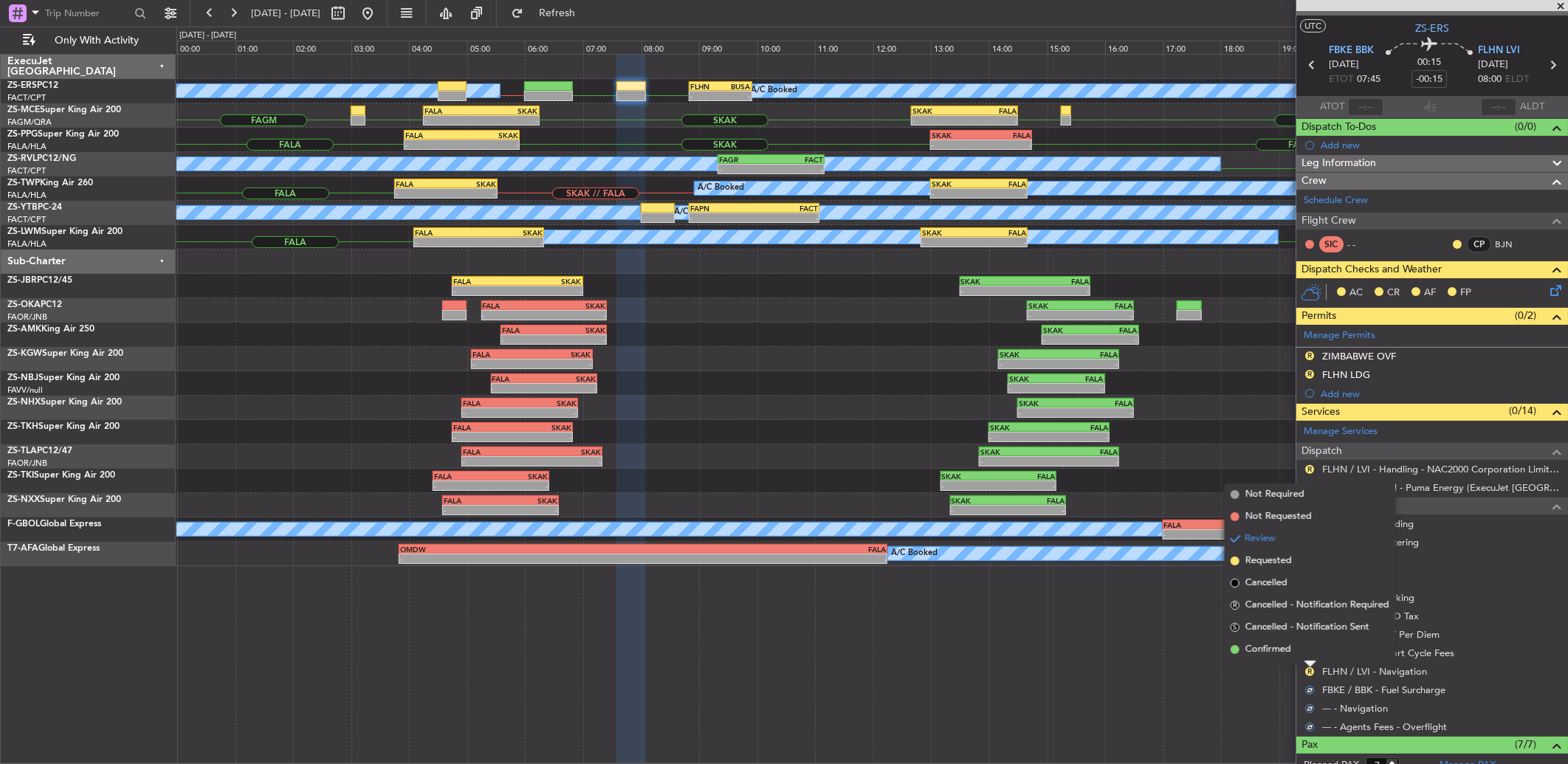
click at [1304, 665] on div at bounding box center [1311, 665] width 12 height 6
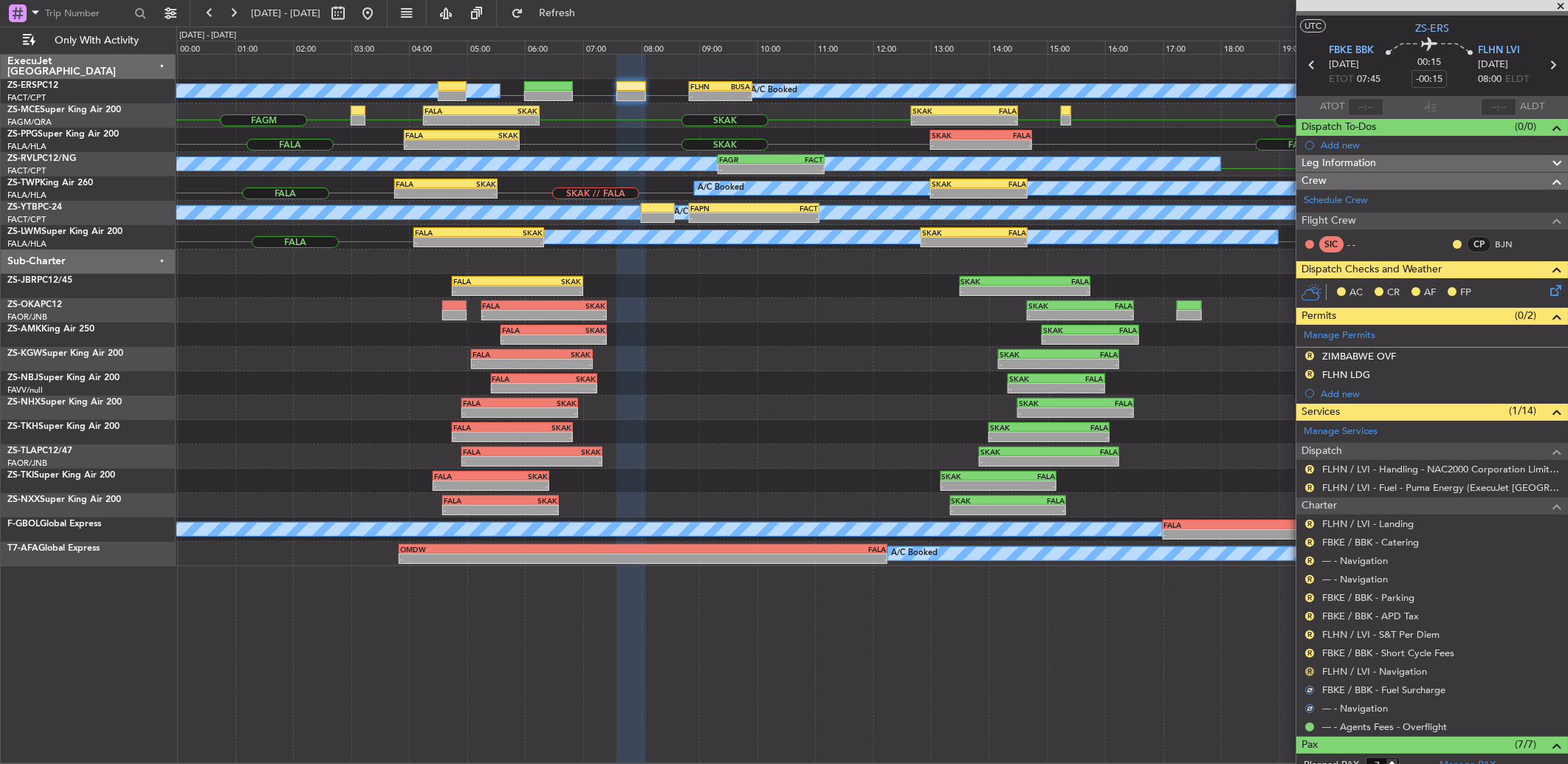
click at [1312, 673] on button "R" at bounding box center [1310, 672] width 9 height 9
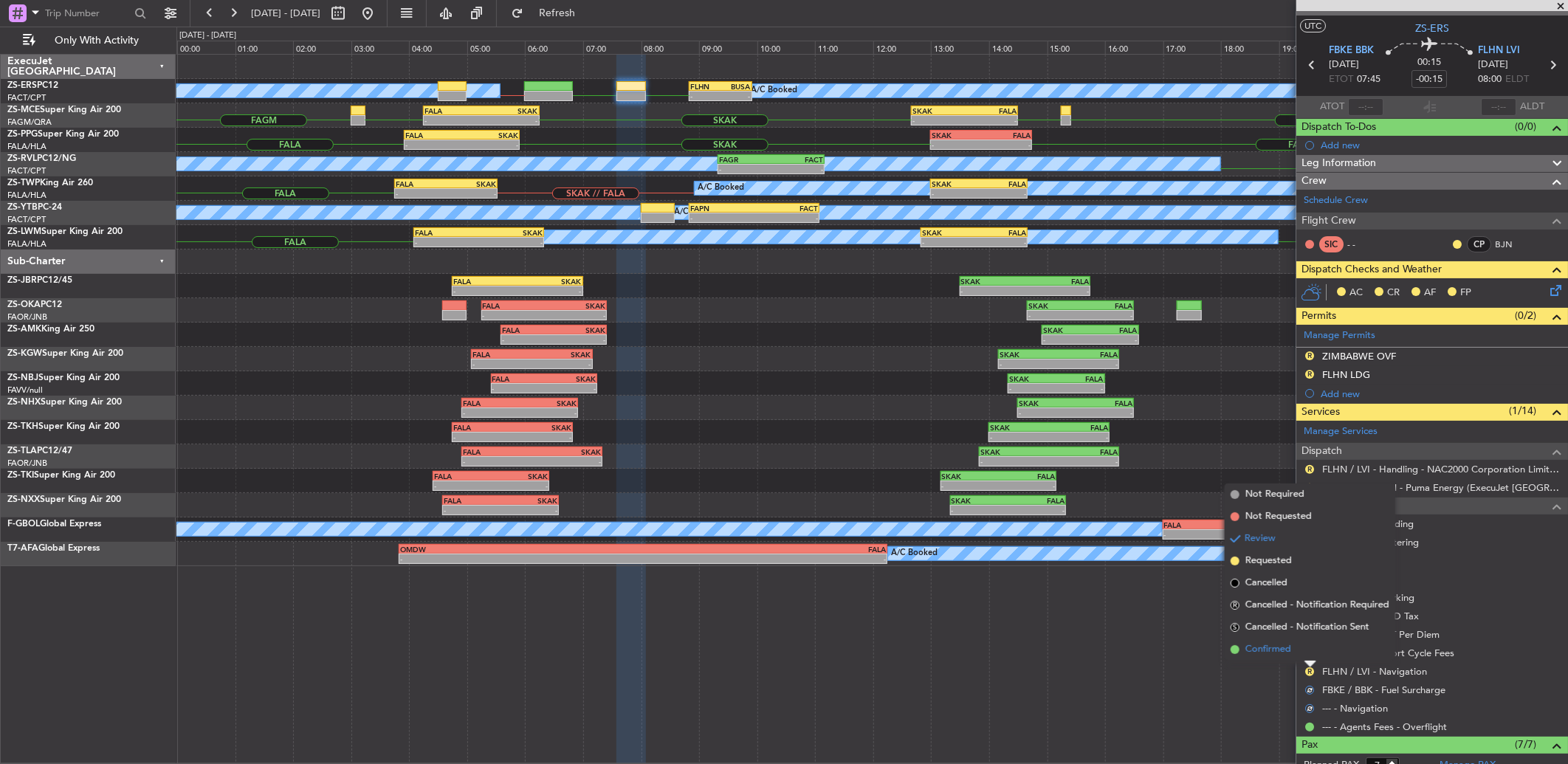
click at [1311, 652] on li "Confirmed" at bounding box center [1310, 649] width 170 height 22
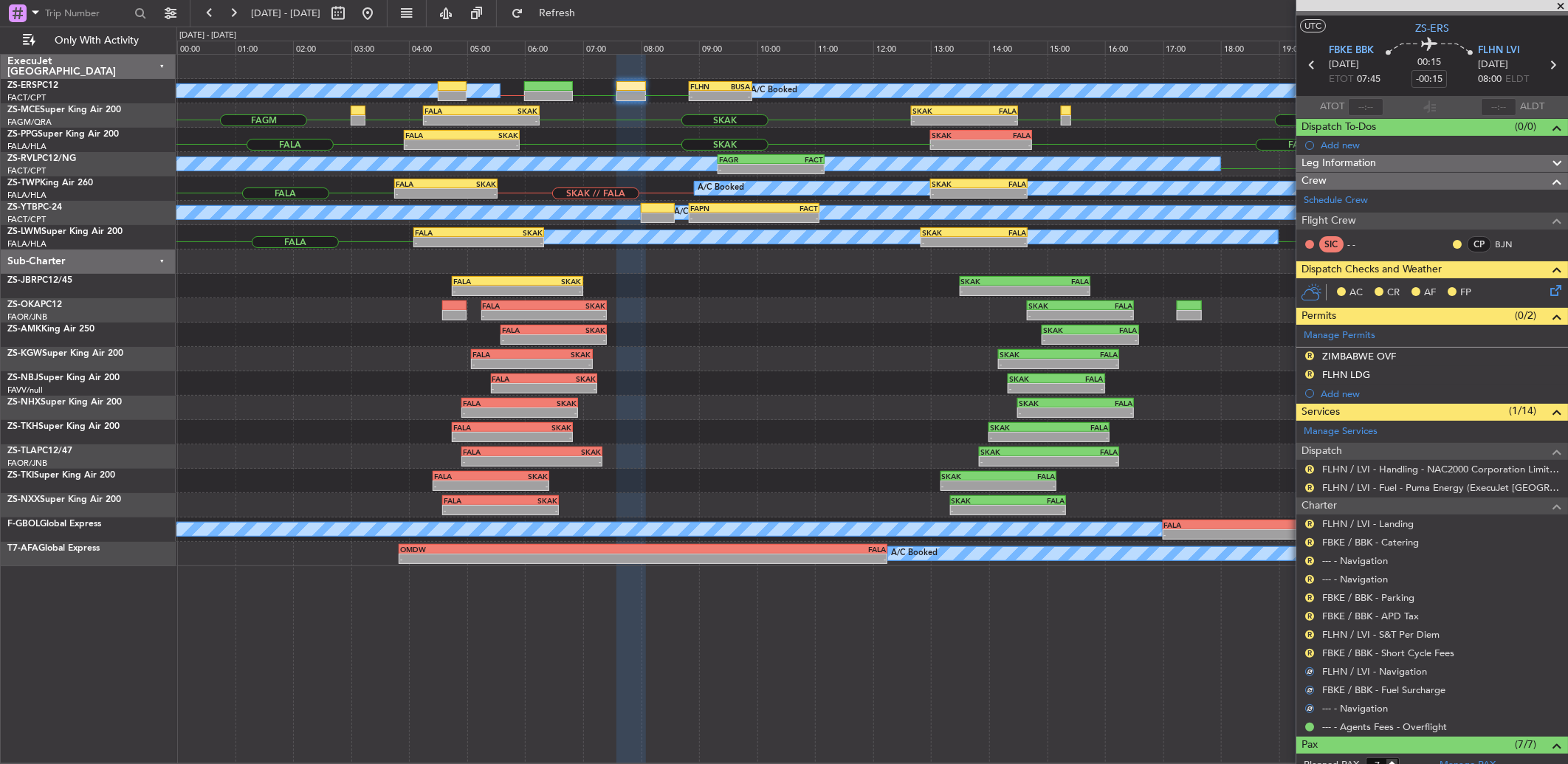
click at [1311, 652] on button "R" at bounding box center [1310, 653] width 9 height 9
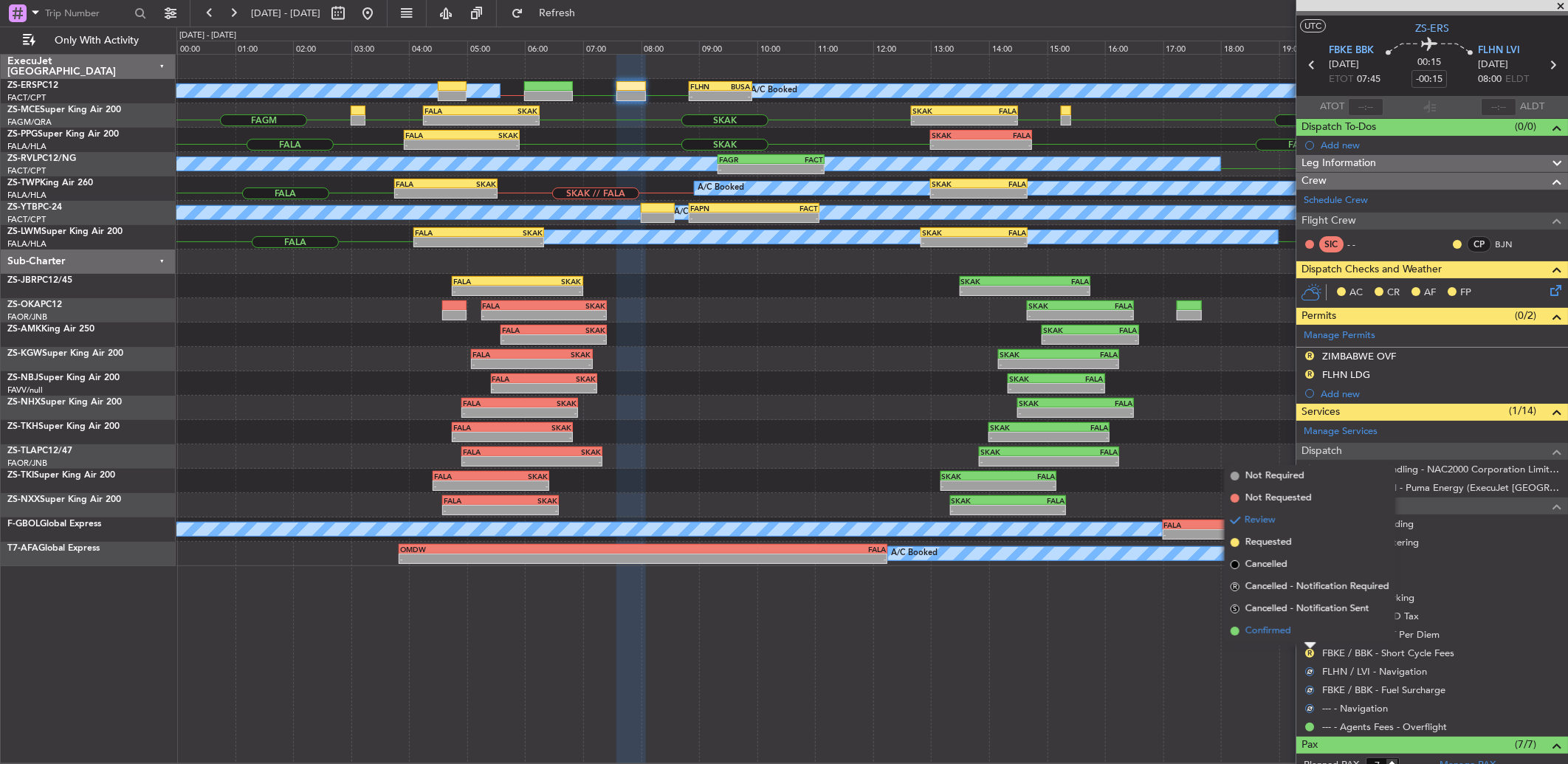
click at [1304, 626] on li "Confirmed" at bounding box center [1310, 631] width 170 height 22
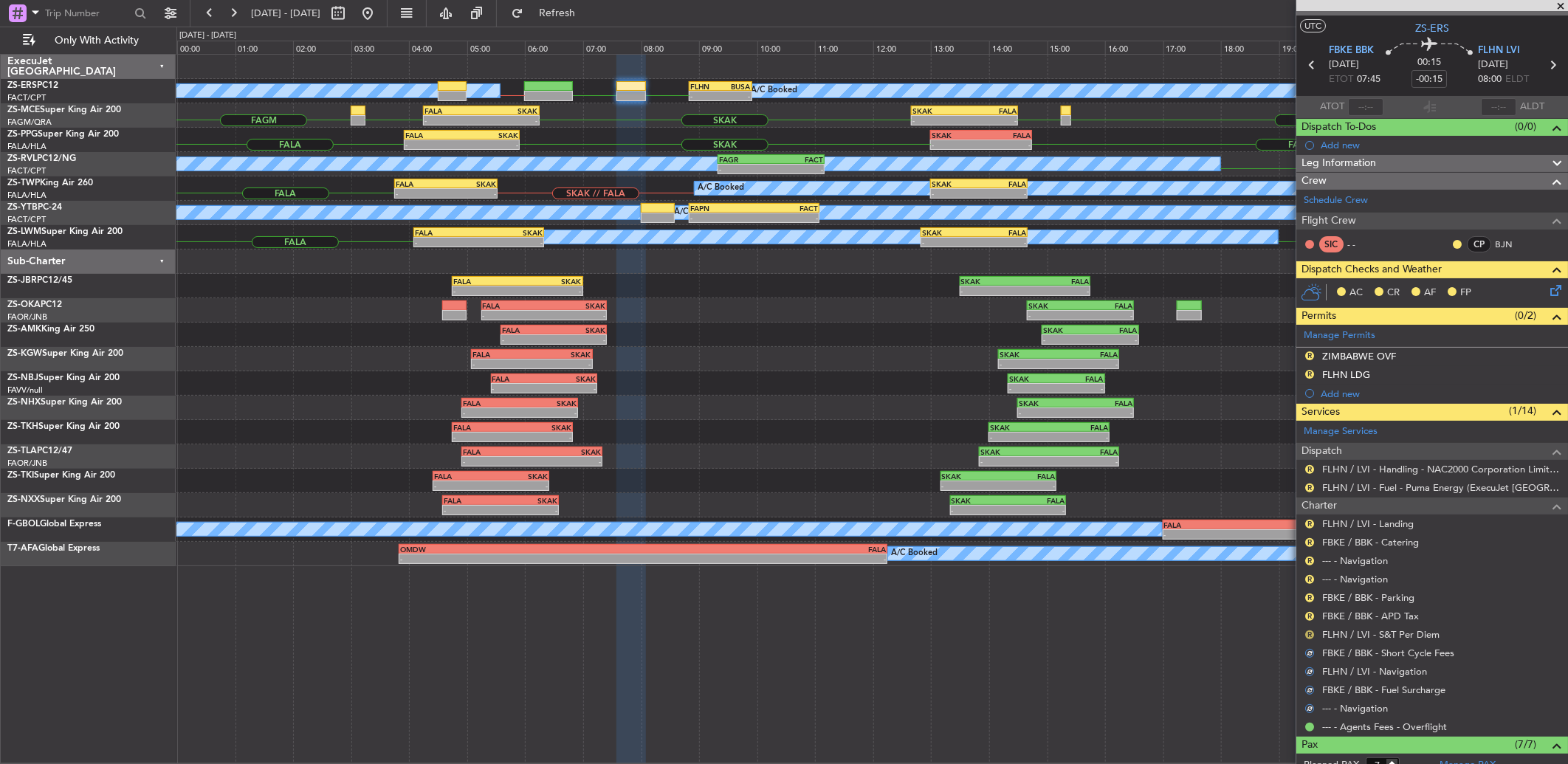
click at [1309, 633] on button "R" at bounding box center [1310, 635] width 9 height 9
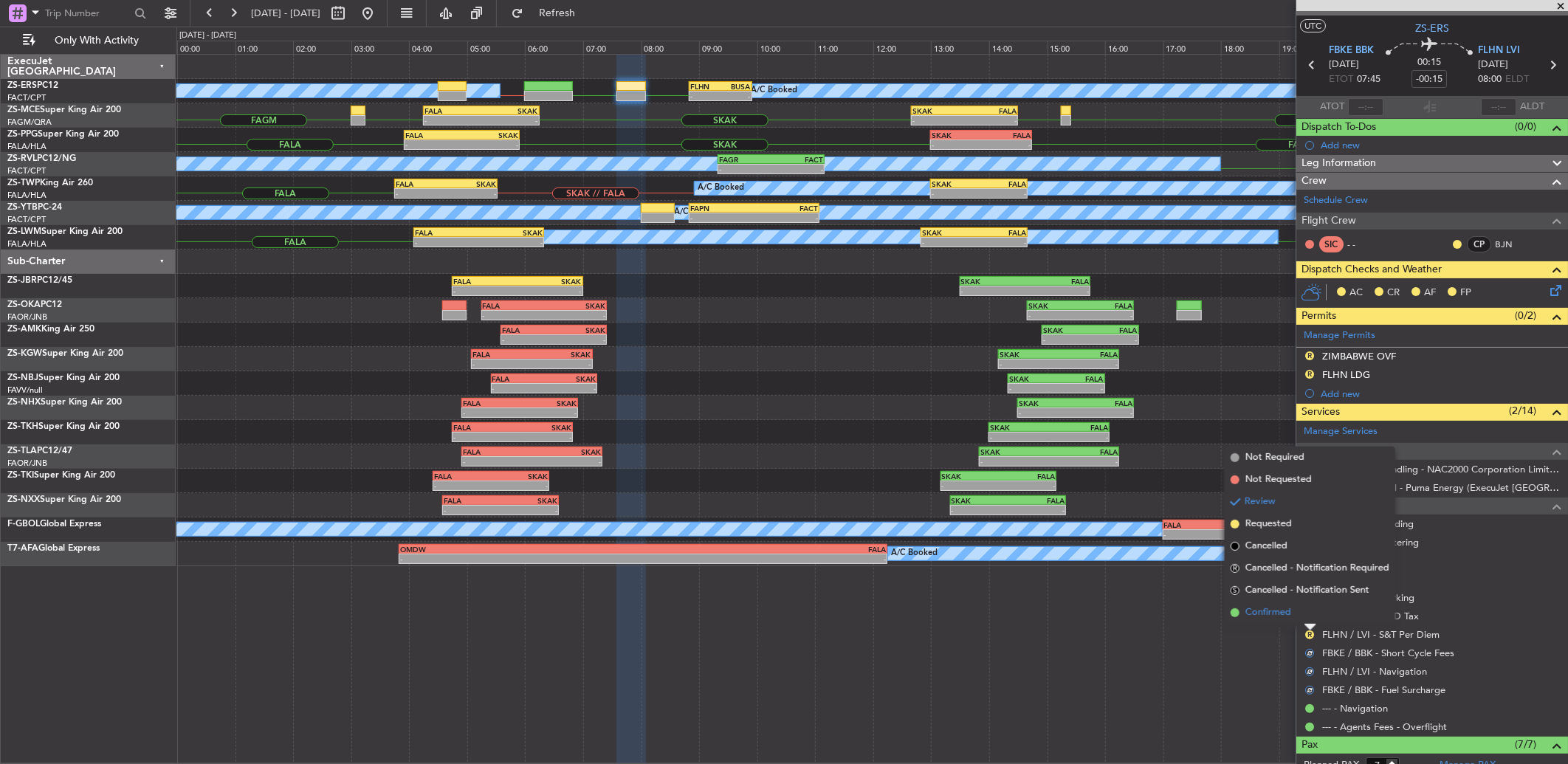
click at [1311, 612] on li "Confirmed" at bounding box center [1310, 613] width 170 height 22
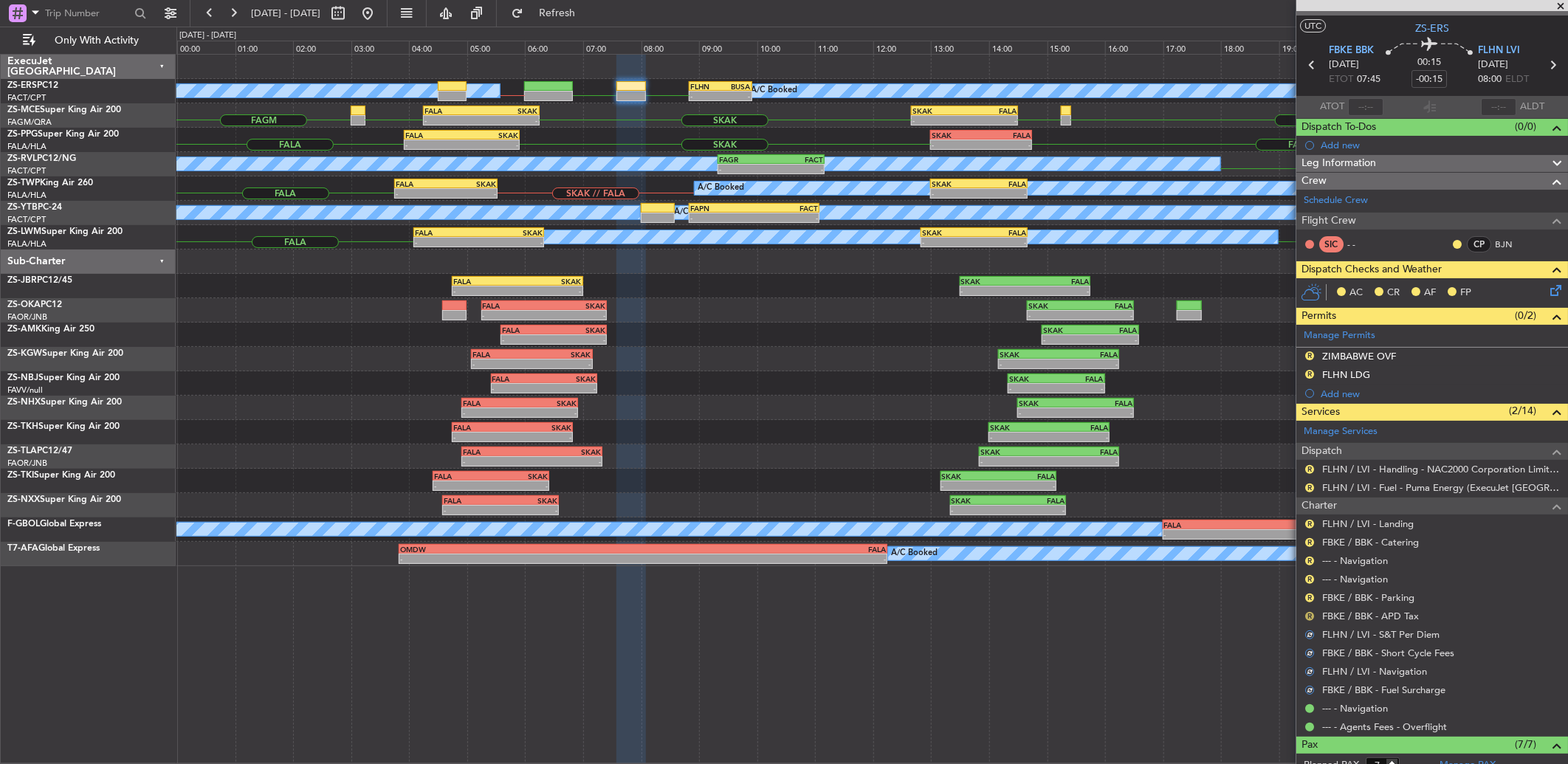
click at [1310, 613] on button "R" at bounding box center [1310, 617] width 9 height 9
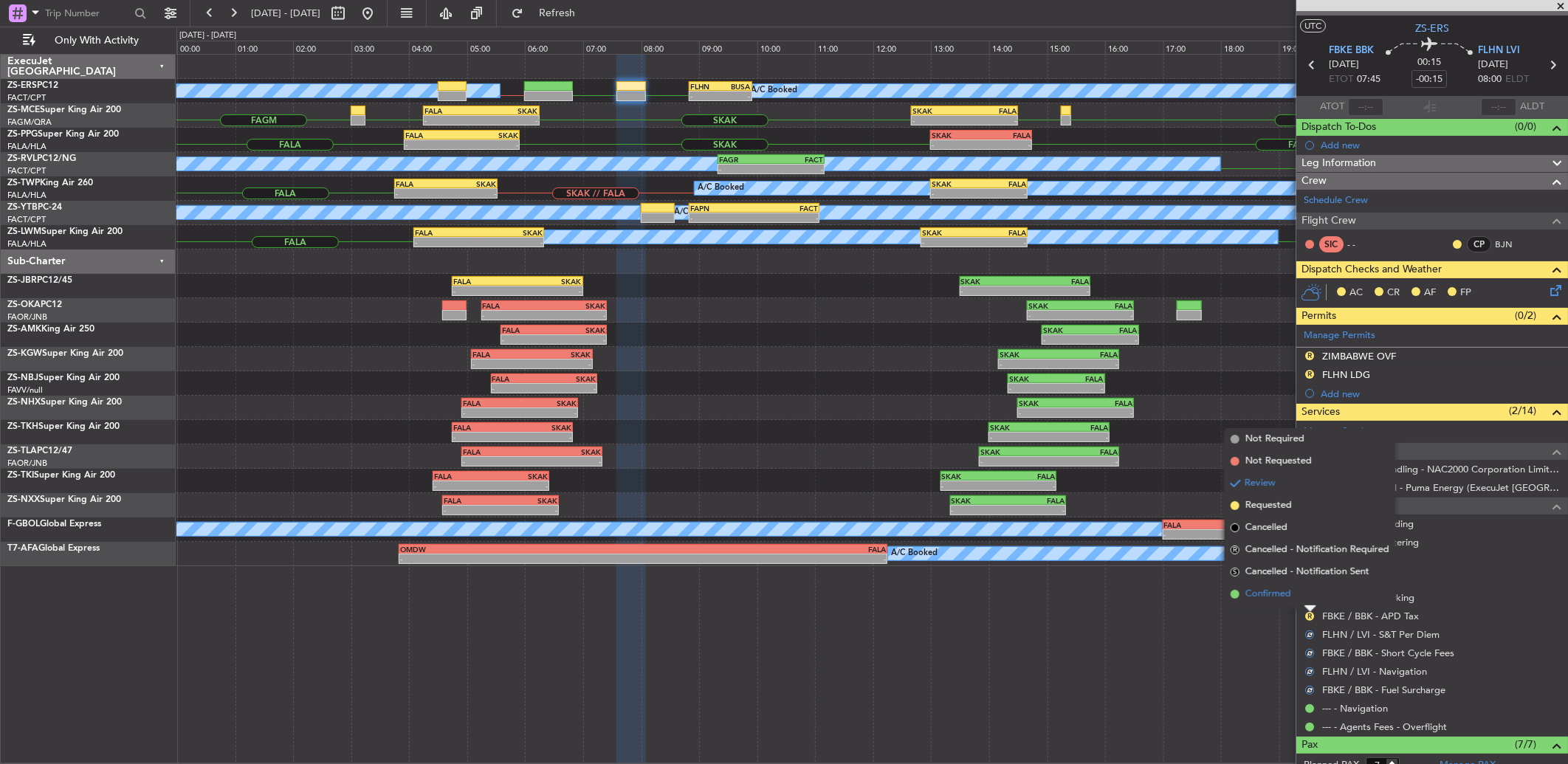
click at [1311, 593] on li "Confirmed" at bounding box center [1310, 594] width 170 height 22
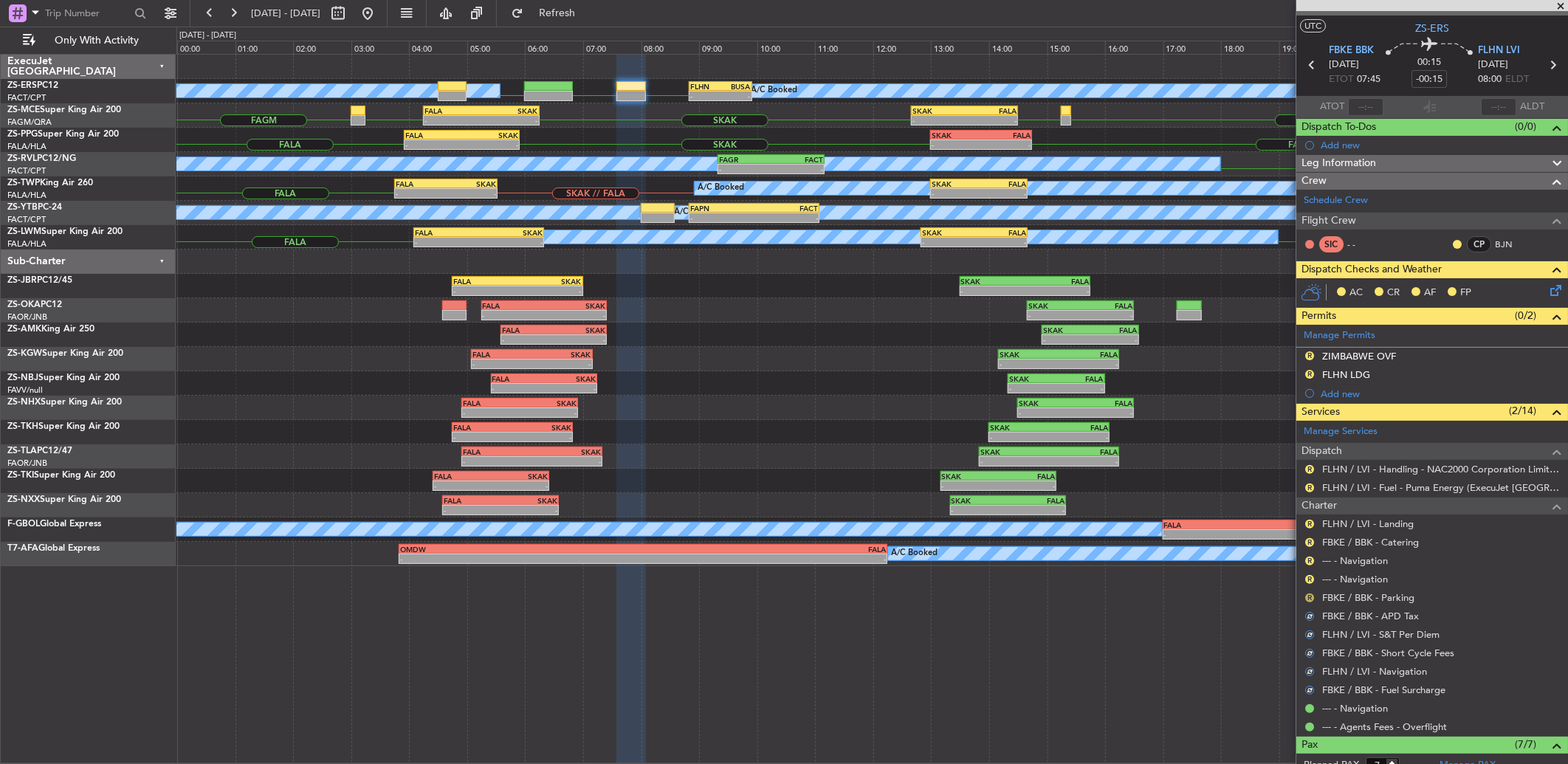
click at [1311, 594] on button "R" at bounding box center [1310, 598] width 9 height 9
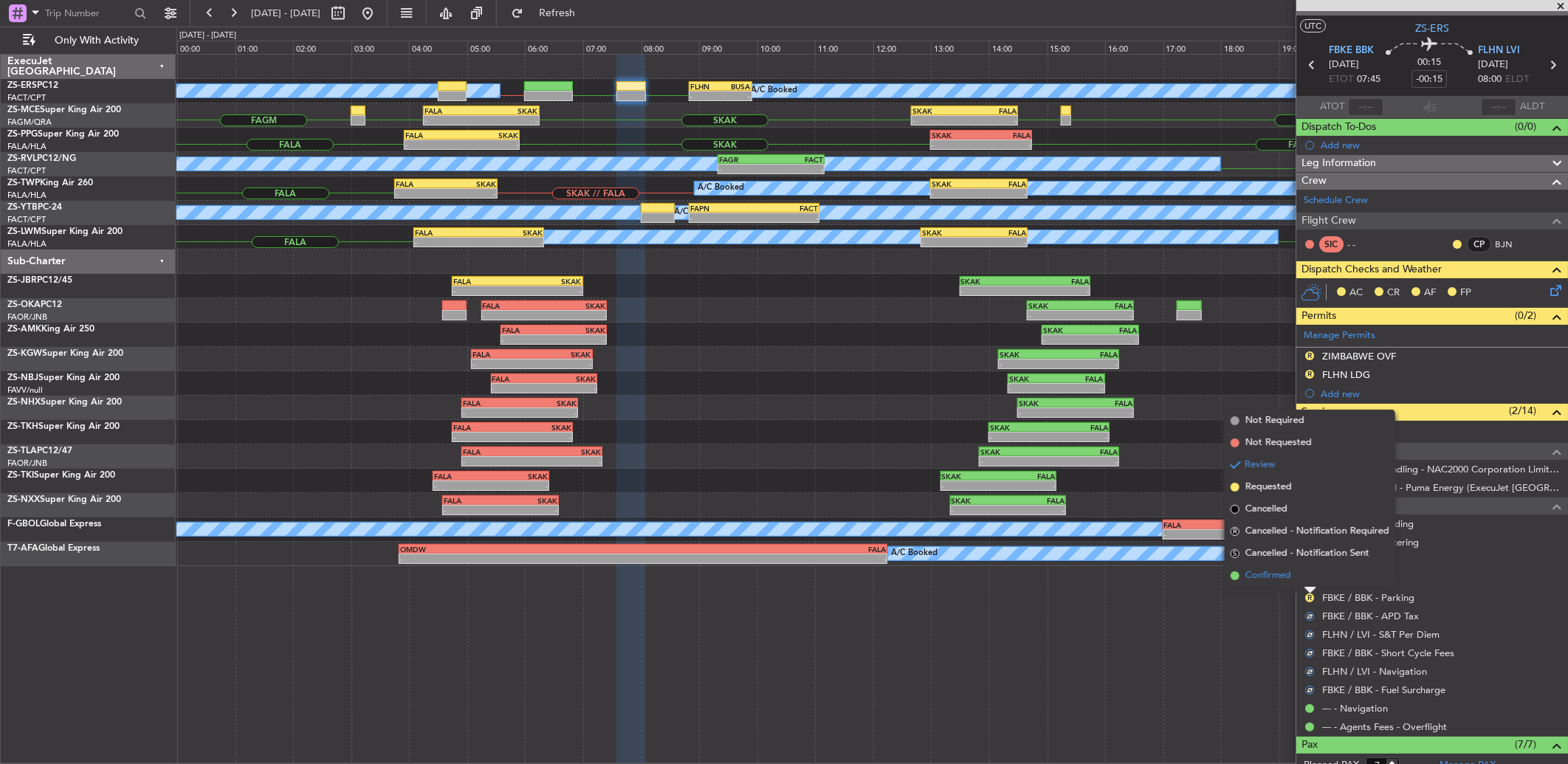
click at [1311, 579] on li "Confirmed" at bounding box center [1310, 575] width 170 height 22
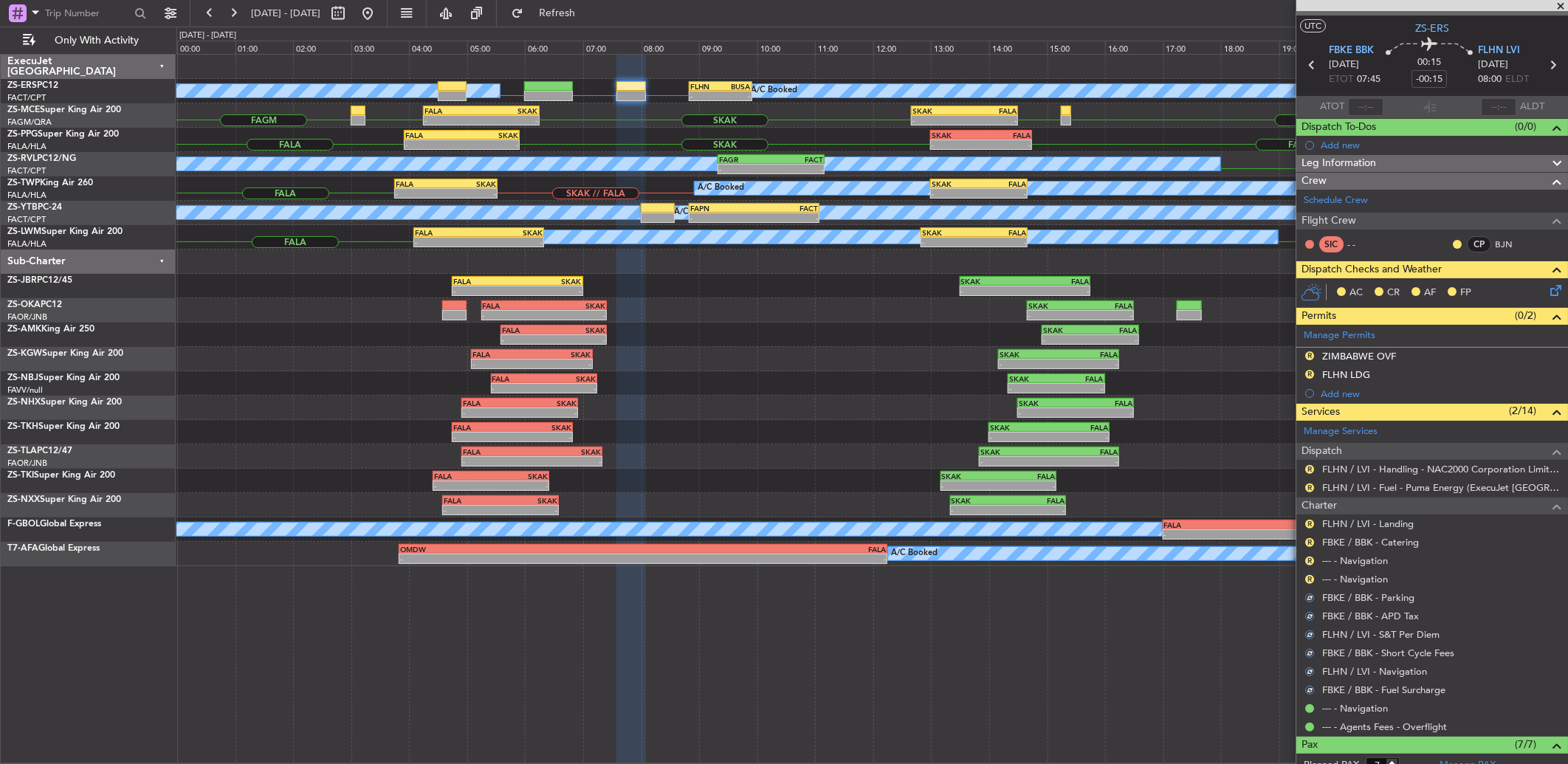
click at [1311, 579] on button "R" at bounding box center [1310, 580] width 9 height 9
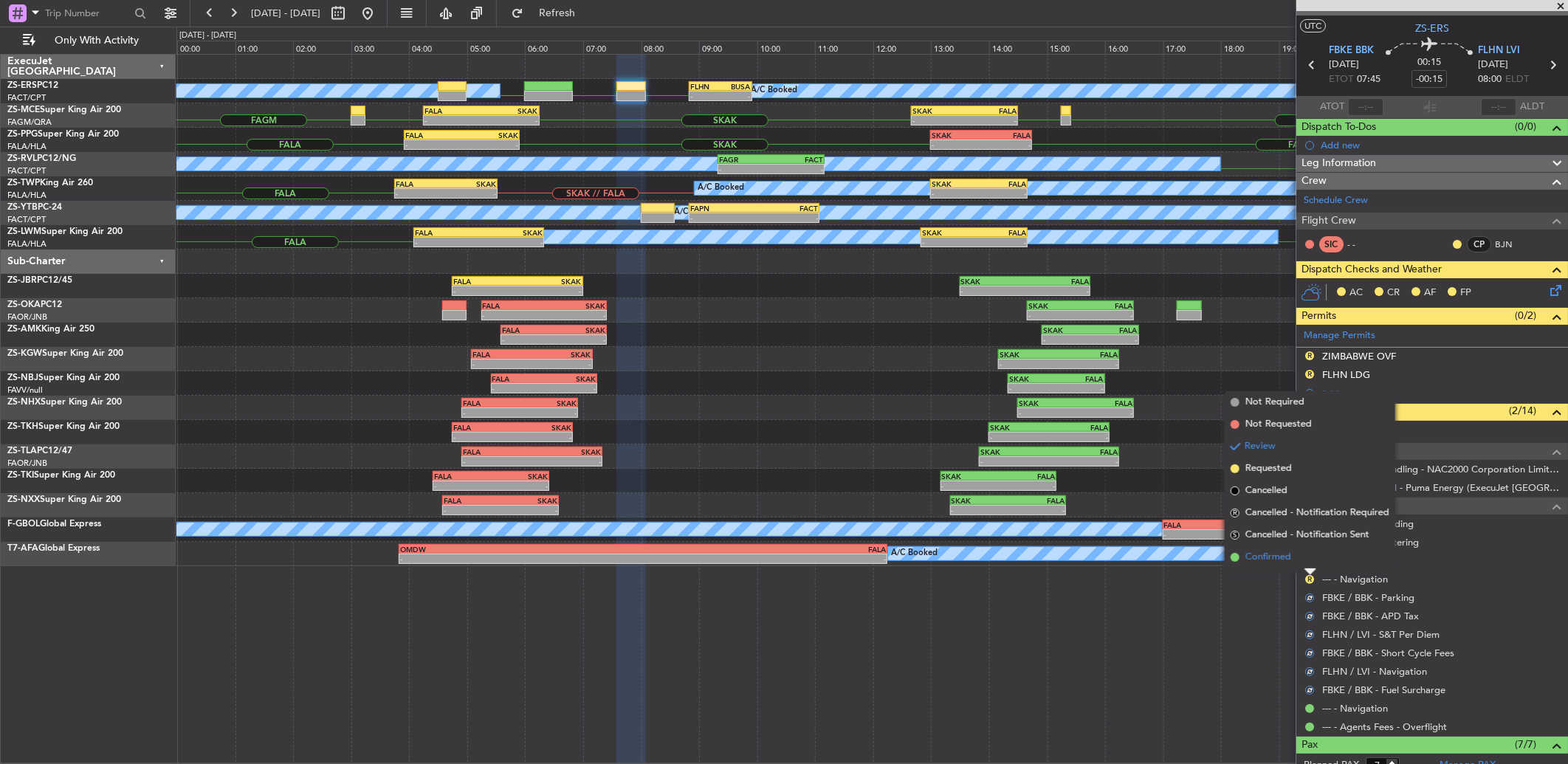
click at [1304, 560] on li "Confirmed" at bounding box center [1310, 557] width 170 height 22
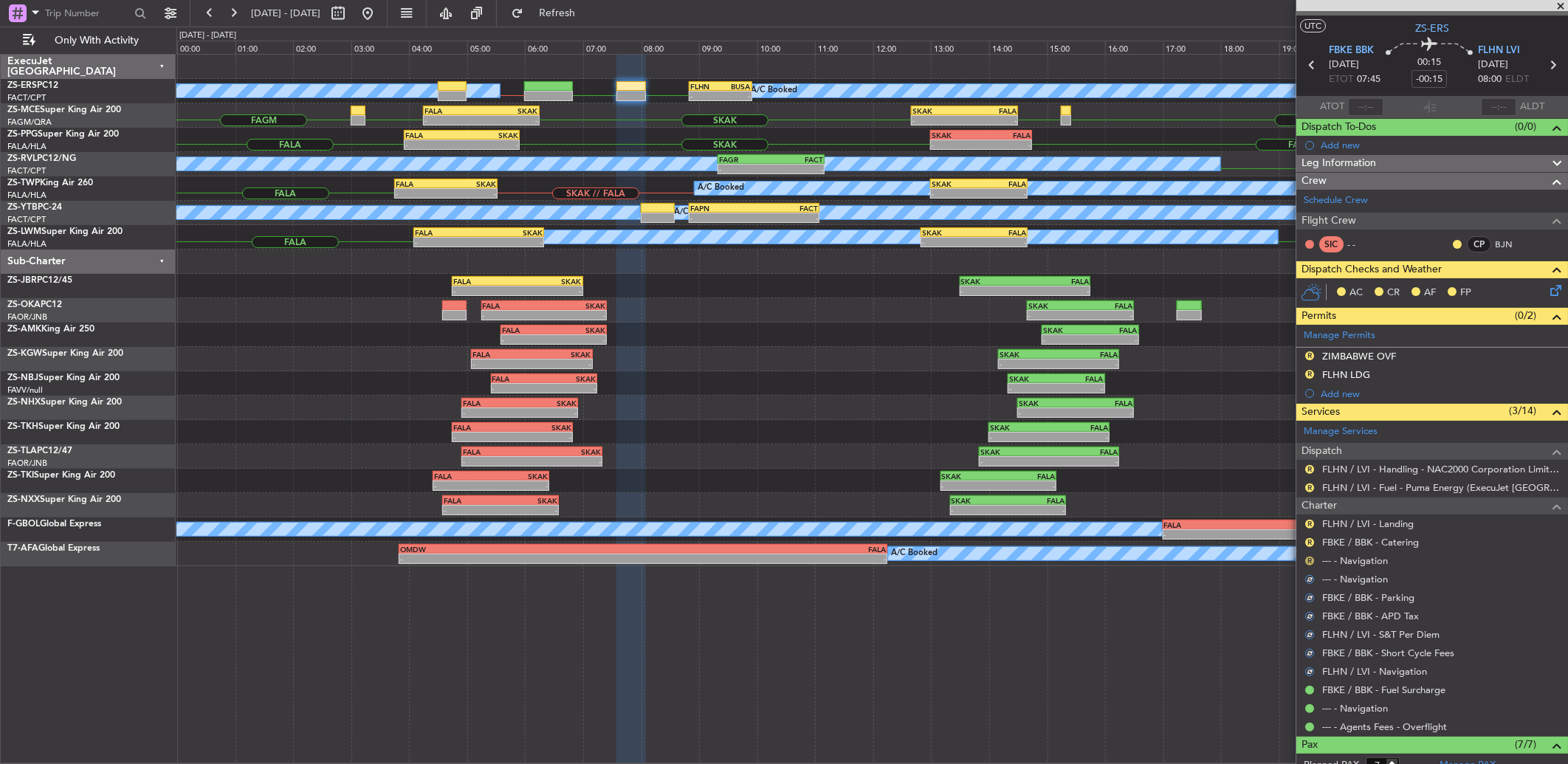
click at [1305, 560] on button "R" at bounding box center [1310, 561] width 9 height 9
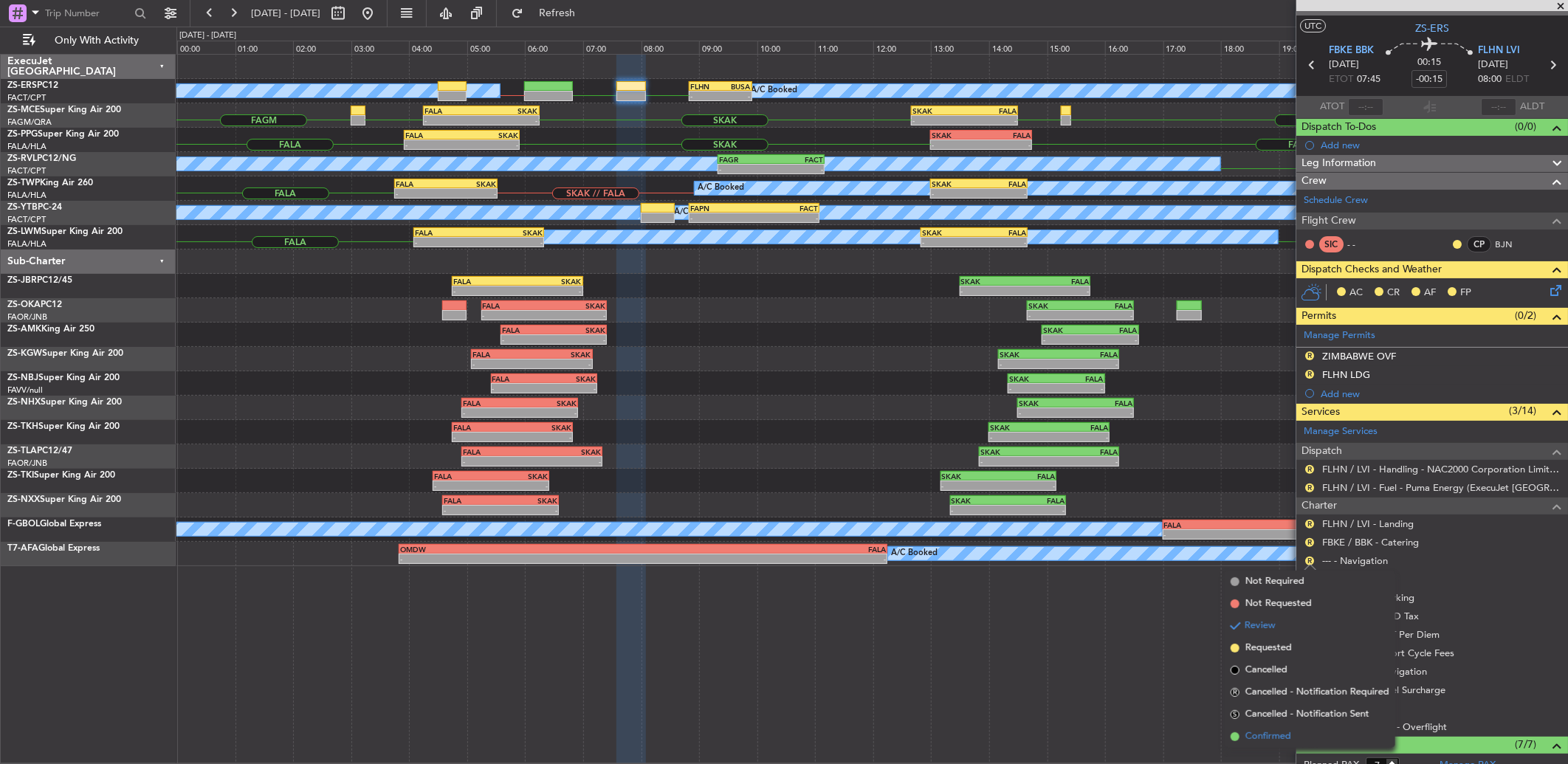
click at [1285, 741] on span "Confirmed" at bounding box center [1268, 737] width 46 height 15
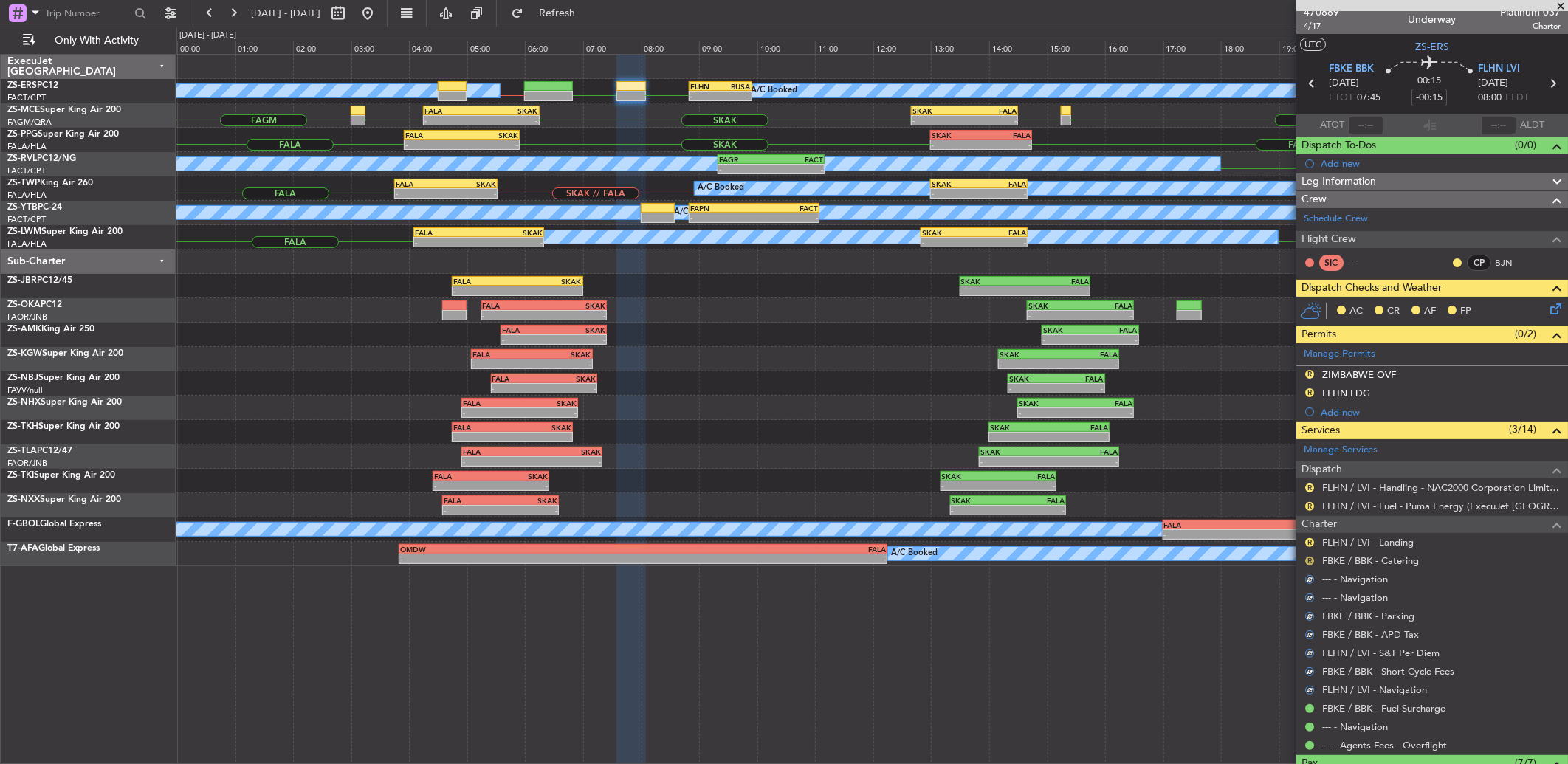
scroll to position [0, 0]
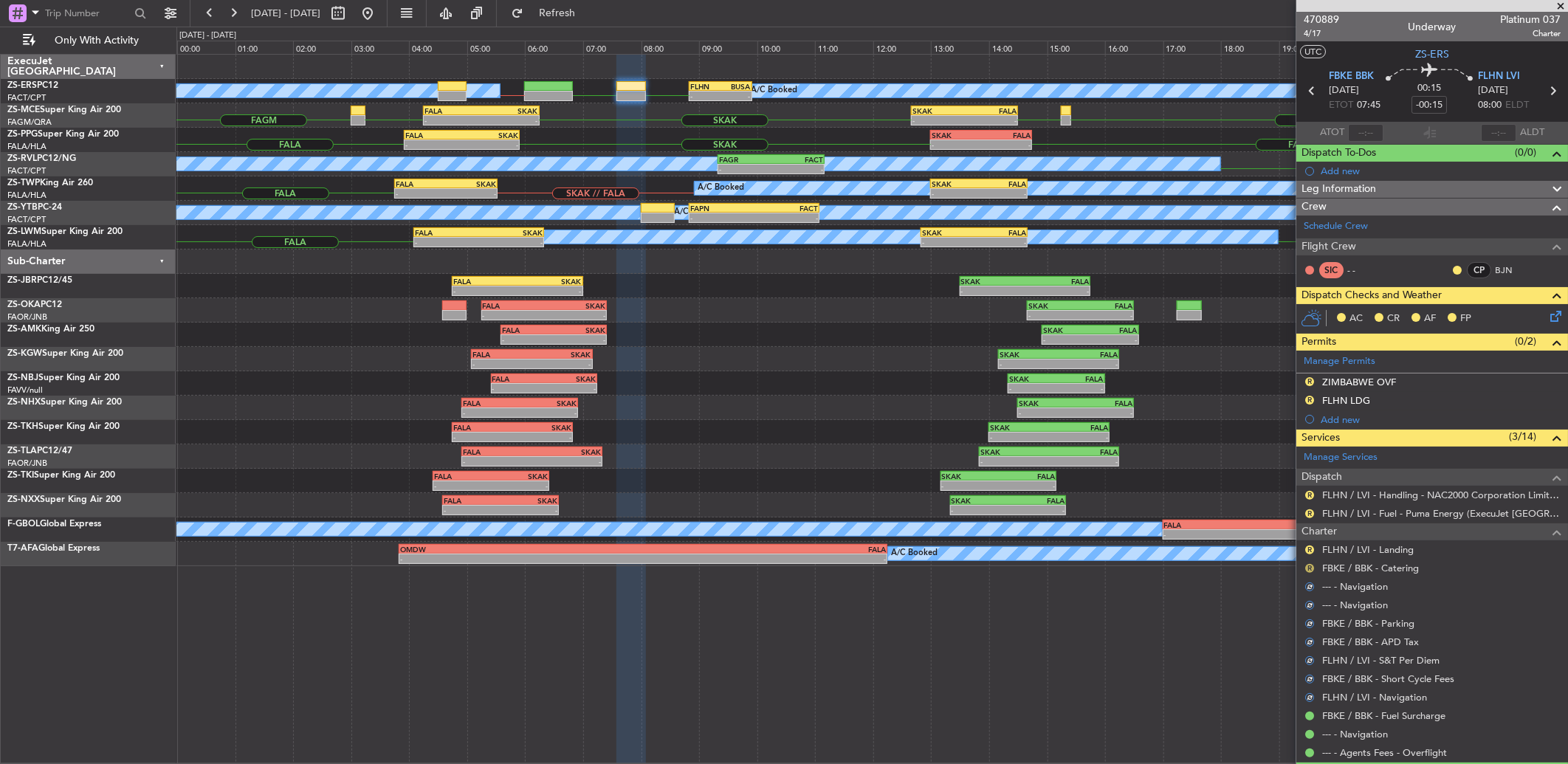
click at [1311, 565] on button "R" at bounding box center [1310, 568] width 9 height 9
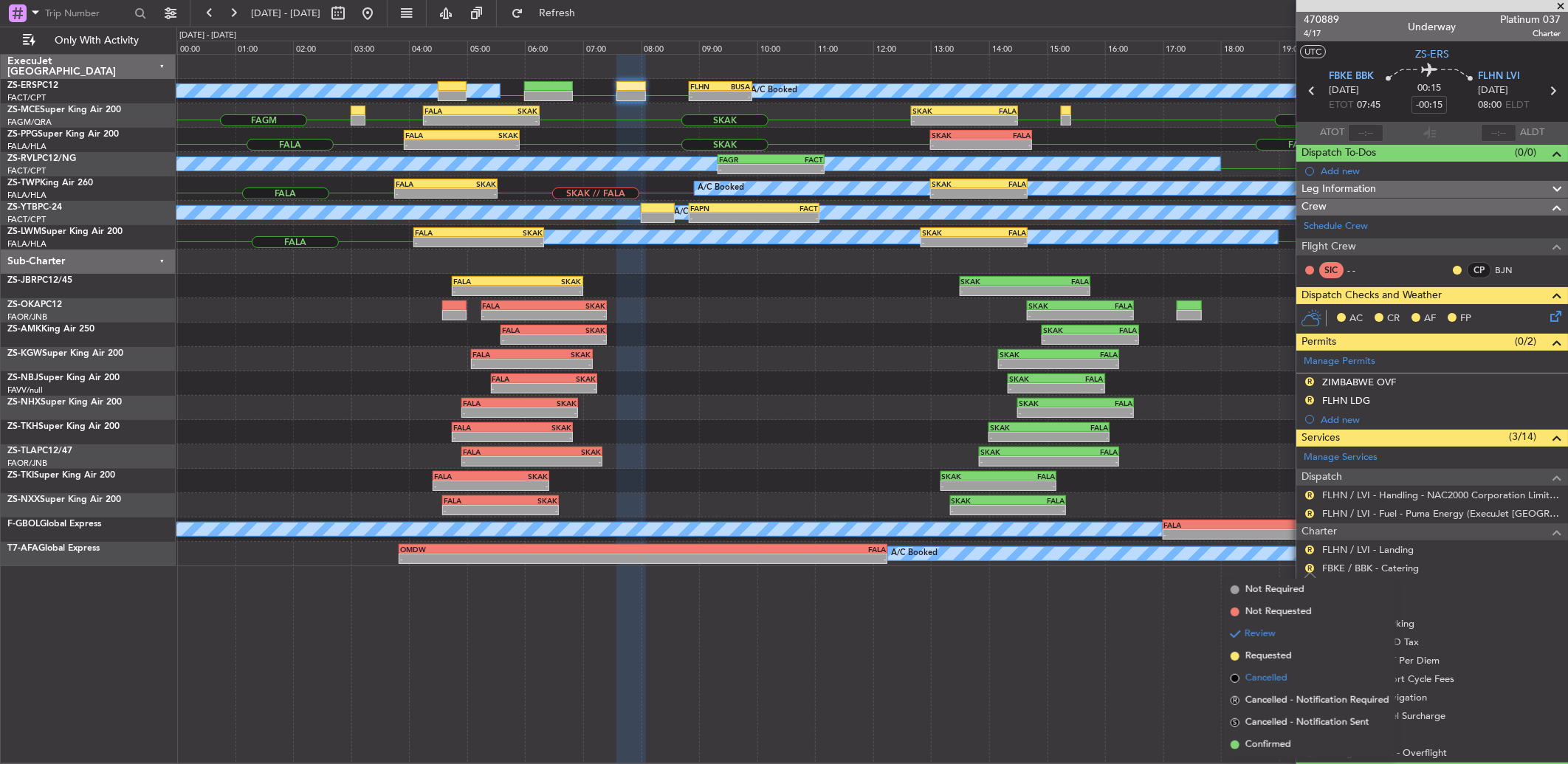
drag, startPoint x: 1280, startPoint y: 740, endPoint x: 1263, endPoint y: 684, distance: 58.5
click at [1276, 724] on ul "Not Required Not Requested Review Requested Cancelled R Cancelled - Notificatio…" at bounding box center [1310, 667] width 170 height 178
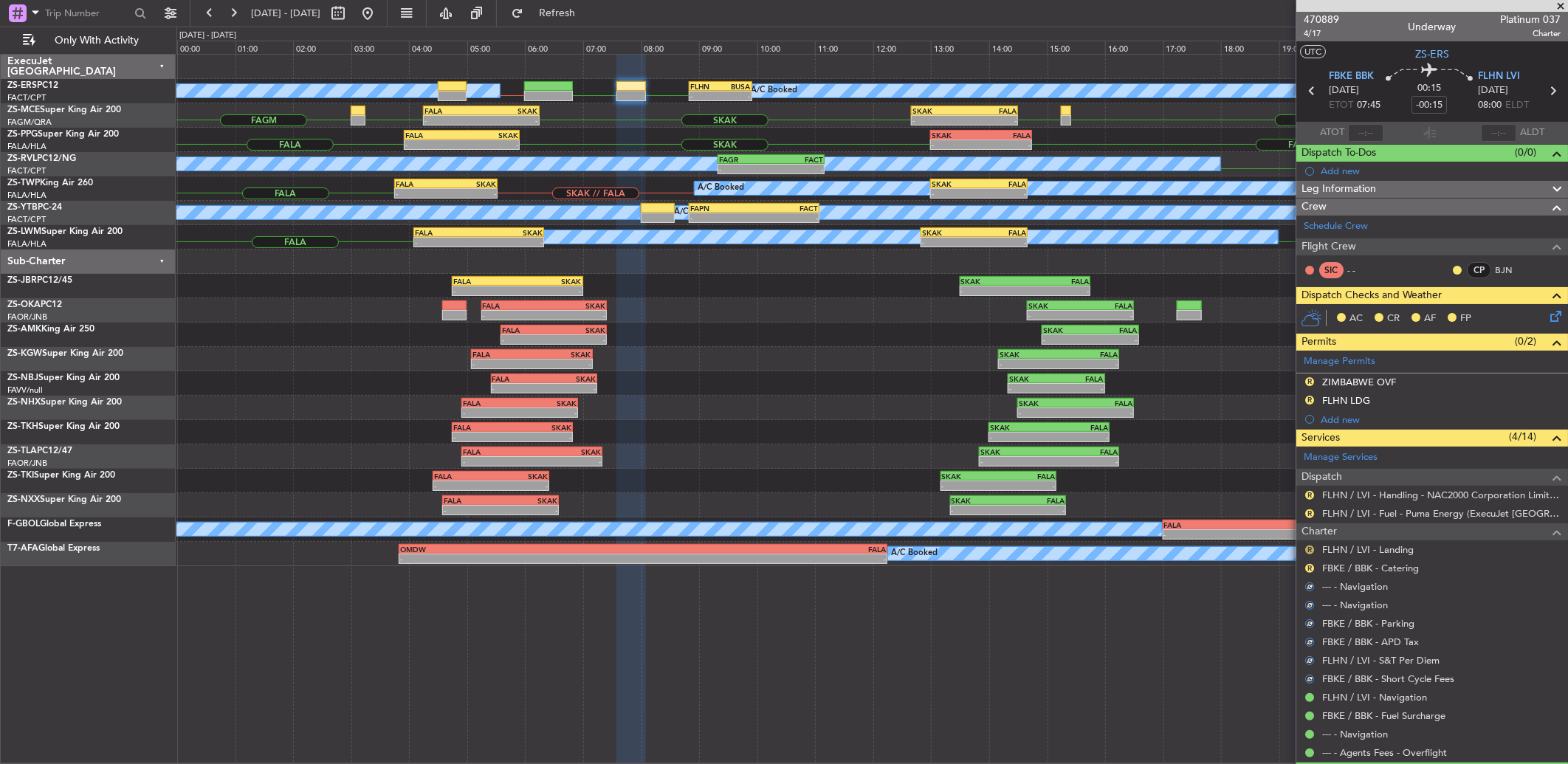
click at [1312, 546] on button "R" at bounding box center [1310, 550] width 9 height 9
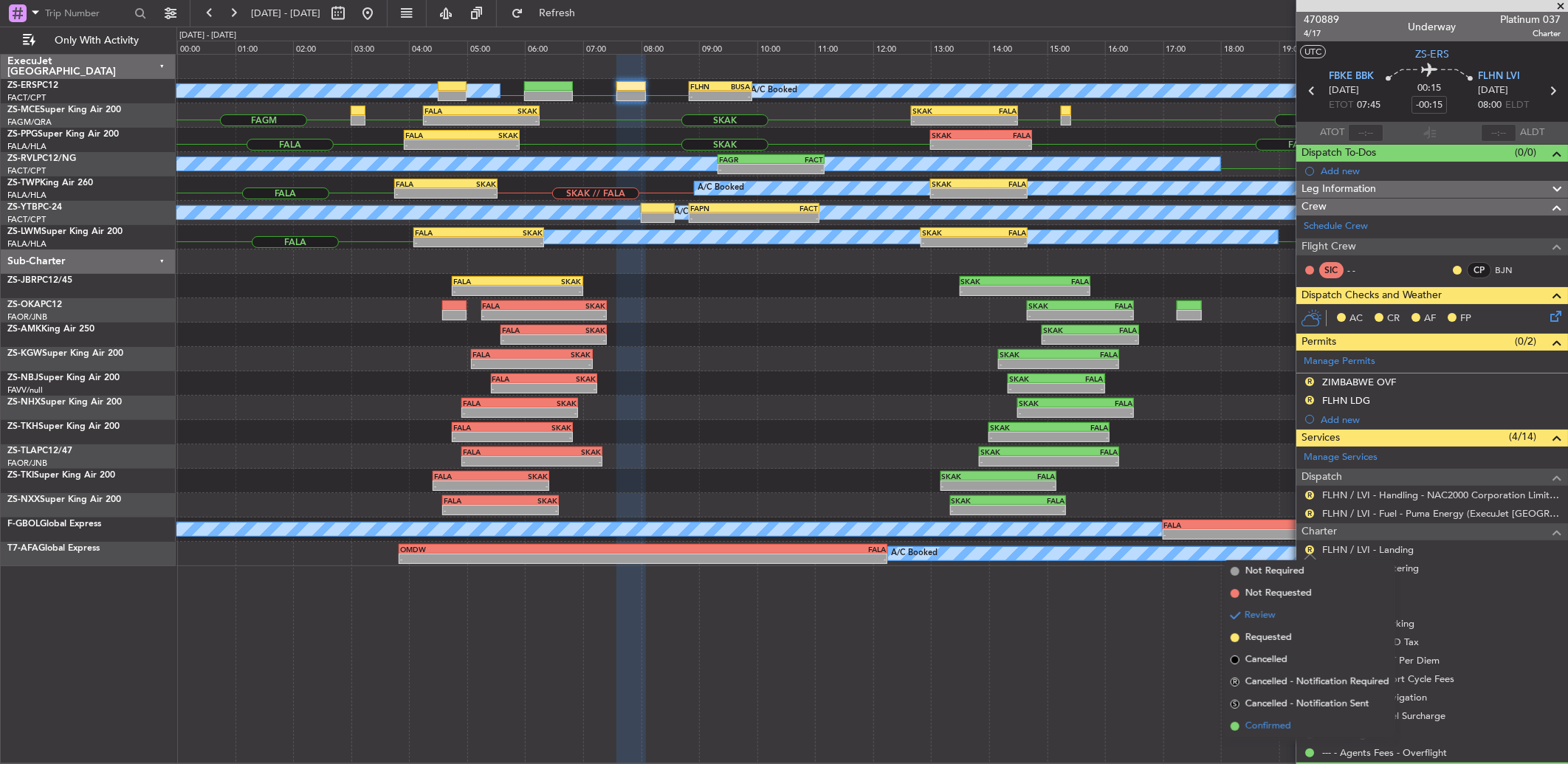
click at [1276, 724] on span "Confirmed" at bounding box center [1268, 727] width 46 height 15
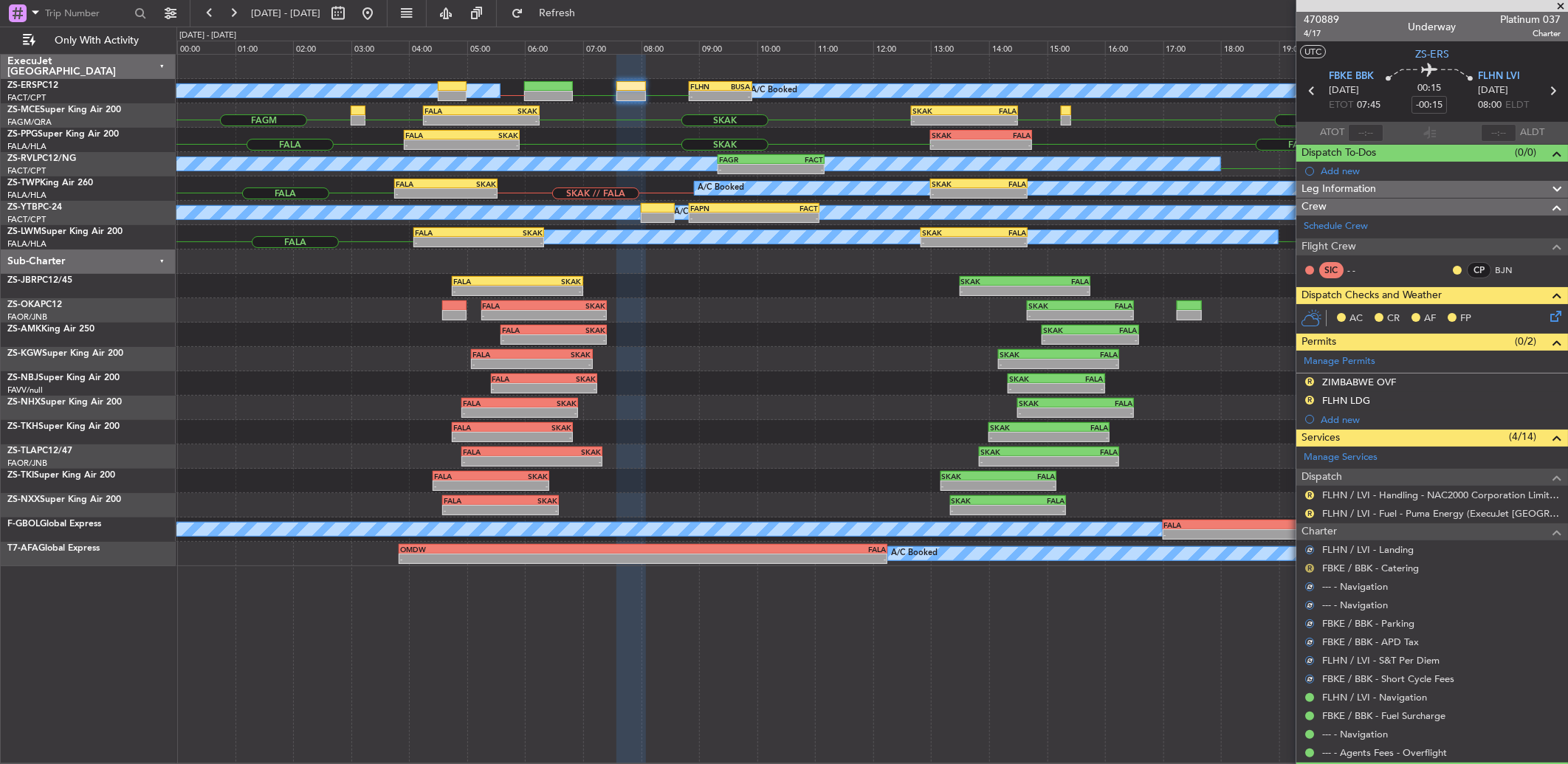
click at [1307, 570] on button "R" at bounding box center [1310, 568] width 9 height 9
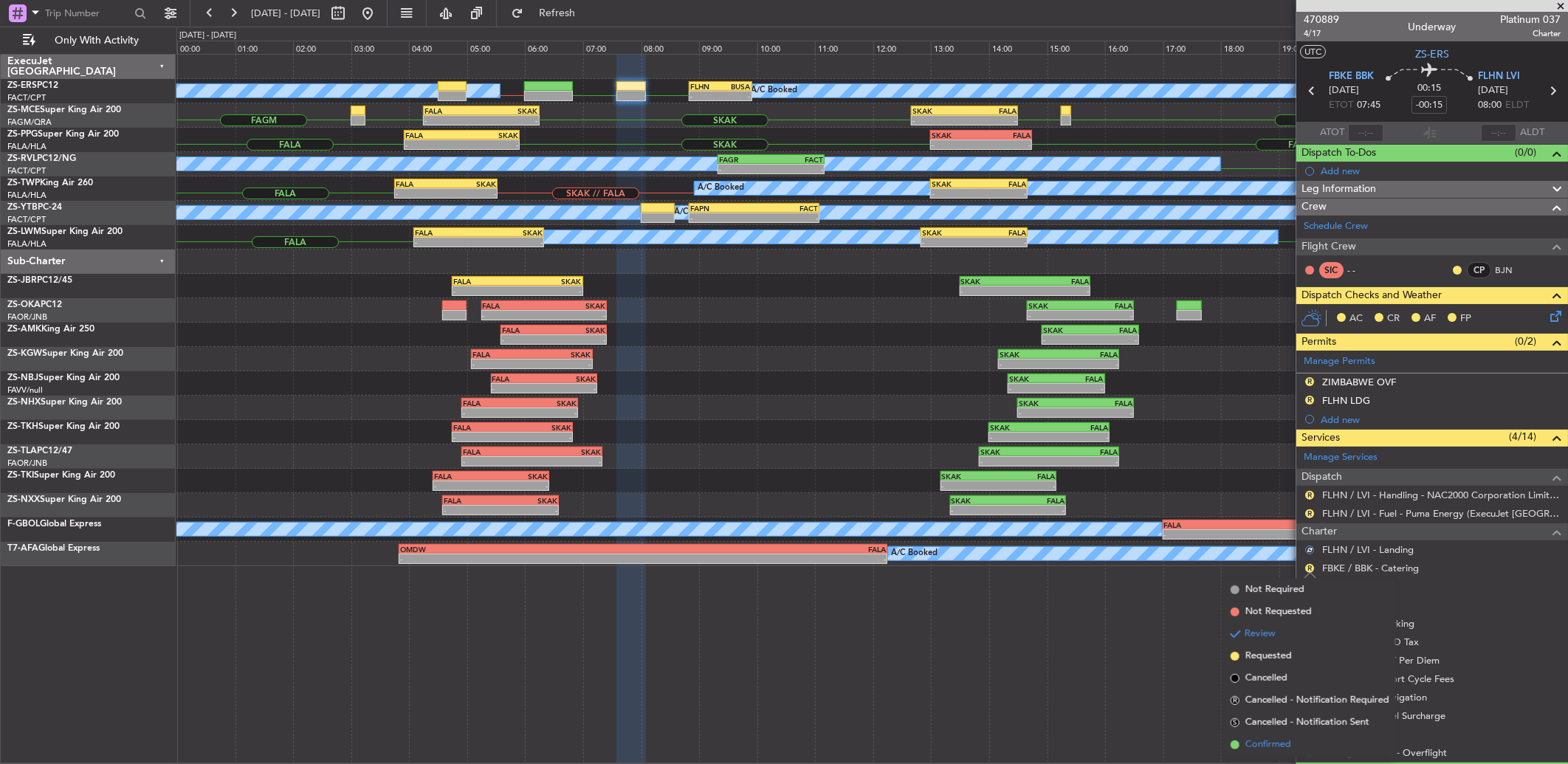
click at [1247, 746] on span "Confirmed" at bounding box center [1268, 745] width 46 height 15
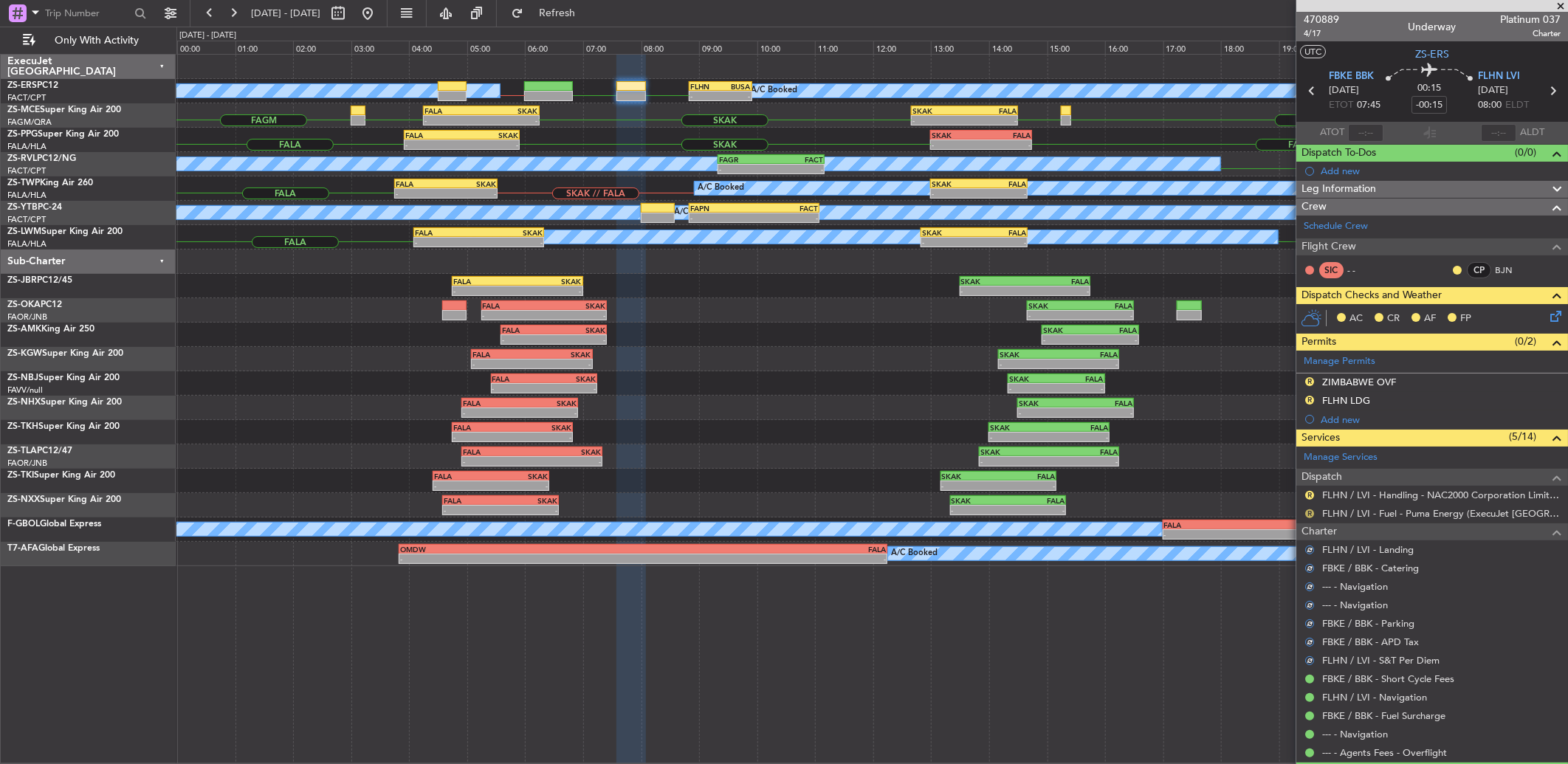
click at [1307, 514] on button "R" at bounding box center [1310, 514] width 9 height 9
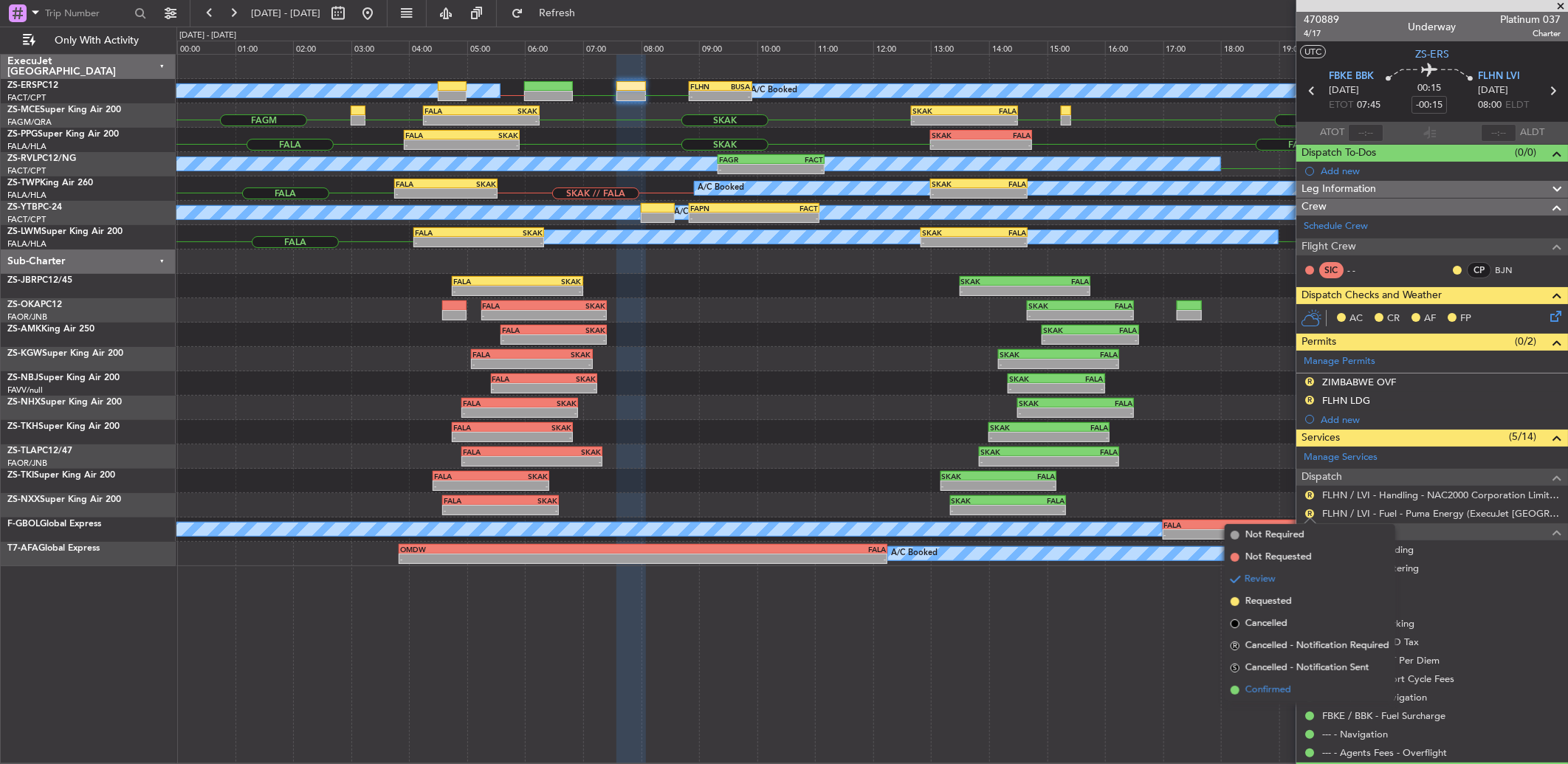
click at [1291, 687] on span "Confirmed" at bounding box center [1268, 690] width 46 height 15
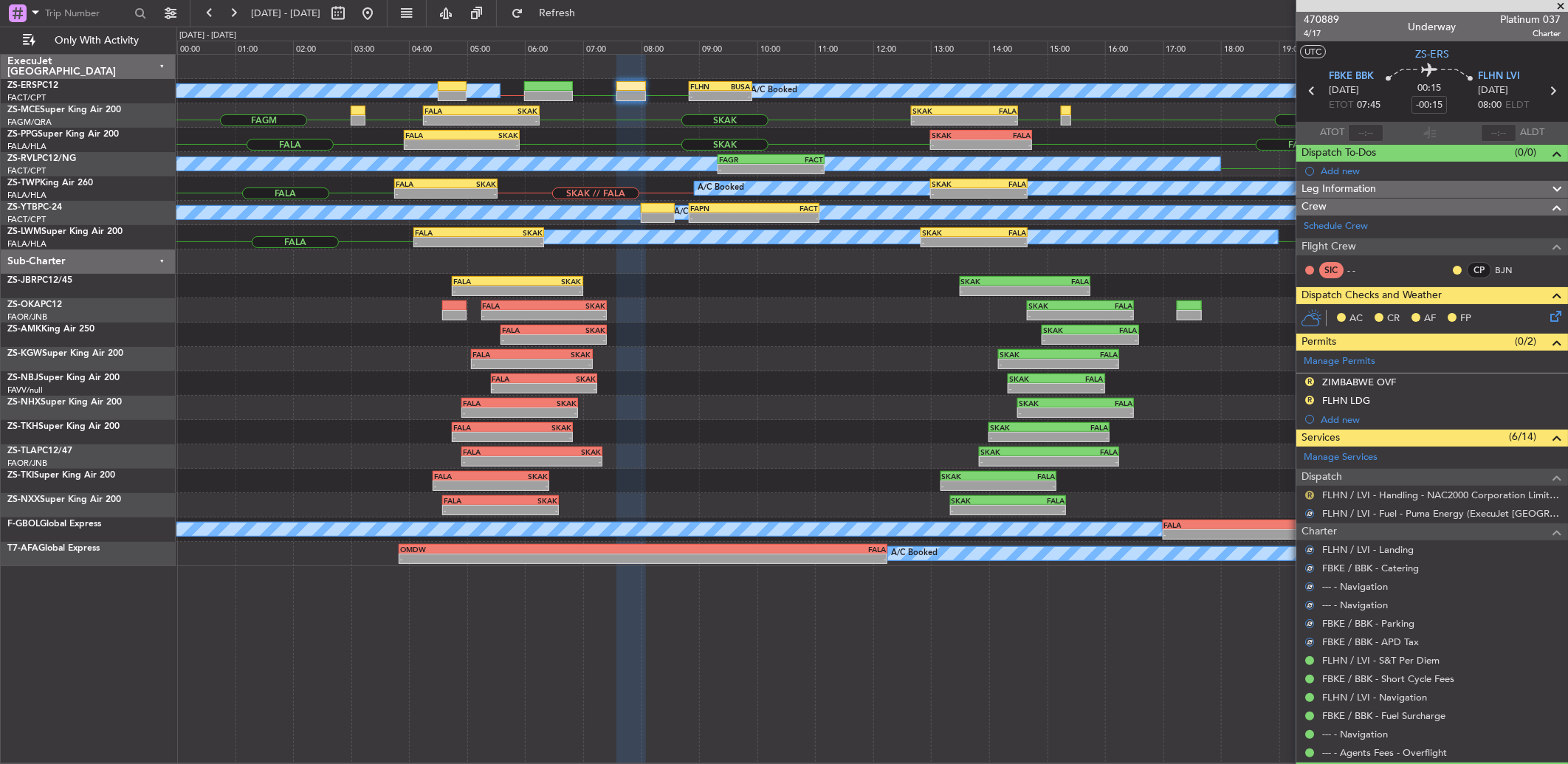
click at [1311, 492] on button "R" at bounding box center [1310, 495] width 9 height 9
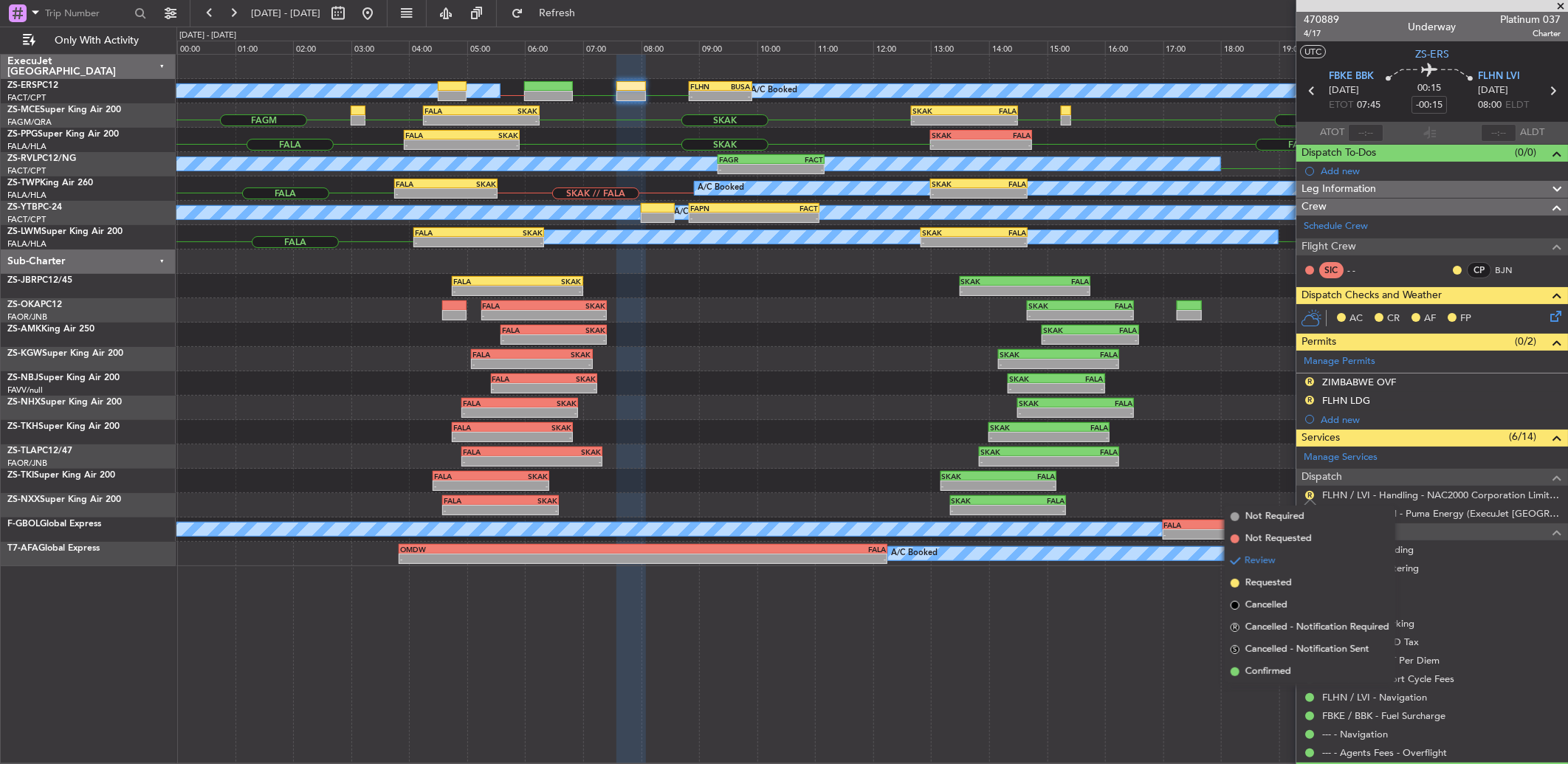
click at [1303, 676] on mat-tooltip-component "Confirmed" at bounding box center [1310, 693] width 66 height 39
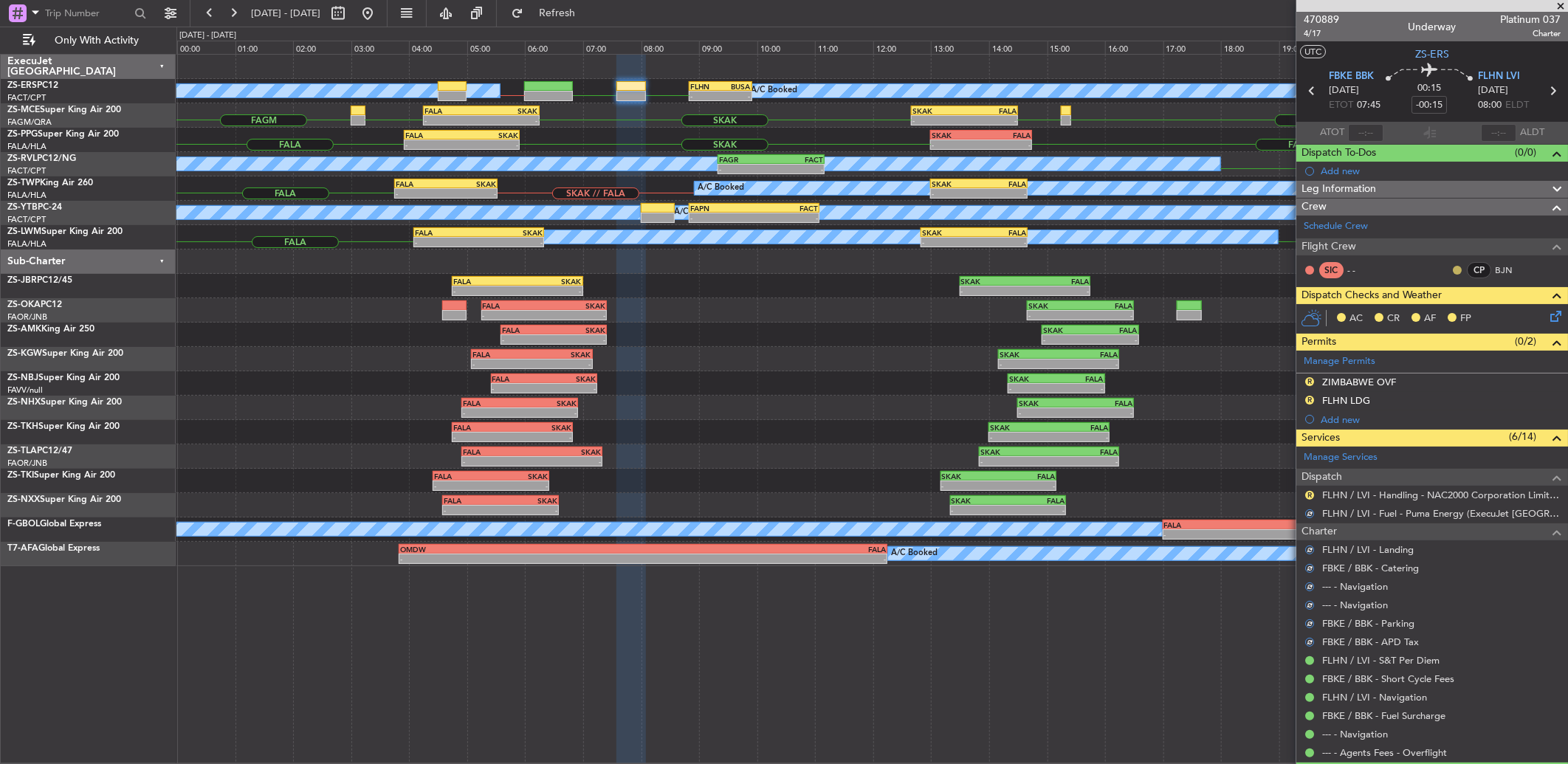
click at [1451, 268] on div at bounding box center [1458, 271] width 12 height 12
click at [1305, 495] on button "R" at bounding box center [1310, 495] width 9 height 9
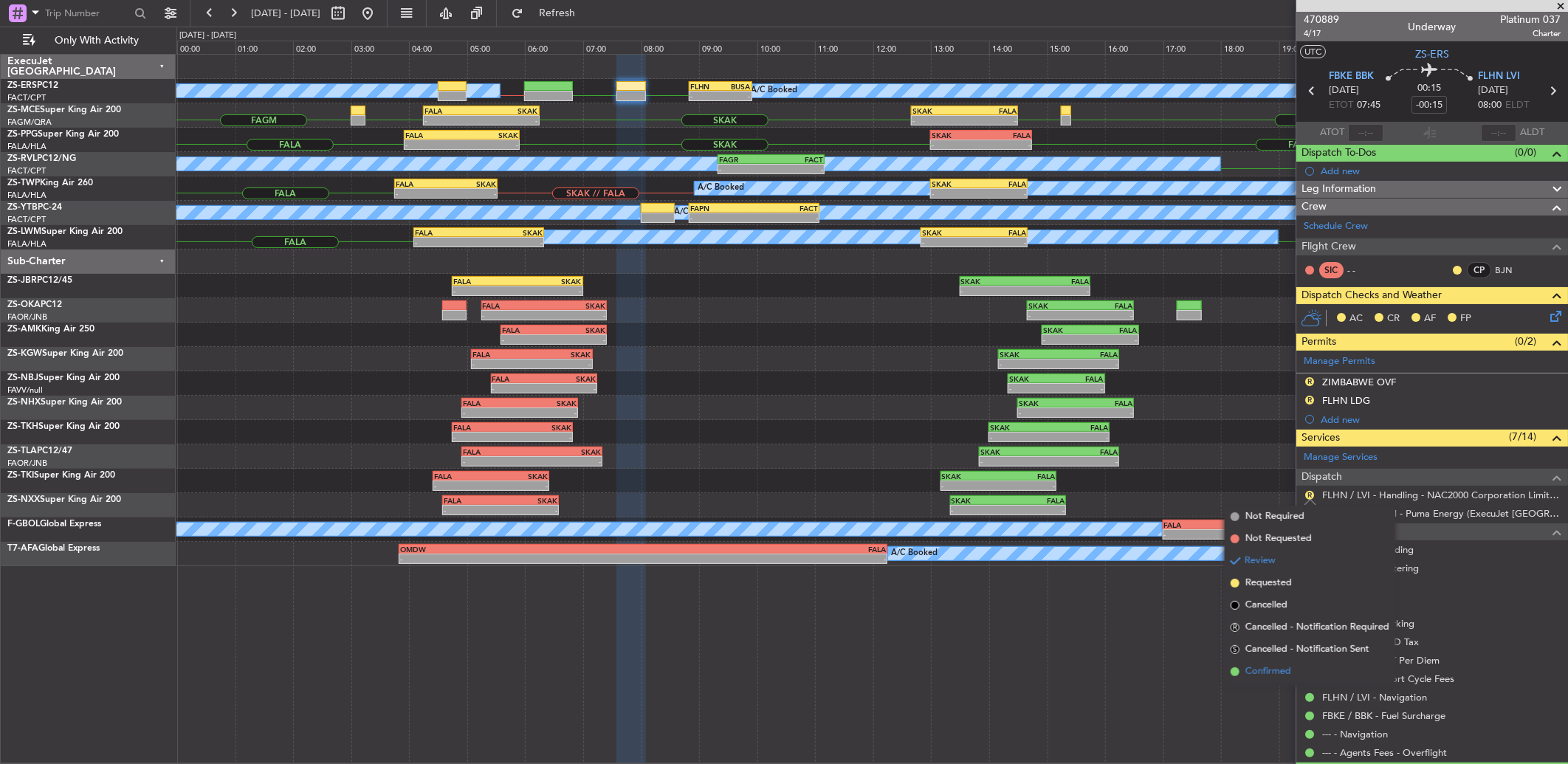
click at [1279, 667] on span "Confirmed" at bounding box center [1268, 672] width 46 height 15
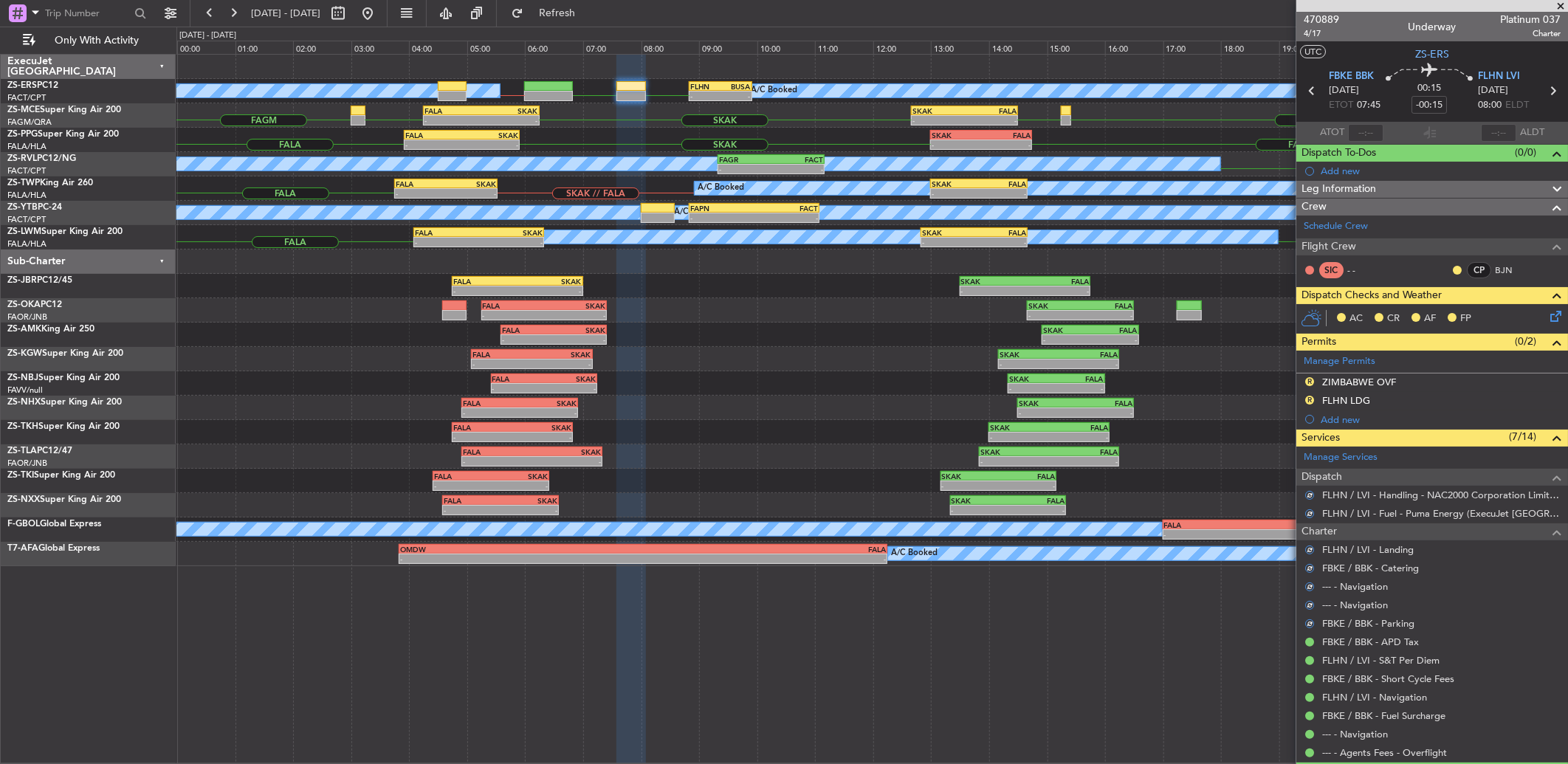
click at [1451, 265] on div at bounding box center [1458, 271] width 12 height 12
click at [1452, 270] on button at bounding box center [1457, 271] width 9 height 9
click at [1434, 316] on span "Acknowledged" at bounding box center [1449, 312] width 65 height 15
click at [1547, 308] on icon at bounding box center [1553, 314] width 12 height 12
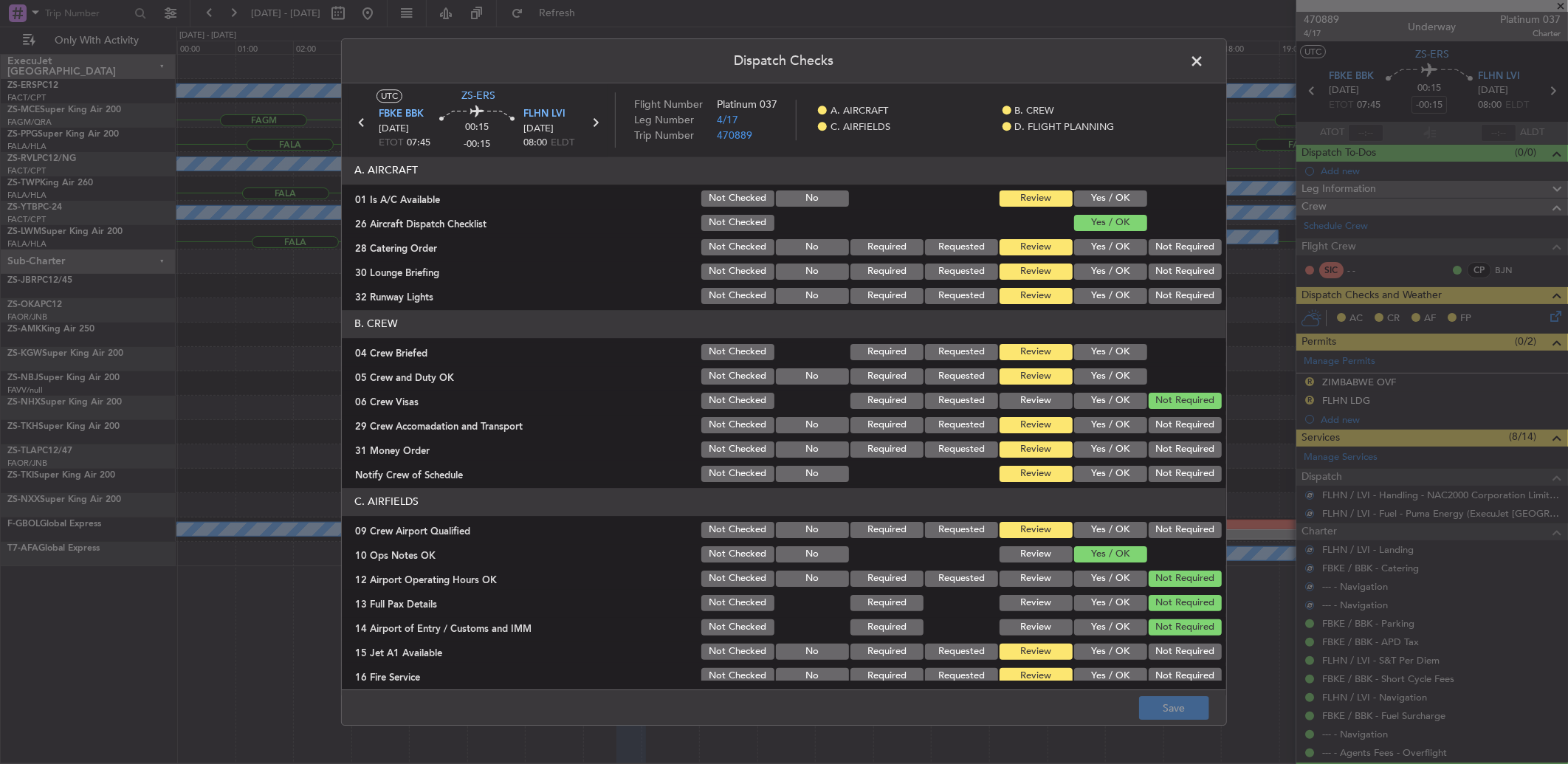
click at [1104, 189] on div "Yes / OK" at bounding box center [1109, 198] width 75 height 21
click at [1122, 245] on button "Yes / OK" at bounding box center [1111, 247] width 73 height 17
click at [1120, 211] on section "A. AIRCRAFT 01 Is A/C Available Not Checked No Review Yes / OK 26 Aircraft Disp…" at bounding box center [784, 231] width 884 height 150
click at [1118, 202] on button "Yes / OK" at bounding box center [1111, 198] width 73 height 17
click at [1169, 252] on button "Not Required" at bounding box center [1185, 247] width 73 height 17
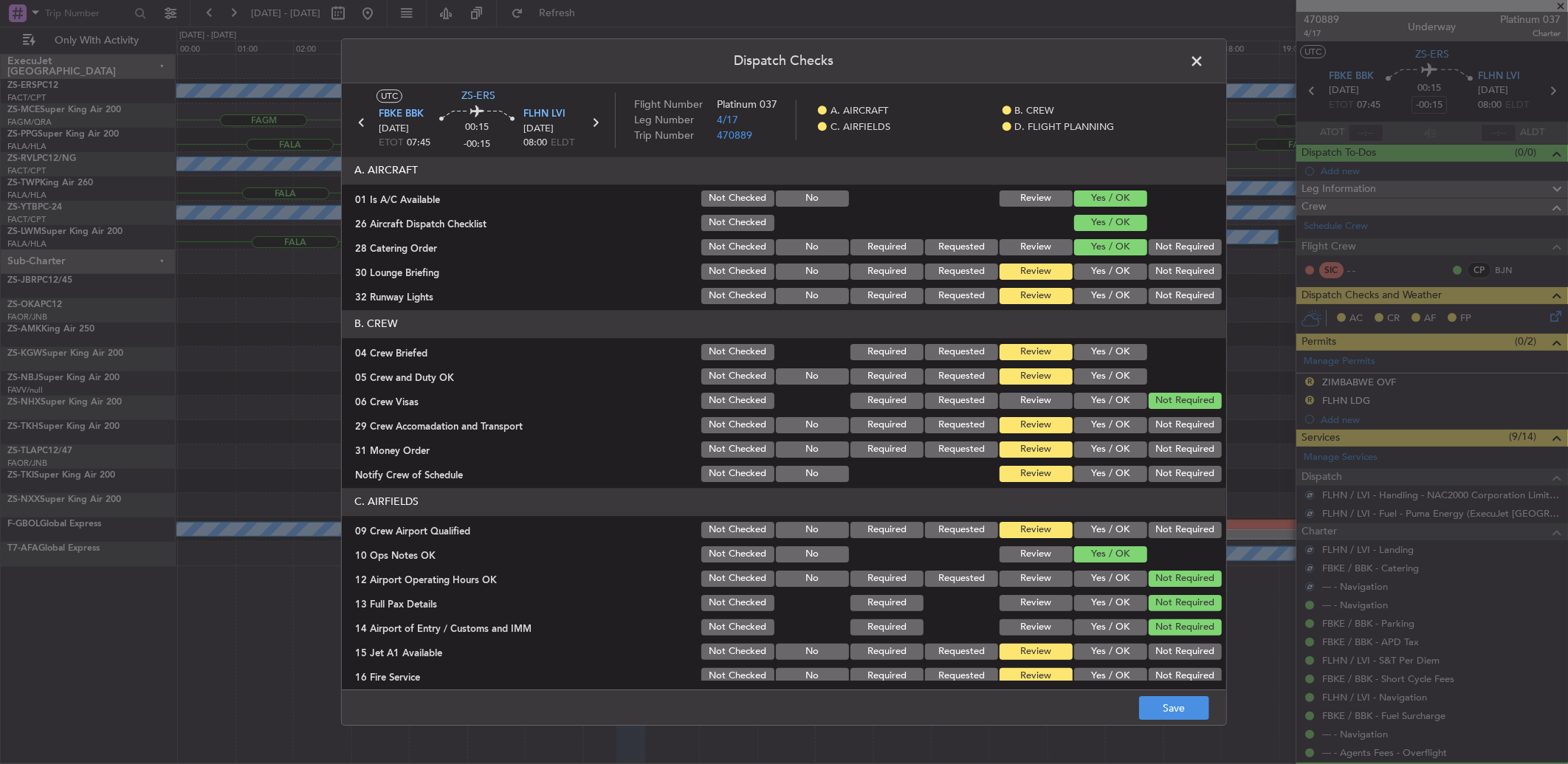
click at [1167, 275] on button "Not Required" at bounding box center [1185, 271] width 73 height 17
drag, startPoint x: 1167, startPoint y: 275, endPoint x: 1164, endPoint y: 285, distance: 10.4
click at [1167, 276] on button "Not Required" at bounding box center [1185, 271] width 73 height 17
click at [1161, 289] on button "Not Required" at bounding box center [1185, 296] width 73 height 17
click at [1112, 358] on button "Yes / OK" at bounding box center [1111, 352] width 73 height 17
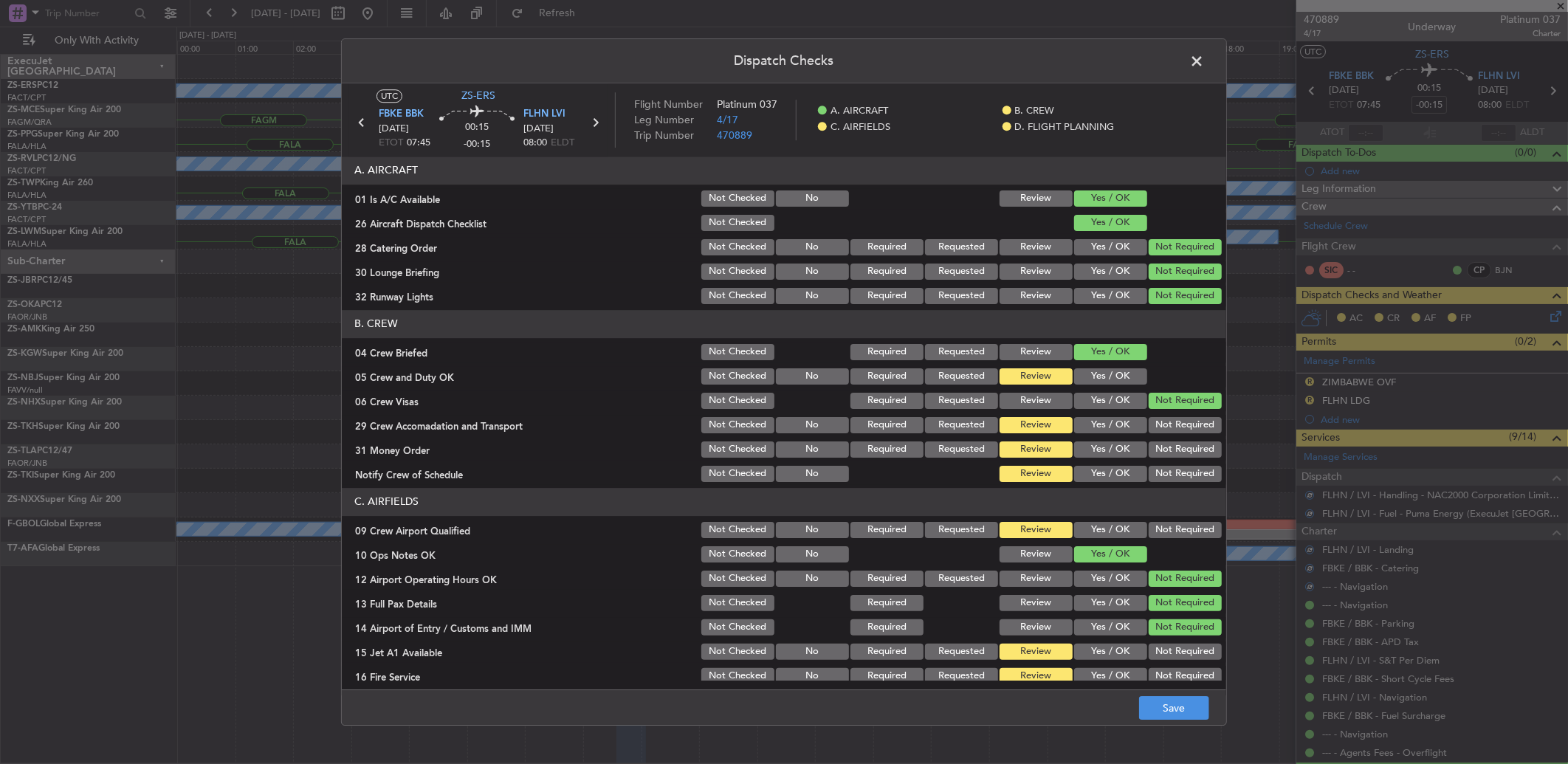
click at [1115, 372] on button "Yes / OK" at bounding box center [1111, 377] width 73 height 17
click at [1115, 379] on button "Yes / OK" at bounding box center [1111, 377] width 73 height 17
click at [1171, 439] on div "Not Required" at bounding box center [1184, 450] width 75 height 21
drag, startPoint x: 1168, startPoint y: 419, endPoint x: 1168, endPoint y: 432, distance: 13.0
click at [1168, 421] on button "Not Required" at bounding box center [1185, 426] width 73 height 17
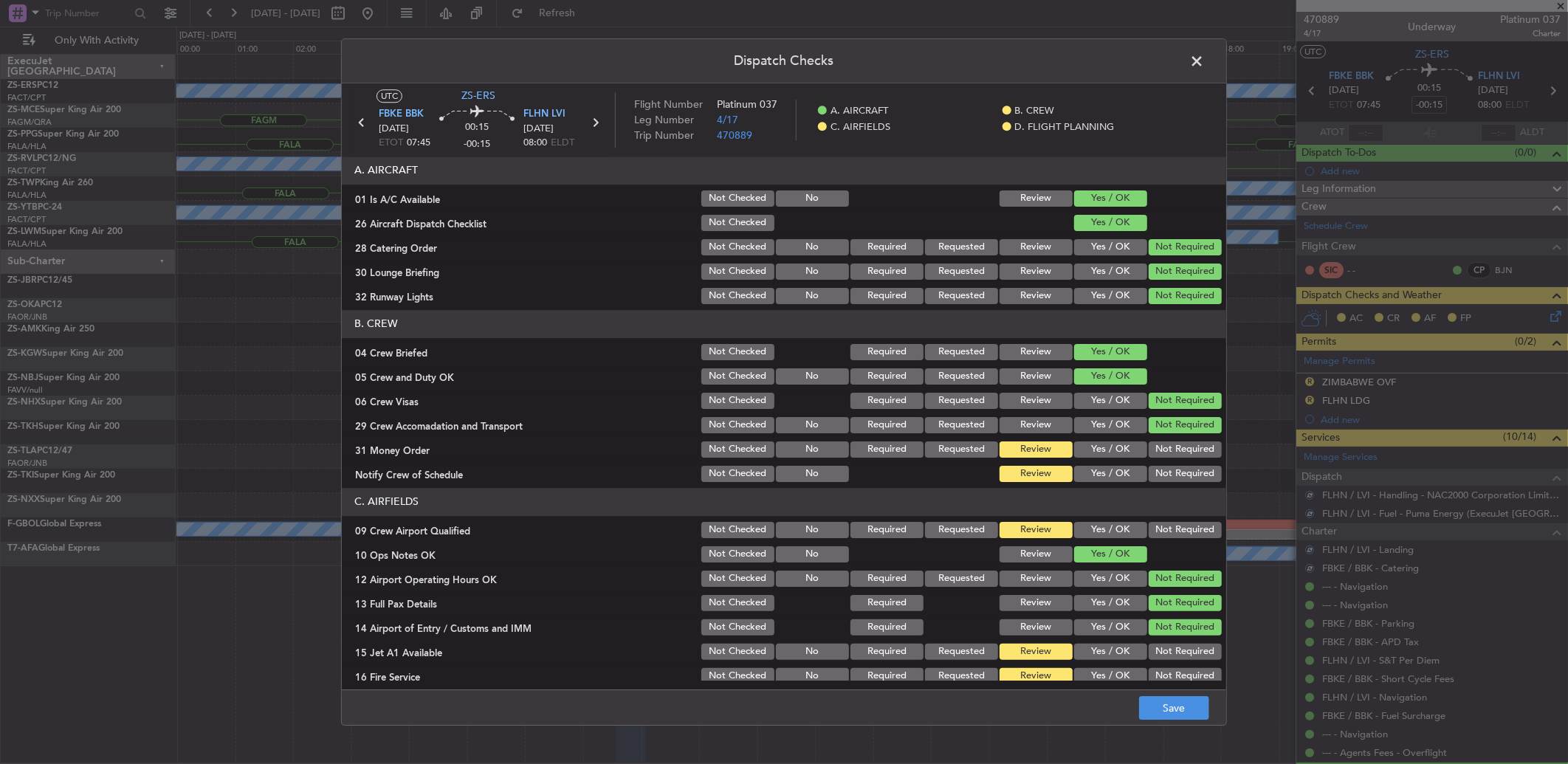
click at [1168, 432] on button "Not Required" at bounding box center [1185, 426] width 73 height 17
click at [1161, 460] on section "B. CREW 04 Crew Briefed Not Checked Required Requested Review Yes / OK 05 Crew …" at bounding box center [784, 397] width 884 height 174
click at [1161, 461] on section "B. CREW 04 Crew Briefed Not Checked Required Requested Review Yes / OK 05 Crew …" at bounding box center [784, 397] width 884 height 174
click at [1160, 451] on button "Not Required" at bounding box center [1185, 450] width 73 height 17
click at [1166, 466] on section "B. CREW 04 Crew Briefed Not Checked Required Requested Review Yes / OK 05 Crew …" at bounding box center [784, 397] width 884 height 174
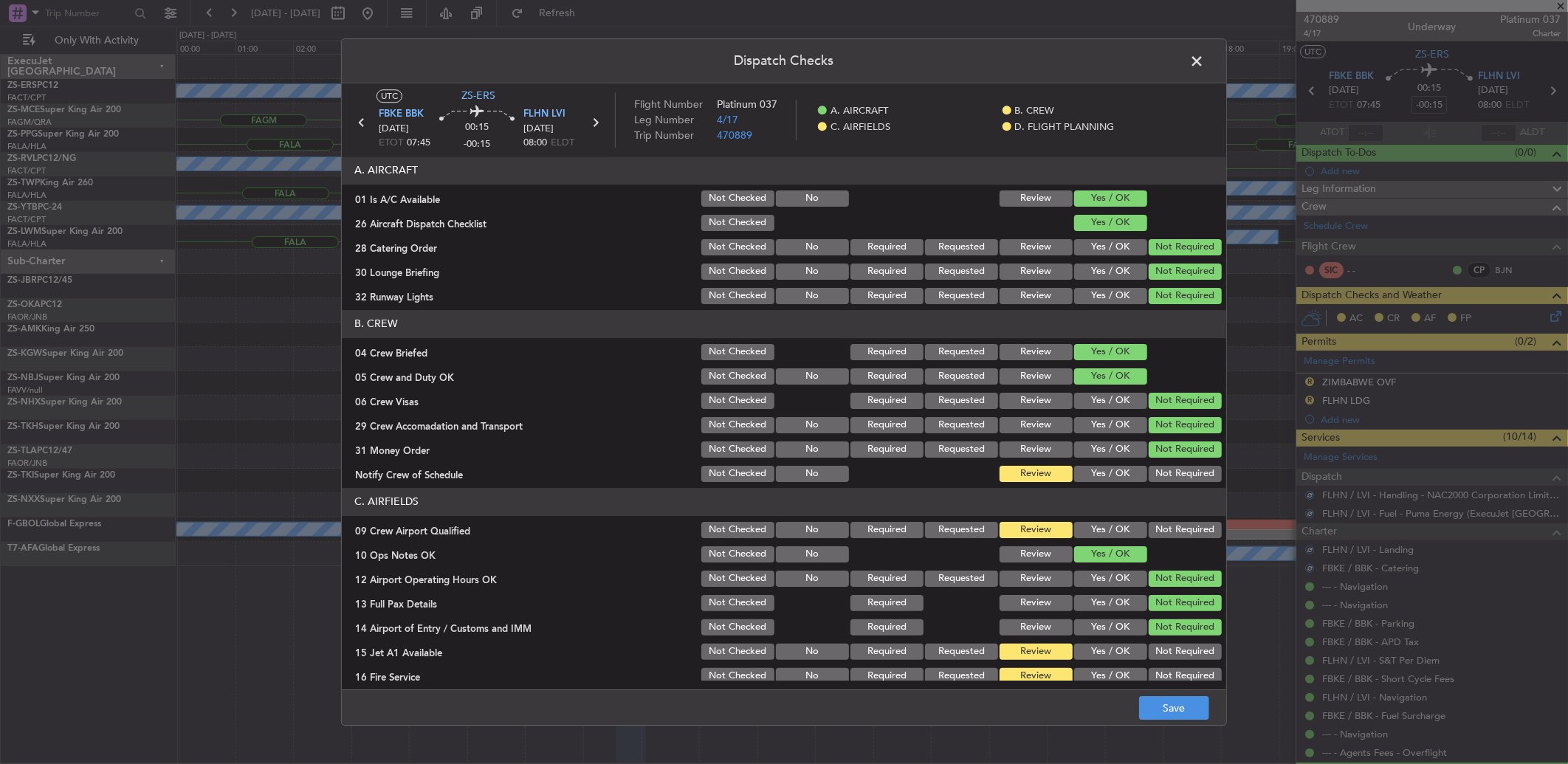
click at [1167, 476] on button "Not Required" at bounding box center [1185, 474] width 73 height 17
click at [1175, 530] on button "Not Required" at bounding box center [1185, 530] width 73 height 17
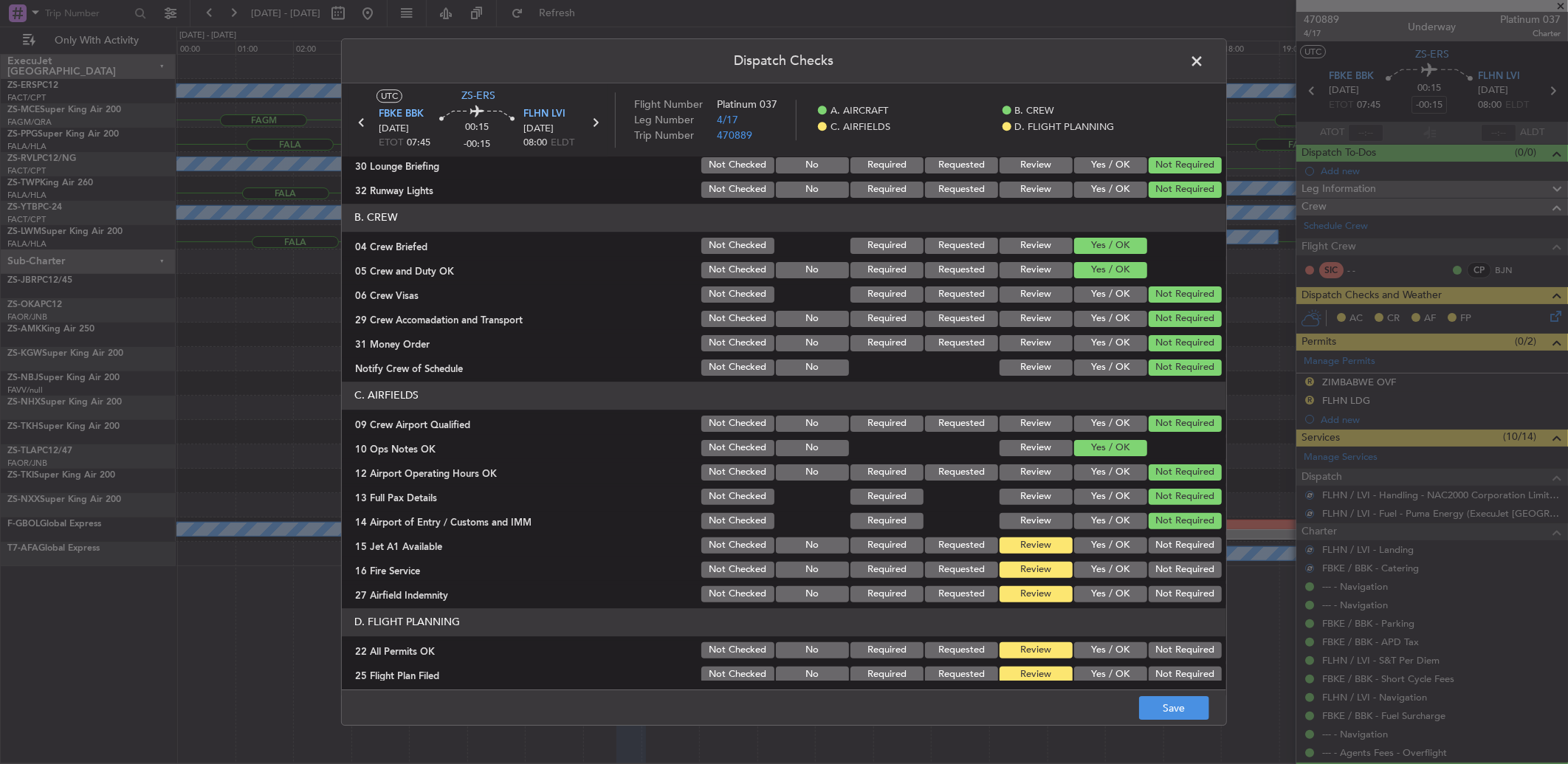
scroll to position [138, 0]
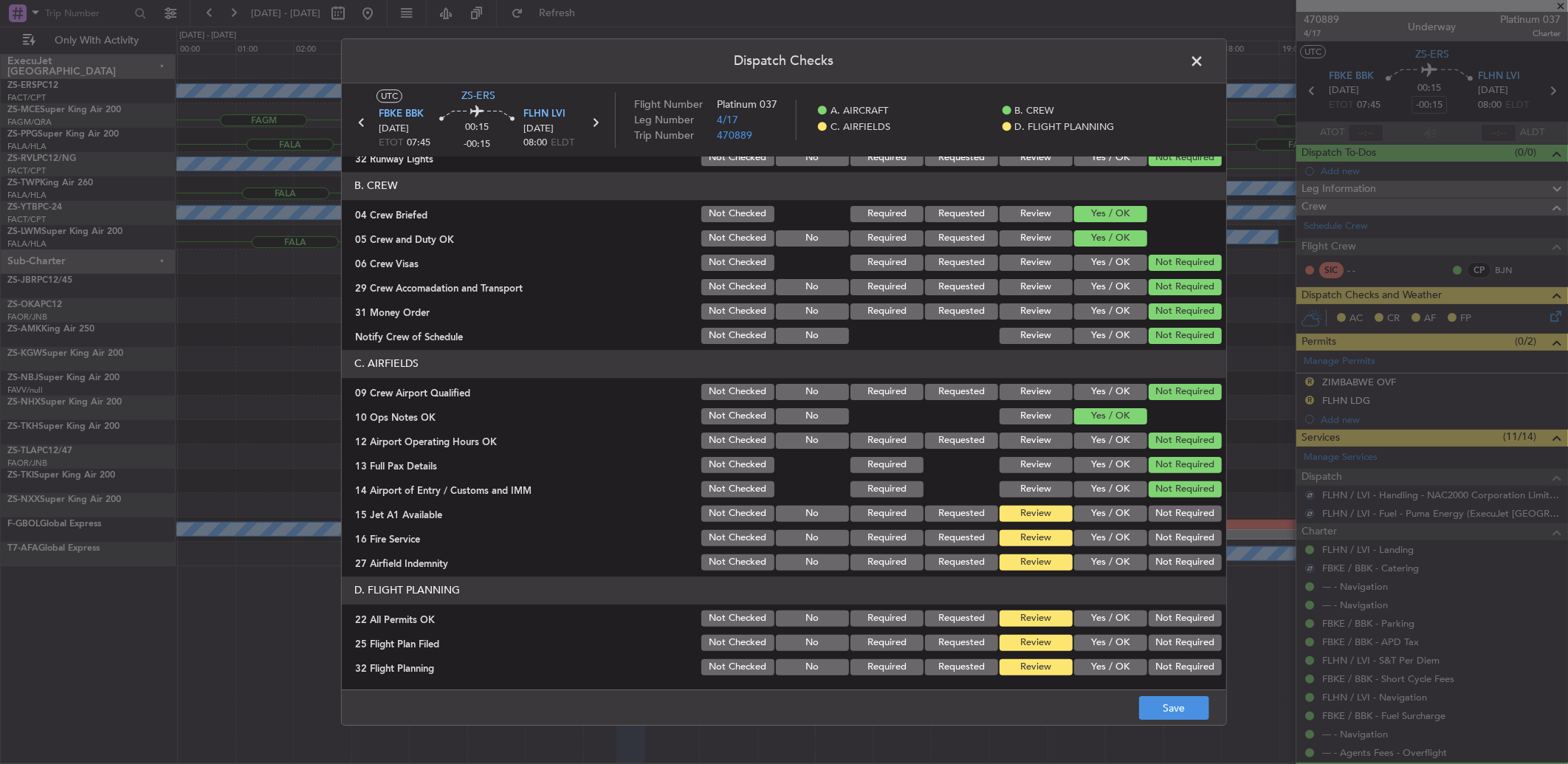
click at [1168, 500] on section "C. AIRFIELDS 09 Crew Airport Qualified Not Checked No Required Requested Review…" at bounding box center [784, 461] width 884 height 223
click at [1168, 506] on button "Not Required" at bounding box center [1185, 513] width 73 height 17
click at [1168, 512] on button "Not Required" at bounding box center [1185, 513] width 73 height 17
click at [1169, 529] on div "Not Required" at bounding box center [1184, 539] width 75 height 21
drag, startPoint x: 1169, startPoint y: 533, endPoint x: 1168, endPoint y: 545, distance: 12.0
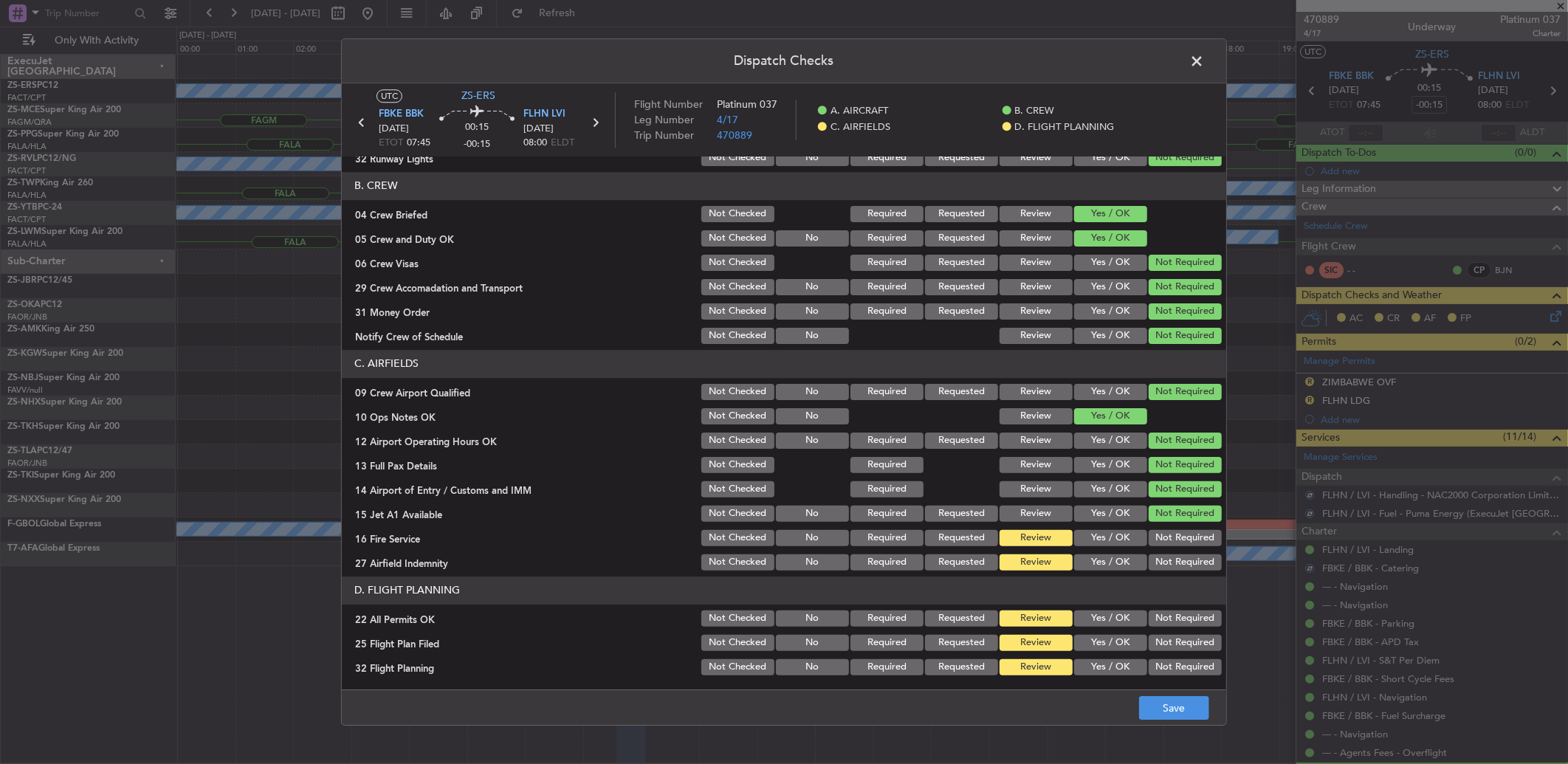
click at [1168, 539] on button "Not Required" at bounding box center [1185, 538] width 73 height 17
click at [1167, 546] on div "Not Required" at bounding box center [1184, 539] width 75 height 21
click at [1166, 550] on section "C. AIRFIELDS 09 Crew Airport Qualified Not Checked No Required Requested Review…" at bounding box center [784, 461] width 884 height 223
click at [1164, 555] on button "Not Required" at bounding box center [1185, 562] width 73 height 17
click at [1174, 614] on button "Not Required" at bounding box center [1185, 619] width 73 height 17
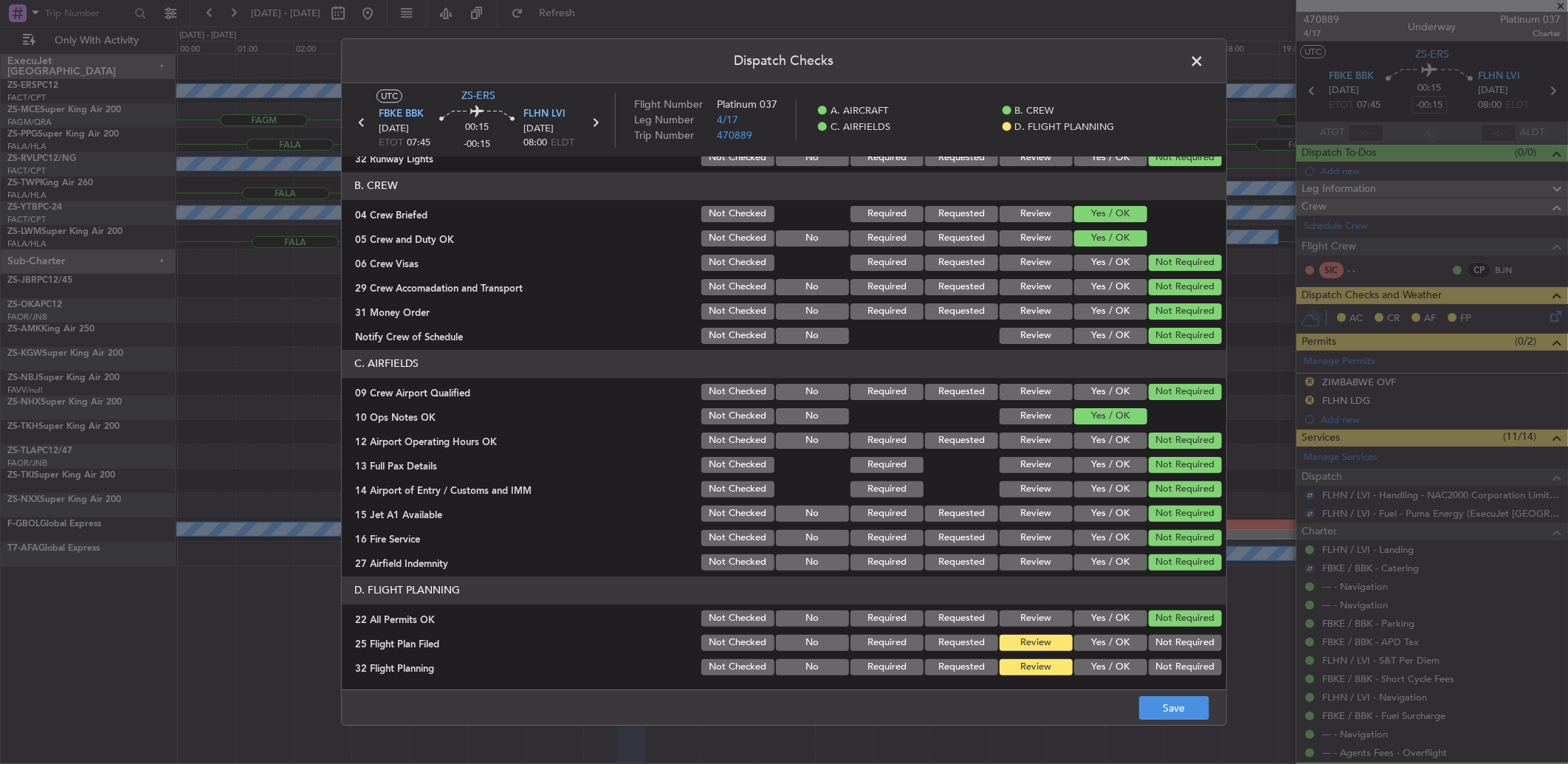
click at [1123, 648] on button "Yes / OK" at bounding box center [1111, 643] width 73 height 17
click at [1118, 668] on button "Yes / OK" at bounding box center [1111, 667] width 73 height 17
drag, startPoint x: 1156, startPoint y: 701, endPoint x: 1162, endPoint y: 714, distance: 14.3
click at [1161, 706] on button "Save" at bounding box center [1174, 707] width 70 height 23
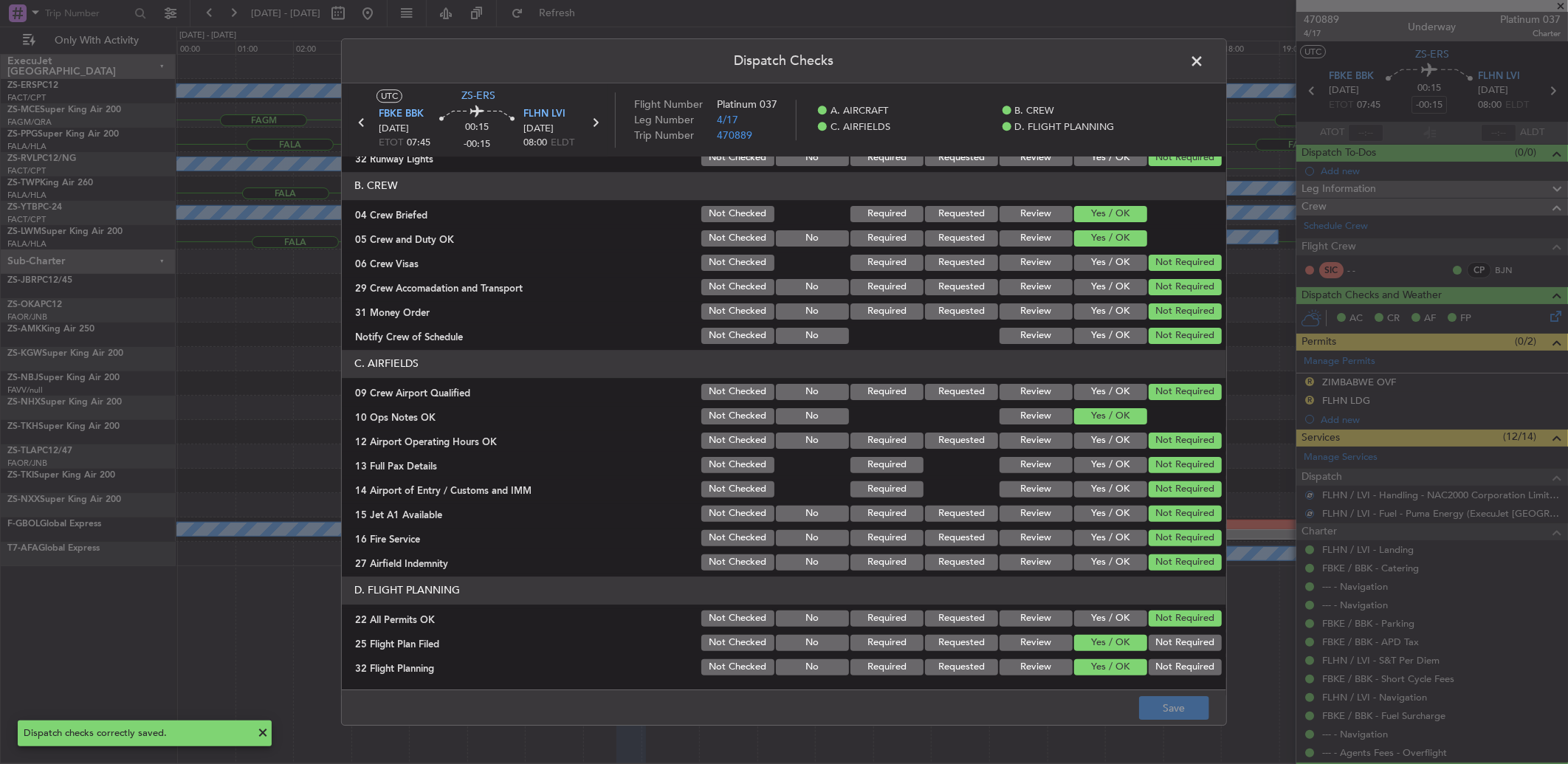
click at [1204, 59] on span at bounding box center [1204, 65] width 0 height 30
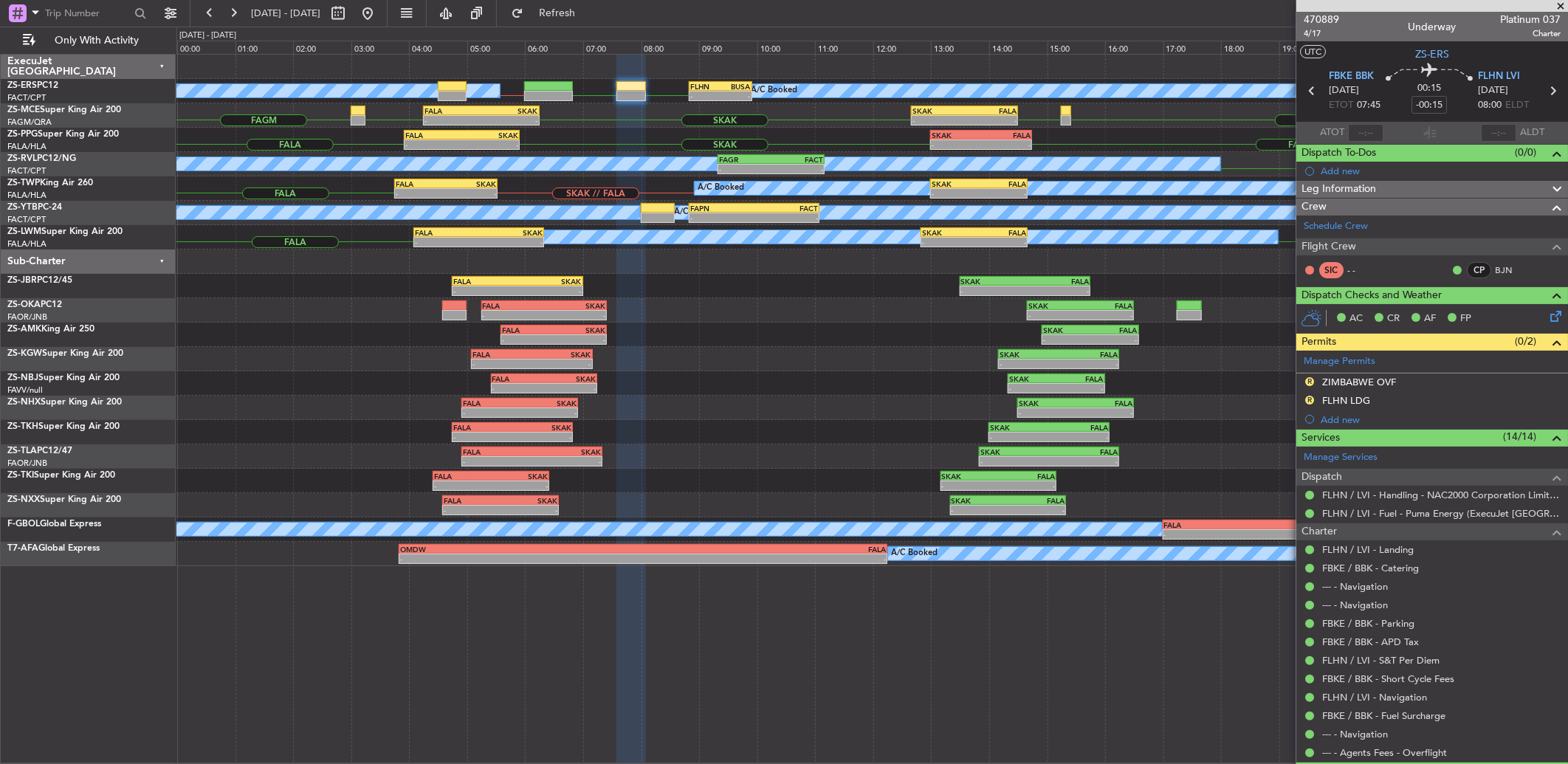
click at [1543, 94] on icon at bounding box center [1552, 90] width 19 height 19
type input "-00:25"
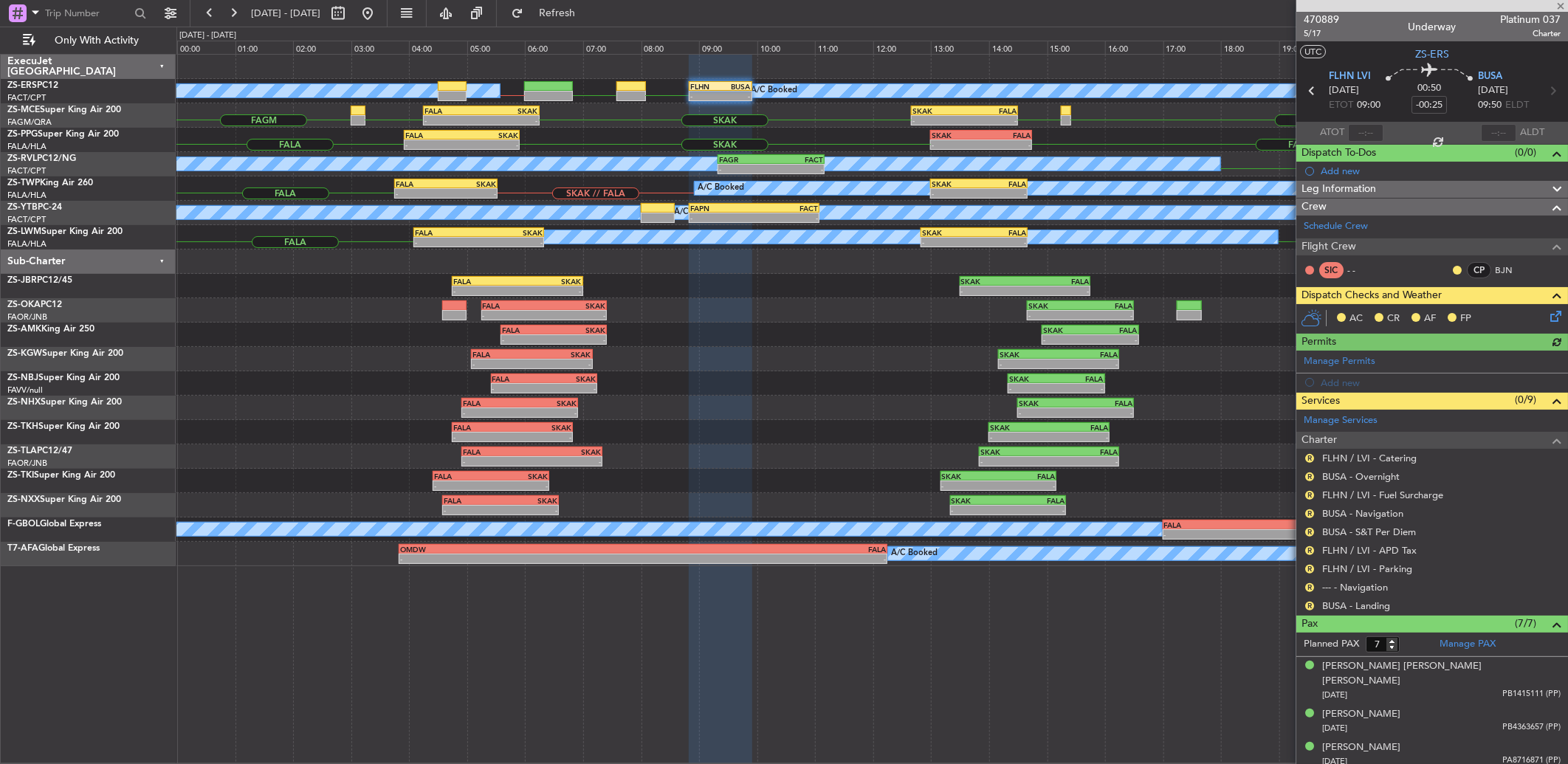
click at [1311, 606] on button "R" at bounding box center [1310, 607] width 9 height 9
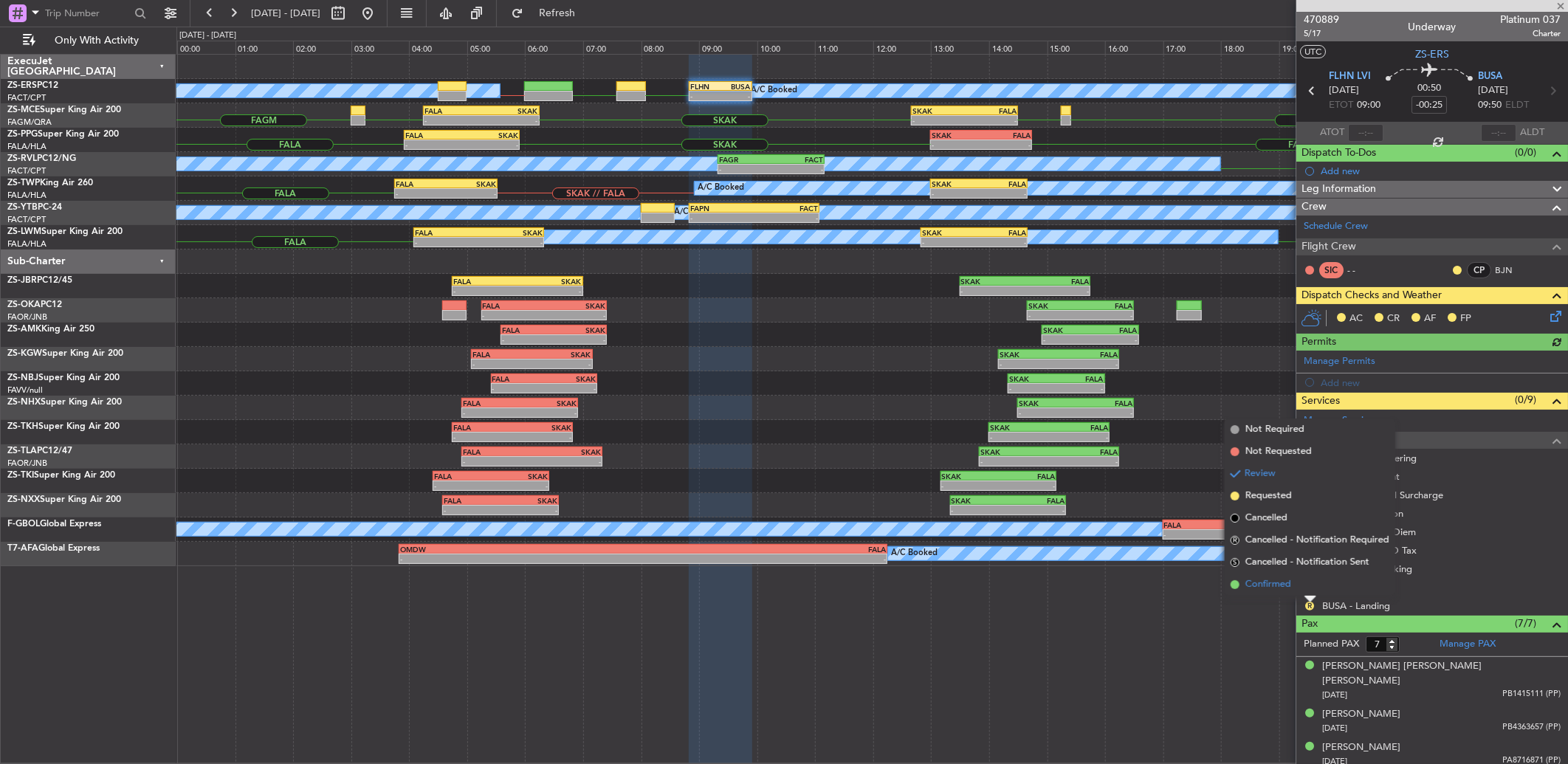
click at [1312, 581] on li "Confirmed" at bounding box center [1310, 585] width 170 height 22
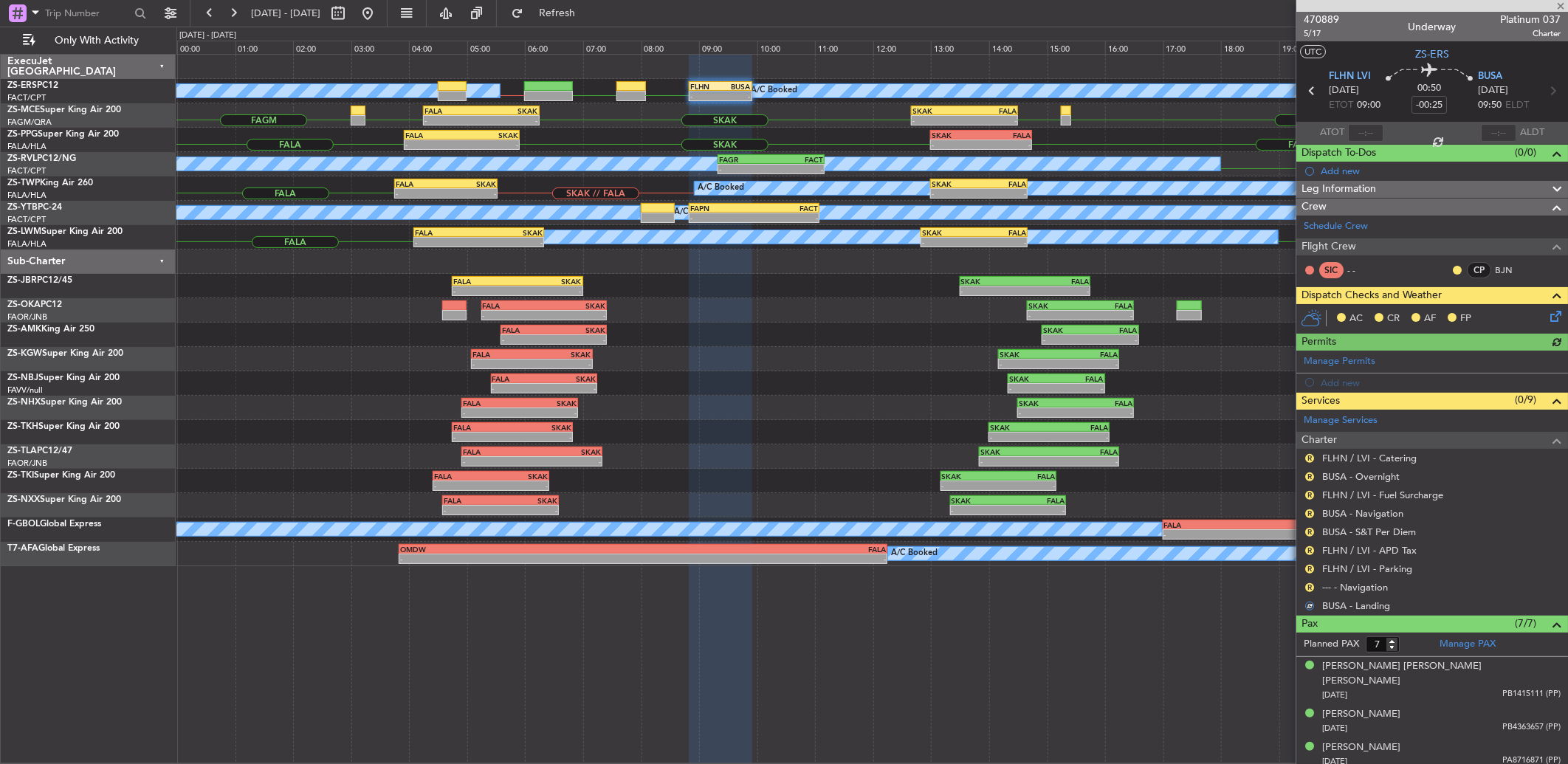
click at [1316, 582] on nimbus-traffic-light "R" at bounding box center [1310, 588] width 12 height 12
click at [1311, 586] on button "R" at bounding box center [1310, 588] width 9 height 9
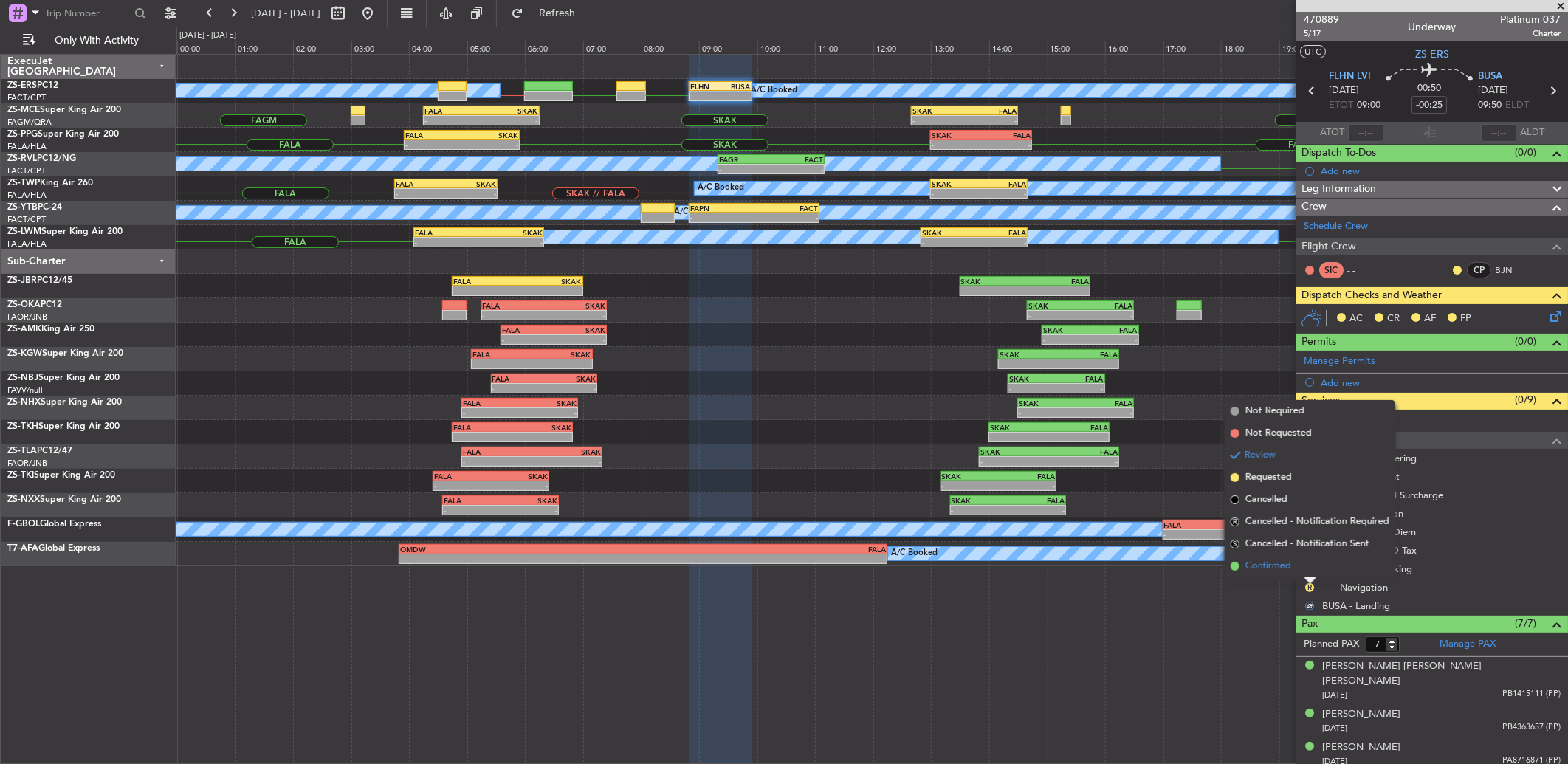
click at [1306, 567] on li "Confirmed" at bounding box center [1310, 566] width 170 height 22
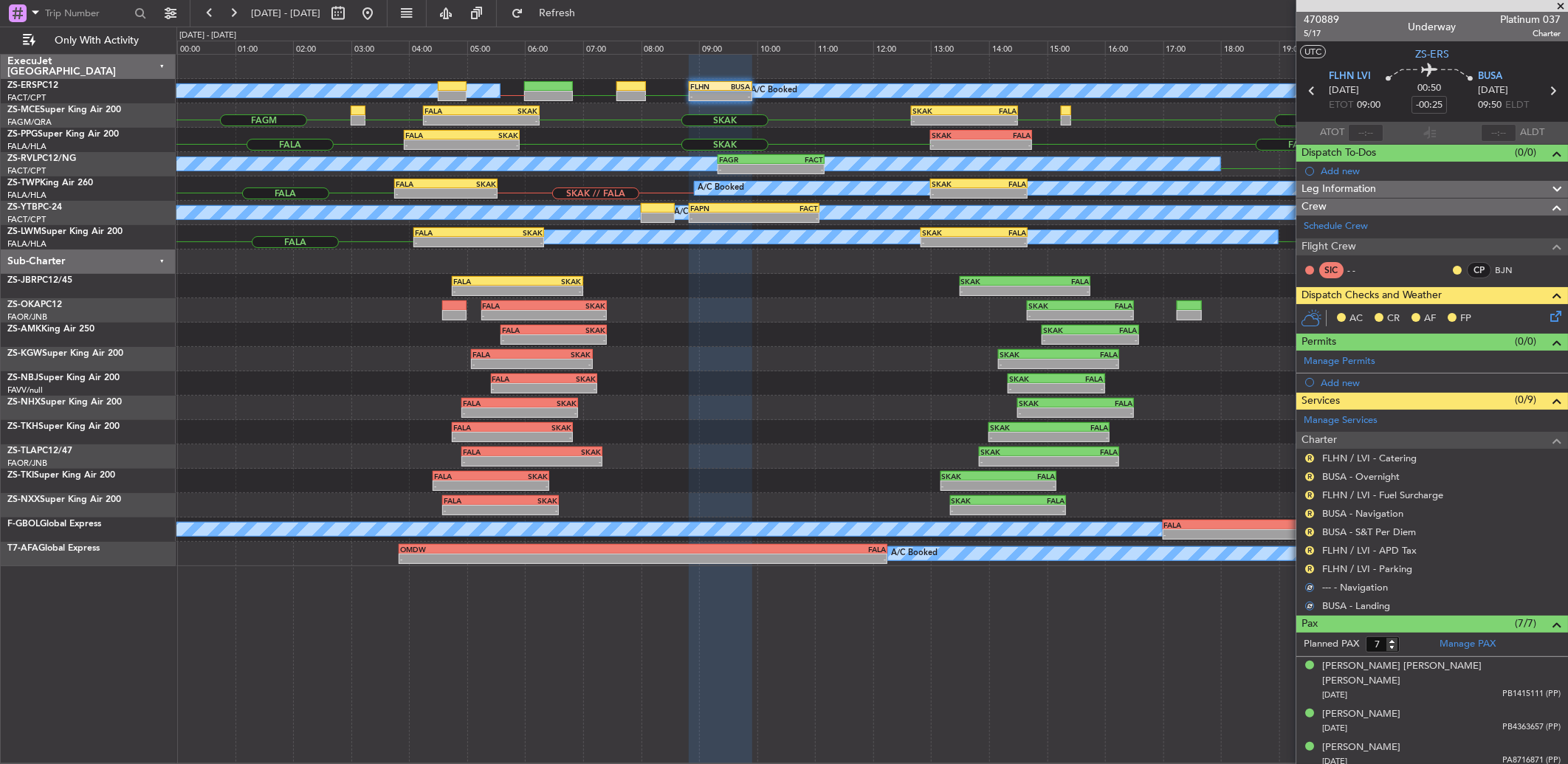
click at [1306, 567] on button "R" at bounding box center [1310, 569] width 9 height 9
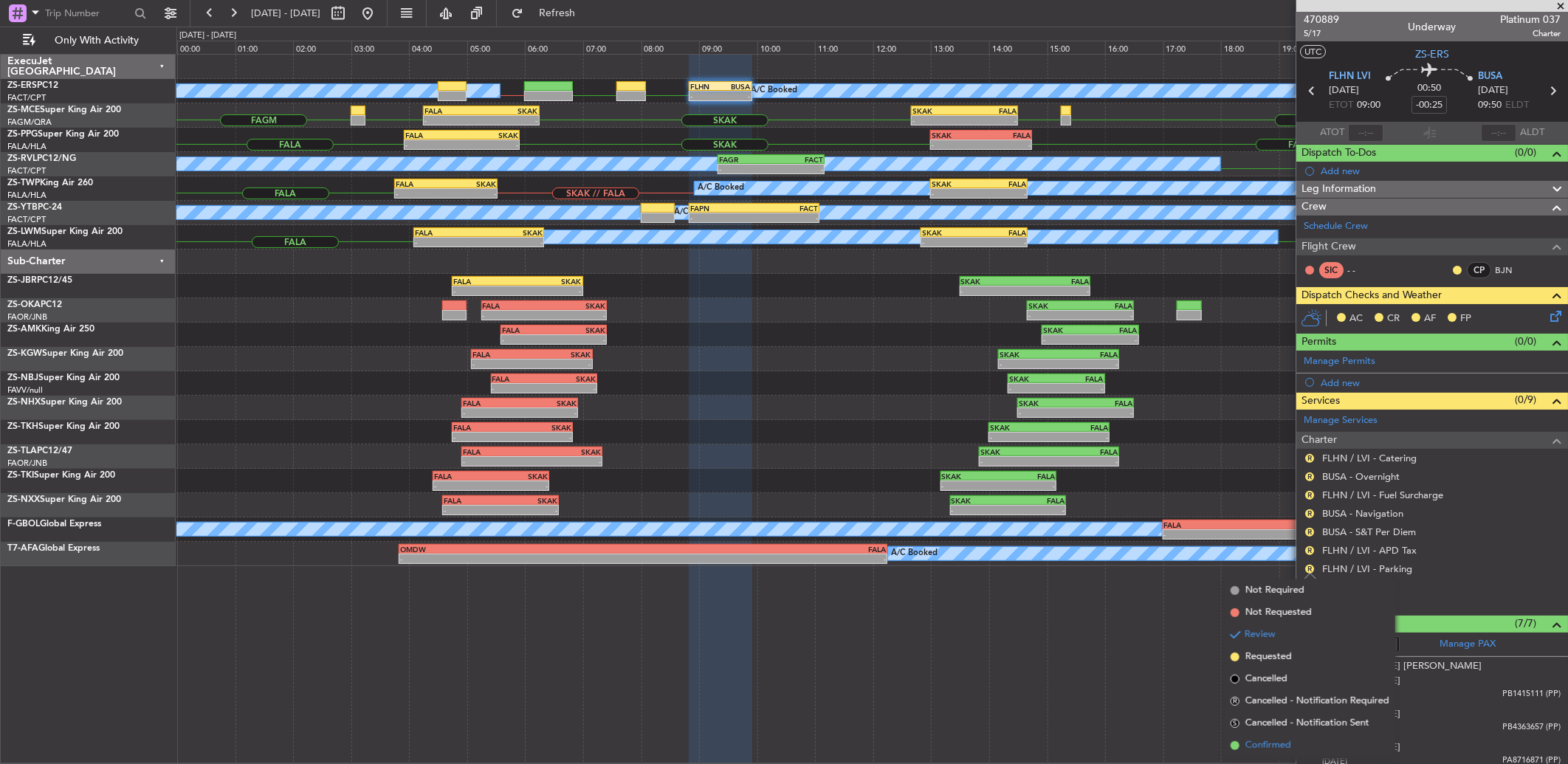
click at [1231, 747] on span at bounding box center [1235, 746] width 9 height 9
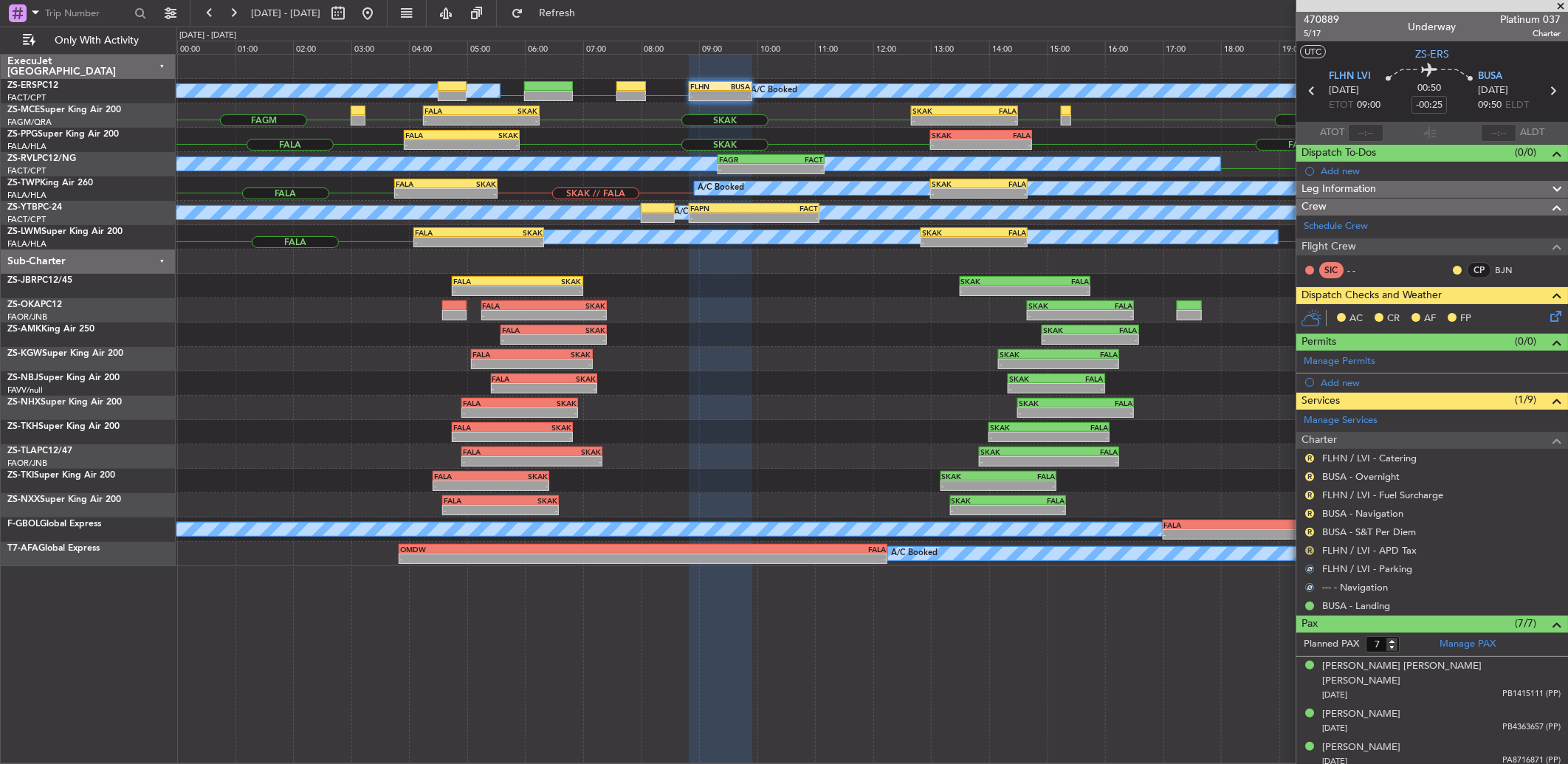
click at [1308, 546] on button "R" at bounding box center [1310, 551] width 9 height 9
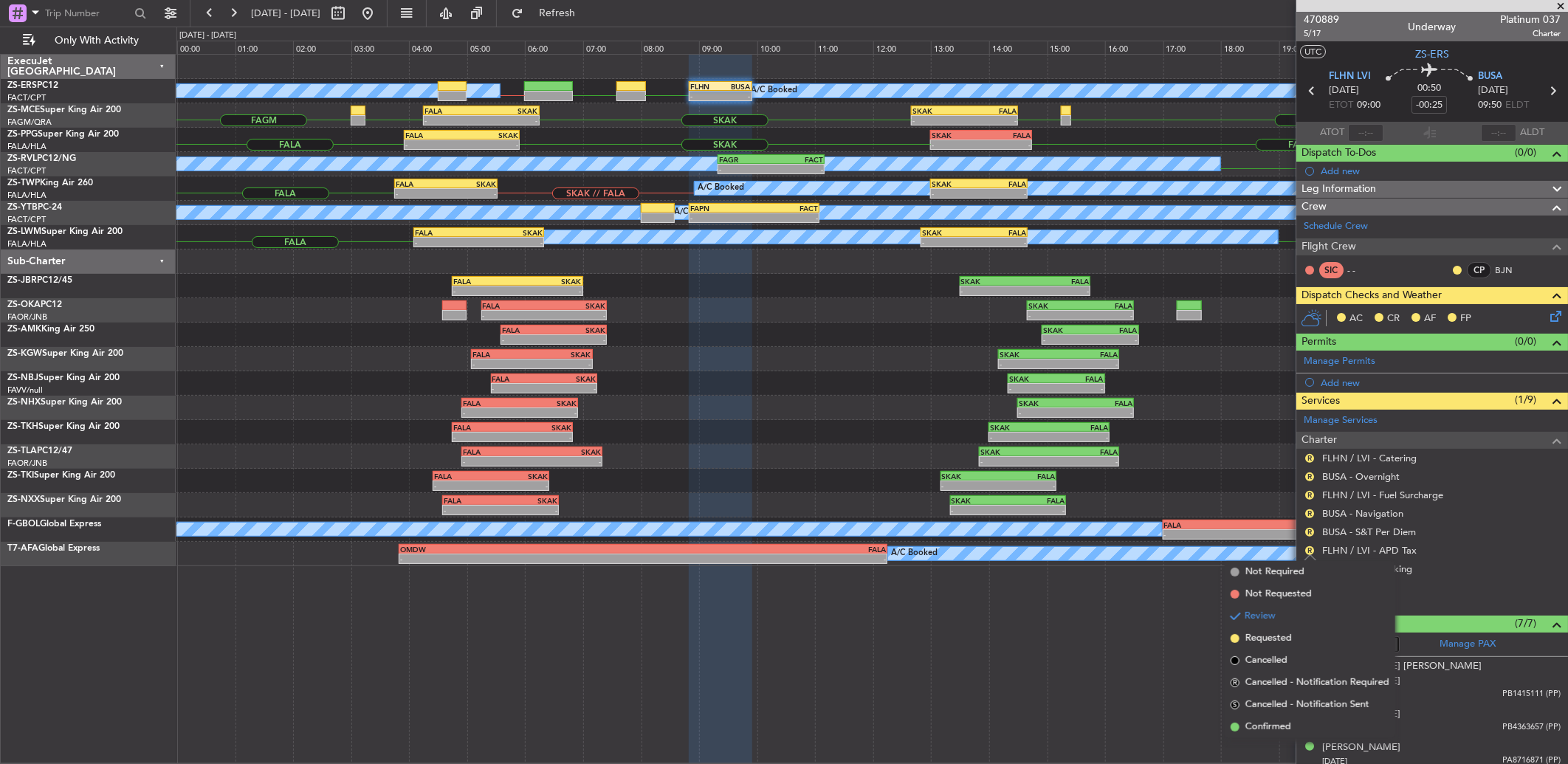
click at [1271, 717] on li "Confirmed" at bounding box center [1310, 727] width 170 height 22
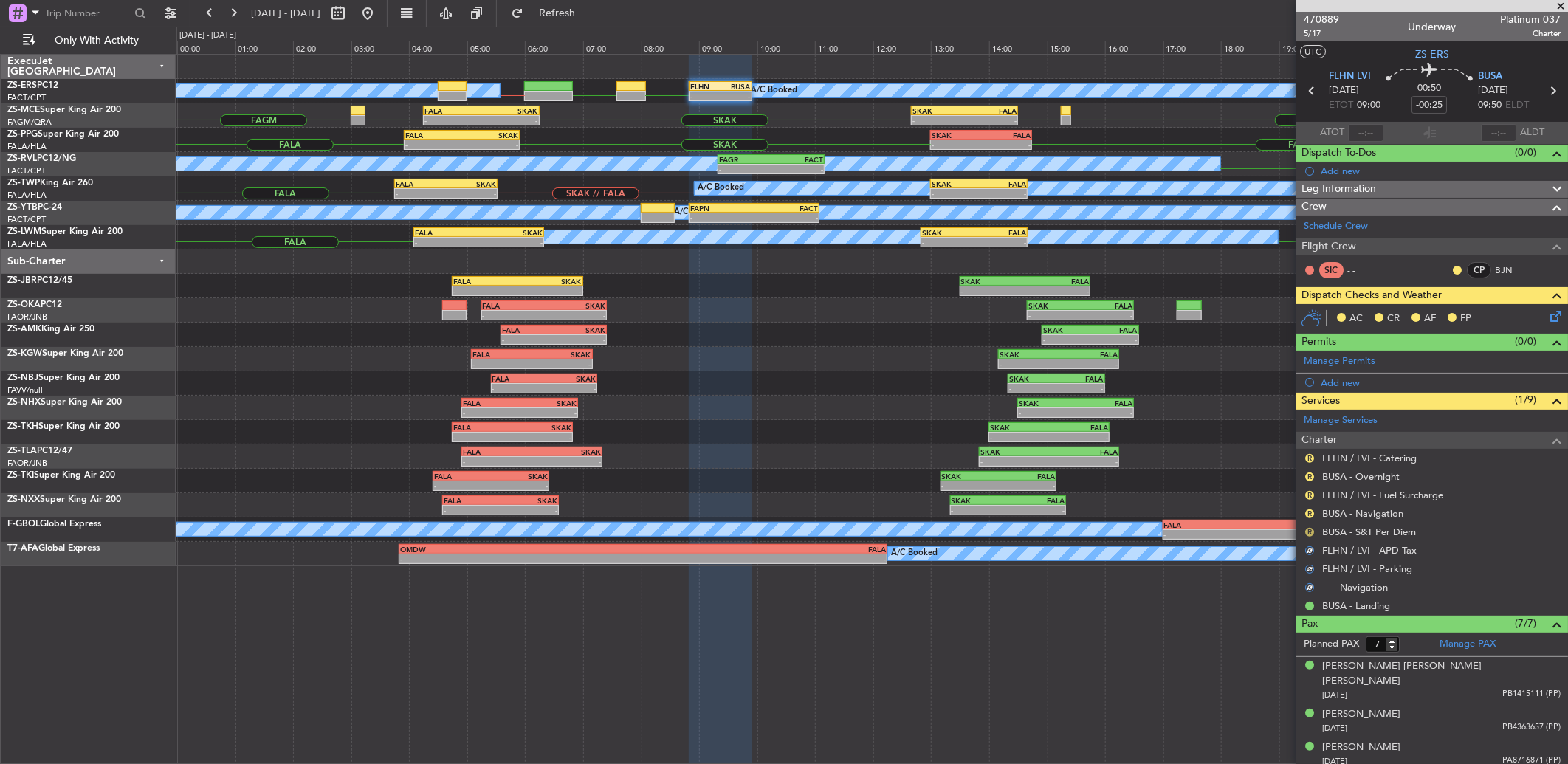
click at [1309, 534] on button "R" at bounding box center [1310, 533] width 9 height 9
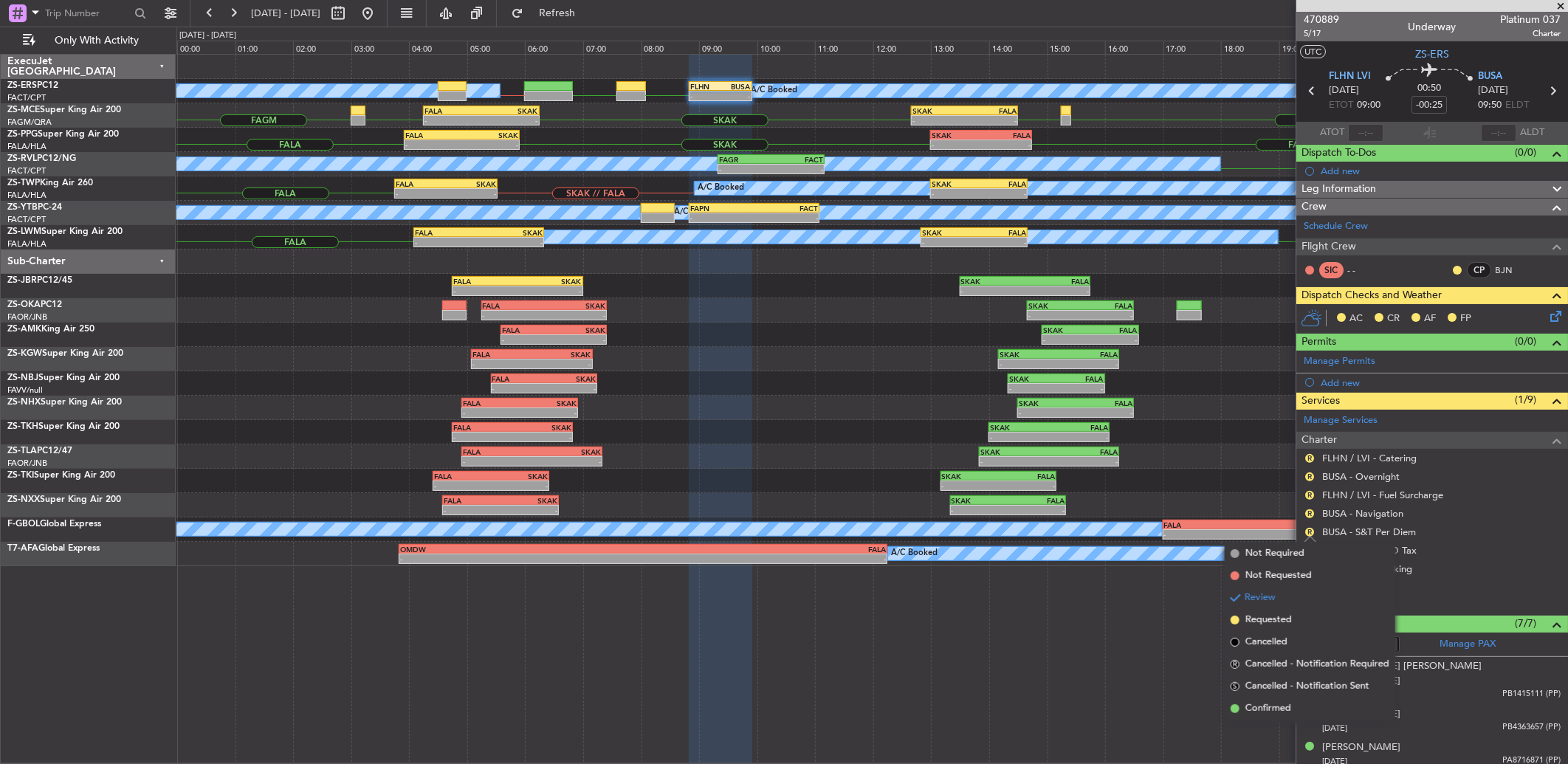
drag, startPoint x: 1310, startPoint y: 711, endPoint x: 1308, endPoint y: 643, distance: 68.0
click at [1308, 701] on li "Confirmed" at bounding box center [1310, 708] width 170 height 22
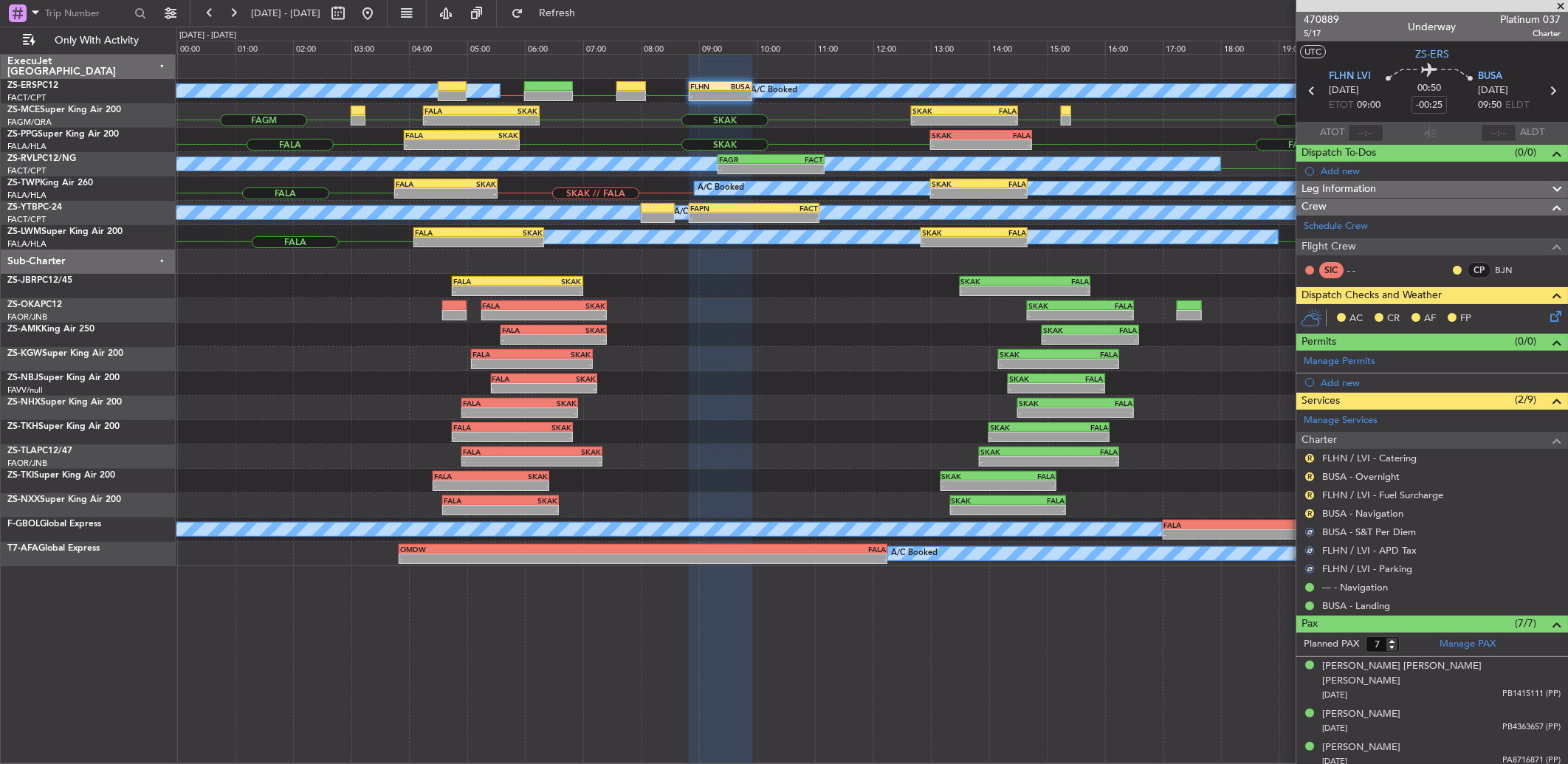
click at [1311, 508] on div "R" at bounding box center [1310, 514] width 12 height 12
click at [1311, 512] on button "R" at bounding box center [1310, 514] width 9 height 9
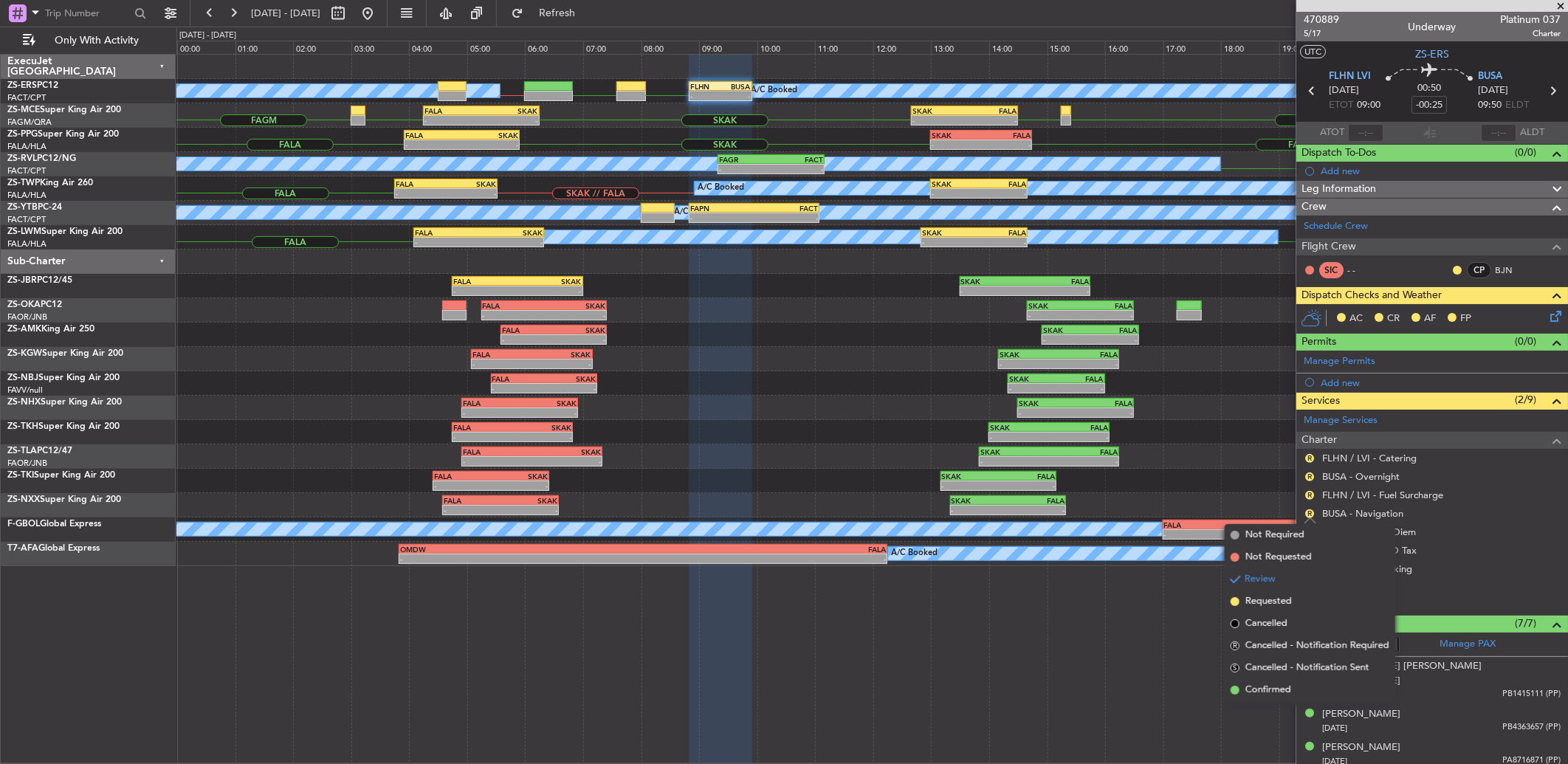
drag, startPoint x: 1300, startPoint y: 691, endPoint x: 1302, endPoint y: 551, distance: 140.0
click at [1301, 684] on li "Confirmed" at bounding box center [1310, 690] width 170 height 22
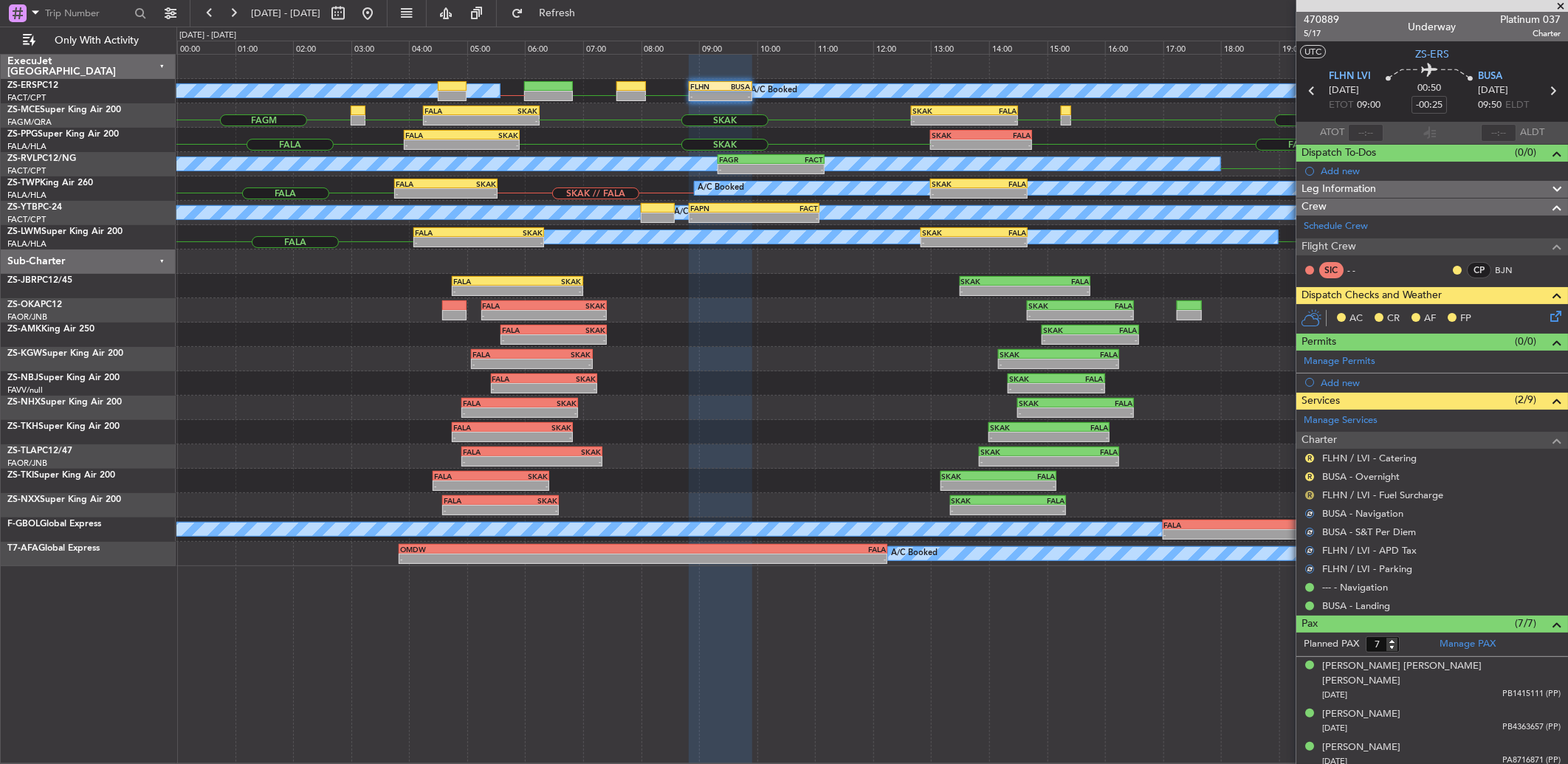
click at [1305, 496] on button "R" at bounding box center [1310, 495] width 9 height 9
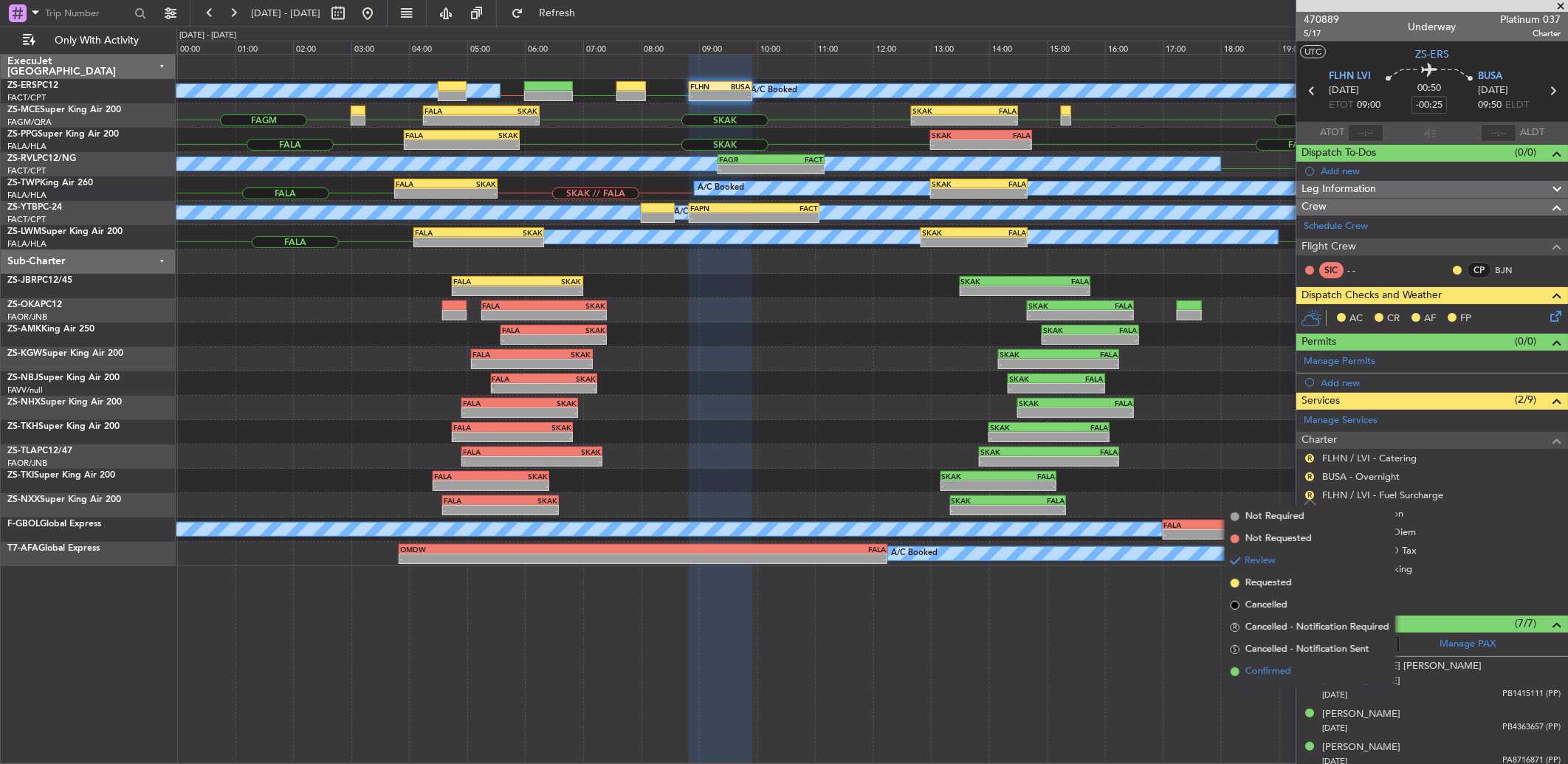
click at [1302, 667] on li "Confirmed" at bounding box center [1310, 672] width 170 height 22
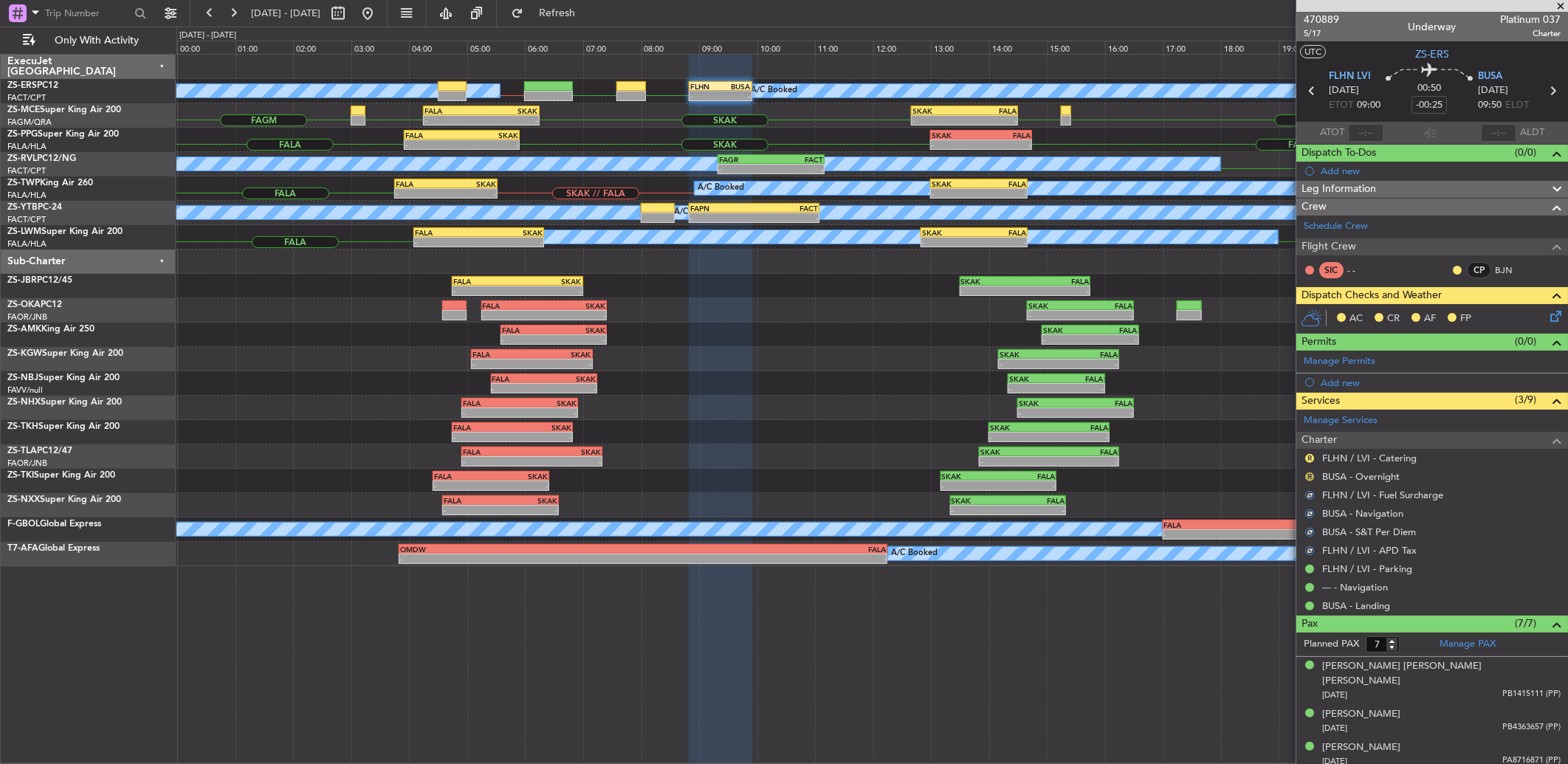
click at [1305, 476] on button "R" at bounding box center [1310, 477] width 9 height 9
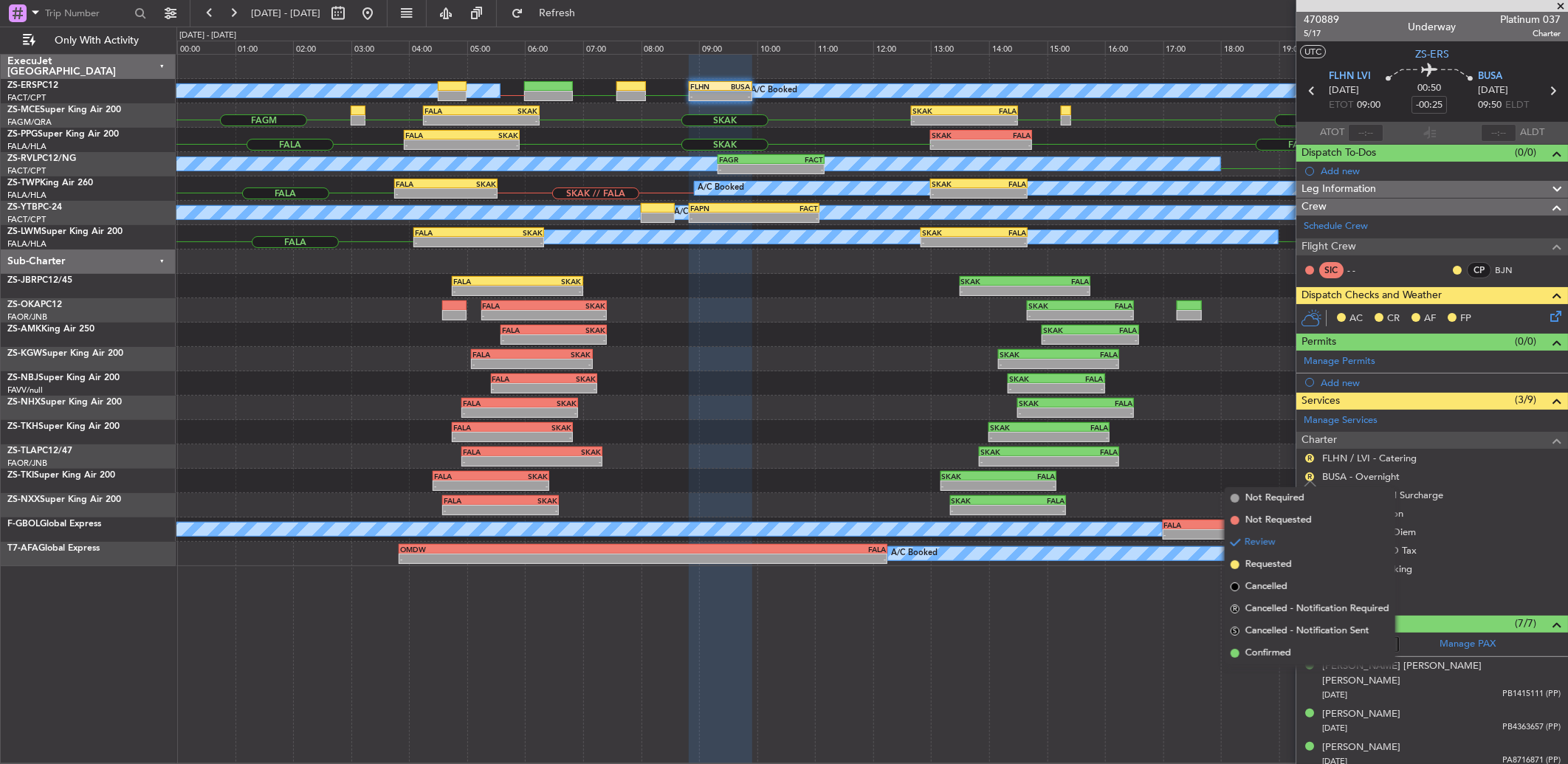
drag, startPoint x: 1297, startPoint y: 647, endPoint x: 1298, endPoint y: 630, distance: 17.0
click at [1297, 646] on li "Confirmed" at bounding box center [1310, 653] width 170 height 22
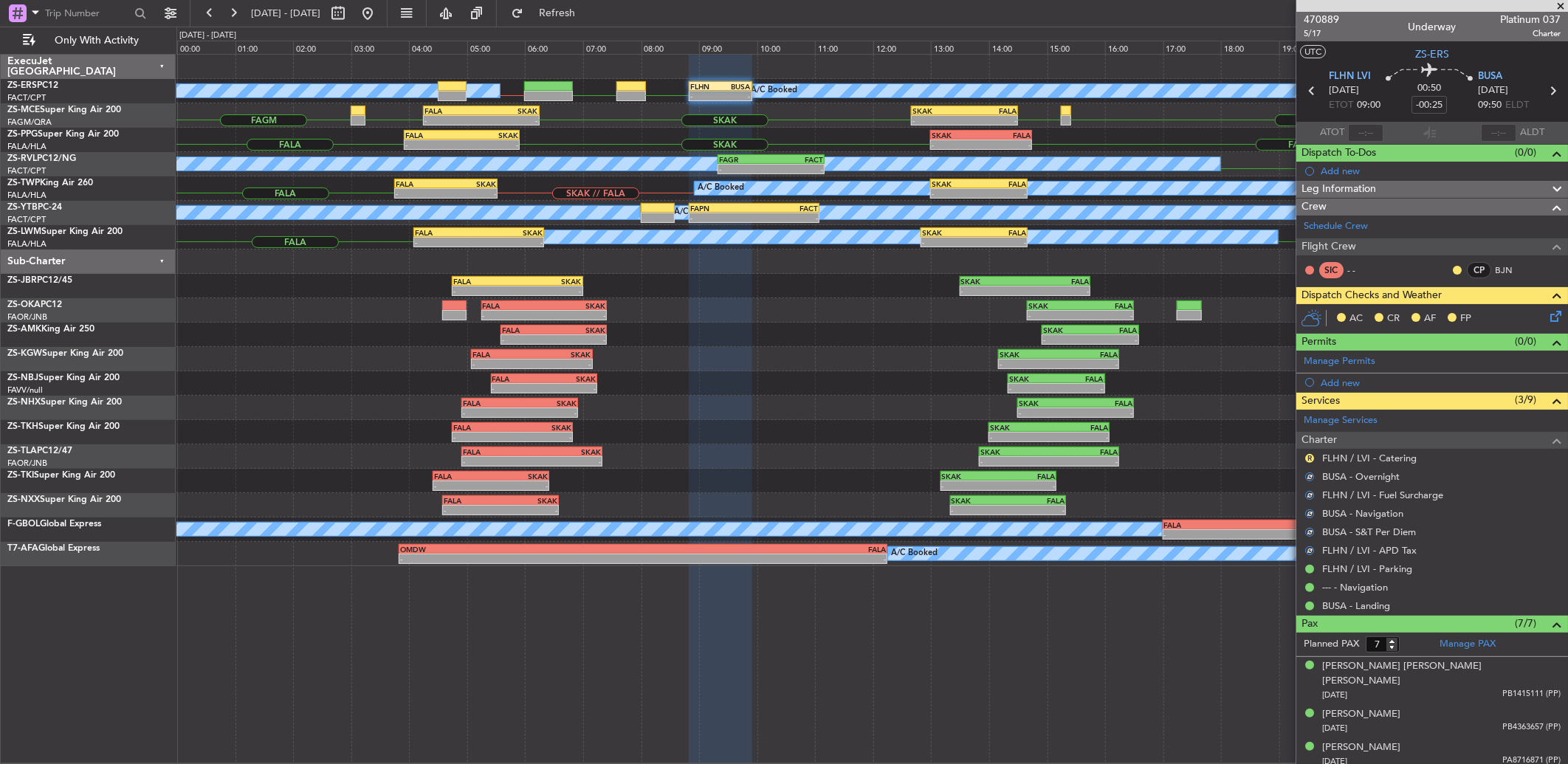
click at [1310, 452] on div "R" at bounding box center [1310, 459] width 12 height 12
click at [1310, 461] on button "R" at bounding box center [1310, 459] width 9 height 9
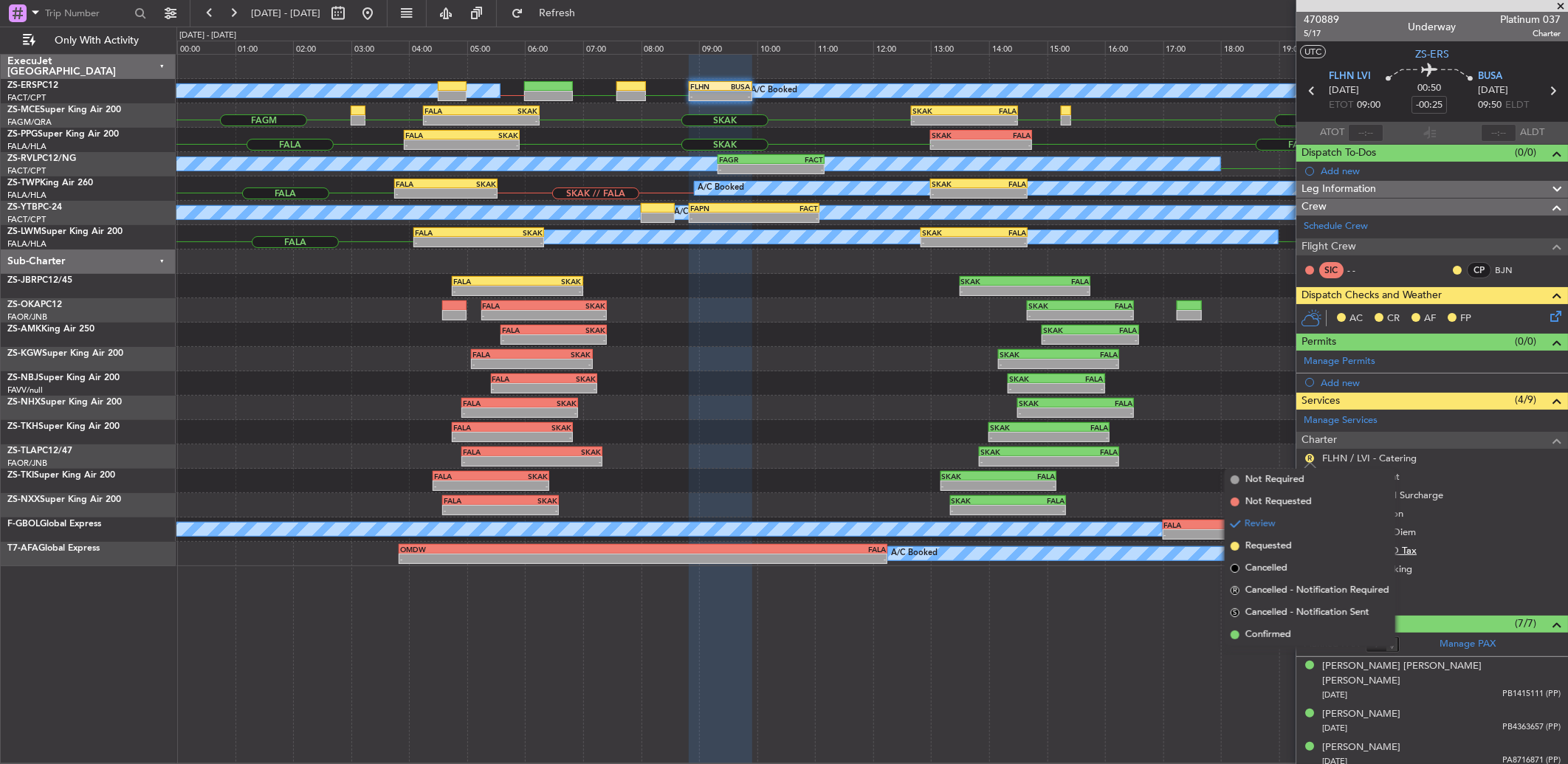
drag, startPoint x: 1304, startPoint y: 637, endPoint x: 1333, endPoint y: 550, distance: 91.7
click at [1304, 633] on li "Confirmed" at bounding box center [1310, 634] width 170 height 22
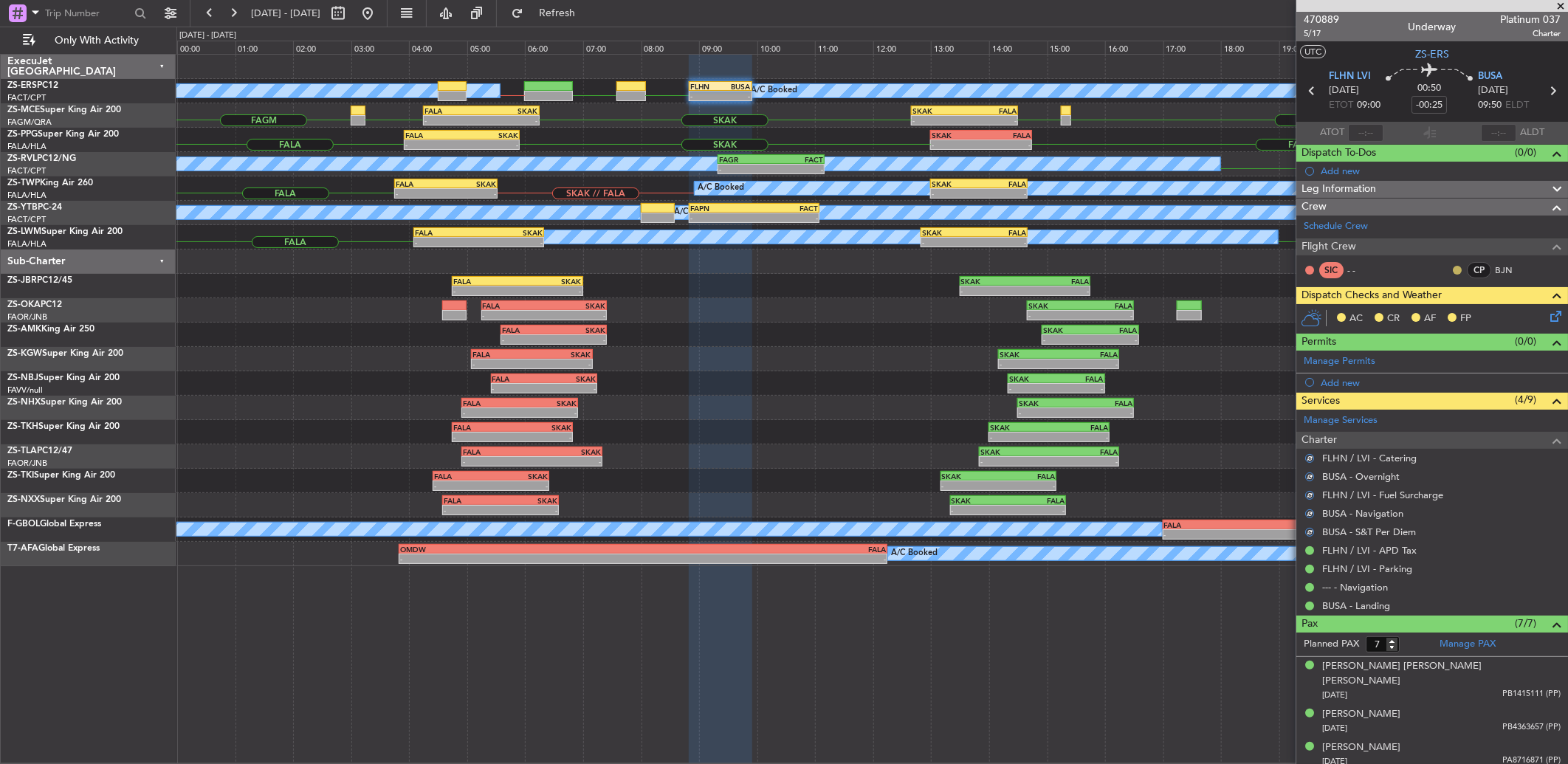
click at [1452, 270] on button at bounding box center [1457, 271] width 9 height 9
click at [1444, 313] on span "Acknowledged" at bounding box center [1449, 312] width 65 height 15
click at [1532, 312] on div "AC CR AF FP" at bounding box center [1439, 318] width 217 height 22
click at [1547, 312] on icon at bounding box center [1553, 314] width 12 height 12
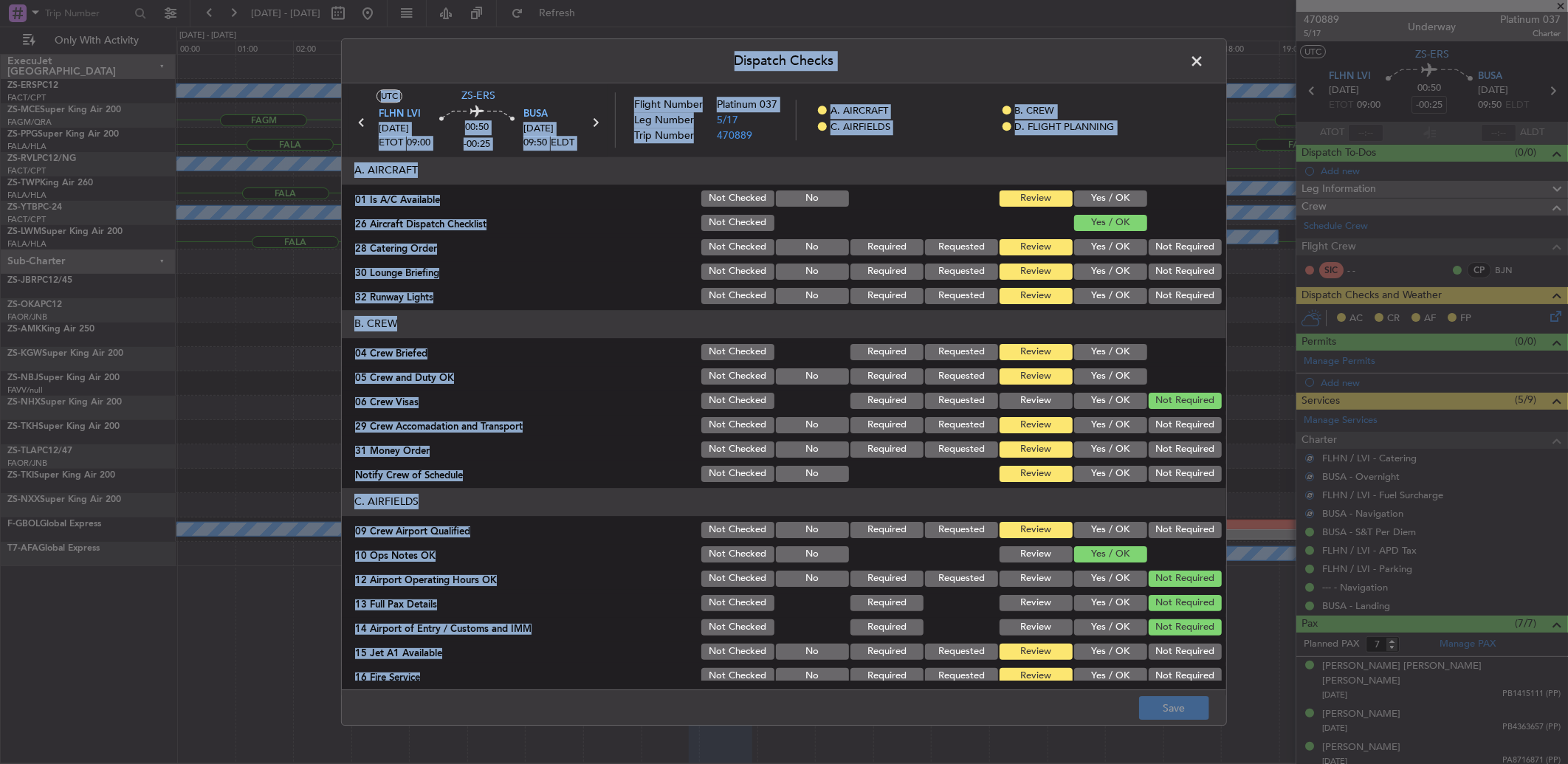
click at [1101, 210] on section "A. AIRCRAFT 01 Is A/C Available Not Checked No Review Yes / OK 26 Aircraft Disp…" at bounding box center [784, 231] width 884 height 150
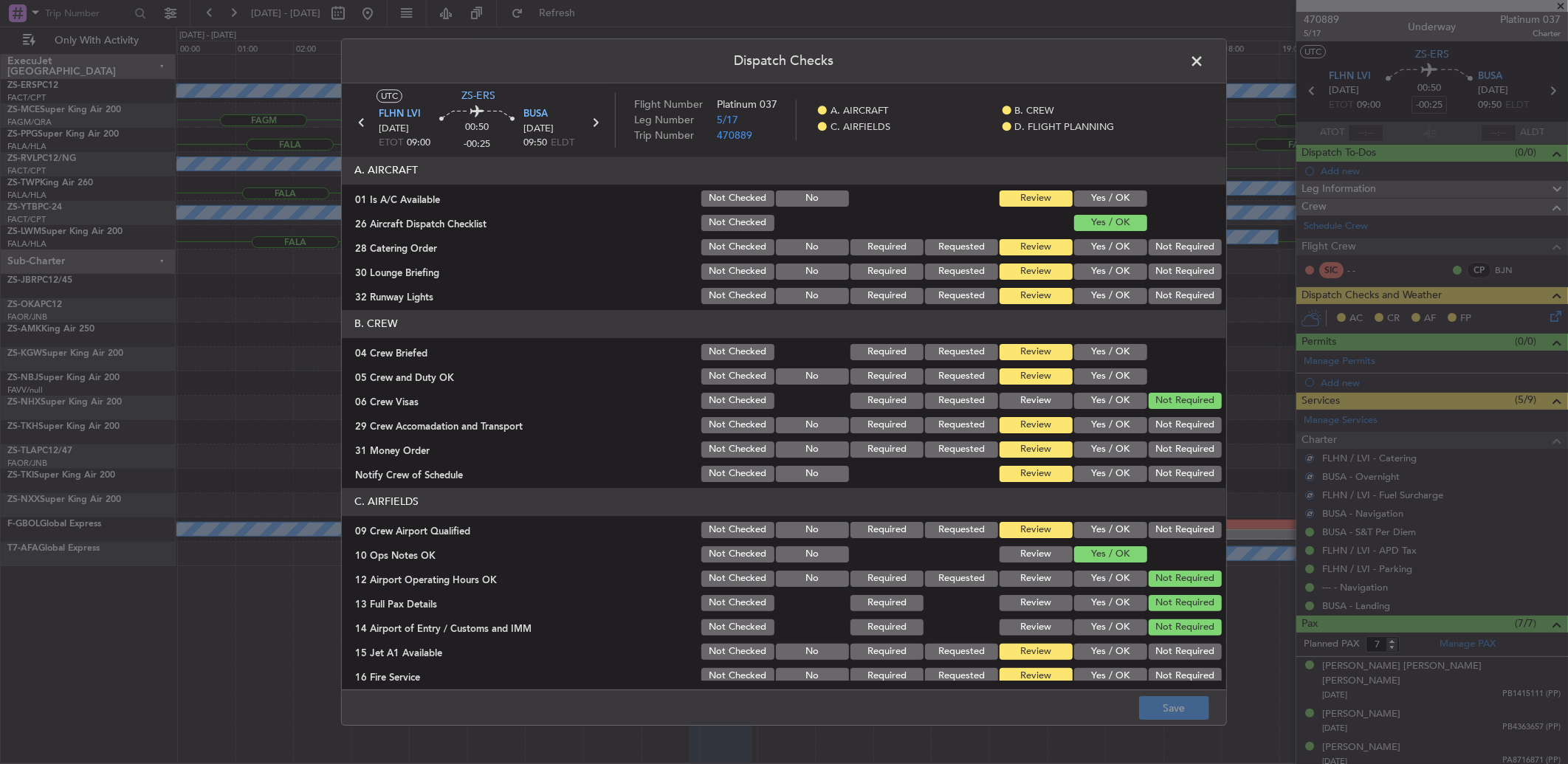
click at [1102, 200] on button "Yes / OK" at bounding box center [1111, 198] width 73 height 17
click at [1150, 251] on button "Not Required" at bounding box center [1185, 247] width 73 height 17
click at [1161, 264] on section "A. AIRCRAFT 01 Is A/C Available Not Checked No Review Yes / OK 26 Aircraft Disp…" at bounding box center [784, 231] width 884 height 150
click at [1161, 276] on button "Not Required" at bounding box center [1185, 271] width 73 height 17
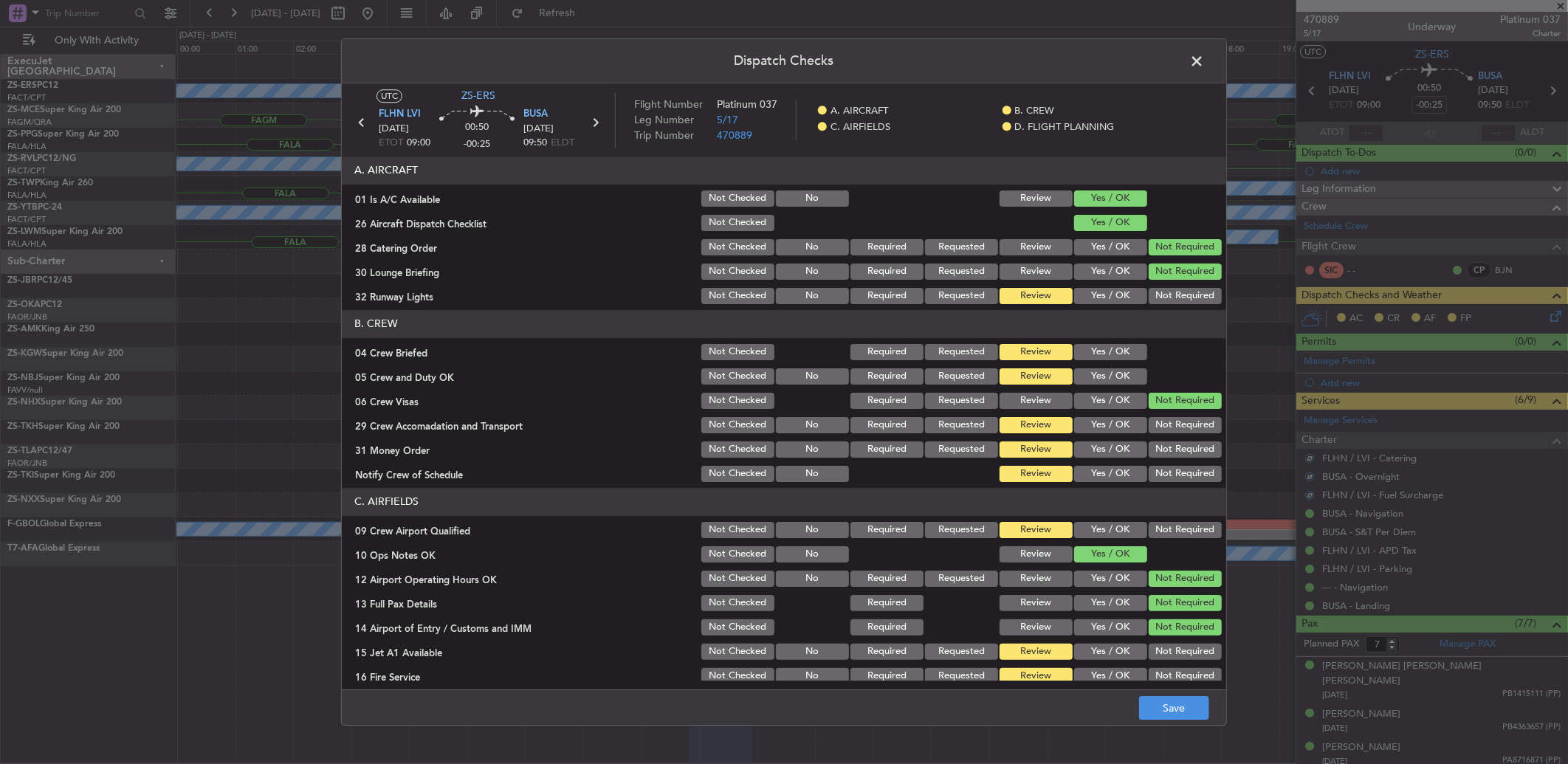
click at [1161, 276] on button "Not Required" at bounding box center [1185, 271] width 73 height 17
click at [1154, 278] on button "Not Required" at bounding box center [1185, 271] width 73 height 17
click at [1155, 293] on button "Not Required" at bounding box center [1185, 296] width 73 height 17
click at [1103, 348] on button "Yes / OK" at bounding box center [1111, 352] width 73 height 17
click at [1104, 369] on button "Yes / OK" at bounding box center [1111, 377] width 73 height 17
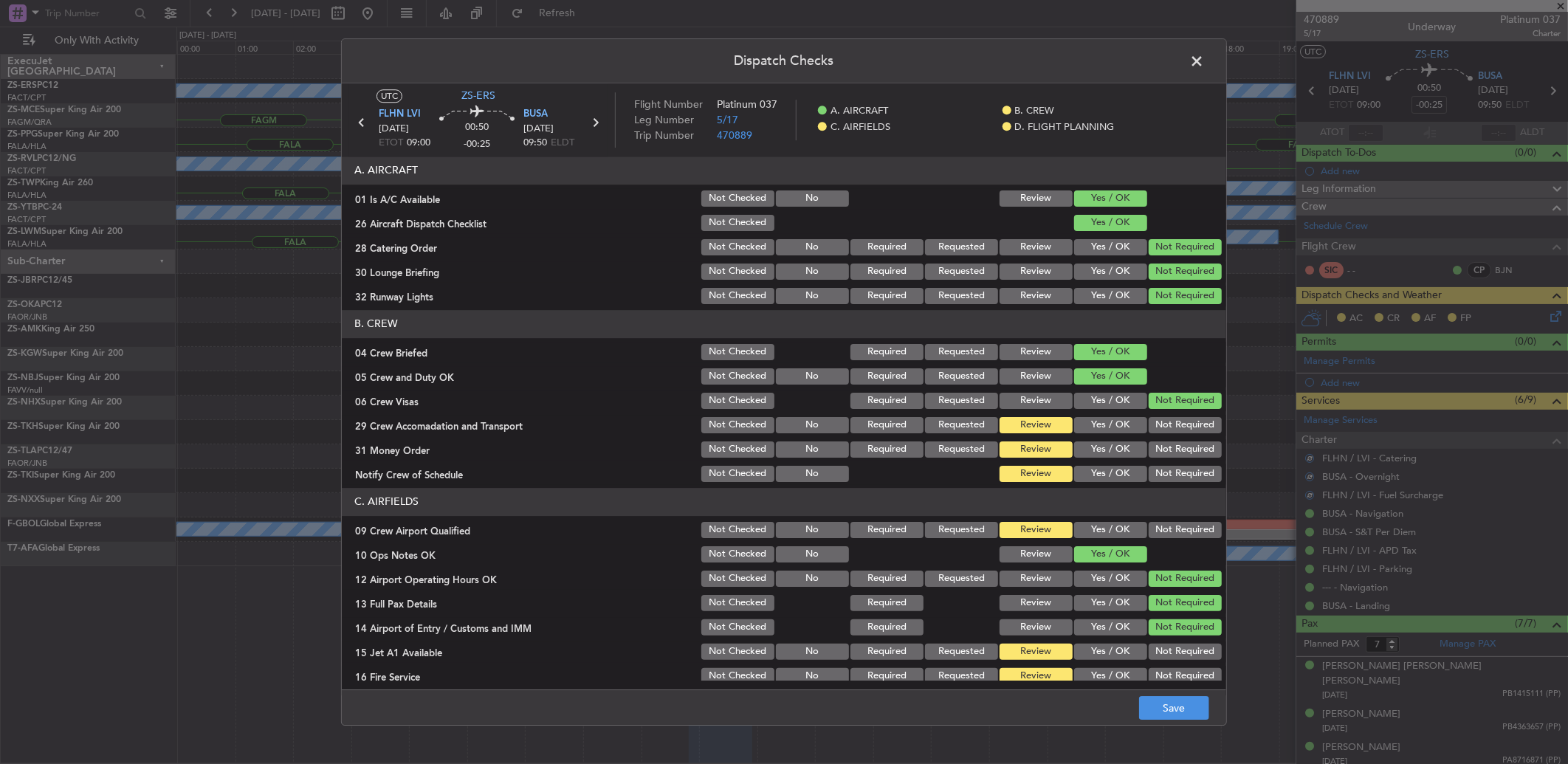
click at [1193, 419] on button "Not Required" at bounding box center [1185, 426] width 73 height 17
click at [1185, 439] on section "B. CREW 04 Crew Briefed Not Checked Required Requested Review Yes / OK 05 Crew …" at bounding box center [784, 397] width 884 height 174
click at [1185, 455] on button "Not Required" at bounding box center [1185, 450] width 73 height 17
click at [1169, 468] on div "Not Required" at bounding box center [1184, 474] width 75 height 21
click at [1168, 472] on button "Not Required" at bounding box center [1185, 474] width 73 height 17
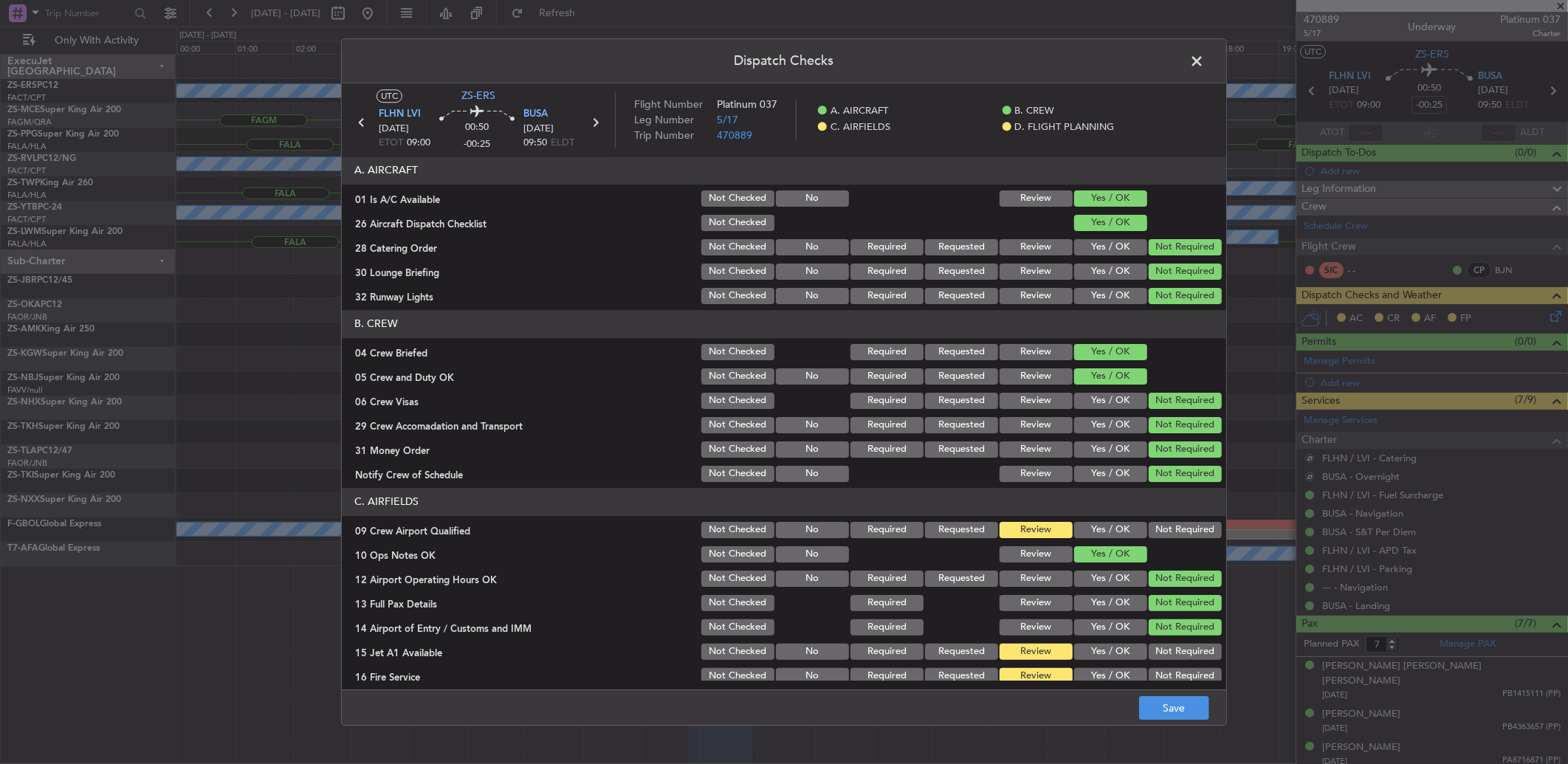
click at [1175, 530] on button "Not Required" at bounding box center [1185, 530] width 73 height 17
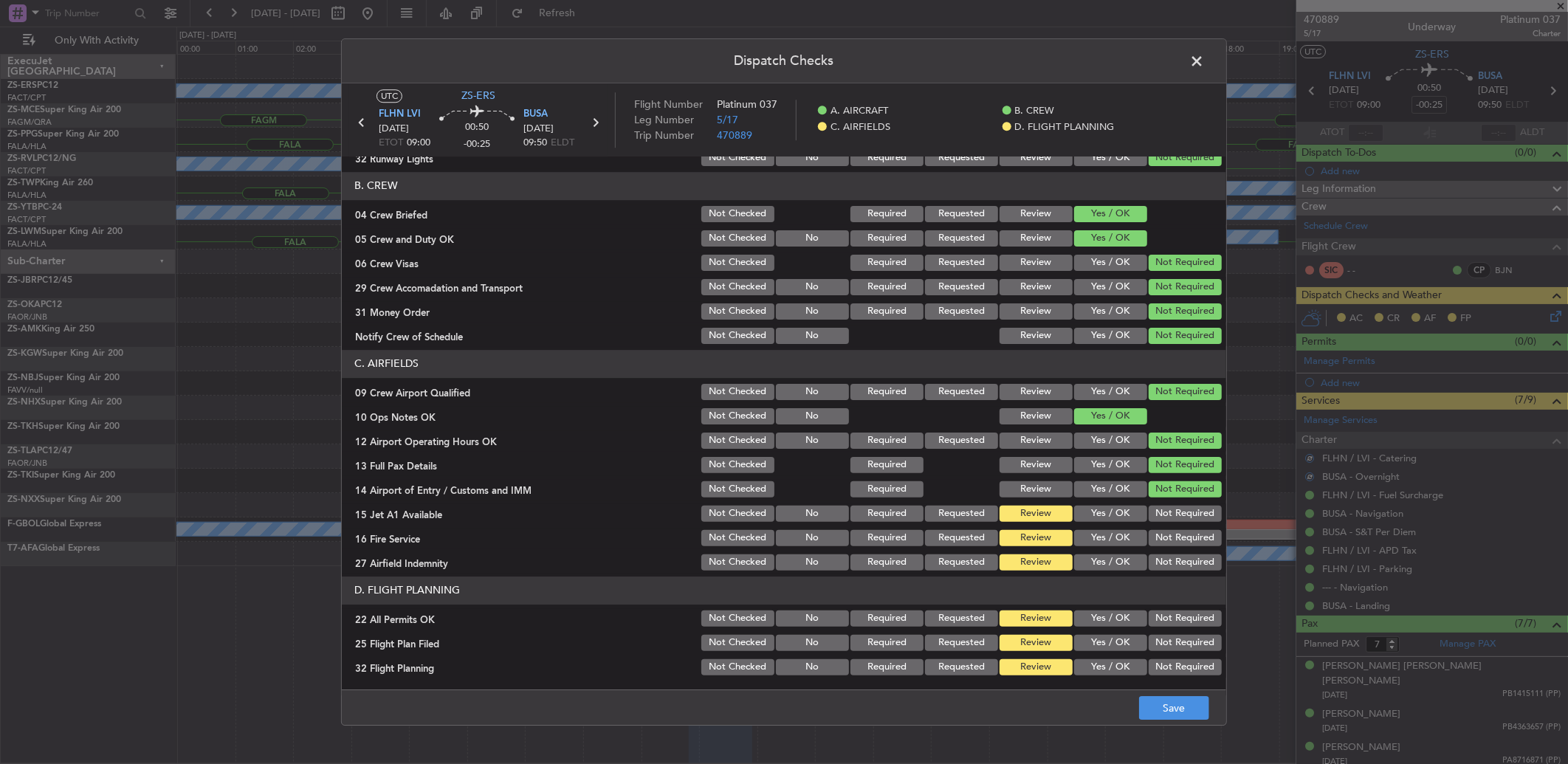
click at [1182, 504] on div "Not Required" at bounding box center [1184, 514] width 75 height 21
click at [1182, 539] on button "Not Required" at bounding box center [1185, 538] width 73 height 17
click at [1183, 518] on button "Not Required" at bounding box center [1185, 513] width 73 height 17
click at [1184, 566] on button "Not Required" at bounding box center [1185, 562] width 73 height 17
drag, startPoint x: 1179, startPoint y: 621, endPoint x: 1152, endPoint y: 630, distance: 28.5
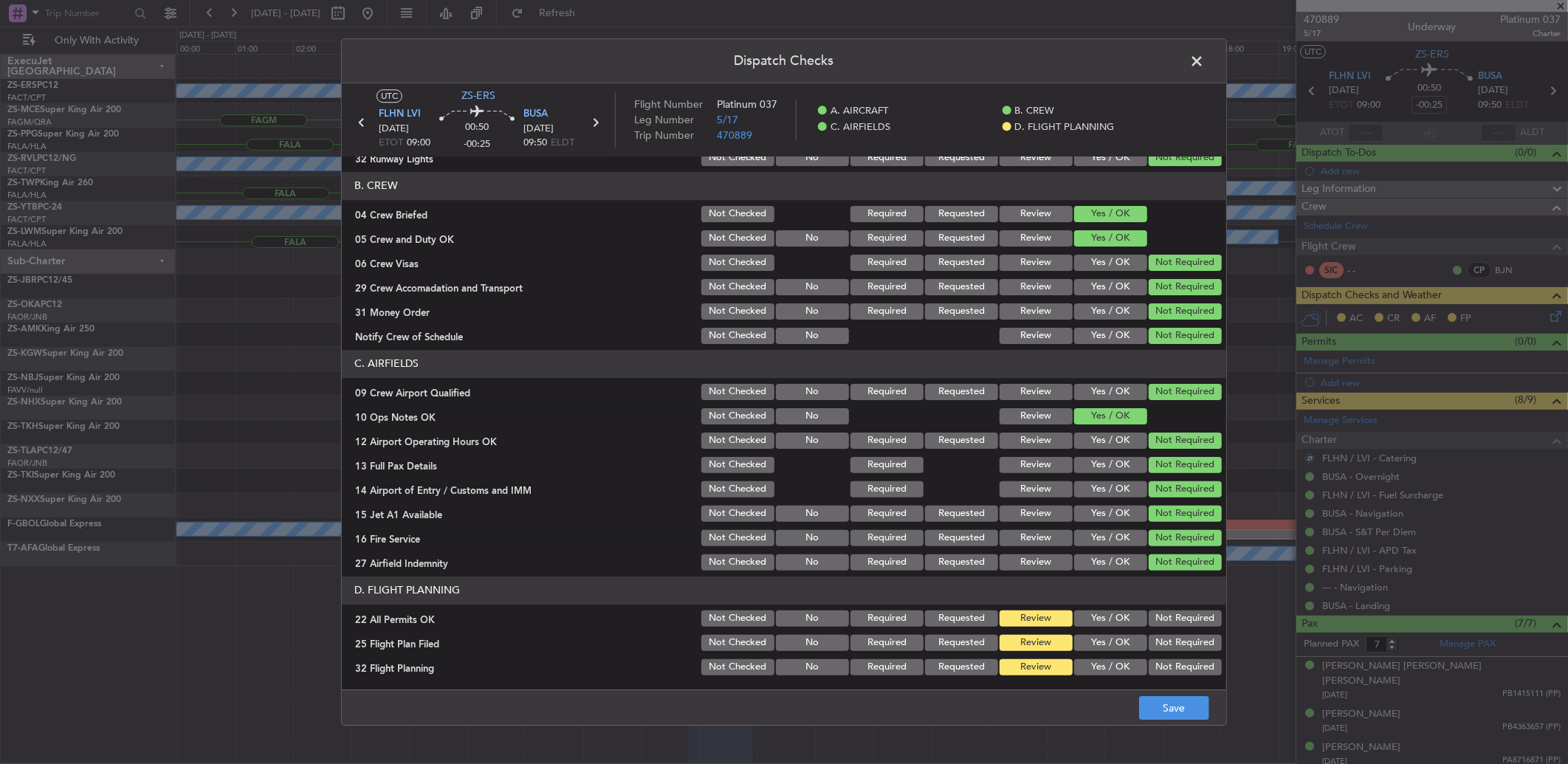
click at [1178, 621] on button "Not Required" at bounding box center [1185, 619] width 73 height 17
click at [1104, 635] on button "Yes / OK" at bounding box center [1111, 643] width 73 height 17
click at [1109, 674] on button "Yes / OK" at bounding box center [1111, 667] width 73 height 17
click at [1169, 706] on button "Save" at bounding box center [1174, 707] width 70 height 23
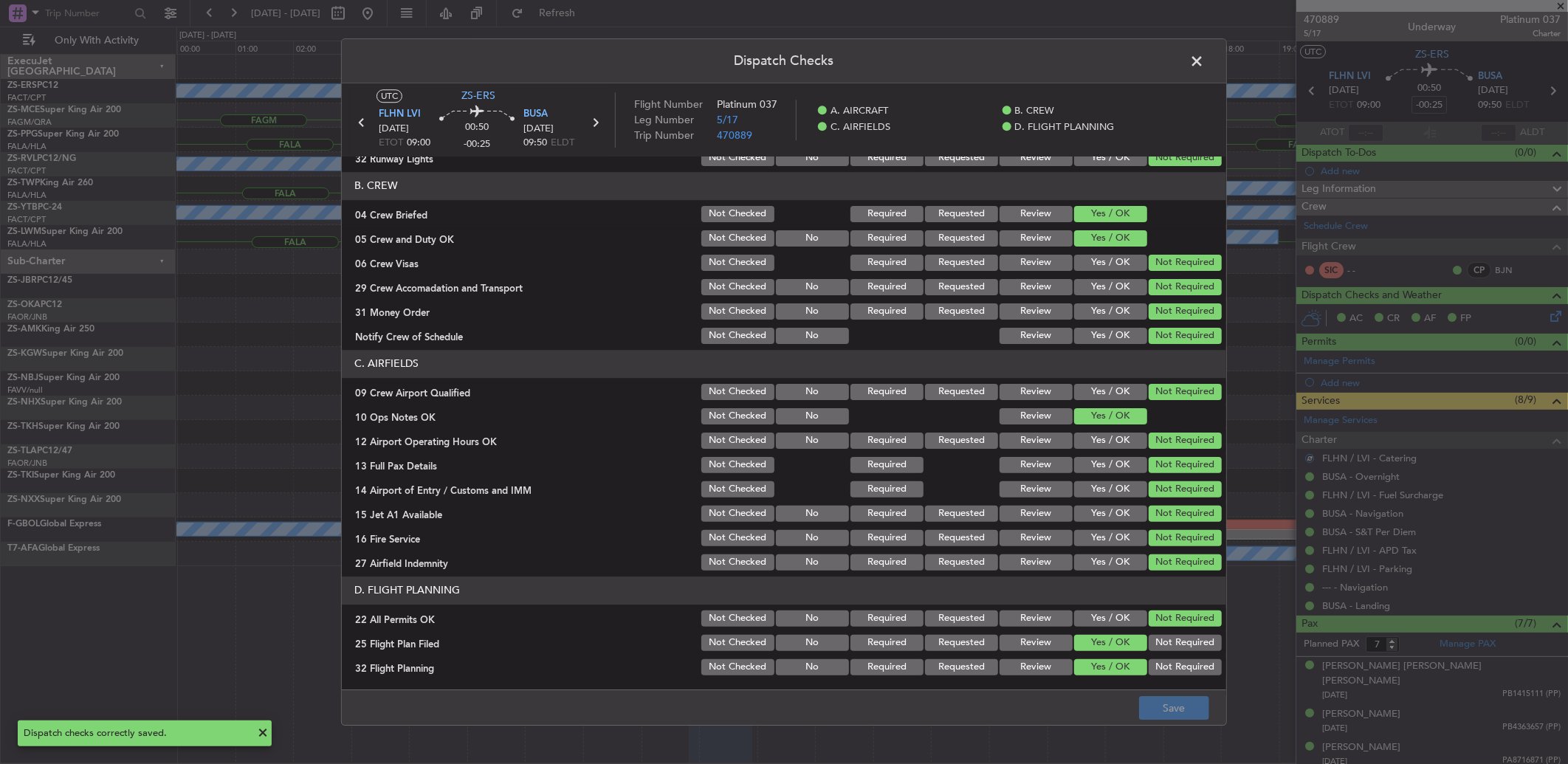
click at [1204, 64] on span at bounding box center [1204, 65] width 0 height 30
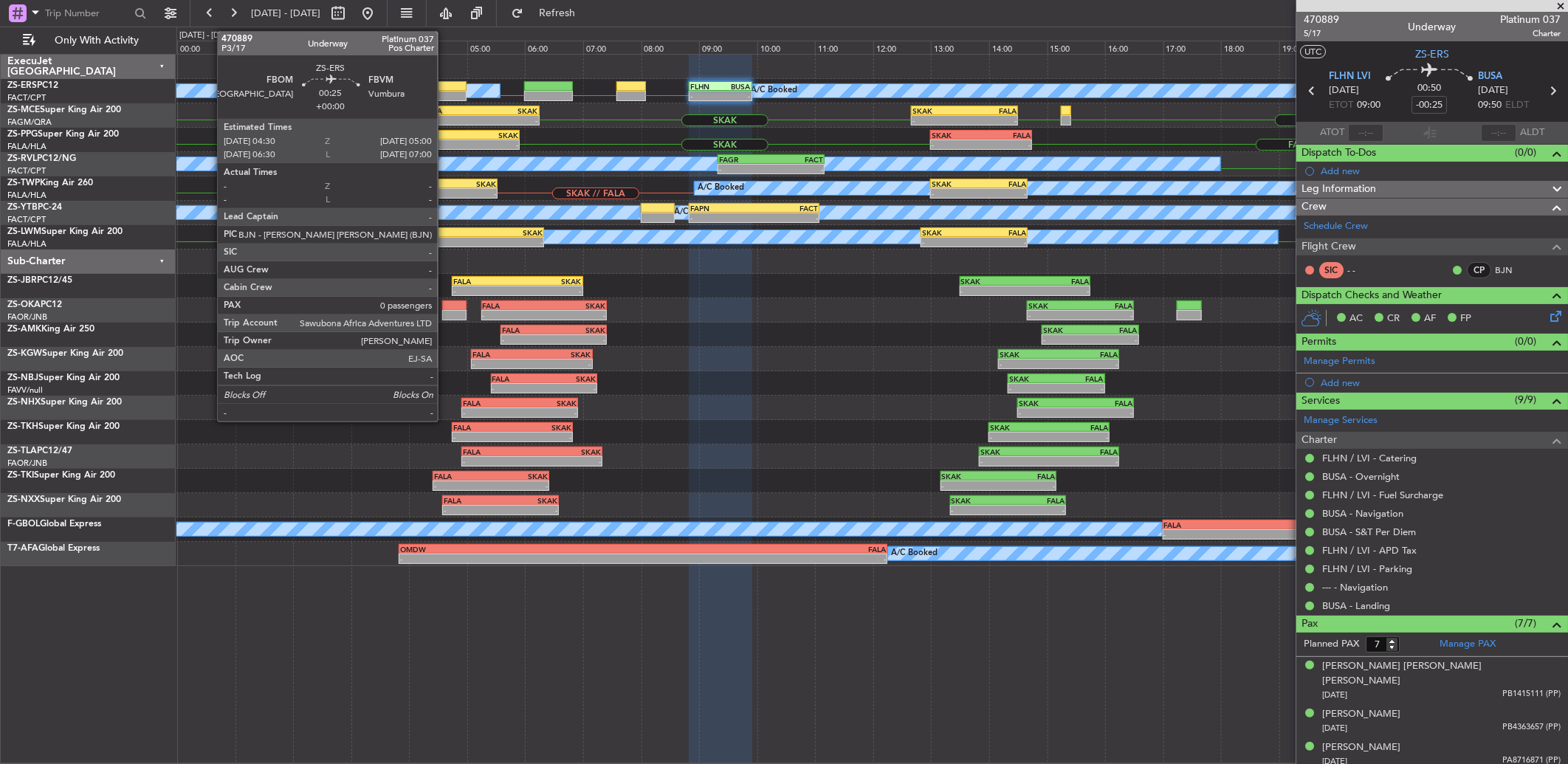
click at [445, 90] on div at bounding box center [452, 86] width 30 height 10
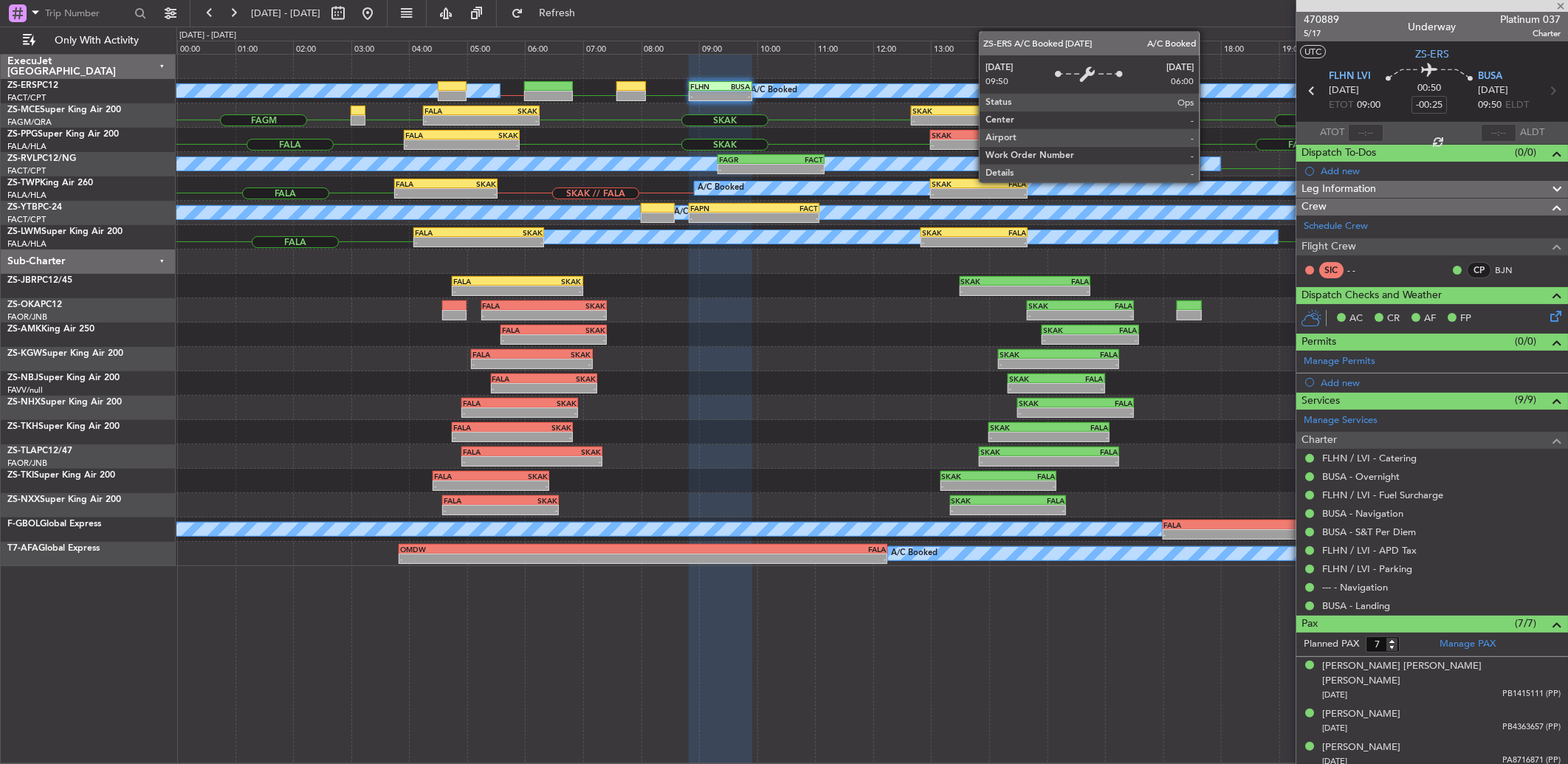
type input "0"
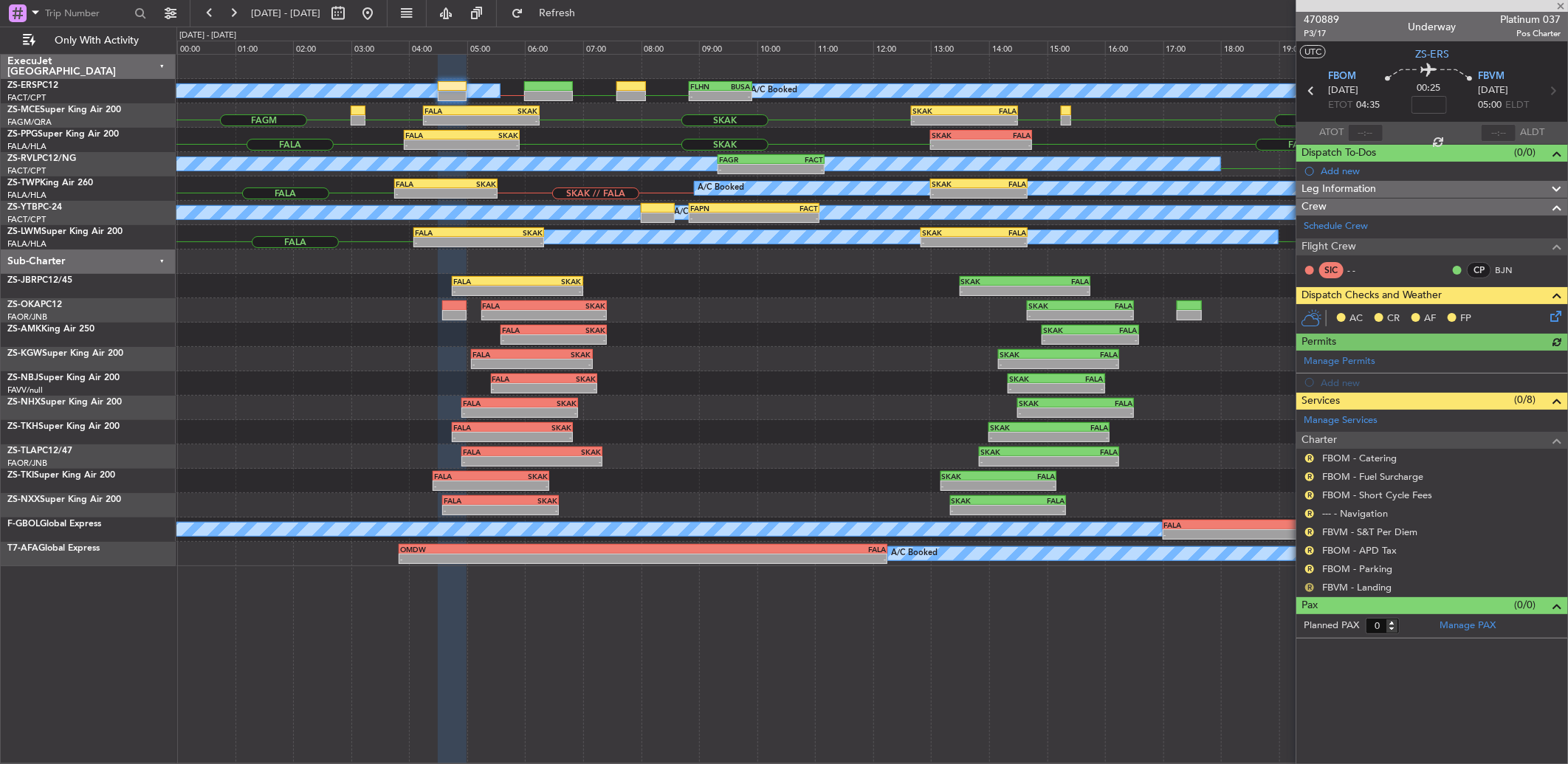
click at [1309, 587] on button "R" at bounding box center [1310, 588] width 9 height 9
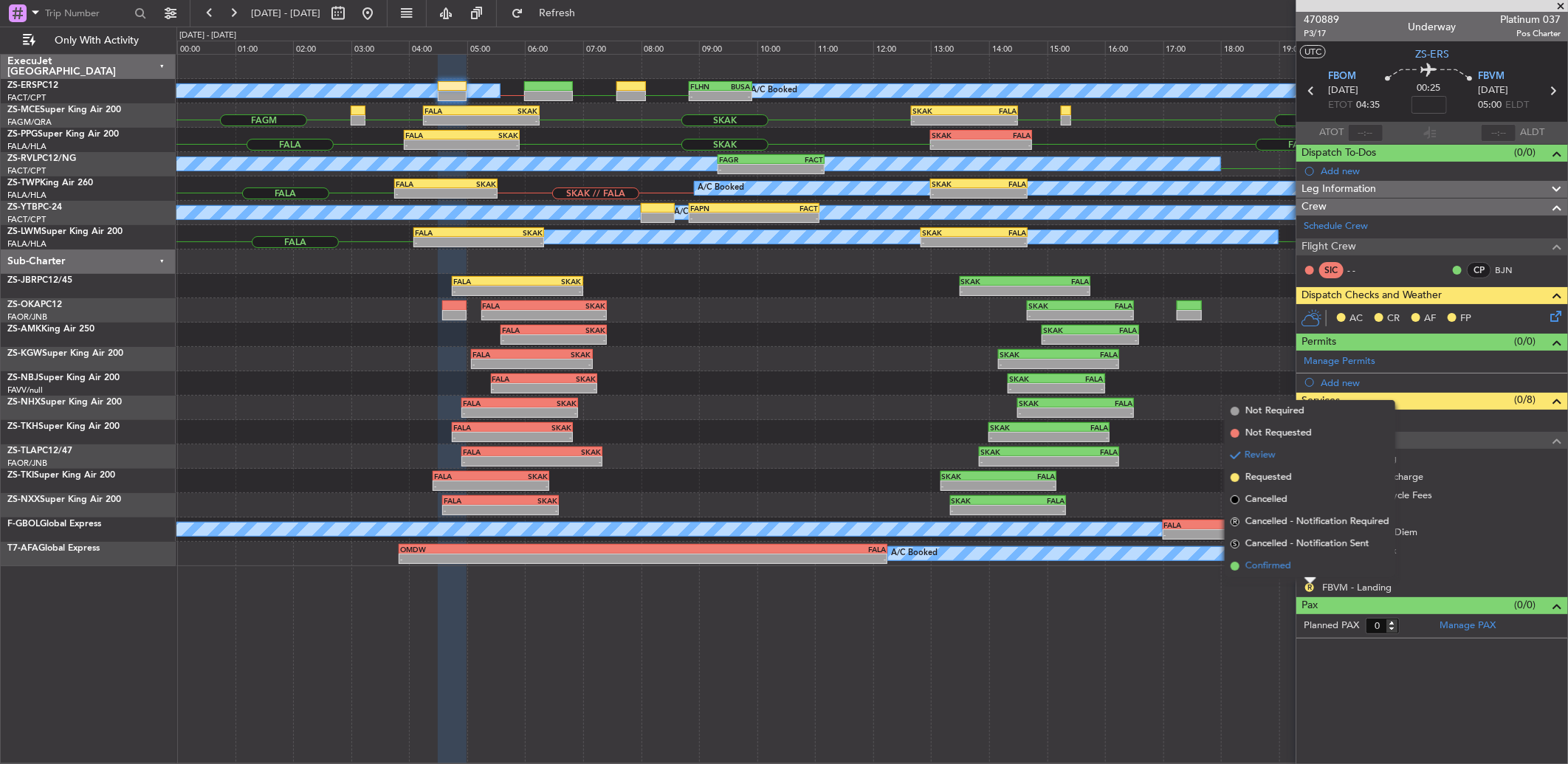
click at [1307, 573] on li "Confirmed" at bounding box center [1310, 566] width 170 height 22
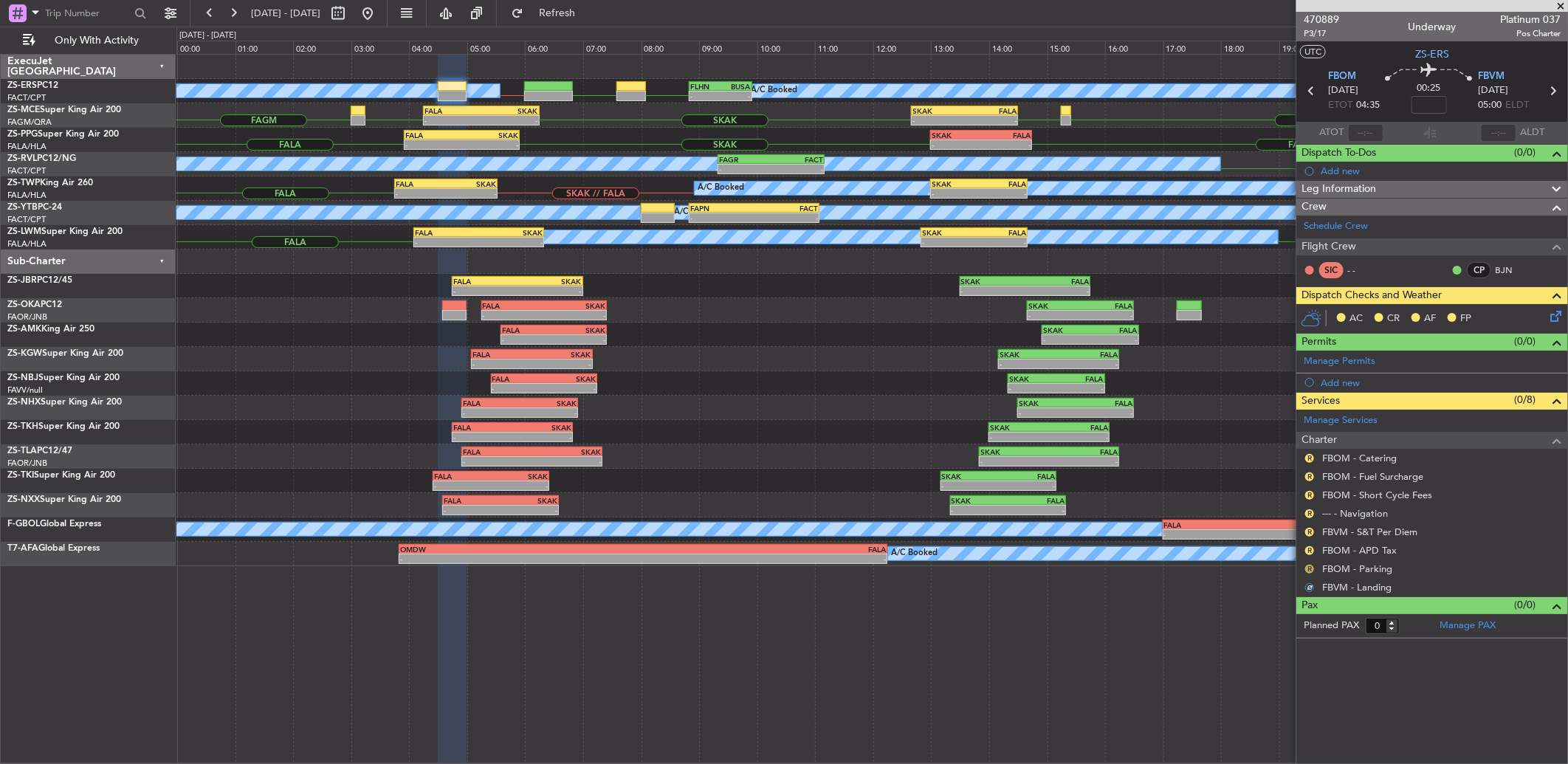
click at [1310, 573] on button "R" at bounding box center [1310, 569] width 9 height 9
click at [1331, 751] on li "Confirmed" at bounding box center [1310, 746] width 170 height 22
click at [1308, 551] on button "R" at bounding box center [1310, 551] width 9 height 9
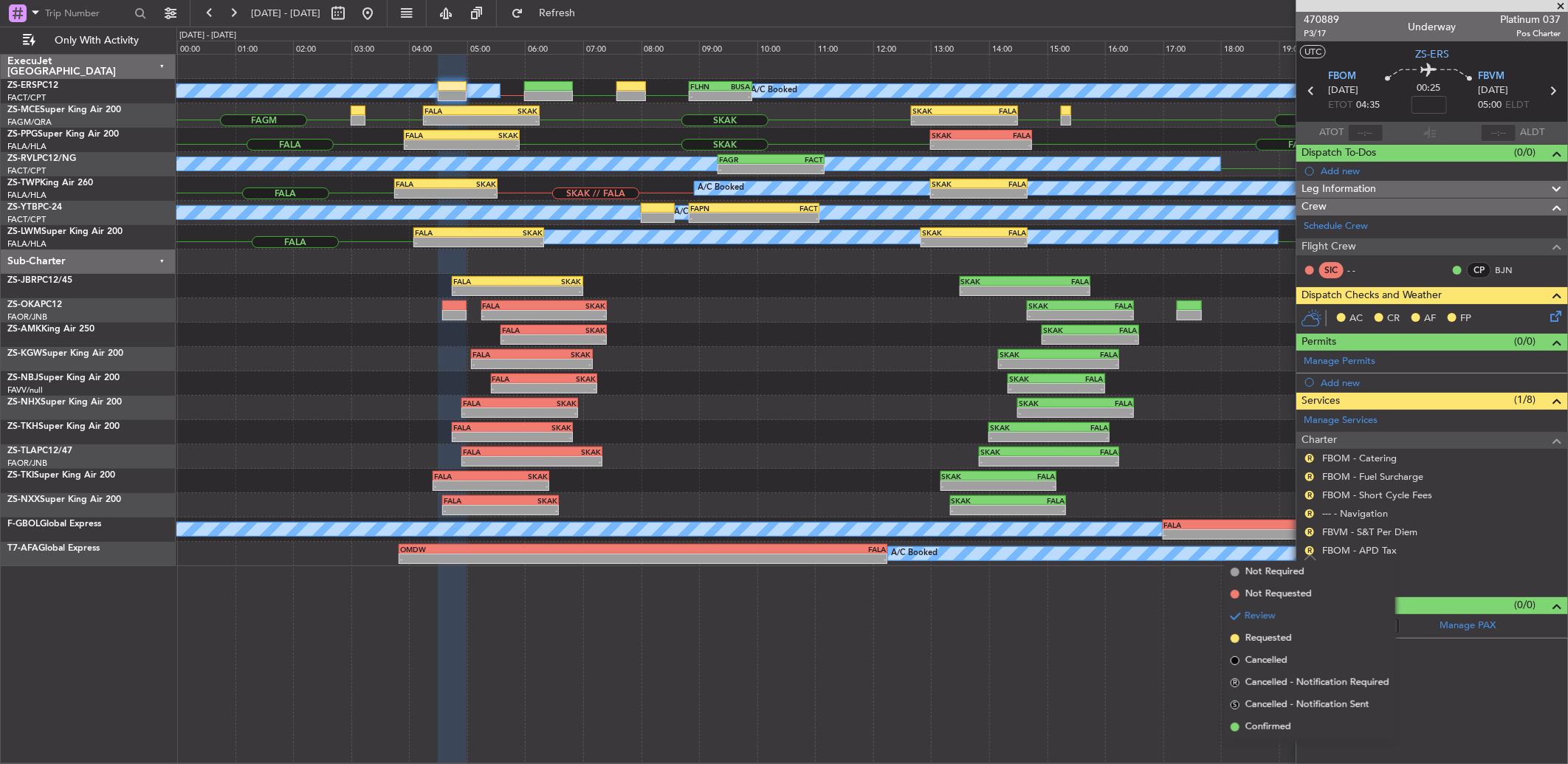
click at [1290, 725] on span "Confirmed" at bounding box center [1268, 727] width 46 height 15
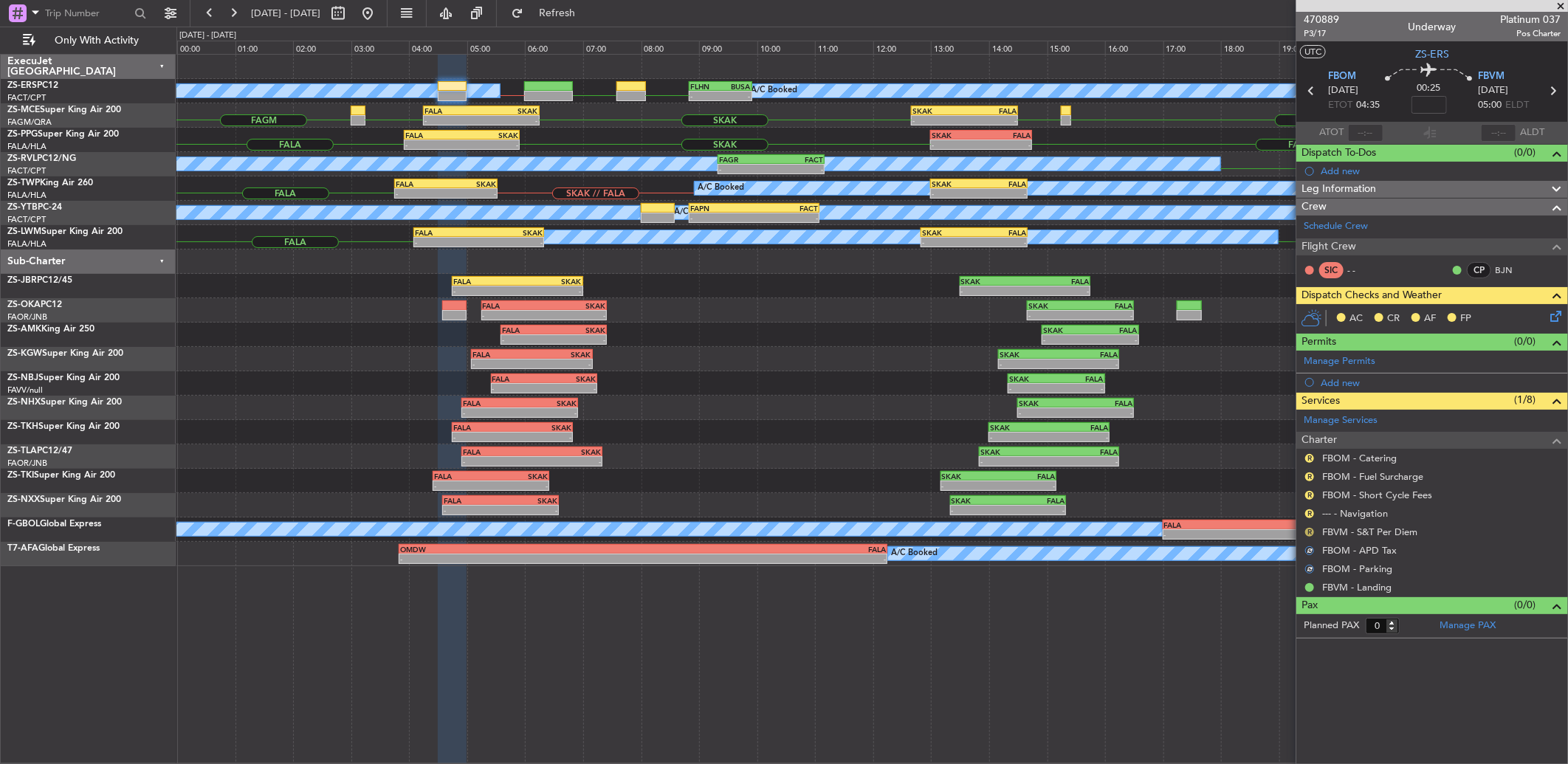
click at [1311, 535] on button "R" at bounding box center [1310, 533] width 9 height 9
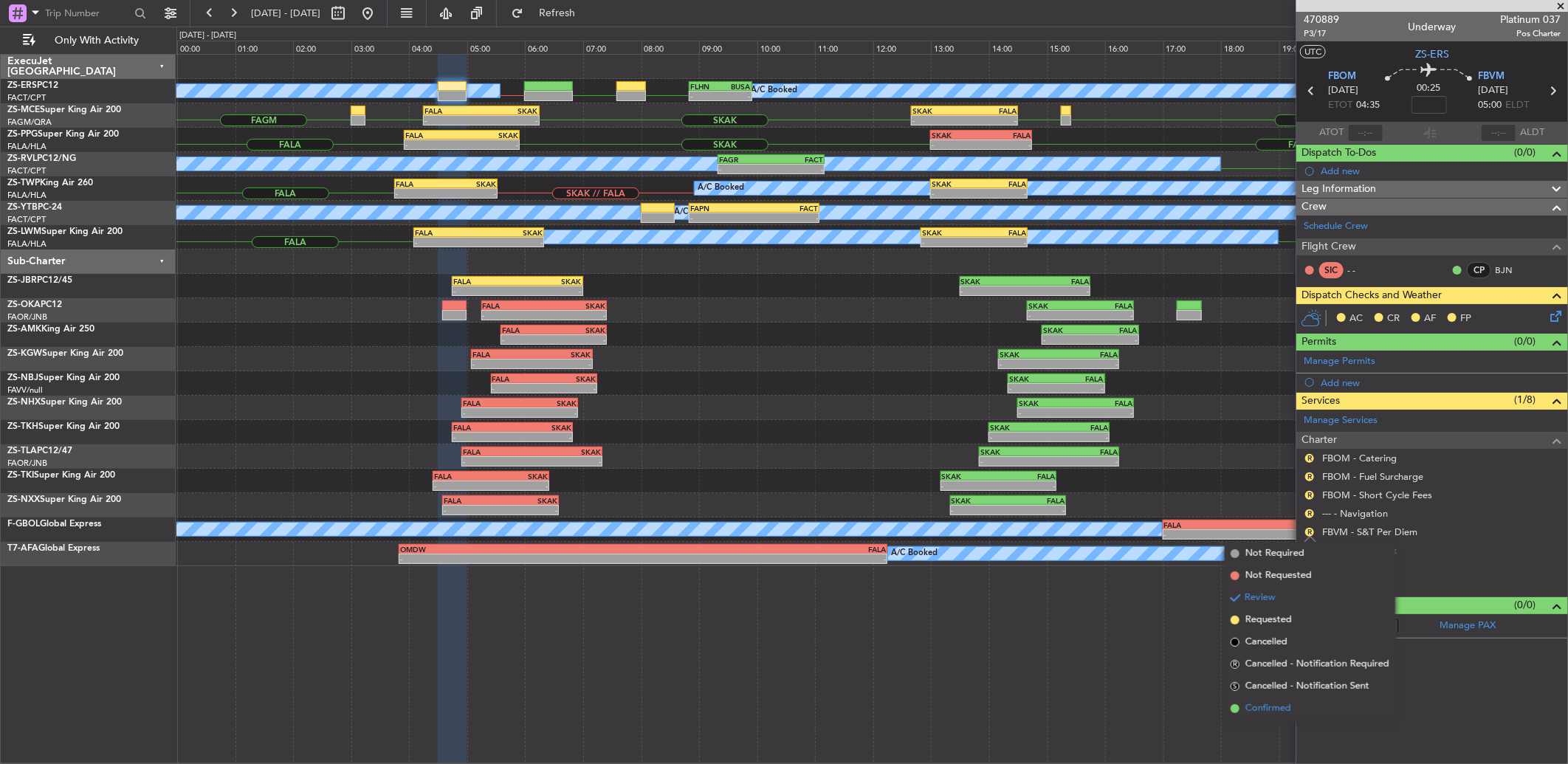
click at [1293, 711] on li "Confirmed" at bounding box center [1310, 708] width 170 height 22
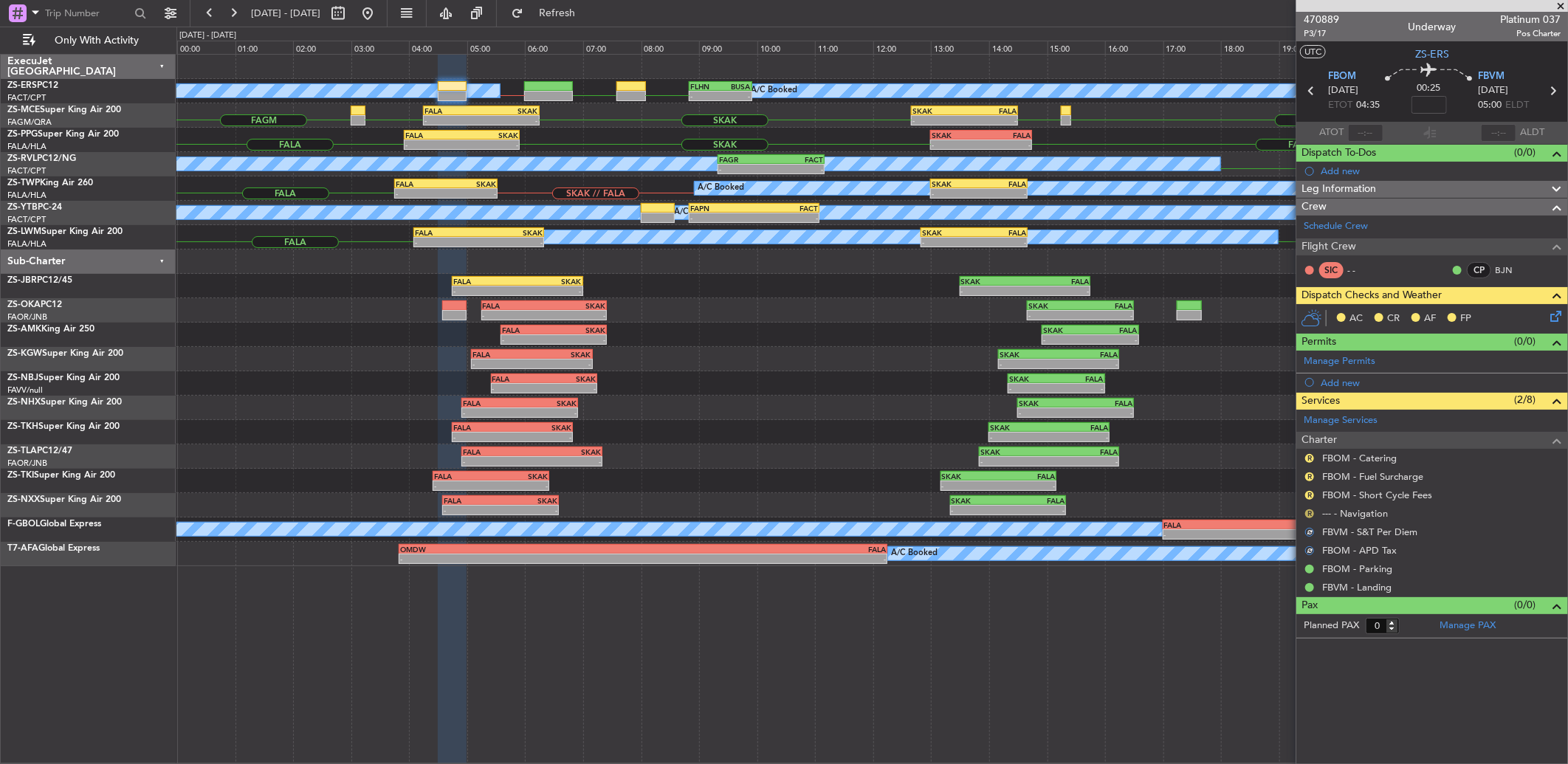
click at [1304, 513] on div "R" at bounding box center [1310, 514] width 12 height 12
click at [1311, 522] on mat-tooltip-component "Review" at bounding box center [1310, 538] width 53 height 39
click at [1310, 515] on button "R" at bounding box center [1310, 514] width 9 height 9
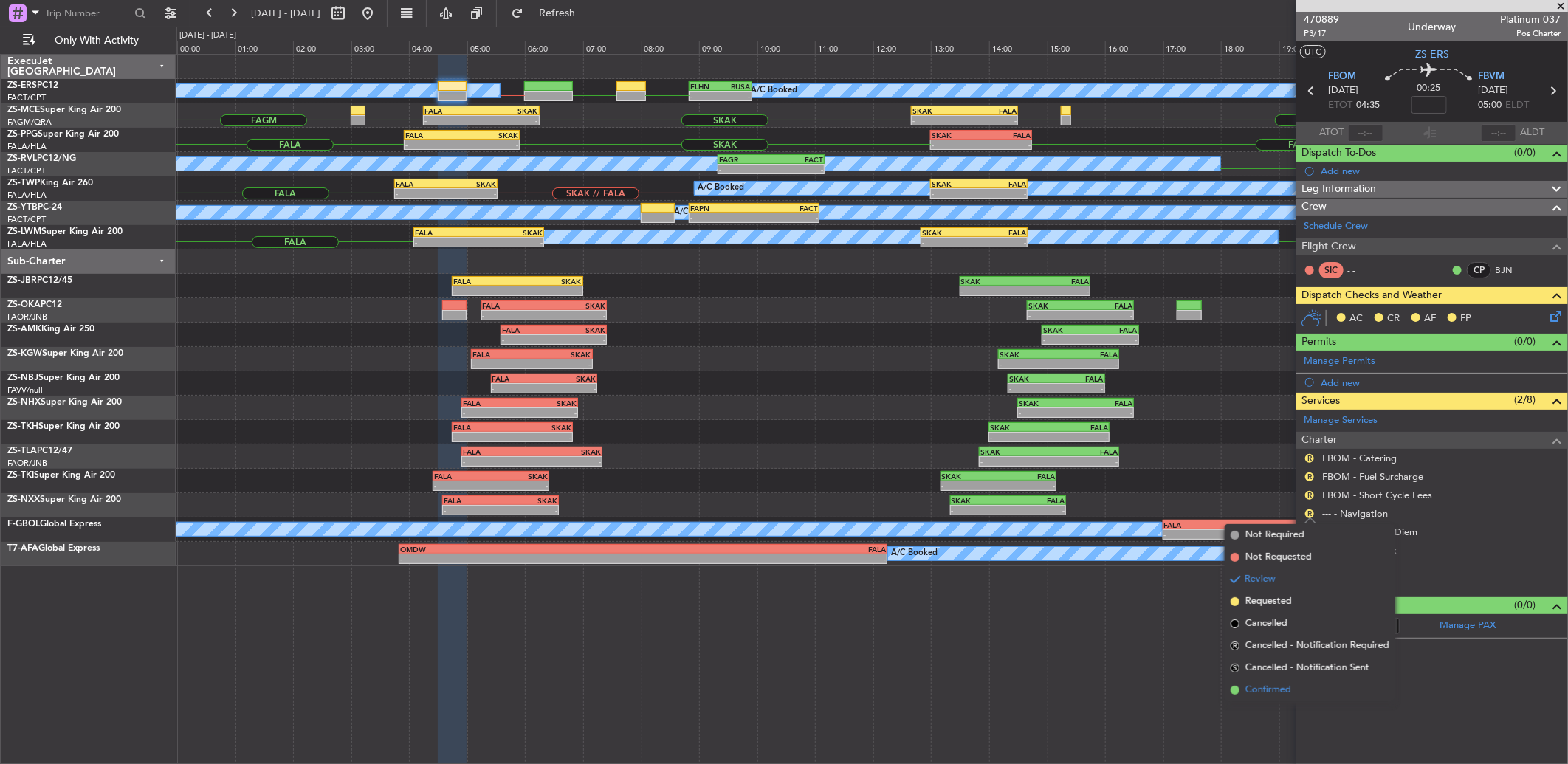
click at [1301, 687] on li "Confirmed" at bounding box center [1310, 690] width 170 height 22
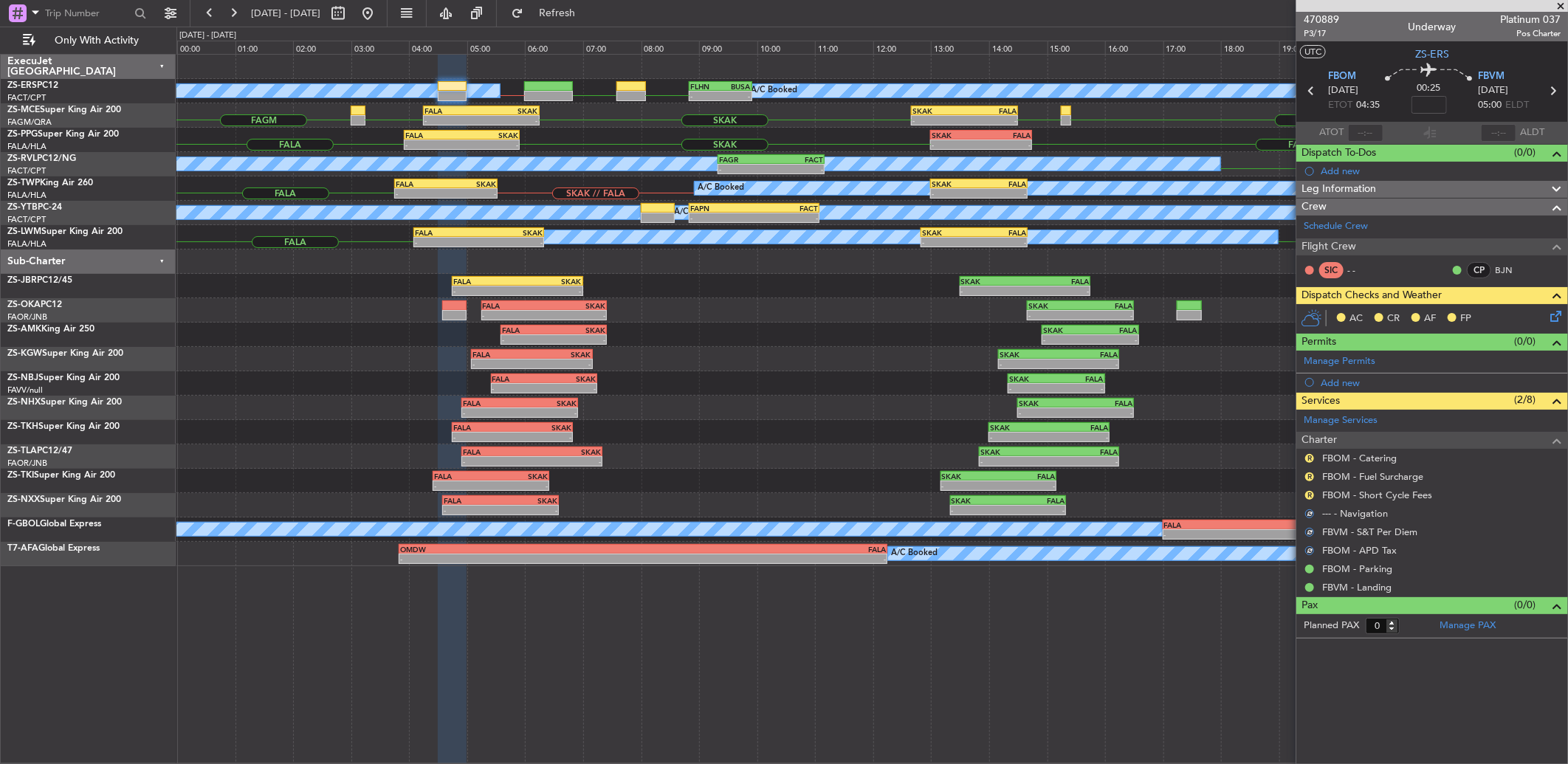
drag, startPoint x: 1309, startPoint y: 496, endPoint x: 1309, endPoint y: 508, distance: 12.0
click at [1309, 497] on button "R" at bounding box center [1310, 495] width 9 height 9
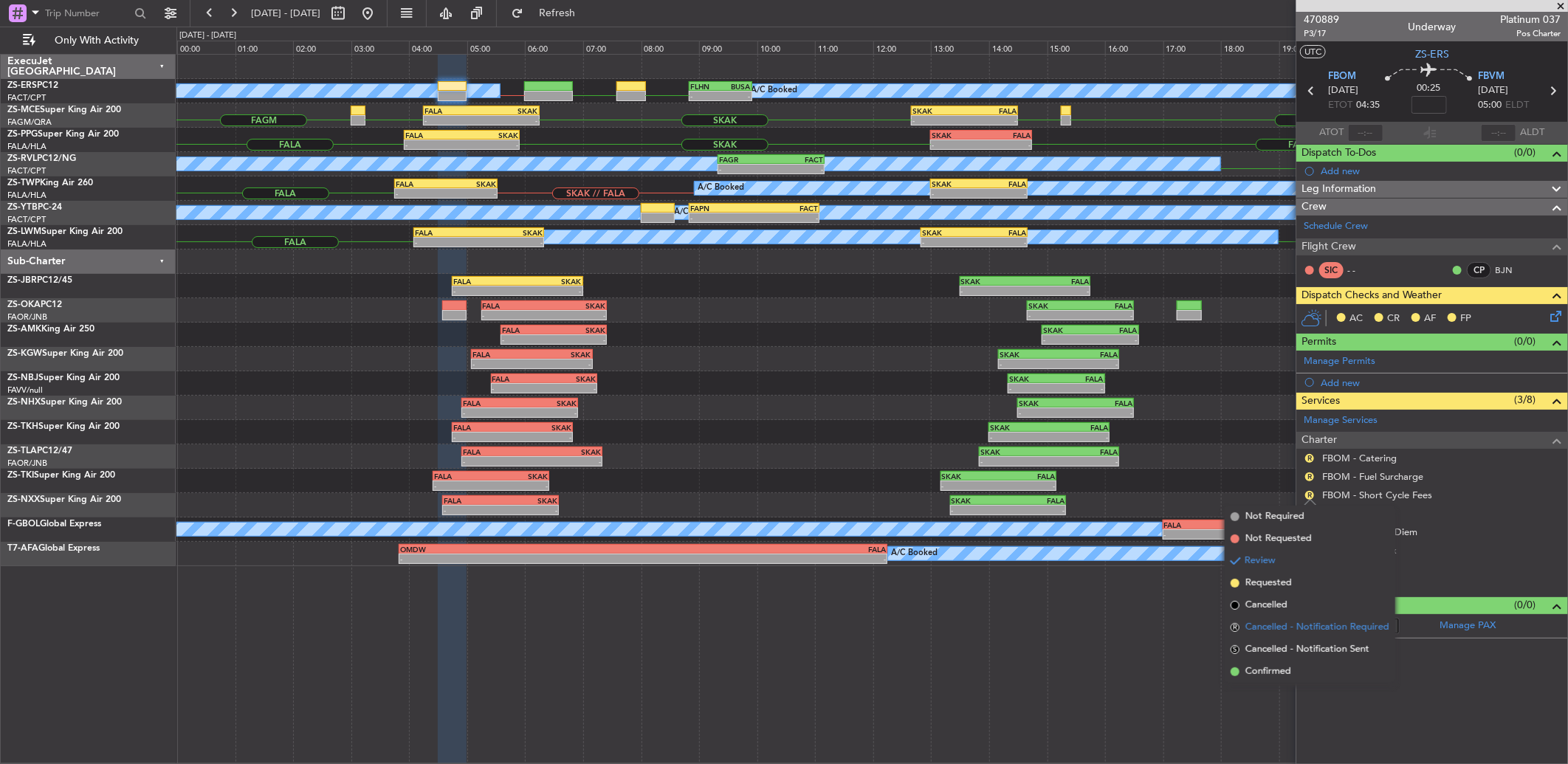
click at [1286, 635] on li "R Cancelled - Notification Required" at bounding box center [1310, 627] width 170 height 22
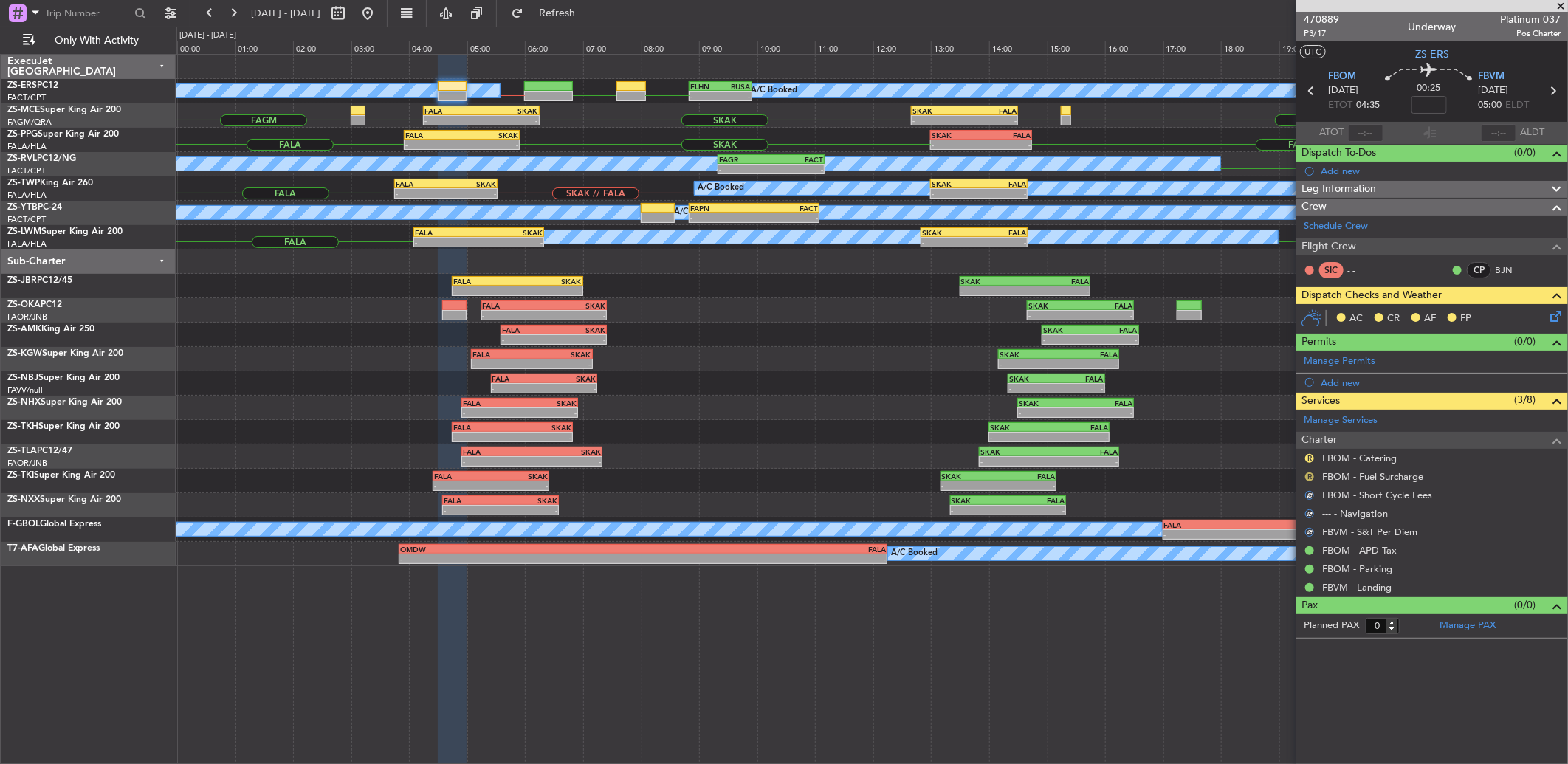
click at [1306, 478] on button "R" at bounding box center [1310, 477] width 9 height 9
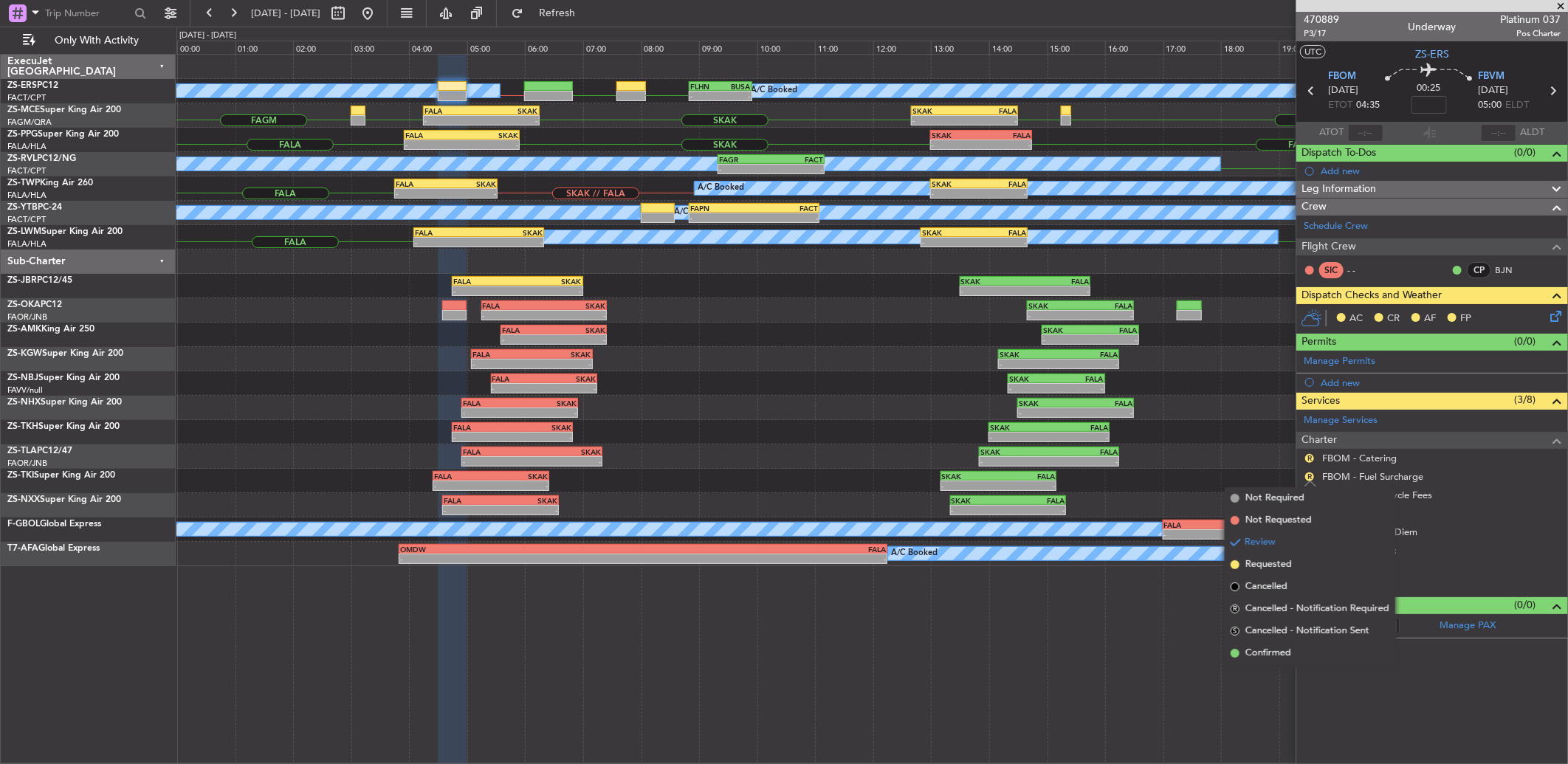
drag, startPoint x: 1285, startPoint y: 654, endPoint x: 1286, endPoint y: 591, distance: 63.0
click at [1285, 653] on span "Confirmed" at bounding box center [1268, 653] width 46 height 15
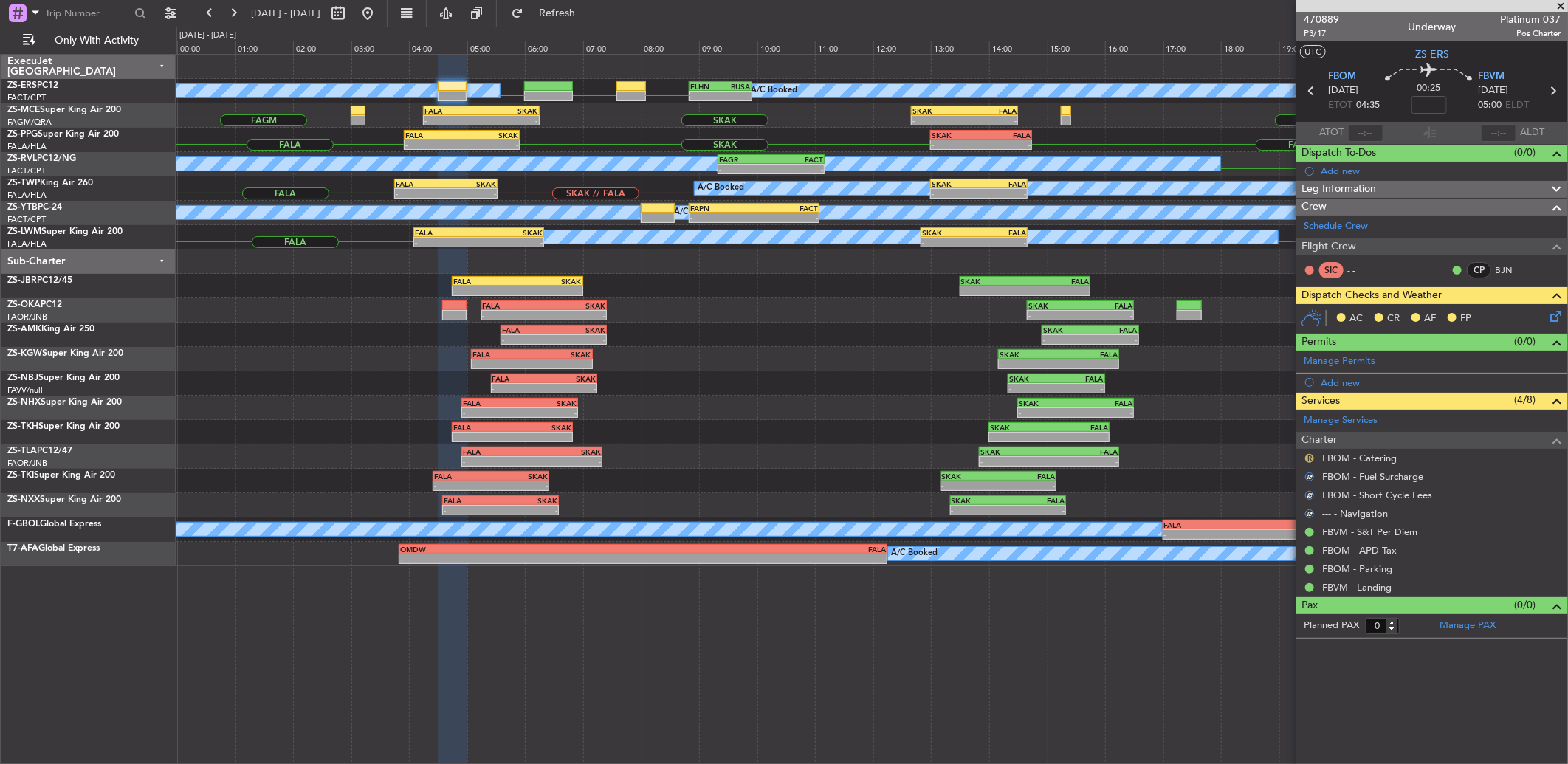
click at [1312, 459] on button "R" at bounding box center [1310, 459] width 9 height 9
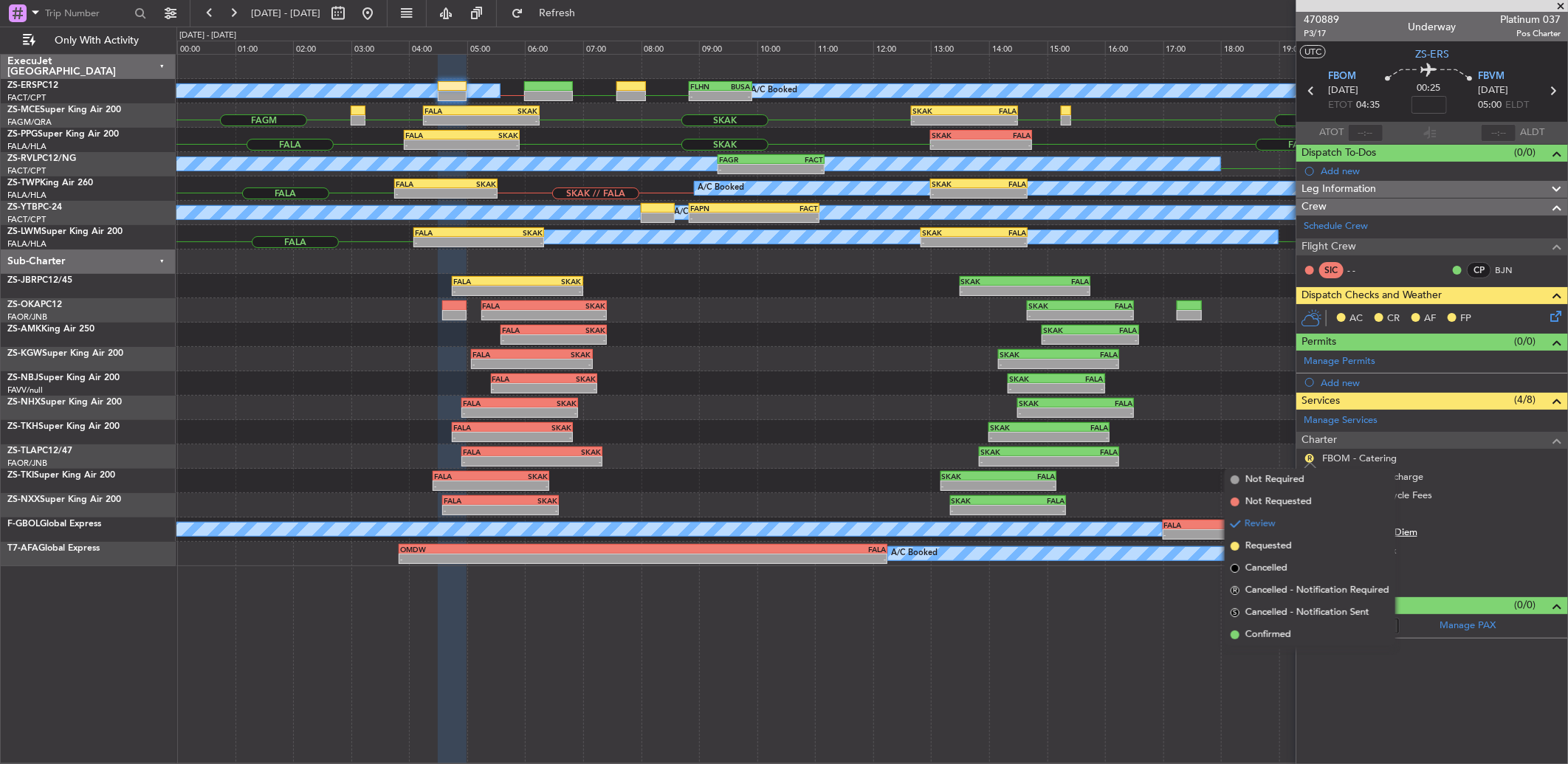
click at [1324, 629] on li "Confirmed" at bounding box center [1310, 634] width 170 height 22
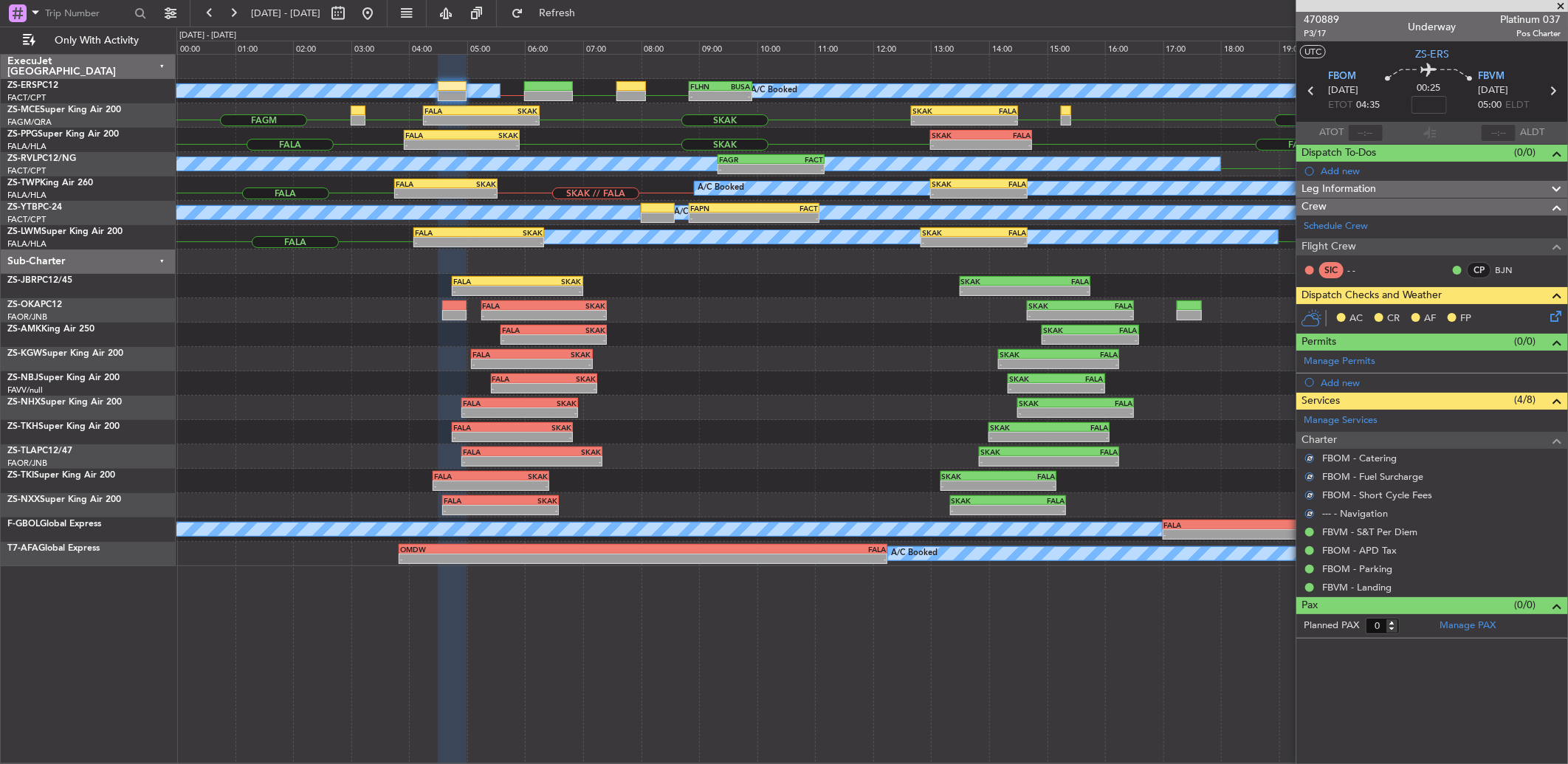
click at [1551, 313] on icon at bounding box center [1553, 314] width 12 height 12
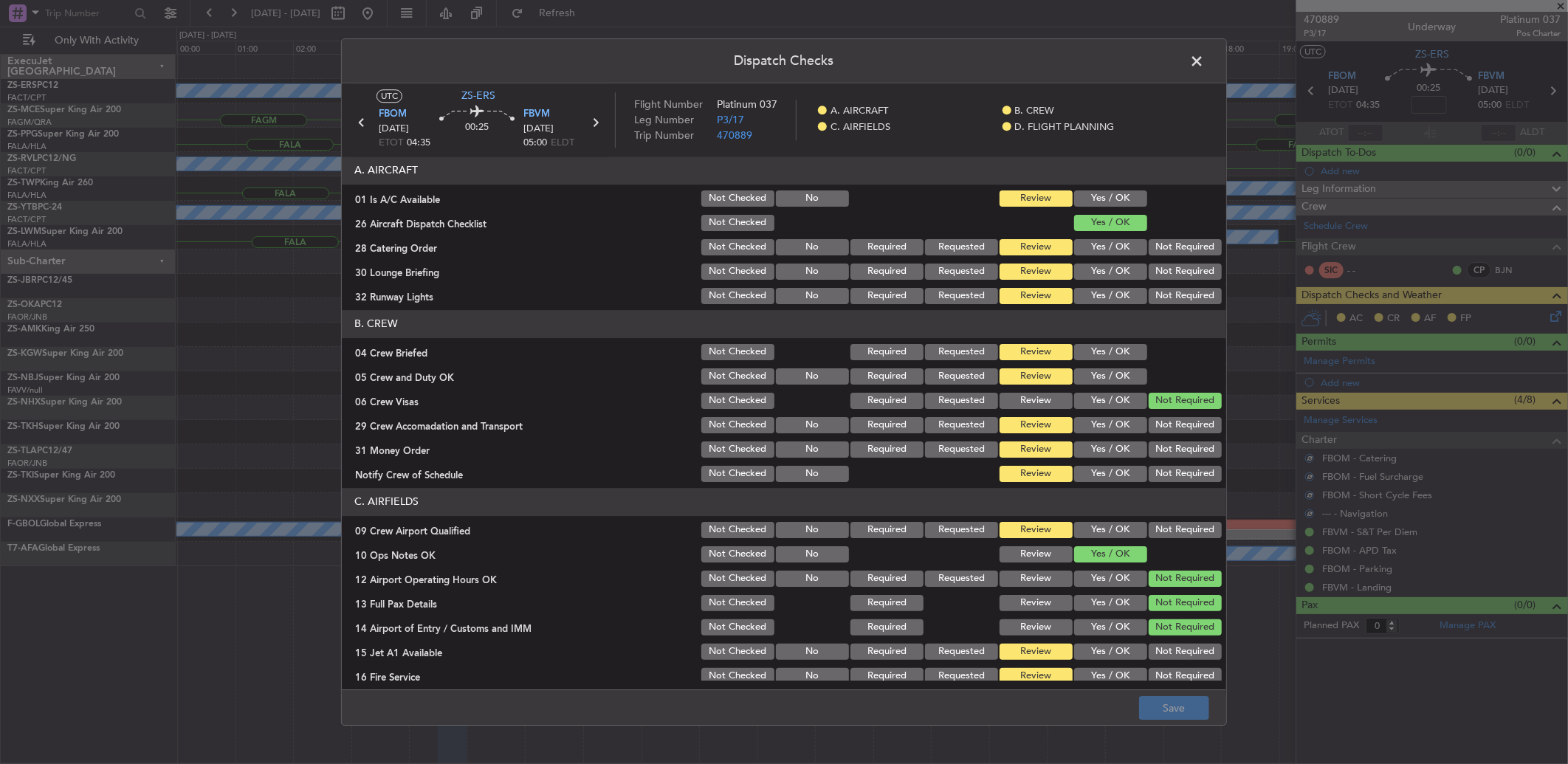
click at [1112, 204] on button "Yes / OK" at bounding box center [1111, 198] width 73 height 17
click at [1150, 254] on button "Not Required" at bounding box center [1185, 247] width 73 height 17
click at [1154, 267] on button "Not Required" at bounding box center [1185, 271] width 73 height 17
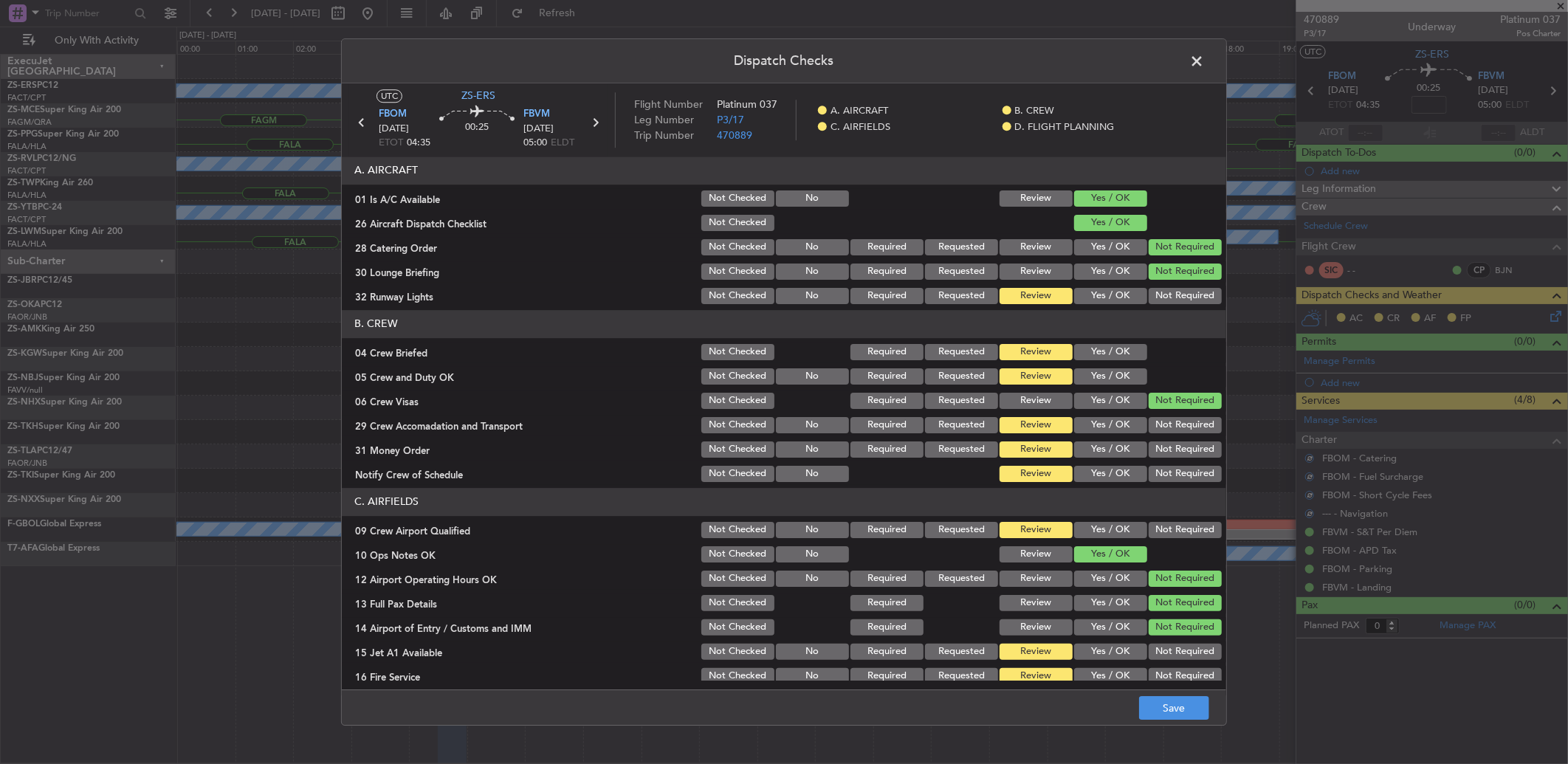
drag, startPoint x: 1154, startPoint y: 275, endPoint x: 1155, endPoint y: 290, distance: 15.0
click at [1155, 278] on button "Not Required" at bounding box center [1185, 271] width 73 height 17
click at [1155, 291] on button "Not Required" at bounding box center [1185, 296] width 73 height 17
click at [1130, 339] on section "B. CREW 04 Crew Briefed Not Checked Required Requested Review Yes / OK 05 Crew …" at bounding box center [784, 397] width 884 height 174
drag, startPoint x: 1130, startPoint y: 342, endPoint x: 1122, endPoint y: 367, distance: 26.2
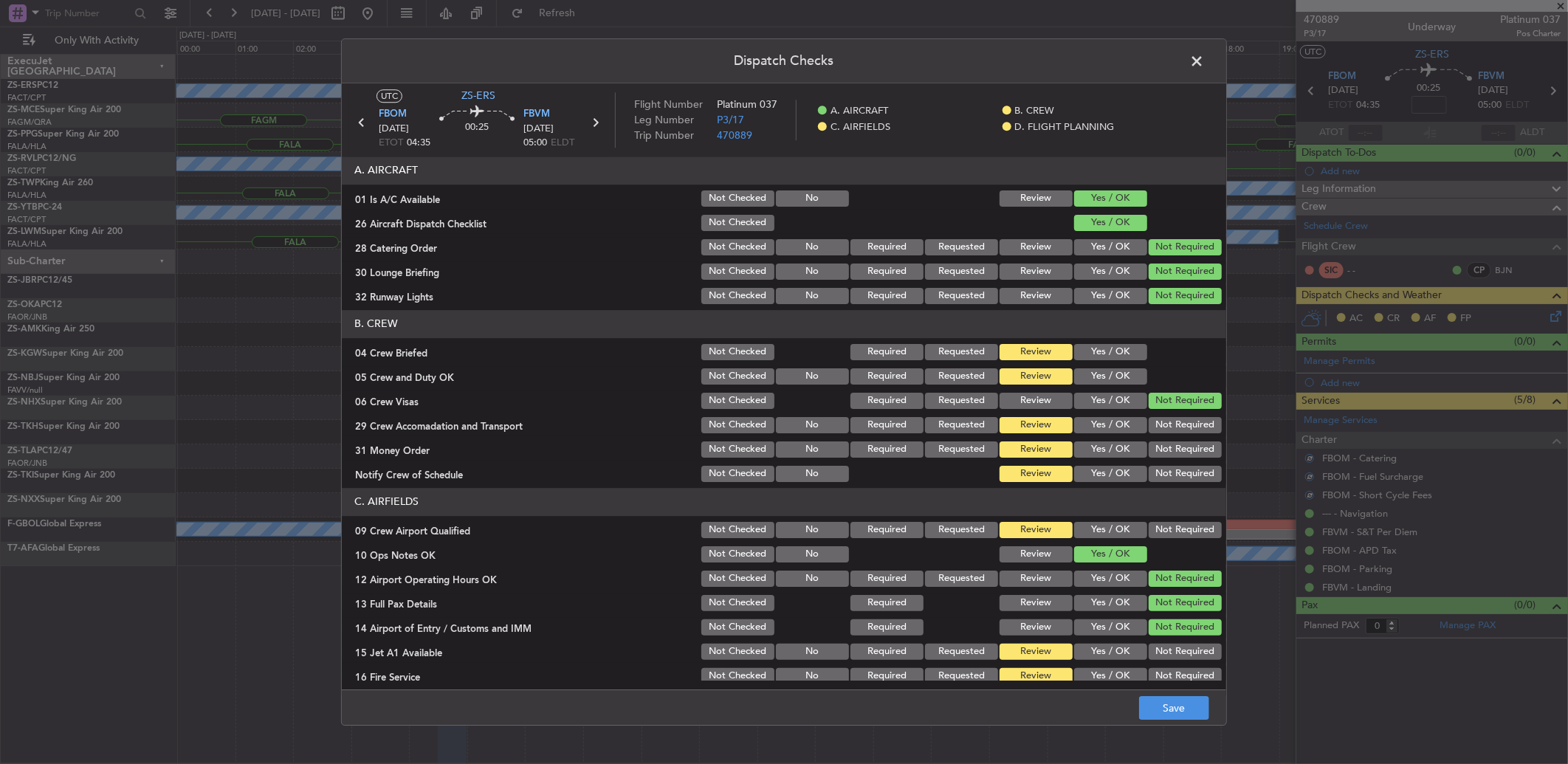
click at [1122, 350] on button "Yes / OK" at bounding box center [1111, 352] width 73 height 17
drag, startPoint x: 1122, startPoint y: 367, endPoint x: 1128, endPoint y: 380, distance: 14.3
click at [1122, 368] on section "B. CREW 04 Crew Briefed Not Checked Required Requested Review Yes / OK 05 Crew …" at bounding box center [784, 397] width 884 height 174
click at [1128, 381] on button "Yes / OK" at bounding box center [1111, 377] width 73 height 17
click at [1178, 422] on button "Not Required" at bounding box center [1185, 426] width 73 height 17
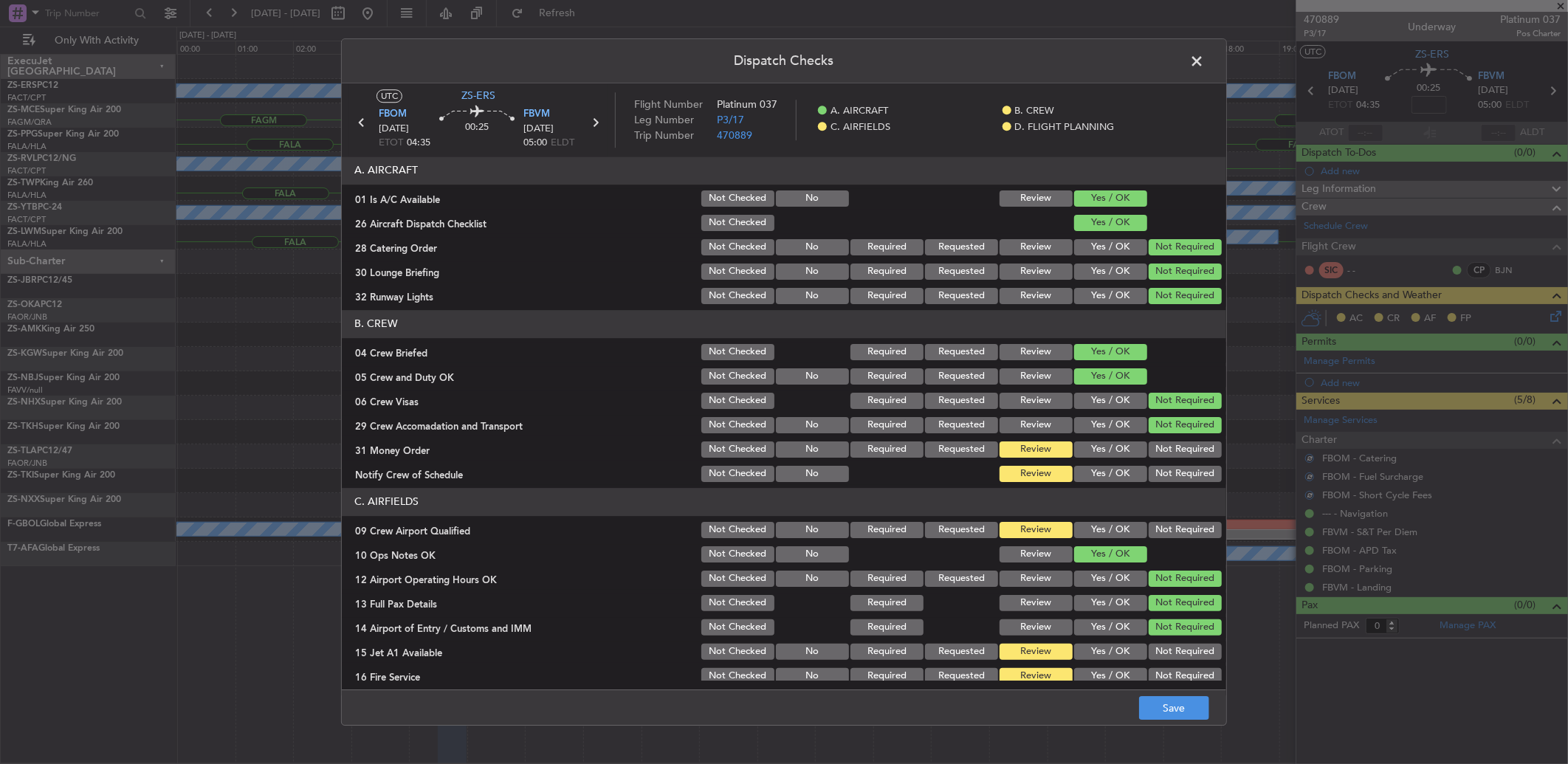
click at [1177, 442] on section "B. CREW 04 Crew Briefed Not Checked Required Requested Review Yes / OK 05 Crew …" at bounding box center [784, 397] width 884 height 174
drag, startPoint x: 1175, startPoint y: 457, endPoint x: 1175, endPoint y: 472, distance: 15.0
click at [1175, 466] on section "B. CREW 04 Crew Briefed Not Checked Required Requested Review Yes / OK 05 Crew …" at bounding box center [784, 397] width 884 height 174
click at [1175, 472] on button "Not Required" at bounding box center [1185, 474] width 73 height 17
click at [1161, 457] on button "Not Required" at bounding box center [1185, 450] width 73 height 17
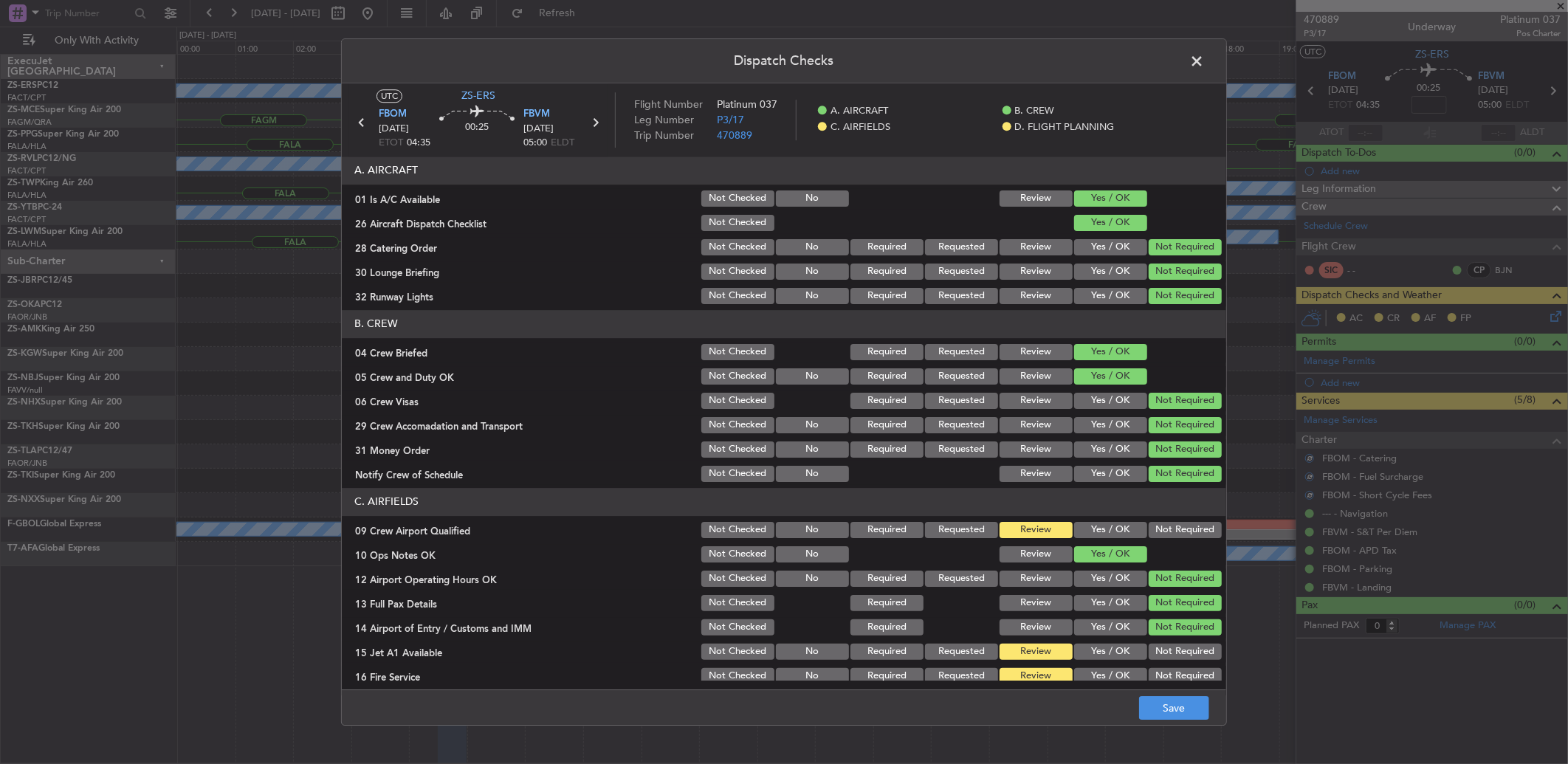
click at [1171, 533] on button "Not Required" at bounding box center [1185, 530] width 73 height 17
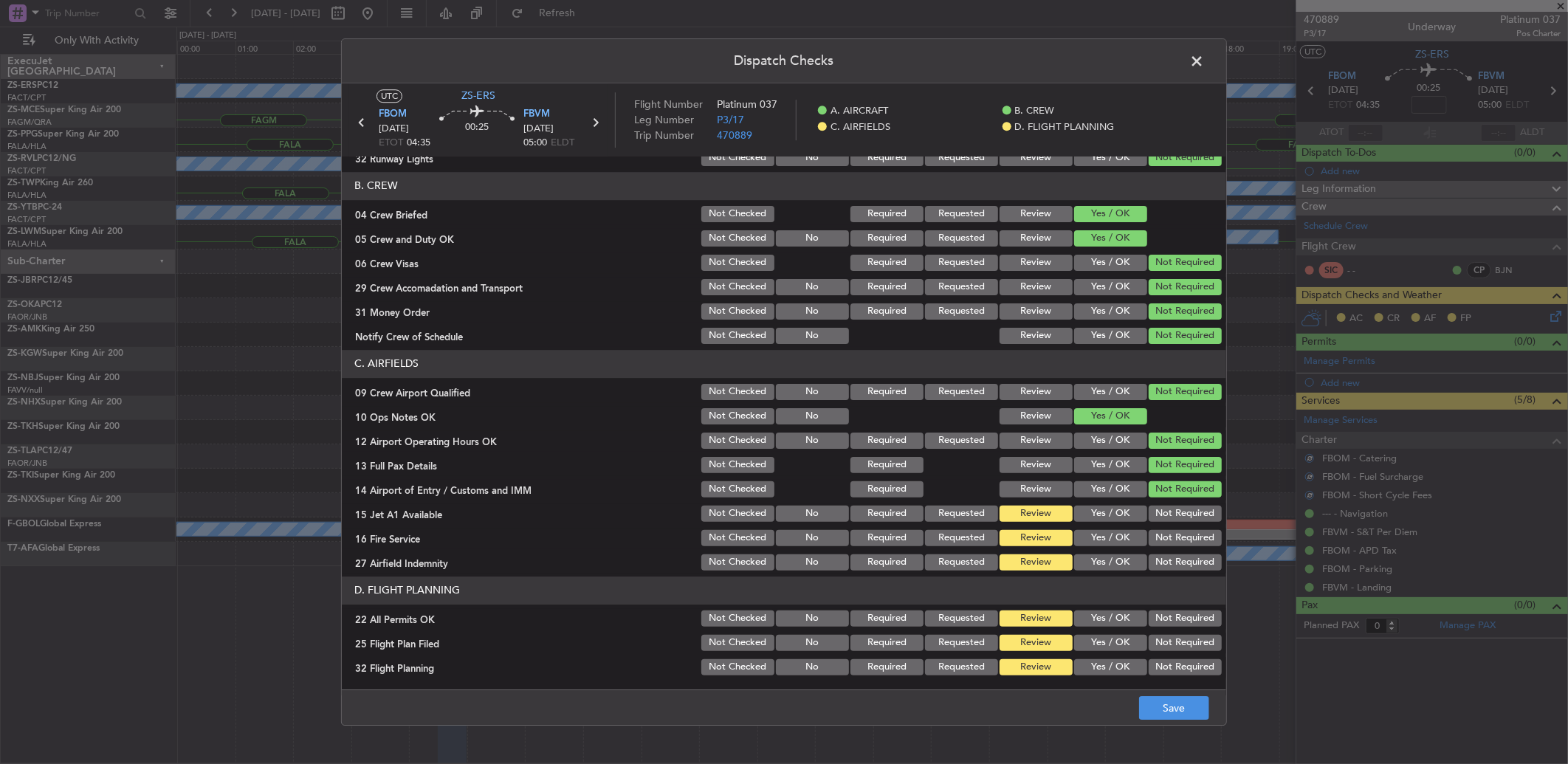
click at [1171, 508] on button "Not Required" at bounding box center [1185, 513] width 73 height 17
click at [1171, 529] on div "Not Required" at bounding box center [1184, 539] width 75 height 21
click at [1169, 547] on div "Not Required" at bounding box center [1184, 539] width 75 height 21
click at [1170, 554] on div "Not Required" at bounding box center [1184, 563] width 75 height 21
click at [1167, 530] on button "Not Required" at bounding box center [1185, 538] width 73 height 17
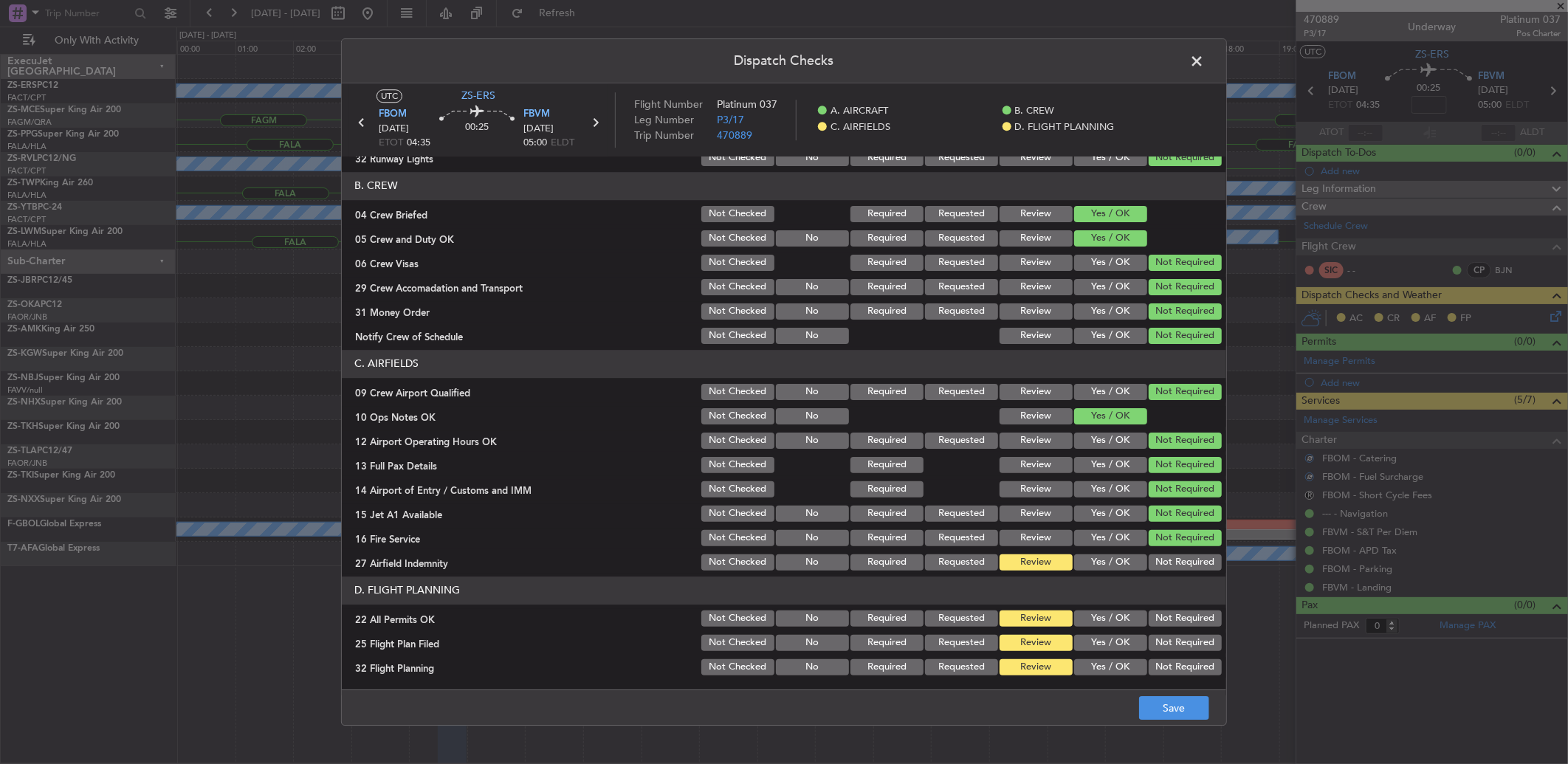
click at [1169, 547] on div "Not Required" at bounding box center [1184, 539] width 75 height 21
click at [1162, 573] on article "A. AIRCRAFT 01 Is A/C Available Not Checked No Review Yes / OK 26 Aircraft Disp…" at bounding box center [784, 419] width 884 height 525
click at [1162, 567] on button "Not Required" at bounding box center [1185, 562] width 73 height 17
click at [1155, 623] on button "Not Required" at bounding box center [1185, 619] width 73 height 17
click at [1112, 637] on button "Yes / OK" at bounding box center [1111, 643] width 73 height 17
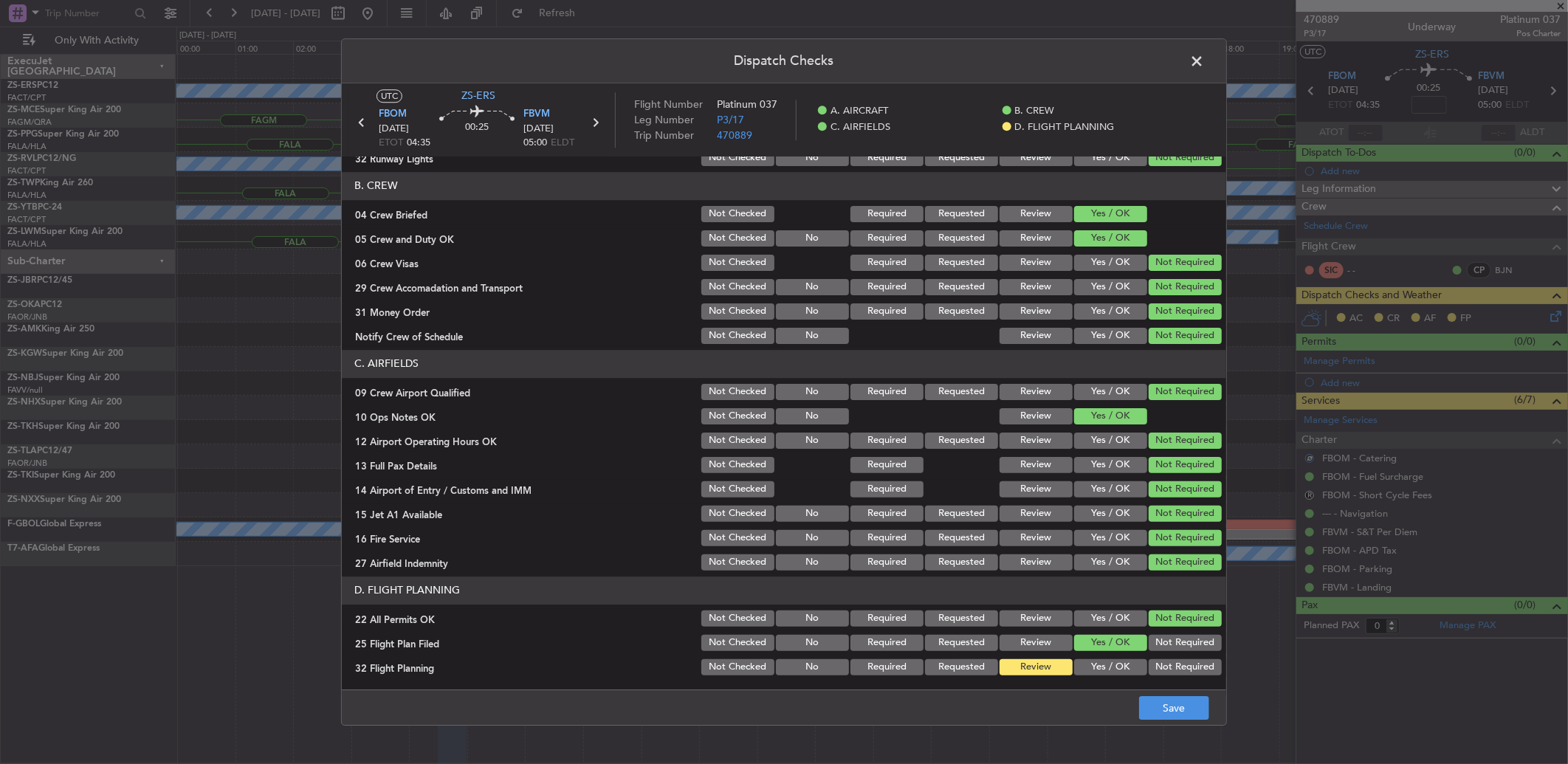
click at [1116, 655] on section "D. FLIGHT PLANNING 22 All Permits OK Not Checked No Required Requested Review Y…" at bounding box center [784, 627] width 884 height 101
click at [1118, 663] on button "Yes / OK" at bounding box center [1111, 667] width 73 height 17
click at [1174, 706] on button "Save" at bounding box center [1174, 707] width 70 height 23
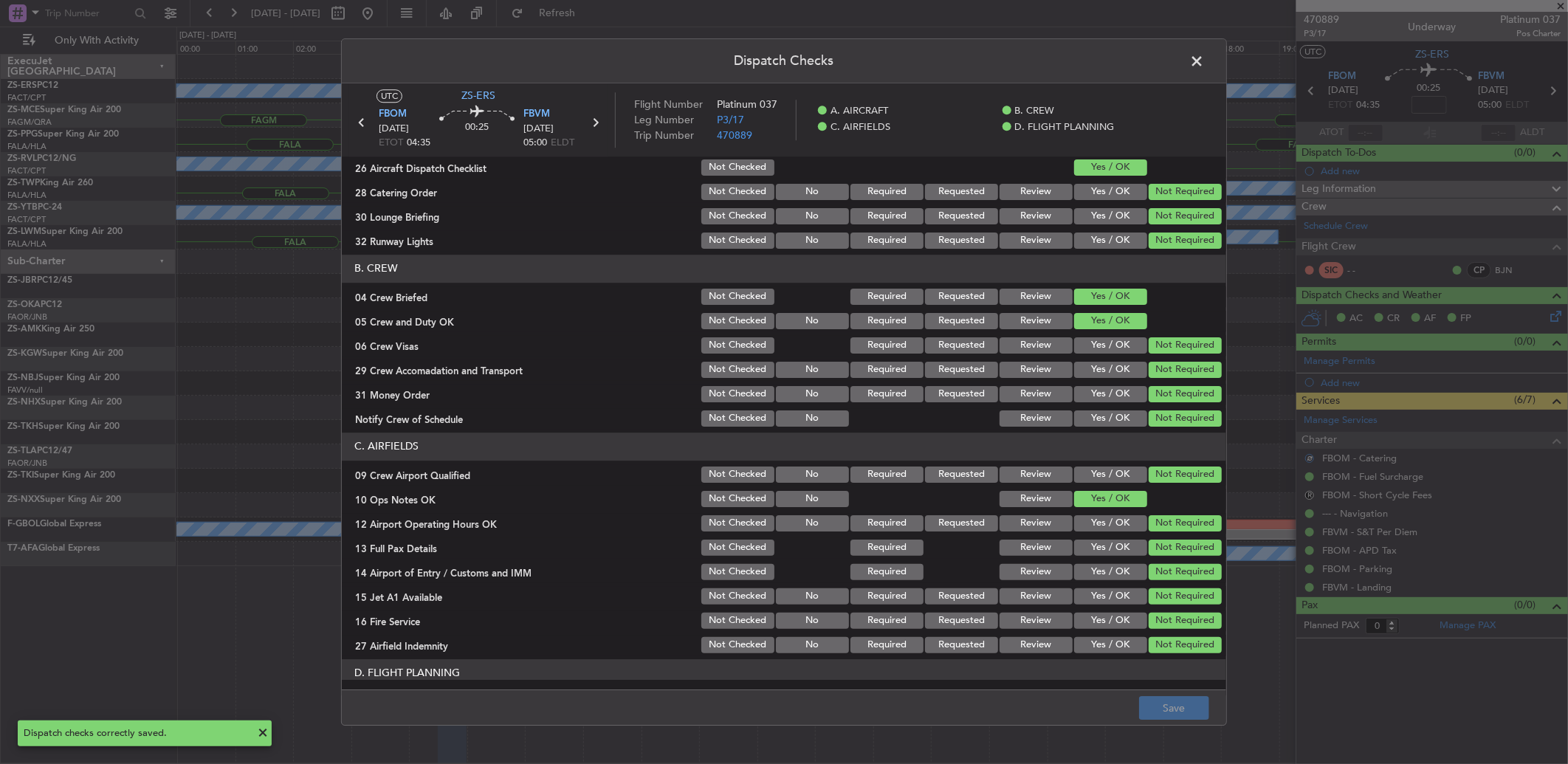
scroll to position [0, 0]
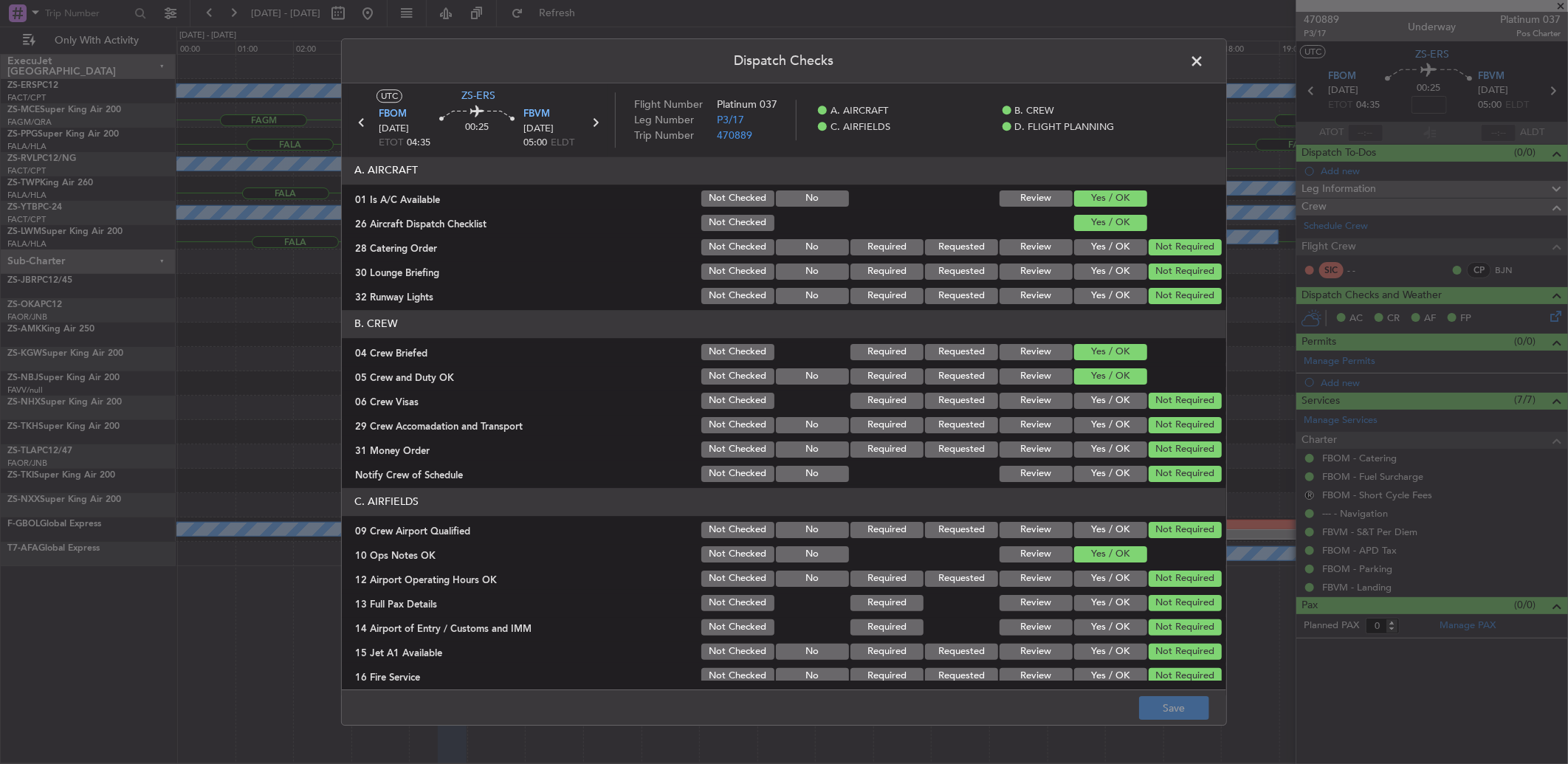
drag, startPoint x: 1095, startPoint y: 425, endPoint x: 1097, endPoint y: 441, distance: 16.1
click at [1095, 425] on button "Yes / OK" at bounding box center [1111, 426] width 73 height 17
click at [1102, 472] on button "Yes / OK" at bounding box center [1111, 474] width 73 height 17
click at [1101, 530] on button "Yes / OK" at bounding box center [1111, 530] width 73 height 17
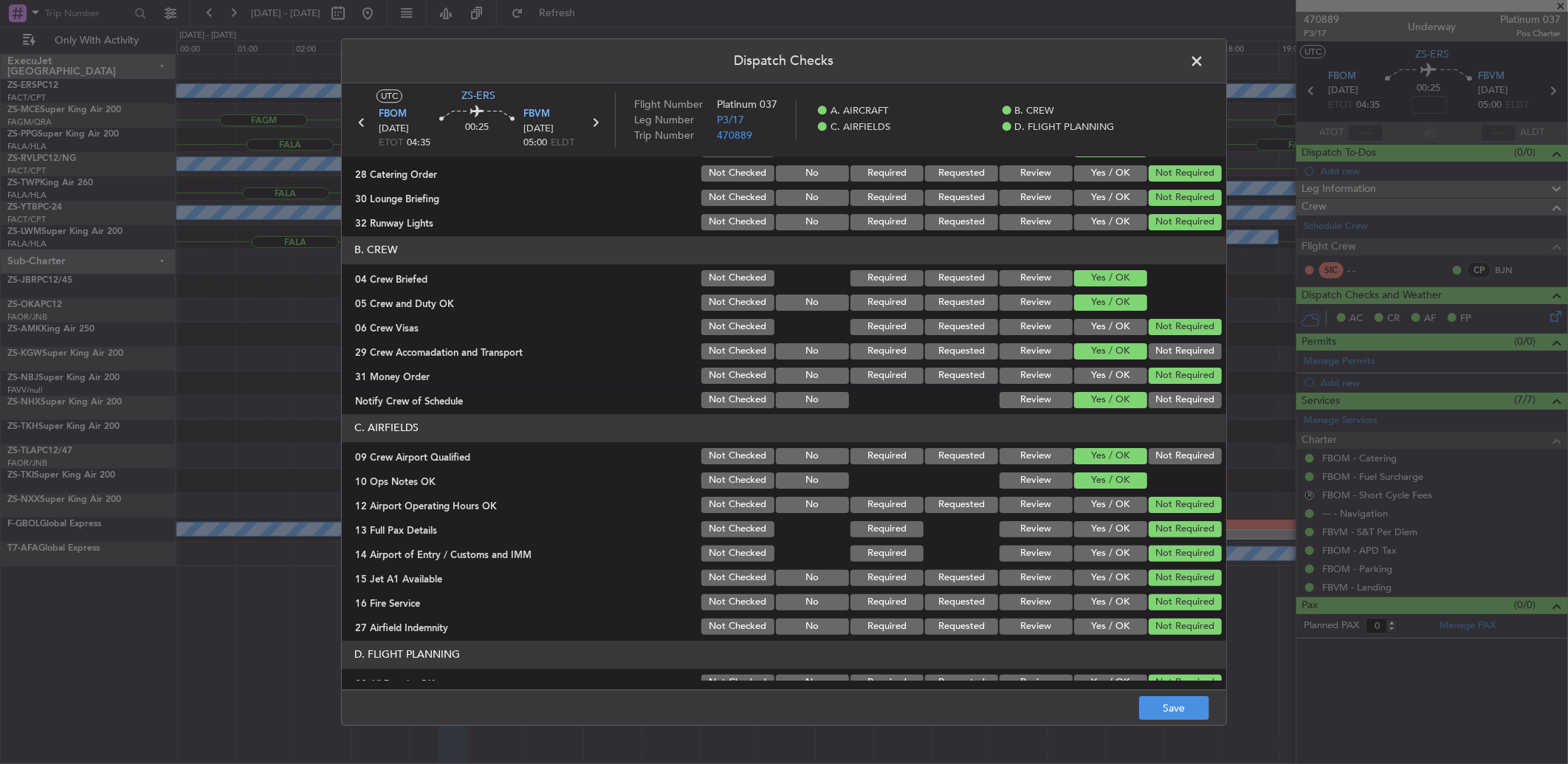
scroll to position [138, 0]
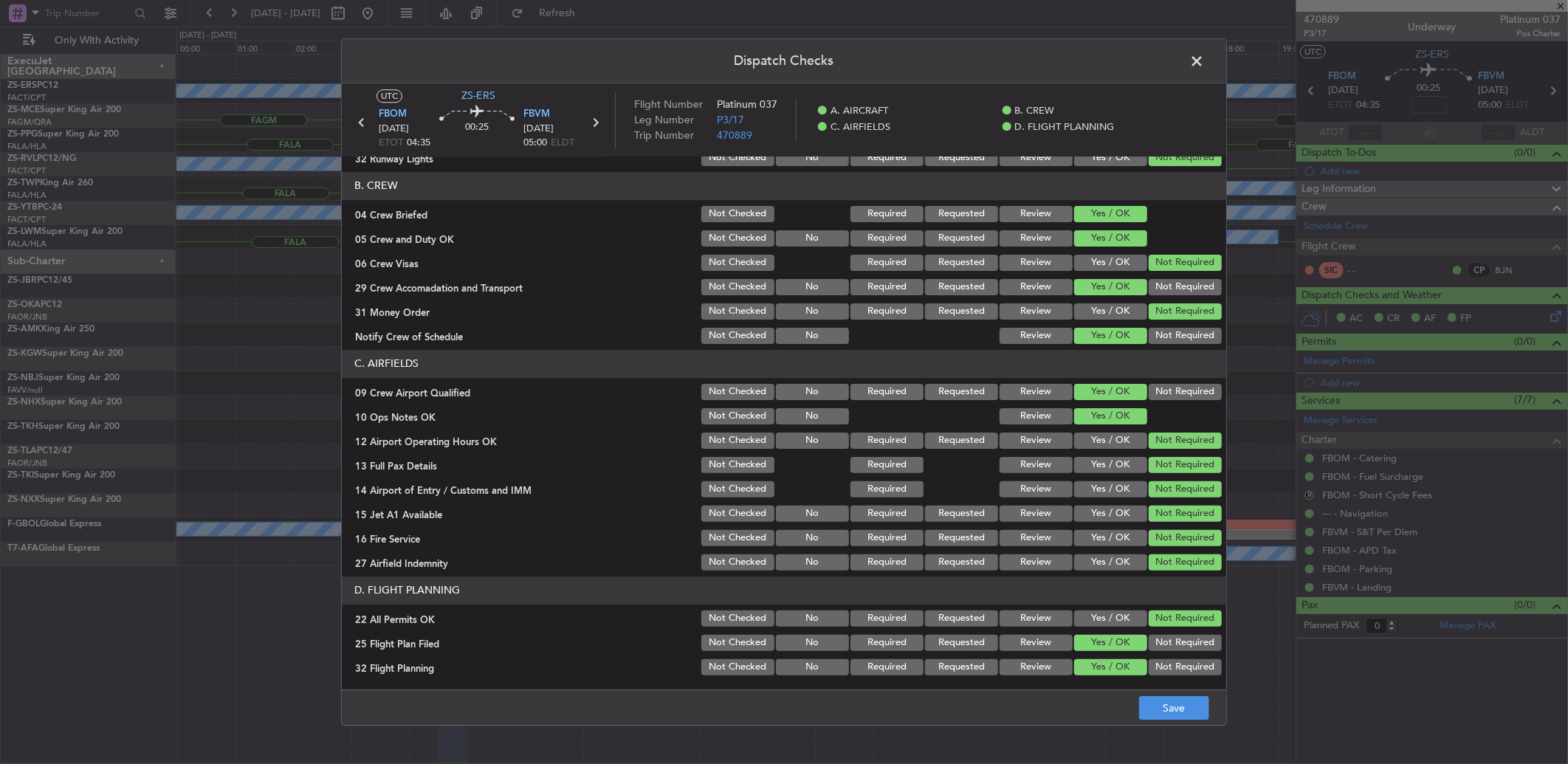
click at [1103, 445] on button "Yes / OK" at bounding box center [1111, 440] width 73 height 17
click at [1102, 466] on button "Yes / OK" at bounding box center [1111, 465] width 73 height 17
click at [1108, 486] on button "Yes / OK" at bounding box center [1111, 489] width 73 height 17
click at [1095, 515] on button "Yes / OK" at bounding box center [1111, 513] width 73 height 17
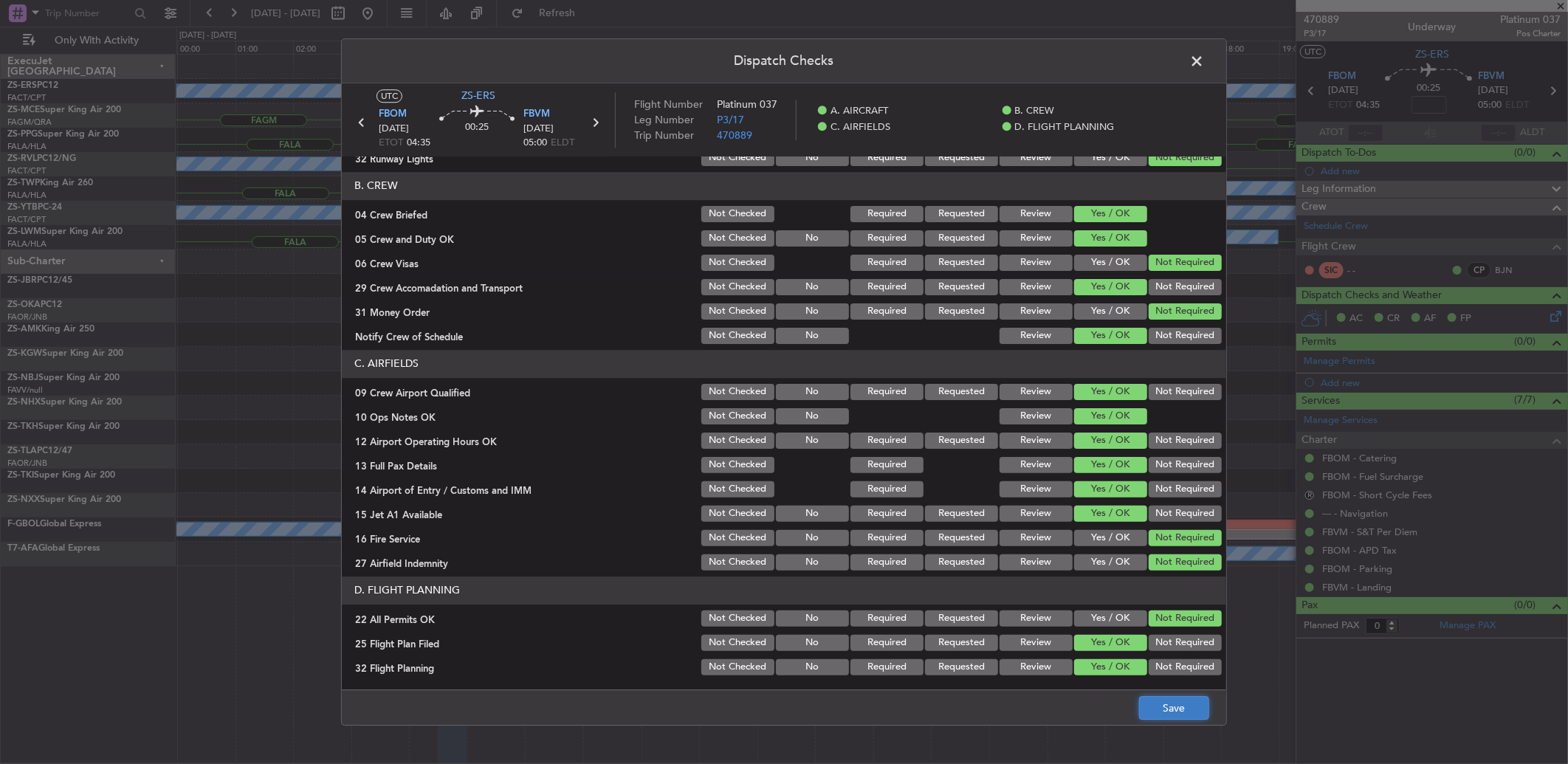
click at [1171, 716] on button "Save" at bounding box center [1174, 707] width 70 height 23
click at [1204, 59] on span at bounding box center [1204, 65] width 0 height 30
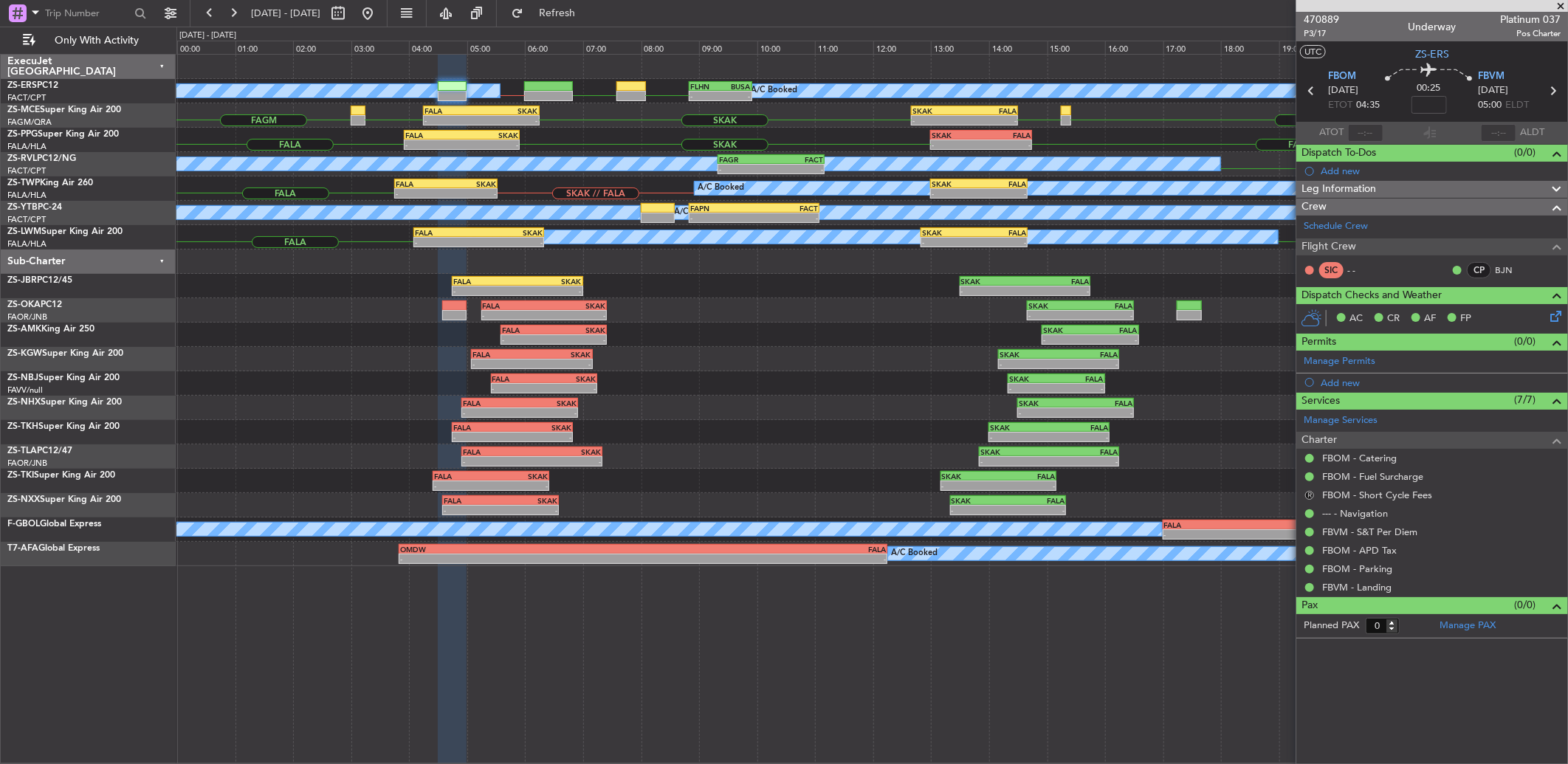
click at [1311, 495] on button "R" at bounding box center [1310, 495] width 9 height 9
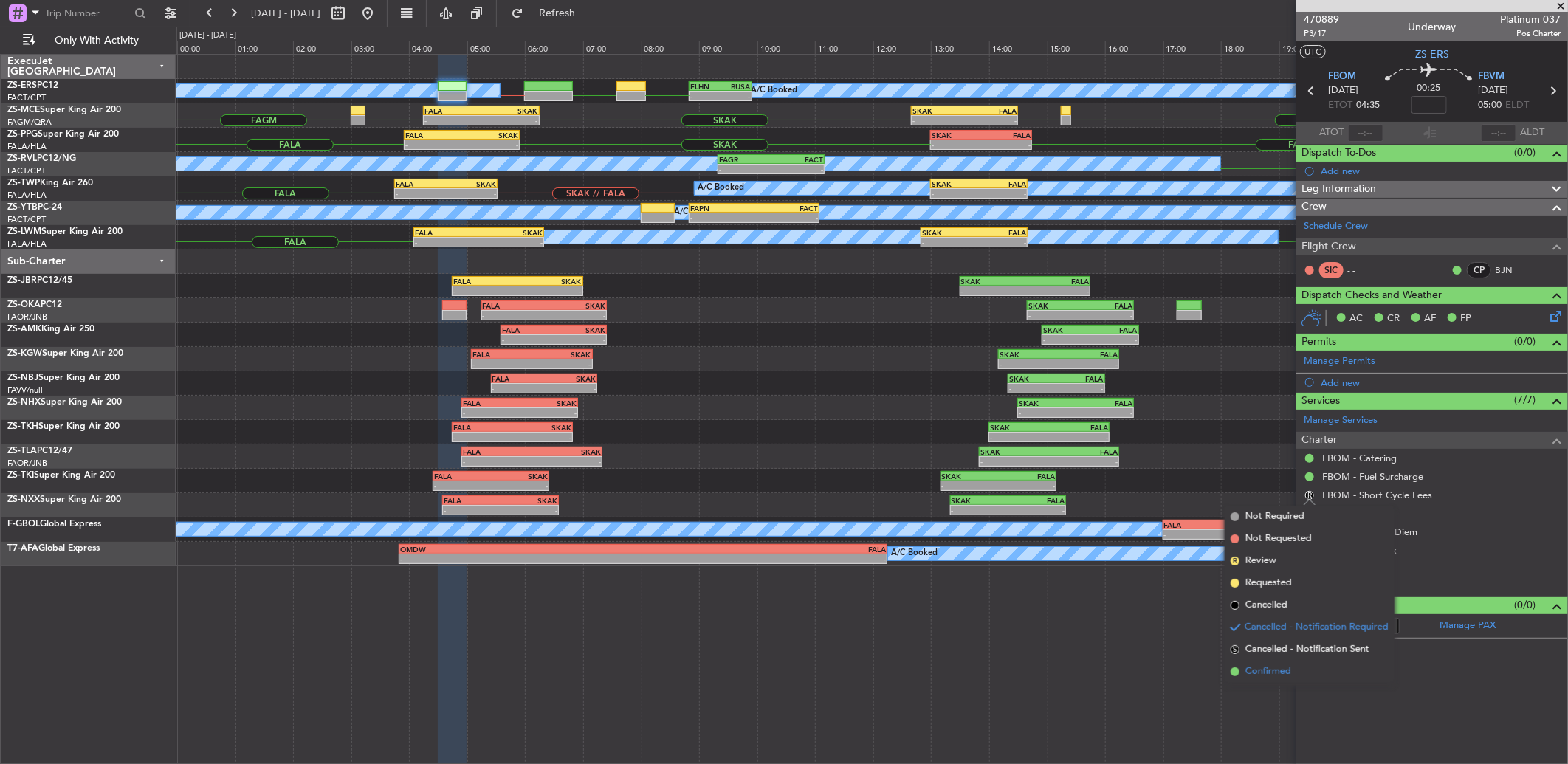
click at [1291, 662] on li "Confirmed" at bounding box center [1309, 672] width 170 height 22
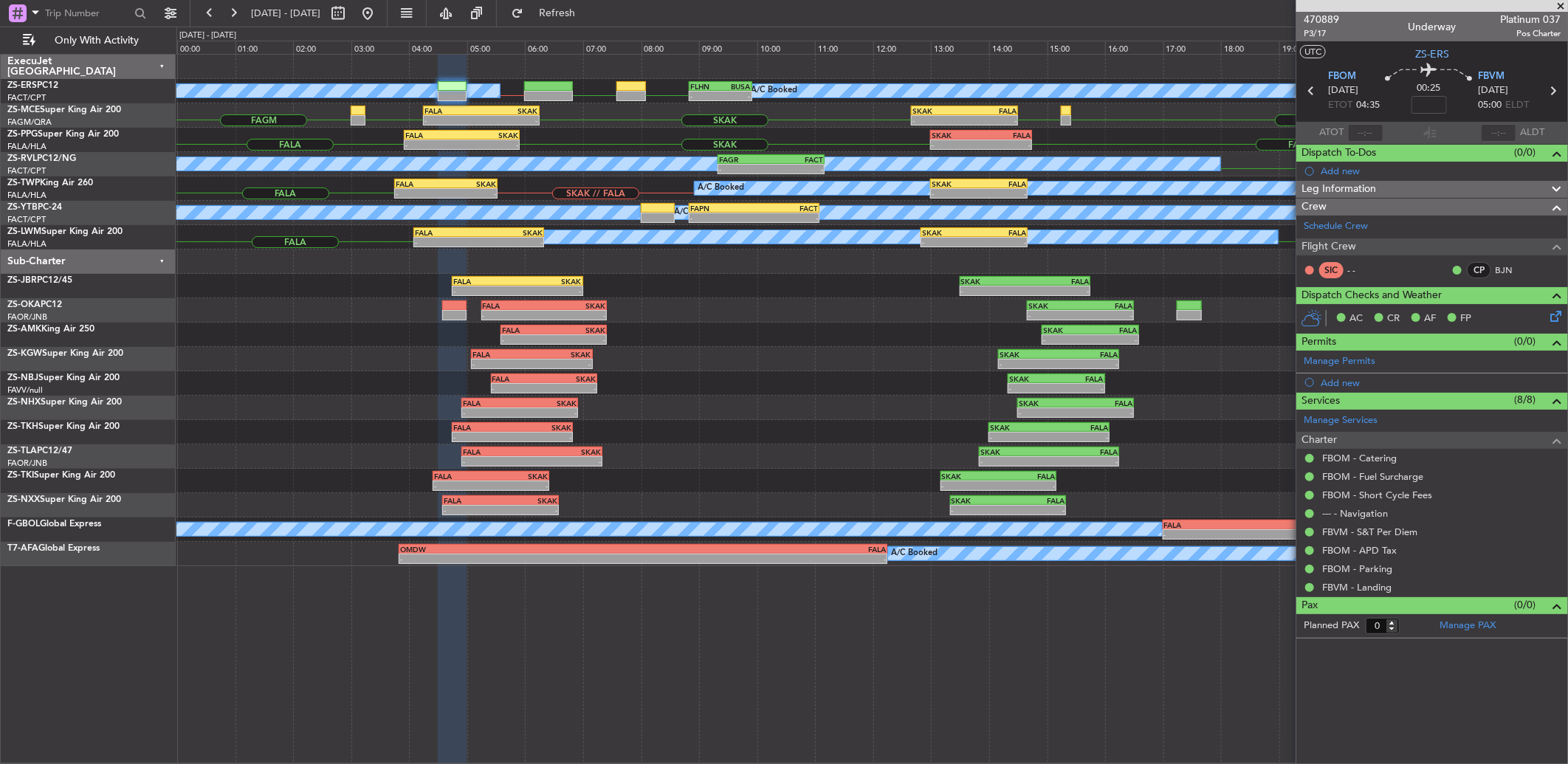
drag, startPoint x: 1558, startPoint y: 6, endPoint x: 1550, endPoint y: 6, distance: 8.0
click at [1558, 6] on span at bounding box center [1560, 6] width 15 height 13
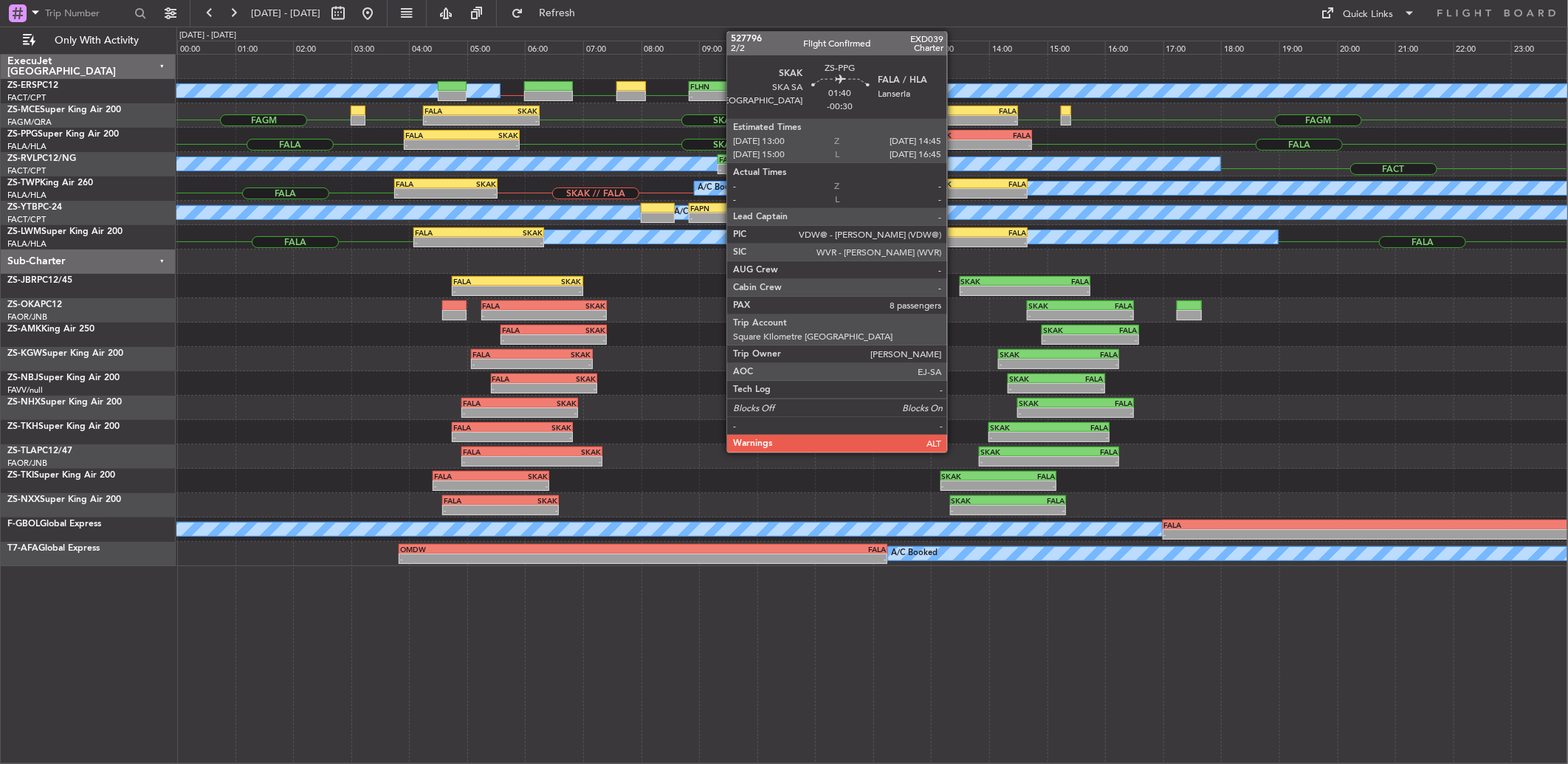
click at [954, 137] on div "SKAK" at bounding box center [956, 135] width 50 height 9
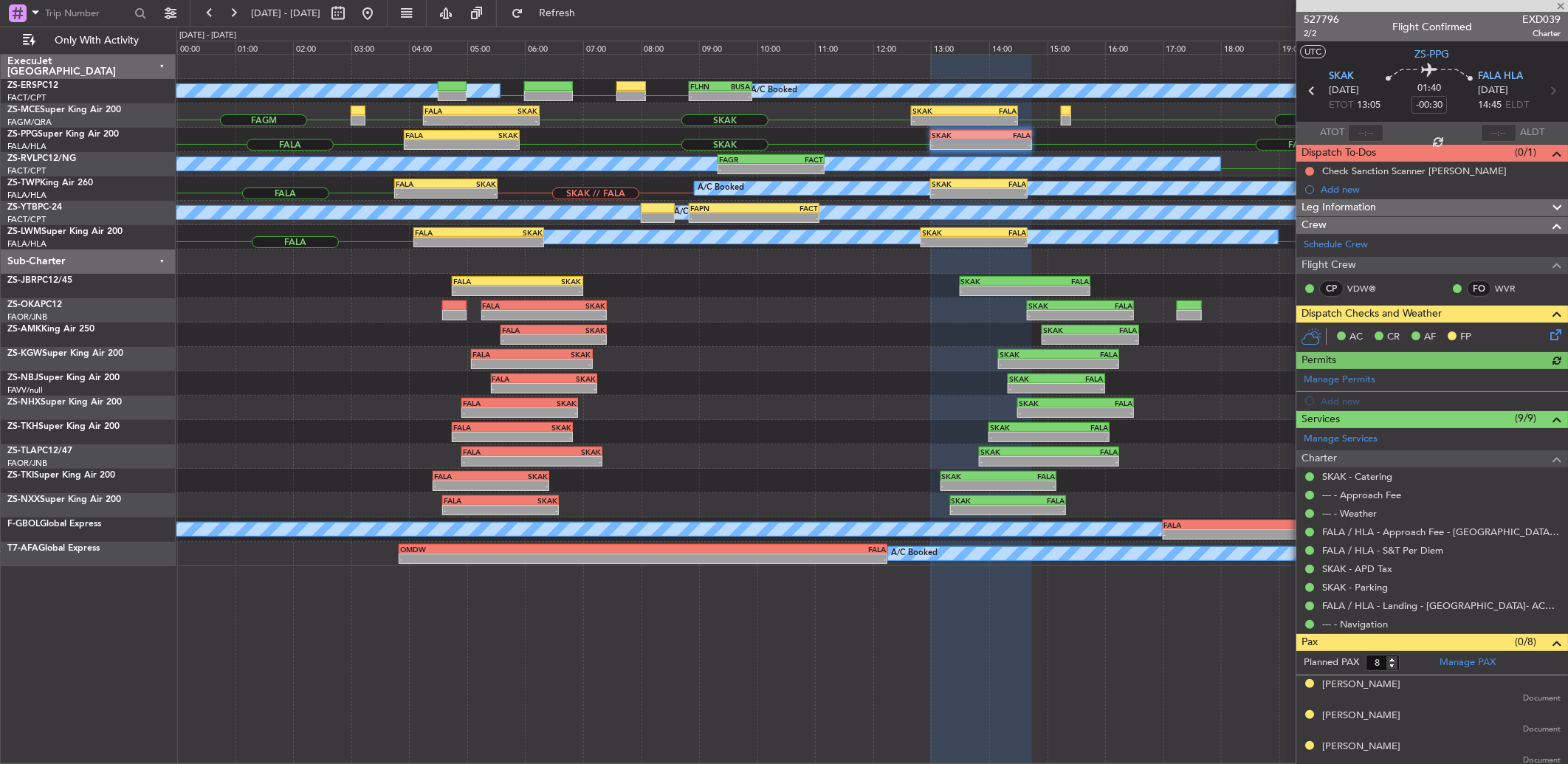
click at [1555, 7] on div at bounding box center [1431, 6] width 271 height 12
drag, startPoint x: 1560, startPoint y: 3, endPoint x: 1565, endPoint y: 11, distance: 9.4
click at [1567, 4] on html "24 Sep 2025 - 24 Sep 2025 Refresh Quick Links Only With Activity FLHN FBKE FACT…" at bounding box center [784, 382] width 1568 height 764
drag, startPoint x: 1565, startPoint y: 11, endPoint x: 1558, endPoint y: 3, distance: 10.6
click at [1558, 3] on span at bounding box center [1560, 6] width 15 height 13
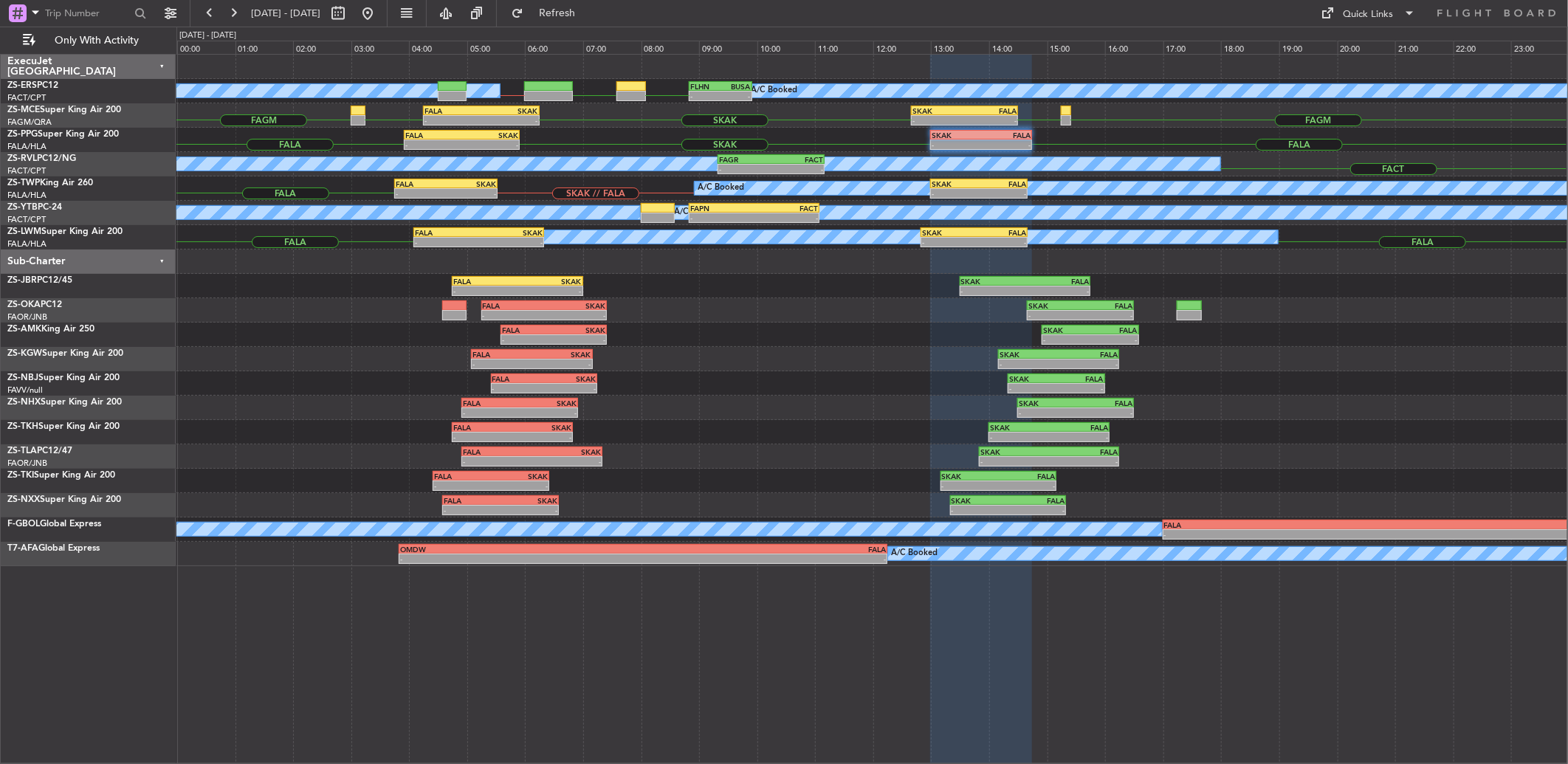
type input "0"
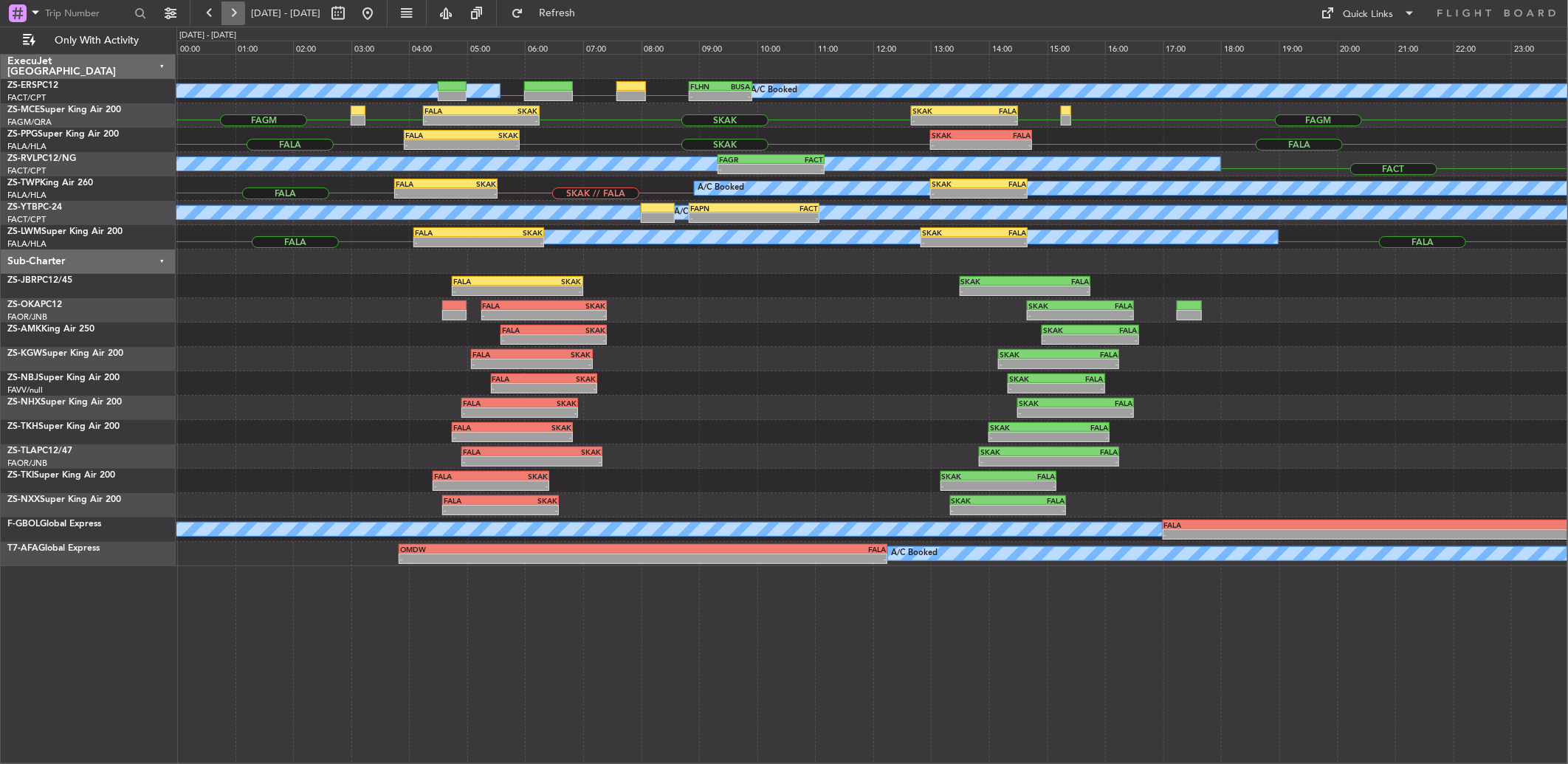
click at [235, 11] on button at bounding box center [233, 13] width 23 height 23
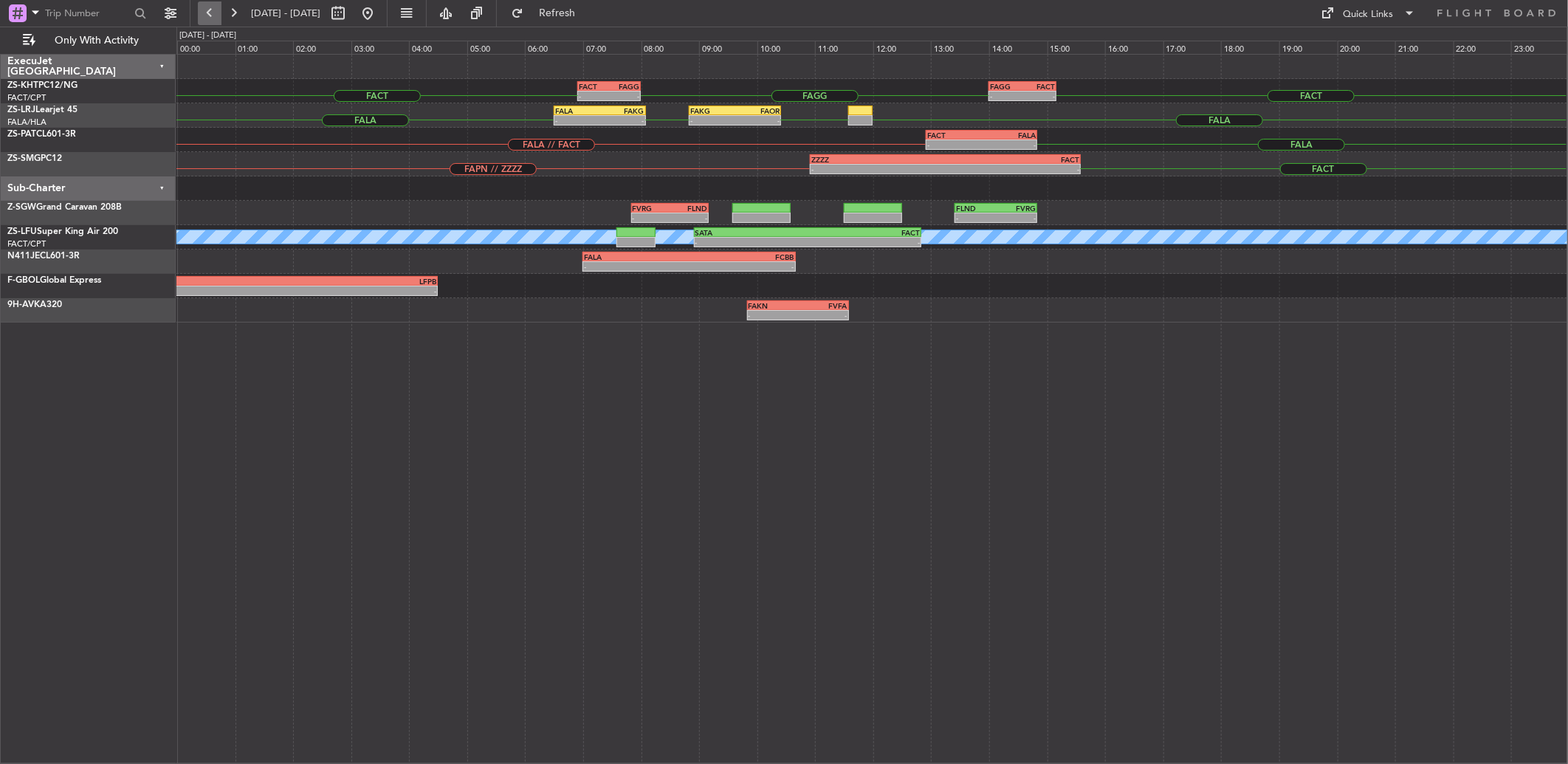
click at [212, 13] on button at bounding box center [209, 13] width 23 height 23
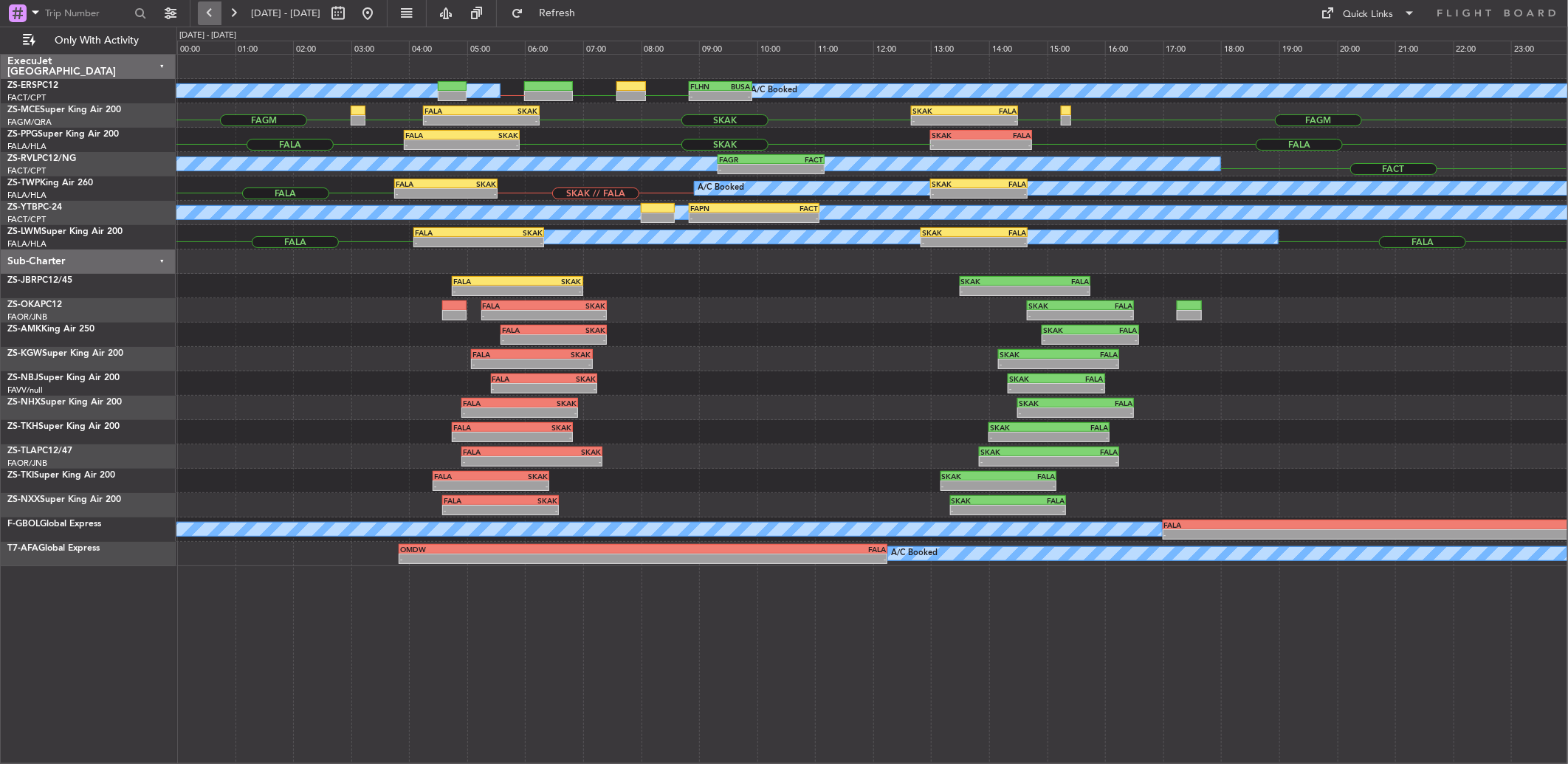
click at [210, 16] on button at bounding box center [209, 13] width 23 height 23
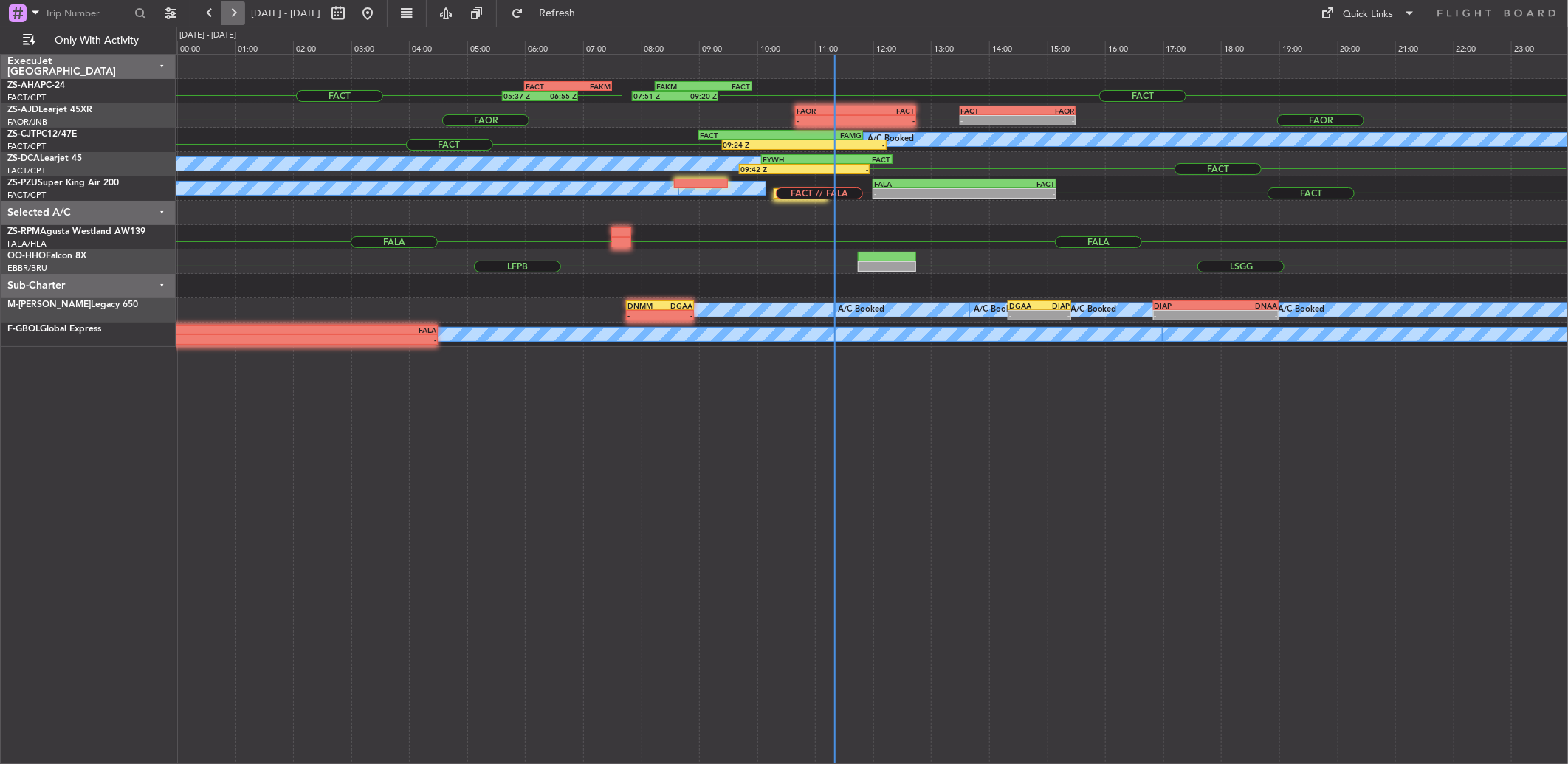
click at [237, 15] on button at bounding box center [233, 13] width 23 height 23
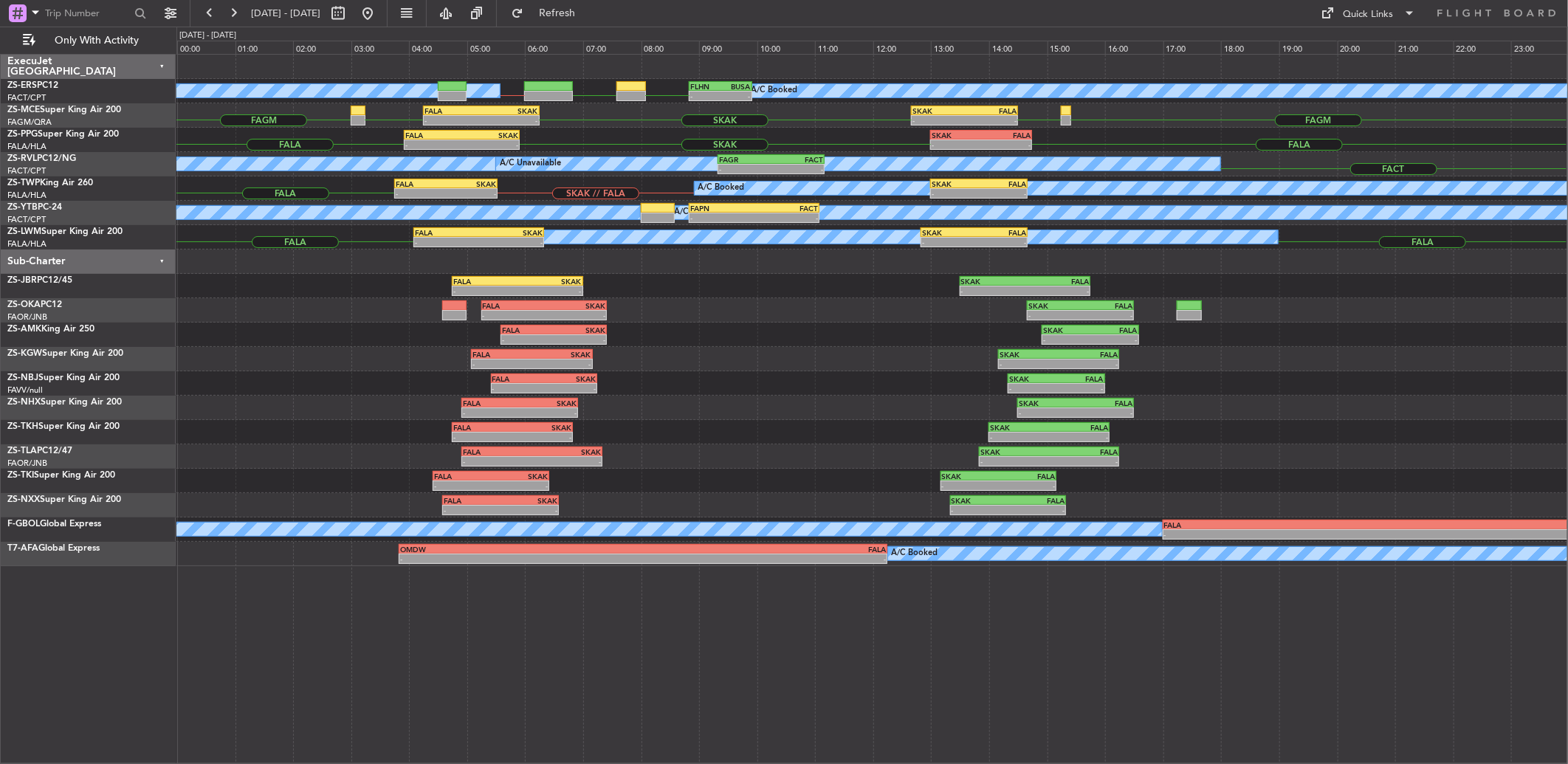
click at [244, 11] on div "24 Sep 2025 - 24 Sep 2025" at bounding box center [288, 13] width 182 height 23
click at [237, 10] on button at bounding box center [233, 13] width 23 height 23
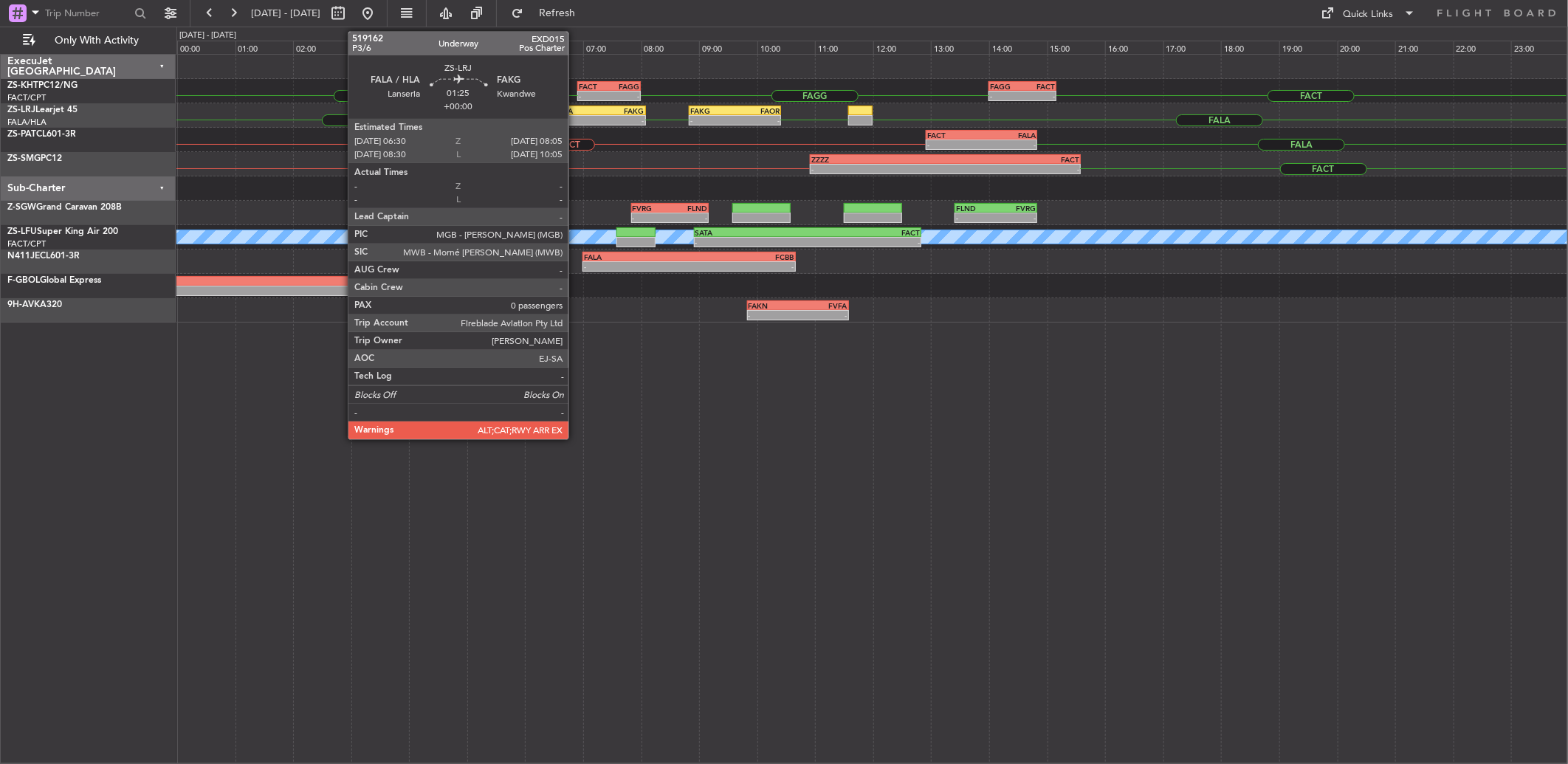
click at [222, 2] on button at bounding box center [233, 13] width 23 height 23
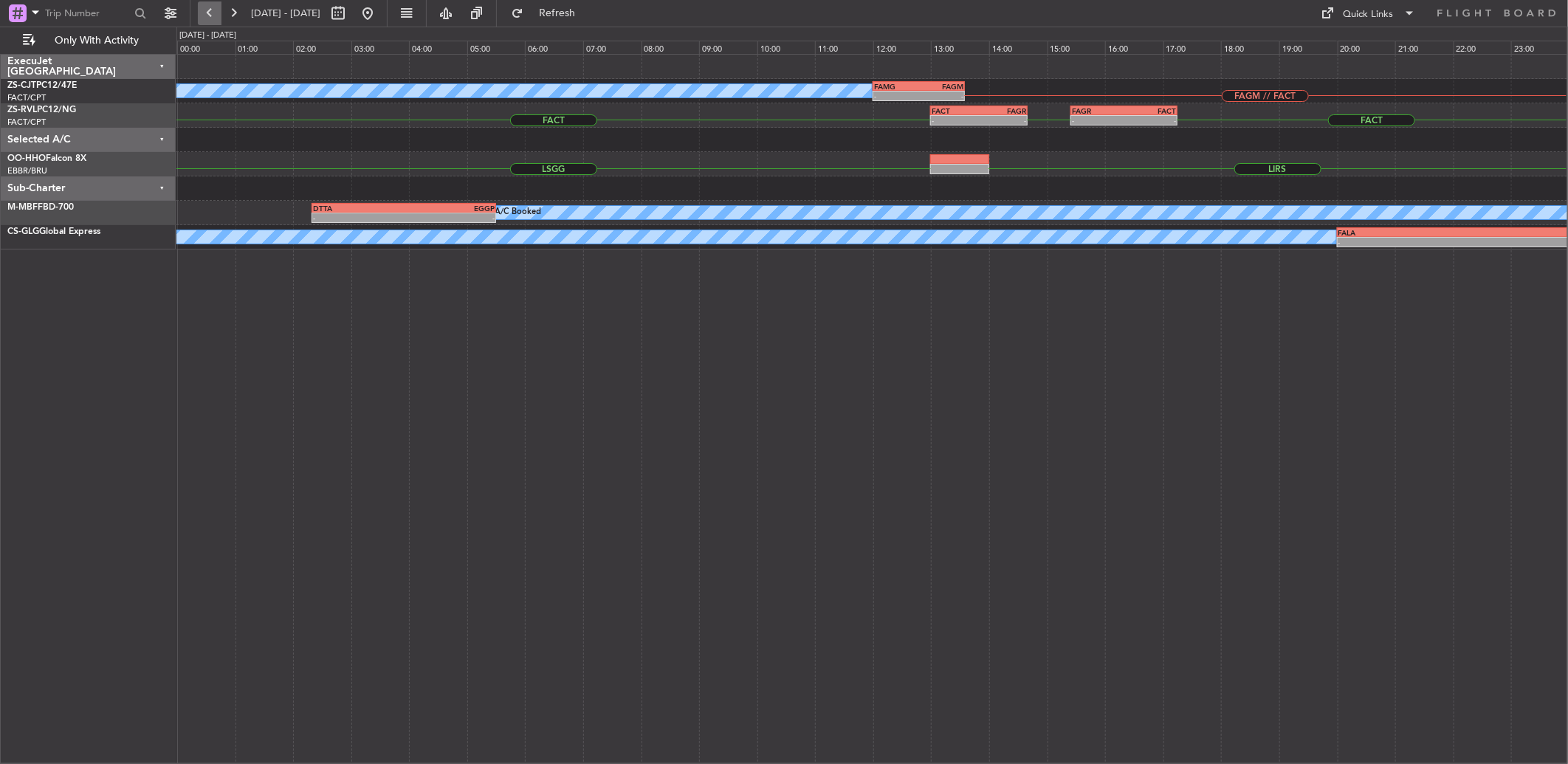
click at [215, 15] on button at bounding box center [209, 13] width 23 height 23
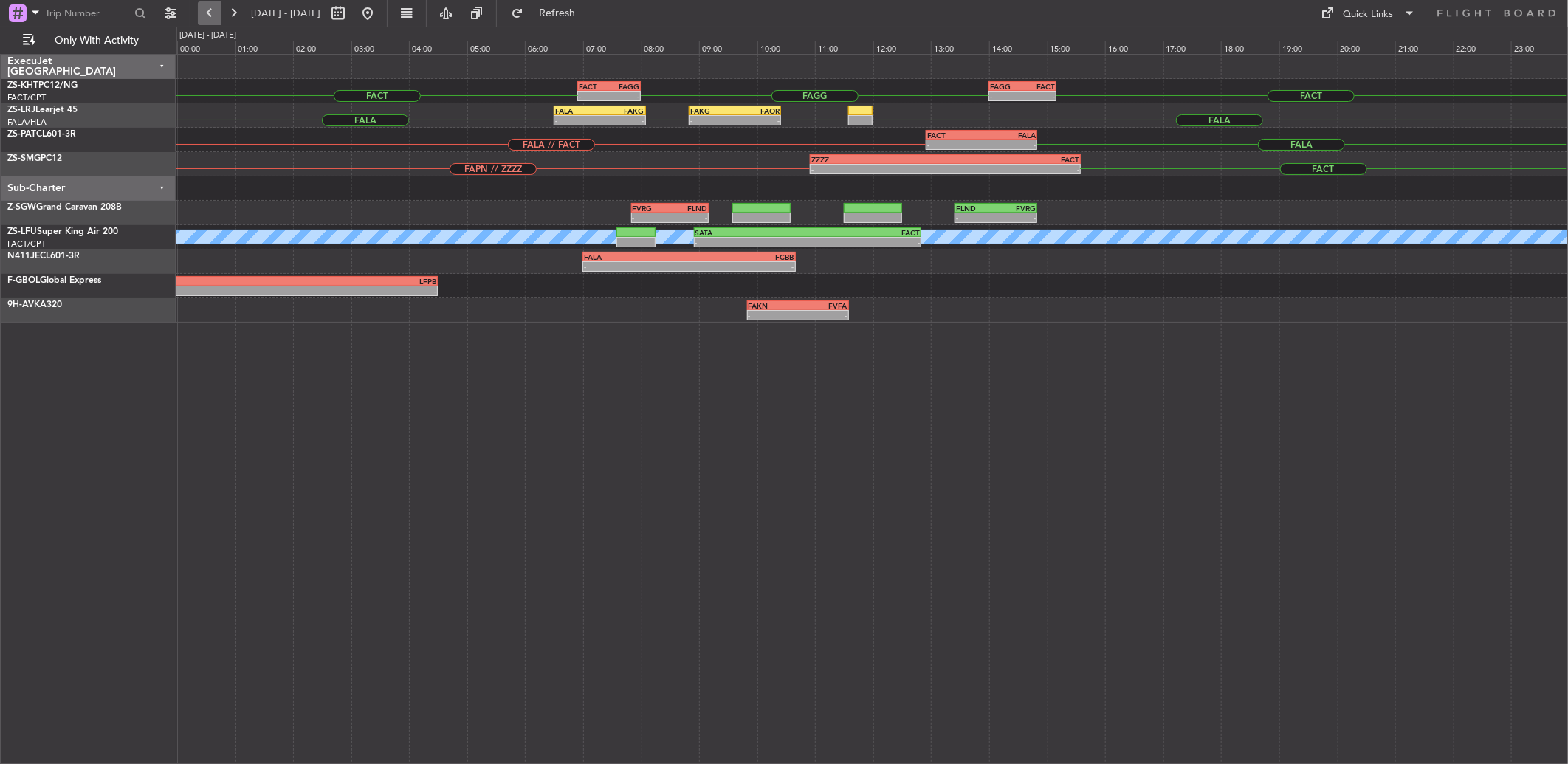
click at [203, 16] on button at bounding box center [209, 13] width 23 height 23
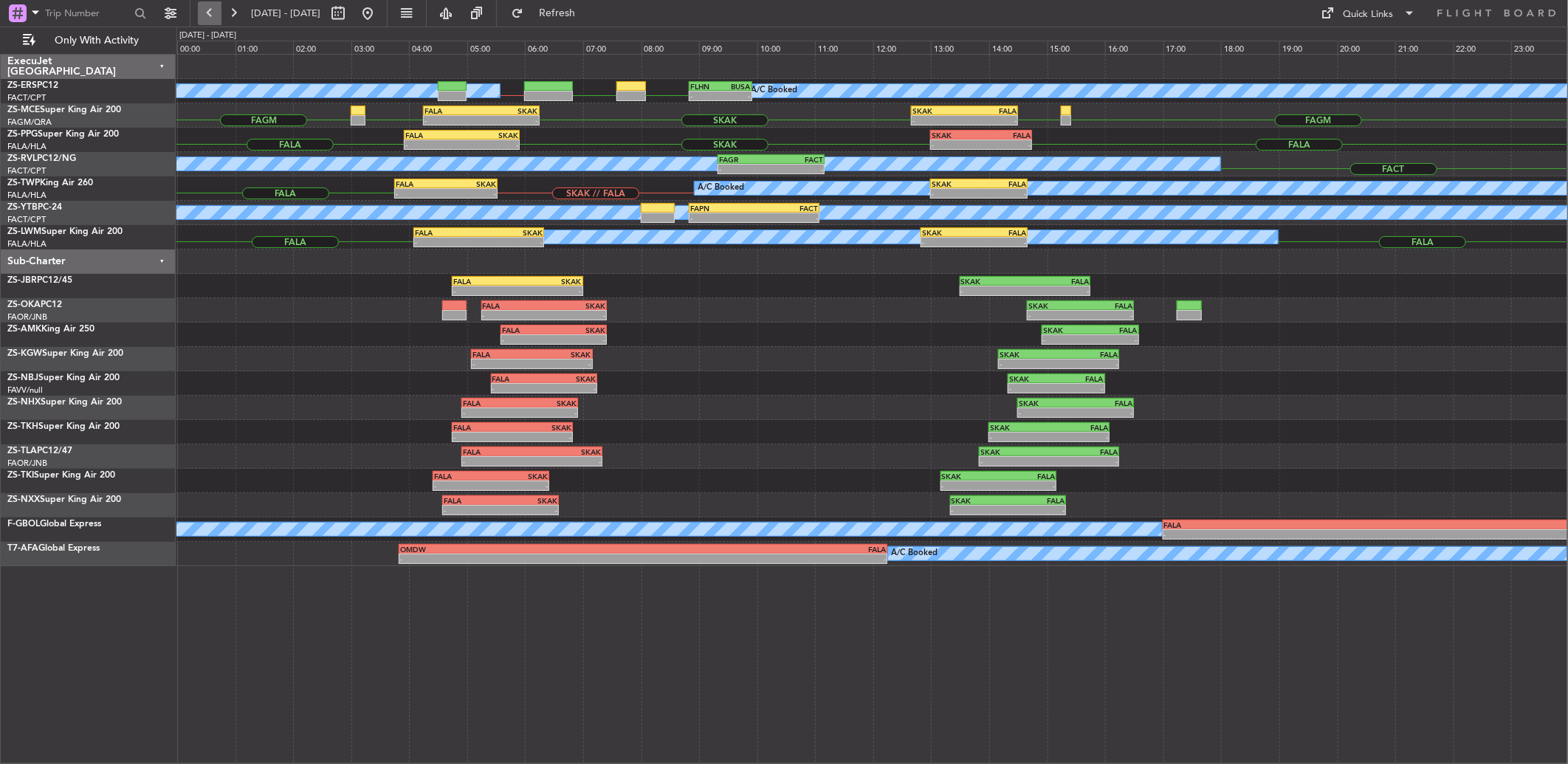
click at [203, 16] on button at bounding box center [209, 13] width 23 height 23
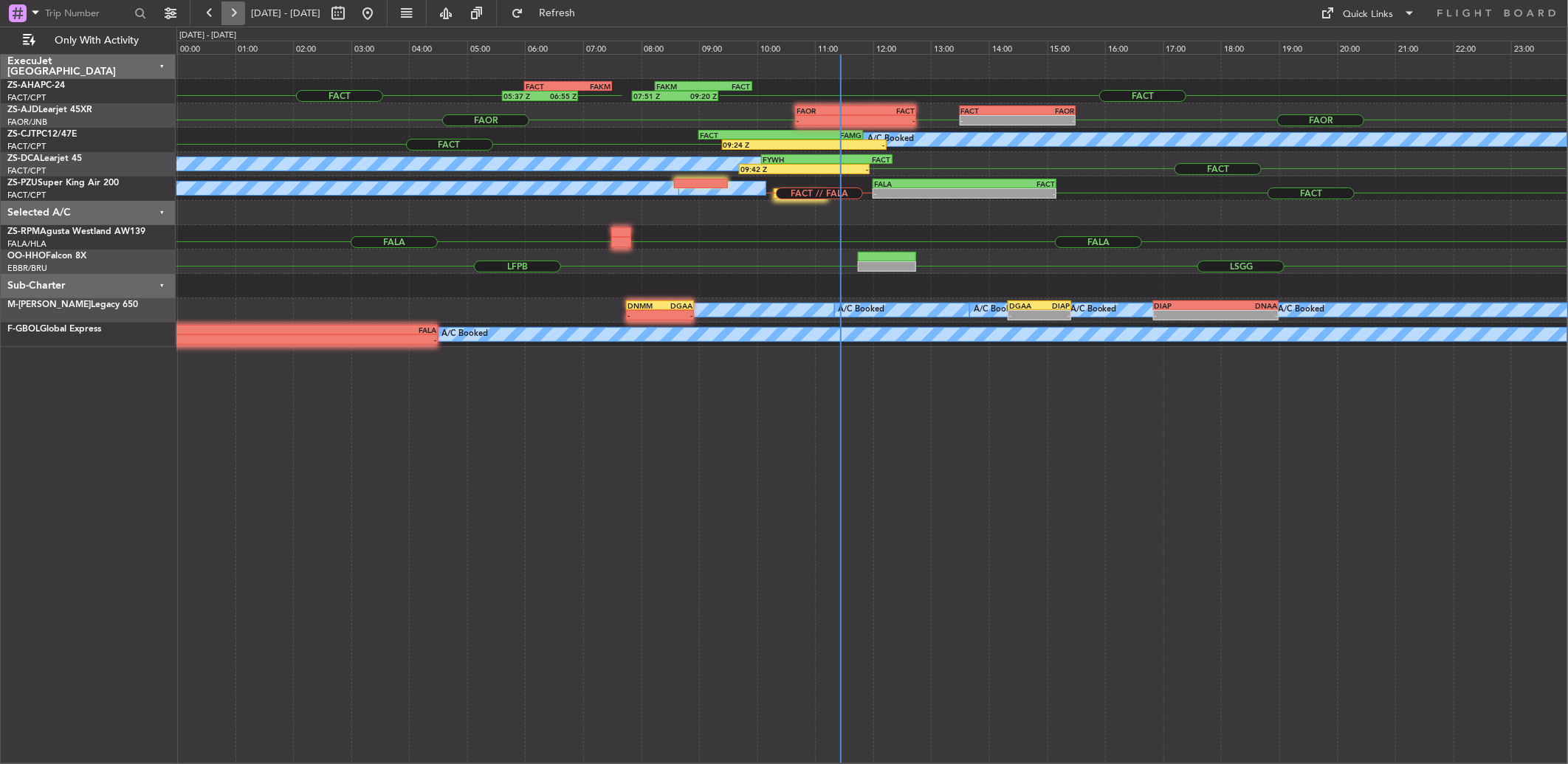
click at [239, 11] on button at bounding box center [233, 13] width 23 height 23
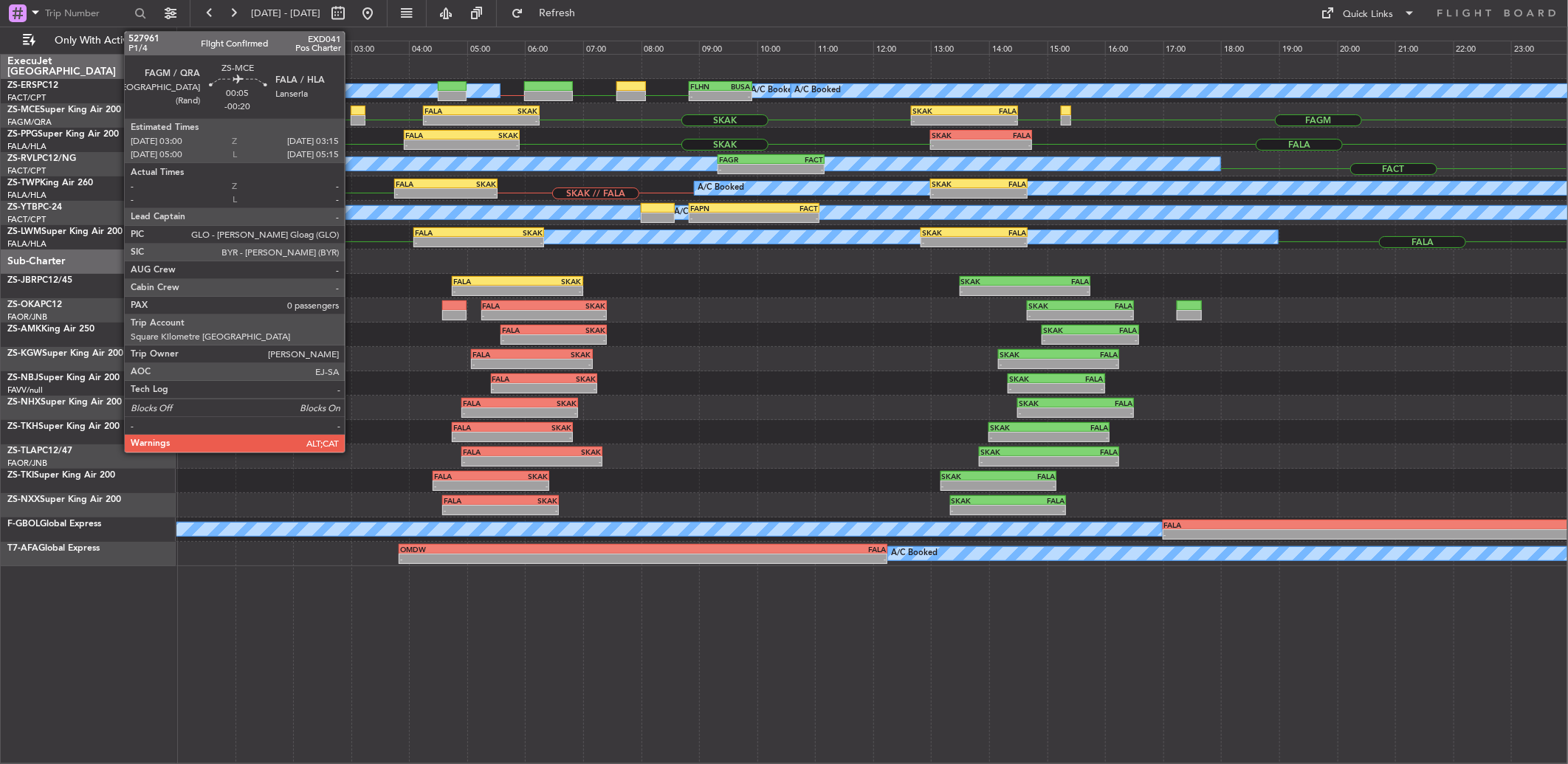
click at [352, 106] on div at bounding box center [357, 111] width 15 height 10
click at [362, 111] on div at bounding box center [357, 111] width 15 height 10
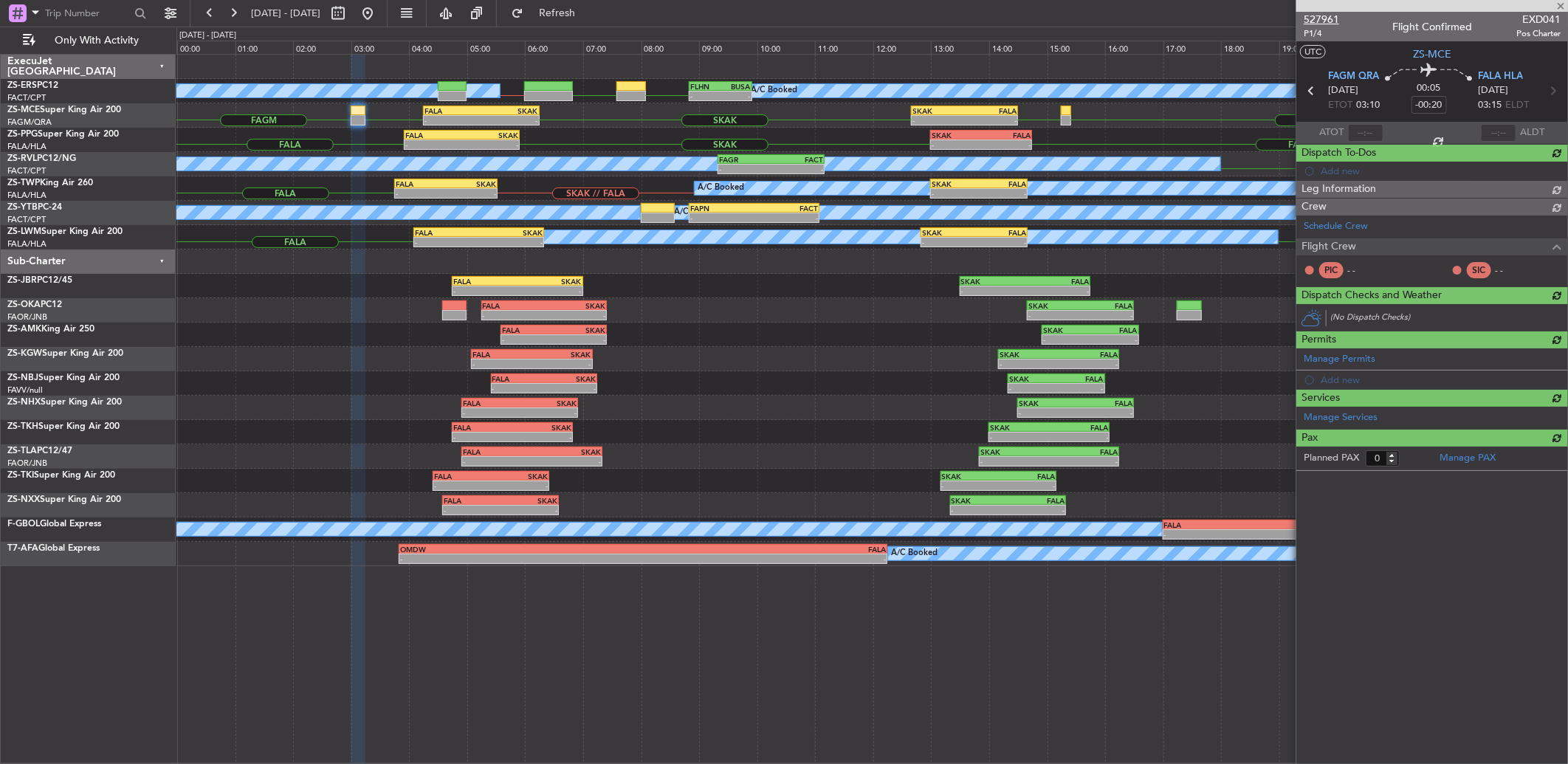
click at [1318, 12] on span "527961" at bounding box center [1321, 20] width 36 height 16
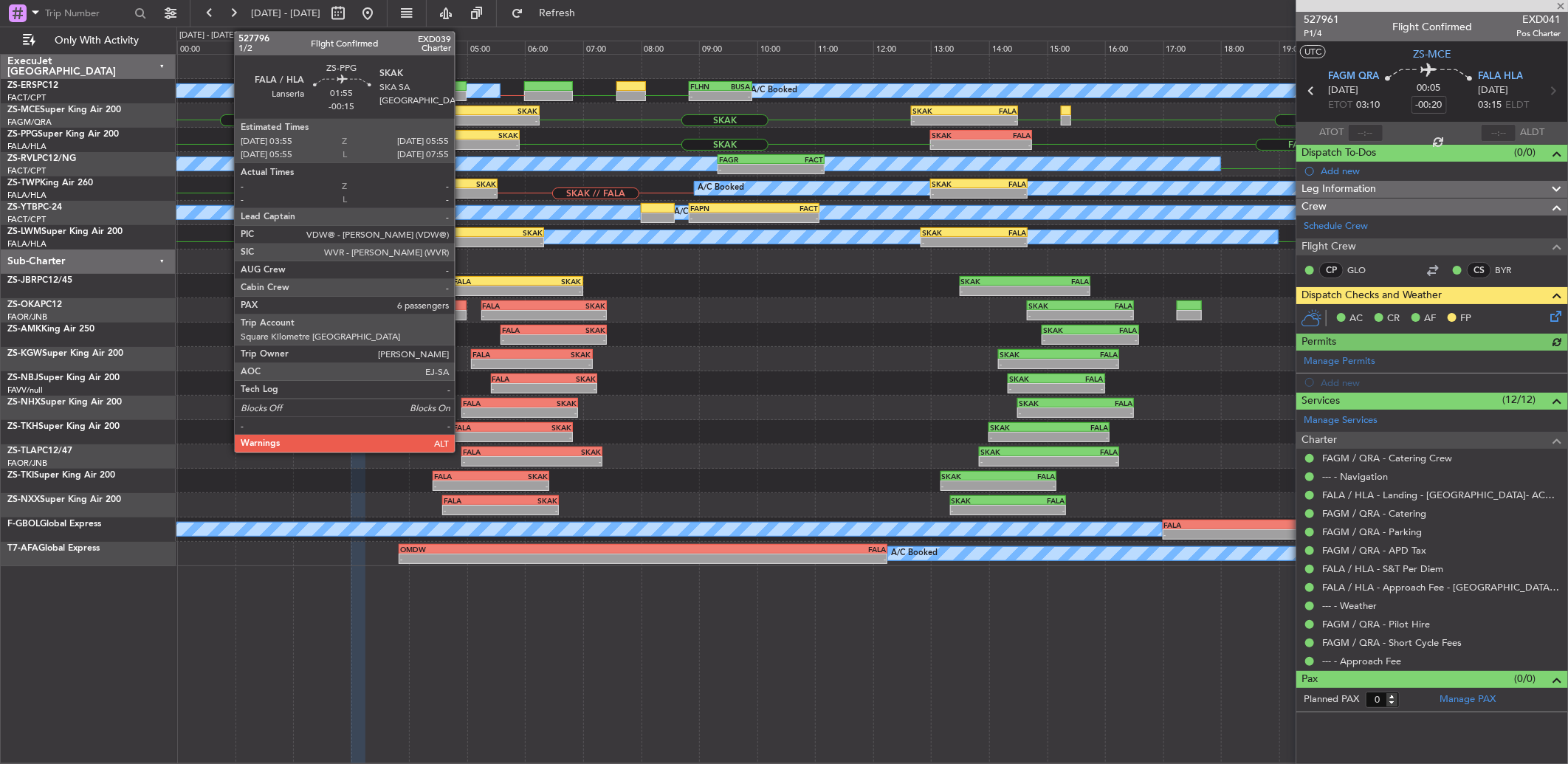
click at [461, 140] on div "-" at bounding box center [433, 144] width 57 height 9
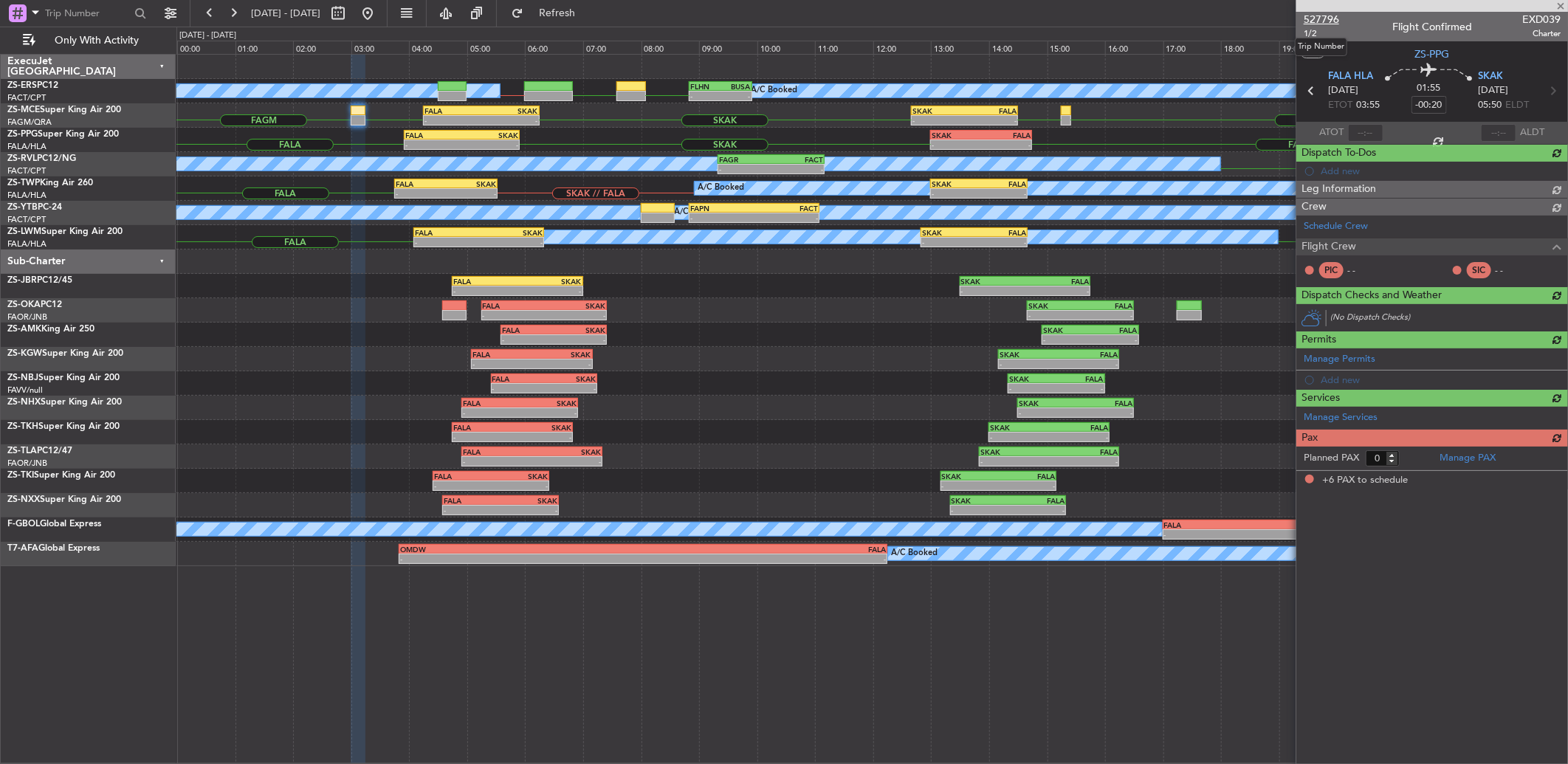
type input "-00:15"
type input "6"
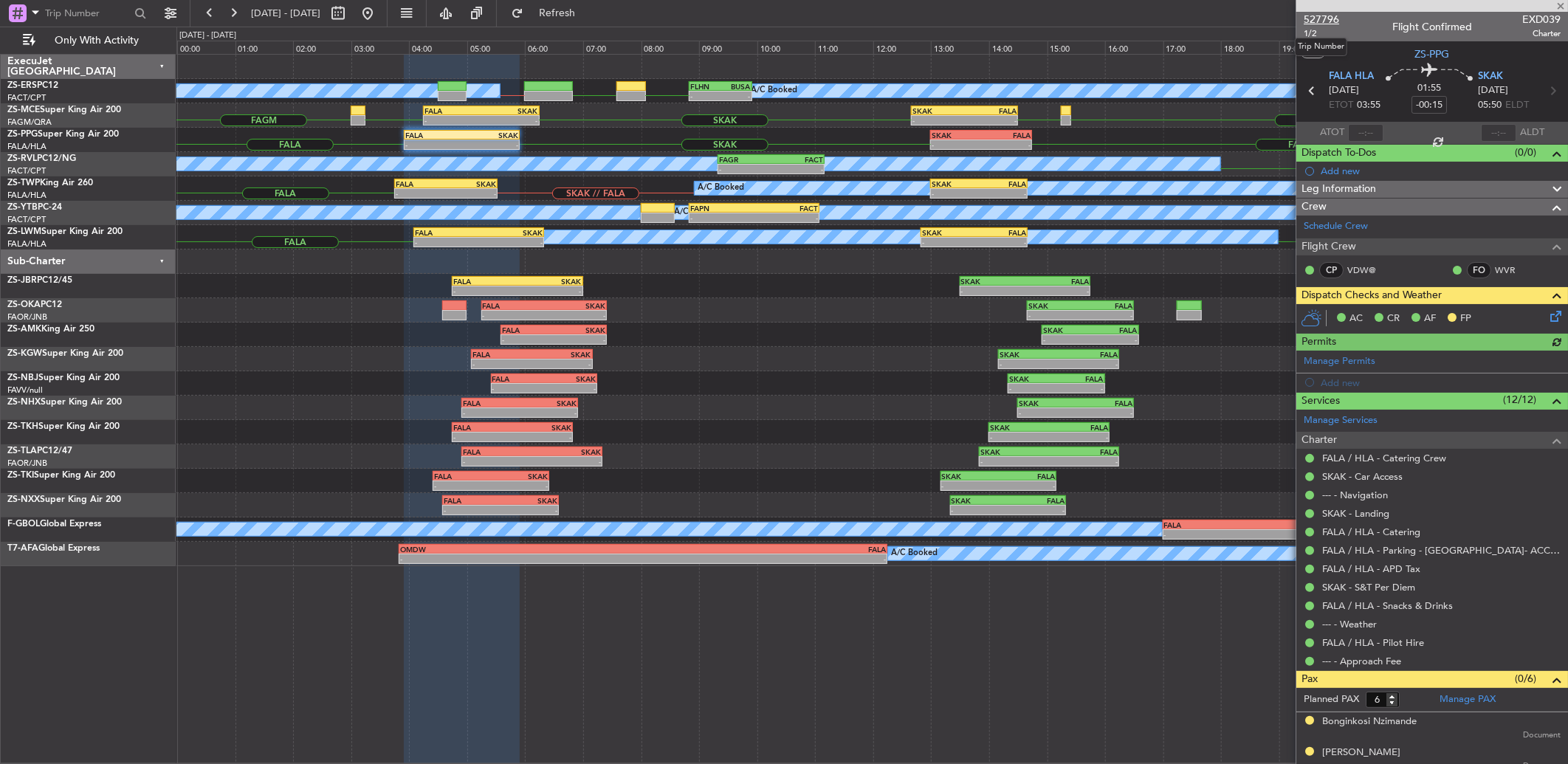
click at [1324, 17] on span "527796" at bounding box center [1321, 20] width 36 height 16
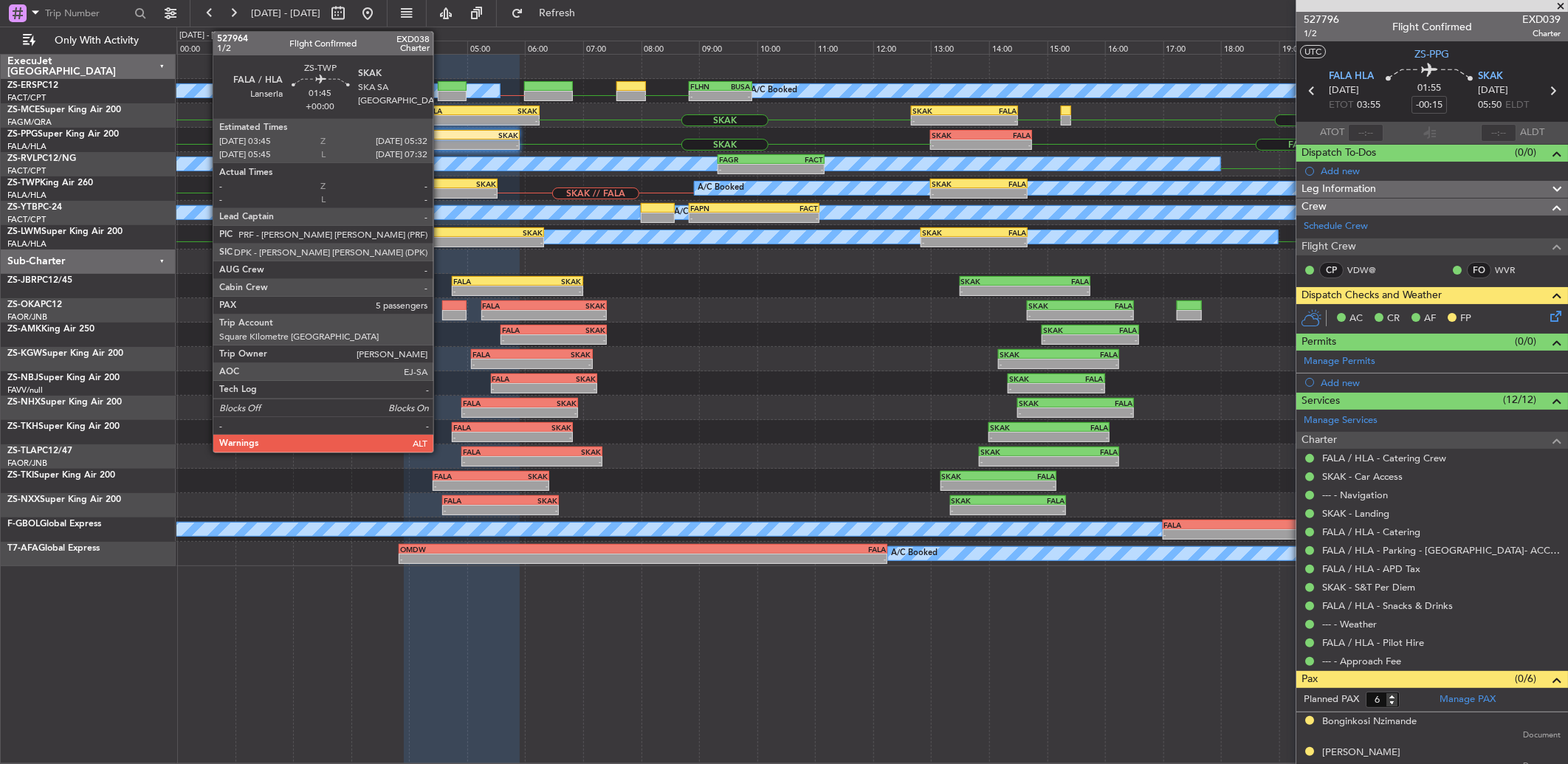
click at [441, 191] on div "-" at bounding box center [421, 193] width 50 height 9
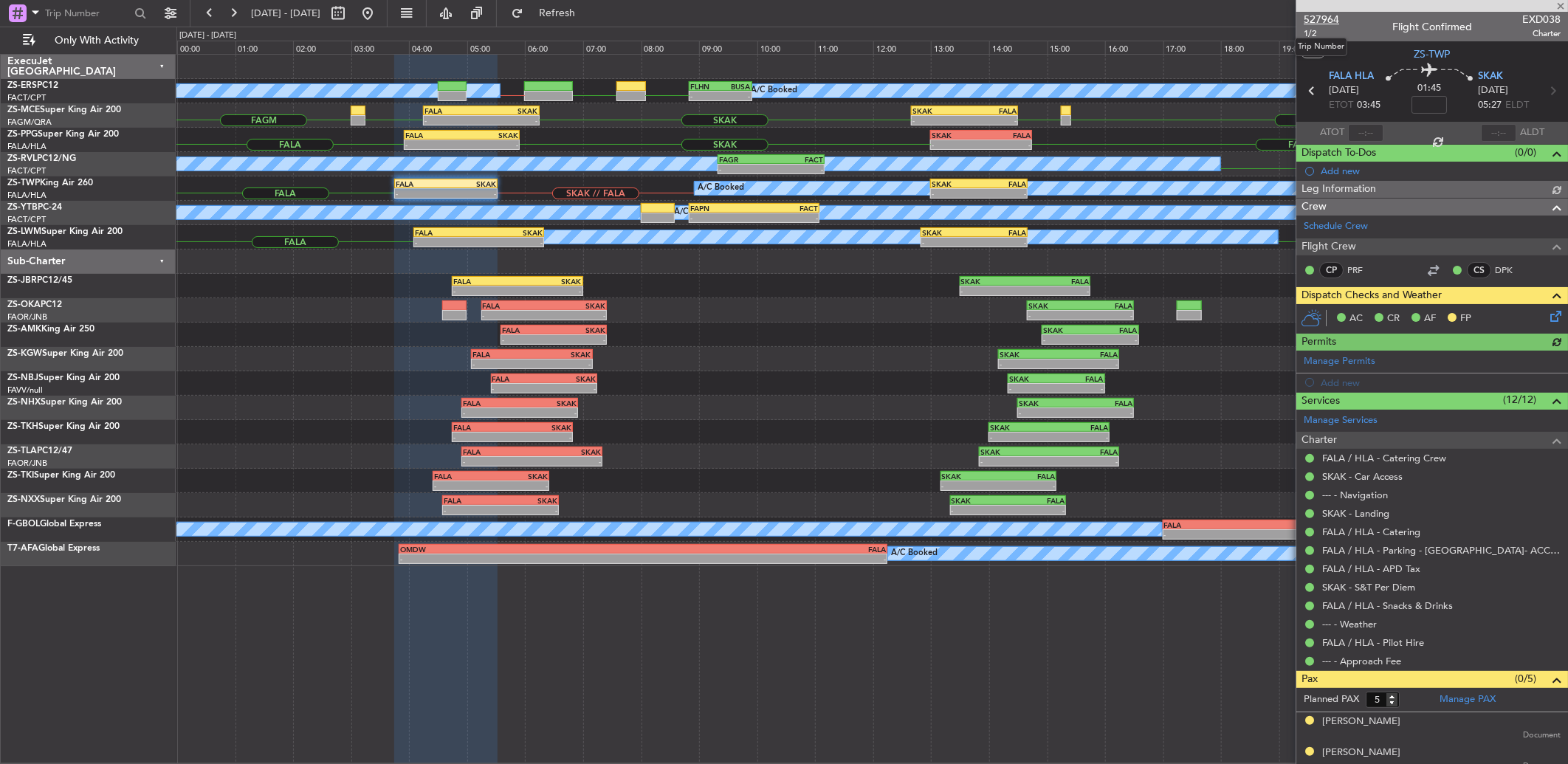
click at [1325, 15] on span "527964" at bounding box center [1321, 20] width 36 height 16
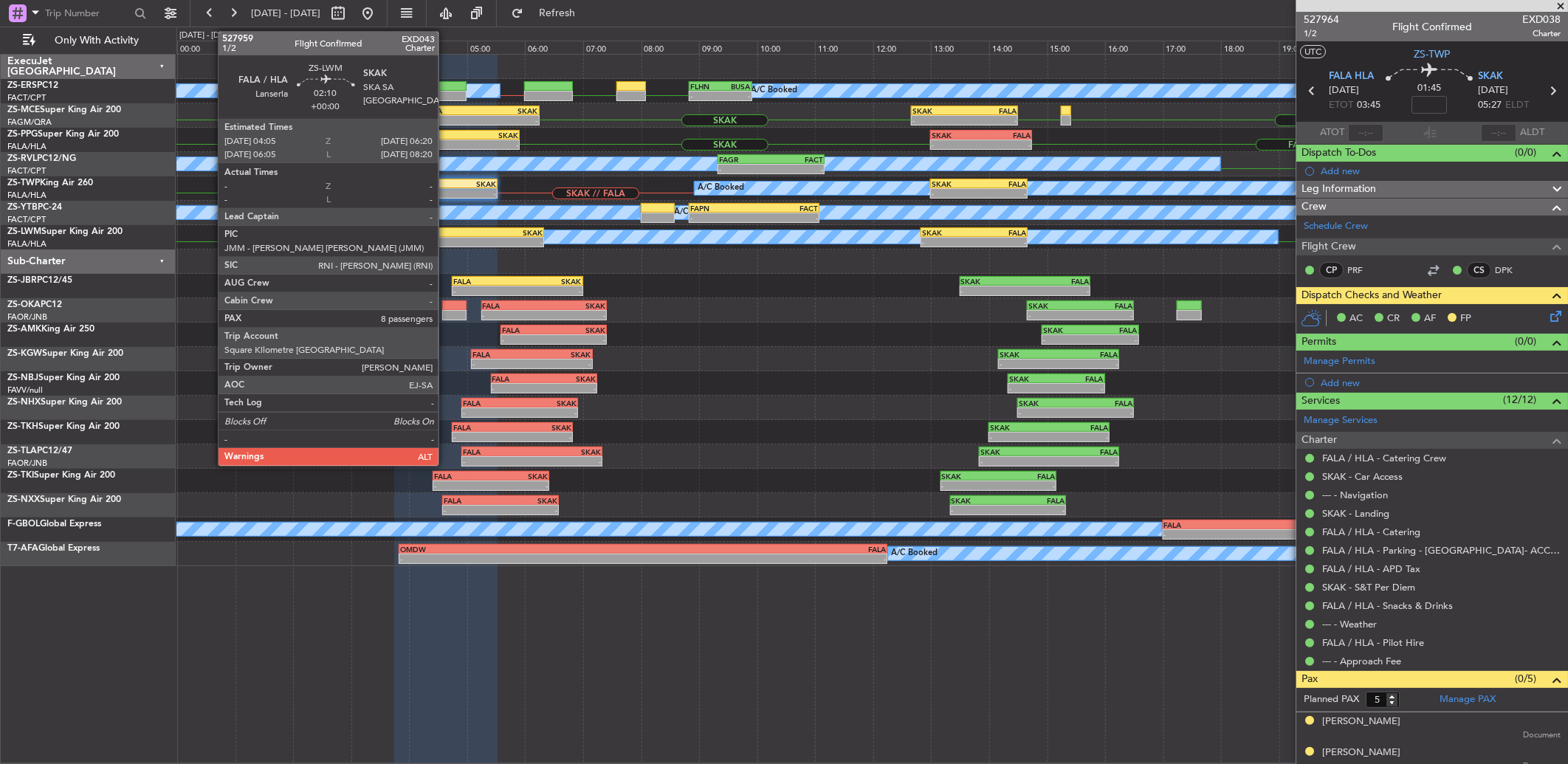
click at [447, 231] on div "FALA" at bounding box center [447, 232] width 64 height 9
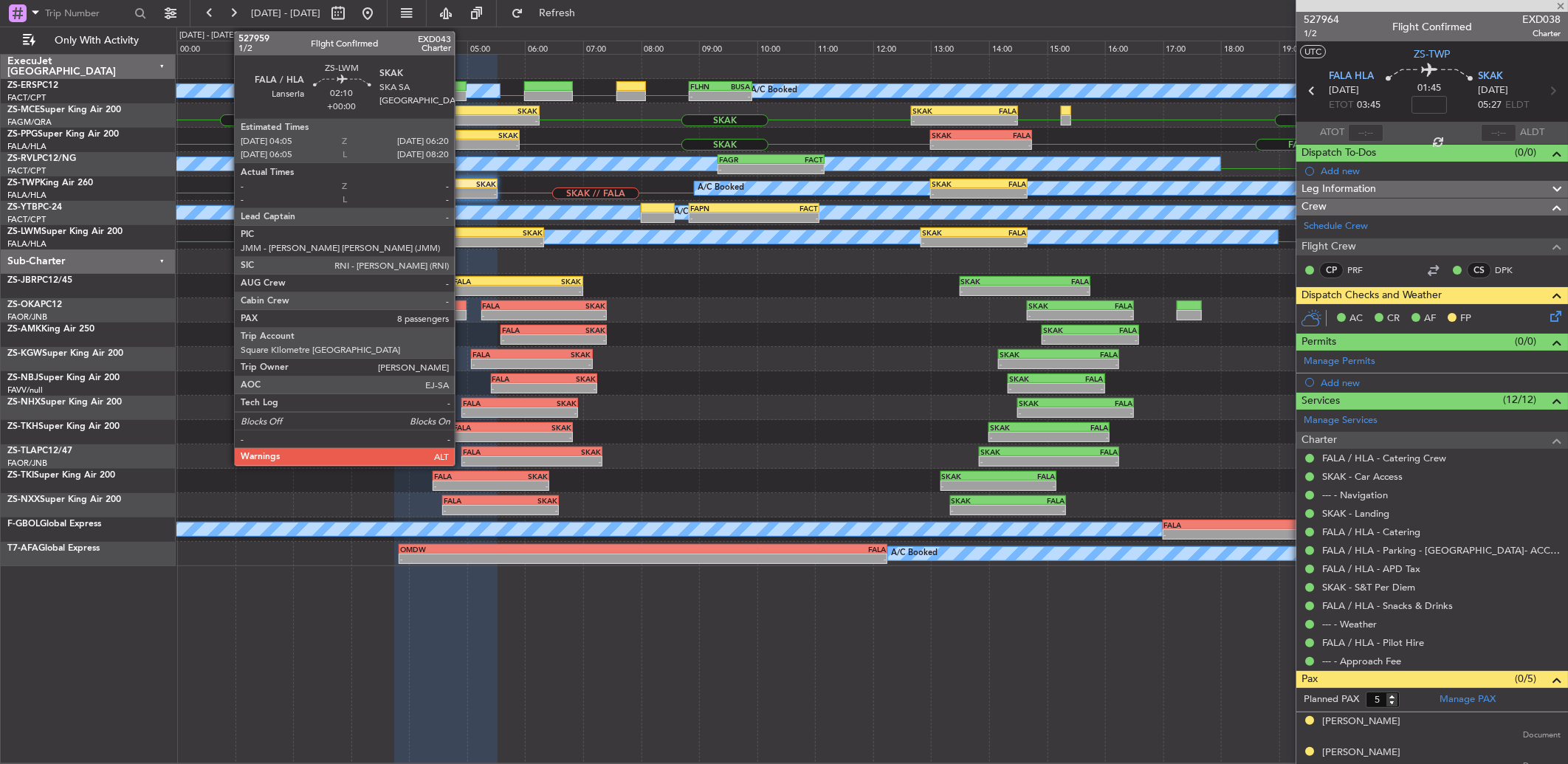
click at [462, 238] on div "-" at bounding box center [447, 242] width 64 height 9
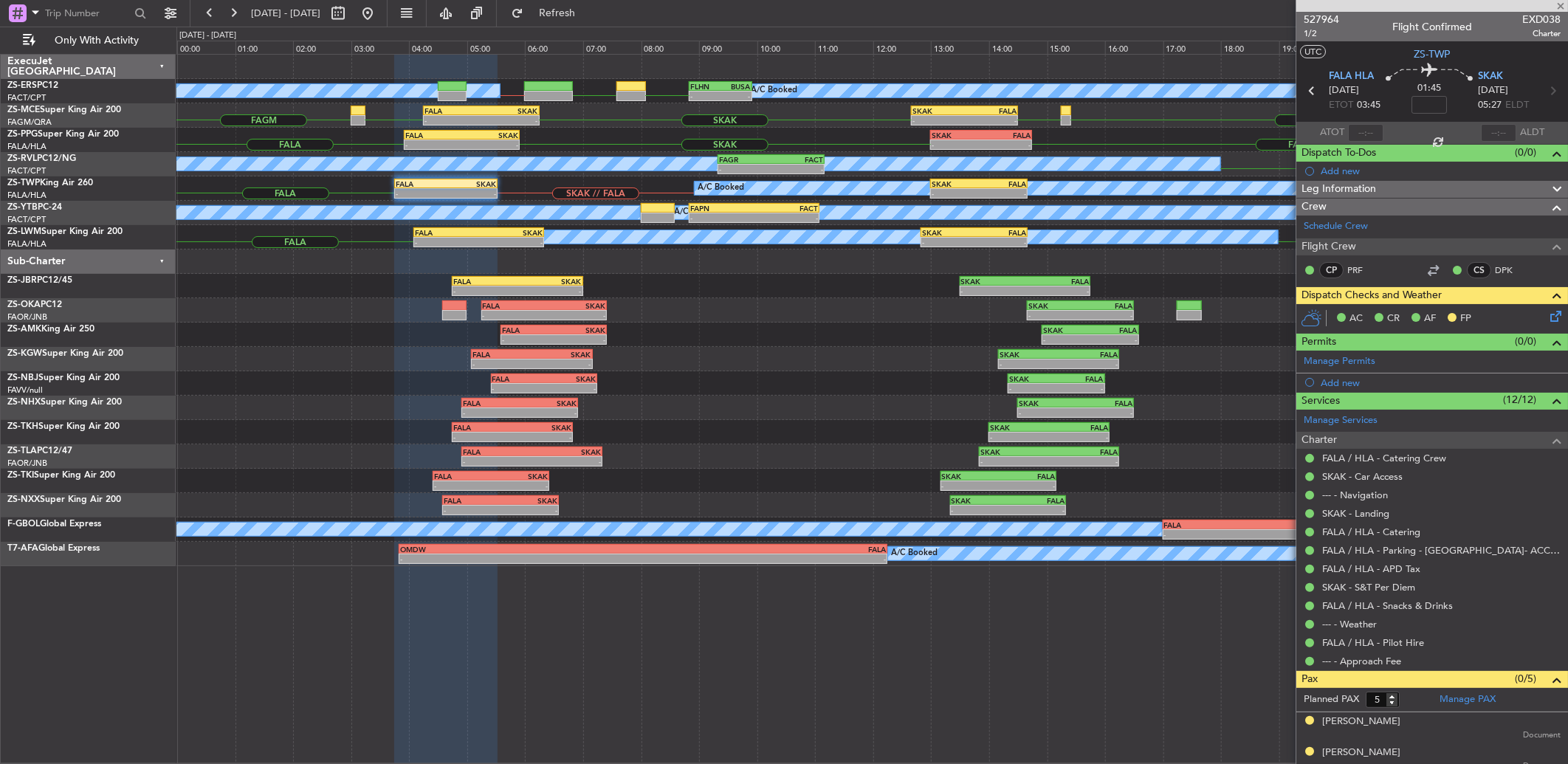
type input "8"
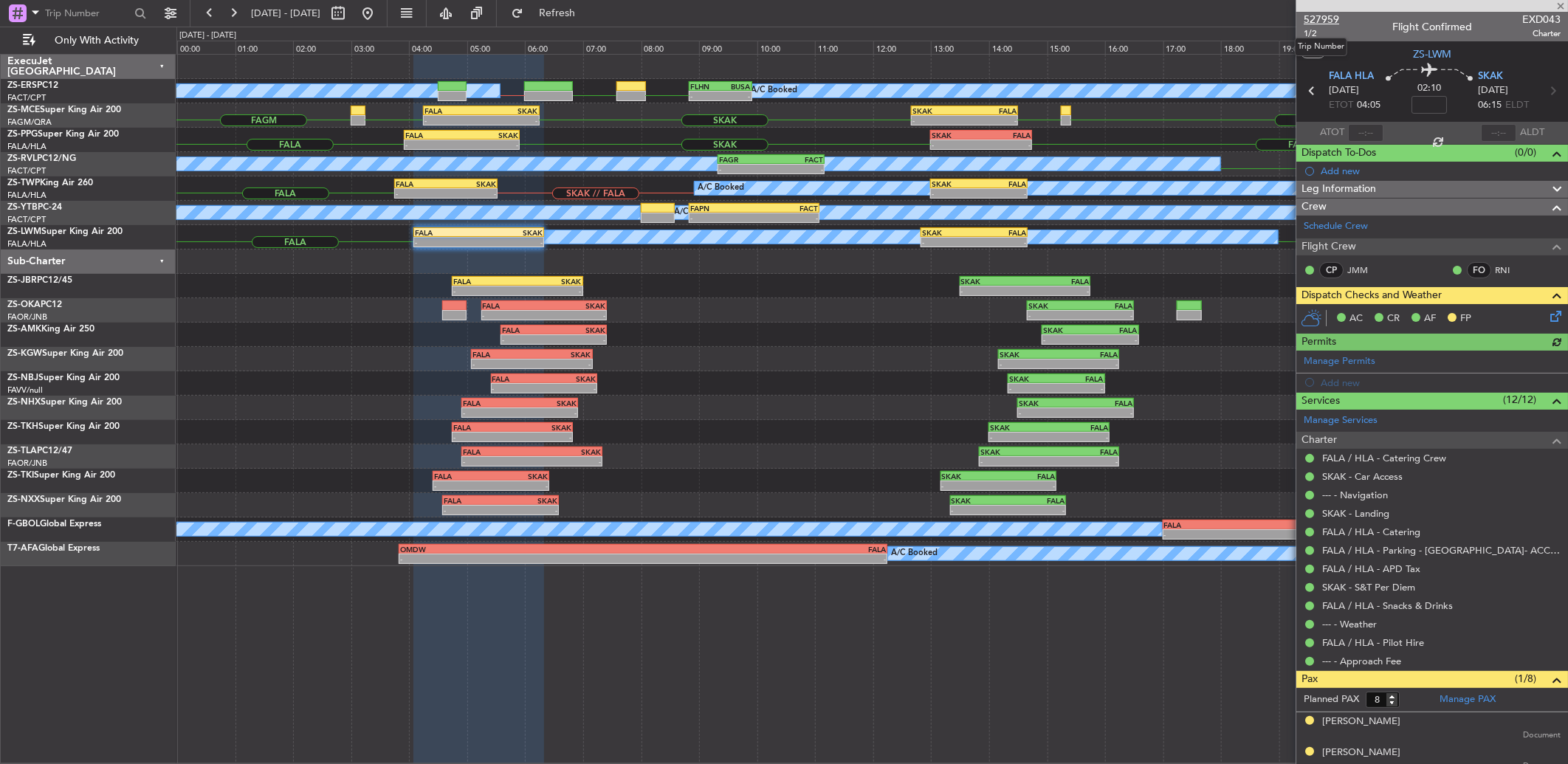
click at [1320, 12] on span "527959" at bounding box center [1321, 20] width 36 height 16
click at [241, 13] on button at bounding box center [233, 13] width 23 height 23
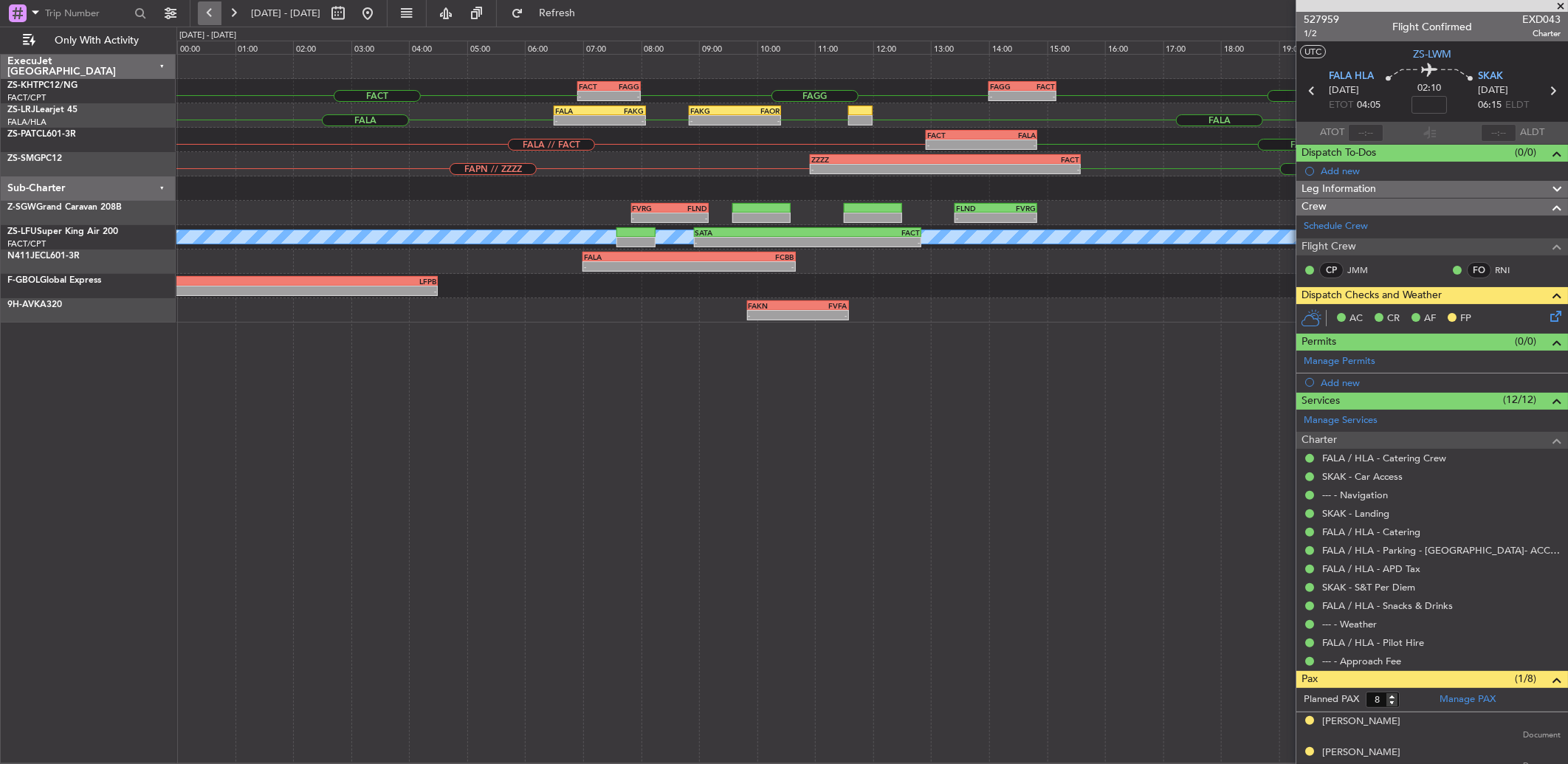
drag, startPoint x: 227, startPoint y: 13, endPoint x: 219, endPoint y: 13, distance: 8.0
click at [227, 13] on button at bounding box center [233, 13] width 23 height 23
